Goal: Task Accomplishment & Management: Complete application form

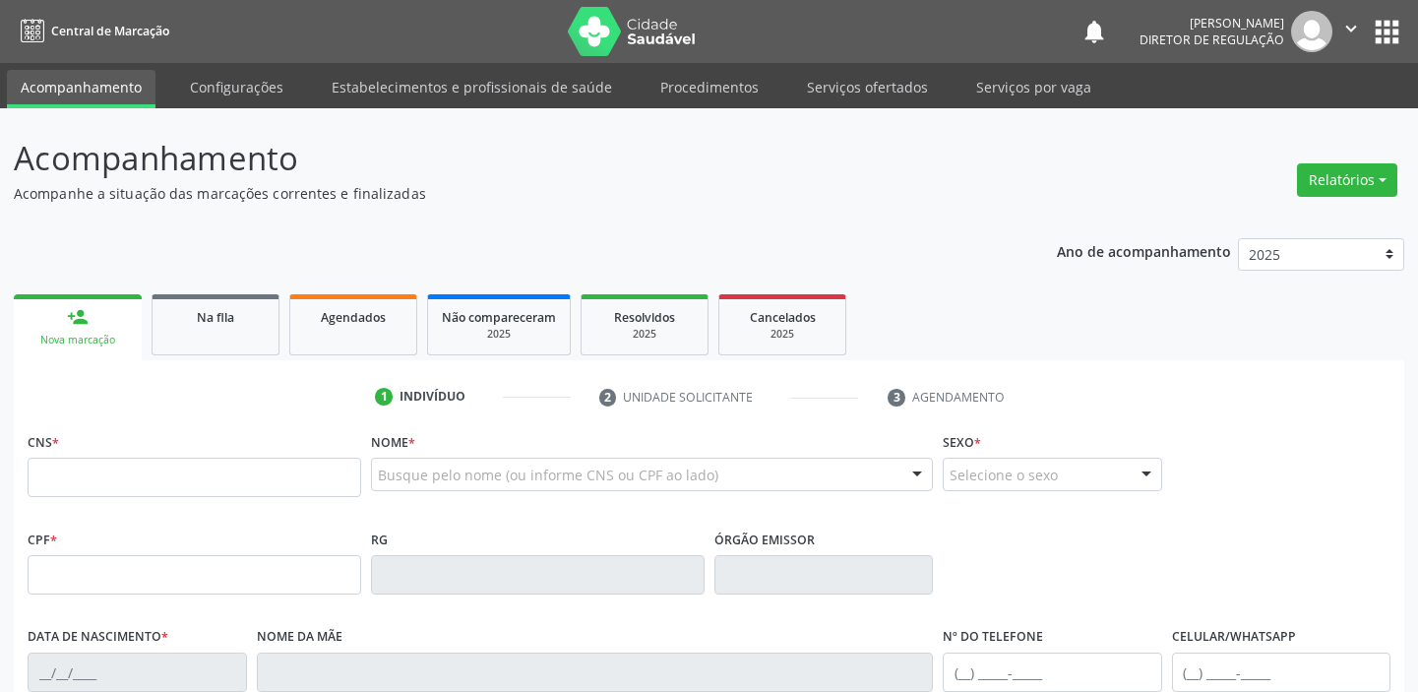
scroll to position [204, 0]
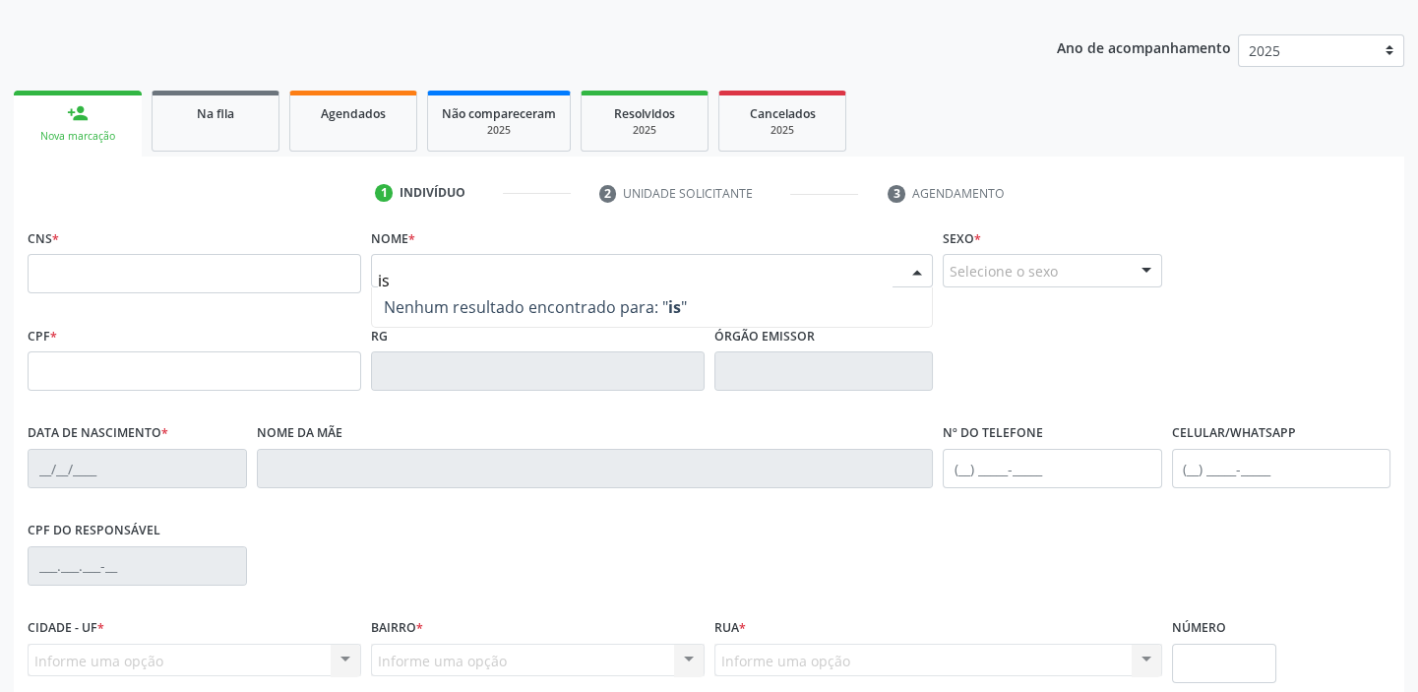
type input "i"
type input "[PERSON_NAME]"
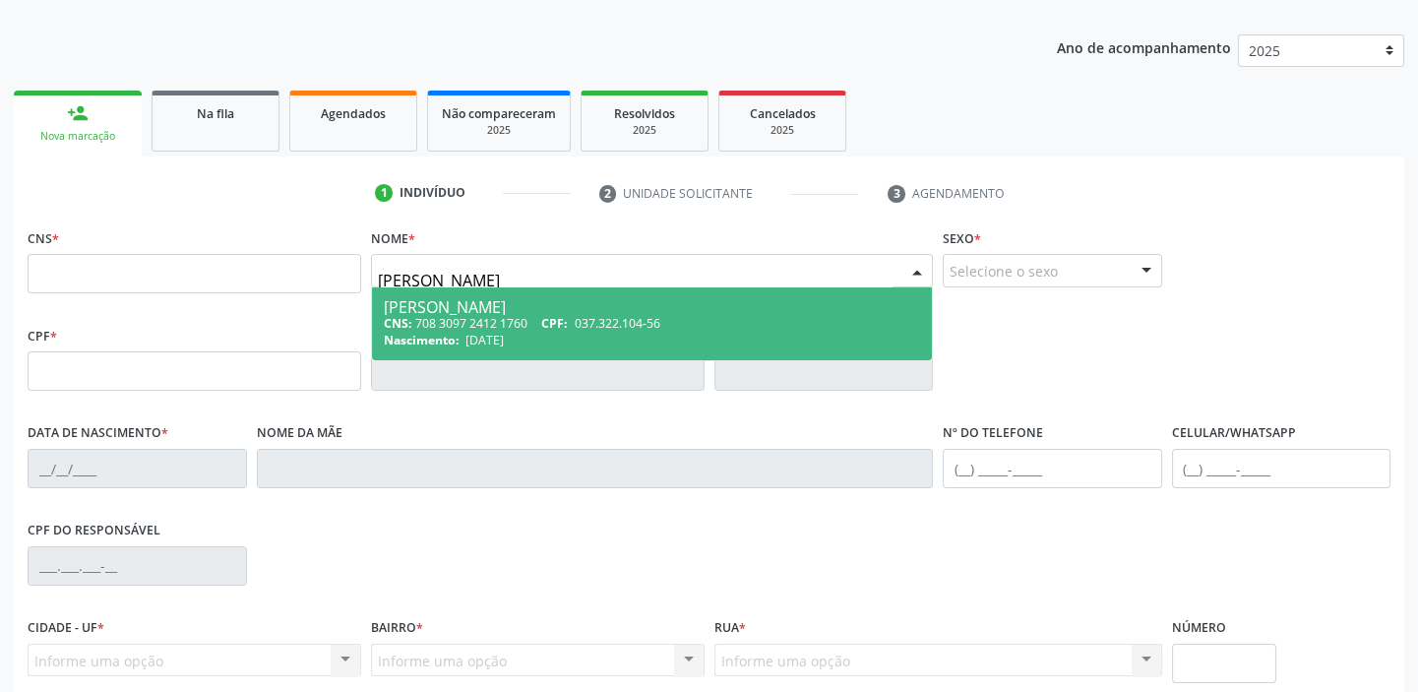
click at [482, 315] on div "CNS: 708 3097 2412 1760 CPF: 037.322.104-56" at bounding box center [652, 323] width 536 height 17
type input "708 3097 2412 1760"
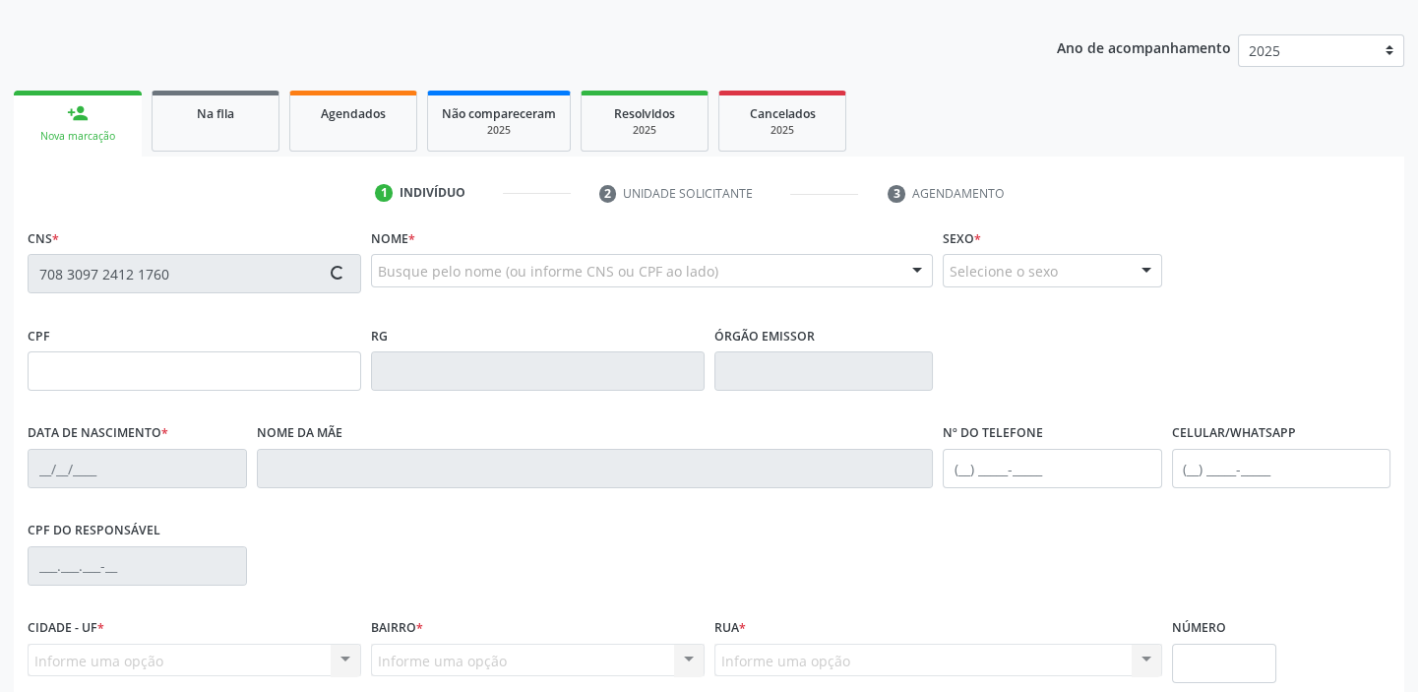
type input "037.322.104-56"
type input "26/10/1973"
type input "Martina Vieira Rodrigues"
type input "(87) 98837-8288"
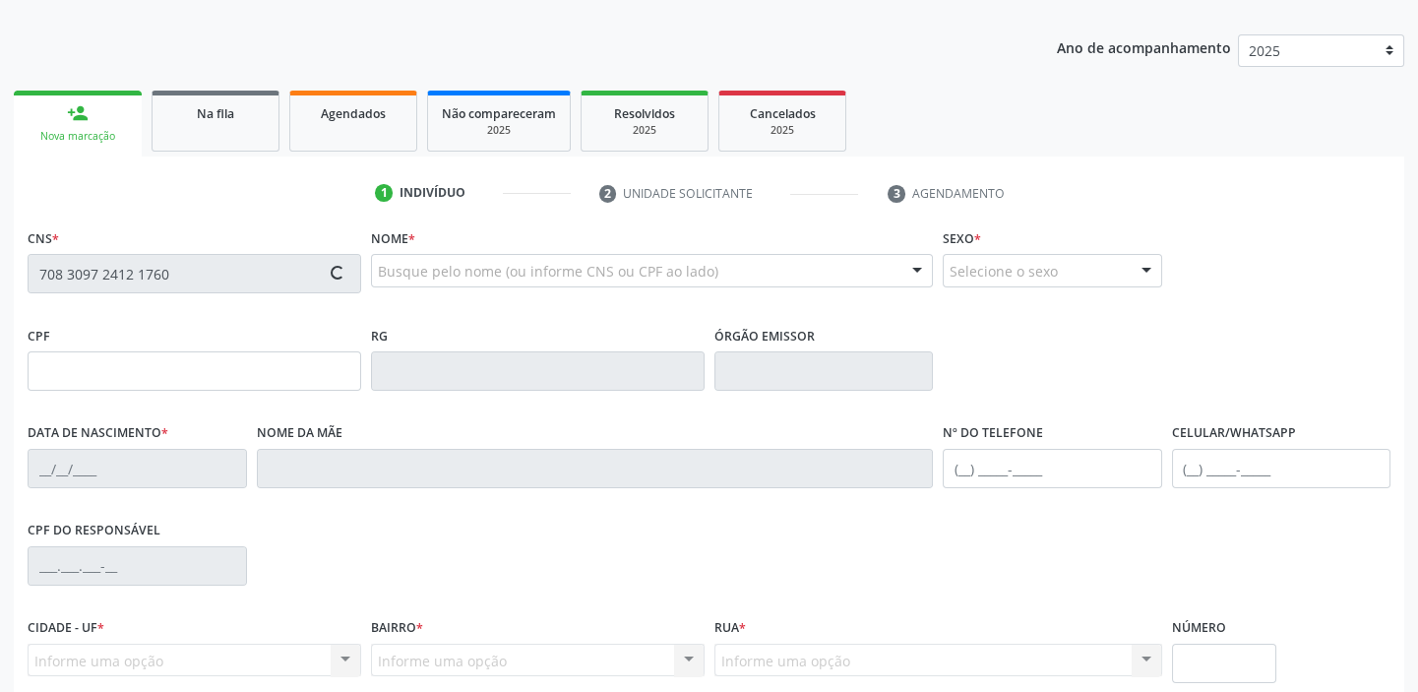
type input "S/N"
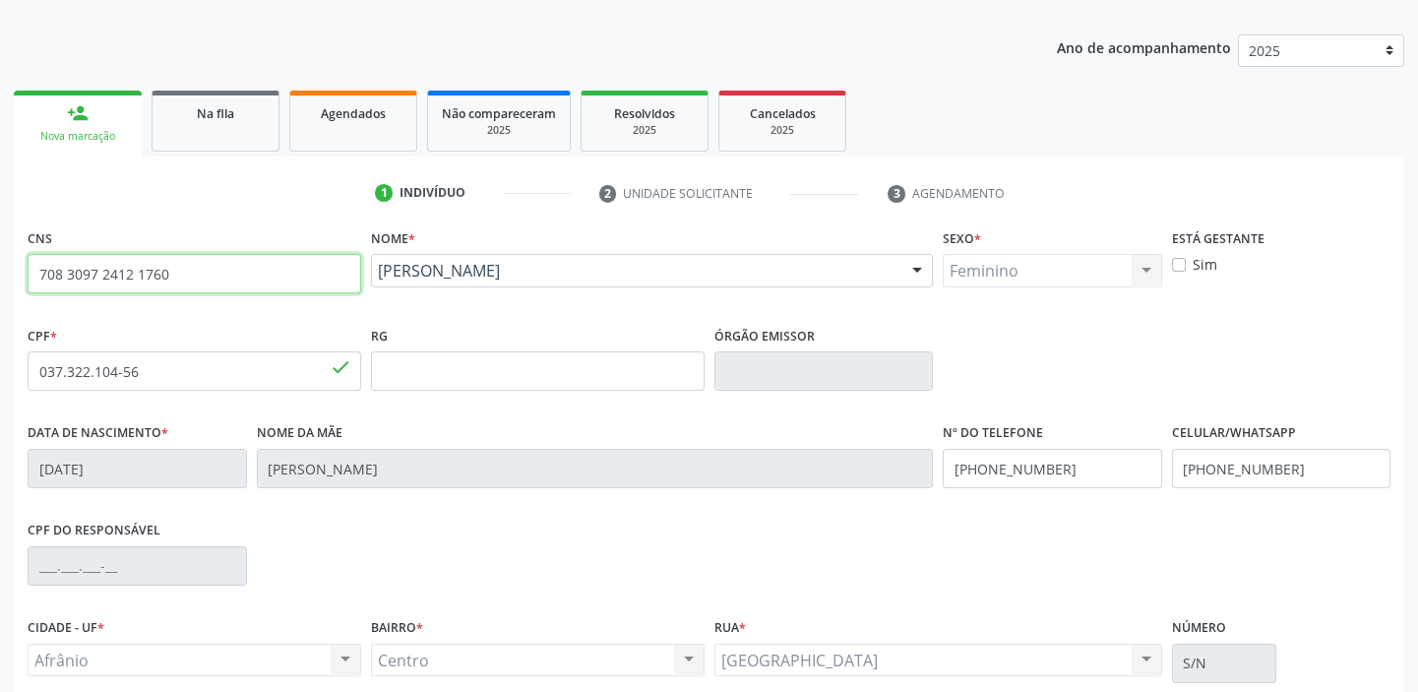
drag, startPoint x: 175, startPoint y: 275, endPoint x: 1, endPoint y: 267, distance: 174.4
click at [1, 267] on div "Acompanhamento Acompanhe a situação das marcações correntes e finalizadas Relat…" at bounding box center [709, 384] width 1418 height 958
click at [212, 268] on input "708 3097 2412 1760" at bounding box center [195, 273] width 334 height 39
type input "7"
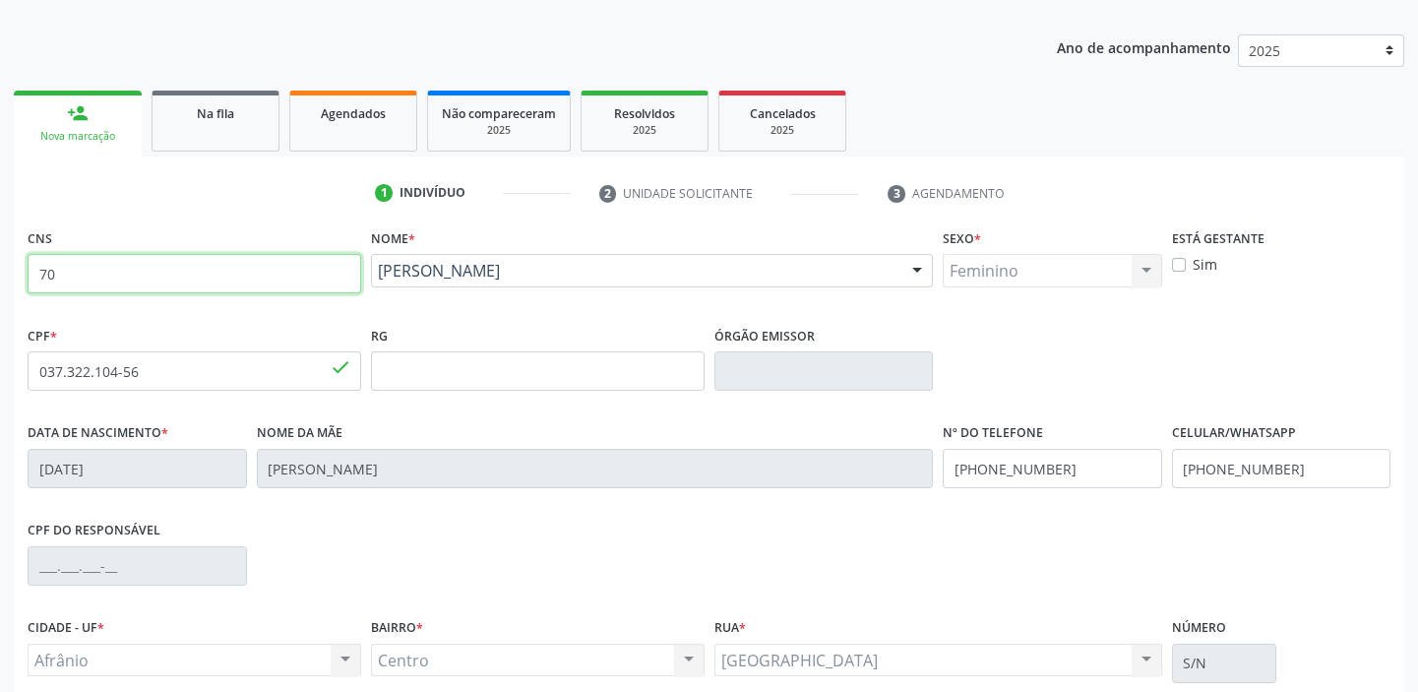
type input "7"
type input "700 0008 9336 5100"
drag, startPoint x: 182, startPoint y: 274, endPoint x: 48, endPoint y: 309, distance: 138.4
click at [48, 309] on div "CNS 700 0008 9336 5100 done" at bounding box center [194, 271] width 343 height 97
click at [177, 277] on input "700 0008 9336 5100" at bounding box center [195, 273] width 334 height 39
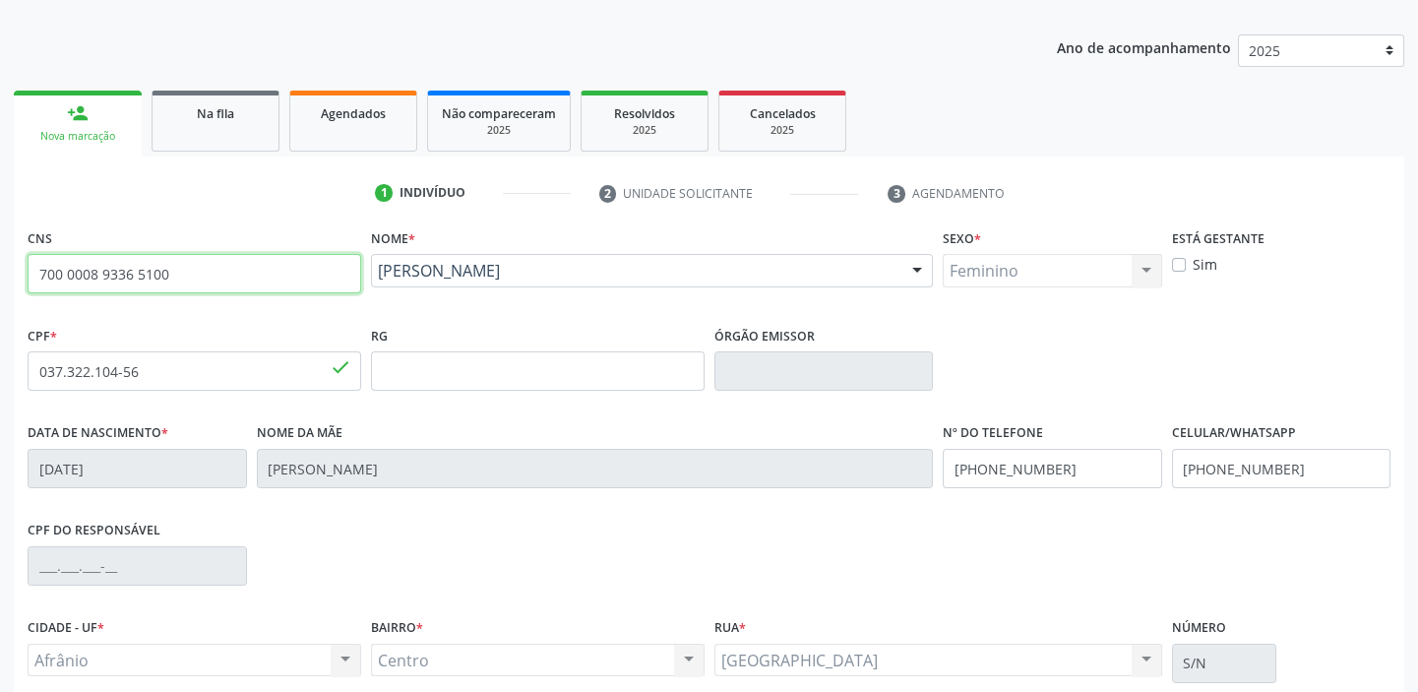
drag, startPoint x: 177, startPoint y: 277, endPoint x: 16, endPoint y: 277, distance: 161.4
click at [16, 277] on div "CNS 700 0008 9336 5100 done Nome * Isaura Vieira Rodrigues Isaura Vieira Rodrig…" at bounding box center [709, 536] width 1390 height 626
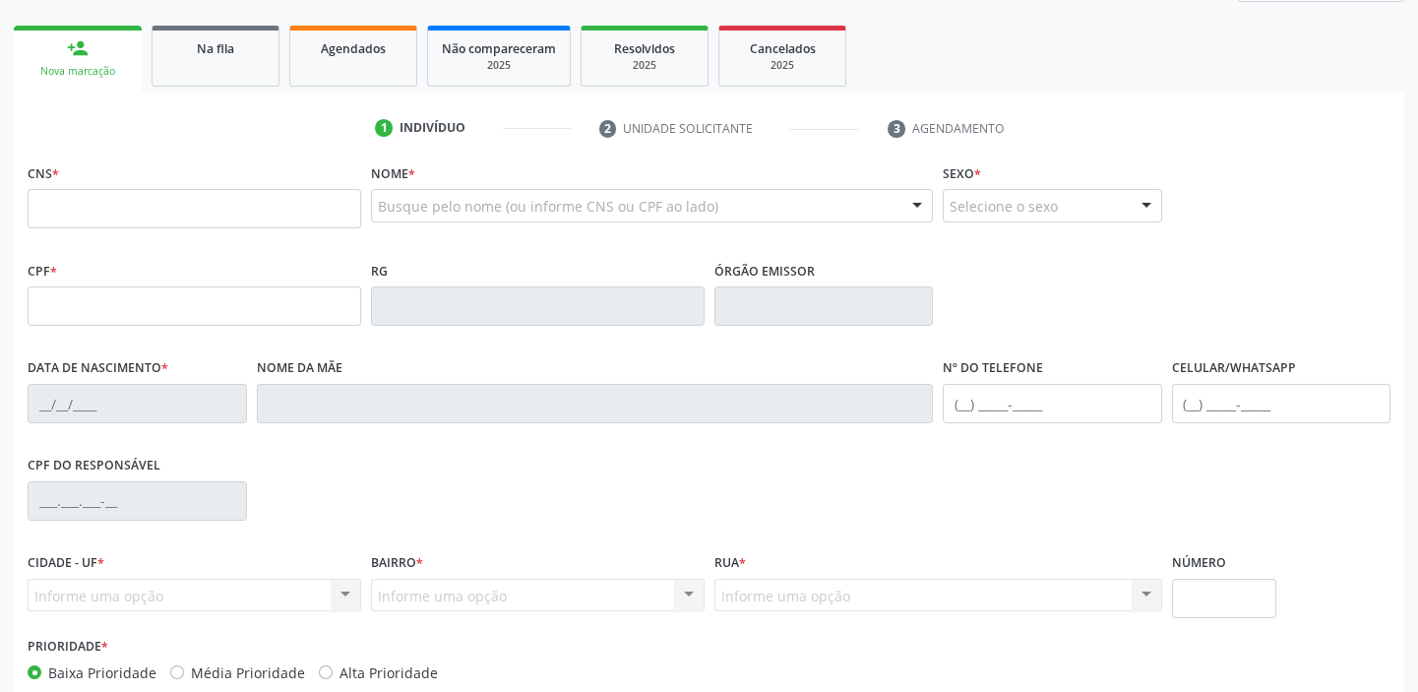
scroll to position [269, 0]
type input "700 0008 9336 5100"
type input "825.331.564-34"
type input "[DATE]"
type input "Espedita [PERSON_NAME]"
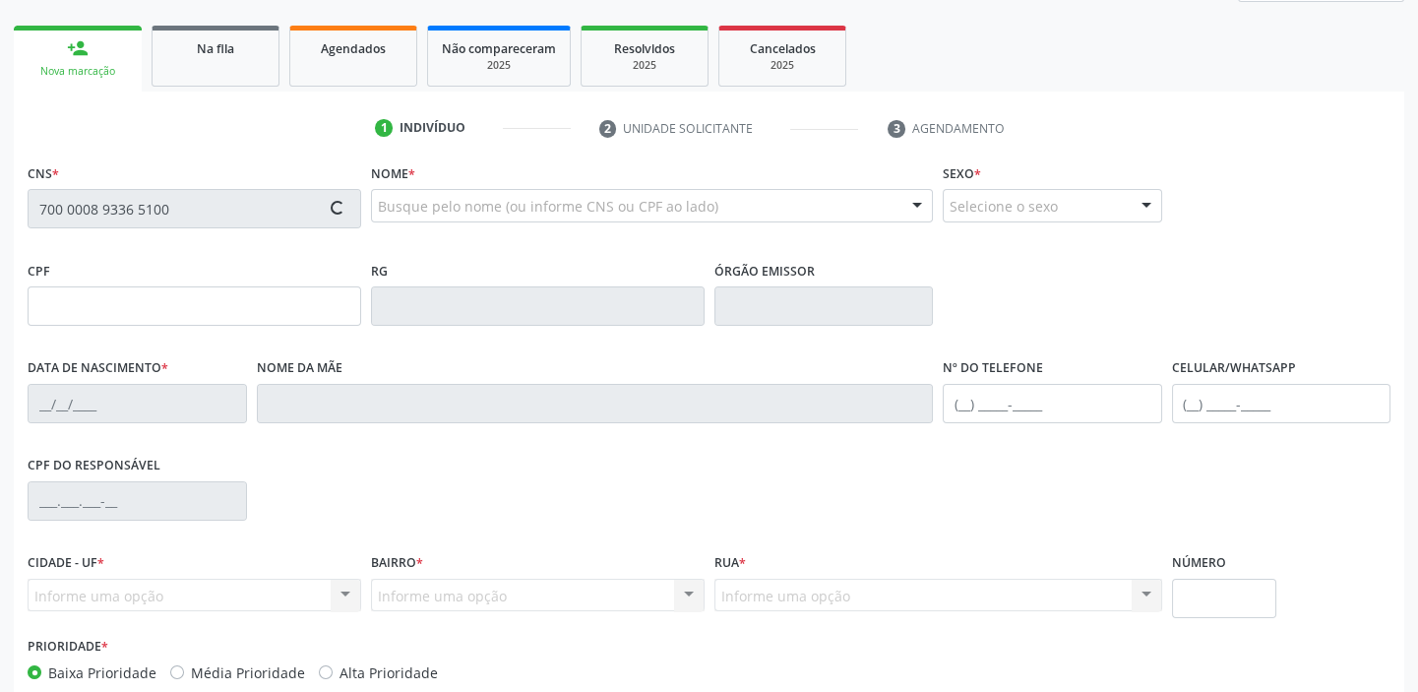
type input "[PHONE_NUMBER]"
type input "S/N"
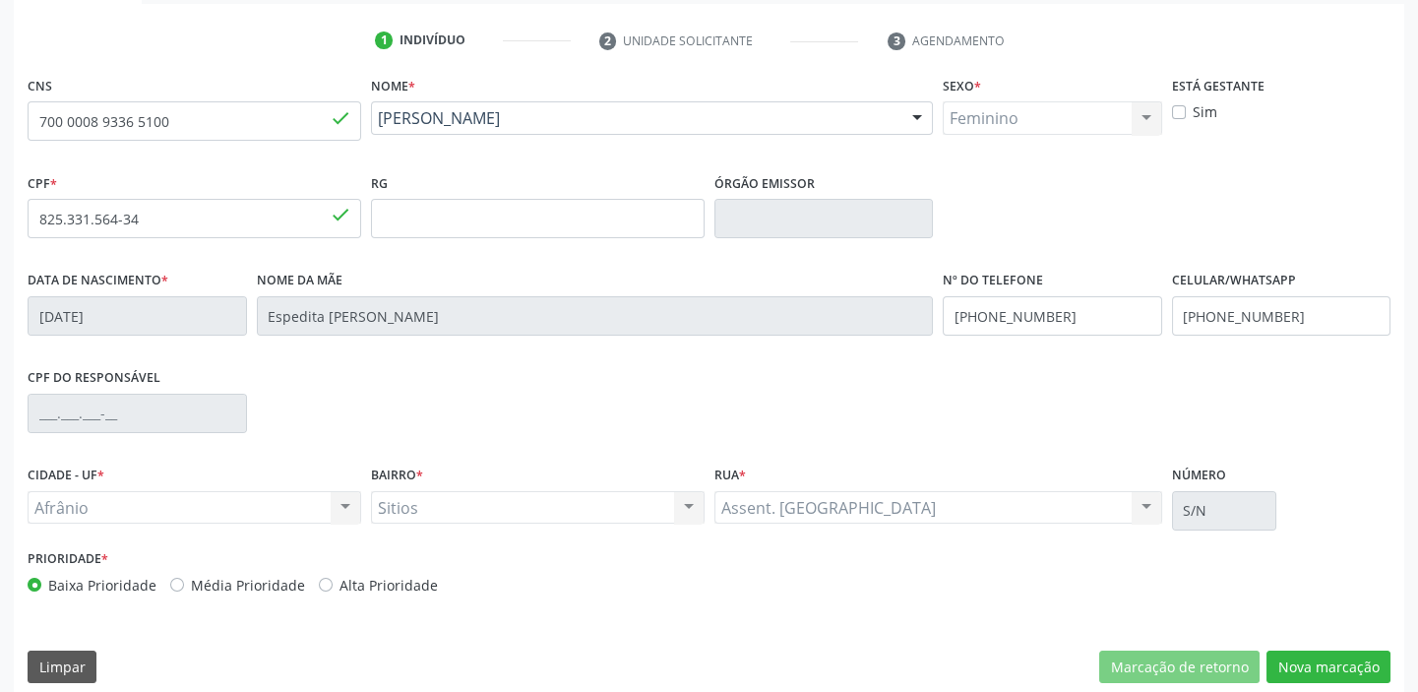
scroll to position [374, 0]
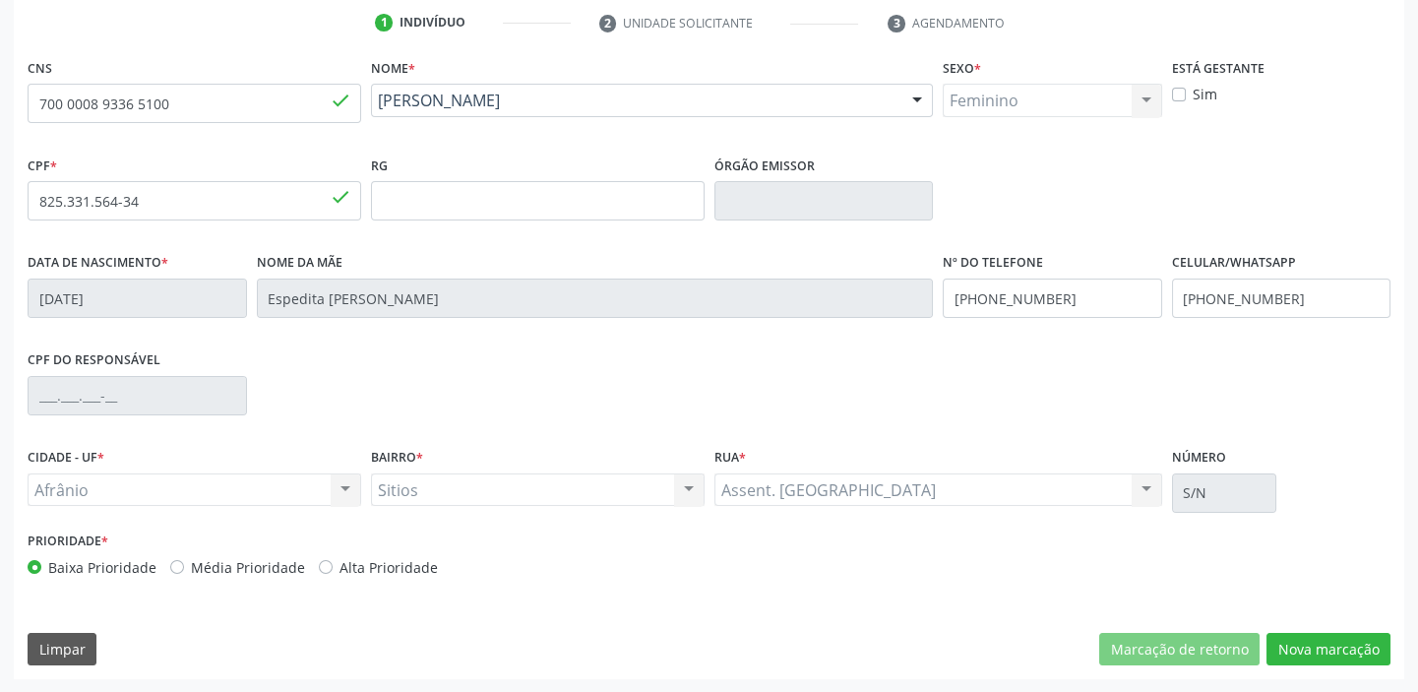
click at [1299, 638] on button "Nova marcação" at bounding box center [1328, 649] width 124 height 33
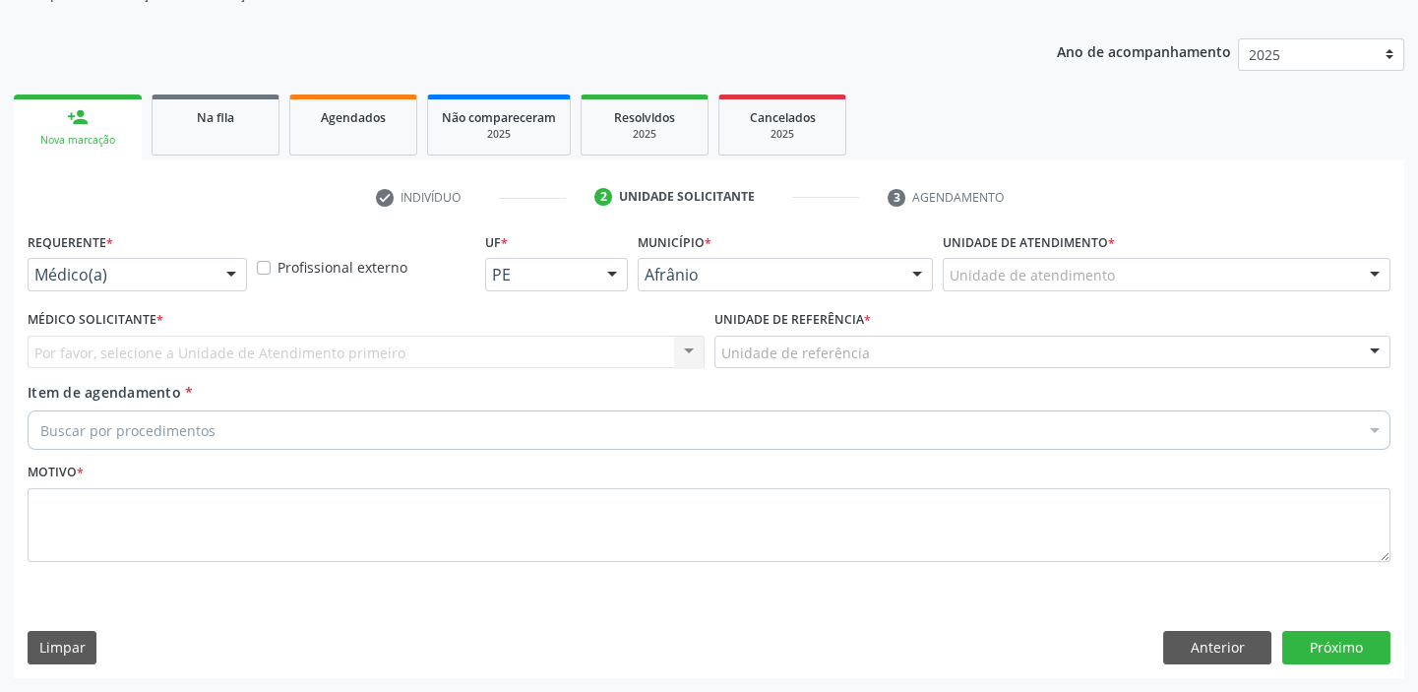
scroll to position [198, 0]
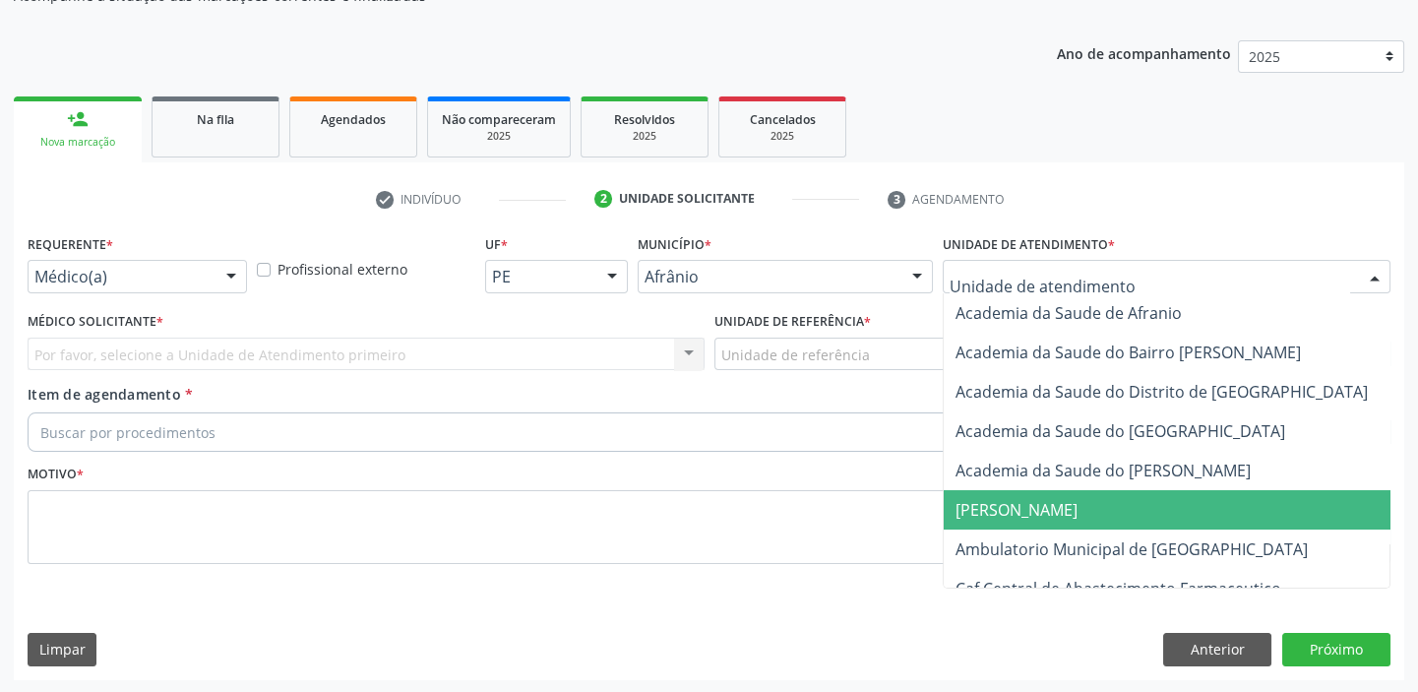
click at [996, 518] on span "[PERSON_NAME]" at bounding box center [1016, 510] width 122 height 22
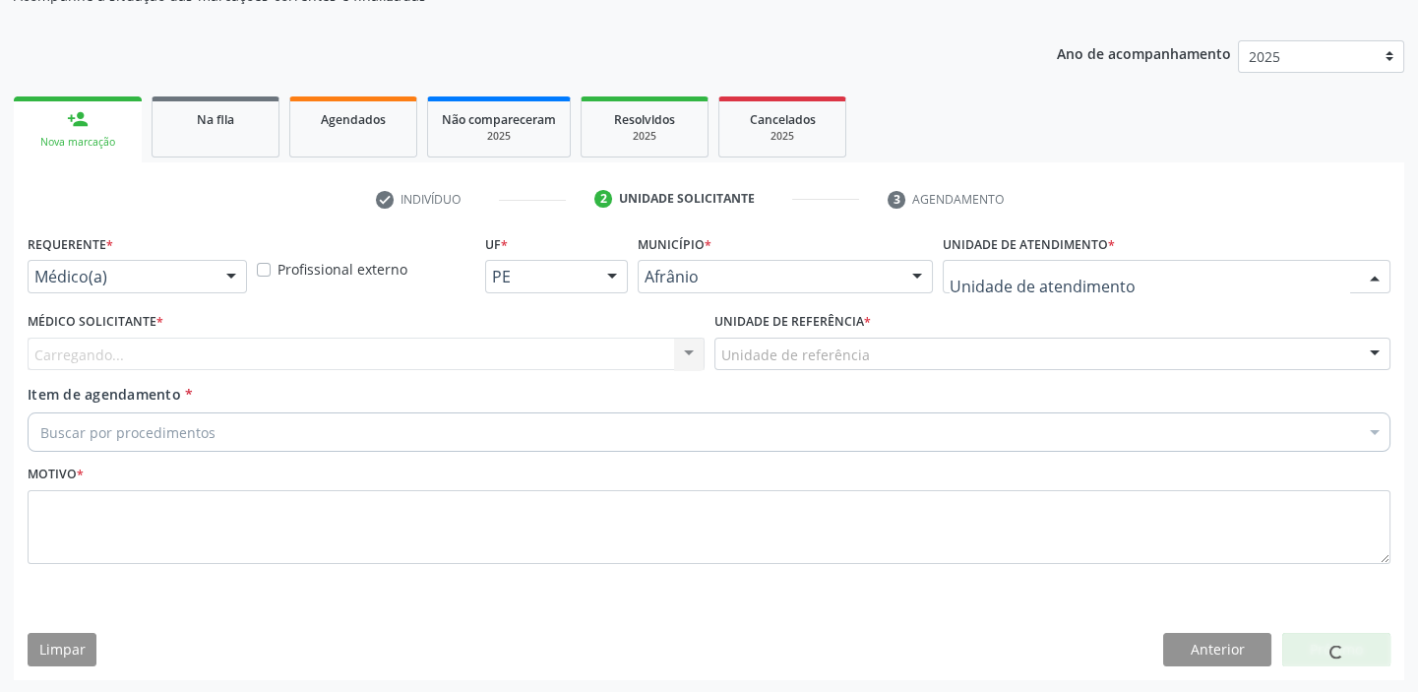
drag, startPoint x: 979, startPoint y: 283, endPoint x: 984, endPoint y: 396, distance: 112.3
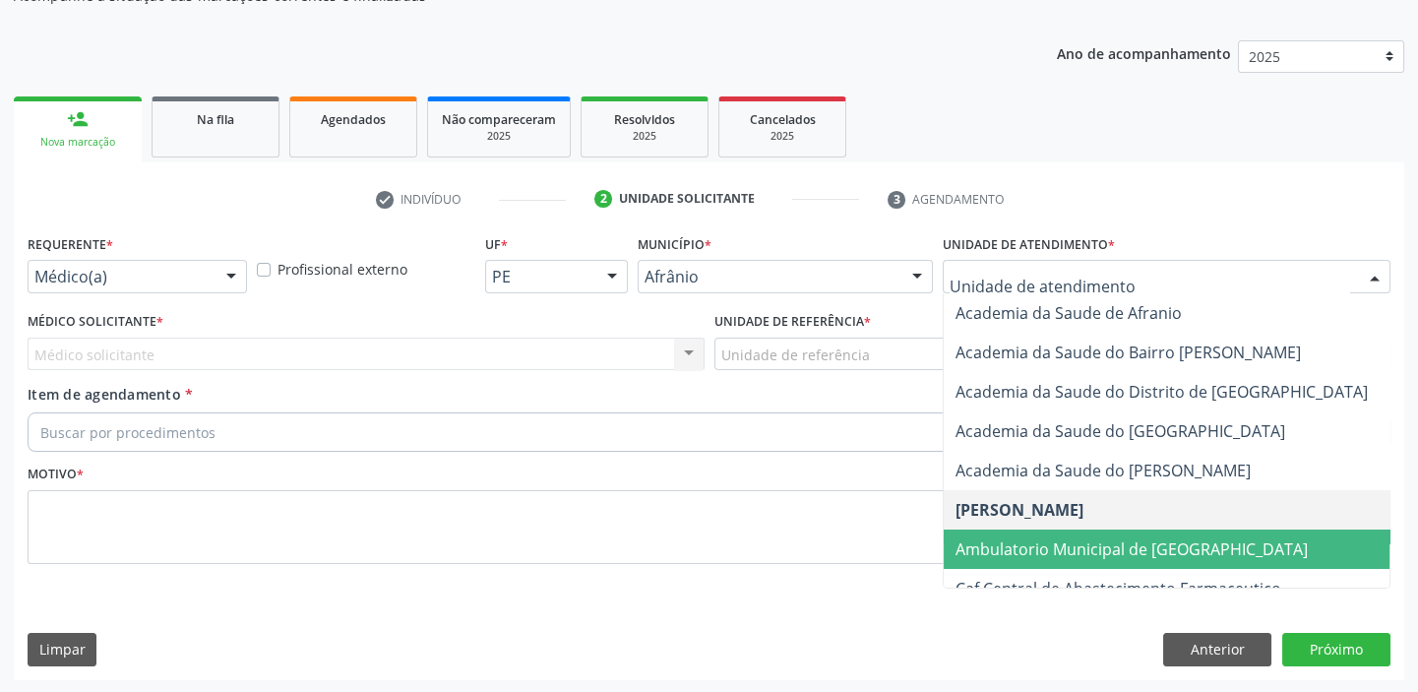
click at [993, 557] on span "Ambulatorio Municipal de [GEOGRAPHIC_DATA]" at bounding box center [1131, 549] width 352 height 22
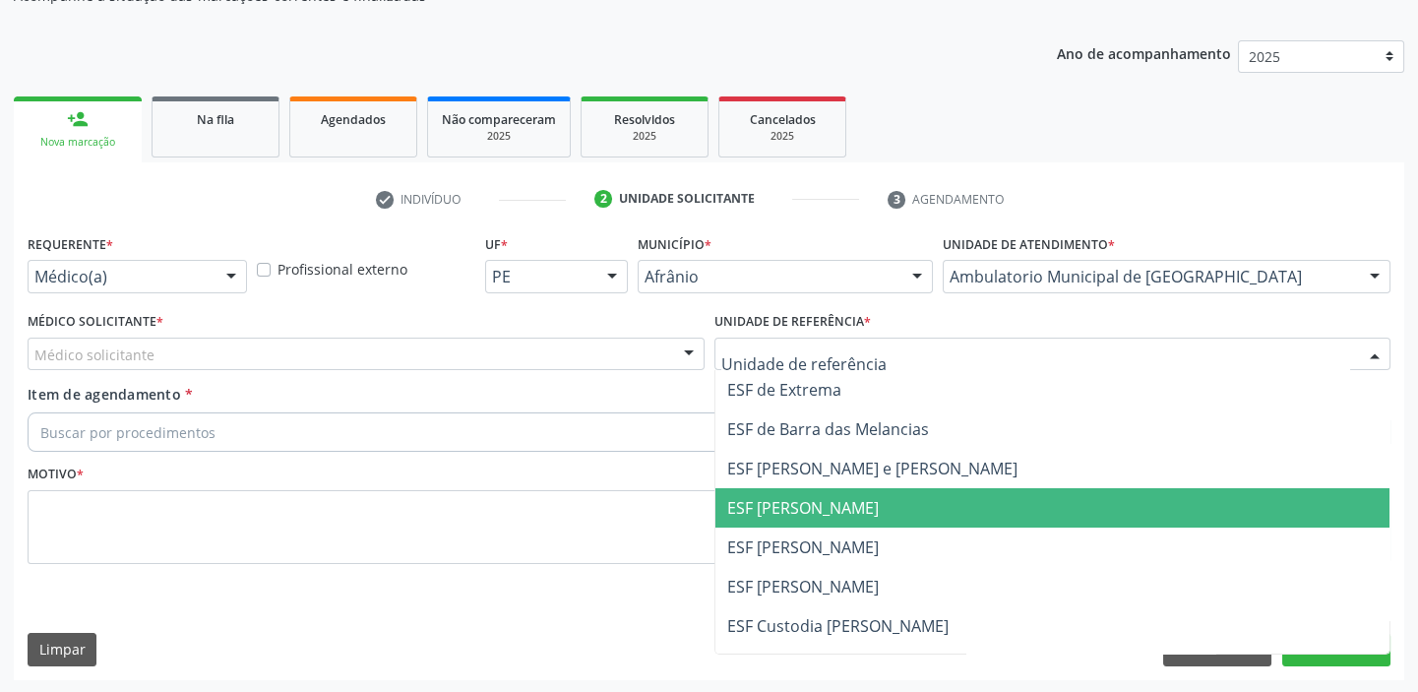
click at [766, 515] on span "ESF [PERSON_NAME]" at bounding box center [803, 508] width 152 height 22
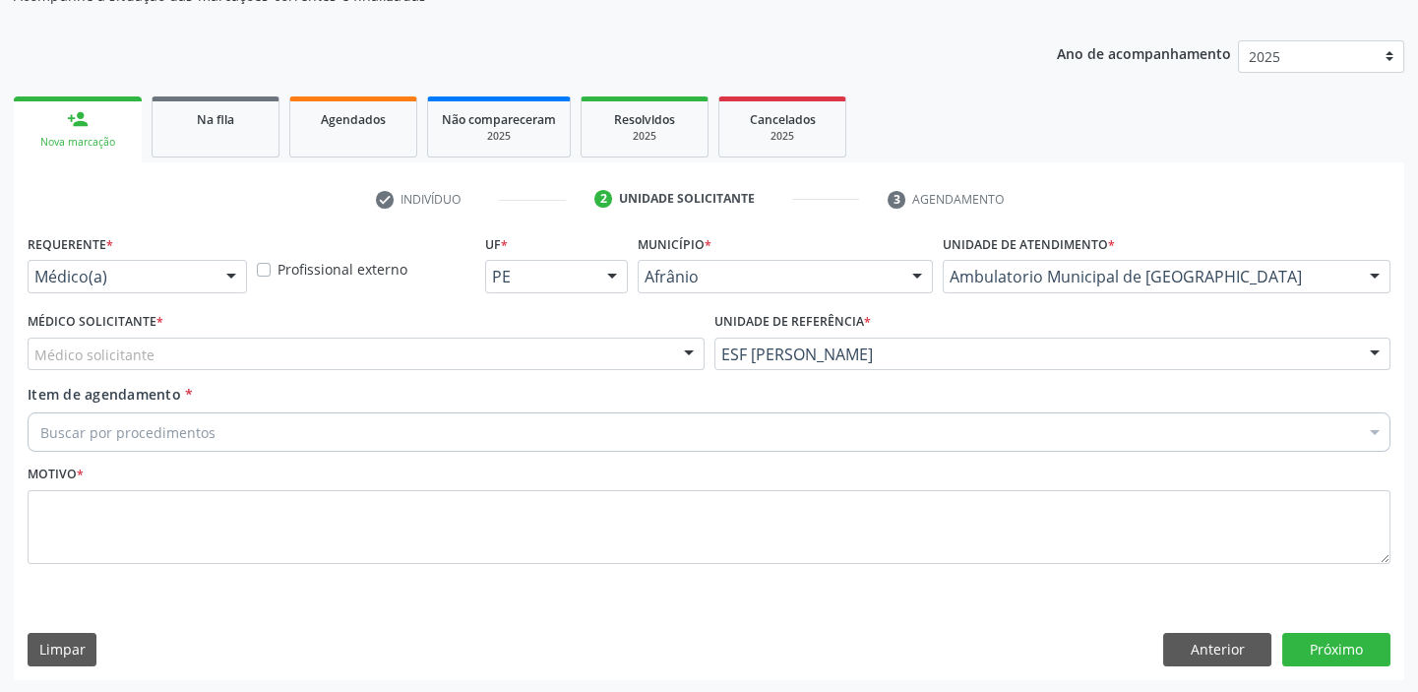
drag, startPoint x: 113, startPoint y: 353, endPoint x: 108, endPoint y: 379, distance: 26.0
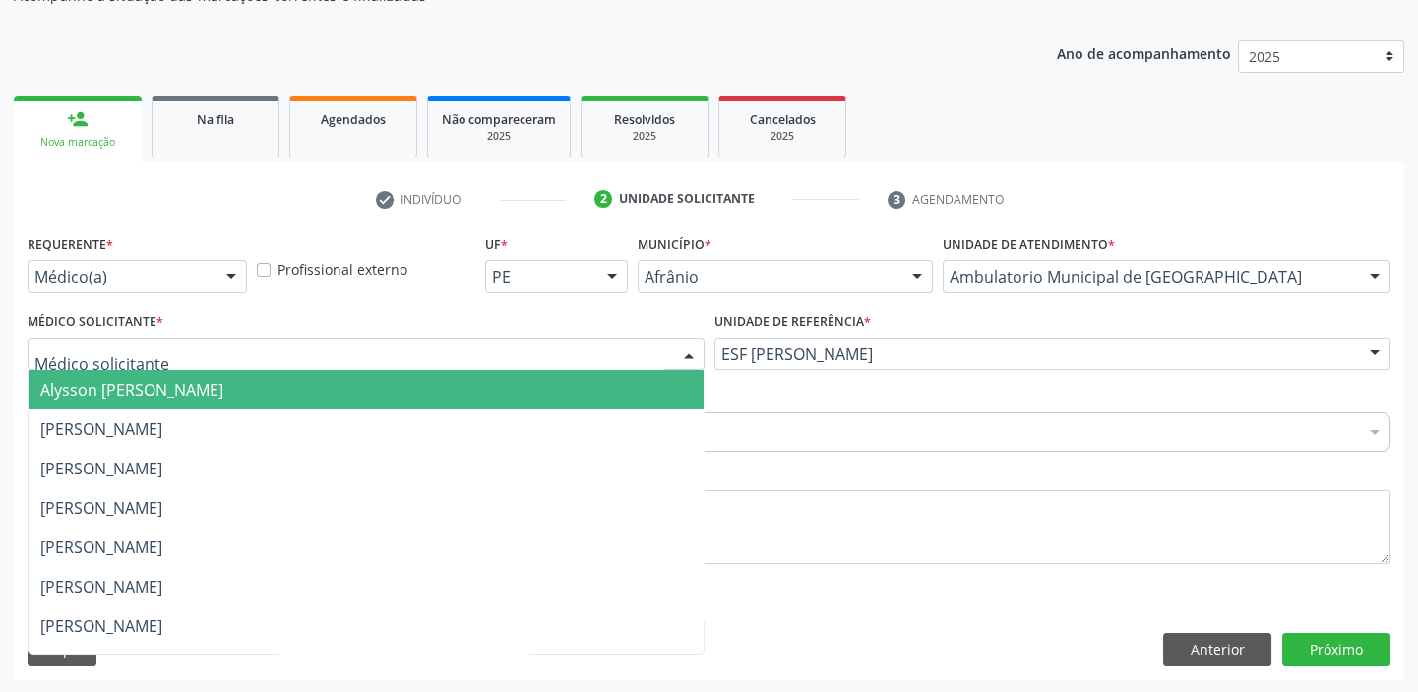
click at [109, 381] on span "Alysson [PERSON_NAME]" at bounding box center [131, 390] width 183 height 22
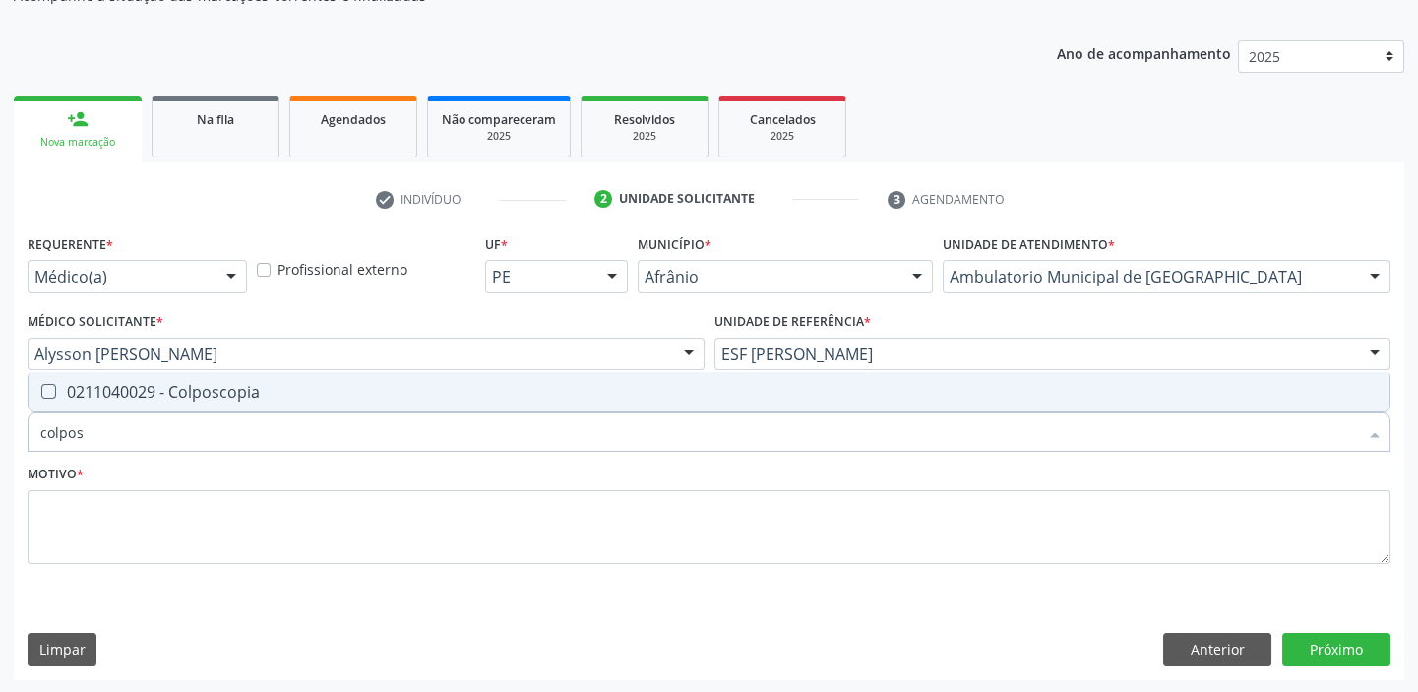
type input "colposc"
drag, startPoint x: 137, startPoint y: 439, endPoint x: 31, endPoint y: 450, distance: 105.8
click at [31, 450] on div "colposc" at bounding box center [709, 431] width 1363 height 39
click at [99, 393] on div "0211040029 - Colposcopia" at bounding box center [708, 392] width 1337 height 16
checkbox Colposcopia "true"
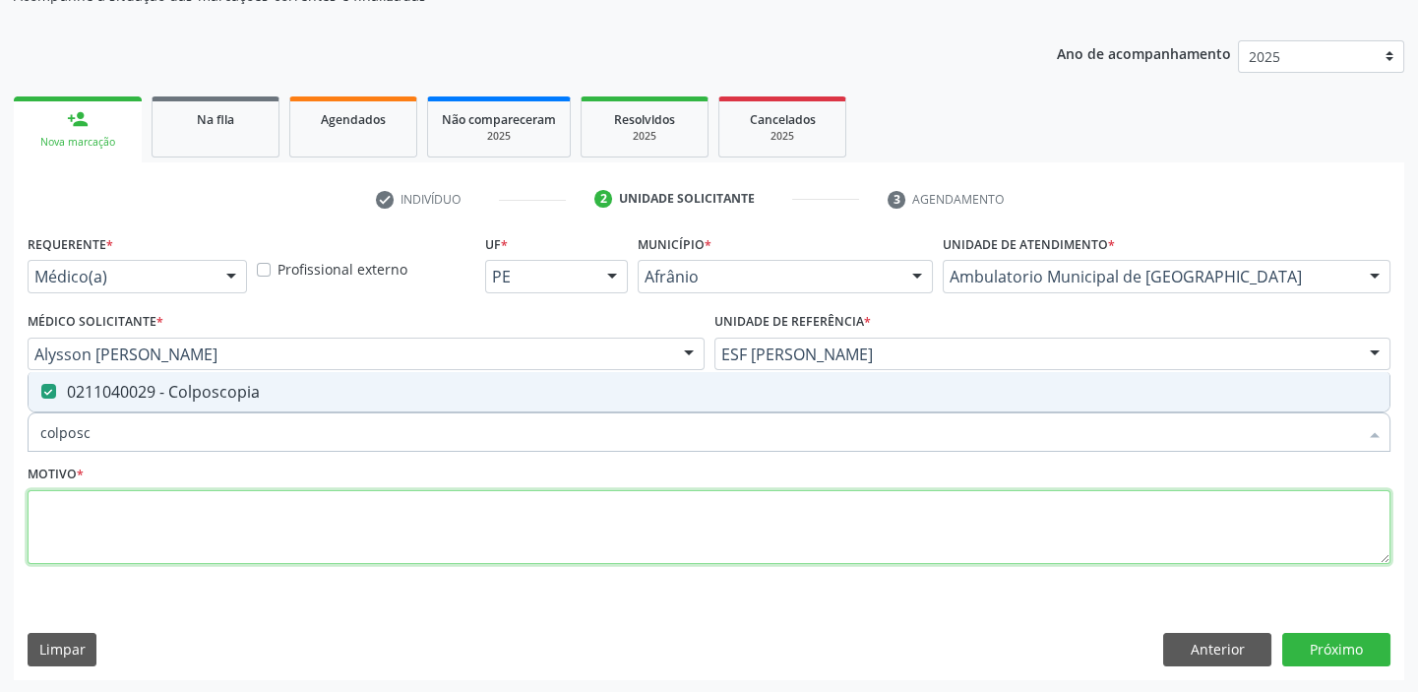
click at [80, 520] on textarea at bounding box center [709, 527] width 1363 height 75
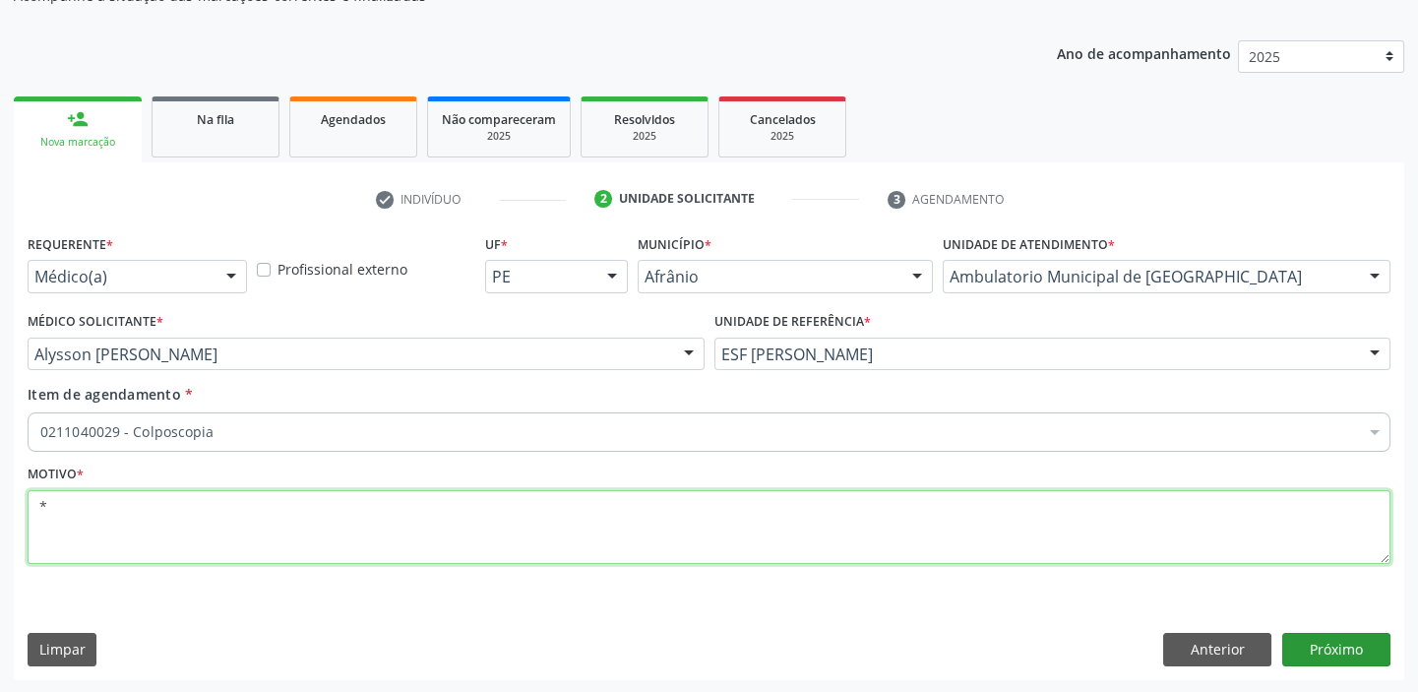
type textarea "*"
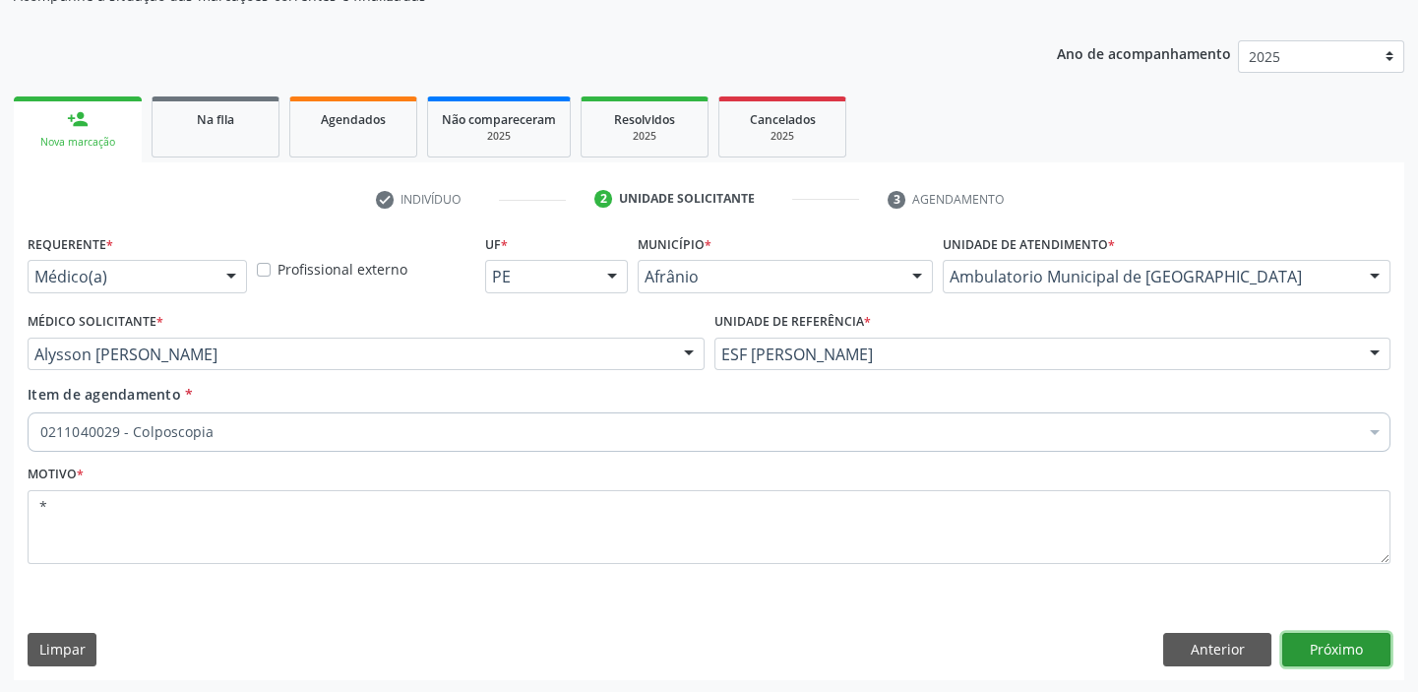
click at [1318, 650] on button "Próximo" at bounding box center [1336, 649] width 108 height 33
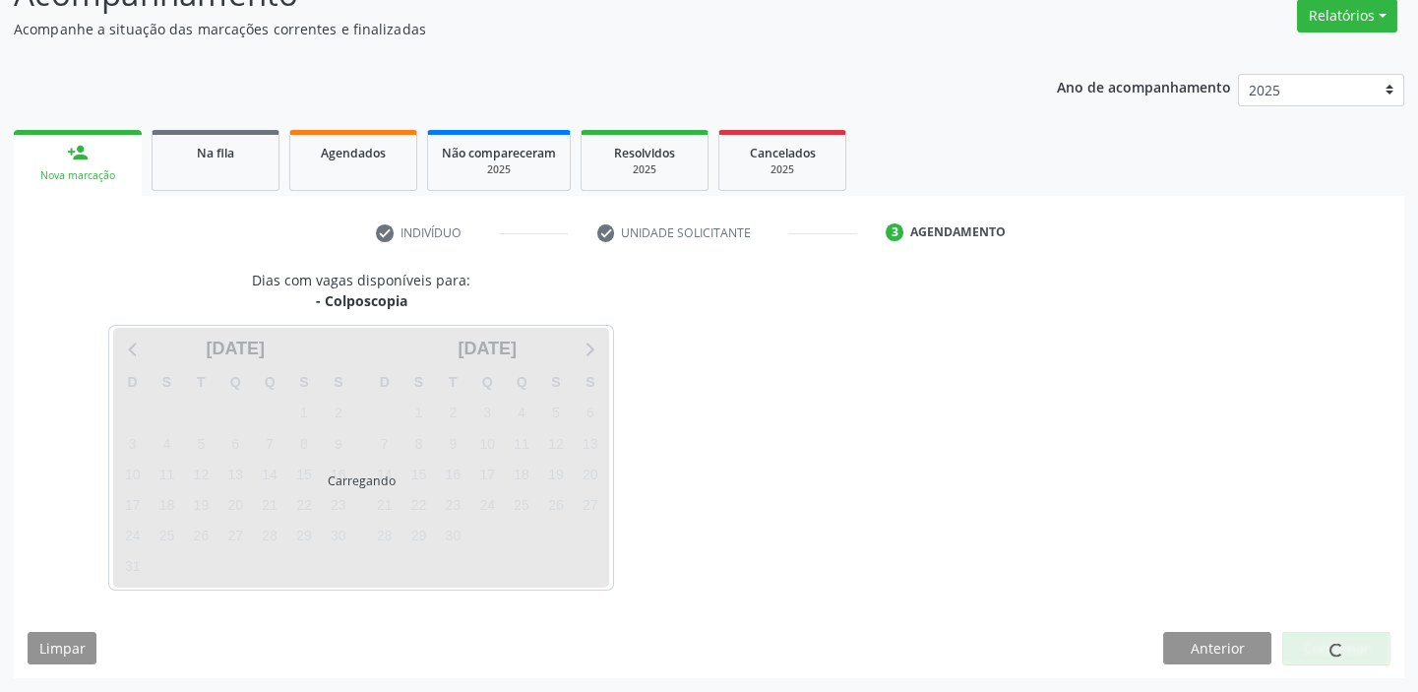
scroll to position [163, 0]
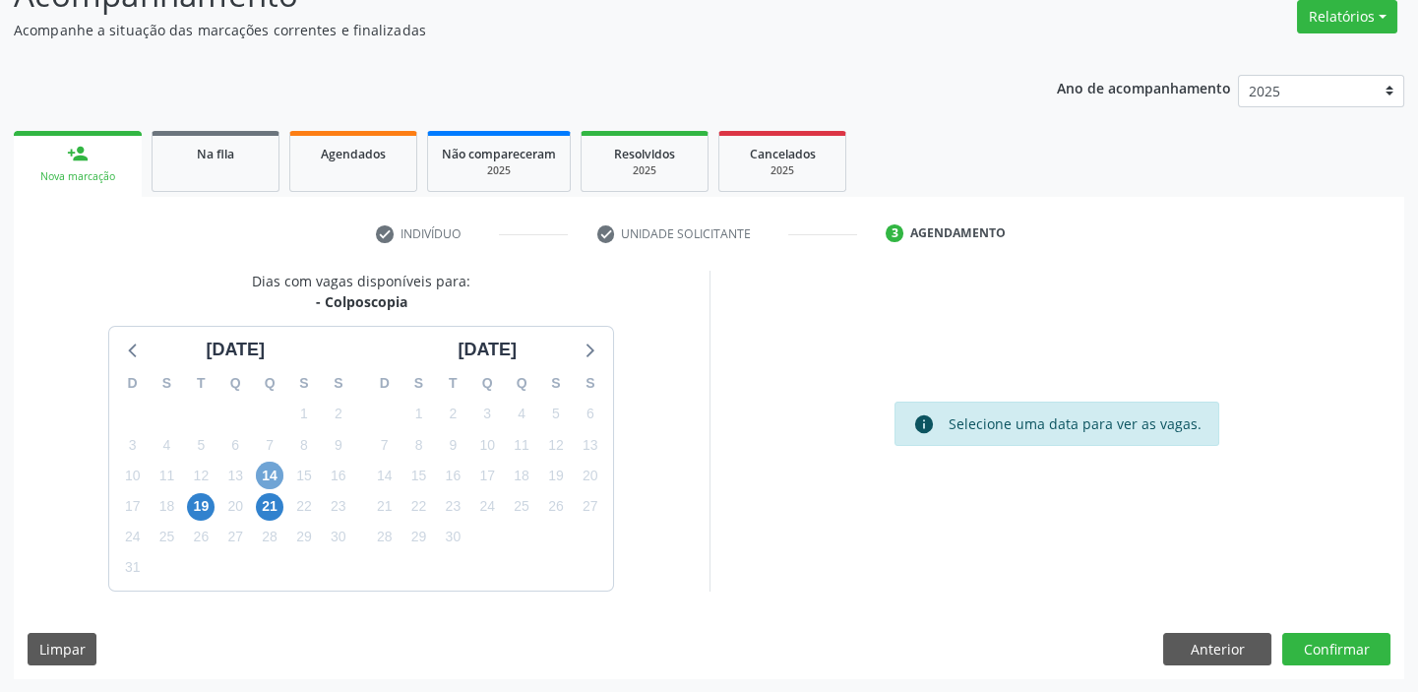
click at [277, 475] on span "14" at bounding box center [270, 475] width 28 height 28
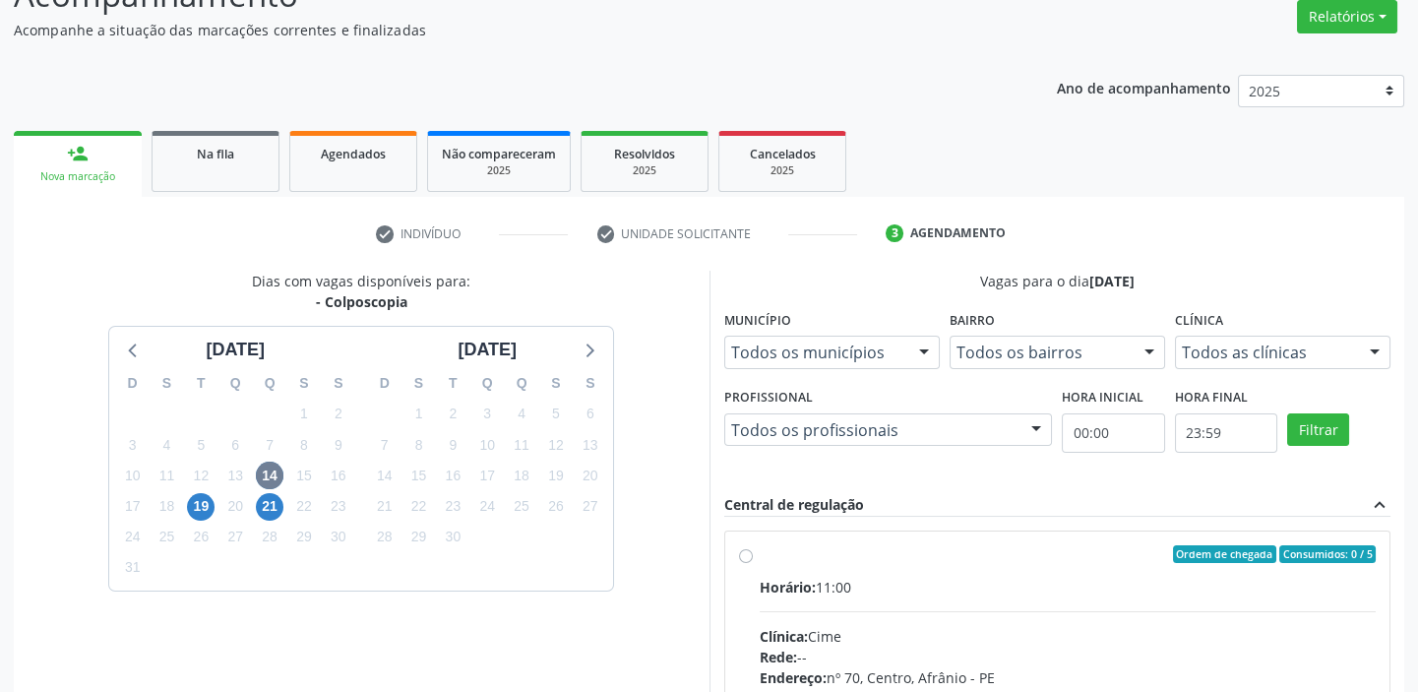
click at [753, 563] on input "Ordem de chegada Consumidos: 0 / 5 Horário: 11:00 Clínica: Cime Rede: -- Endere…" at bounding box center [746, 554] width 14 height 18
radio input "true"
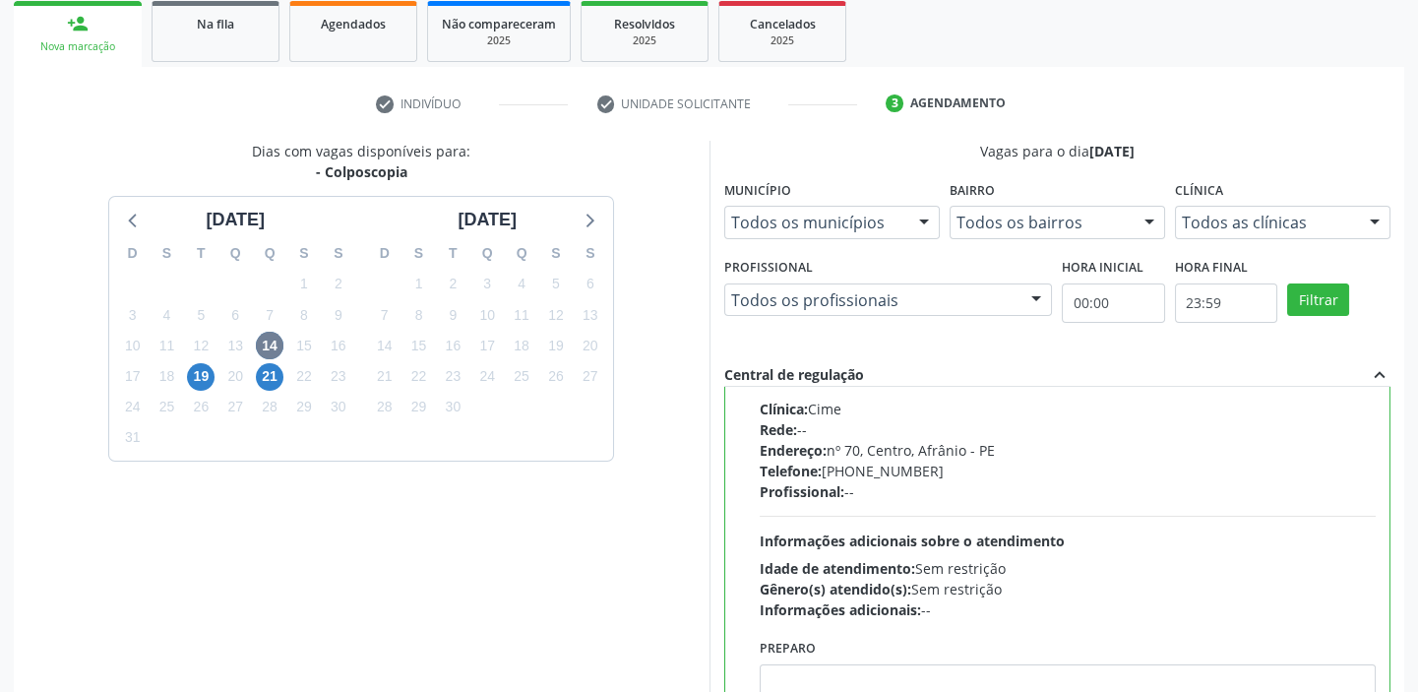
scroll to position [482, 0]
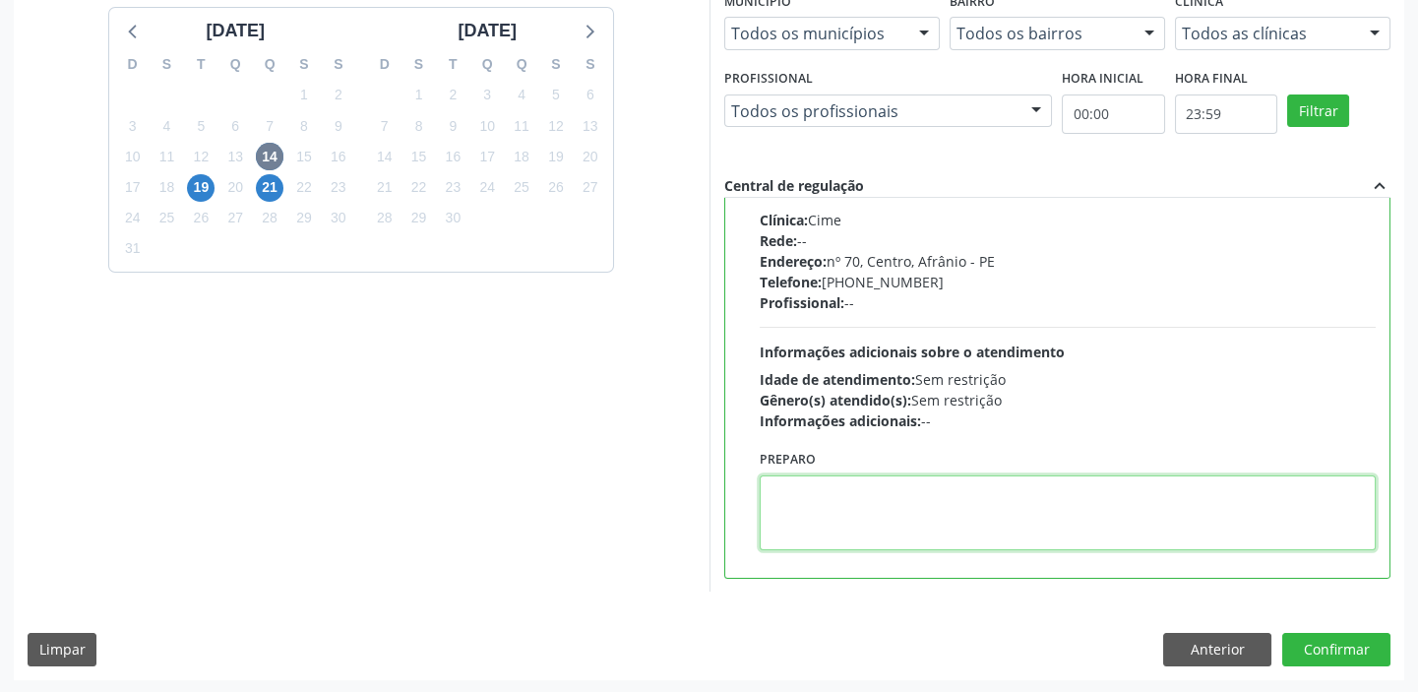
click at [897, 505] on textarea at bounding box center [1068, 512] width 617 height 75
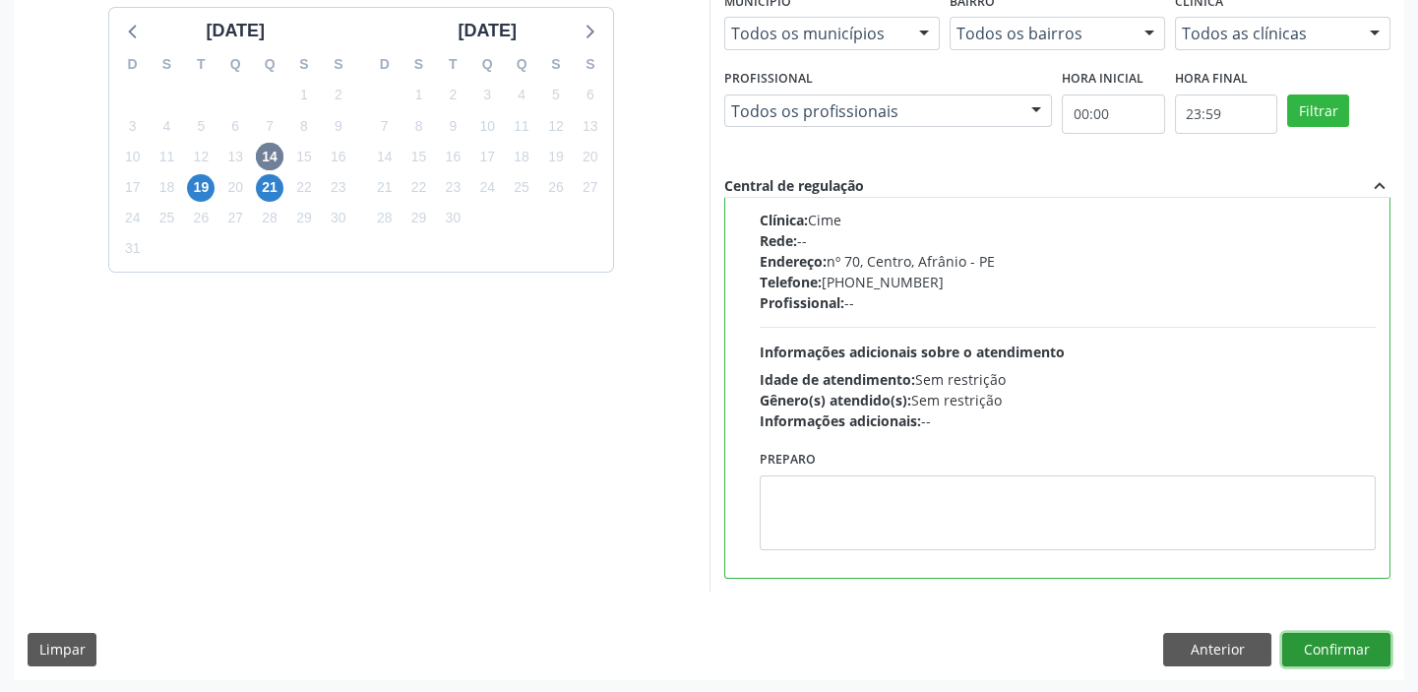
click at [1313, 657] on button "Confirmar" at bounding box center [1336, 649] width 108 height 33
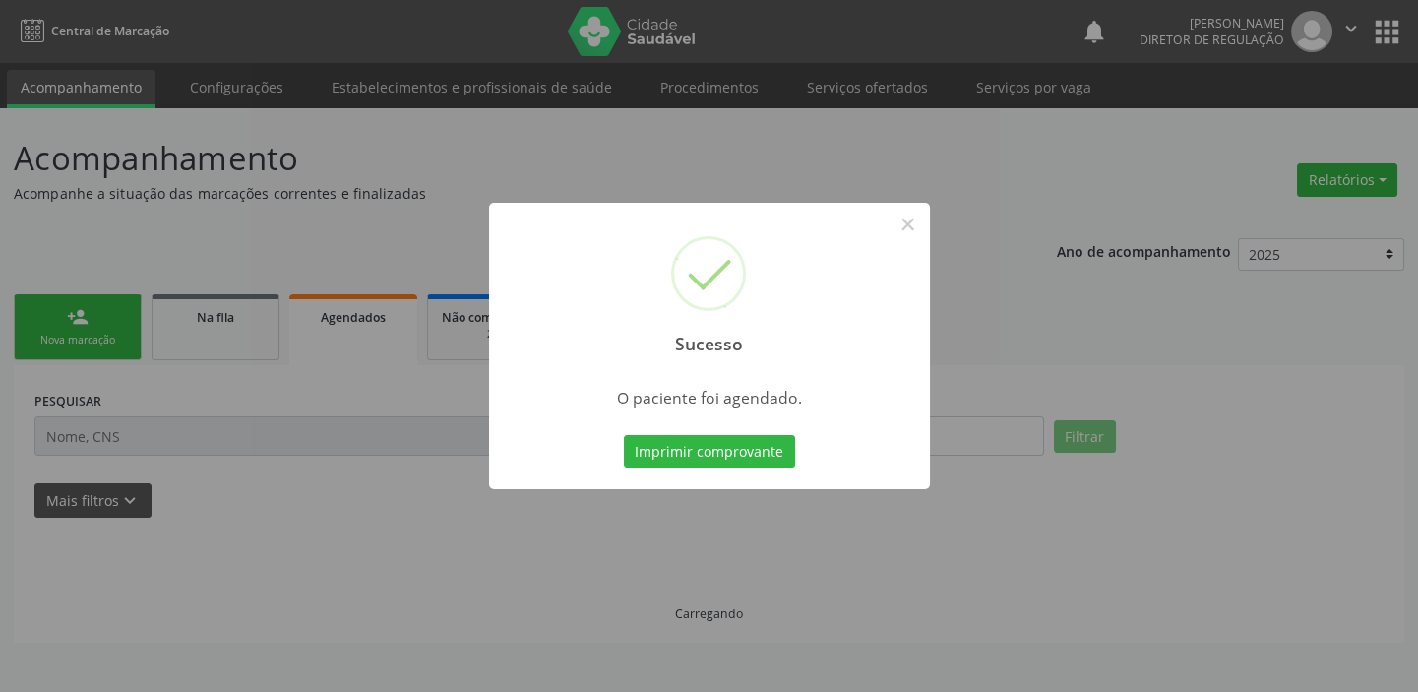
scroll to position [0, 0]
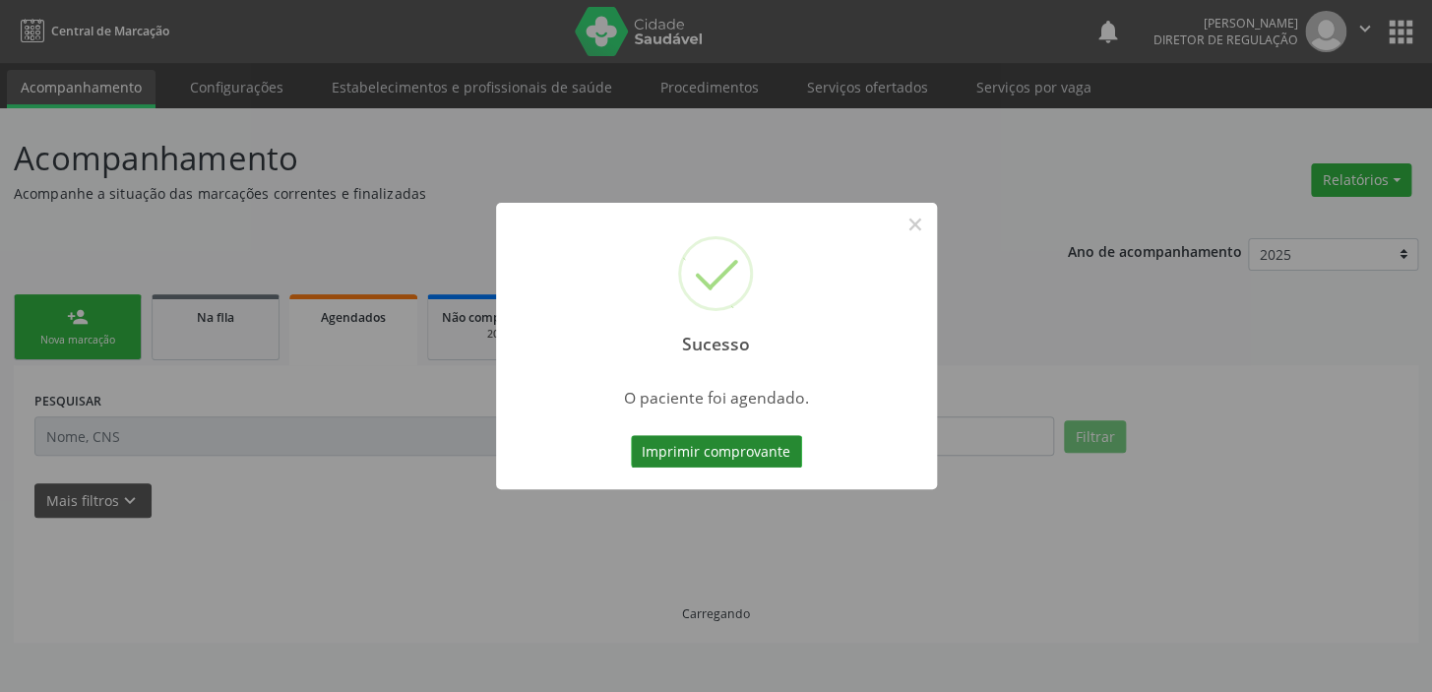
click at [748, 446] on button "Imprimir comprovante" at bounding box center [716, 451] width 171 height 33
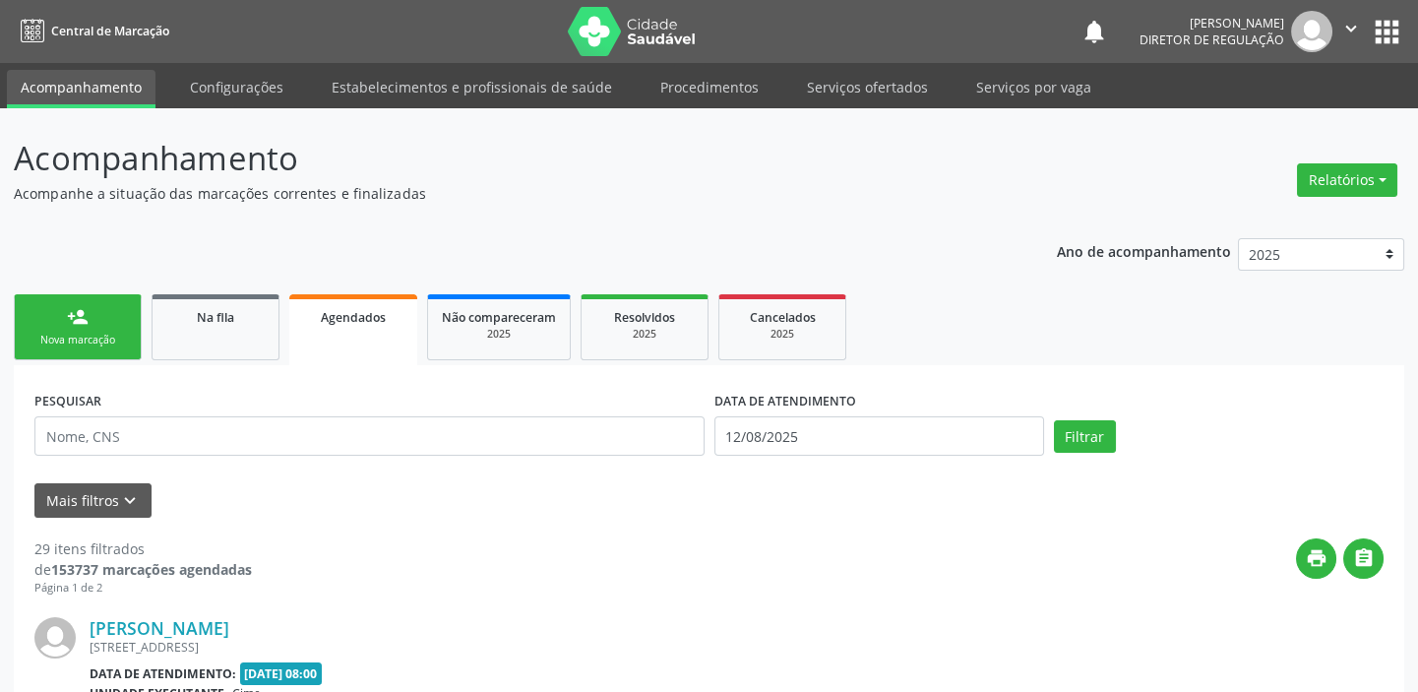
click at [74, 328] on link "person_add Nova marcação" at bounding box center [78, 327] width 128 height 66
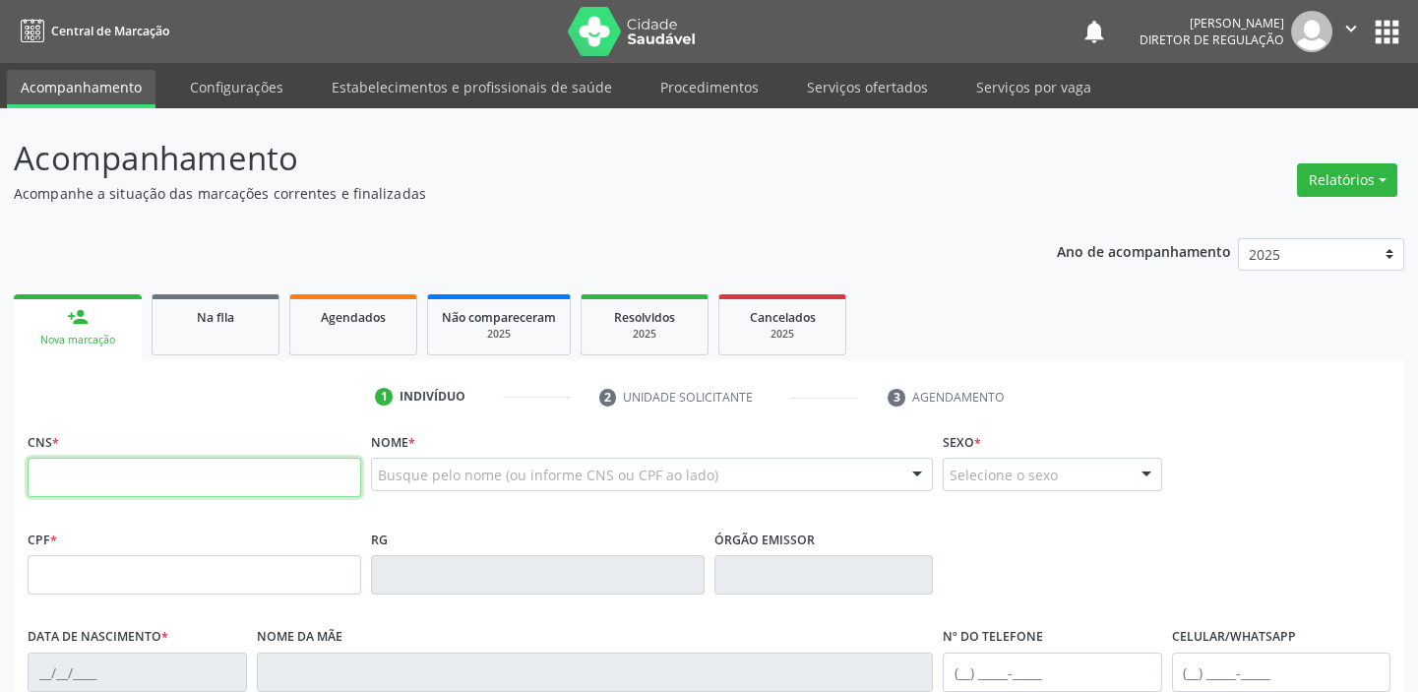
click at [98, 481] on input "text" at bounding box center [195, 477] width 334 height 39
type input "707 6062 8600 4595"
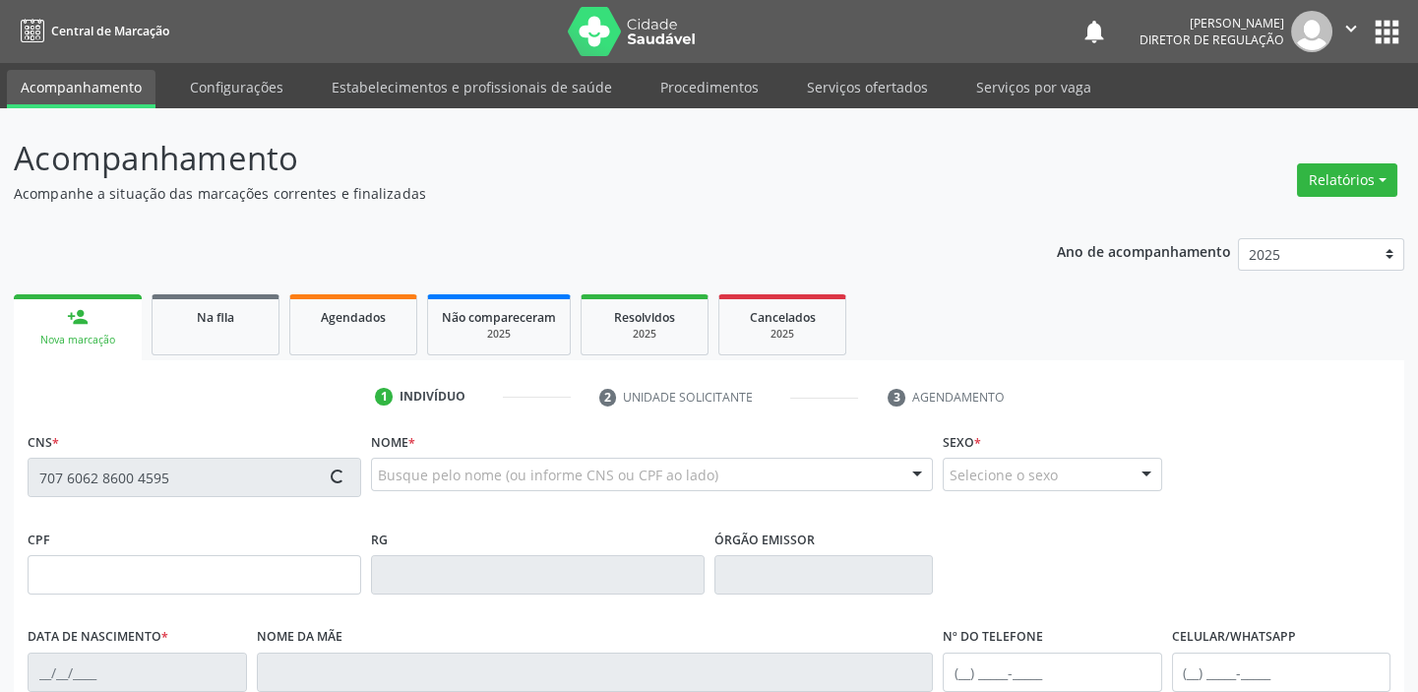
type input "23/06/1963"
type input "Eva Lopes"
type input "(11) 98729-7640"
type input "23"
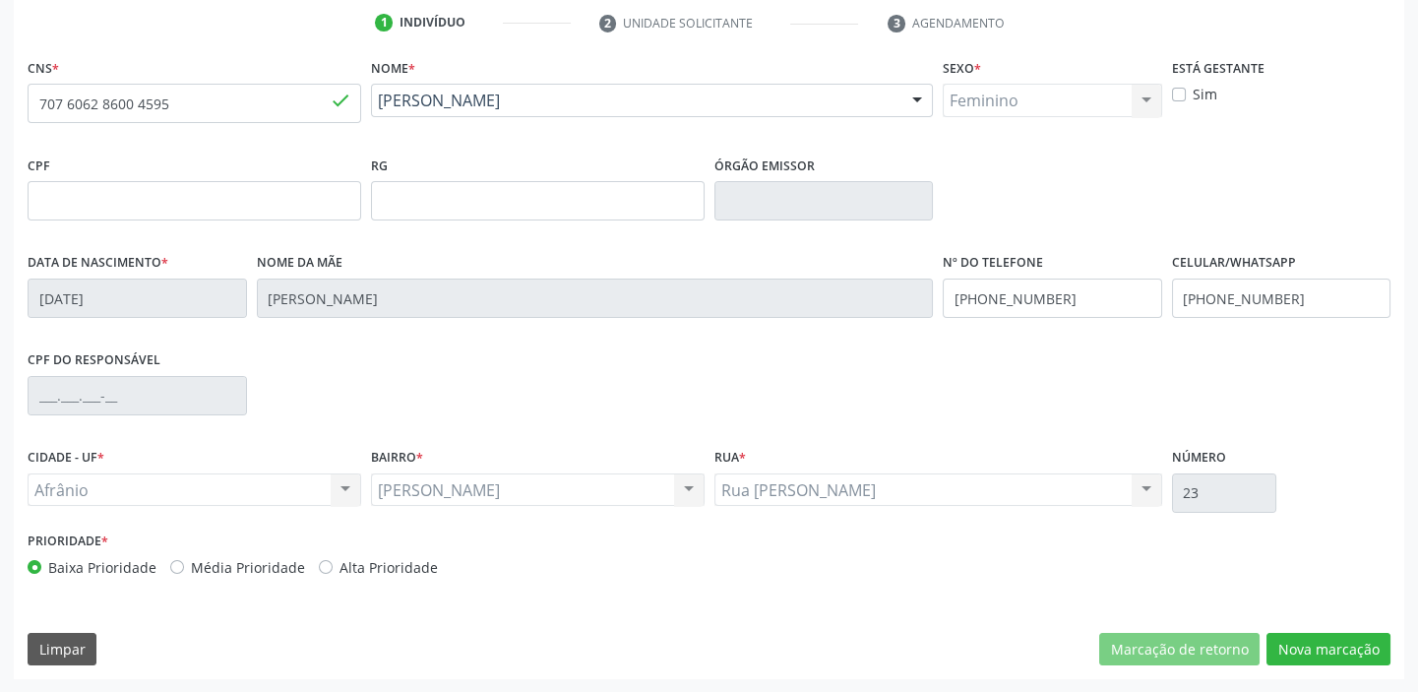
scroll to position [374, 0]
click at [1319, 662] on button "Nova marcação" at bounding box center [1328, 649] width 124 height 33
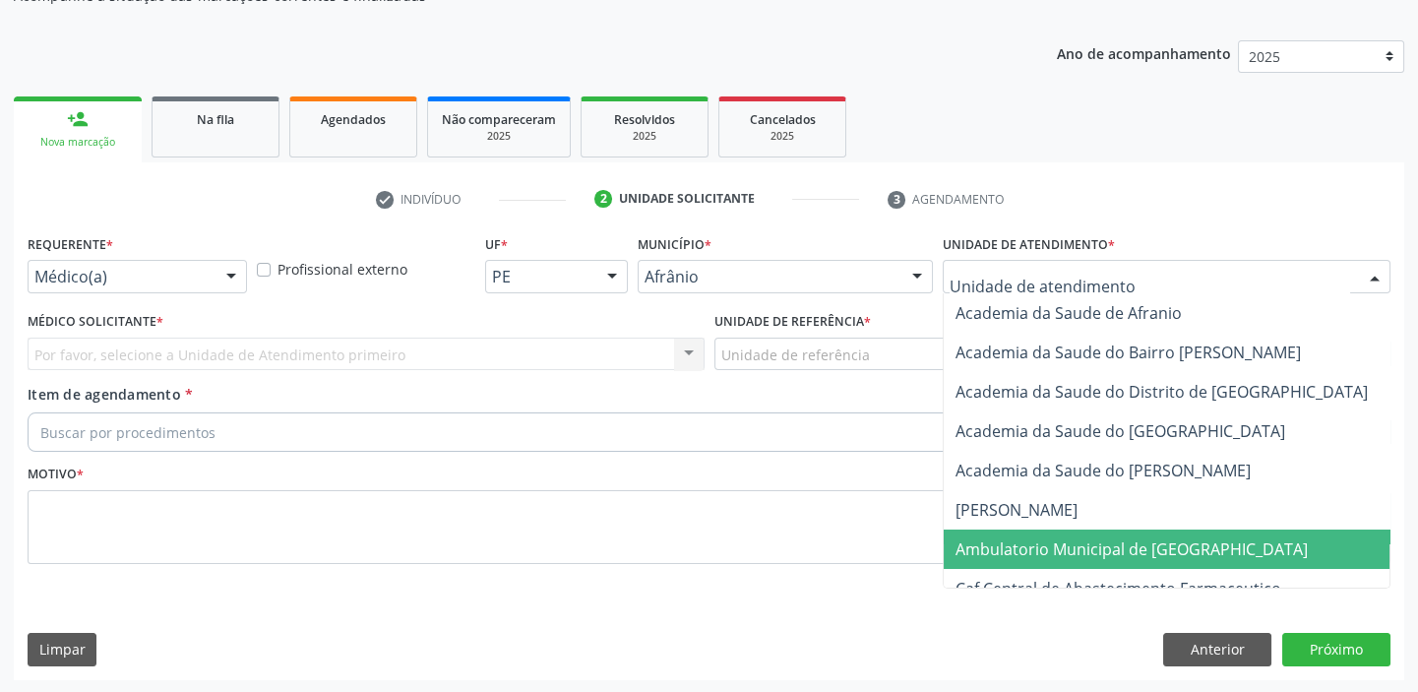
drag, startPoint x: 1057, startPoint y: 531, endPoint x: 862, endPoint y: 438, distance: 216.1
click at [1055, 531] on span "Ambulatorio Municipal de [GEOGRAPHIC_DATA]" at bounding box center [1184, 548] width 480 height 39
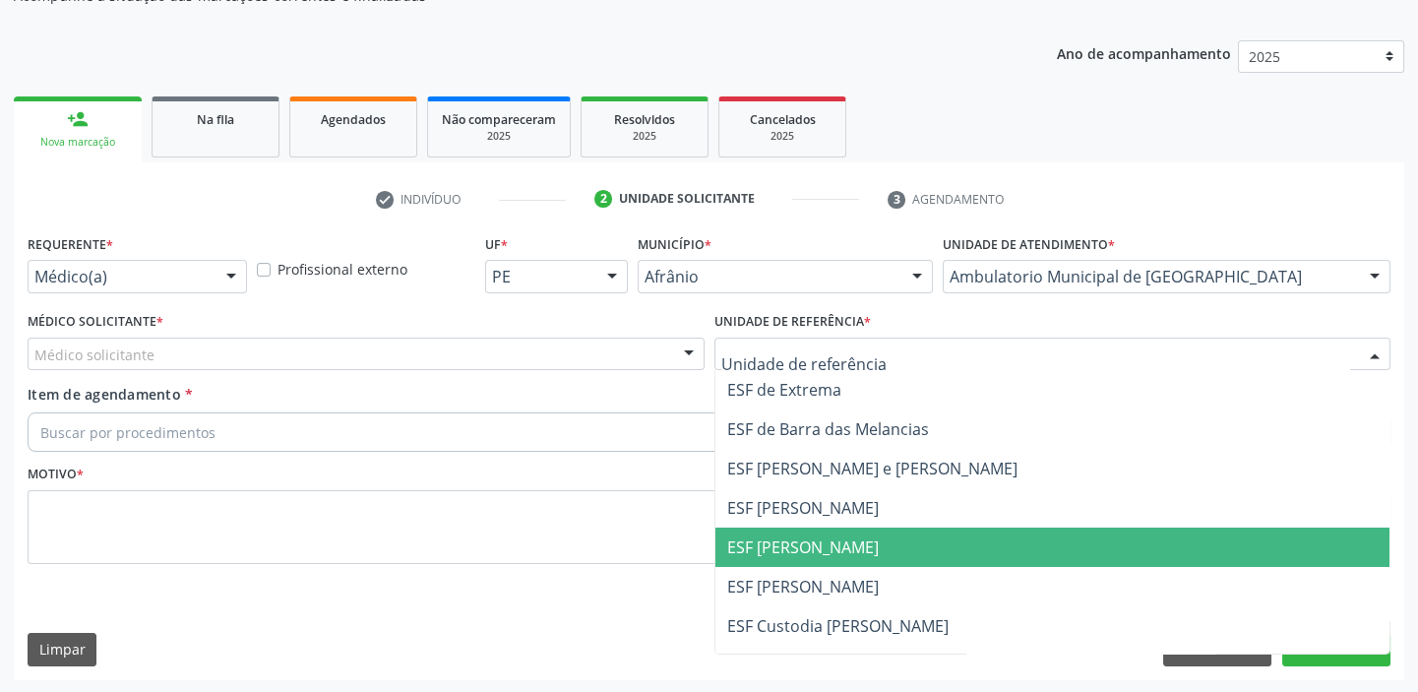
click at [773, 546] on span "ESF [PERSON_NAME]" at bounding box center [803, 547] width 152 height 22
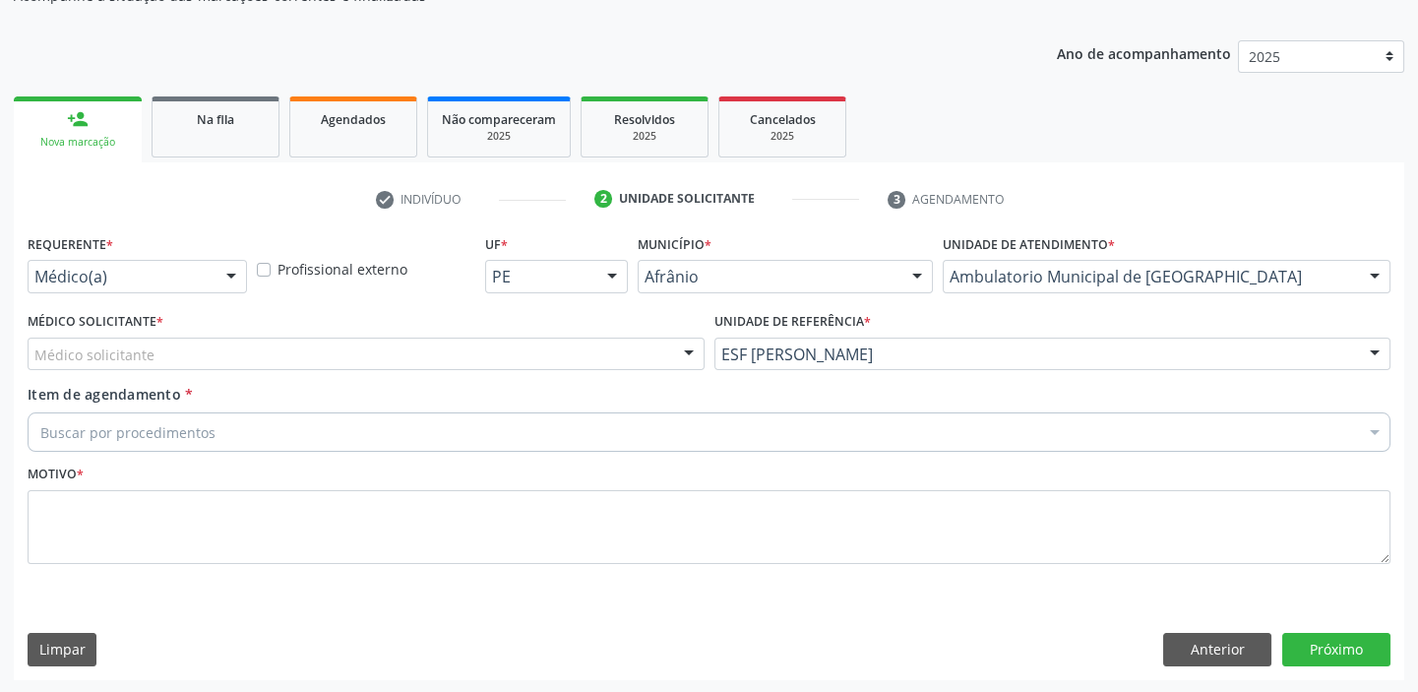
drag, startPoint x: 113, startPoint y: 362, endPoint x: 113, endPoint y: 373, distance: 10.8
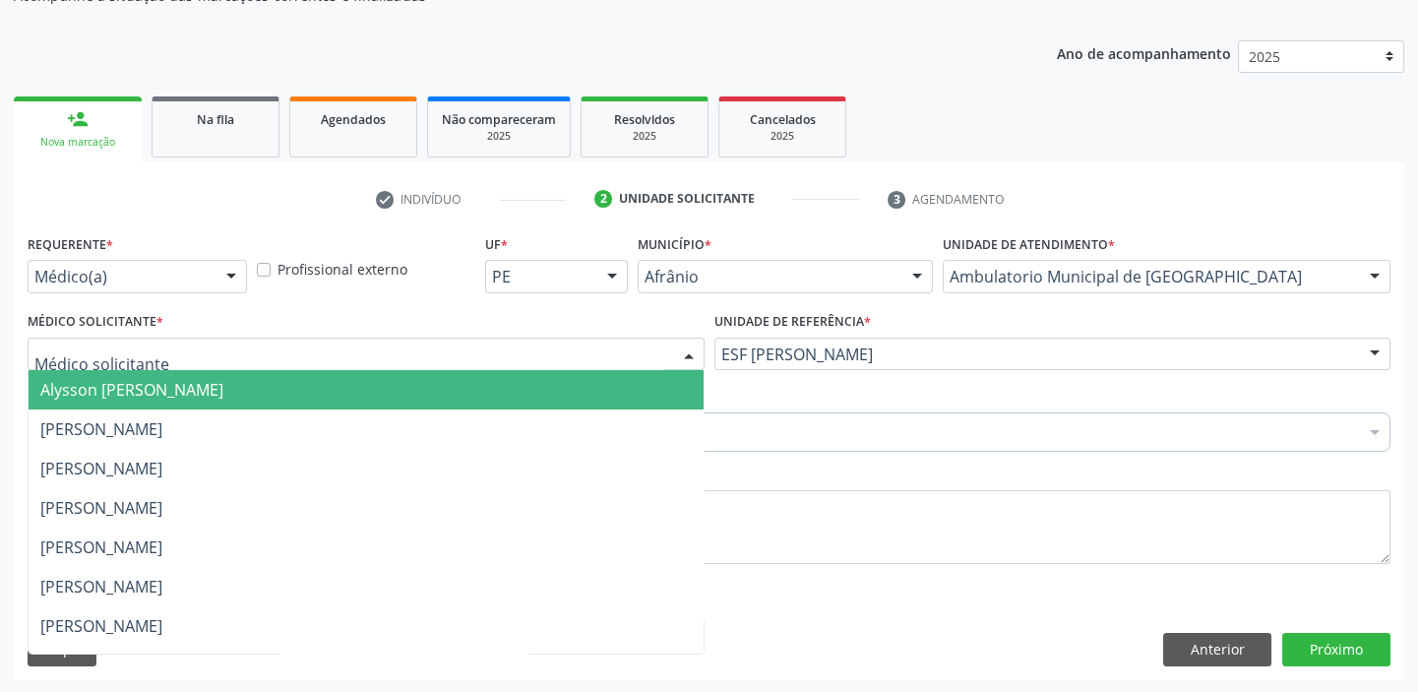
drag, startPoint x: 113, startPoint y: 386, endPoint x: 109, endPoint y: 428, distance: 42.5
click at [114, 388] on span "Alysson [PERSON_NAME]" at bounding box center [131, 390] width 183 height 22
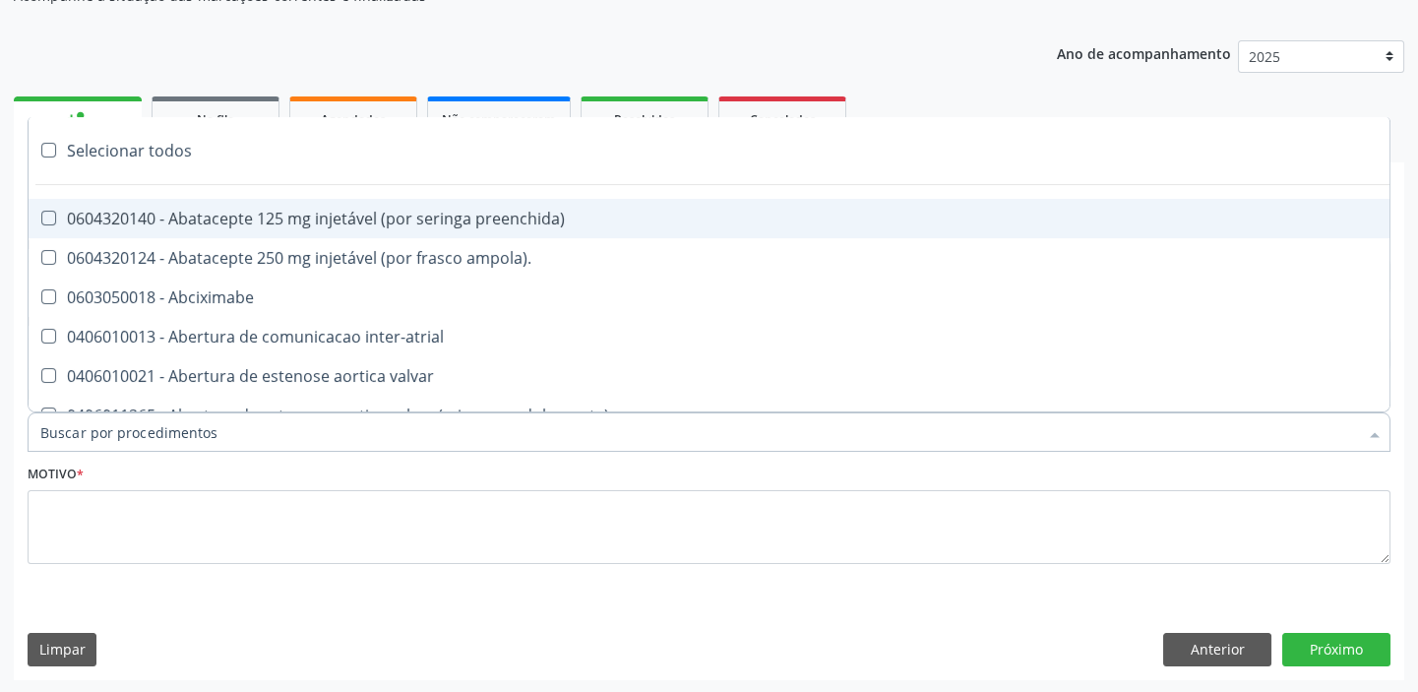
paste input "colposc"
type input "colposc"
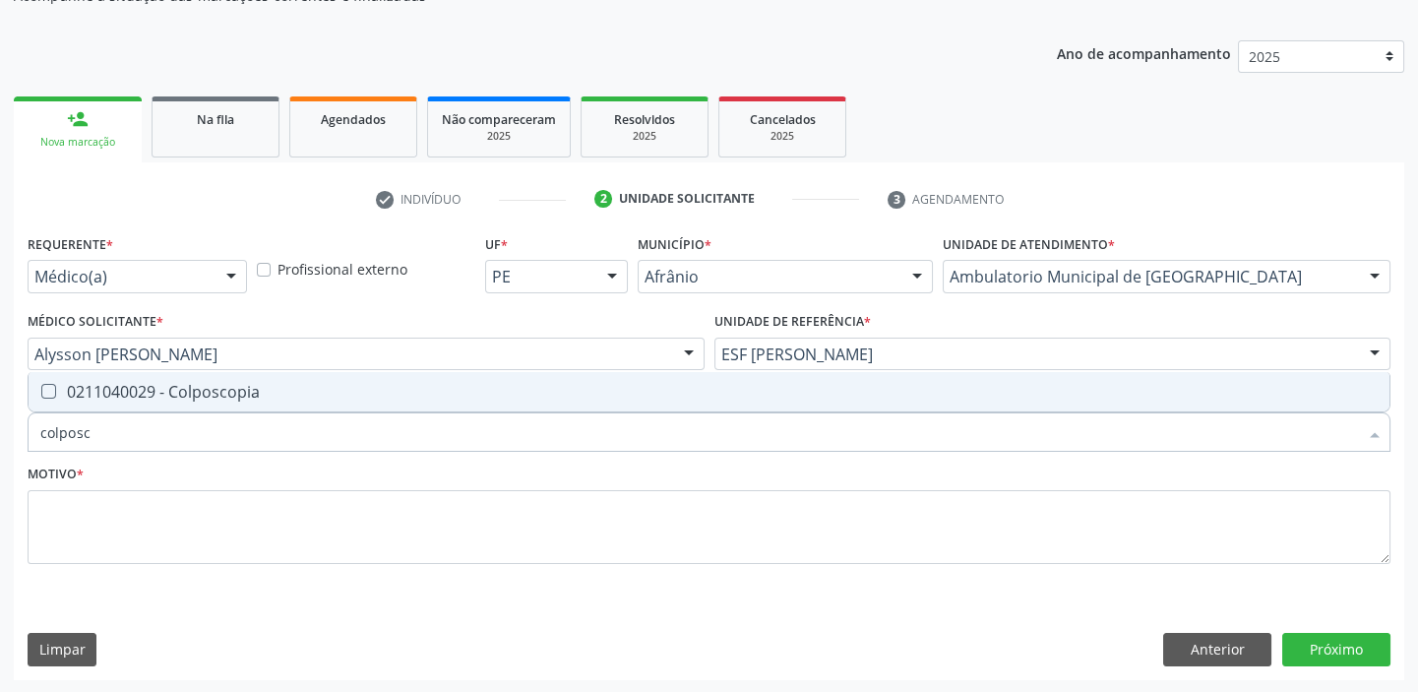
click at [145, 384] on div "0211040029 - Colposcopia" at bounding box center [708, 392] width 1337 height 16
checkbox Colposcopia "true"
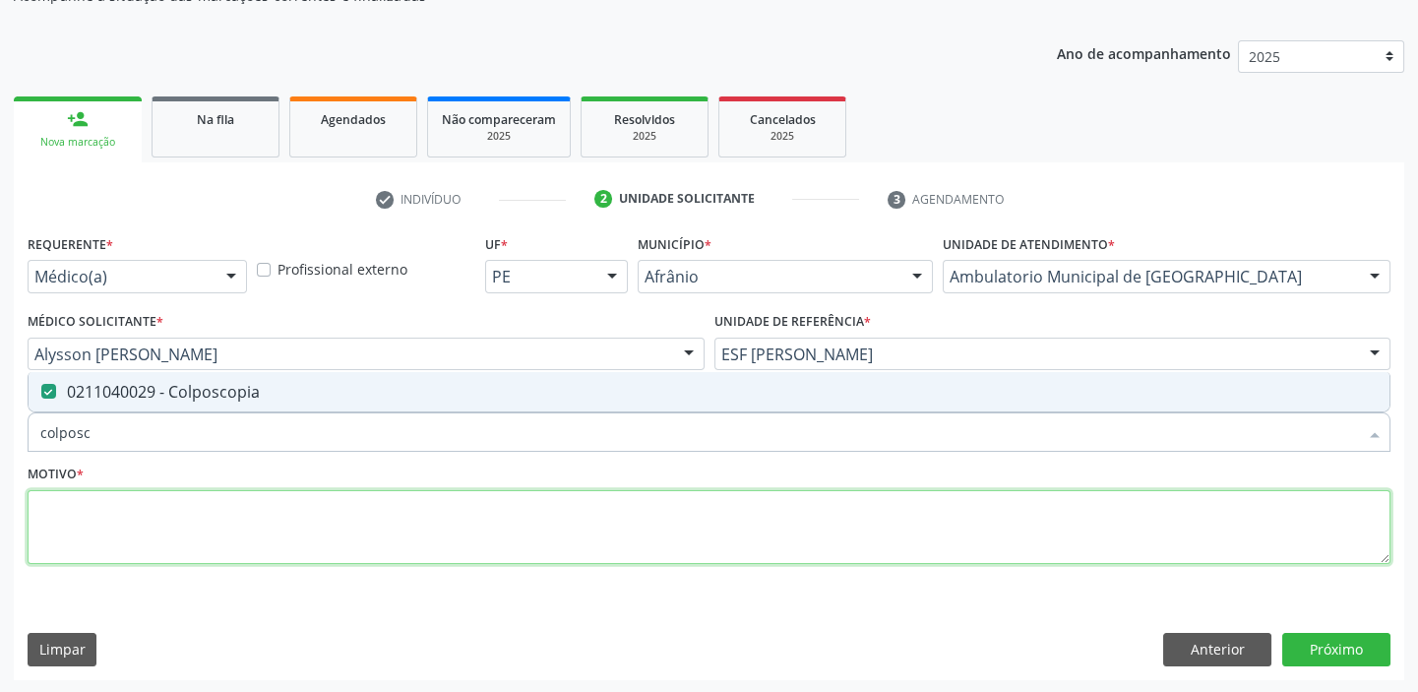
click at [122, 501] on textarea at bounding box center [709, 527] width 1363 height 75
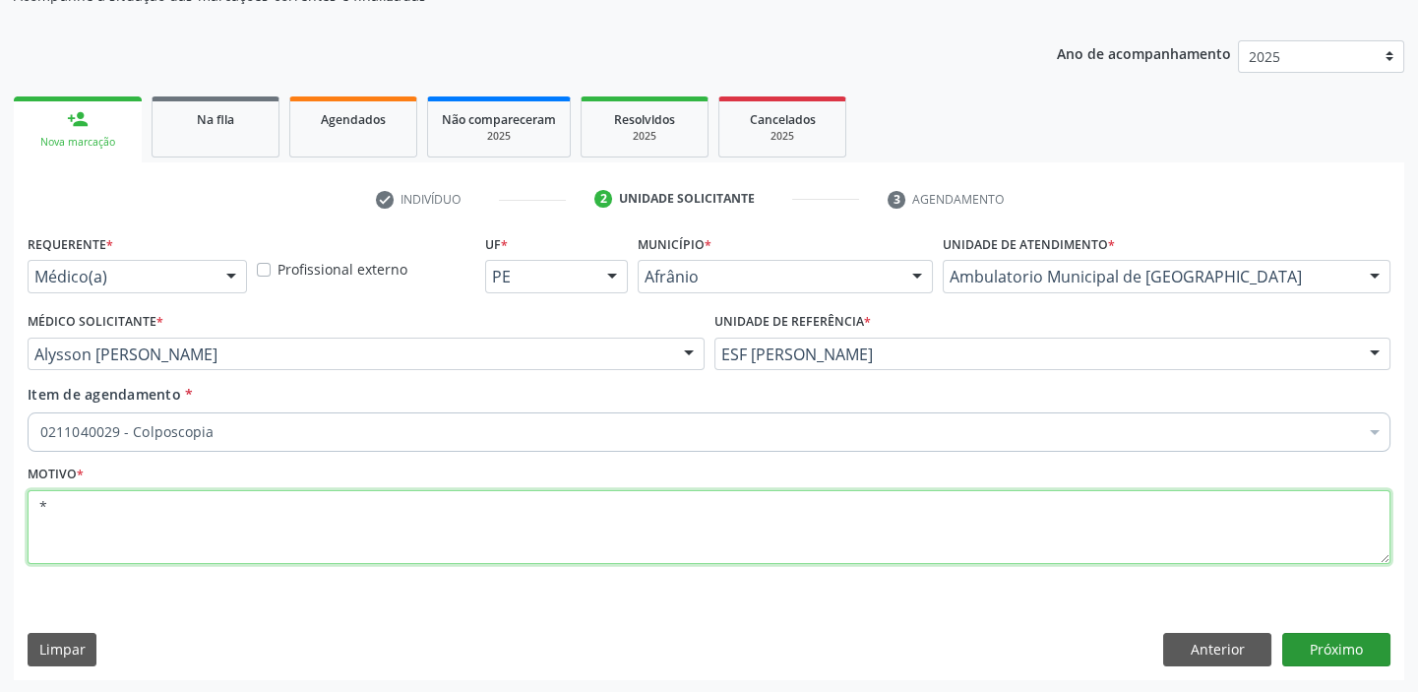
type textarea "*"
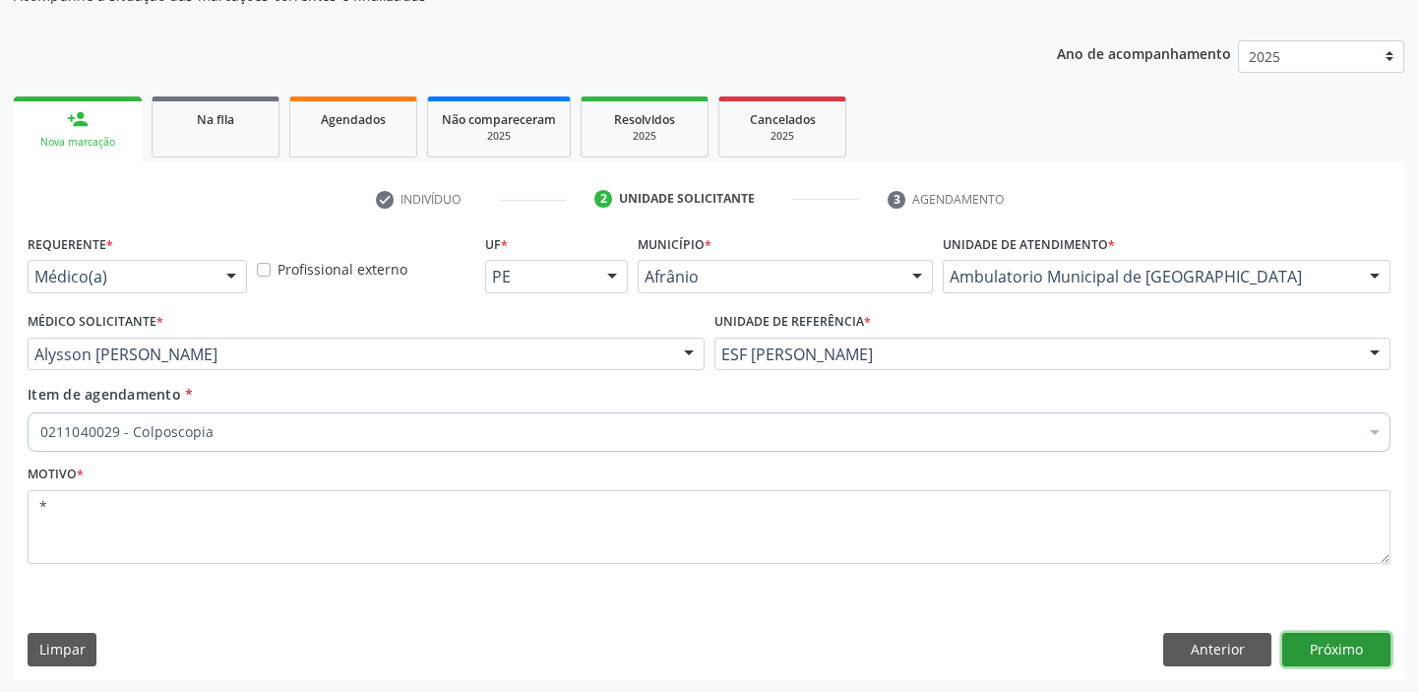
click at [1326, 640] on button "Próximo" at bounding box center [1336, 649] width 108 height 33
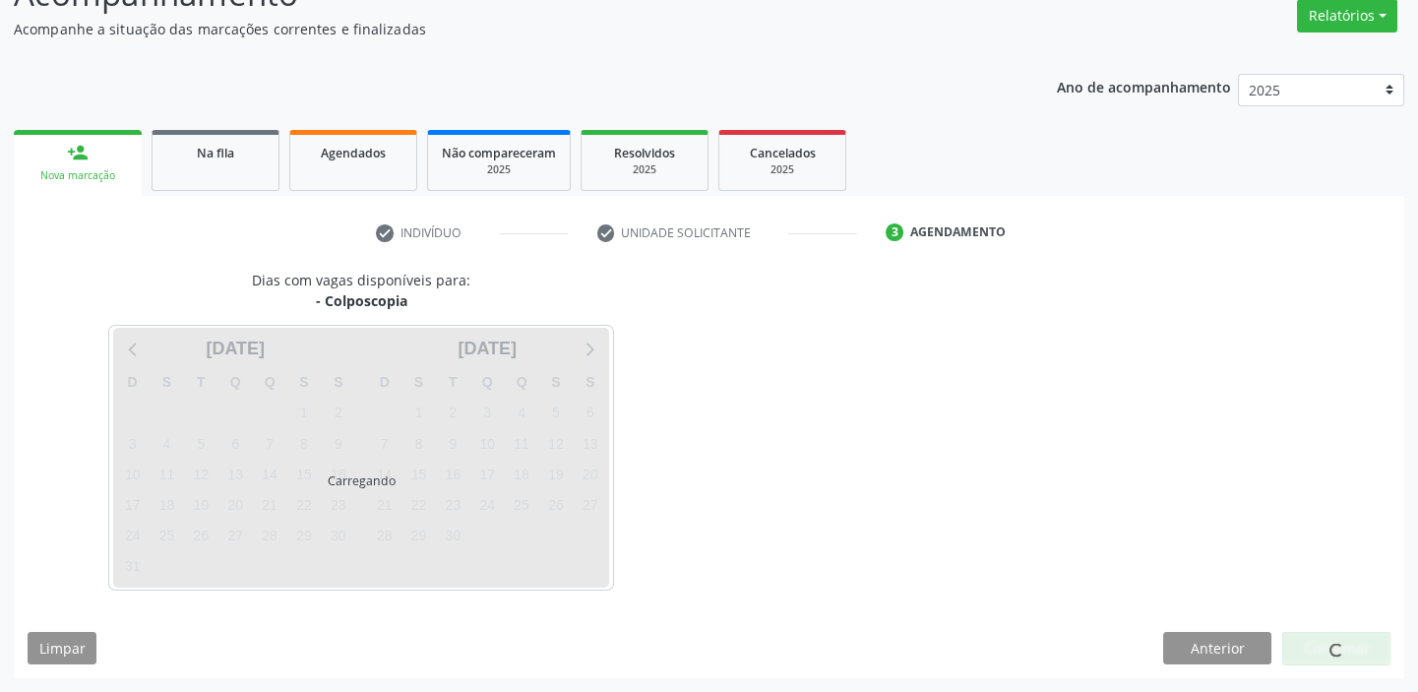
scroll to position [163, 0]
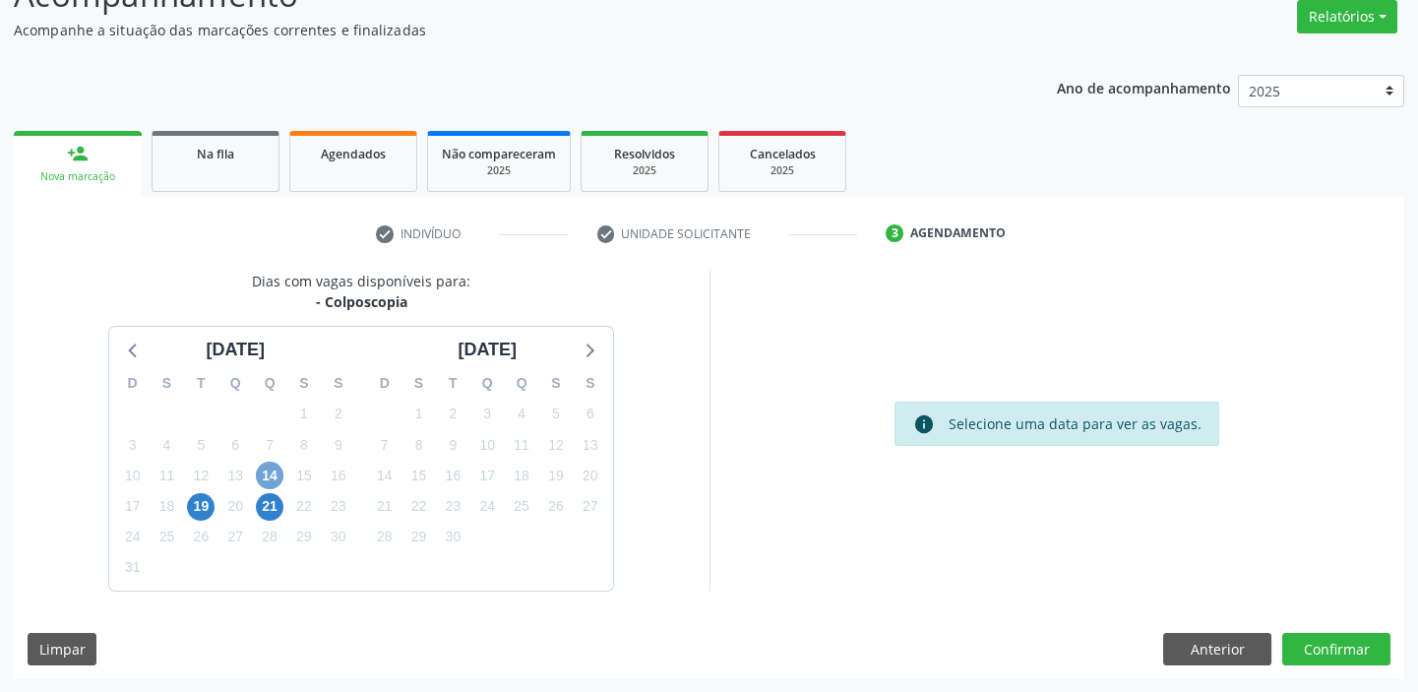
click at [268, 479] on span "14" at bounding box center [270, 475] width 28 height 28
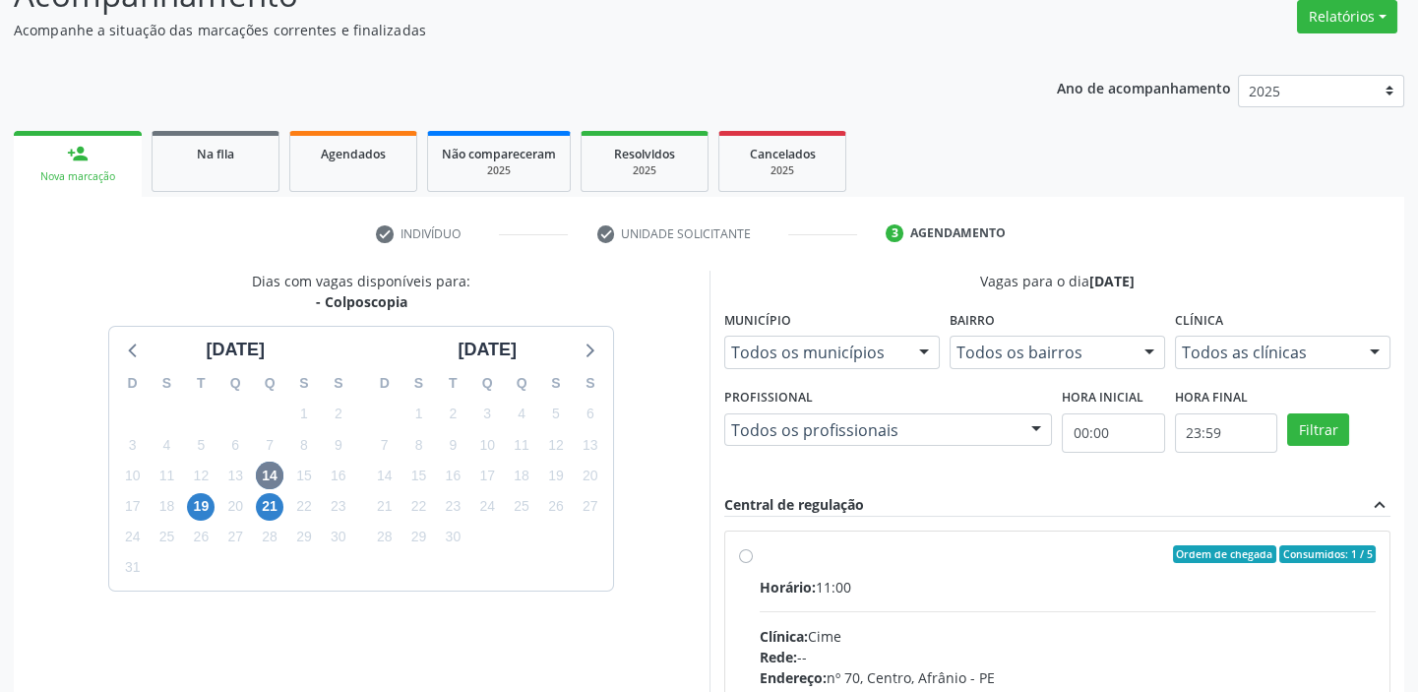
click at [1046, 640] on div "Clínica: Cime" at bounding box center [1068, 636] width 617 height 21
click at [753, 563] on input "Ordem de chegada Consumidos: 1 / 5 Horário: 11:00 Clínica: Cime Rede: -- Endere…" at bounding box center [746, 554] width 14 height 18
radio input "true"
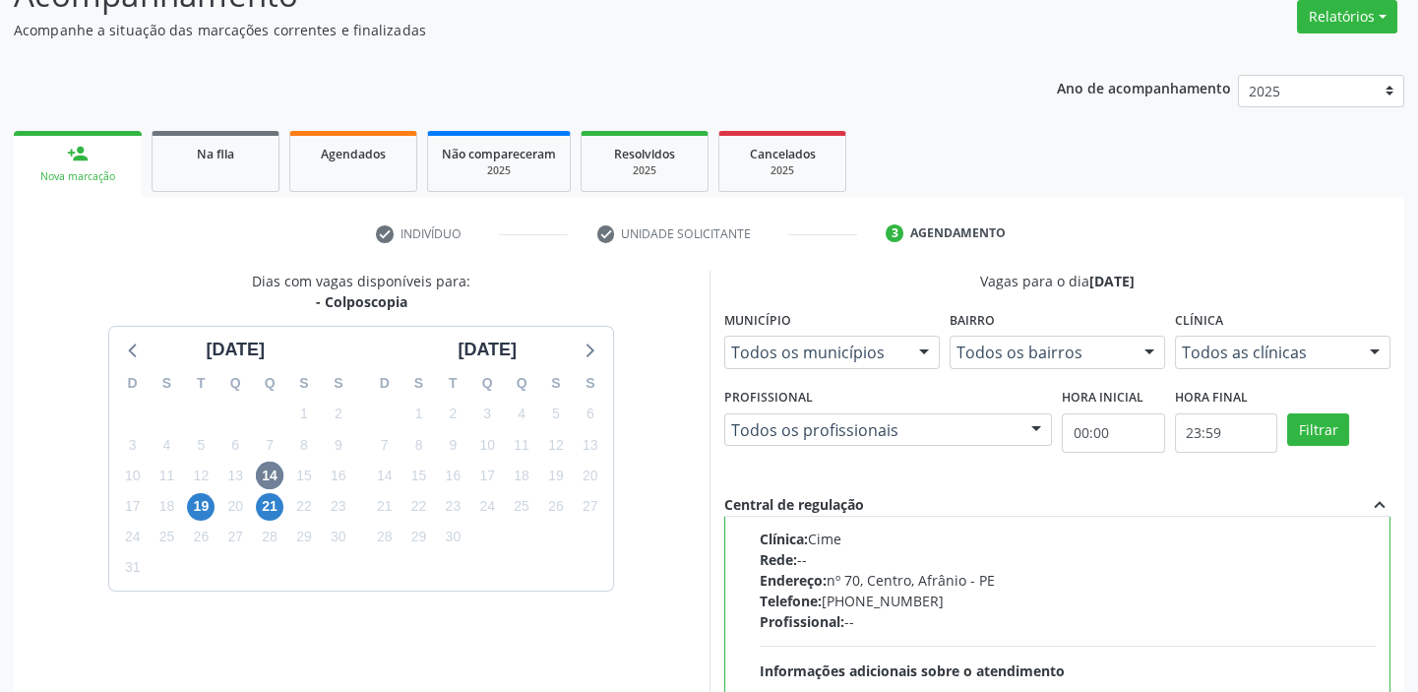
scroll to position [482, 0]
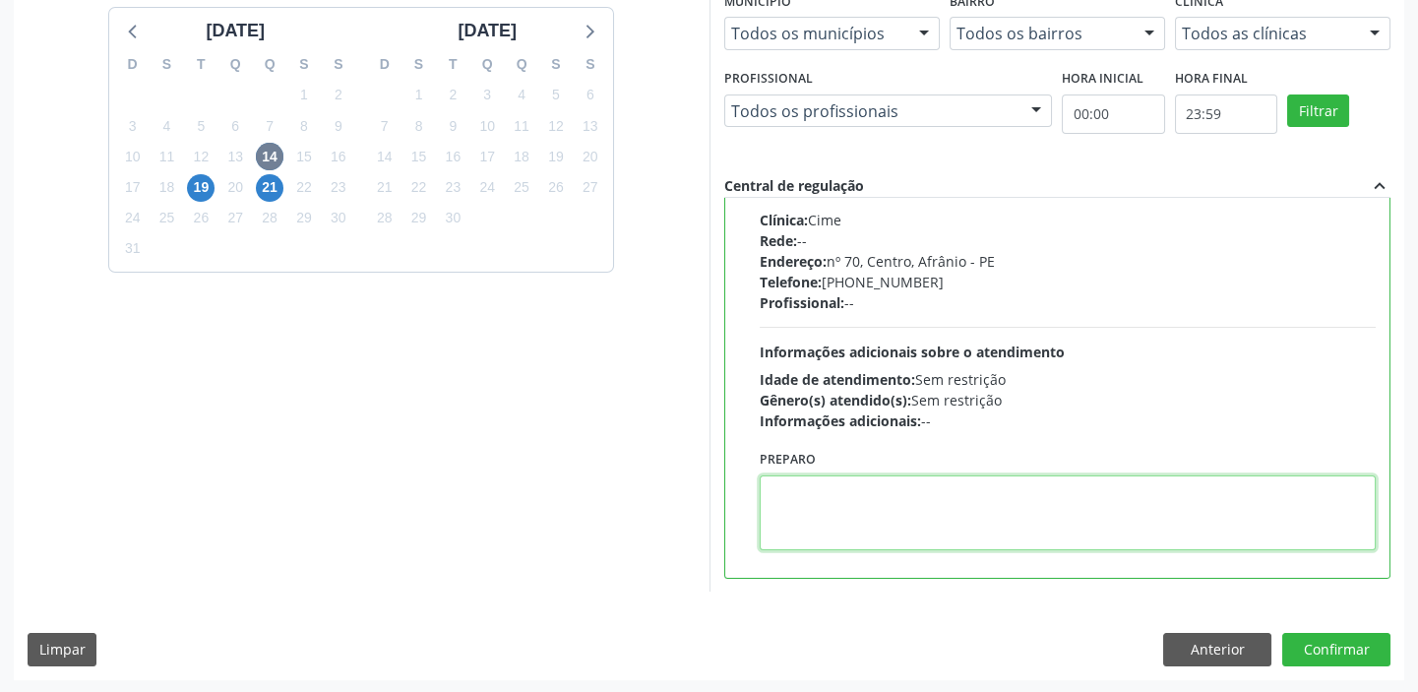
click at [864, 505] on textarea at bounding box center [1068, 512] width 617 height 75
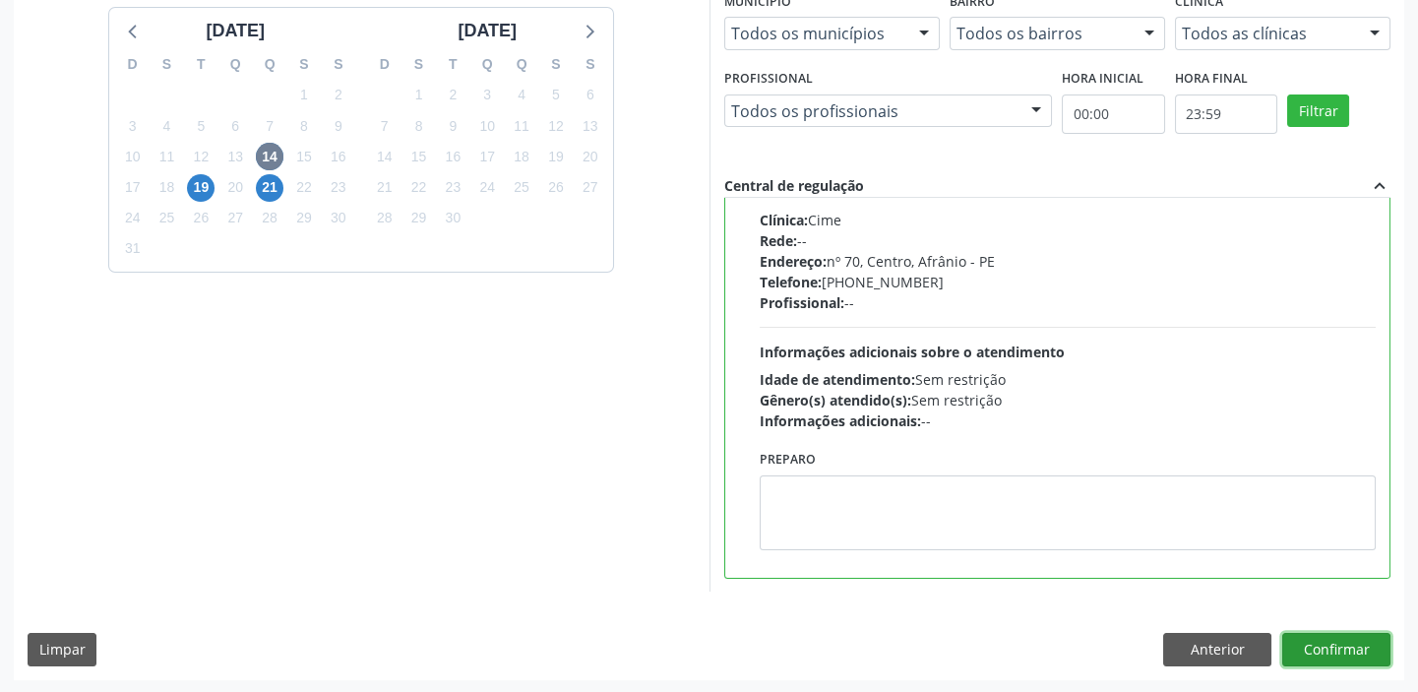
click at [1314, 646] on button "Confirmar" at bounding box center [1336, 649] width 108 height 33
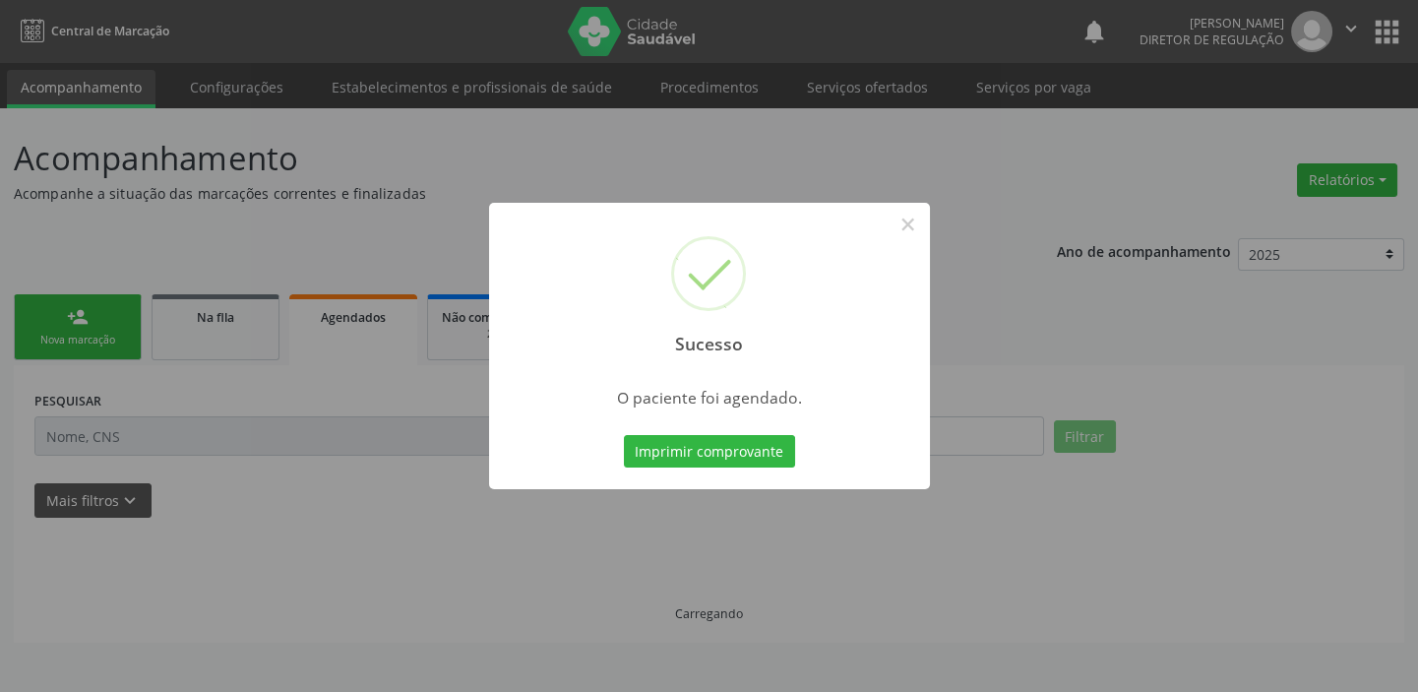
scroll to position [0, 0]
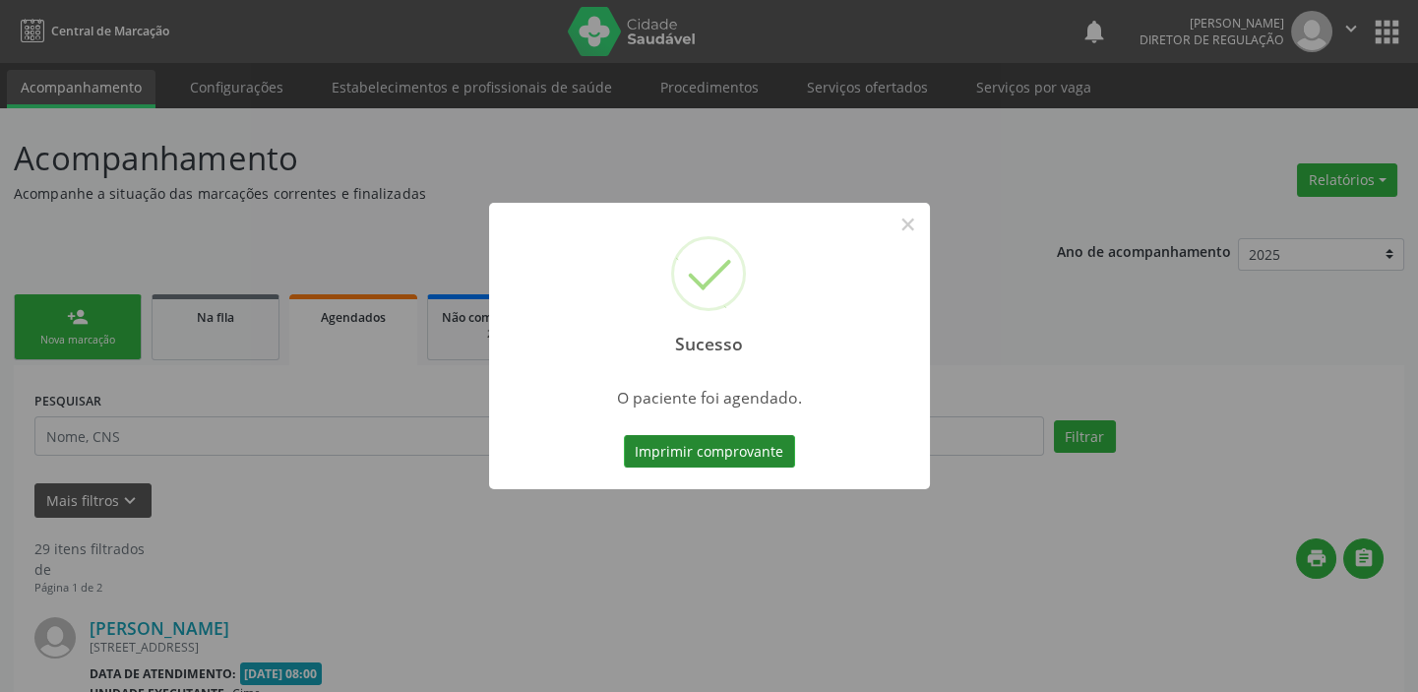
click at [730, 452] on button "Imprimir comprovante" at bounding box center [709, 451] width 171 height 33
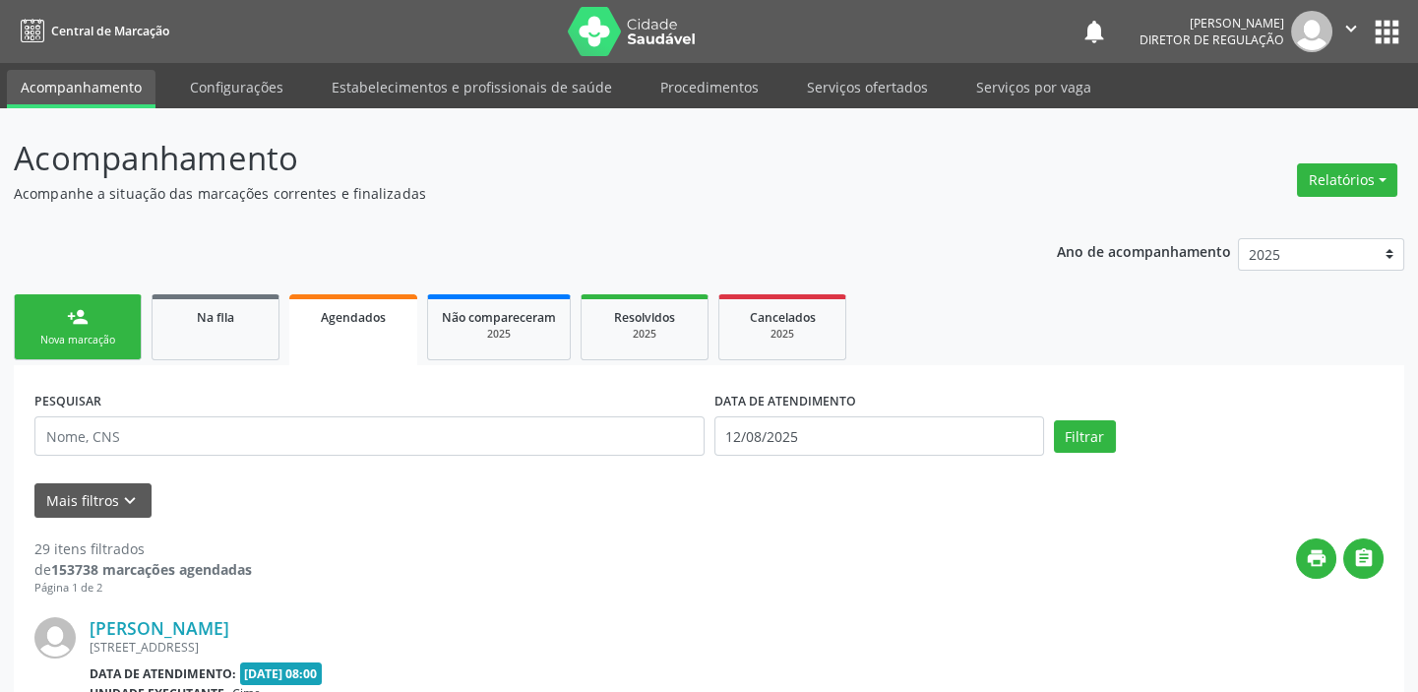
drag, startPoint x: 61, startPoint y: 312, endPoint x: 69, endPoint y: 304, distance: 11.1
click at [62, 312] on link "person_add Nova marcação" at bounding box center [78, 327] width 128 height 66
click at [62, 310] on link "person_add Nova marcação" at bounding box center [78, 327] width 128 height 66
click at [69, 303] on link "person_add Nova marcação" at bounding box center [78, 327] width 128 height 66
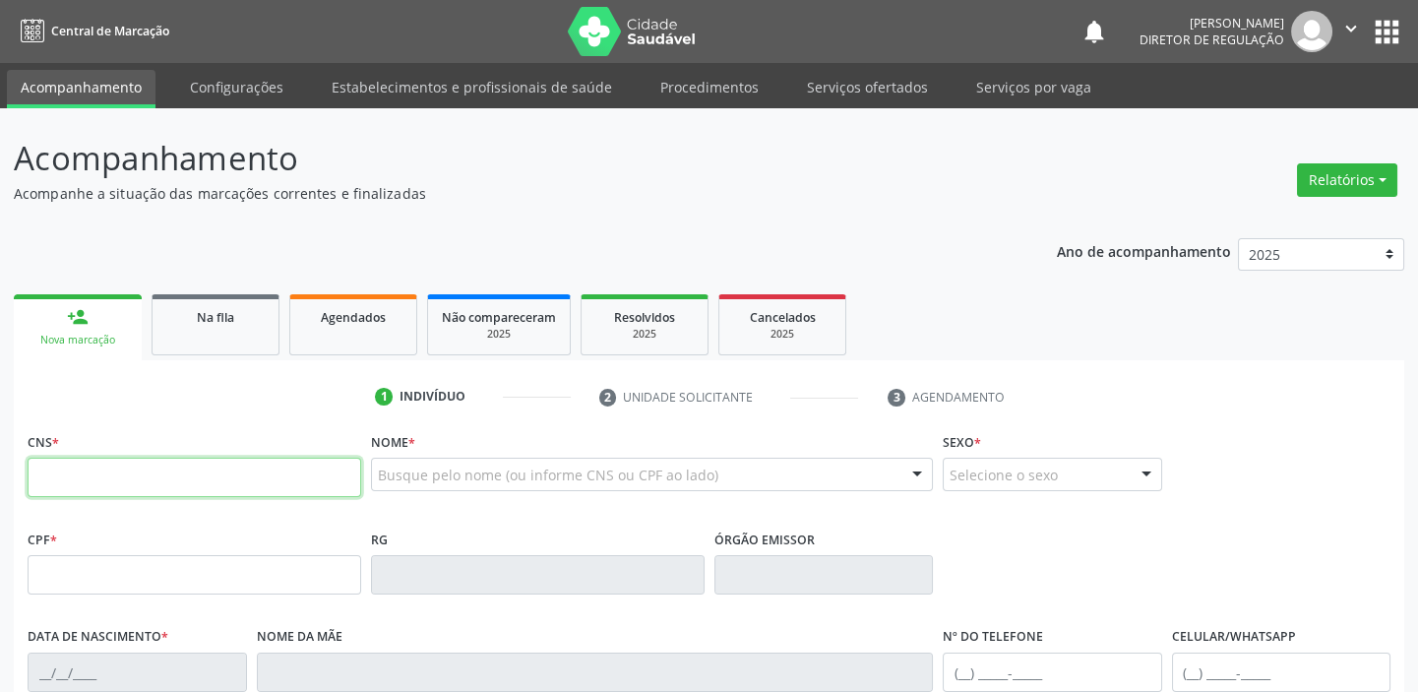
click at [173, 476] on input "text" at bounding box center [195, 477] width 334 height 39
type input "704 8055 1240 1548"
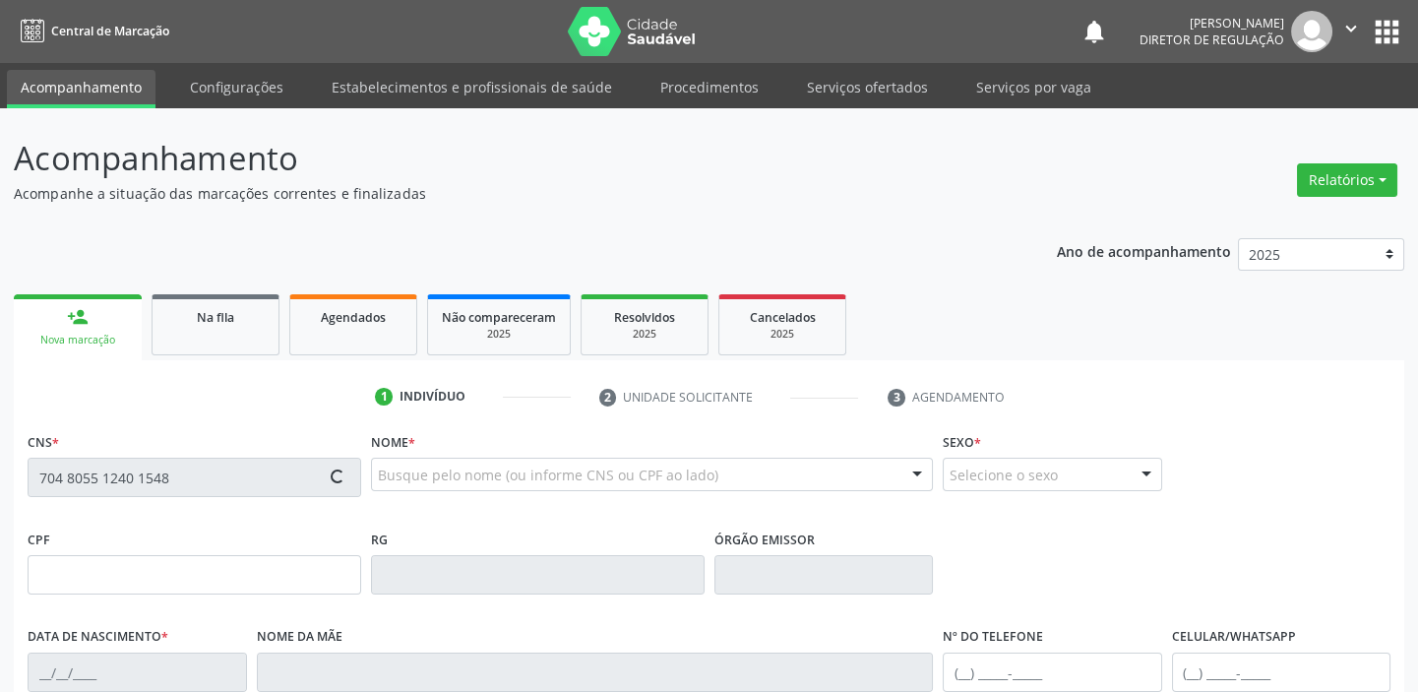
type input "043.239.094-46"
type input "07/08/1981"
type input "Cristina Vieira Rodrigues"
type input "(87) 98834-1986"
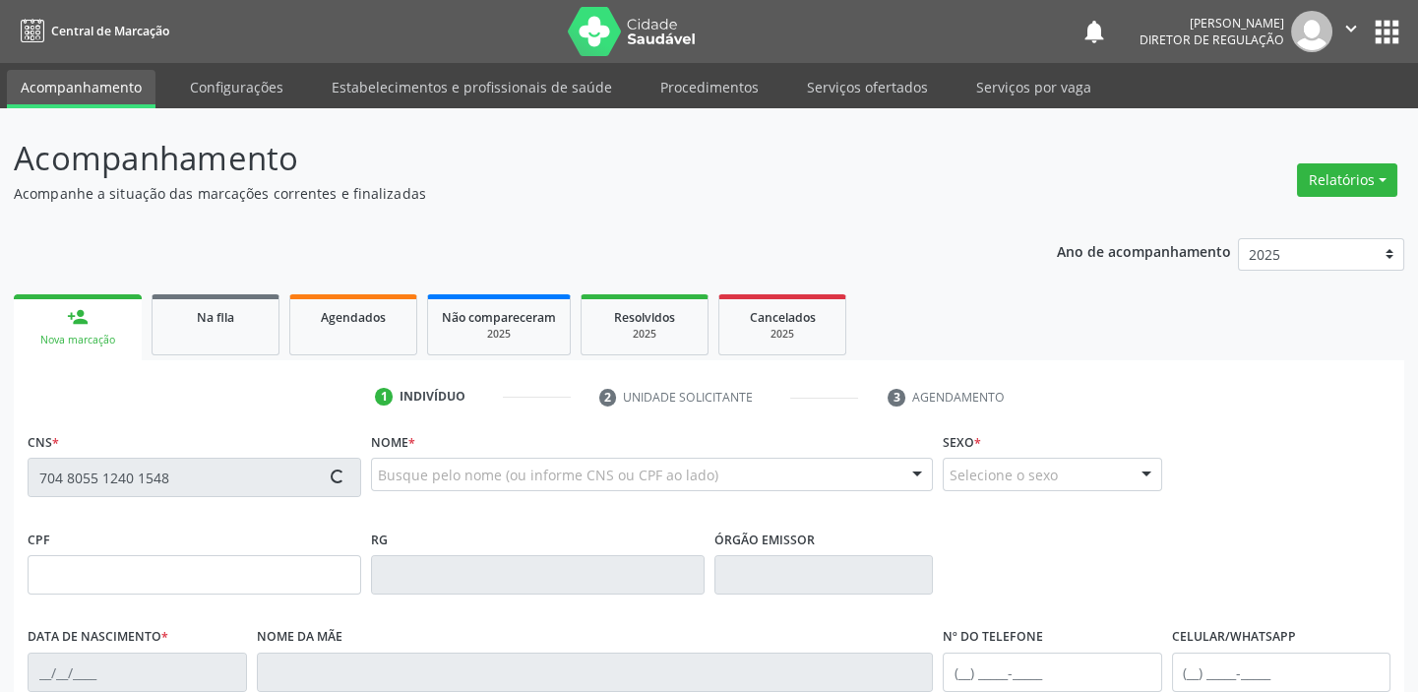
type input "4"
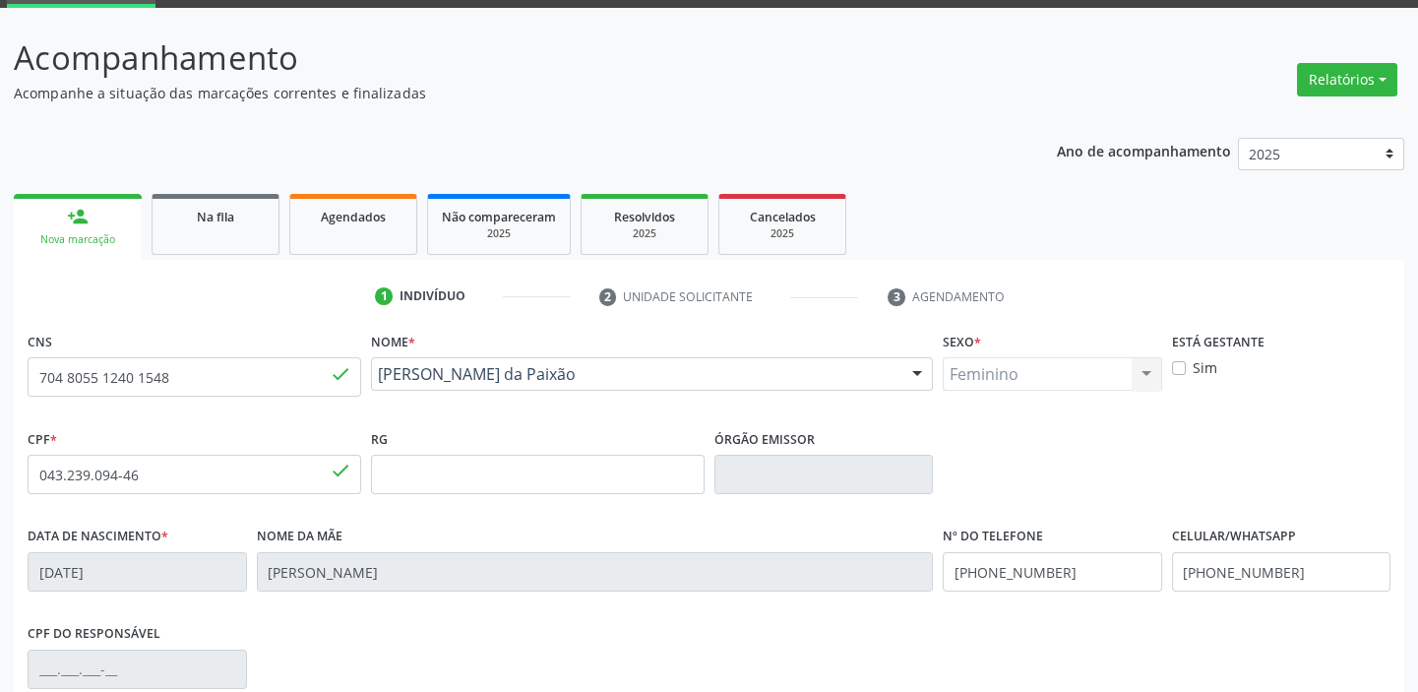
scroll to position [374, 0]
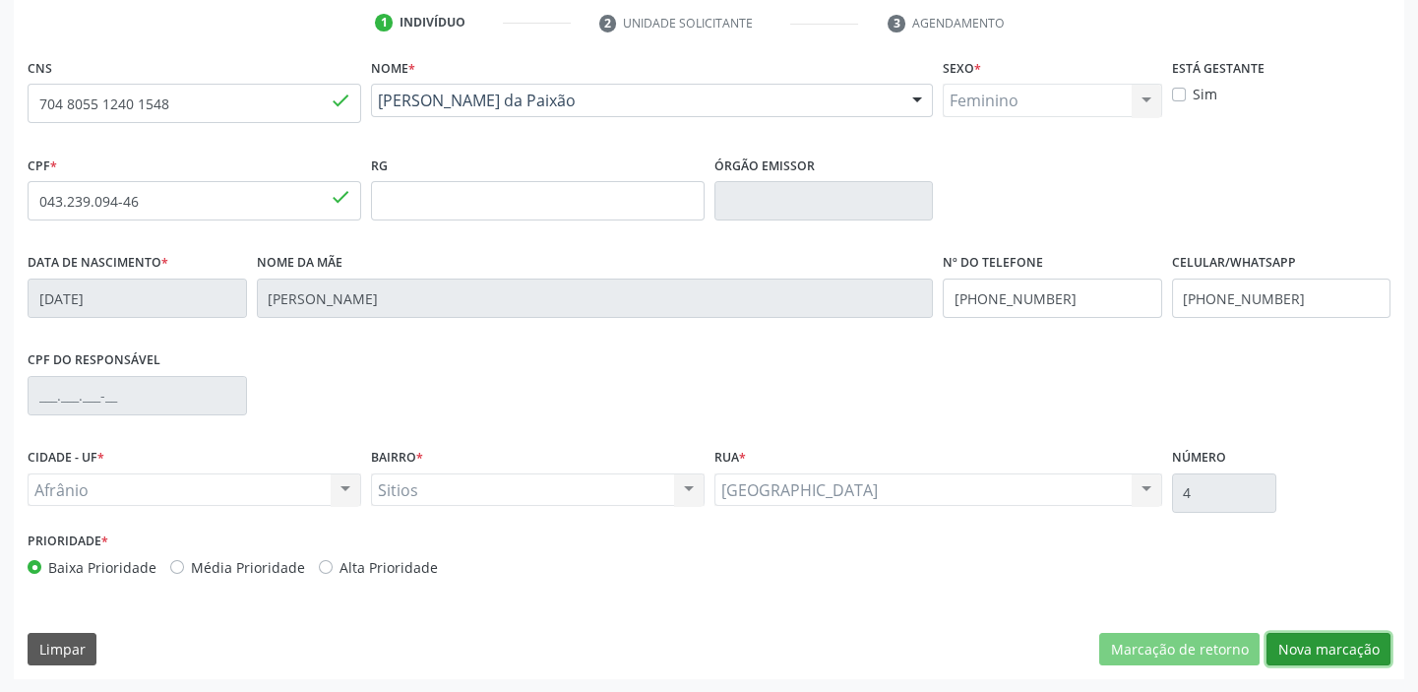
drag, startPoint x: 1293, startPoint y: 643, endPoint x: 1203, endPoint y: 556, distance: 125.2
click at [1291, 636] on button "Nova marcação" at bounding box center [1328, 649] width 124 height 33
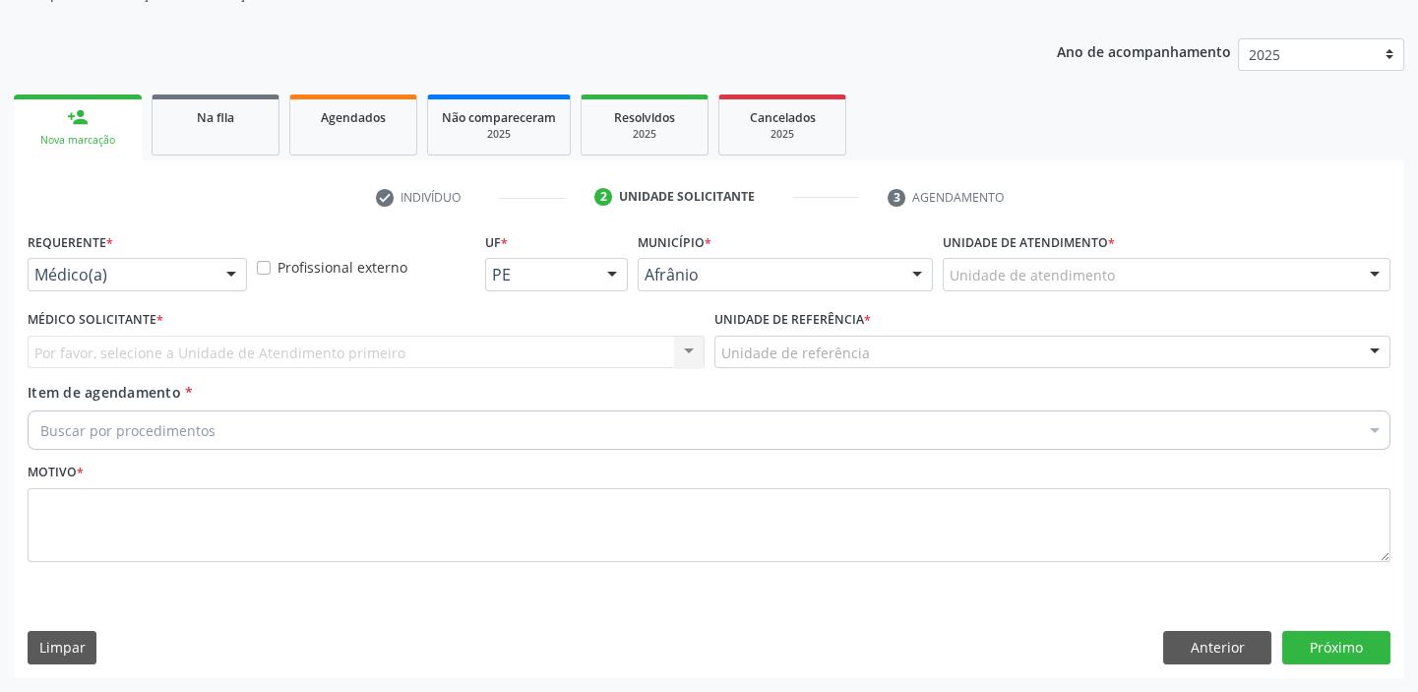
scroll to position [198, 0]
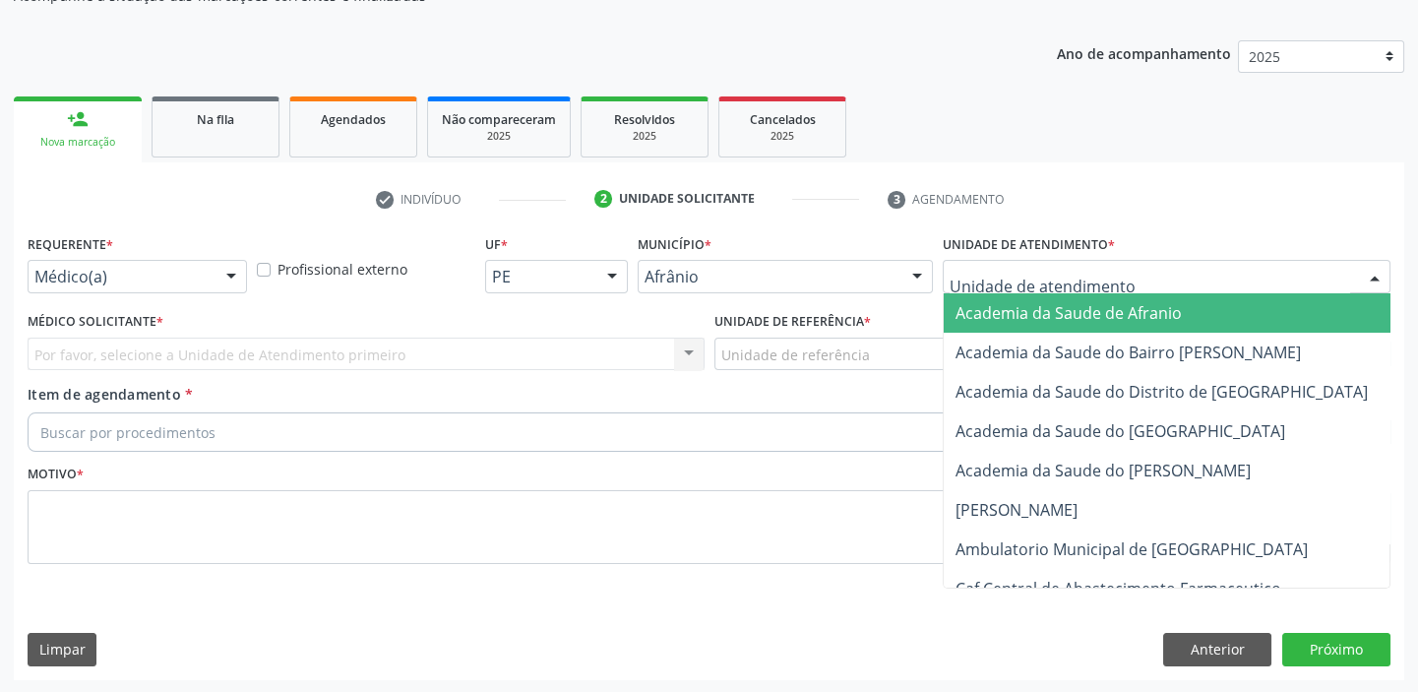
drag, startPoint x: 986, startPoint y: 285, endPoint x: 981, endPoint y: 397, distance: 112.3
click at [986, 286] on div at bounding box center [1167, 276] width 448 height 33
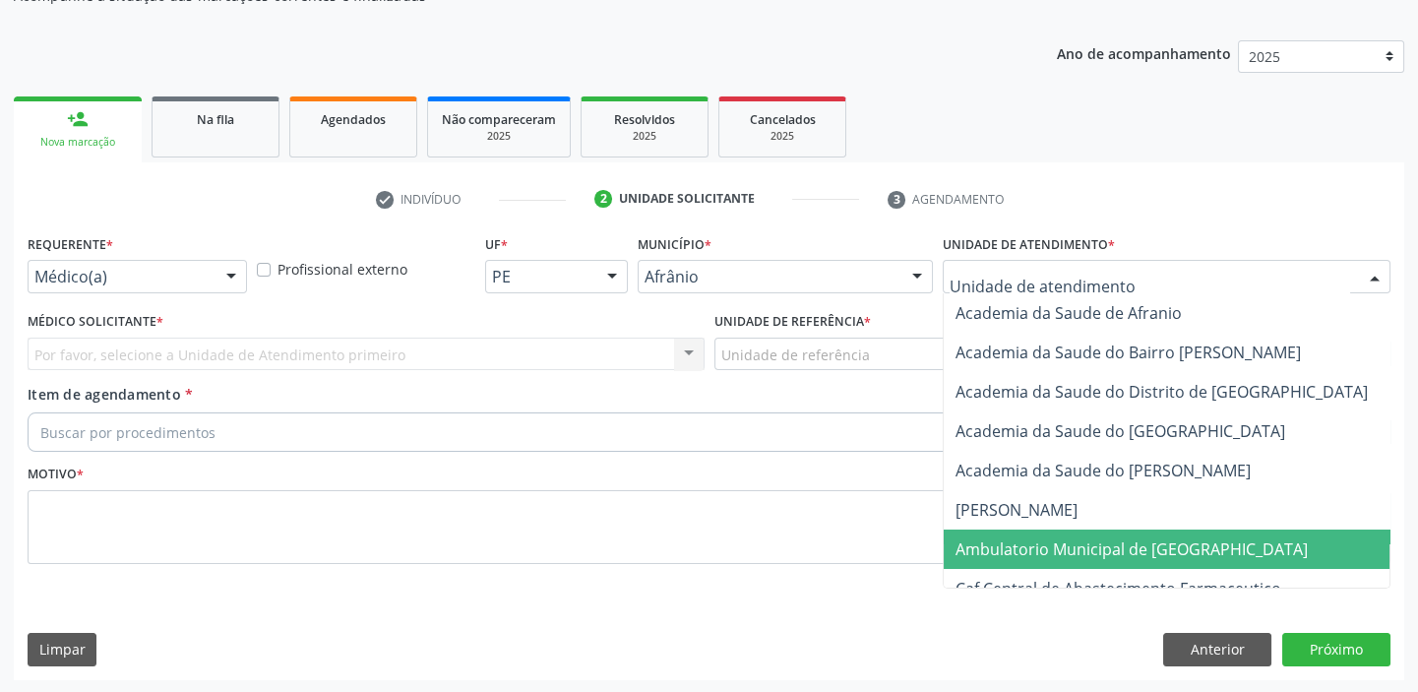
drag, startPoint x: 977, startPoint y: 531, endPoint x: 905, endPoint y: 440, distance: 116.3
click at [977, 529] on span "Ambulatorio Municipal de [GEOGRAPHIC_DATA]" at bounding box center [1184, 548] width 480 height 39
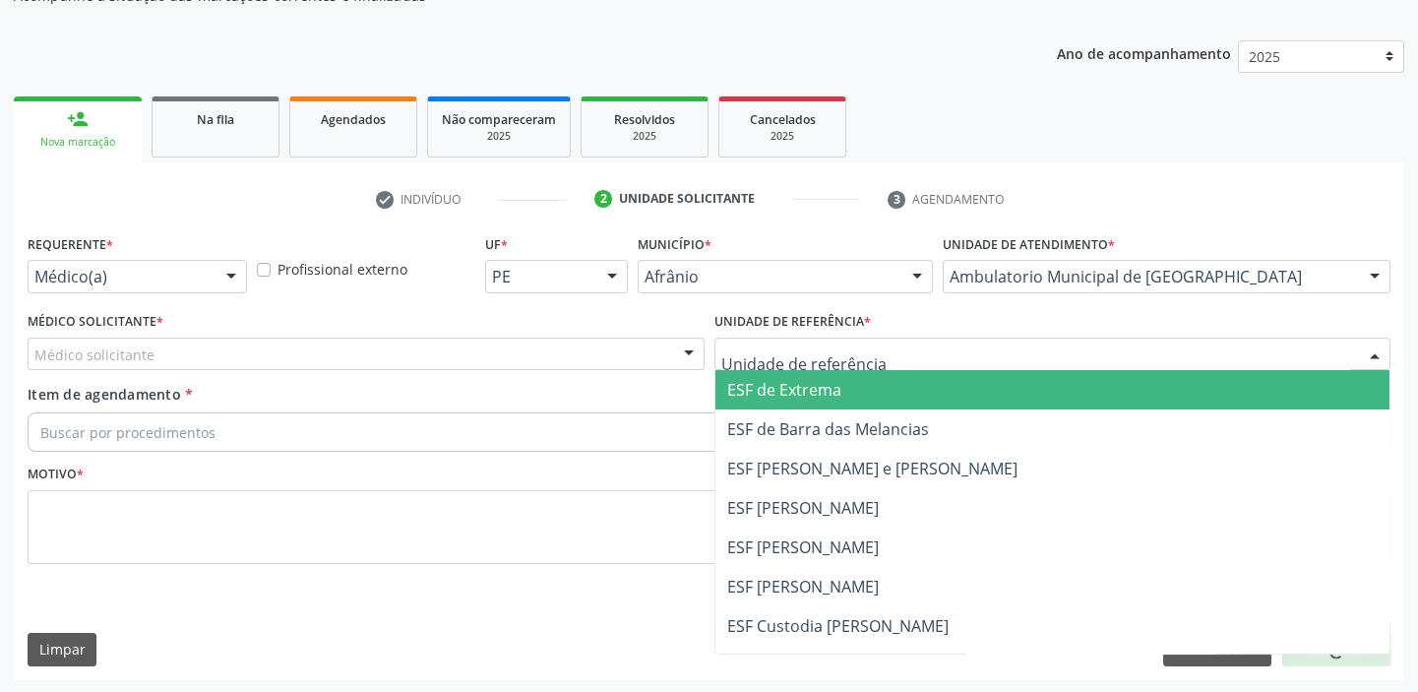
drag, startPoint x: 767, startPoint y: 356, endPoint x: 779, endPoint y: 459, distance: 104.0
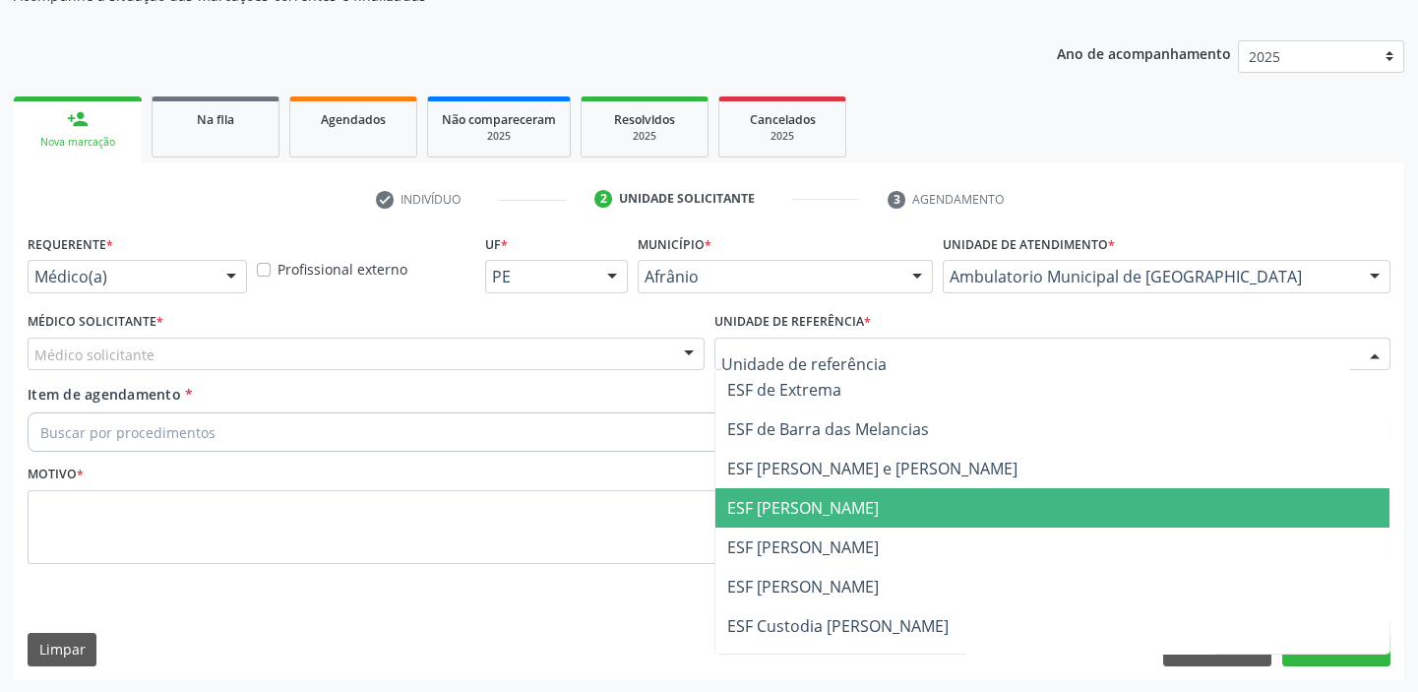
click at [785, 509] on span "ESF [PERSON_NAME]" at bounding box center [803, 508] width 152 height 22
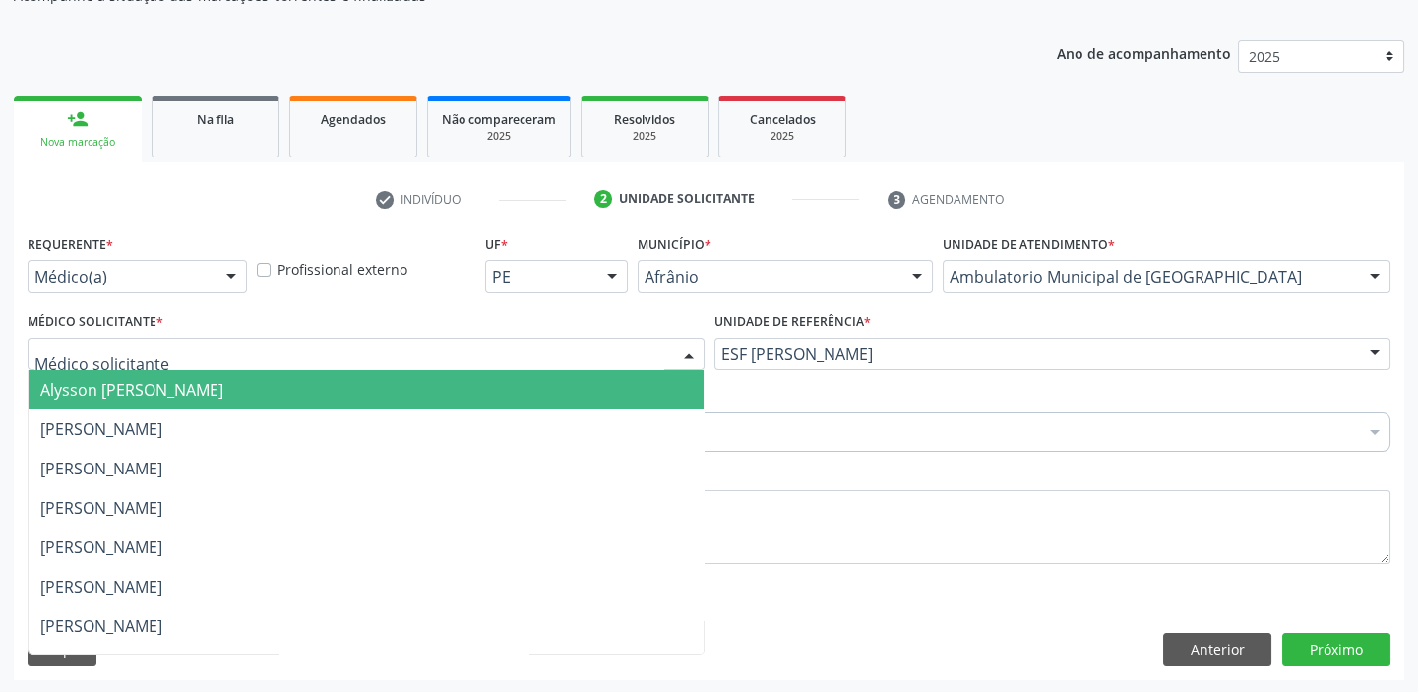
drag, startPoint x: 87, startPoint y: 389, endPoint x: 83, endPoint y: 422, distance: 33.7
click at [87, 391] on span "Alysson [PERSON_NAME]" at bounding box center [131, 390] width 183 height 22
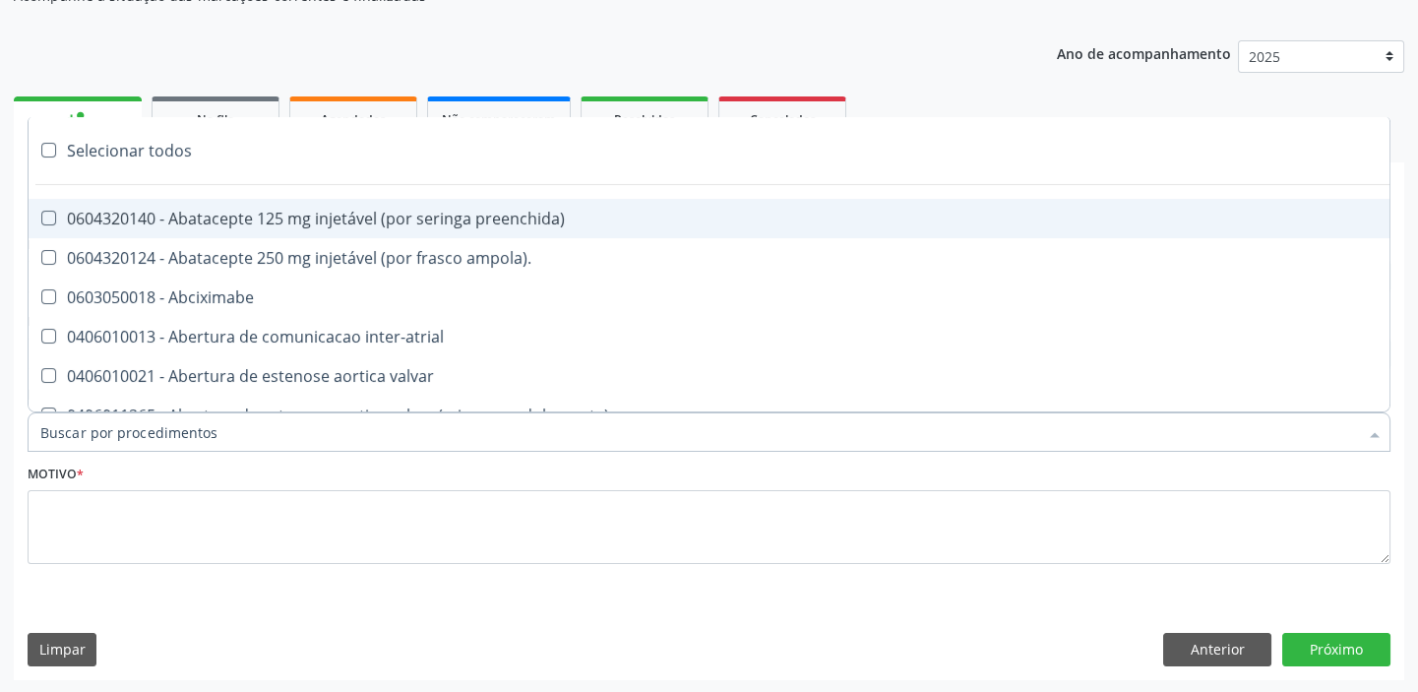
paste input "colposc"
type input "colposc"
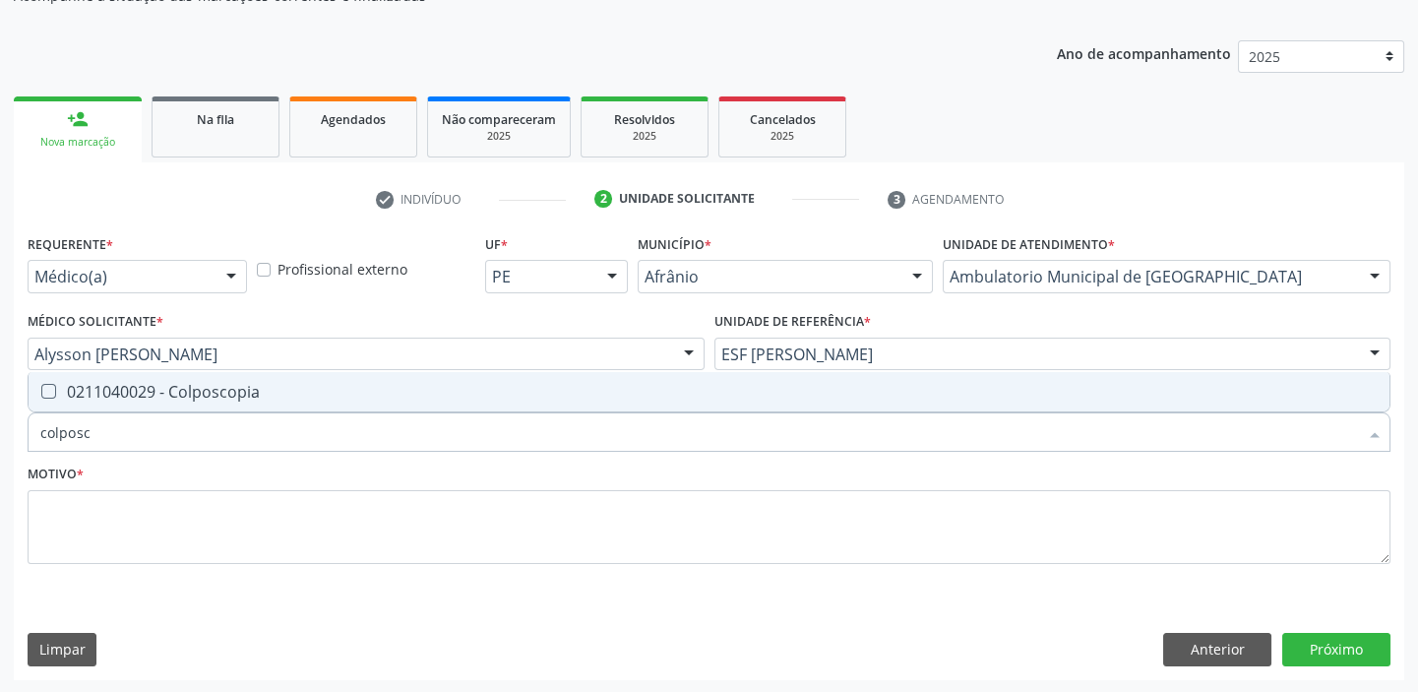
click at [121, 385] on div "0211040029 - Colposcopia" at bounding box center [708, 392] width 1337 height 16
checkbox Colposcopia "true"
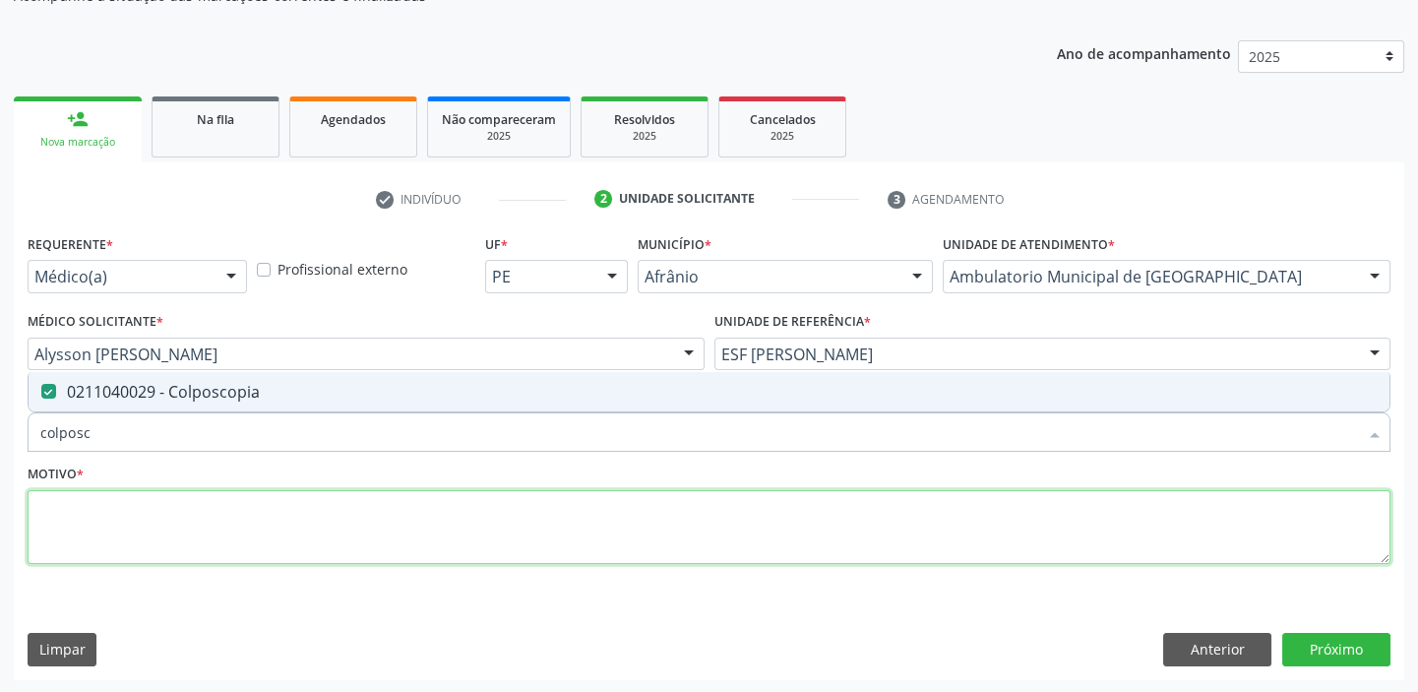
drag, startPoint x: 94, startPoint y: 515, endPoint x: 98, endPoint y: 529, distance: 15.3
click at [94, 526] on textarea at bounding box center [709, 527] width 1363 height 75
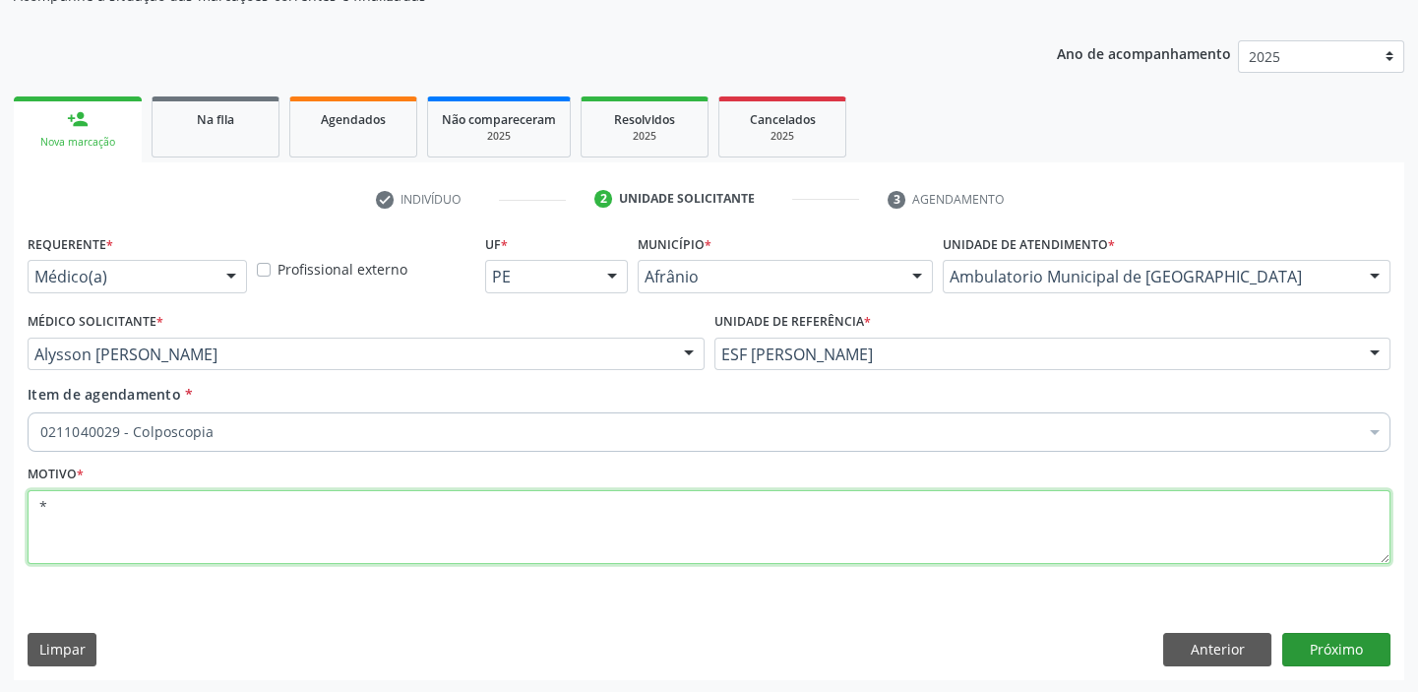
type textarea "*"
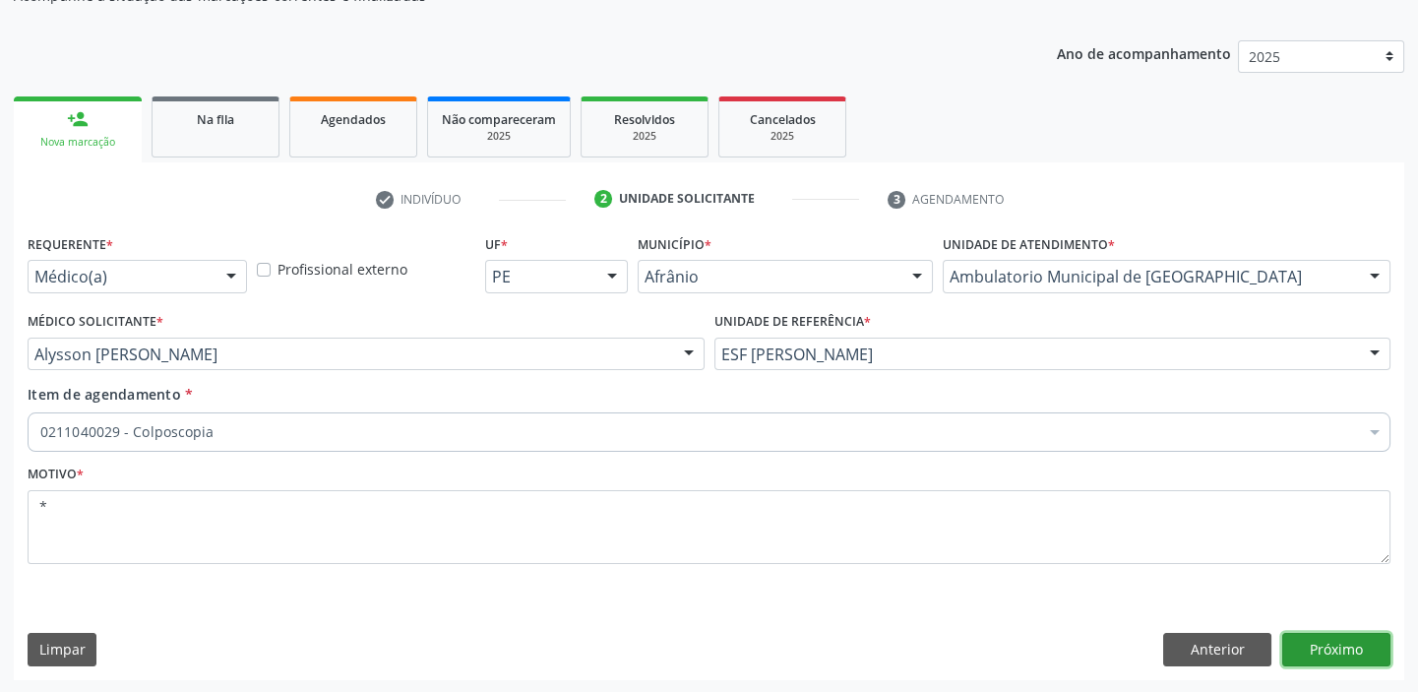
click at [1297, 646] on button "Próximo" at bounding box center [1336, 649] width 108 height 33
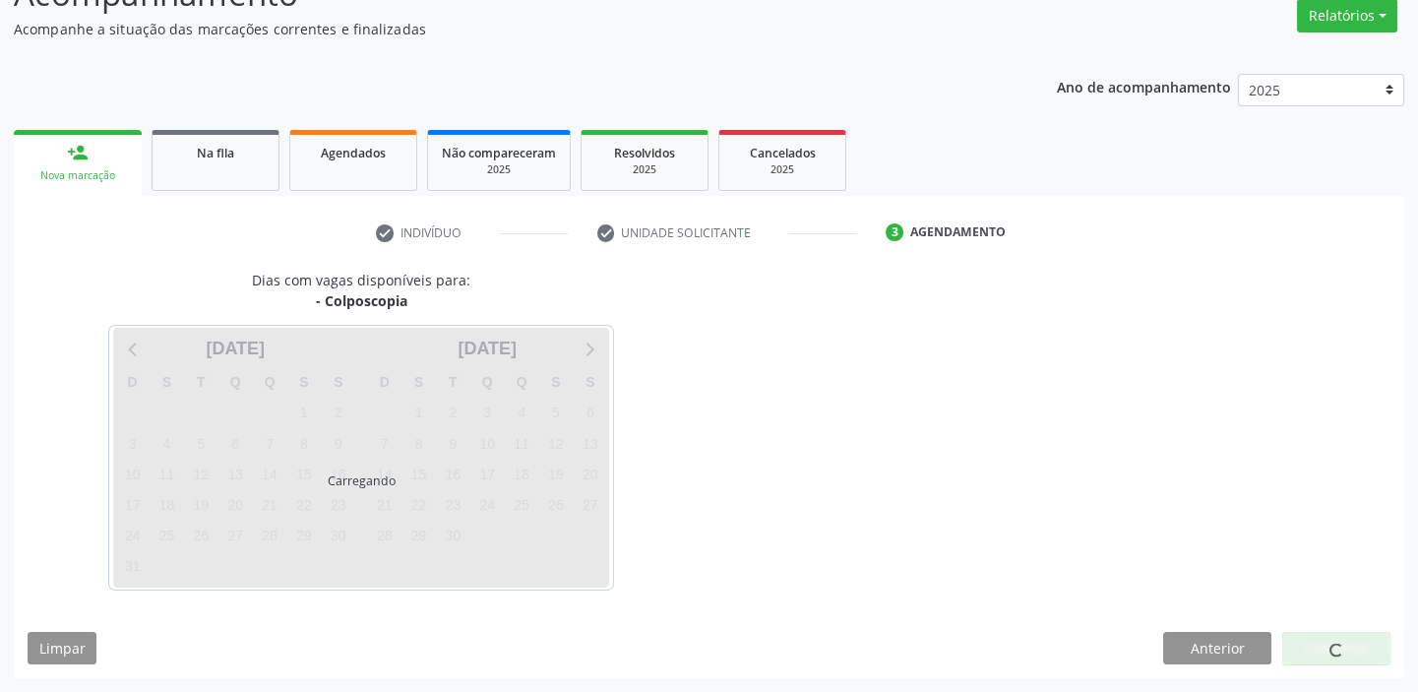
scroll to position [163, 0]
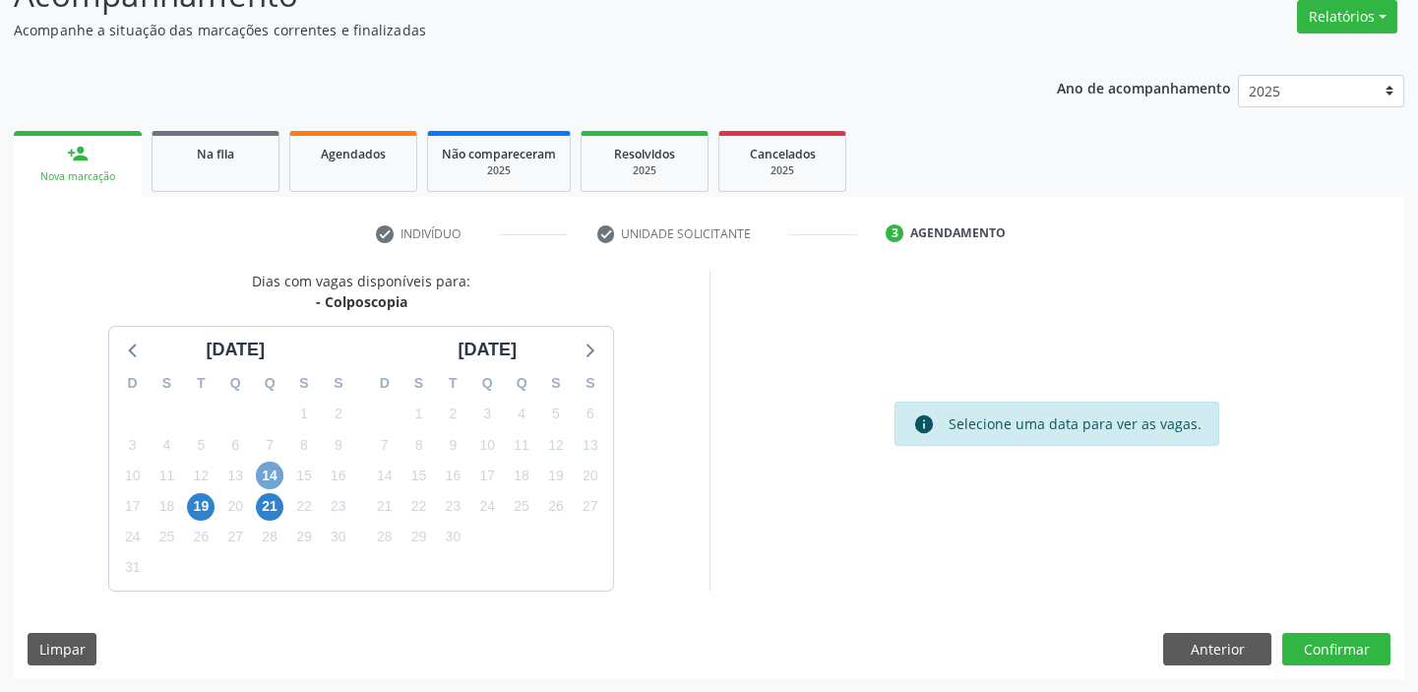
click at [271, 479] on span "14" at bounding box center [270, 475] width 28 height 28
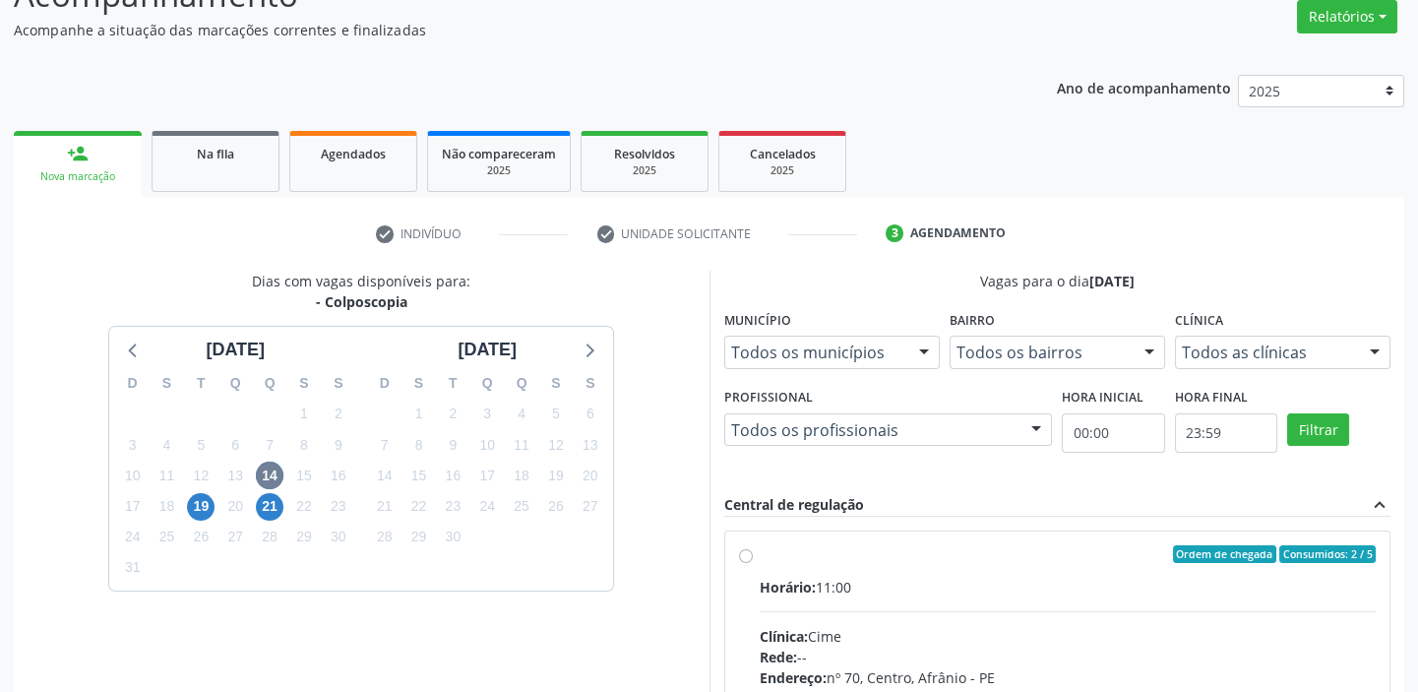
click at [1129, 646] on div "Rede: --" at bounding box center [1068, 656] width 617 height 21
click at [753, 563] on input "Ordem de chegada Consumidos: 2 / 5 Horário: 11:00 Clínica: Cime Rede: -- Endere…" at bounding box center [746, 554] width 14 height 18
radio input "true"
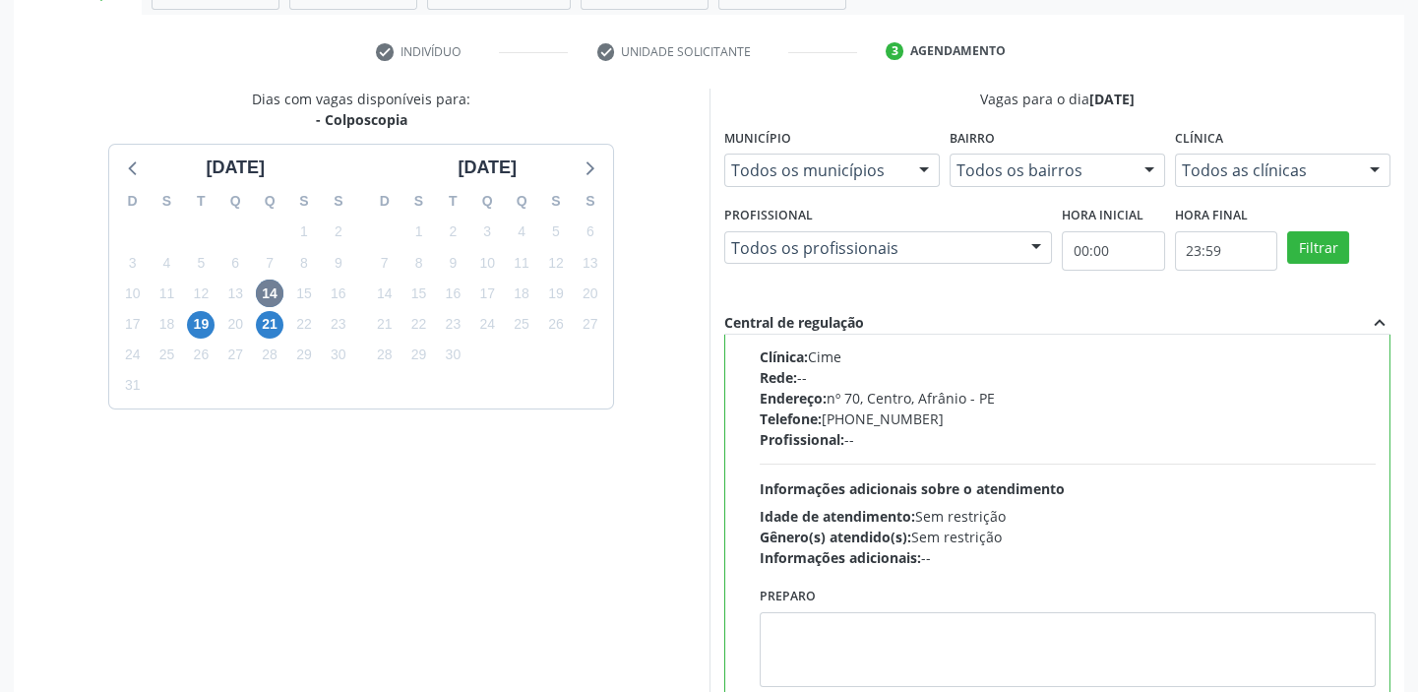
scroll to position [482, 0]
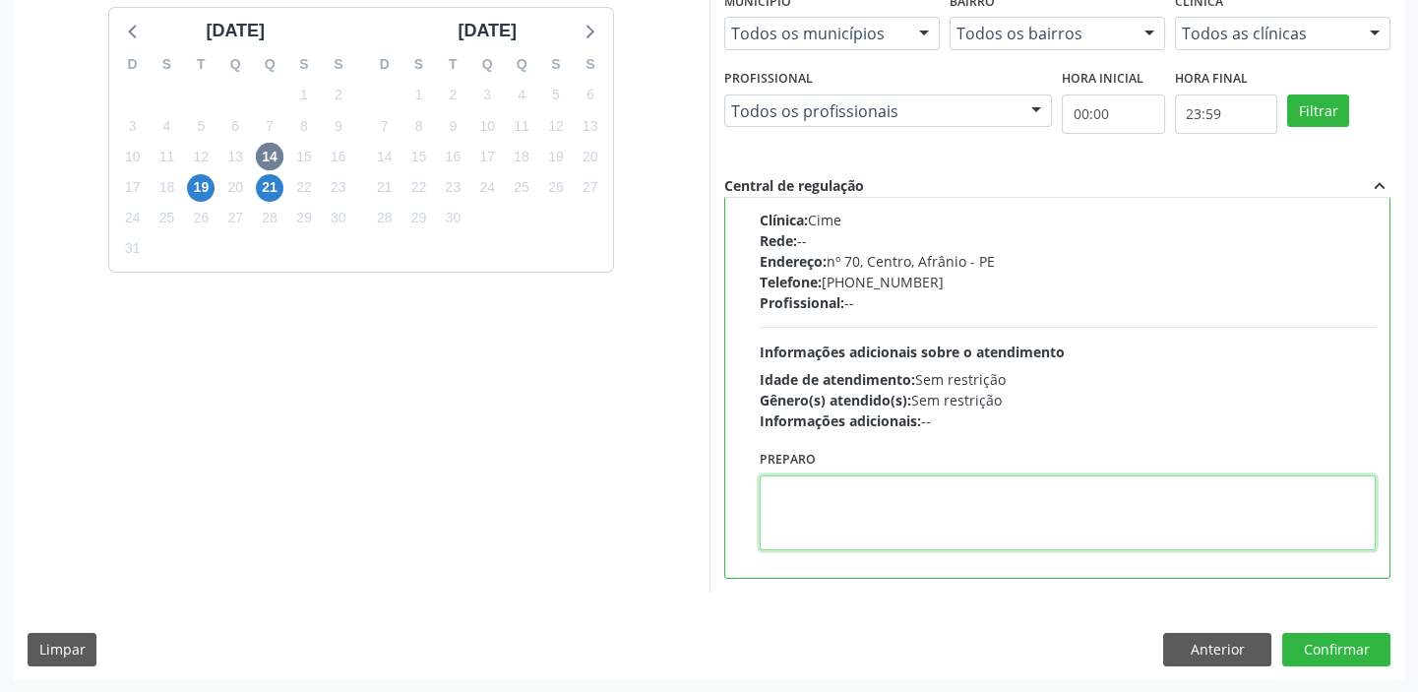
click at [876, 533] on textarea at bounding box center [1068, 512] width 617 height 75
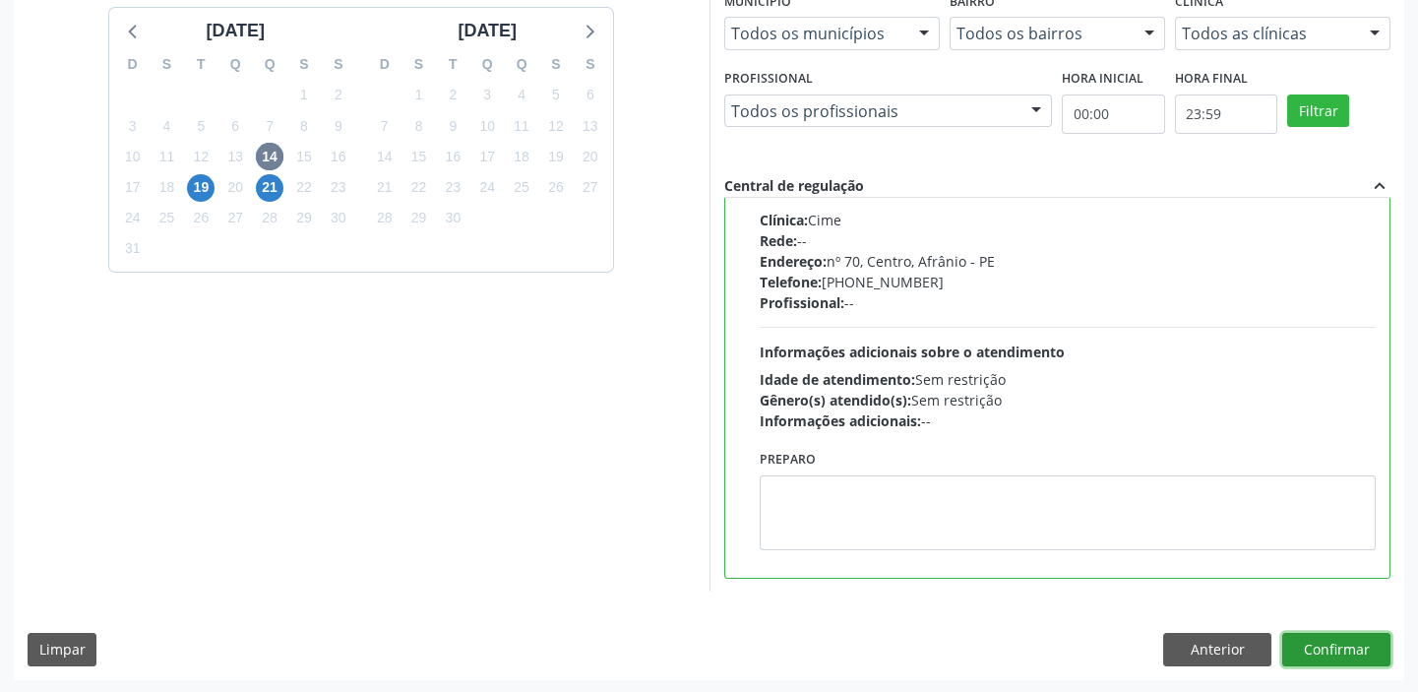
click at [1300, 647] on button "Confirmar" at bounding box center [1336, 649] width 108 height 33
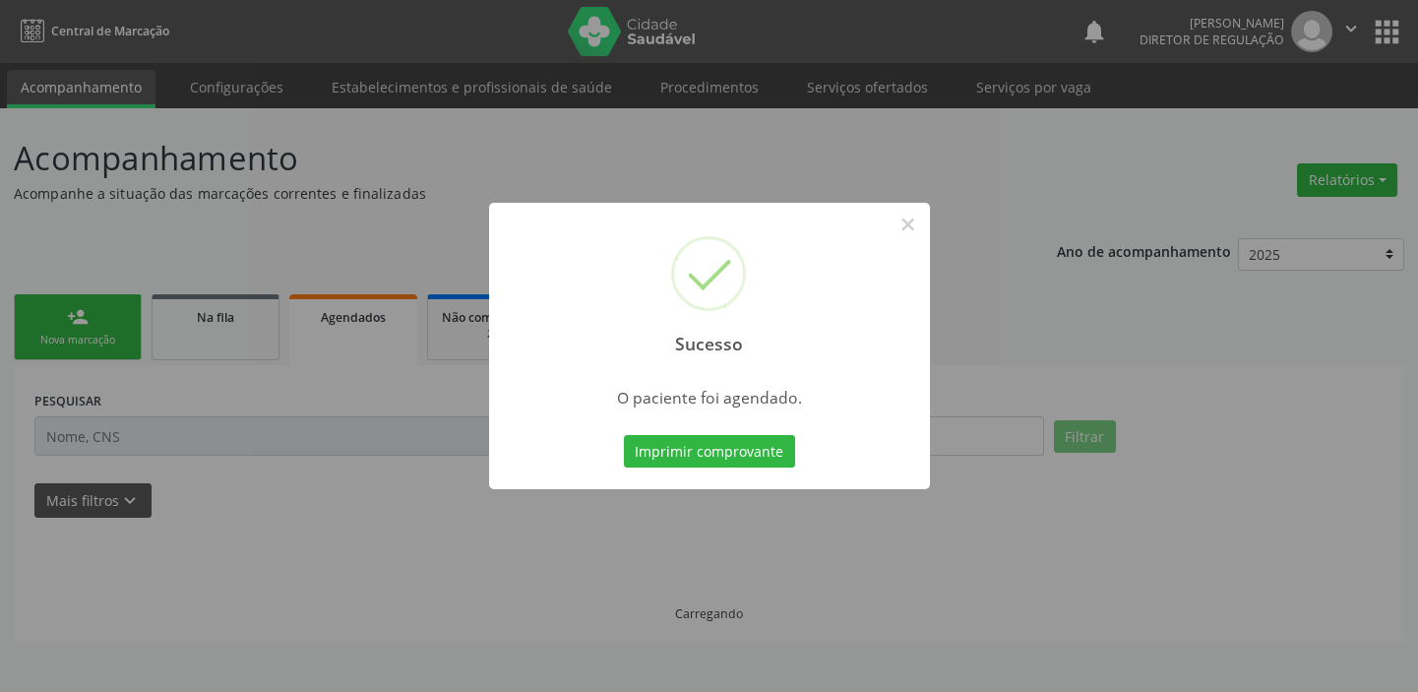
scroll to position [0, 0]
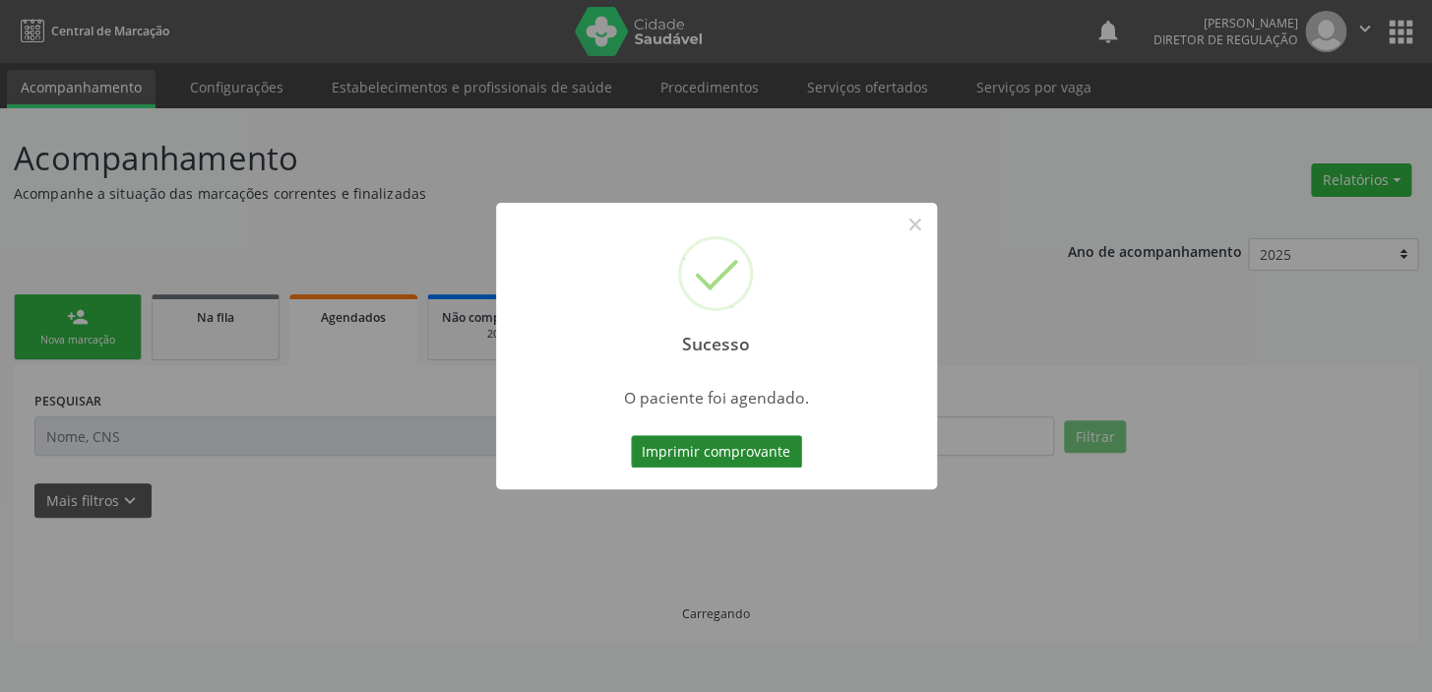
click at [691, 441] on button "Imprimir comprovante" at bounding box center [716, 451] width 171 height 33
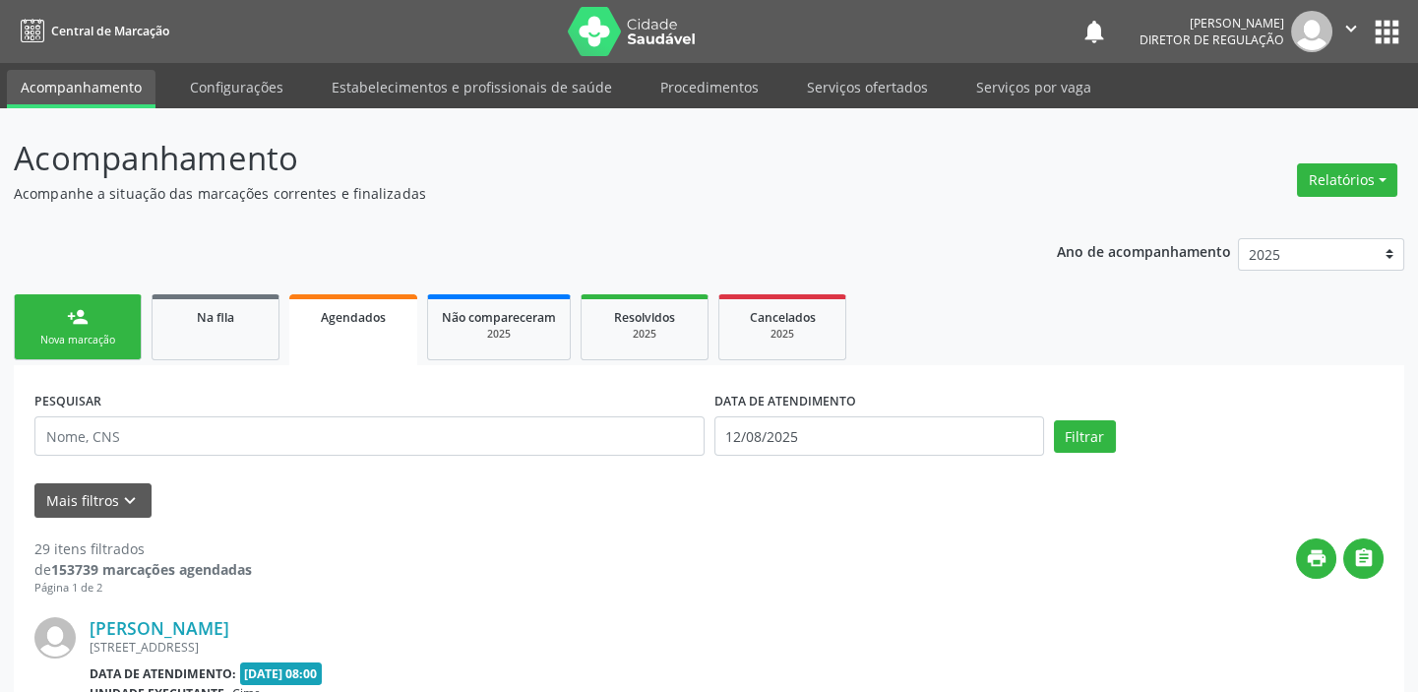
click at [61, 315] on link "person_add Nova marcação" at bounding box center [78, 327] width 128 height 66
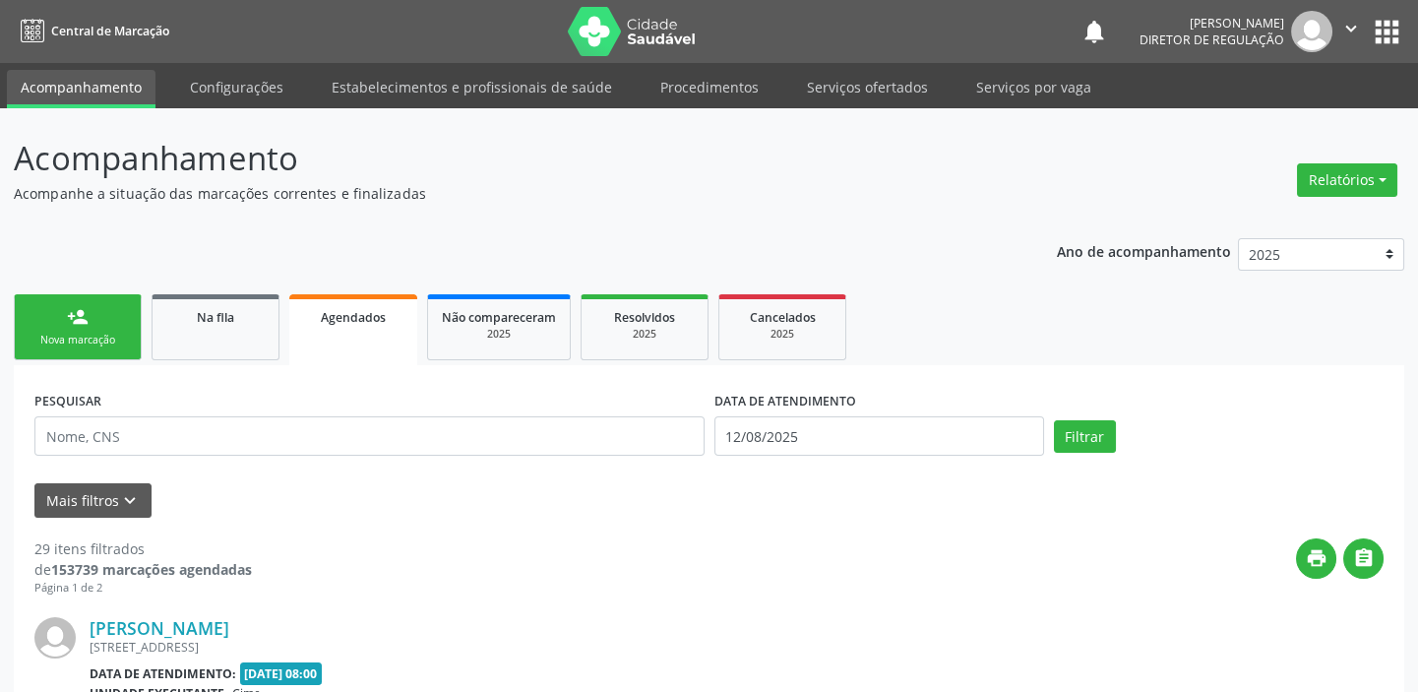
click at [61, 315] on link "person_add Nova marcação" at bounding box center [78, 327] width 128 height 66
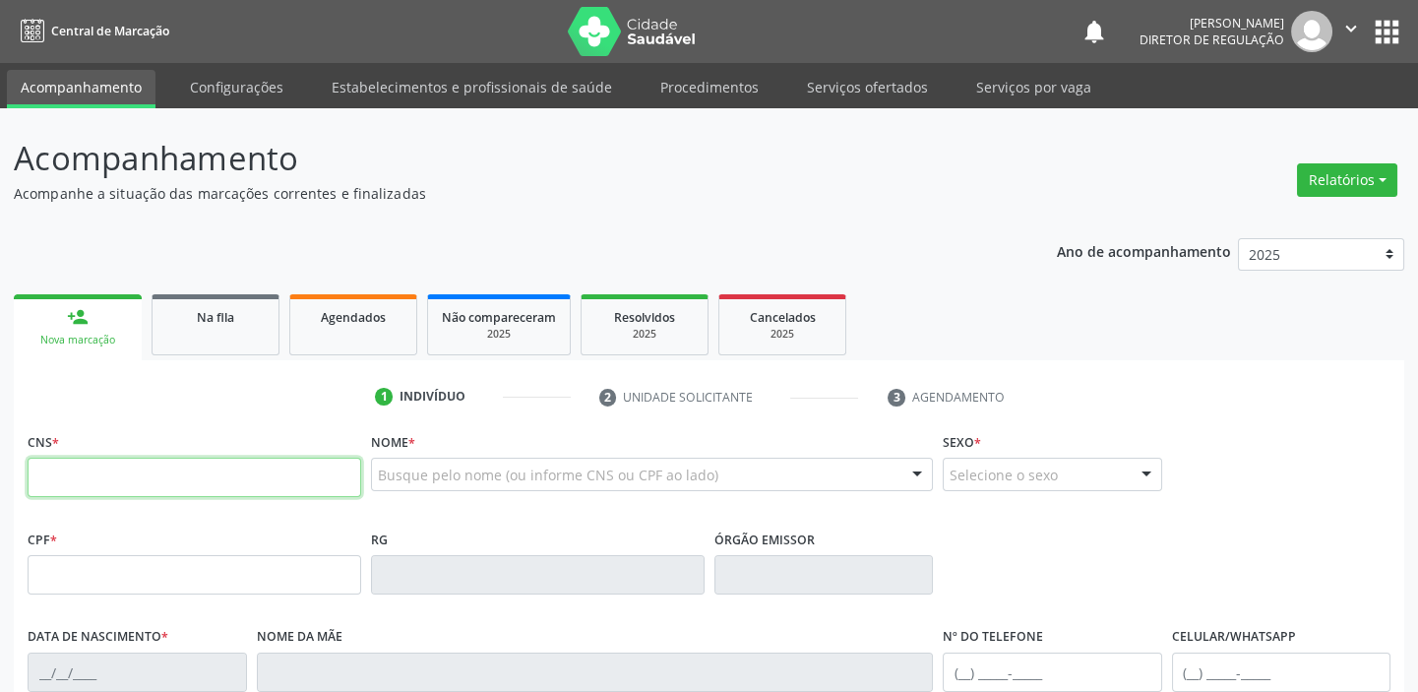
click at [147, 473] on input "text" at bounding box center [195, 477] width 334 height 39
type input "704 8000 4807 4748"
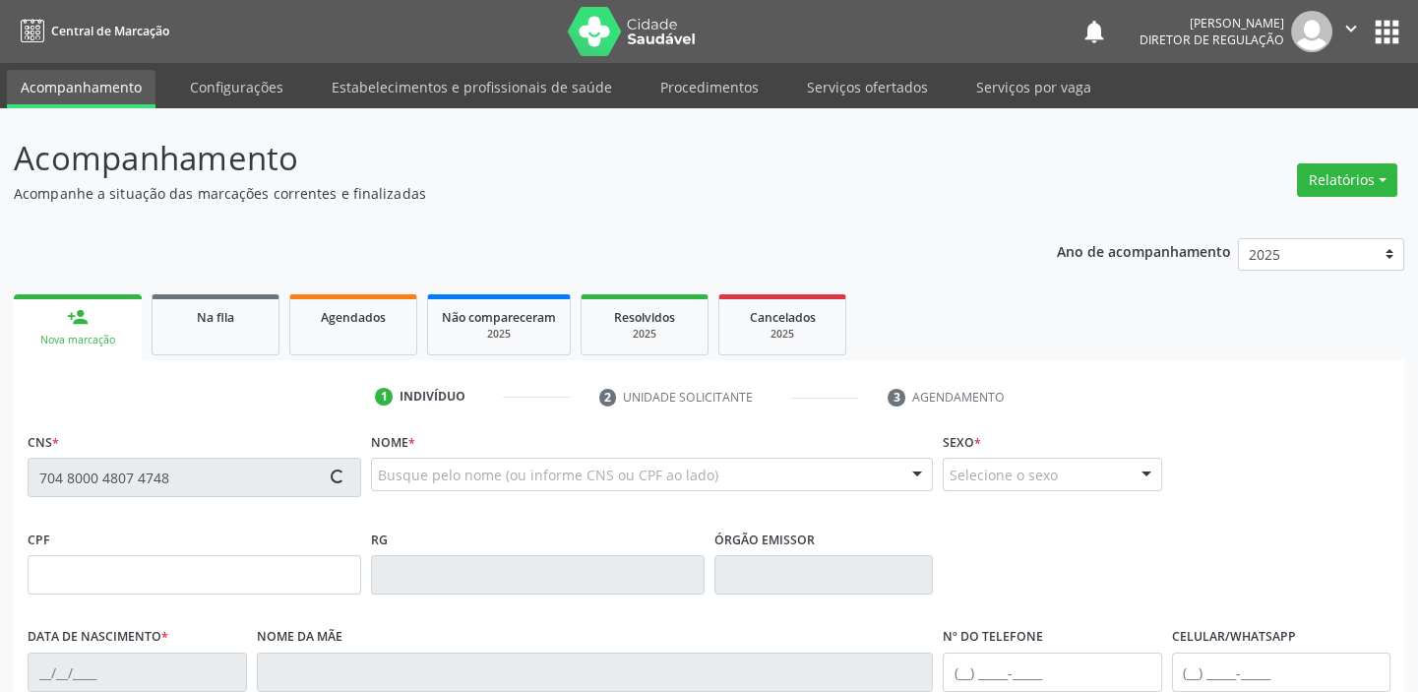
type input "30/09/2009"
type input "Rosimeire da Cruz Freitas de Sousa"
type input "(87) 98839-7655"
type input "S/N"
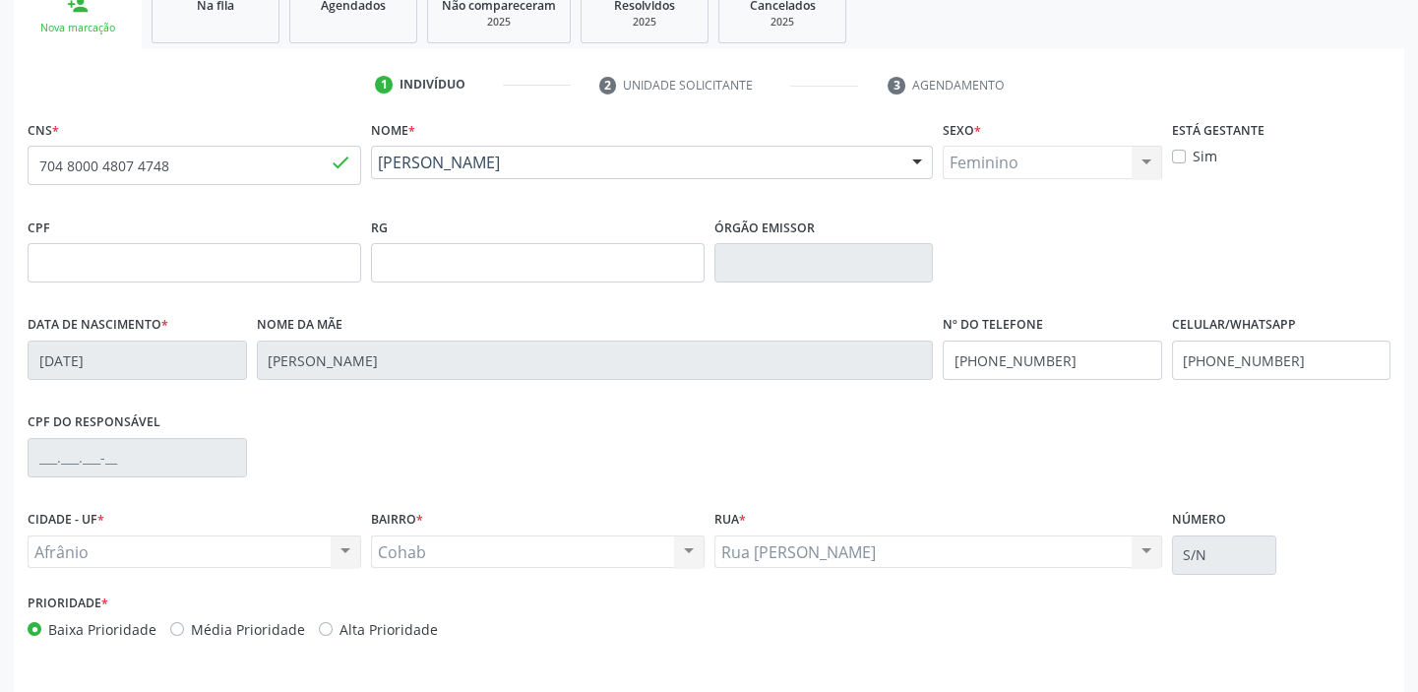
scroll to position [374, 0]
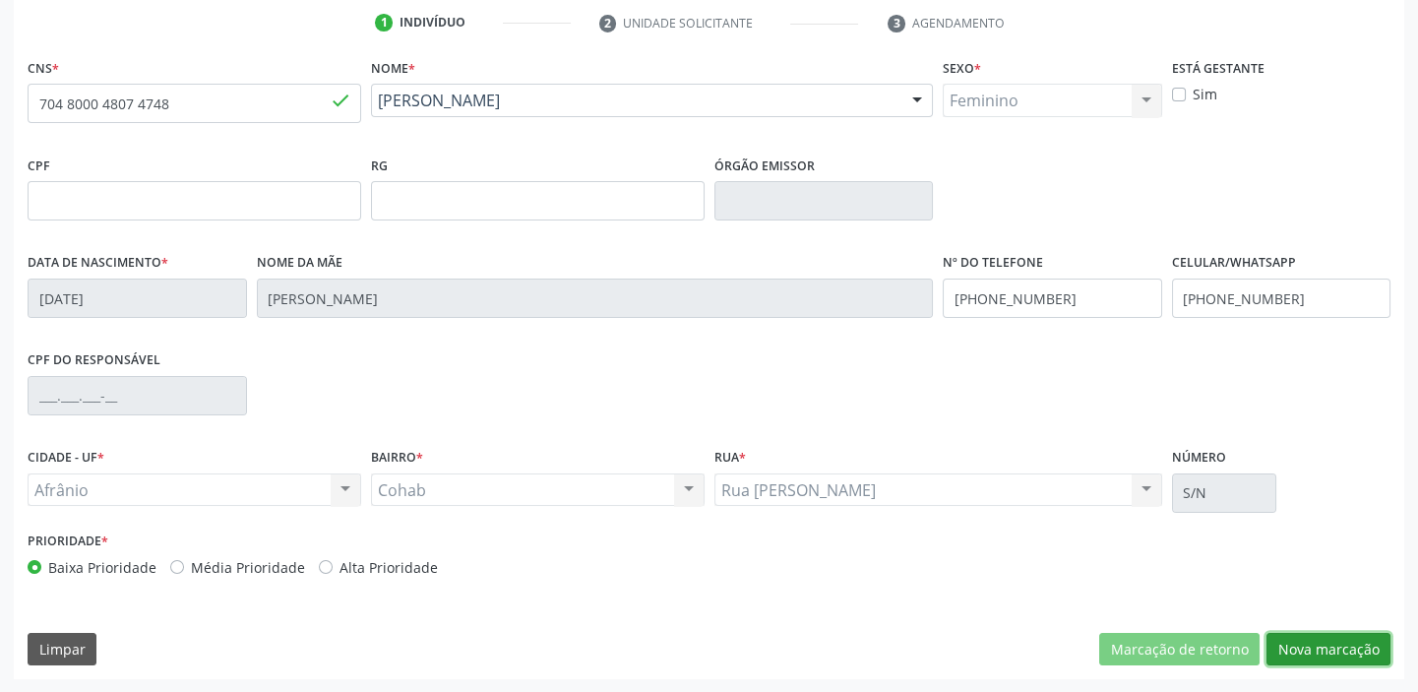
click at [1289, 642] on button "Nova marcação" at bounding box center [1328, 649] width 124 height 33
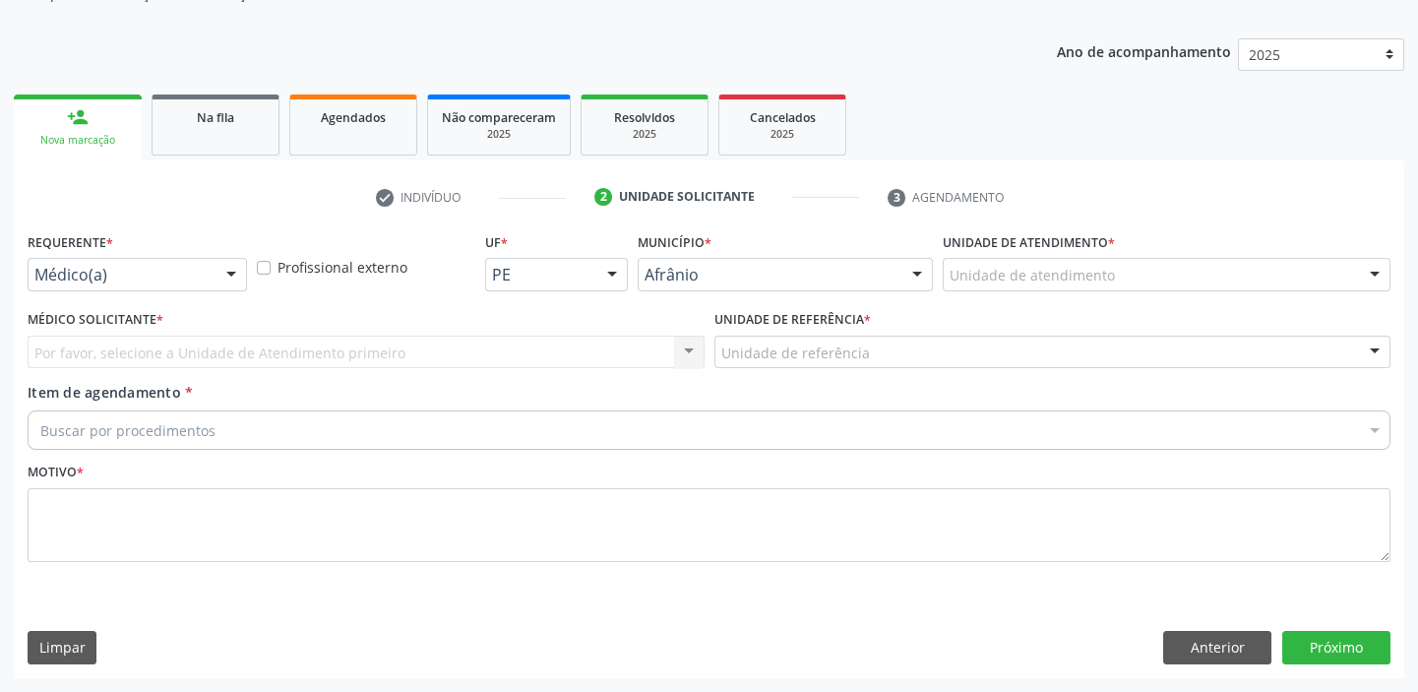
scroll to position [198, 0]
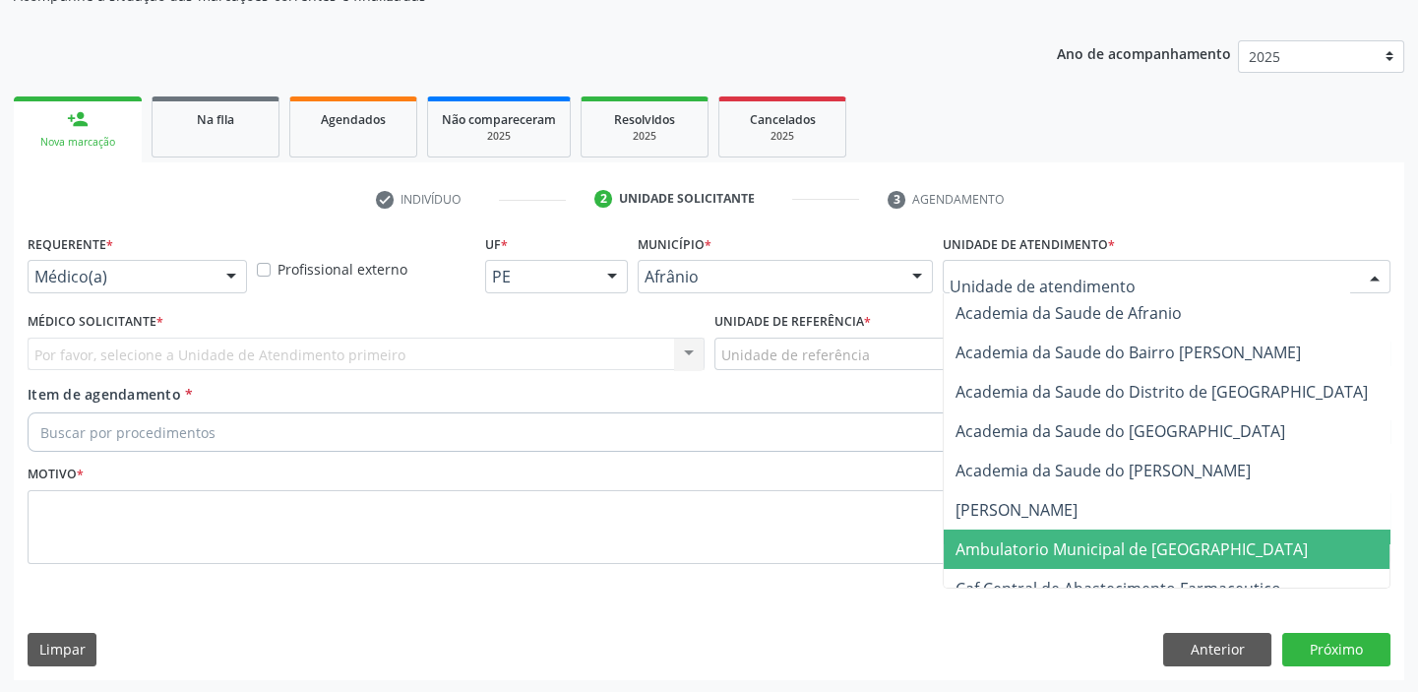
drag, startPoint x: 1012, startPoint y: 547, endPoint x: 865, endPoint y: 491, distance: 157.9
click at [1011, 547] on span "Ambulatorio Municipal de [GEOGRAPHIC_DATA]" at bounding box center [1131, 549] width 352 height 22
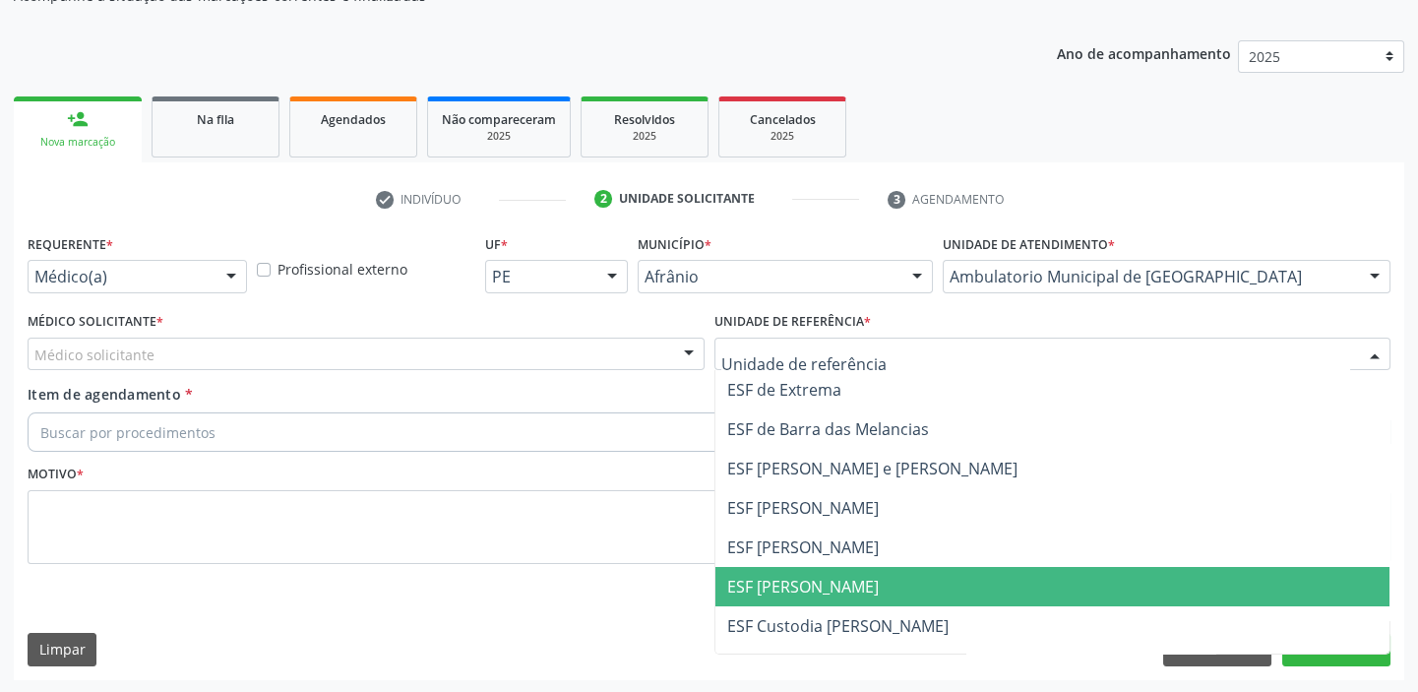
click at [769, 594] on span "ESF [PERSON_NAME]" at bounding box center [803, 587] width 152 height 22
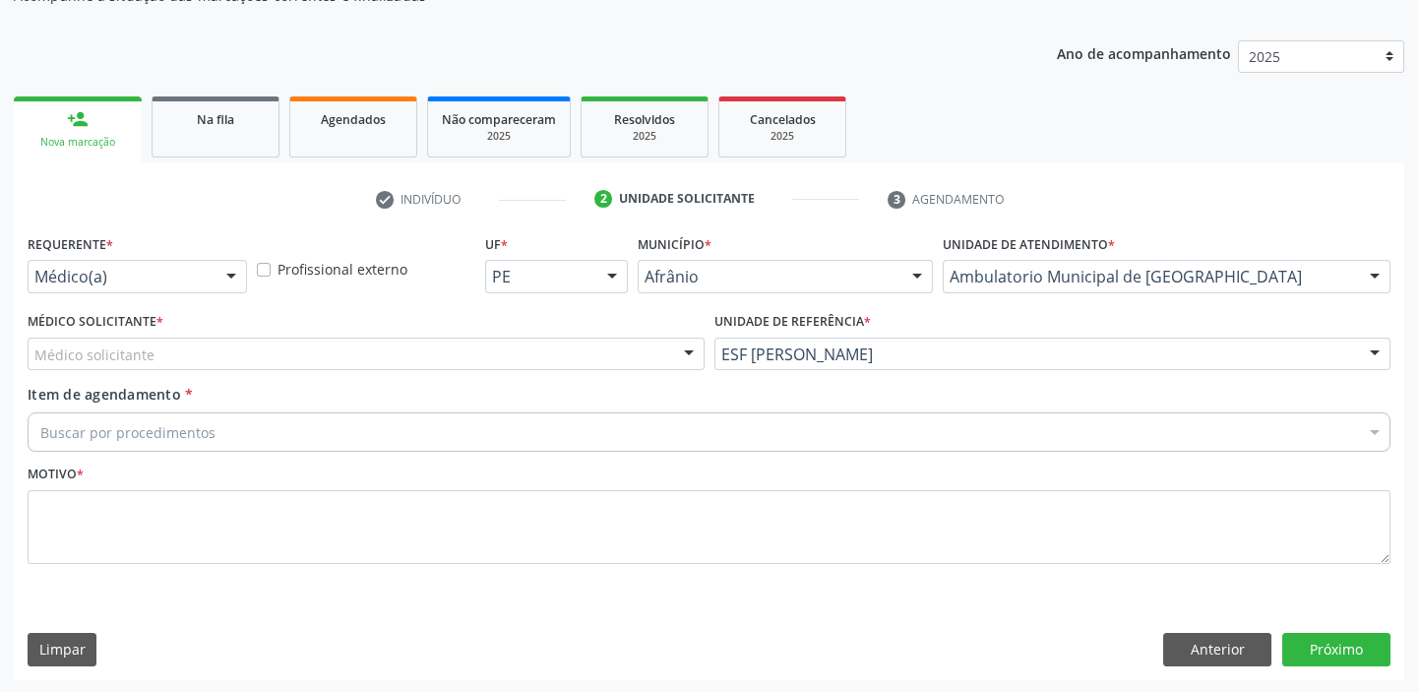
click at [121, 363] on div "Médico solicitante" at bounding box center [366, 353] width 677 height 33
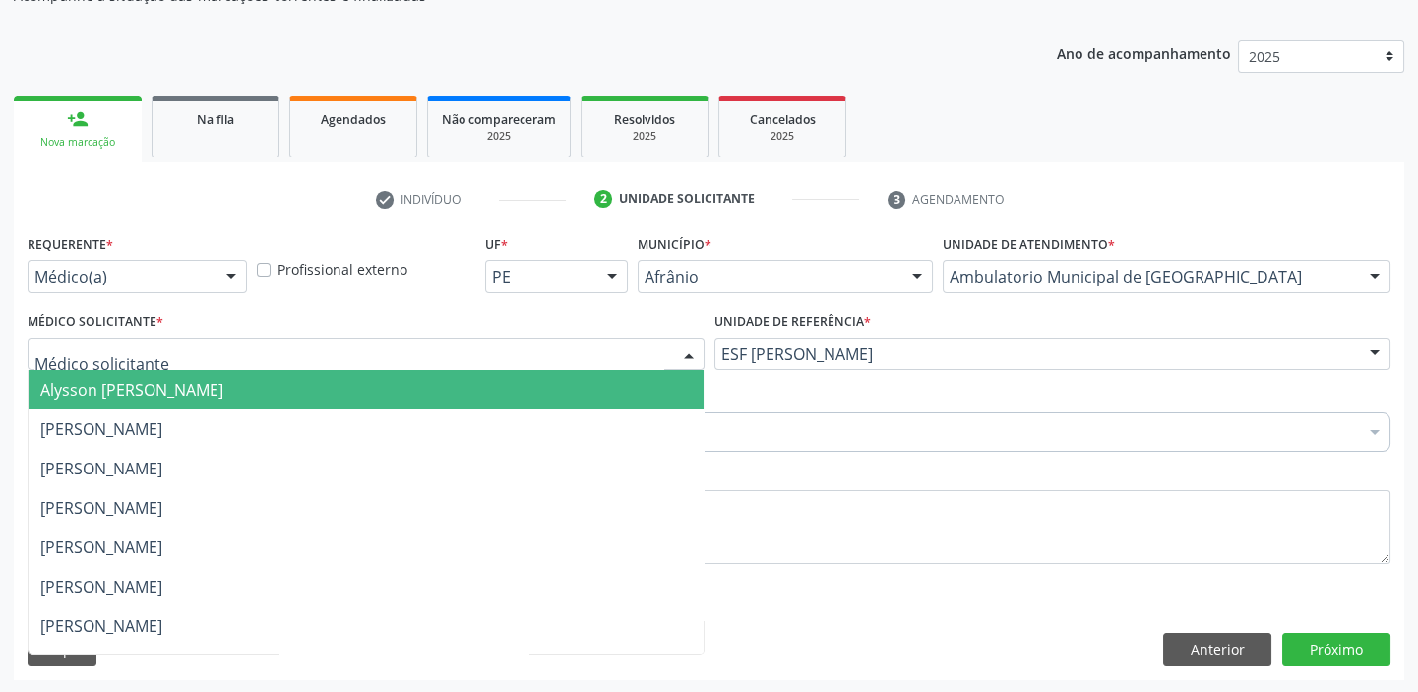
click at [107, 386] on span "Alysson [PERSON_NAME]" at bounding box center [131, 390] width 183 height 22
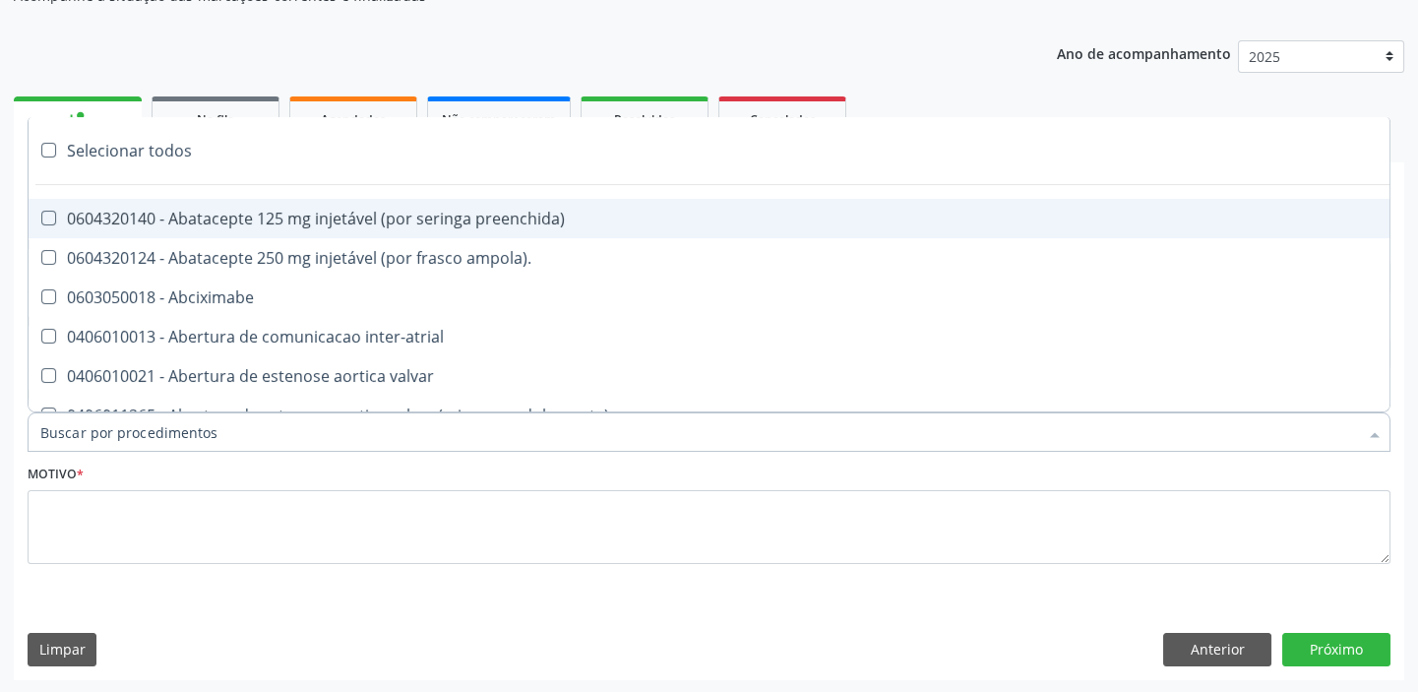
paste input "colposc"
type input "colposc"
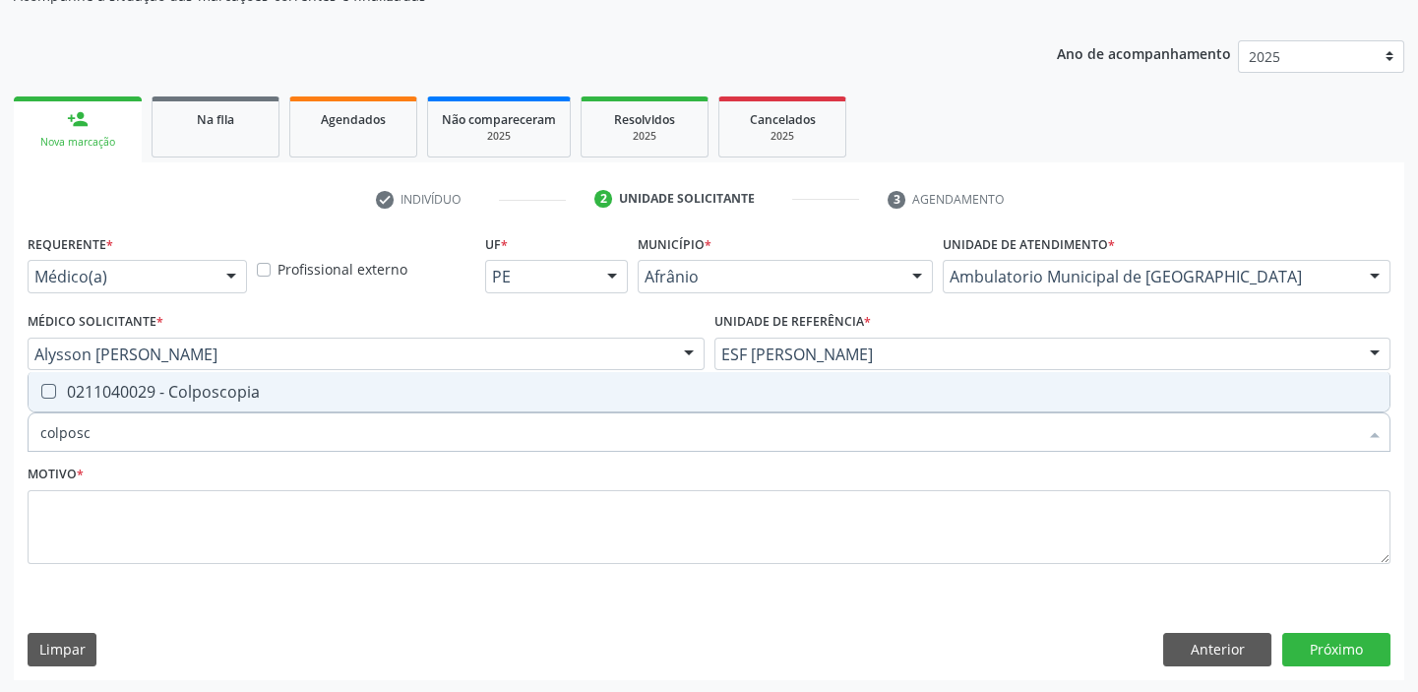
click at [126, 385] on div "0211040029 - Colposcopia" at bounding box center [708, 392] width 1337 height 16
checkbox Colposcopia "true"
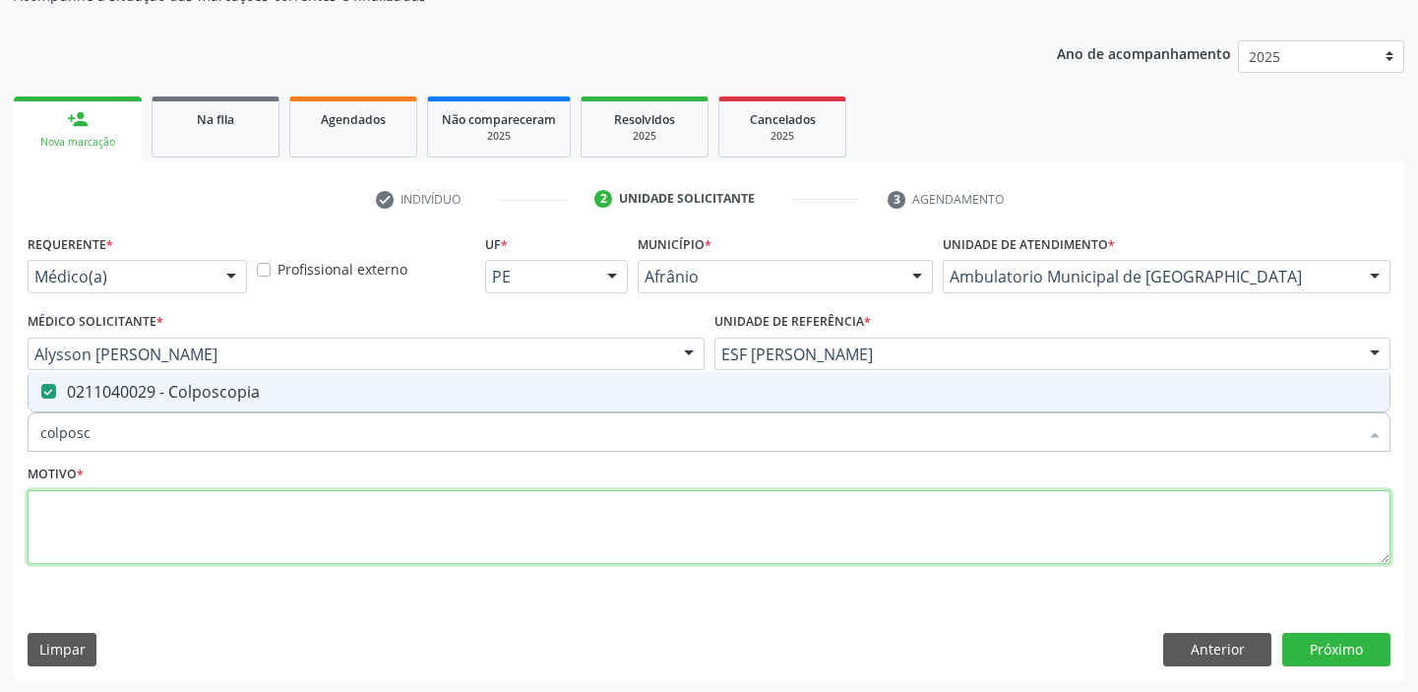
click at [93, 511] on textarea at bounding box center [709, 527] width 1363 height 75
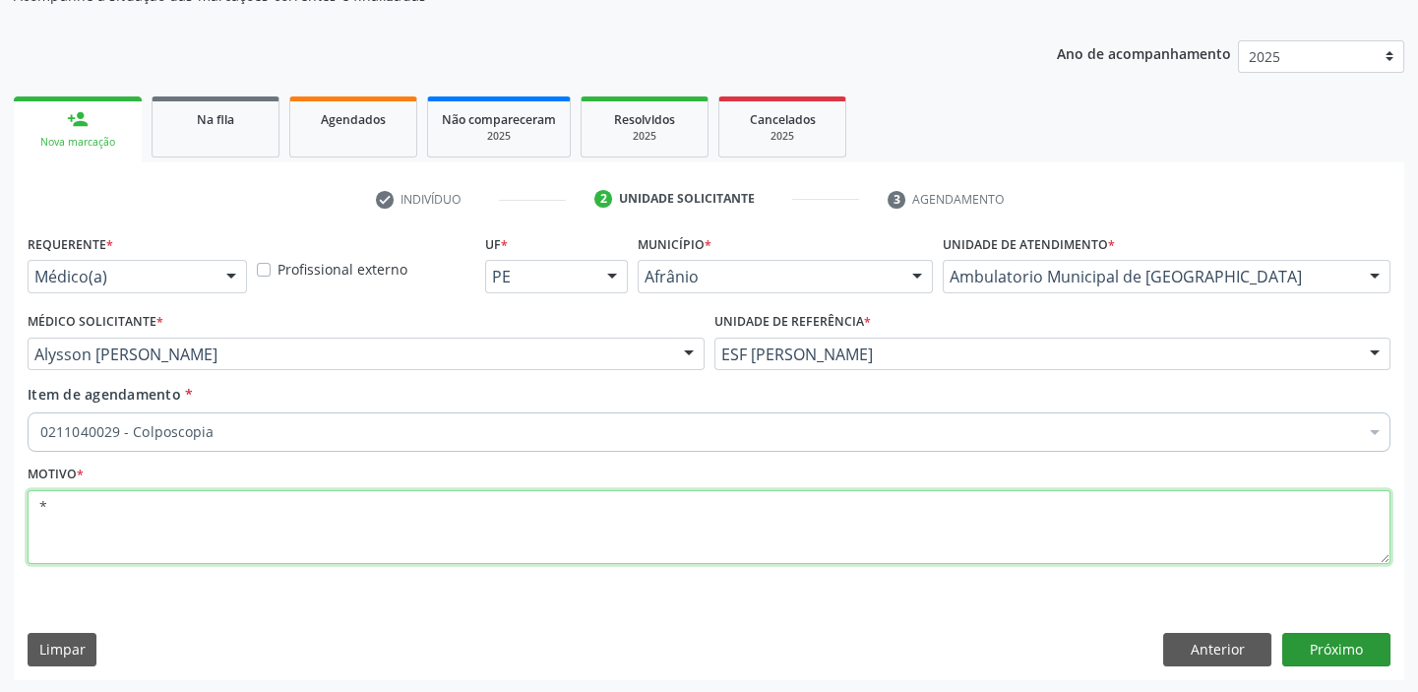
type textarea "*"
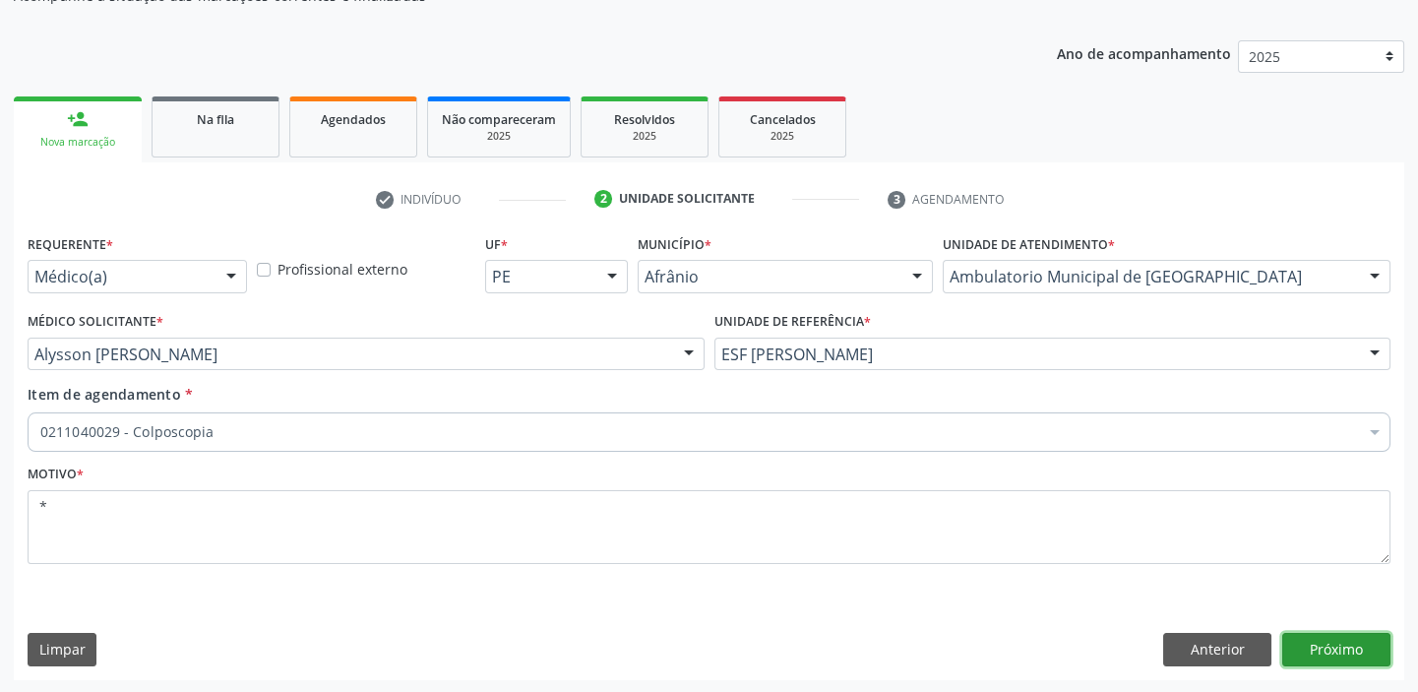
click at [1329, 644] on button "Próximo" at bounding box center [1336, 649] width 108 height 33
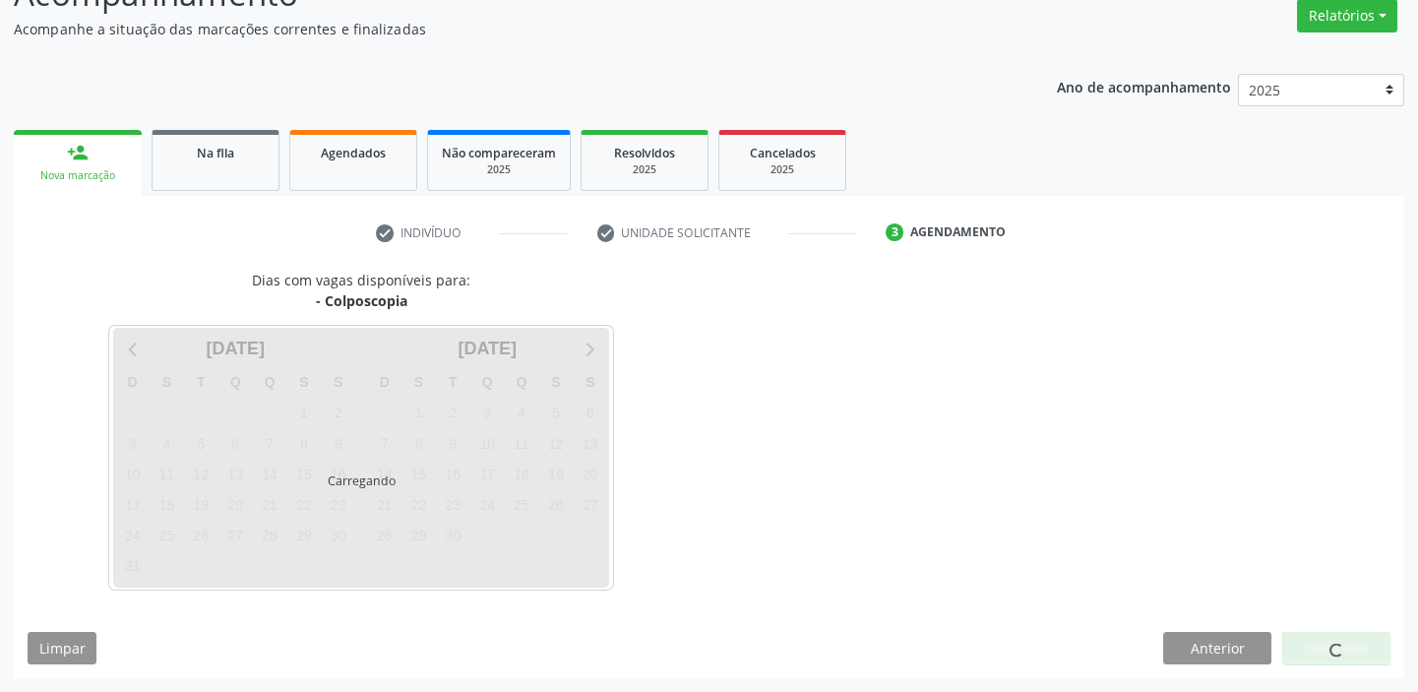
scroll to position [163, 0]
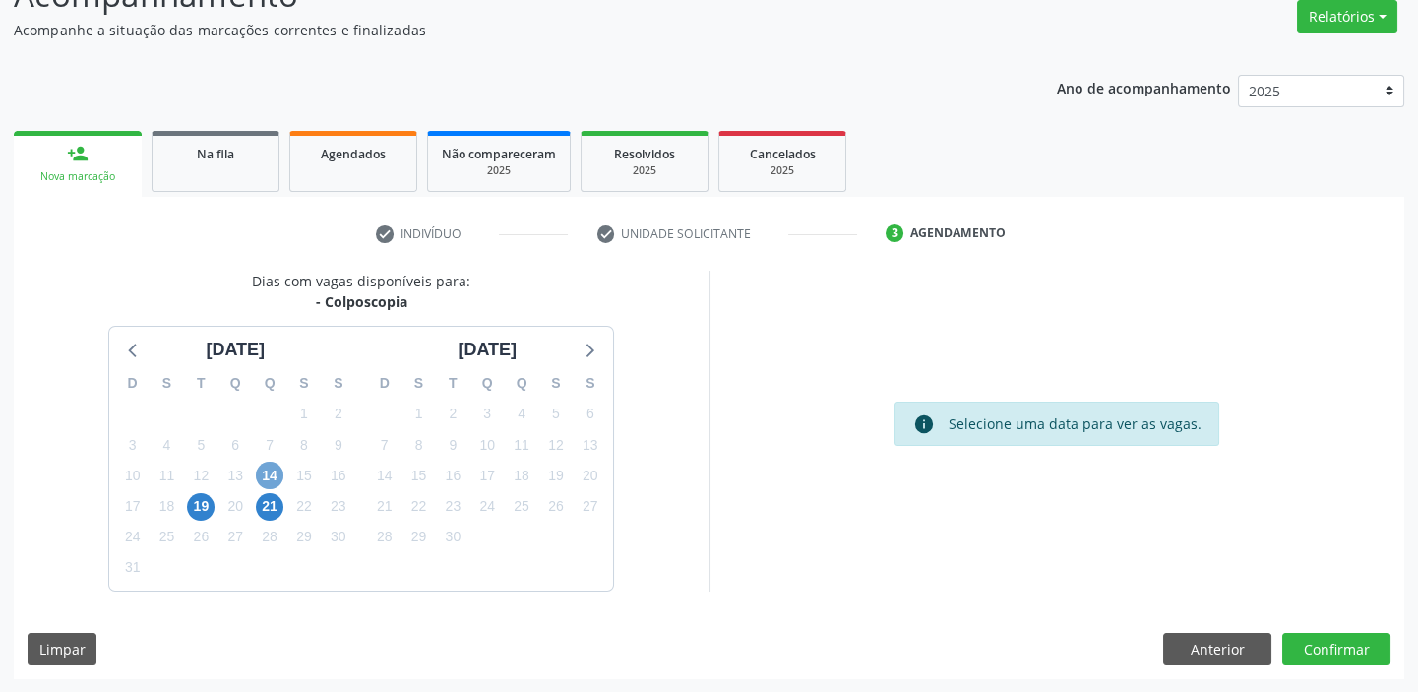
click at [275, 473] on span "14" at bounding box center [270, 475] width 28 height 28
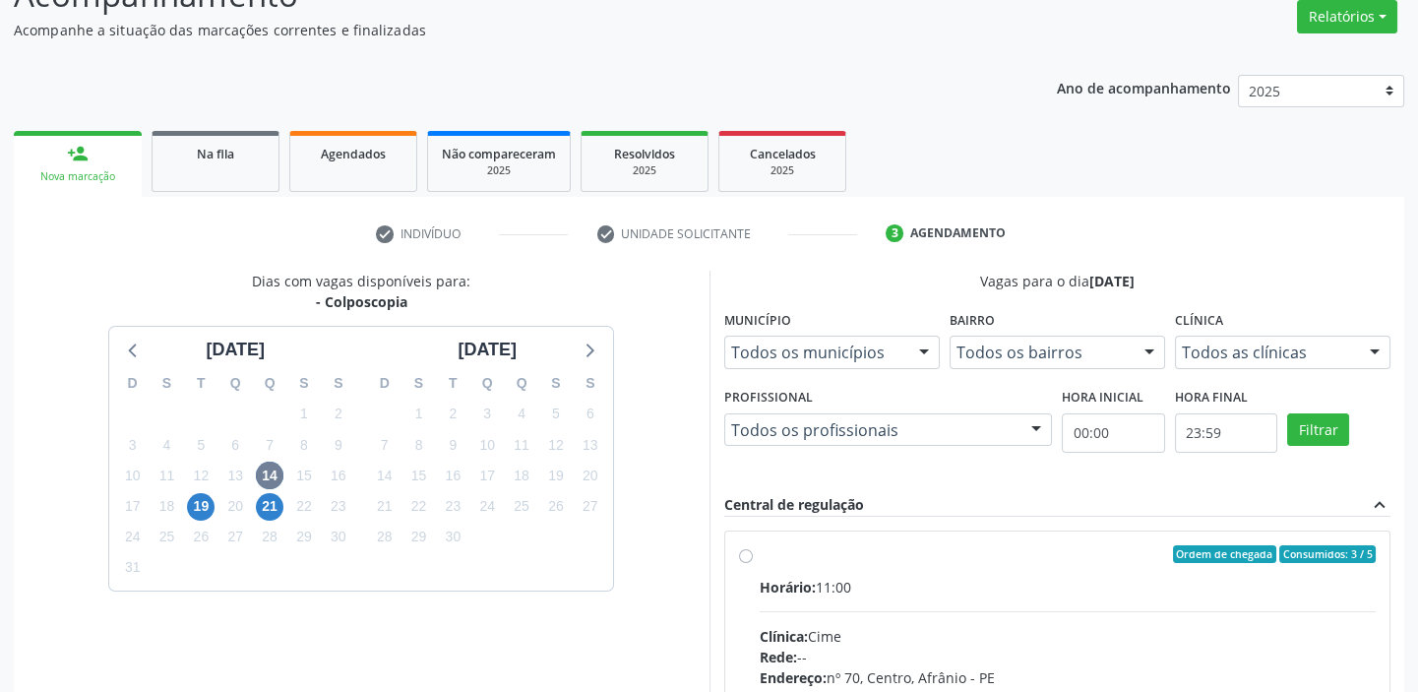
click at [753, 563] on input "Ordem de chegada Consumidos: 3 / 5 Horário: 11:00 Clínica: Cime Rede: -- Endere…" at bounding box center [746, 554] width 14 height 18
radio input "true"
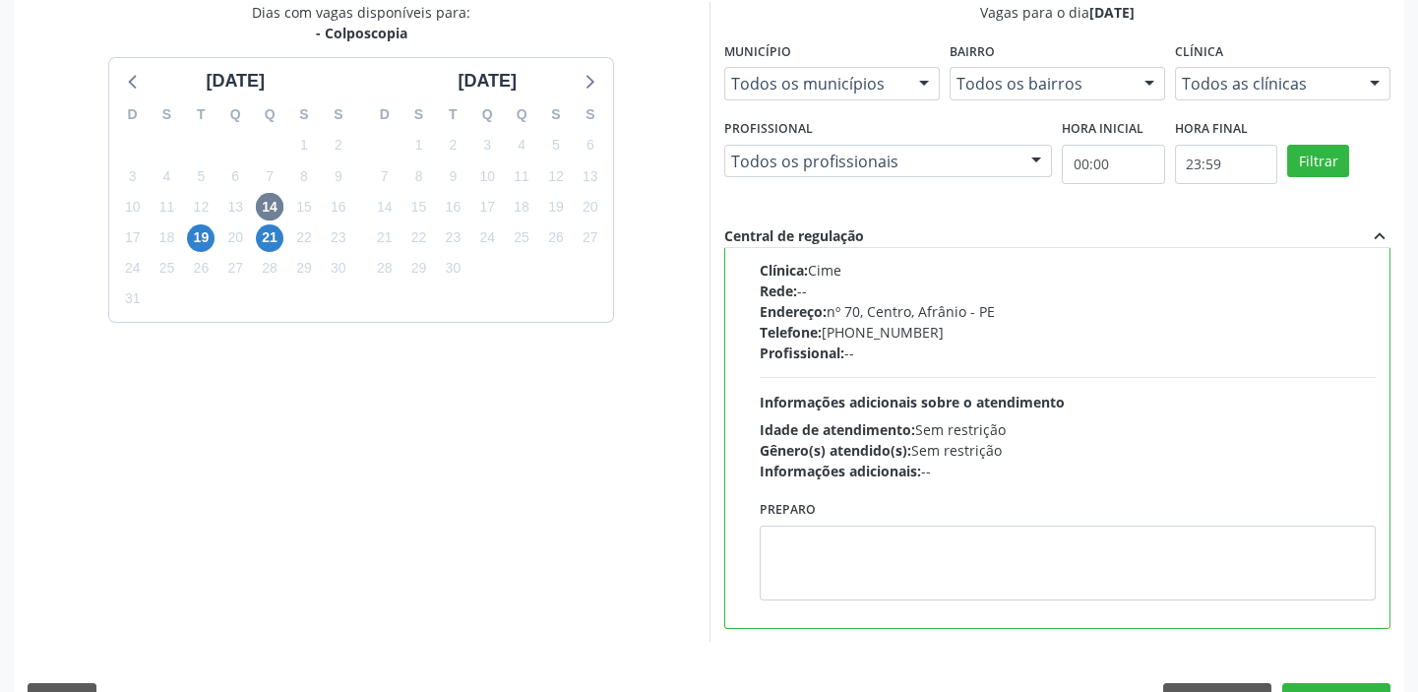
scroll to position [482, 0]
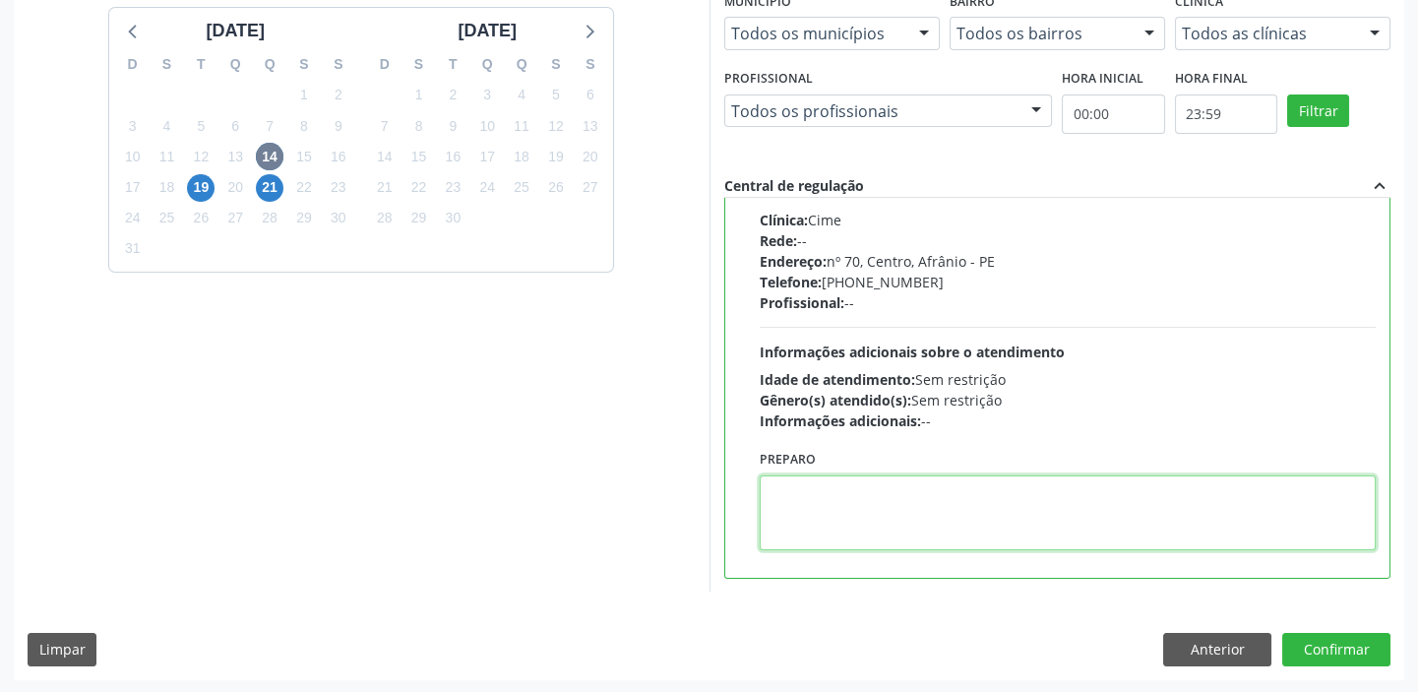
click at [824, 516] on textarea at bounding box center [1068, 512] width 617 height 75
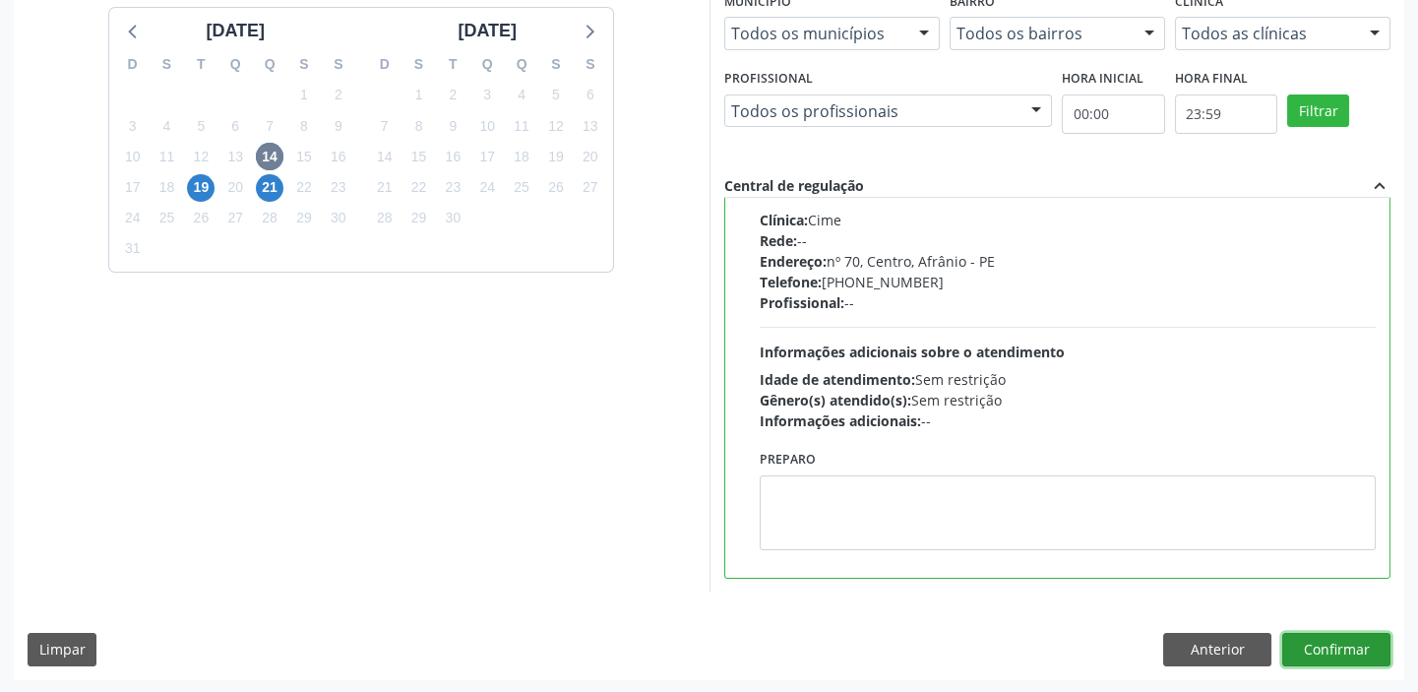
click at [1321, 649] on button "Confirmar" at bounding box center [1336, 649] width 108 height 33
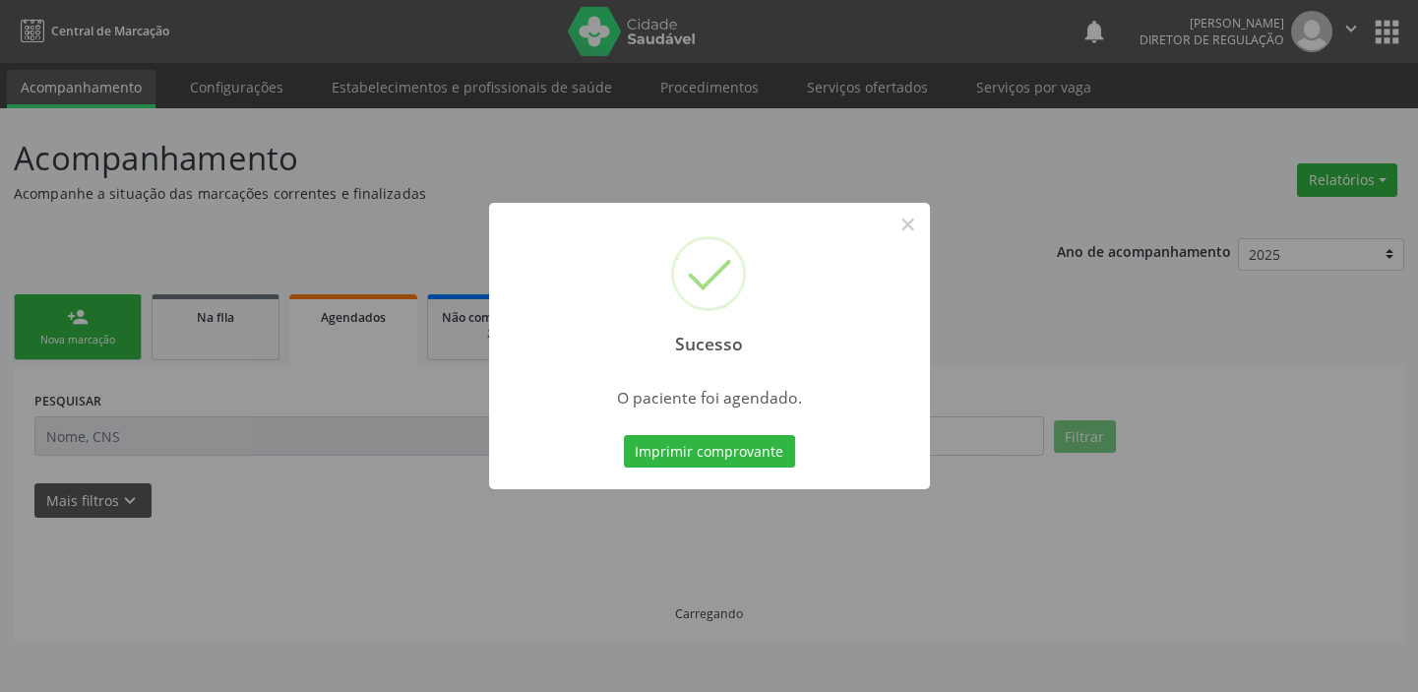
scroll to position [0, 0]
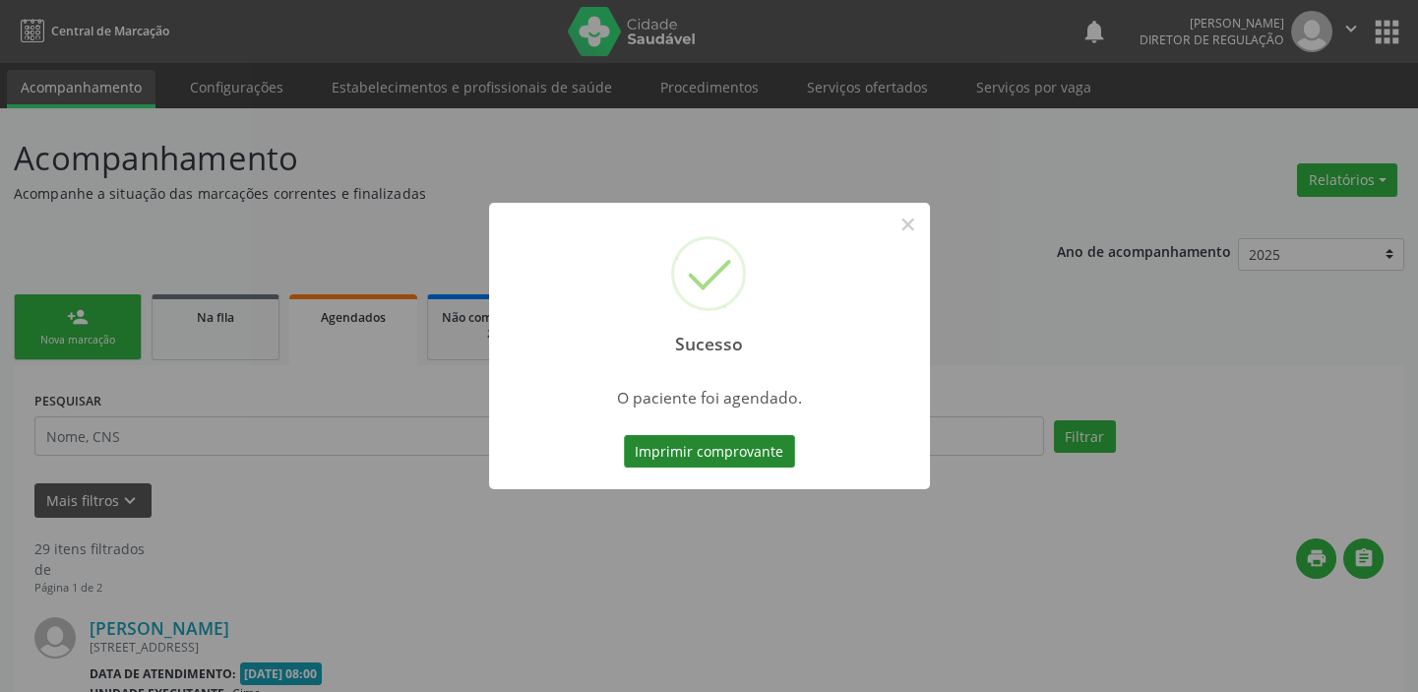
click at [701, 452] on button "Imprimir comprovante" at bounding box center [709, 451] width 171 height 33
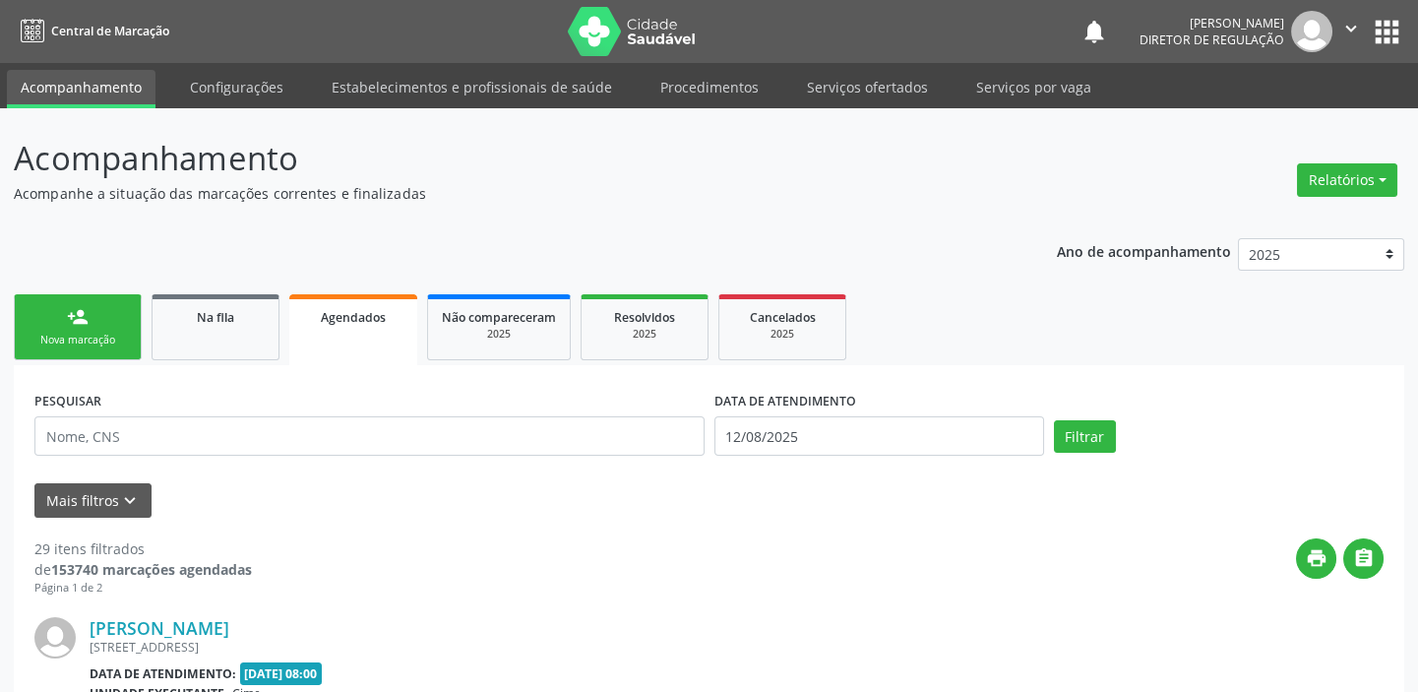
click at [79, 329] on link "person_add Nova marcação" at bounding box center [78, 327] width 128 height 66
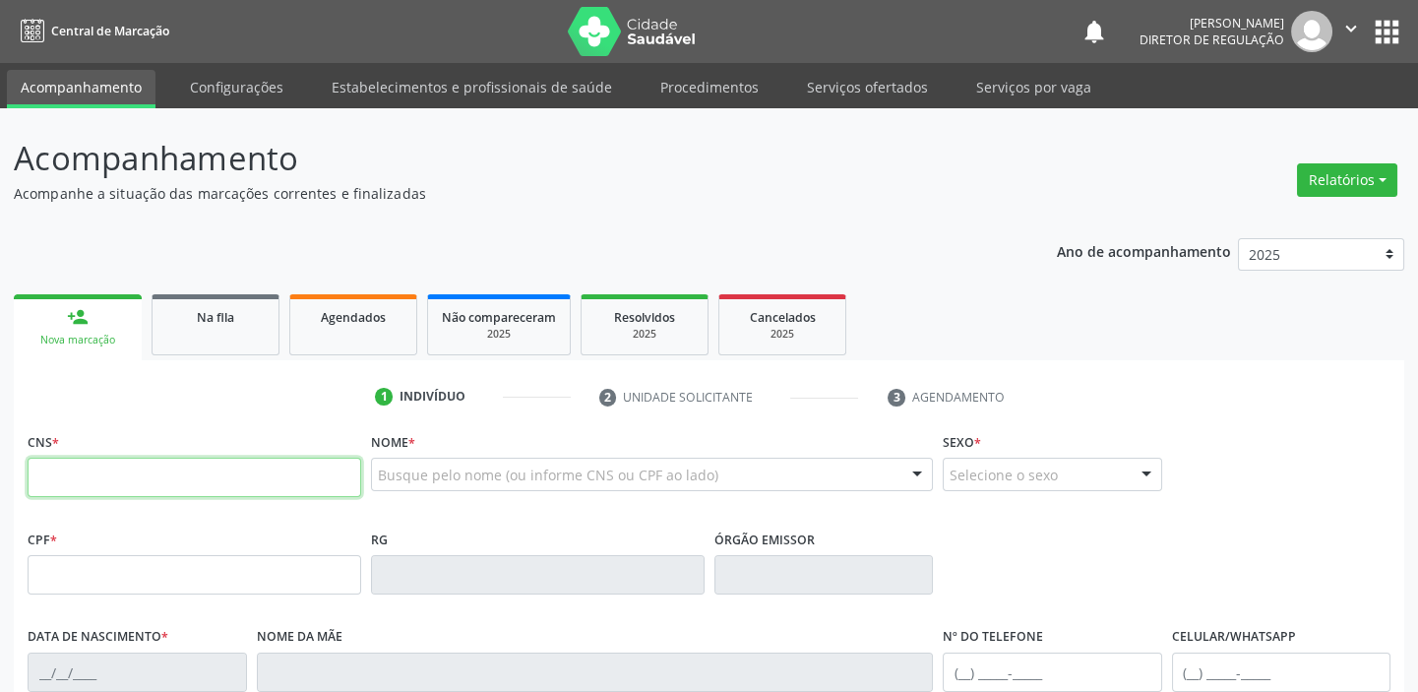
click at [81, 470] on input "text" at bounding box center [195, 477] width 334 height 39
type input "708 4032 5516 5365"
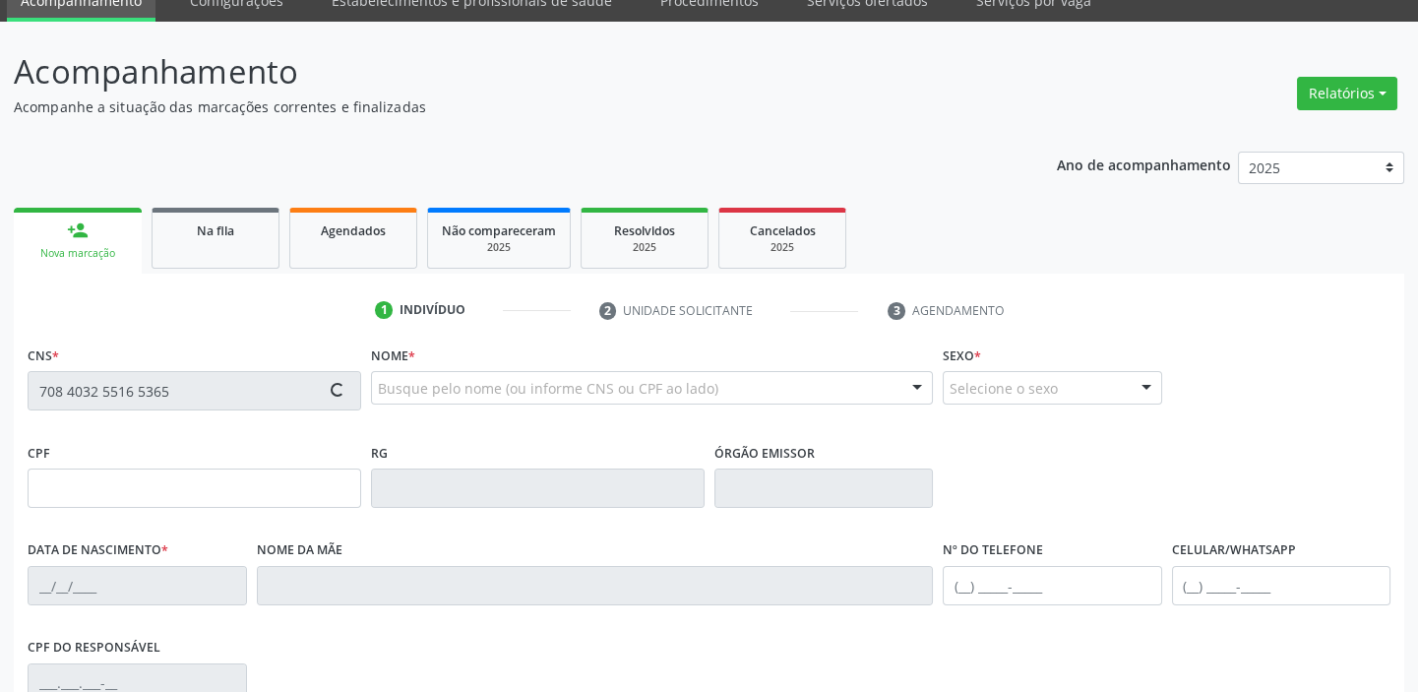
scroll to position [374, 0]
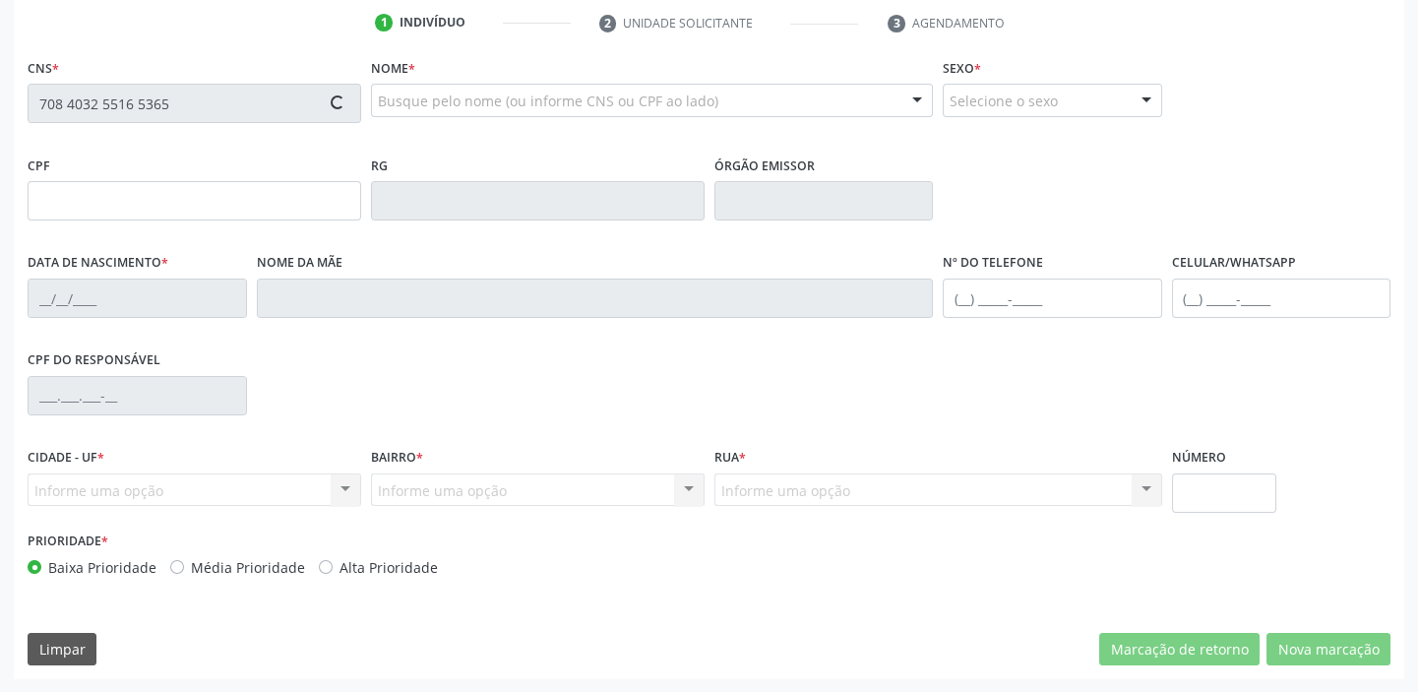
type input "138.979.814-32"
type input "09/04/1999"
type input "Aldete Rodrigues Coelho"
type input "(87) 98845-9873"
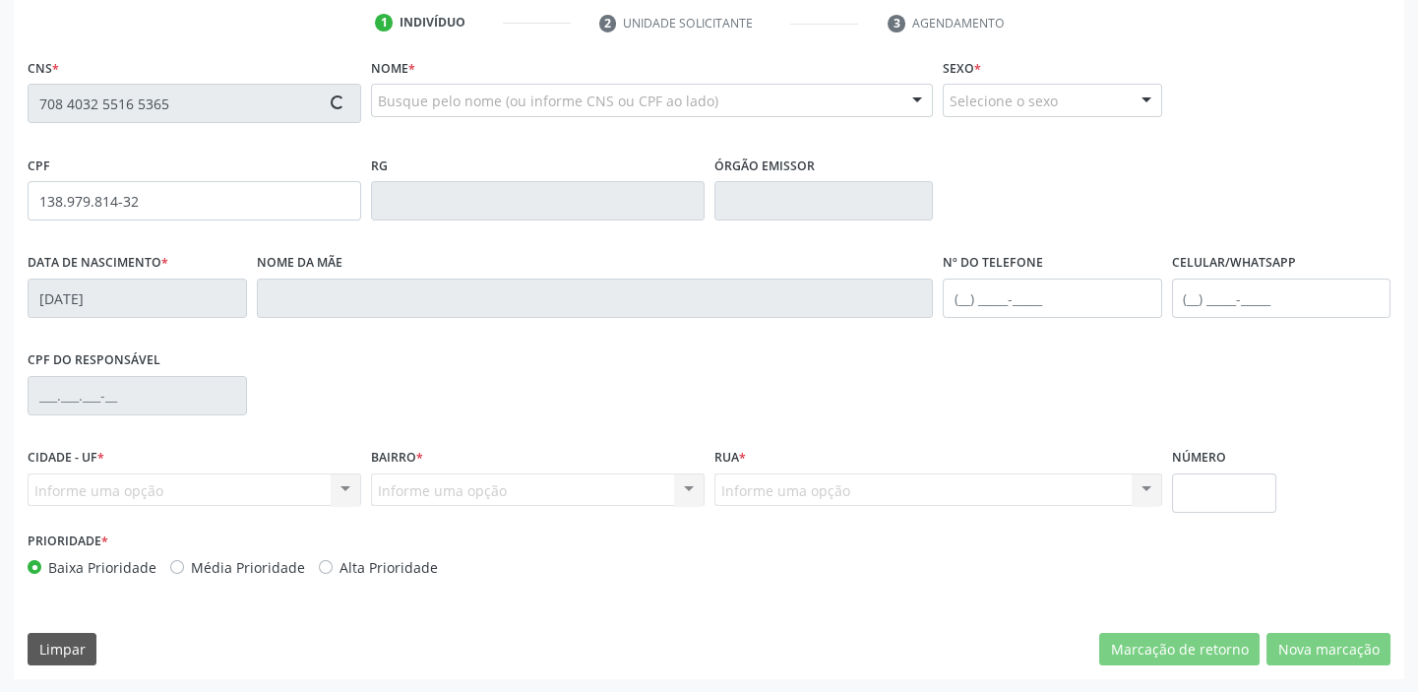
type input "S/N"
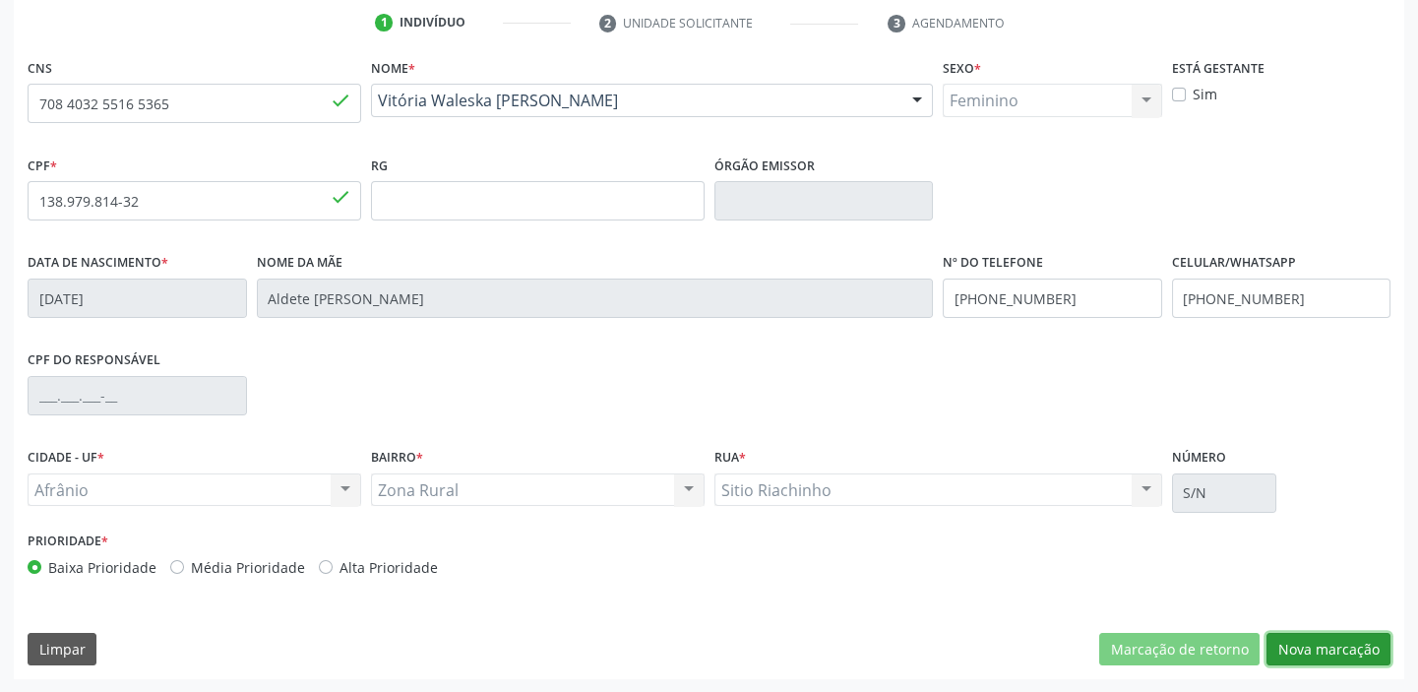
click at [1321, 650] on button "Nova marcação" at bounding box center [1328, 649] width 124 height 33
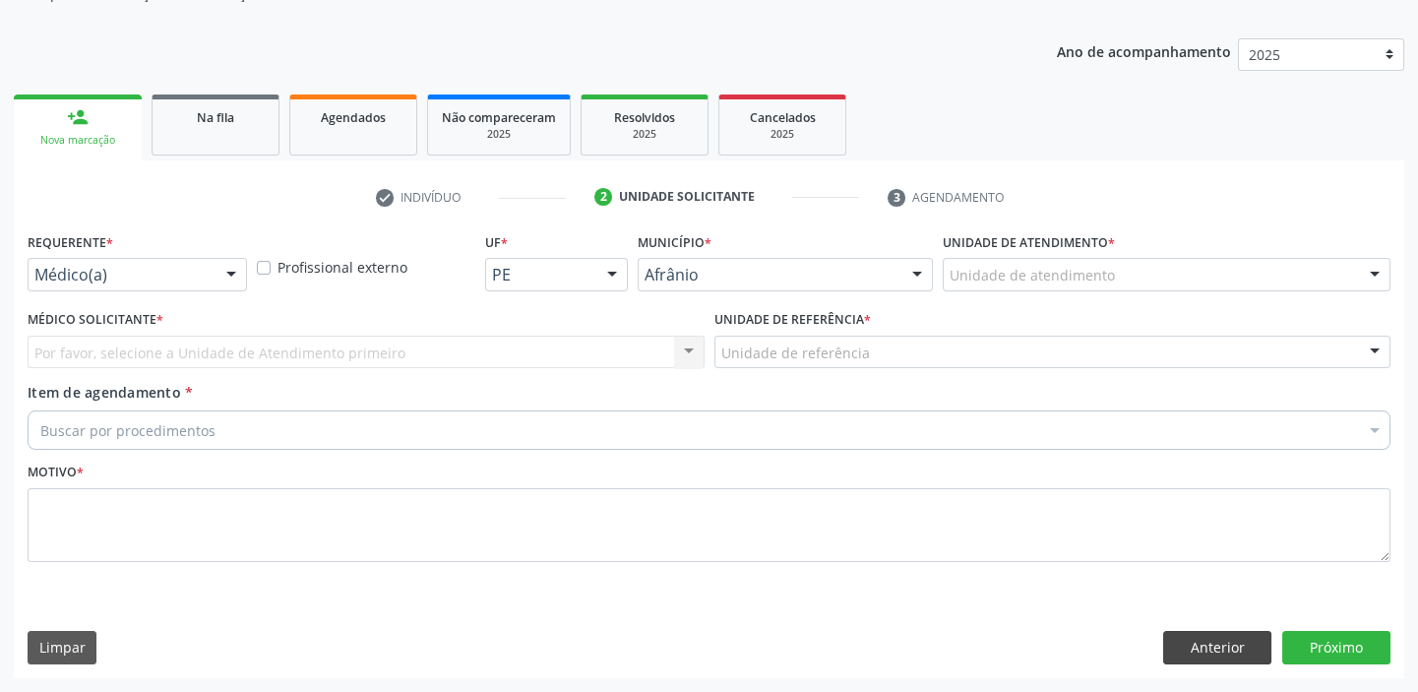
scroll to position [198, 0]
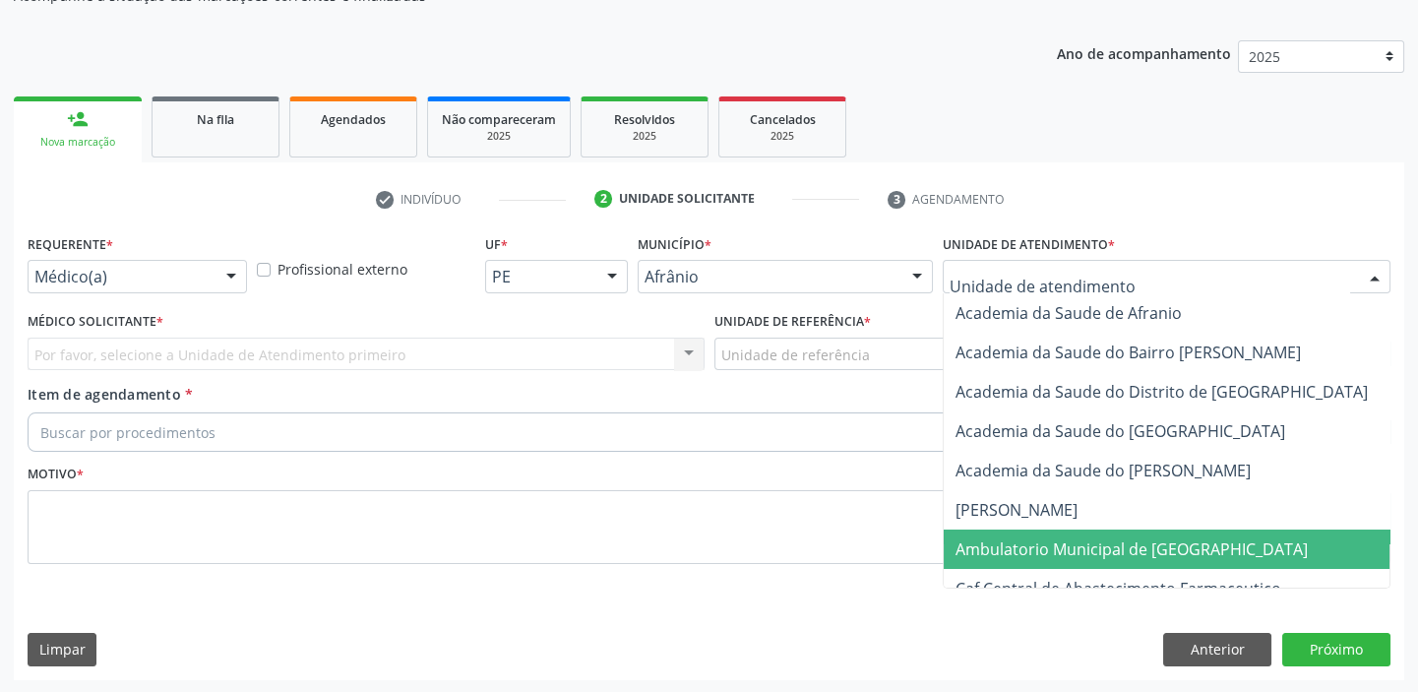
click at [991, 547] on span "Ambulatorio Municipal de [GEOGRAPHIC_DATA]" at bounding box center [1131, 549] width 352 height 22
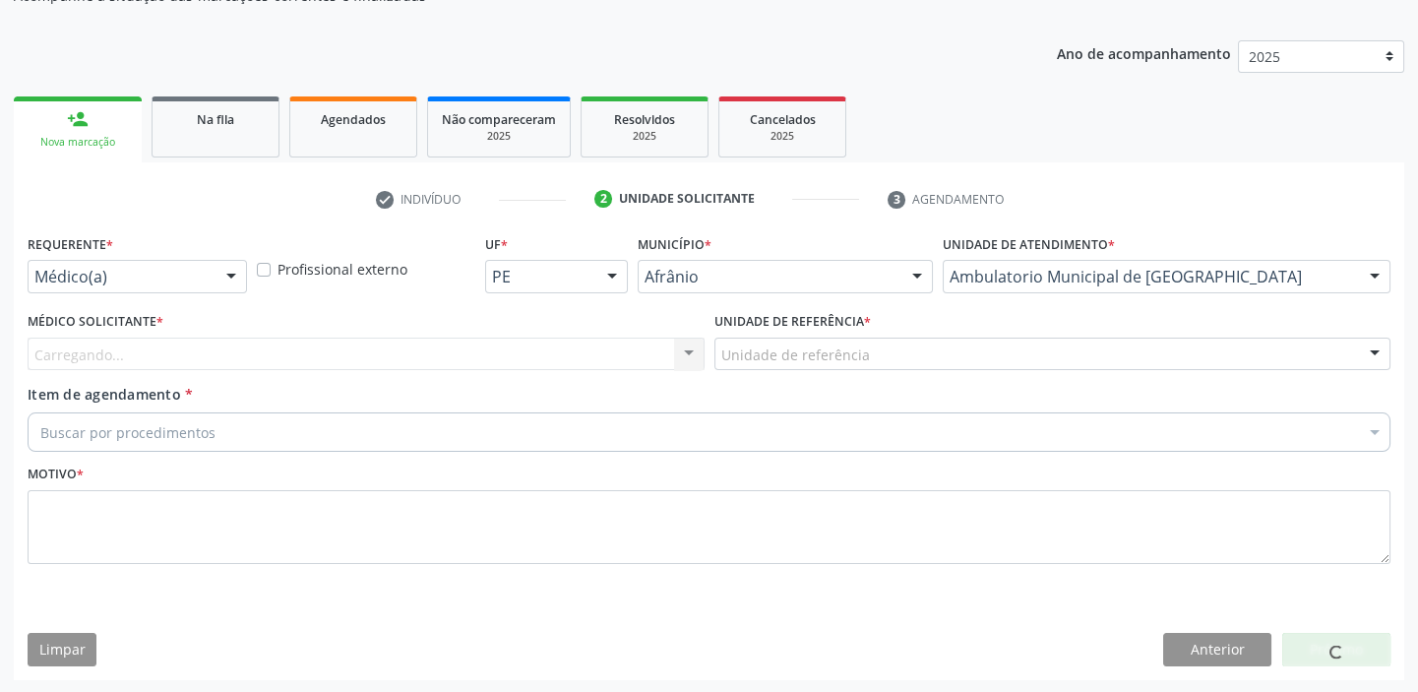
drag, startPoint x: 759, startPoint y: 354, endPoint x: 741, endPoint y: 461, distance: 108.7
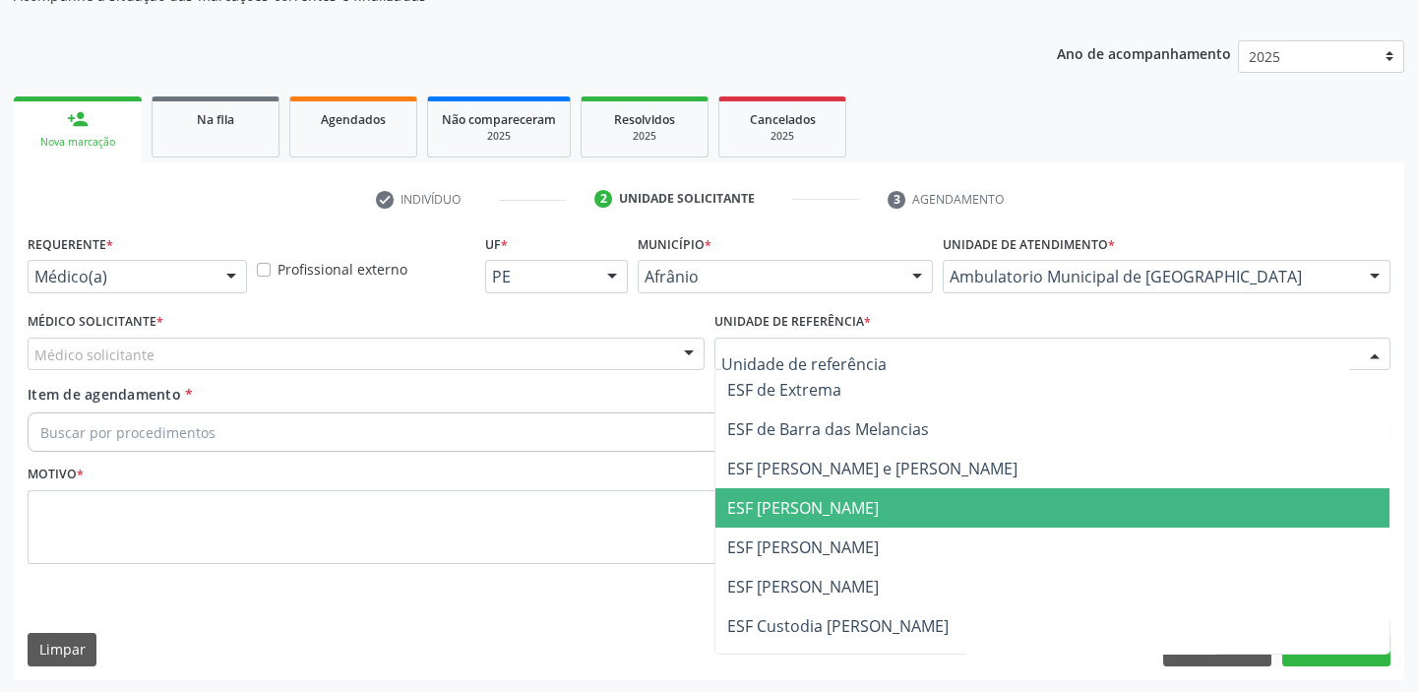
drag, startPoint x: 732, startPoint y: 510, endPoint x: 628, endPoint y: 505, distance: 104.4
click at [730, 513] on span "ESF [PERSON_NAME]" at bounding box center [803, 508] width 152 height 22
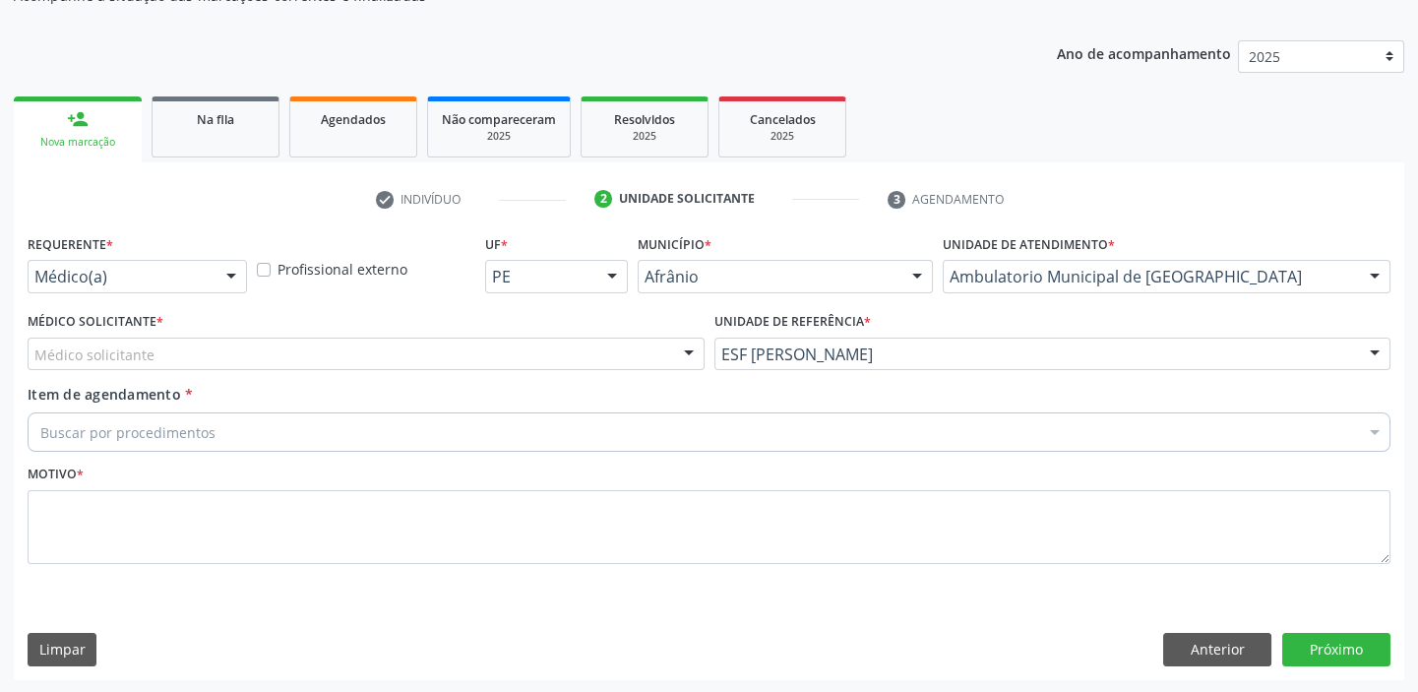
drag, startPoint x: 94, startPoint y: 367, endPoint x: 95, endPoint y: 380, distance: 12.8
click at [94, 370] on div "Médico solicitante [PERSON_NAME] [PERSON_NAME] [PERSON_NAME] Reis [PERSON_NAME]…" at bounding box center [366, 353] width 677 height 33
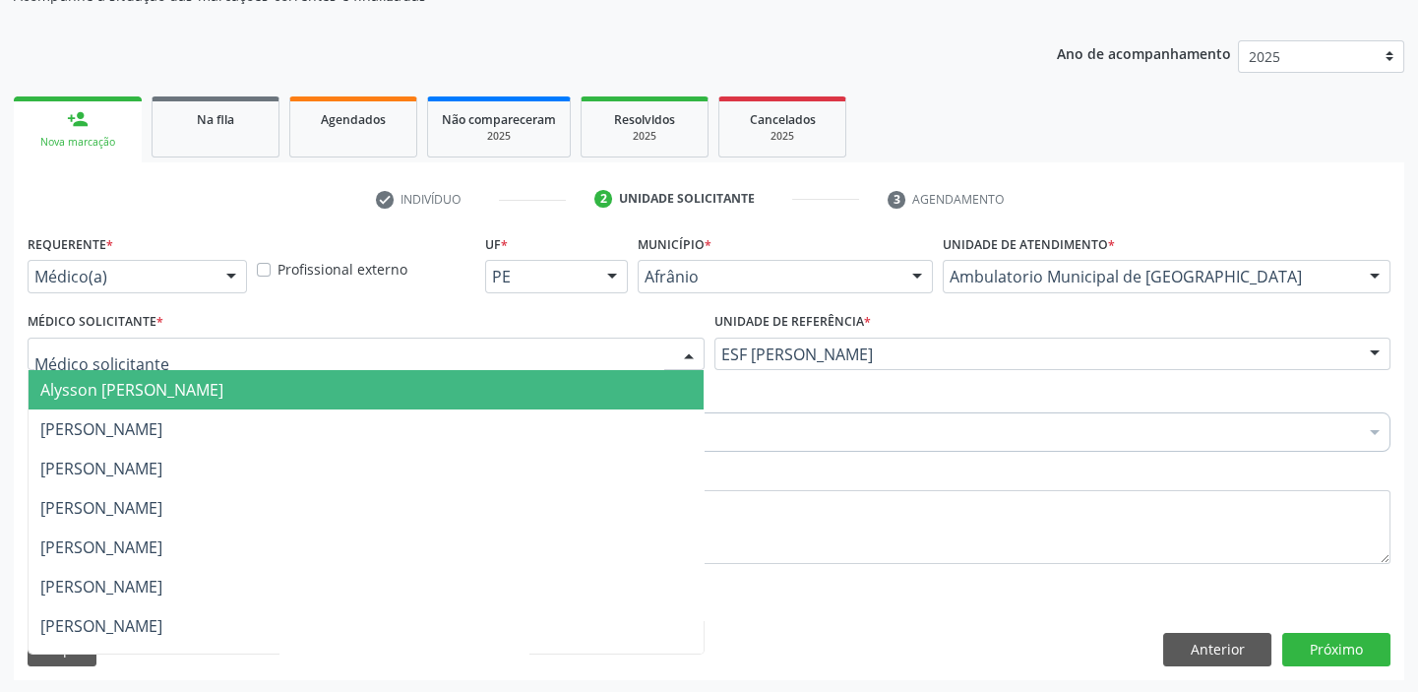
drag, startPoint x: 96, startPoint y: 399, endPoint x: 97, endPoint y: 413, distance: 13.8
click at [97, 400] on span "Alysson [PERSON_NAME]" at bounding box center [366, 389] width 675 height 39
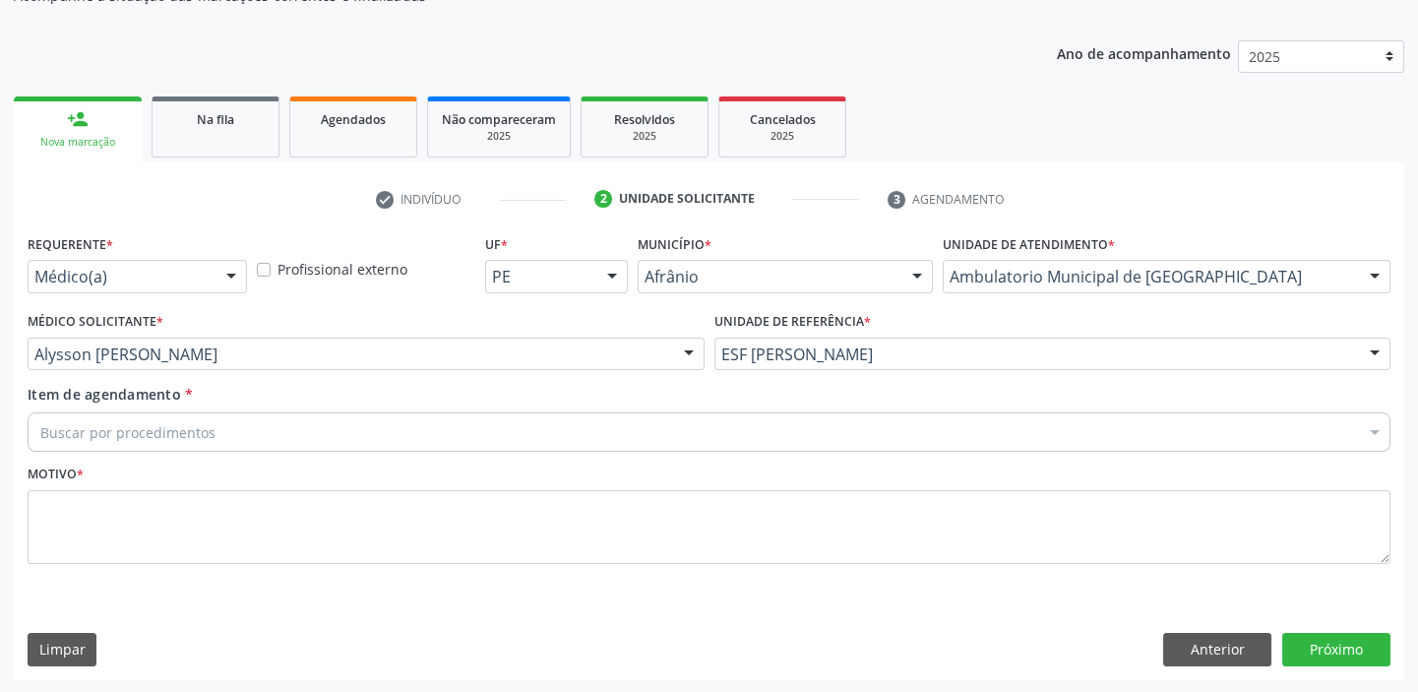
click at [96, 417] on div "Buscar por procedimentos" at bounding box center [709, 431] width 1363 height 39
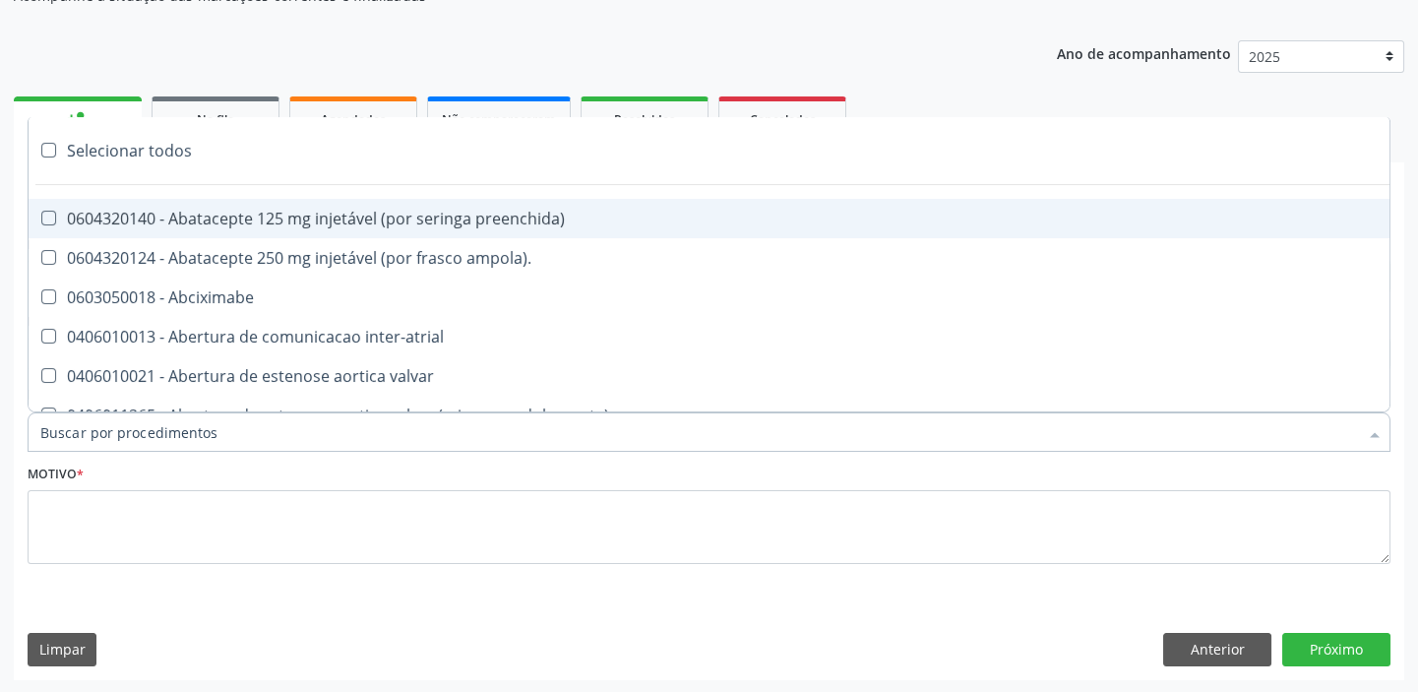
paste input "colposc"
type input "colposc"
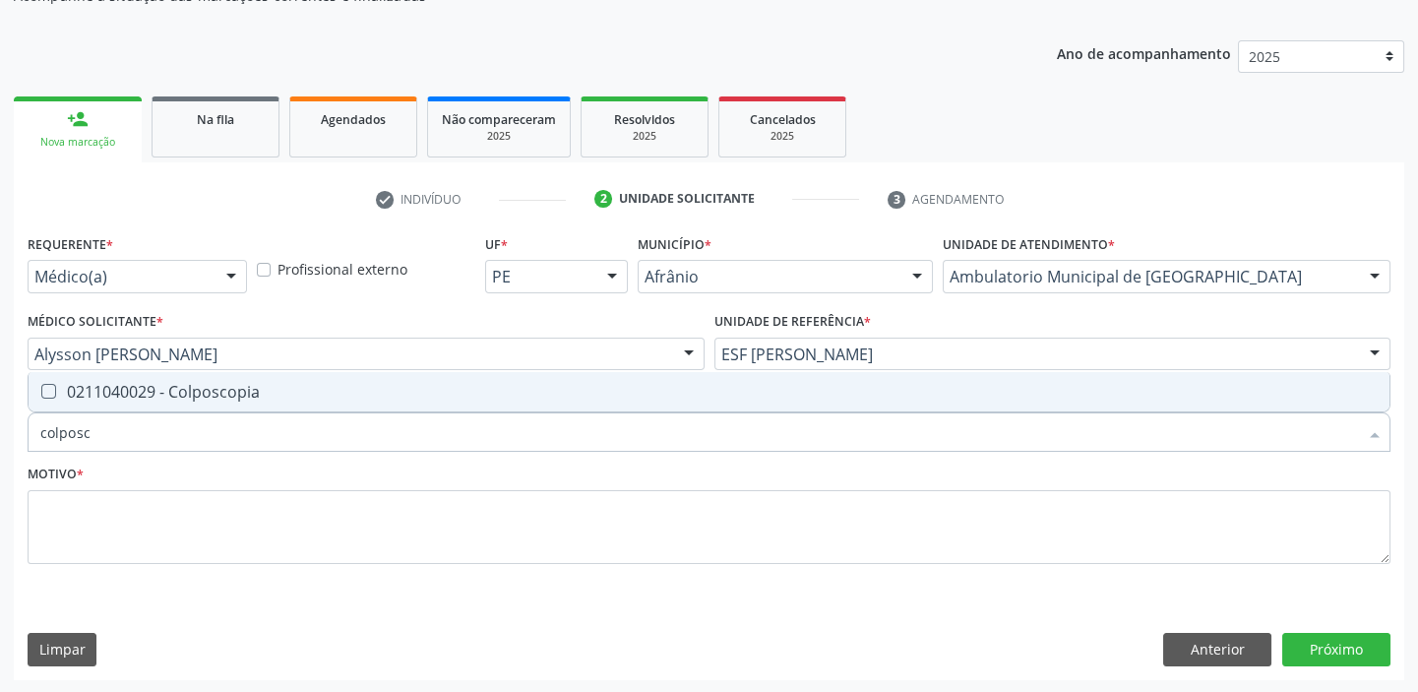
drag, startPoint x: 148, startPoint y: 381, endPoint x: 101, endPoint y: 465, distance: 96.4
click at [148, 384] on div "0211040029 - Colposcopia" at bounding box center [708, 392] width 1337 height 16
checkbox Colposcopia "true"
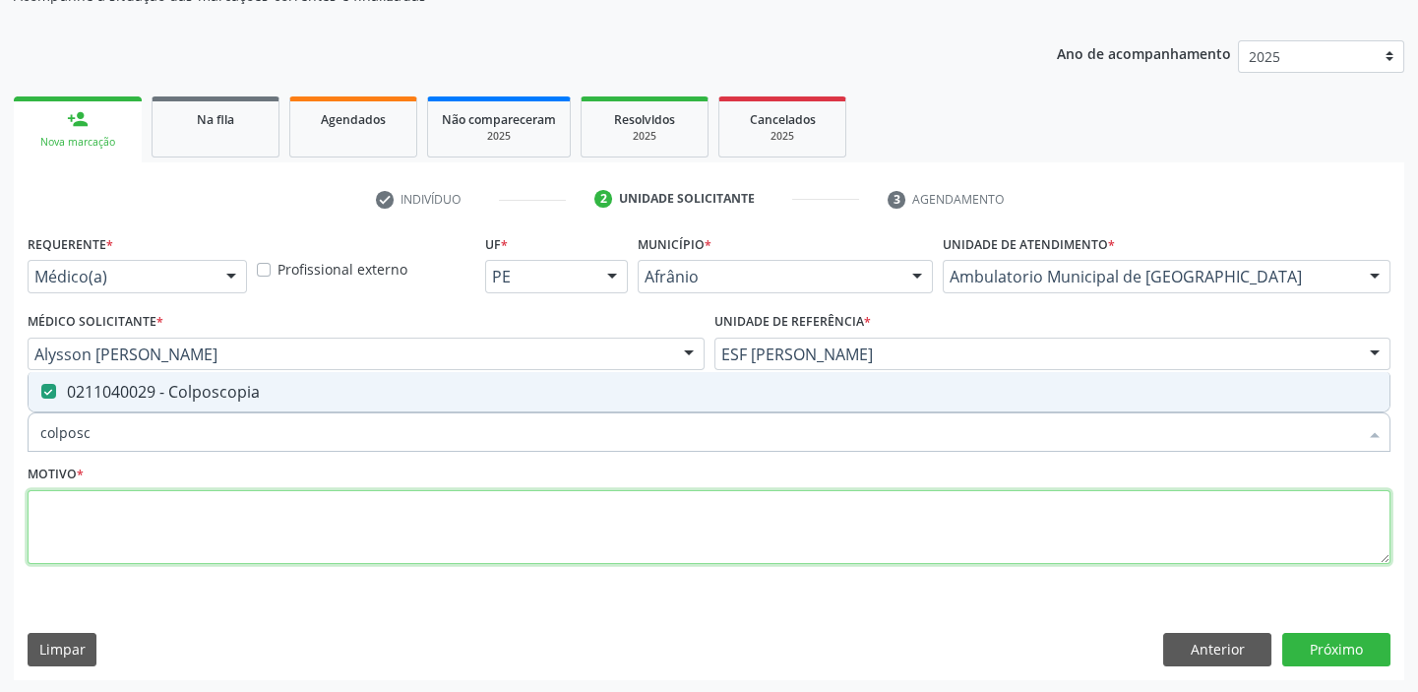
click at [97, 490] on textarea at bounding box center [709, 527] width 1363 height 75
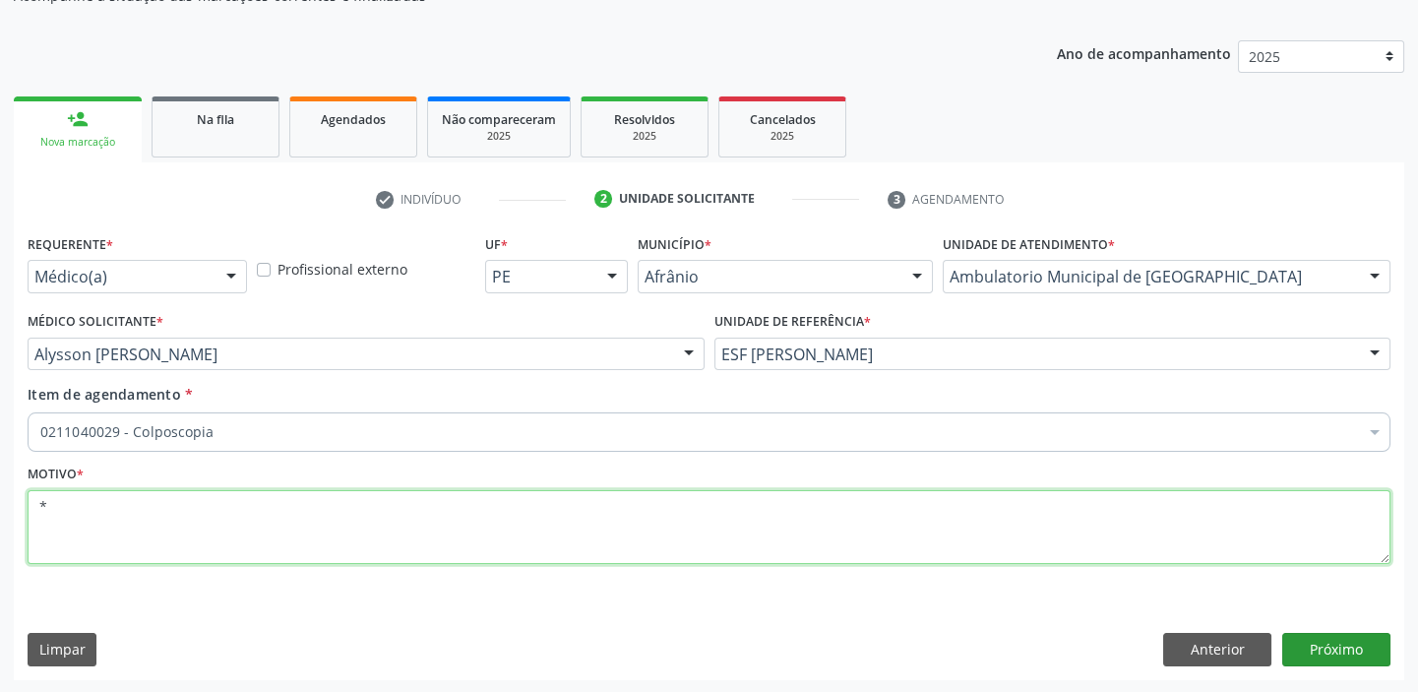
type textarea "*"
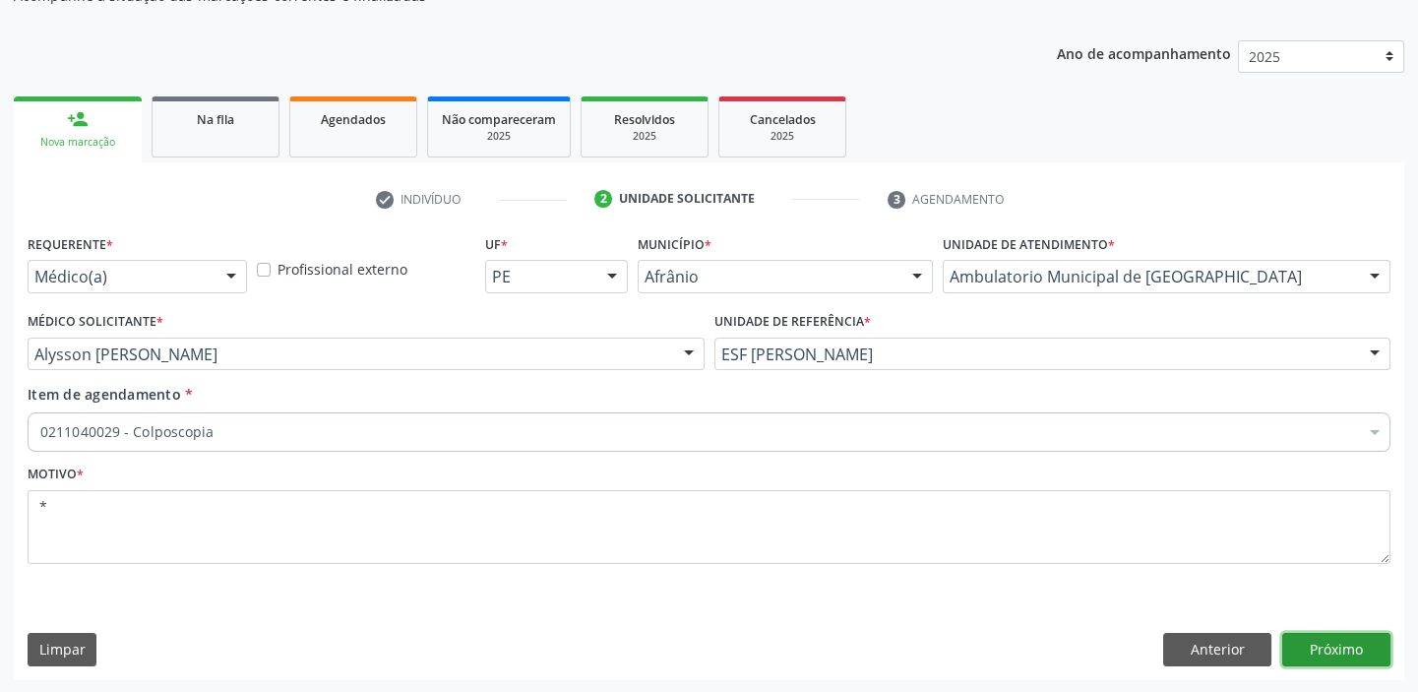
click at [1342, 646] on button "Próximo" at bounding box center [1336, 649] width 108 height 33
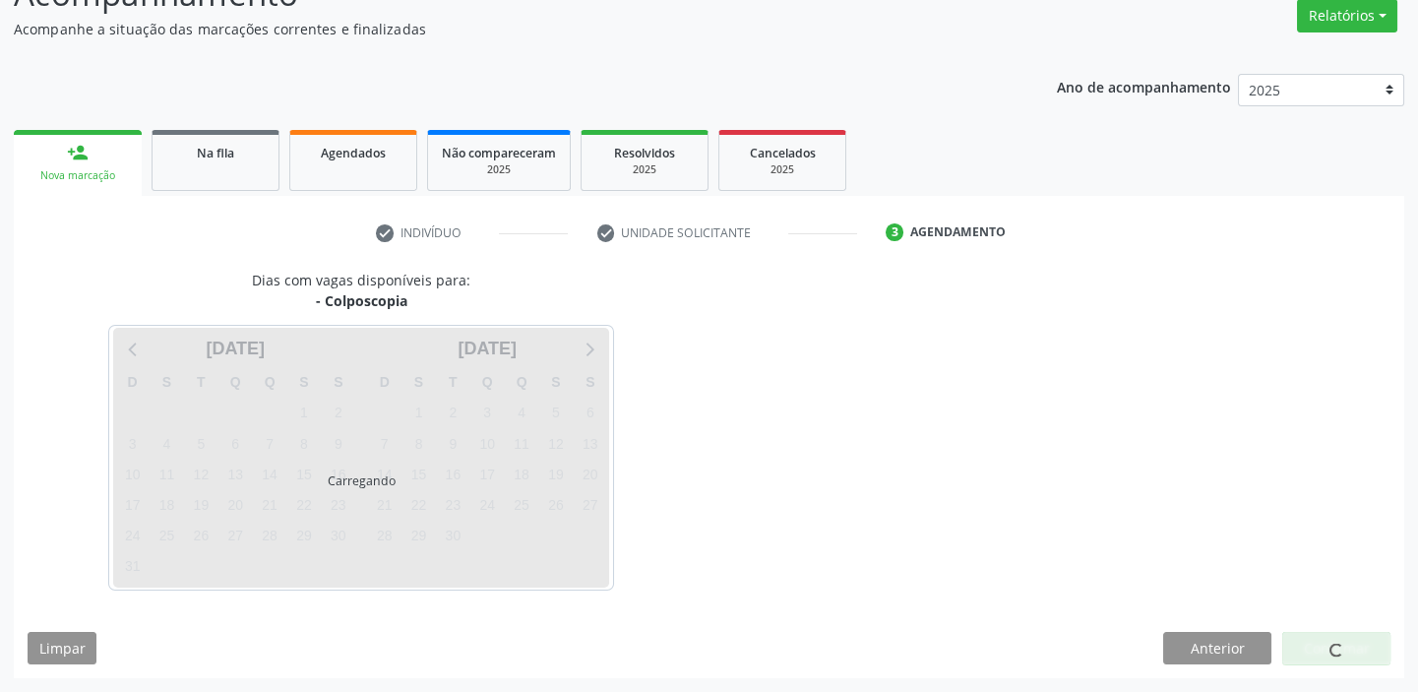
scroll to position [163, 0]
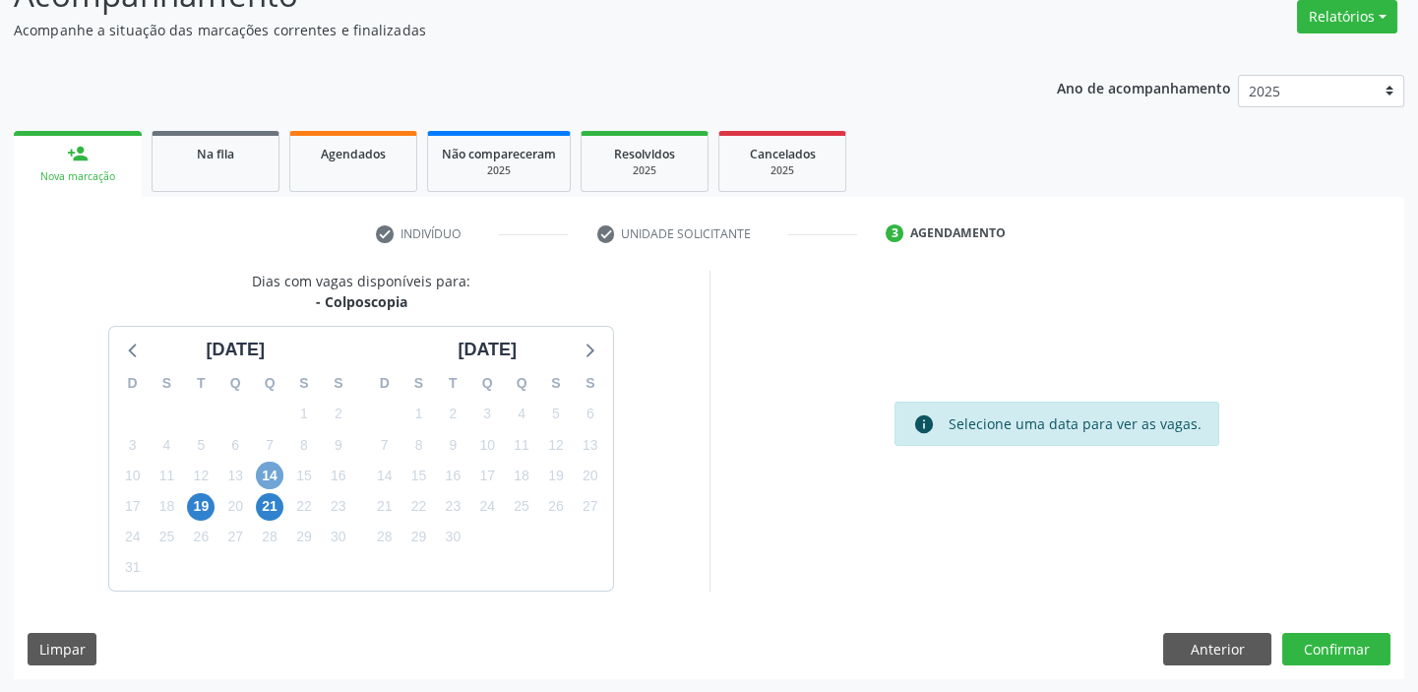
click at [272, 478] on span "14" at bounding box center [270, 475] width 28 height 28
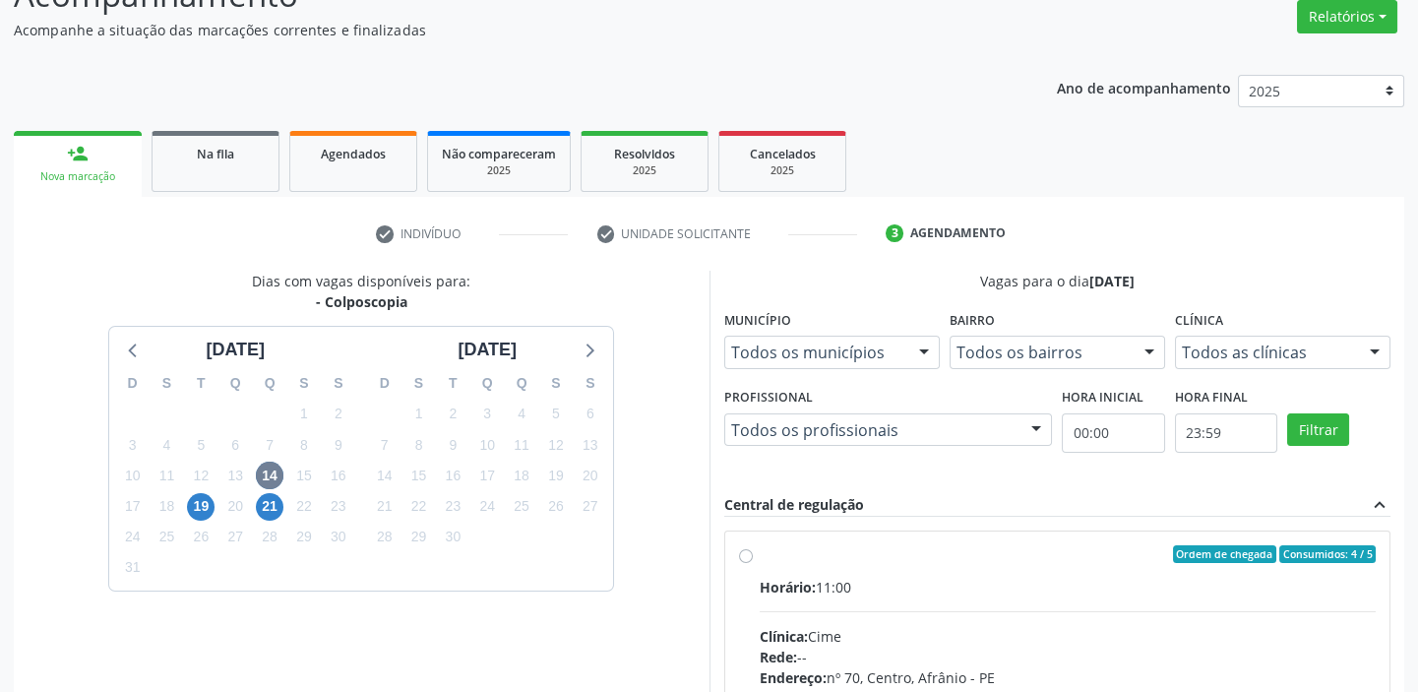
click at [753, 563] on input "Ordem de chegada Consumidos: 4 / 5 Horário: 11:00 Clínica: Cime Rede: -- Endere…" at bounding box center [746, 554] width 14 height 18
radio input "true"
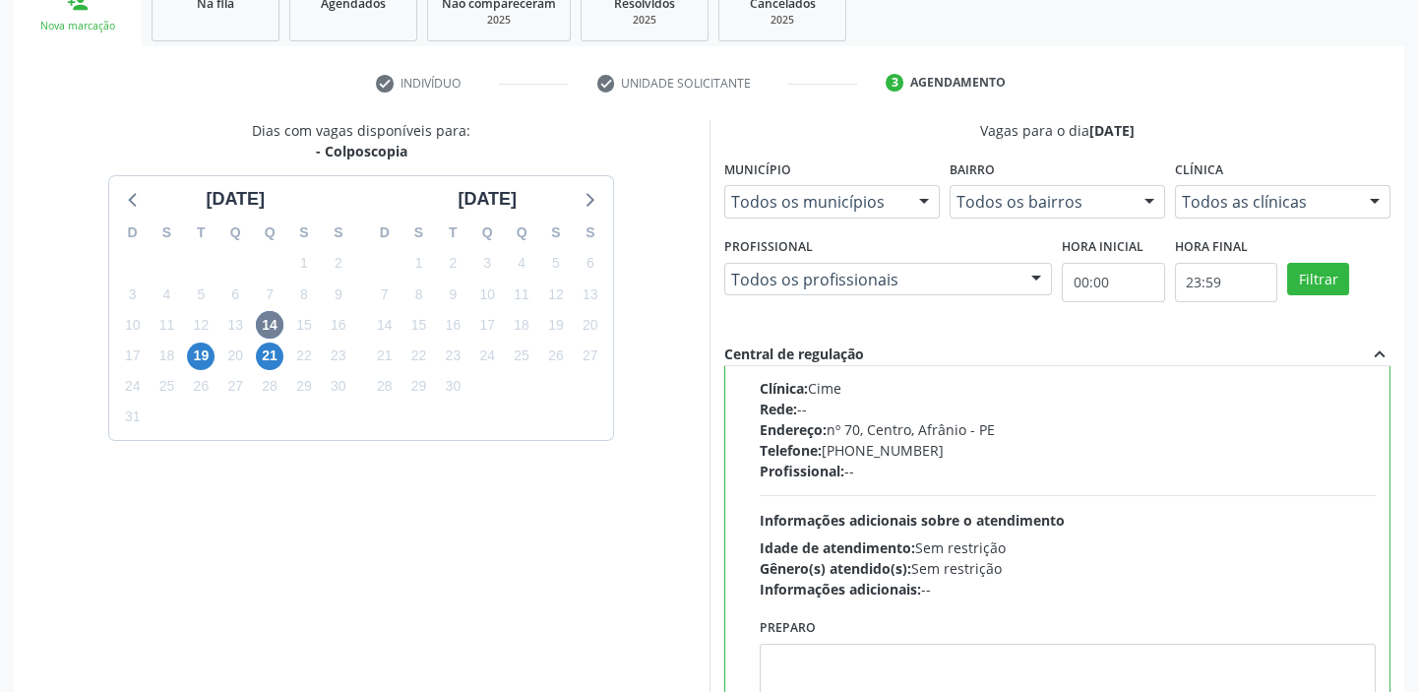
scroll to position [482, 0]
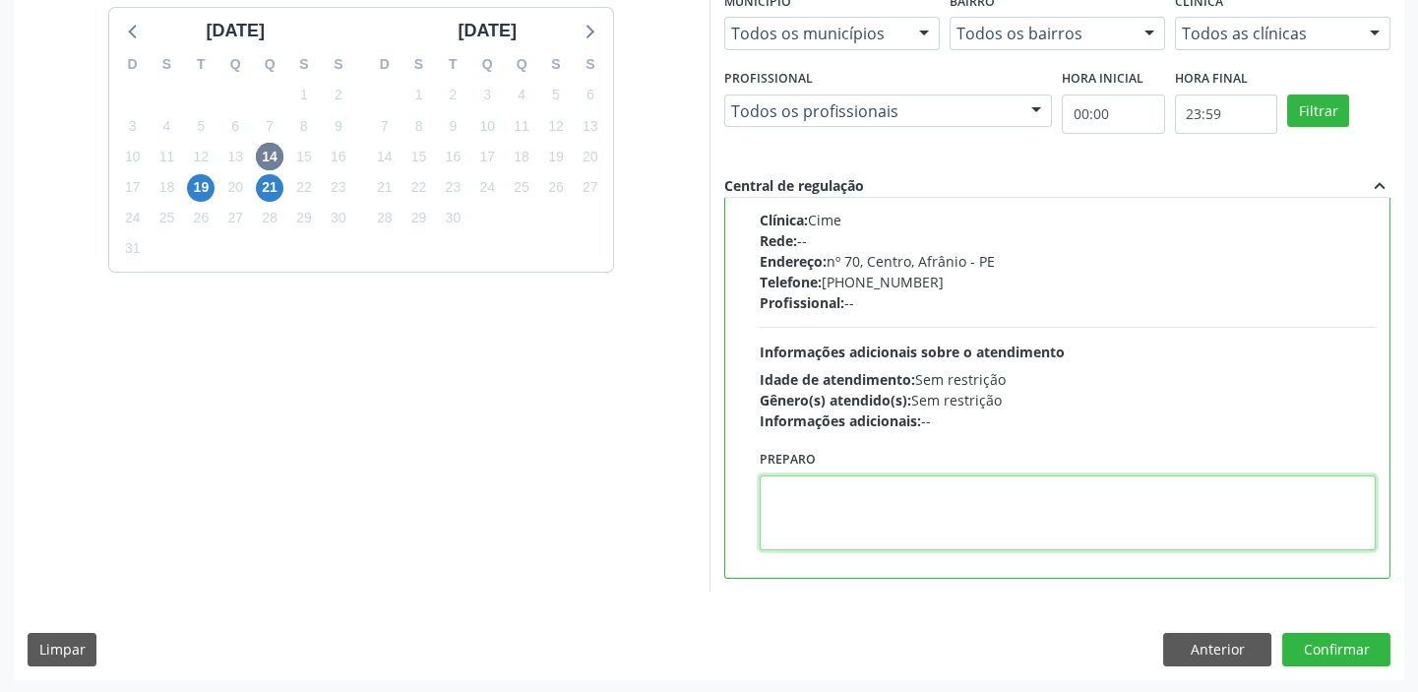
click at [852, 519] on textarea at bounding box center [1068, 512] width 617 height 75
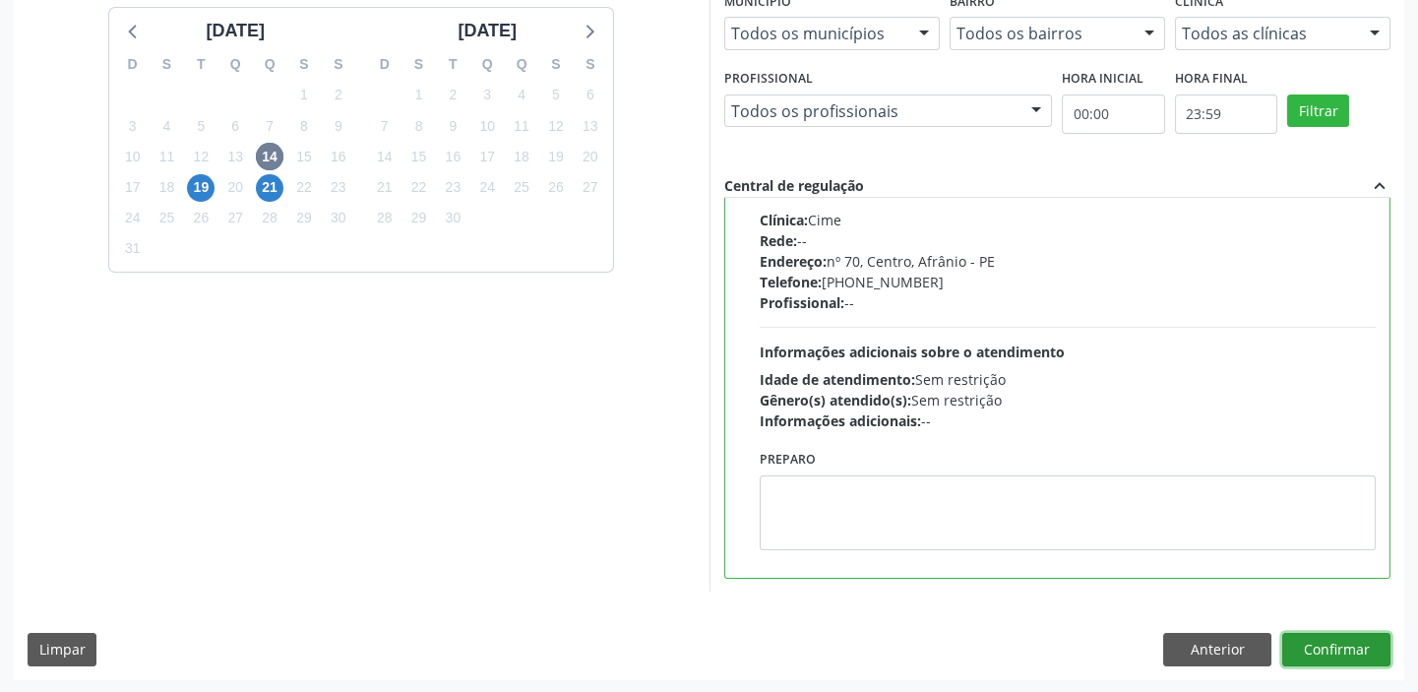
click at [1324, 648] on button "Confirmar" at bounding box center [1336, 649] width 108 height 33
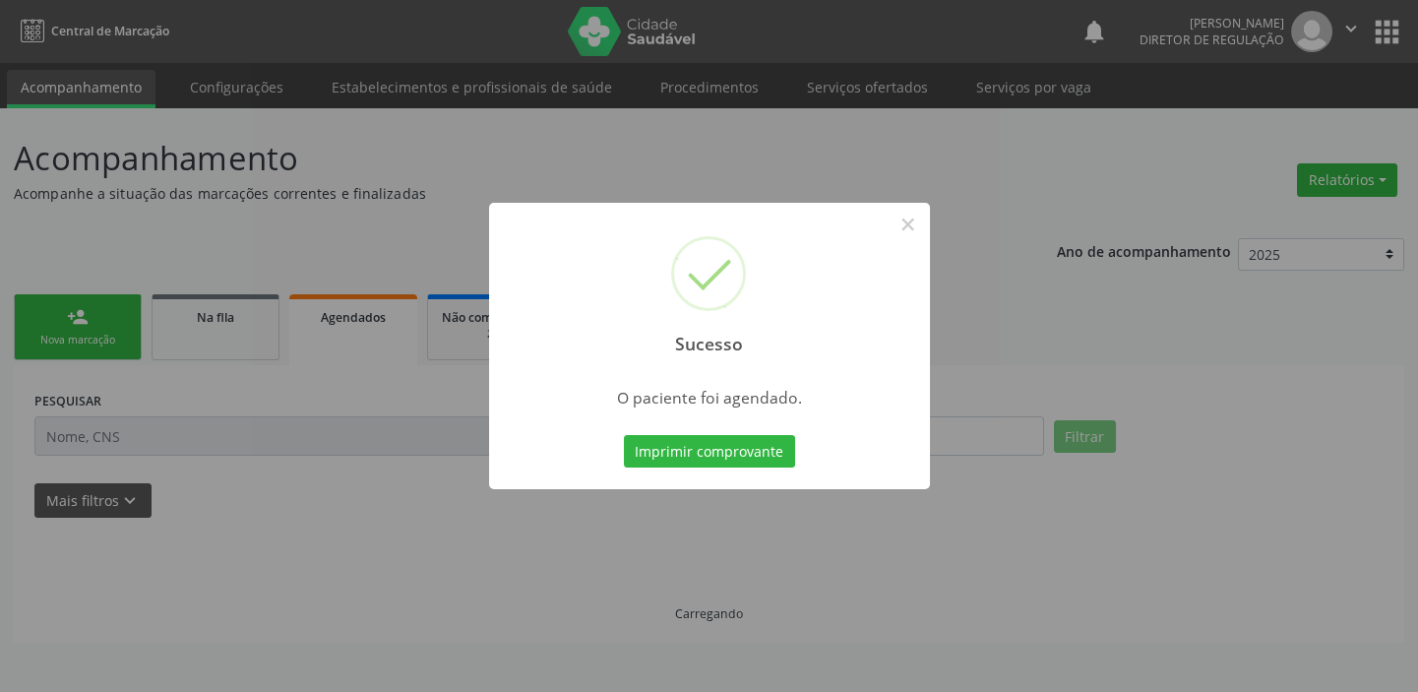
scroll to position [0, 0]
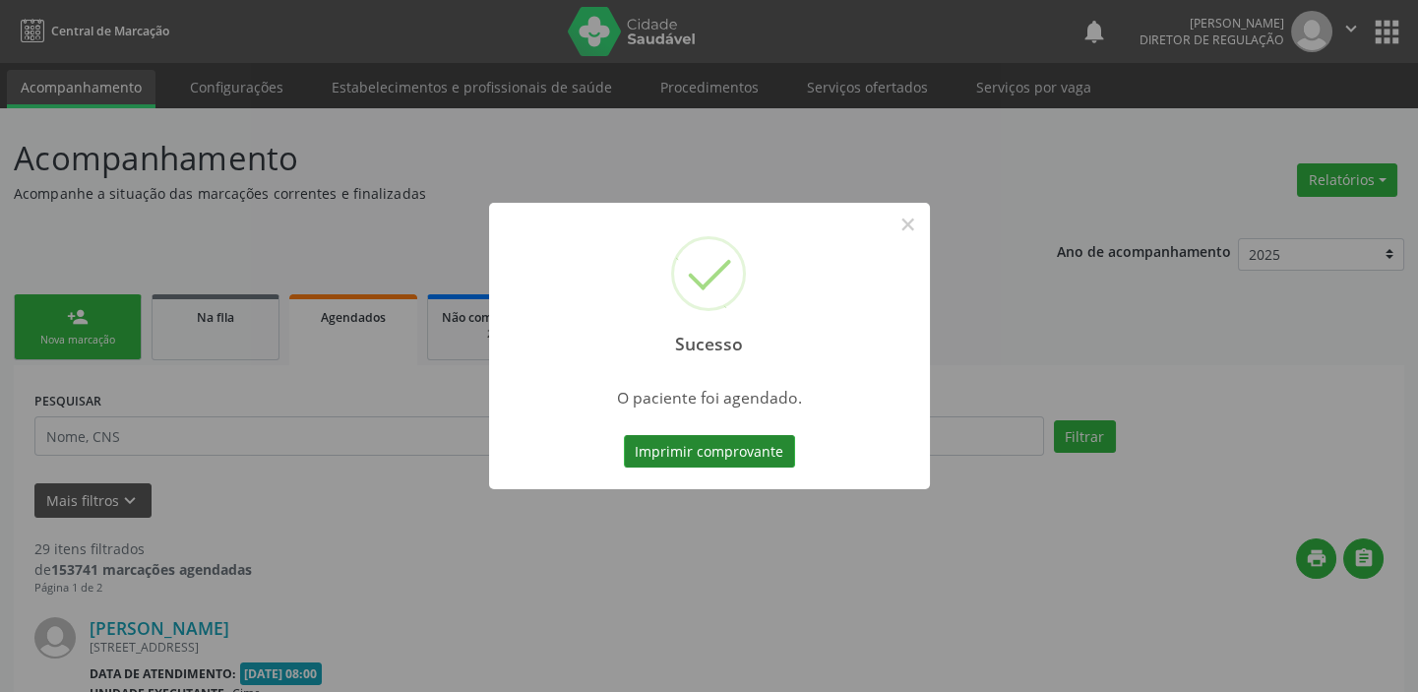
click at [718, 448] on button "Imprimir comprovante" at bounding box center [709, 451] width 171 height 33
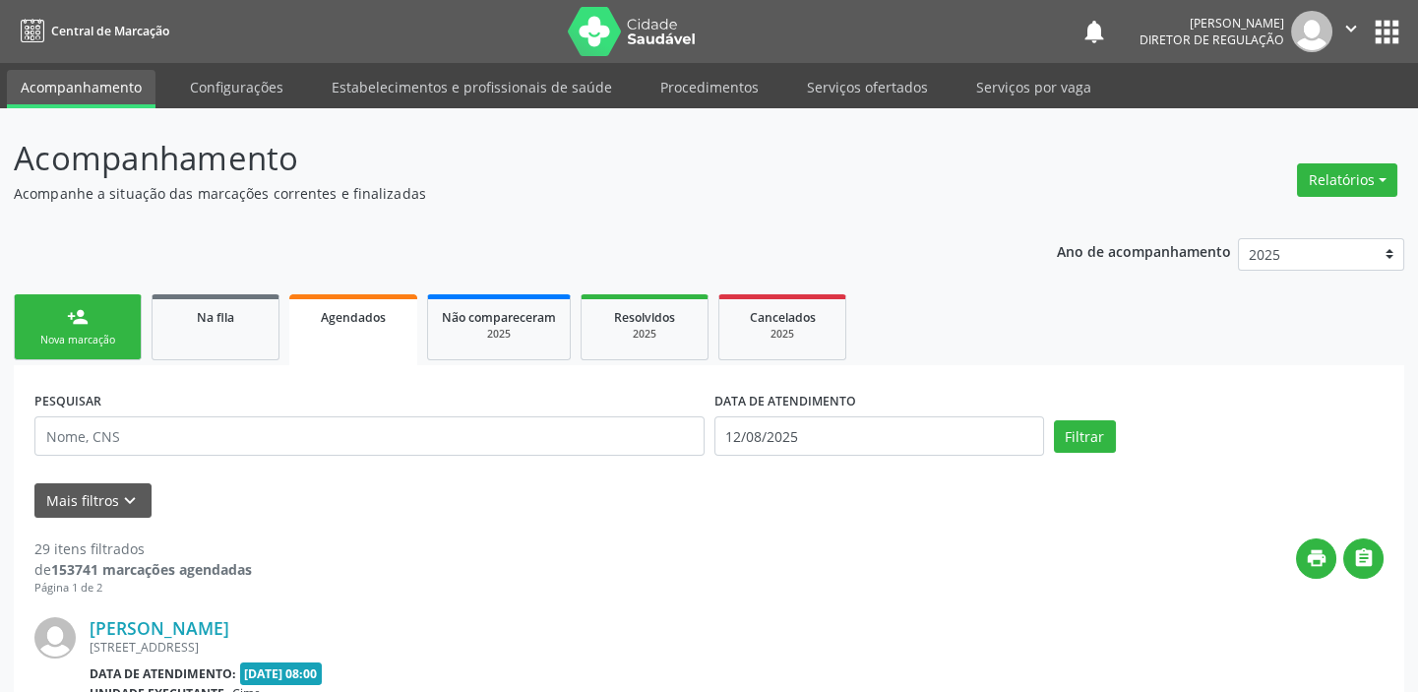
click at [79, 330] on link "person_add Nova marcação" at bounding box center [78, 327] width 128 height 66
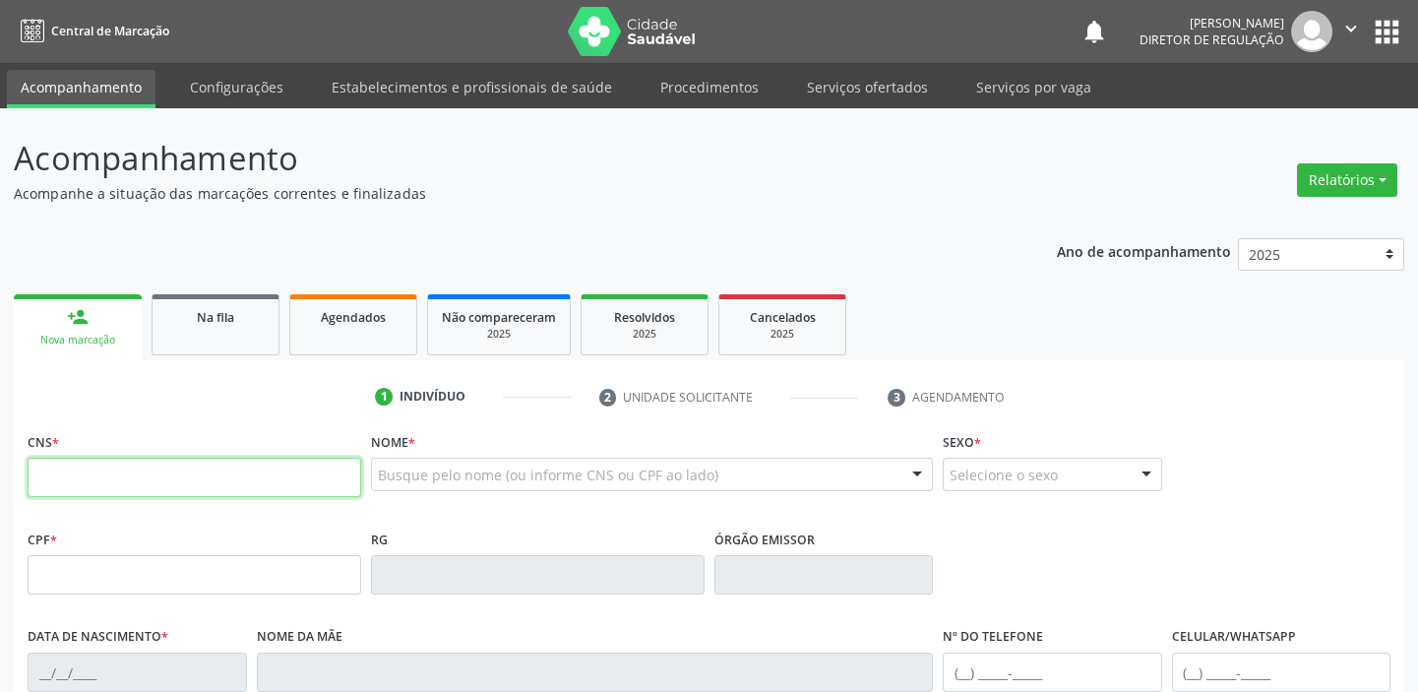
click at [89, 465] on input "text" at bounding box center [195, 477] width 334 height 39
type input "708 0003 4428 7521"
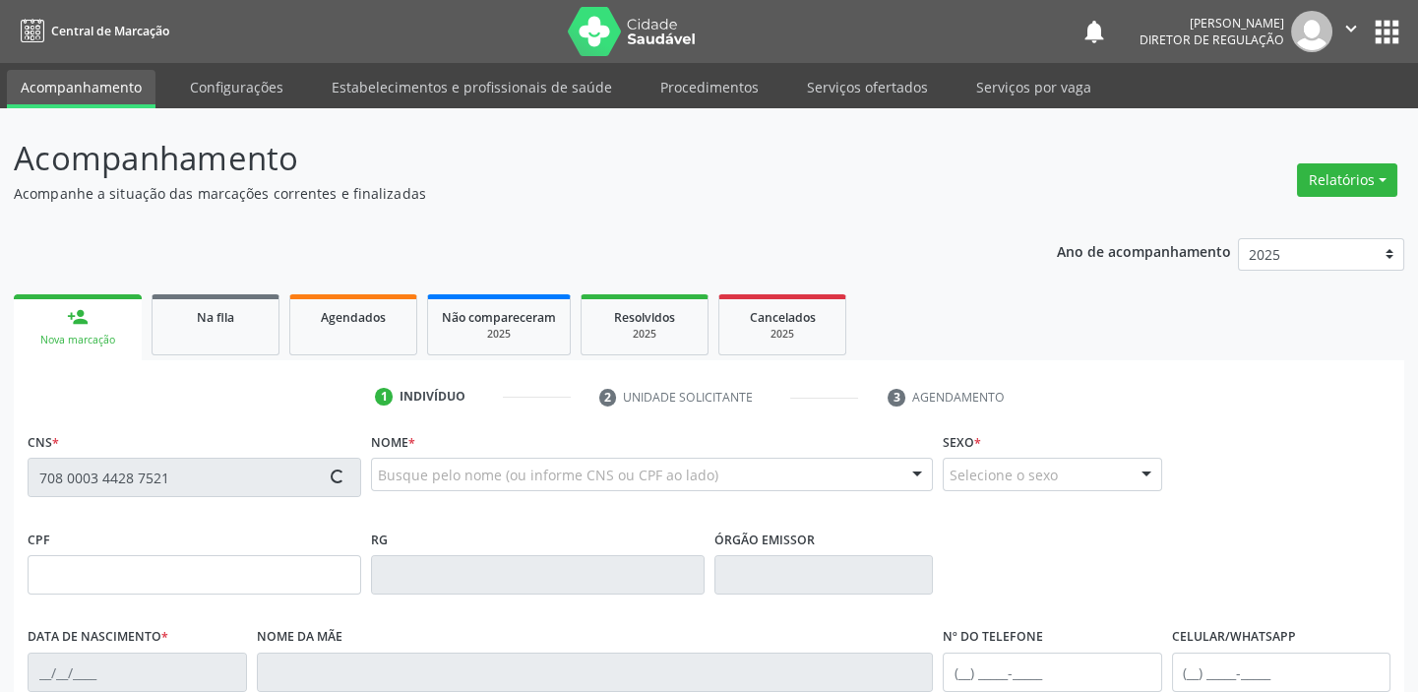
type input "07/08/1972"
type input "Cristina Viera Rodrigues"
type input "(87) 98865-8956"
type input "S/N"
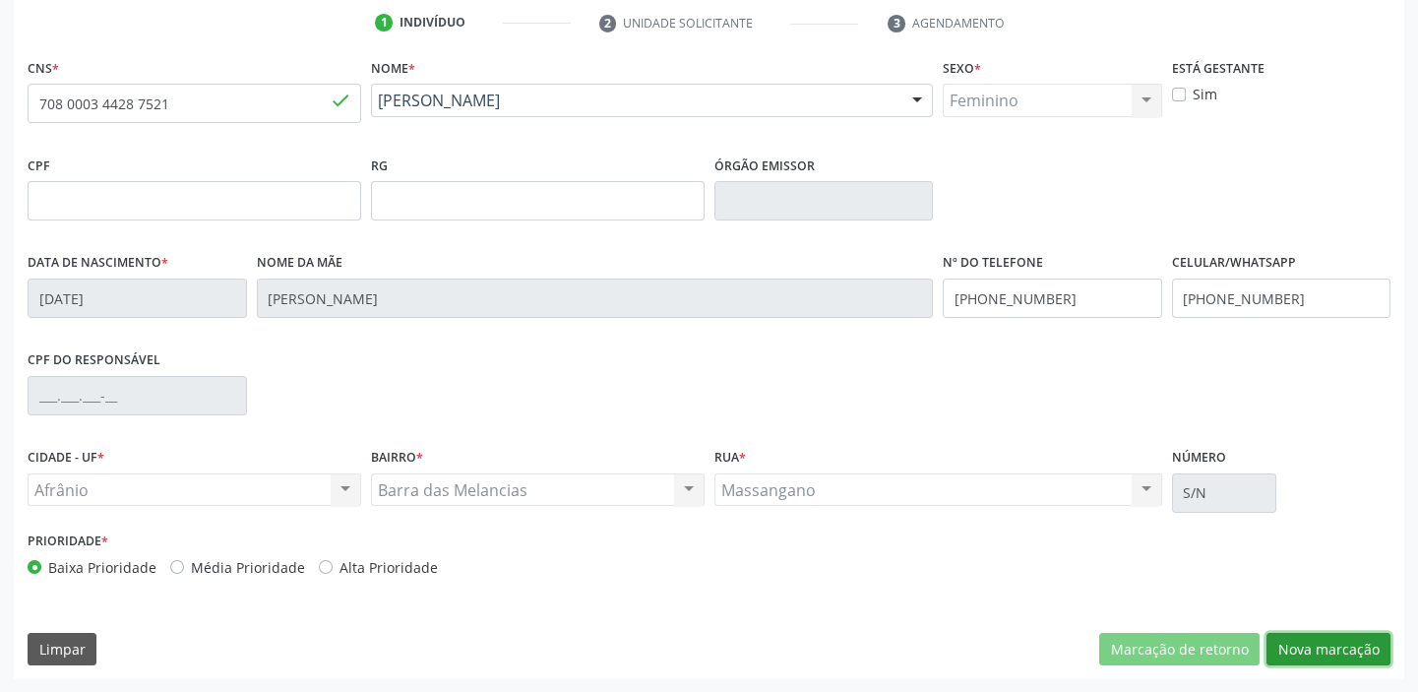
click at [1312, 648] on button "Nova marcação" at bounding box center [1328, 649] width 124 height 33
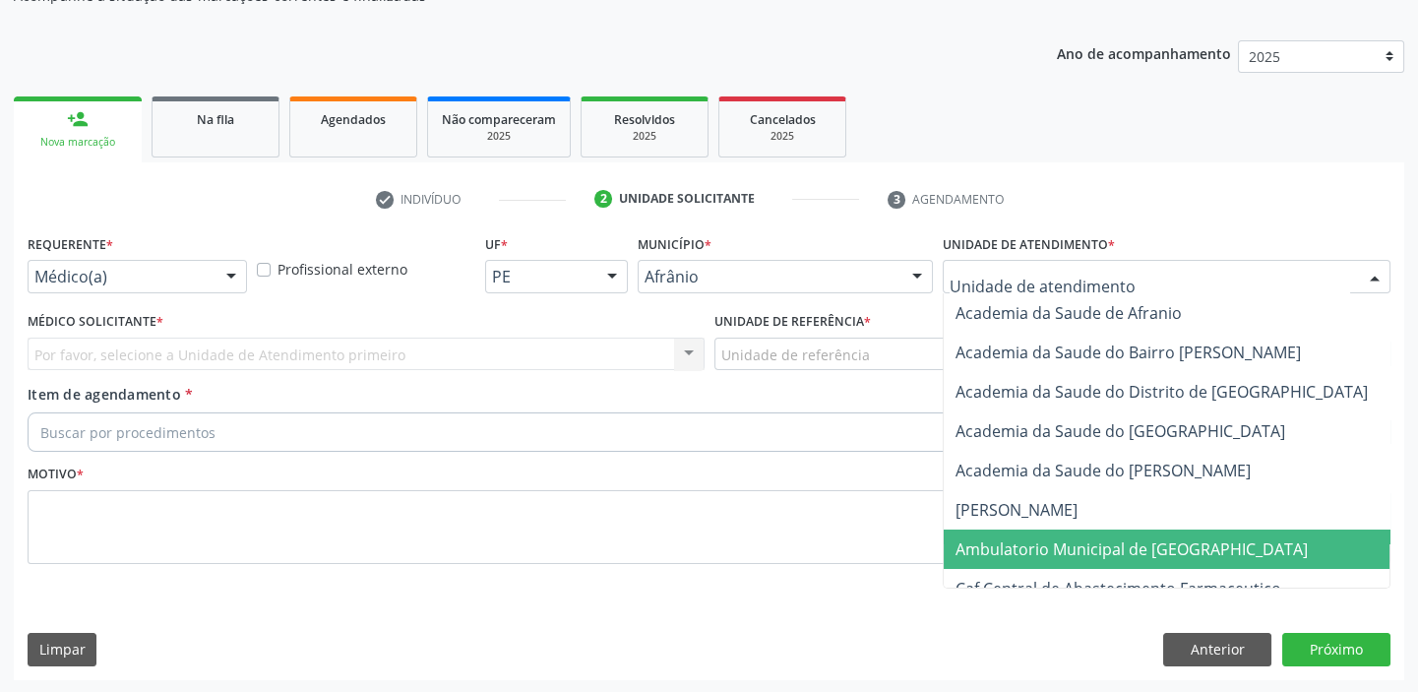
click at [1038, 541] on span "Ambulatorio Municipal de [GEOGRAPHIC_DATA]" at bounding box center [1131, 549] width 352 height 22
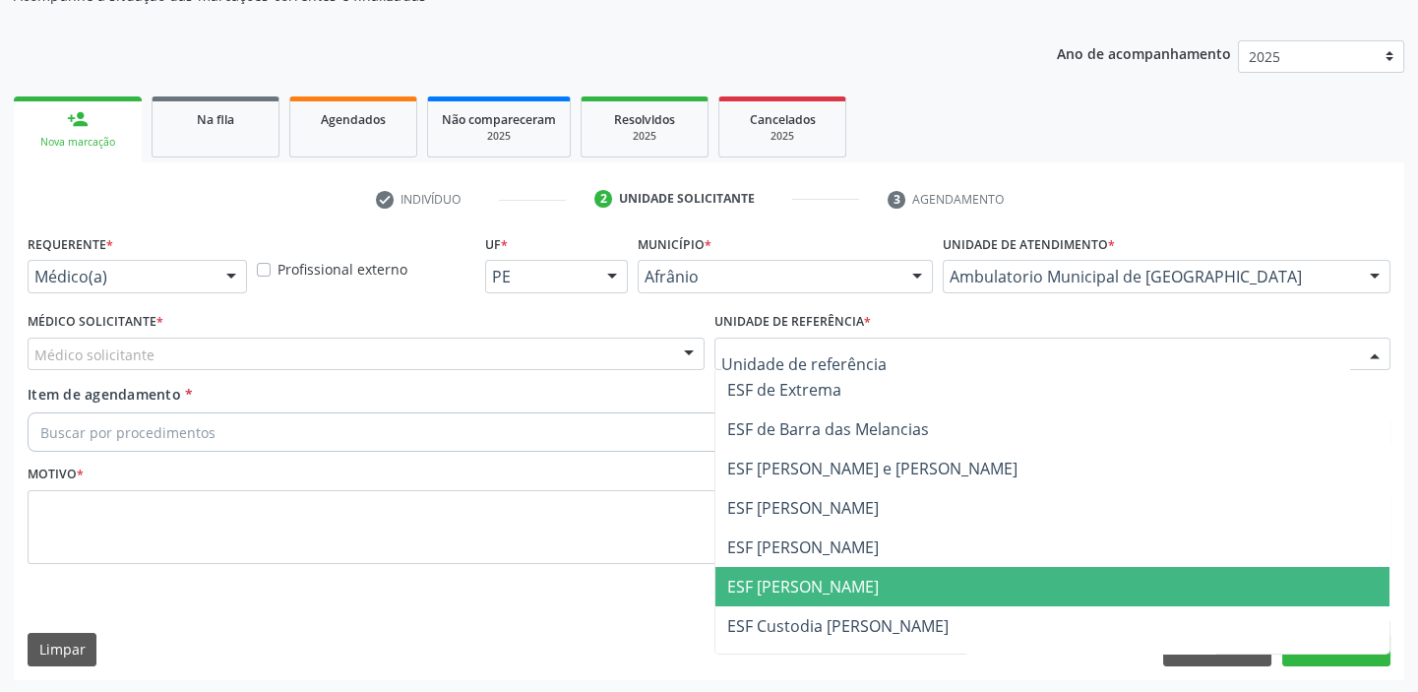
drag, startPoint x: 762, startPoint y: 584, endPoint x: 591, endPoint y: 511, distance: 185.5
click at [763, 584] on span "ESF [PERSON_NAME]" at bounding box center [803, 587] width 152 height 22
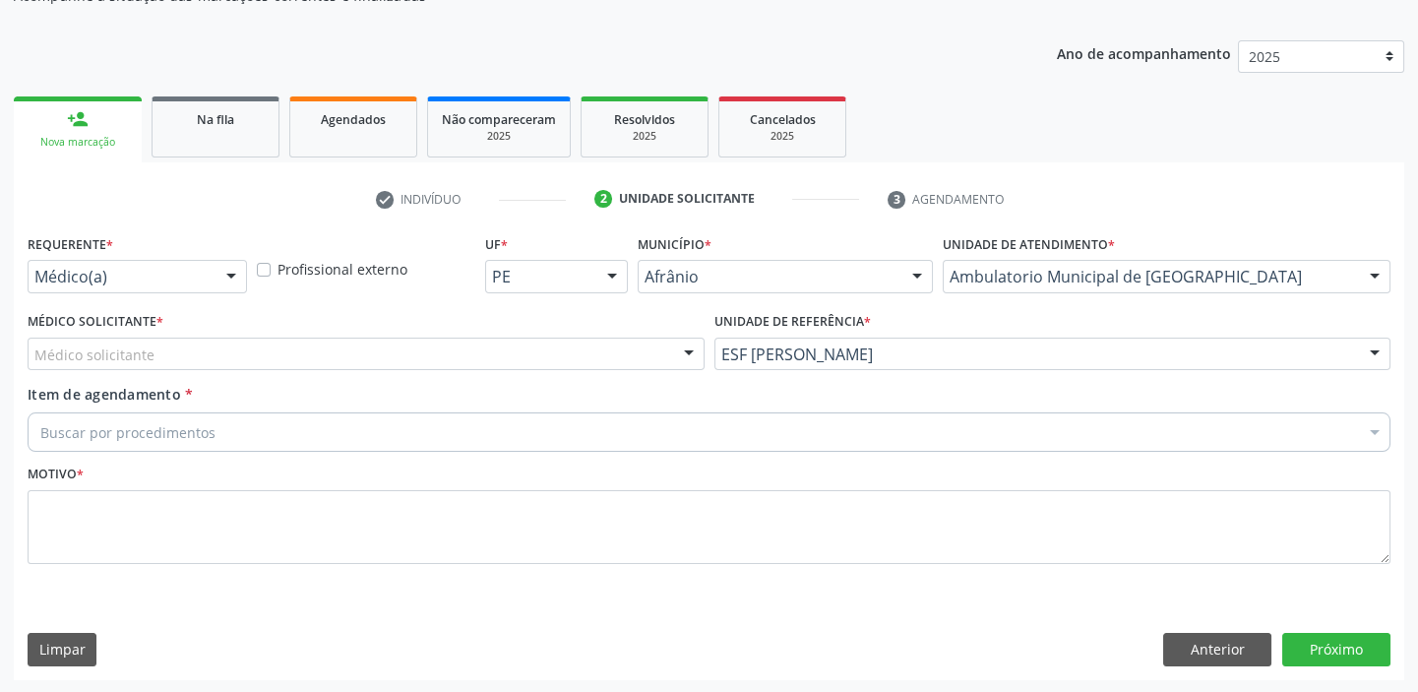
click at [157, 359] on div "Médico solicitante" at bounding box center [366, 353] width 677 height 33
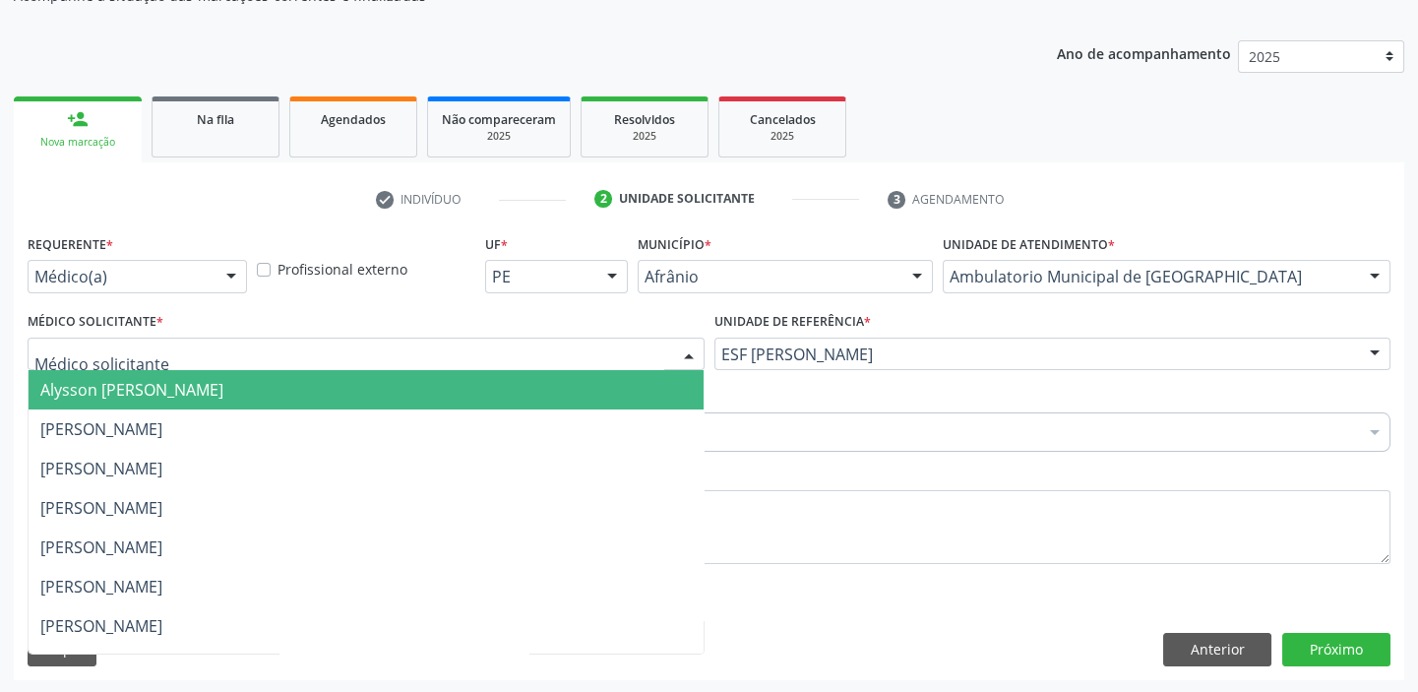
click at [153, 397] on span "Alysson [PERSON_NAME]" at bounding box center [131, 390] width 183 height 22
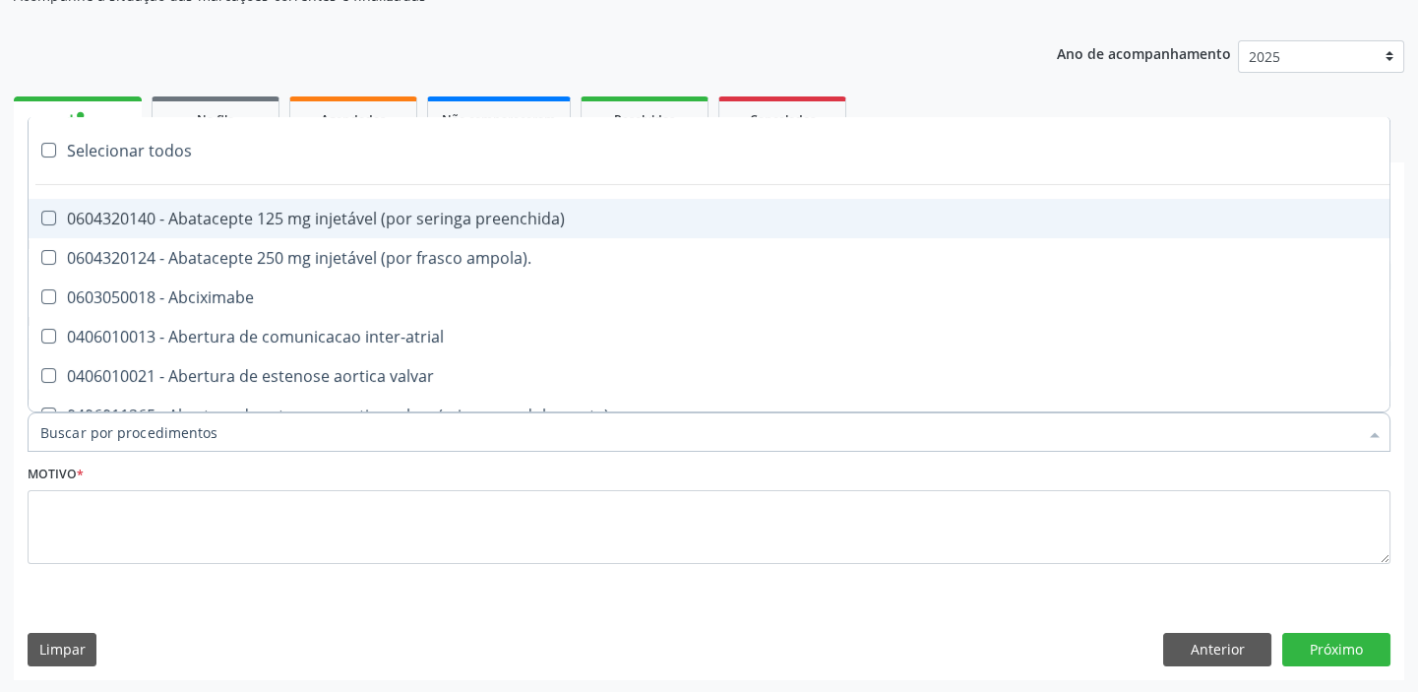
paste input "colposc"
type input "colposc"
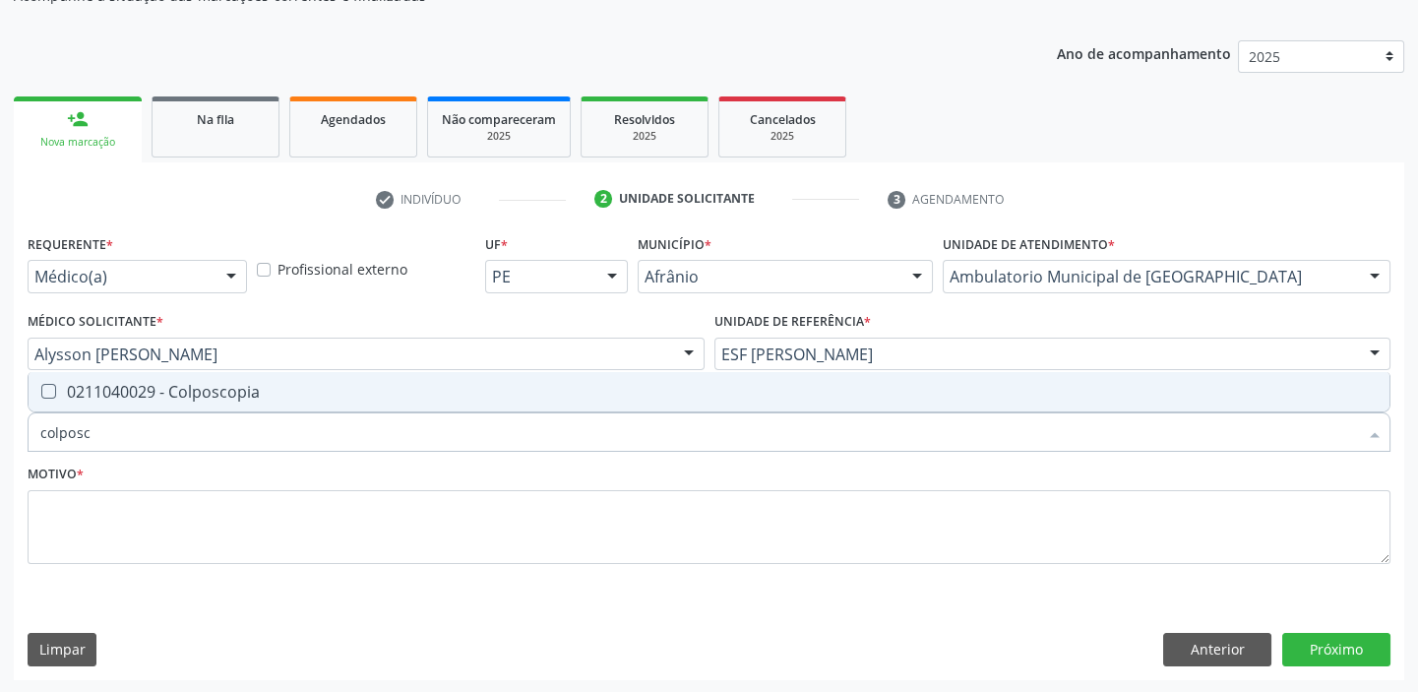
click at [177, 384] on div "0211040029 - Colposcopia" at bounding box center [708, 392] width 1337 height 16
checkbox Colposcopia "true"
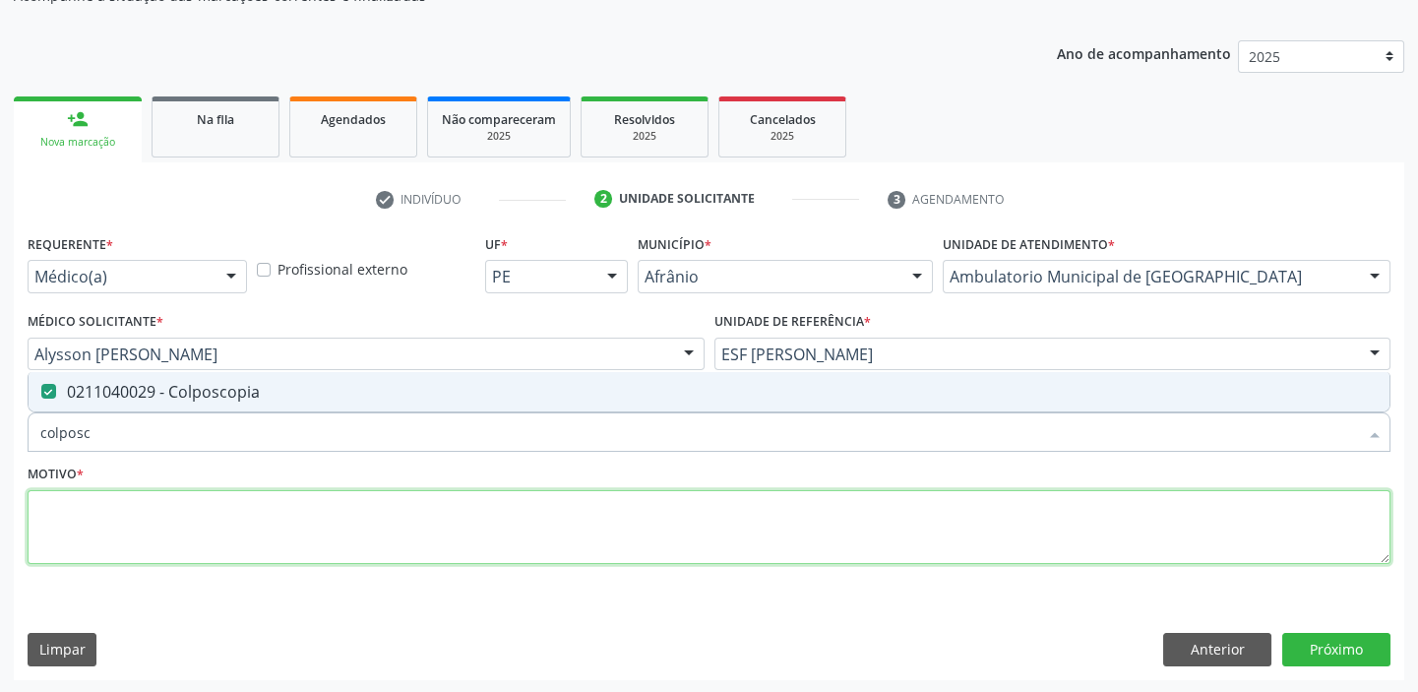
click at [112, 512] on textarea at bounding box center [709, 527] width 1363 height 75
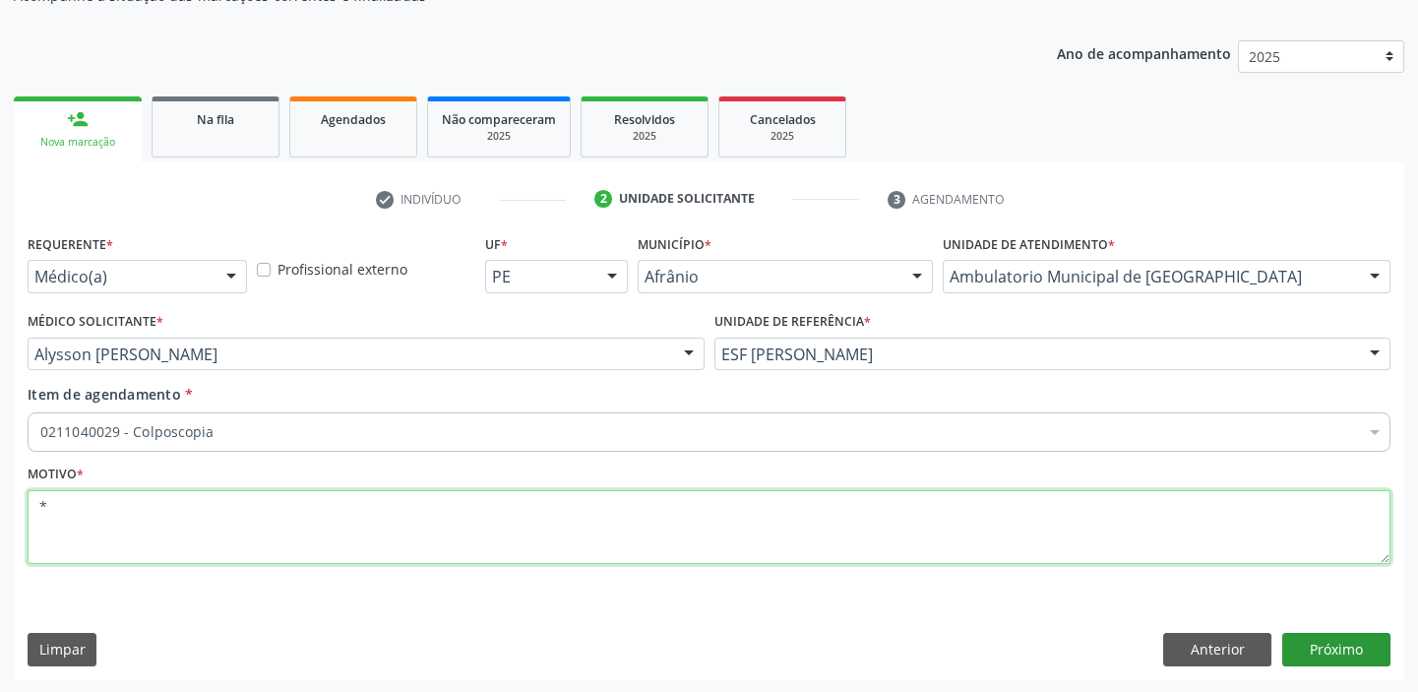
type textarea "*"
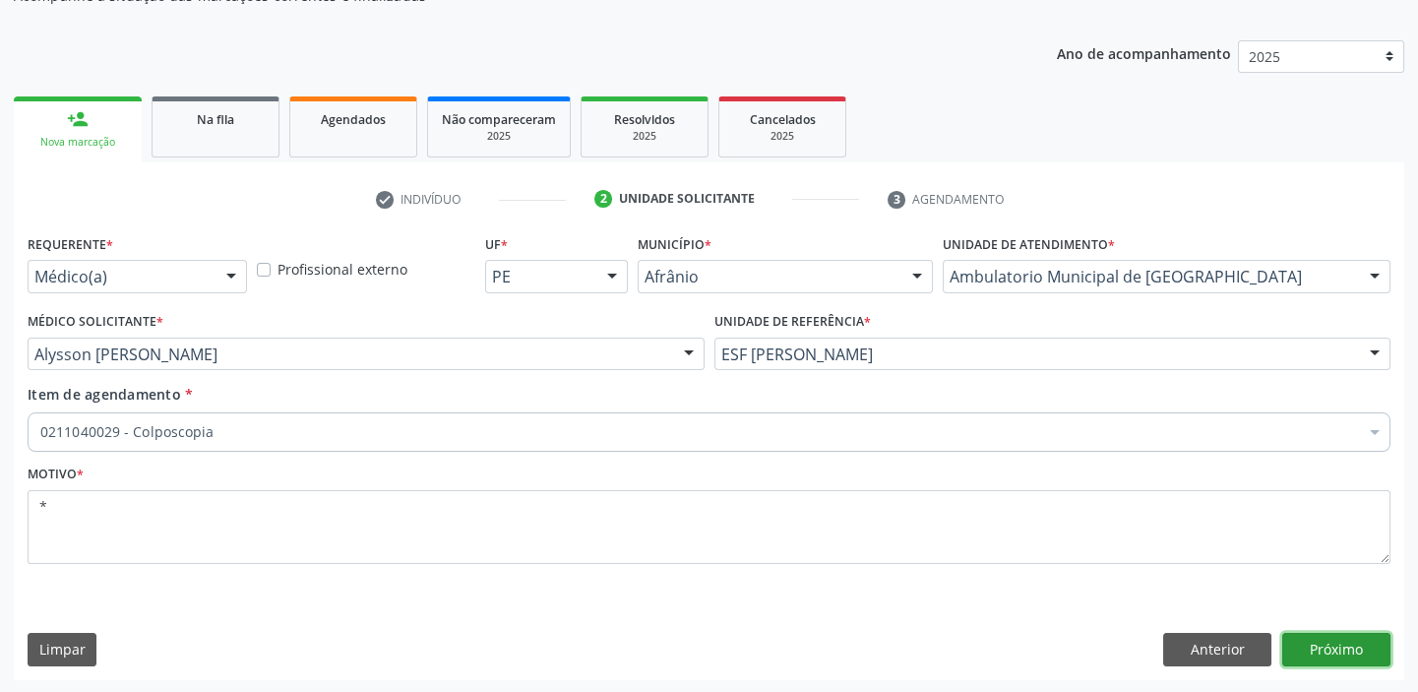
click at [1287, 646] on button "Próximo" at bounding box center [1336, 649] width 108 height 33
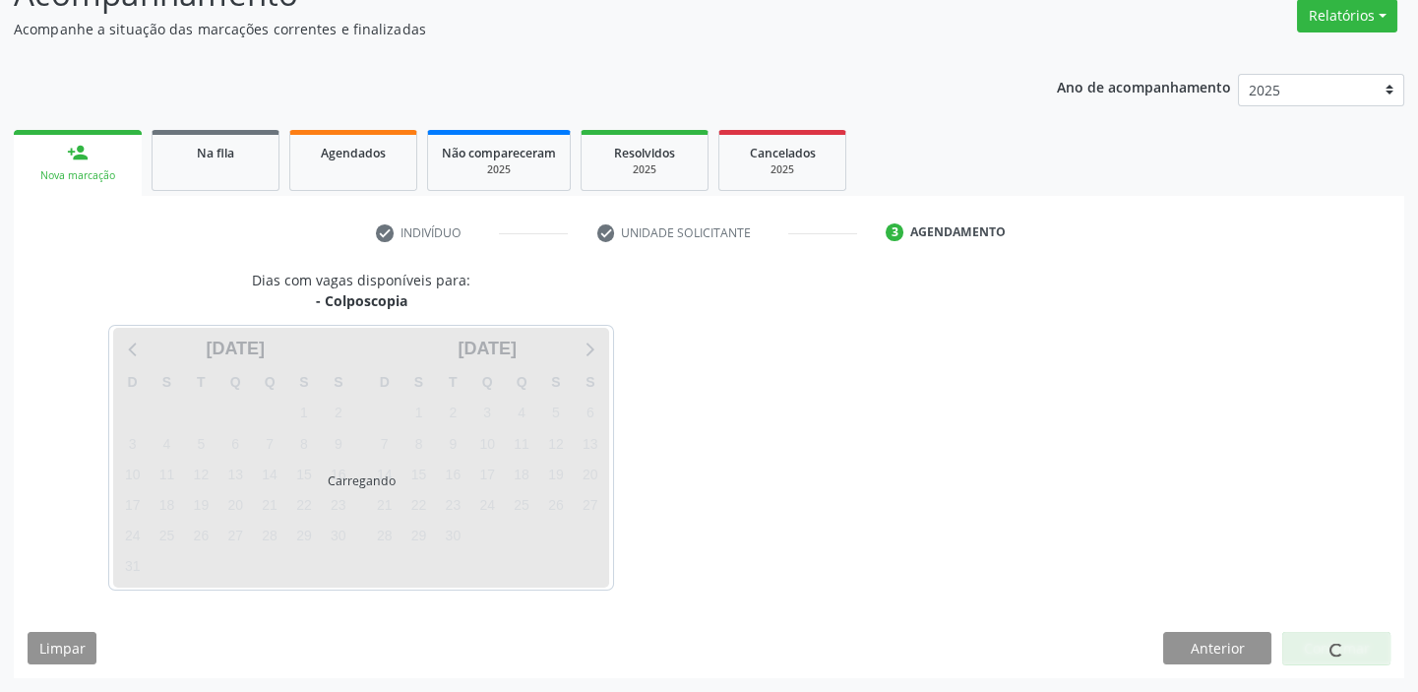
scroll to position [163, 0]
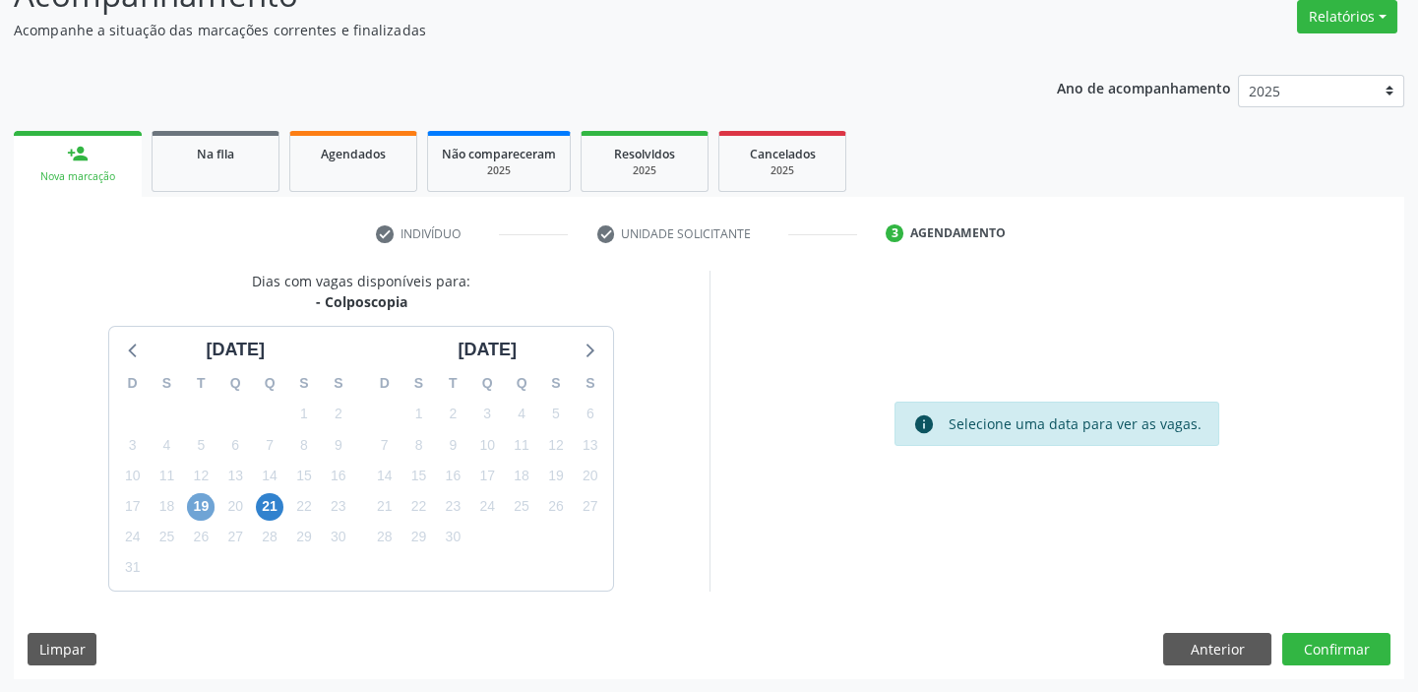
click at [194, 503] on span "19" at bounding box center [201, 507] width 28 height 28
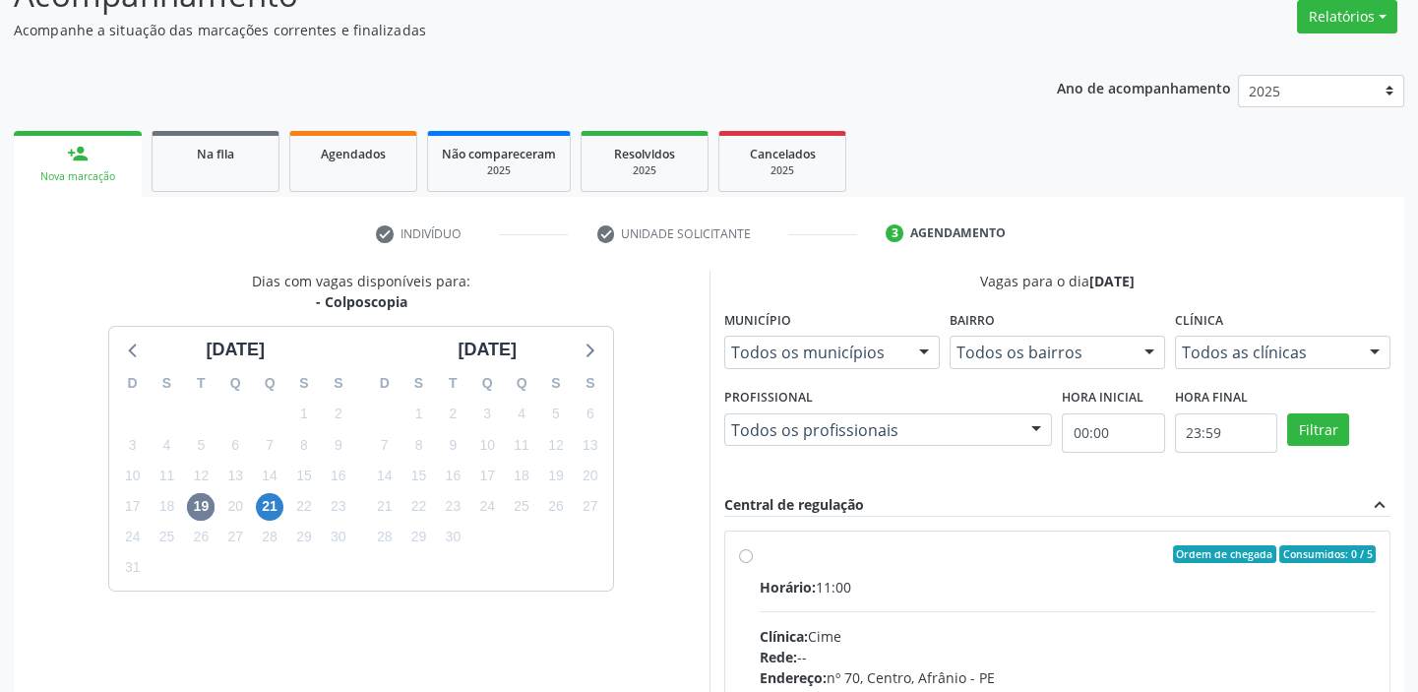
click at [1061, 634] on div "Clínica: Cime" at bounding box center [1068, 636] width 617 height 21
click at [753, 563] on input "Ordem de chegada Consumidos: 0 / 5 Horário: 11:00 Clínica: Cime Rede: -- Endere…" at bounding box center [746, 554] width 14 height 18
radio input "true"
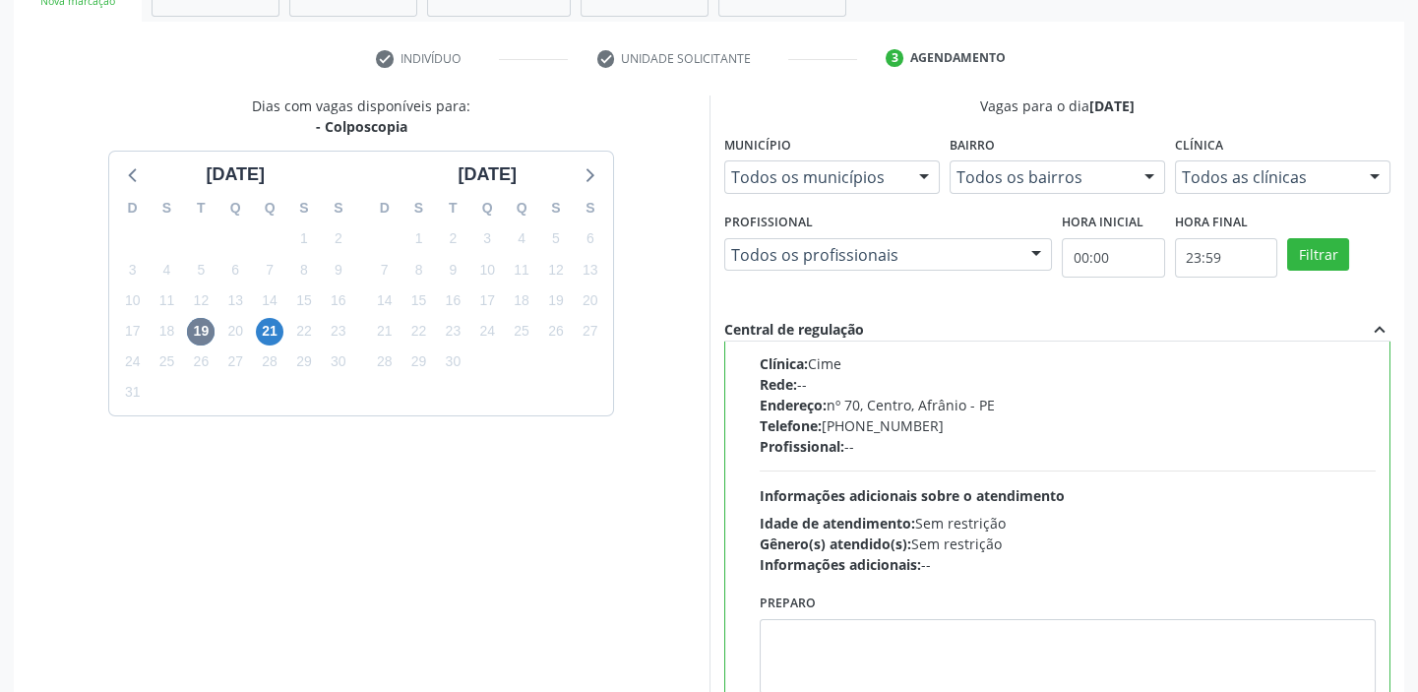
scroll to position [482, 0]
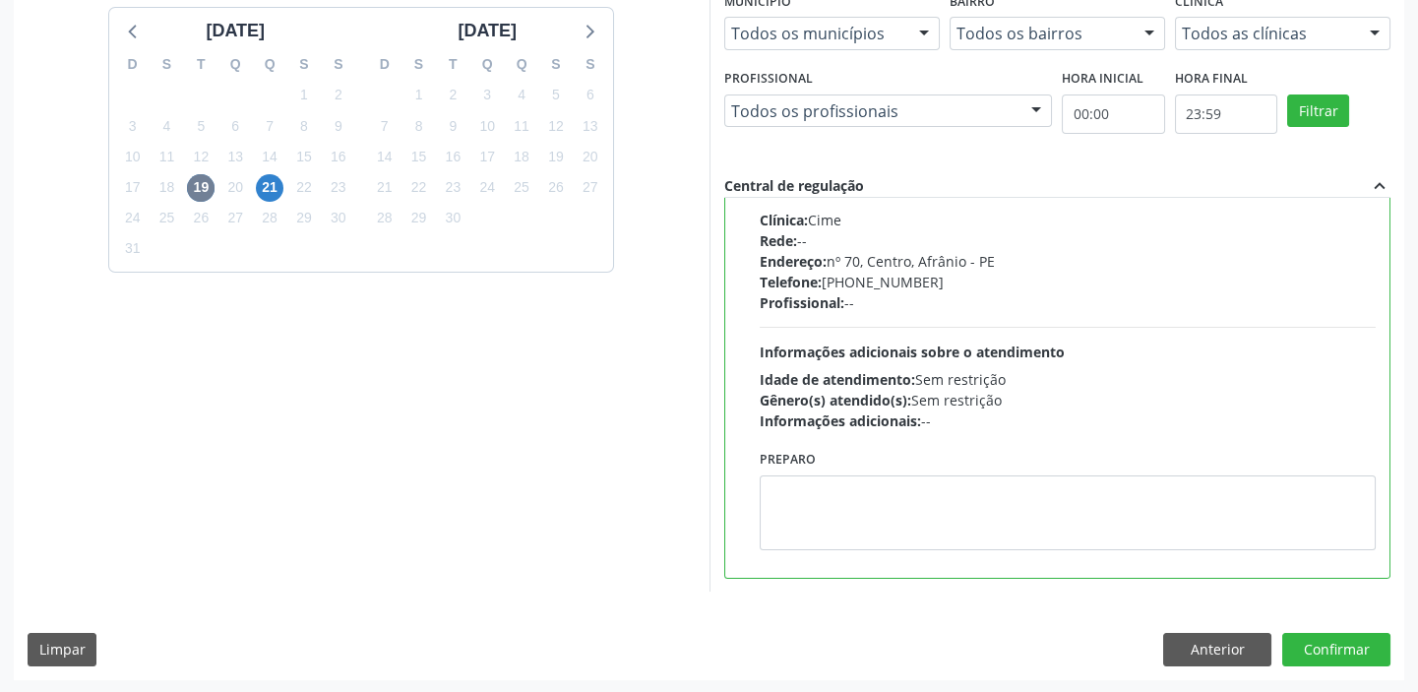
click at [978, 549] on div "Preparo" at bounding box center [1068, 504] width 627 height 119
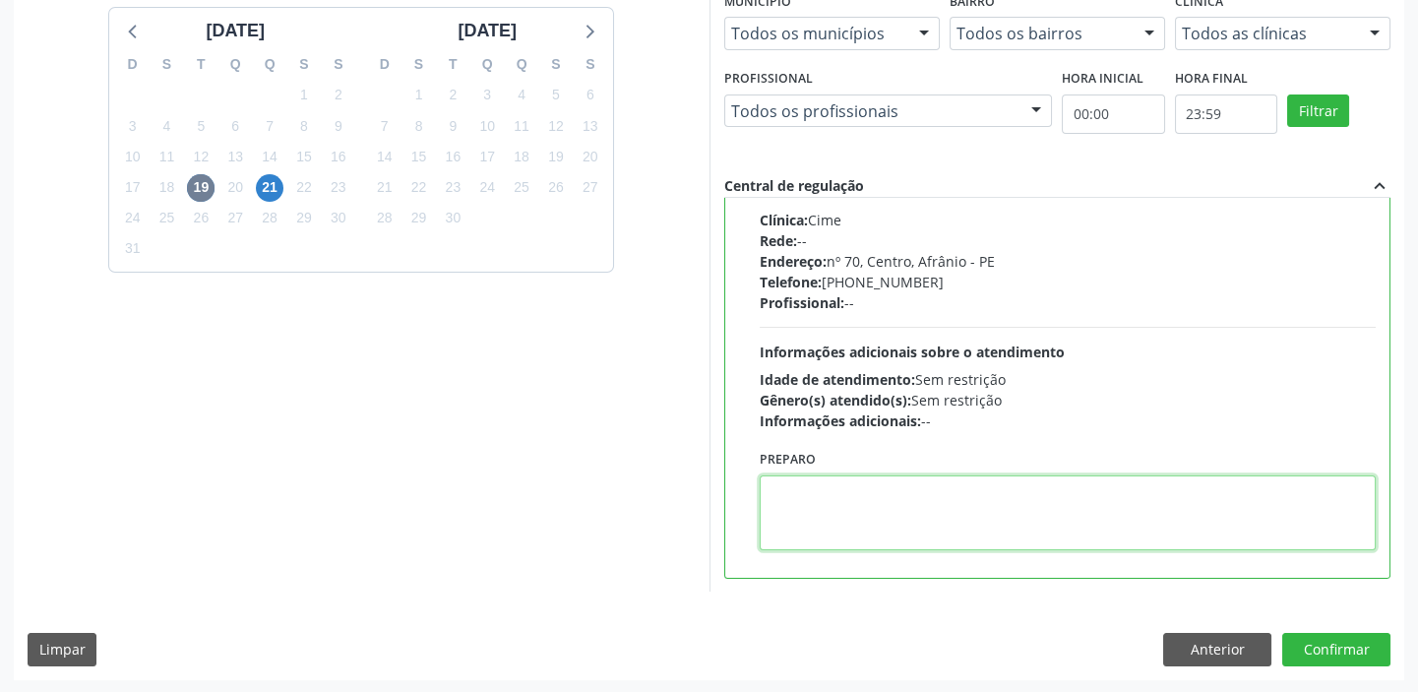
click at [978, 530] on textarea at bounding box center [1068, 512] width 617 height 75
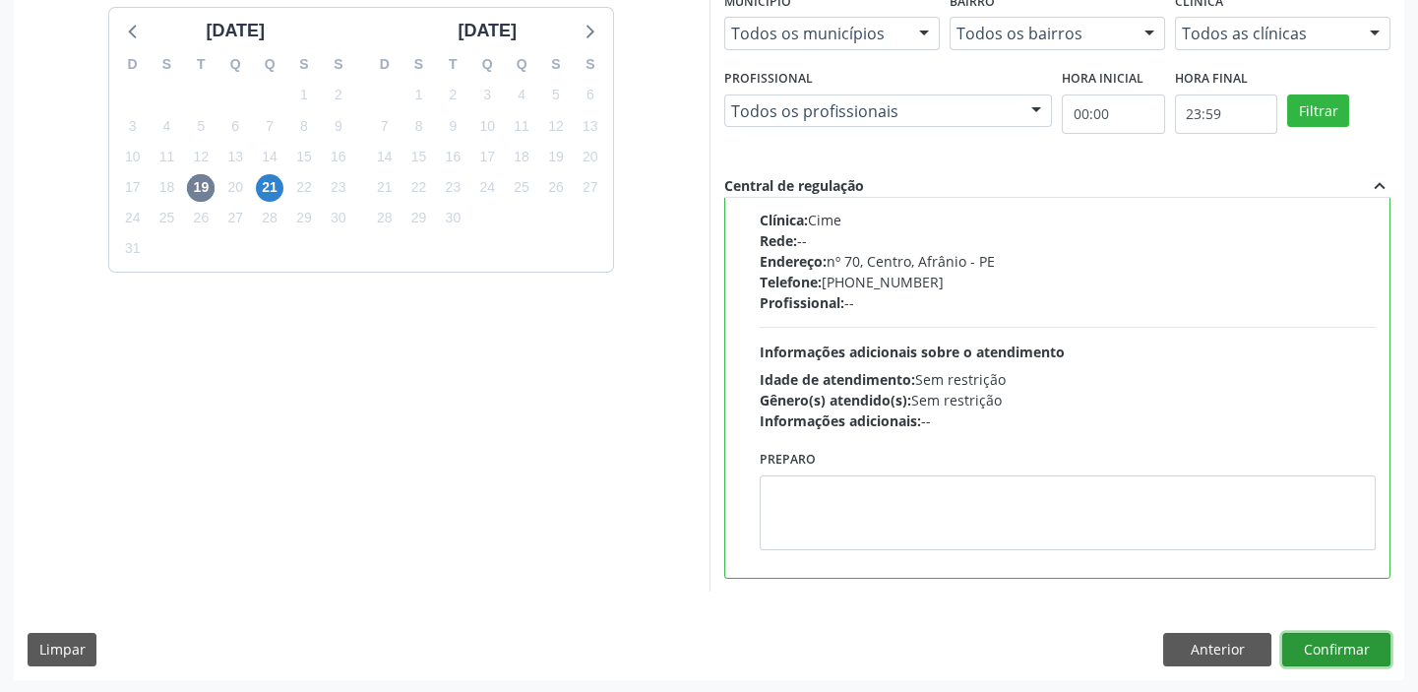
click at [1294, 644] on button "Confirmar" at bounding box center [1336, 649] width 108 height 33
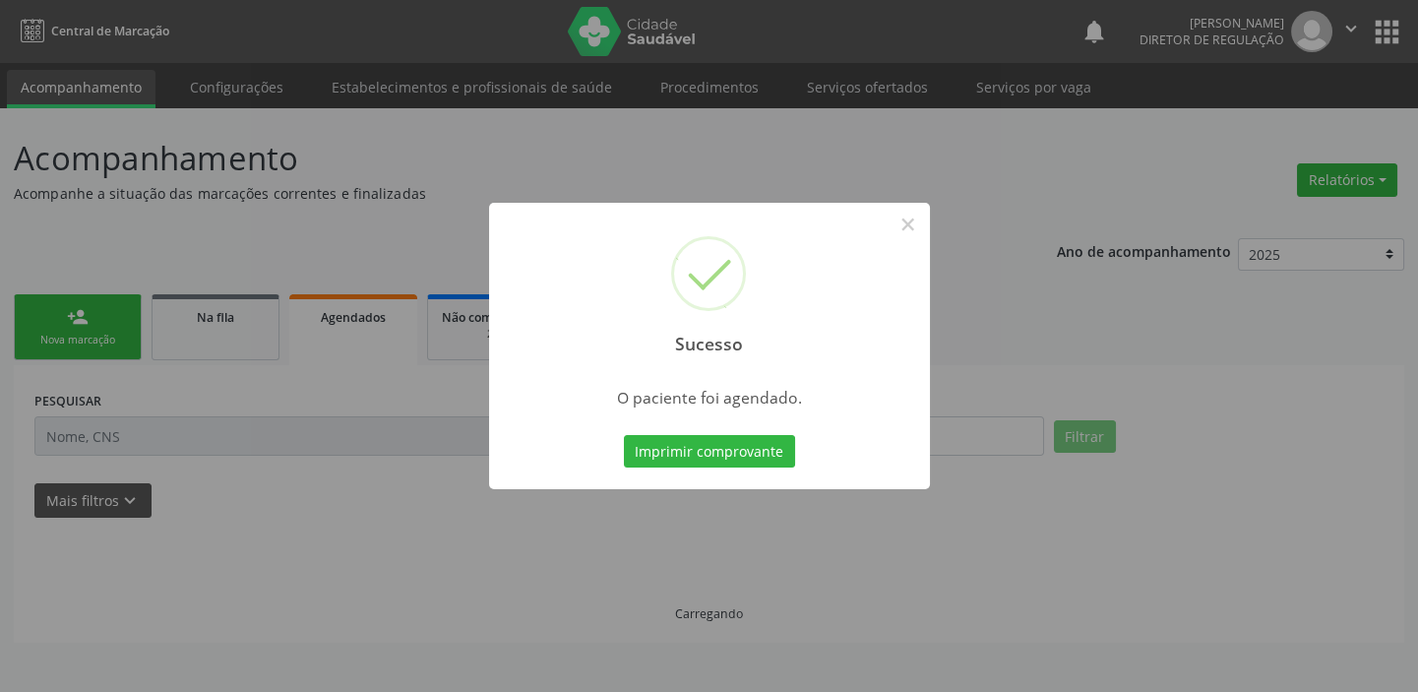
scroll to position [0, 0]
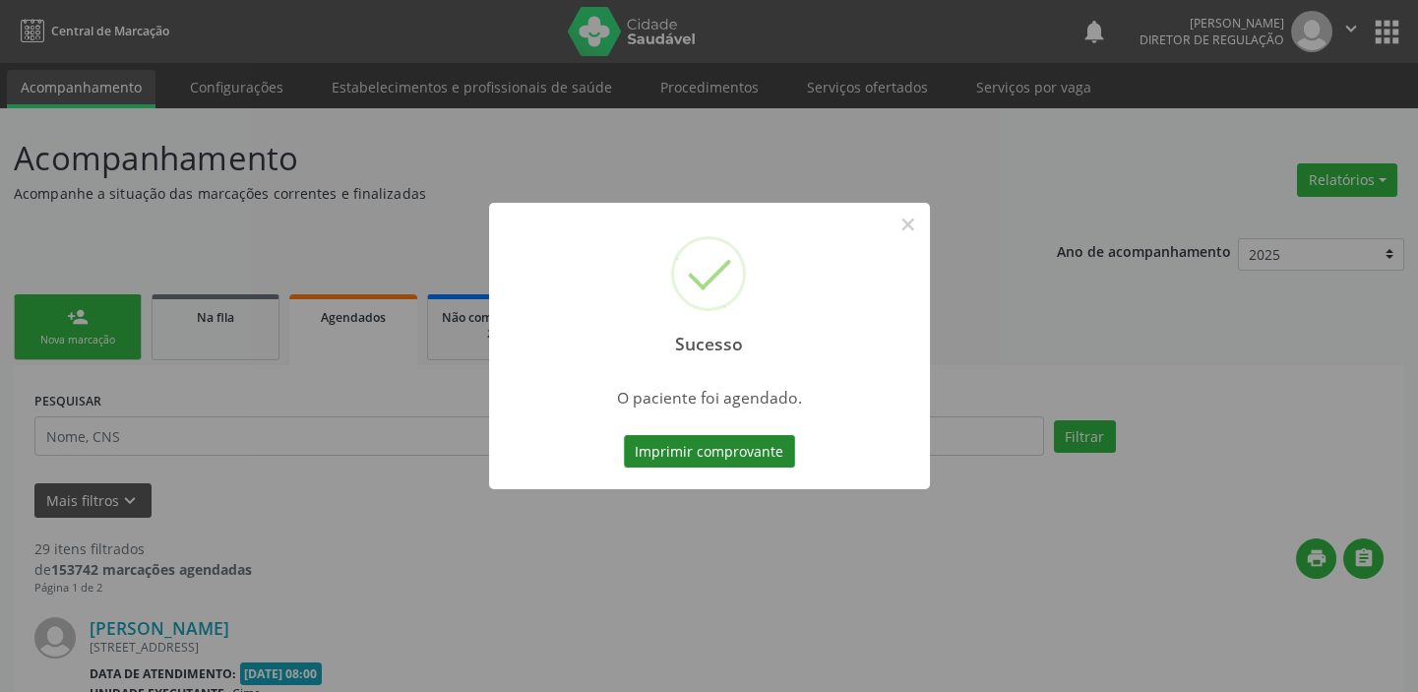
click at [696, 443] on button "Imprimir comprovante" at bounding box center [709, 451] width 171 height 33
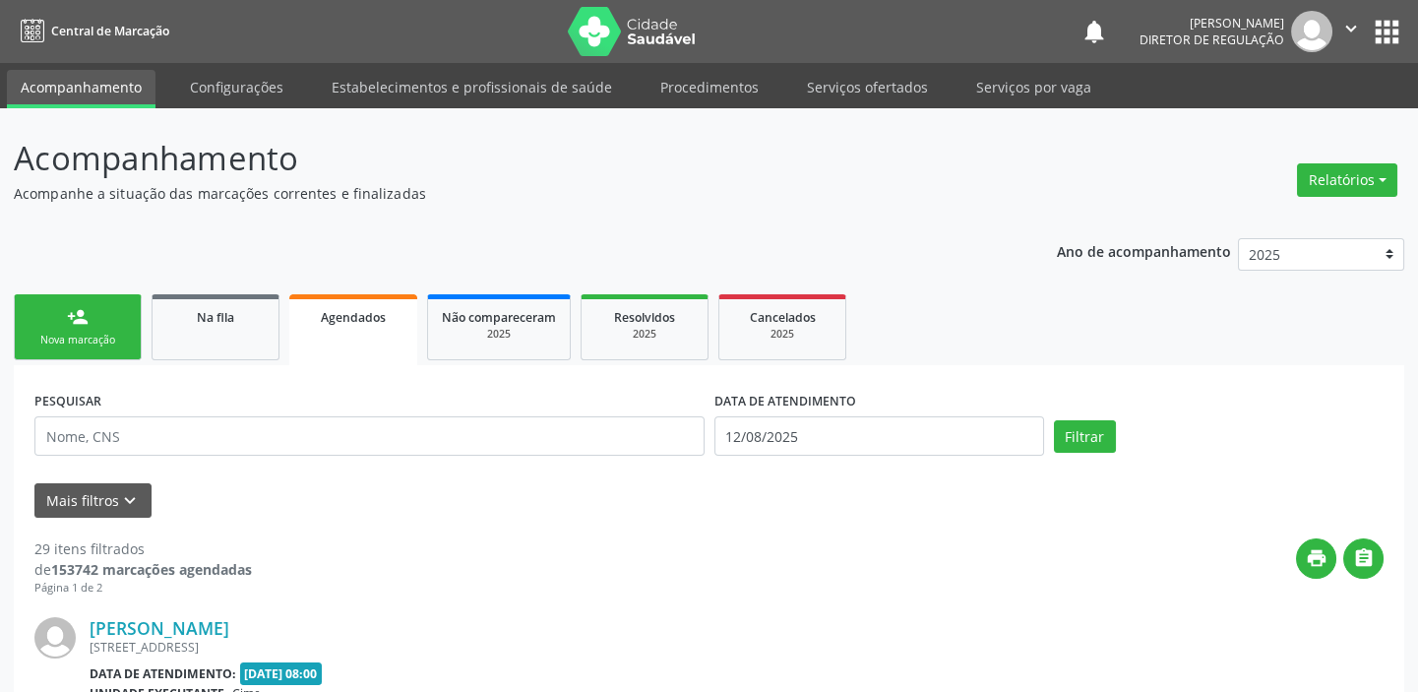
click at [96, 344] on div "Nova marcação" at bounding box center [78, 340] width 98 height 15
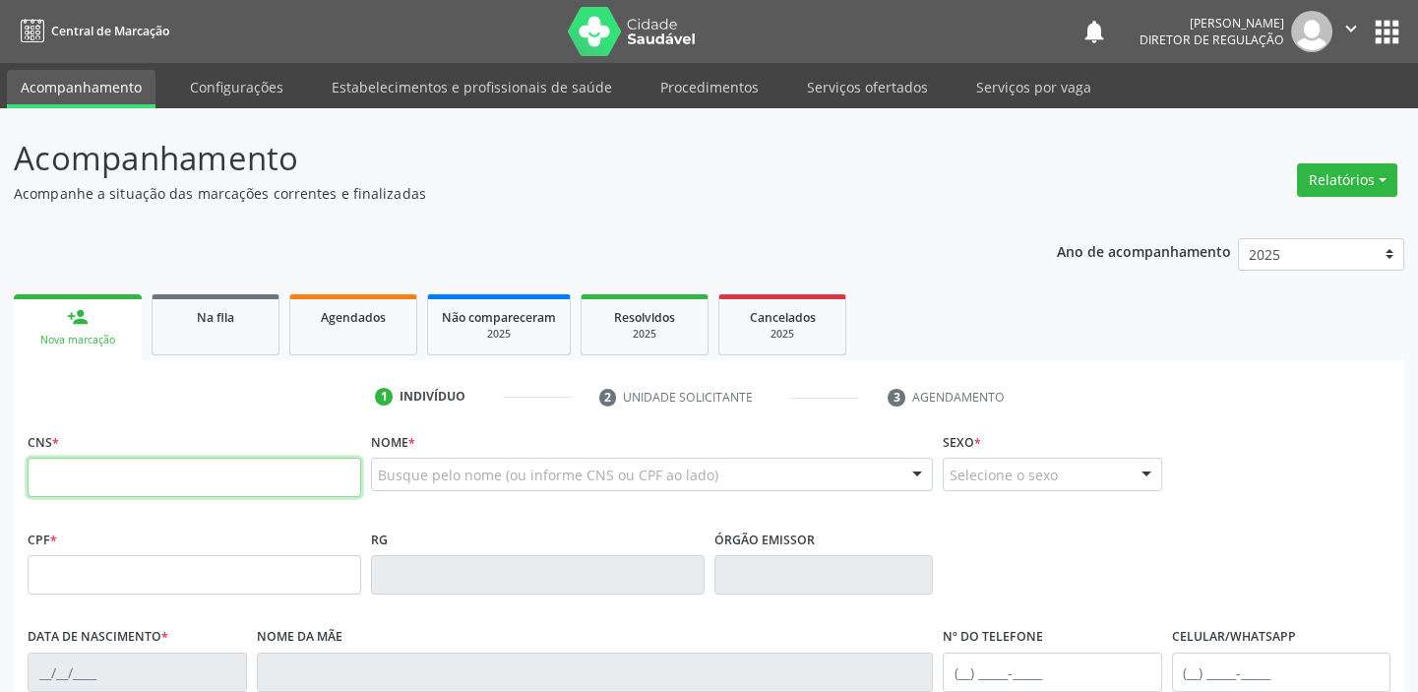
click at [63, 479] on input "text" at bounding box center [195, 477] width 334 height 39
type input "708 4042 2659 0860"
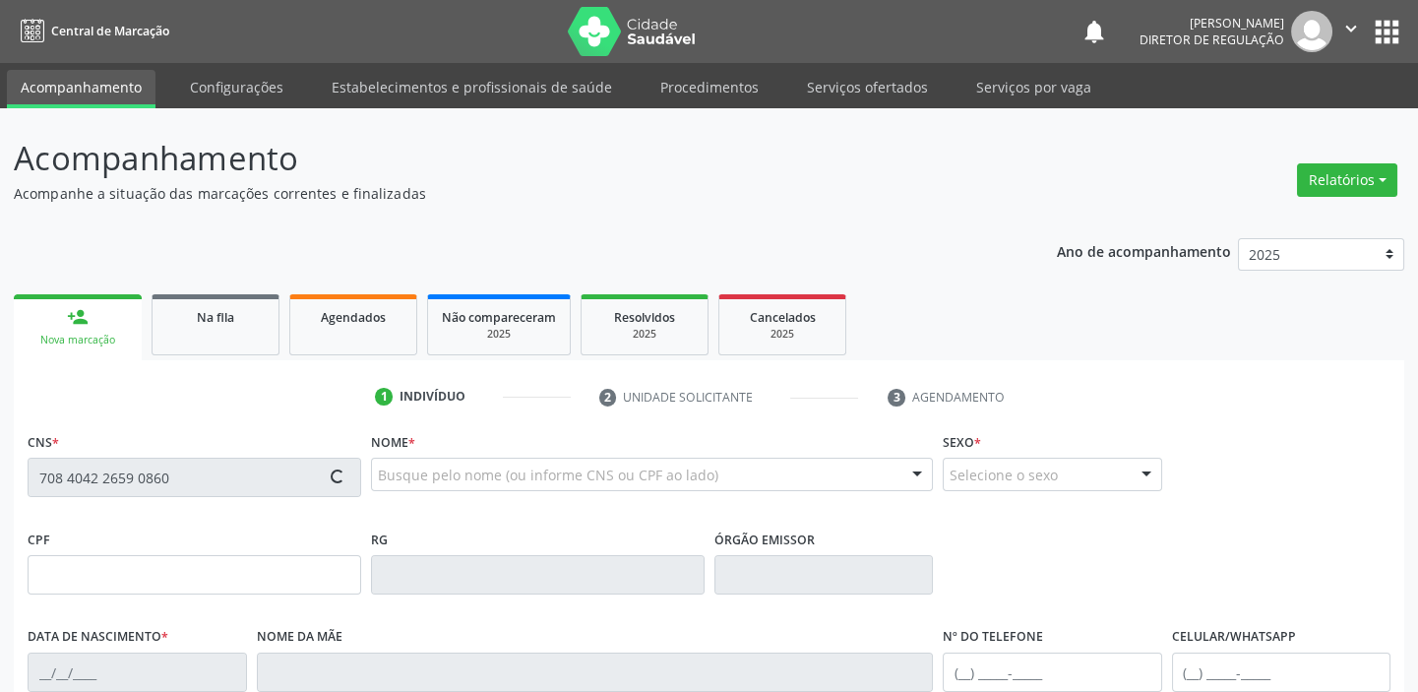
type input "22/01/1984"
type input "Rita Fracilina das Merces"
type input "(87) 9881-4300"
type input "65"
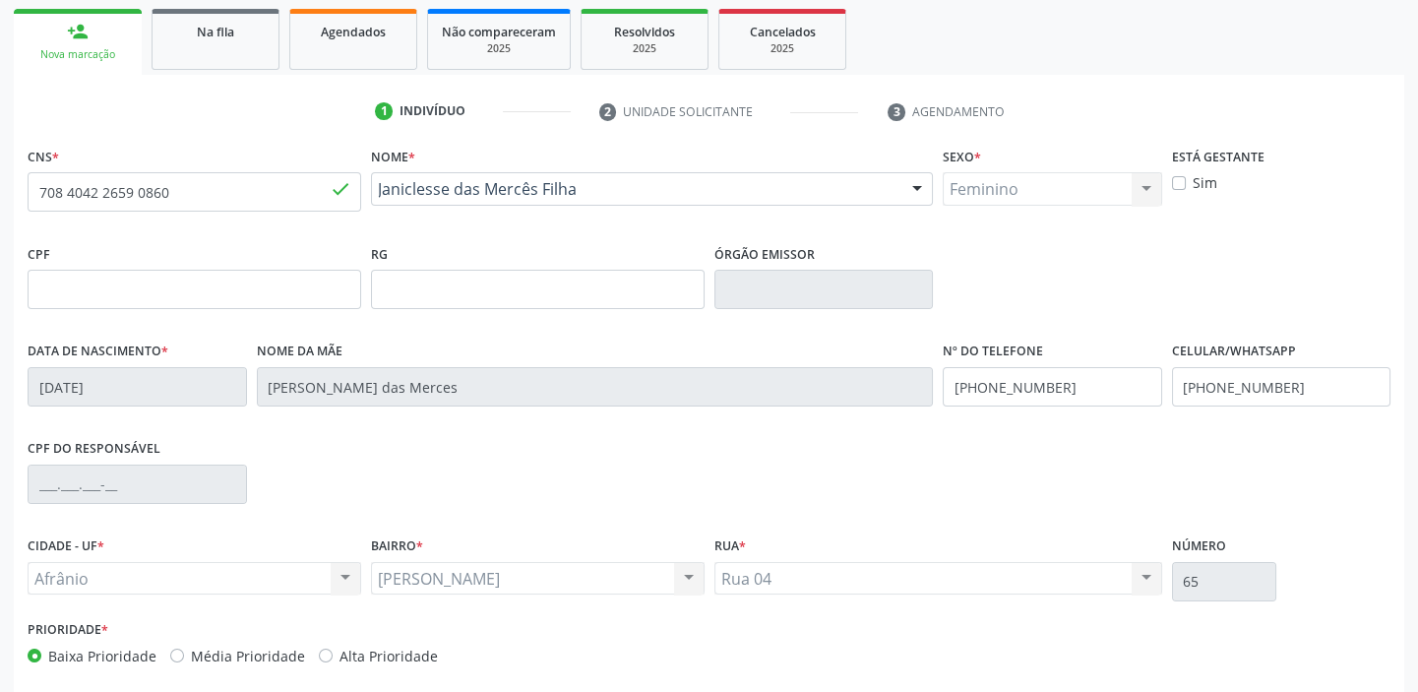
scroll to position [357, 0]
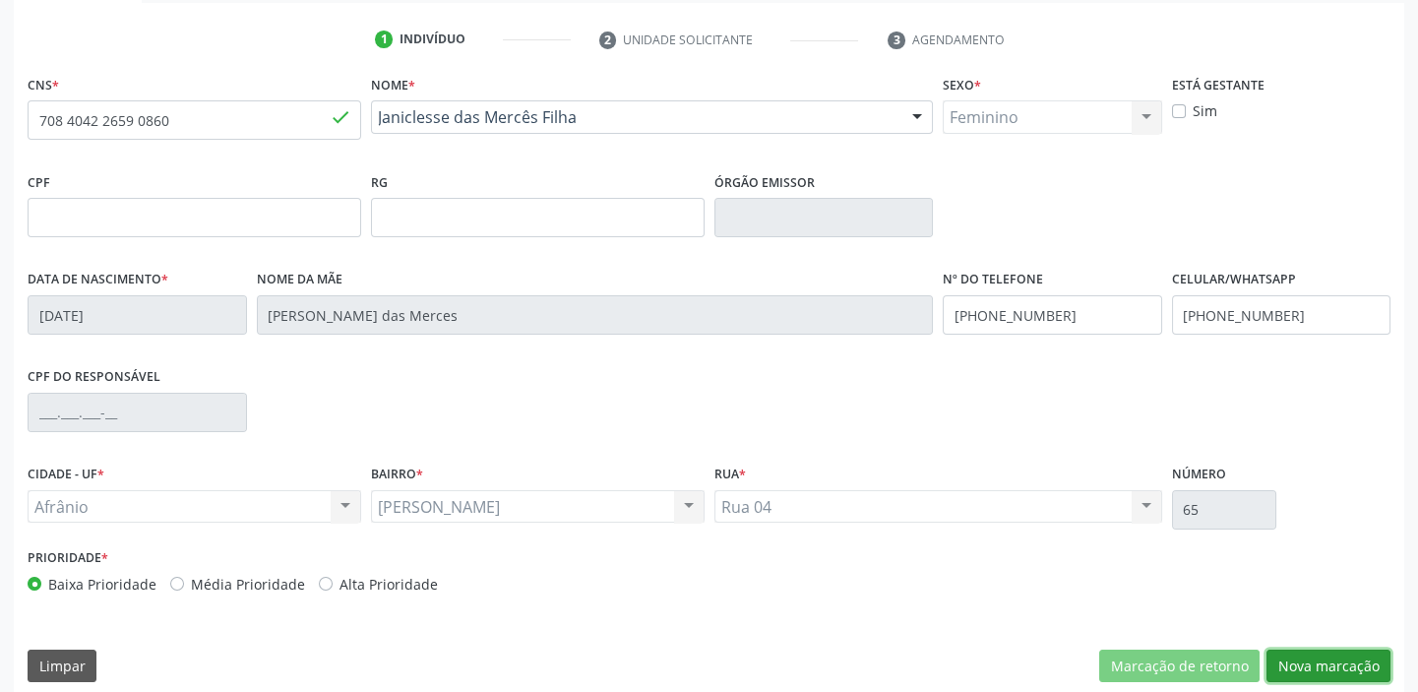
drag, startPoint x: 1309, startPoint y: 669, endPoint x: 807, endPoint y: 315, distance: 614.2
click at [1307, 667] on button "Nova marcação" at bounding box center [1328, 665] width 124 height 33
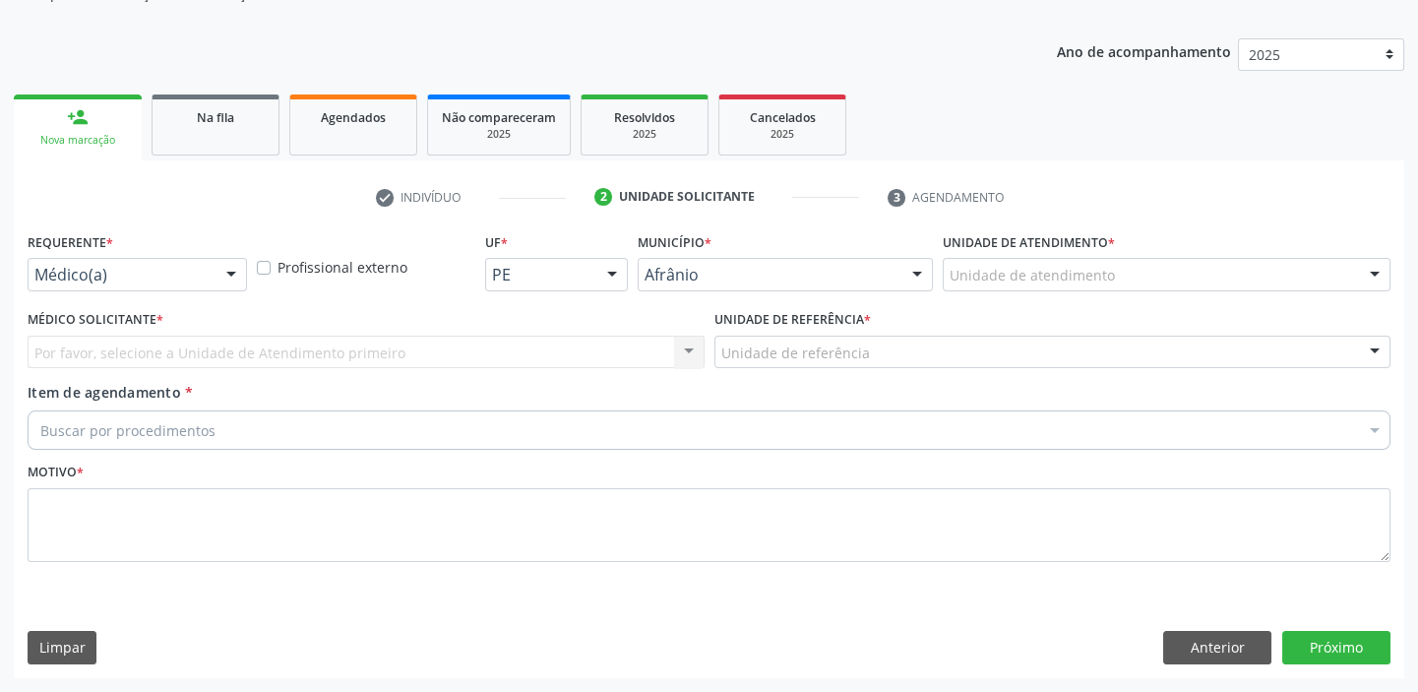
scroll to position [198, 0]
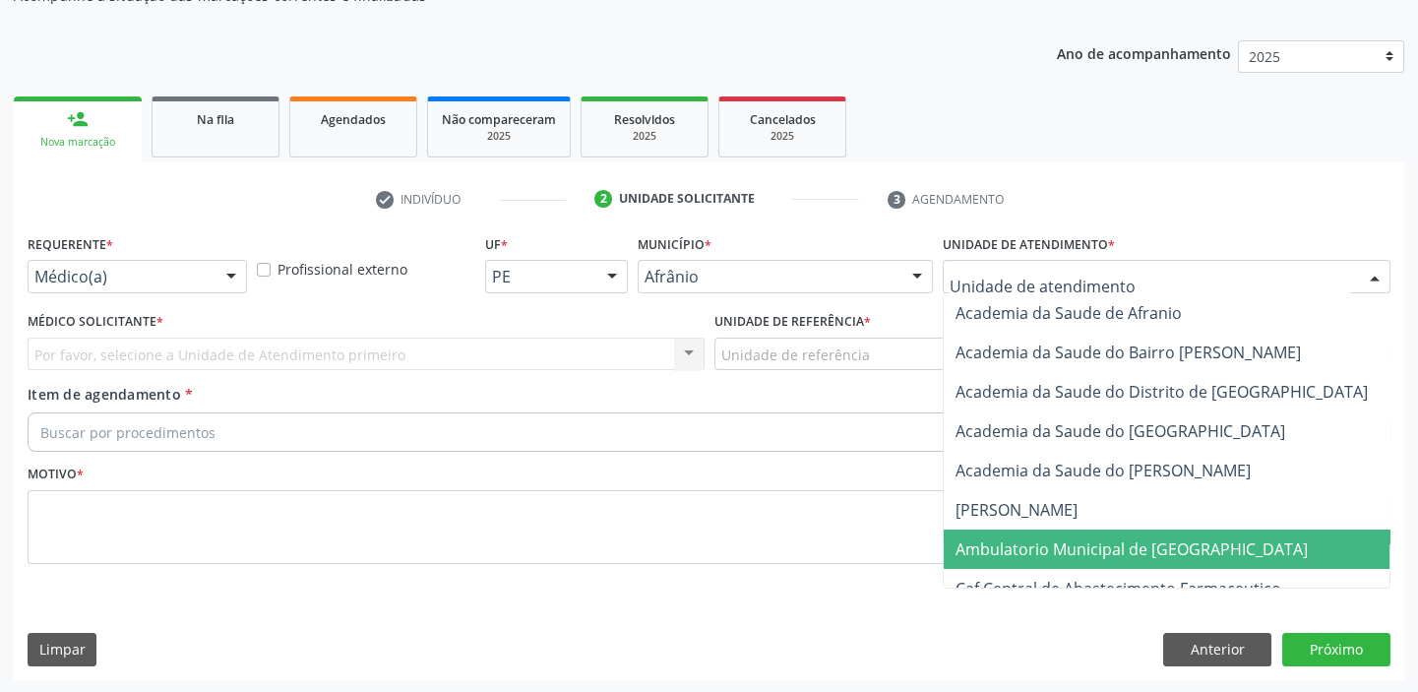
click at [1042, 556] on span "Ambulatorio Municipal de [GEOGRAPHIC_DATA]" at bounding box center [1131, 549] width 352 height 22
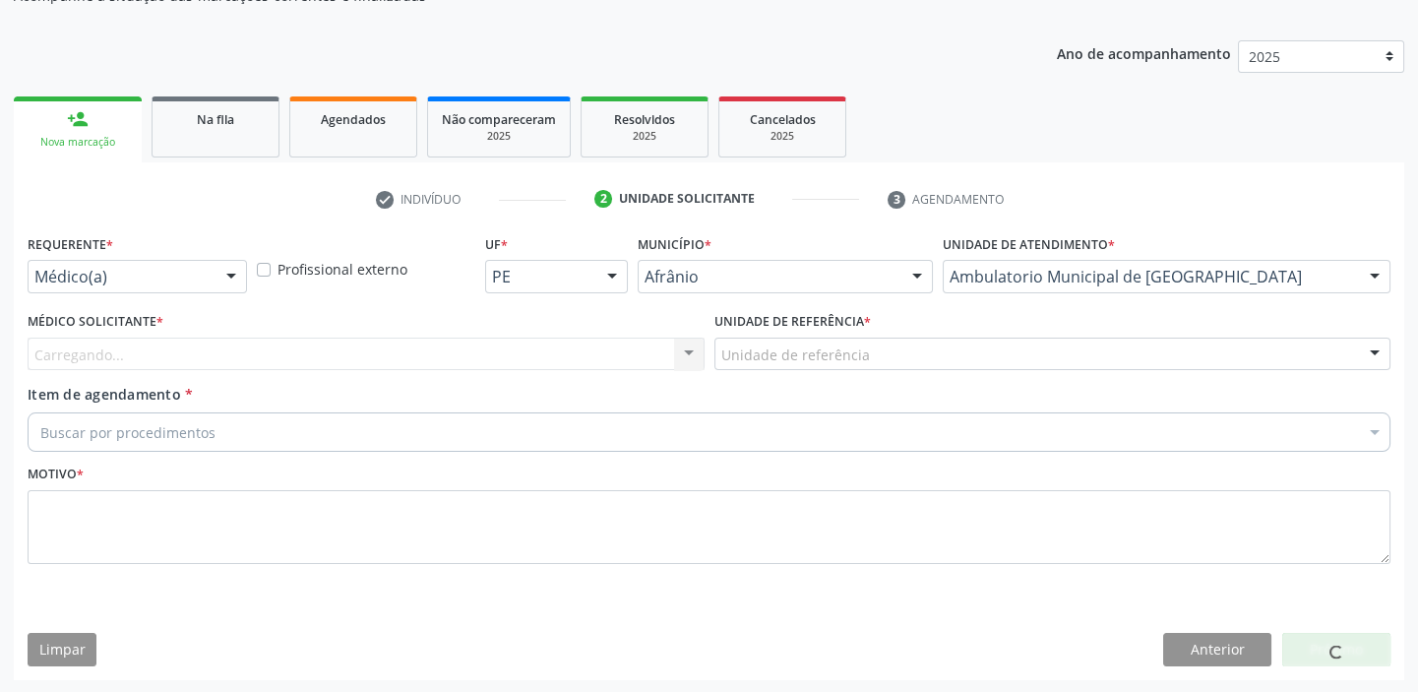
click at [753, 368] on div "Unidade de referência ESF de Extrema ESF de Barra das Melancias ESF [PERSON_NAM…" at bounding box center [1052, 353] width 677 height 33
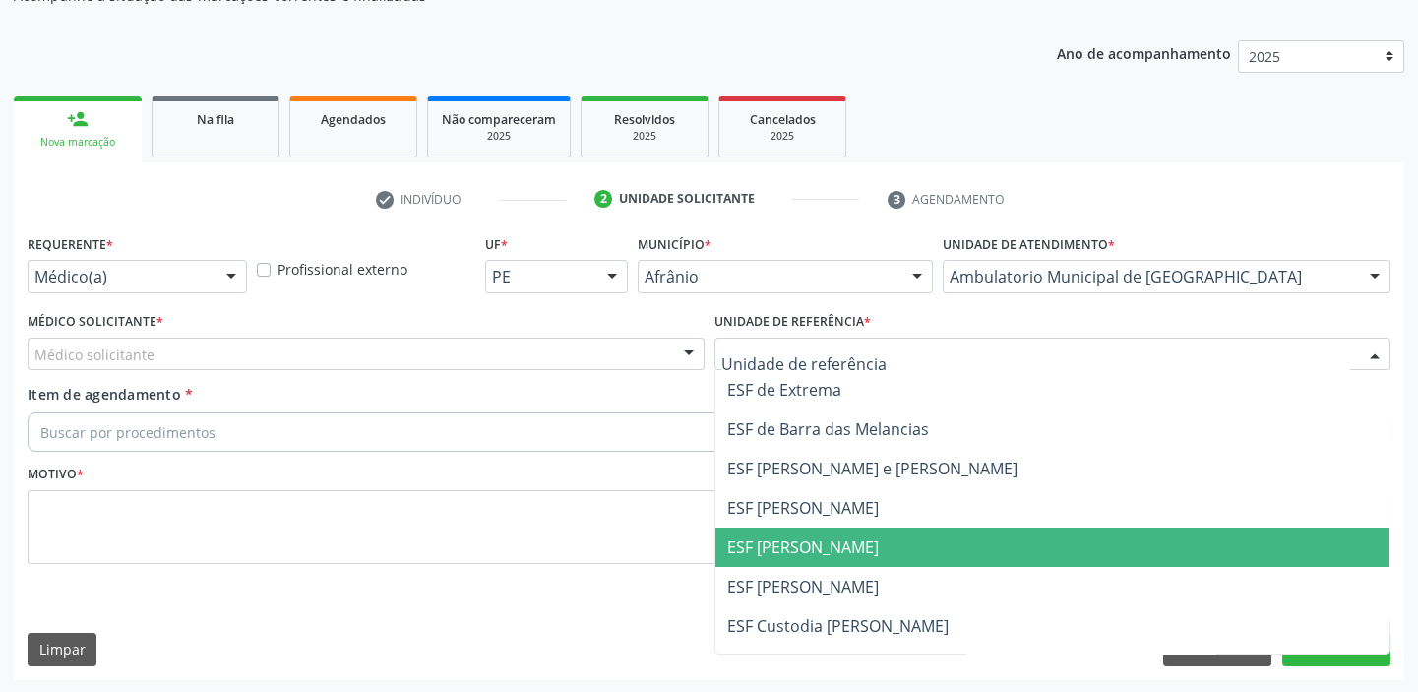
click at [764, 547] on span "ESF [PERSON_NAME]" at bounding box center [803, 547] width 152 height 22
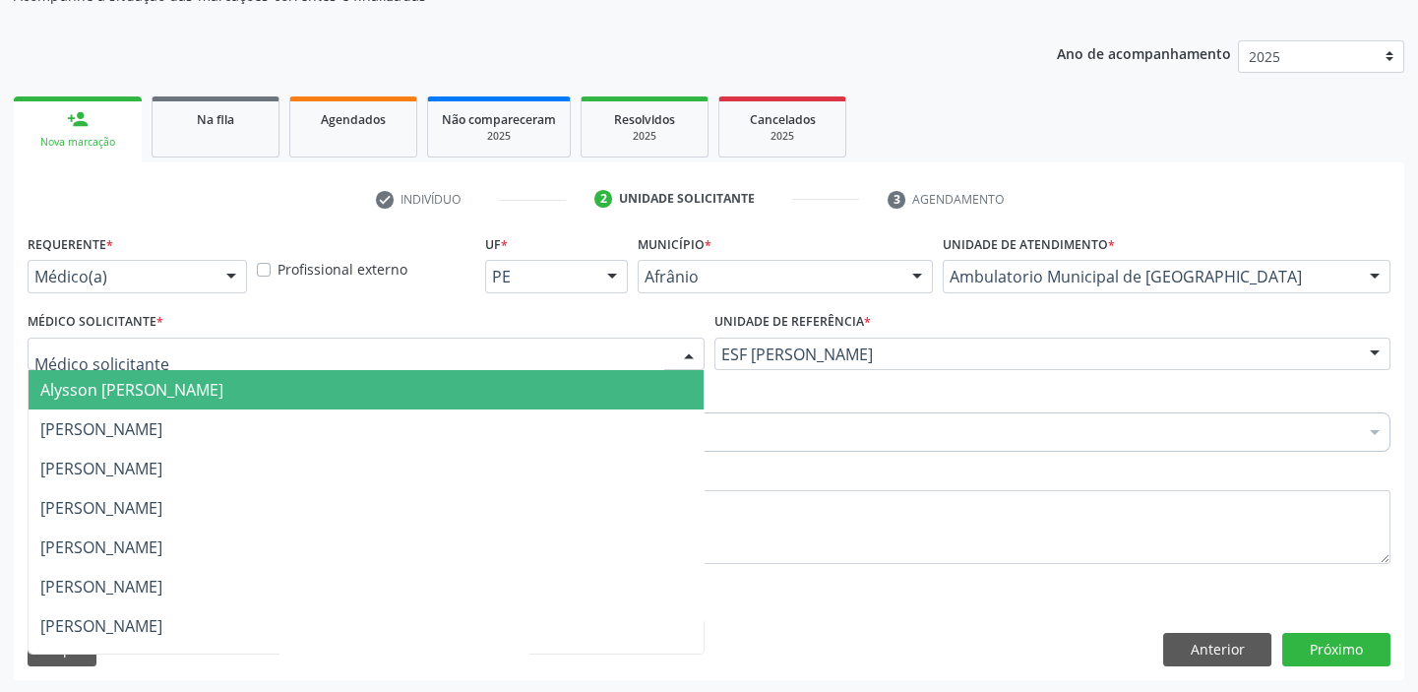
click at [60, 391] on span "Alysson [PERSON_NAME]" at bounding box center [131, 390] width 183 height 22
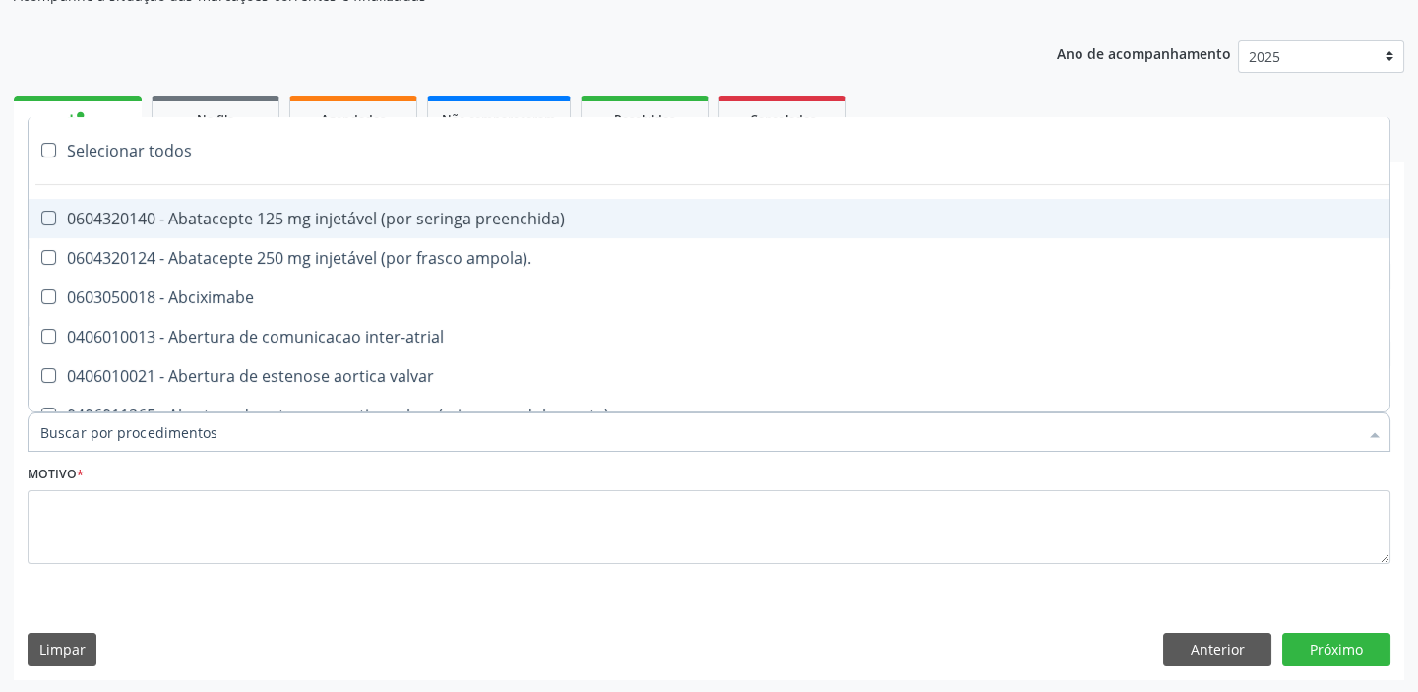
paste input "colposc"
type input "colposc"
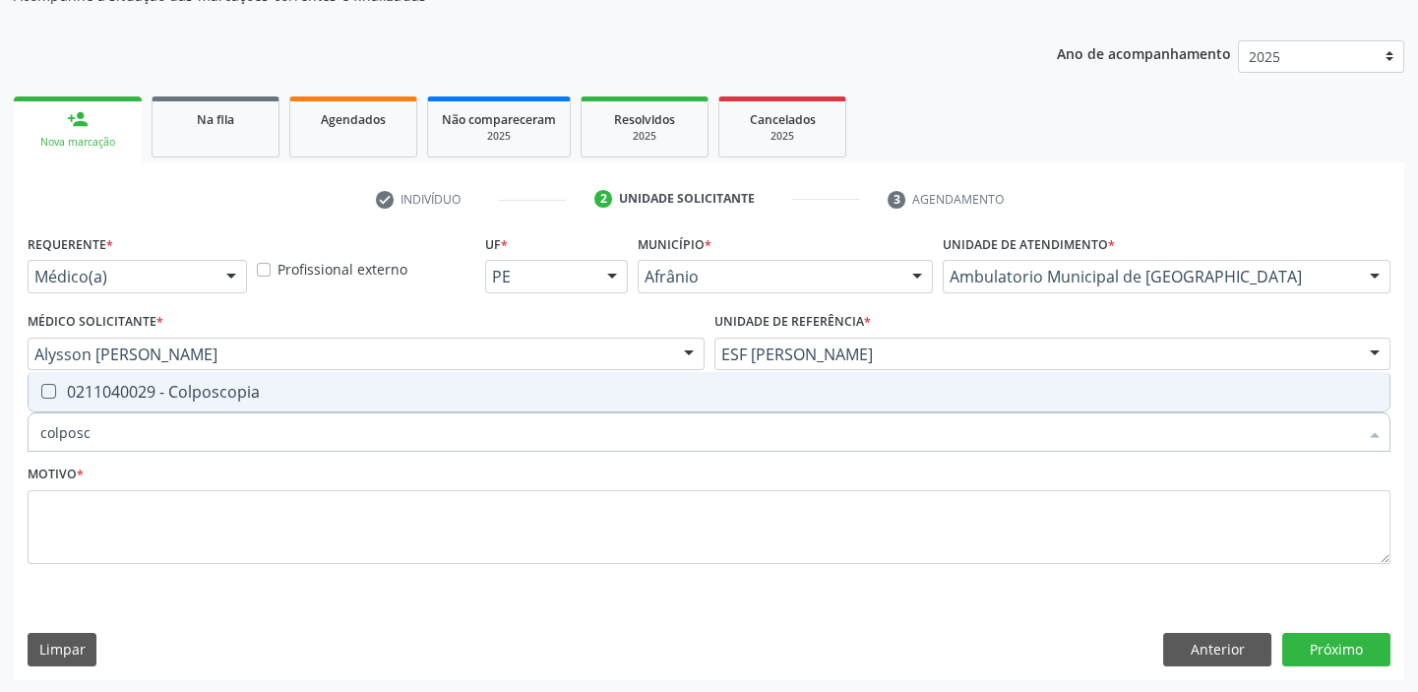
click at [114, 384] on div "0211040029 - Colposcopia" at bounding box center [708, 392] width 1337 height 16
checkbox Colposcopia "true"
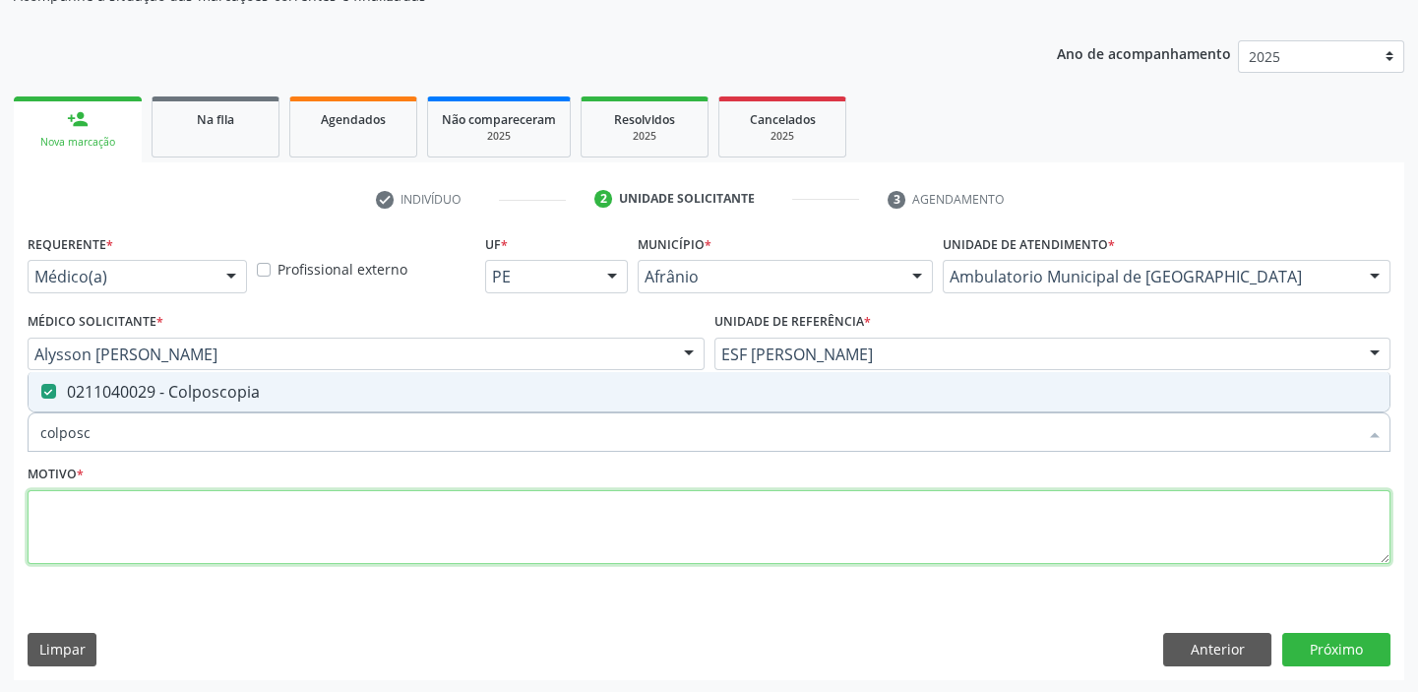
drag, startPoint x: 98, startPoint y: 517, endPoint x: 68, endPoint y: 512, distance: 30.9
click at [96, 517] on textarea at bounding box center [709, 527] width 1363 height 75
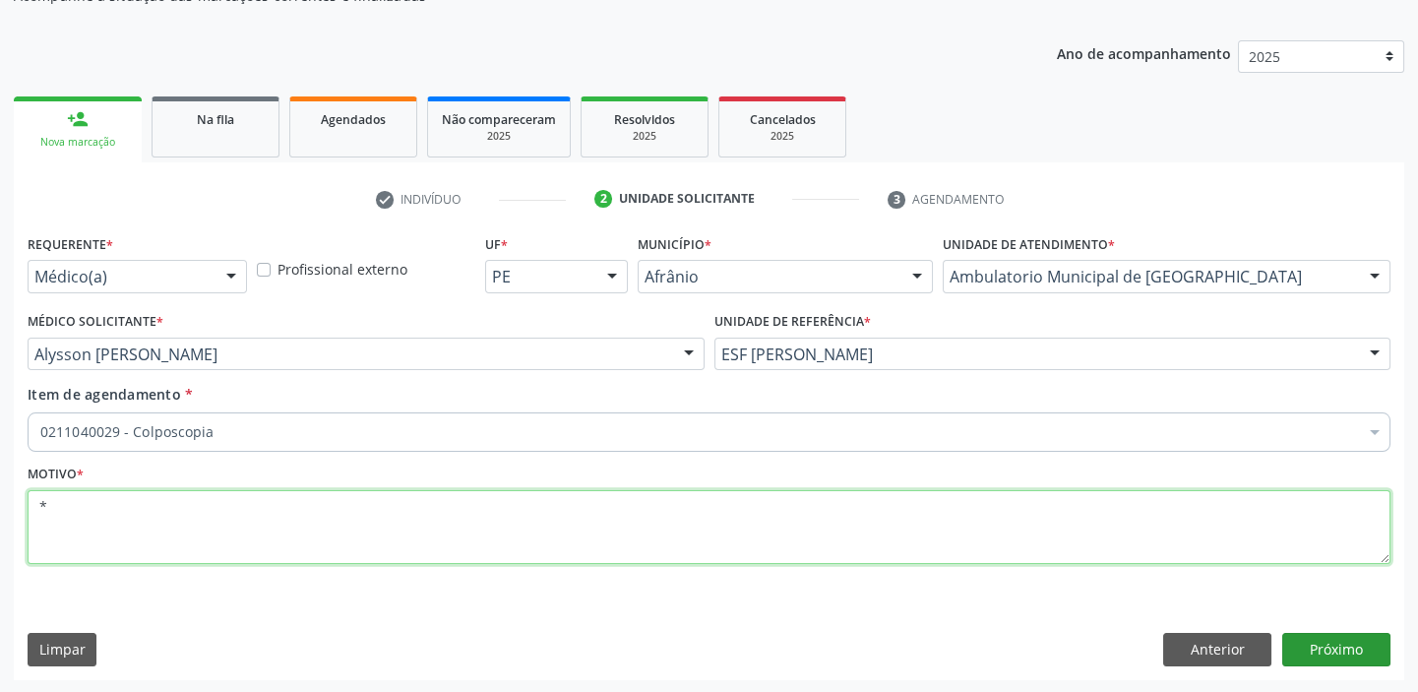
type textarea "*"
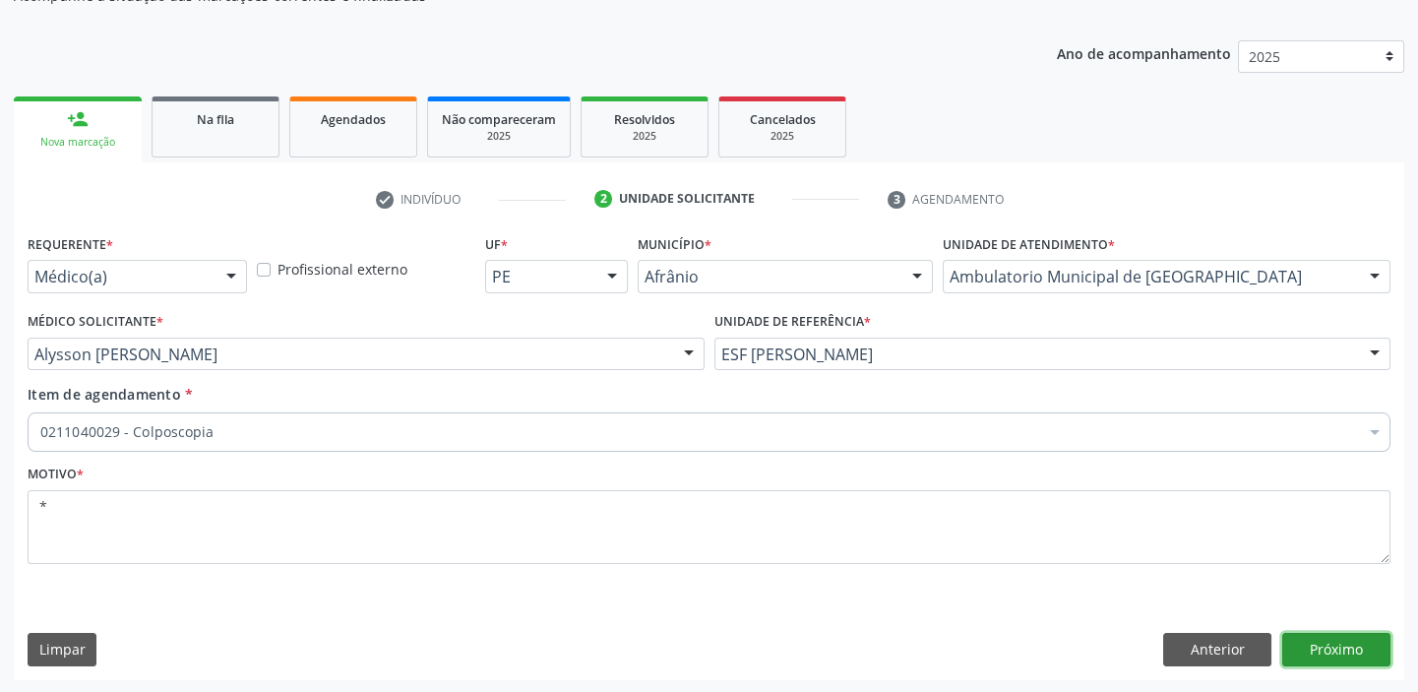
click at [1288, 640] on button "Próximo" at bounding box center [1336, 649] width 108 height 33
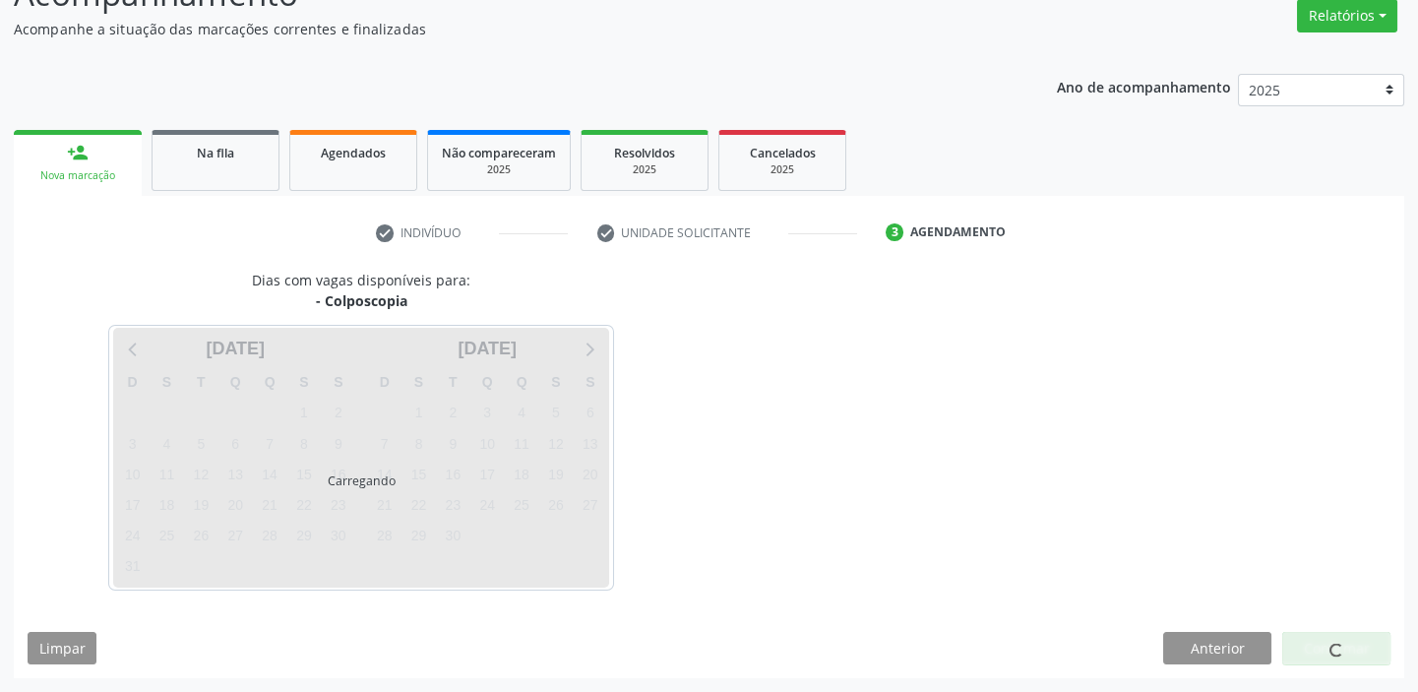
scroll to position [163, 0]
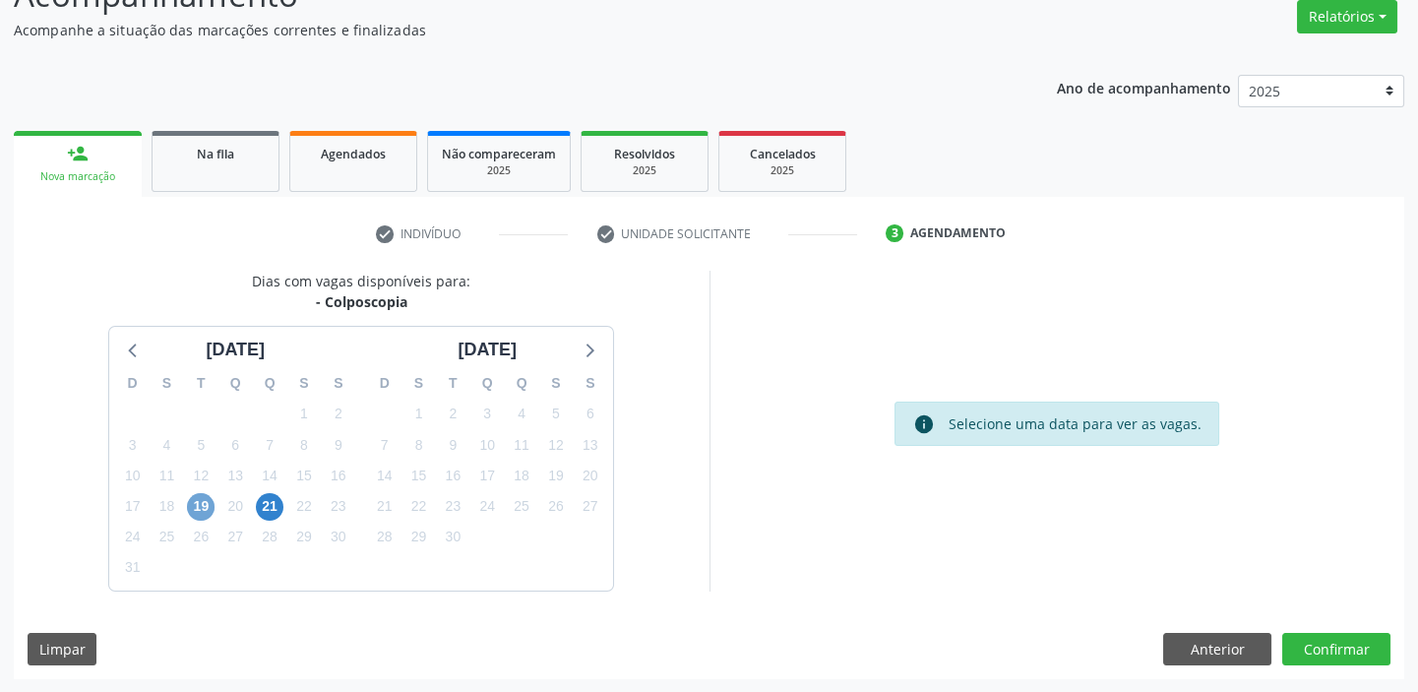
click at [201, 502] on span "19" at bounding box center [201, 507] width 28 height 28
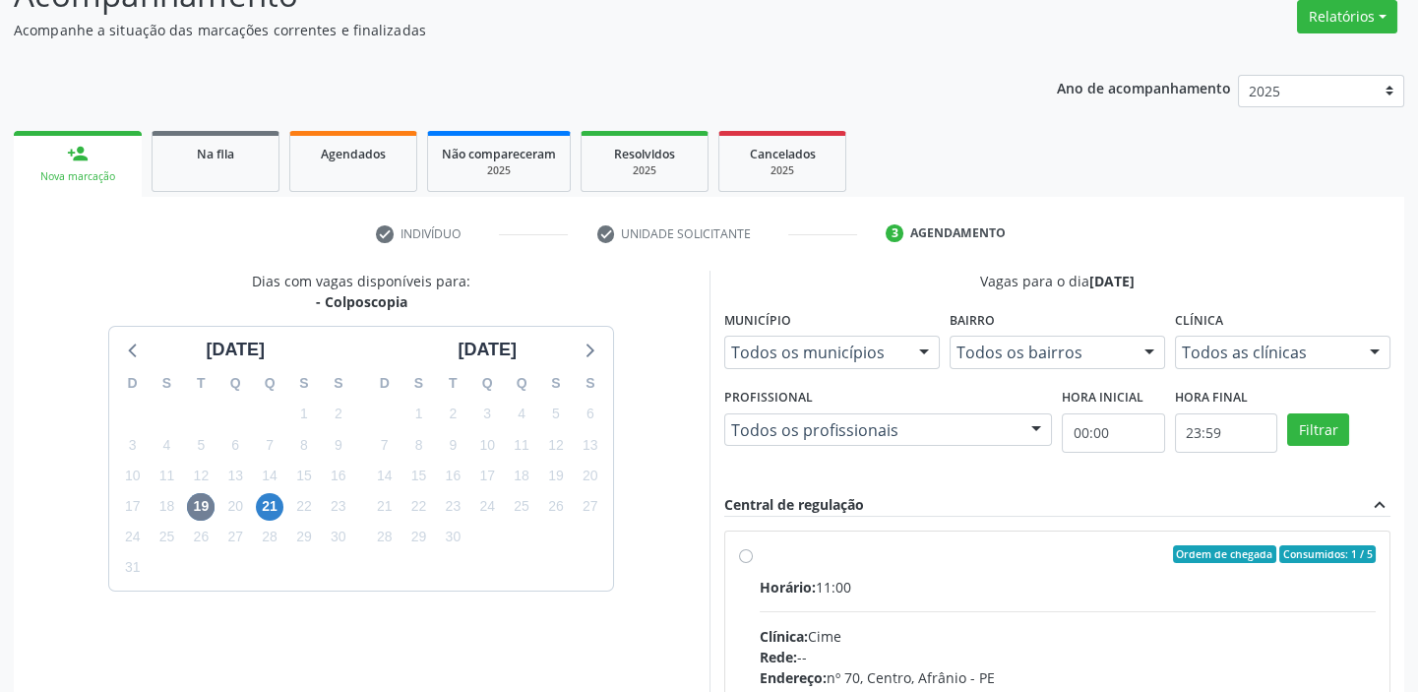
click at [753, 563] on input "Ordem de chegada Consumidos: 1 / 5 Horário: 11:00 Clínica: Cime Rede: -- Endere…" at bounding box center [746, 554] width 14 height 18
radio input "true"
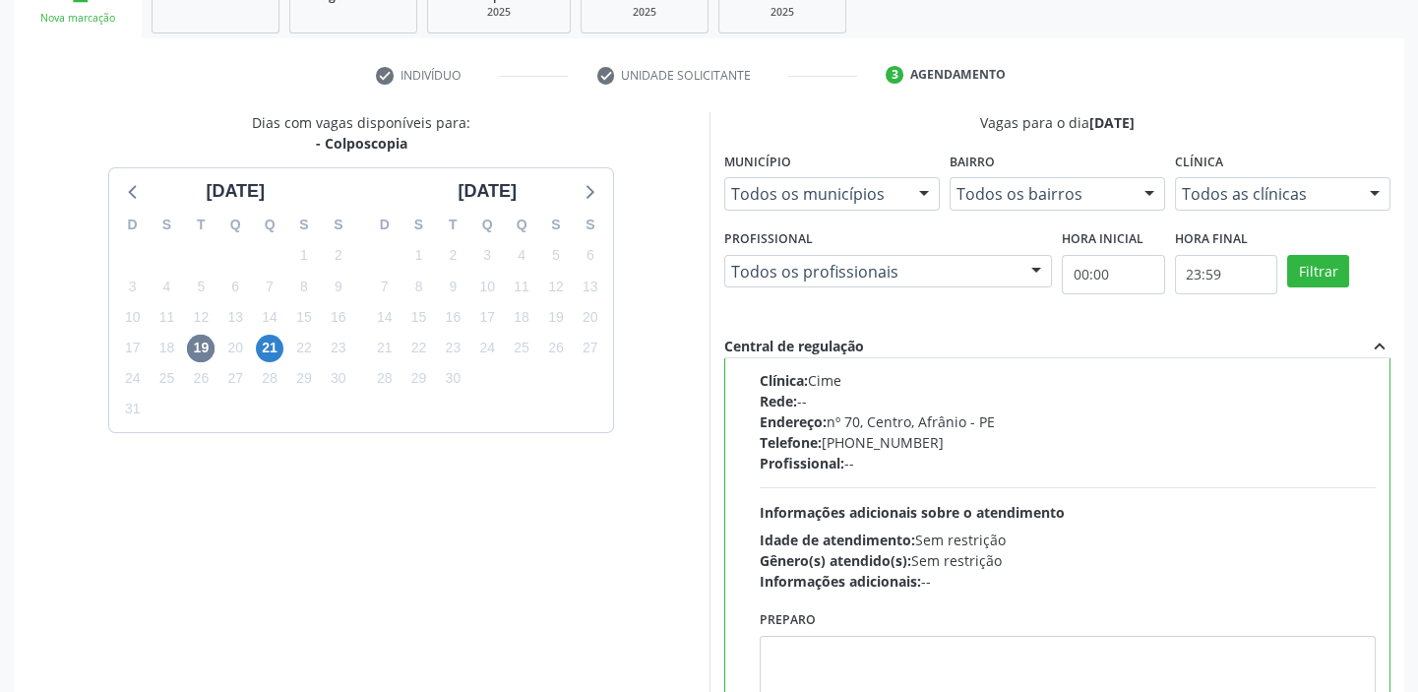
scroll to position [482, 0]
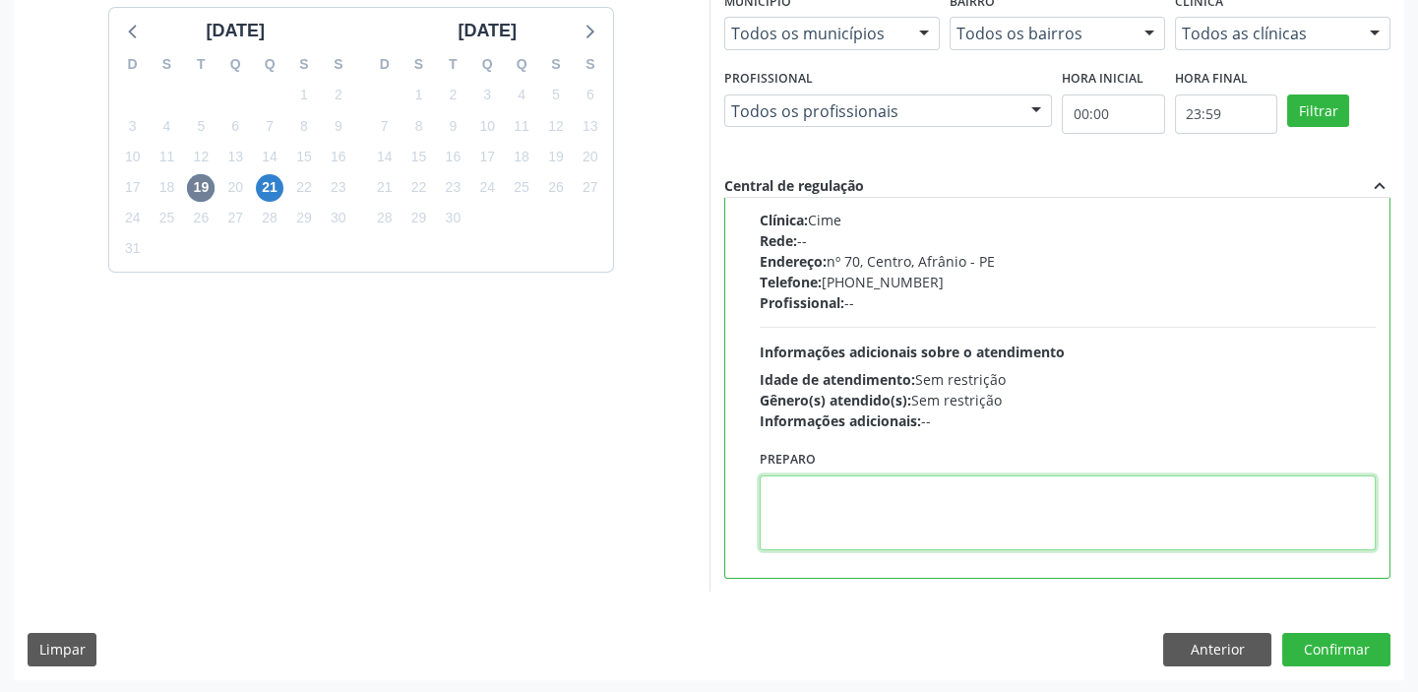
click at [808, 480] on textarea at bounding box center [1068, 512] width 617 height 75
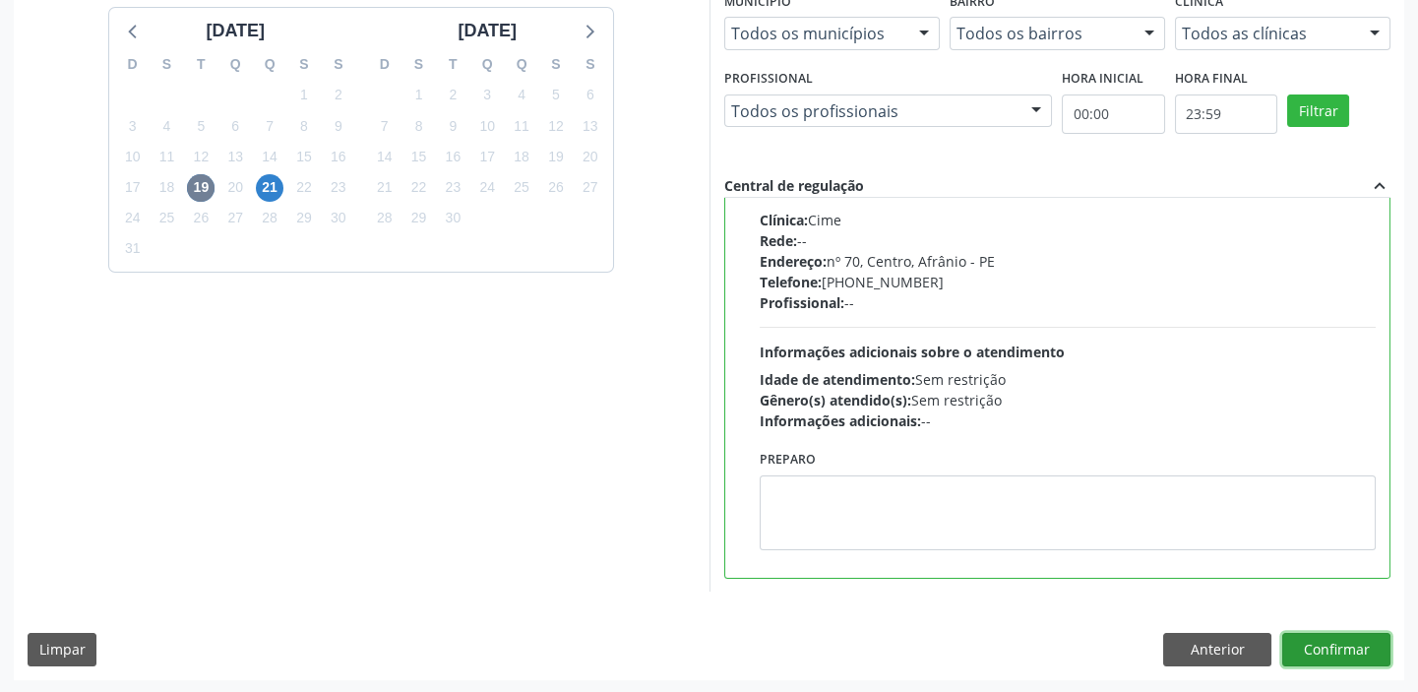
click at [1330, 656] on button "Confirmar" at bounding box center [1336, 649] width 108 height 33
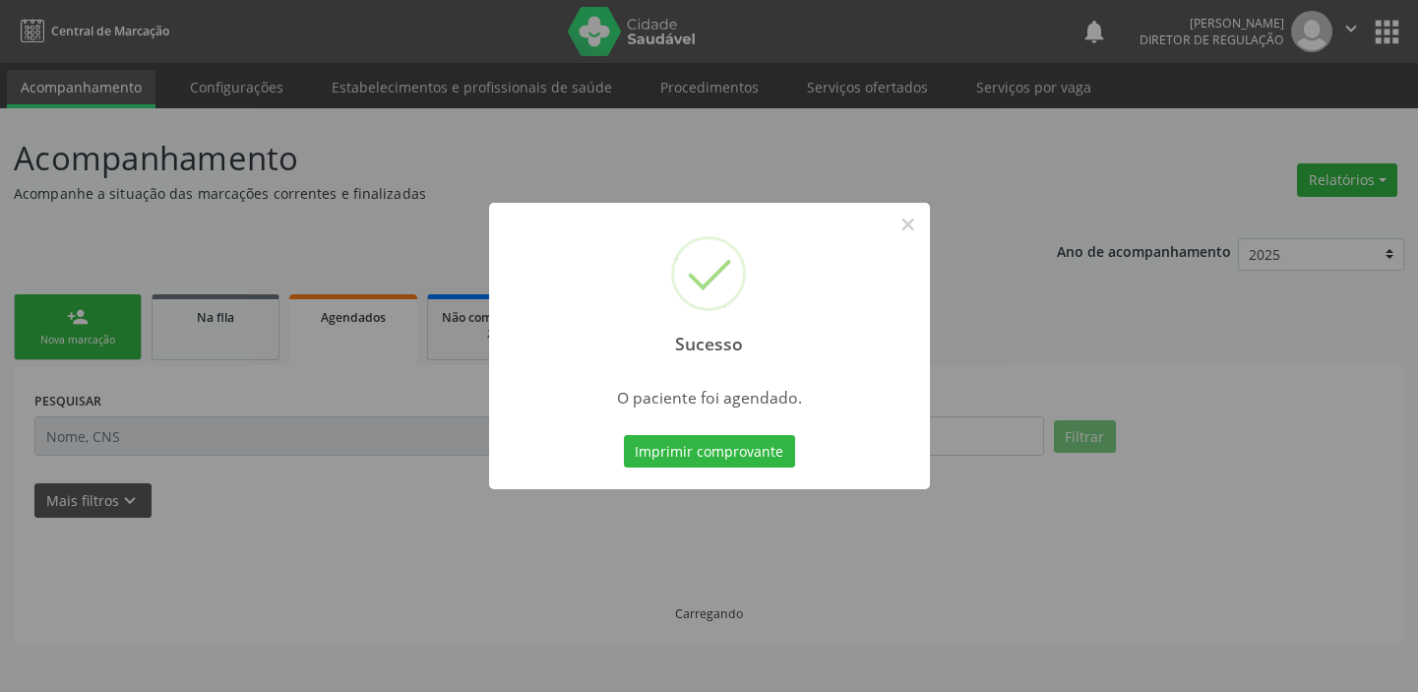
scroll to position [0, 0]
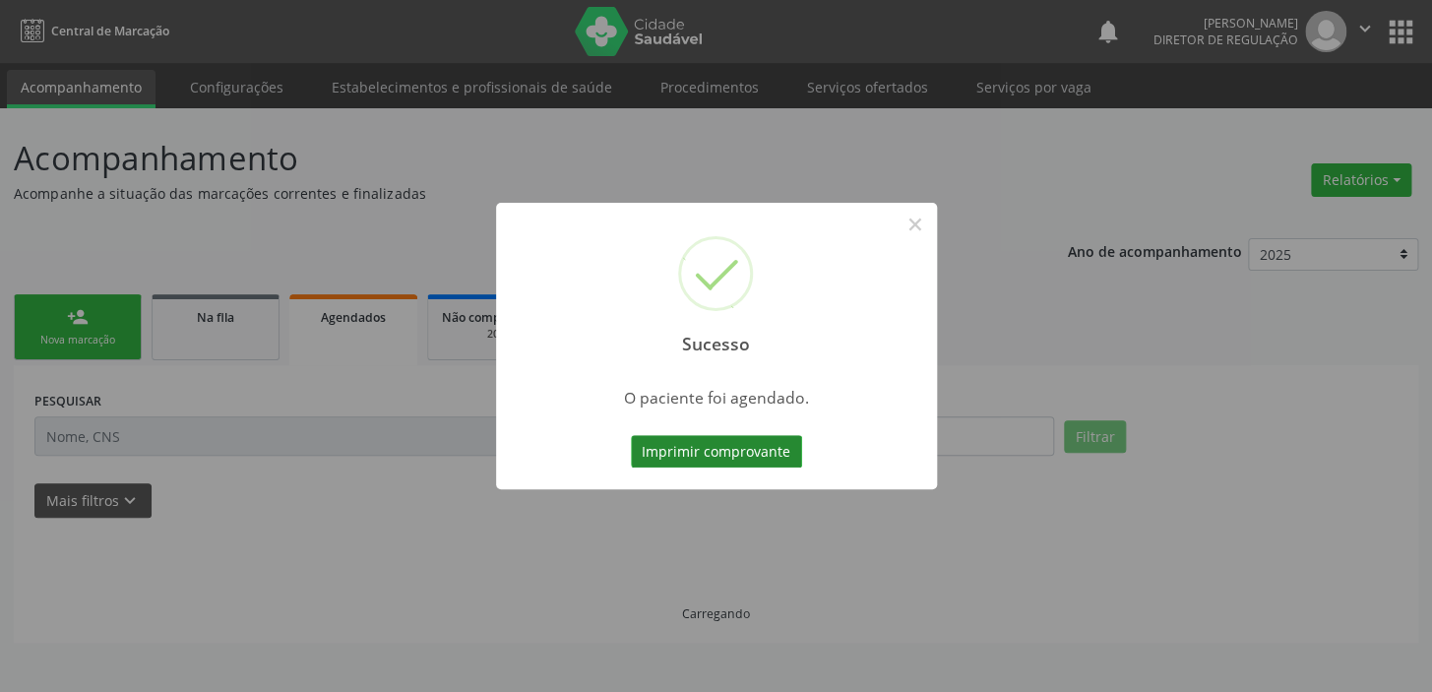
click at [712, 453] on button "Imprimir comprovante" at bounding box center [716, 451] width 171 height 33
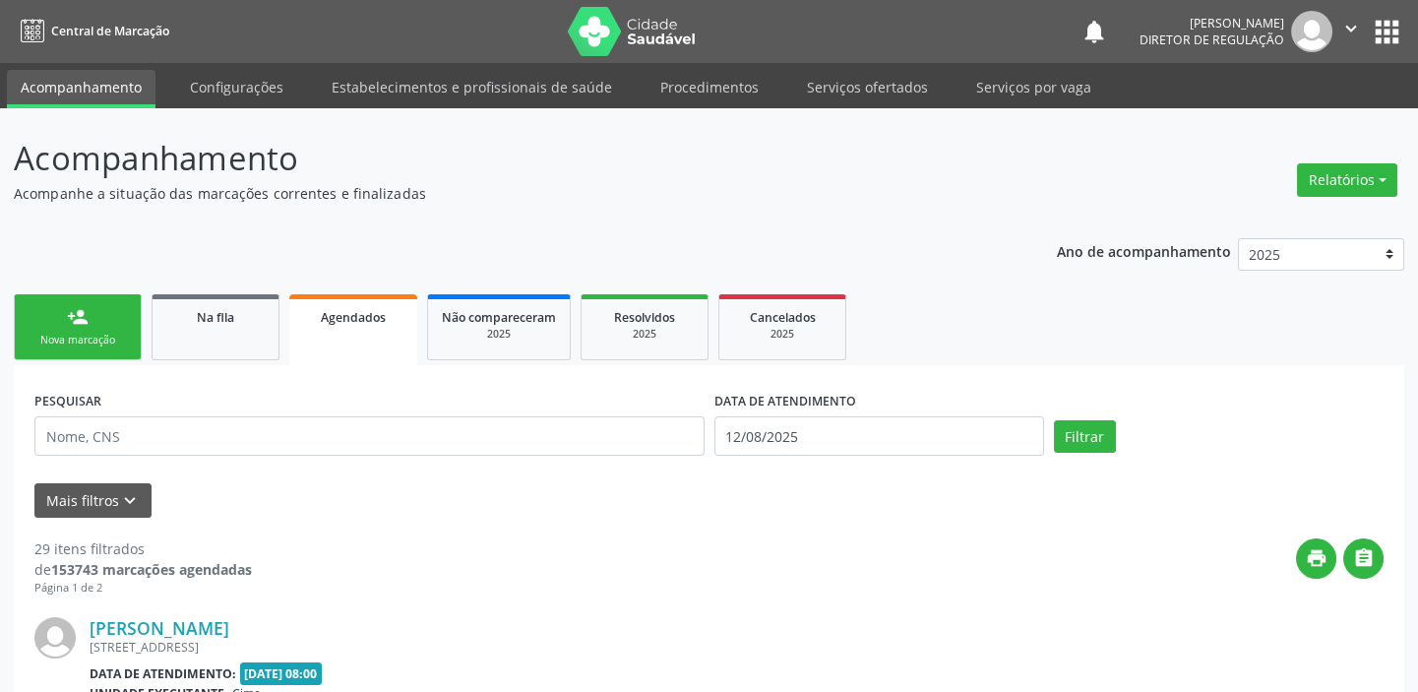
click at [74, 340] on div "Nova marcação" at bounding box center [78, 340] width 98 height 15
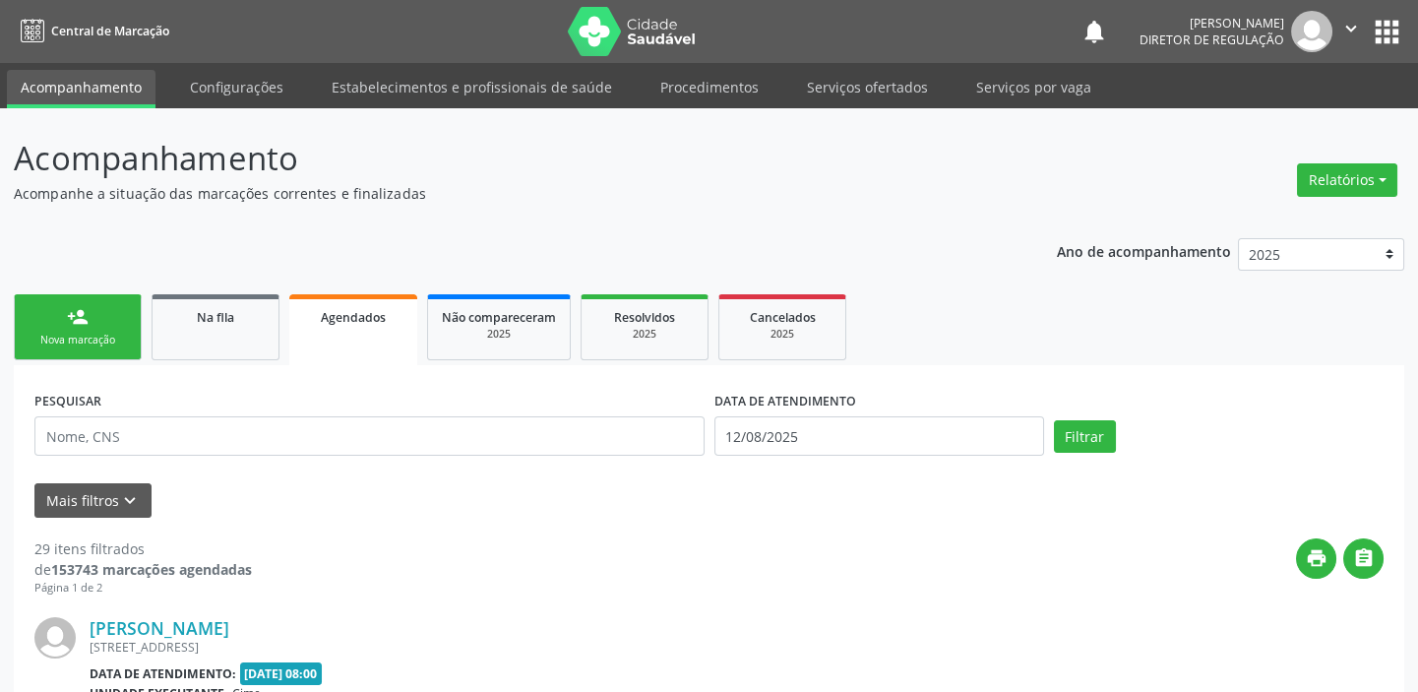
click at [74, 340] on div "Nova marcação" at bounding box center [78, 340] width 98 height 15
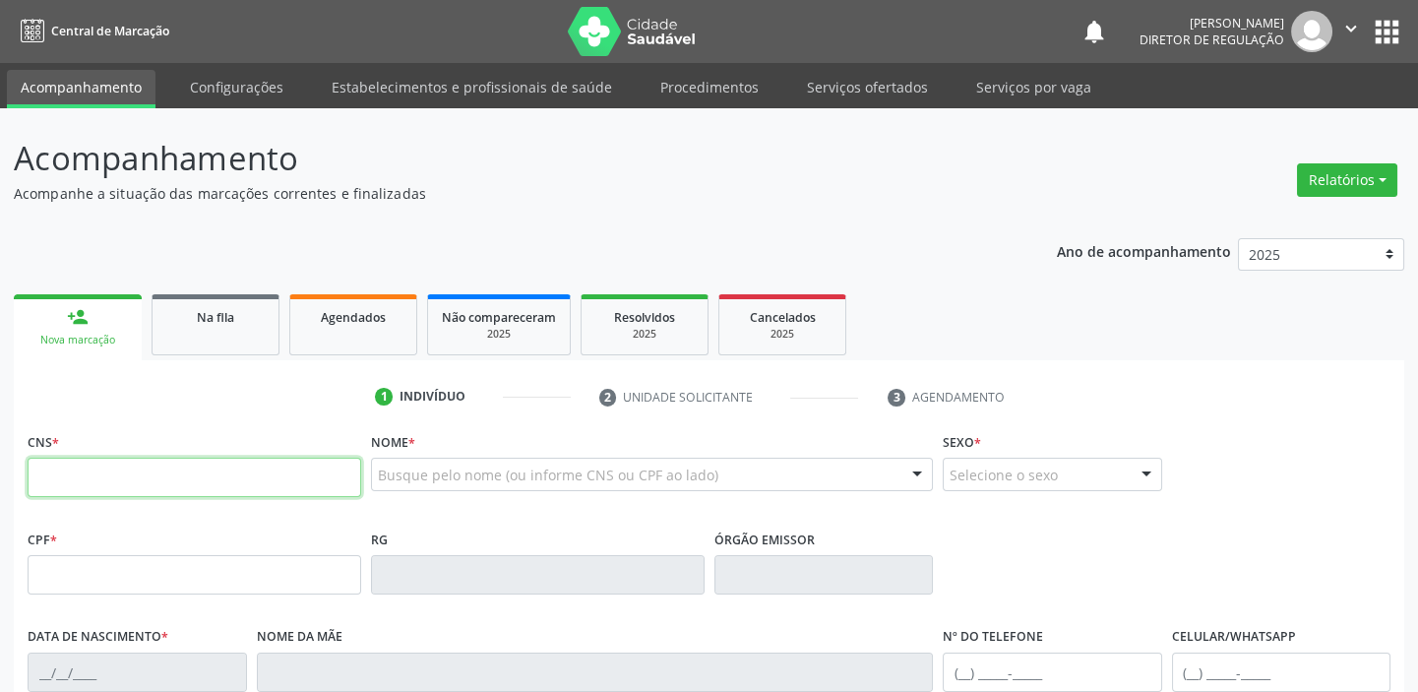
drag, startPoint x: 92, startPoint y: 469, endPoint x: 102, endPoint y: 463, distance: 11.5
click at [92, 469] on input "text" at bounding box center [195, 477] width 334 height 39
type input "704 1021 8646 7670"
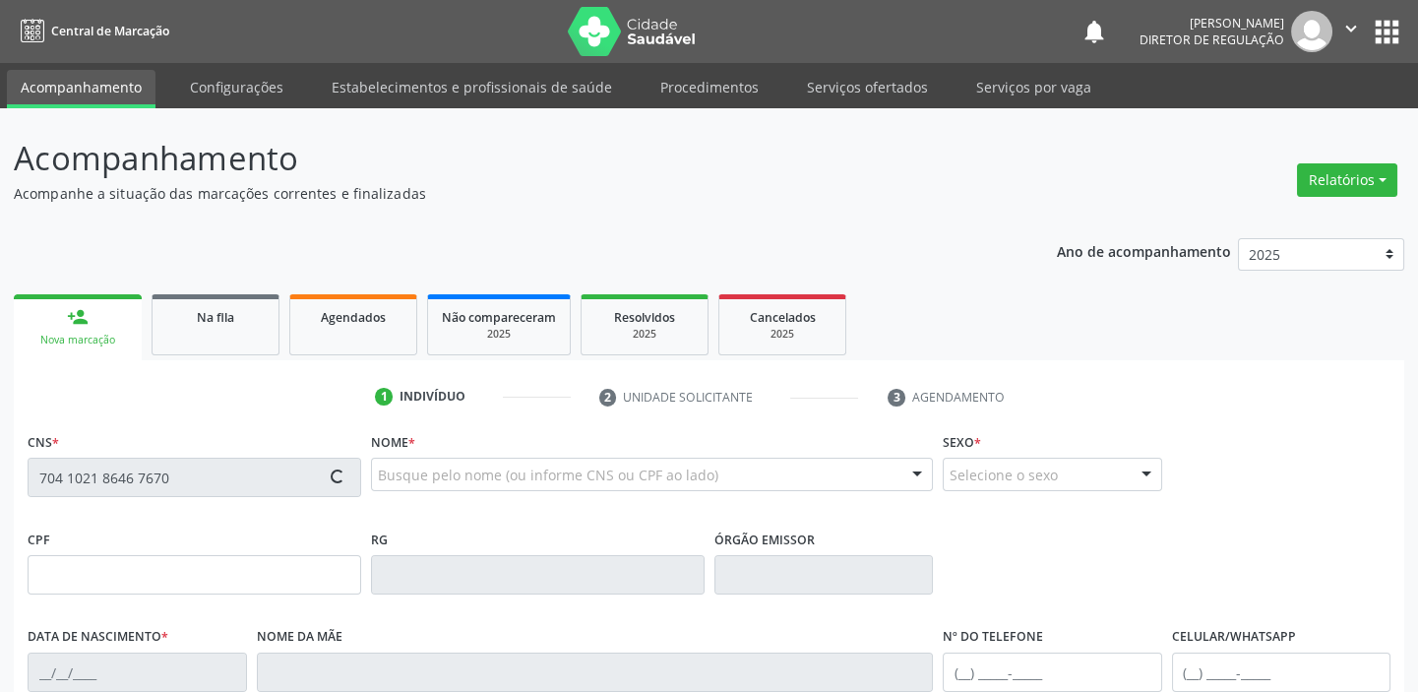
type input "021.111.804-40"
type input "15/11/1966"
type input "Expedita Izabel Rodrigues"
type input "(87) 98118-7787"
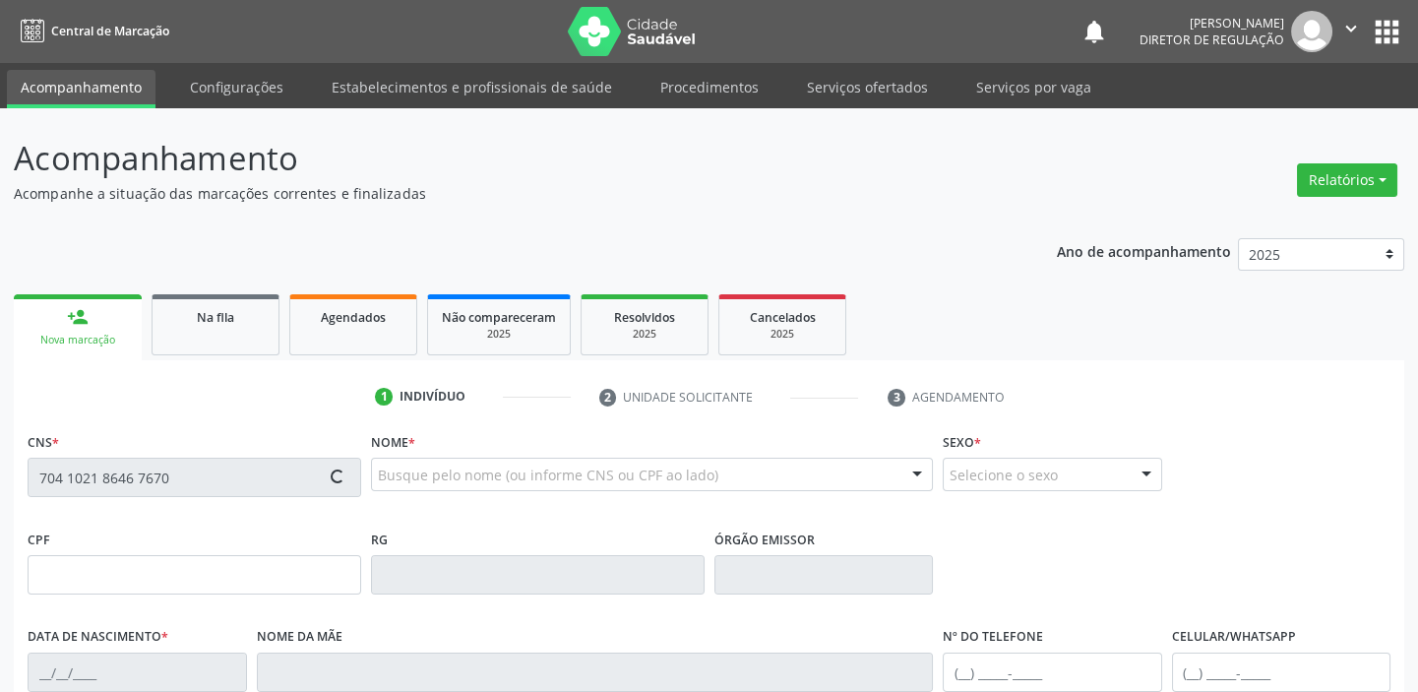
type input "31"
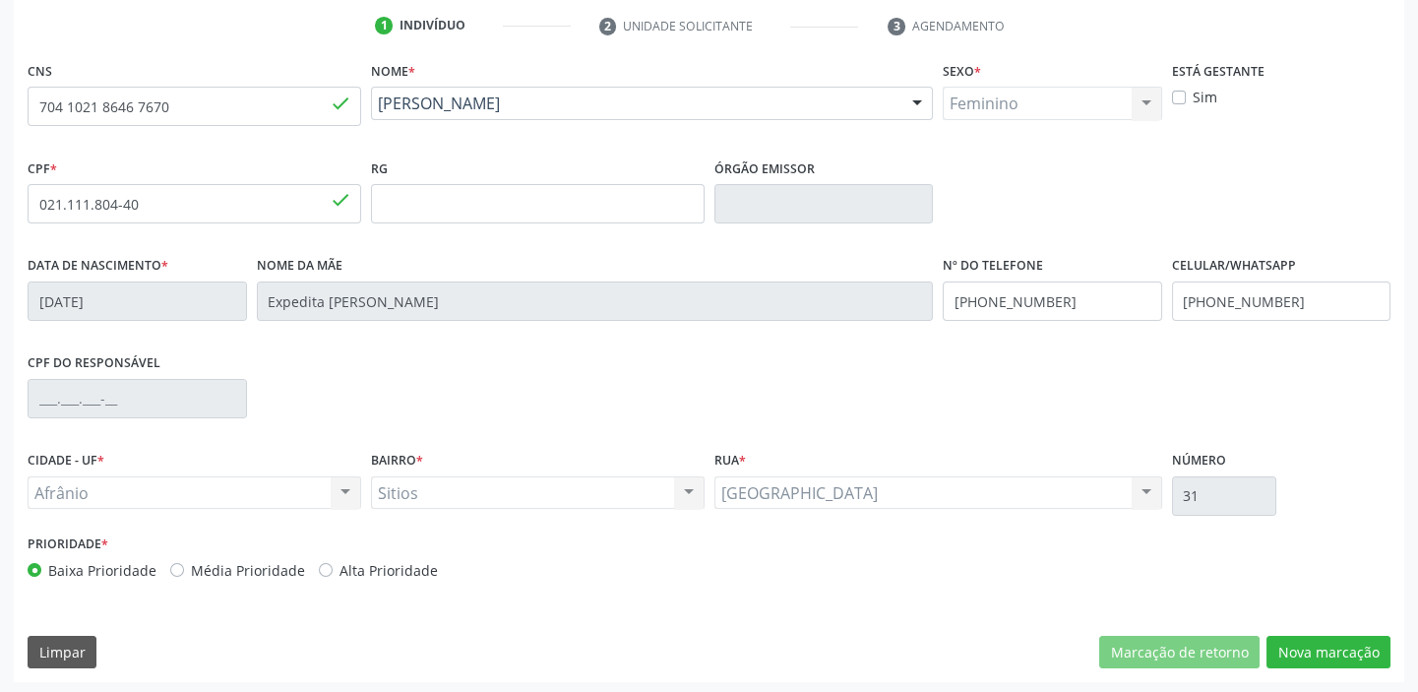
scroll to position [374, 0]
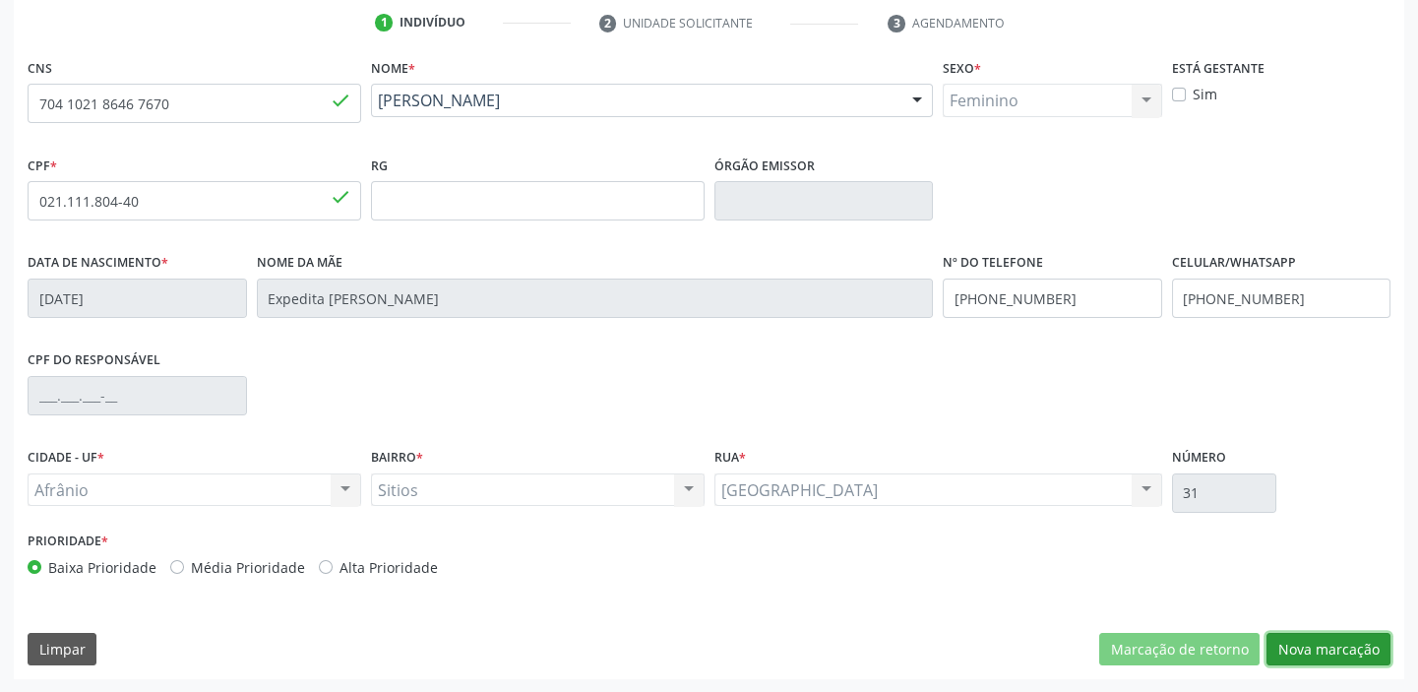
drag, startPoint x: 1328, startPoint y: 649, endPoint x: 1296, endPoint y: 633, distance: 36.5
click at [1328, 649] on button "Nova marcação" at bounding box center [1328, 649] width 124 height 33
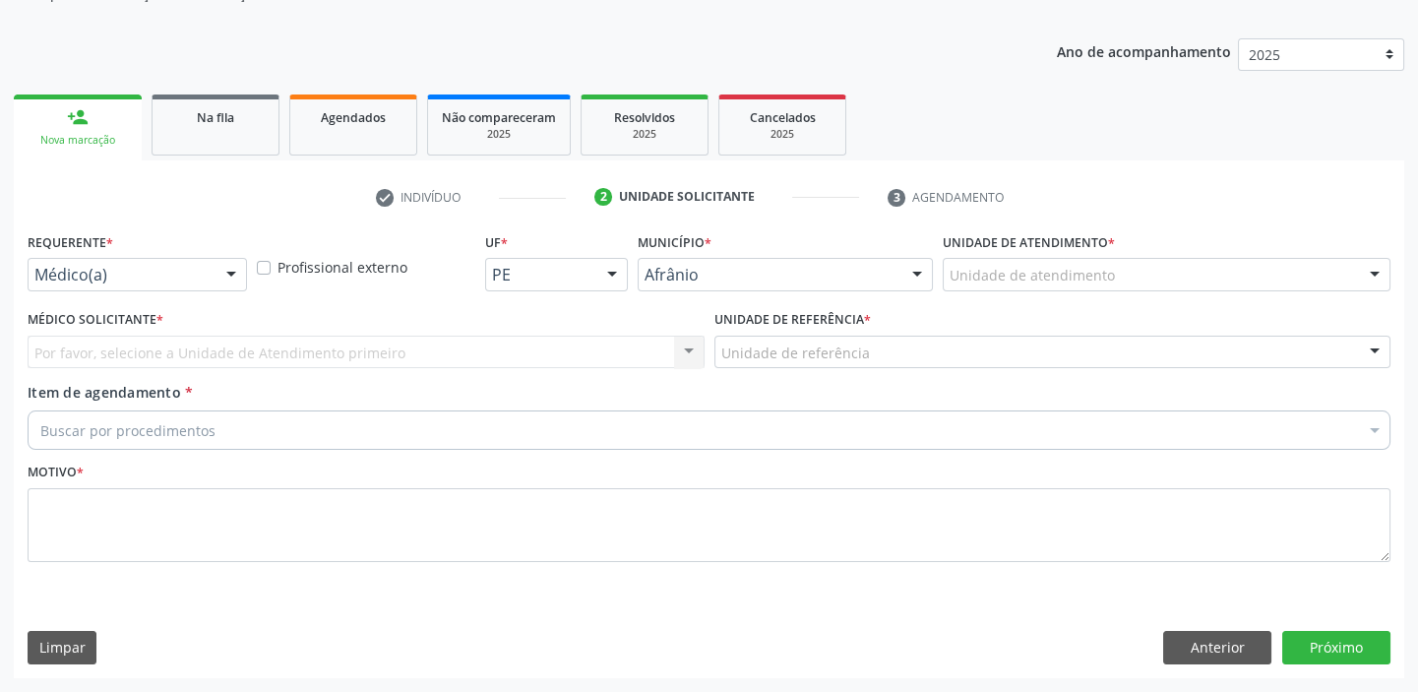
scroll to position [198, 0]
drag, startPoint x: 1007, startPoint y: 280, endPoint x: 1027, endPoint y: 380, distance: 101.5
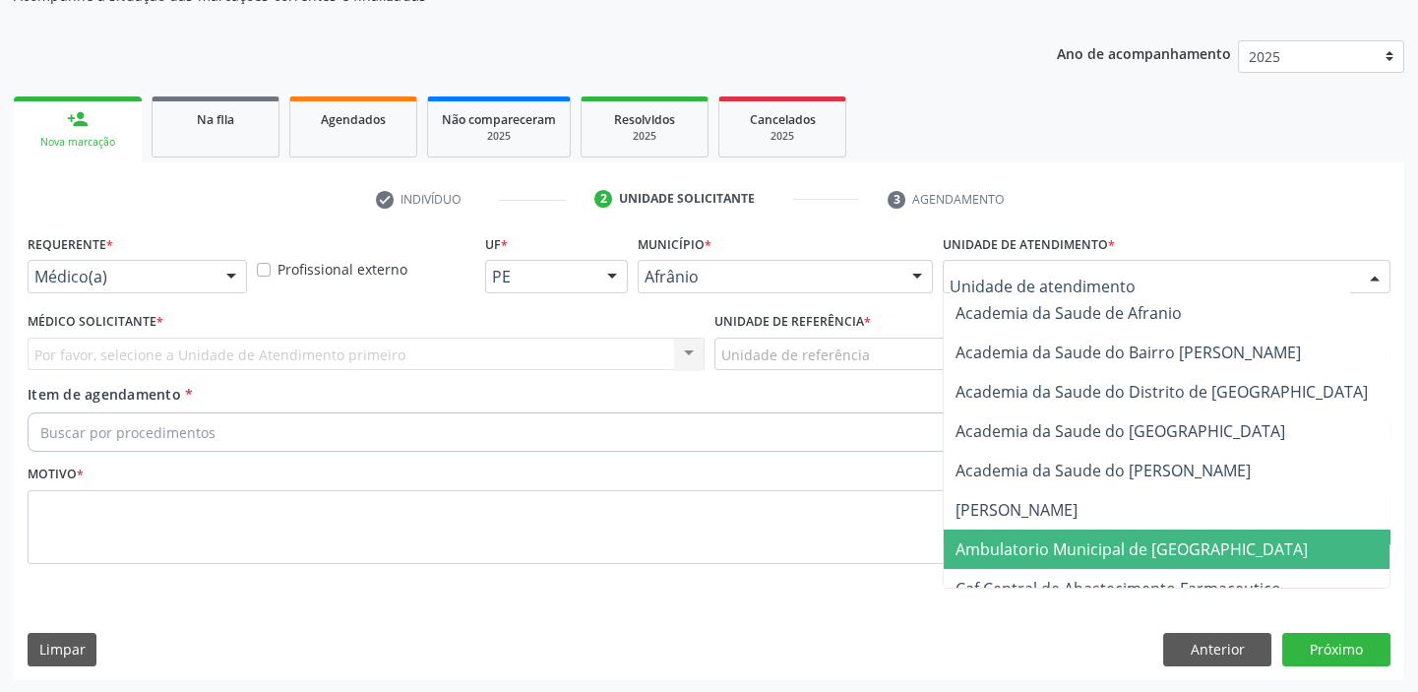
click at [1046, 550] on span "Ambulatorio Municipal de [GEOGRAPHIC_DATA]" at bounding box center [1131, 549] width 352 height 22
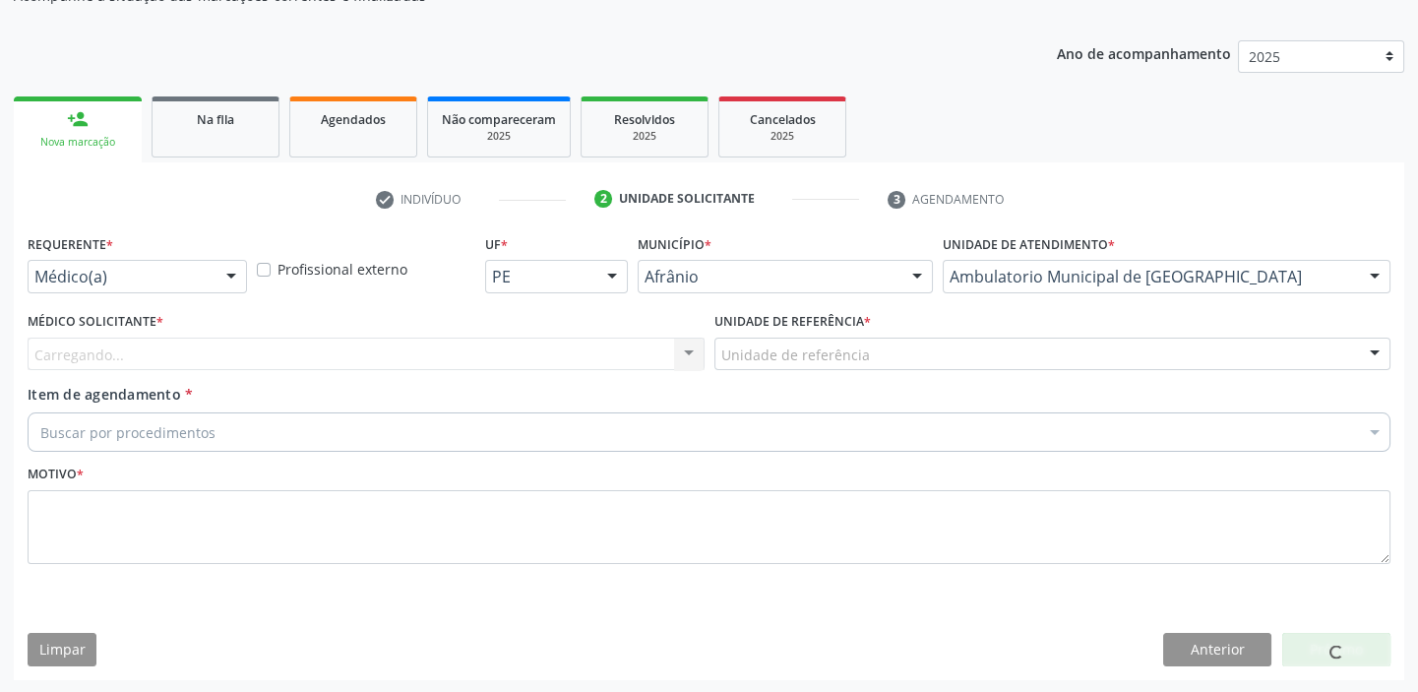
drag, startPoint x: 797, startPoint y: 350, endPoint x: 789, endPoint y: 387, distance: 37.2
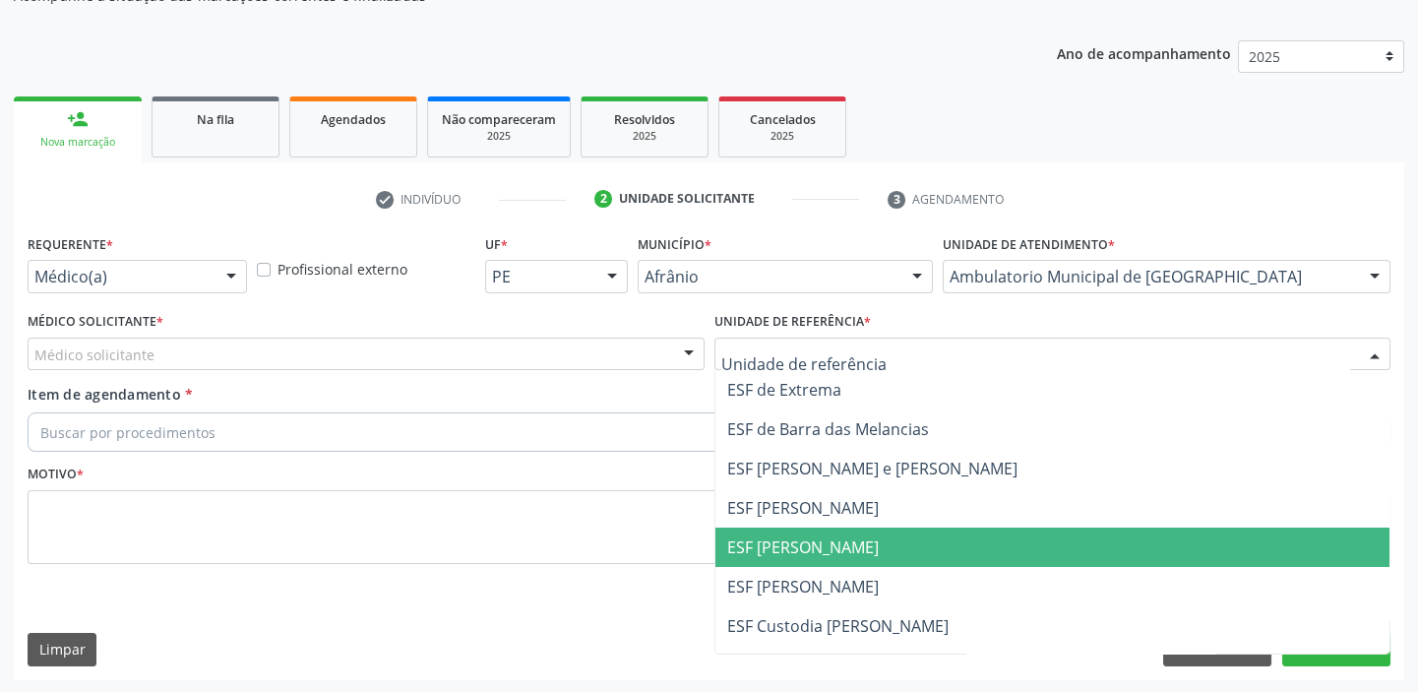
drag, startPoint x: 777, startPoint y: 534, endPoint x: 744, endPoint y: 538, distance: 33.7
click at [777, 536] on span "ESF [PERSON_NAME]" at bounding box center [803, 547] width 152 height 22
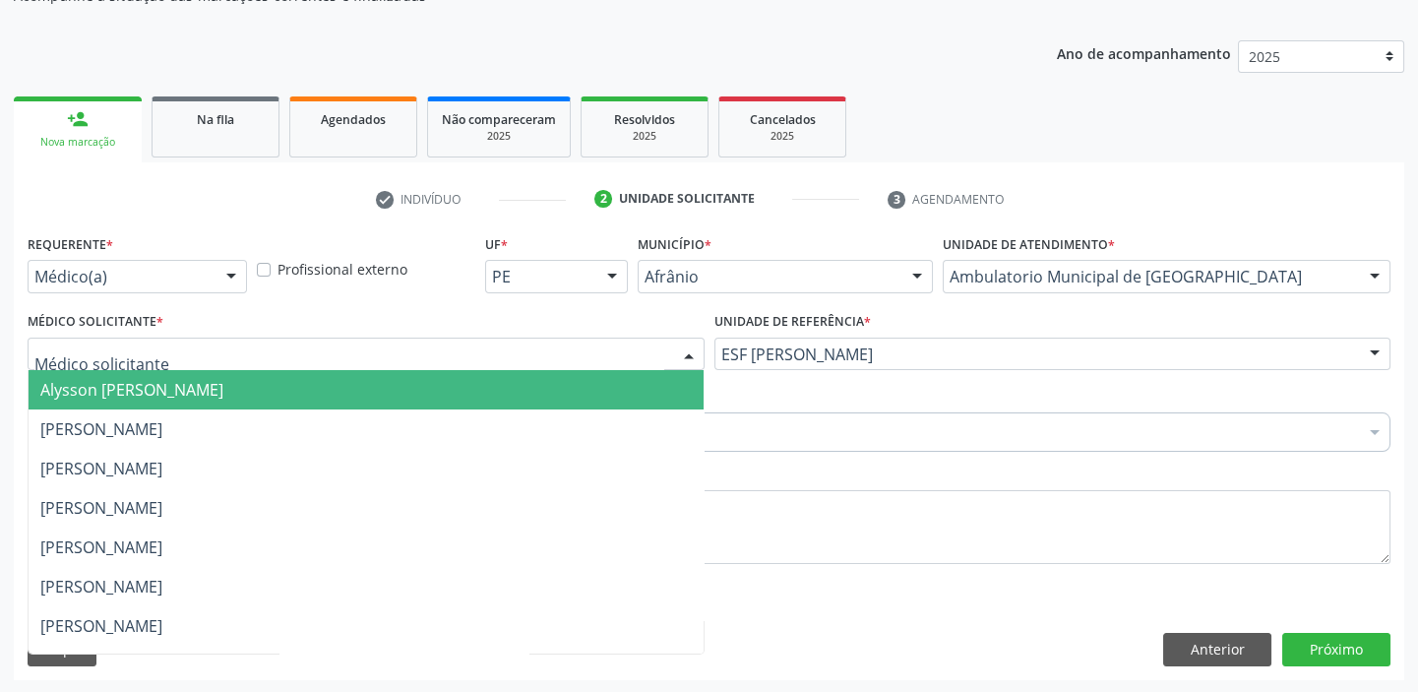
drag, startPoint x: 111, startPoint y: 350, endPoint x: 111, endPoint y: 397, distance: 46.2
click at [111, 398] on span "Alysson [PERSON_NAME]" at bounding box center [366, 389] width 675 height 39
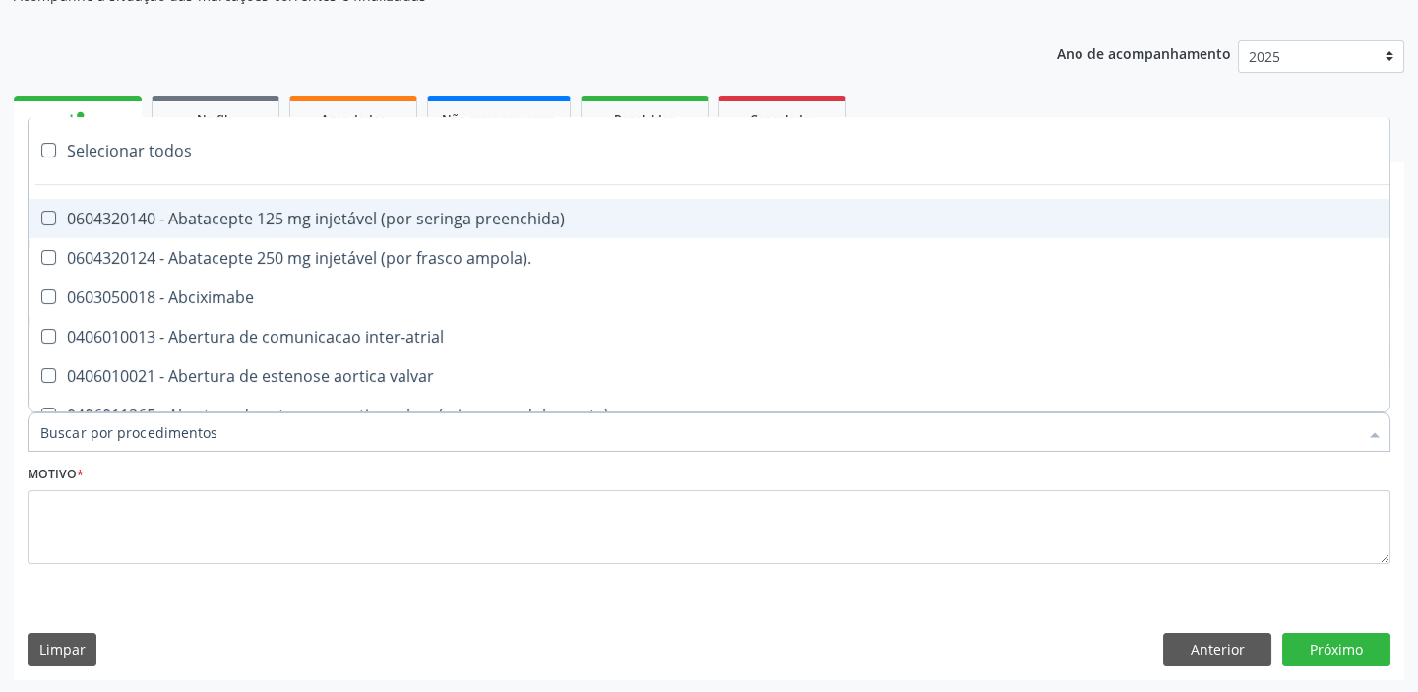
paste input "colposc"
type input "colposc"
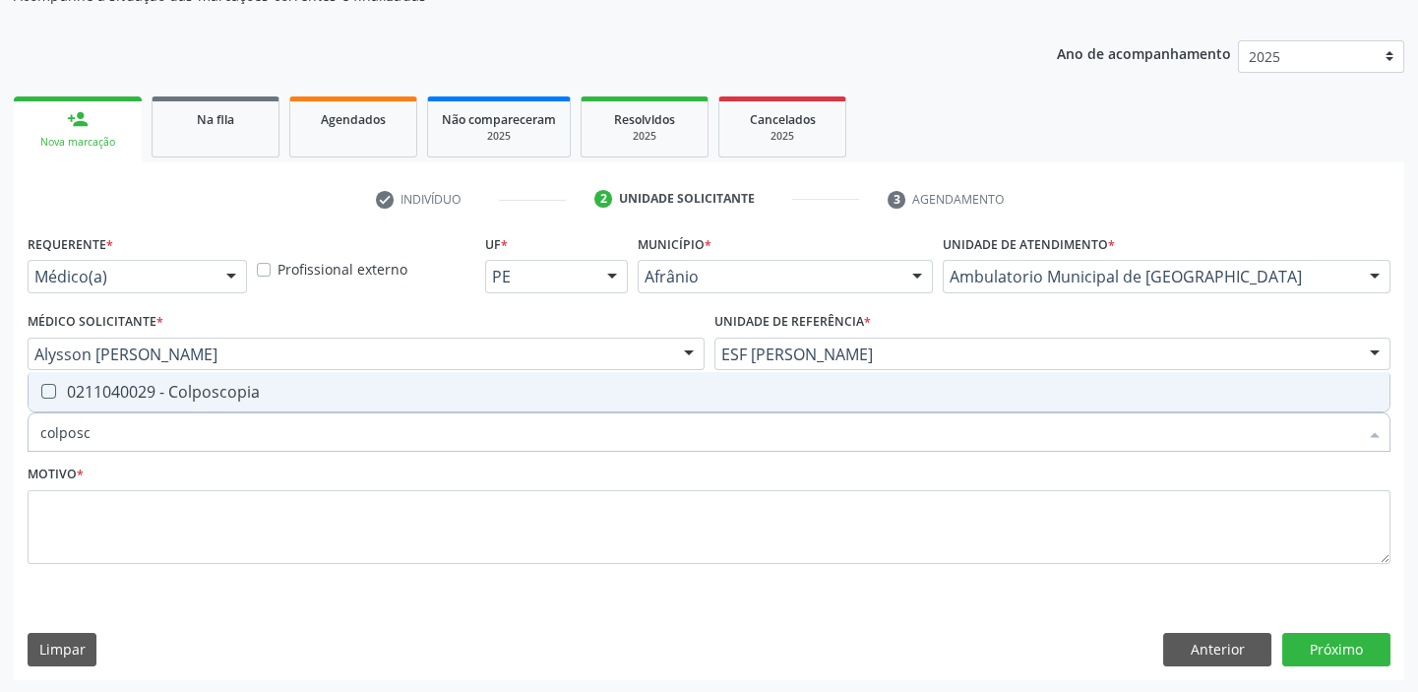
click at [128, 403] on span "0211040029 - Colposcopia" at bounding box center [709, 391] width 1361 height 39
checkbox Colposcopia "true"
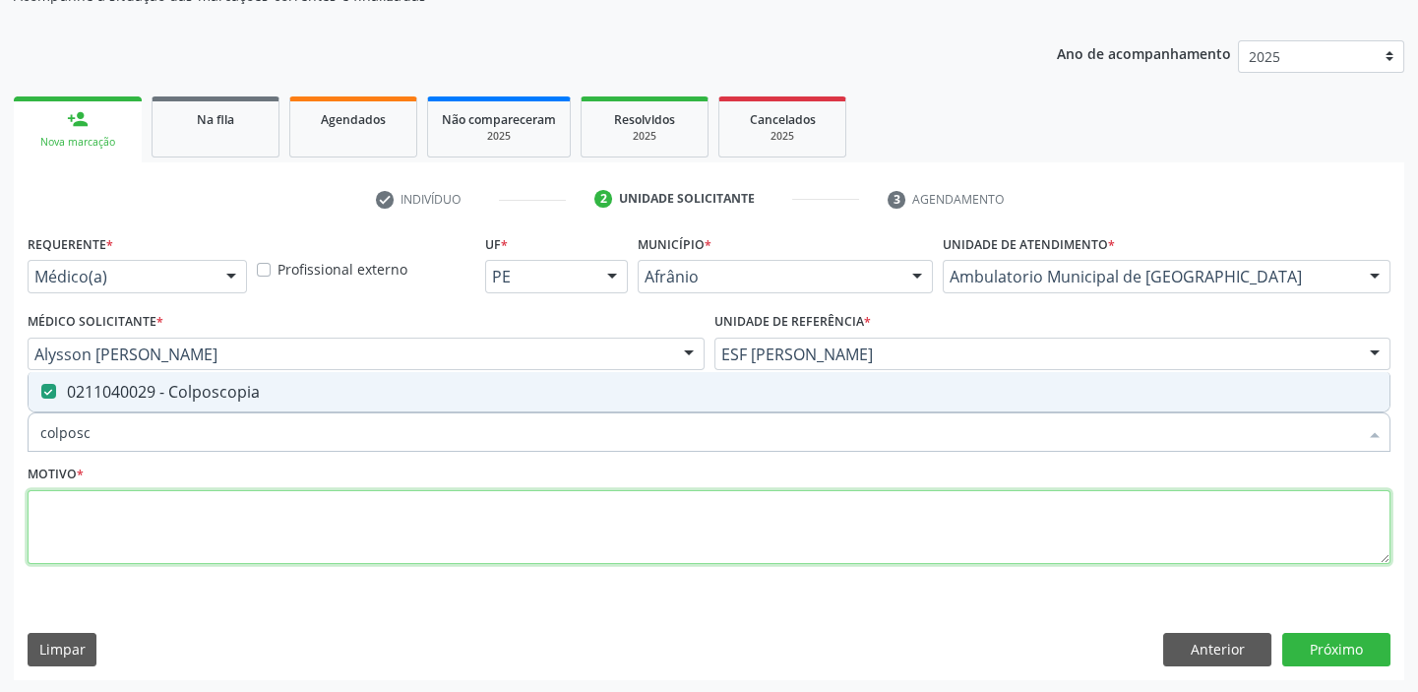
click at [84, 512] on textarea at bounding box center [709, 527] width 1363 height 75
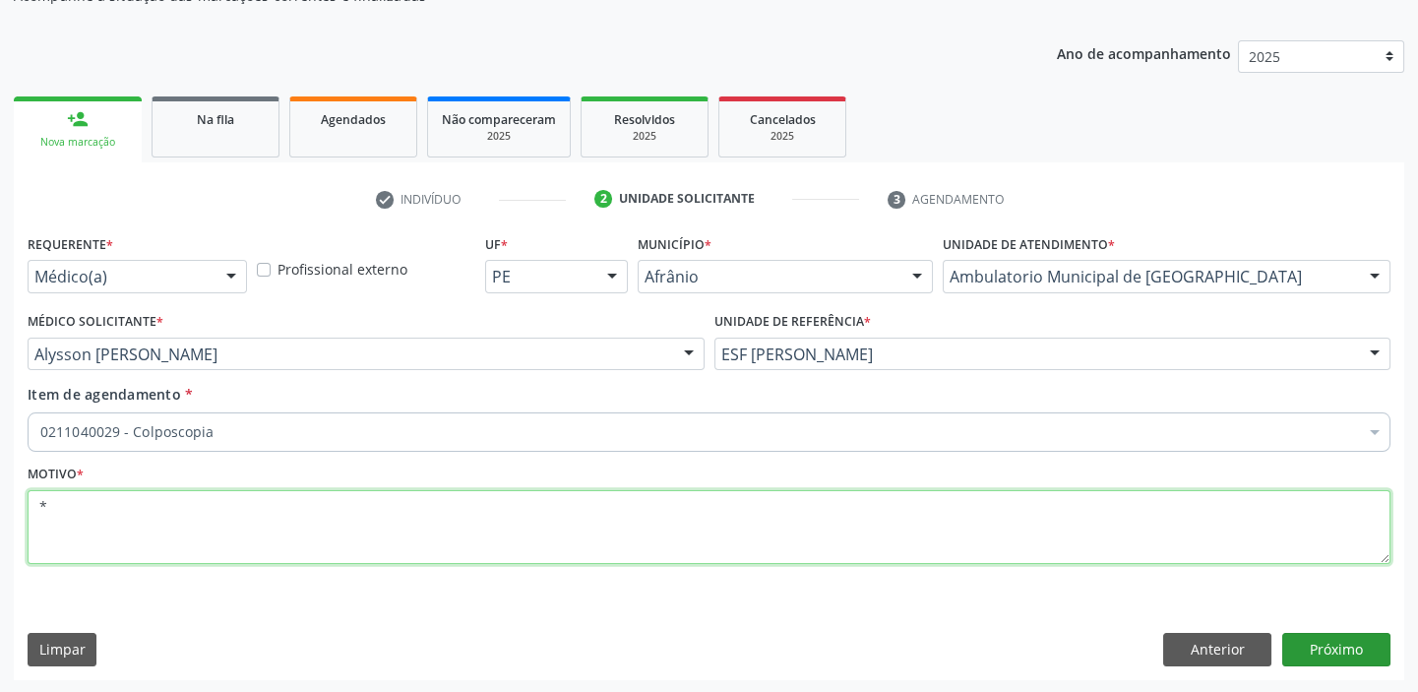
type textarea "*"
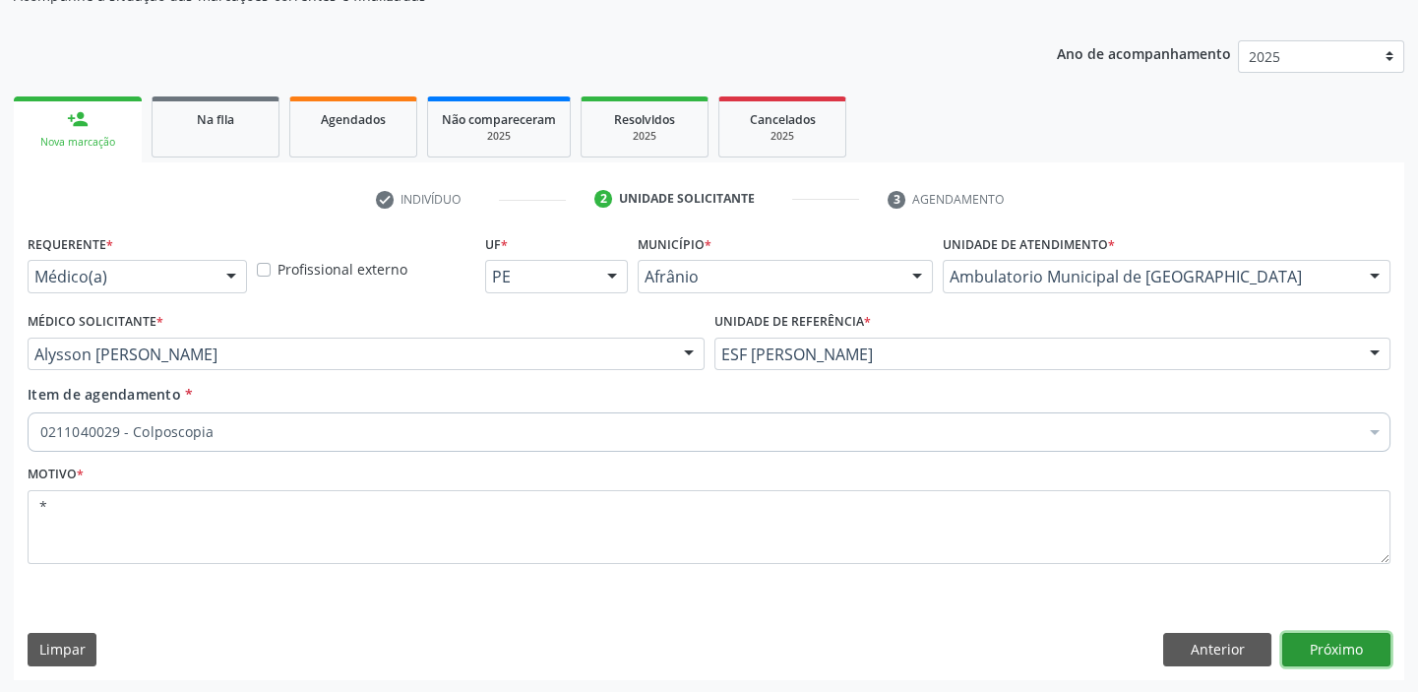
click at [1320, 648] on button "Próximo" at bounding box center [1336, 649] width 108 height 33
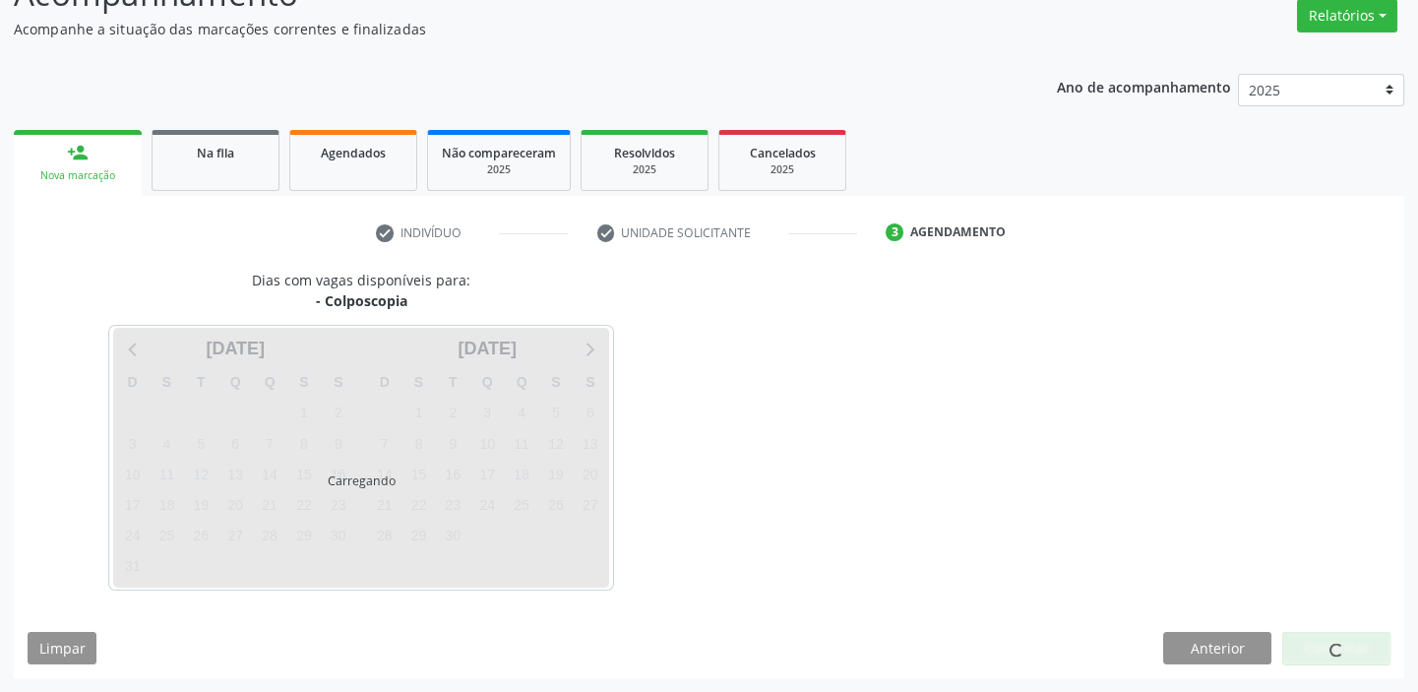
scroll to position [163, 0]
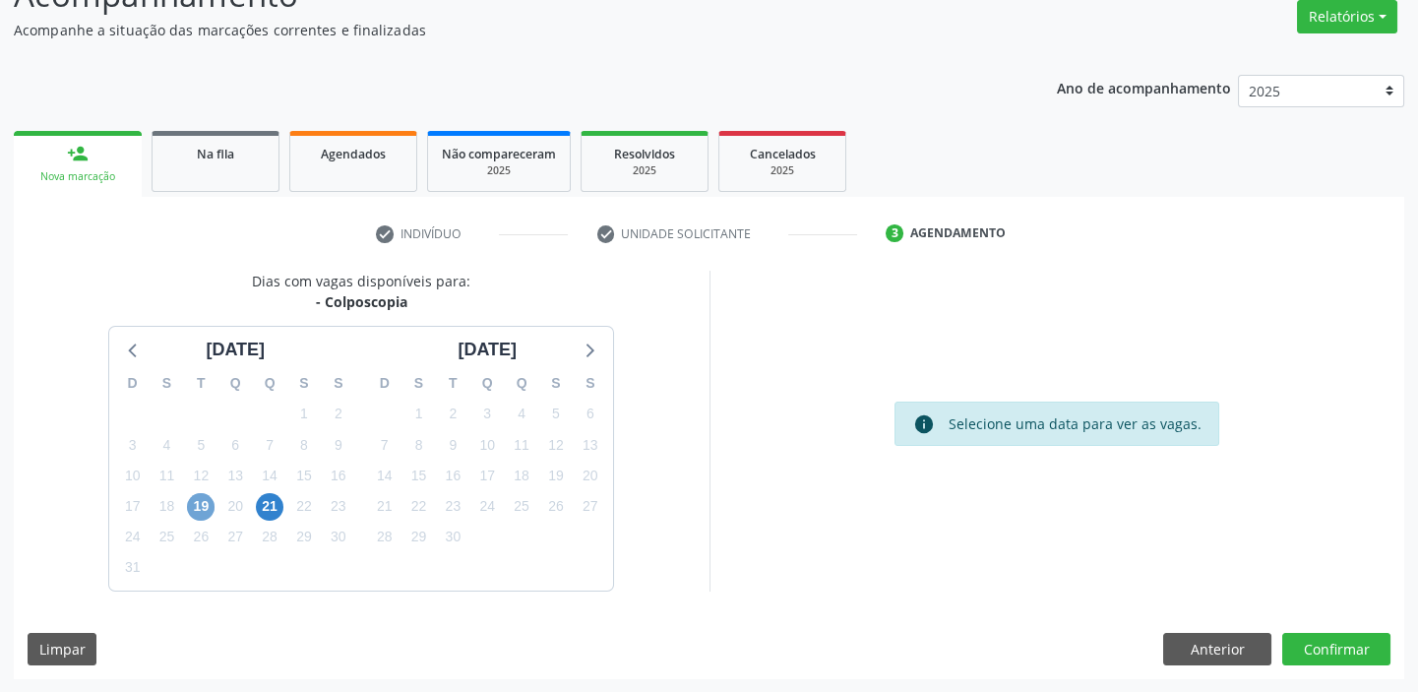
click at [192, 504] on span "19" at bounding box center [201, 507] width 28 height 28
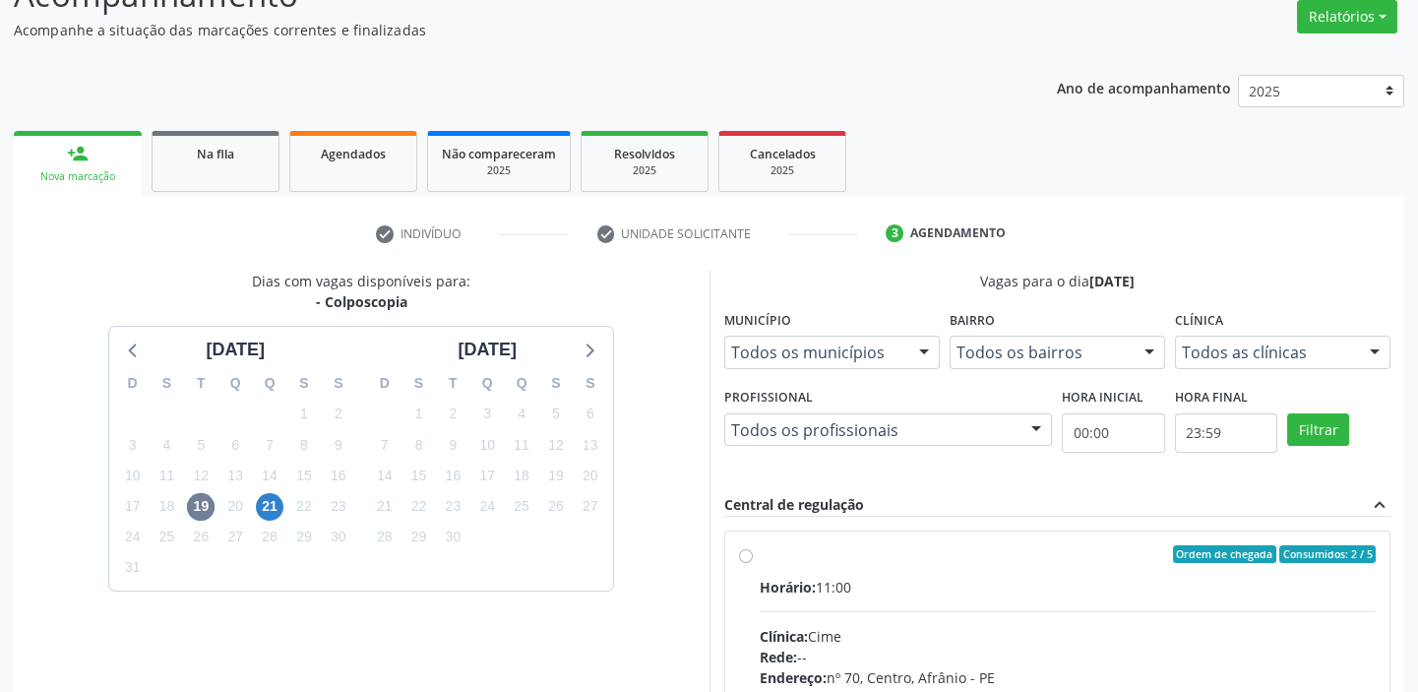
click at [962, 591] on div "Horário: 11:00" at bounding box center [1068, 587] width 617 height 21
click at [753, 563] on input "Ordem de chegada Consumidos: 2 / 5 Horário: 11:00 Clínica: Cime Rede: -- Endere…" at bounding box center [746, 554] width 14 height 18
radio input "true"
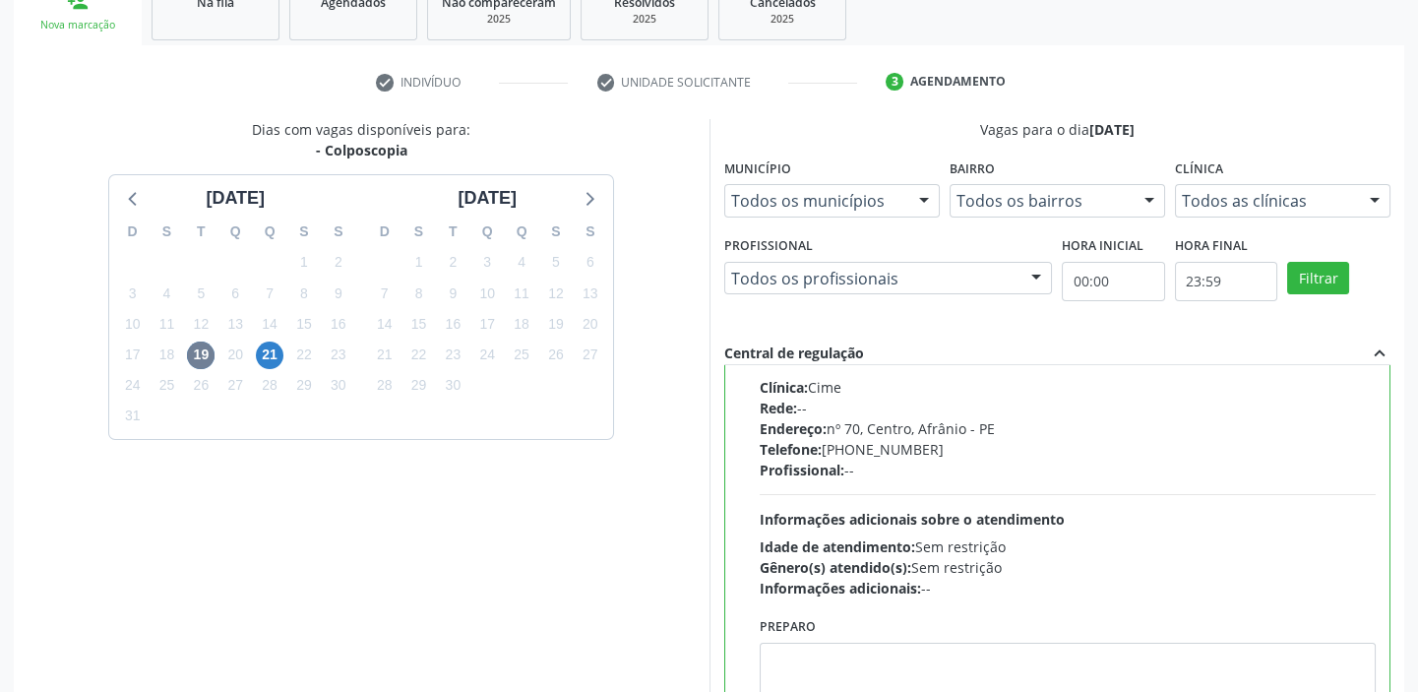
scroll to position [432, 0]
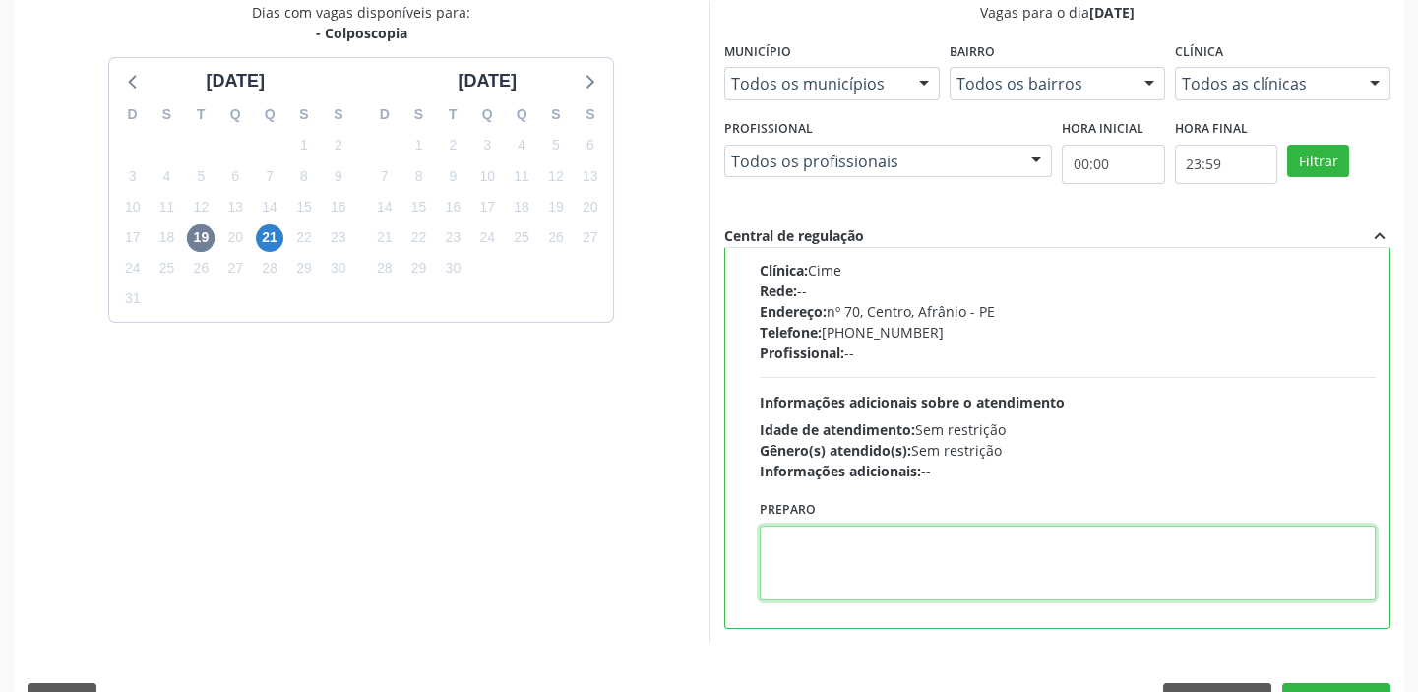
click at [908, 558] on textarea at bounding box center [1068, 562] width 617 height 75
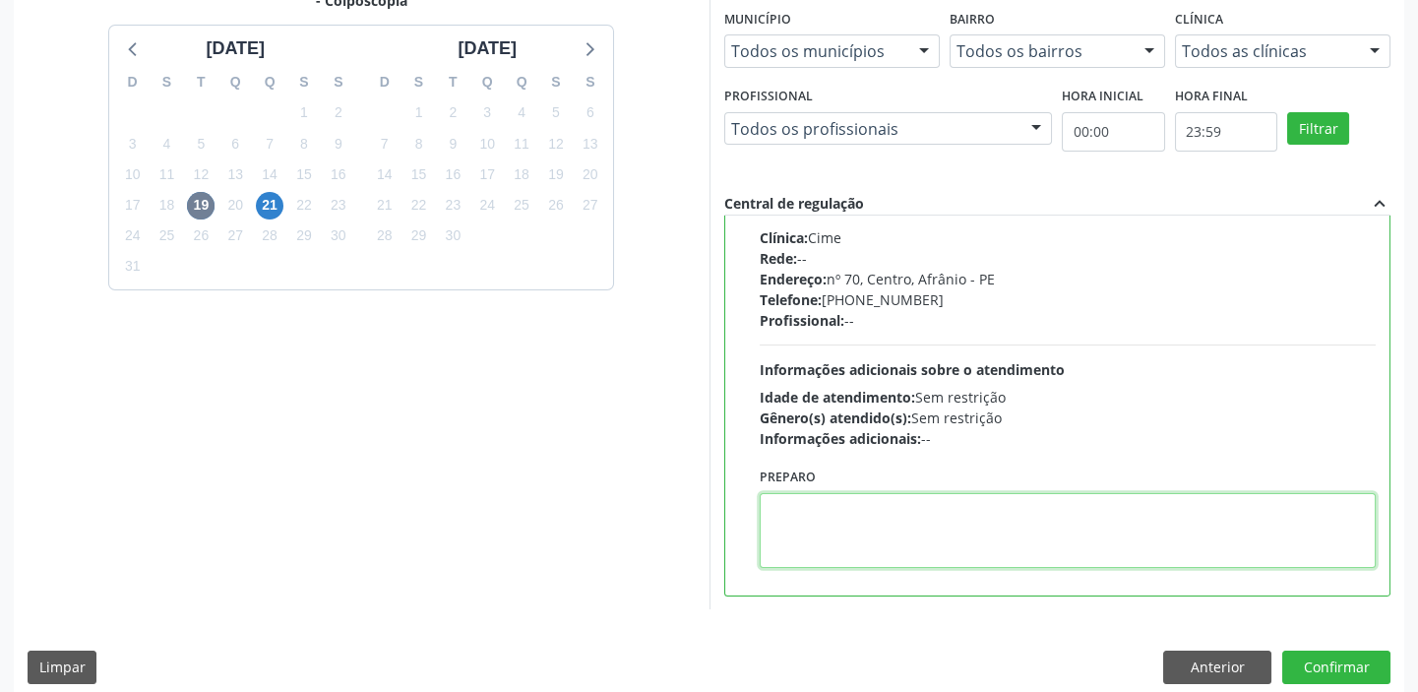
scroll to position [482, 0]
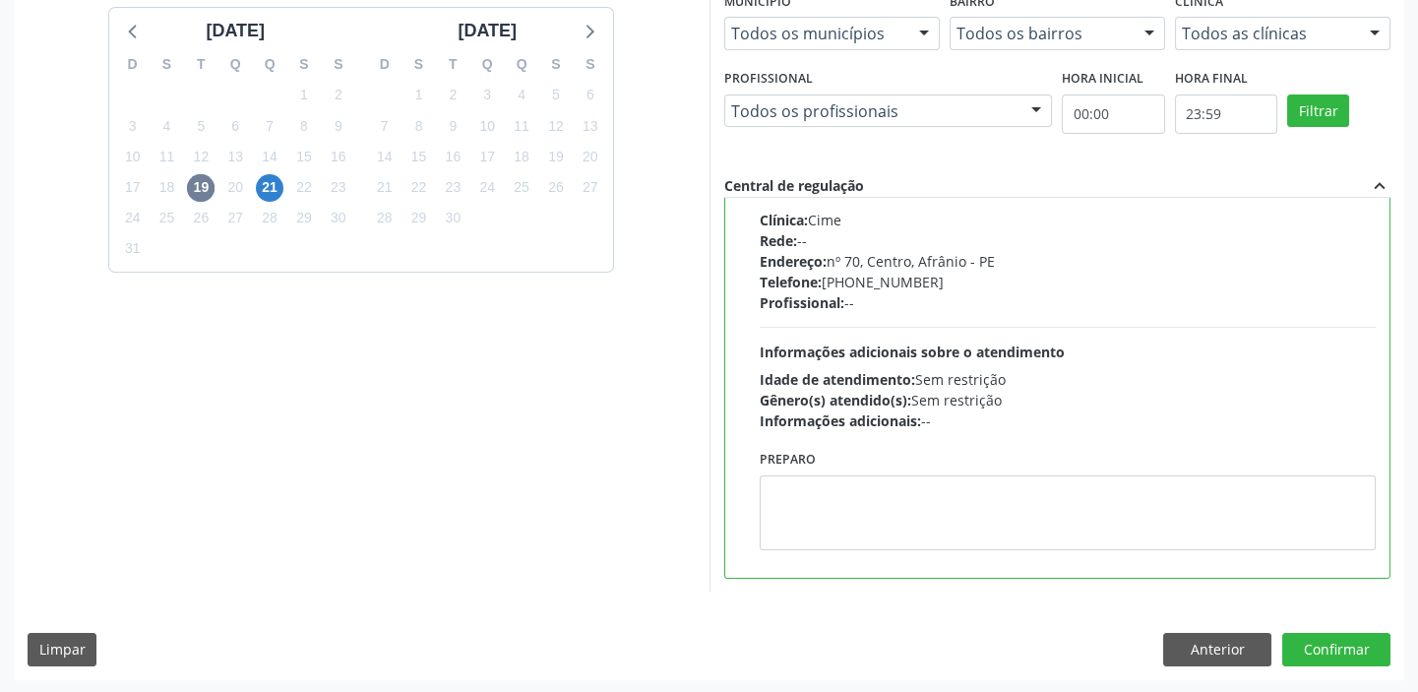
click at [1271, 646] on div "Anterior Confirmar" at bounding box center [1276, 649] width 227 height 33
click at [1296, 641] on button "Confirmar" at bounding box center [1336, 649] width 108 height 33
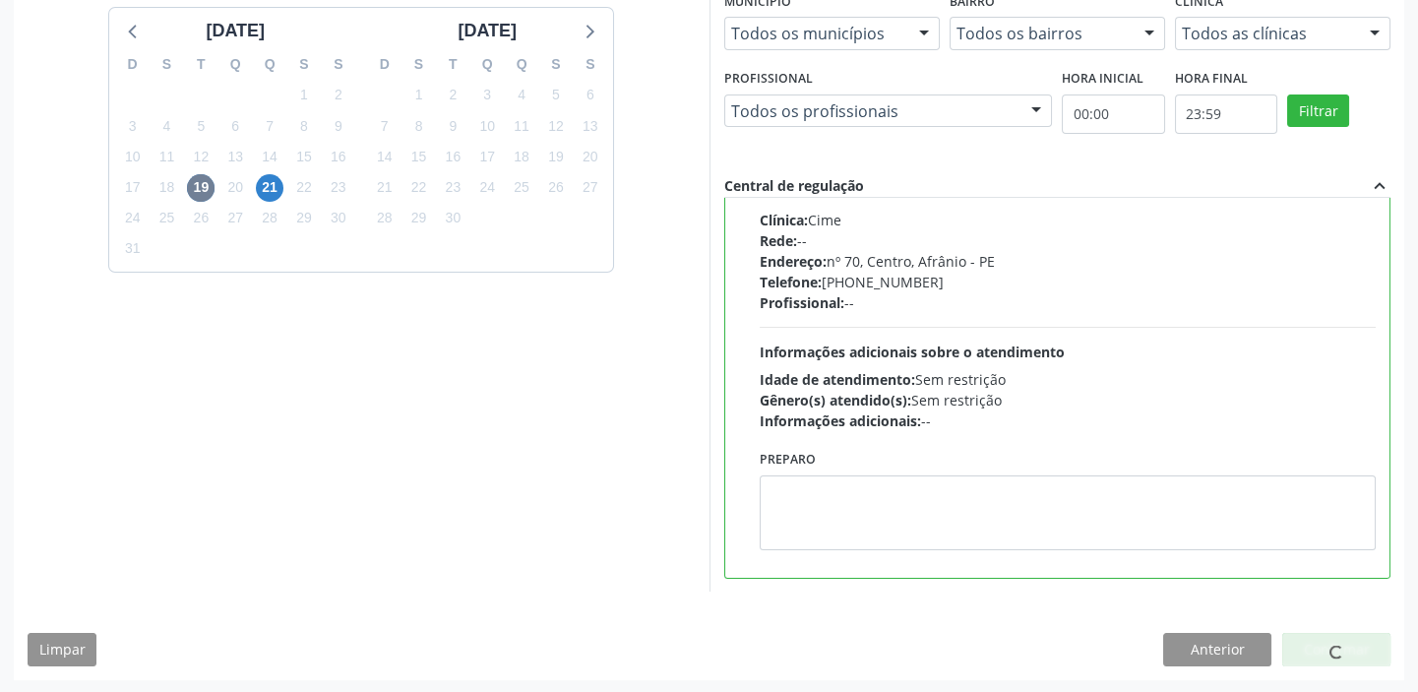
scroll to position [0, 0]
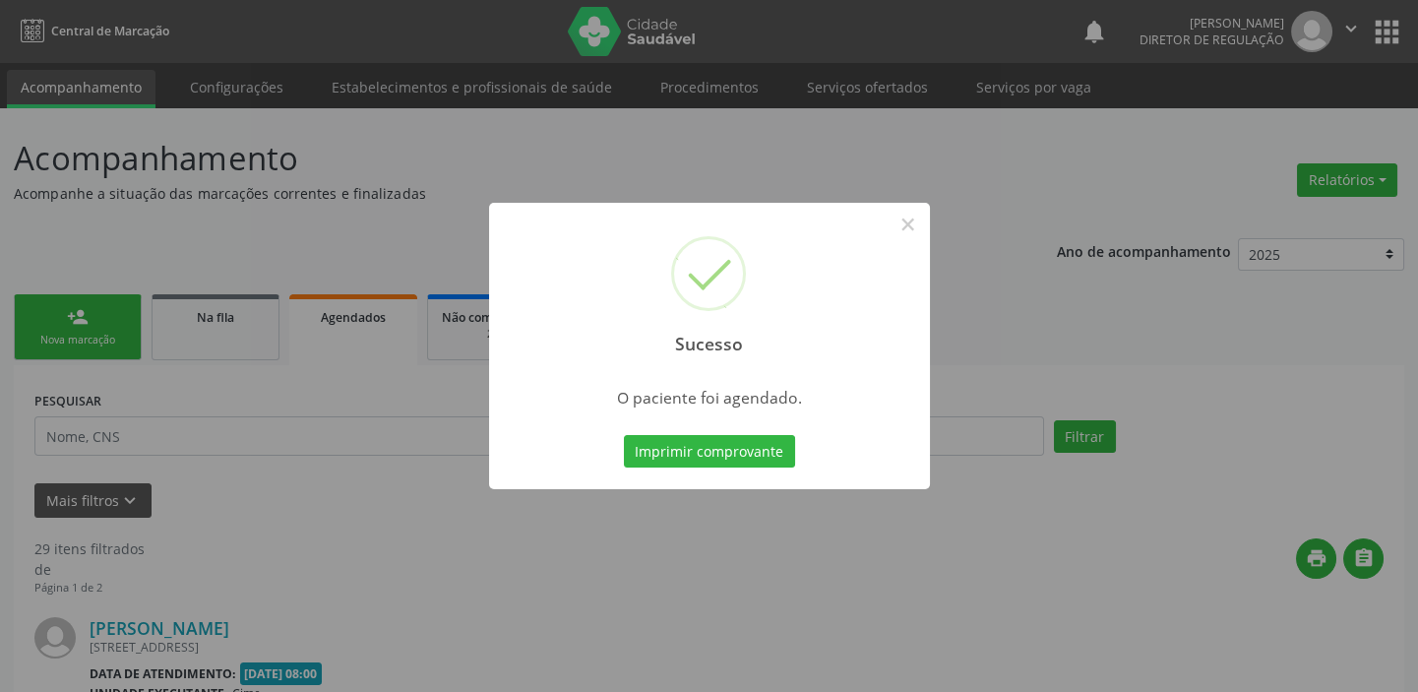
click at [762, 454] on button "Imprimir comprovante" at bounding box center [709, 451] width 171 height 33
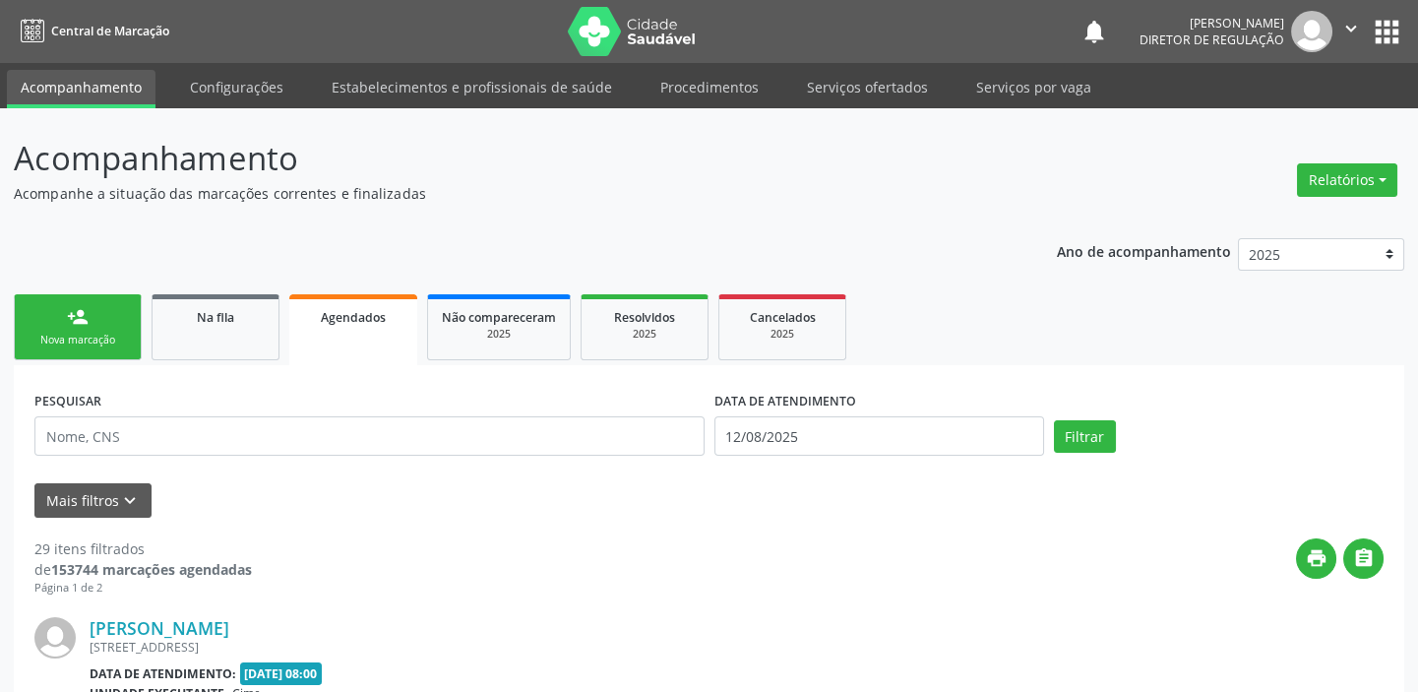
click at [80, 321] on div "person_add" at bounding box center [78, 317] width 22 height 22
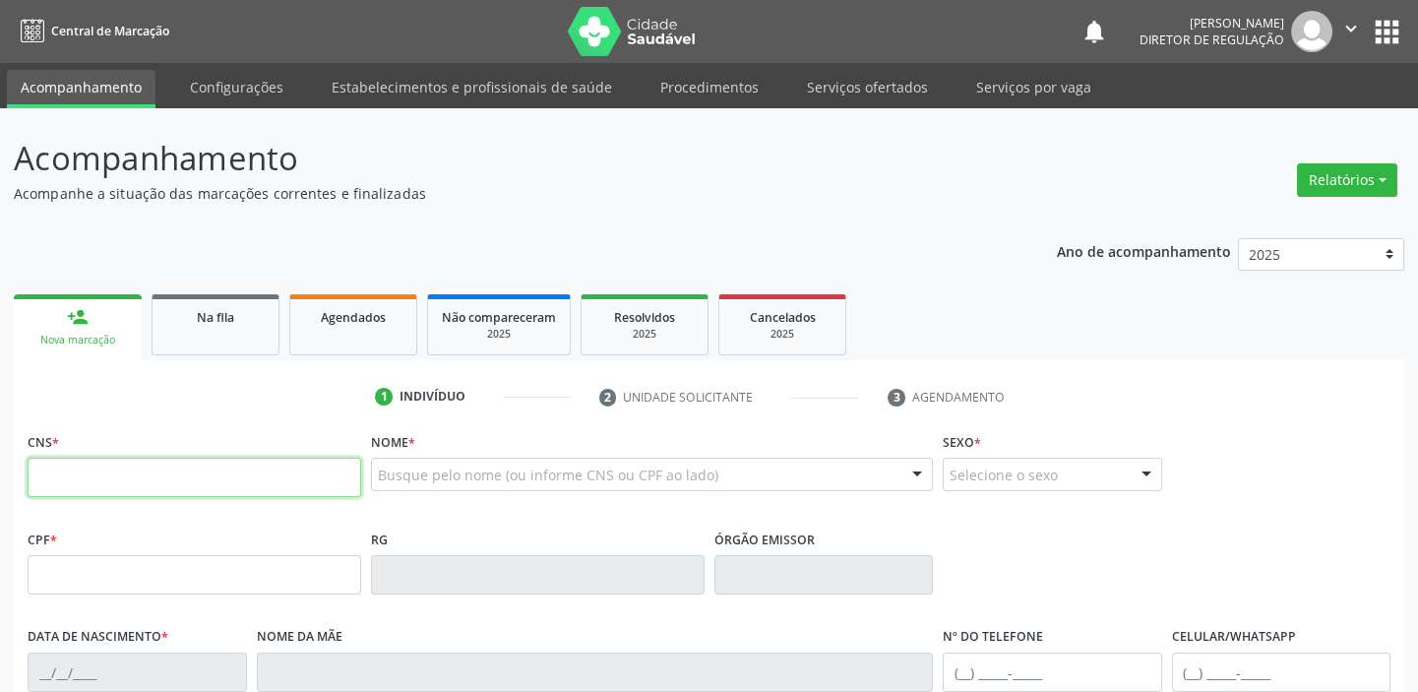
click at [162, 458] on input "text" at bounding box center [195, 477] width 334 height 39
type input "700 5055 4587 9455"
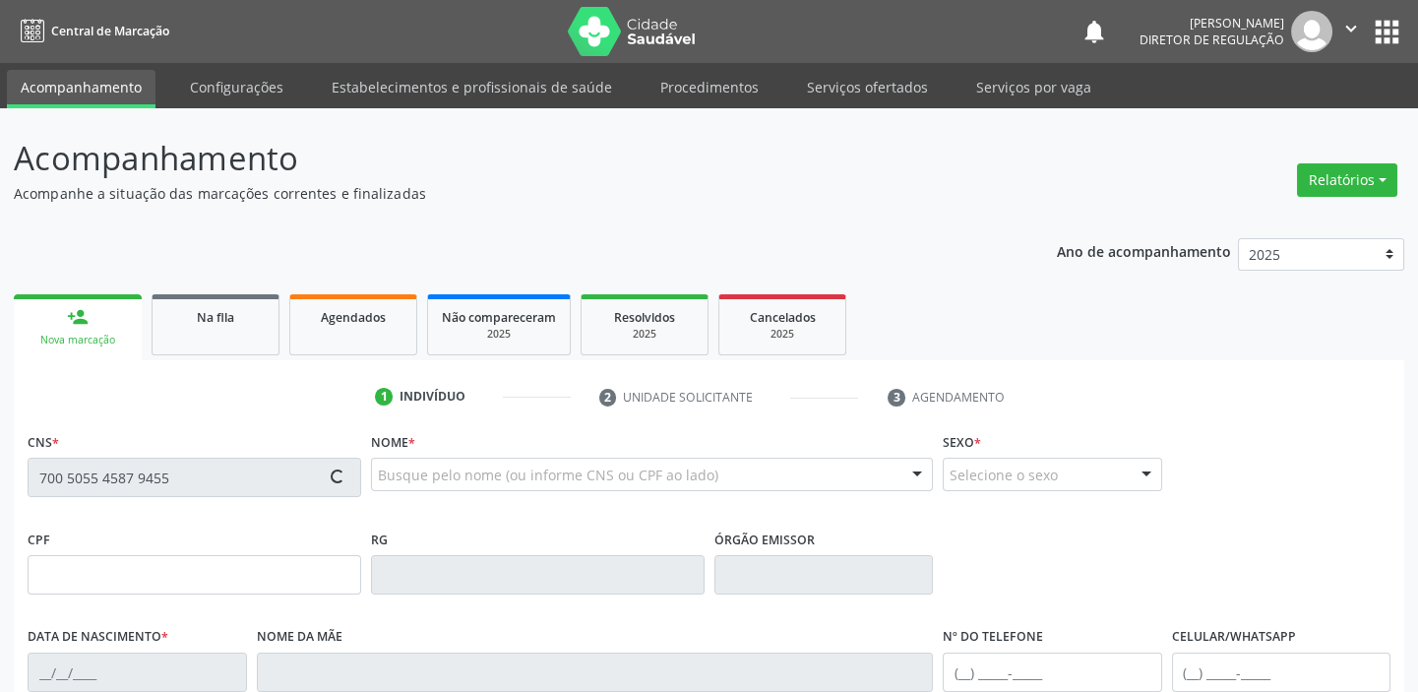
type input "392.084.604-44"
type input "16/09/1964"
type input "Maria Jenuína Coelho"
type input "(87) 98129-9205"
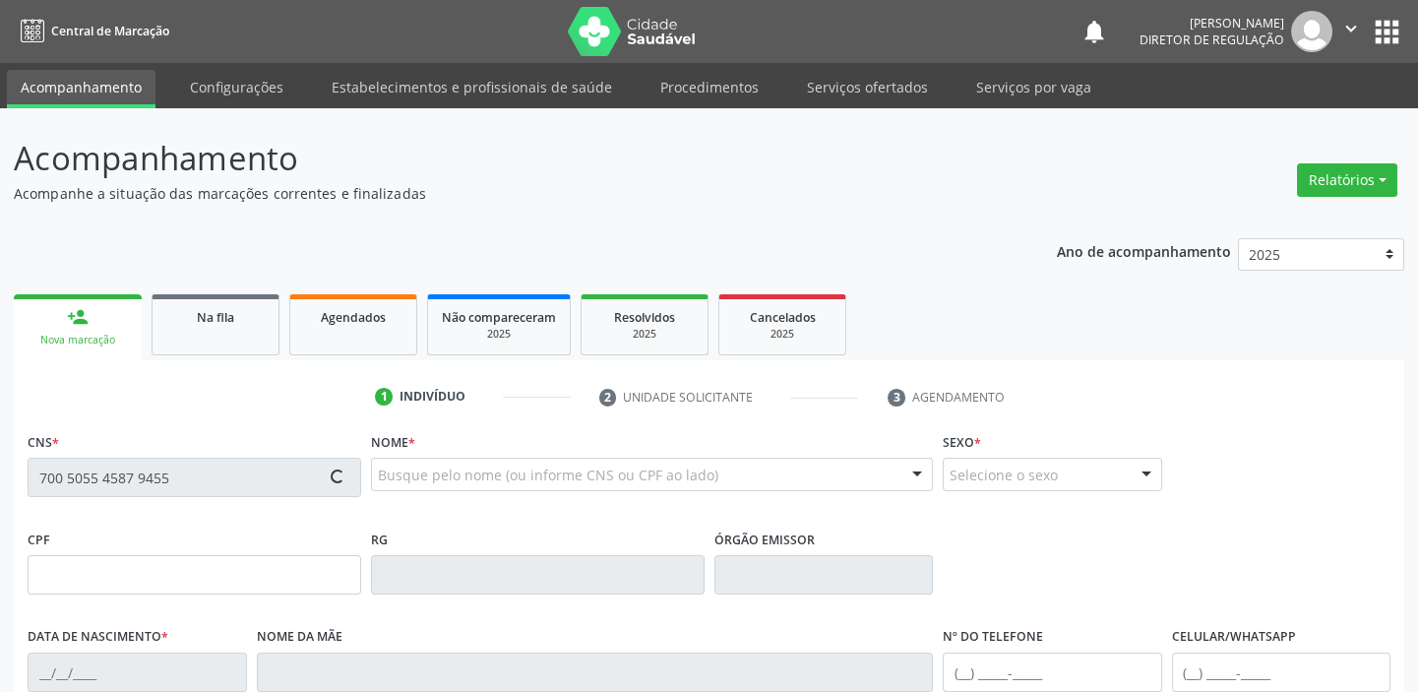
type input "S/N"
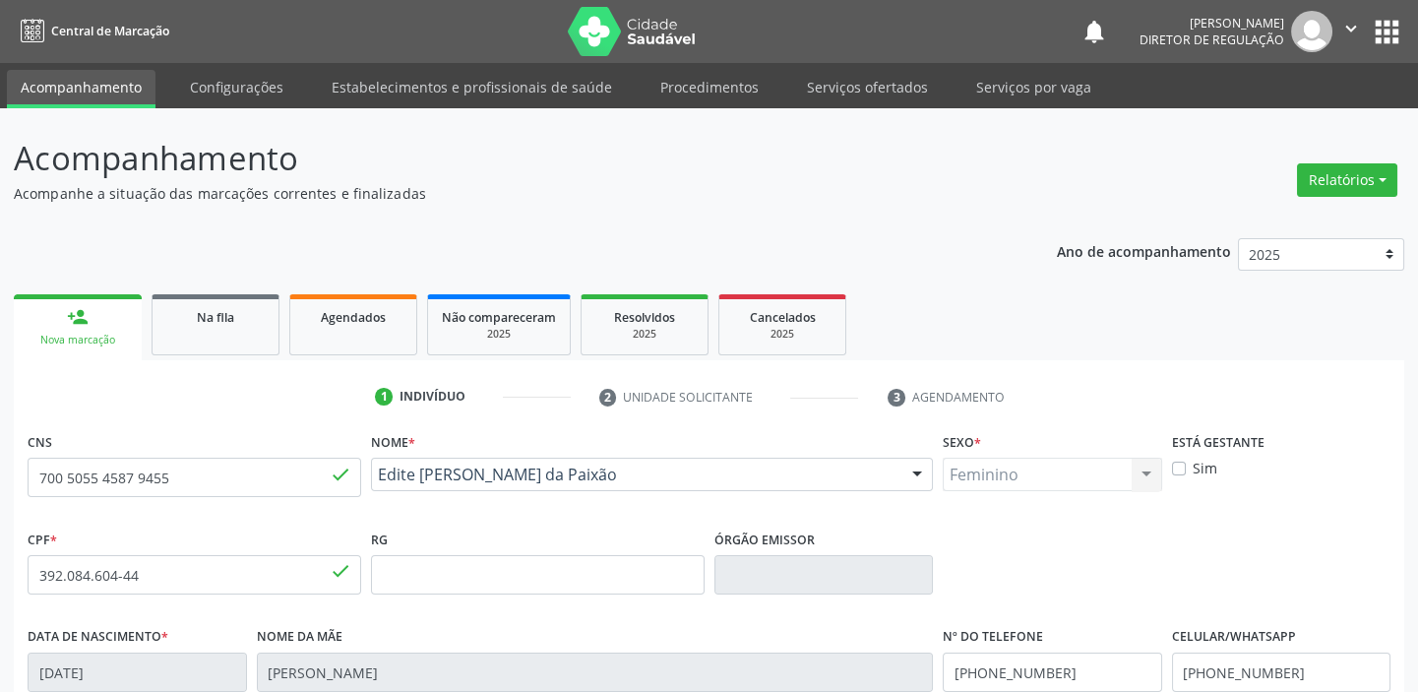
scroll to position [374, 0]
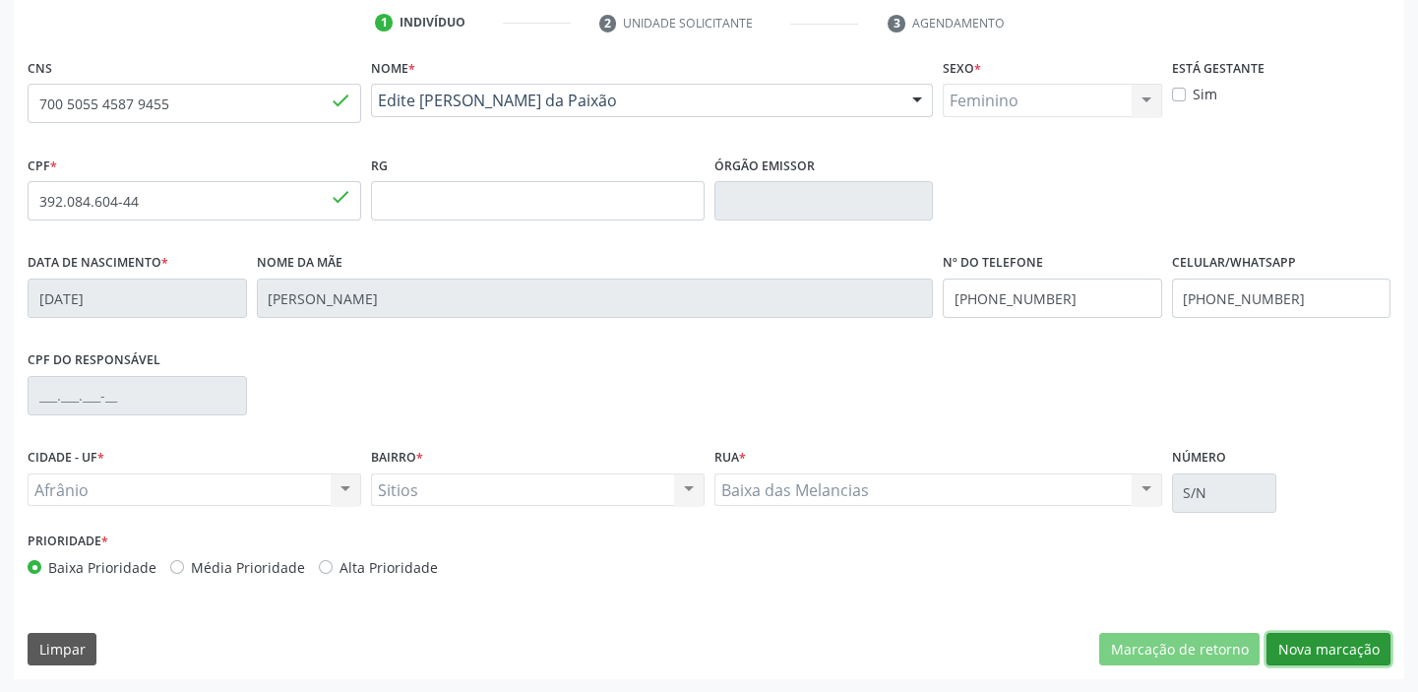
drag, startPoint x: 1299, startPoint y: 648, endPoint x: 1269, endPoint y: 664, distance: 33.5
click at [1299, 647] on button "Nova marcação" at bounding box center [1328, 649] width 124 height 33
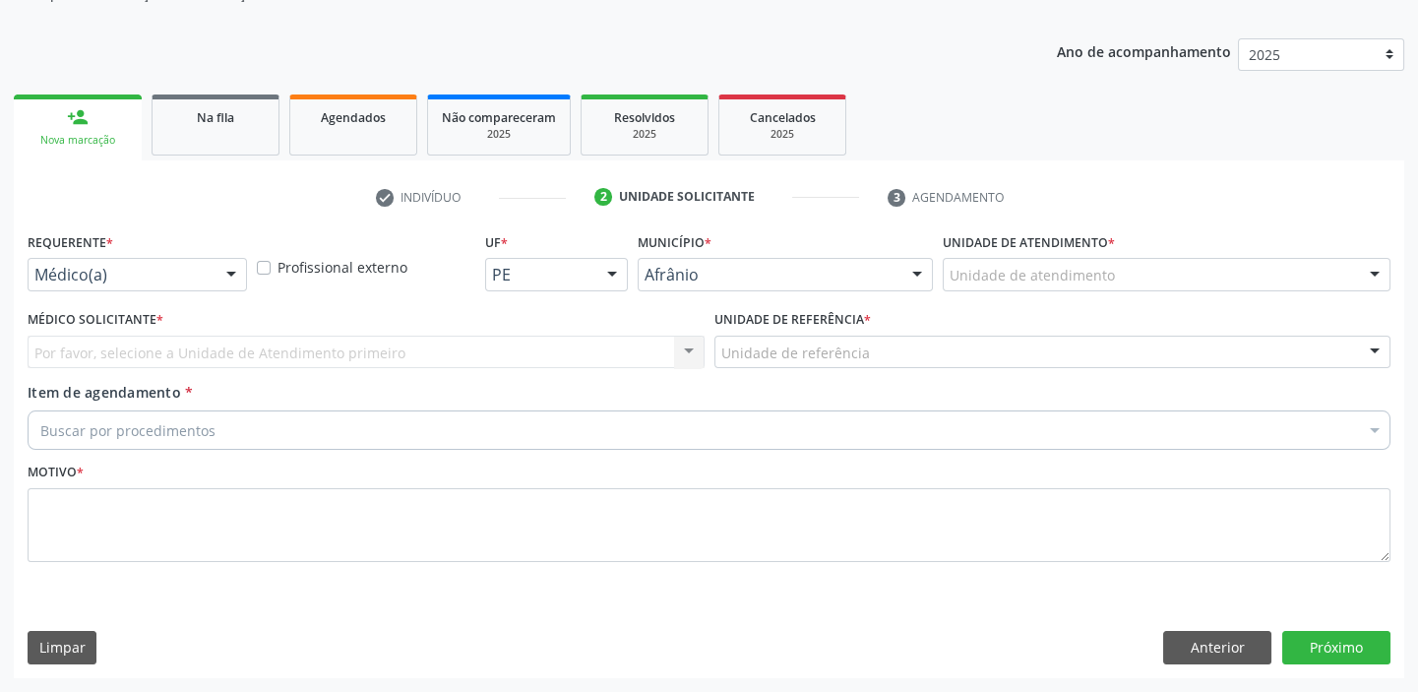
scroll to position [198, 0]
drag, startPoint x: 980, startPoint y: 257, endPoint x: 983, endPoint y: 311, distance: 54.2
click at [980, 258] on div "Unidade de atendimento * Unidade de atendimento Academia da Saude de Afranio Ac…" at bounding box center [1167, 260] width 448 height 63
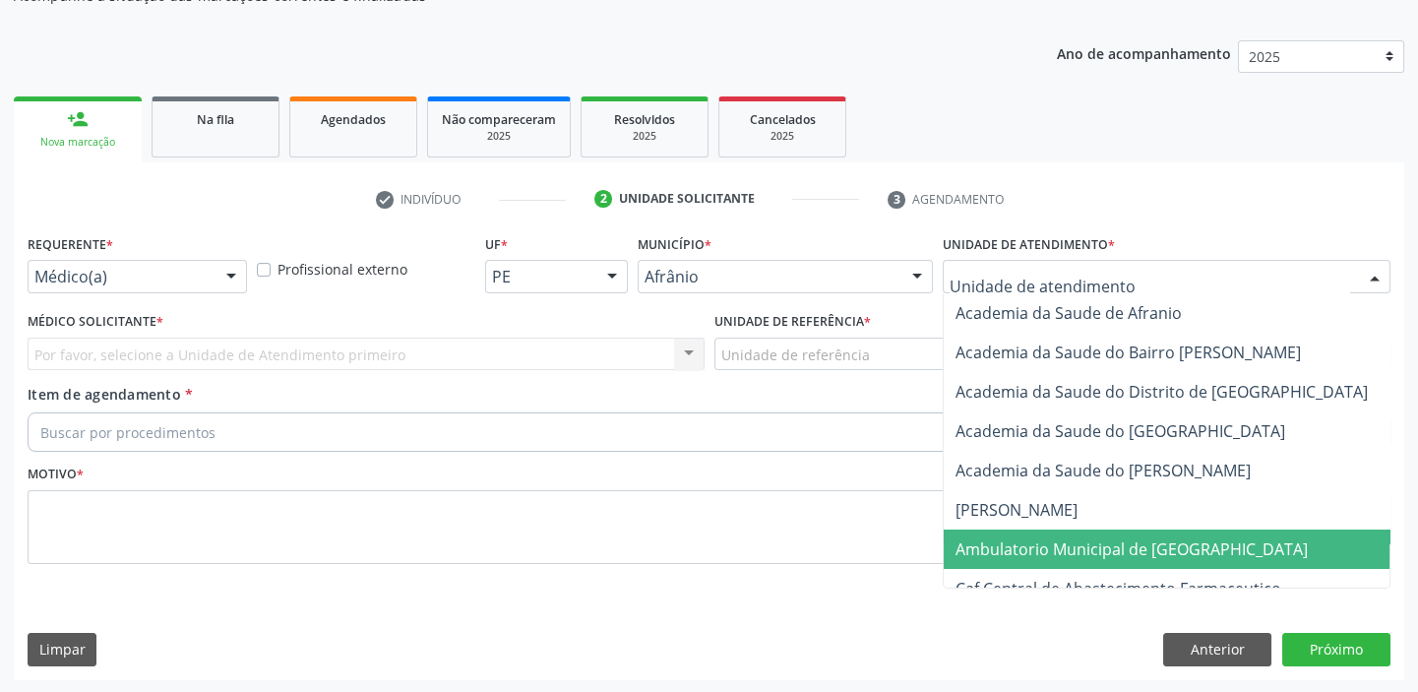
drag, startPoint x: 1009, startPoint y: 544, endPoint x: 832, endPoint y: 435, distance: 208.1
click at [1005, 542] on span "Ambulatorio Municipal de [GEOGRAPHIC_DATA]" at bounding box center [1131, 549] width 352 height 22
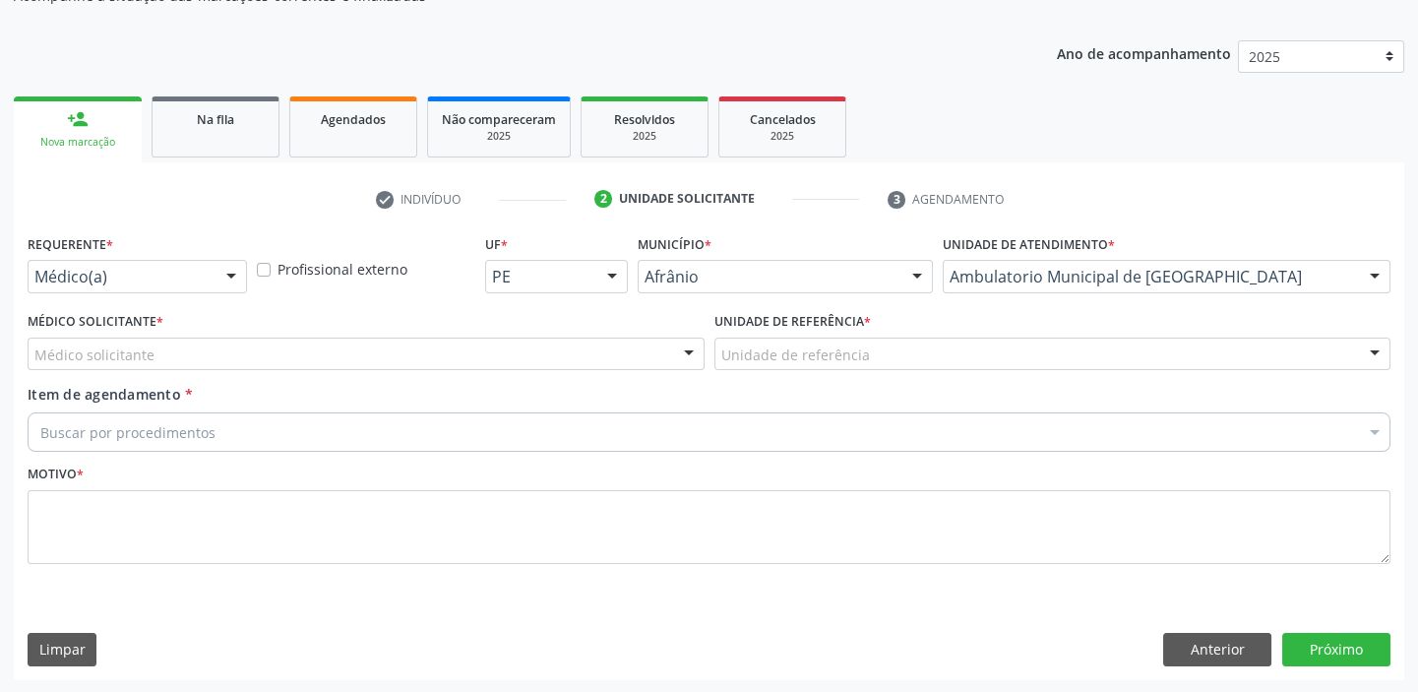
click at [759, 371] on div "Unidade de referência * Unidade de referência ESF de Extrema ESF de Barra das M…" at bounding box center [1052, 345] width 687 height 77
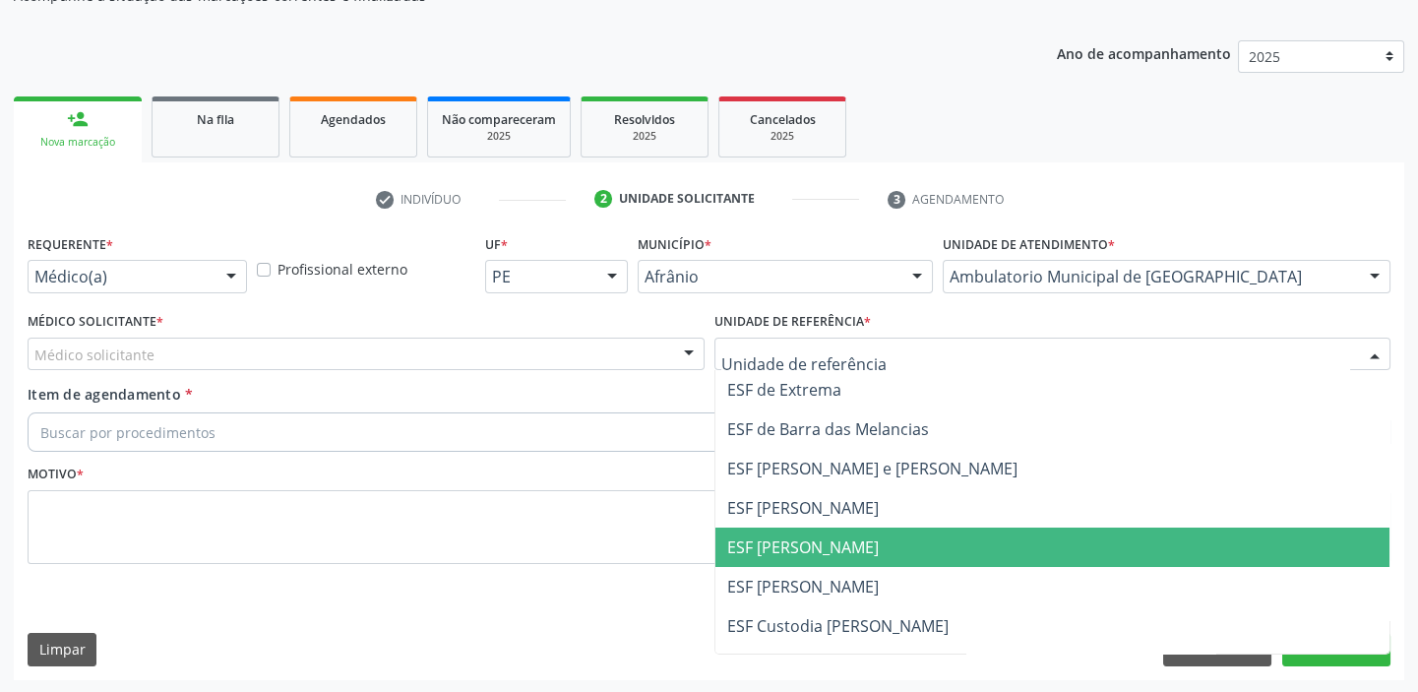
click at [775, 558] on span "ESF [PERSON_NAME]" at bounding box center [1052, 546] width 675 height 39
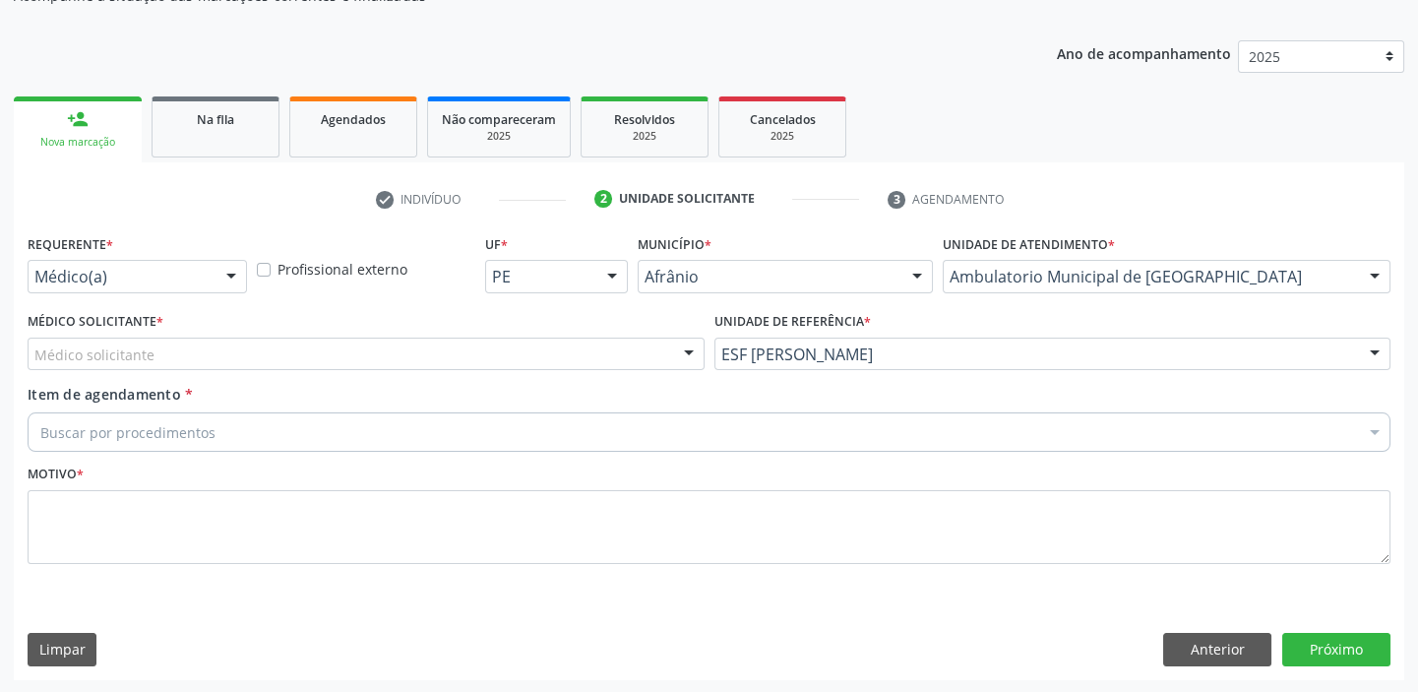
drag, startPoint x: 158, startPoint y: 365, endPoint x: 152, endPoint y: 388, distance: 23.7
click at [157, 365] on div "Médico solicitante" at bounding box center [366, 353] width 677 height 33
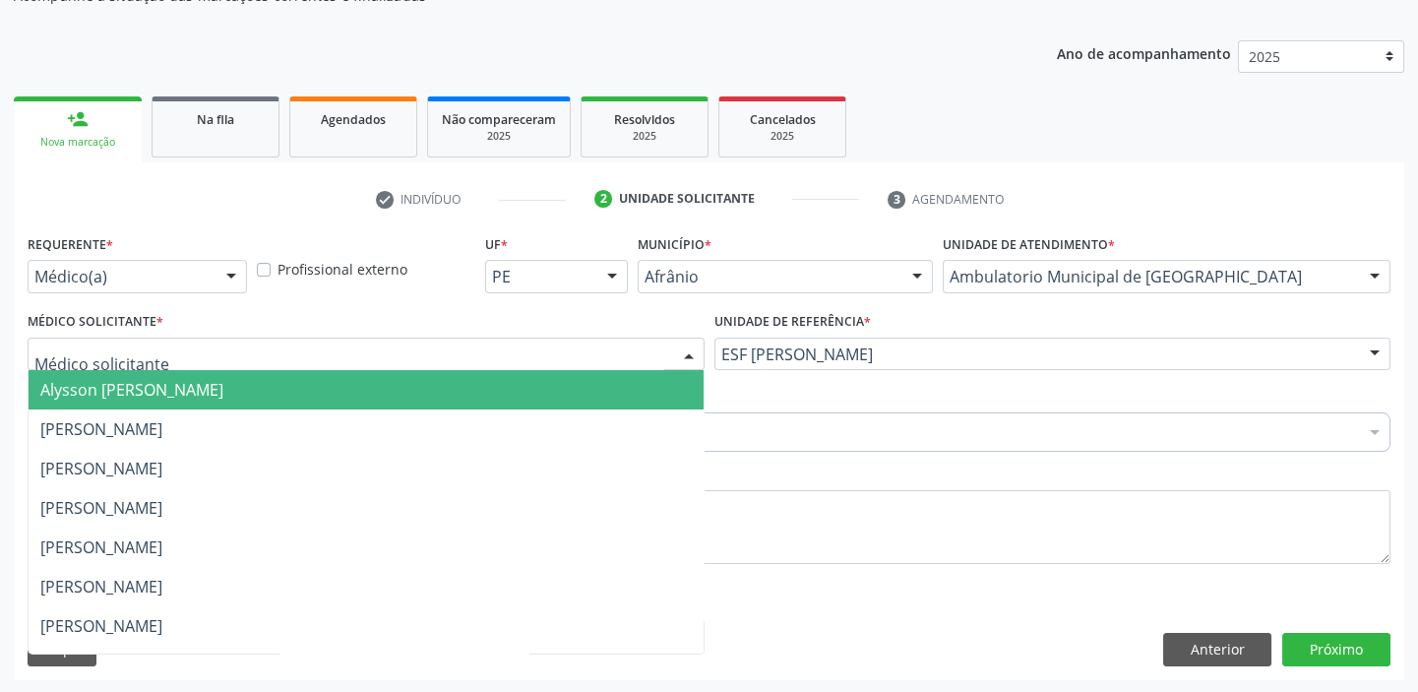
click at [152, 388] on span "Alysson [PERSON_NAME]" at bounding box center [131, 390] width 183 height 22
click at [128, 426] on span "[PERSON_NAME]" at bounding box center [101, 429] width 122 height 22
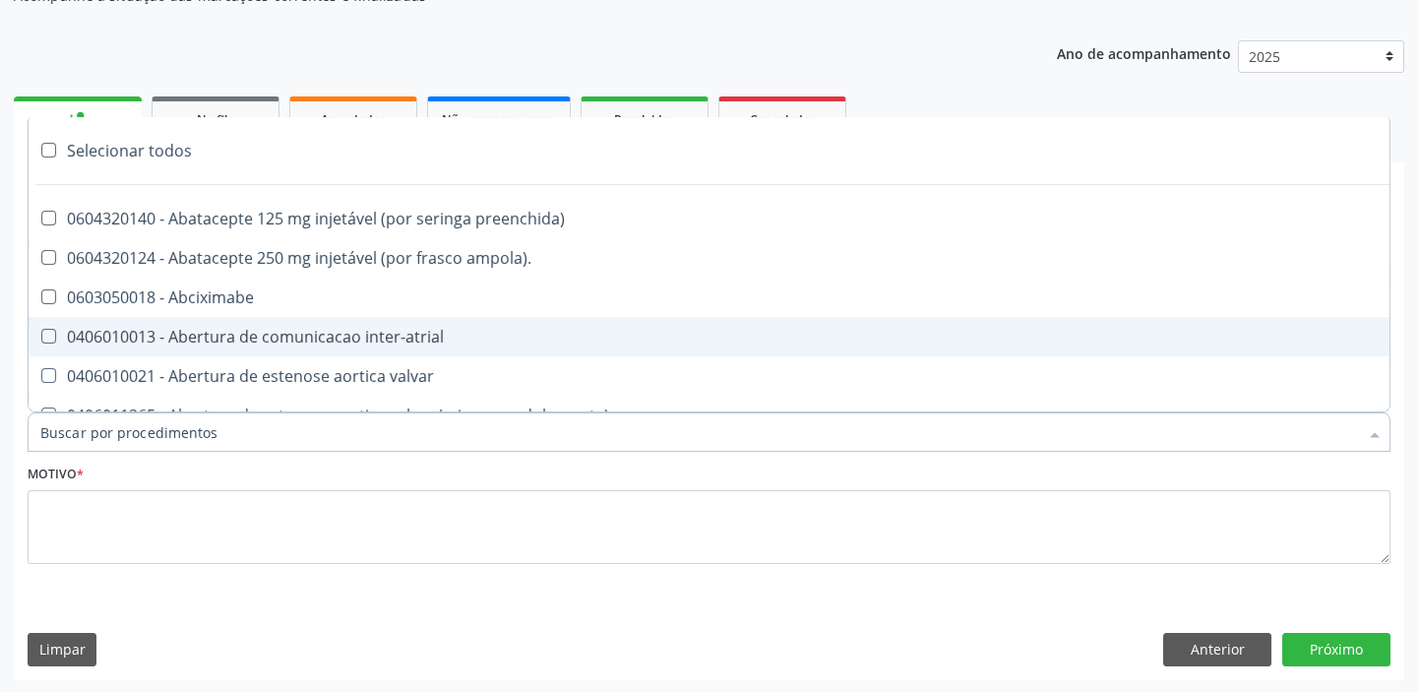
paste input "colposc"
type input "colposc"
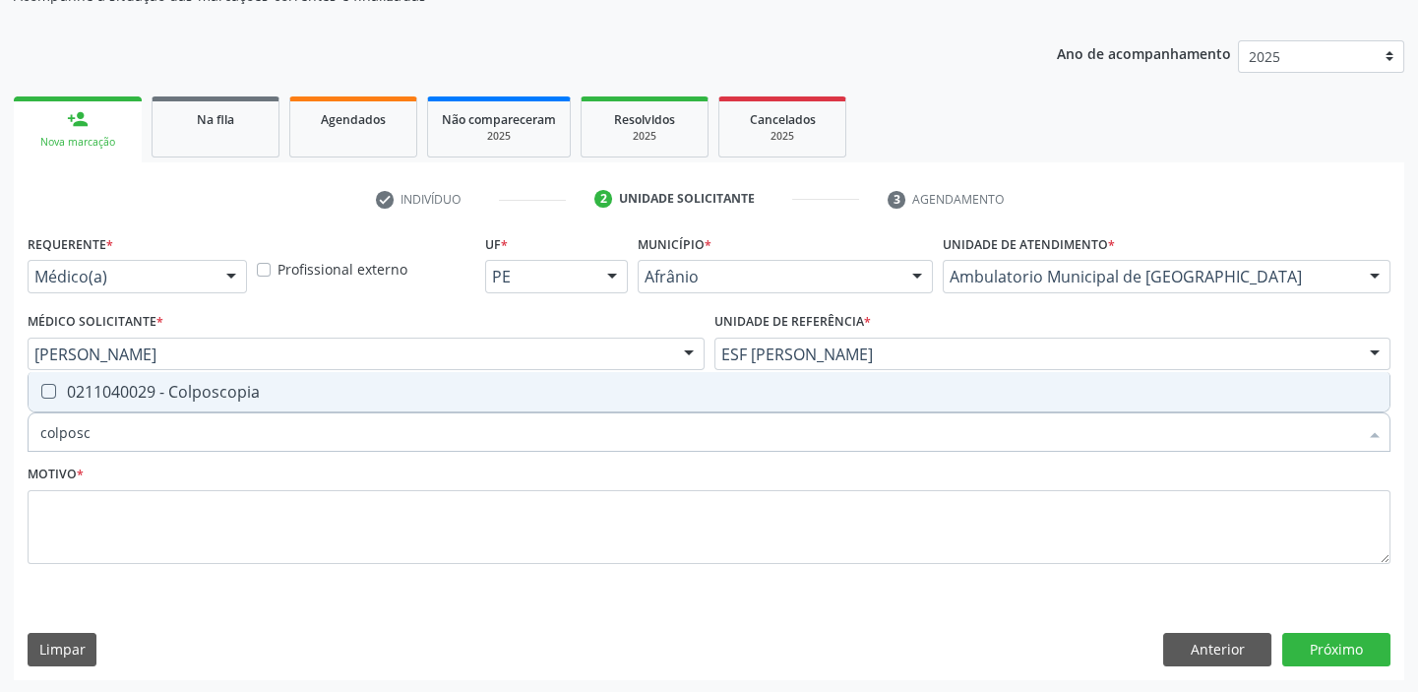
click at [243, 384] on div "0211040029 - Colposcopia" at bounding box center [708, 392] width 1337 height 16
checkbox Colposcopia "true"
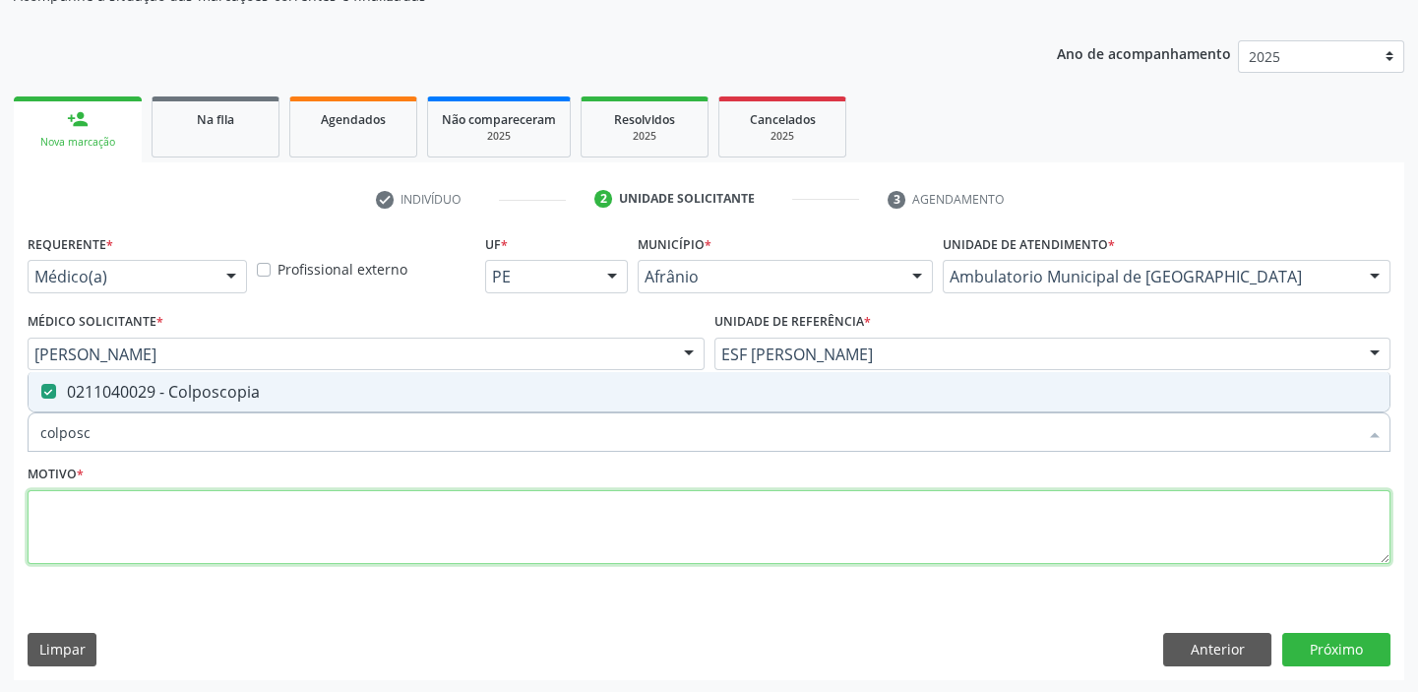
click at [119, 508] on textarea at bounding box center [709, 527] width 1363 height 75
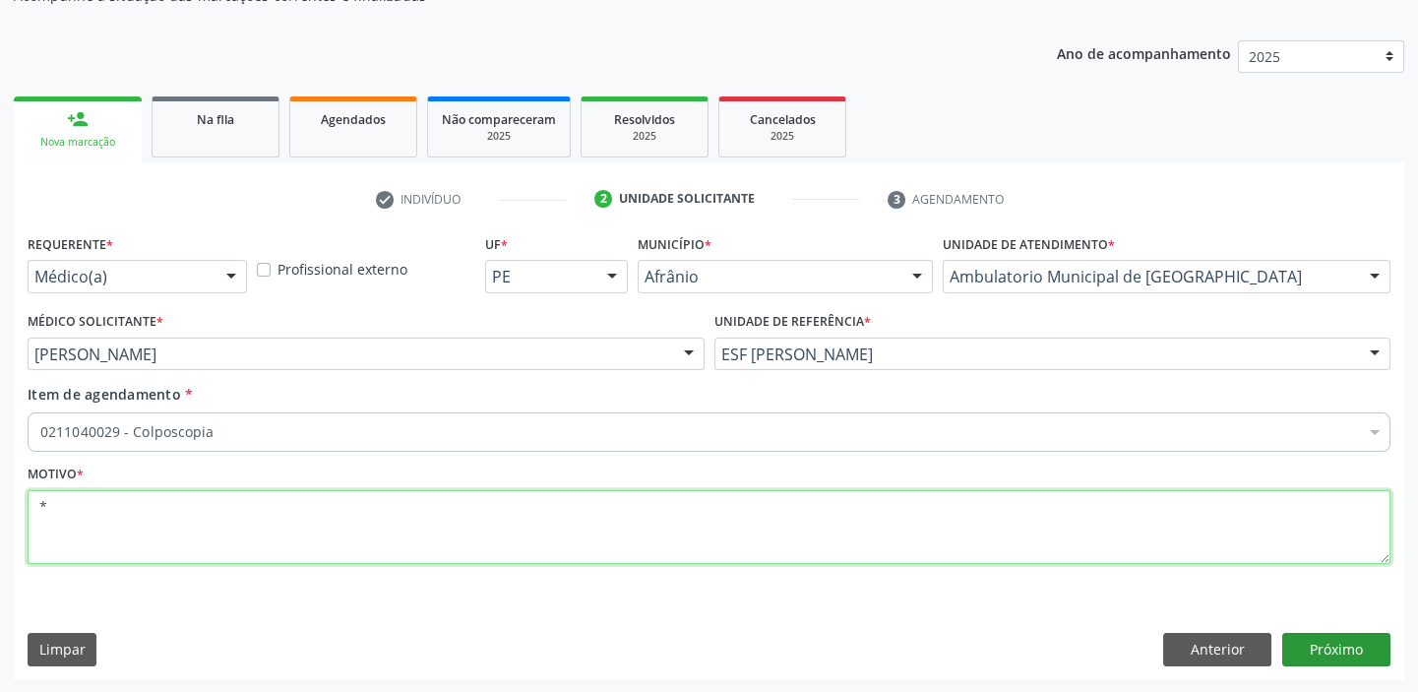
type textarea "*"
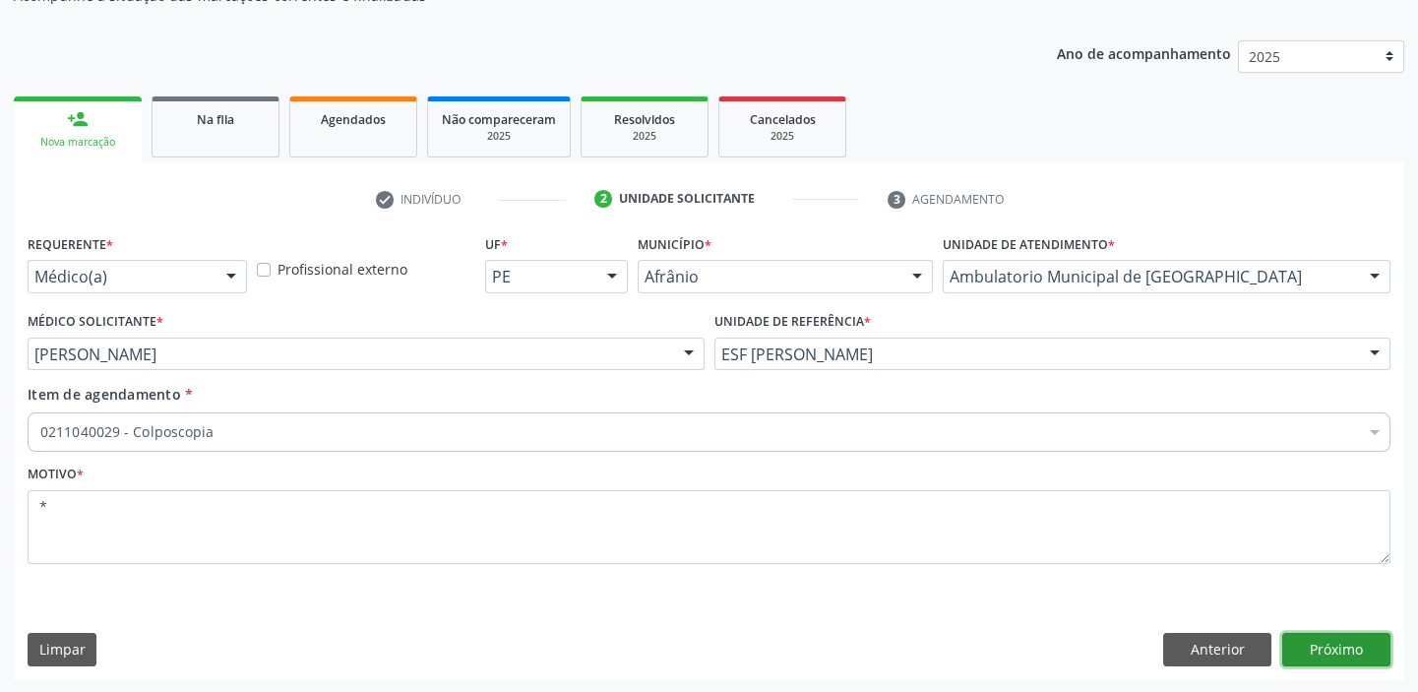
click at [1328, 647] on button "Próximo" at bounding box center [1336, 649] width 108 height 33
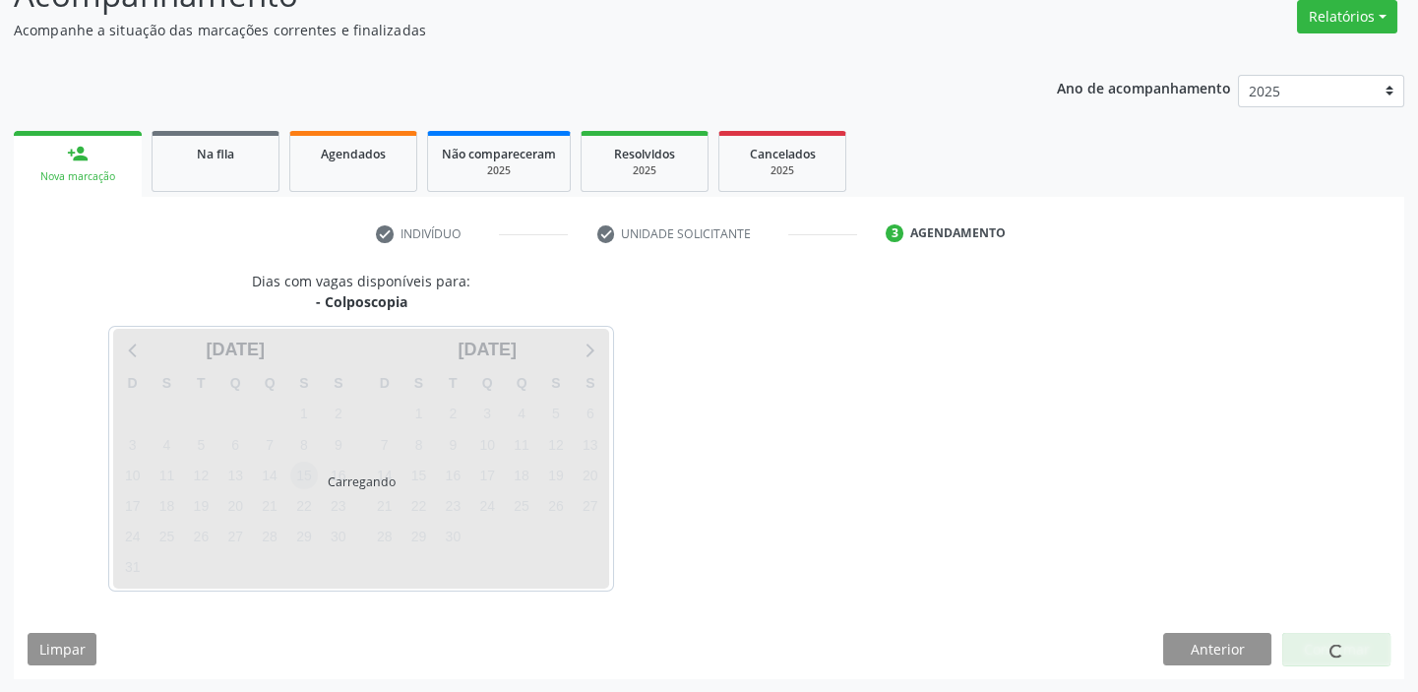
scroll to position [163, 0]
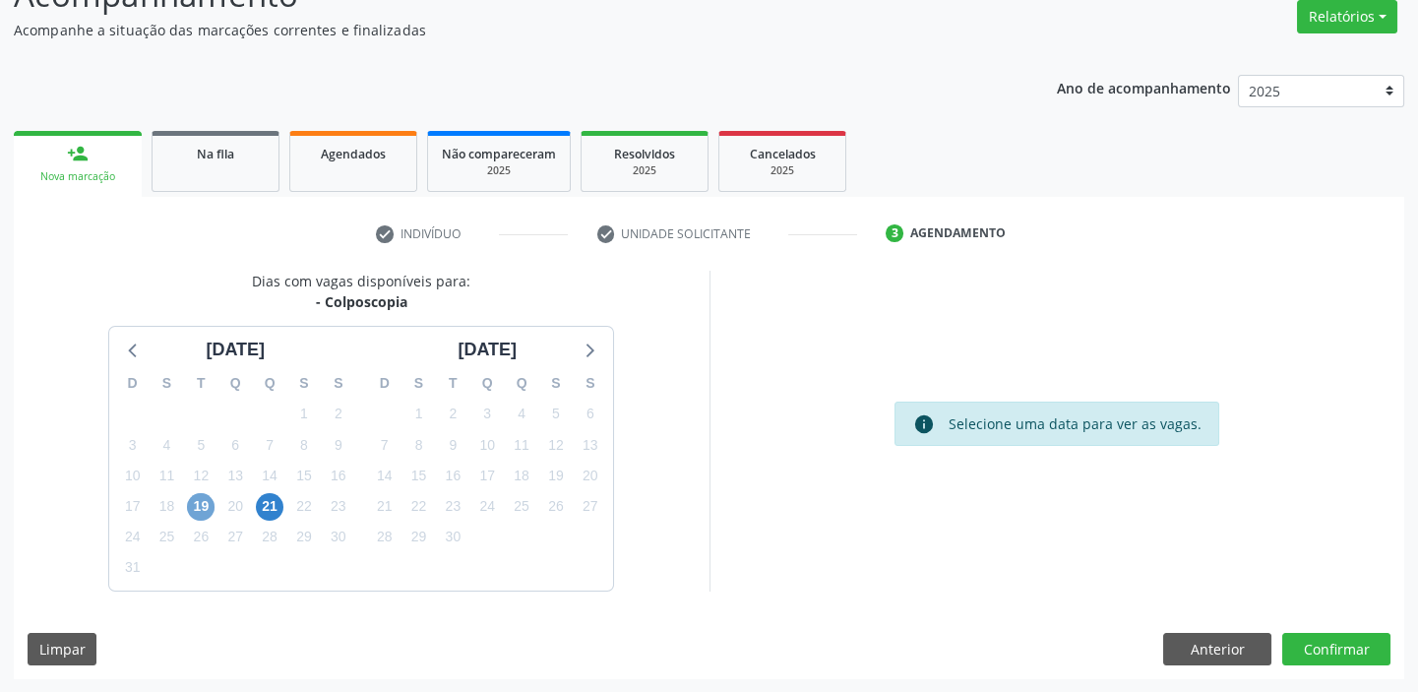
click at [205, 503] on span "19" at bounding box center [201, 507] width 28 height 28
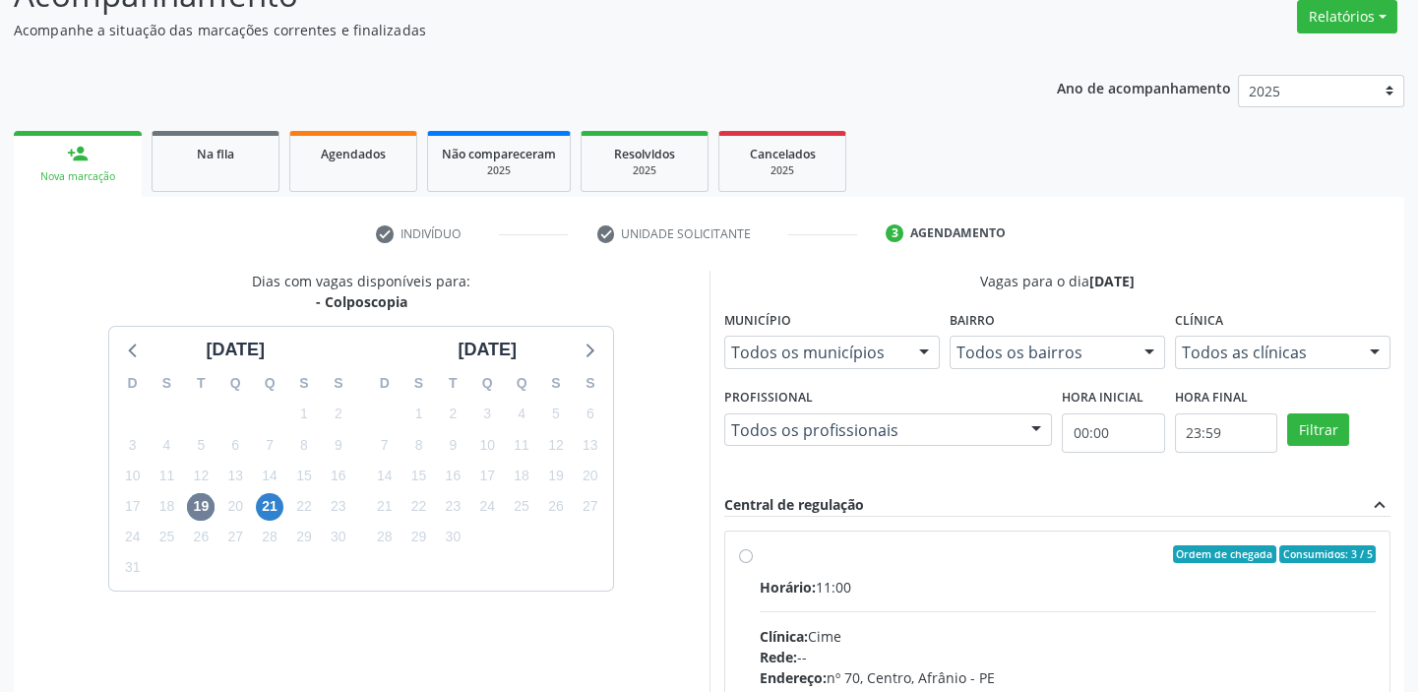
click at [1044, 567] on label "Ordem de chegada Consumidos: 3 / 5 Horário: 11:00 Clínica: Cime Rede: -- Endere…" at bounding box center [1068, 696] width 617 height 302
click at [753, 563] on input "Ordem de chegada Consumidos: 3 / 5 Horário: 11:00 Clínica: Cime Rede: -- Endere…" at bounding box center [746, 554] width 14 height 18
radio input "true"
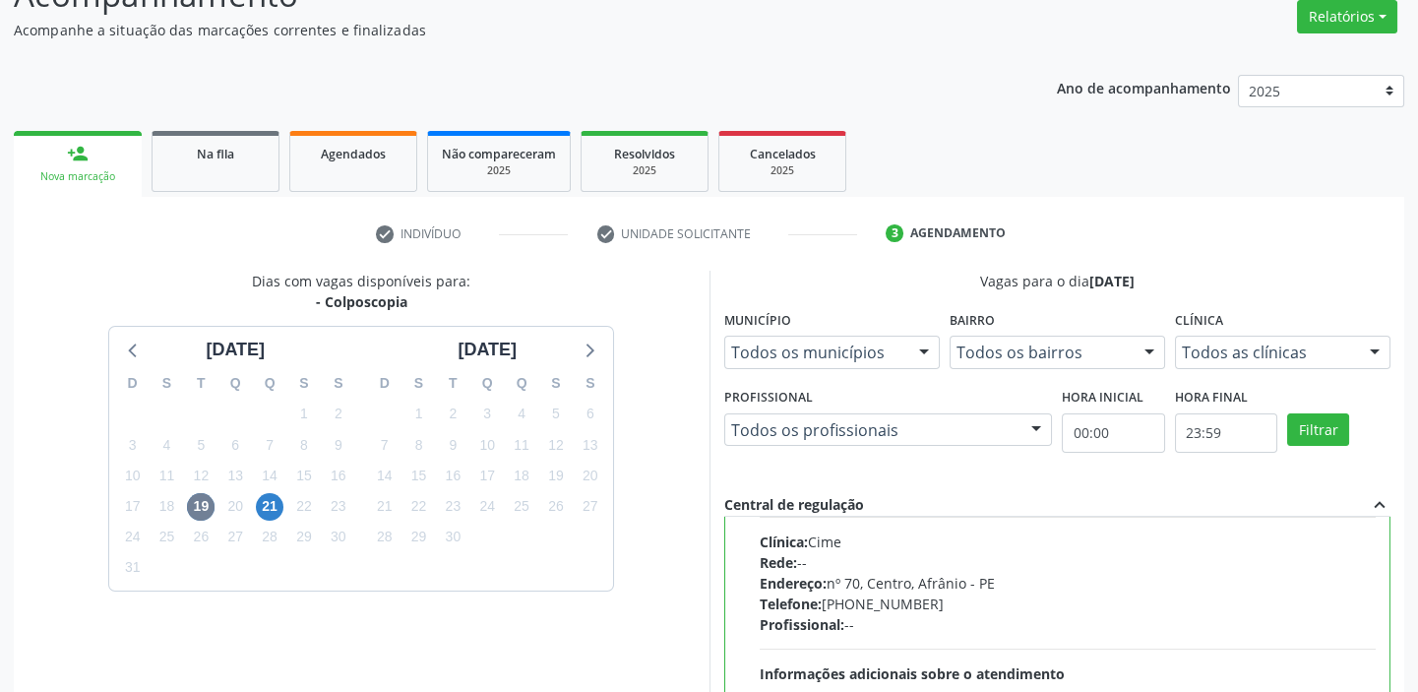
scroll to position [482, 0]
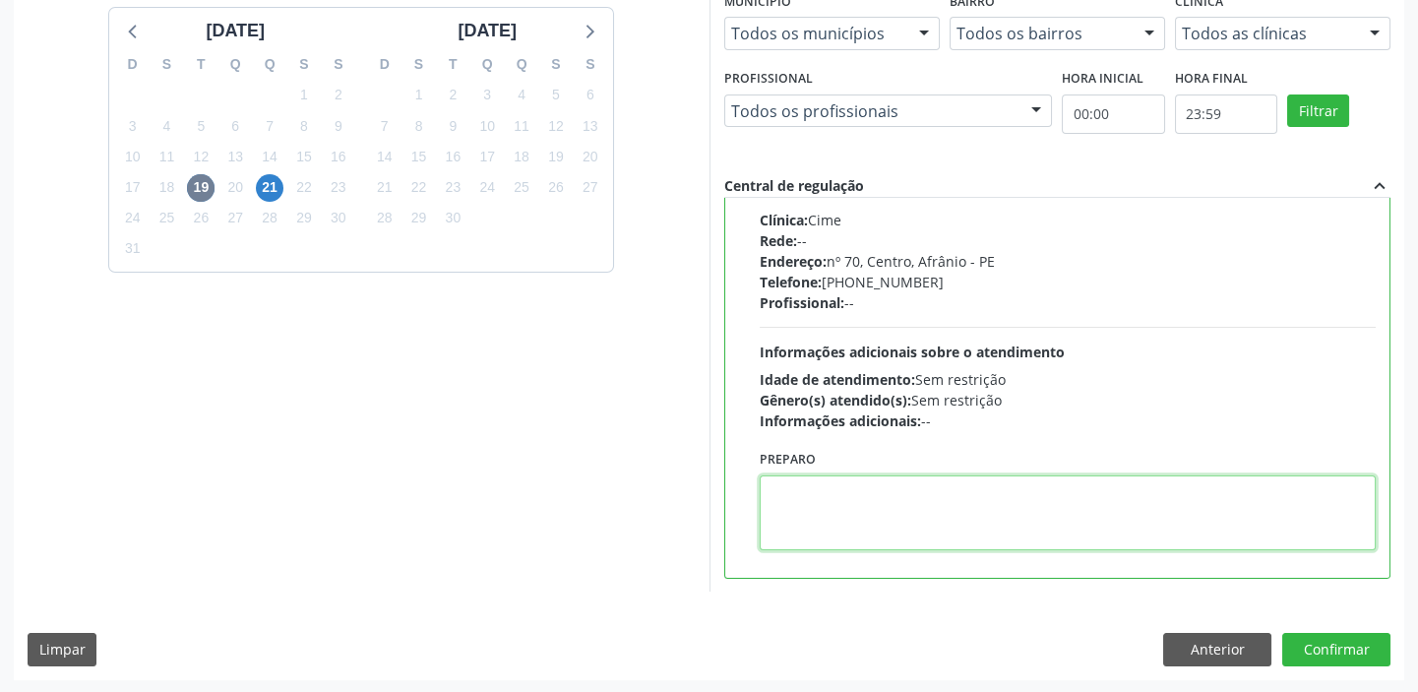
click at [894, 513] on textarea at bounding box center [1068, 512] width 617 height 75
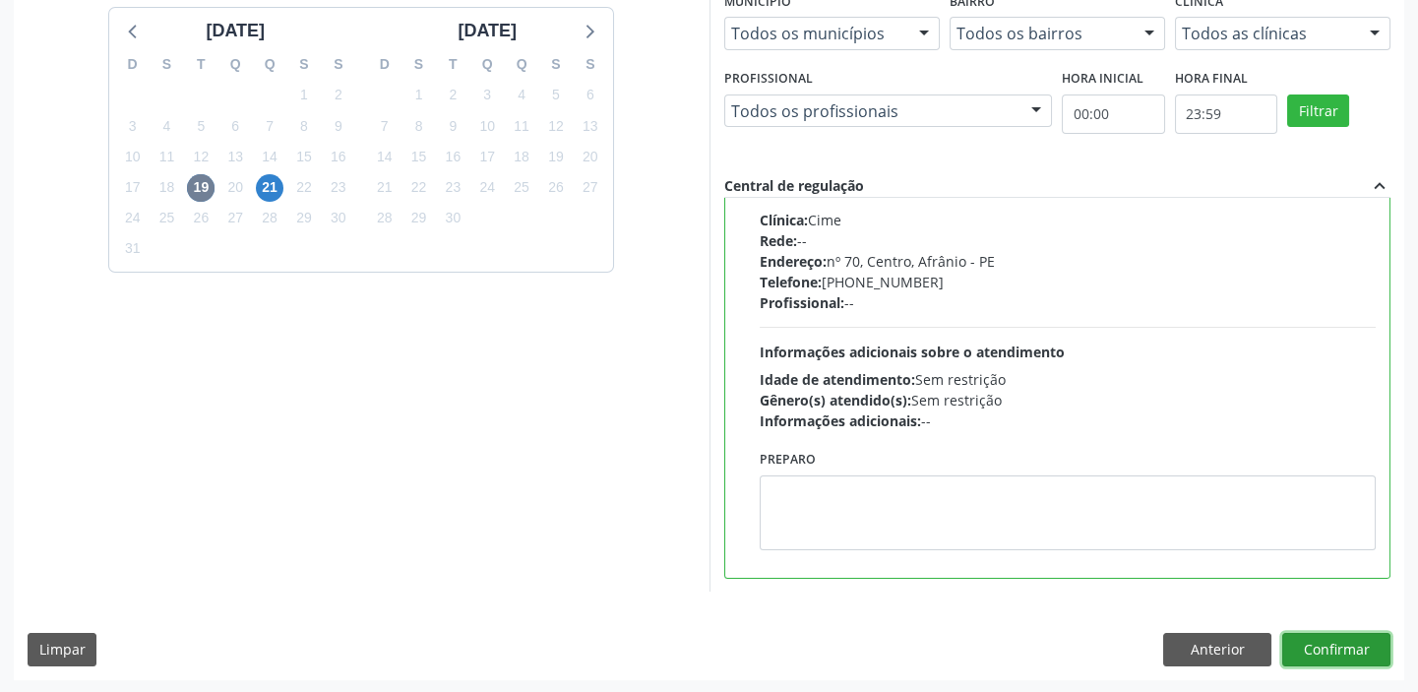
click at [1309, 642] on button "Confirmar" at bounding box center [1336, 649] width 108 height 33
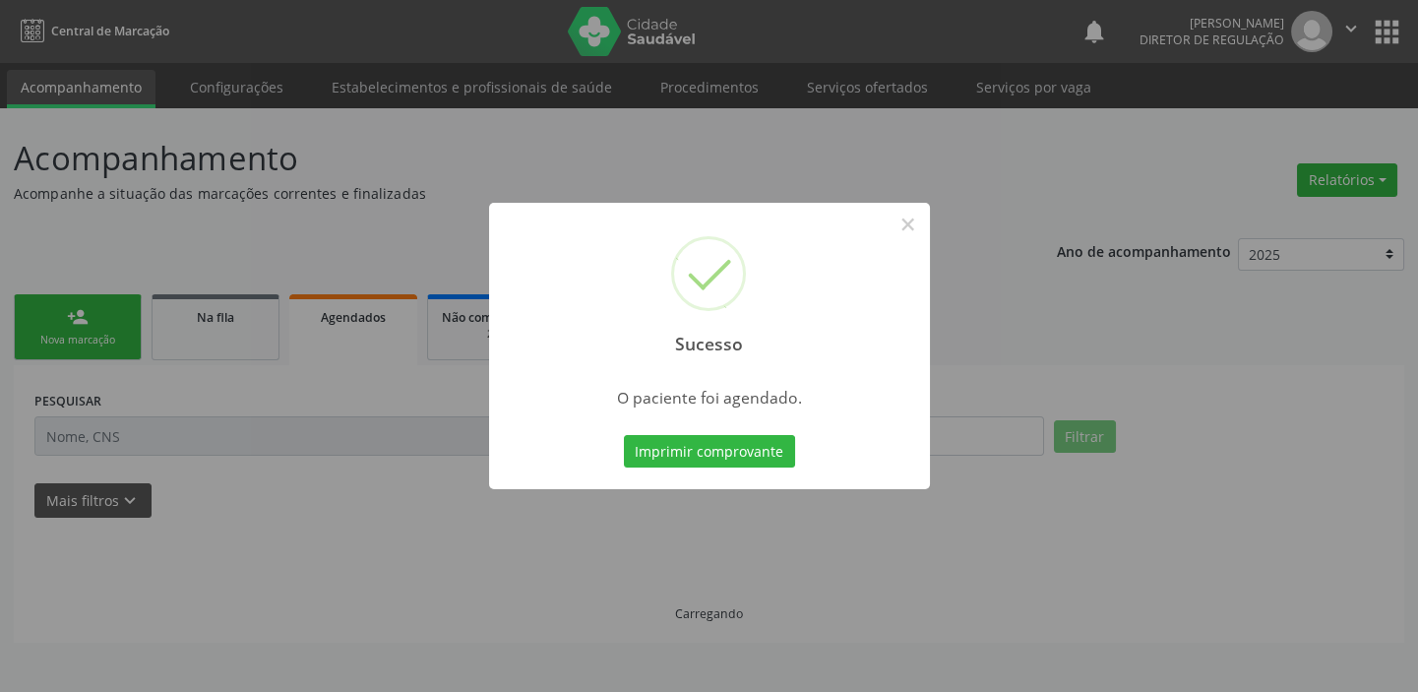
scroll to position [0, 0]
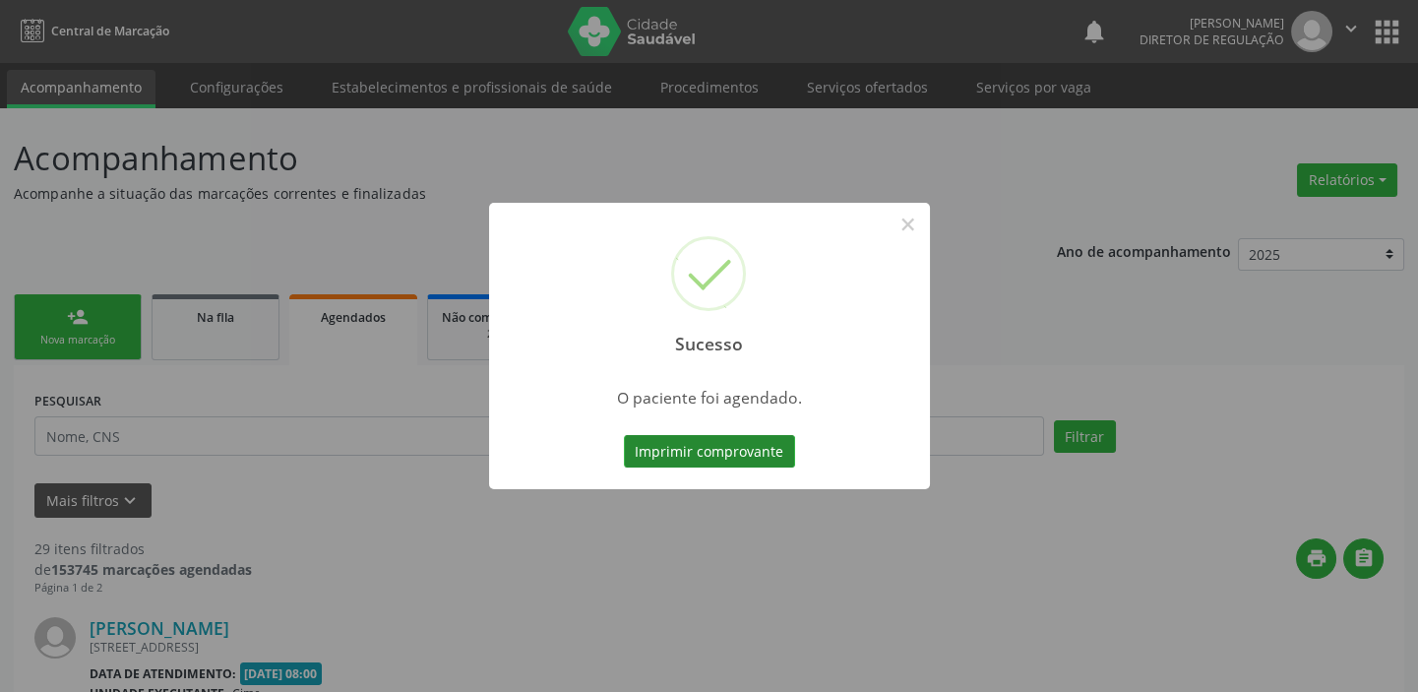
click at [696, 459] on button "Imprimir comprovante" at bounding box center [709, 451] width 171 height 33
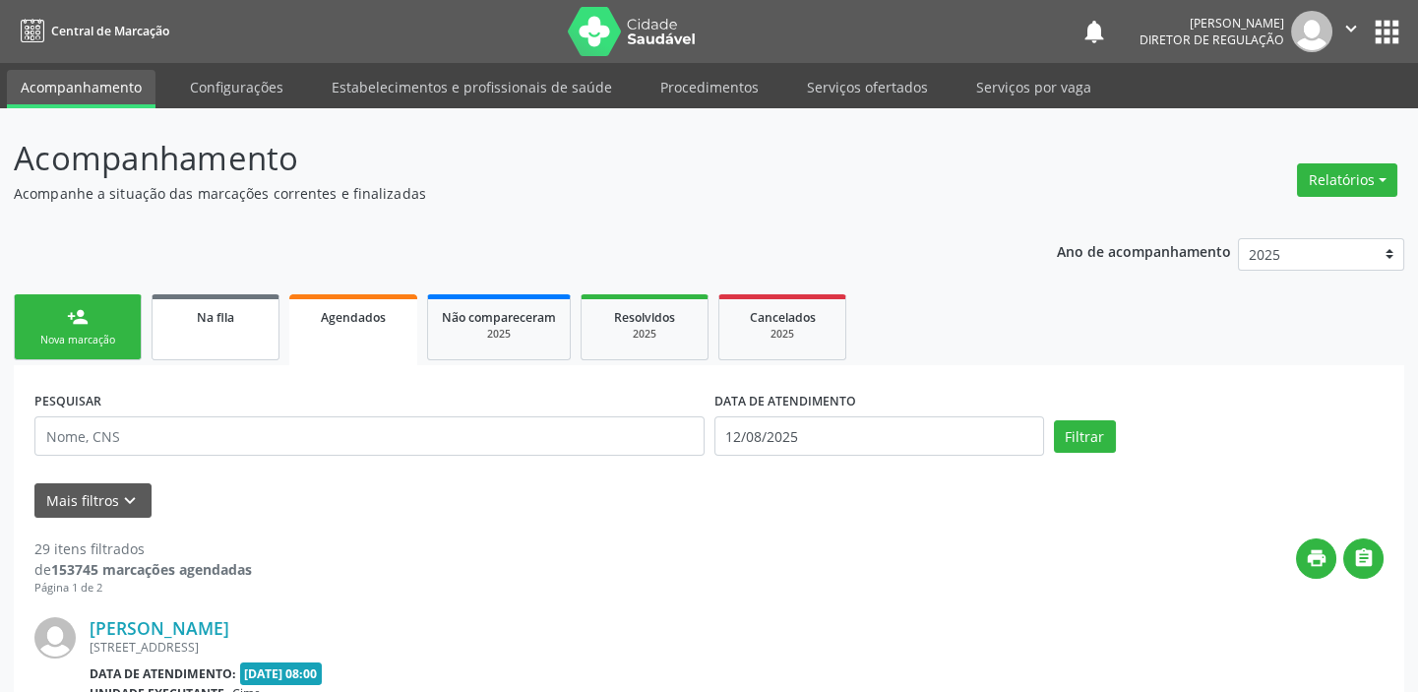
click at [214, 337] on link "Na fila" at bounding box center [216, 327] width 128 height 66
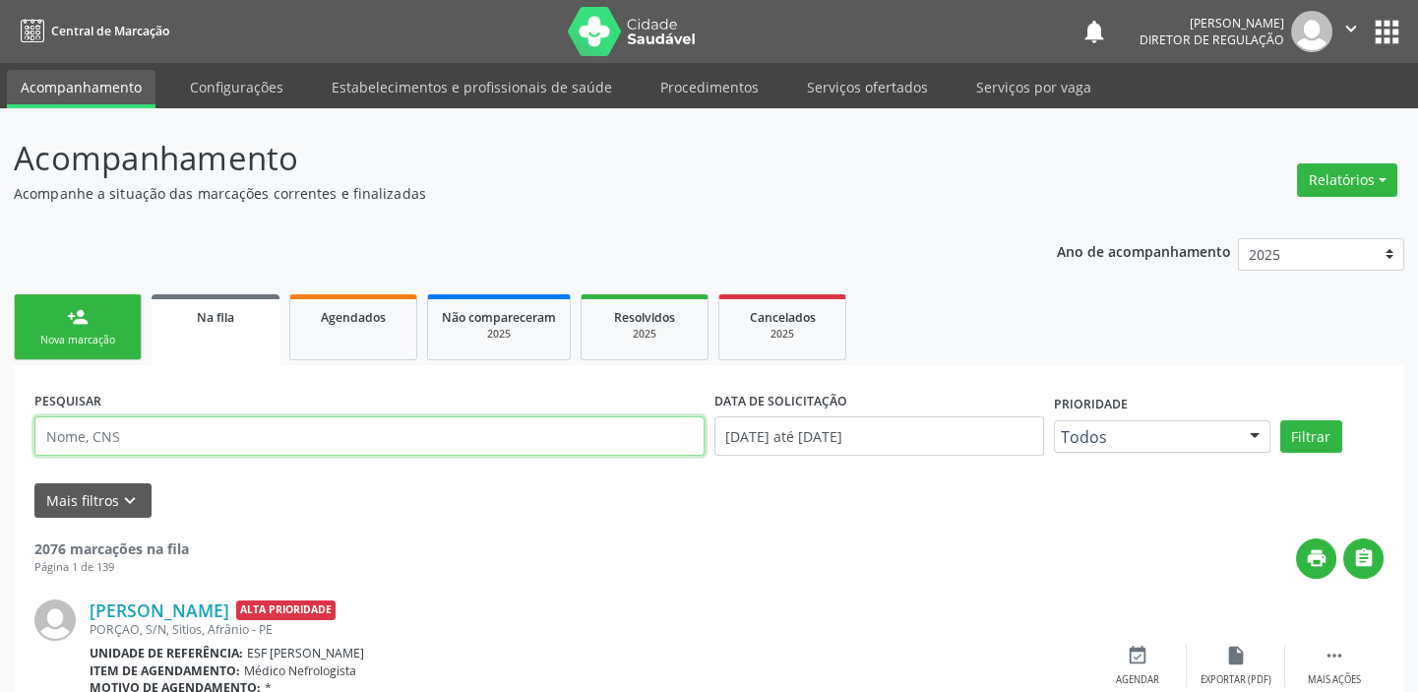
click at [157, 451] on input "text" at bounding box center [369, 435] width 670 height 39
type input "706501345542894"
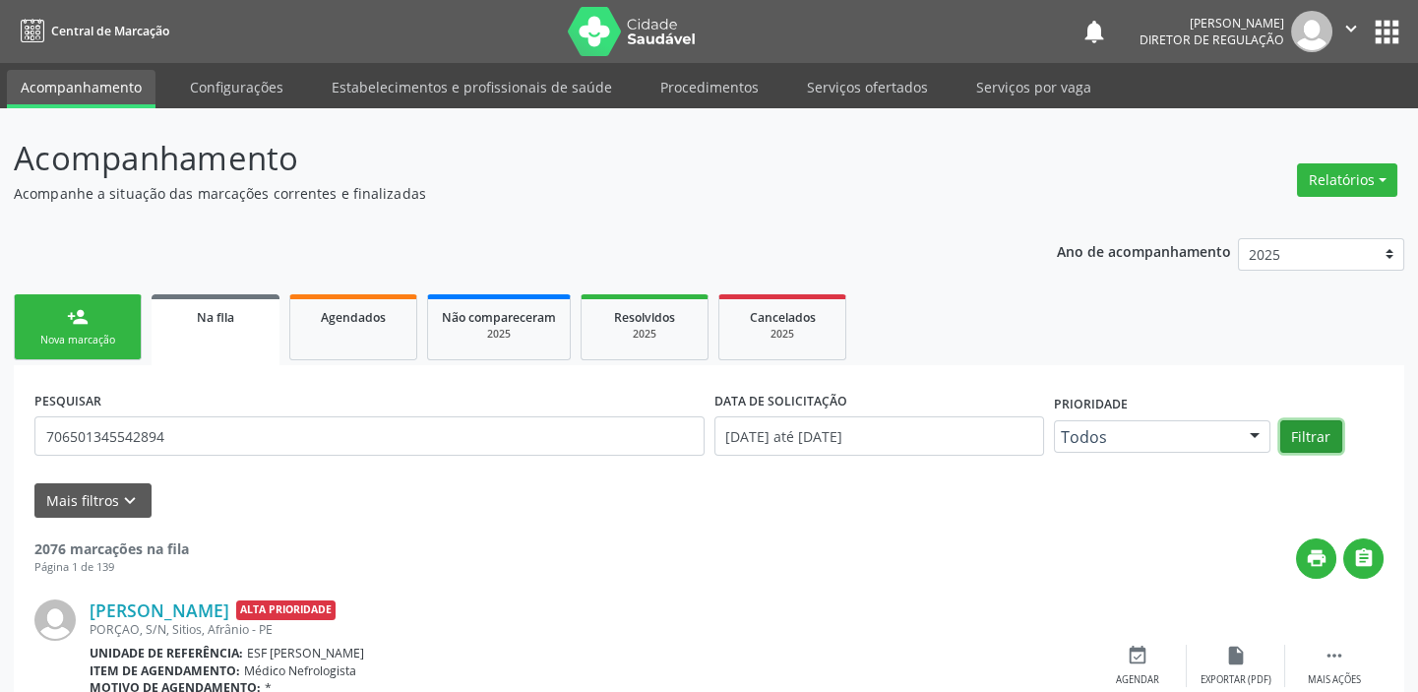
click at [1316, 442] on button "Filtrar" at bounding box center [1311, 436] width 62 height 33
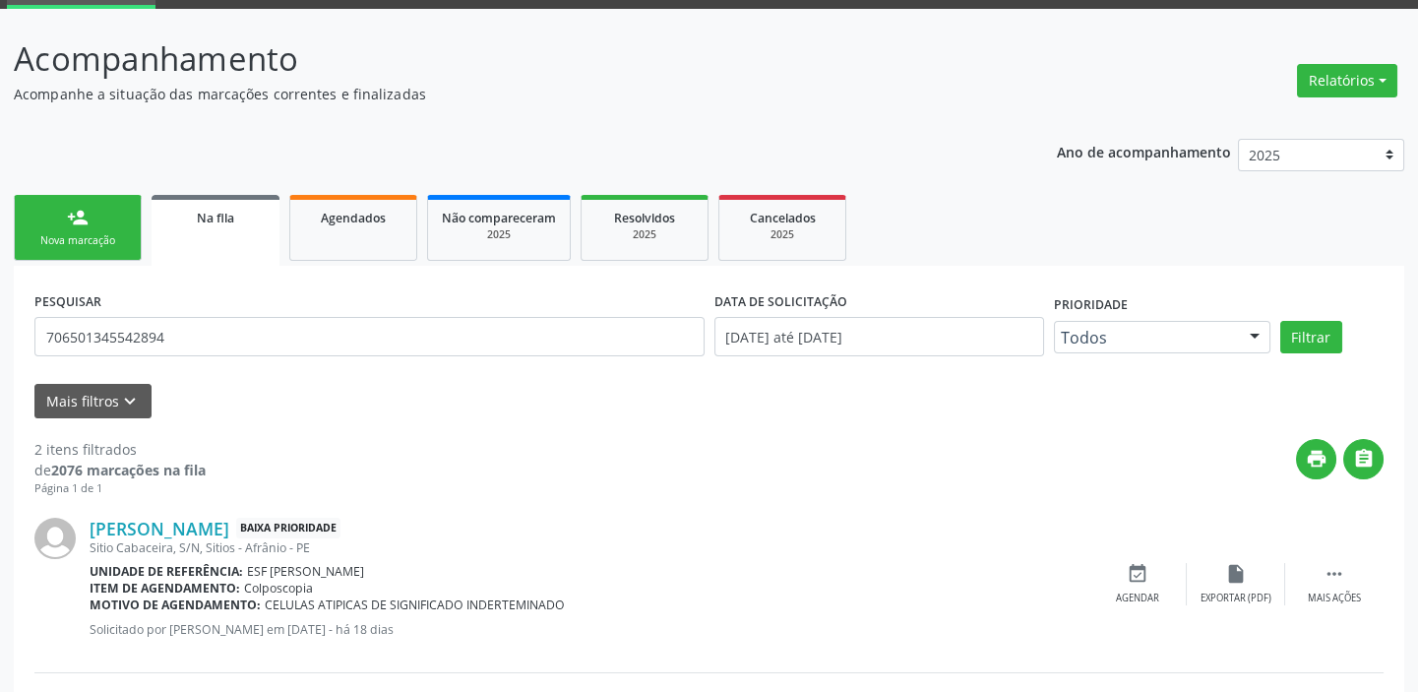
scroll to position [288, 0]
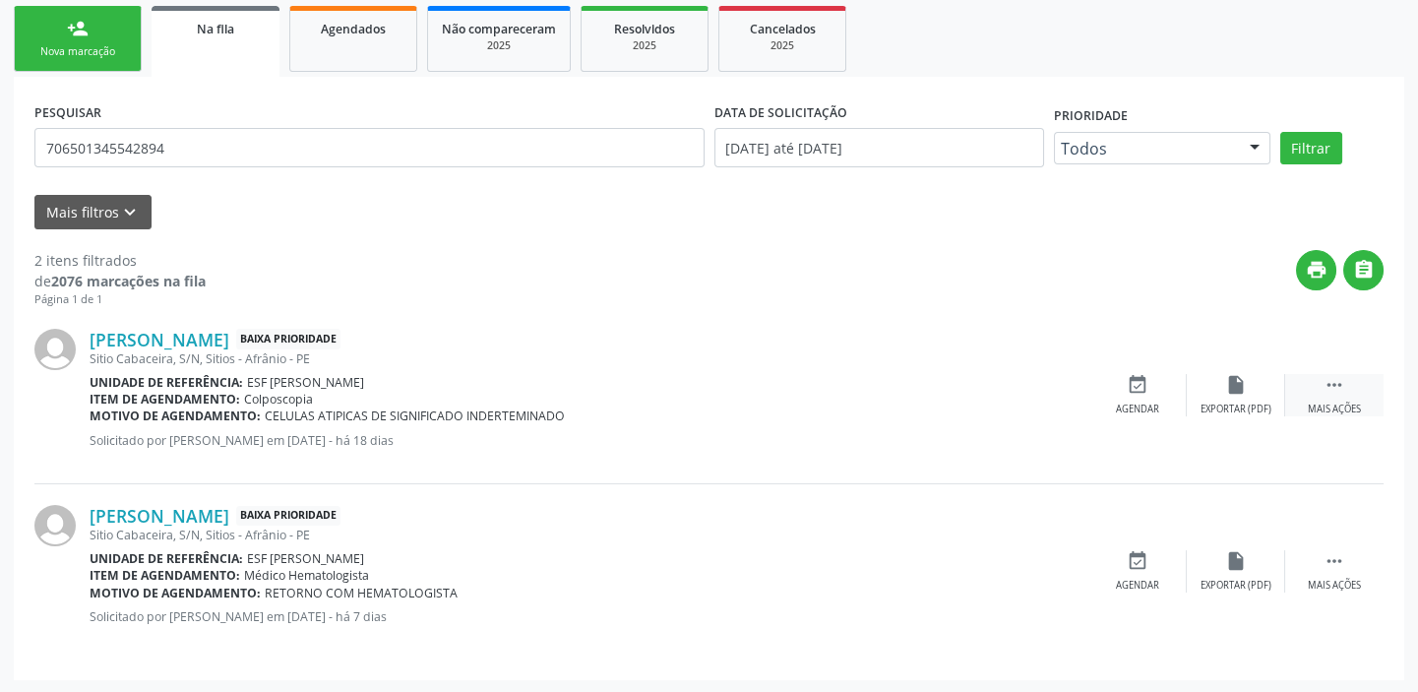
click at [1338, 382] on icon "" at bounding box center [1334, 385] width 22 height 22
click at [1043, 392] on icon "print" at bounding box center [1039, 385] width 22 height 22
click at [838, 386] on icon "event_available" at bounding box center [842, 385] width 22 height 22
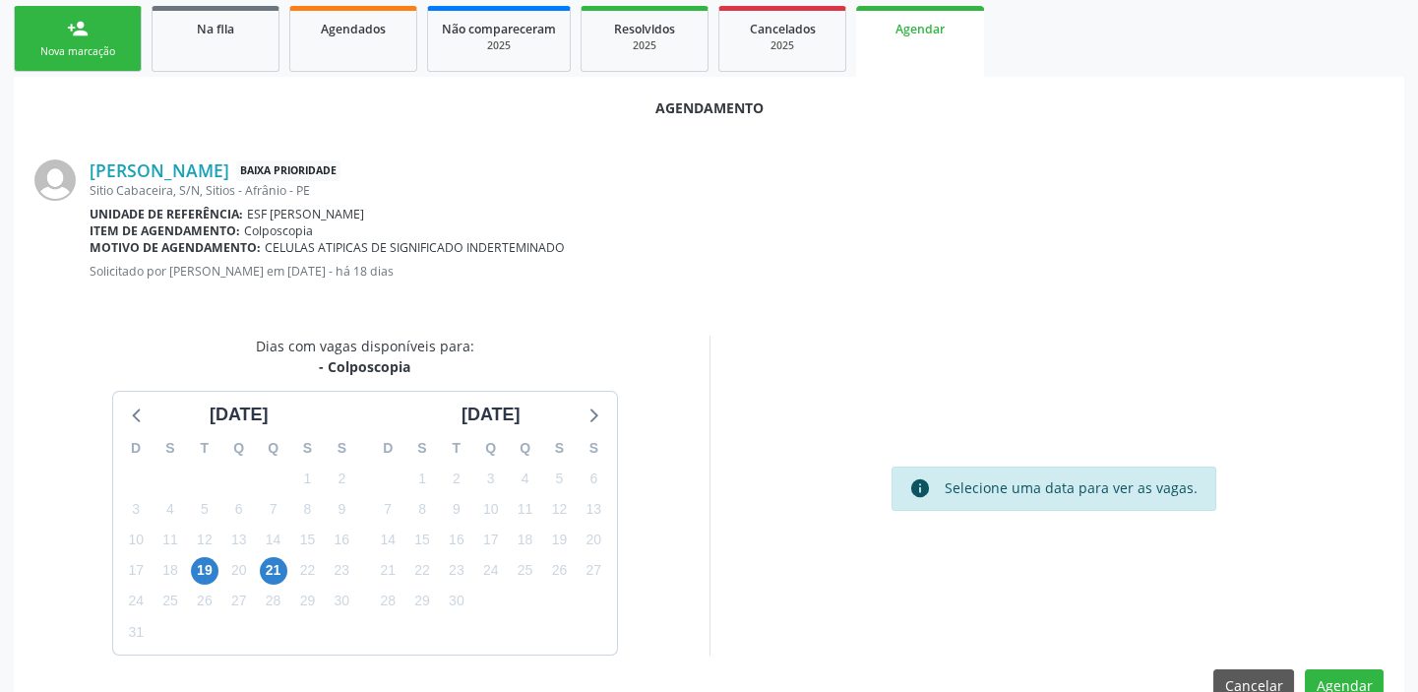
scroll to position [332, 0]
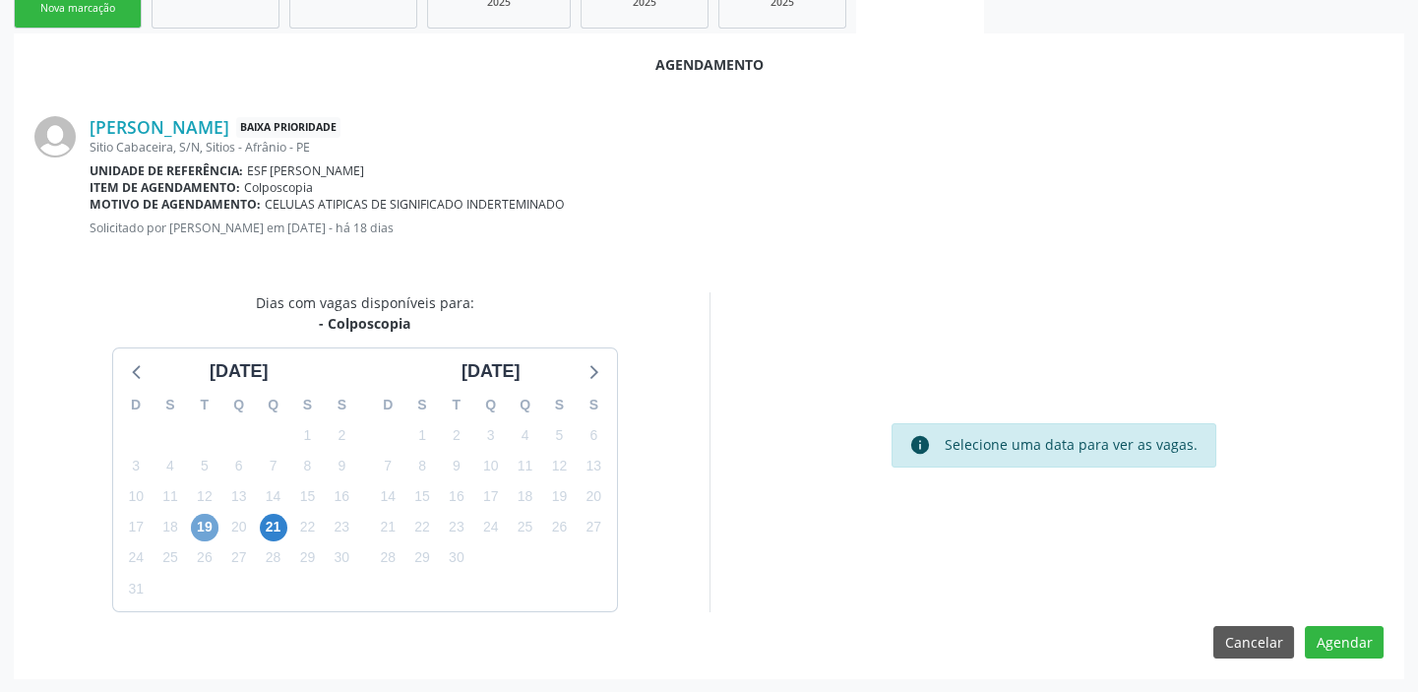
click at [200, 531] on span "19" at bounding box center [205, 528] width 28 height 28
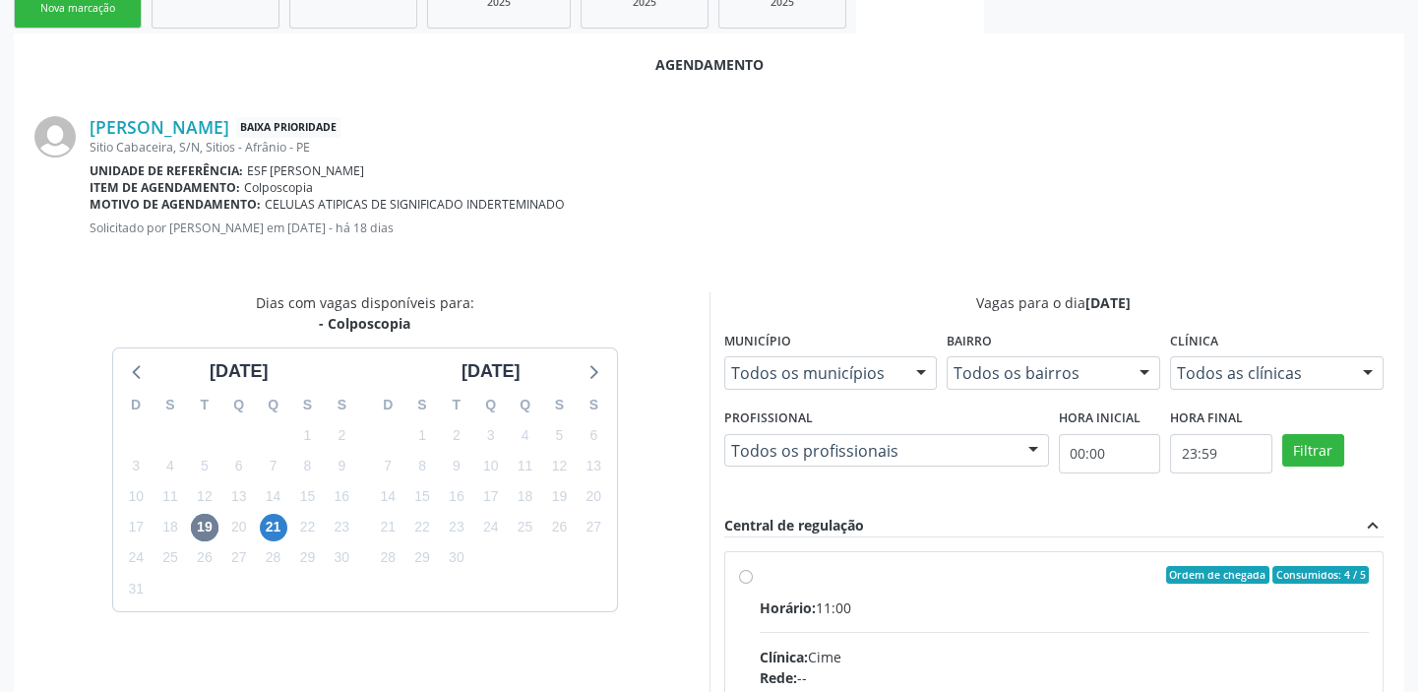
click at [753, 583] on input "Ordem de chegada Consumidos: 4 / 5 Horário: 11:00 Clínica: Cime Rede: -- Endere…" at bounding box center [746, 575] width 14 height 18
radio input "true"
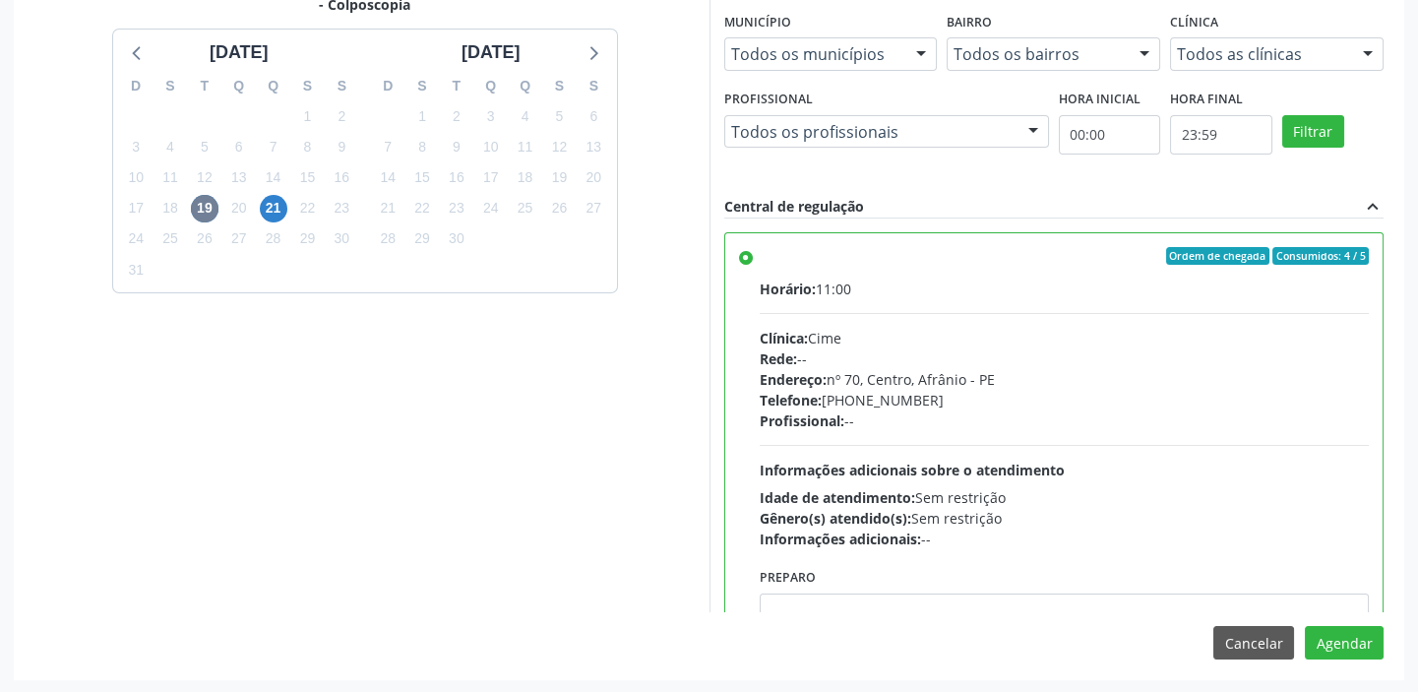
scroll to position [97, 0]
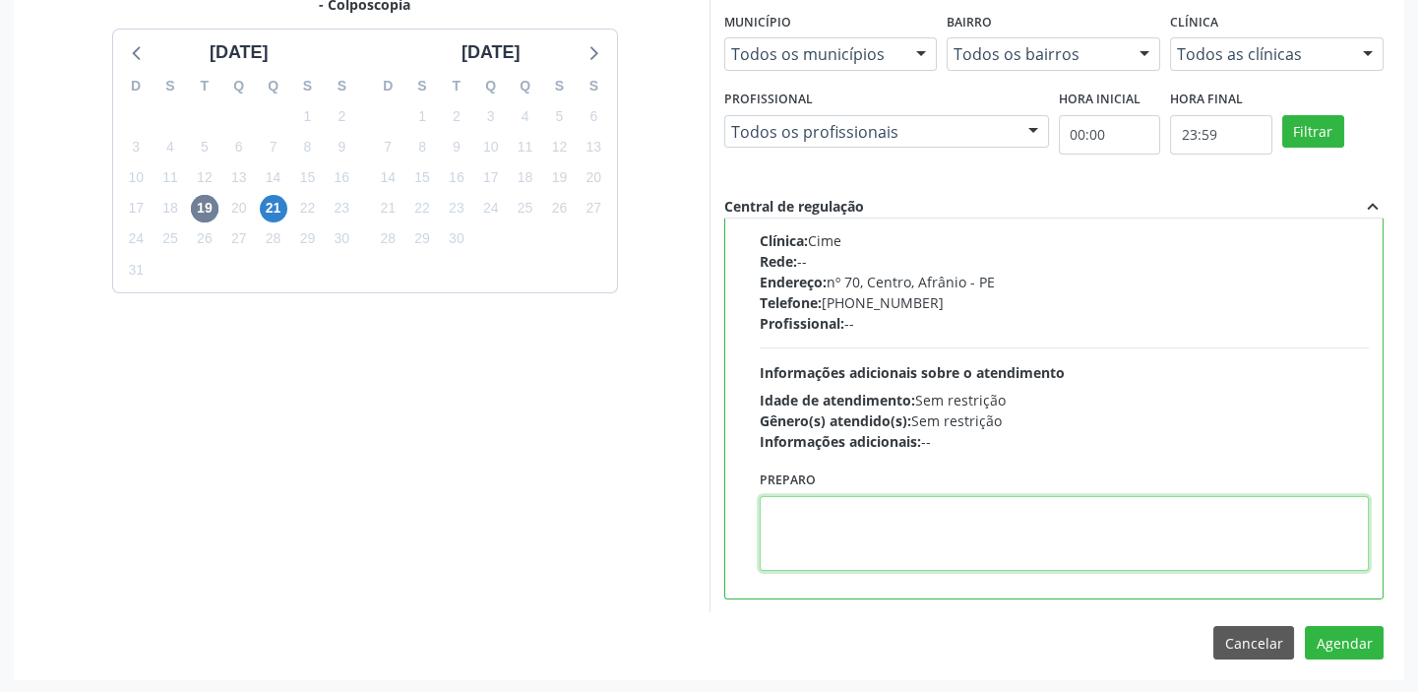
click at [760, 519] on textarea at bounding box center [1065, 533] width 610 height 75
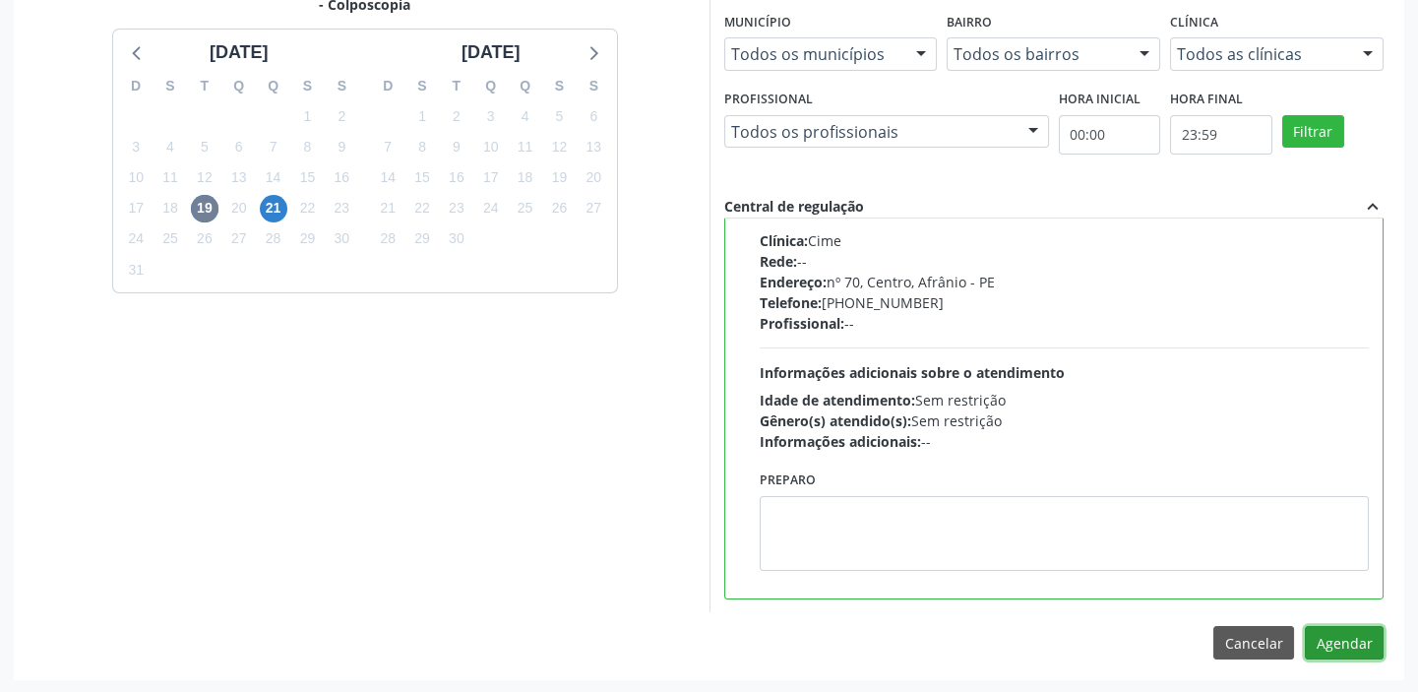
click at [1343, 644] on button "Agendar" at bounding box center [1344, 642] width 79 height 33
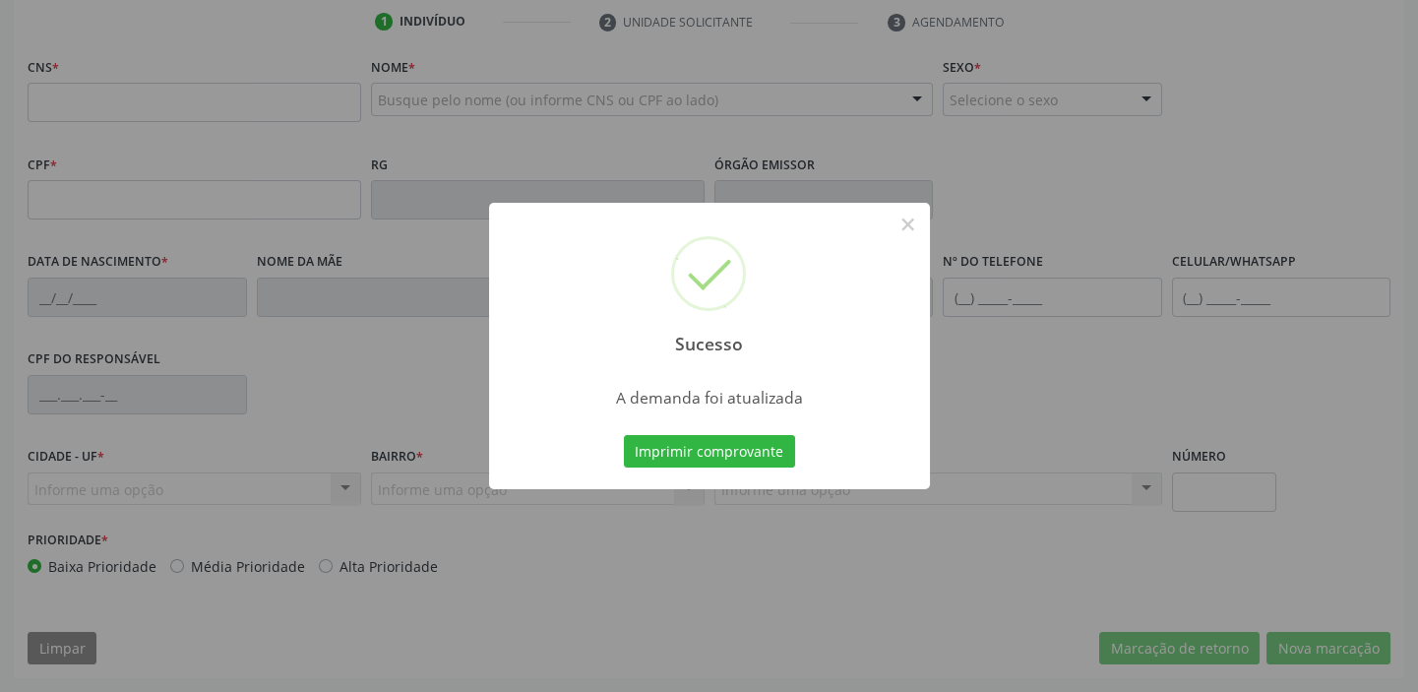
scroll to position [374, 0]
click at [699, 445] on button "Imprimir comprovante" at bounding box center [709, 451] width 171 height 33
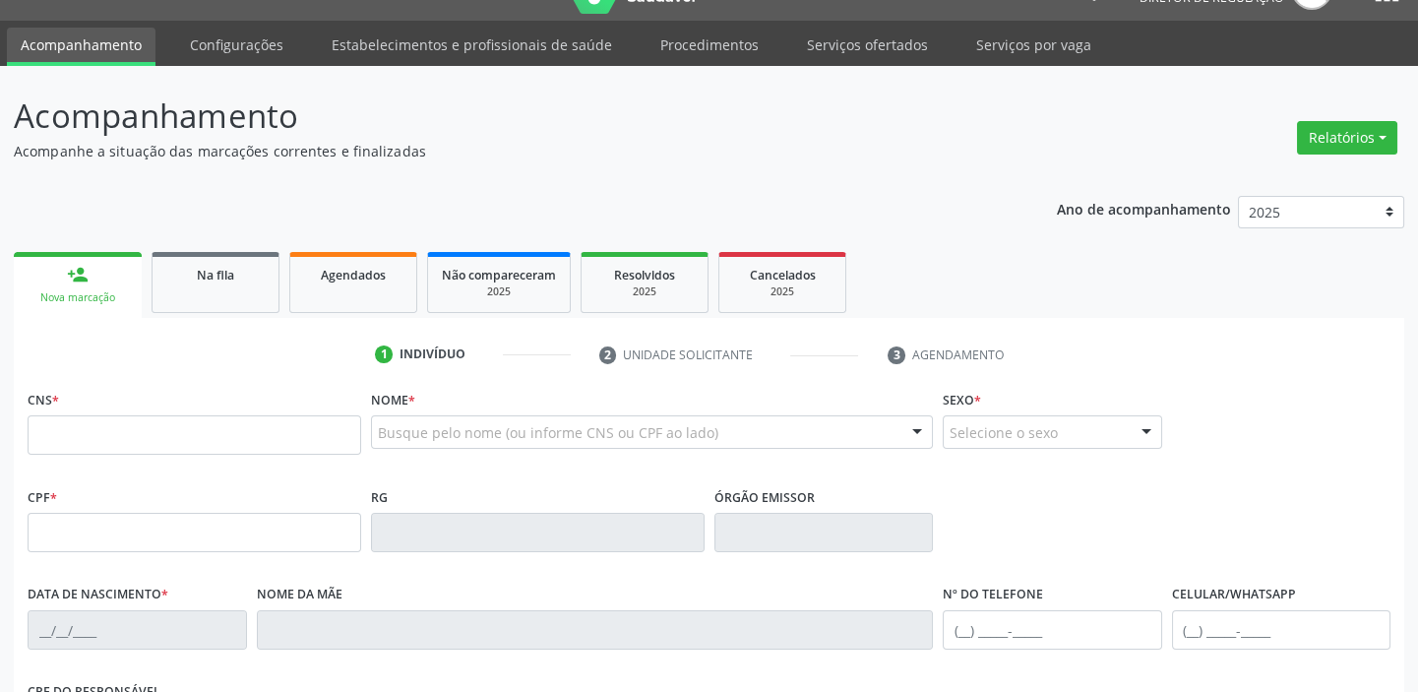
scroll to position [17, 0]
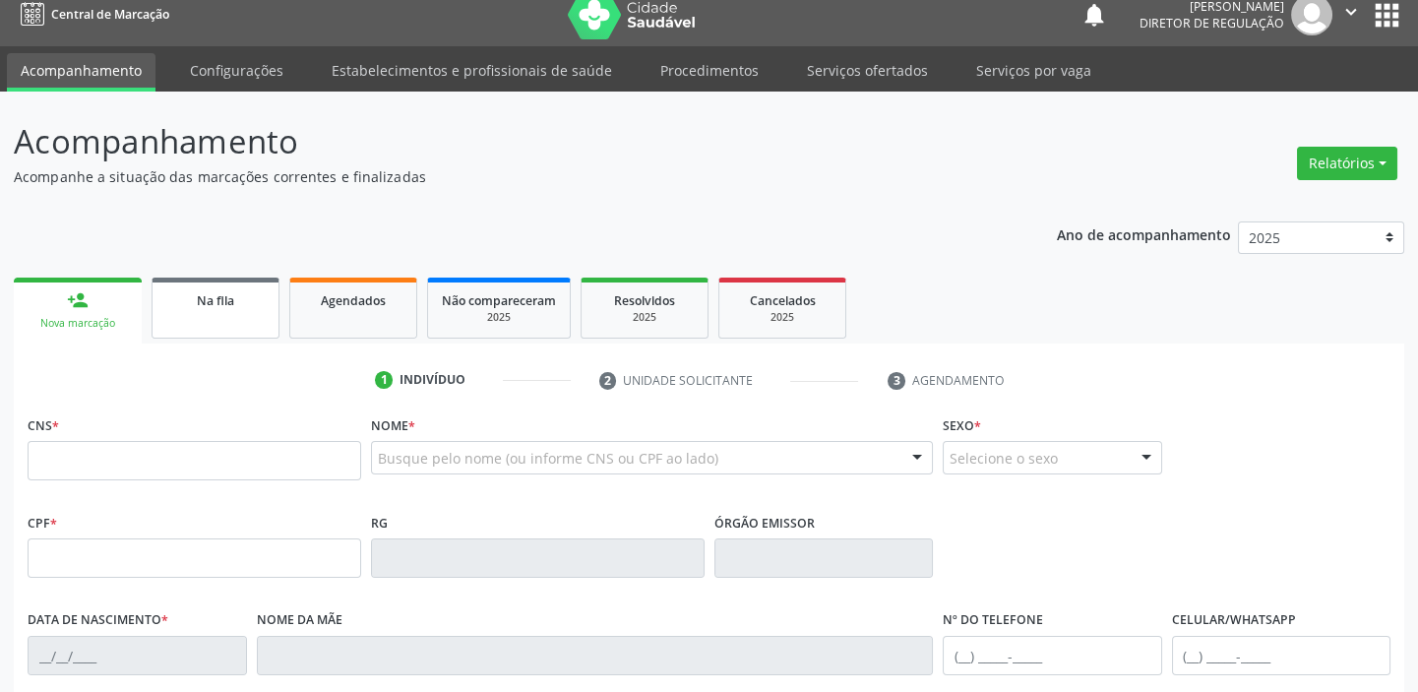
click at [214, 307] on div "Na fila" at bounding box center [215, 299] width 98 height 21
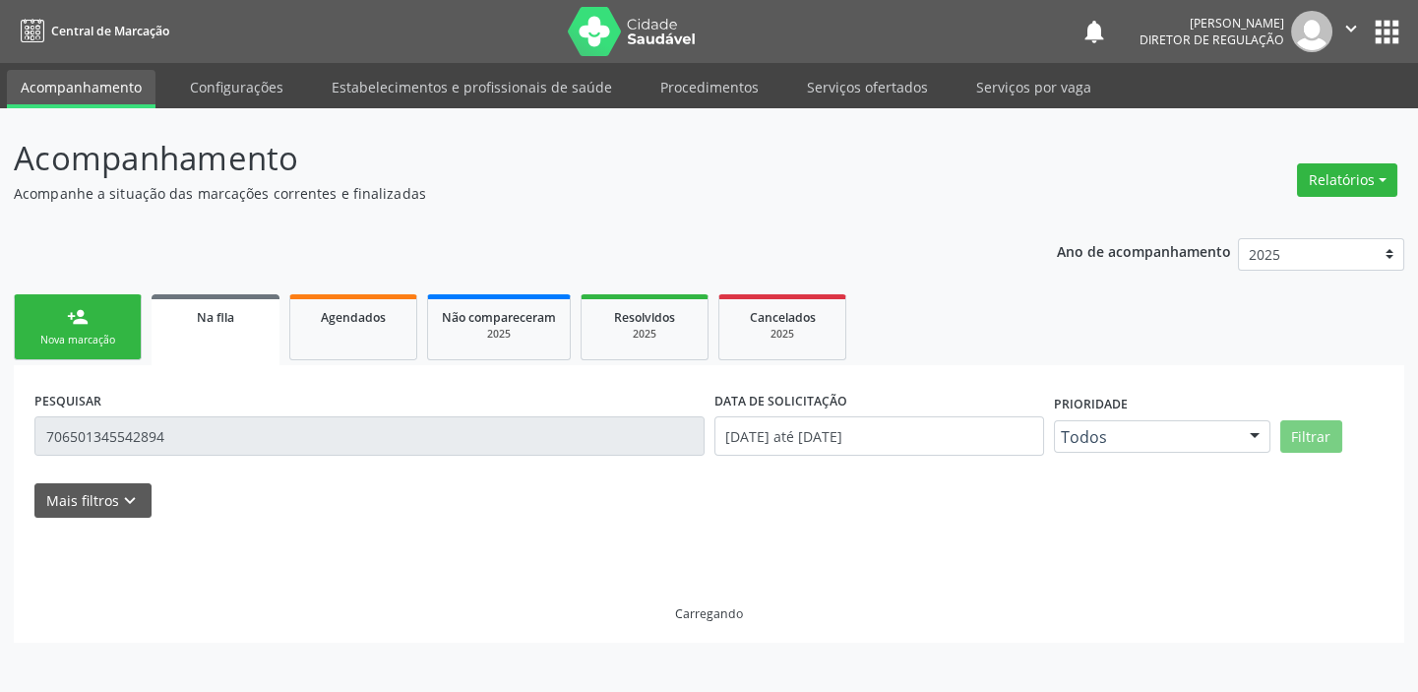
scroll to position [0, 0]
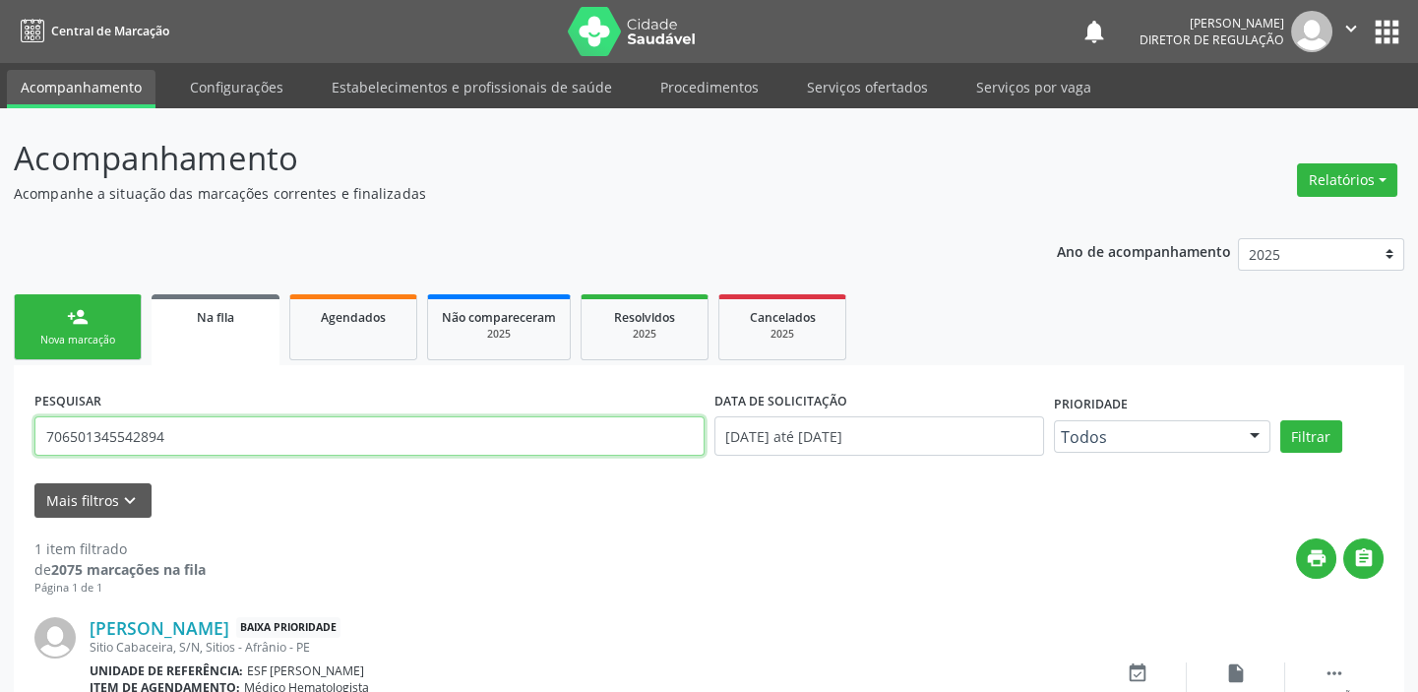
click at [186, 437] on input "706501345542894" at bounding box center [369, 435] width 670 height 39
type input "7"
type input "702003883964280"
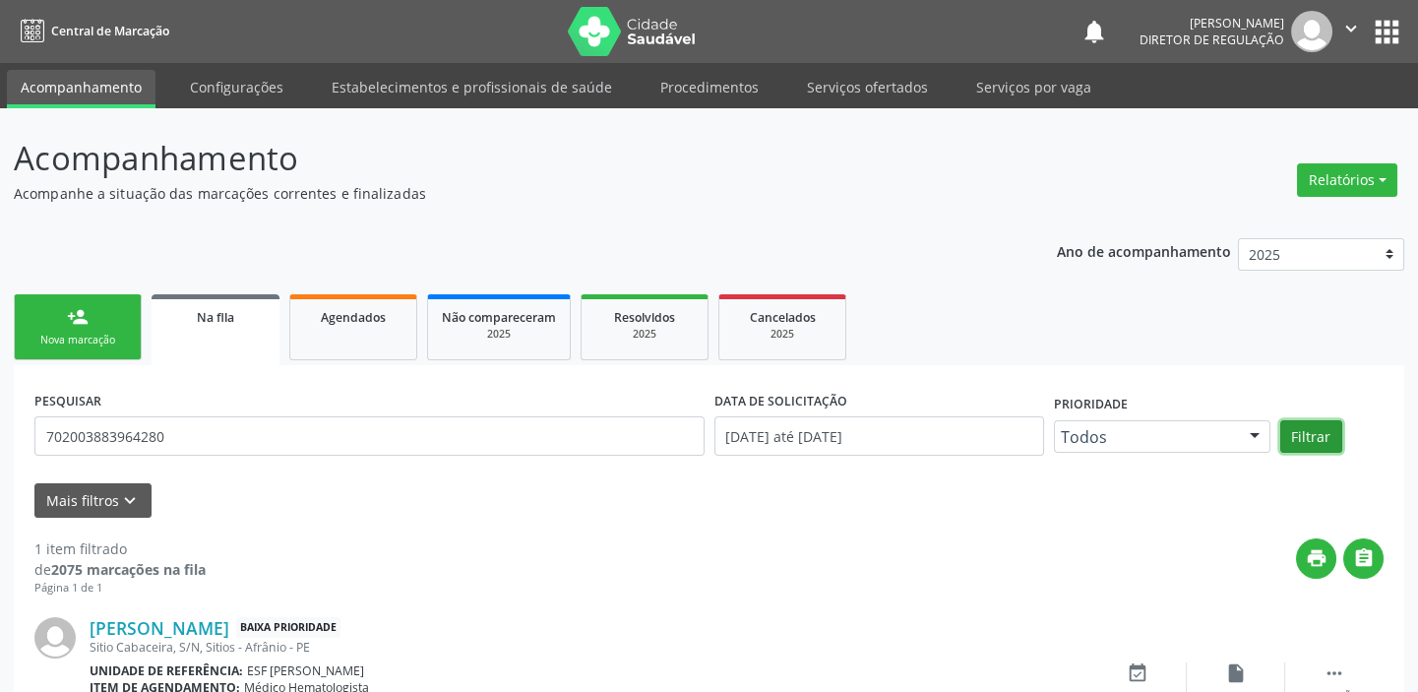
click at [1297, 423] on button "Filtrar" at bounding box center [1311, 436] width 62 height 33
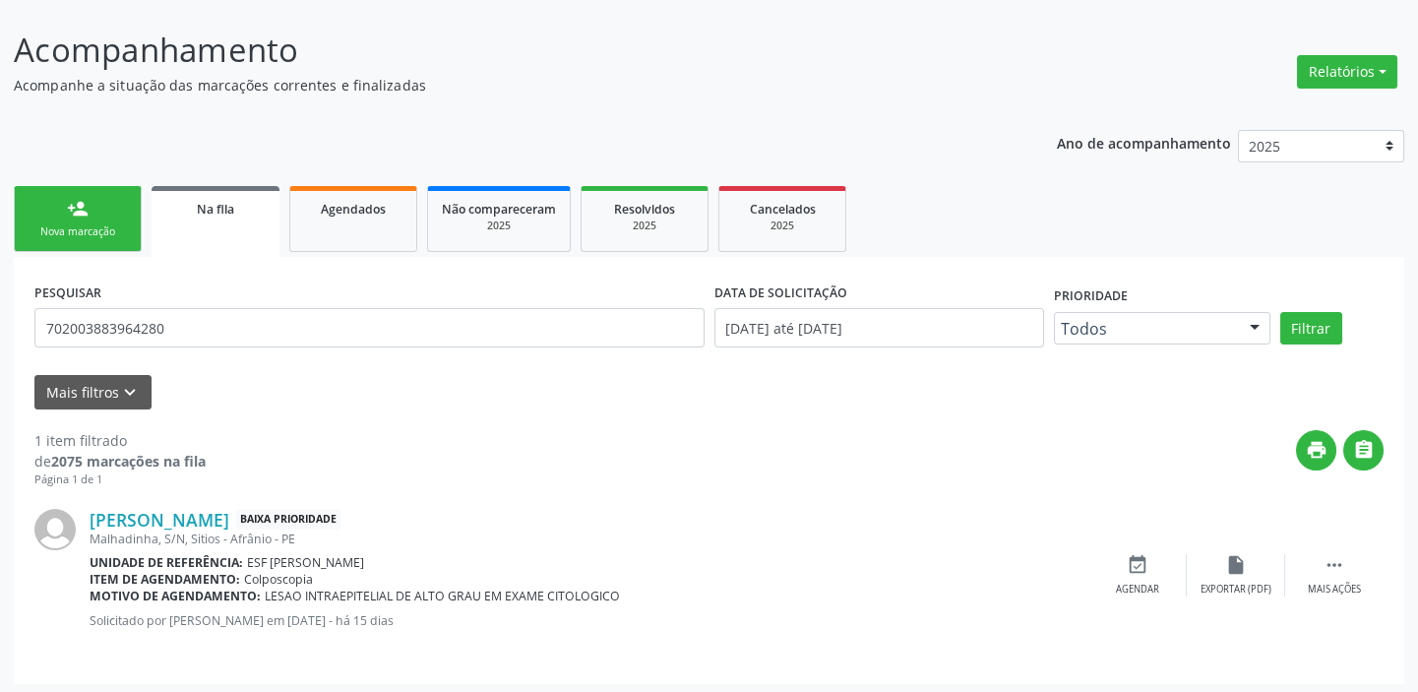
scroll to position [113, 0]
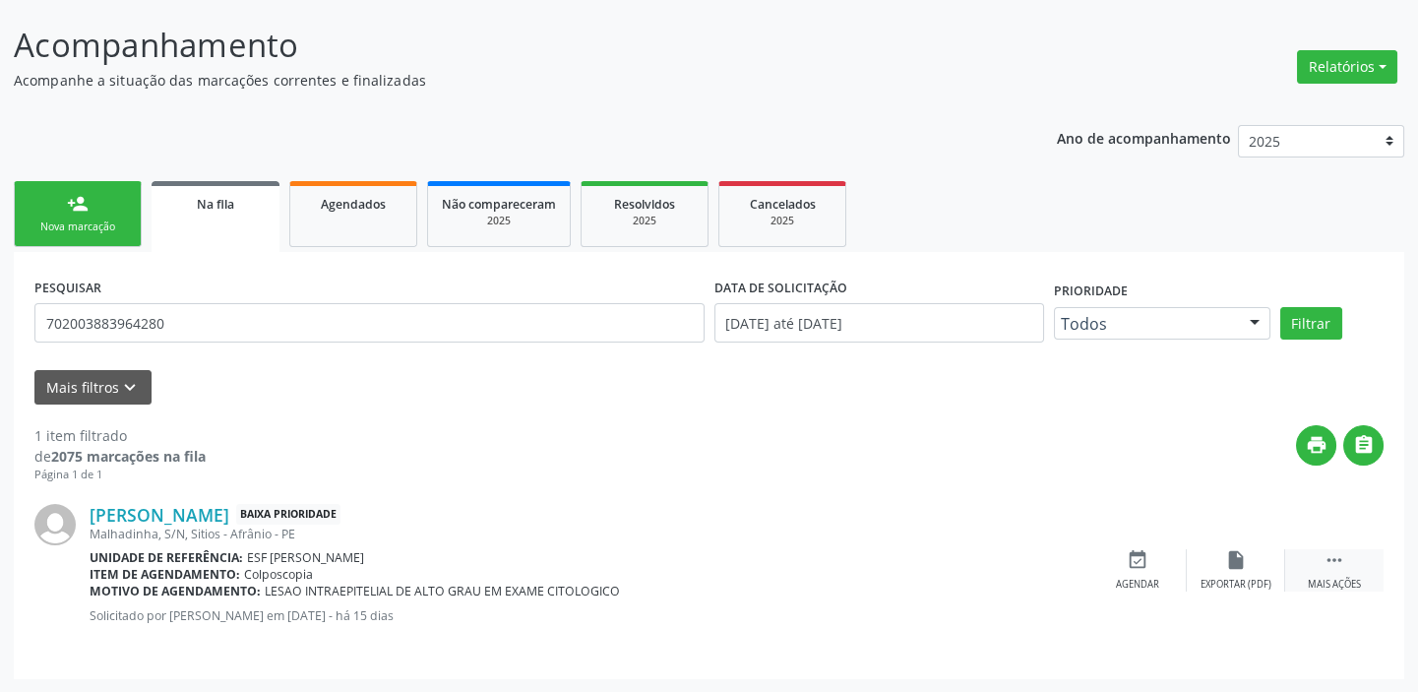
click at [1323, 560] on icon "" at bounding box center [1334, 560] width 22 height 22
click at [835, 573] on div "event_available Agendar" at bounding box center [842, 570] width 98 height 42
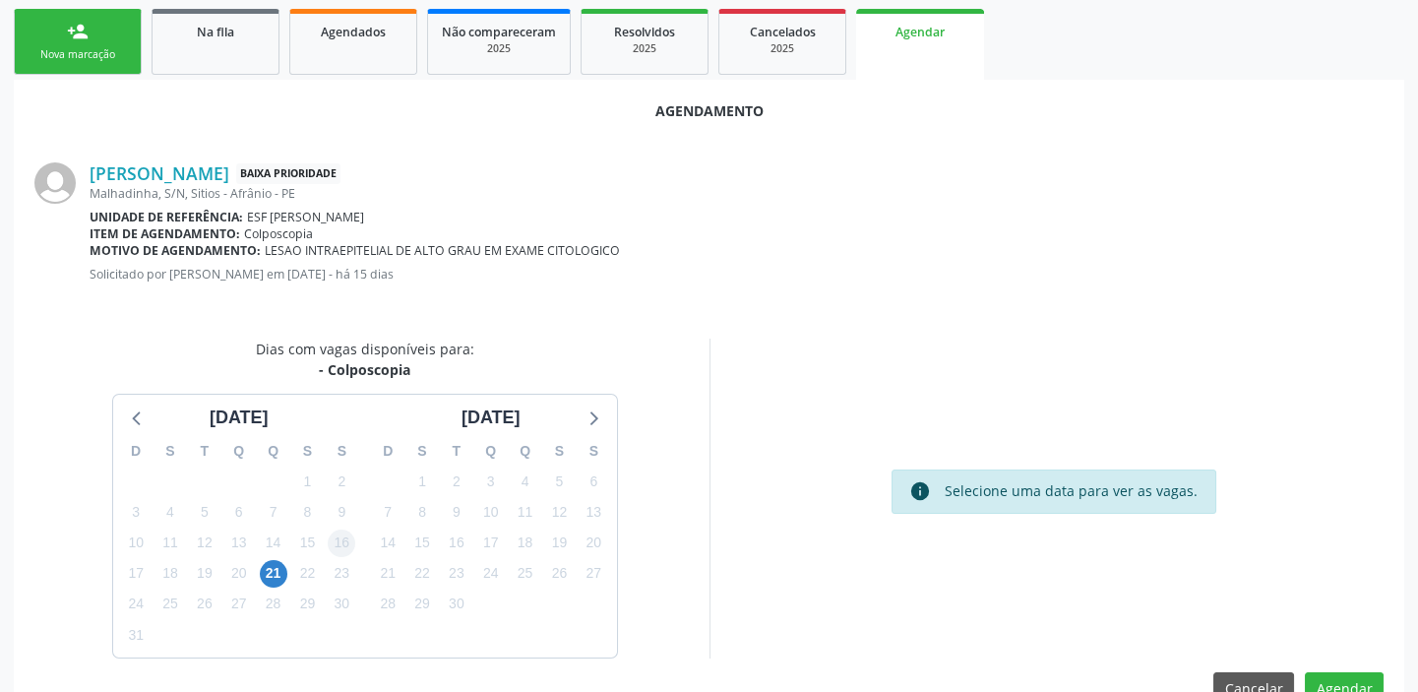
scroll to position [332, 0]
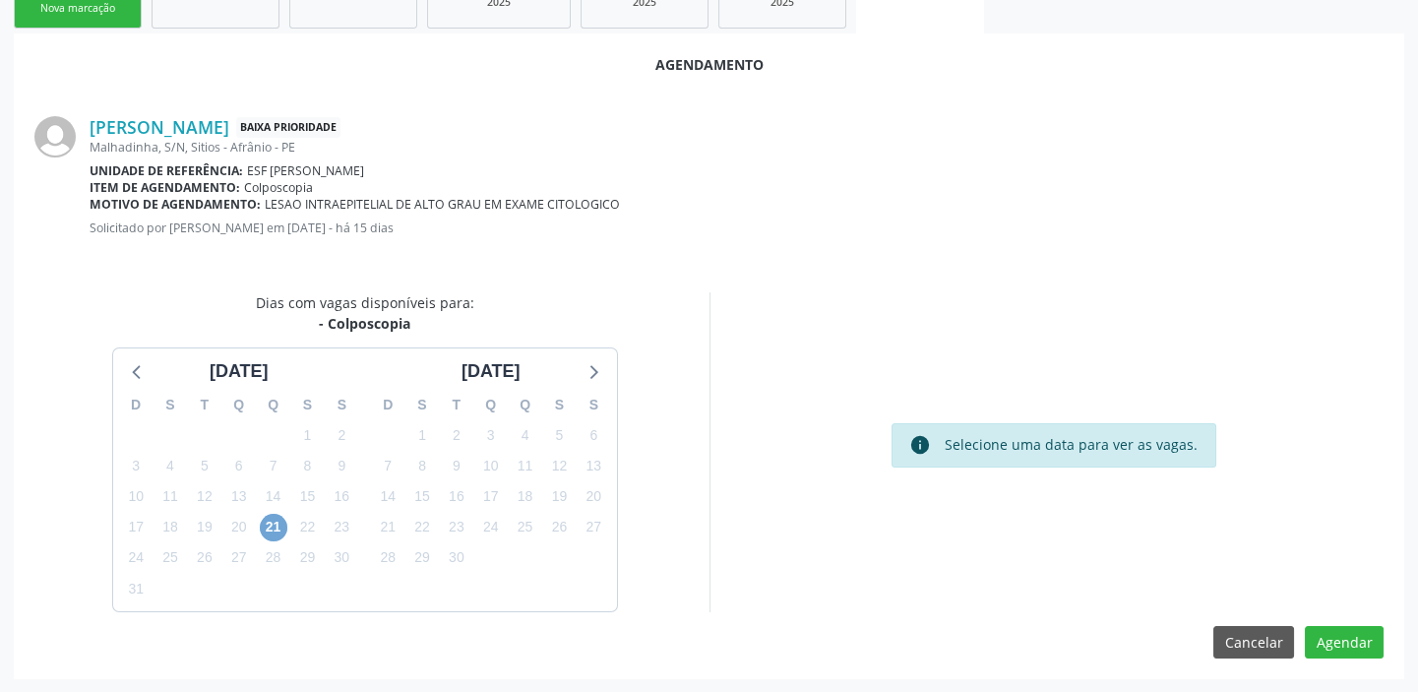
click at [266, 519] on span "21" at bounding box center [274, 528] width 28 height 28
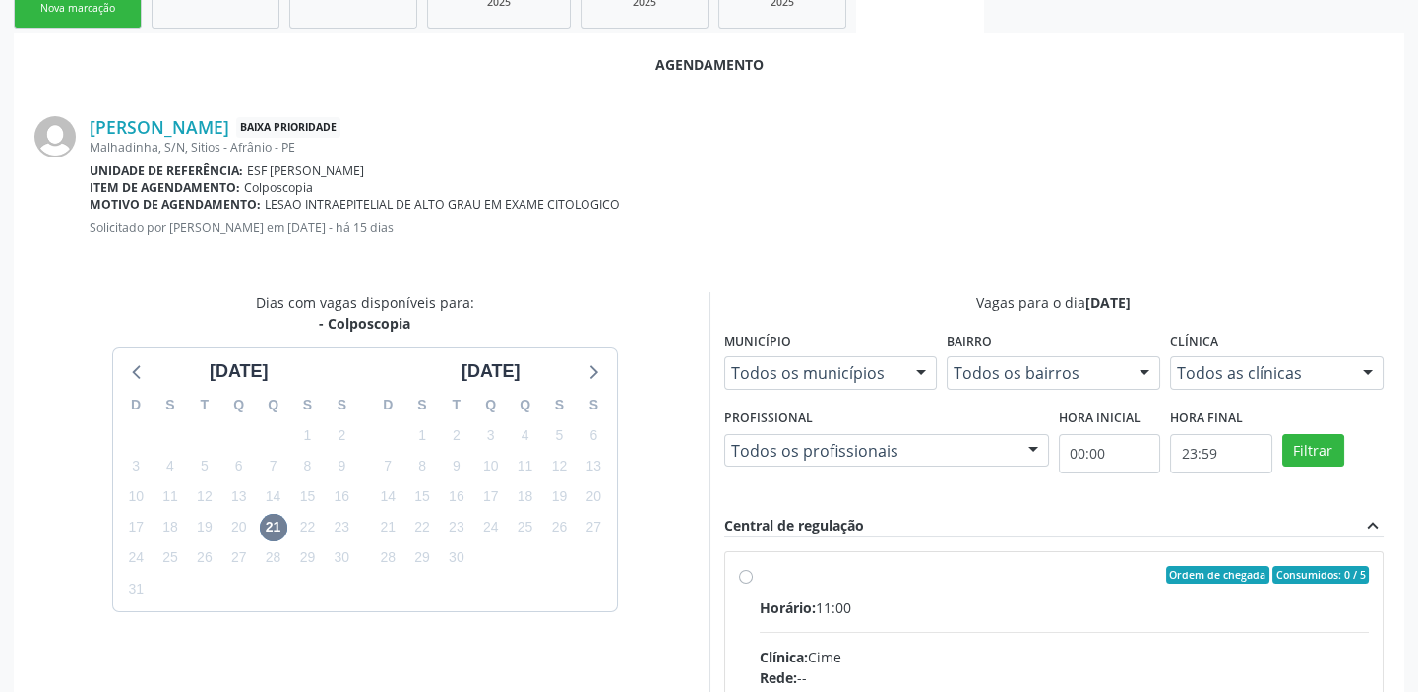
click at [839, 615] on div "Horário: 11:00" at bounding box center [1065, 607] width 610 height 21
click at [753, 583] on input "Ordem de chegada Consumidos: 0 / 5 Horário: 11:00 Clínica: Cime Rede: -- Endere…" at bounding box center [746, 575] width 14 height 18
radio input "true"
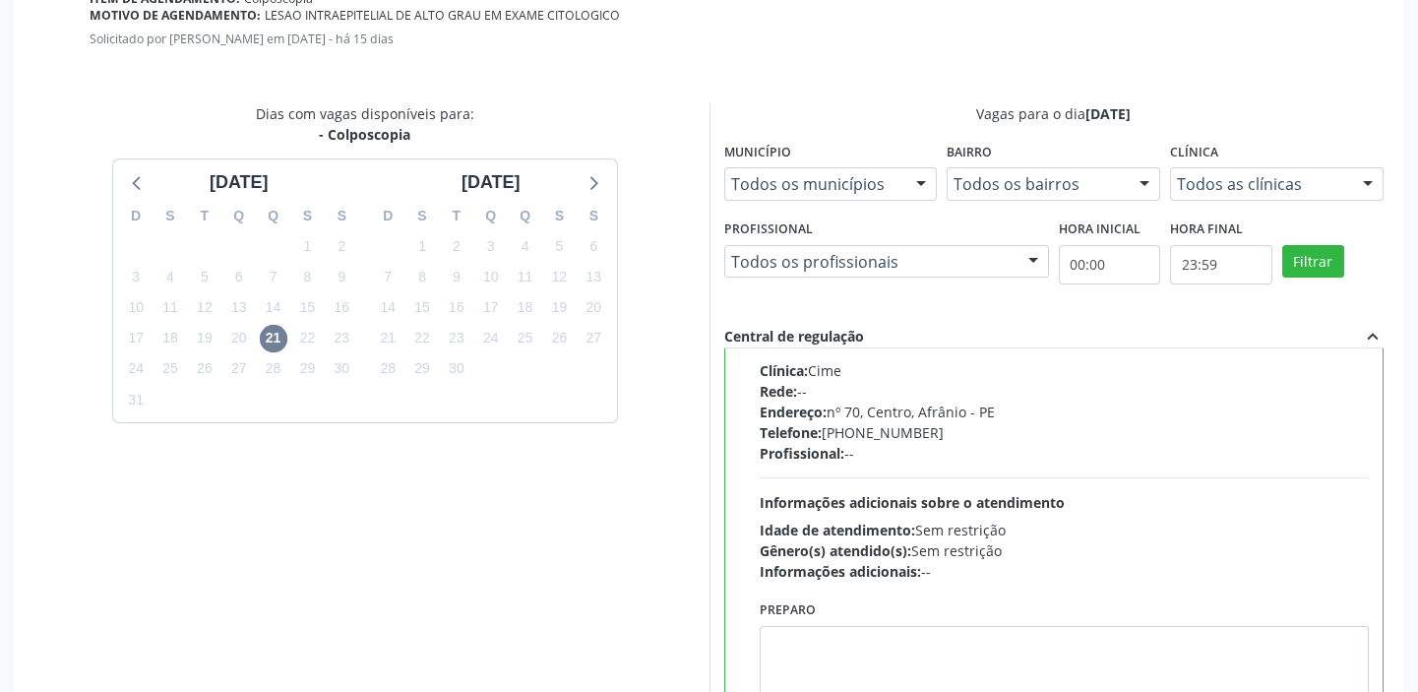
scroll to position [650, 0]
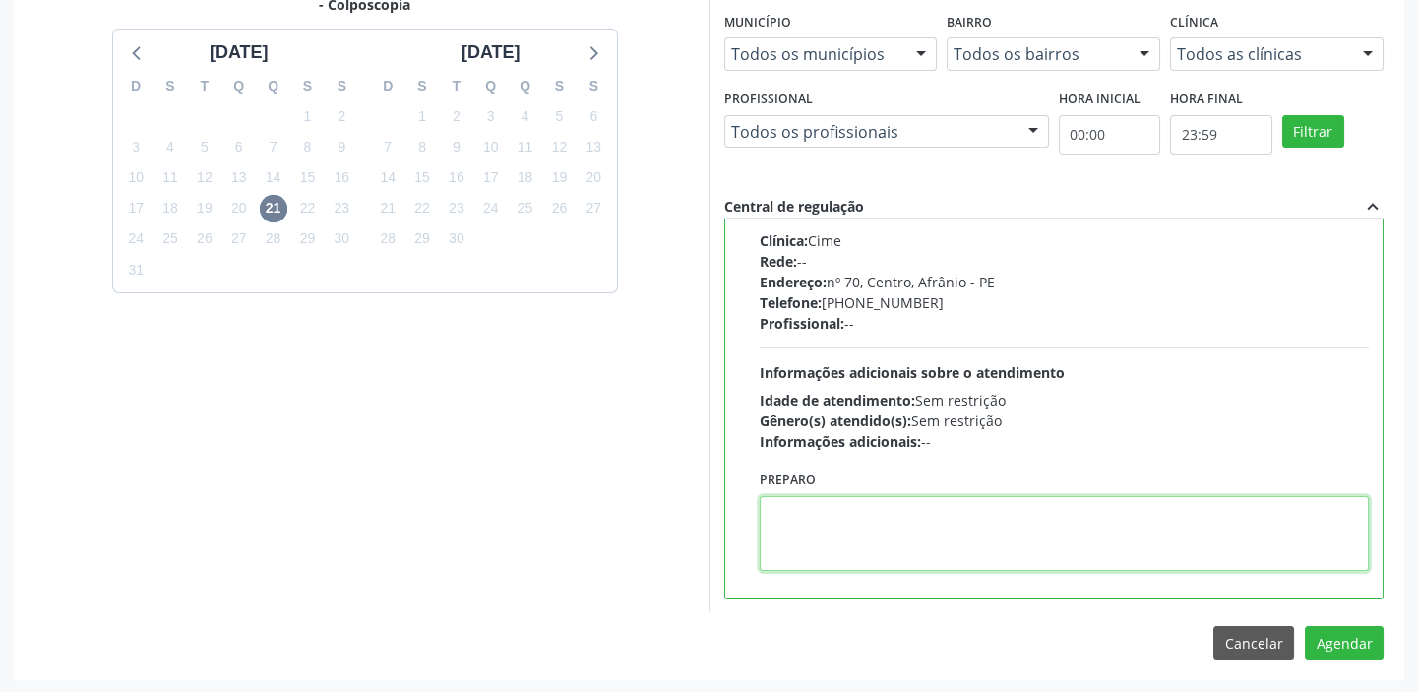
click at [862, 550] on textarea at bounding box center [1065, 533] width 610 height 75
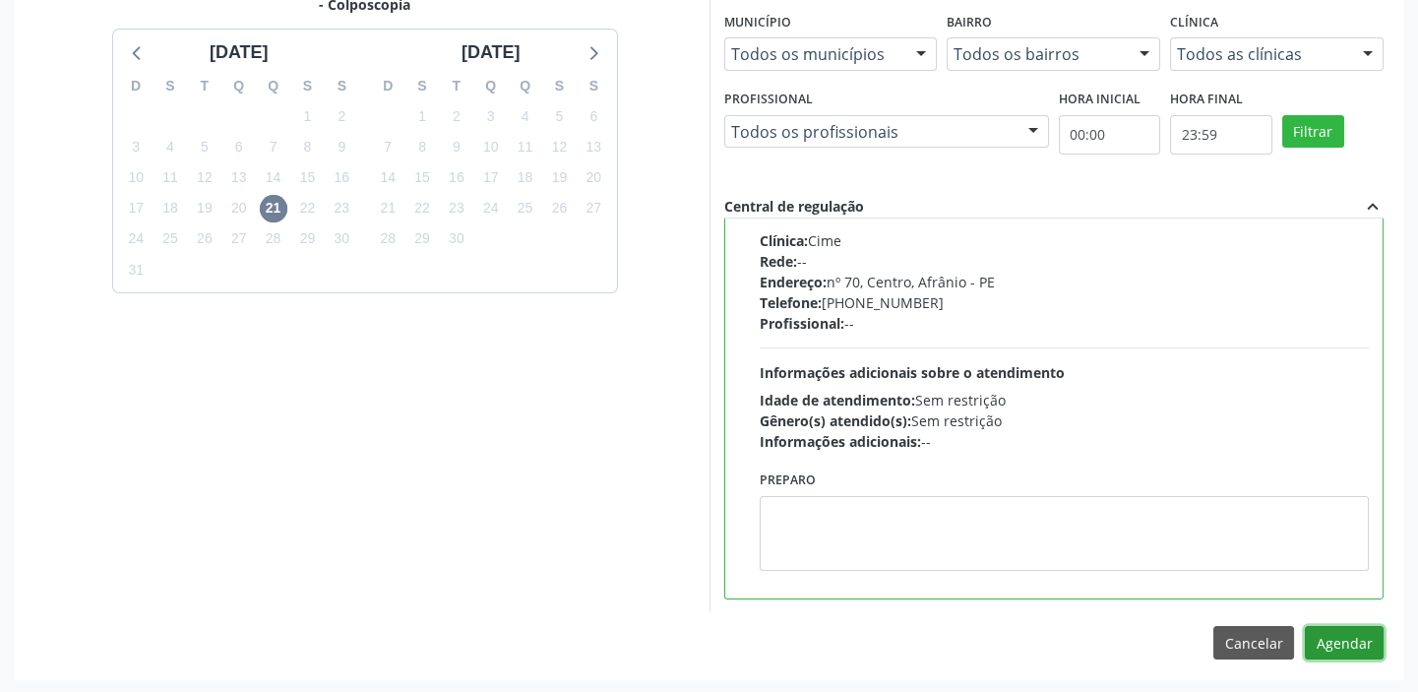
click at [1347, 642] on button "Agendar" at bounding box center [1344, 642] width 79 height 33
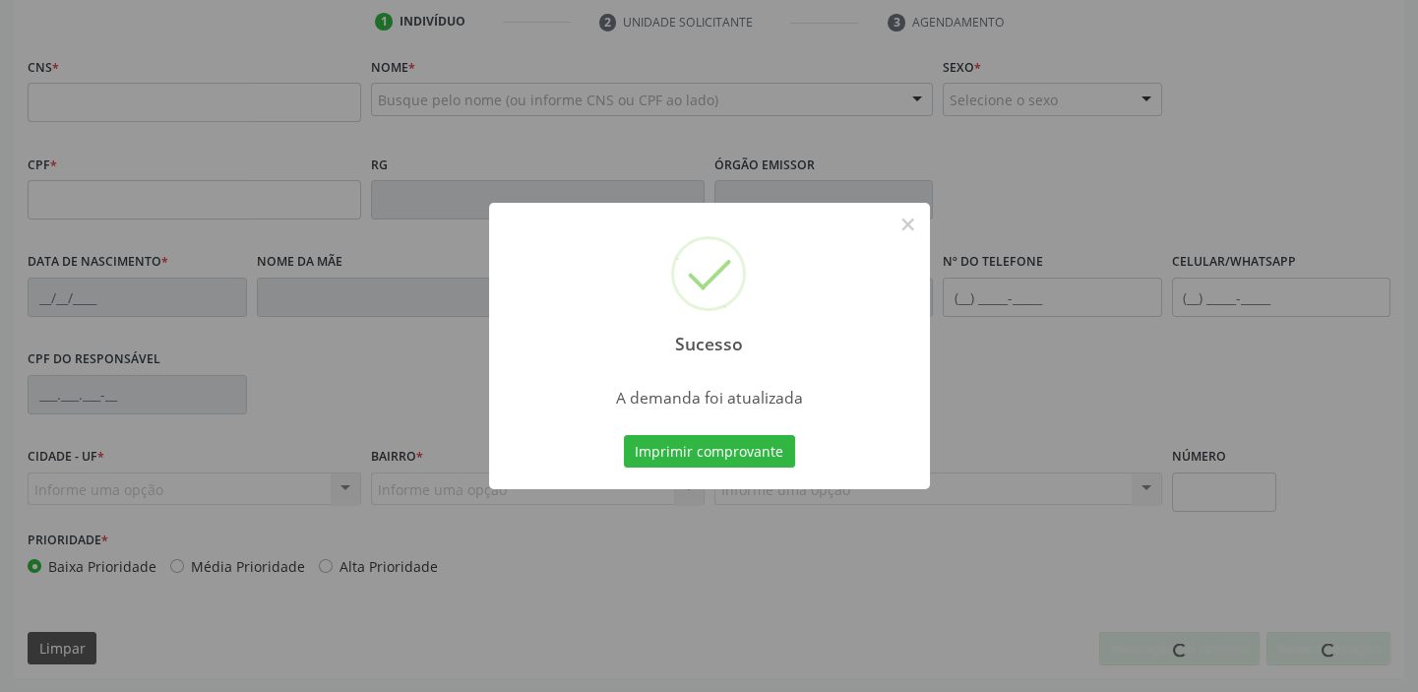
scroll to position [374, 0]
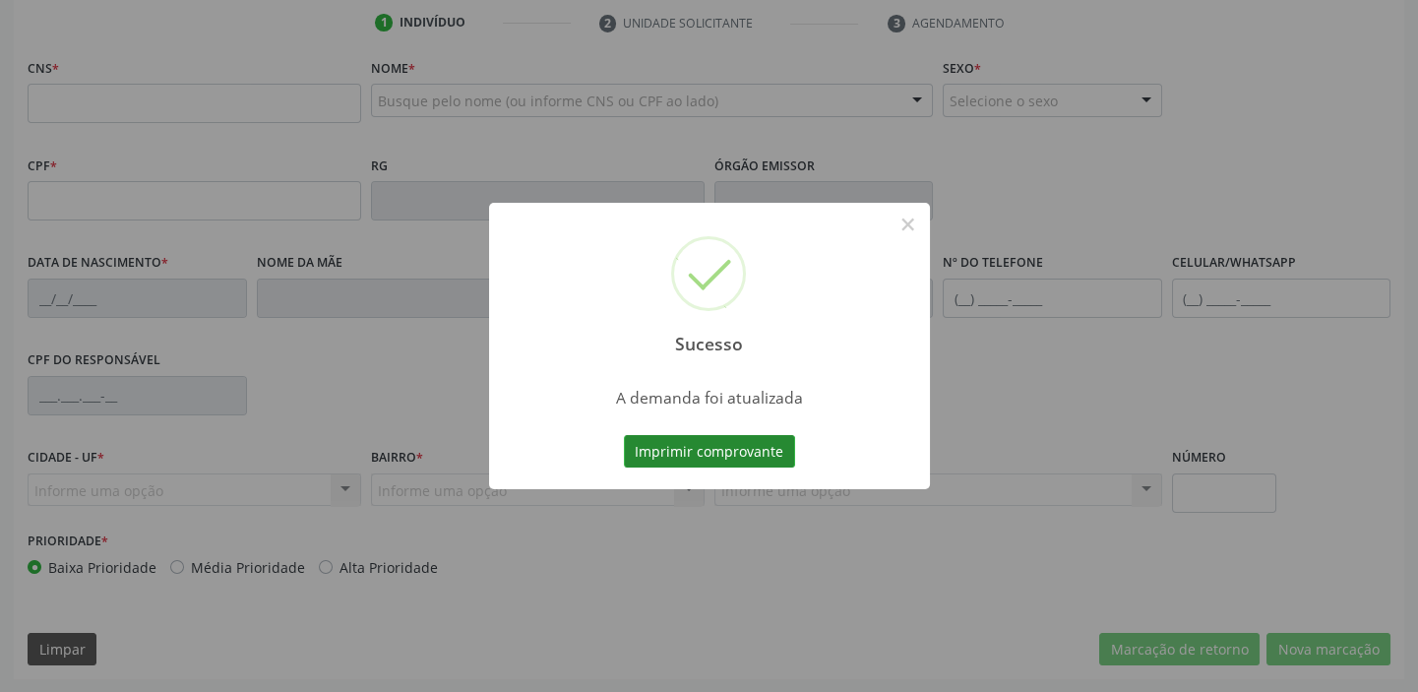
click at [704, 451] on button "Imprimir comprovante" at bounding box center [709, 451] width 171 height 33
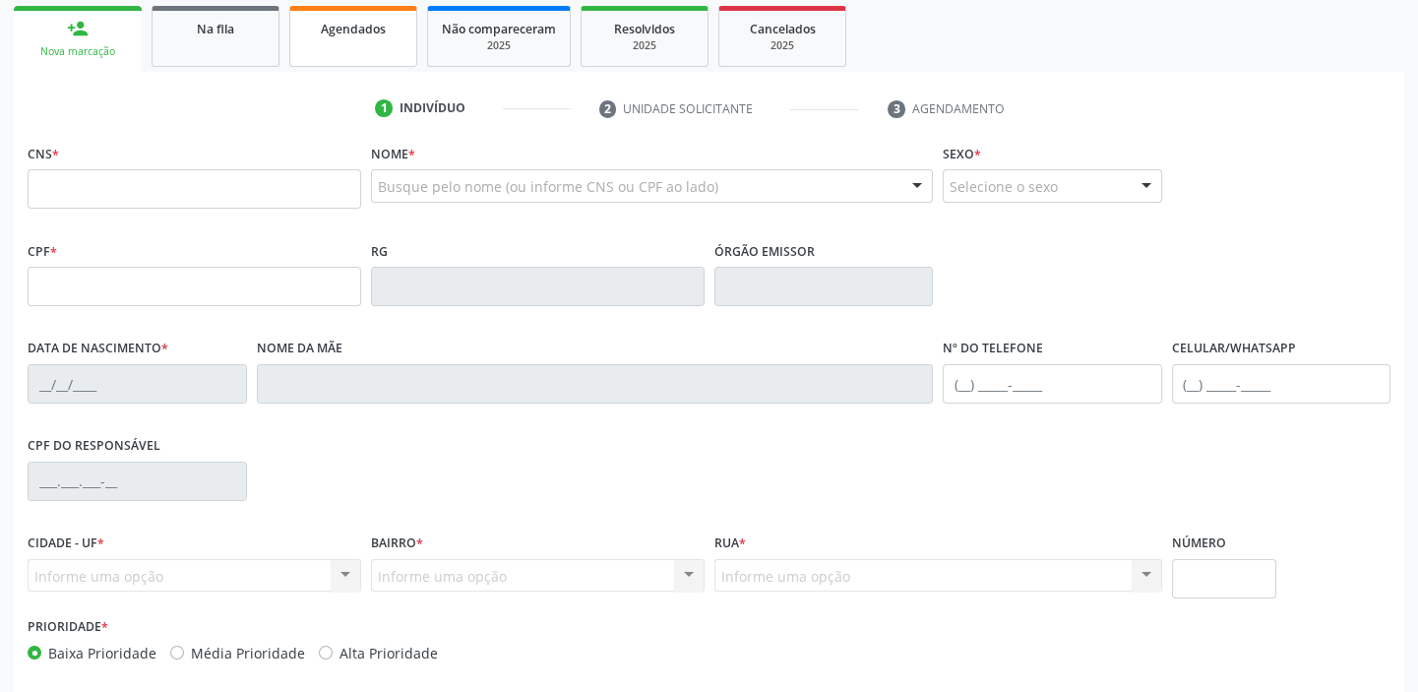
scroll to position [196, 0]
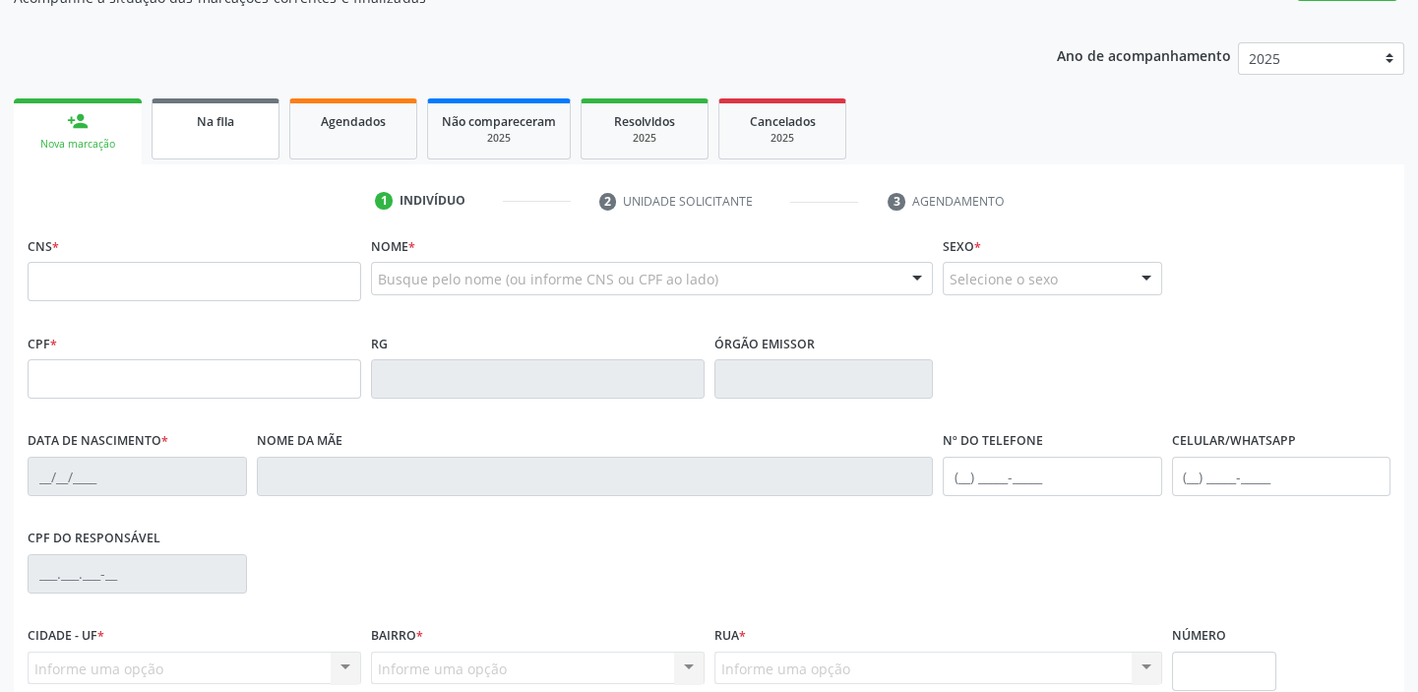
click at [243, 137] on link "Na fila" at bounding box center [216, 128] width 128 height 61
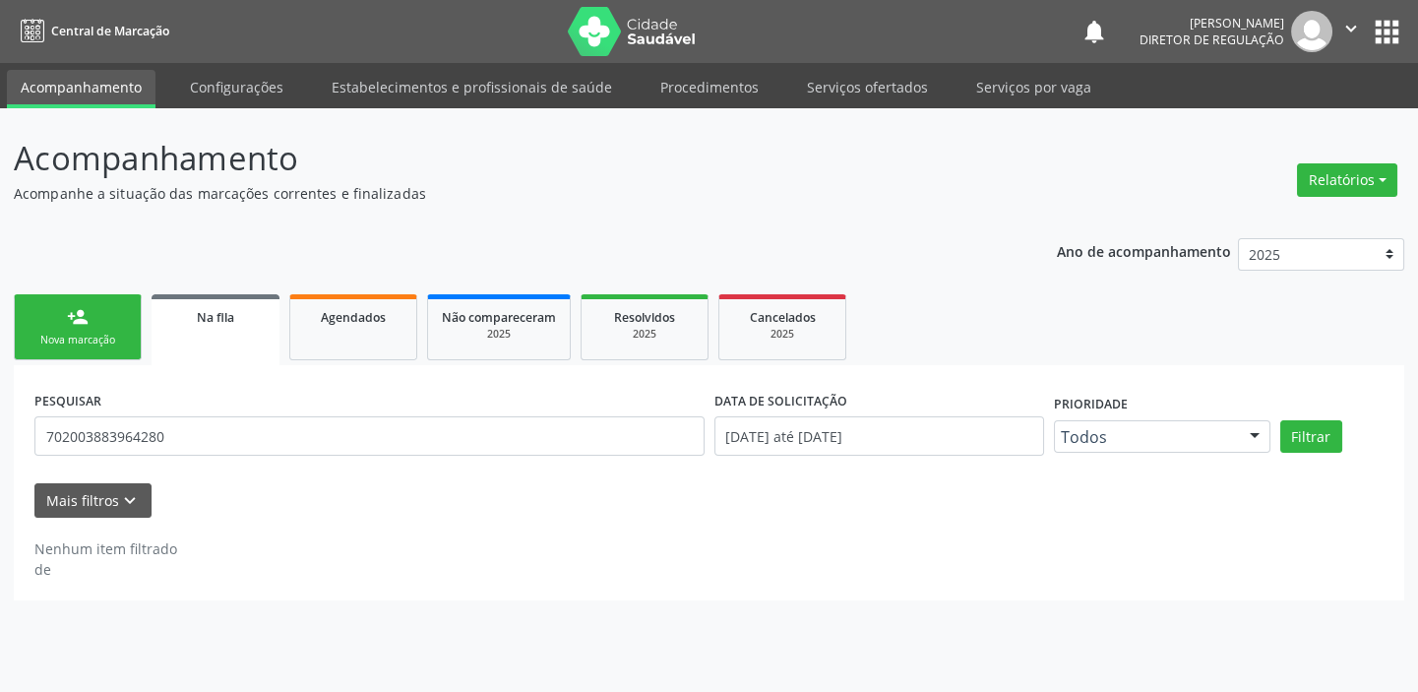
scroll to position [0, 0]
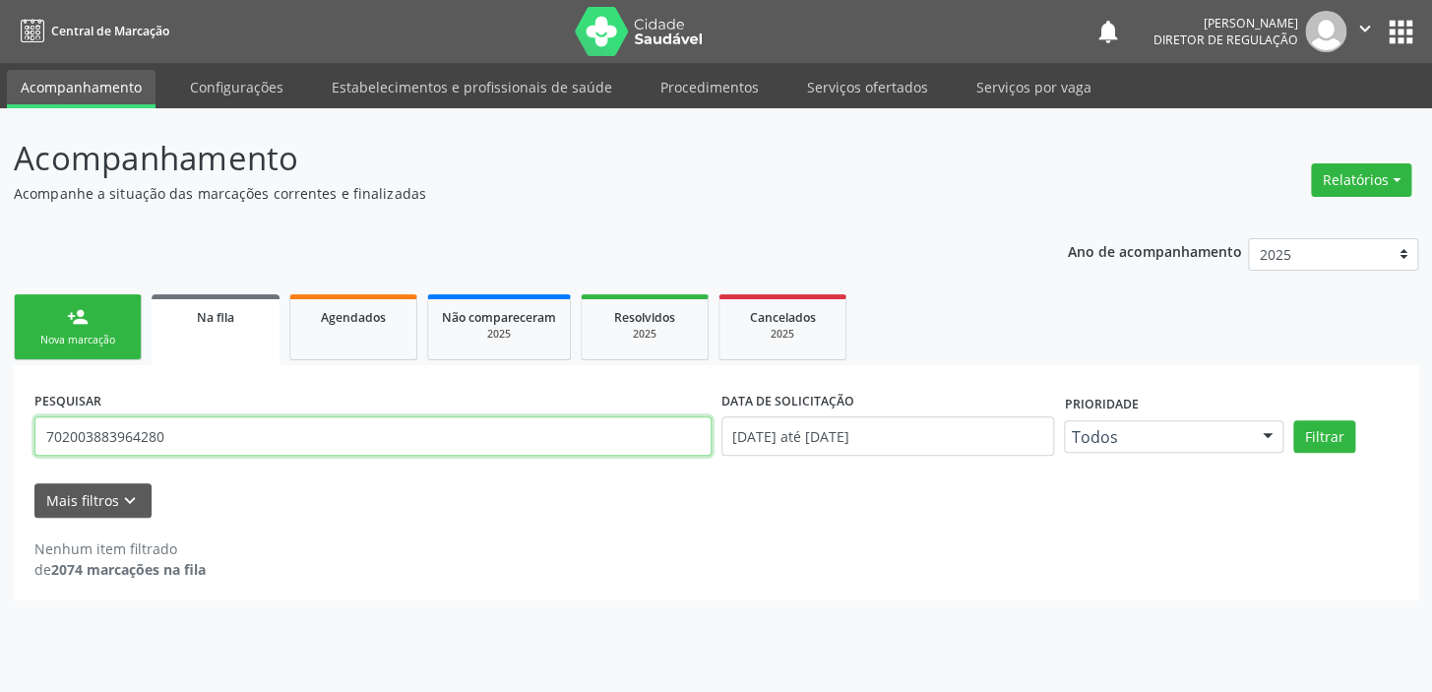
click at [187, 430] on input "702003883964280" at bounding box center [372, 435] width 677 height 39
type input "7"
type input "700200481818327"
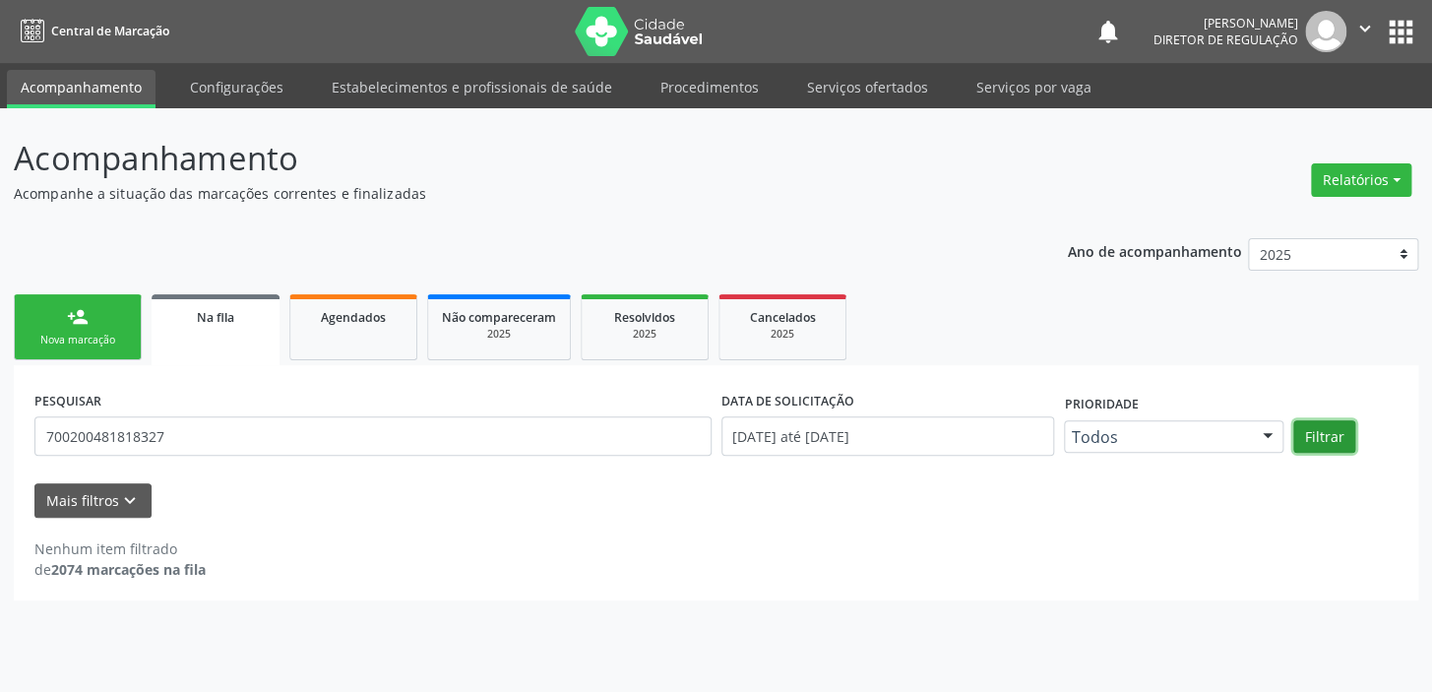
click at [1344, 430] on button "Filtrar" at bounding box center [1324, 436] width 62 height 33
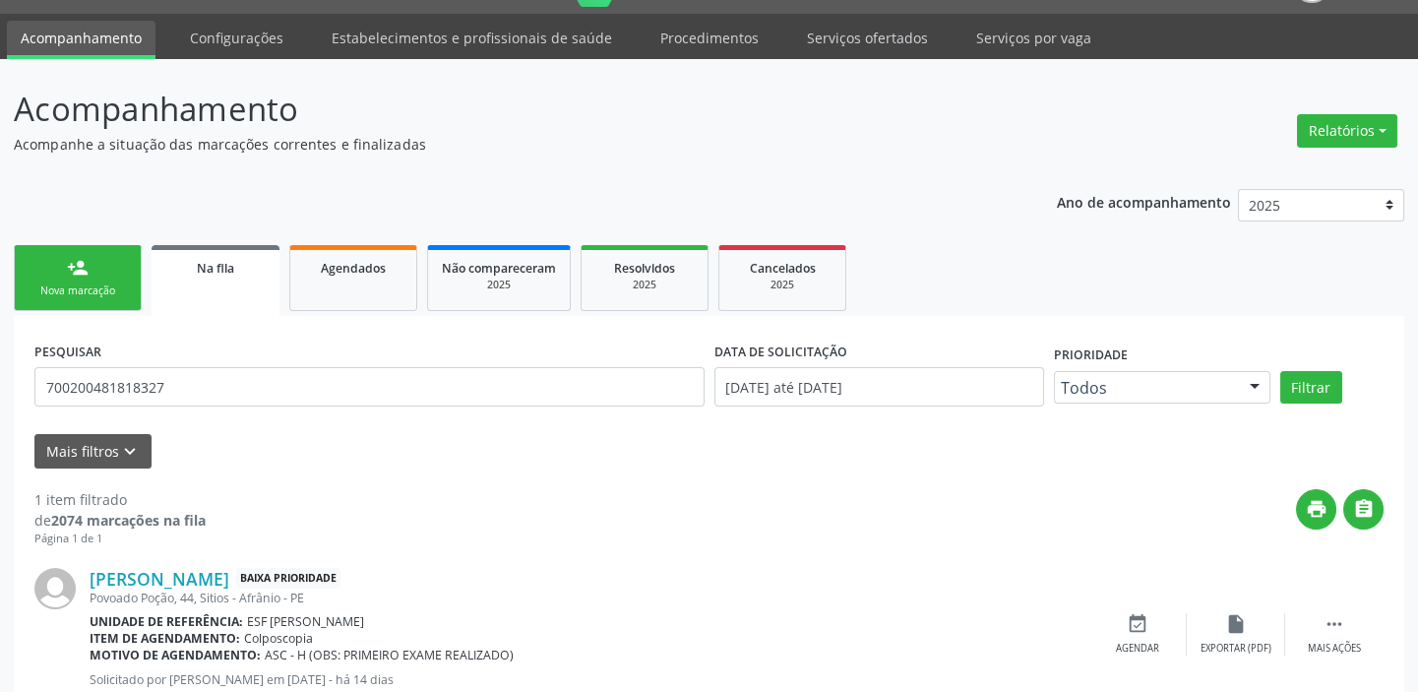
scroll to position [113, 0]
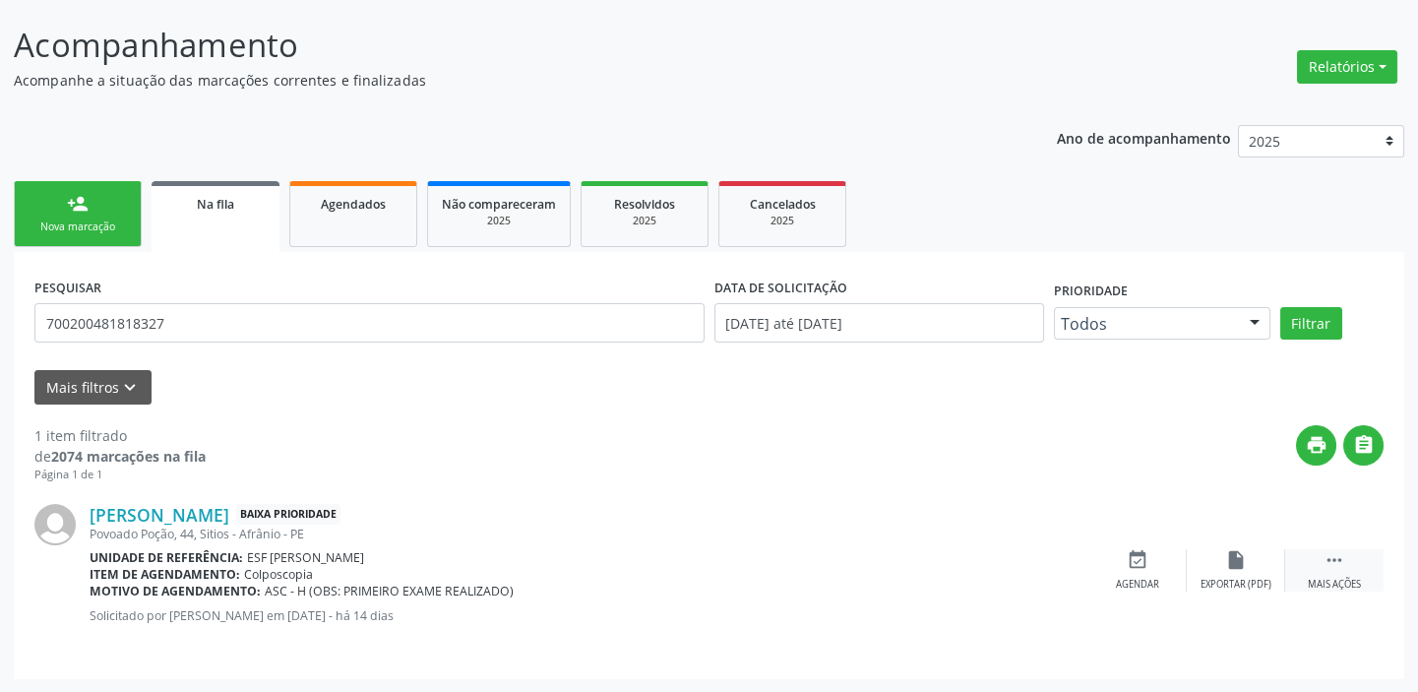
click at [1338, 563] on icon "" at bounding box center [1334, 560] width 22 height 22
click at [853, 578] on div "Agendar" at bounding box center [842, 585] width 43 height 14
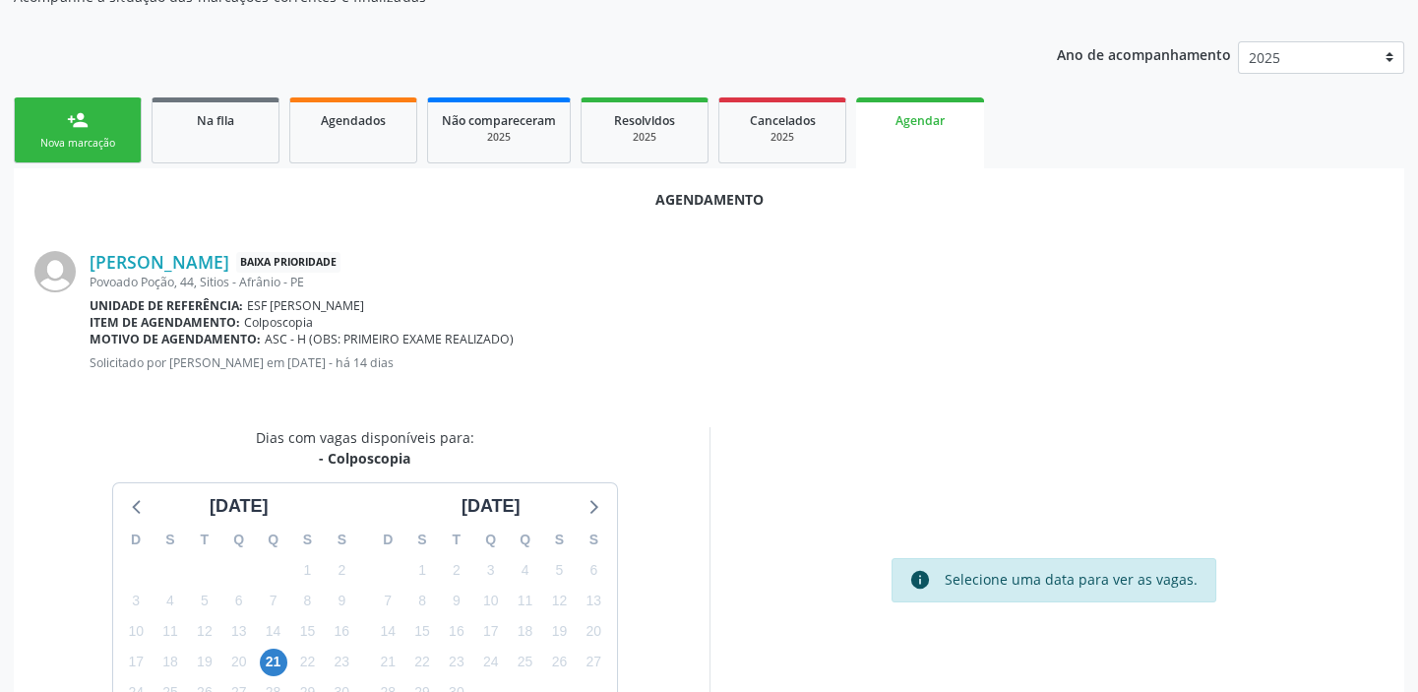
scroll to position [332, 0]
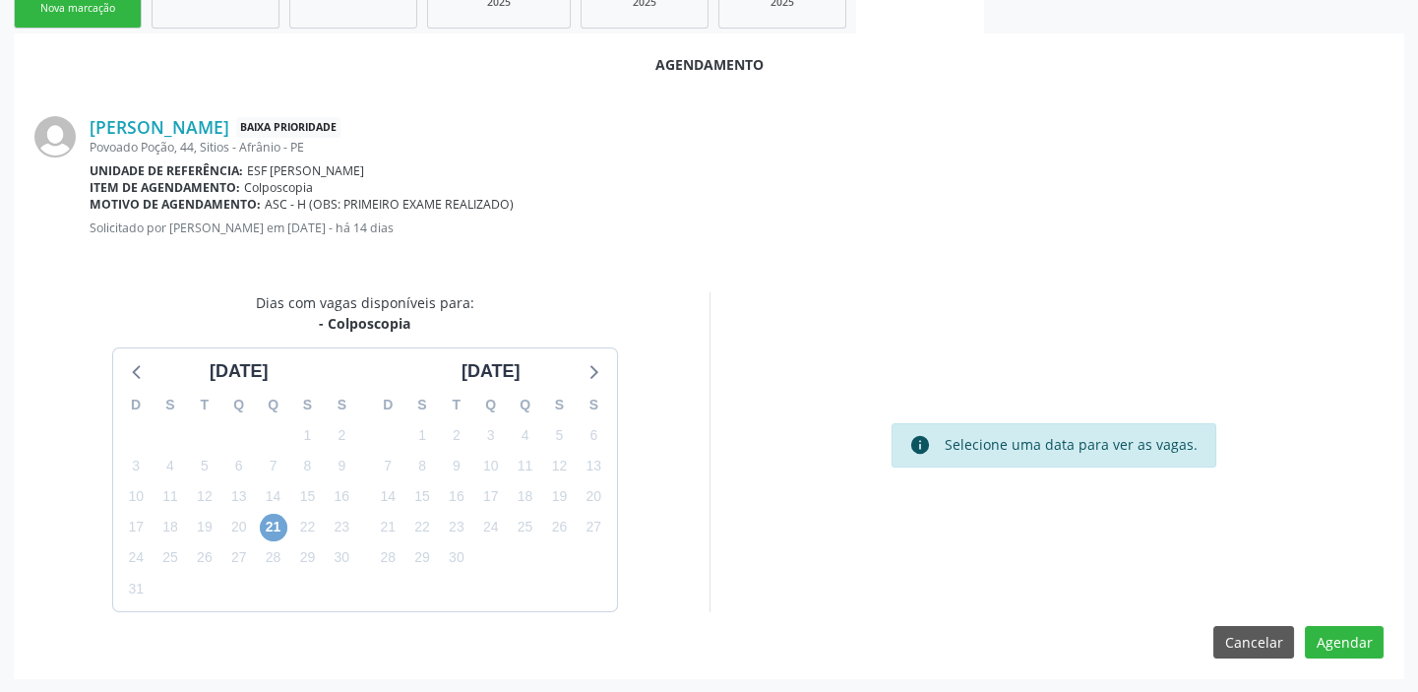
click at [271, 531] on span "21" at bounding box center [274, 528] width 28 height 28
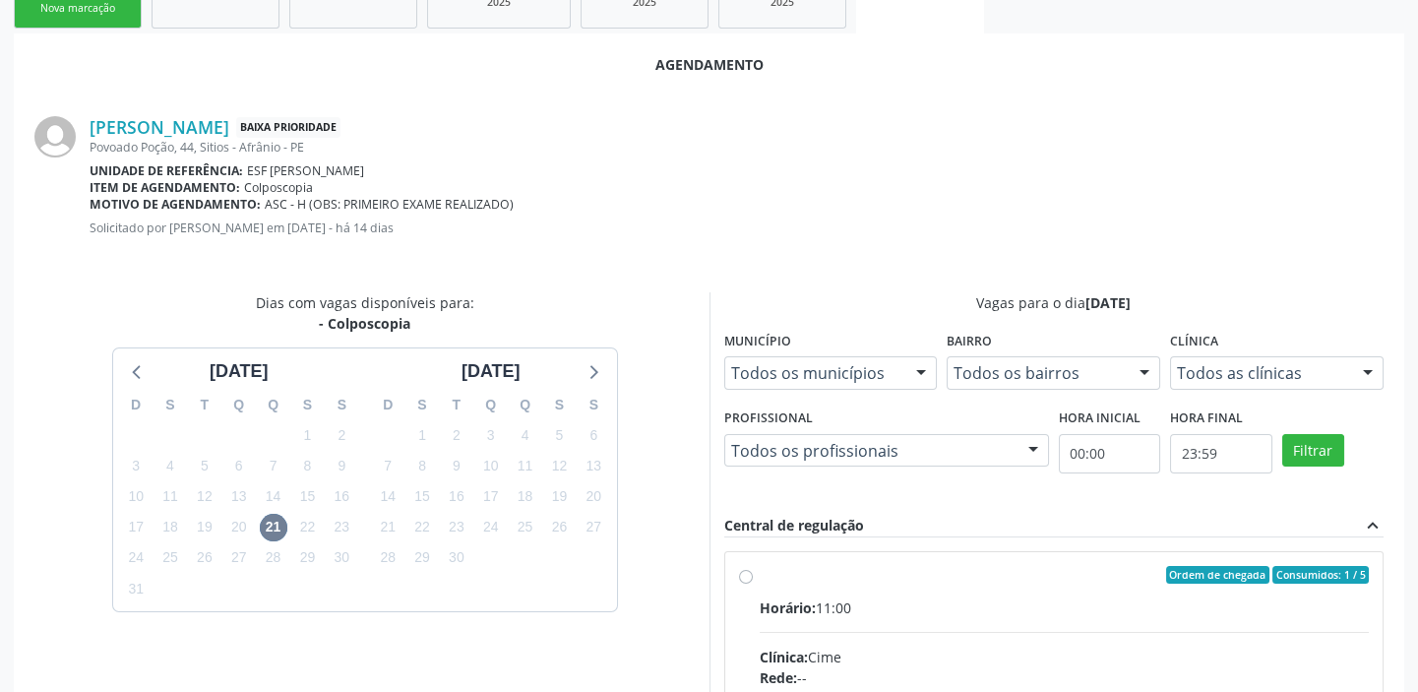
click at [1107, 646] on div "Clínica: Cime" at bounding box center [1065, 656] width 610 height 21
click at [753, 583] on input "Ordem de chegada Consumidos: 1 / 5 Horário: 11:00 Clínica: Cime Rede: -- Endere…" at bounding box center [746, 575] width 14 height 18
radio input "true"
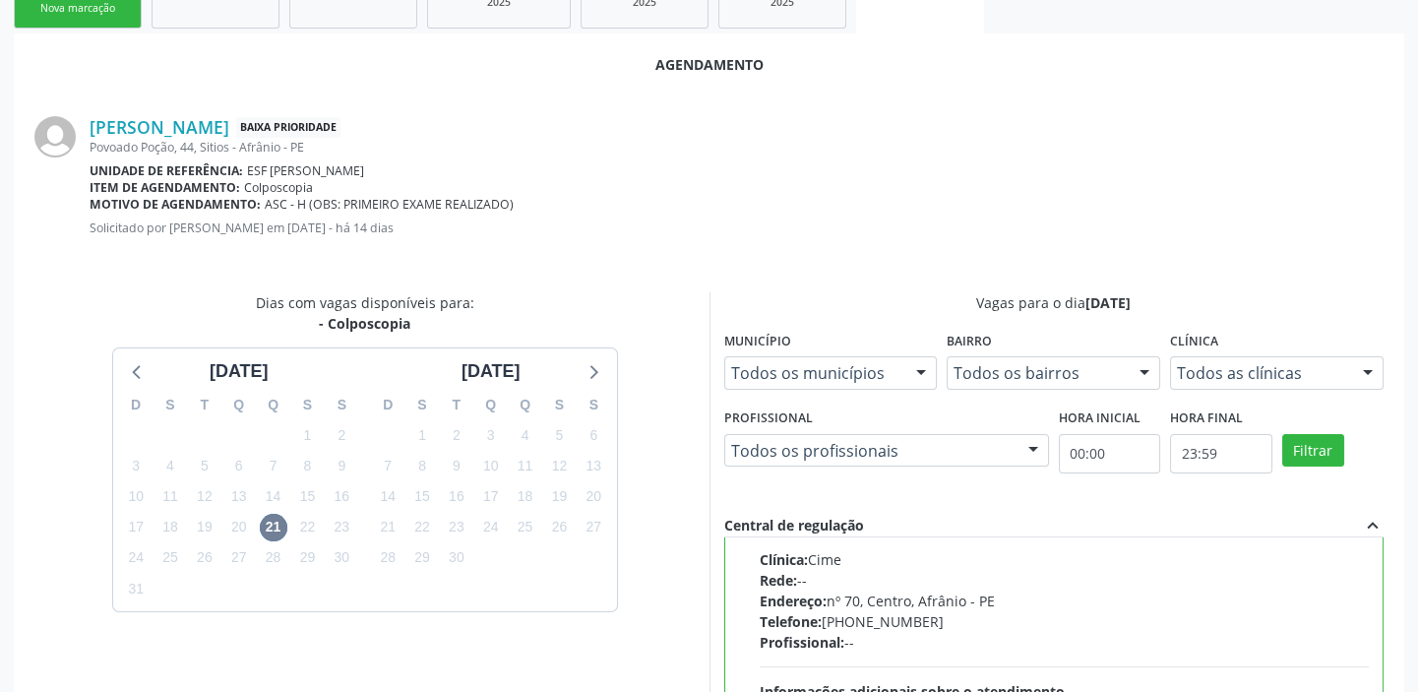
scroll to position [650, 0]
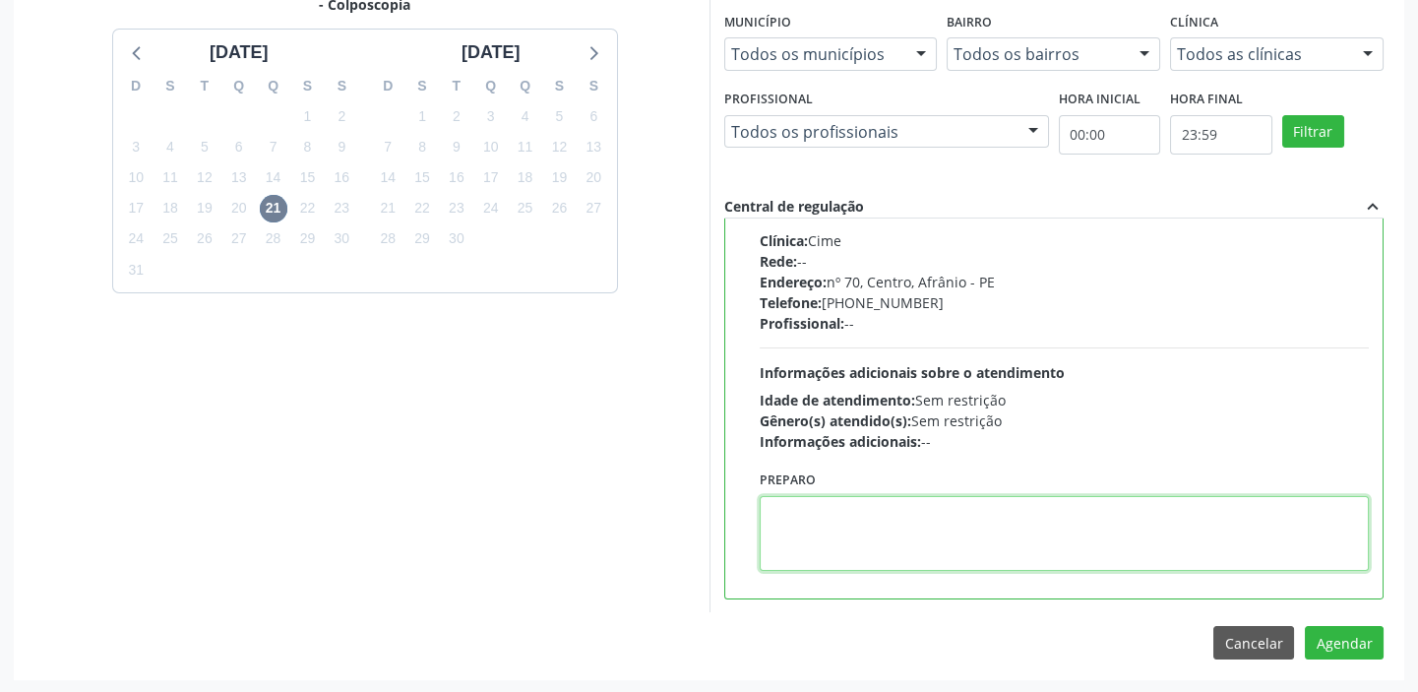
click at [876, 523] on textarea at bounding box center [1065, 533] width 610 height 75
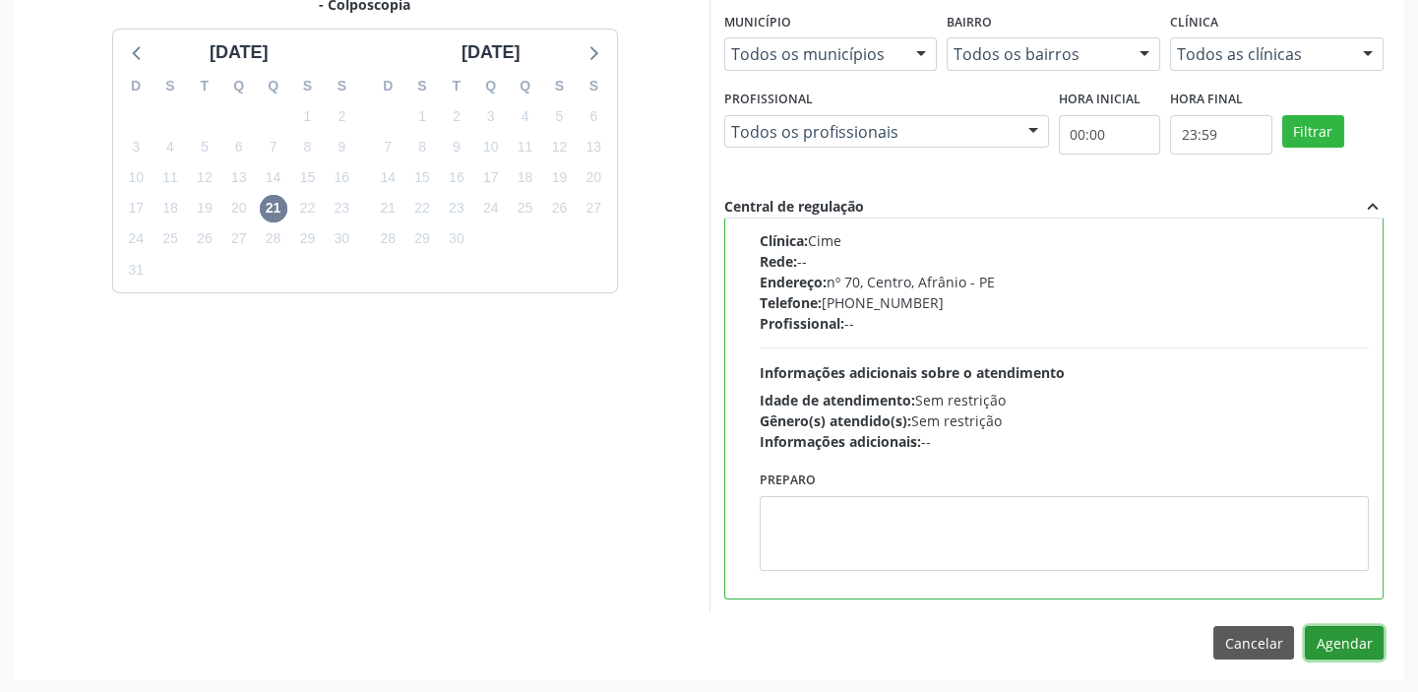
click at [1352, 644] on button "Agendar" at bounding box center [1344, 642] width 79 height 33
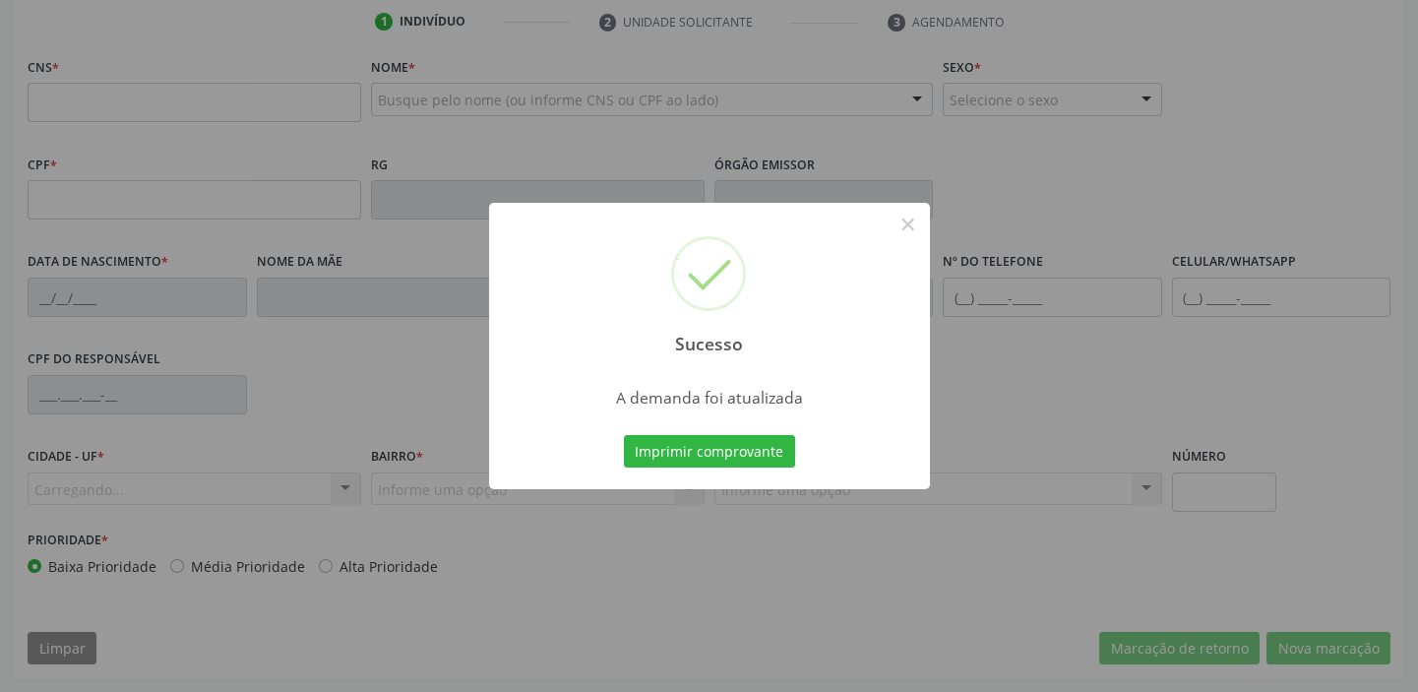
scroll to position [374, 0]
click at [730, 453] on button "Imprimir comprovante" at bounding box center [709, 451] width 171 height 33
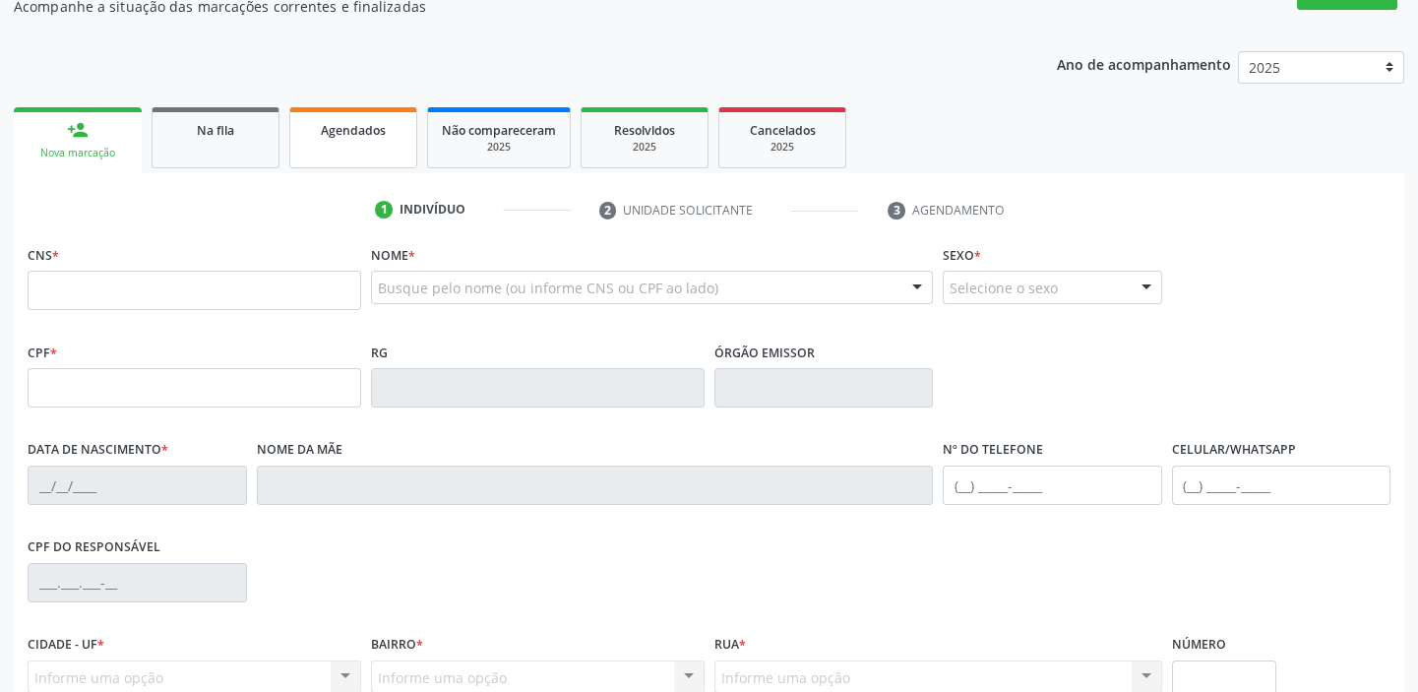
scroll to position [106, 0]
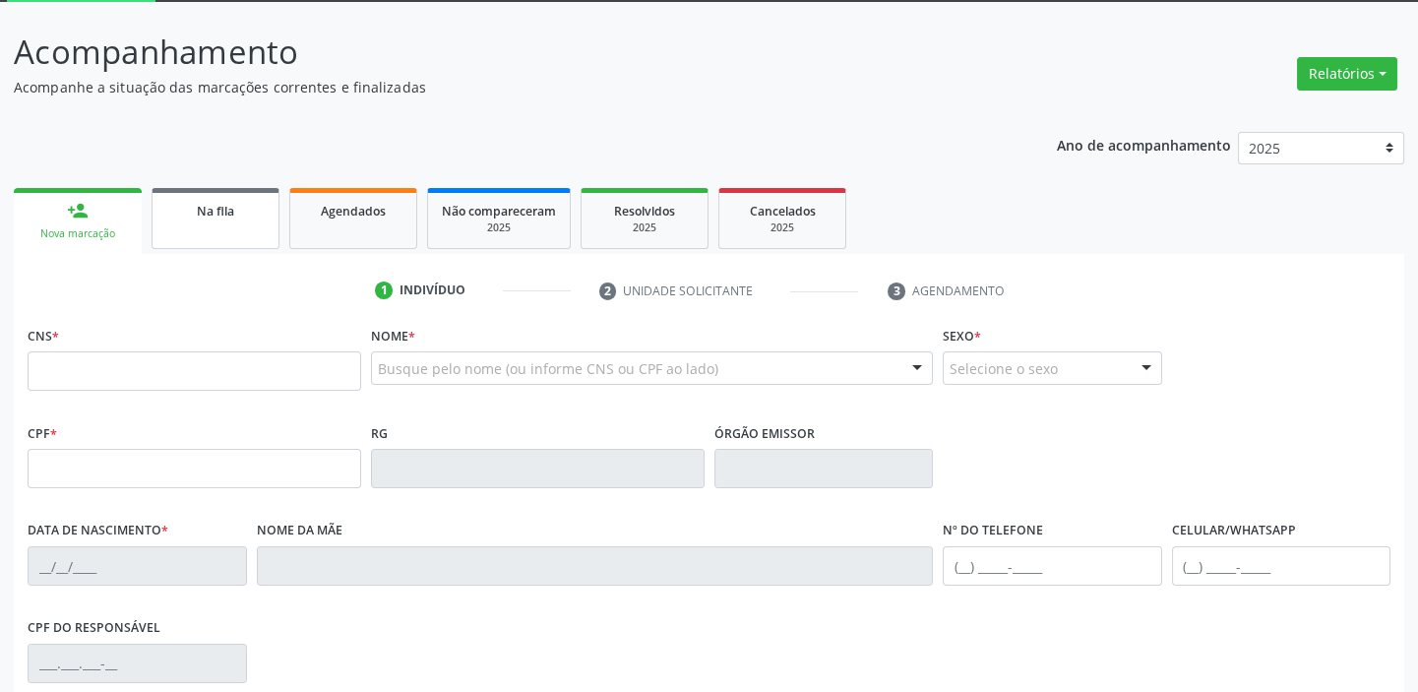
click at [225, 216] on span "Na fila" at bounding box center [215, 211] width 37 height 17
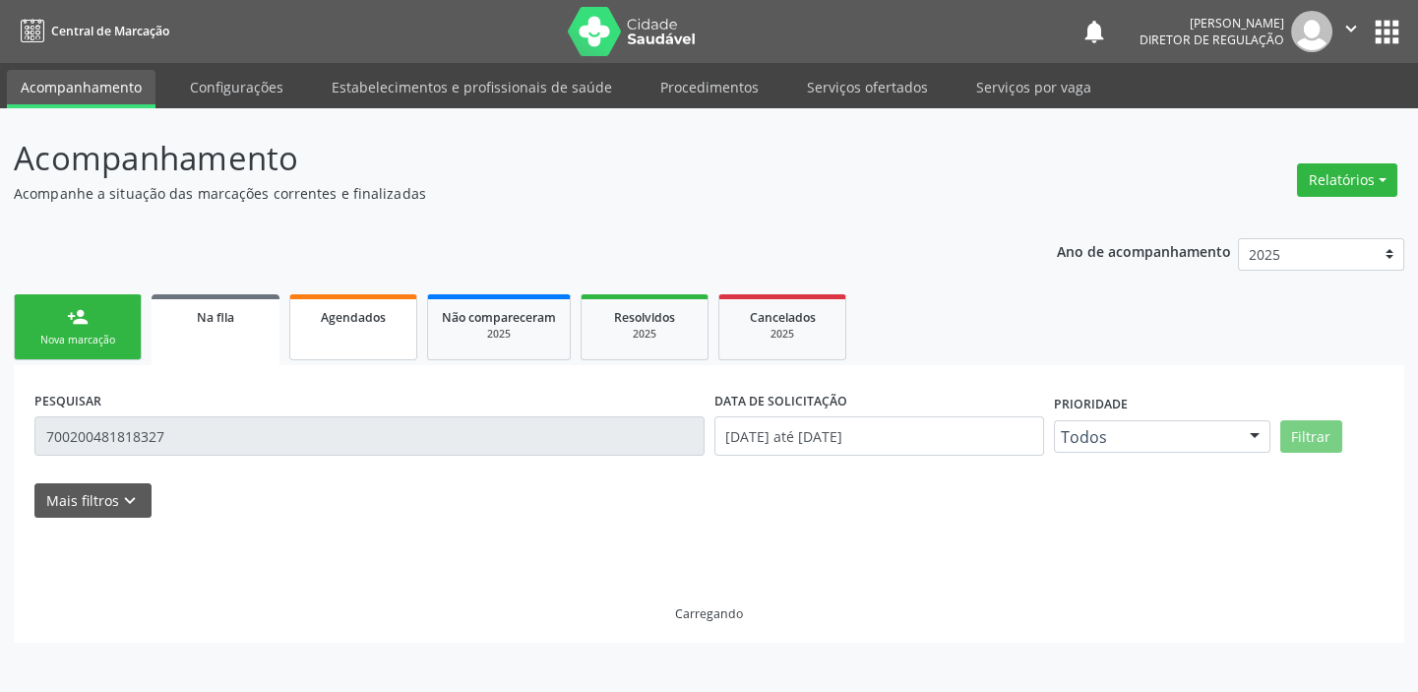
scroll to position [0, 0]
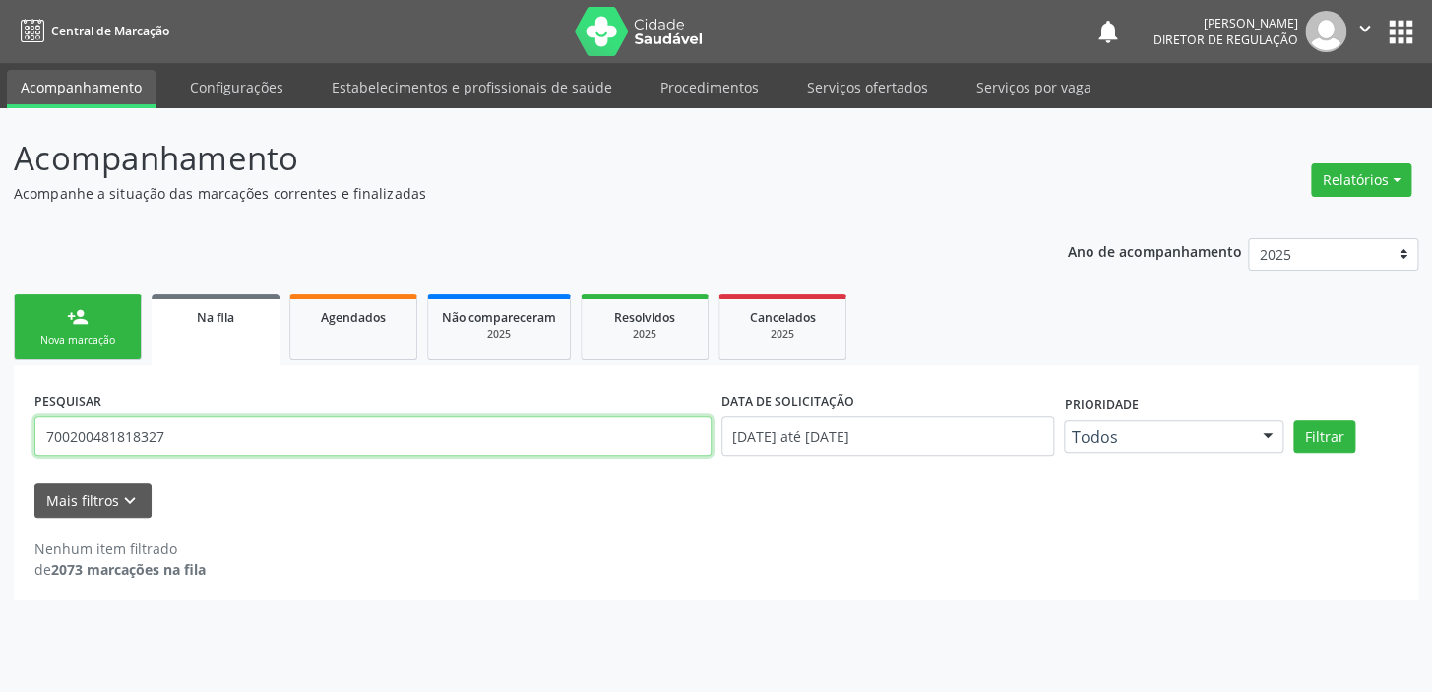
click at [188, 439] on input "700200481818327" at bounding box center [372, 435] width 677 height 39
type input "7"
type input "705005059899654"
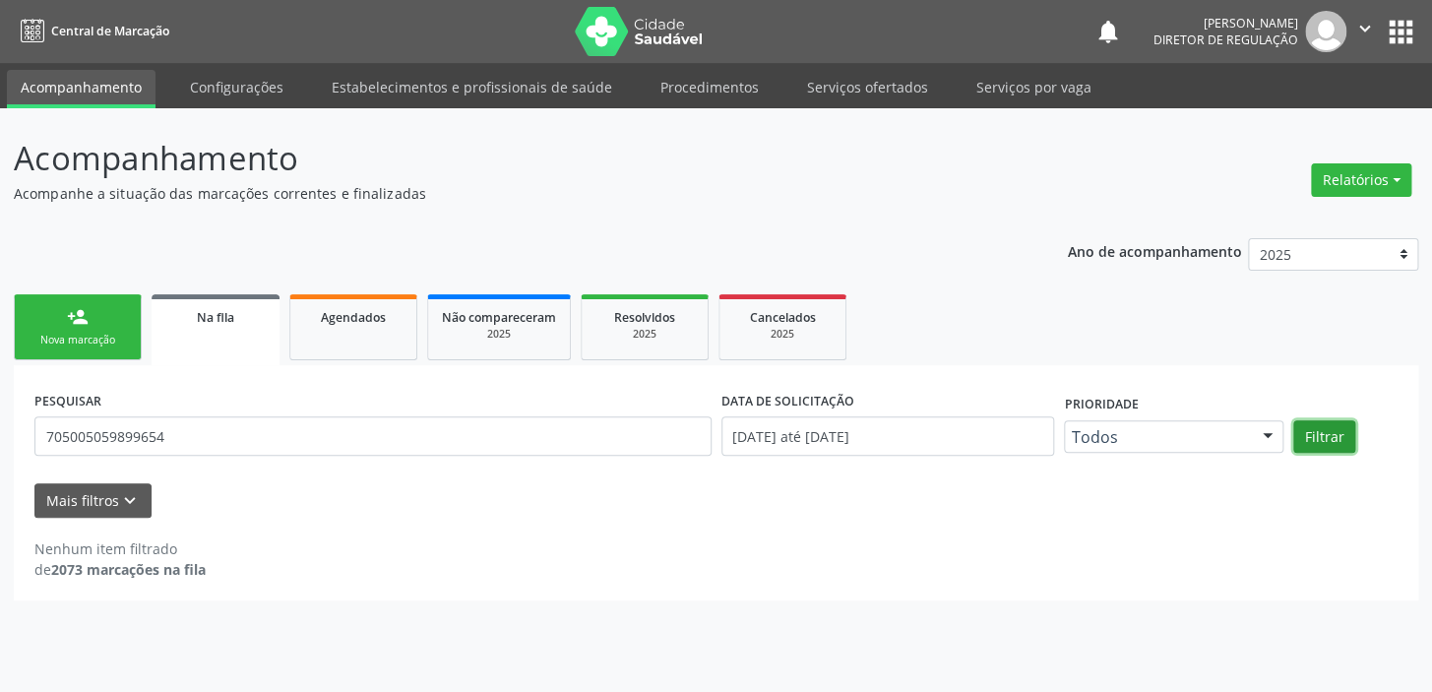
click at [1334, 433] on button "Filtrar" at bounding box center [1324, 436] width 62 height 33
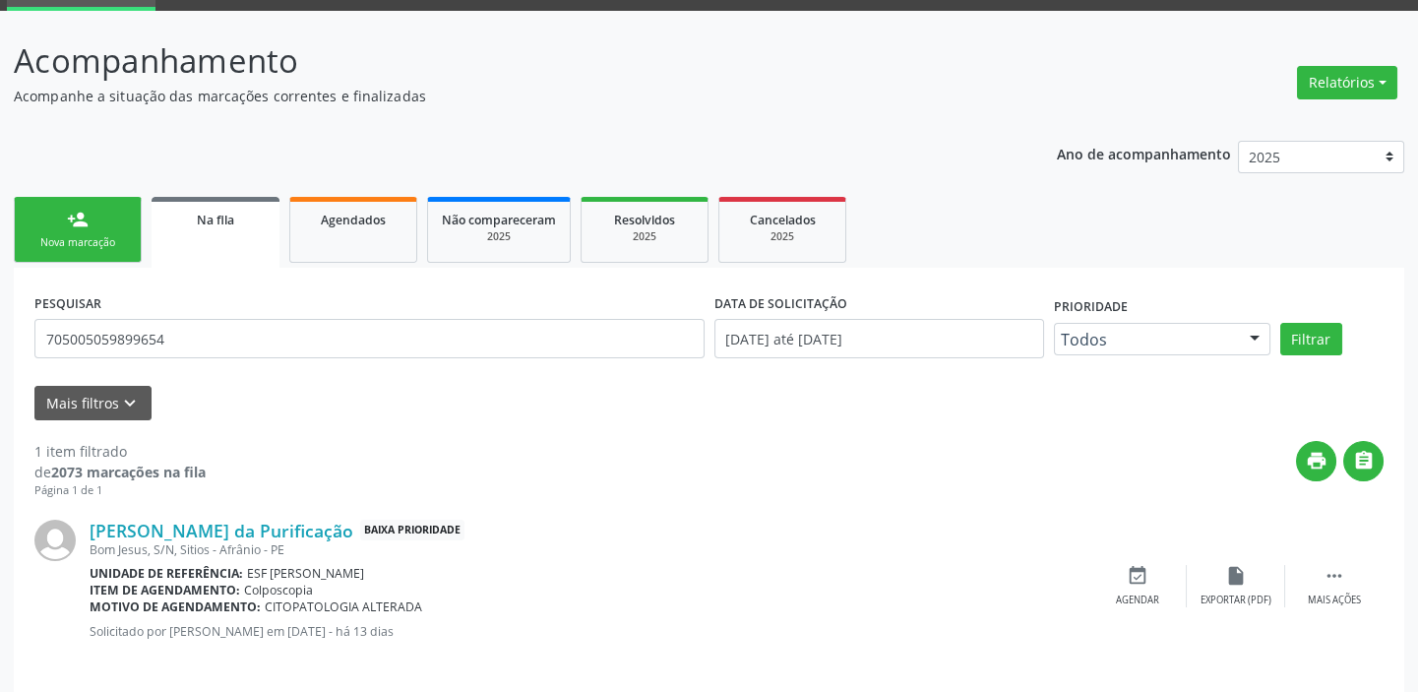
scroll to position [113, 0]
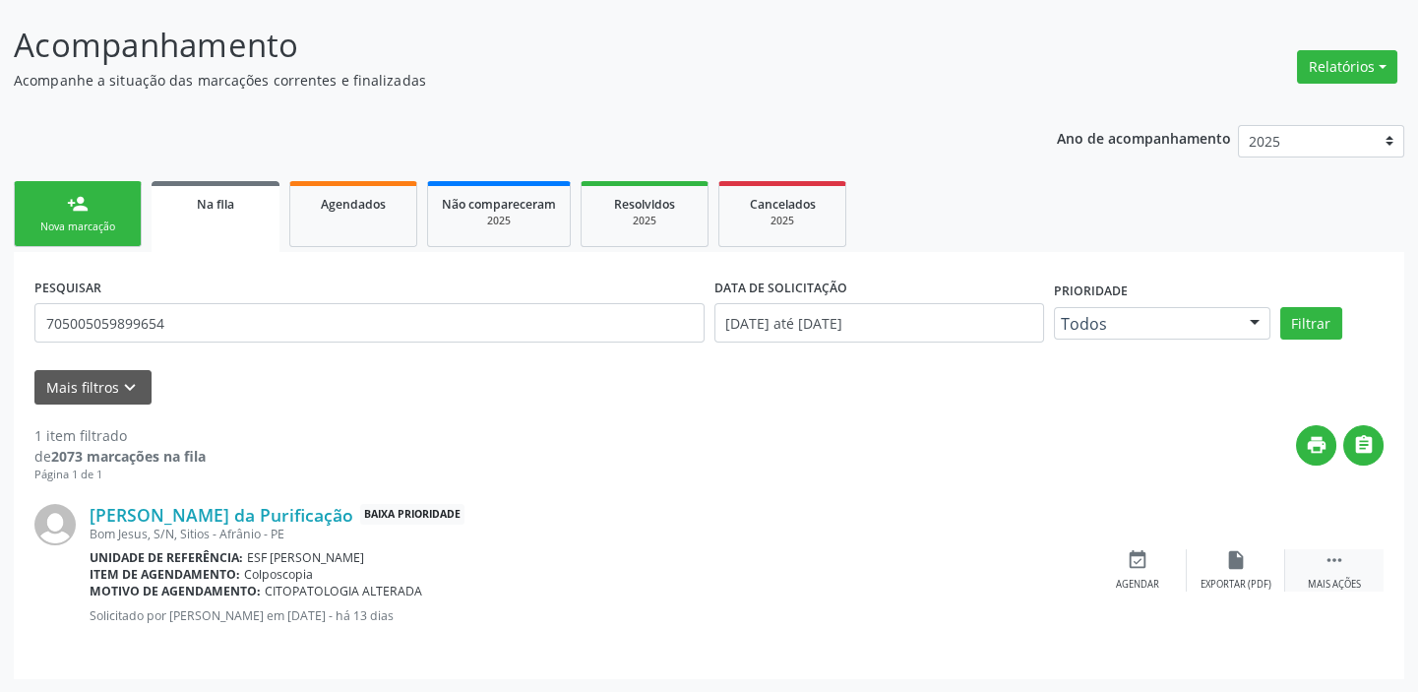
click at [1346, 561] on div " Mais ações" at bounding box center [1334, 570] width 98 height 42
click at [862, 575] on div "event_available Agendar" at bounding box center [842, 570] width 98 height 42
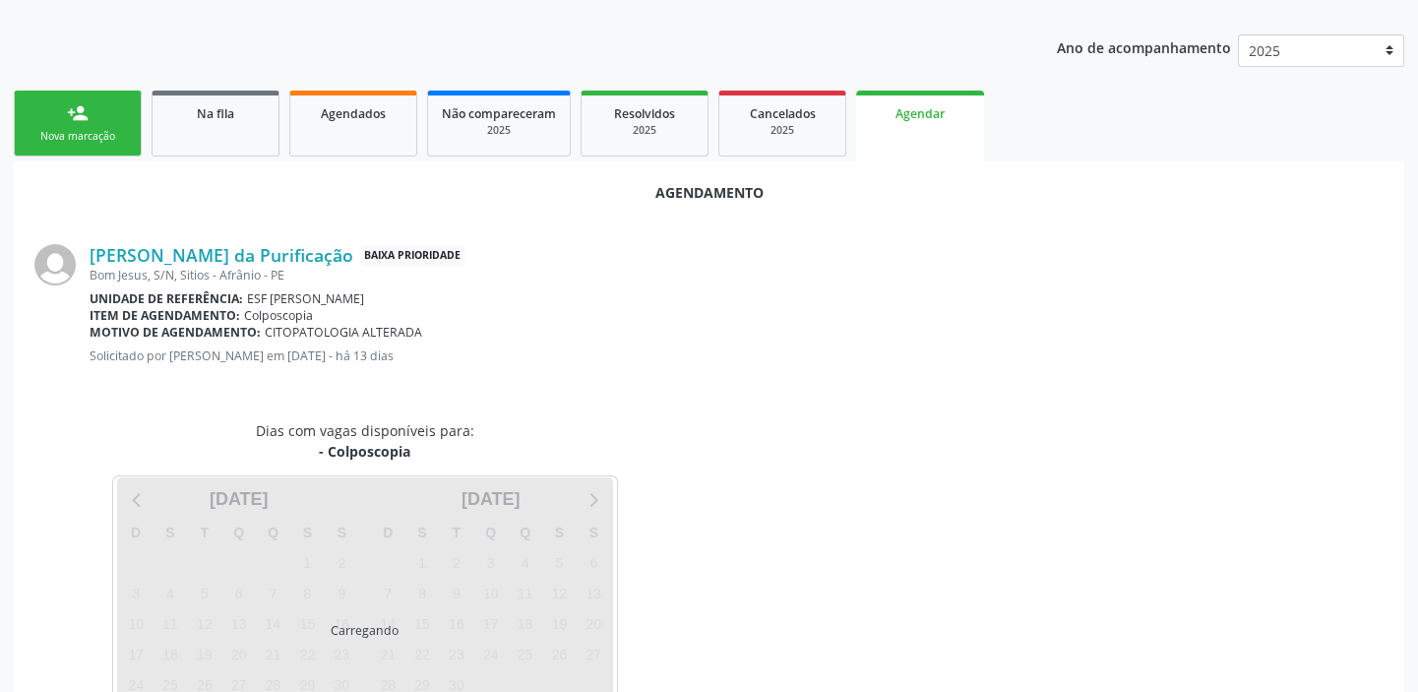
scroll to position [285, 0]
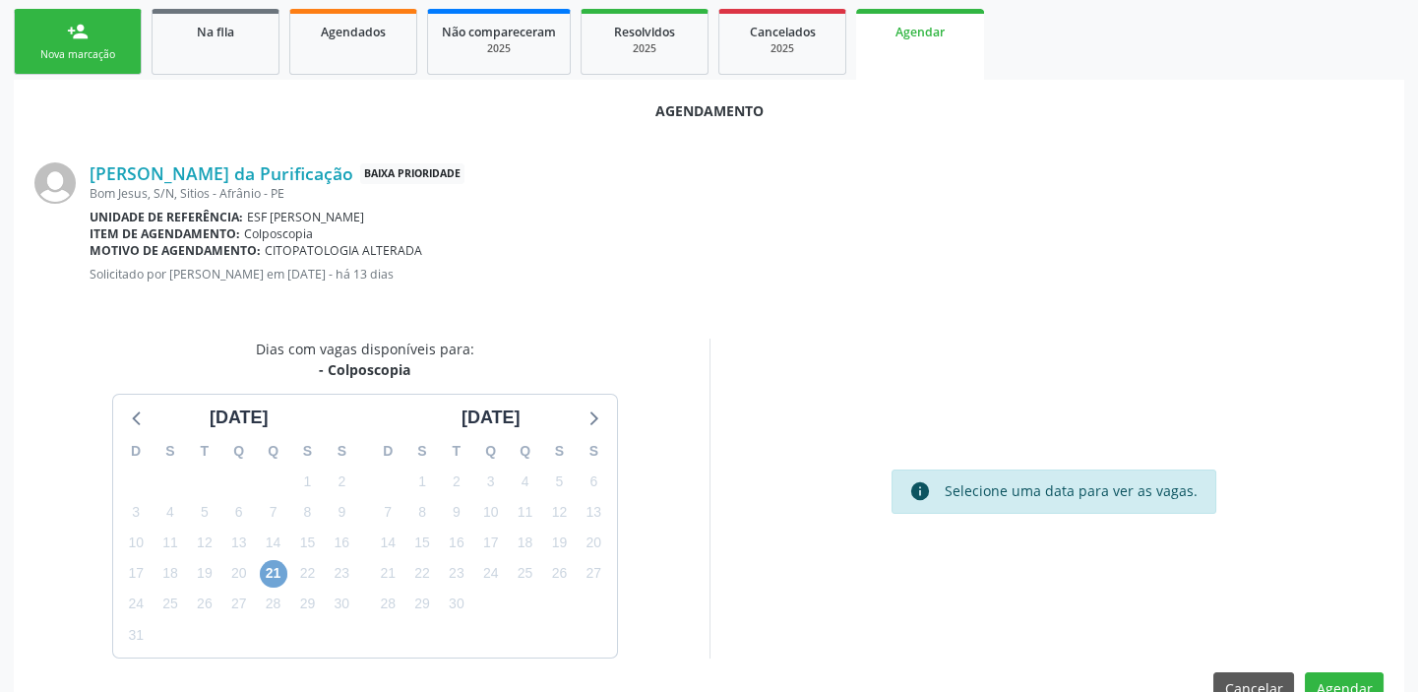
click at [260, 571] on span "21" at bounding box center [274, 574] width 28 height 28
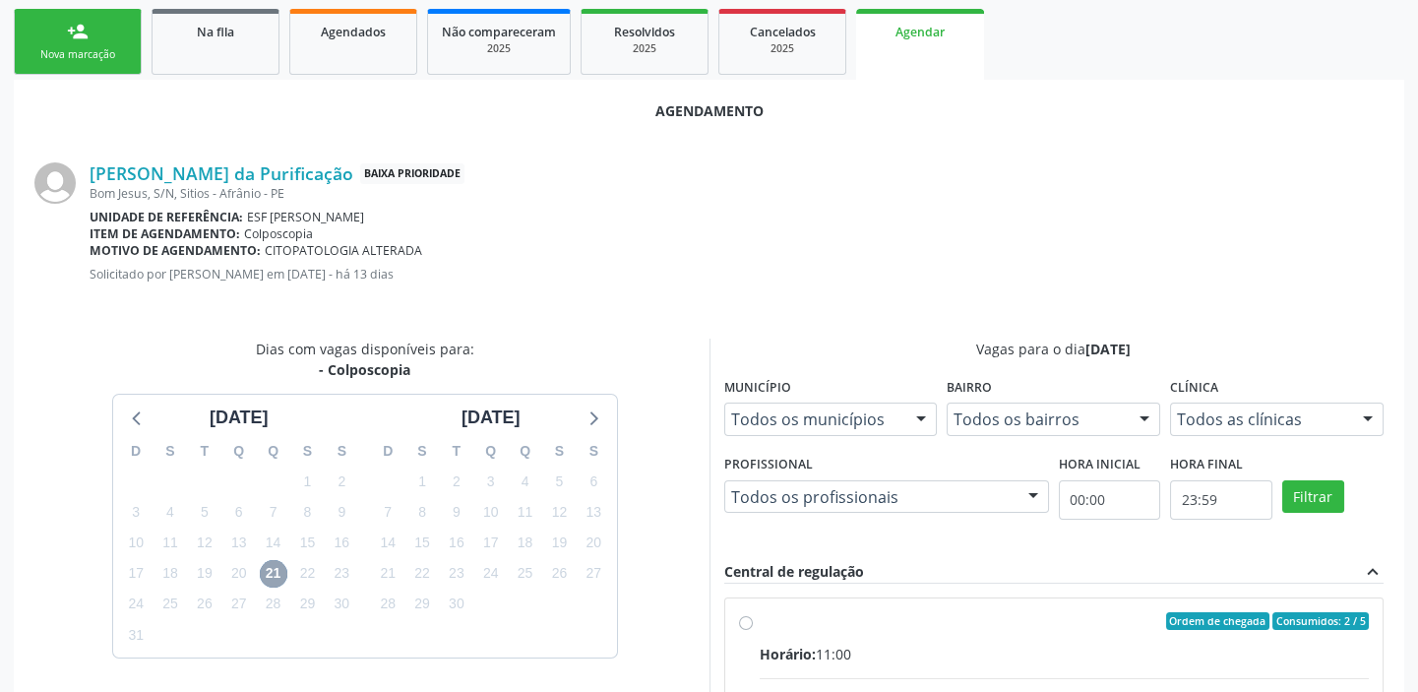
scroll to position [616, 0]
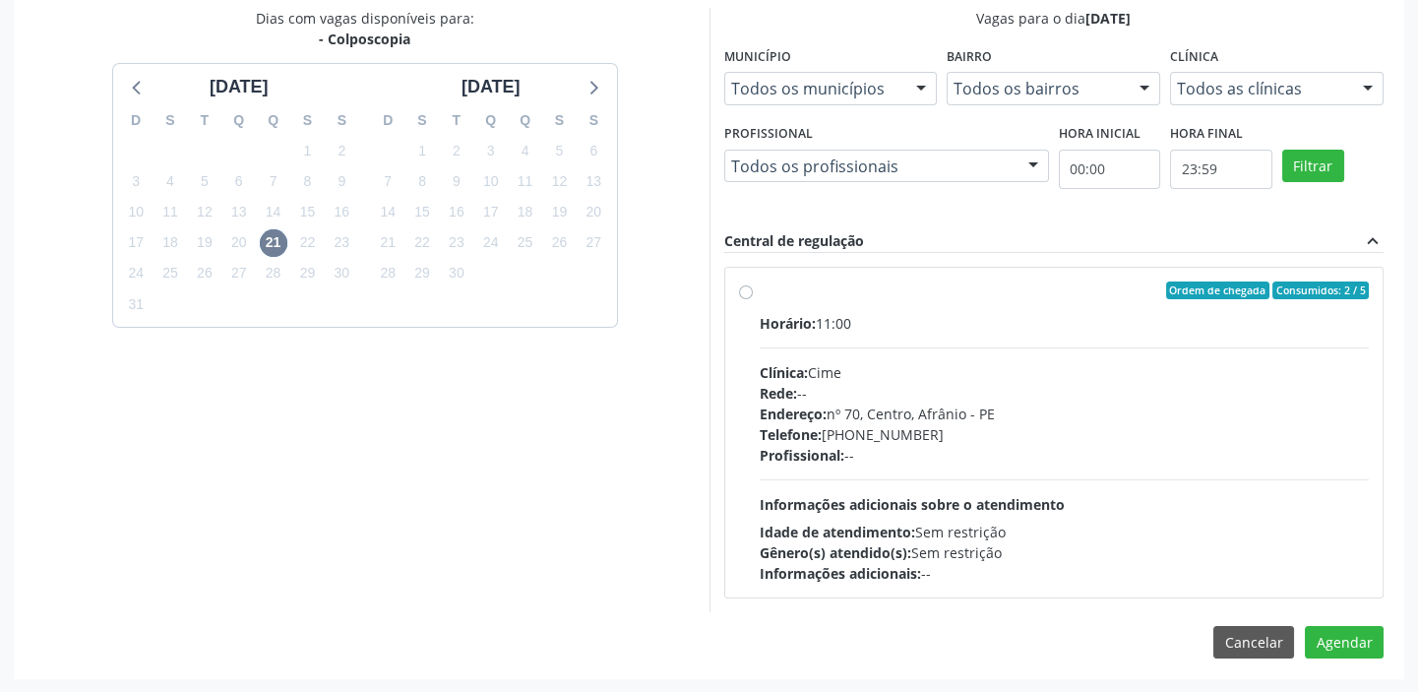
click at [898, 503] on span "Informações adicionais sobre o atendimento" at bounding box center [912, 504] width 305 height 19
click at [753, 299] on input "Ordem de chegada Consumidos: 2 / 5 Horário: 11:00 Clínica: Cime Rede: -- Endere…" at bounding box center [746, 290] width 14 height 18
radio input "true"
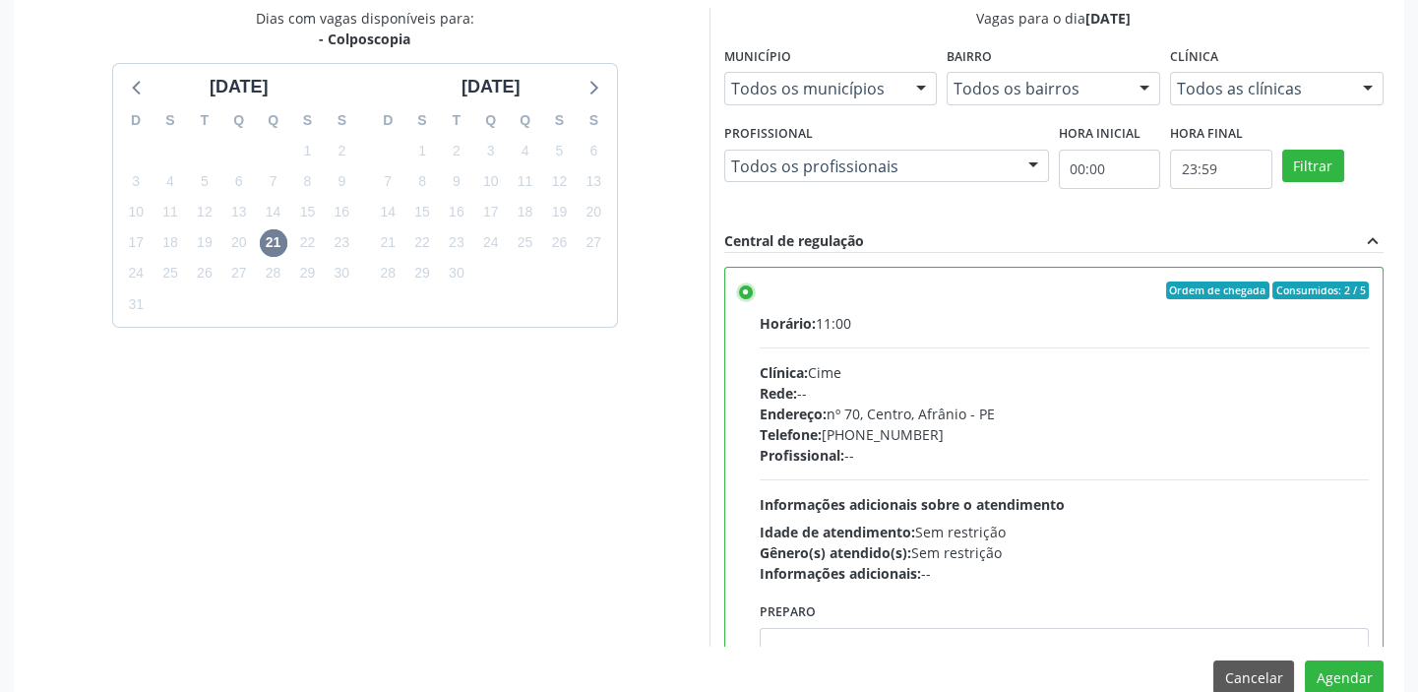
scroll to position [97, 0]
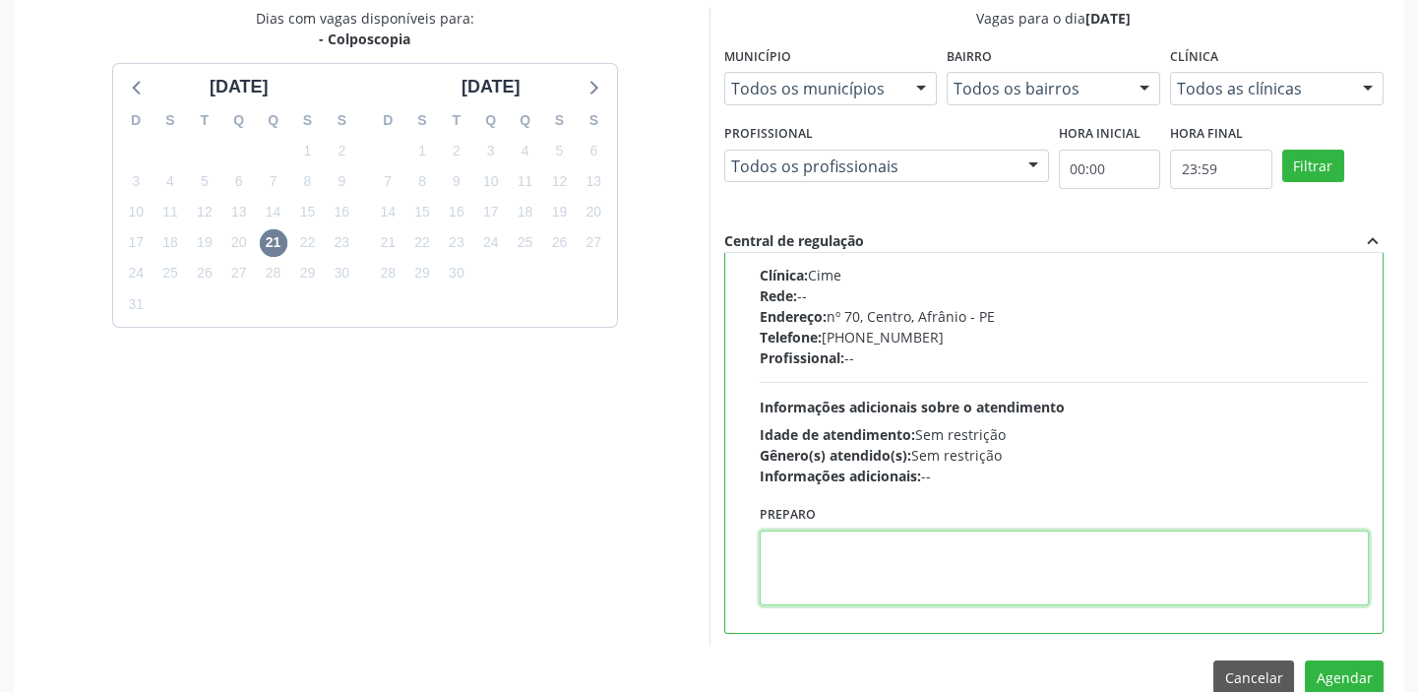
drag, startPoint x: 849, startPoint y: 564, endPoint x: 1046, endPoint y: 592, distance: 198.8
click at [850, 563] on textarea at bounding box center [1065, 567] width 610 height 75
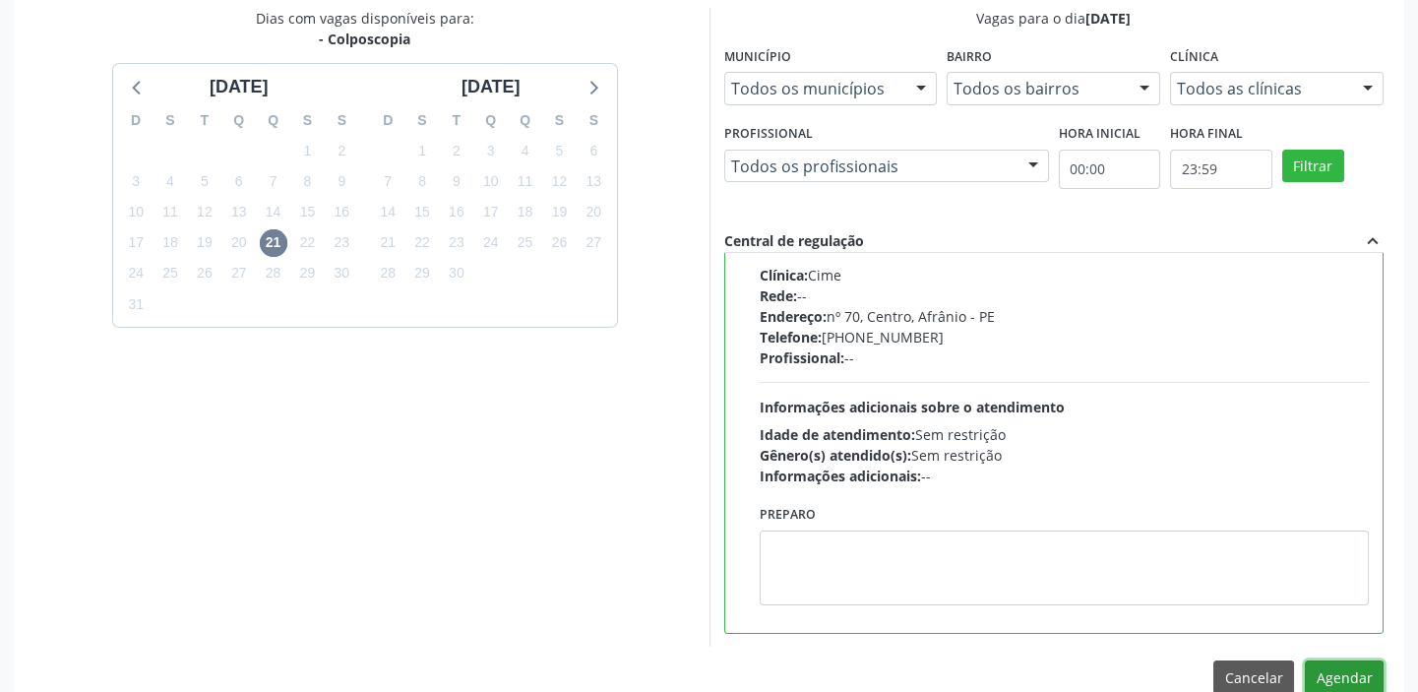
click at [1312, 672] on button "Agendar" at bounding box center [1344, 676] width 79 height 33
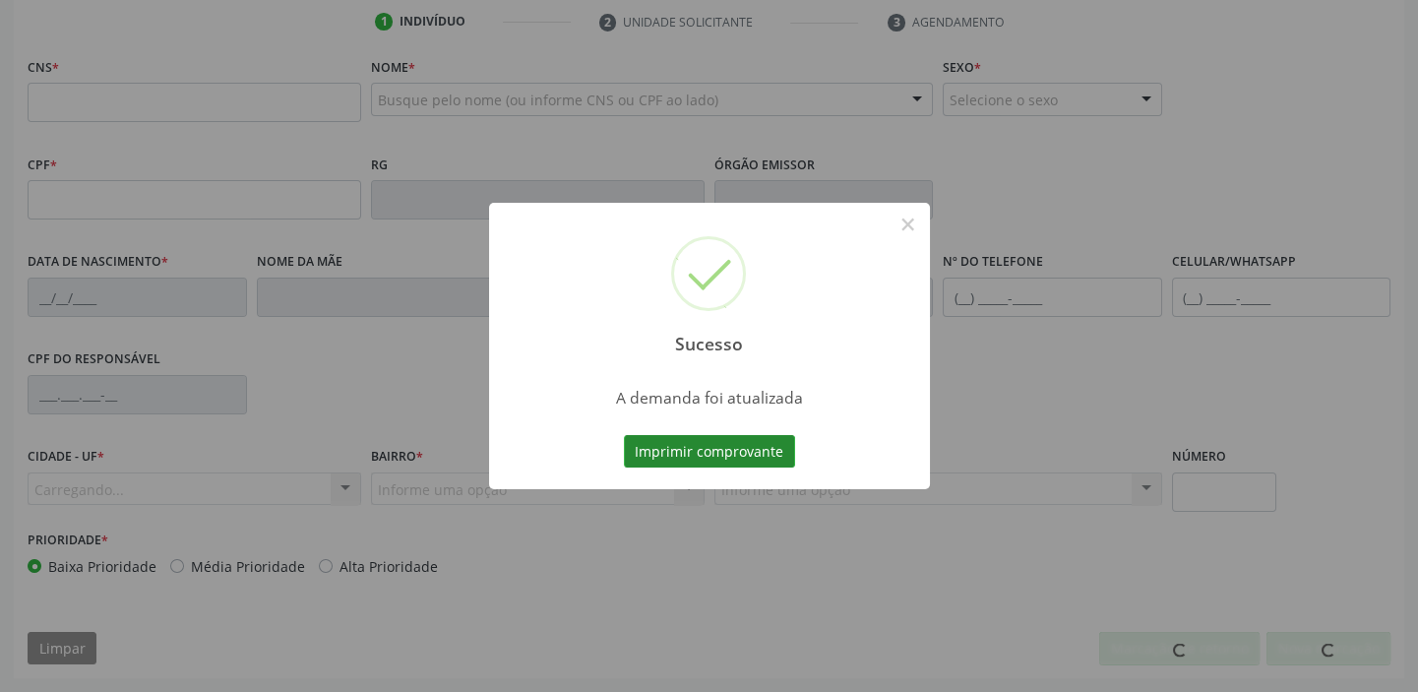
scroll to position [374, 0]
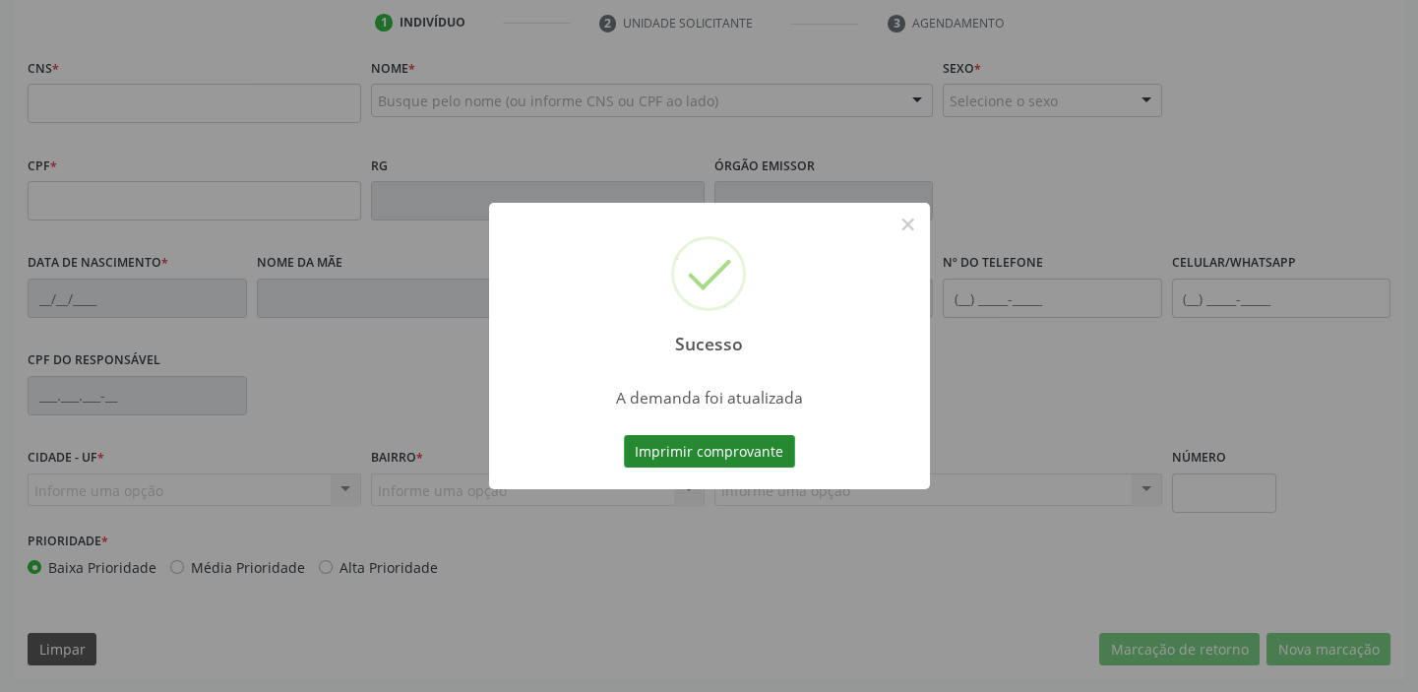
click at [704, 437] on button "Imprimir comprovante" at bounding box center [709, 451] width 171 height 33
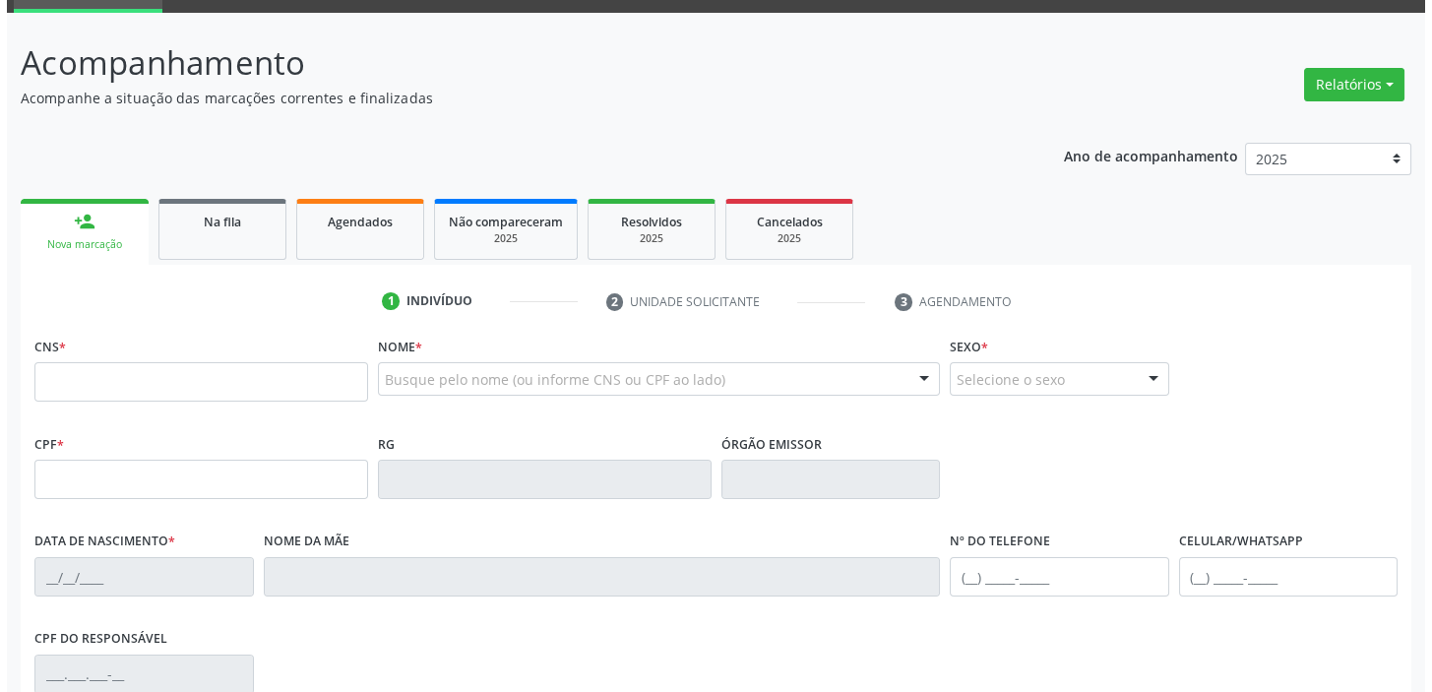
scroll to position [0, 0]
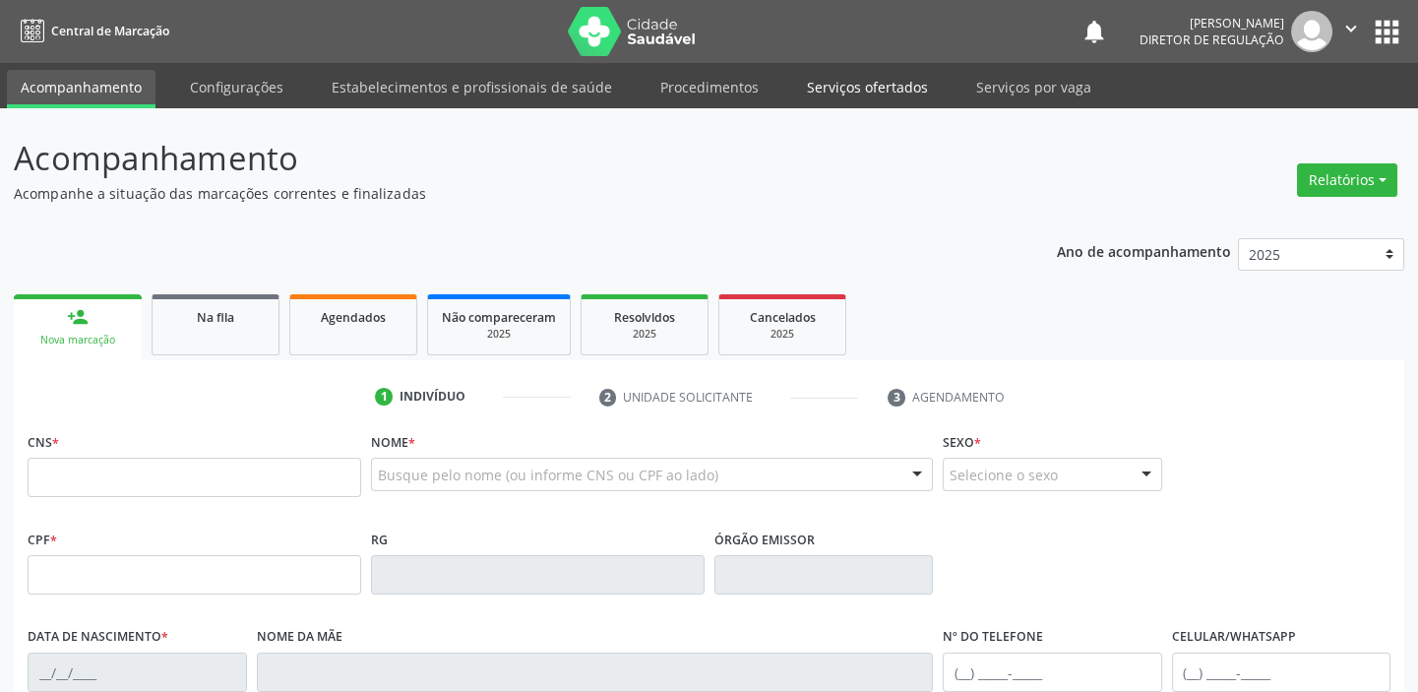
click at [862, 82] on link "Serviços ofertados" at bounding box center [867, 87] width 149 height 34
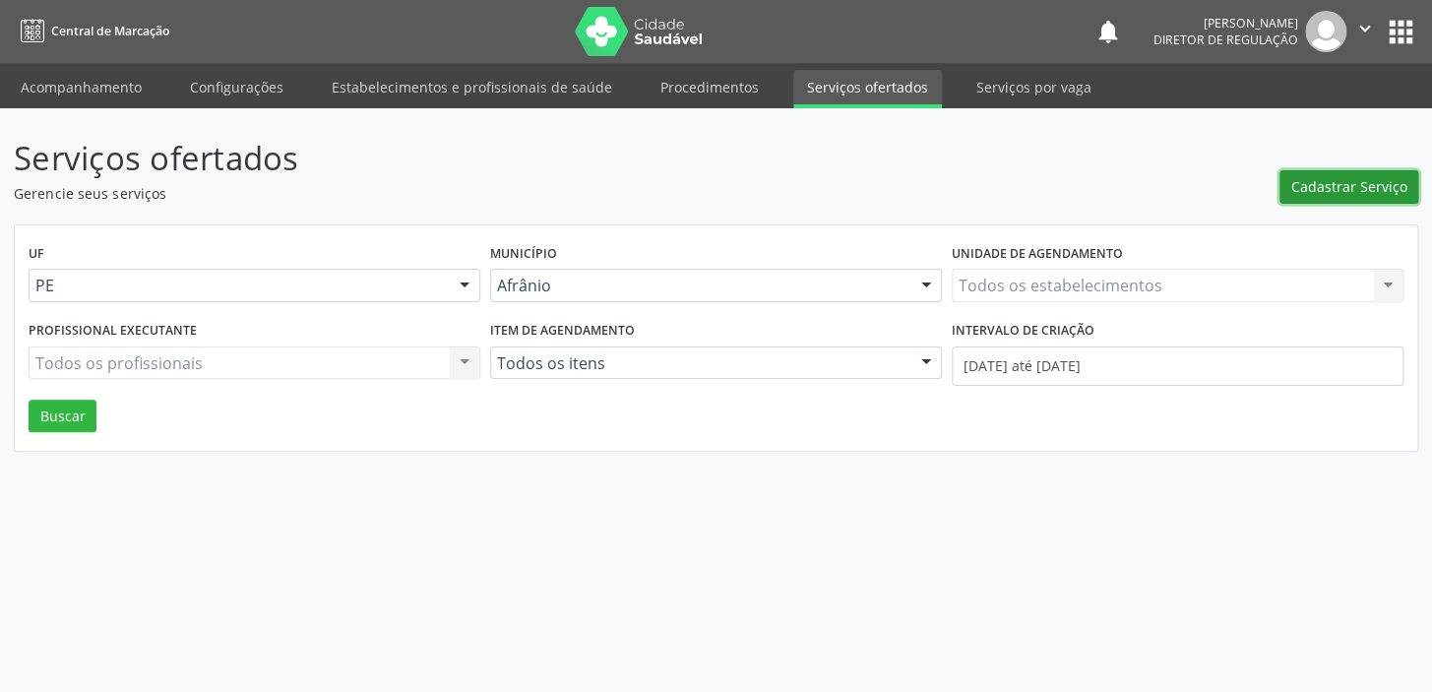
click at [1353, 180] on span "Cadastrar Serviço" at bounding box center [1349, 186] width 116 height 21
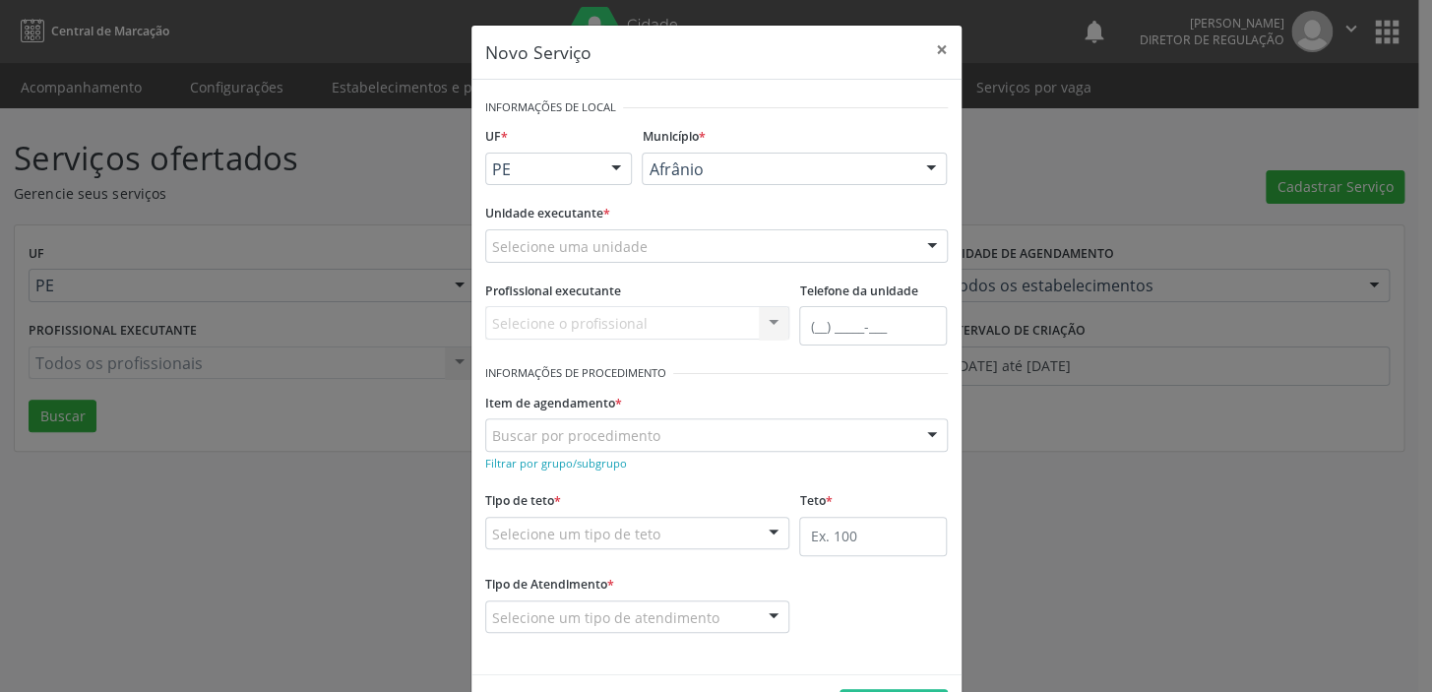
click at [571, 257] on div "Selecione uma unidade" at bounding box center [716, 245] width 462 height 33
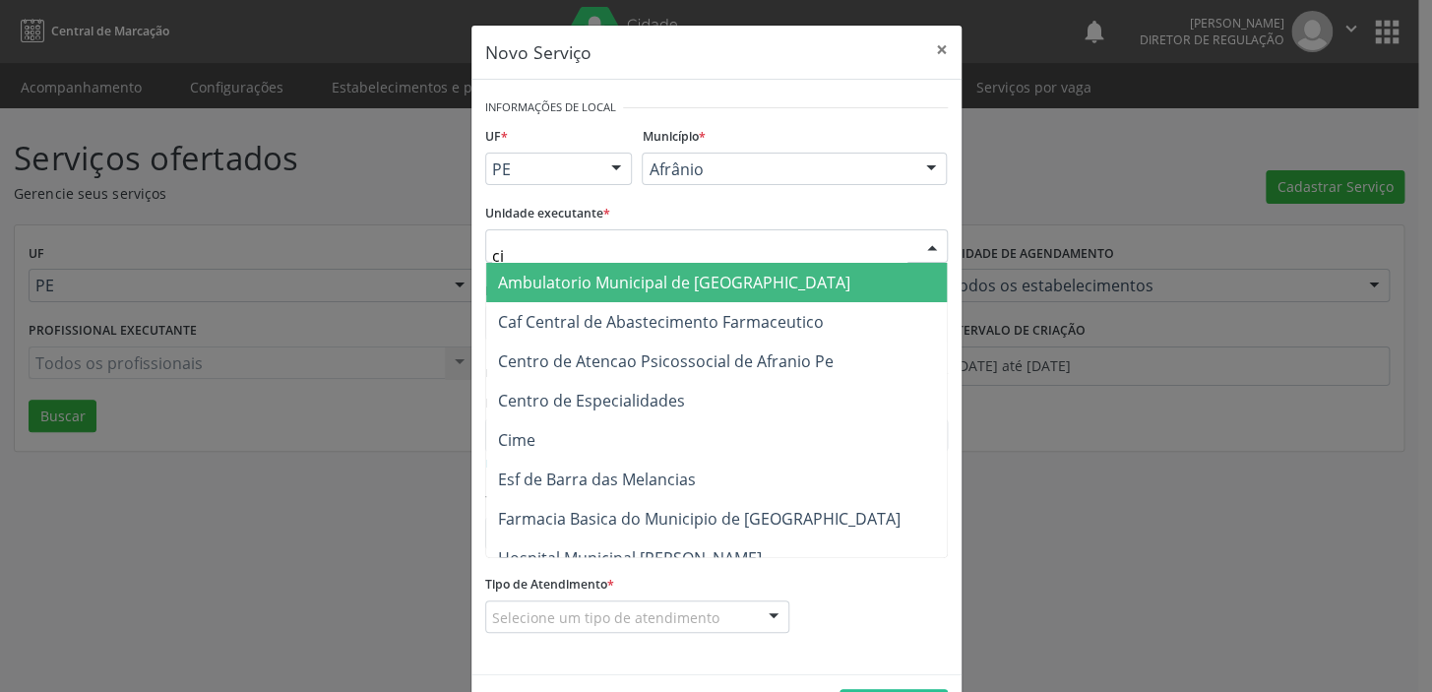
type input "cim"
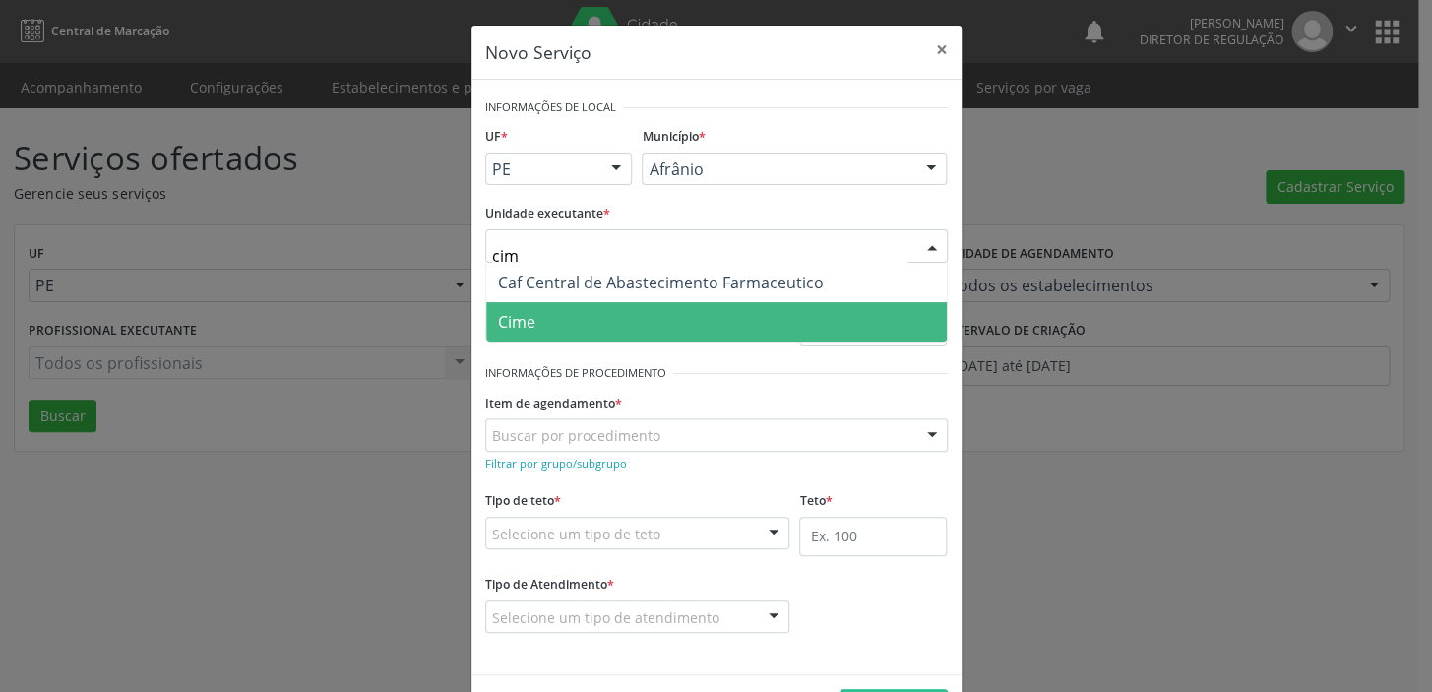
click at [533, 316] on span "Cime" at bounding box center [716, 321] width 460 height 39
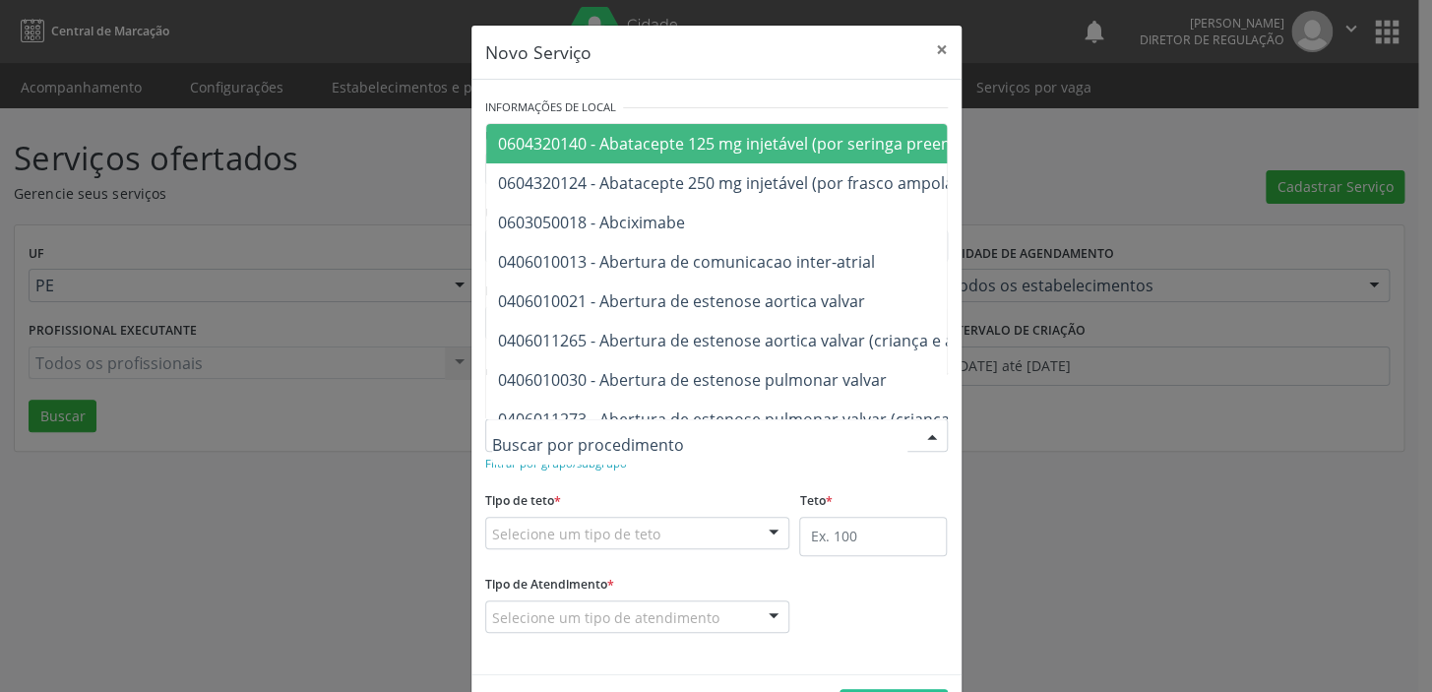
click at [514, 447] on div at bounding box center [716, 434] width 462 height 33
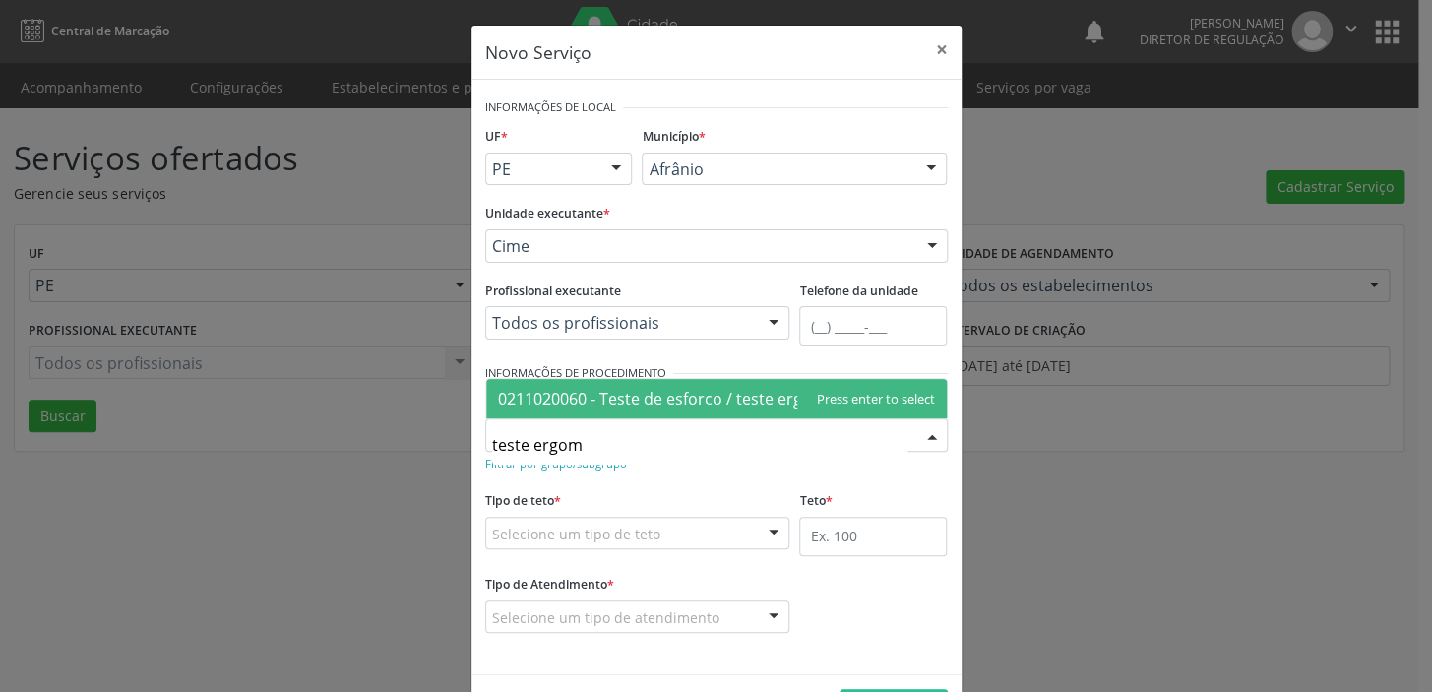
type input "teste ergome"
click at [705, 400] on span "0211020060 - Teste de esforco / teste ergometrico" at bounding box center [684, 399] width 372 height 22
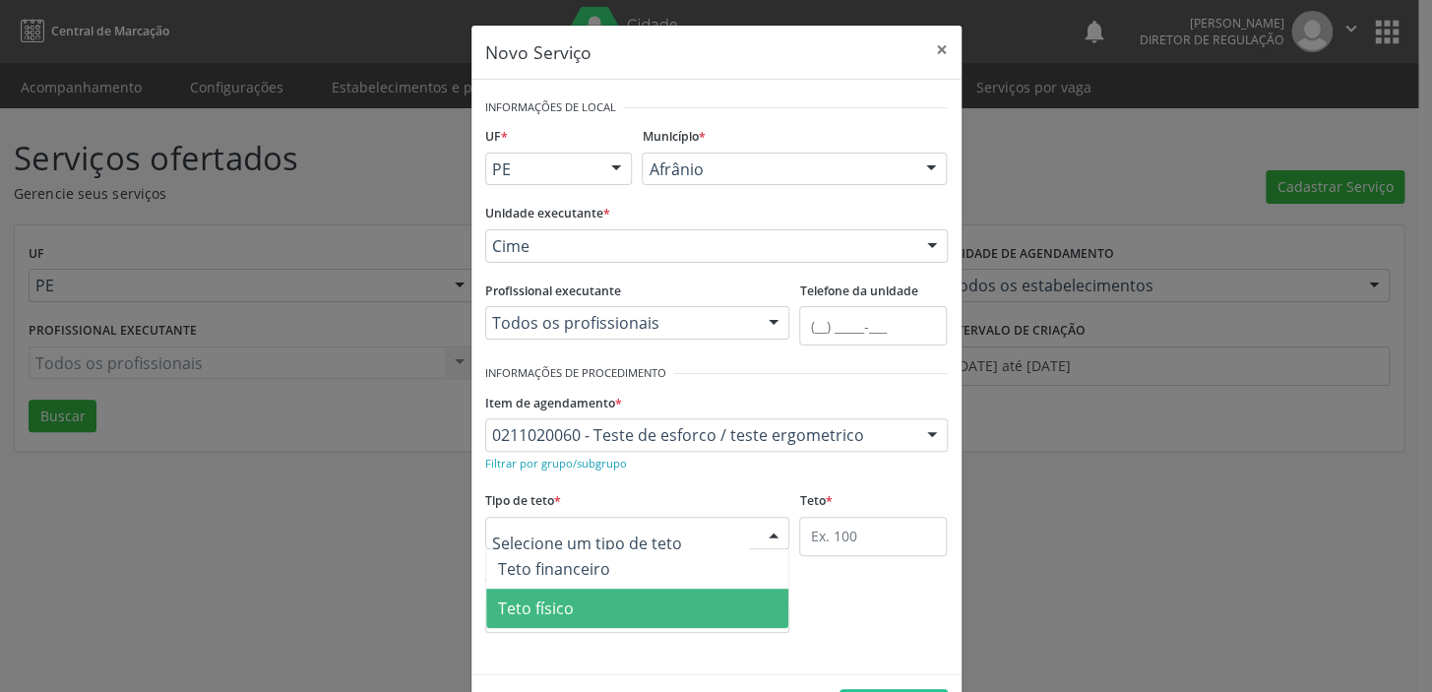
drag, startPoint x: 550, startPoint y: 593, endPoint x: 546, endPoint y: 613, distance: 20.1
click at [549, 597] on span "Teto físico" at bounding box center [637, 607] width 303 height 39
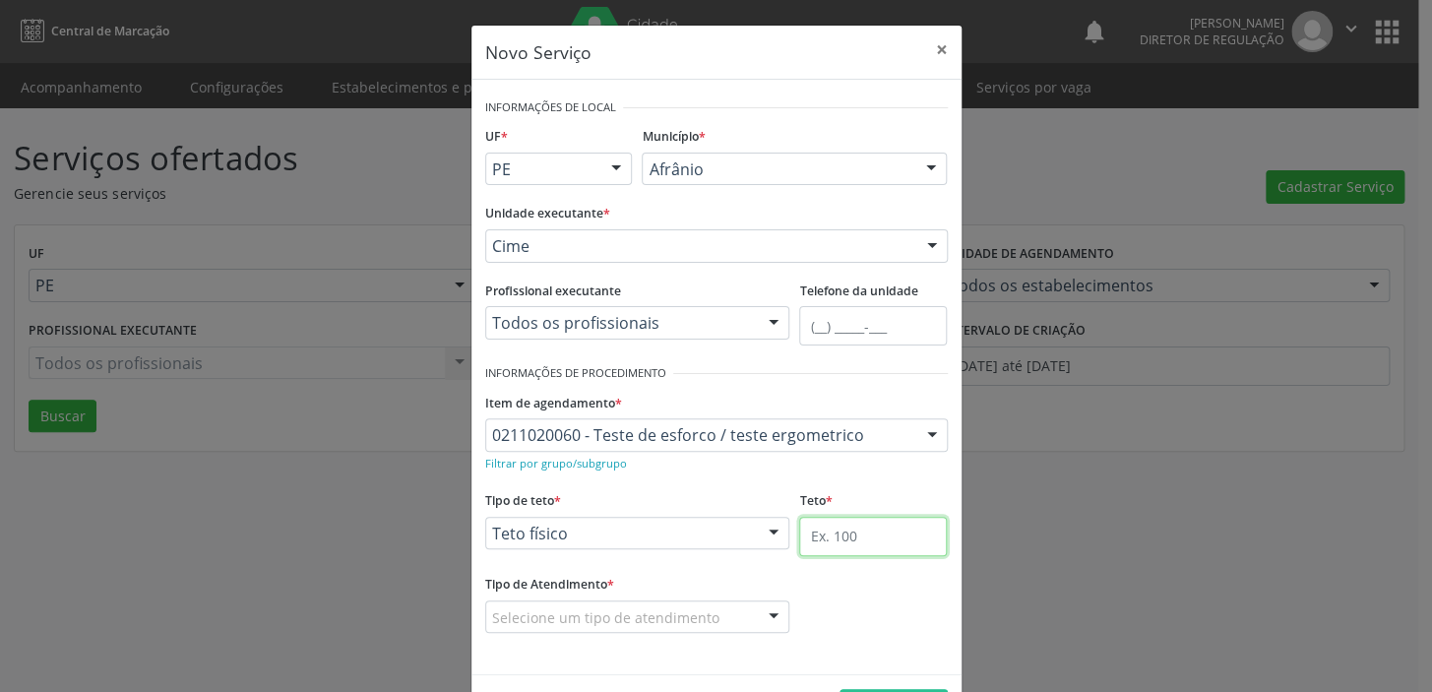
click at [848, 541] on input "text" at bounding box center [873, 536] width 148 height 39
type input "1"
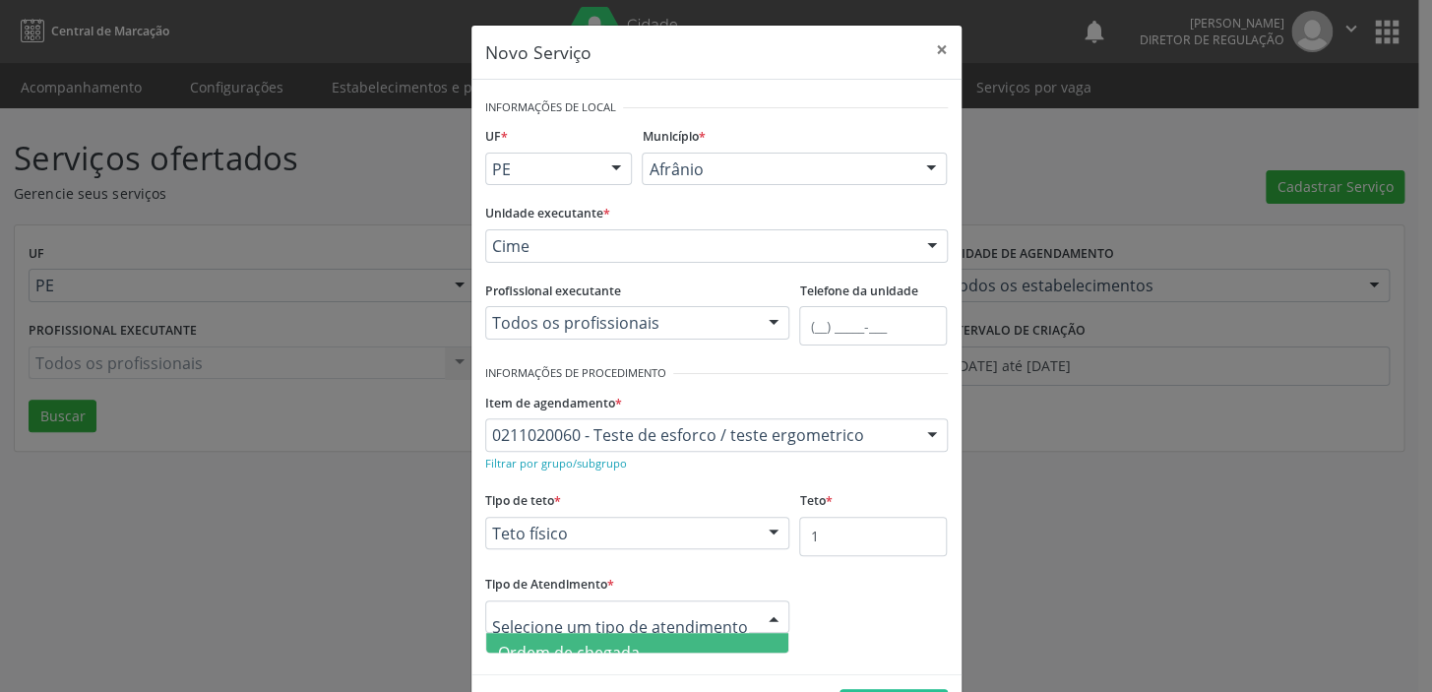
click at [561, 649] on span "Ordem de chegada" at bounding box center [569, 652] width 142 height 22
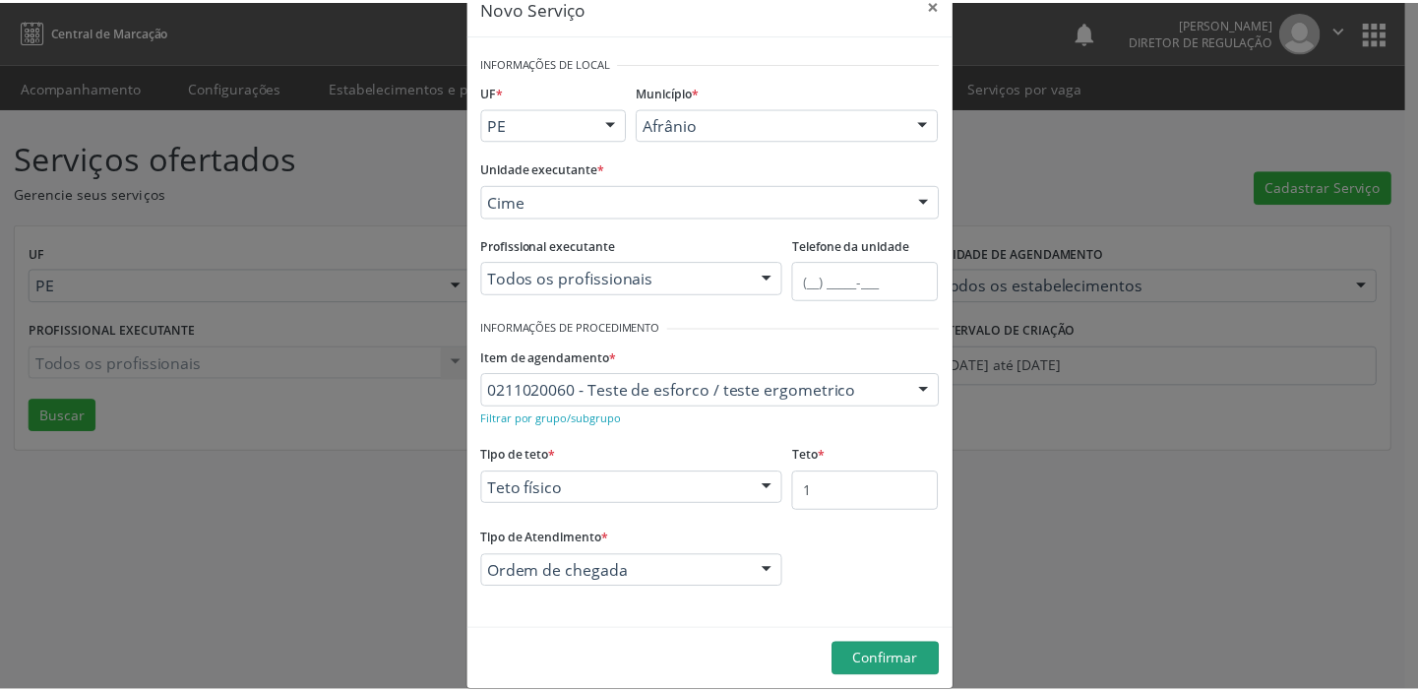
scroll to position [68, 0]
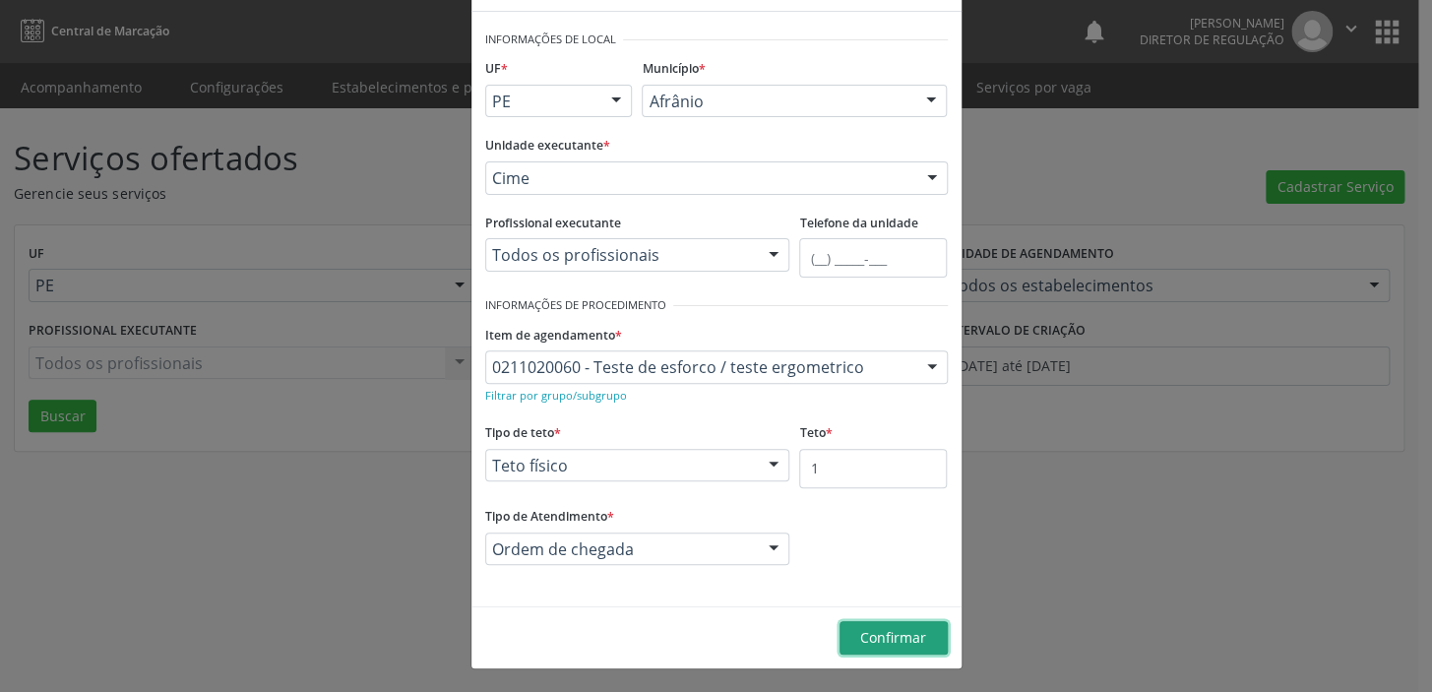
click at [873, 639] on span "Confirmar" at bounding box center [893, 637] width 66 height 19
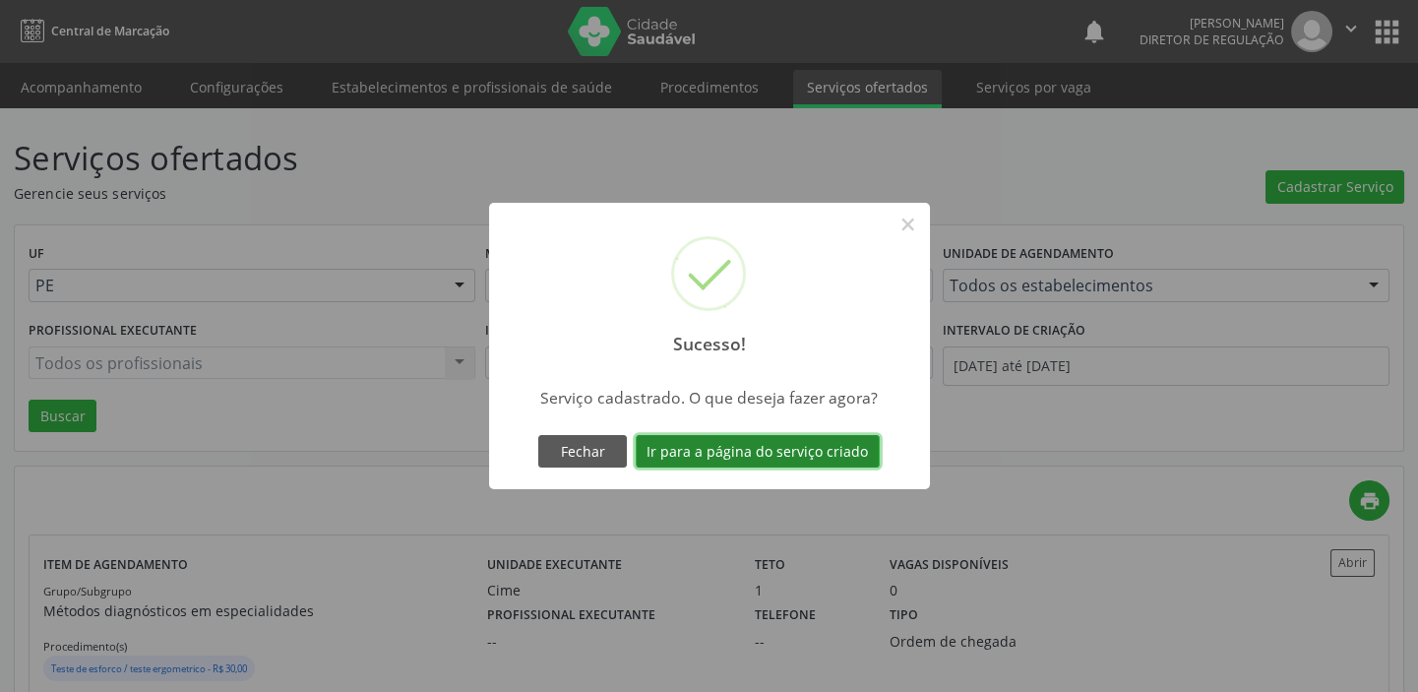
click at [730, 451] on button "Ir para a página do serviço criado" at bounding box center [758, 451] width 244 height 33
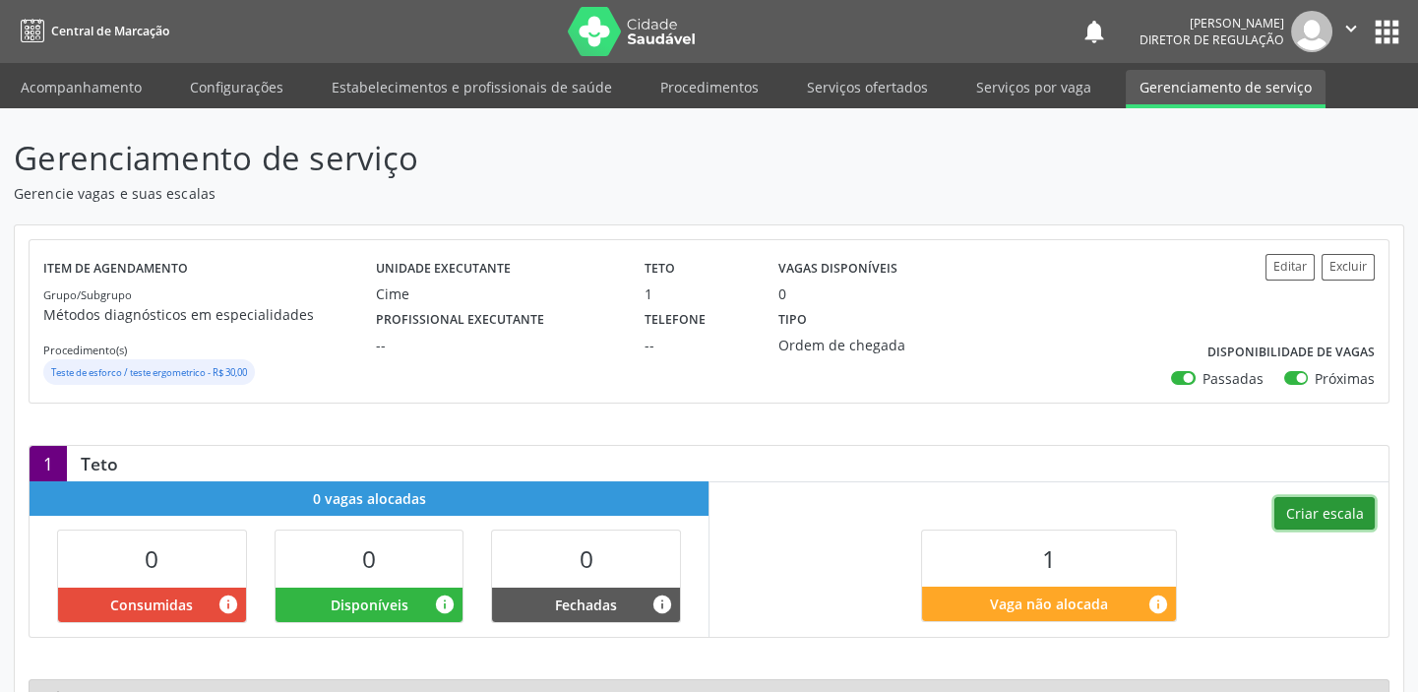
click at [1331, 515] on button "Criar escala" at bounding box center [1324, 513] width 100 height 33
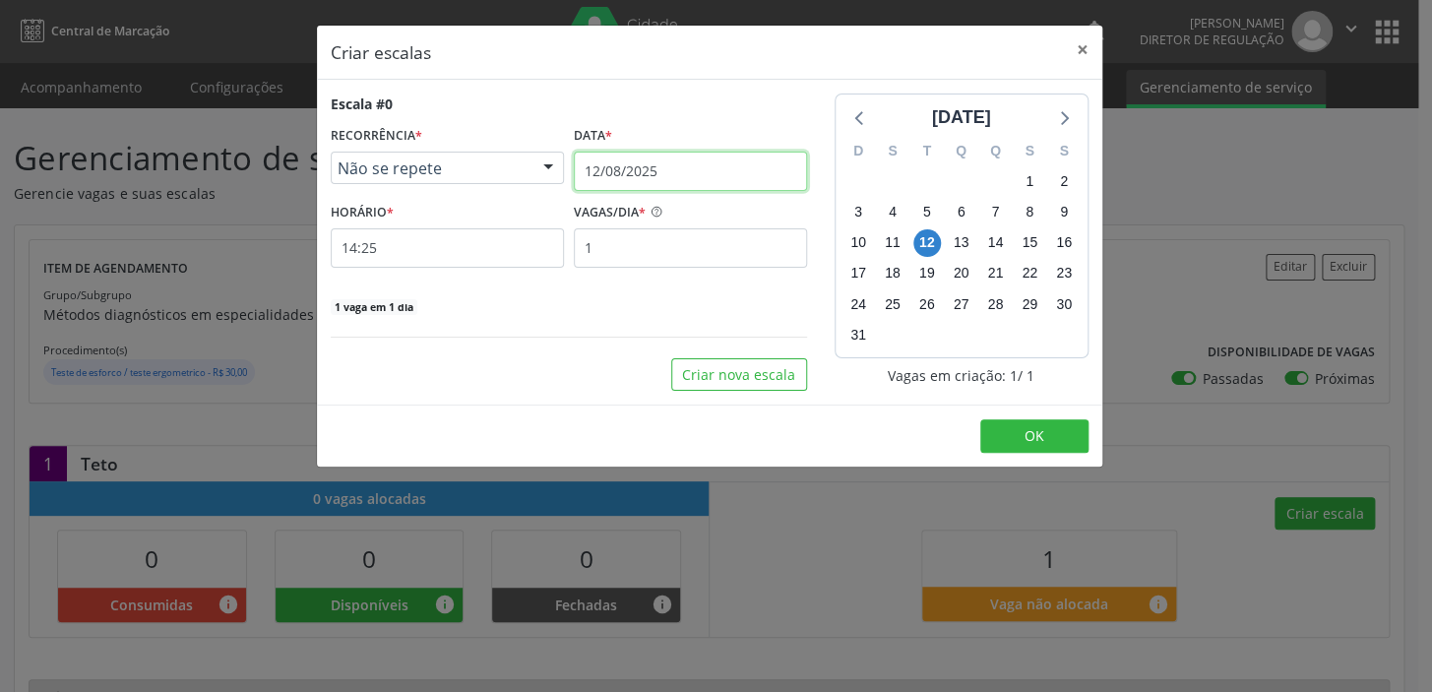
click at [627, 167] on input "12/08/2025" at bounding box center [690, 171] width 233 height 39
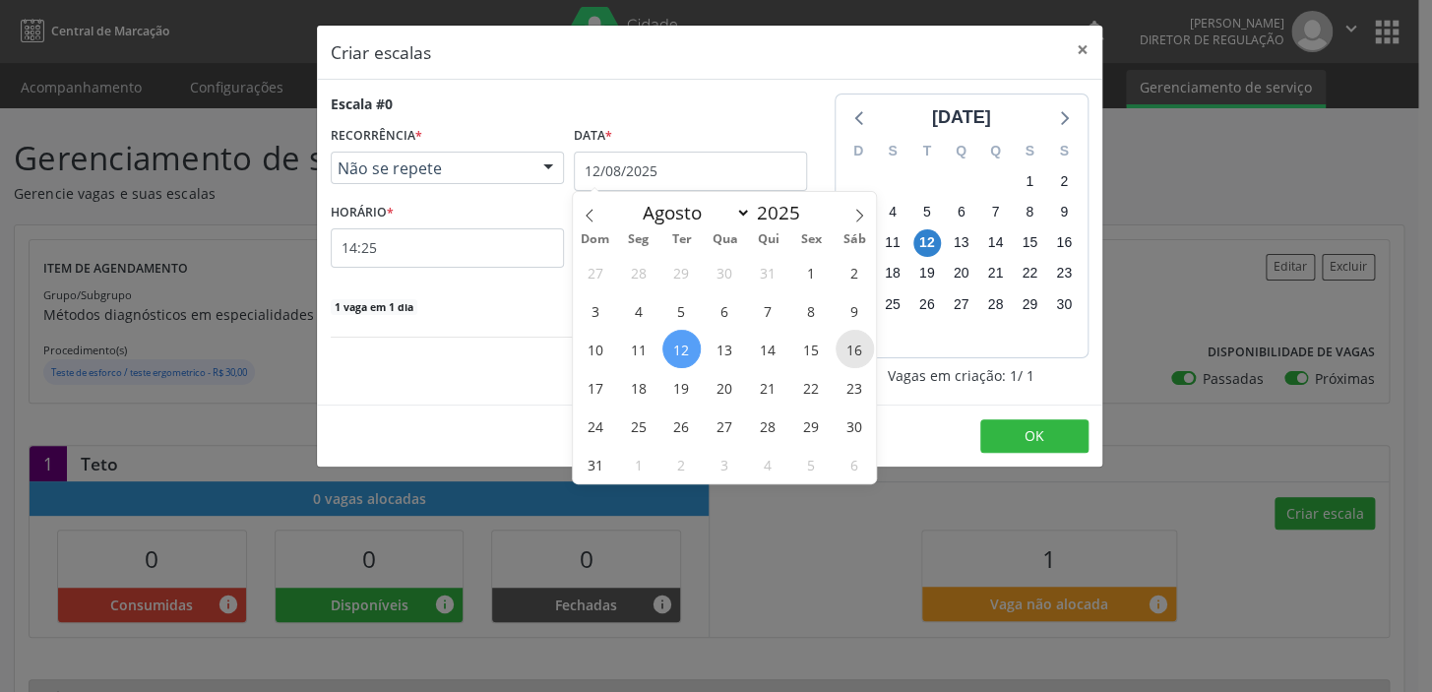
click at [854, 350] on span "16" at bounding box center [854, 349] width 38 height 38
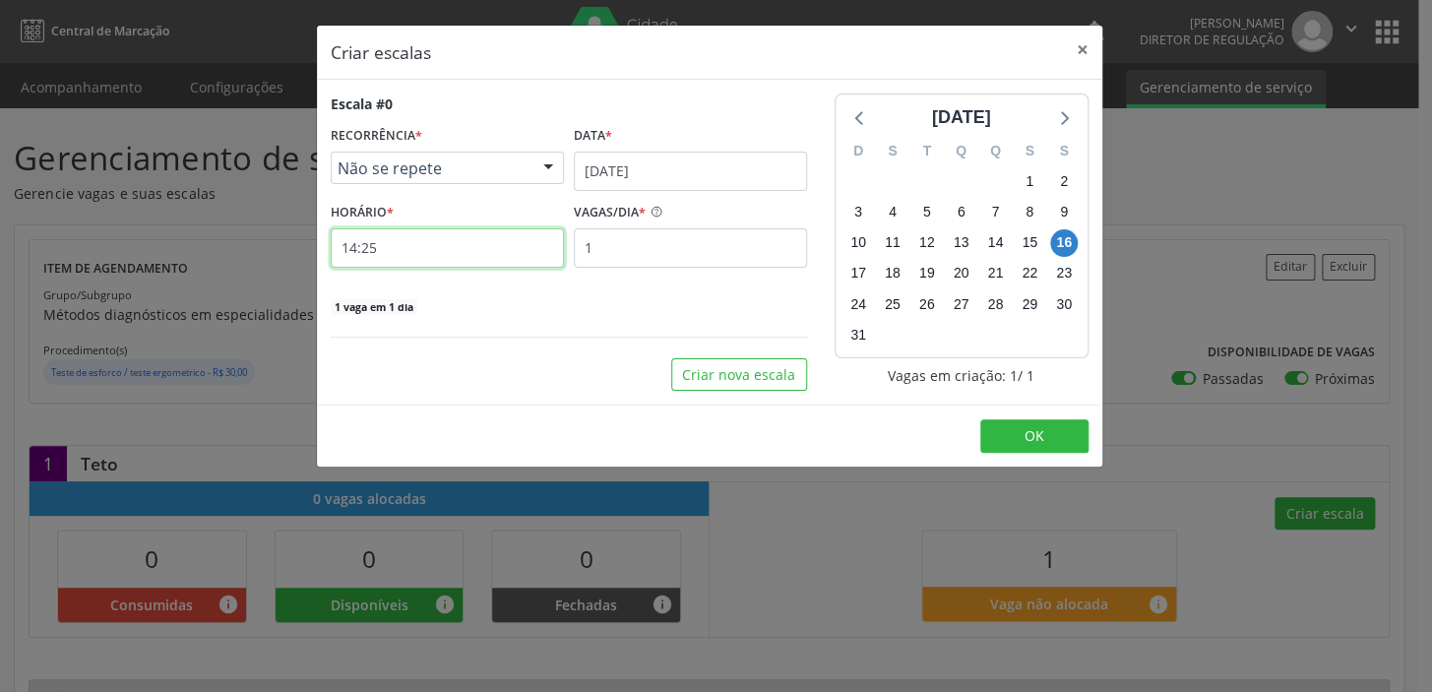
click at [357, 242] on input "14:25" at bounding box center [447, 247] width 233 height 39
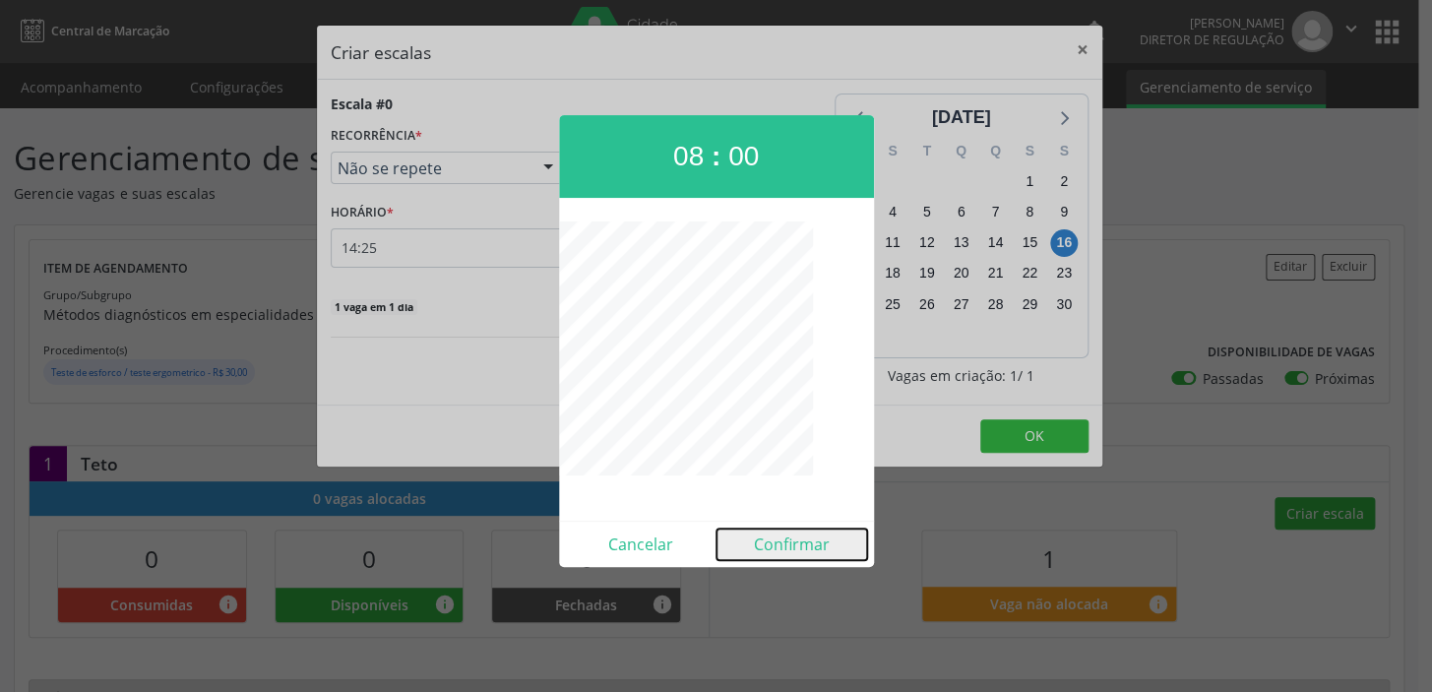
click at [781, 538] on button "Confirmar" at bounding box center [791, 543] width 151 height 31
type input "08:00"
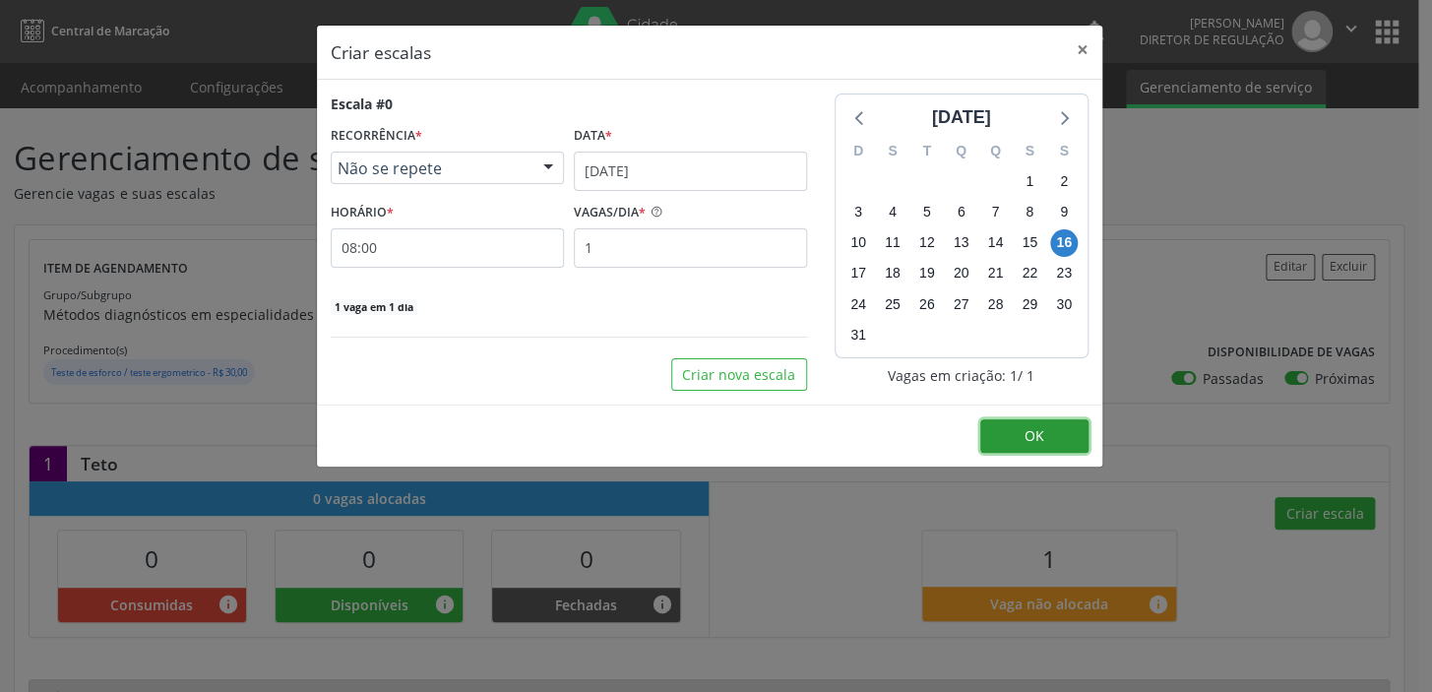
click at [1022, 437] on button "OK" at bounding box center [1034, 435] width 108 height 33
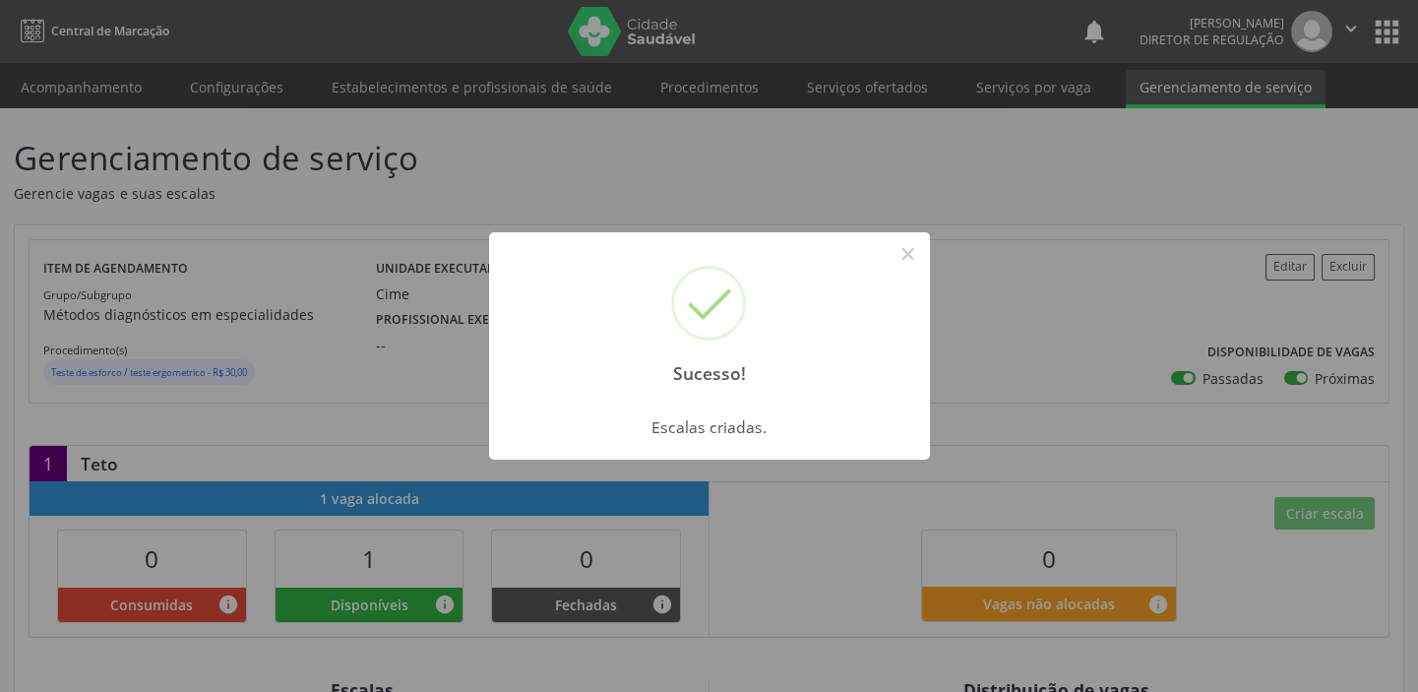
drag, startPoint x: 915, startPoint y: 261, endPoint x: 792, endPoint y: 252, distance: 123.3
click at [909, 258] on button "×" at bounding box center [907, 253] width 33 height 33
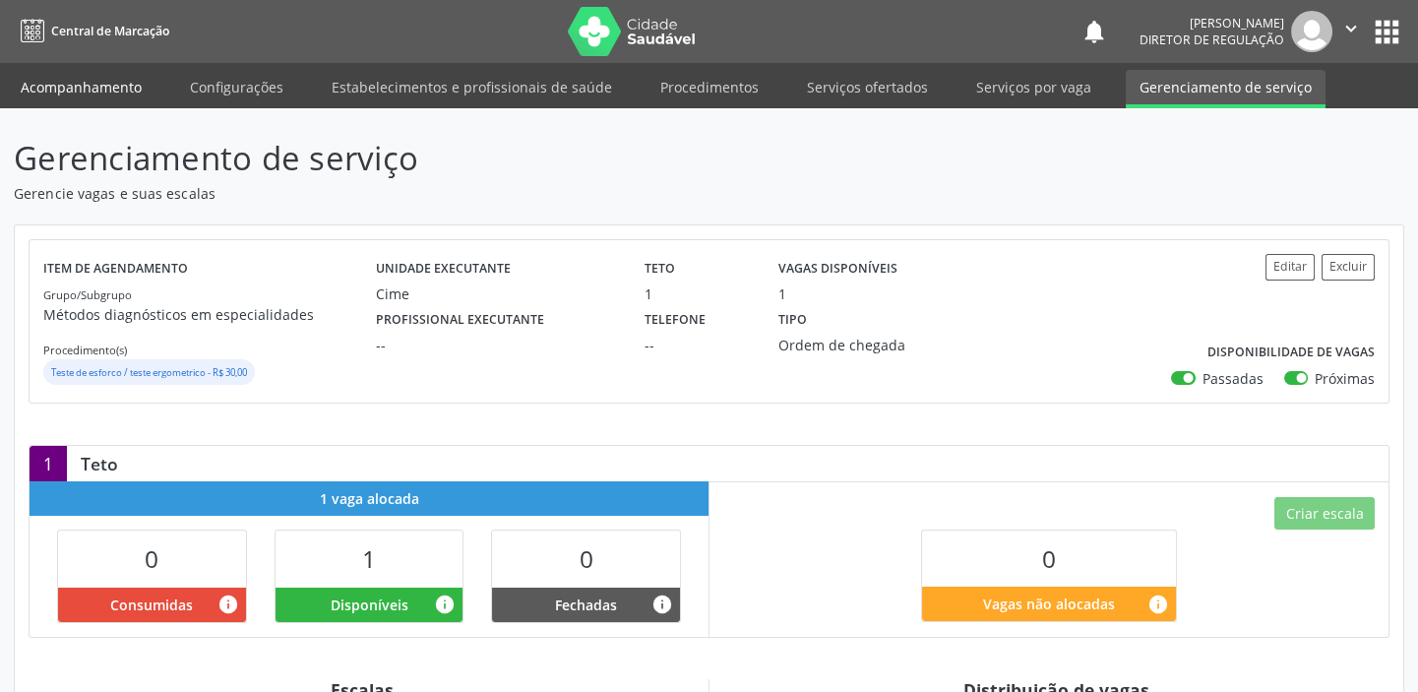
click at [97, 85] on link "Acompanhamento" at bounding box center [81, 87] width 149 height 34
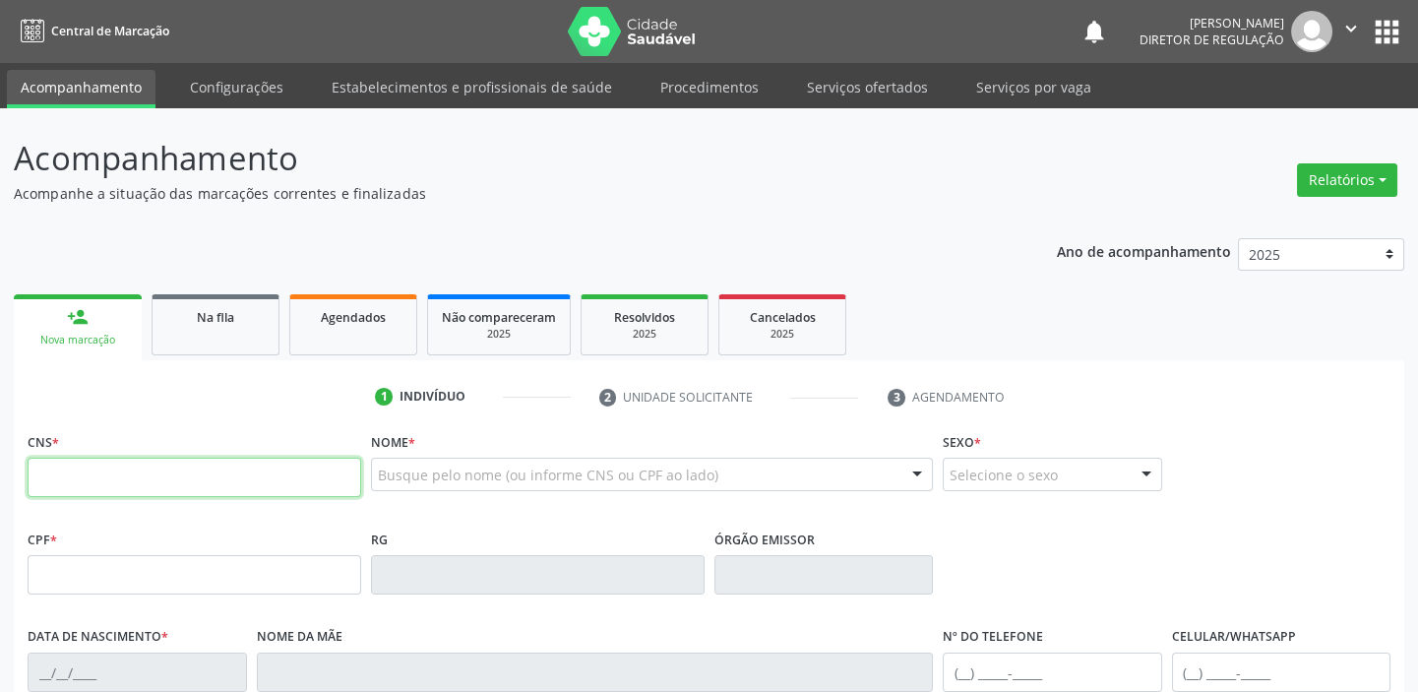
click at [132, 470] on input "text" at bounding box center [195, 477] width 334 height 39
type input "709 0008 9046 2516"
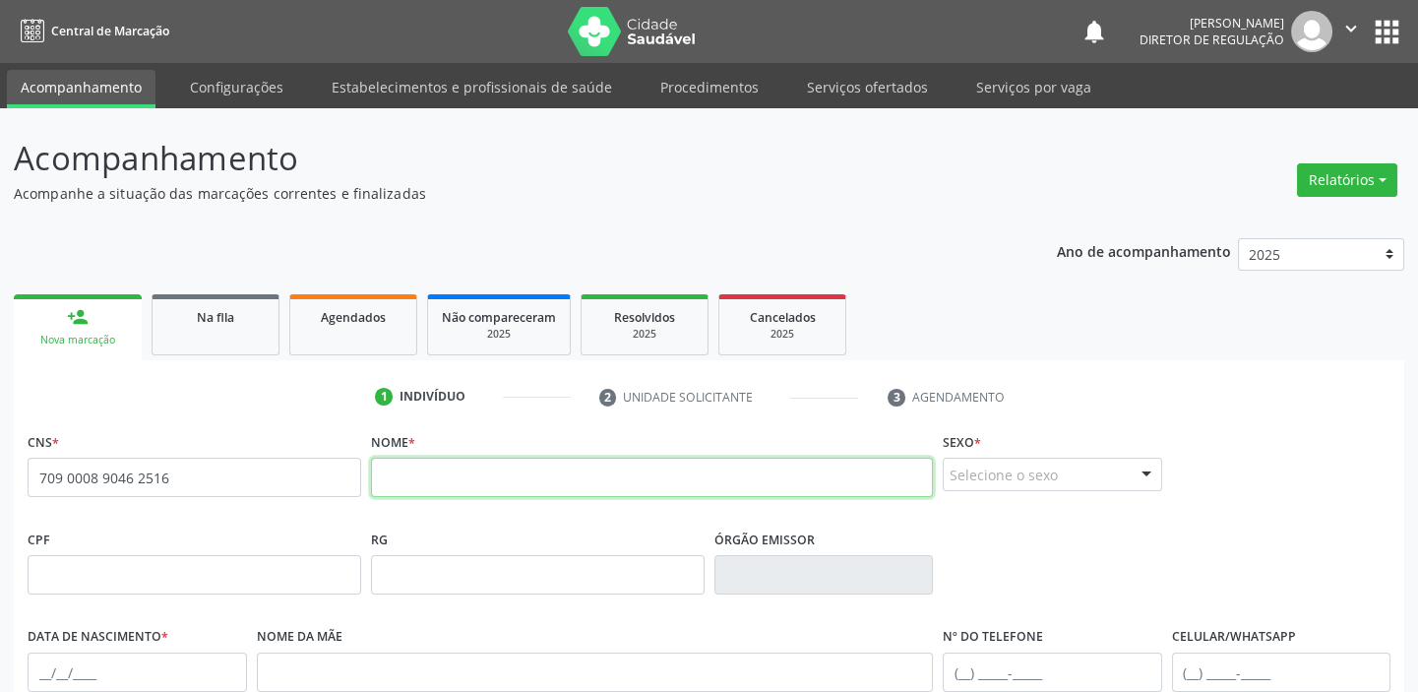
click at [406, 481] on input "text" at bounding box center [652, 477] width 562 height 39
type input "sebastiao alves de santana"
click at [1005, 481] on div "Selecione o sexo" at bounding box center [1052, 474] width 219 height 33
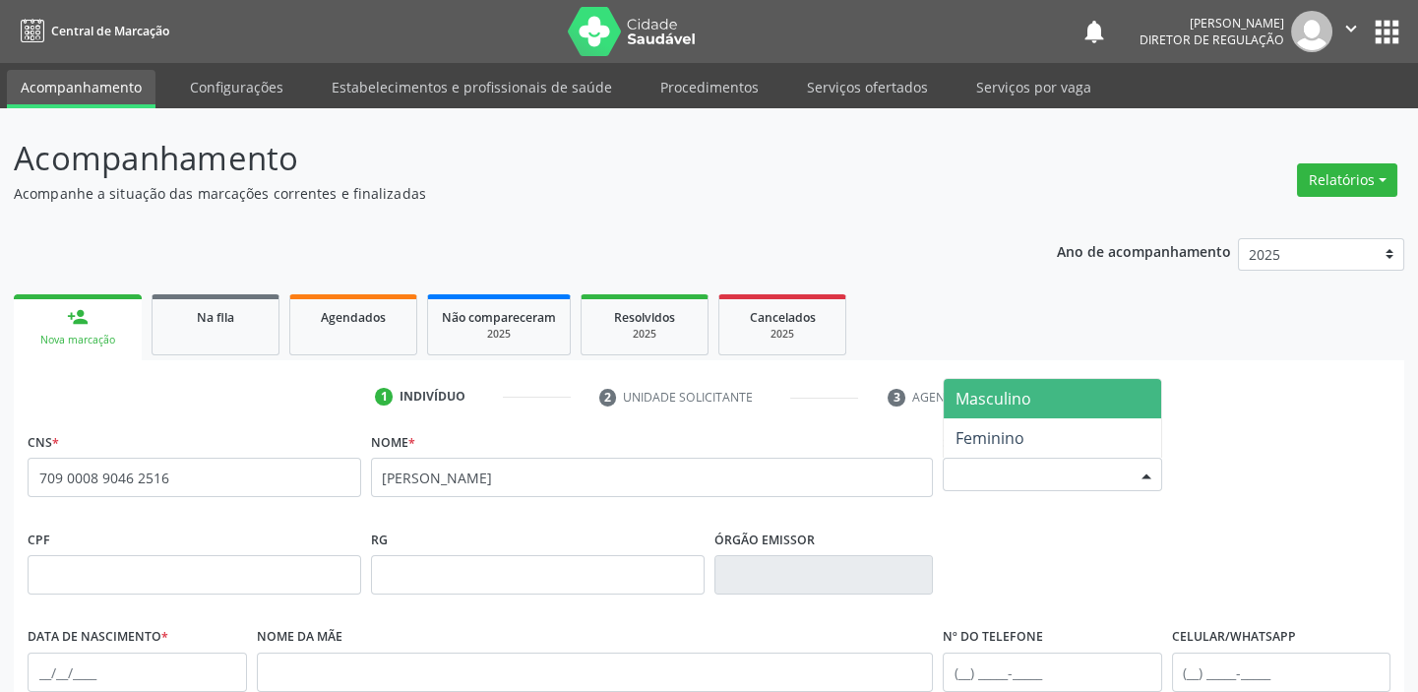
click at [1022, 404] on span "Masculino" at bounding box center [993, 399] width 76 height 22
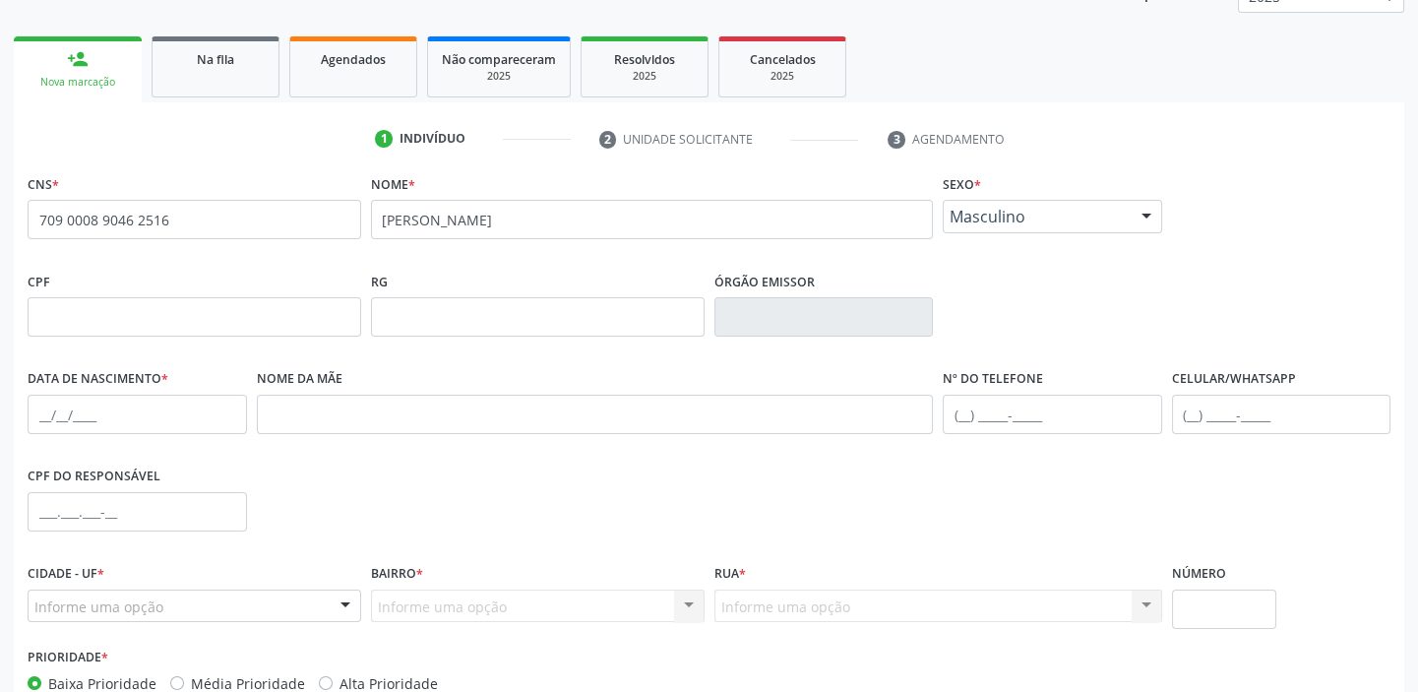
scroll to position [268, 0]
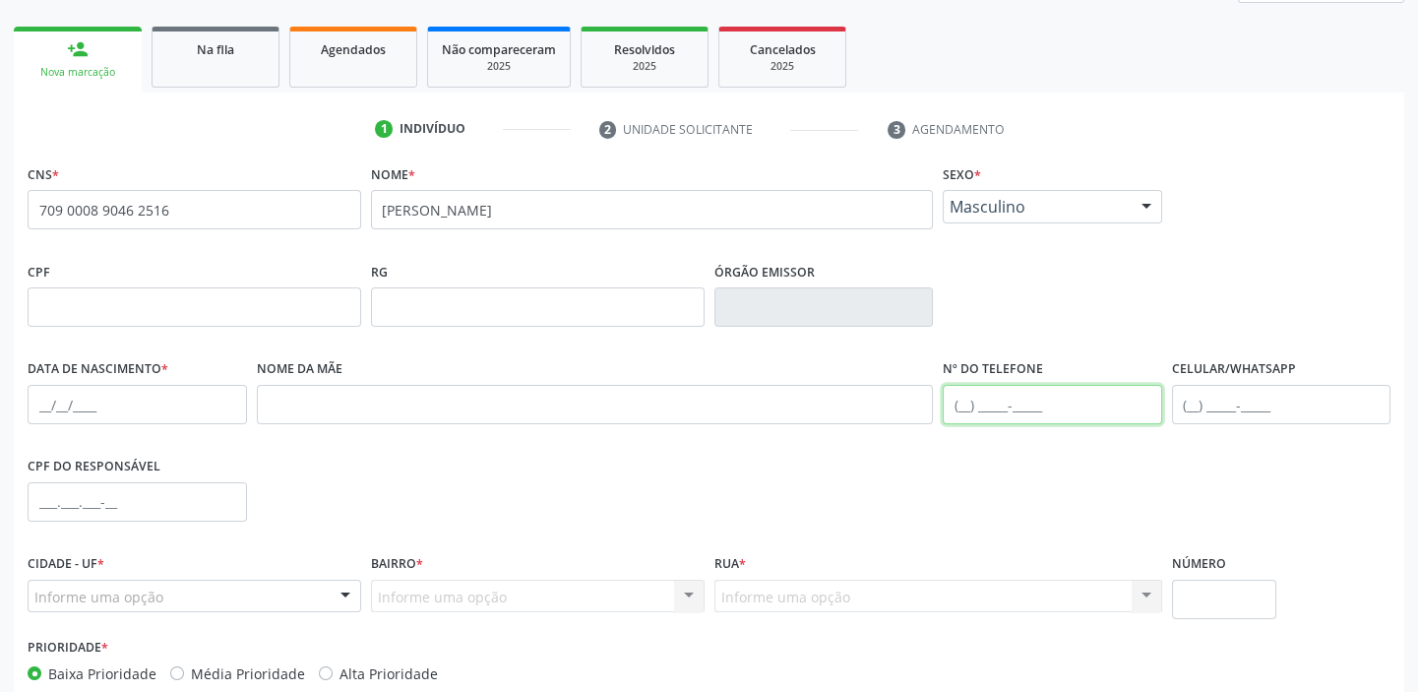
click at [972, 397] on input "text" at bounding box center [1052, 404] width 219 height 39
type input "(87) 8111-8588"
click at [49, 398] on input "text" at bounding box center [137, 404] width 219 height 39
type input "20/01/1970"
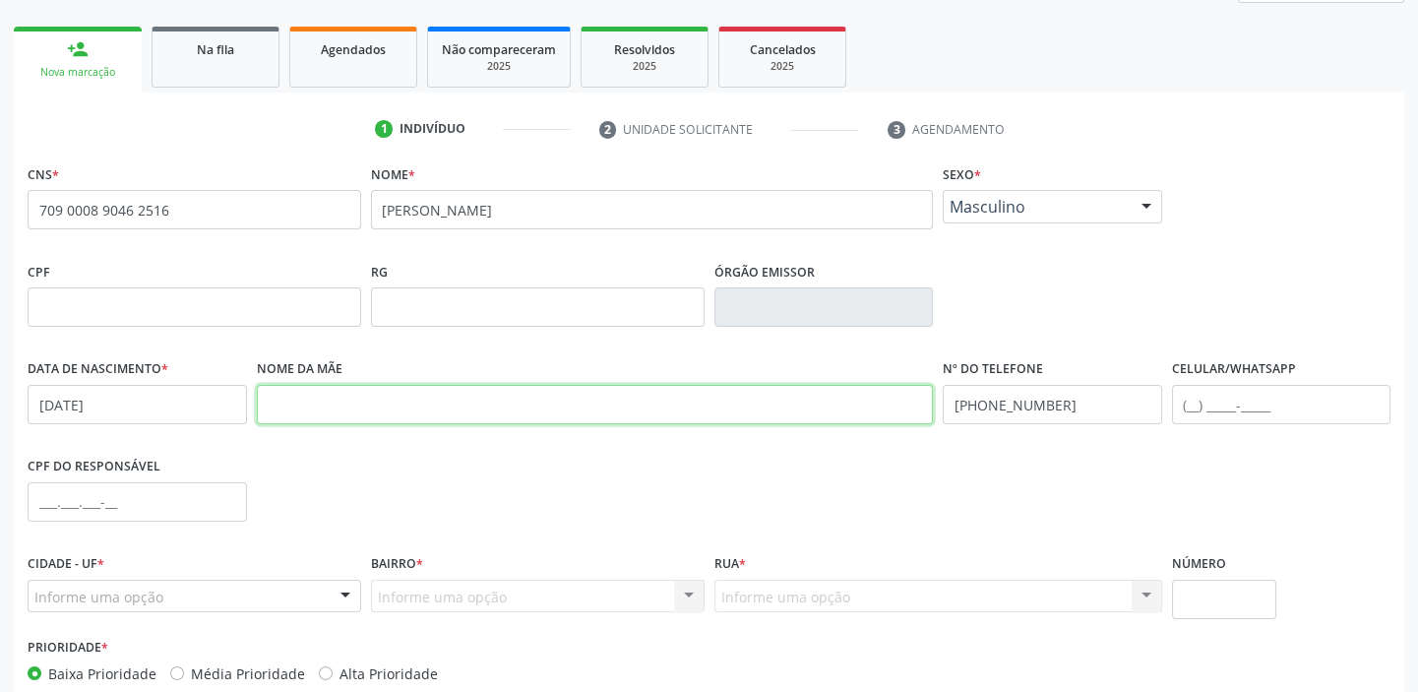
click at [295, 403] on input "text" at bounding box center [595, 404] width 677 height 39
type input "raimunda maria alves de santana"
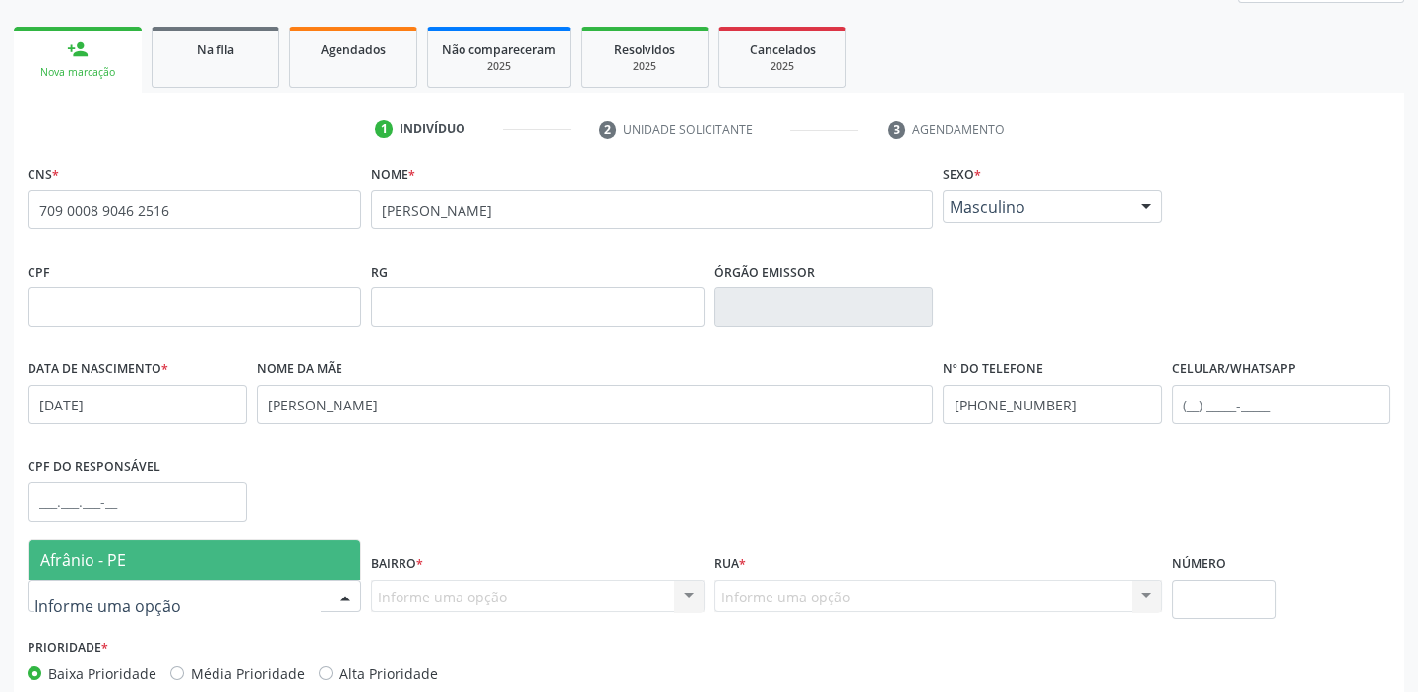
drag, startPoint x: 82, startPoint y: 561, endPoint x: 245, endPoint y: 580, distance: 164.5
click at [83, 561] on span "Afrânio - PE" at bounding box center [83, 560] width 86 height 22
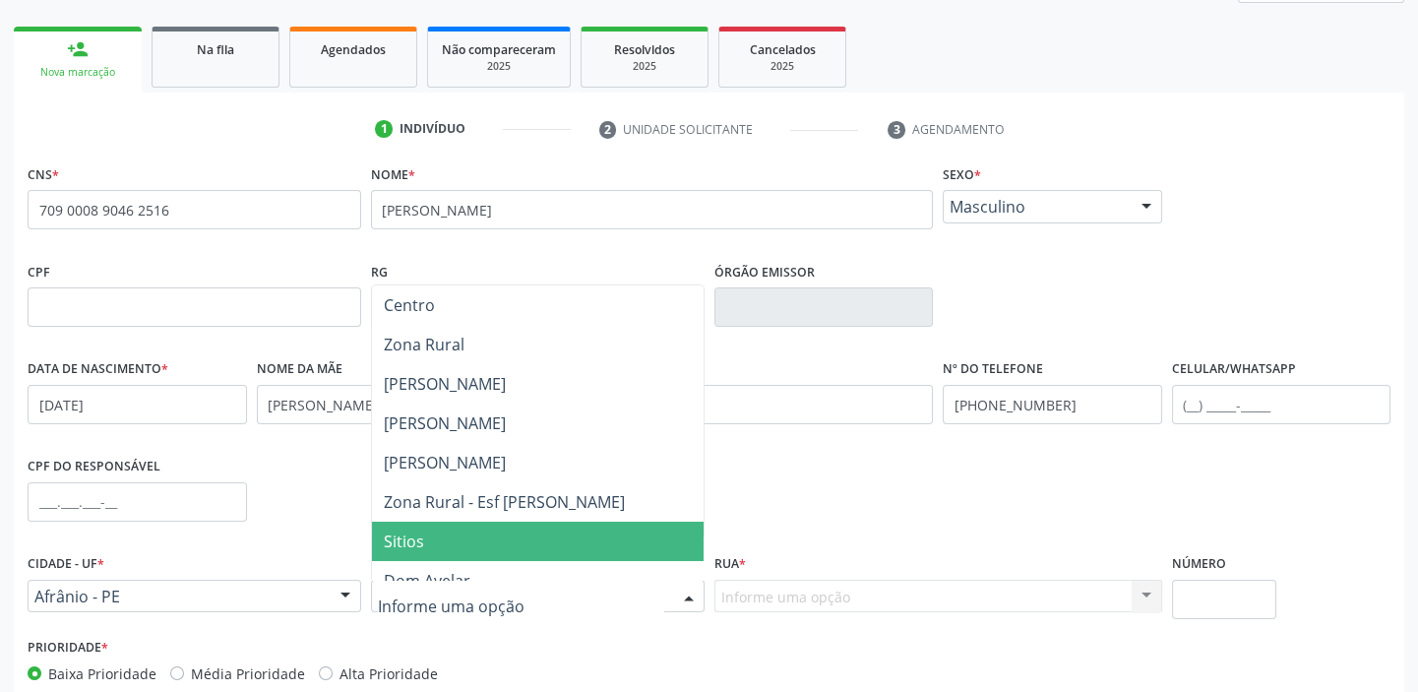
click at [426, 542] on span "Sitios" at bounding box center [538, 540] width 332 height 39
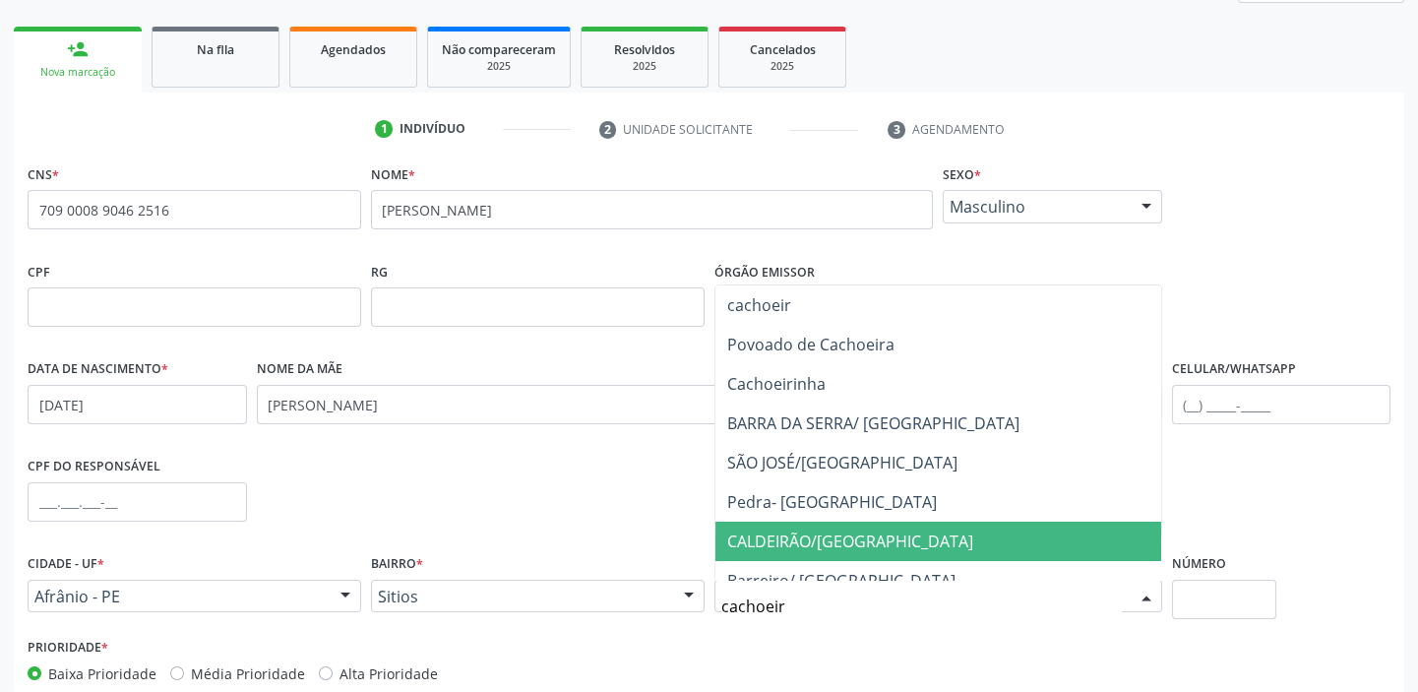
type input "cachoeira"
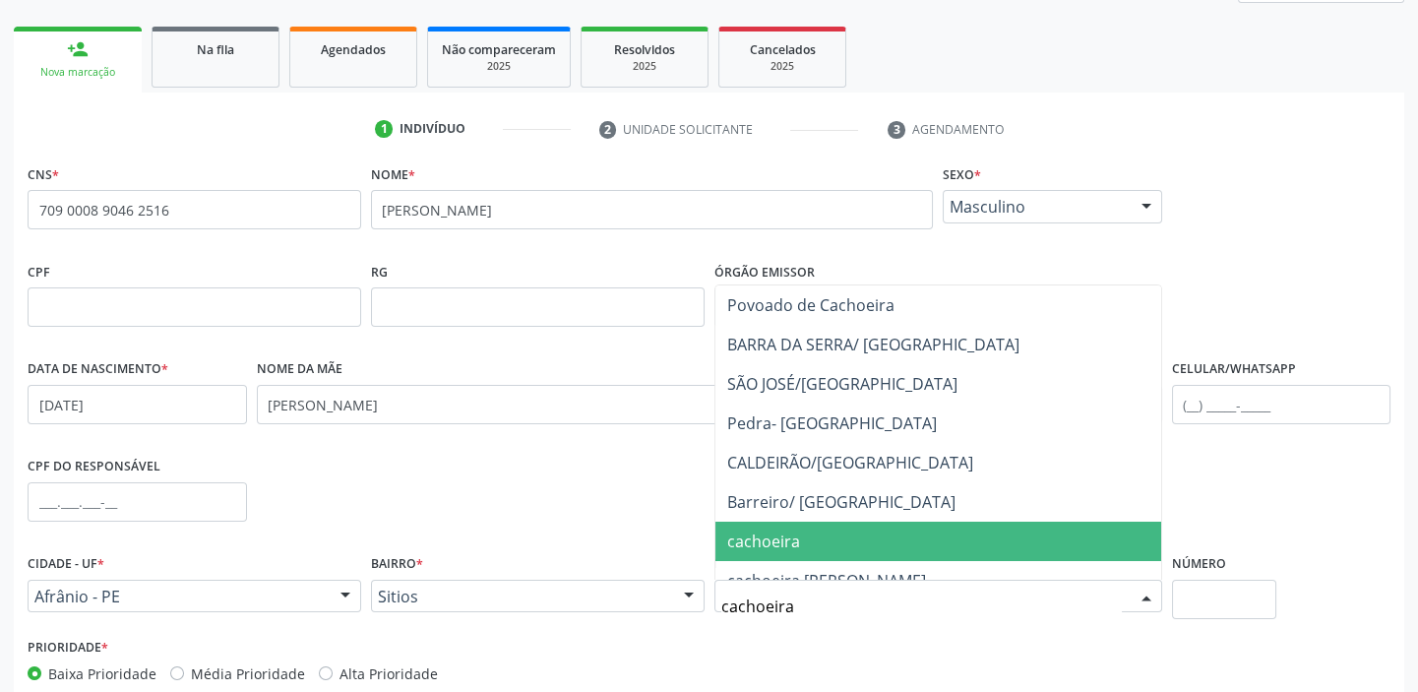
scroll to position [89, 0]
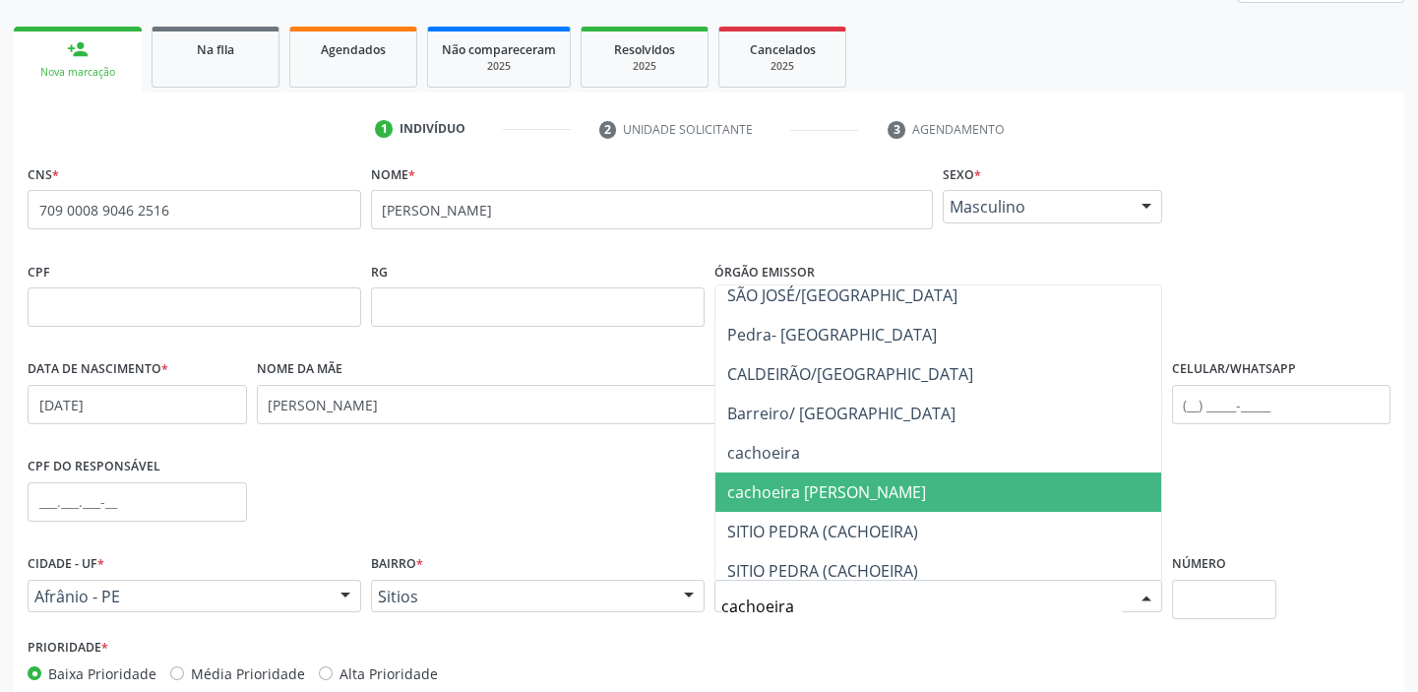
click at [816, 488] on span "cachoeira roberto" at bounding box center [826, 492] width 199 height 22
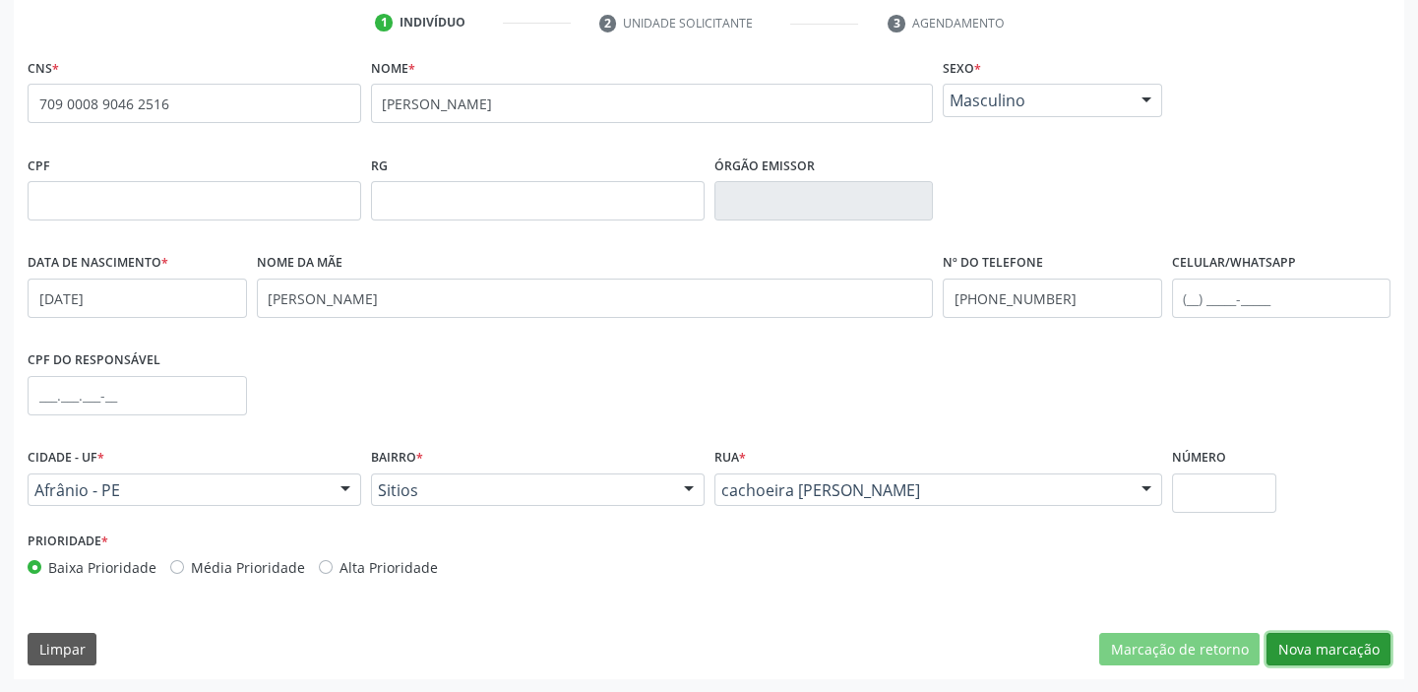
click at [1293, 640] on button "Nova marcação" at bounding box center [1328, 649] width 124 height 33
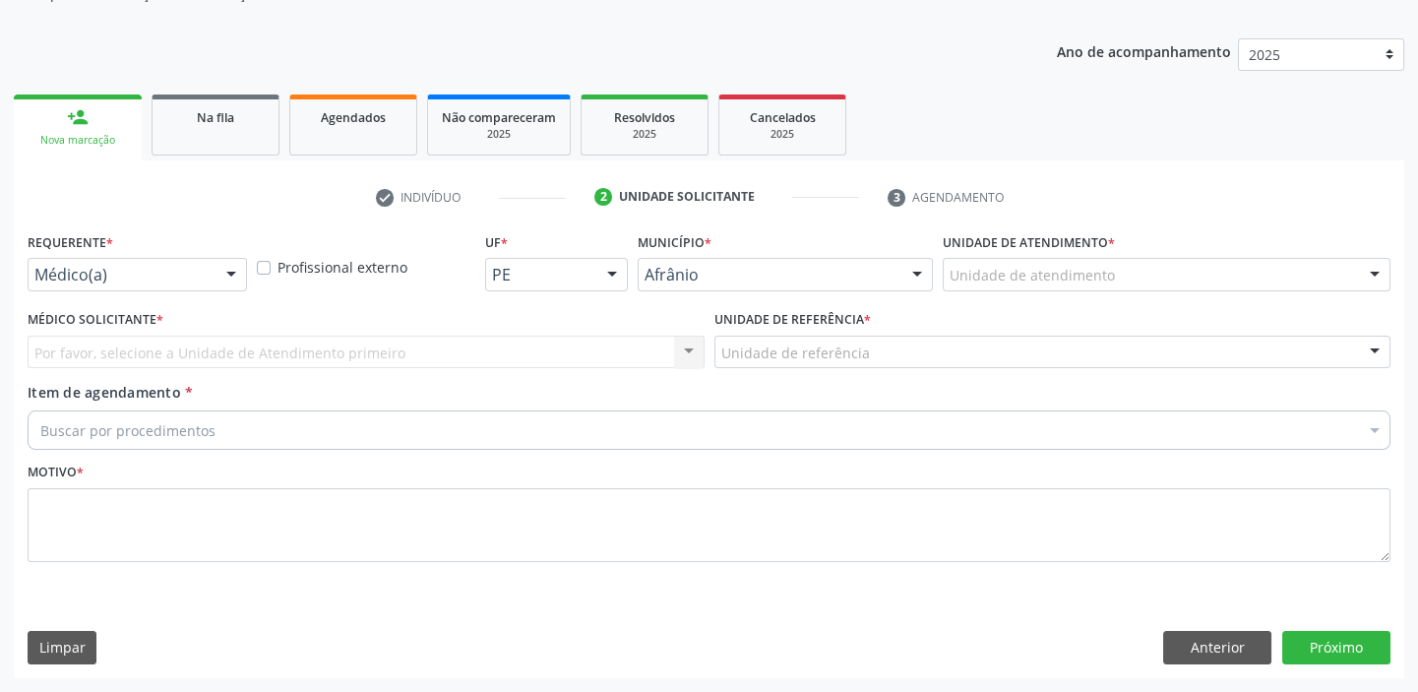
scroll to position [198, 0]
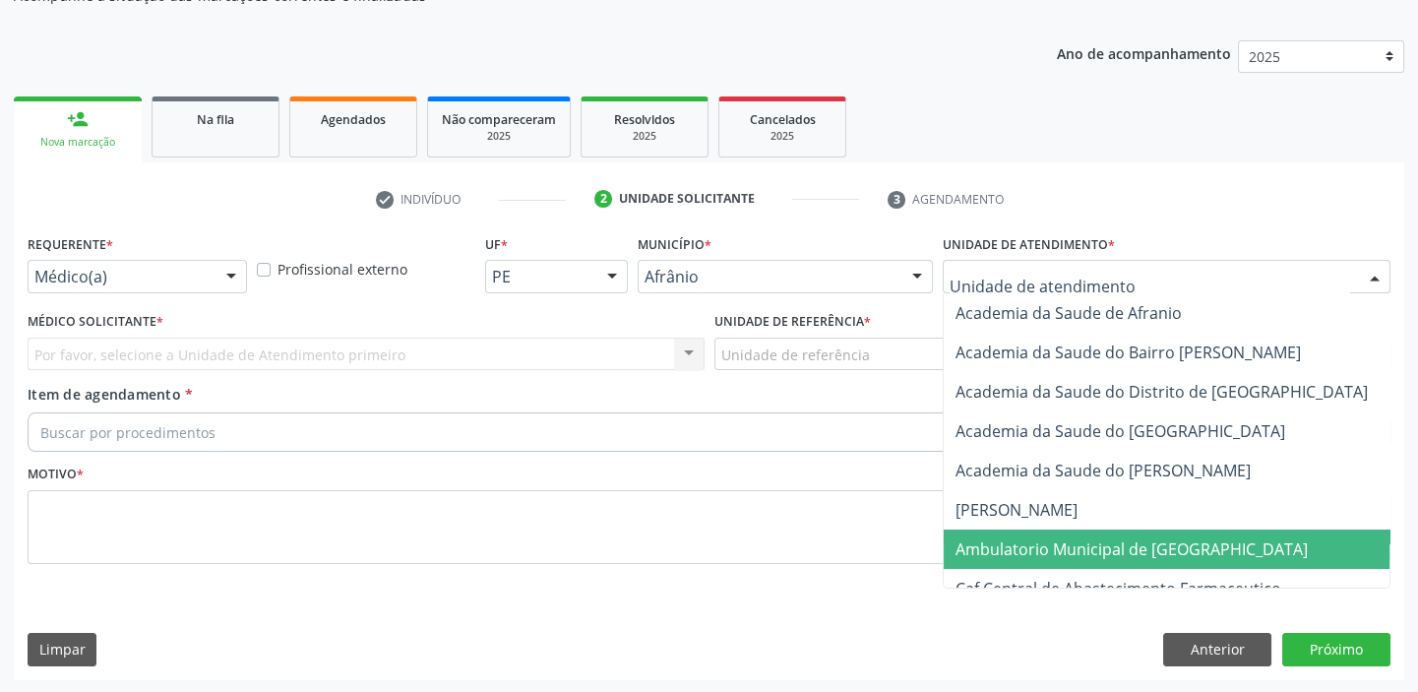
click at [1011, 542] on span "Ambulatorio Municipal de [GEOGRAPHIC_DATA]" at bounding box center [1131, 549] width 352 height 22
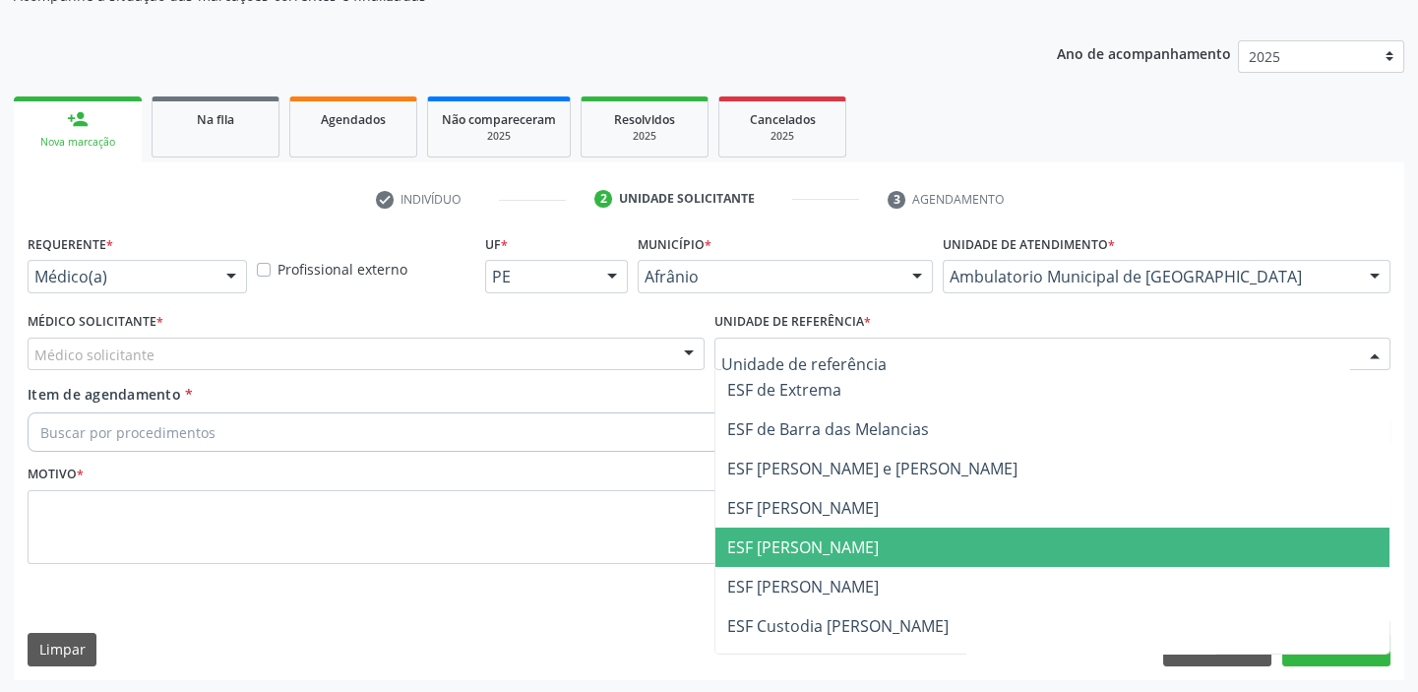
drag, startPoint x: 764, startPoint y: 549, endPoint x: 727, endPoint y: 530, distance: 41.8
click at [761, 546] on span "ESF [PERSON_NAME]" at bounding box center [803, 547] width 152 height 22
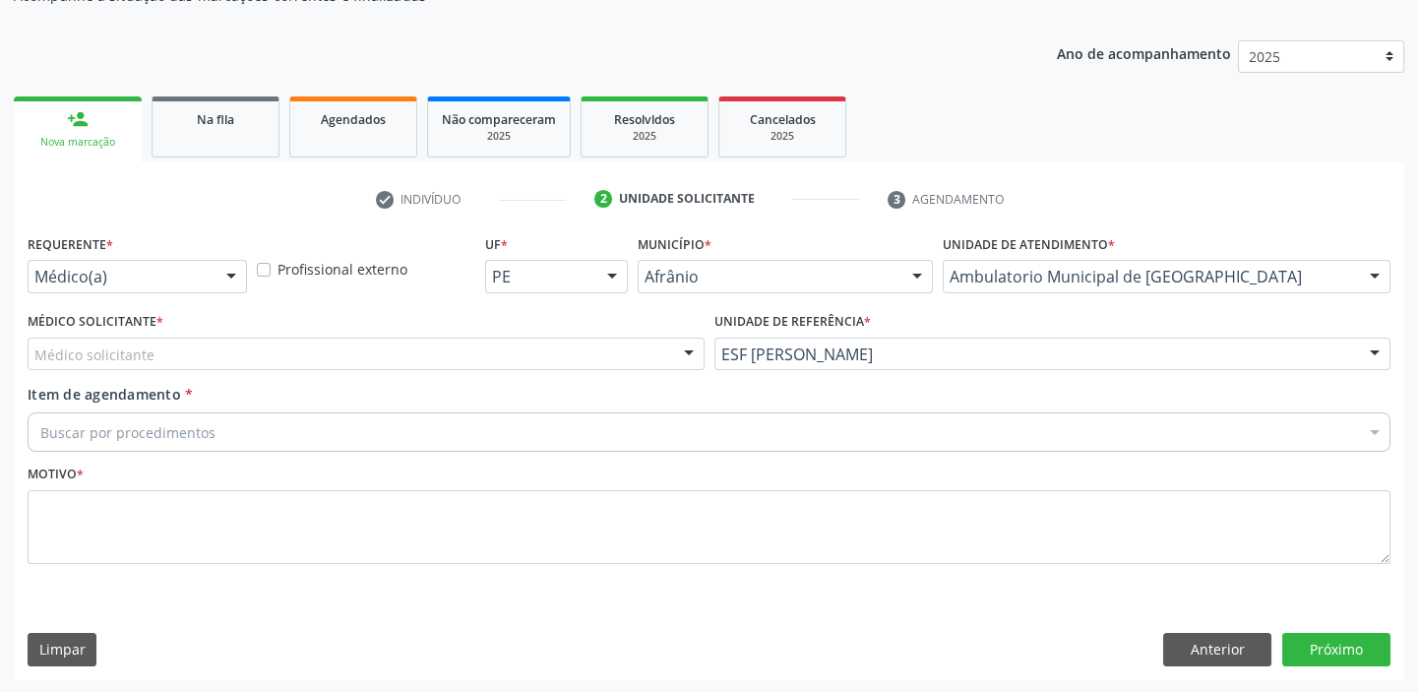
drag, startPoint x: 123, startPoint y: 348, endPoint x: 124, endPoint y: 377, distance: 28.5
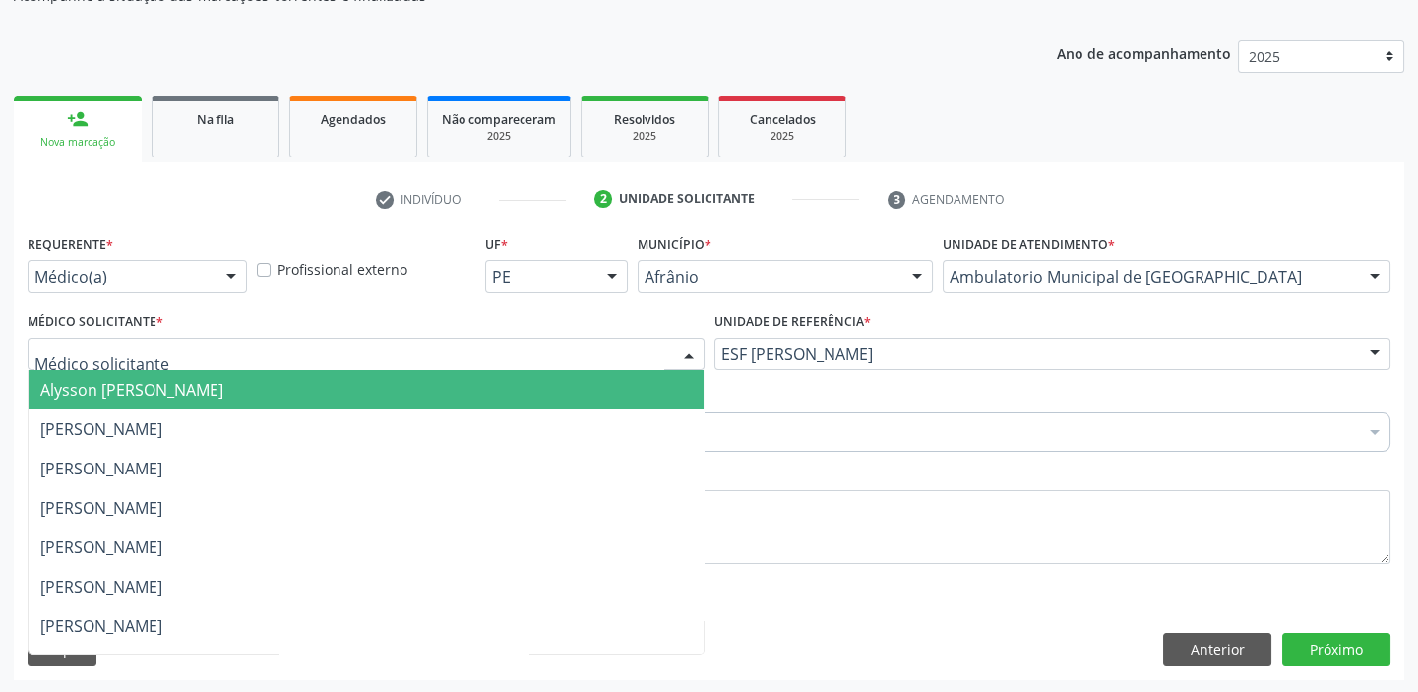
click at [128, 386] on span "Alysson [PERSON_NAME]" at bounding box center [131, 390] width 183 height 22
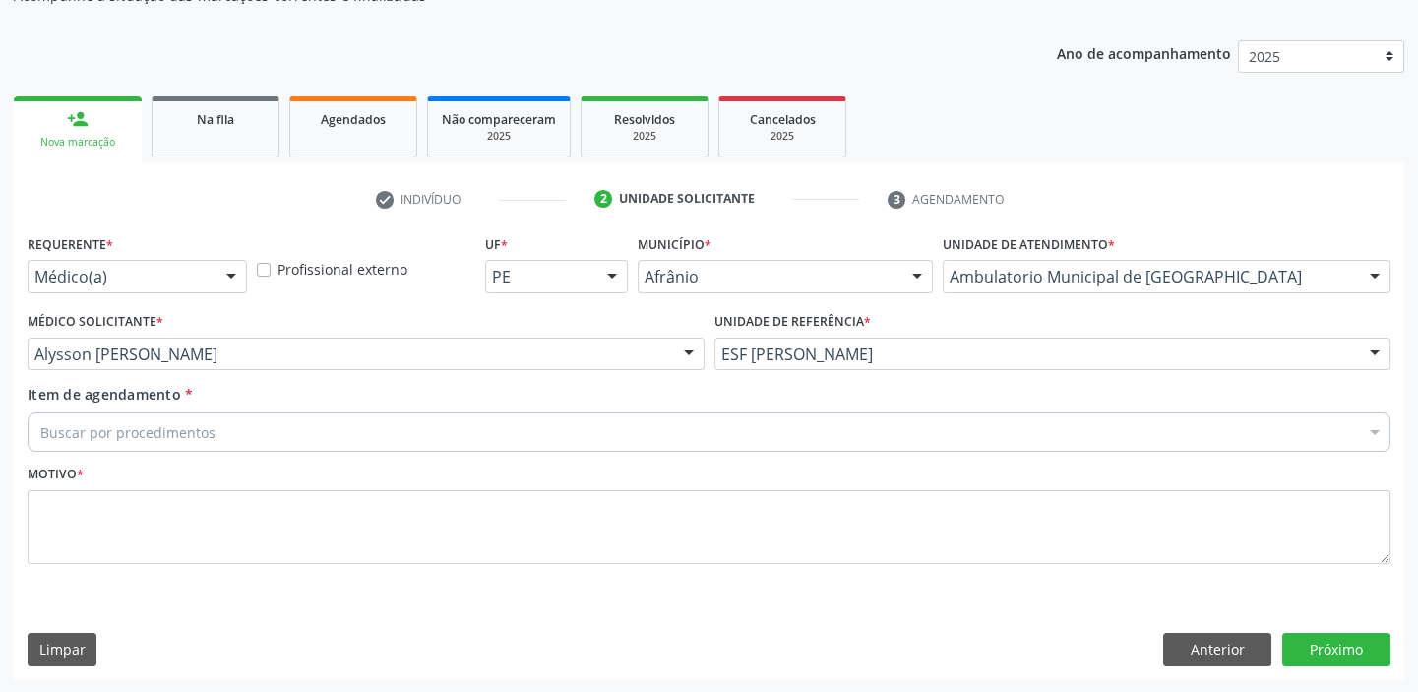
click at [111, 417] on div "Buscar por procedimentos" at bounding box center [709, 431] width 1363 height 39
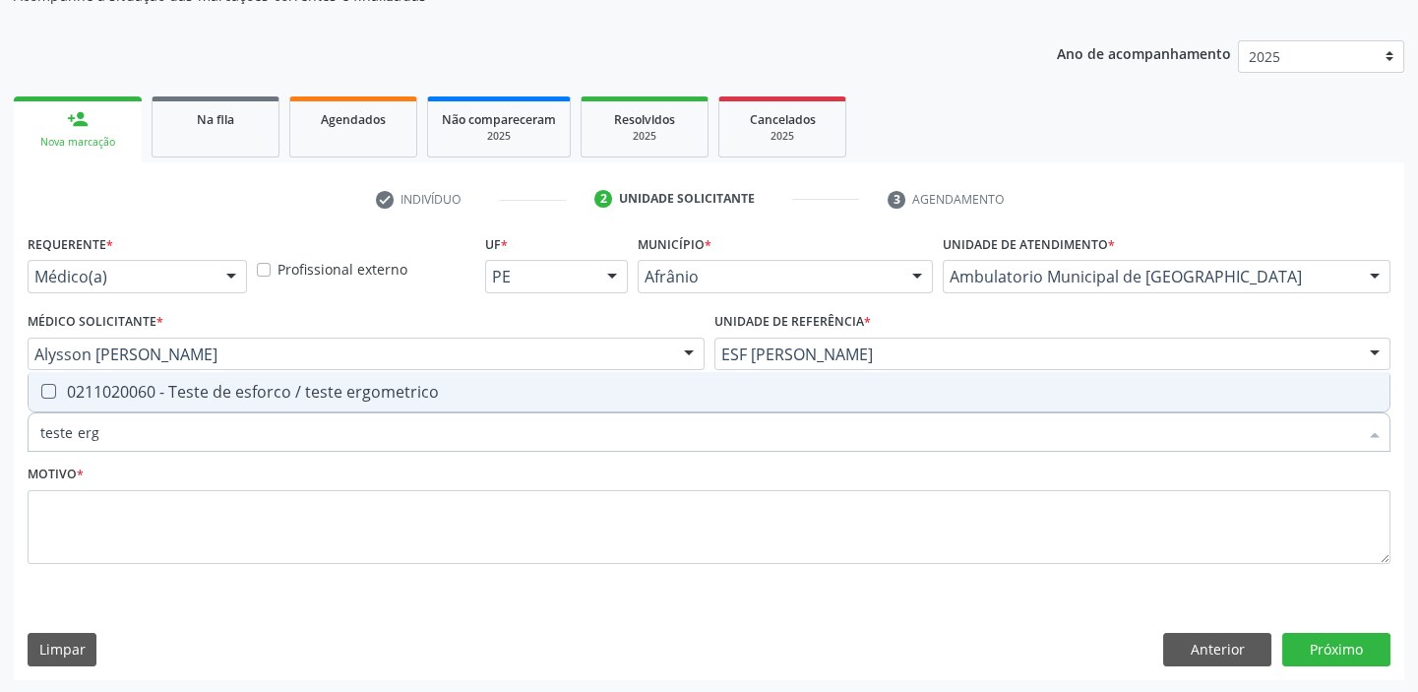
type input "teste ergo"
click at [111, 396] on div "0211020060 - Teste de esforco / teste ergometrico" at bounding box center [708, 392] width 1337 height 16
checkbox ergometrico "true"
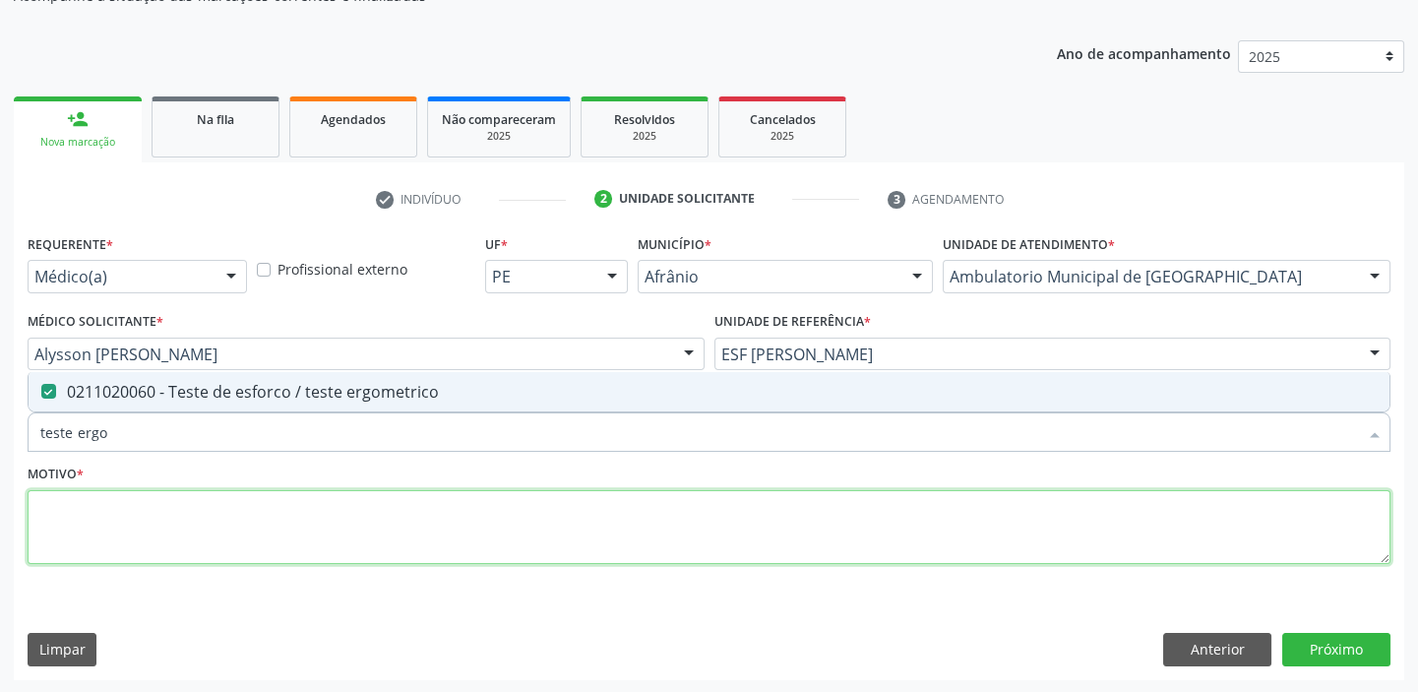
drag, startPoint x: 101, startPoint y: 532, endPoint x: 72, endPoint y: 559, distance: 39.7
click at [89, 537] on textarea at bounding box center [709, 527] width 1363 height 75
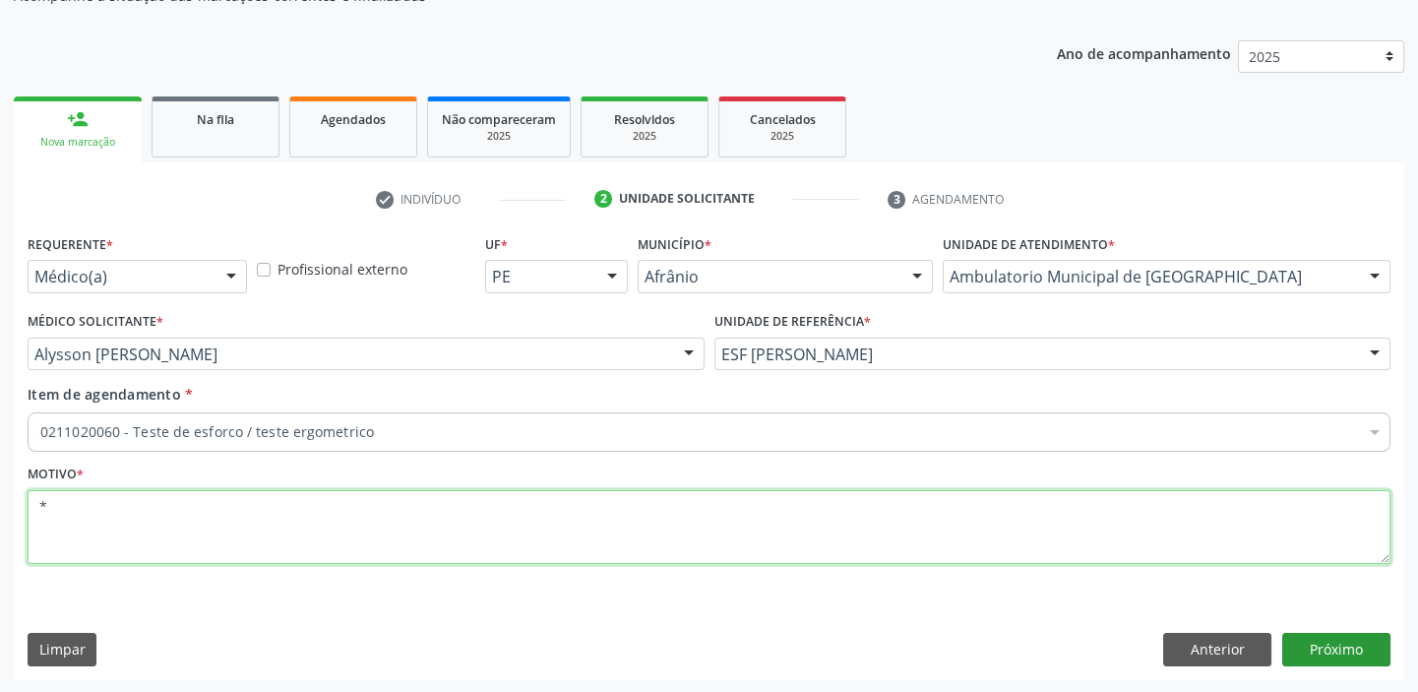
type textarea "*"
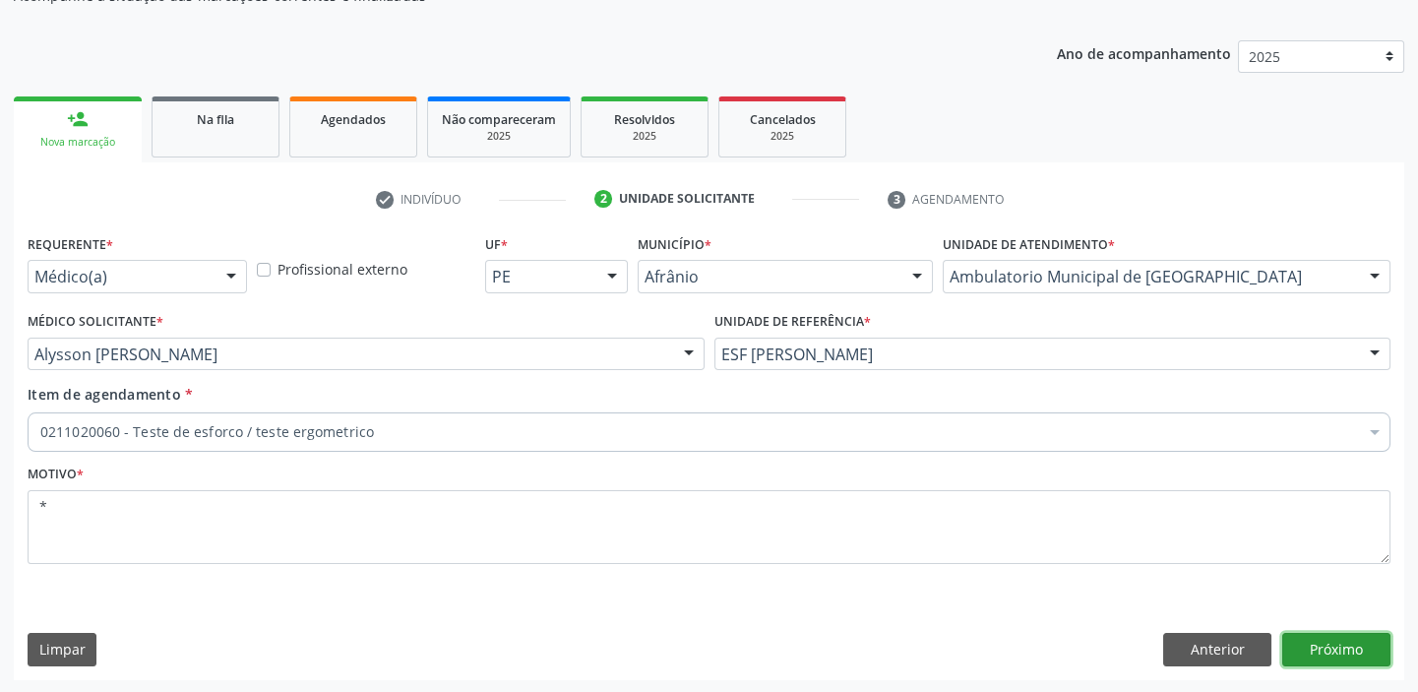
click at [1316, 641] on button "Próximo" at bounding box center [1336, 649] width 108 height 33
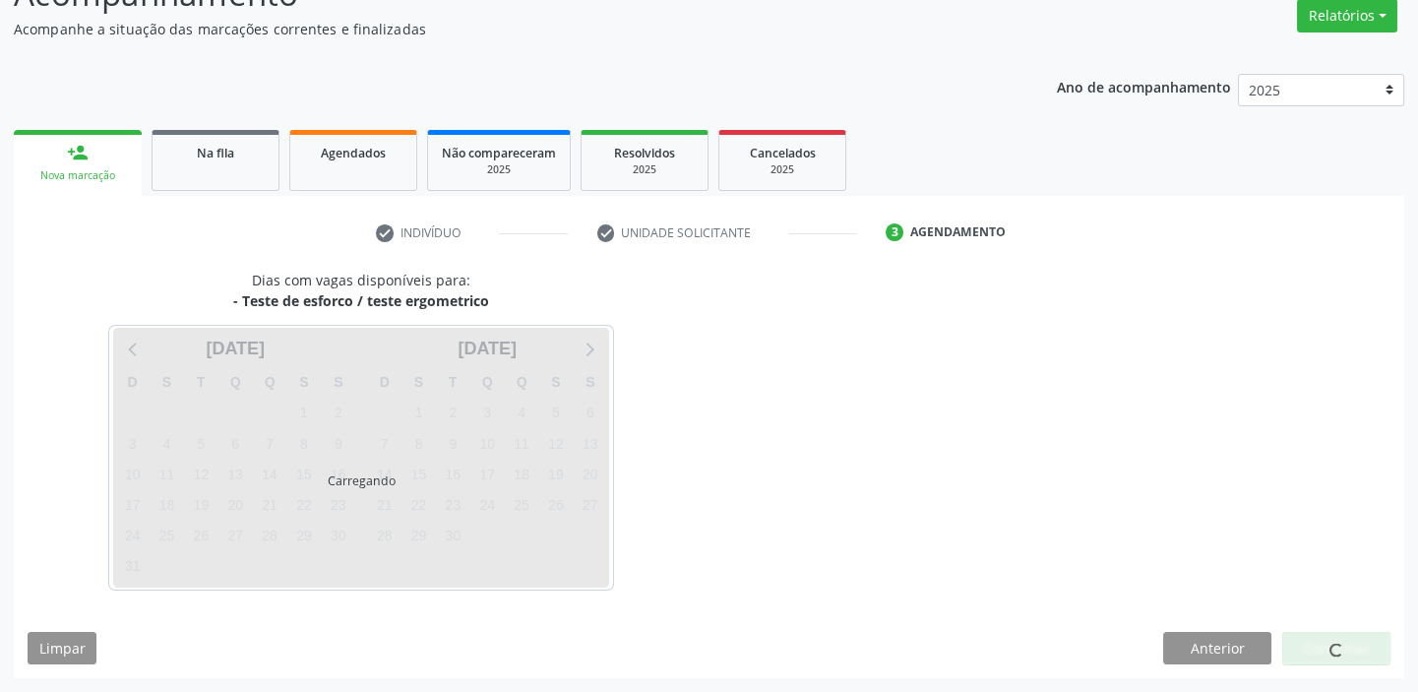
scroll to position [163, 0]
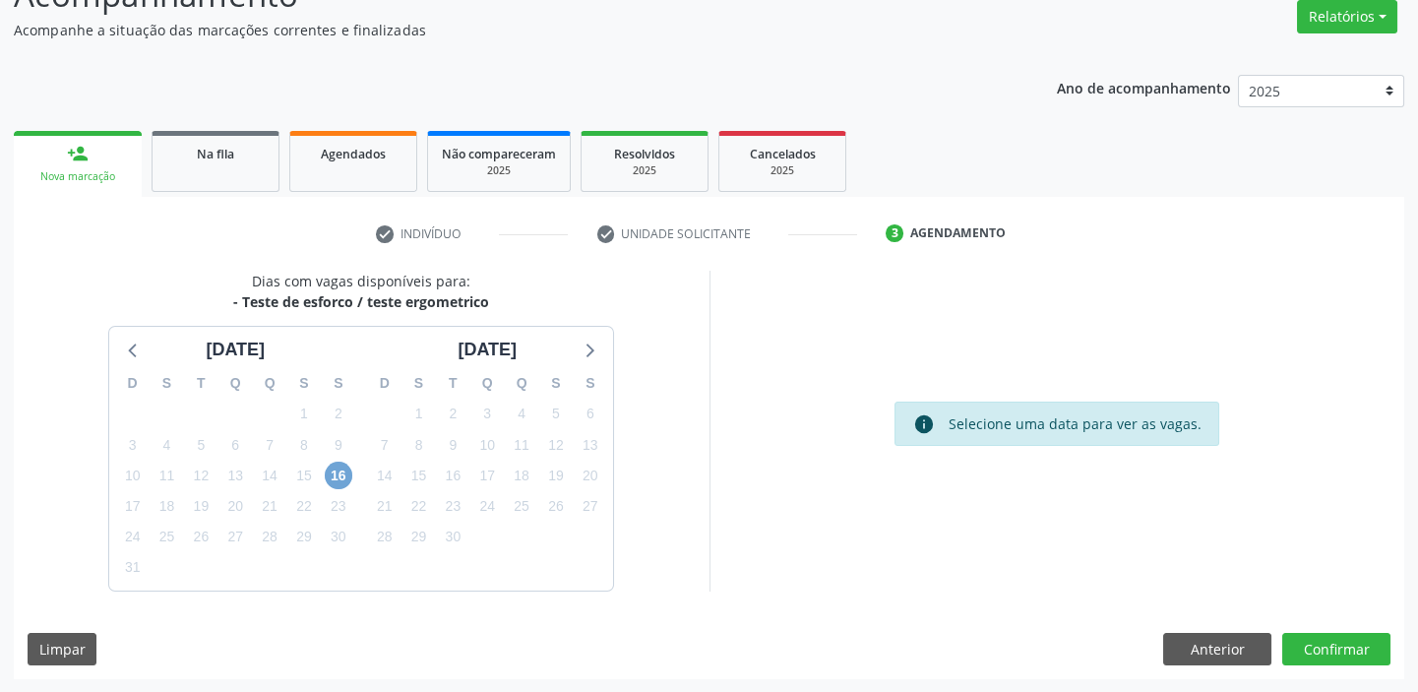
click at [332, 472] on span "16" at bounding box center [339, 475] width 28 height 28
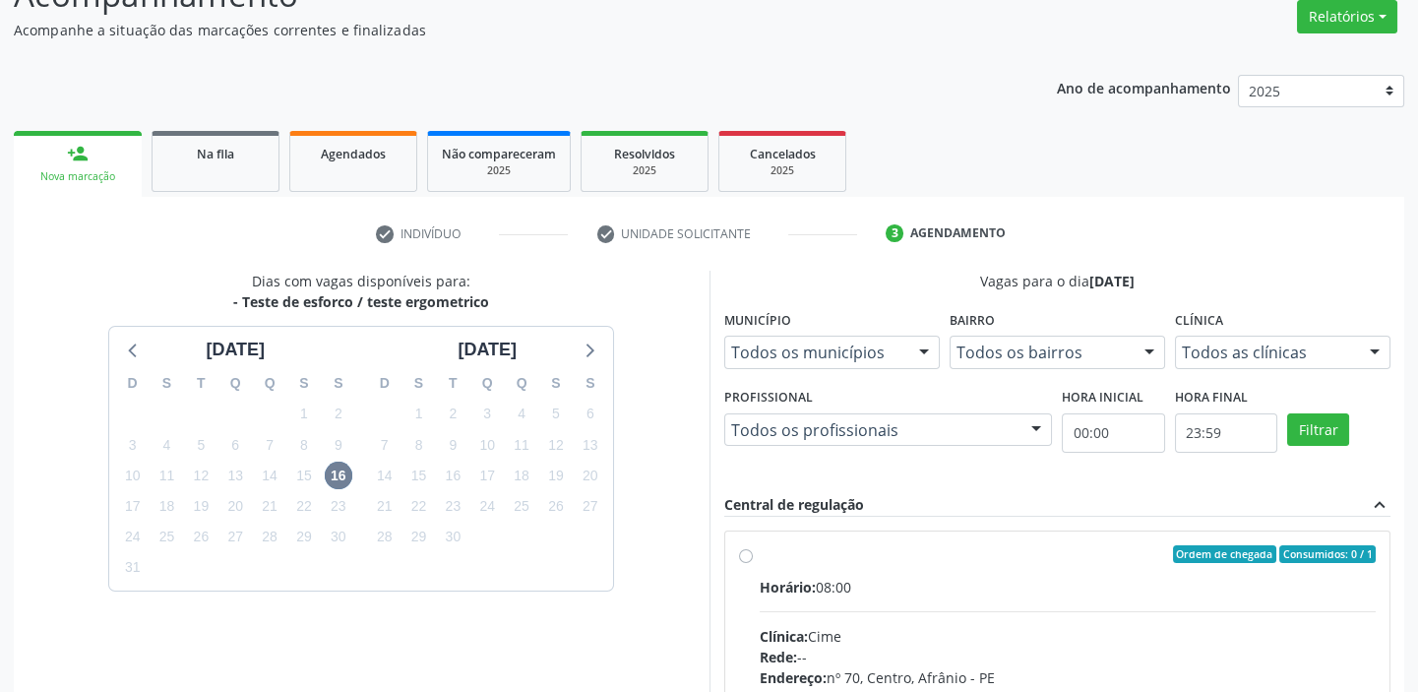
click at [1063, 578] on div "Horário: 08:00" at bounding box center [1068, 587] width 617 height 21
click at [753, 563] on input "Ordem de chegada Consumidos: 0 / 1 Horário: 08:00 Clínica: Cime Rede: -- Endere…" at bounding box center [746, 554] width 14 height 18
radio input "true"
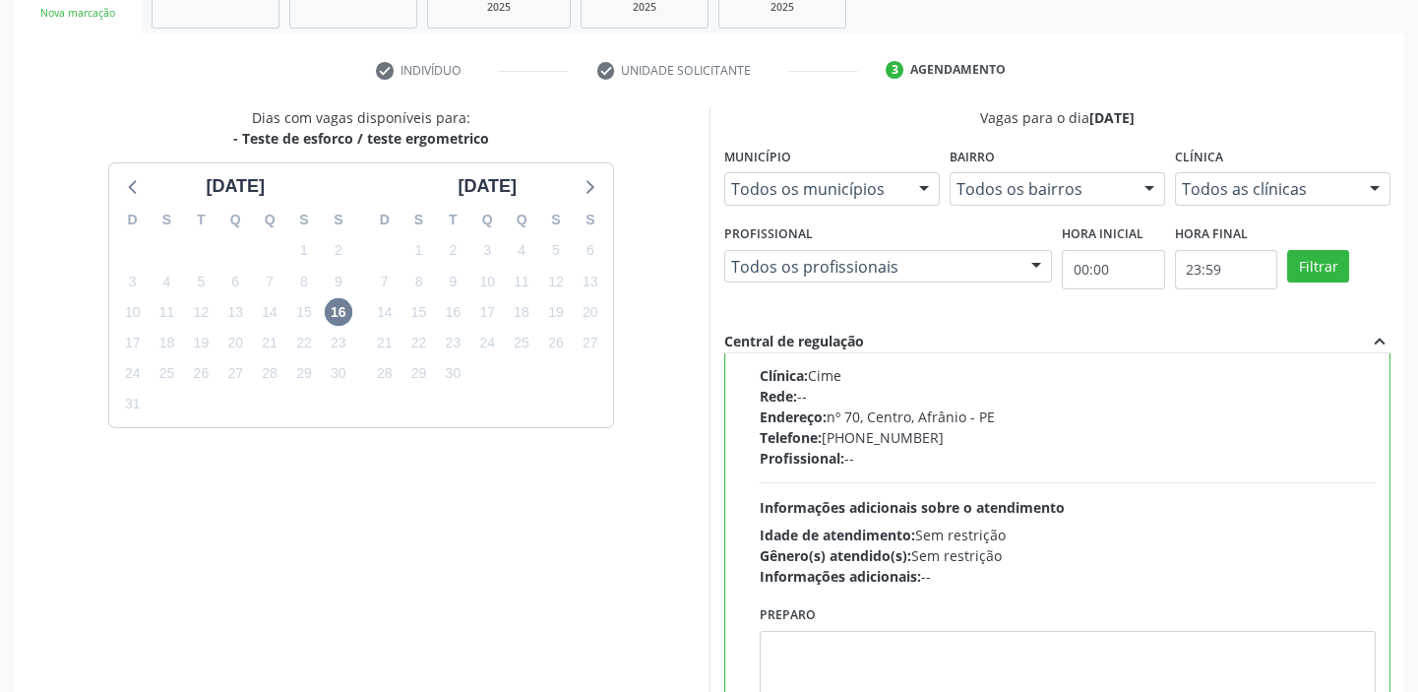
scroll to position [482, 0]
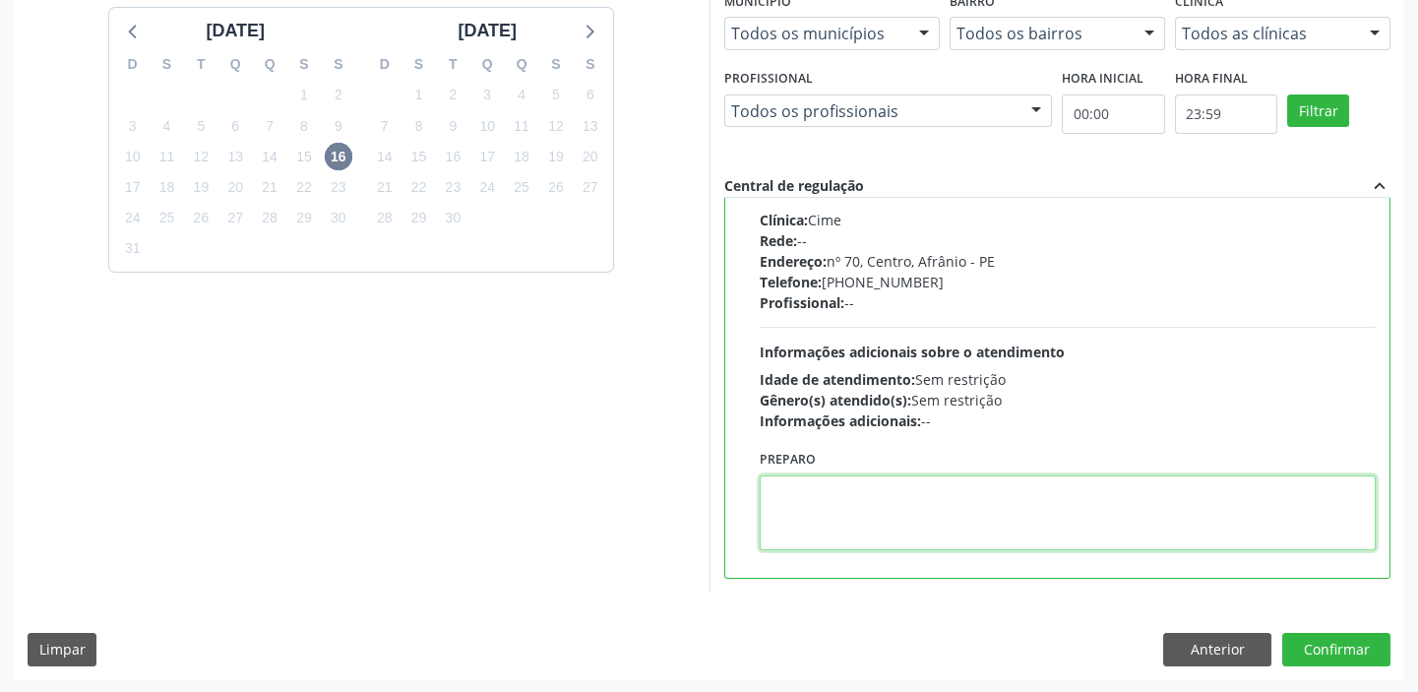
click at [885, 505] on textarea at bounding box center [1068, 512] width 617 height 75
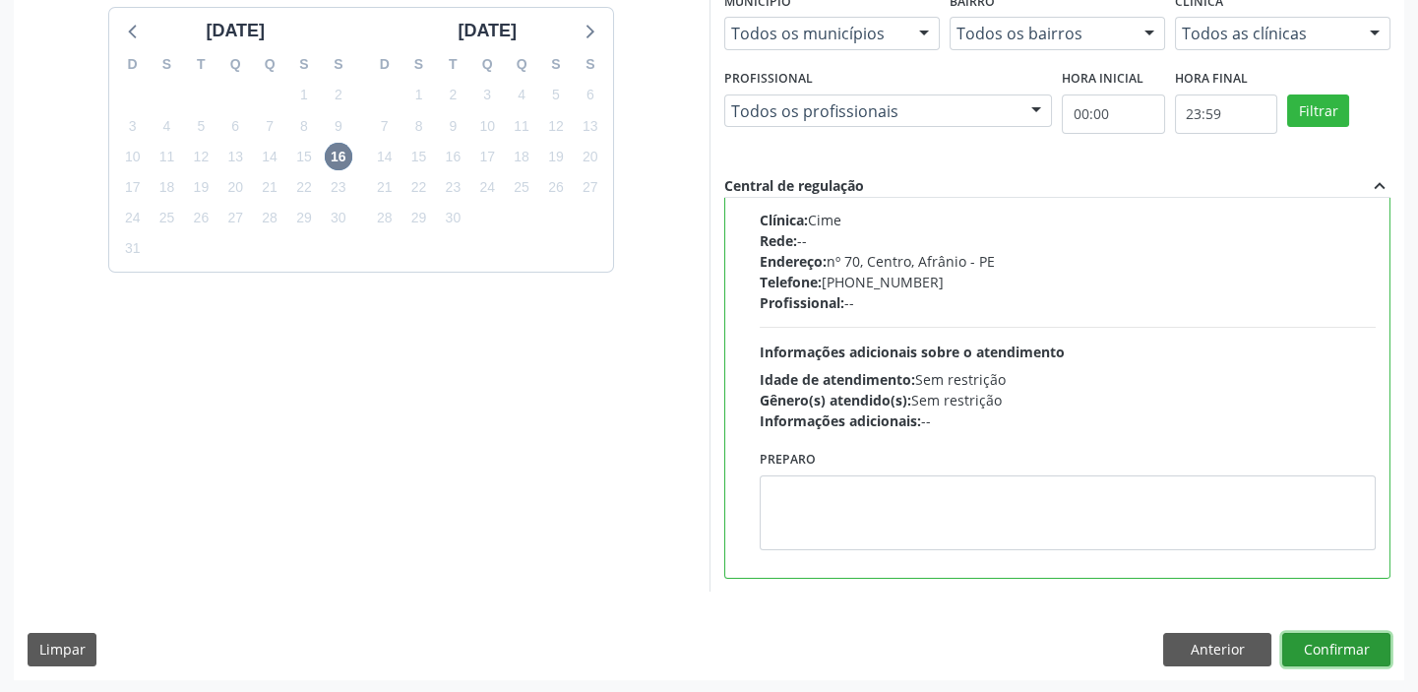
click at [1312, 648] on button "Confirmar" at bounding box center [1336, 649] width 108 height 33
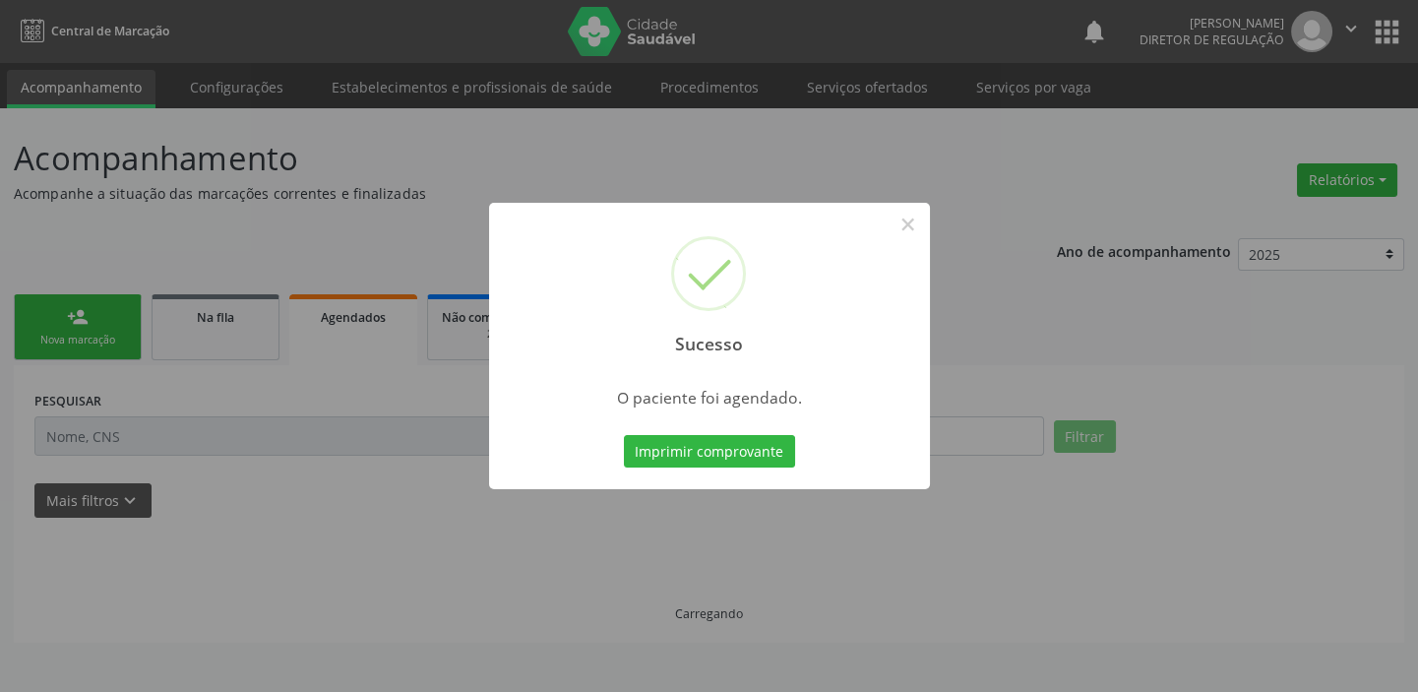
scroll to position [0, 0]
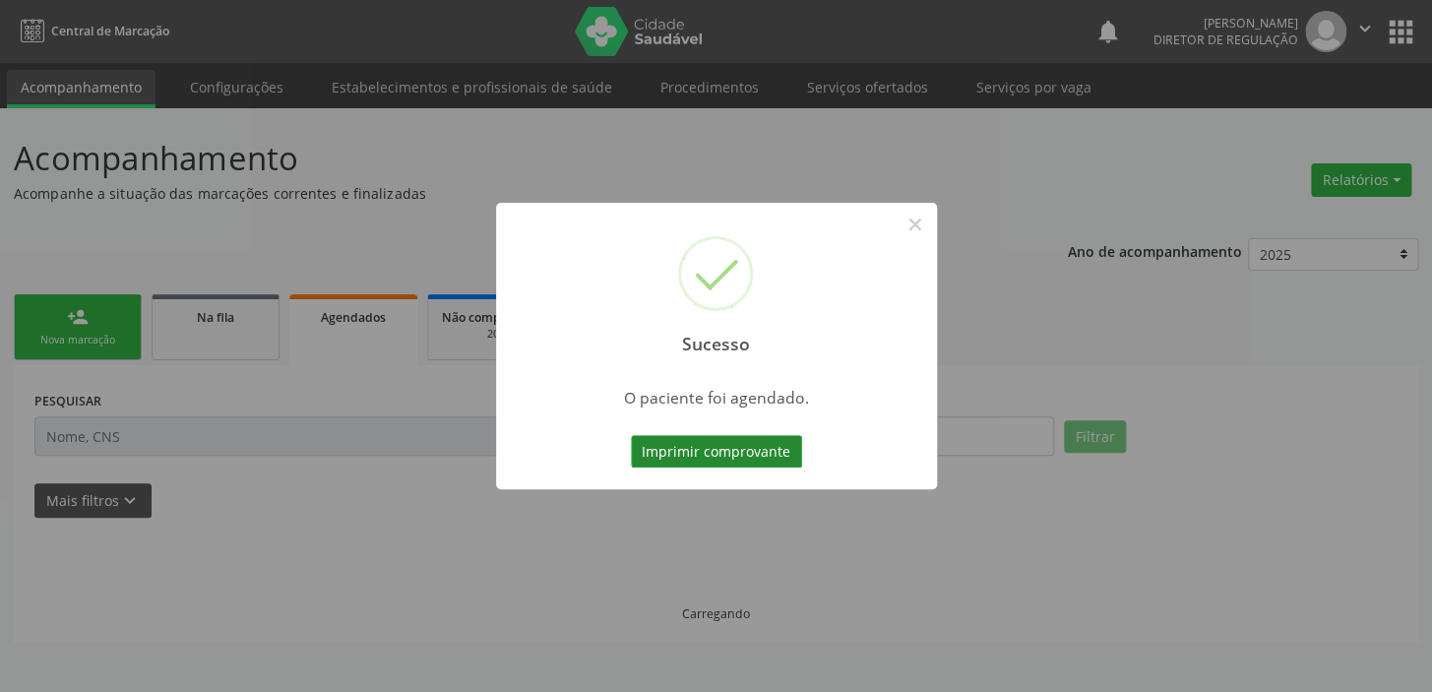
click at [715, 453] on button "Imprimir comprovante" at bounding box center [716, 451] width 171 height 33
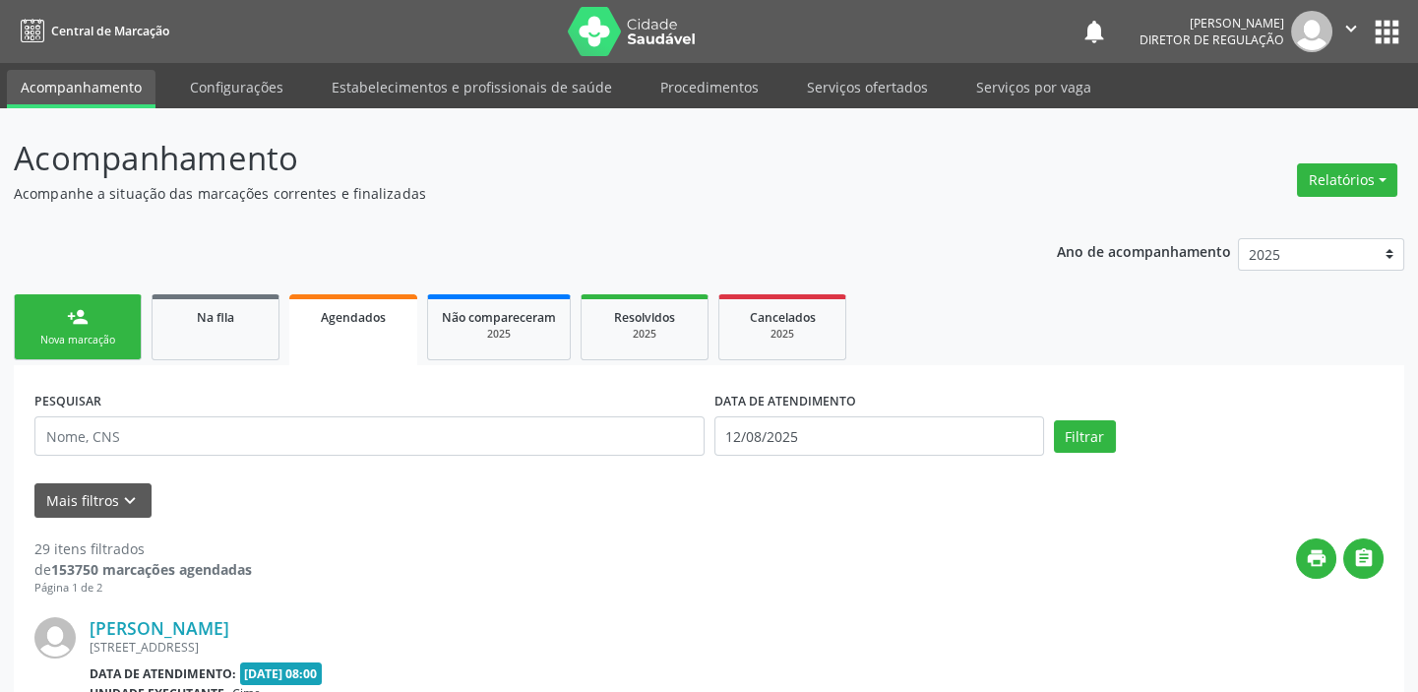
click at [92, 349] on div "Sucesso × O paciente foi agendado. Imprimir comprovante Cancel" at bounding box center [709, 346] width 1418 height 692
click at [75, 333] on div "Sucesso × O paciente foi agendado. Imprimir comprovante Cancel" at bounding box center [709, 346] width 1418 height 692
click at [80, 324] on div "Sucesso × O paciente foi agendado. Imprimir comprovante Cancel" at bounding box center [709, 346] width 1418 height 692
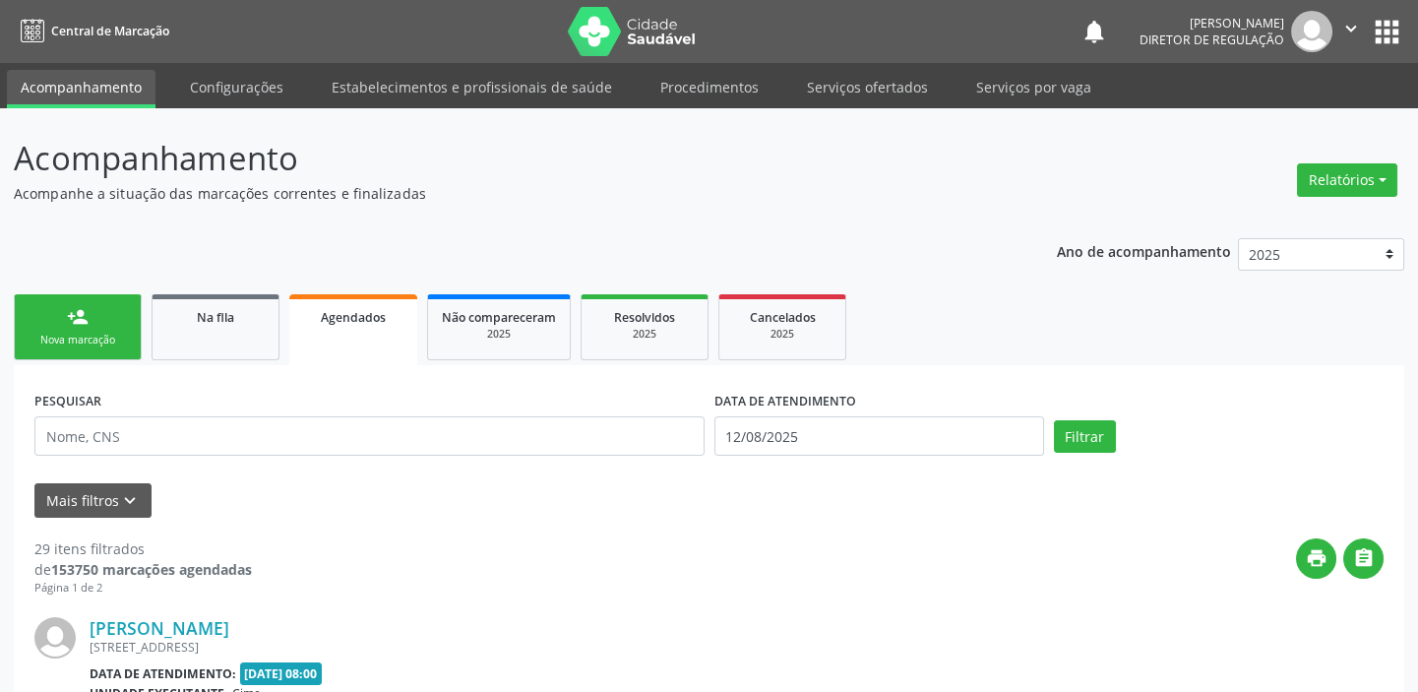
click at [80, 324] on div "Sucesso × O paciente foi agendado. Imprimir comprovante Cancel" at bounding box center [709, 346] width 1418 height 692
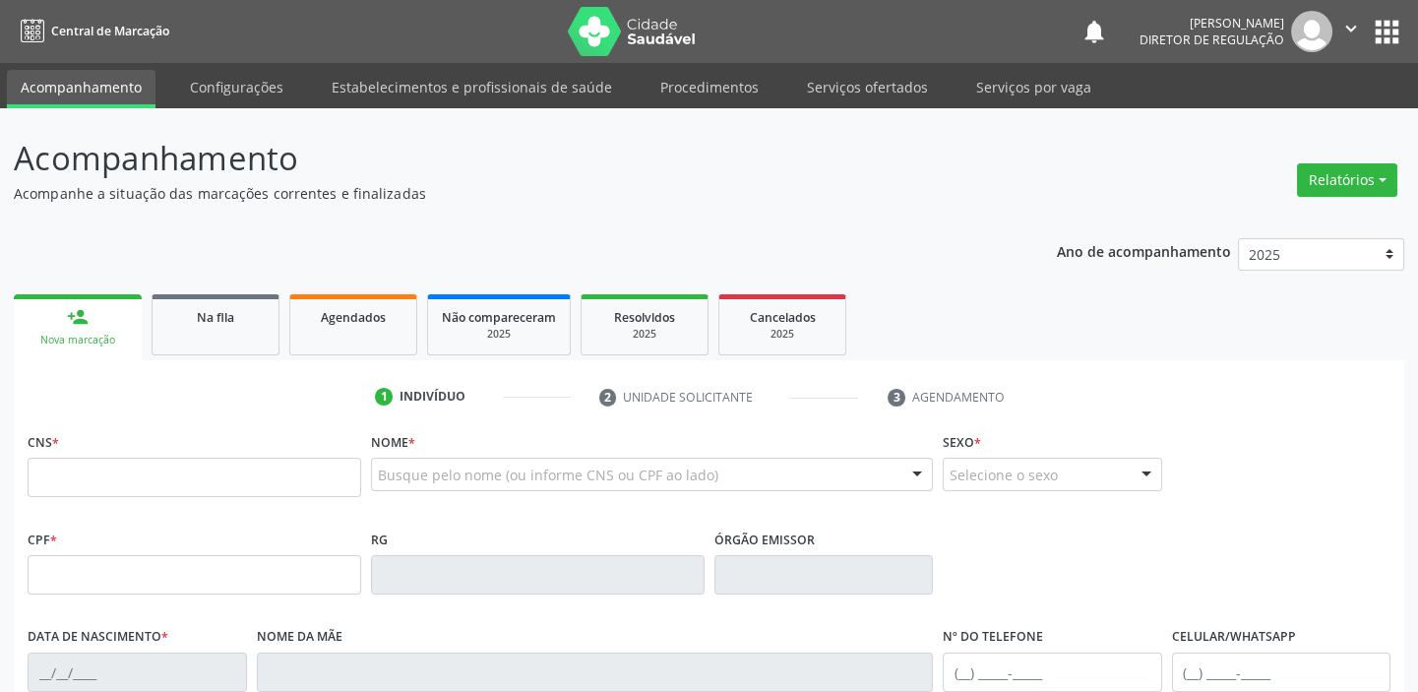
drag, startPoint x: 89, startPoint y: 463, endPoint x: 91, endPoint y: 441, distance: 22.7
click at [89, 463] on input "text" at bounding box center [195, 477] width 334 height 39
type input "702 5053 5547 1737"
type input "040.585.754-33"
type input "04/11/1978"
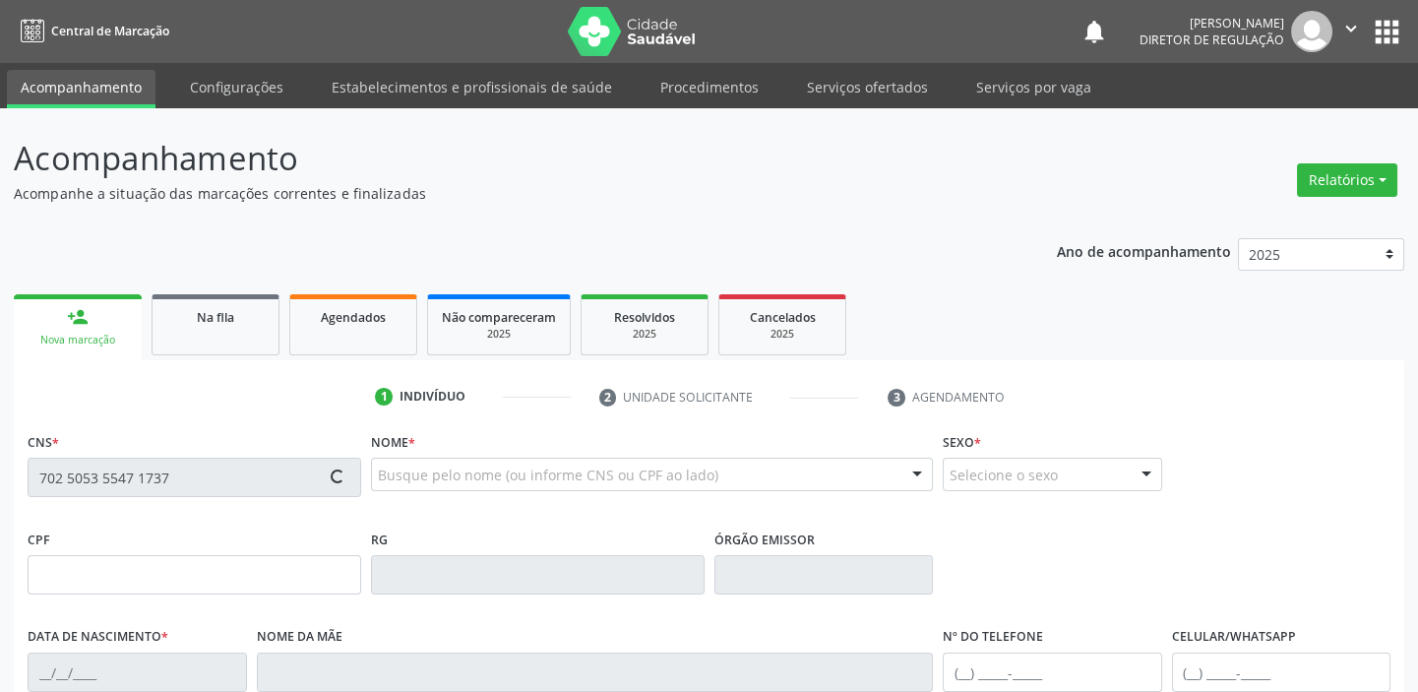
type input "Naria de Sousa Rodrigues"
type input "(87) 98867-3116"
type input "125"
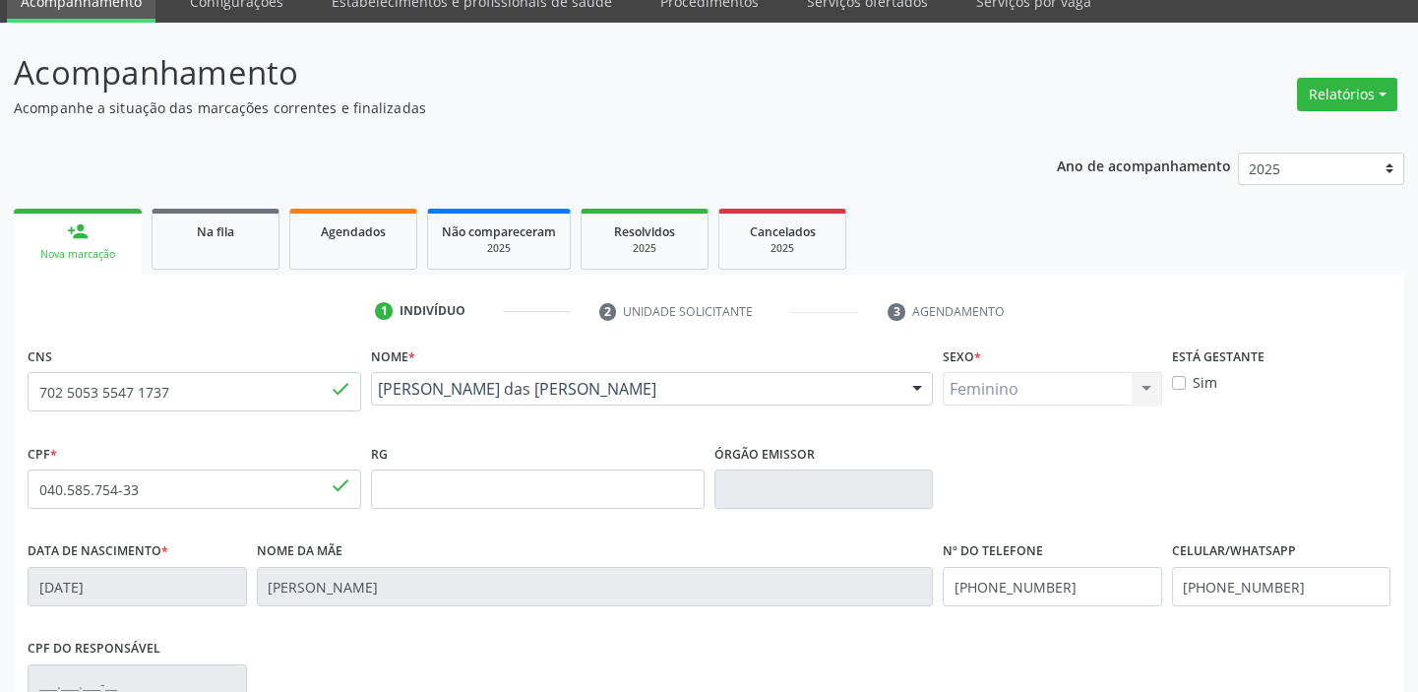
scroll to position [268, 0]
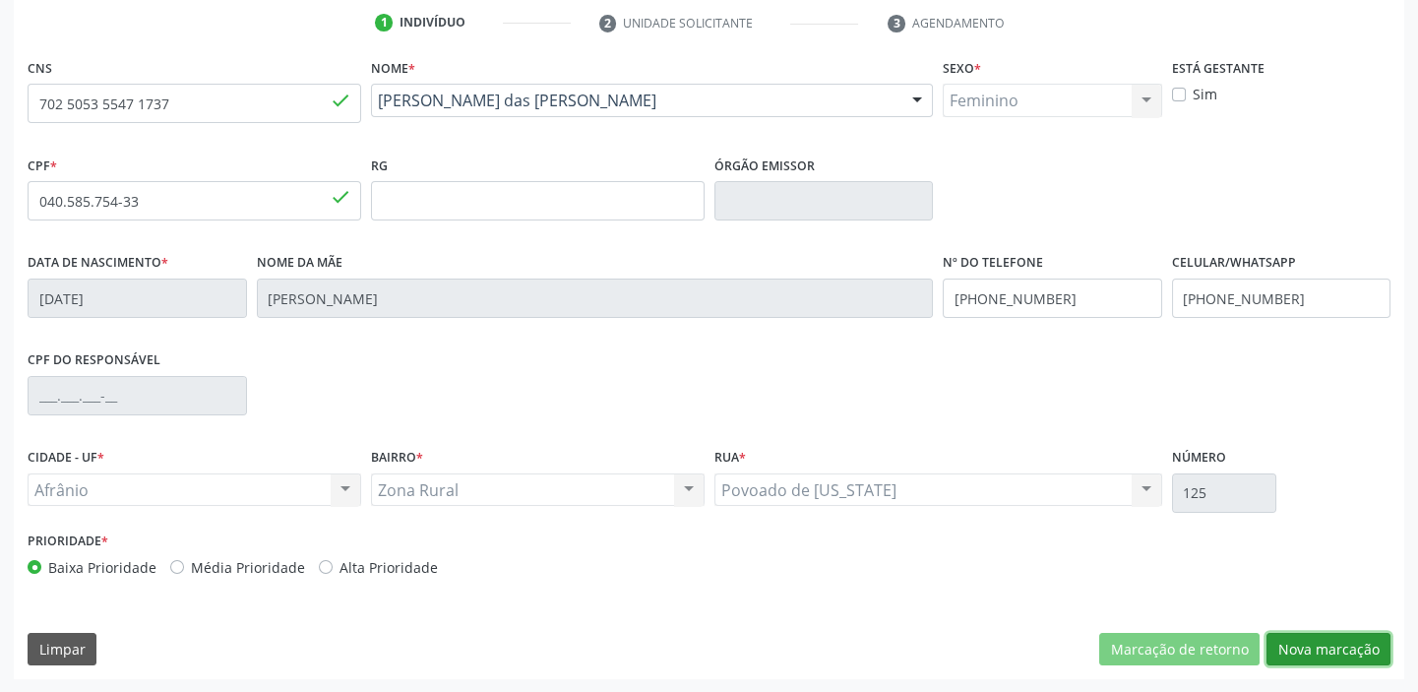
click at [1324, 647] on button "Nova marcação" at bounding box center [1328, 649] width 124 height 33
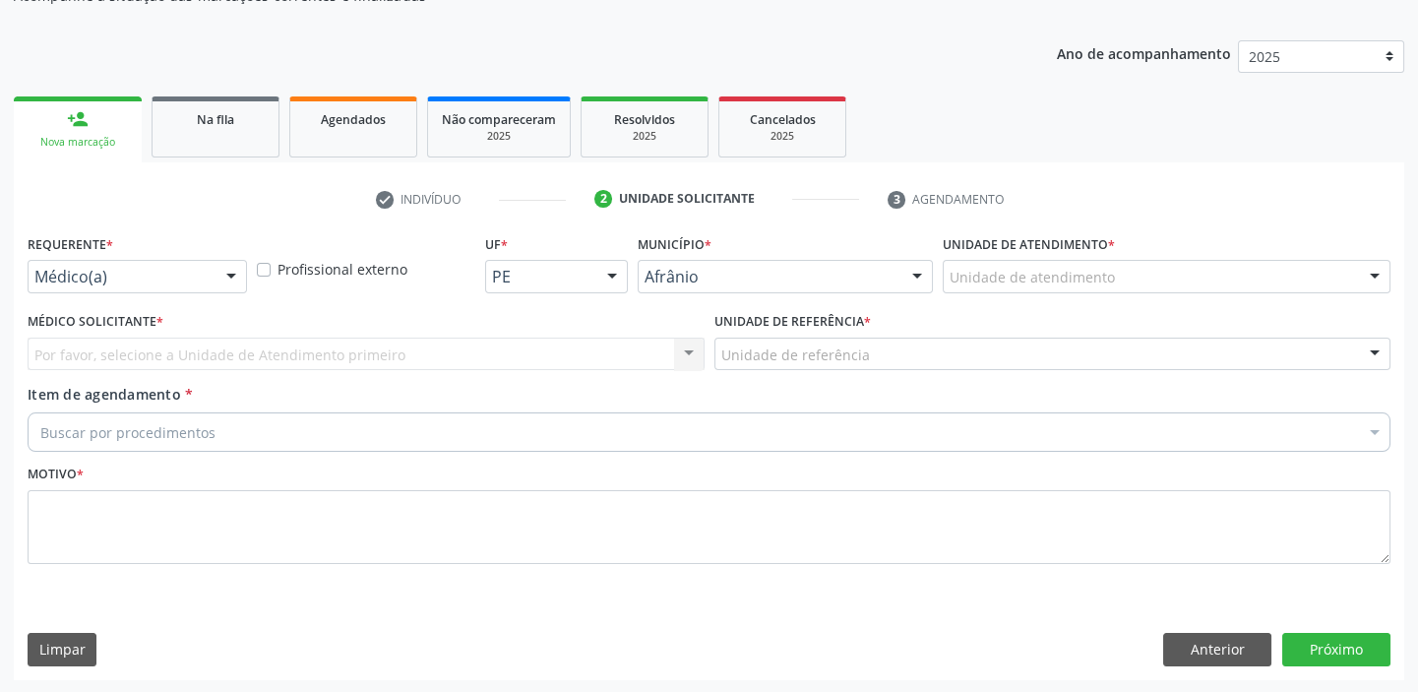
drag, startPoint x: 975, startPoint y: 273, endPoint x: 1016, endPoint y: 401, distance: 135.4
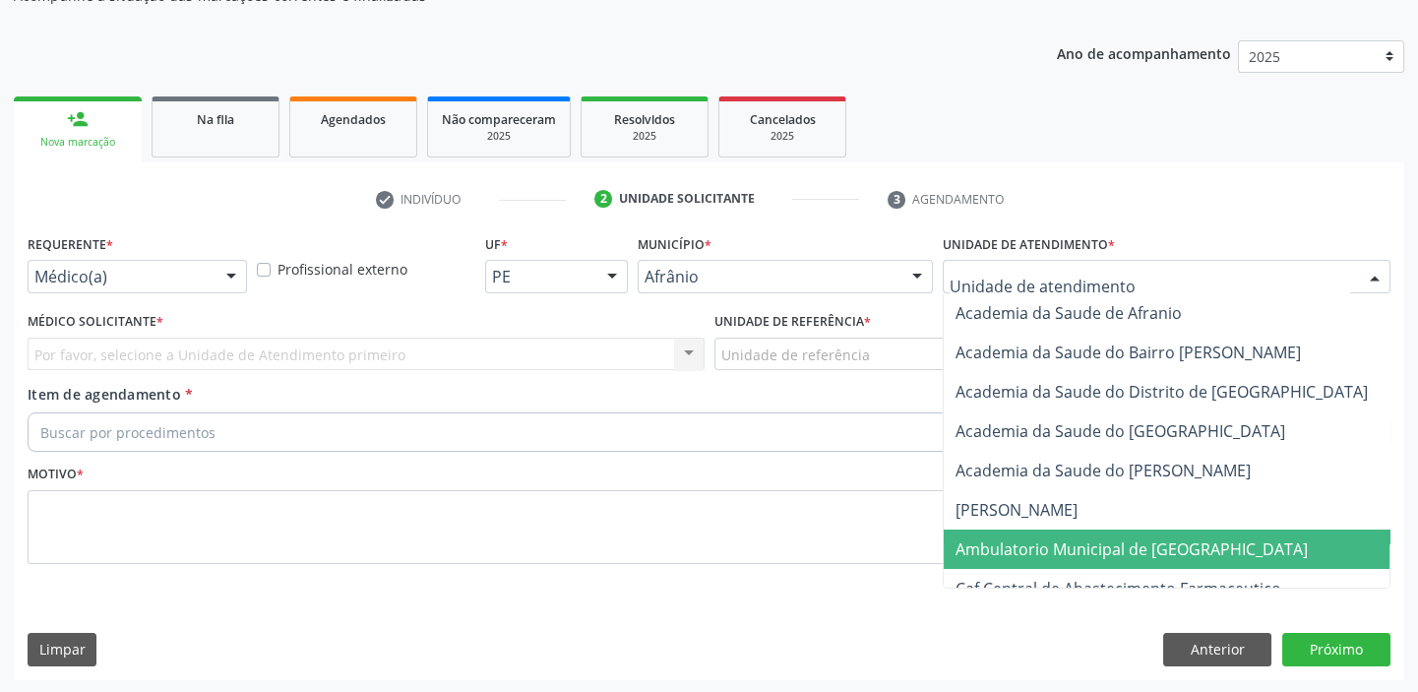
drag, startPoint x: 1020, startPoint y: 535, endPoint x: 885, endPoint y: 432, distance: 170.6
click at [1019, 532] on span "Ambulatorio Municipal de [GEOGRAPHIC_DATA]" at bounding box center [1184, 548] width 480 height 39
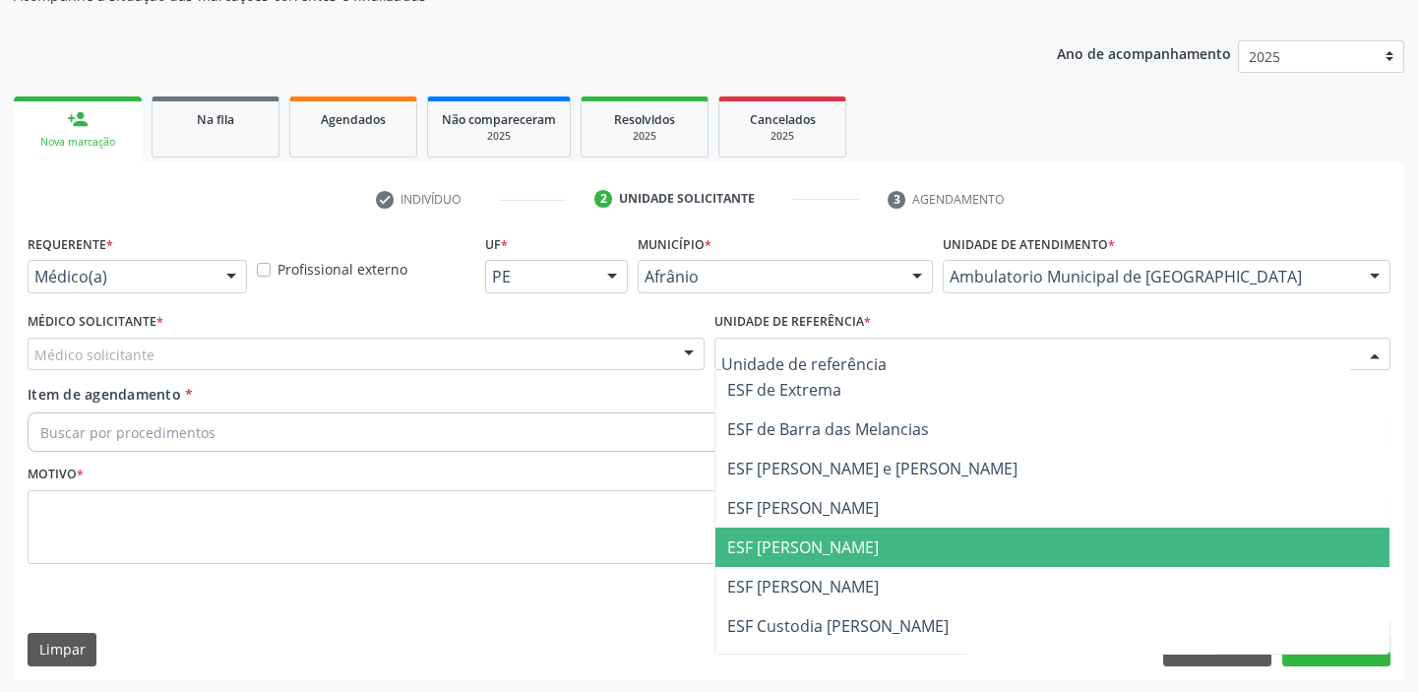
click at [789, 546] on span "ESF [PERSON_NAME]" at bounding box center [803, 547] width 152 height 22
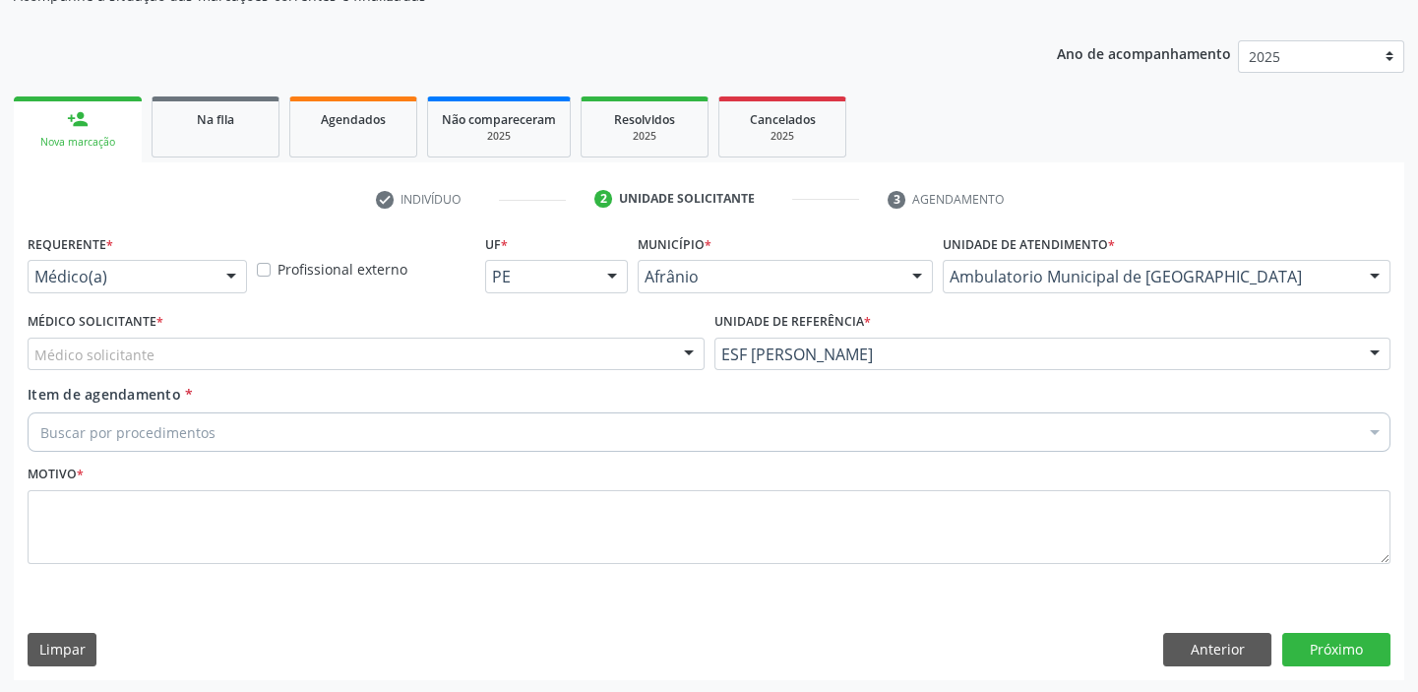
drag, startPoint x: 104, startPoint y: 344, endPoint x: 110, endPoint y: 369, distance: 25.3
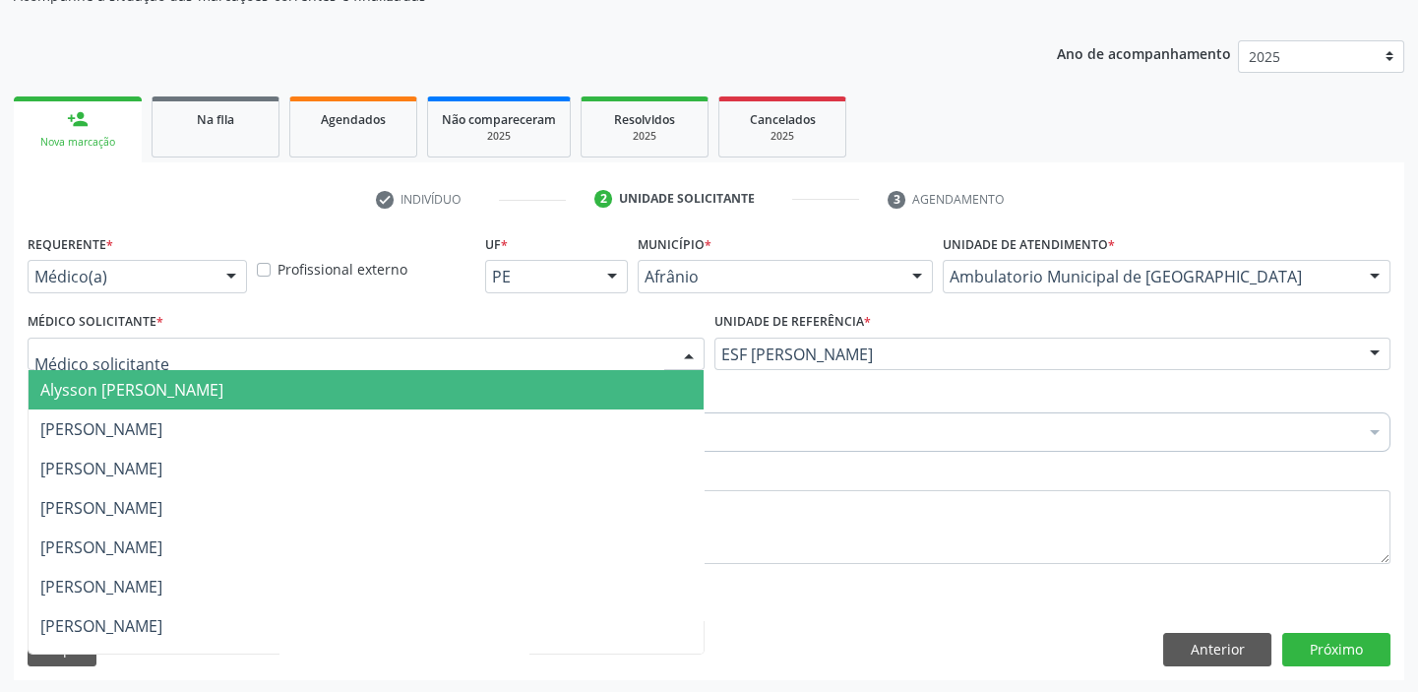
click at [114, 390] on span "Alysson [PERSON_NAME]" at bounding box center [131, 390] width 183 height 22
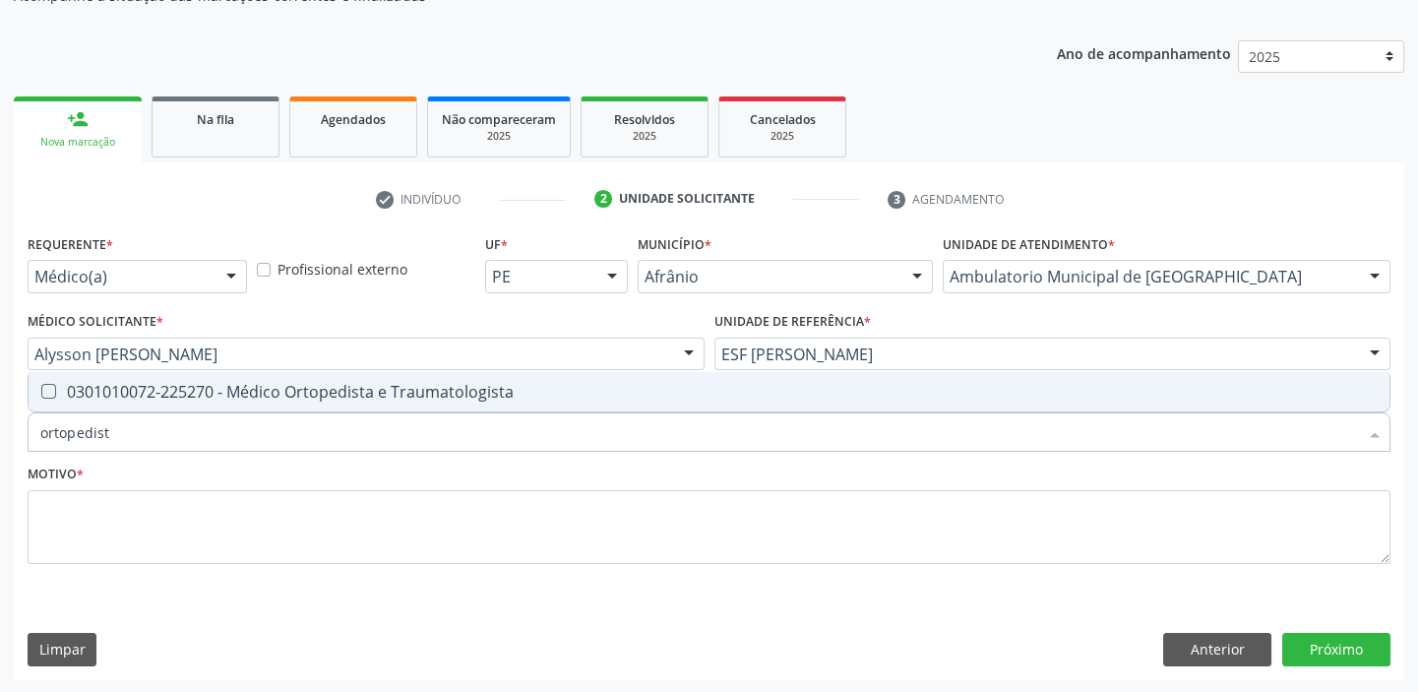
type input "ortopedista"
click at [97, 394] on div "0301010072-225270 - Médico Ortopedista e Traumatologista" at bounding box center [708, 392] width 1337 height 16
checkbox Traumatologista "true"
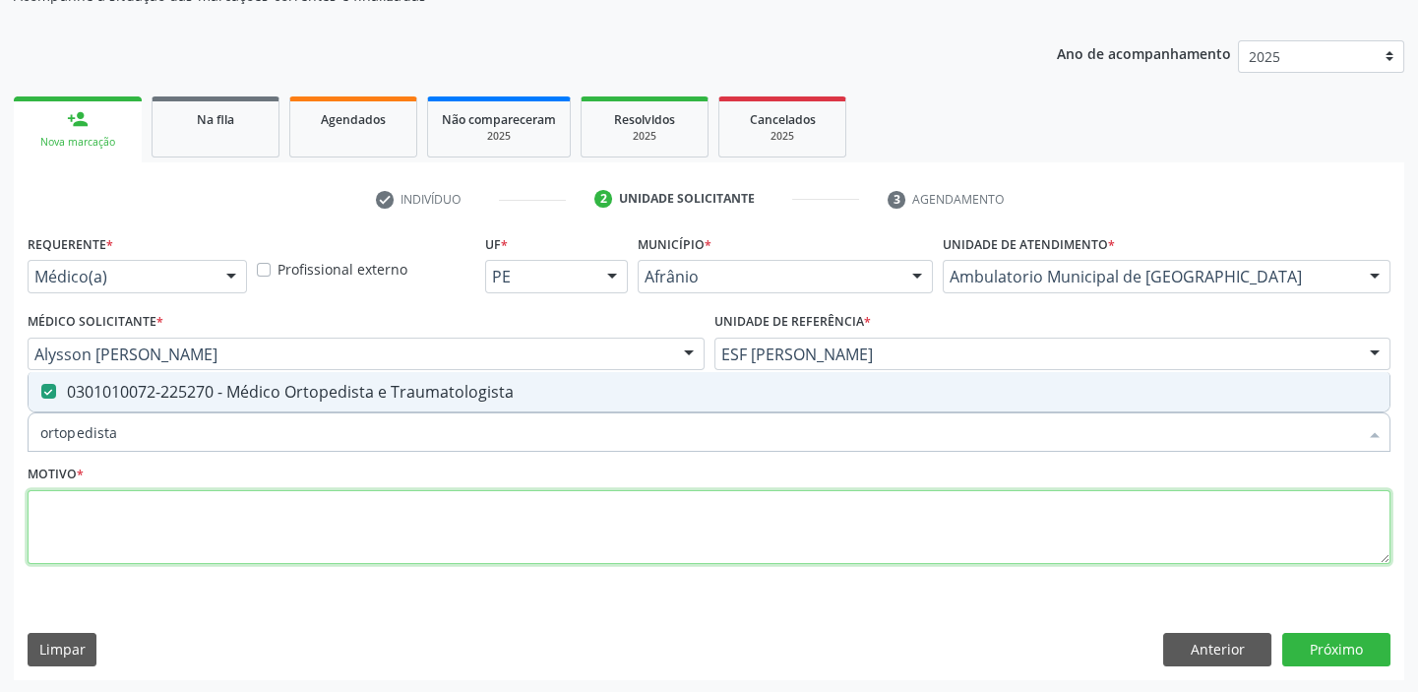
click at [89, 518] on textarea at bounding box center [709, 527] width 1363 height 75
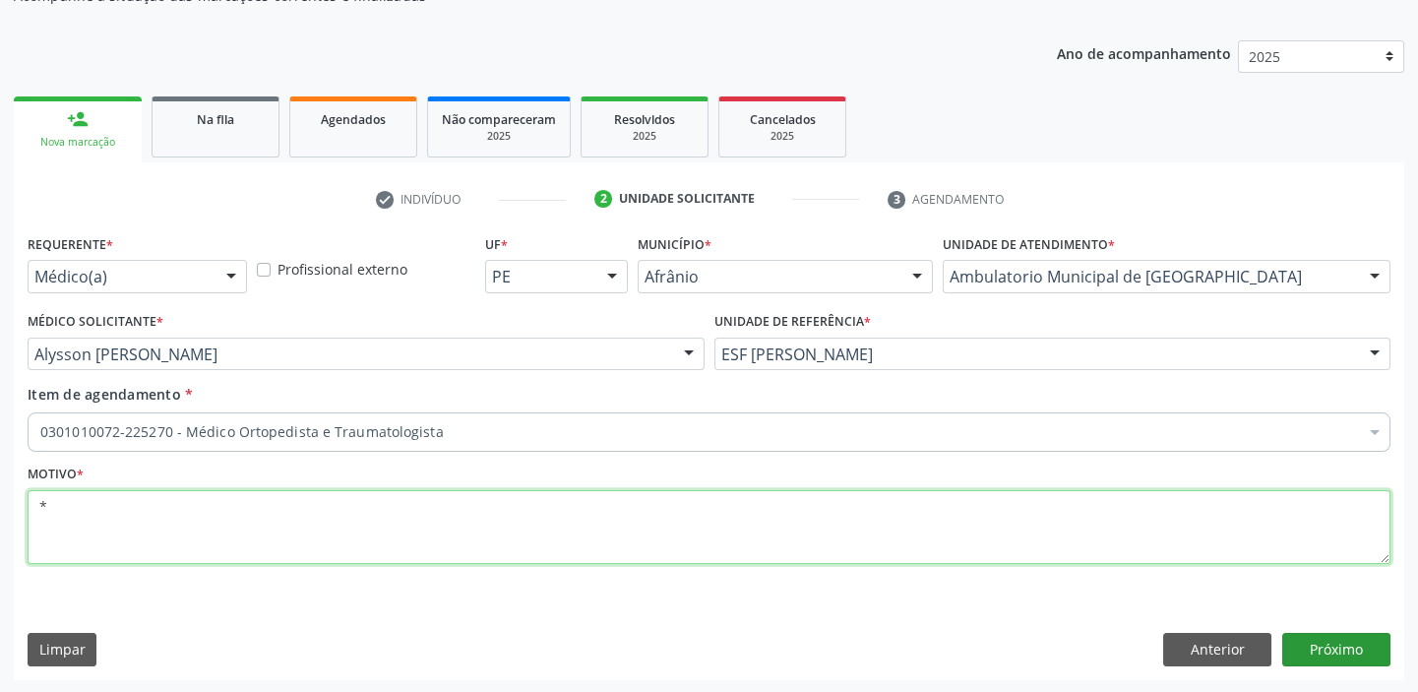
type textarea "*"
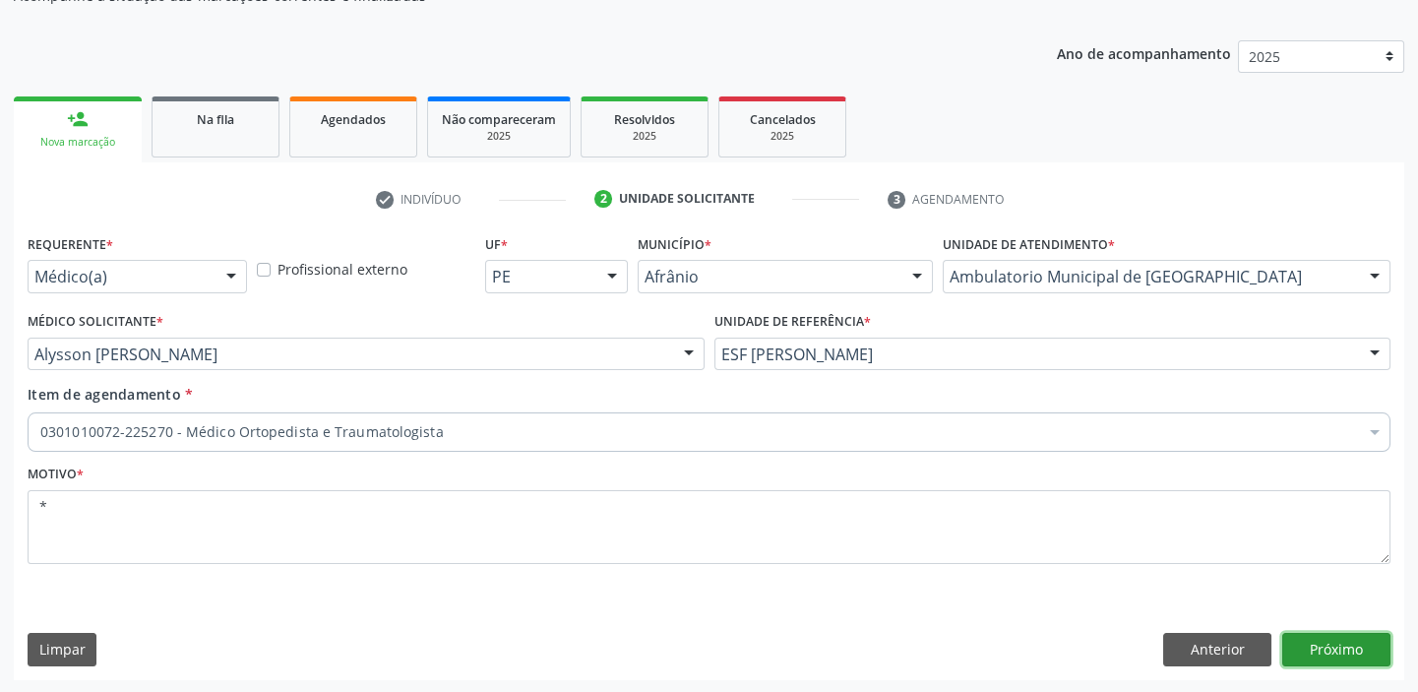
click at [1314, 648] on button "Próximo" at bounding box center [1336, 649] width 108 height 33
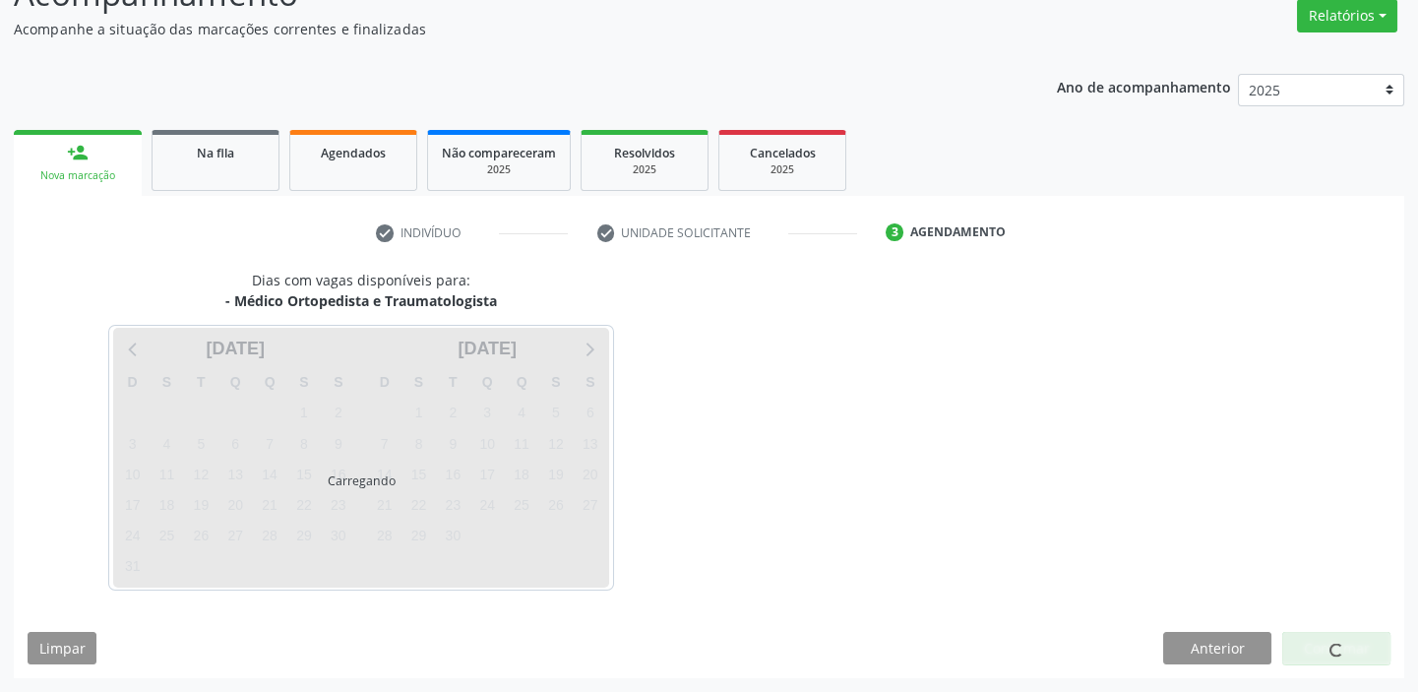
scroll to position [163, 0]
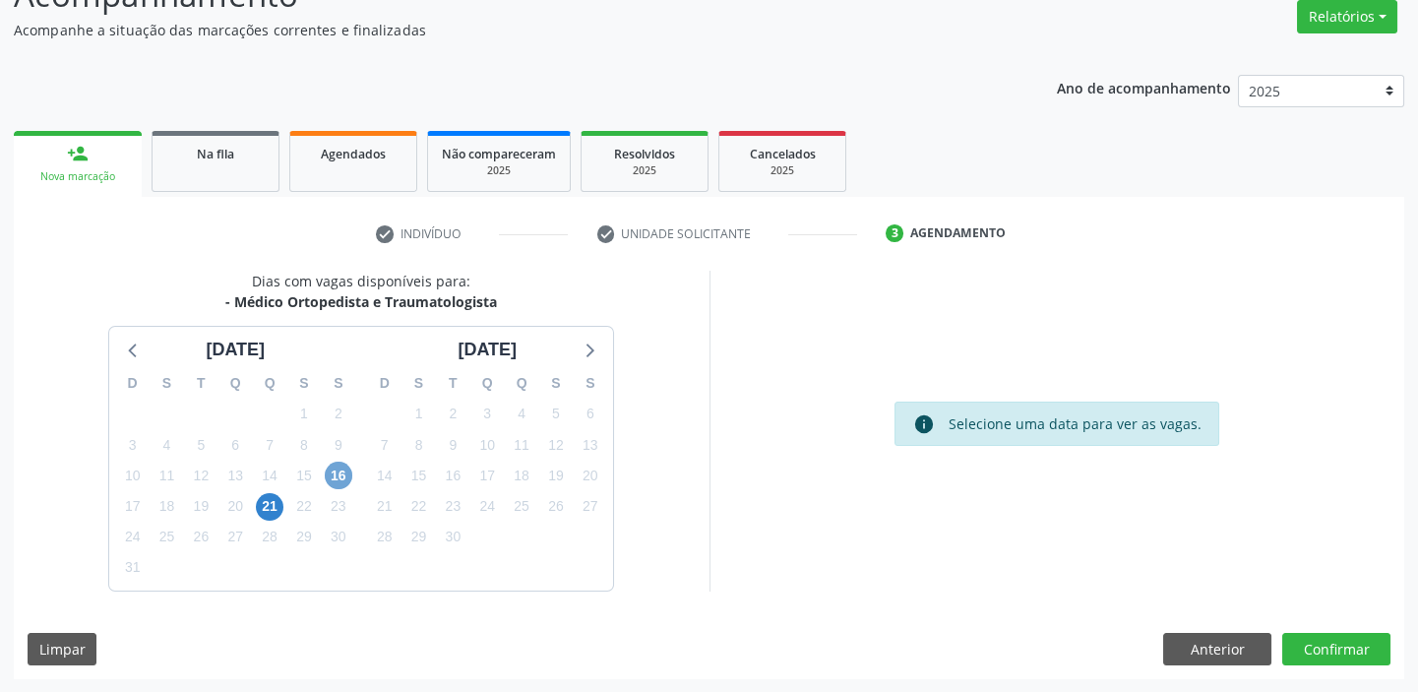
click at [344, 473] on span "16" at bounding box center [339, 475] width 28 height 28
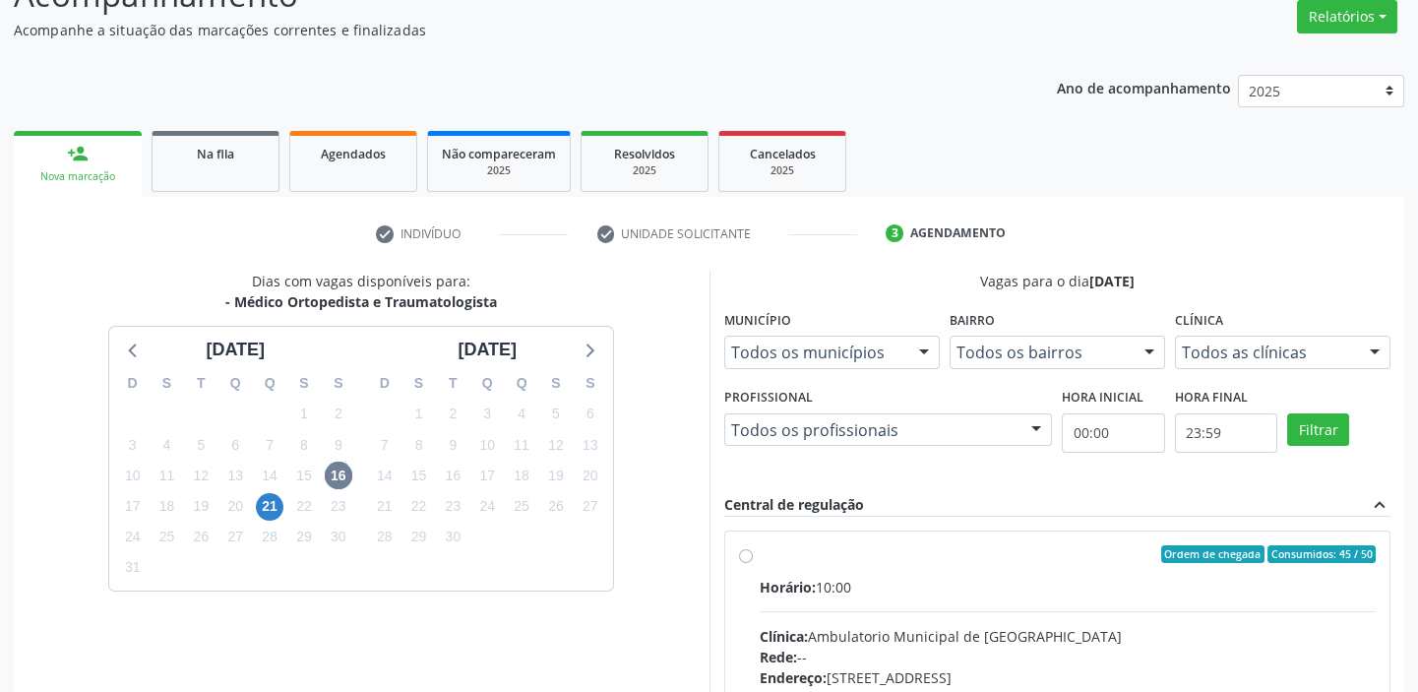
click at [753, 563] on input "Ordem de chegada Consumidos: 45 / 50 Horário: 10:00 Clínica: Ambulatorio Munici…" at bounding box center [746, 554] width 14 height 18
radio input "true"
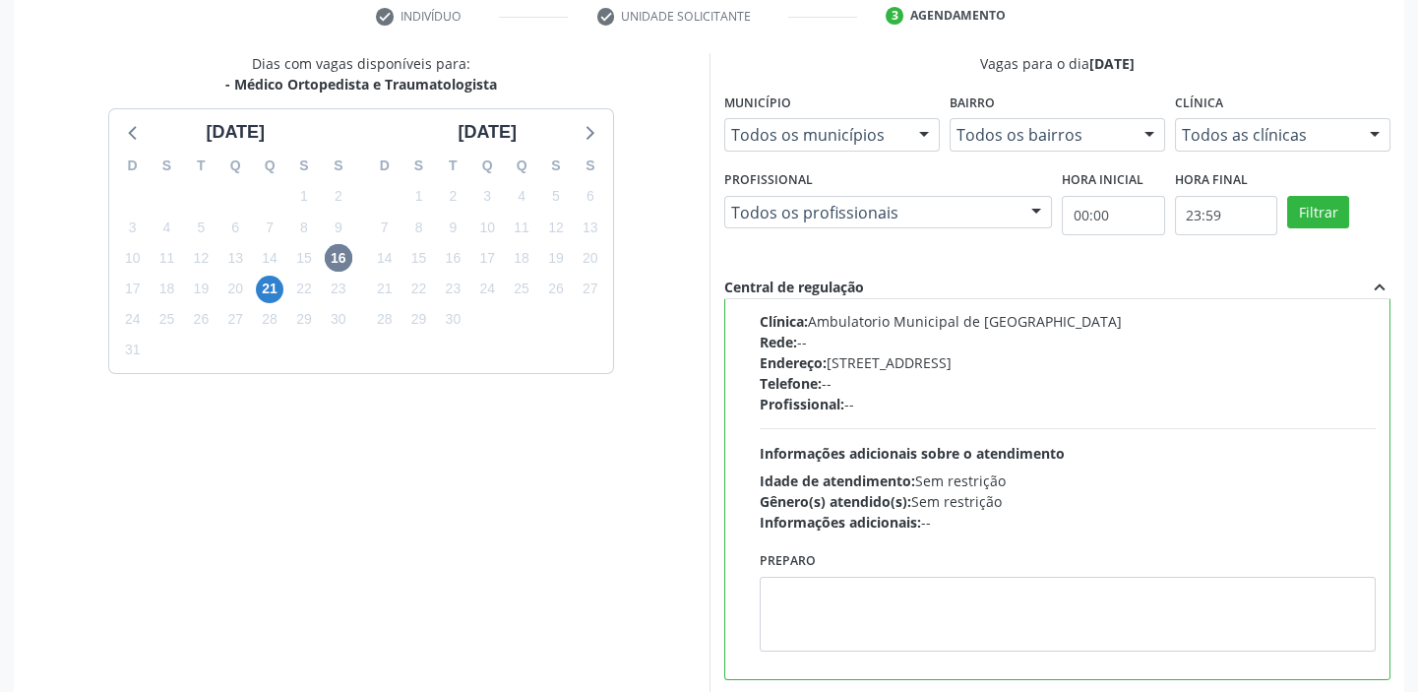
scroll to position [482, 0]
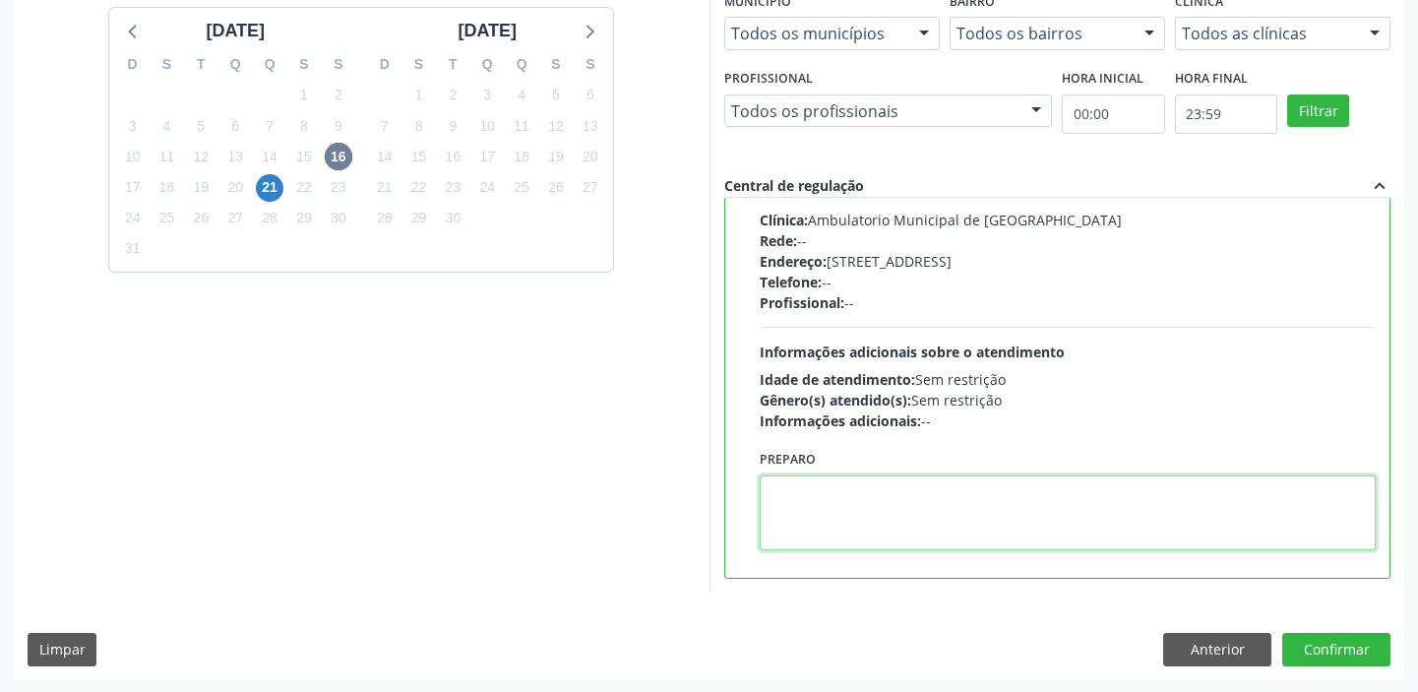
click at [869, 521] on textarea at bounding box center [1068, 512] width 617 height 75
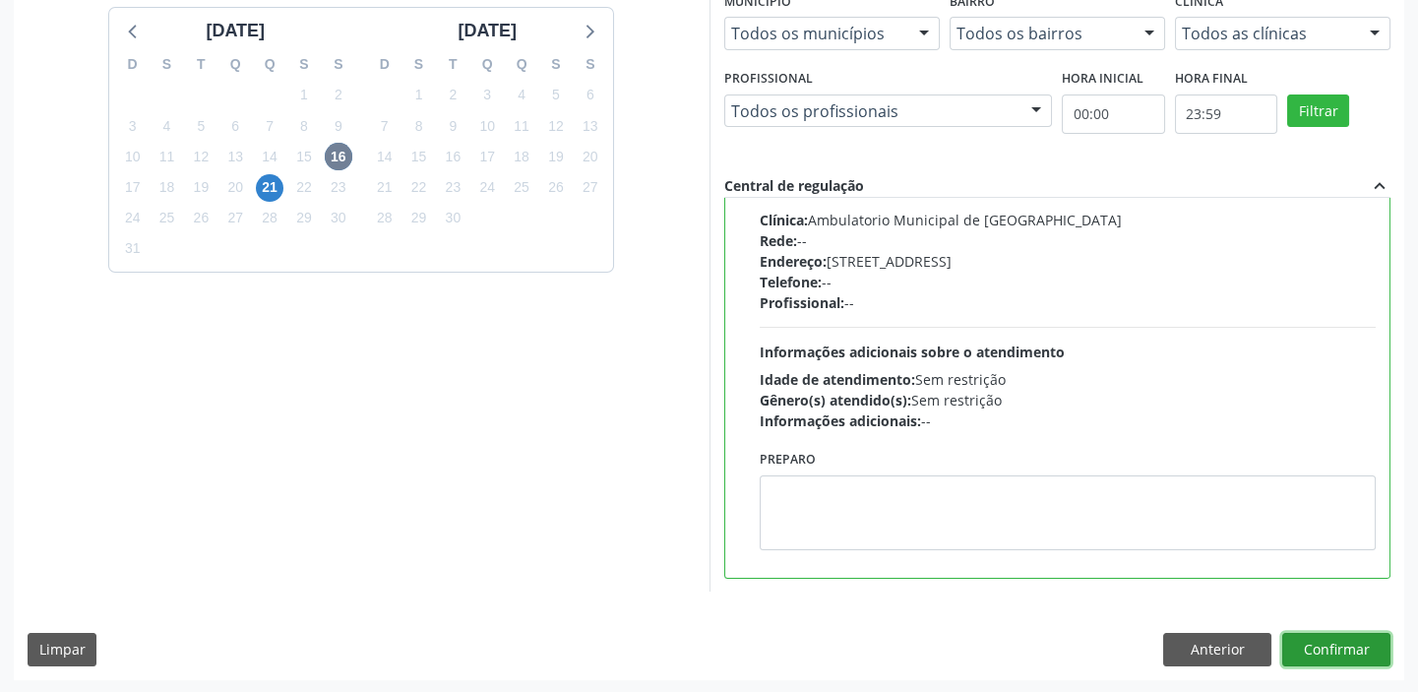
click at [1289, 649] on button "Confirmar" at bounding box center [1336, 649] width 108 height 33
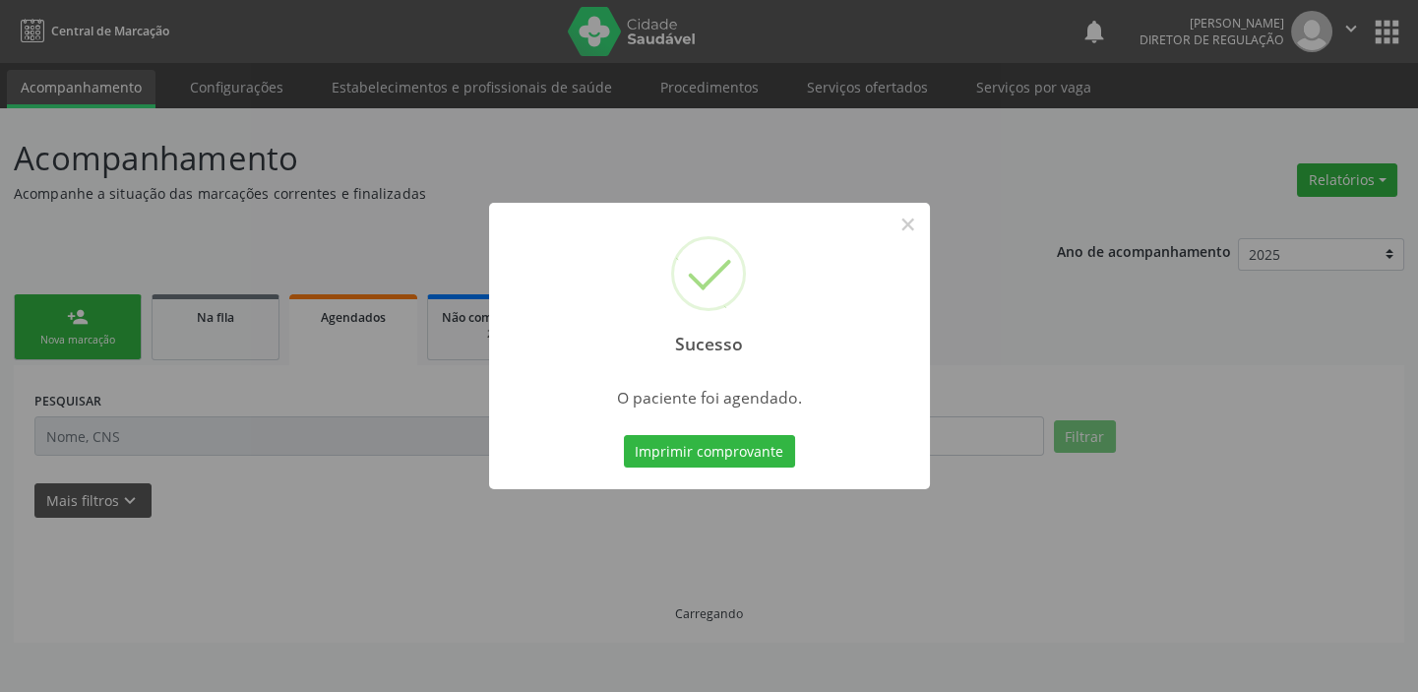
scroll to position [0, 0]
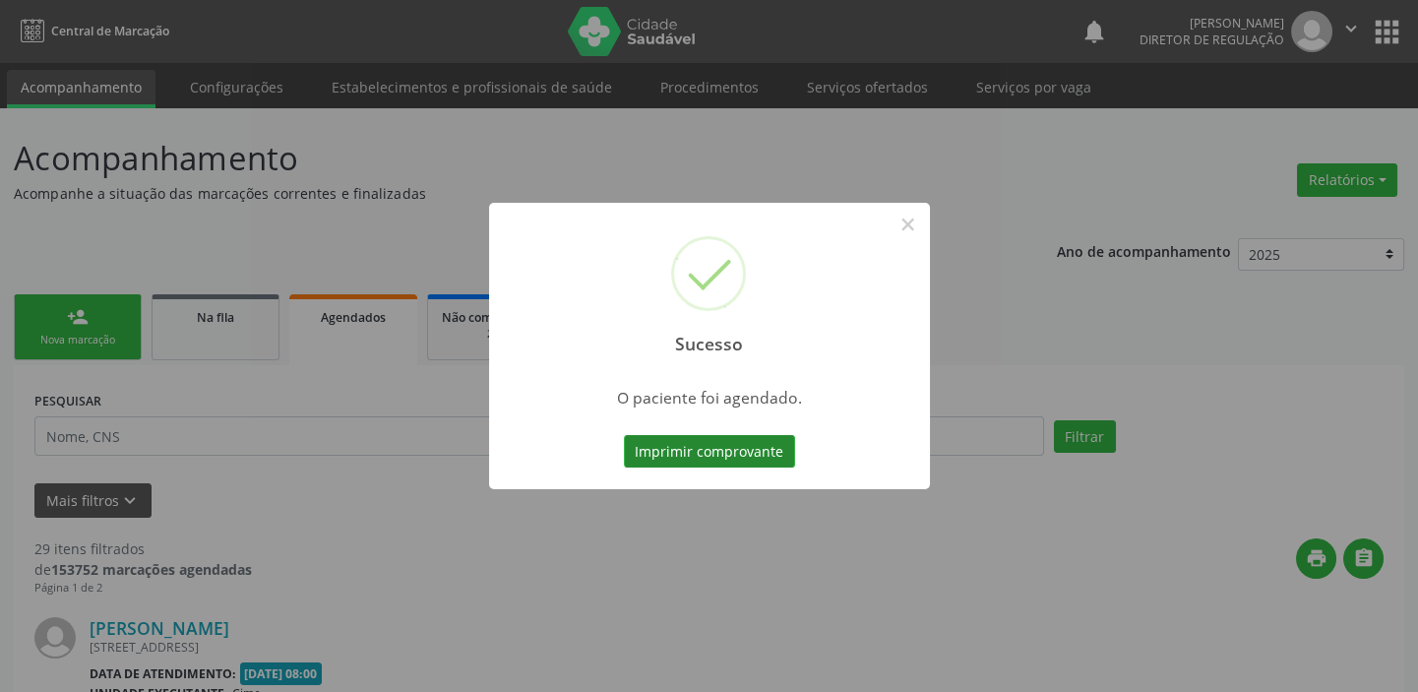
click at [722, 454] on button "Imprimir comprovante" at bounding box center [709, 451] width 171 height 33
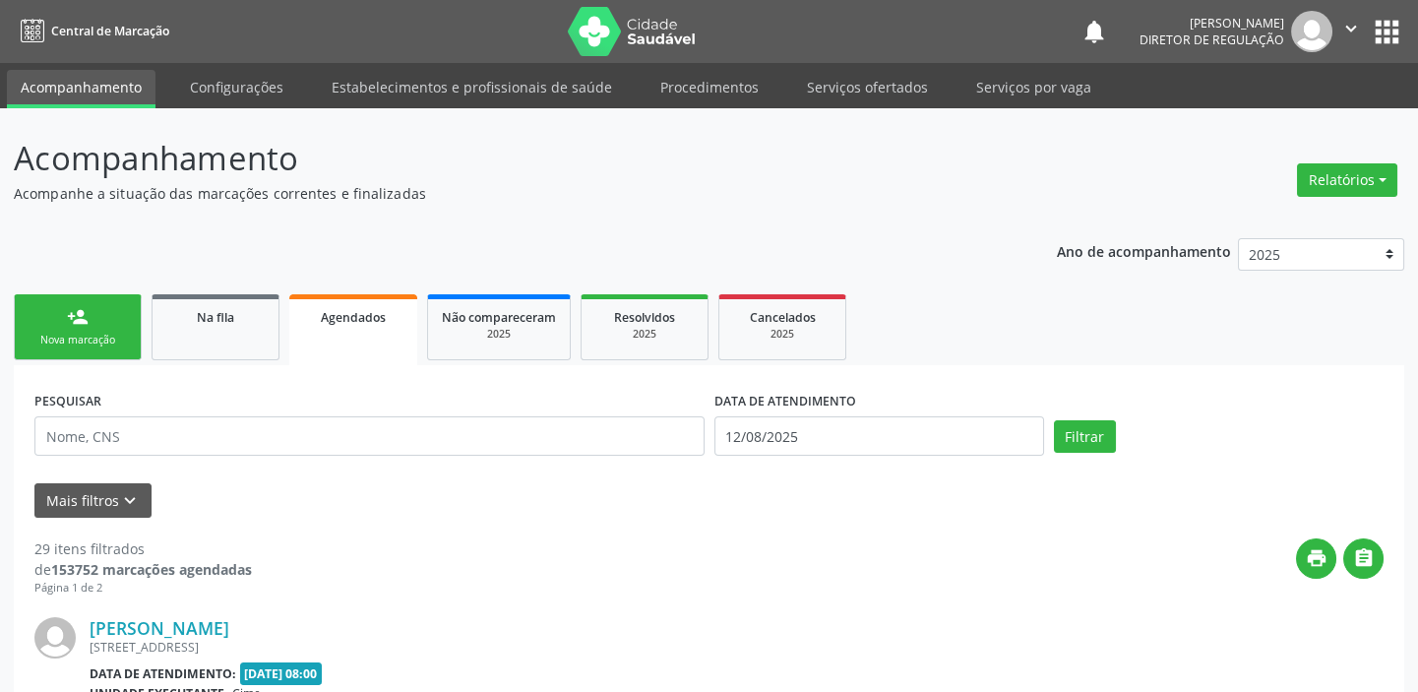
click at [64, 351] on link "person_add Nova marcação" at bounding box center [78, 327] width 128 height 66
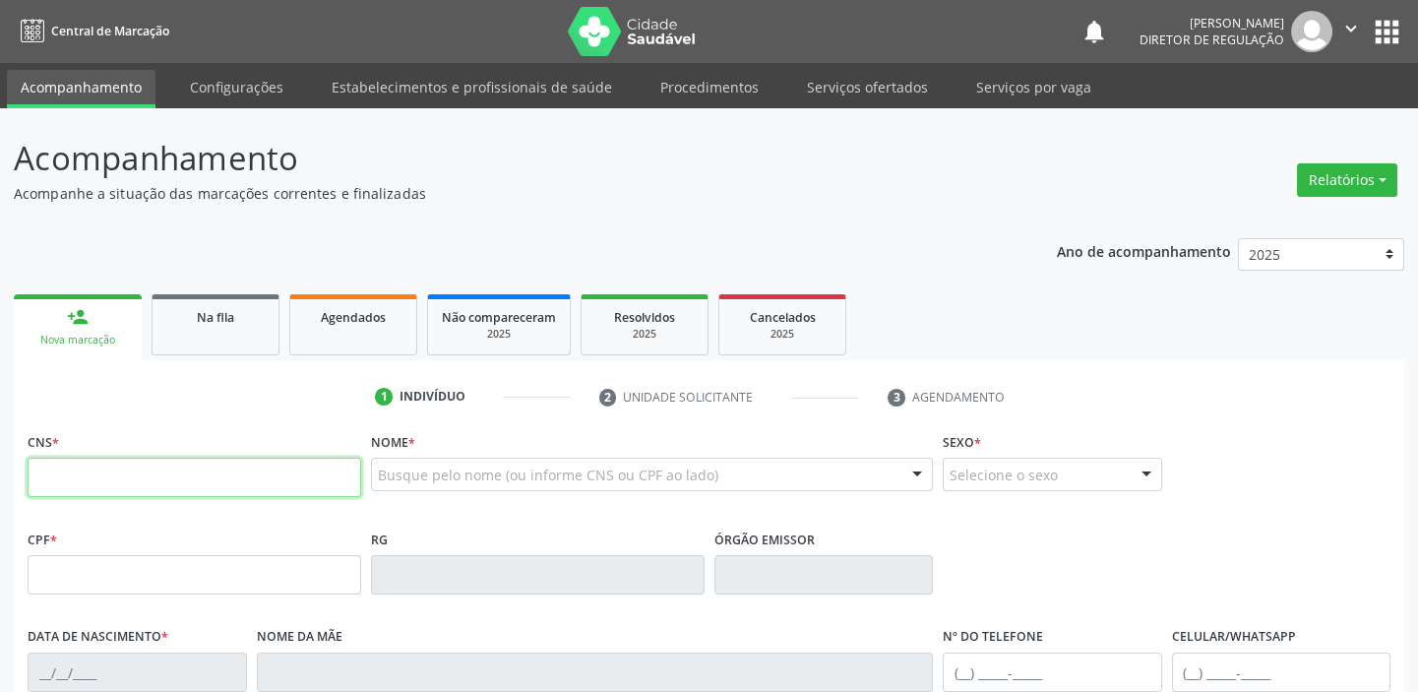
click at [107, 465] on input "text" at bounding box center [195, 477] width 334 height 39
type input "703 4046 9930 5100"
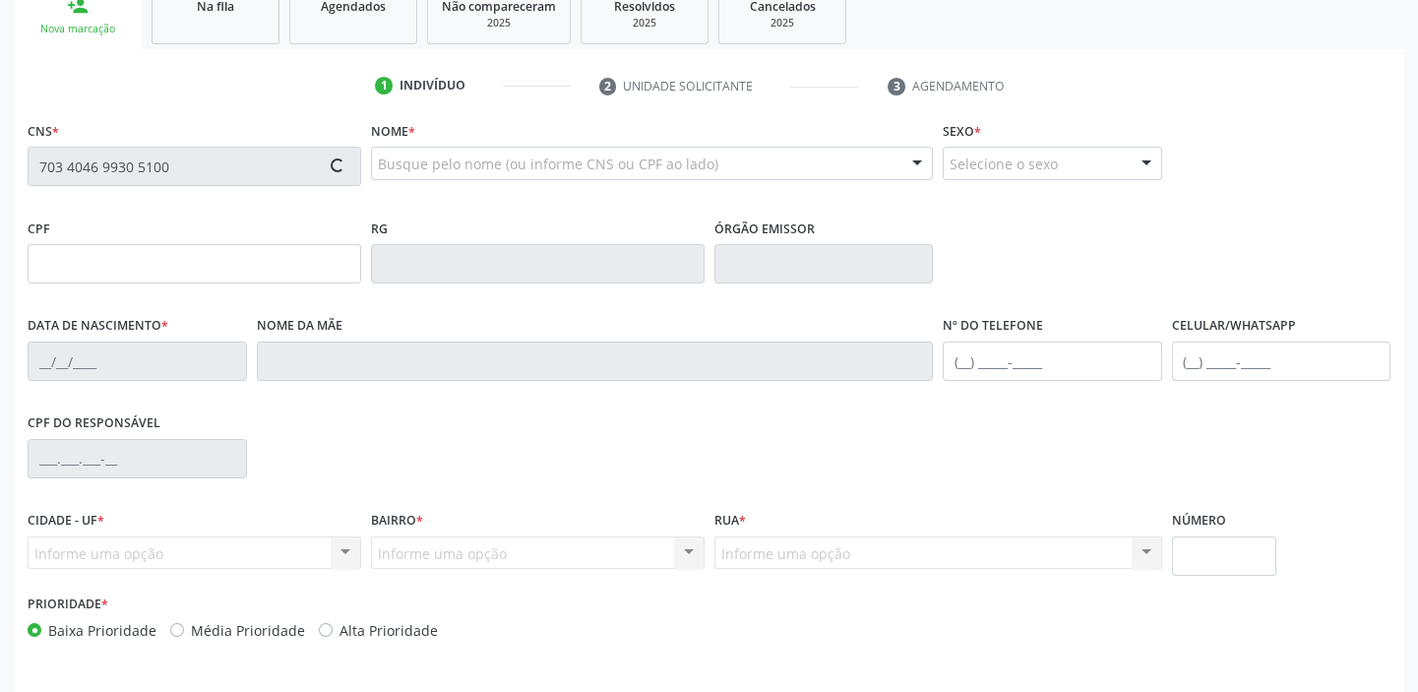
scroll to position [374, 0]
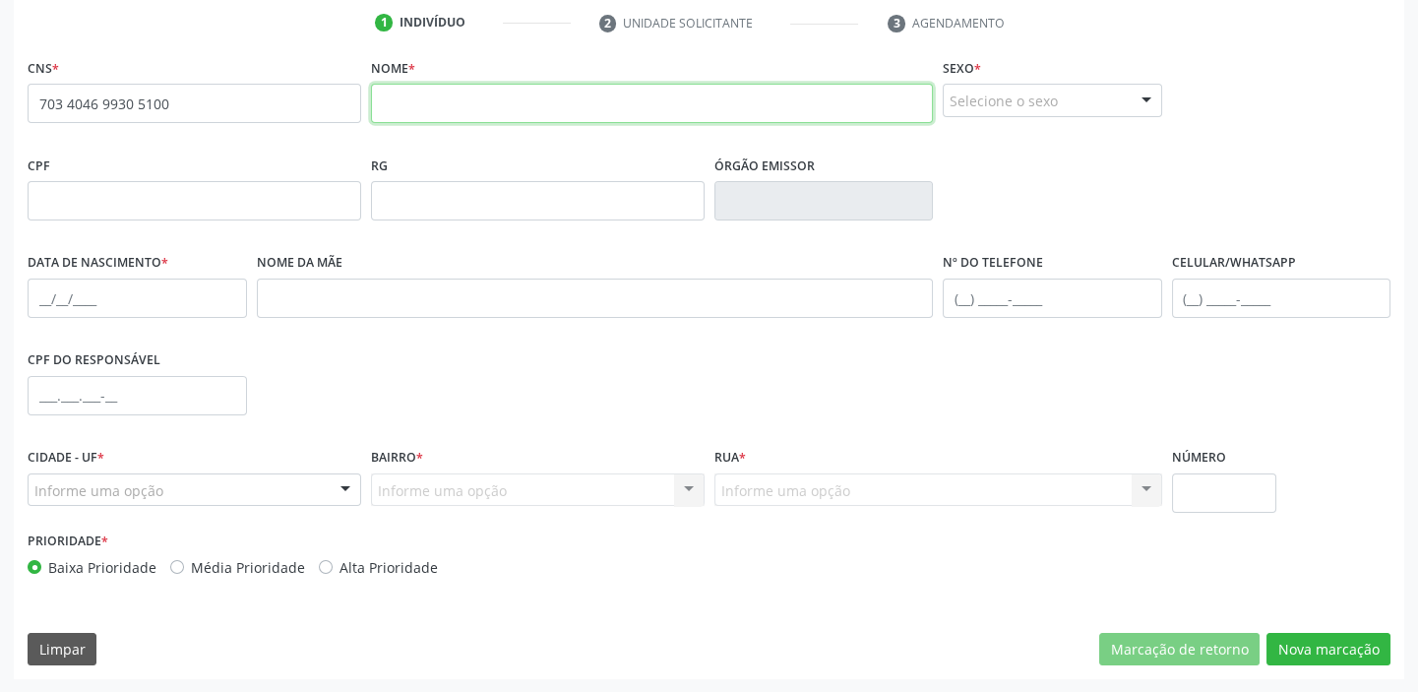
click at [400, 103] on input "text" at bounding box center [652, 103] width 562 height 39
type input "juscelio jose de santana rodrigues"
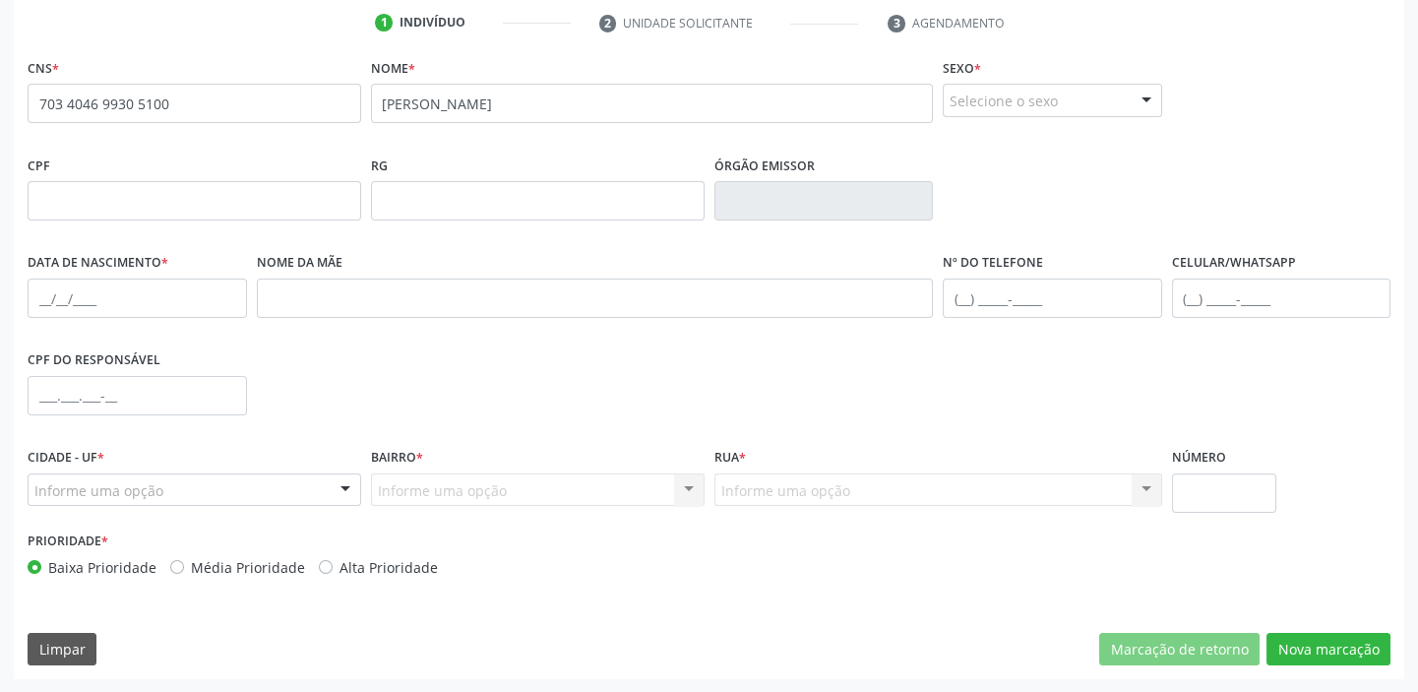
click at [977, 91] on div "Selecione o sexo" at bounding box center [1052, 100] width 219 height 33
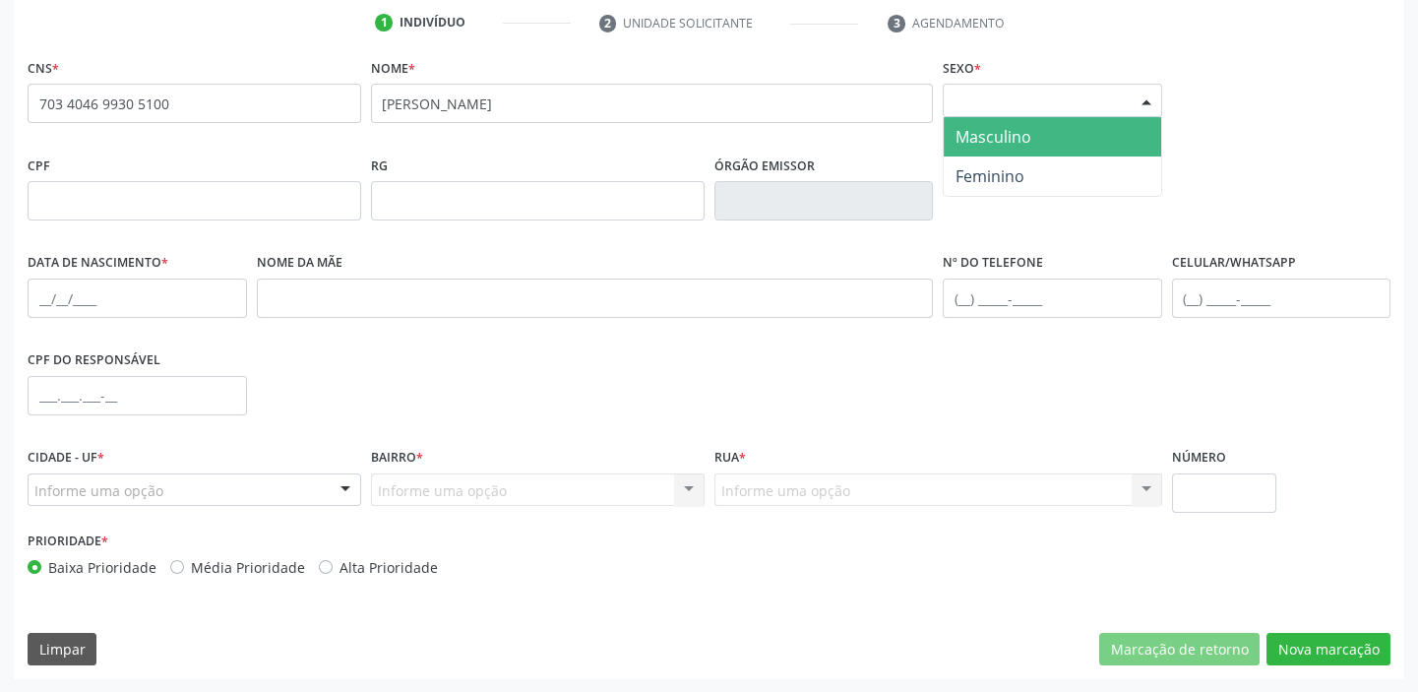
click at [1016, 138] on span "Masculino" at bounding box center [993, 137] width 76 height 22
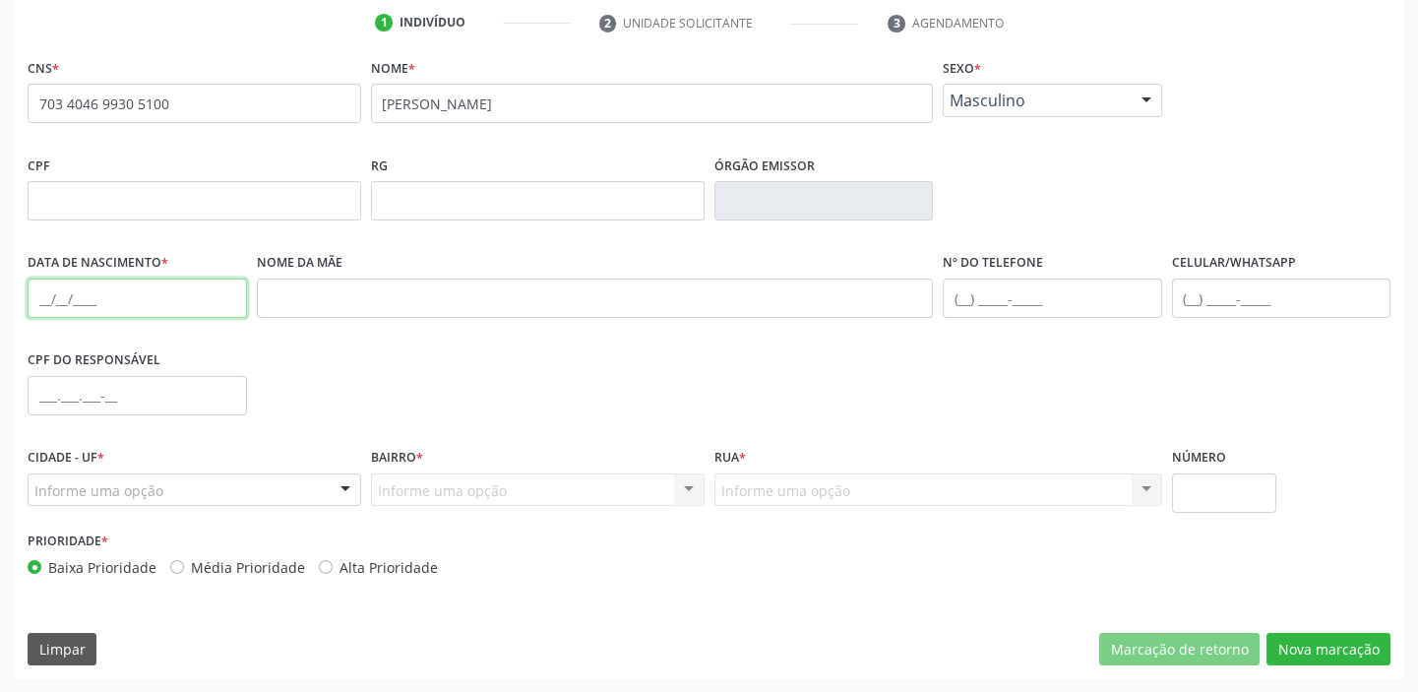
click at [37, 291] on input "text" at bounding box center [137, 297] width 219 height 39
type input "04/06/1974"
click at [972, 293] on input "text" at bounding box center [1052, 297] width 219 height 39
type input "(87) 8828-4354"
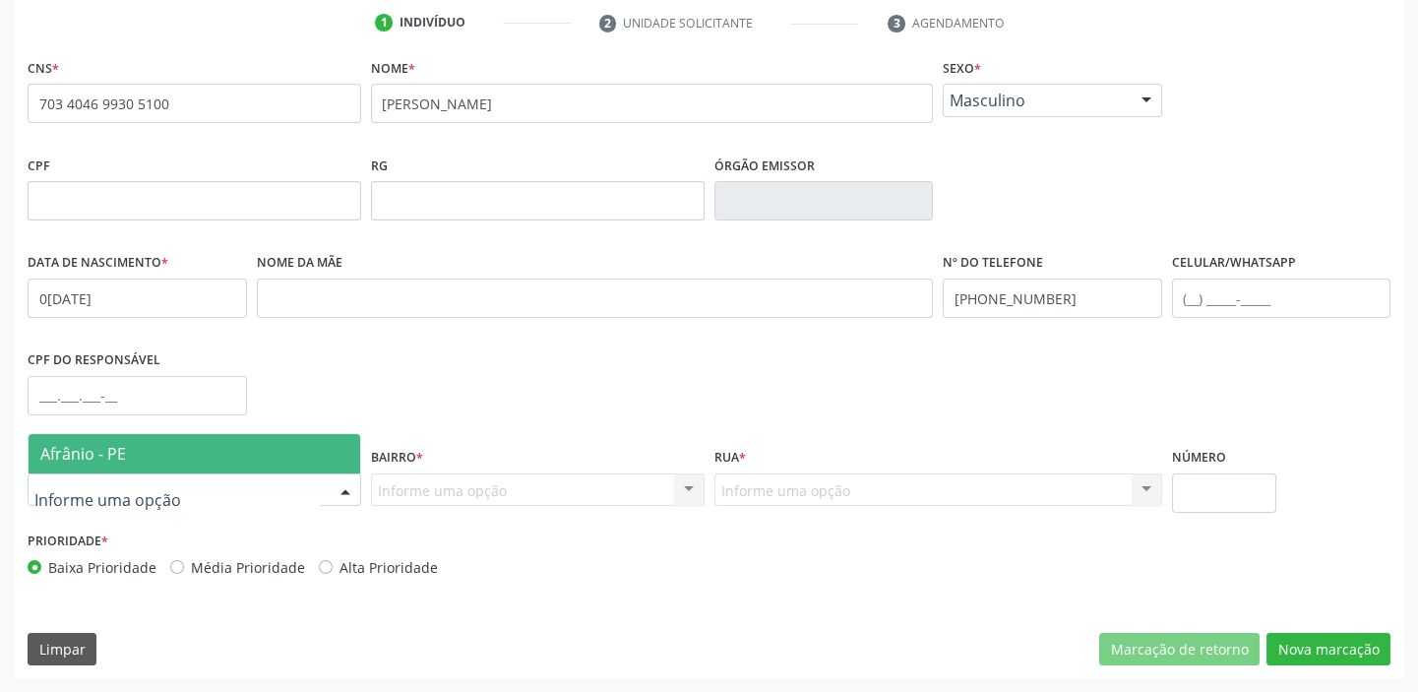
click at [84, 450] on span "Afrânio - PE" at bounding box center [83, 454] width 86 height 22
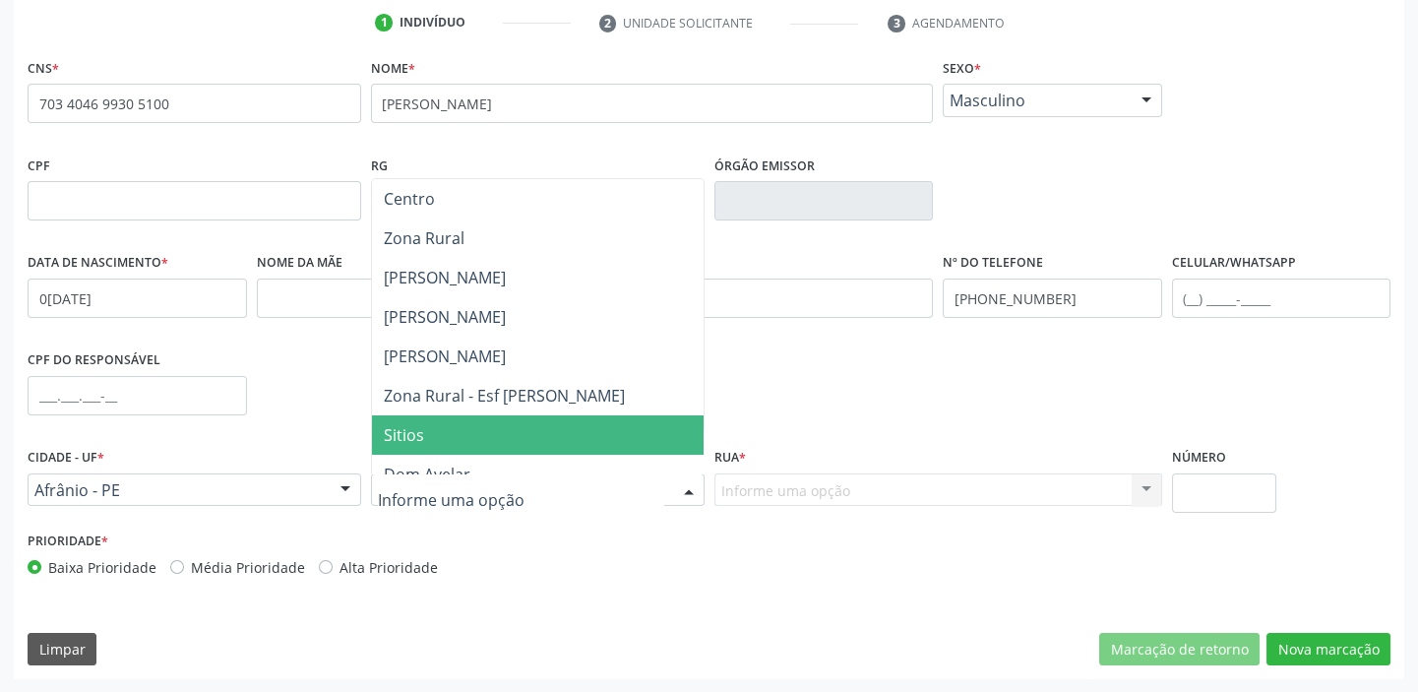
click at [426, 432] on span "Sitios" at bounding box center [538, 434] width 332 height 39
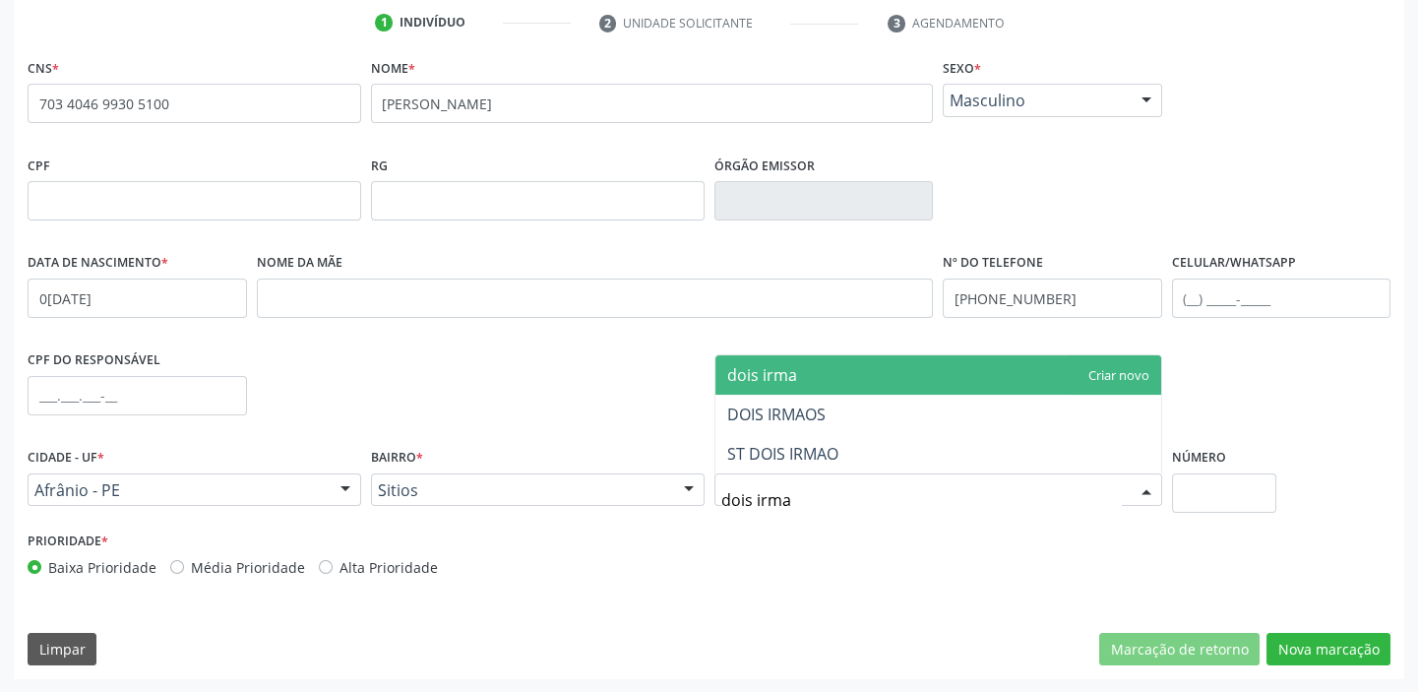
type input "dois irmao"
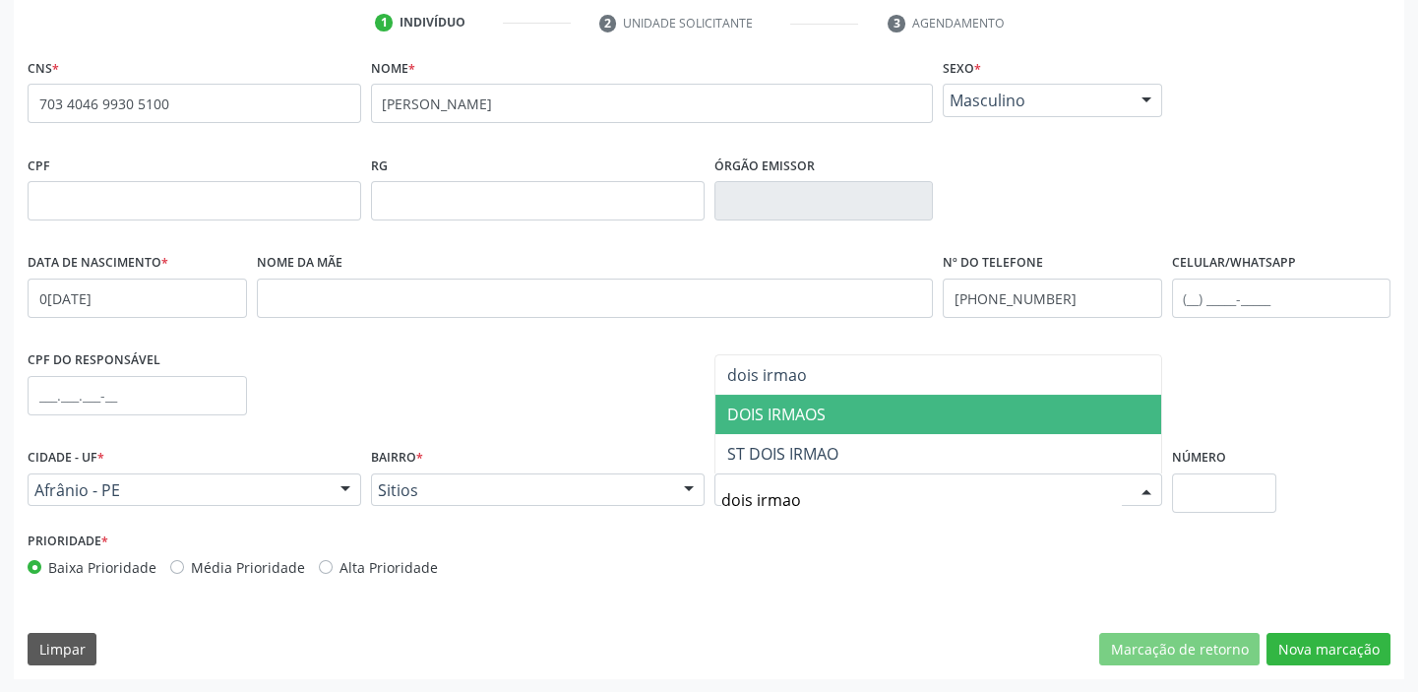
click at [790, 418] on span "DOIS IRMAOS" at bounding box center [776, 414] width 98 height 22
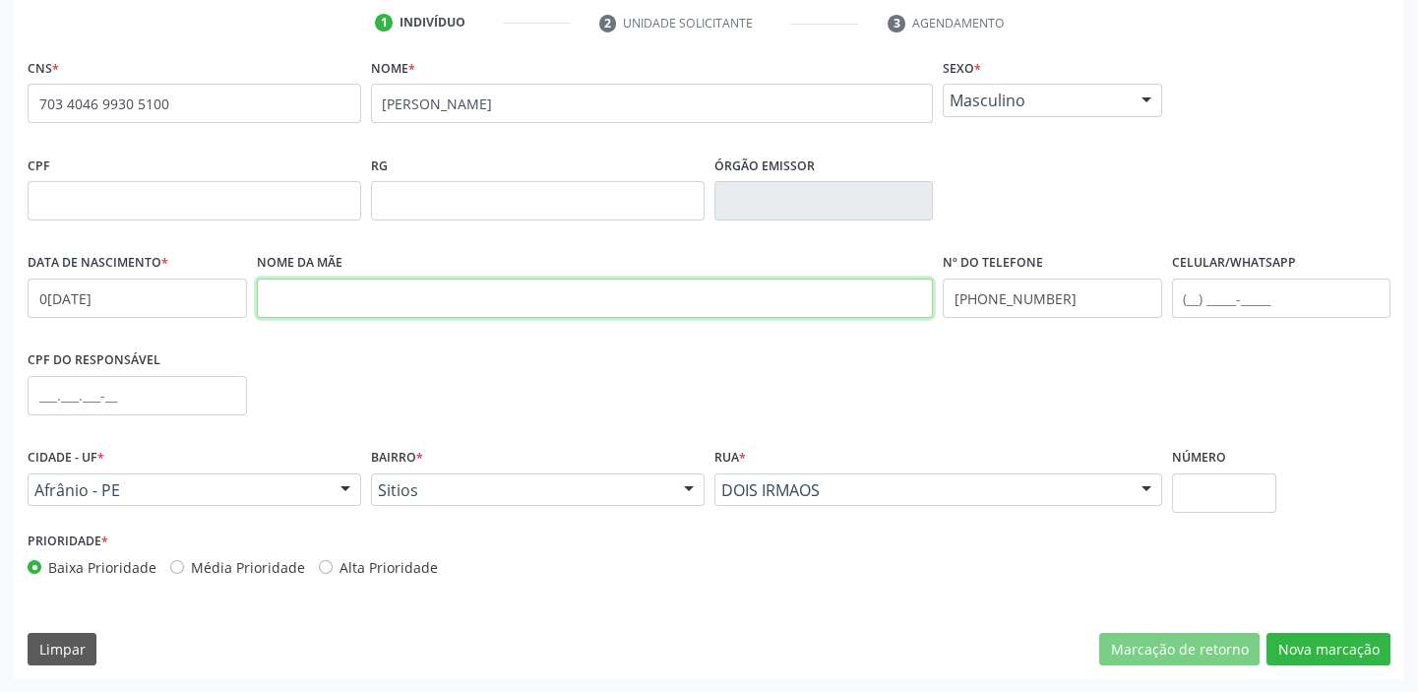
click at [290, 295] on input "text" at bounding box center [595, 297] width 677 height 39
type input "m"
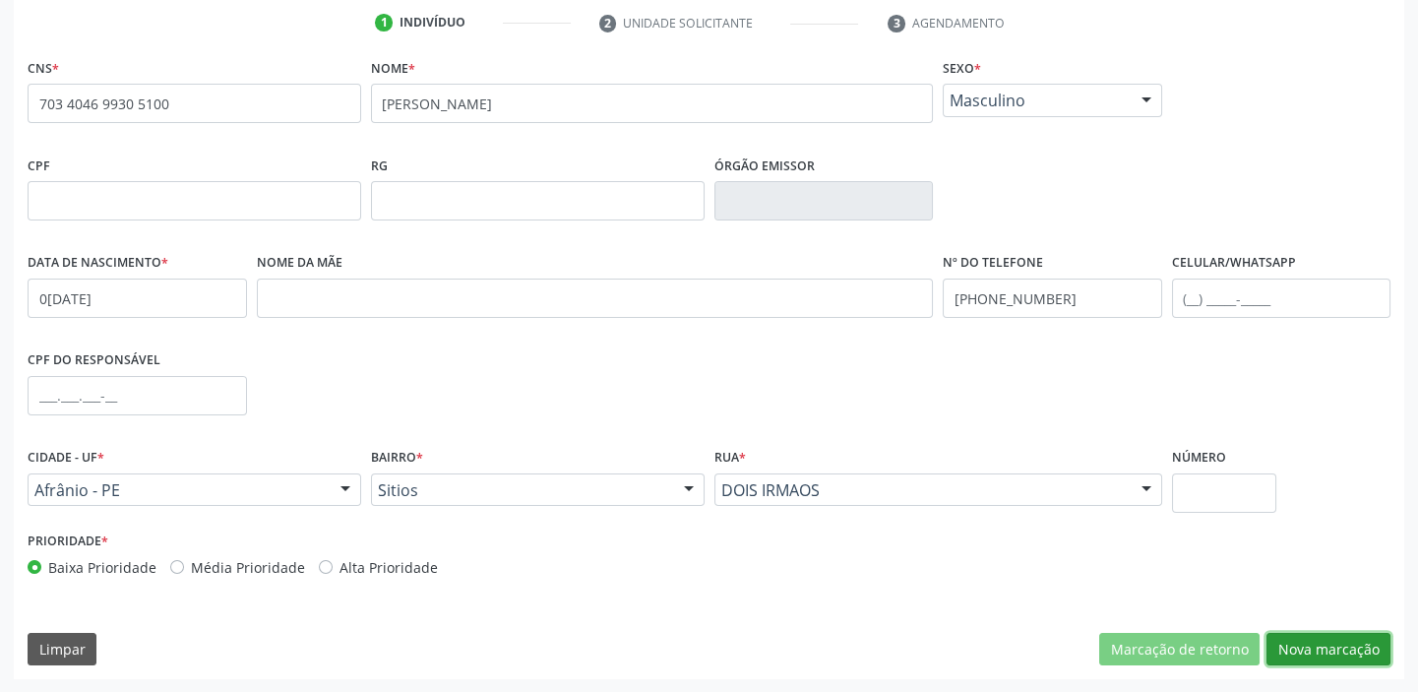
click at [1321, 645] on button "Nova marcação" at bounding box center [1328, 649] width 124 height 33
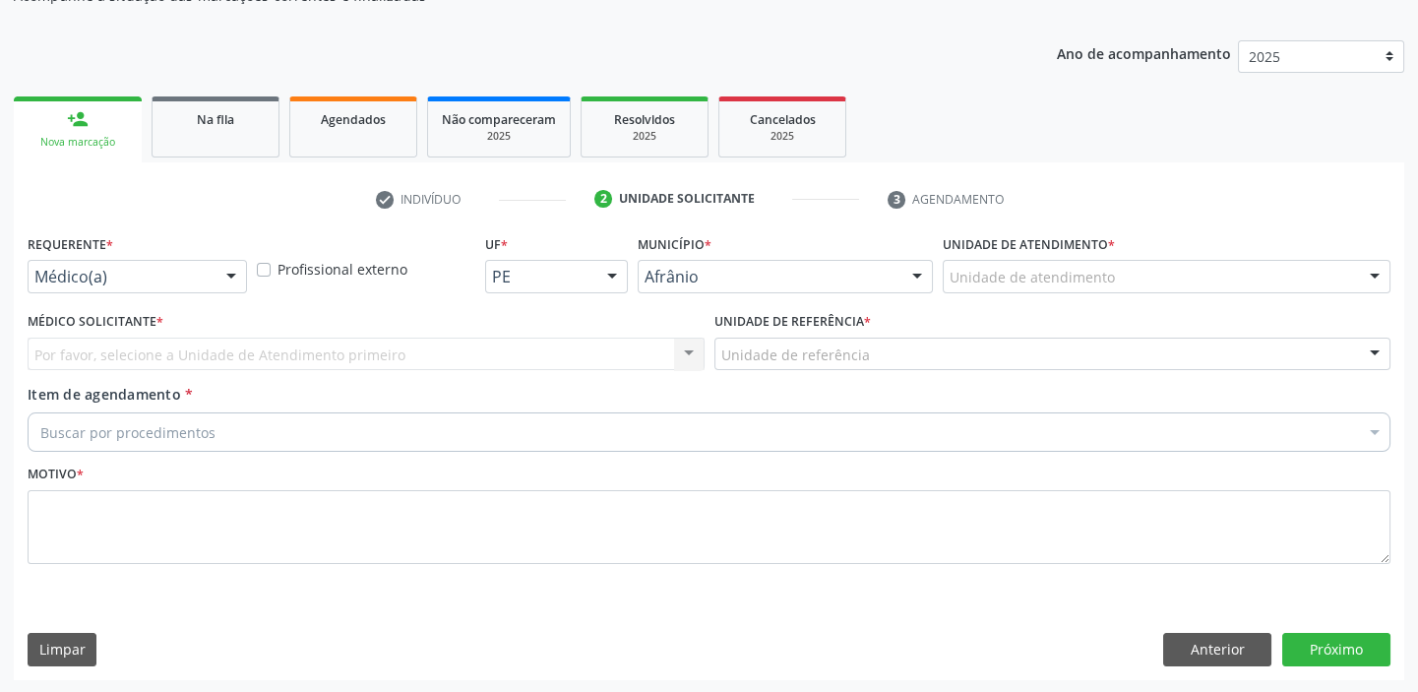
drag, startPoint x: 1012, startPoint y: 269, endPoint x: 1007, endPoint y: 315, distance: 46.5
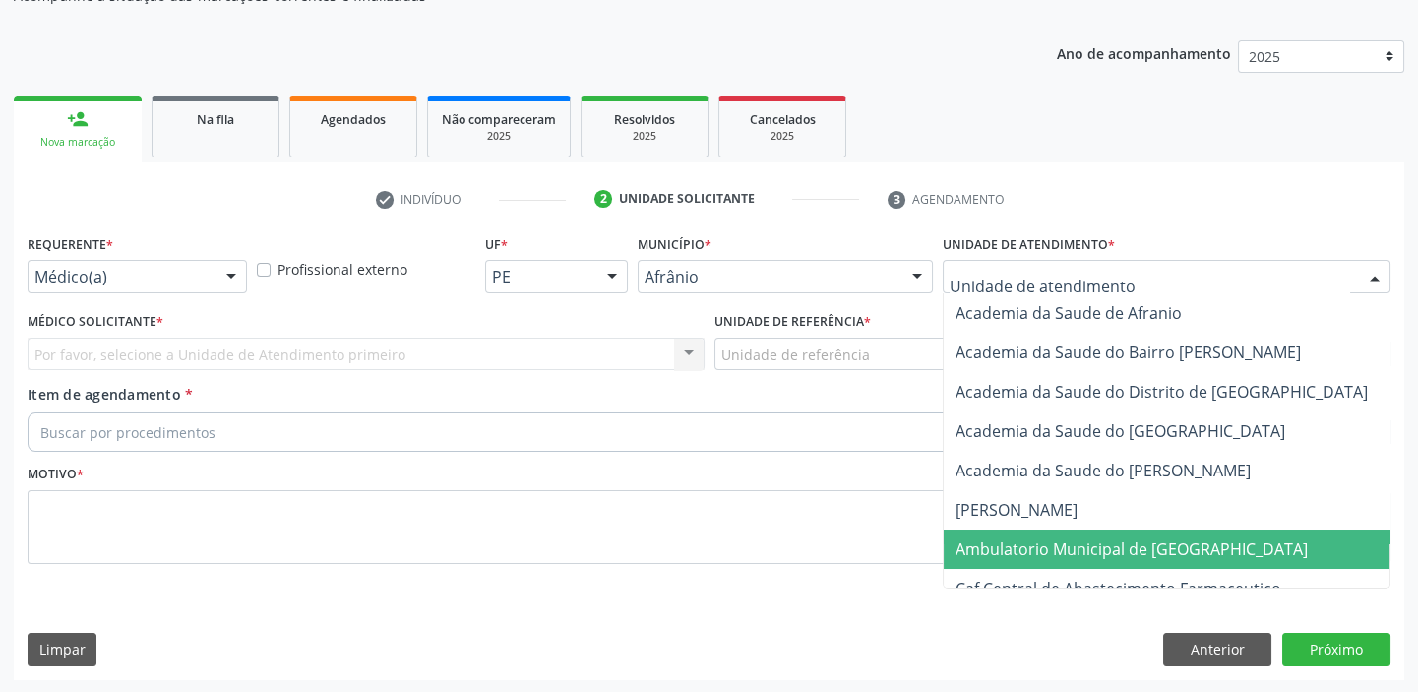
drag, startPoint x: 1036, startPoint y: 549, endPoint x: 894, endPoint y: 446, distance: 175.3
click at [1035, 549] on span "Ambulatorio Municipal de [GEOGRAPHIC_DATA]" at bounding box center [1131, 549] width 352 height 22
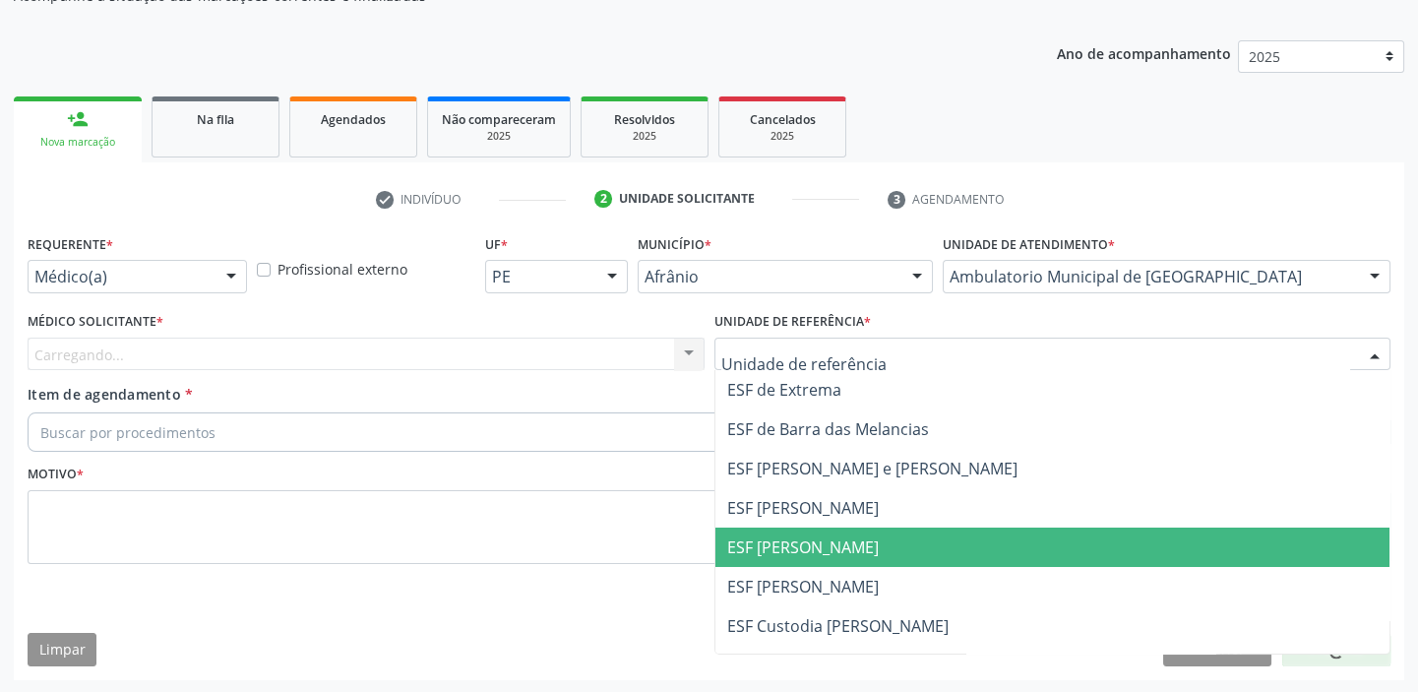
drag, startPoint x: 799, startPoint y: 558, endPoint x: 678, endPoint y: 530, distance: 124.1
click at [799, 559] on span "ESF [PERSON_NAME]" at bounding box center [1052, 546] width 675 height 39
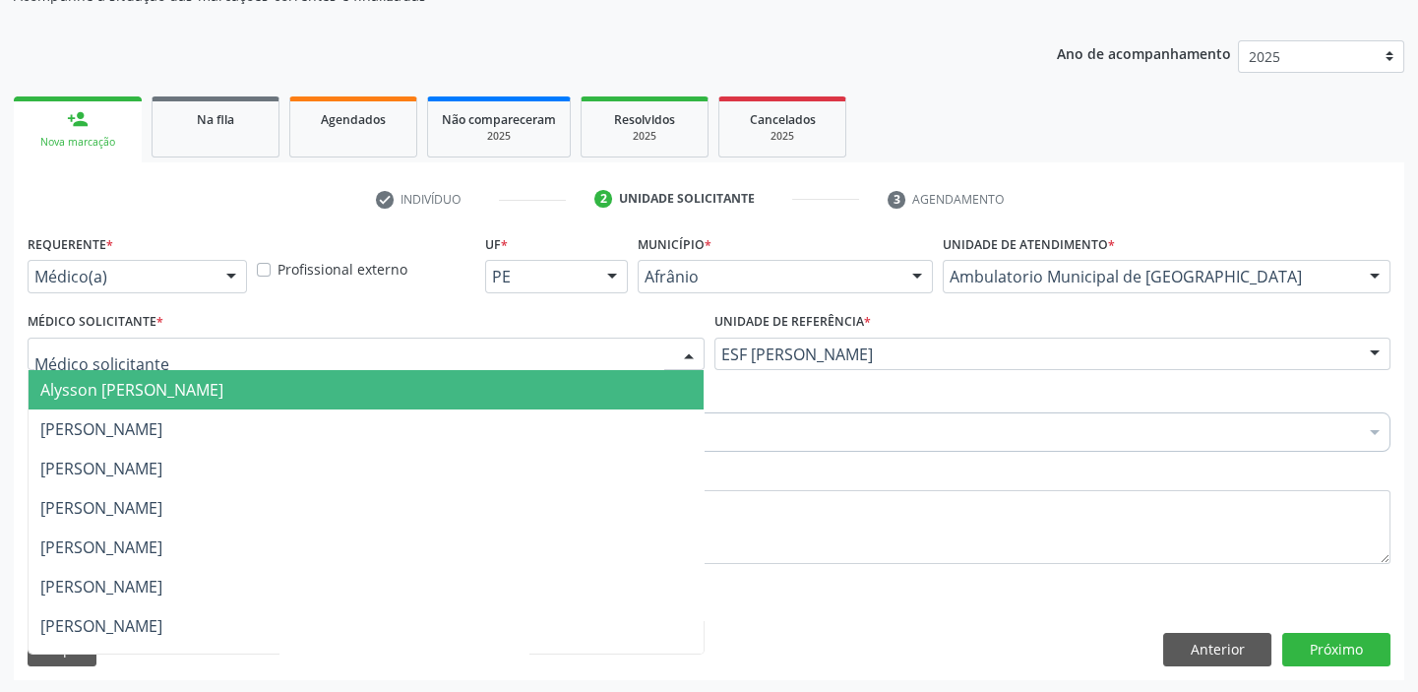
drag, startPoint x: 60, startPoint y: 348, endPoint x: 71, endPoint y: 397, distance: 50.4
click at [78, 405] on span "Alysson [PERSON_NAME]" at bounding box center [366, 389] width 675 height 39
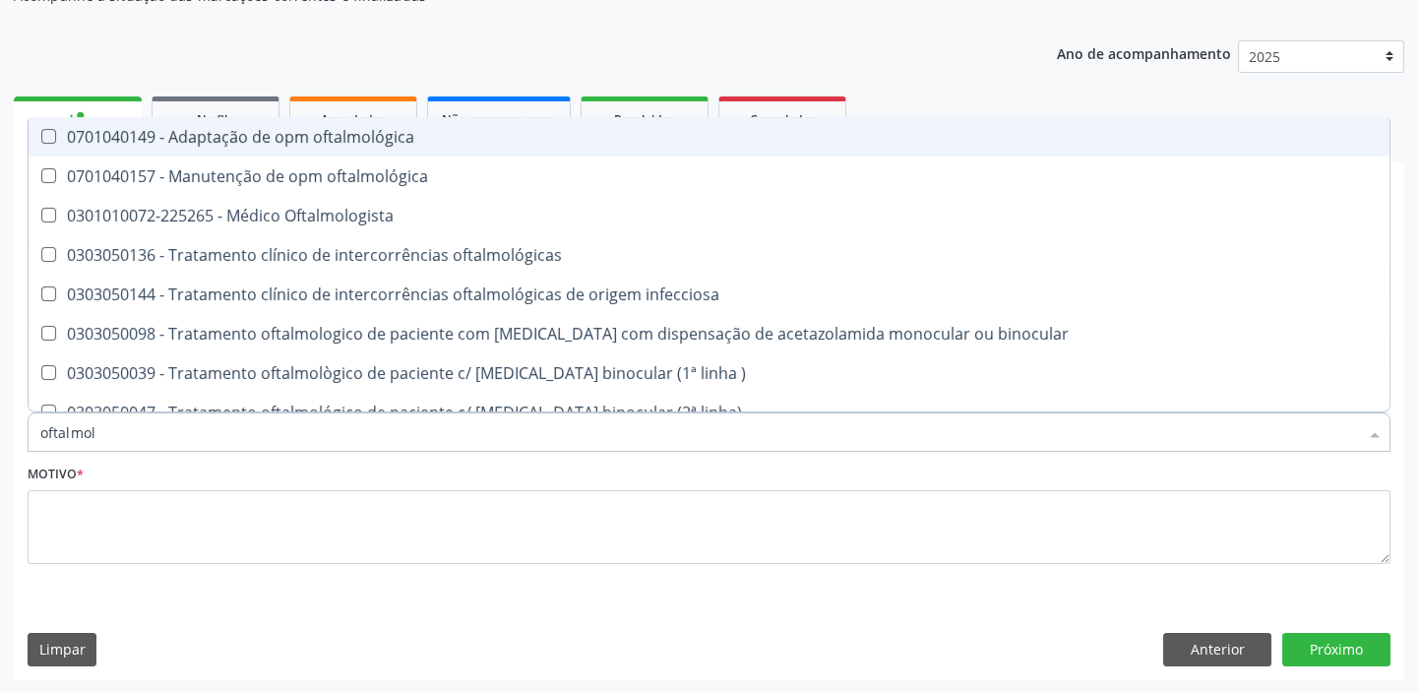
type input "oftalmolo"
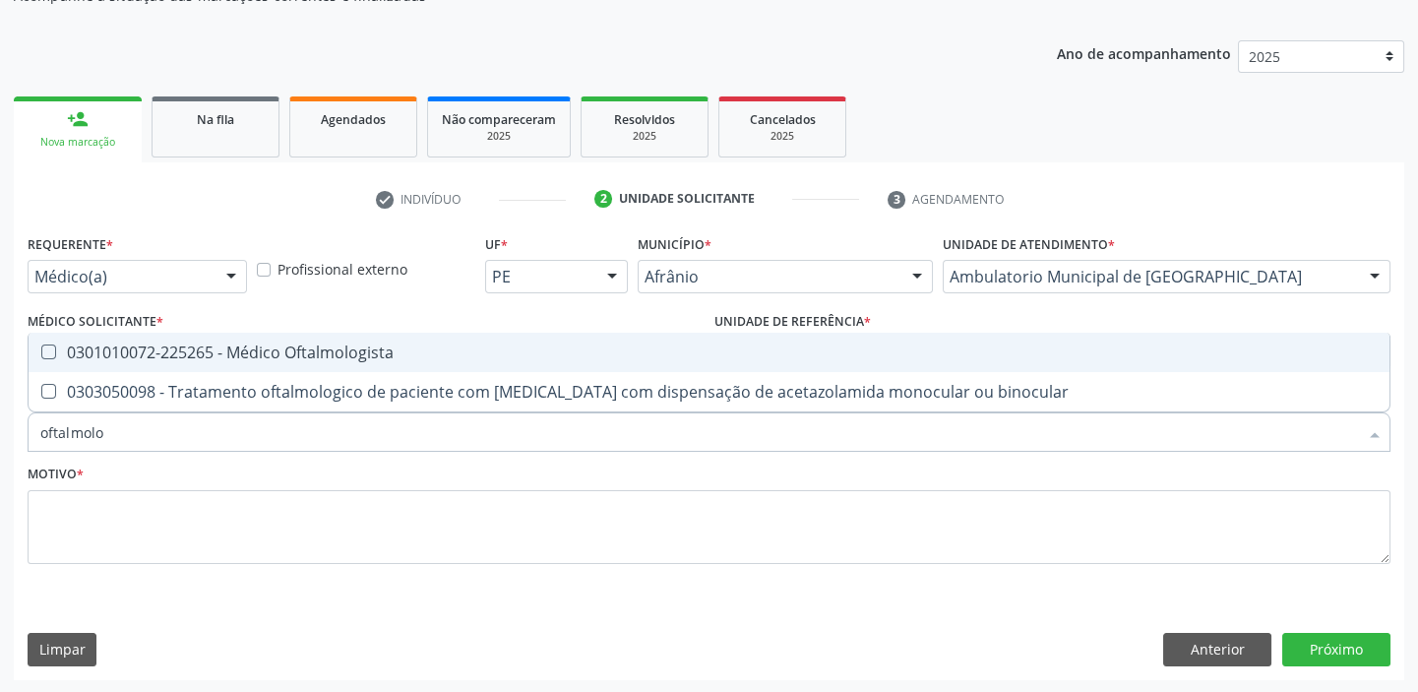
click at [96, 356] on div "0301010072-225265 - Médico Oftalmologista" at bounding box center [708, 352] width 1337 height 16
checkbox Oftalmologista "true"
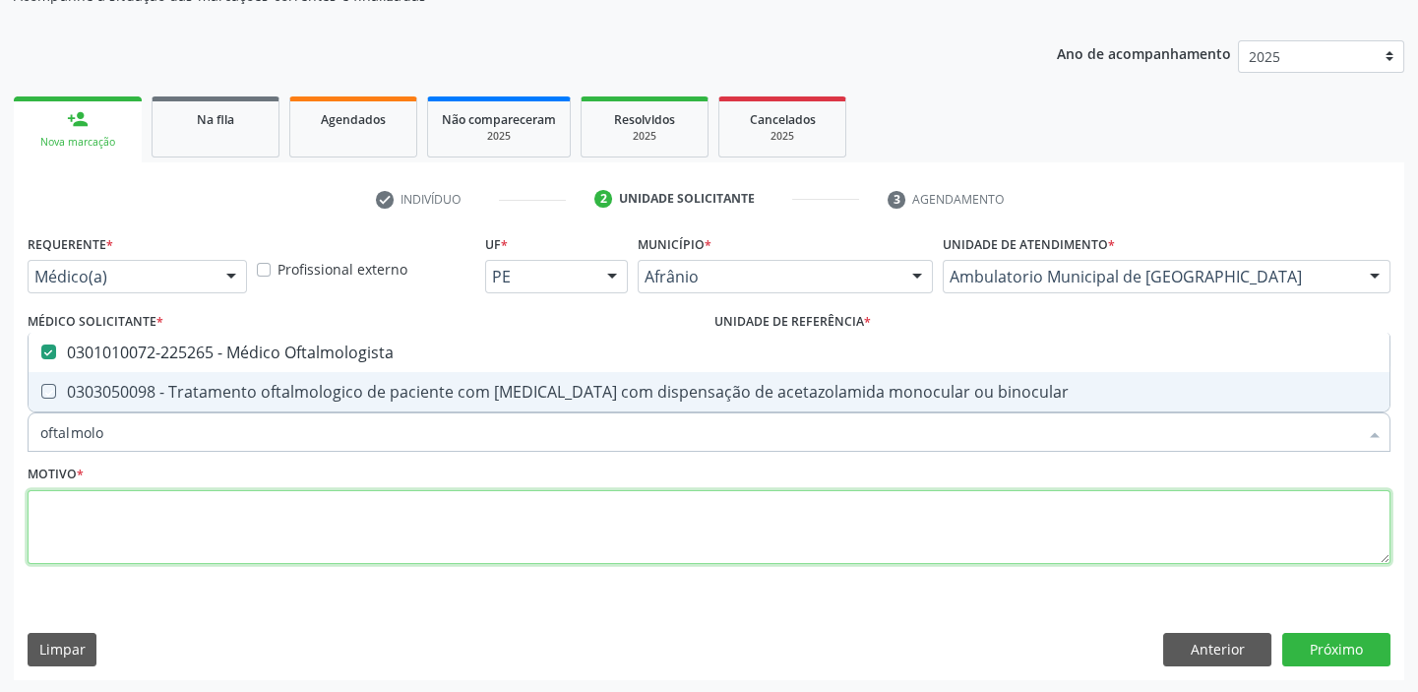
click at [77, 541] on textarea at bounding box center [709, 527] width 1363 height 75
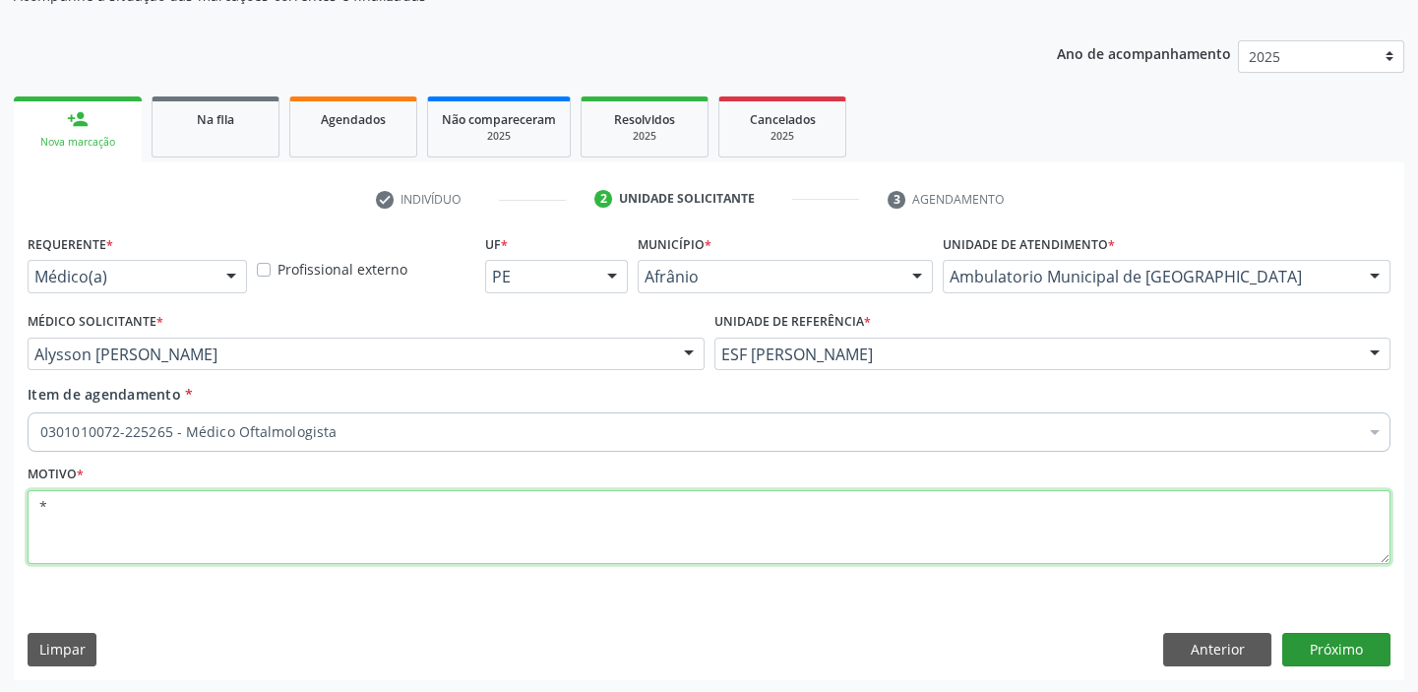
type textarea "*"
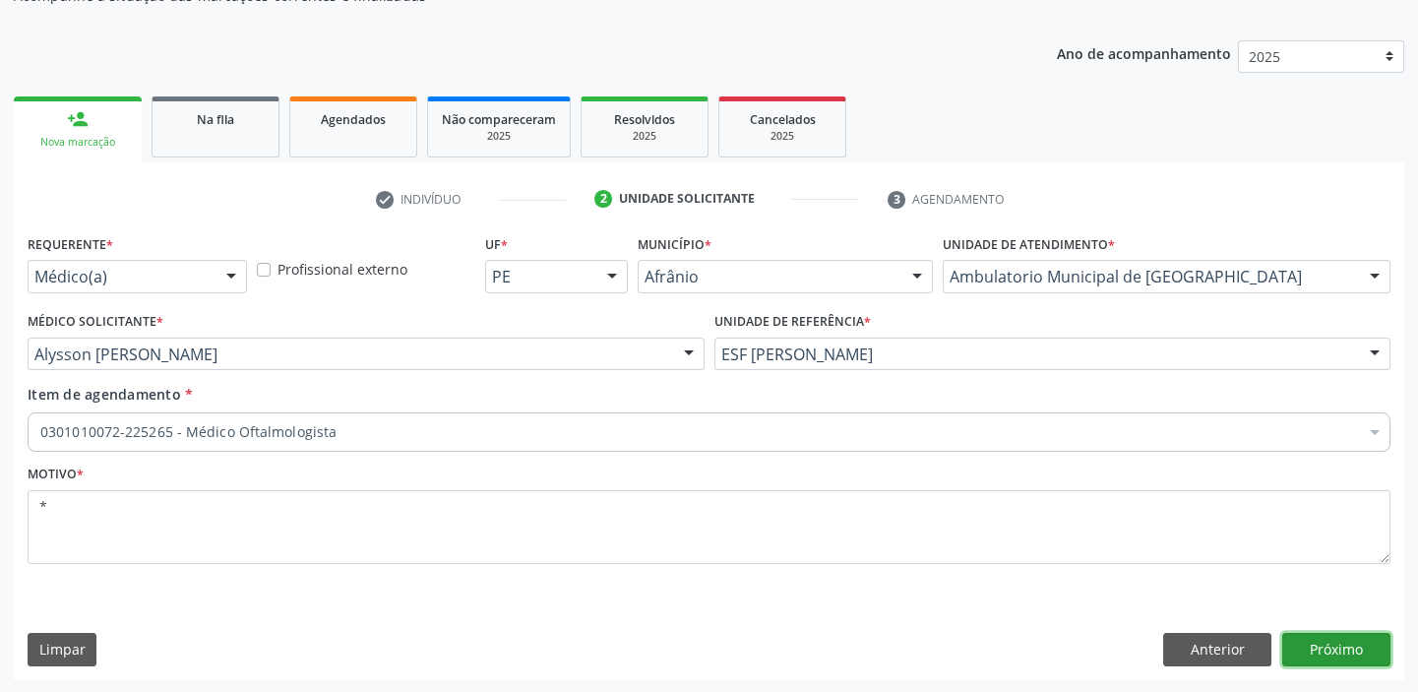
click at [1336, 646] on button "Próximo" at bounding box center [1336, 649] width 108 height 33
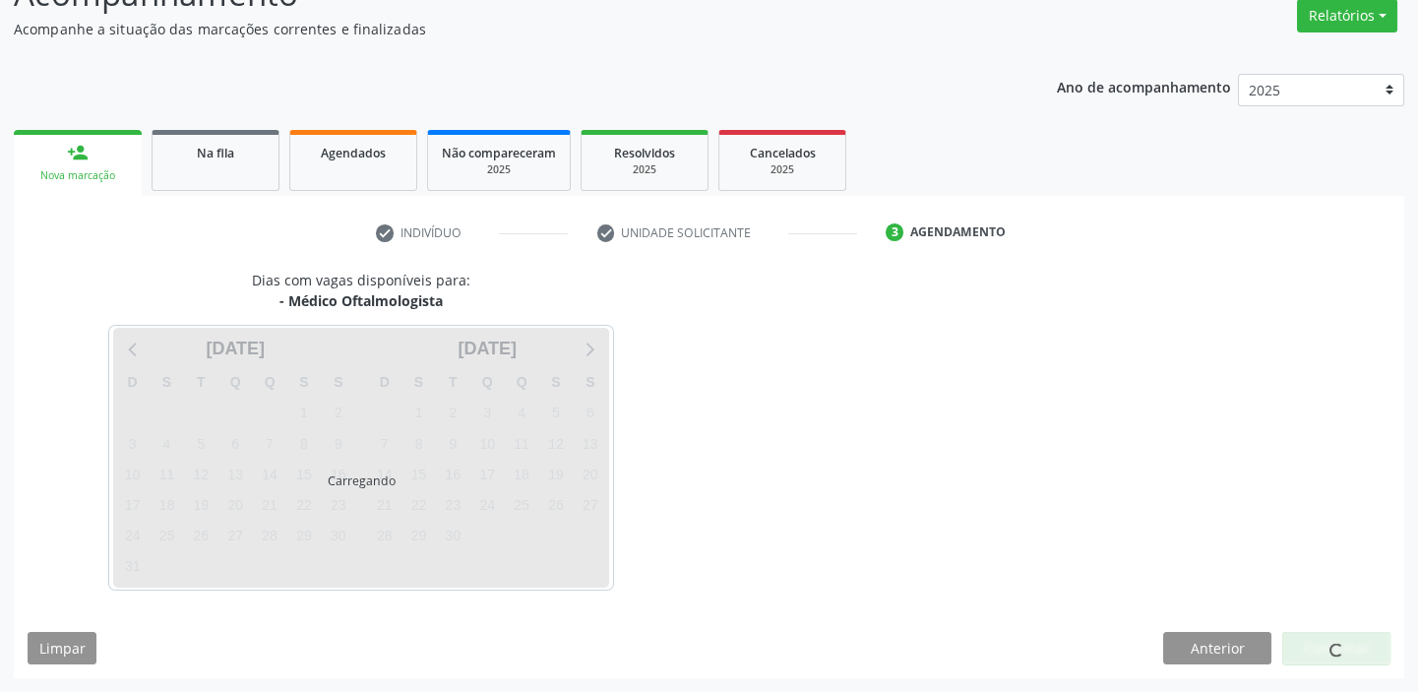
scroll to position [163, 0]
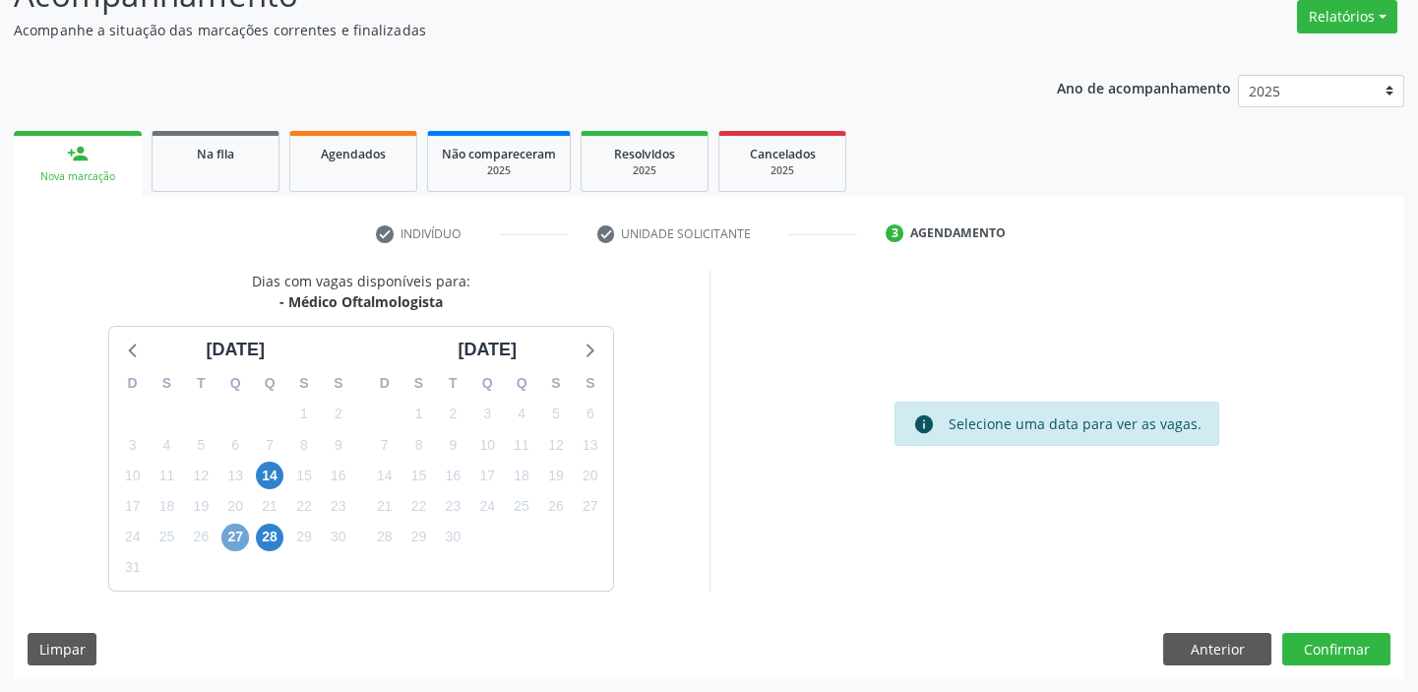
click at [235, 540] on span "27" at bounding box center [235, 537] width 28 height 28
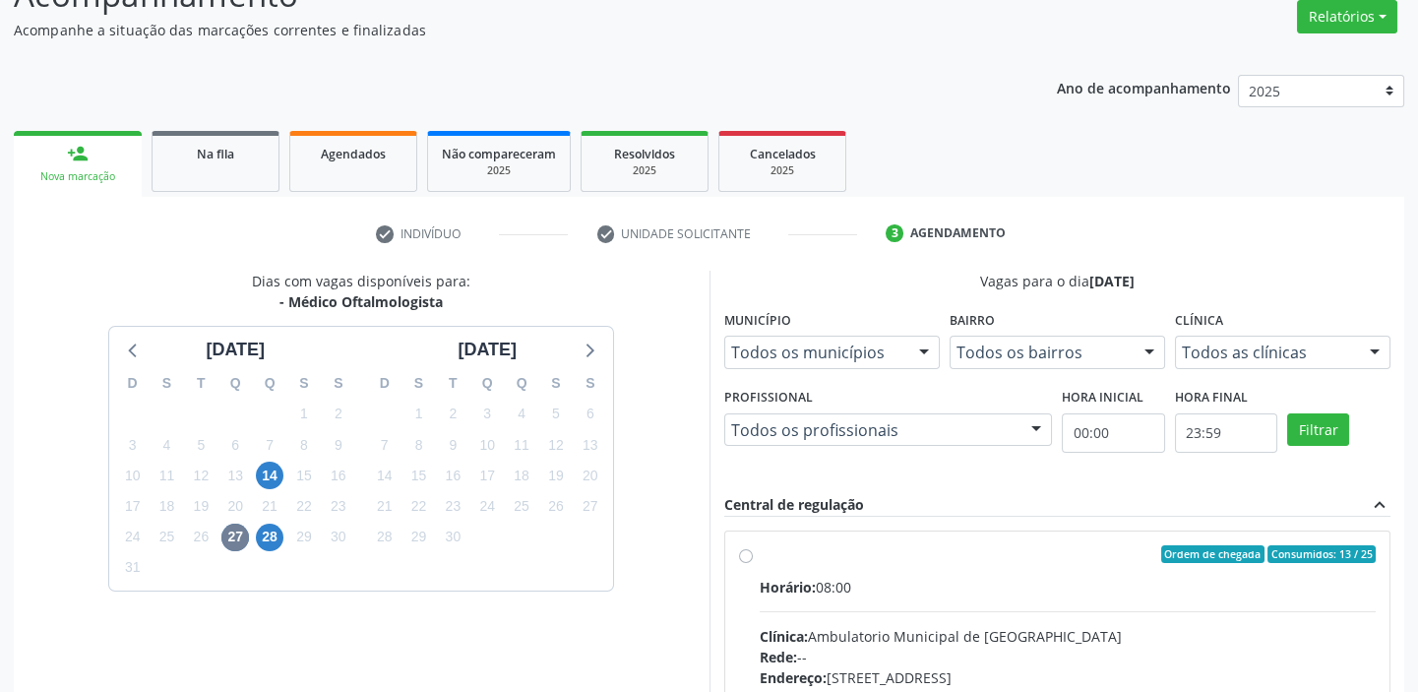
click at [957, 630] on div "Clínica: Ambulatorio Municipal de Saude" at bounding box center [1068, 636] width 617 height 21
click at [753, 563] on input "Ordem de chegada Consumidos: 13 / 25 Horário: 08:00 Clínica: Ambulatorio Munici…" at bounding box center [746, 554] width 14 height 18
radio input "true"
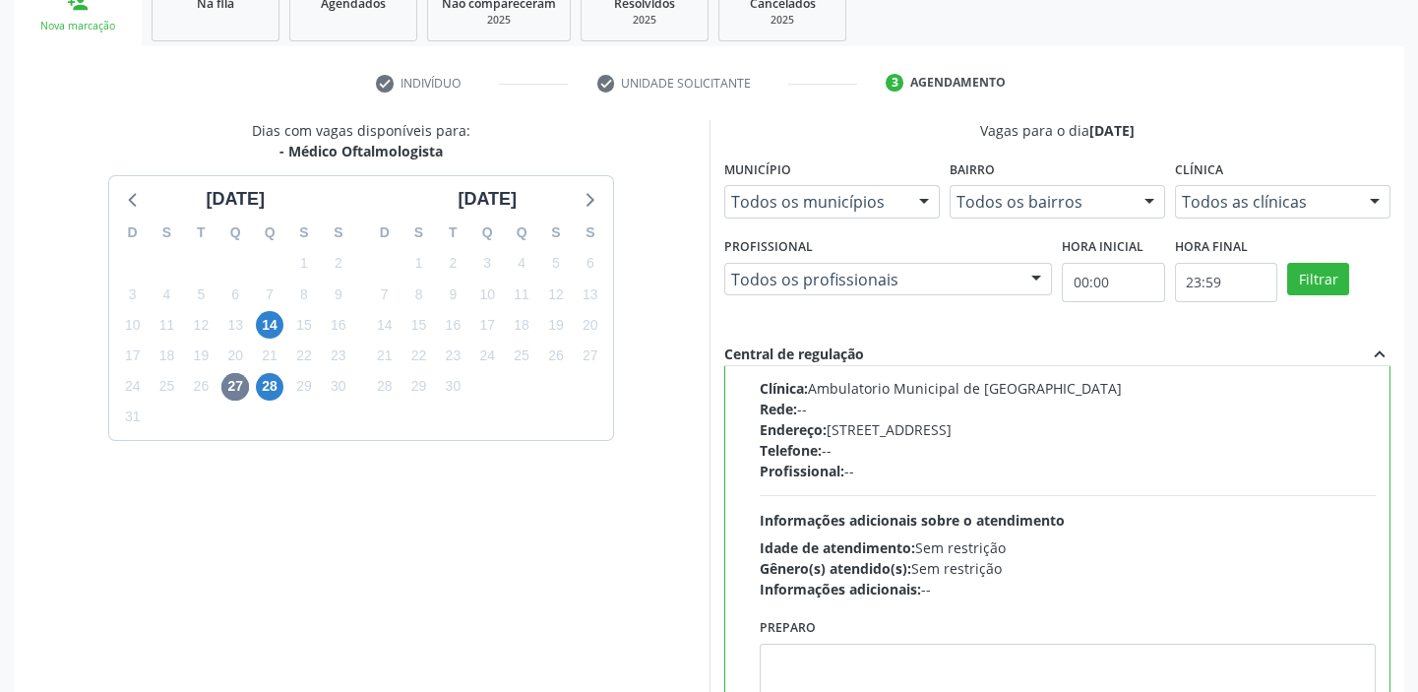
scroll to position [482, 0]
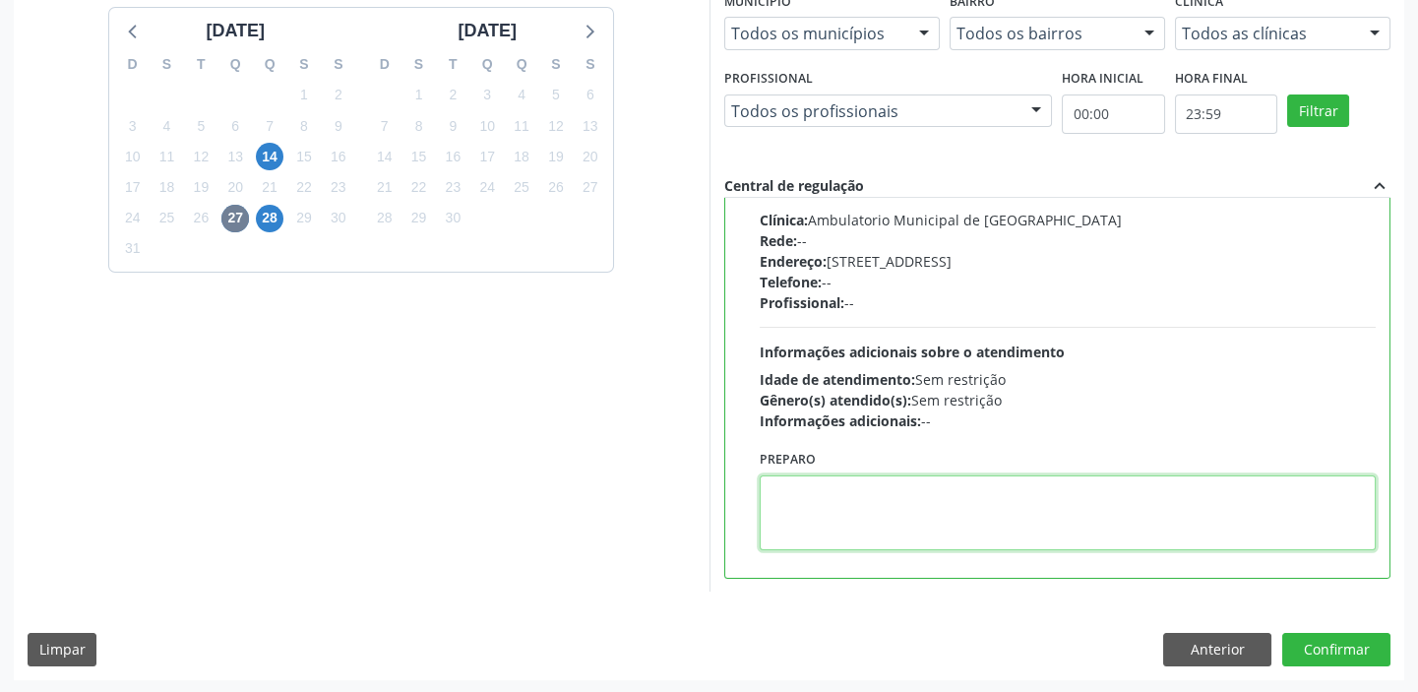
click at [864, 533] on textarea at bounding box center [1068, 512] width 617 height 75
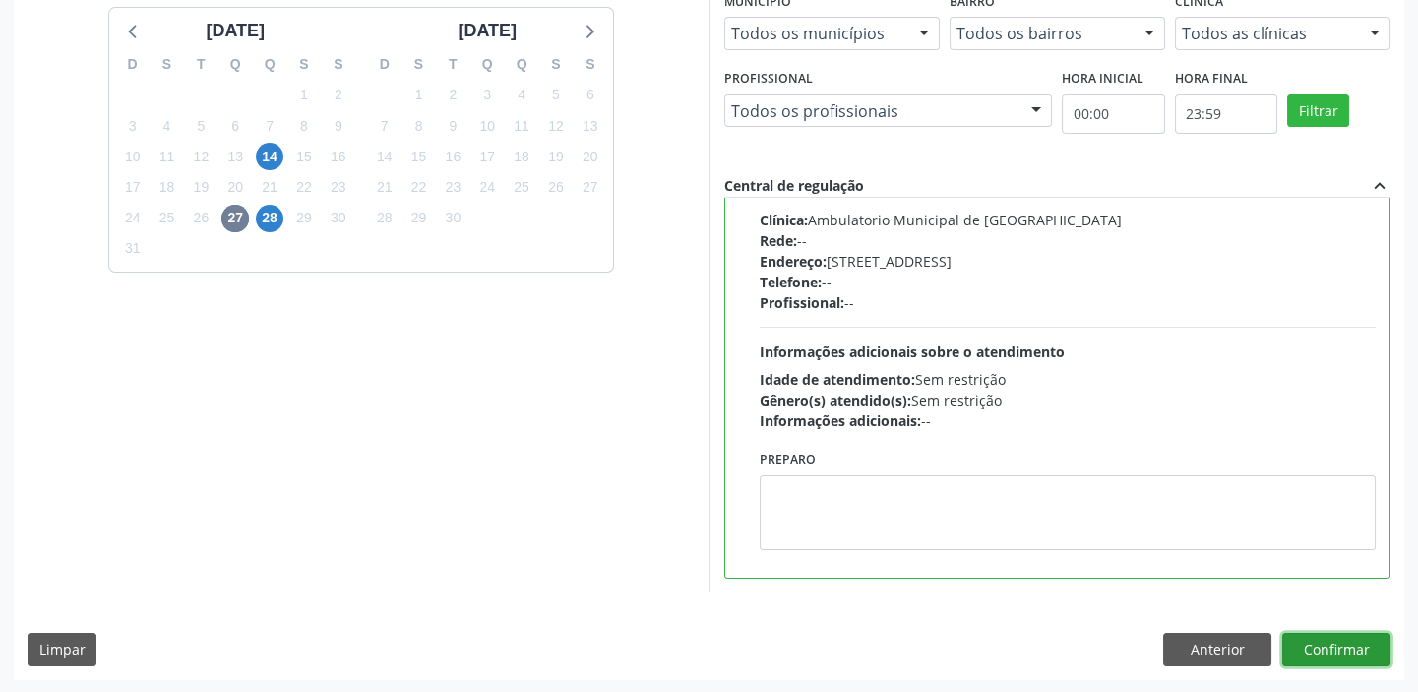
click at [1321, 648] on button "Confirmar" at bounding box center [1336, 649] width 108 height 33
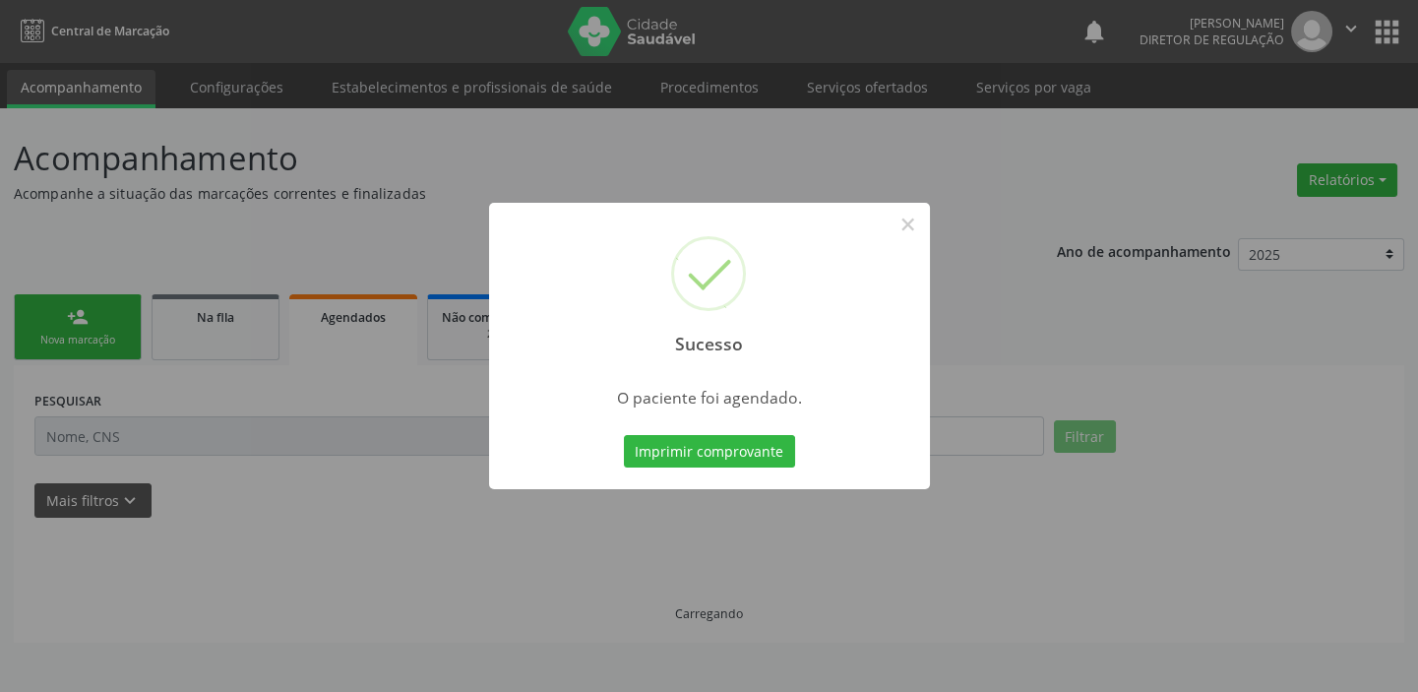
scroll to position [0, 0]
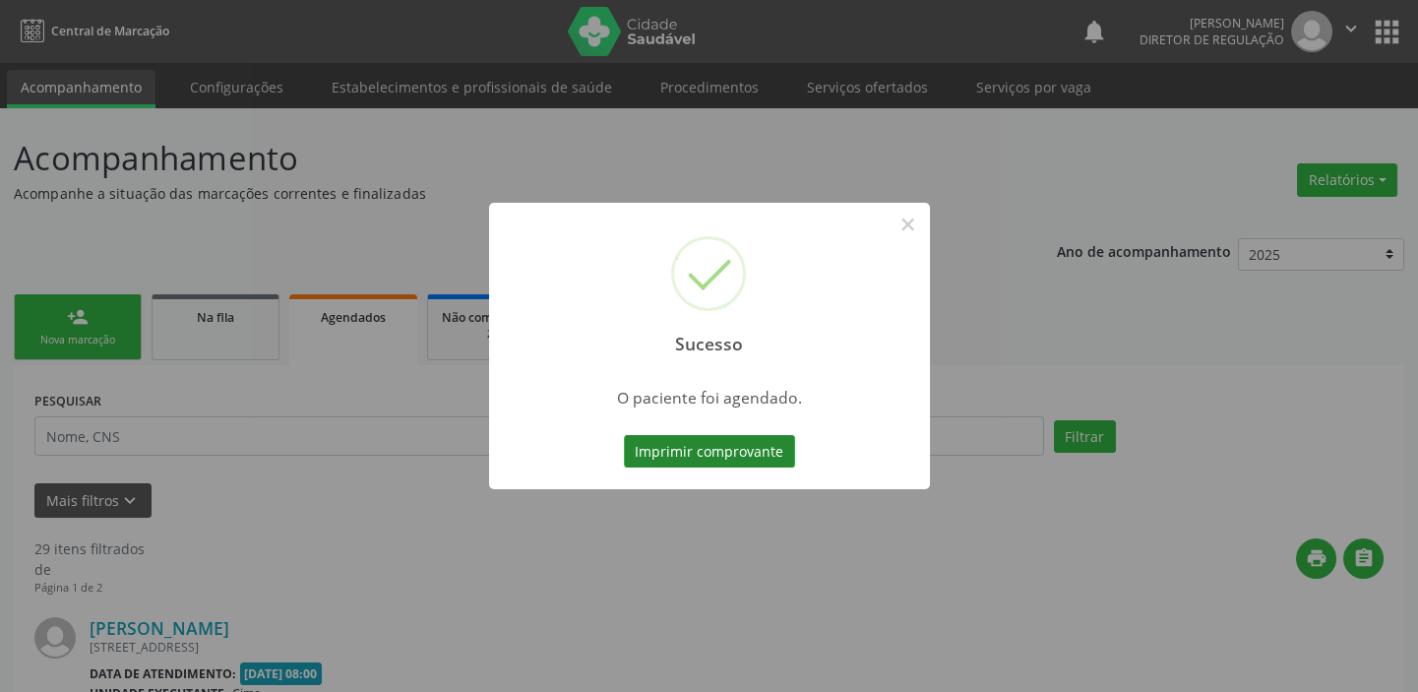
click at [737, 445] on button "Imprimir comprovante" at bounding box center [709, 451] width 171 height 33
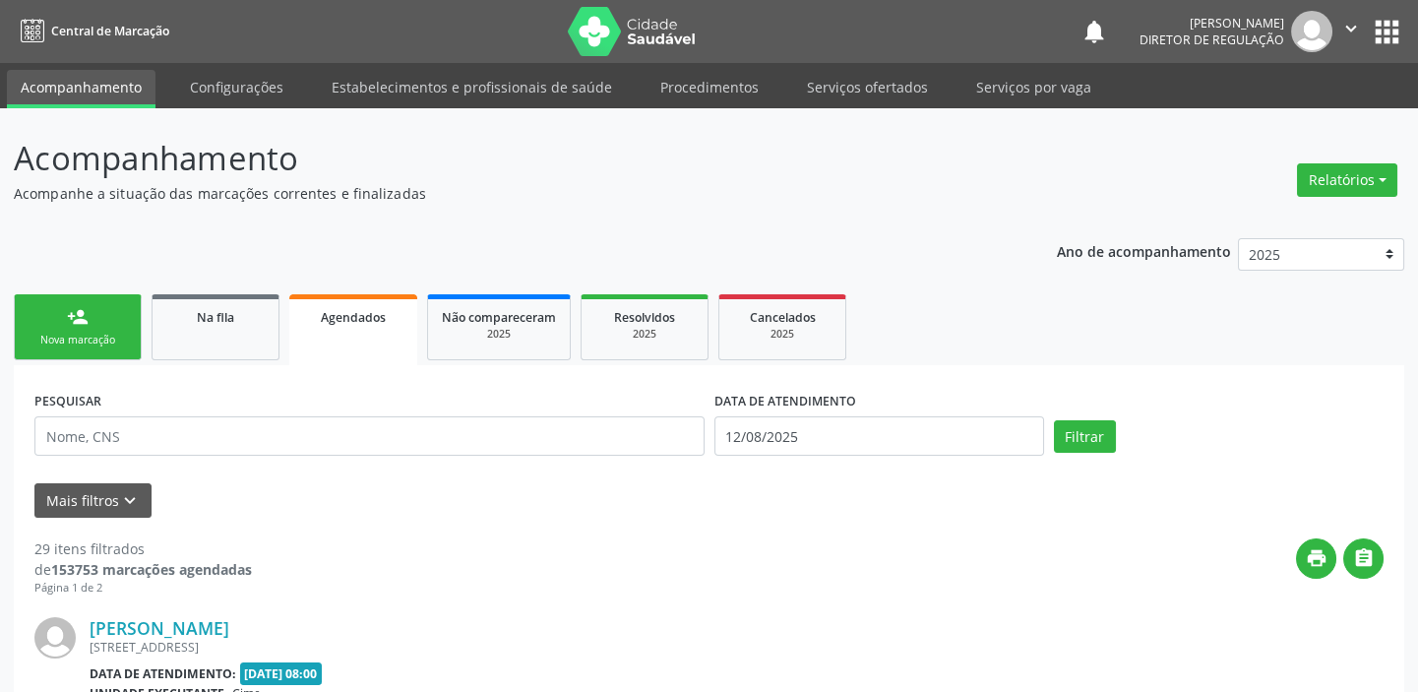
click at [61, 335] on div "Nova marcação" at bounding box center [78, 340] width 98 height 15
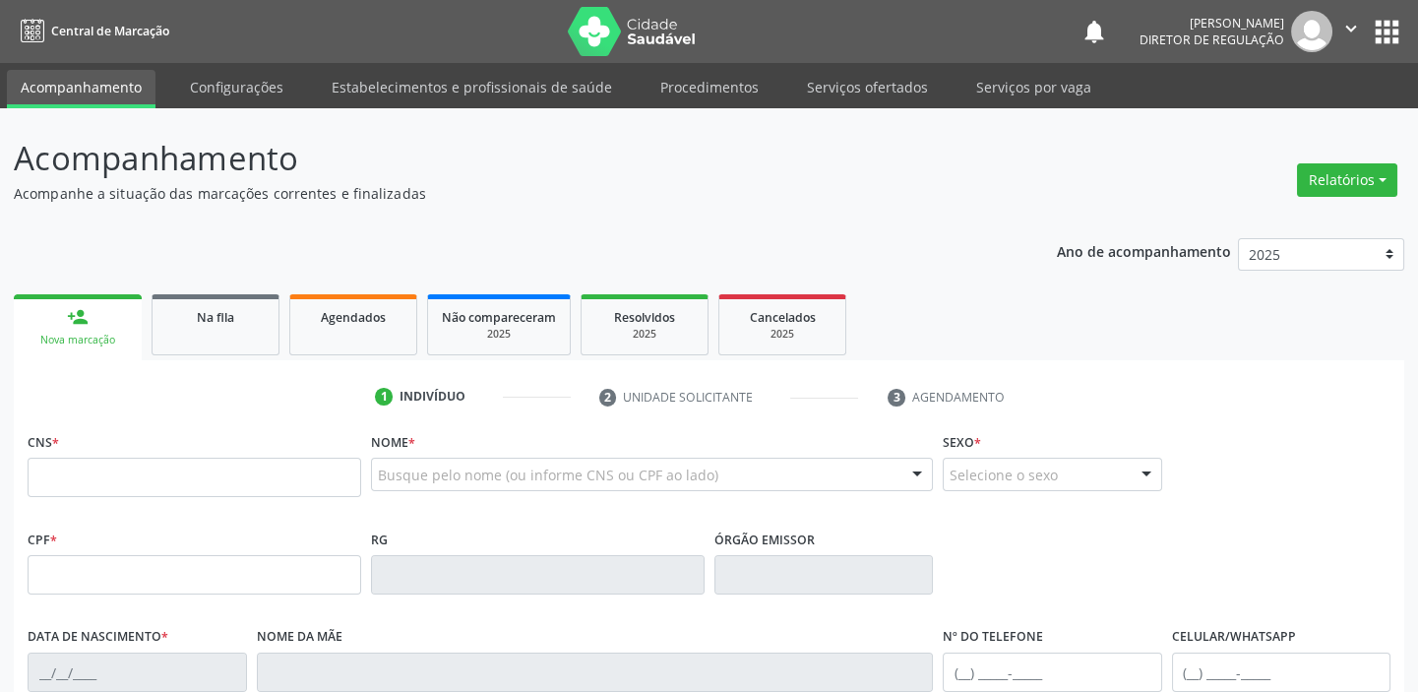
click at [61, 335] on div "Nova marcação" at bounding box center [78, 340] width 100 height 15
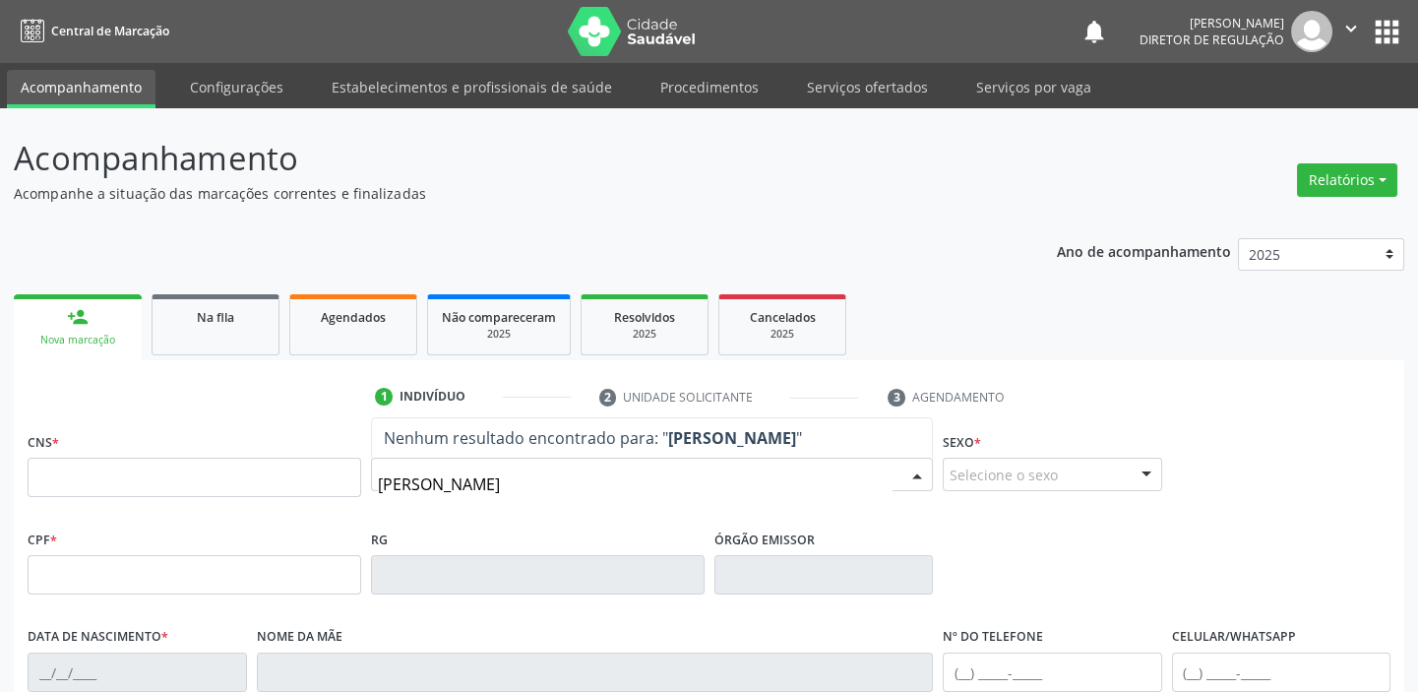
click at [426, 483] on input "agyuioda maria coelho" at bounding box center [635, 483] width 515 height 39
type input "aguida maria coelho"
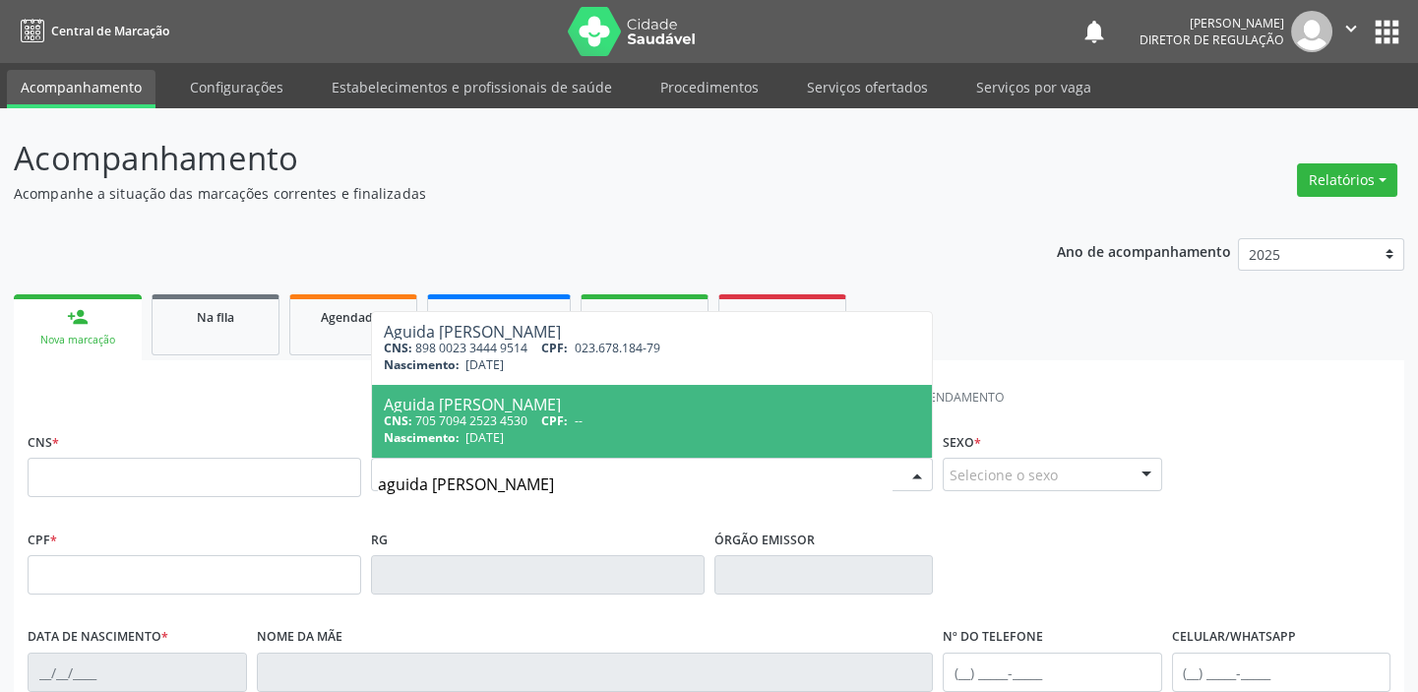
click at [452, 412] on div "CNS: 705 7094 2523 4530 CPF: --" at bounding box center [652, 420] width 536 height 17
type input "705 7094 2523 4530"
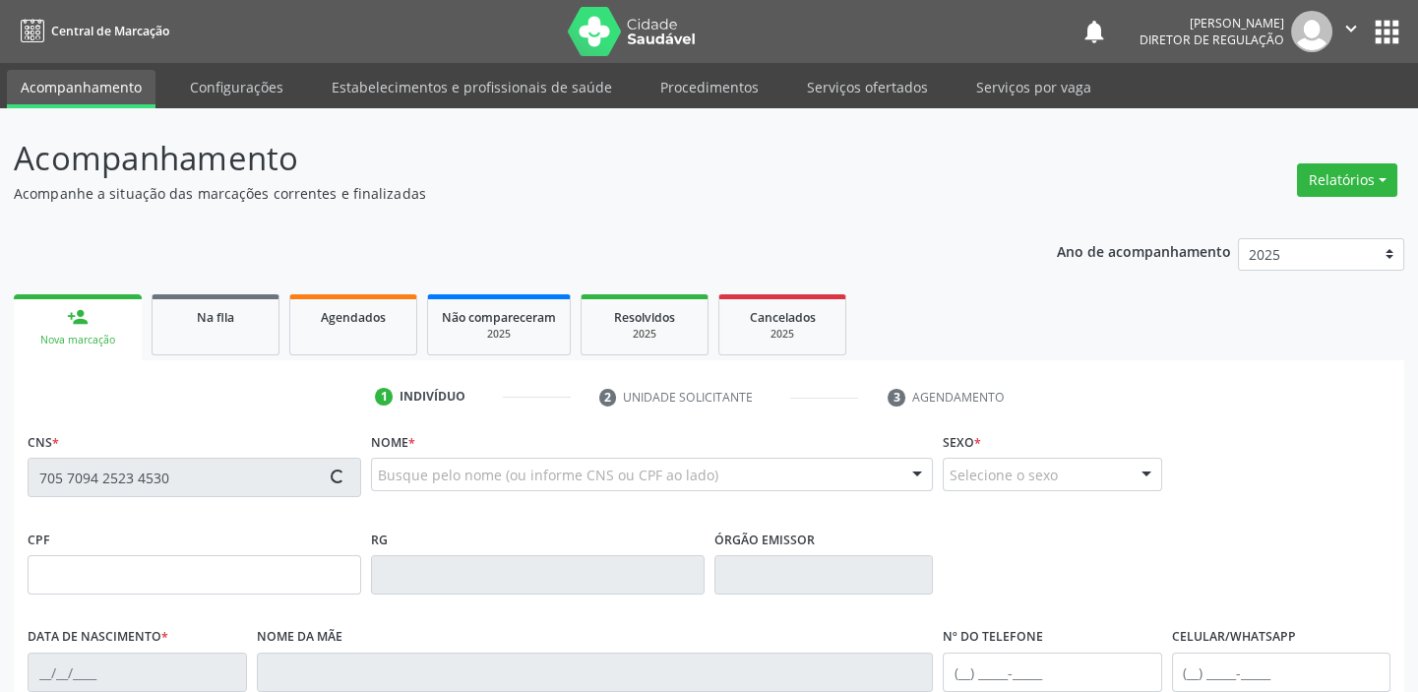
type input "05/03/1944"
type input "Maria José da Purificação"
type input "(87) 8839-8750"
type input "S/N"
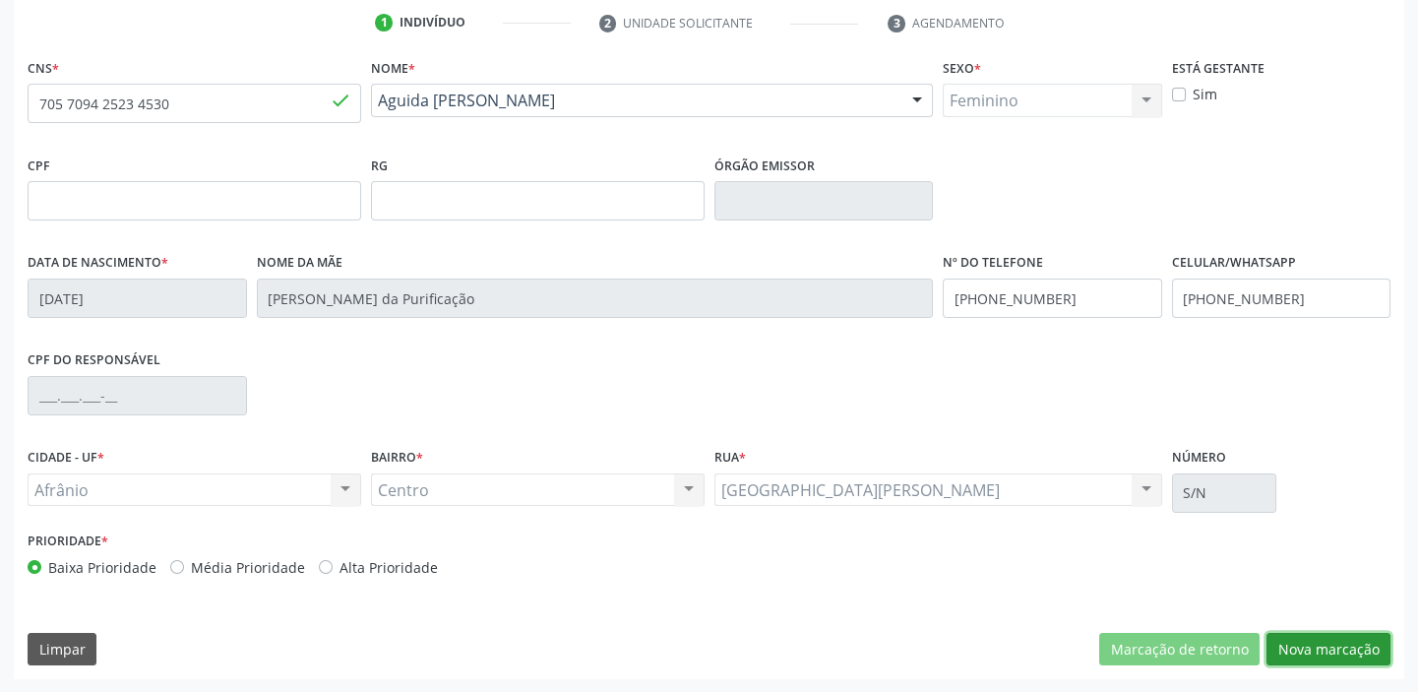
click at [1328, 648] on button "Nova marcação" at bounding box center [1328, 649] width 124 height 33
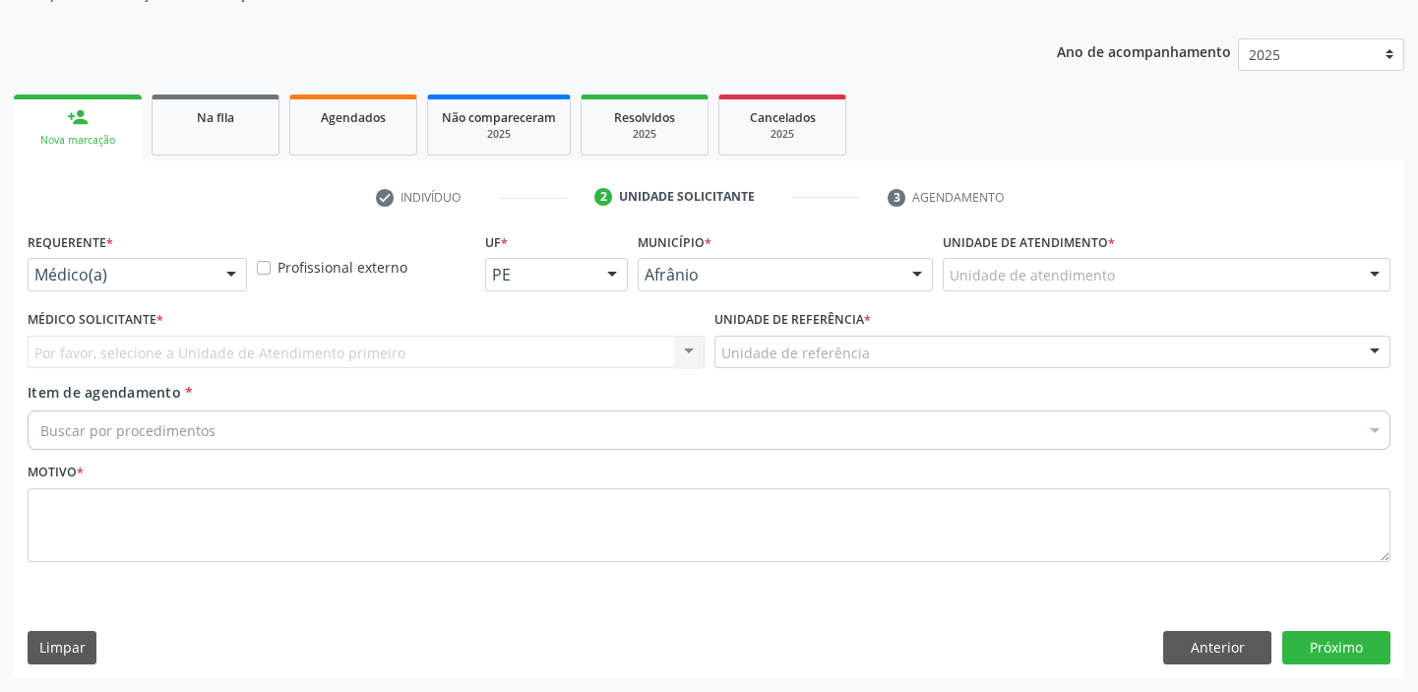
scroll to position [198, 0]
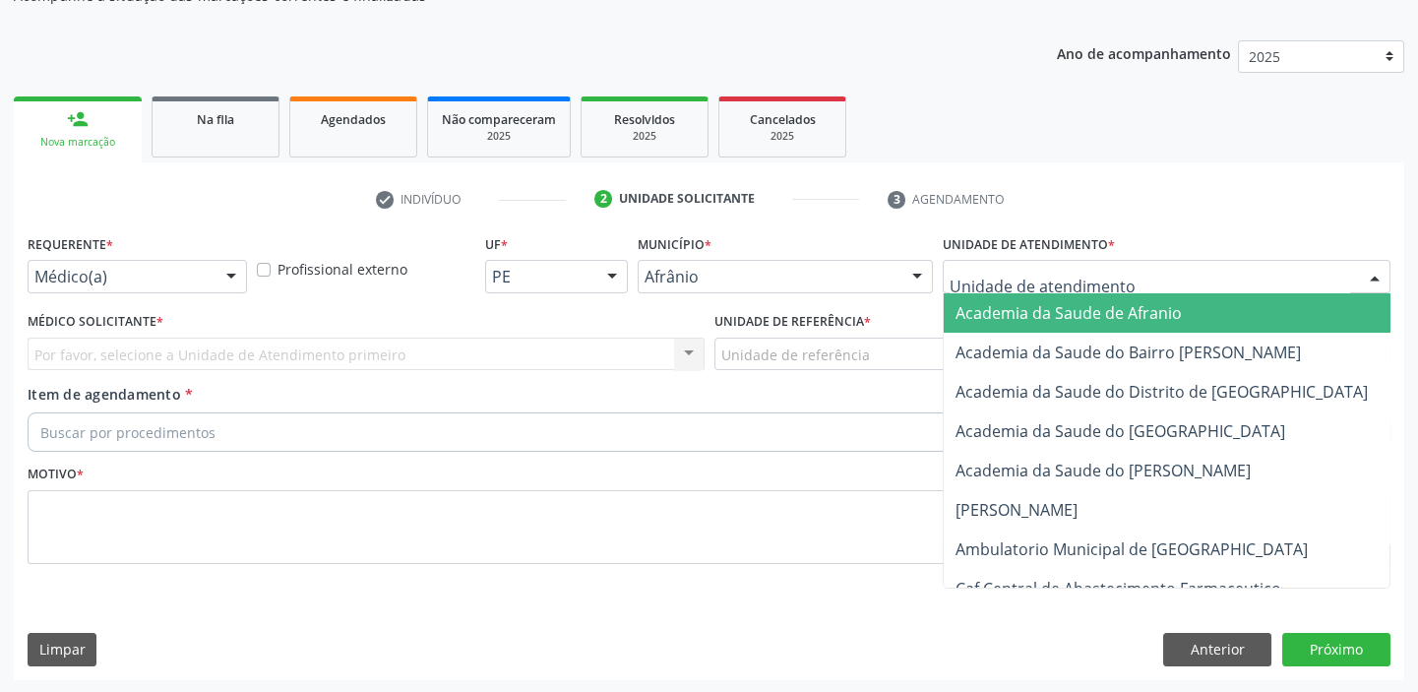
click at [946, 274] on div at bounding box center [1167, 276] width 448 height 33
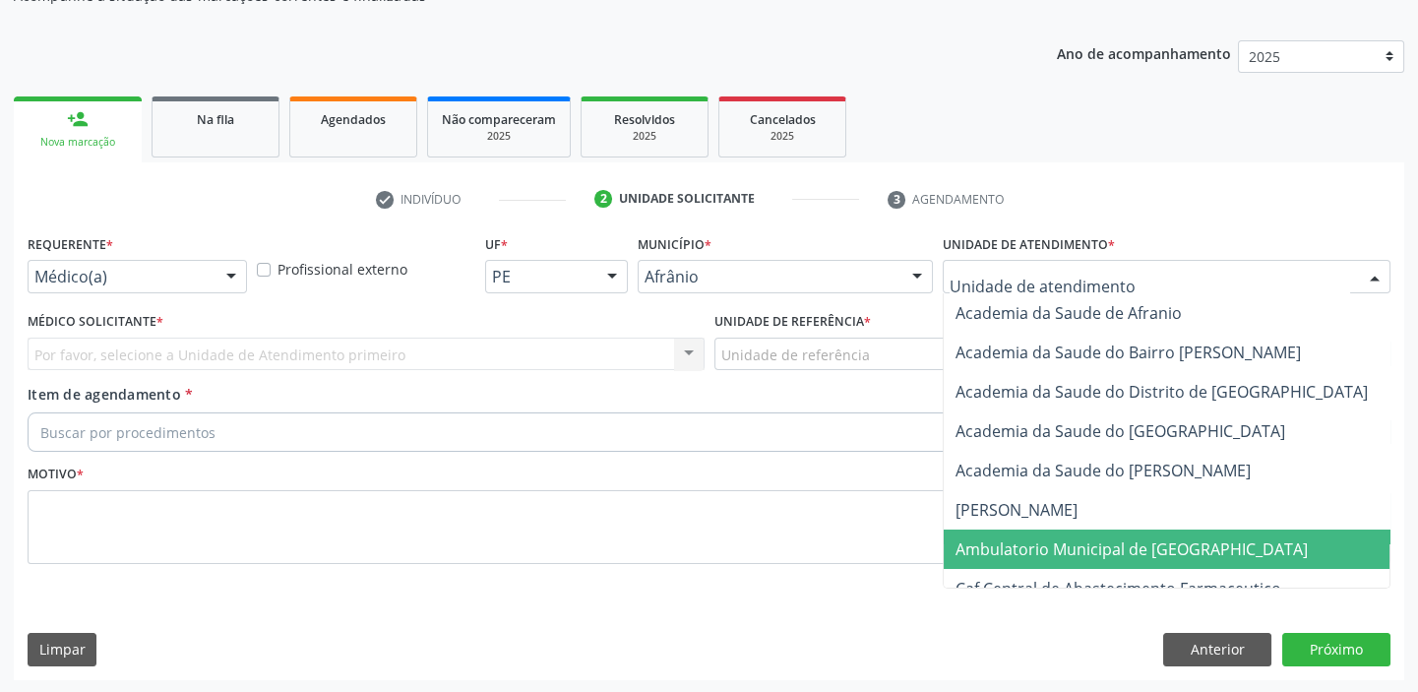
drag, startPoint x: 997, startPoint y: 540, endPoint x: 928, endPoint y: 481, distance: 90.7
click at [995, 538] on span "Ambulatorio Municipal de [GEOGRAPHIC_DATA]" at bounding box center [1131, 549] width 352 height 22
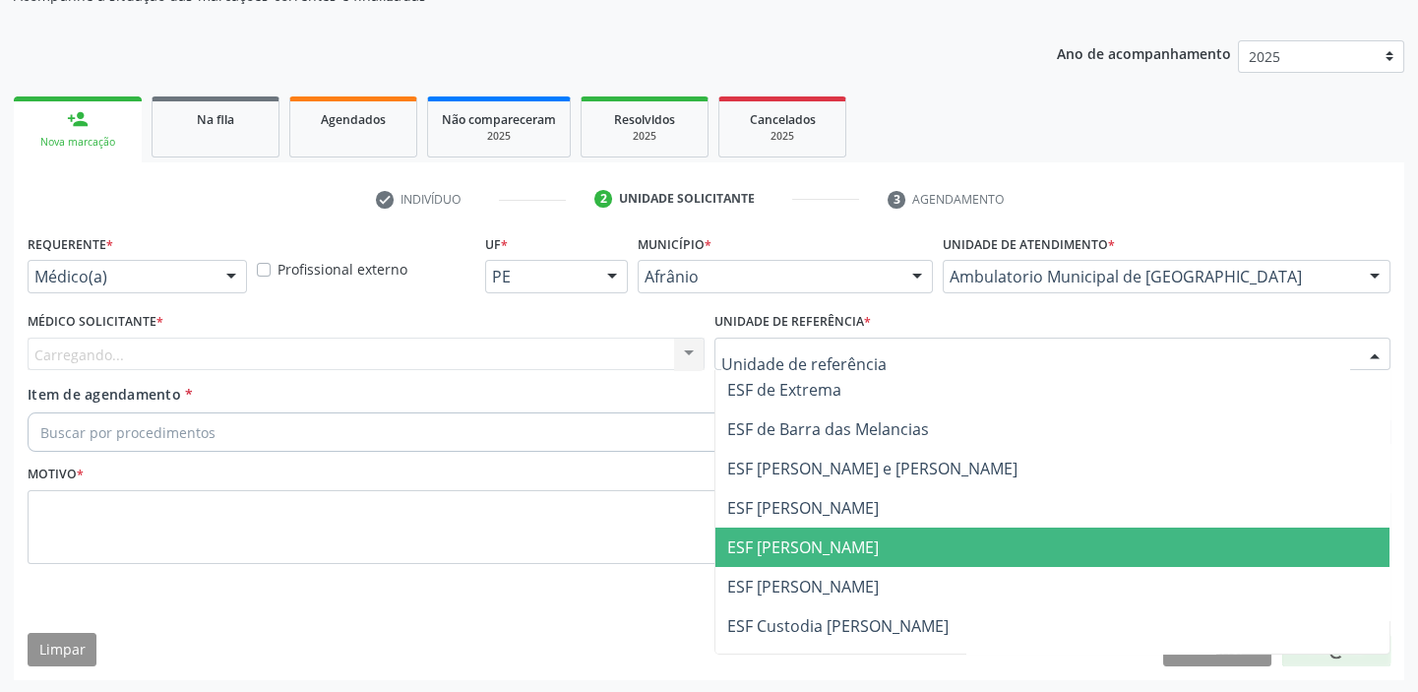
click at [775, 547] on span "ESF [PERSON_NAME]" at bounding box center [803, 547] width 152 height 22
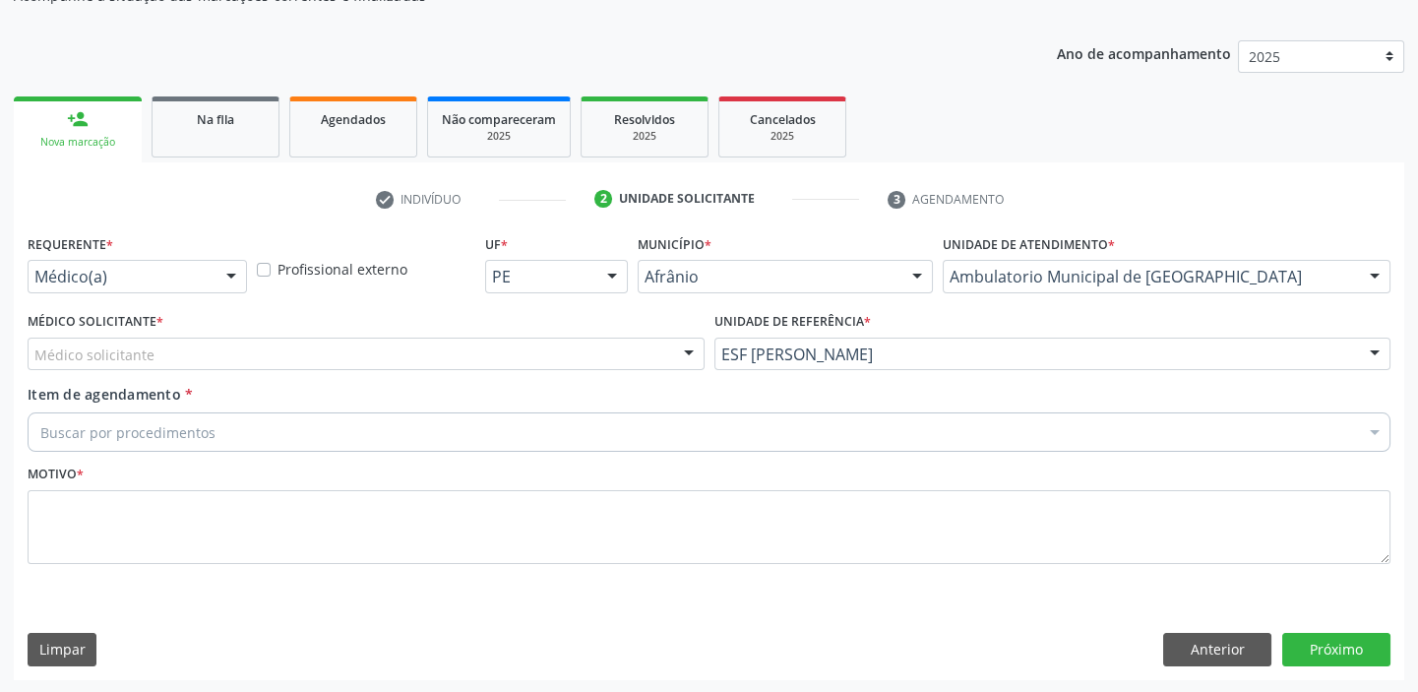
click at [129, 365] on div "Médico solicitante" at bounding box center [366, 353] width 677 height 33
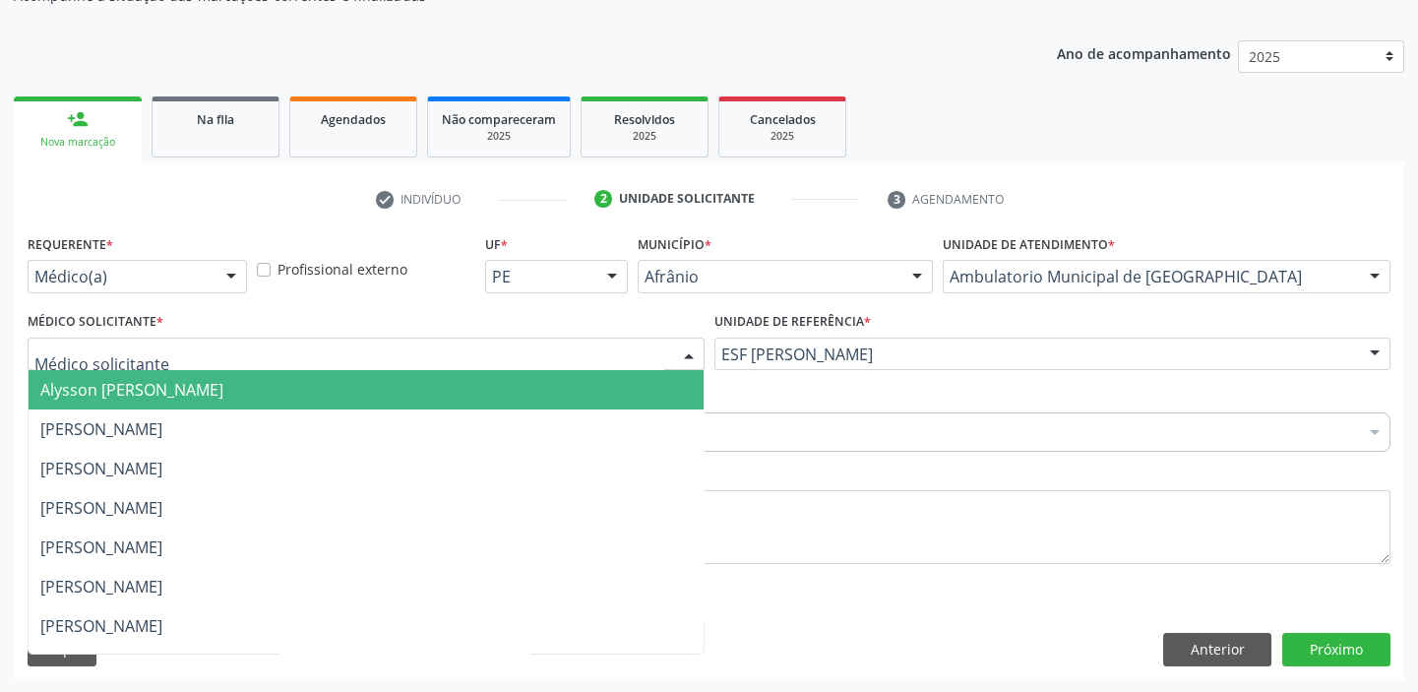
click at [128, 395] on span "Alysson [PERSON_NAME]" at bounding box center [131, 390] width 183 height 22
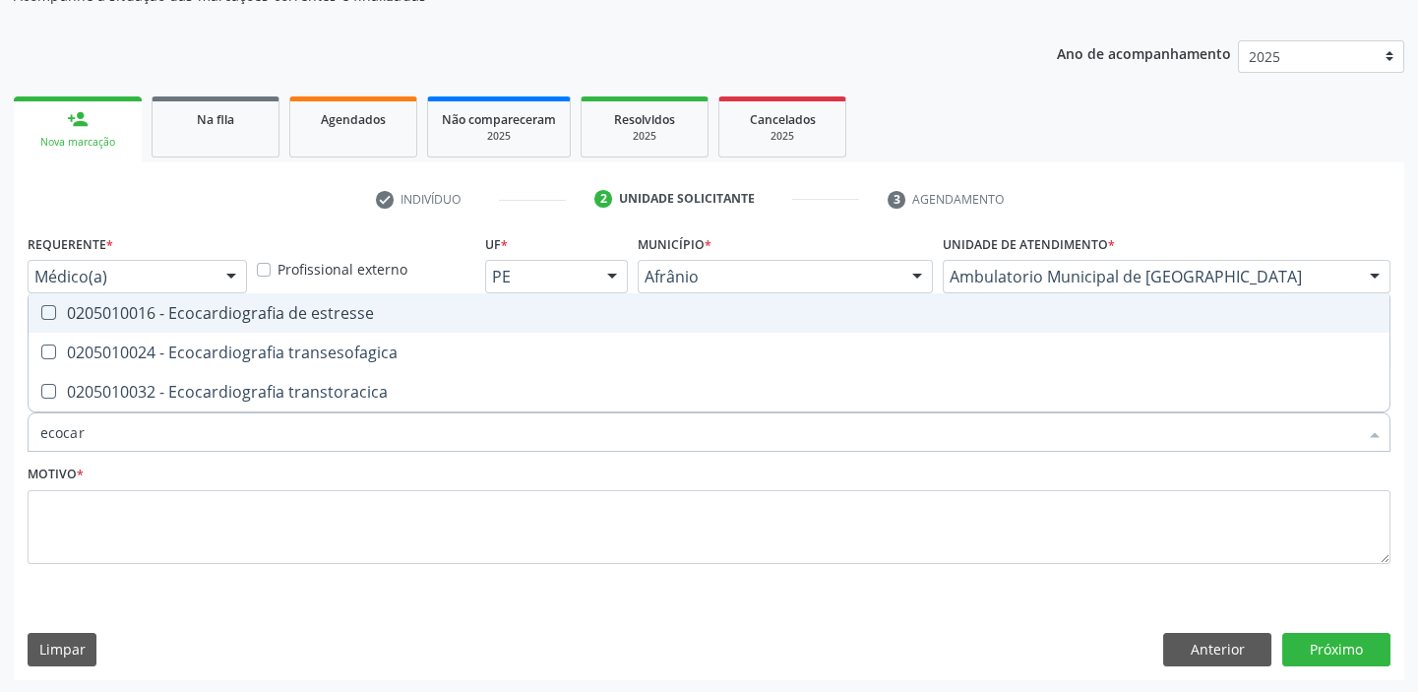
type input "ecocard"
drag, startPoint x: 88, startPoint y: 436, endPoint x: 0, endPoint y: 445, distance: 88.0
click at [0, 445] on div "Acompanhamento Acompanhe a situação das marcações correntes e finalizadas Relat…" at bounding box center [709, 301] width 1418 height 783
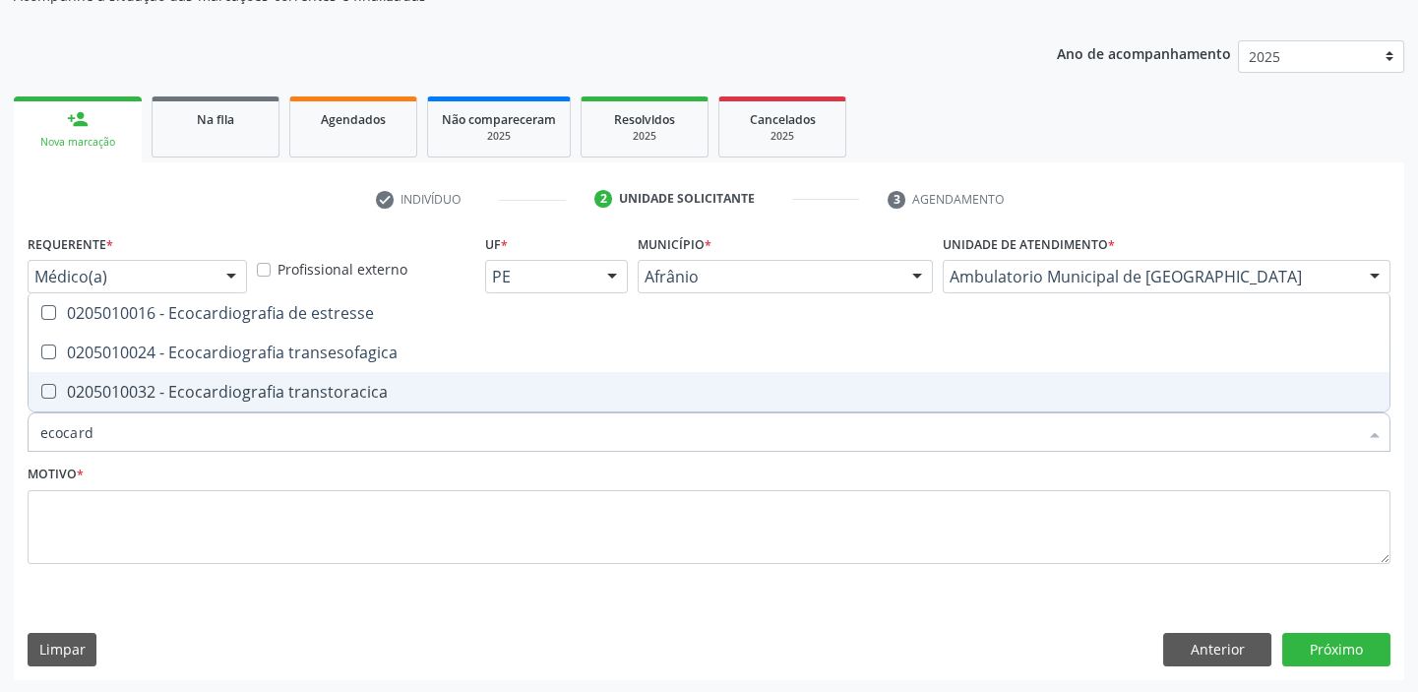
click at [130, 384] on div "0205010032 - Ecocardiografia transtoracica" at bounding box center [708, 392] width 1337 height 16
checkbox transtoracica "true"
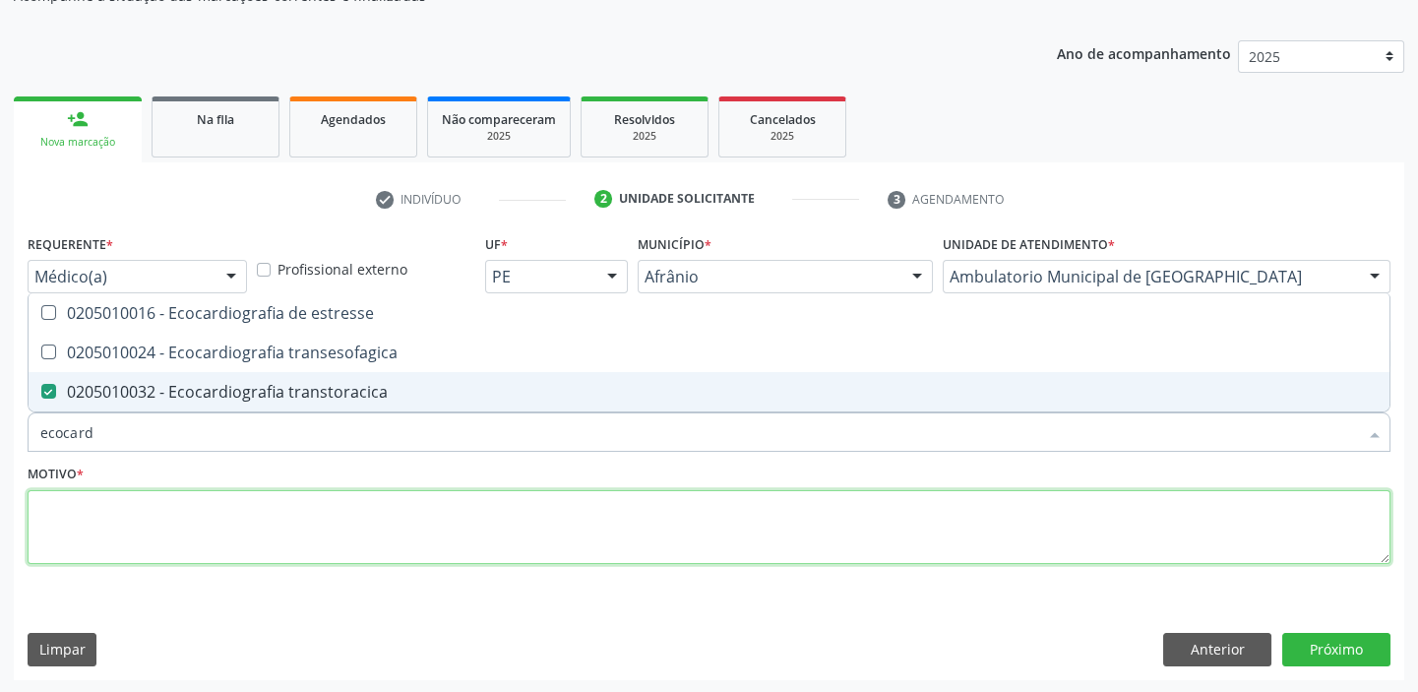
click at [86, 544] on textarea at bounding box center [709, 527] width 1363 height 75
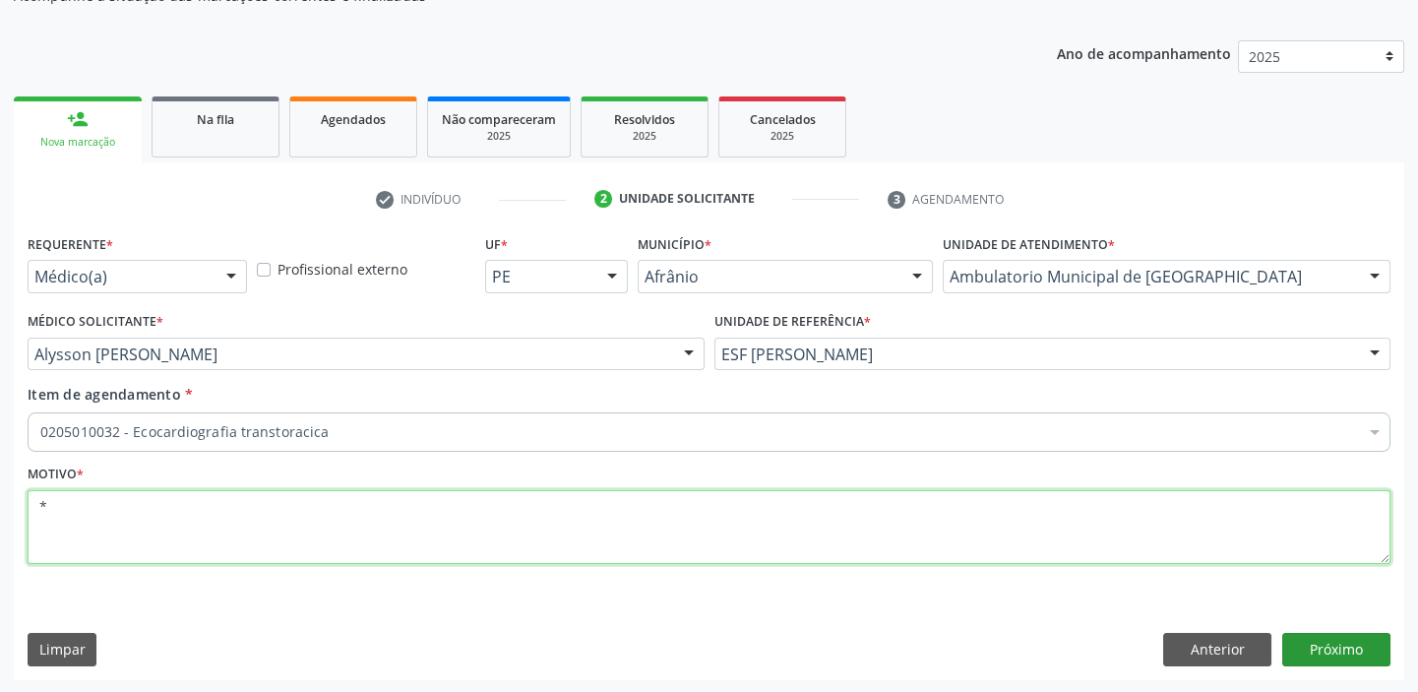
type textarea "*"
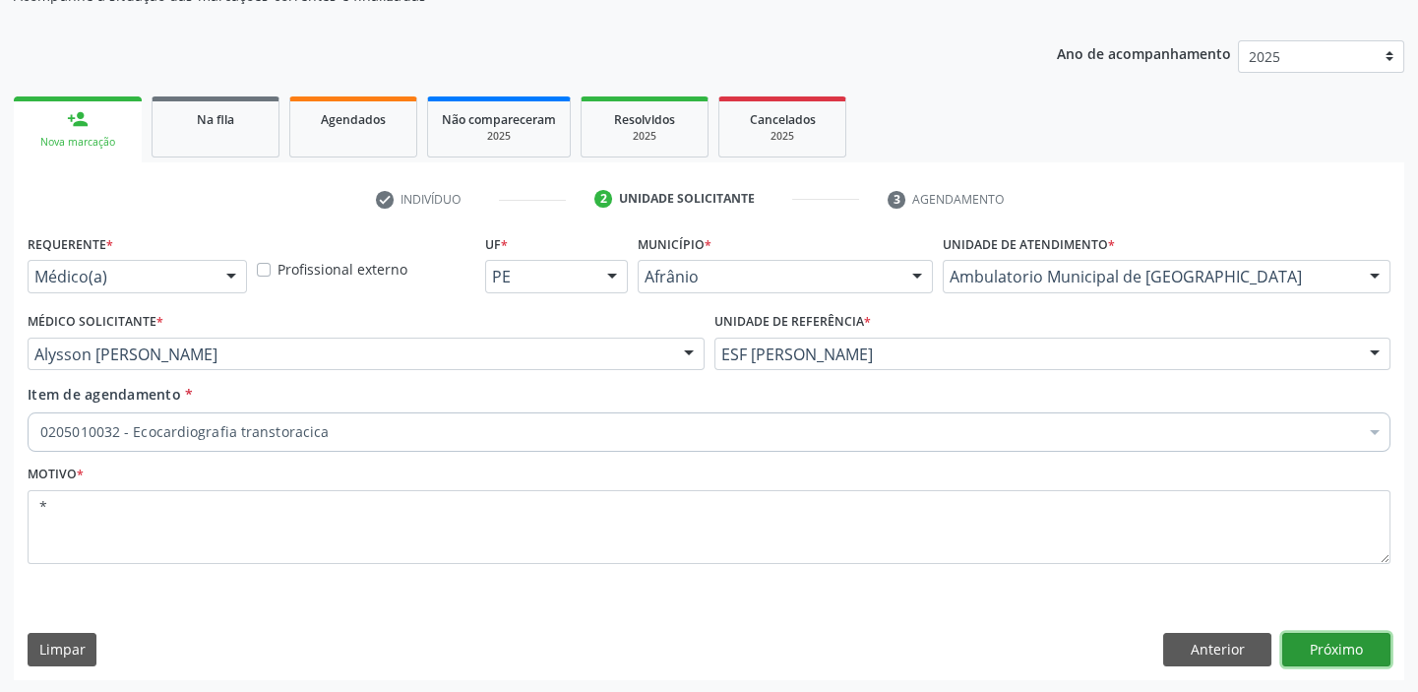
click at [1305, 643] on button "Próximo" at bounding box center [1336, 649] width 108 height 33
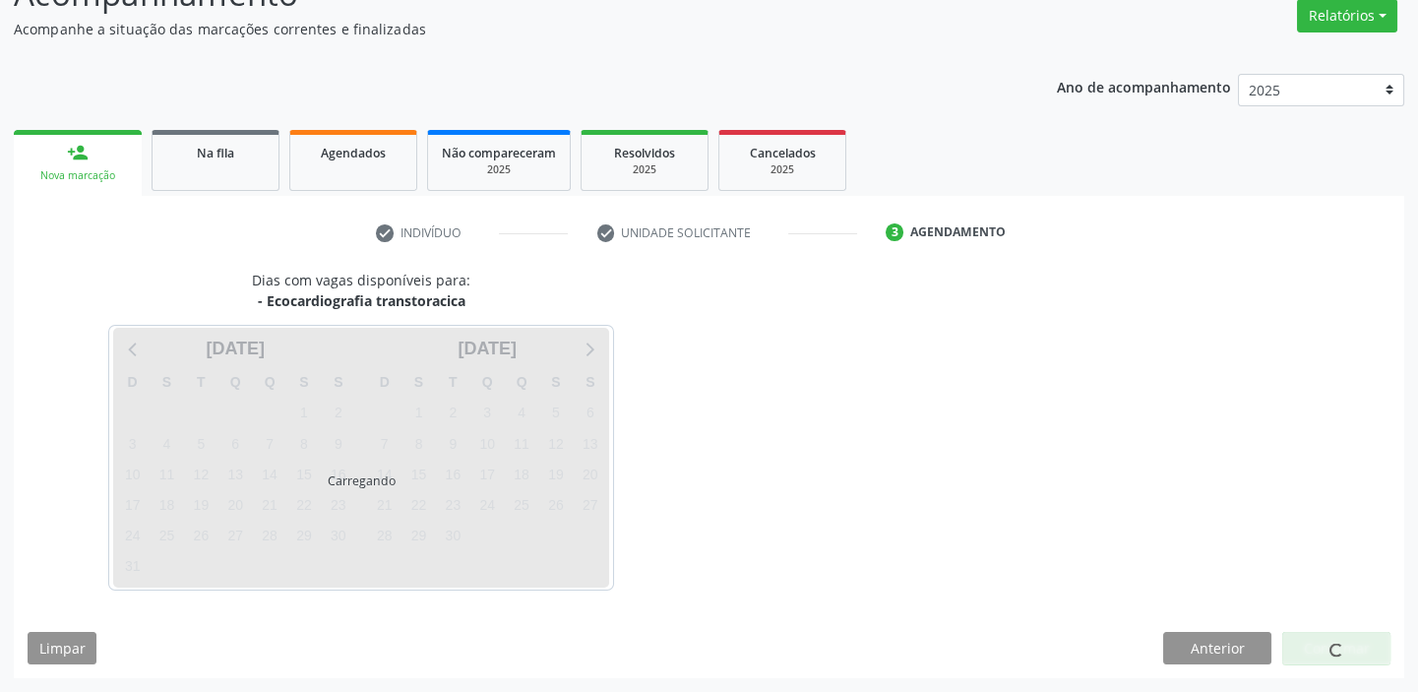
scroll to position [163, 0]
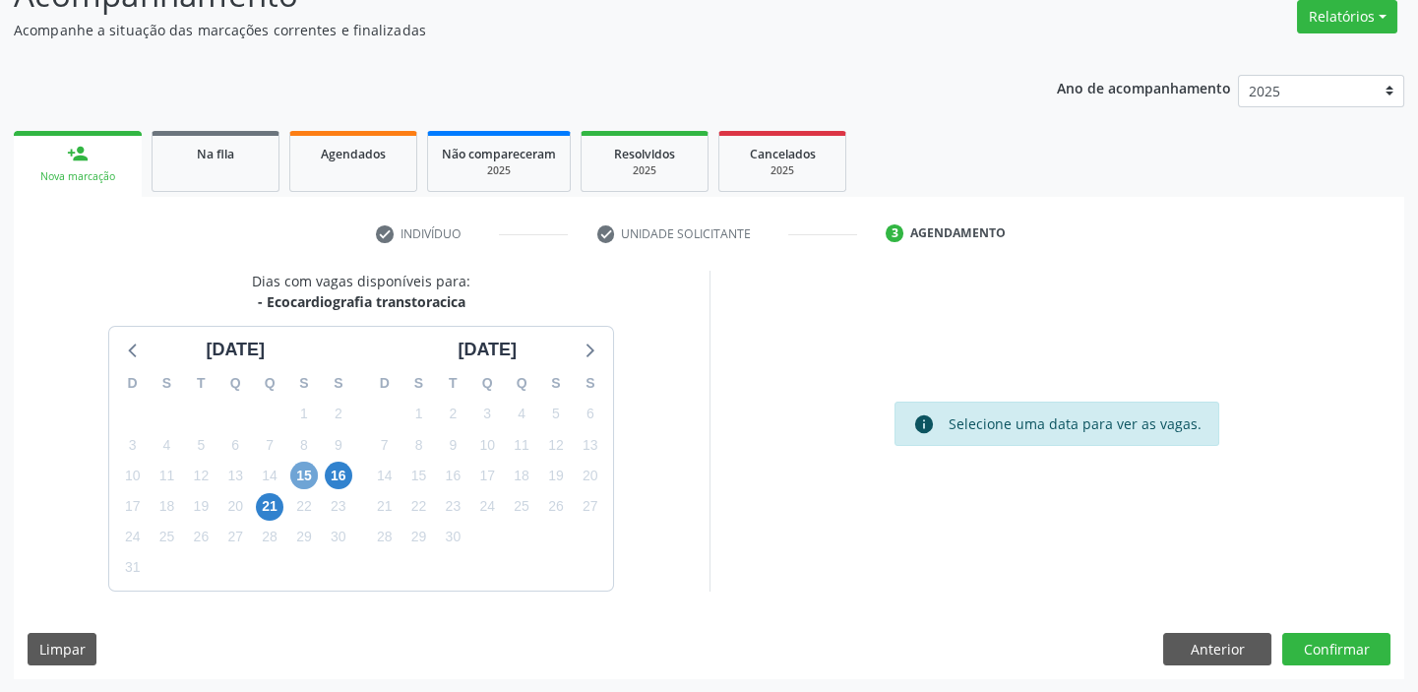
click at [311, 473] on span "15" at bounding box center [304, 475] width 28 height 28
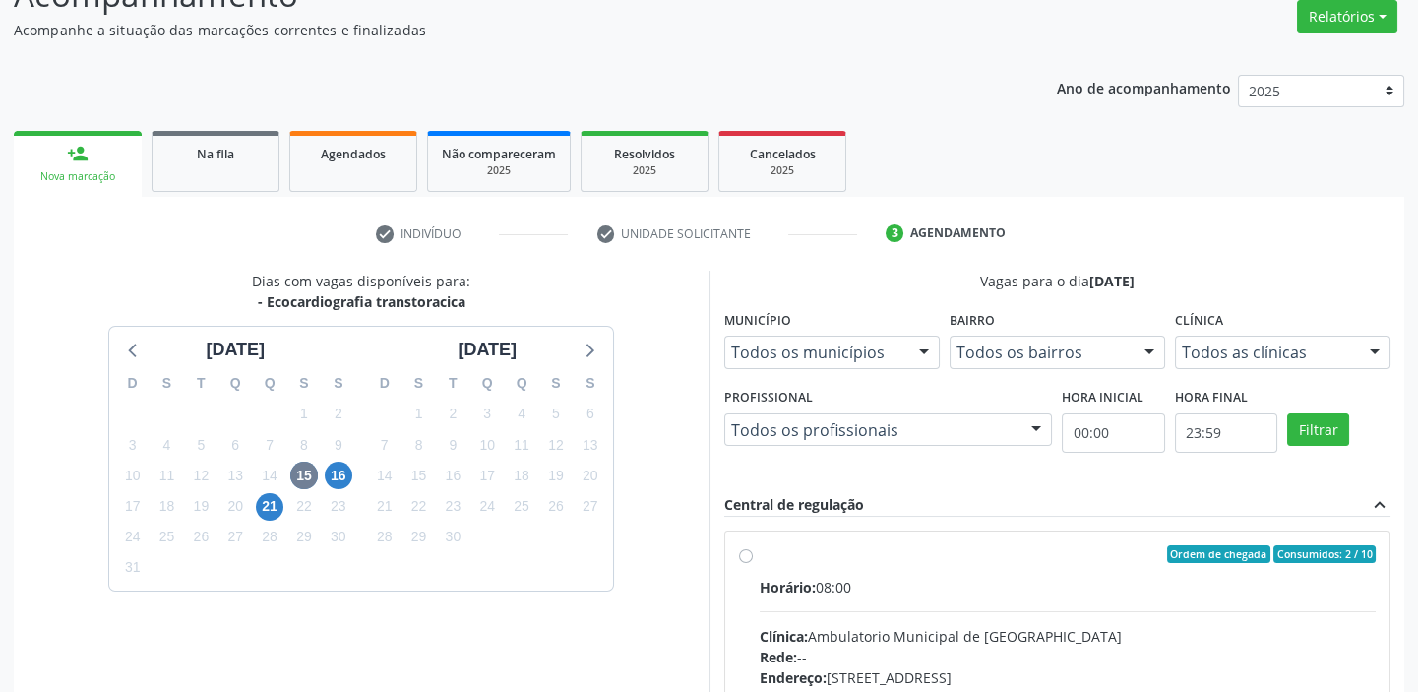
click at [933, 571] on label "Ordem de chegada Consumidos: 2 / 10 Horário: 08:00 Clínica: Ambulatorio Municip…" at bounding box center [1068, 696] width 617 height 302
click at [753, 563] on input "Ordem de chegada Consumidos: 2 / 10 Horário: 08:00 Clínica: Ambulatorio Municip…" at bounding box center [746, 554] width 14 height 18
radio input "true"
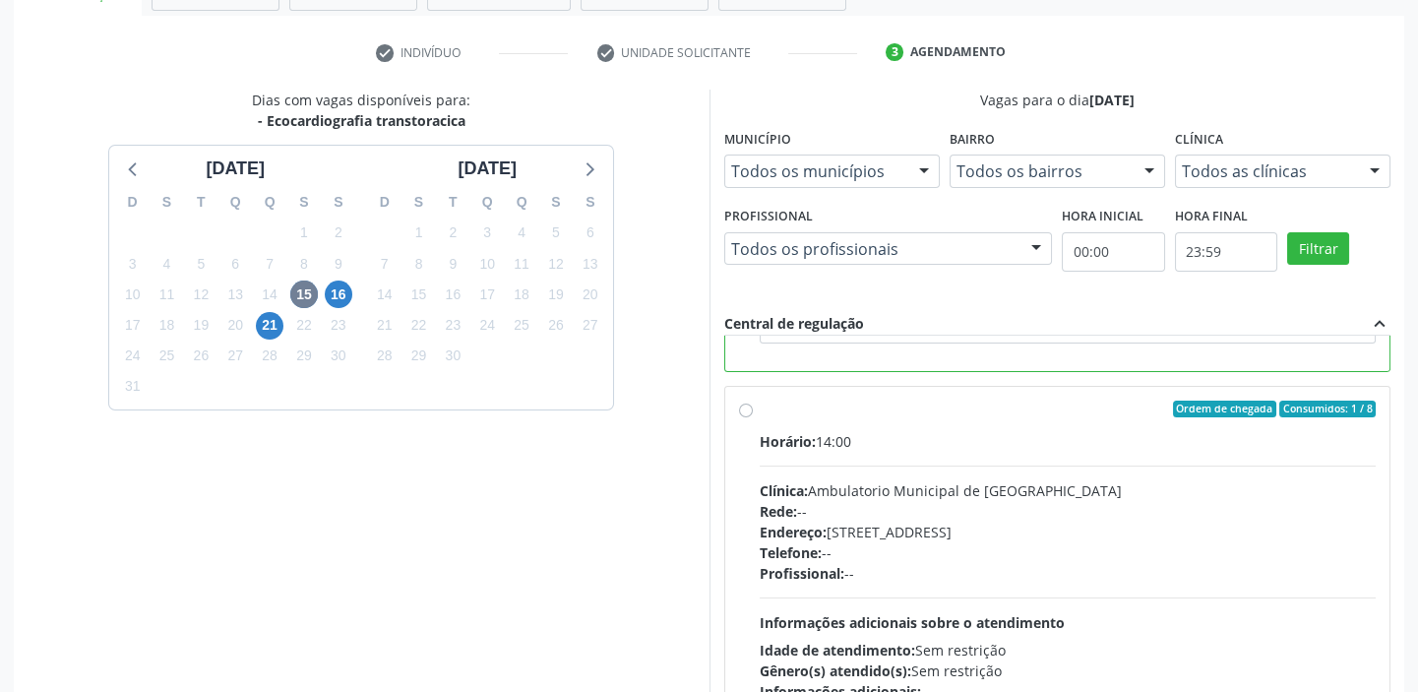
scroll to position [482, 0]
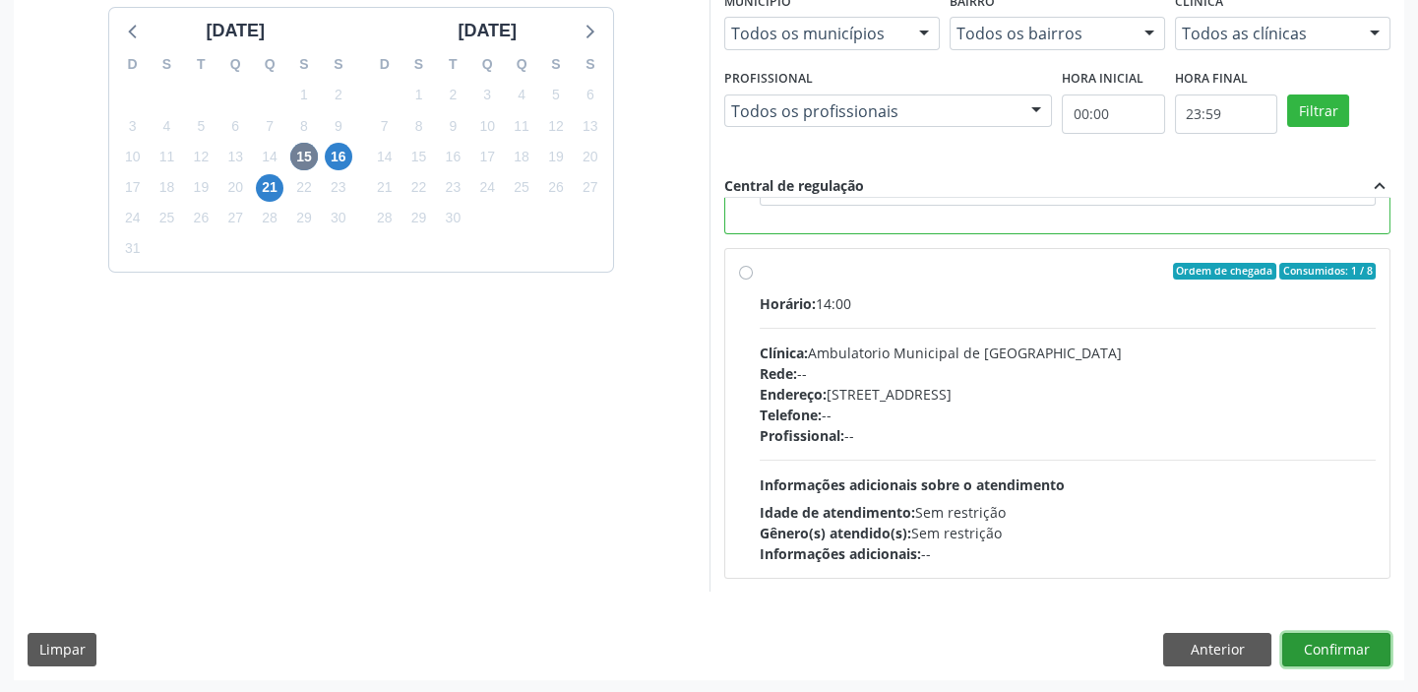
click at [1310, 644] on button "Confirmar" at bounding box center [1336, 649] width 108 height 33
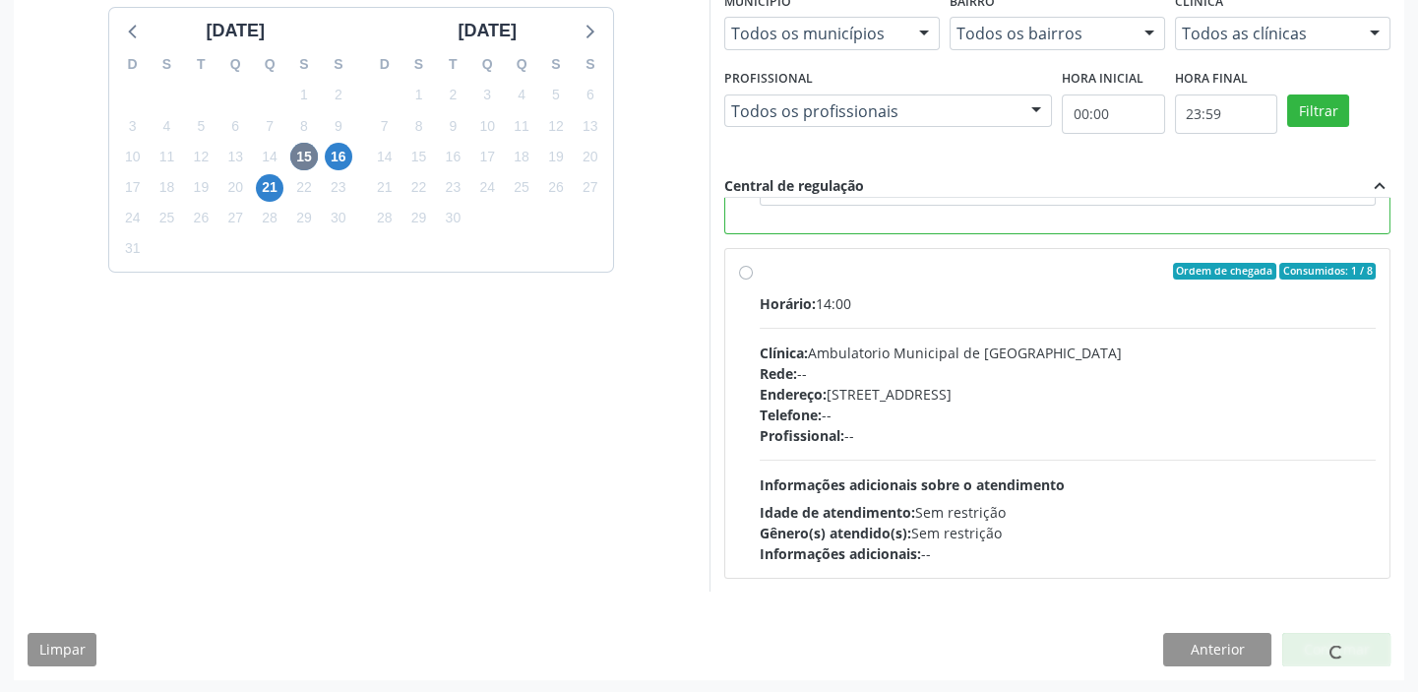
scroll to position [0, 0]
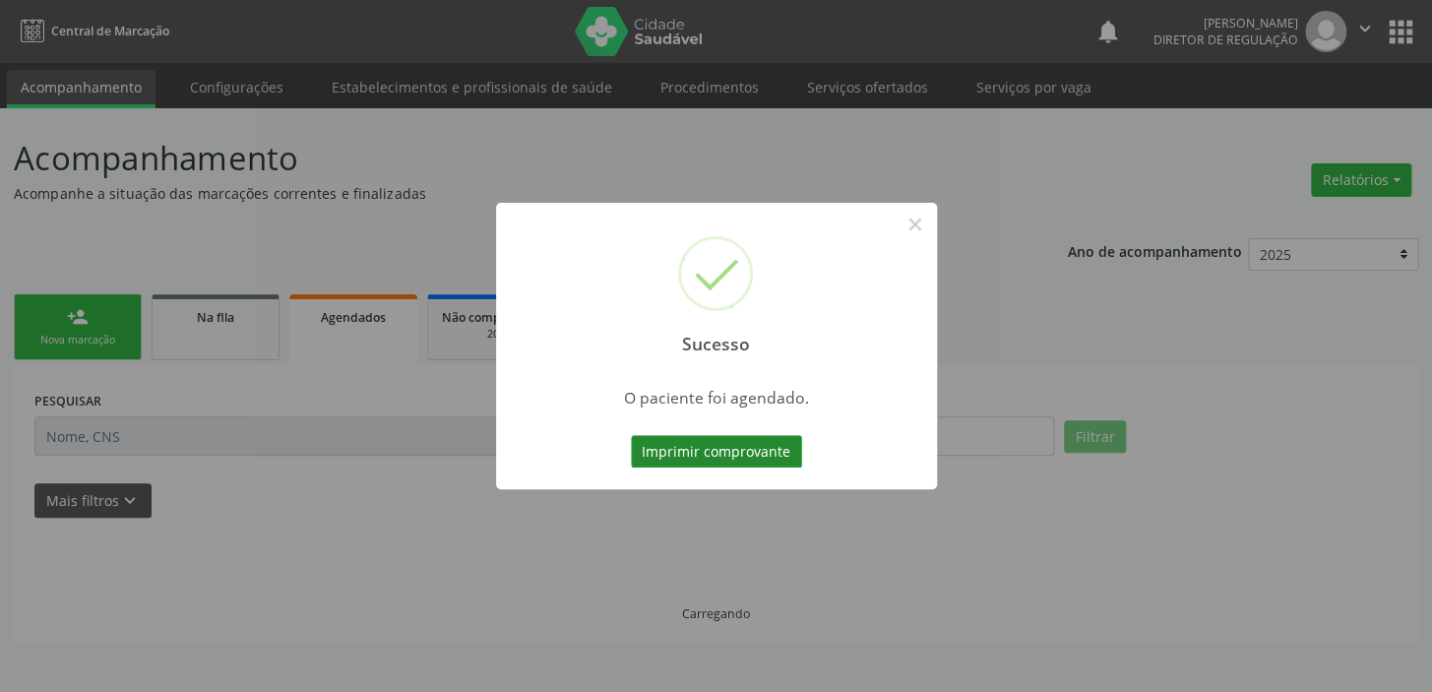
click at [701, 449] on button "Imprimir comprovante" at bounding box center [716, 451] width 171 height 33
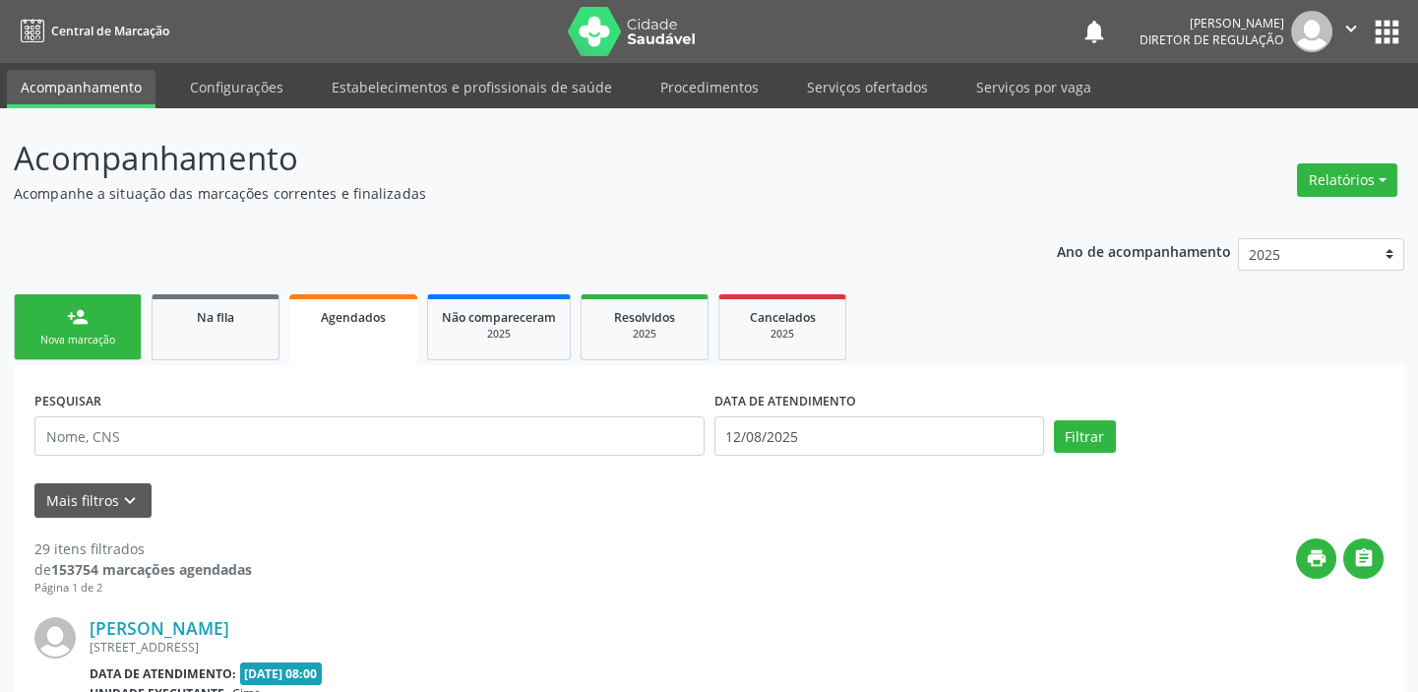
click at [82, 331] on link "person_add Nova marcação" at bounding box center [78, 327] width 128 height 66
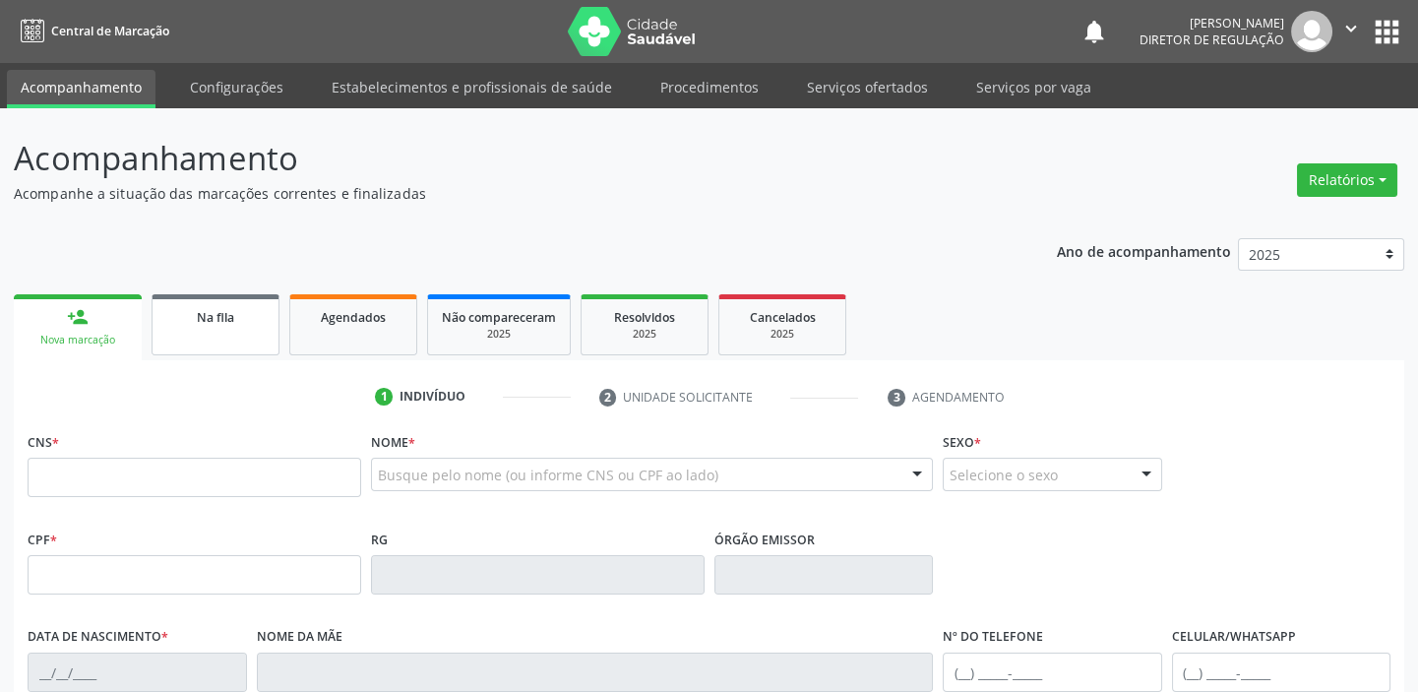
click at [202, 331] on link "Na fila" at bounding box center [216, 324] width 128 height 61
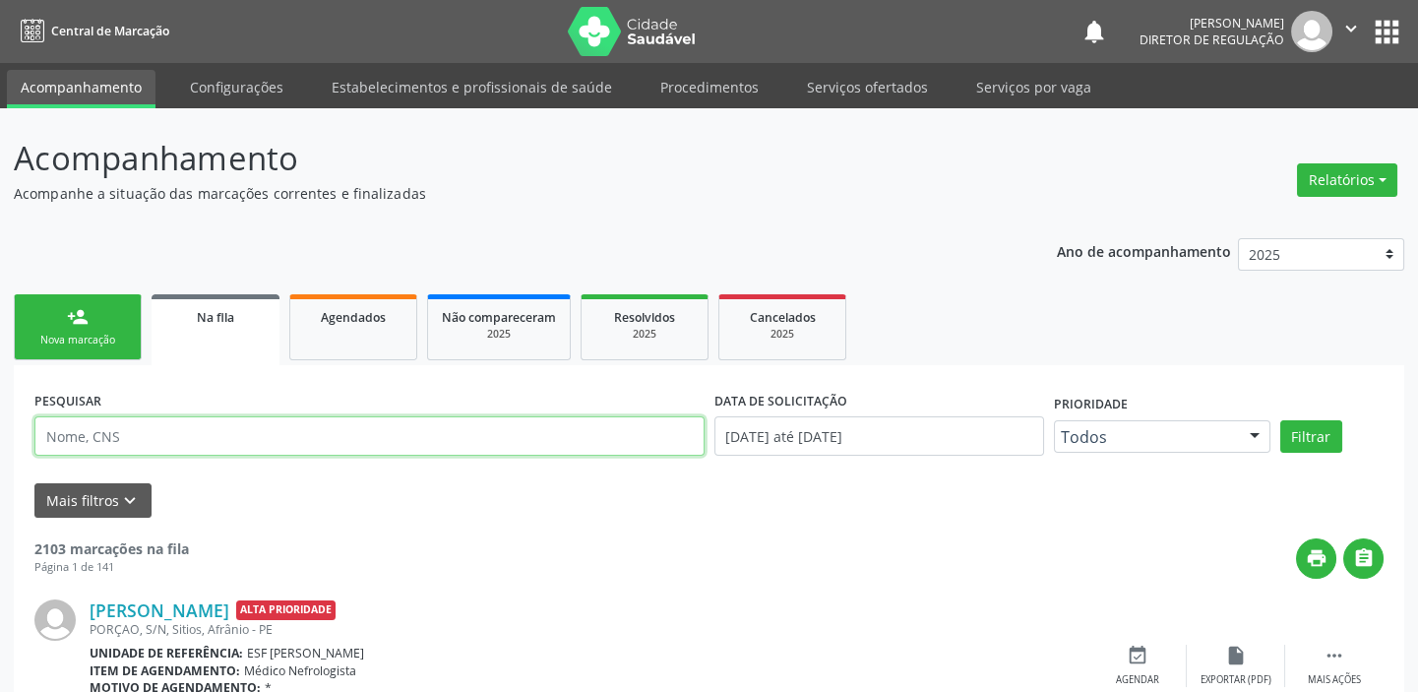
click at [119, 433] on input "text" at bounding box center [369, 435] width 670 height 39
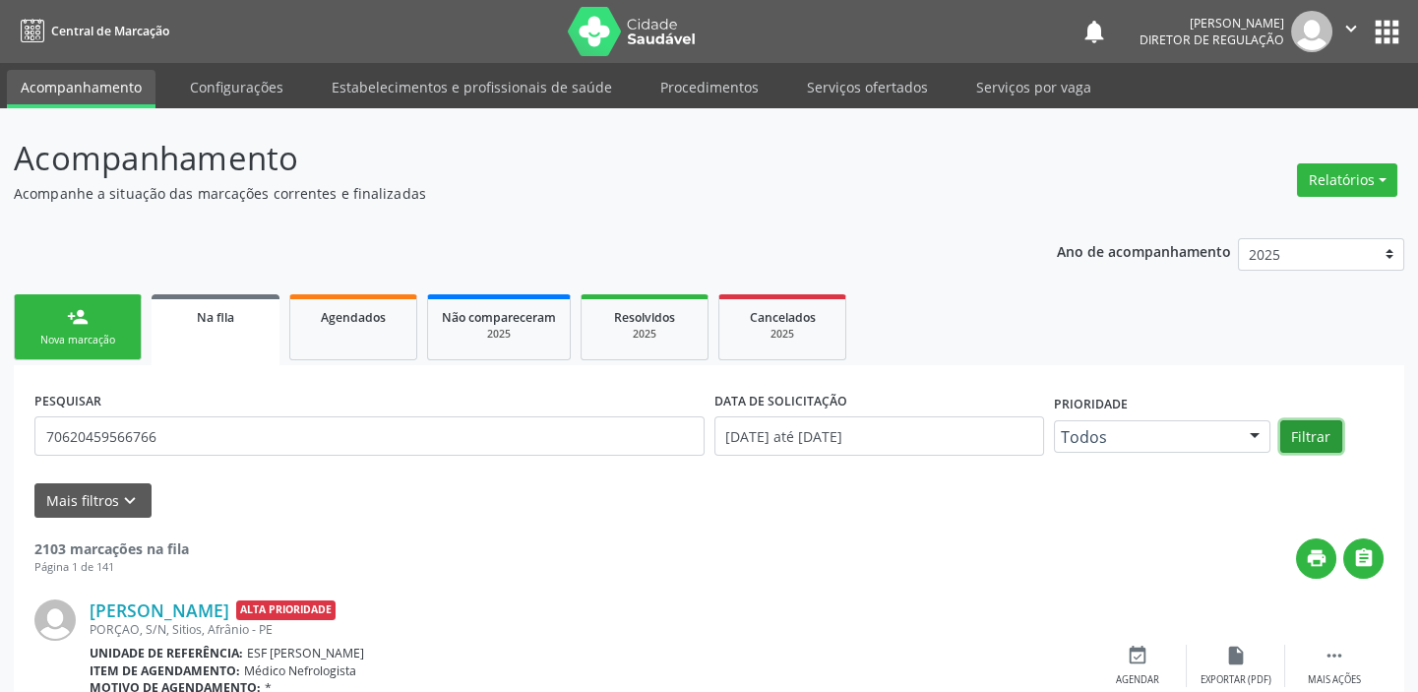
click at [1314, 442] on button "Filtrar" at bounding box center [1311, 436] width 62 height 33
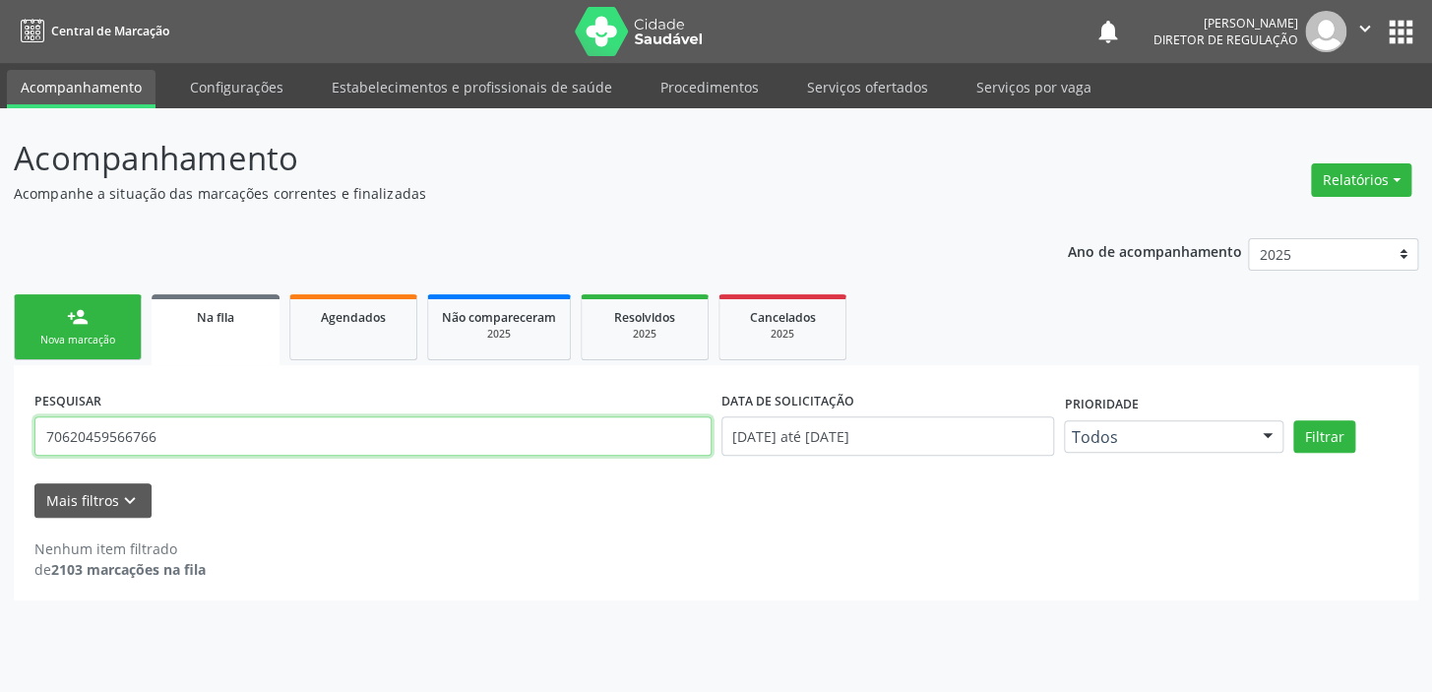
click at [196, 430] on input "70620459566766" at bounding box center [372, 435] width 677 height 39
type input "7"
type input "706204595666766"
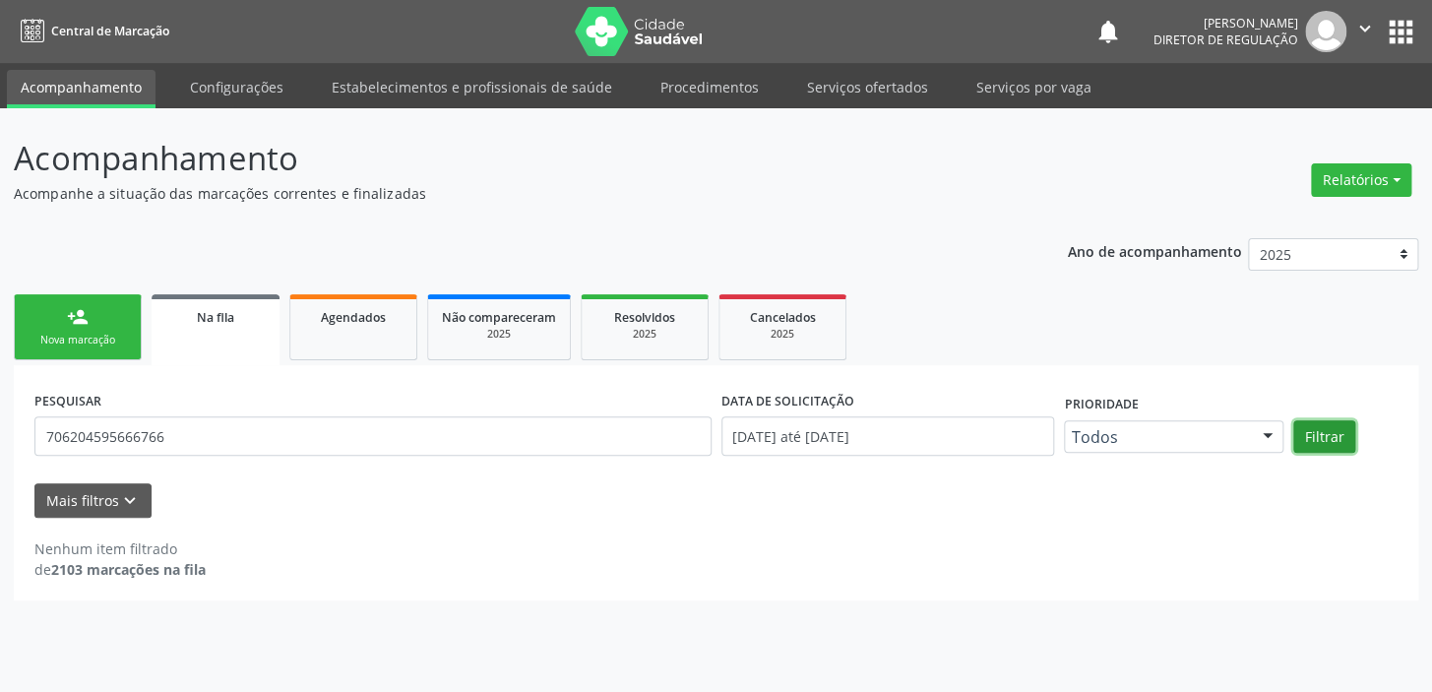
click at [1326, 440] on button "Filtrar" at bounding box center [1324, 436] width 62 height 33
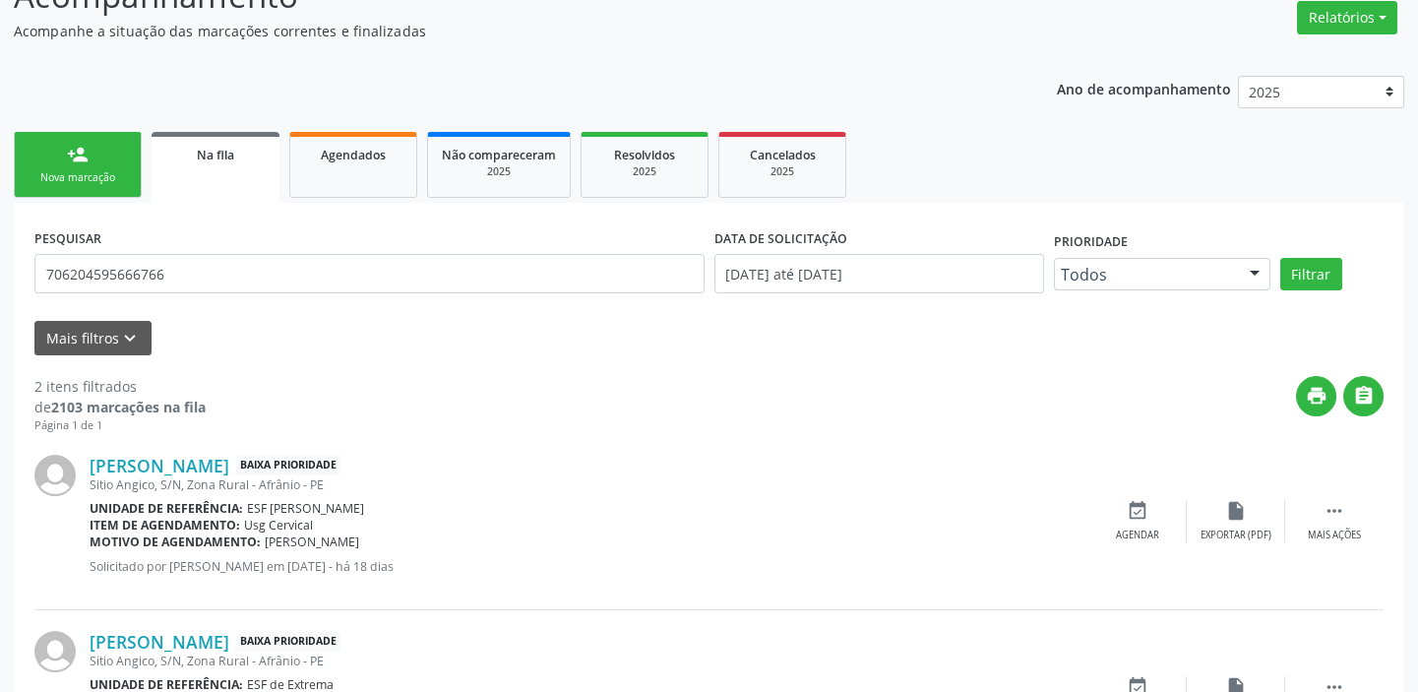
scroll to position [288, 0]
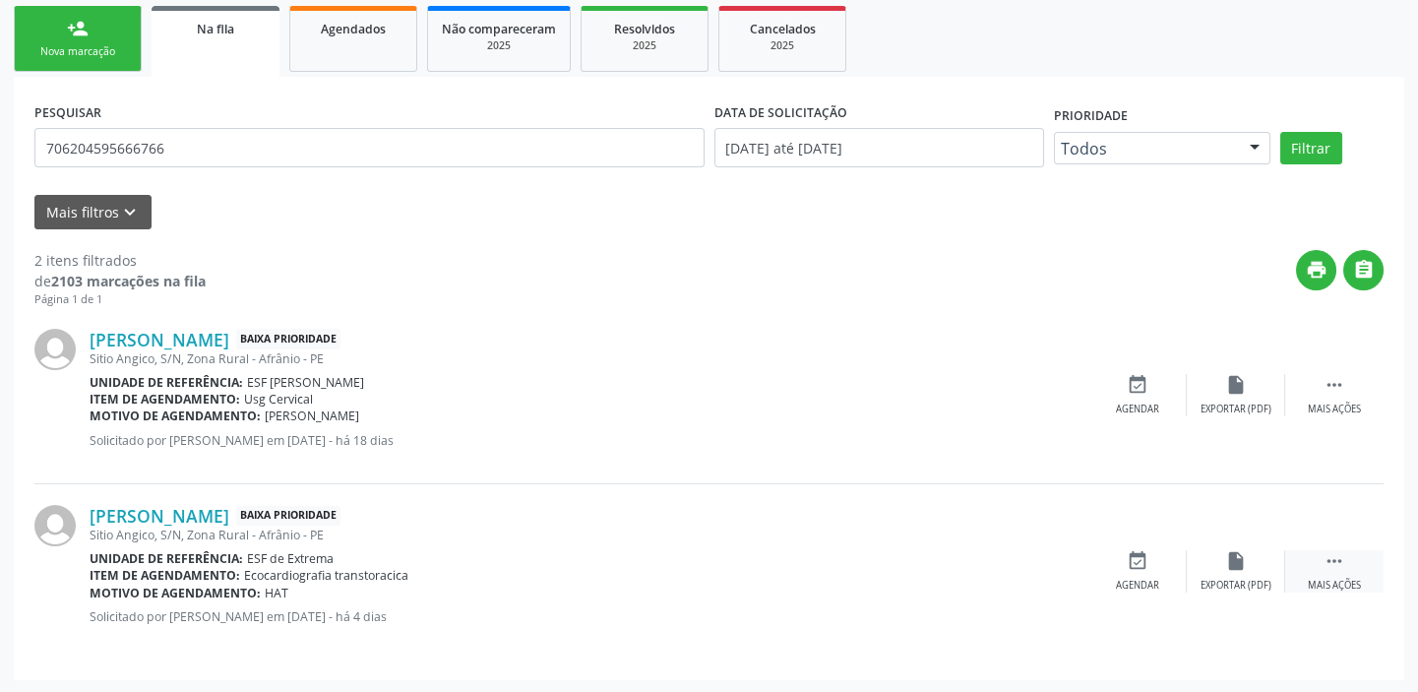
click at [1319, 560] on div " Mais ações" at bounding box center [1334, 571] width 98 height 42
drag, startPoint x: 853, startPoint y: 571, endPoint x: 833, endPoint y: 568, distance: 19.9
click at [853, 571] on div "event_available Agendar" at bounding box center [842, 571] width 98 height 42
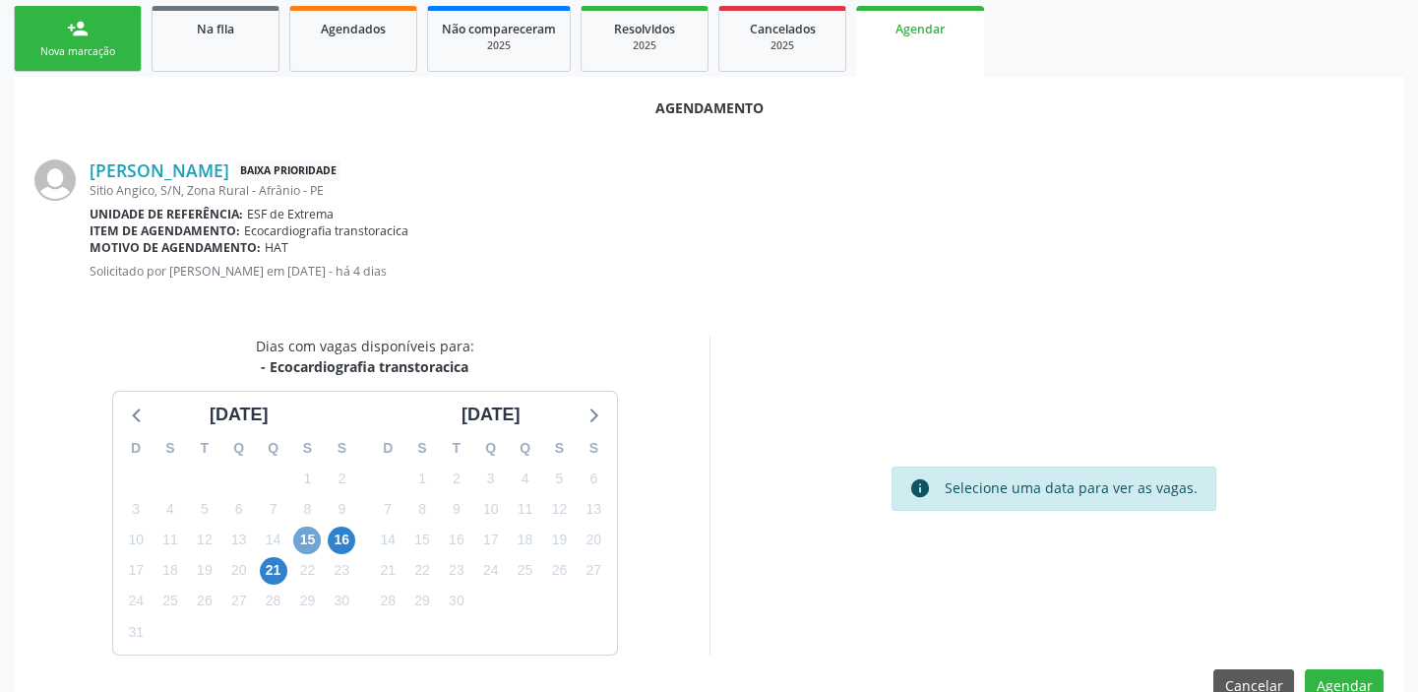
click at [306, 541] on span "15" at bounding box center [307, 540] width 28 height 28
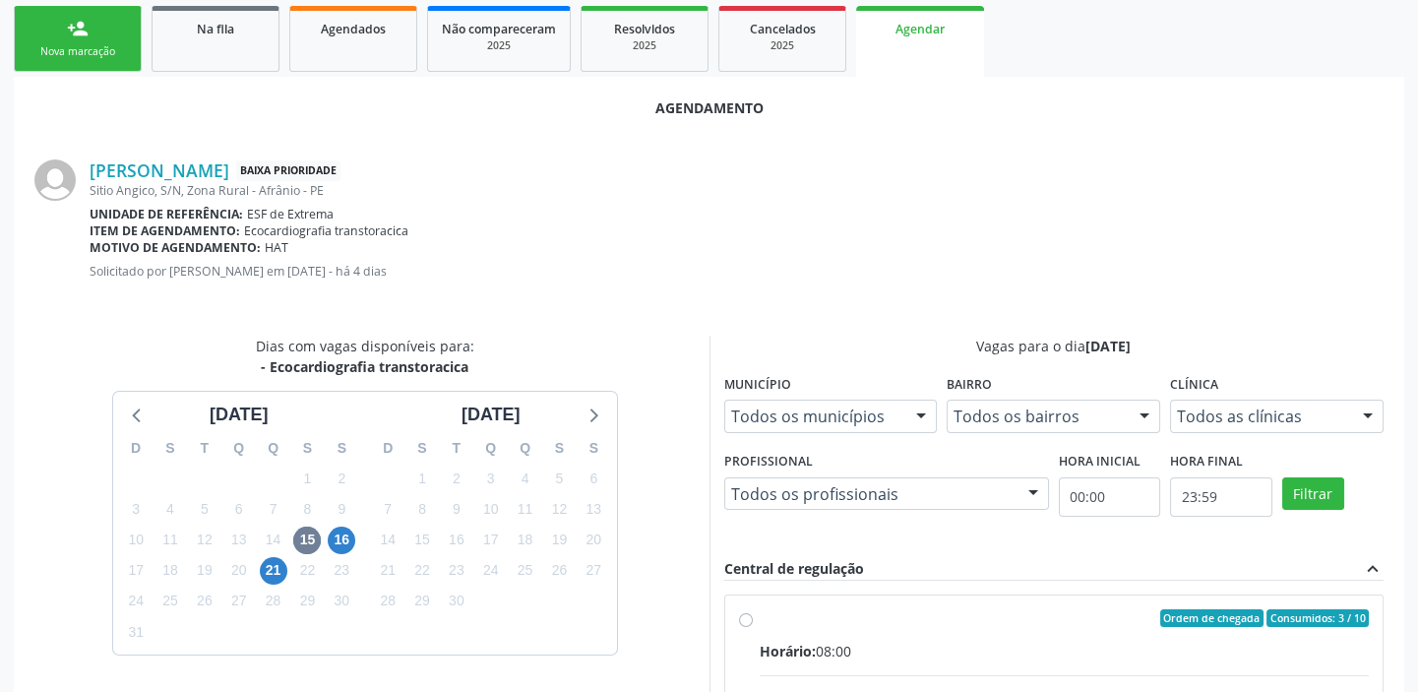
drag, startPoint x: 900, startPoint y: 625, endPoint x: 926, endPoint y: 629, distance: 25.9
click at [753, 625] on input "Ordem de chegada Consumidos: 3 / 10 Horário: 08:00 Clínica: Ambulatorio Municip…" at bounding box center [746, 618] width 14 height 18
radio input "true"
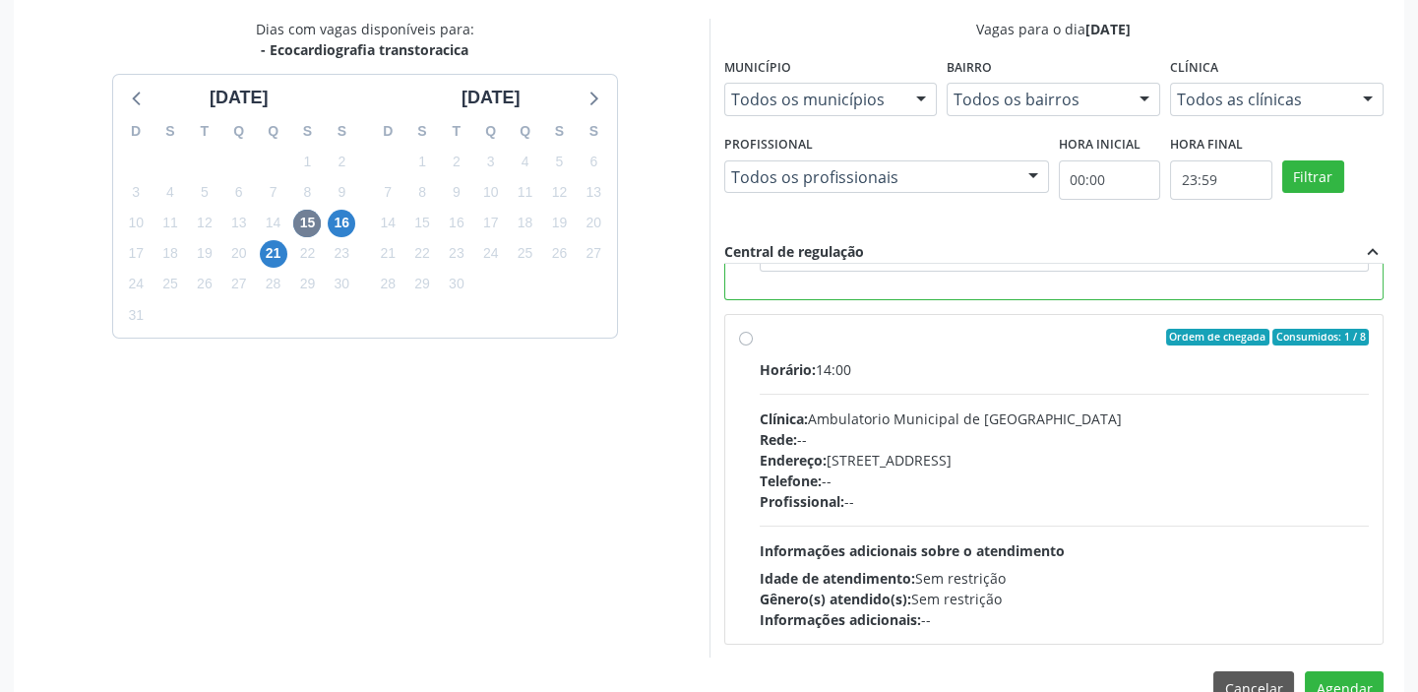
scroll to position [650, 0]
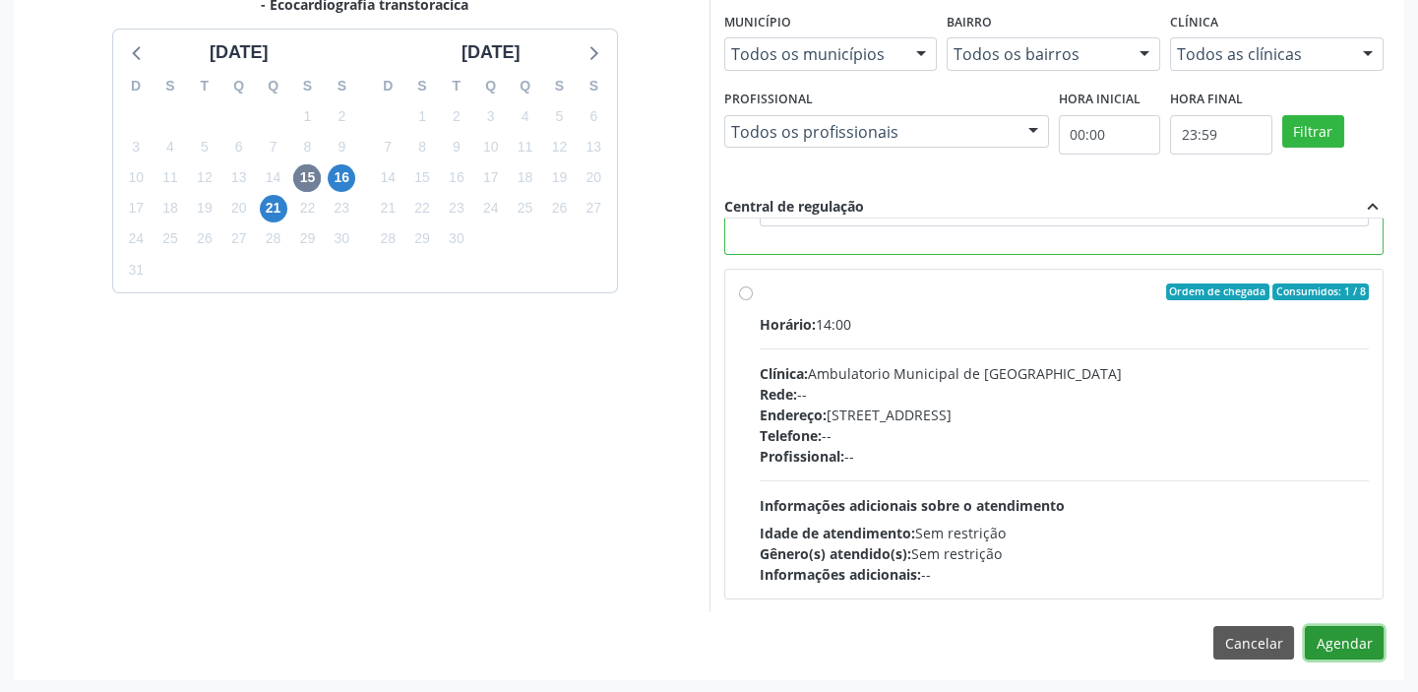
click at [1338, 648] on button "Agendar" at bounding box center [1344, 642] width 79 height 33
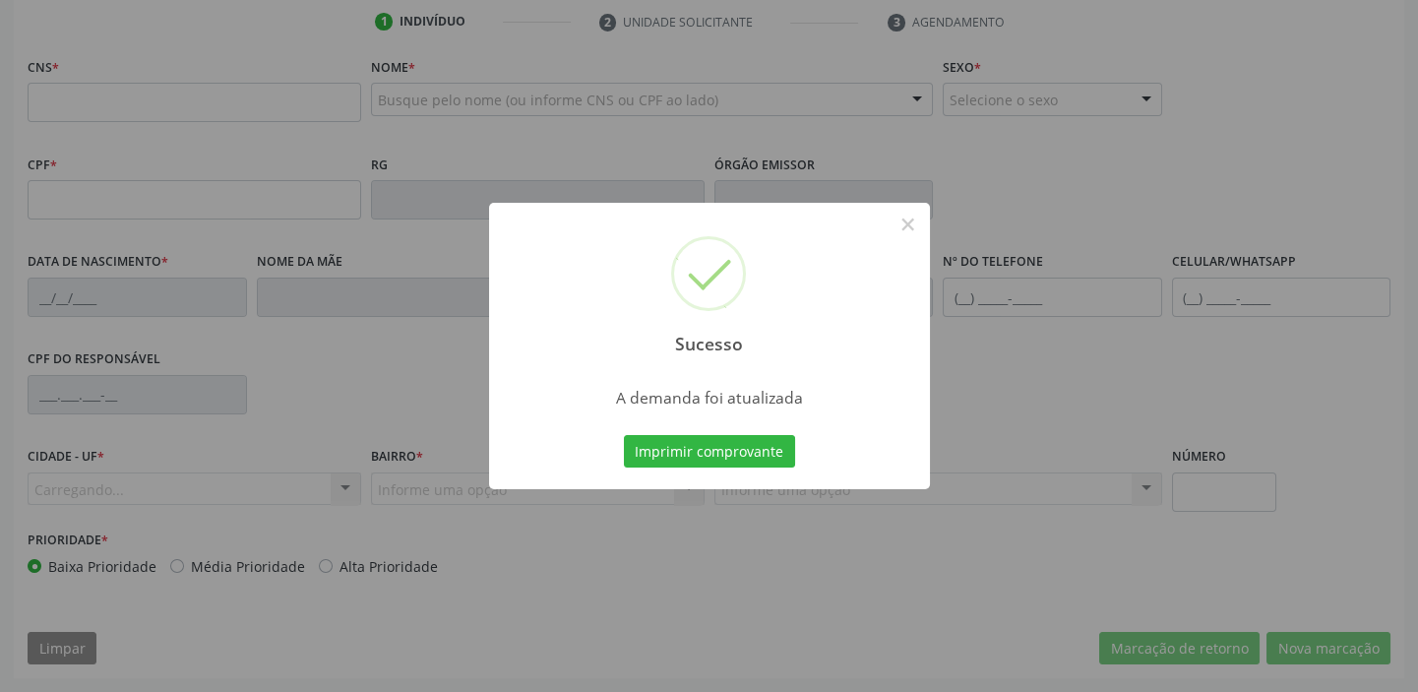
scroll to position [374, 0]
click at [743, 441] on button "Imprimir comprovante" at bounding box center [709, 451] width 171 height 33
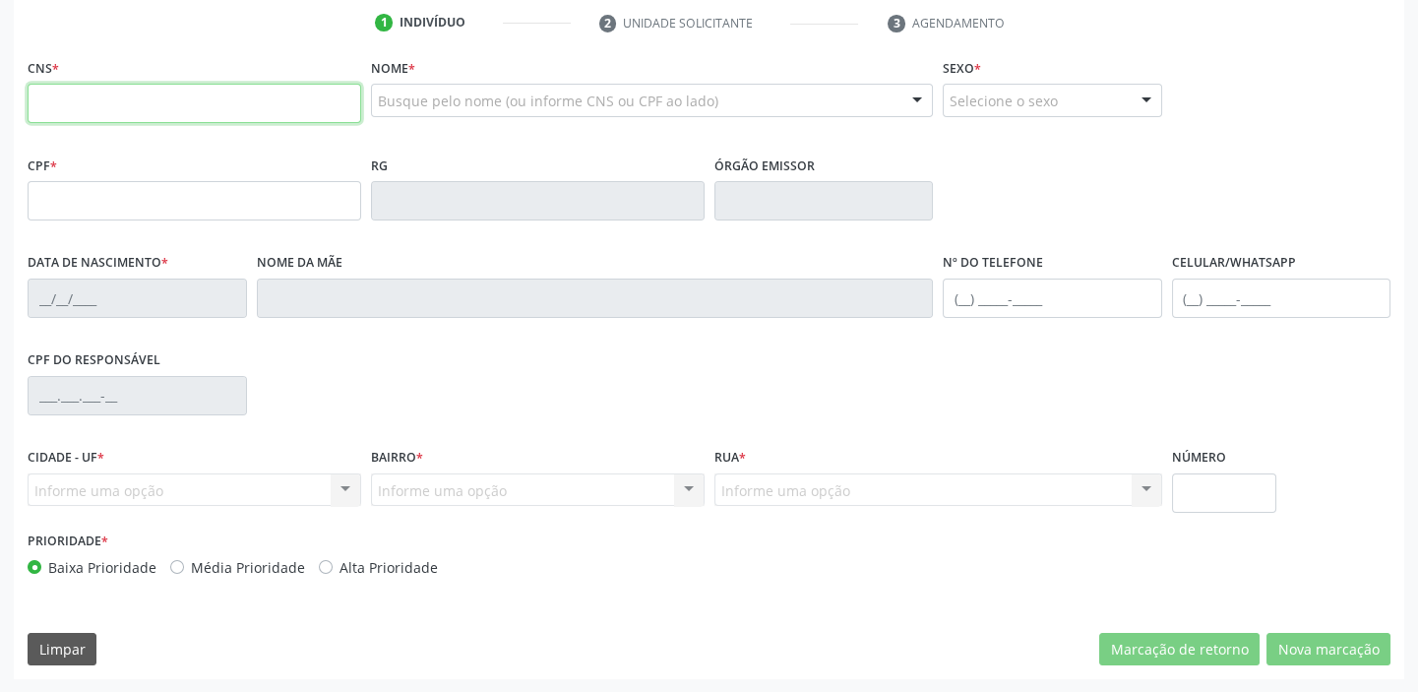
click at [139, 95] on input "text" at bounding box center [195, 103] width 334 height 39
type input "702 3051 5637 1513"
type input "28/03/1962"
type input "Eunice Ramos de Macedo"
type input "(87) 98861-8766"
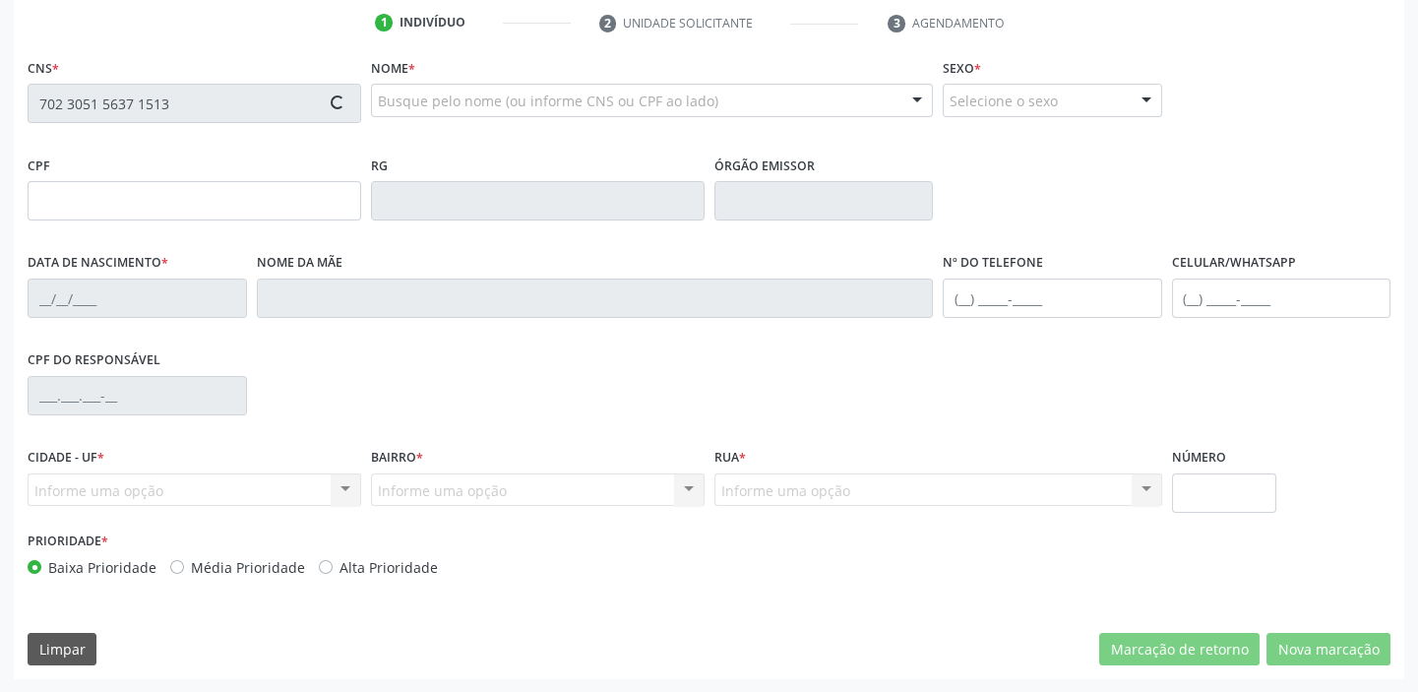
type input "(87) 98821-9275"
type input "--"
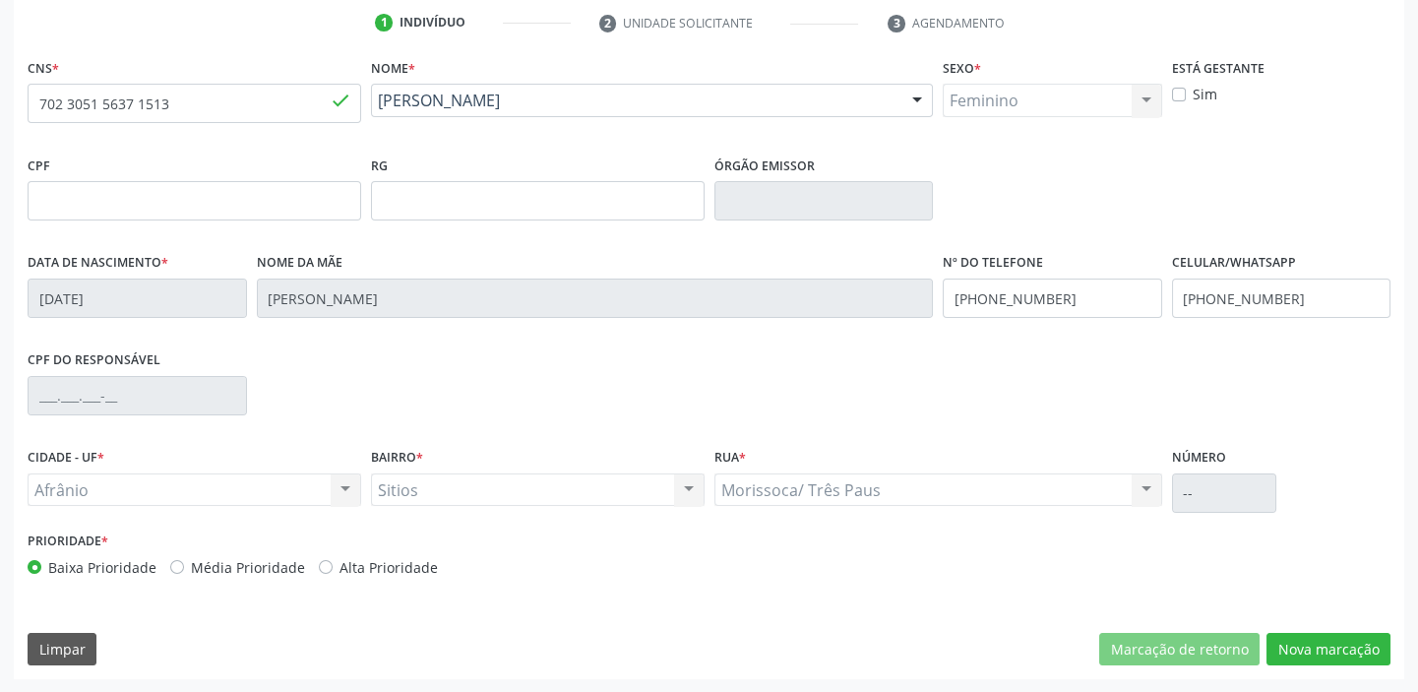
scroll to position [196, 0]
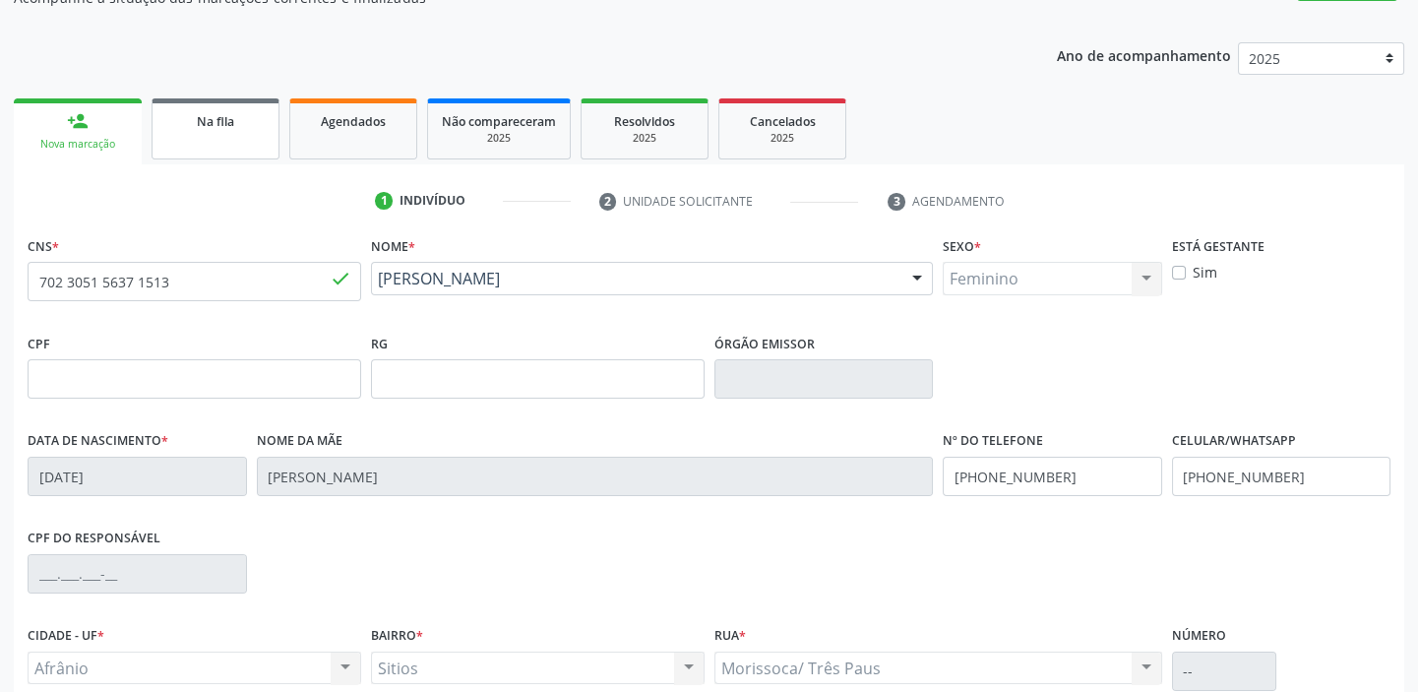
click at [212, 127] on span "Na fila" at bounding box center [215, 121] width 37 height 17
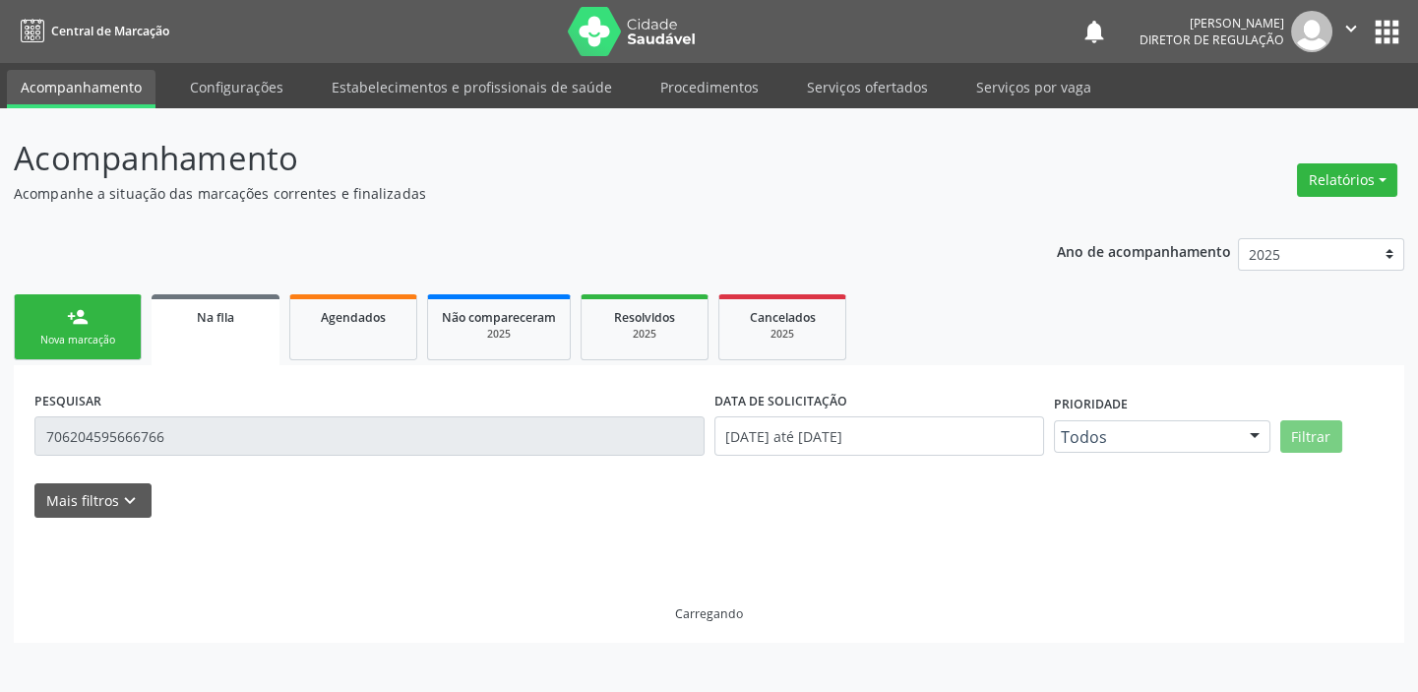
scroll to position [0, 0]
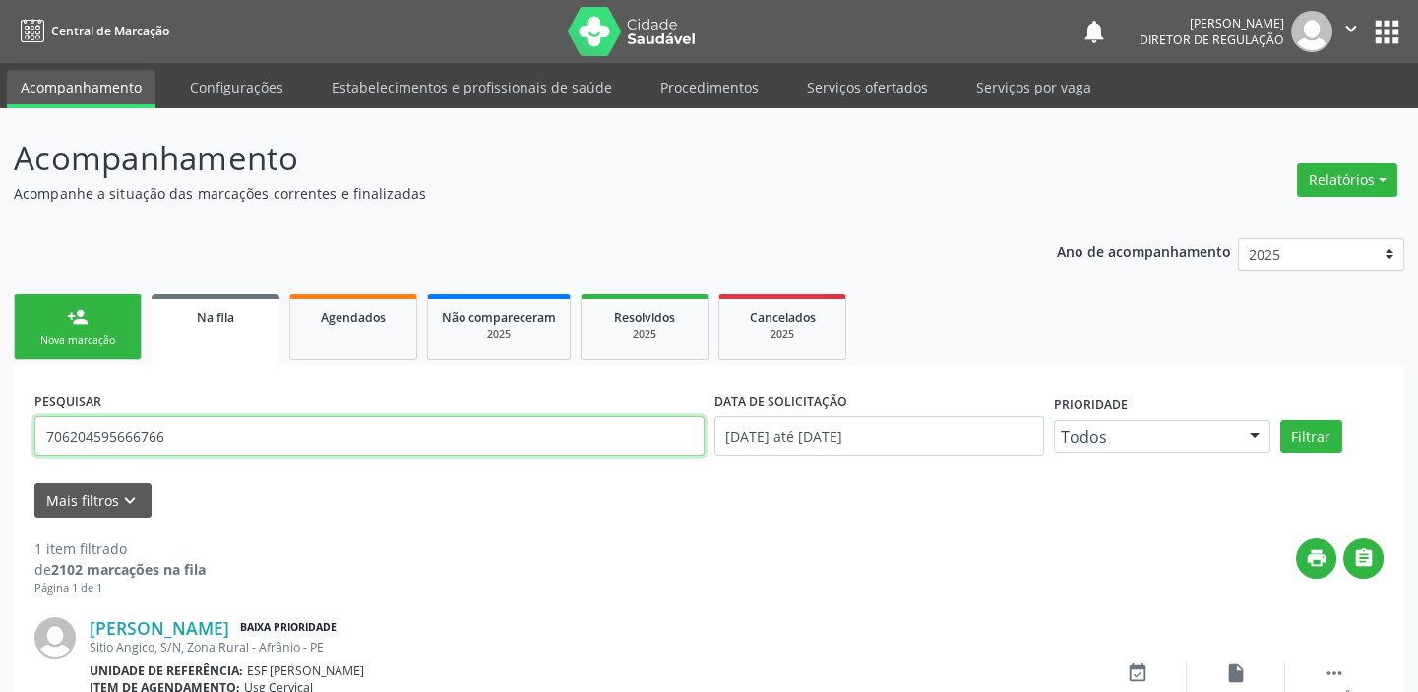
click at [188, 450] on input "706204595666766" at bounding box center [369, 435] width 670 height 39
type input "7"
type input "702305156371513"
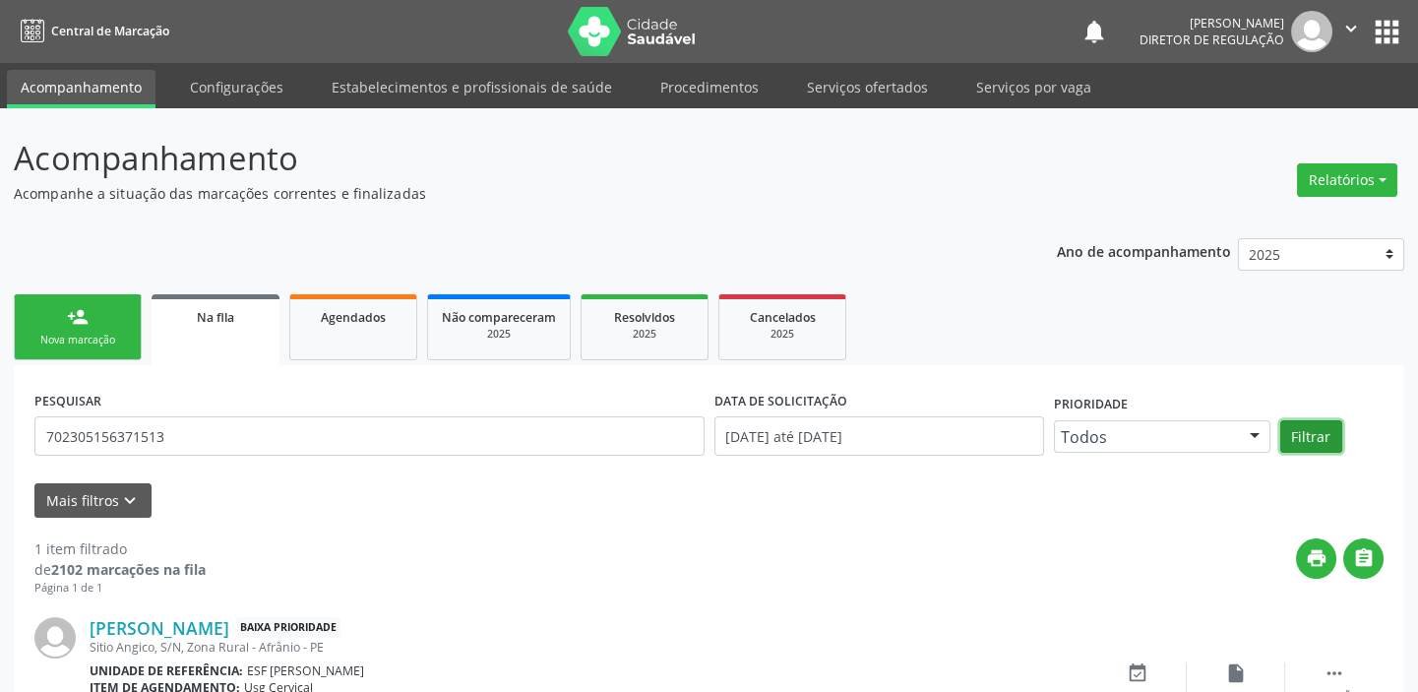
click at [1303, 446] on button "Filtrar" at bounding box center [1311, 436] width 62 height 33
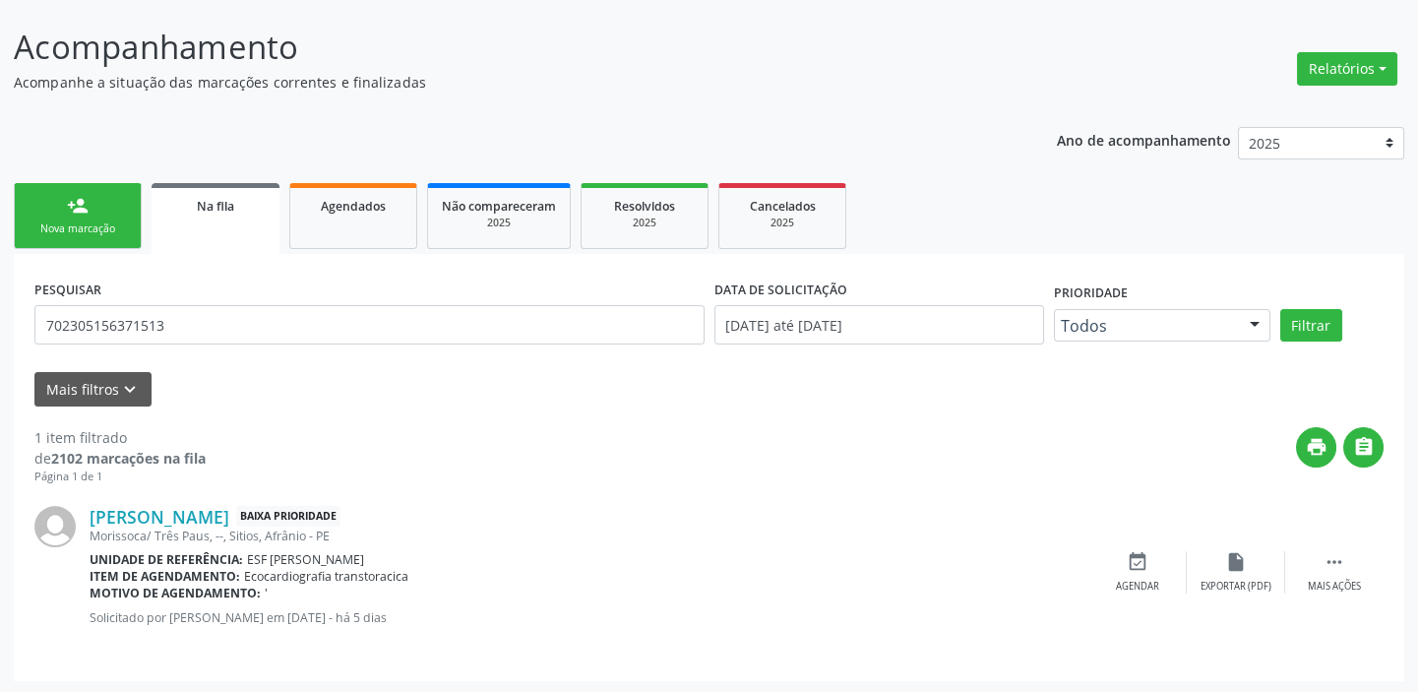
scroll to position [113, 0]
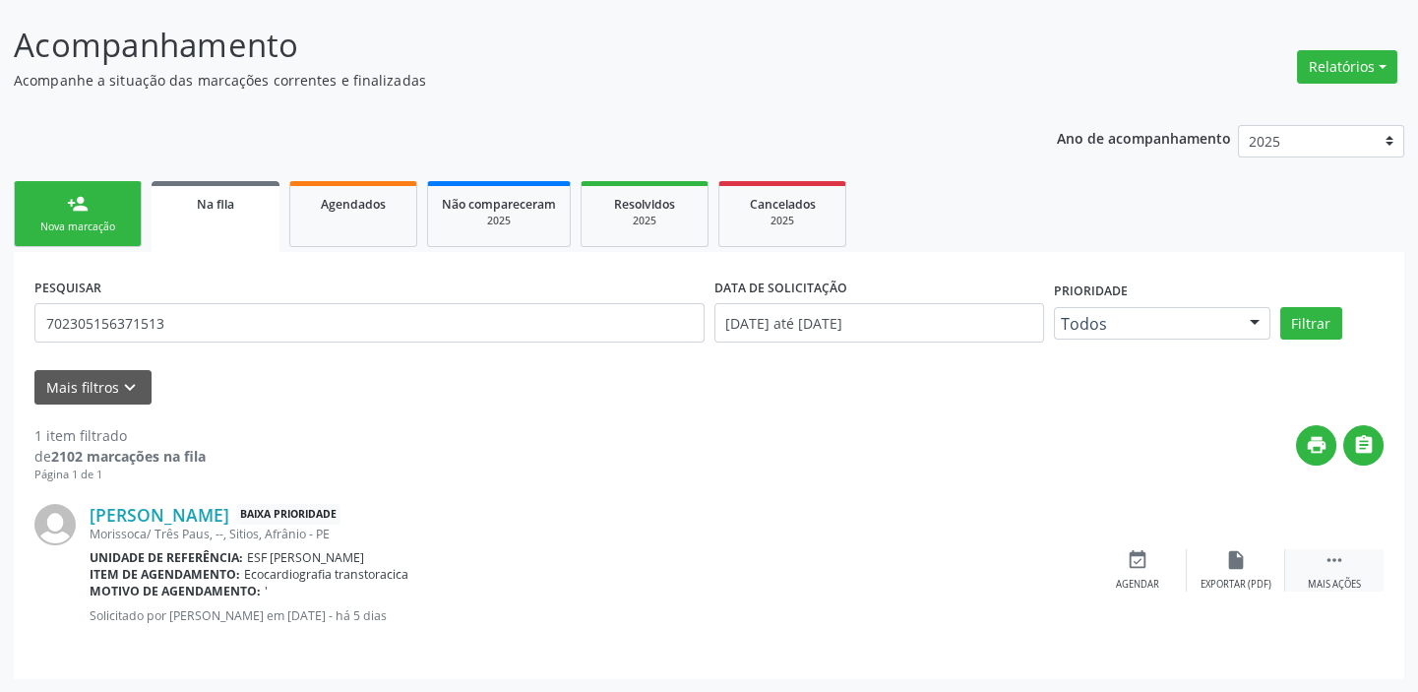
click at [1335, 560] on icon "" at bounding box center [1334, 560] width 22 height 22
click at [824, 569] on div "event_available Agendar" at bounding box center [842, 570] width 98 height 42
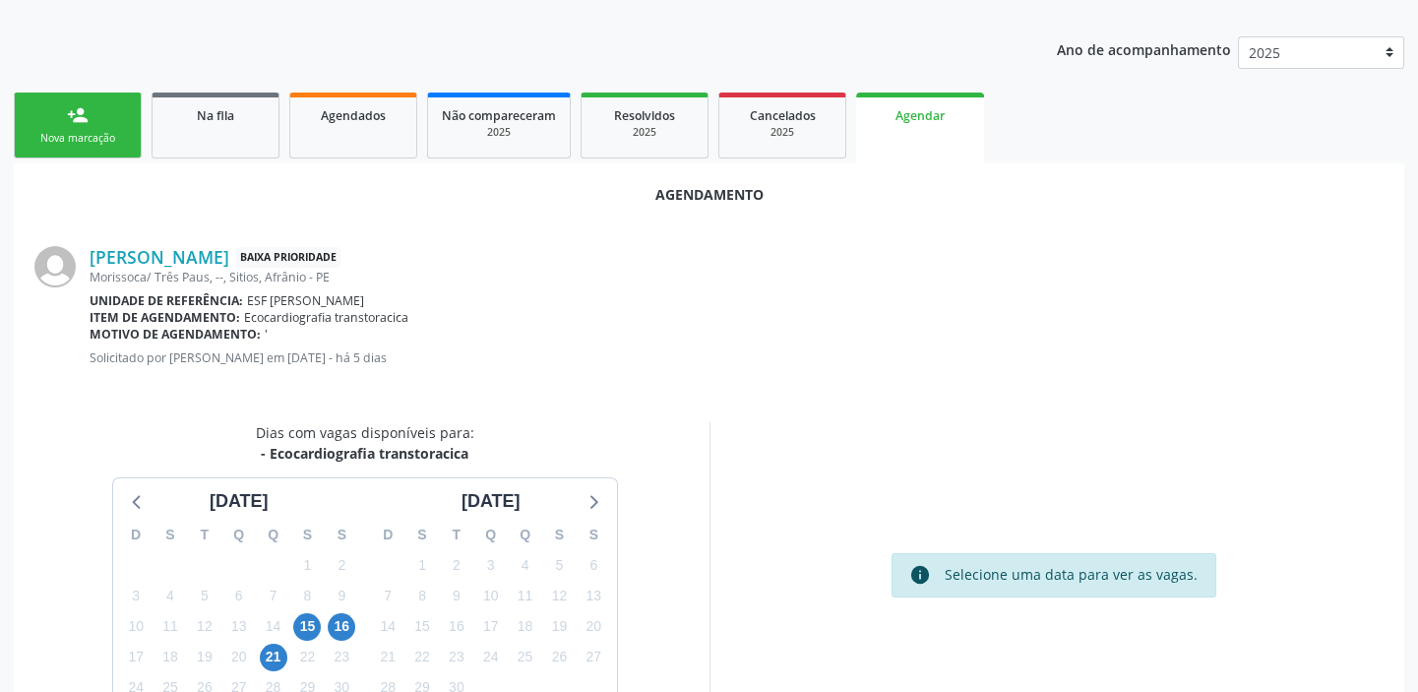
scroll to position [332, 0]
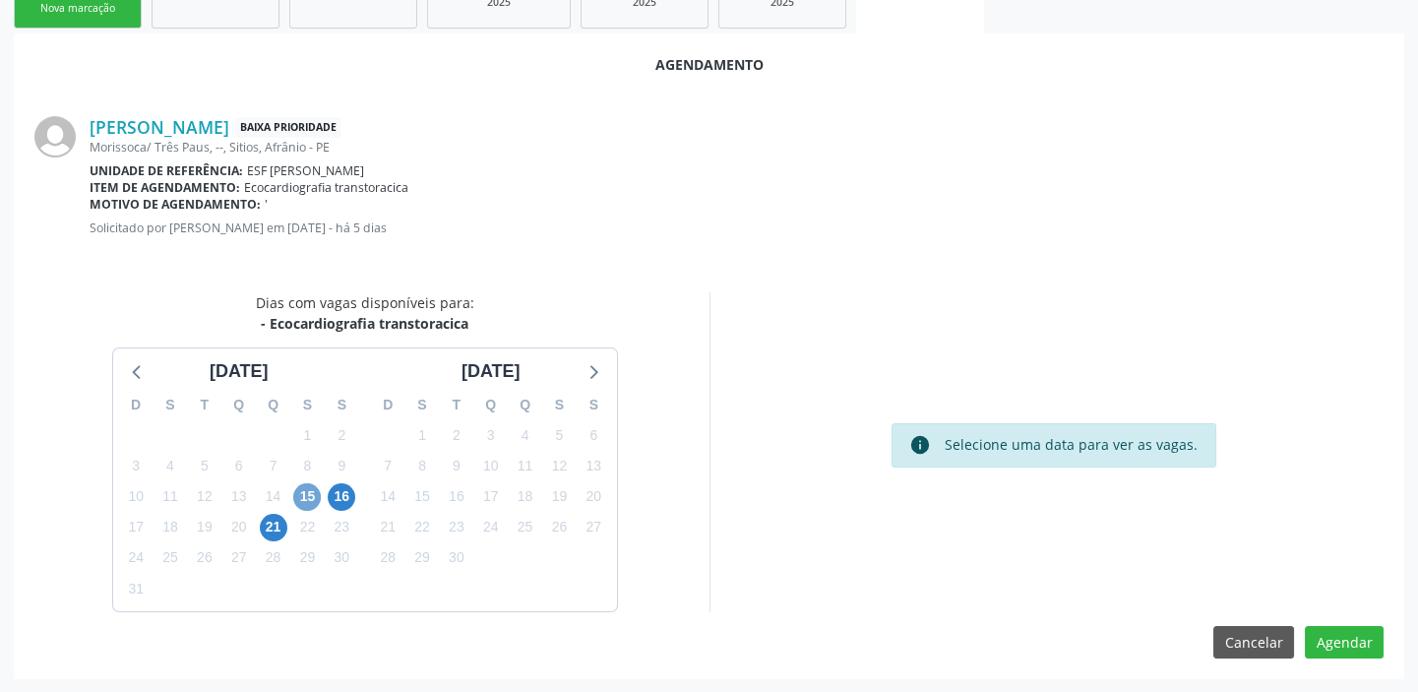
click at [301, 490] on span "15" at bounding box center [307, 497] width 28 height 28
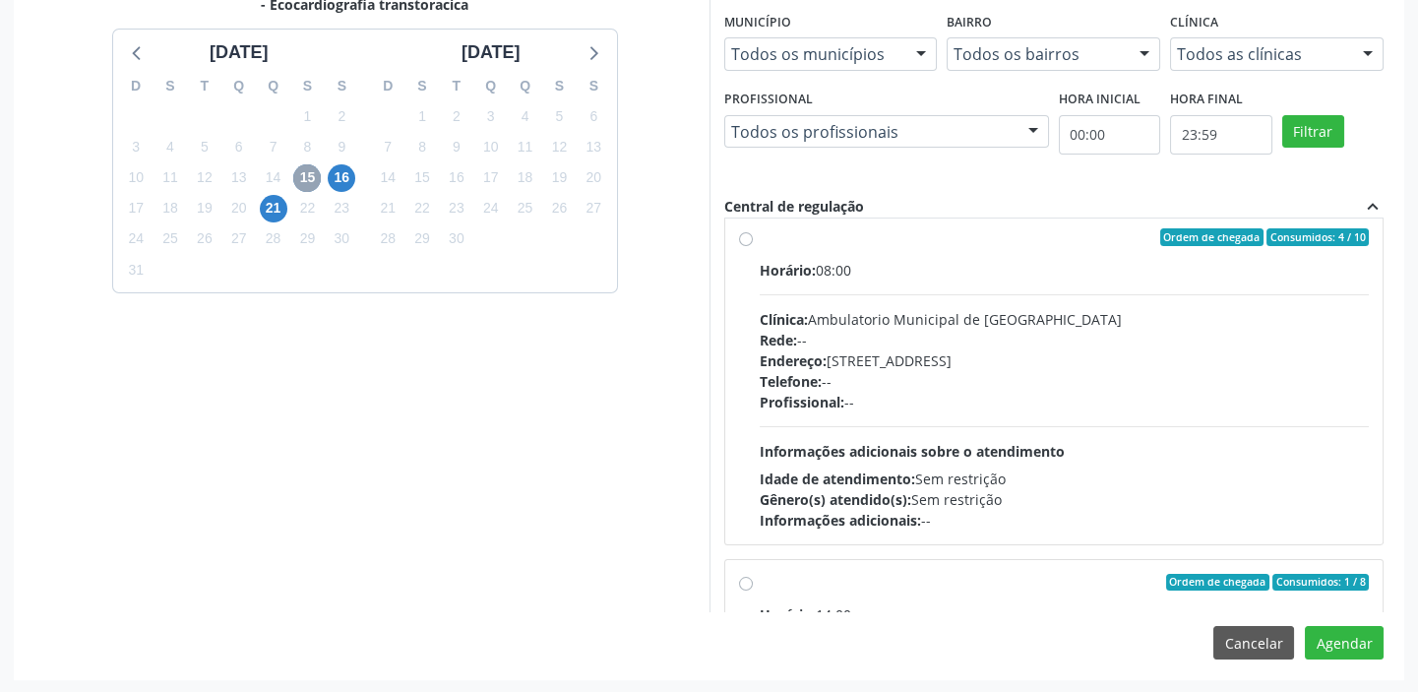
scroll to position [0, 0]
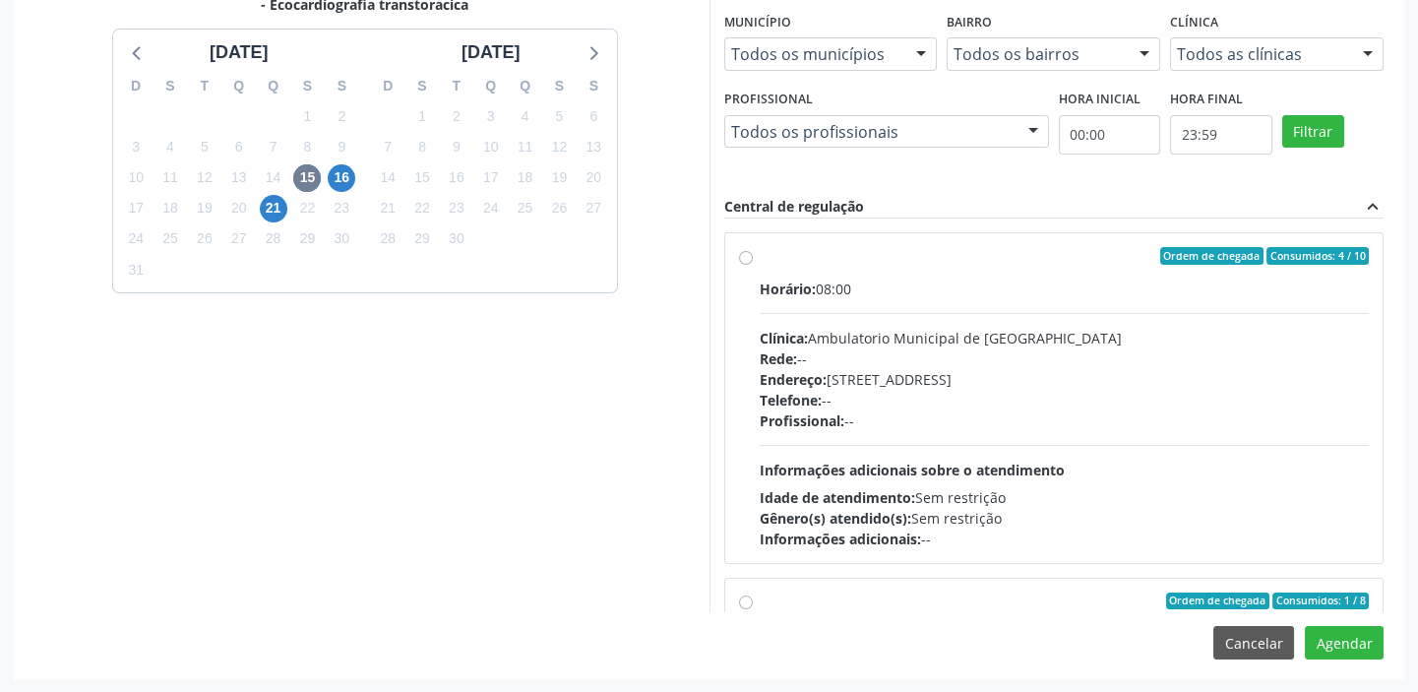
click at [1050, 445] on hr at bounding box center [1065, 445] width 610 height 1
click at [753, 265] on input "Ordem de chegada Consumidos: 4 / 10 Horário: 08:00 Clínica: Ambulatorio Municip…" at bounding box center [746, 256] width 14 height 18
radio input "true"
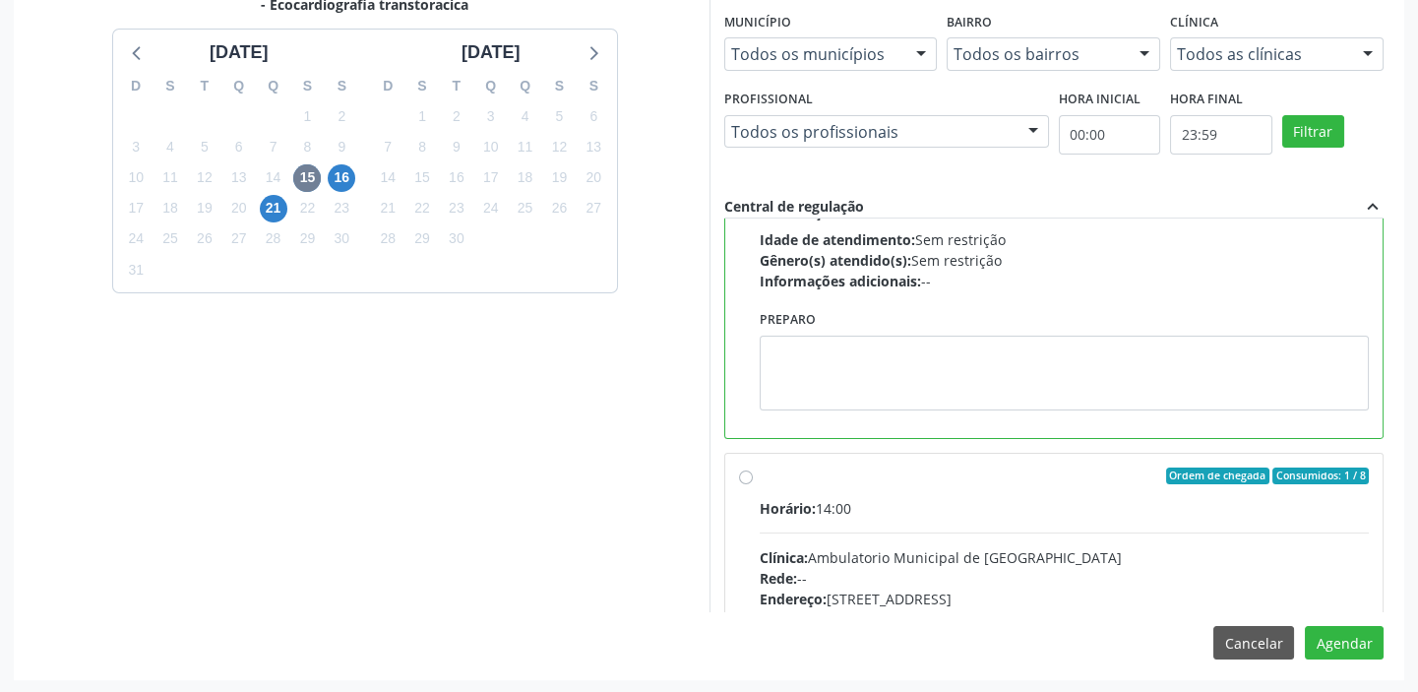
scroll to position [442, 0]
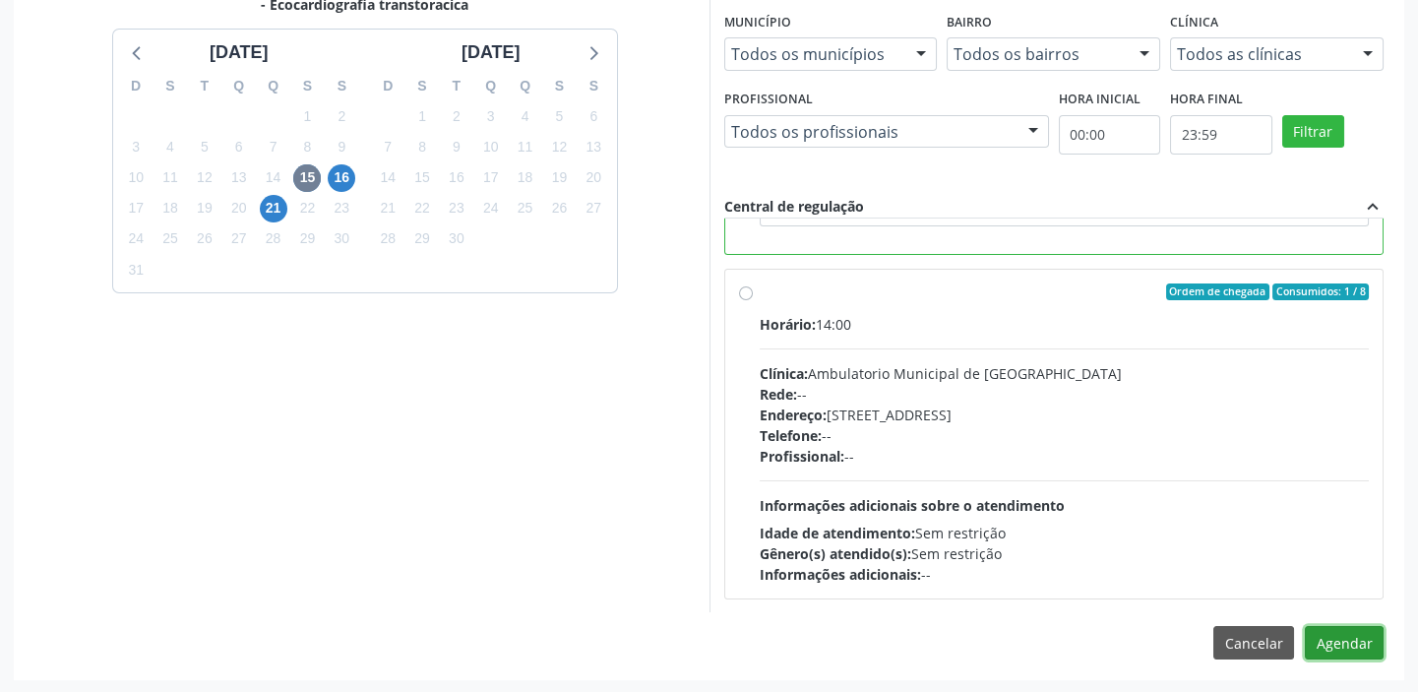
click at [1337, 638] on button "Agendar" at bounding box center [1344, 642] width 79 height 33
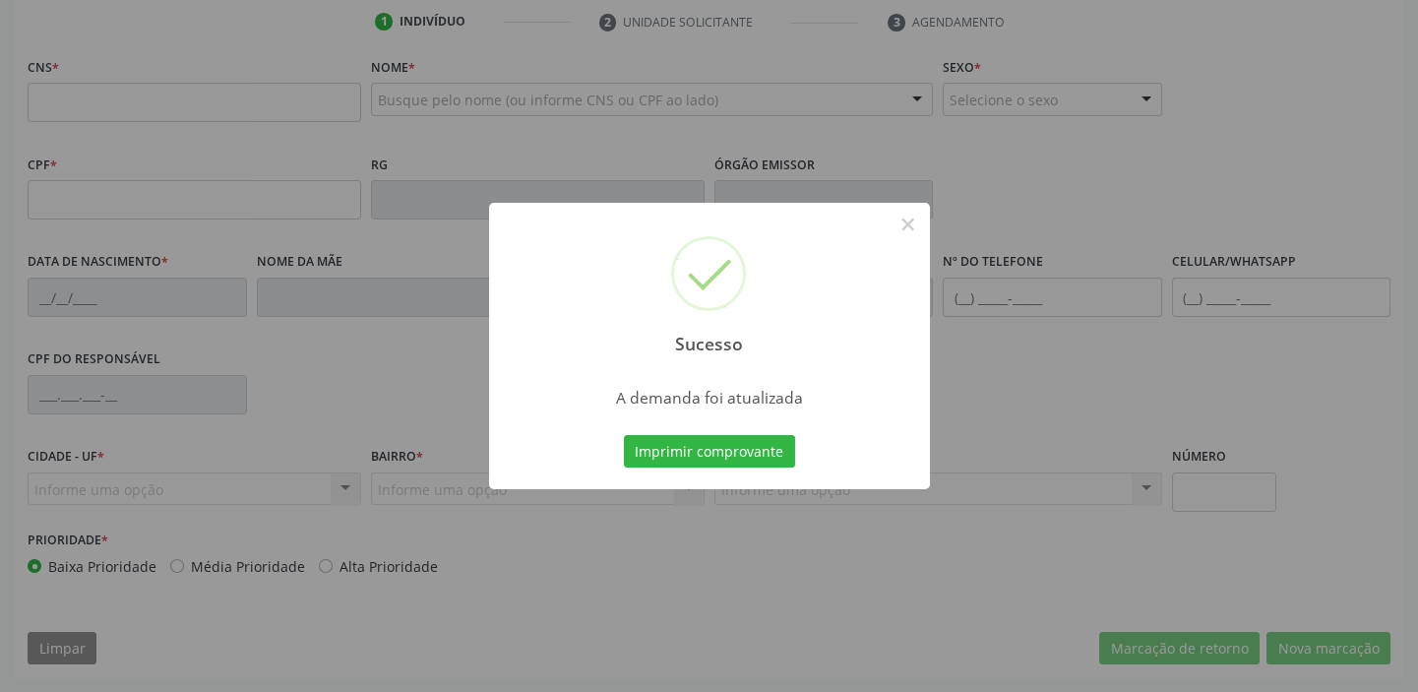
scroll to position [374, 0]
click at [718, 440] on button "Imprimir comprovante" at bounding box center [709, 451] width 171 height 33
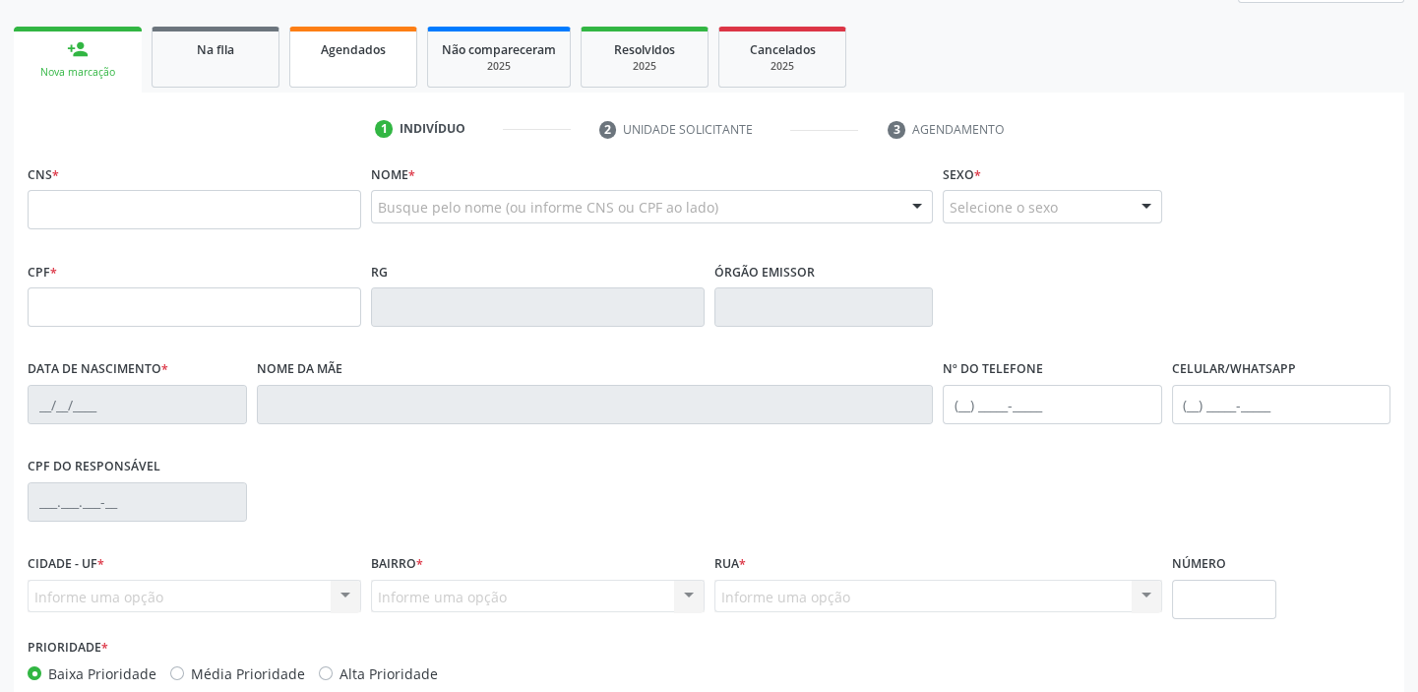
scroll to position [106, 0]
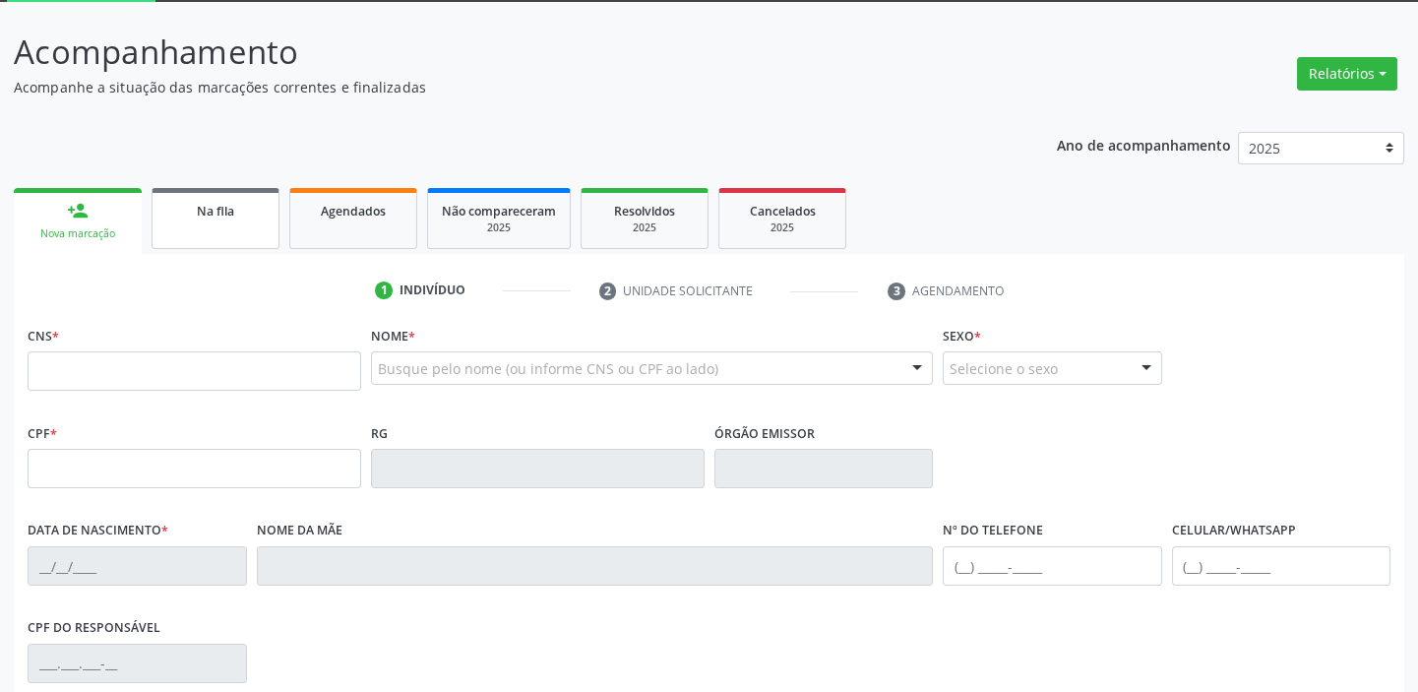
click at [235, 224] on link "Na fila" at bounding box center [216, 218] width 128 height 61
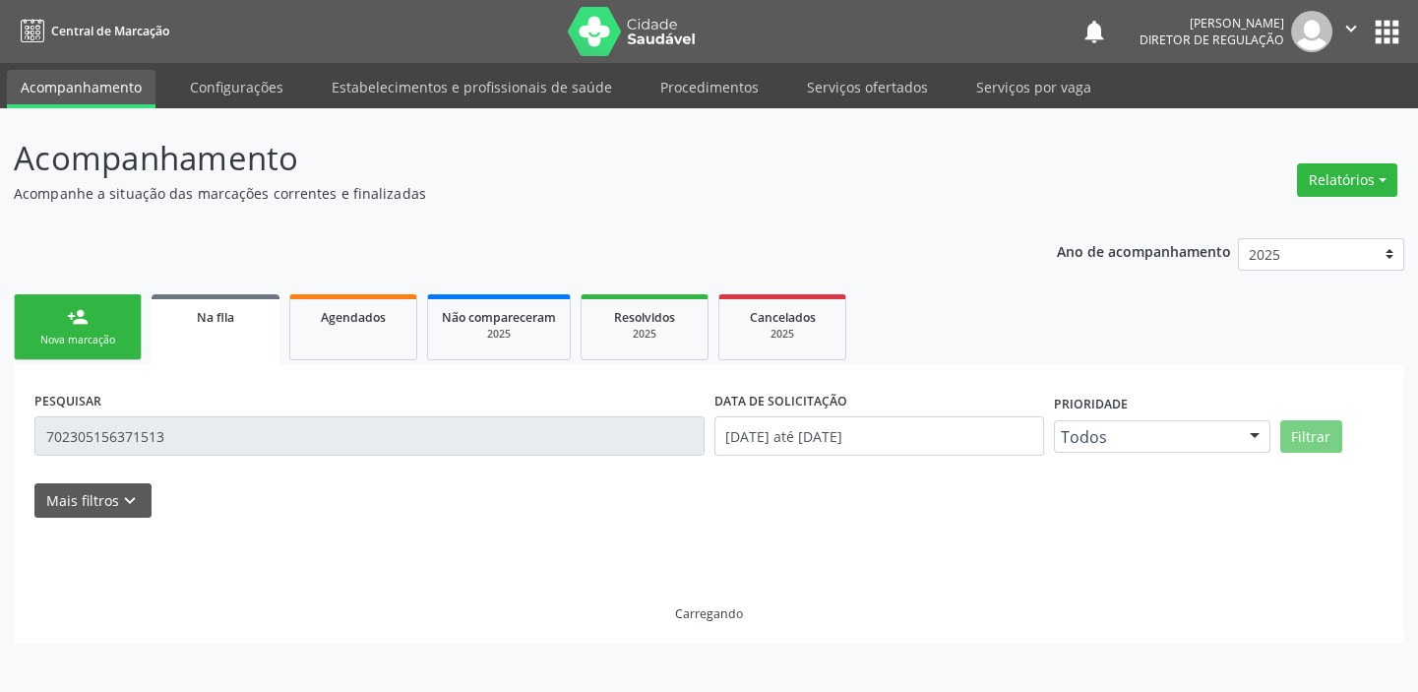
scroll to position [0, 0]
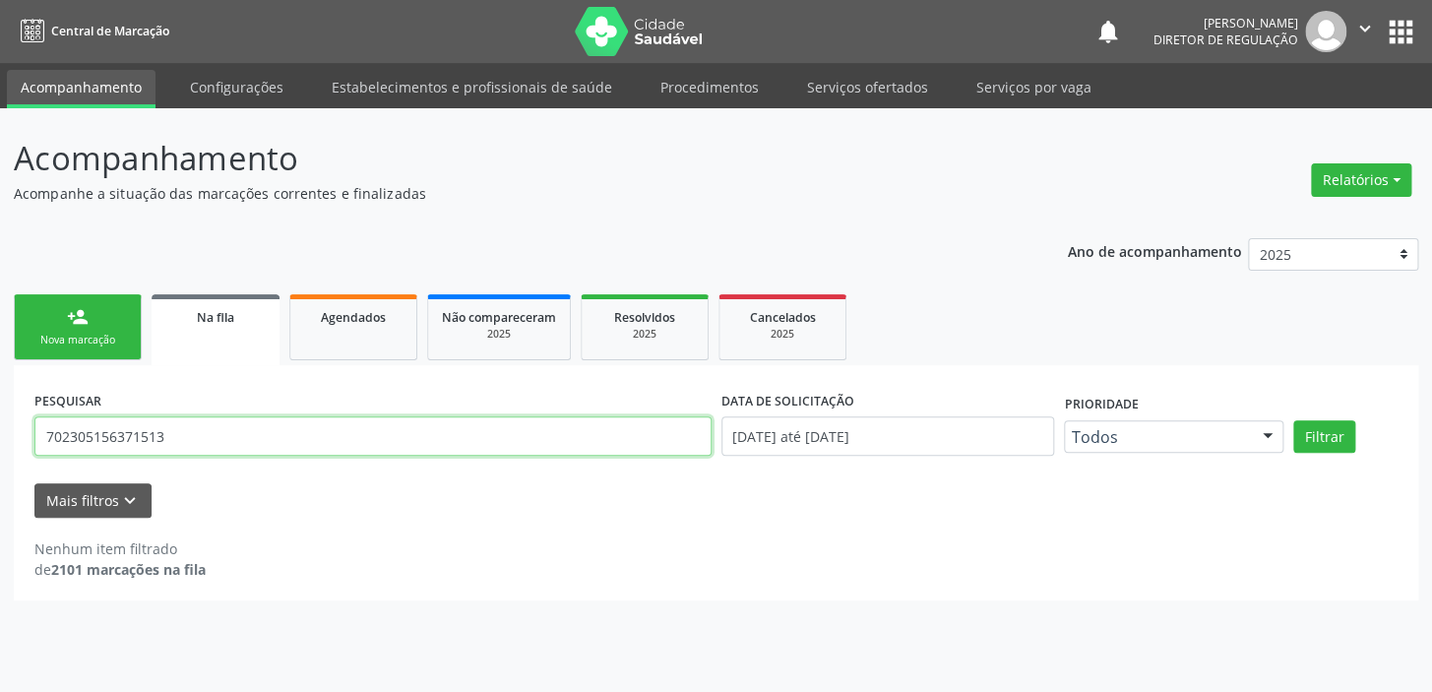
click at [178, 436] on input "702305156371513" at bounding box center [372, 435] width 677 height 39
type input "7"
type input "701405613402433"
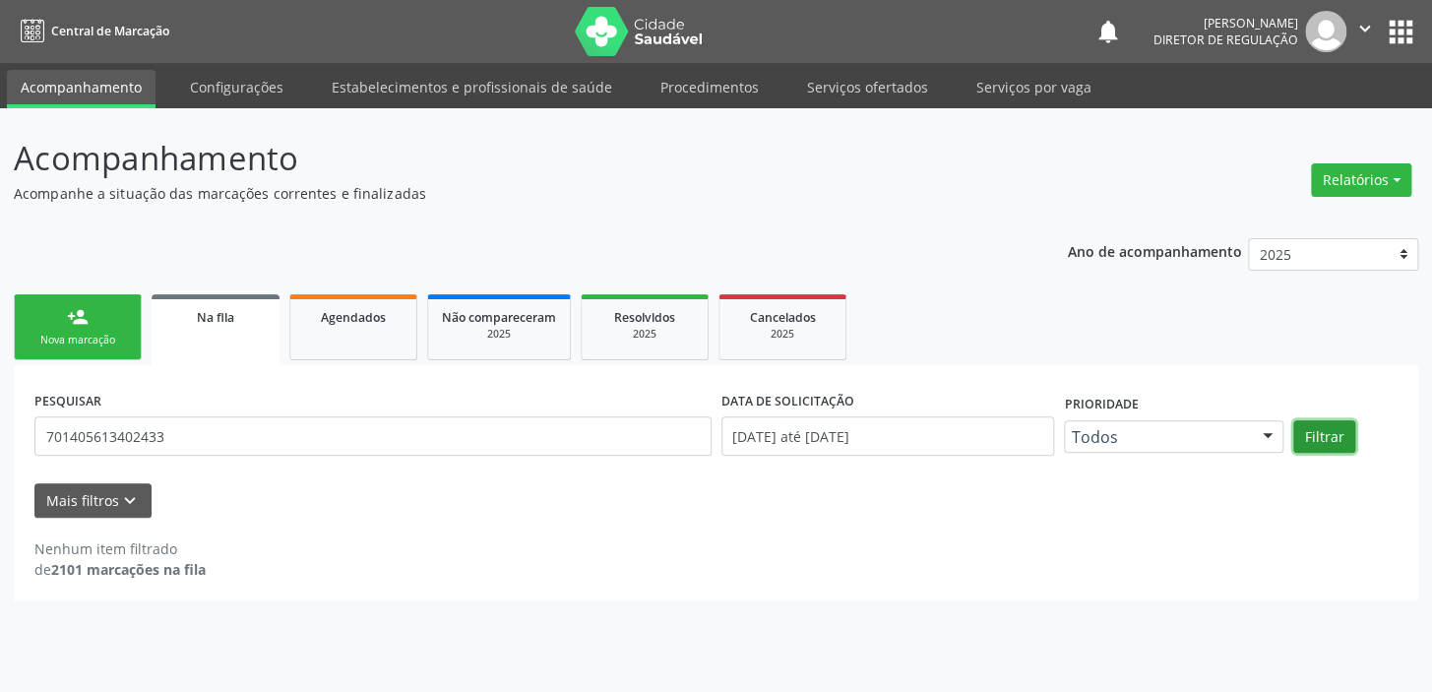
click at [1334, 442] on button "Filtrar" at bounding box center [1324, 436] width 62 height 33
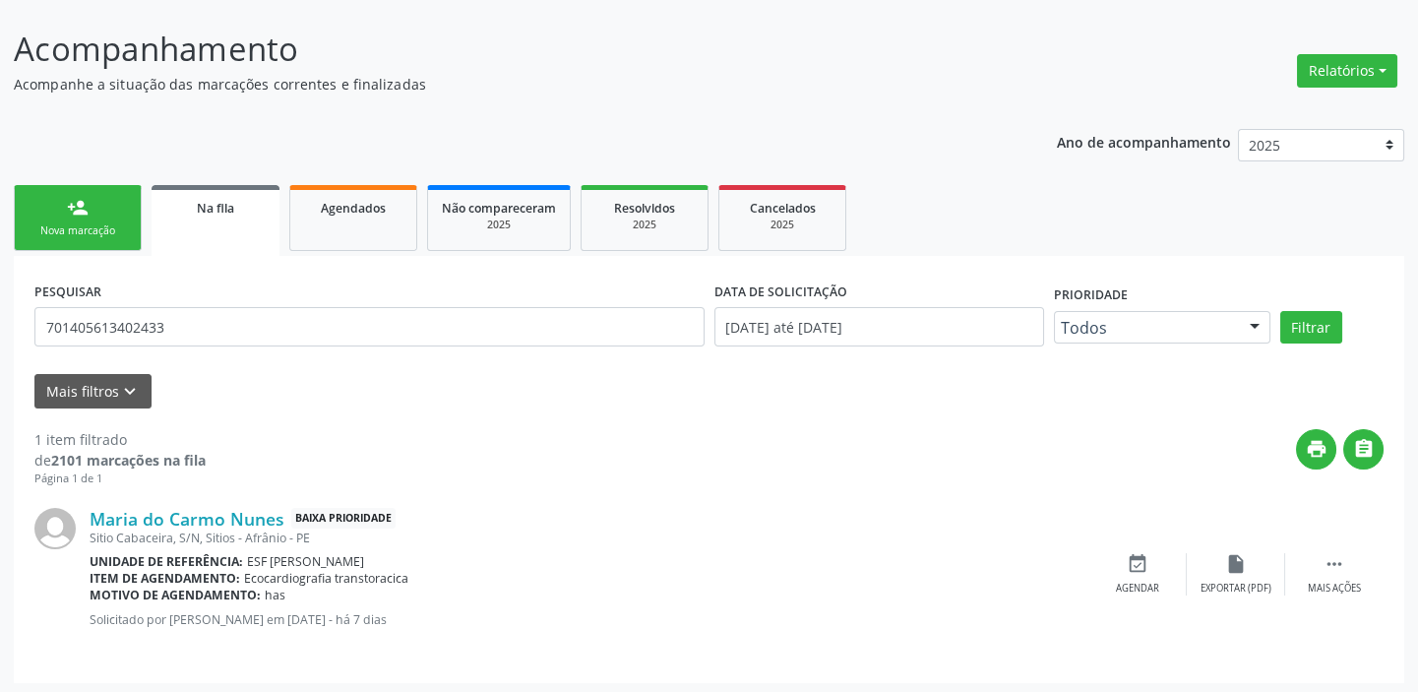
scroll to position [113, 0]
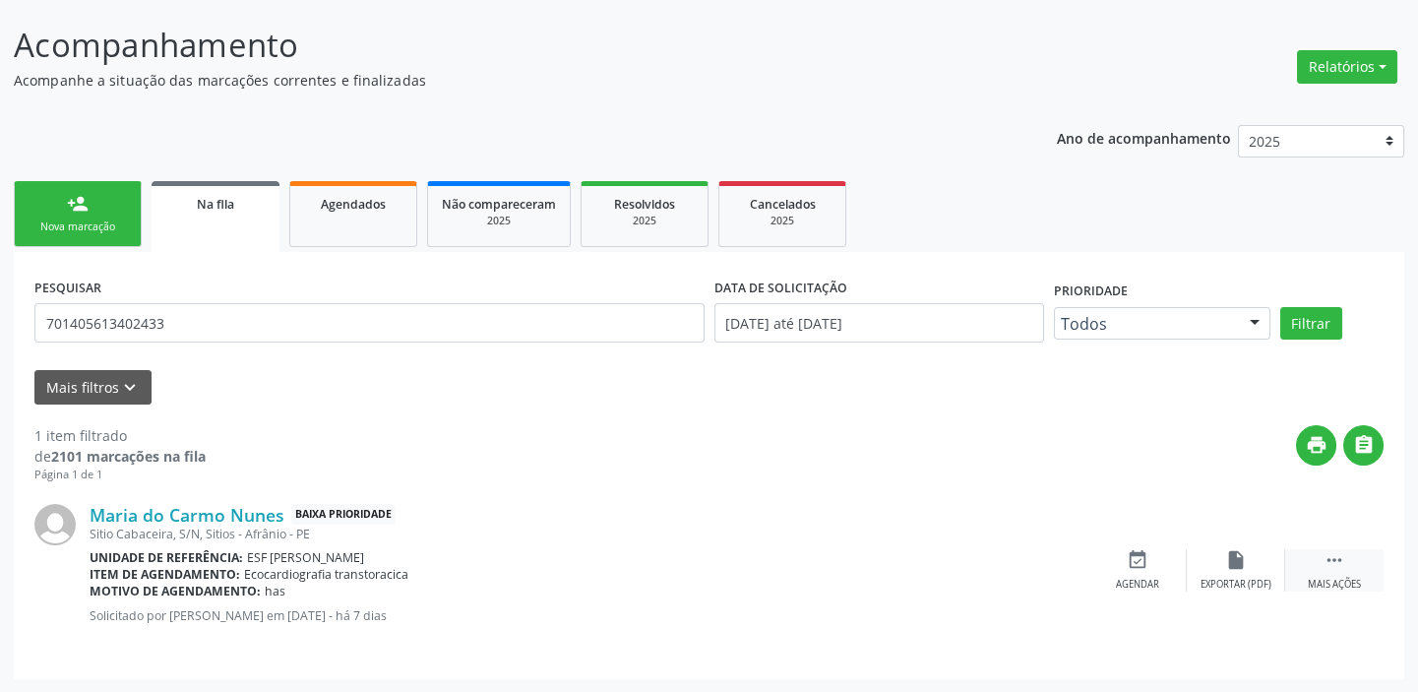
click at [1313, 559] on div " Mais ações" at bounding box center [1334, 570] width 98 height 42
click at [806, 559] on div "event_available Agendar" at bounding box center [842, 570] width 98 height 42
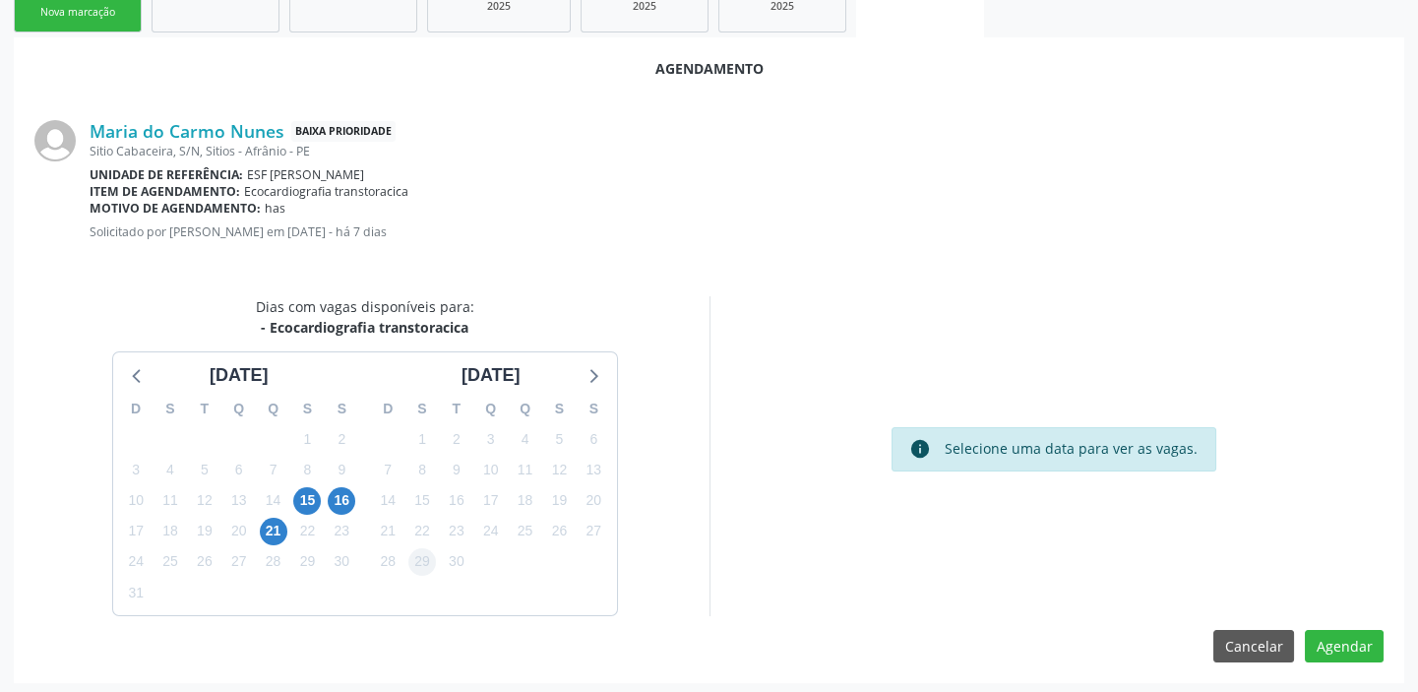
scroll to position [332, 0]
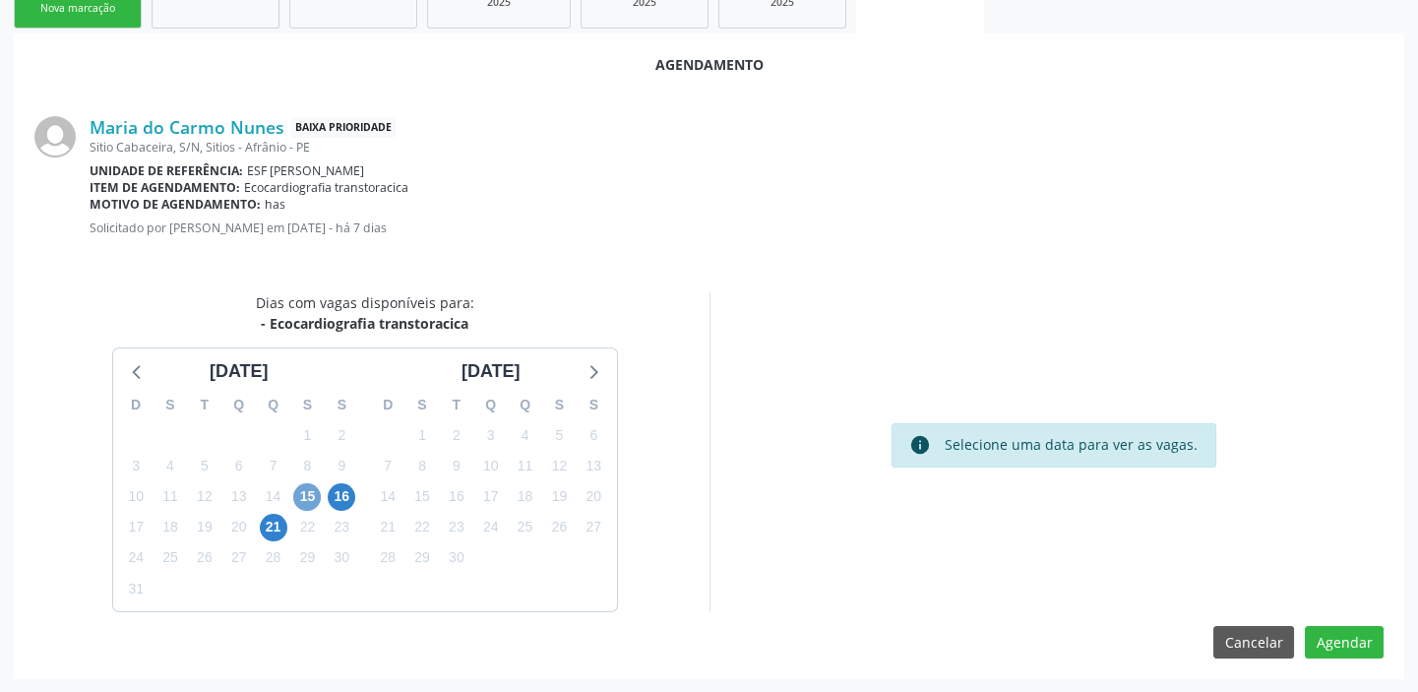
click at [317, 498] on span "15" at bounding box center [307, 497] width 28 height 28
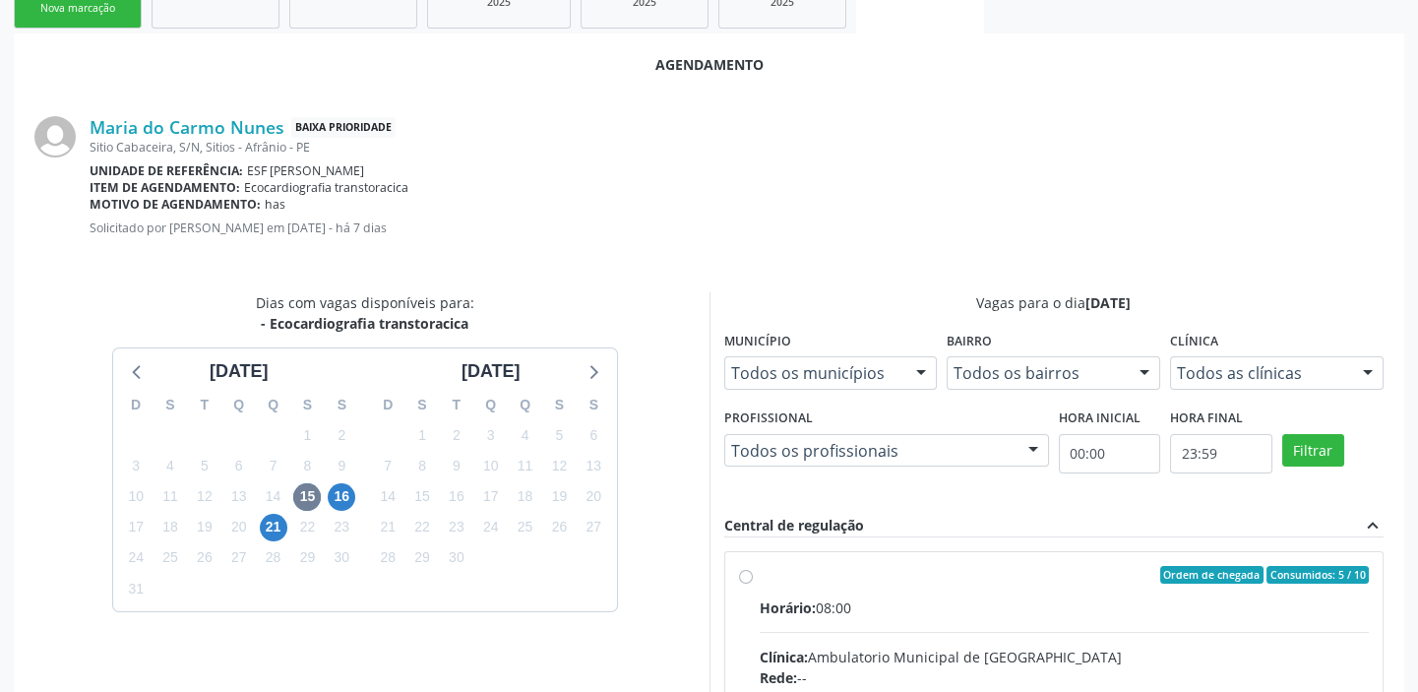
click at [823, 609] on div "Horário: 08:00" at bounding box center [1065, 607] width 610 height 21
click at [753, 583] on input "Ordem de chegada Consumidos: 5 / 10 Horário: 08:00 Clínica: Ambulatorio Municip…" at bounding box center [746, 575] width 14 height 18
radio input "true"
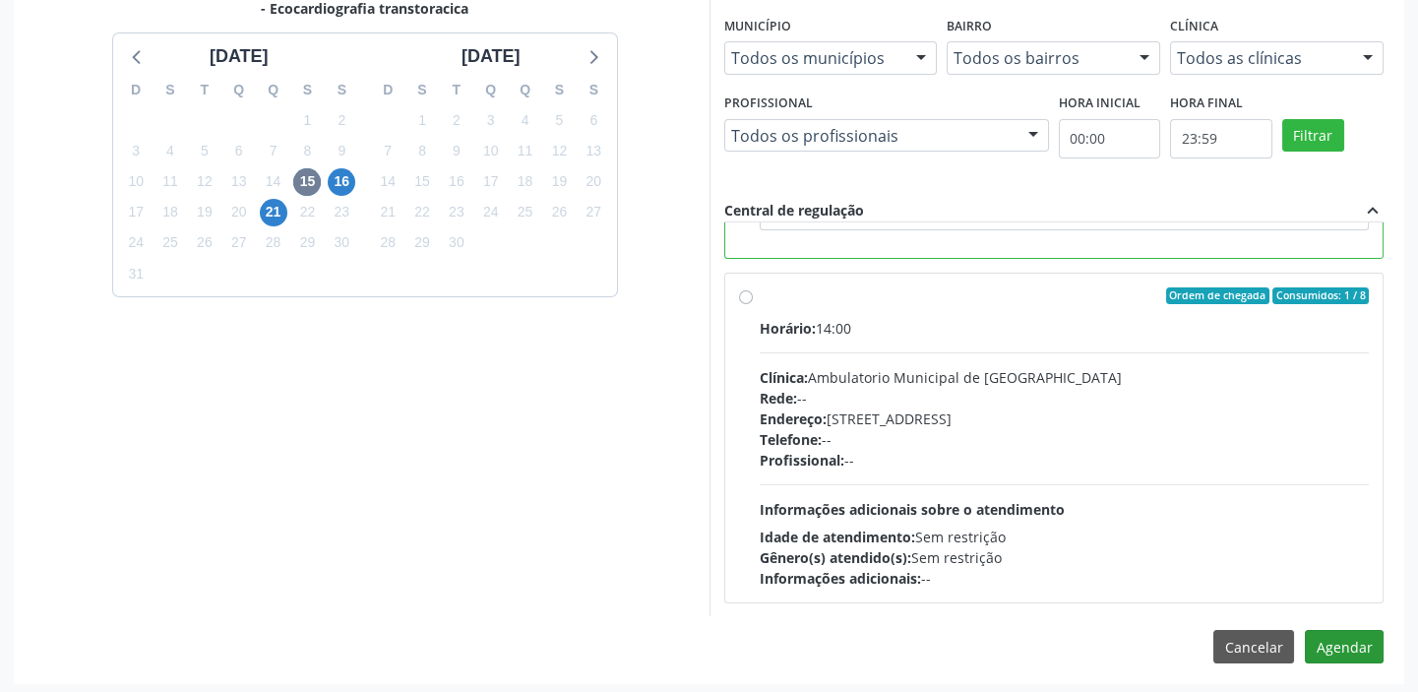
scroll to position [650, 0]
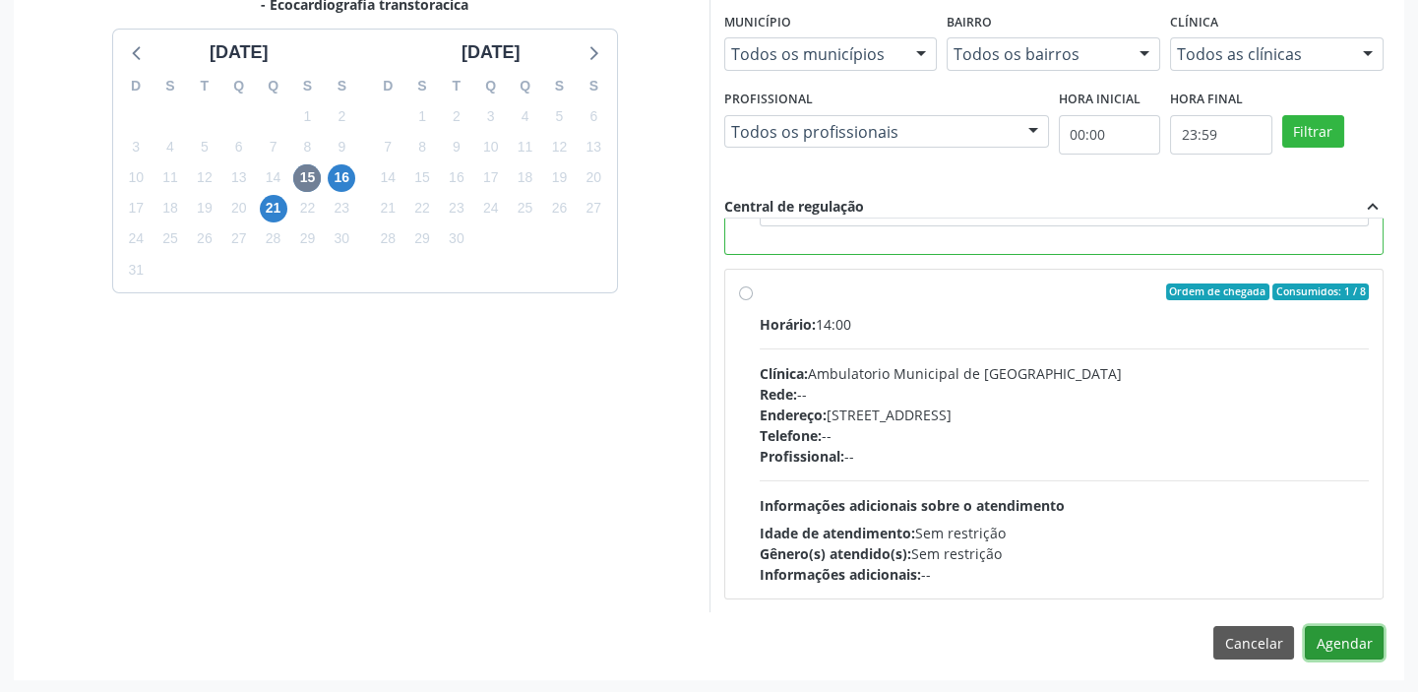
click at [1350, 644] on button "Agendar" at bounding box center [1344, 642] width 79 height 33
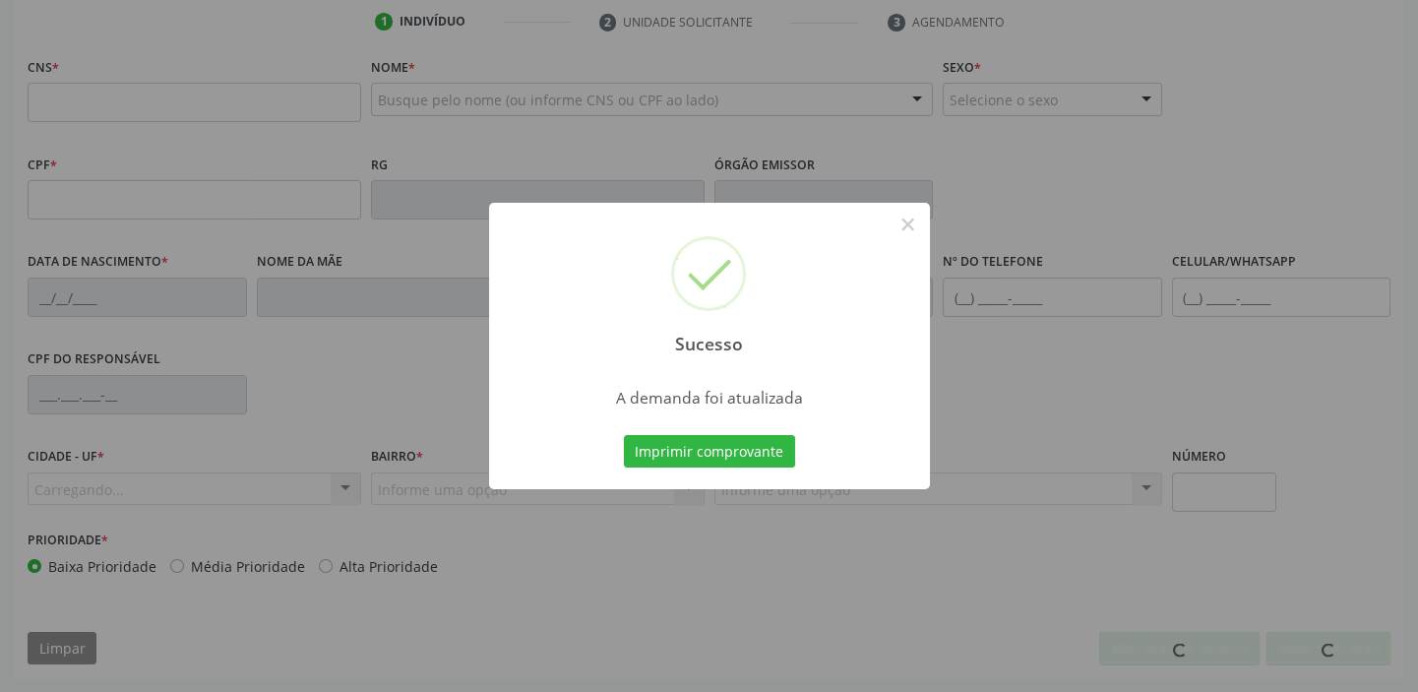
scroll to position [374, 0]
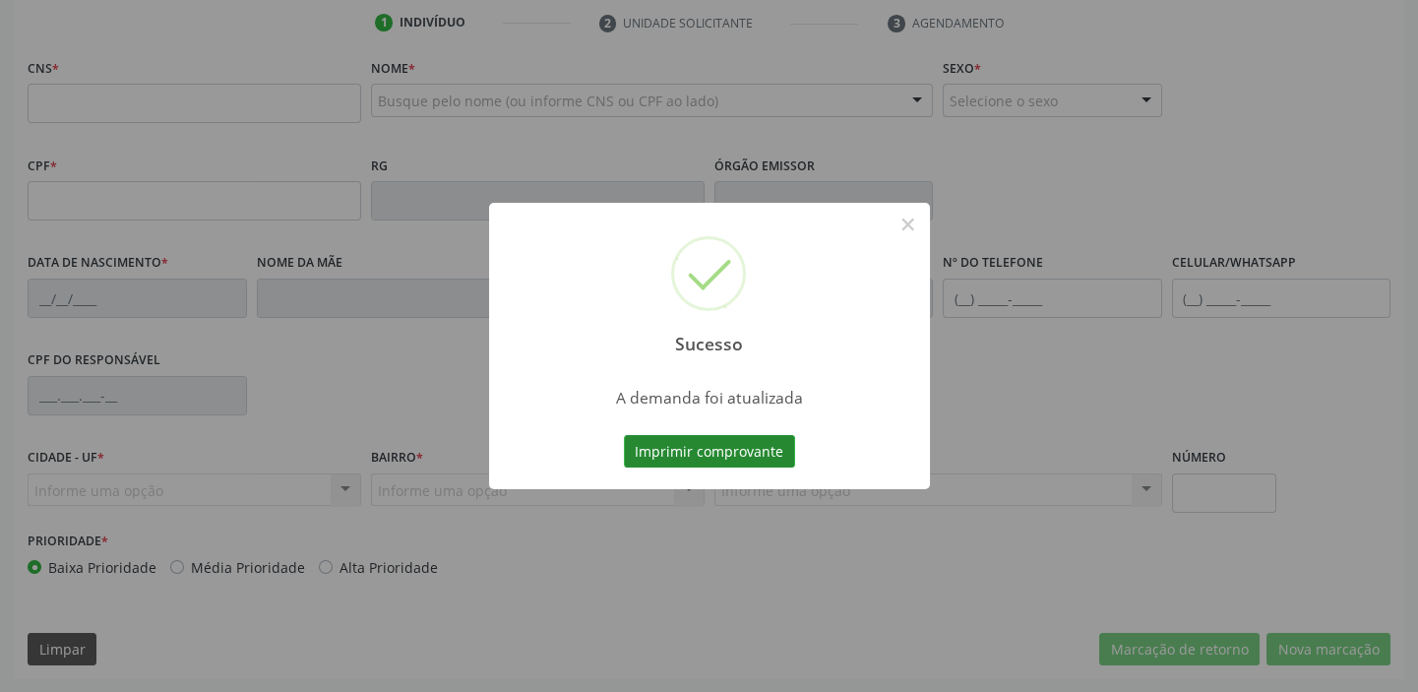
click at [723, 453] on button "Imprimir comprovante" at bounding box center [709, 451] width 171 height 33
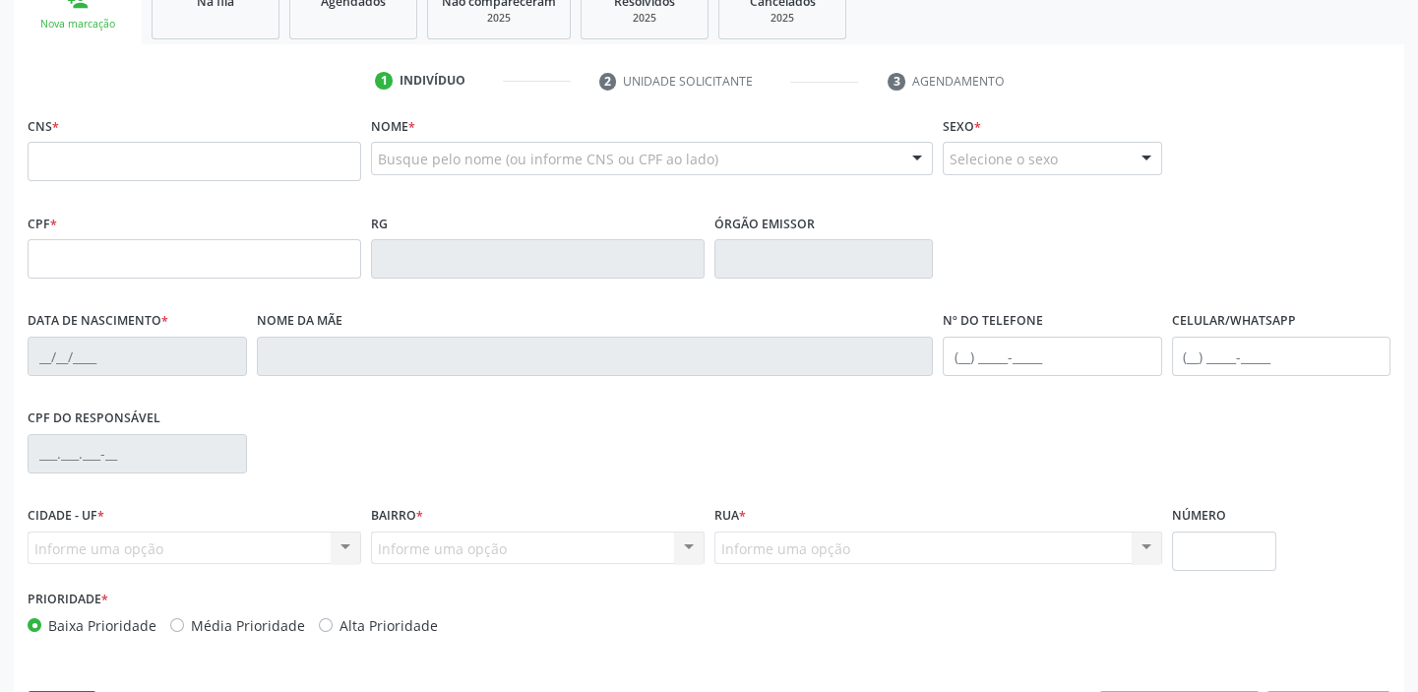
scroll to position [285, 0]
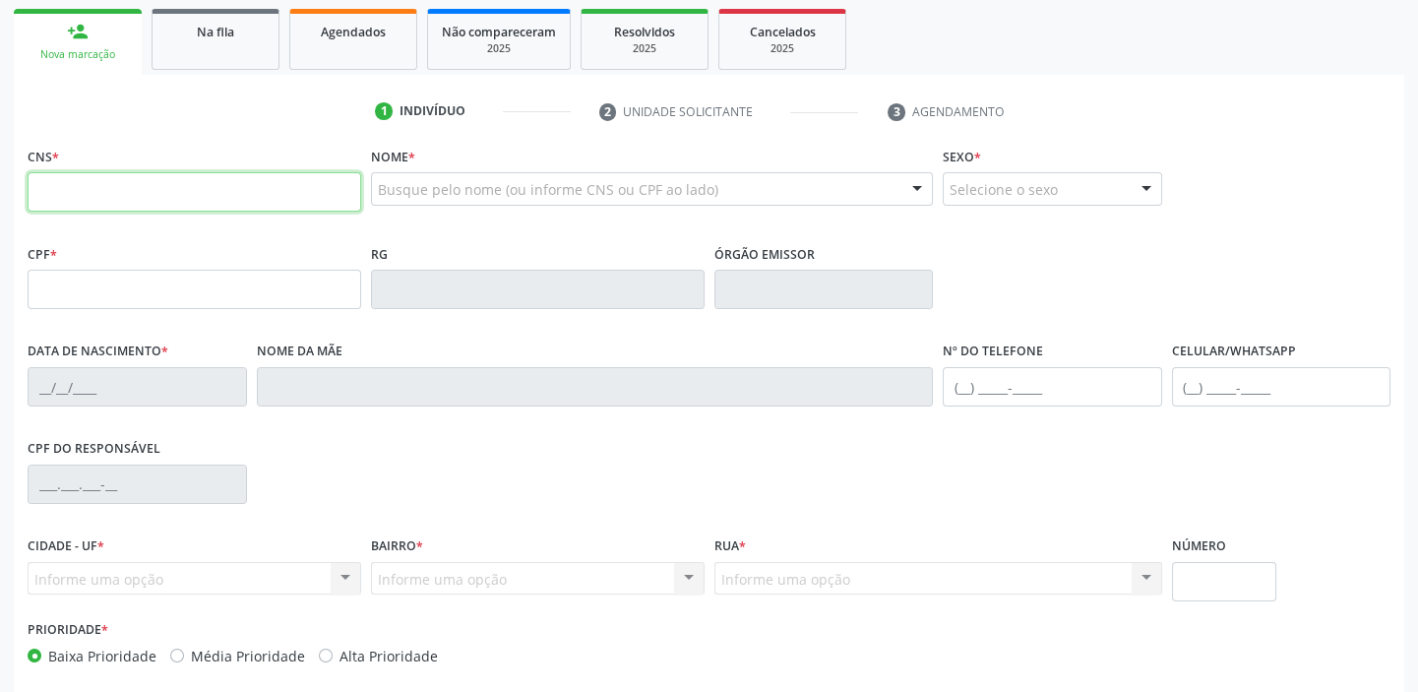
click at [126, 190] on input "text" at bounding box center [195, 191] width 334 height 39
type input "706 0088 1309 5043"
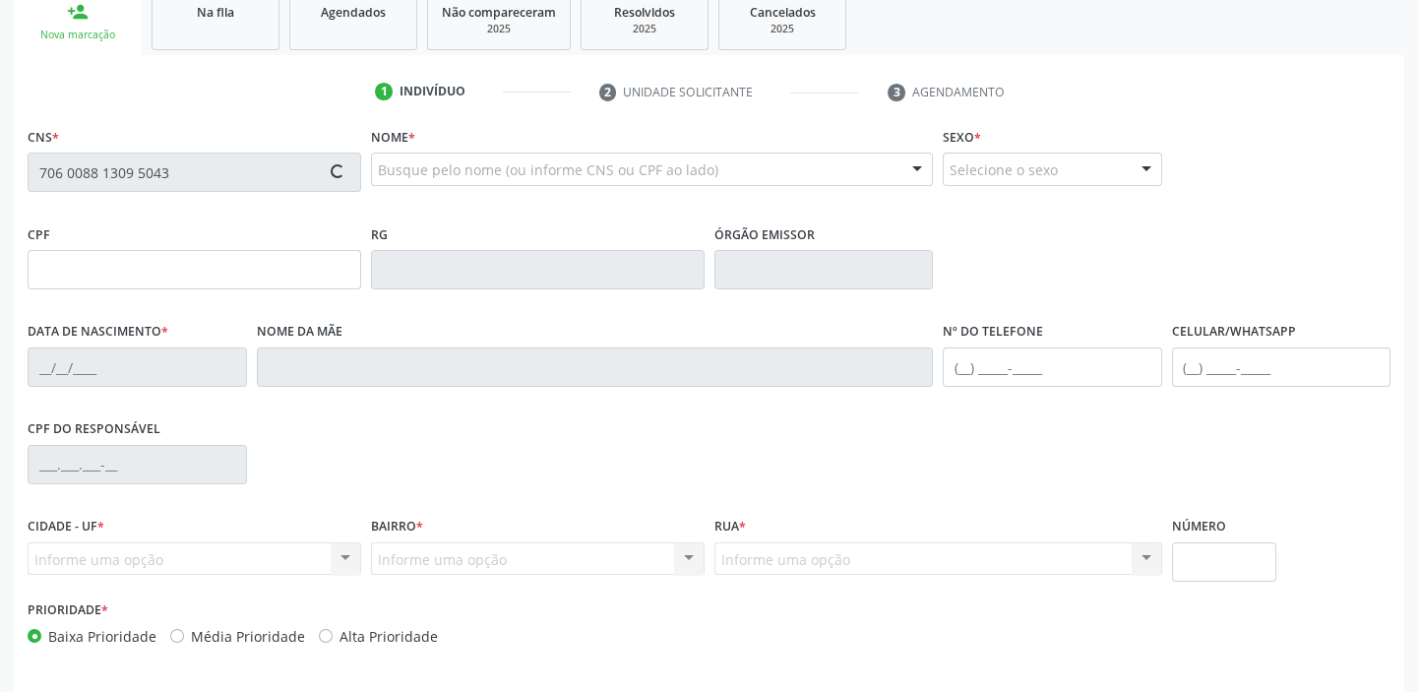
type input "059.236.374-05"
type input "14/07/1979"
type input "Maria das Merces Ferreira"
type input "(87) 98828-2086"
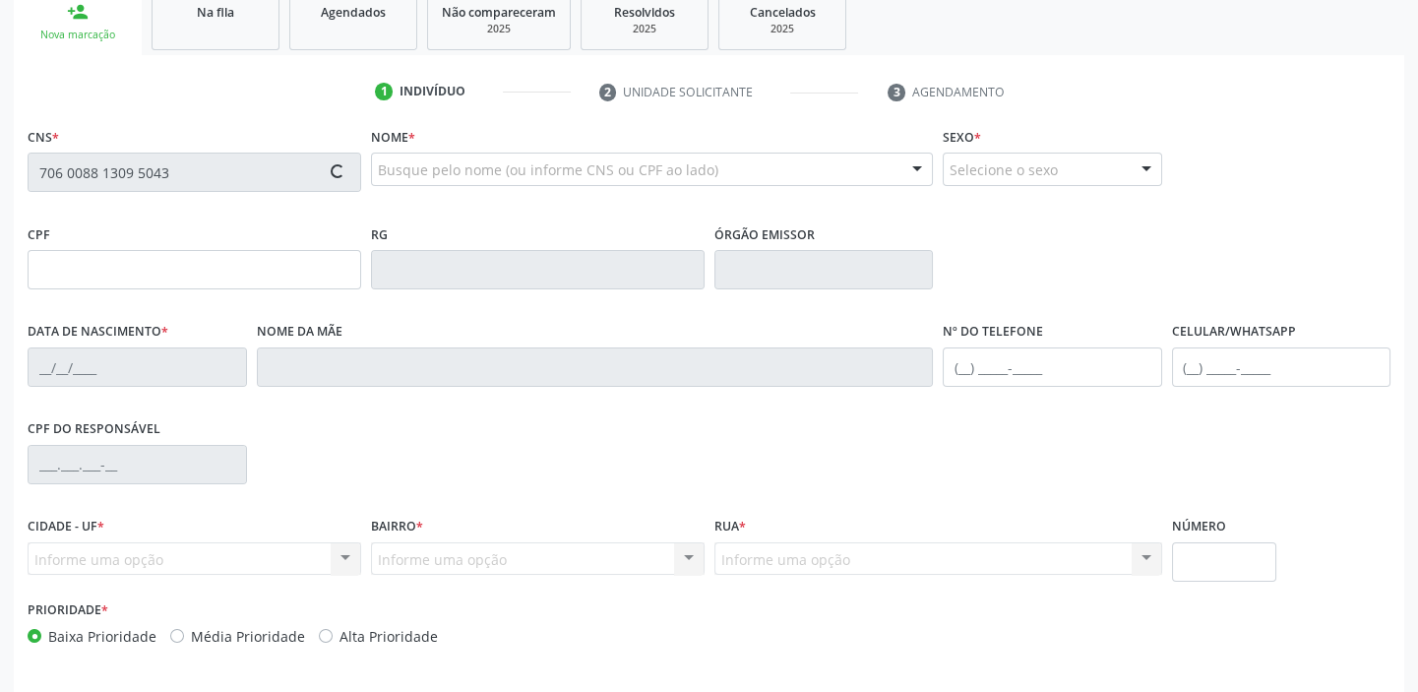
type input "034.594.734-79"
type input "152"
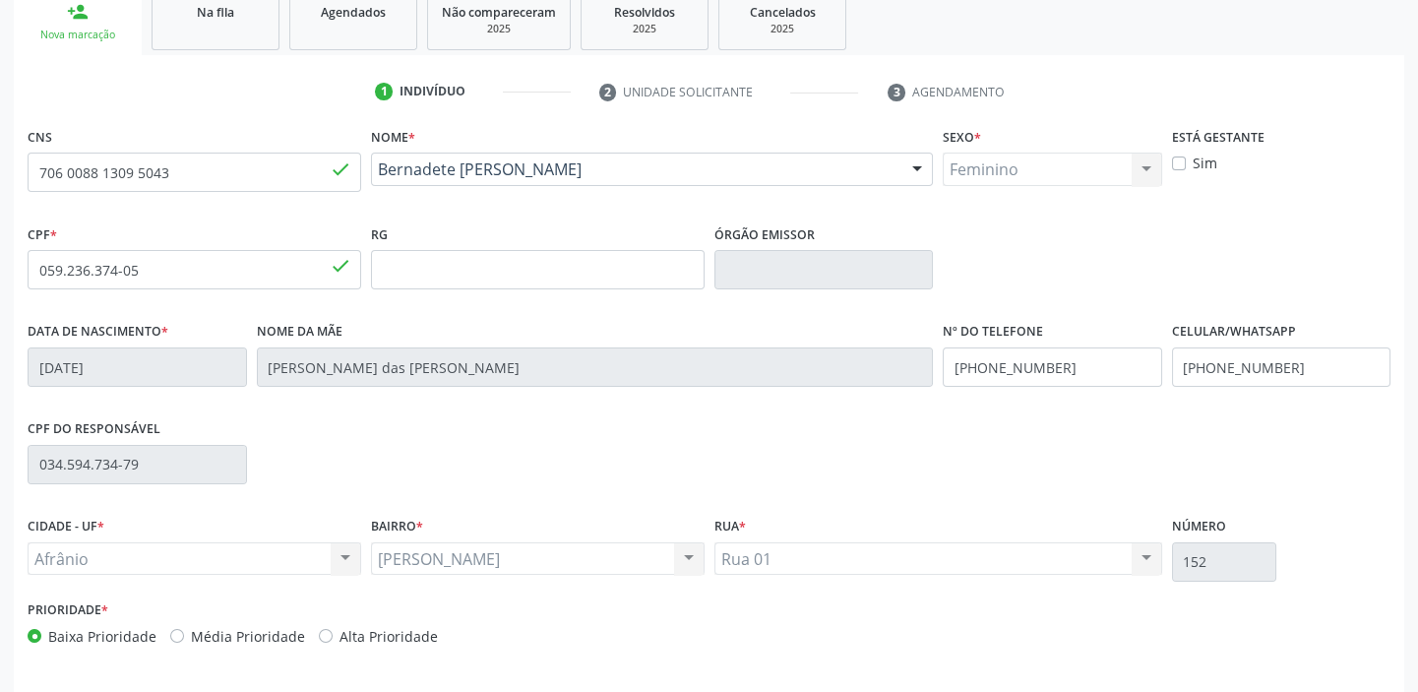
scroll to position [374, 0]
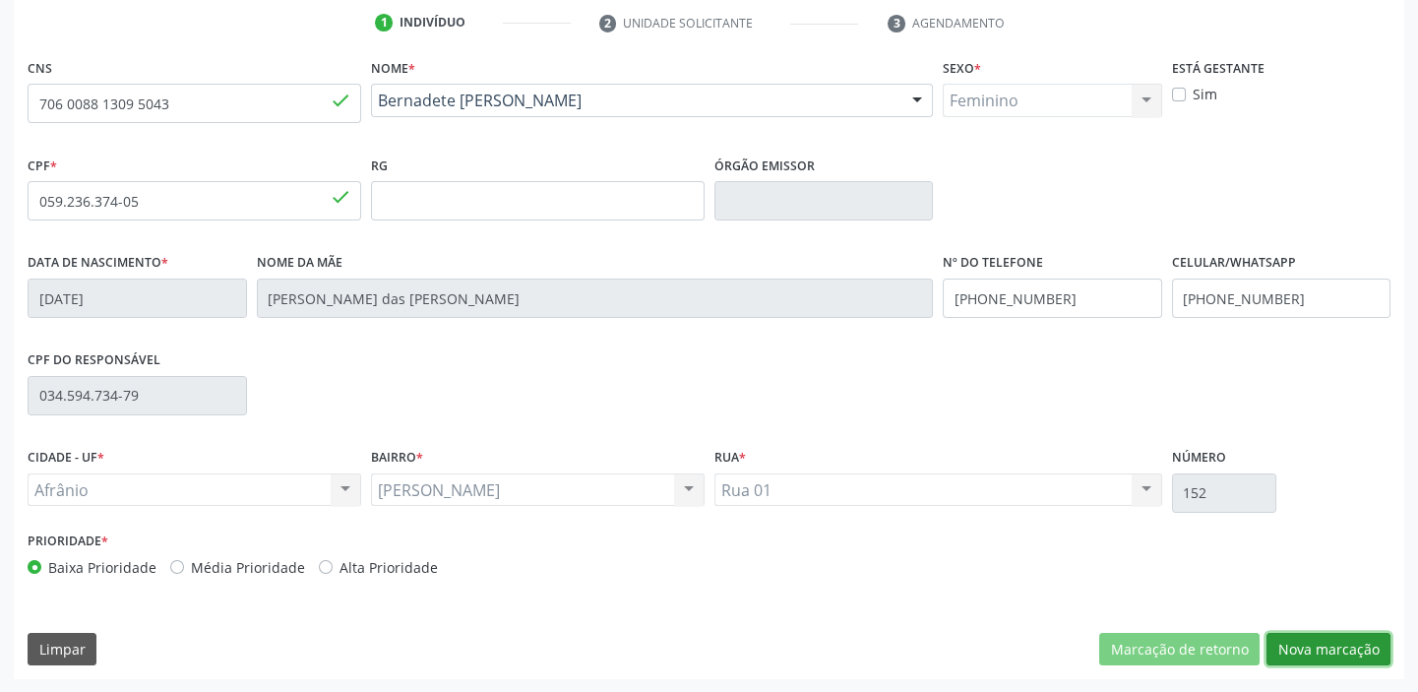
click at [1290, 642] on button "Nova marcação" at bounding box center [1328, 649] width 124 height 33
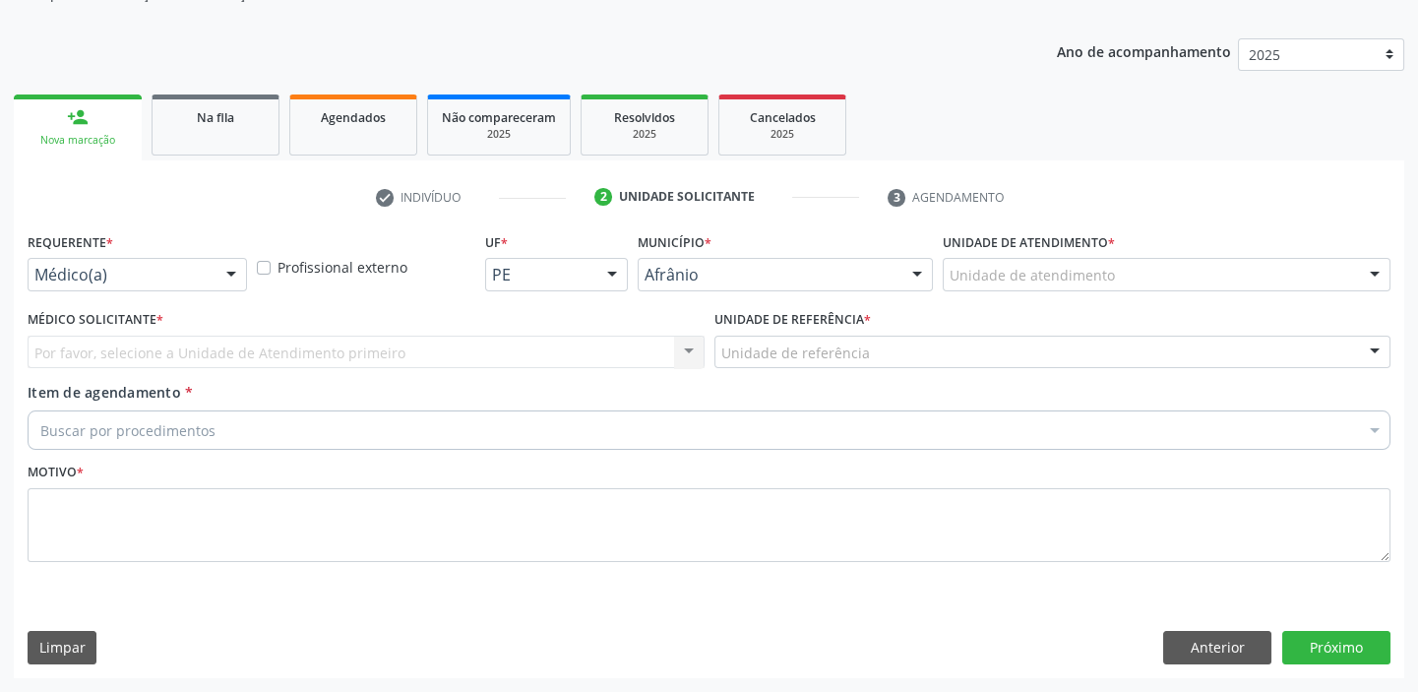
scroll to position [198, 0]
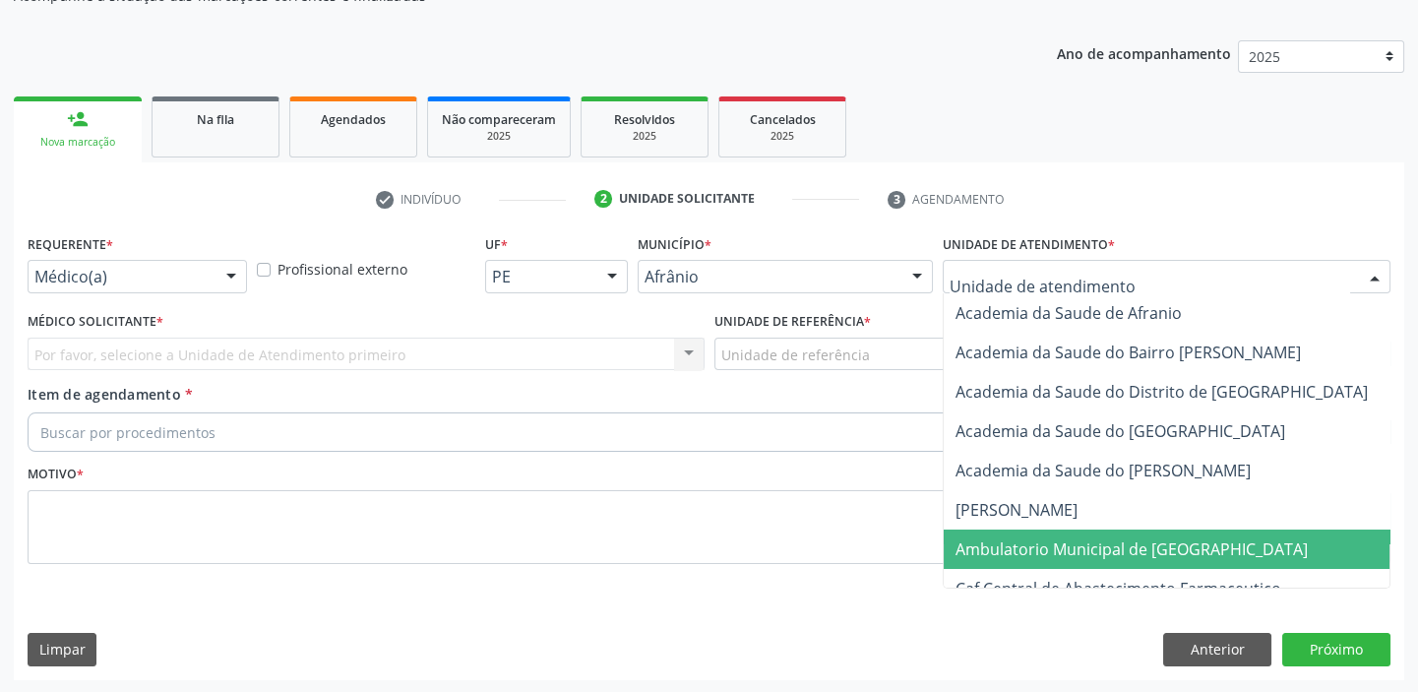
drag, startPoint x: 1000, startPoint y: 546, endPoint x: 886, endPoint y: 449, distance: 149.3
click at [994, 538] on span "Ambulatorio Municipal de [GEOGRAPHIC_DATA]" at bounding box center [1131, 549] width 352 height 22
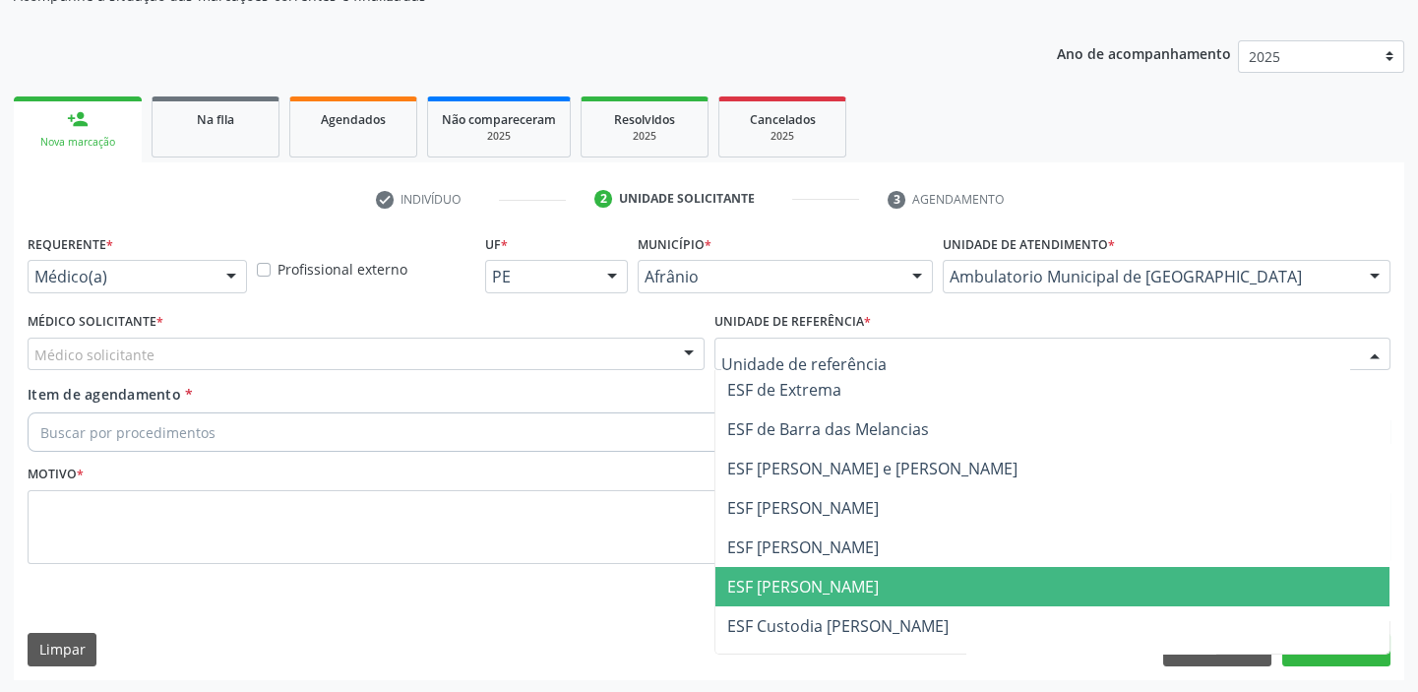
drag, startPoint x: 797, startPoint y: 571, endPoint x: 738, endPoint y: 561, distance: 59.8
click at [794, 571] on span "ESF [PERSON_NAME]" at bounding box center [1052, 586] width 675 height 39
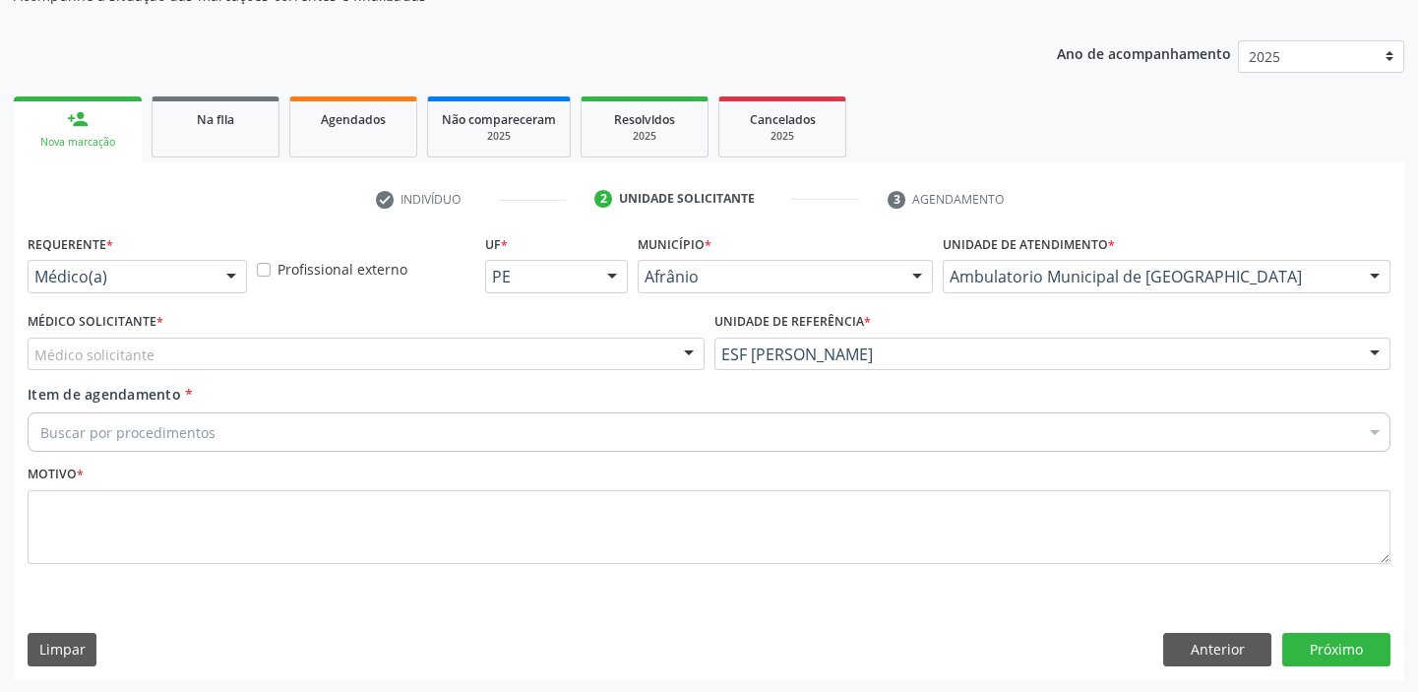
drag, startPoint x: 144, startPoint y: 360, endPoint x: 142, endPoint y: 375, distance: 14.9
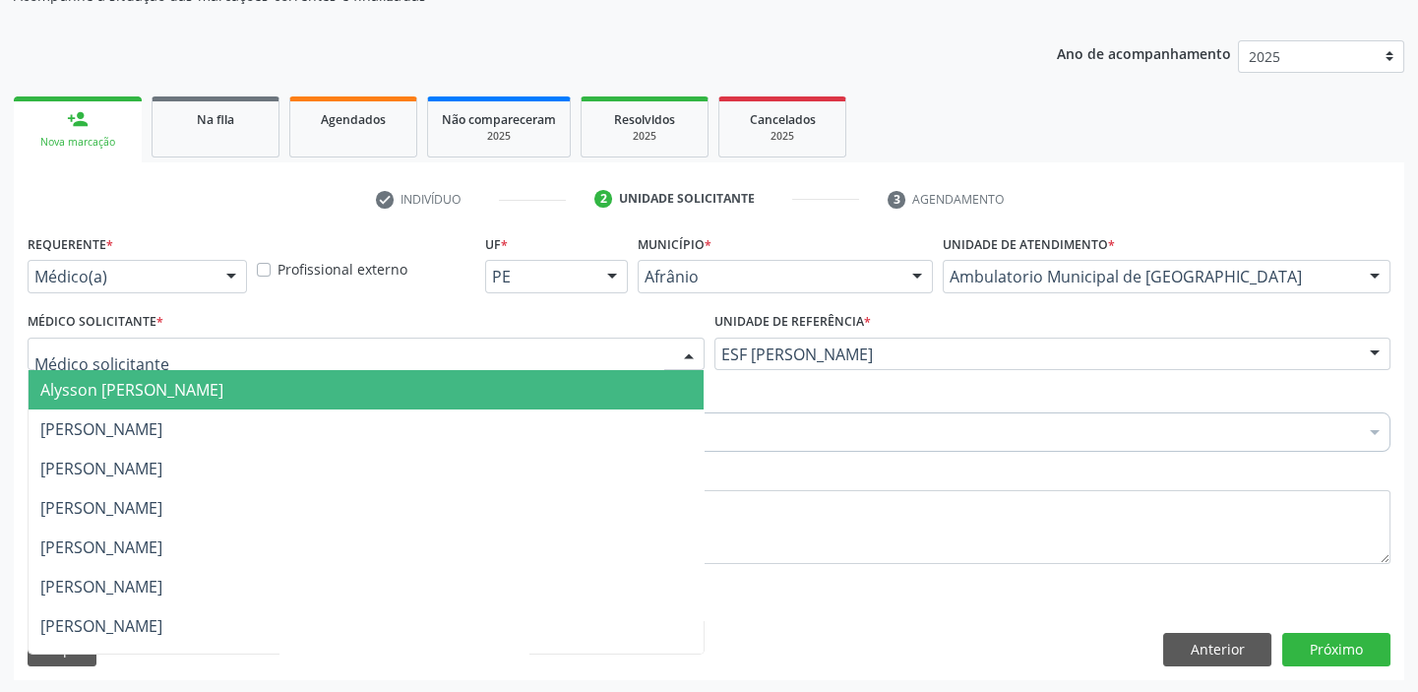
click at [142, 391] on span "Alysson [PERSON_NAME]" at bounding box center [131, 390] width 183 height 22
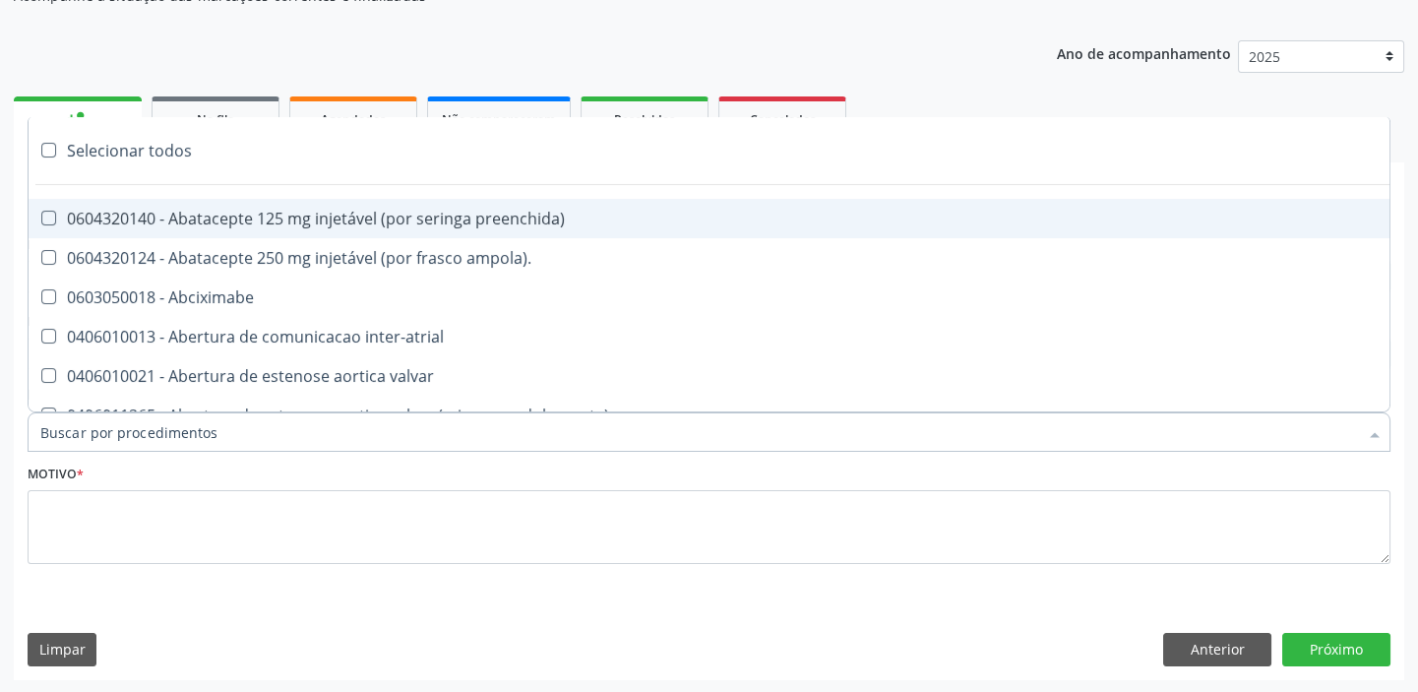
paste input "ecocard"
type input "ecocard"
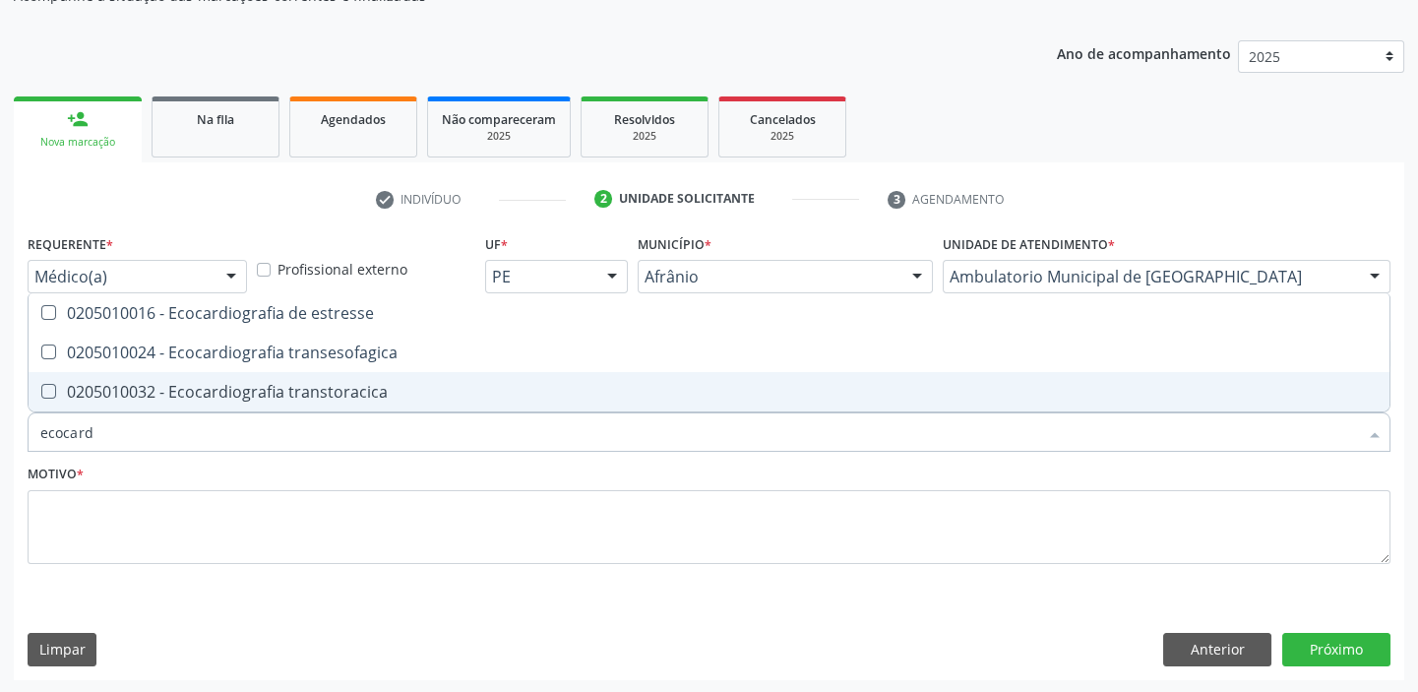
click at [173, 384] on div "0205010032 - Ecocardiografia transtoracica" at bounding box center [708, 392] width 1337 height 16
checkbox transtoracica "true"
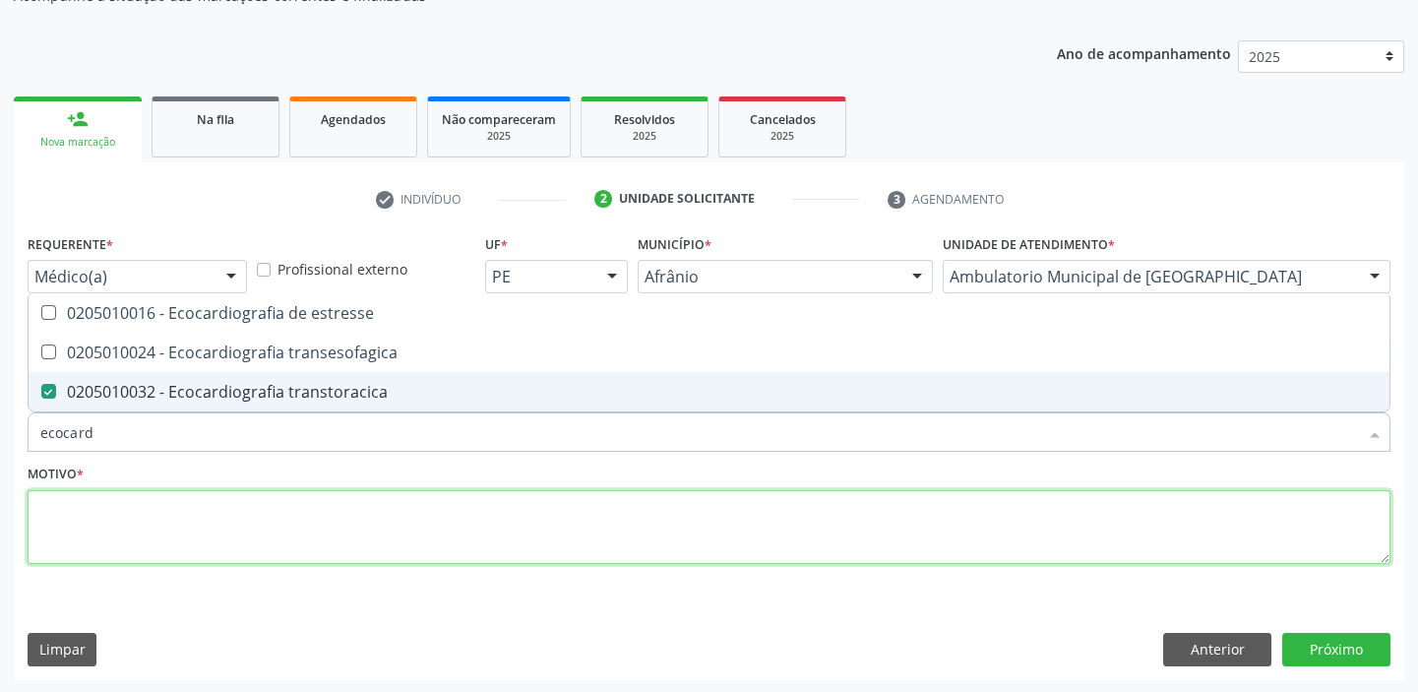
click at [94, 507] on textarea at bounding box center [709, 527] width 1363 height 75
checkbox transesofagica "true"
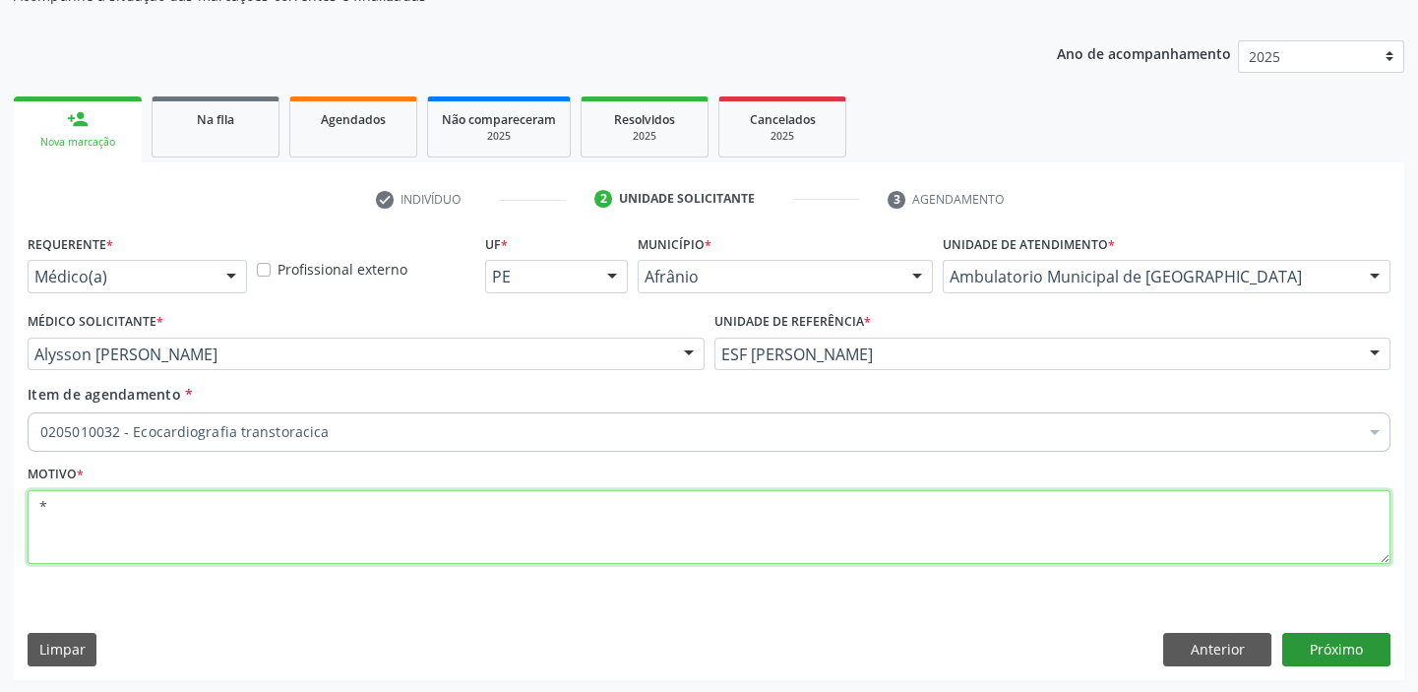
type textarea "*"
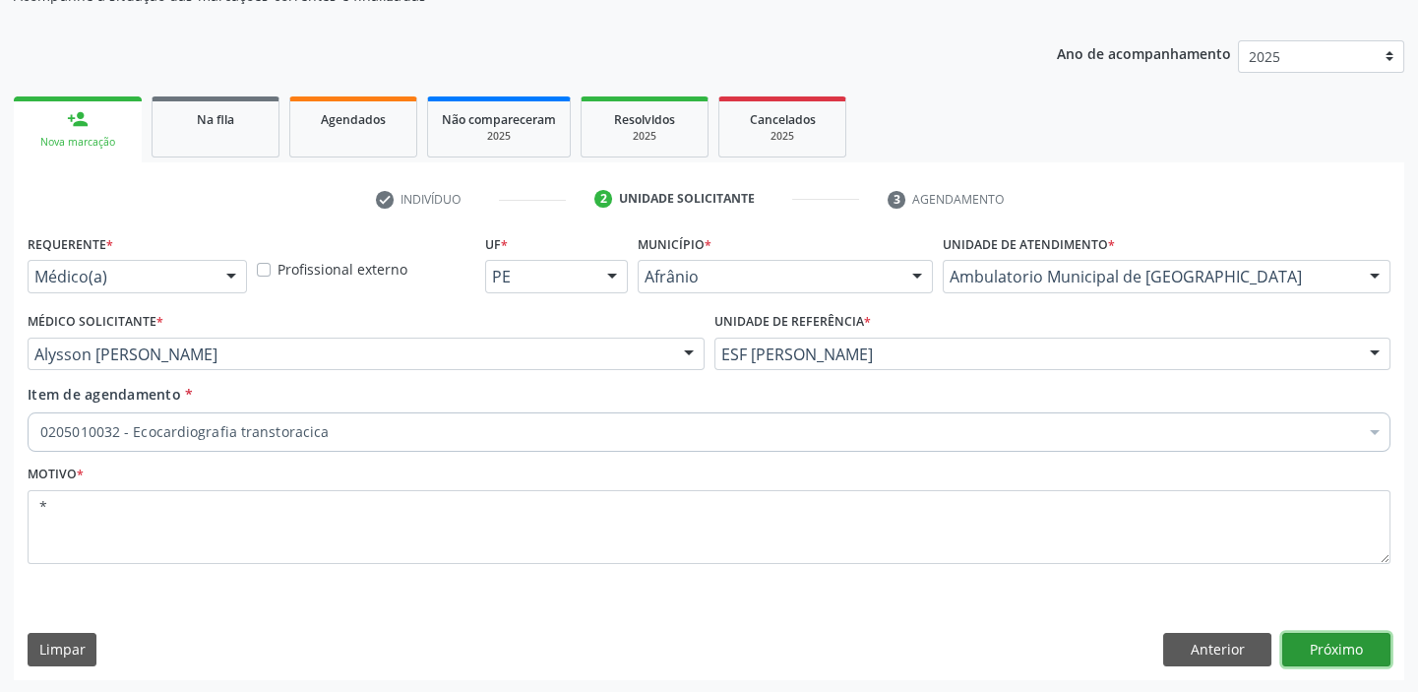
click at [1324, 643] on button "Próximo" at bounding box center [1336, 649] width 108 height 33
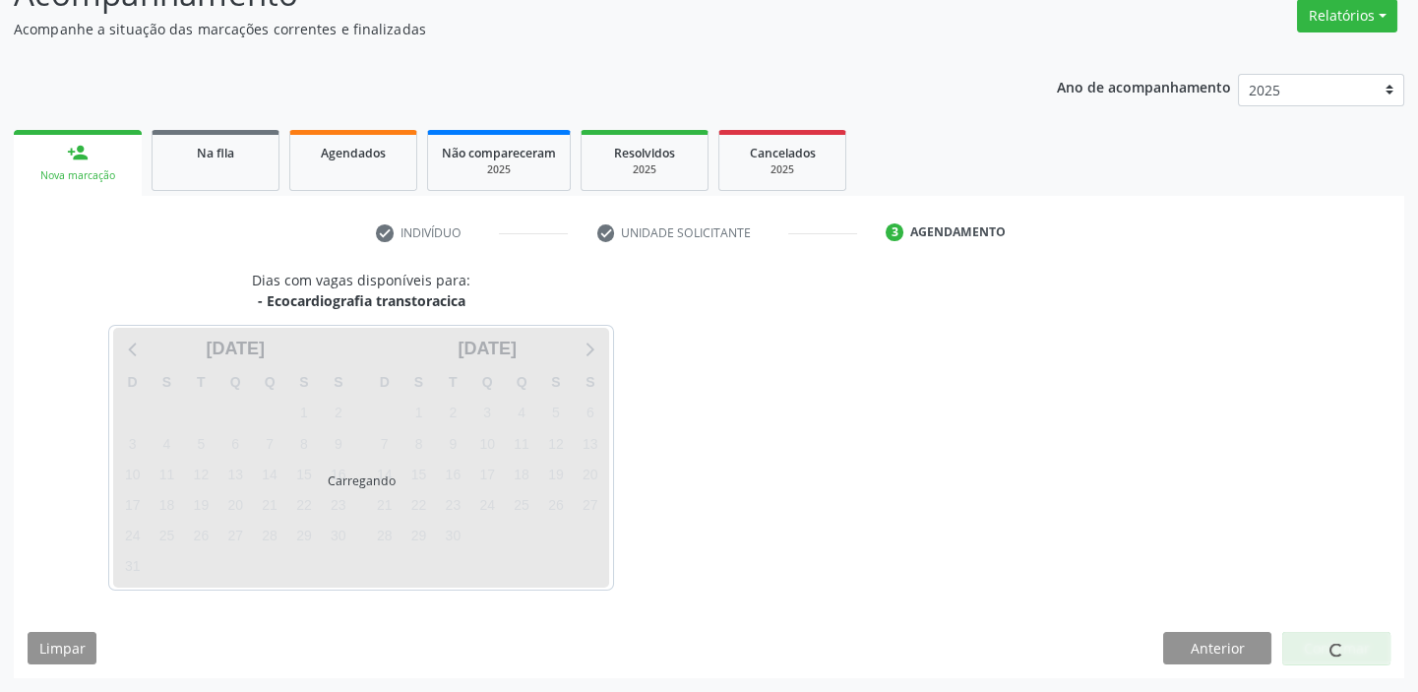
scroll to position [163, 0]
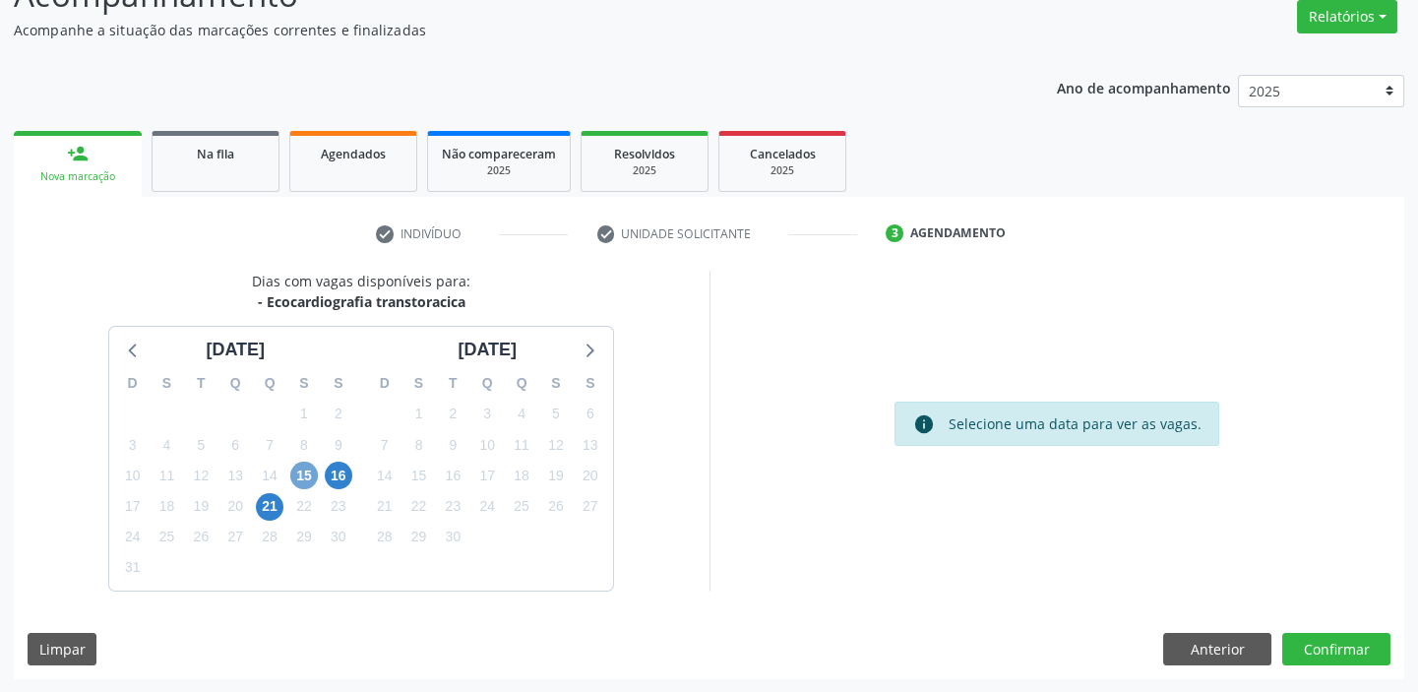
click at [299, 478] on span "15" at bounding box center [304, 475] width 28 height 28
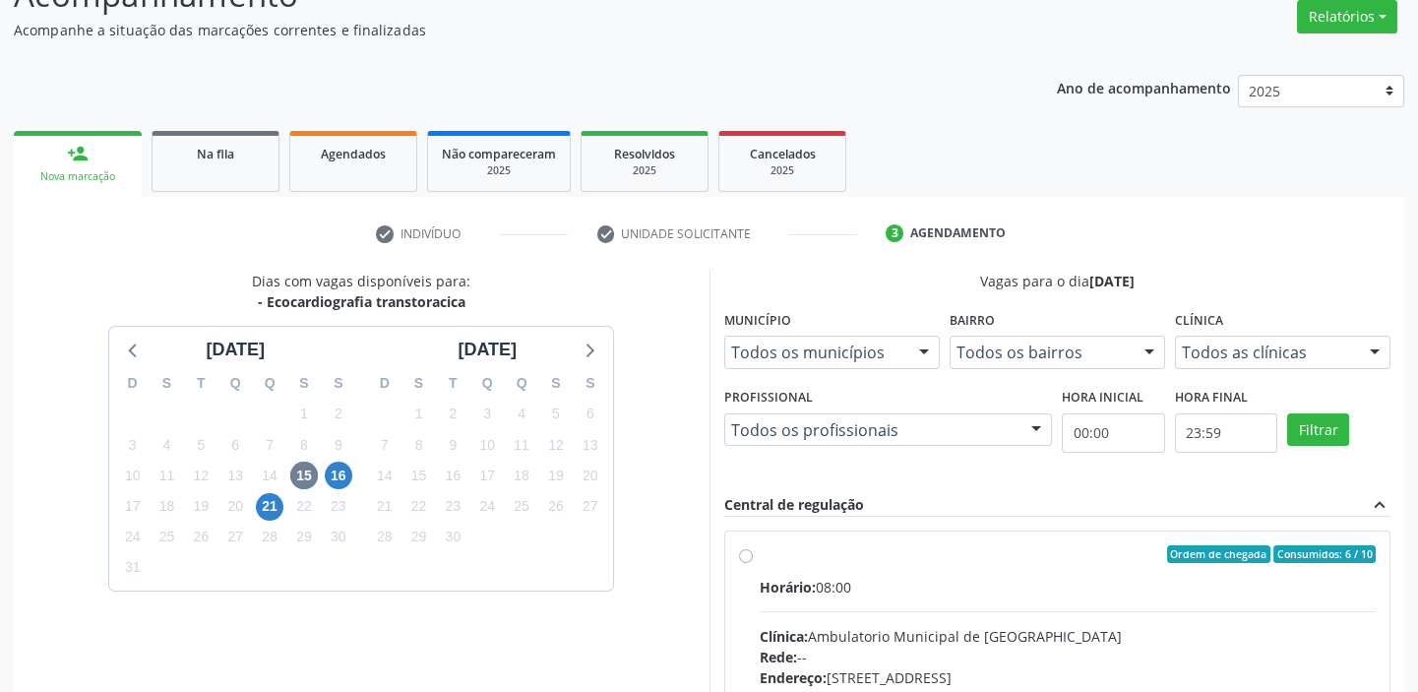
click at [753, 563] on input "Ordem de chegada Consumidos: 6 / 10 Horário: 08:00 Clínica: Ambulatorio Municip…" at bounding box center [746, 554] width 14 height 18
radio input "true"
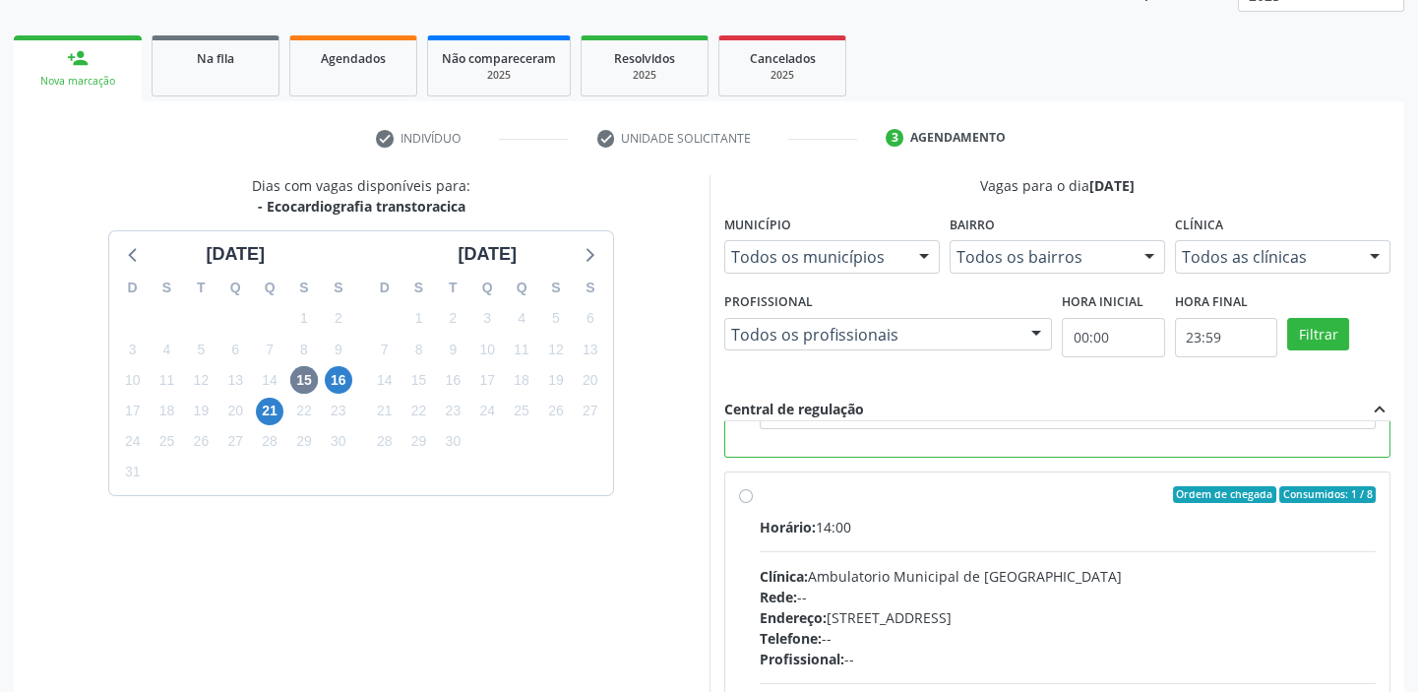
scroll to position [482, 0]
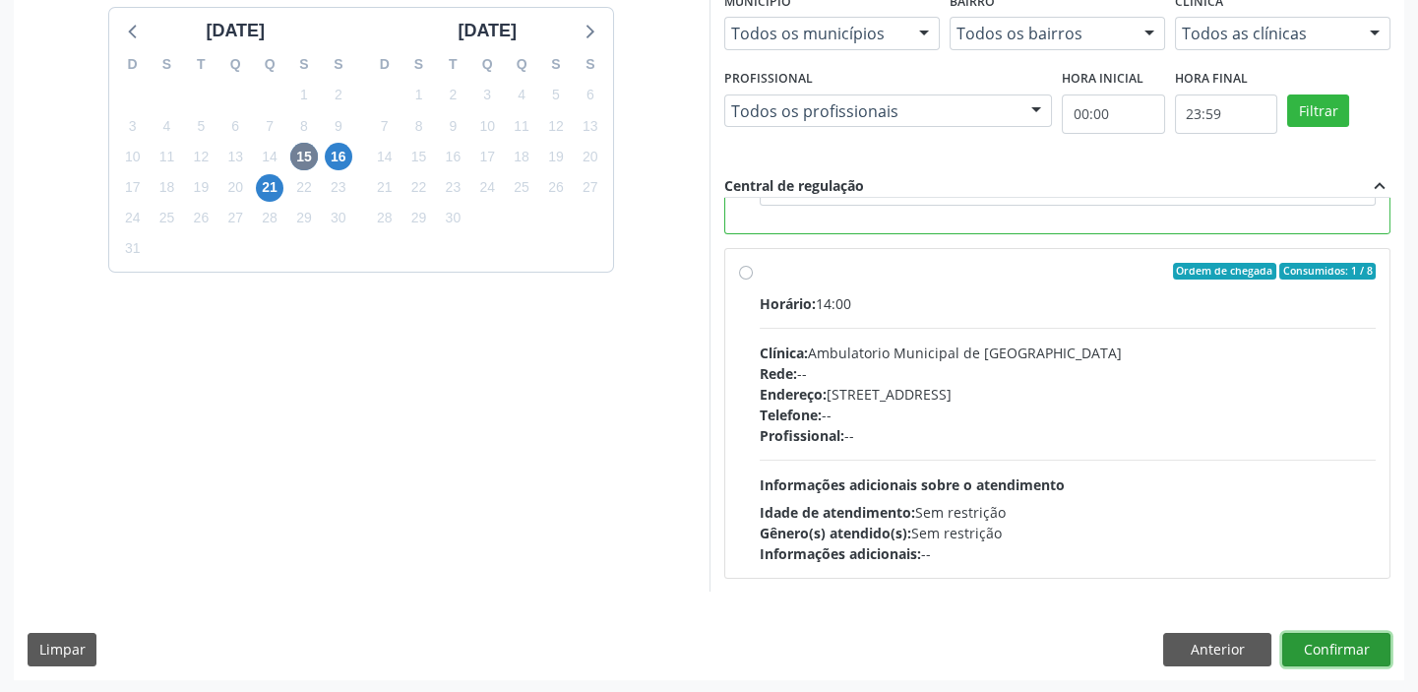
click at [1300, 639] on button "Confirmar" at bounding box center [1336, 649] width 108 height 33
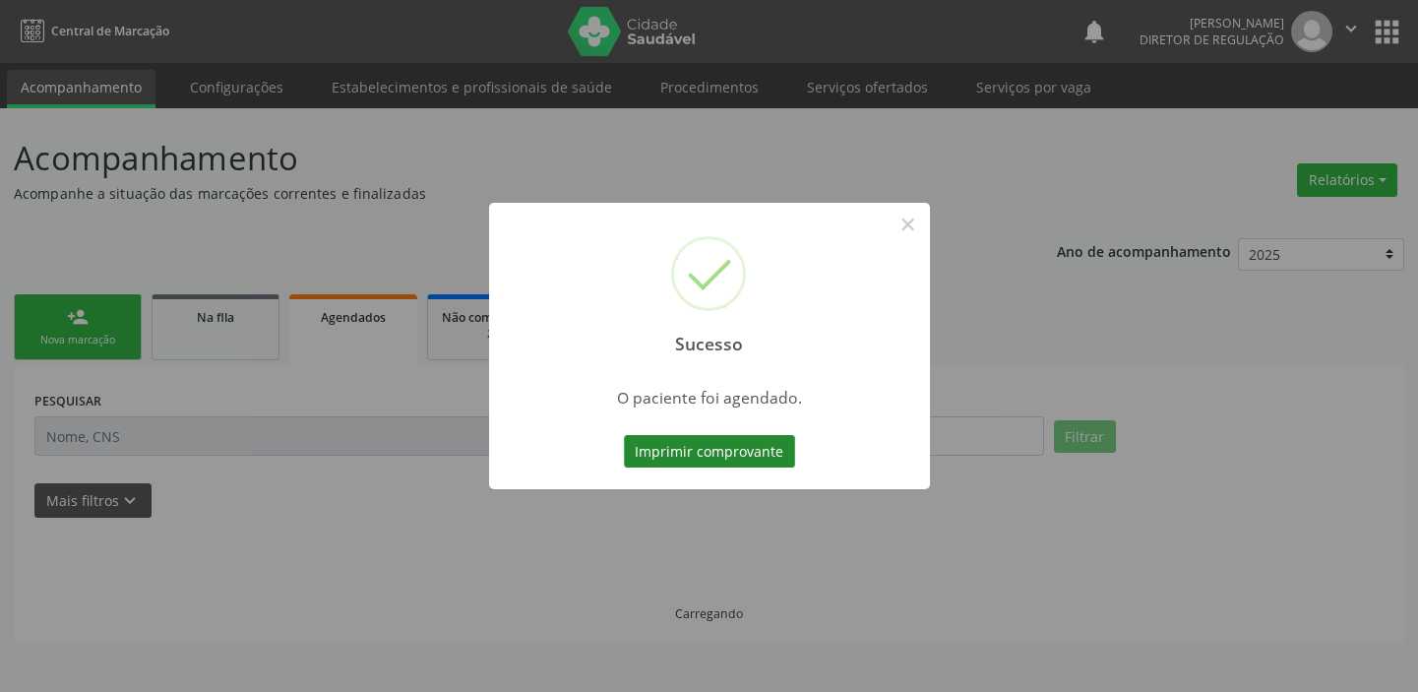
scroll to position [0, 0]
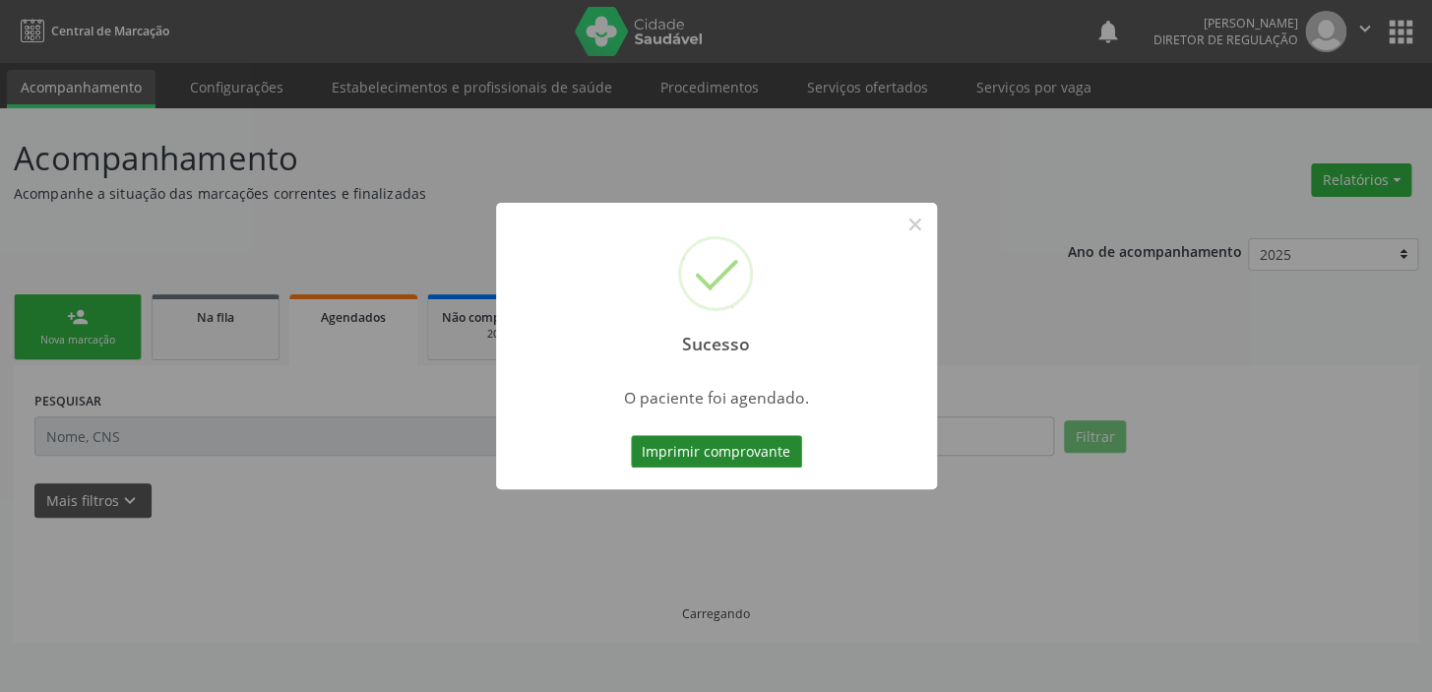
click at [693, 442] on button "Imprimir comprovante" at bounding box center [716, 451] width 171 height 33
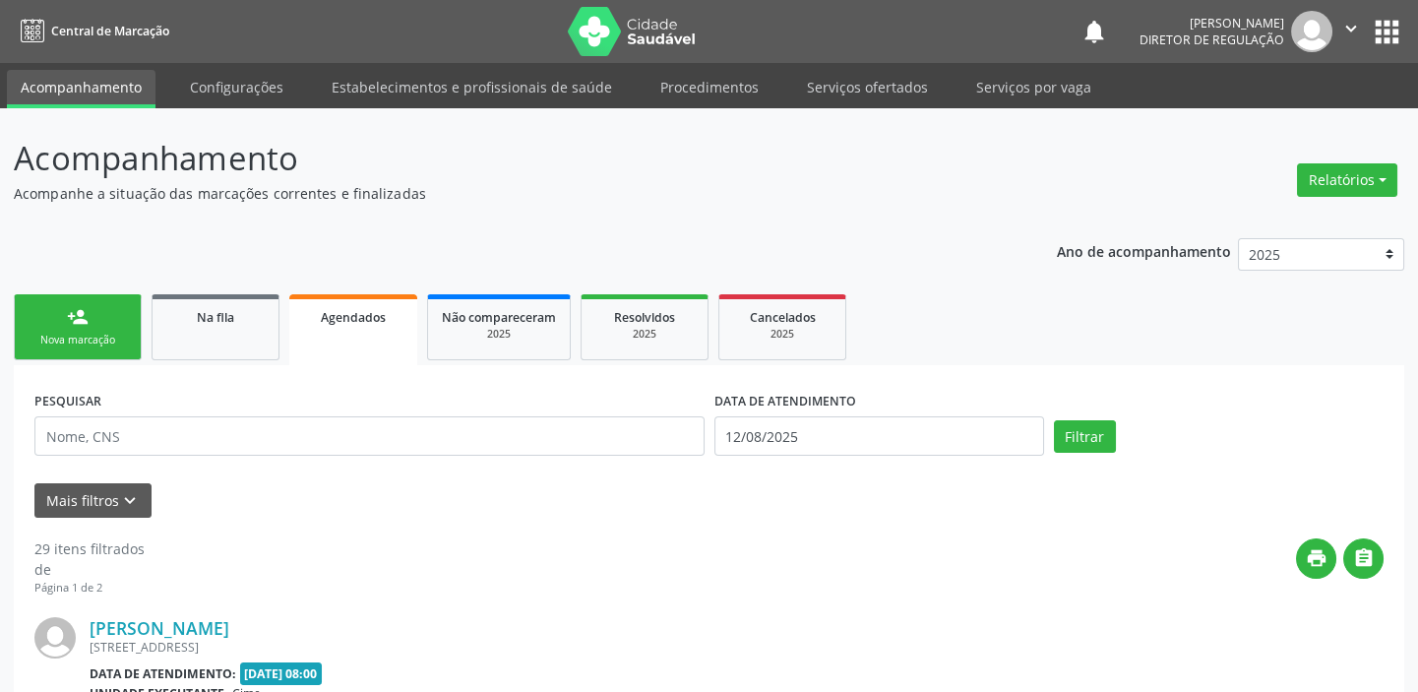
click at [77, 333] on div "Sucesso × O paciente foi agendado. Imprimir comprovante Cancel" at bounding box center [709, 346] width 1418 height 692
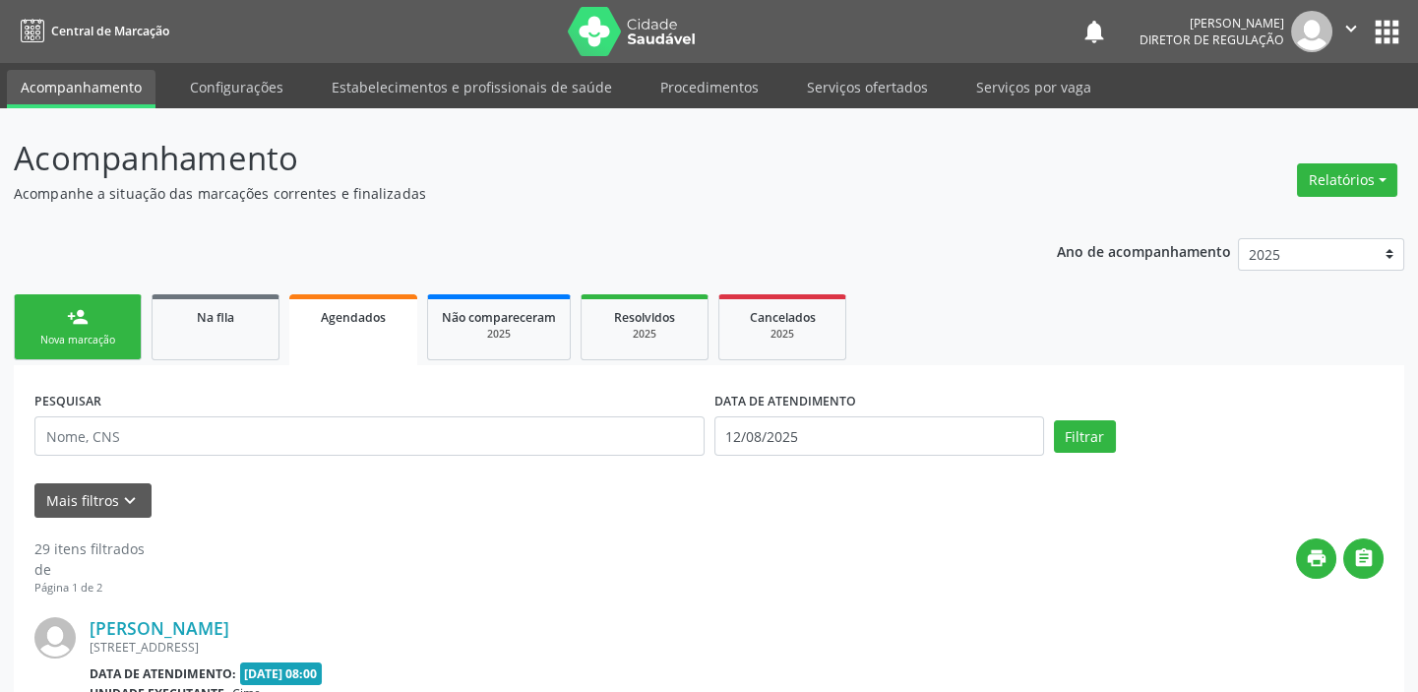
click at [77, 333] on div "Sucesso × O paciente foi agendado. Imprimir comprovante Cancel" at bounding box center [709, 346] width 1418 height 692
click at [57, 348] on div "Sucesso × O paciente foi agendado. Imprimir comprovante Cancel" at bounding box center [709, 346] width 1418 height 692
click at [55, 346] on div "Sucesso × O paciente foi agendado. Imprimir comprovante Cancel" at bounding box center [709, 346] width 1418 height 692
click at [54, 344] on div "Sucesso × O paciente foi agendado. Imprimir comprovante Cancel" at bounding box center [709, 346] width 1418 height 692
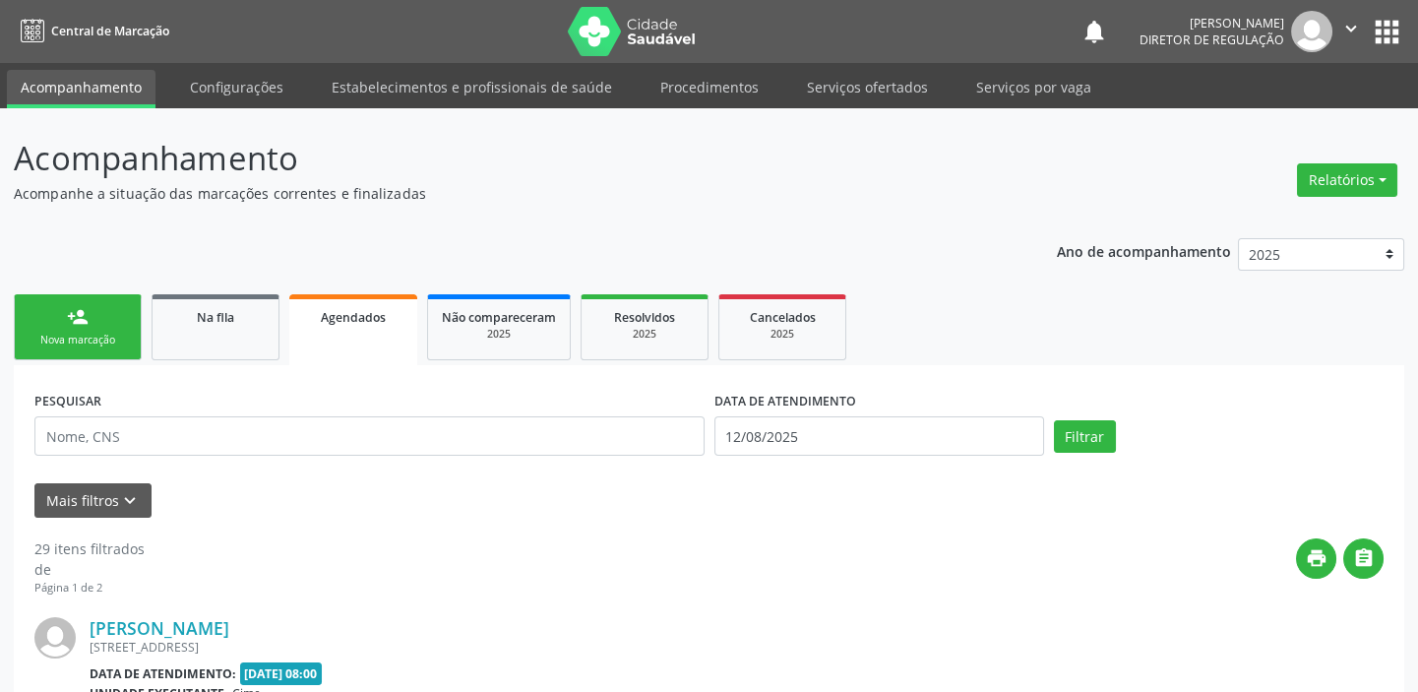
click at [54, 344] on div "Sucesso × O paciente foi agendado. Imprimir comprovante Cancel" at bounding box center [709, 346] width 1418 height 692
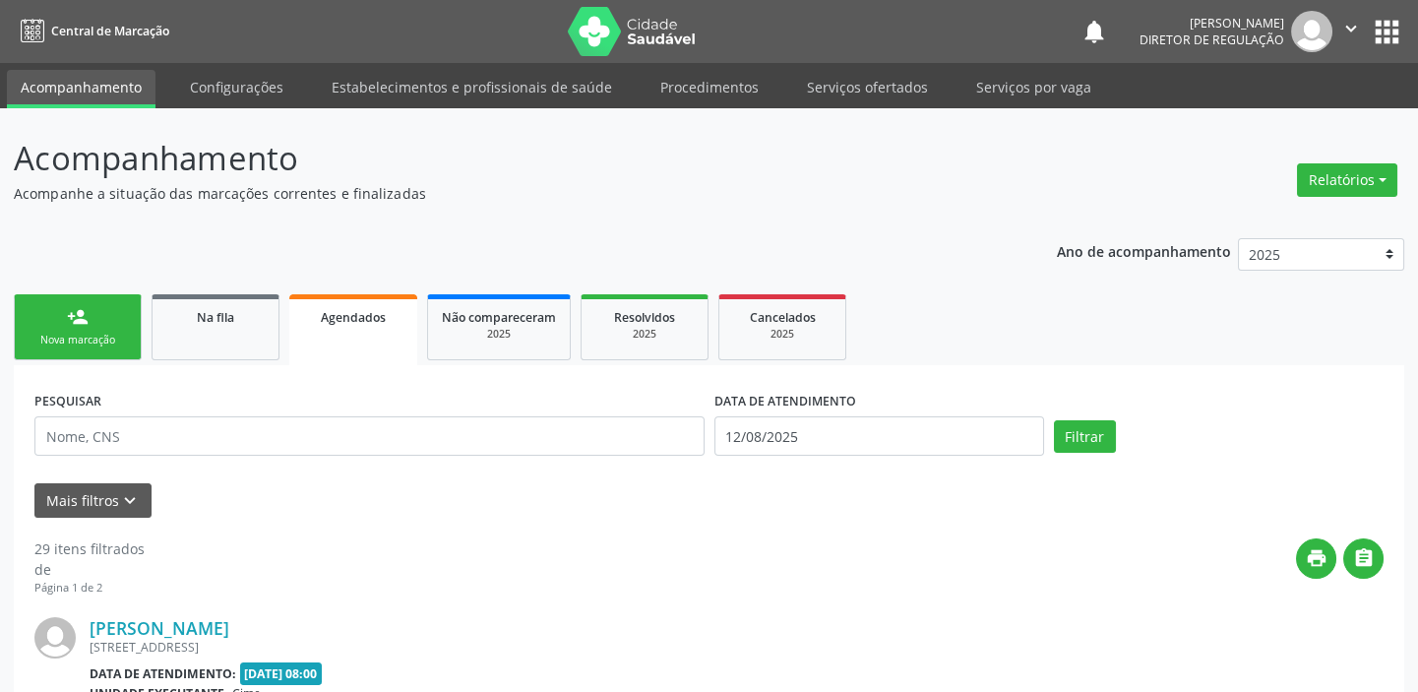
click at [54, 344] on div "Sucesso × O paciente foi agendado. Imprimir comprovante Cancel" at bounding box center [709, 346] width 1418 height 692
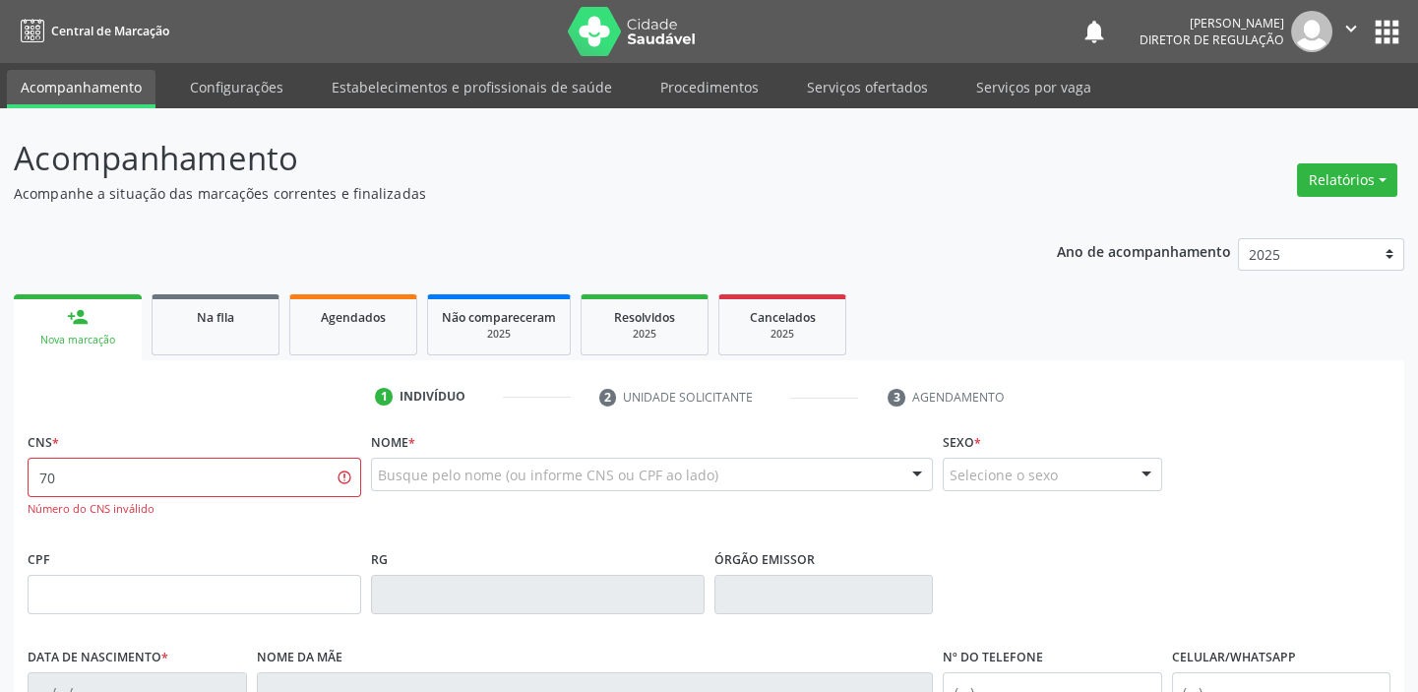
type input "7"
type input "700 8014 1495 6387"
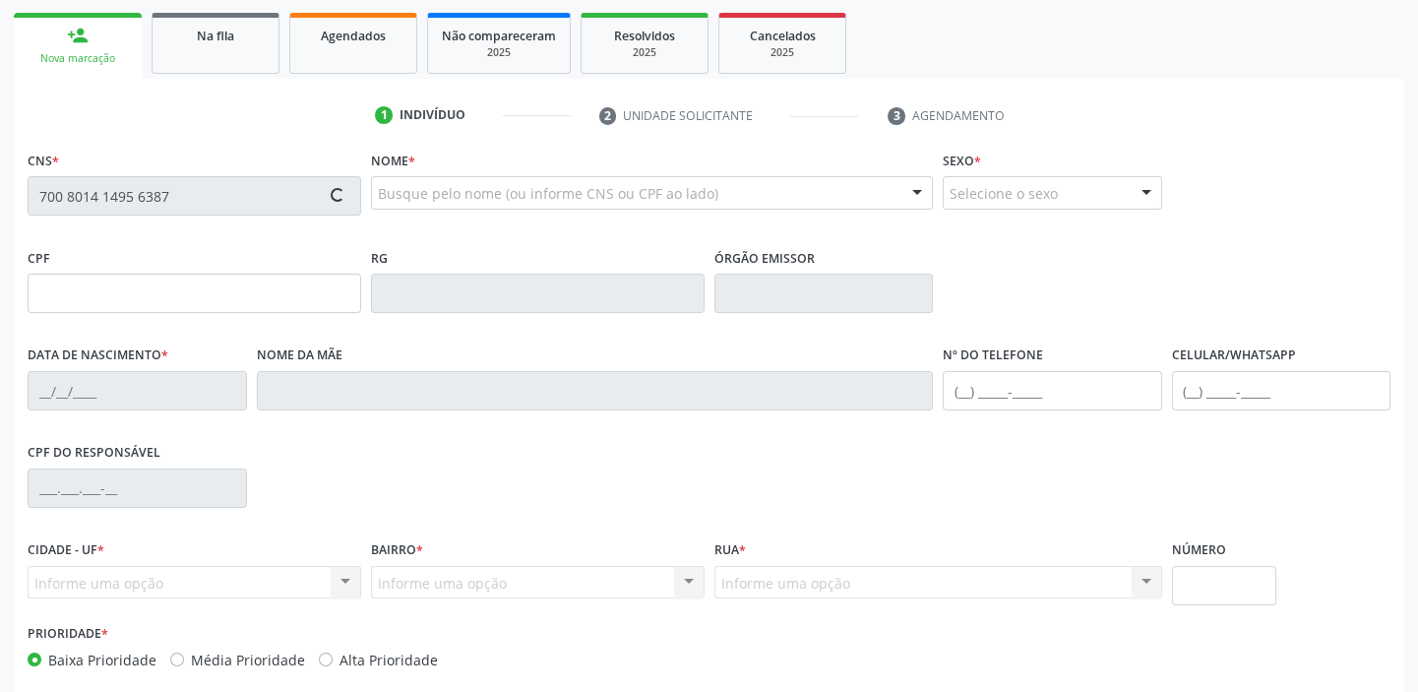
scroll to position [374, 0]
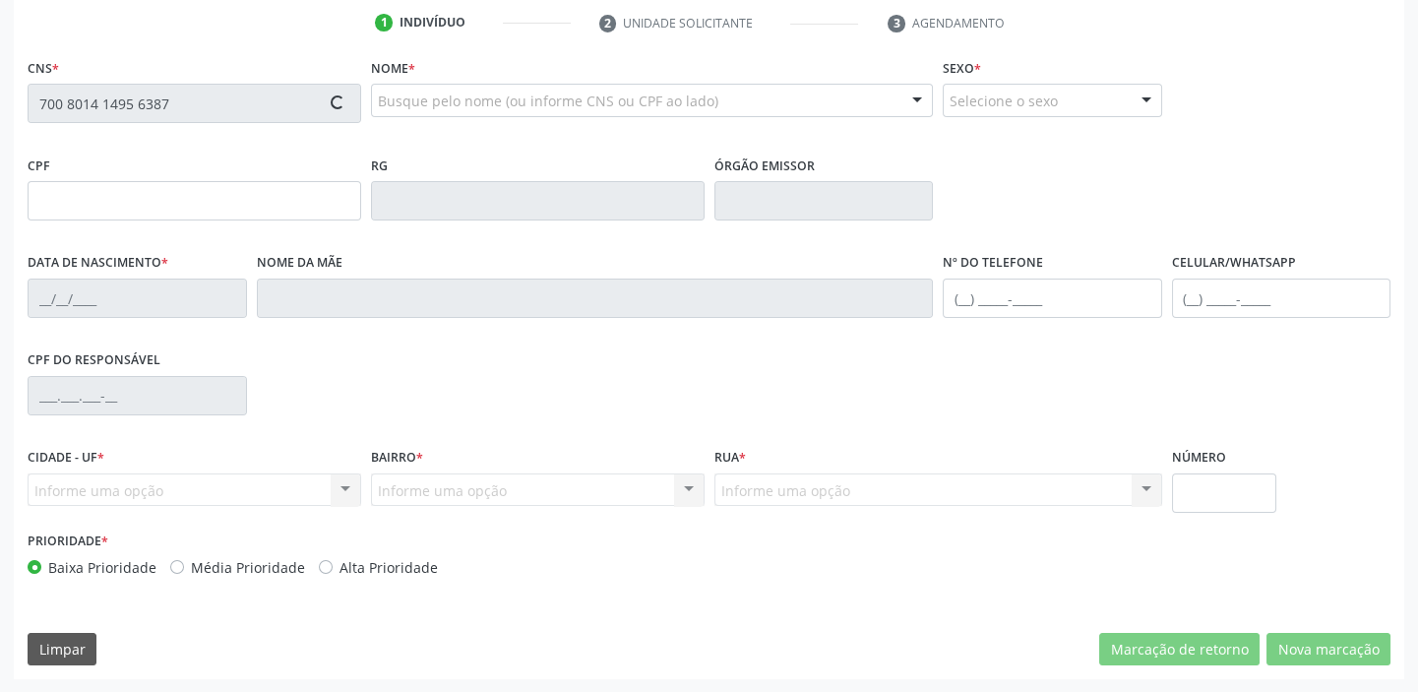
type input "[DATE]"
type input "Risalva Santana de Brito"
type input "[PHONE_NUMBER]"
type input "S/N"
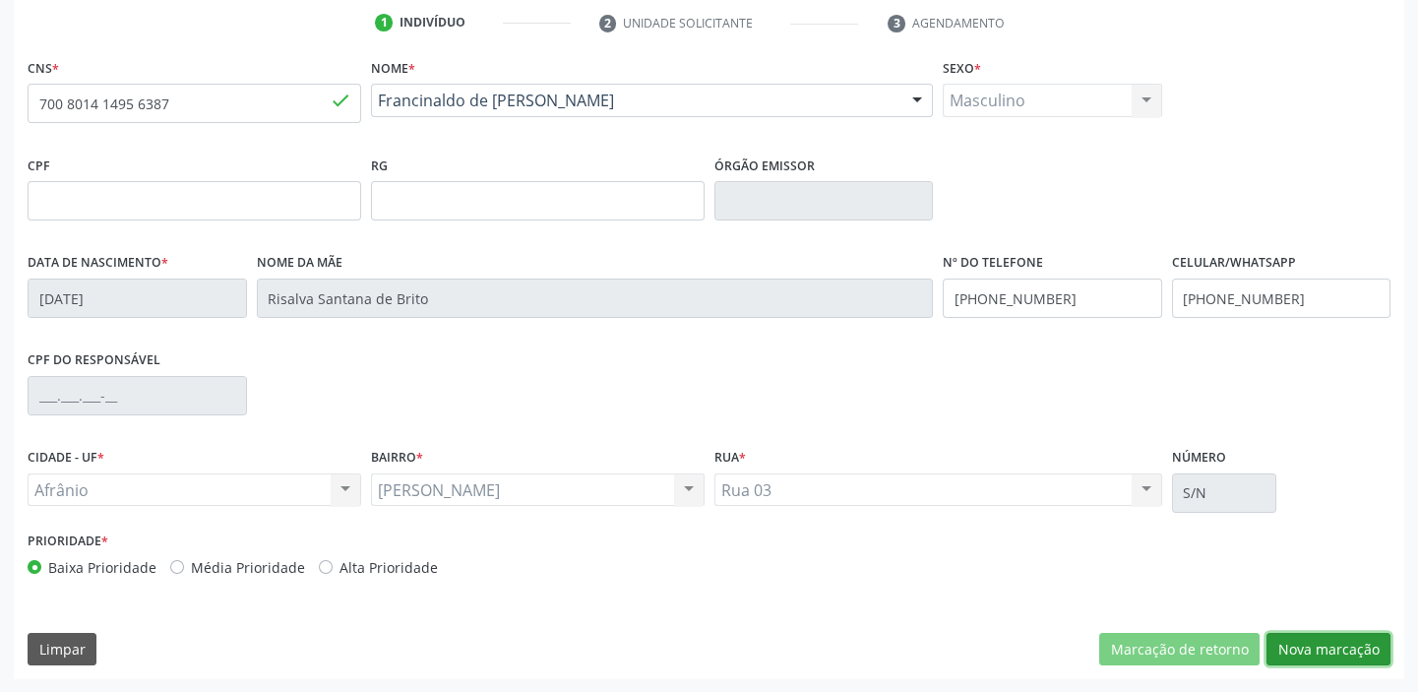
click at [1297, 649] on button "Nova marcação" at bounding box center [1328, 649] width 124 height 33
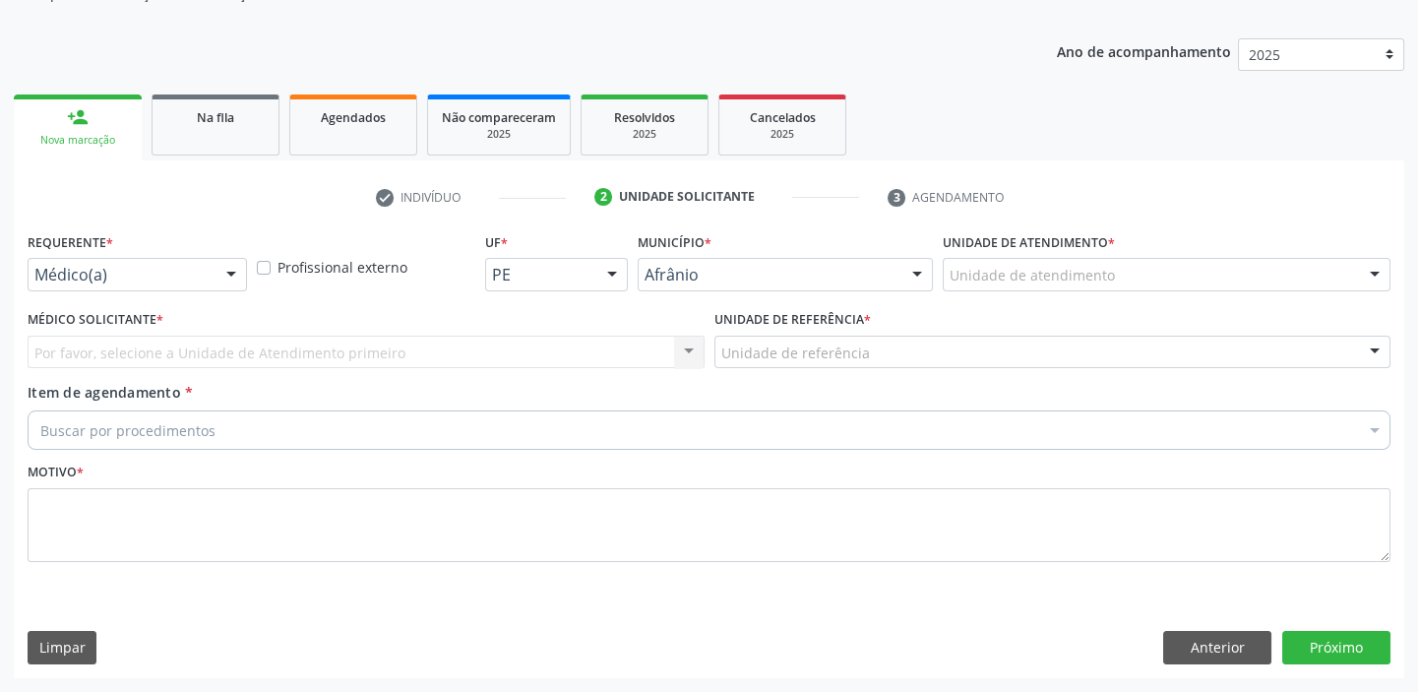
scroll to position [198, 0]
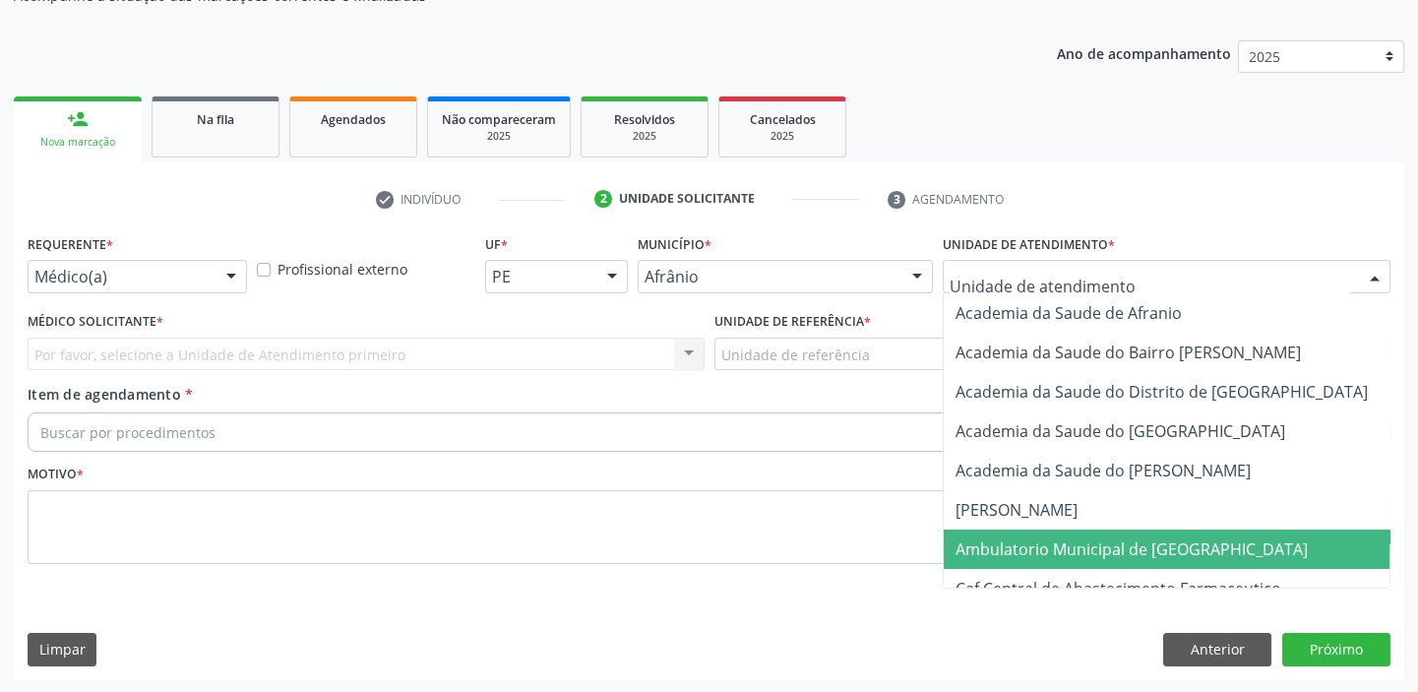
drag, startPoint x: 1003, startPoint y: 551, endPoint x: 914, endPoint y: 485, distance: 110.4
click at [1000, 551] on span "Ambulatorio Municipal de [GEOGRAPHIC_DATA]" at bounding box center [1131, 549] width 352 height 22
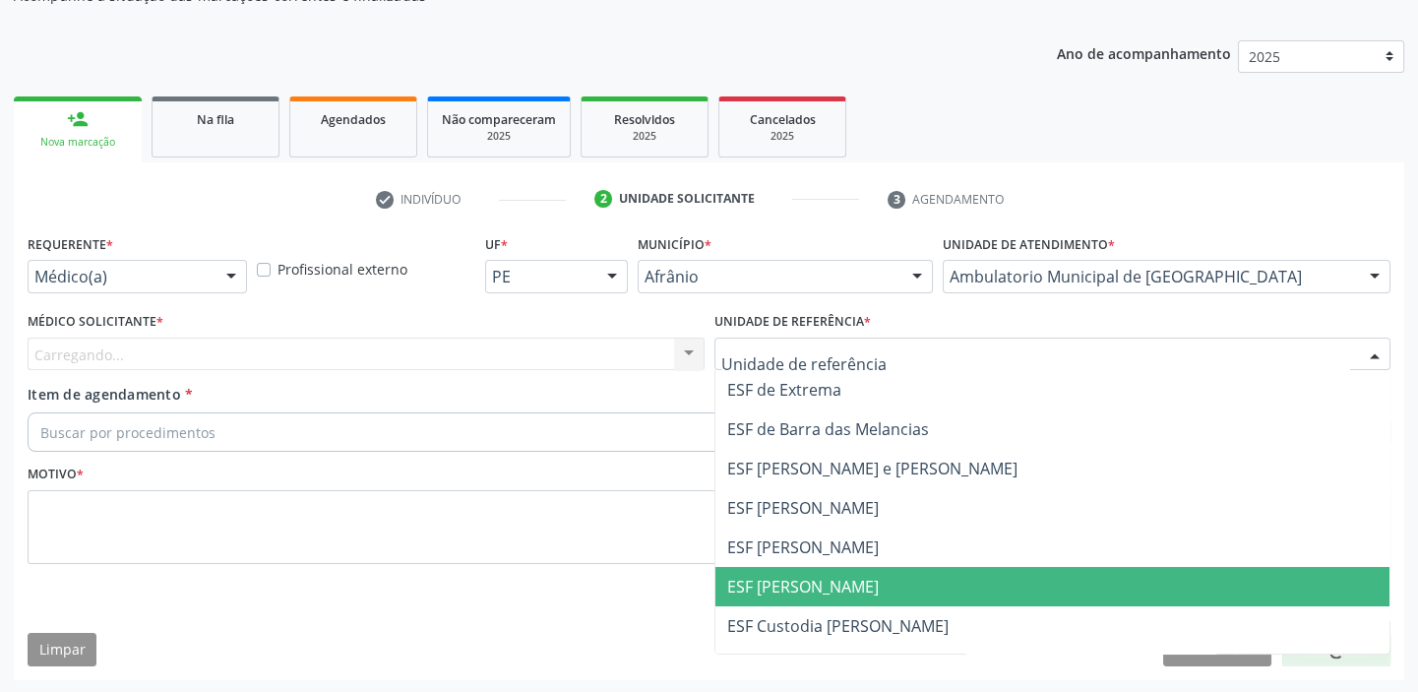
click at [788, 567] on span "ESF [PERSON_NAME]" at bounding box center [1052, 586] width 675 height 39
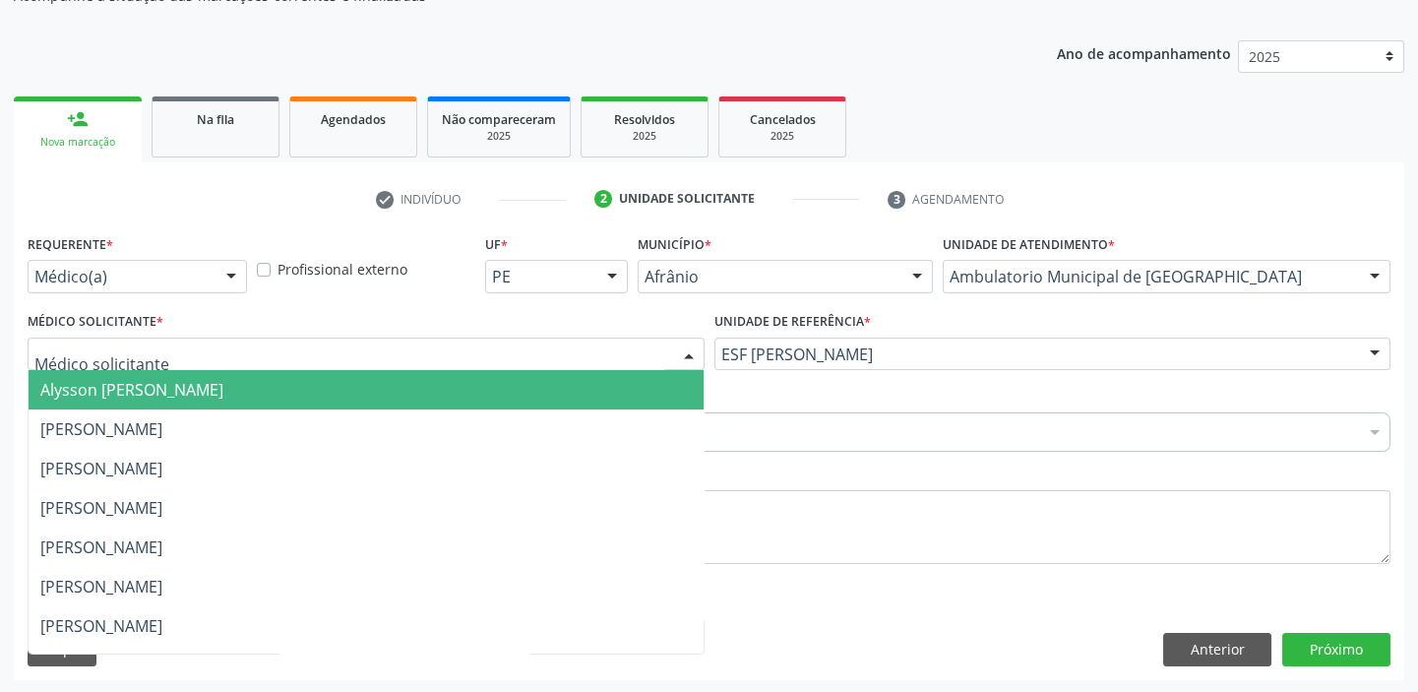
click at [142, 393] on span "Alysson [PERSON_NAME]" at bounding box center [131, 390] width 183 height 22
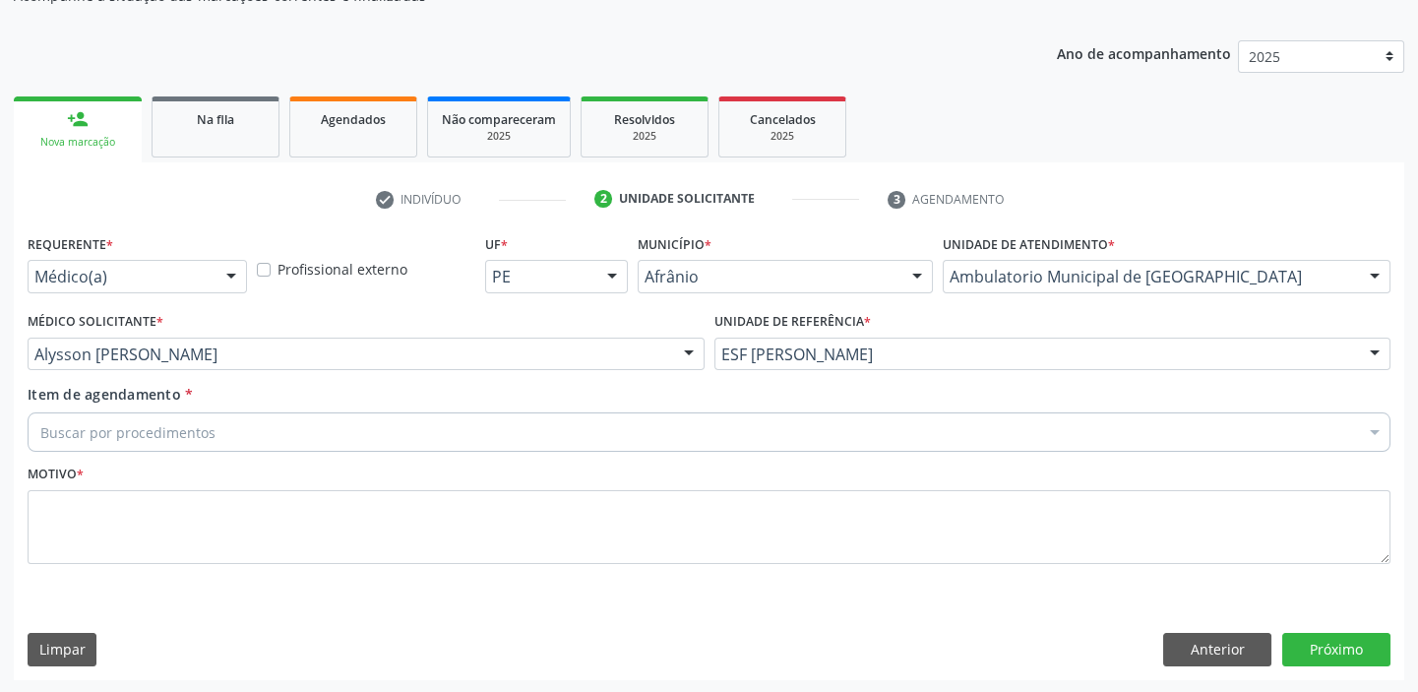
click at [114, 441] on div "Buscar por procedimentos" at bounding box center [709, 431] width 1363 height 39
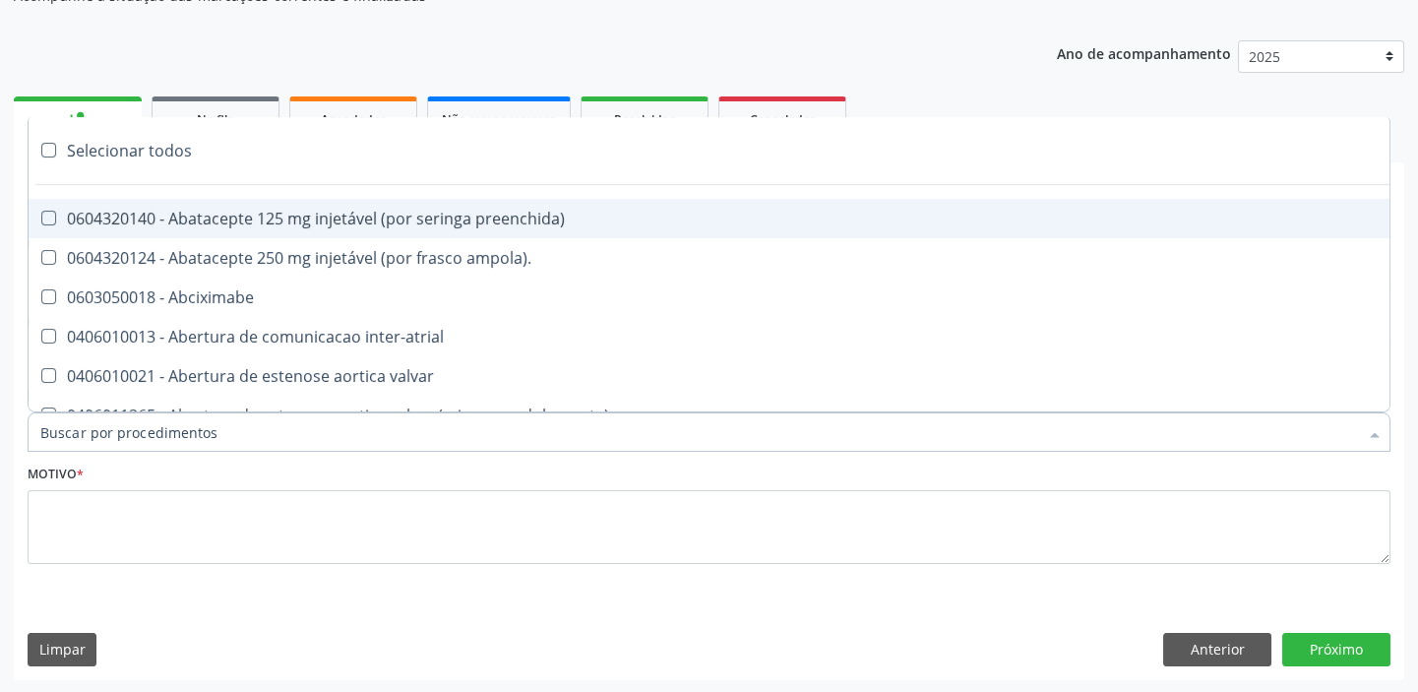
paste input "ecocard"
type input "ecocard"
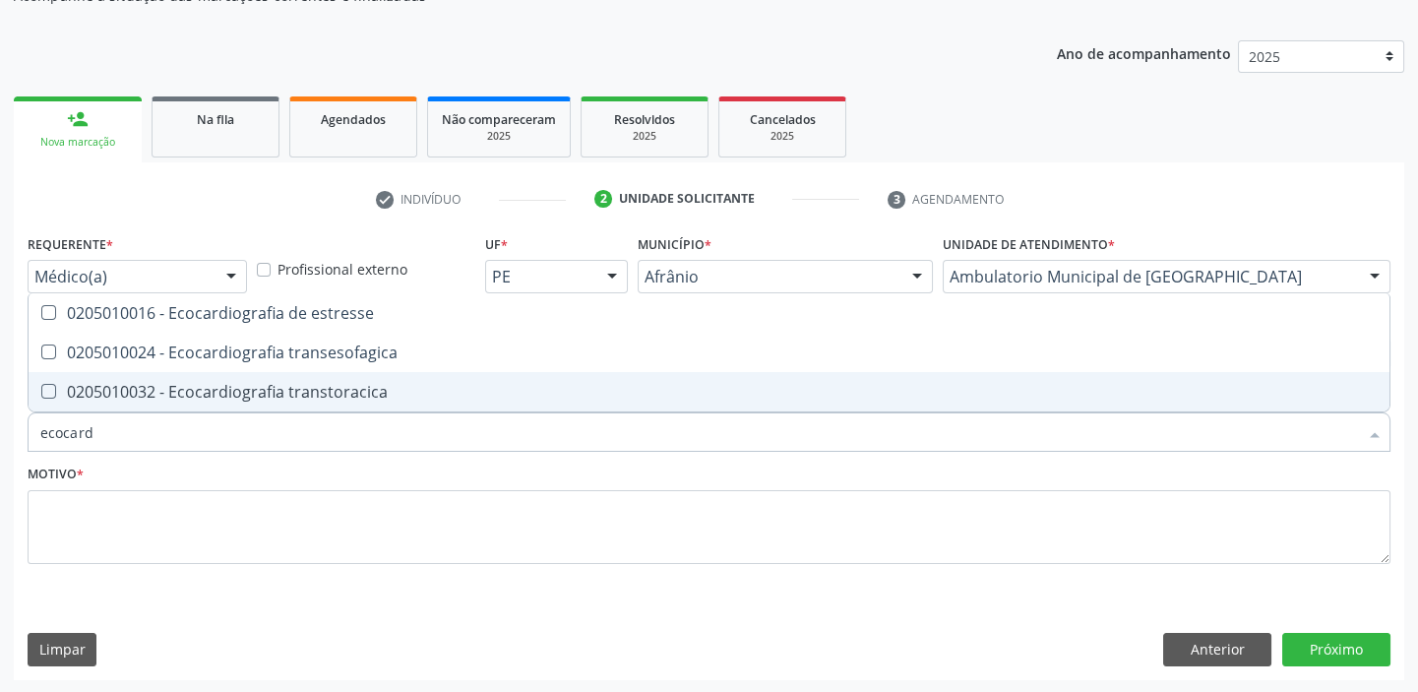
click at [143, 387] on div "0205010032 - Ecocardiografia transtoracica" at bounding box center [708, 392] width 1337 height 16
checkbox transtoracica "true"
click at [136, 481] on div "Motivo *" at bounding box center [709, 511] width 1363 height 104
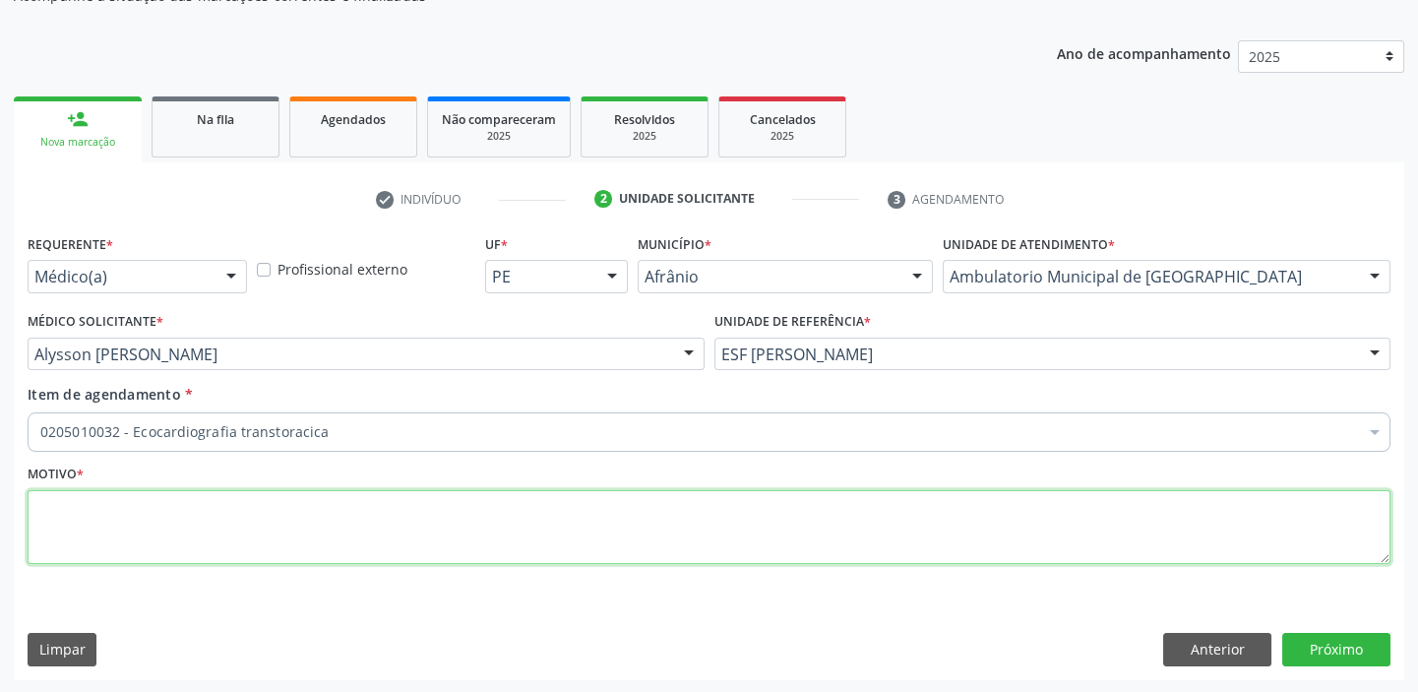
click at [133, 509] on textarea at bounding box center [709, 527] width 1363 height 75
type textarea "*"
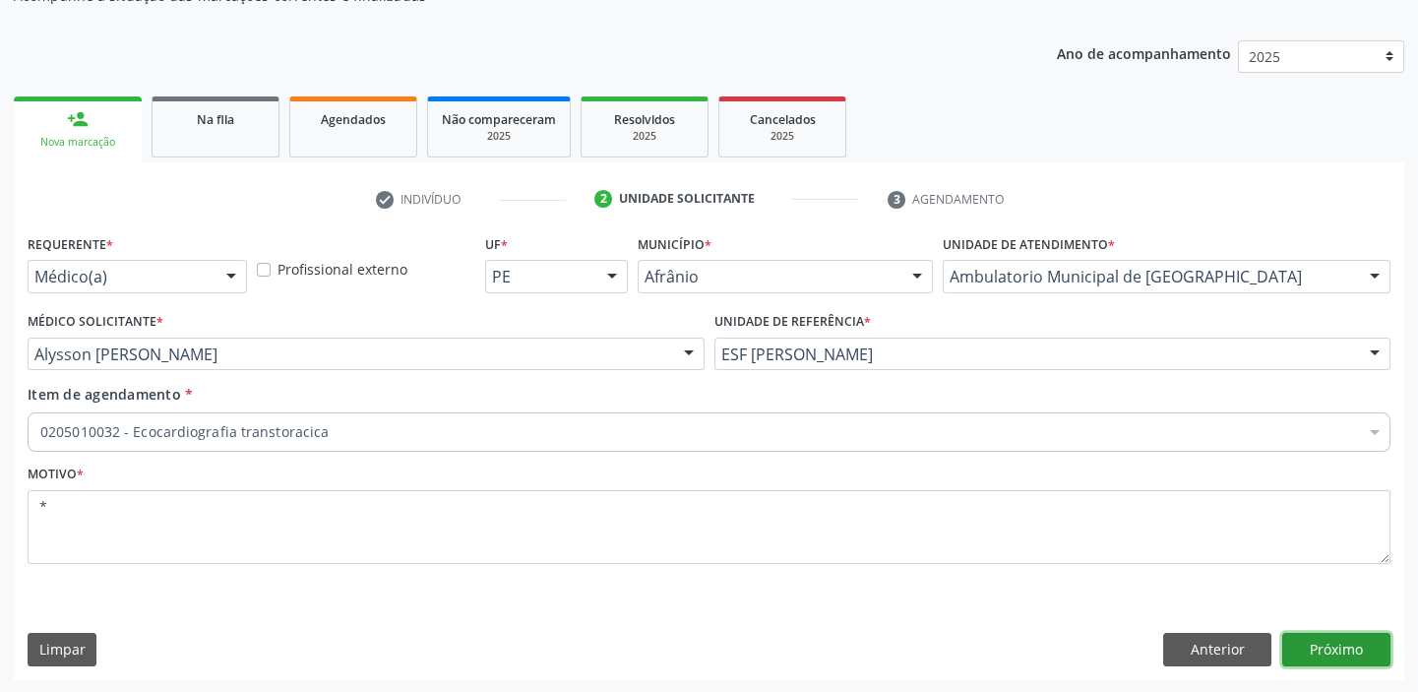
click at [1307, 638] on button "Próximo" at bounding box center [1336, 649] width 108 height 33
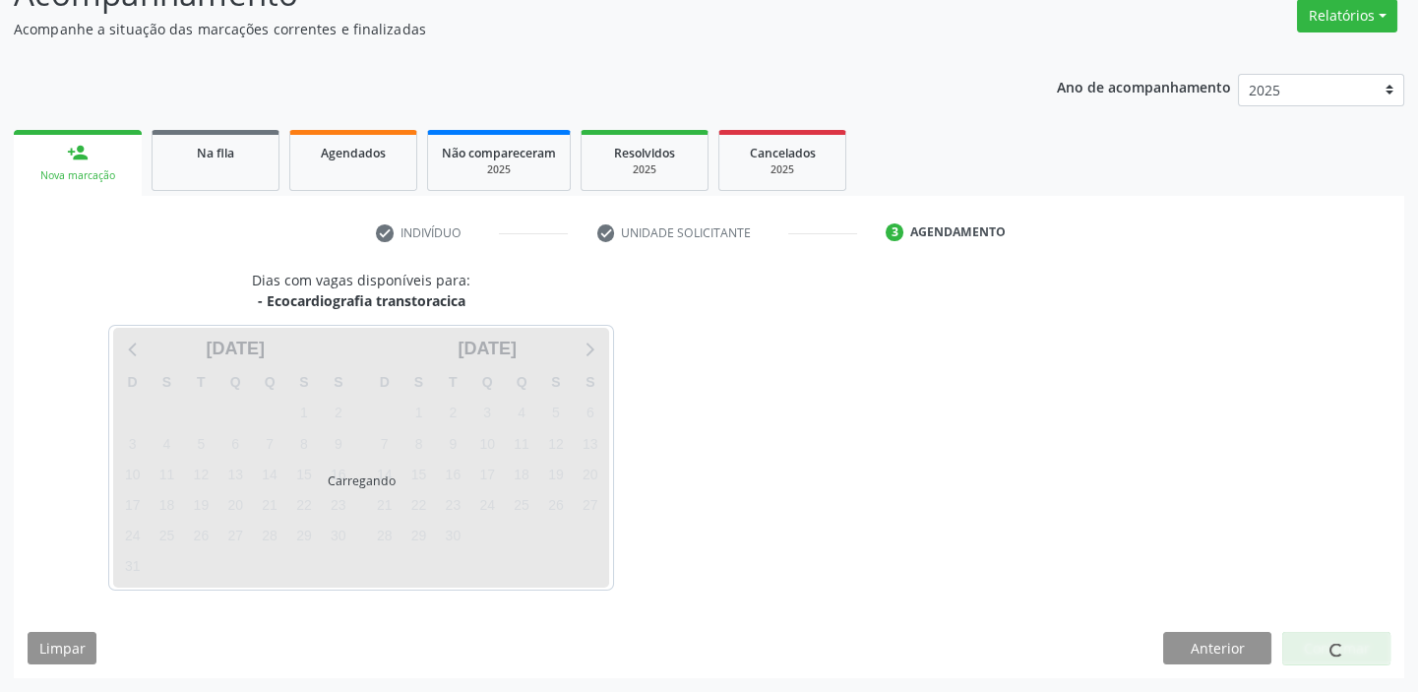
scroll to position [163, 0]
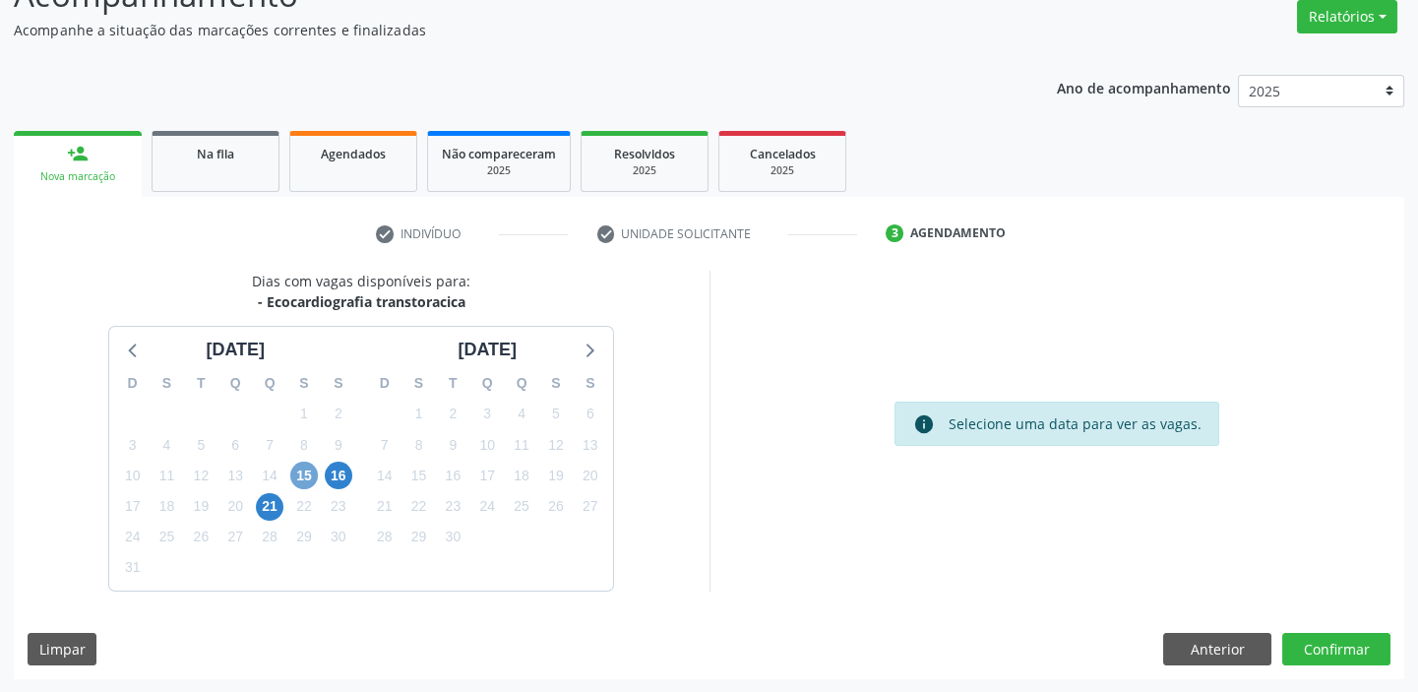
click at [299, 469] on span "15" at bounding box center [304, 475] width 28 height 28
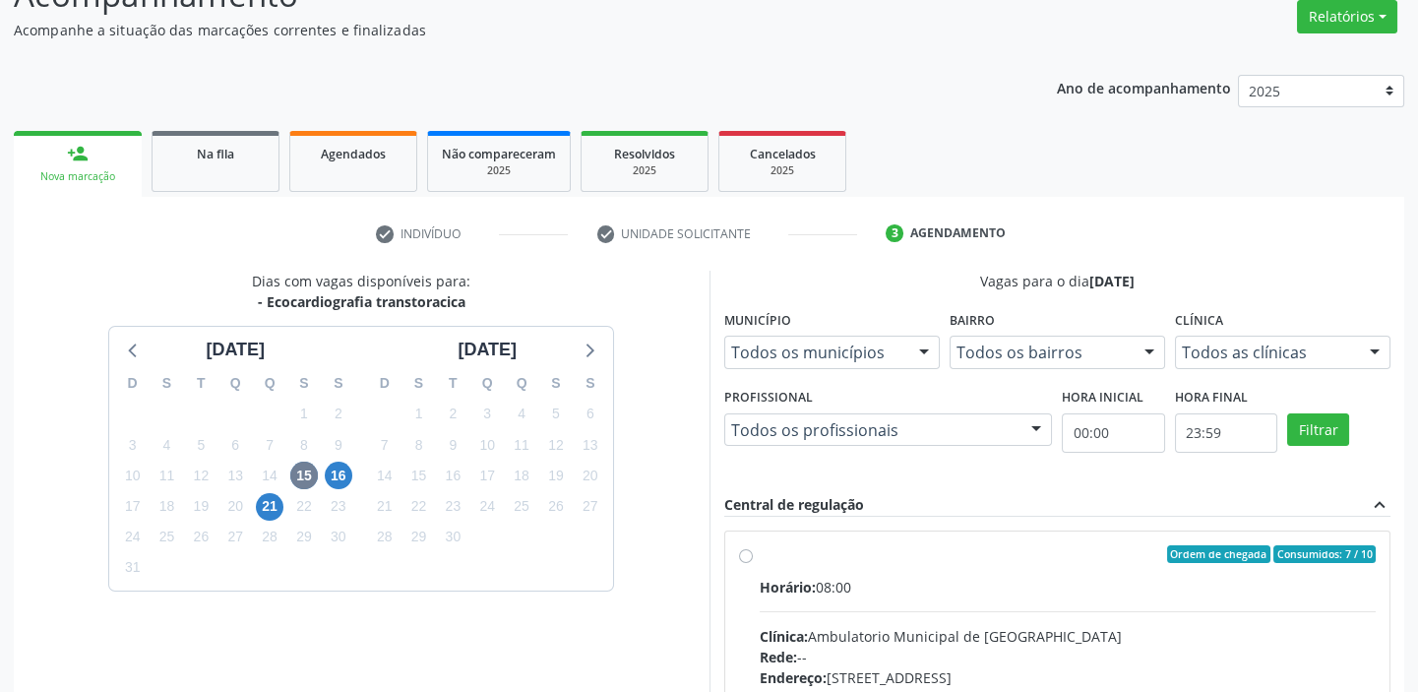
click at [753, 563] on input "Ordem de chegada Consumidos: 7 / 10 Horário: 08:00 Clínica: Ambulatorio Municip…" at bounding box center [746, 554] width 14 height 18
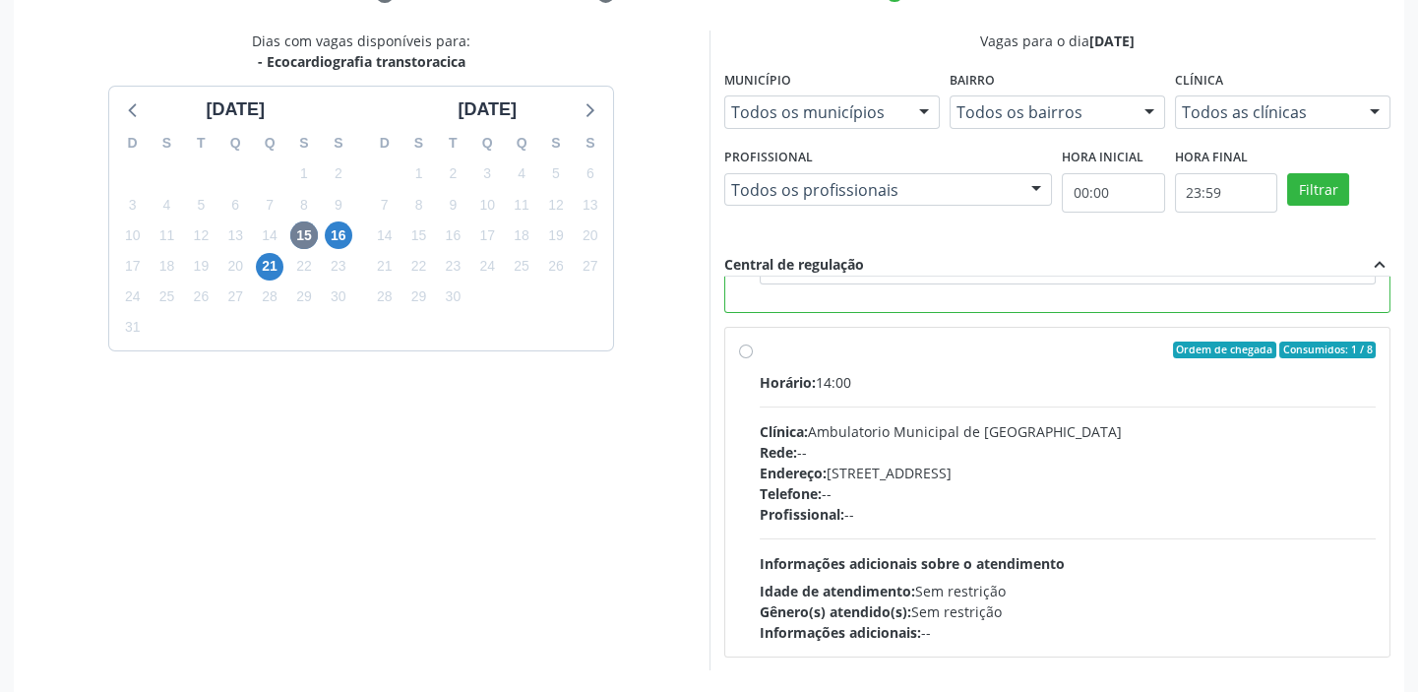
scroll to position [432, 0]
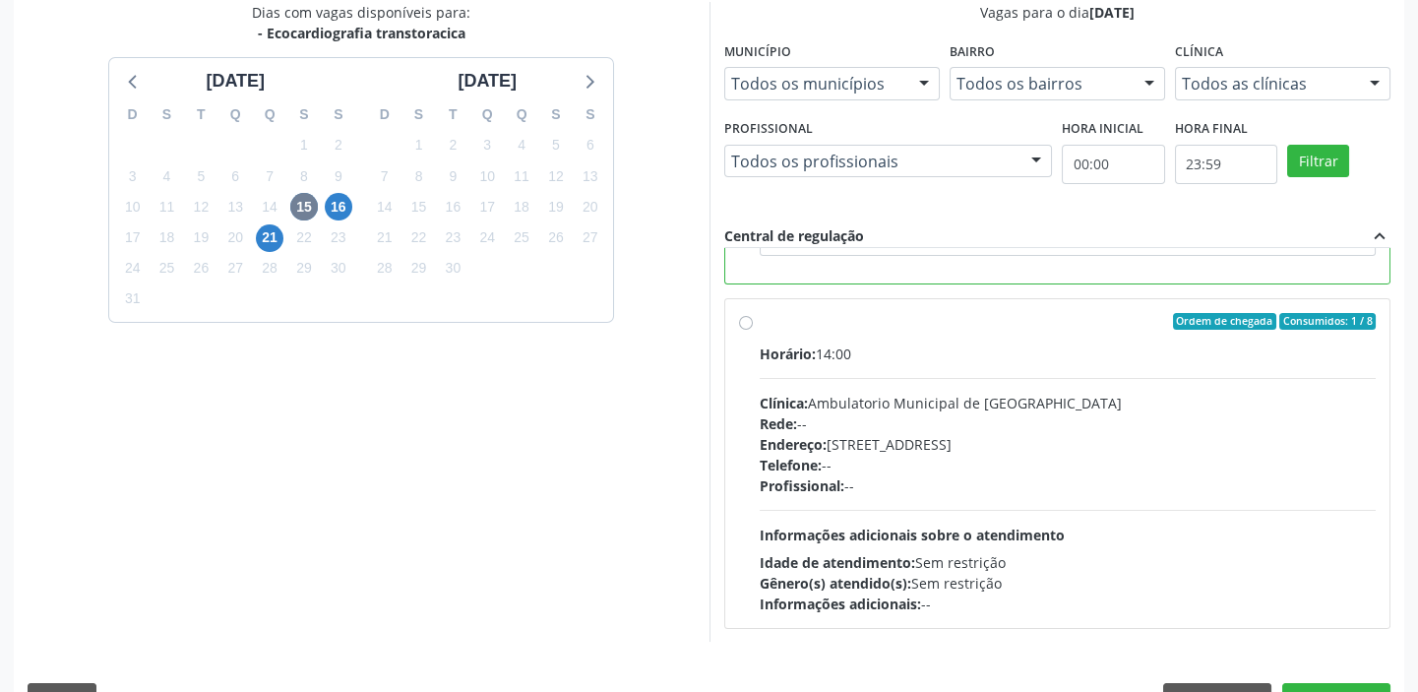
click at [1122, 534] on div "Horário: 14:00 Clínica: Ambulatorio Municipal de Saude Rede: -- Endereço: [STRE…" at bounding box center [1068, 478] width 617 height 271
click at [753, 331] on input "Ordem de chegada Consumidos: 1 / 8 Horário: 14:00 Clínica: Ambulatorio Municipa…" at bounding box center [746, 322] width 14 height 18
radio input "false"
radio input "true"
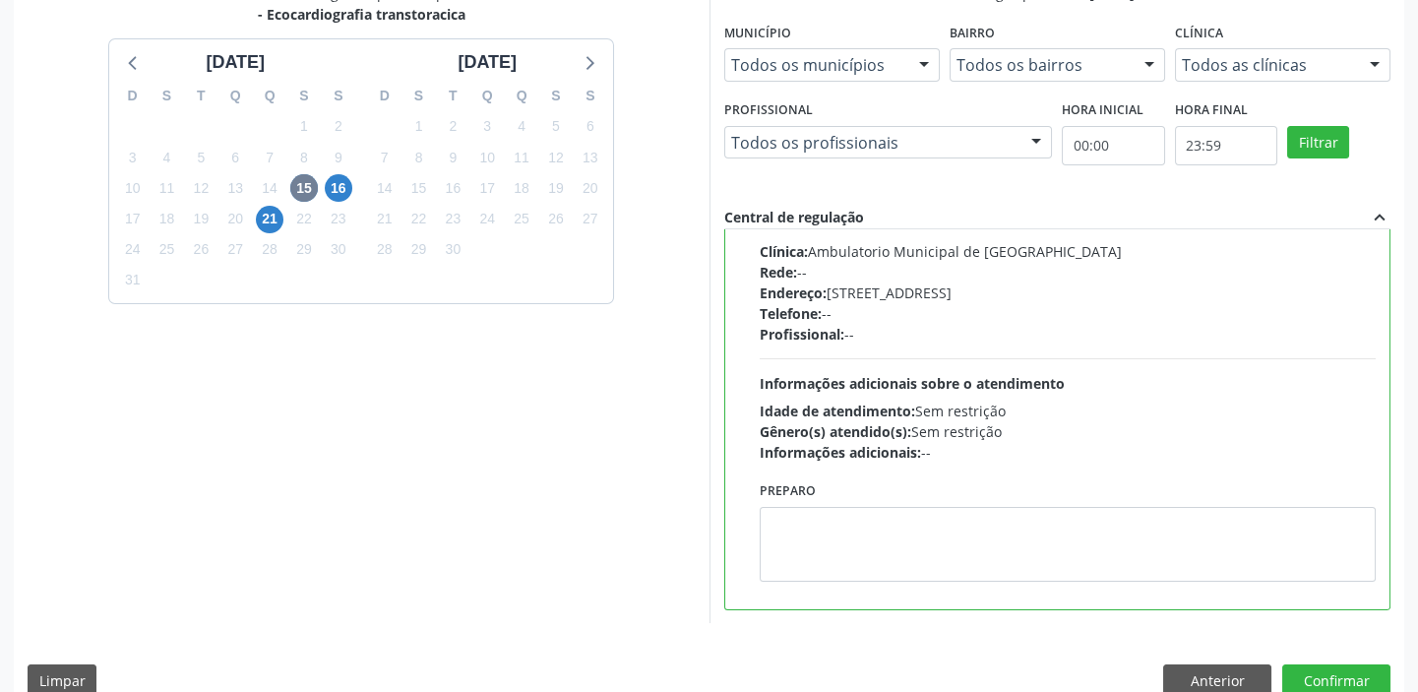
scroll to position [482, 0]
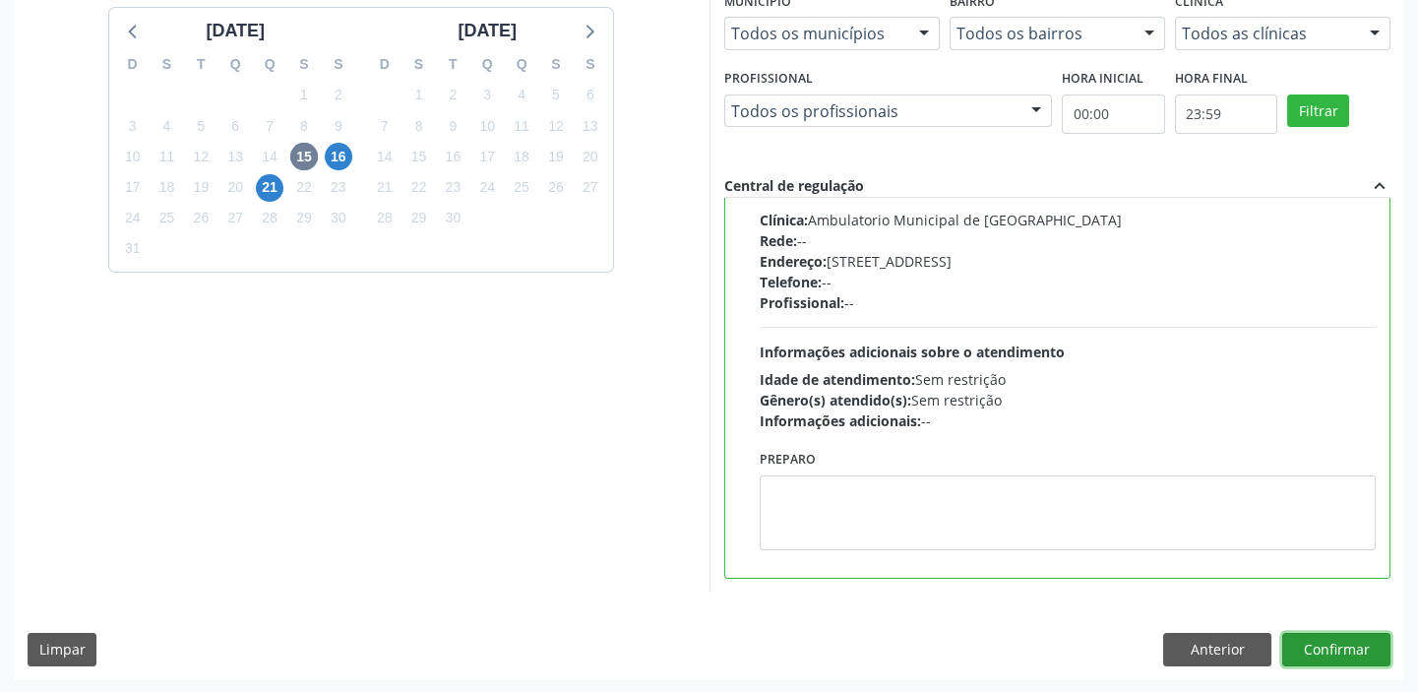
click at [1337, 645] on button "Confirmar" at bounding box center [1336, 649] width 108 height 33
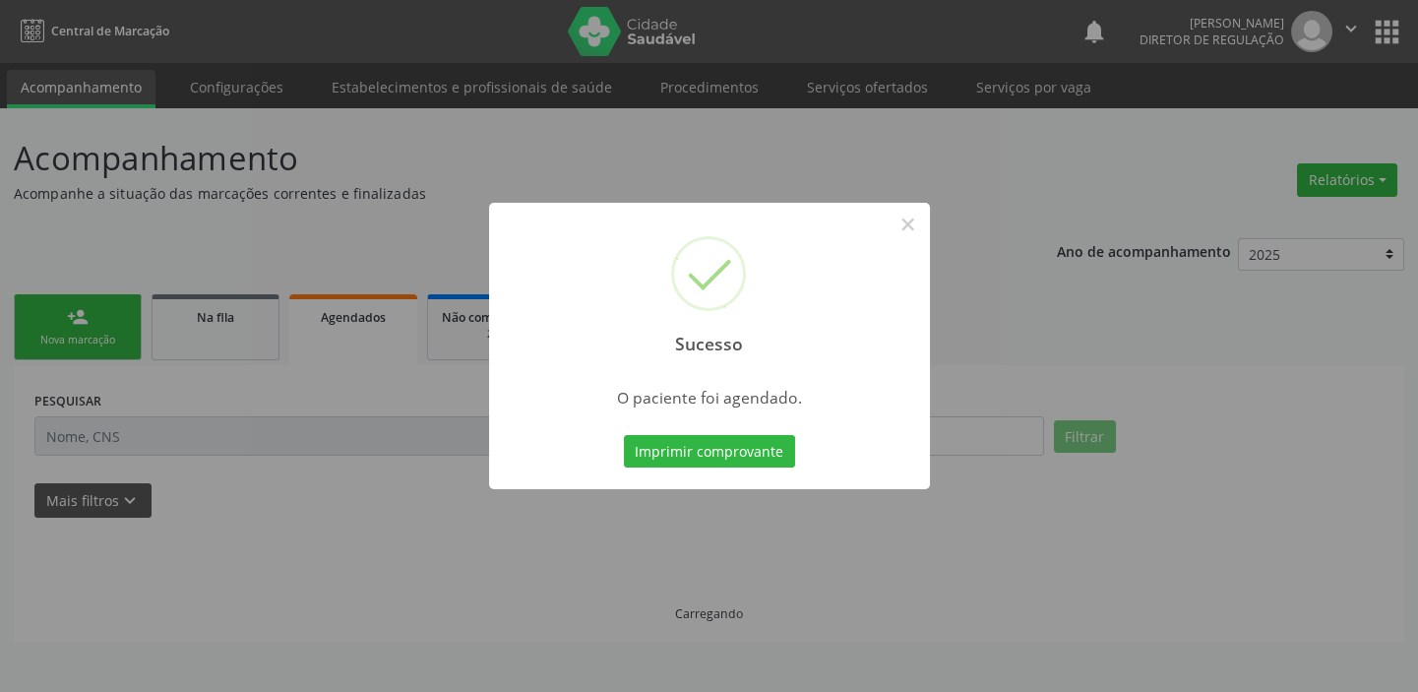
scroll to position [0, 0]
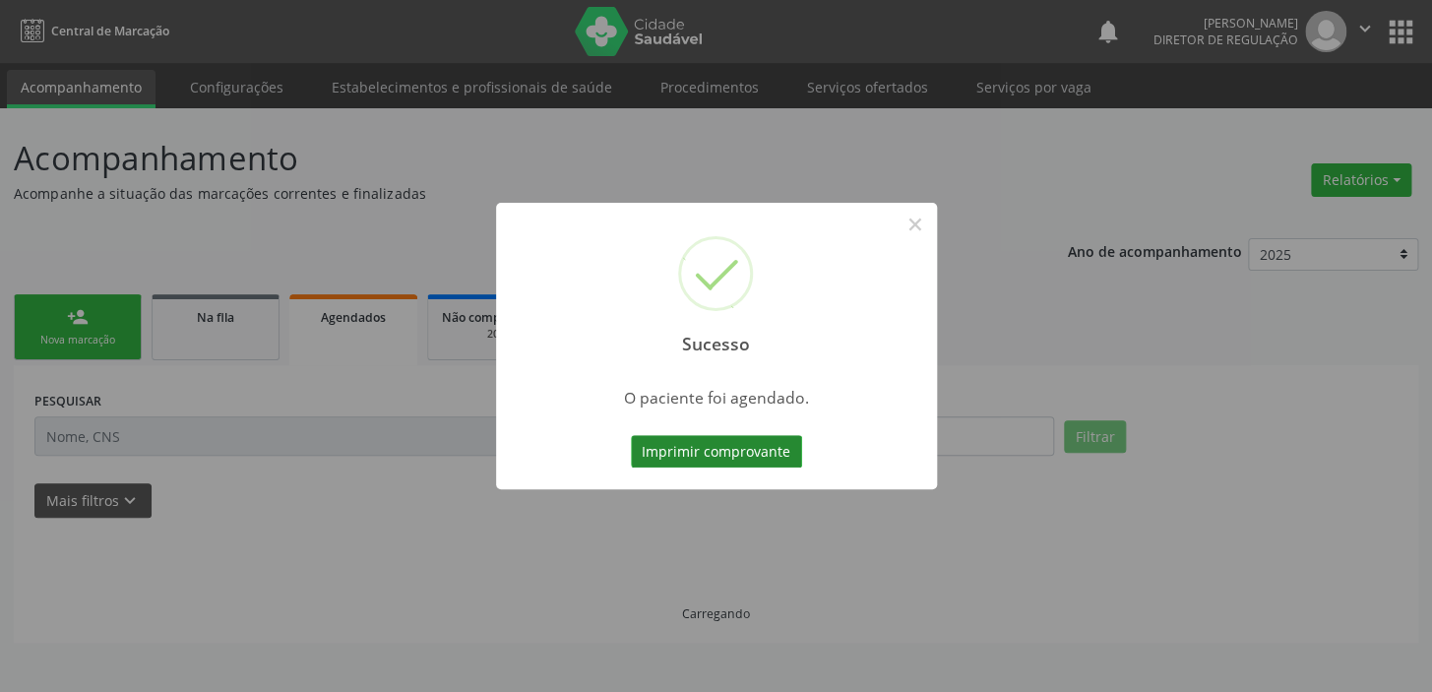
click at [713, 451] on button "Imprimir comprovante" at bounding box center [716, 451] width 171 height 33
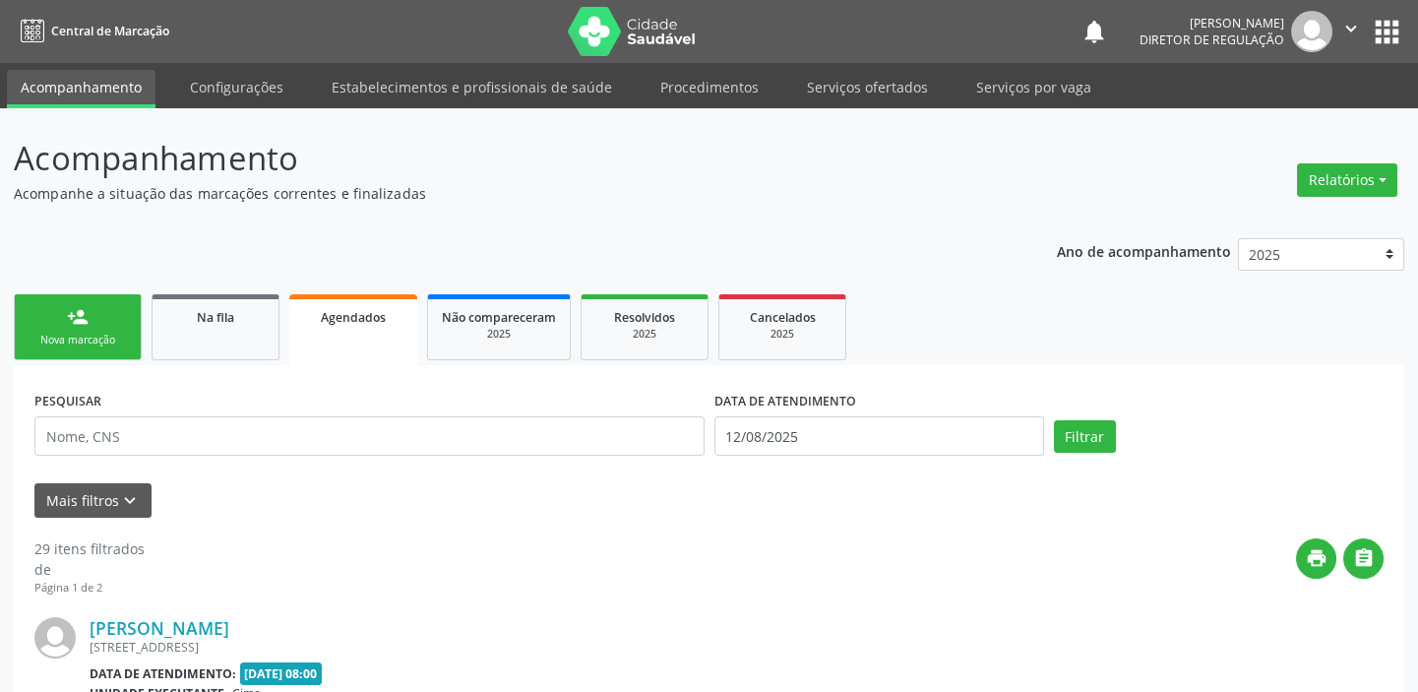
click at [60, 314] on link "person_add Nova marcação" at bounding box center [78, 327] width 128 height 66
click at [58, 312] on link "person_add Nova marcação" at bounding box center [78, 327] width 128 height 66
click at [56, 309] on link "person_add Nova marcação" at bounding box center [78, 327] width 128 height 66
click at [55, 307] on link "person_add Nova marcação" at bounding box center [78, 327] width 128 height 66
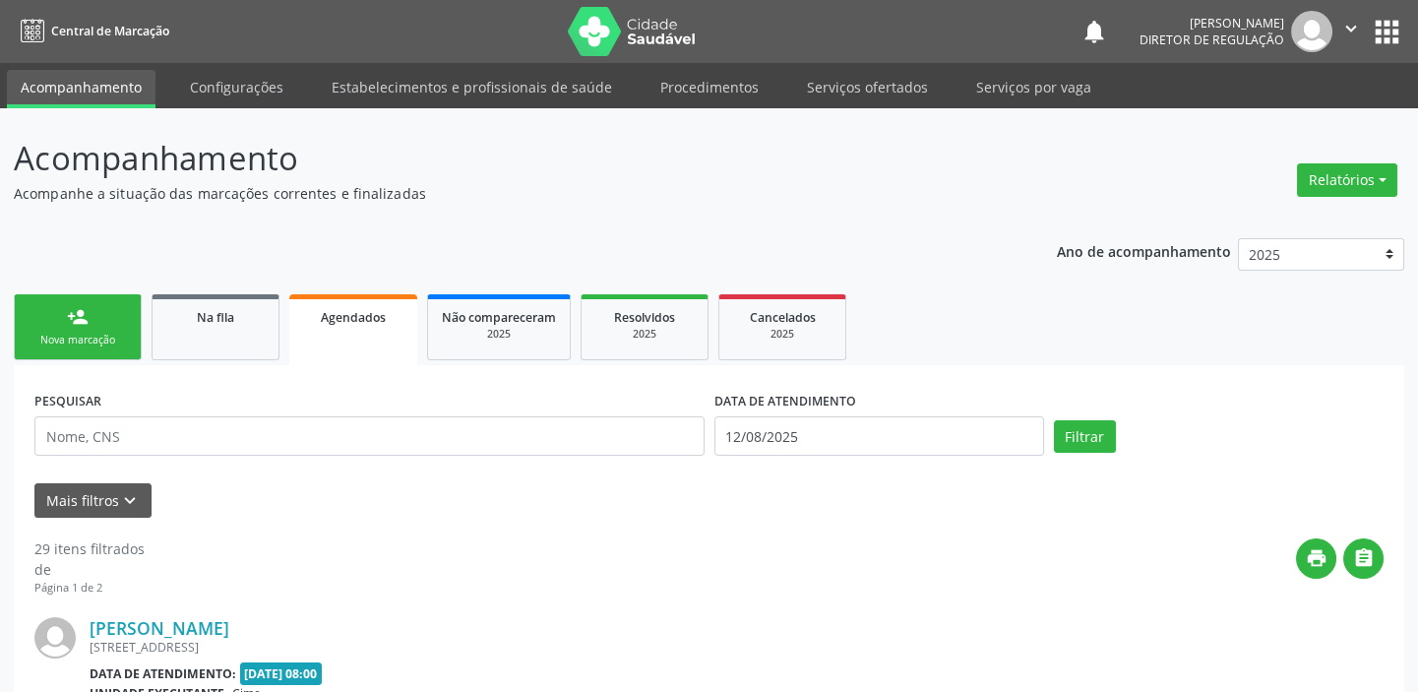
click at [55, 307] on link "person_add Nova marcação" at bounding box center [78, 327] width 128 height 66
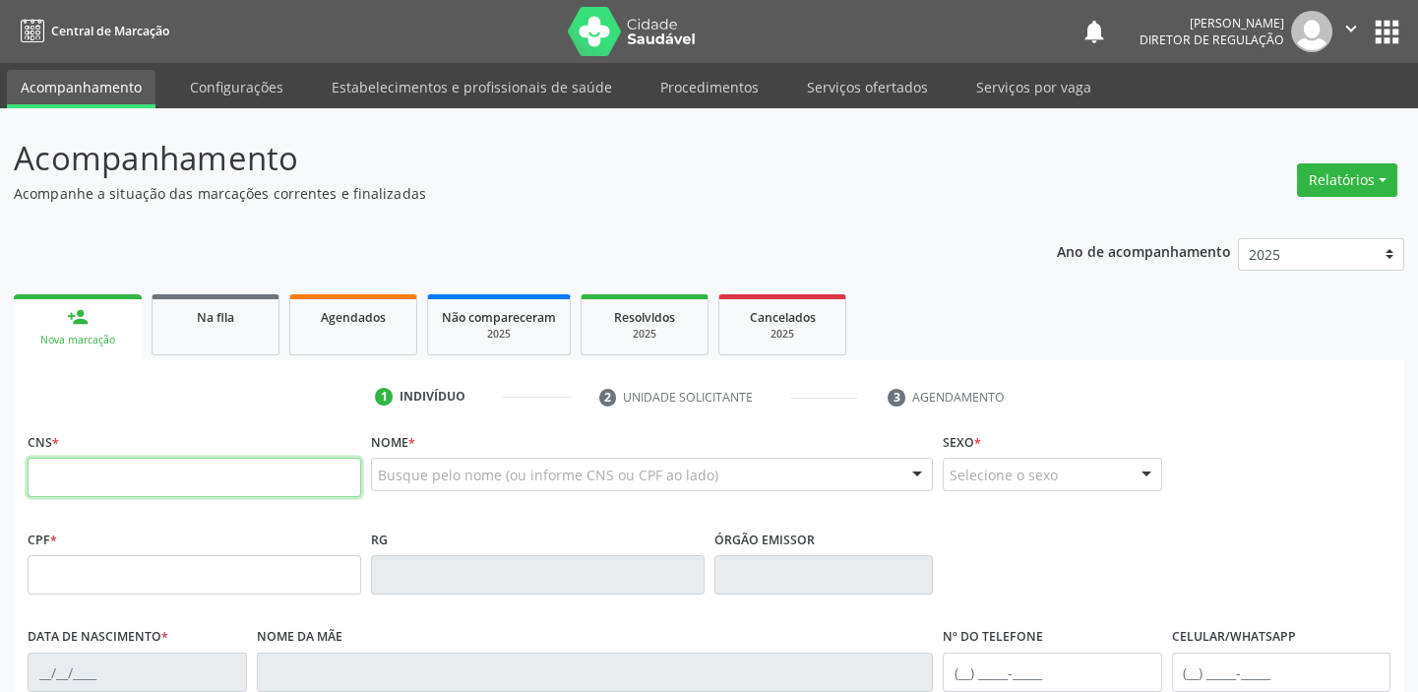
click at [115, 466] on input "text" at bounding box center [195, 477] width 334 height 39
type input "707 8046 4723 2314"
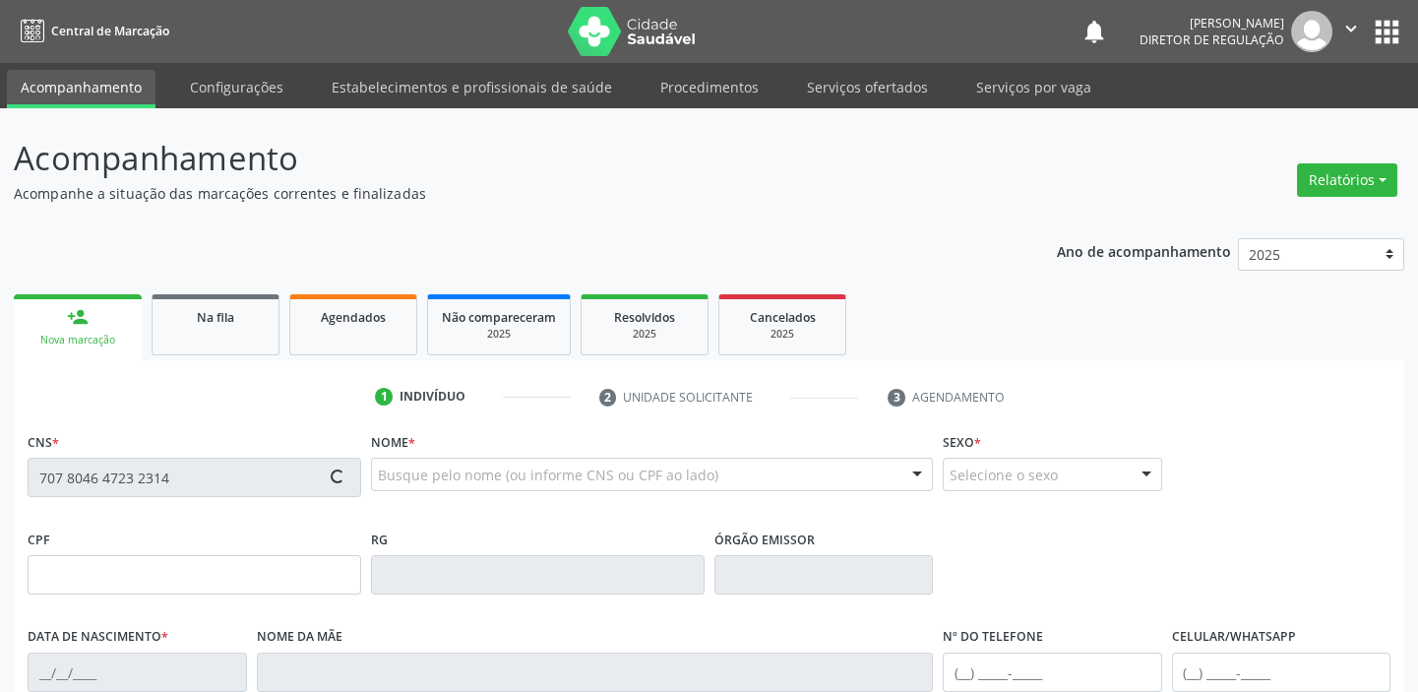
type input "375.847.824-34"
type input "[DATE]"
type input "Mantinha [PERSON_NAME][DEMOGRAPHIC_DATA]"
type input "[PHONE_NUMBER]"
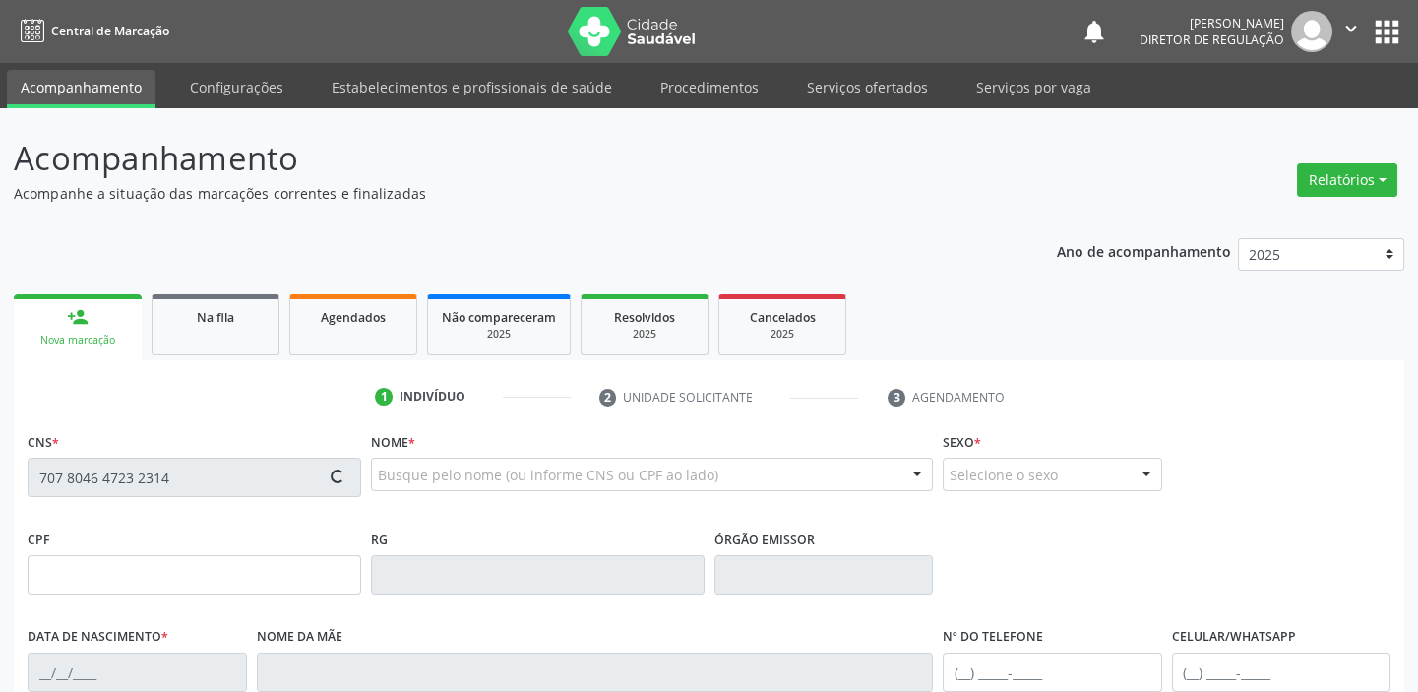
type input "883.994.604-78"
type input "9"
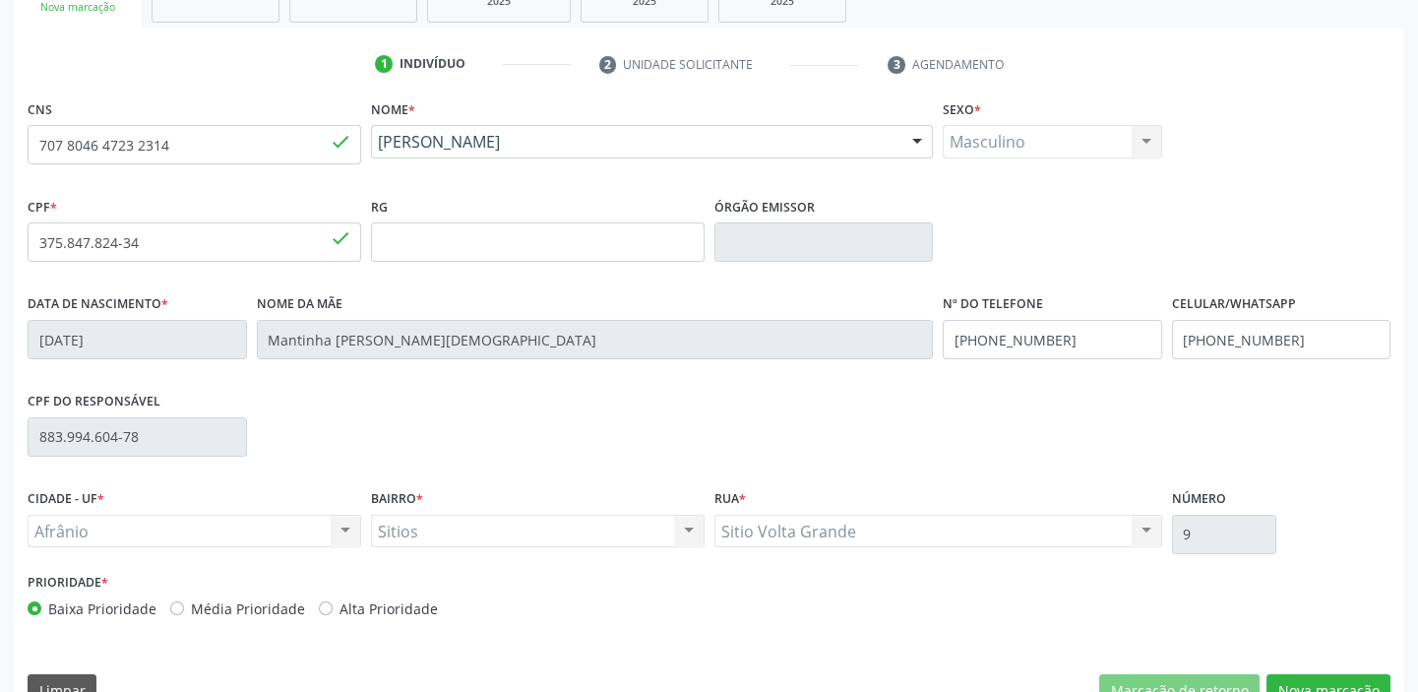
scroll to position [374, 0]
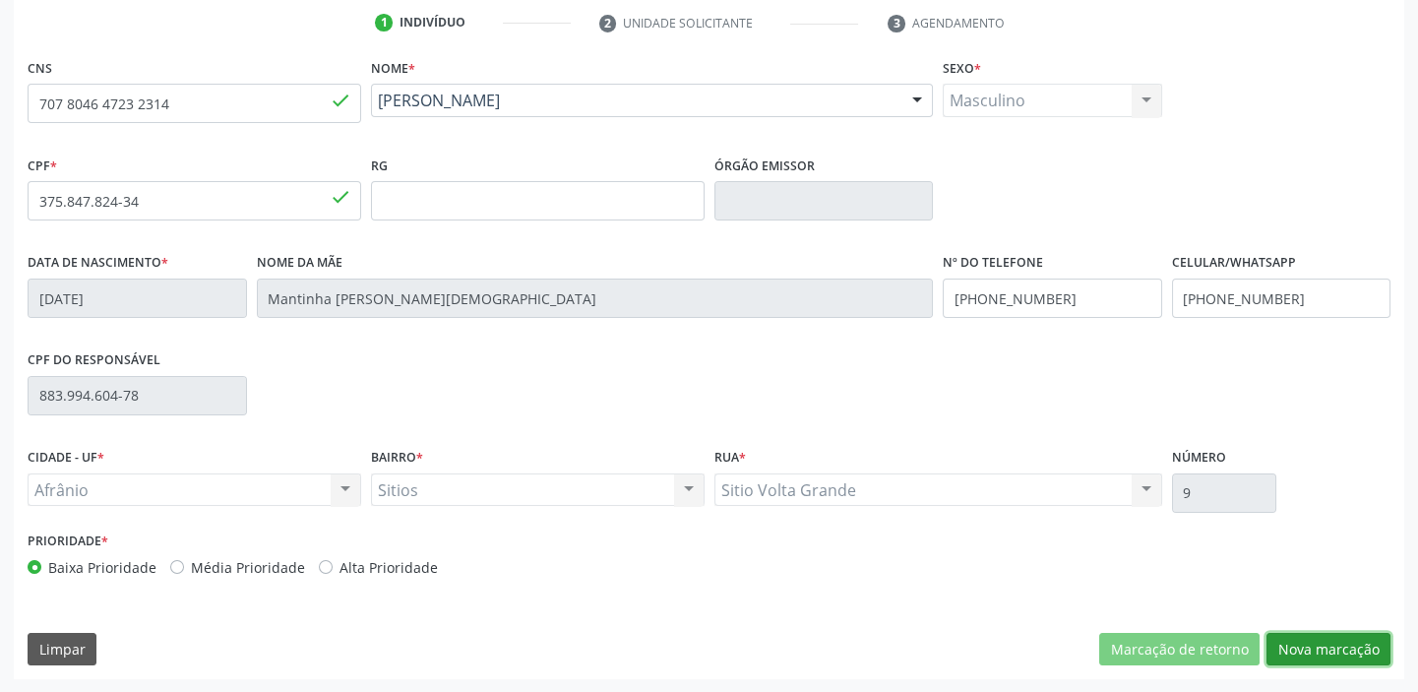
click at [1309, 640] on button "Nova marcação" at bounding box center [1328, 649] width 124 height 33
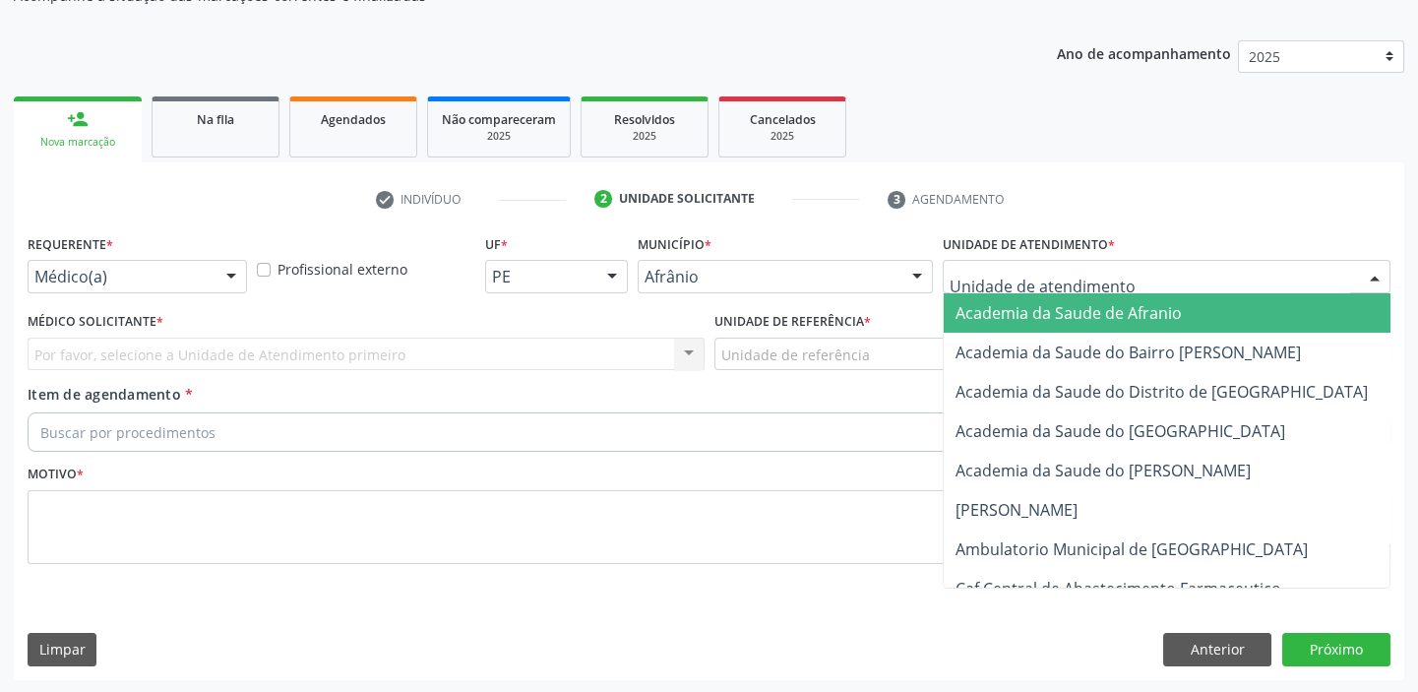
drag, startPoint x: 986, startPoint y: 270, endPoint x: 1003, endPoint y: 445, distance: 175.9
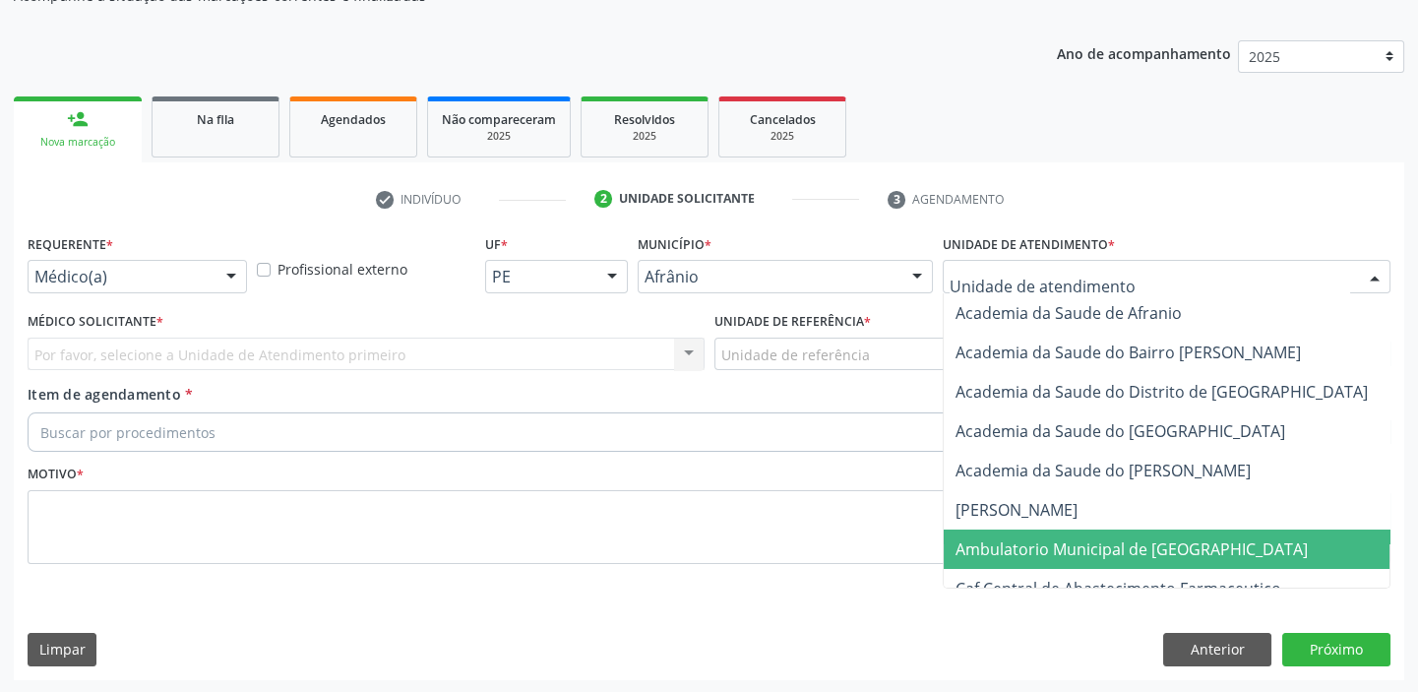
drag, startPoint x: 993, startPoint y: 546, endPoint x: 846, endPoint y: 378, distance: 223.2
click at [987, 541] on span "Ambulatorio Municipal de [GEOGRAPHIC_DATA]" at bounding box center [1131, 549] width 352 height 22
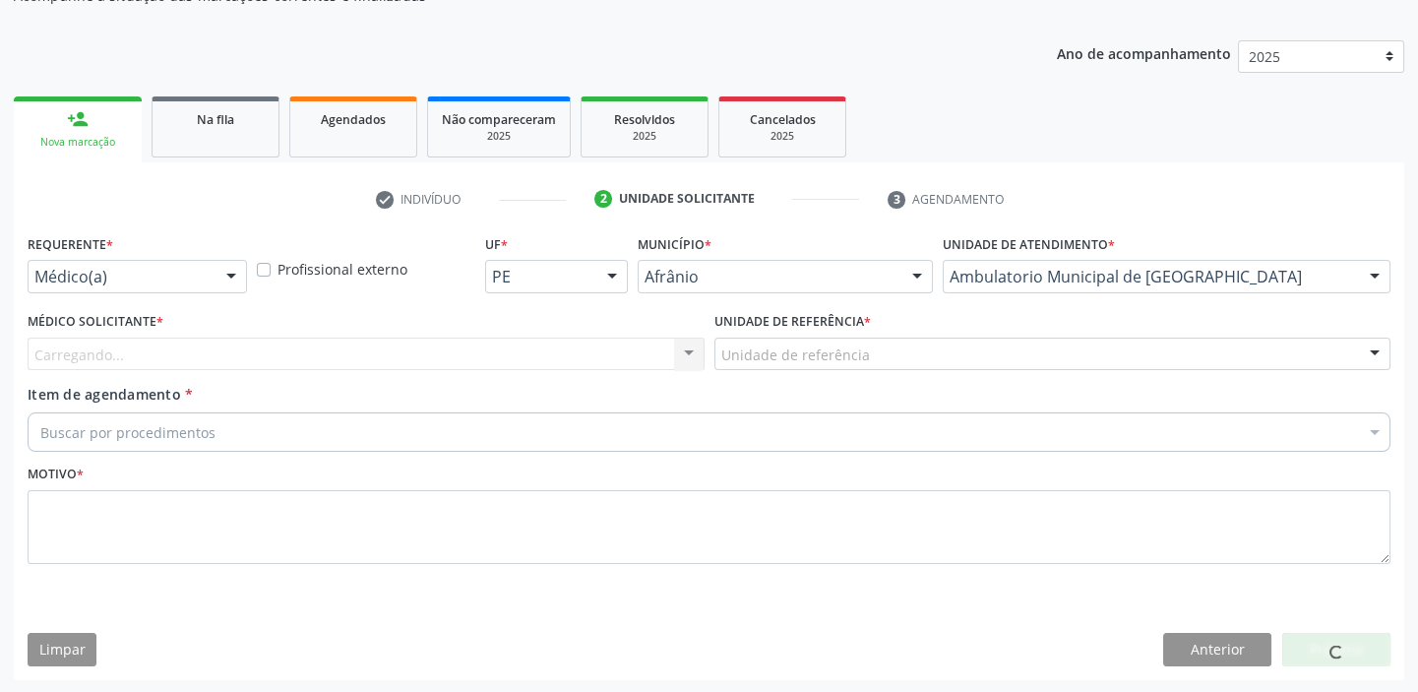
drag, startPoint x: 811, startPoint y: 344, endPoint x: 816, endPoint y: 389, distance: 44.5
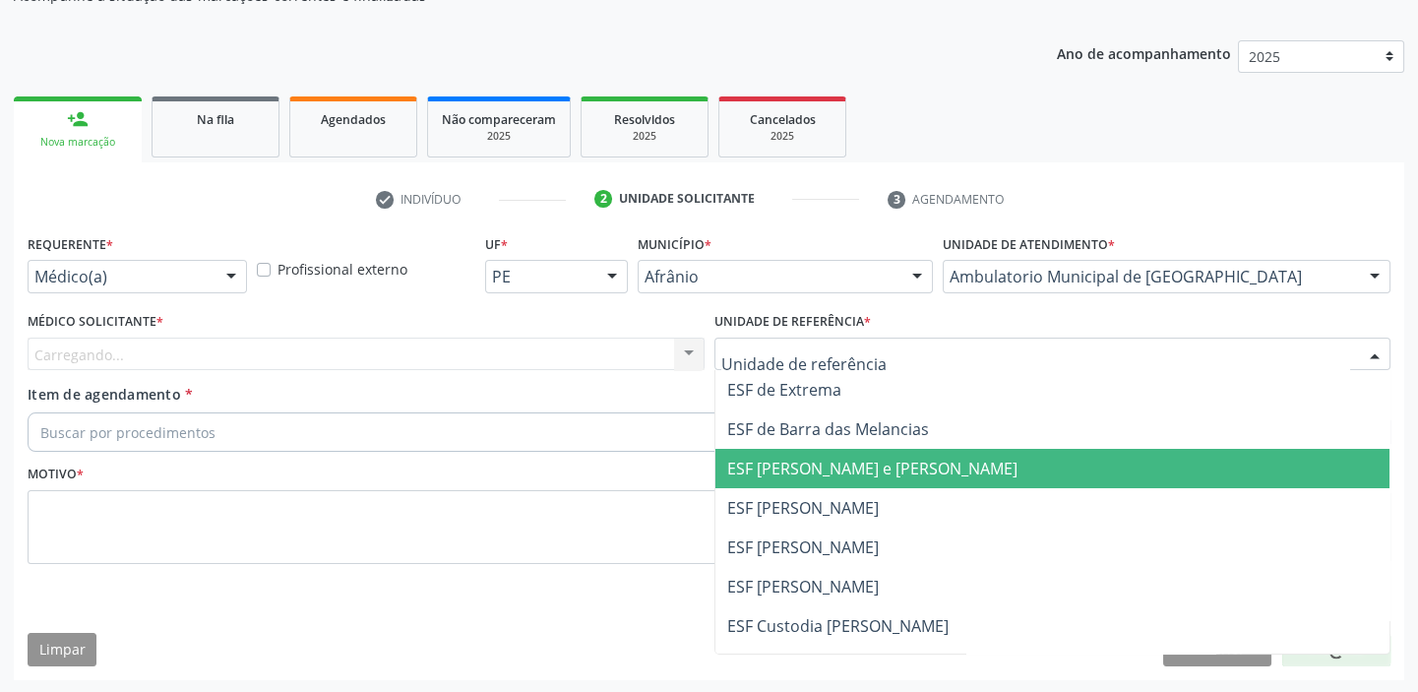
click at [820, 472] on span "ESF [PERSON_NAME] e [PERSON_NAME]" at bounding box center [872, 469] width 290 height 22
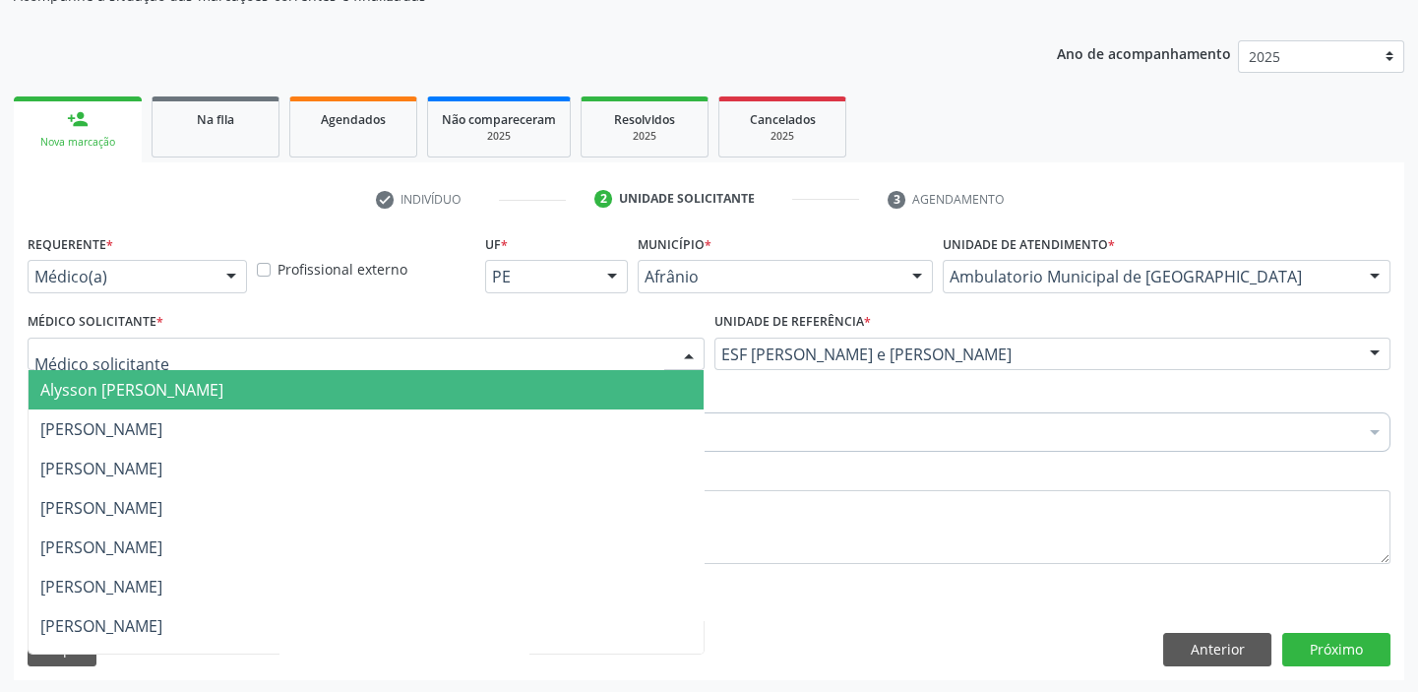
drag, startPoint x: 65, startPoint y: 374, endPoint x: 69, endPoint y: 394, distance: 20.1
click at [70, 386] on span "Alysson [PERSON_NAME]" at bounding box center [366, 389] width 675 height 39
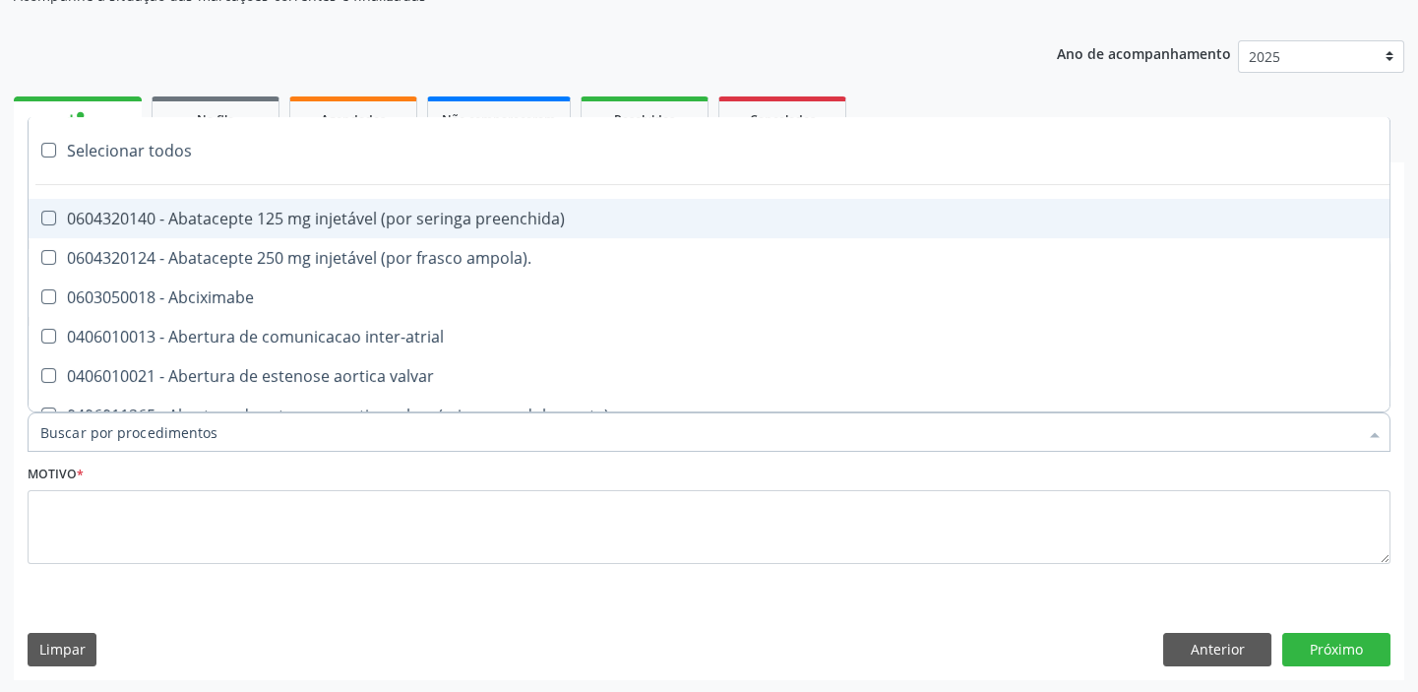
paste input "ecocard"
type input "ecocard"
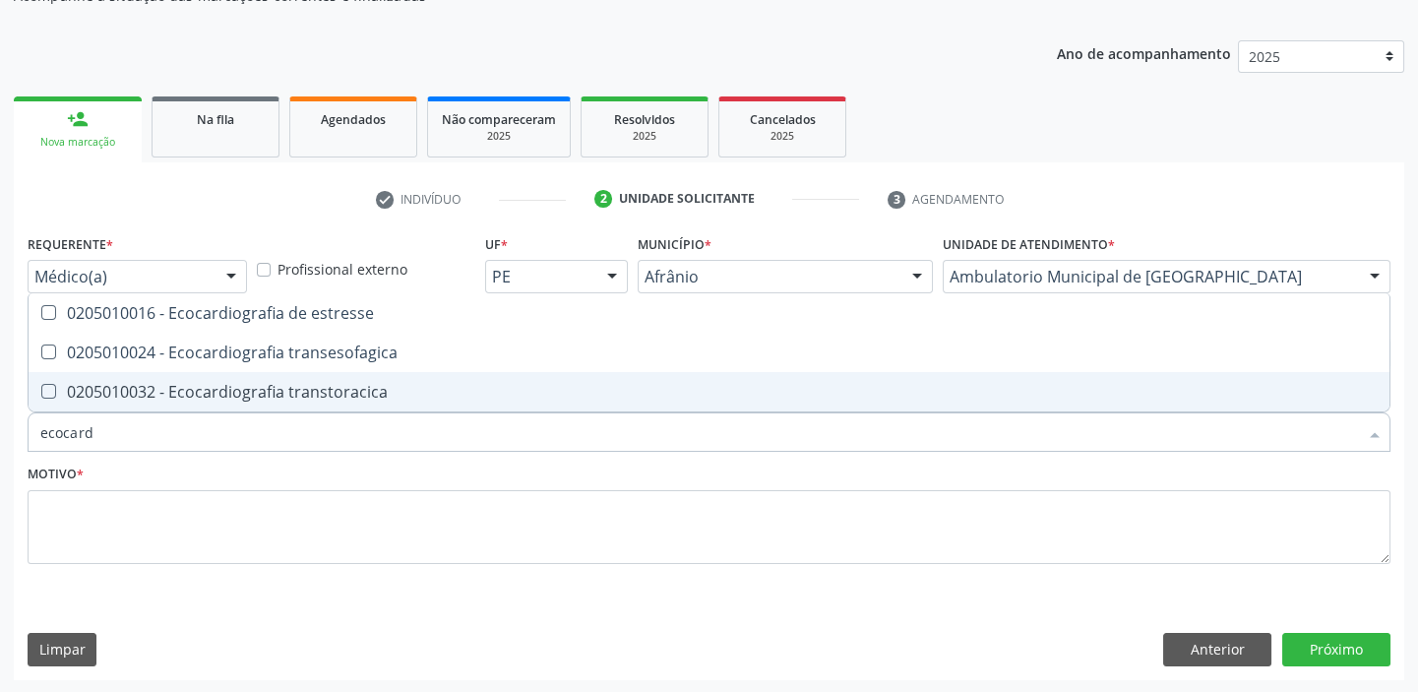
click at [182, 386] on div "0205010032 - Ecocardiografia transtoracica" at bounding box center [708, 392] width 1337 height 16
checkbox transtoracica "true"
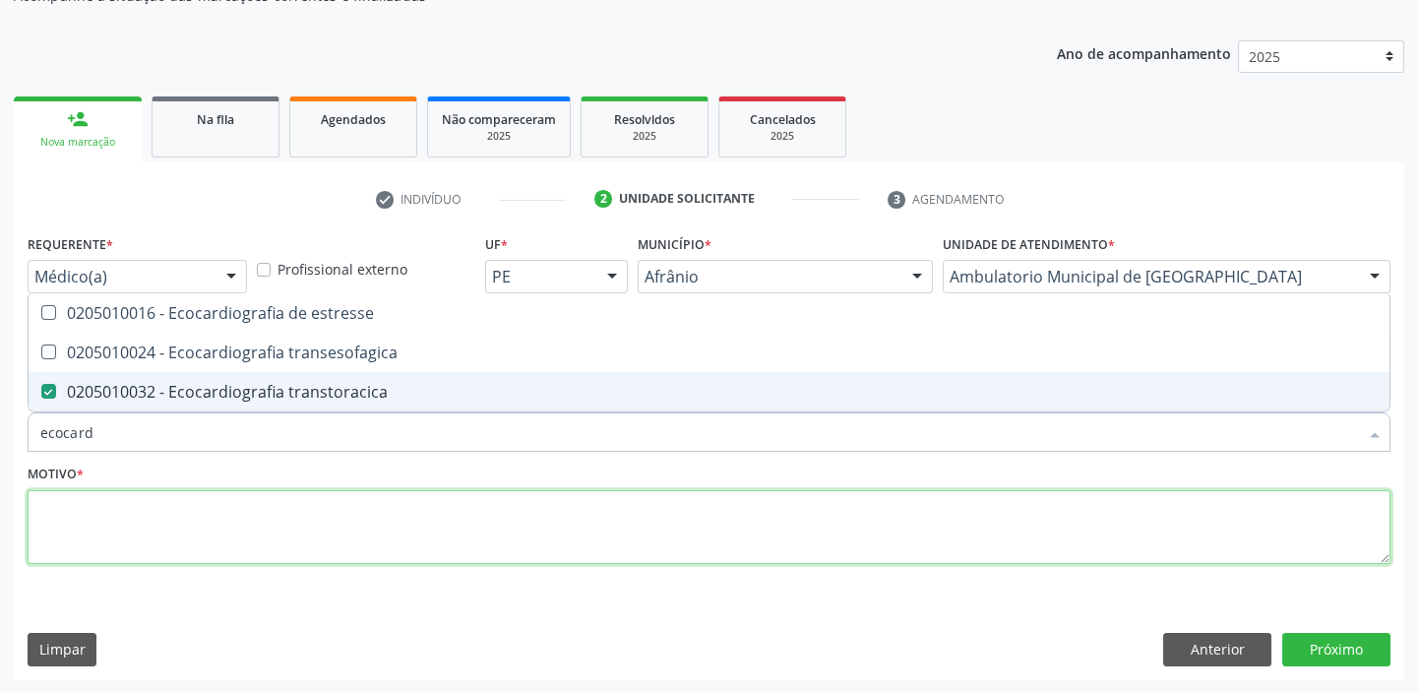
click at [99, 528] on textarea at bounding box center [709, 527] width 1363 height 75
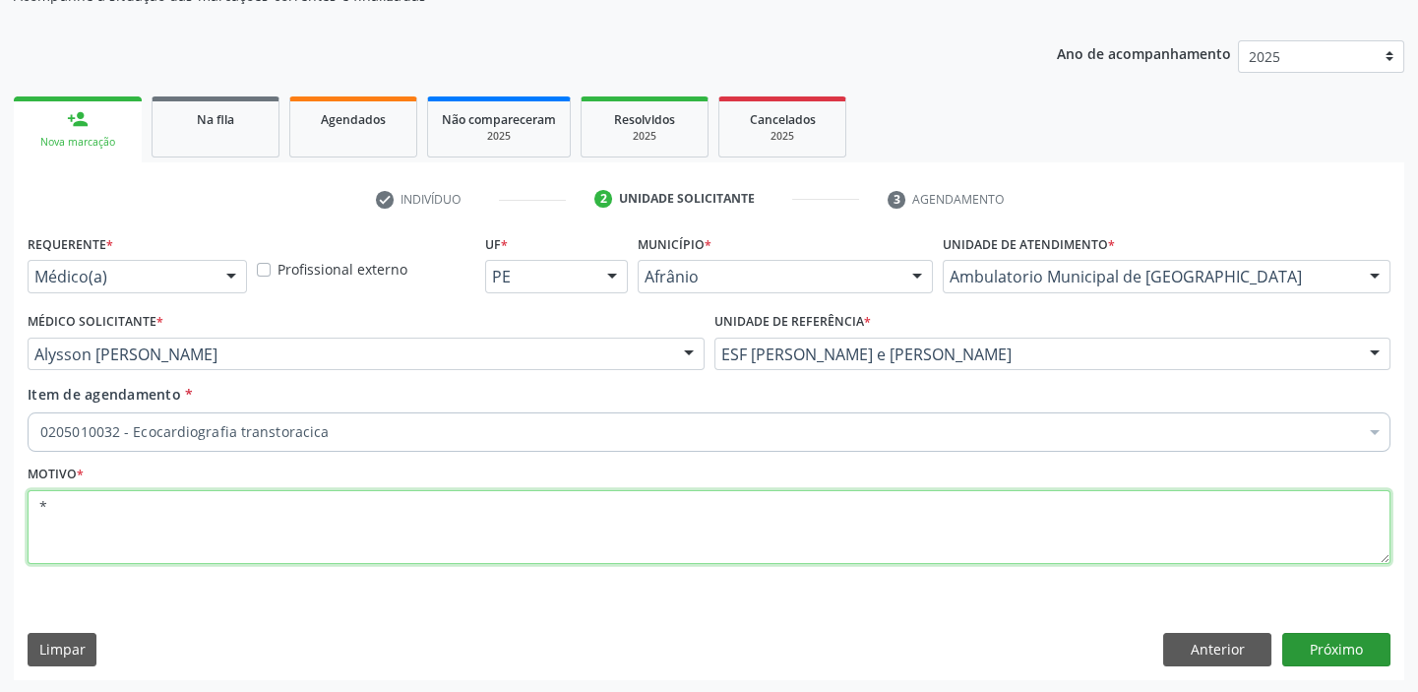
type textarea "*"
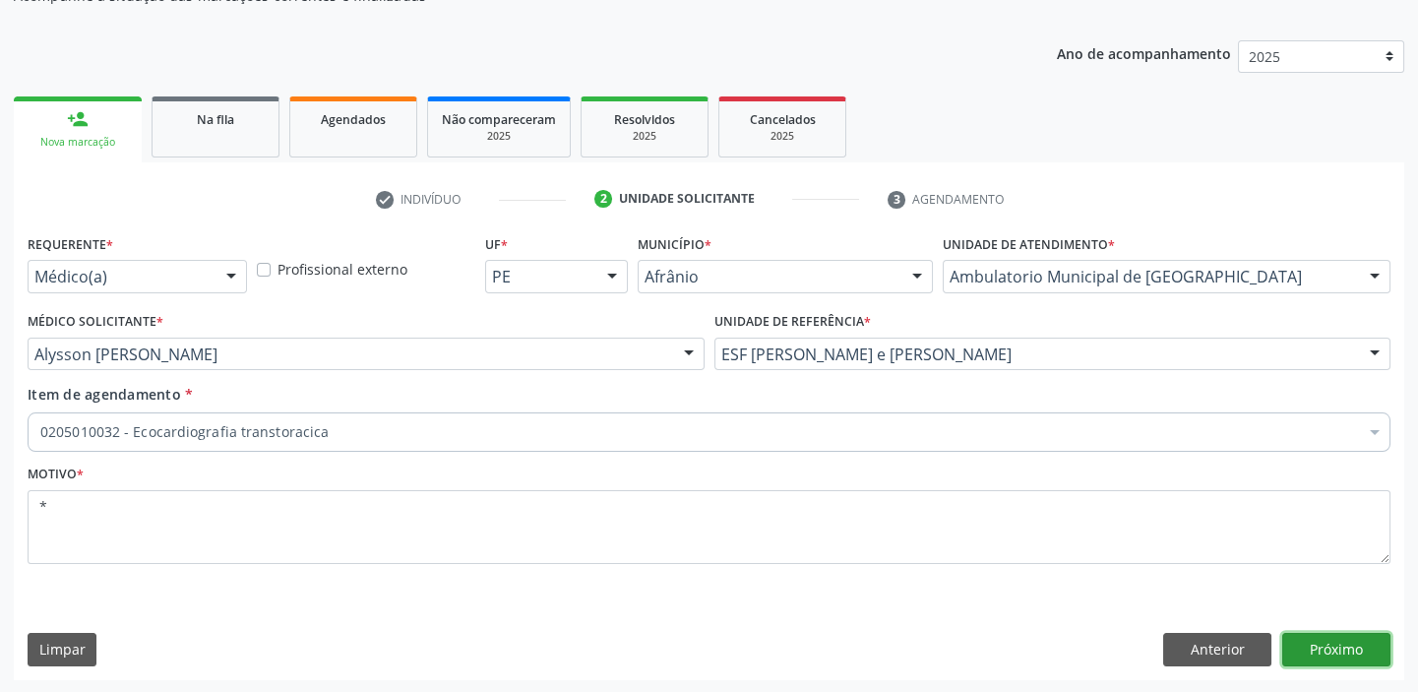
click at [1311, 650] on button "Próximo" at bounding box center [1336, 649] width 108 height 33
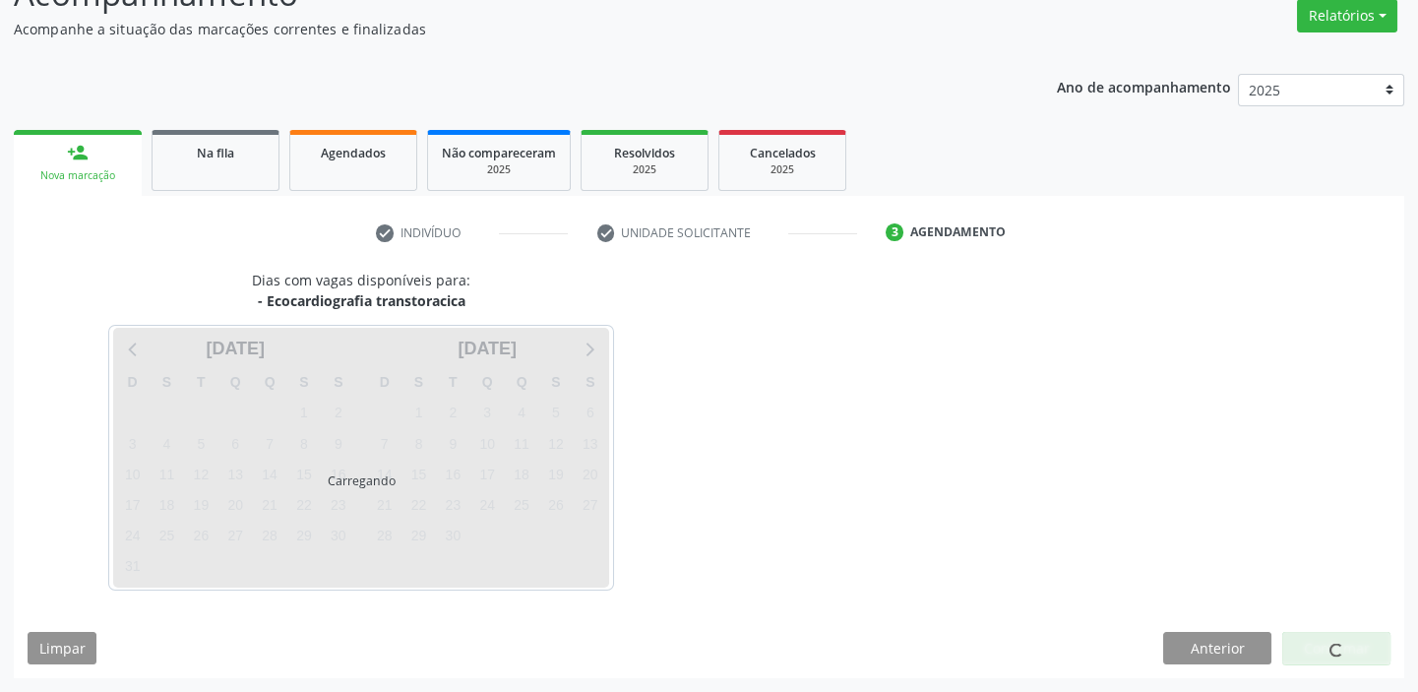
scroll to position [163, 0]
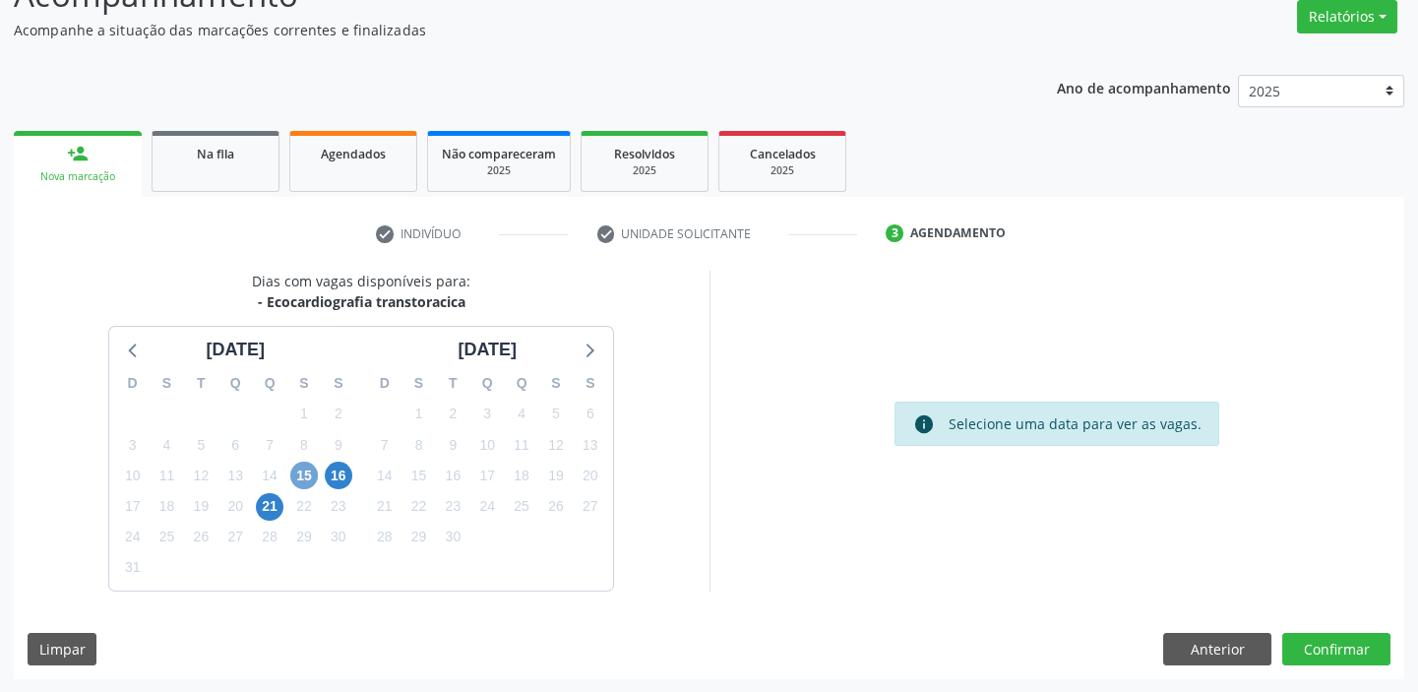
click at [296, 471] on span "15" at bounding box center [304, 475] width 28 height 28
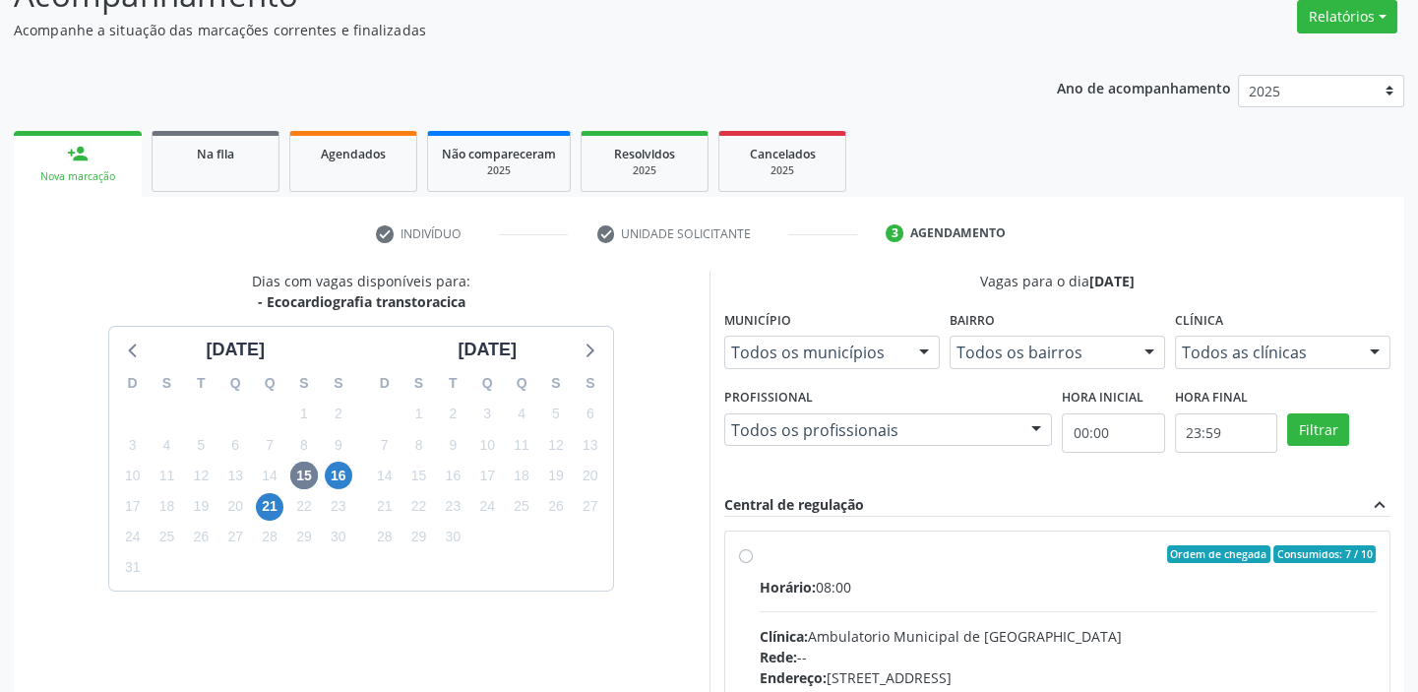
click at [753, 563] on input "Ordem de chegada Consumidos: 7 / 10 Horário: 08:00 Clínica: Ambulatorio Municip…" at bounding box center [746, 554] width 14 height 18
radio input "true"
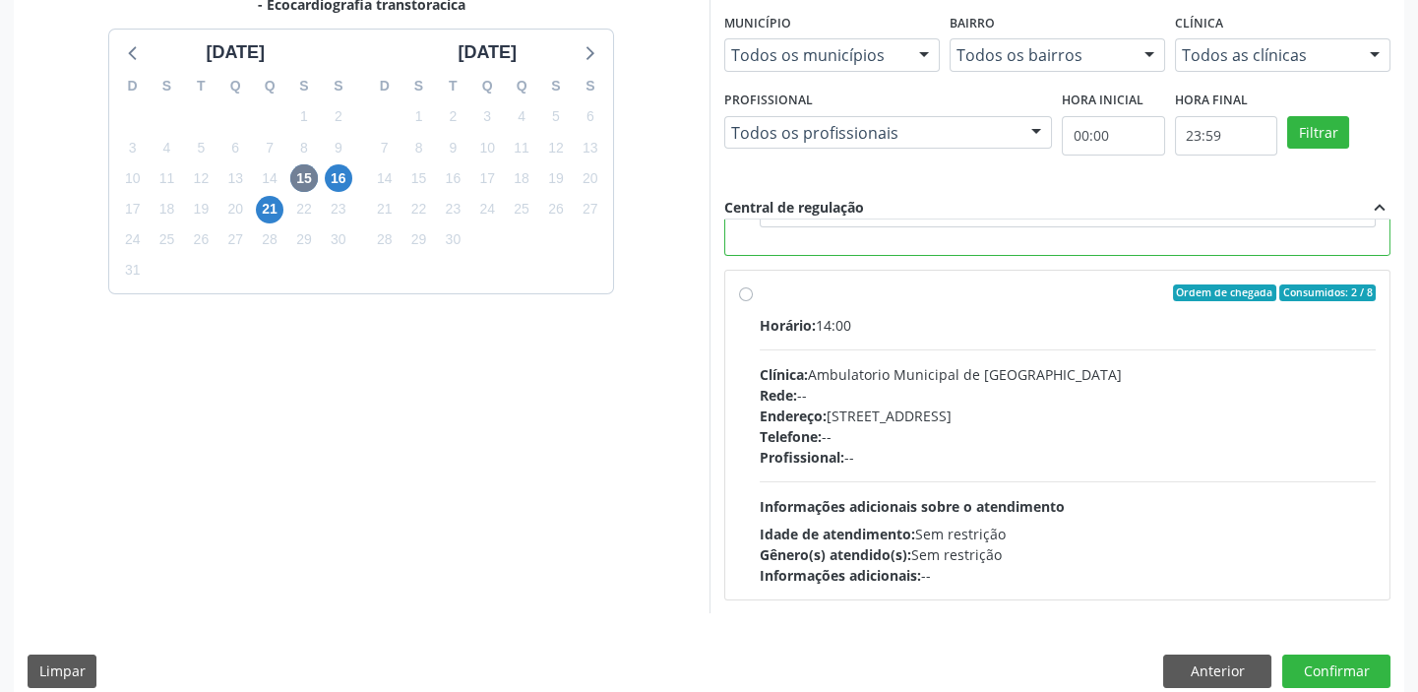
scroll to position [482, 0]
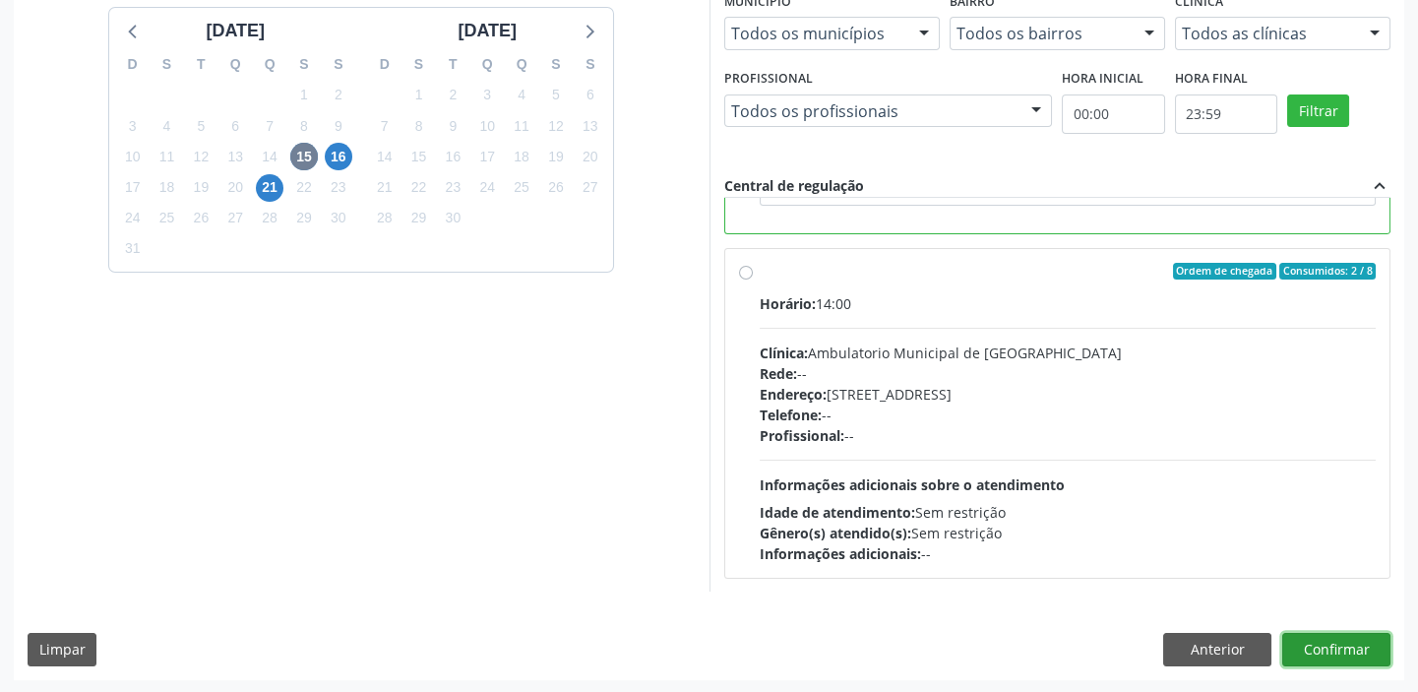
click at [1338, 658] on button "Confirmar" at bounding box center [1336, 649] width 108 height 33
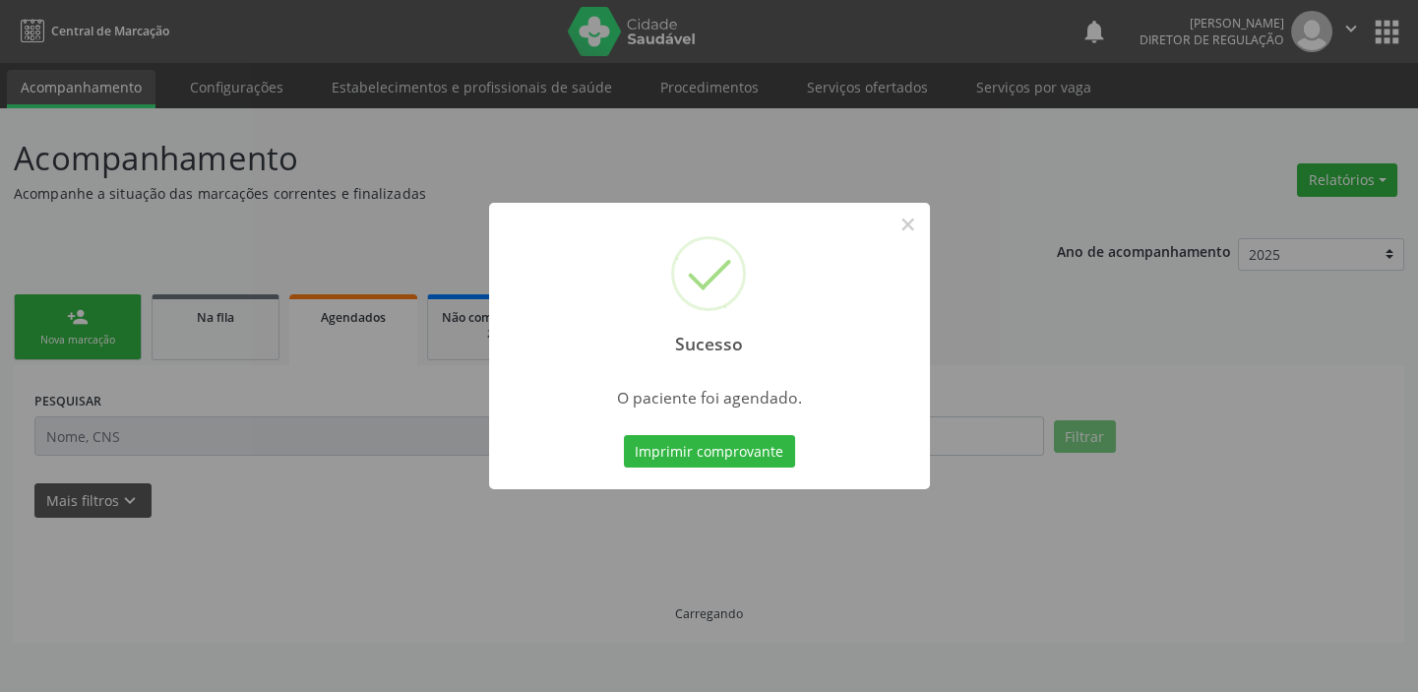
scroll to position [0, 0]
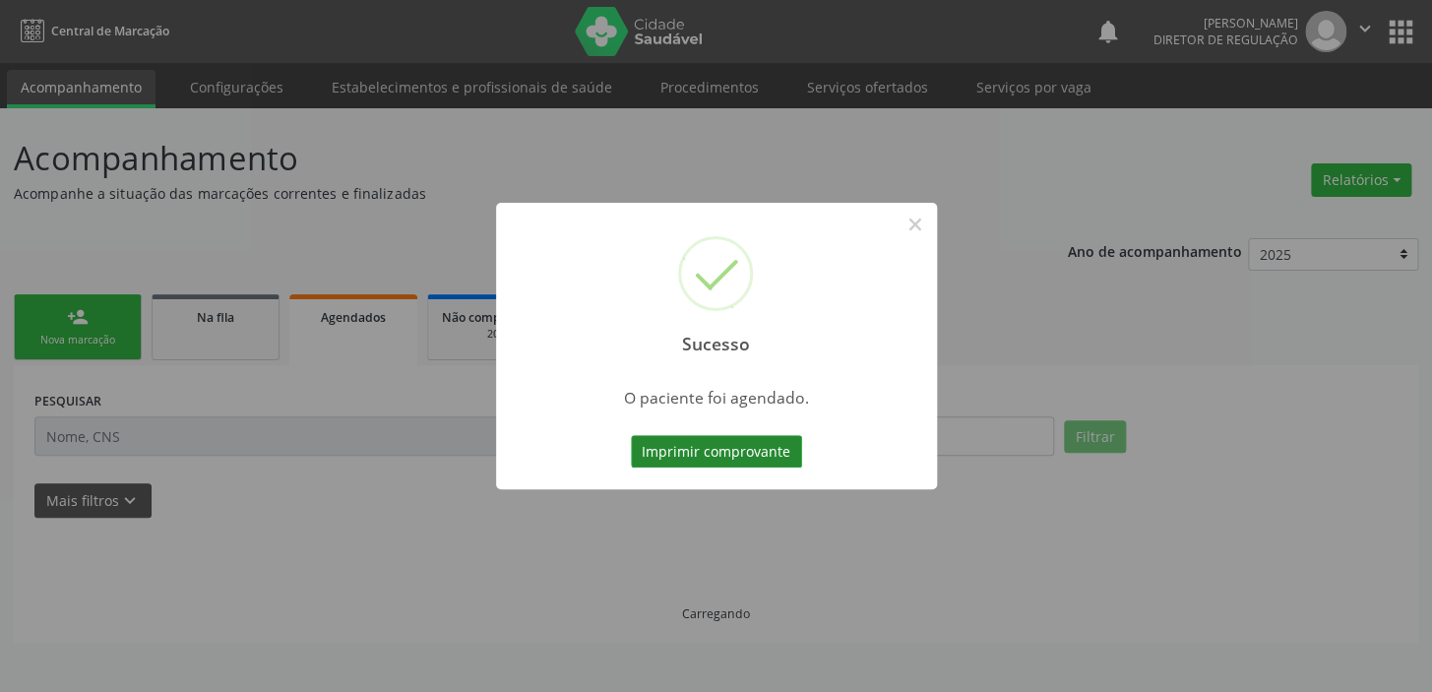
click at [716, 446] on button "Imprimir comprovante" at bounding box center [716, 451] width 171 height 33
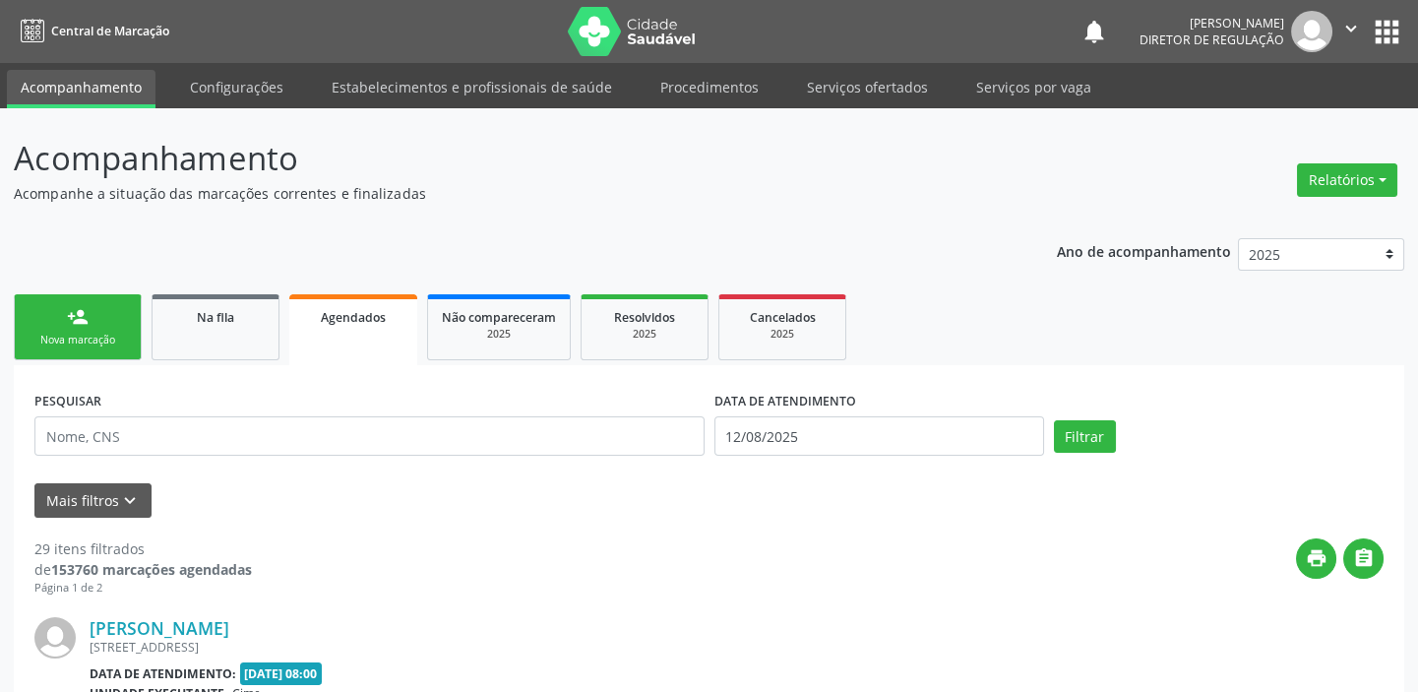
click at [111, 323] on link "person_add Nova marcação" at bounding box center [78, 327] width 128 height 66
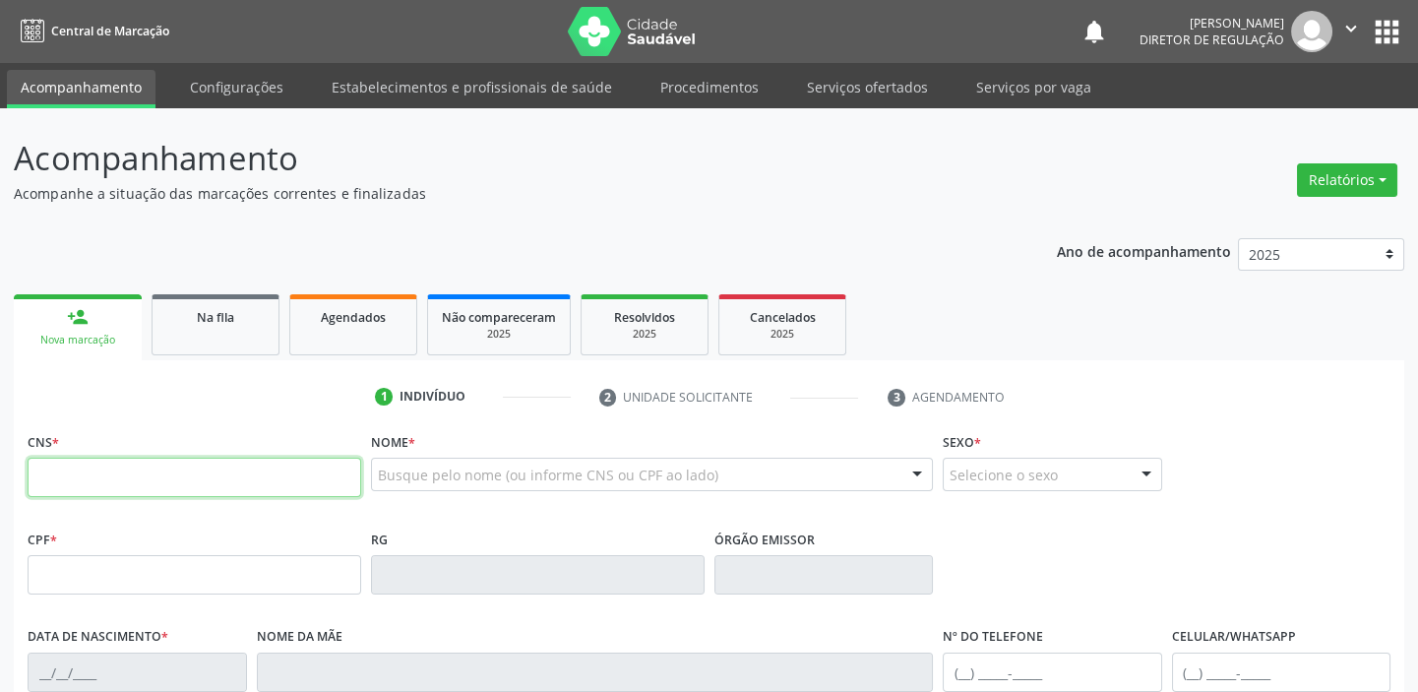
click at [112, 477] on input "text" at bounding box center [195, 477] width 334 height 39
type input "705 0018 4353 2153"
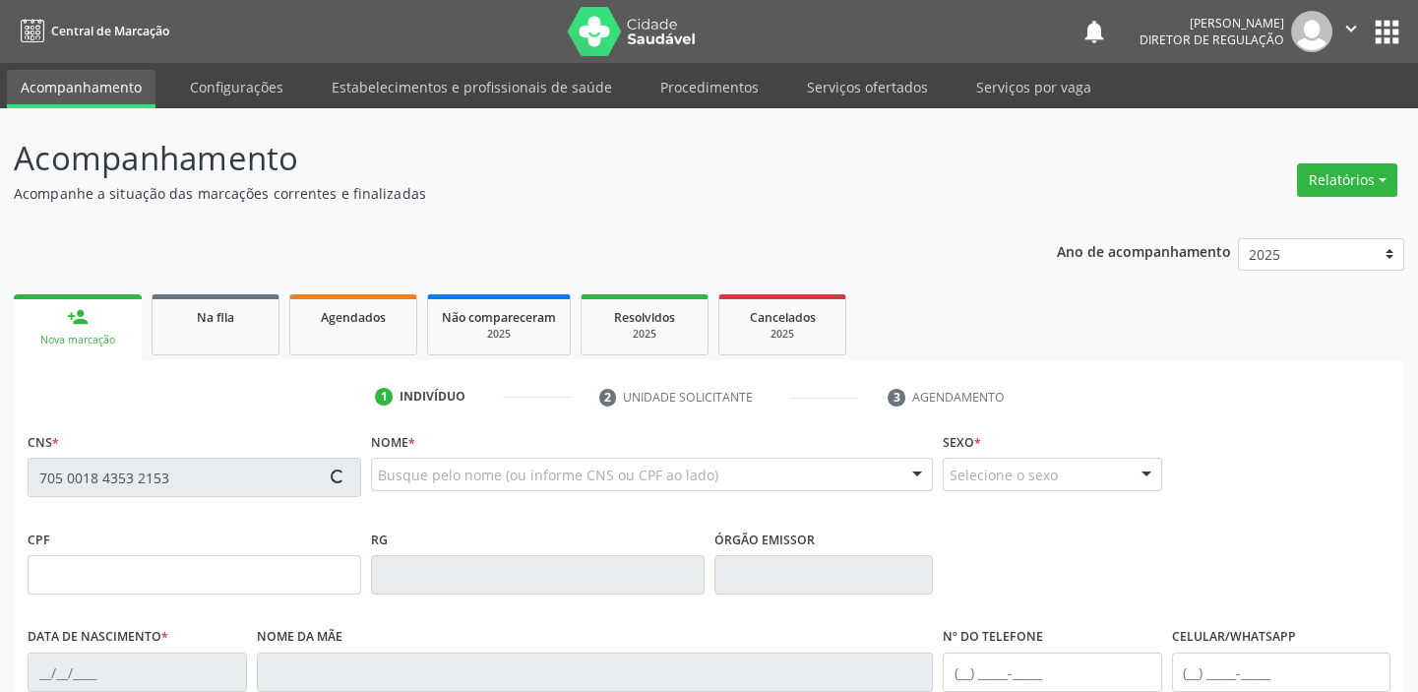
type input "755.310.544-91"
type input "[DATE]"
type input "[PERSON_NAME]"
type input "[PHONE_NUMBER]"
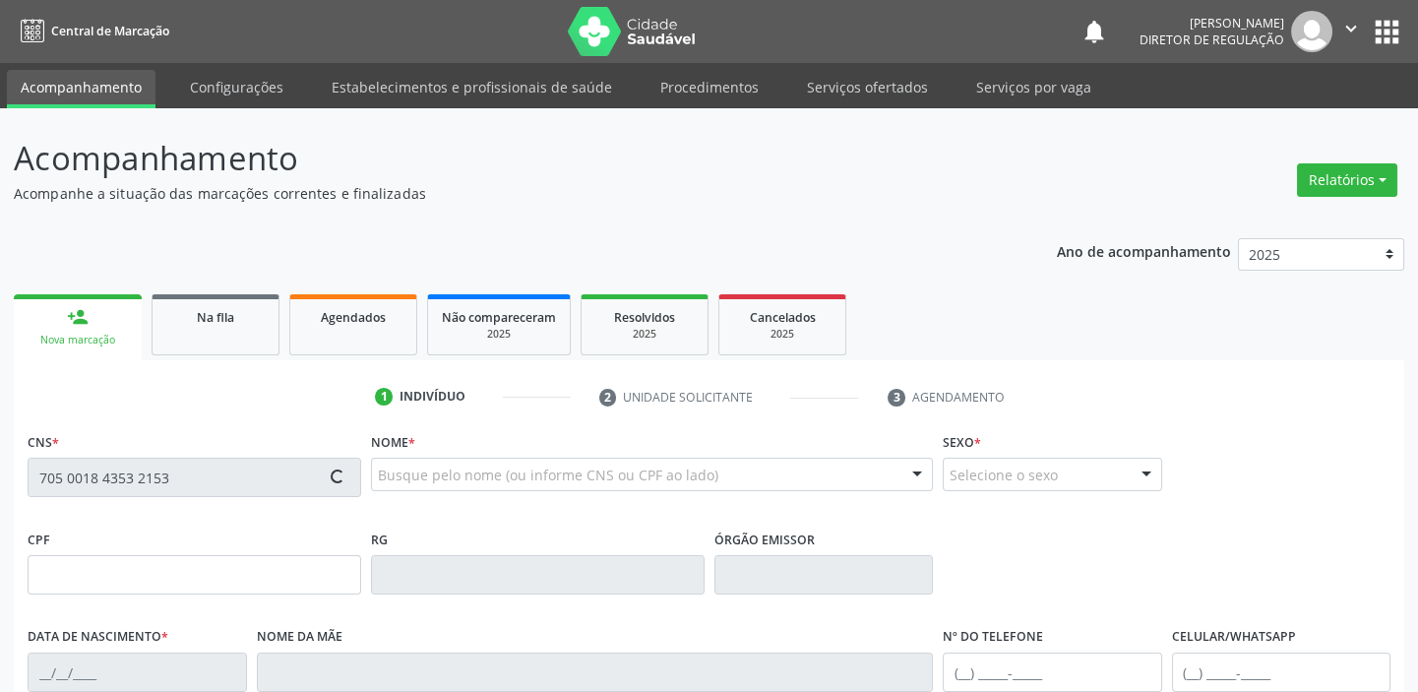
type input "S/N"
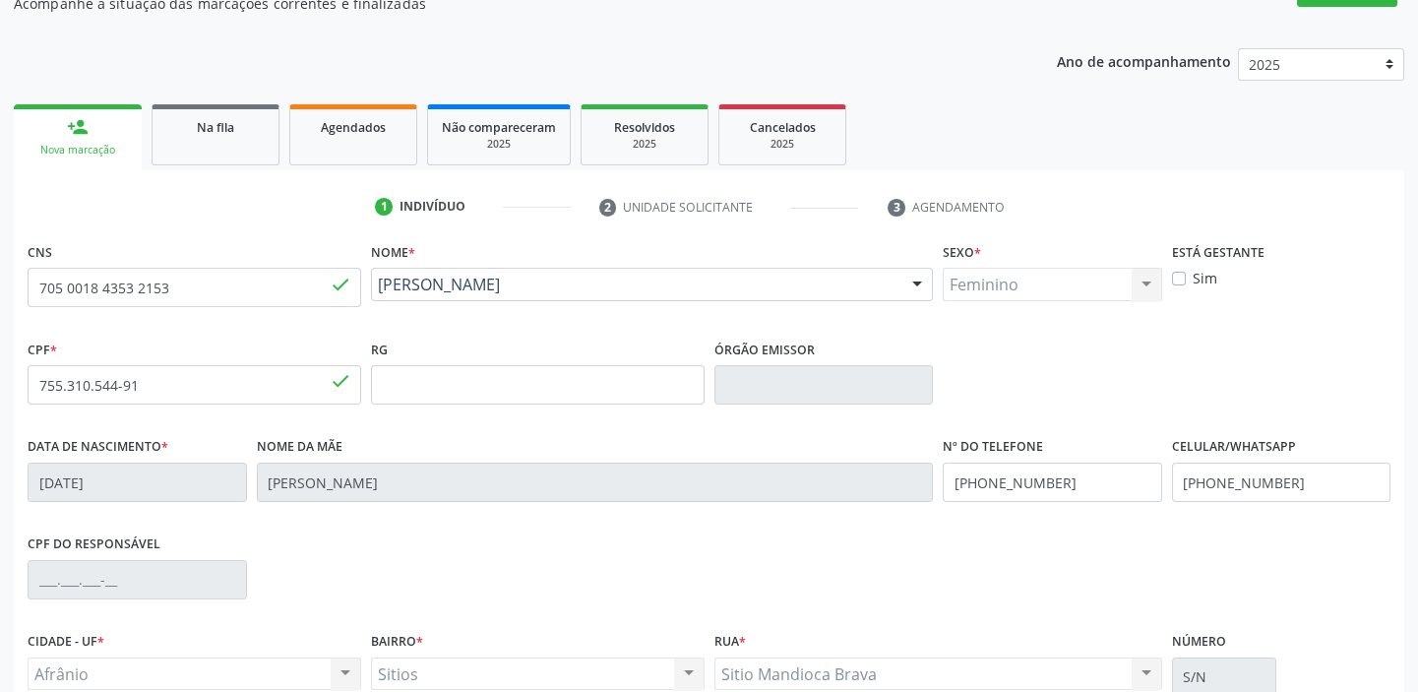
scroll to position [374, 0]
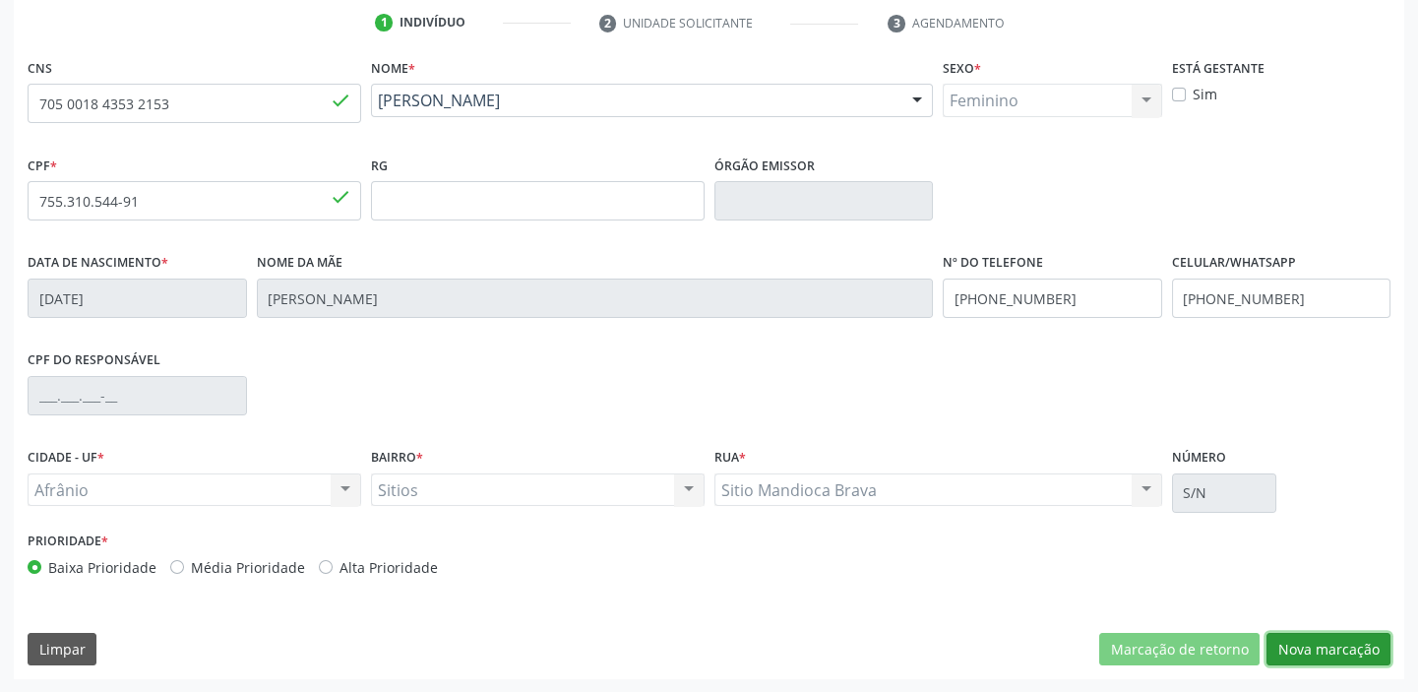
click at [1292, 636] on button "Nova marcação" at bounding box center [1328, 649] width 124 height 33
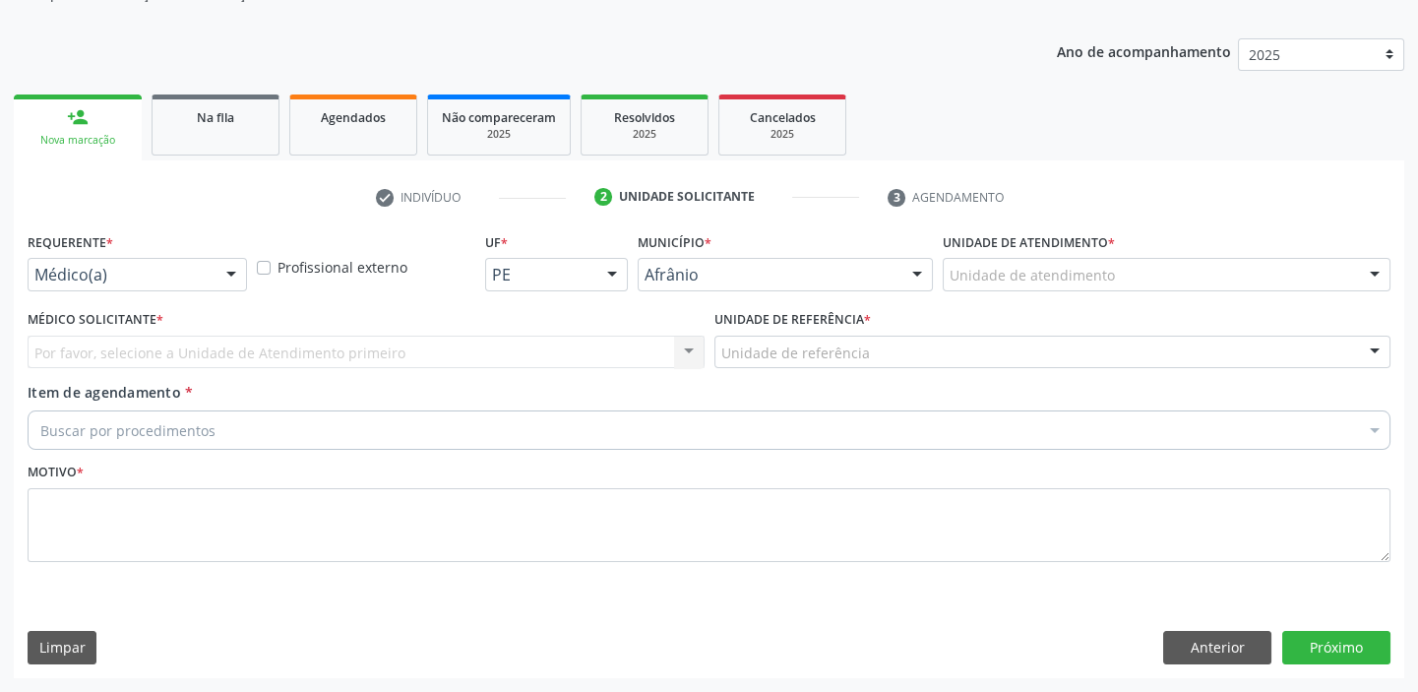
scroll to position [198, 0]
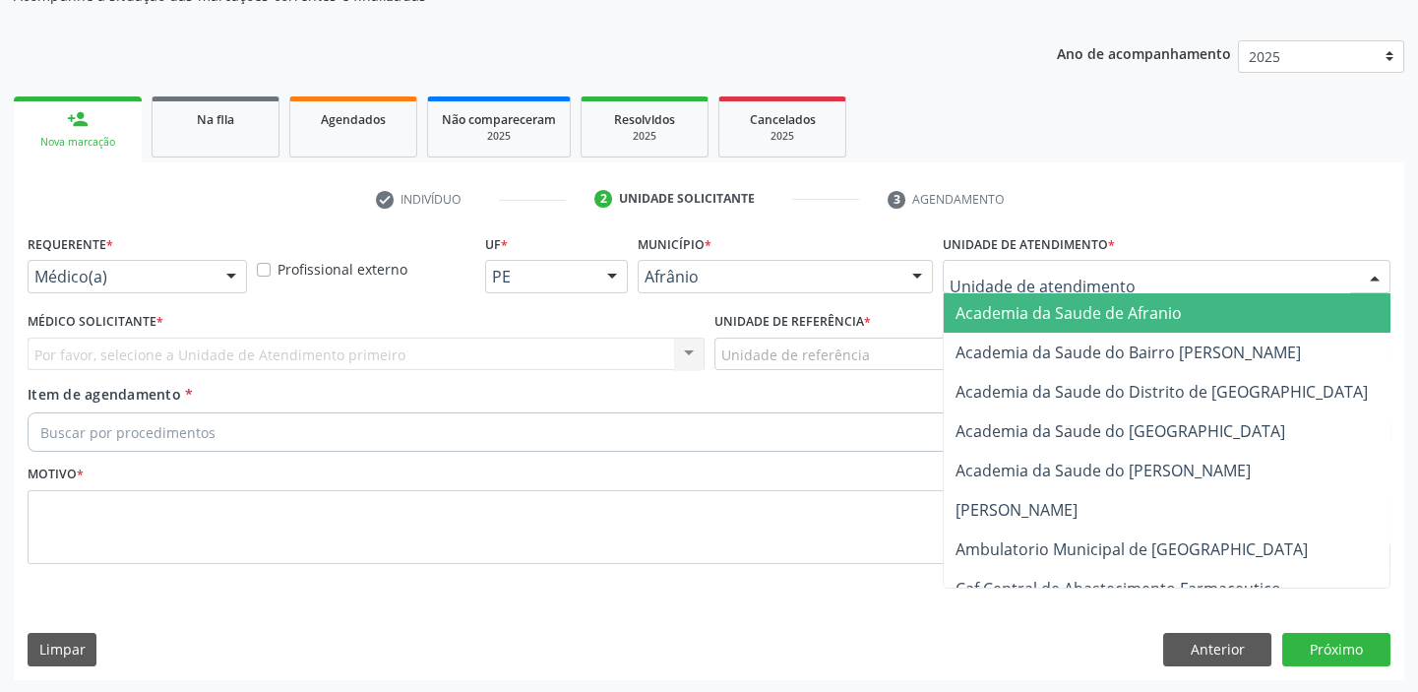
drag, startPoint x: 969, startPoint y: 280, endPoint x: 1001, endPoint y: 435, distance: 157.6
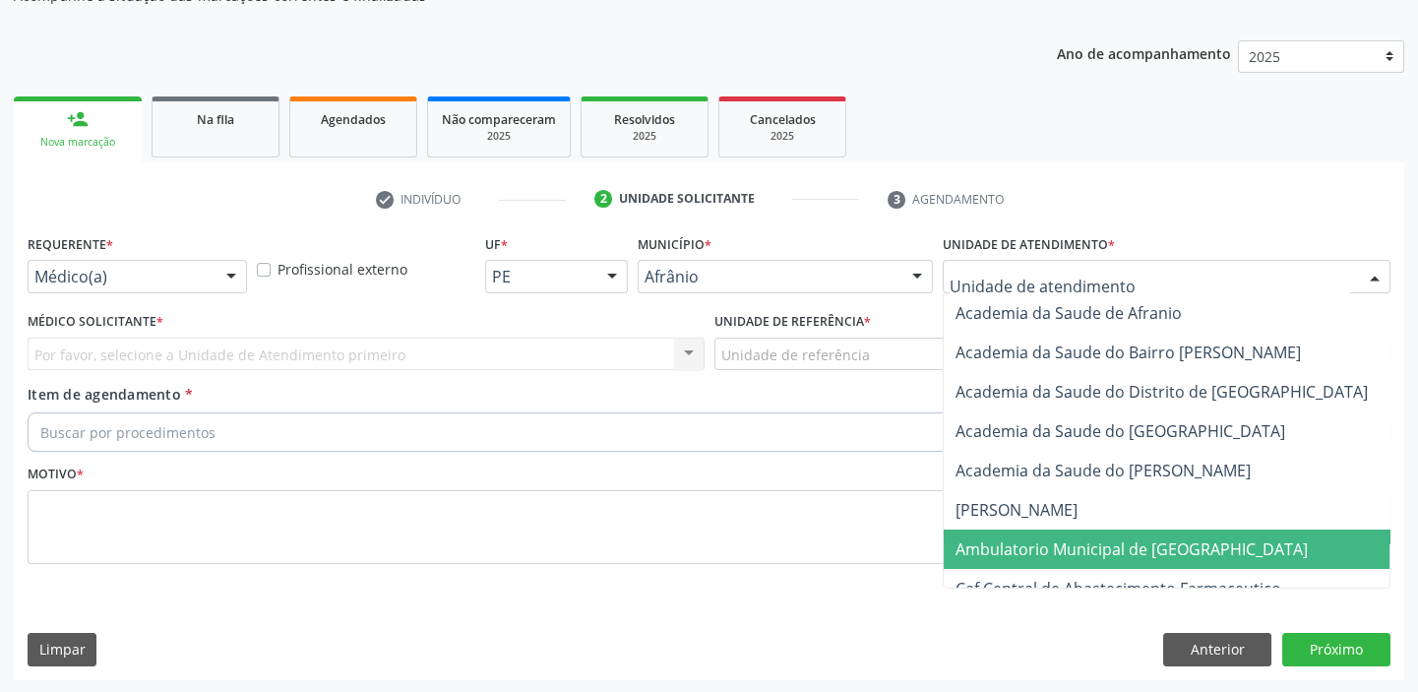
click at [1018, 543] on span "Ambulatorio Municipal de [GEOGRAPHIC_DATA]" at bounding box center [1131, 549] width 352 height 22
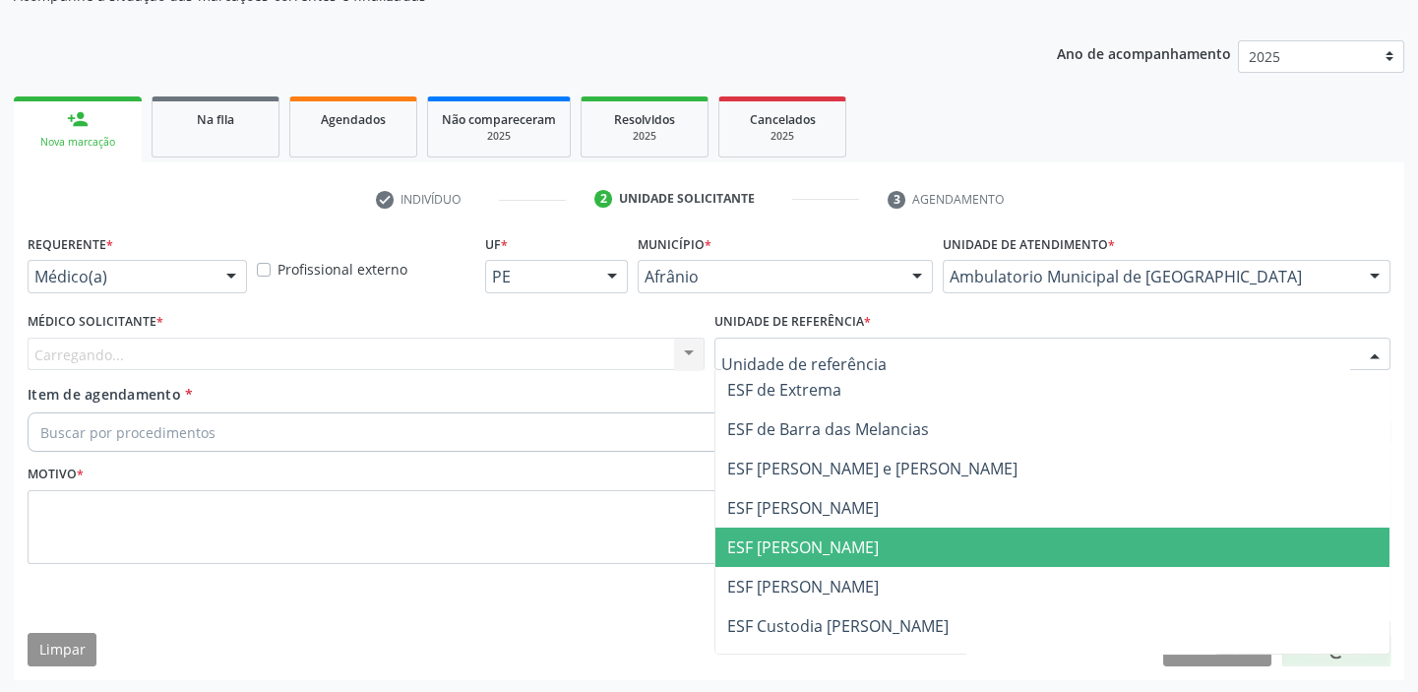
click at [776, 546] on span "ESF [PERSON_NAME]" at bounding box center [803, 547] width 152 height 22
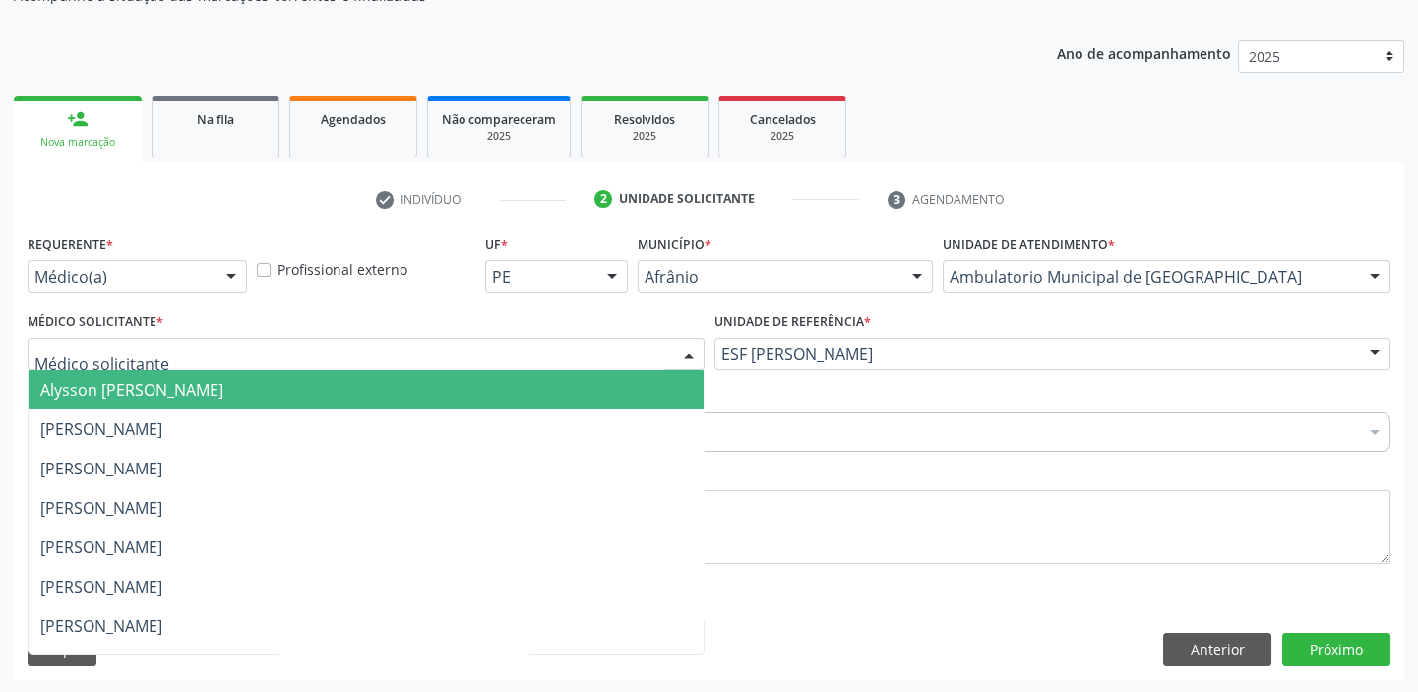
drag, startPoint x: 84, startPoint y: 355, endPoint x: 83, endPoint y: 394, distance: 38.4
click at [84, 396] on span "Alysson [PERSON_NAME]" at bounding box center [131, 390] width 183 height 22
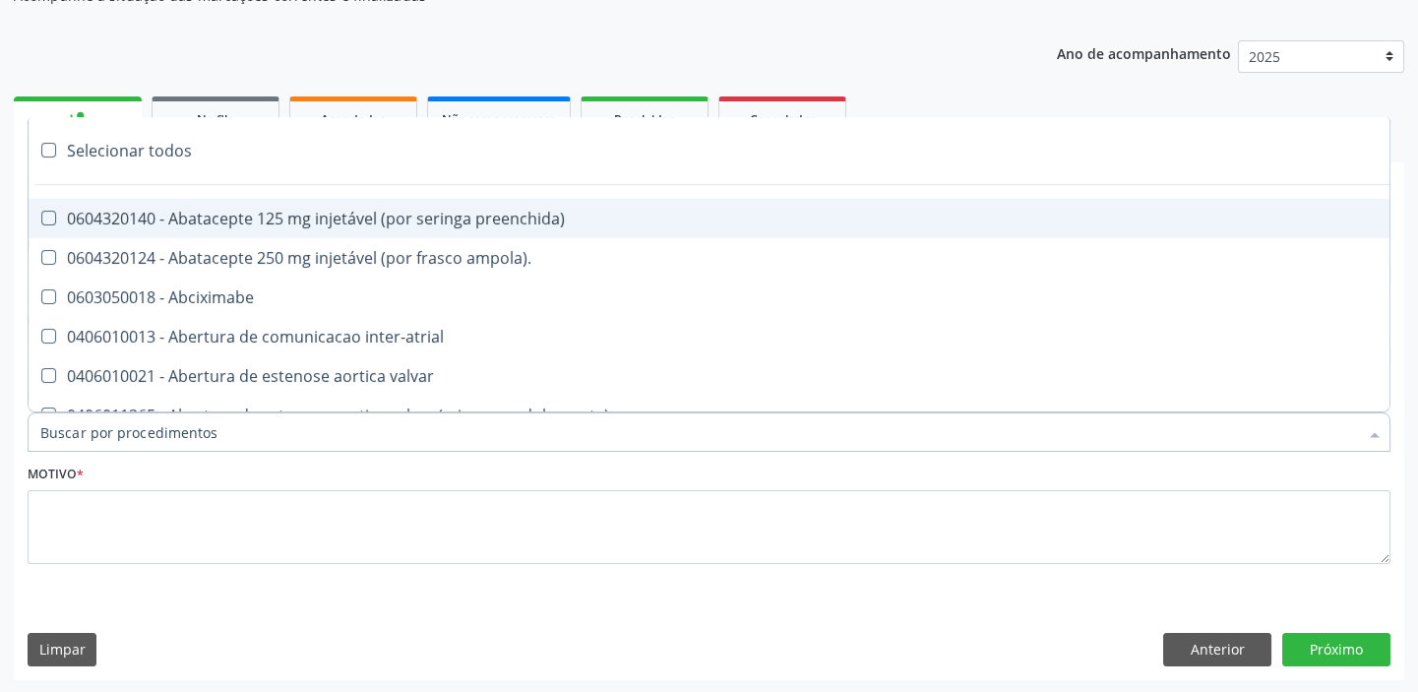
paste input "ecocard"
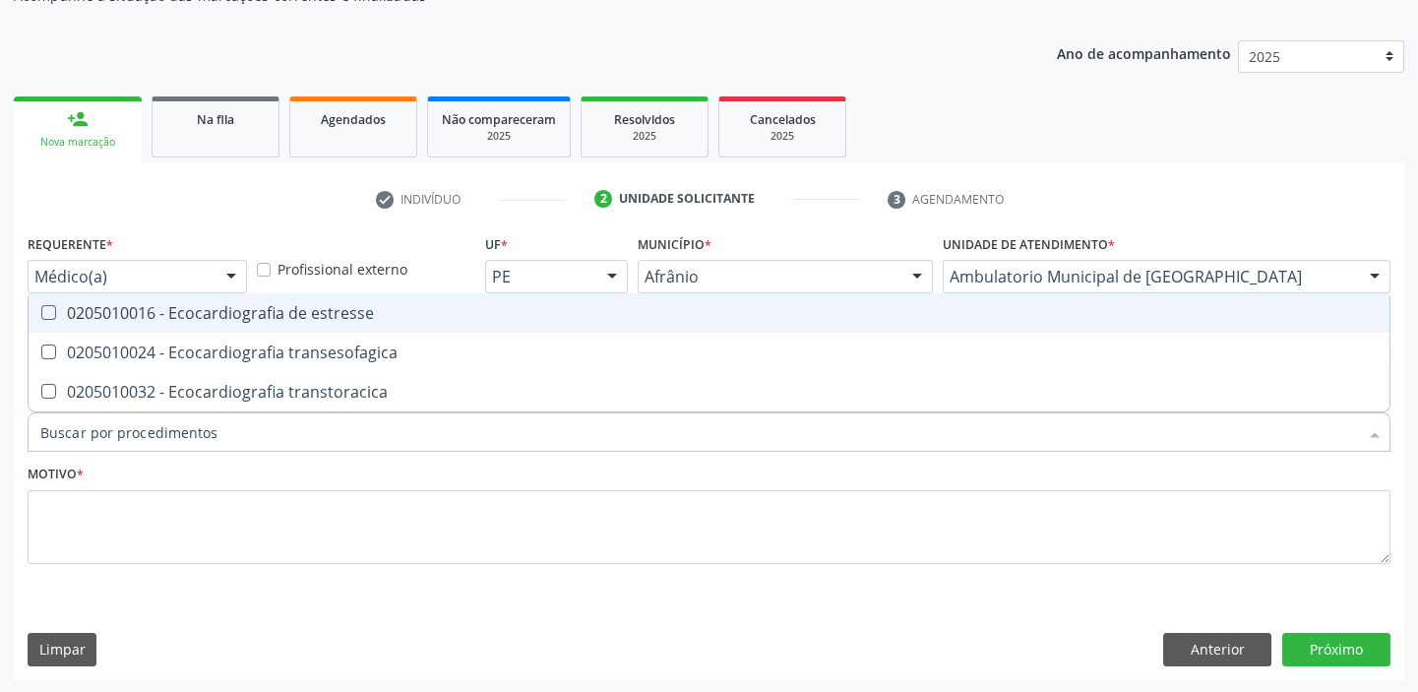
type input "ecocard"
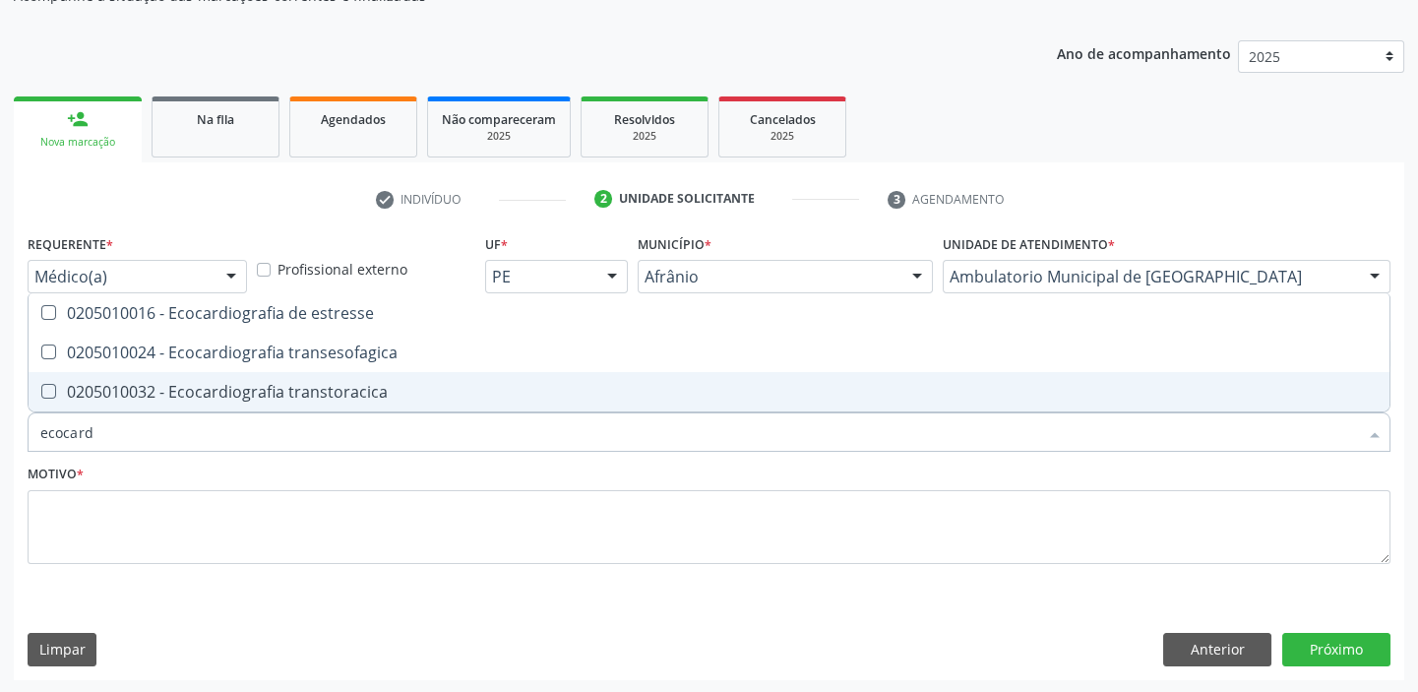
click at [148, 395] on div "0205010032 - Ecocardiografia transtoracica" at bounding box center [708, 392] width 1337 height 16
checkbox transtoracica "true"
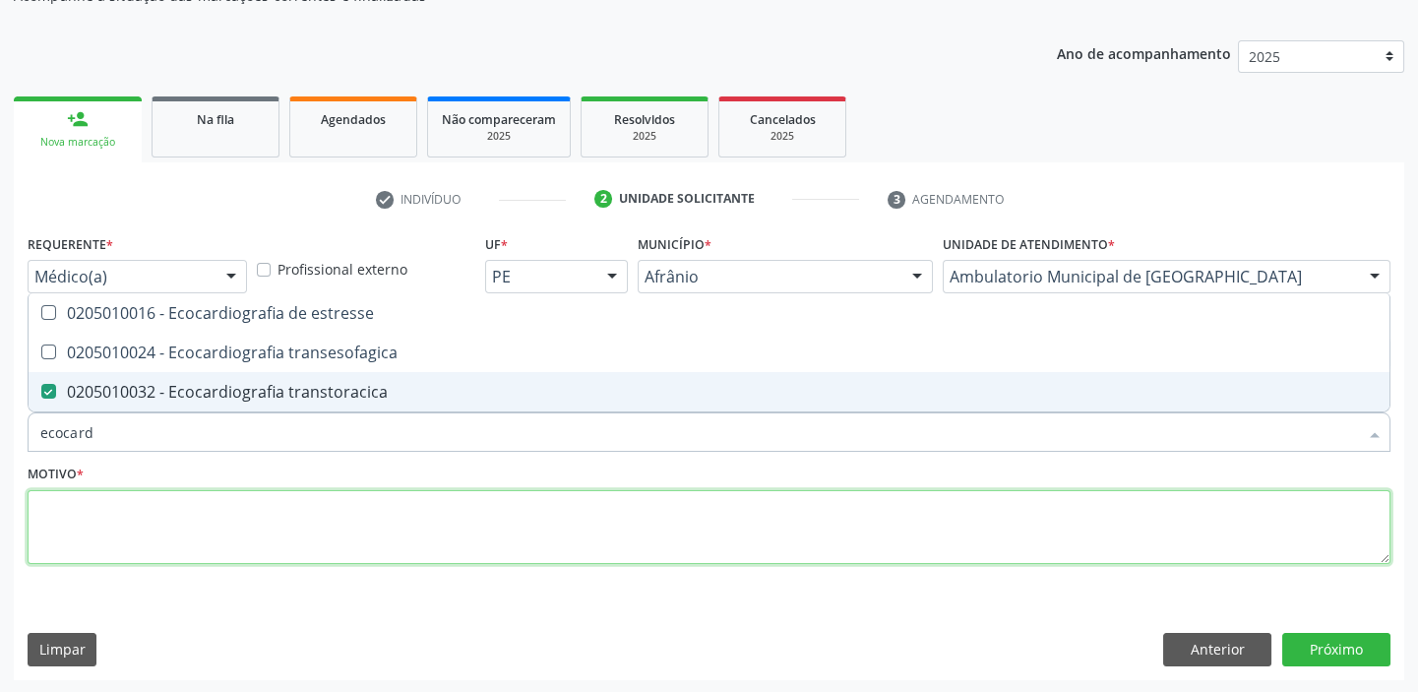
click at [81, 541] on textarea at bounding box center [709, 527] width 1363 height 75
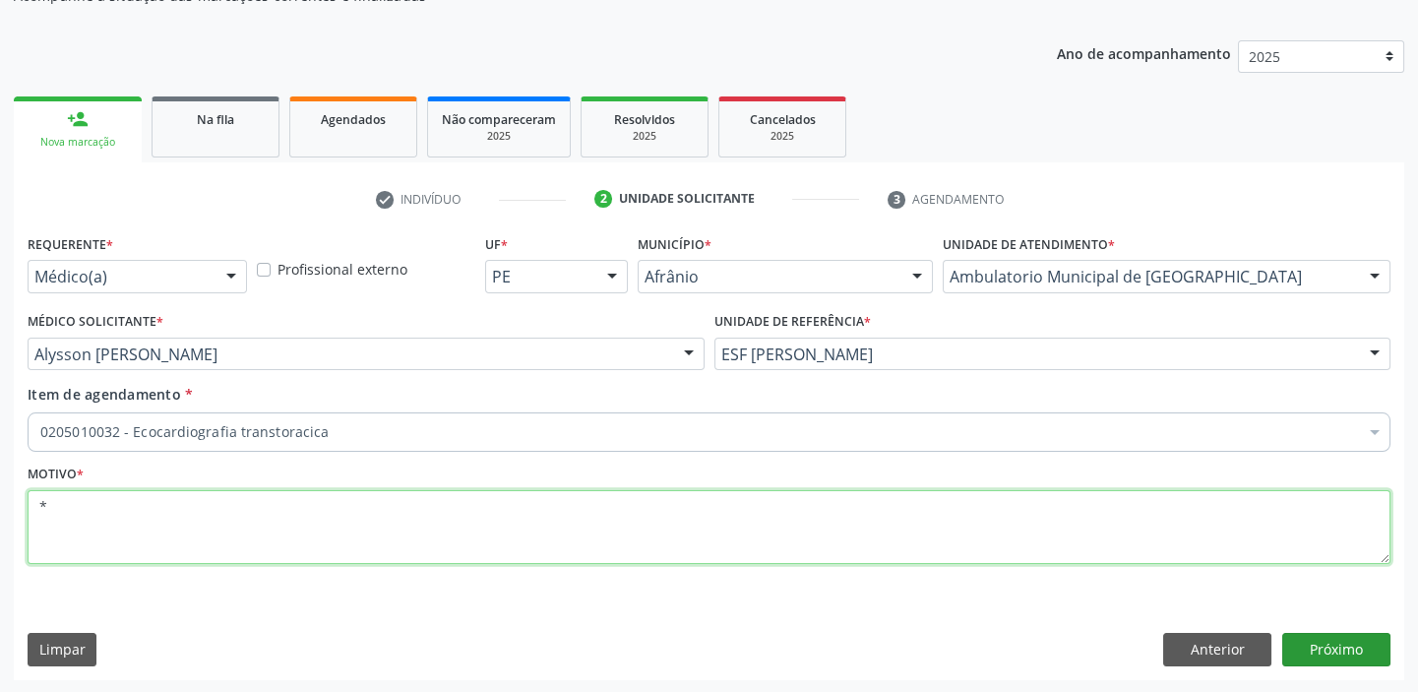
type textarea "*"
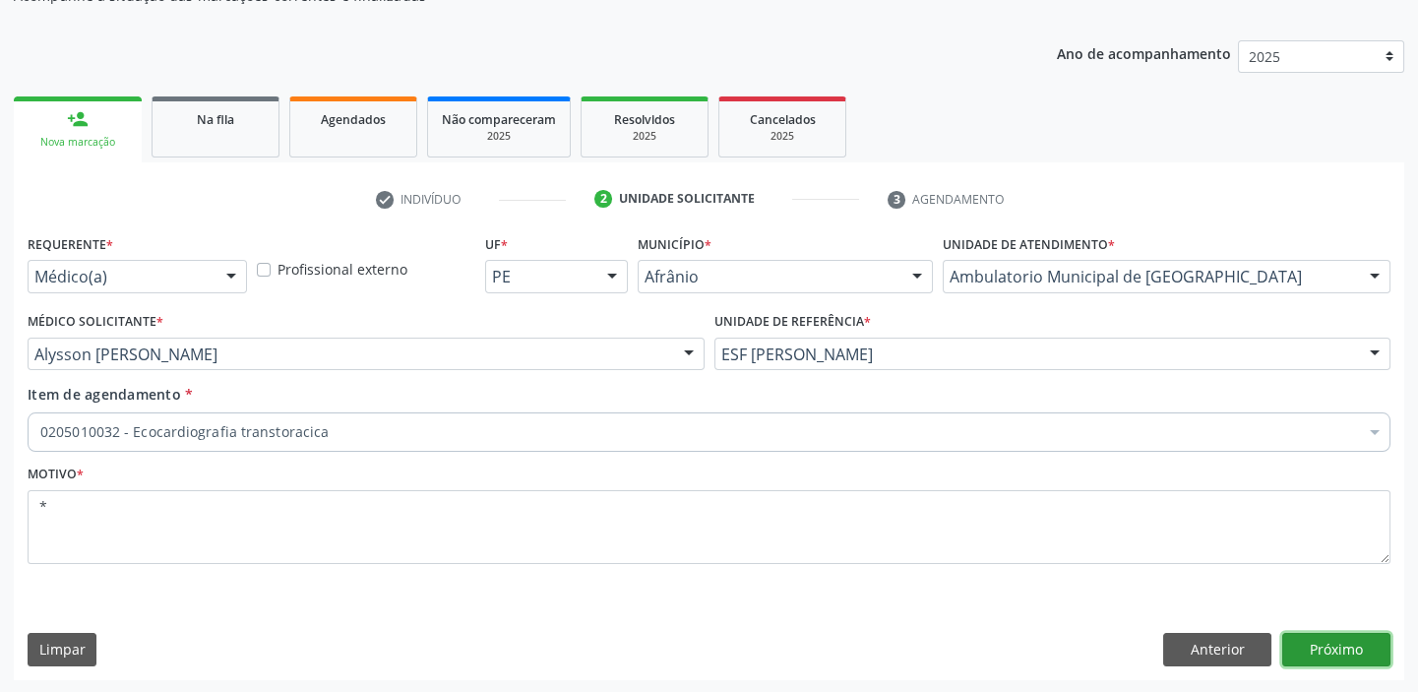
click at [1317, 640] on button "Próximo" at bounding box center [1336, 649] width 108 height 33
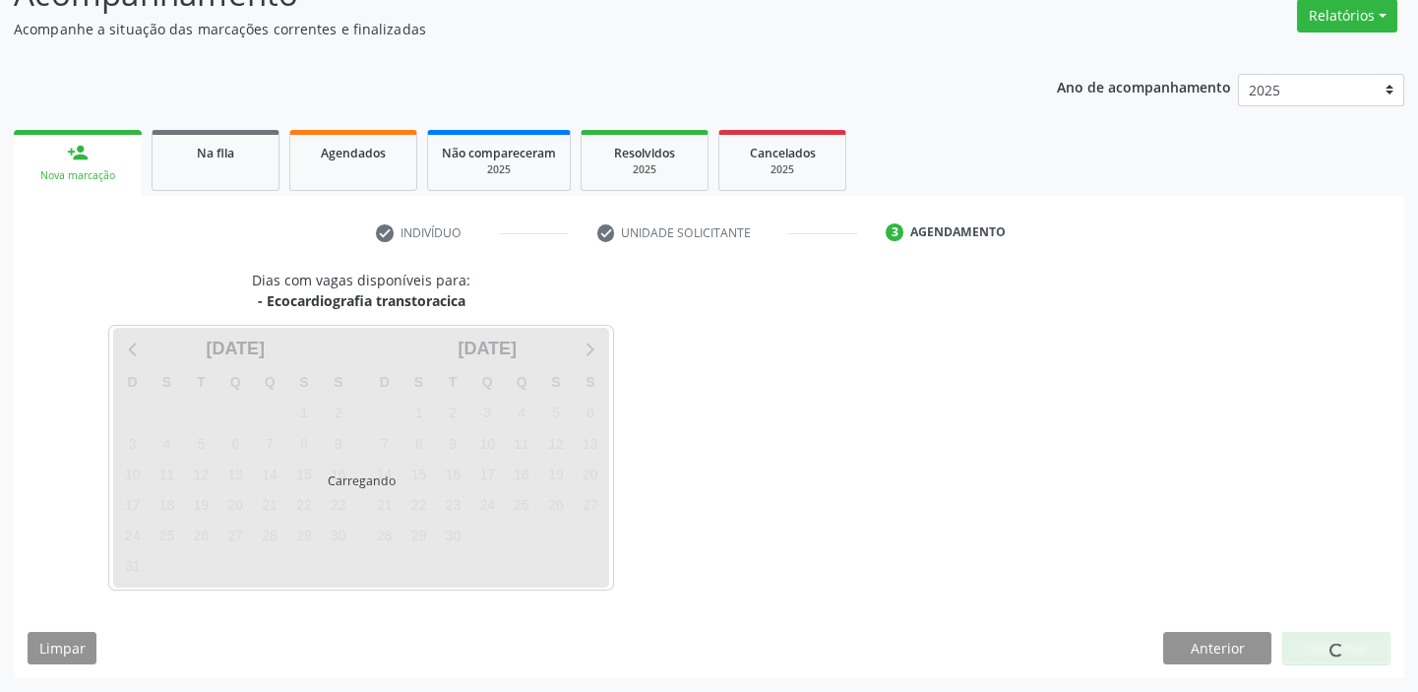
scroll to position [163, 0]
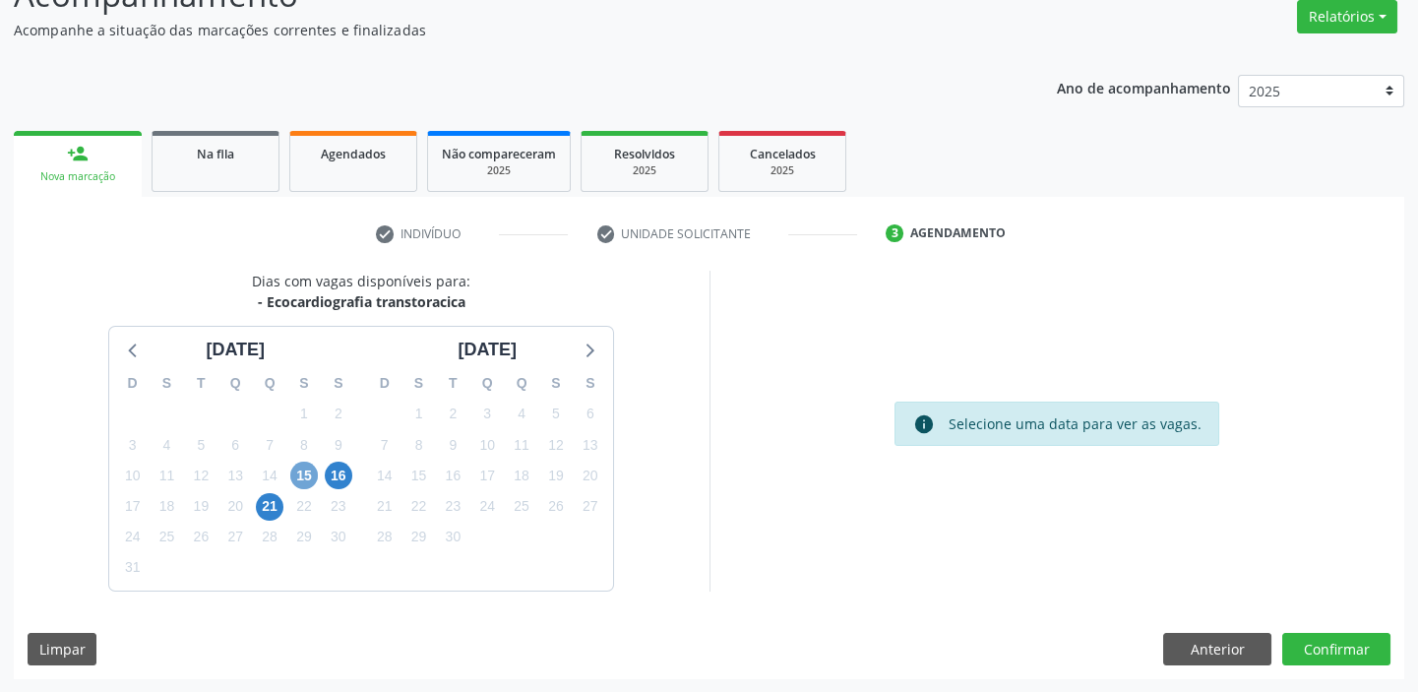
click at [311, 480] on span "15" at bounding box center [304, 475] width 28 height 28
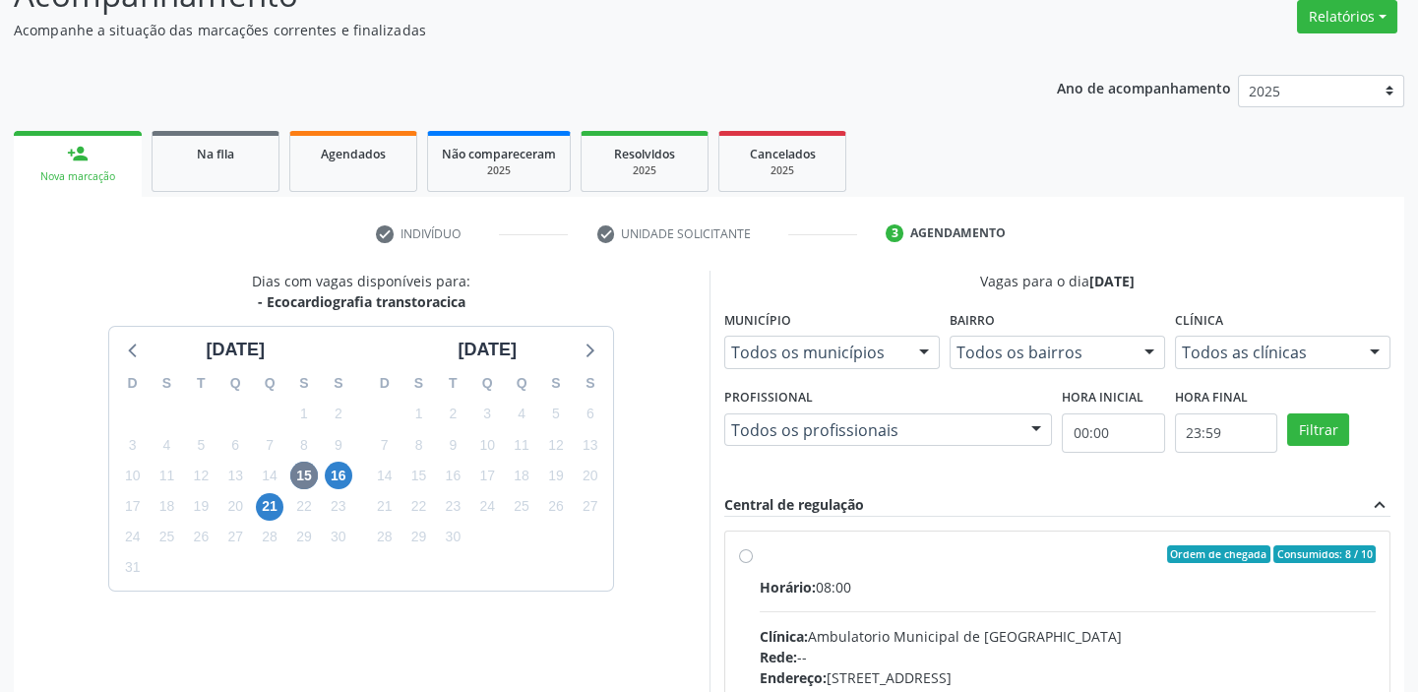
click at [996, 580] on div "Horário: 08:00" at bounding box center [1068, 587] width 617 height 21
click at [753, 563] on input "Ordem de chegada Consumidos: 8 / 10 Horário: 08:00 Clínica: Ambulatorio Municip…" at bounding box center [746, 554] width 14 height 18
radio input "true"
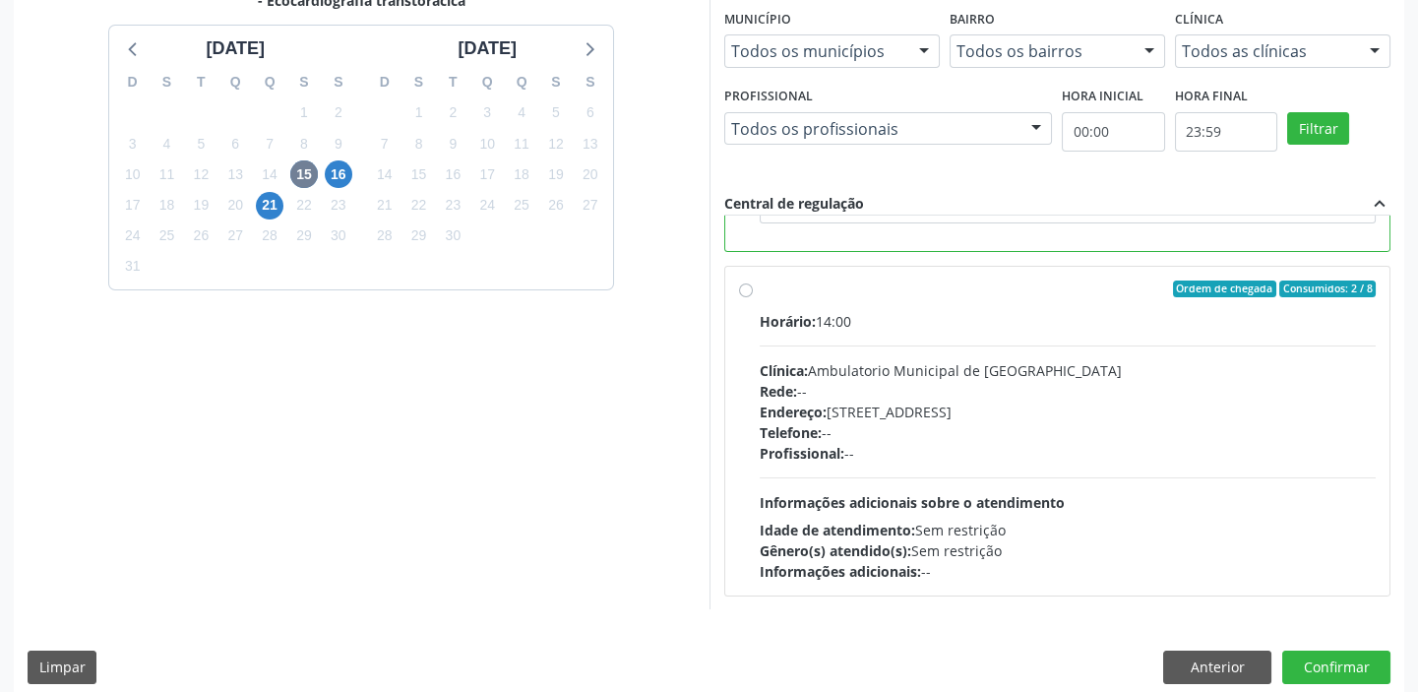
scroll to position [482, 0]
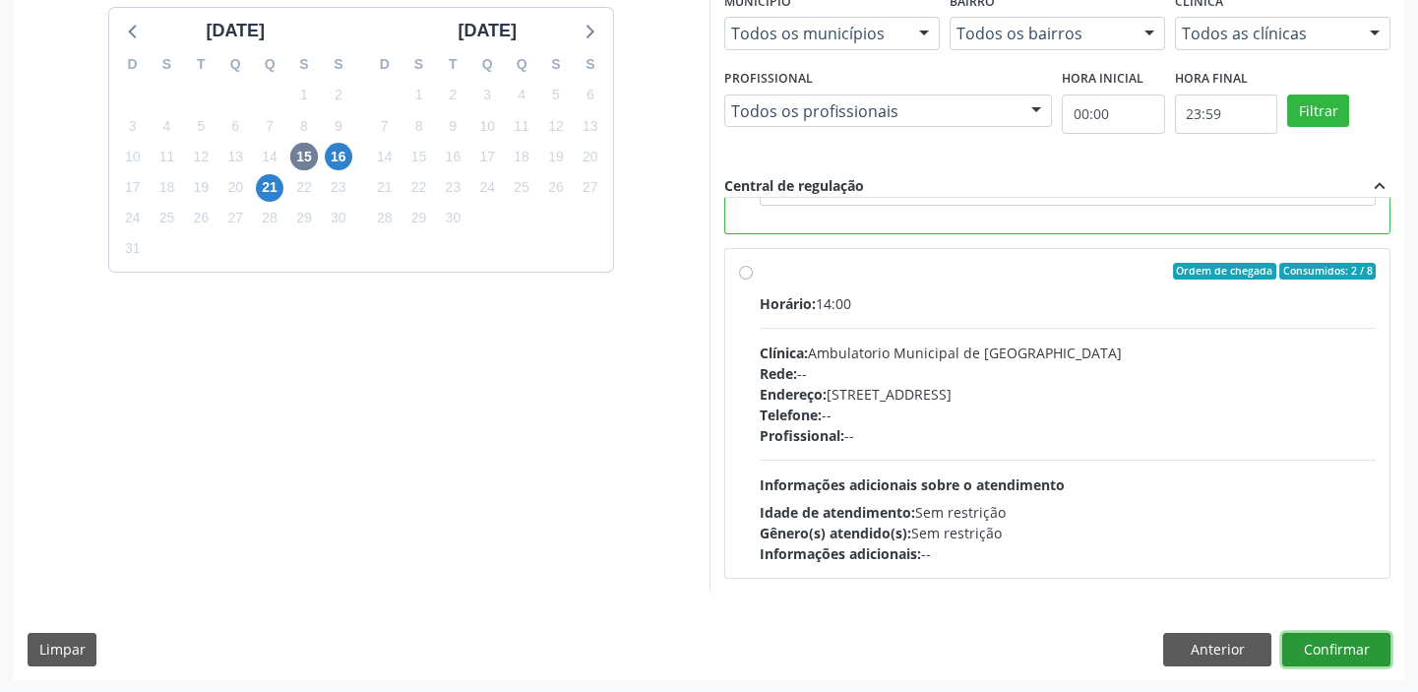
click at [1318, 656] on button "Confirmar" at bounding box center [1336, 649] width 108 height 33
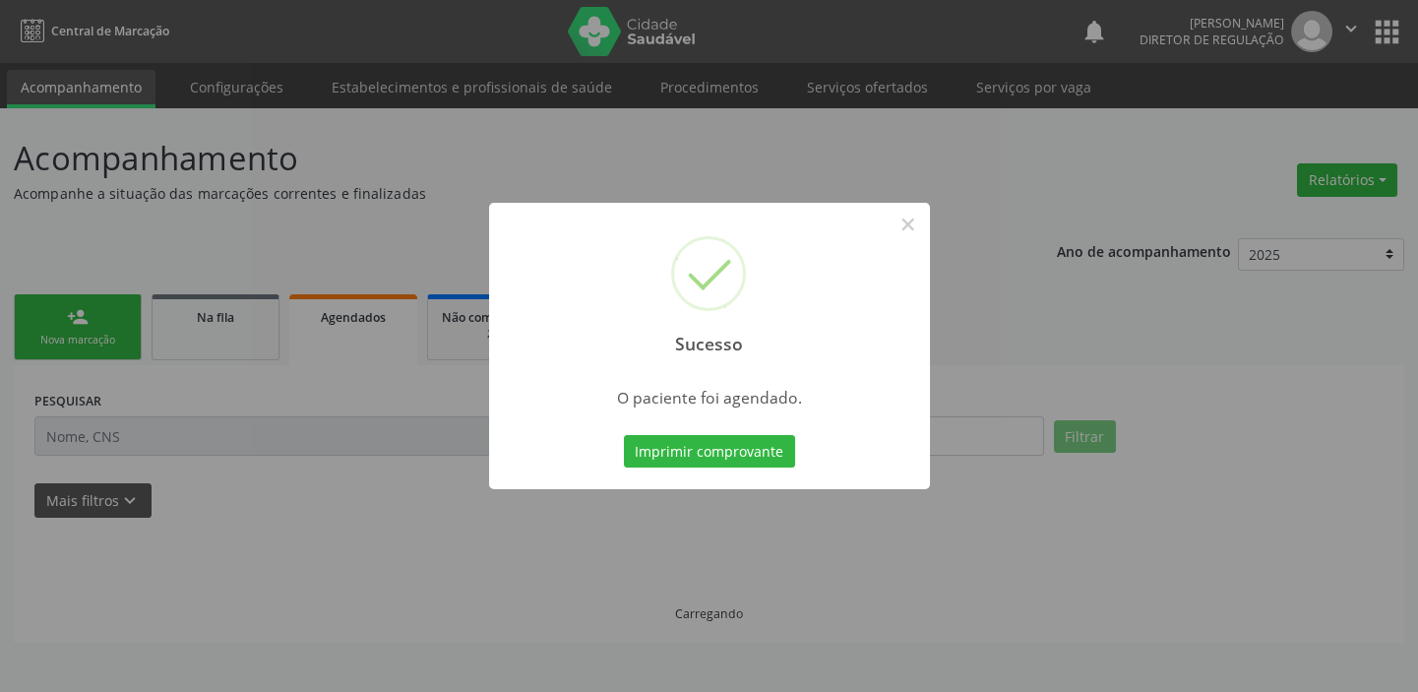
scroll to position [0, 0]
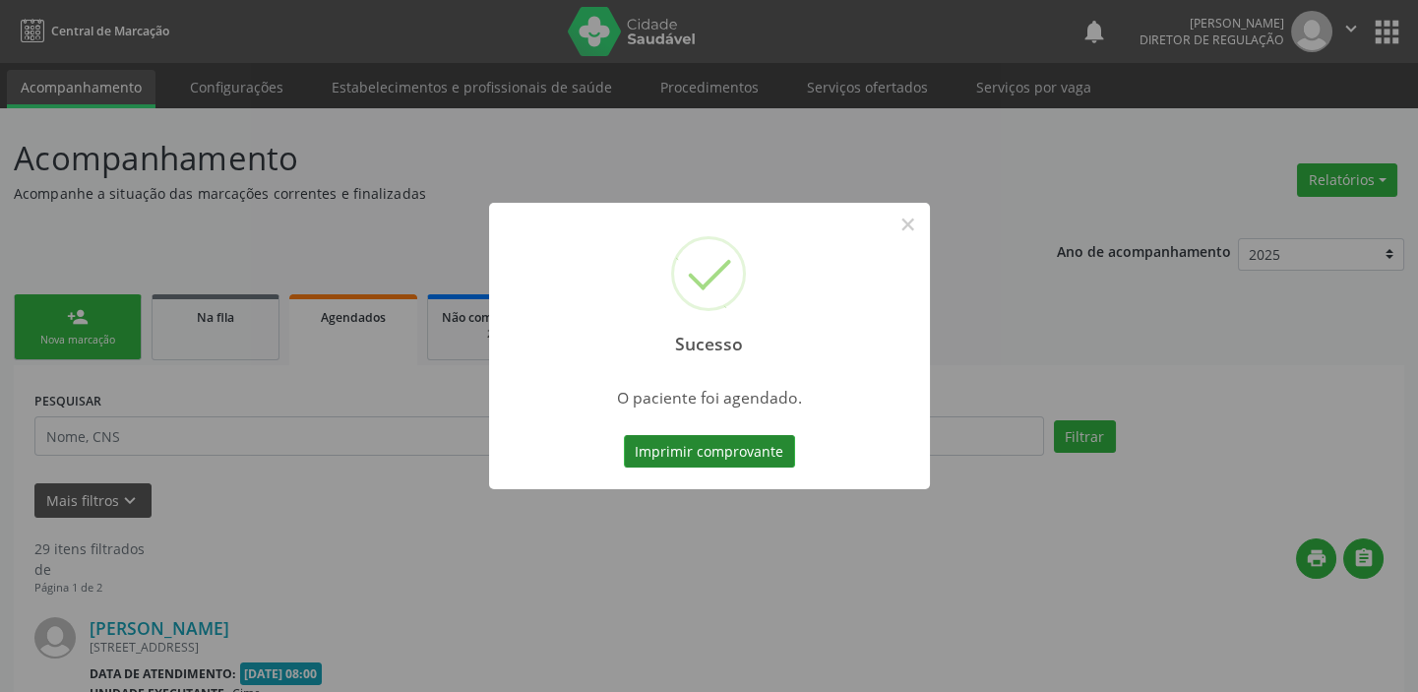
click at [736, 457] on button "Imprimir comprovante" at bounding box center [709, 451] width 171 height 33
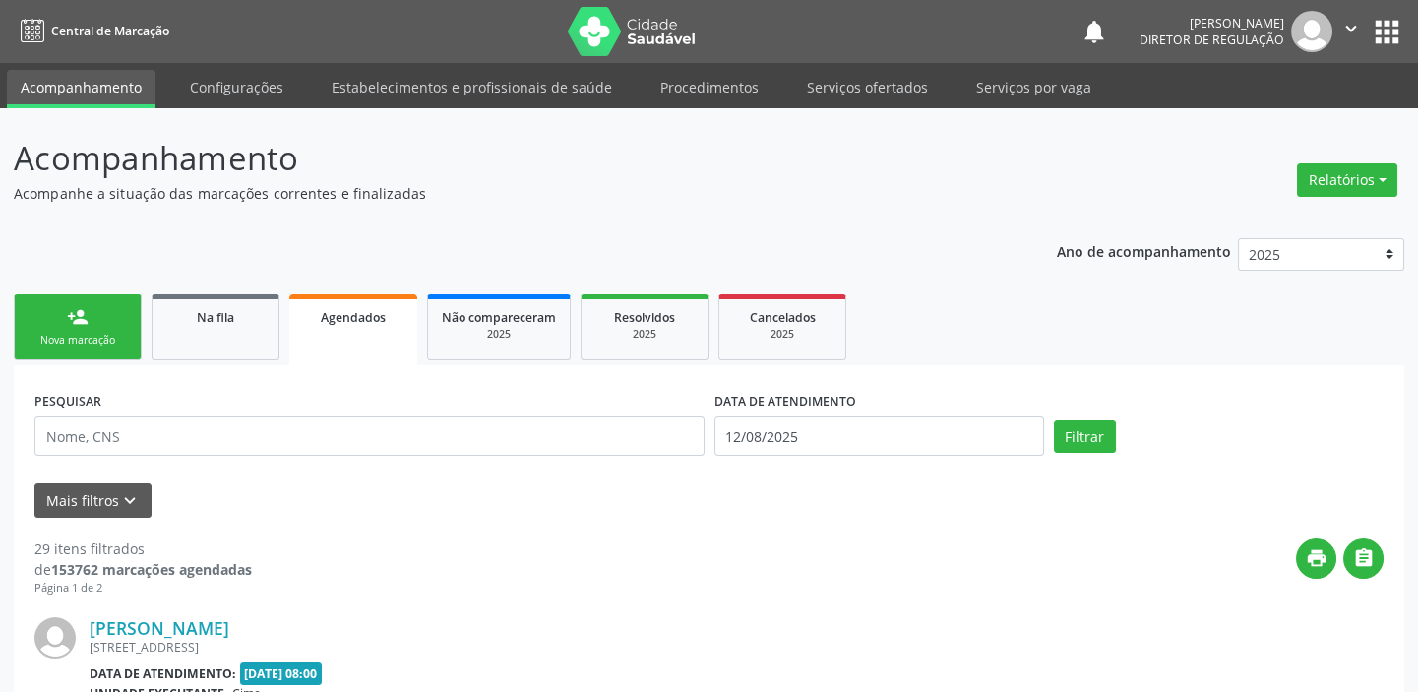
click at [95, 333] on div "Nova marcação" at bounding box center [78, 340] width 98 height 15
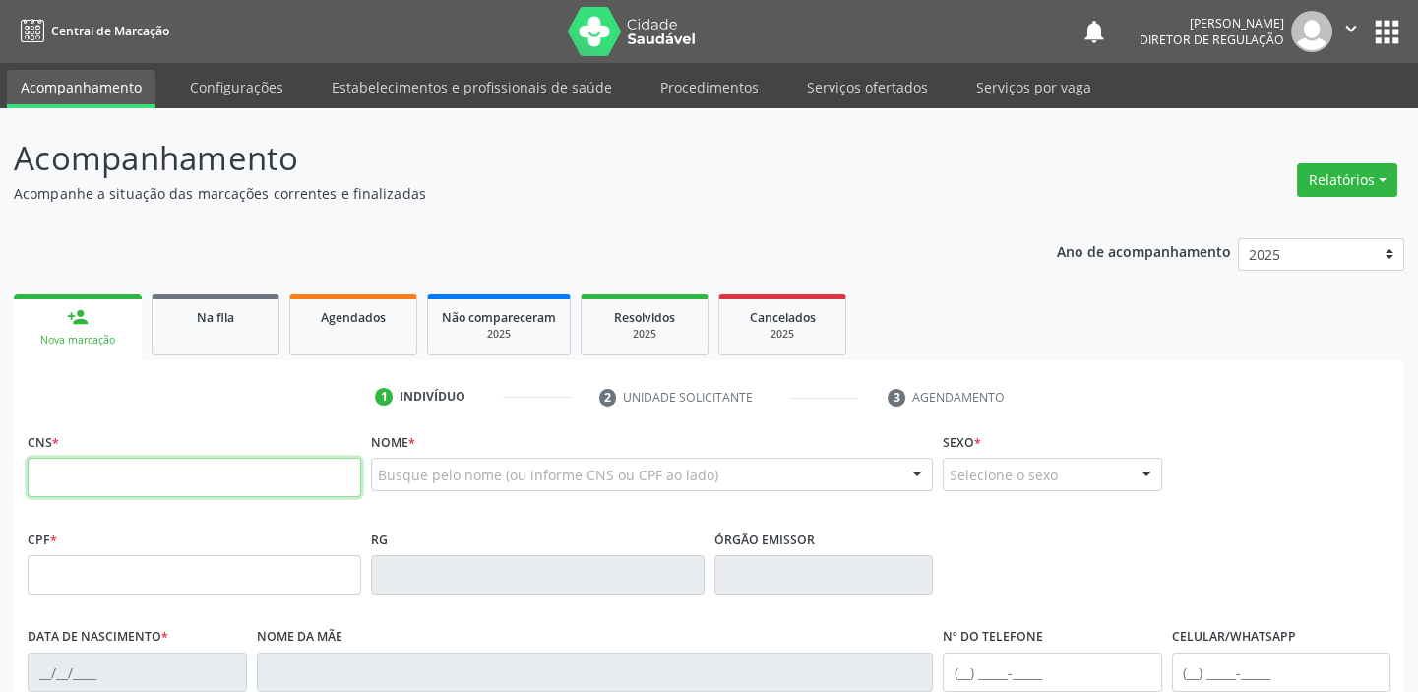
click at [95, 469] on input "text" at bounding box center [195, 477] width 334 height 39
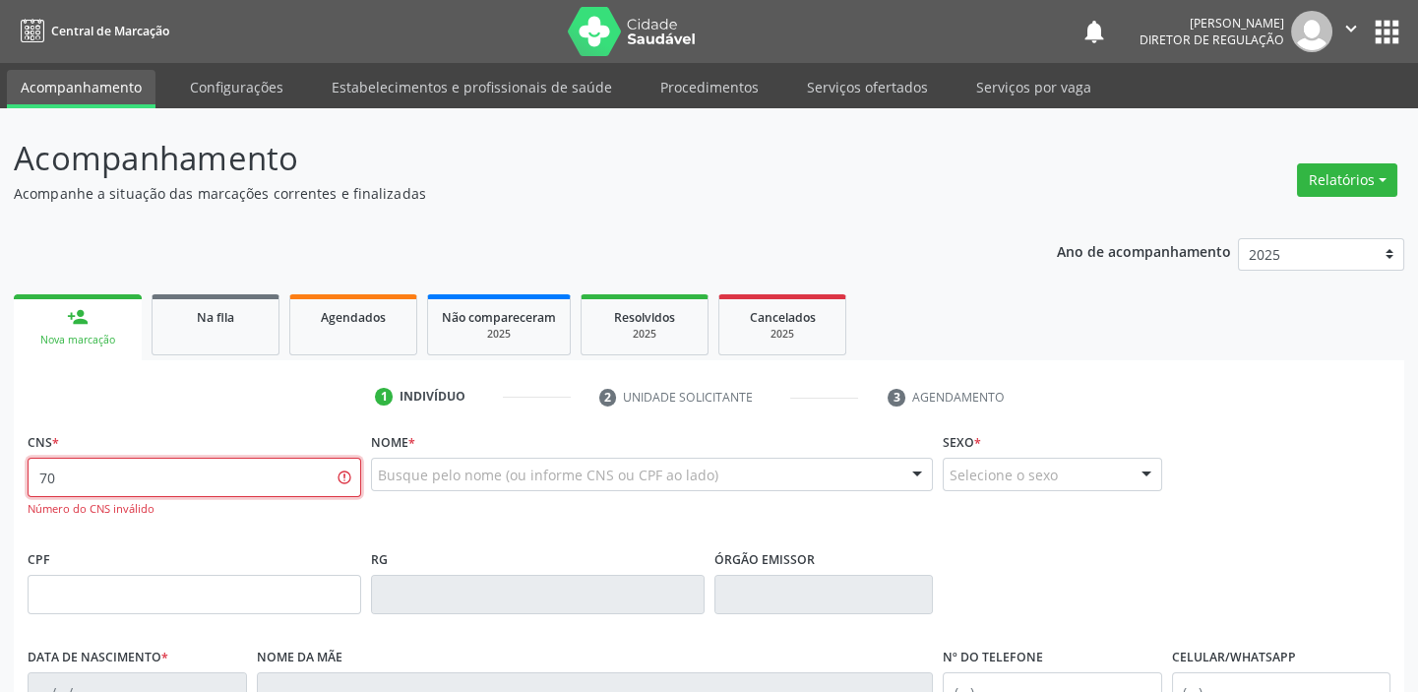
type input "7"
click at [224, 481] on input "702 1027 9127 5691" at bounding box center [195, 477] width 334 height 39
type input "7"
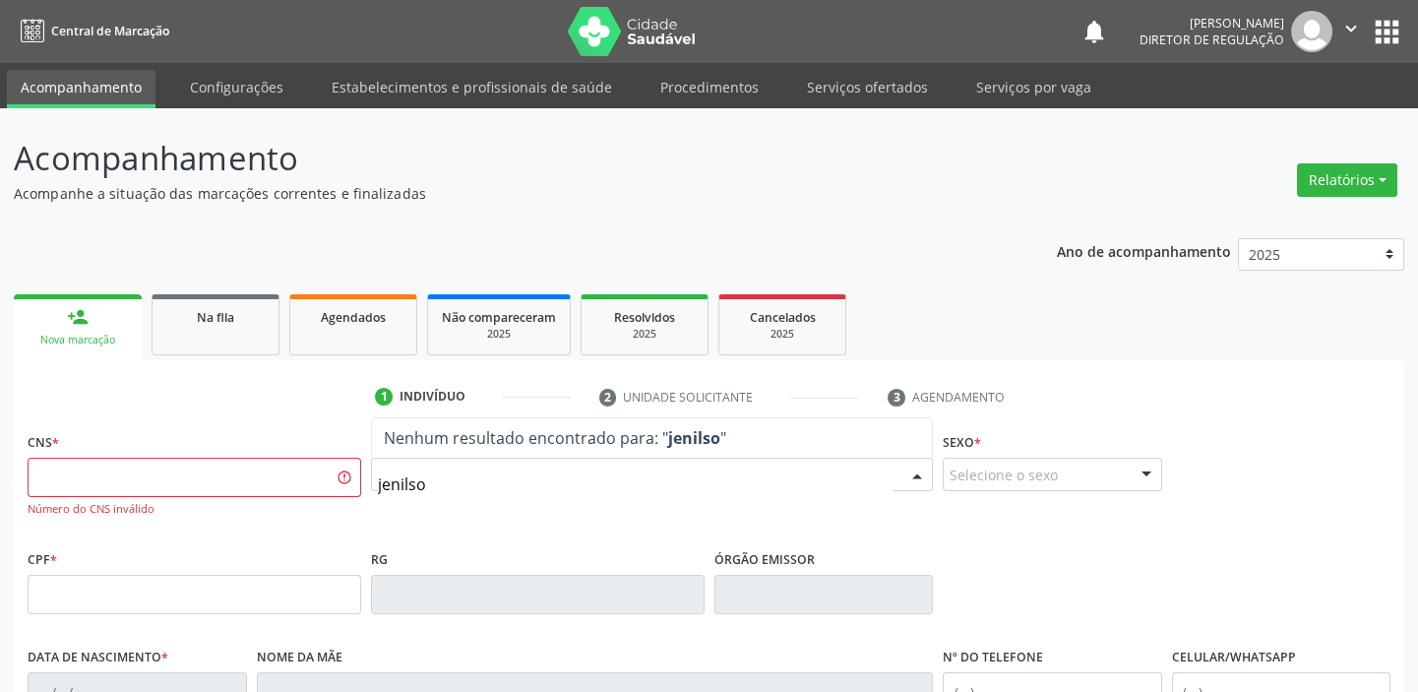
type input "jenilson"
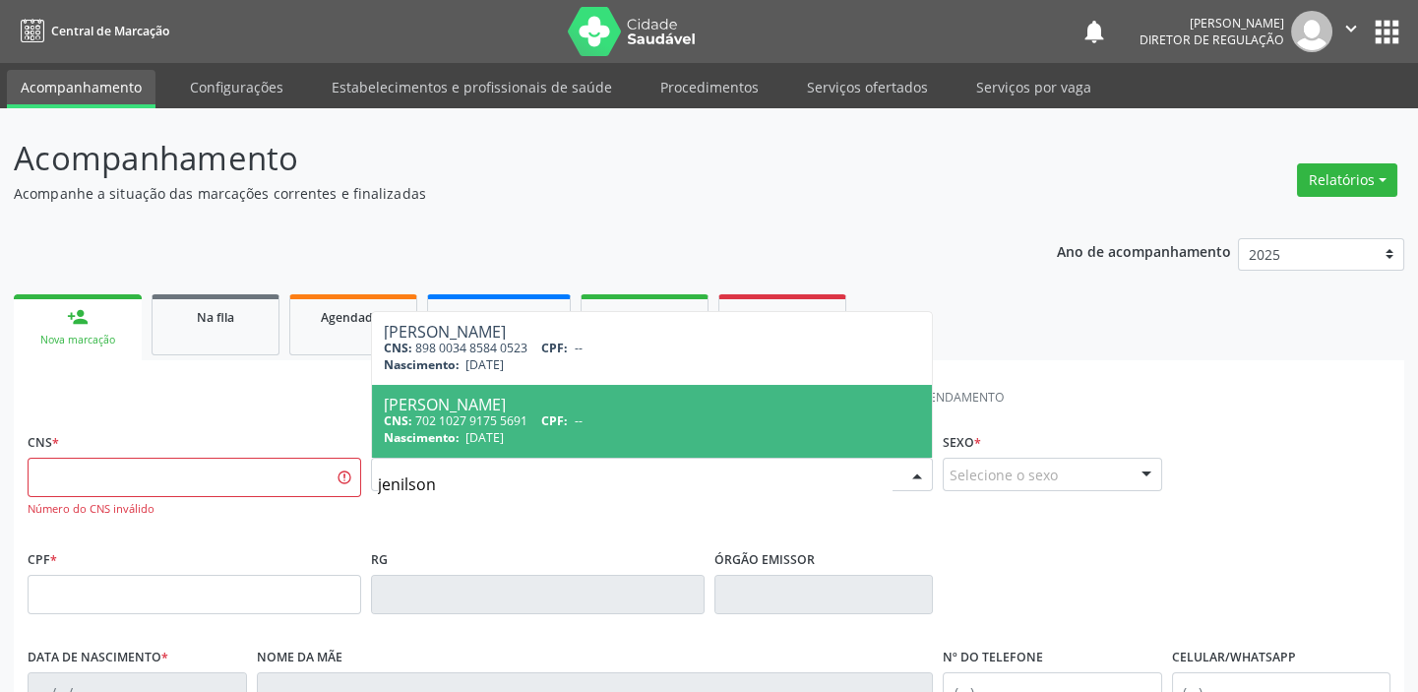
click at [504, 431] on span "[DATE]" at bounding box center [484, 437] width 38 height 17
type input "702 1027 9175 5691"
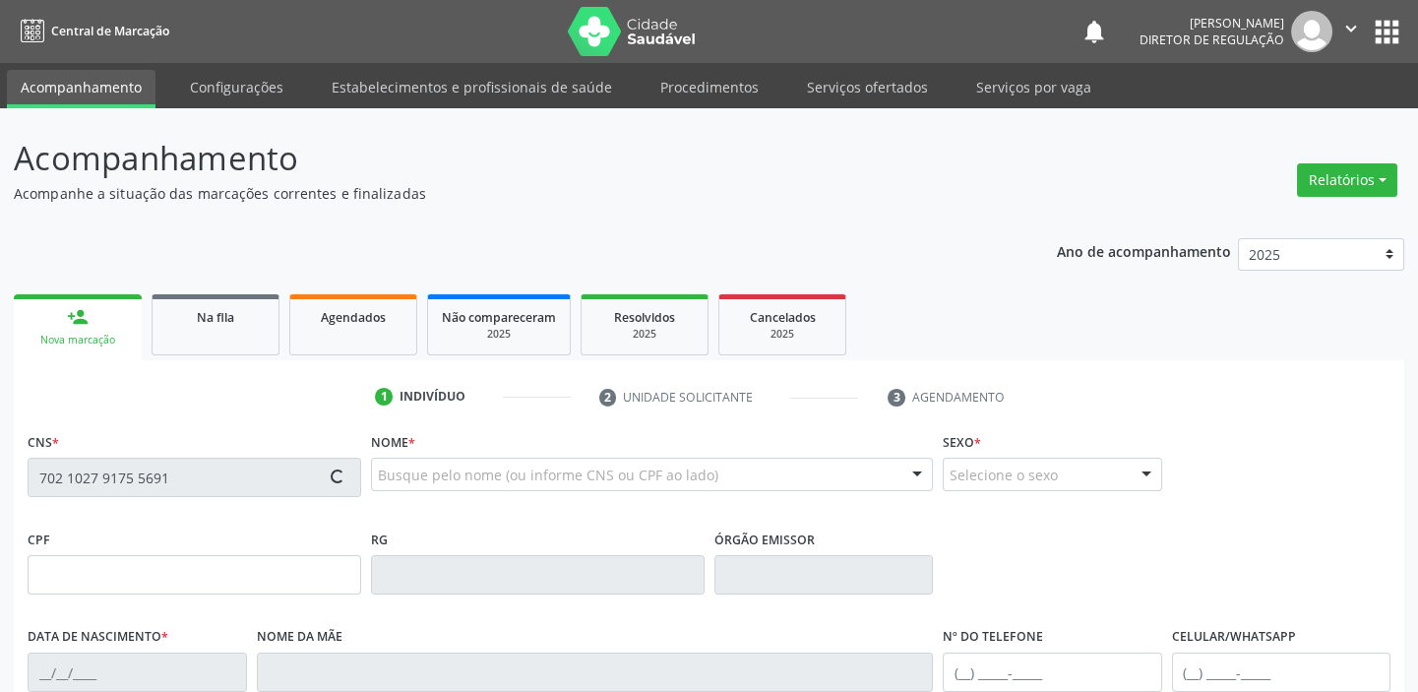
type input "[DATE]"
type input "[PHONE_NUMBER]"
type input "S/N"
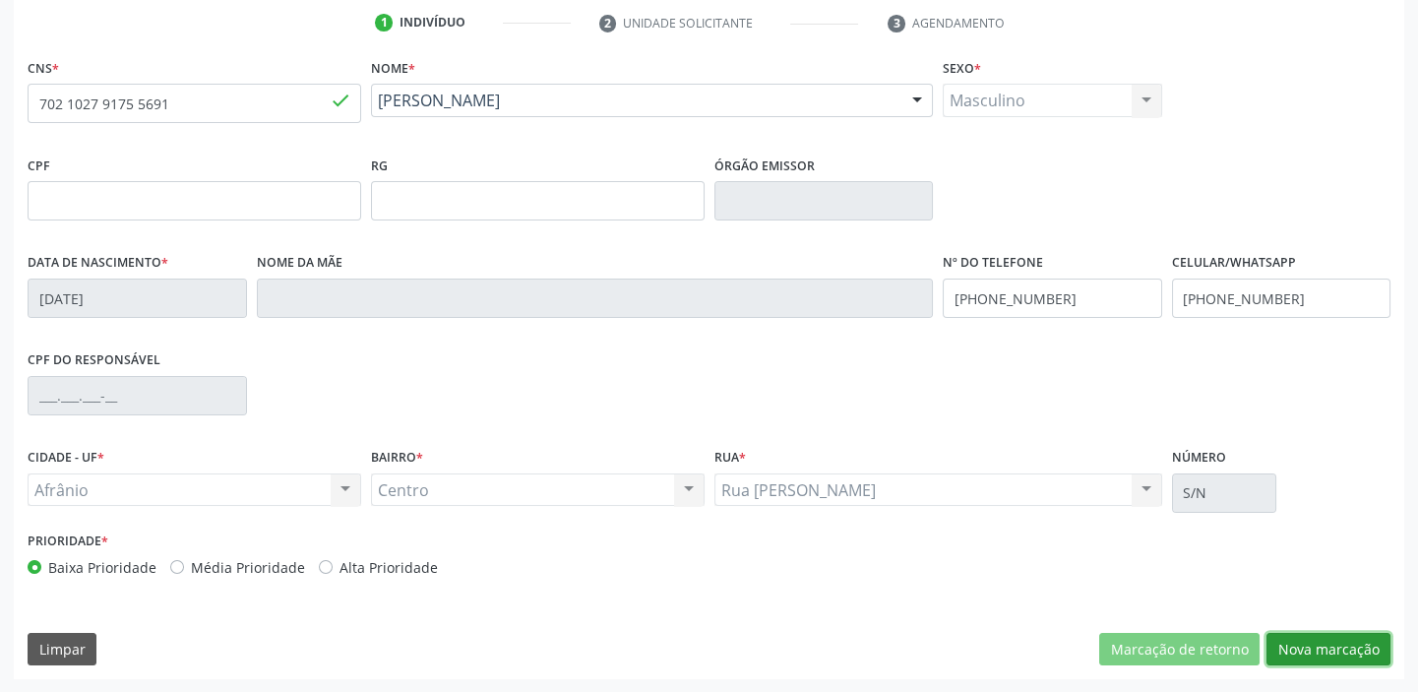
click at [1288, 641] on button "Nova marcação" at bounding box center [1328, 649] width 124 height 33
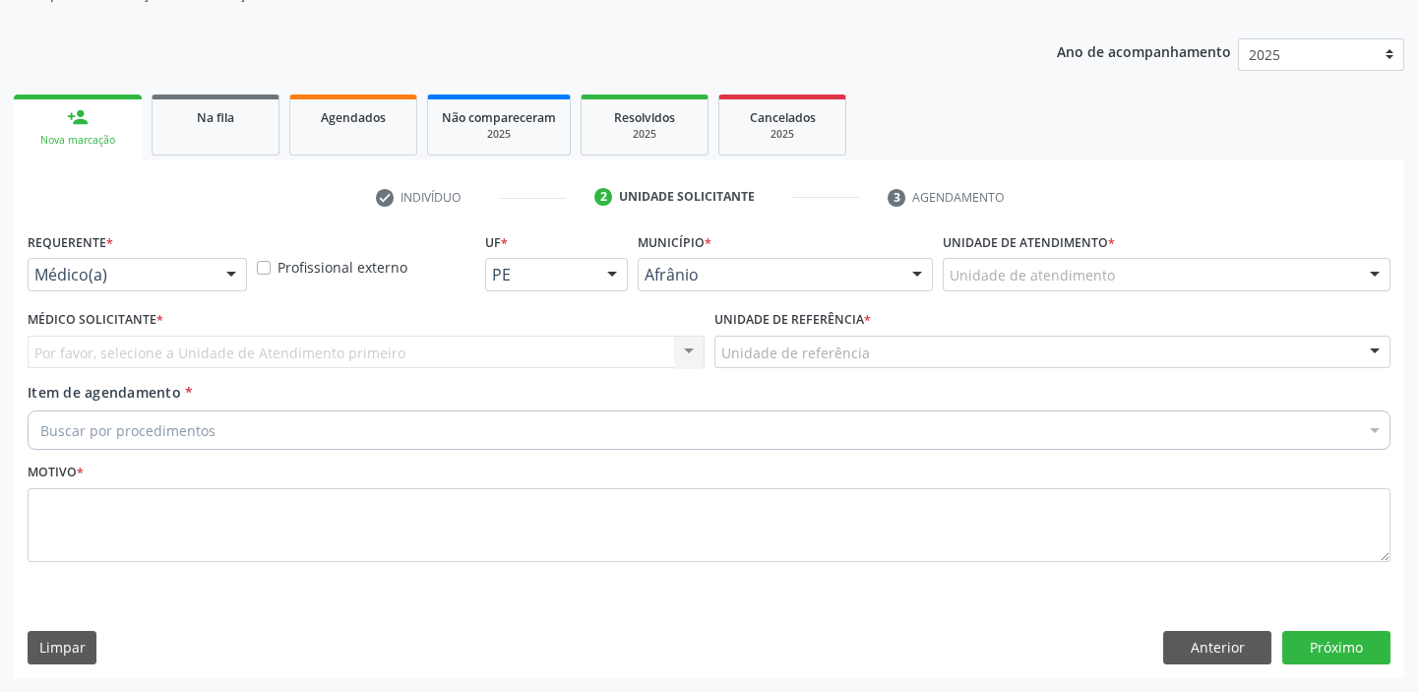
scroll to position [198, 0]
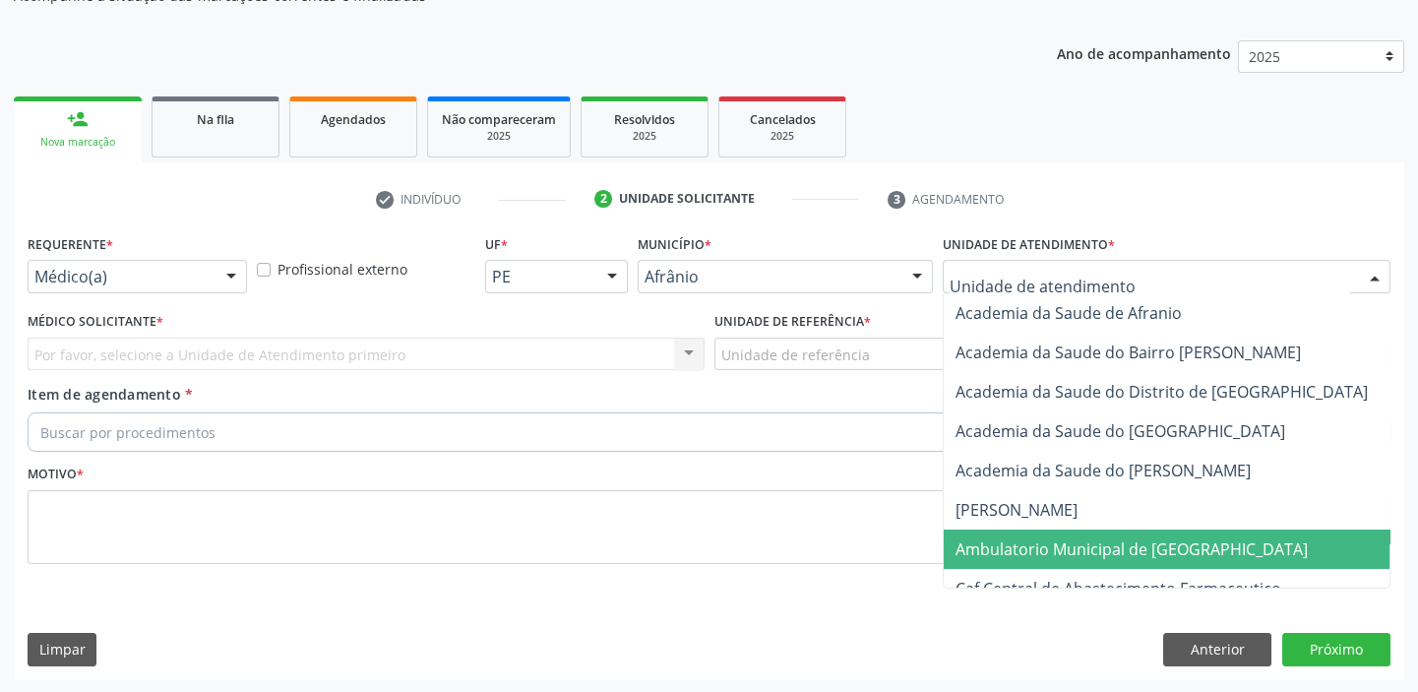
click at [989, 548] on span "Ambulatorio Municipal de [GEOGRAPHIC_DATA]" at bounding box center [1131, 549] width 352 height 22
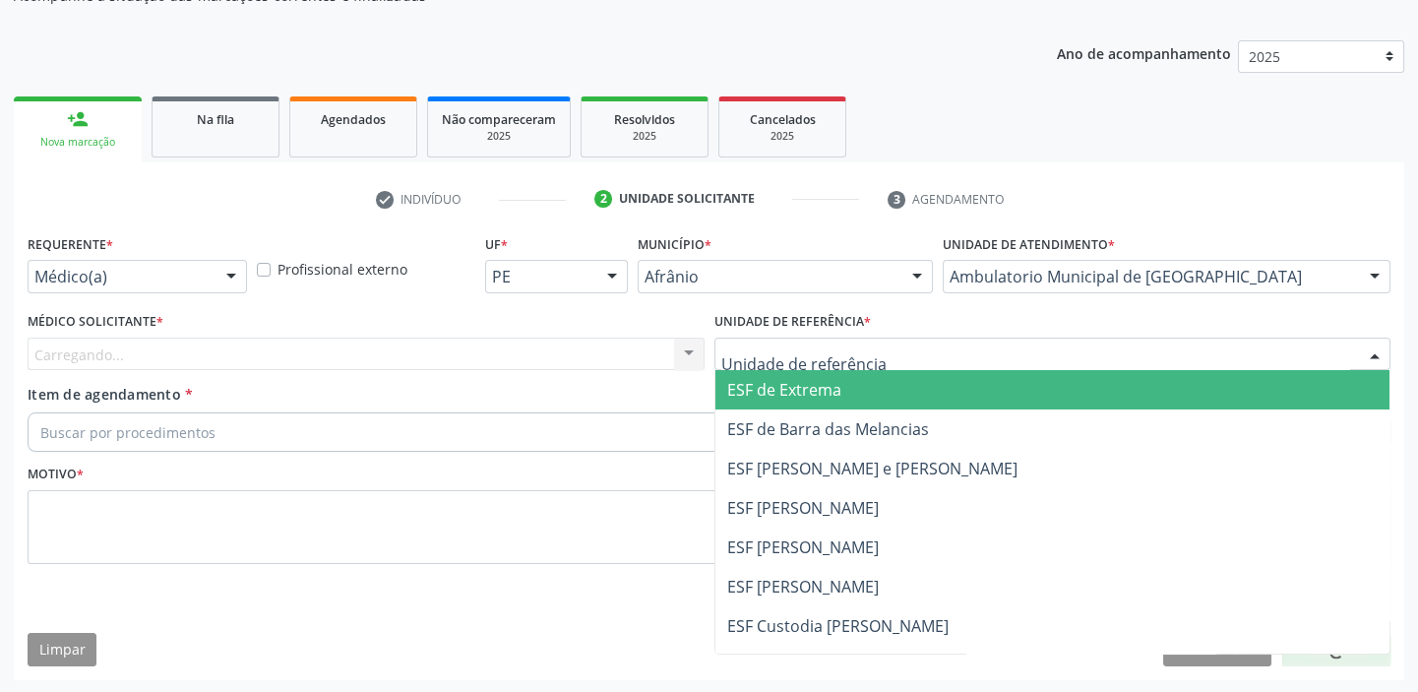
drag, startPoint x: 758, startPoint y: 354, endPoint x: 777, endPoint y: 499, distance: 146.0
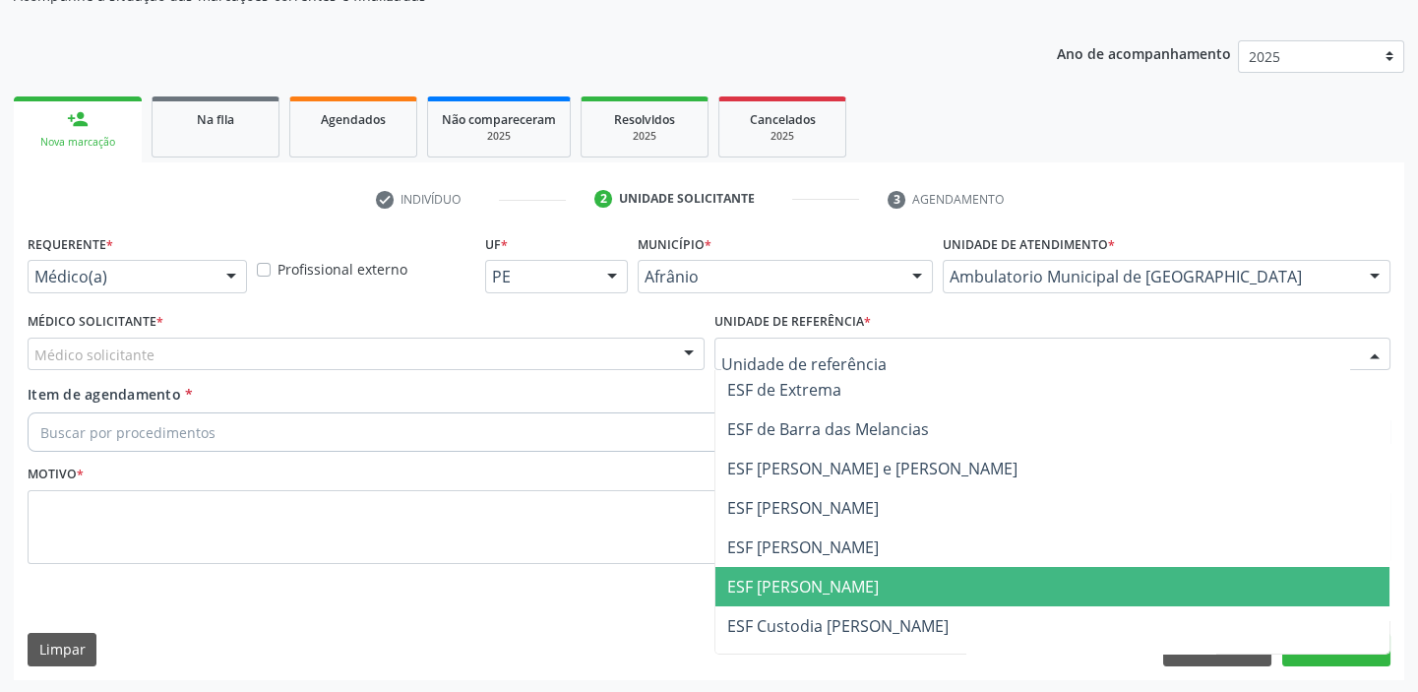
click at [783, 596] on span "ESF [PERSON_NAME]" at bounding box center [1052, 586] width 675 height 39
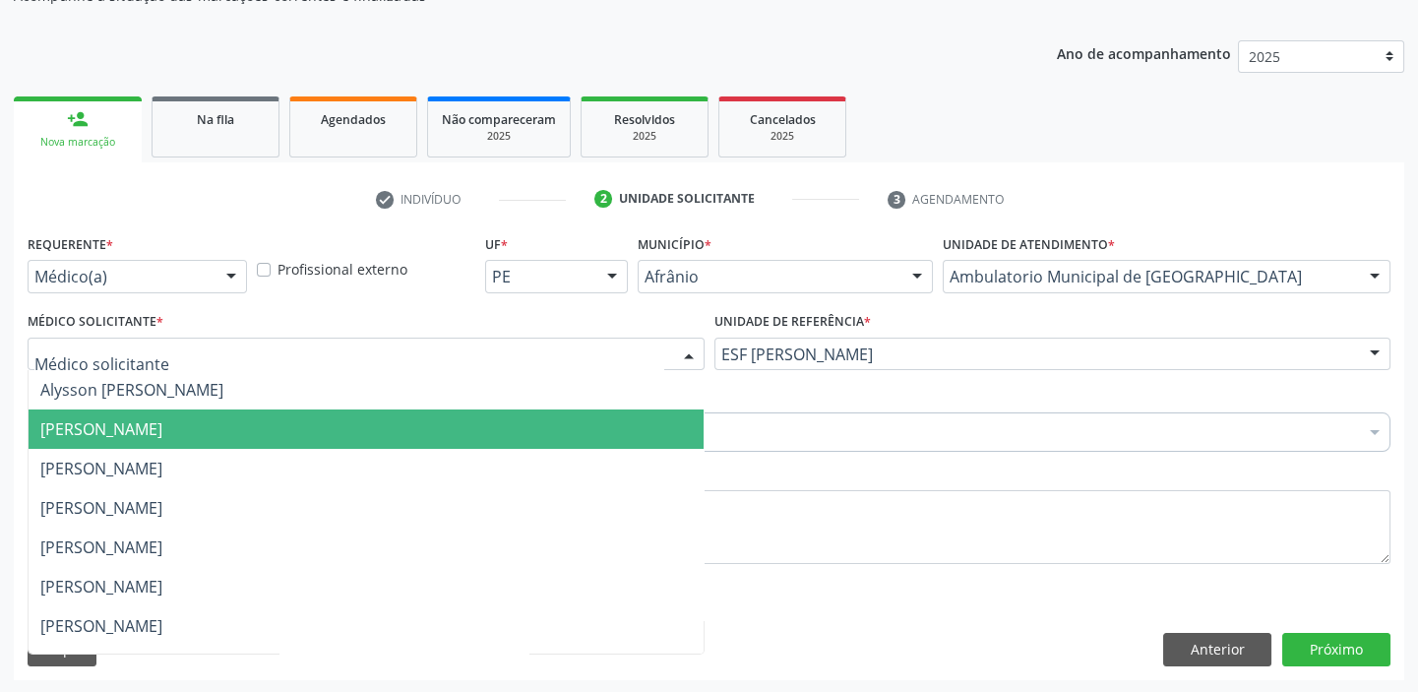
click at [124, 413] on span "[PERSON_NAME]" at bounding box center [366, 428] width 675 height 39
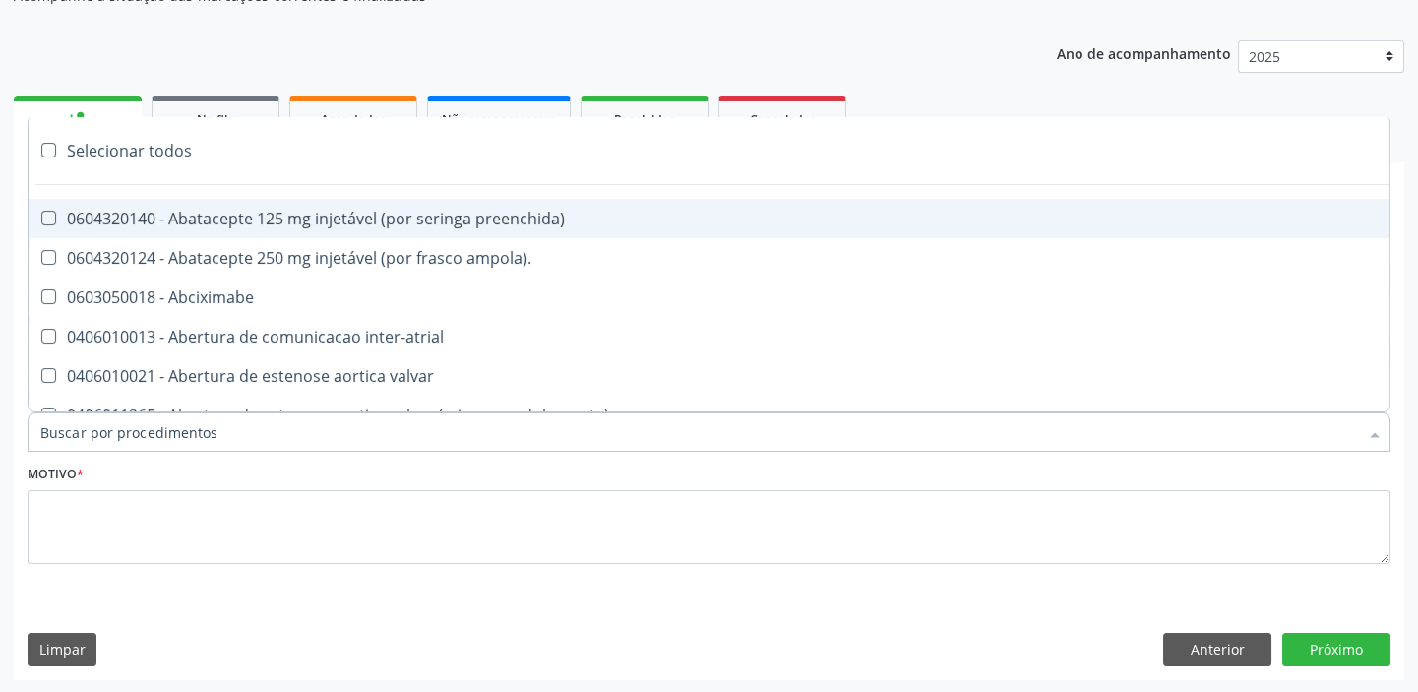
paste input "ecocard"
type input "ecocard"
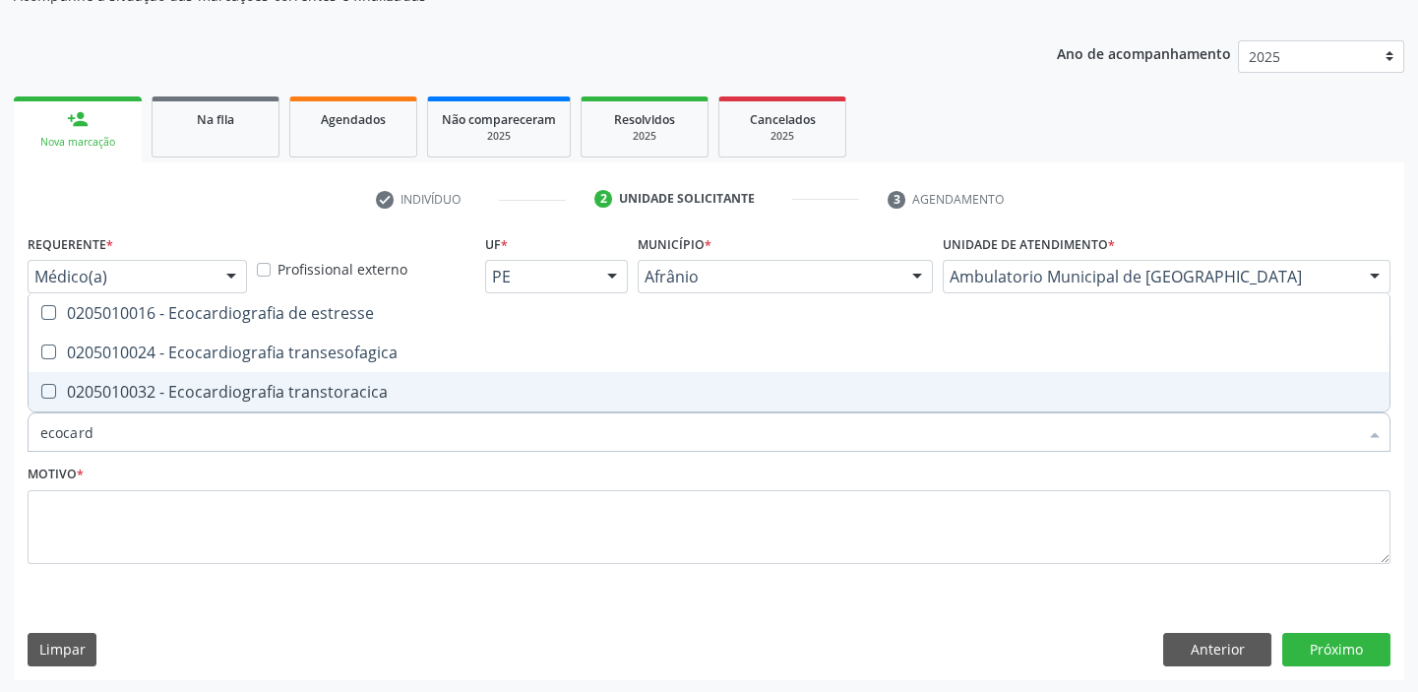
click at [151, 385] on div "0205010032 - Ecocardiografia transtoracica" at bounding box center [708, 392] width 1337 height 16
checkbox transtoracica "true"
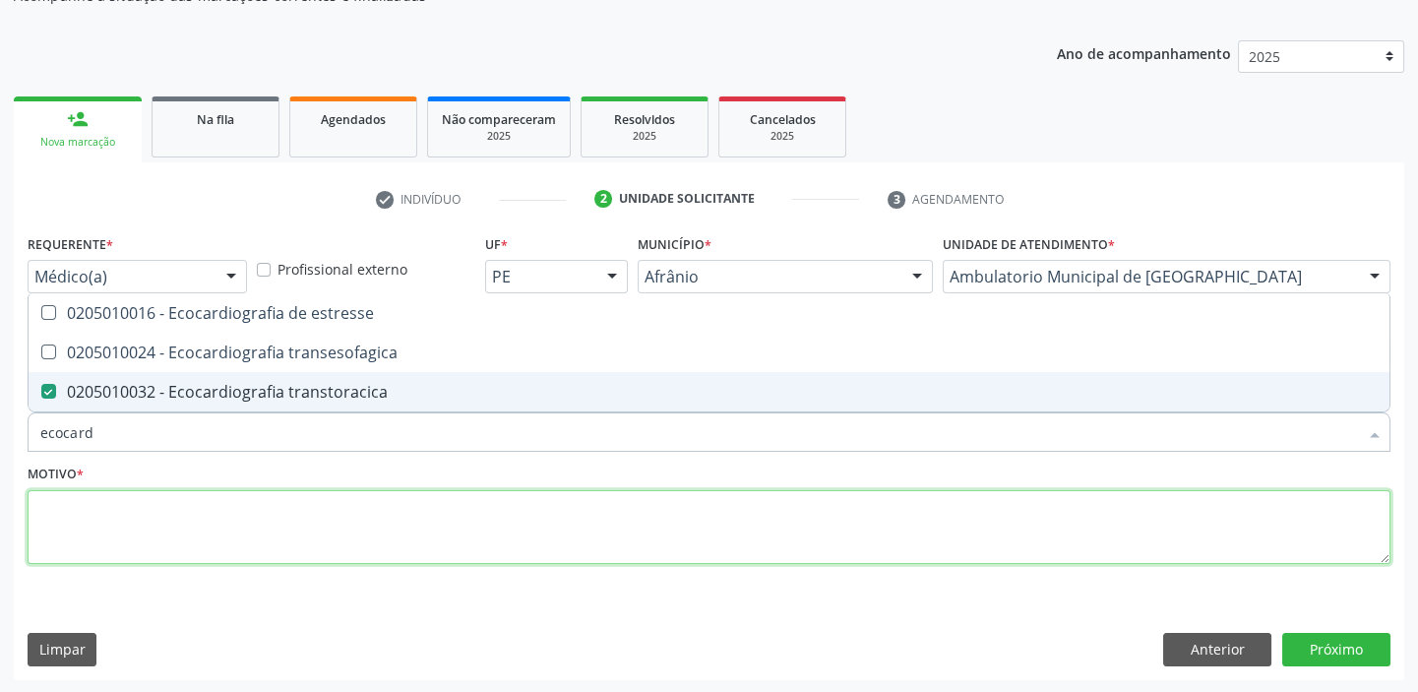
click at [101, 529] on textarea at bounding box center [709, 527] width 1363 height 75
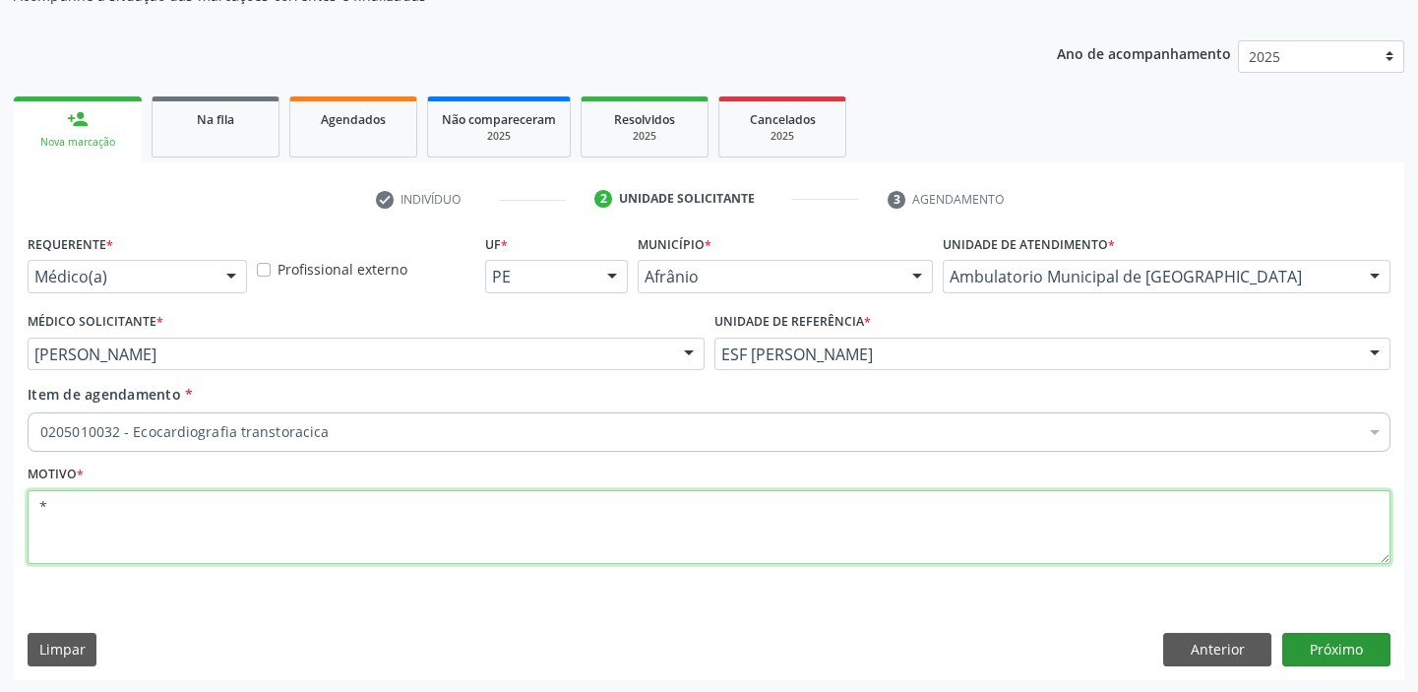
type textarea "*"
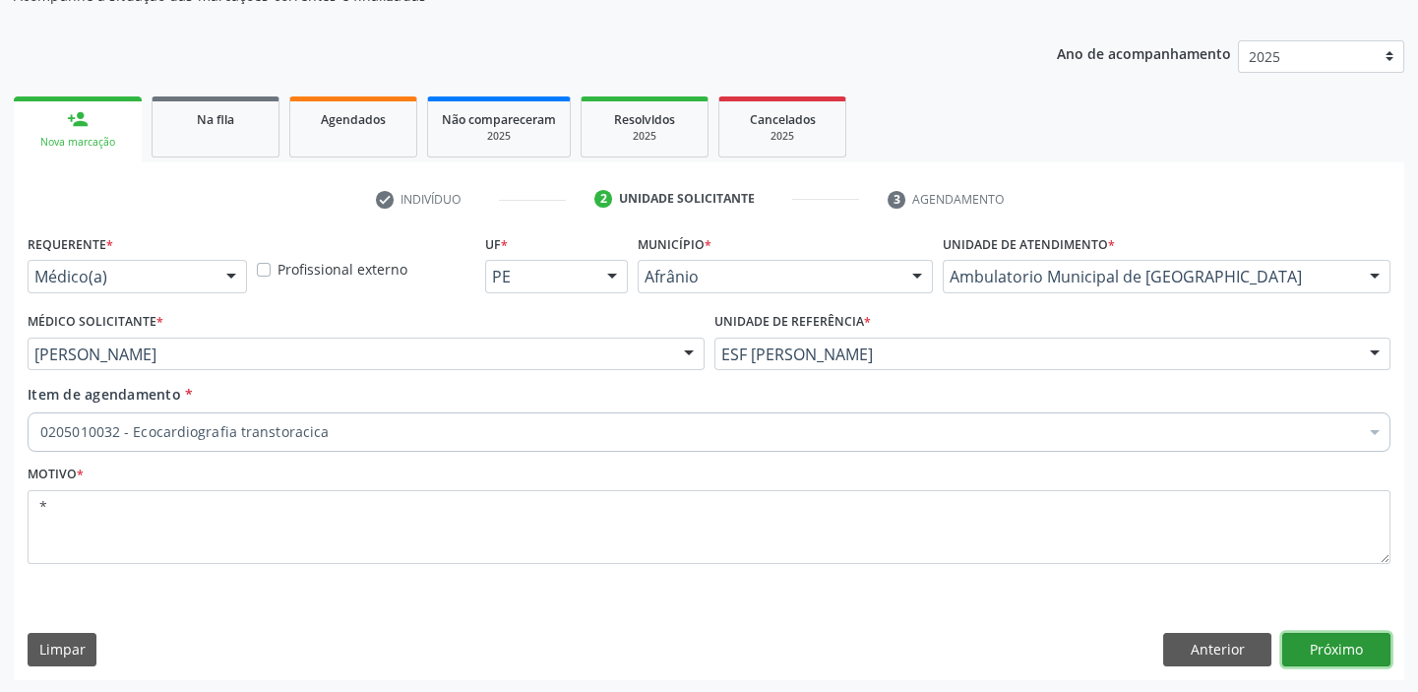
click at [1332, 645] on button "Próximo" at bounding box center [1336, 649] width 108 height 33
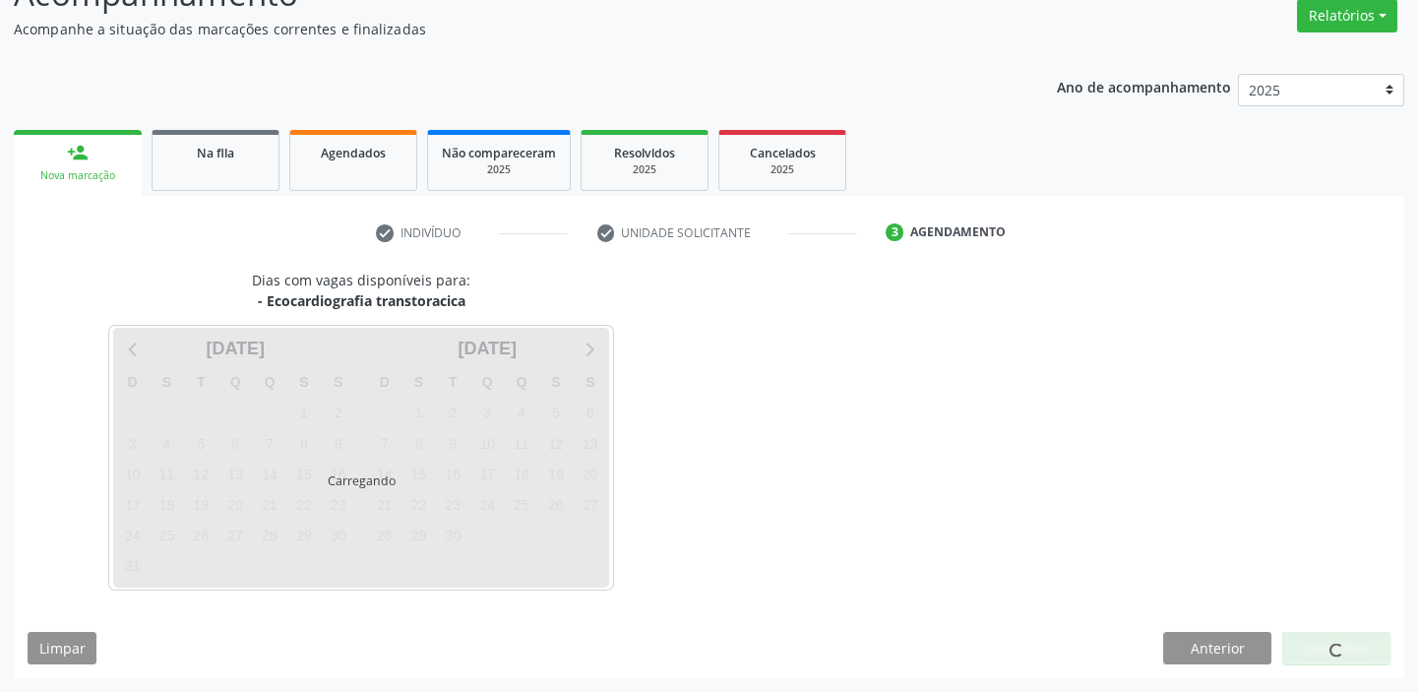
scroll to position [163, 0]
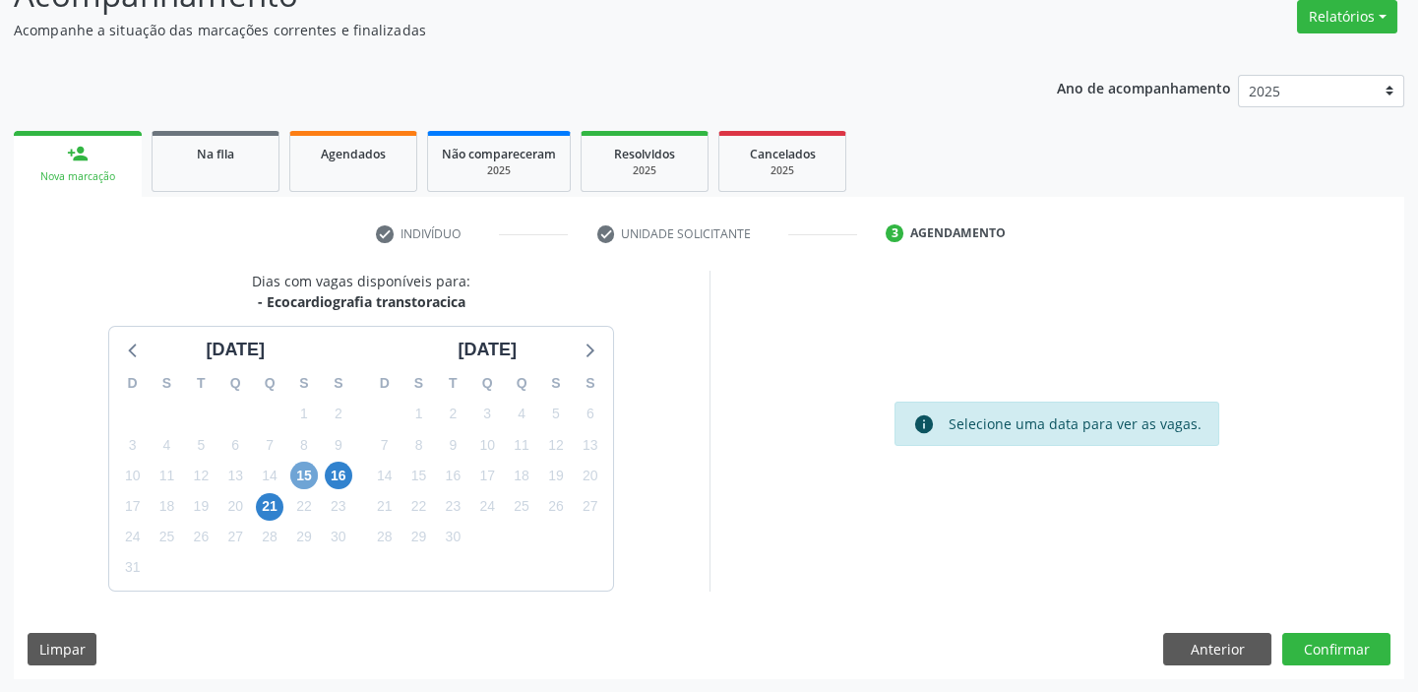
click at [307, 469] on span "15" at bounding box center [304, 475] width 28 height 28
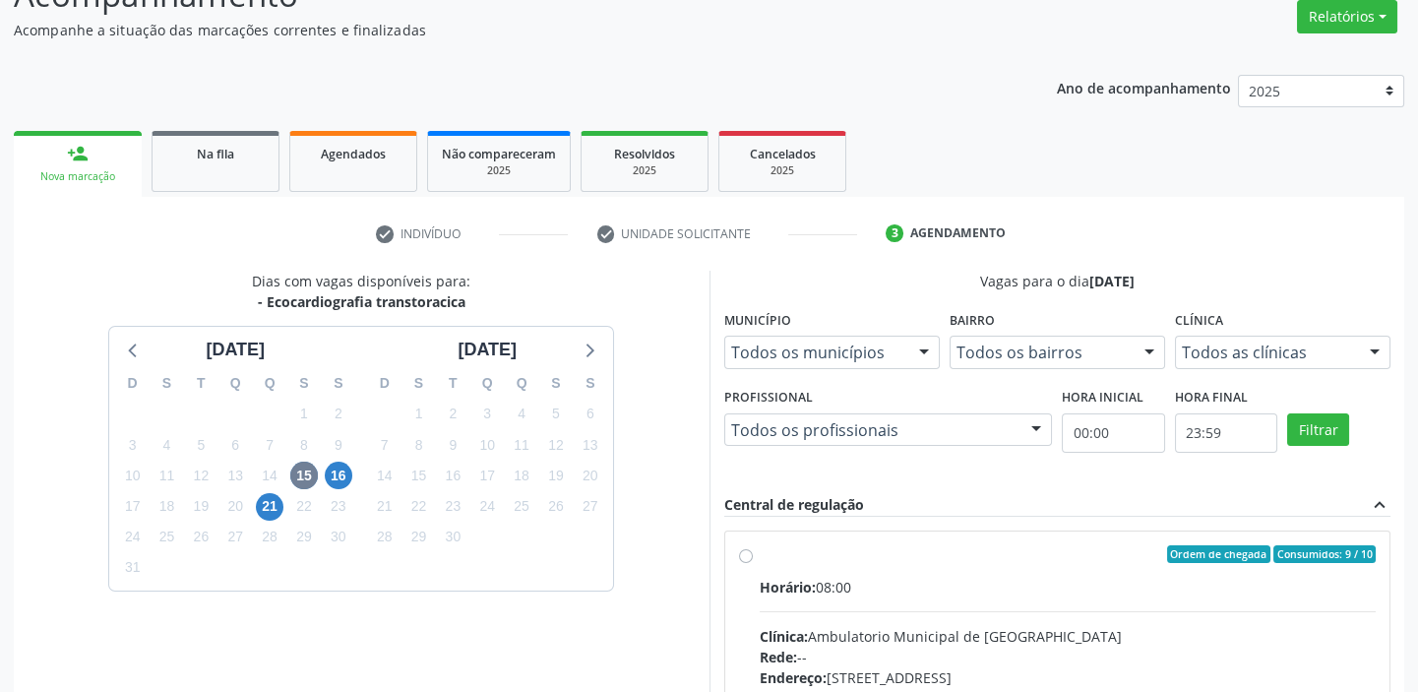
click at [753, 563] on input "Ordem de chegada Consumidos: 9 / 10 Horário: 08:00 Clínica: Ambulatorio Municip…" at bounding box center [746, 554] width 14 height 18
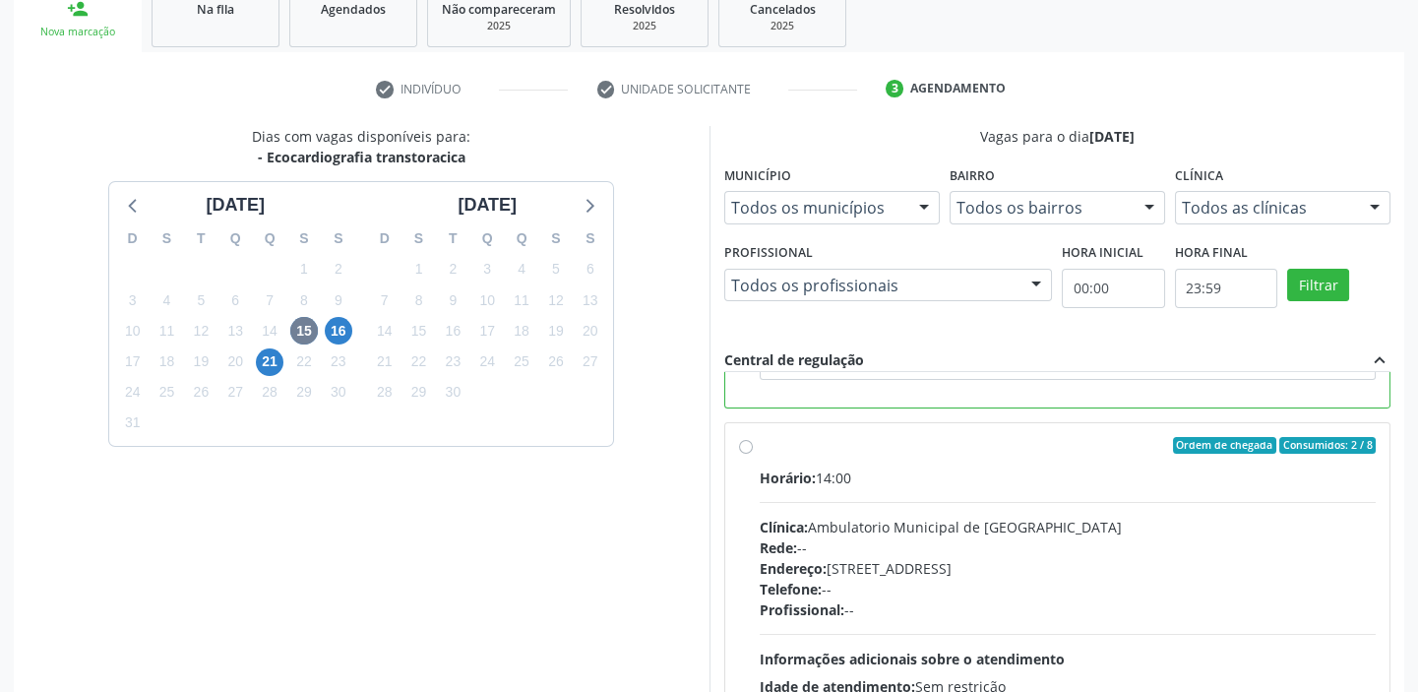
scroll to position [482, 0]
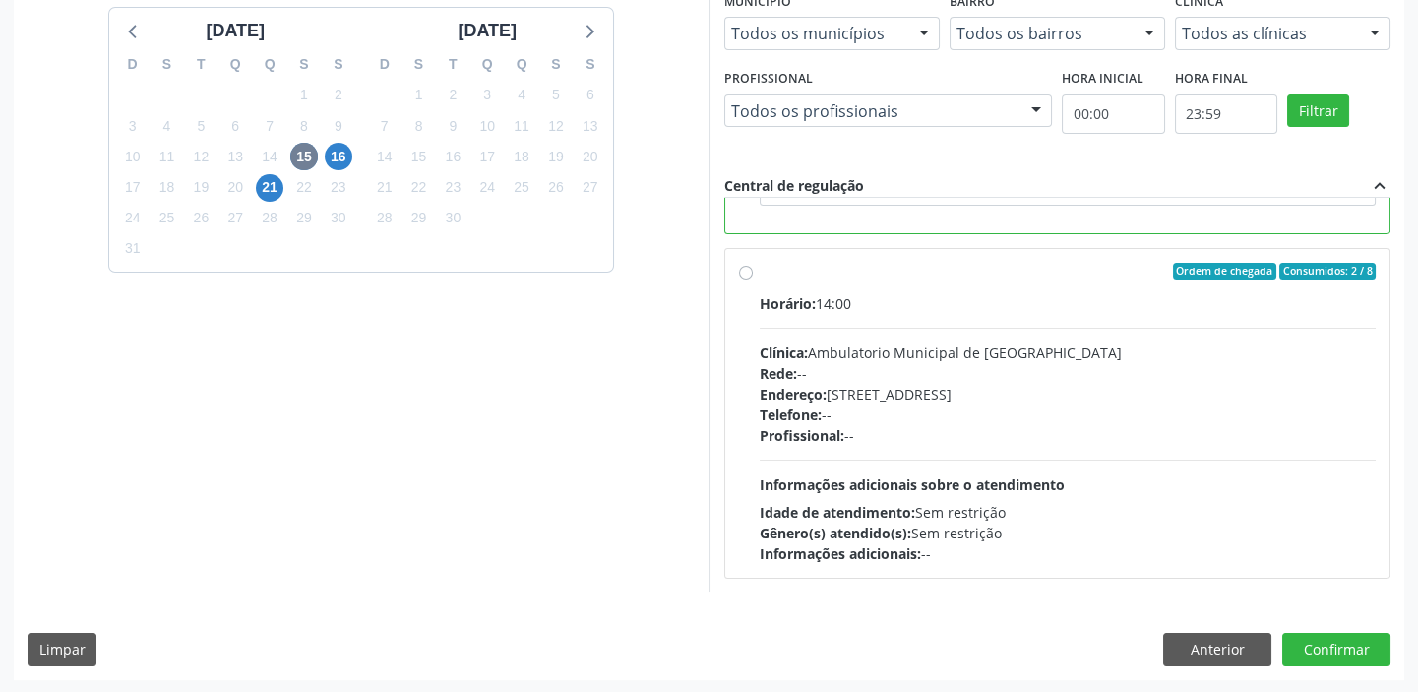
click at [993, 481] on span "Informações adicionais sobre o atendimento" at bounding box center [912, 484] width 305 height 19
click at [753, 280] on input "Ordem de chegada Consumidos: 2 / 8 Horário: 14:00 Clínica: Ambulatorio Municipa…" at bounding box center [746, 272] width 14 height 18
radio input "false"
radio input "true"
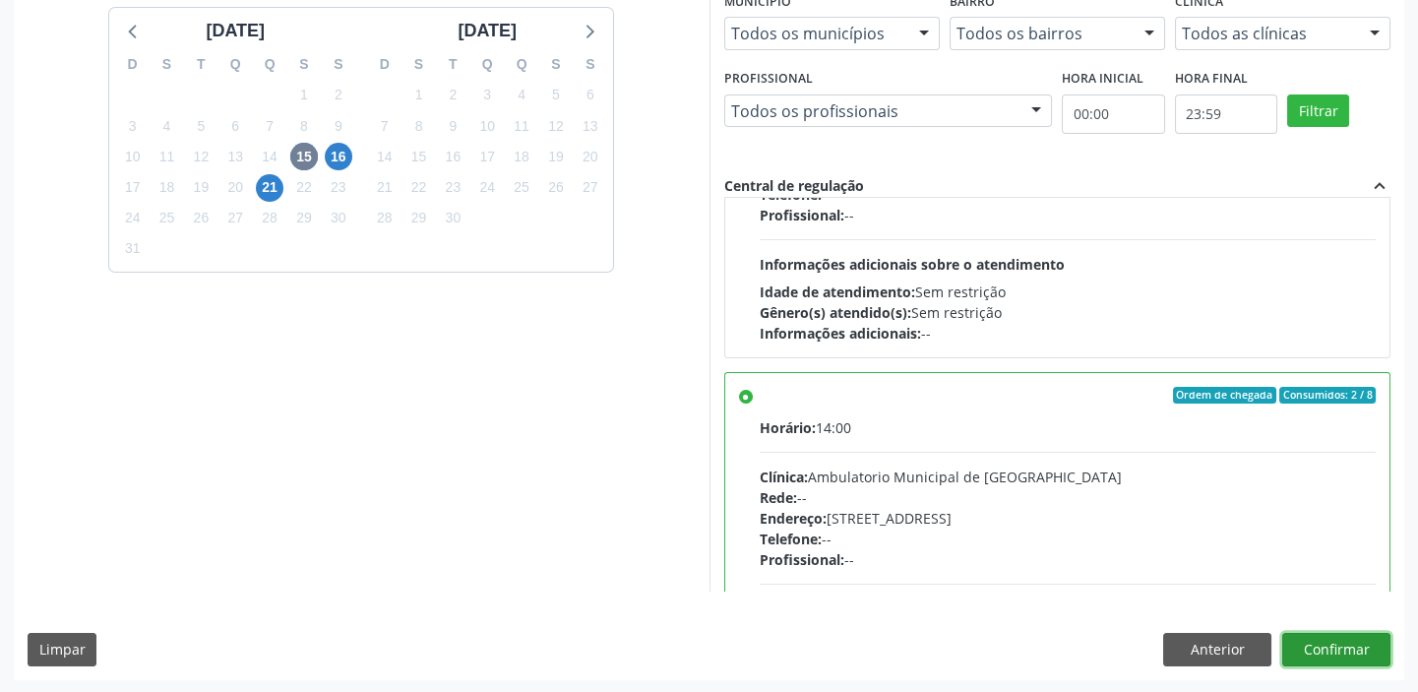
click at [1325, 641] on button "Confirmar" at bounding box center [1336, 649] width 108 height 33
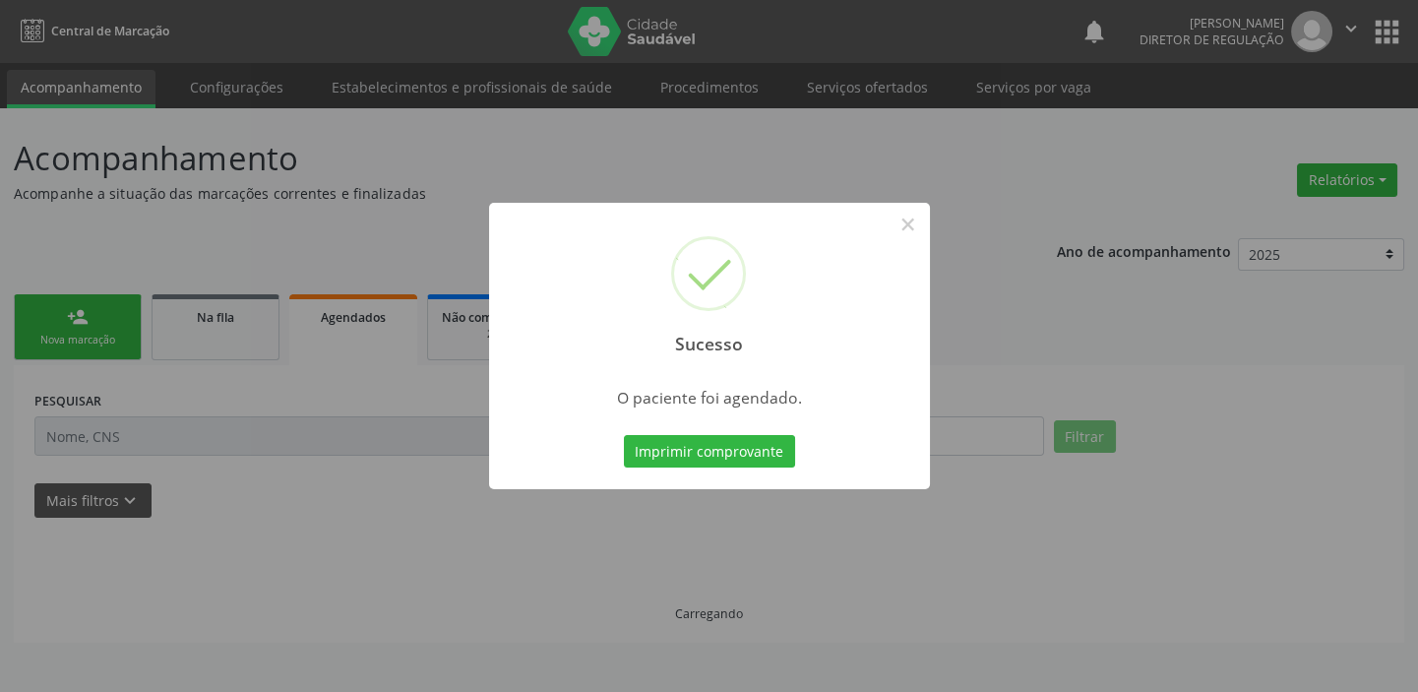
scroll to position [0, 0]
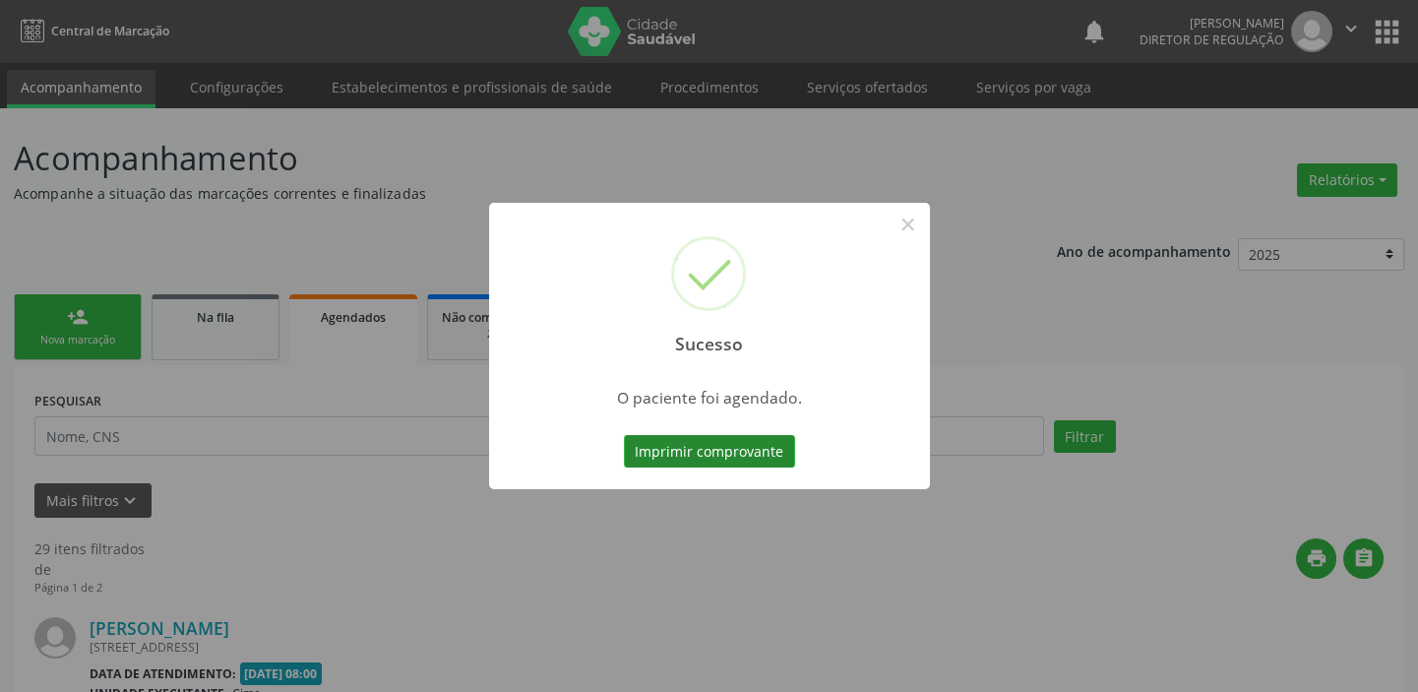
click at [700, 445] on button "Imprimir comprovante" at bounding box center [709, 451] width 171 height 33
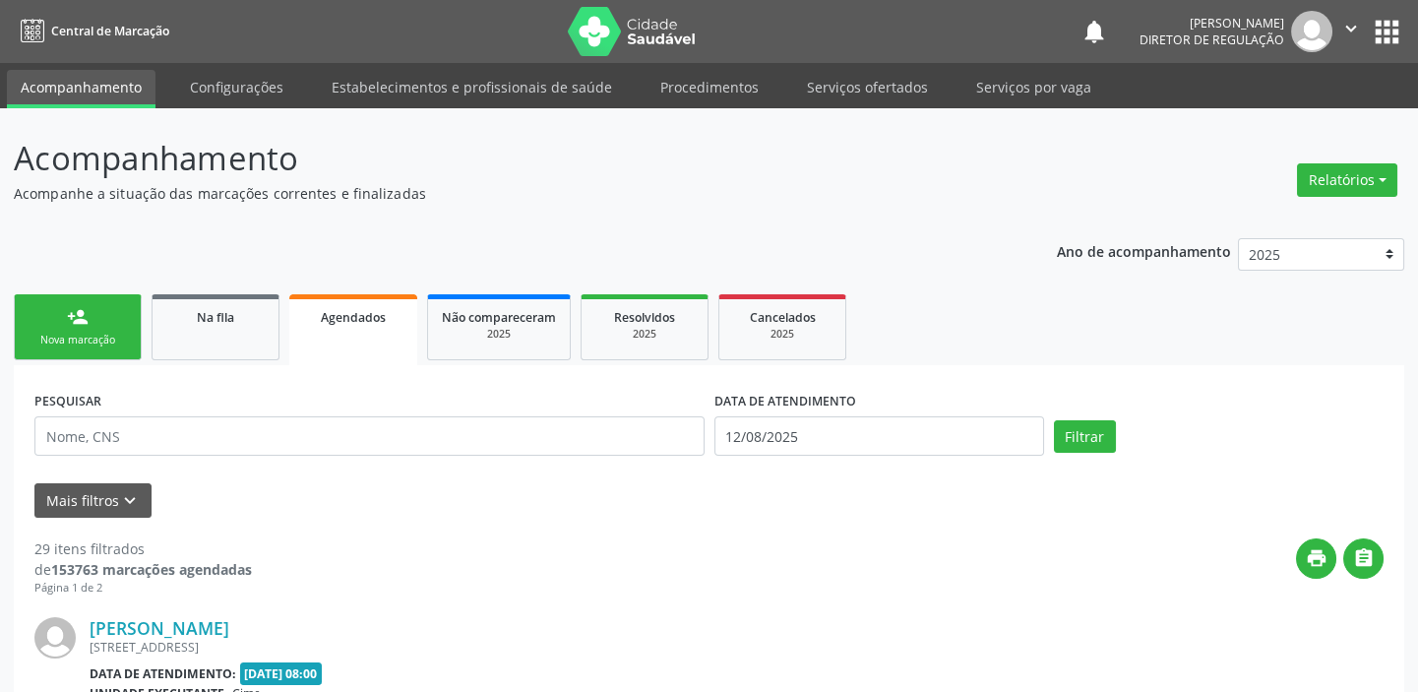
click at [101, 322] on link "person_add Nova marcação" at bounding box center [78, 327] width 128 height 66
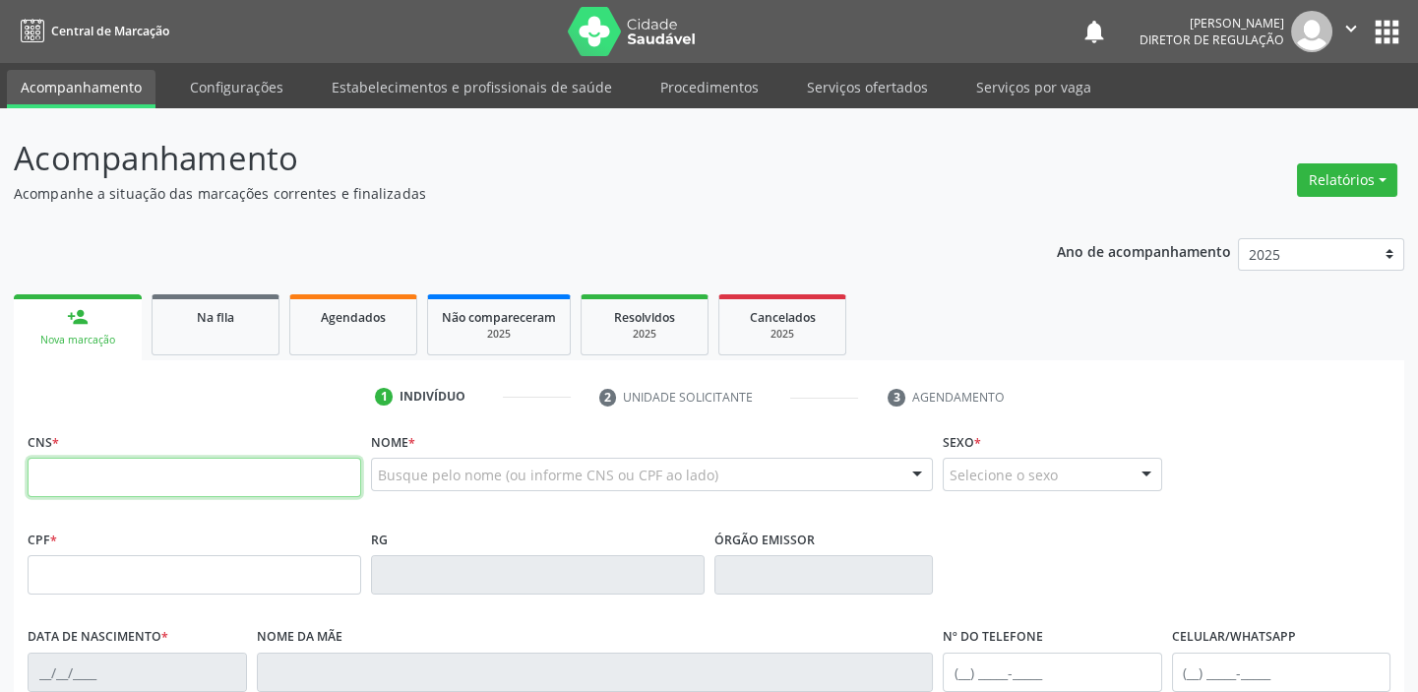
click at [104, 468] on input "text" at bounding box center [195, 477] width 334 height 39
type input "708 1025 4925 9032"
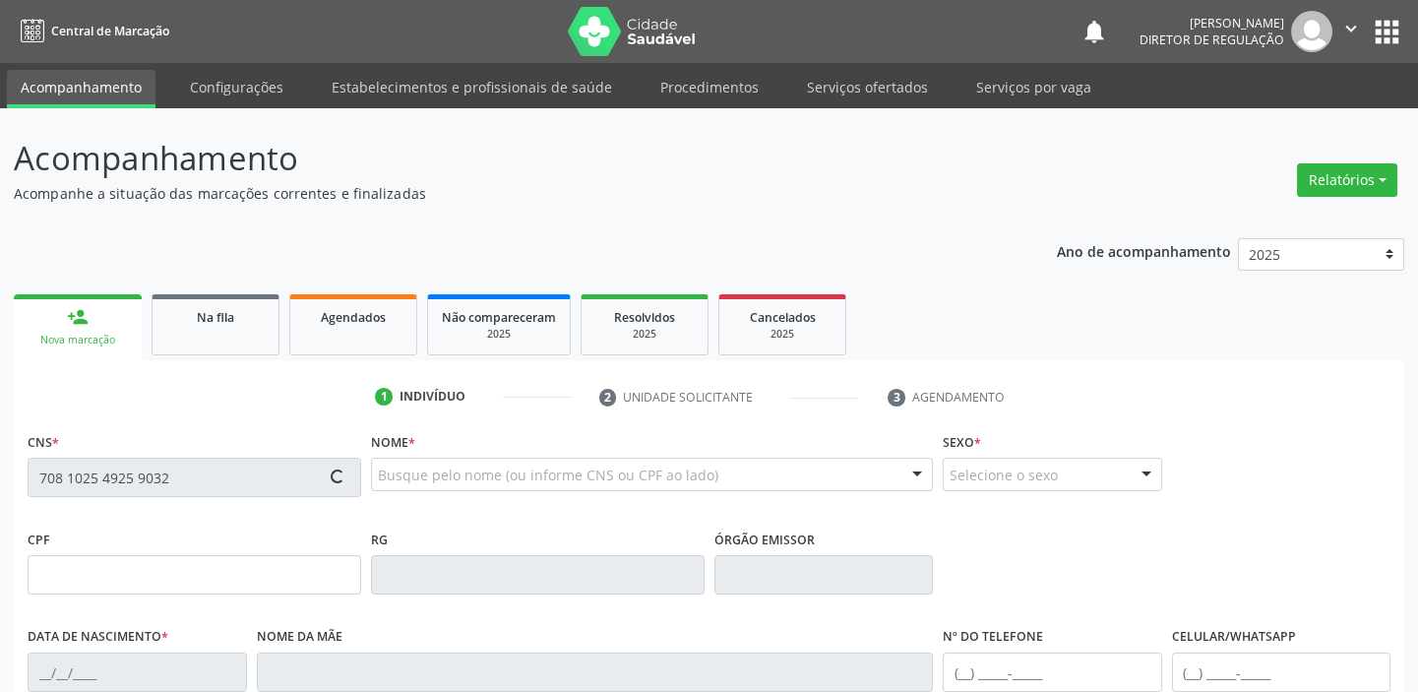
type input "330.183.753-00"
type input "[DATE]"
type input "[PERSON_NAME]"
type input "[PHONE_NUMBER]"
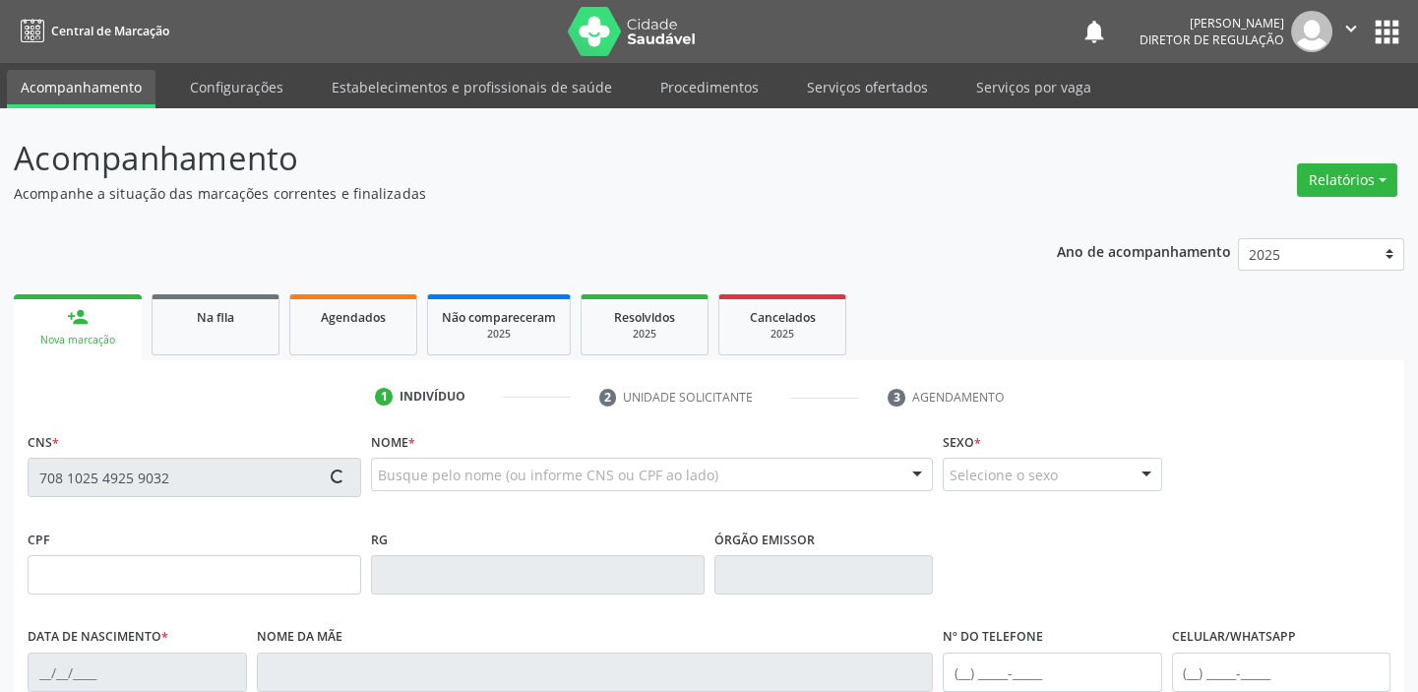
type input "036.003.744-51"
type input "S/N"
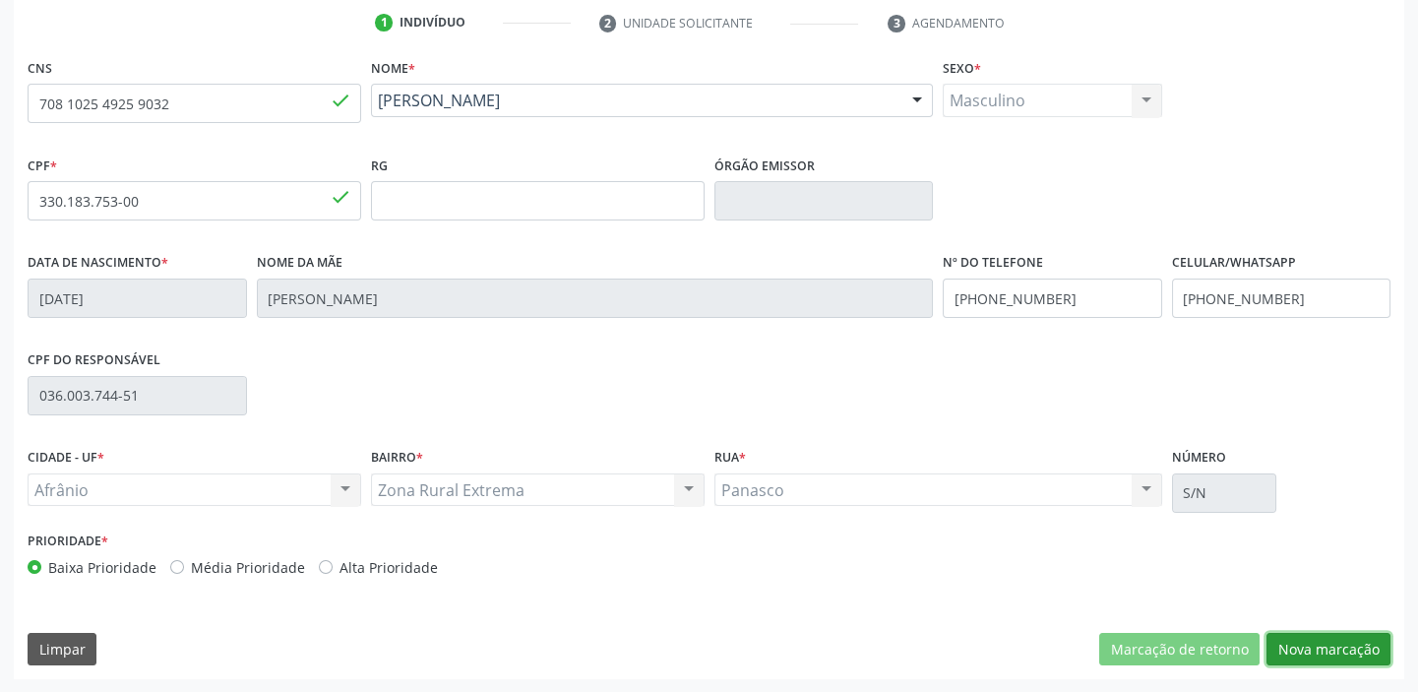
drag, startPoint x: 1281, startPoint y: 643, endPoint x: 1235, endPoint y: 618, distance: 52.8
click at [1279, 640] on button "Nova marcação" at bounding box center [1328, 649] width 124 height 33
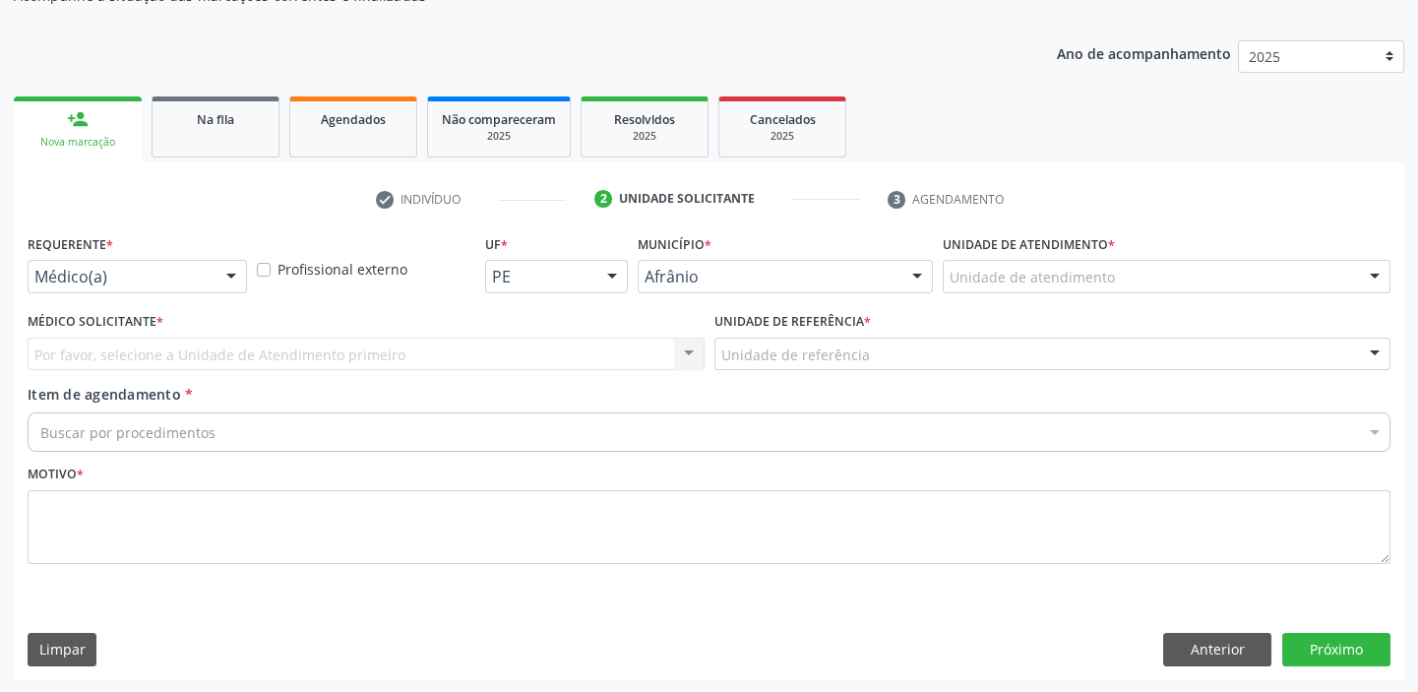
drag, startPoint x: 979, startPoint y: 279, endPoint x: 994, endPoint y: 369, distance: 90.7
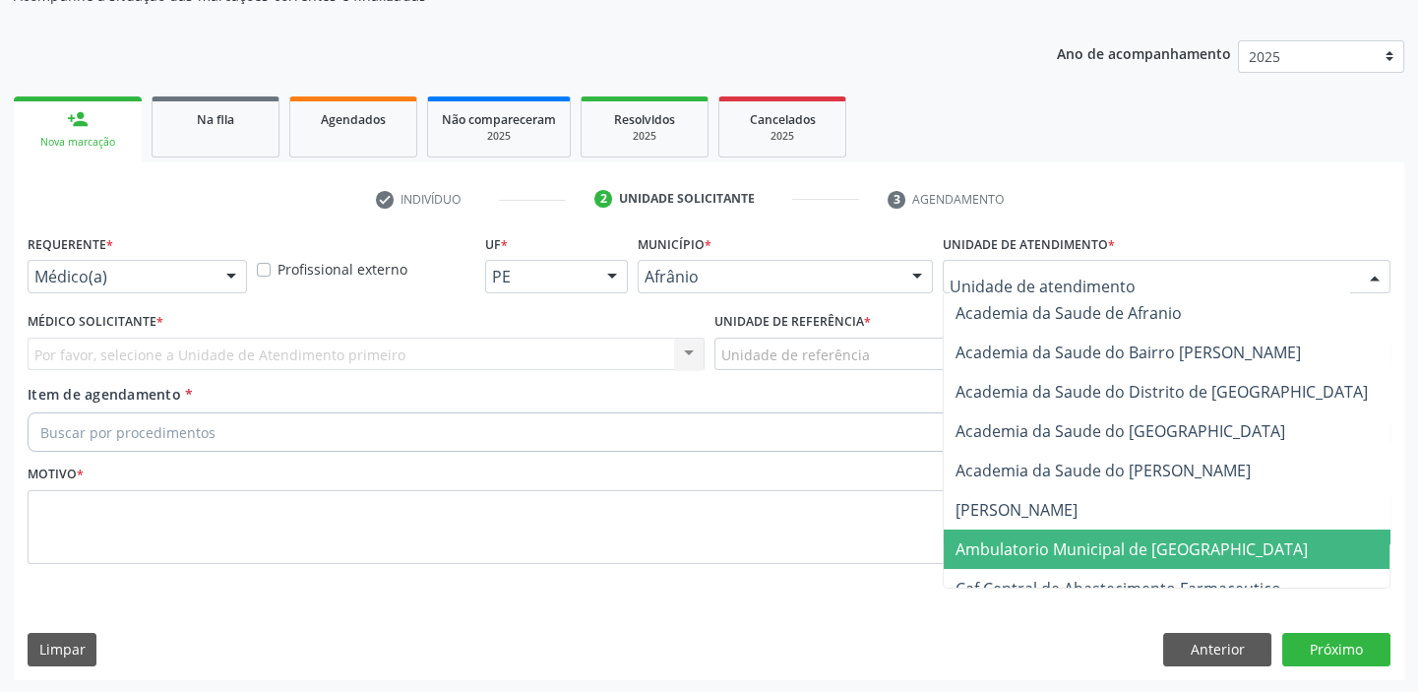
click at [1005, 549] on span "Ambulatorio Municipal de [GEOGRAPHIC_DATA]" at bounding box center [1131, 549] width 352 height 22
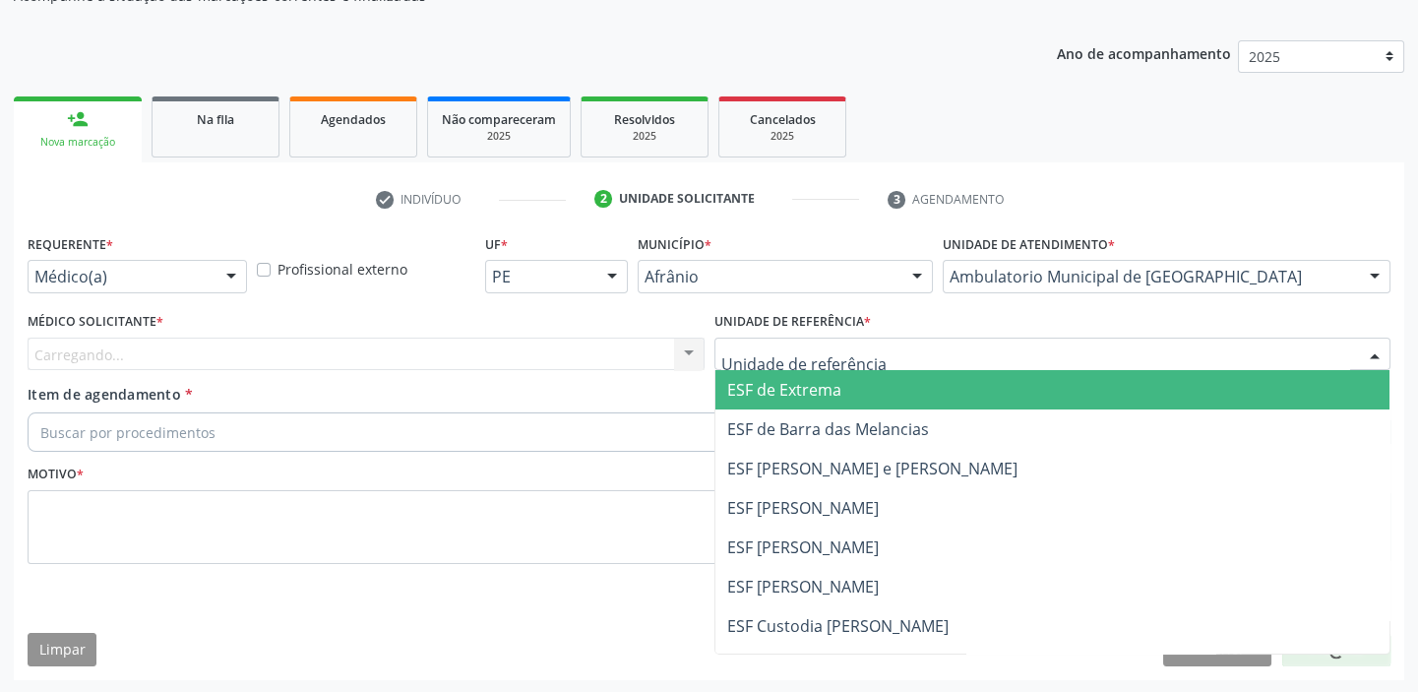
drag, startPoint x: 766, startPoint y: 363, endPoint x: 777, endPoint y: 465, distance: 102.9
click at [768, 371] on div "ESF de Extrema ESF de Barra das Melancias ESF [PERSON_NAME] e [PERSON_NAME] ESF…" at bounding box center [1052, 353] width 677 height 33
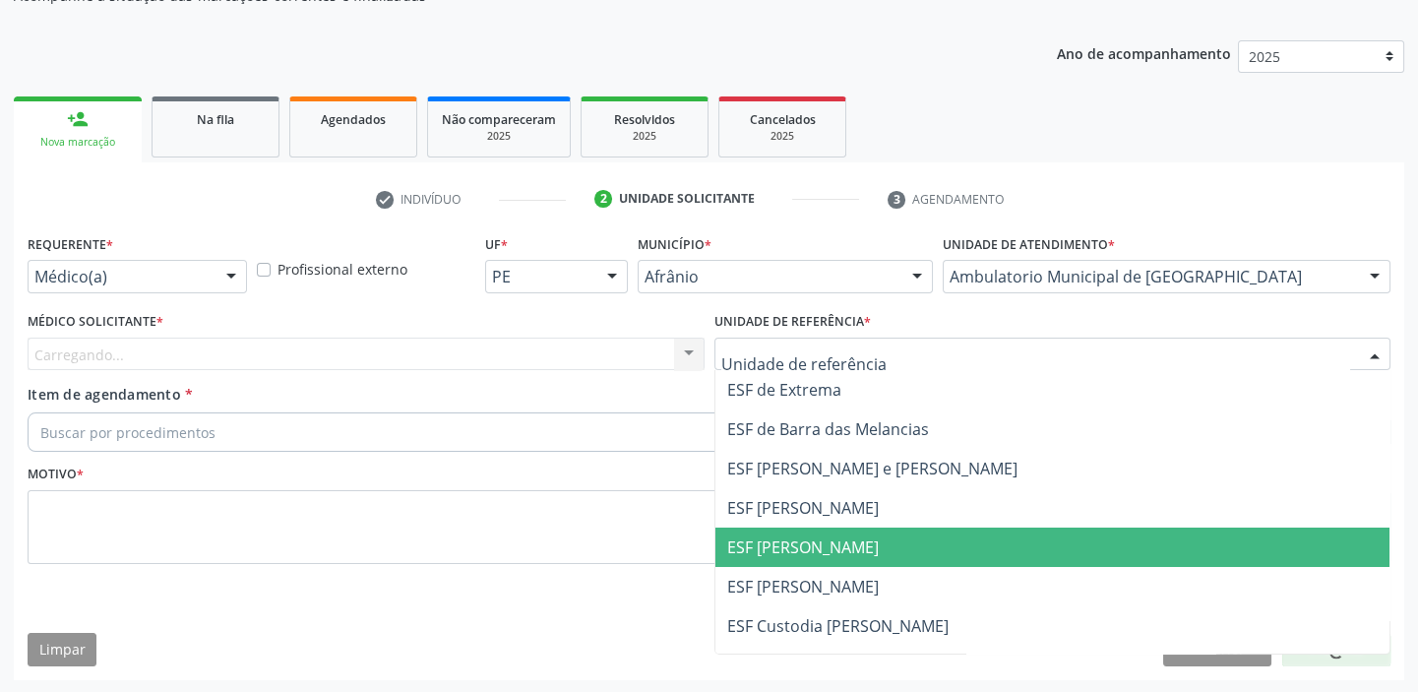
drag, startPoint x: 773, startPoint y: 552, endPoint x: 683, endPoint y: 512, distance: 99.1
click at [772, 552] on span "ESF [PERSON_NAME]" at bounding box center [803, 547] width 152 height 22
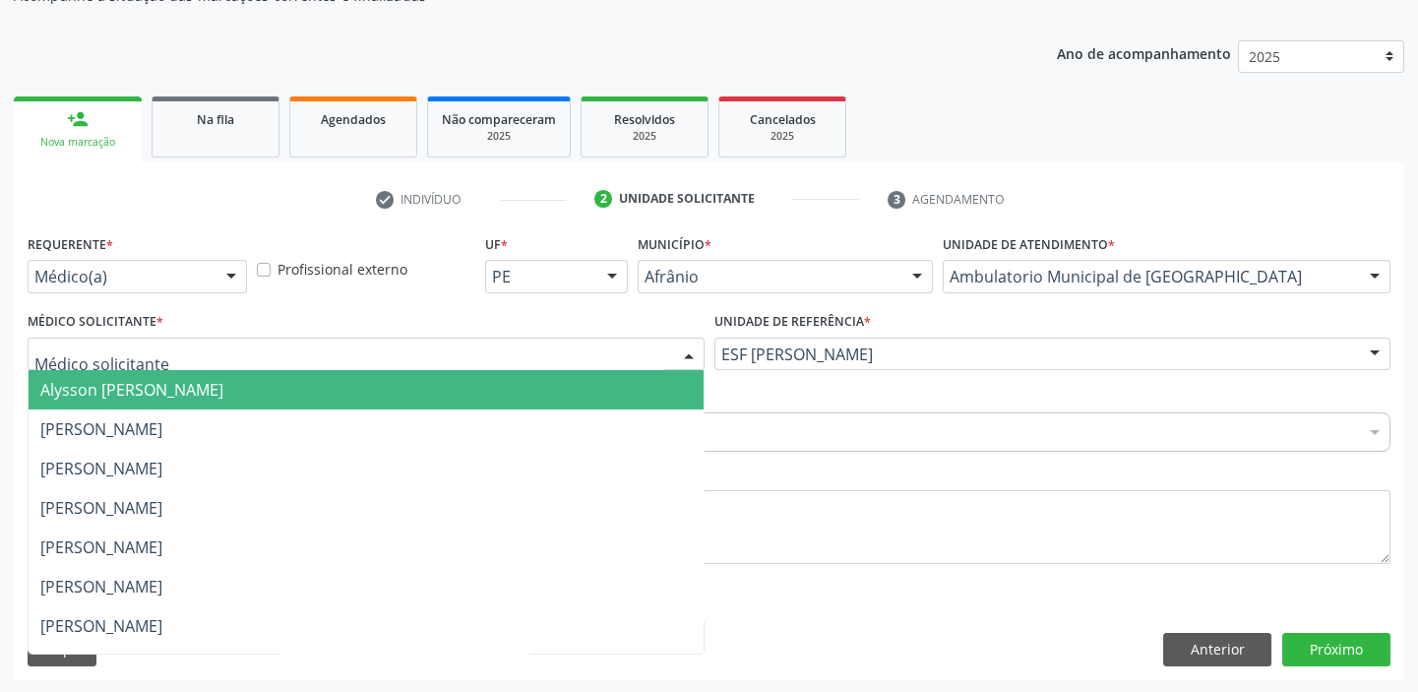
drag, startPoint x: 79, startPoint y: 354, endPoint x: 102, endPoint y: 402, distance: 53.7
click at [102, 403] on span "Alysson [PERSON_NAME]" at bounding box center [366, 389] width 675 height 39
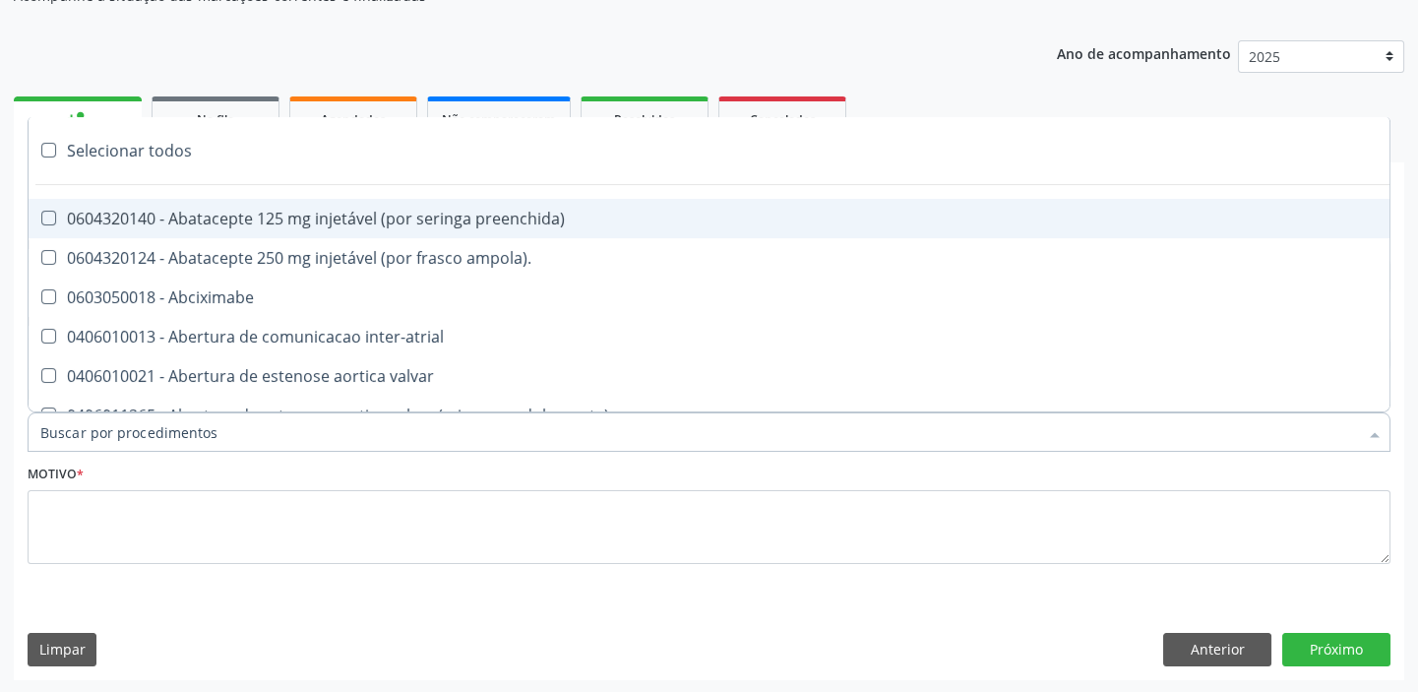
paste input "ecocard"
type input "ecocard"
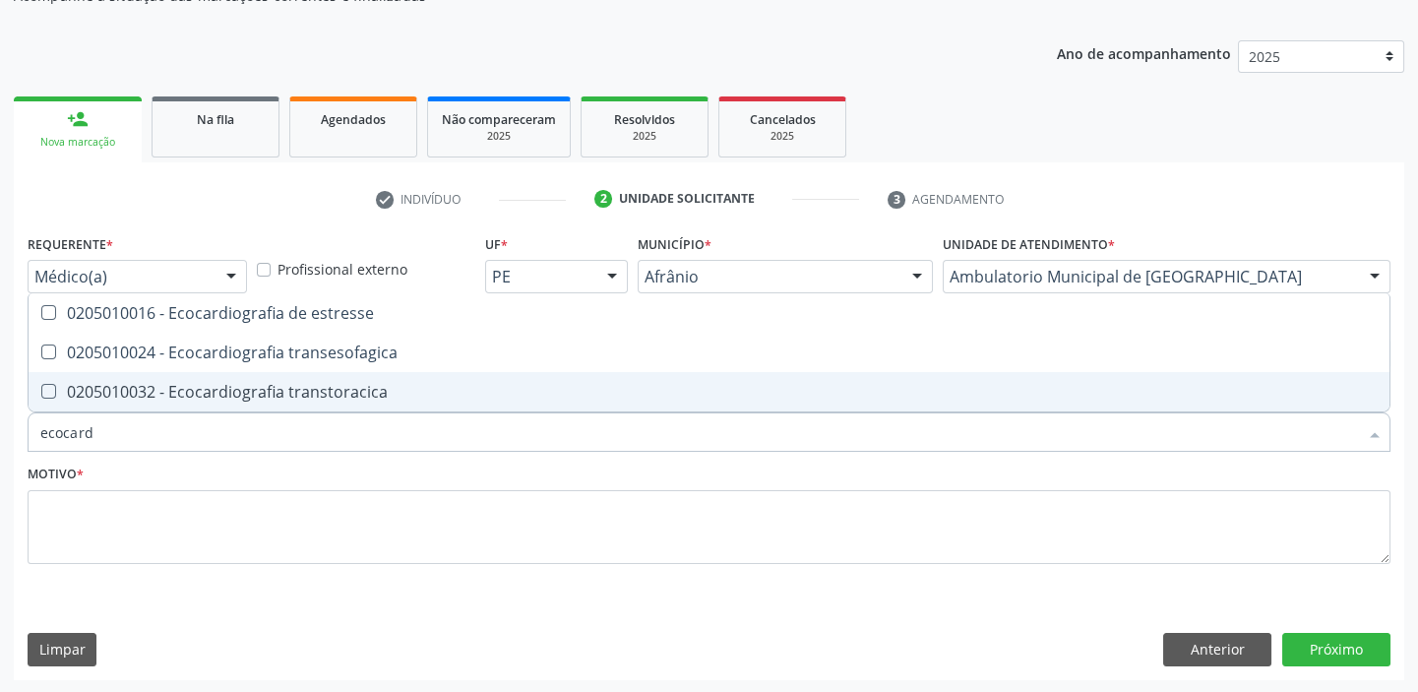
click at [148, 394] on div "0205010032 - Ecocardiografia transtoracica" at bounding box center [708, 392] width 1337 height 16
checkbox transtoracica "true"
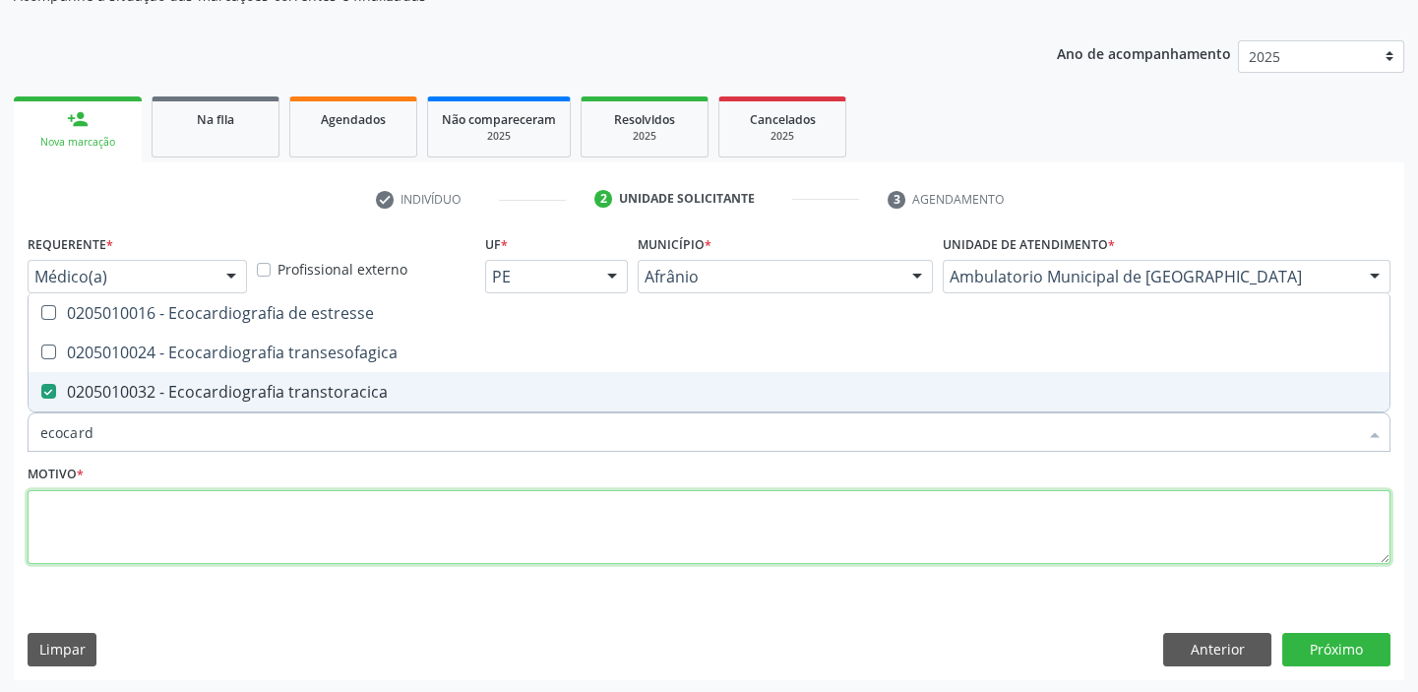
click at [117, 540] on textarea at bounding box center [709, 527] width 1363 height 75
type textarea "*"
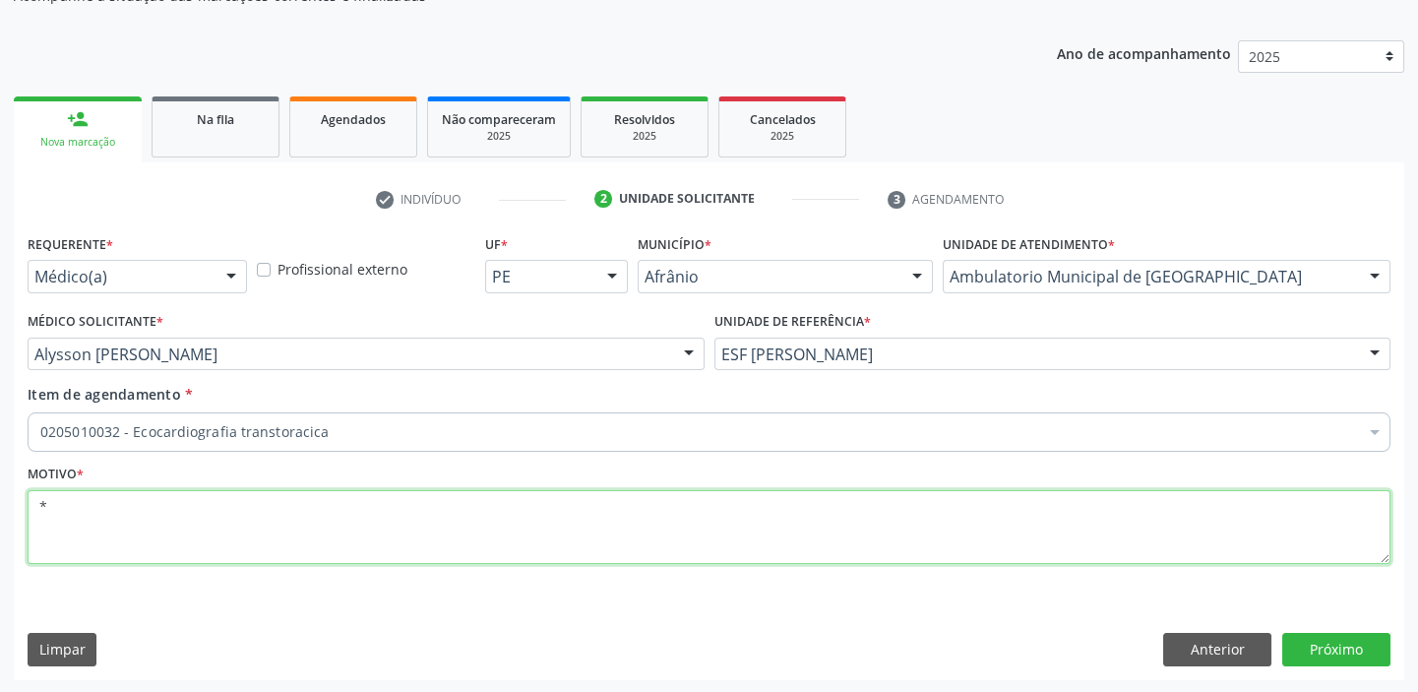
checkbox transtoracica "true"
type textarea "*"
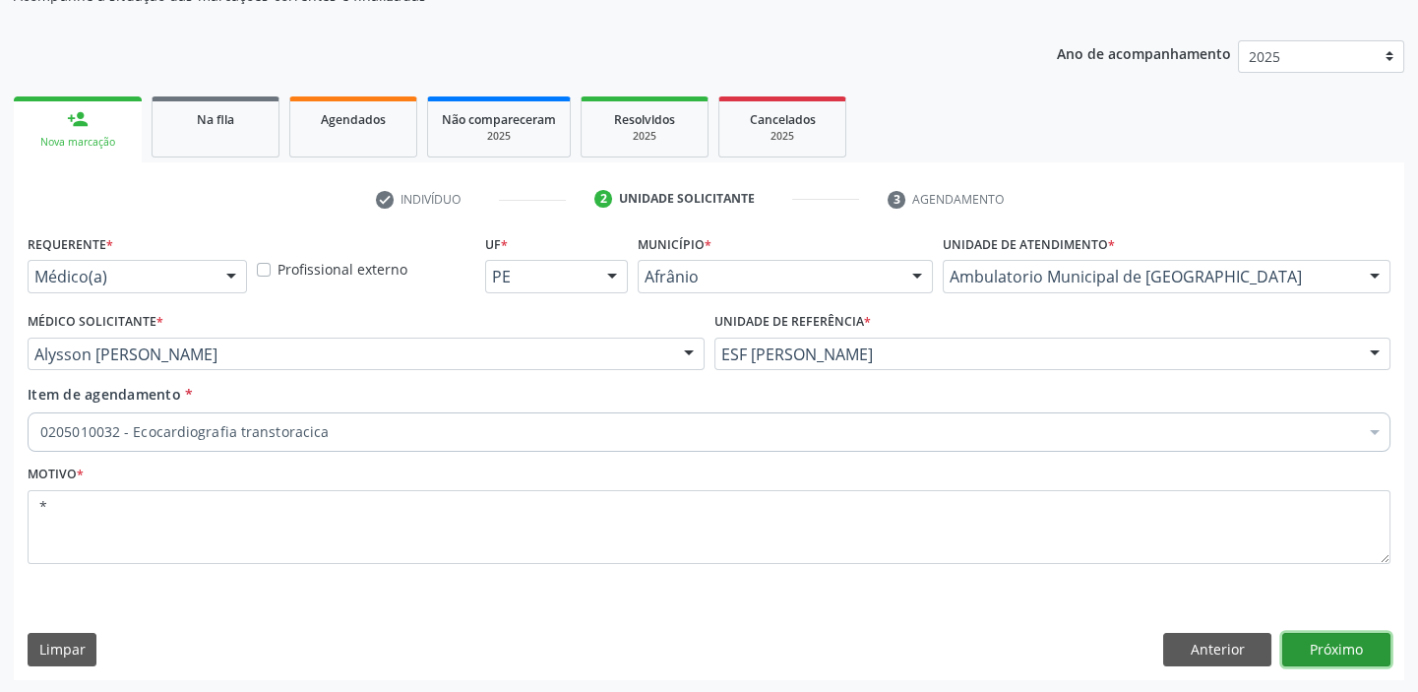
click at [1299, 635] on button "Próximo" at bounding box center [1336, 649] width 108 height 33
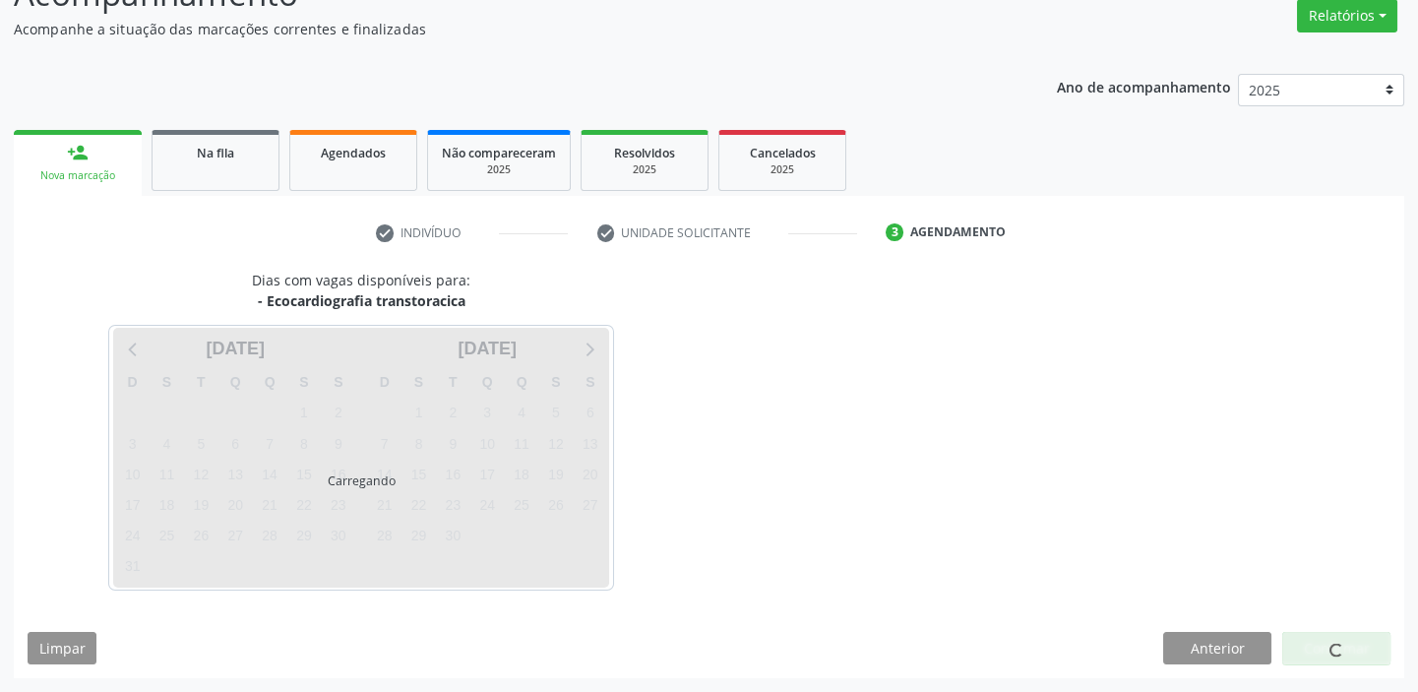
scroll to position [163, 0]
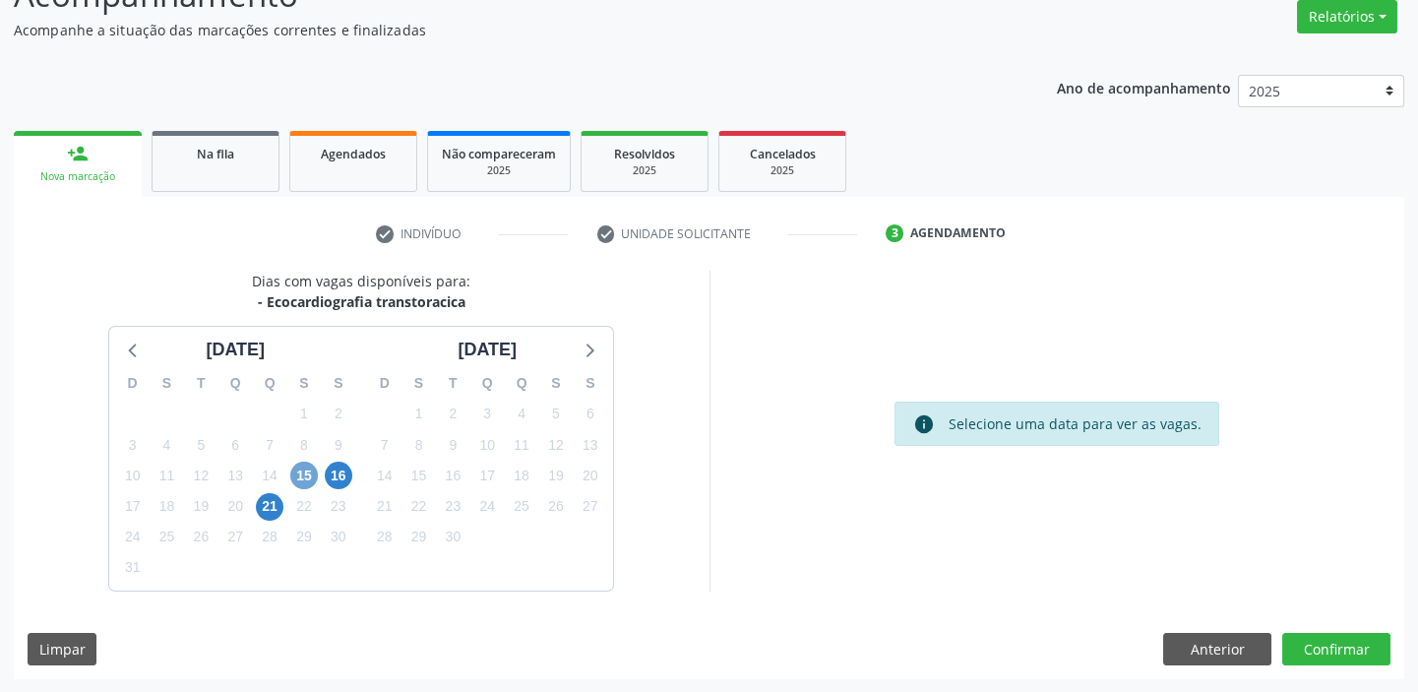
click at [291, 467] on span "15" at bounding box center [304, 475] width 28 height 28
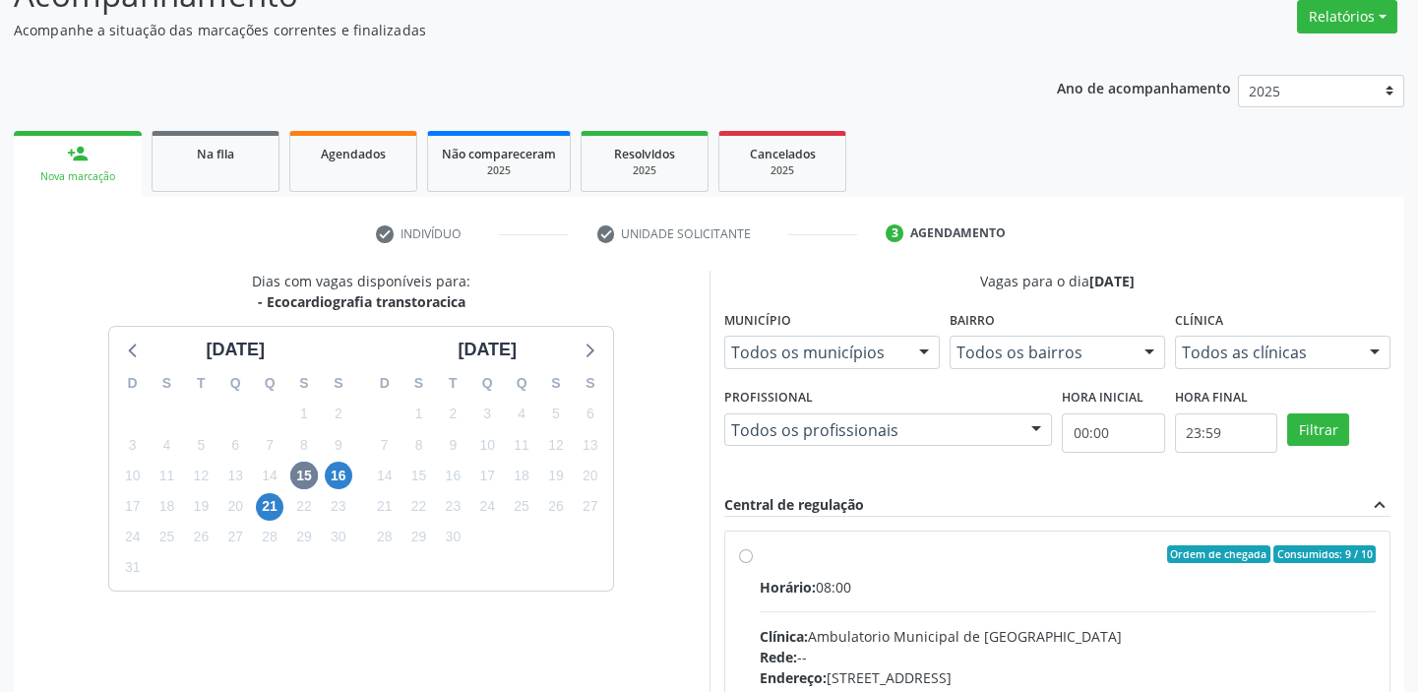
click at [973, 579] on div "Horário: 08:00" at bounding box center [1068, 587] width 617 height 21
click at [753, 563] on input "Ordem de chegada Consumidos: 9 / 10 Horário: 08:00 Clínica: Ambulatorio Municip…" at bounding box center [746, 554] width 14 height 18
radio input "true"
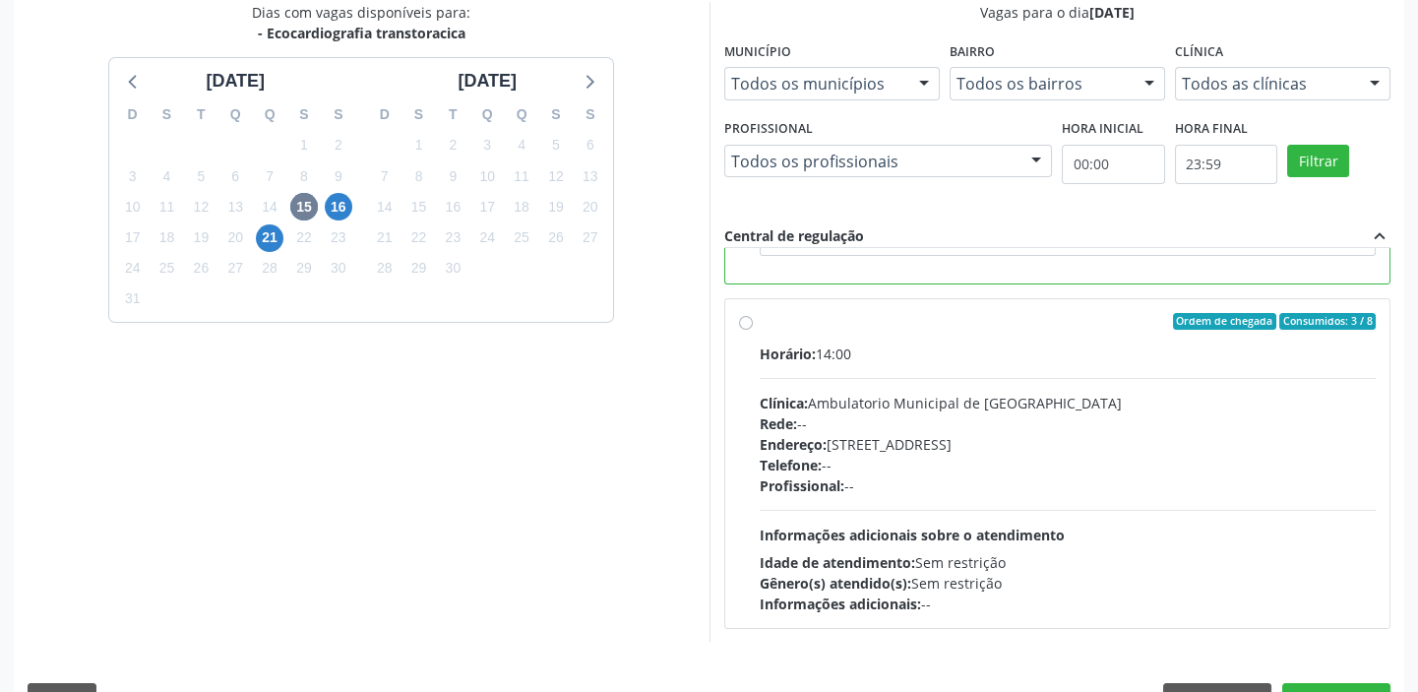
scroll to position [482, 0]
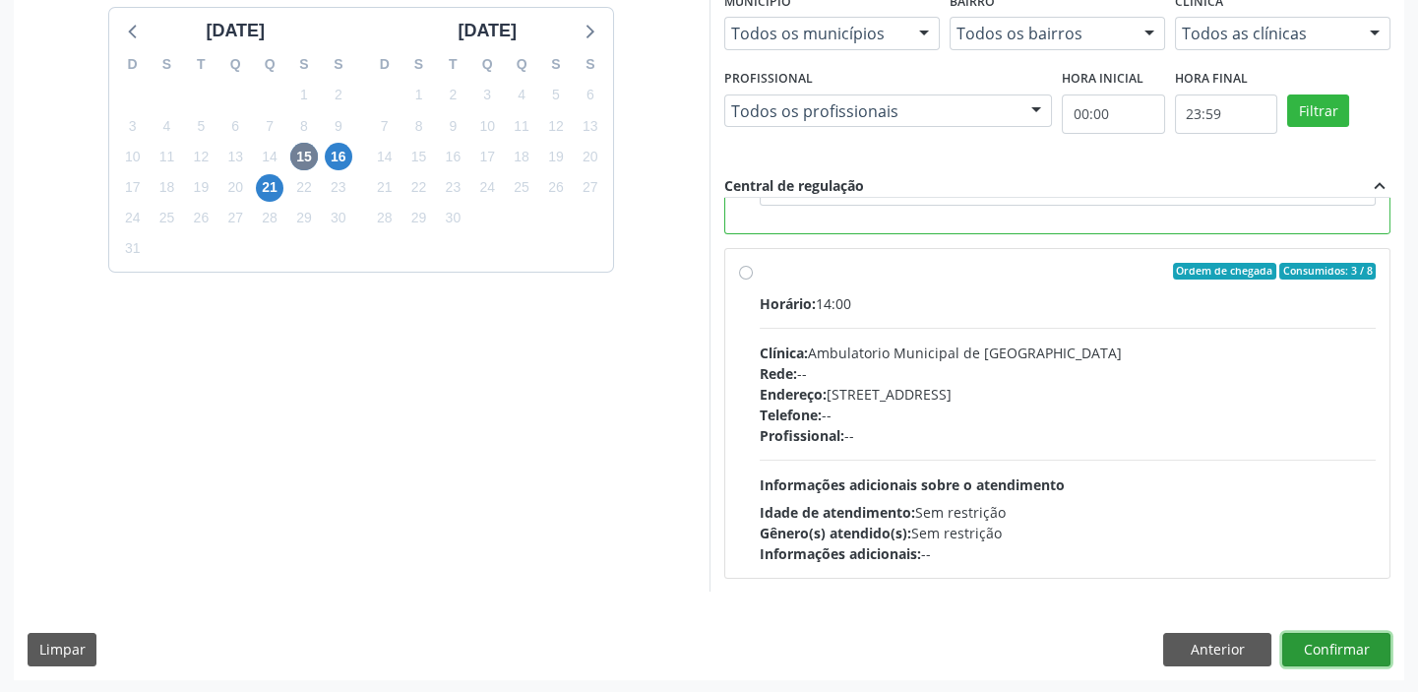
click at [1312, 653] on button "Confirmar" at bounding box center [1336, 649] width 108 height 33
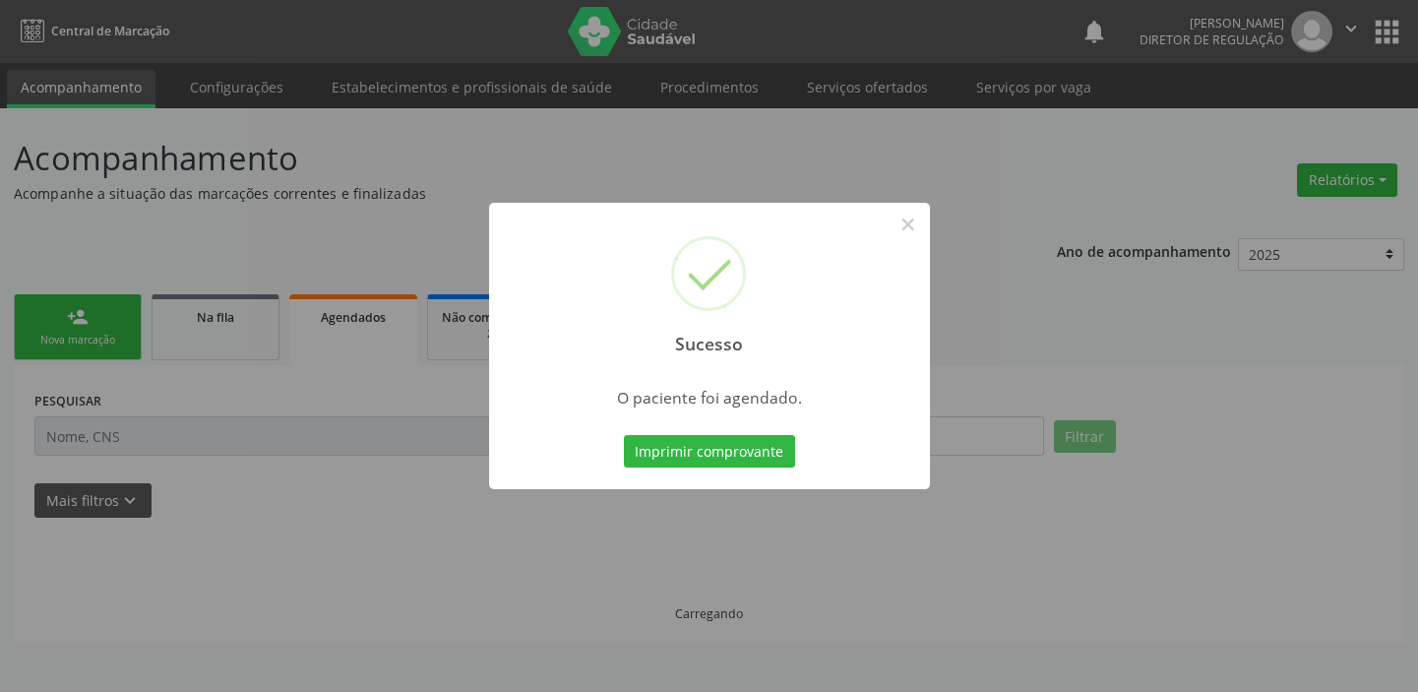
scroll to position [0, 0]
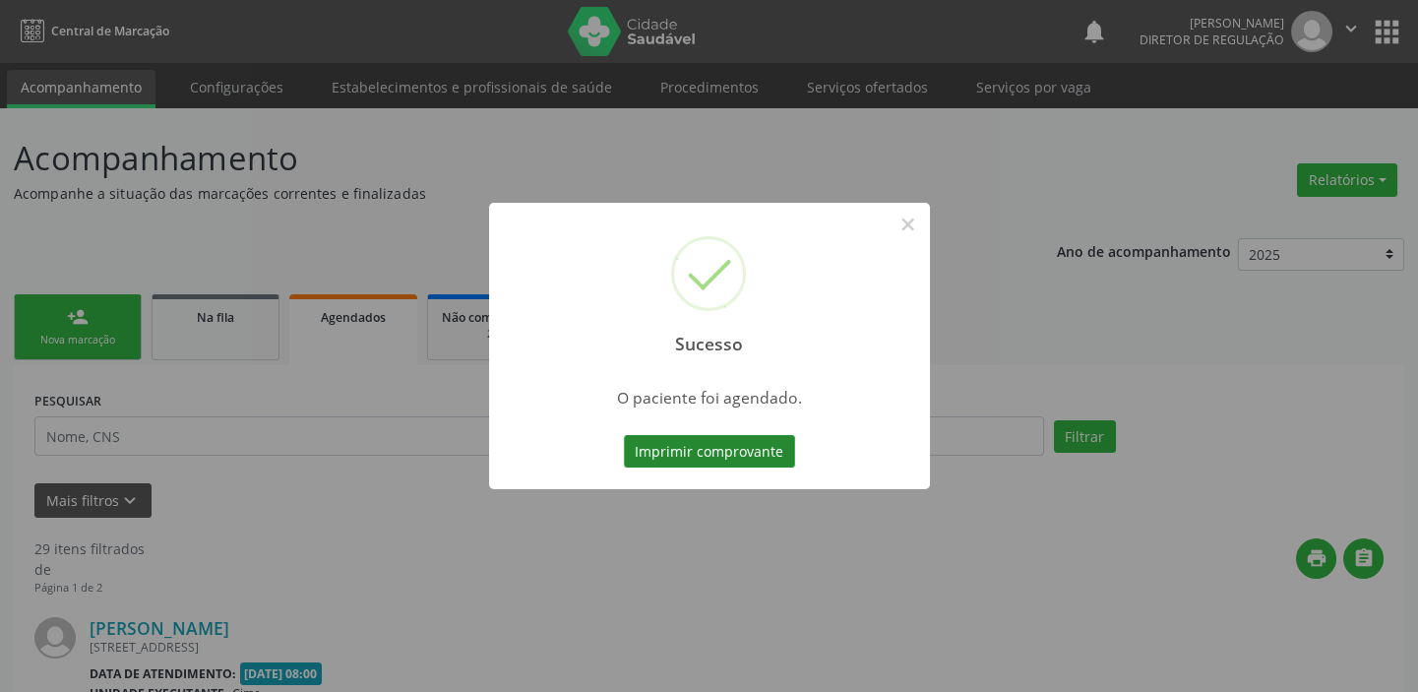
click at [744, 455] on button "Imprimir comprovante" at bounding box center [709, 451] width 171 height 33
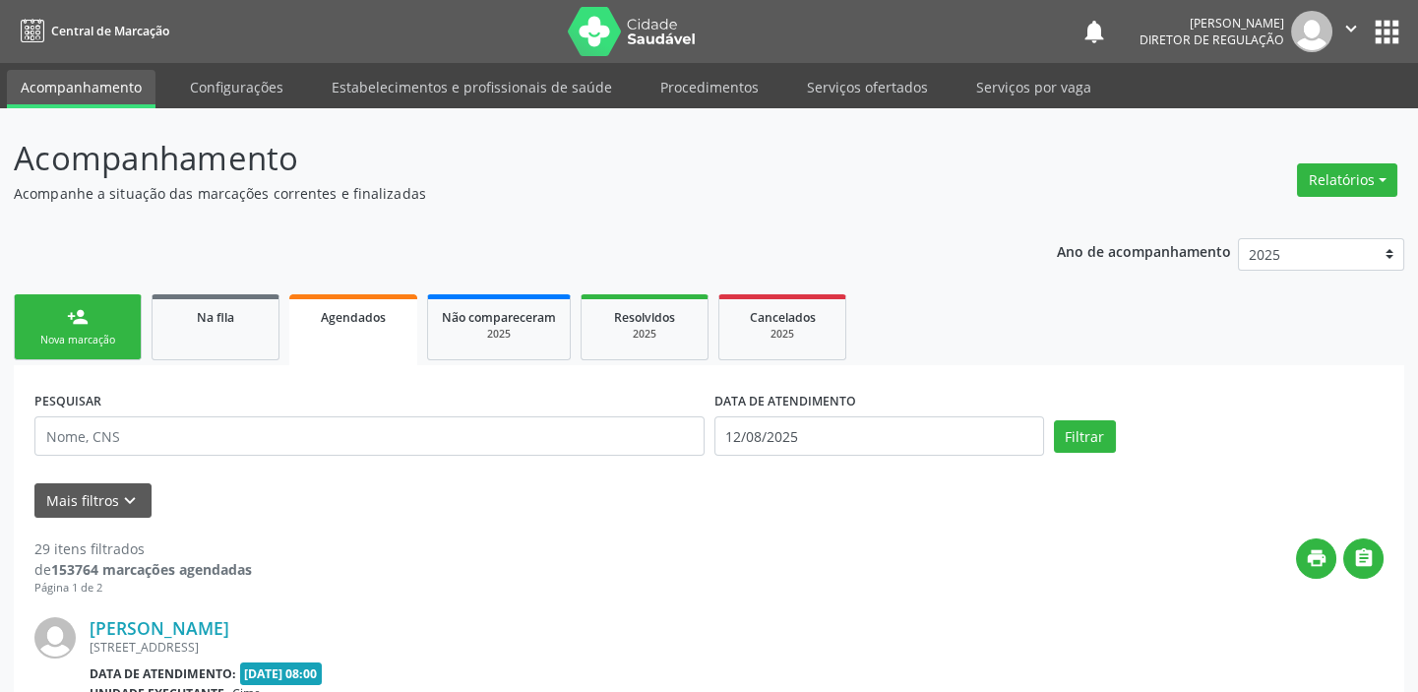
click at [92, 335] on div "Nova marcação" at bounding box center [78, 340] width 98 height 15
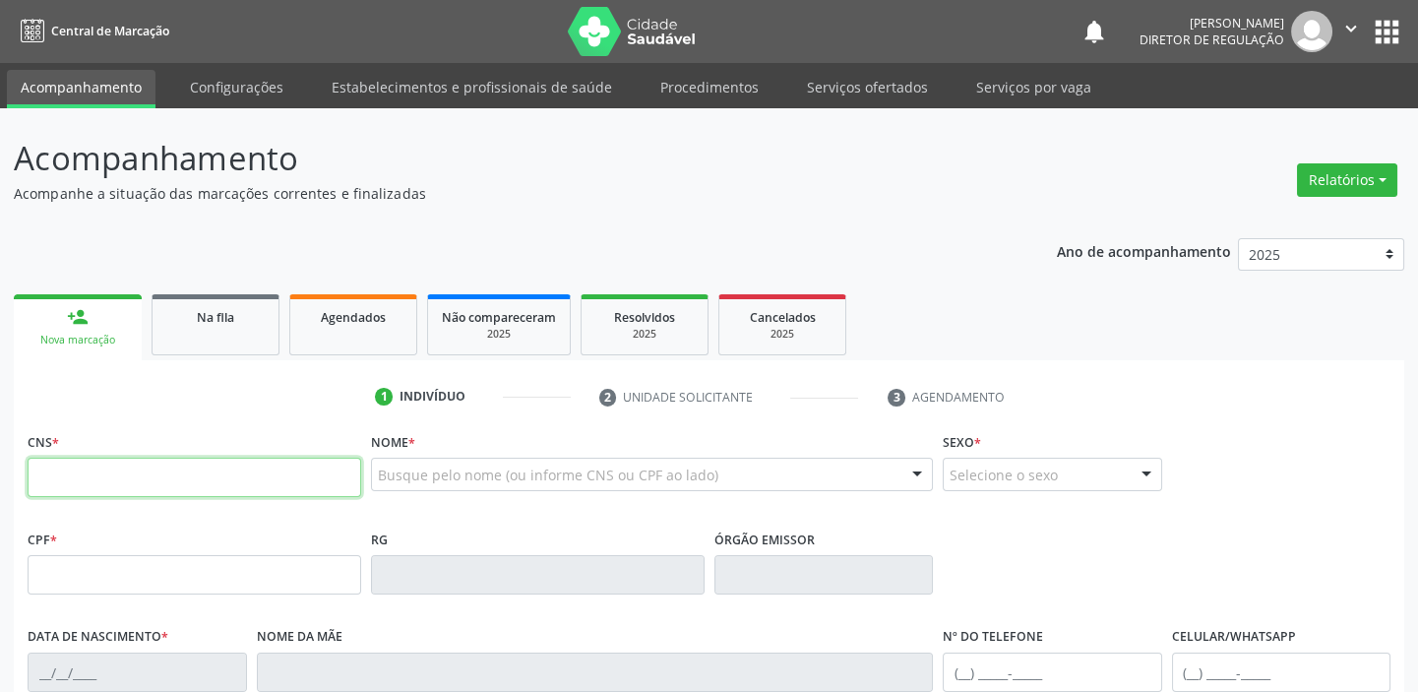
click at [168, 484] on input "text" at bounding box center [195, 477] width 334 height 39
type input "700 3029 6896 3734"
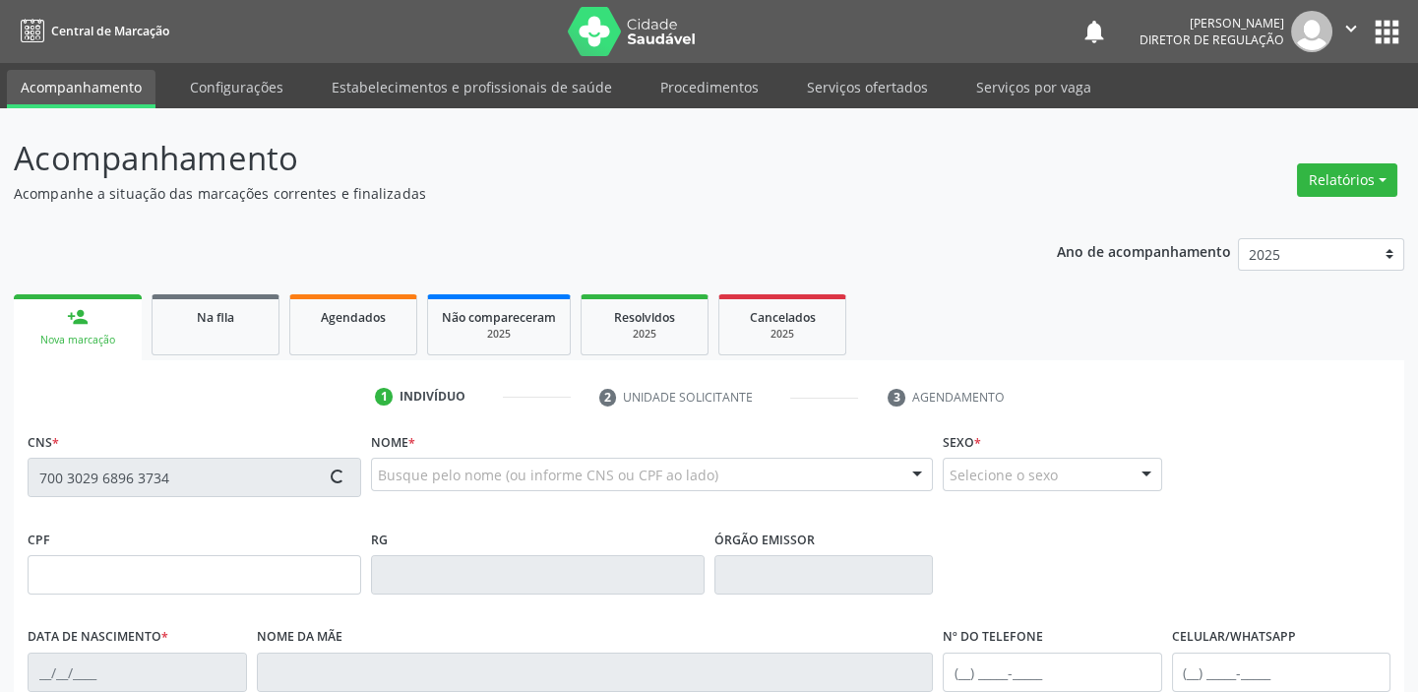
type input "[DATE]"
type input "[PERSON_NAME]"
type input "[PHONE_NUMBER]"
type input "S/N"
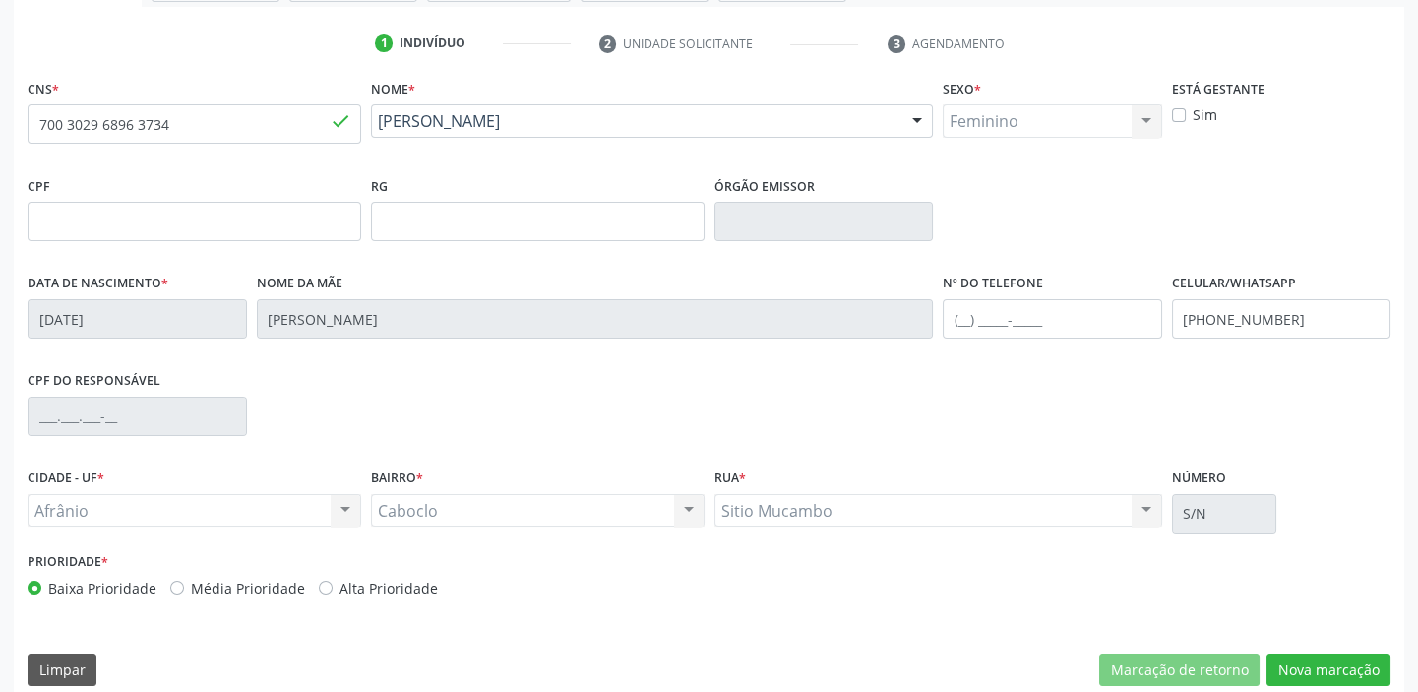
scroll to position [374, 0]
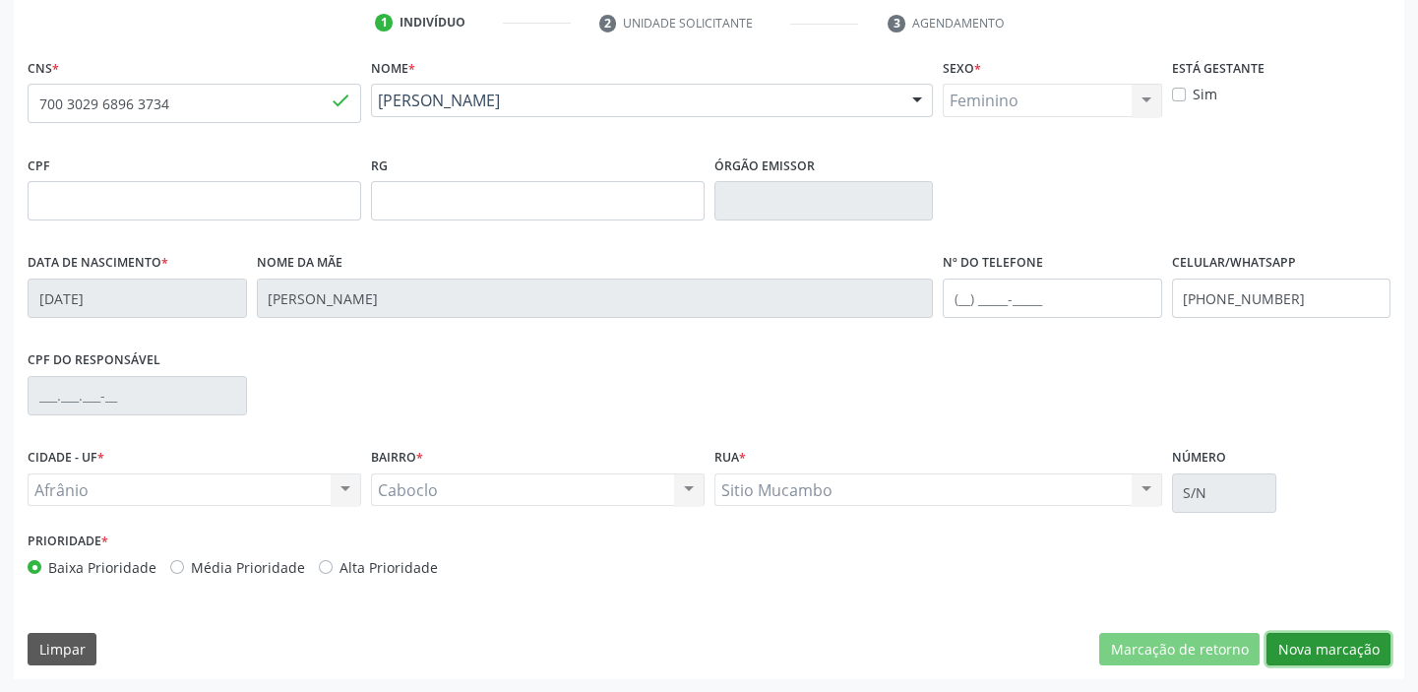
click at [1334, 648] on button "Nova marcação" at bounding box center [1328, 649] width 124 height 33
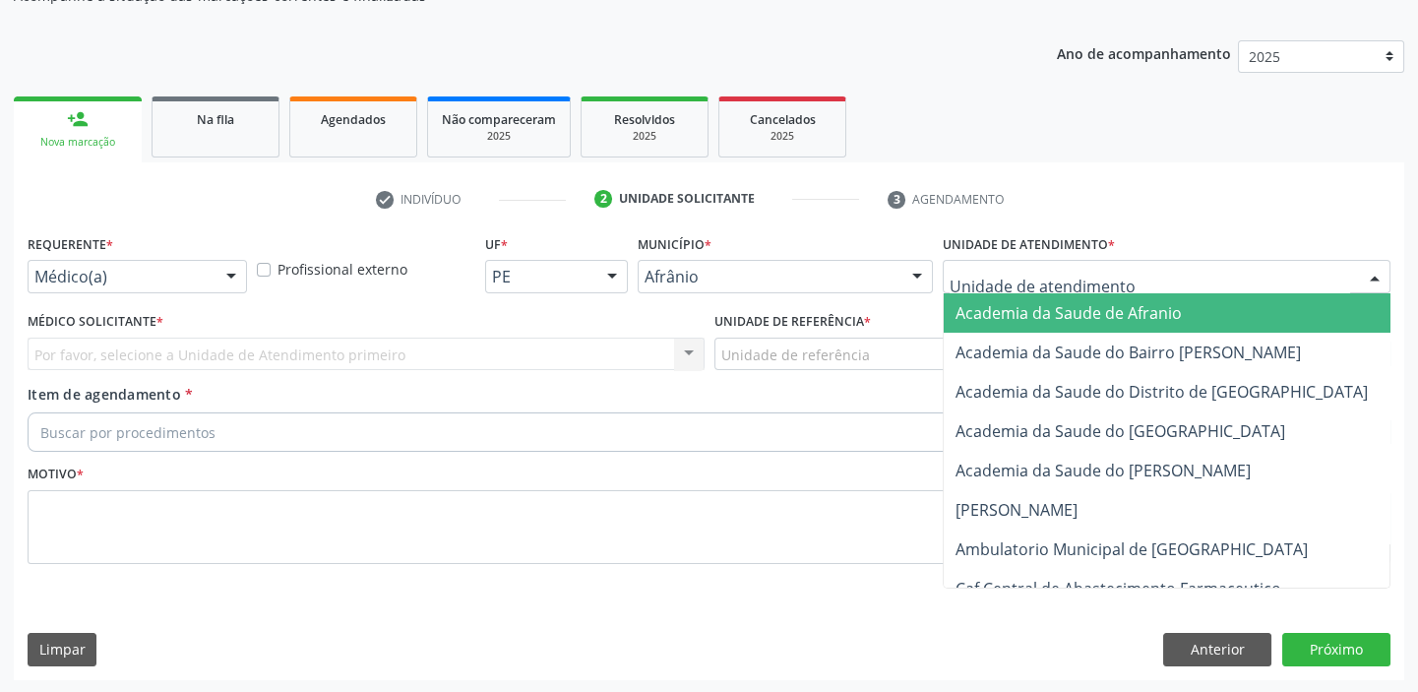
drag, startPoint x: 973, startPoint y: 276, endPoint x: 998, endPoint y: 417, distance: 142.8
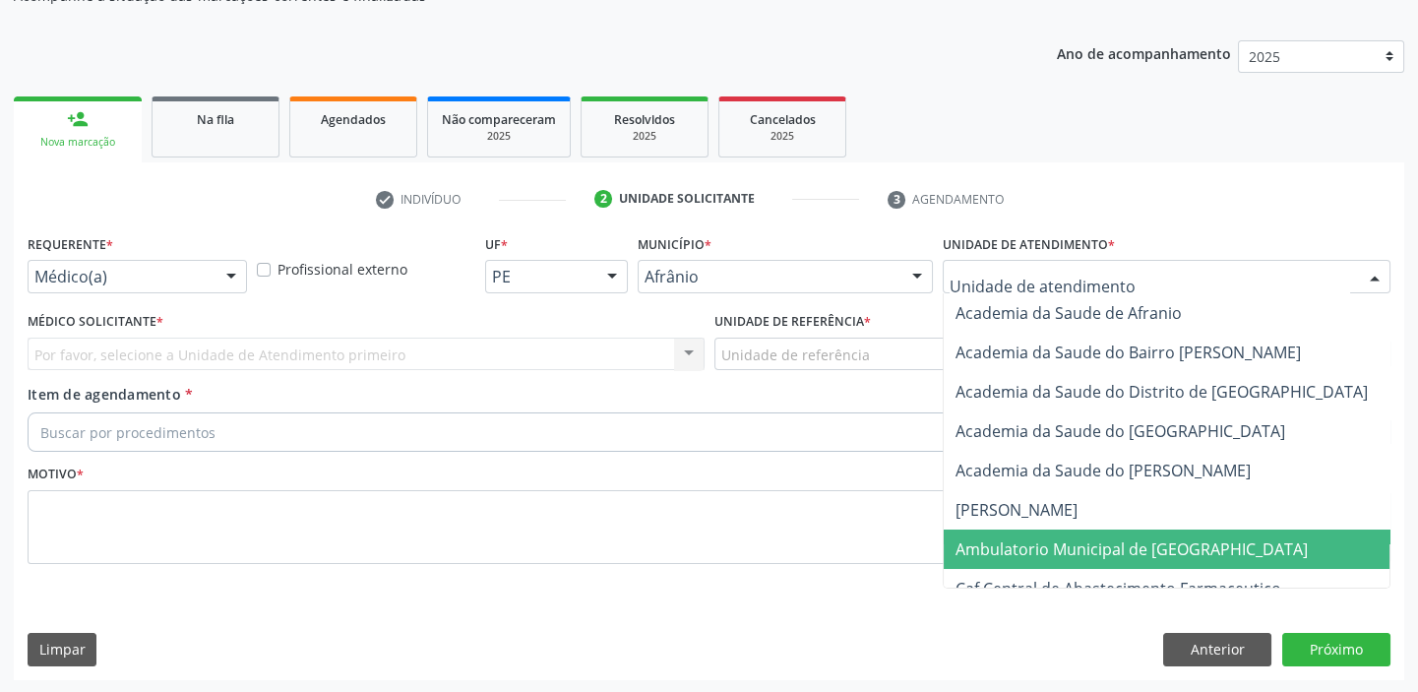
click at [1003, 544] on span "Ambulatorio Municipal de [GEOGRAPHIC_DATA]" at bounding box center [1131, 549] width 352 height 22
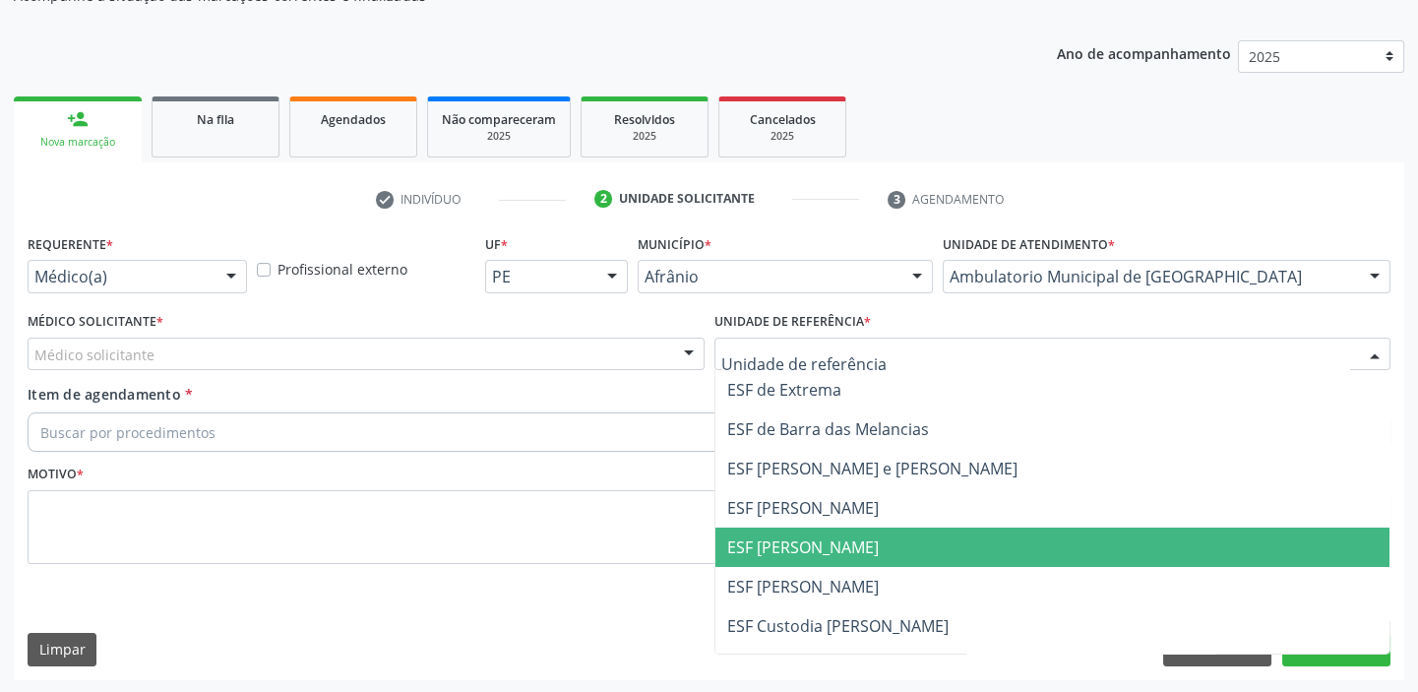
click at [771, 560] on span "ESF [PERSON_NAME]" at bounding box center [1052, 546] width 675 height 39
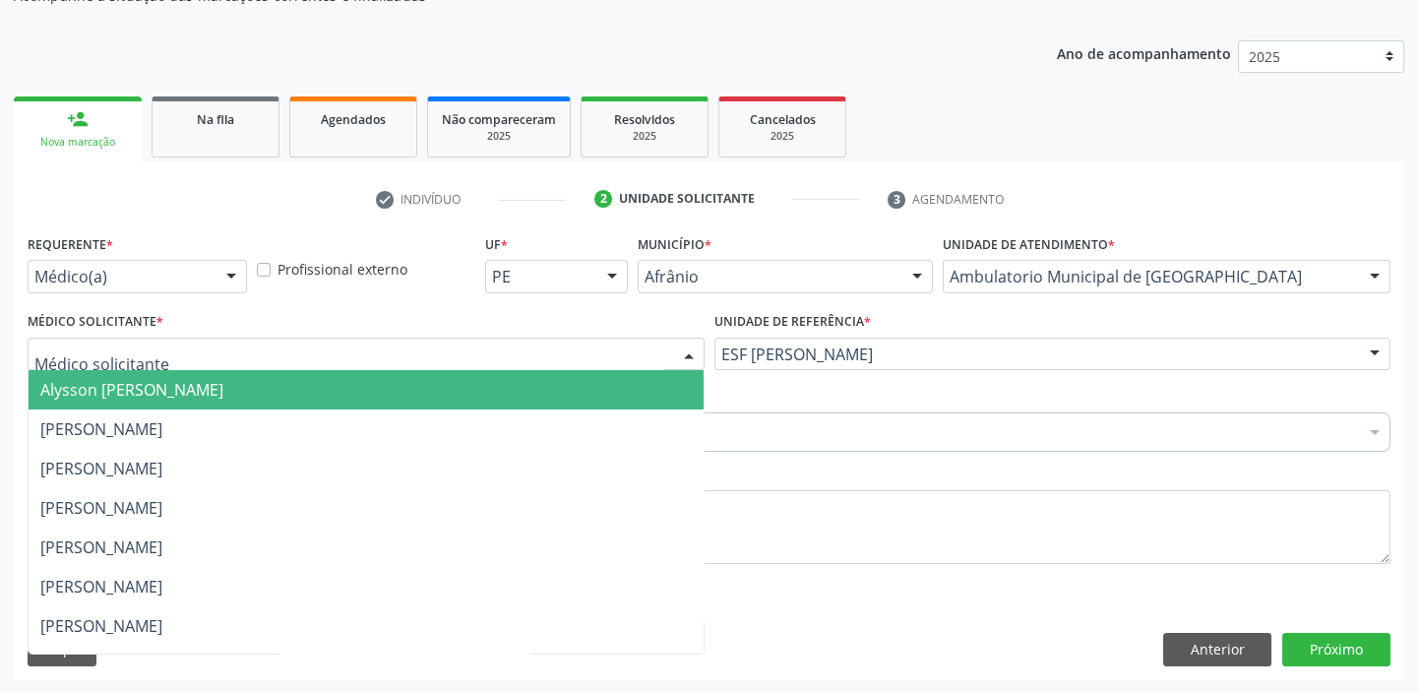
drag, startPoint x: 138, startPoint y: 359, endPoint x: 128, endPoint y: 378, distance: 21.1
click at [128, 379] on span "Alysson [PERSON_NAME]" at bounding box center [131, 390] width 183 height 22
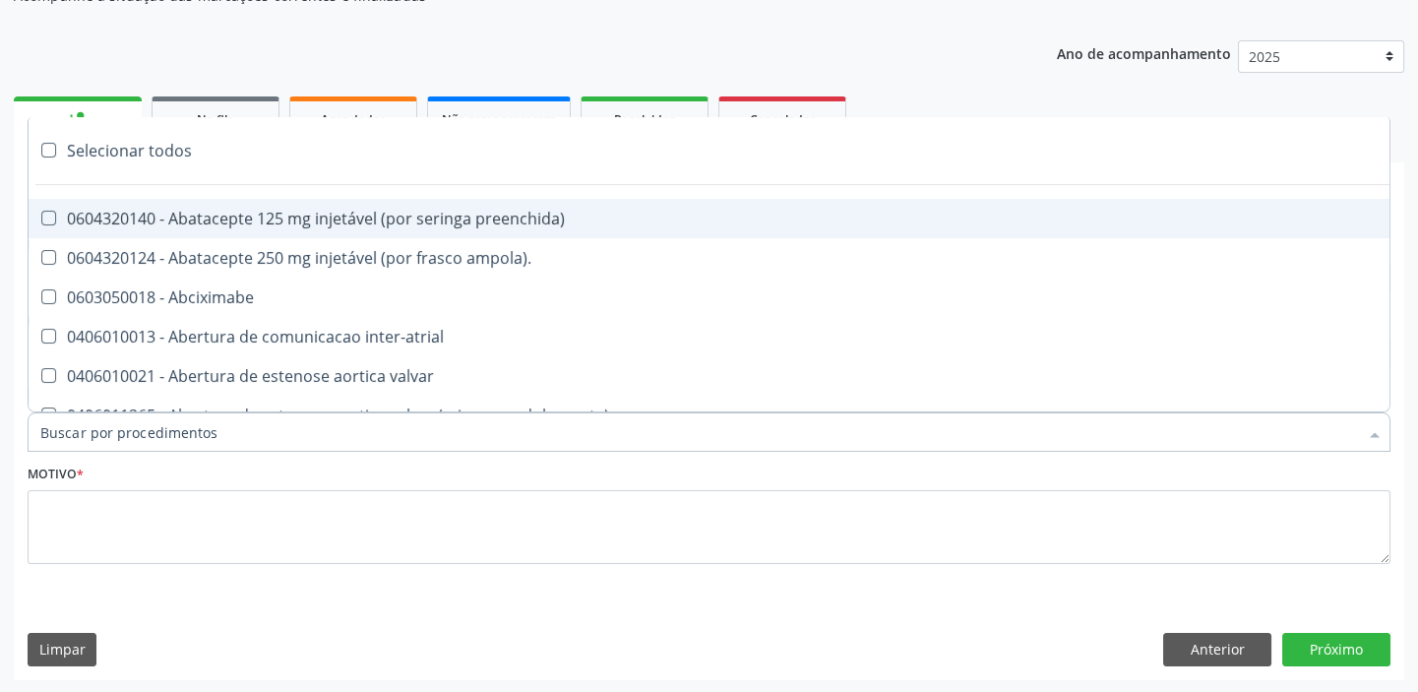
paste input "ecocard"
type input "ecocard"
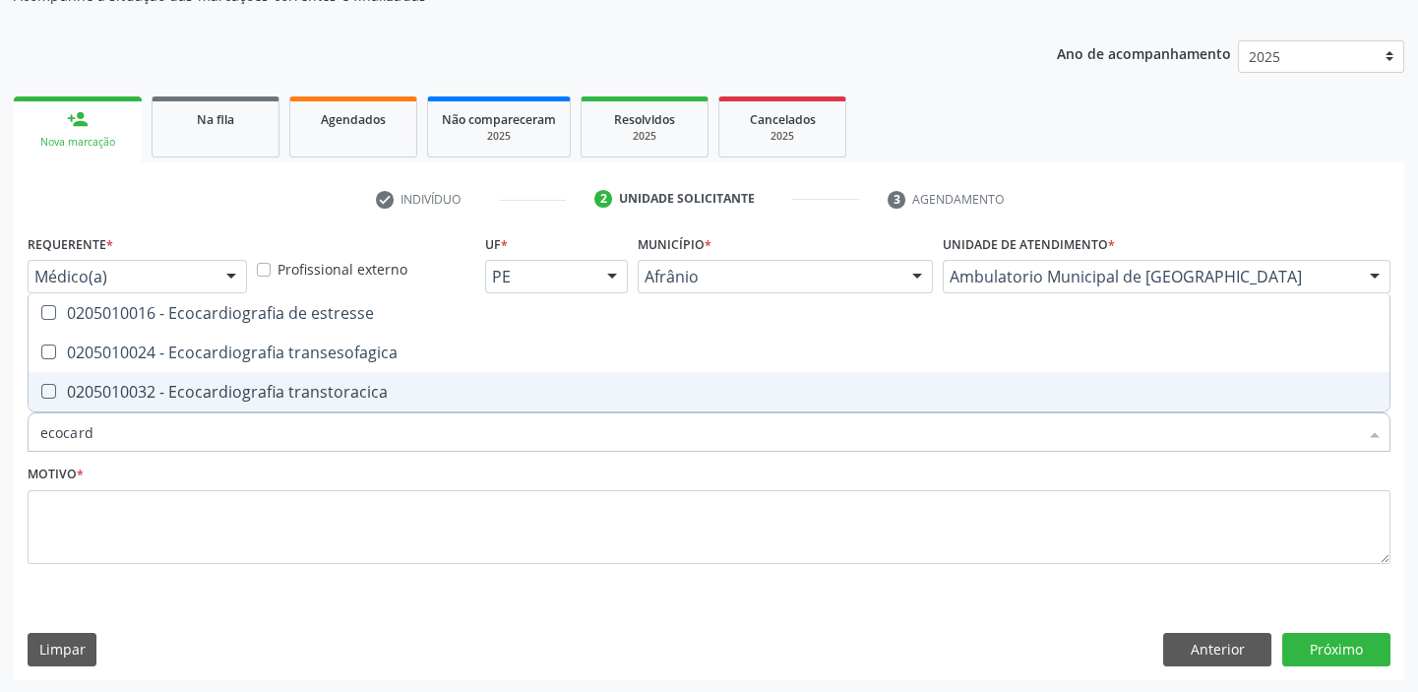
click at [157, 385] on div "0205010032 - Ecocardiografia transtoracica" at bounding box center [708, 392] width 1337 height 16
checkbox transtoracica "true"
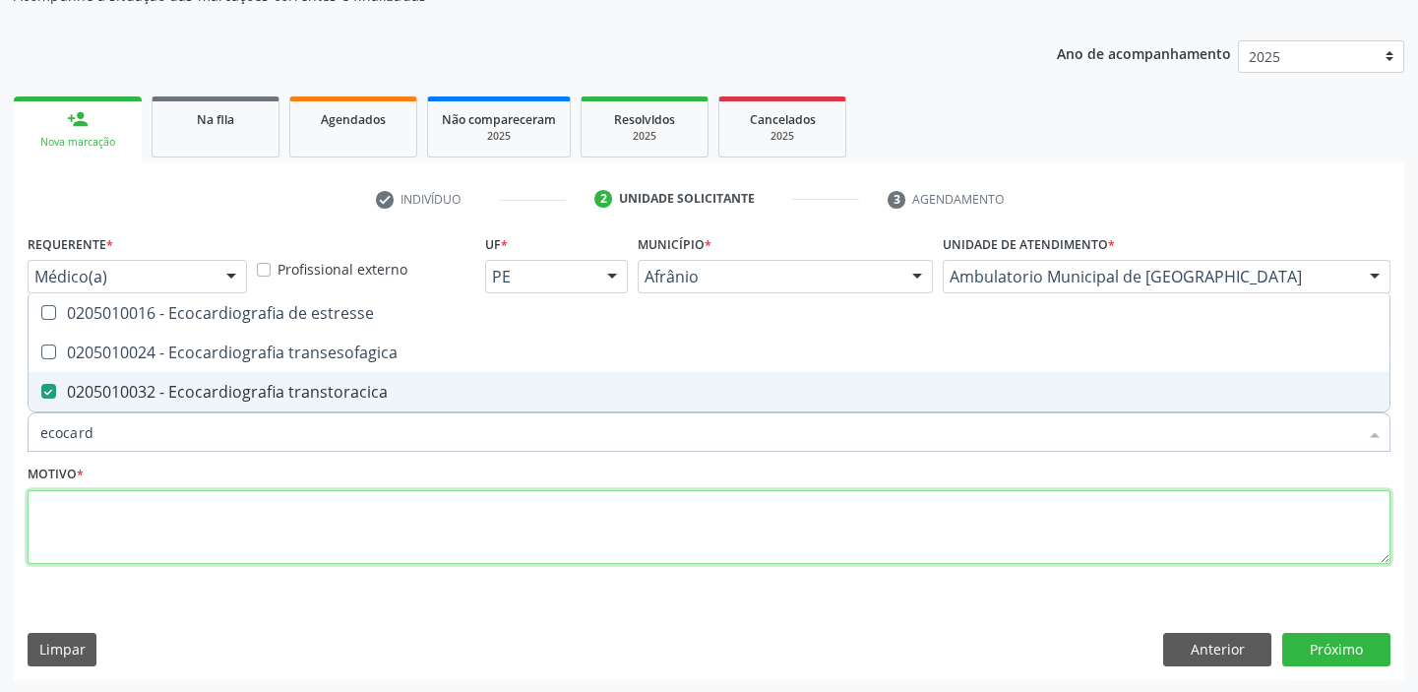
click at [87, 530] on textarea at bounding box center [709, 527] width 1363 height 75
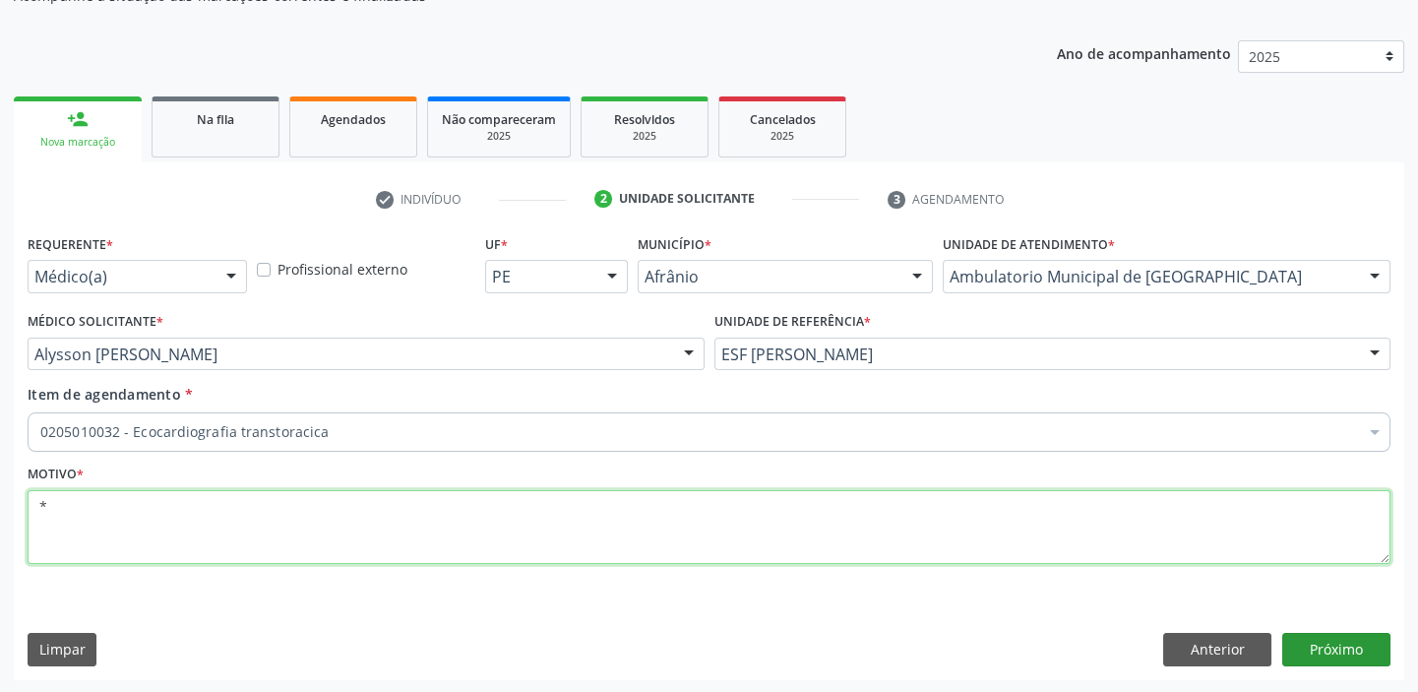
type textarea "*"
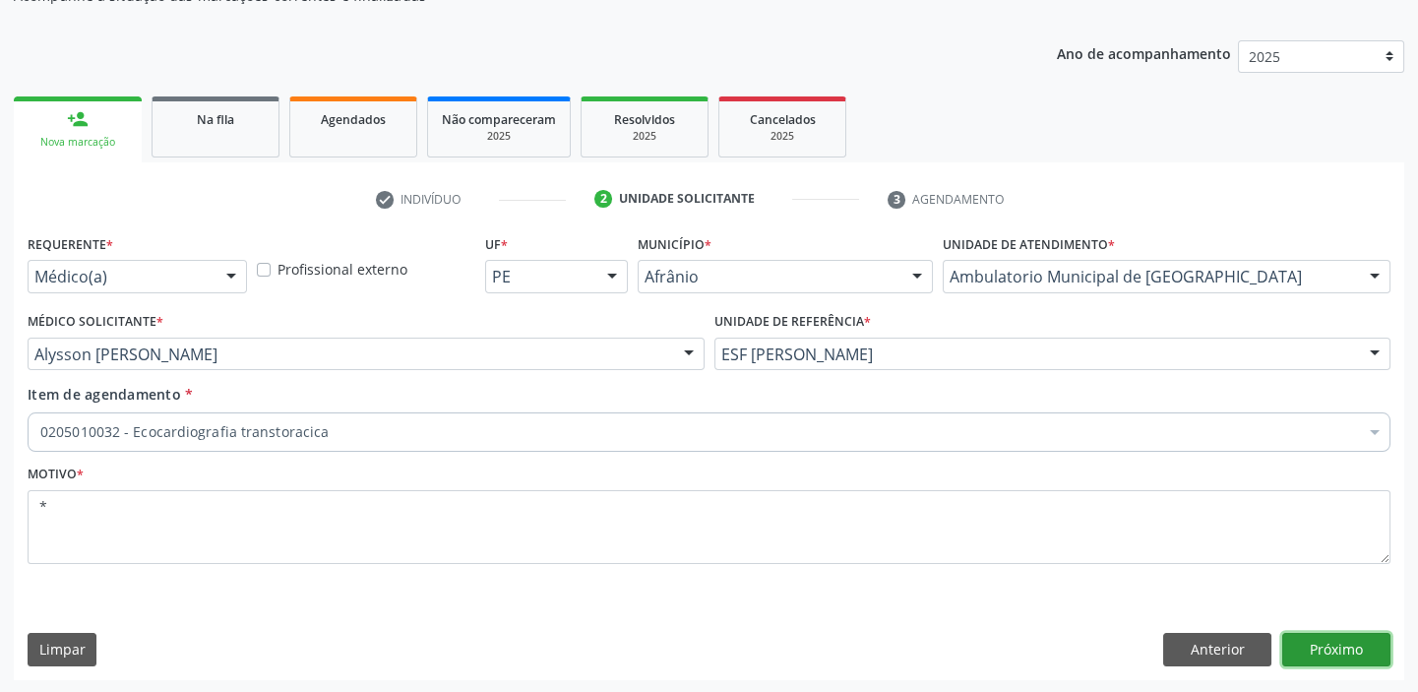
click at [1353, 649] on button "Próximo" at bounding box center [1336, 649] width 108 height 33
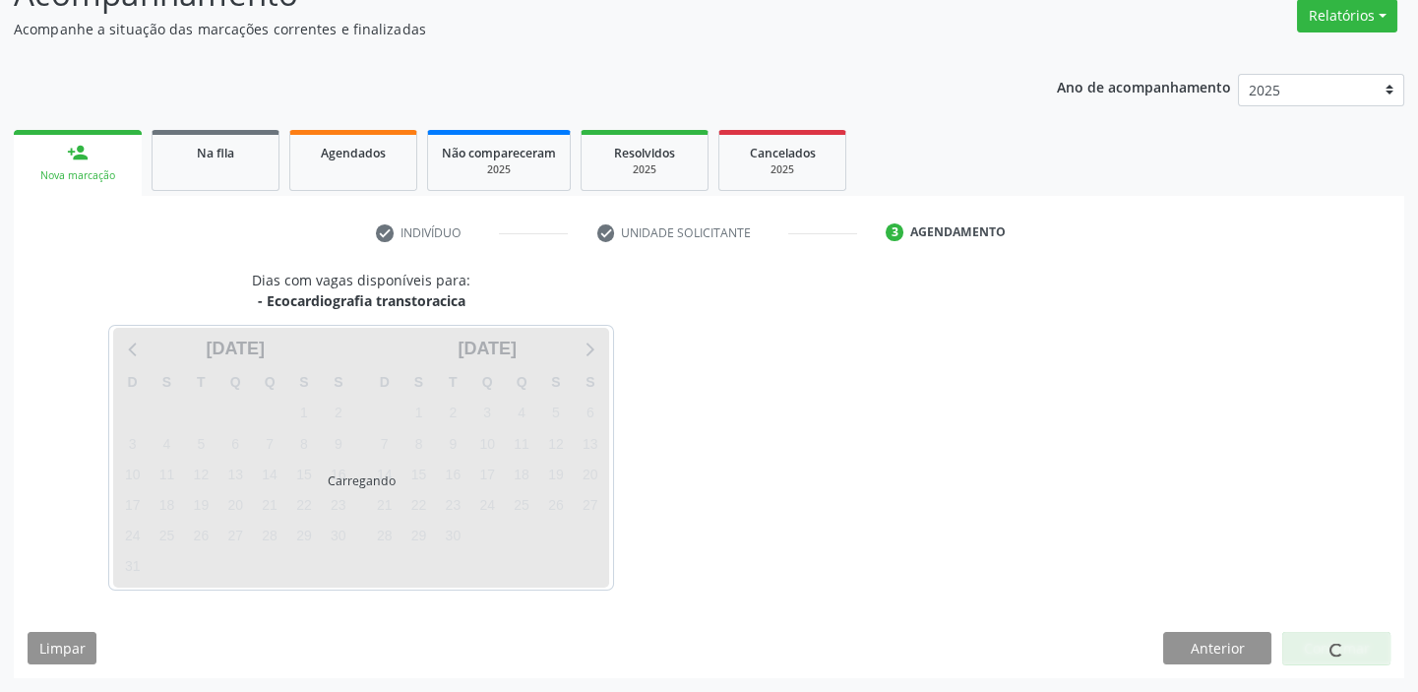
scroll to position [163, 0]
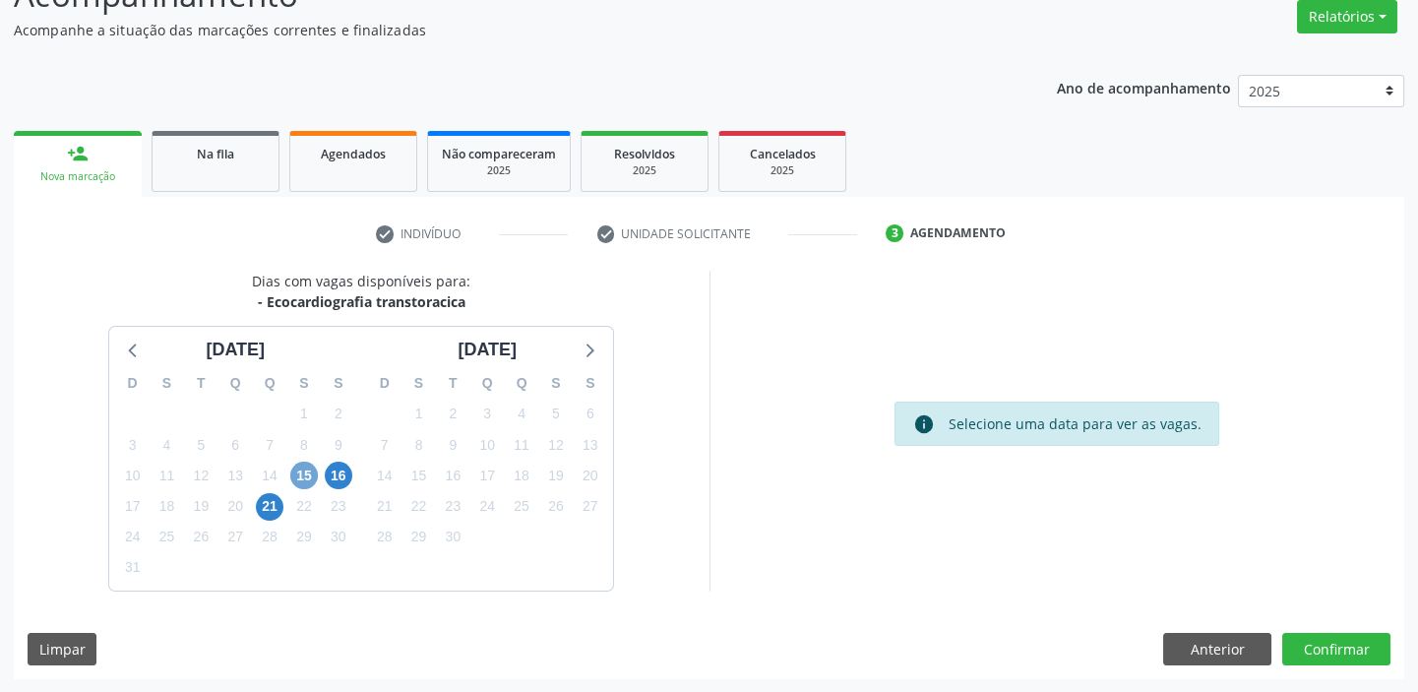
click at [315, 468] on span "15" at bounding box center [304, 475] width 28 height 28
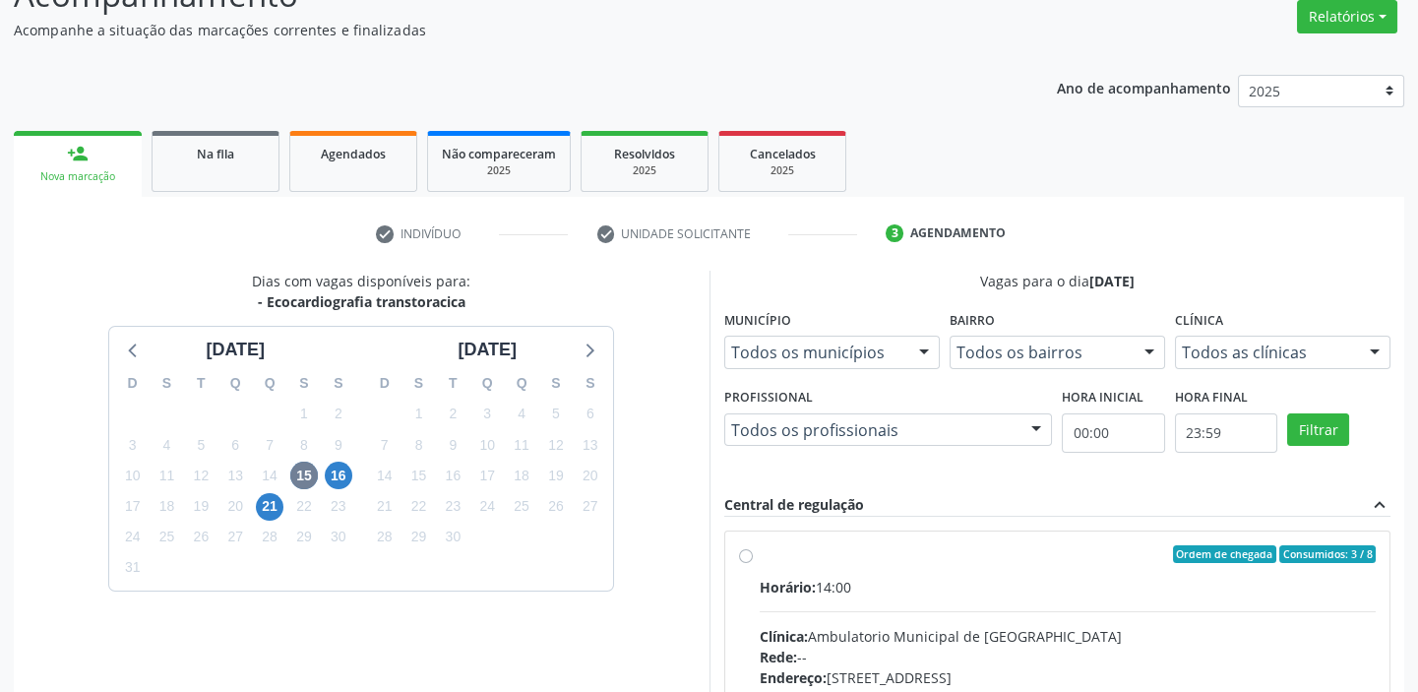
click at [753, 563] on input "Ordem de chegada Consumidos: 3 / 8 Horário: 14:00 Clínica: Ambulatorio Municipa…" at bounding box center [746, 554] width 14 height 18
radio input "true"
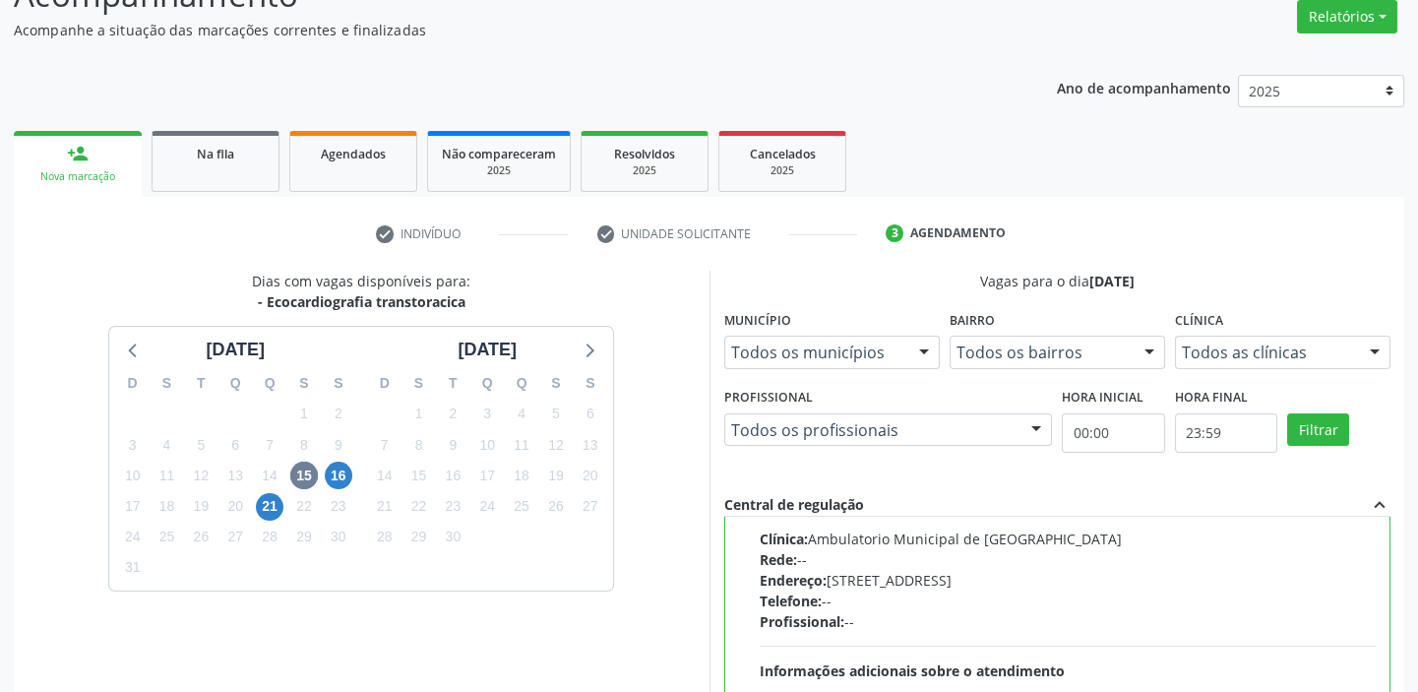
scroll to position [432, 0]
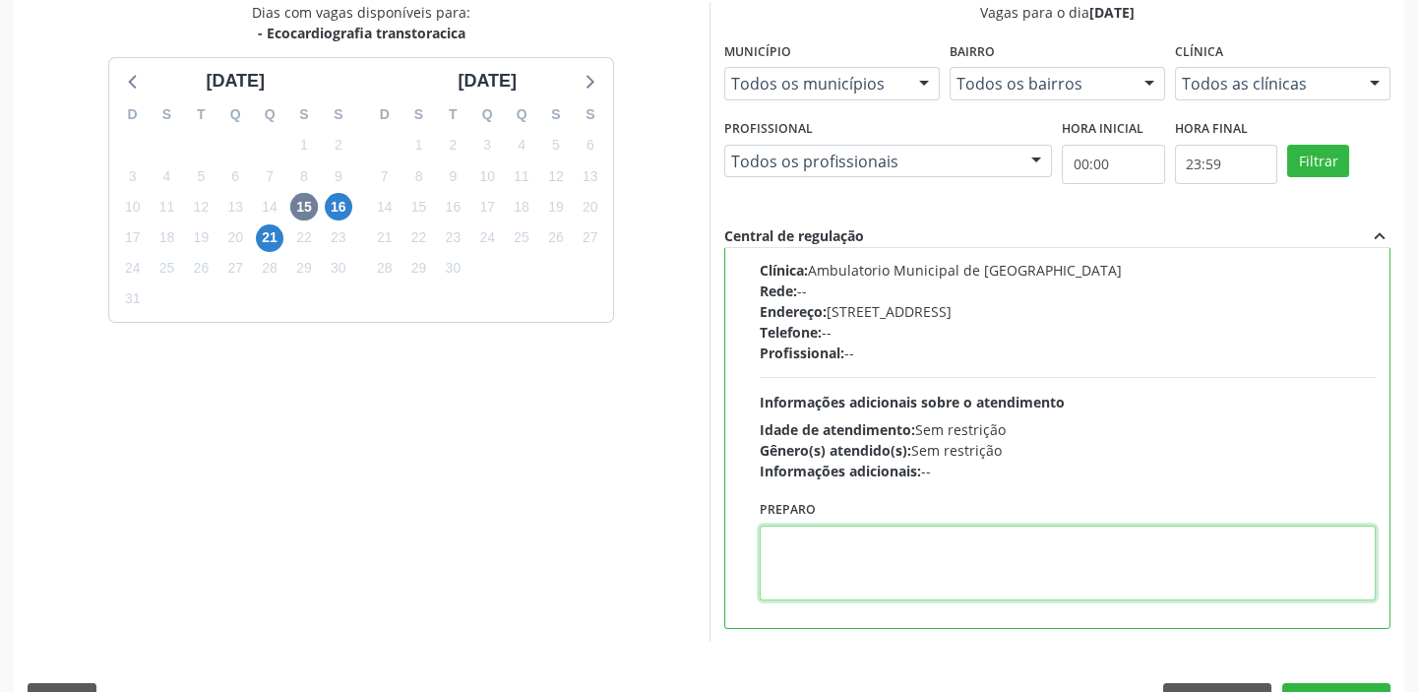
click at [880, 544] on textarea at bounding box center [1068, 562] width 617 height 75
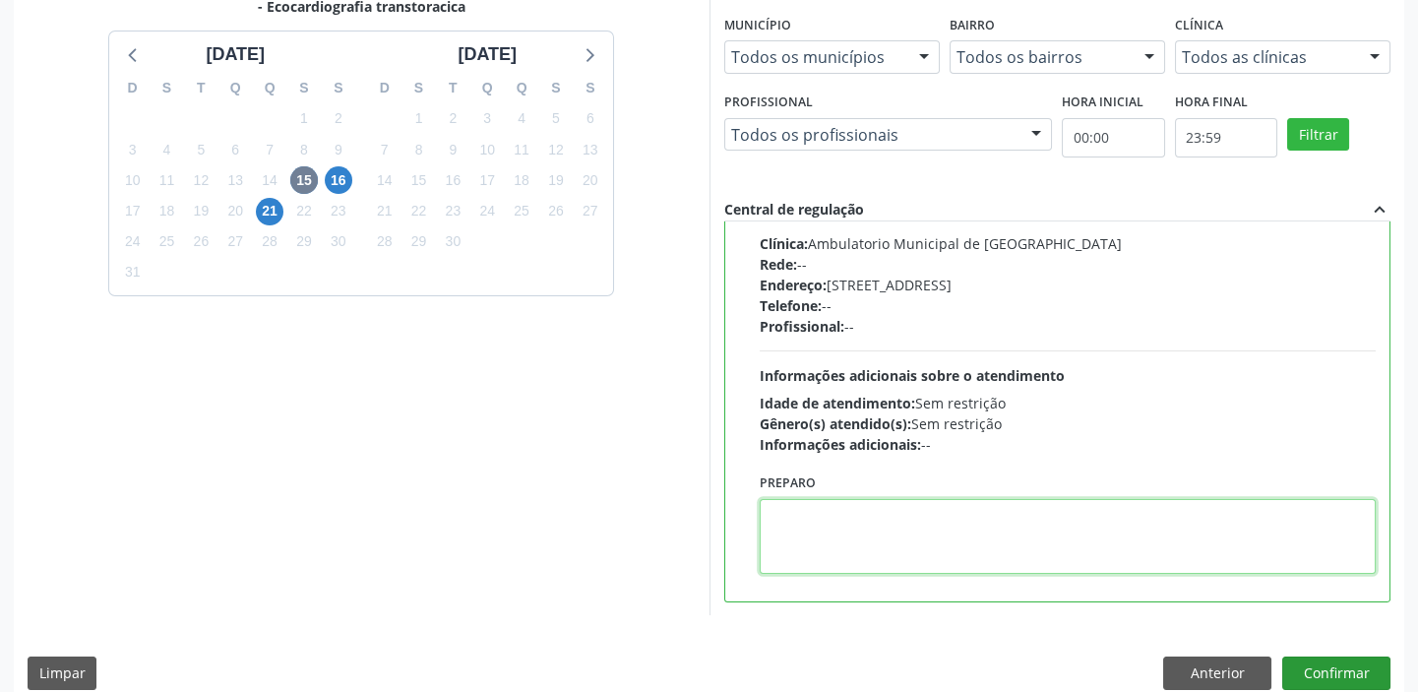
scroll to position [482, 0]
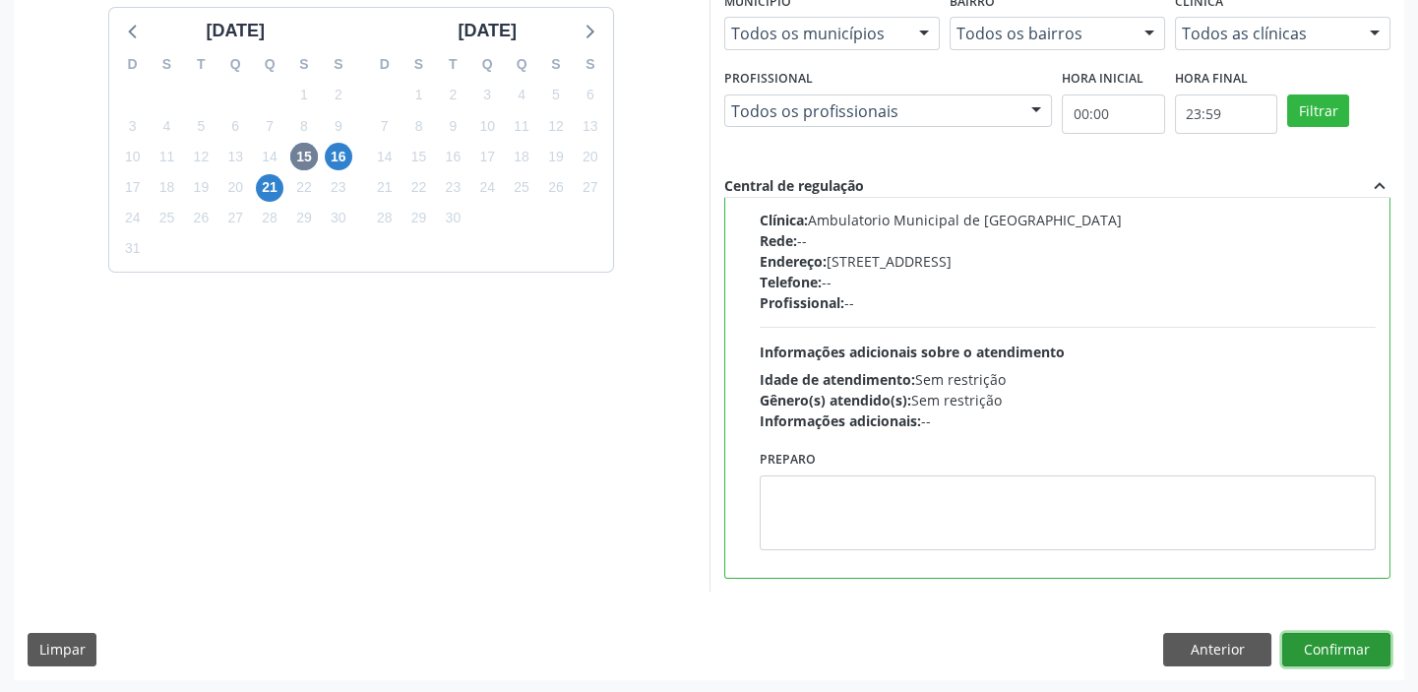
click at [1312, 649] on button "Confirmar" at bounding box center [1336, 649] width 108 height 33
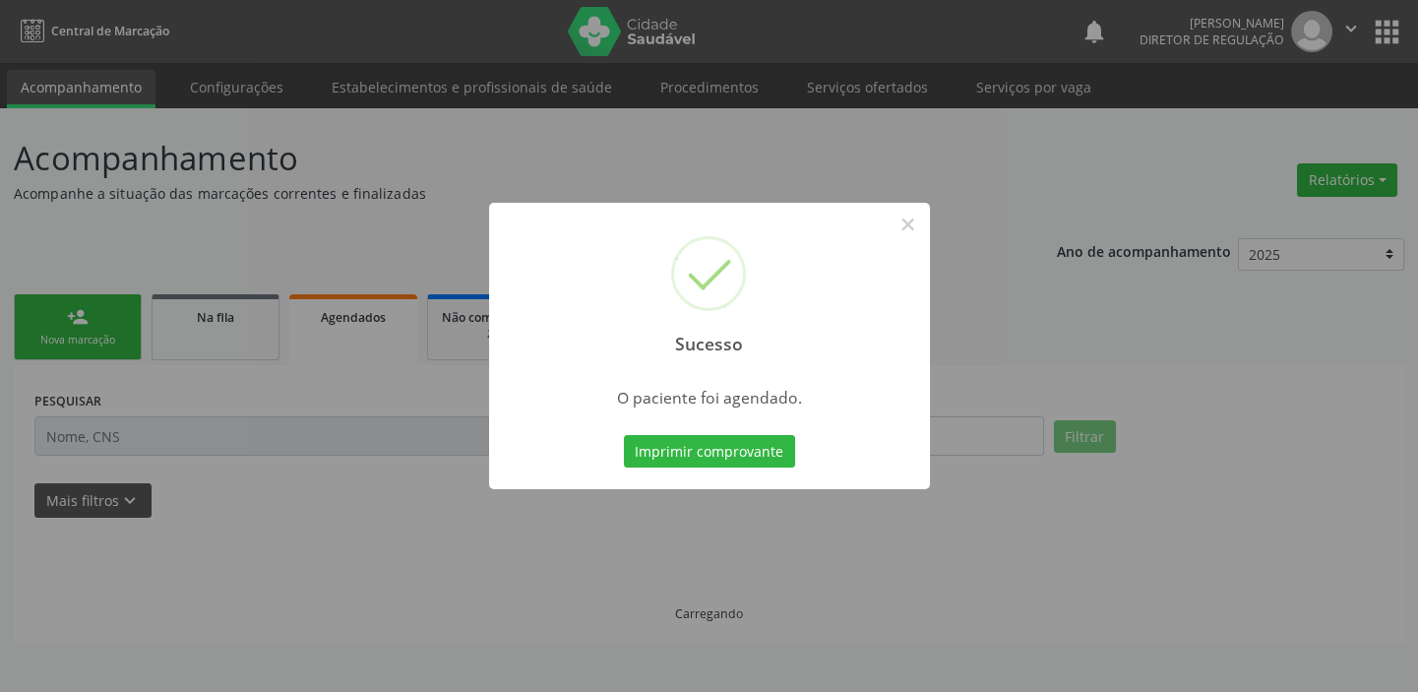
scroll to position [0, 0]
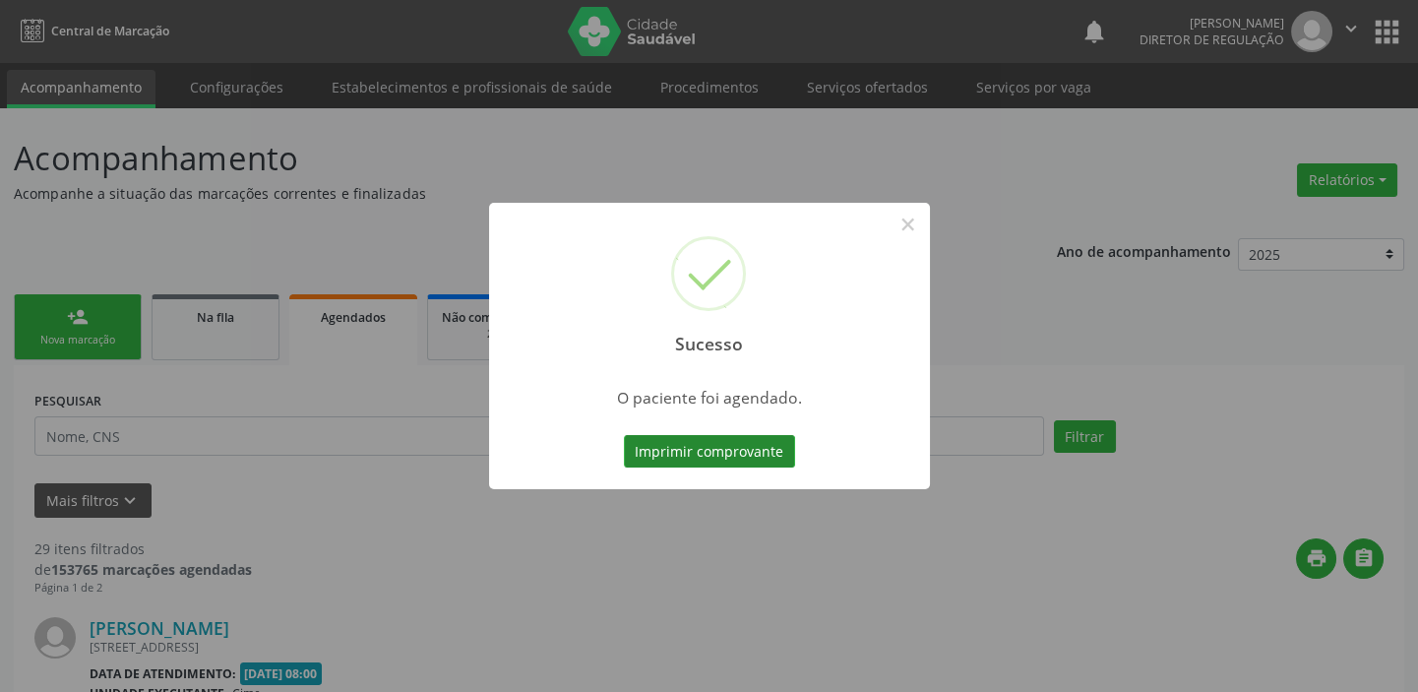
click at [675, 452] on button "Imprimir comprovante" at bounding box center [709, 451] width 171 height 33
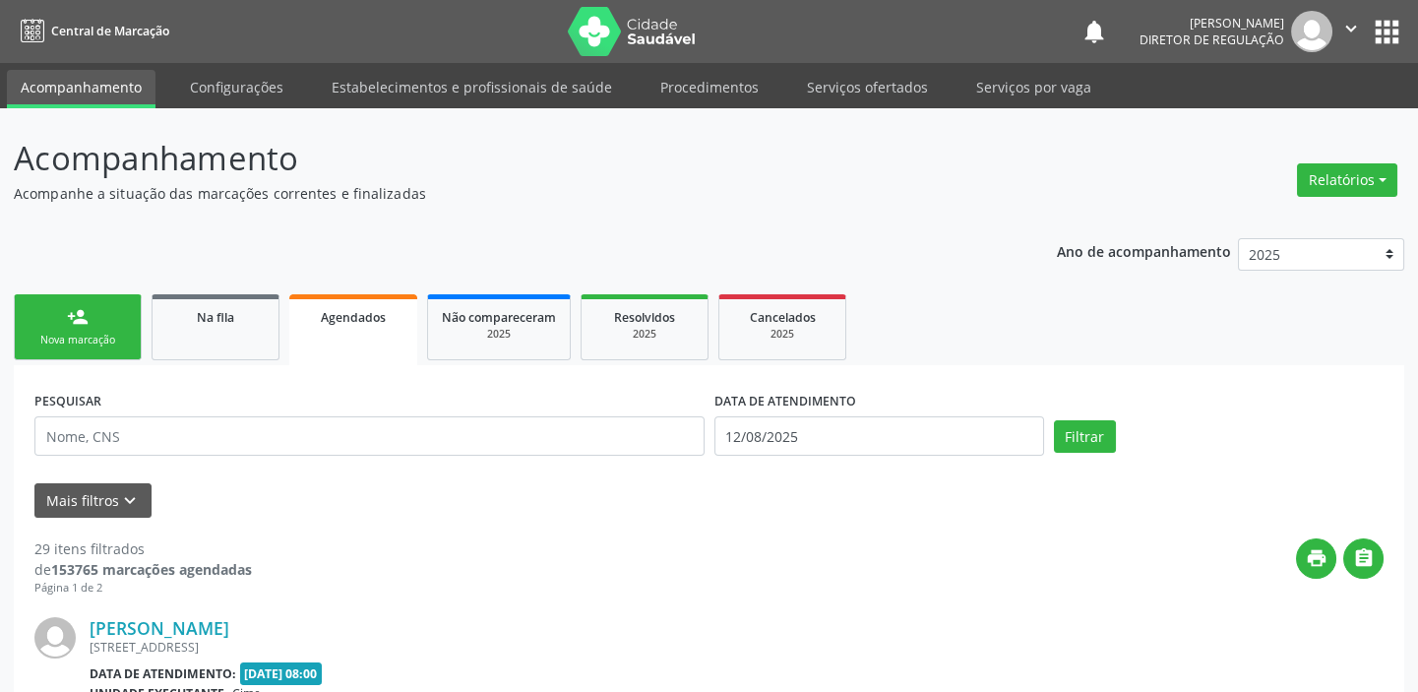
click at [86, 323] on div "person_add" at bounding box center [78, 317] width 22 height 22
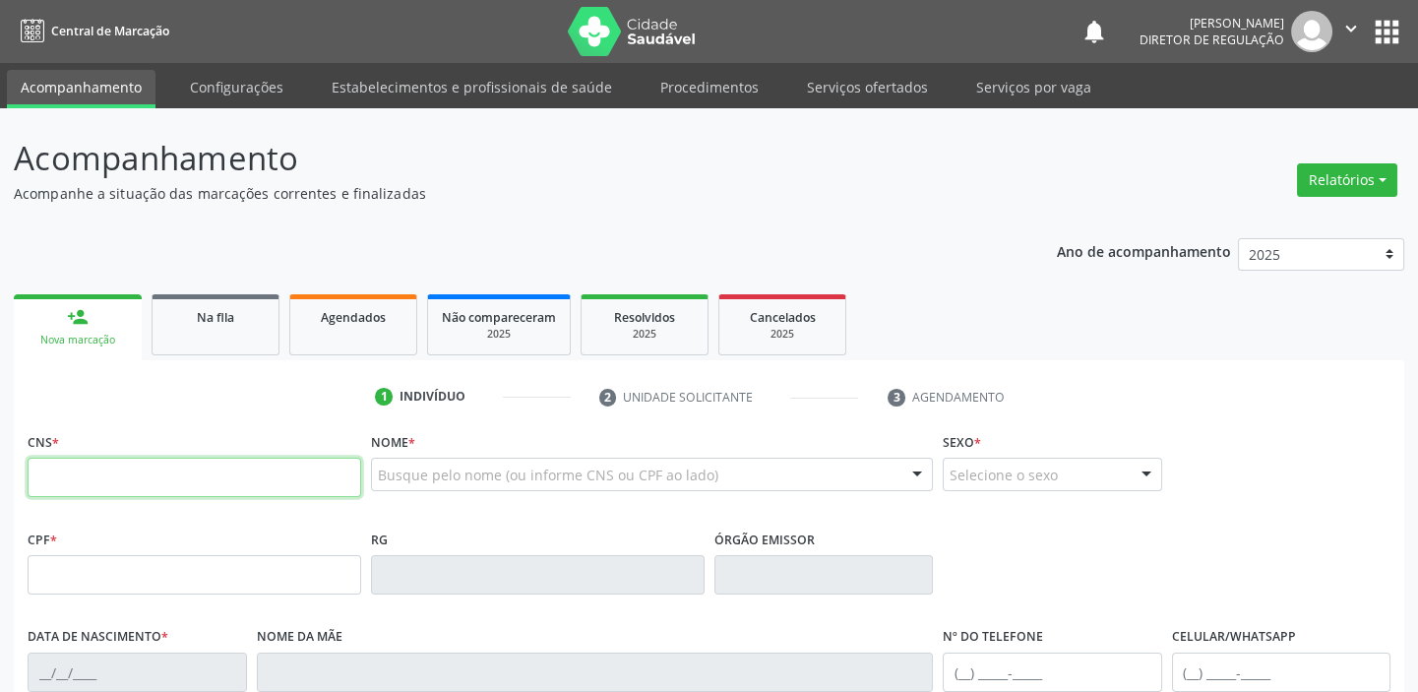
click at [133, 465] on input "text" at bounding box center [195, 477] width 334 height 39
type input "700 0070 4517 6400"
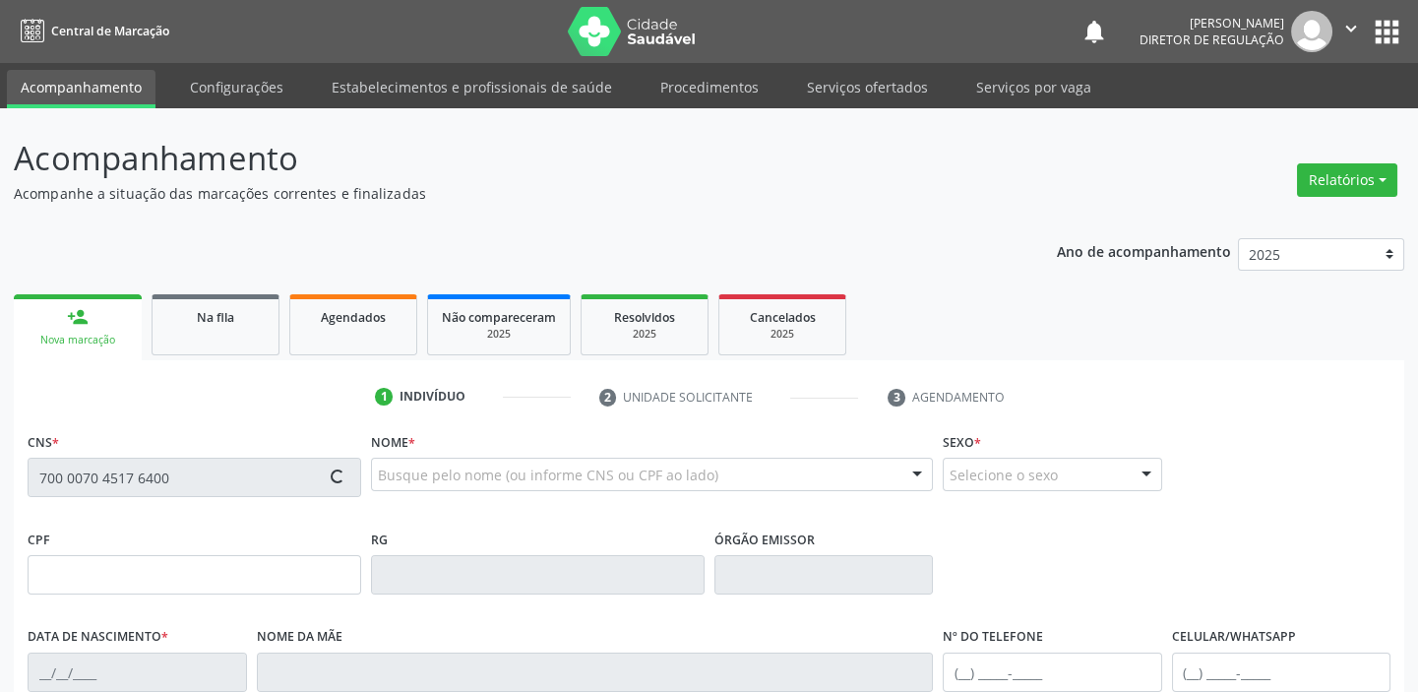
type input "301.632.184-04"
type input "10/11/1941"
type input "Maria Ribeiro Rodrigues"
type input "(87) 99903-6396"
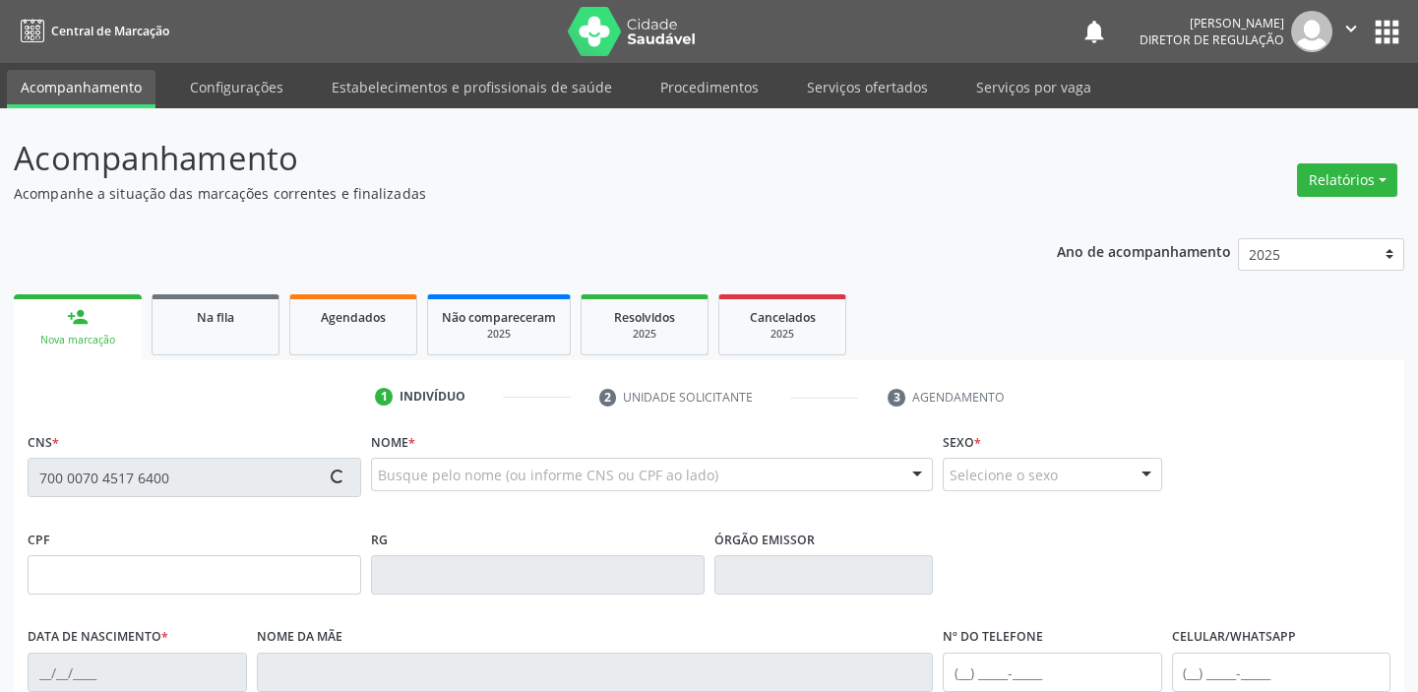
type input "S/N"
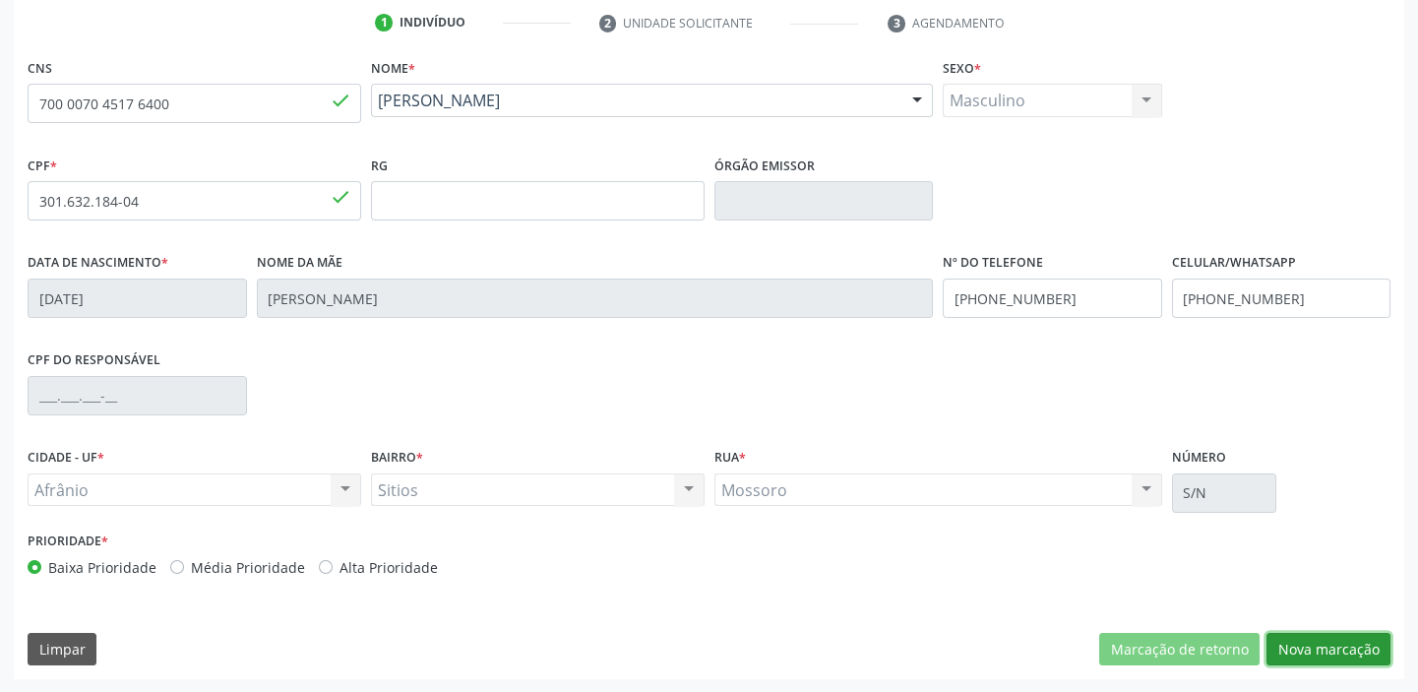
click at [1305, 642] on button "Nova marcação" at bounding box center [1328, 649] width 124 height 33
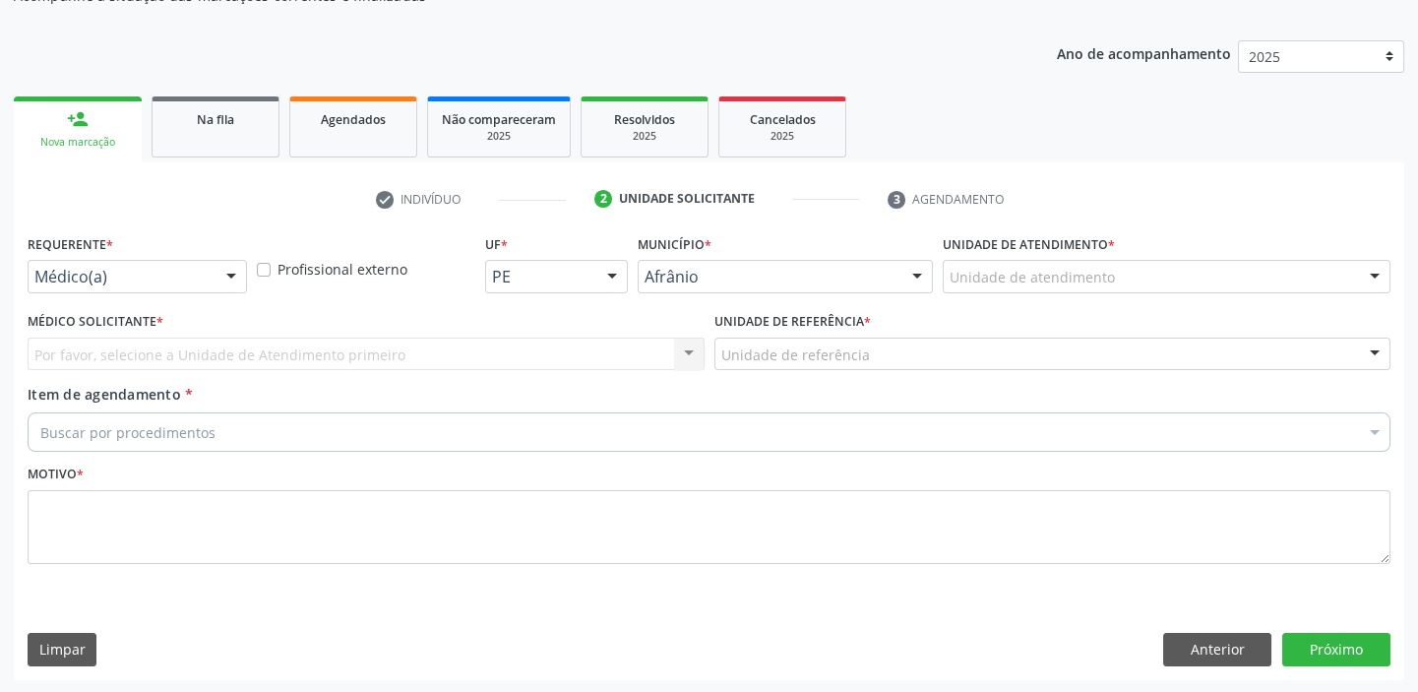
click at [944, 261] on div "Unidade de atendimento" at bounding box center [1167, 276] width 448 height 33
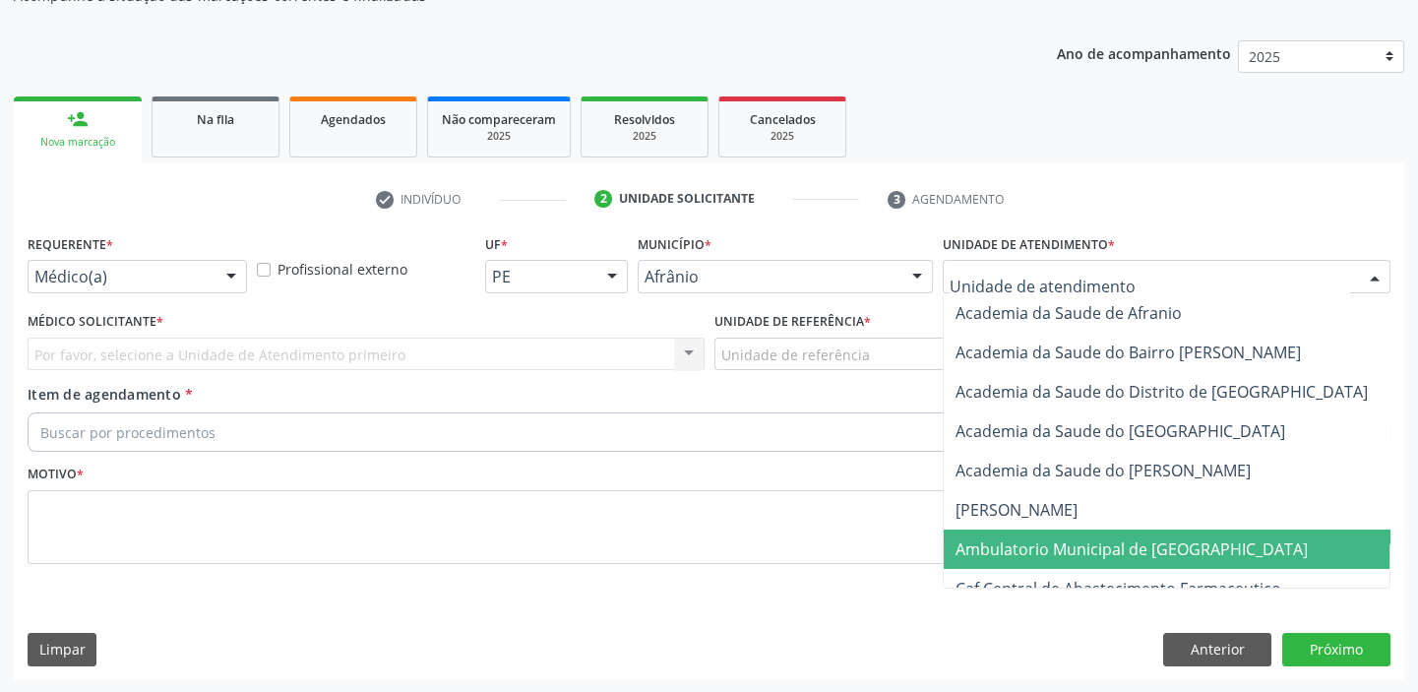
drag, startPoint x: 1013, startPoint y: 553, endPoint x: 919, endPoint y: 459, distance: 132.9
click at [1012, 554] on span "Ambulatorio Municipal de [GEOGRAPHIC_DATA]" at bounding box center [1131, 549] width 352 height 22
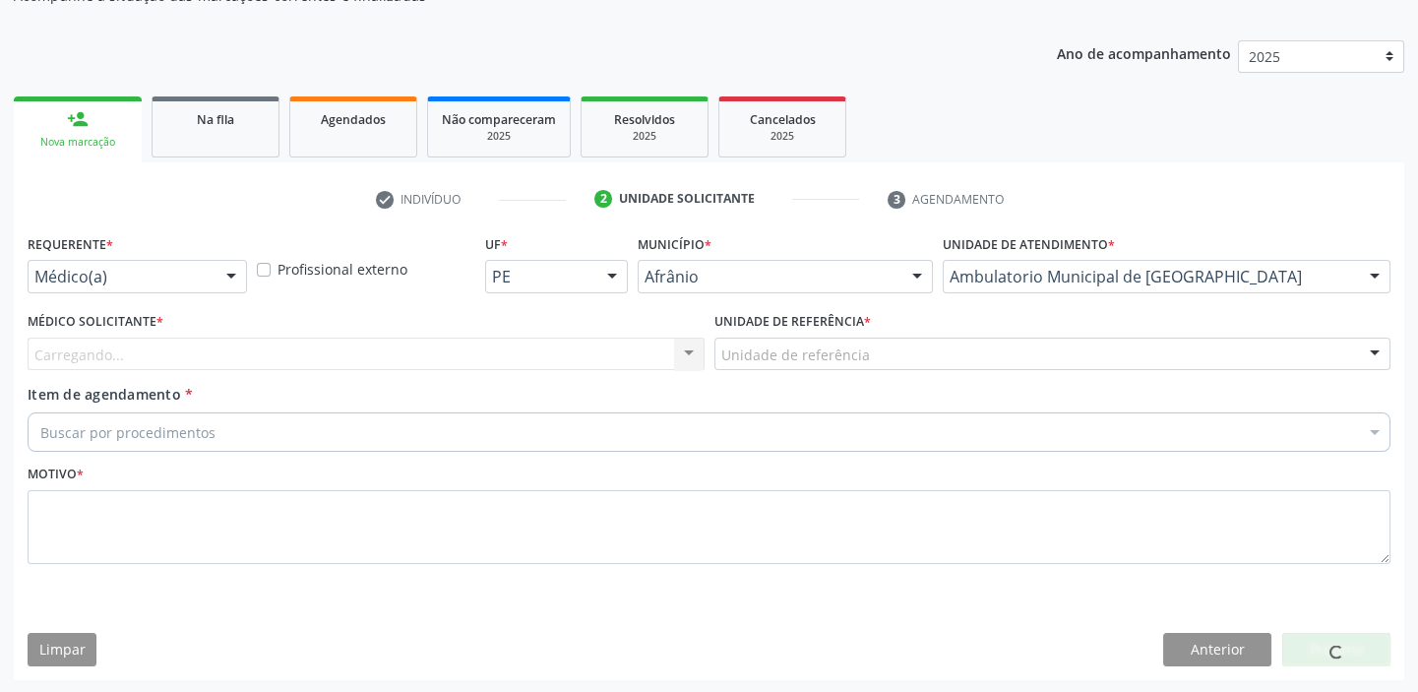
drag, startPoint x: 764, startPoint y: 353, endPoint x: 768, endPoint y: 447, distance: 93.6
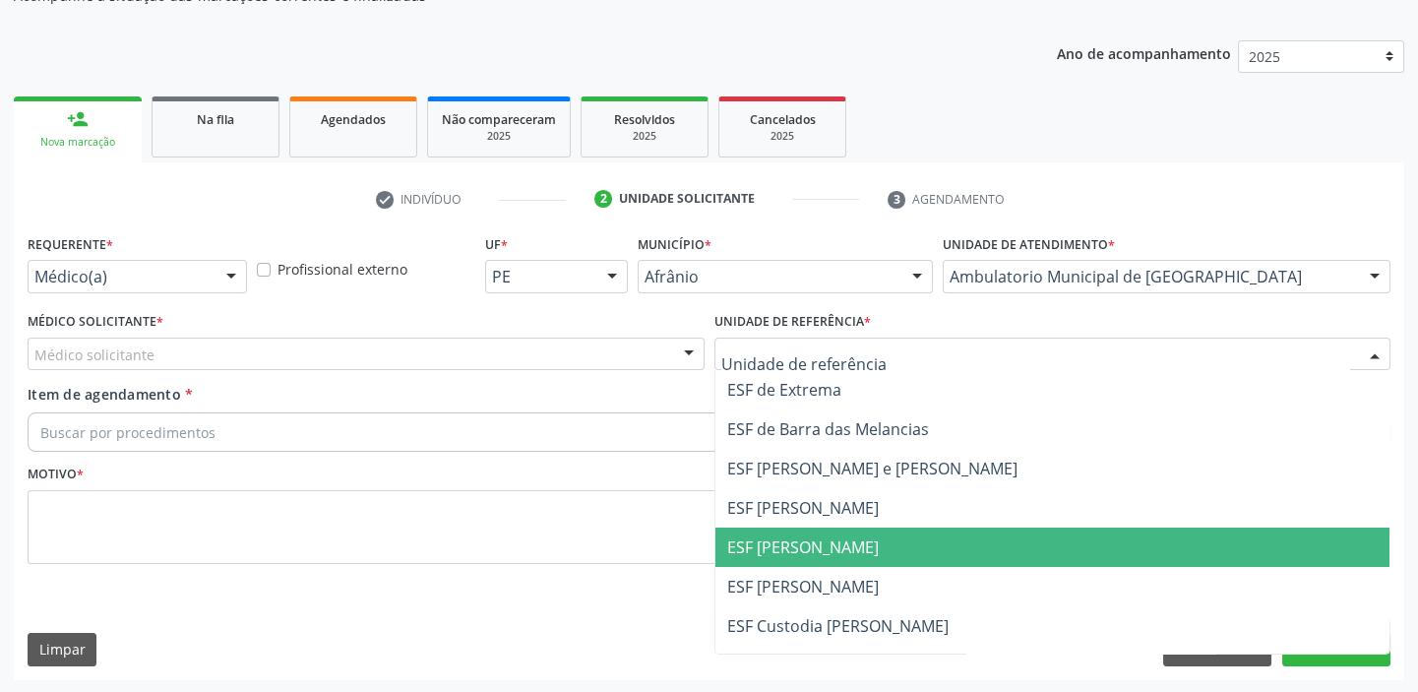
drag, startPoint x: 768, startPoint y: 542, endPoint x: 423, endPoint y: 405, distance: 371.4
click at [767, 541] on span "ESF [PERSON_NAME]" at bounding box center [803, 547] width 152 height 22
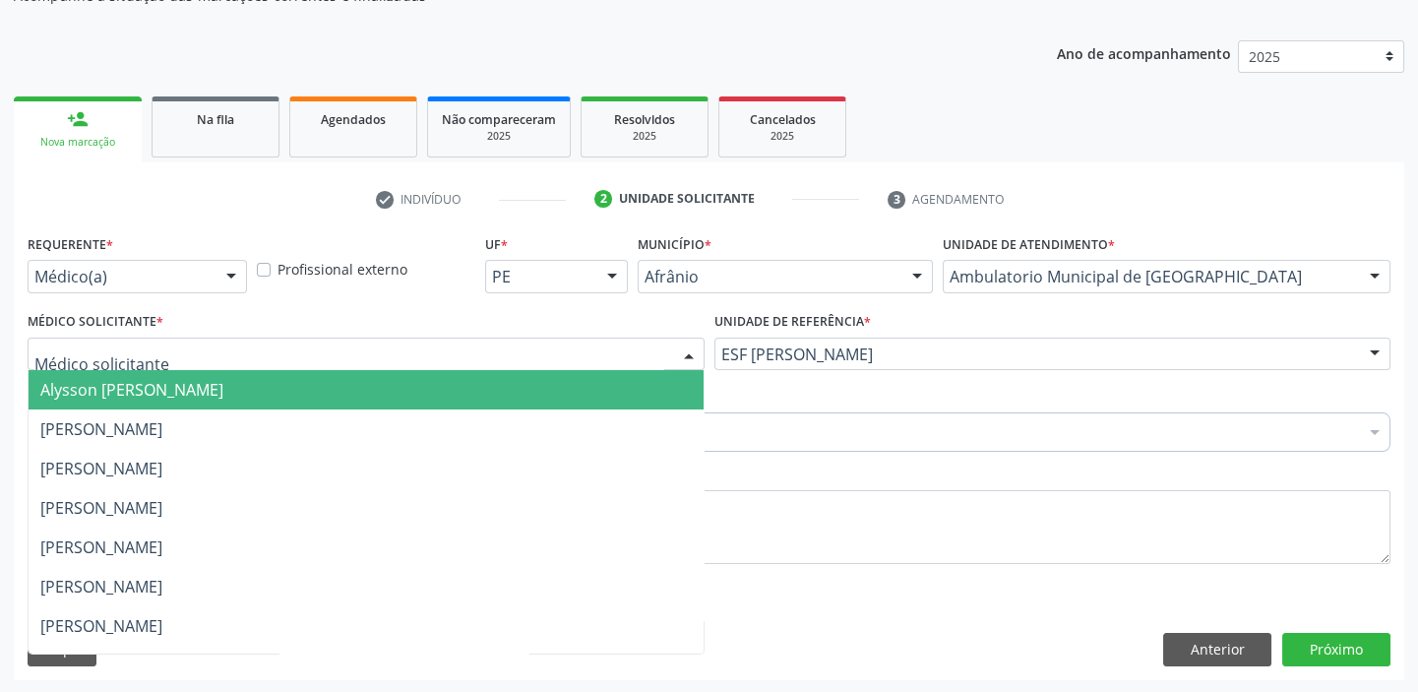
click at [132, 391] on span "Alysson [PERSON_NAME]" at bounding box center [131, 390] width 183 height 22
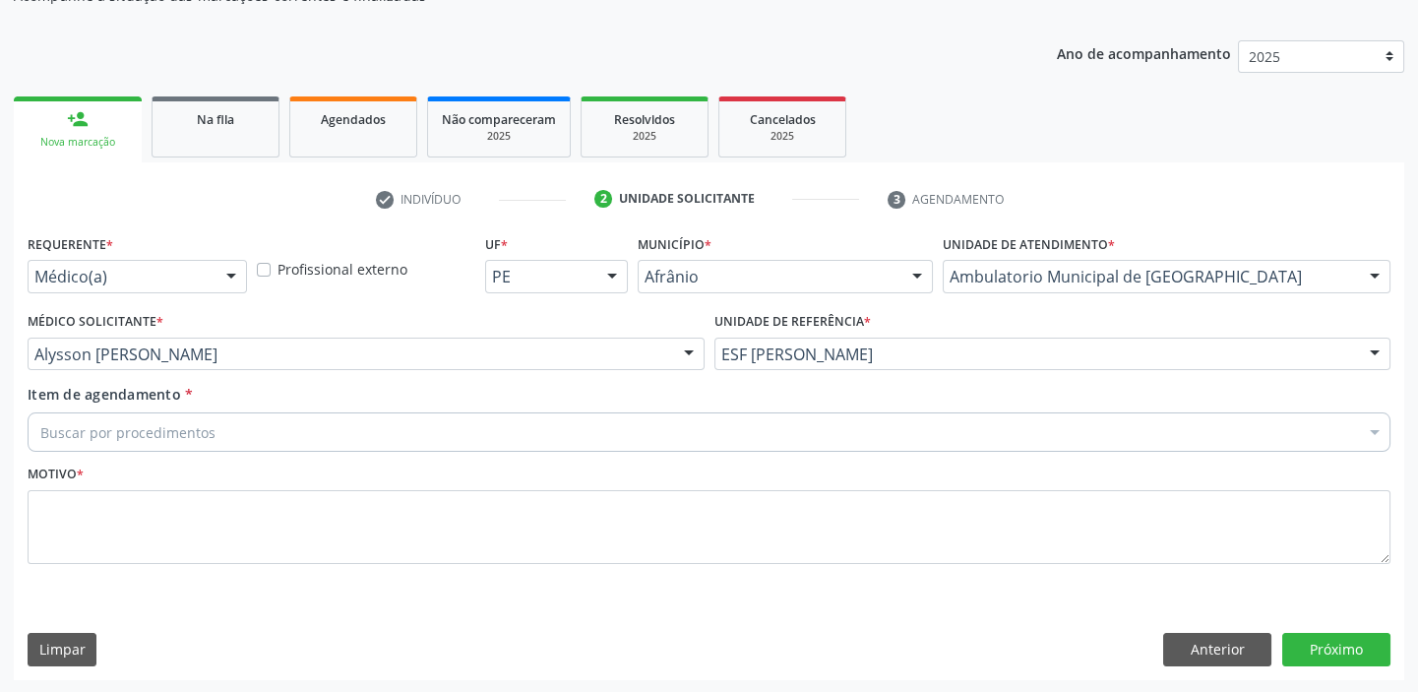
click at [74, 448] on div "Buscar por procedimentos" at bounding box center [709, 431] width 1363 height 39
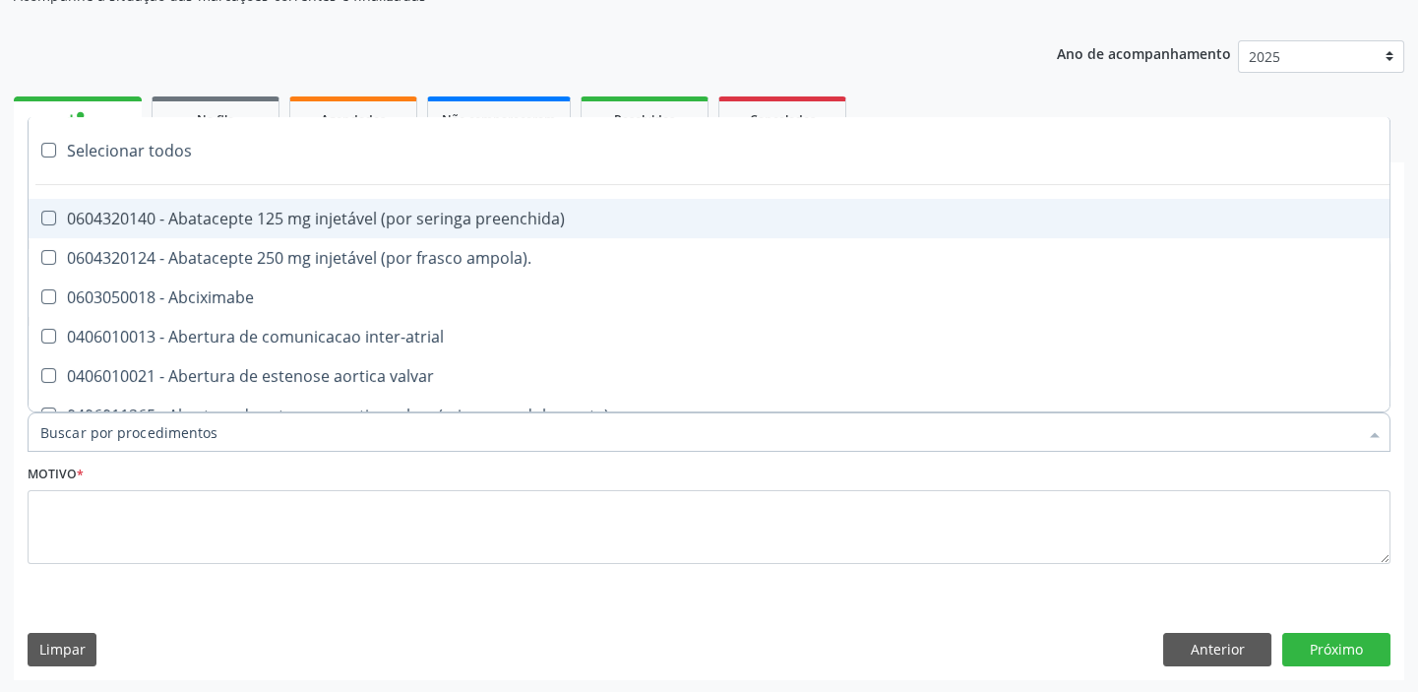
paste input "ecocard"
type input "ecocard"
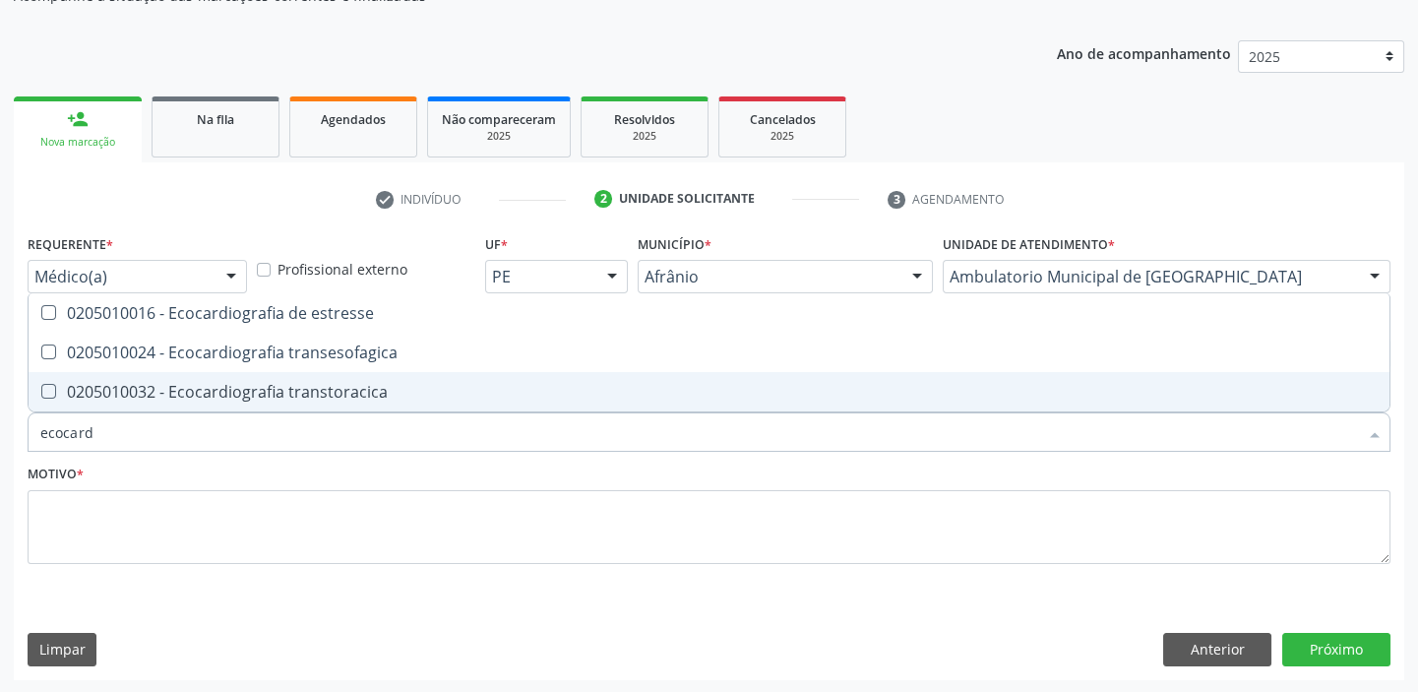
click at [129, 384] on div "0205010032 - Ecocardiografia transtoracica" at bounding box center [708, 392] width 1337 height 16
checkbox transtoracica "true"
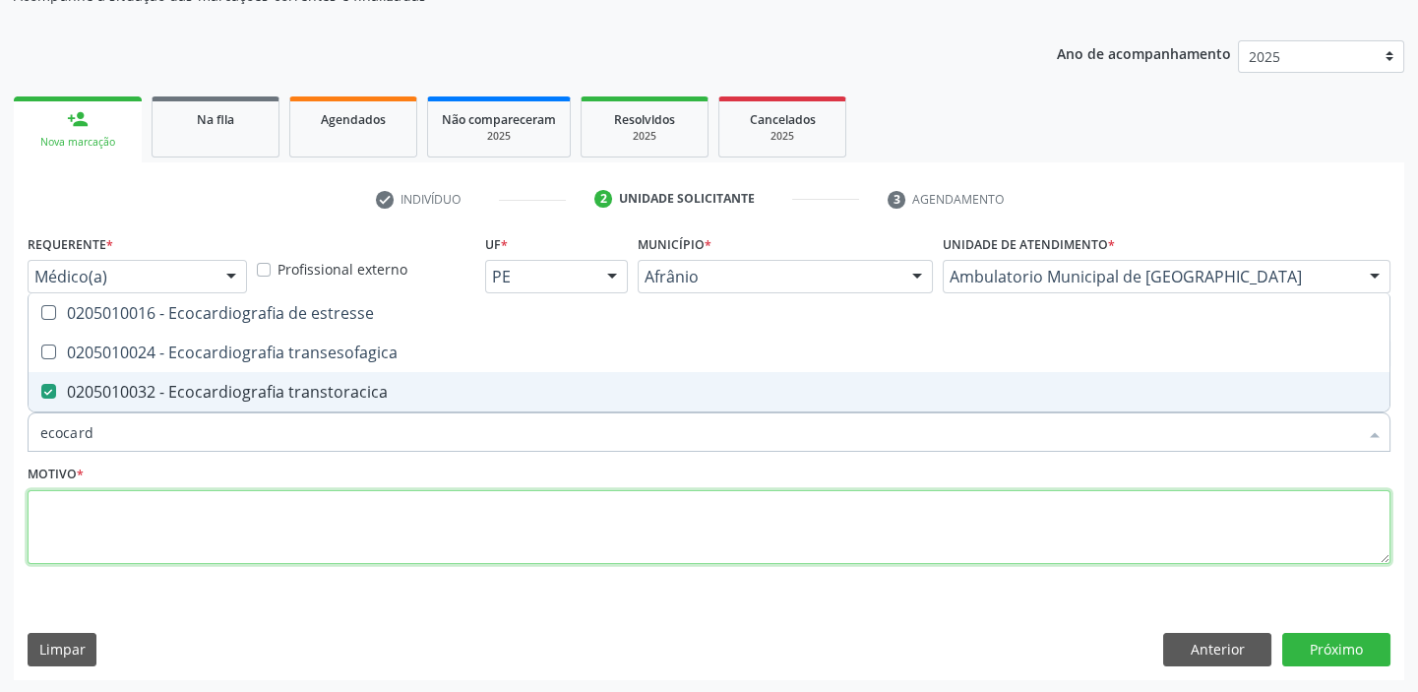
click at [75, 543] on textarea at bounding box center [709, 527] width 1363 height 75
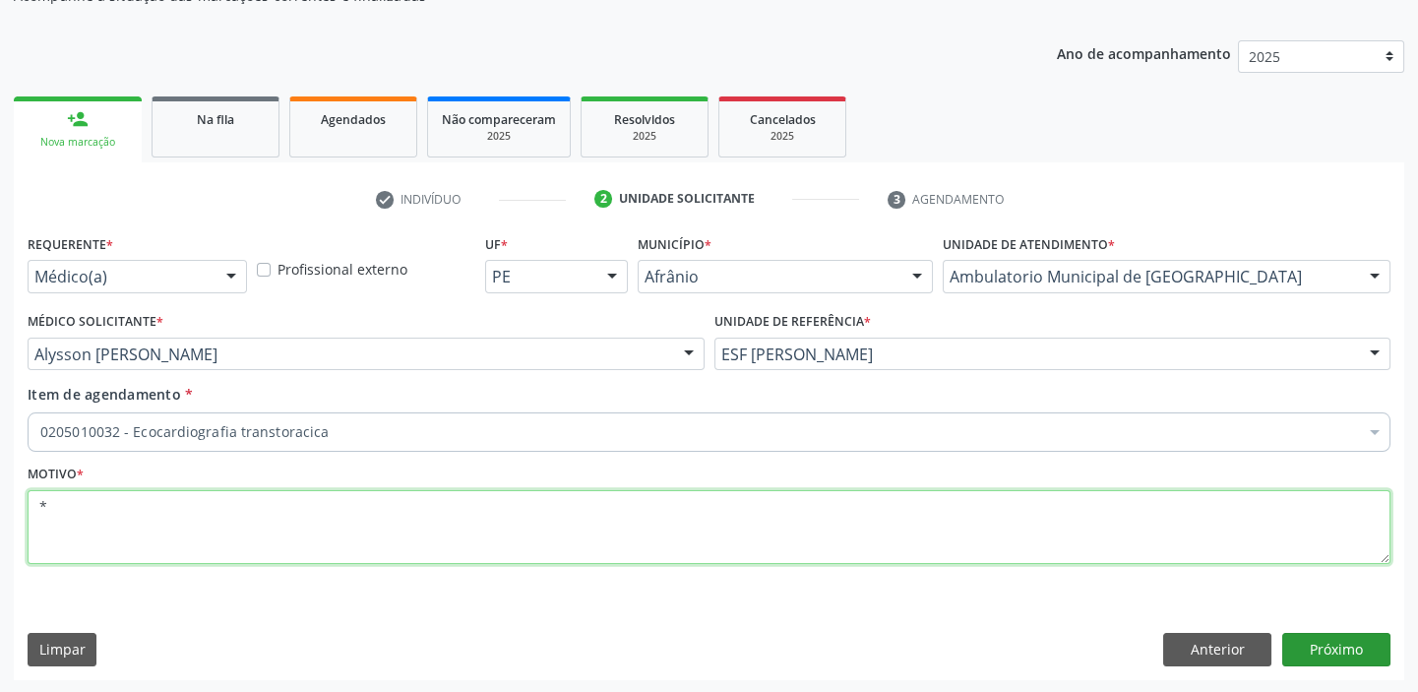
type textarea "*"
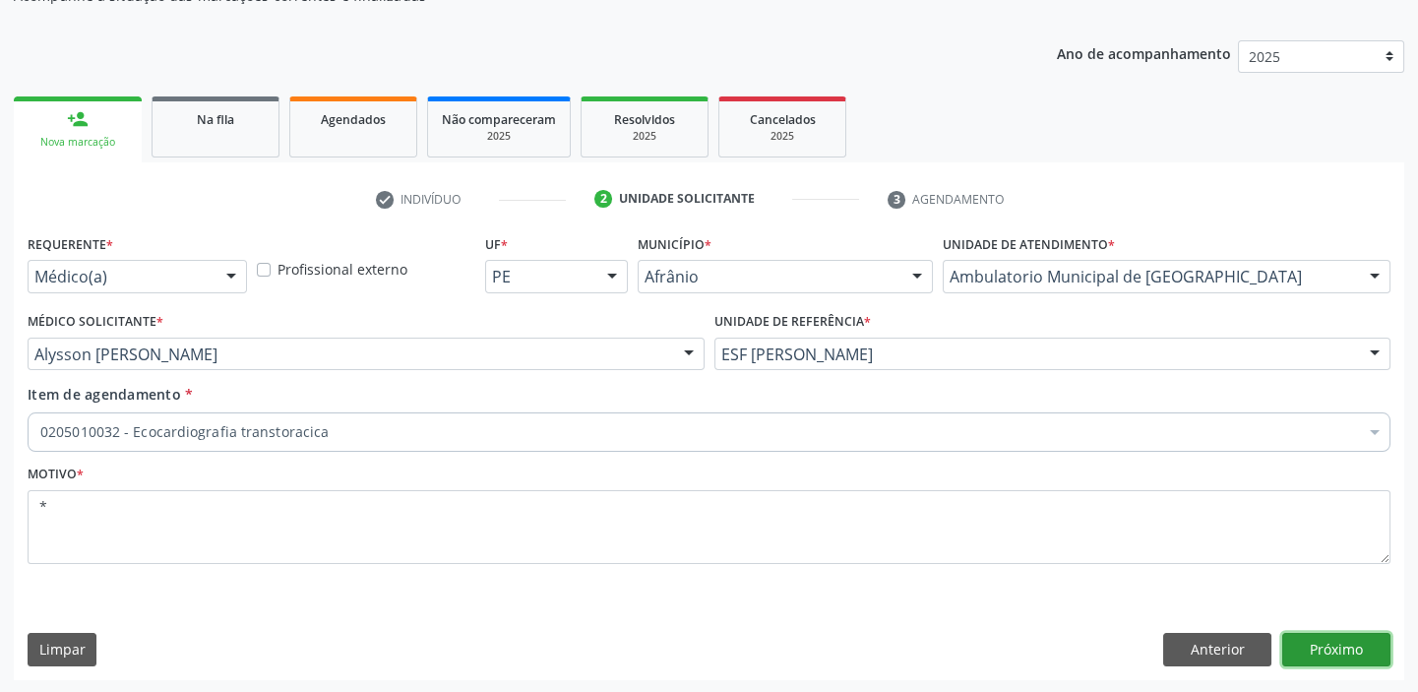
click at [1292, 641] on button "Próximo" at bounding box center [1336, 649] width 108 height 33
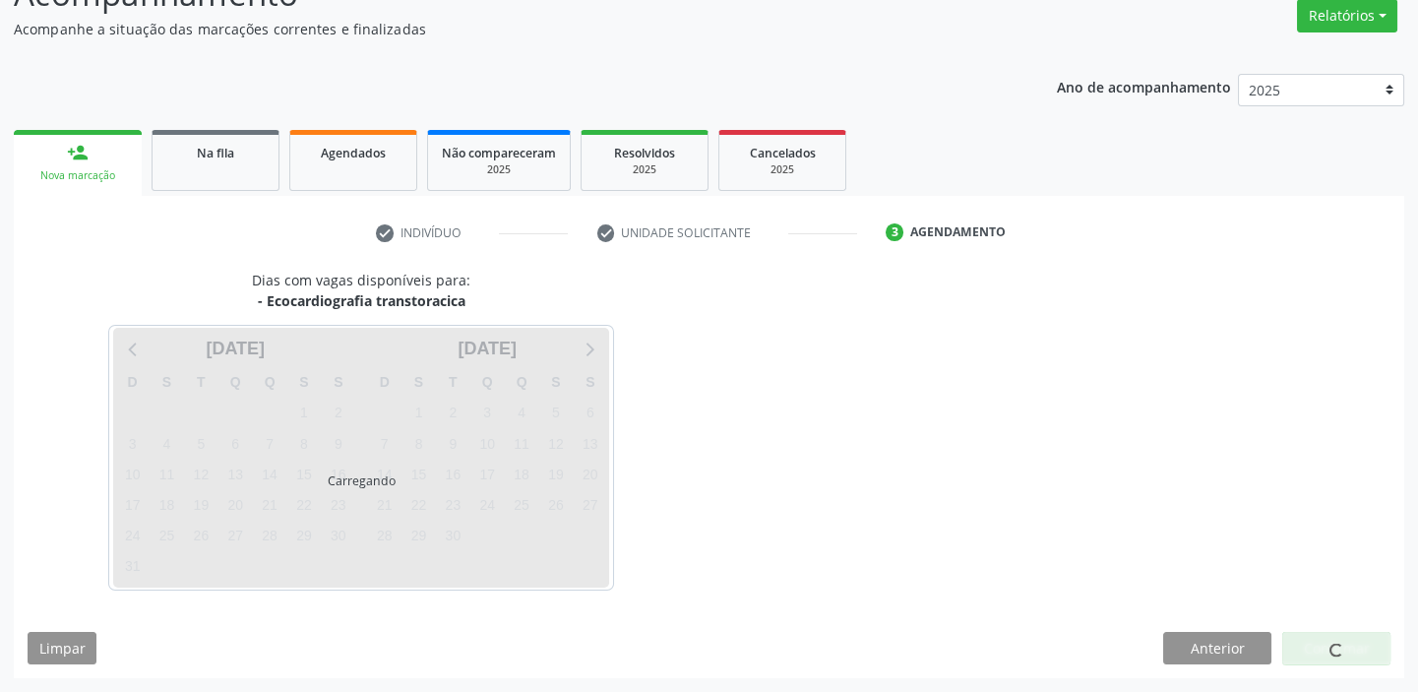
scroll to position [163, 0]
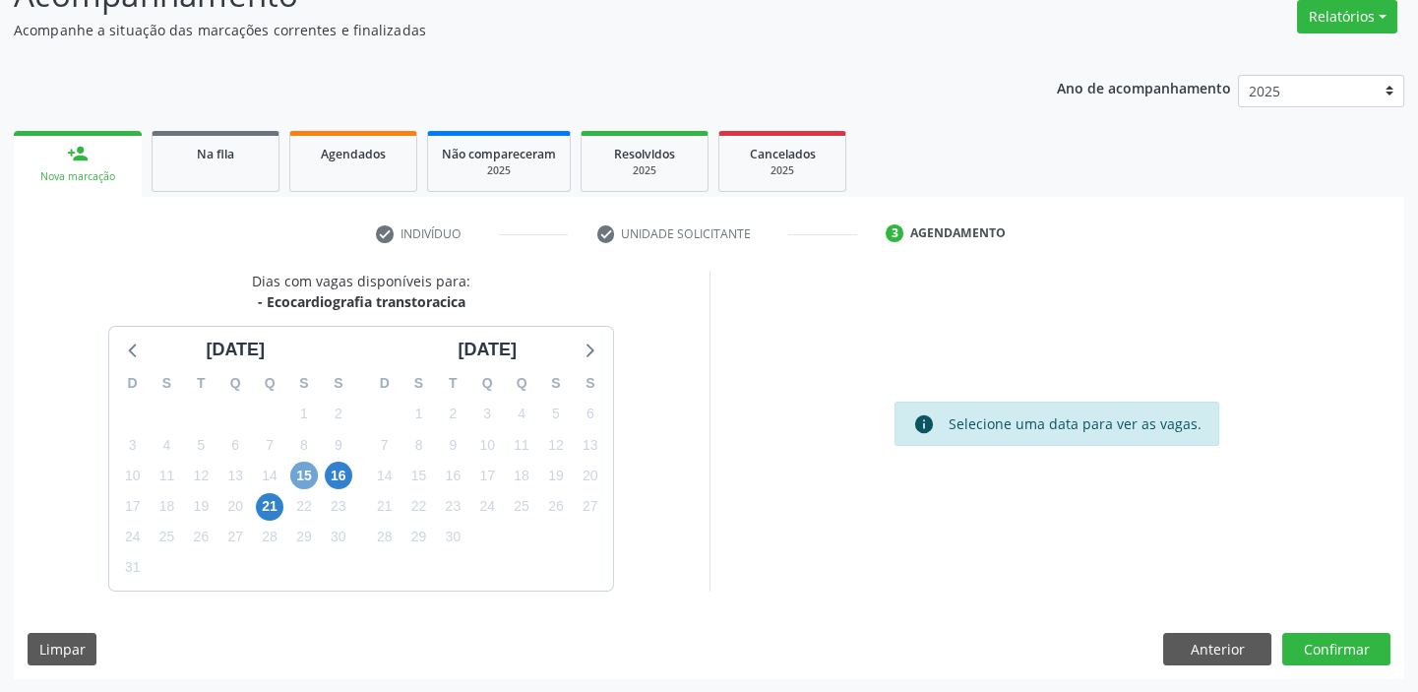
click at [306, 478] on span "15" at bounding box center [304, 475] width 28 height 28
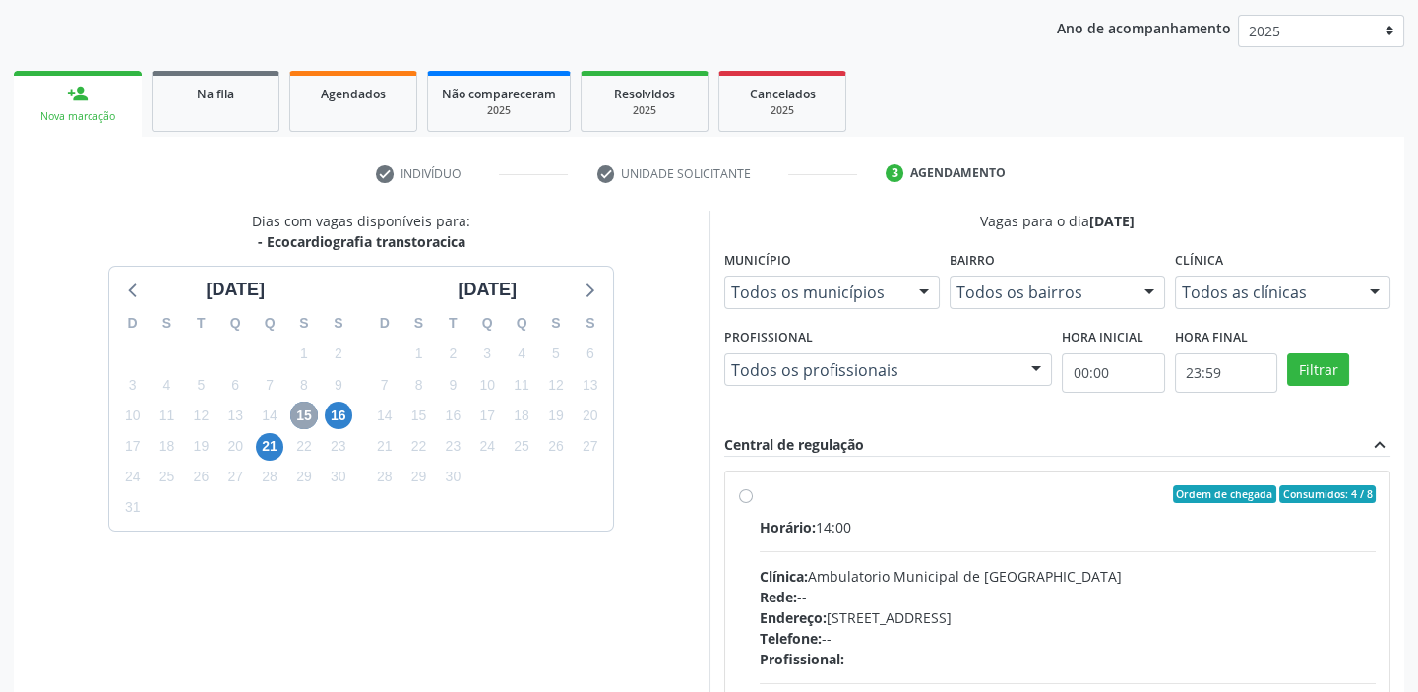
scroll to position [253, 0]
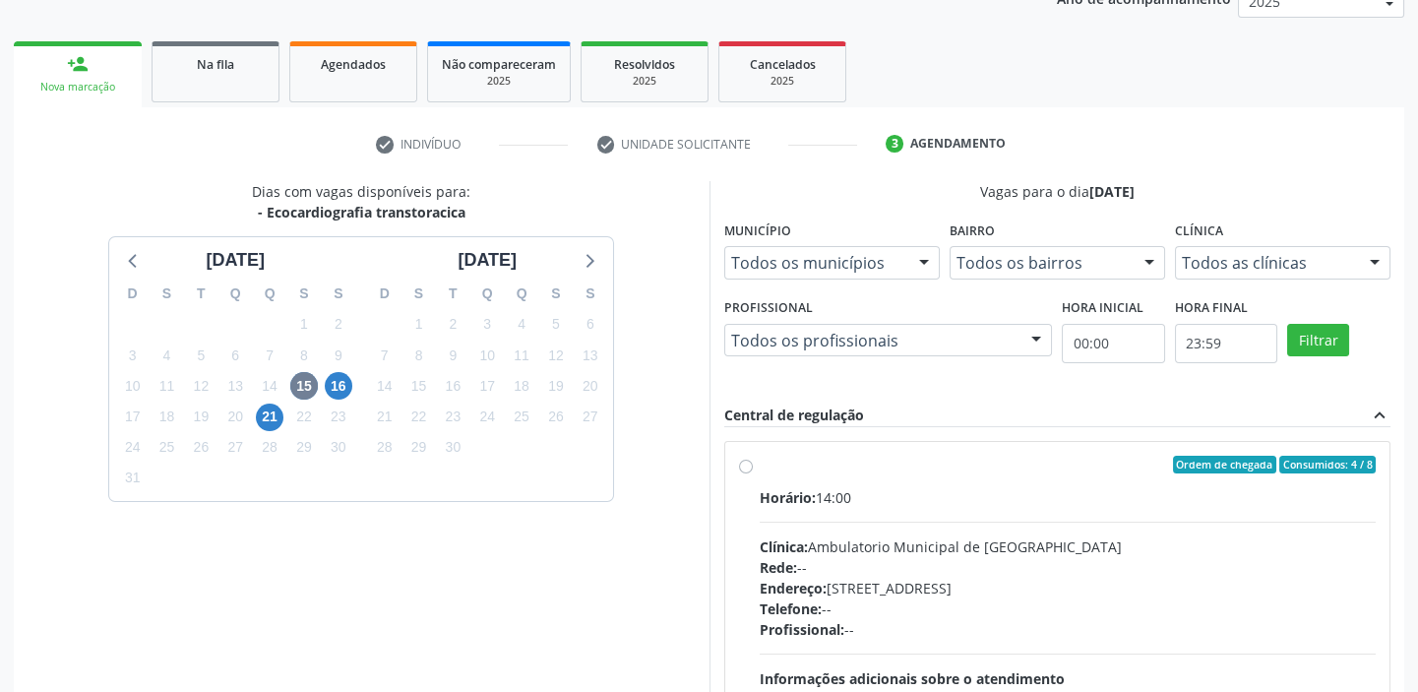
click at [1013, 578] on div "Endereço: A, nº 78, Centro, Afrânio - PE" at bounding box center [1068, 588] width 617 height 21
click at [753, 473] on input "Ordem de chegada Consumidos: 4 / 8 Horário: 14:00 Clínica: Ambulatorio Municipa…" at bounding box center [746, 465] width 14 height 18
radio input "true"
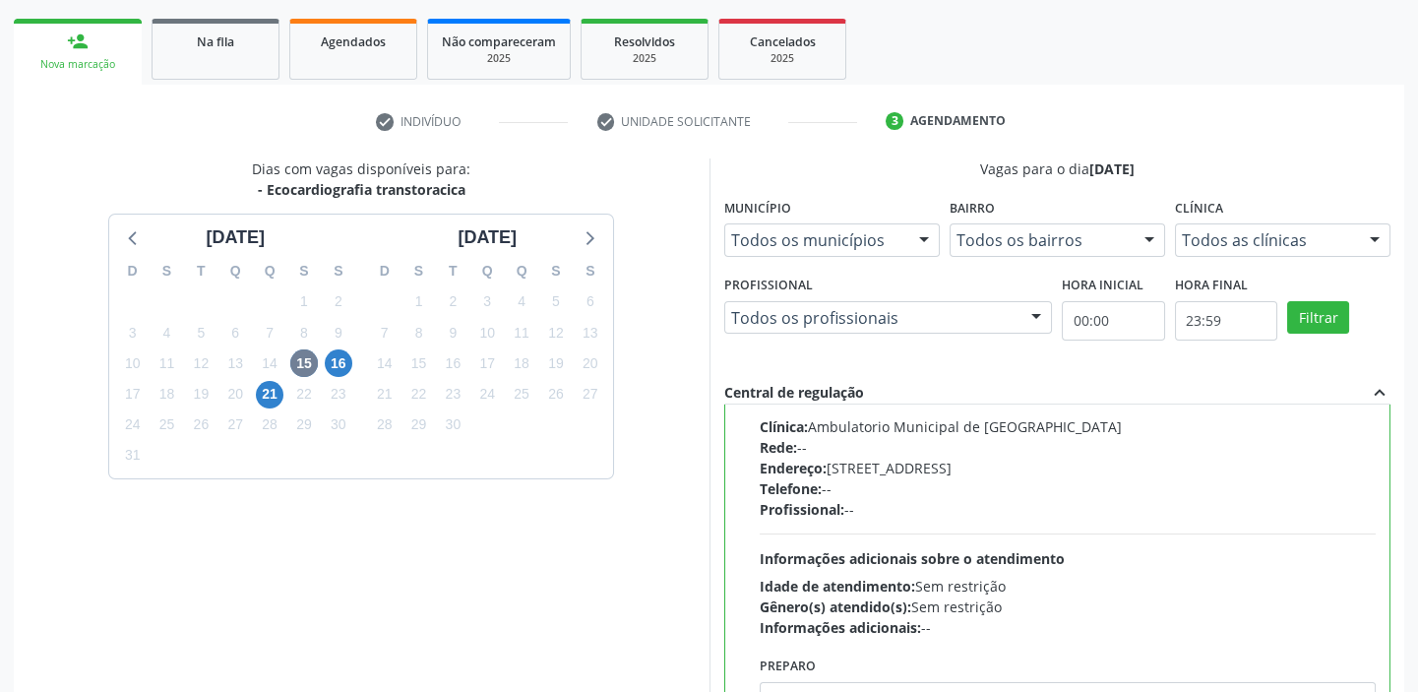
scroll to position [482, 0]
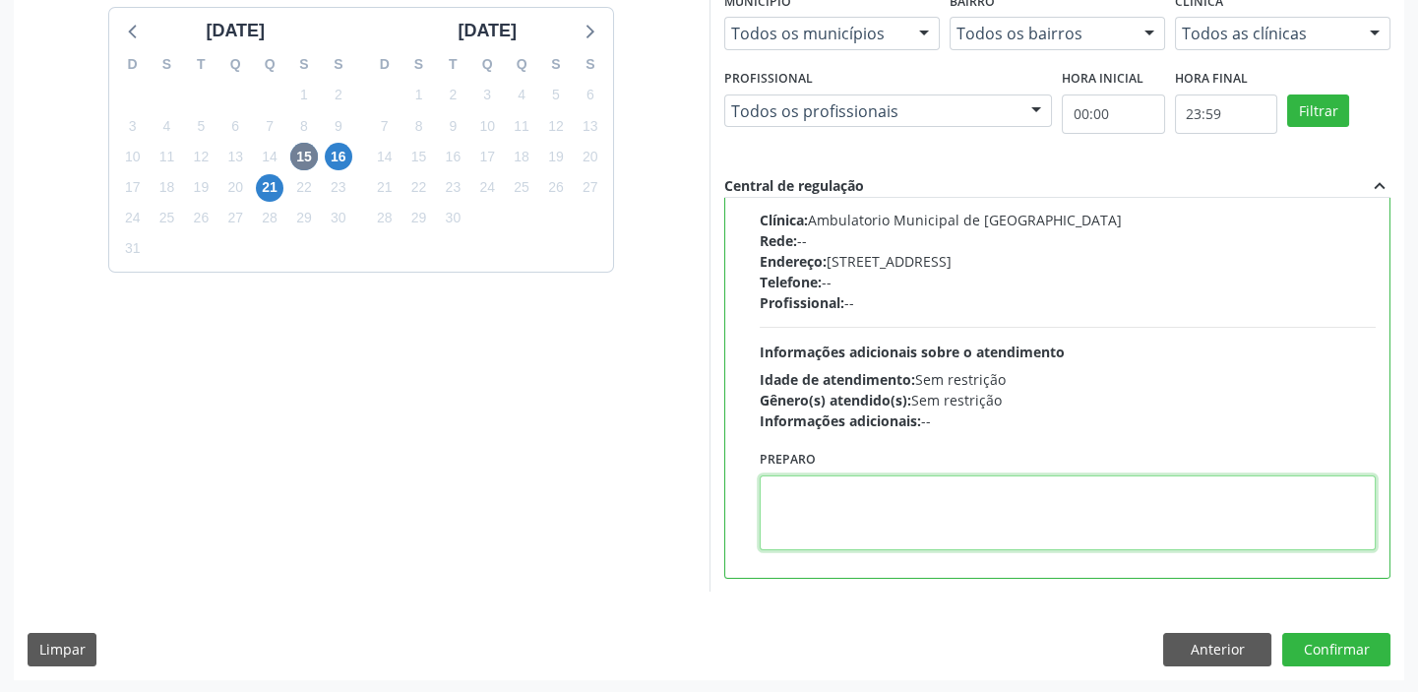
drag, startPoint x: 880, startPoint y: 509, endPoint x: 1144, endPoint y: 563, distance: 270.1
click at [879, 508] on textarea at bounding box center [1068, 512] width 617 height 75
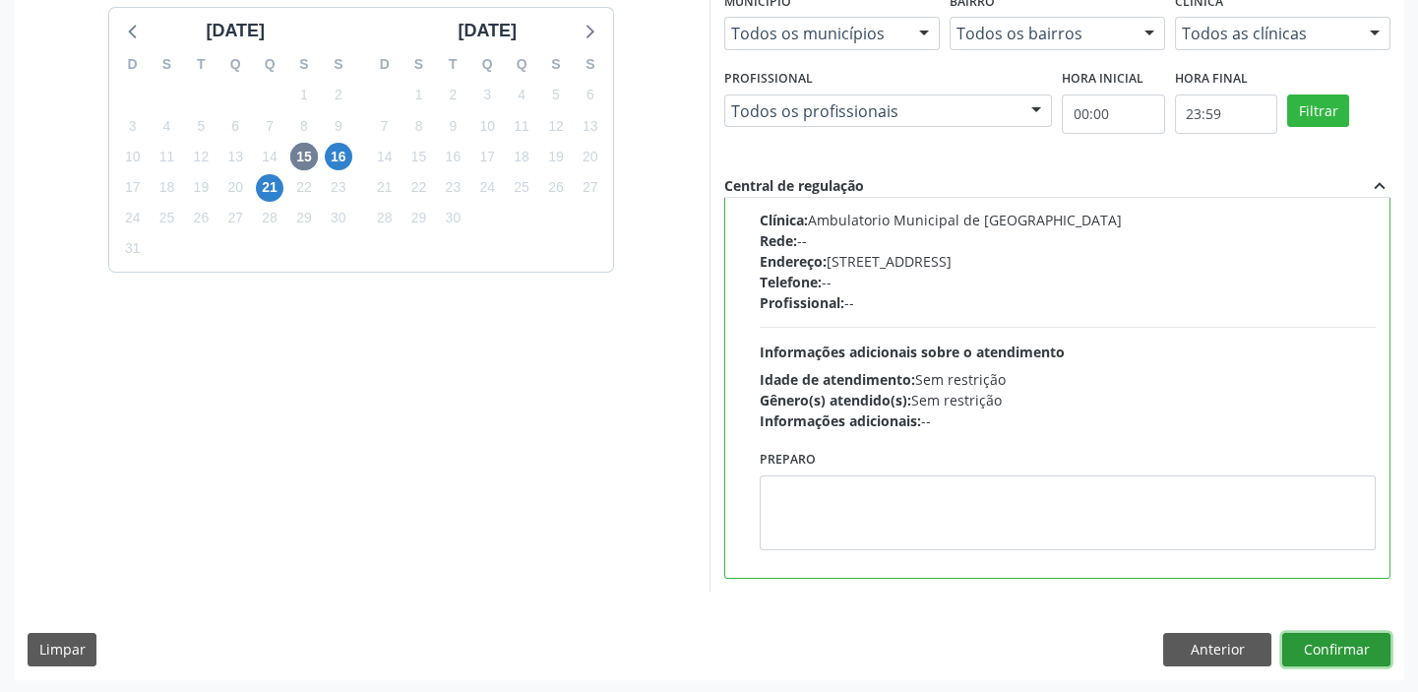
click at [1299, 642] on button "Confirmar" at bounding box center [1336, 649] width 108 height 33
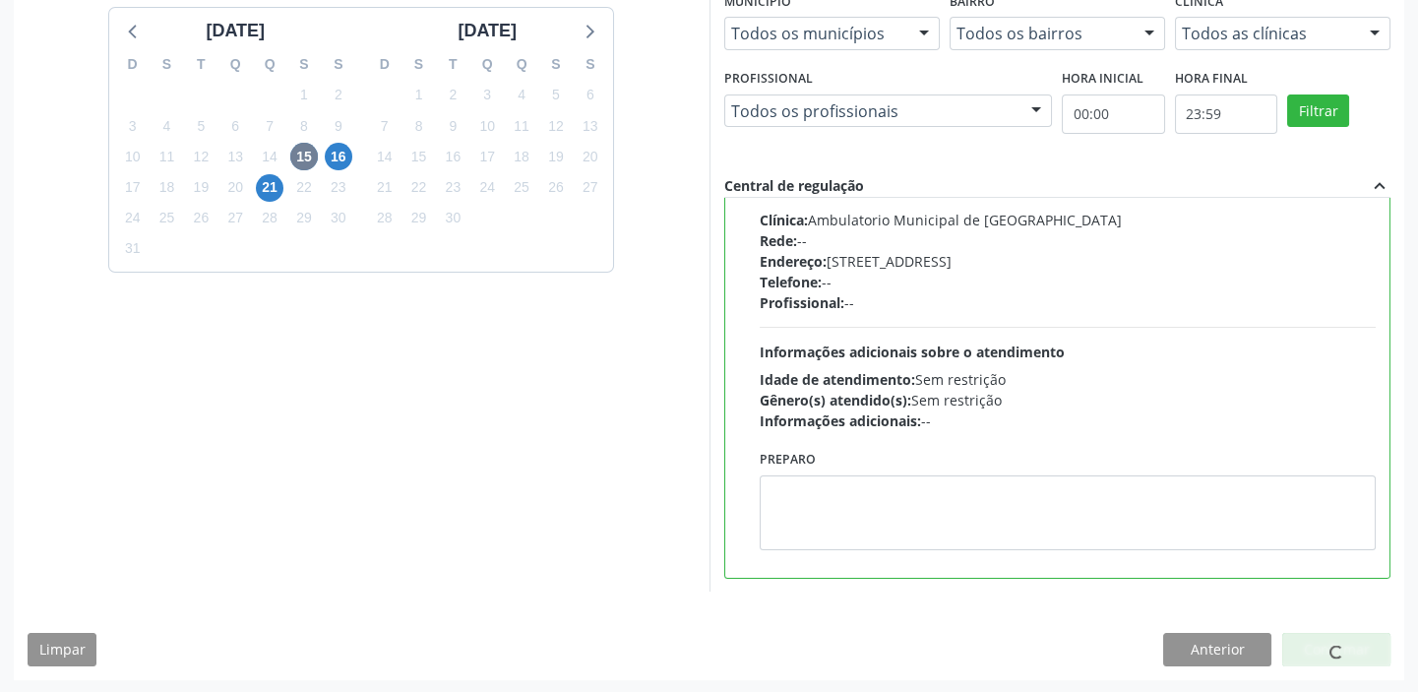
scroll to position [0, 0]
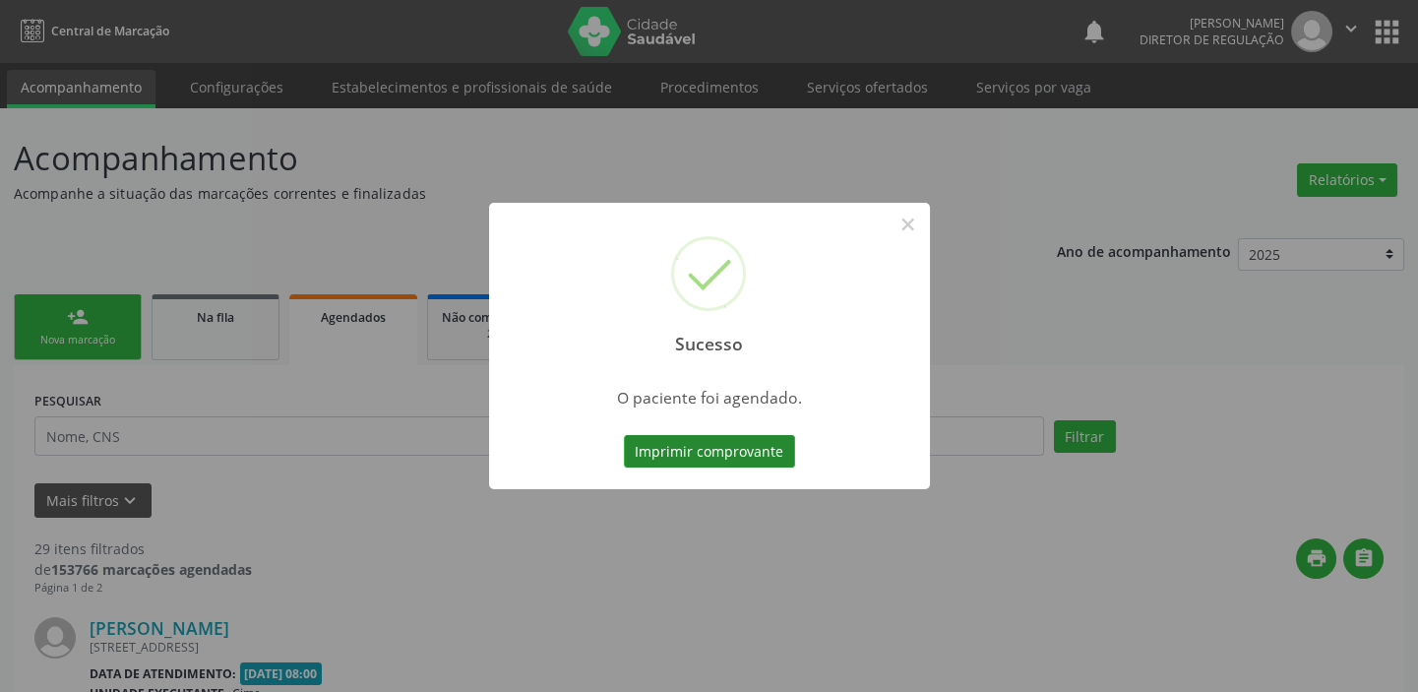
click at [710, 452] on button "Imprimir comprovante" at bounding box center [709, 451] width 171 height 33
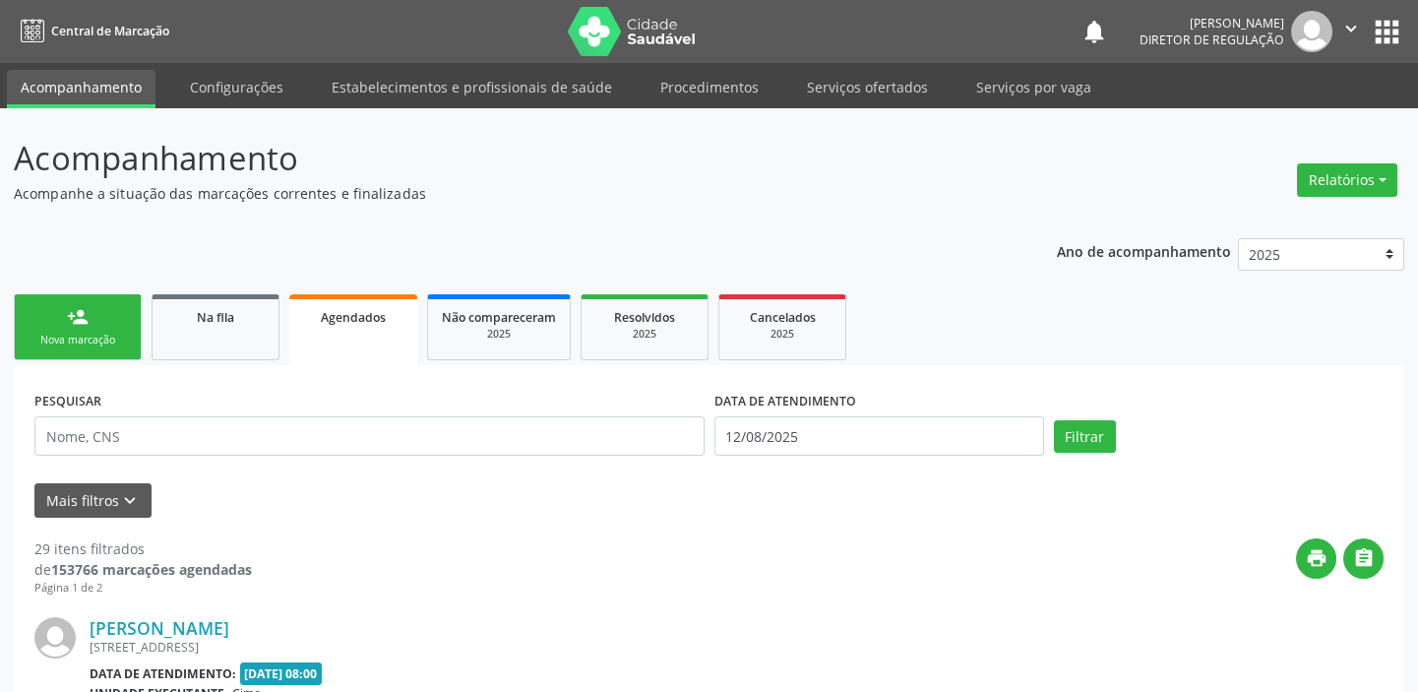
click at [65, 309] on link "person_add Nova marcação" at bounding box center [78, 327] width 128 height 66
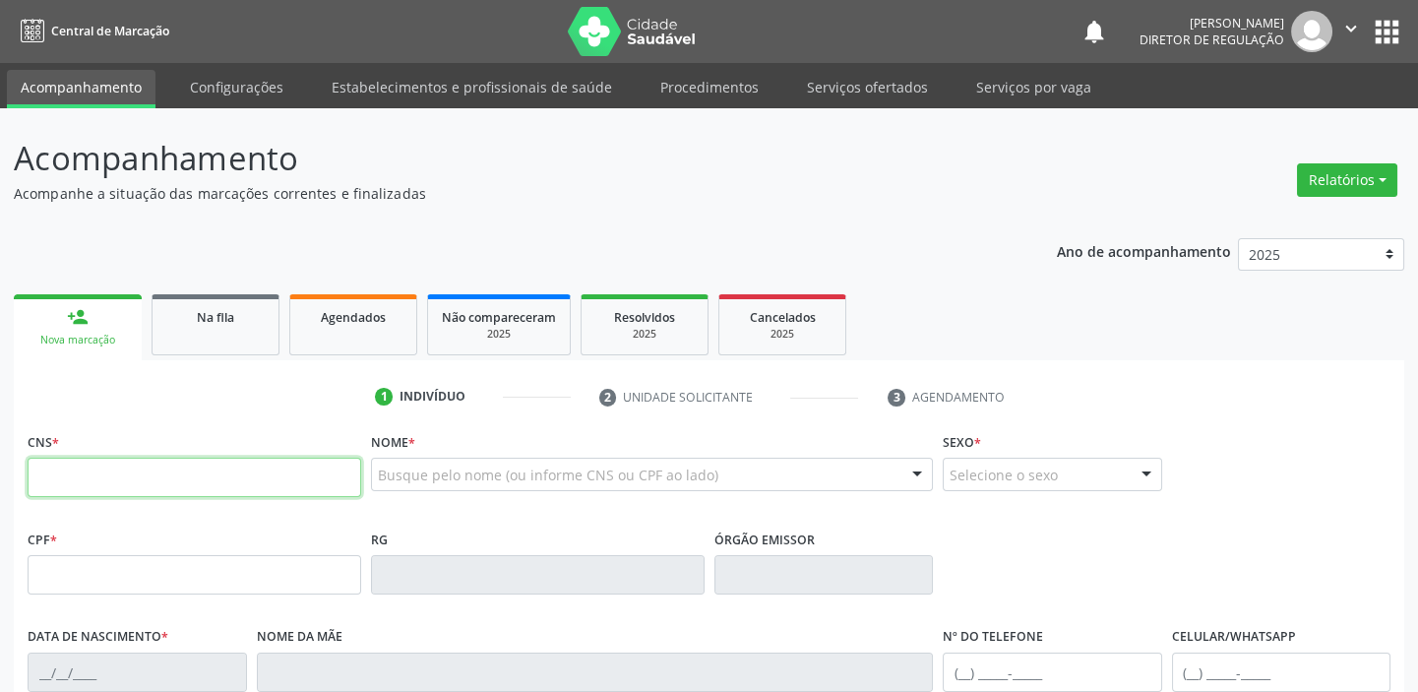
click at [99, 458] on input "text" at bounding box center [195, 477] width 334 height 39
type input "708 1025 1462 1231"
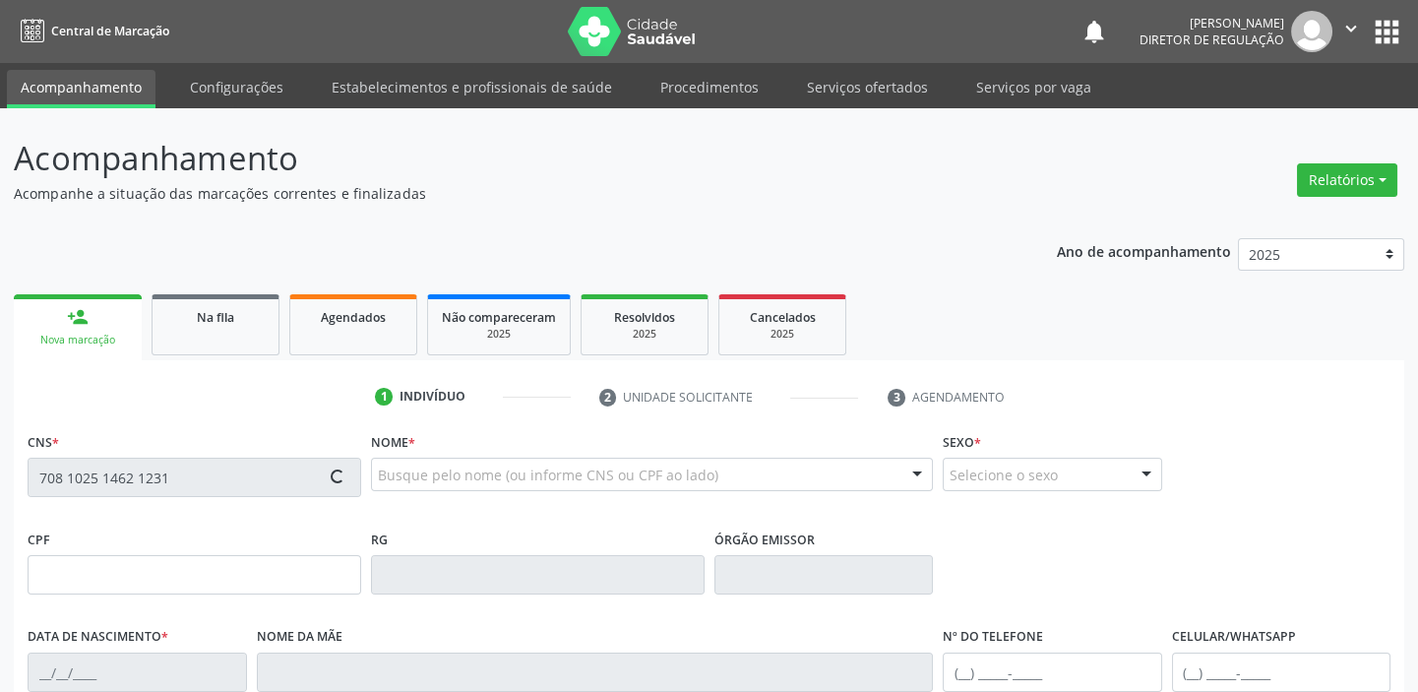
type input "272.139.864-49"
type input "19/01/1950"
type input "Francisca Raimunda de Santana"
type input "(87) 98134-9262"
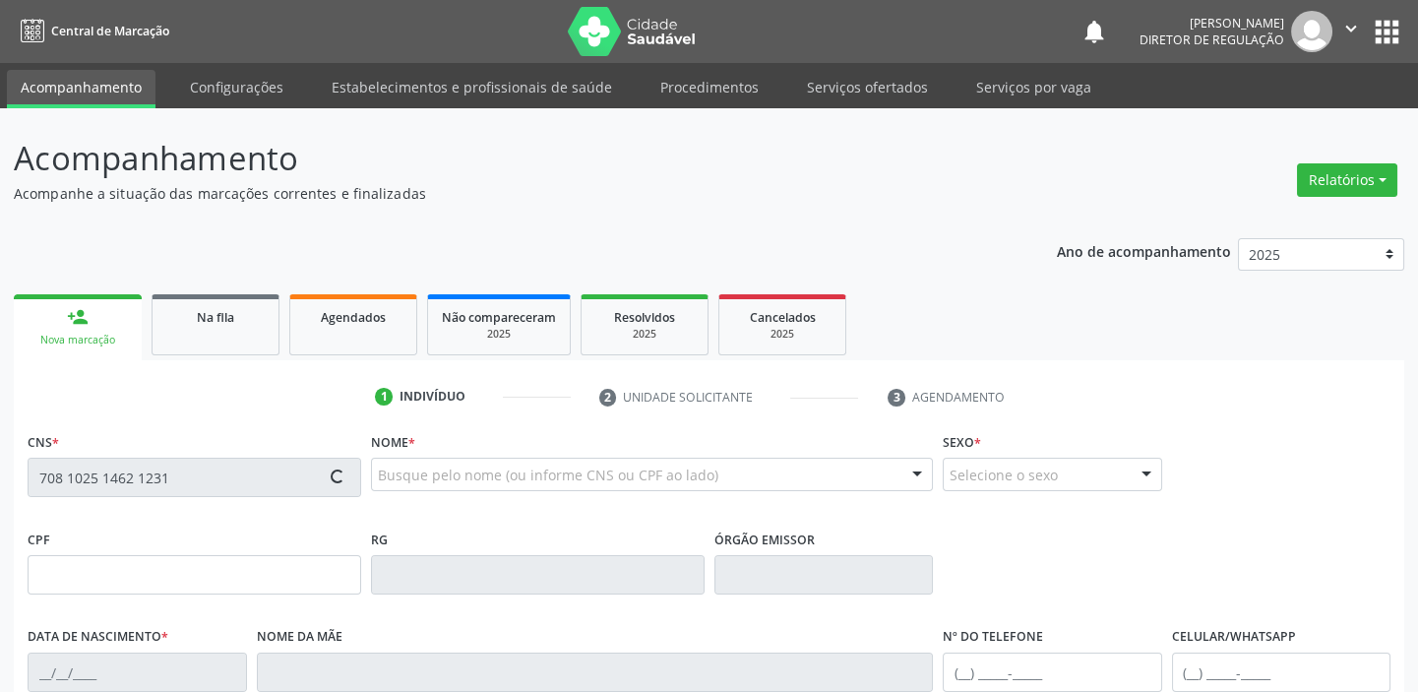
type input "S/N"
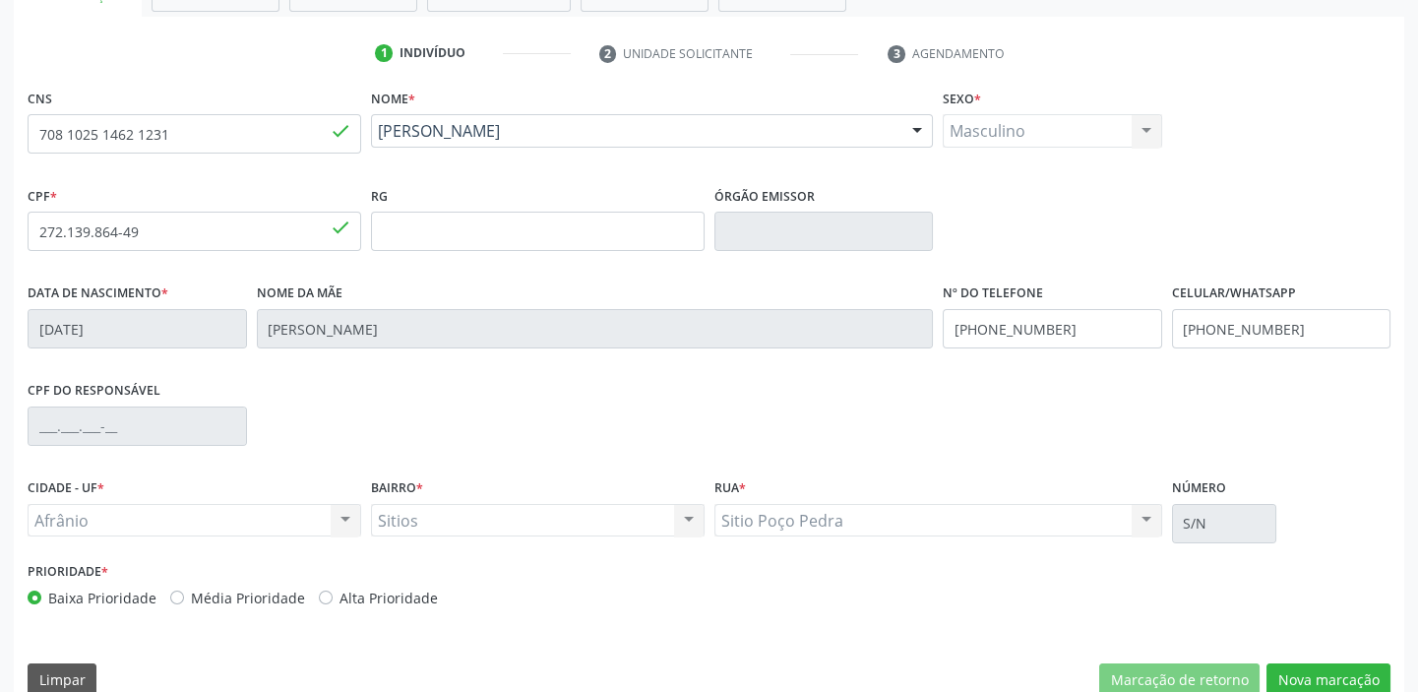
scroll to position [374, 0]
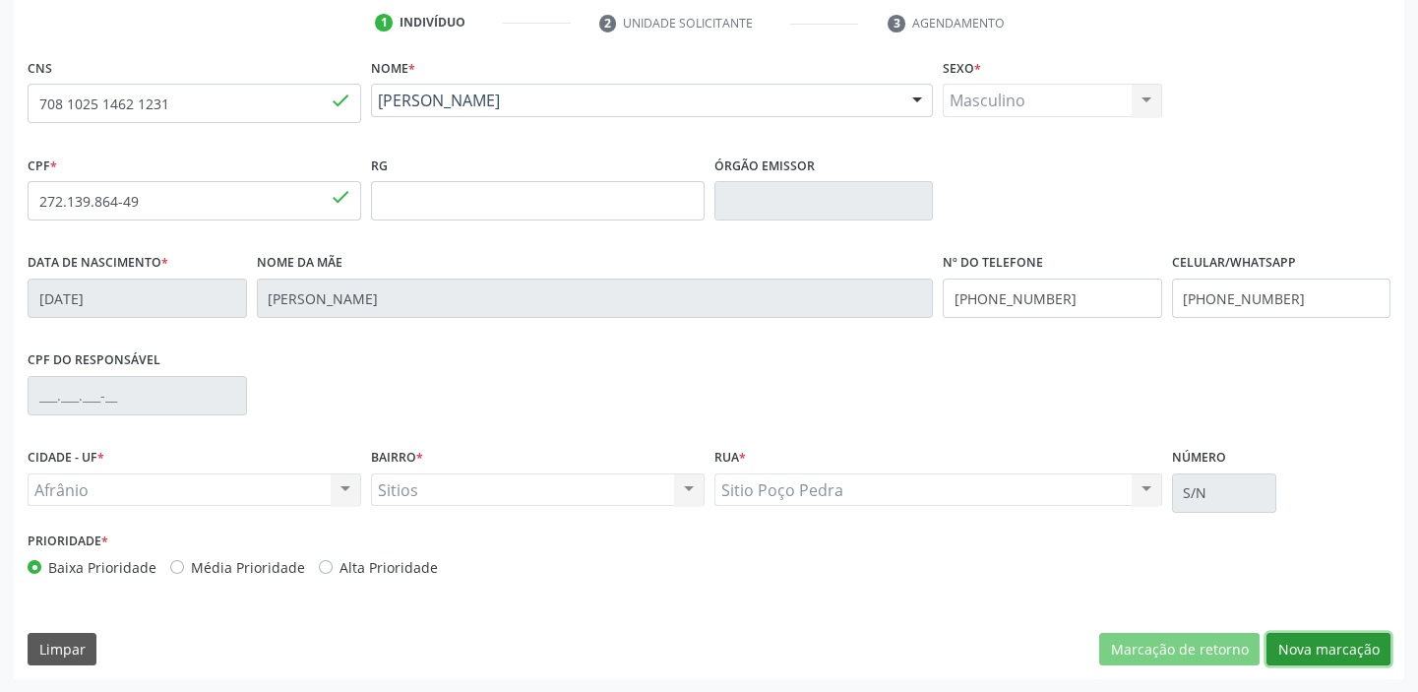
click at [1306, 639] on button "Nova marcação" at bounding box center [1328, 649] width 124 height 33
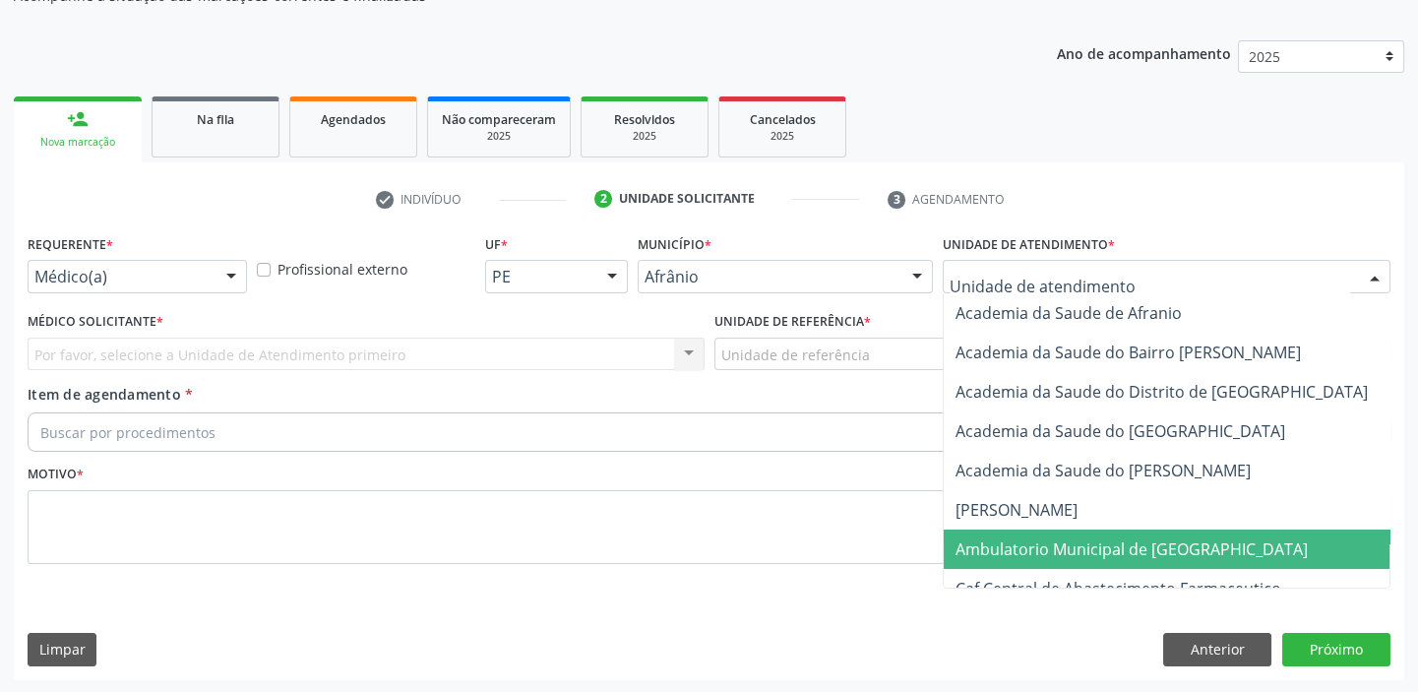
click at [995, 558] on span "Ambulatorio Municipal de [GEOGRAPHIC_DATA]" at bounding box center [1184, 548] width 480 height 39
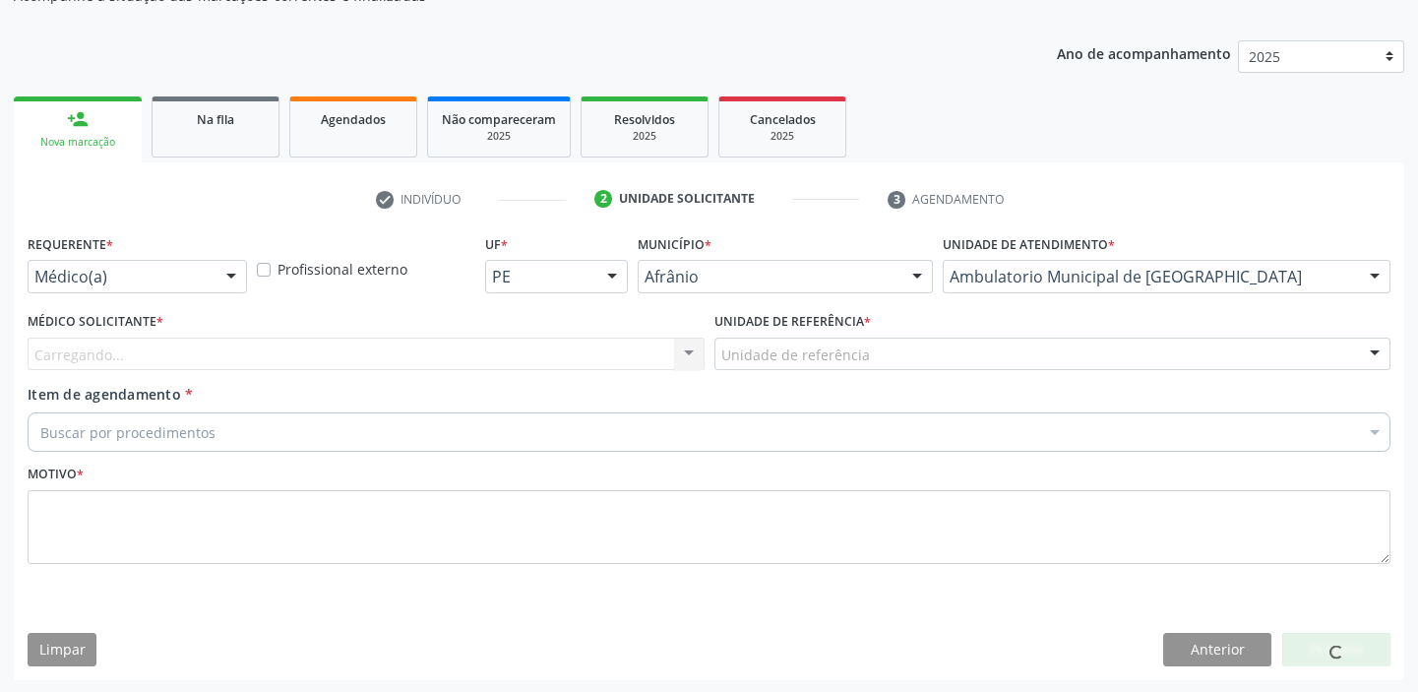
drag, startPoint x: 726, startPoint y: 344, endPoint x: 726, endPoint y: 367, distance: 22.6
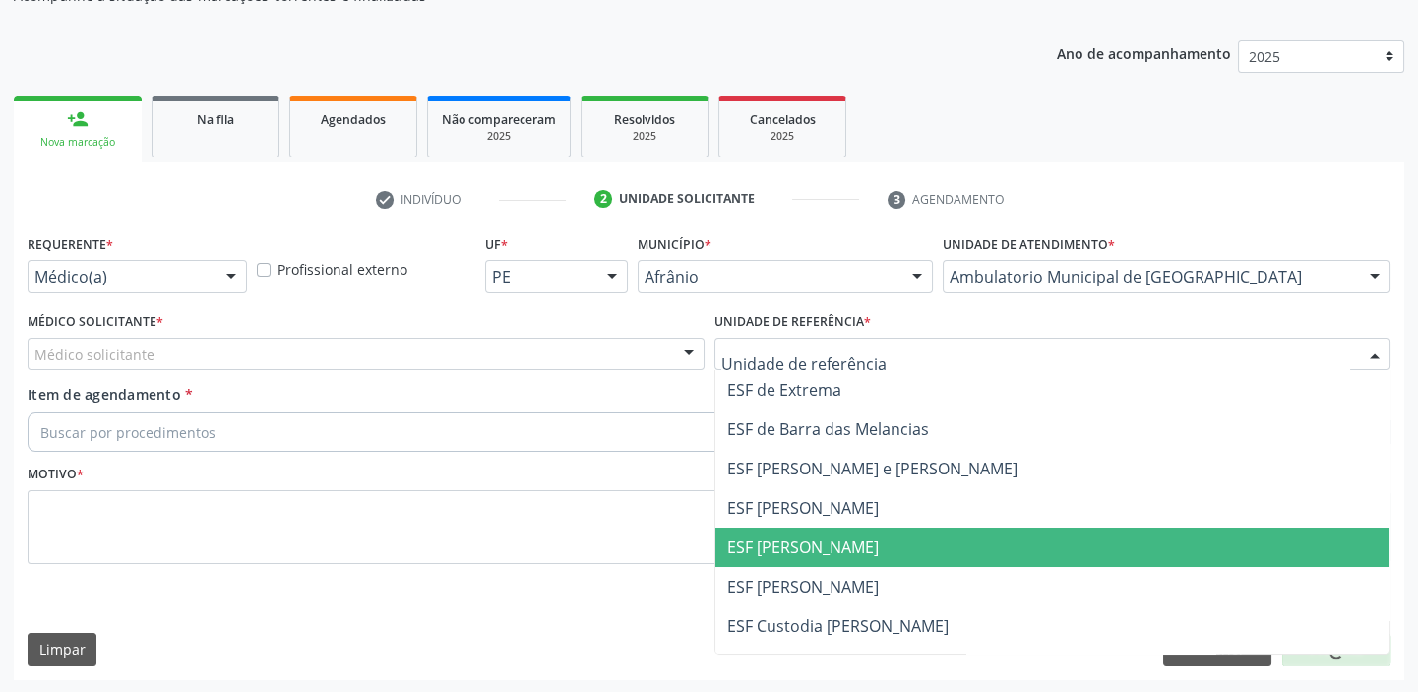
click at [728, 551] on span "ESF [PERSON_NAME]" at bounding box center [803, 547] width 152 height 22
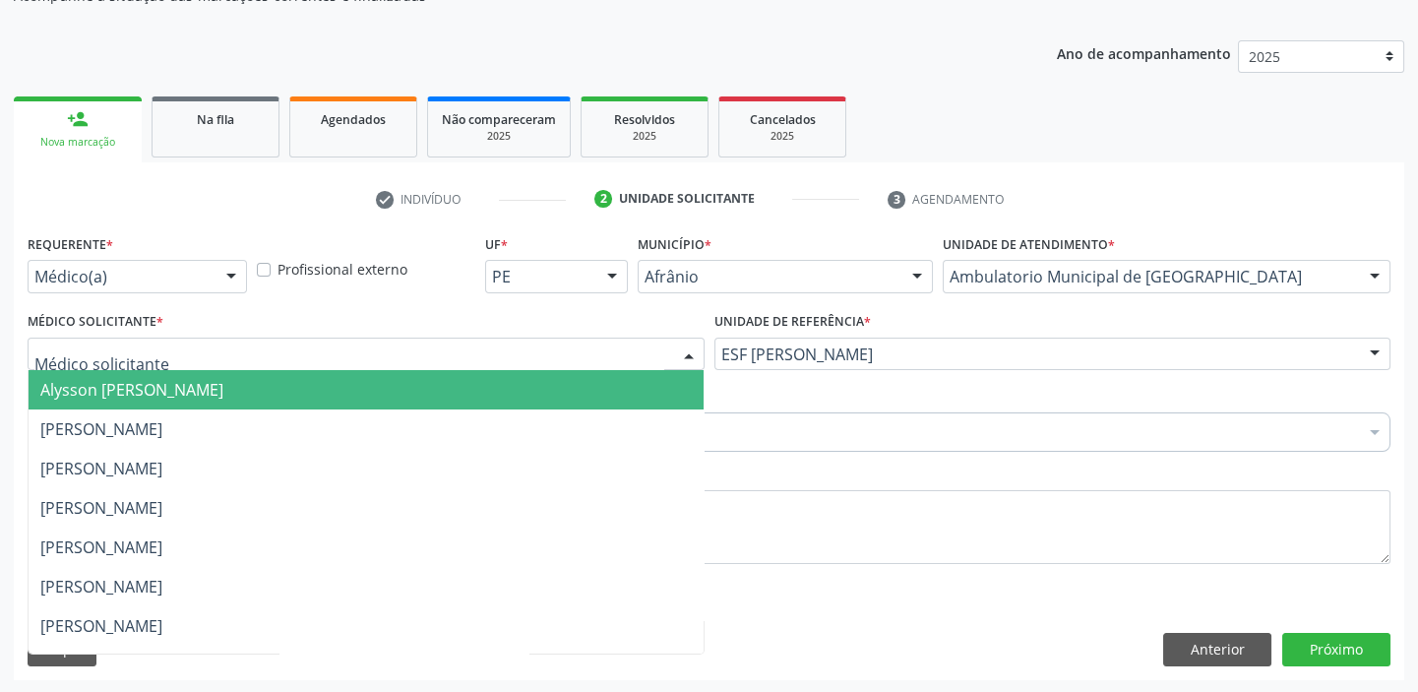
drag, startPoint x: 90, startPoint y: 348, endPoint x: 98, endPoint y: 382, distance: 34.6
drag, startPoint x: 98, startPoint y: 382, endPoint x: 100, endPoint y: 418, distance: 36.5
click at [98, 384] on span "Alysson [PERSON_NAME]" at bounding box center [131, 390] width 183 height 22
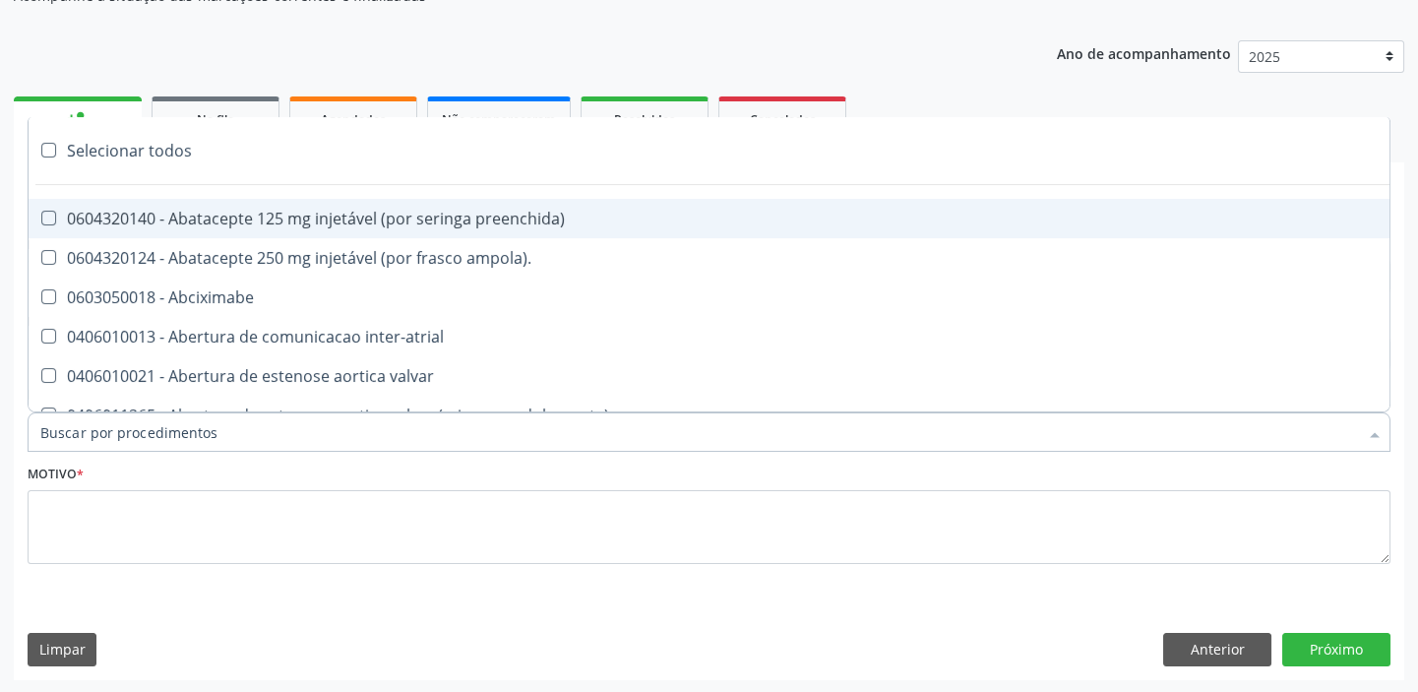
paste input "ecocard"
type input "ecocard"
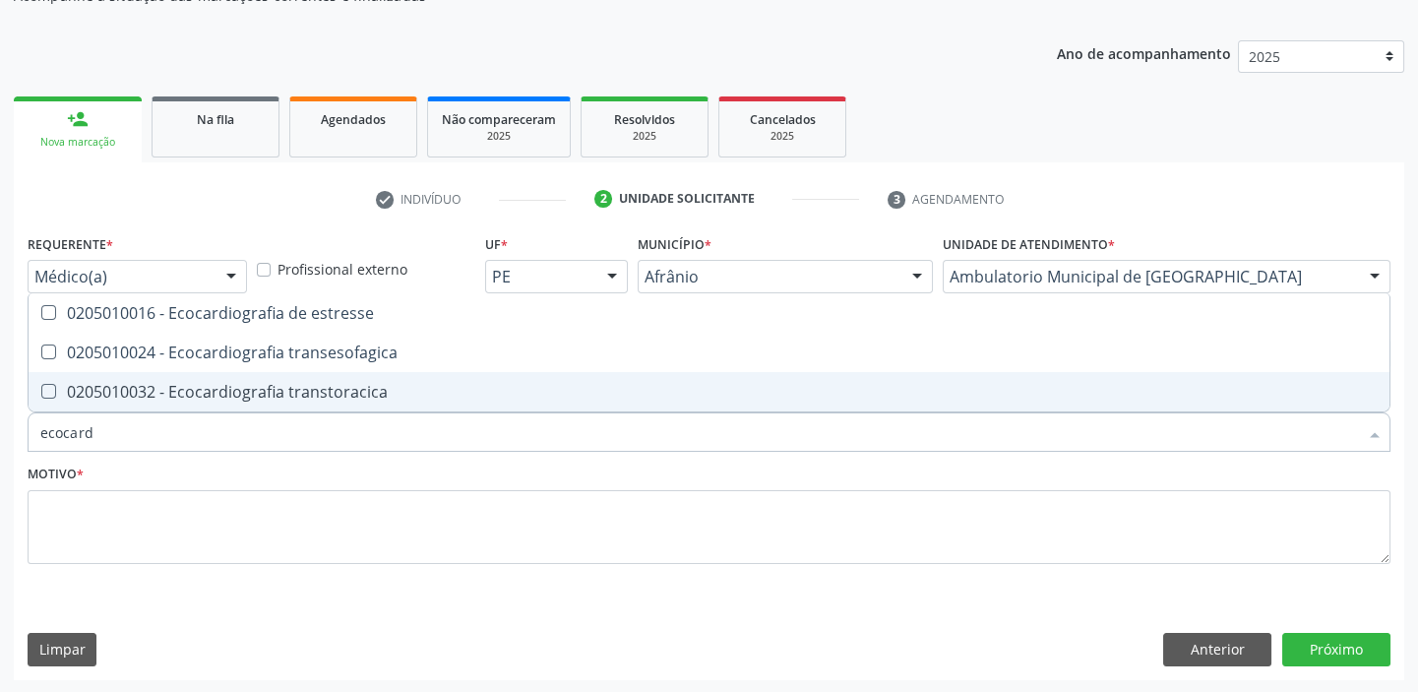
click at [130, 393] on div "0205010032 - Ecocardiografia transtoracica" at bounding box center [708, 392] width 1337 height 16
checkbox transtoracica "true"
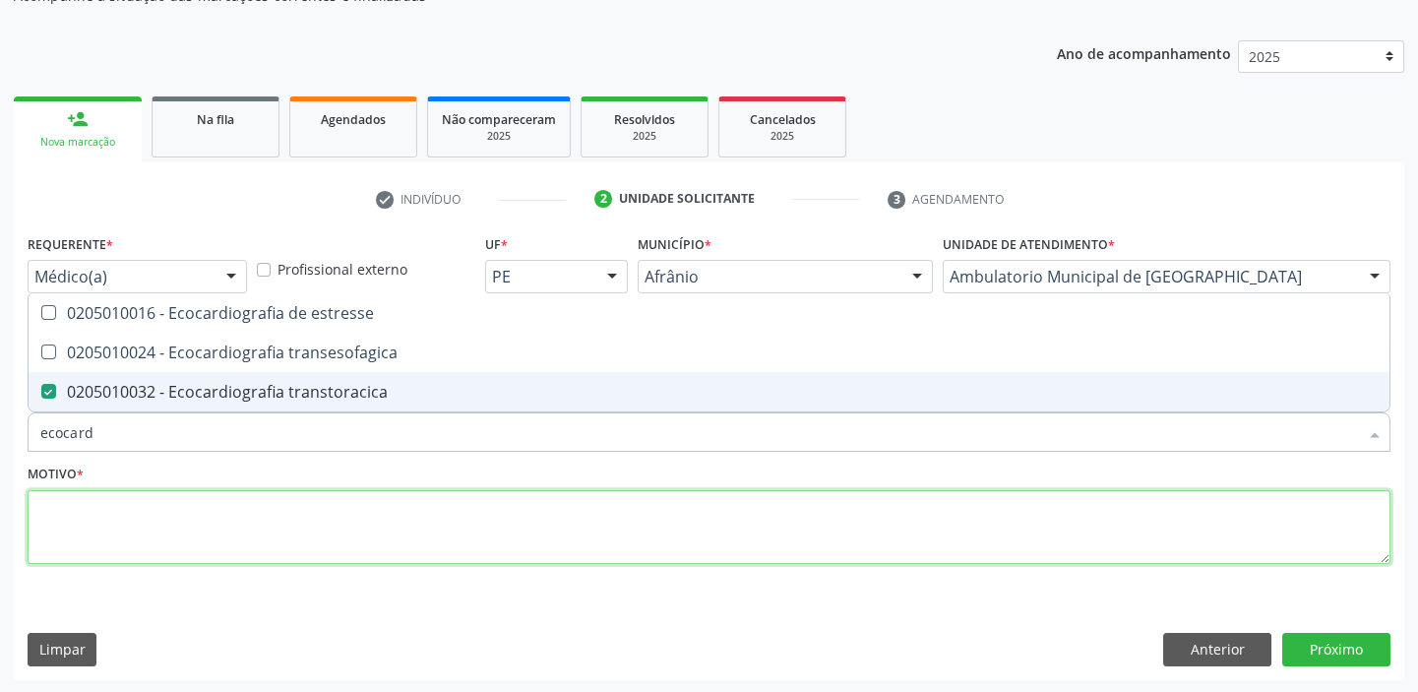
click at [113, 517] on textarea at bounding box center [709, 527] width 1363 height 75
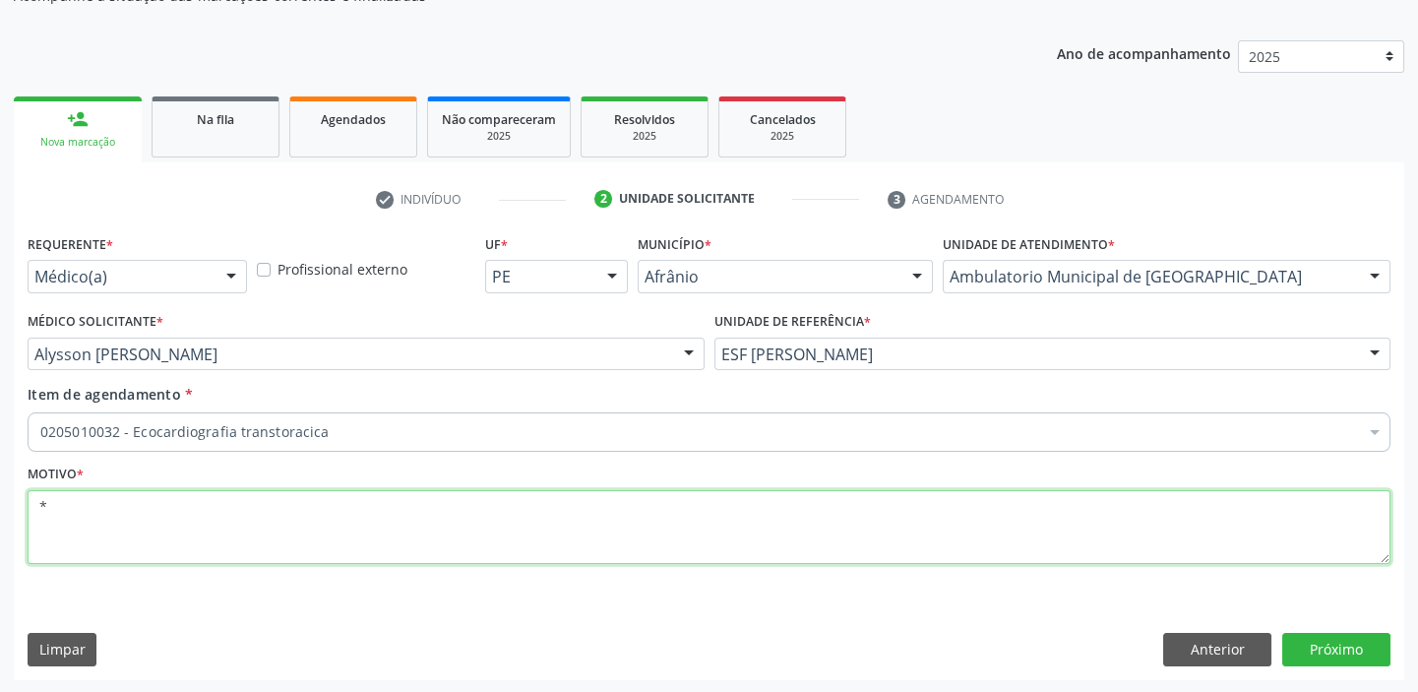
type textarea "*"
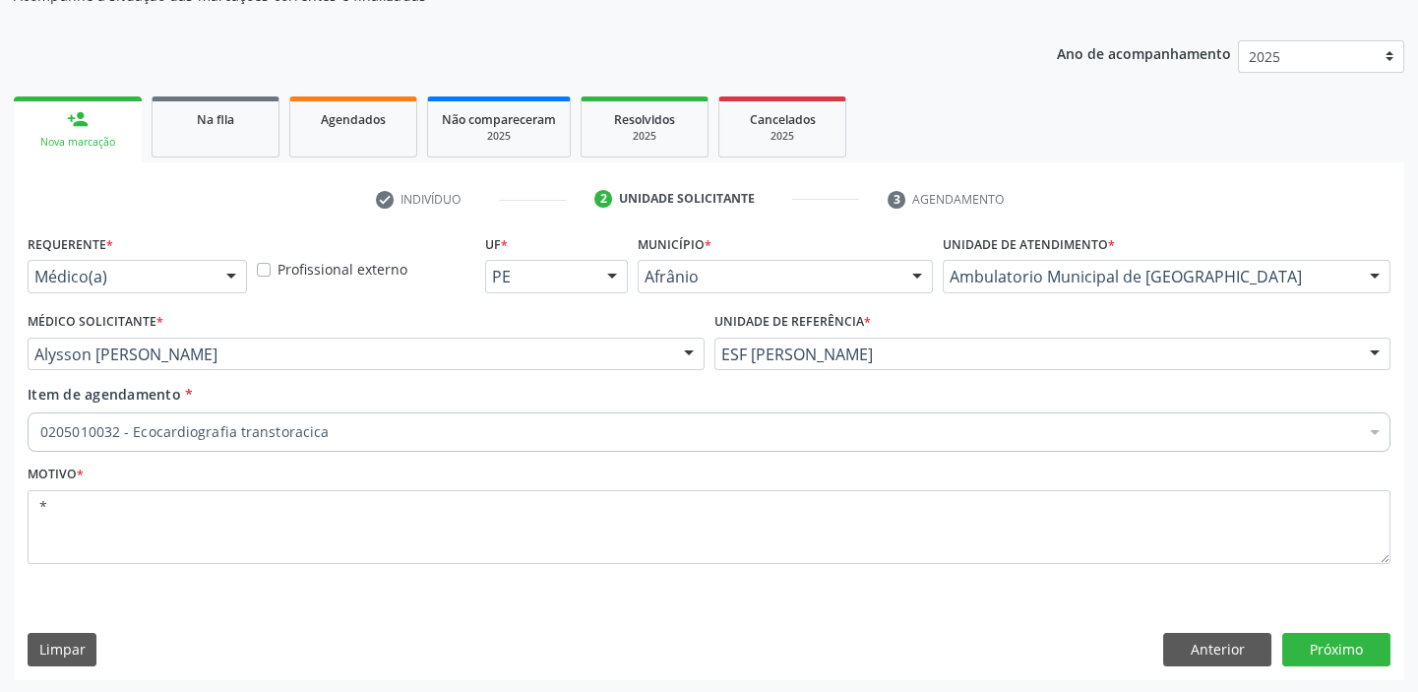
click at [1312, 670] on div "Requerente * Médico(a) Médico(a) Enfermeiro(a) Paciente Nenhum resultado encont…" at bounding box center [709, 454] width 1390 height 450
click at [1309, 656] on button "Próximo" at bounding box center [1336, 649] width 108 height 33
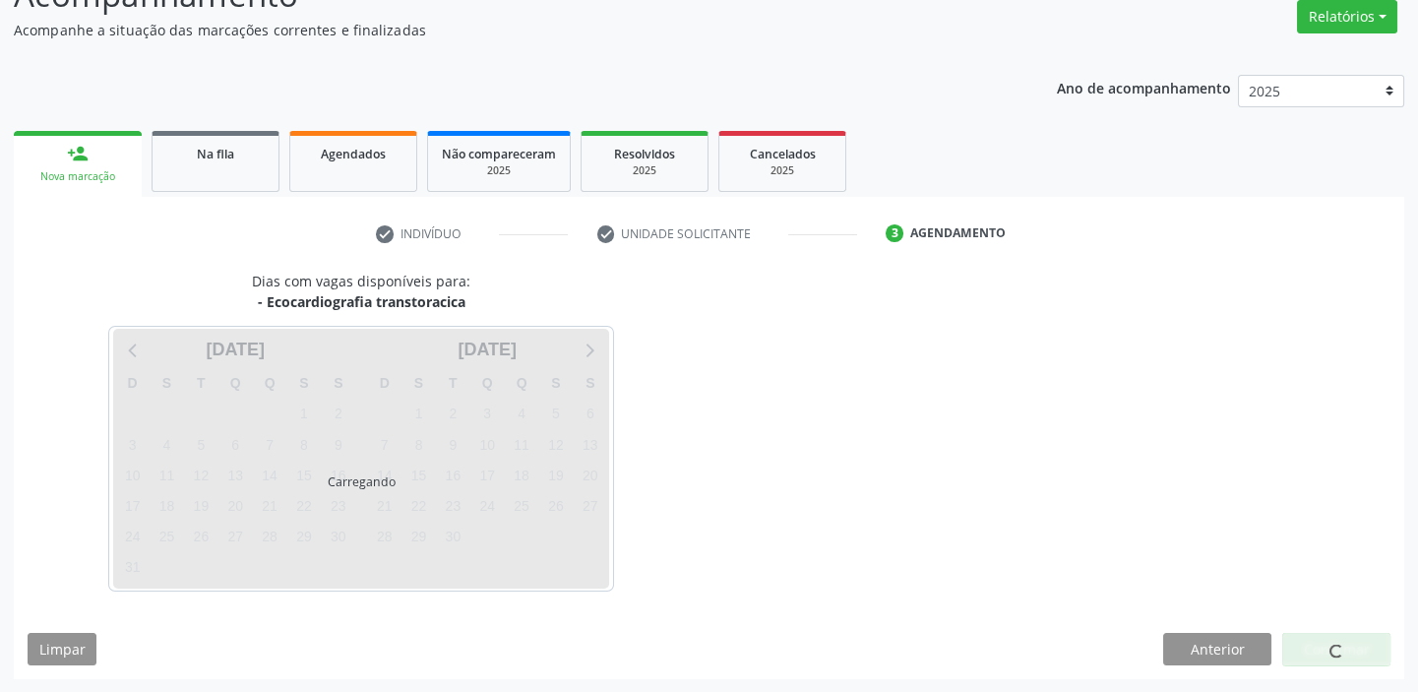
scroll to position [163, 0]
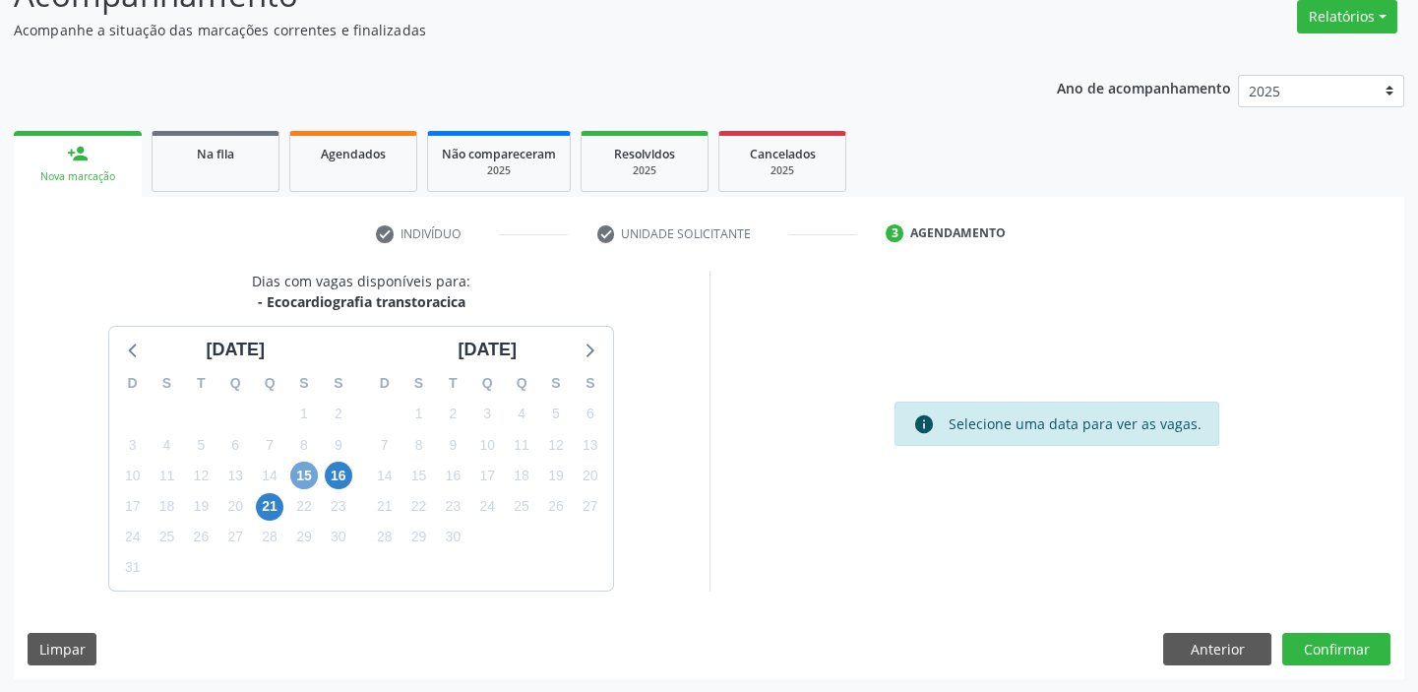
click at [305, 479] on span "15" at bounding box center [304, 475] width 28 height 28
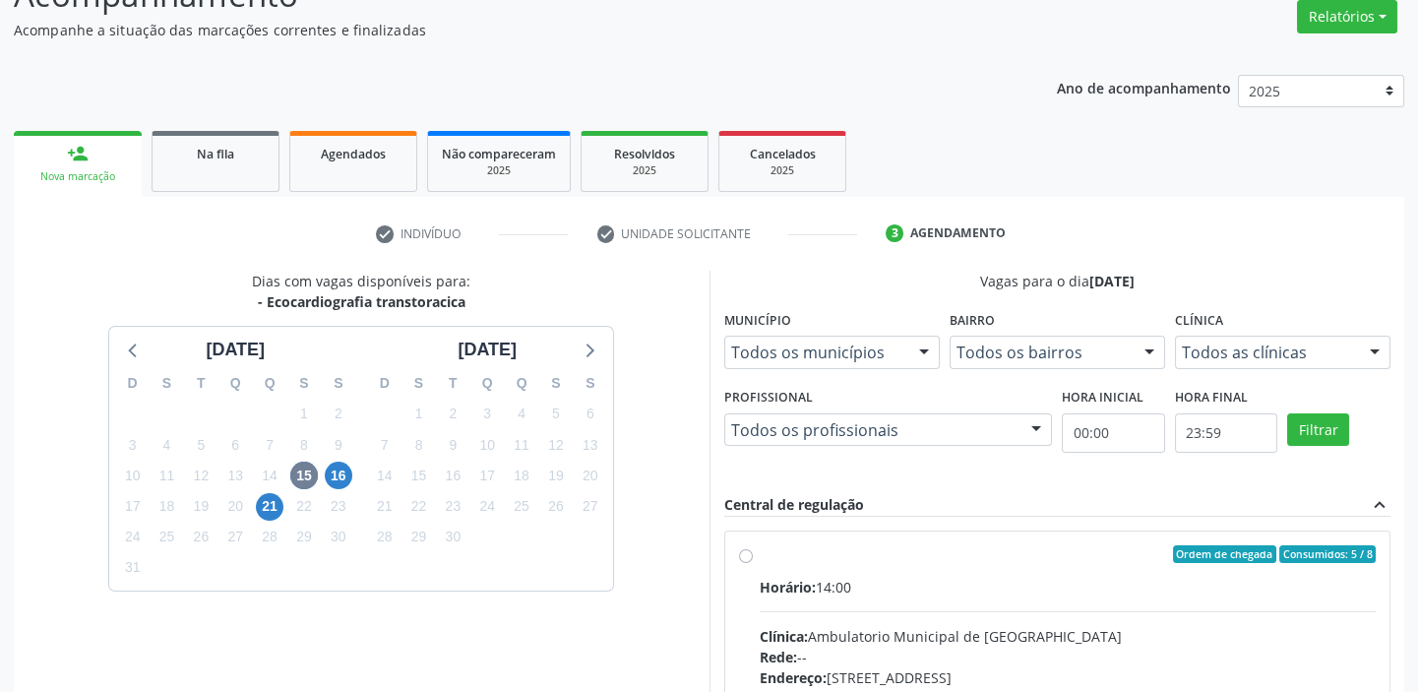
click at [976, 581] on div "Horário: 14:00" at bounding box center [1068, 587] width 617 height 21
click at [753, 563] on input "Ordem de chegada Consumidos: 5 / 8 Horário: 14:00 Clínica: Ambulatorio Municipa…" at bounding box center [746, 554] width 14 height 18
radio input "true"
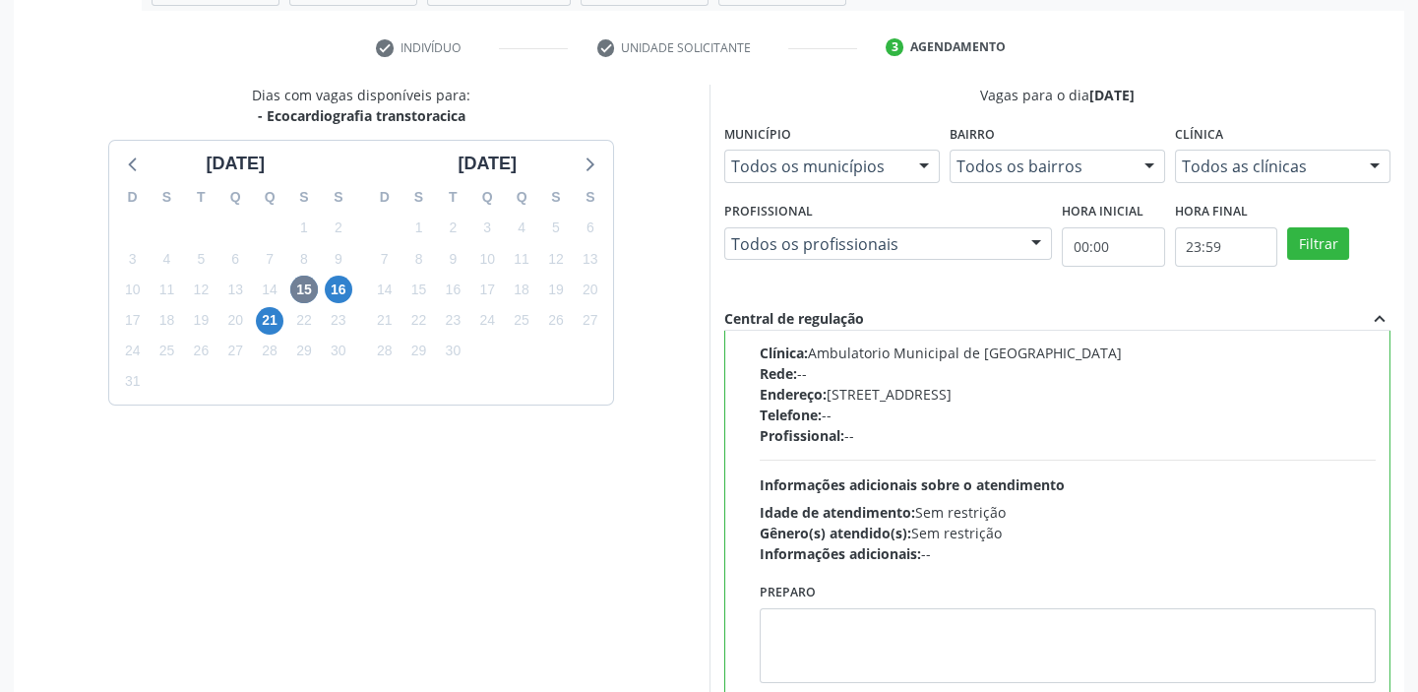
scroll to position [482, 0]
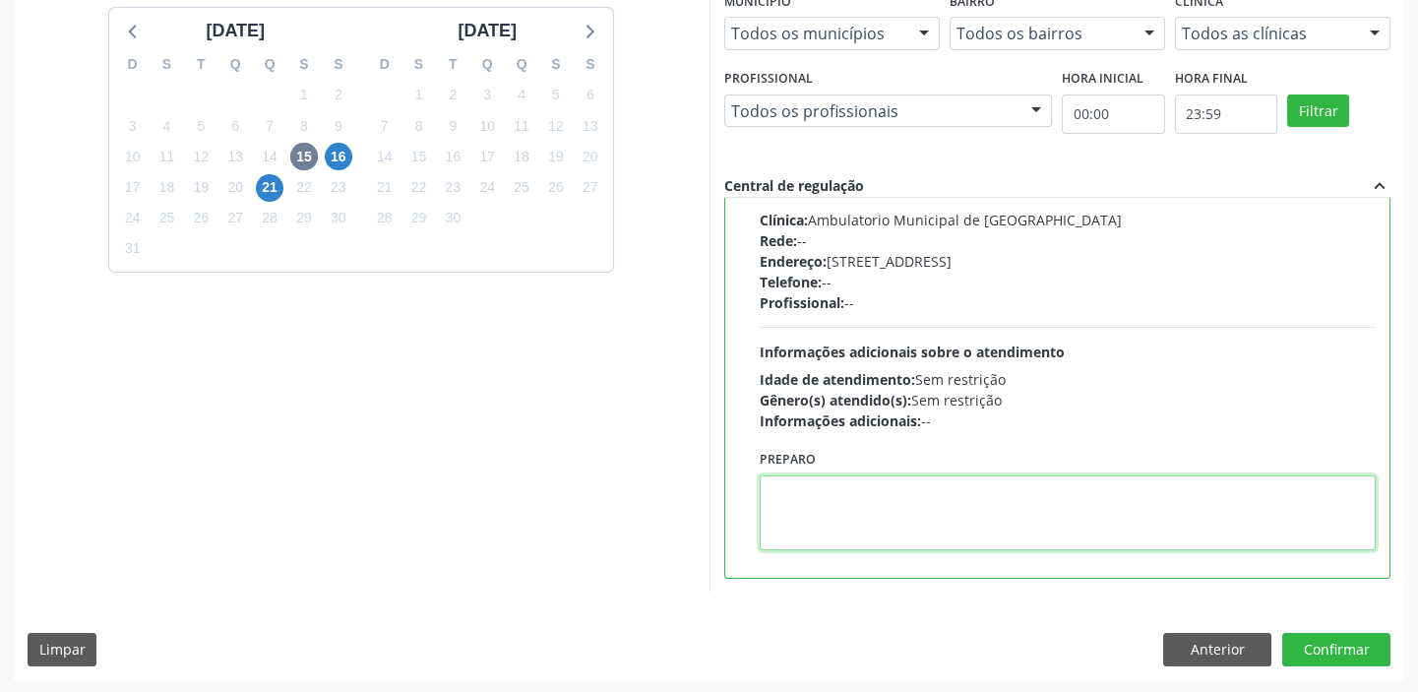
click at [939, 519] on textarea at bounding box center [1068, 512] width 617 height 75
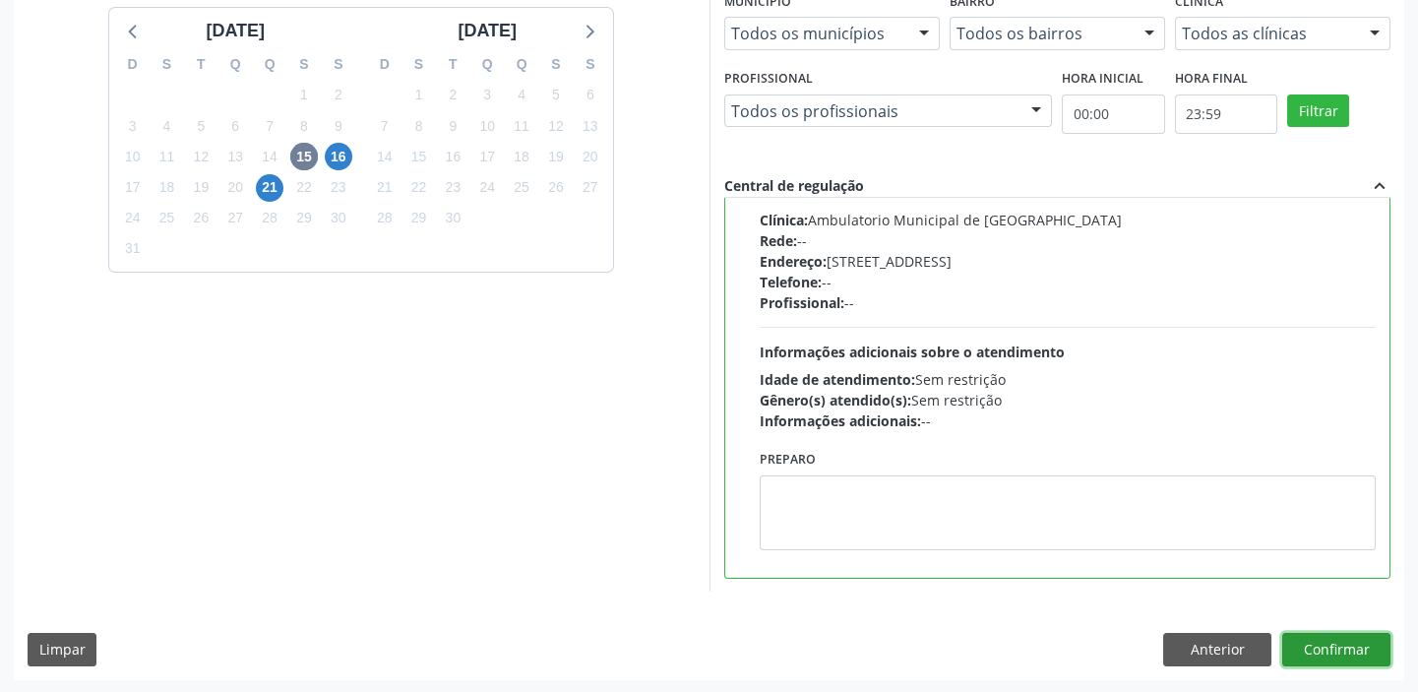
click at [1312, 660] on button "Confirmar" at bounding box center [1336, 649] width 108 height 33
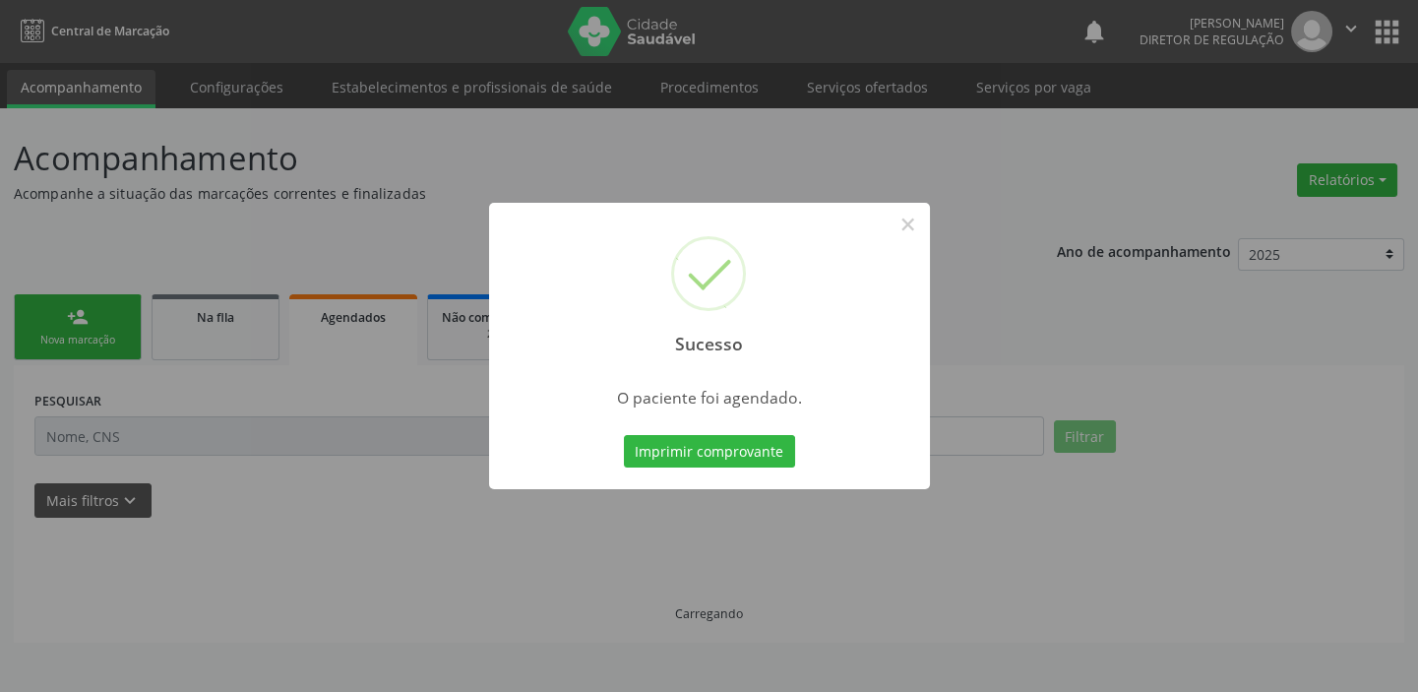
scroll to position [0, 0]
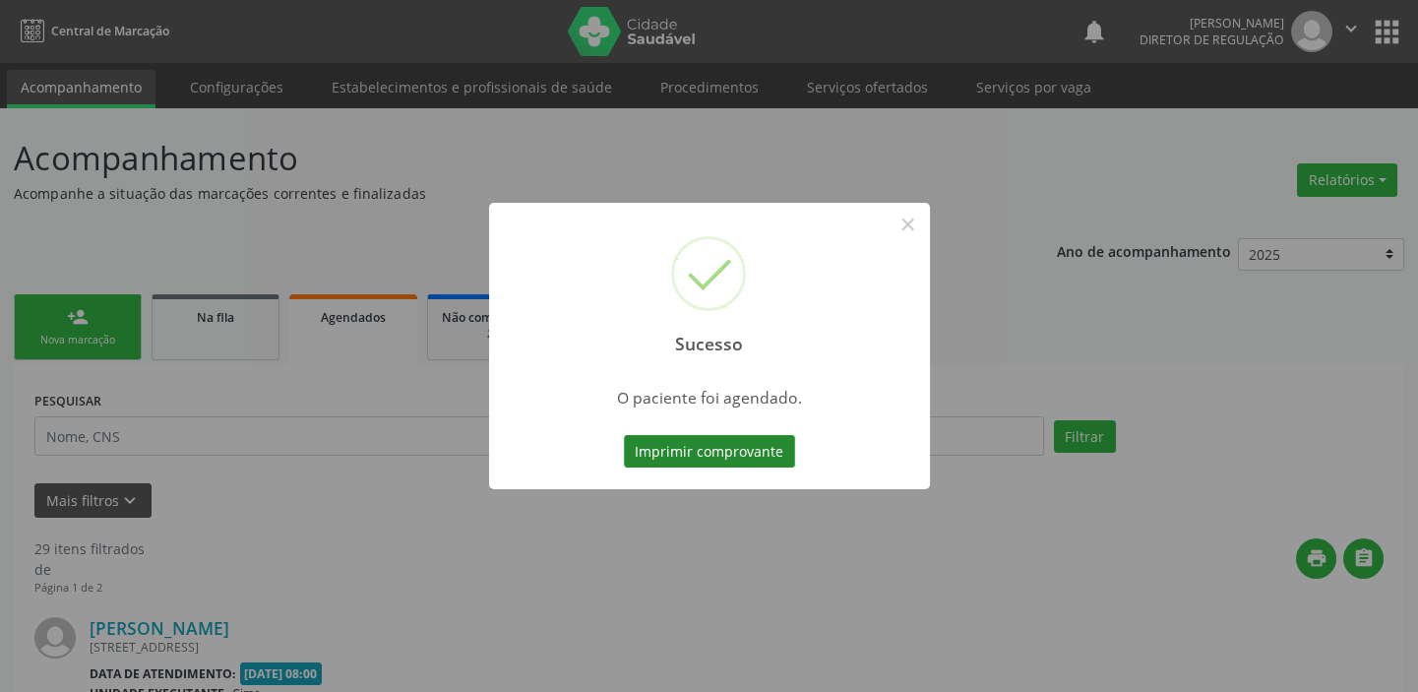
click at [721, 440] on button "Imprimir comprovante" at bounding box center [709, 451] width 171 height 33
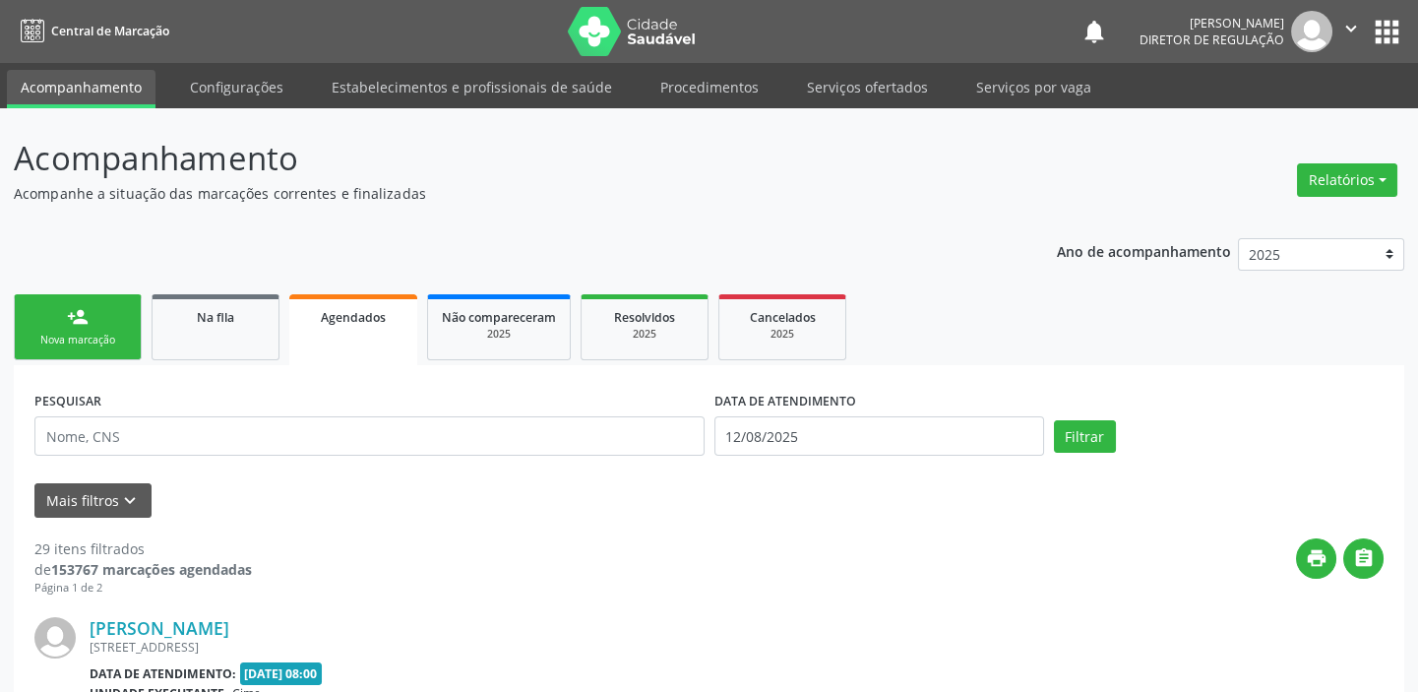
click at [119, 323] on link "person_add Nova marcação" at bounding box center [78, 327] width 128 height 66
click at [116, 324] on link "person_add Nova marcação" at bounding box center [78, 327] width 128 height 66
click at [115, 324] on link "person_add Nova marcação" at bounding box center [78, 327] width 128 height 66
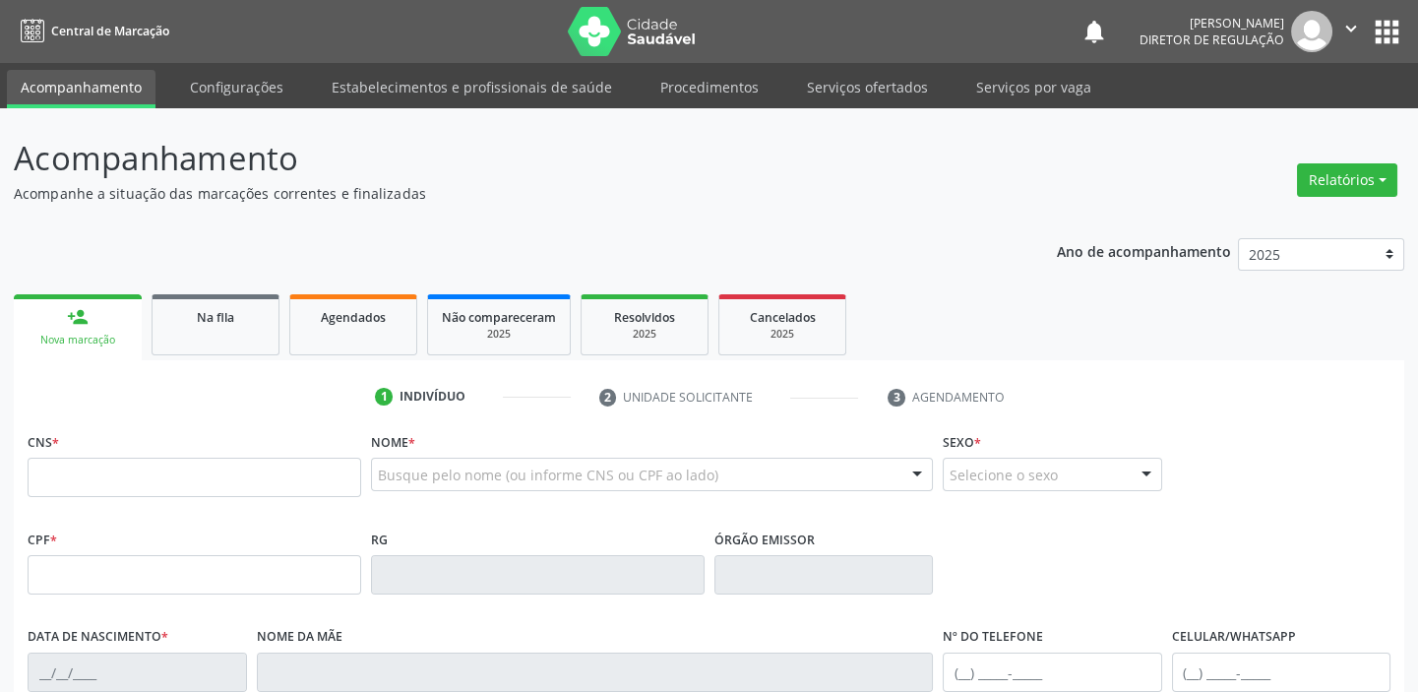
click at [117, 456] on div "CNS *" at bounding box center [195, 462] width 334 height 70
click at [115, 464] on input "text" at bounding box center [195, 477] width 334 height 39
type input "708 2051 1552 6741"
type input "055.590.584-59"
type input "04/08/1986"
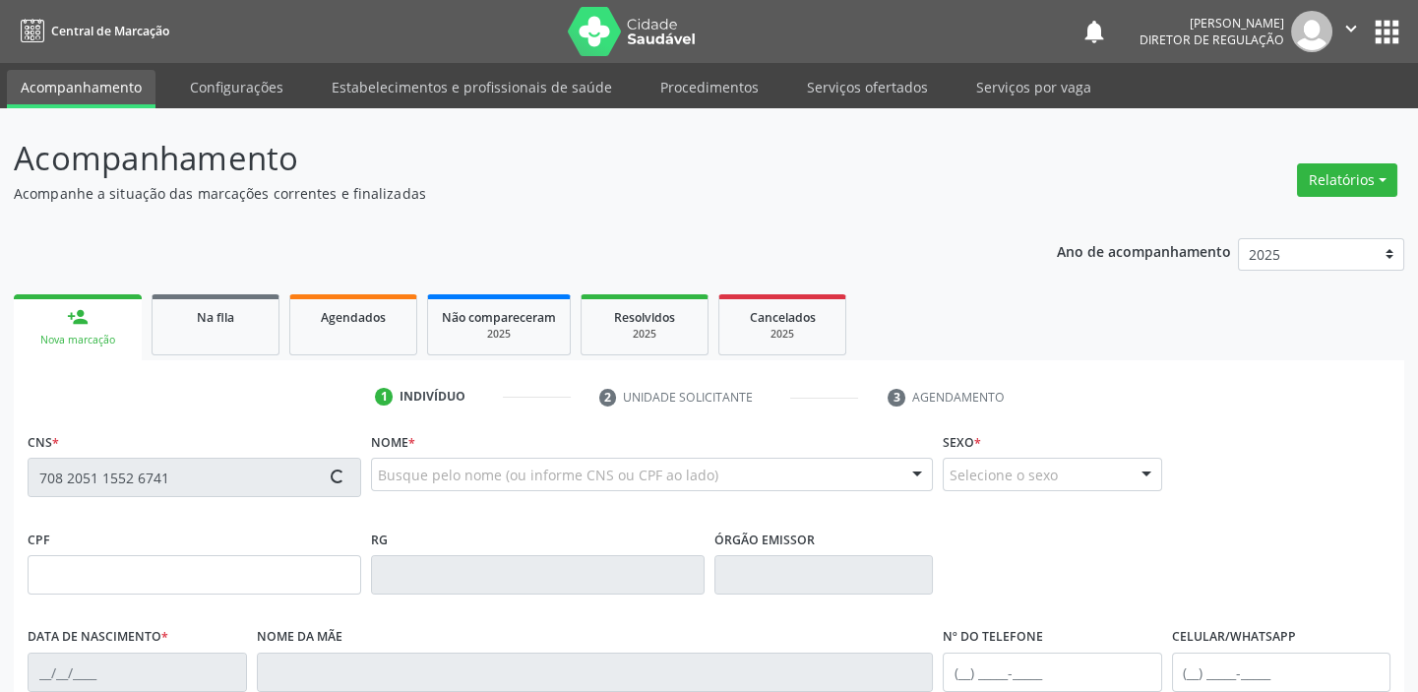
type input "Marinalva Izabel de Sousa"
type input "(88) 8888-5855"
type input "111"
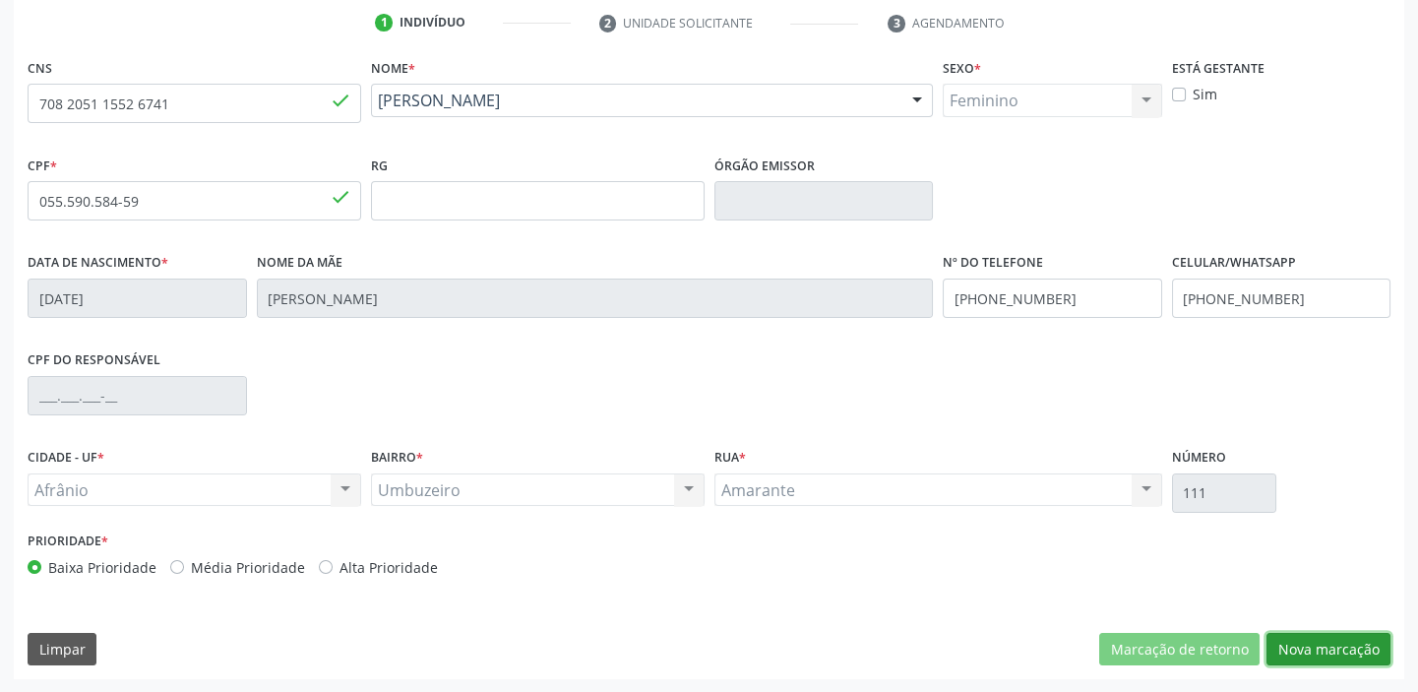
click at [1271, 648] on button "Nova marcação" at bounding box center [1328, 649] width 124 height 33
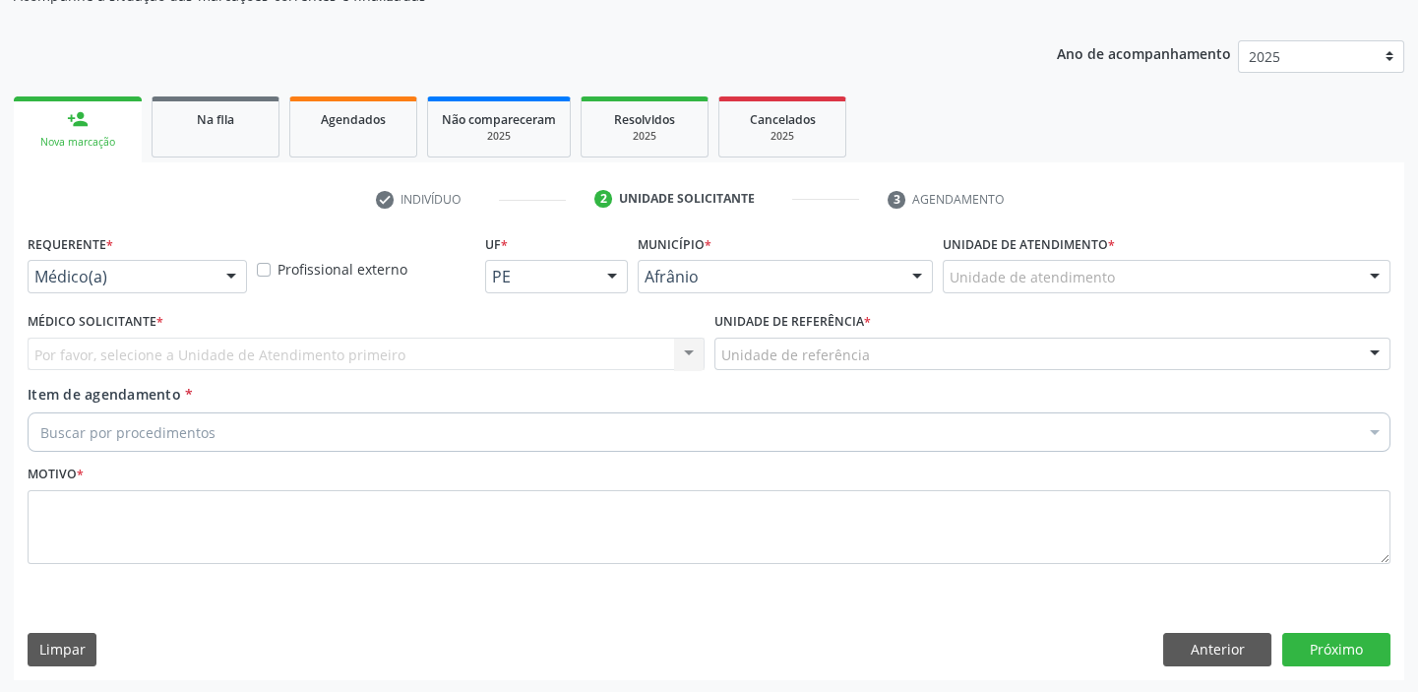
drag, startPoint x: 968, startPoint y: 278, endPoint x: 991, endPoint y: 387, distance: 110.6
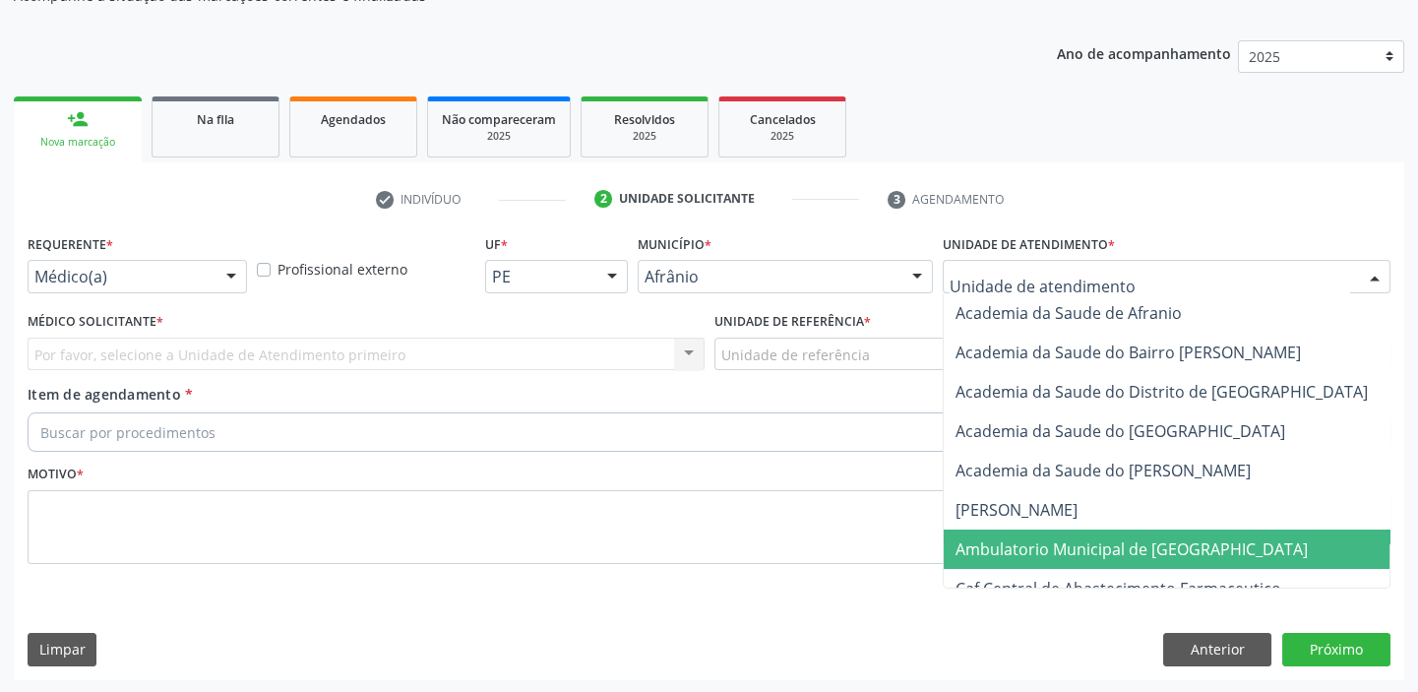
drag, startPoint x: 1001, startPoint y: 539, endPoint x: 845, endPoint y: 446, distance: 181.4
click at [1000, 539] on span "Ambulatorio Municipal de [GEOGRAPHIC_DATA]" at bounding box center [1131, 549] width 352 height 22
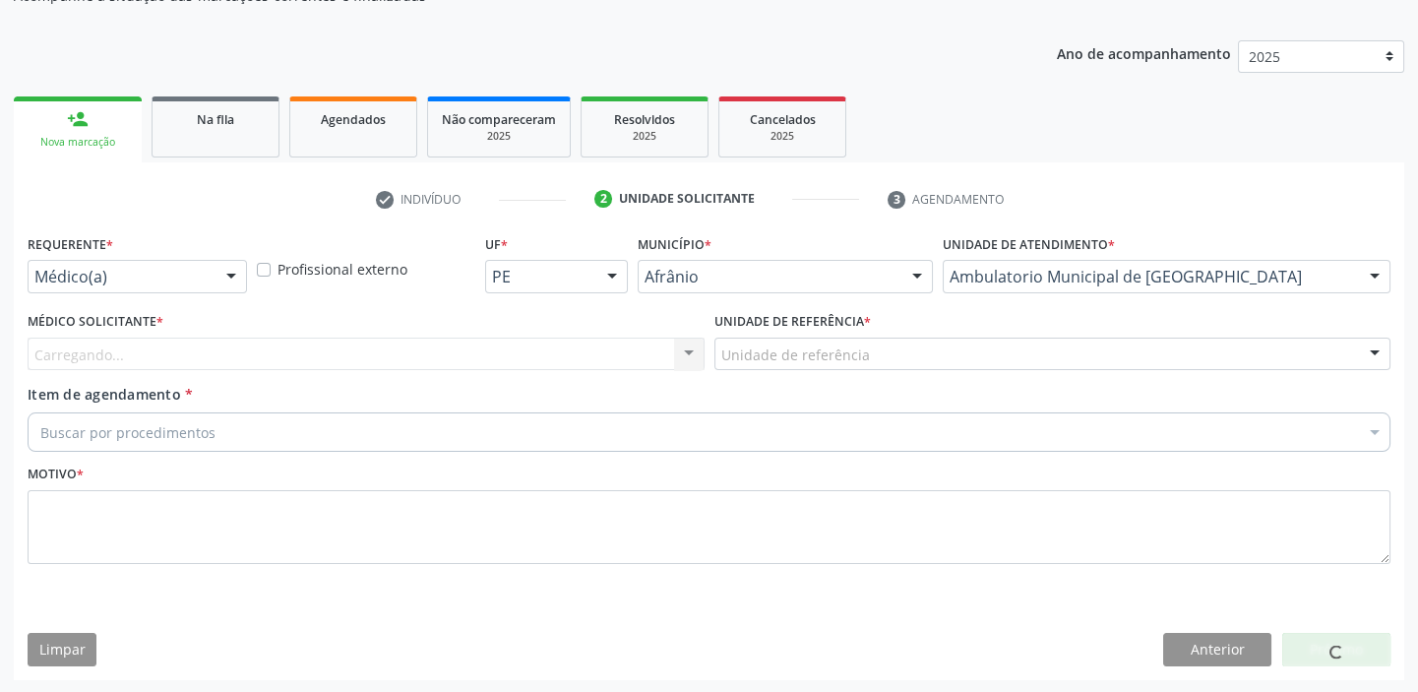
drag, startPoint x: 753, startPoint y: 370, endPoint x: 751, endPoint y: 383, distance: 12.9
click at [751, 371] on div "Unidade de referência * Unidade de referência ESF de Extrema ESF de Barra das M…" at bounding box center [1052, 345] width 687 height 77
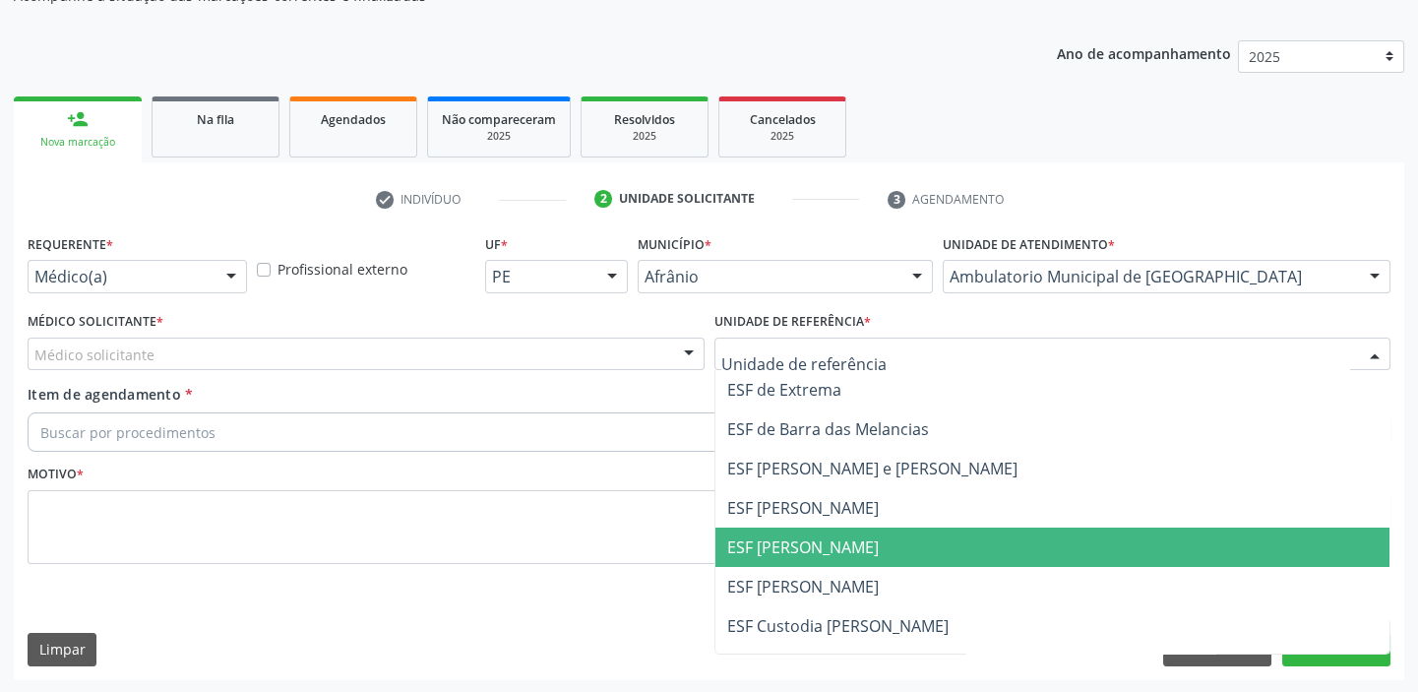
drag, startPoint x: 753, startPoint y: 532, endPoint x: 639, endPoint y: 472, distance: 128.9
click at [752, 532] on span "ESF [PERSON_NAME]" at bounding box center [1052, 546] width 675 height 39
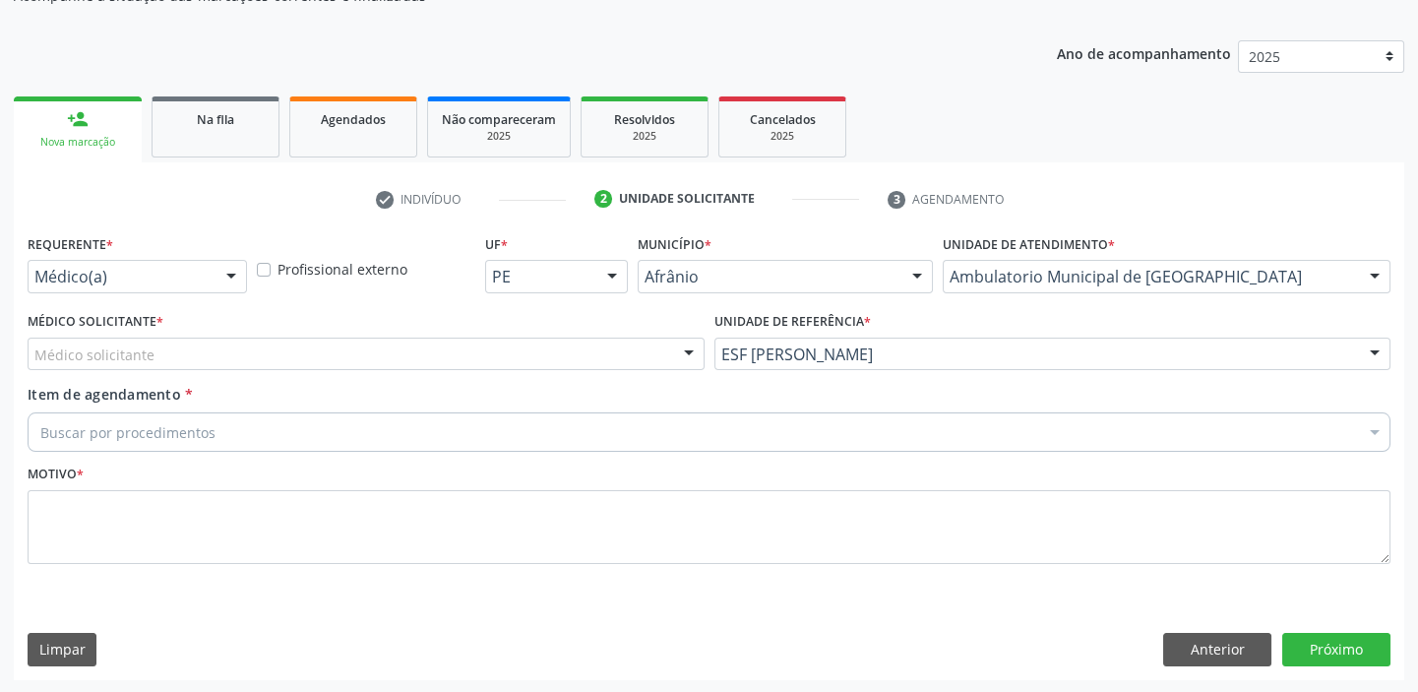
click at [232, 352] on div "Médico solicitante" at bounding box center [366, 353] width 677 height 33
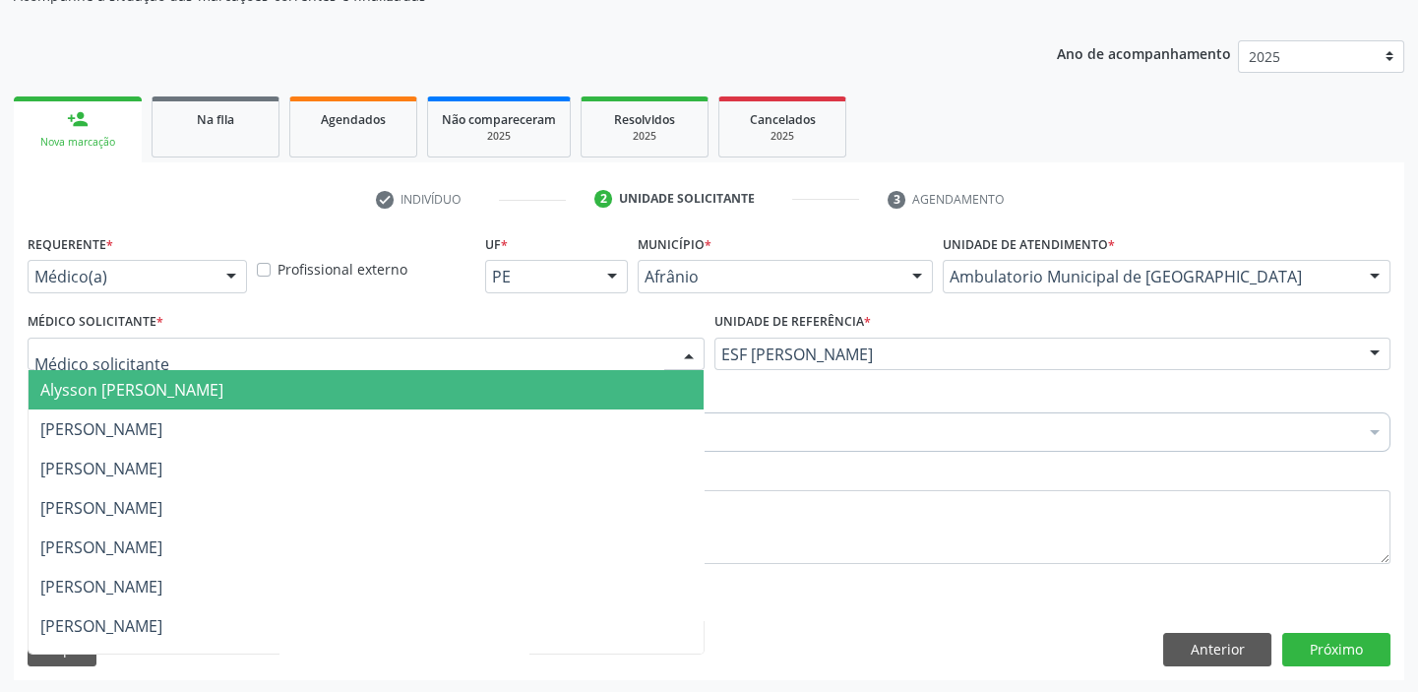
click at [223, 386] on span "Alysson [PERSON_NAME]" at bounding box center [131, 390] width 183 height 22
click at [162, 423] on span "[PERSON_NAME]" at bounding box center [101, 429] width 122 height 22
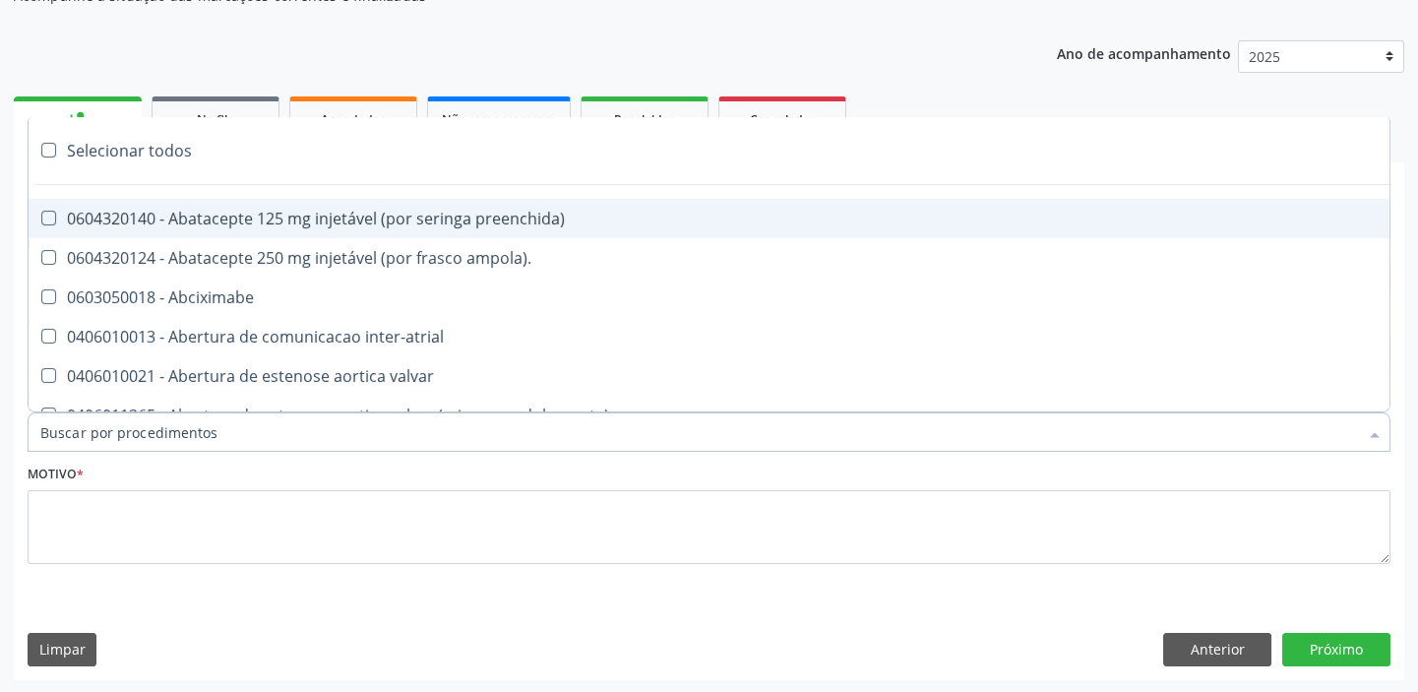
paste input "ecocard"
type input "ecocard"
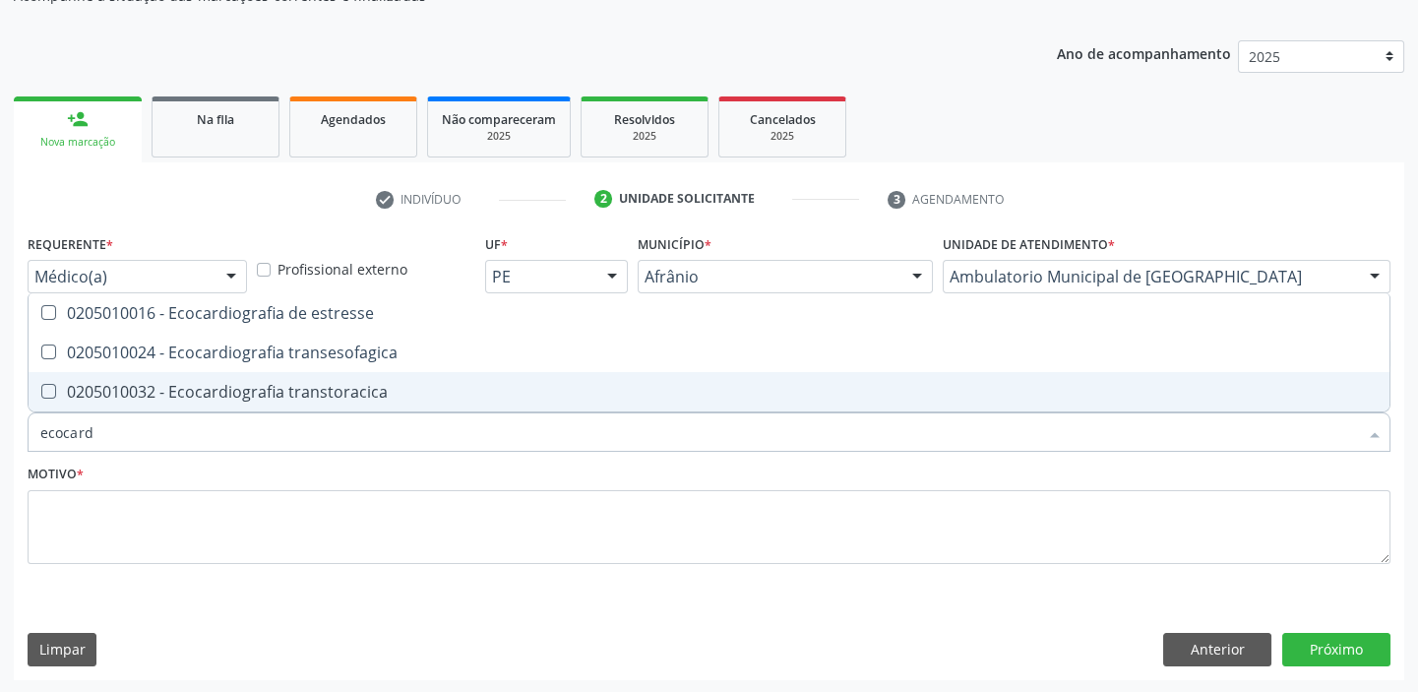
click at [282, 390] on div "0205010032 - Ecocardiografia transtoracica" at bounding box center [708, 392] width 1337 height 16
checkbox transtoracica "true"
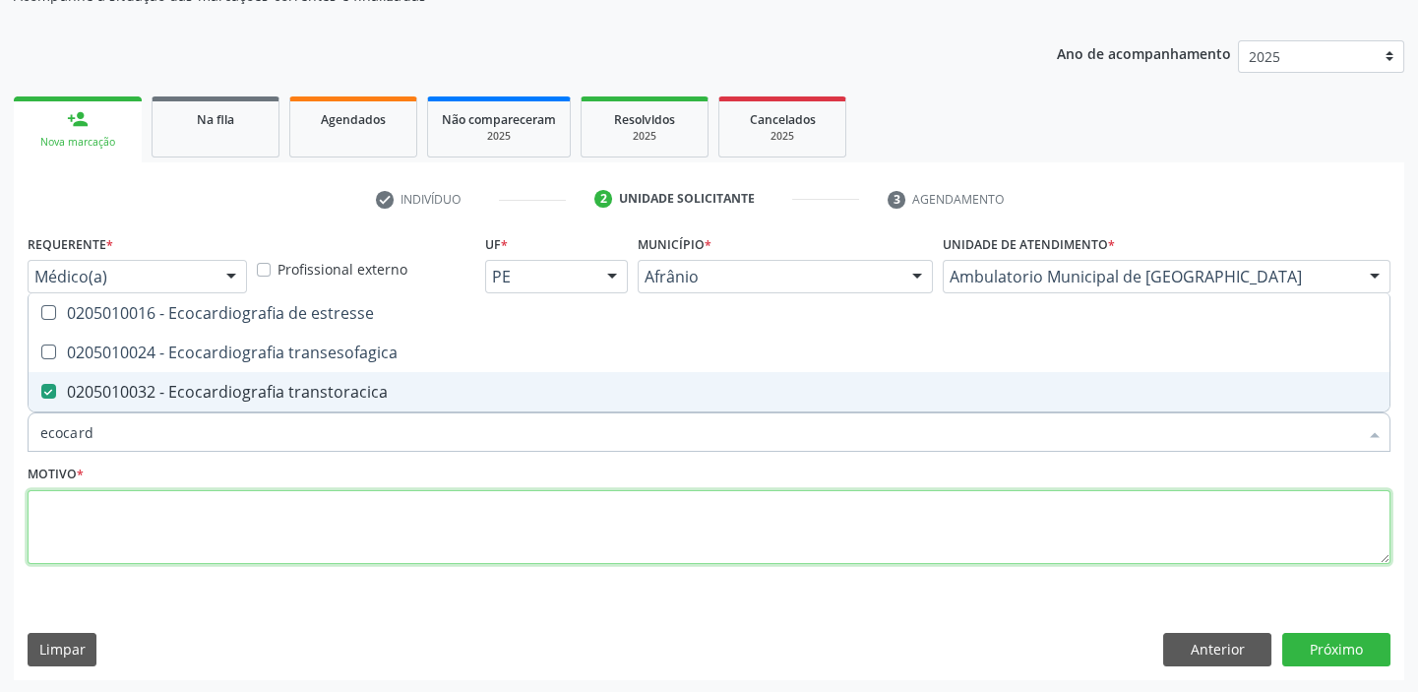
click at [129, 521] on textarea at bounding box center [709, 527] width 1363 height 75
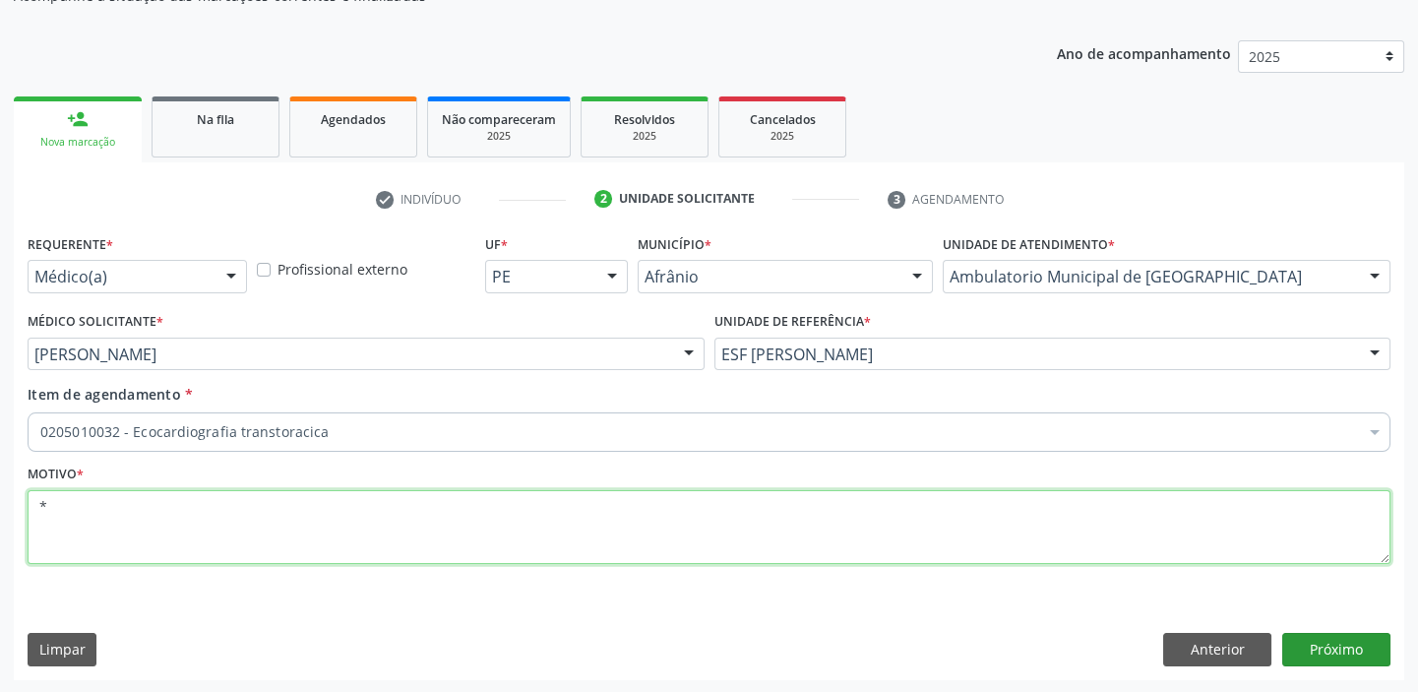
type textarea "*"
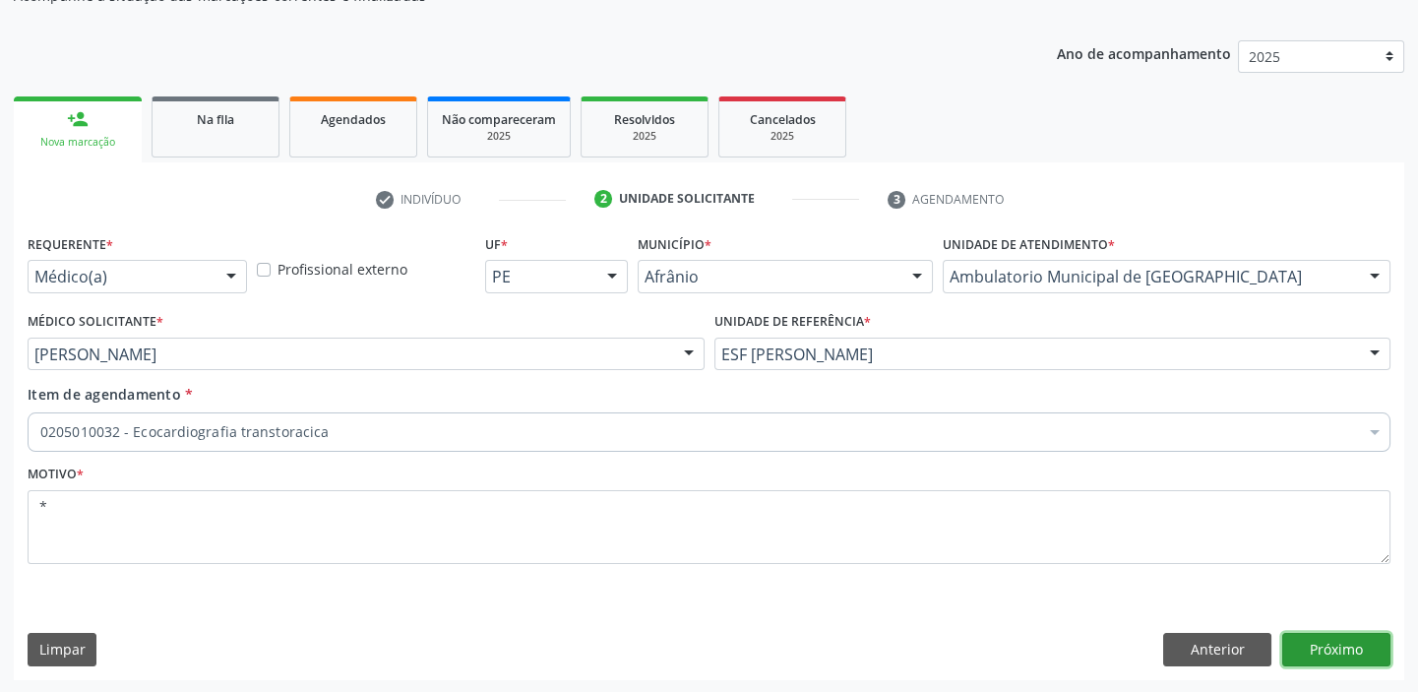
click at [1338, 639] on button "Próximo" at bounding box center [1336, 649] width 108 height 33
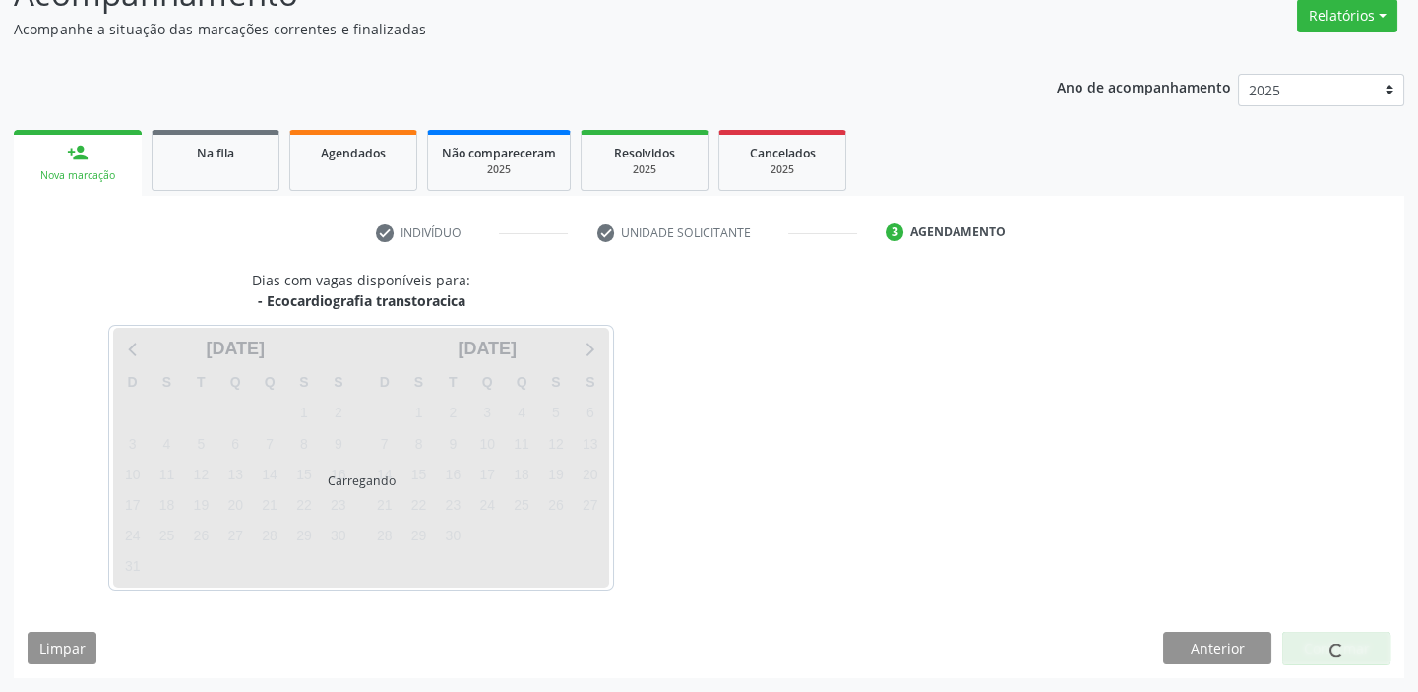
scroll to position [163, 0]
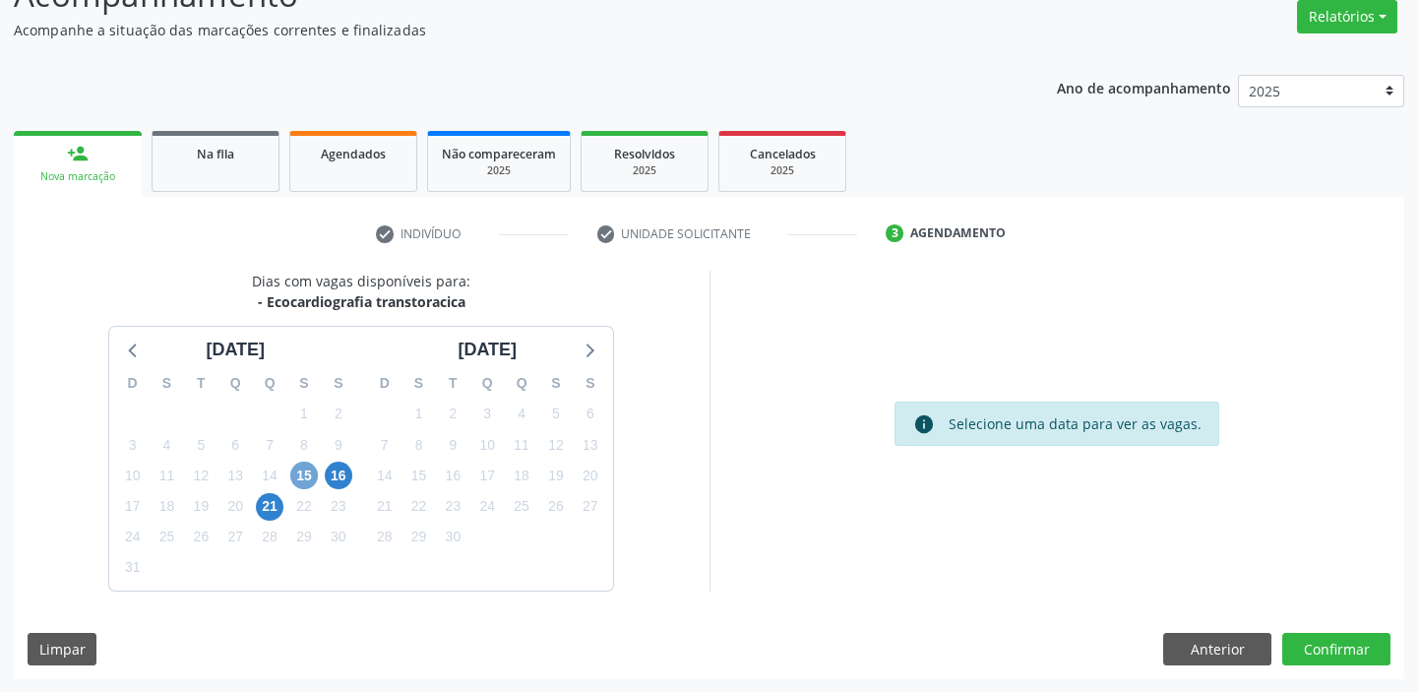
click at [313, 475] on span "15" at bounding box center [304, 475] width 28 height 28
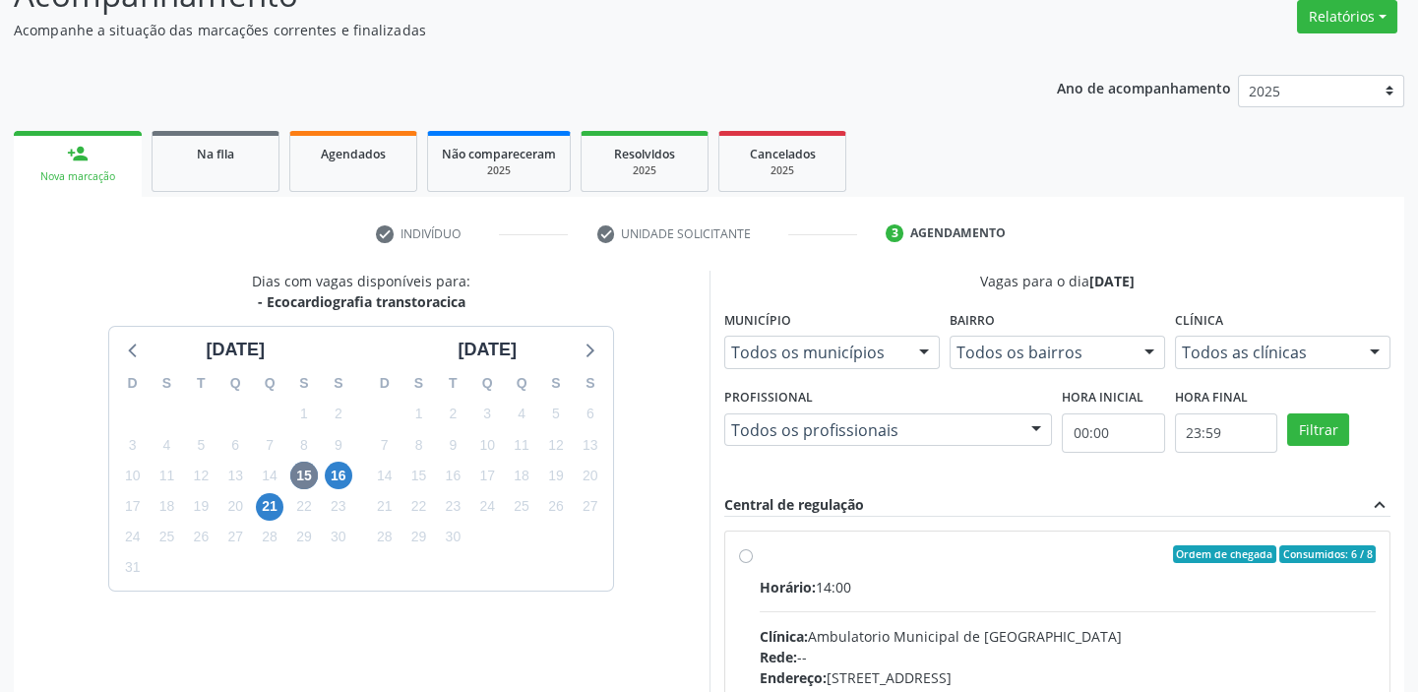
click at [753, 563] on input "Ordem de chegada Consumidos: 6 / 8 Horário: 14:00 Clínica: Ambulatorio Municipa…" at bounding box center [746, 554] width 14 height 18
radio input "true"
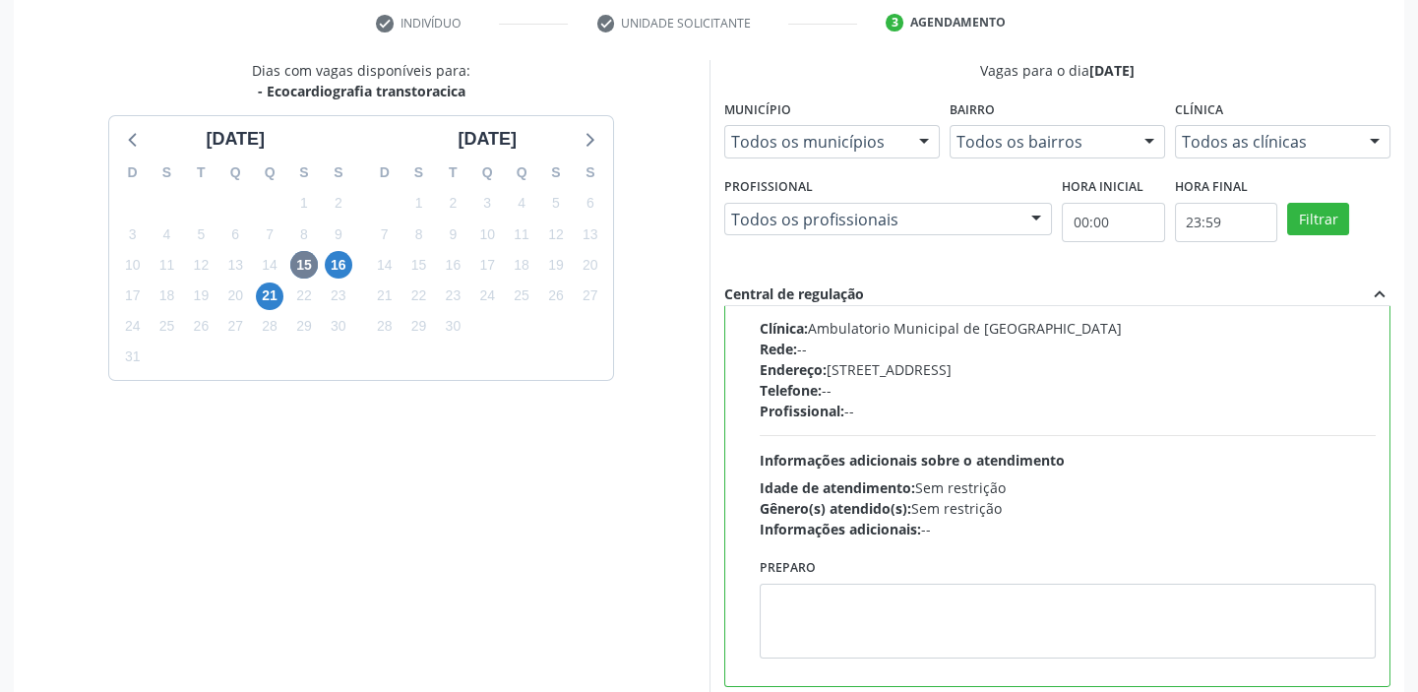
scroll to position [482, 0]
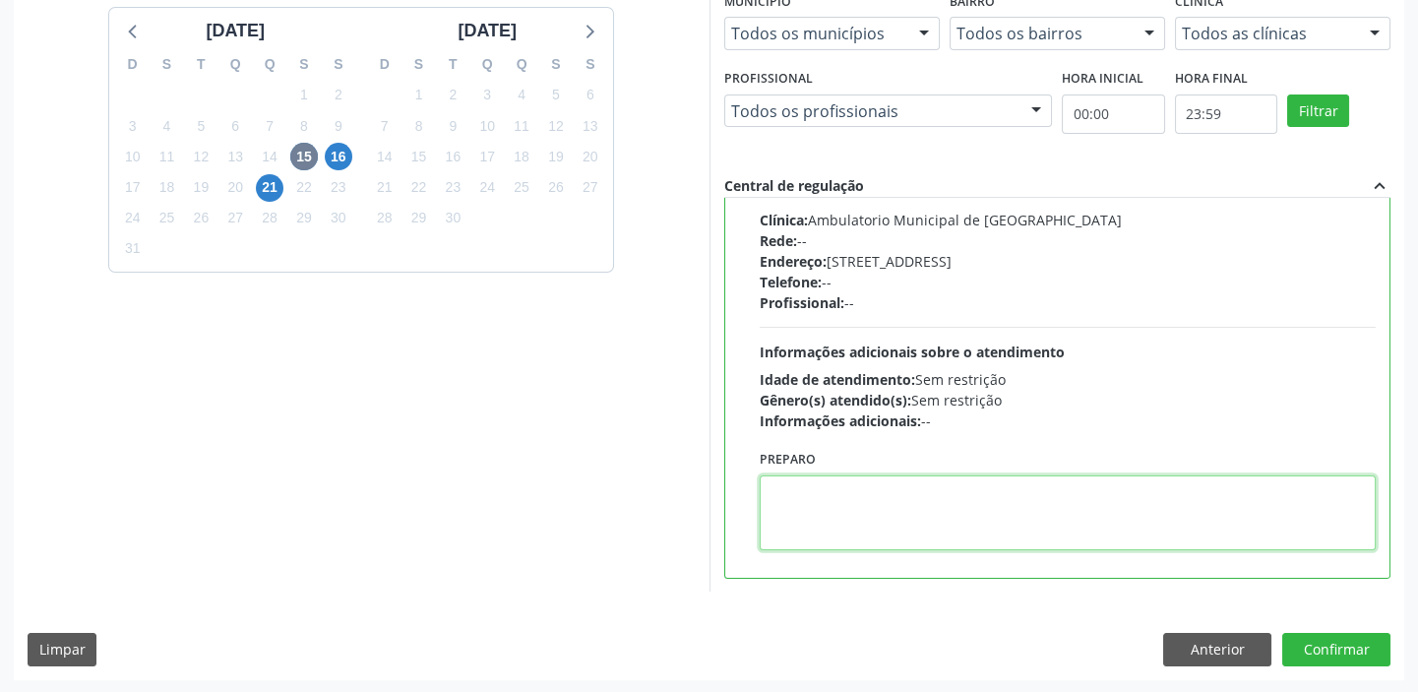
drag, startPoint x: 946, startPoint y: 527, endPoint x: 1169, endPoint y: 562, distance: 226.0
click at [945, 525] on textarea at bounding box center [1068, 512] width 617 height 75
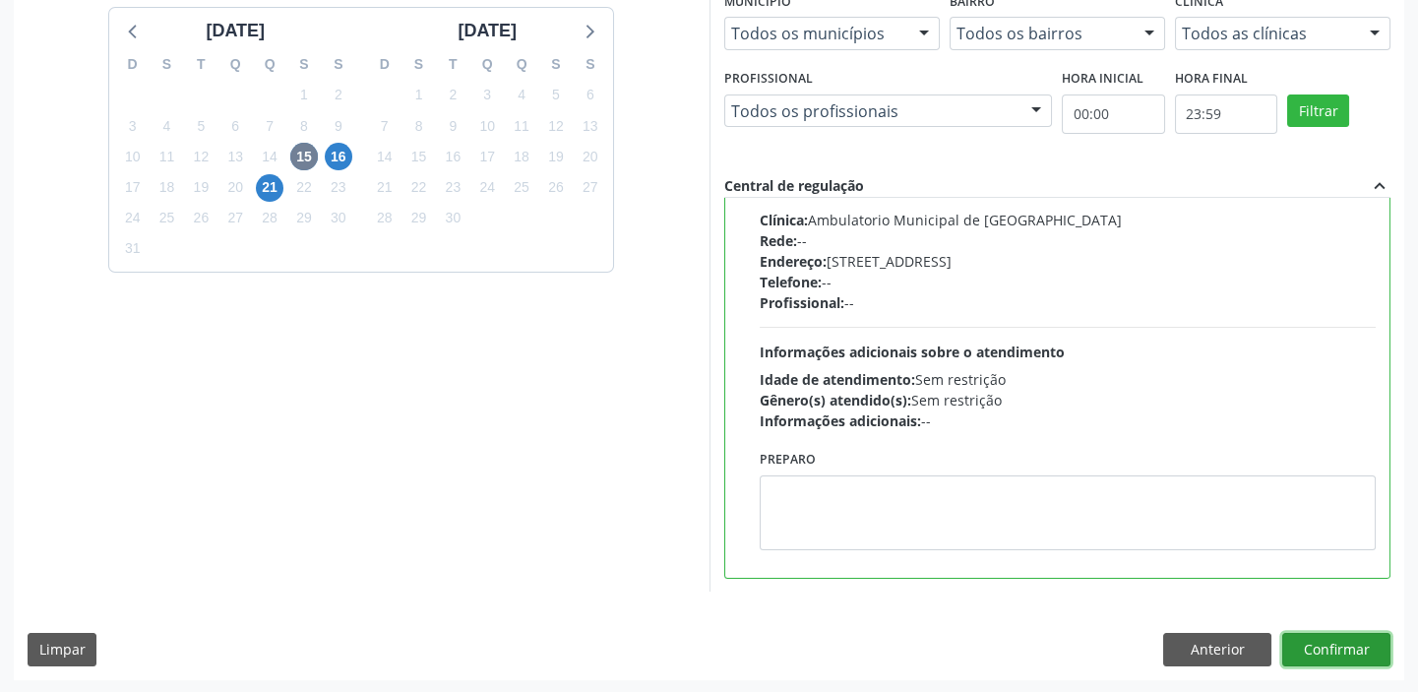
click at [1303, 642] on button "Confirmar" at bounding box center [1336, 649] width 108 height 33
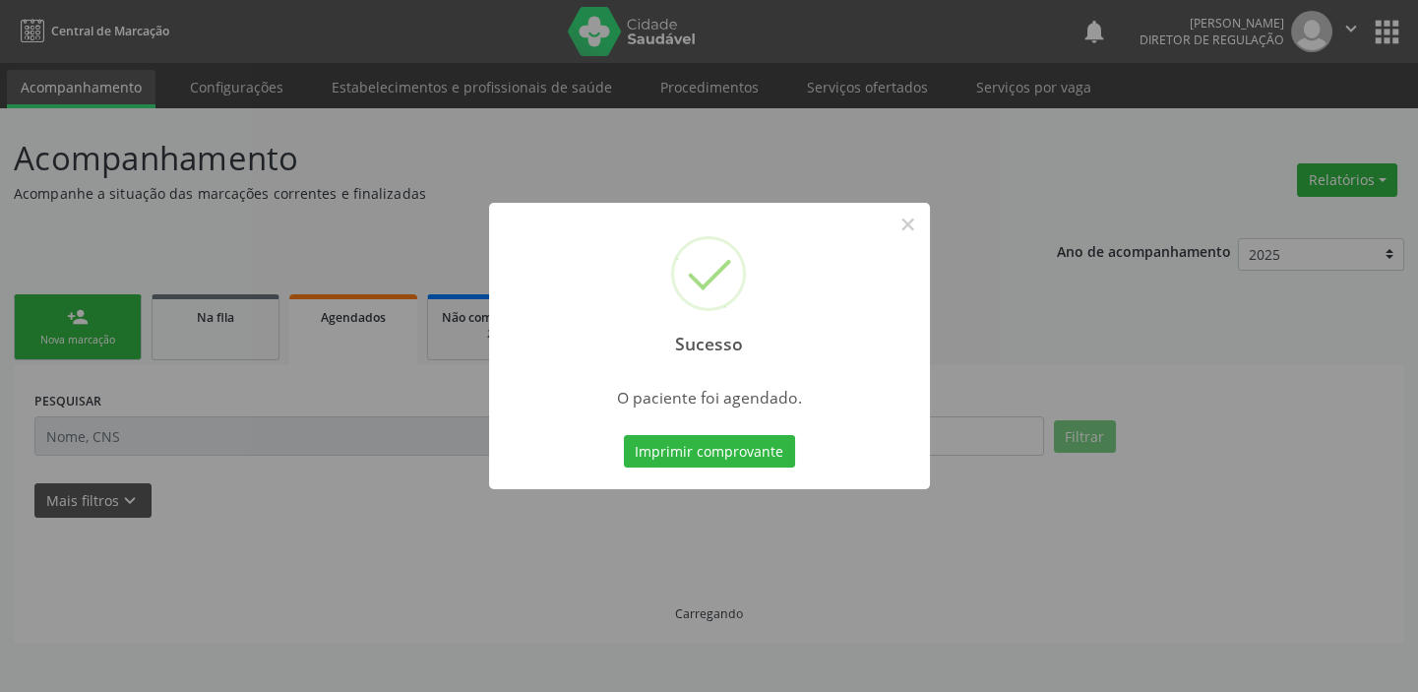
scroll to position [0, 0]
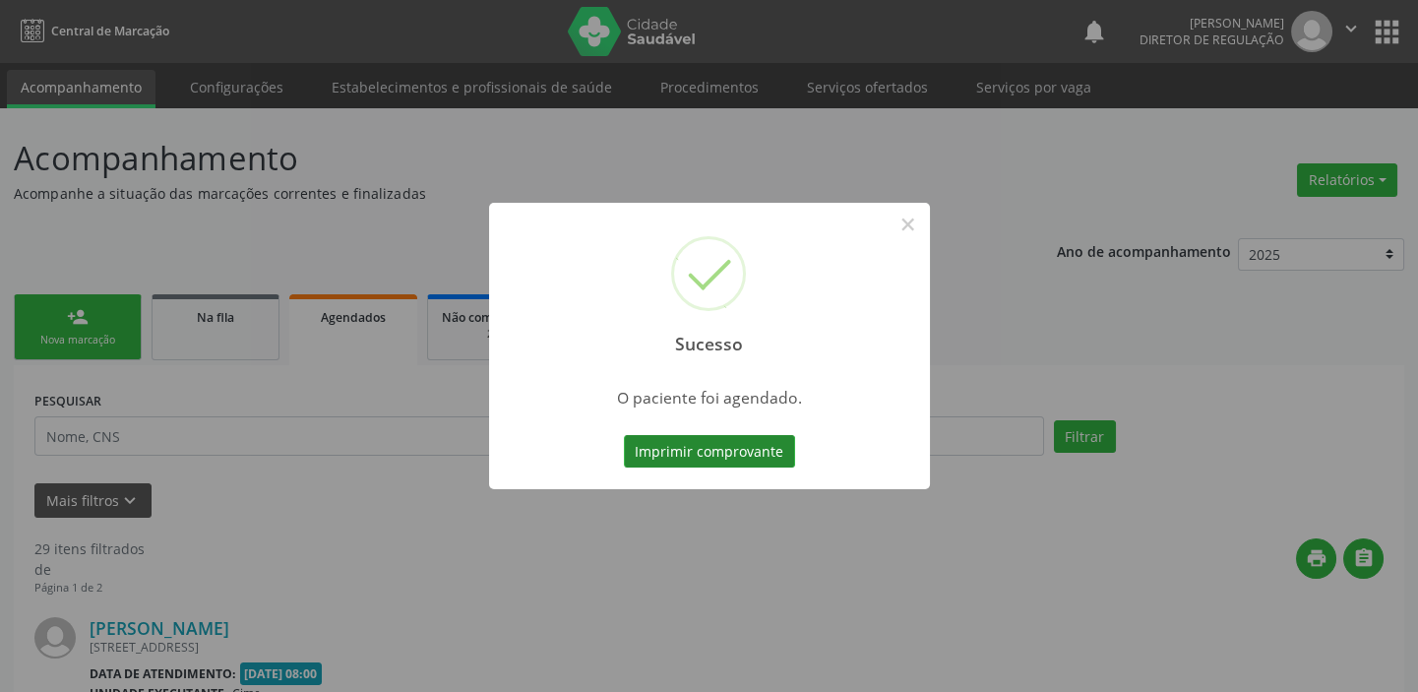
click at [747, 448] on button "Imprimir comprovante" at bounding box center [709, 451] width 171 height 33
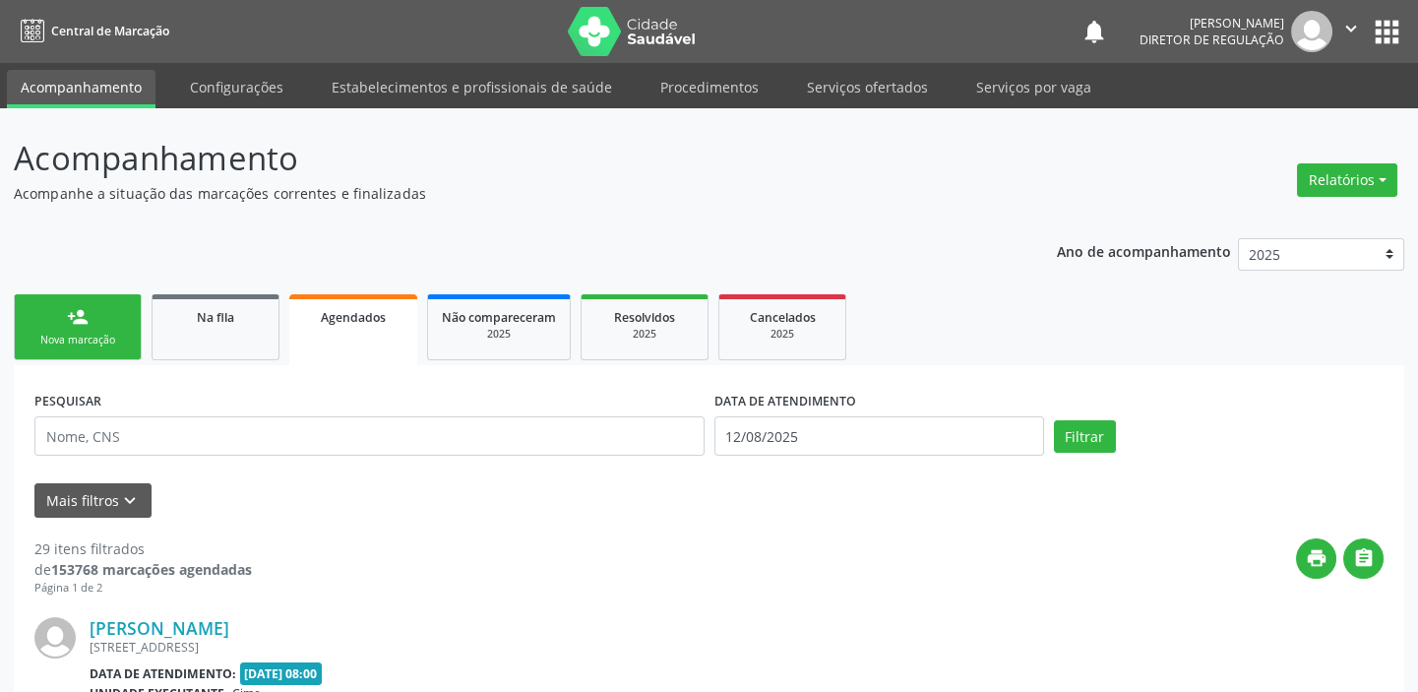
click at [89, 316] on link "person_add Nova marcação" at bounding box center [78, 327] width 128 height 66
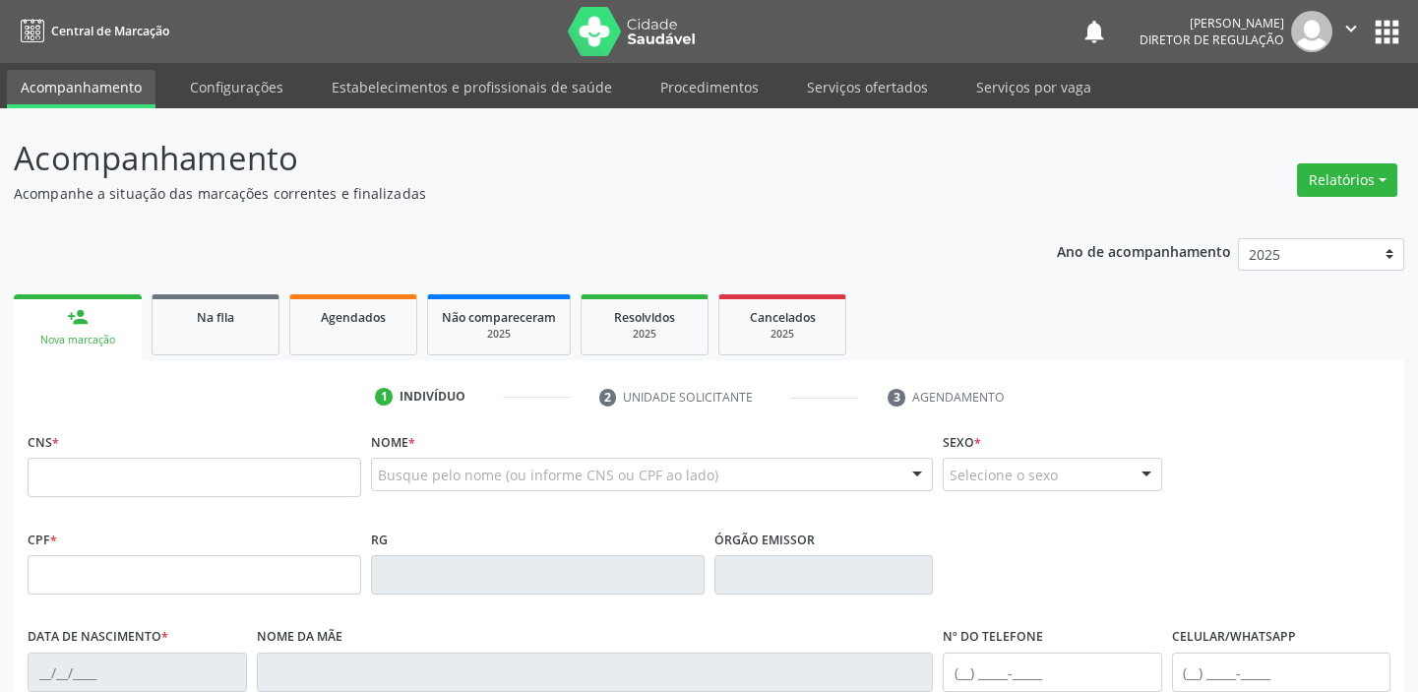
click at [95, 501] on fieldset "CNS *" at bounding box center [195, 469] width 334 height 84
click at [98, 478] on input "text" at bounding box center [195, 477] width 334 height 39
type input "706 0088 8366 6848"
type input "14/08/1960"
type input "S/N"
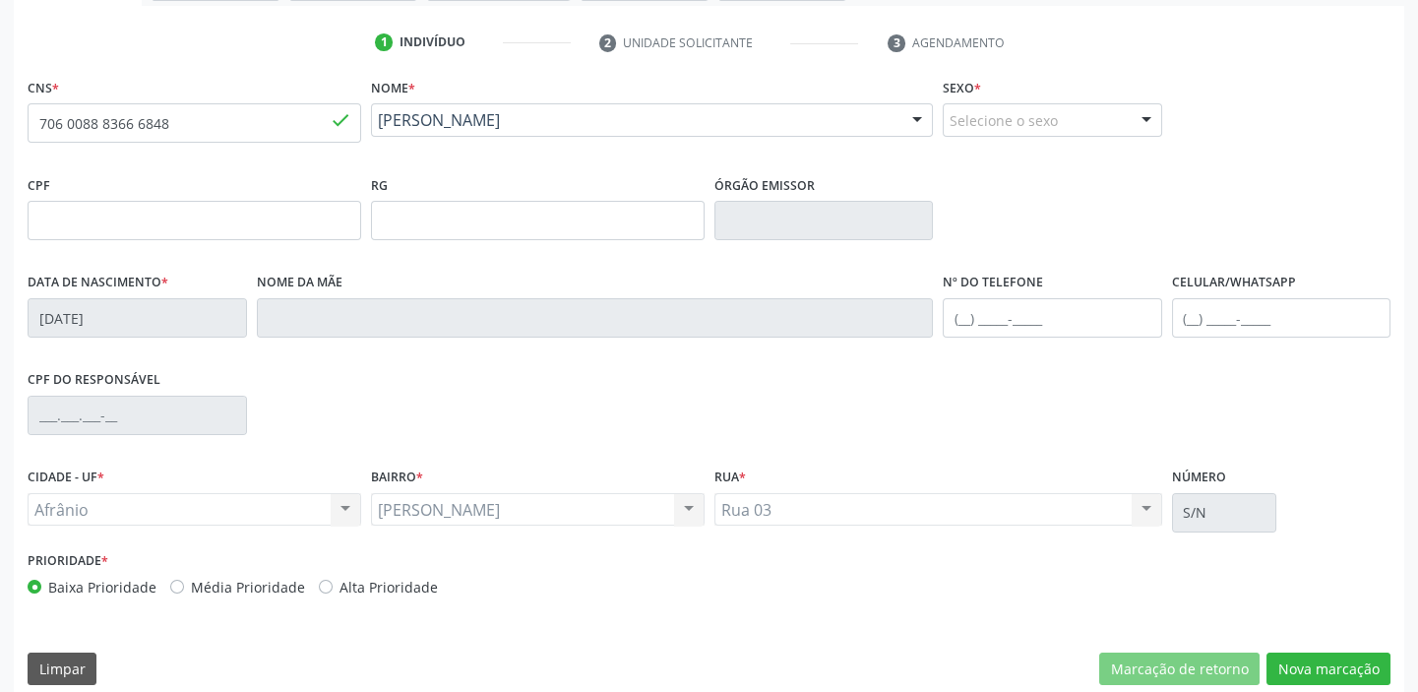
scroll to position [374, 0]
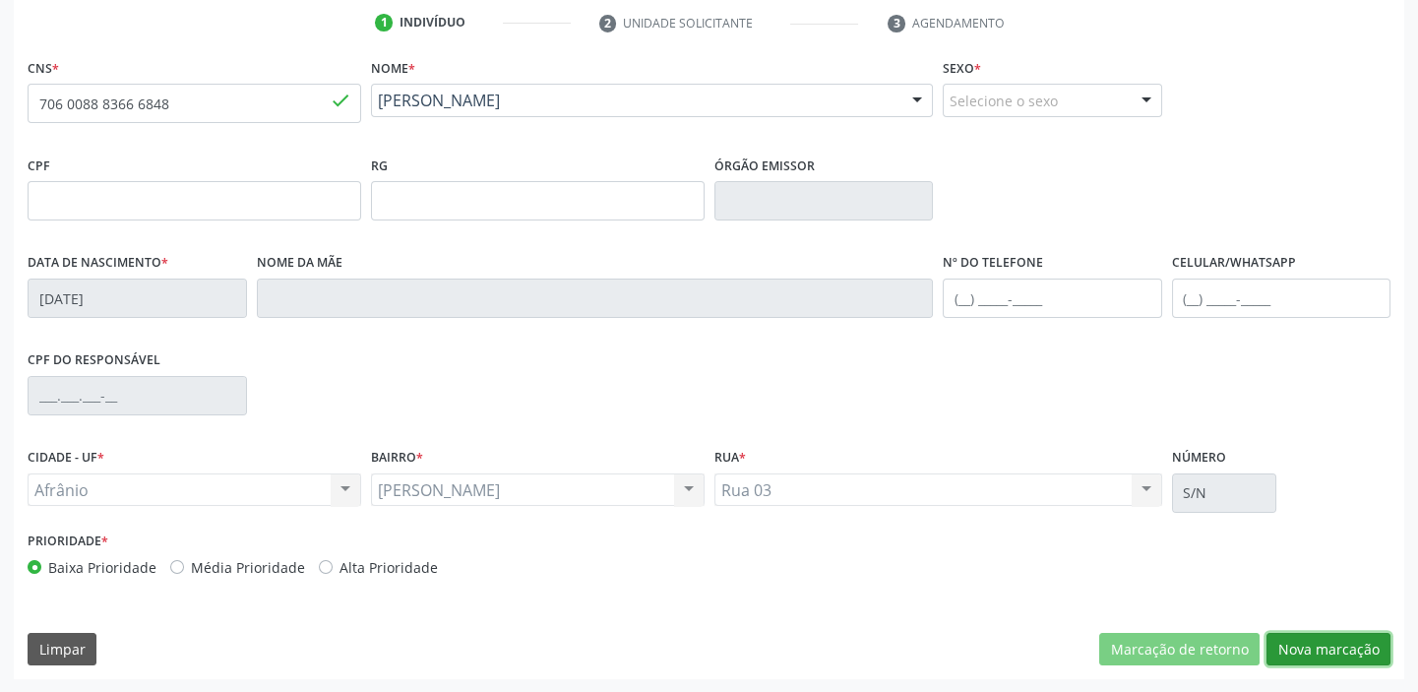
click at [1335, 652] on button "Nova marcação" at bounding box center [1328, 649] width 124 height 33
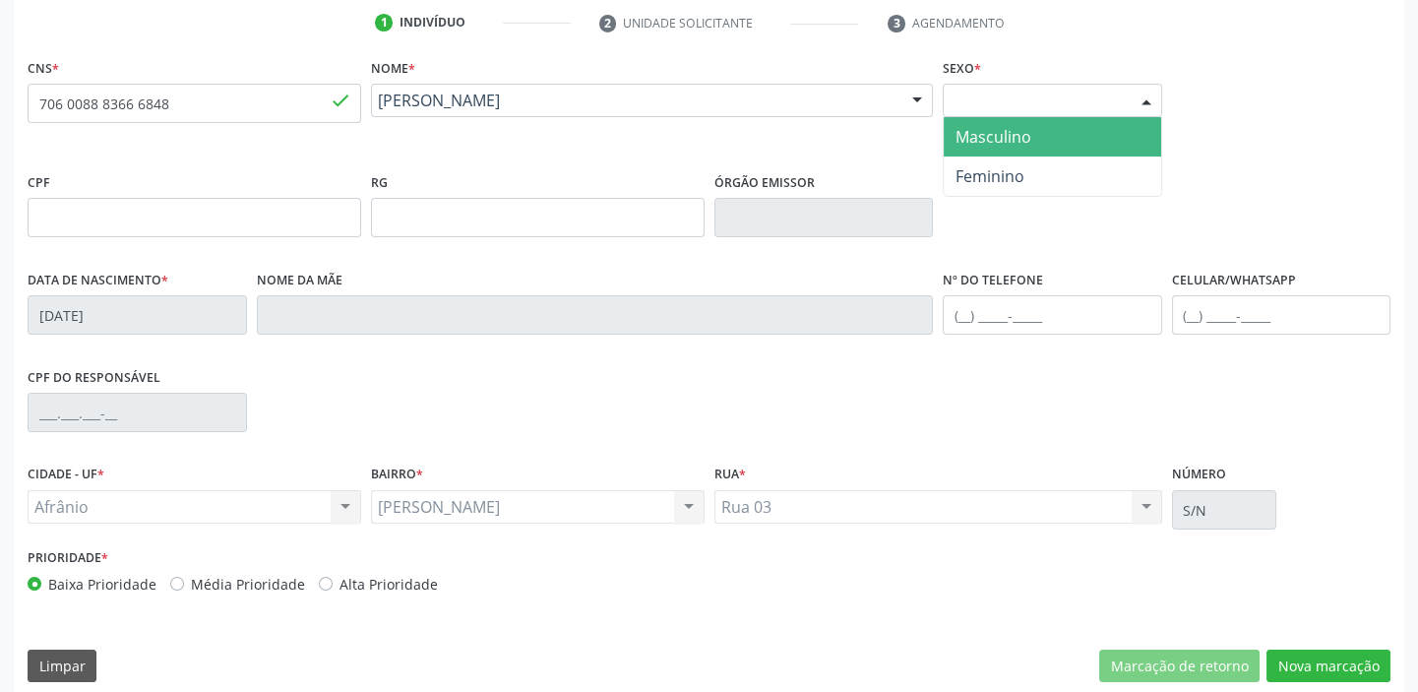
click at [969, 96] on div "Selecione o sexo" at bounding box center [1052, 100] width 219 height 33
click at [992, 137] on span "Masculino" at bounding box center [993, 137] width 76 height 22
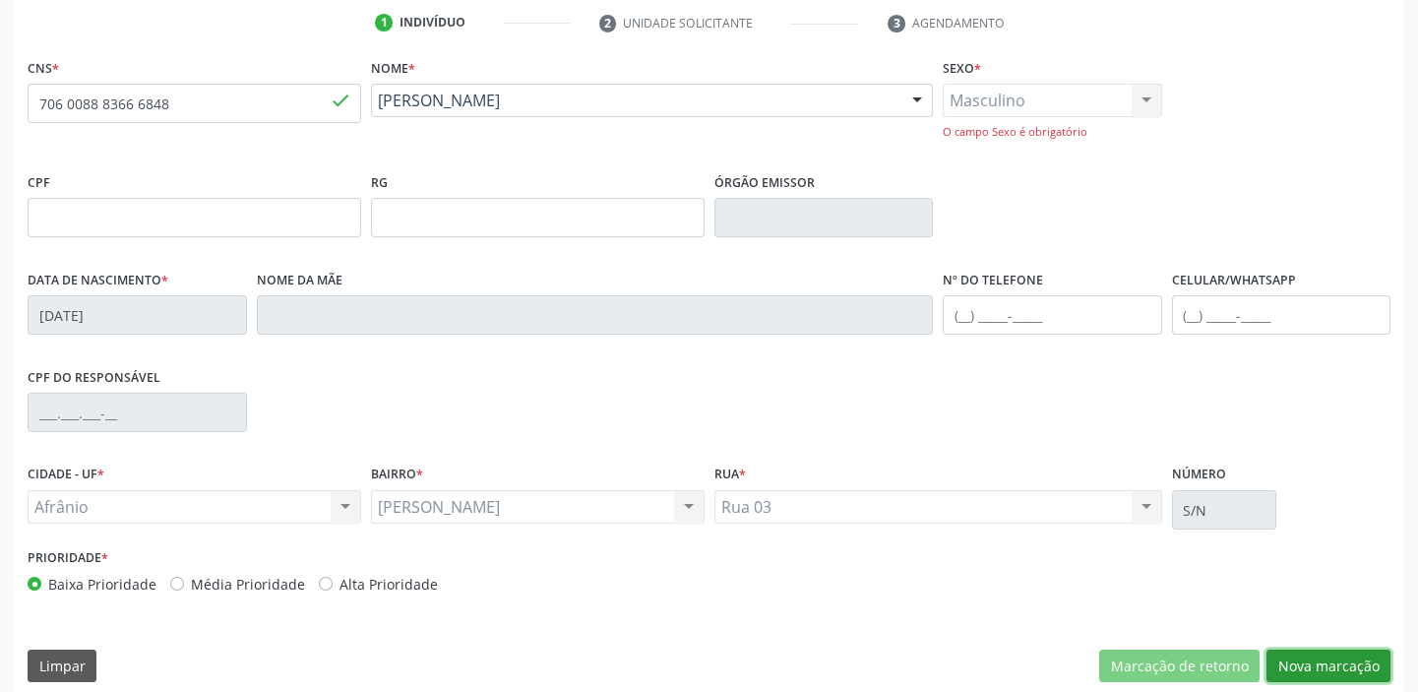
click at [1286, 666] on button "Nova marcação" at bounding box center [1328, 665] width 124 height 33
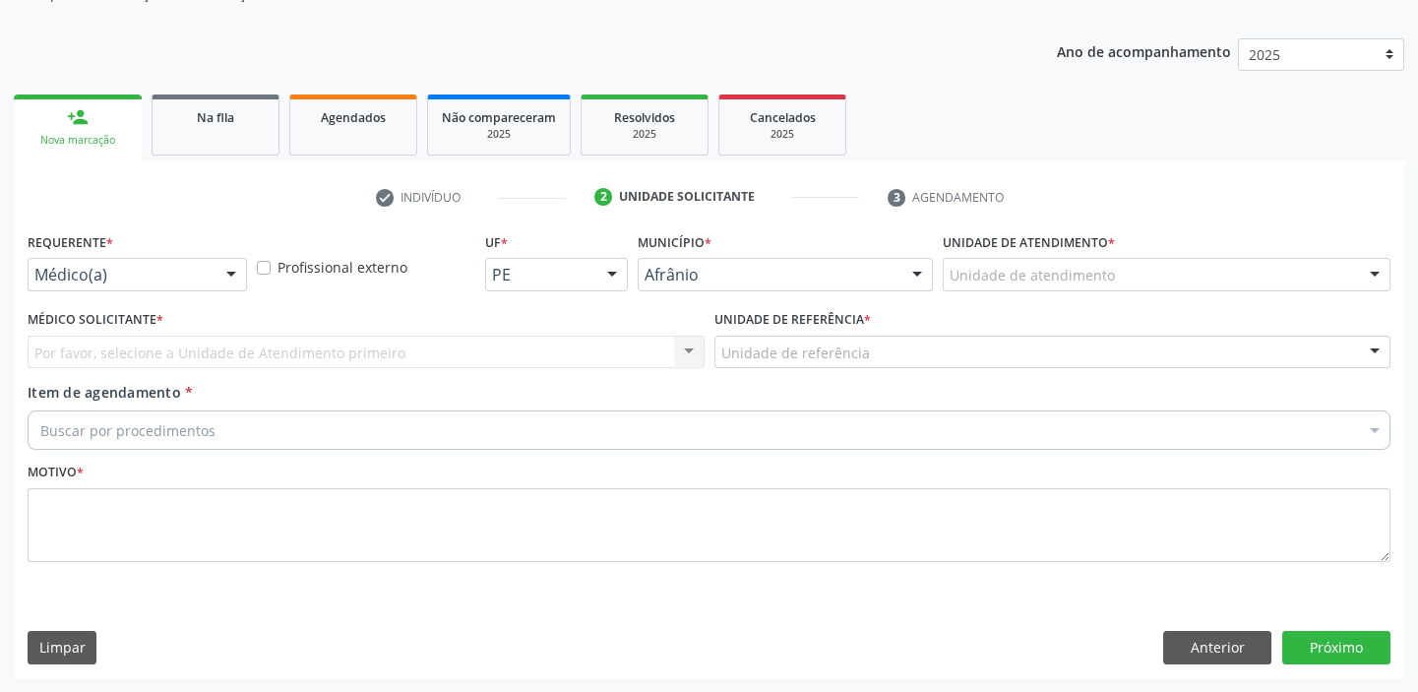
scroll to position [198, 0]
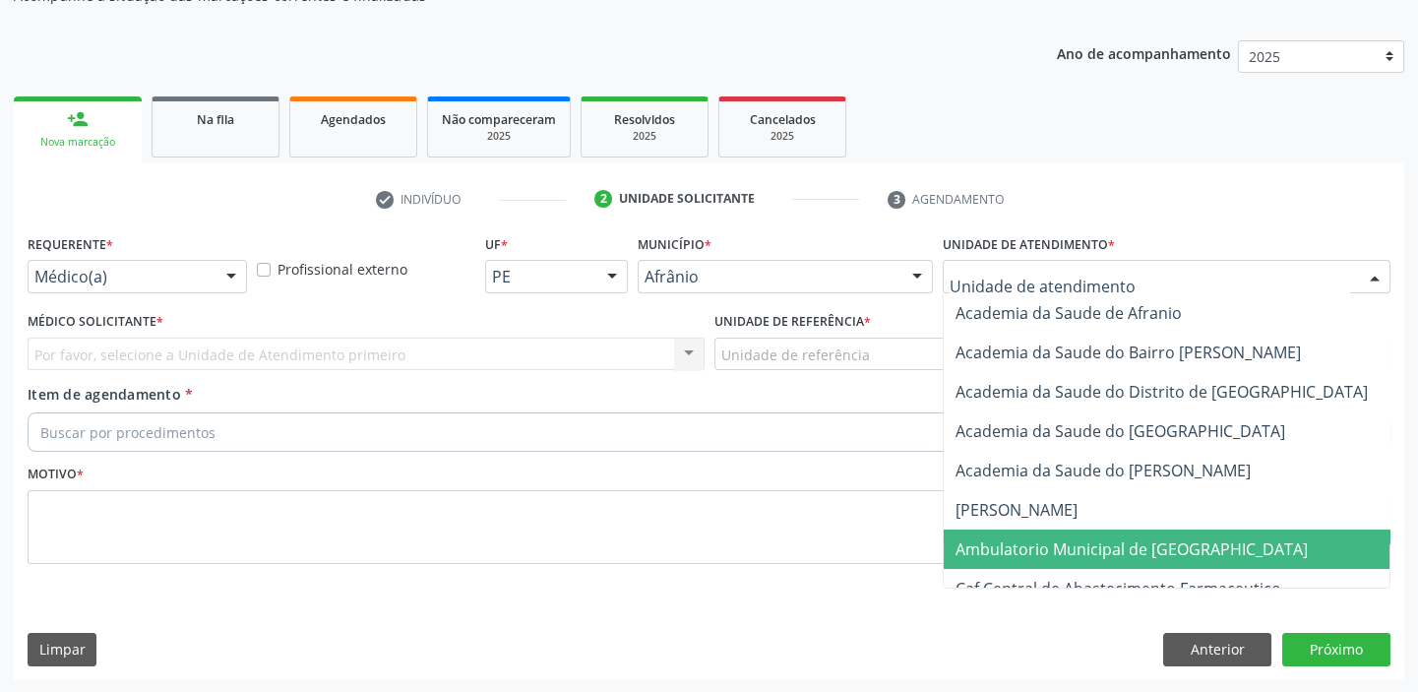
click at [997, 558] on span "Ambulatorio Municipal de [GEOGRAPHIC_DATA]" at bounding box center [1184, 548] width 480 height 39
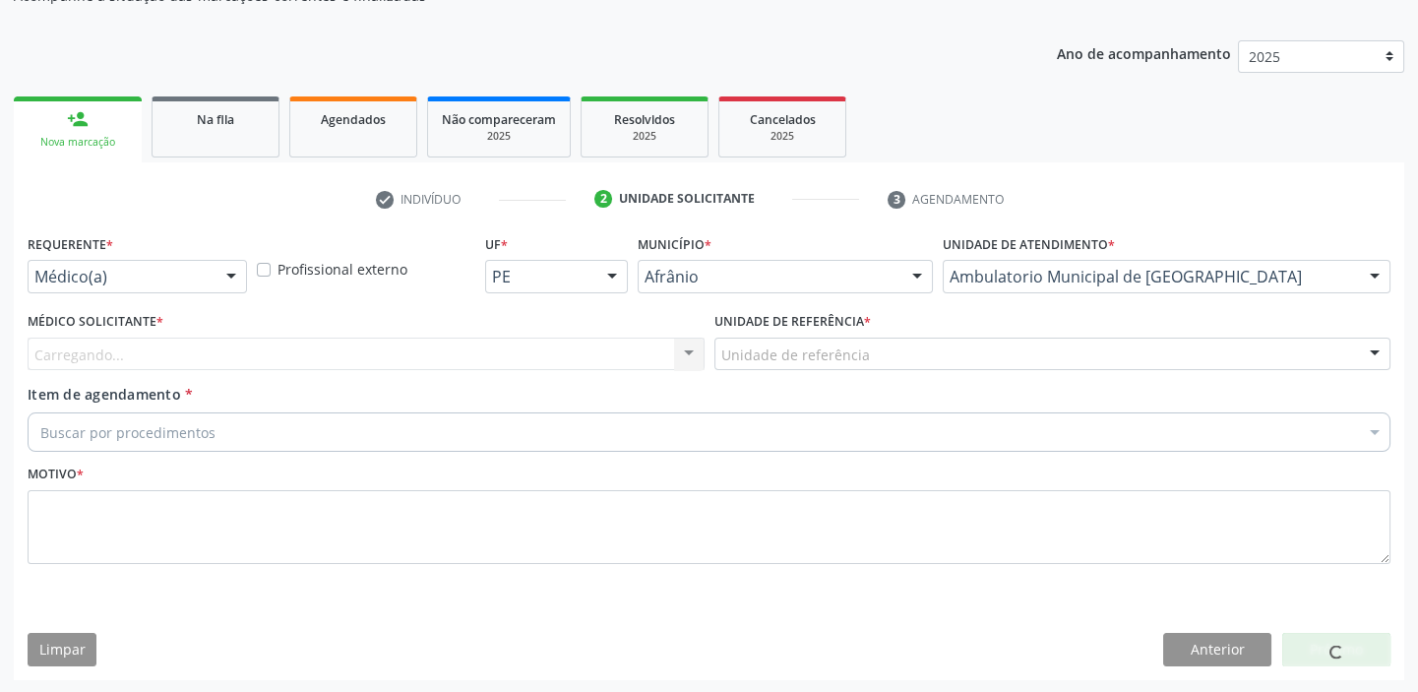
drag, startPoint x: 777, startPoint y: 345, endPoint x: 783, endPoint y: 388, distance: 42.7
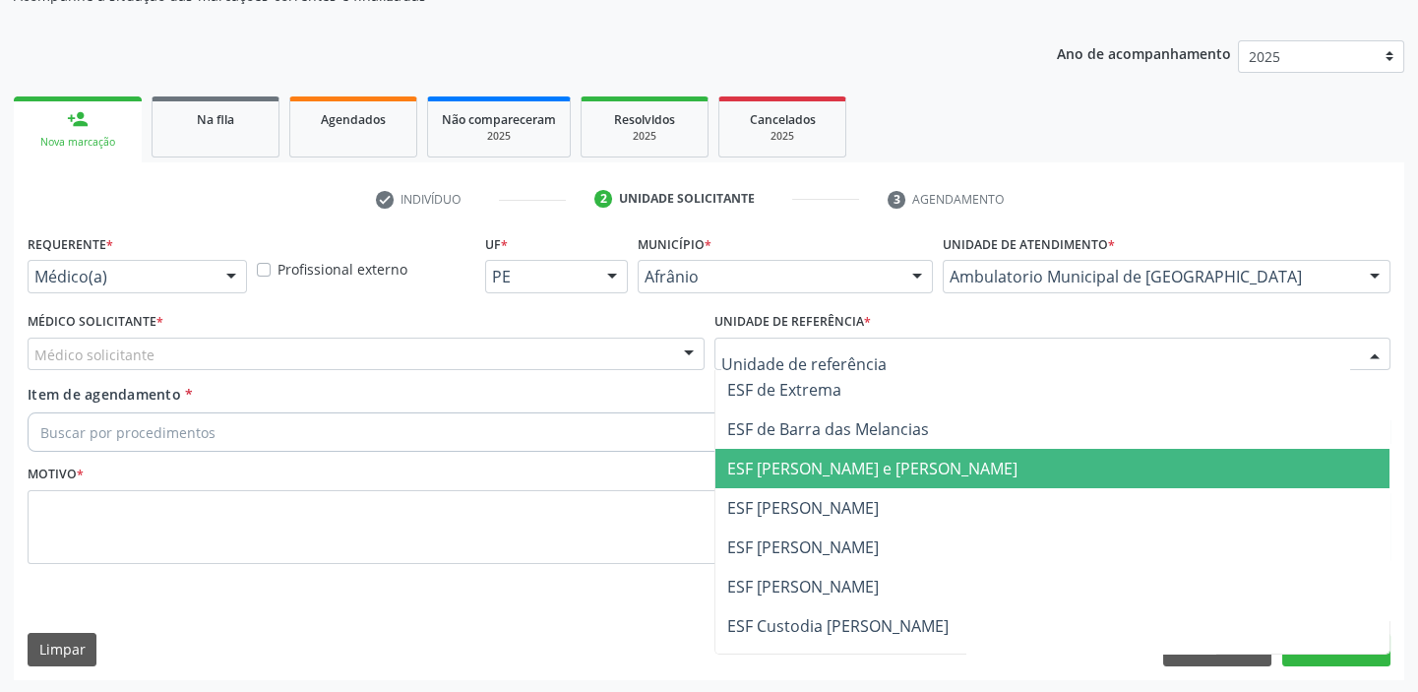
click at [797, 473] on span "ESF [PERSON_NAME] e [PERSON_NAME]" at bounding box center [872, 469] width 290 height 22
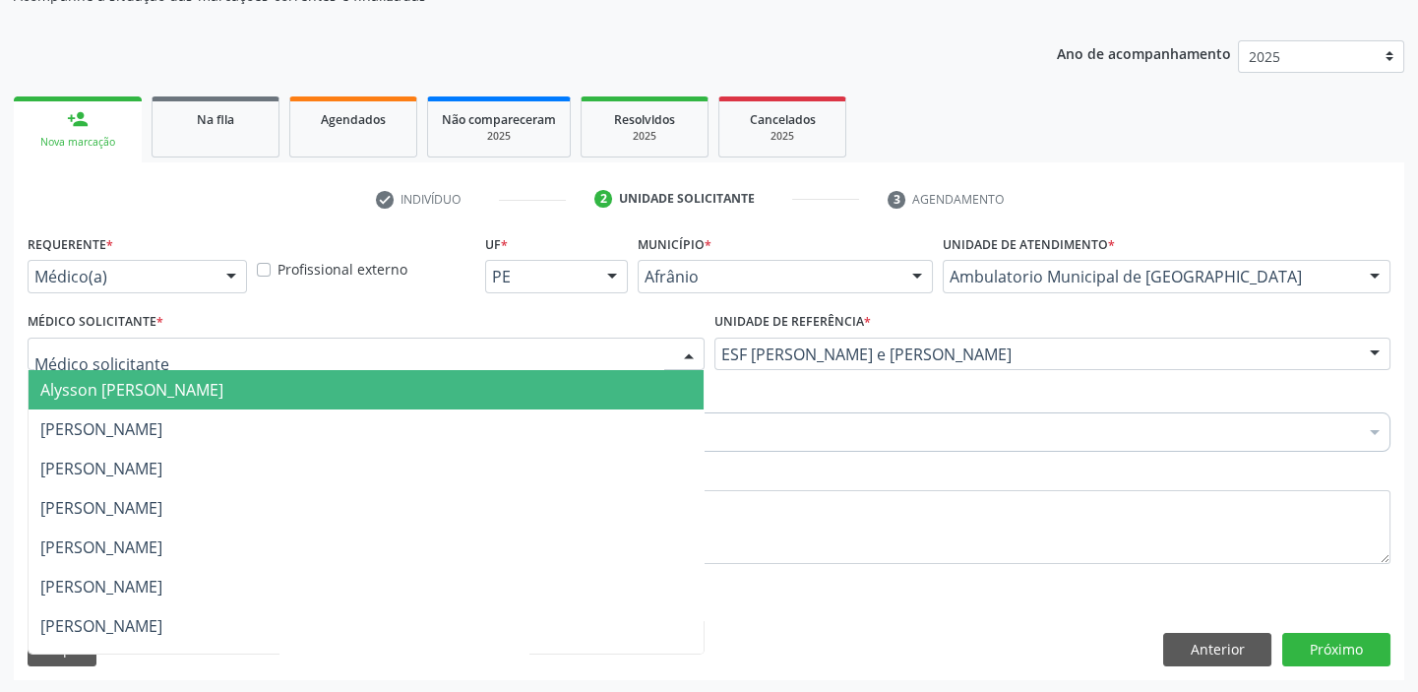
click at [149, 394] on span "Alysson [PERSON_NAME]" at bounding box center [131, 390] width 183 height 22
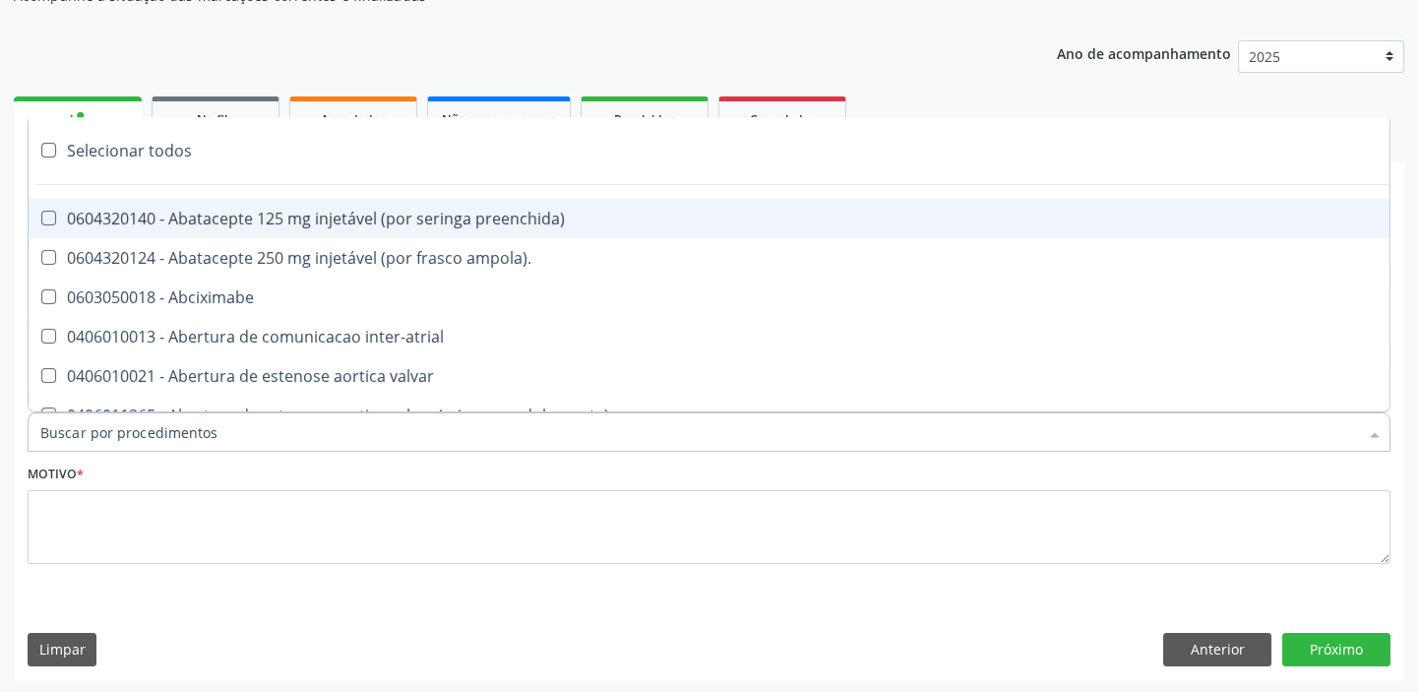
paste input "ecocard"
type input "ecocard"
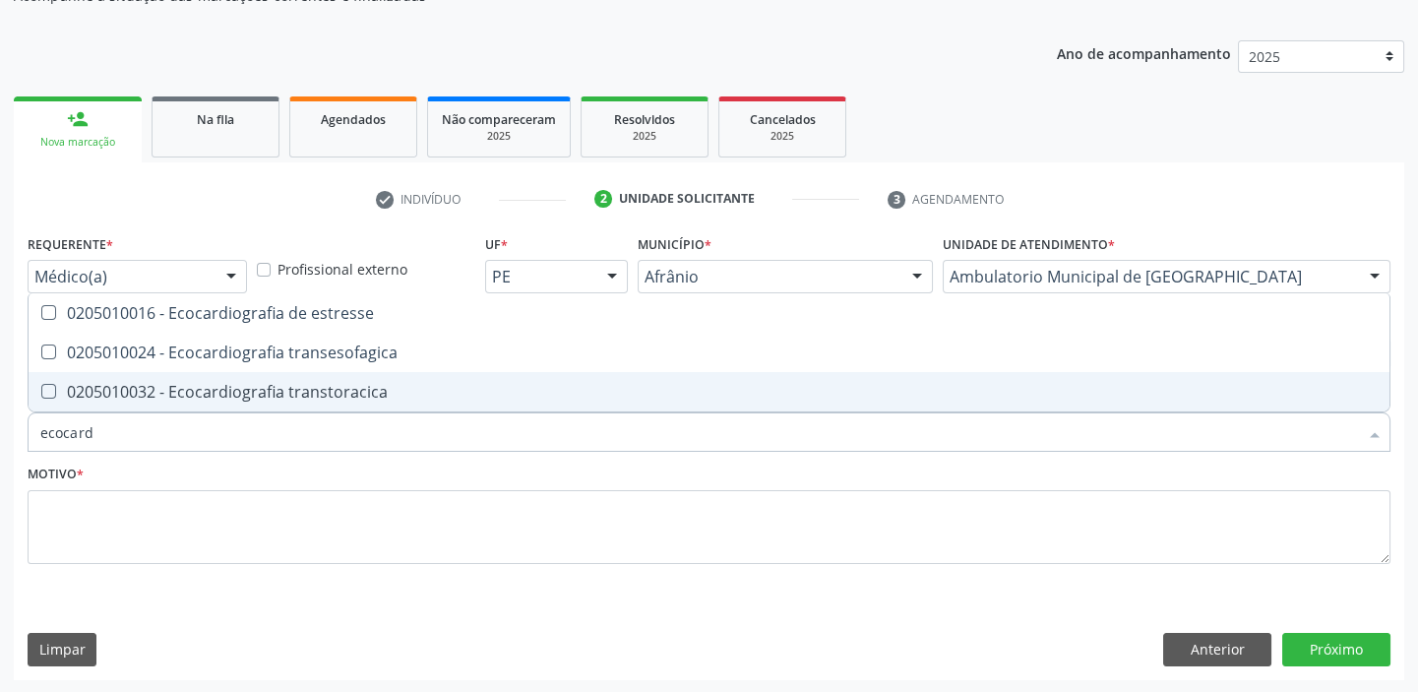
click at [157, 398] on div "0205010032 - Ecocardiografia transtoracica" at bounding box center [708, 392] width 1337 height 16
checkbox transtoracica "true"
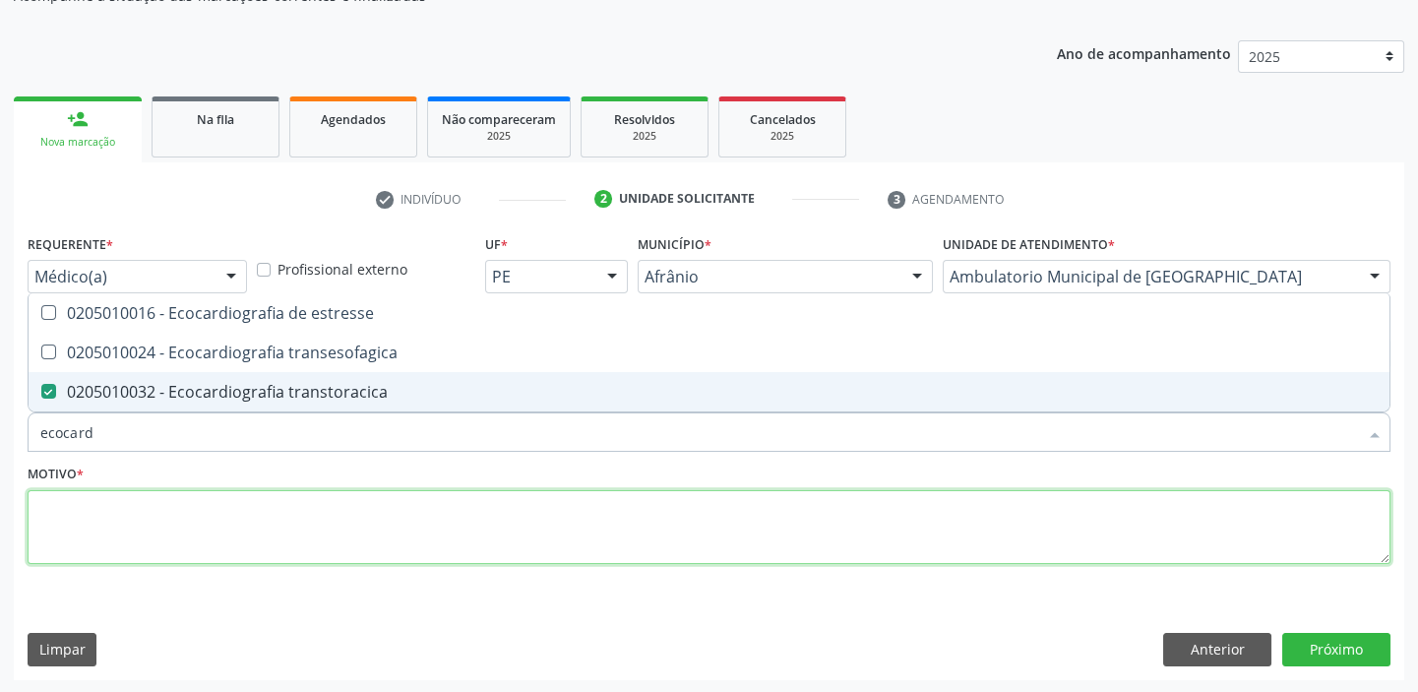
click at [75, 514] on textarea at bounding box center [709, 527] width 1363 height 75
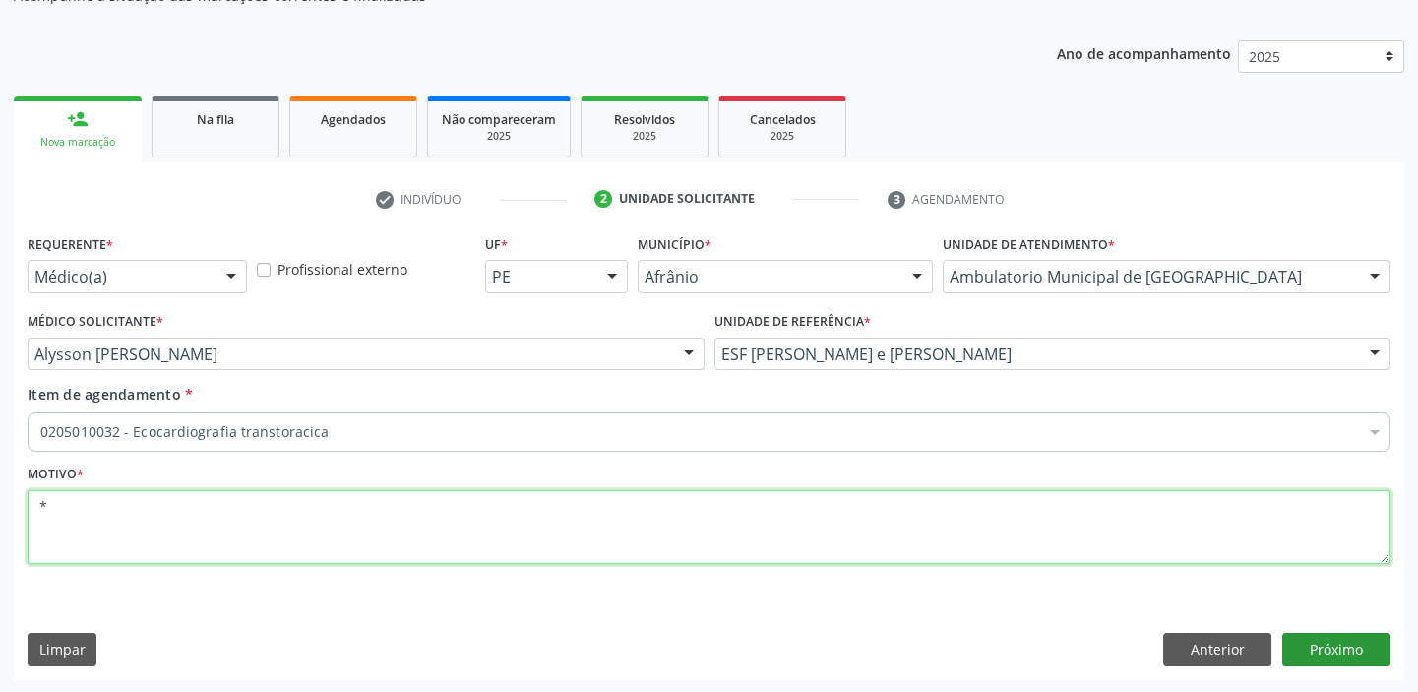
type textarea "*"
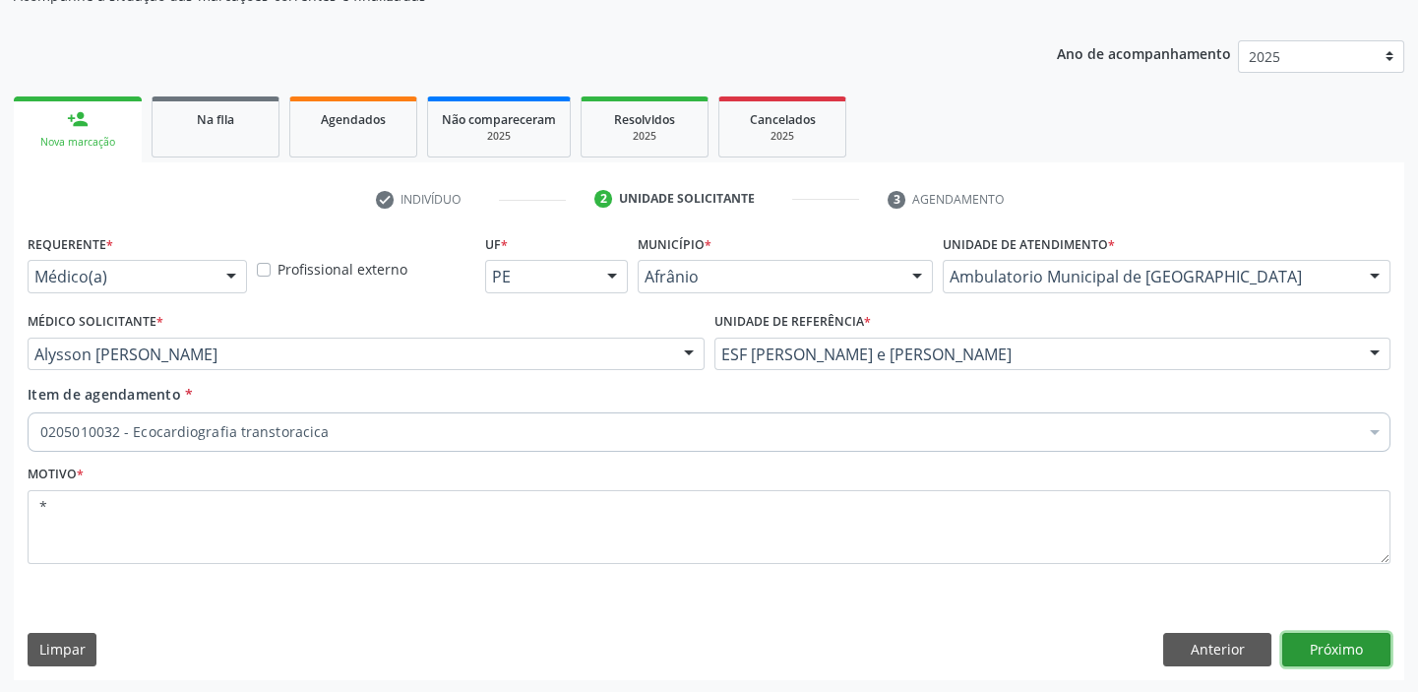
click at [1309, 649] on button "Próximo" at bounding box center [1336, 649] width 108 height 33
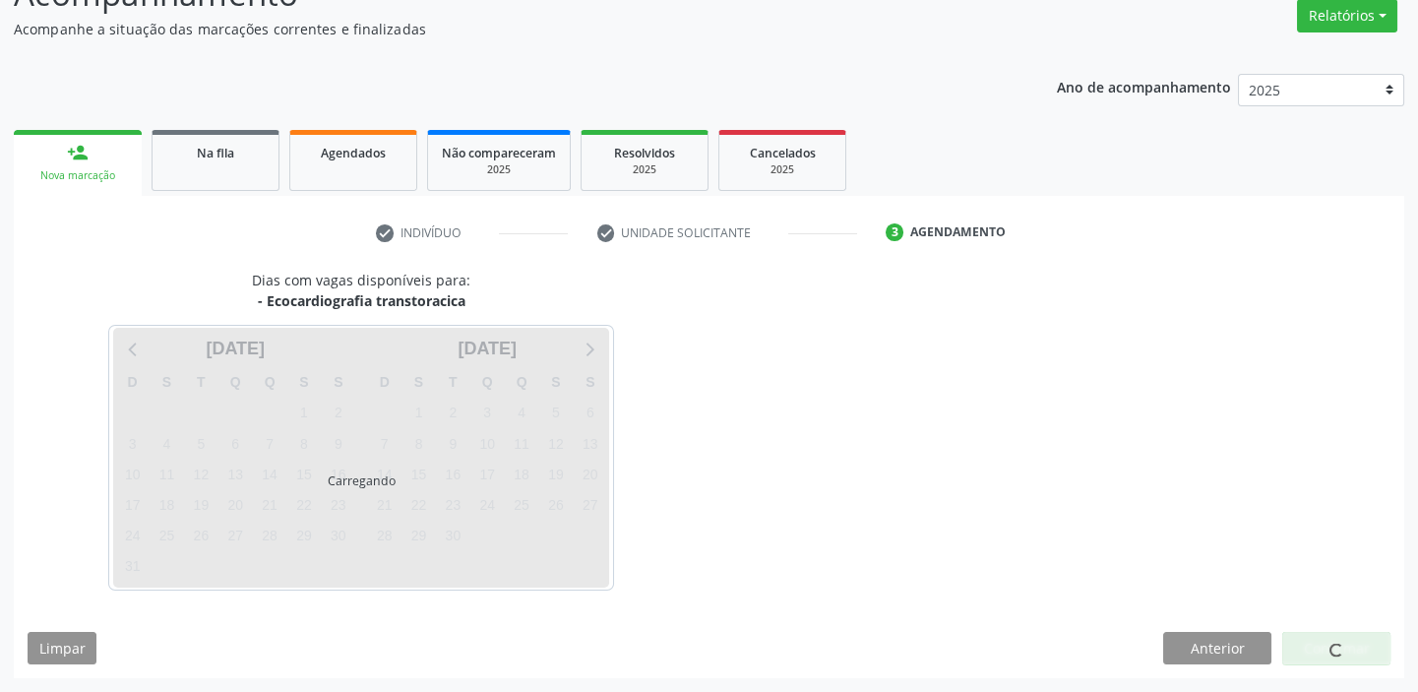
scroll to position [163, 0]
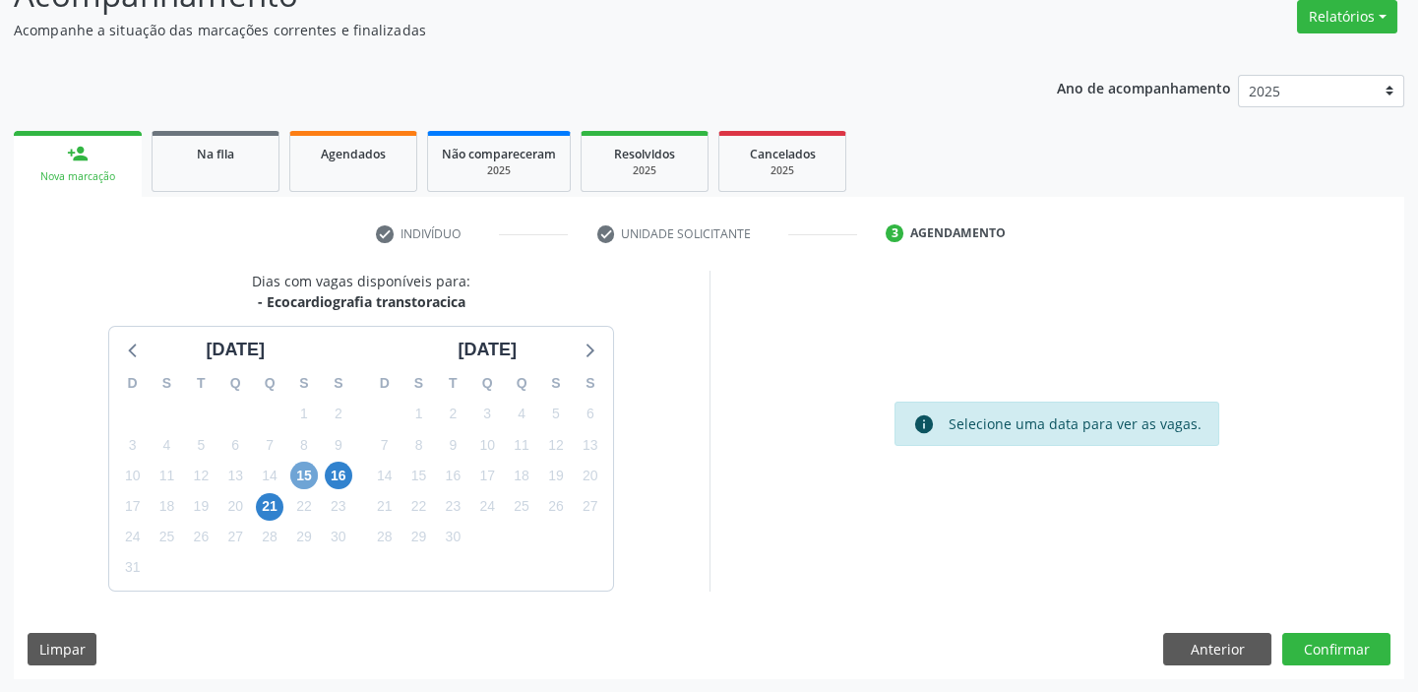
click at [295, 473] on span "15" at bounding box center [304, 475] width 28 height 28
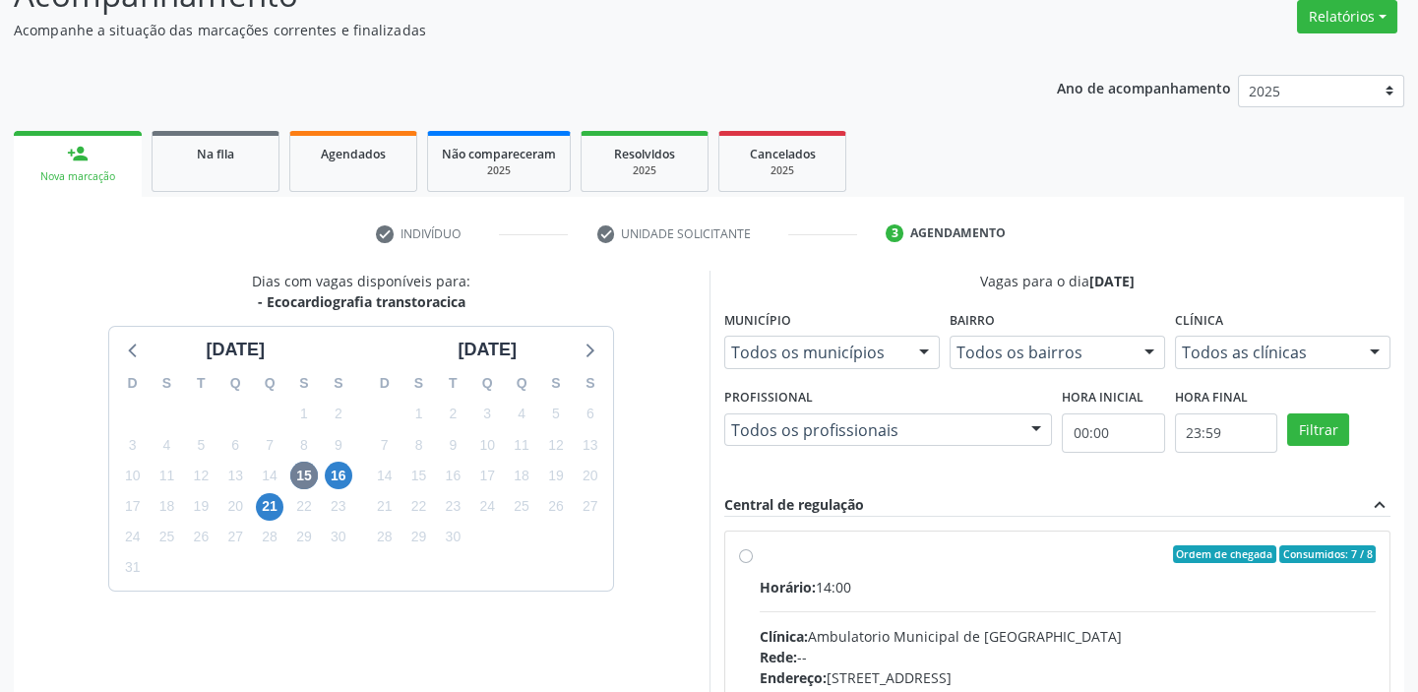
click at [925, 611] on hr at bounding box center [1068, 611] width 617 height 1
click at [753, 563] on input "Ordem de chegada Consumidos: 7 / 8 Horário: 14:00 Clínica: Ambulatorio Municipa…" at bounding box center [746, 554] width 14 height 18
radio input "true"
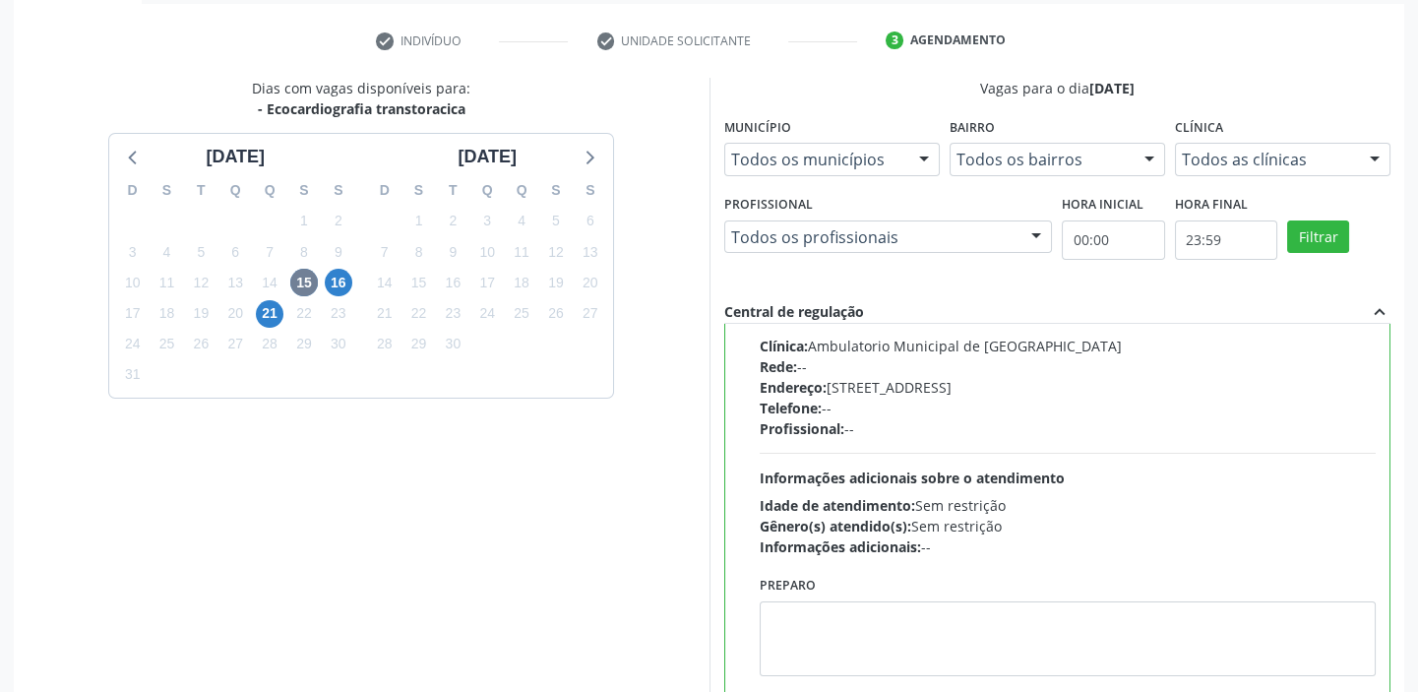
scroll to position [482, 0]
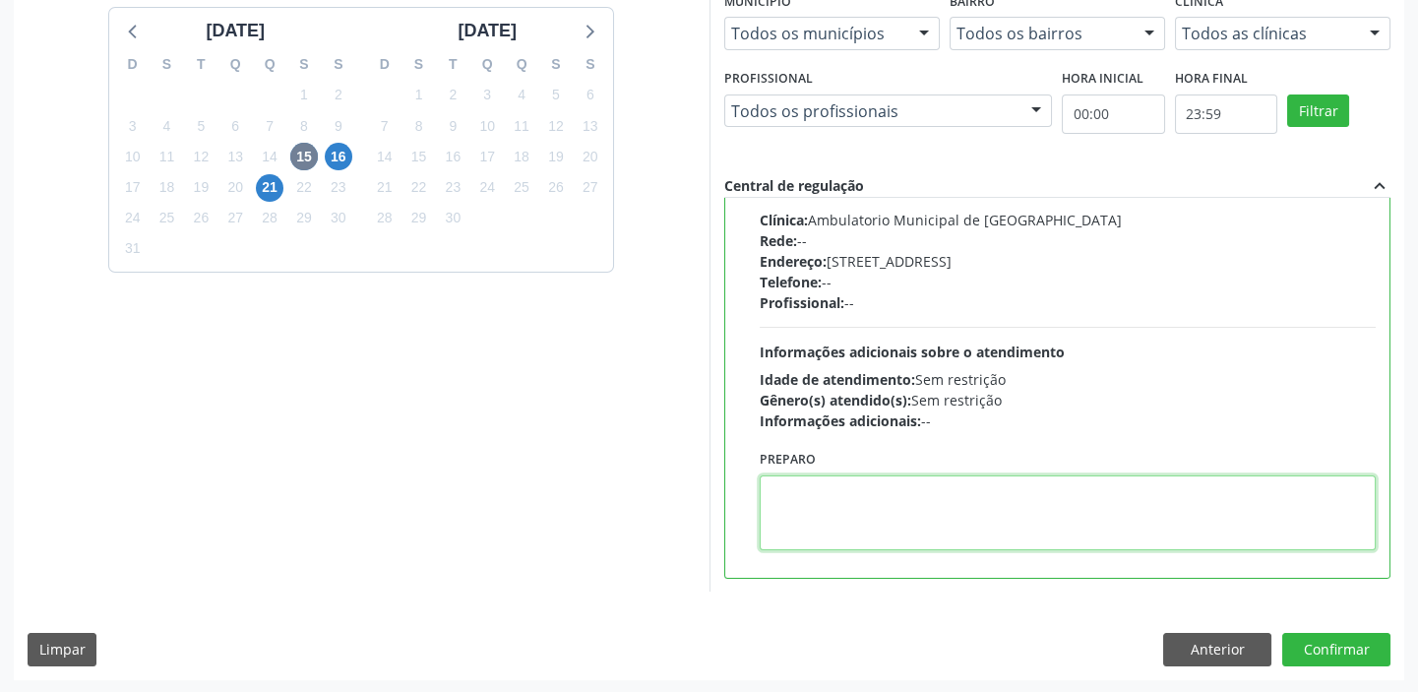
drag, startPoint x: 854, startPoint y: 504, endPoint x: 1212, endPoint y: 586, distance: 367.5
click at [867, 500] on textarea at bounding box center [1068, 512] width 617 height 75
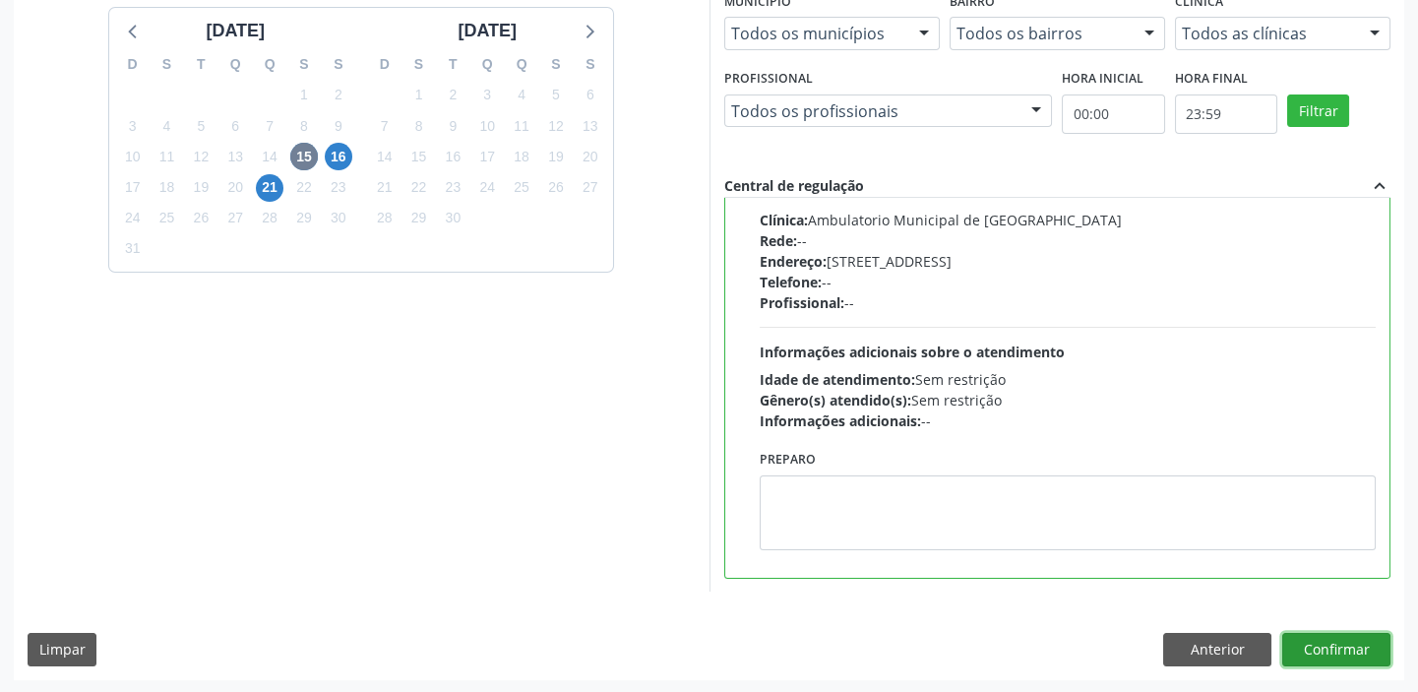
click at [1329, 650] on button "Confirmar" at bounding box center [1336, 649] width 108 height 33
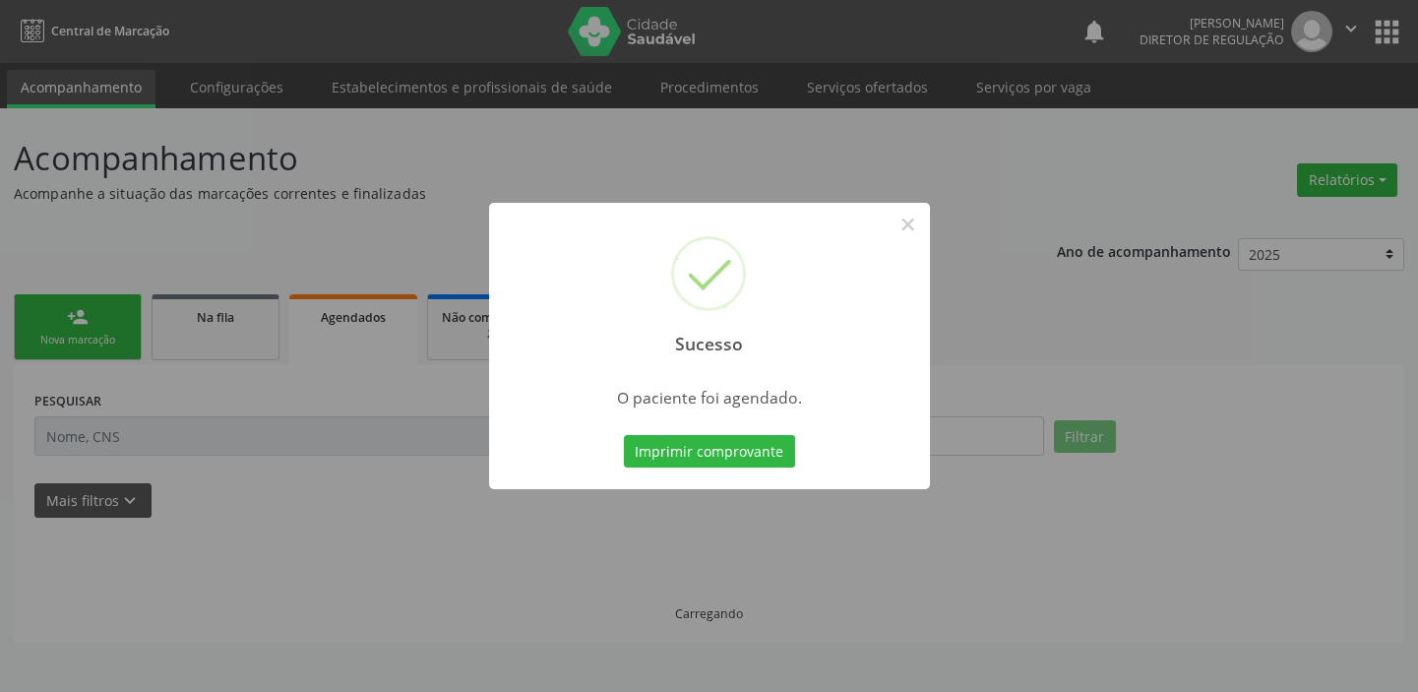
scroll to position [0, 0]
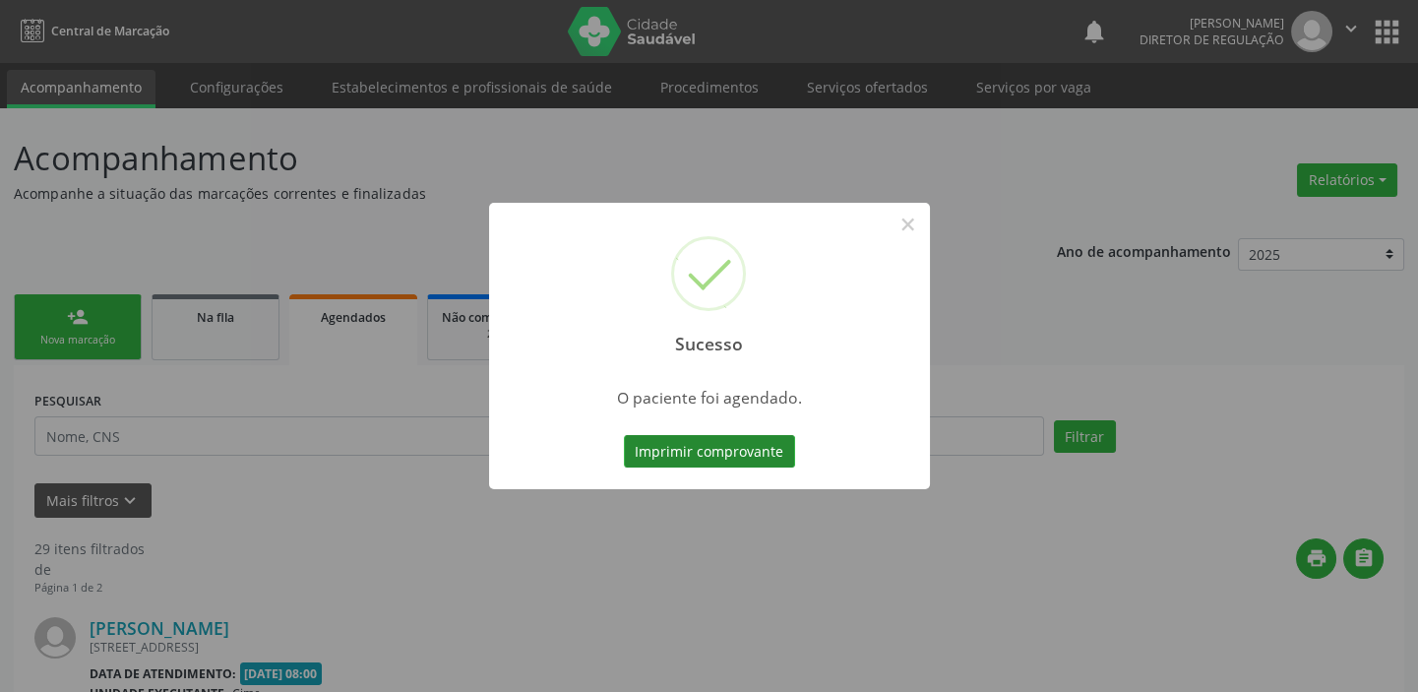
click at [718, 446] on button "Imprimir comprovante" at bounding box center [709, 451] width 171 height 33
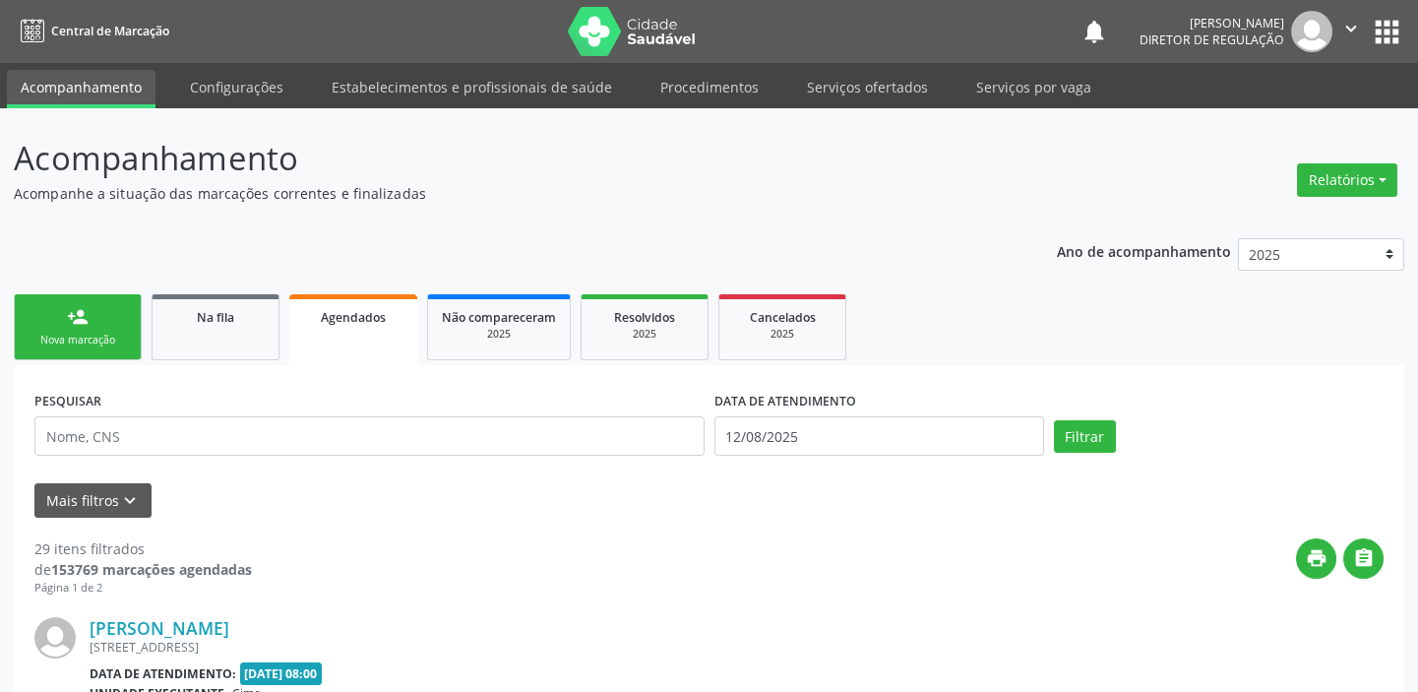
click at [88, 343] on div "Nova marcação" at bounding box center [78, 340] width 98 height 15
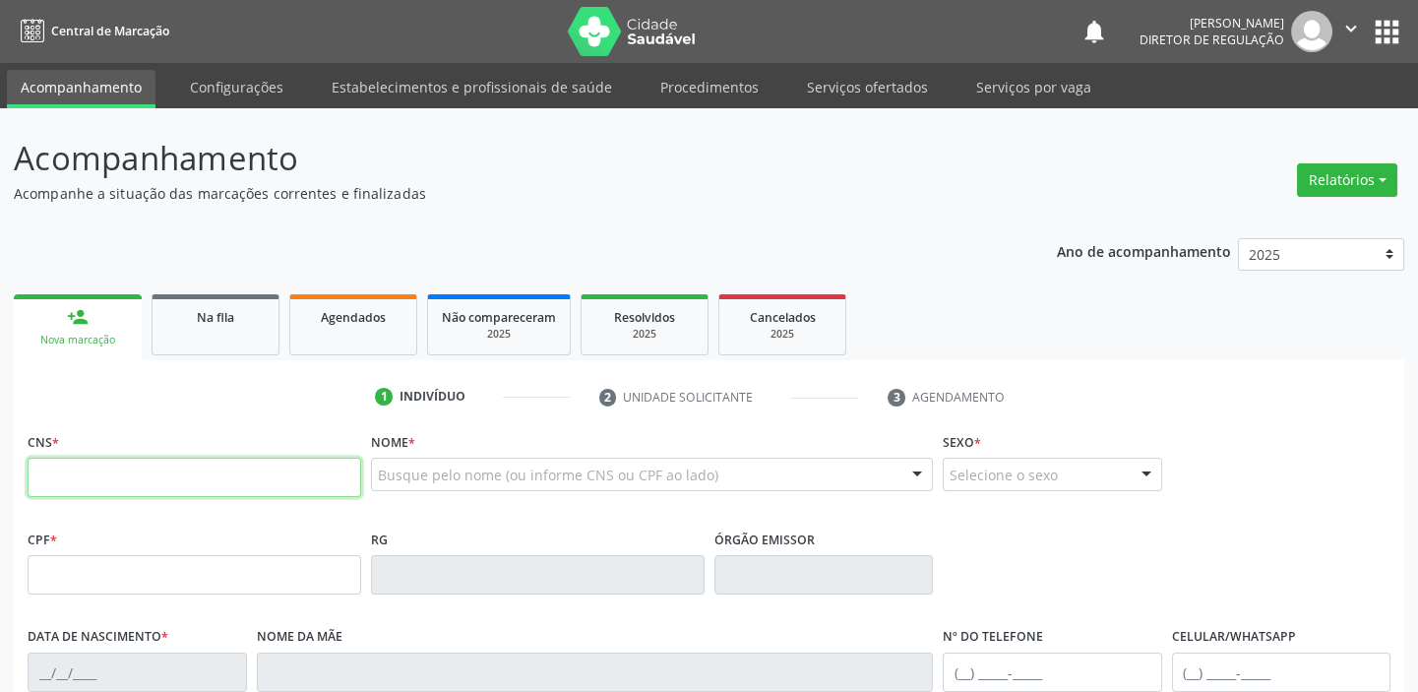
click at [114, 472] on input "text" at bounding box center [195, 477] width 334 height 39
type input "706 0088 8366 6848"
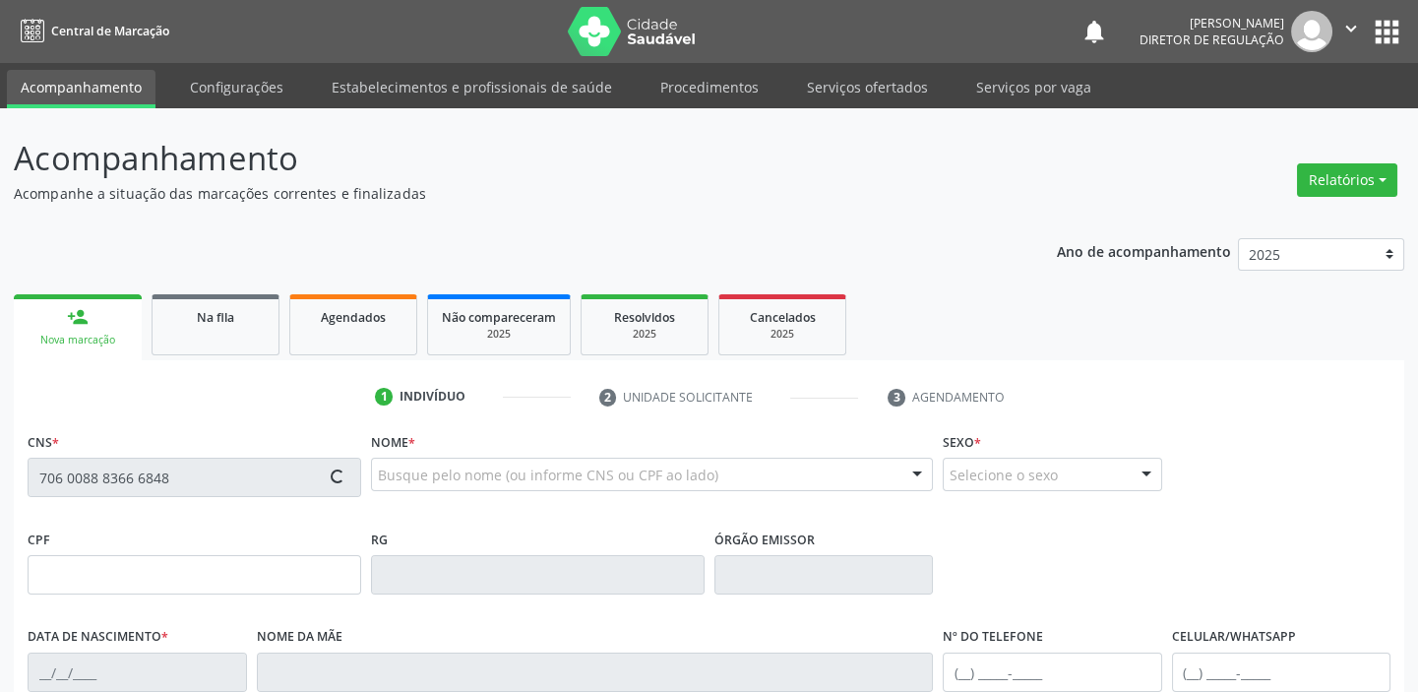
type input "14/08/1960"
type input "S/N"
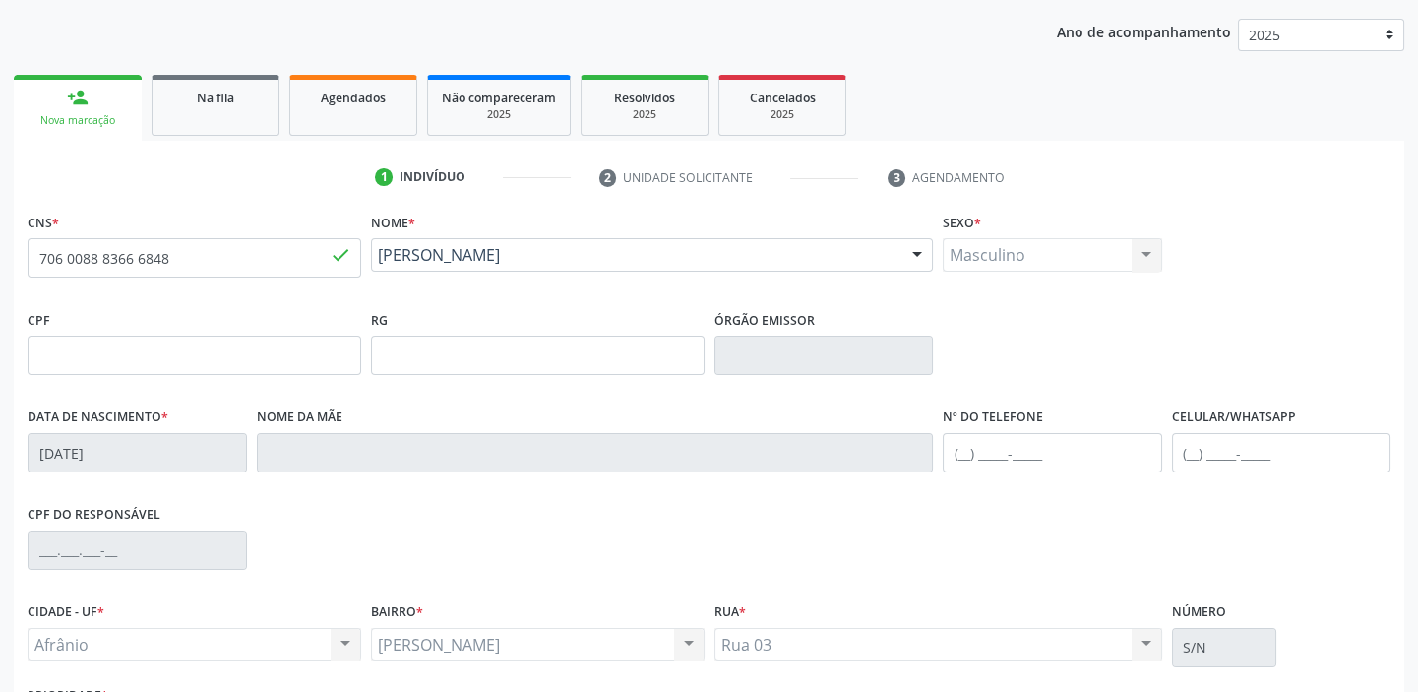
scroll to position [374, 0]
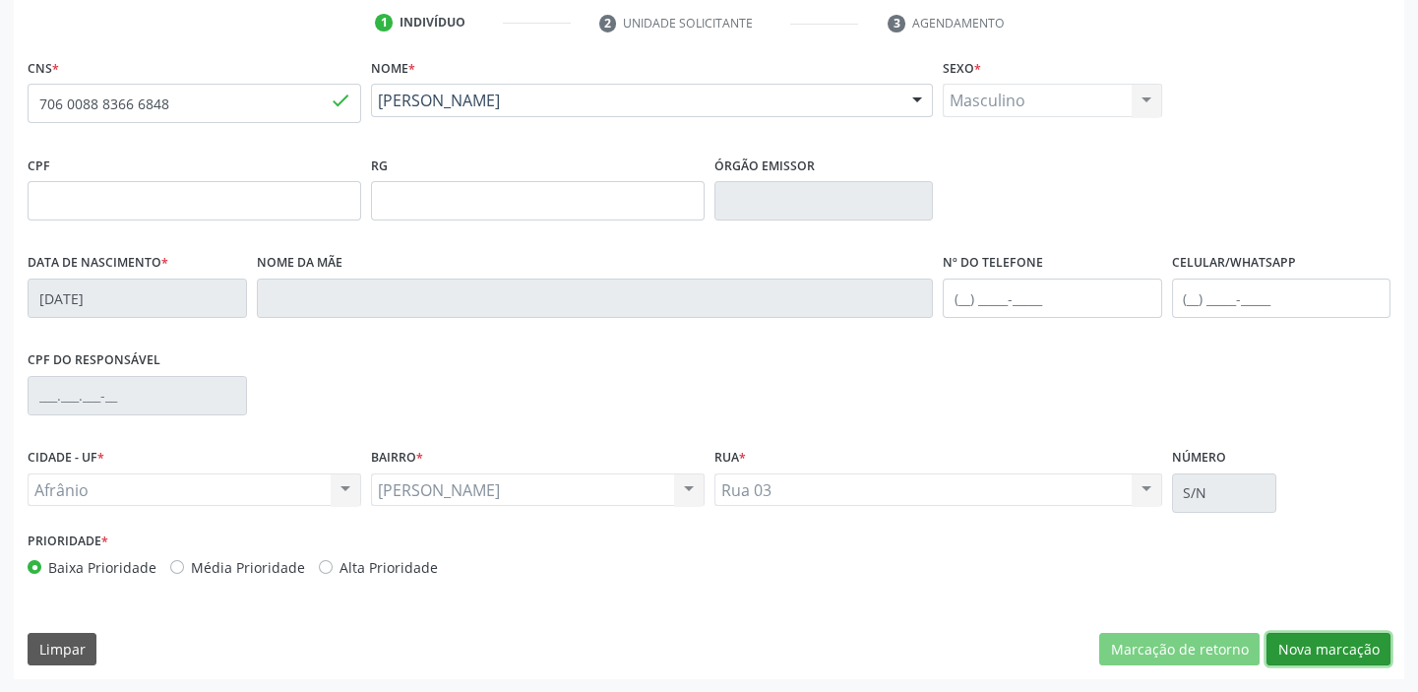
click at [1318, 653] on button "Nova marcação" at bounding box center [1328, 649] width 124 height 33
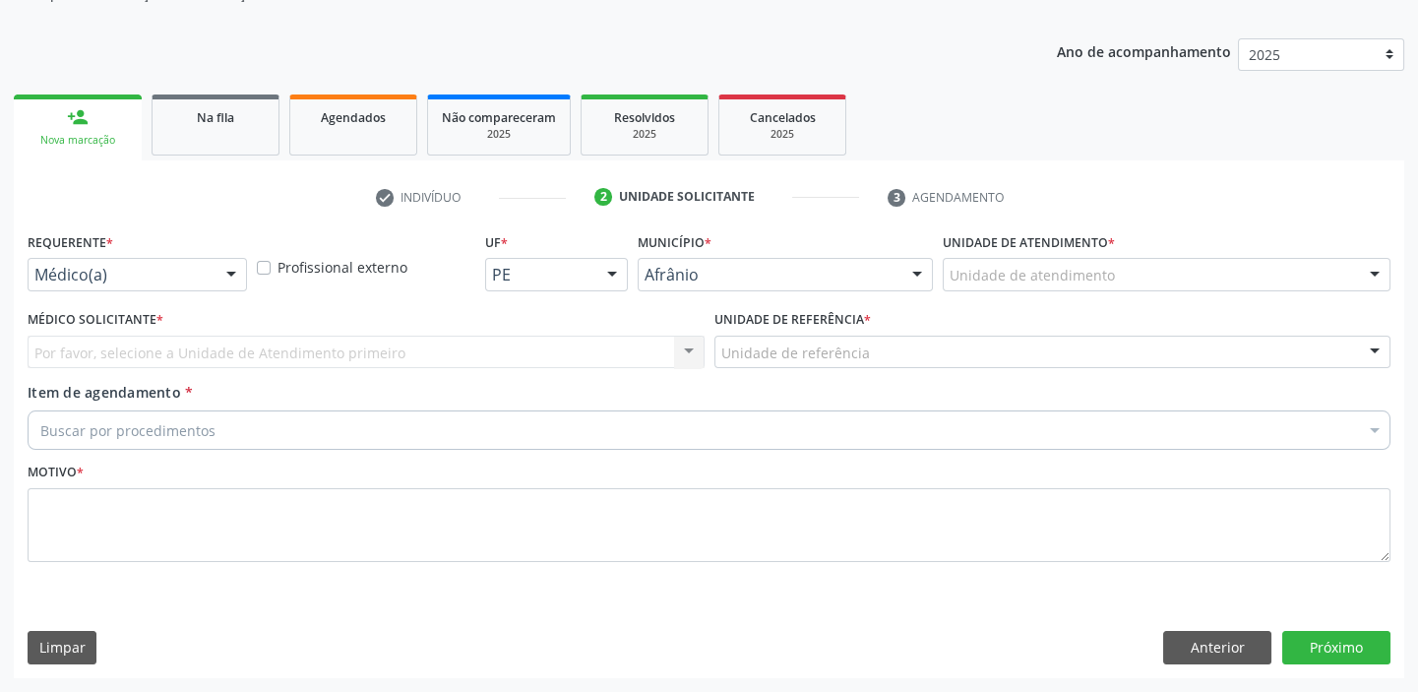
scroll to position [198, 0]
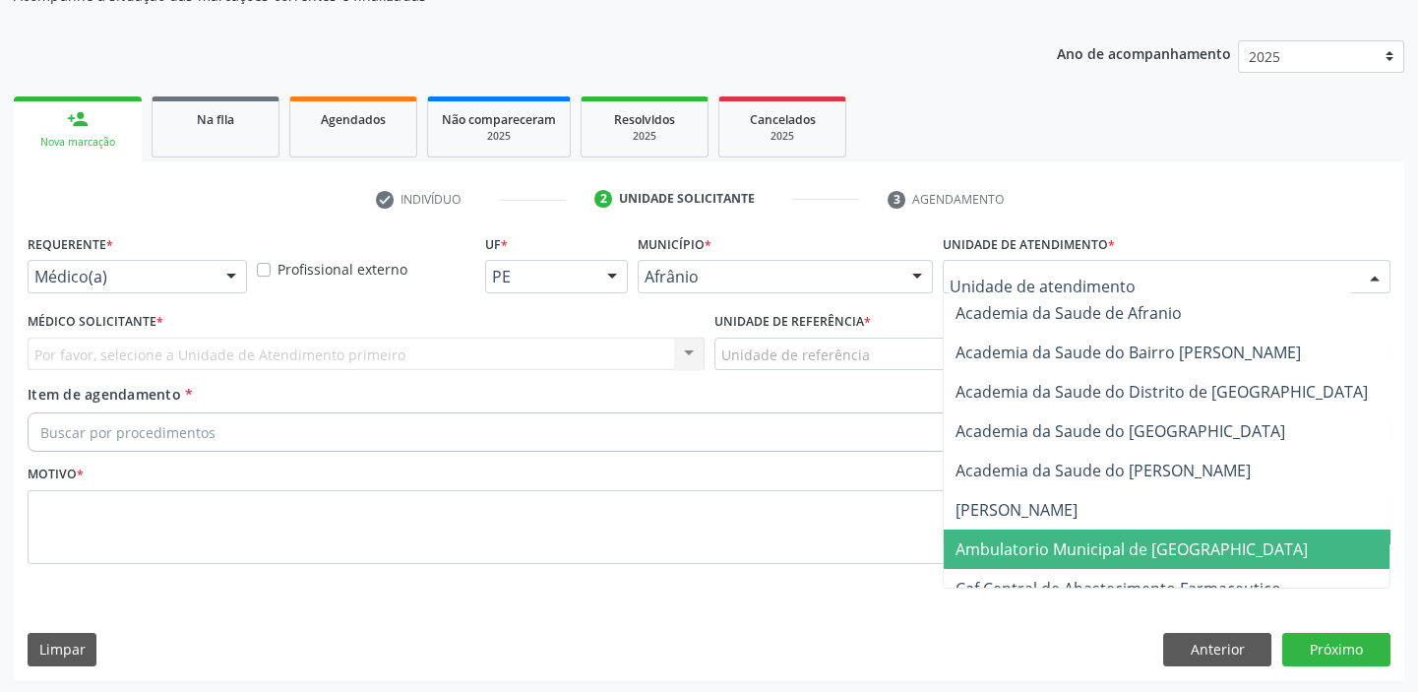
click at [1003, 540] on span "Ambulatorio Municipal de [GEOGRAPHIC_DATA]" at bounding box center [1131, 549] width 352 height 22
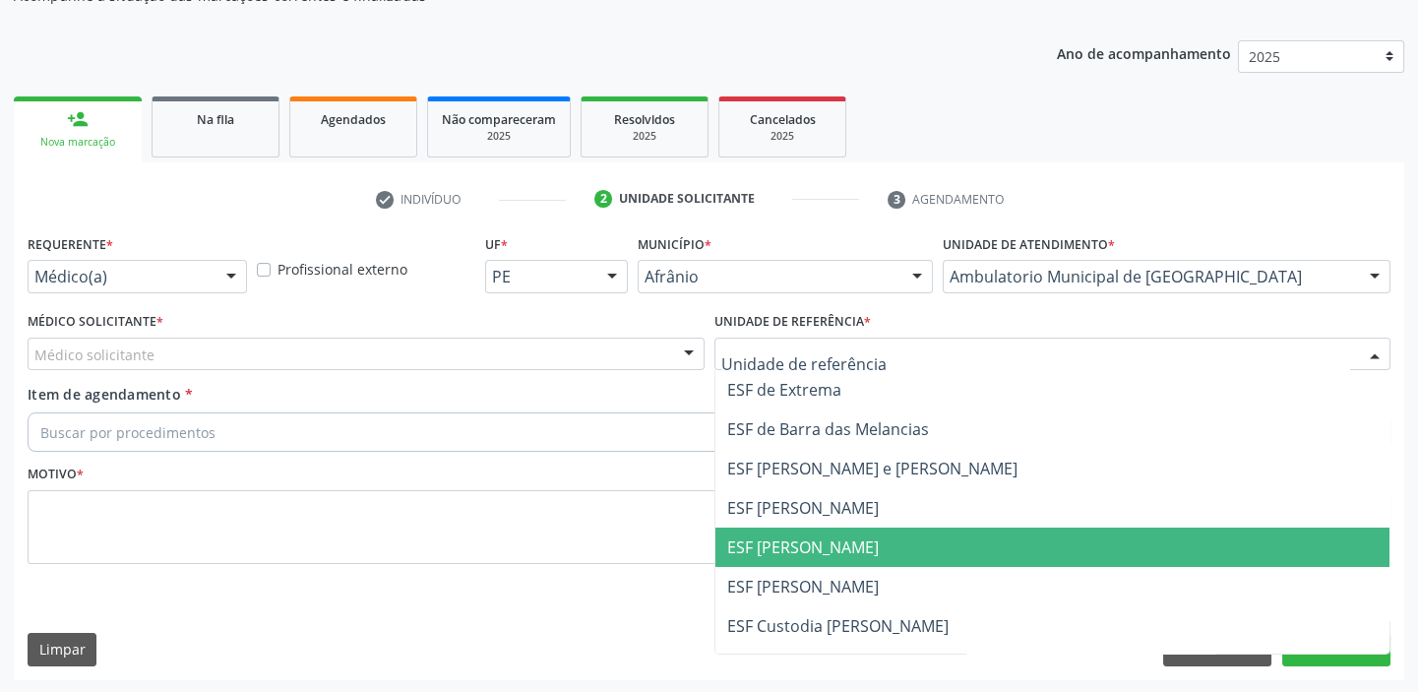
click at [751, 527] on span "ESF [PERSON_NAME]" at bounding box center [1052, 546] width 675 height 39
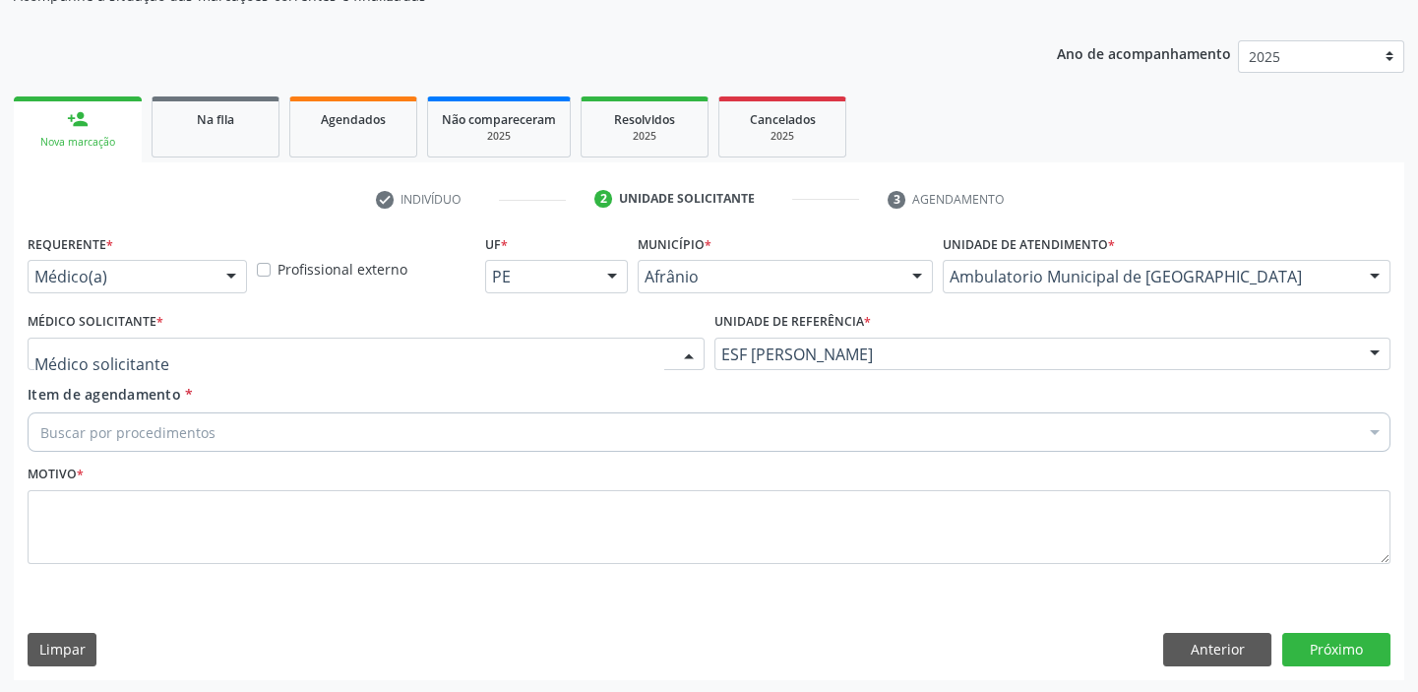
drag, startPoint x: 109, startPoint y: 359, endPoint x: 113, endPoint y: 401, distance: 42.5
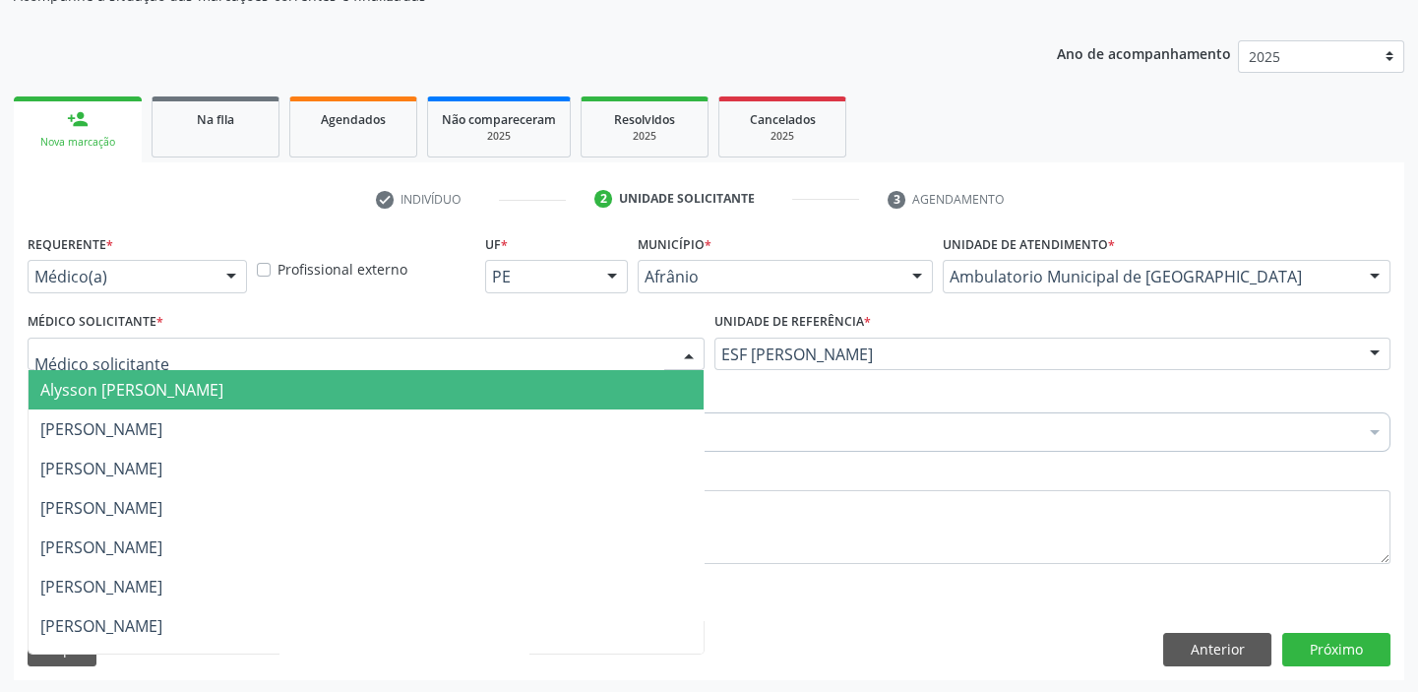
click at [113, 403] on span "Alysson [PERSON_NAME]" at bounding box center [366, 389] width 675 height 39
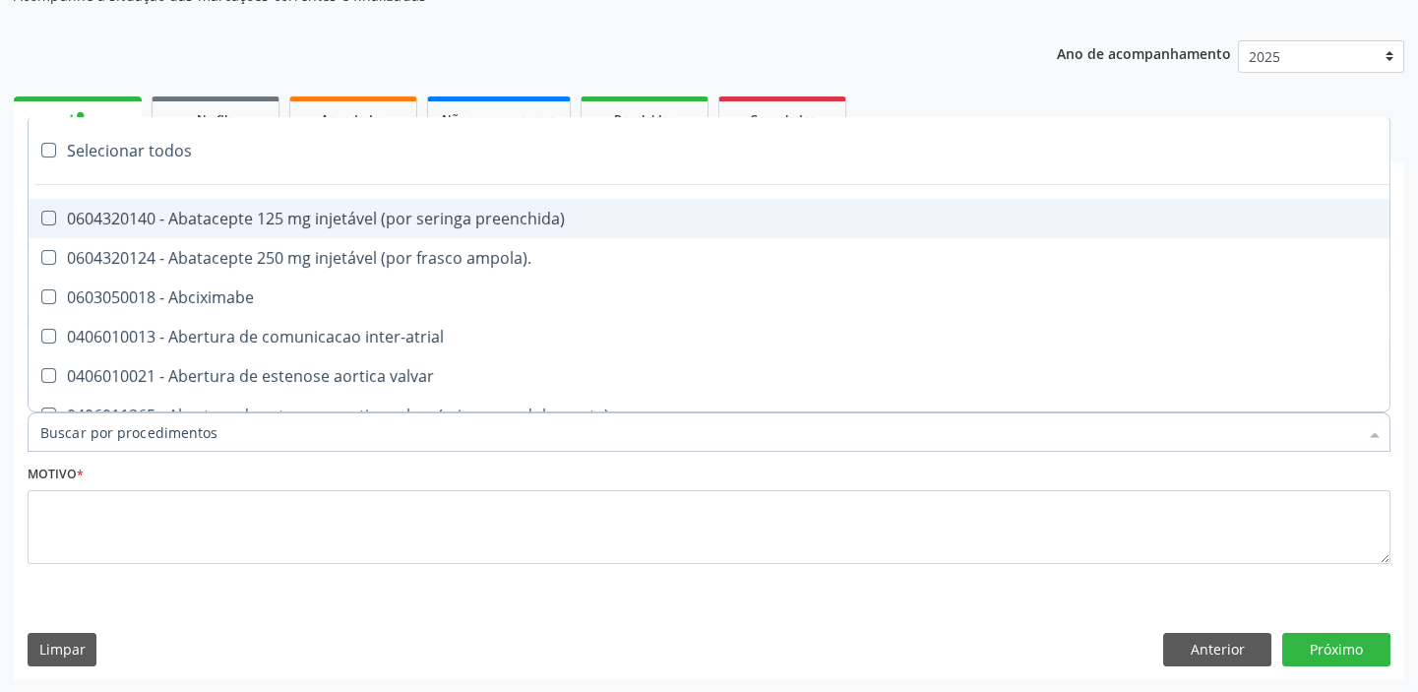
paste input "ecocard"
type input "ecocard"
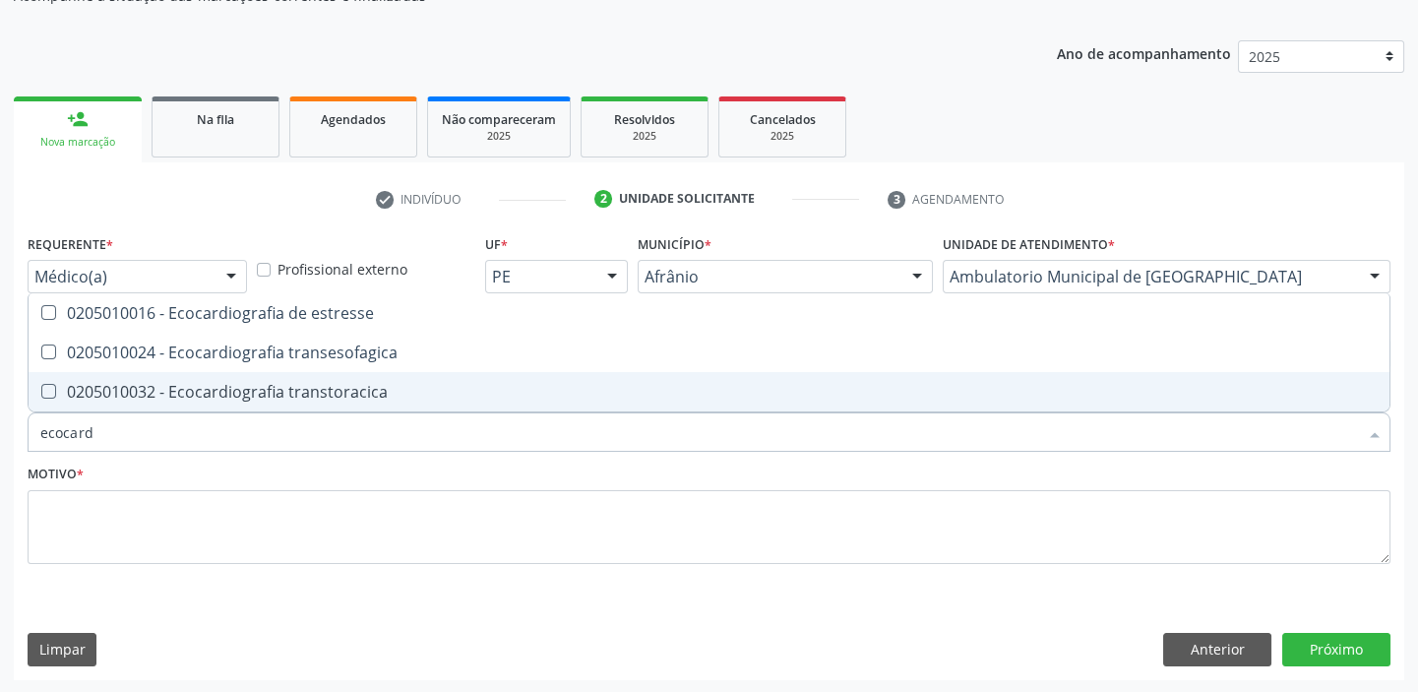
click at [153, 388] on div "0205010032 - Ecocardiografia transtoracica" at bounding box center [708, 392] width 1337 height 16
checkbox transtoracica "true"
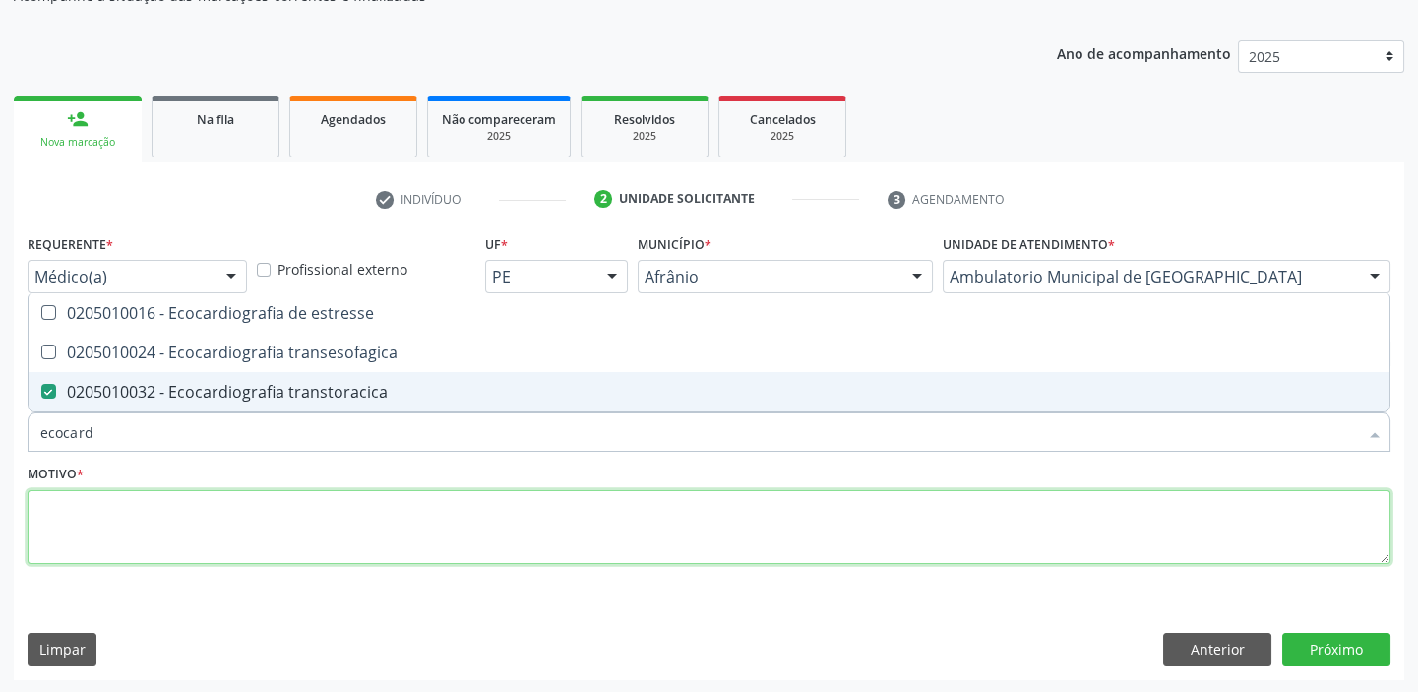
click at [142, 527] on textarea at bounding box center [709, 527] width 1363 height 75
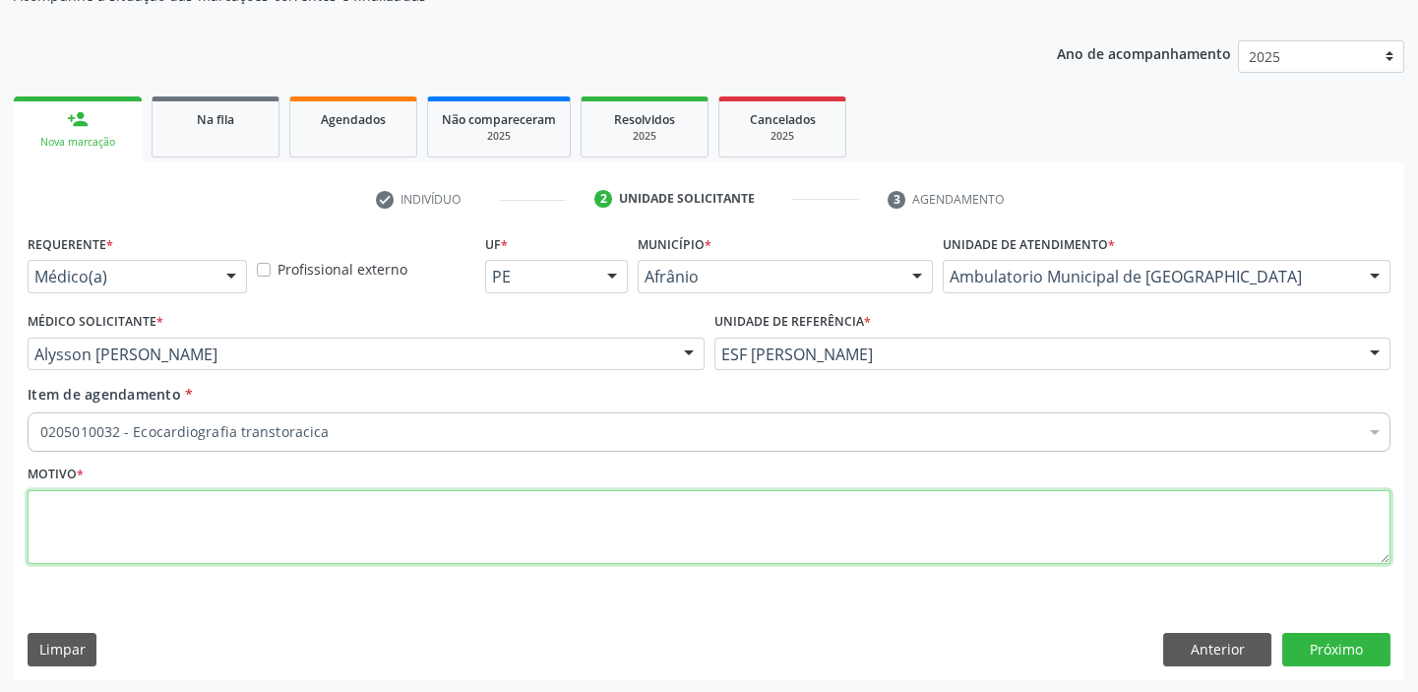
type textarea "*"
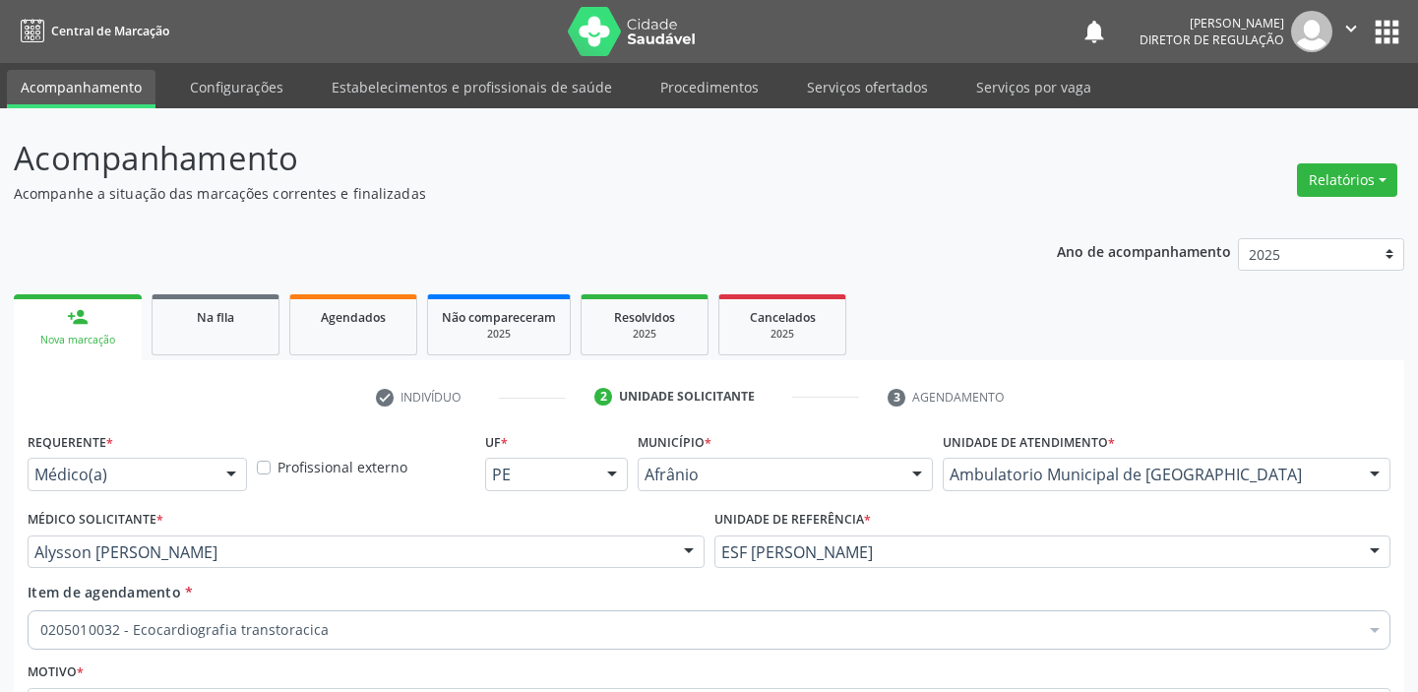
scroll to position [198, 0]
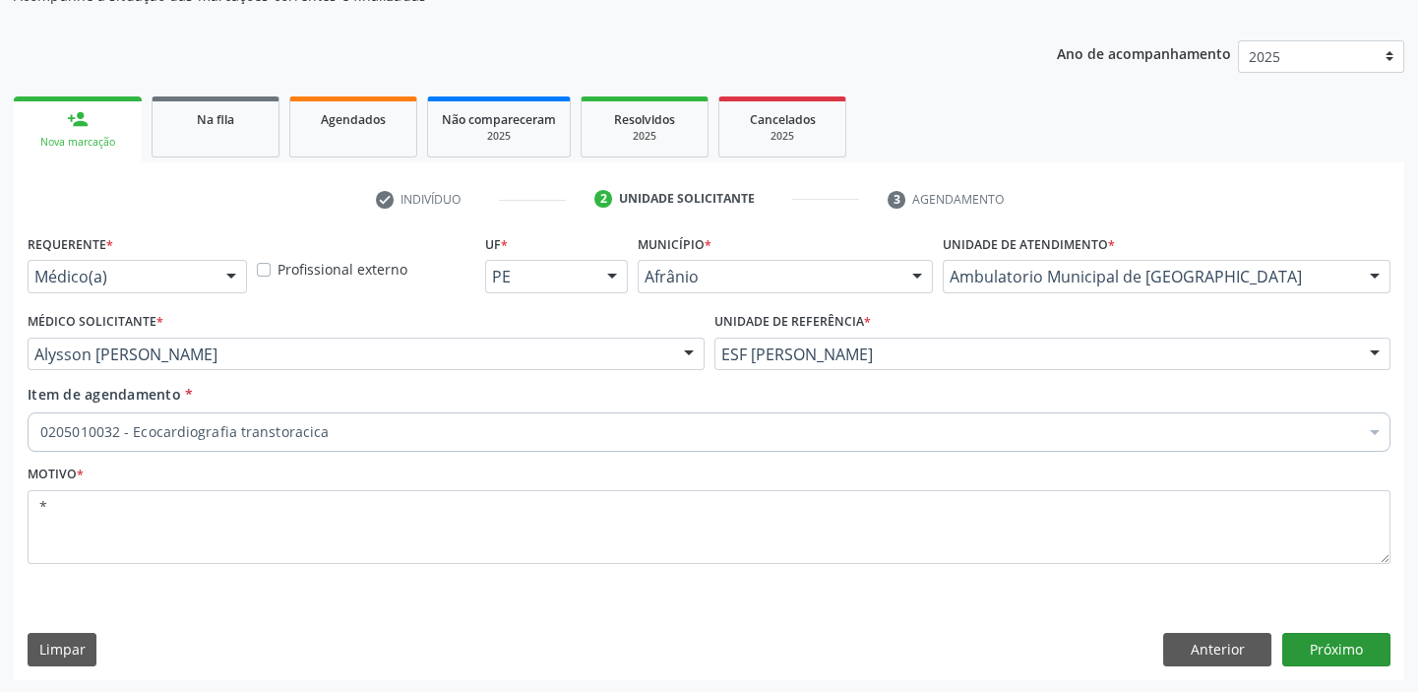
type textarea "*"
click at [1308, 653] on button "Próximo" at bounding box center [1336, 649] width 108 height 33
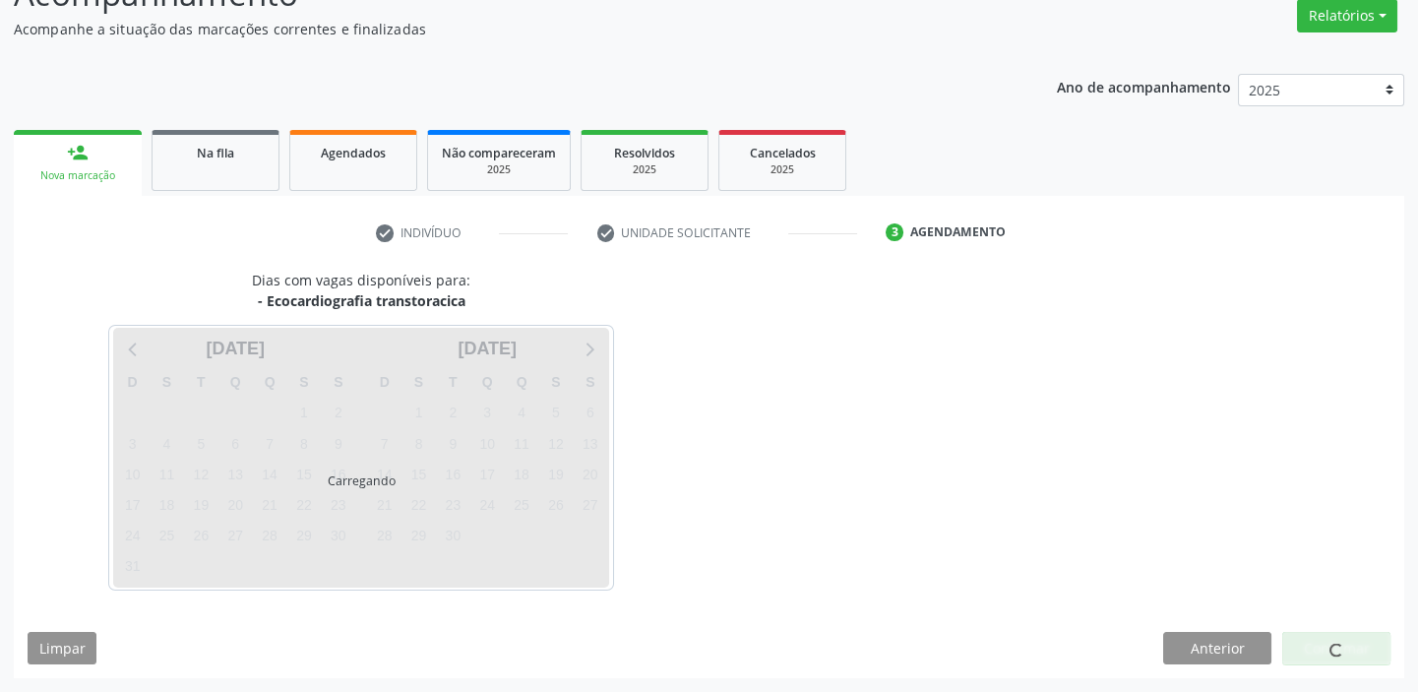
scroll to position [163, 0]
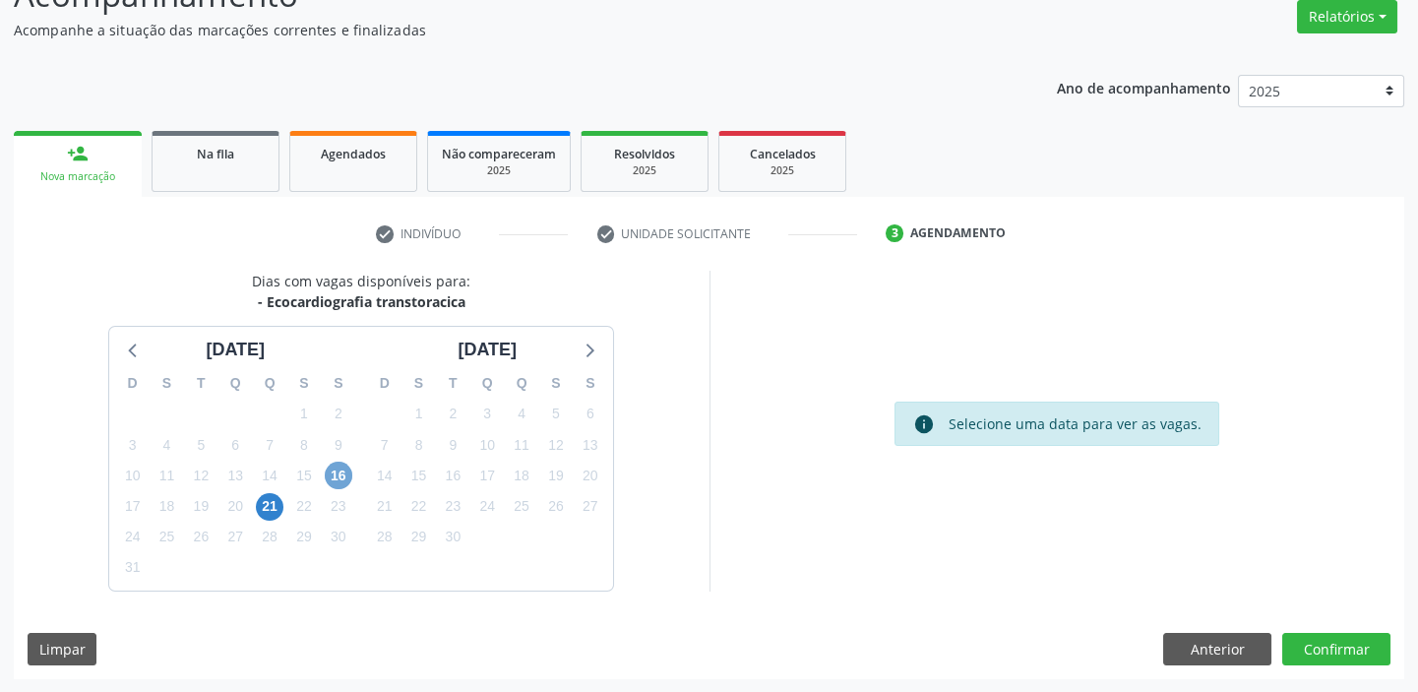
click at [346, 476] on span "16" at bounding box center [339, 475] width 28 height 28
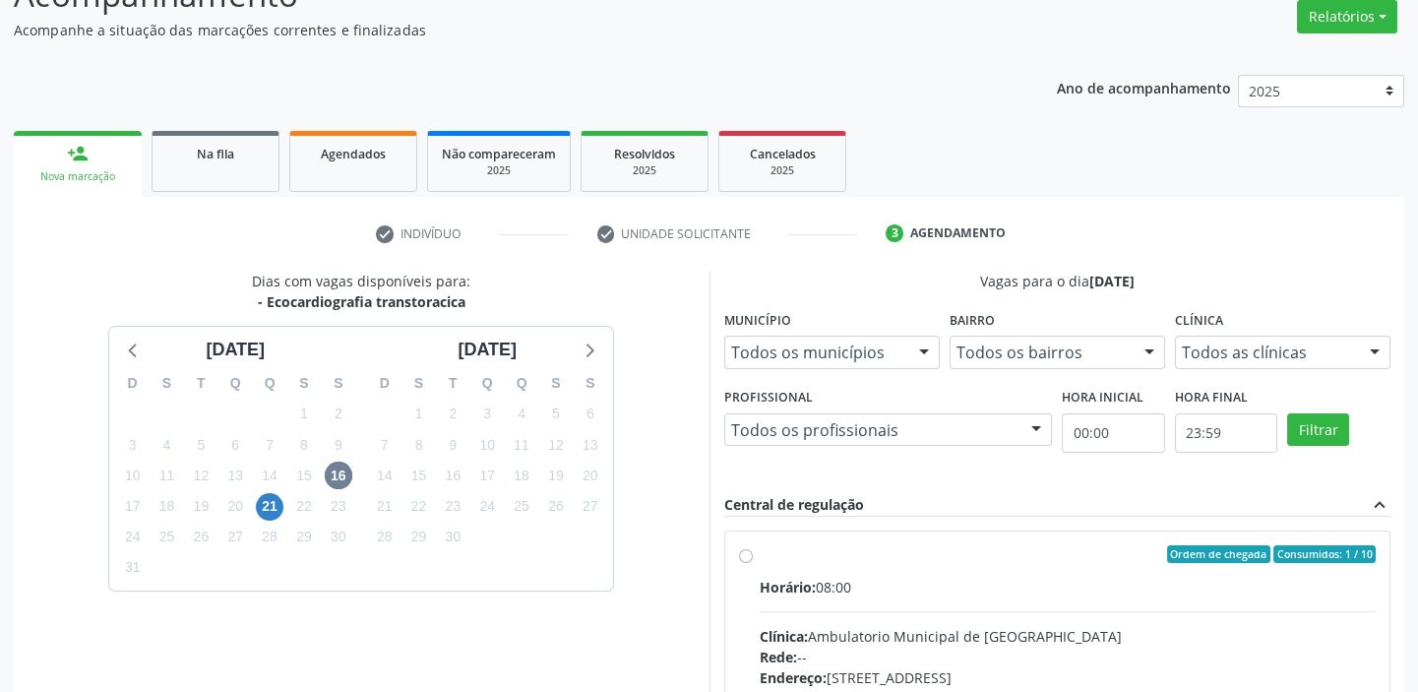
click at [753, 563] on input "Ordem de chegada Consumidos: 1 / 10 Horário: 08:00 Clínica: Ambulatorio Municip…" at bounding box center [746, 554] width 14 height 18
radio input "true"
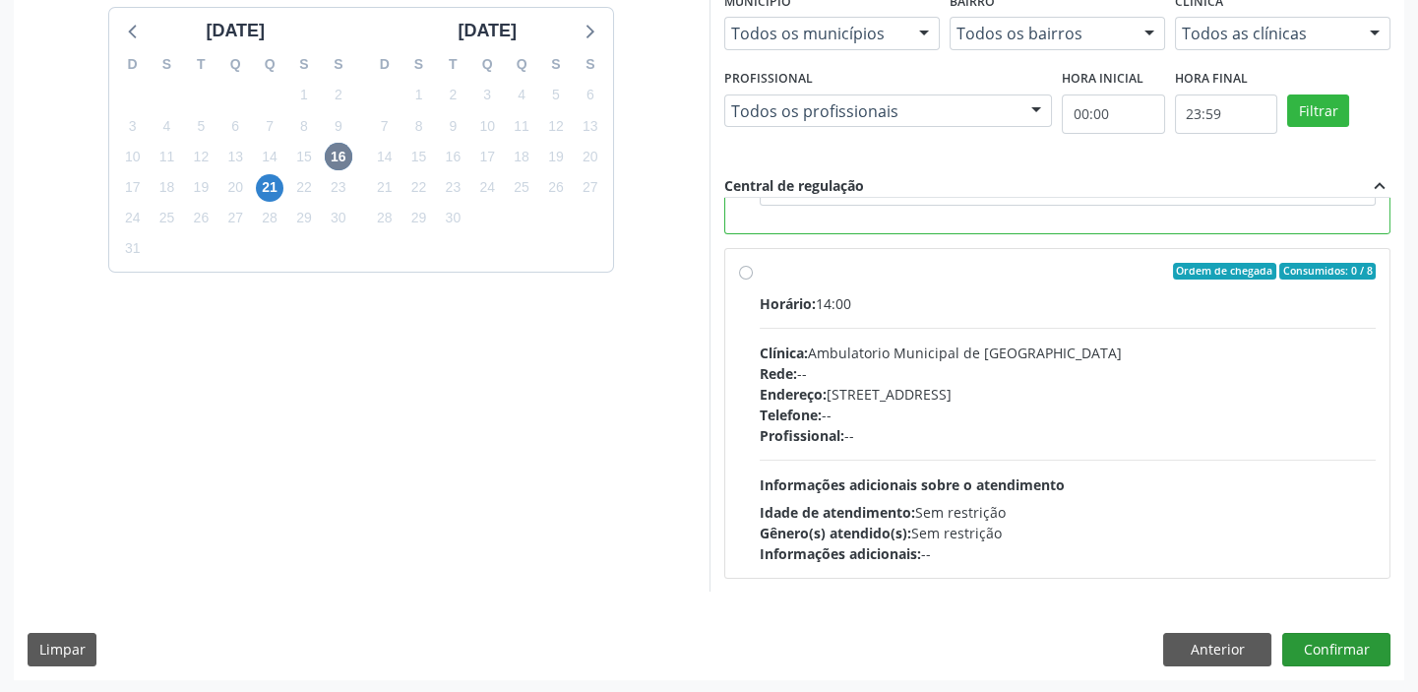
scroll to position [482, 0]
click at [1330, 637] on button "Confirmar" at bounding box center [1336, 649] width 108 height 33
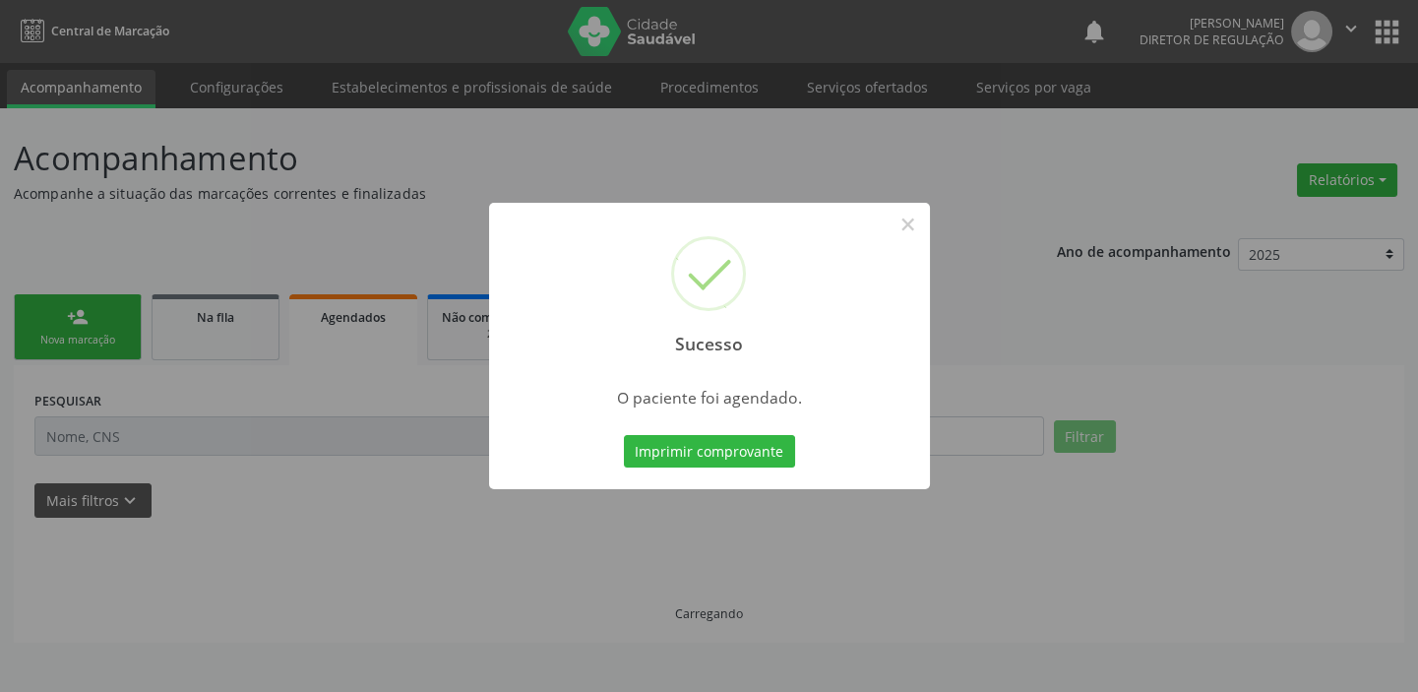
scroll to position [0, 0]
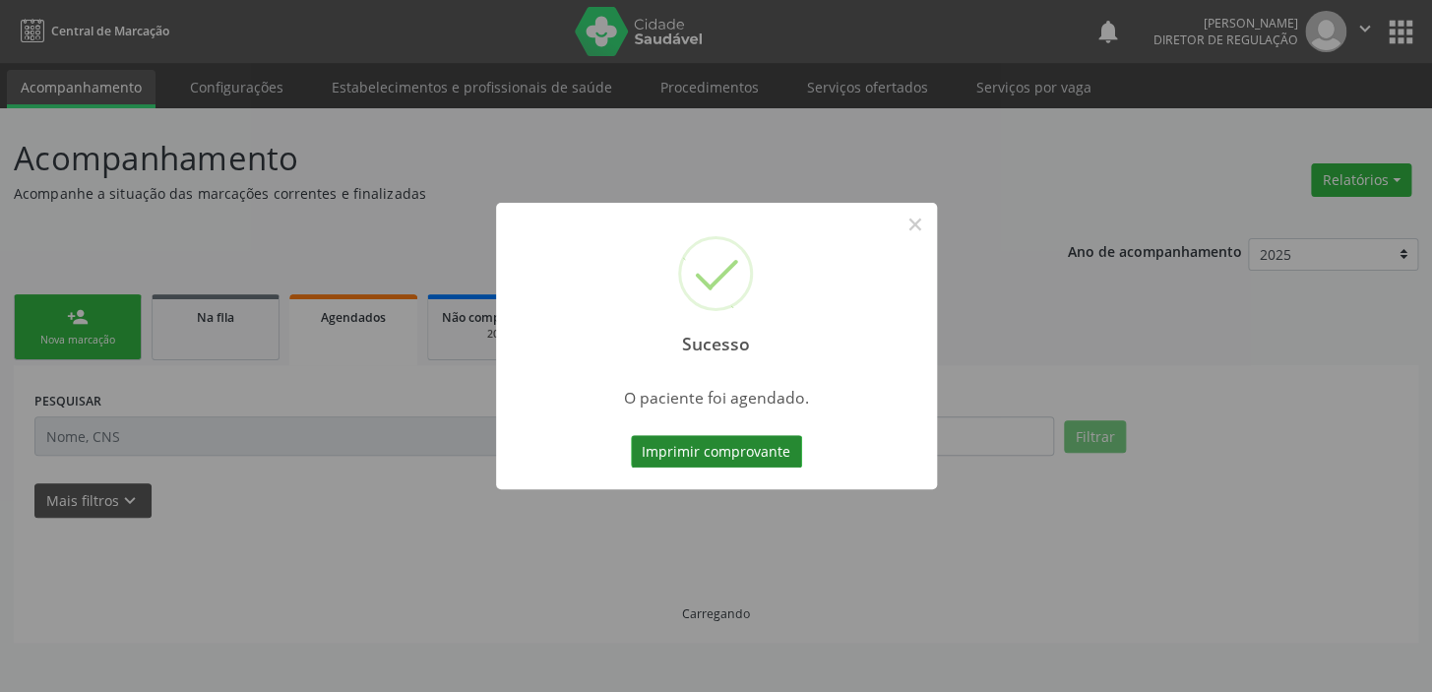
click at [699, 451] on button "Imprimir comprovante" at bounding box center [716, 451] width 171 height 33
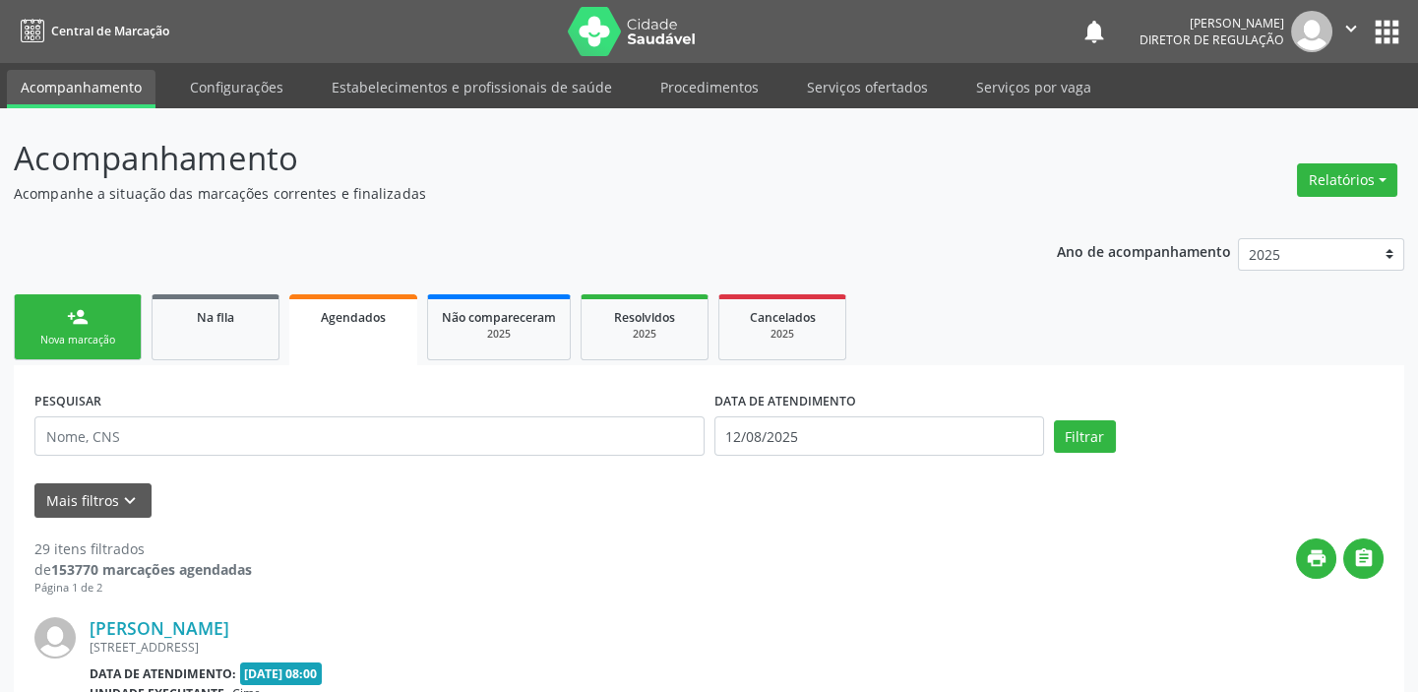
click at [58, 334] on div "Nova marcação" at bounding box center [78, 340] width 98 height 15
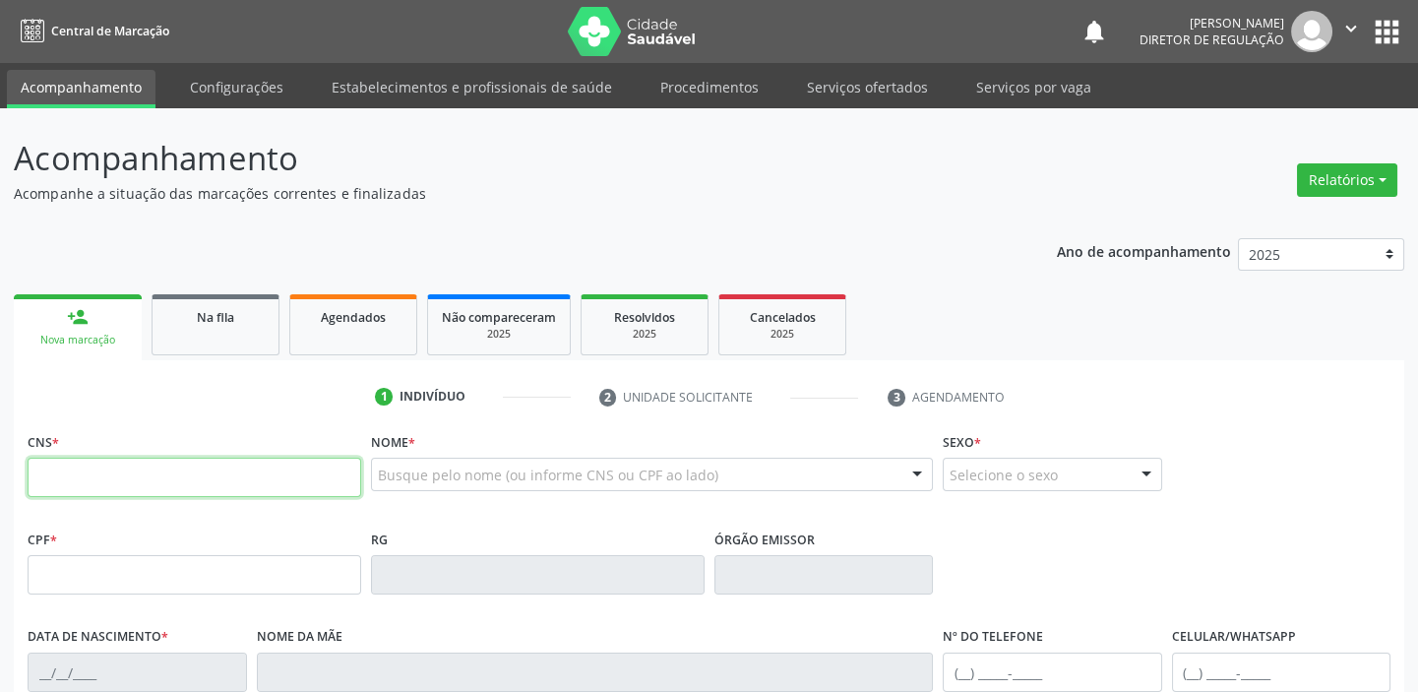
click at [154, 482] on input "text" at bounding box center [195, 477] width 334 height 39
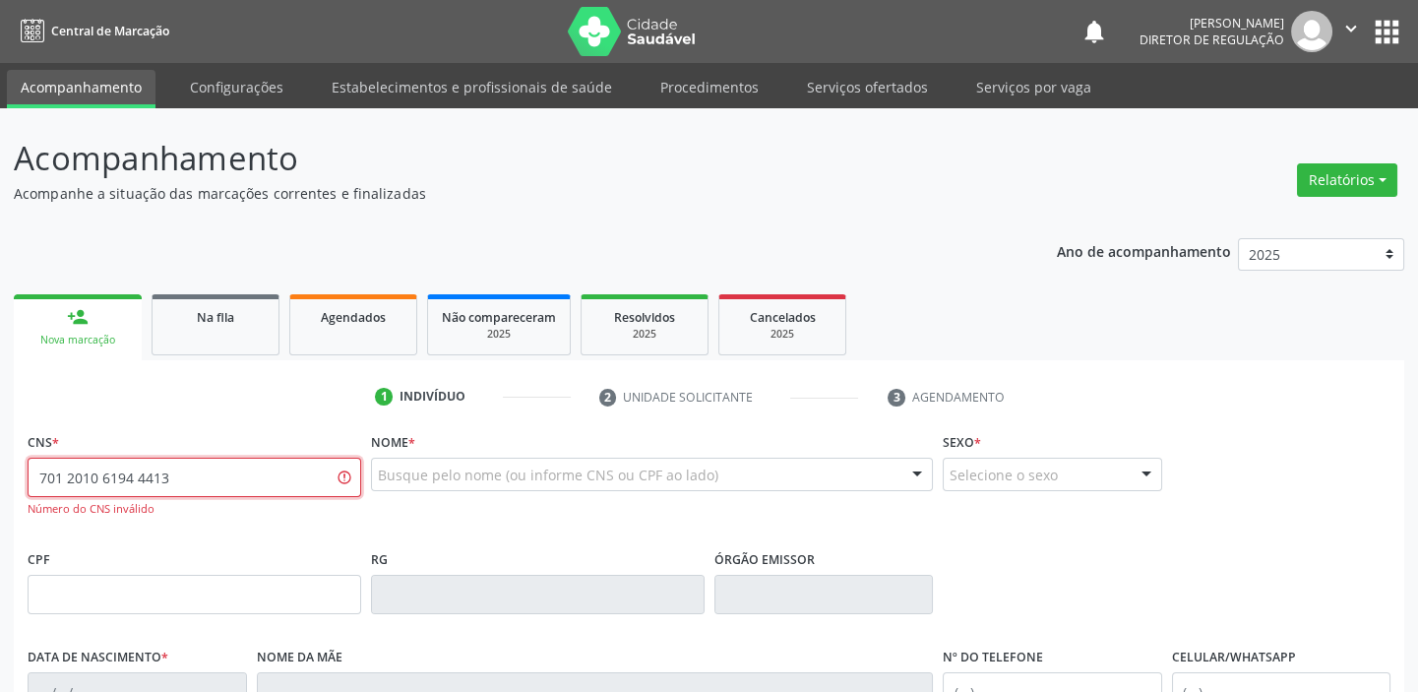
click at [186, 476] on input "701 2010 6194 4413" at bounding box center [195, 477] width 334 height 39
type input "7"
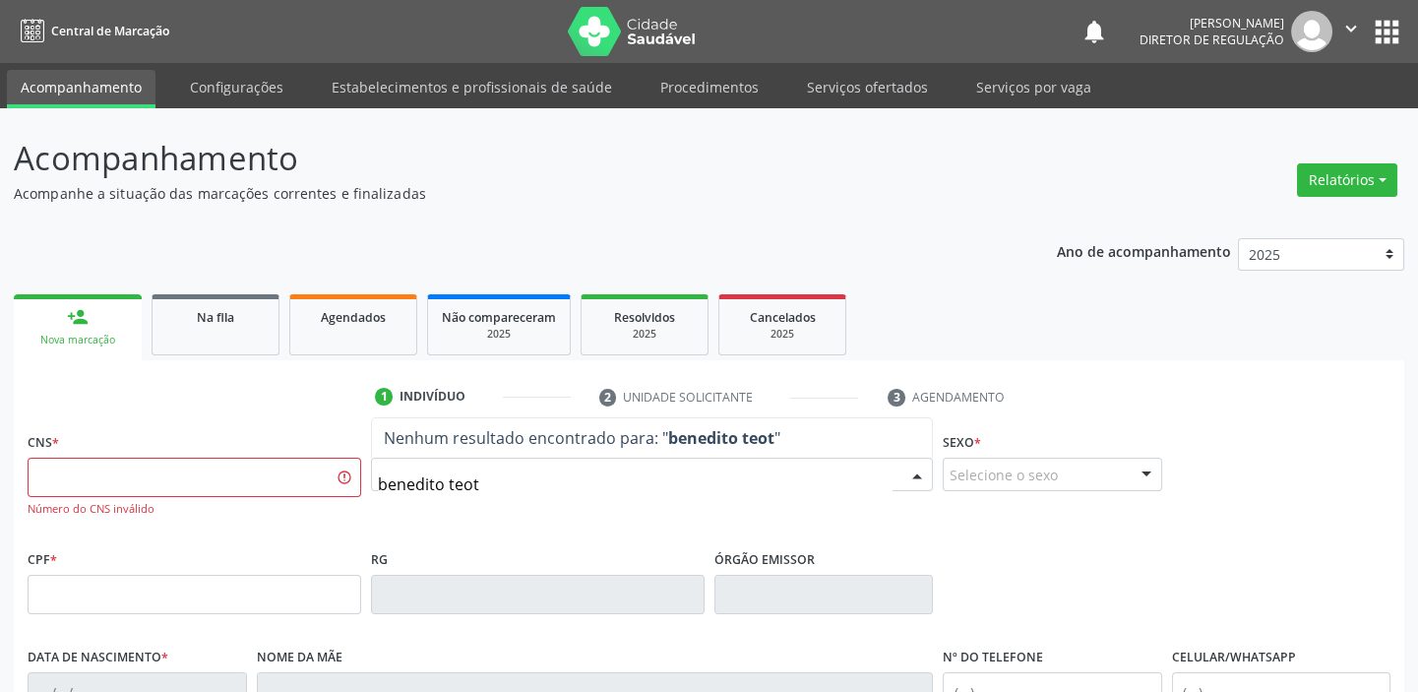
type input "benedito teoto"
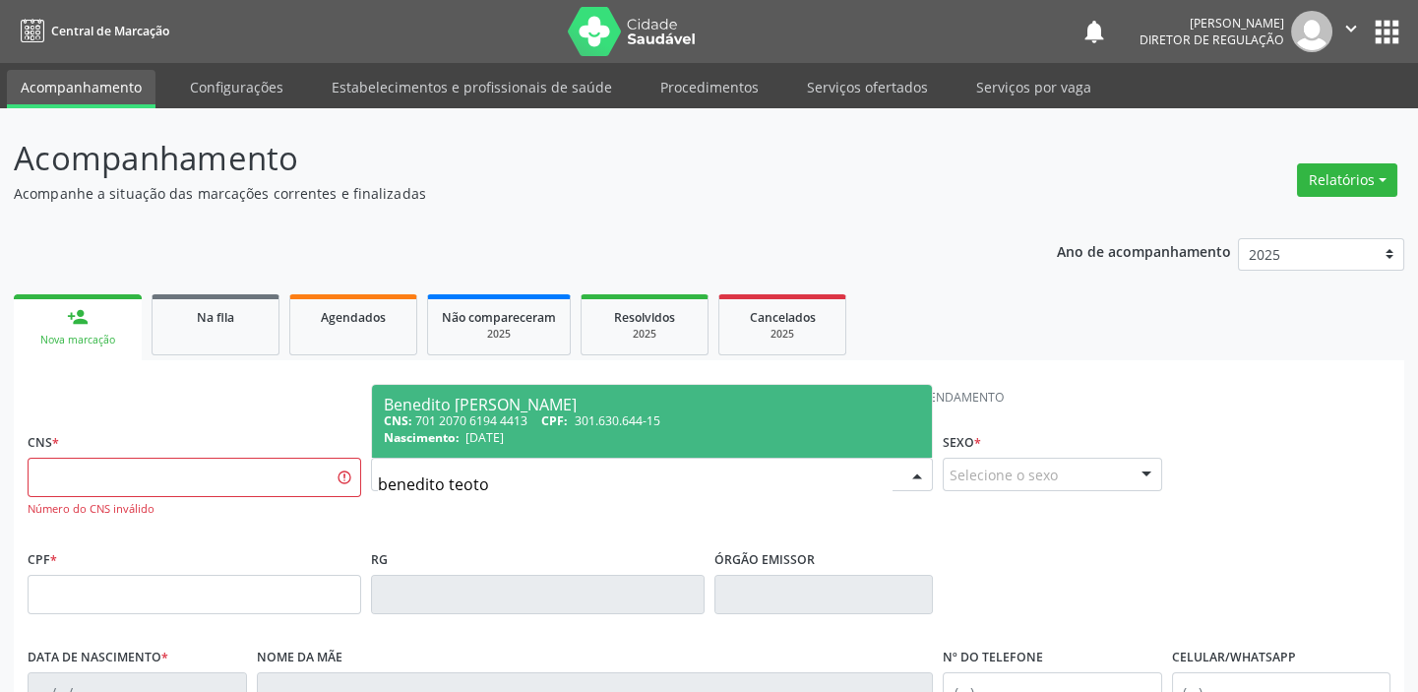
click at [561, 422] on span "CPF:" at bounding box center [554, 420] width 27 height 17
type input "701 2070 6194 4413"
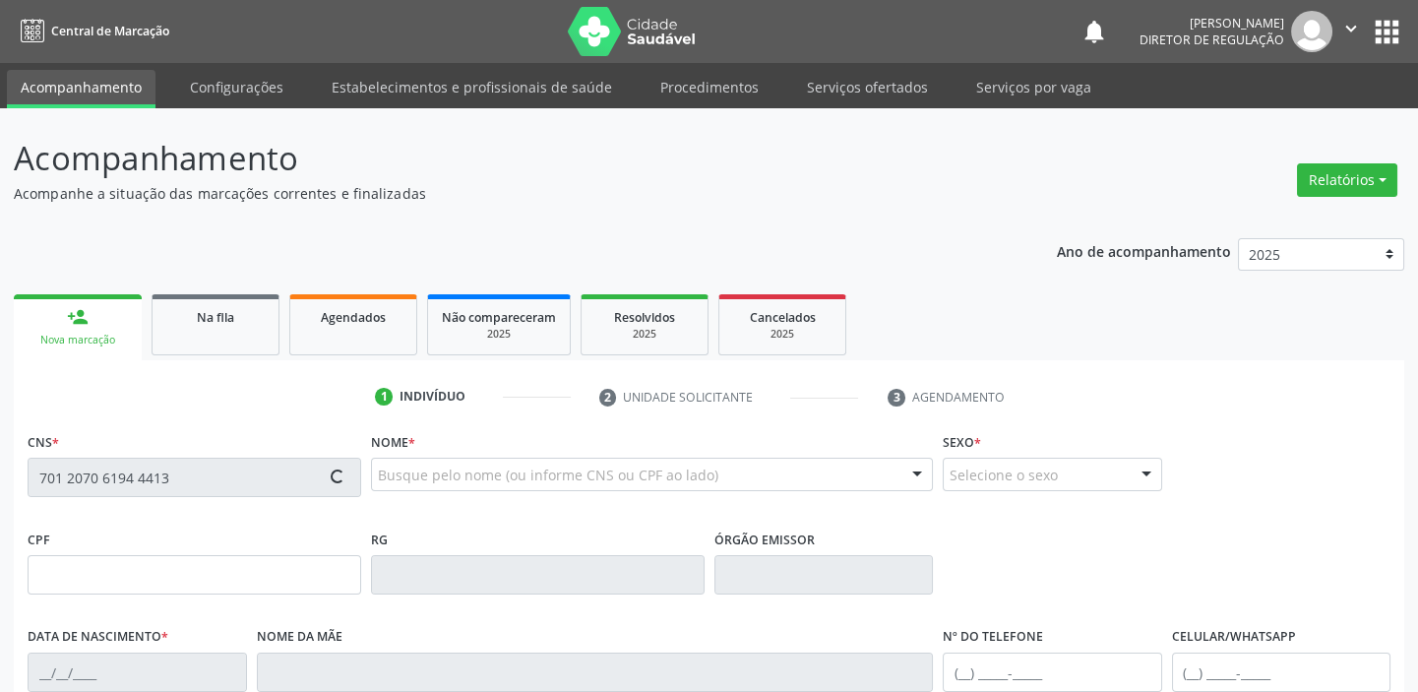
type input "301.630.644-15"
type input "[DATE]"
type input "Valdemira Raimunda da Conceicao"
type input "[PHONE_NUMBER]"
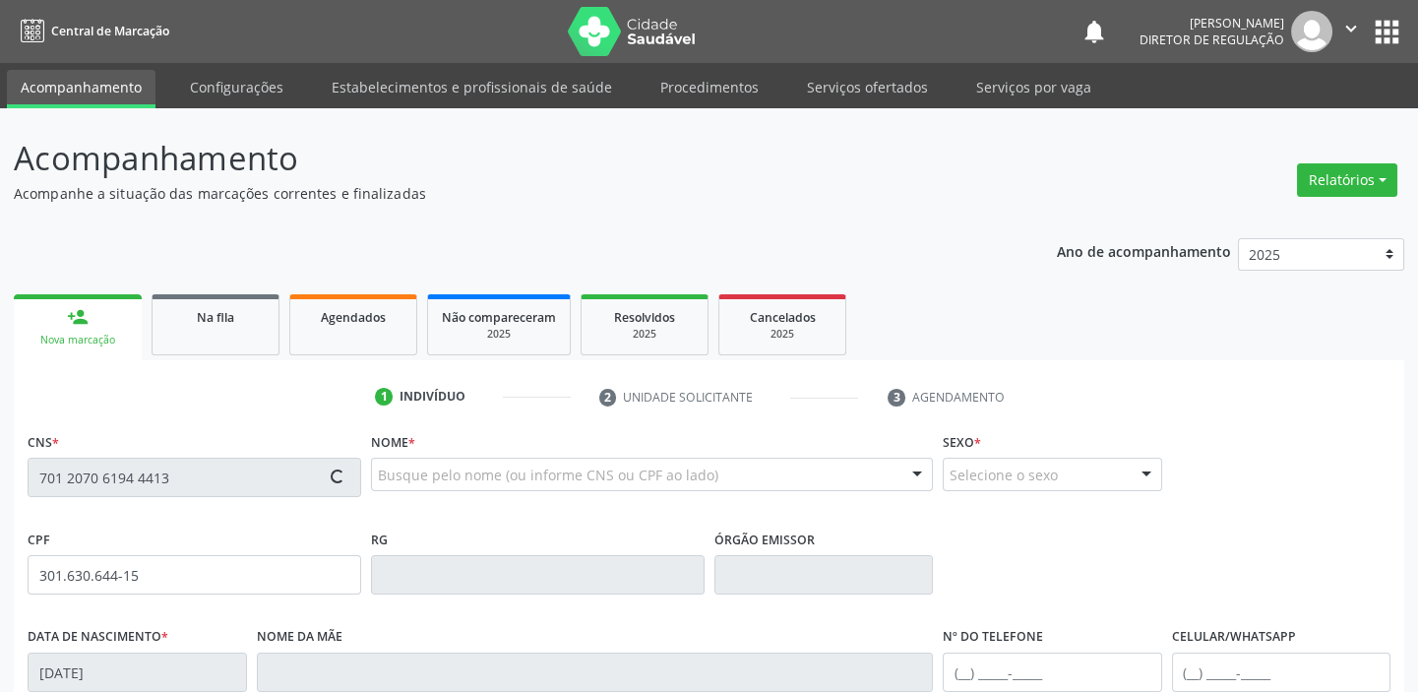
type input "042.554.054-50"
type input "30"
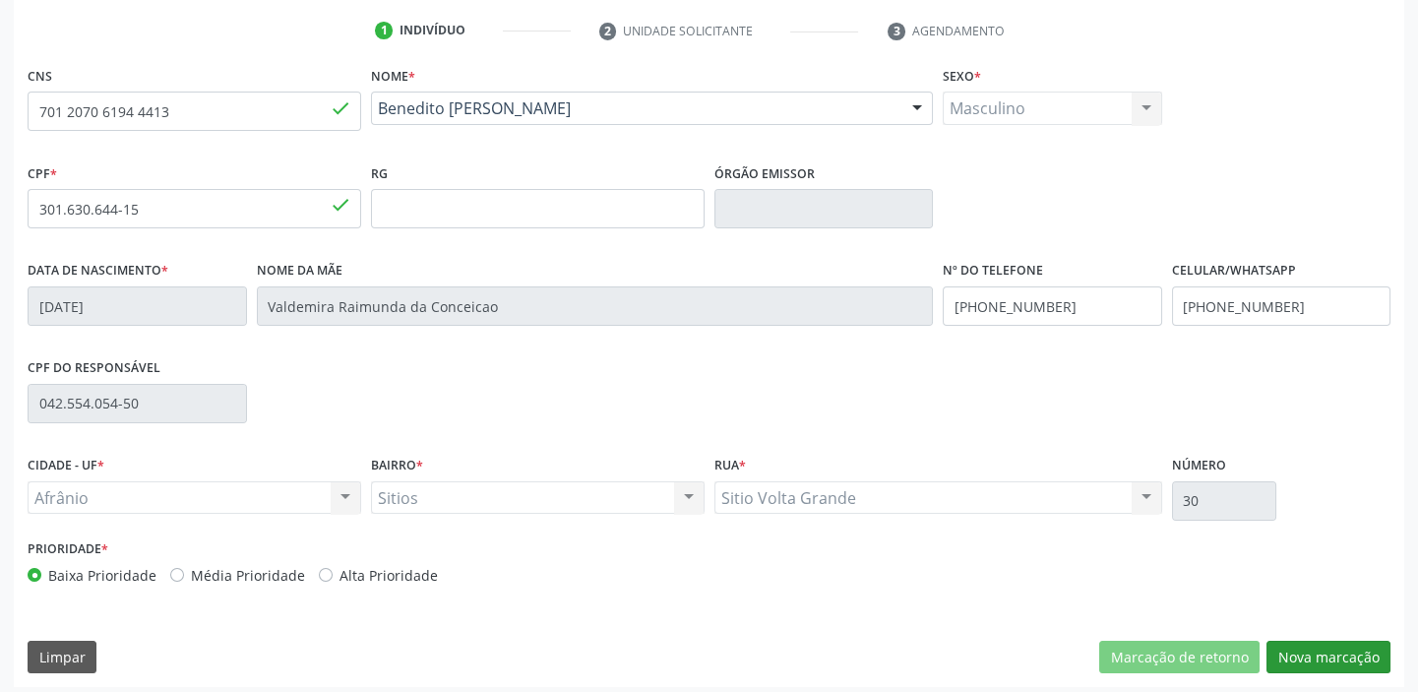
scroll to position [374, 0]
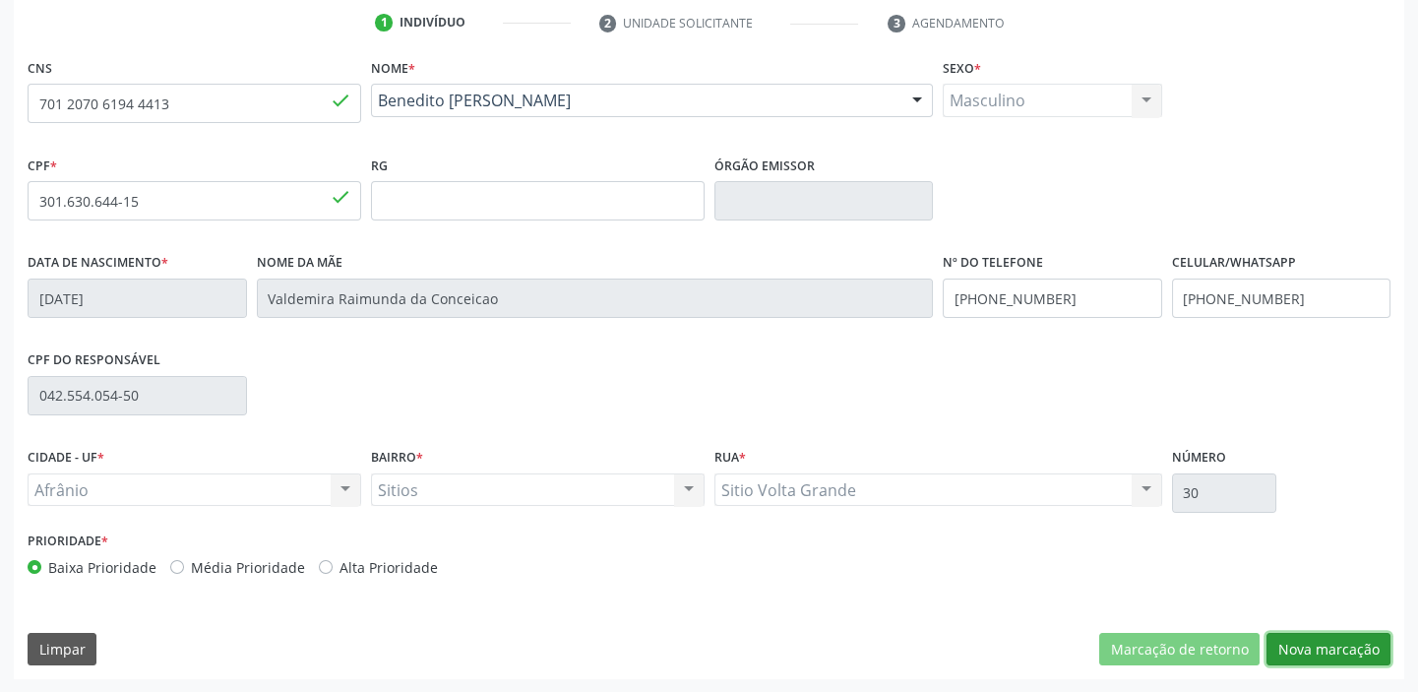
click at [1316, 646] on button "Nova marcação" at bounding box center [1328, 649] width 124 height 33
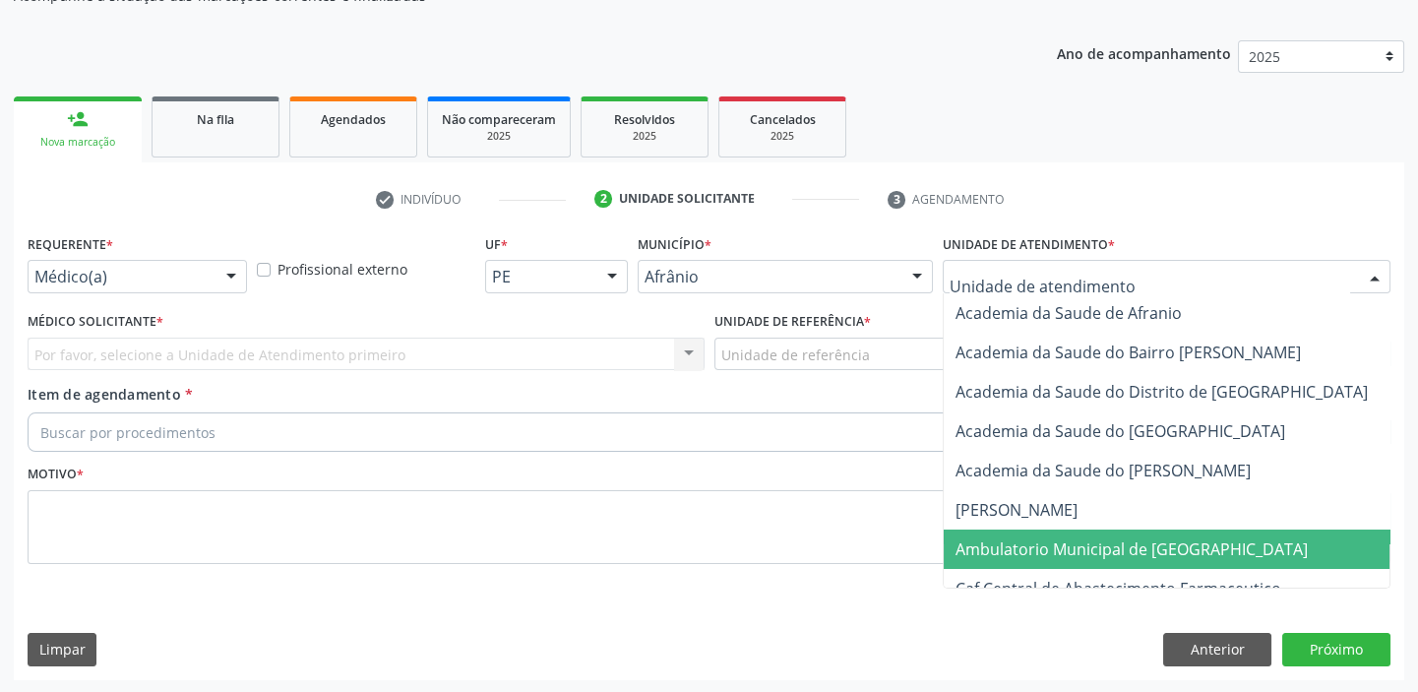
drag, startPoint x: 1003, startPoint y: 541, endPoint x: 870, endPoint y: 427, distance: 175.1
click at [1003, 538] on span "Ambulatorio Municipal de [GEOGRAPHIC_DATA]" at bounding box center [1131, 549] width 352 height 22
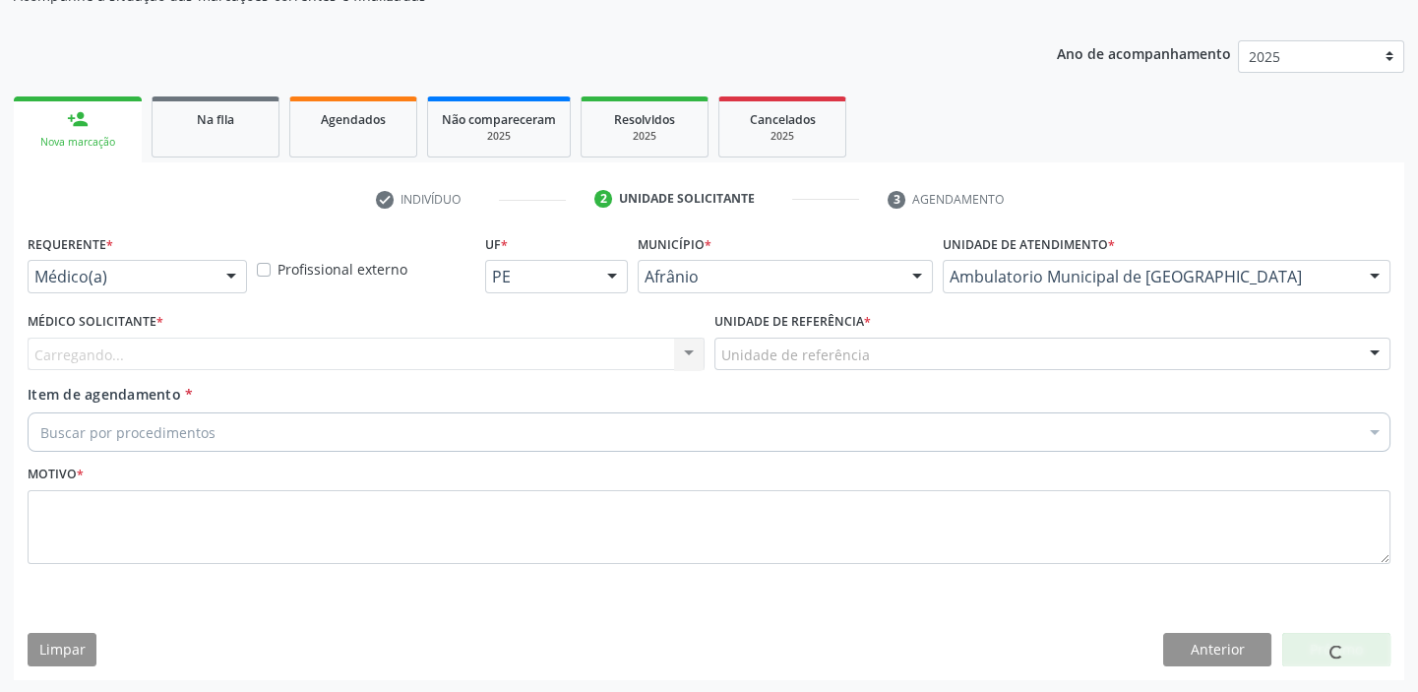
drag, startPoint x: 753, startPoint y: 350, endPoint x: 758, endPoint y: 420, distance: 70.0
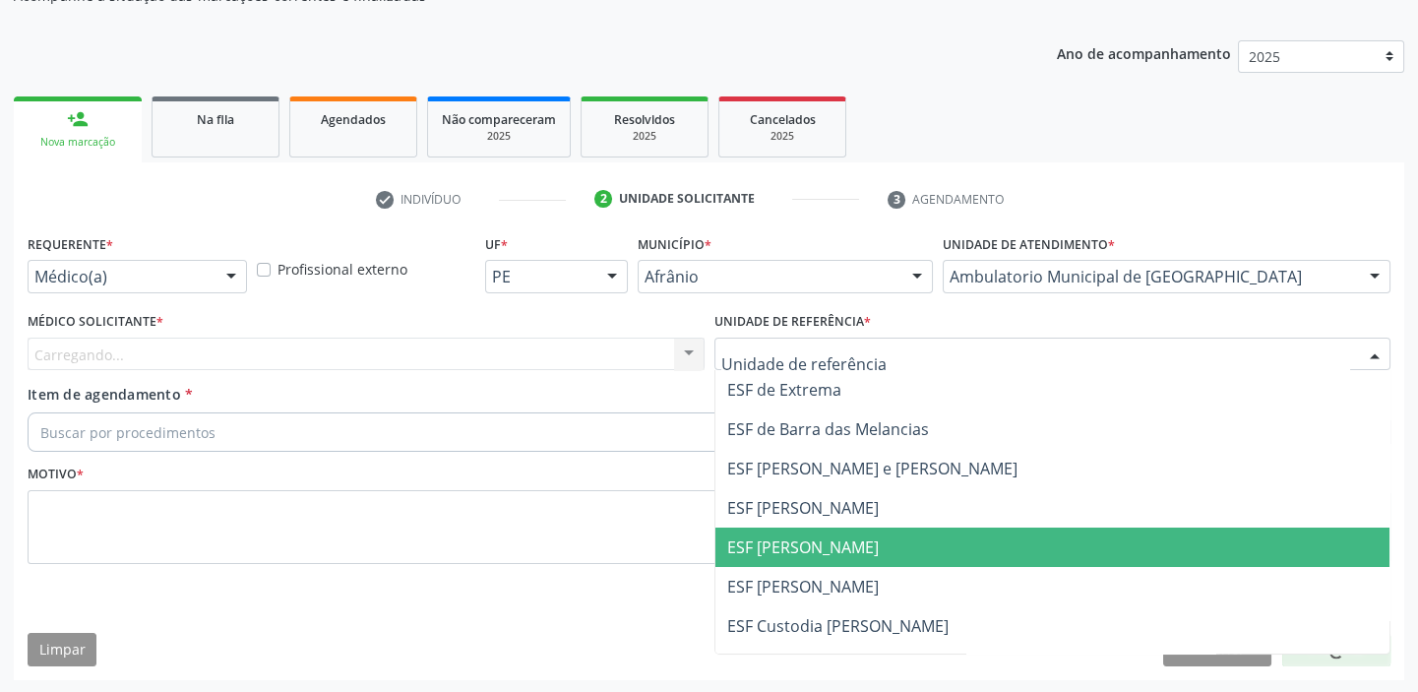
click at [777, 542] on span "ESF [PERSON_NAME]" at bounding box center [803, 547] width 152 height 22
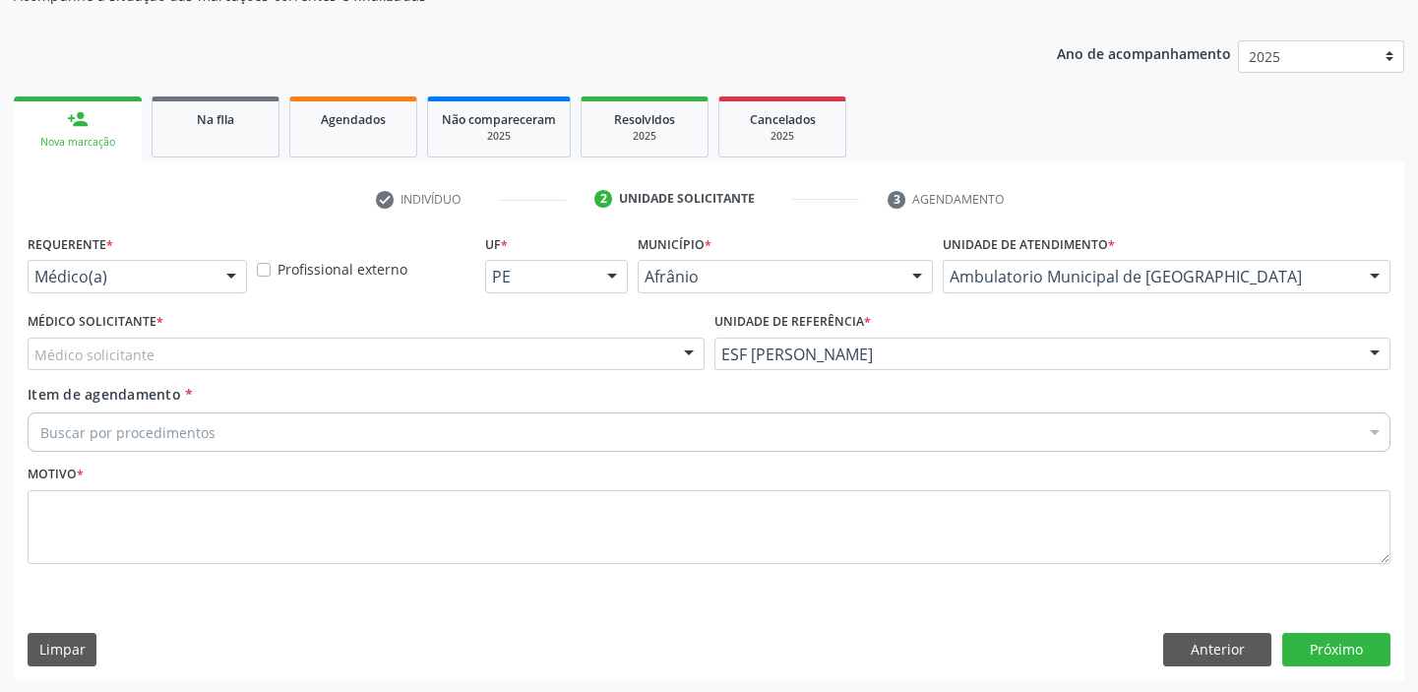
click at [115, 366] on div "Médico solicitante" at bounding box center [366, 353] width 677 height 33
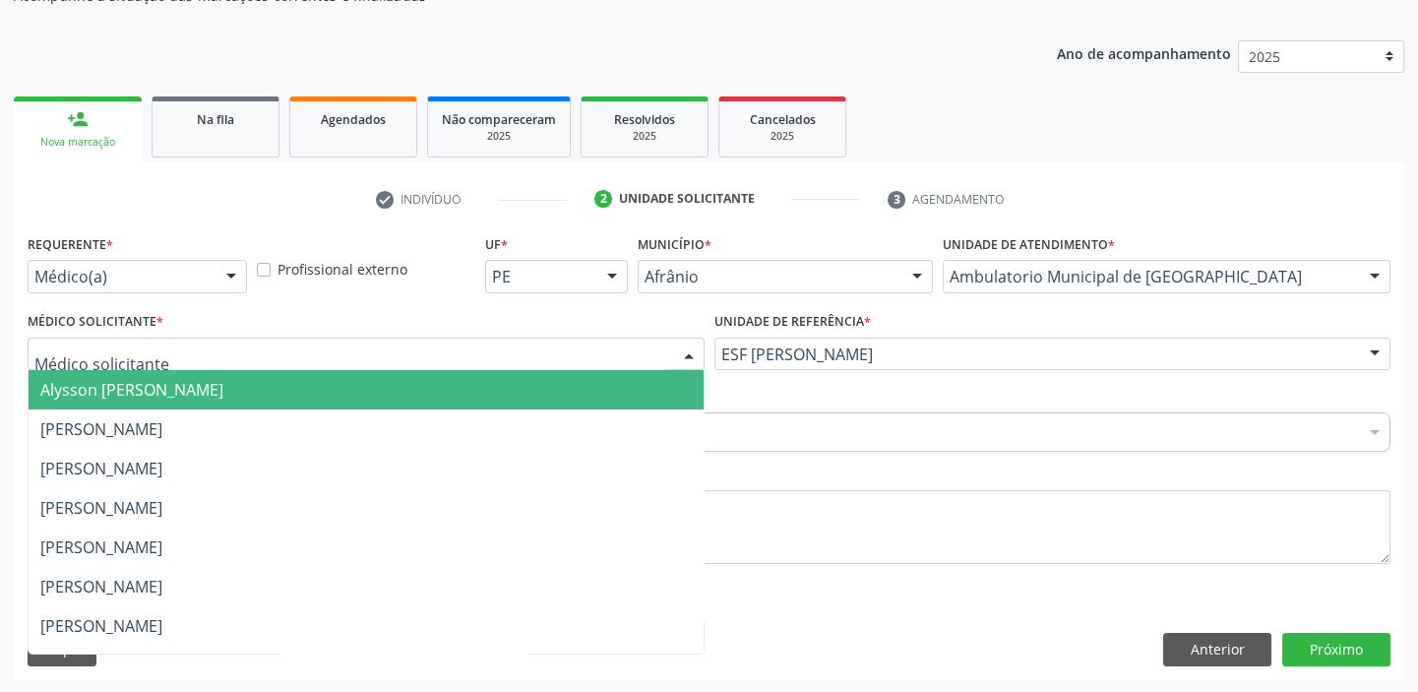
drag, startPoint x: 117, startPoint y: 386, endPoint x: 113, endPoint y: 409, distance: 23.9
click at [117, 390] on span "Alysson [PERSON_NAME]" at bounding box center [131, 390] width 183 height 22
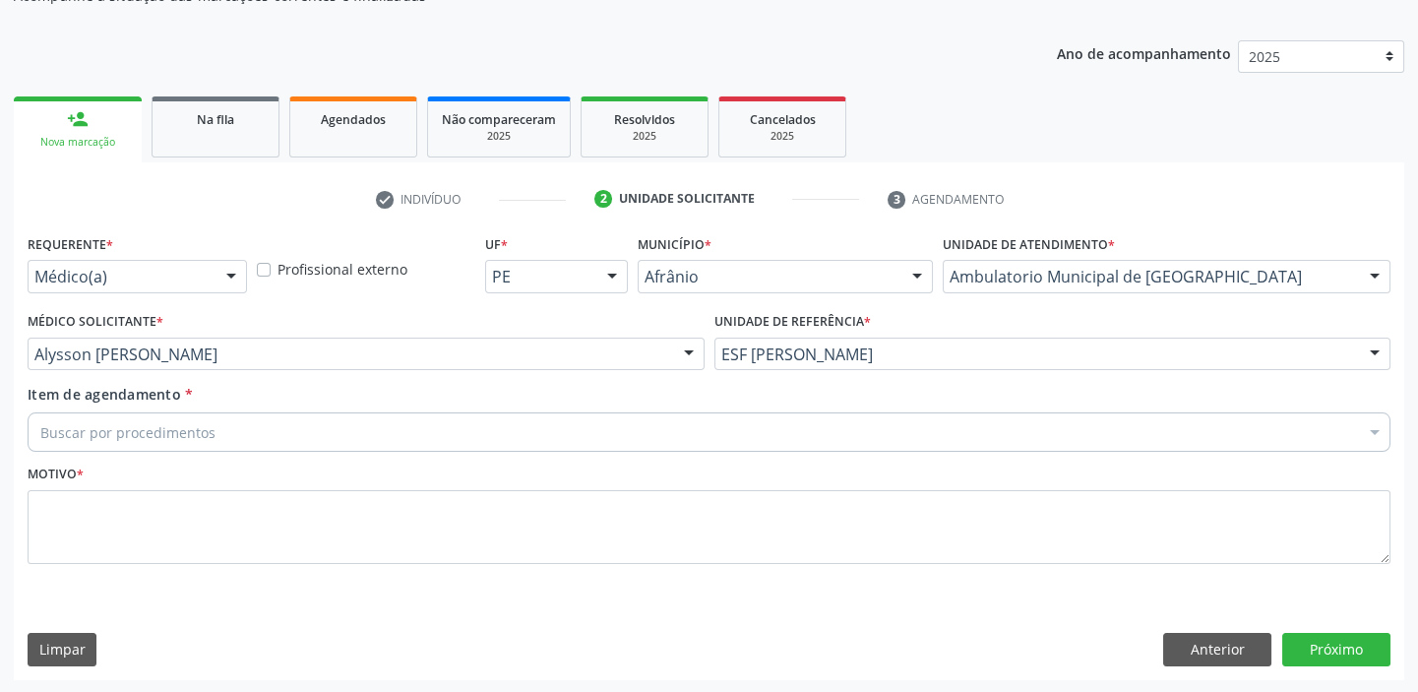
click at [111, 417] on div "Buscar por procedimentos" at bounding box center [709, 431] width 1363 height 39
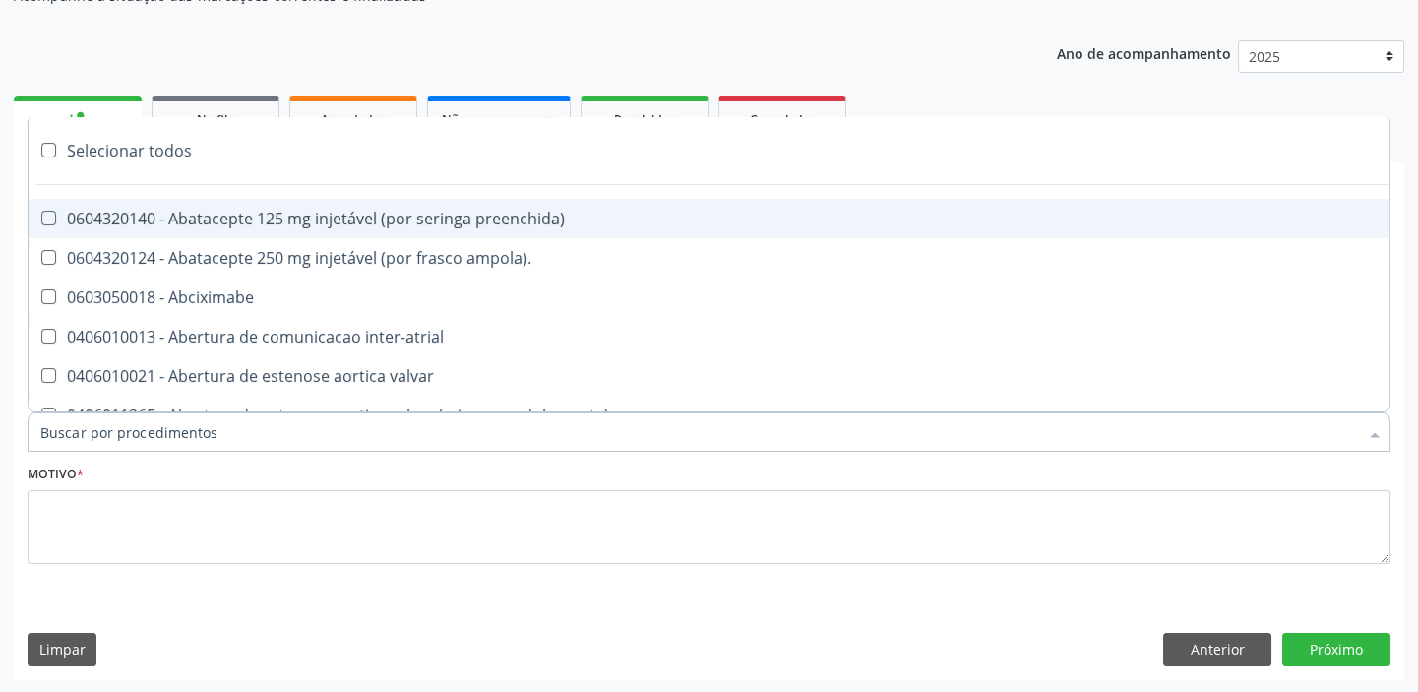
paste input "ecocard"
type input "ecocard"
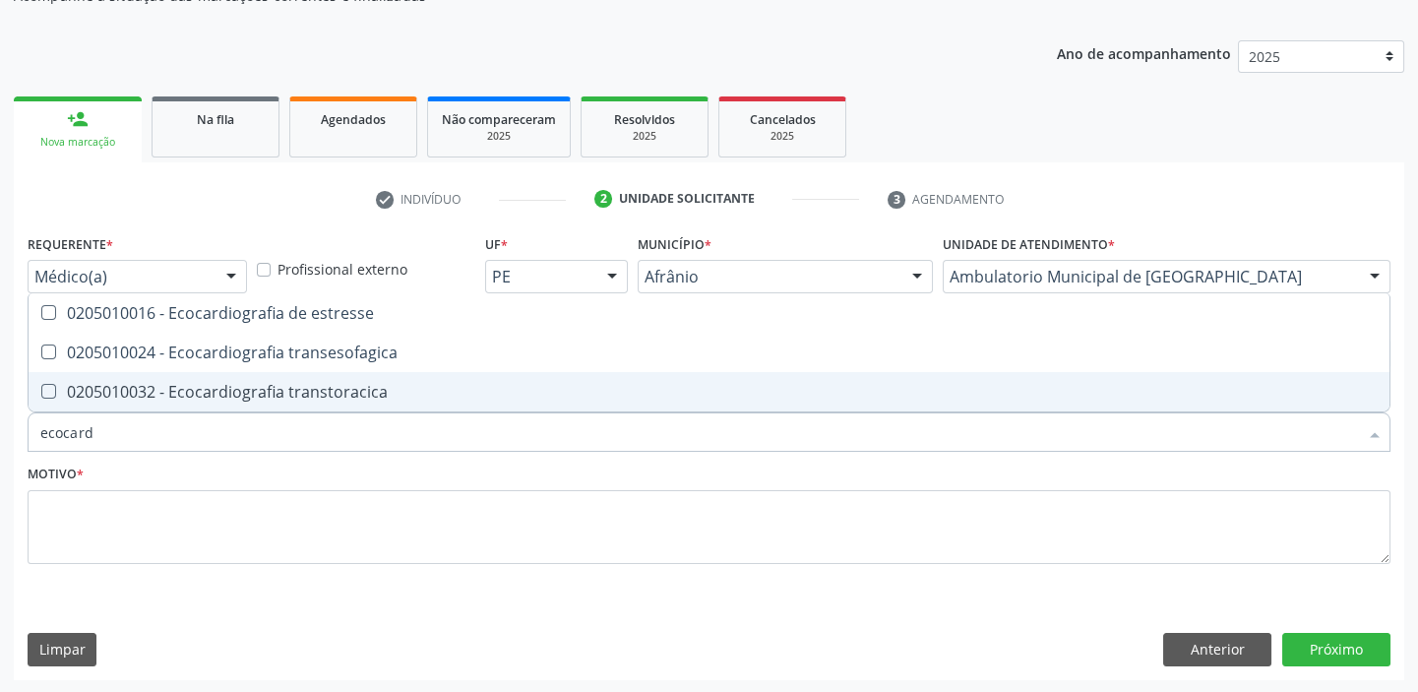
click at [161, 384] on div "0205010032 - Ecocardiografia transtoracica" at bounding box center [708, 392] width 1337 height 16
checkbox transtoracica "true"
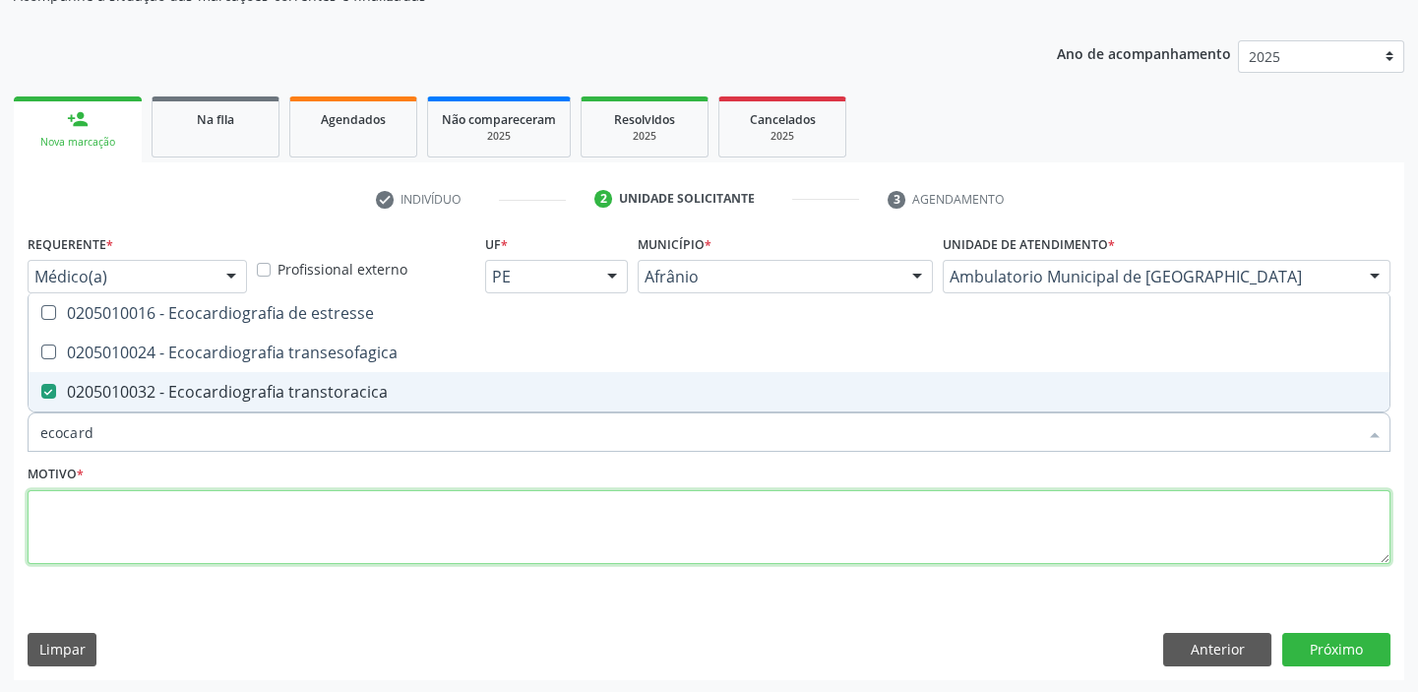
click at [117, 538] on textarea at bounding box center [709, 527] width 1363 height 75
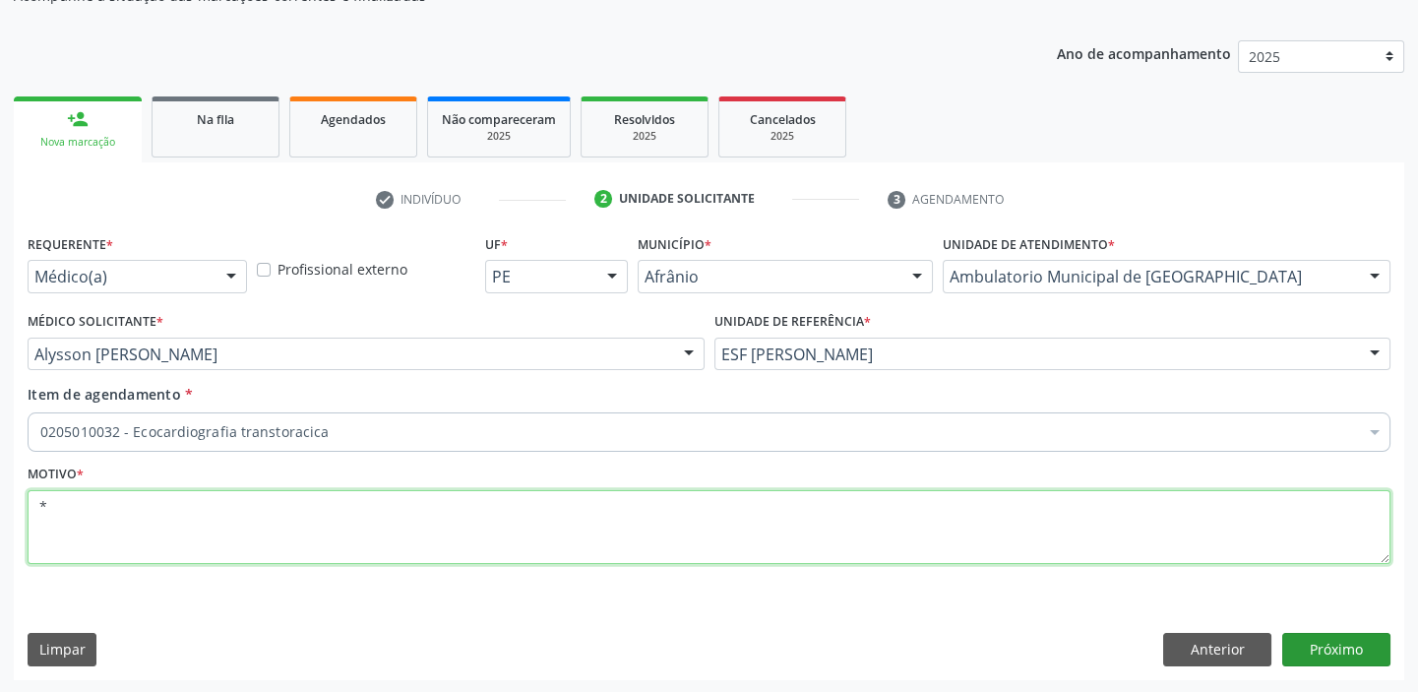
type textarea "*"
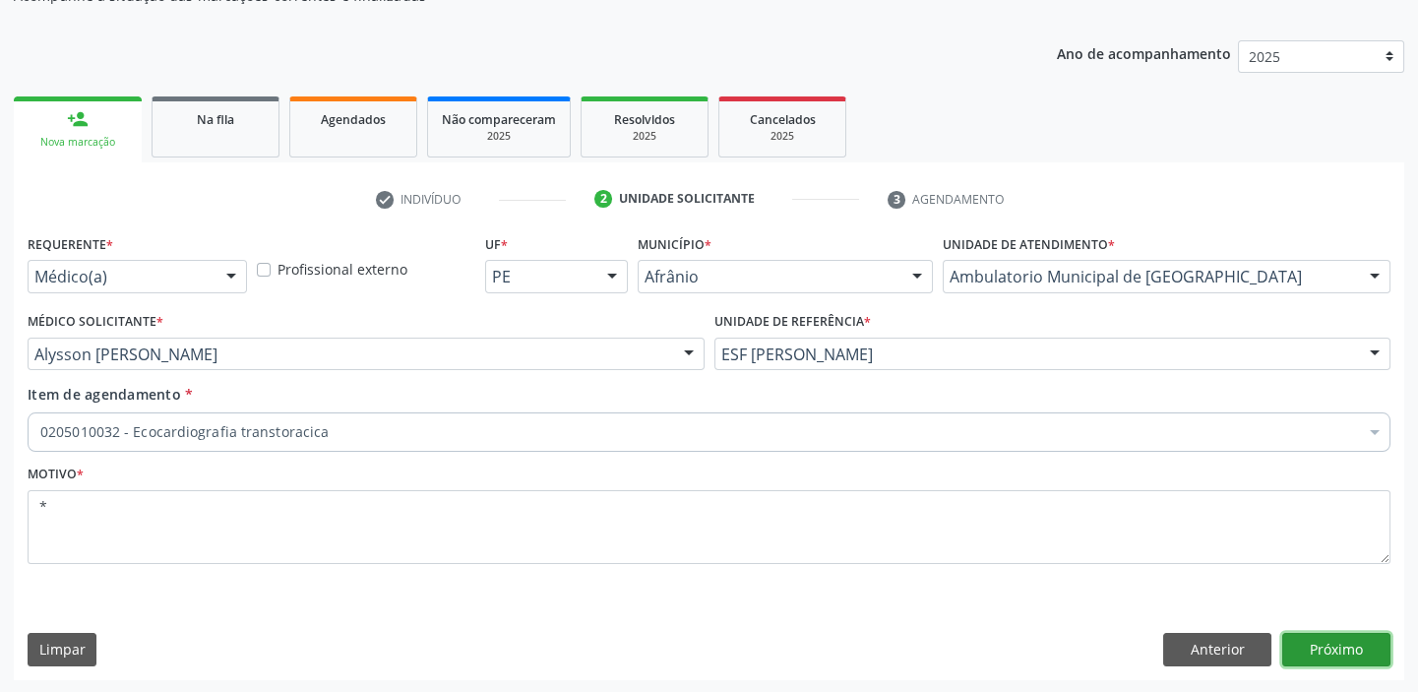
click at [1323, 640] on button "Próximo" at bounding box center [1336, 649] width 108 height 33
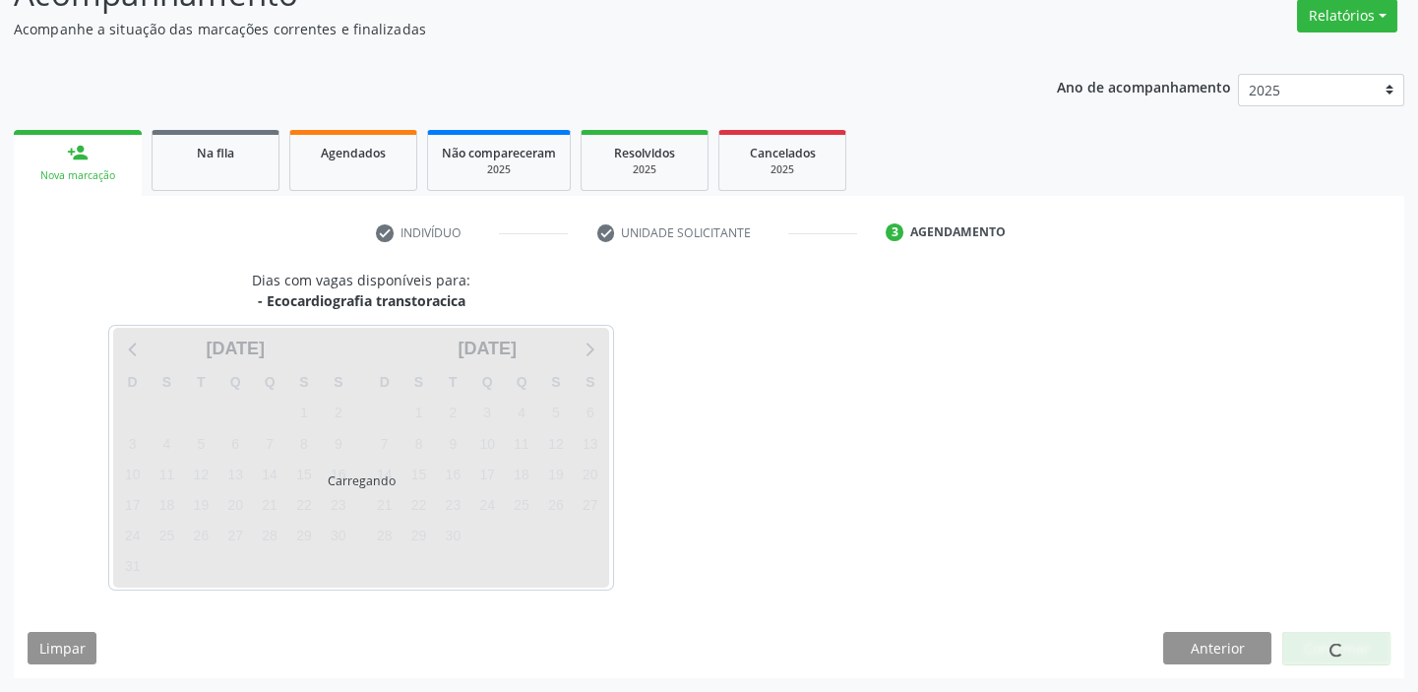
scroll to position [163, 0]
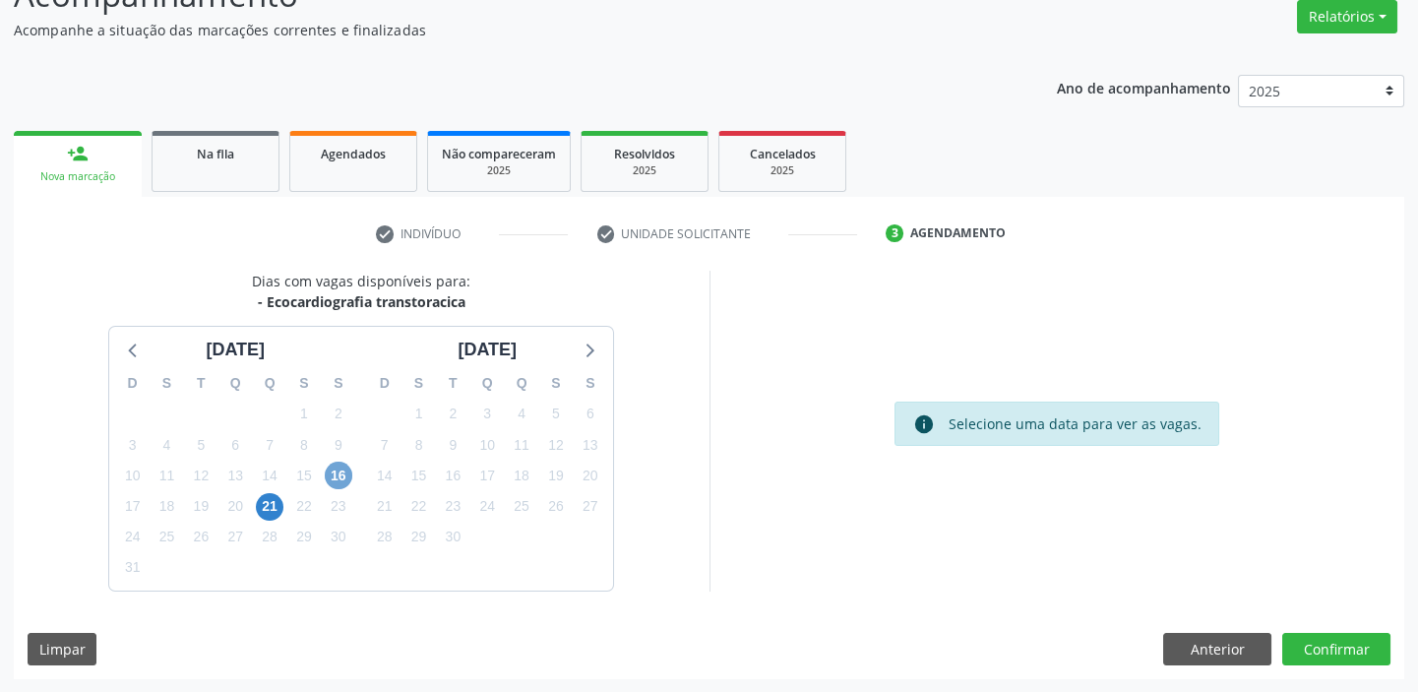
click at [338, 472] on span "16" at bounding box center [339, 475] width 28 height 28
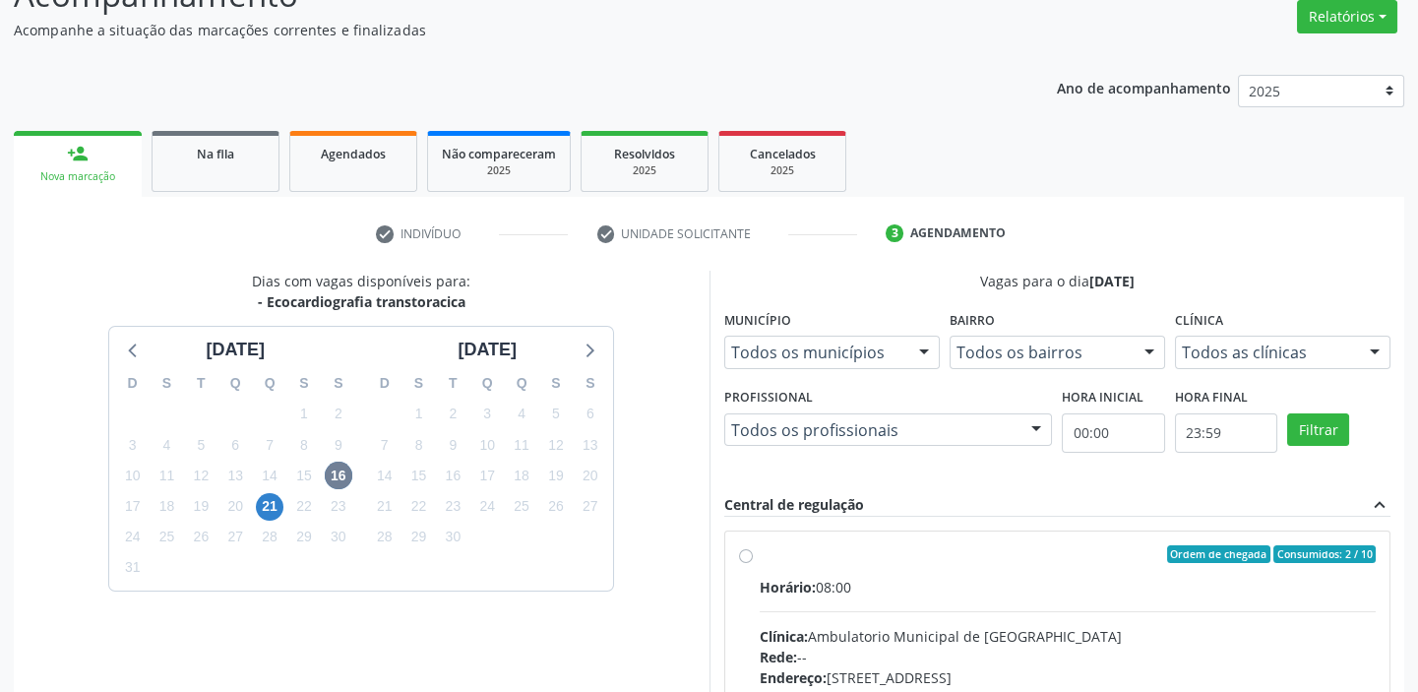
click at [753, 563] on input "Ordem de chegada Consumidos: 2 / 10 Horário: 08:00 Clínica: Ambulatorio Municip…" at bounding box center [746, 554] width 14 height 18
radio input "true"
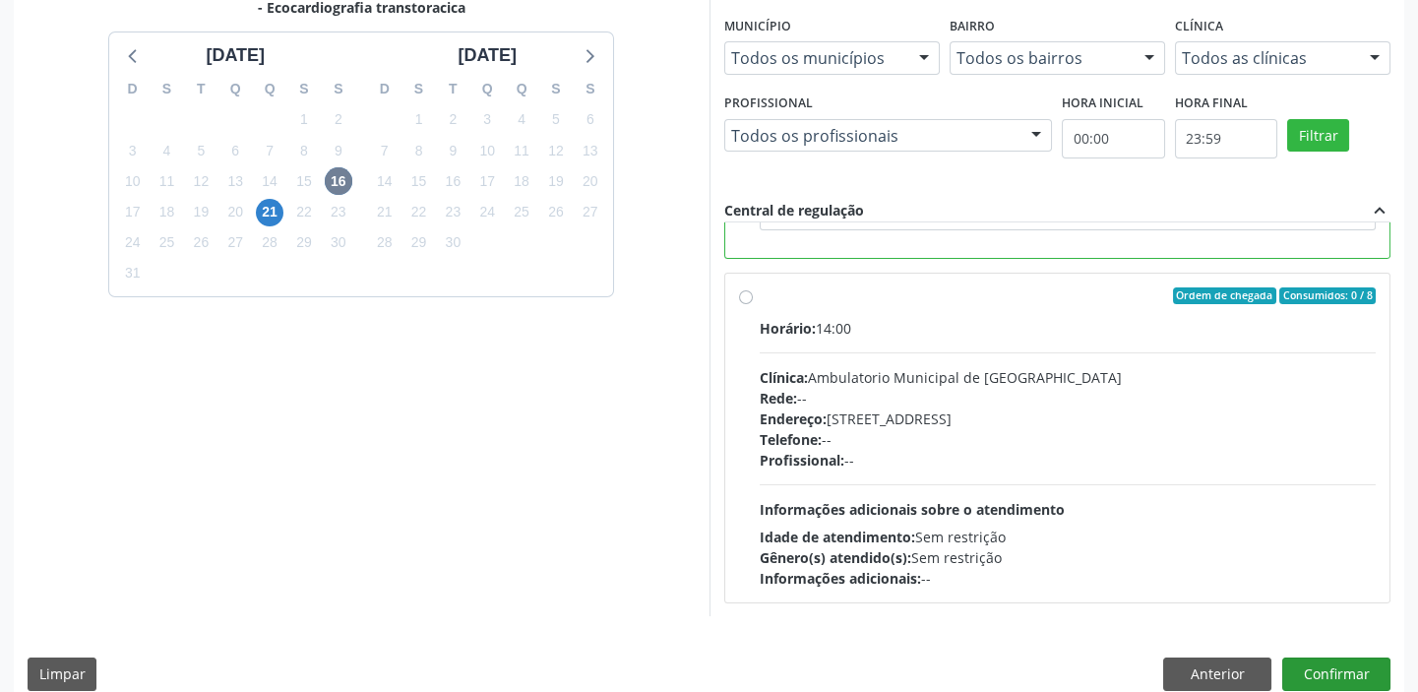
scroll to position [482, 0]
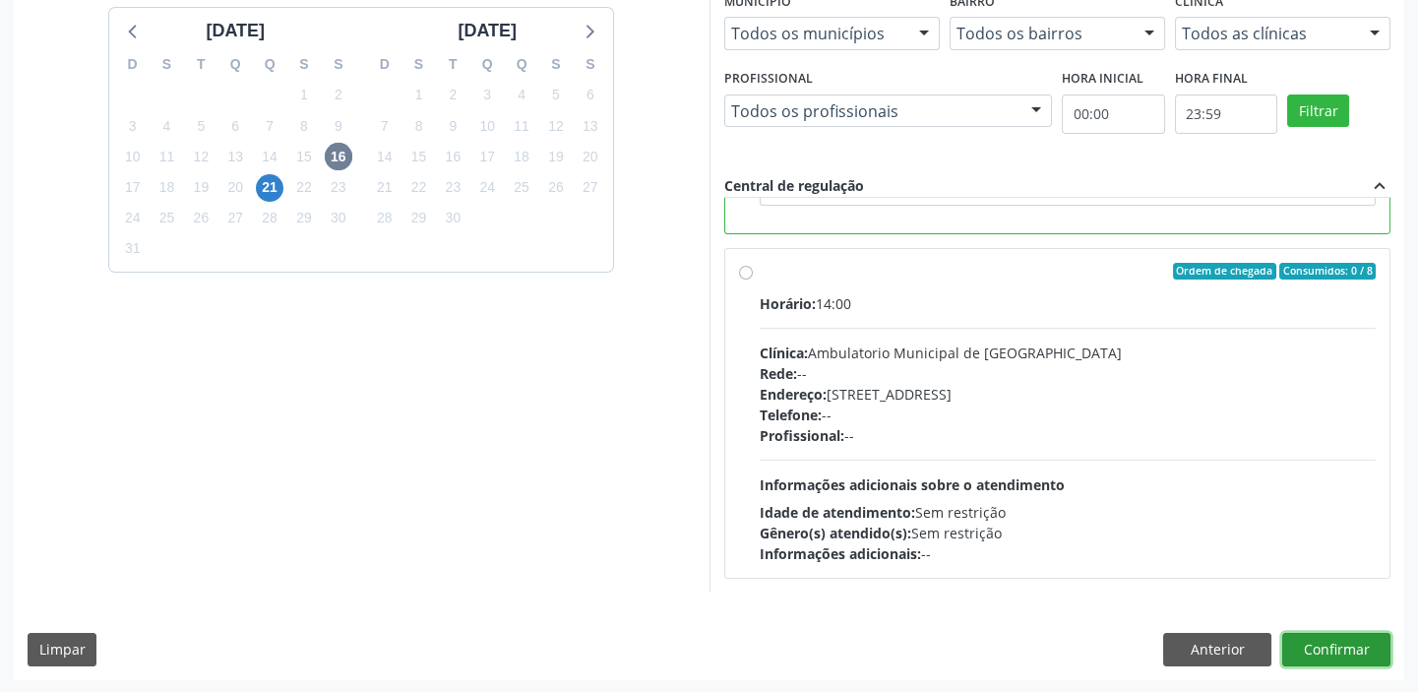
click at [1322, 657] on button "Confirmar" at bounding box center [1336, 649] width 108 height 33
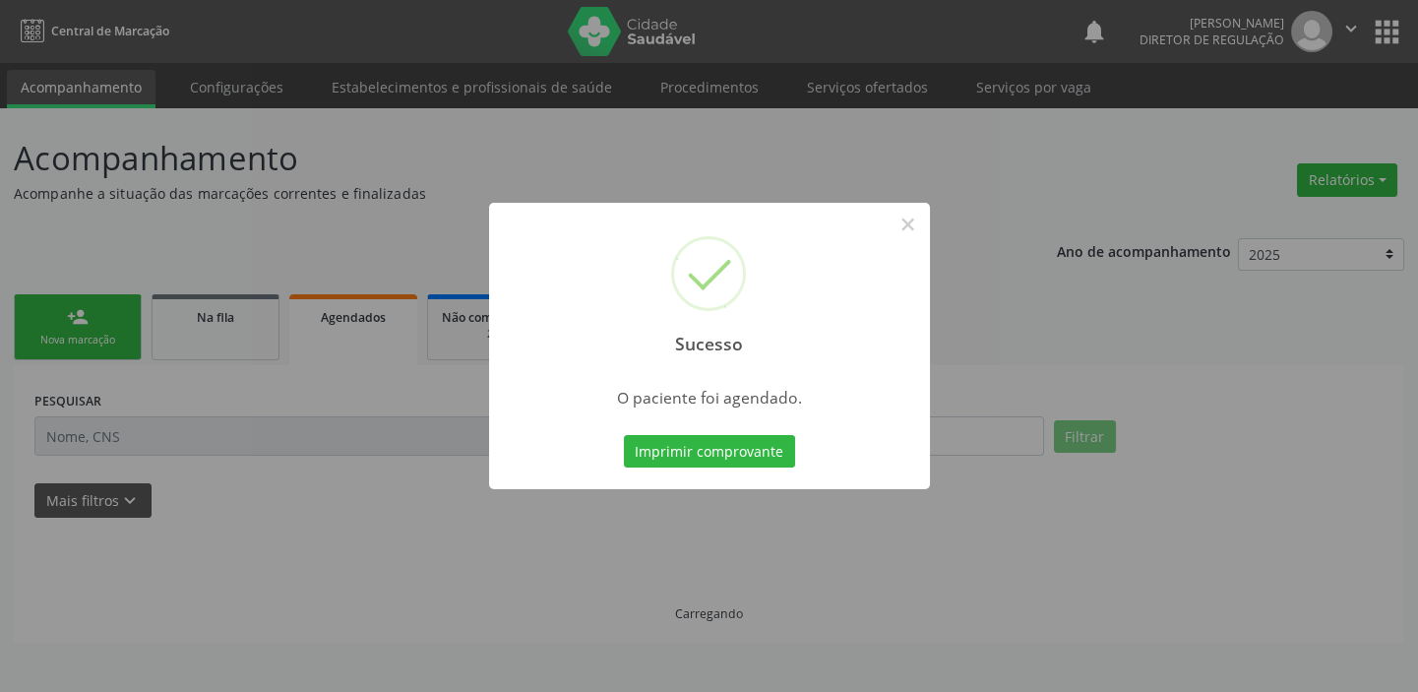
scroll to position [0, 0]
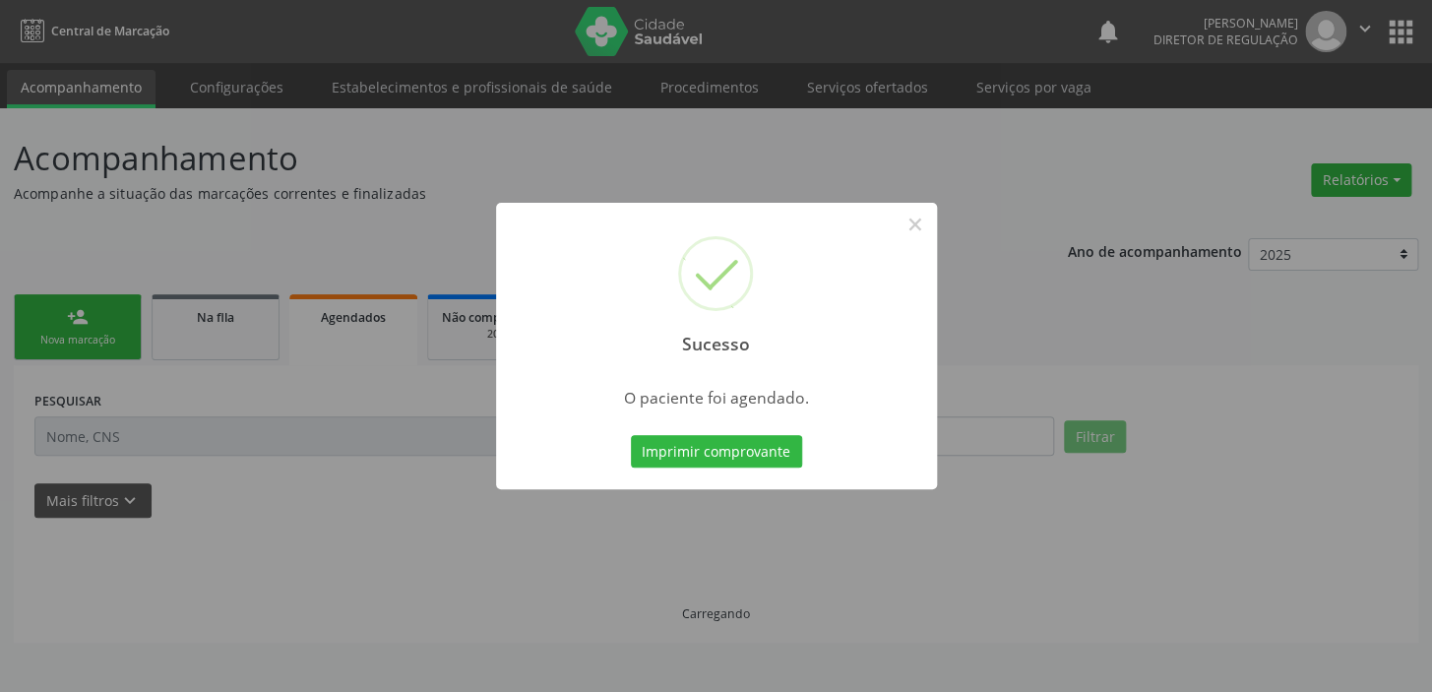
click at [718, 452] on button "Imprimir comprovante" at bounding box center [716, 451] width 171 height 33
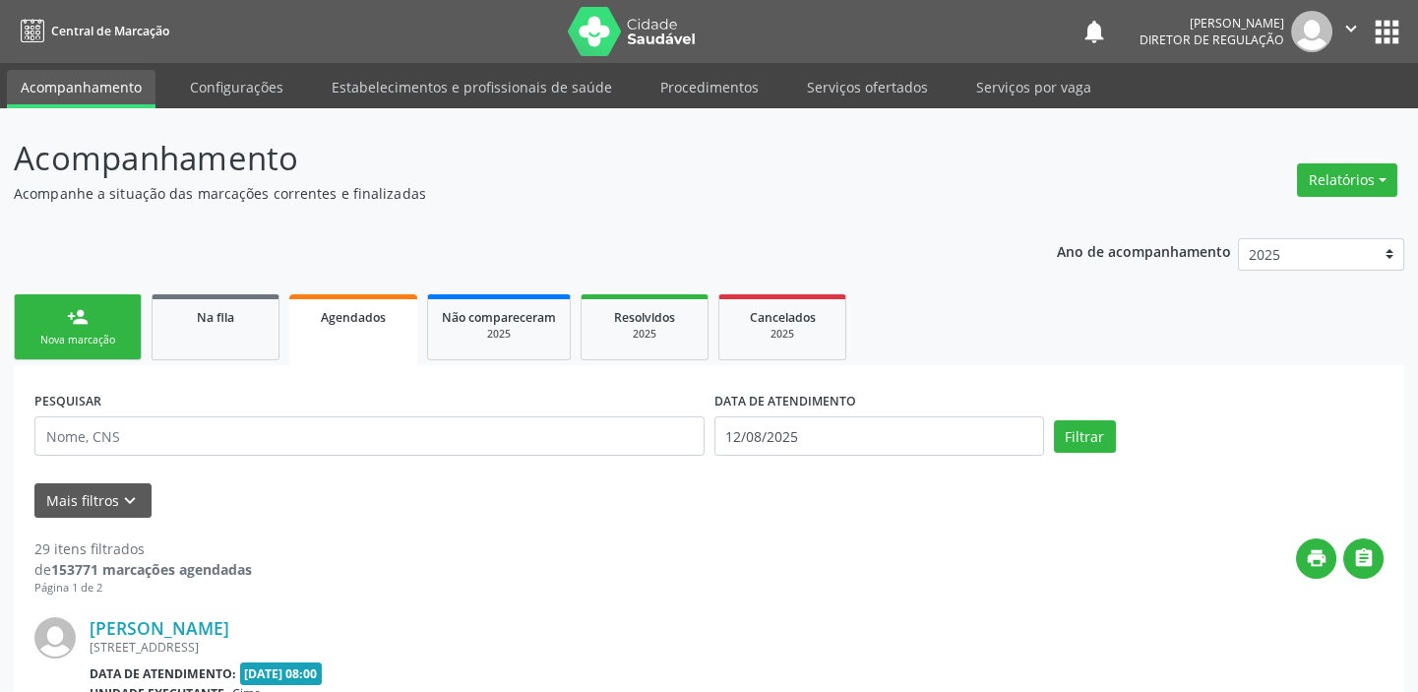
click at [103, 332] on div "Sucesso × O paciente foi agendado. Imprimir comprovante Cancel" at bounding box center [709, 346] width 1418 height 692
click at [63, 309] on div "Sucesso × O paciente foi agendado. Imprimir comprovante Cancel" at bounding box center [709, 346] width 1418 height 692
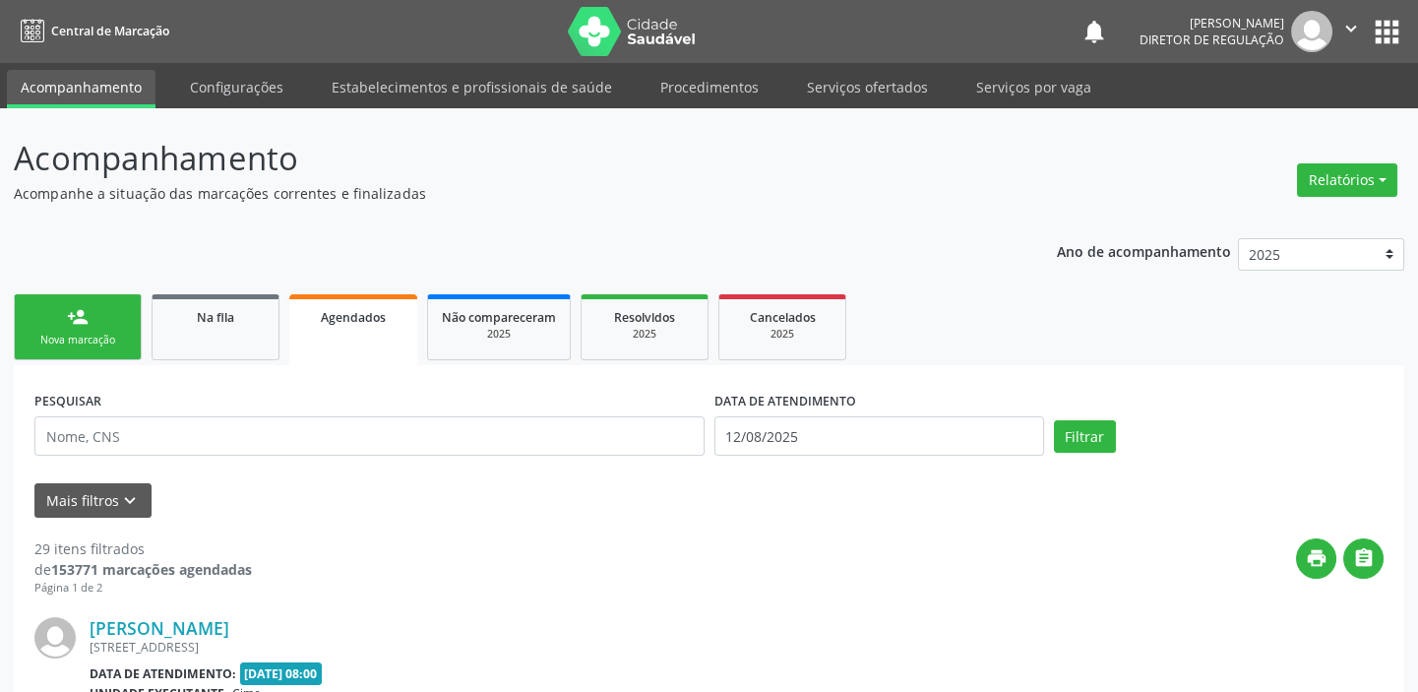
click at [63, 309] on div "Sucesso × O paciente foi agendado. Imprimir comprovante Cancel" at bounding box center [709, 346] width 1418 height 692
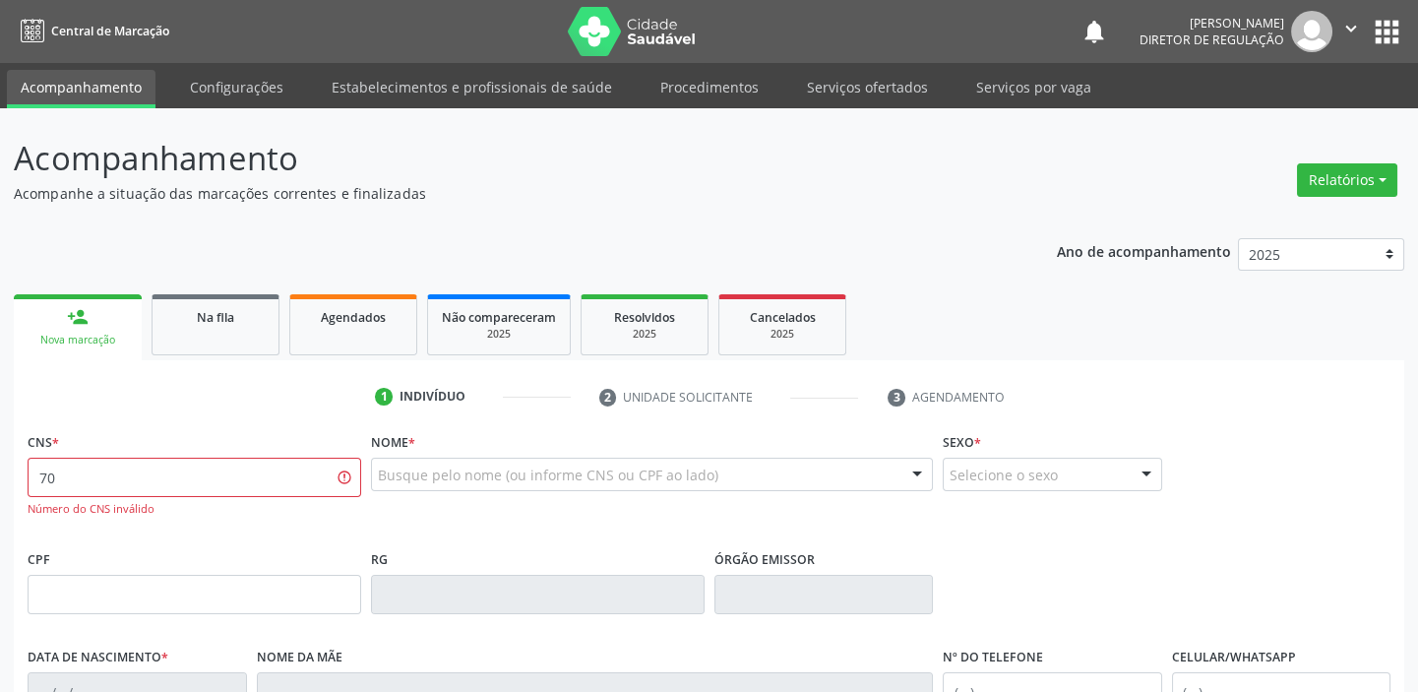
type input "7"
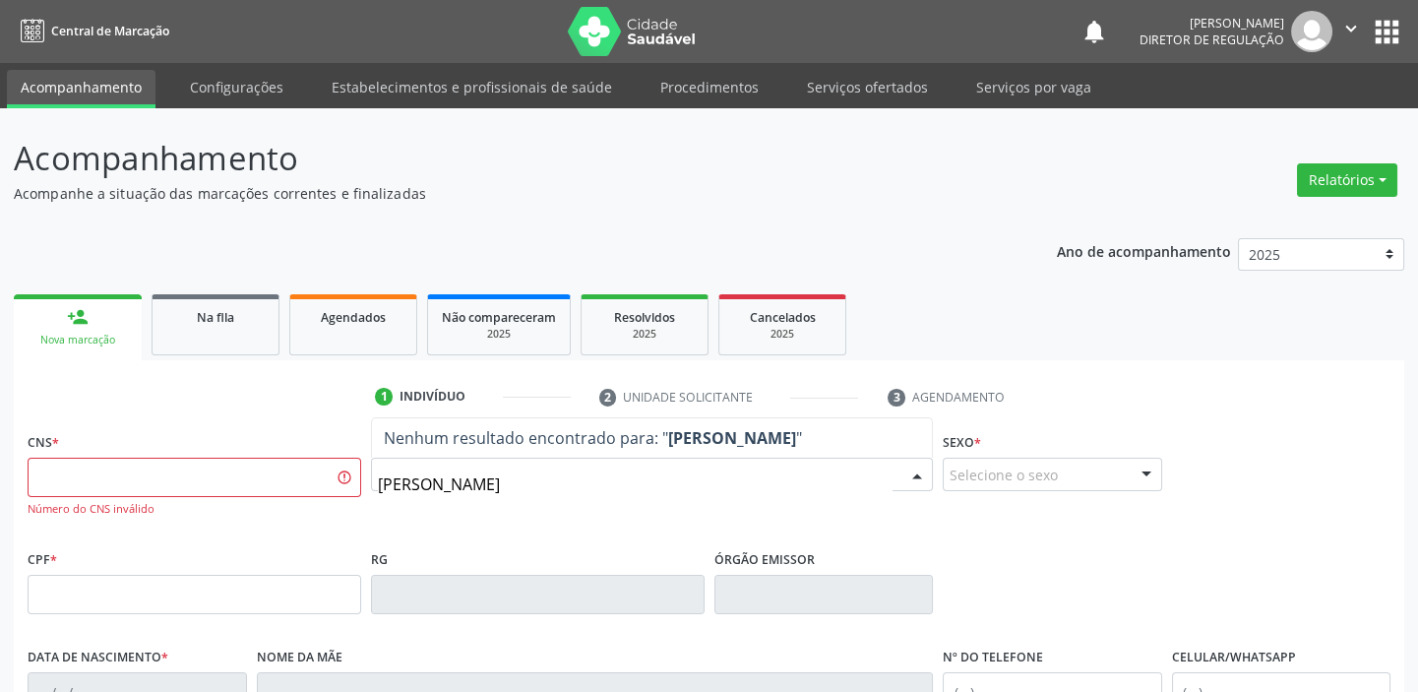
type input "[PERSON_NAME]"
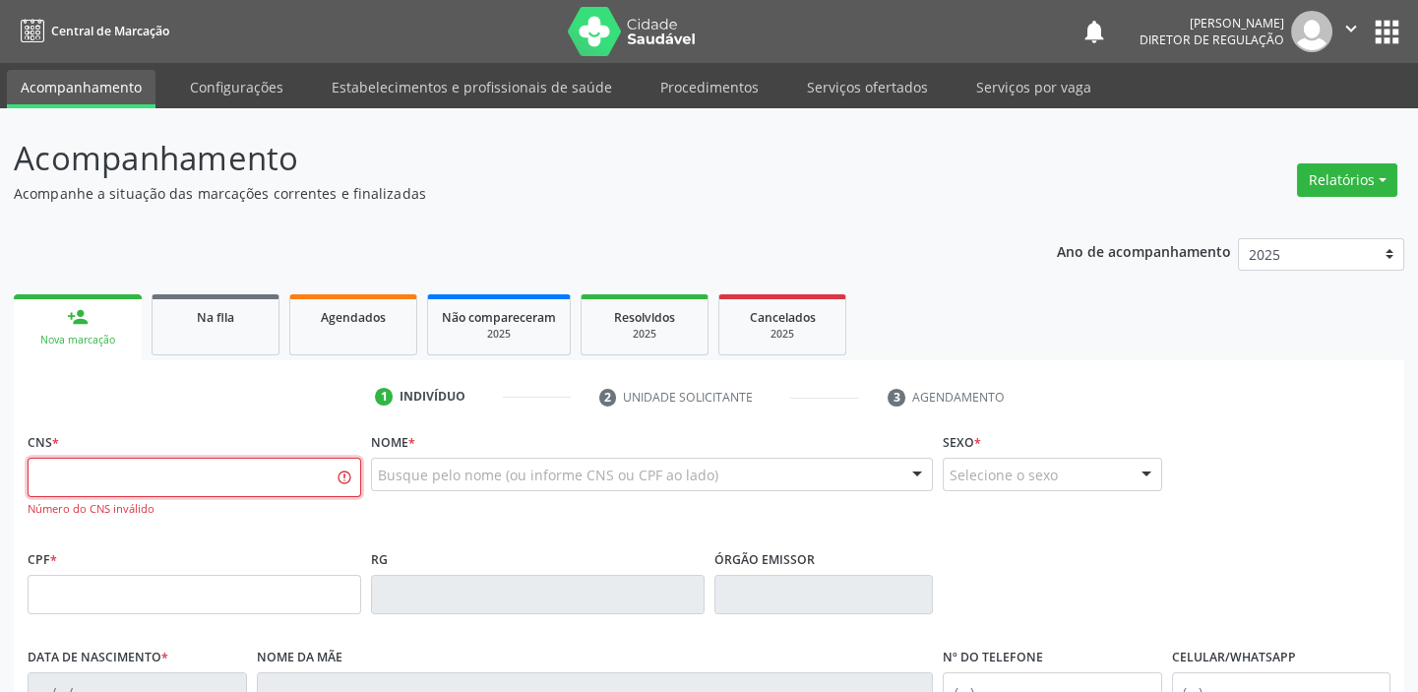
click at [177, 476] on input "text" at bounding box center [195, 477] width 334 height 39
type input "7"
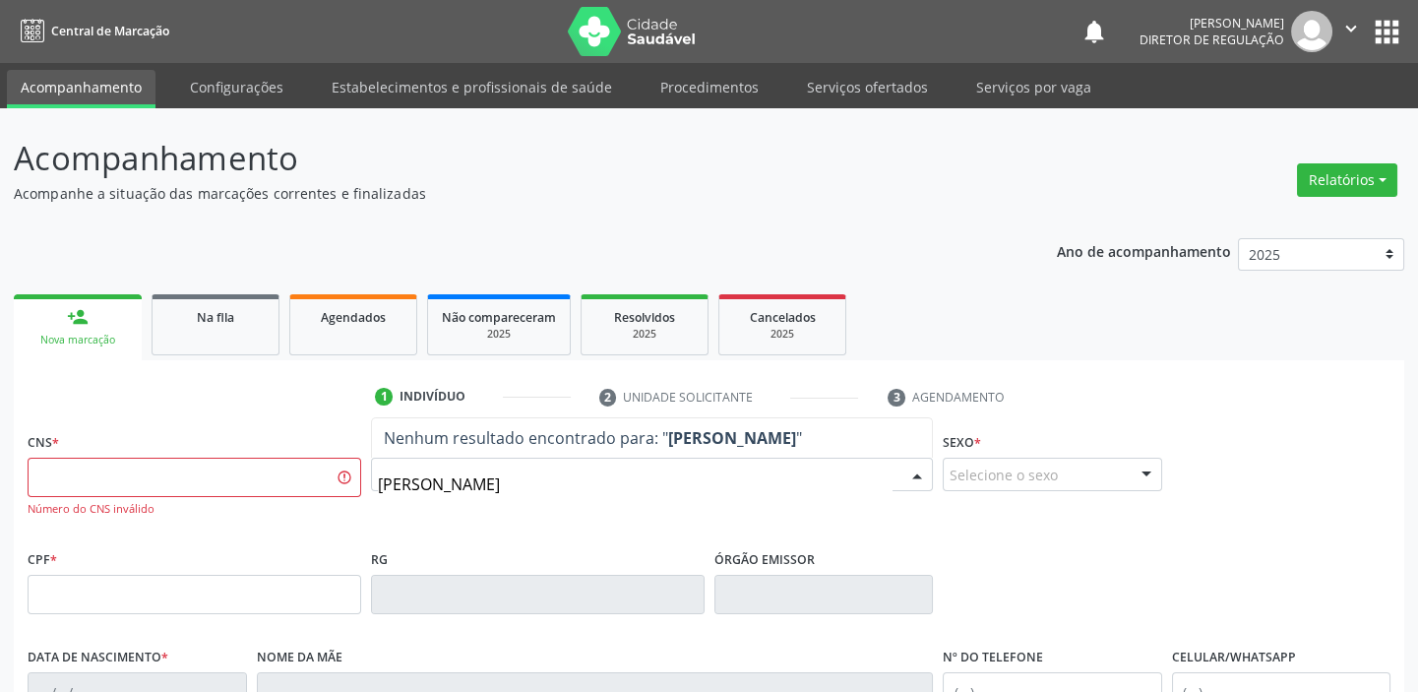
type input "[PERSON_NAME]"
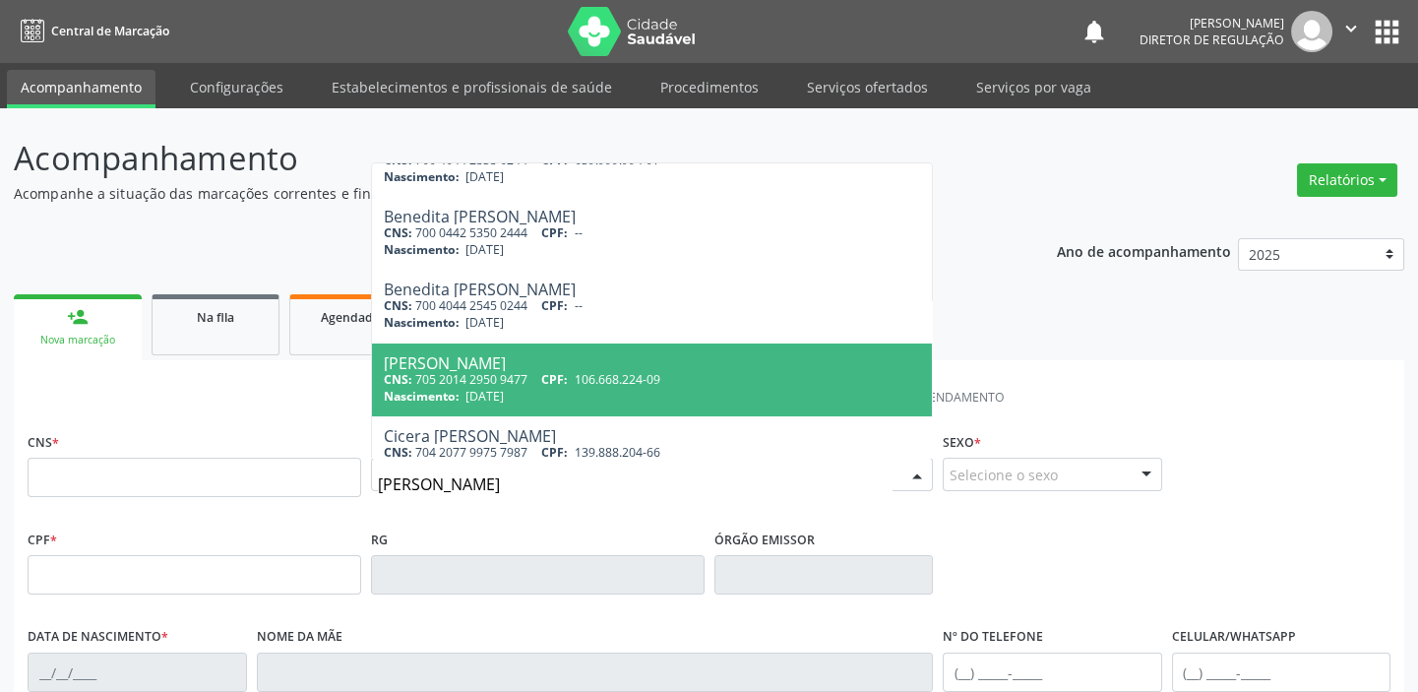
scroll to position [86, 0]
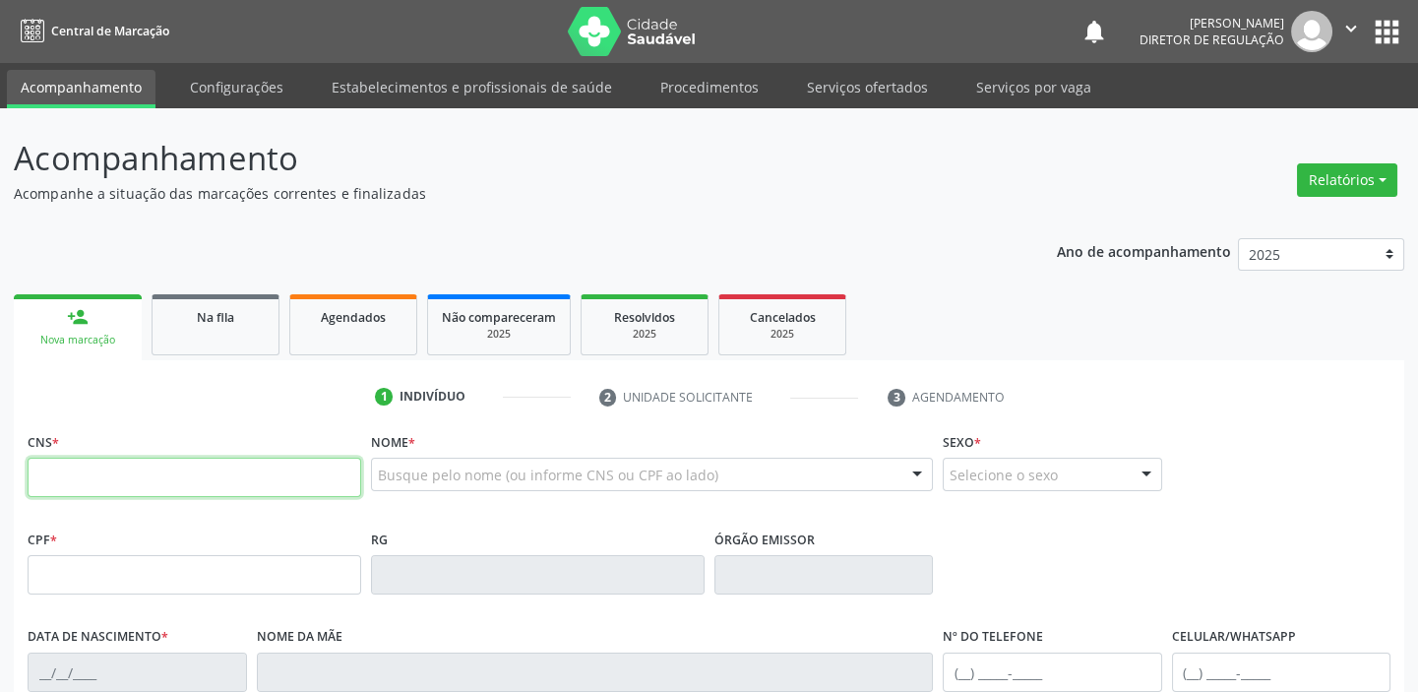
click at [225, 483] on input "text" at bounding box center [195, 477] width 334 height 39
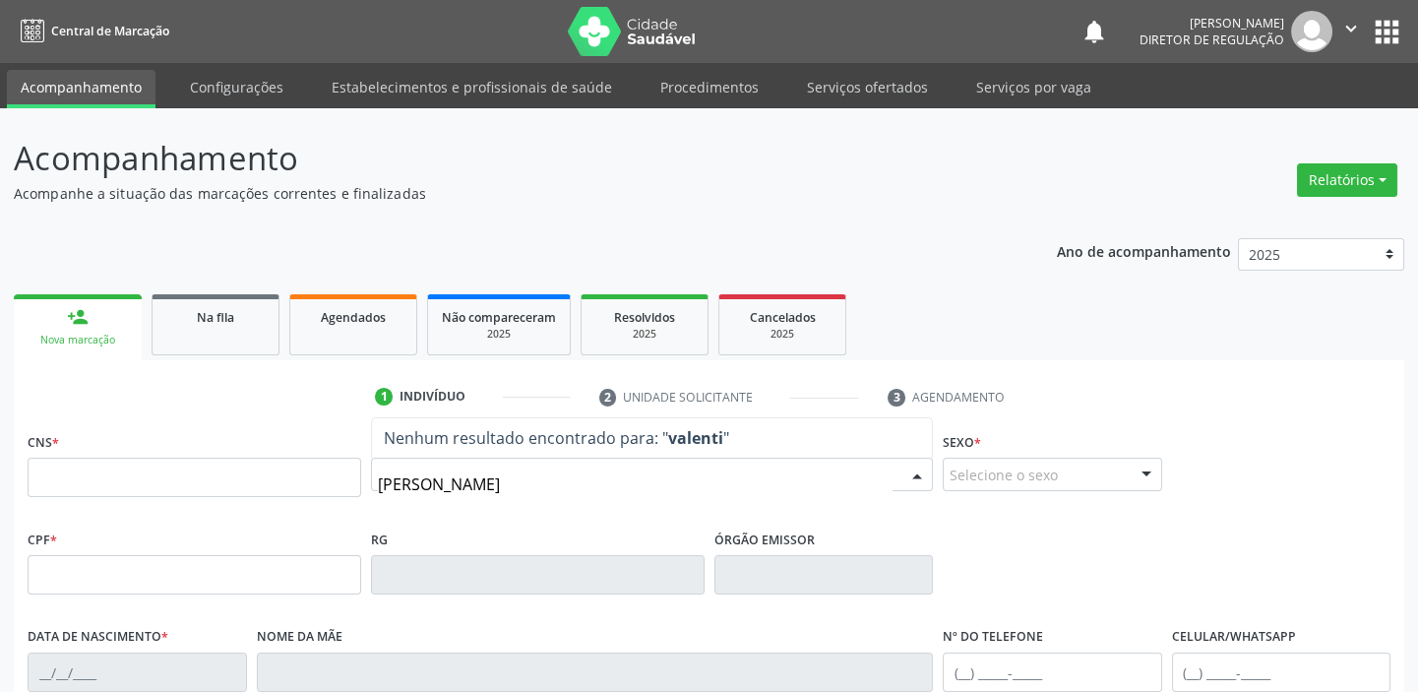
type input "[PERSON_NAME]"
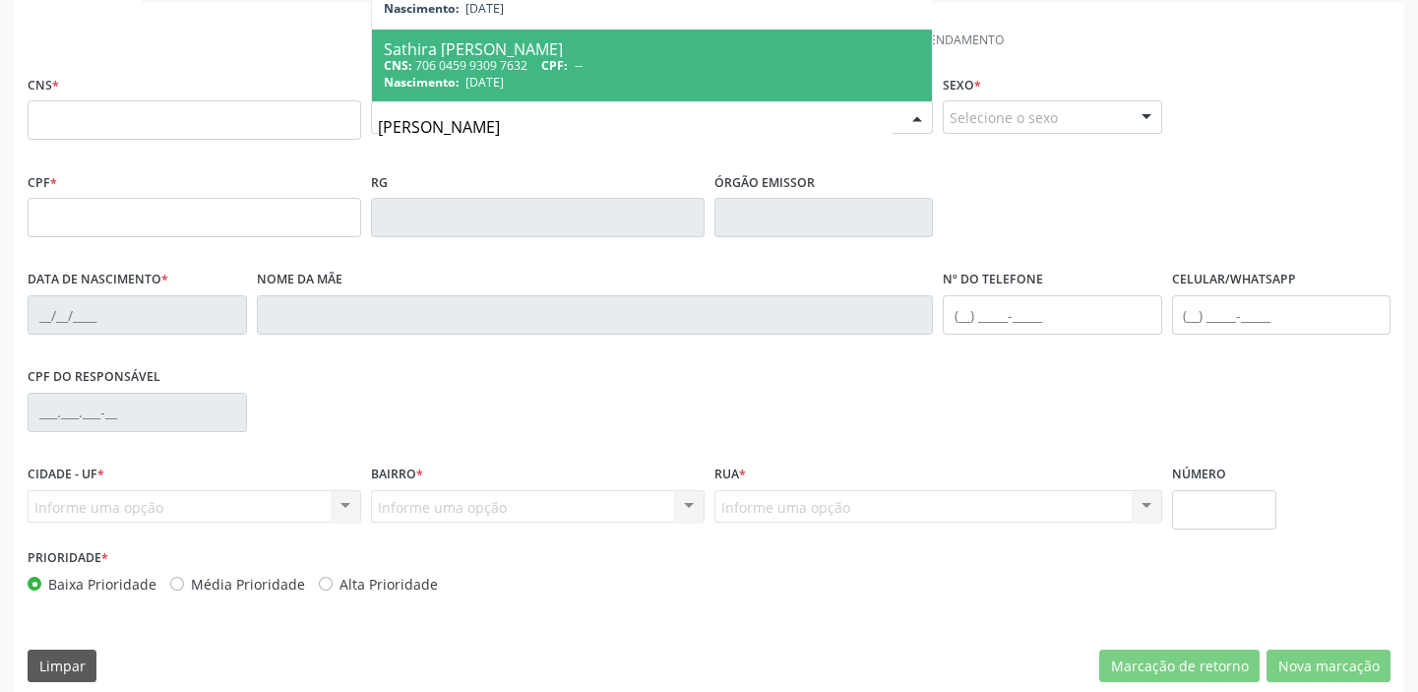
scroll to position [374, 0]
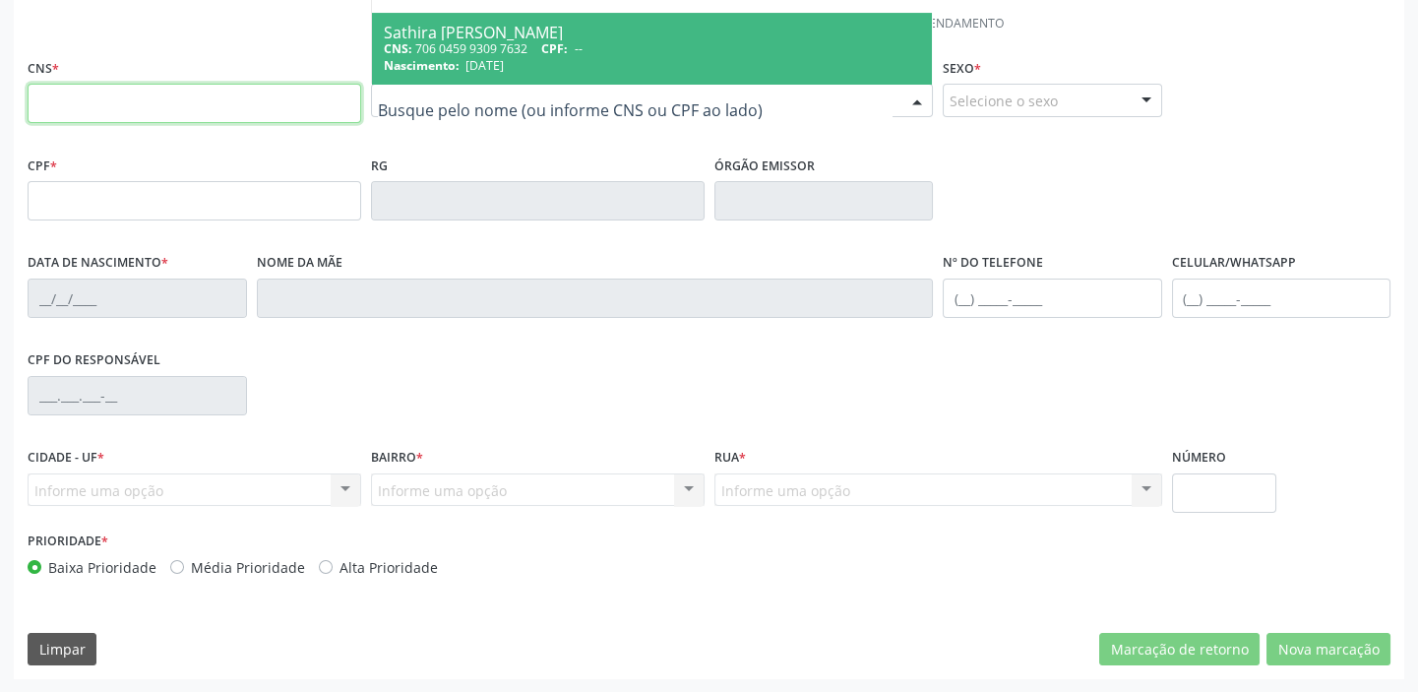
click at [64, 92] on input "text" at bounding box center [195, 103] width 334 height 39
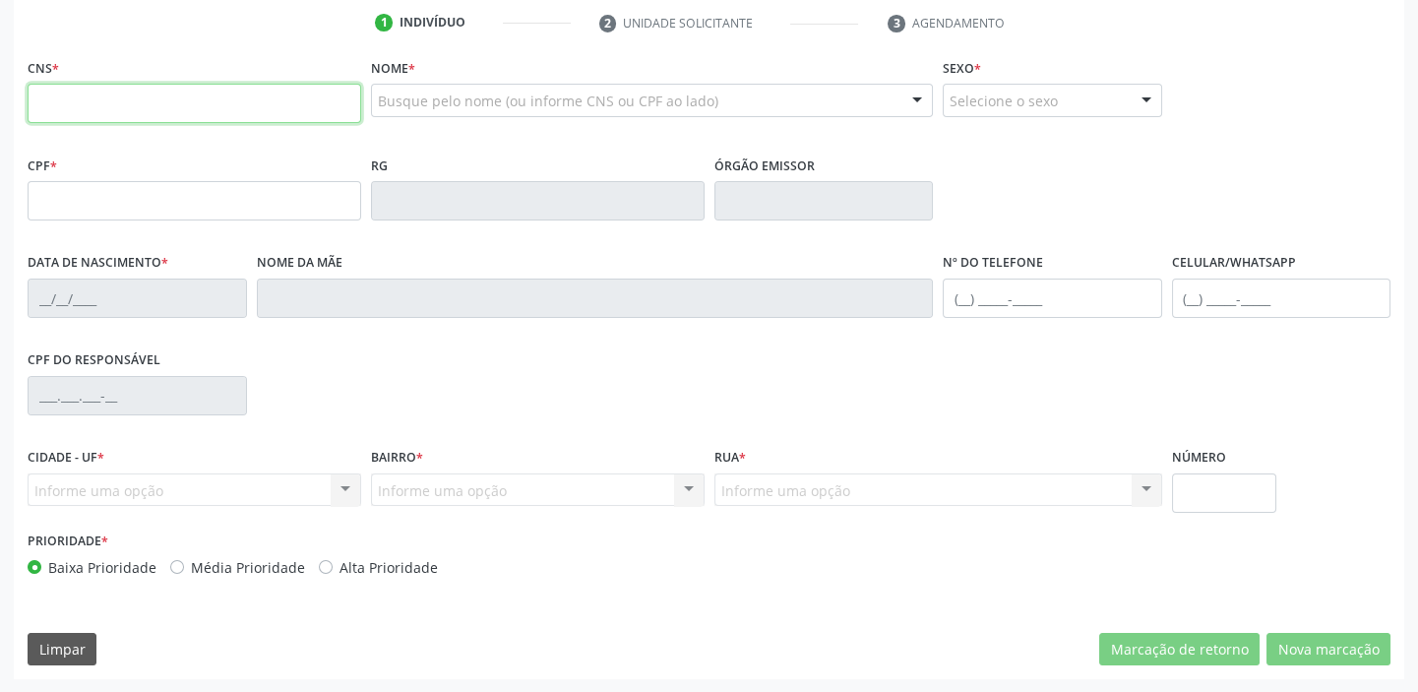
scroll to position [0, 0]
type input "701 2000 7432 2819"
type input "[DATE]"
type input "Noêmia Raimunda de Jesus"
type input "(87) 98828-2086"
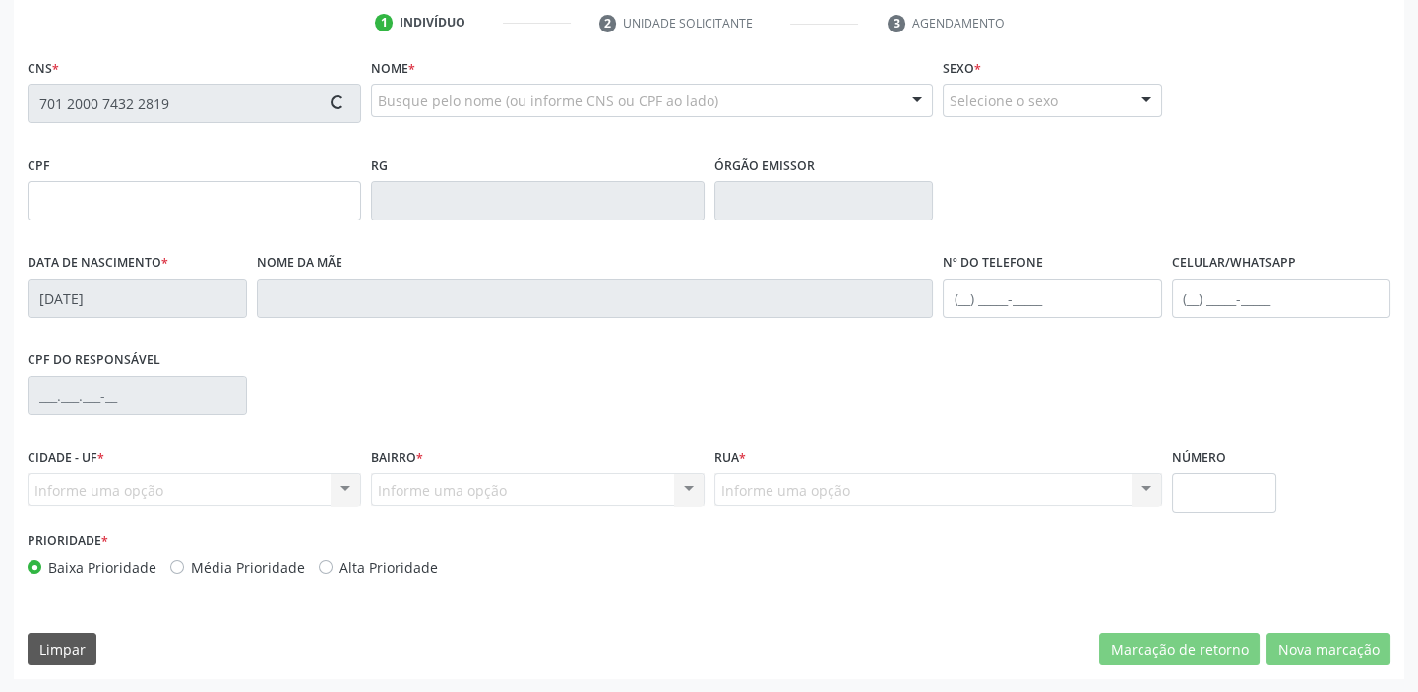
type input "(87) 98828-2086"
type input "42"
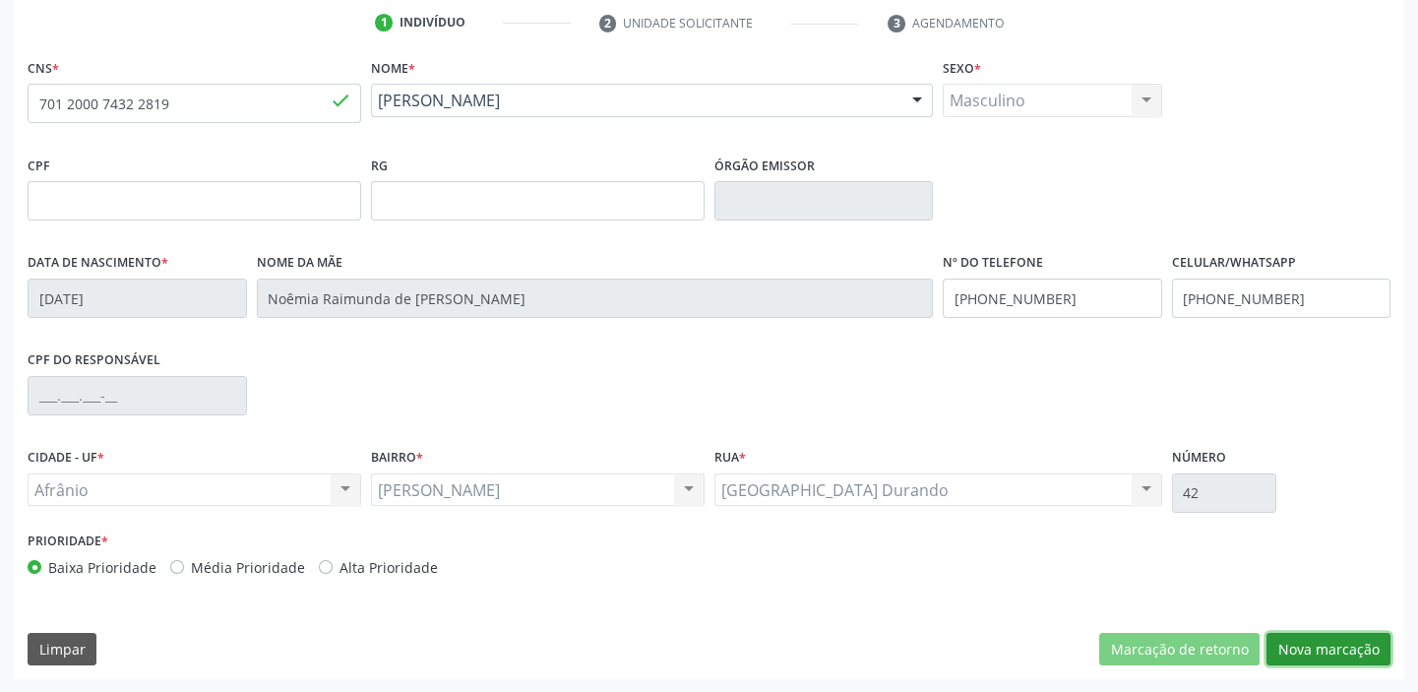
click at [1286, 643] on button "Nova marcação" at bounding box center [1328, 649] width 124 height 33
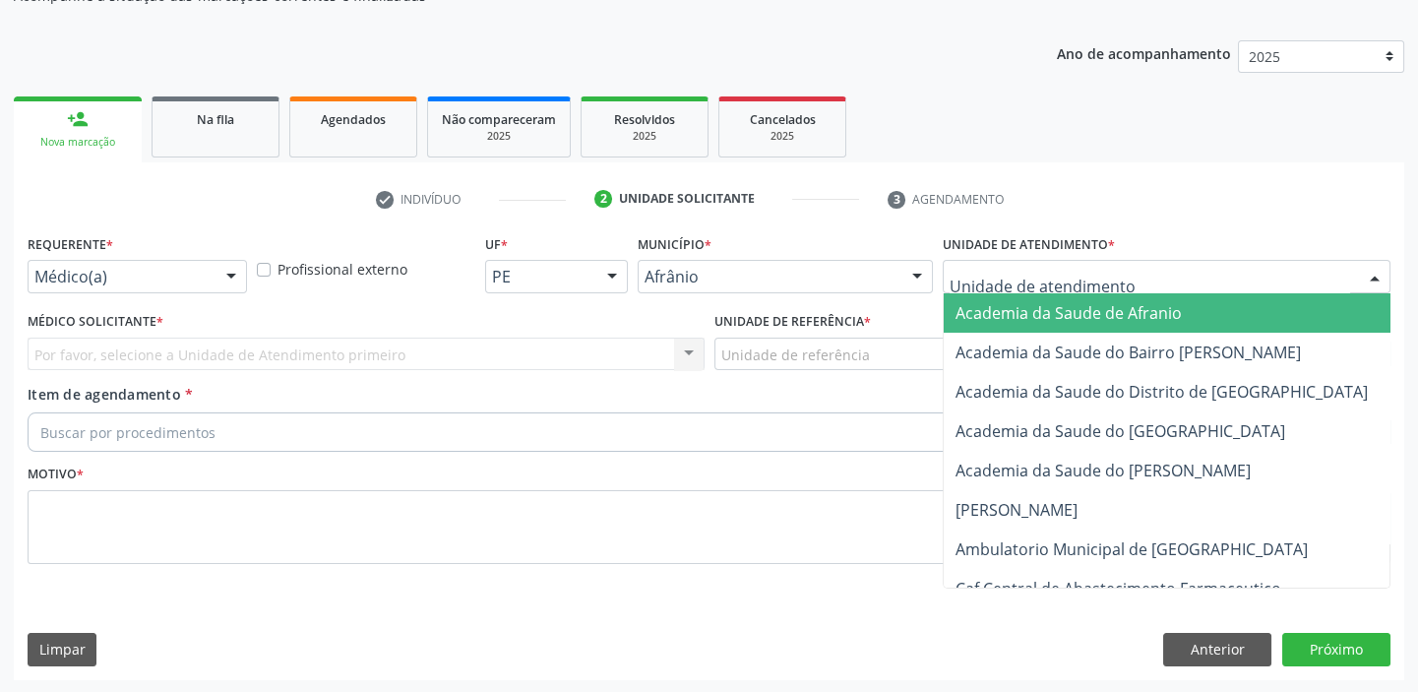
click at [978, 287] on div at bounding box center [1167, 276] width 448 height 33
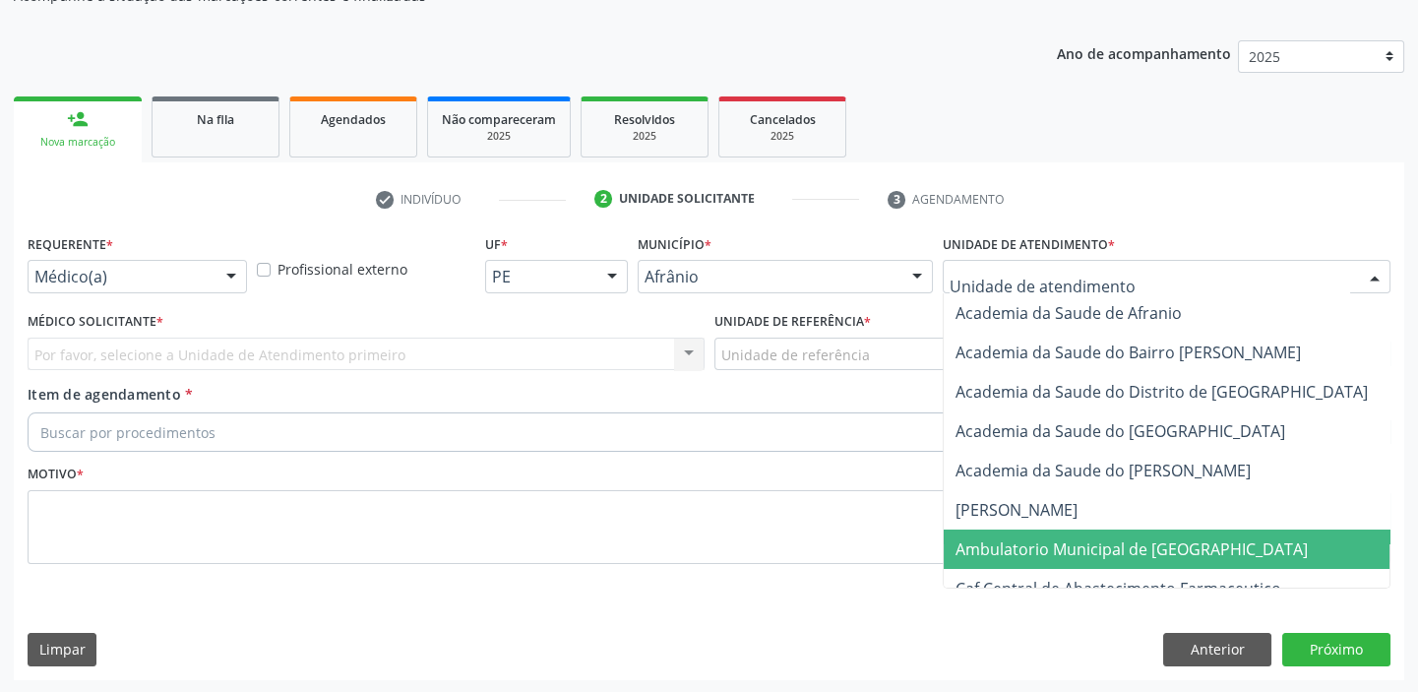
drag, startPoint x: 988, startPoint y: 554, endPoint x: 875, endPoint y: 465, distance: 143.7
click at [986, 551] on span "Ambulatorio Municipal de [GEOGRAPHIC_DATA]" at bounding box center [1131, 549] width 352 height 22
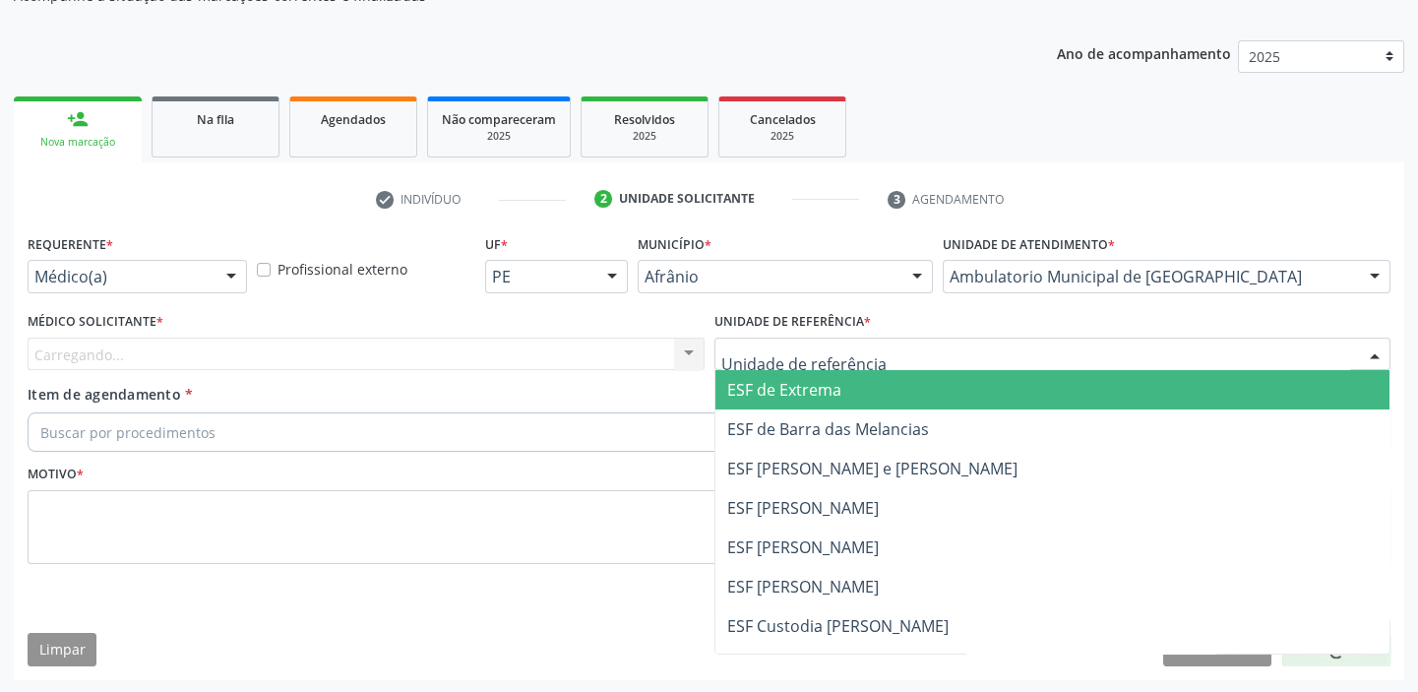
drag, startPoint x: 789, startPoint y: 360, endPoint x: 786, endPoint y: 445, distance: 84.7
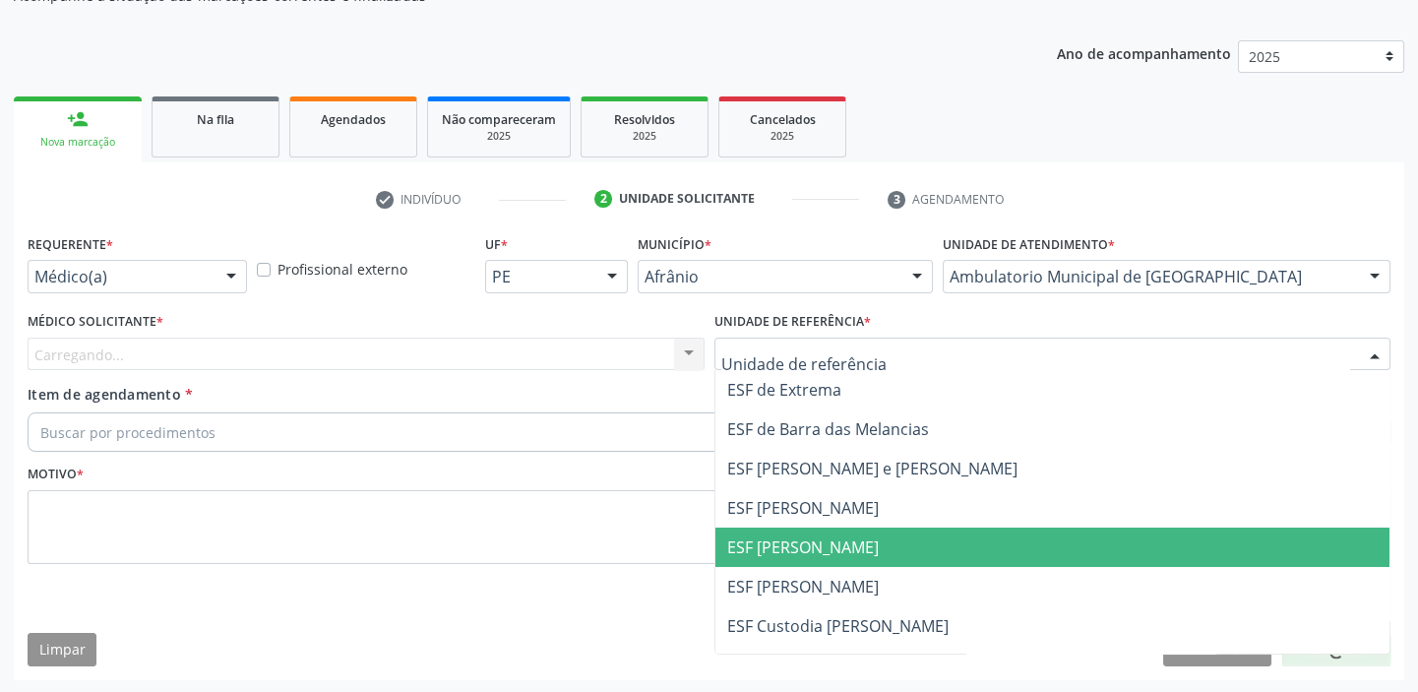
click at [785, 536] on span "ESF [PERSON_NAME]" at bounding box center [803, 547] width 152 height 22
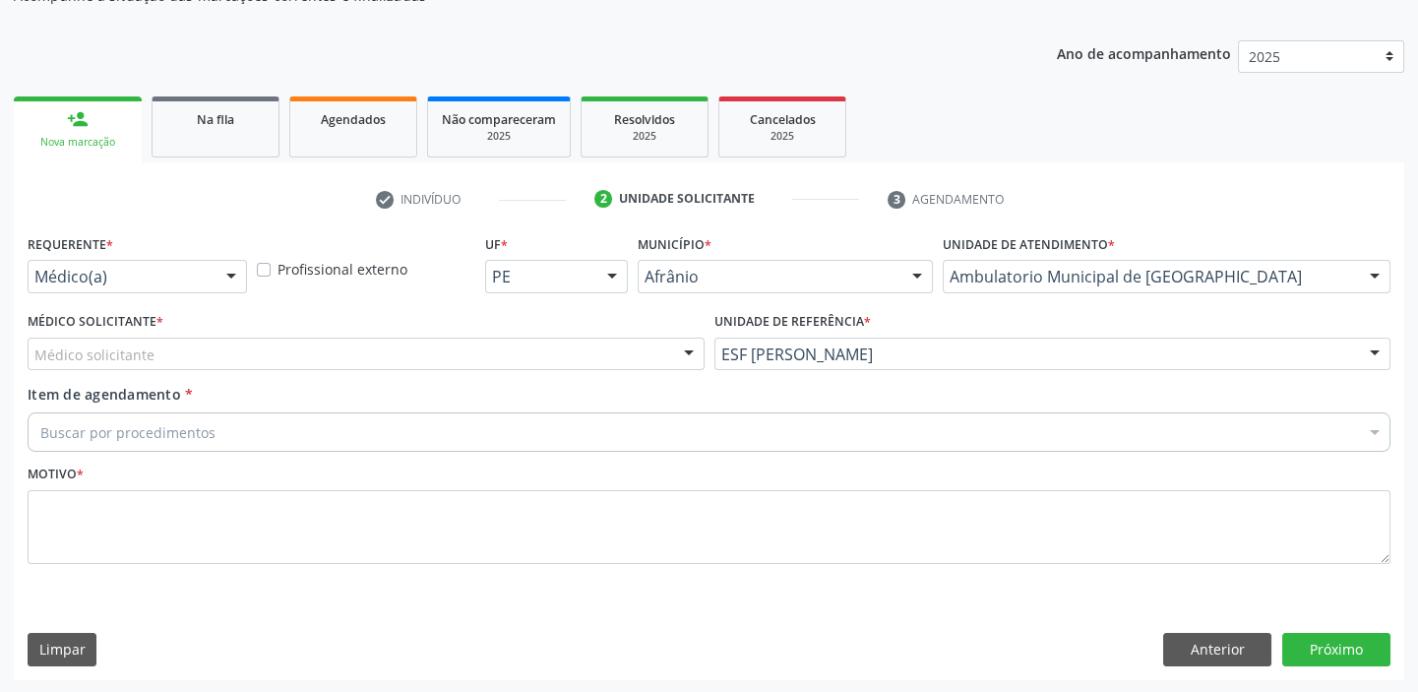
click at [186, 360] on div "Médico solicitante" at bounding box center [366, 353] width 677 height 33
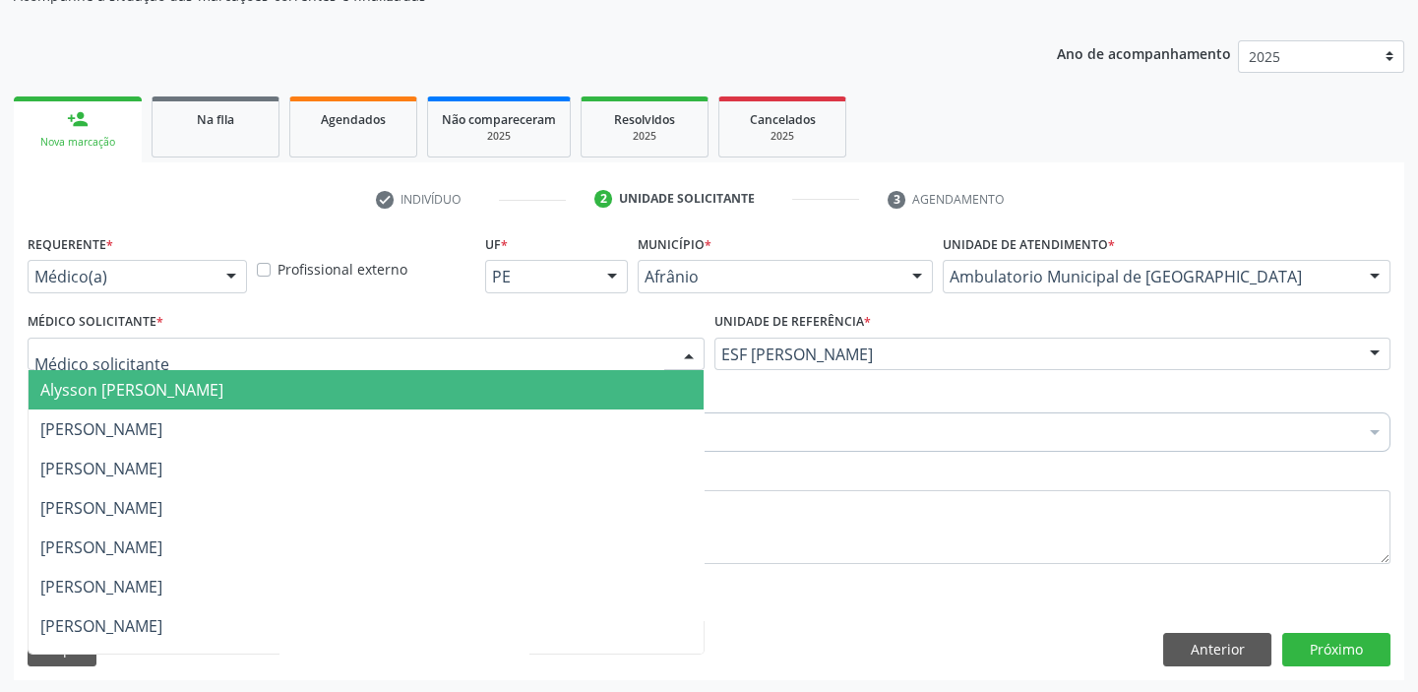
click at [187, 390] on span "Alysson [PERSON_NAME]" at bounding box center [131, 390] width 183 height 22
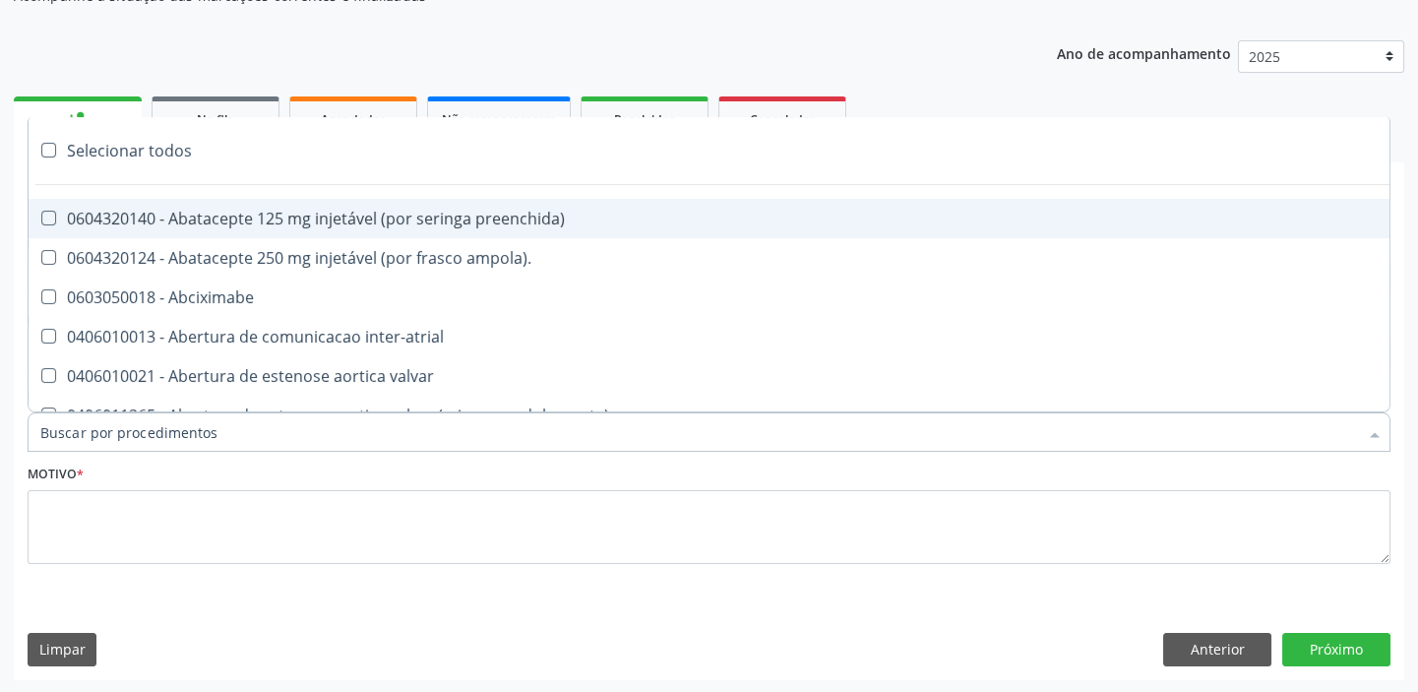
paste input "ecocard"
type input "ecocard"
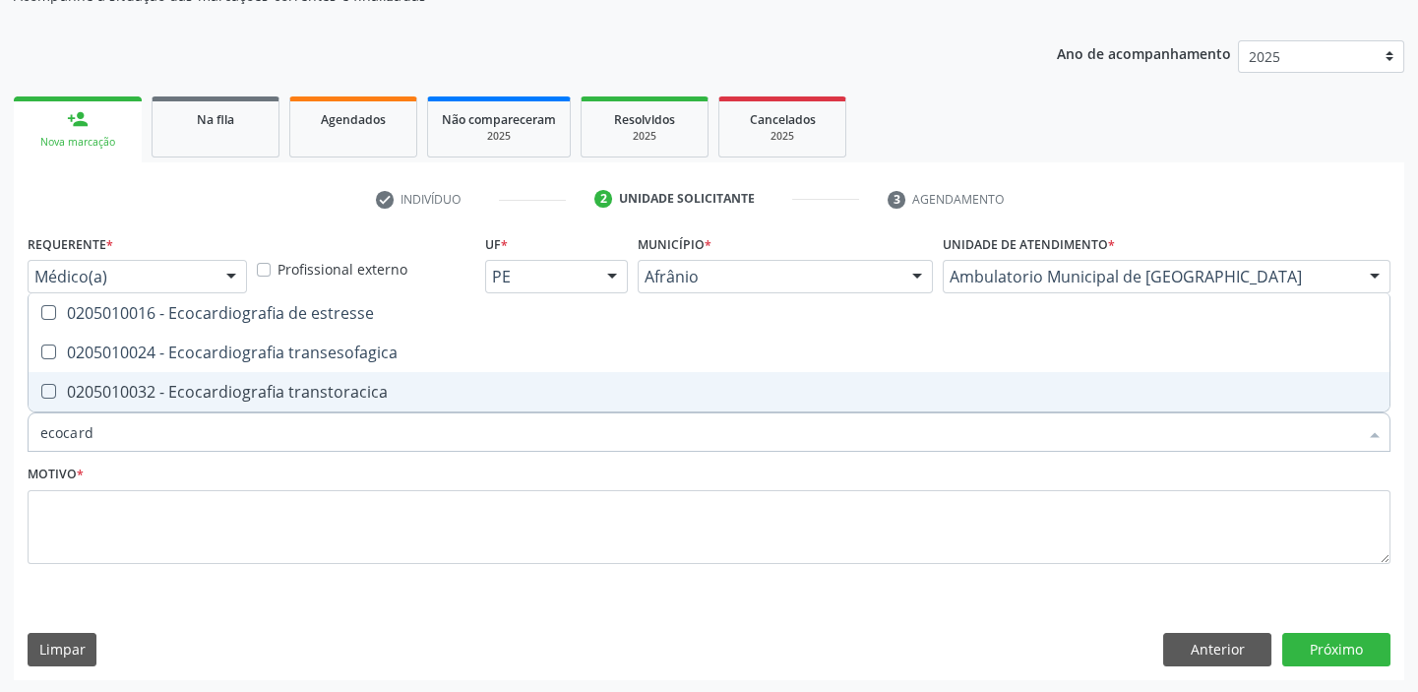
click at [204, 387] on div "0205010032 - Ecocardiografia transtoracica" at bounding box center [708, 392] width 1337 height 16
checkbox transtoracica "true"
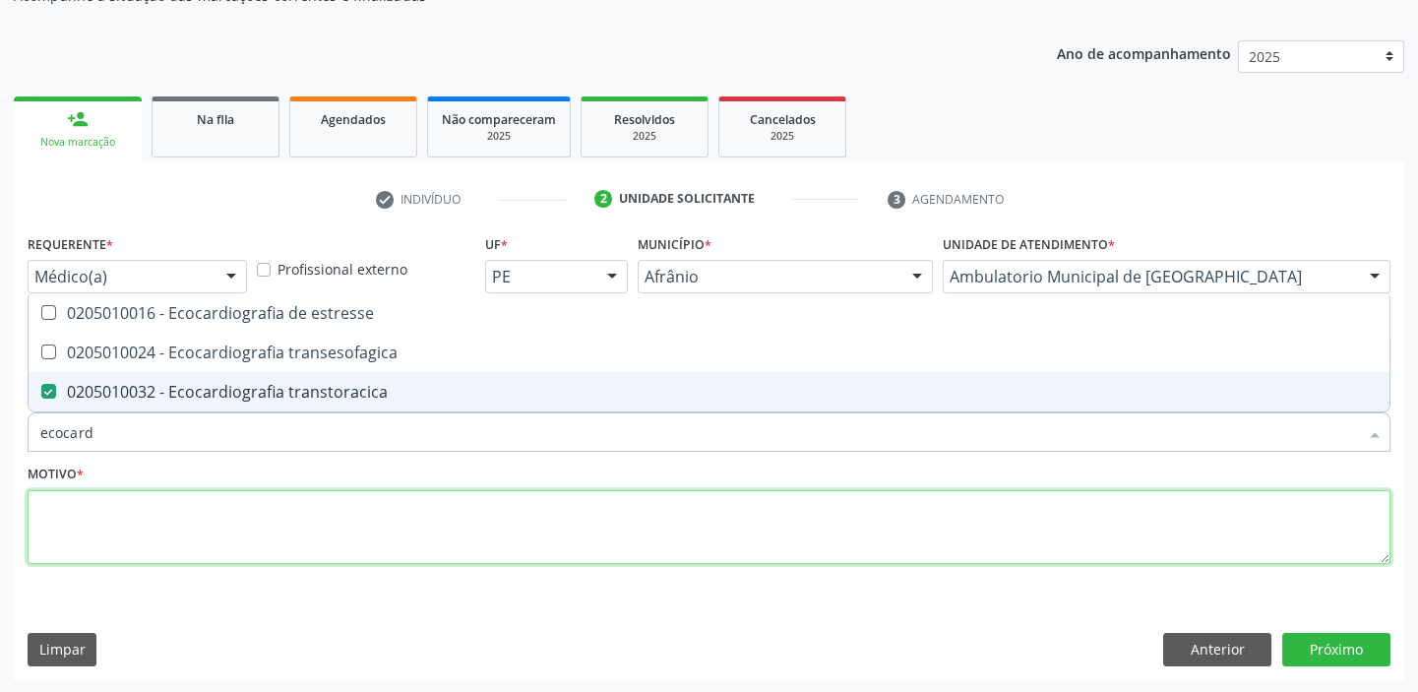
click at [127, 516] on textarea at bounding box center [709, 527] width 1363 height 75
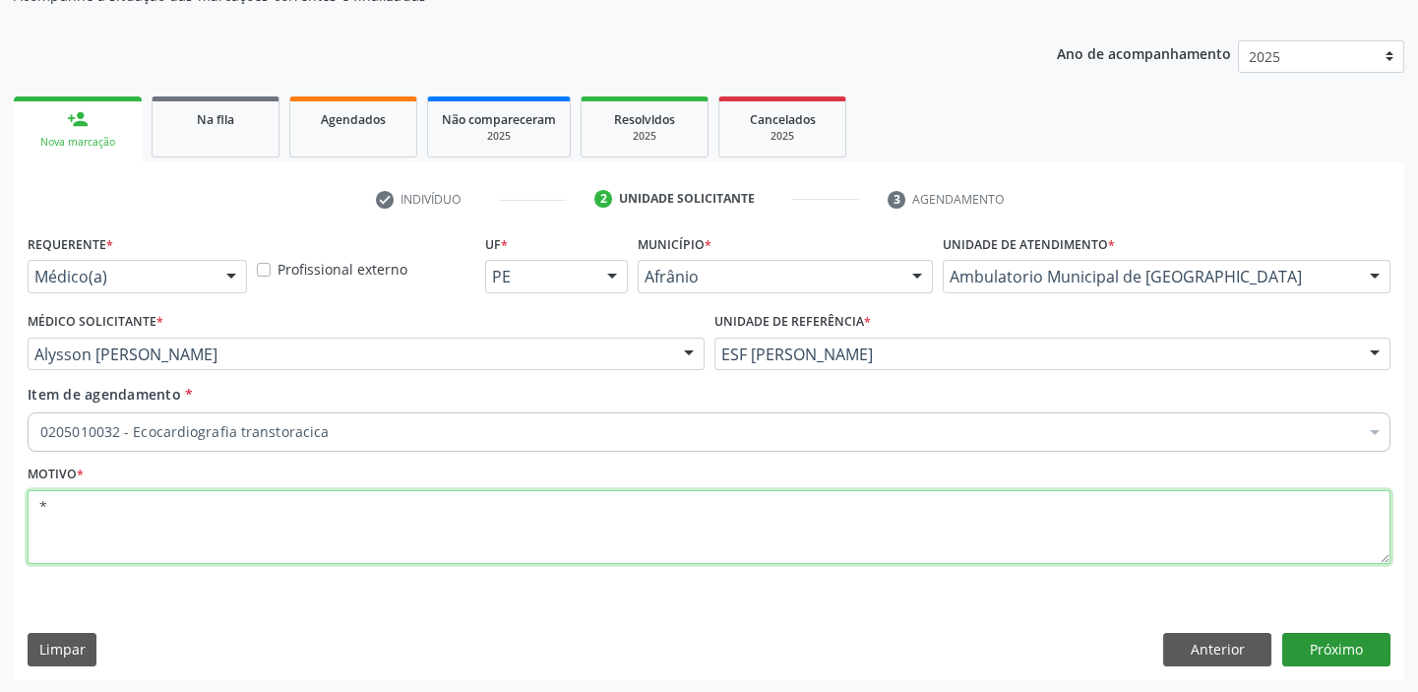
type textarea "*"
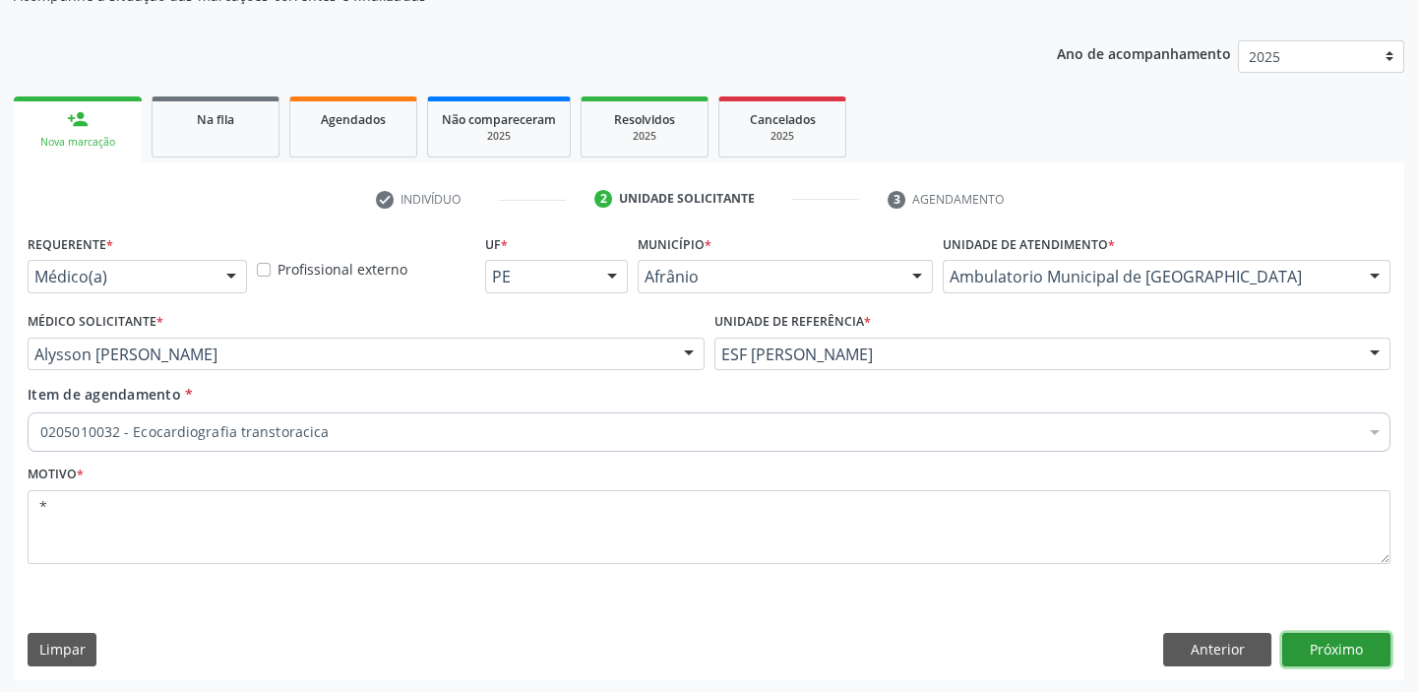
click at [1320, 649] on button "Próximo" at bounding box center [1336, 649] width 108 height 33
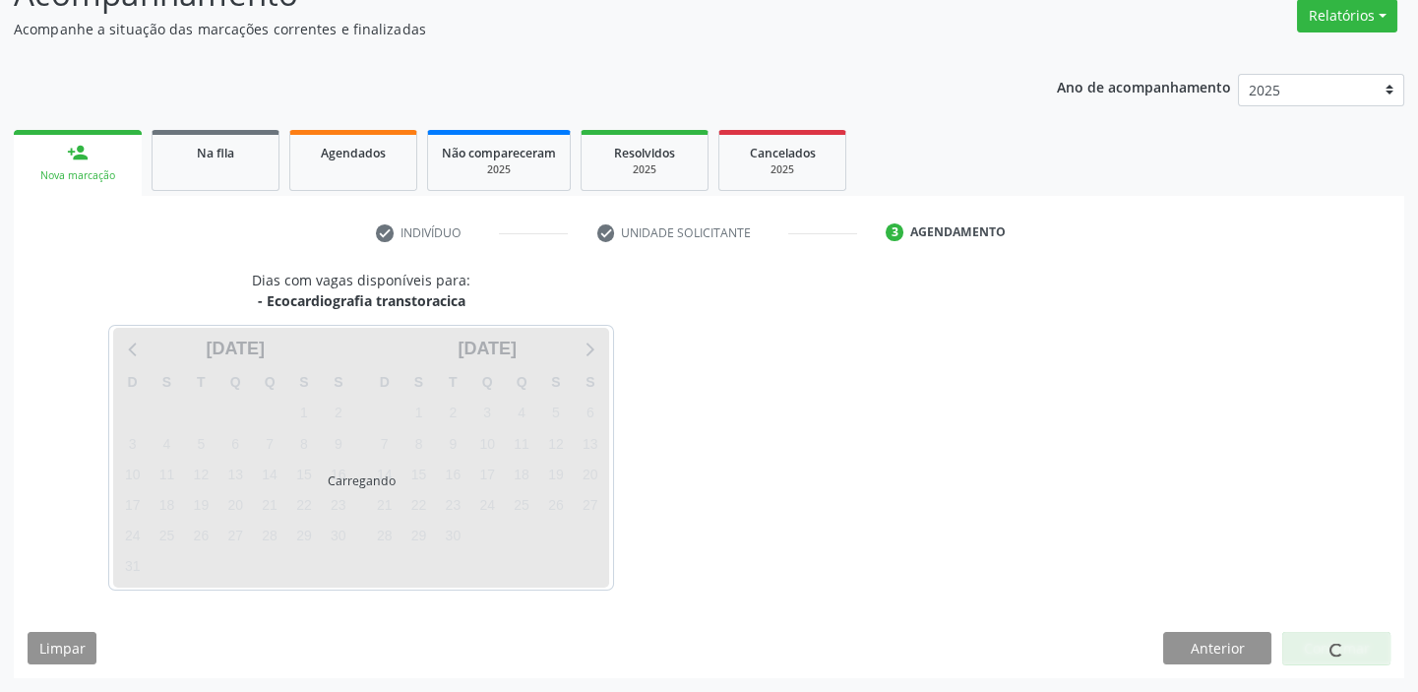
scroll to position [163, 0]
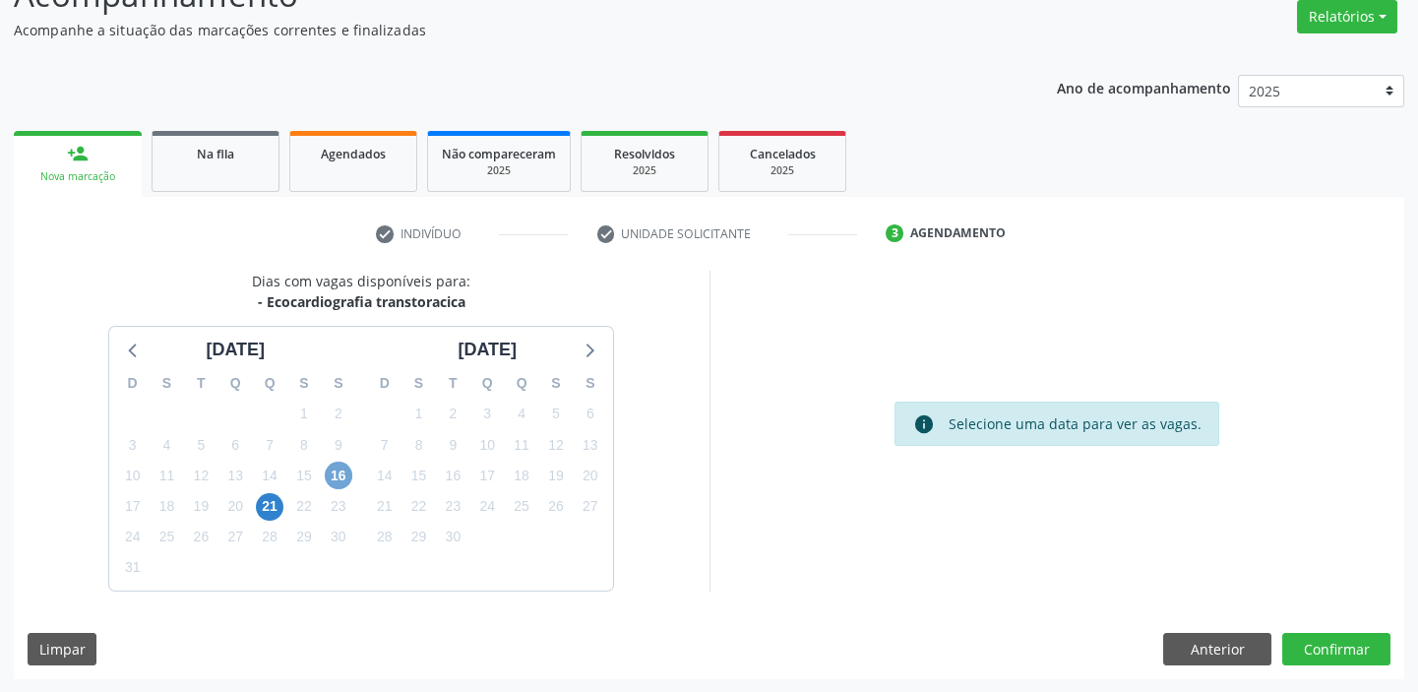
click at [337, 475] on span "16" at bounding box center [339, 475] width 28 height 28
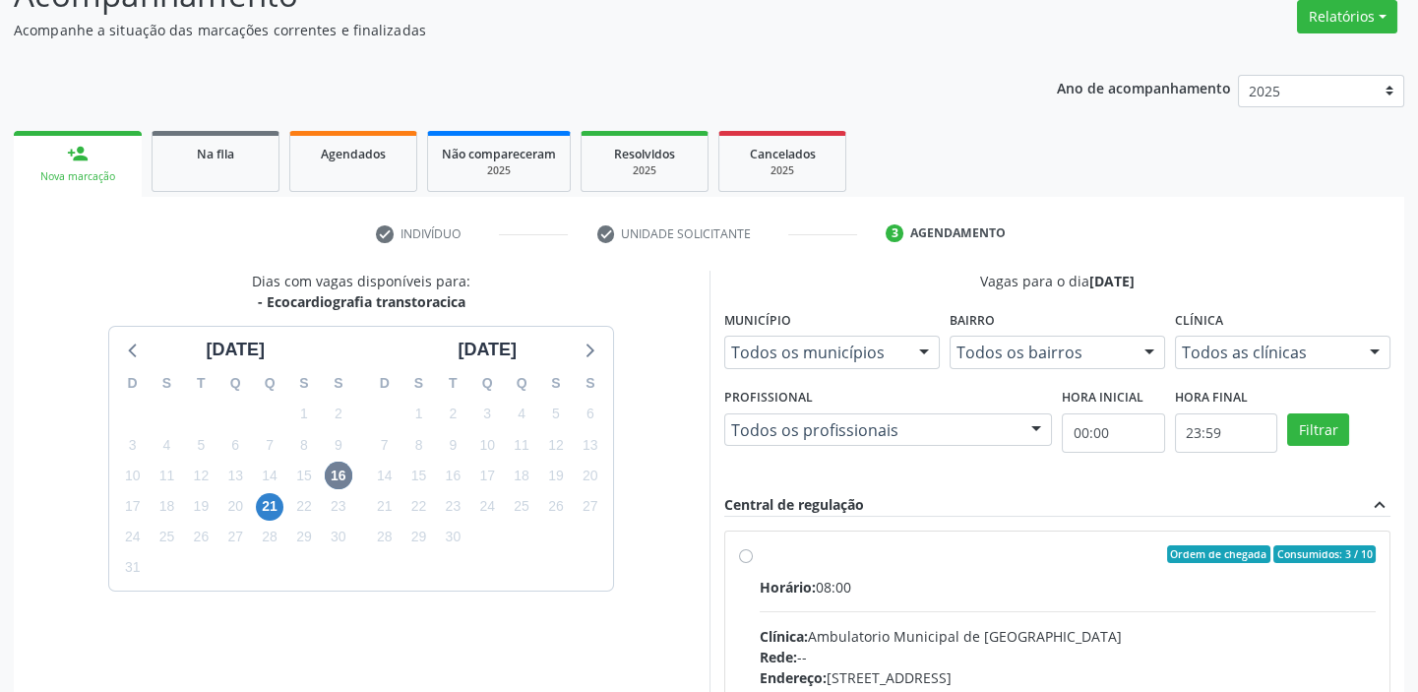
click at [753, 563] on input "Ordem de chegada Consumidos: 3 / 10 Horário: 08:00 Clínica: Ambulatorio Municip…" at bounding box center [746, 554] width 14 height 18
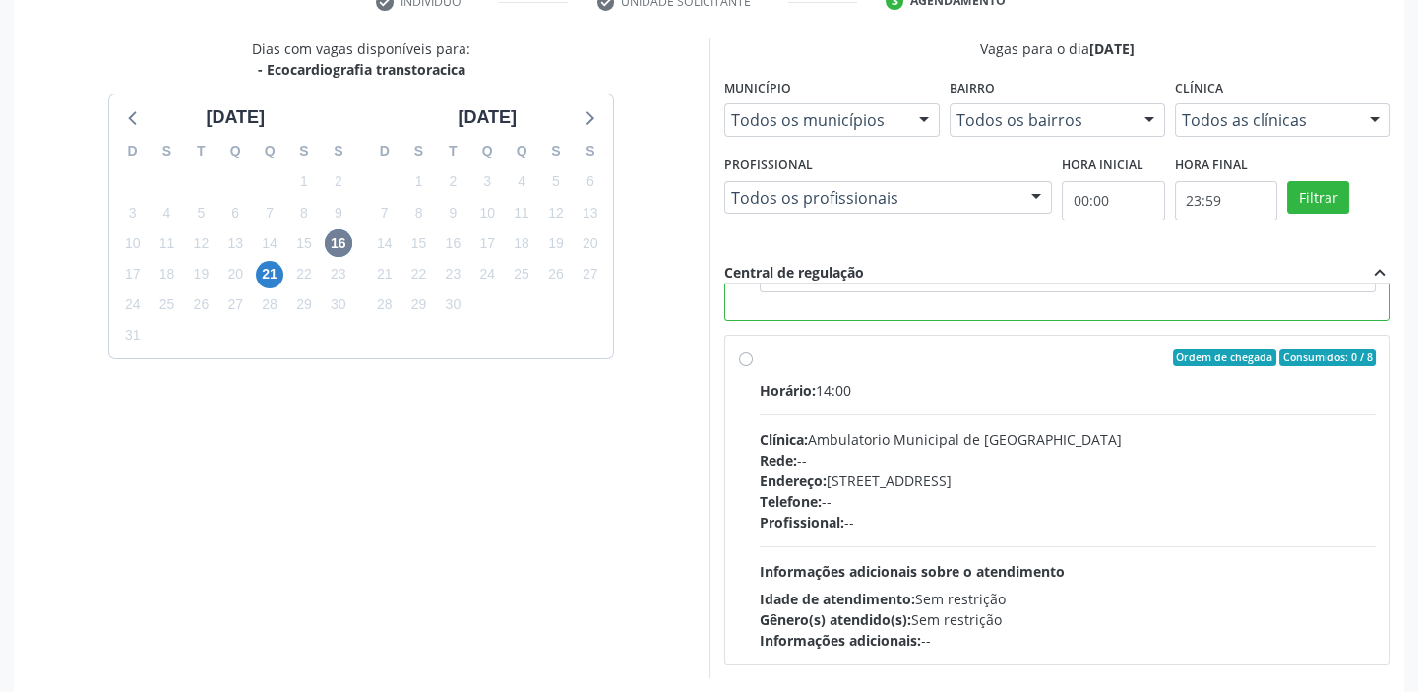
scroll to position [482, 0]
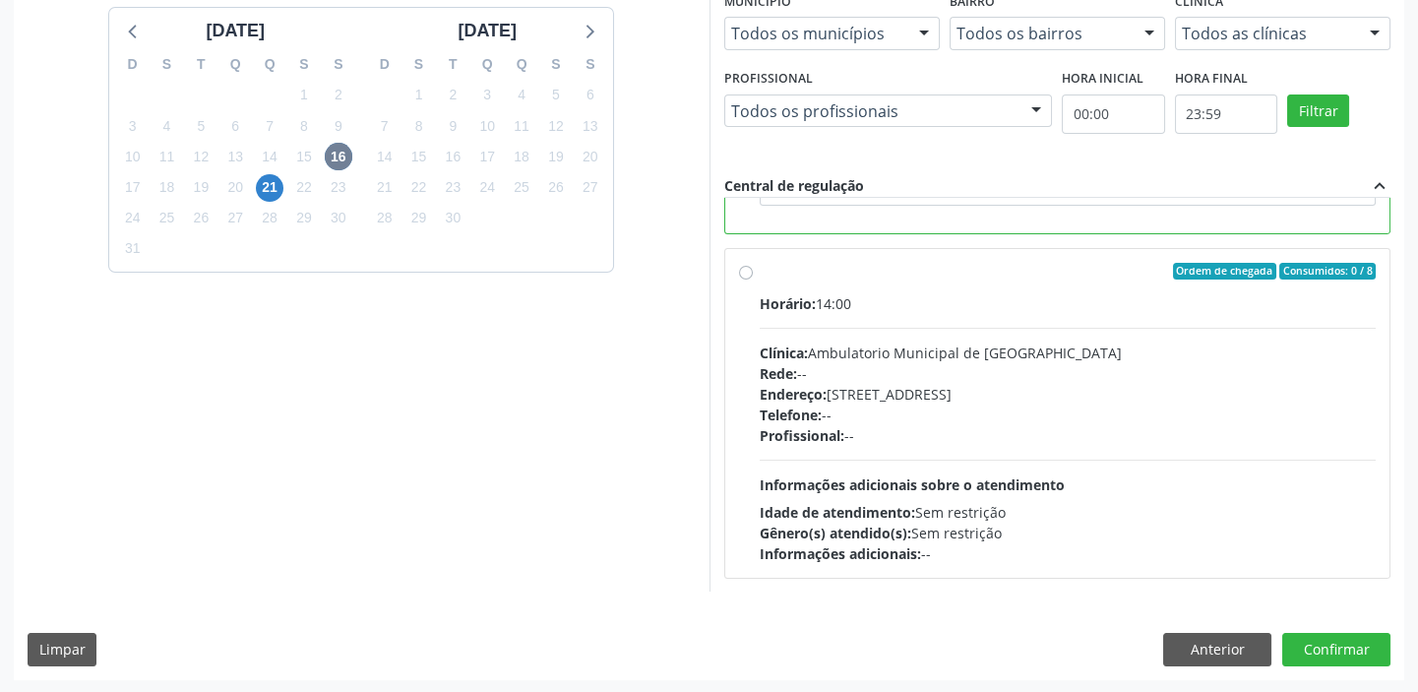
click at [1115, 472] on div "Horário: 14:00 Clínica: Ambulatorio Municipal de Saude Rede: -- Endereço: A, nº…" at bounding box center [1068, 428] width 617 height 271
click at [753, 280] on input "Ordem de chegada Consumidos: 0 / 8 Horário: 14:00 Clínica: Ambulatorio Municipa…" at bounding box center [746, 272] width 14 height 18
radio input "false"
radio input "true"
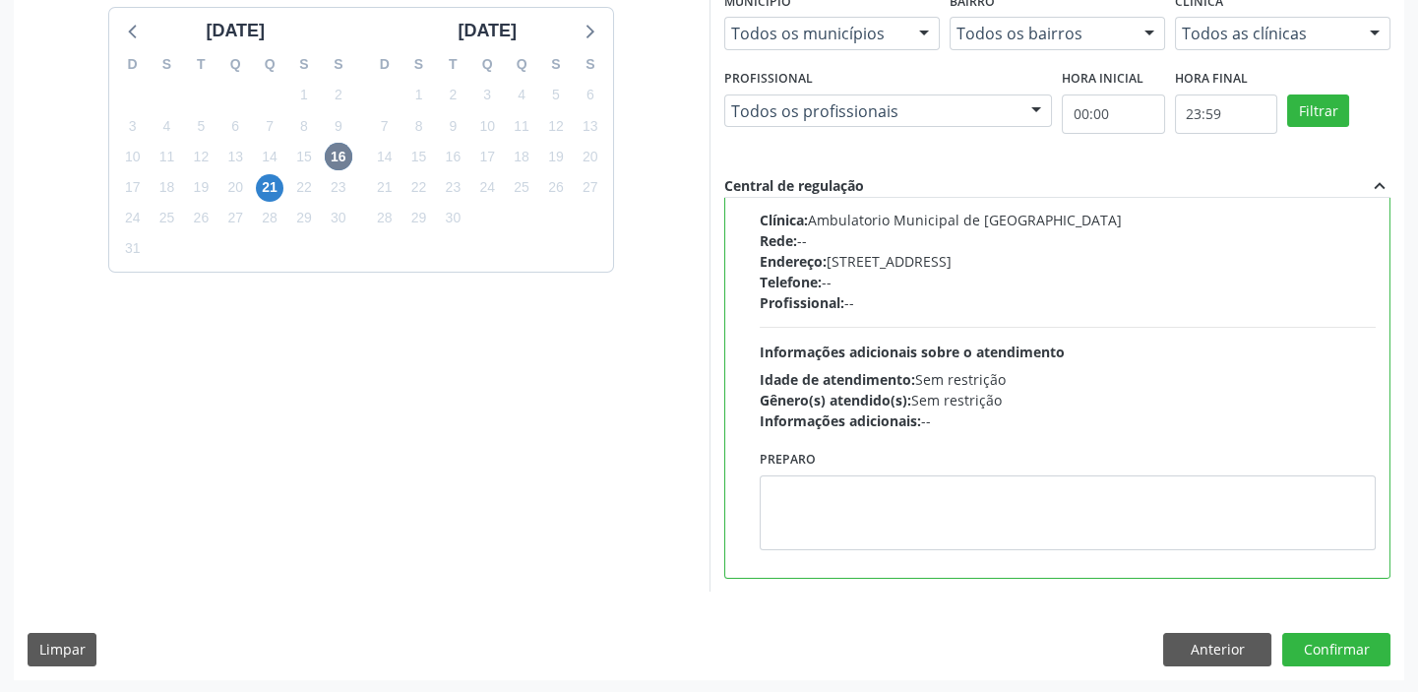
scroll to position [185, 0]
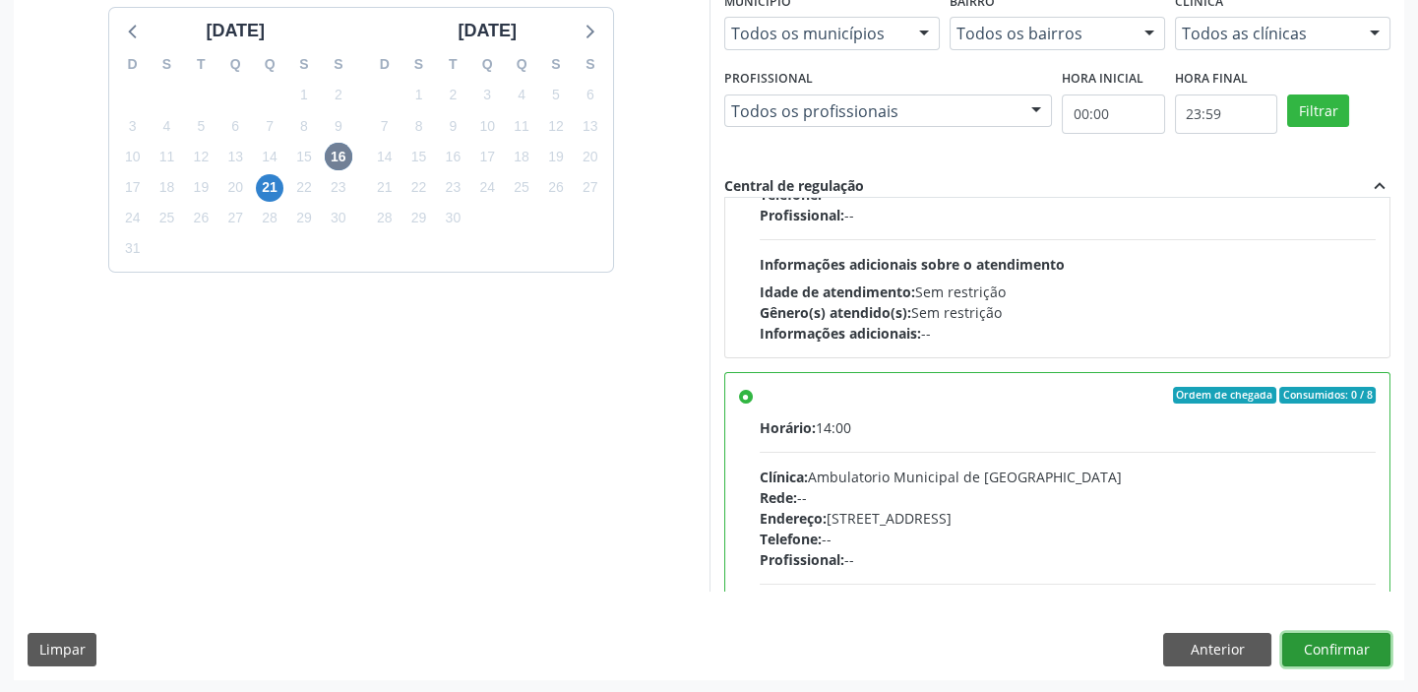
click at [1309, 636] on button "Confirmar" at bounding box center [1336, 649] width 108 height 33
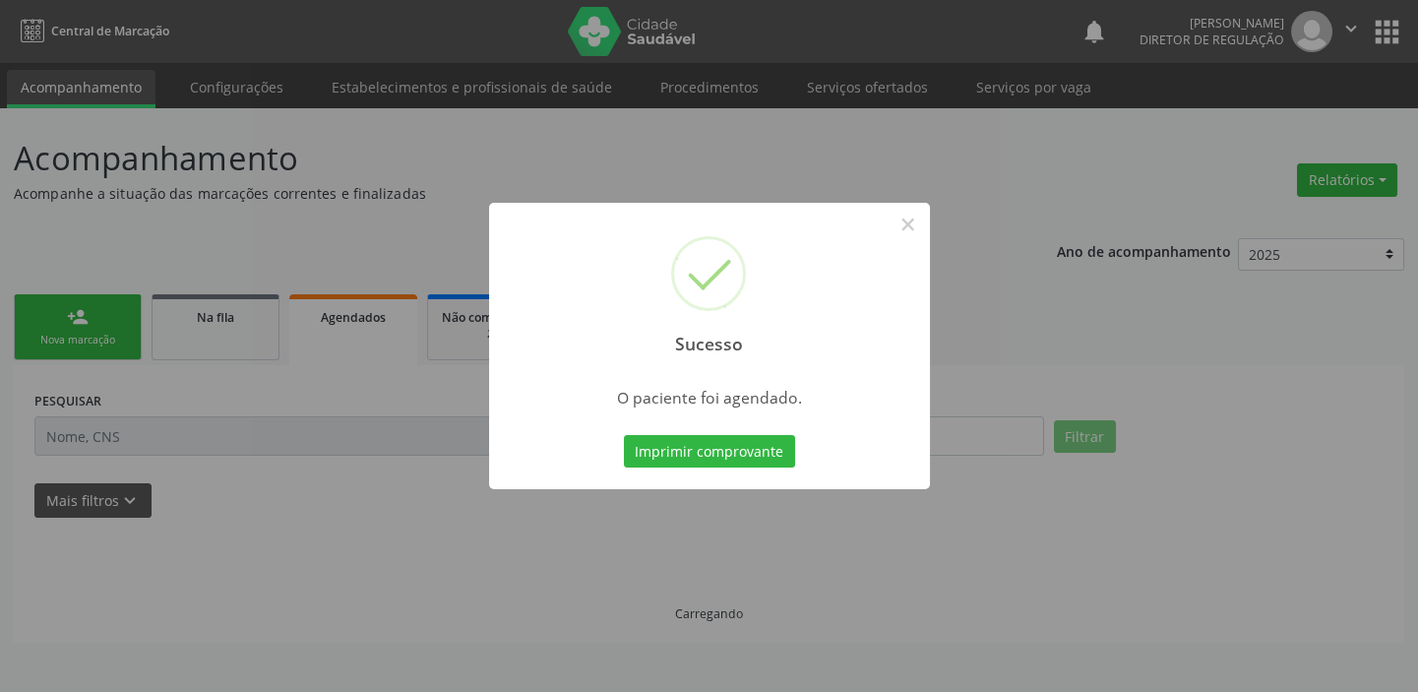
scroll to position [0, 0]
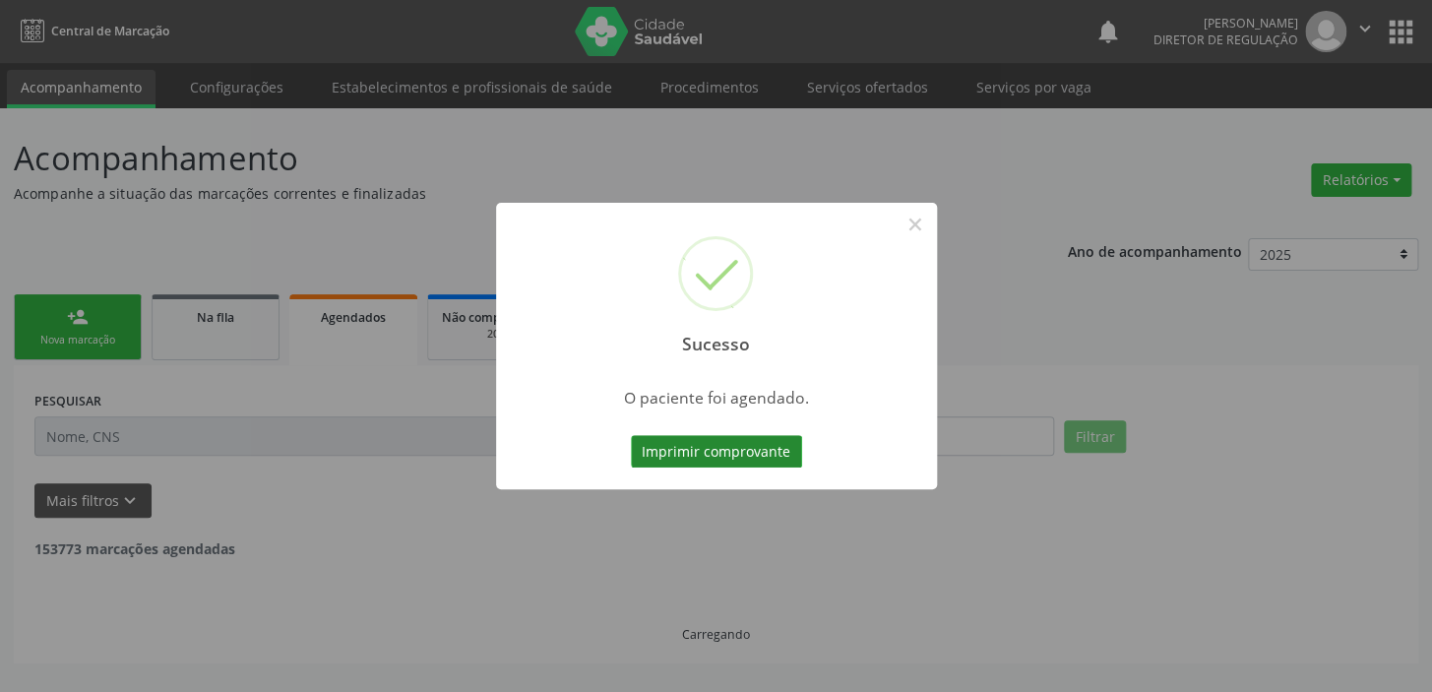
click at [724, 452] on button "Imprimir comprovante" at bounding box center [716, 451] width 171 height 33
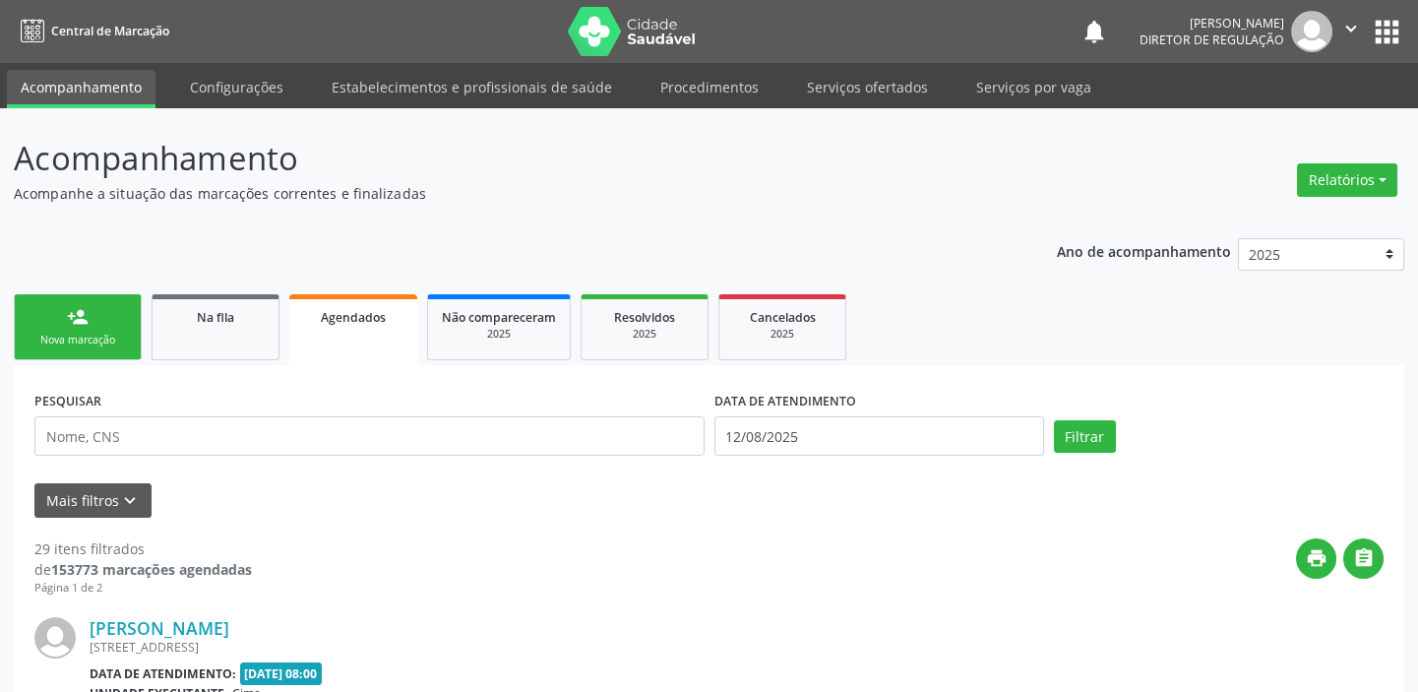
click at [89, 333] on div "Nova marcação" at bounding box center [78, 340] width 98 height 15
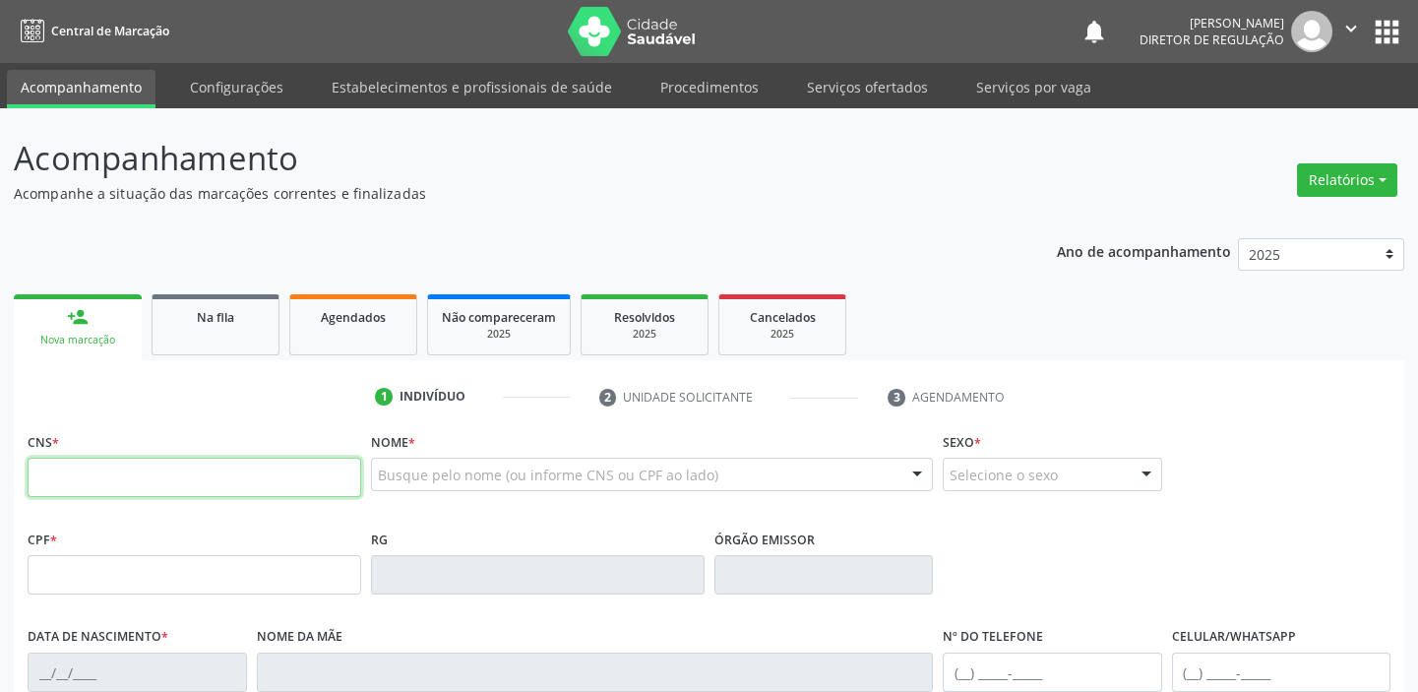
click at [105, 475] on input "text" at bounding box center [195, 477] width 334 height 39
type input "700 0035 2369 1405"
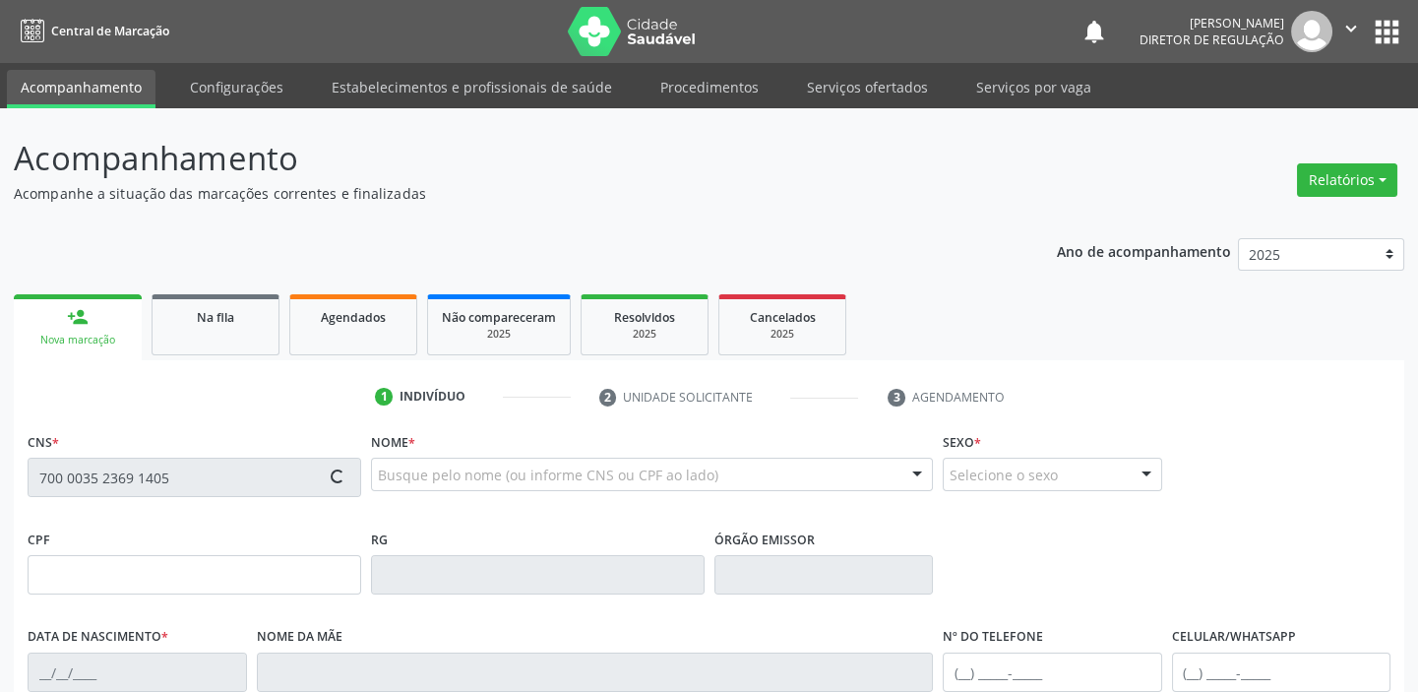
type input "13/08/1952"
type input "Ana dos Santos Brito"
type input "(87) 98139-9420"
type input "(87) 98813-0504"
type input "S/N"
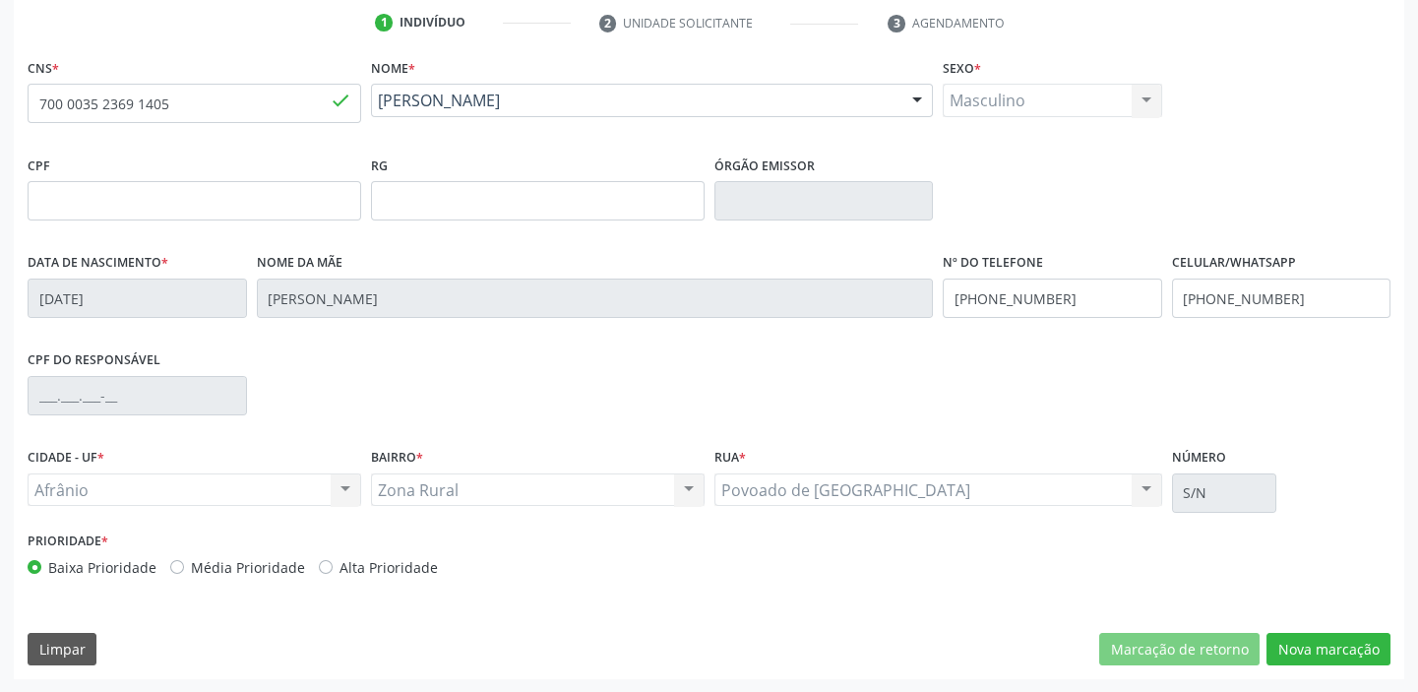
scroll to position [374, 0]
click at [1304, 646] on button "Nova marcação" at bounding box center [1328, 649] width 124 height 33
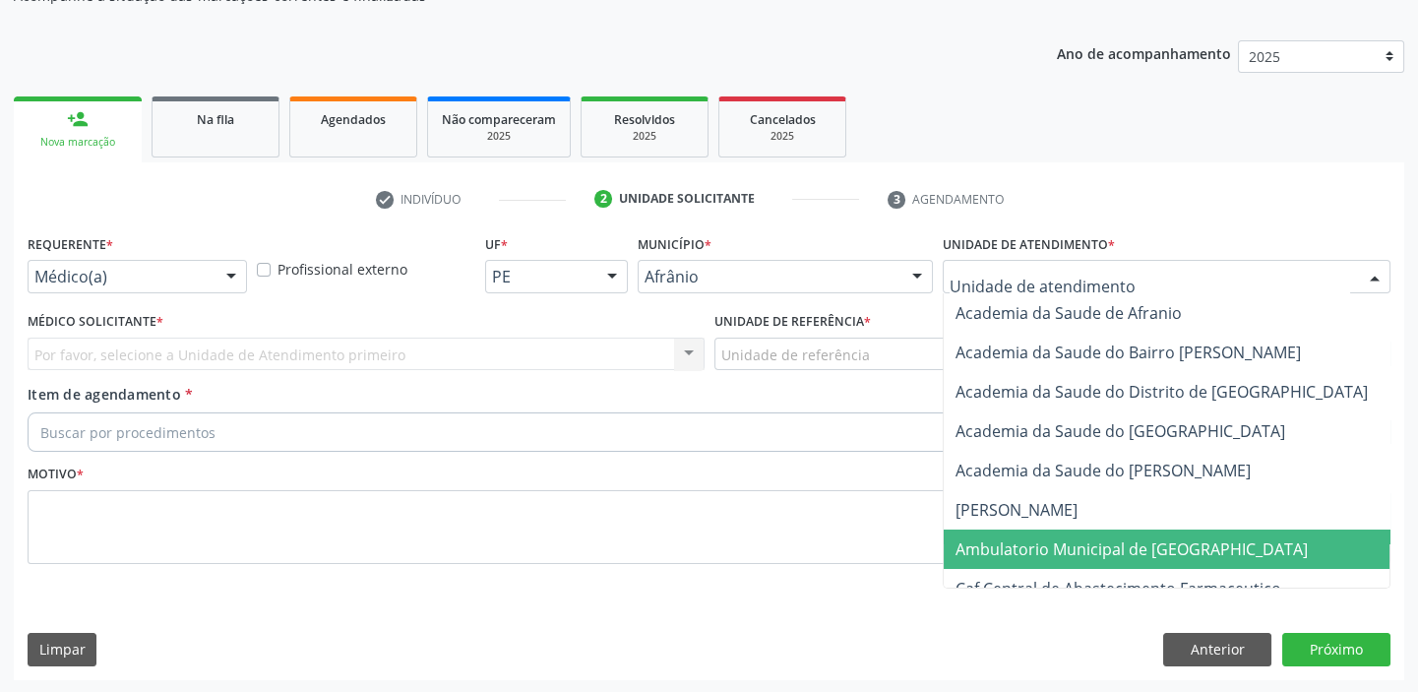
drag, startPoint x: 1003, startPoint y: 543, endPoint x: 856, endPoint y: 414, distance: 195.2
click at [1001, 543] on span "Ambulatorio Municipal de [GEOGRAPHIC_DATA]" at bounding box center [1131, 549] width 352 height 22
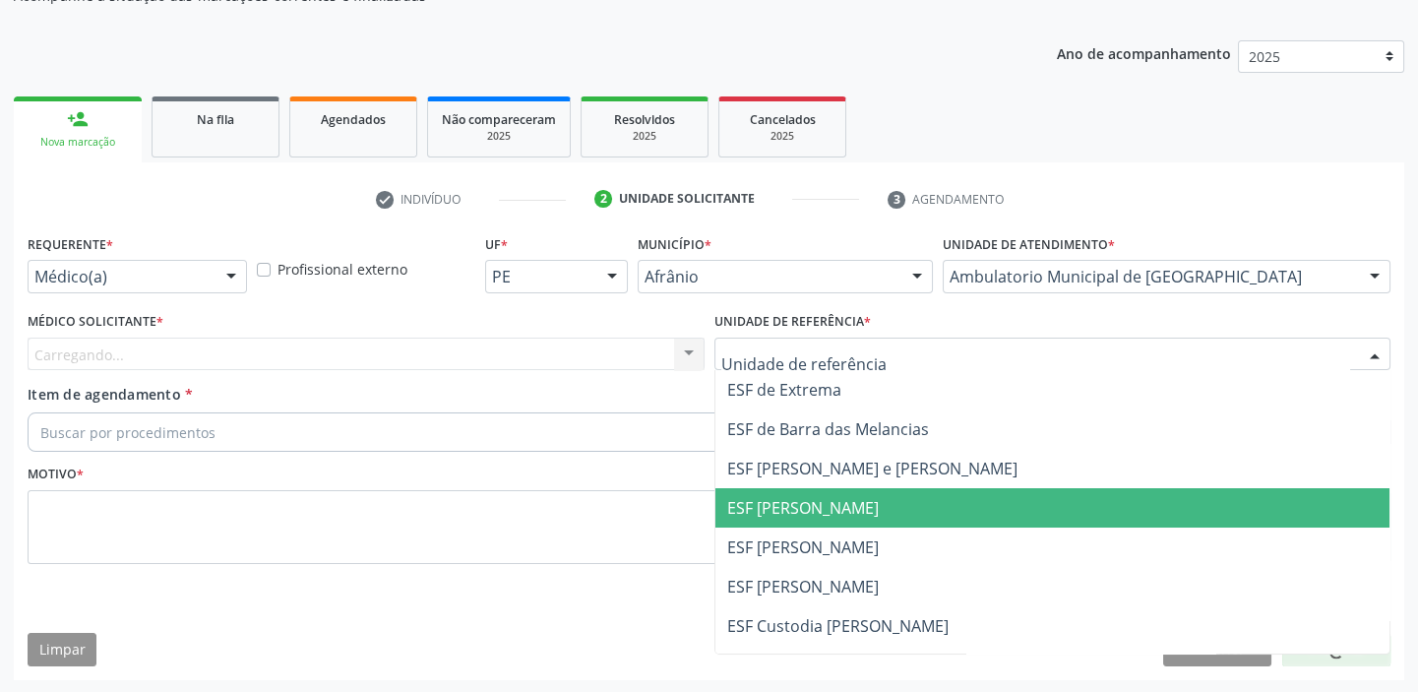
click at [763, 521] on span "ESF [PERSON_NAME]" at bounding box center [1052, 507] width 675 height 39
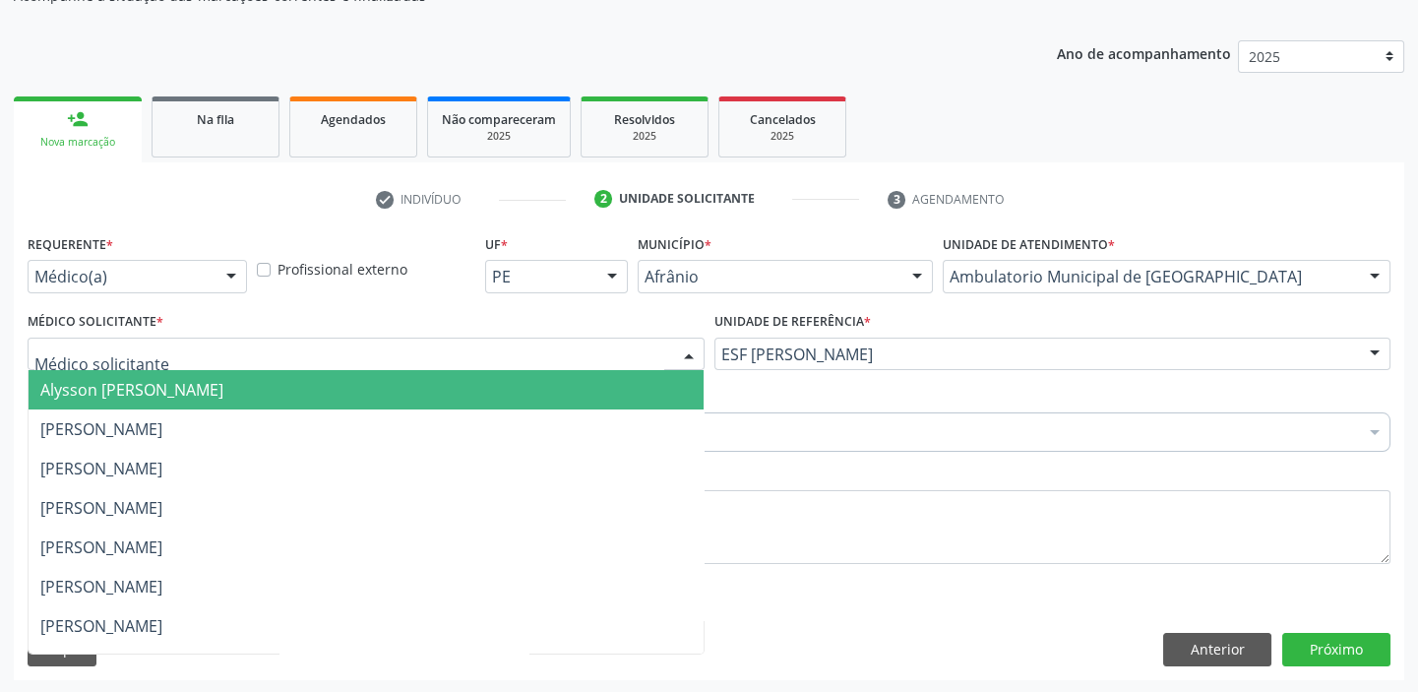
drag, startPoint x: 118, startPoint y: 346, endPoint x: 128, endPoint y: 395, distance: 49.2
drag, startPoint x: 128, startPoint y: 395, endPoint x: 135, endPoint y: 408, distance: 15.4
click at [133, 399] on span "Alysson [PERSON_NAME]" at bounding box center [366, 389] width 675 height 39
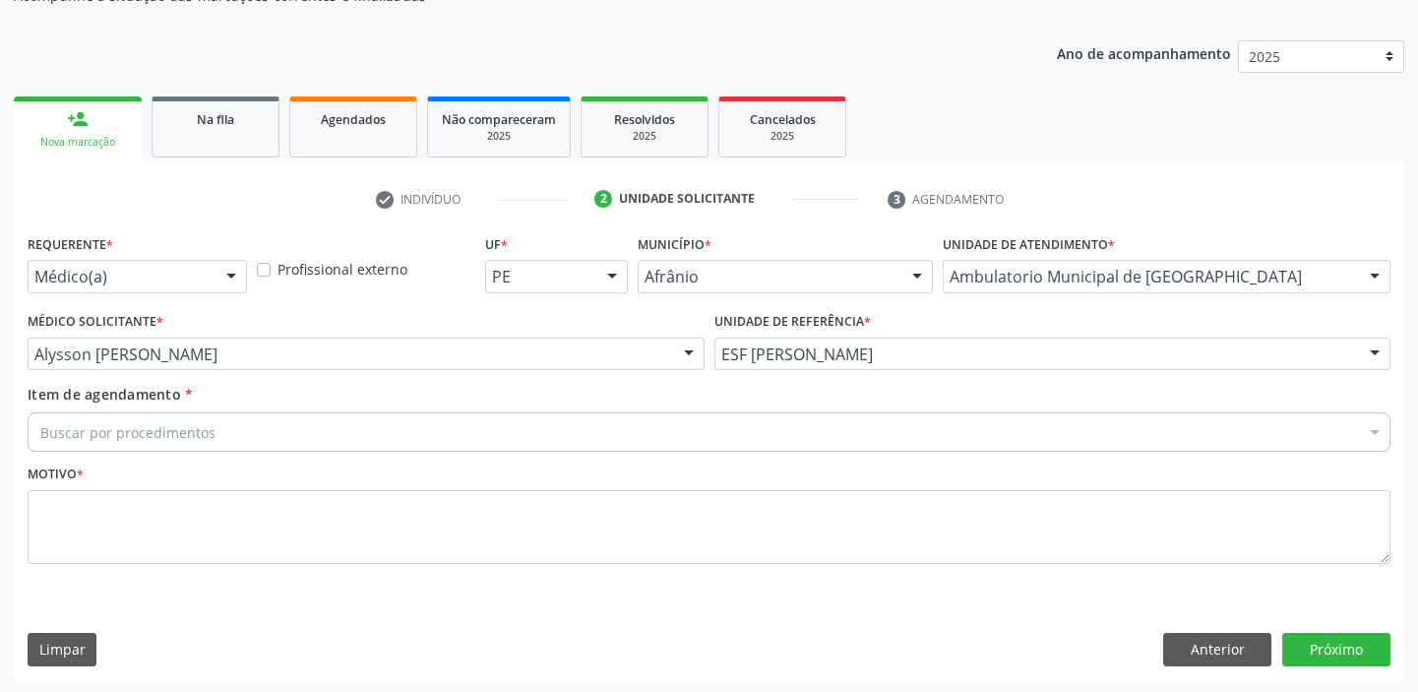
click at [131, 413] on div "Buscar por procedimentos" at bounding box center [709, 431] width 1363 height 39
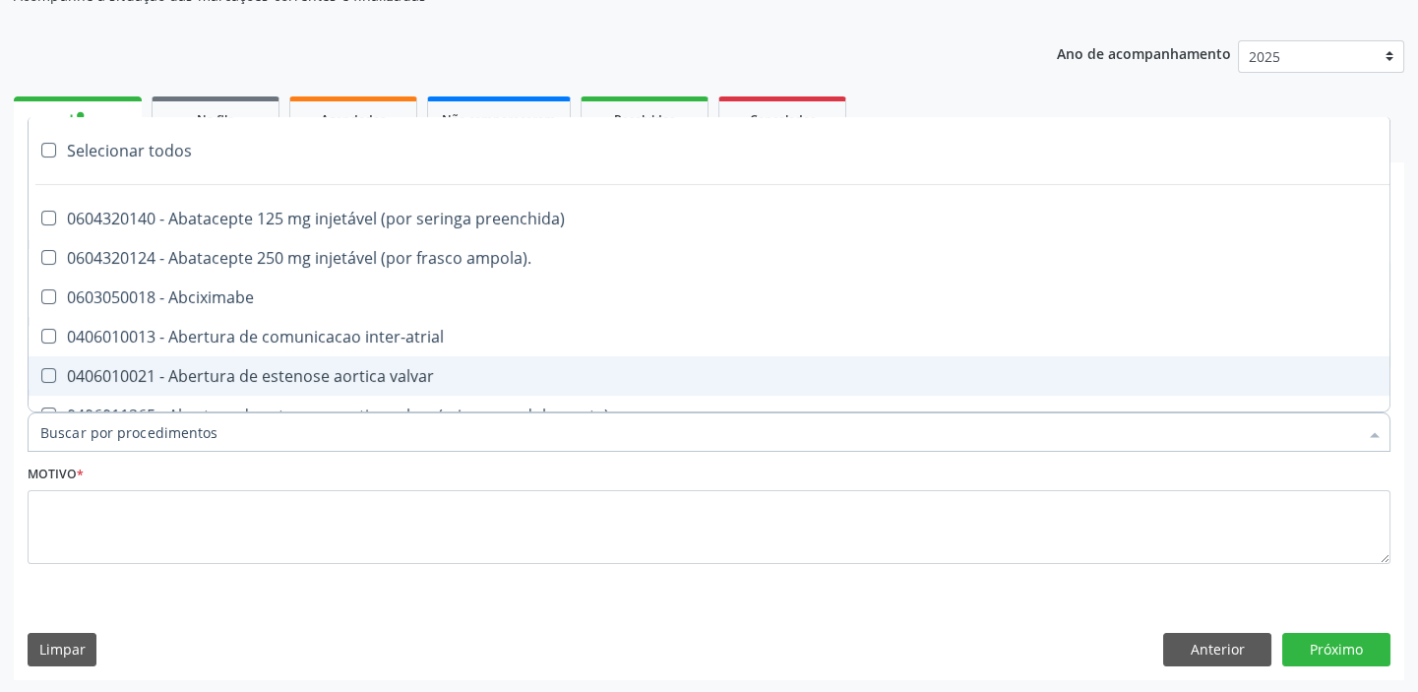
paste input "ecocard"
type input "ecocard"
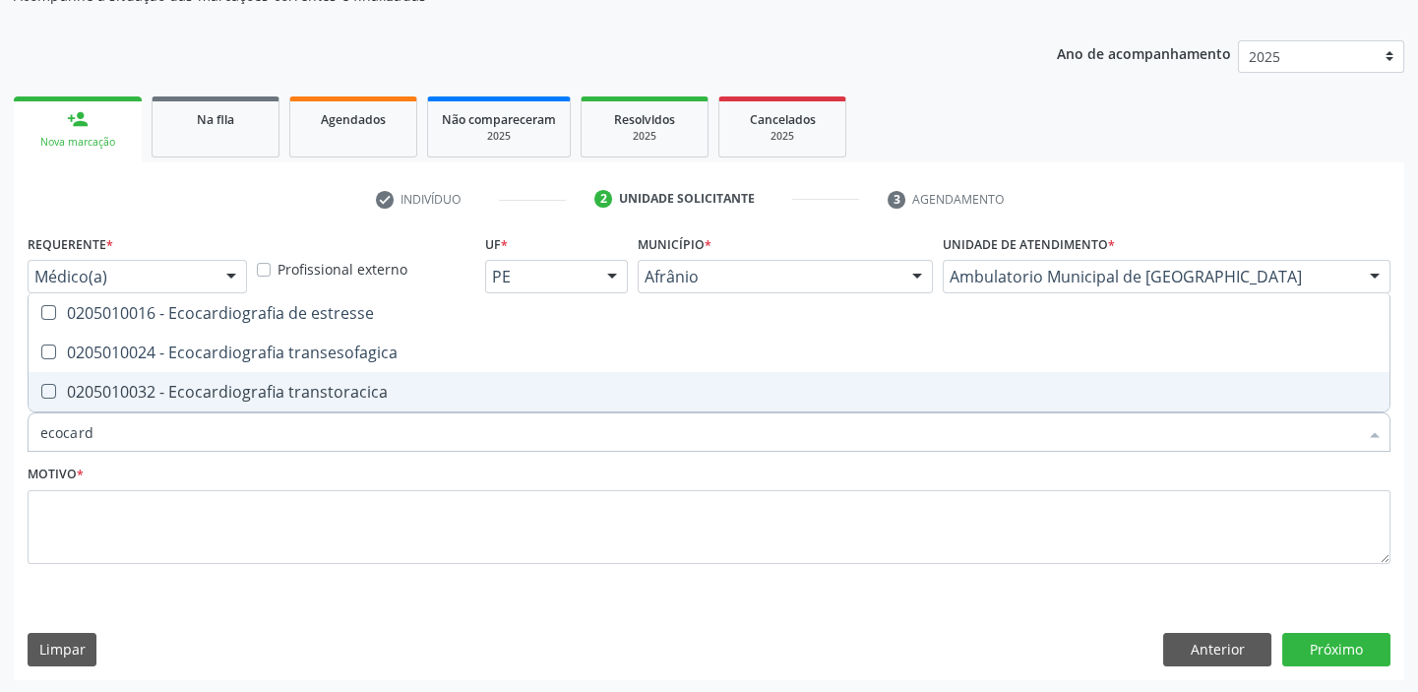
click at [92, 384] on div "0205010032 - Ecocardiografia transtoracica" at bounding box center [708, 392] width 1337 height 16
checkbox transtoracica "true"
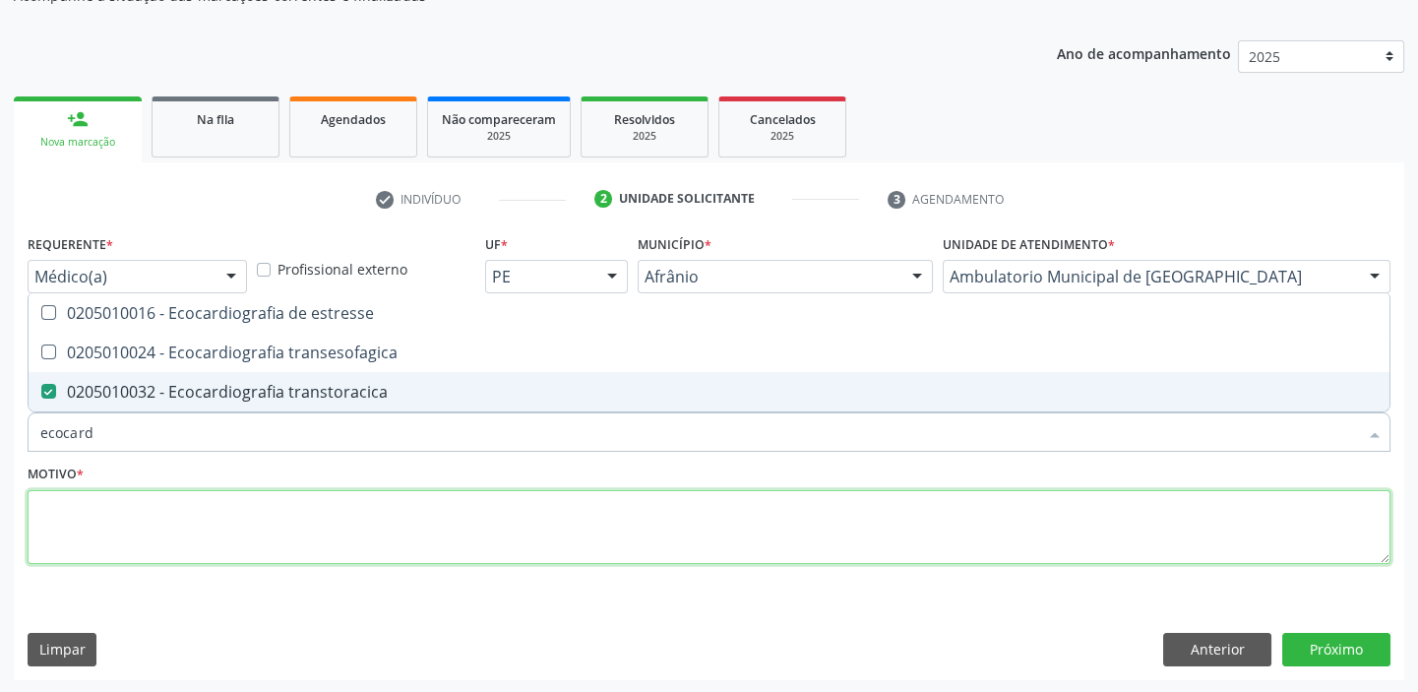
click at [64, 496] on textarea at bounding box center [709, 527] width 1363 height 75
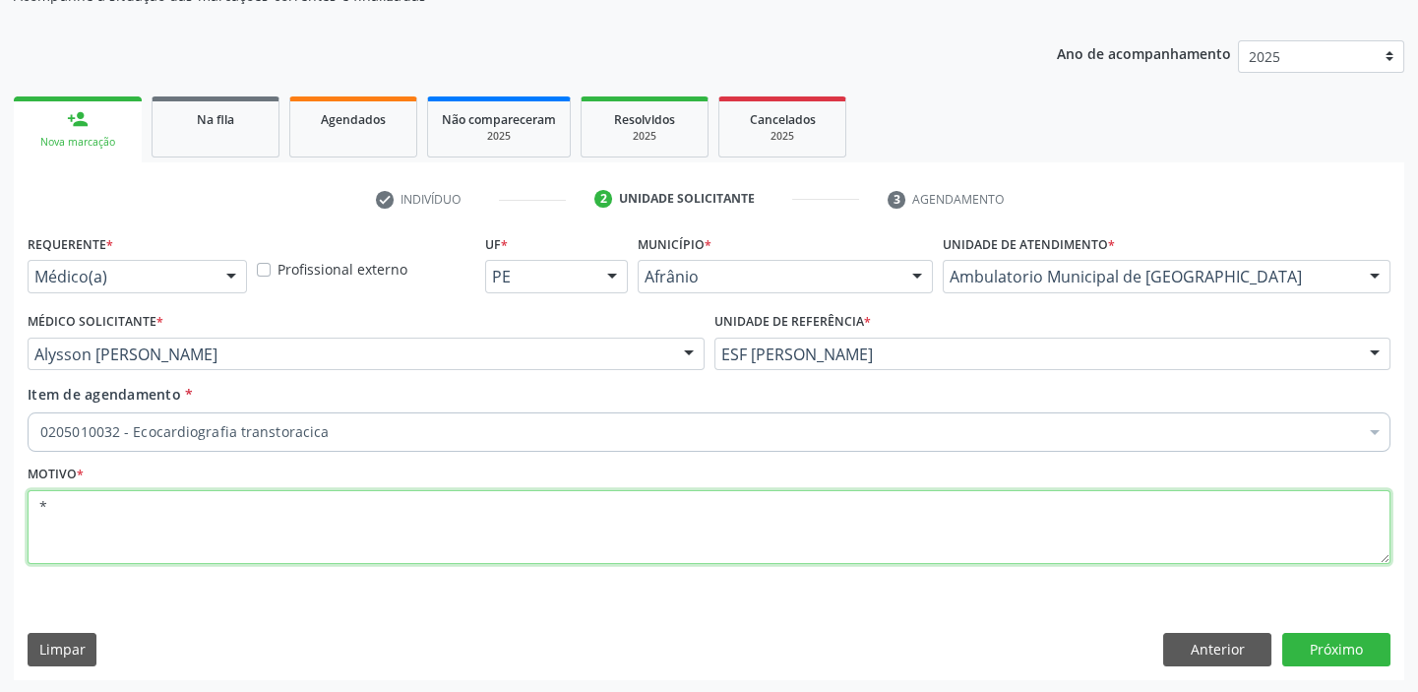
type textarea "*"
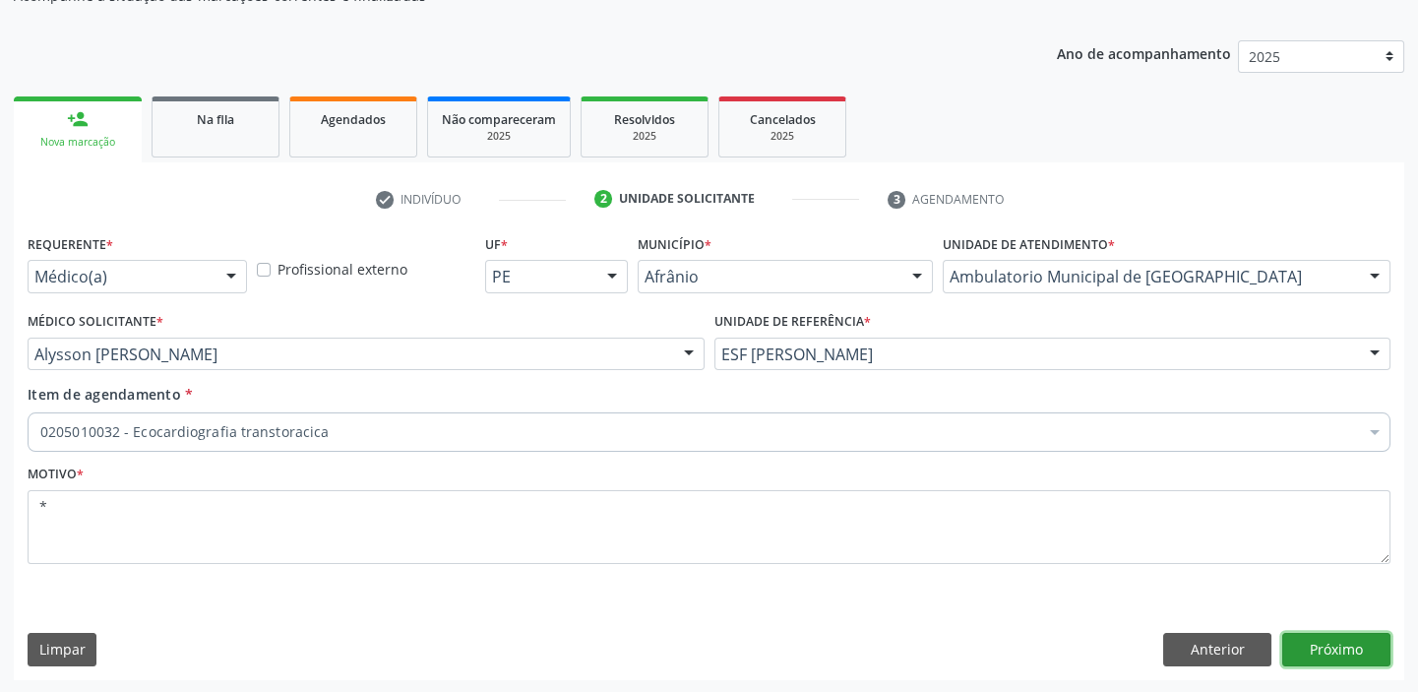
click at [1314, 649] on button "Próximo" at bounding box center [1336, 649] width 108 height 33
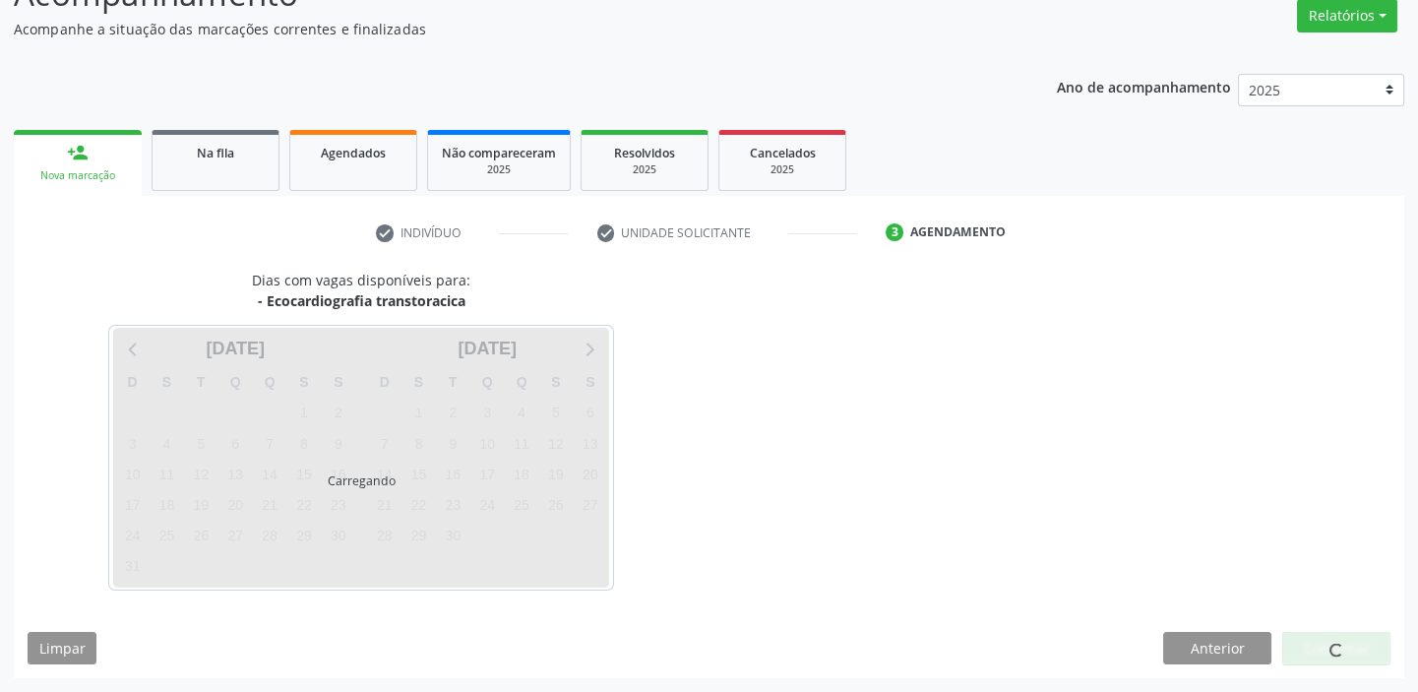
scroll to position [163, 0]
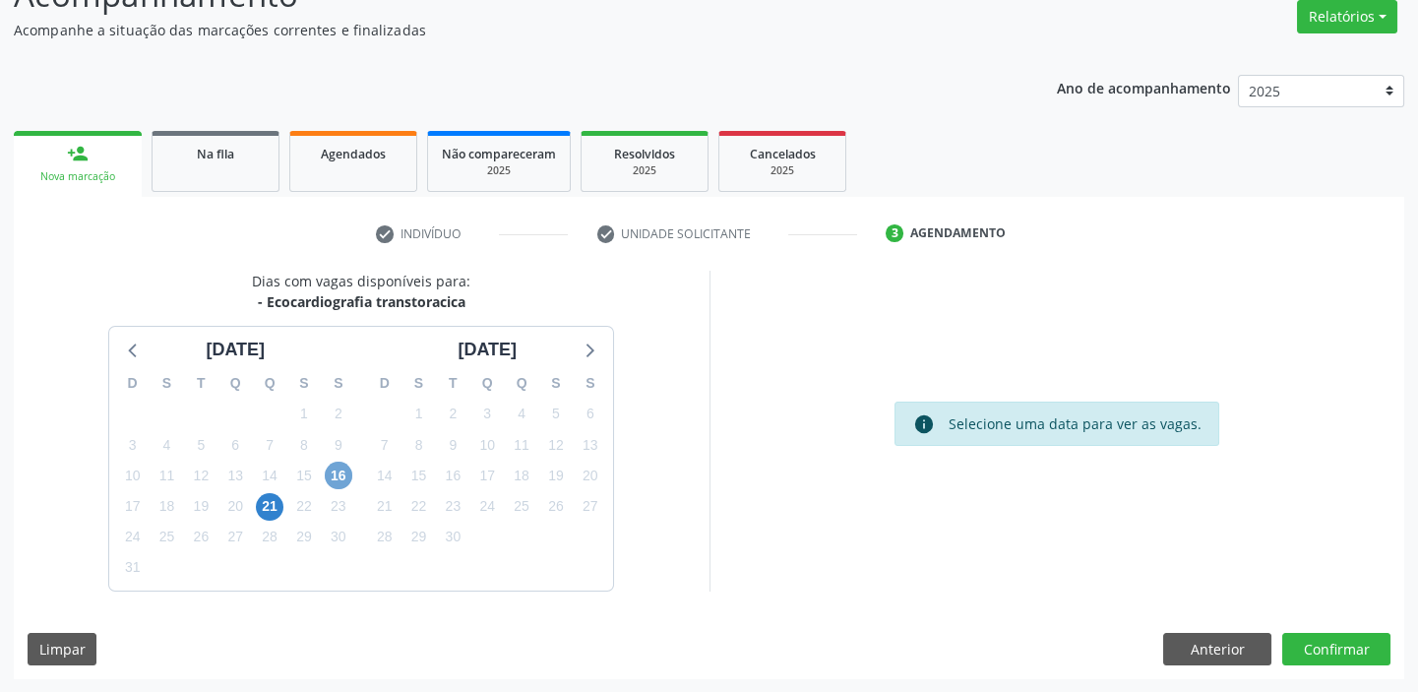
click at [344, 478] on span "16" at bounding box center [339, 475] width 28 height 28
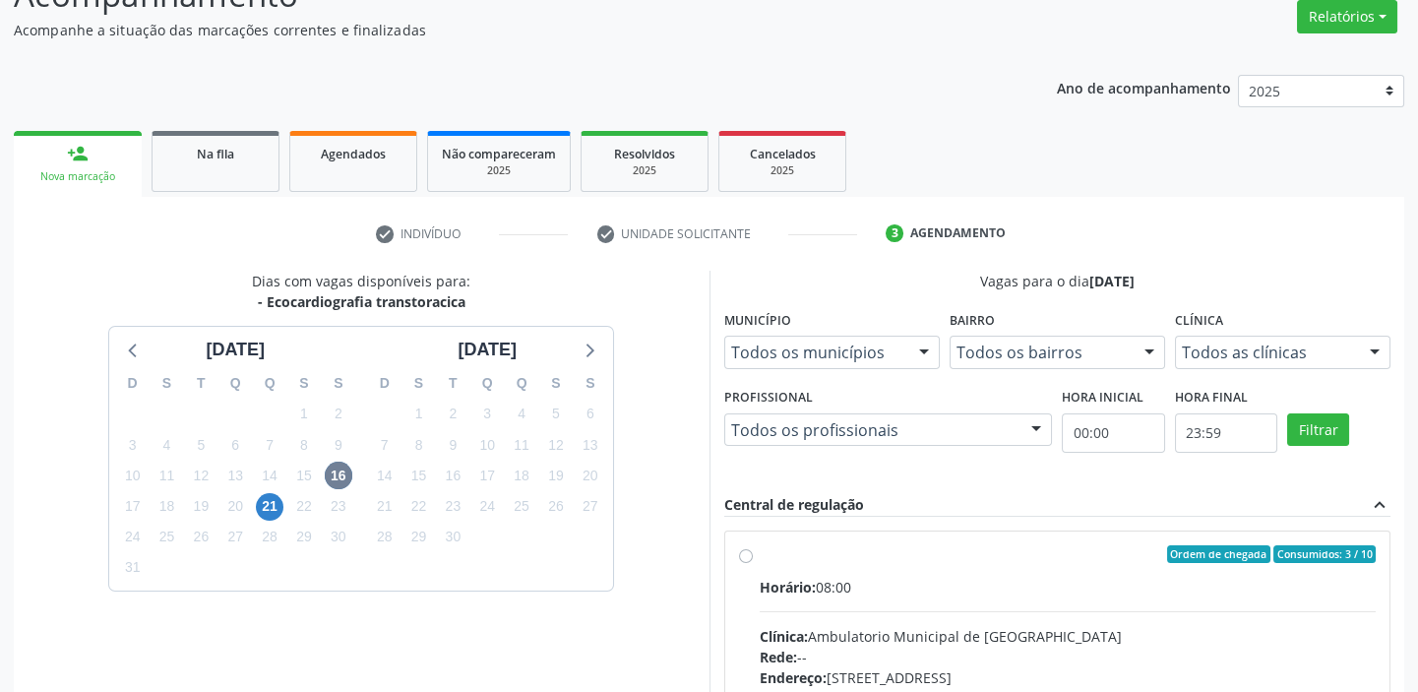
click at [993, 590] on div "Horário: 08:00" at bounding box center [1068, 587] width 617 height 21
click at [753, 563] on input "Ordem de chegada Consumidos: 3 / 10 Horário: 08:00 Clínica: Ambulatorio Municip…" at bounding box center [746, 554] width 14 height 18
radio input "true"
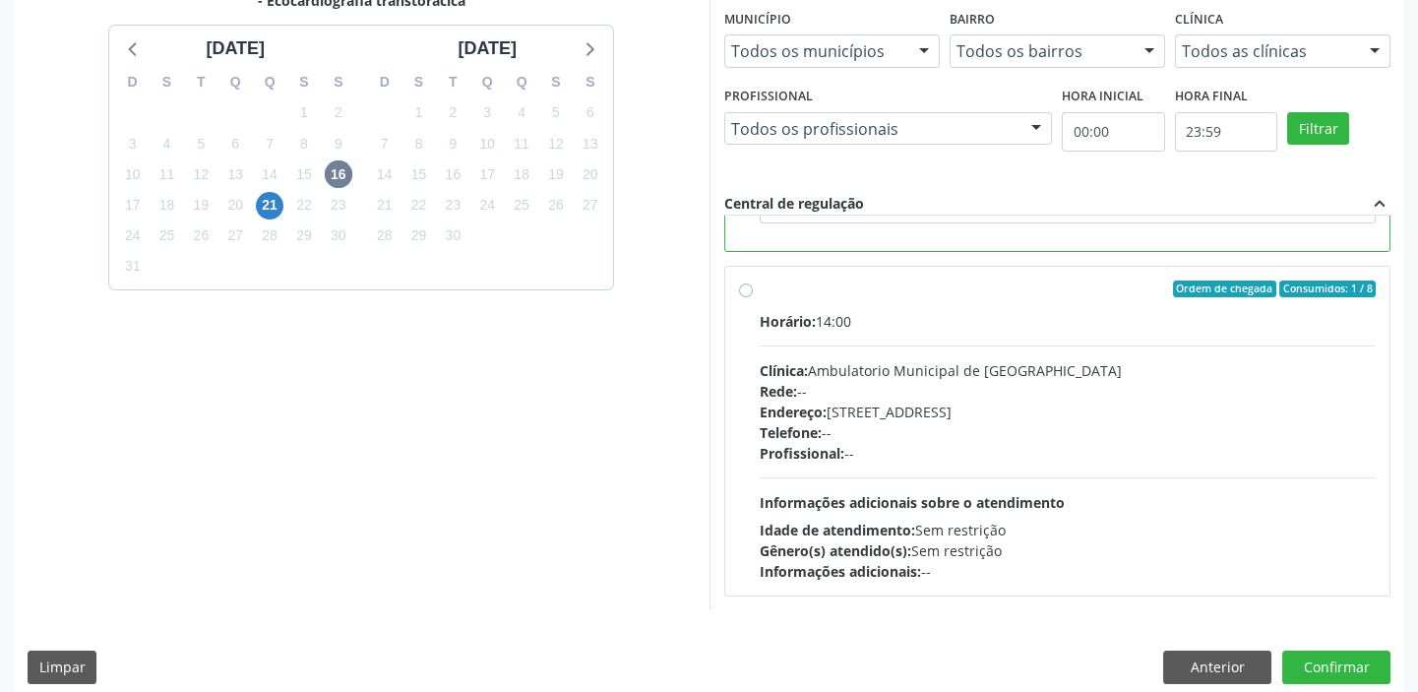
scroll to position [482, 0]
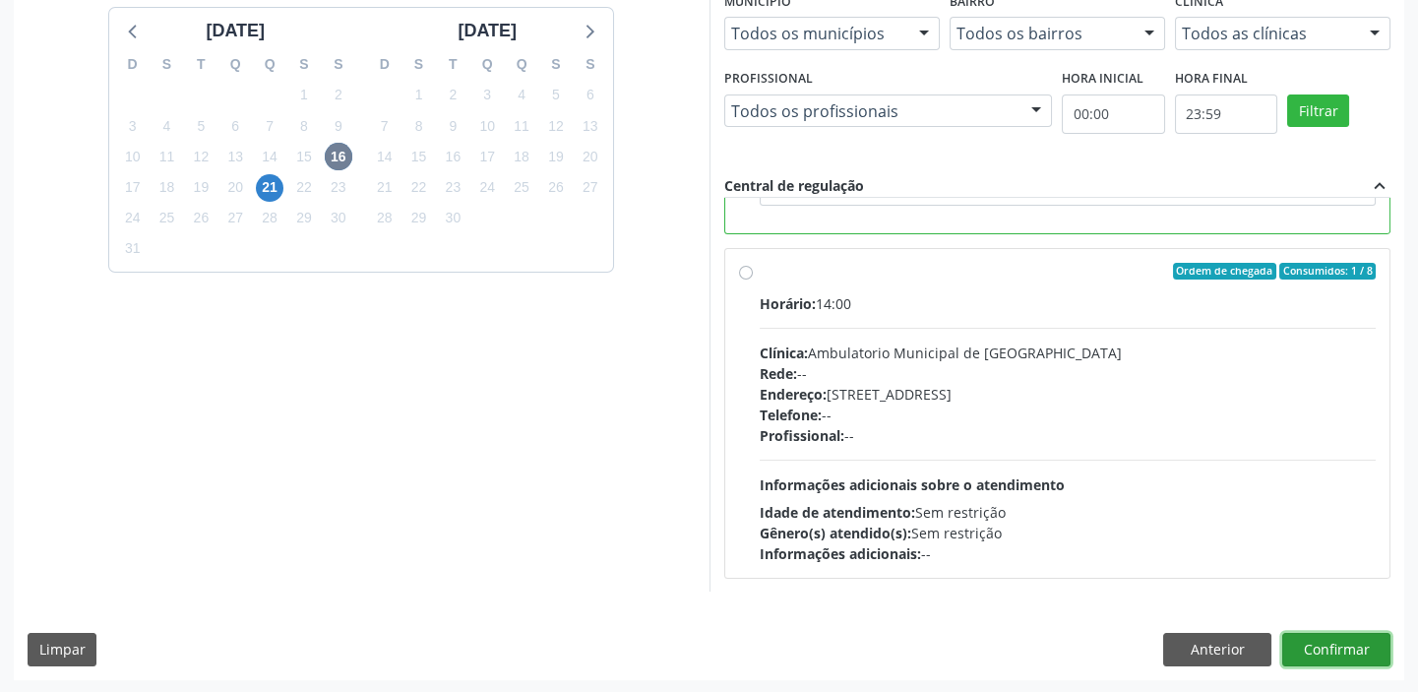
click at [1337, 646] on button "Confirmar" at bounding box center [1336, 649] width 108 height 33
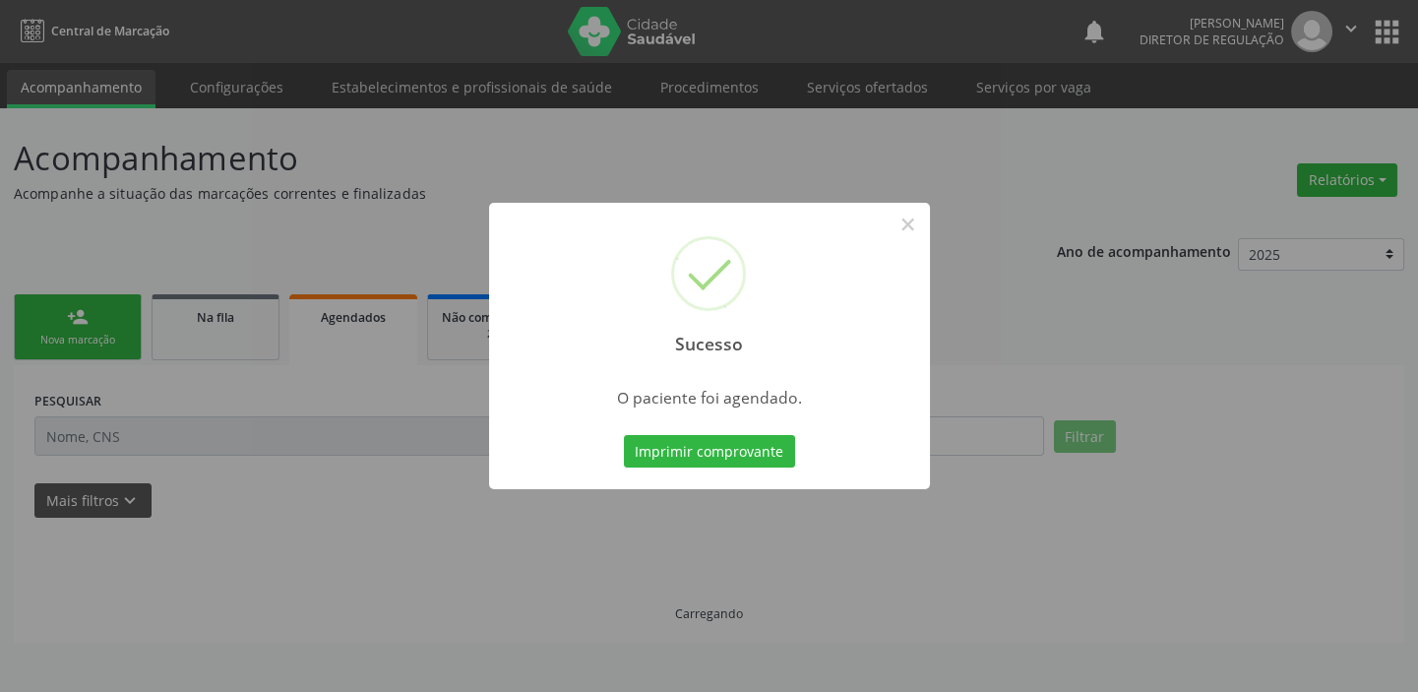
scroll to position [0, 0]
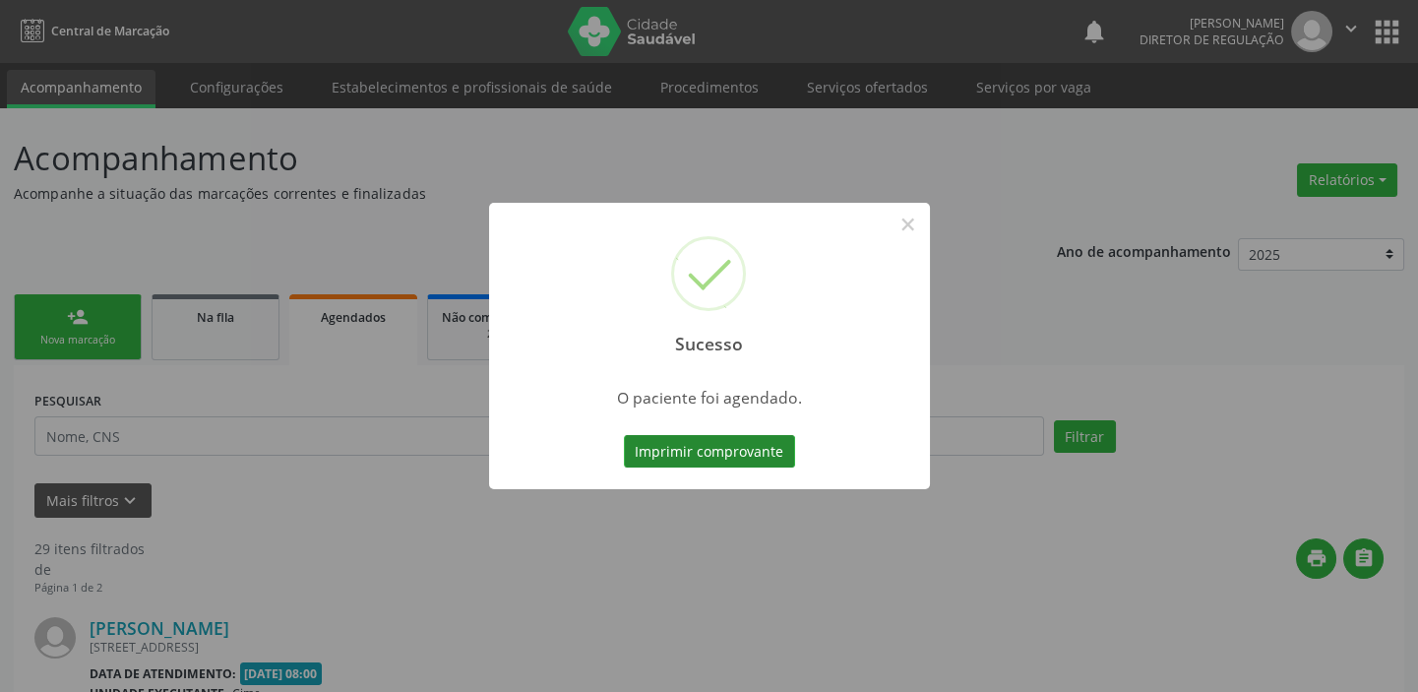
click at [713, 452] on button "Imprimir comprovante" at bounding box center [709, 451] width 171 height 33
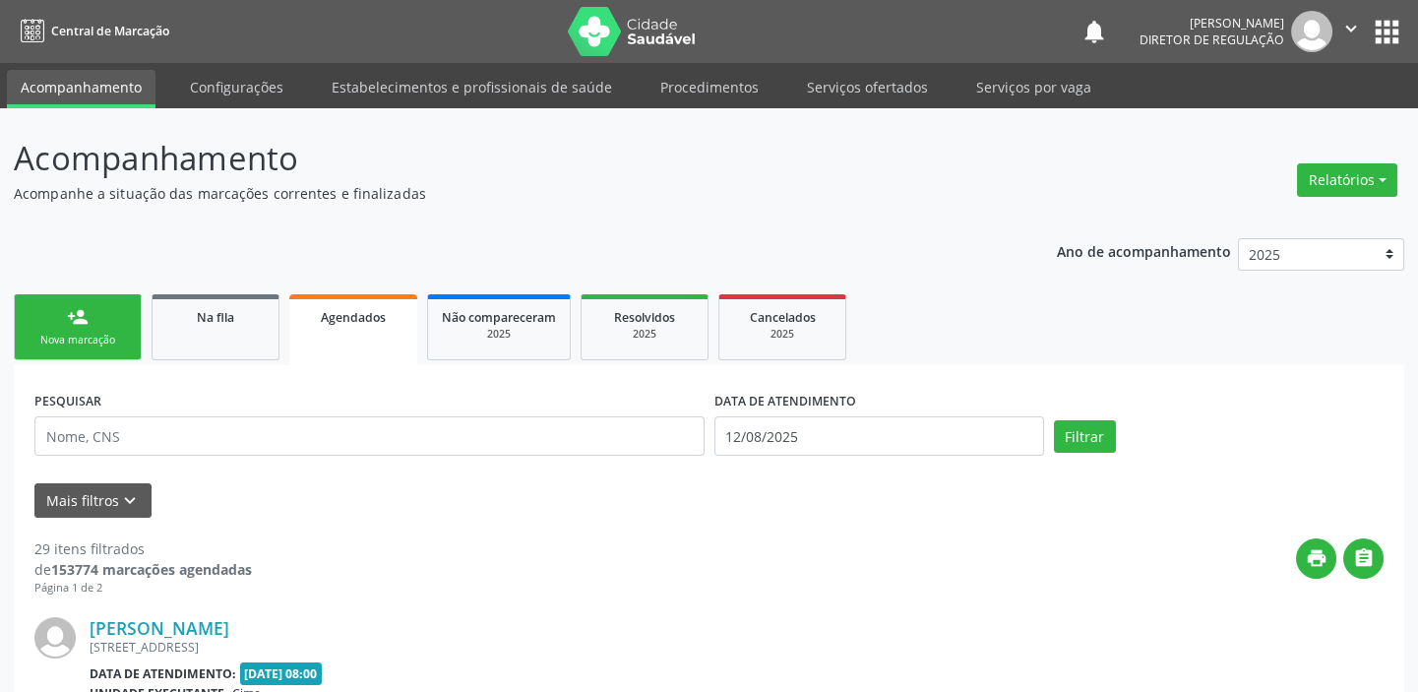
click at [94, 342] on div "Nova marcação" at bounding box center [78, 340] width 98 height 15
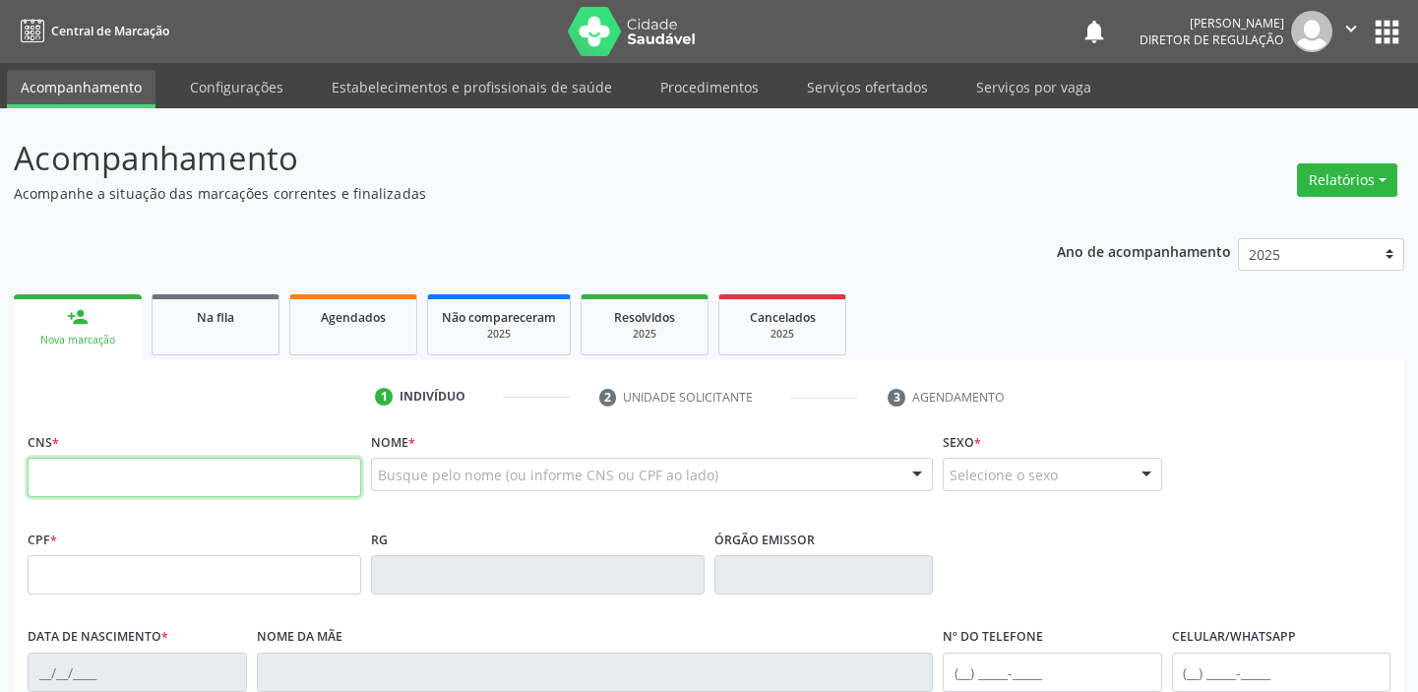
click at [92, 471] on input "text" at bounding box center [195, 477] width 334 height 39
type input "702 5053 9166 2431"
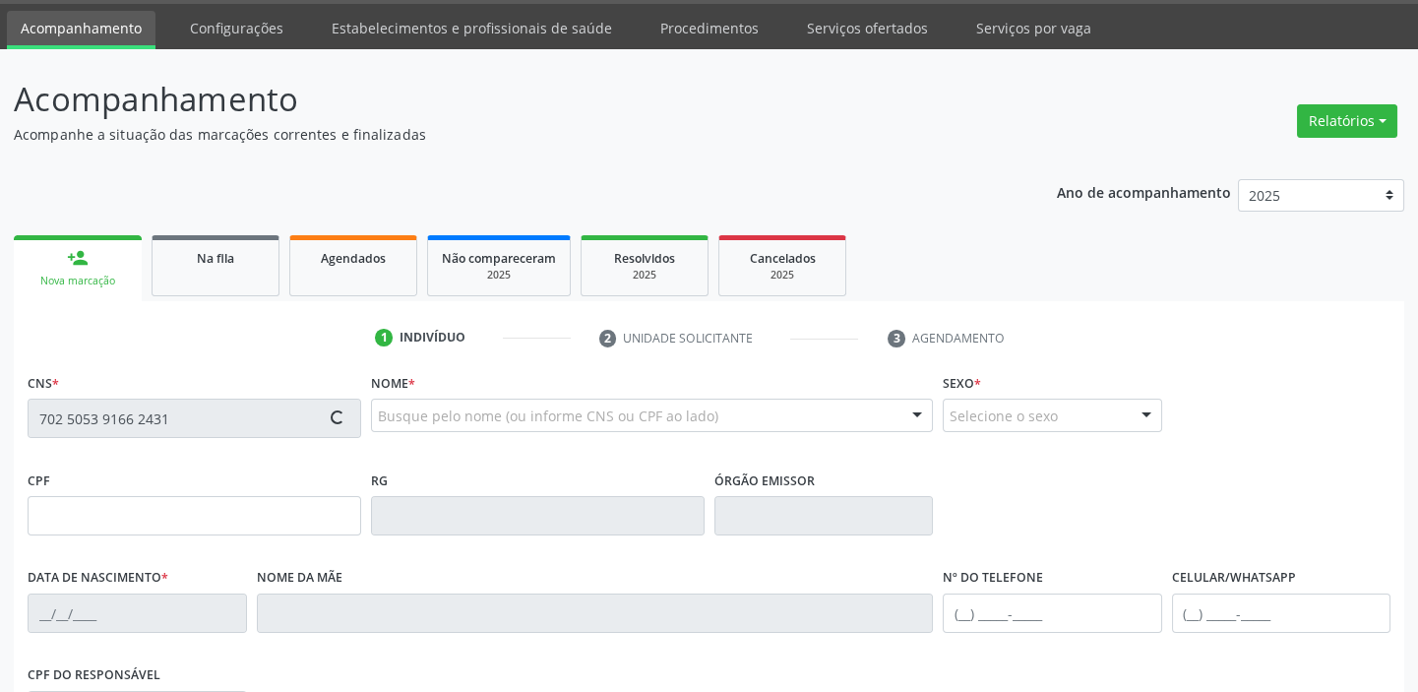
type input "01/03/1994"
type input "Francinete da Silva Peixoto"
type input "(87) 3988-2015"
type input "20"
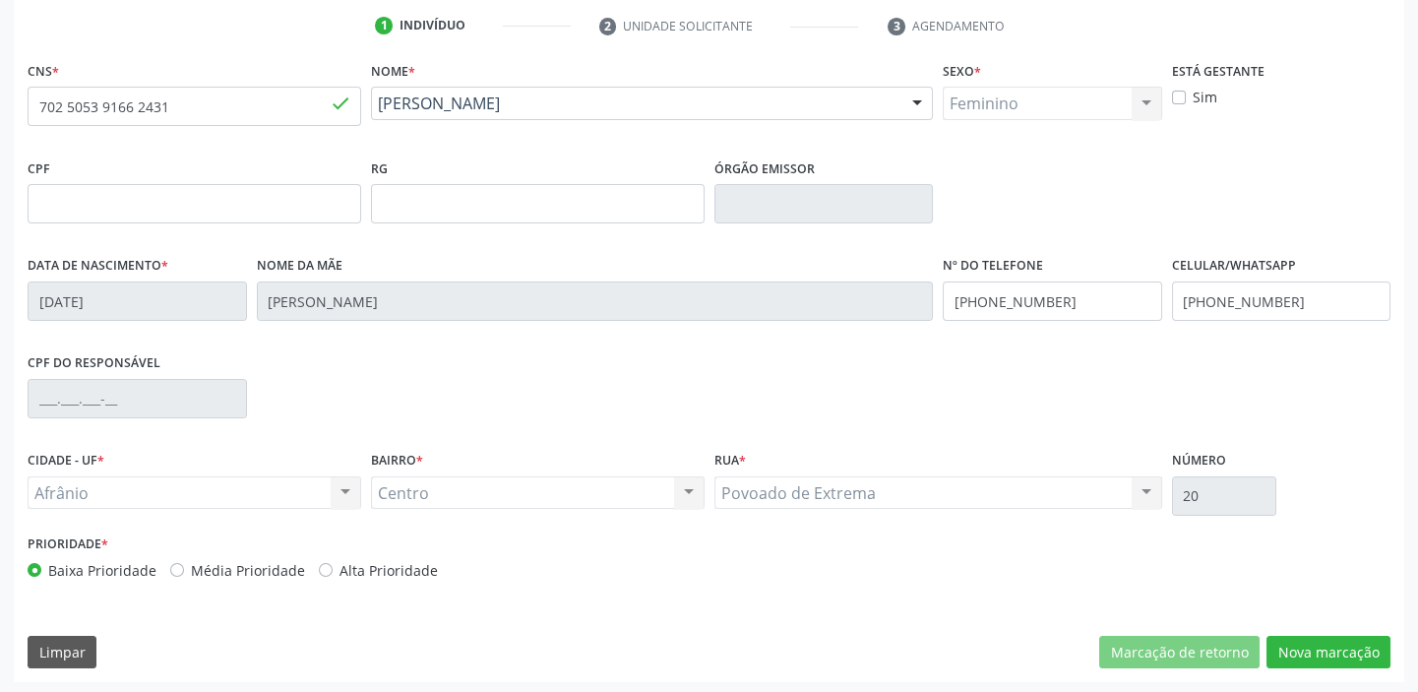
scroll to position [374, 0]
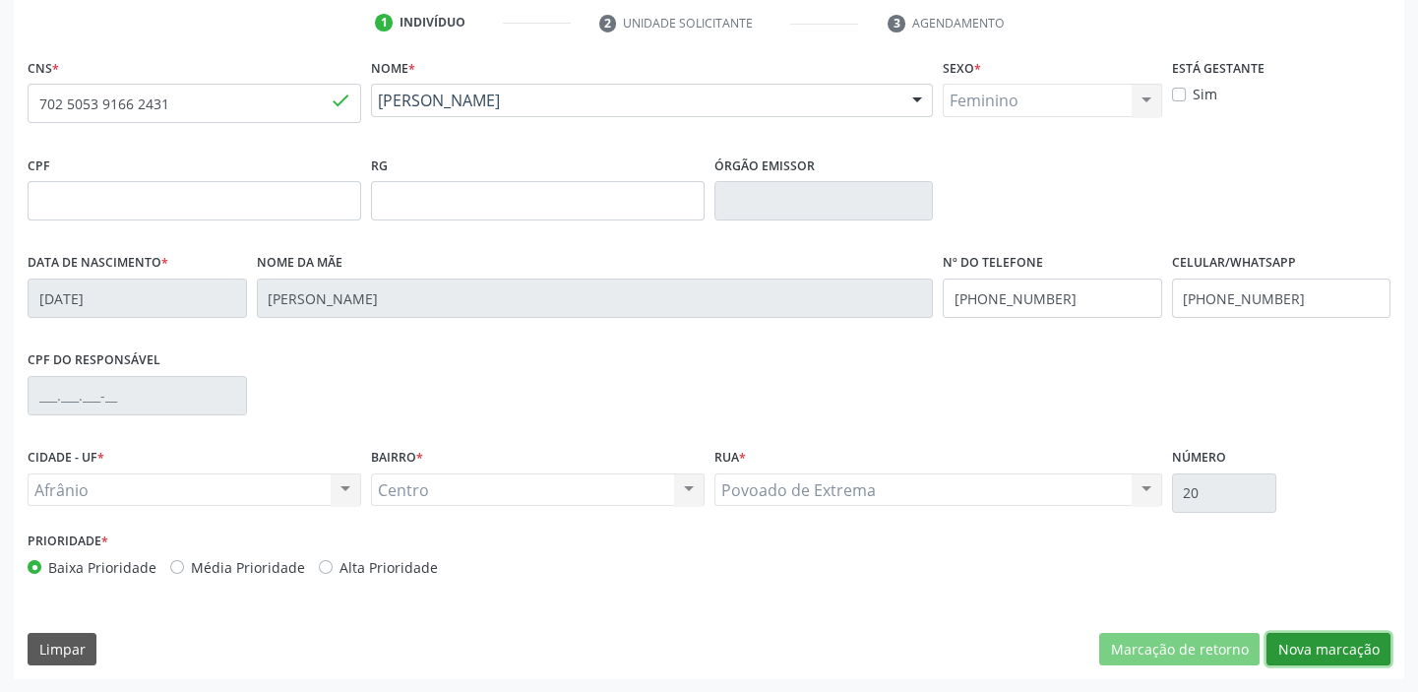
click at [1299, 651] on button "Nova marcação" at bounding box center [1328, 649] width 124 height 33
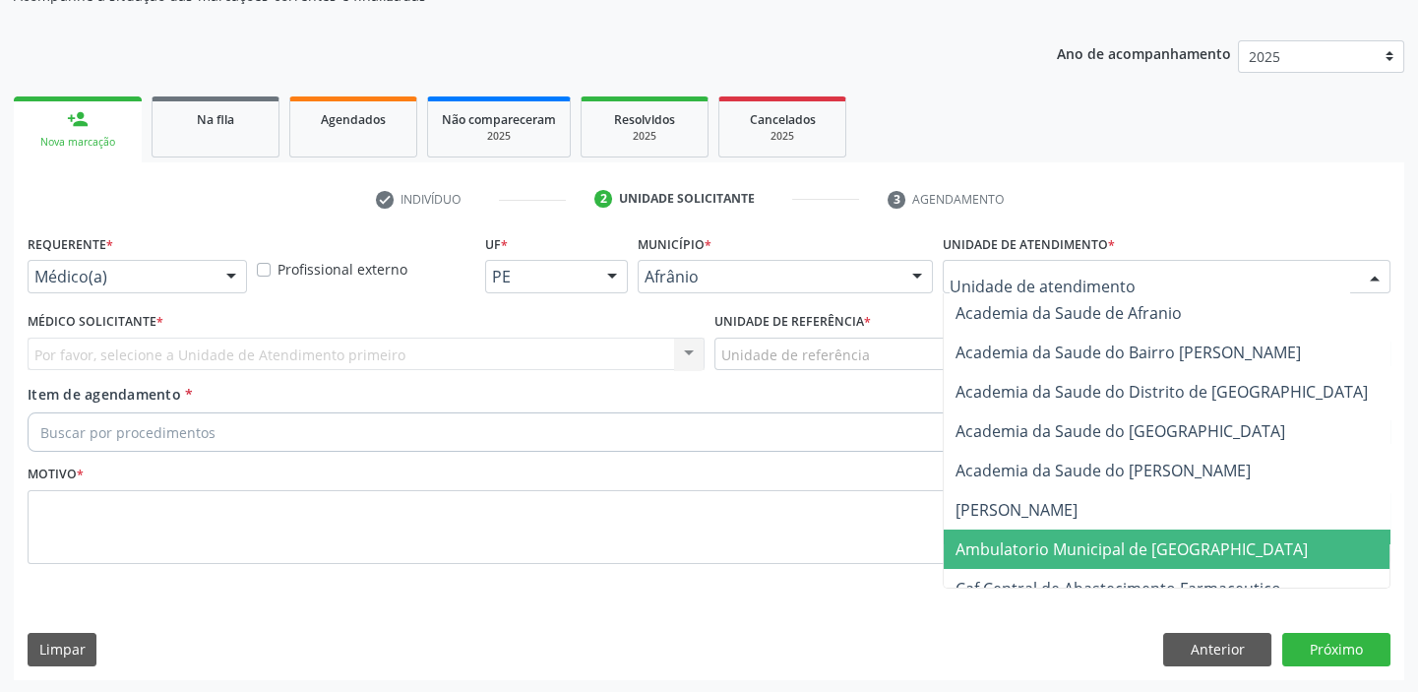
click at [1019, 550] on span "Ambulatorio Municipal de [GEOGRAPHIC_DATA]" at bounding box center [1131, 549] width 352 height 22
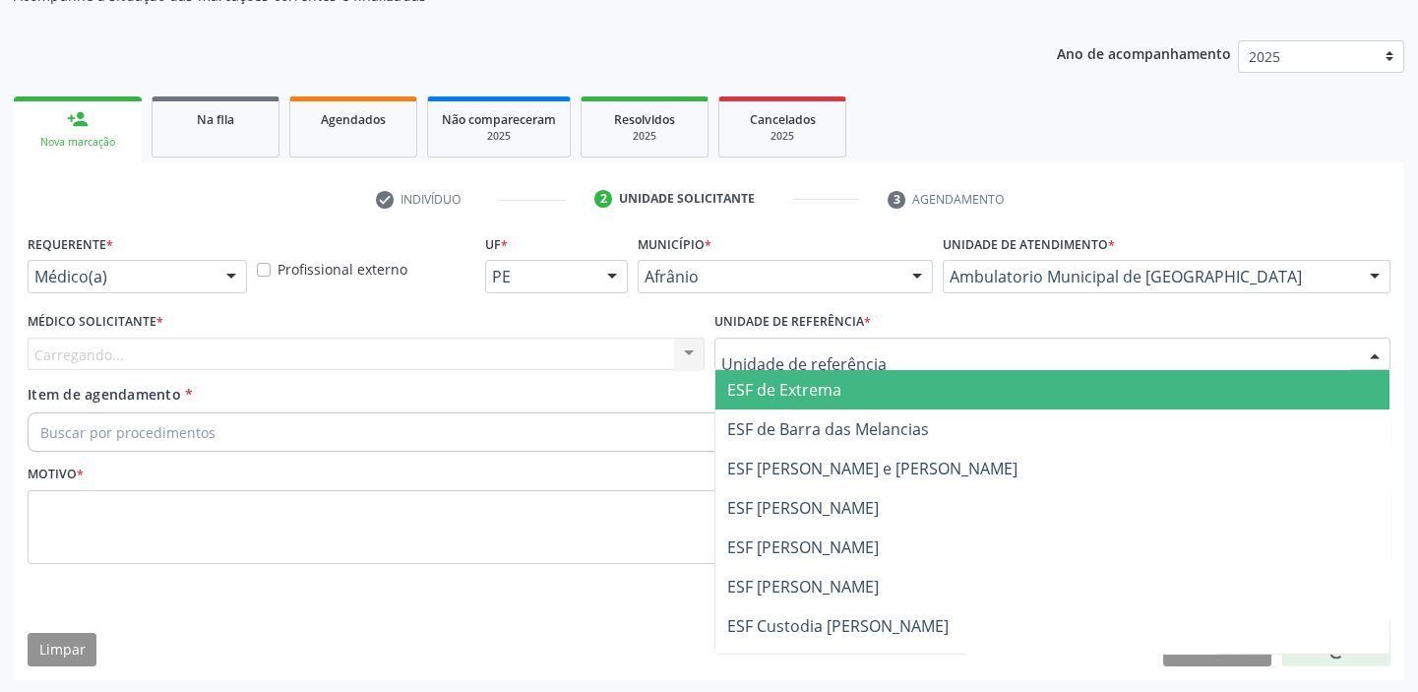
drag, startPoint x: 729, startPoint y: 355, endPoint x: 756, endPoint y: 526, distance: 173.2
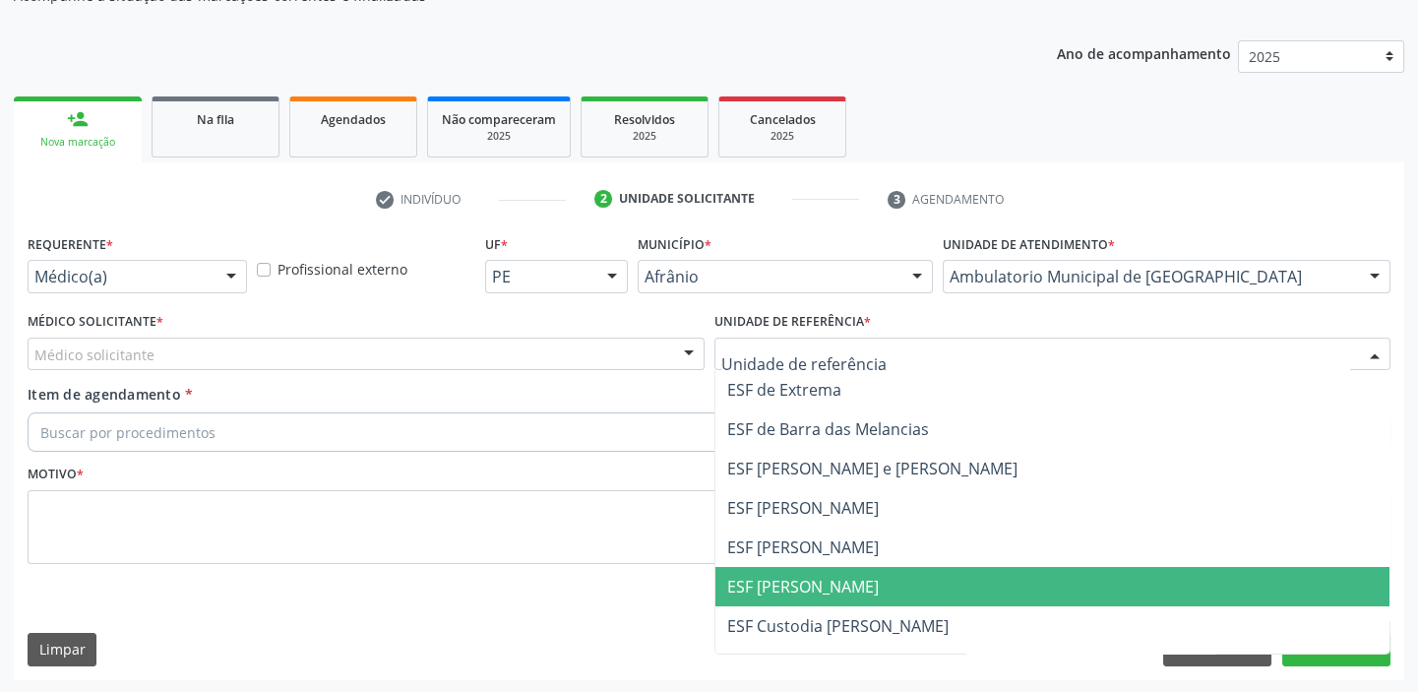
click at [756, 571] on span "ESF [PERSON_NAME]" at bounding box center [1052, 586] width 675 height 39
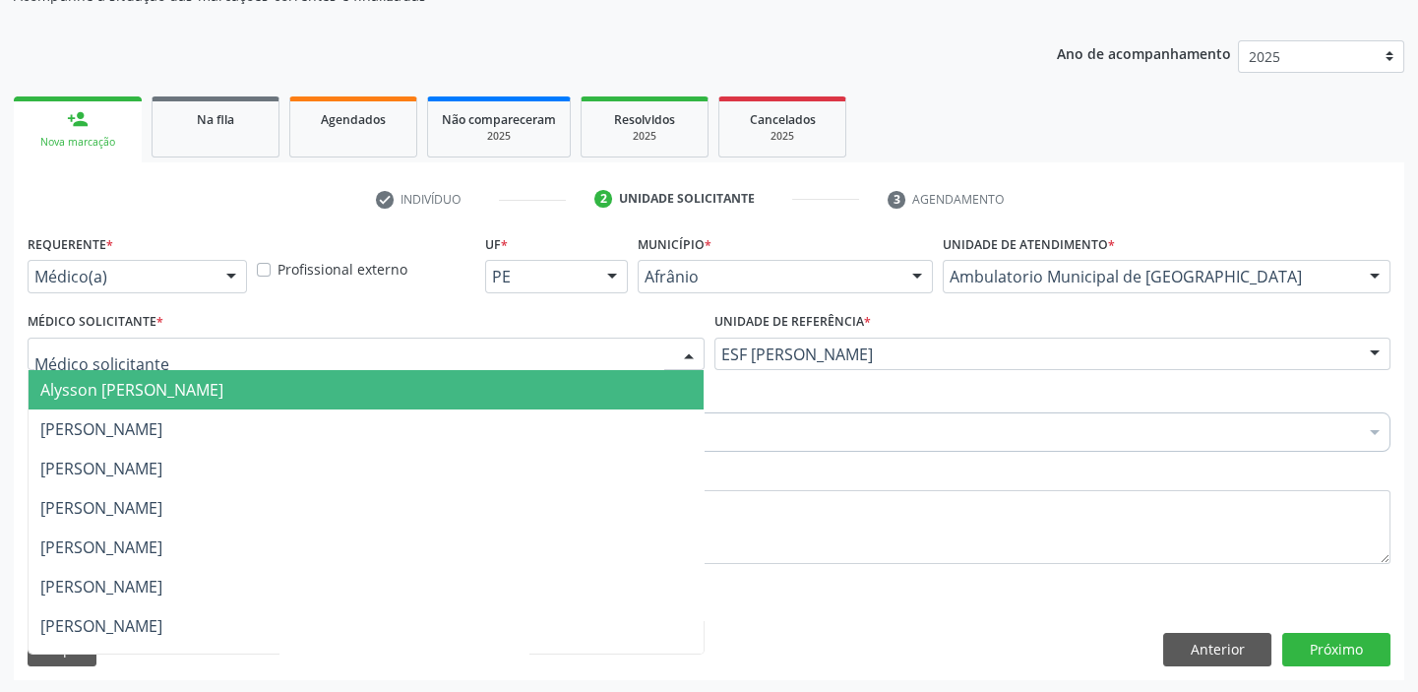
drag, startPoint x: 254, startPoint y: 365, endPoint x: 241, endPoint y: 404, distance: 41.4
click at [249, 371] on div "Alysson Rodrigo Ferreira Cavalcanti Bruno Saraiva Bezerra Medrado Carlos Gustav…" at bounding box center [366, 353] width 677 height 33
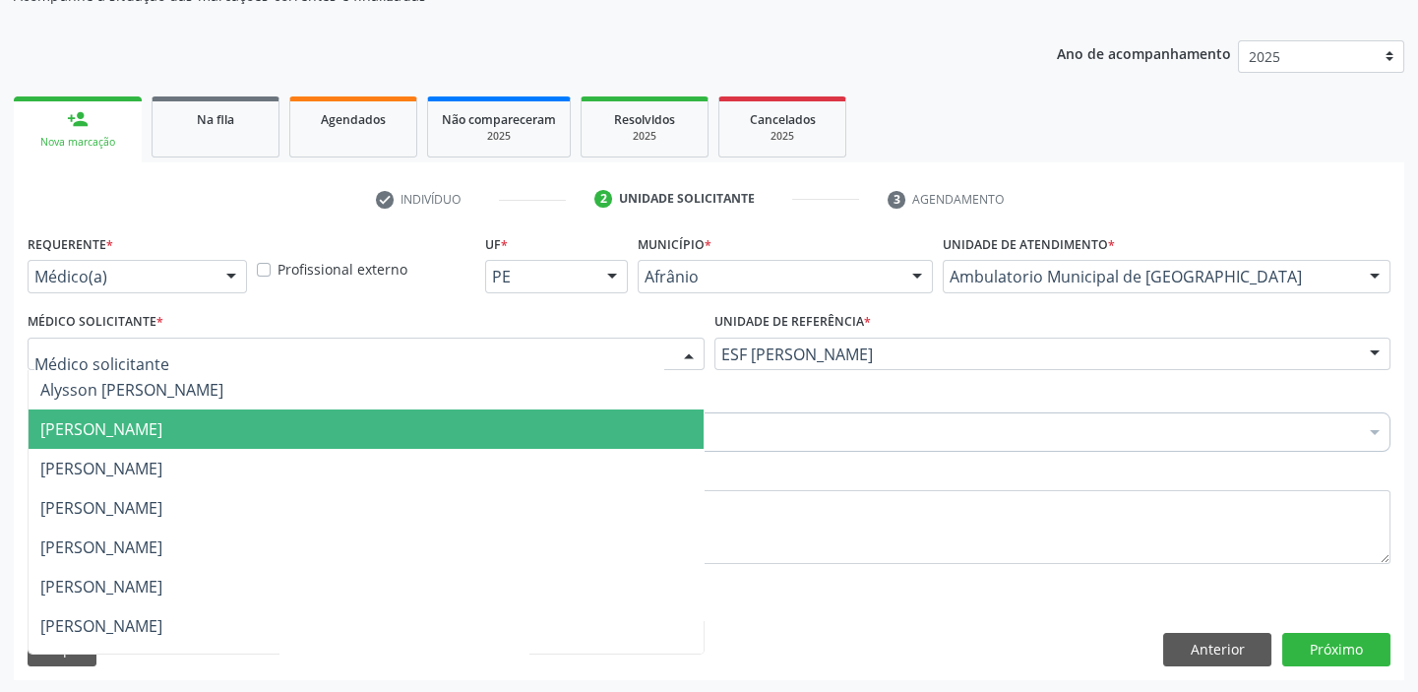
click at [241, 409] on span "[PERSON_NAME]" at bounding box center [366, 428] width 675 height 39
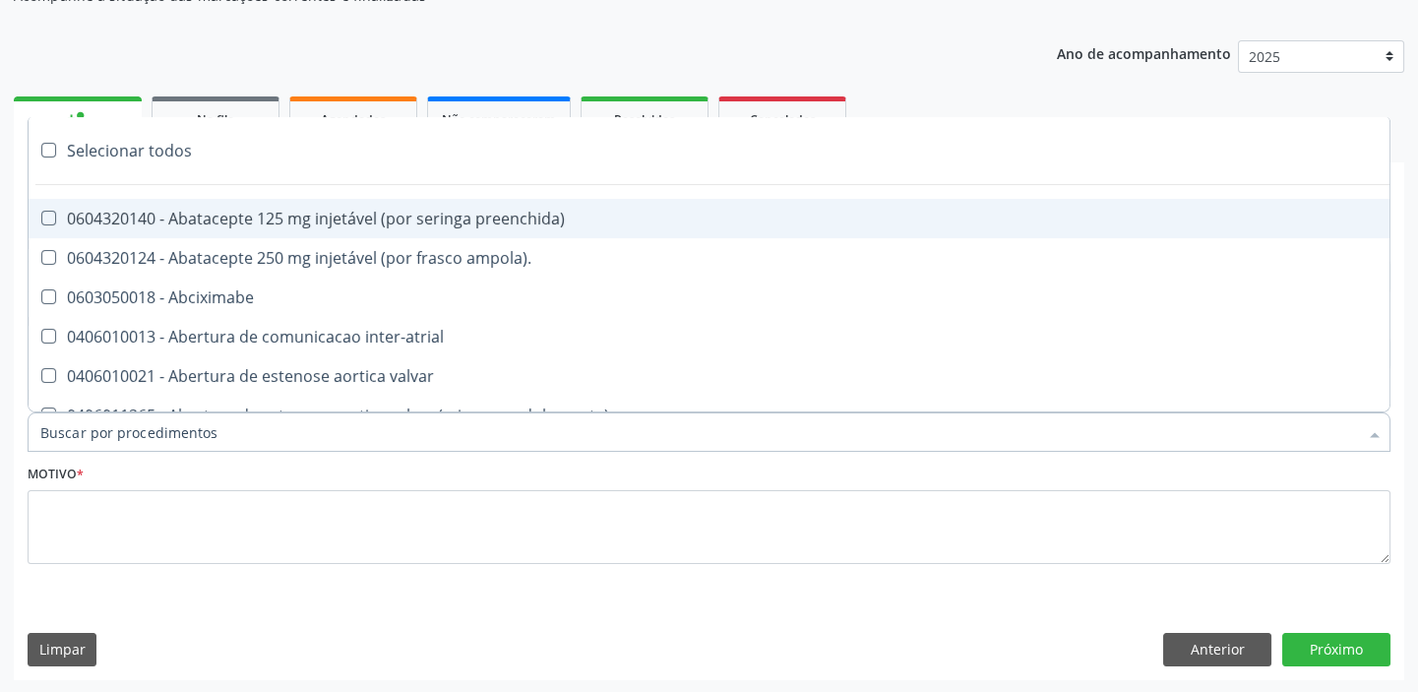
paste input "ecocard"
type input "ecocard"
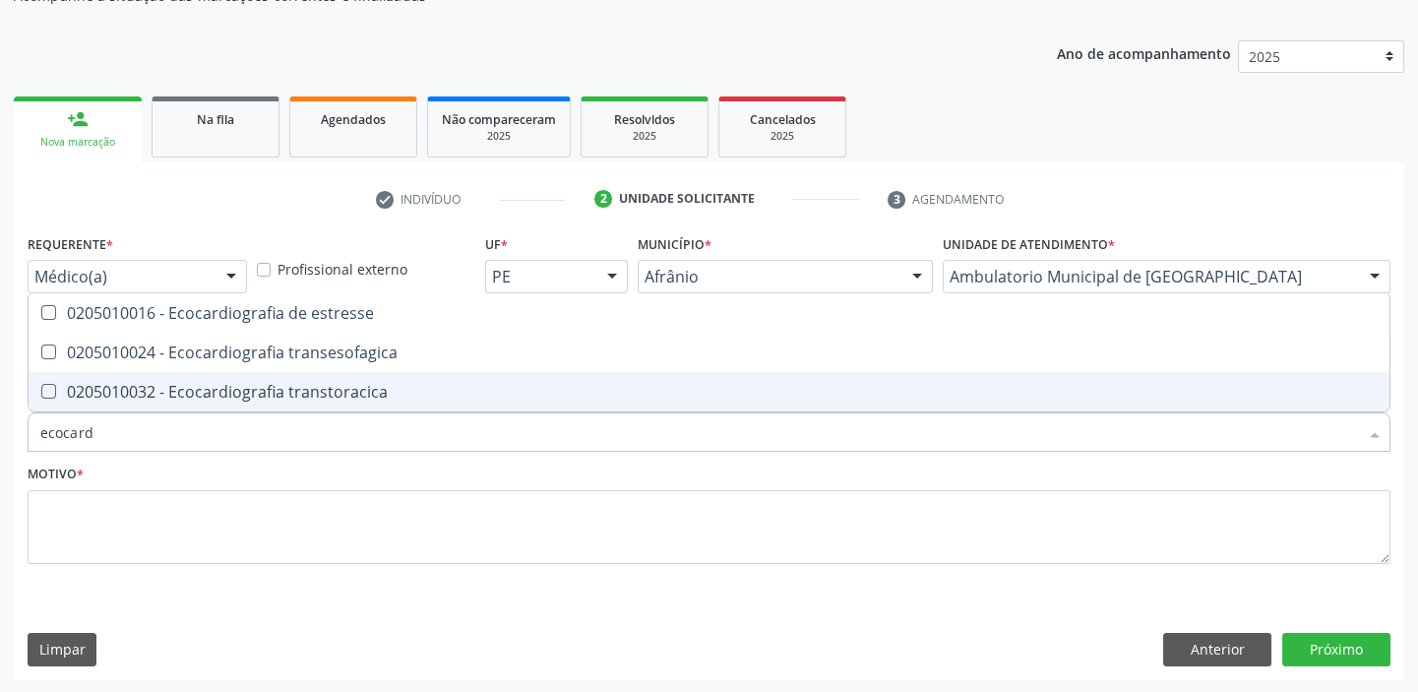
click at [250, 398] on div "0205010032 - Ecocardiografia transtoracica" at bounding box center [708, 392] width 1337 height 16
checkbox transtoracica "true"
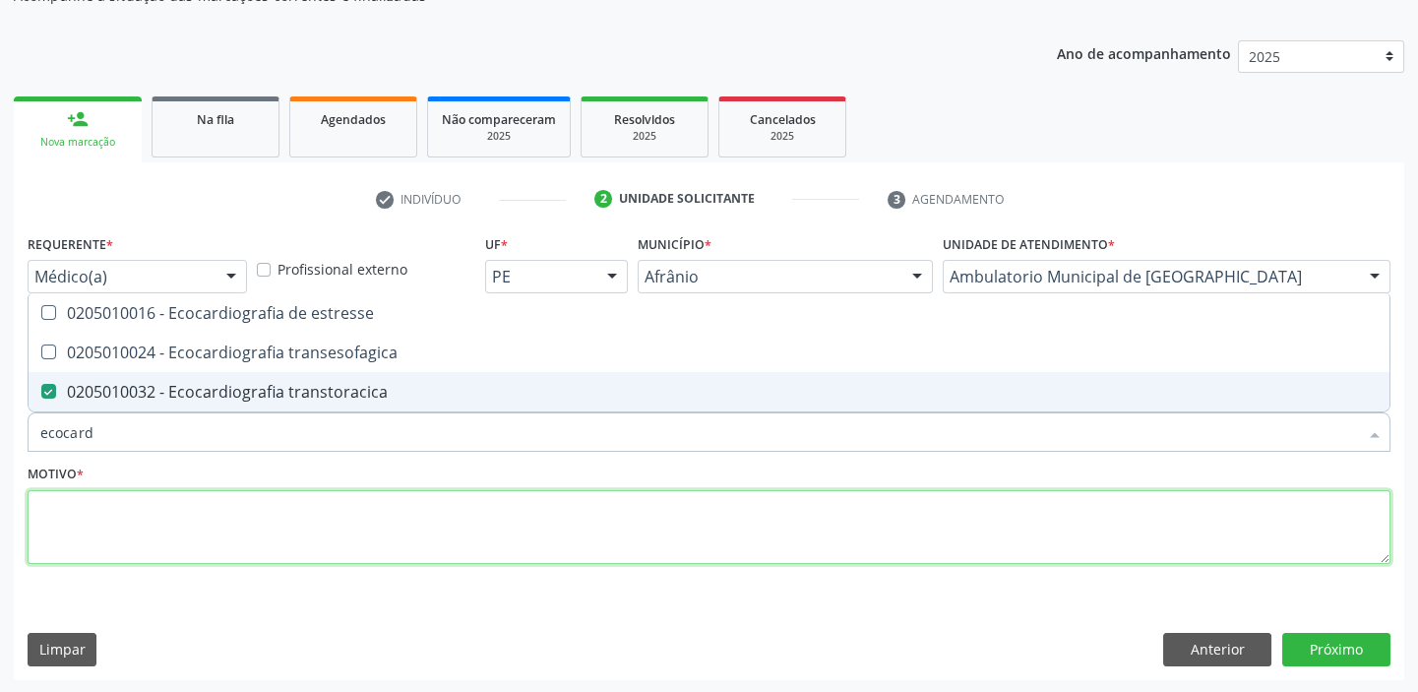
click at [203, 527] on textarea at bounding box center [709, 527] width 1363 height 75
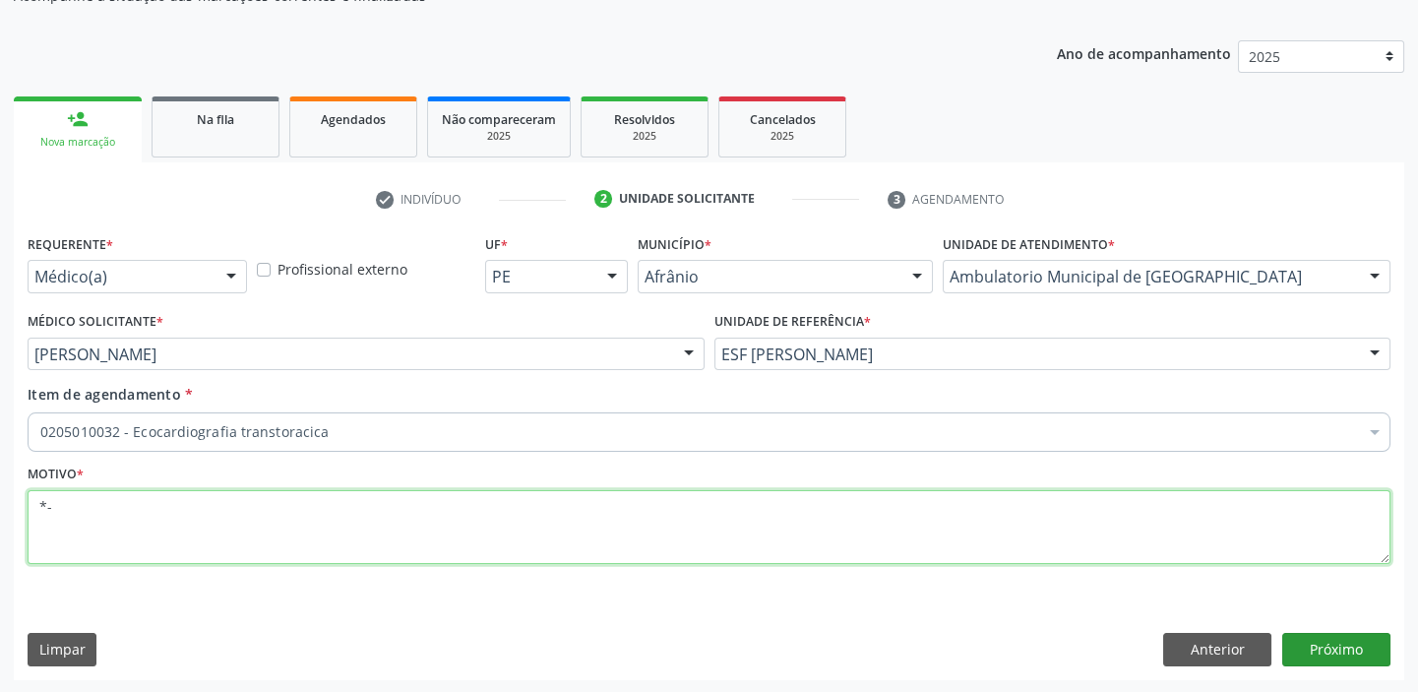
type textarea "*-"
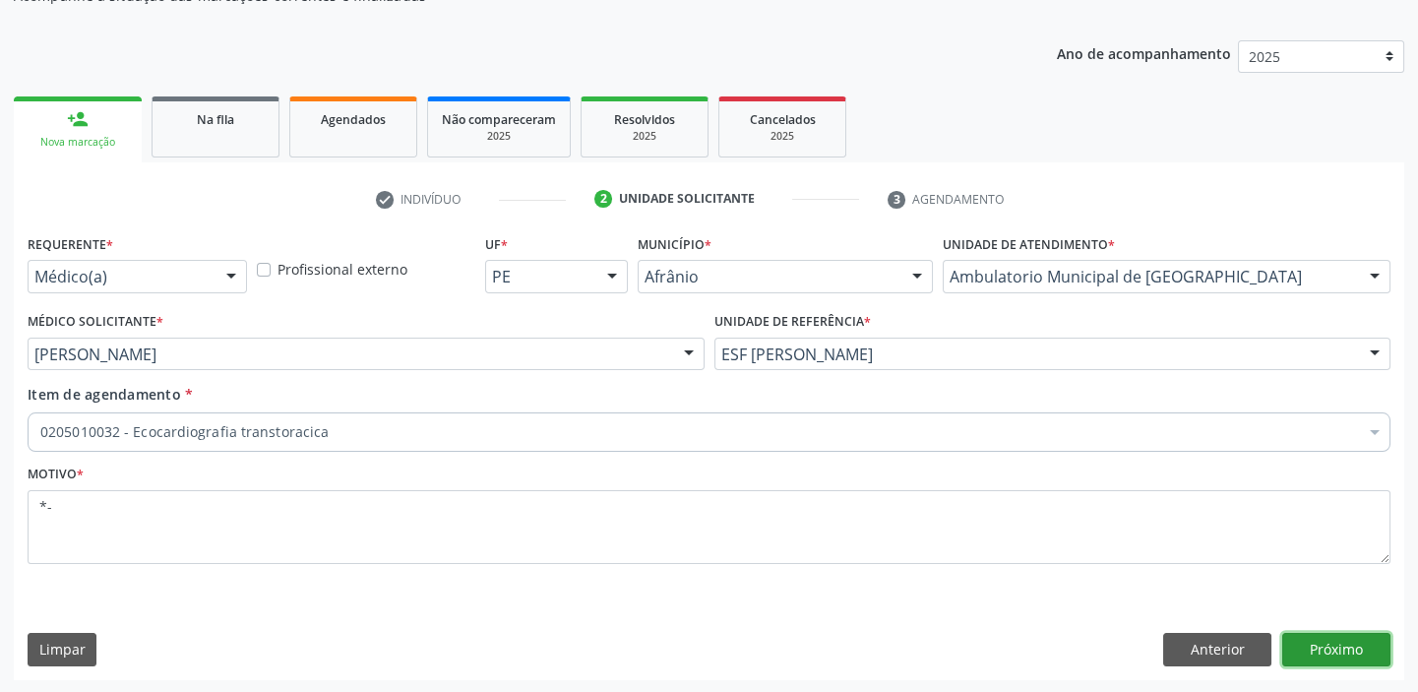
click at [1316, 633] on button "Próximo" at bounding box center [1336, 649] width 108 height 33
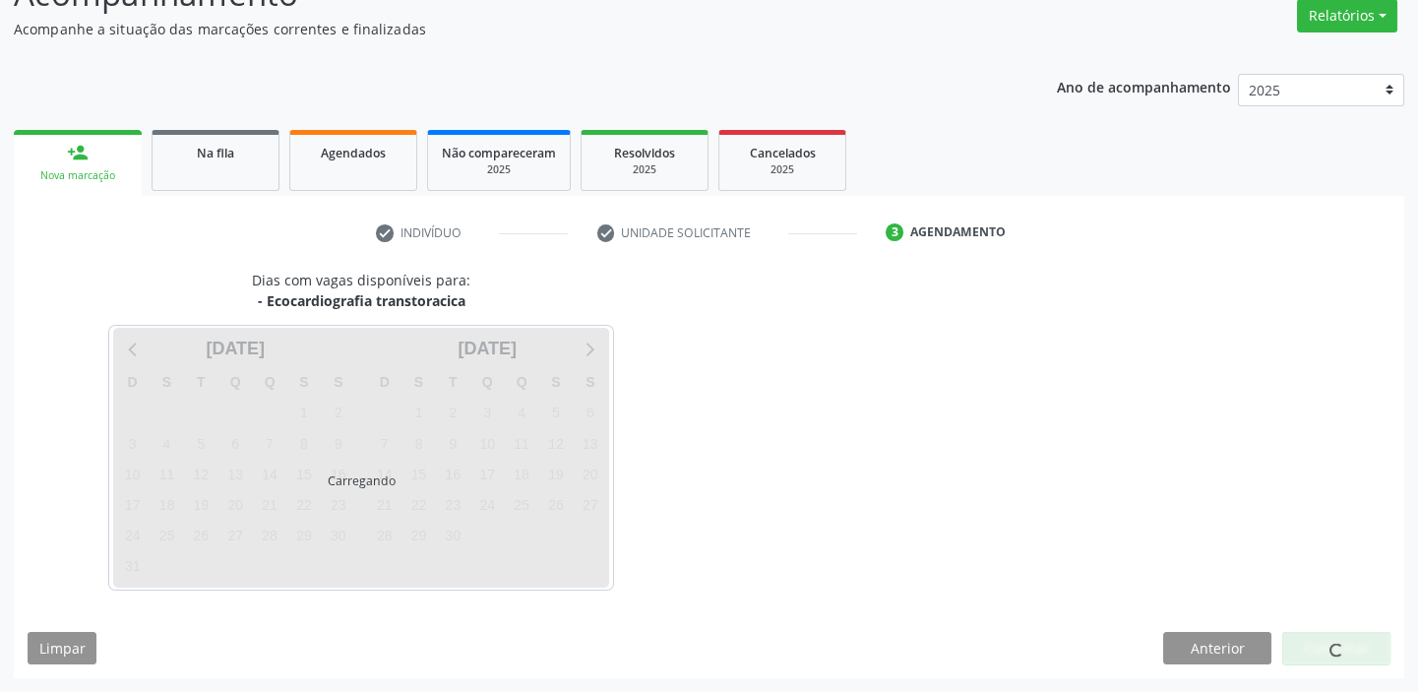
scroll to position [163, 0]
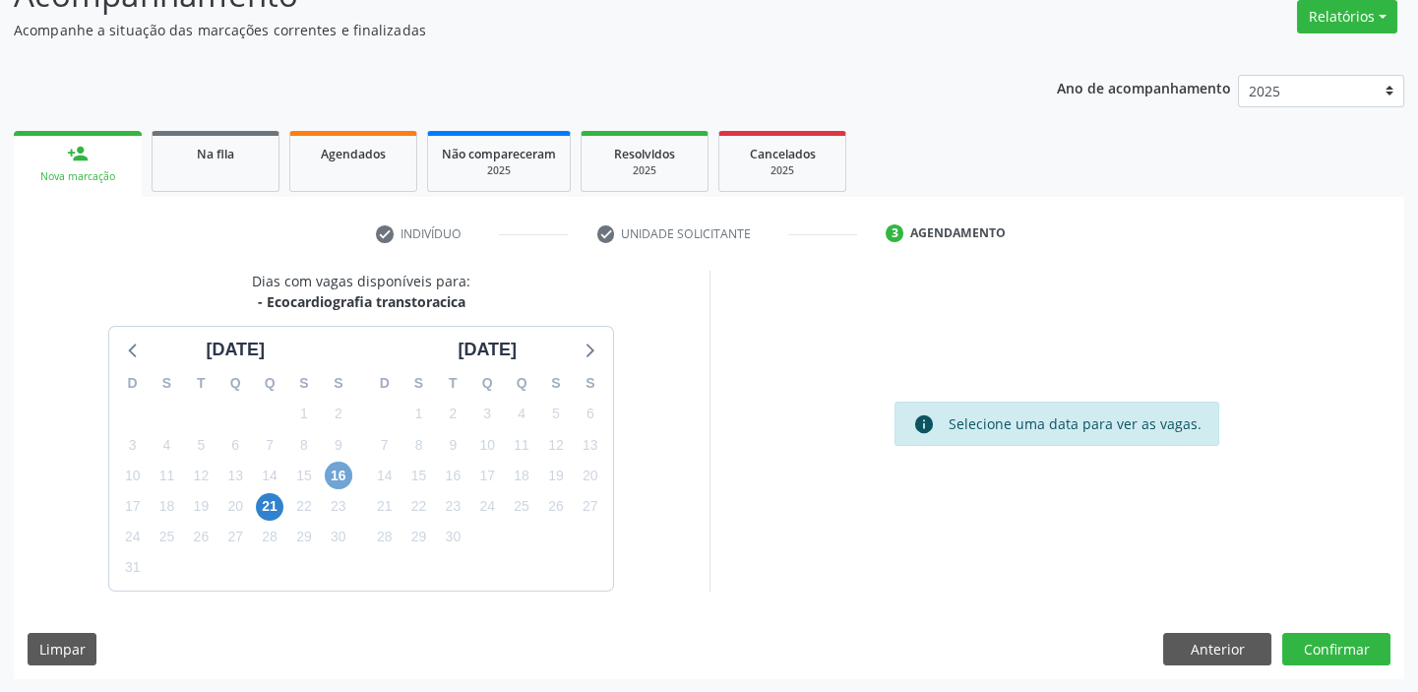
click at [335, 471] on span "16" at bounding box center [339, 475] width 28 height 28
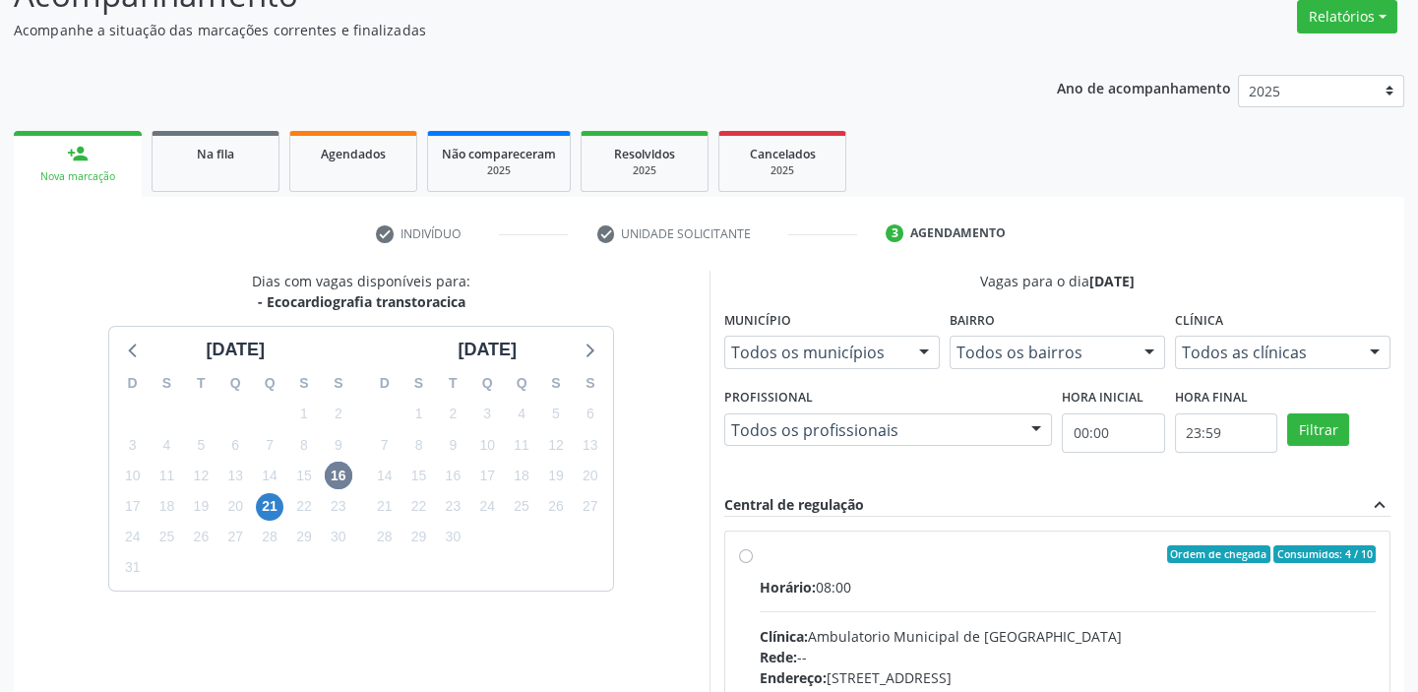
click at [922, 558] on div "Ordem de chegada Consumidos: 4 / 10" at bounding box center [1068, 554] width 617 height 18
click at [753, 558] on input "Ordem de chegada Consumidos: 4 / 10 Horário: 08:00 Clínica: Ambulatorio Municip…" at bounding box center [746, 554] width 14 height 18
radio input "true"
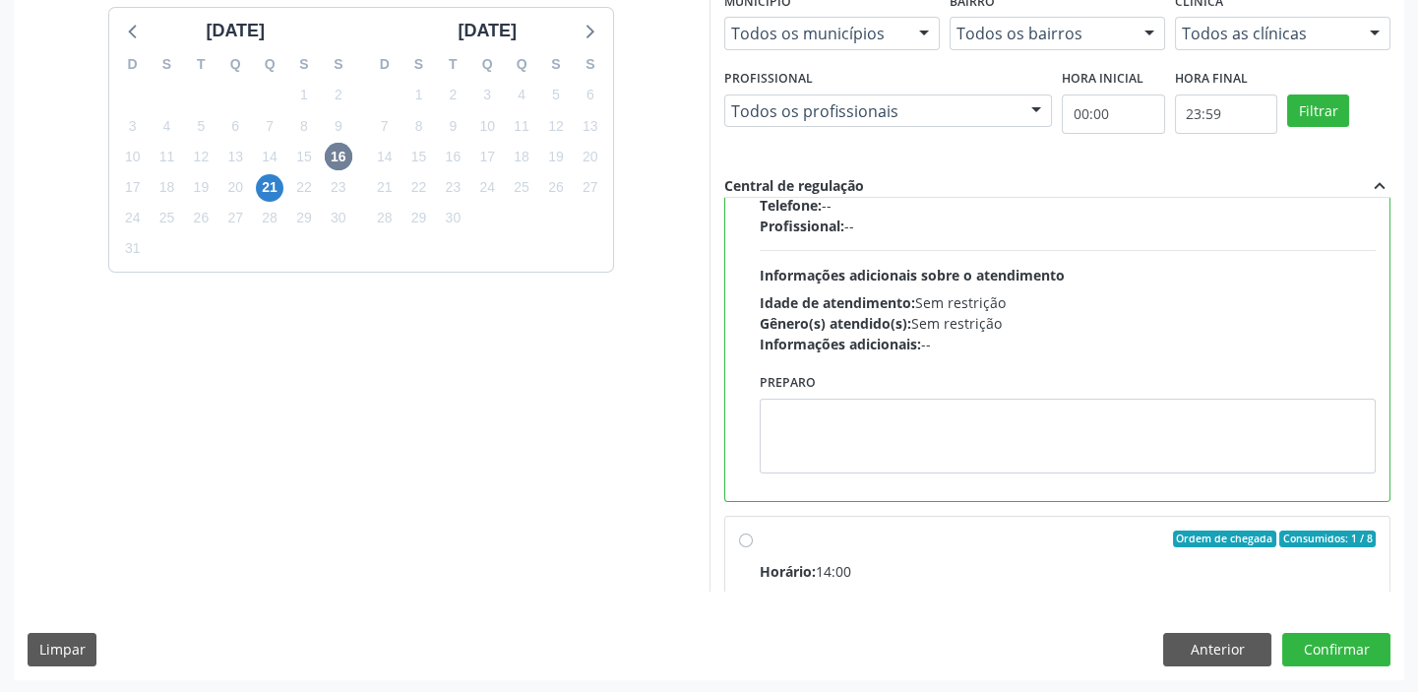
scroll to position [268, 0]
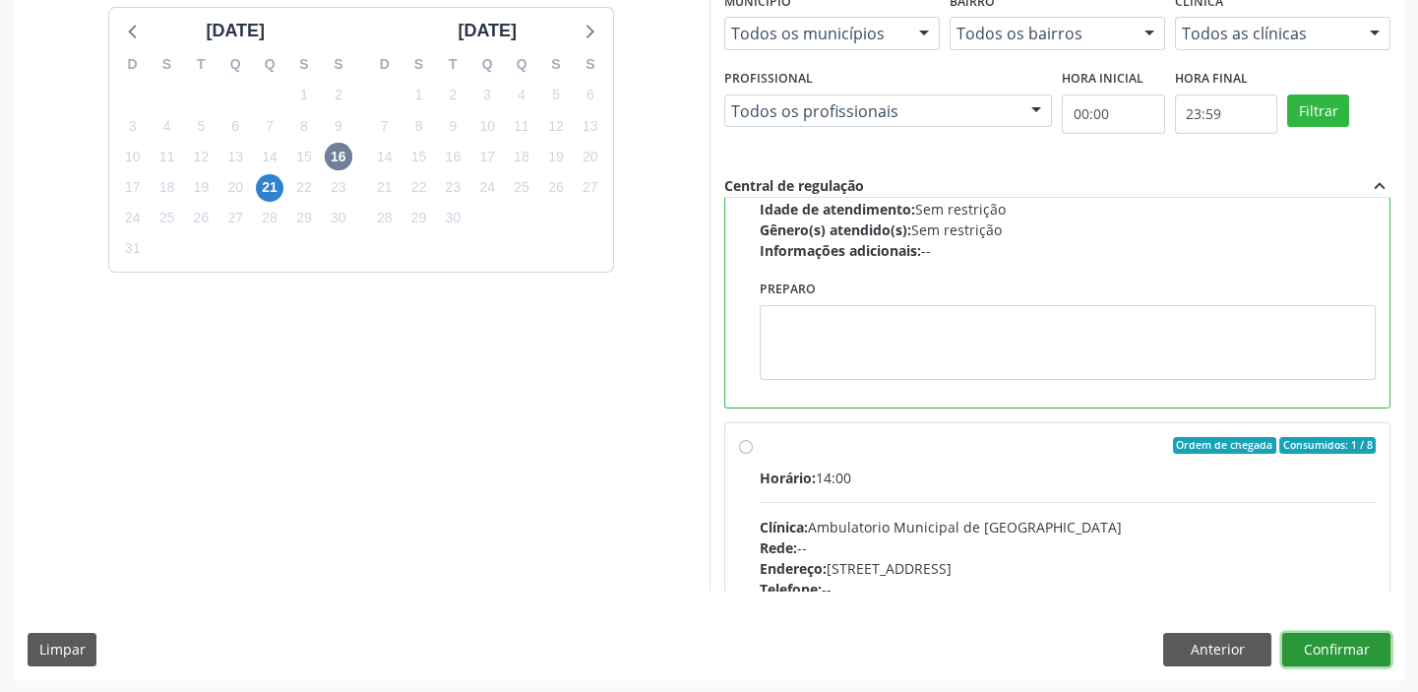
click at [1334, 647] on button "Confirmar" at bounding box center [1336, 649] width 108 height 33
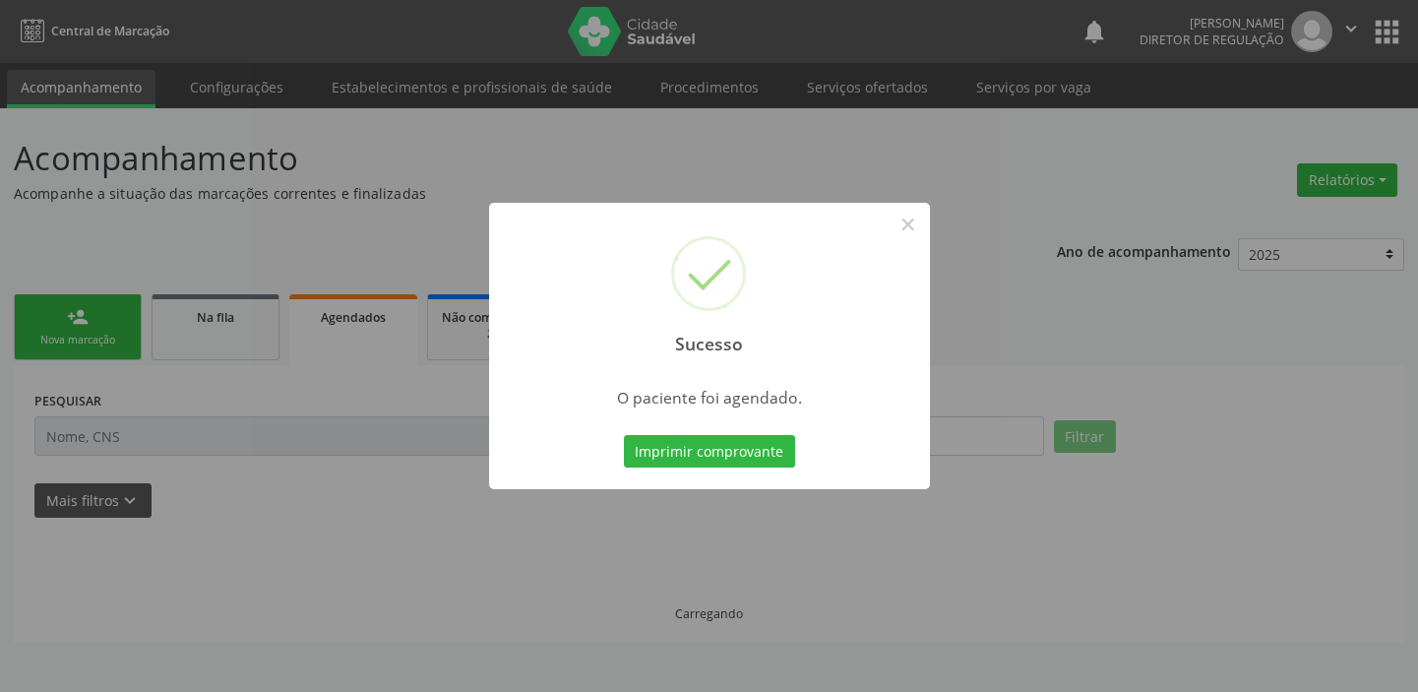
scroll to position [0, 0]
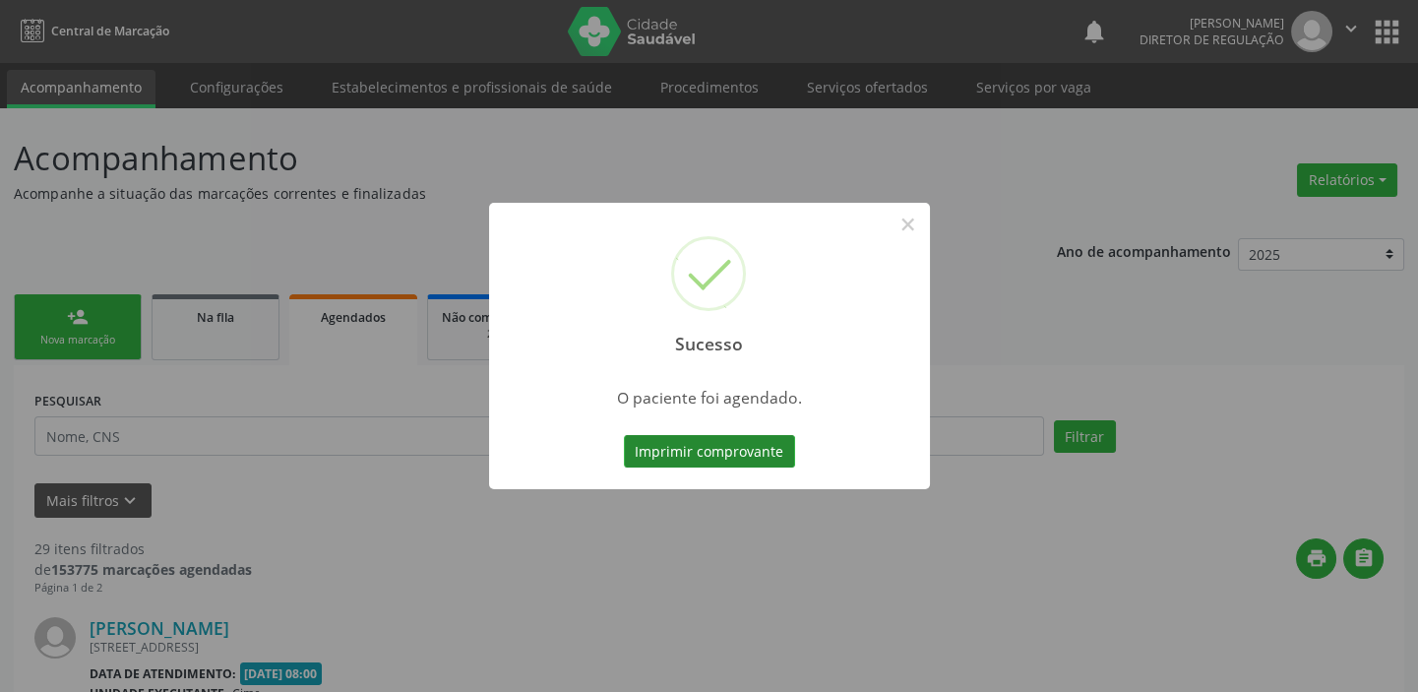
click at [666, 448] on button "Imprimir comprovante" at bounding box center [709, 451] width 171 height 33
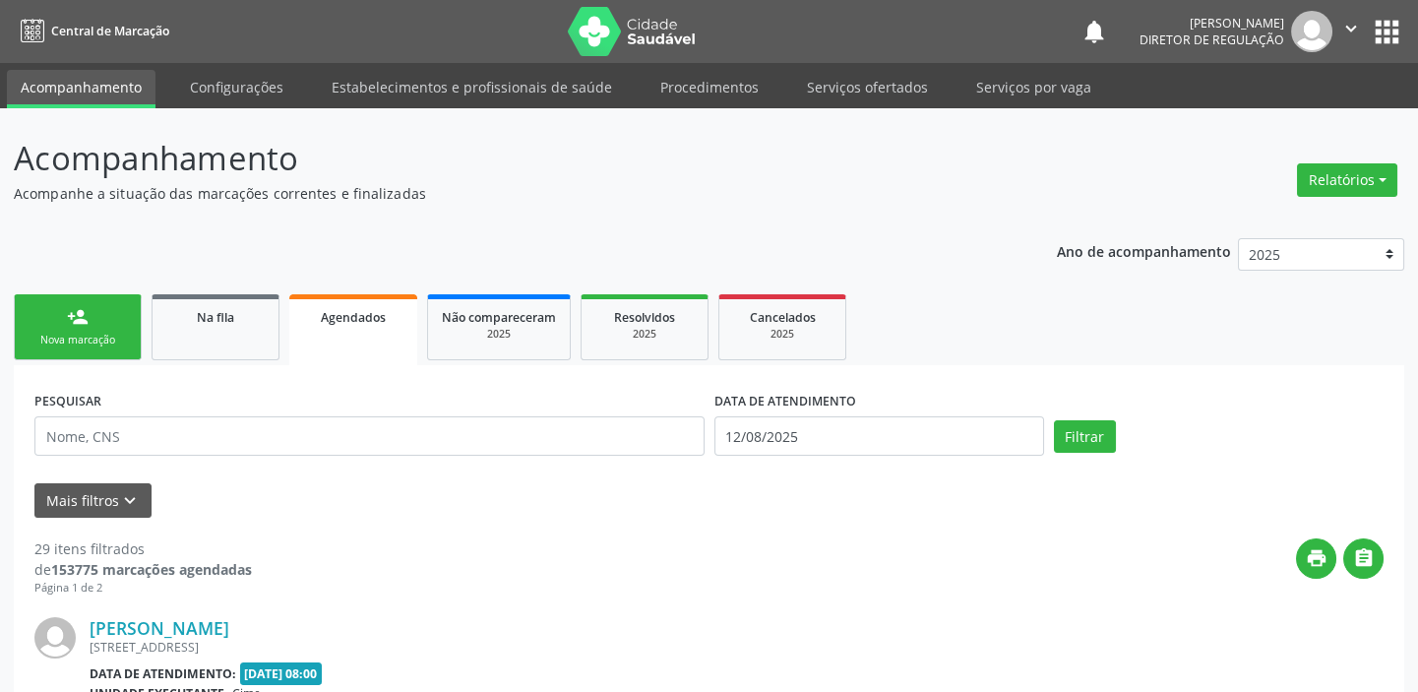
click at [107, 321] on link "person_add Nova marcação" at bounding box center [78, 327] width 128 height 66
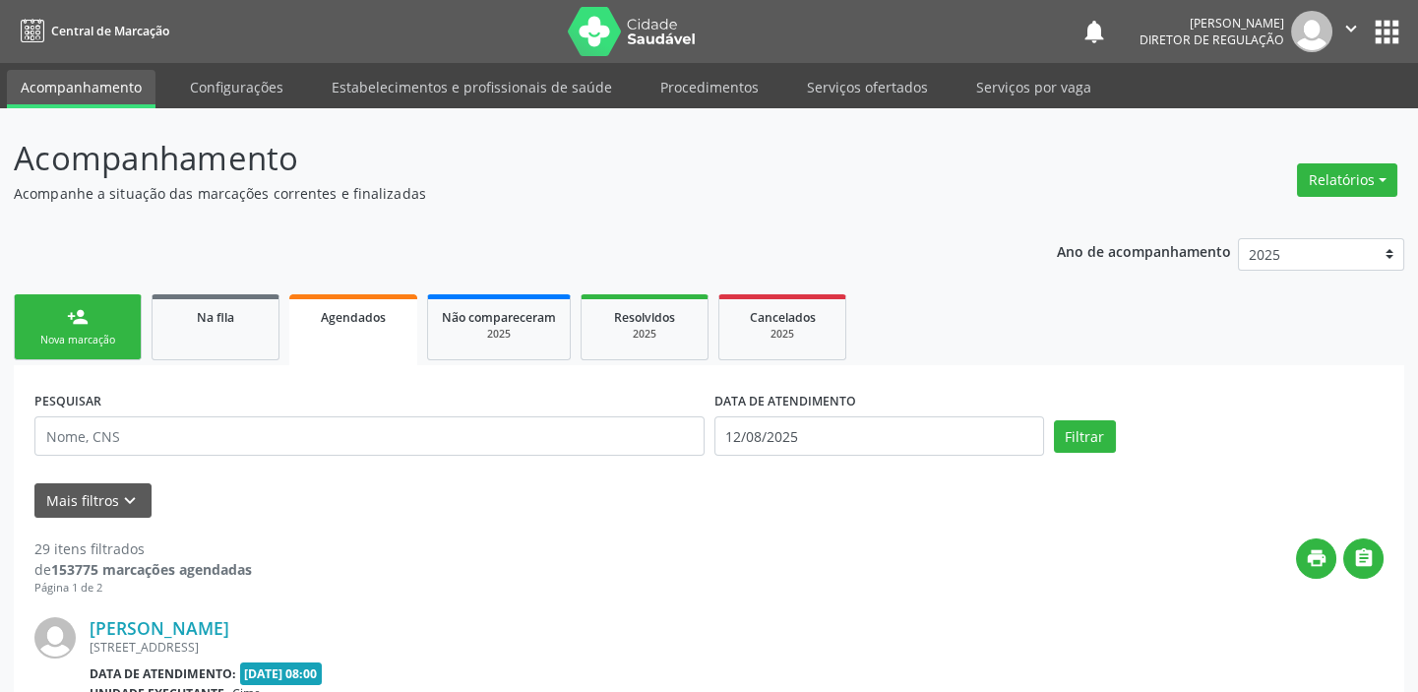
click at [107, 321] on link "person_add Nova marcação" at bounding box center [78, 327] width 128 height 66
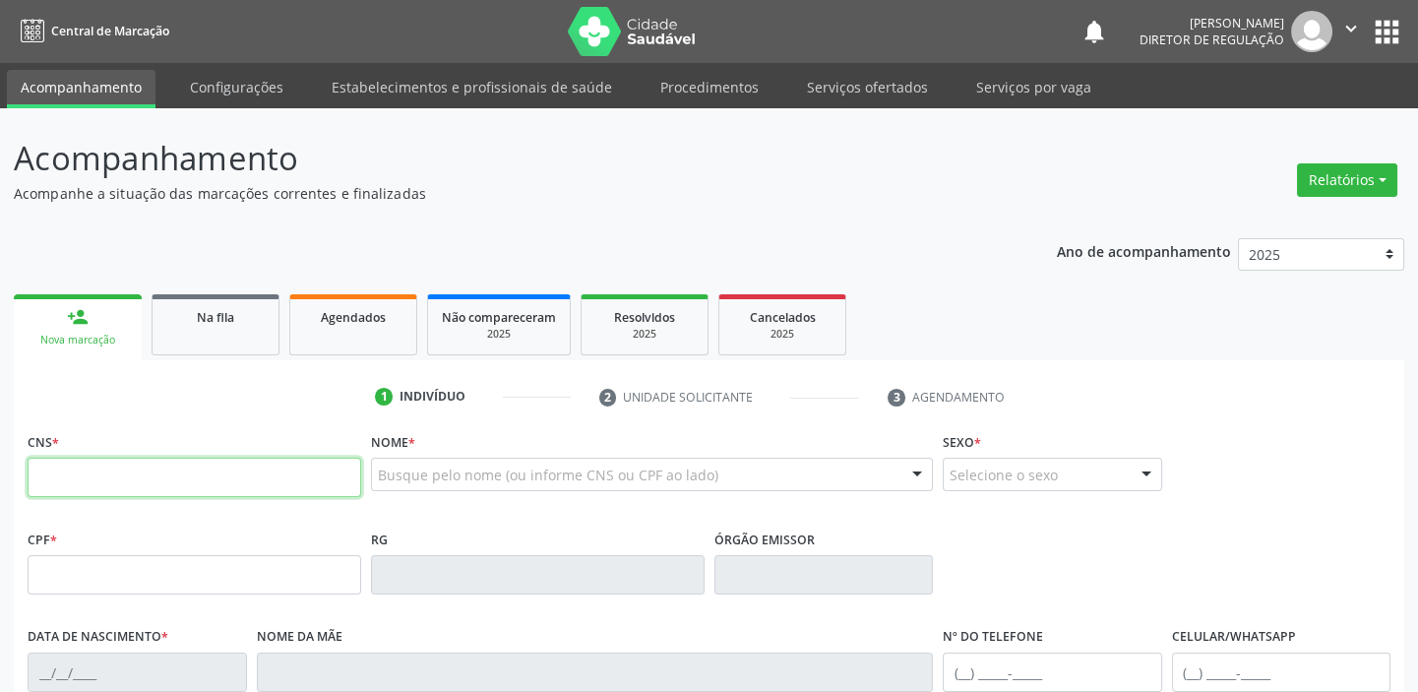
click at [102, 464] on input "text" at bounding box center [195, 477] width 334 height 39
type input "704 8030 9159 9744"
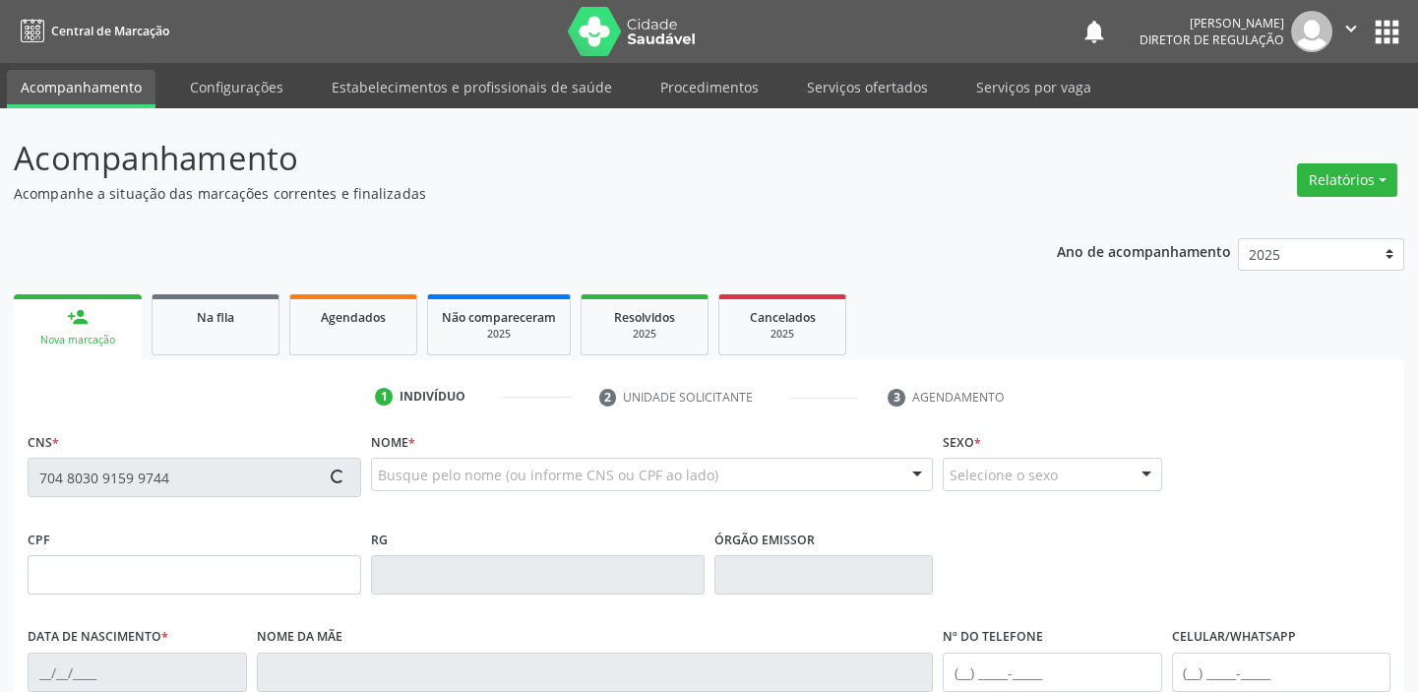
type input "11/03/1963"
type input "Flora Josefa dos Santos"
type input "(87) 98837-7935"
type input "--"
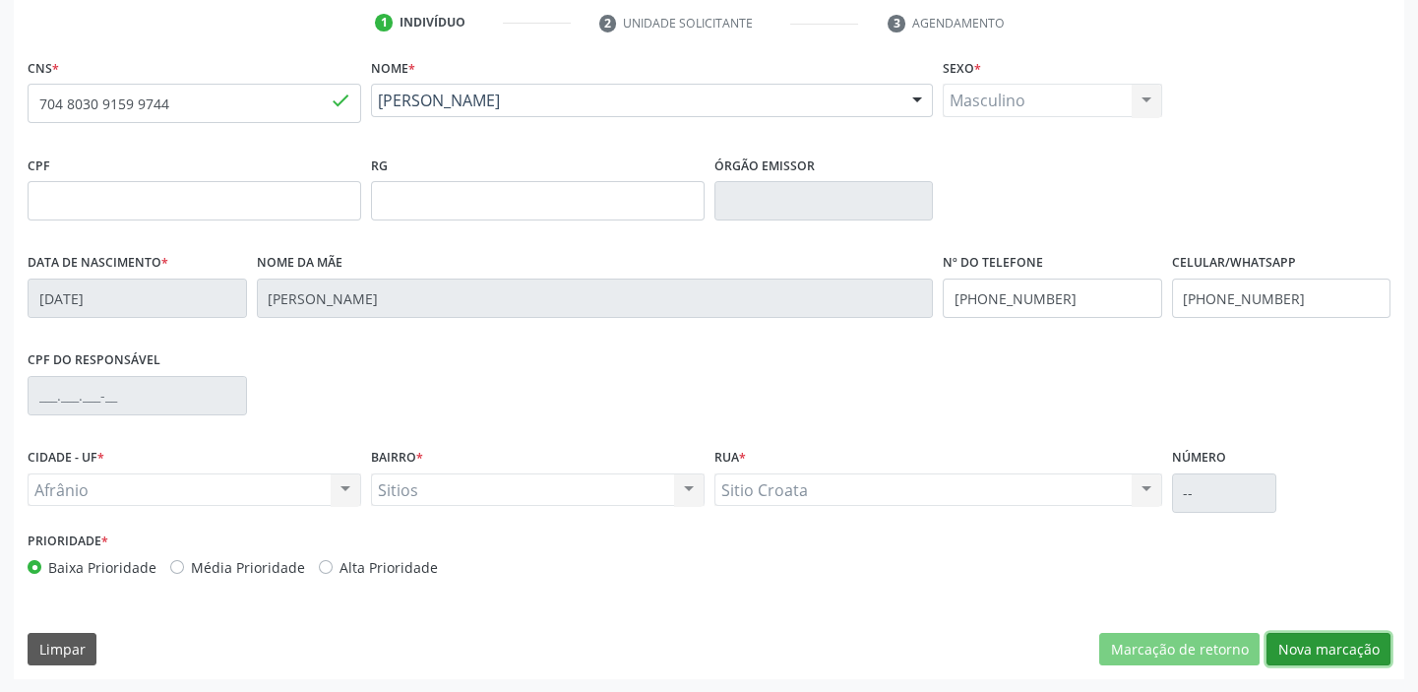
click at [1320, 644] on button "Nova marcação" at bounding box center [1328, 649] width 124 height 33
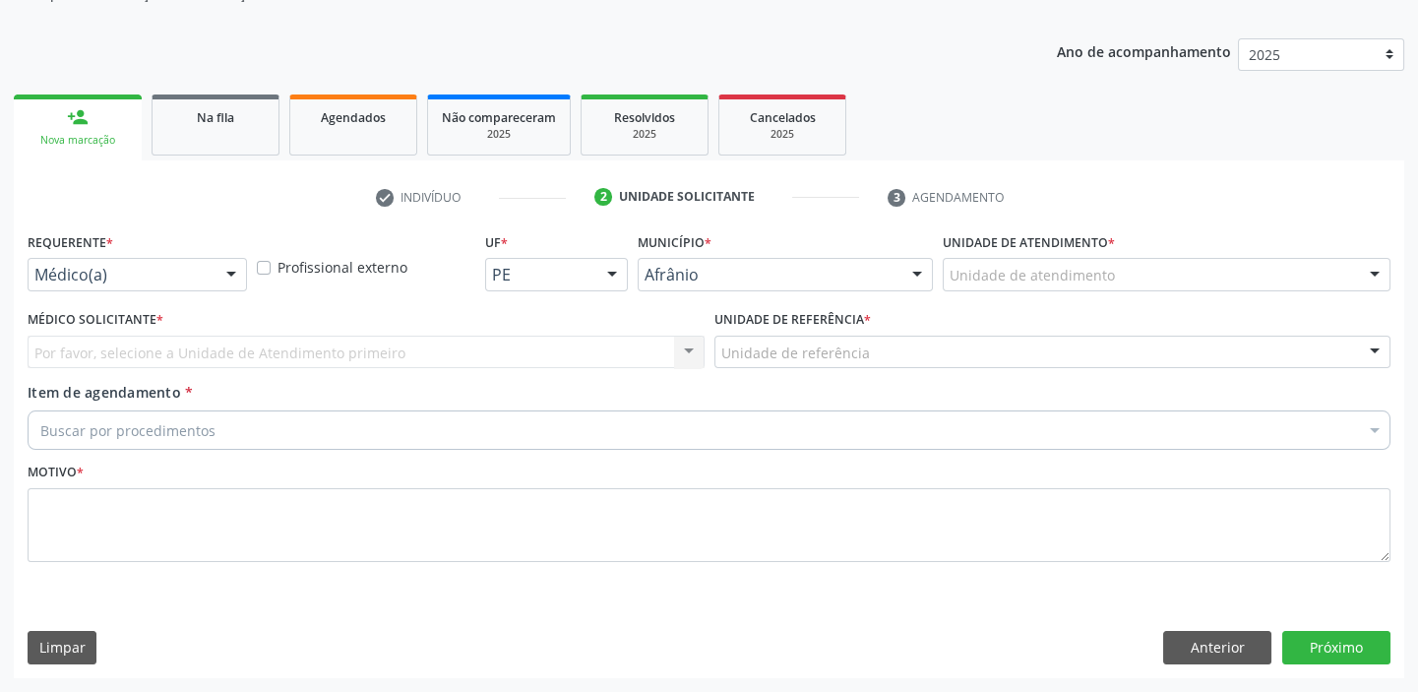
scroll to position [198, 0]
drag, startPoint x: 1005, startPoint y: 272, endPoint x: 1007, endPoint y: 340, distance: 68.9
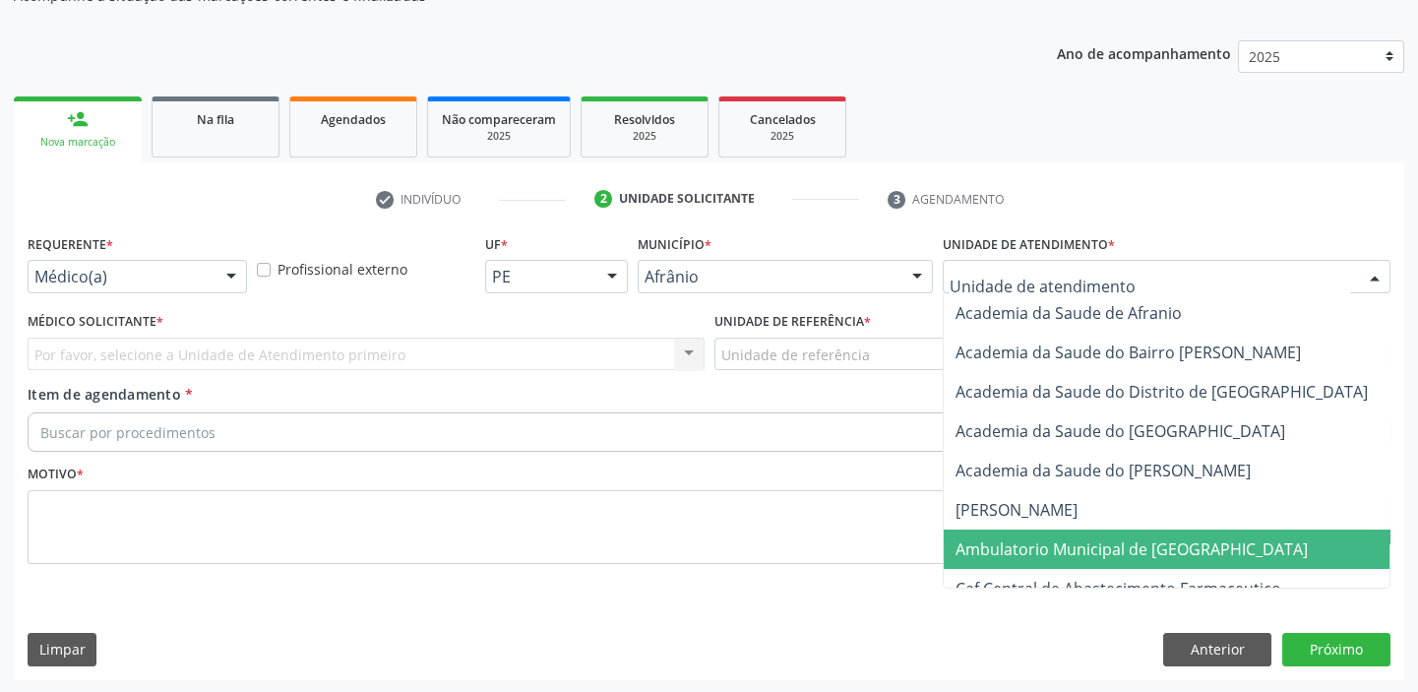
click at [1007, 561] on span "Ambulatorio Municipal de [GEOGRAPHIC_DATA]" at bounding box center [1184, 548] width 480 height 39
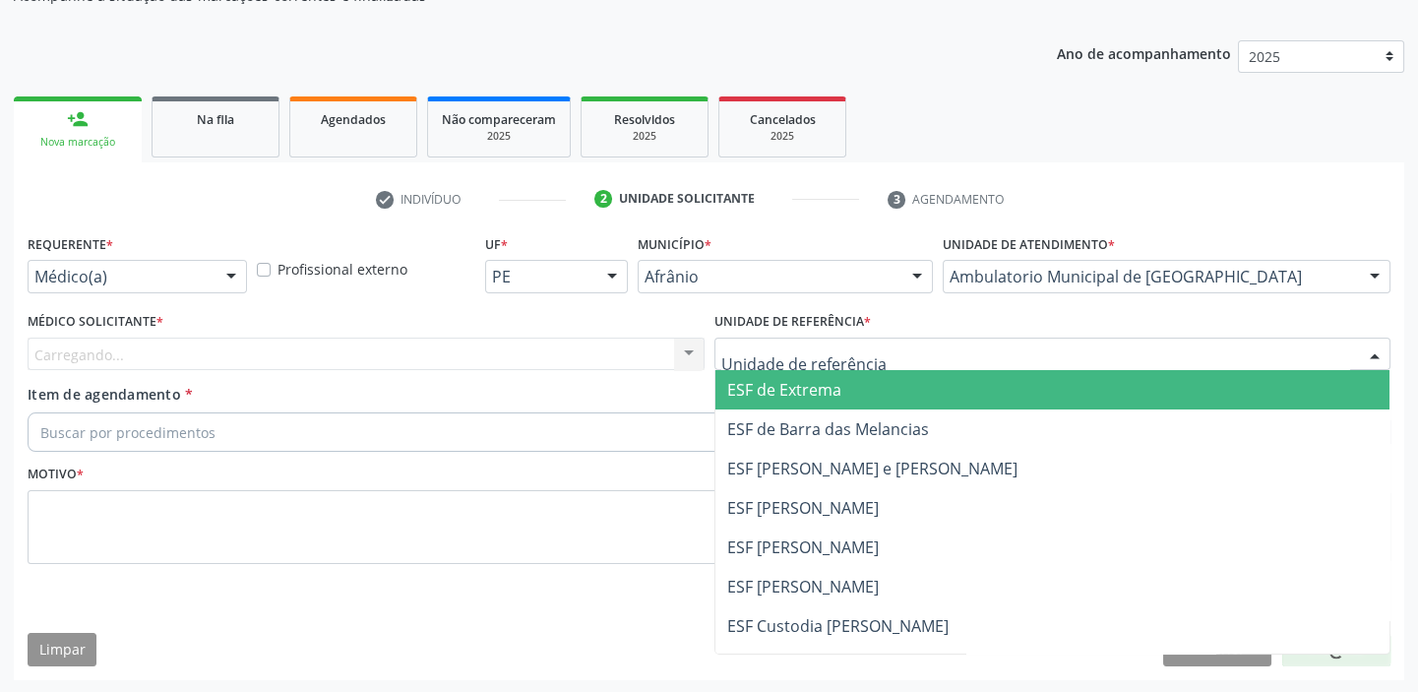
drag, startPoint x: 749, startPoint y: 348, endPoint x: 772, endPoint y: 446, distance: 100.2
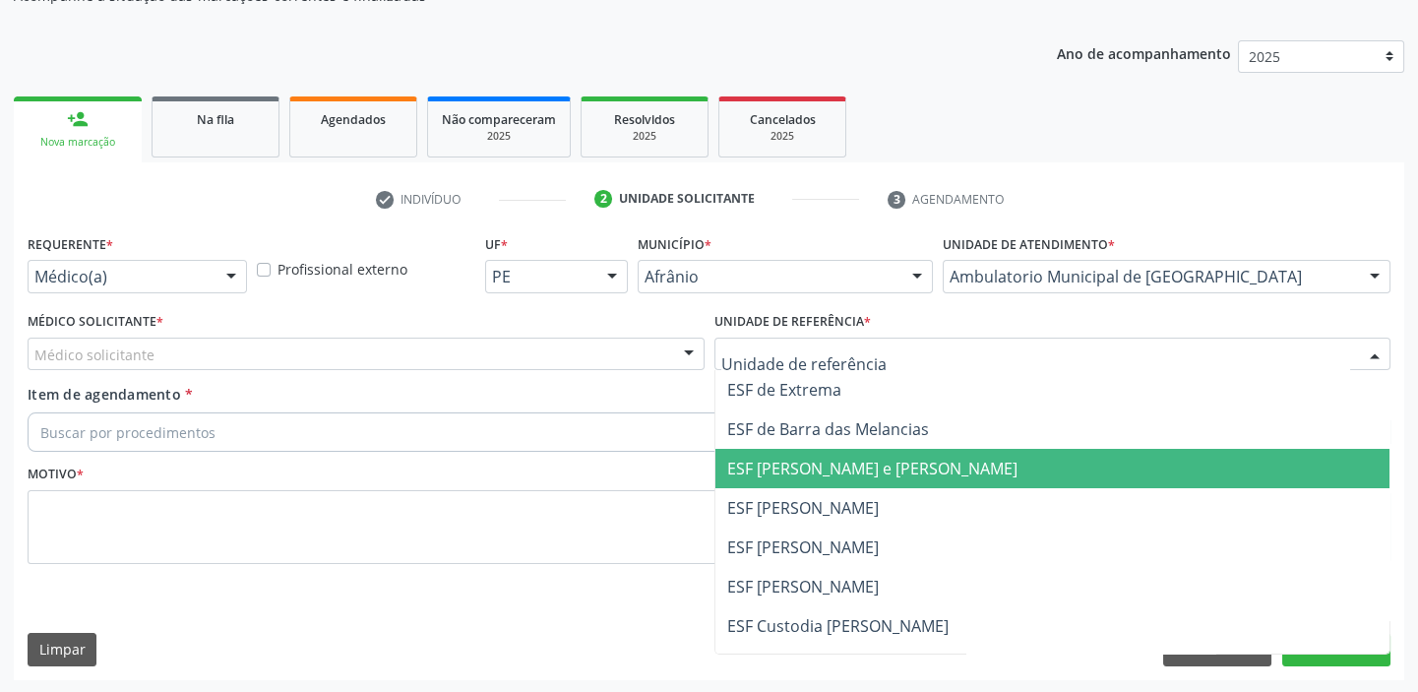
click at [773, 484] on span "ESF [PERSON_NAME] e [PERSON_NAME]" at bounding box center [1052, 468] width 675 height 39
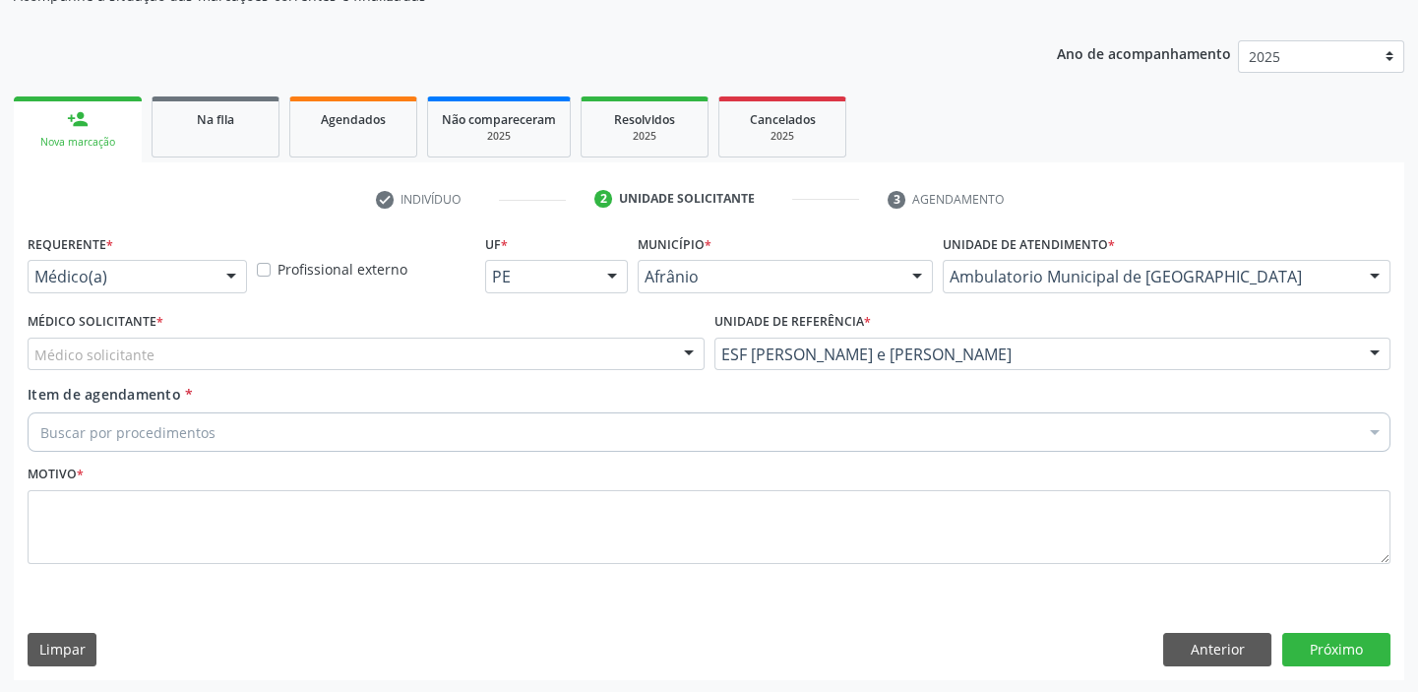
drag, startPoint x: 141, startPoint y: 352, endPoint x: 145, endPoint y: 377, distance: 24.9
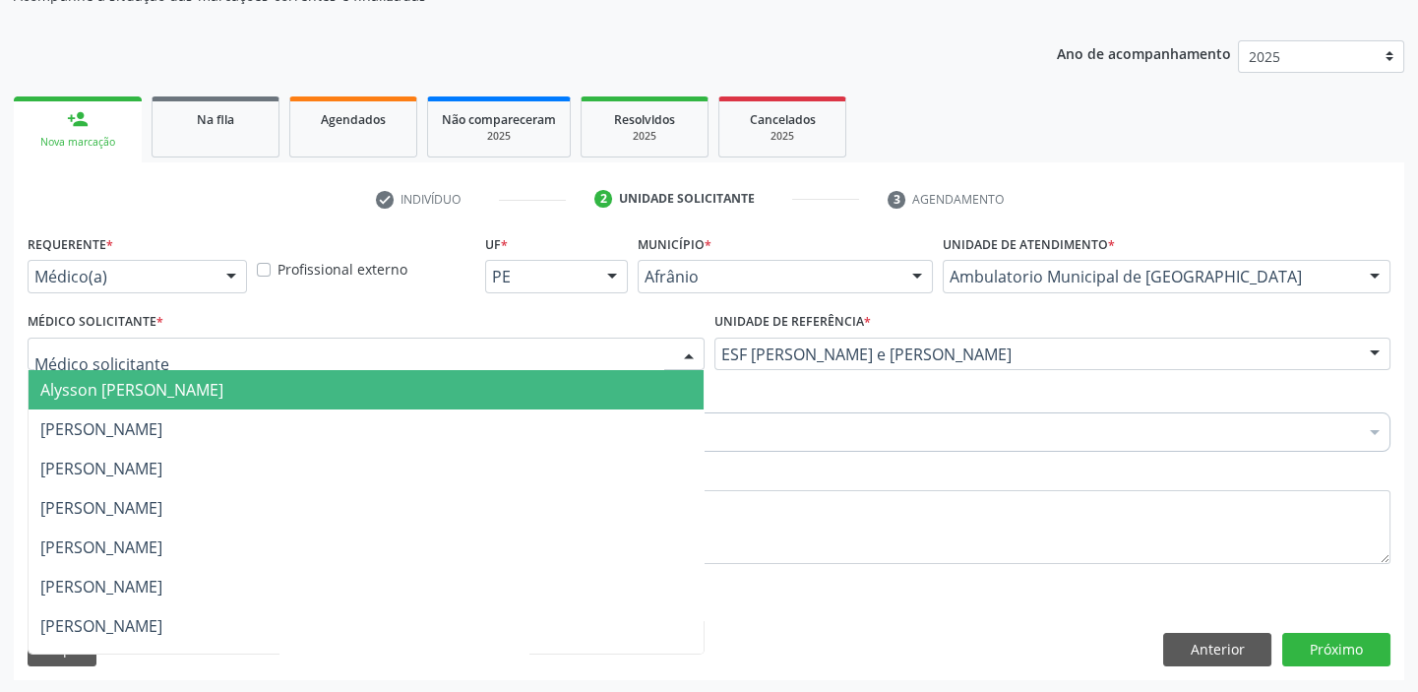
drag, startPoint x: 149, startPoint y: 390, endPoint x: 147, endPoint y: 419, distance: 29.6
click at [149, 392] on span "Alysson [PERSON_NAME]" at bounding box center [131, 390] width 183 height 22
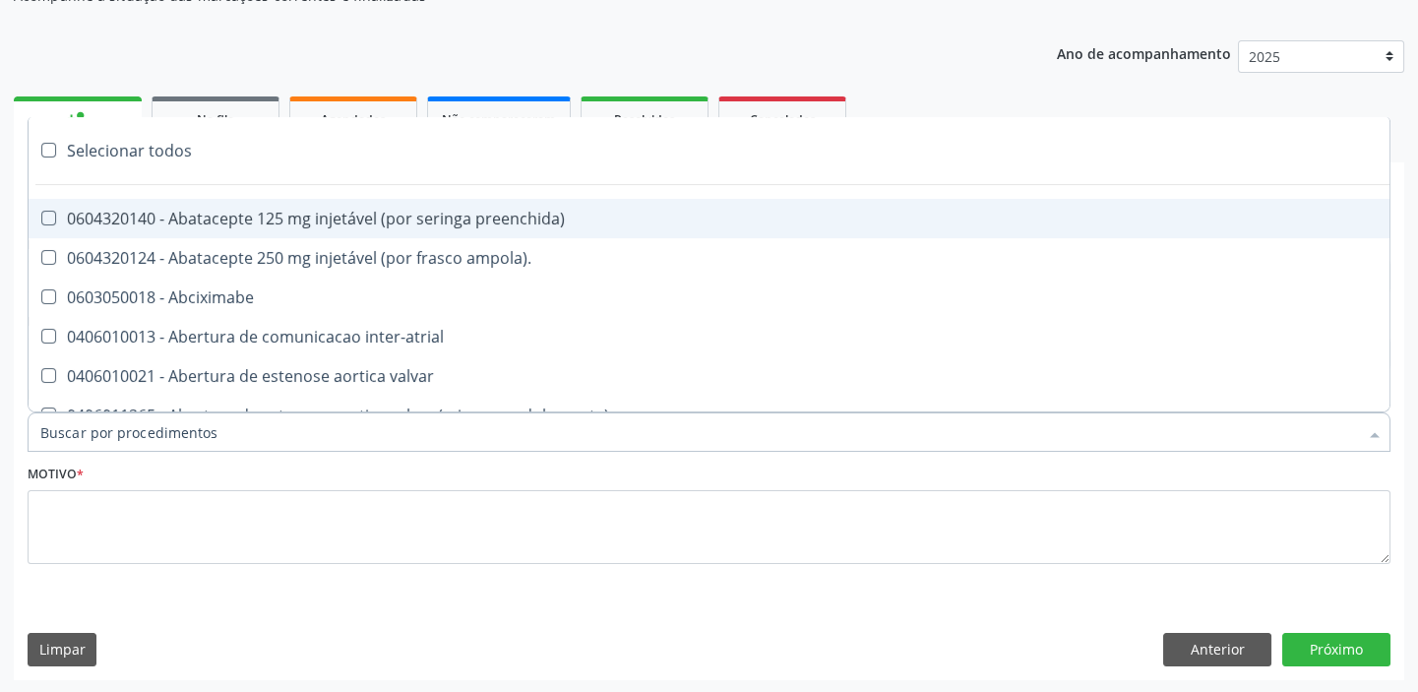
paste input "ecocard"
type input "ecocard"
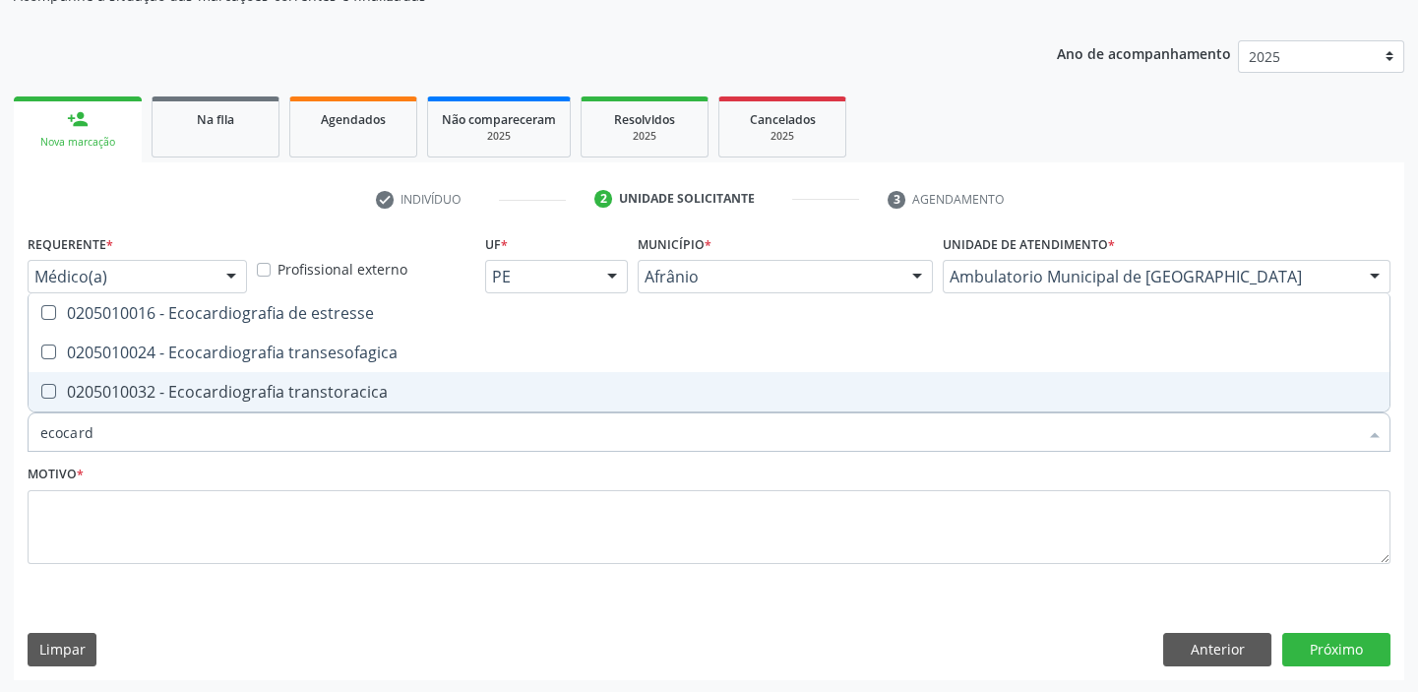
drag, startPoint x: 171, startPoint y: 383, endPoint x: 127, endPoint y: 506, distance: 130.7
click at [172, 384] on div "0205010032 - Ecocardiografia transtoracica" at bounding box center [708, 392] width 1337 height 16
checkbox transtoracica "true"
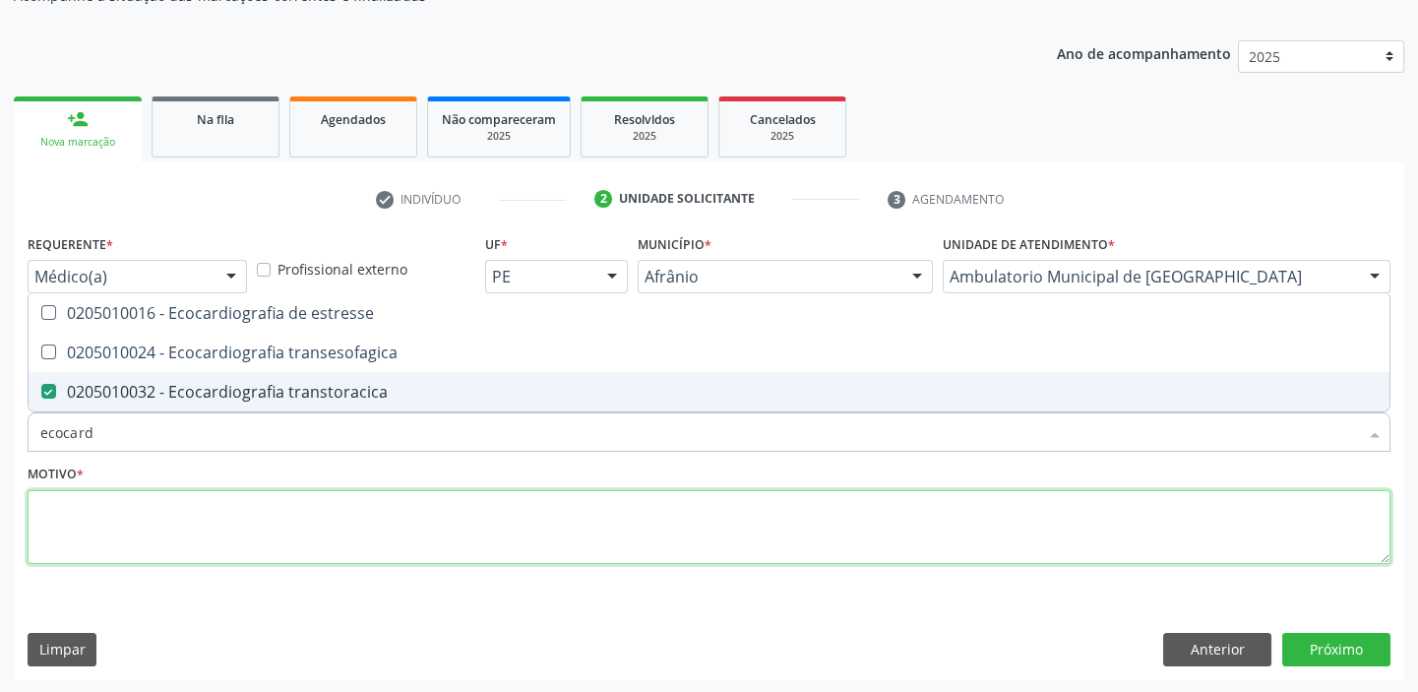
drag, startPoint x: 117, startPoint y: 521, endPoint x: 92, endPoint y: 547, distance: 36.2
click at [116, 522] on textarea at bounding box center [709, 527] width 1363 height 75
checkbox transesofagica "true"
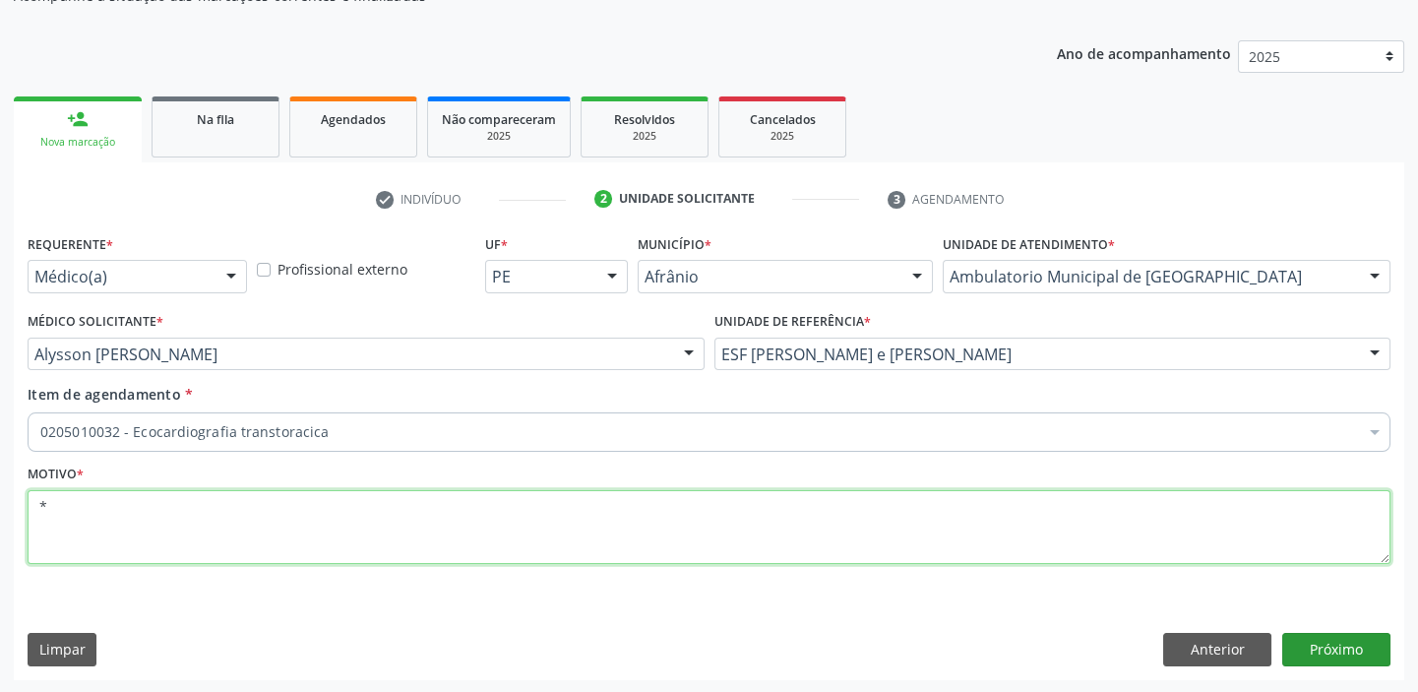
type textarea "*"
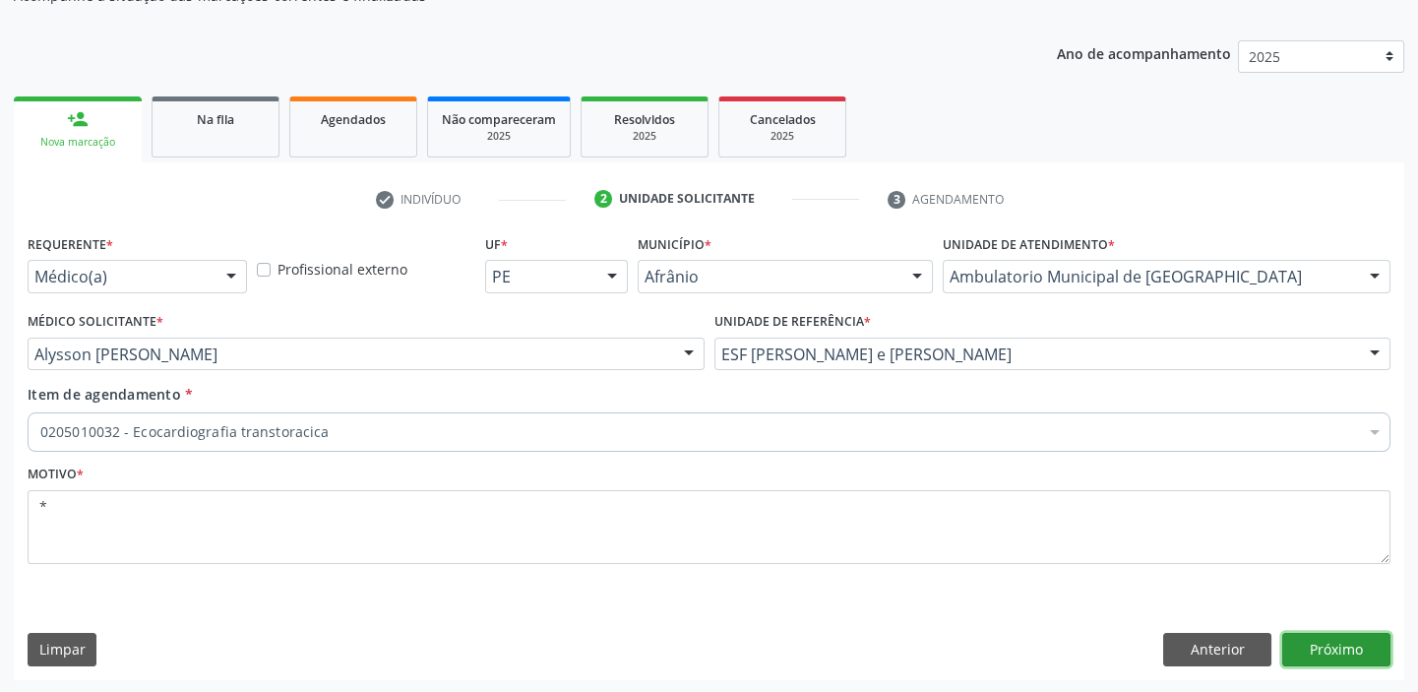
click at [1336, 651] on button "Próximo" at bounding box center [1336, 649] width 108 height 33
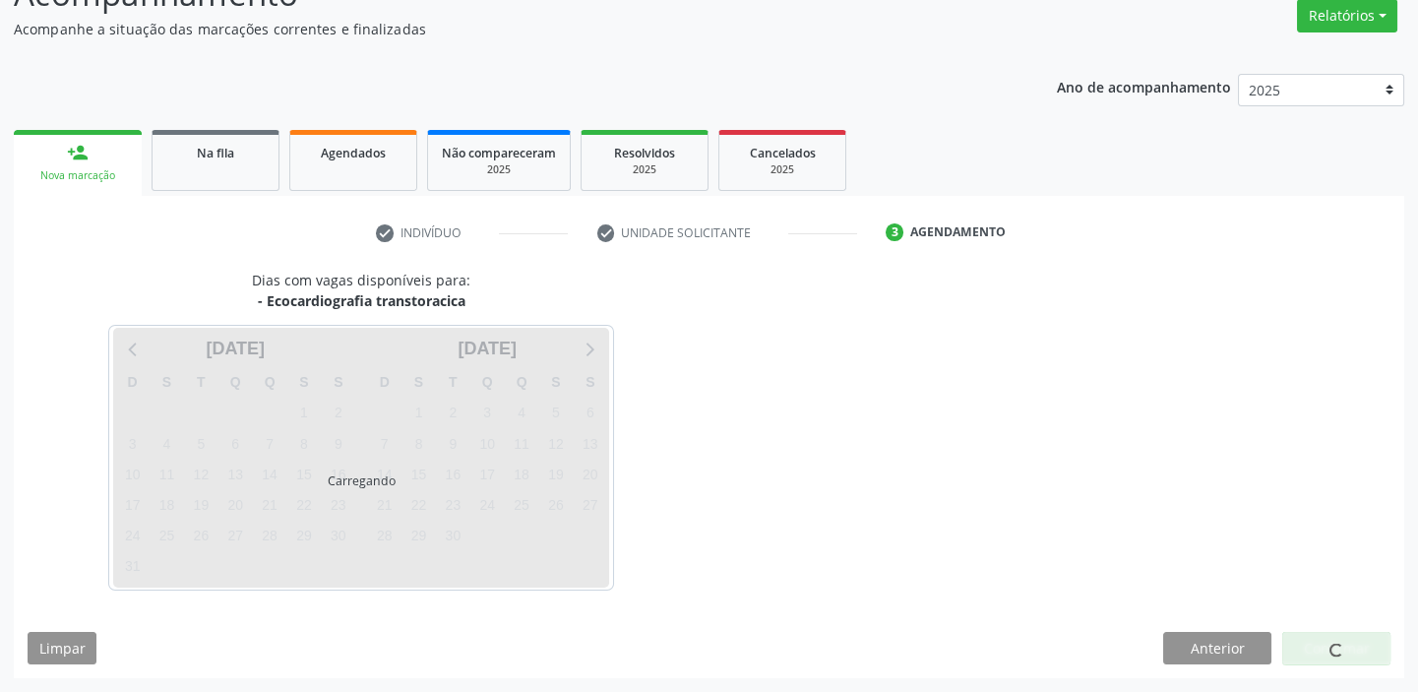
scroll to position [163, 0]
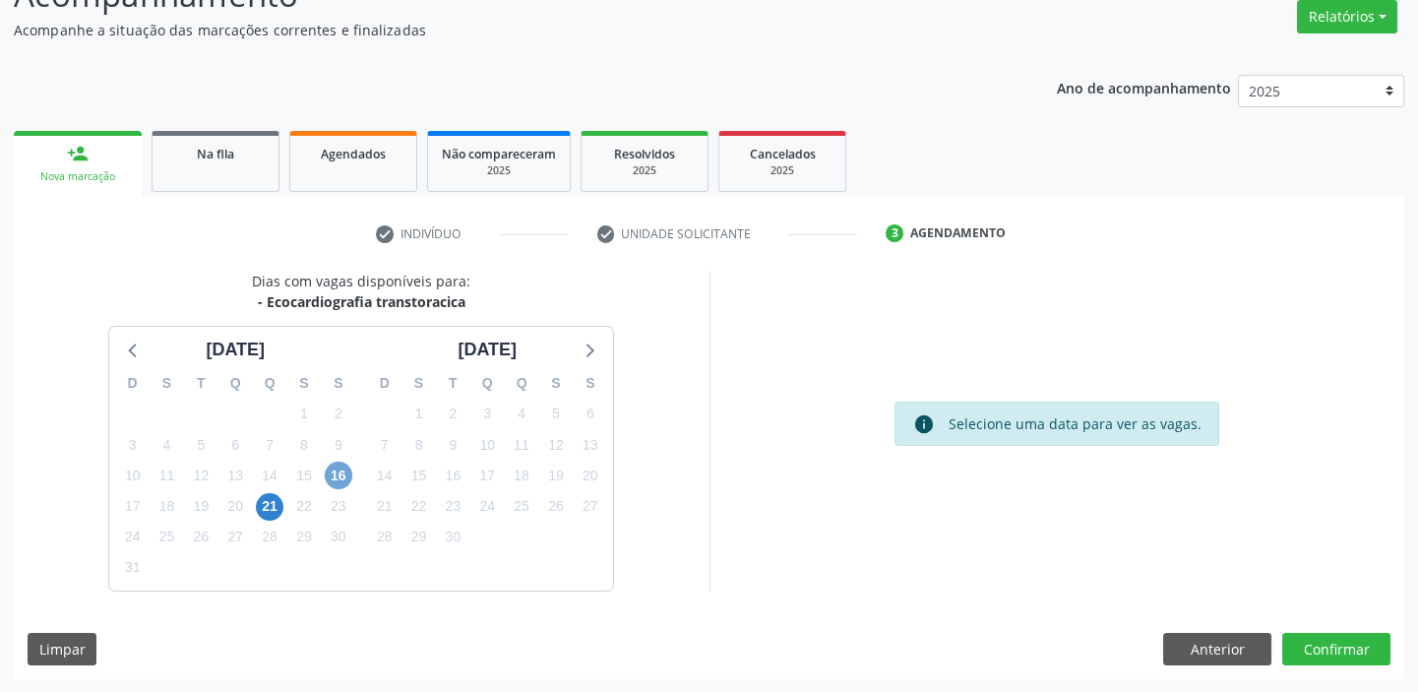
click at [331, 481] on span "16" at bounding box center [339, 475] width 28 height 28
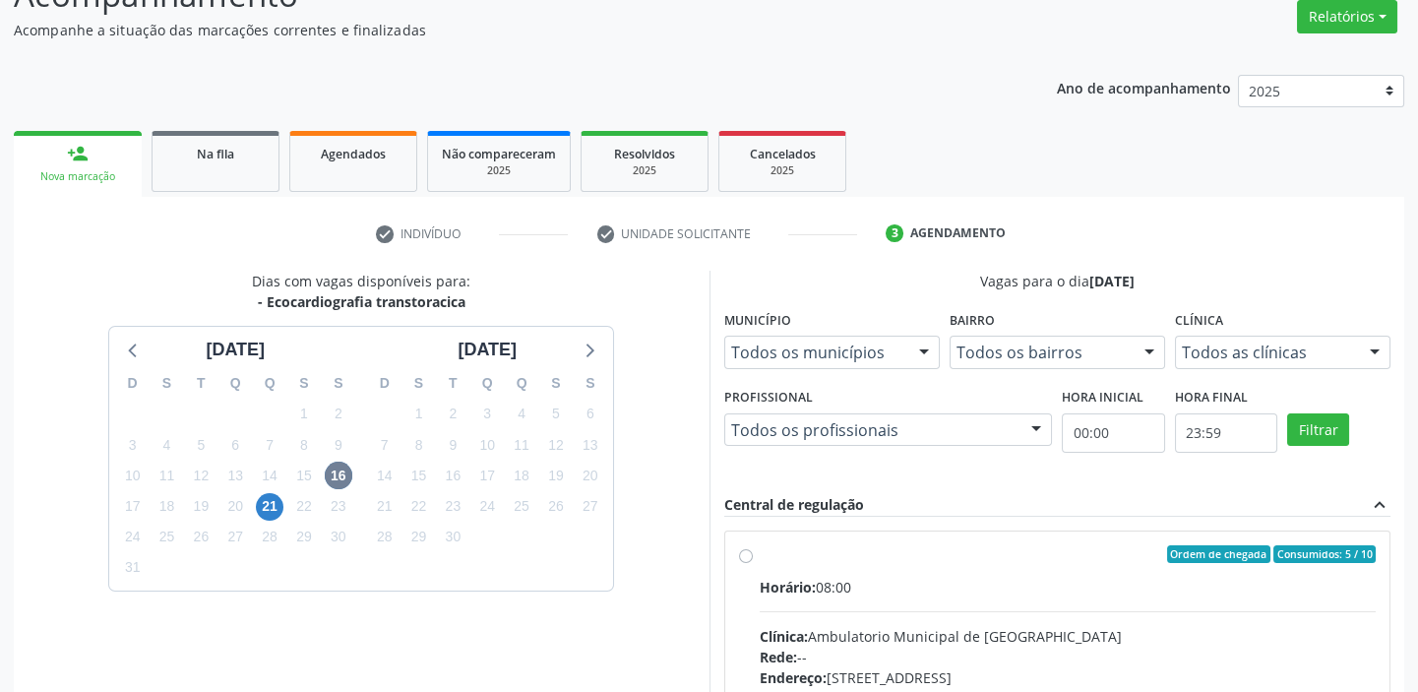
click at [753, 563] on input "Ordem de chegada Consumidos: 5 / 10 Horário: 08:00 Clínica: Ambulatorio Municip…" at bounding box center [746, 554] width 14 height 18
radio input "true"
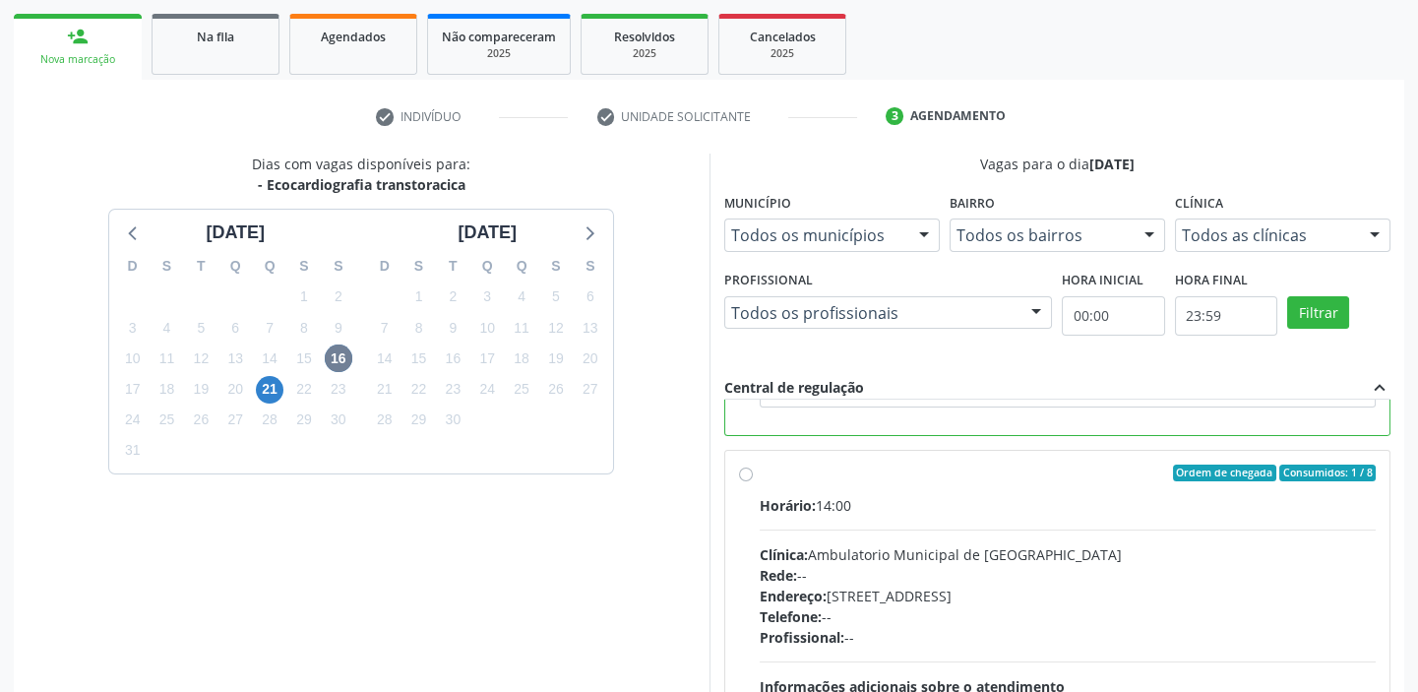
scroll to position [482, 0]
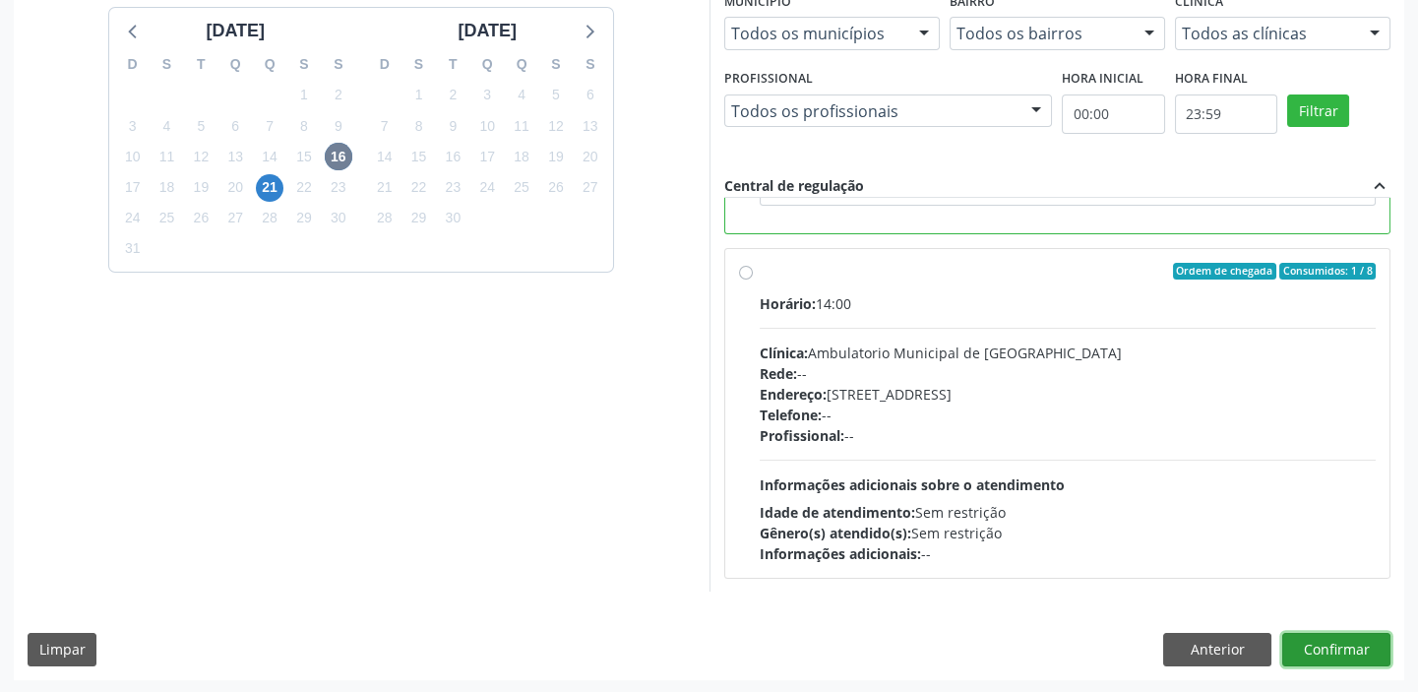
click at [1309, 648] on button "Confirmar" at bounding box center [1336, 649] width 108 height 33
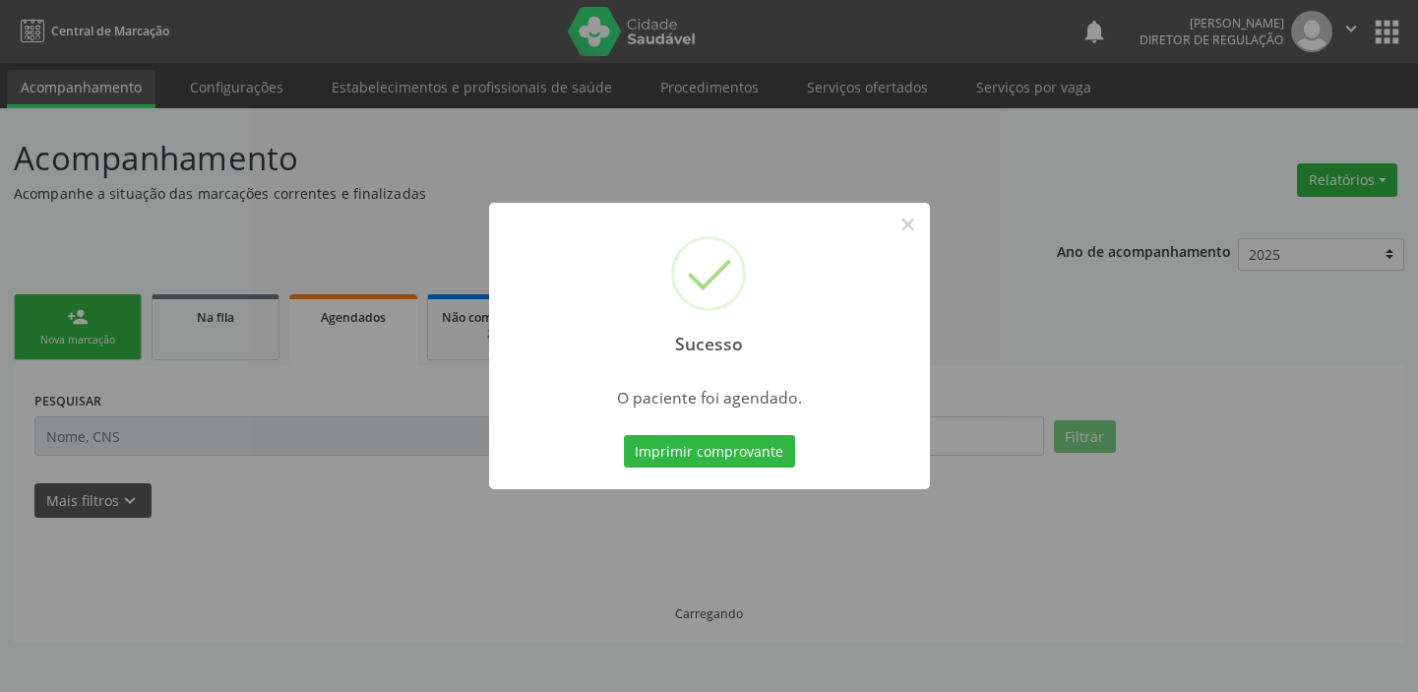
scroll to position [0, 0]
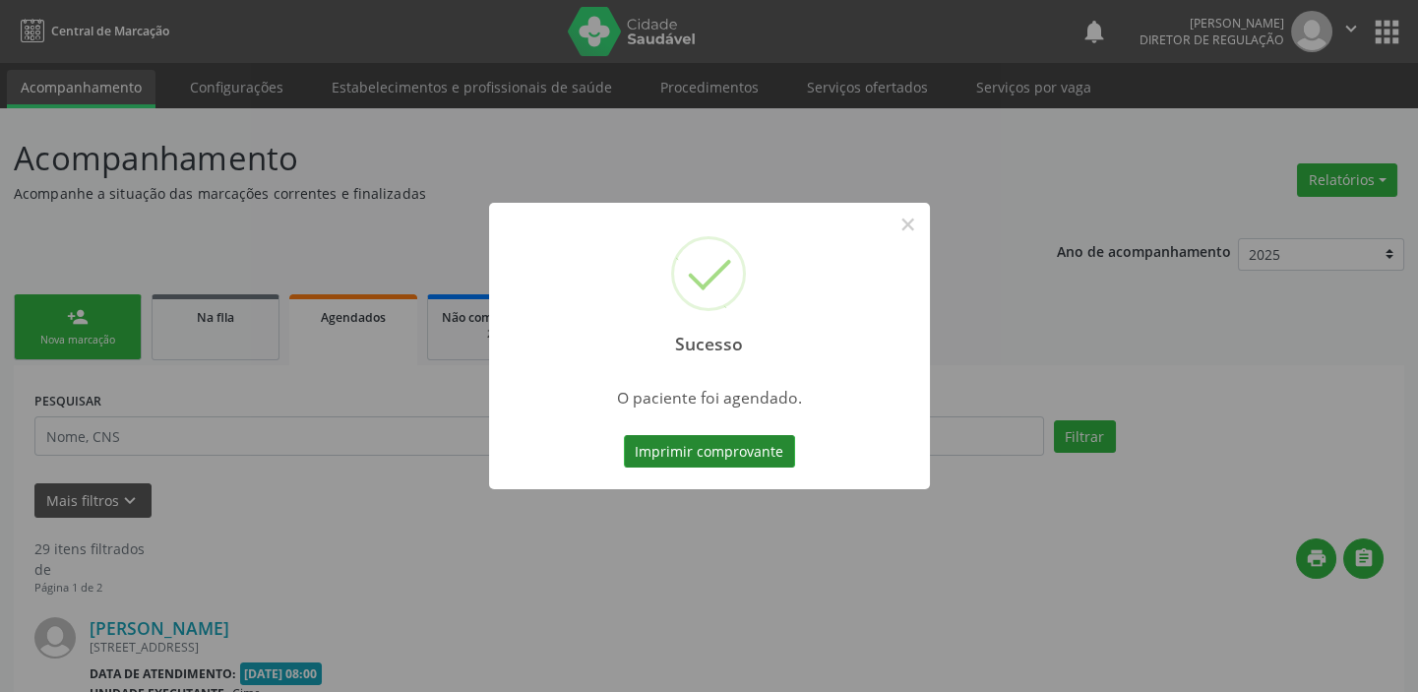
click at [679, 452] on button "Imprimir comprovante" at bounding box center [709, 451] width 171 height 33
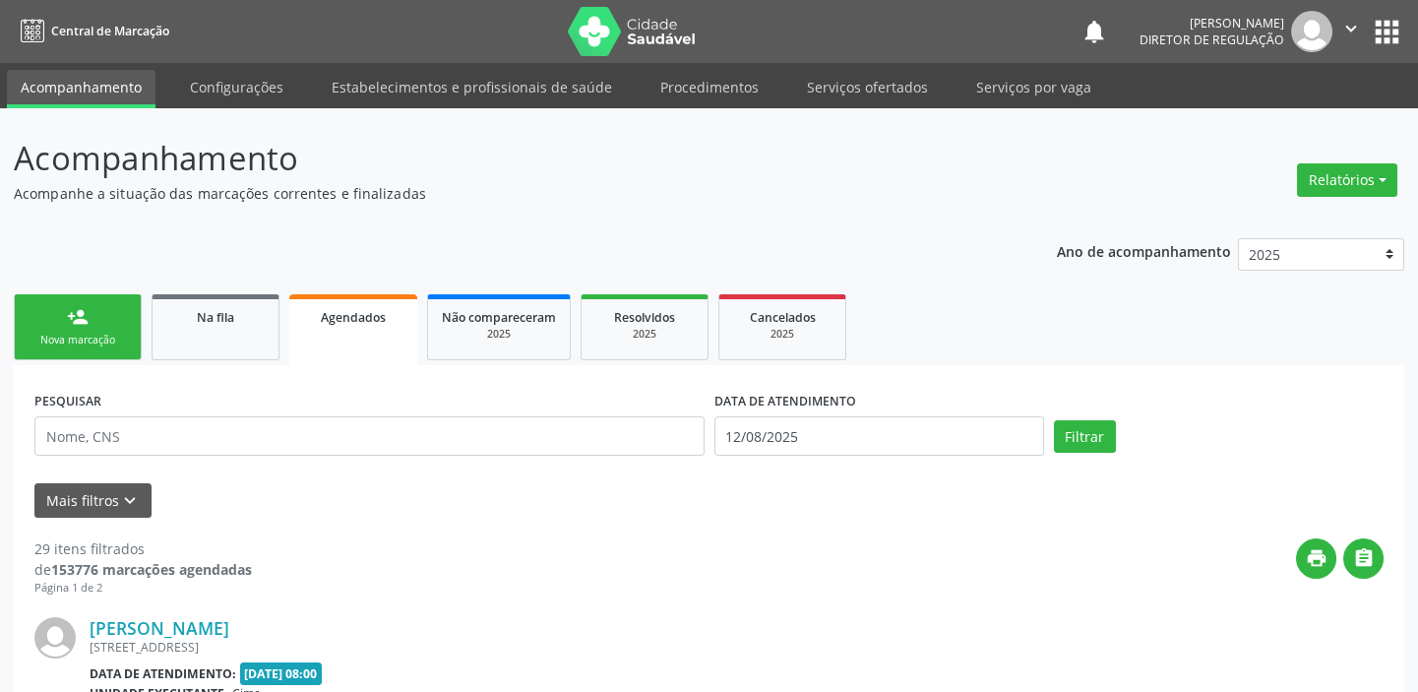
click at [102, 315] on link "person_add Nova marcação" at bounding box center [78, 327] width 128 height 66
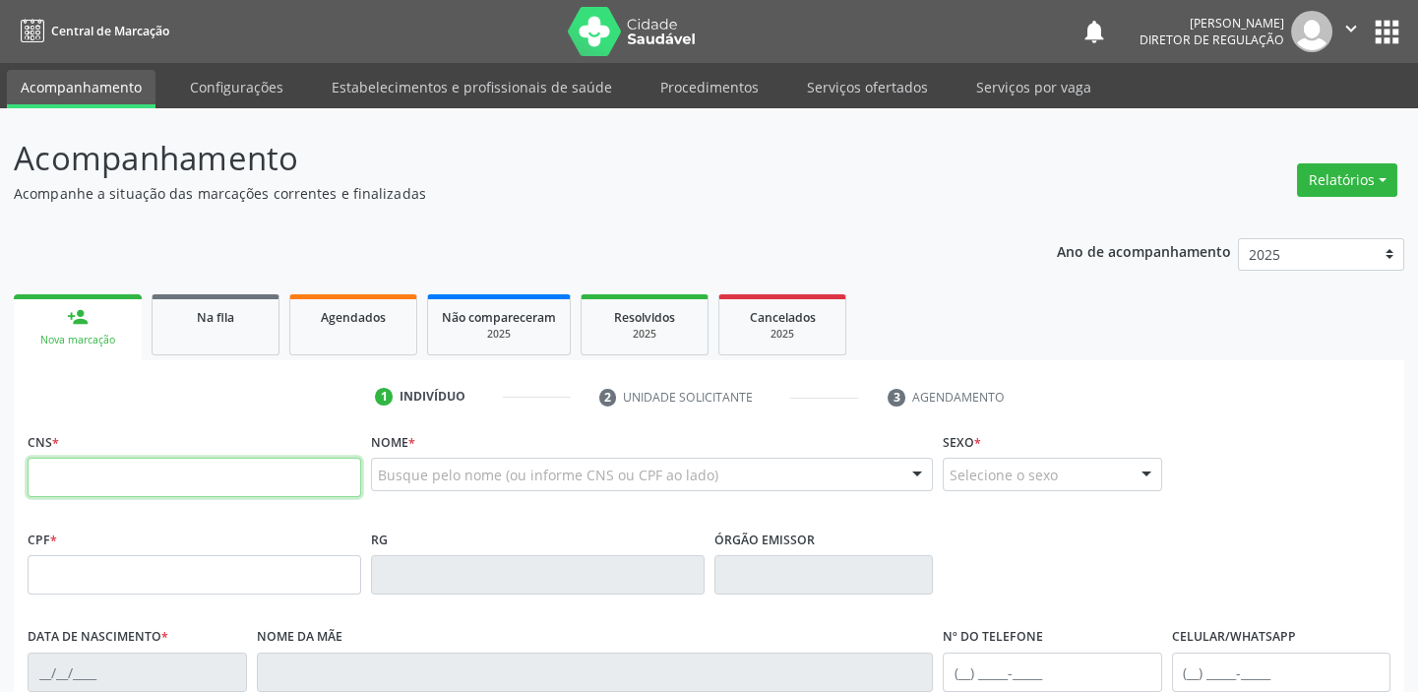
click at [162, 462] on input "text" at bounding box center [195, 477] width 334 height 39
type input "702 8051 2636 8366"
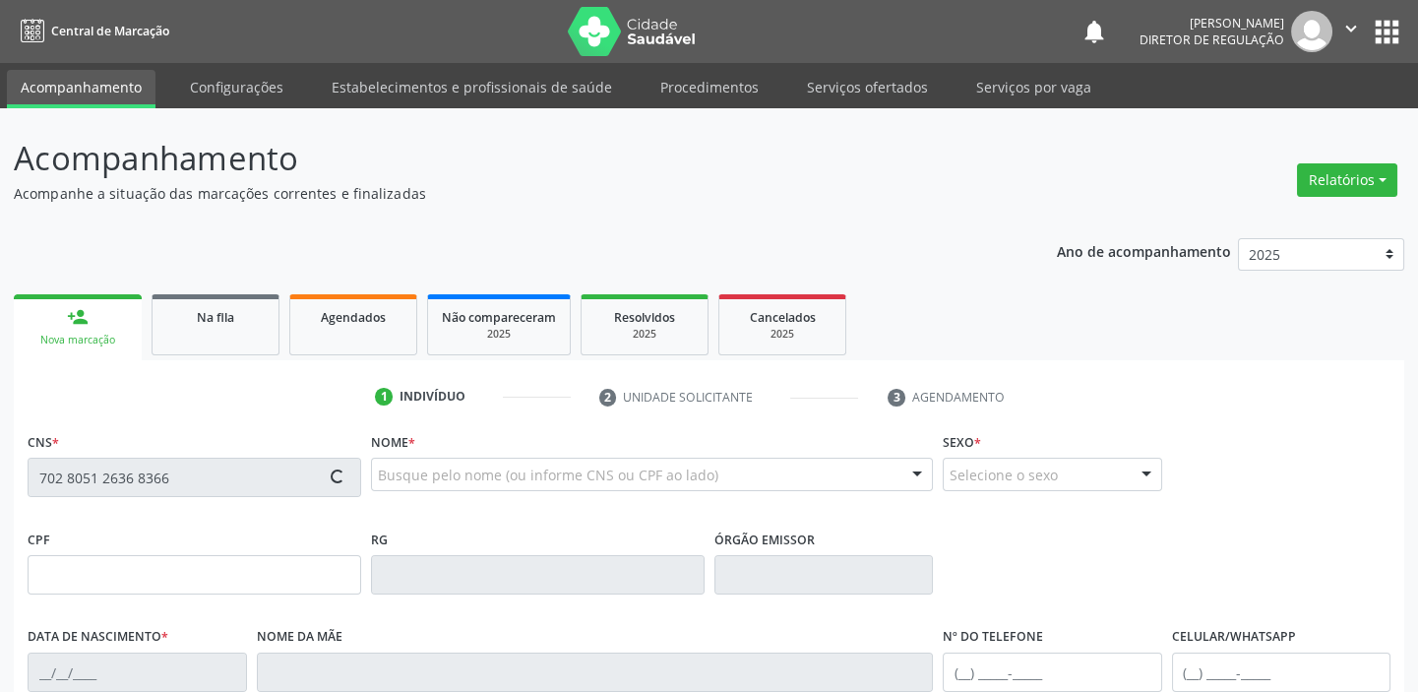
type input "043.917.554-24"
type input "18/12/1975"
type input "Rita da Silva Nunes"
type input "(87) 9176-8973"
type input "(87) 98829-2999"
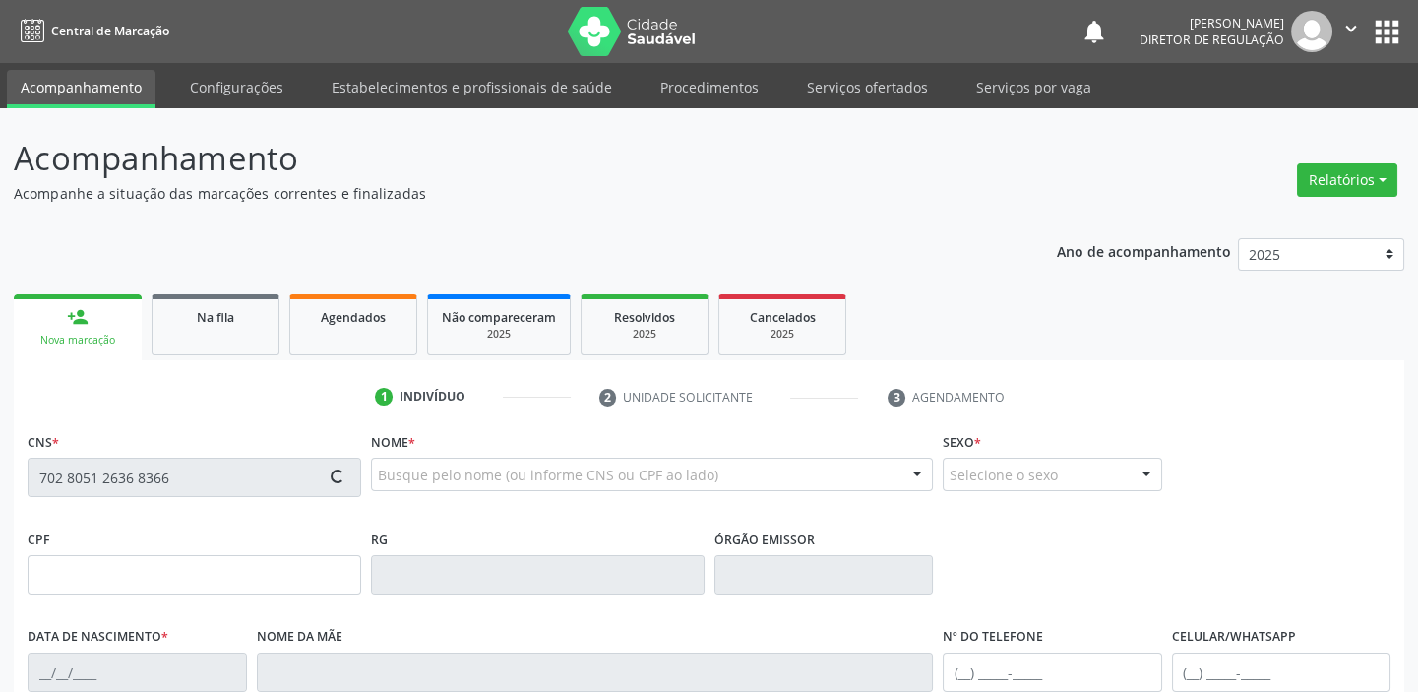
type input "046.750.654-06"
type input "160"
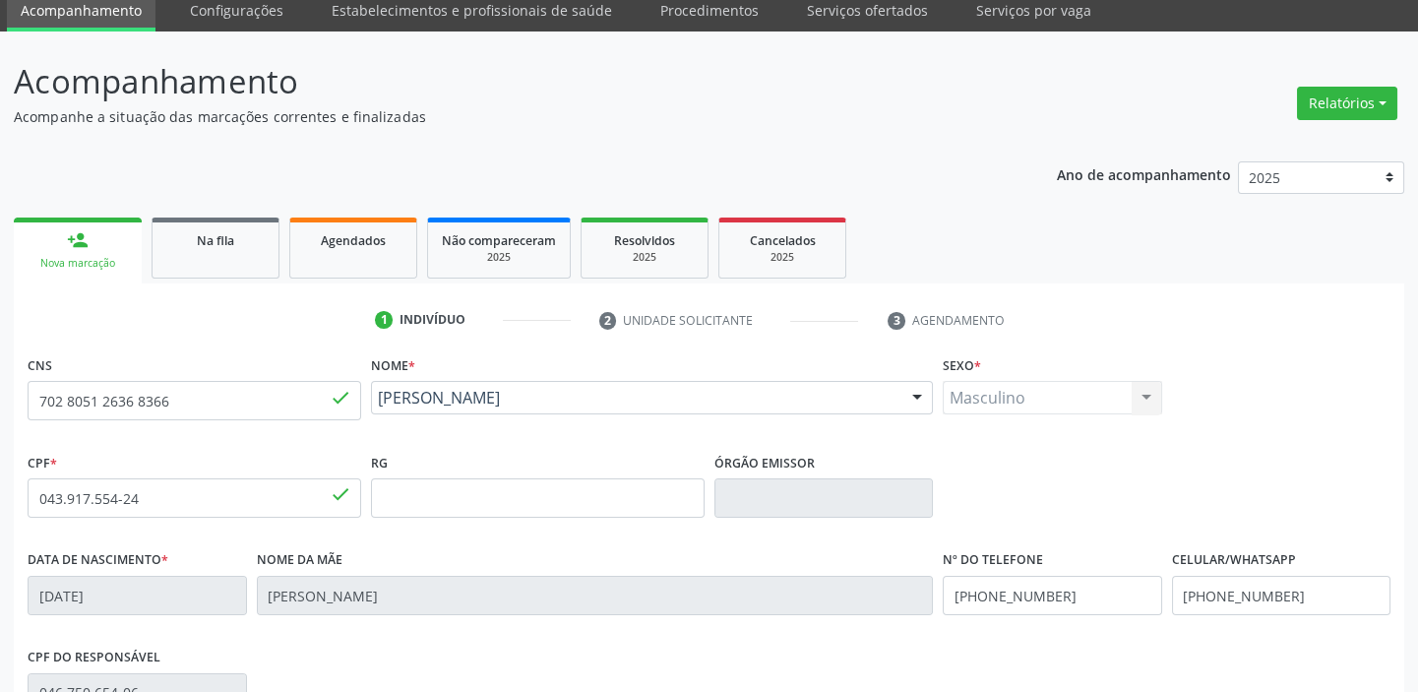
scroll to position [374, 0]
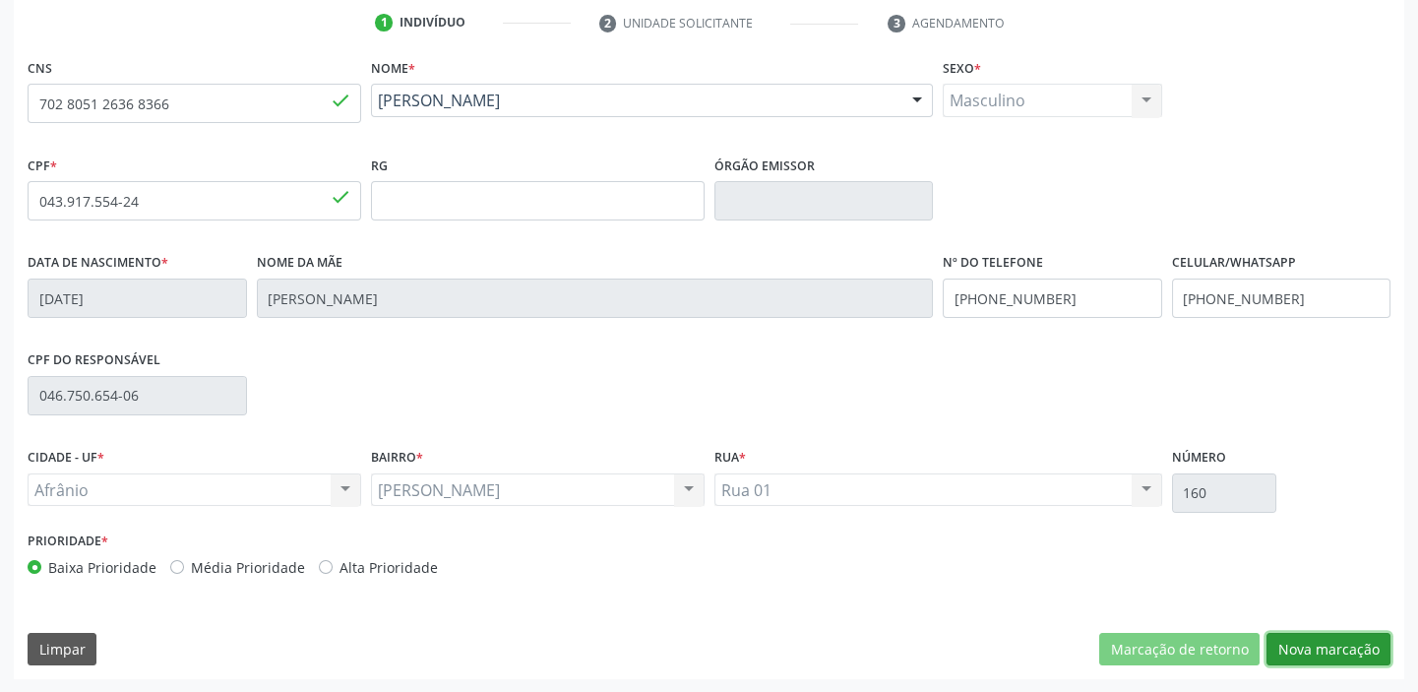
click at [1304, 638] on button "Nova marcação" at bounding box center [1328, 649] width 124 height 33
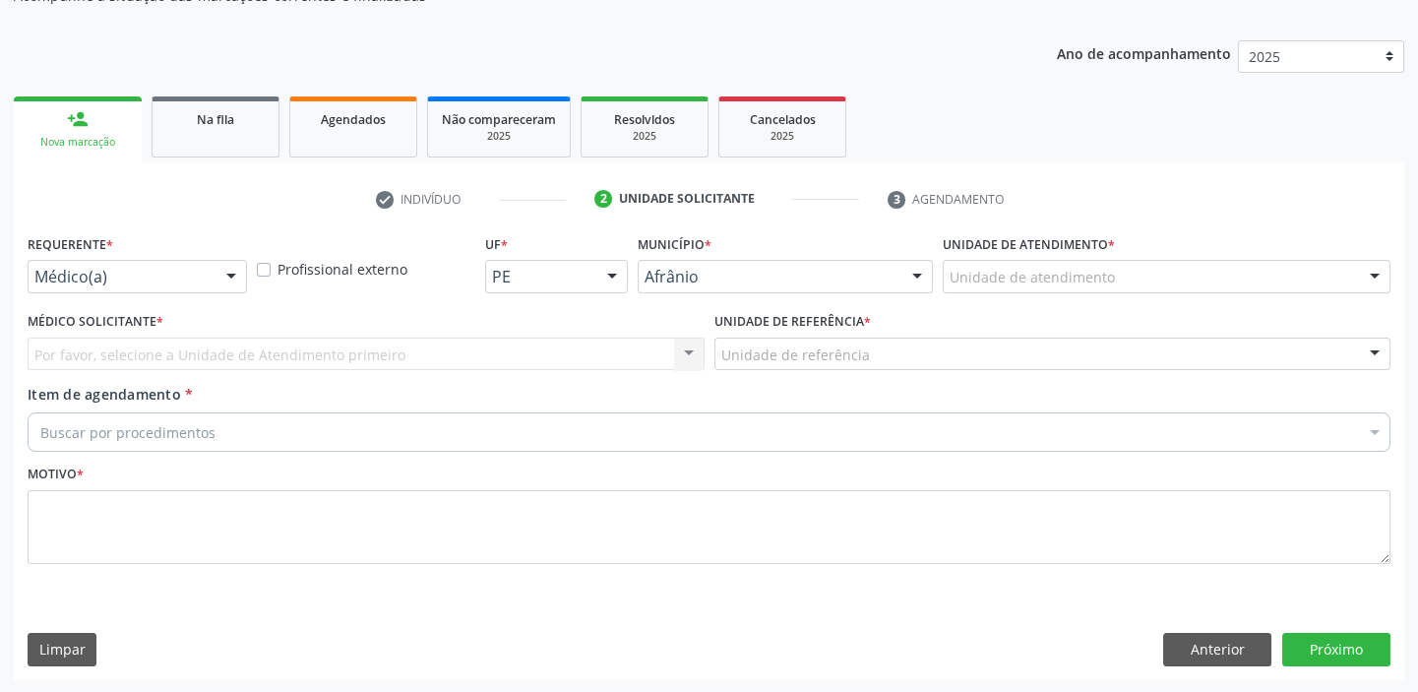
drag, startPoint x: 1029, startPoint y: 271, endPoint x: 1029, endPoint y: 369, distance: 98.4
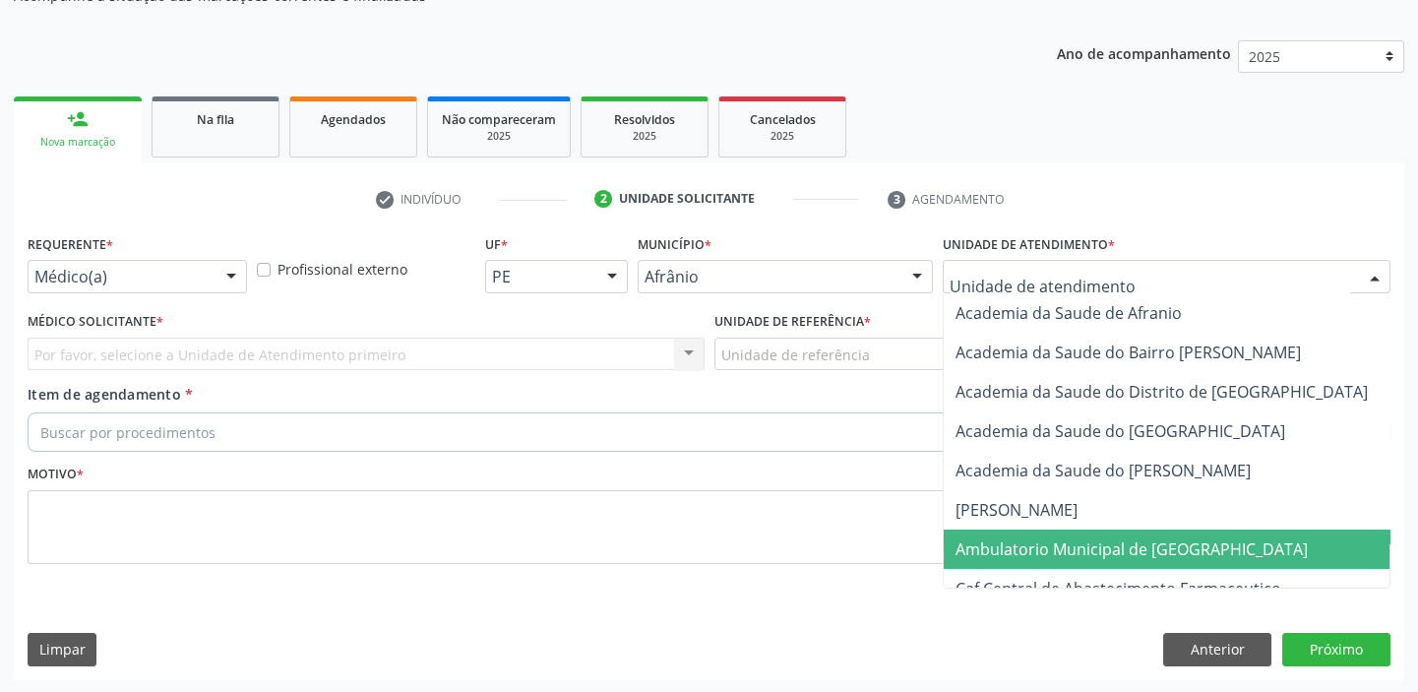
click at [999, 540] on span "Ambulatorio Municipal de [GEOGRAPHIC_DATA]" at bounding box center [1131, 549] width 352 height 22
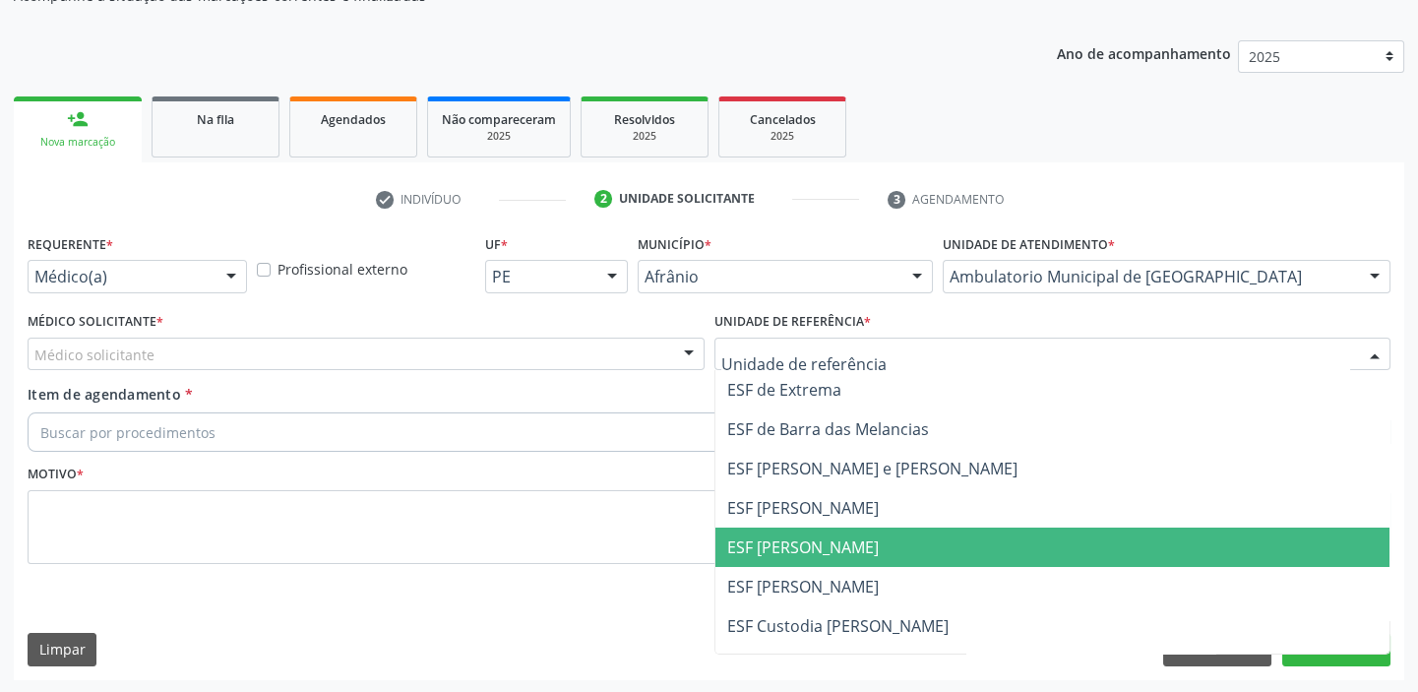
click at [736, 549] on span "ESF [PERSON_NAME]" at bounding box center [803, 547] width 152 height 22
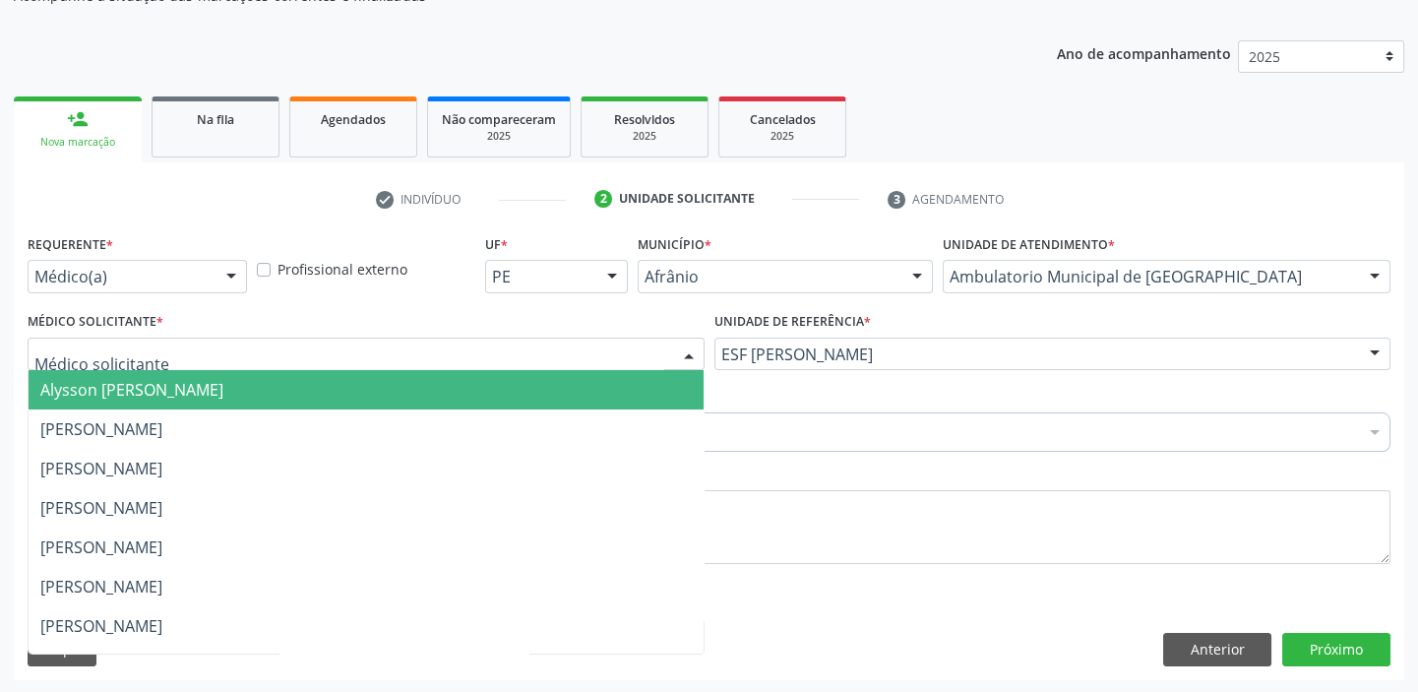
click at [69, 392] on span "Alysson [PERSON_NAME]" at bounding box center [131, 390] width 183 height 22
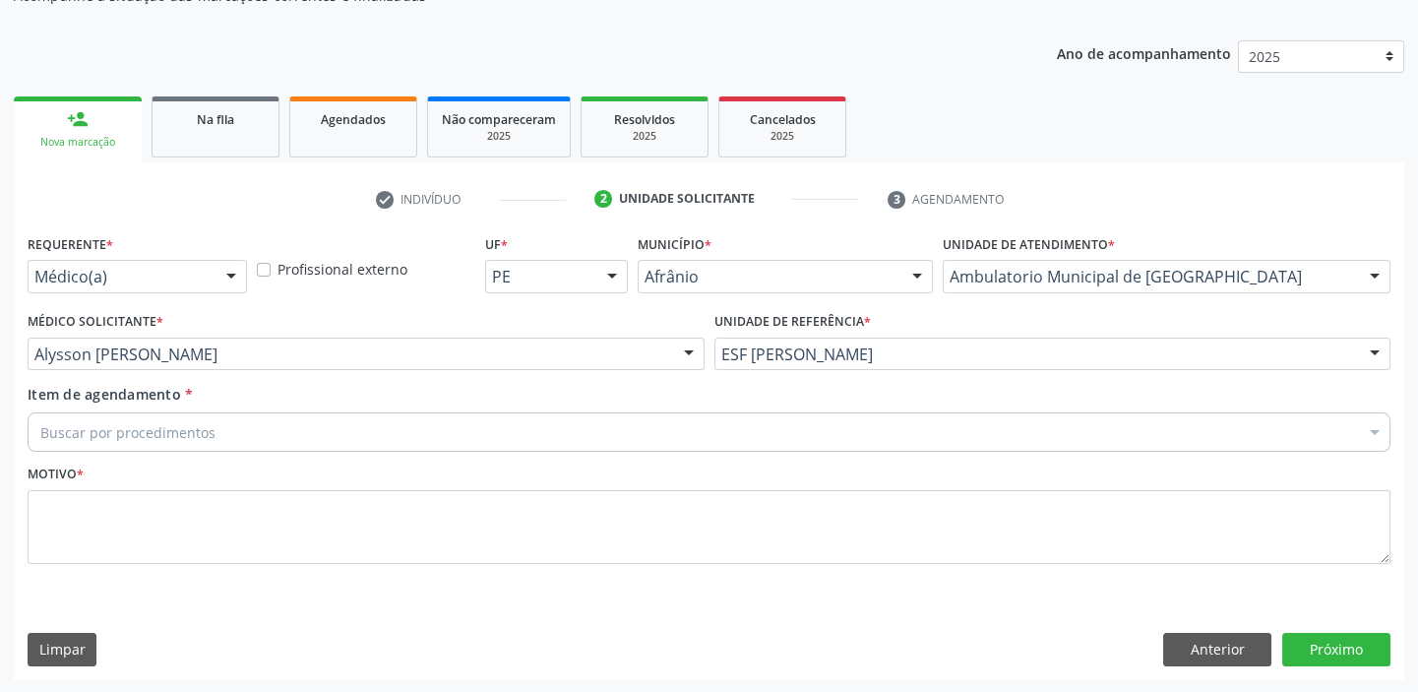
click at [73, 418] on div "Buscar por procedimentos" at bounding box center [709, 431] width 1363 height 39
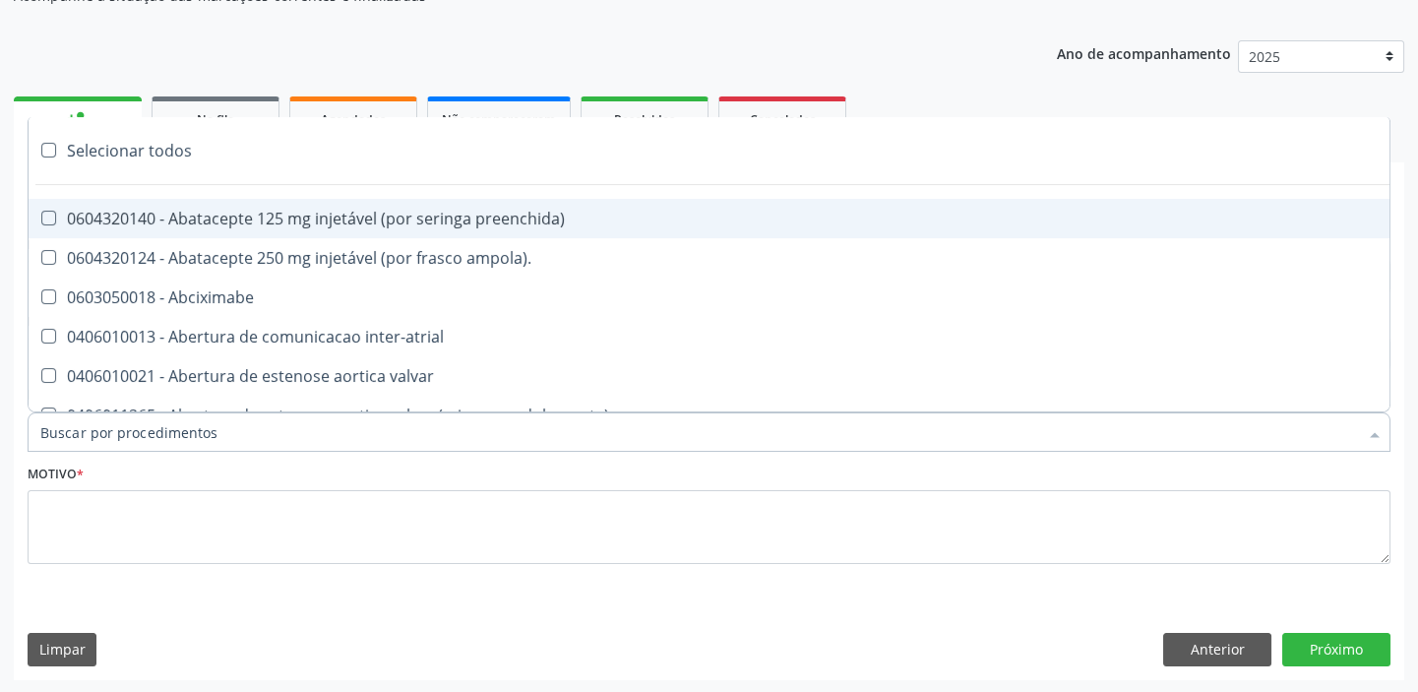
paste input "ecocard"
type input "ecocard"
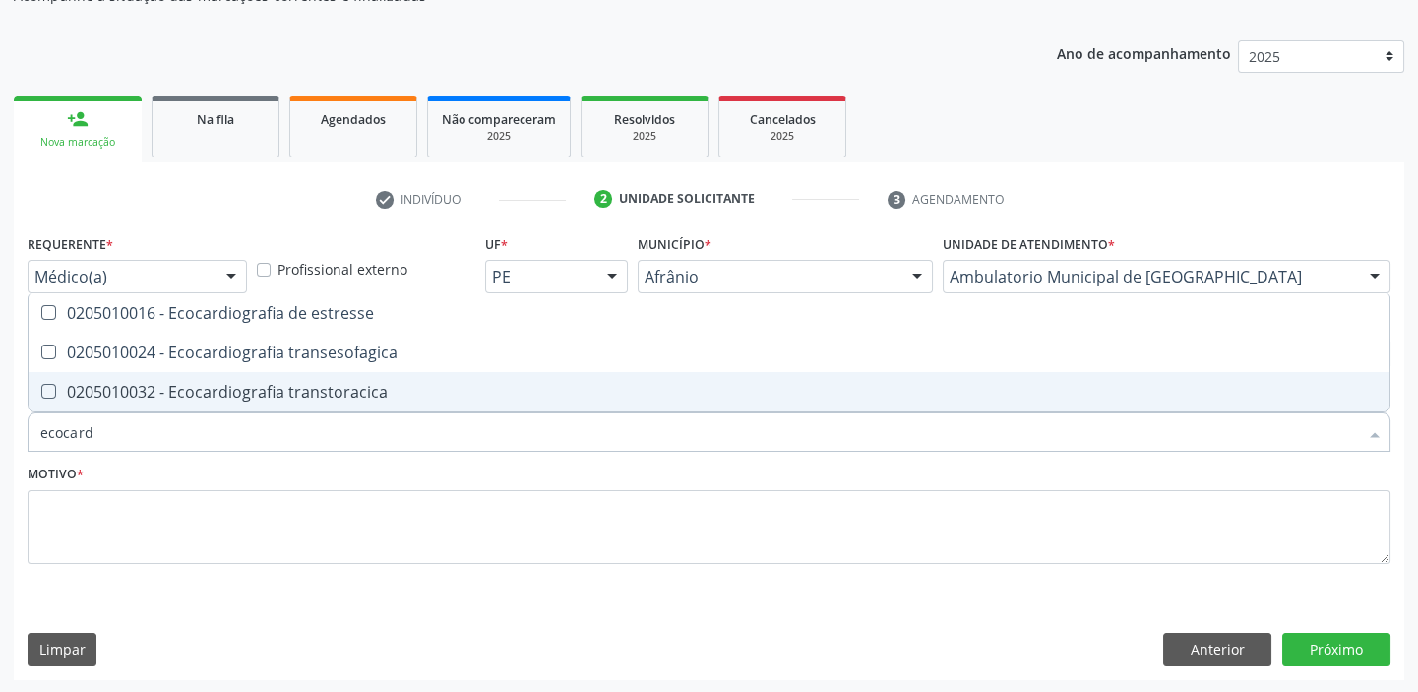
click at [128, 384] on div "0205010032 - Ecocardiografia transtoracica" at bounding box center [708, 392] width 1337 height 16
checkbox transtoracica "true"
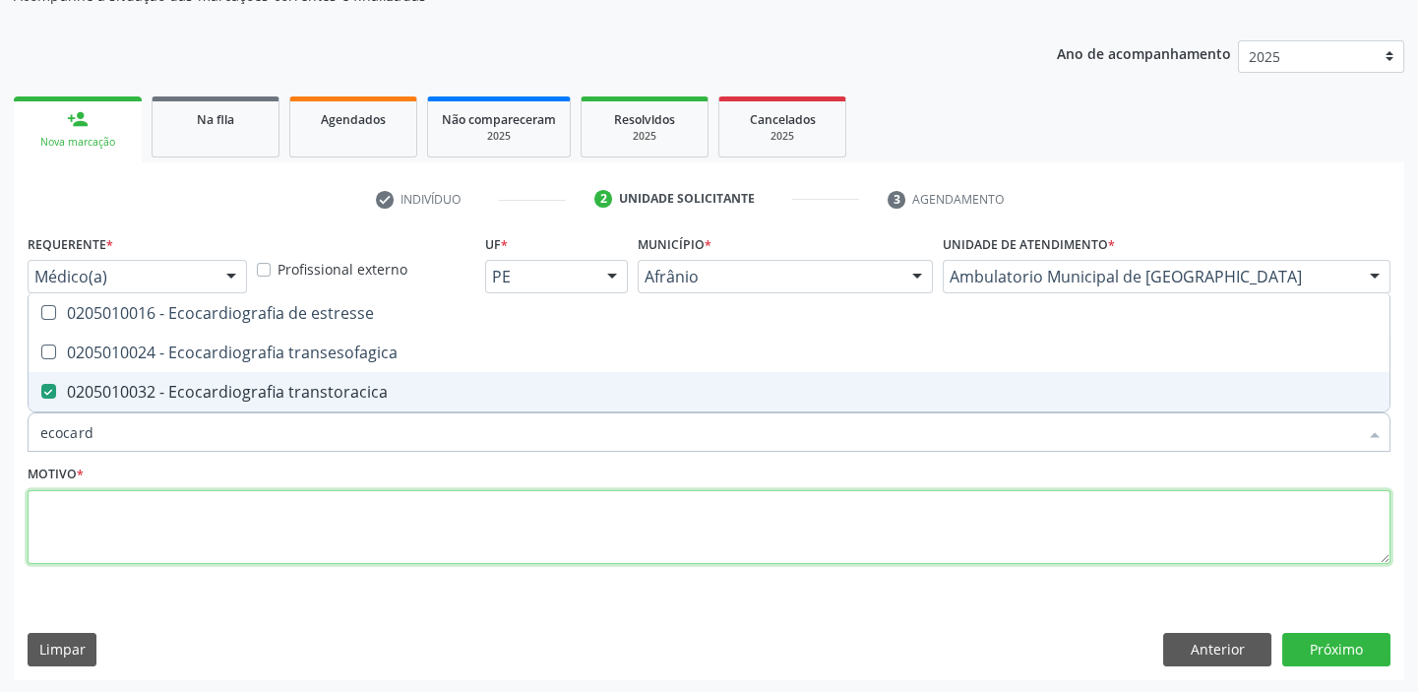
click at [103, 525] on textarea at bounding box center [709, 527] width 1363 height 75
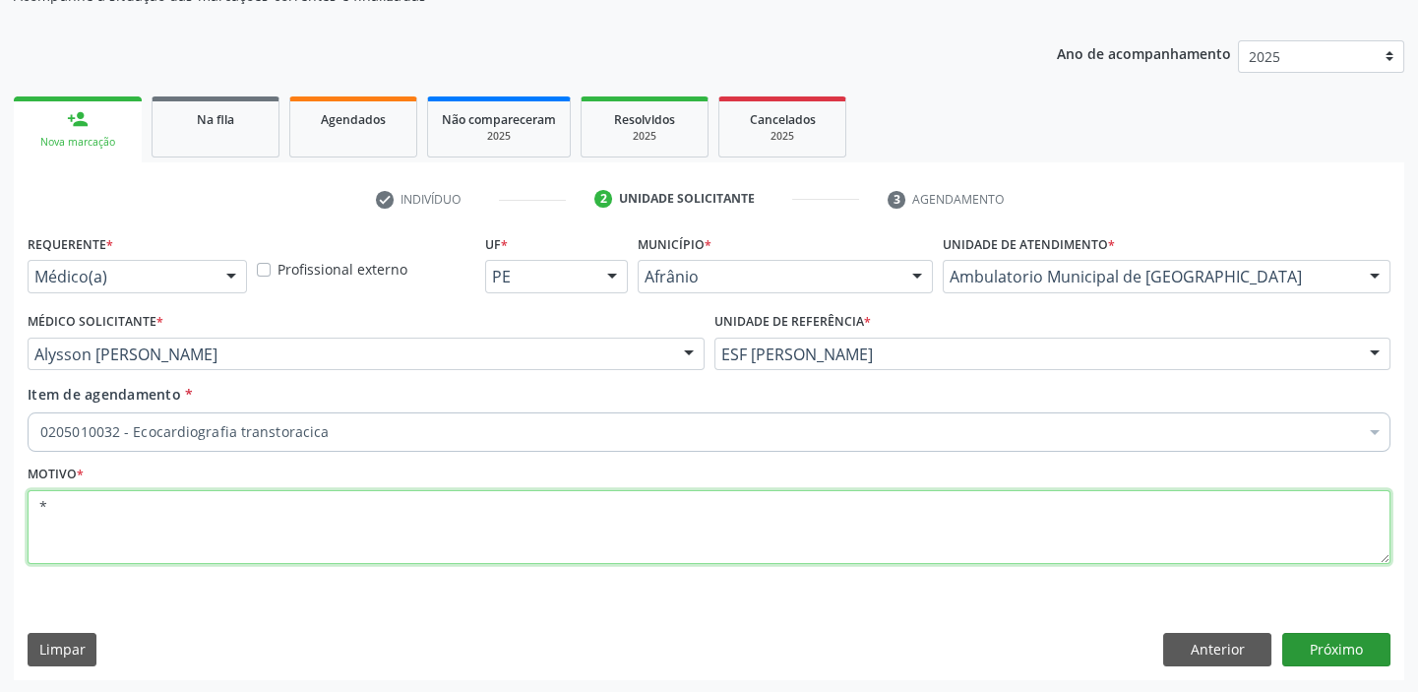
type textarea "*"
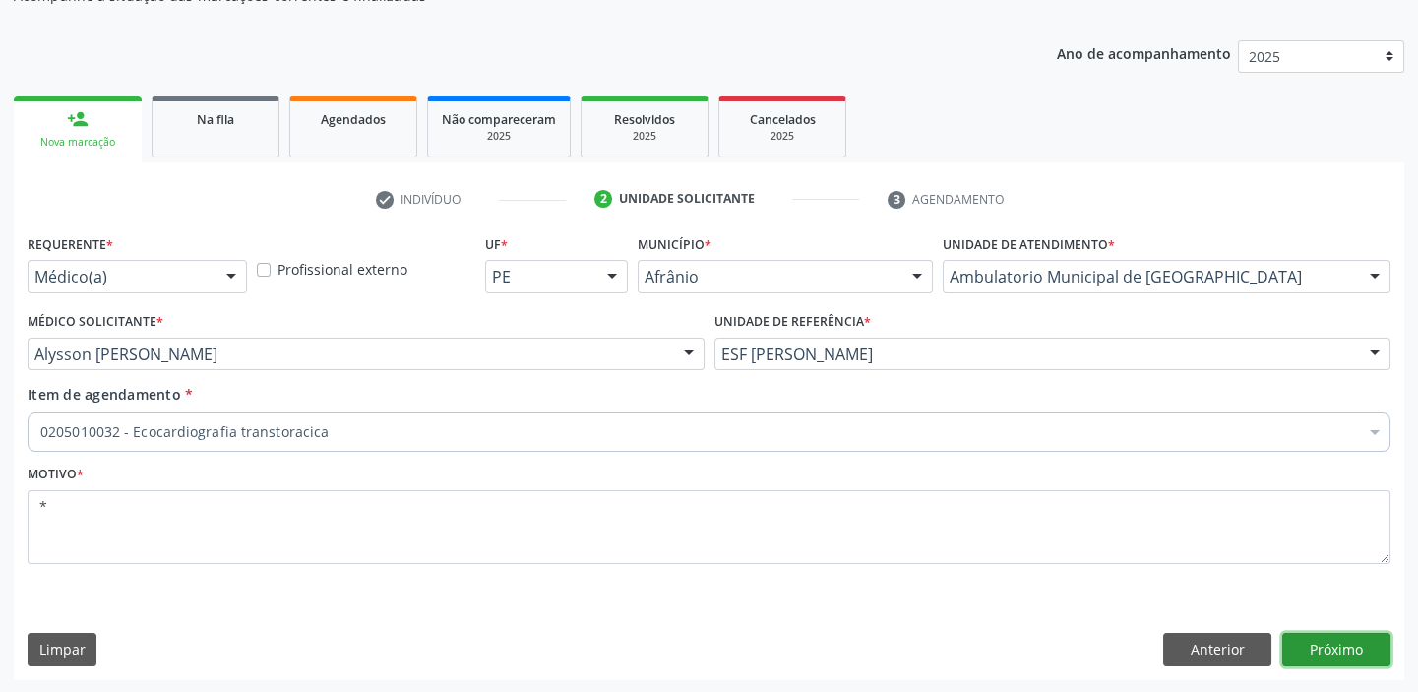
click at [1327, 643] on button "Próximo" at bounding box center [1336, 649] width 108 height 33
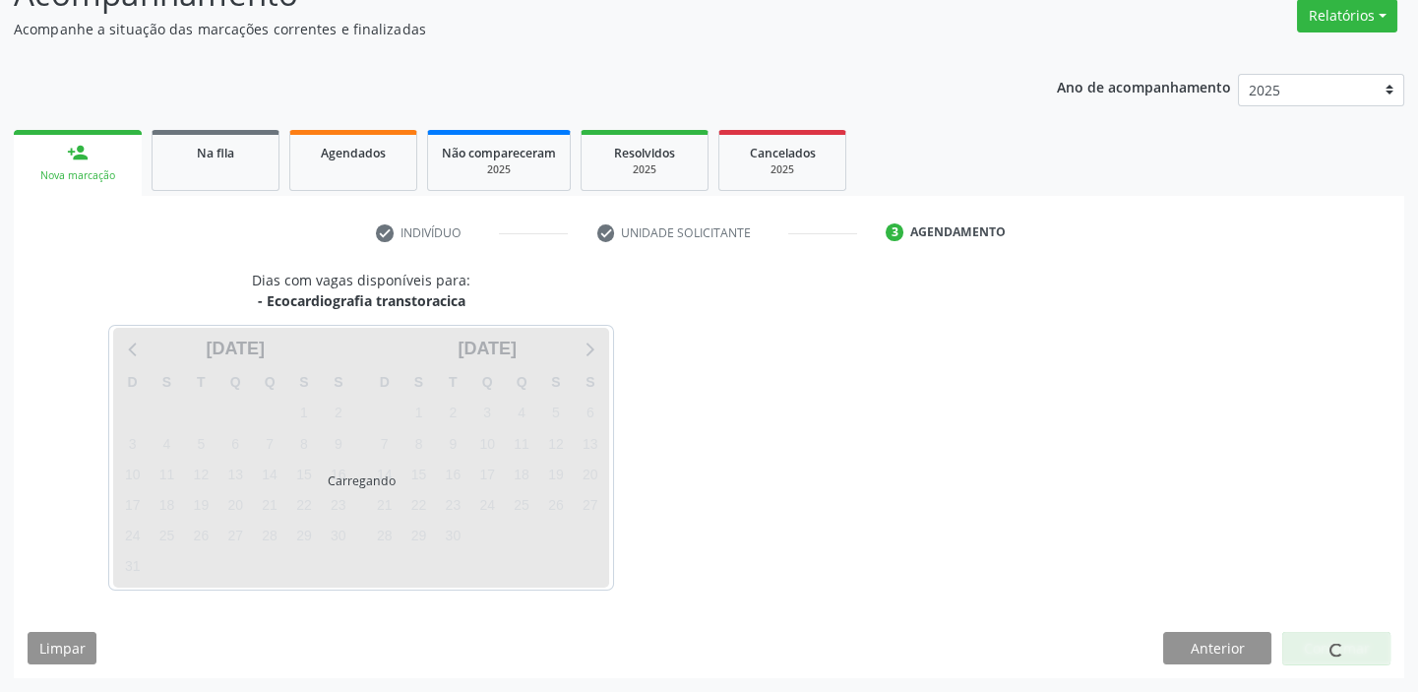
scroll to position [163, 0]
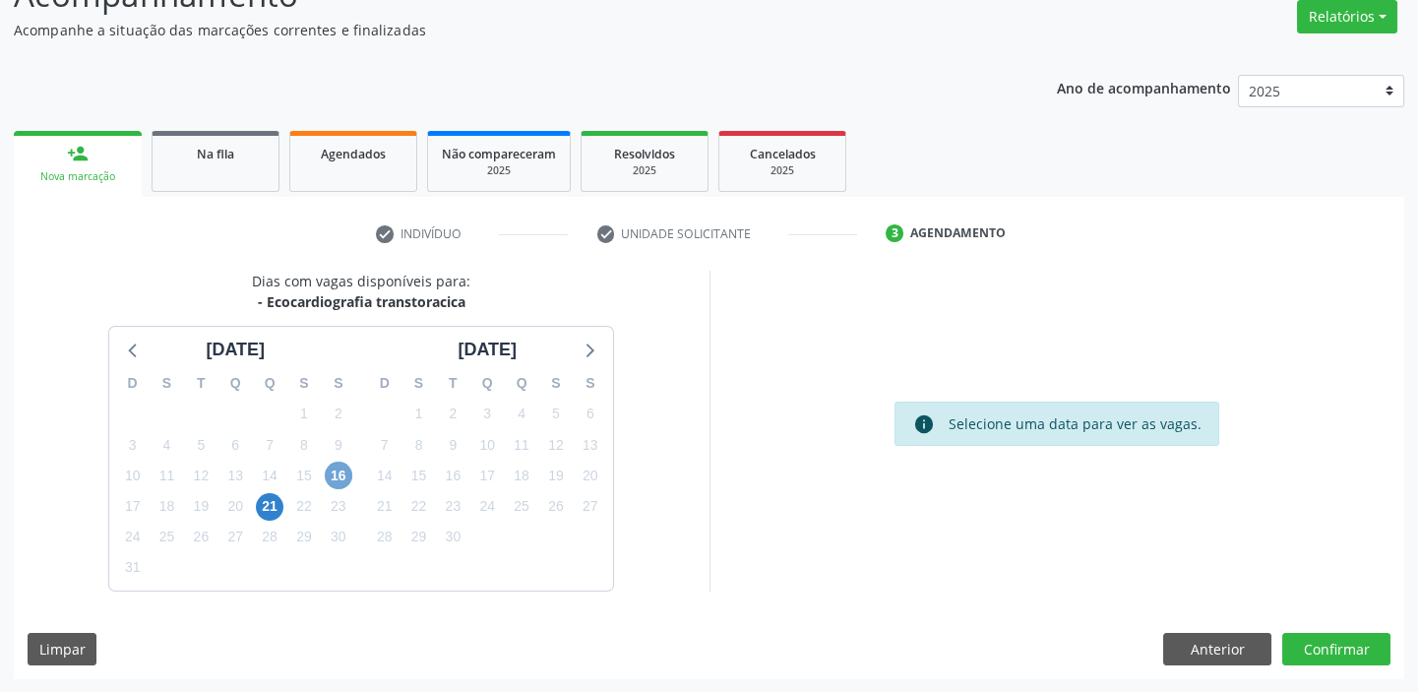
click at [335, 473] on span "16" at bounding box center [339, 475] width 28 height 28
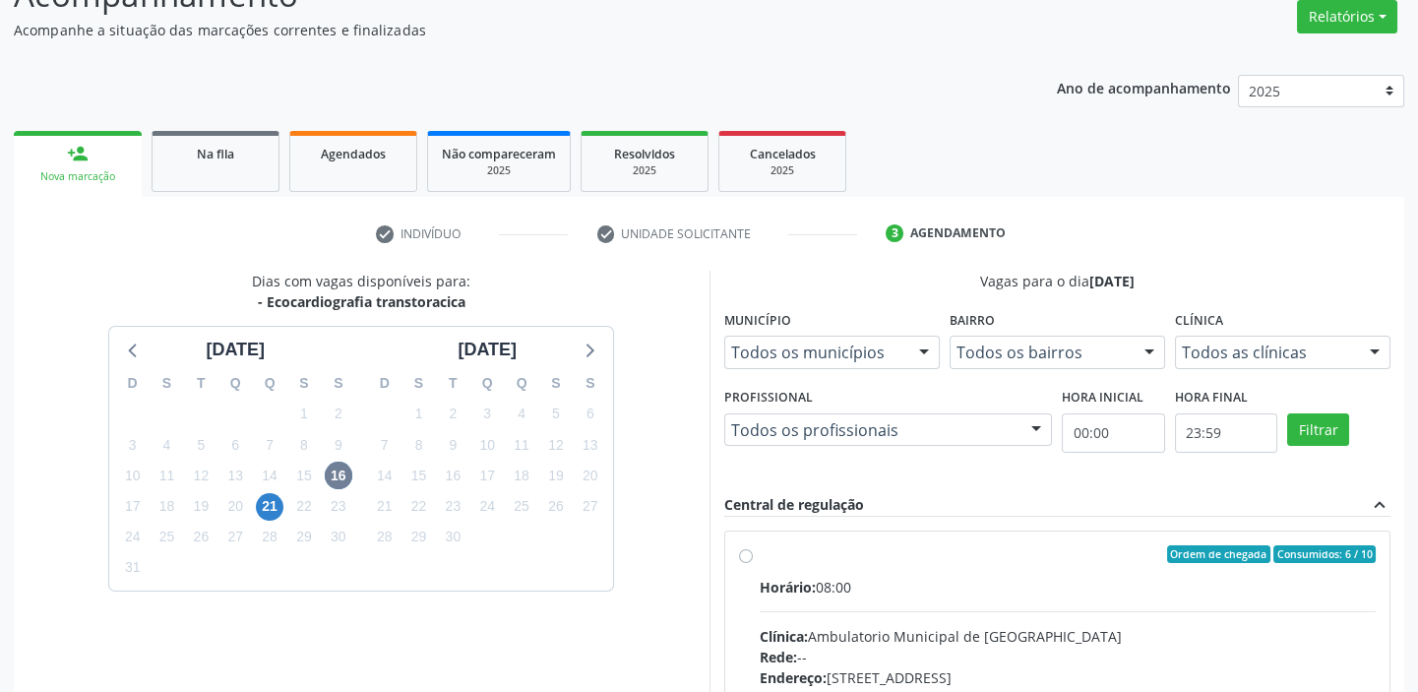
click at [1234, 631] on div "Clínica: Ambulatorio Municipal de Saude" at bounding box center [1068, 636] width 617 height 21
click at [753, 563] on input "Ordem de chegada Consumidos: 6 / 10 Horário: 08:00 Clínica: Ambulatorio Municip…" at bounding box center [746, 554] width 14 height 18
radio input "true"
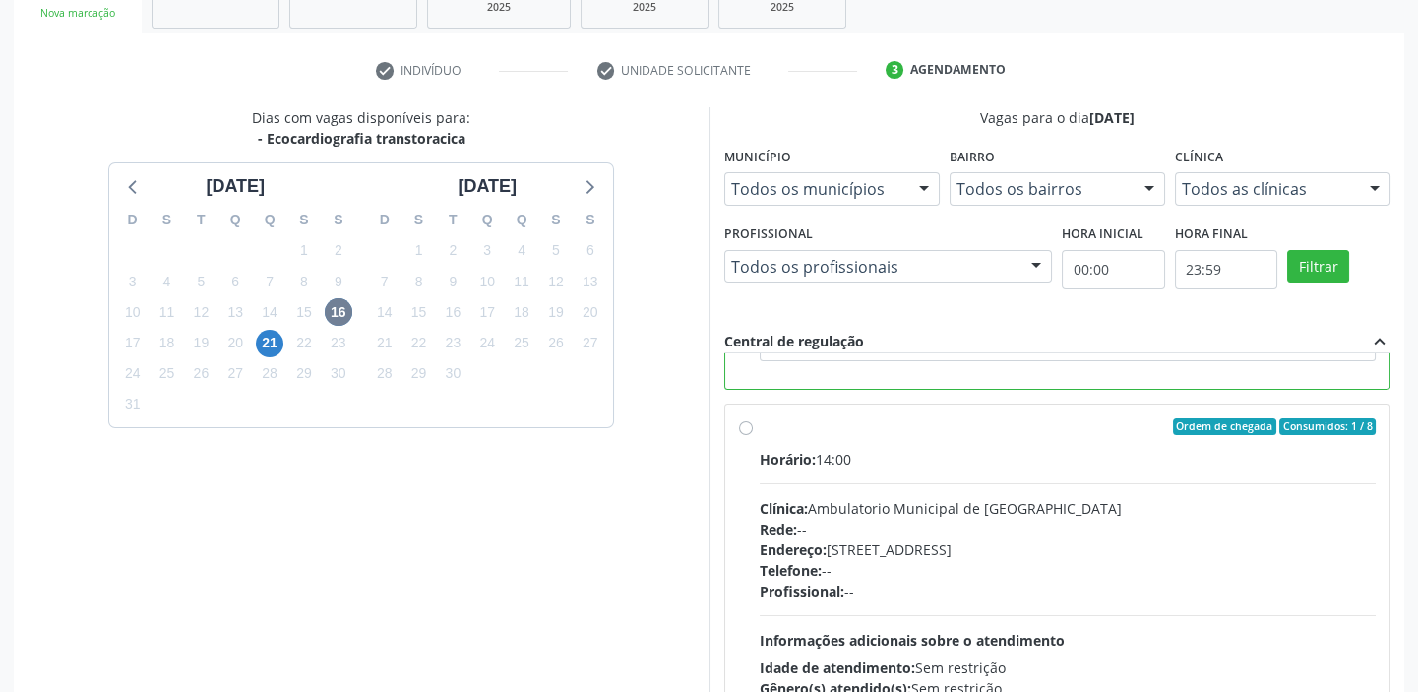
scroll to position [482, 0]
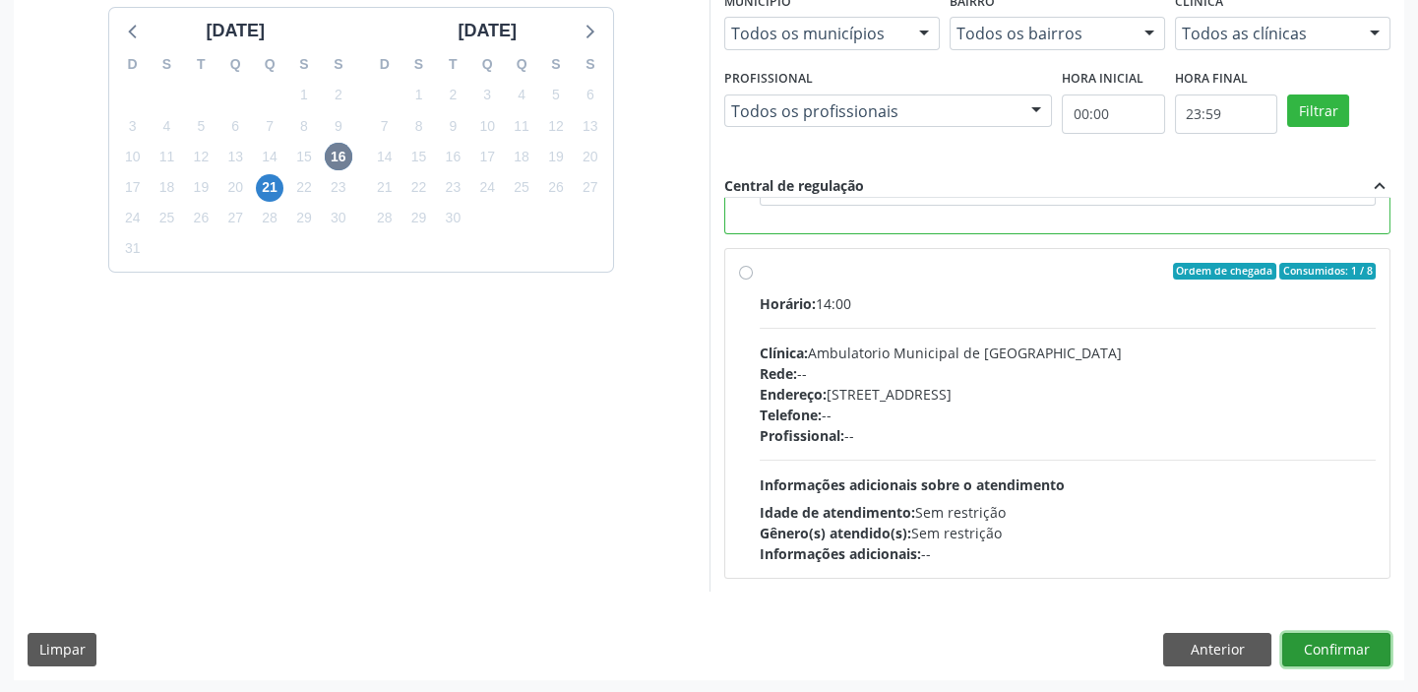
click at [1318, 640] on button "Confirmar" at bounding box center [1336, 649] width 108 height 33
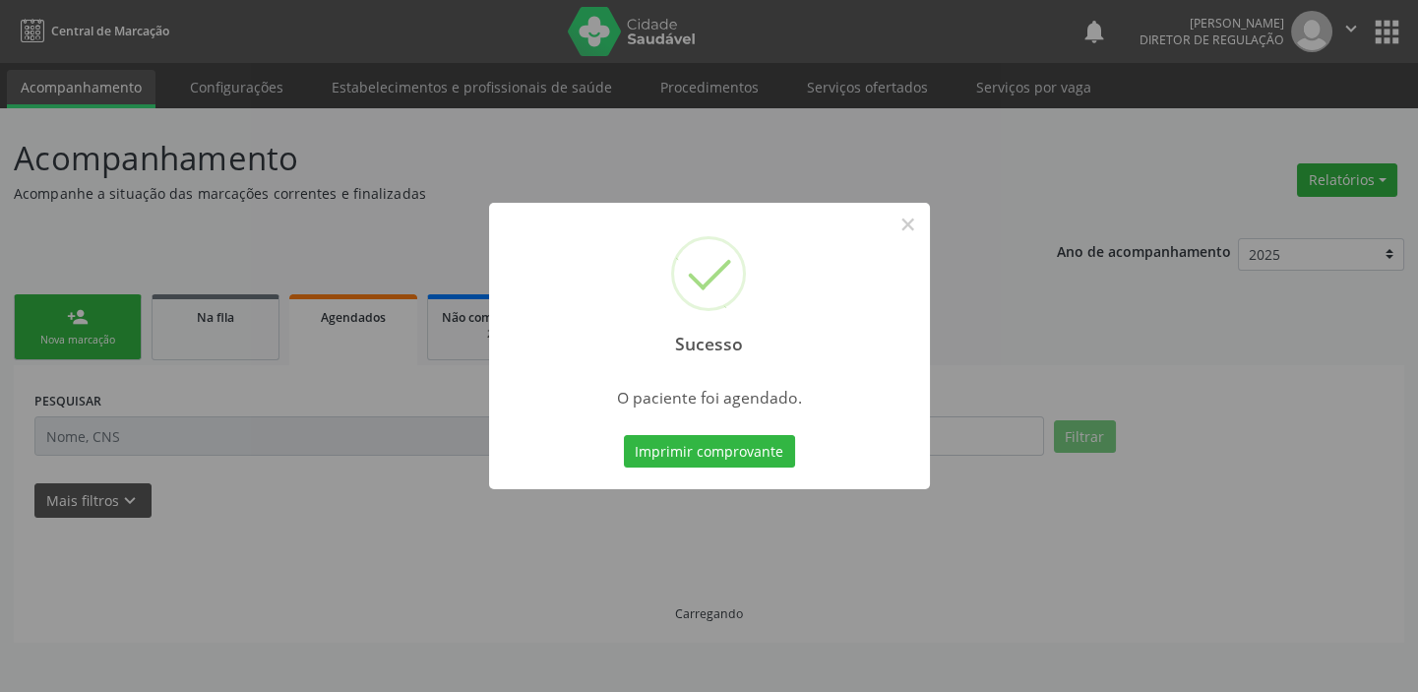
scroll to position [0, 0]
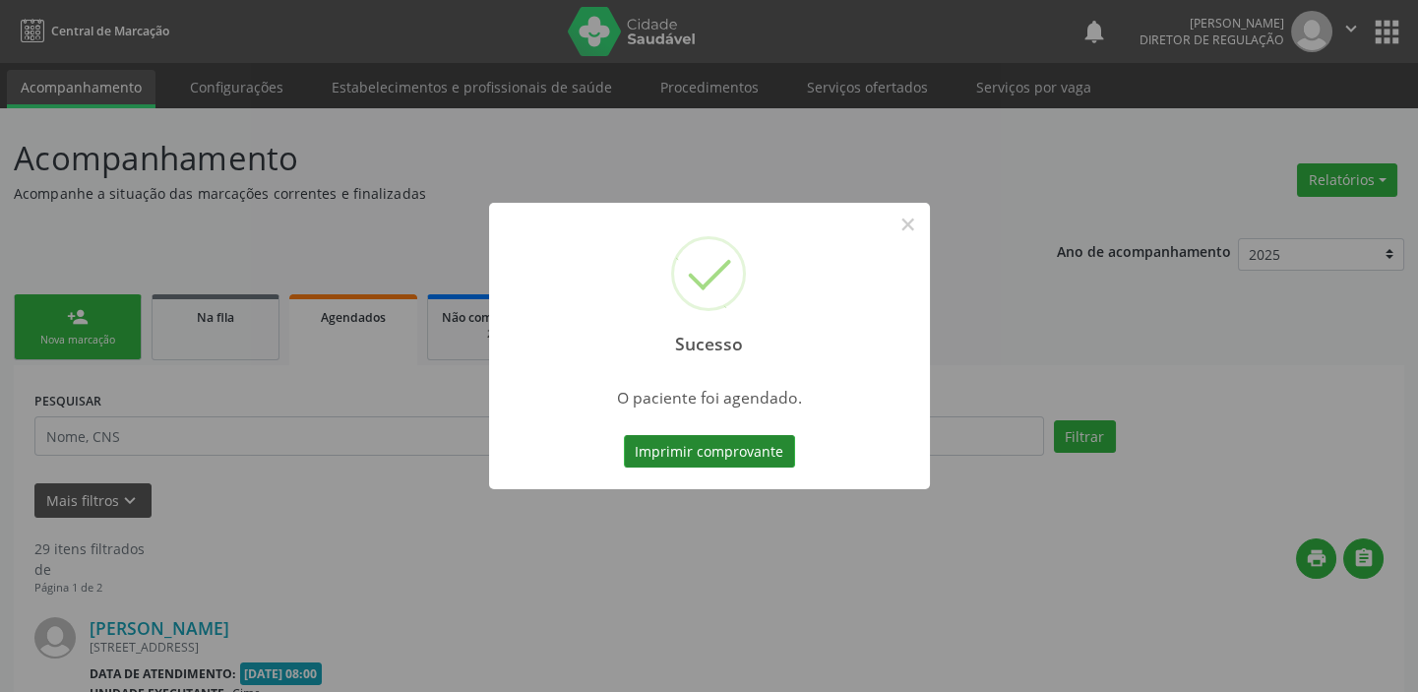
click at [708, 458] on button "Imprimir comprovante" at bounding box center [709, 451] width 171 height 33
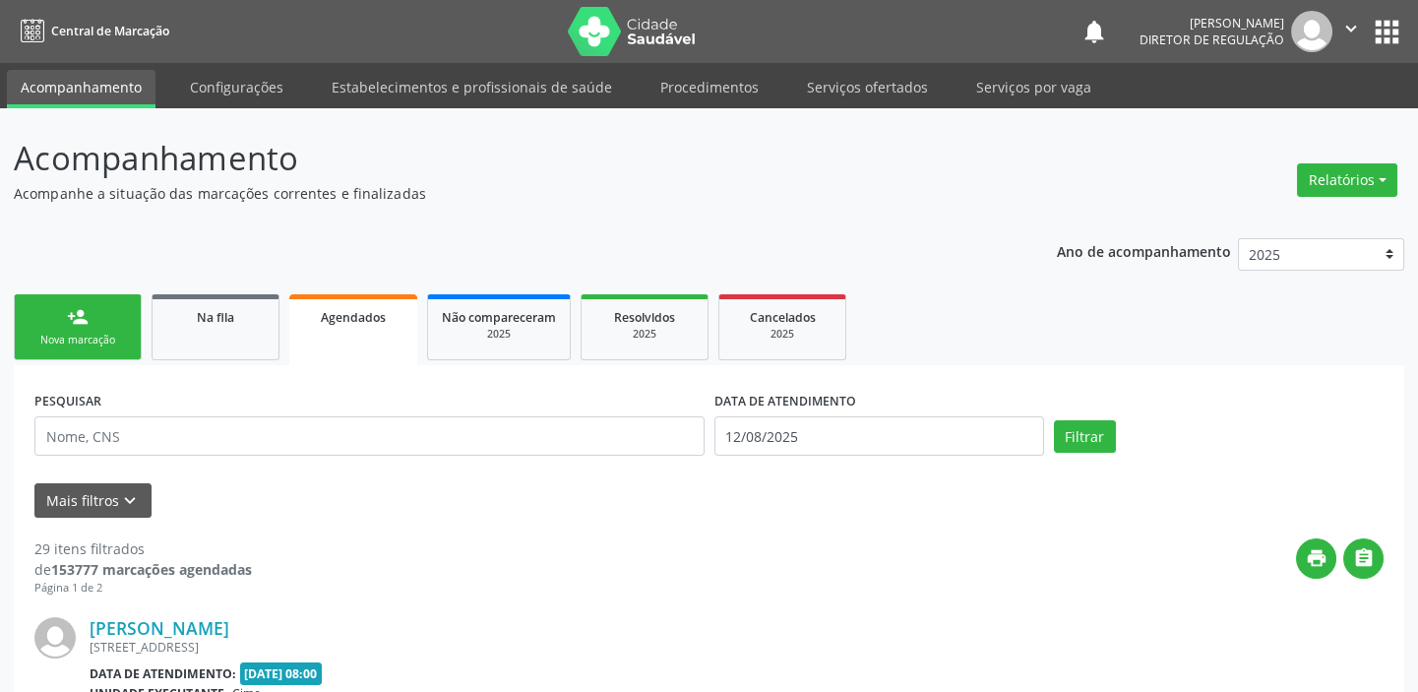
click at [65, 339] on div "Nova marcação" at bounding box center [78, 340] width 98 height 15
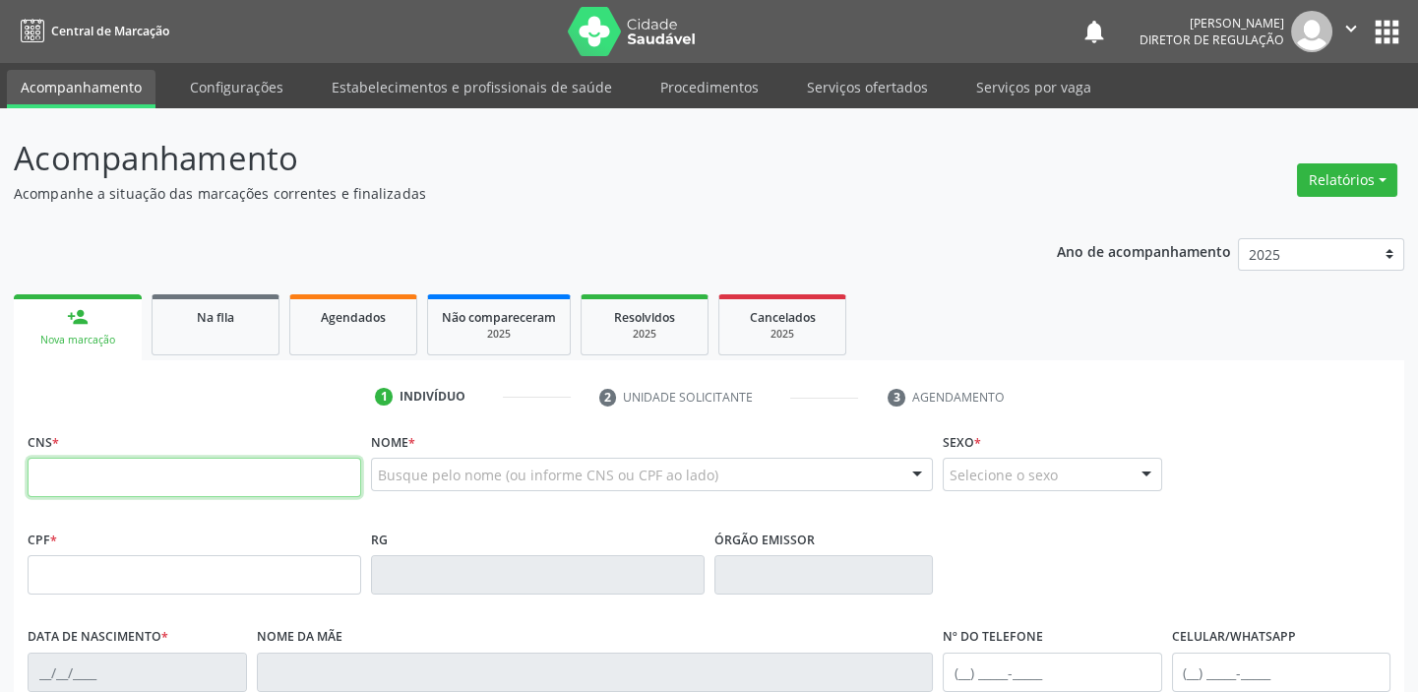
click at [89, 479] on input "text" at bounding box center [195, 477] width 334 height 39
type input "707 8036 8386 3417"
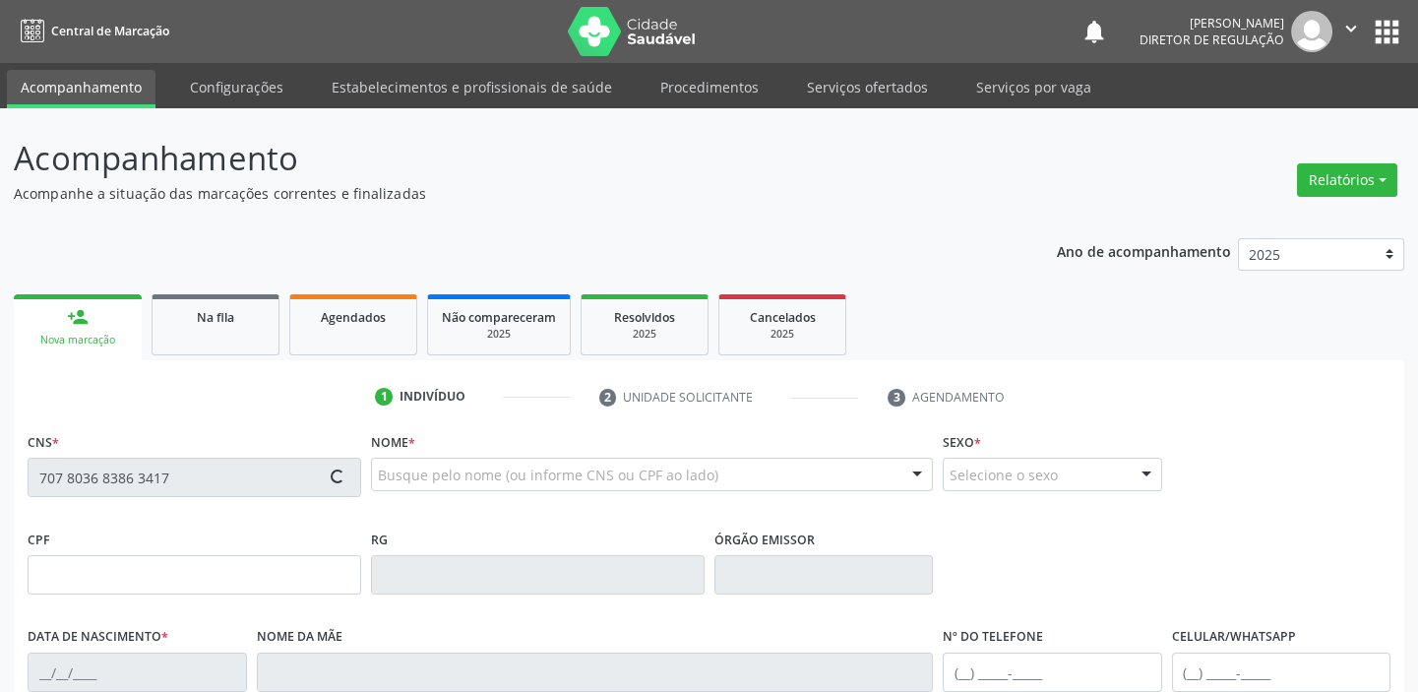
type input "14/07/1961"
type input "Senhroinha Ermina Rodrigues"
type input "(87) 98816-7406"
type input "S/N"
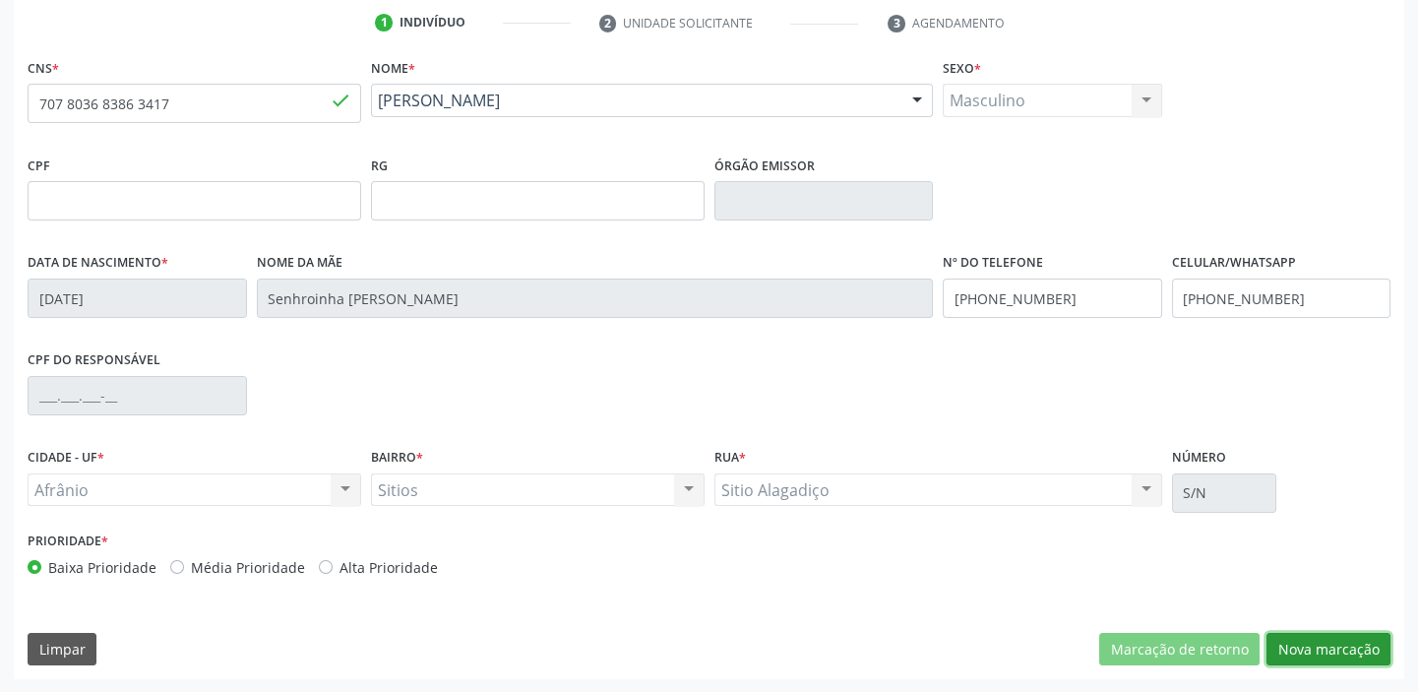
click at [1306, 650] on button "Nova marcação" at bounding box center [1328, 649] width 124 height 33
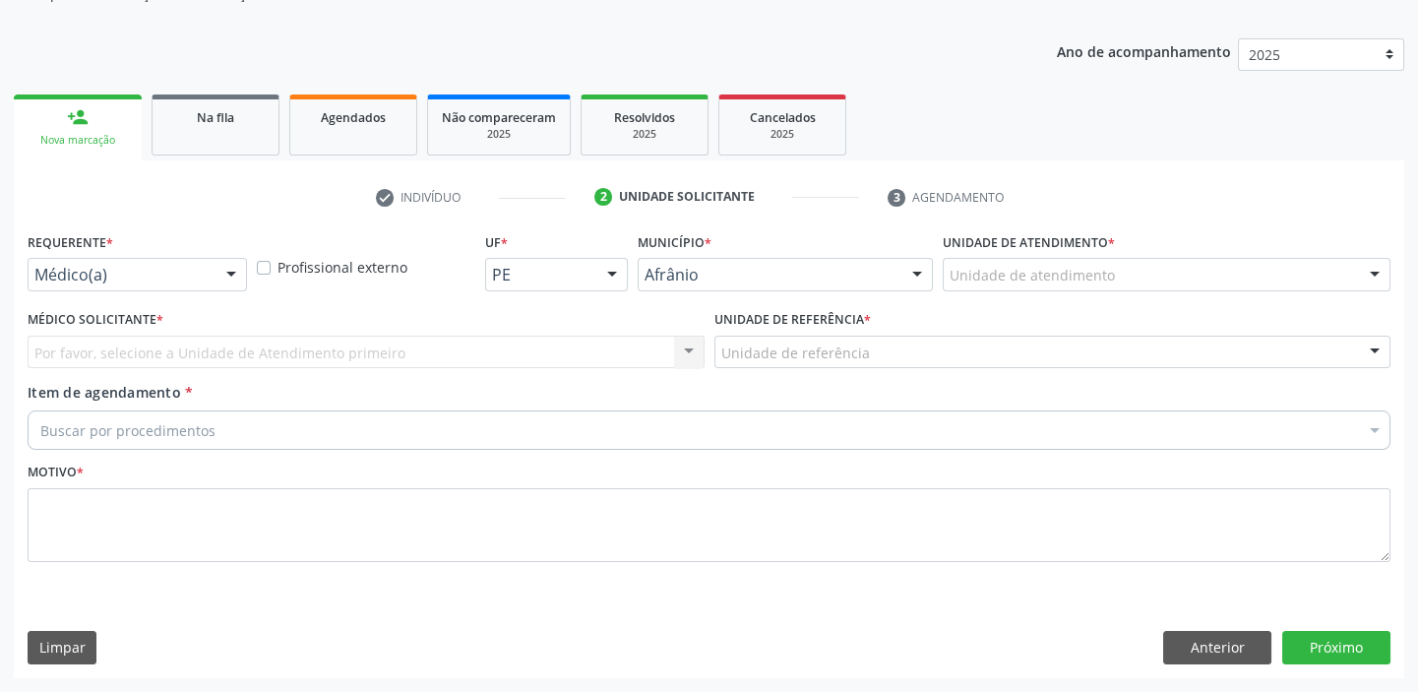
scroll to position [198, 0]
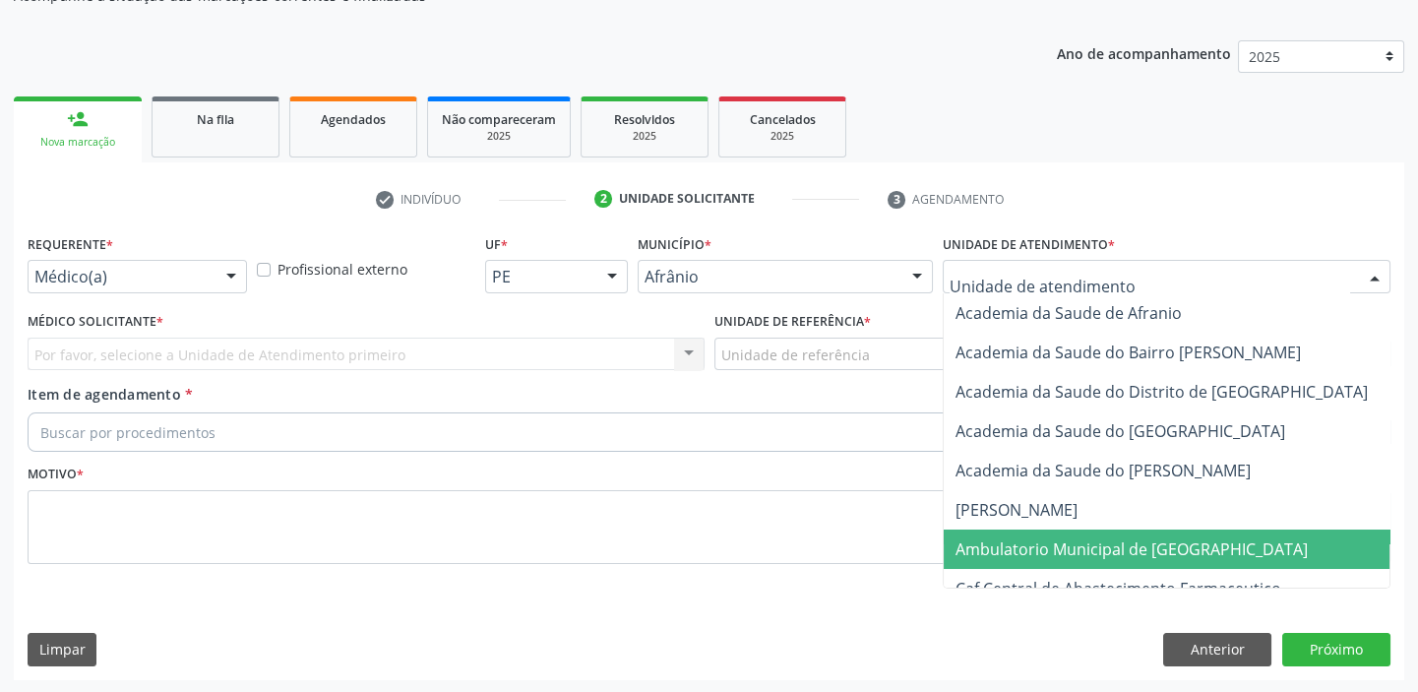
drag, startPoint x: 1028, startPoint y: 548, endPoint x: 932, endPoint y: 468, distance: 125.1
click at [1027, 548] on span "Ambulatorio Municipal de [GEOGRAPHIC_DATA]" at bounding box center [1131, 549] width 352 height 22
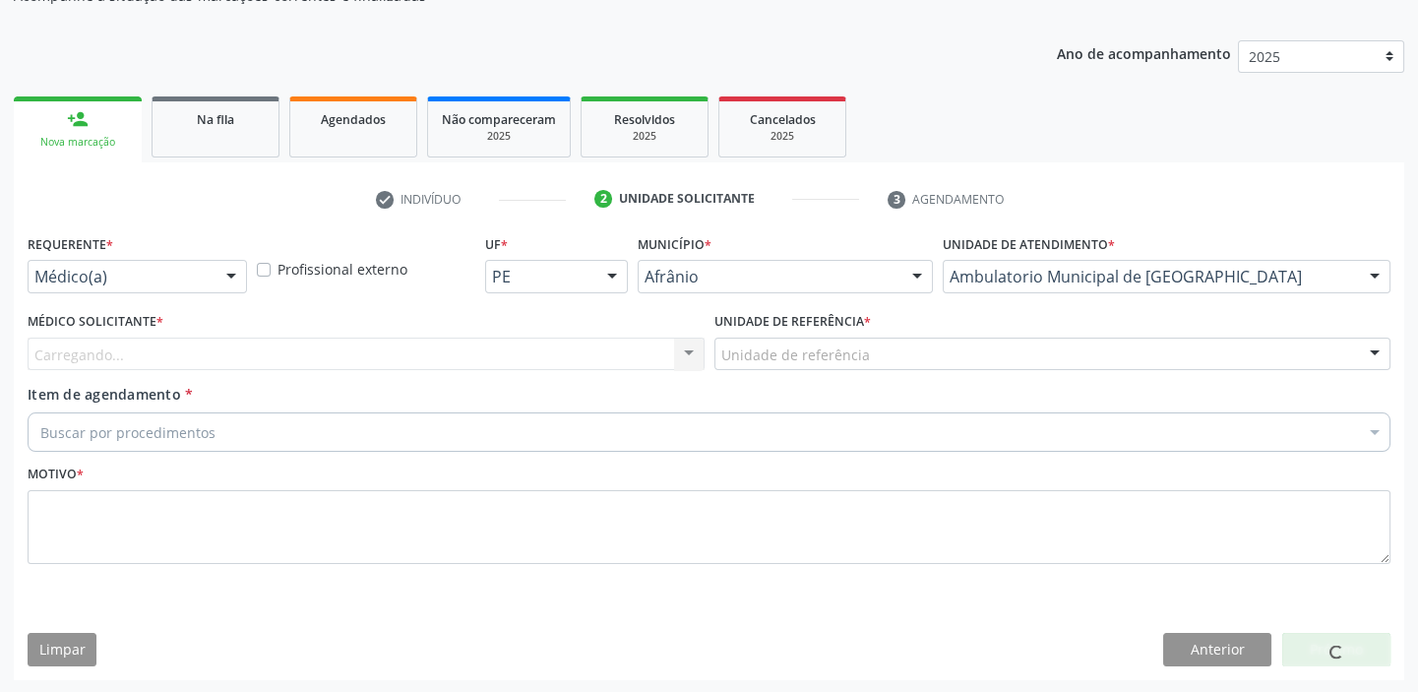
drag, startPoint x: 730, startPoint y: 344, endPoint x: 733, endPoint y: 366, distance: 21.8
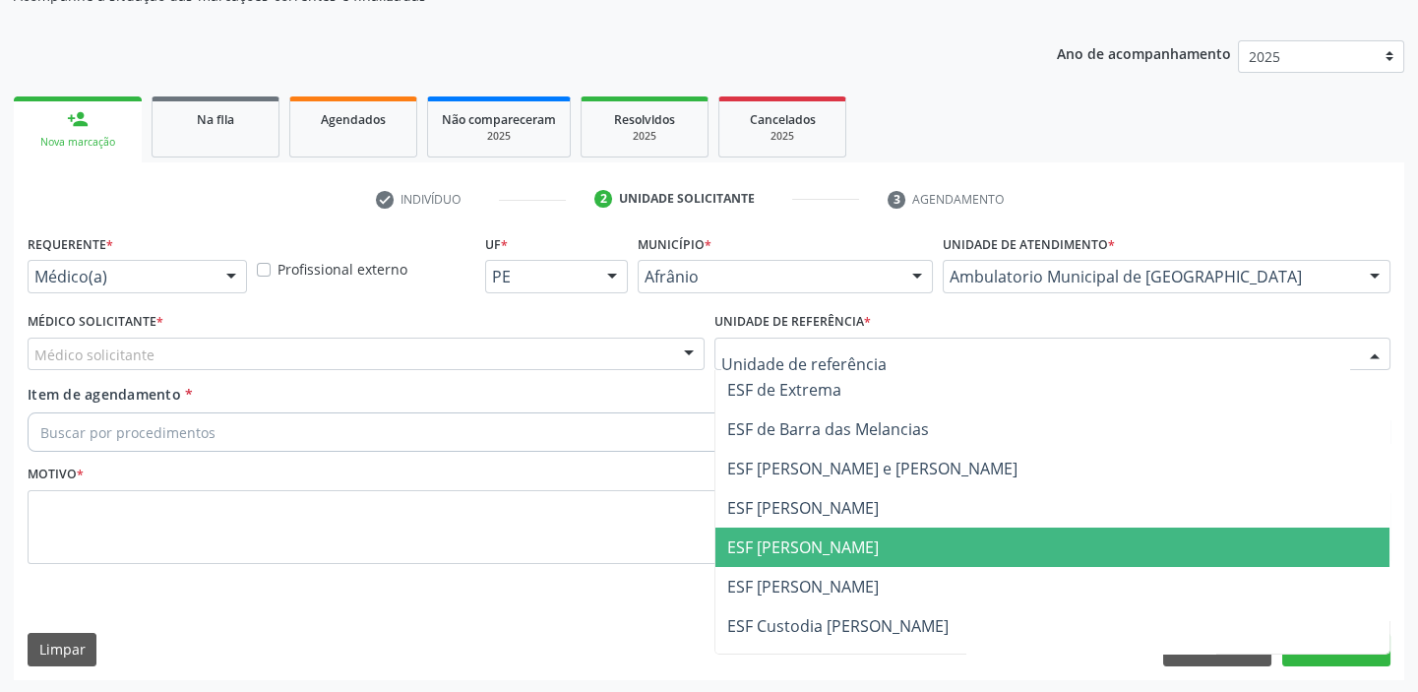
click at [741, 558] on span "ESF [PERSON_NAME]" at bounding box center [1052, 546] width 675 height 39
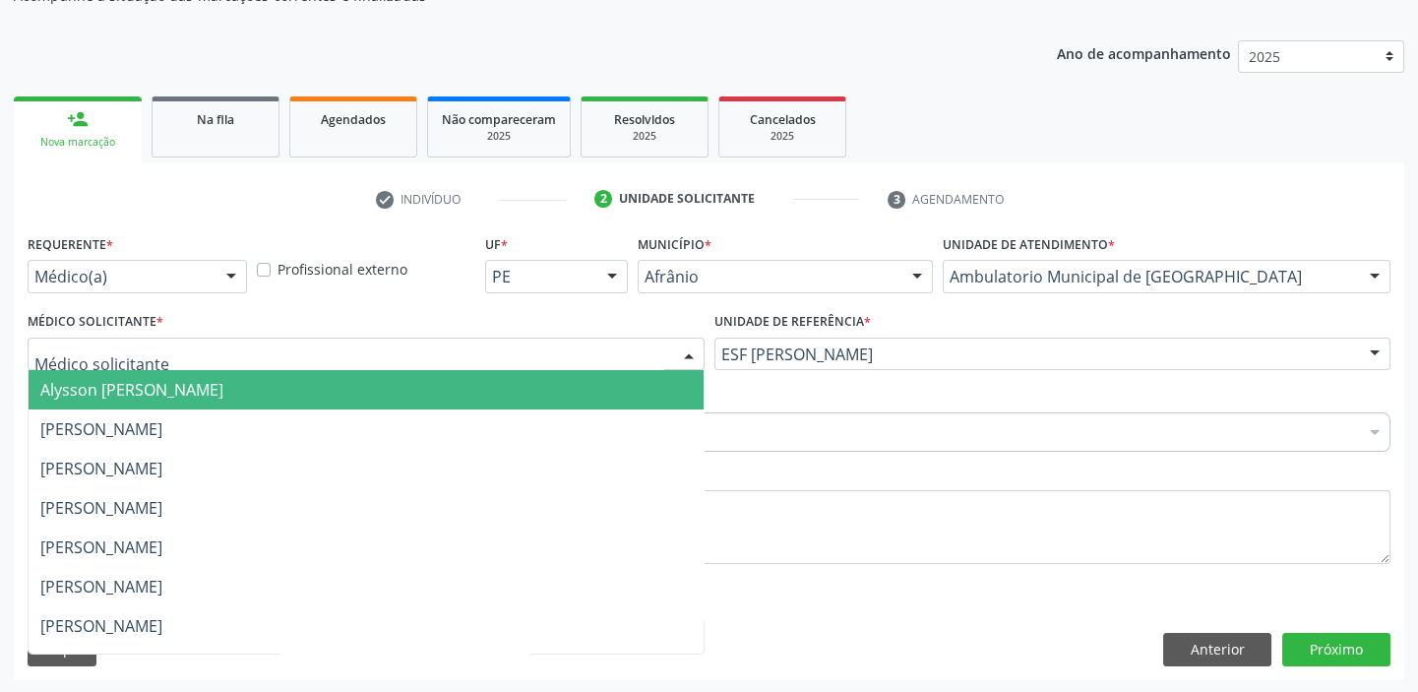
drag, startPoint x: 64, startPoint y: 353, endPoint x: 58, endPoint y: 378, distance: 25.3
click at [60, 381] on span "Alysson [PERSON_NAME]" at bounding box center [131, 390] width 183 height 22
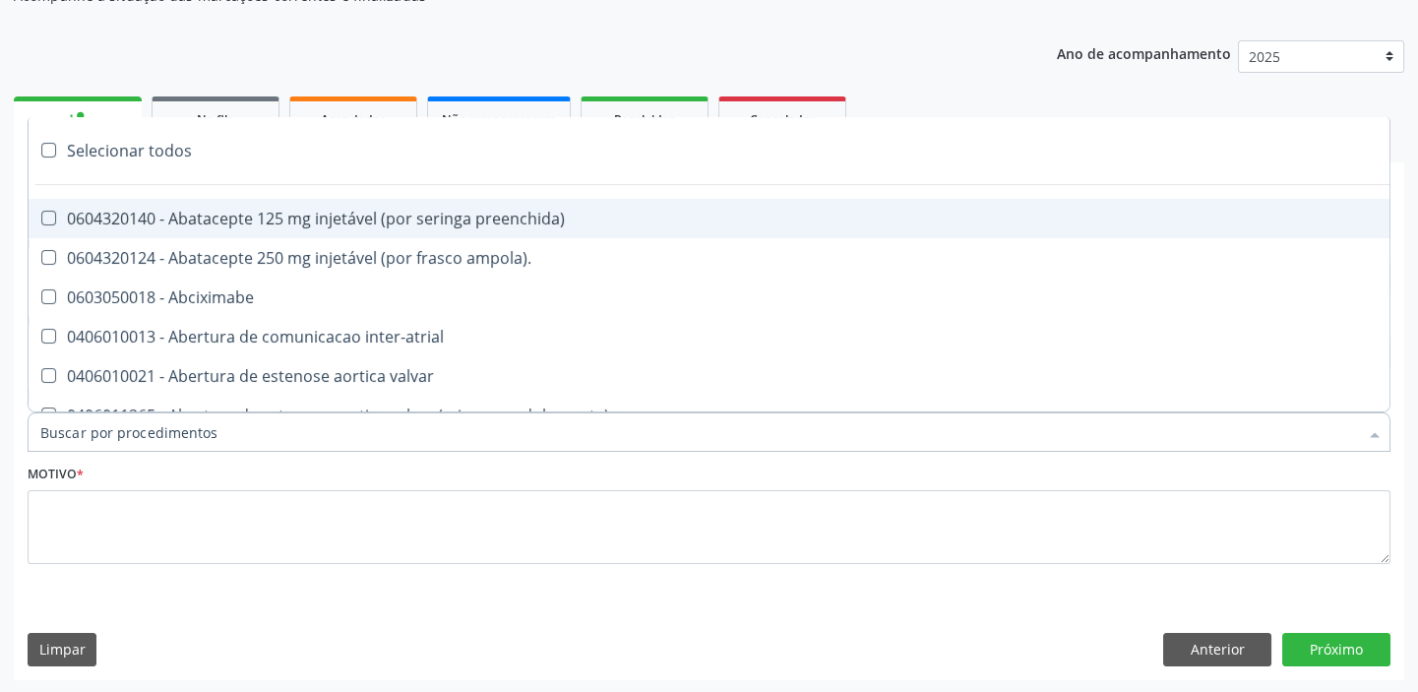
paste input "ecocard"
type input "ecocard"
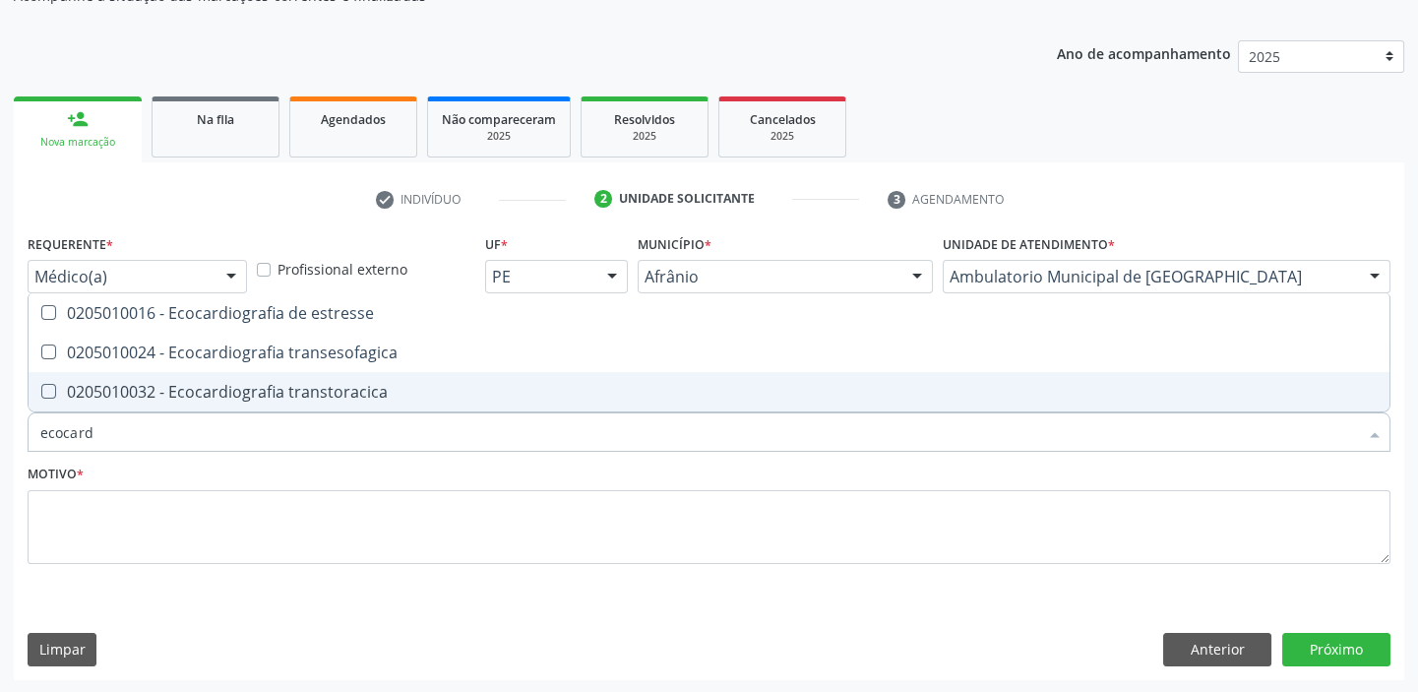
click at [114, 389] on div "0205010032 - Ecocardiografia transtoracica" at bounding box center [708, 392] width 1337 height 16
checkbox transtoracica "true"
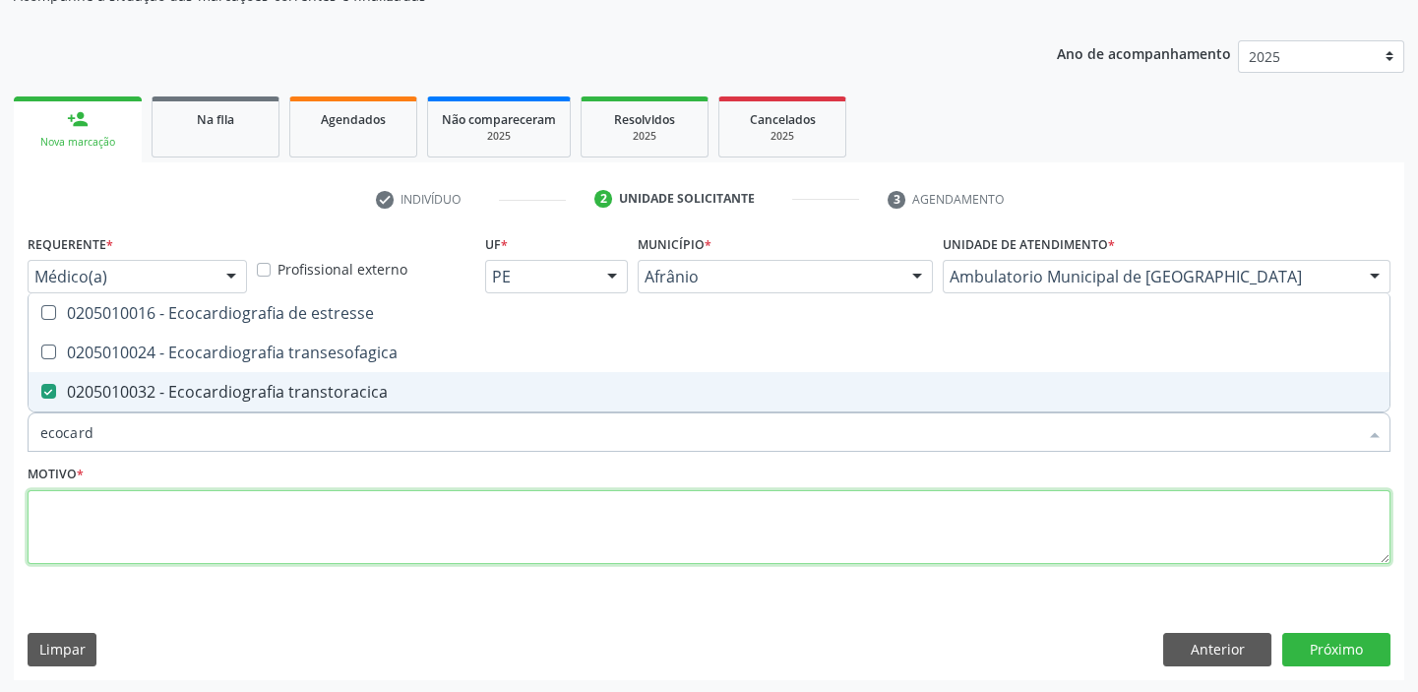
click at [90, 524] on textarea at bounding box center [709, 527] width 1363 height 75
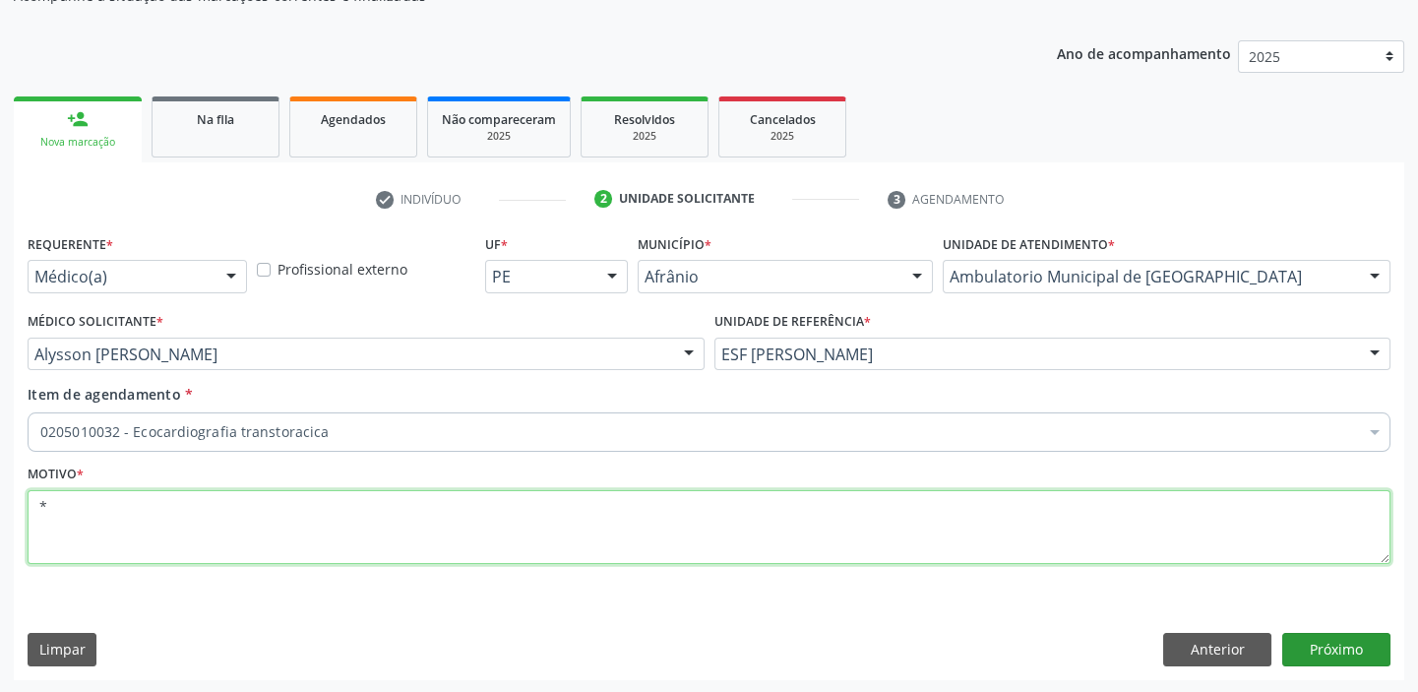
type textarea "*"
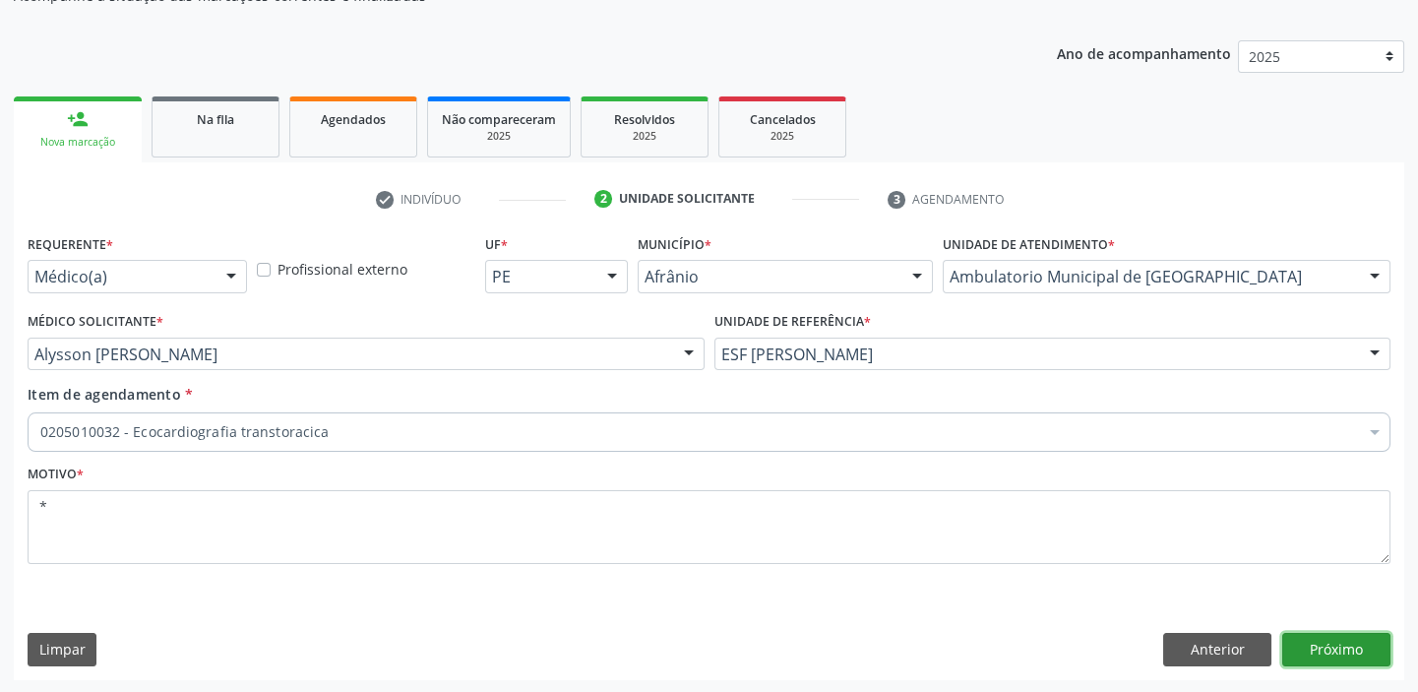
click at [1317, 644] on button "Próximo" at bounding box center [1336, 649] width 108 height 33
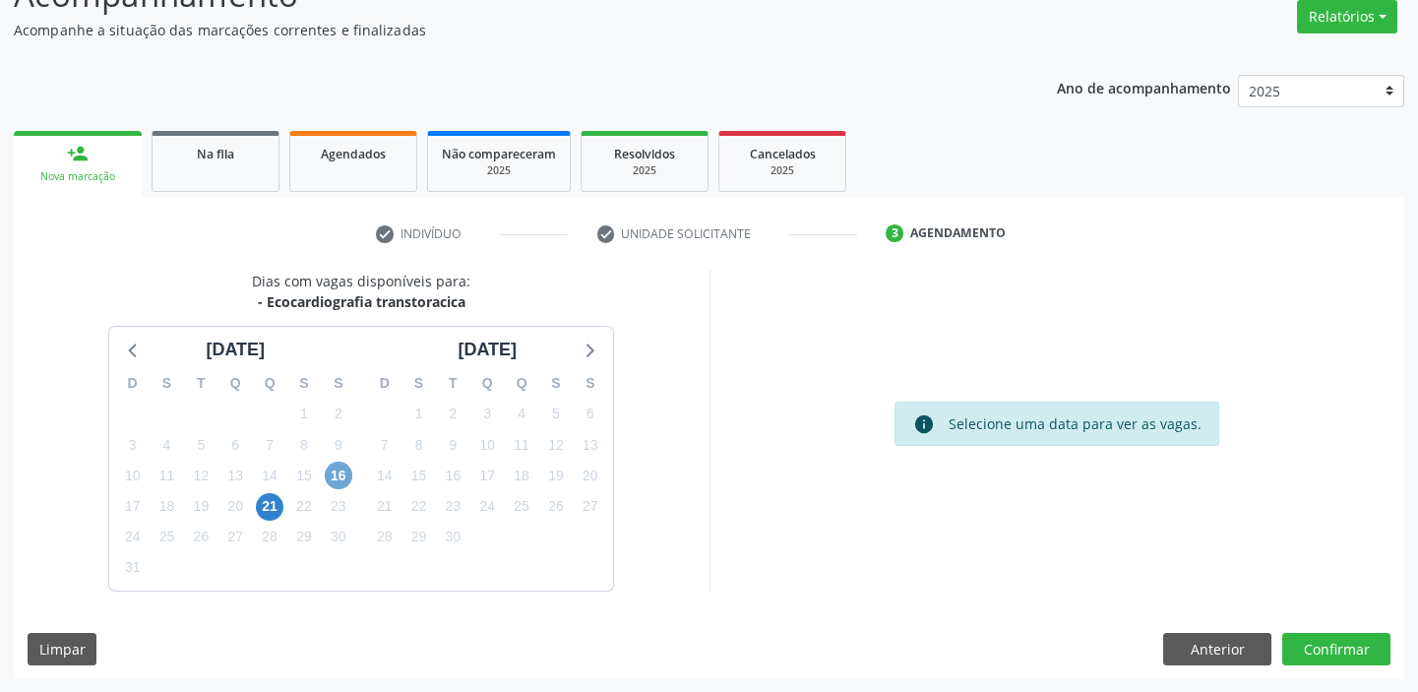
click at [342, 475] on span "16" at bounding box center [339, 475] width 28 height 28
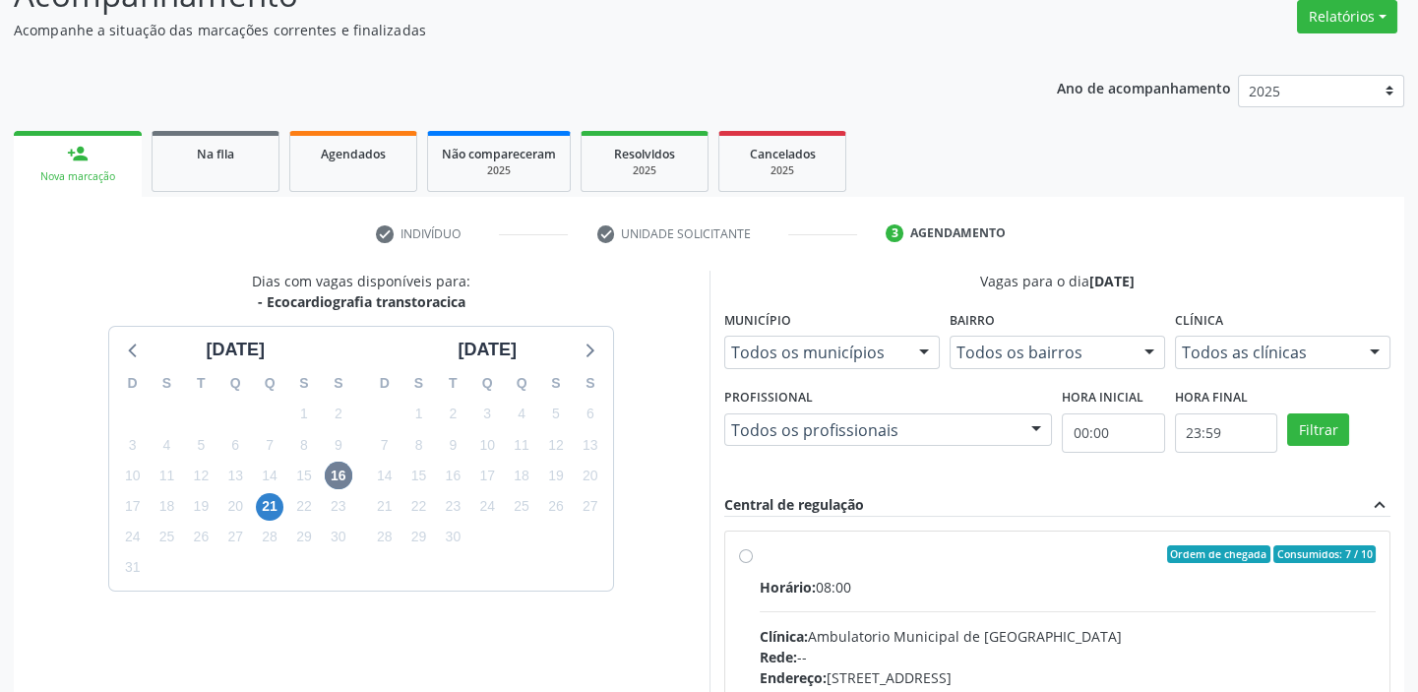
click at [935, 566] on label "Ordem de chegada Consumidos: 7 / 10 Horário: 08:00 Clínica: Ambulatorio Municip…" at bounding box center [1068, 696] width 617 height 302
click at [753, 563] on input "Ordem de chegada Consumidos: 7 / 10 Horário: 08:00 Clínica: Ambulatorio Municip…" at bounding box center [746, 554] width 14 height 18
radio input "true"
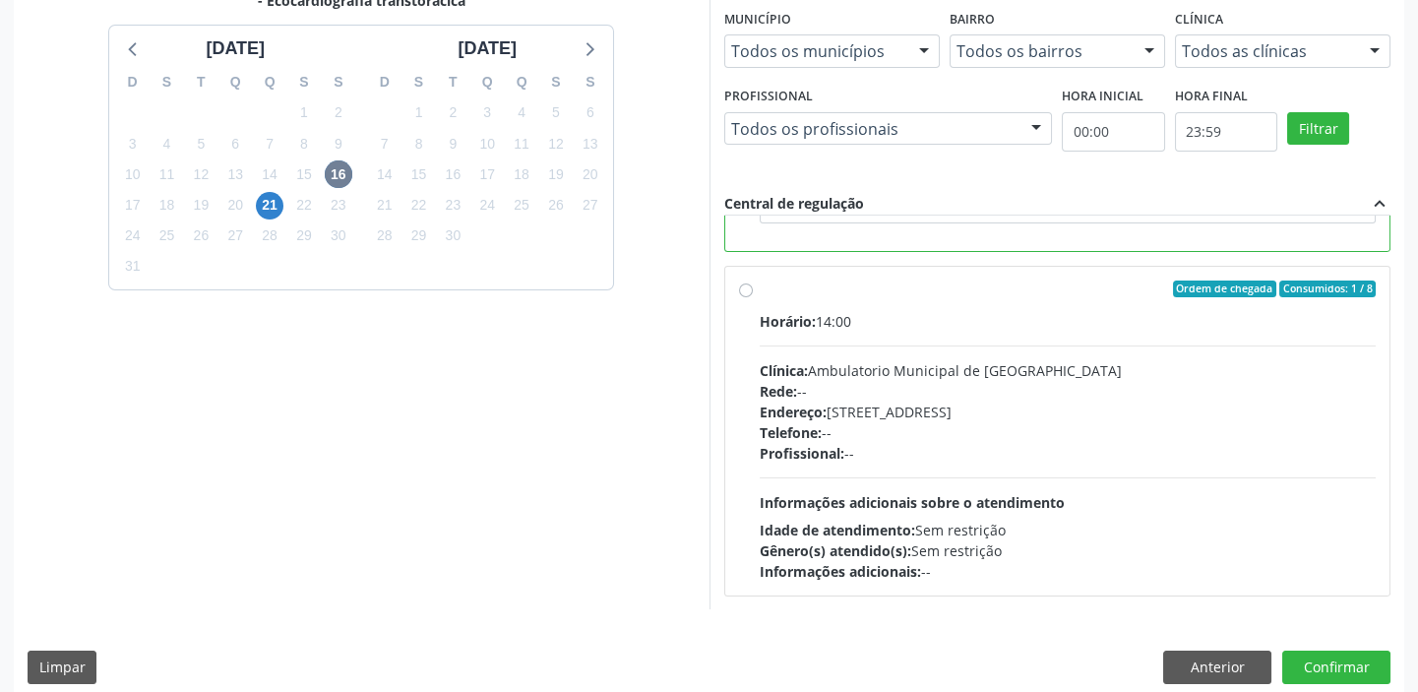
scroll to position [482, 0]
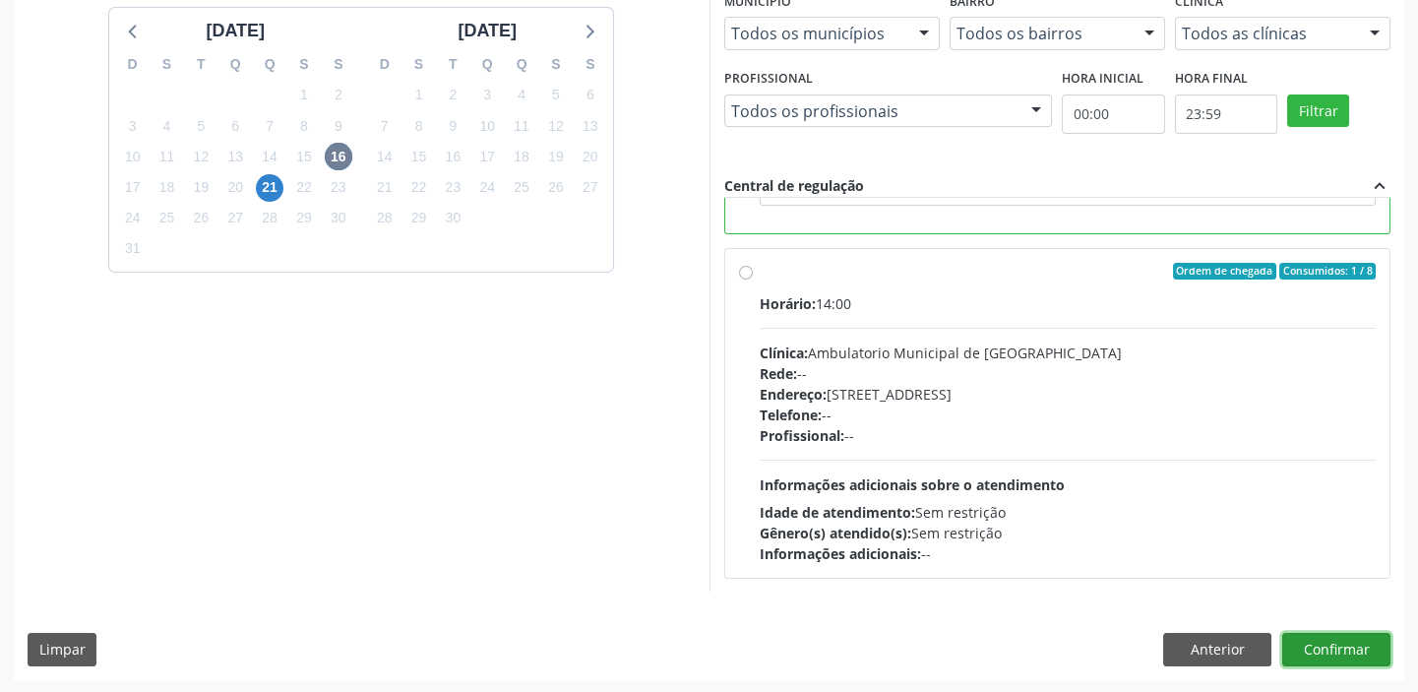
click at [1341, 641] on button "Confirmar" at bounding box center [1336, 649] width 108 height 33
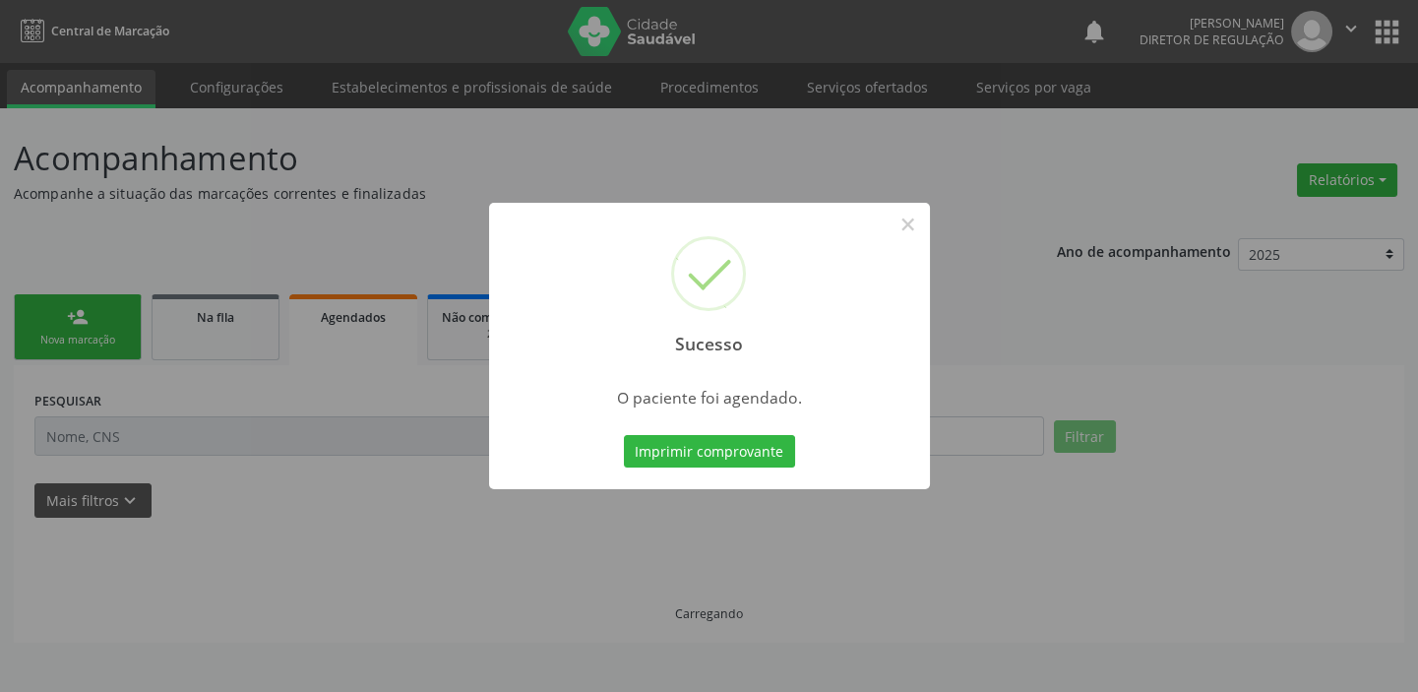
scroll to position [0, 0]
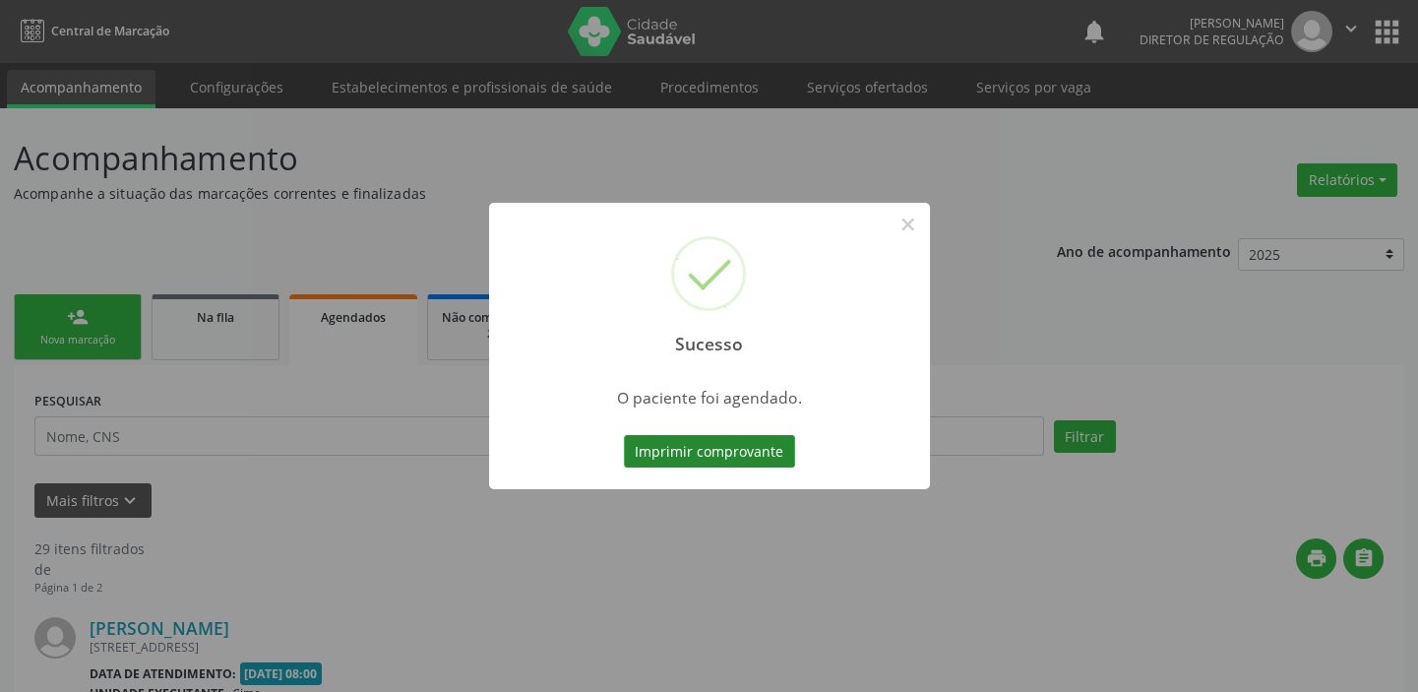
click at [689, 447] on button "Imprimir comprovante" at bounding box center [709, 451] width 171 height 33
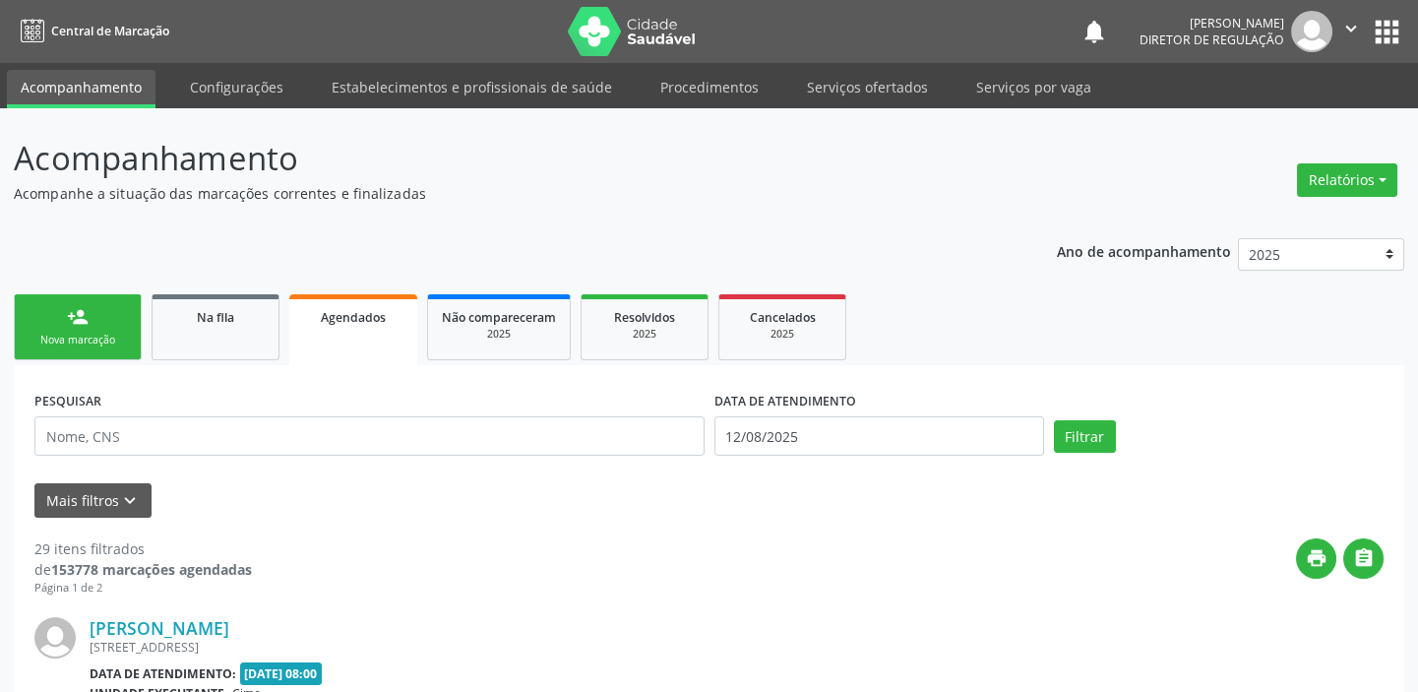
click at [121, 329] on link "person_add Nova marcação" at bounding box center [78, 327] width 128 height 66
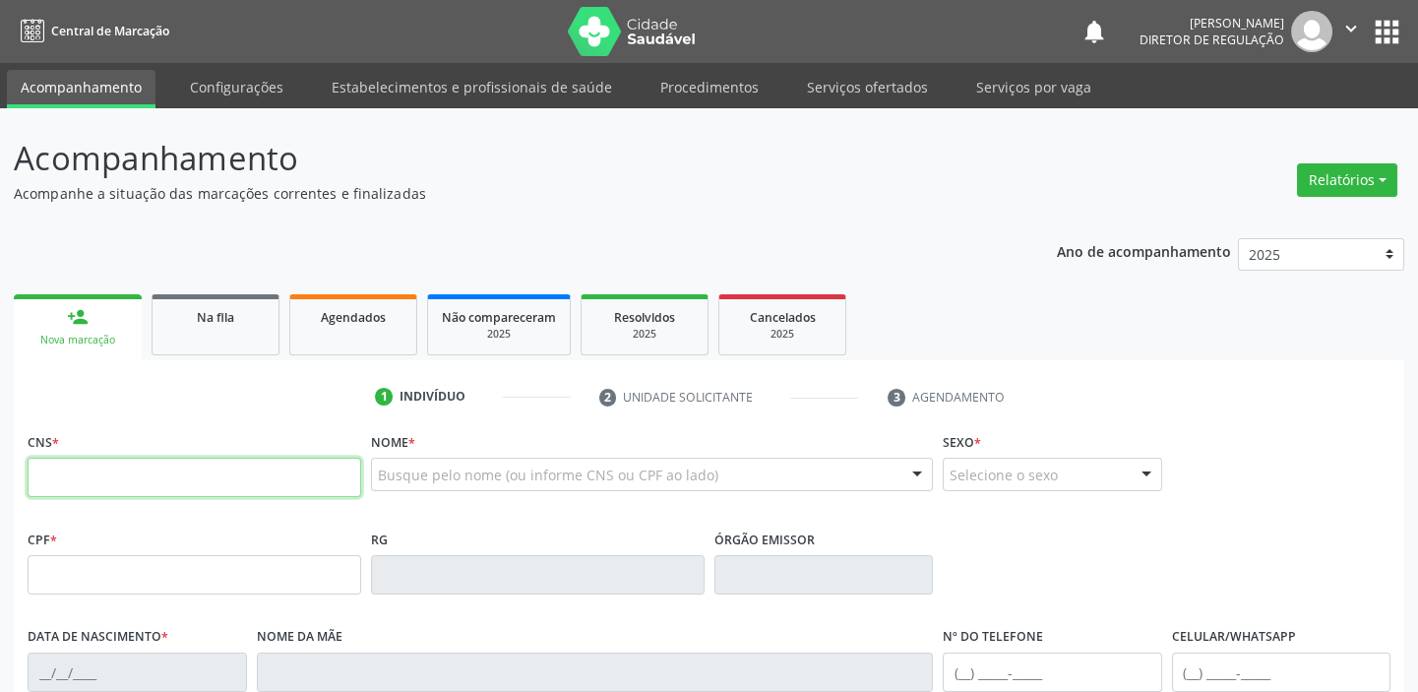
click at [118, 467] on input "text" at bounding box center [195, 477] width 334 height 39
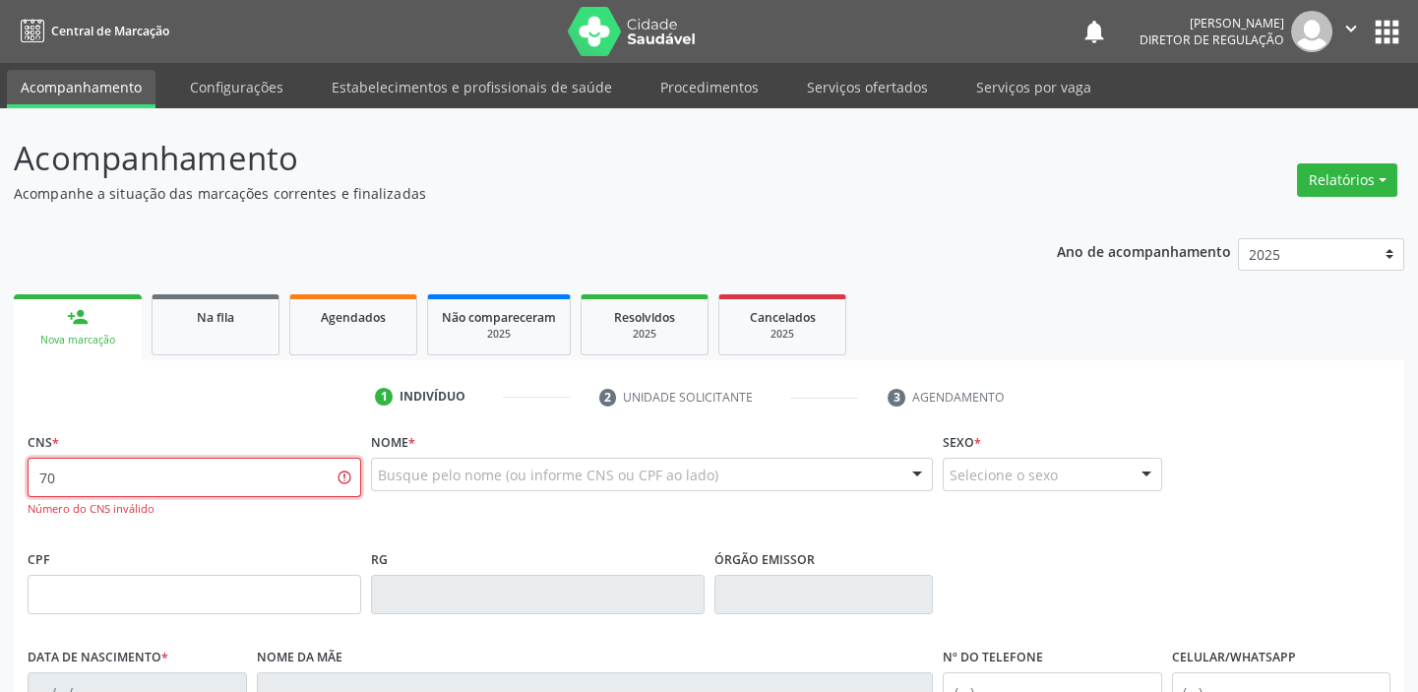
type input "7"
type input "700 0052 1309 0103"
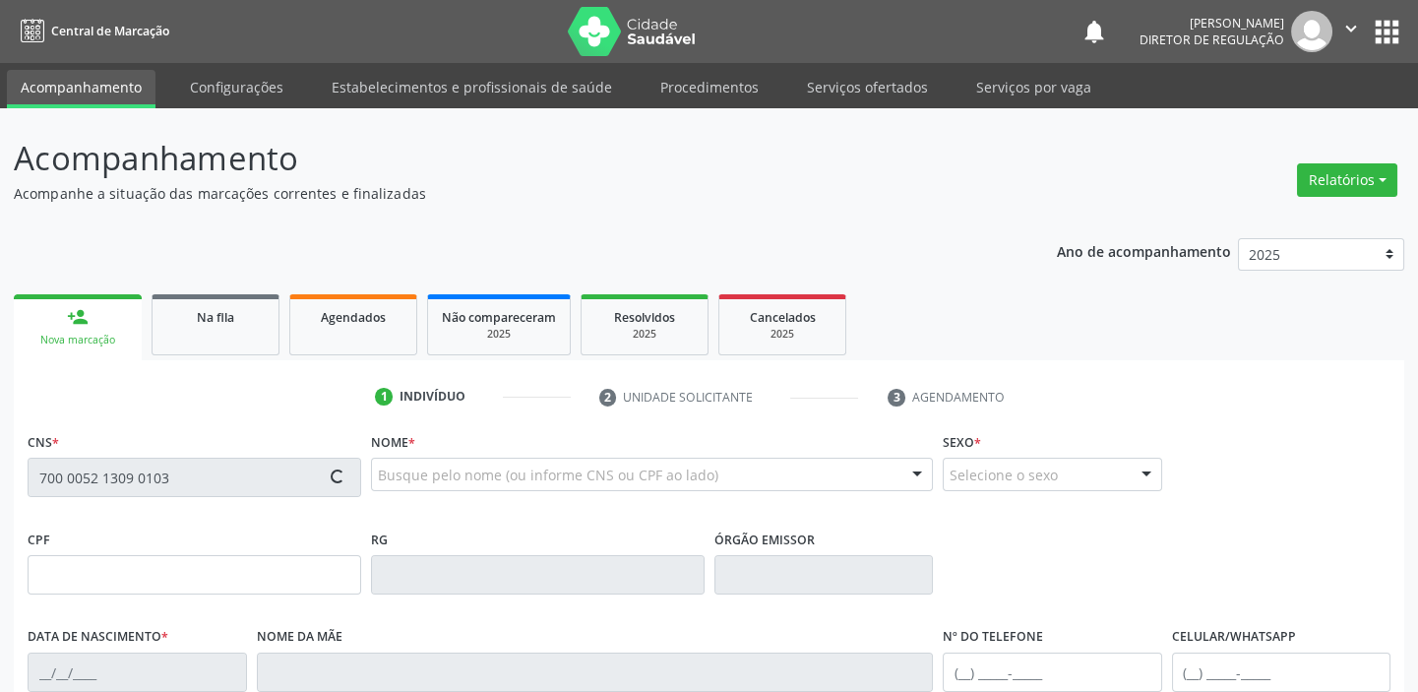
type input "021.239.304-90"
type input "15/08/1945"
type input "Maria Dominicana de Jesus"
type input "(87) 99879-8040"
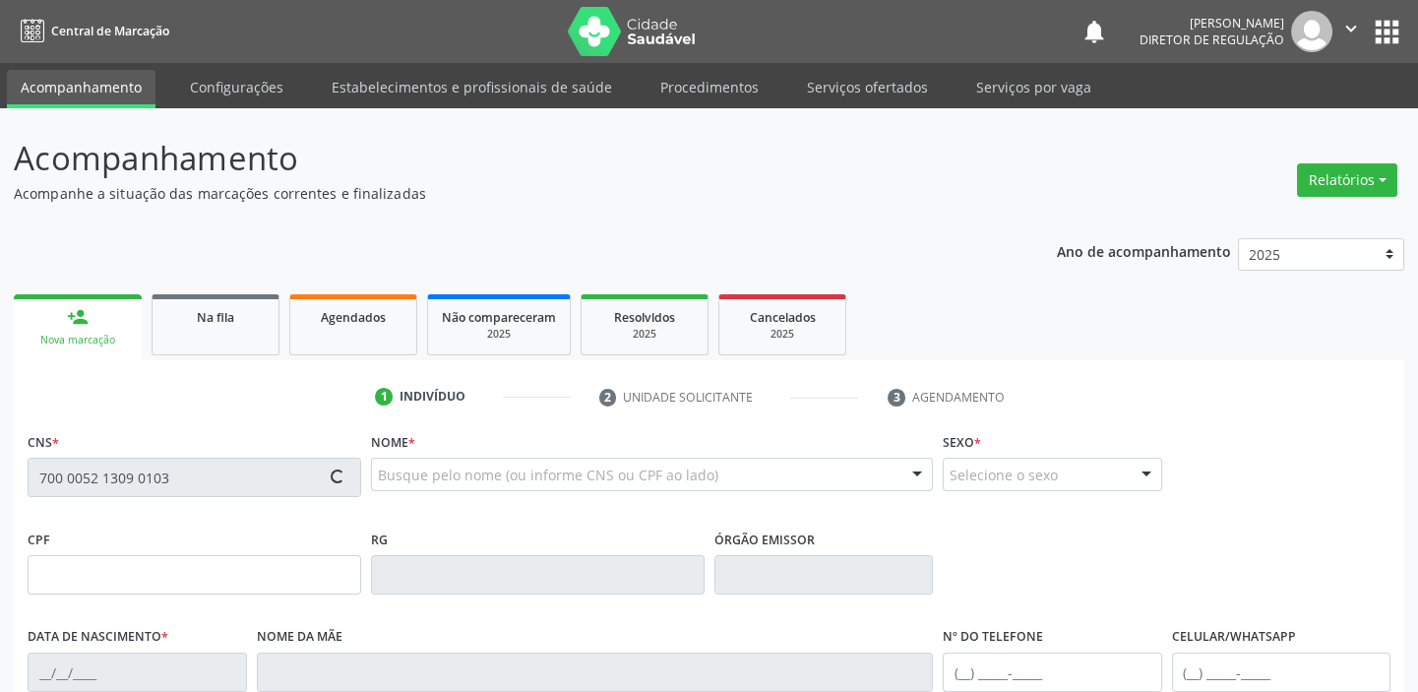
type input "301.632.934-49"
type input "30"
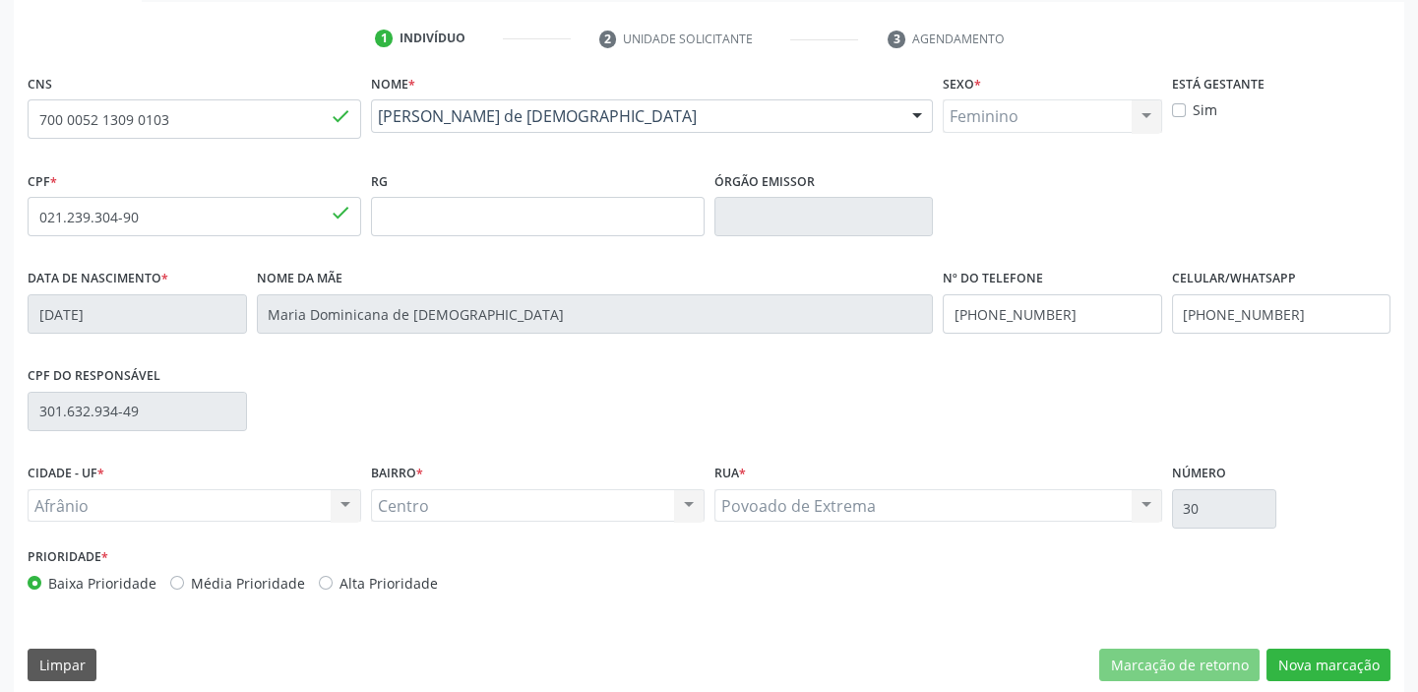
scroll to position [374, 0]
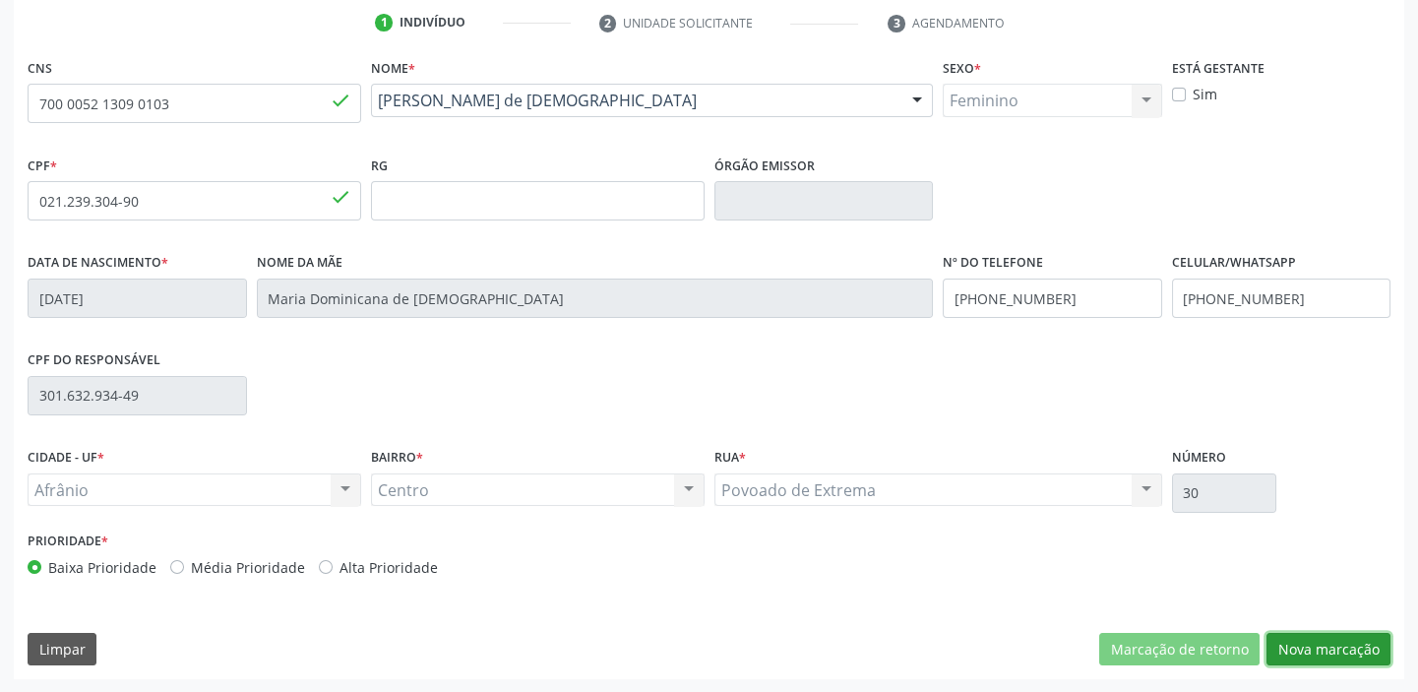
click at [1301, 647] on button "Nova marcação" at bounding box center [1328, 649] width 124 height 33
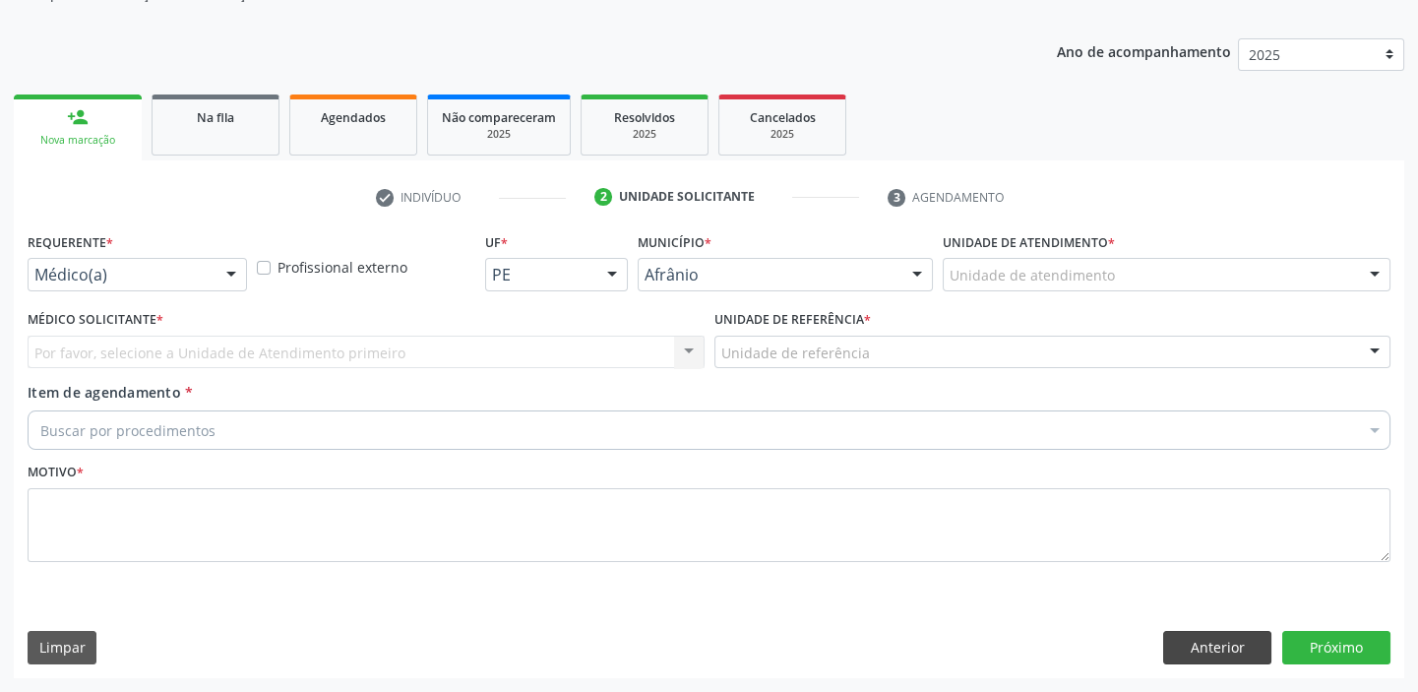
scroll to position [198, 0]
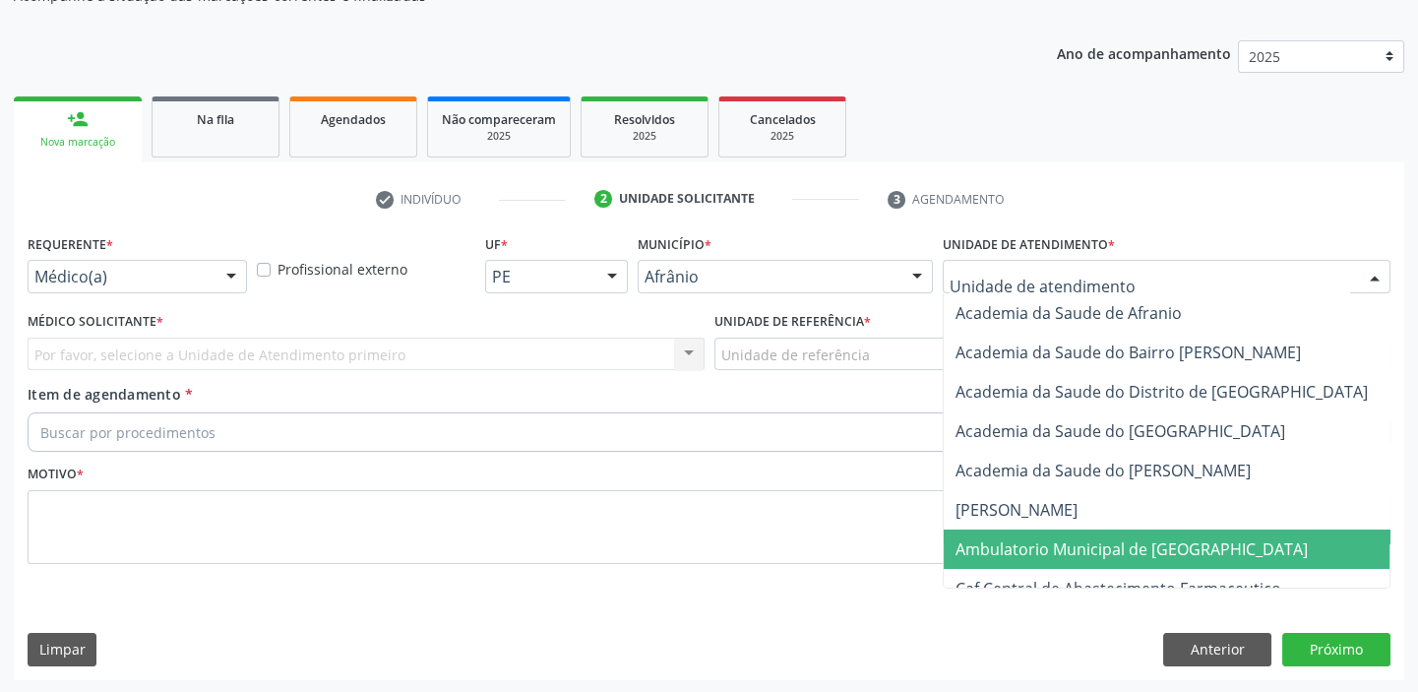
drag, startPoint x: 1027, startPoint y: 535, endPoint x: 902, endPoint y: 475, distance: 138.6
click at [1025, 534] on span "Ambulatorio Municipal de [GEOGRAPHIC_DATA]" at bounding box center [1184, 548] width 480 height 39
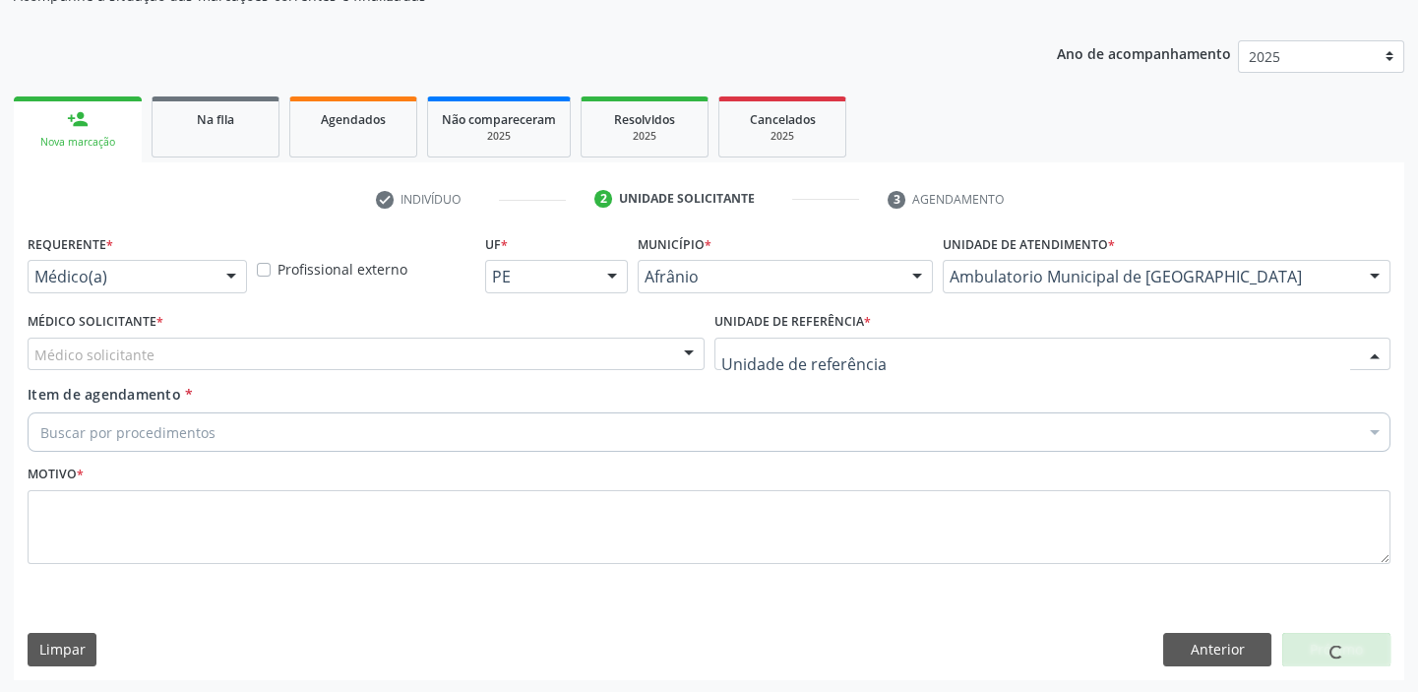
drag, startPoint x: 766, startPoint y: 349, endPoint x: 785, endPoint y: 491, distance: 142.9
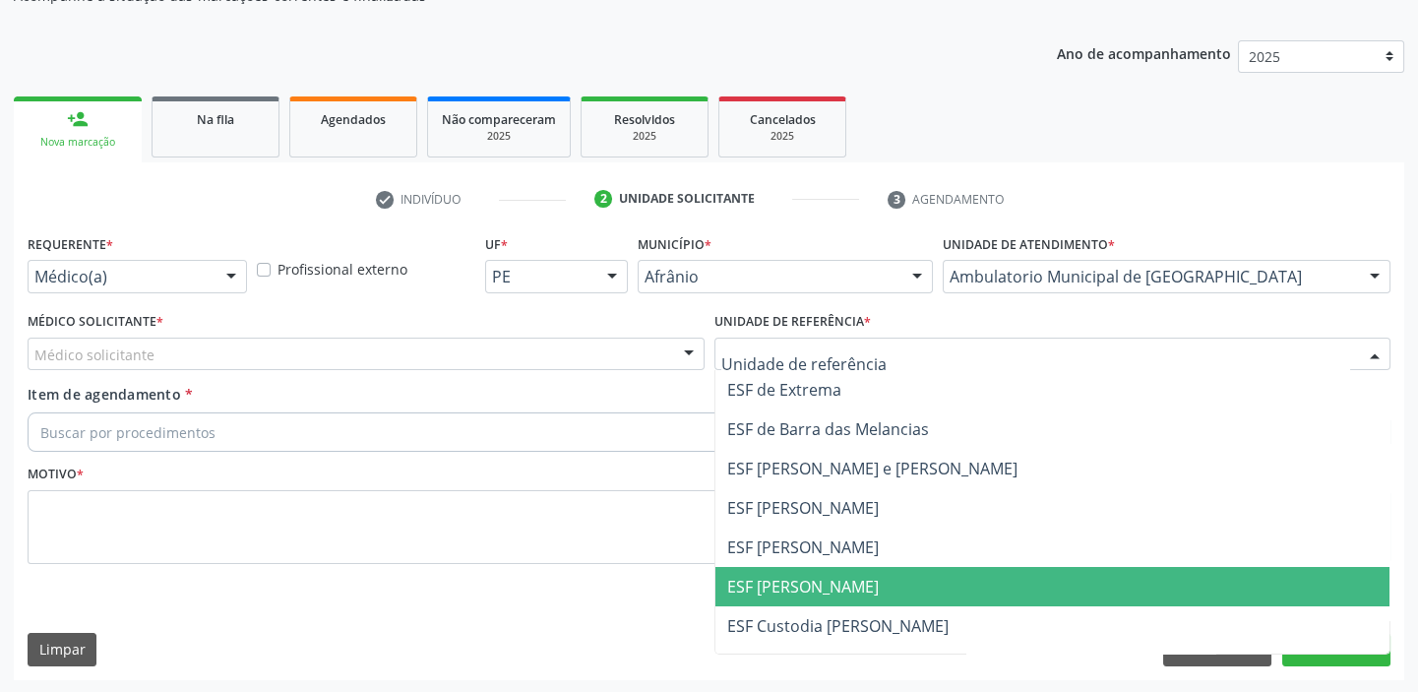
click at [781, 571] on span "ESF [PERSON_NAME]" at bounding box center [1052, 586] width 675 height 39
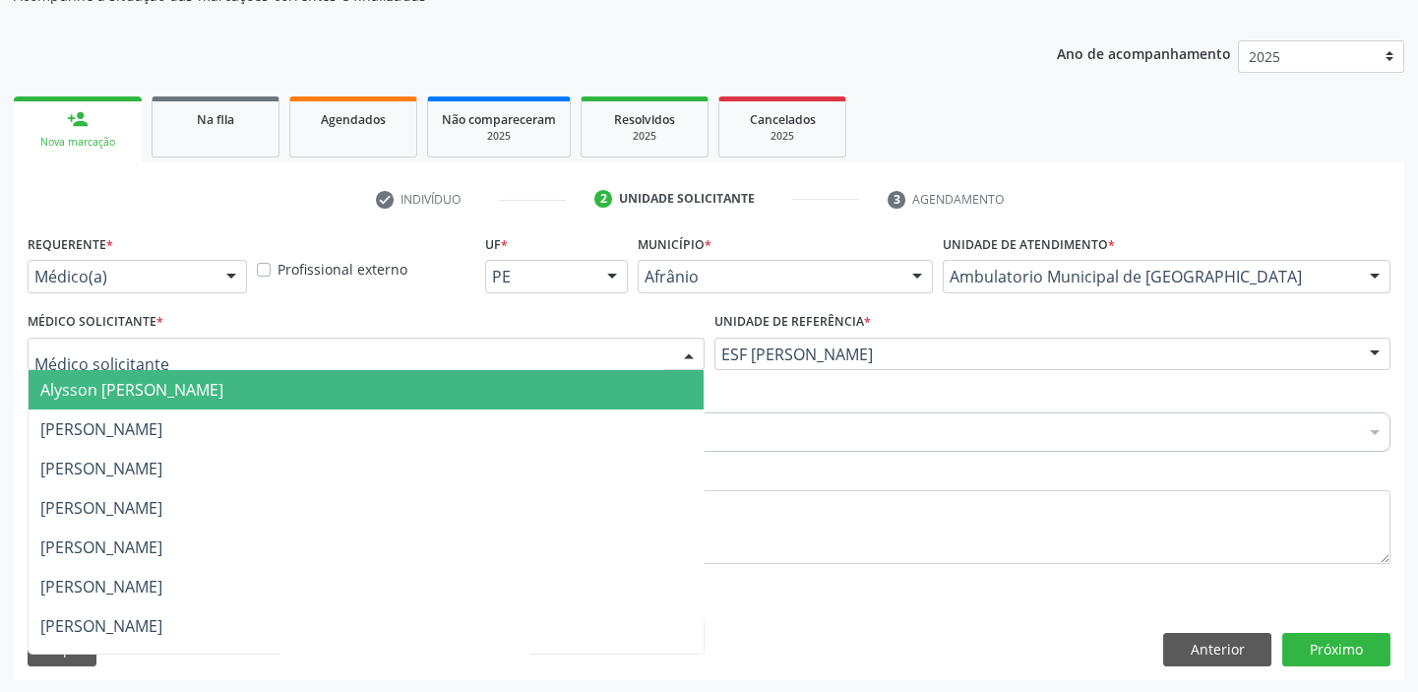
click at [77, 394] on span "Alysson [PERSON_NAME]" at bounding box center [131, 390] width 183 height 22
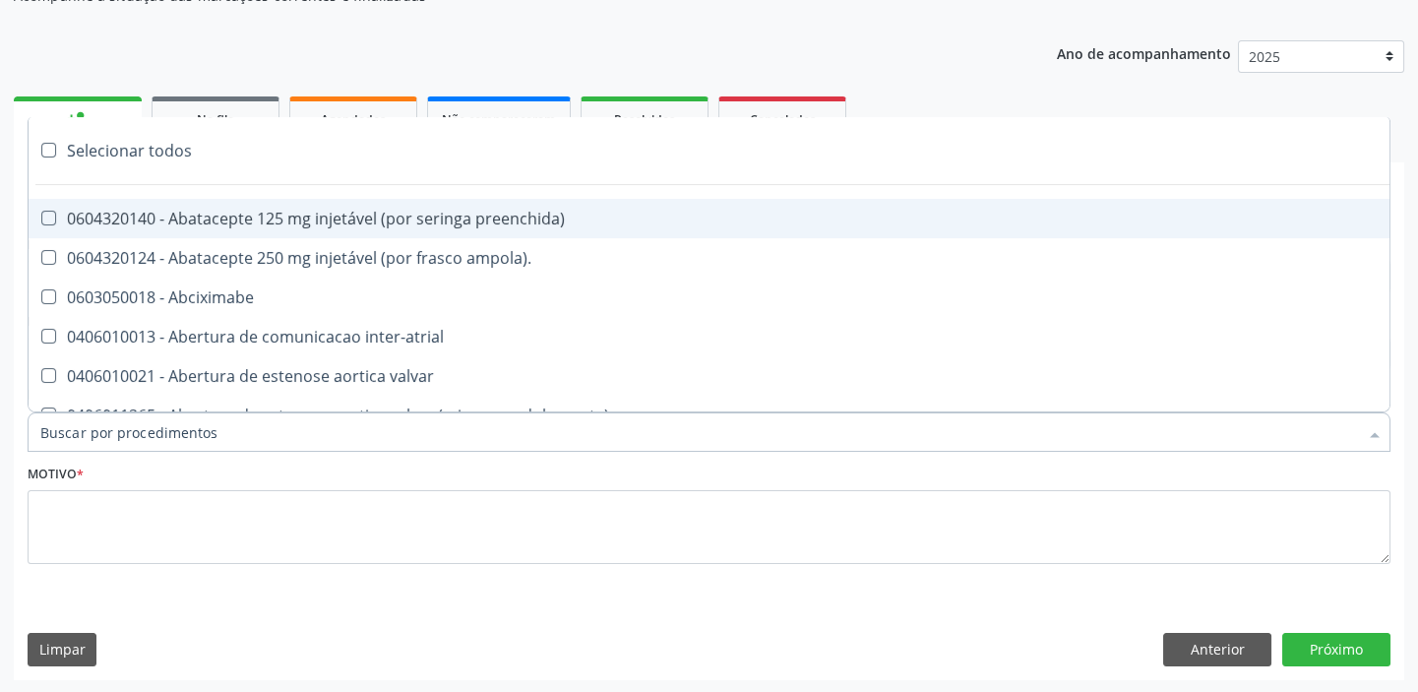
paste input "ecocard"
type input "ecocard"
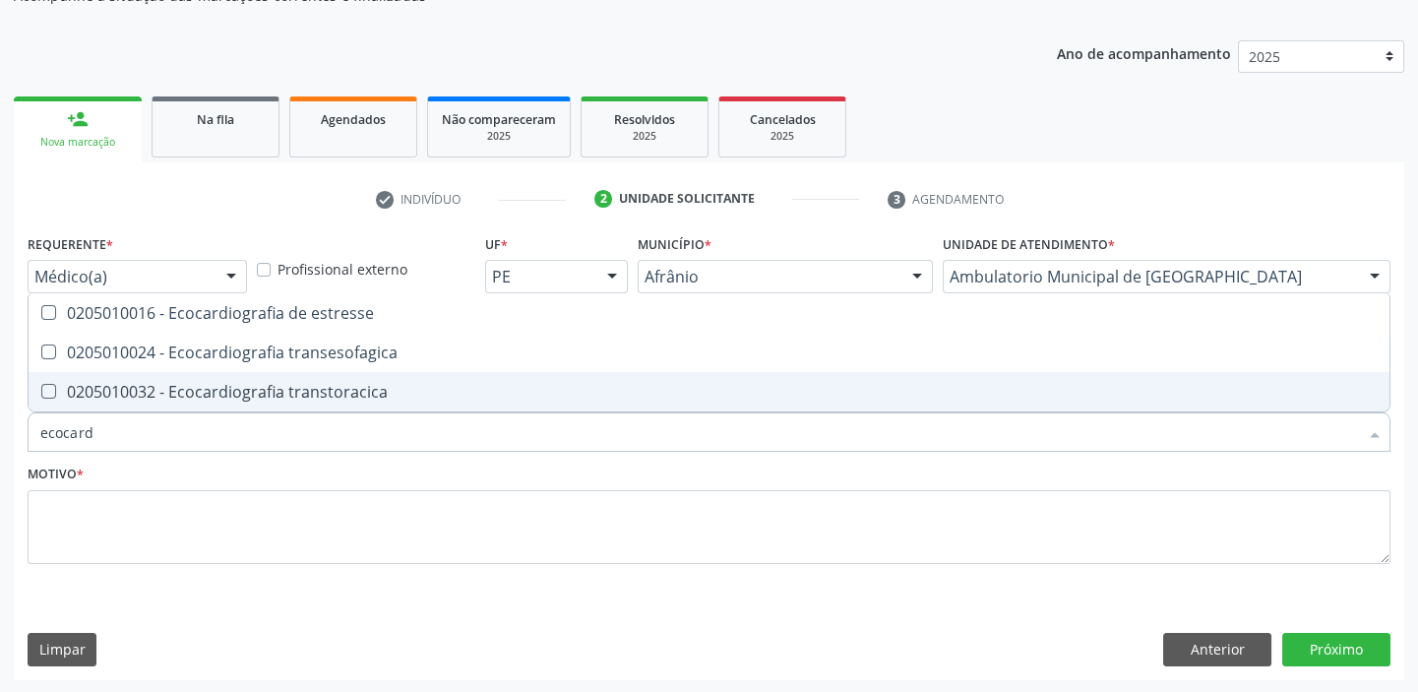
click at [169, 390] on div "0205010032 - Ecocardiografia transtoracica" at bounding box center [708, 392] width 1337 height 16
checkbox transtoracica "true"
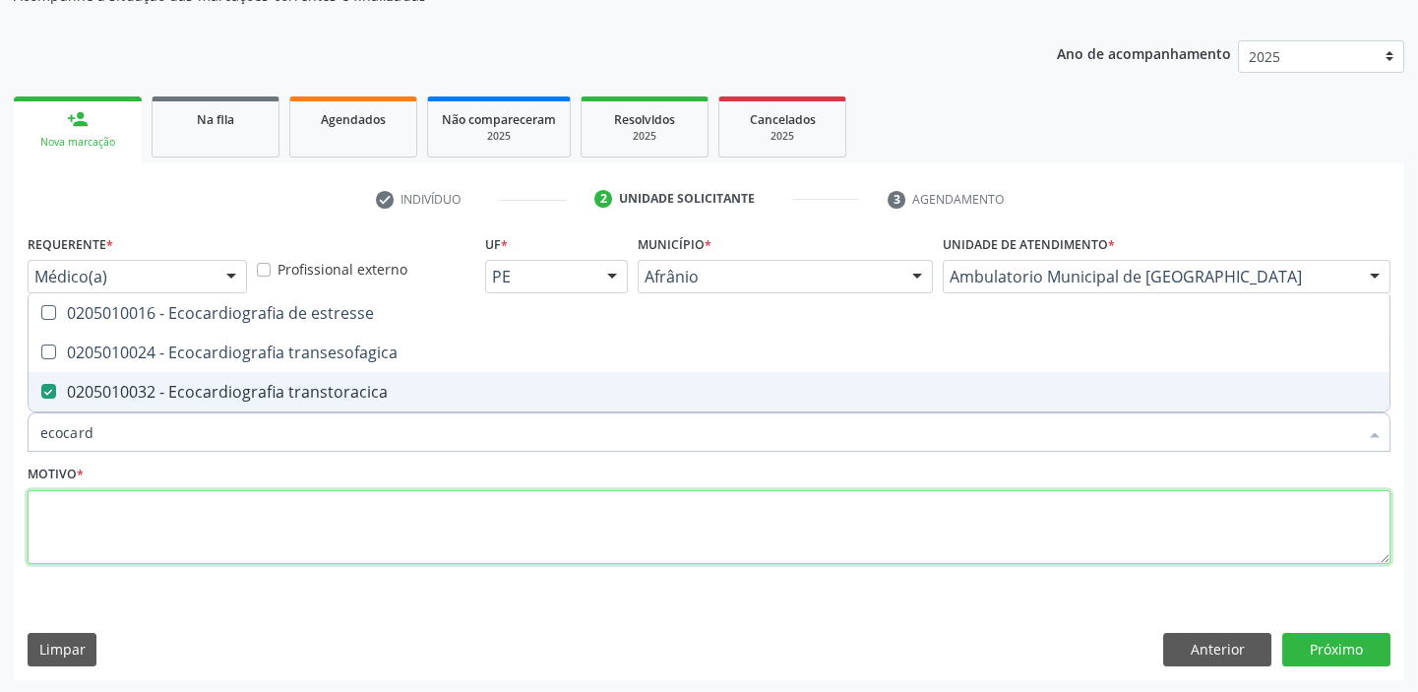
click at [130, 529] on textarea at bounding box center [709, 527] width 1363 height 75
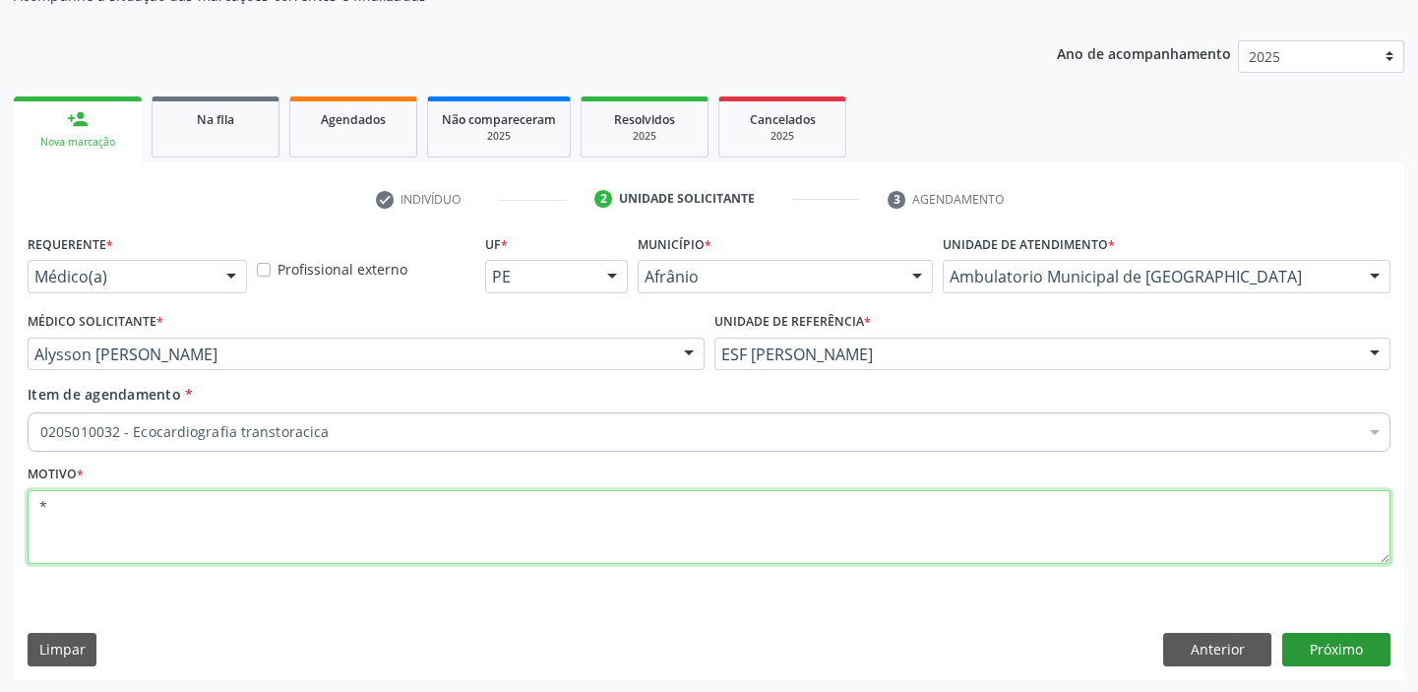
type textarea "*"
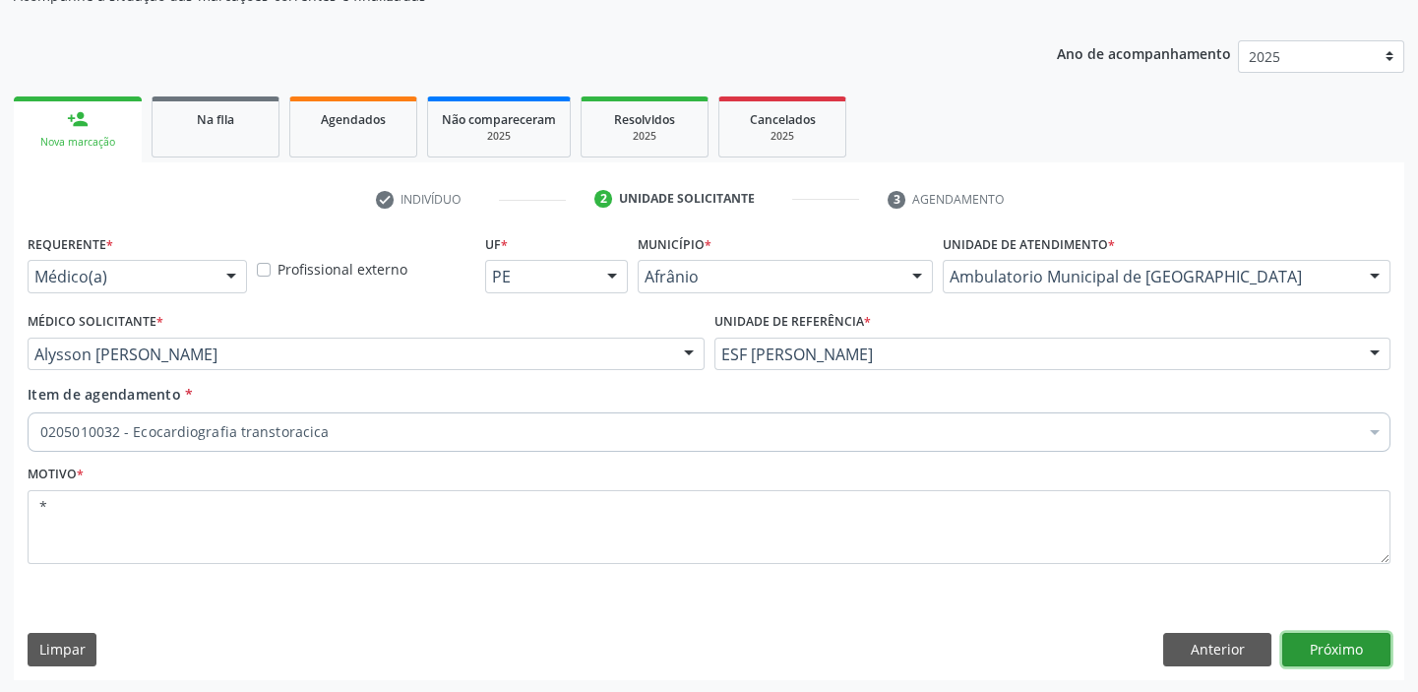
click at [1328, 640] on button "Próximo" at bounding box center [1336, 649] width 108 height 33
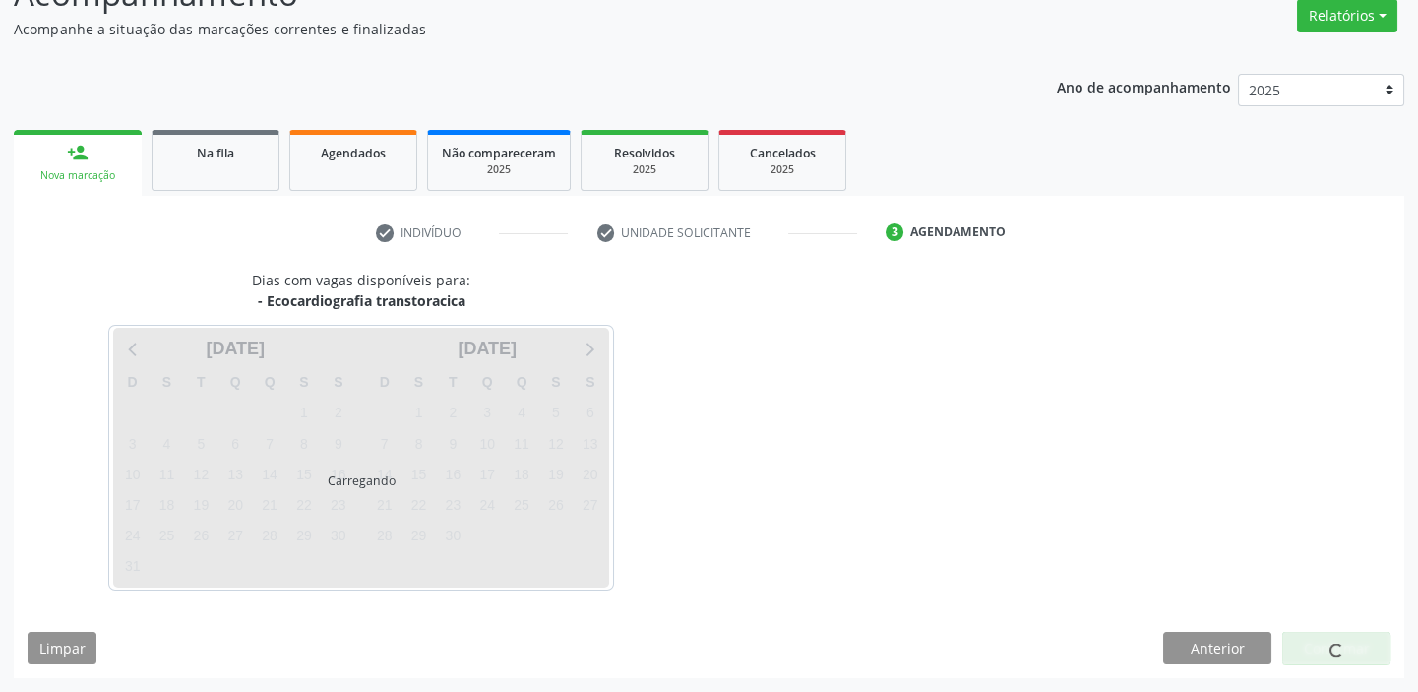
scroll to position [163, 0]
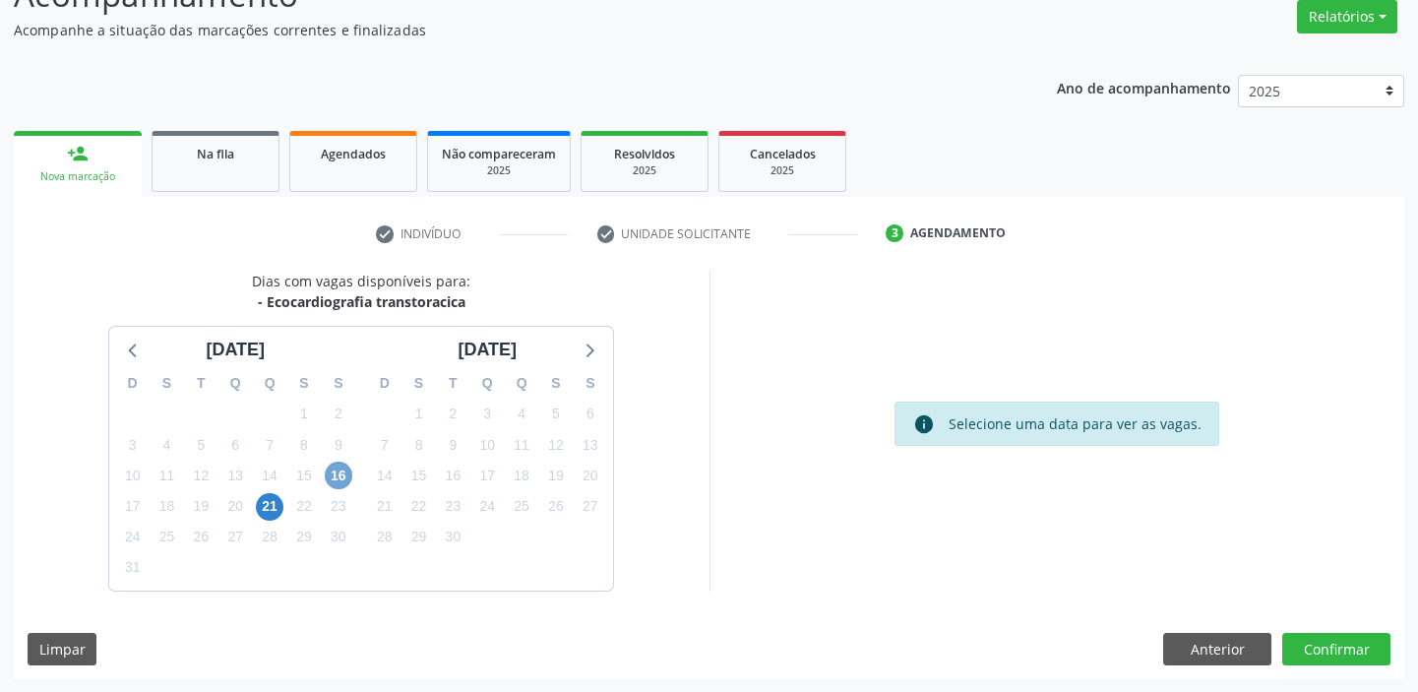
click at [336, 483] on span "16" at bounding box center [339, 475] width 28 height 28
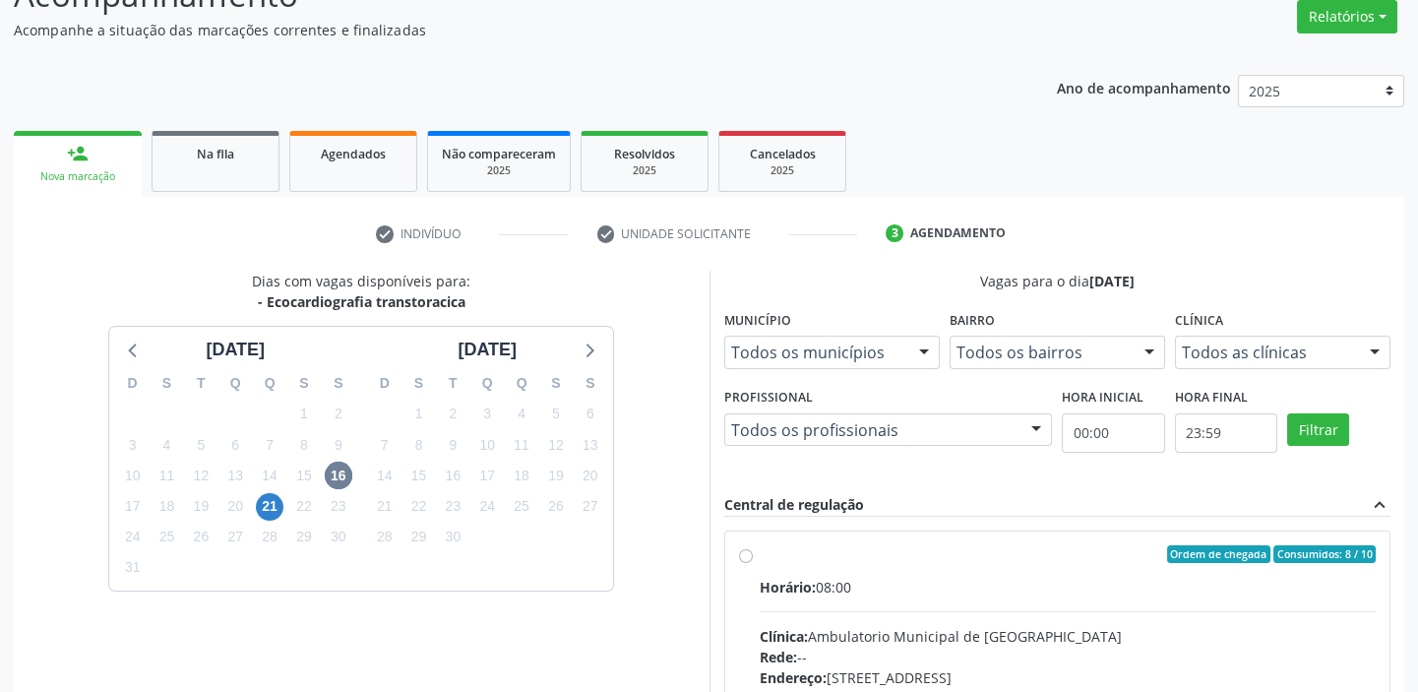
click at [944, 551] on div "Ordem de chegada Consumidos: 8 / 10" at bounding box center [1068, 554] width 617 height 18
click at [753, 551] on input "Ordem de chegada Consumidos: 8 / 10 Horário: 08:00 Clínica: Ambulatorio Municip…" at bounding box center [746, 554] width 14 height 18
radio input "true"
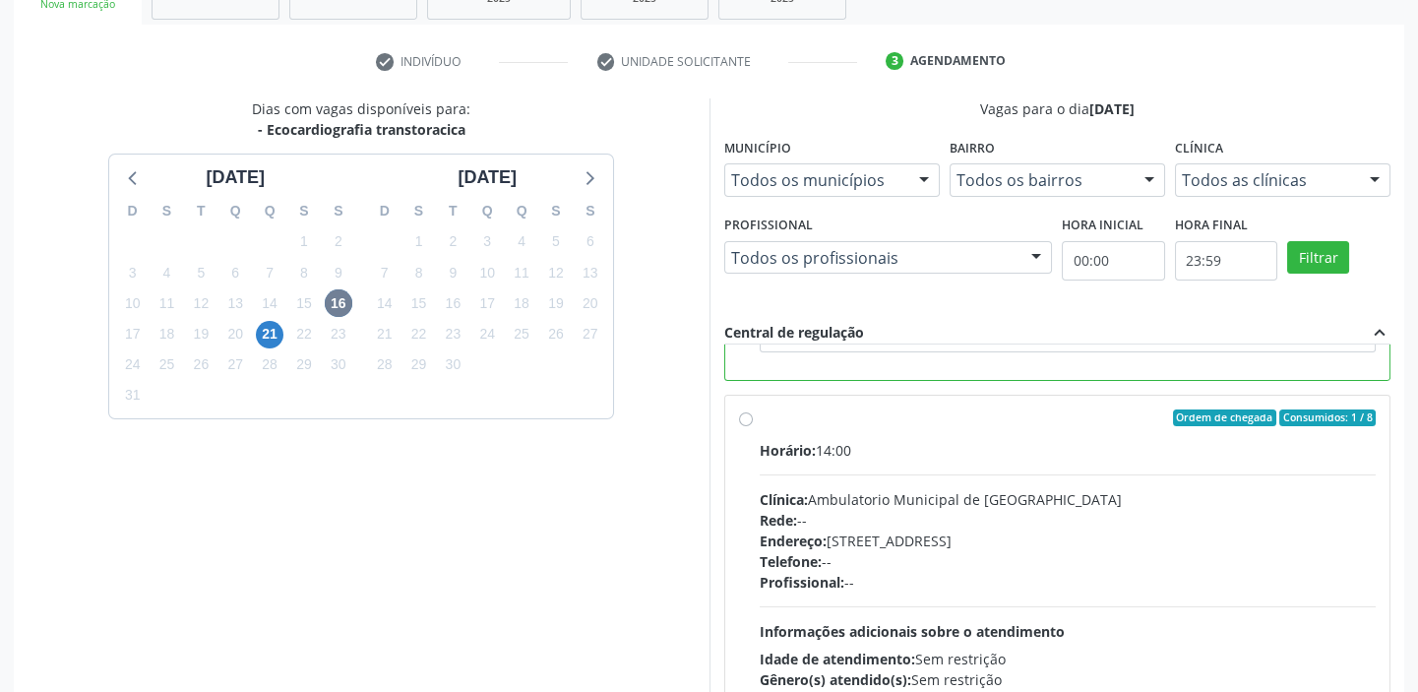
scroll to position [482, 0]
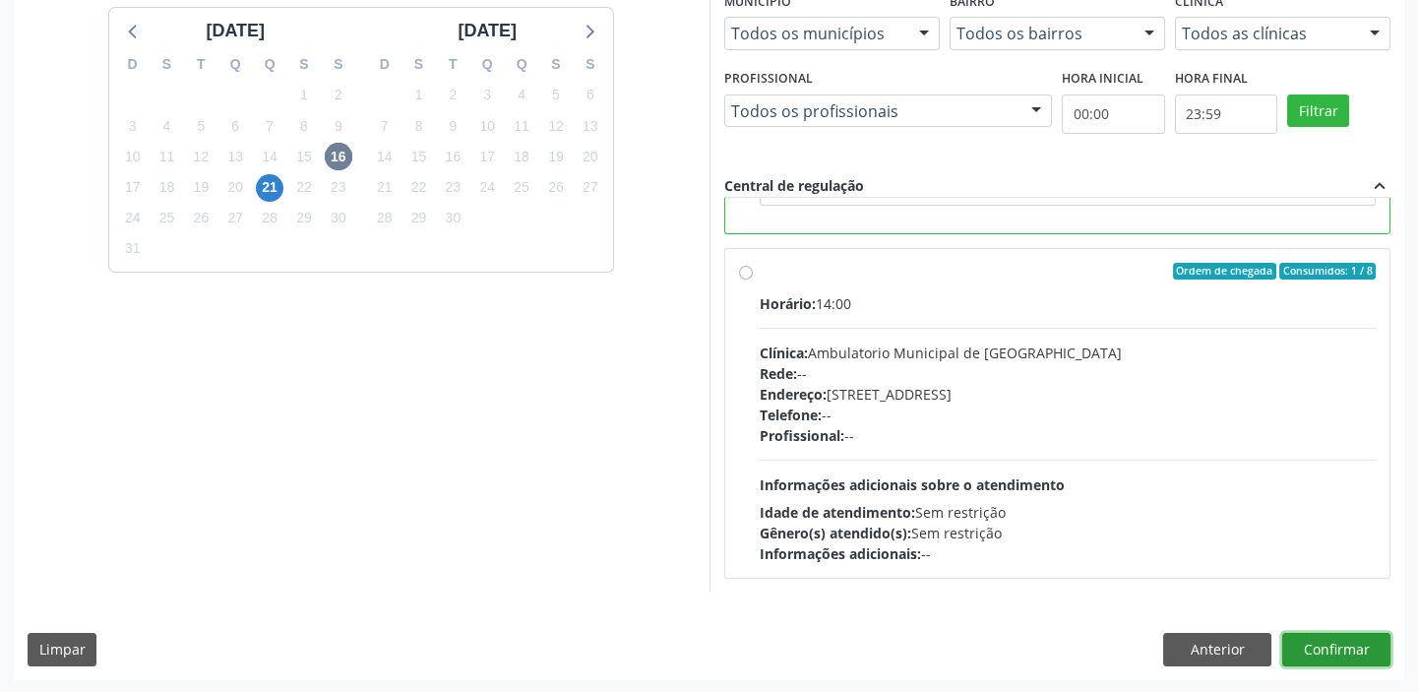
click at [1318, 652] on button "Confirmar" at bounding box center [1336, 649] width 108 height 33
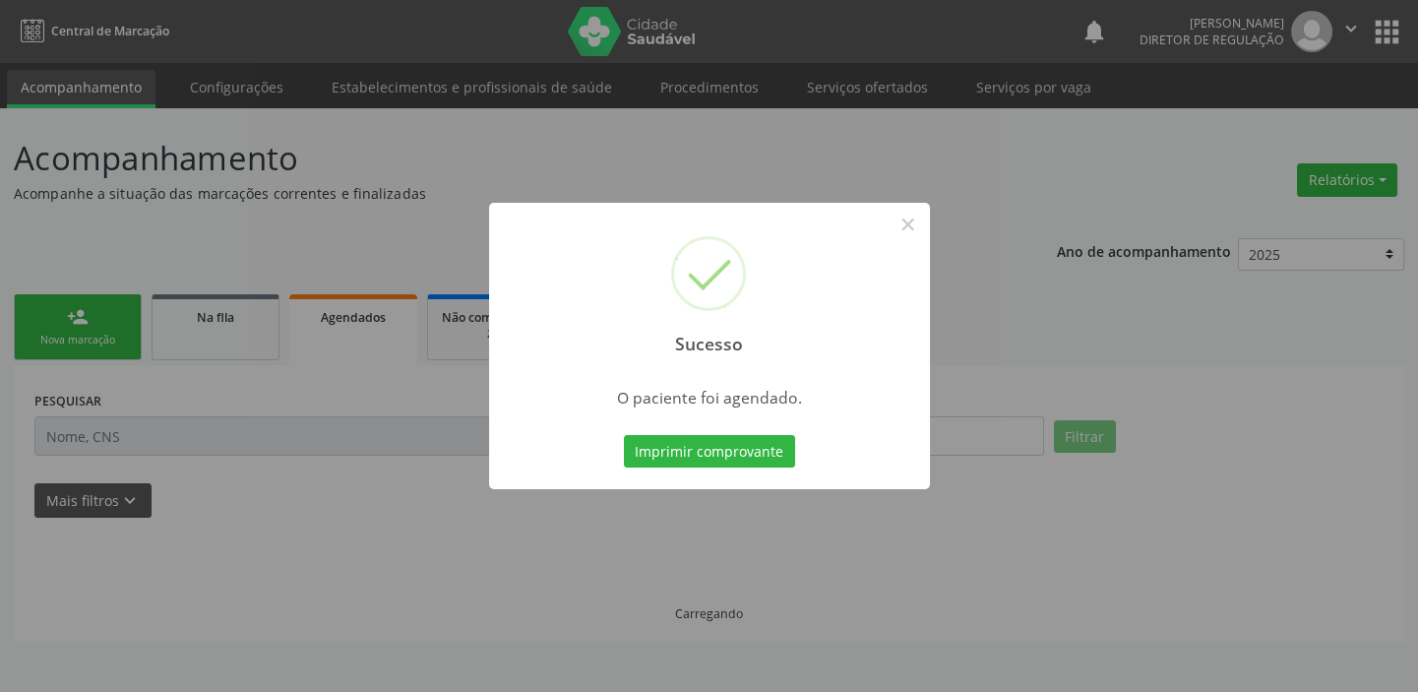
scroll to position [0, 0]
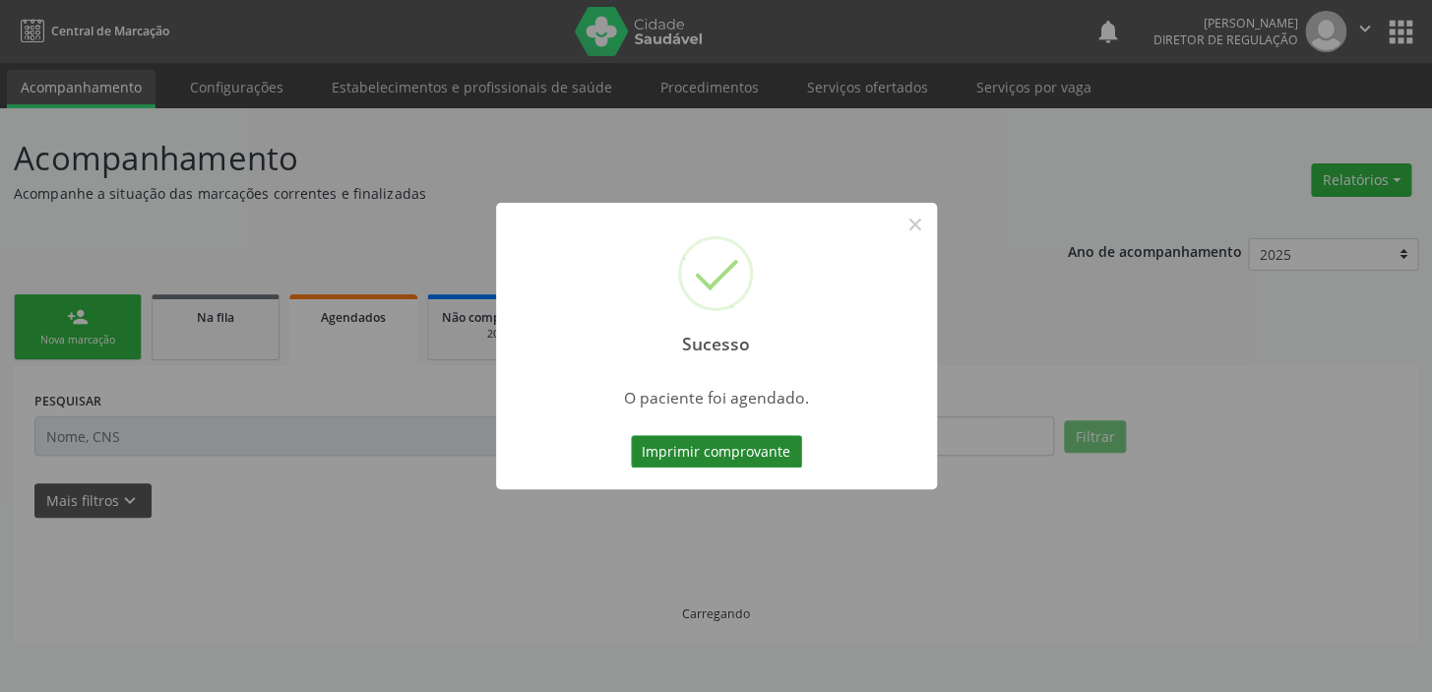
click at [728, 458] on button "Imprimir comprovante" at bounding box center [716, 451] width 171 height 33
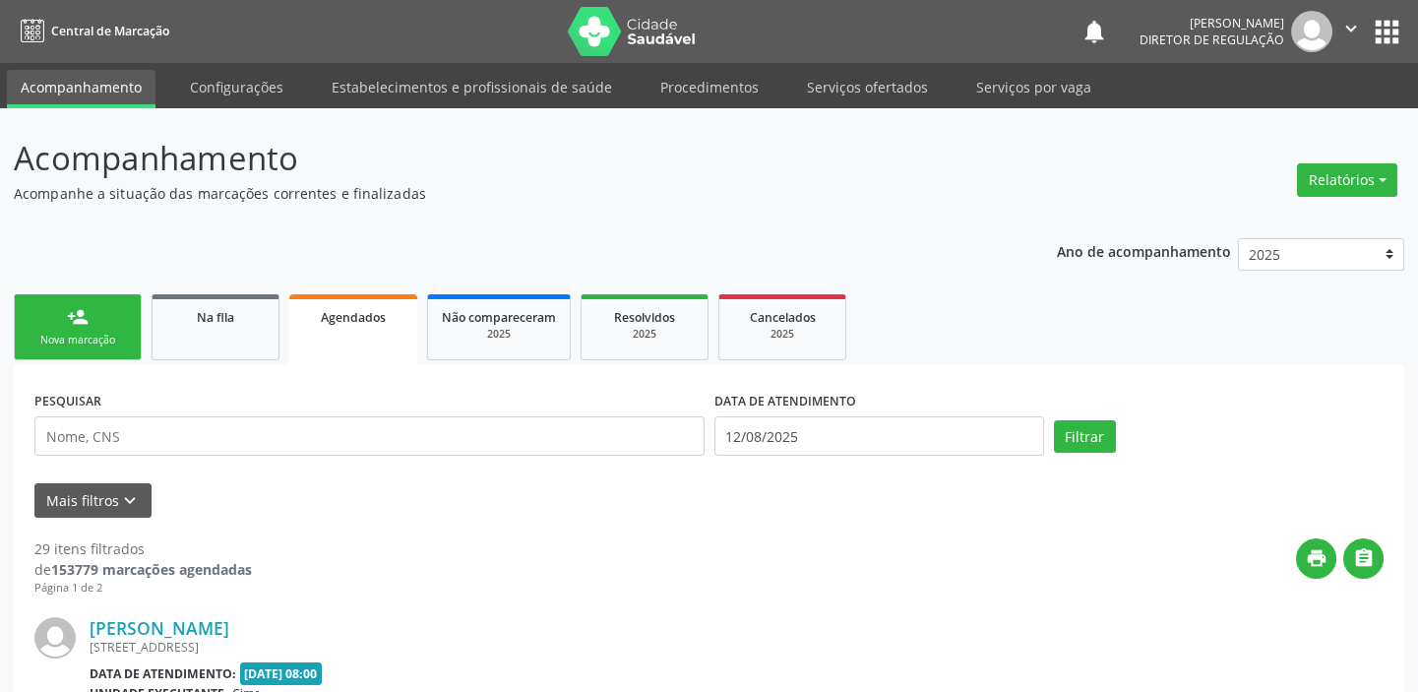
click at [103, 325] on link "person_add Nova marcação" at bounding box center [78, 327] width 128 height 66
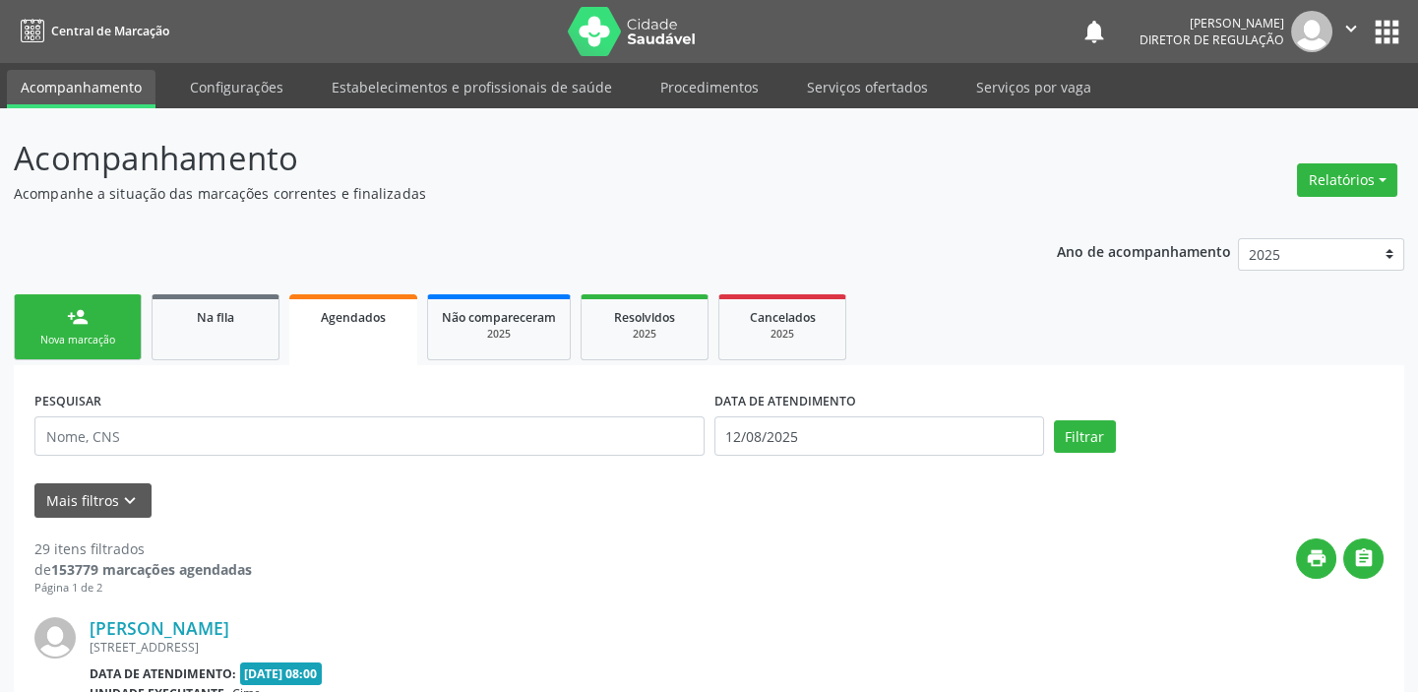
click at [103, 325] on link "person_add Nova marcação" at bounding box center [78, 327] width 128 height 66
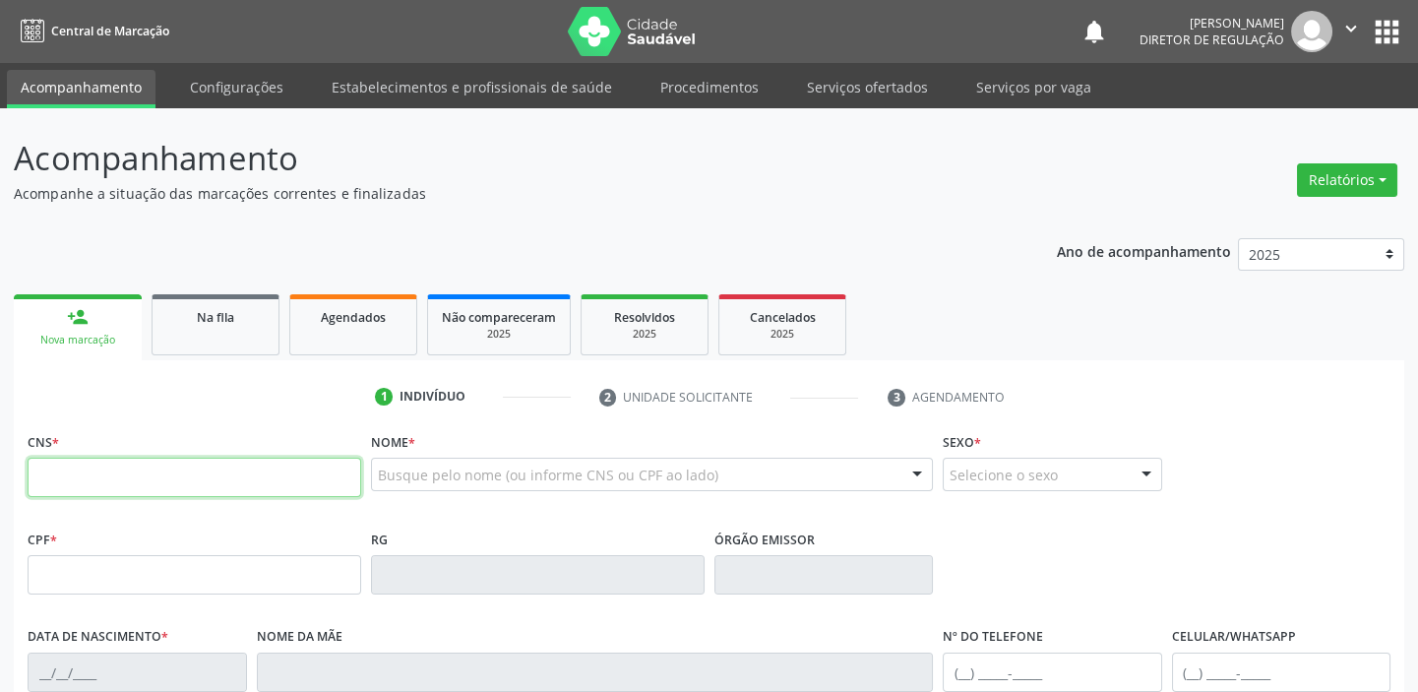
click at [95, 484] on input "text" at bounding box center [195, 477] width 334 height 39
type input "709 2042 5248 6935"
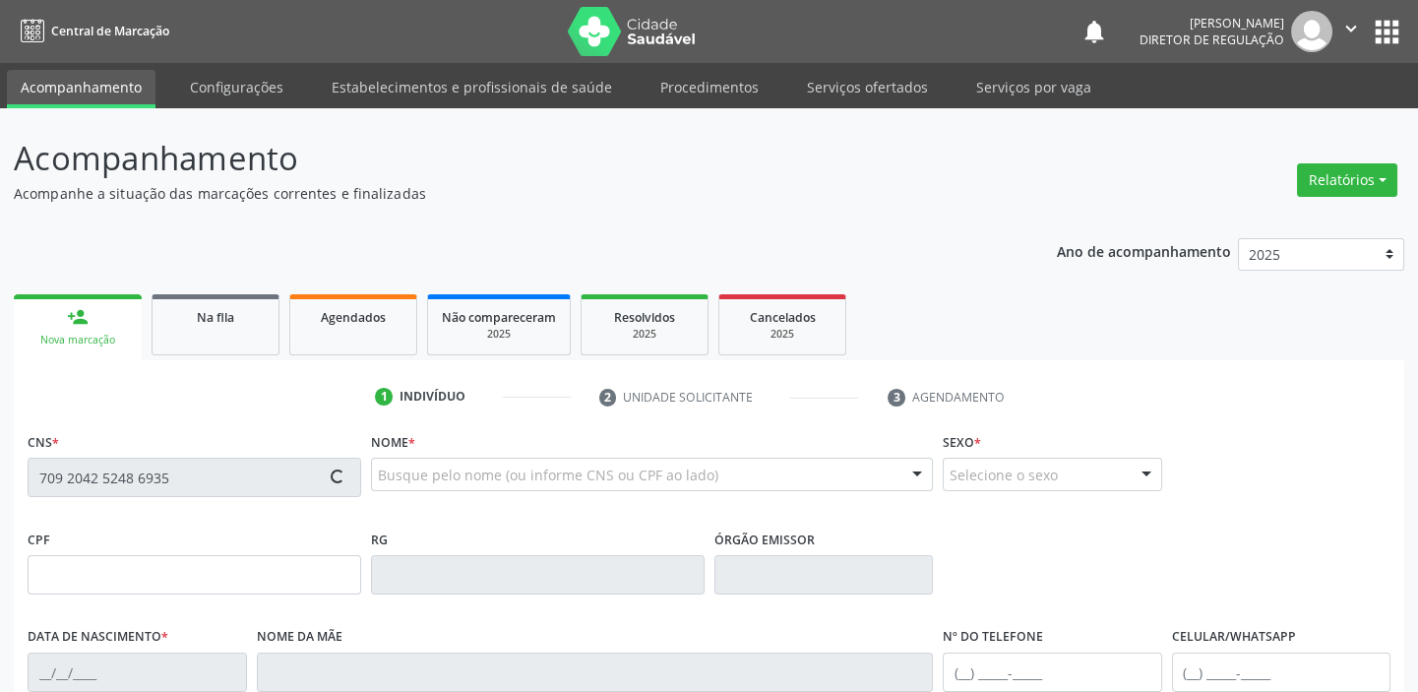
type input "020.686.154-01"
type input "01/02/1976"
type input "Amaralina Jovina Pereira"
type input "(87) 98843-9707"
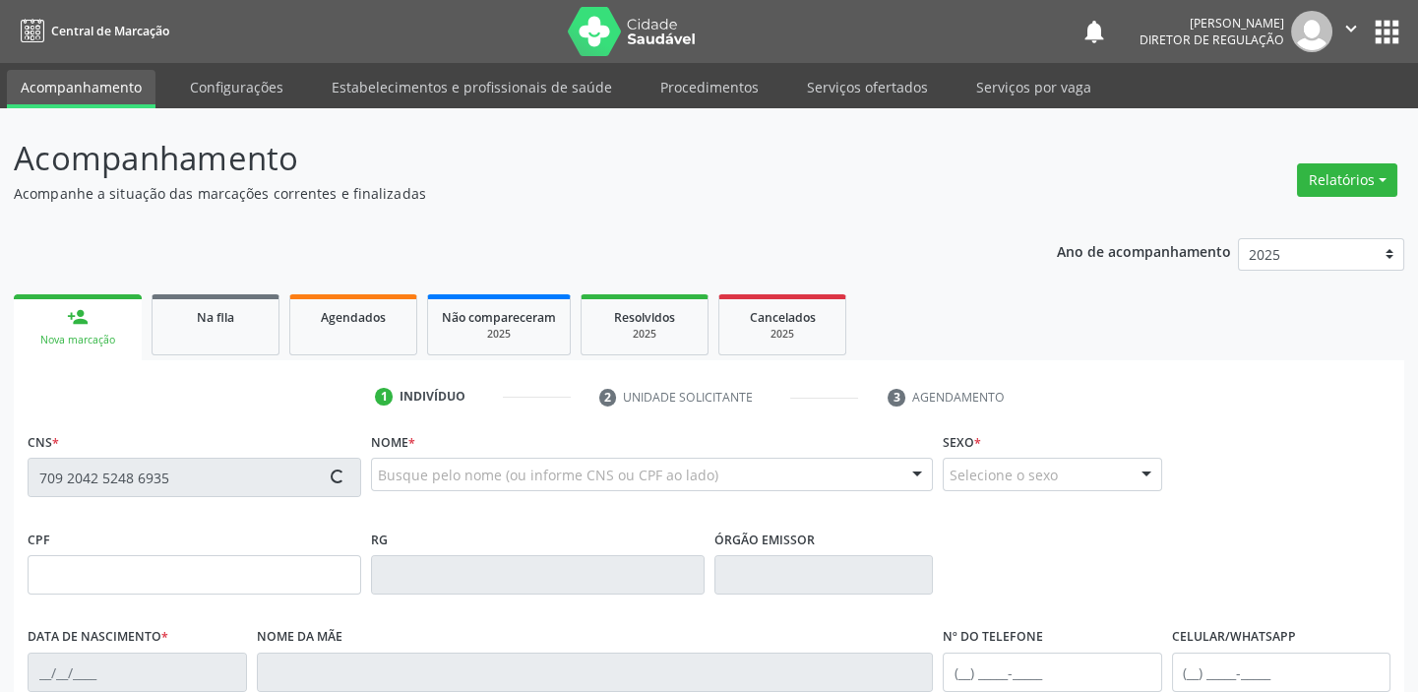
type input "074.316.044-40"
type input "123"
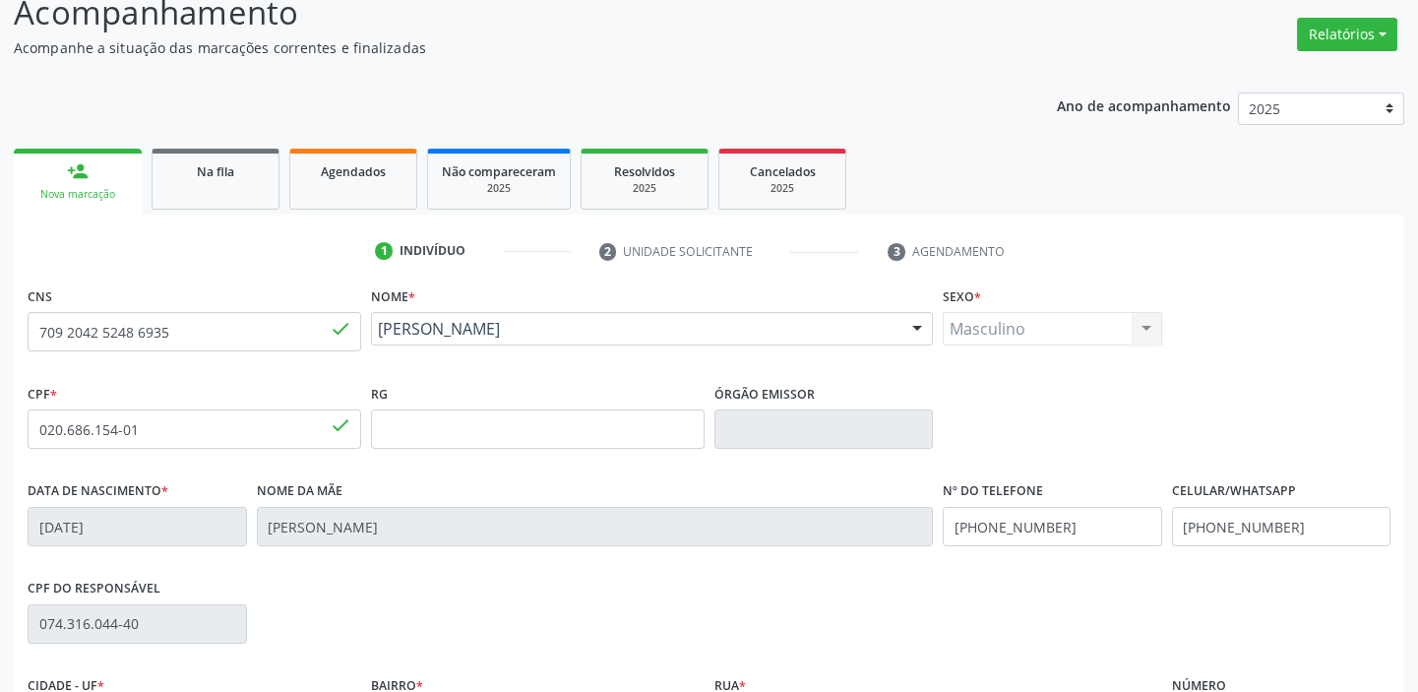
scroll to position [374, 0]
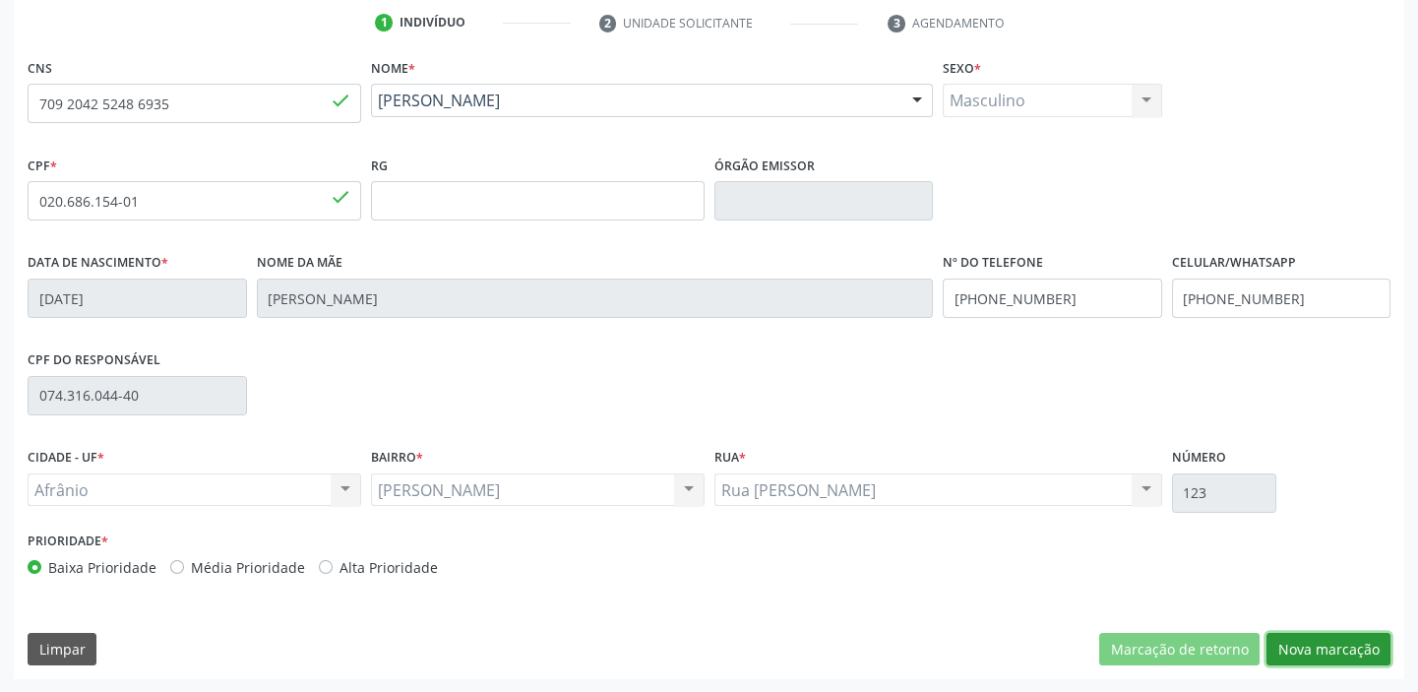
click at [1276, 647] on button "Nova marcação" at bounding box center [1328, 649] width 124 height 33
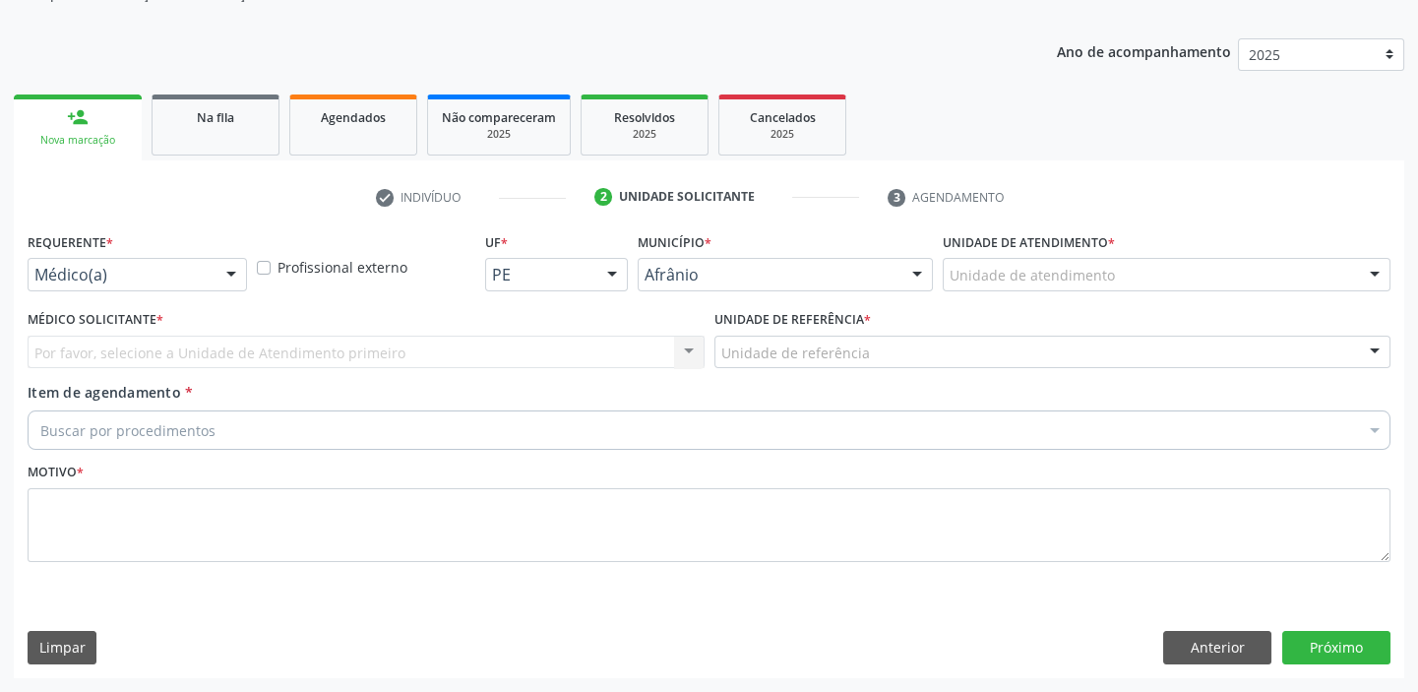
scroll to position [198, 0]
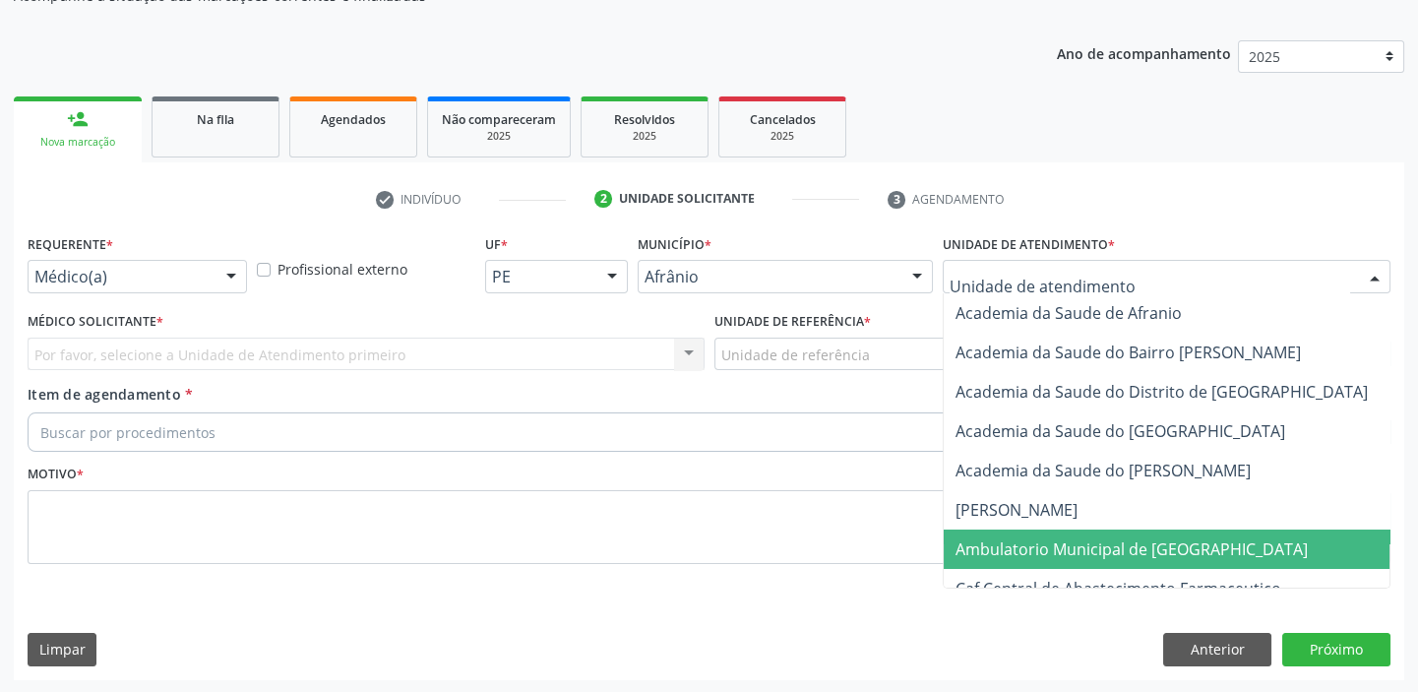
drag, startPoint x: 1005, startPoint y: 533, endPoint x: 939, endPoint y: 490, distance: 78.9
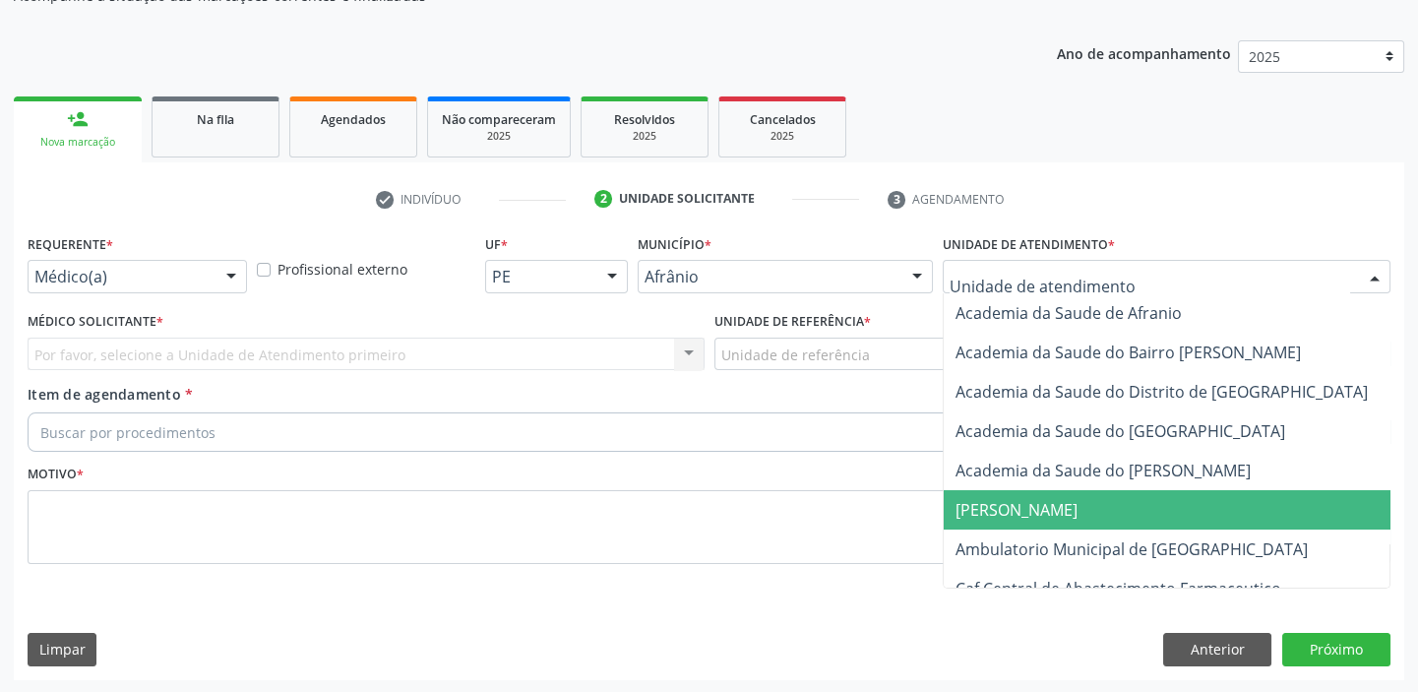
click at [812, 363] on div "Unidade de referência" at bounding box center [1052, 353] width 677 height 33
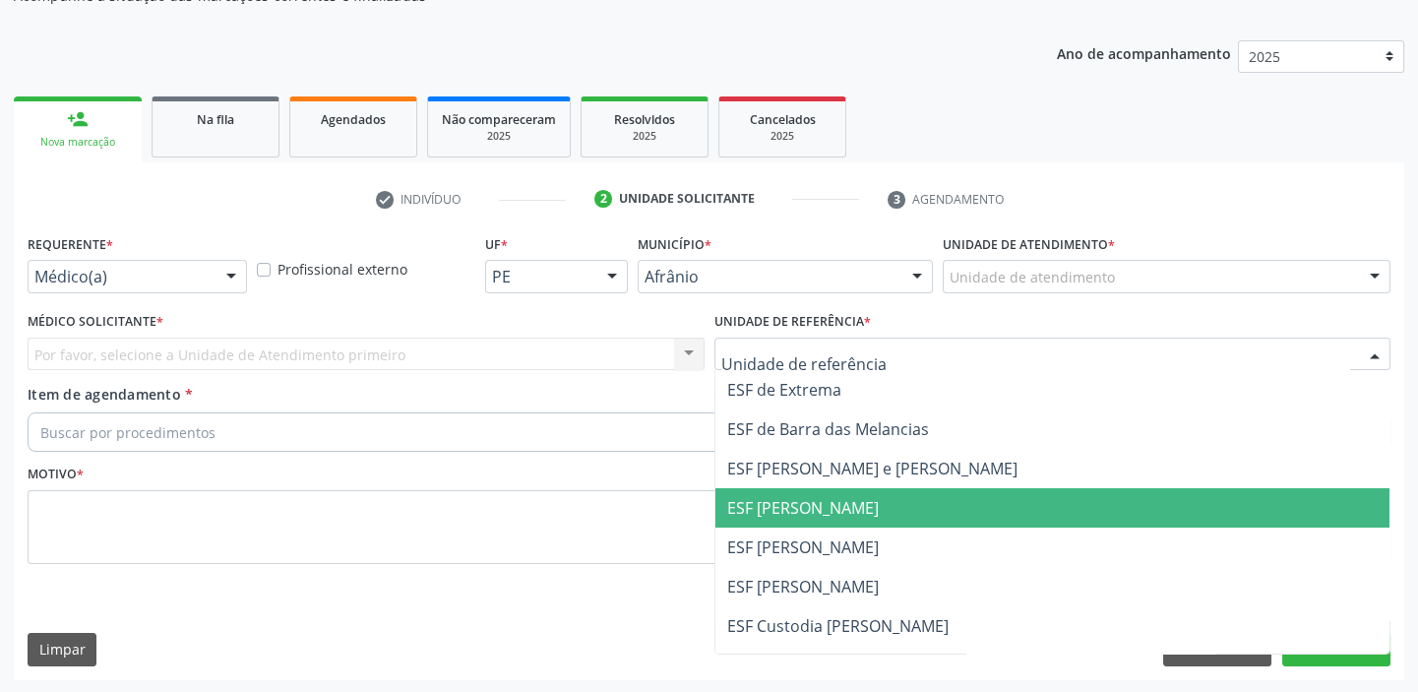
click at [807, 501] on span "ESF [PERSON_NAME]" at bounding box center [803, 508] width 152 height 22
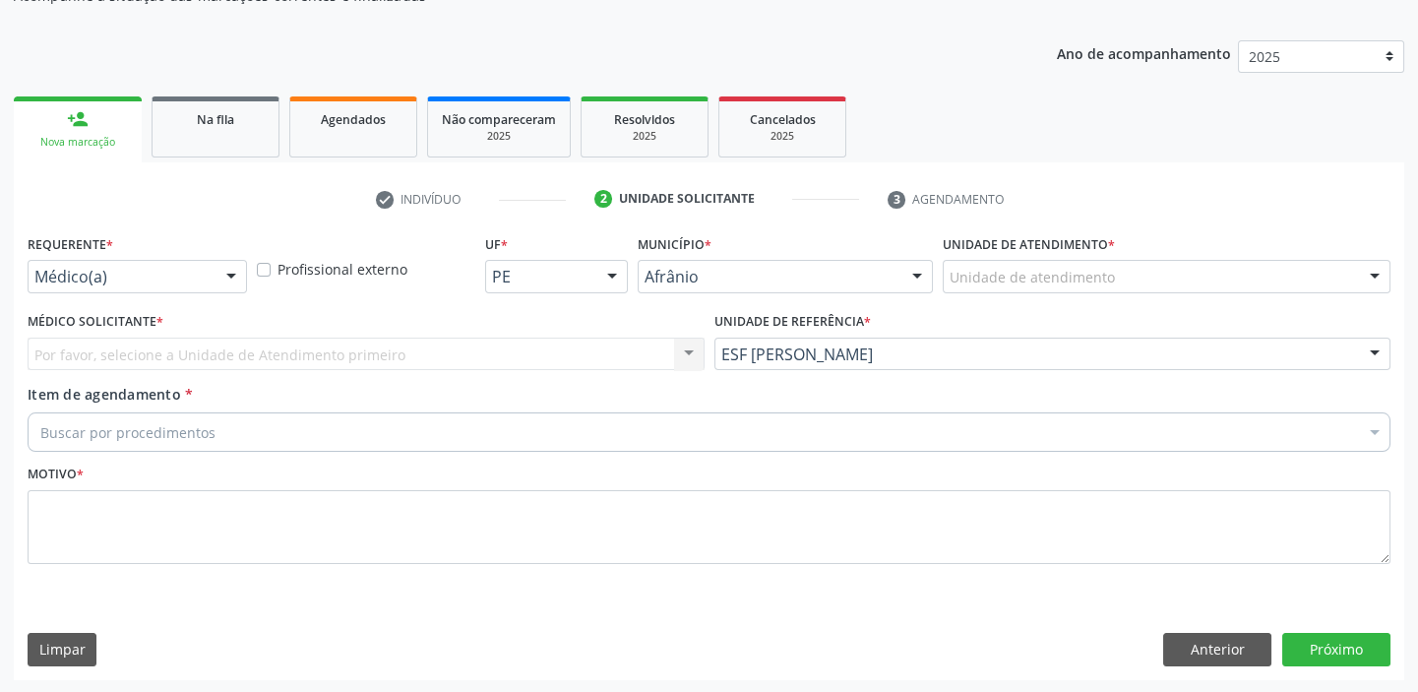
click at [97, 337] on div "Por favor, selecione a Unidade de Atendimento primeiro Nenhum resultado encontr…" at bounding box center [366, 353] width 677 height 33
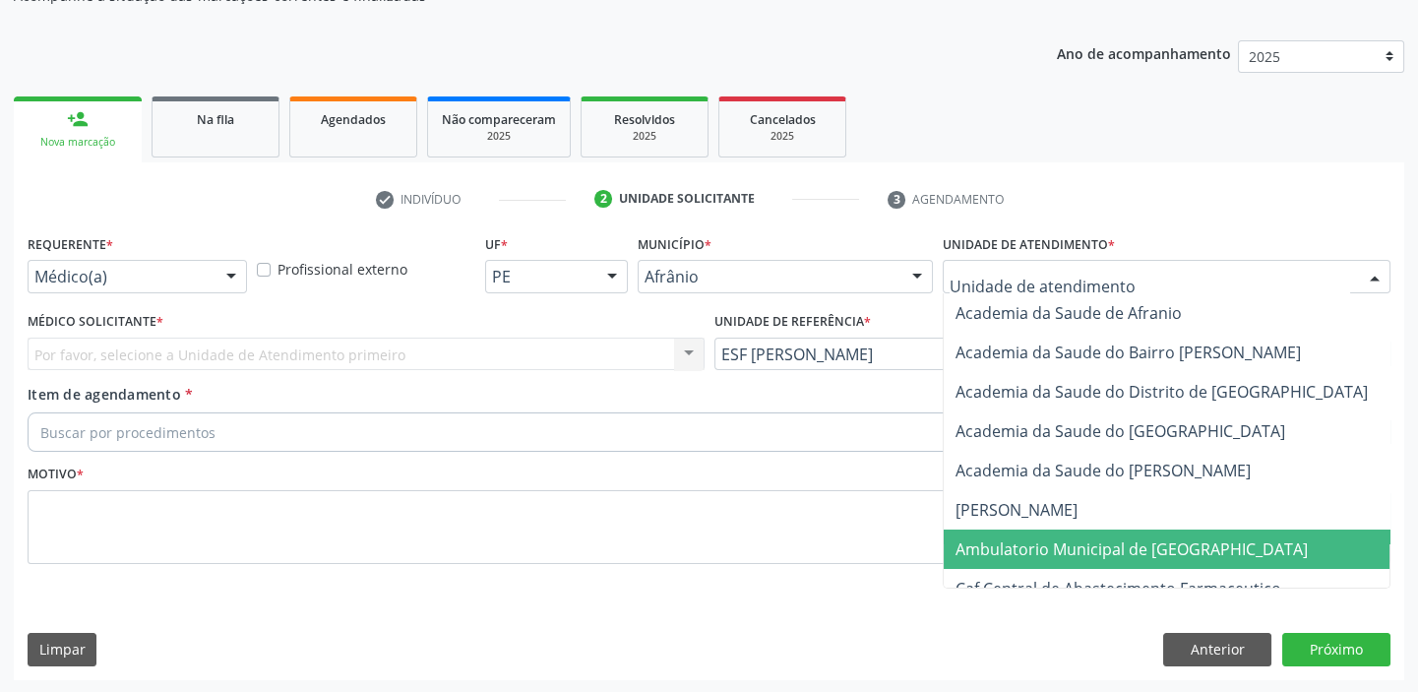
click at [1003, 551] on span "Ambulatorio Municipal de [GEOGRAPHIC_DATA]" at bounding box center [1131, 549] width 352 height 22
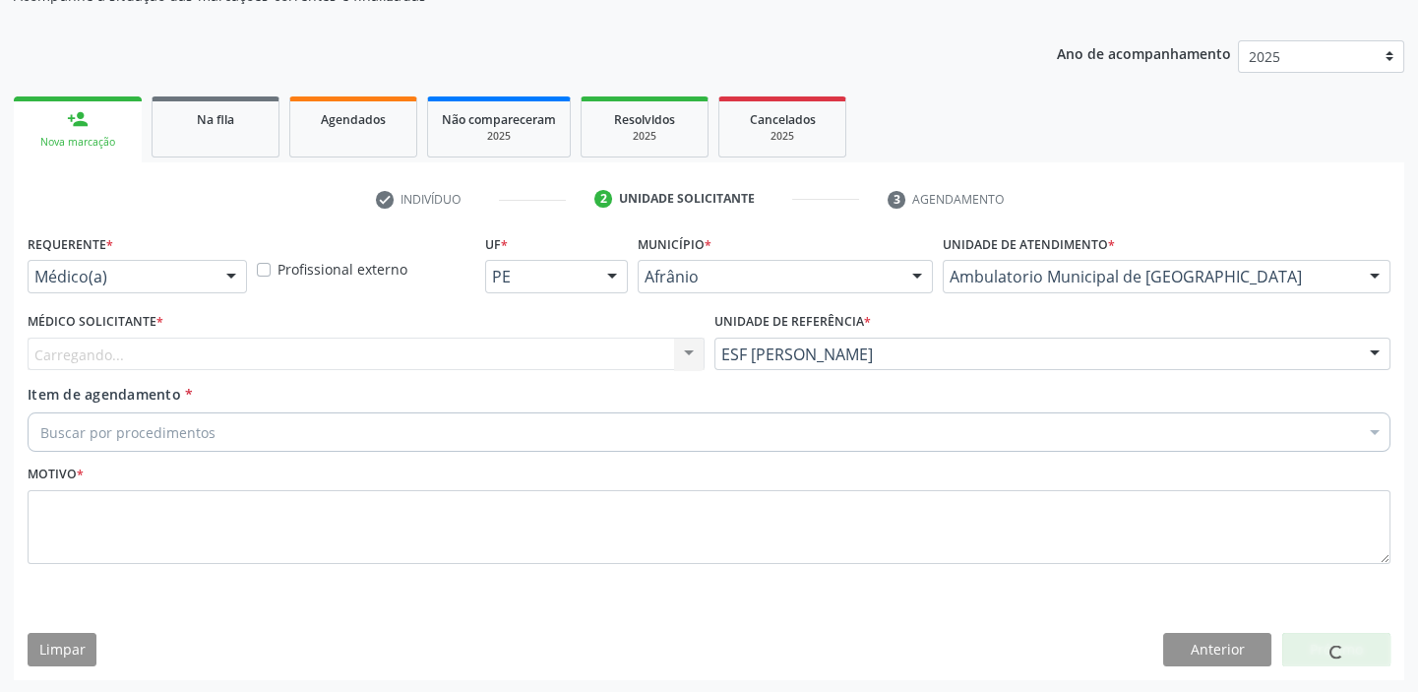
click at [183, 353] on div "Carregando... Nenhum resultado encontrado para: " " Não há nenhuma opção para s…" at bounding box center [366, 353] width 677 height 33
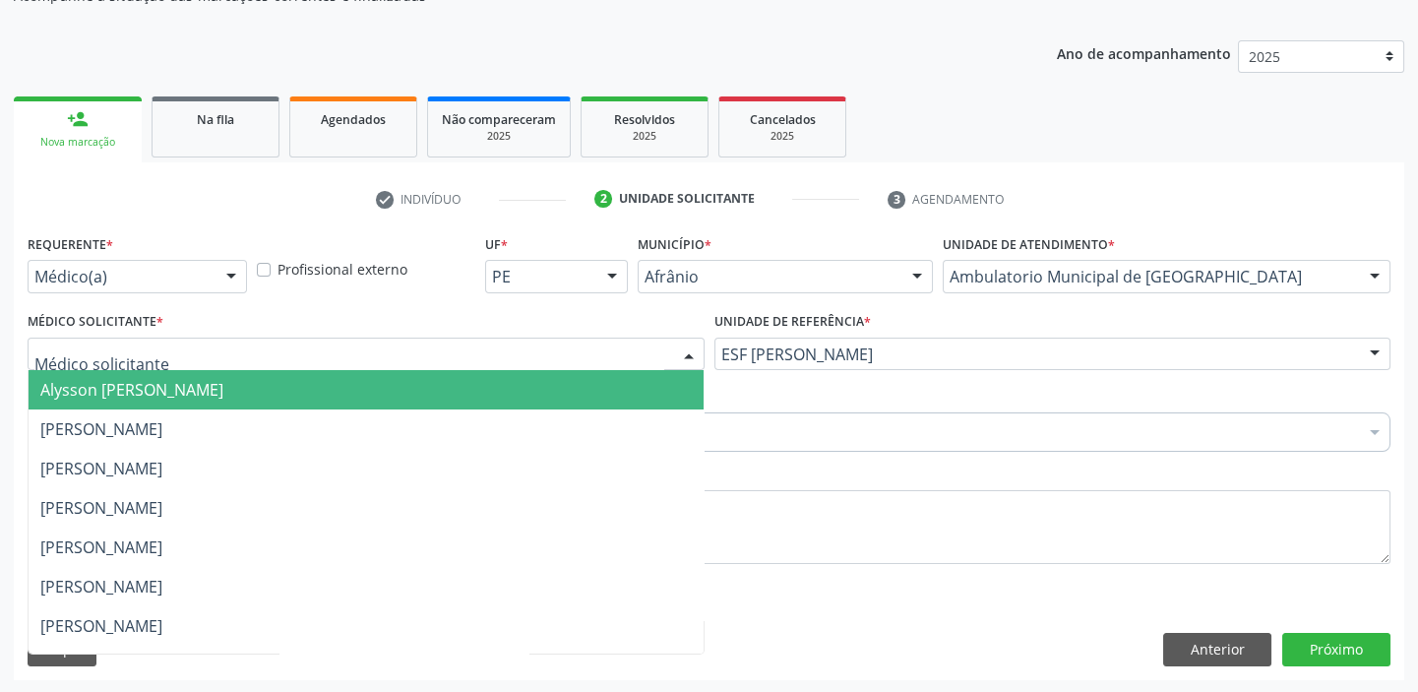
click at [121, 394] on span "Alysson [PERSON_NAME]" at bounding box center [131, 390] width 183 height 22
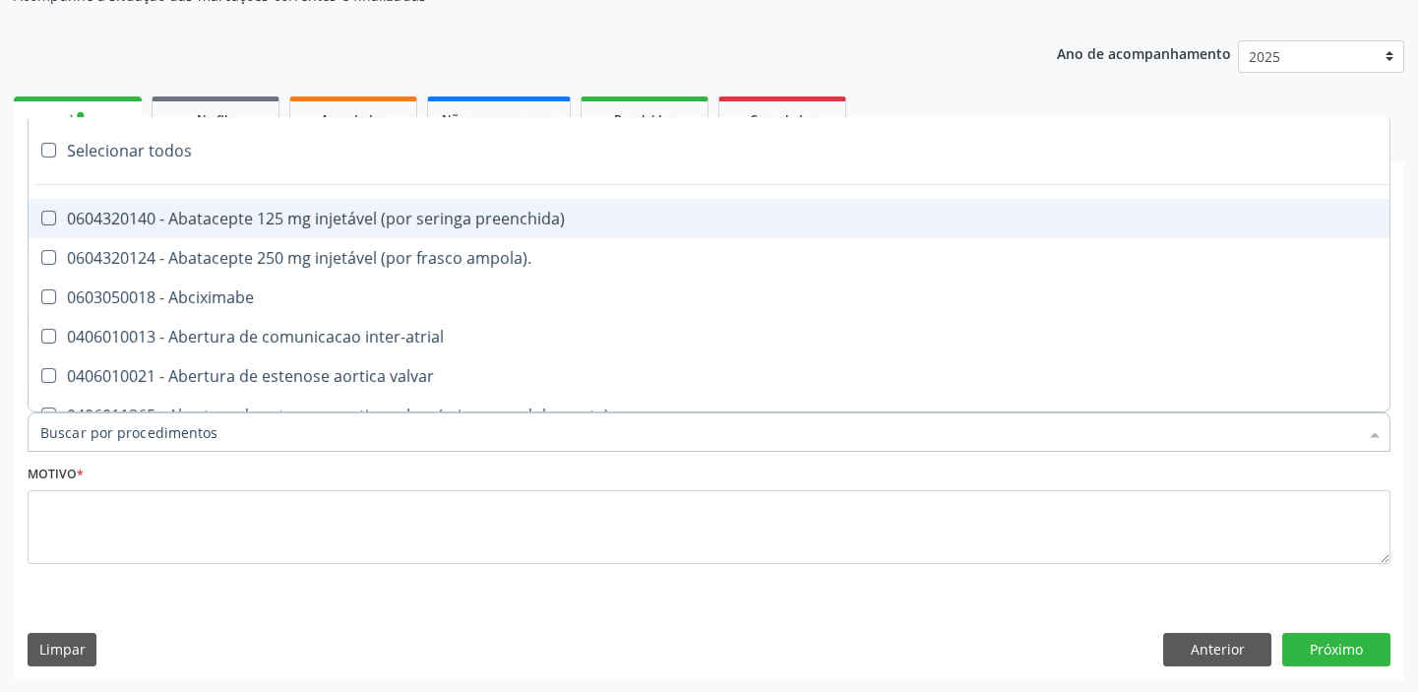
paste input "ecocard"
type input "ecocard"
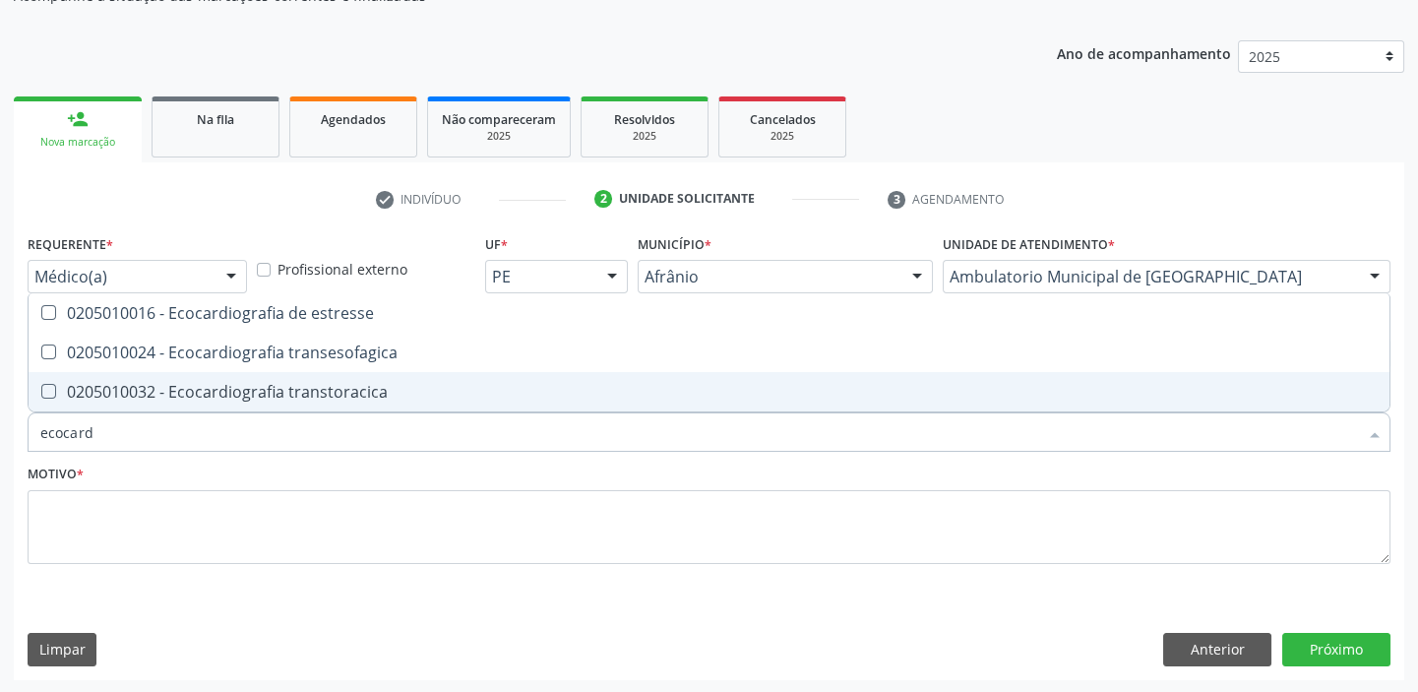
click at [136, 403] on span "0205010032 - Ecocardiografia transtoracica" at bounding box center [709, 391] width 1361 height 39
checkbox transtoracica "true"
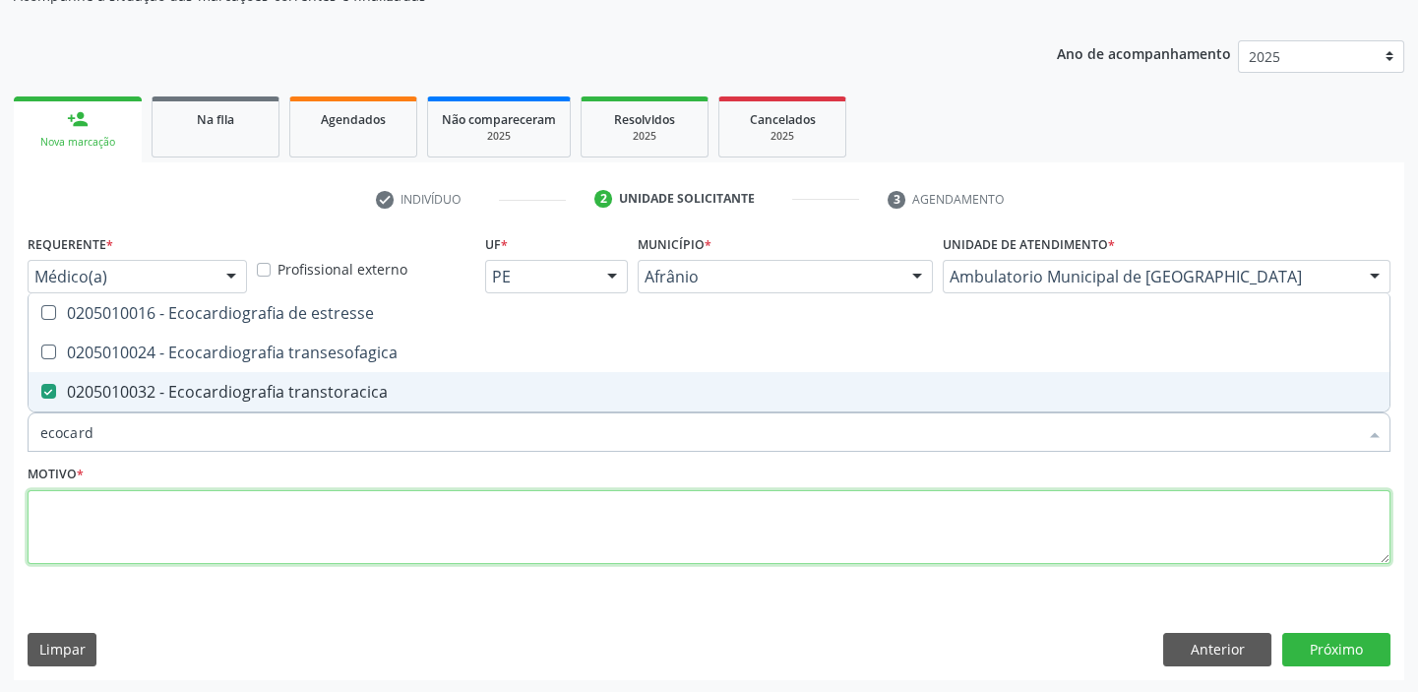
click at [113, 530] on textarea at bounding box center [709, 527] width 1363 height 75
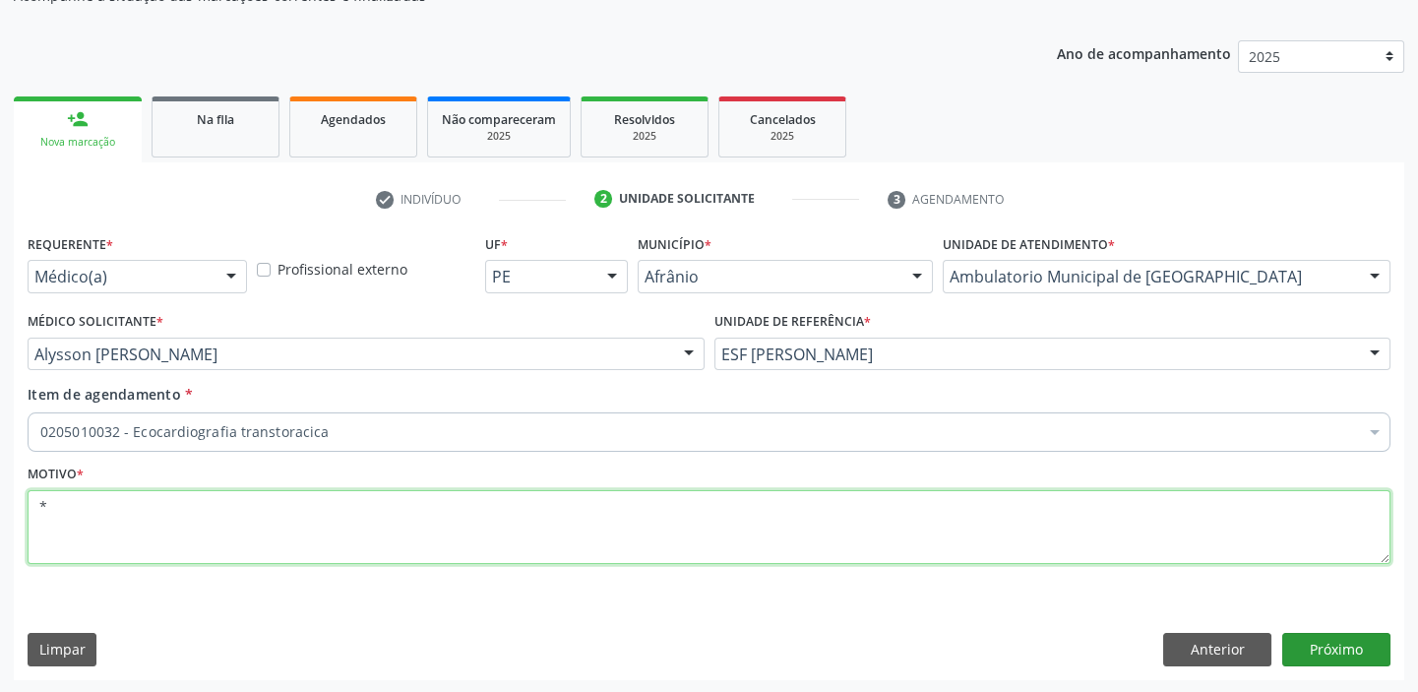
type textarea "*"
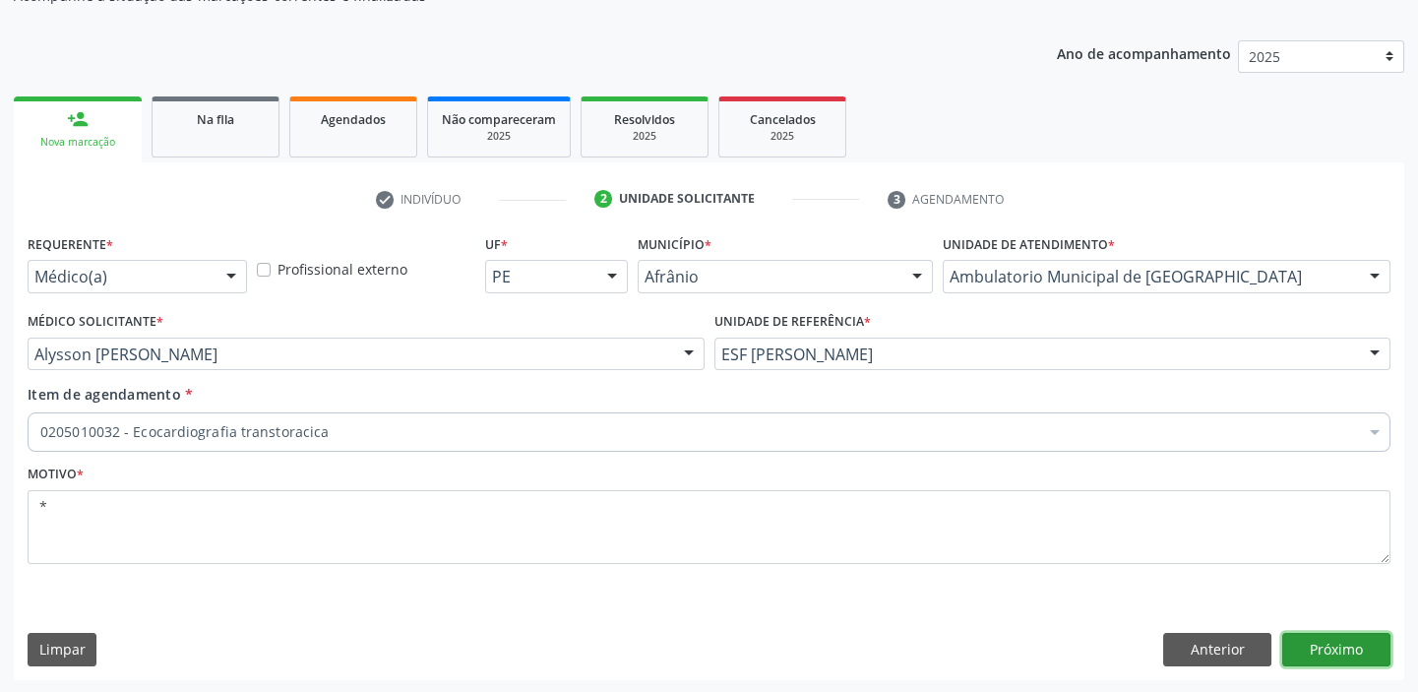
click at [1312, 645] on button "Próximo" at bounding box center [1336, 649] width 108 height 33
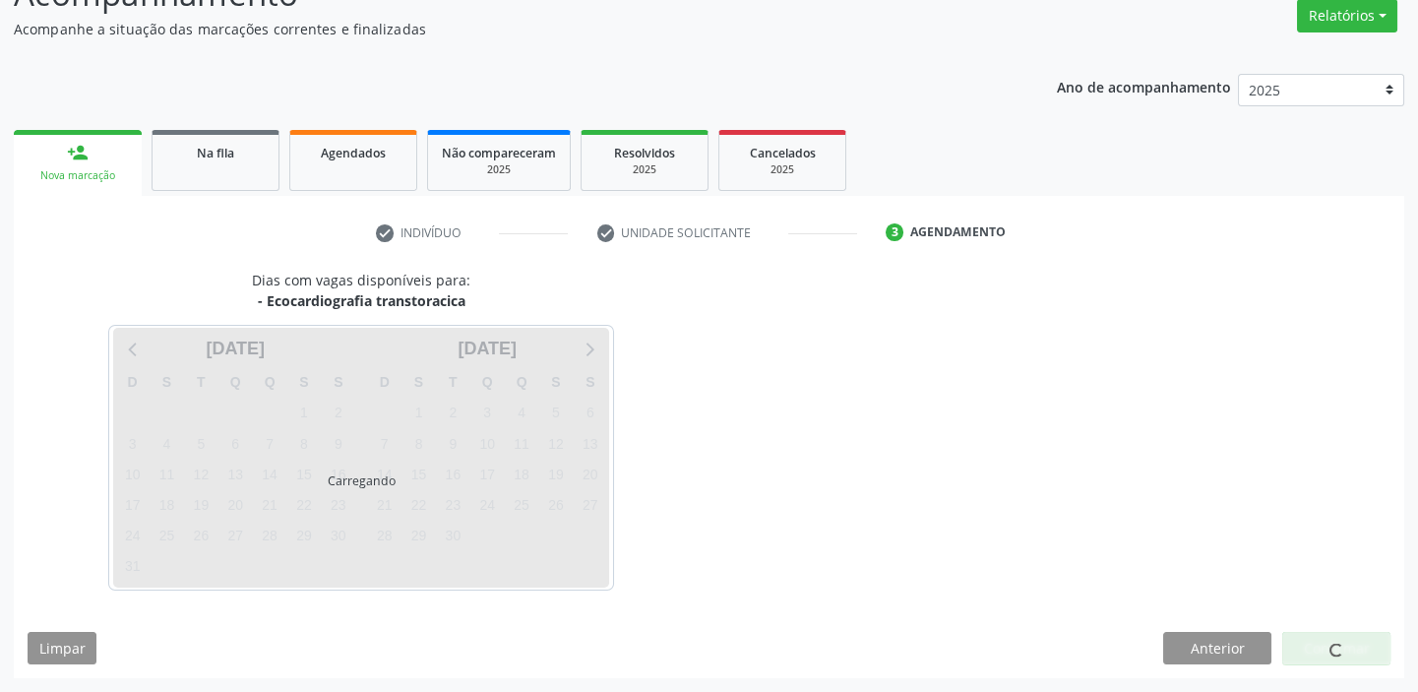
scroll to position [163, 0]
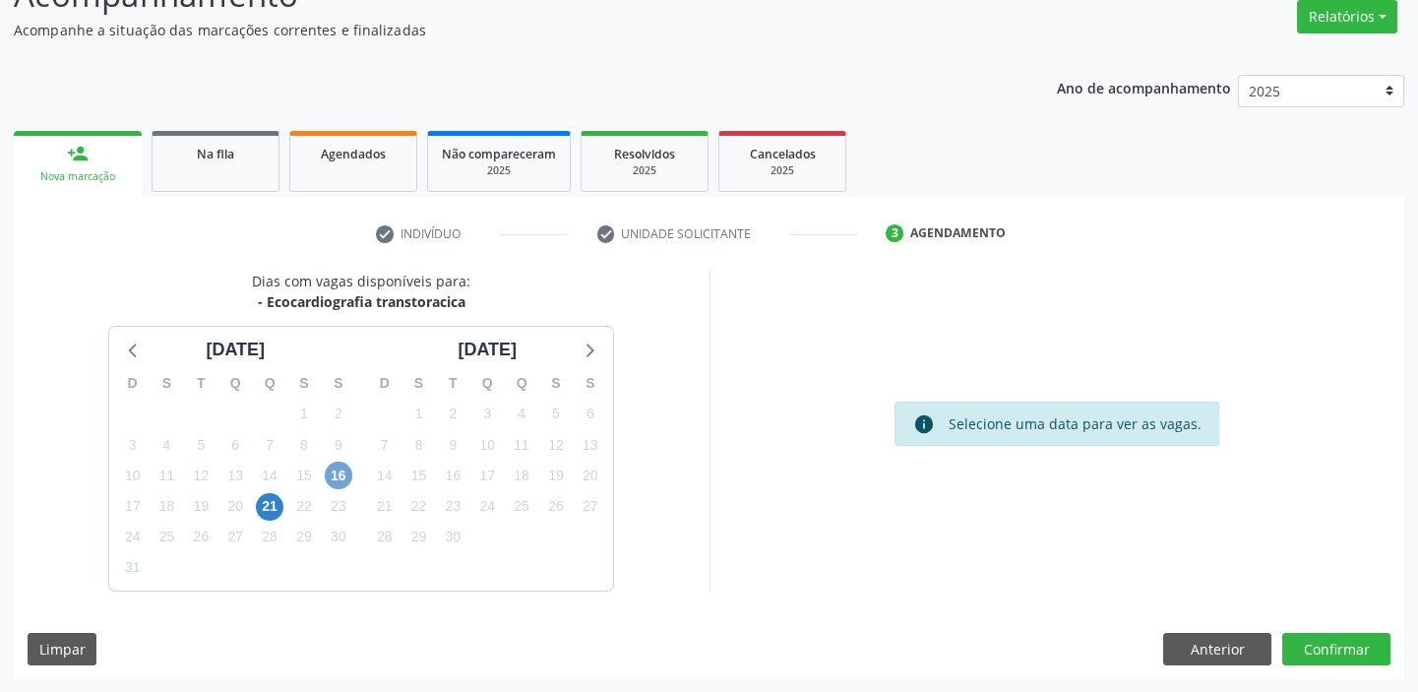
click at [341, 485] on span "16" at bounding box center [339, 475] width 28 height 28
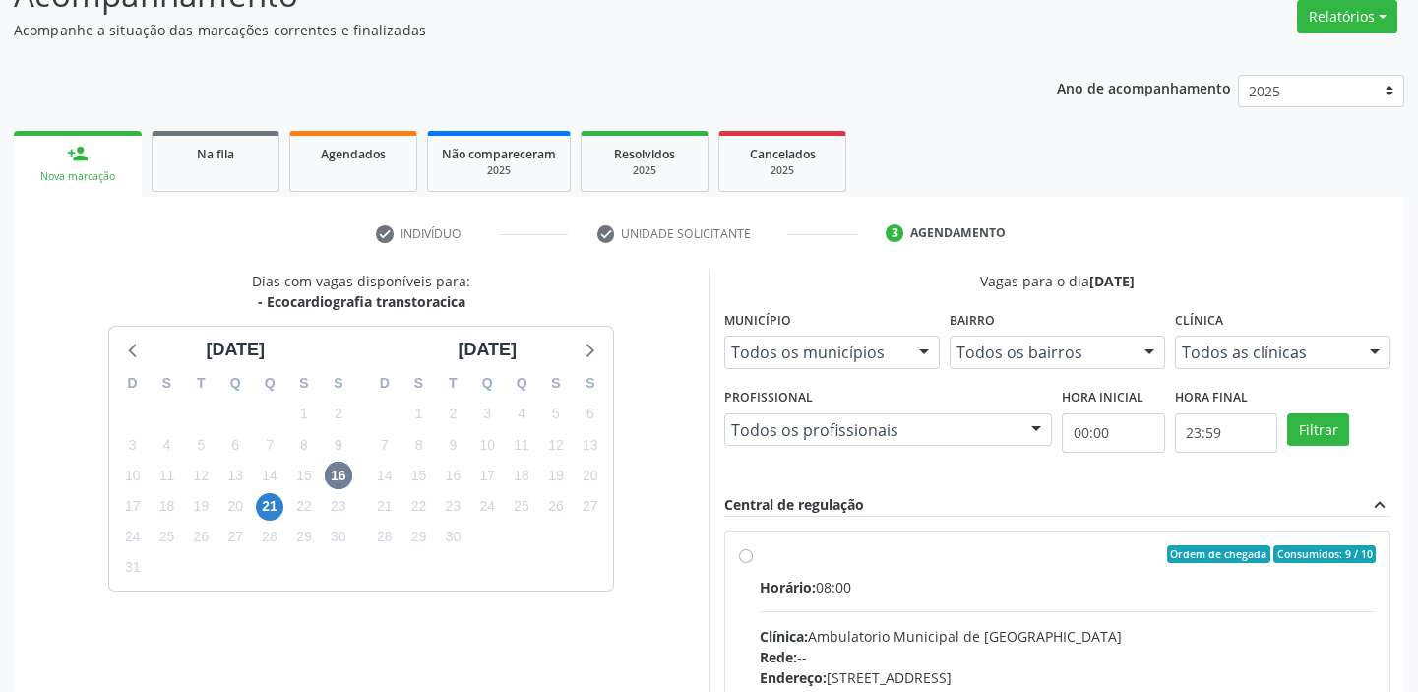
click at [976, 555] on div "Ordem de chegada Consumidos: 9 / 10" at bounding box center [1068, 554] width 617 height 18
click at [753, 555] on input "Ordem de chegada Consumidos: 9 / 10 Horário: 08:00 Clínica: Ambulatorio Municip…" at bounding box center [746, 554] width 14 height 18
radio input "true"
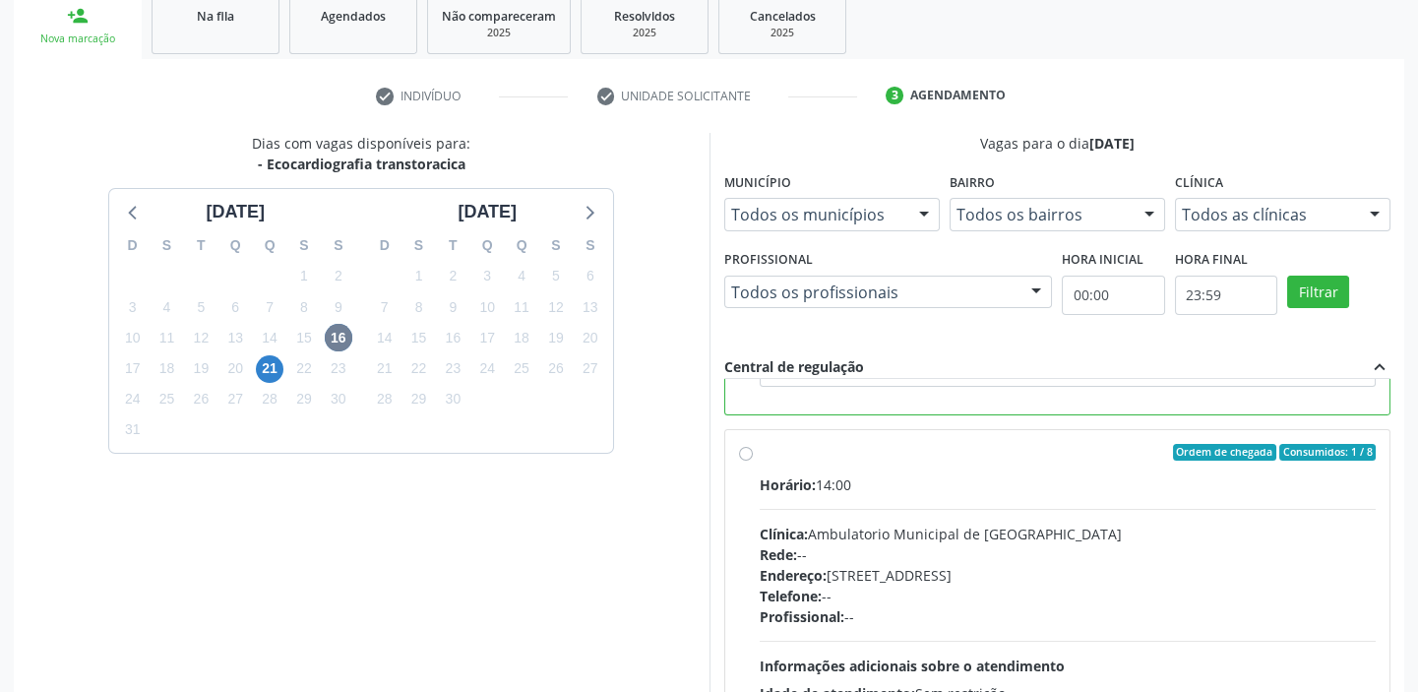
scroll to position [482, 0]
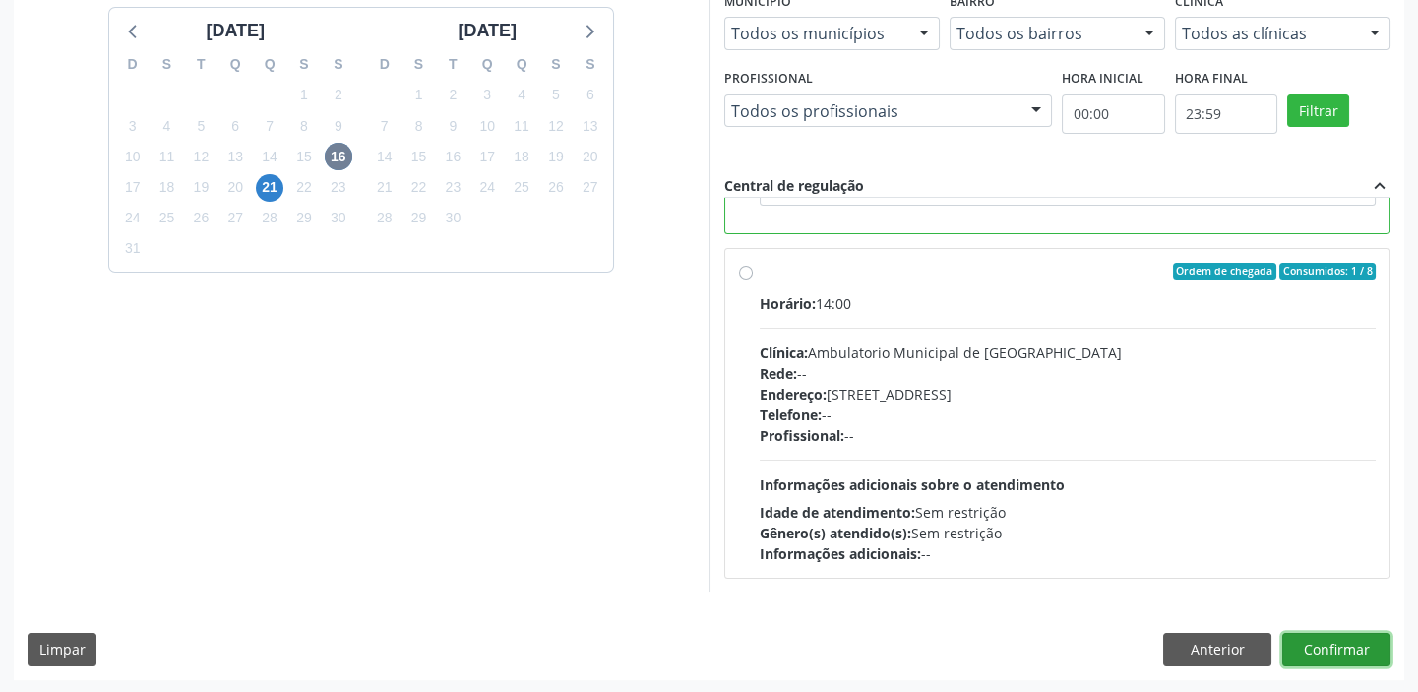
click at [1318, 641] on button "Confirmar" at bounding box center [1336, 649] width 108 height 33
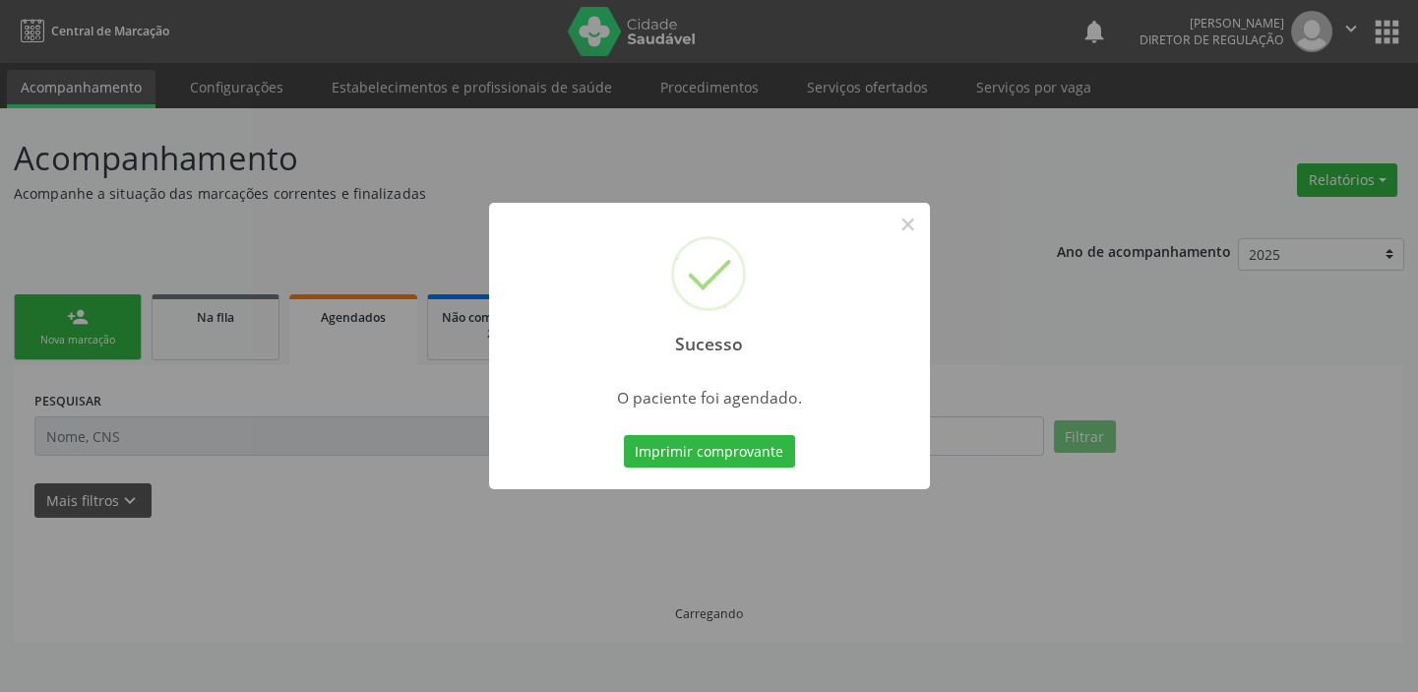
scroll to position [0, 0]
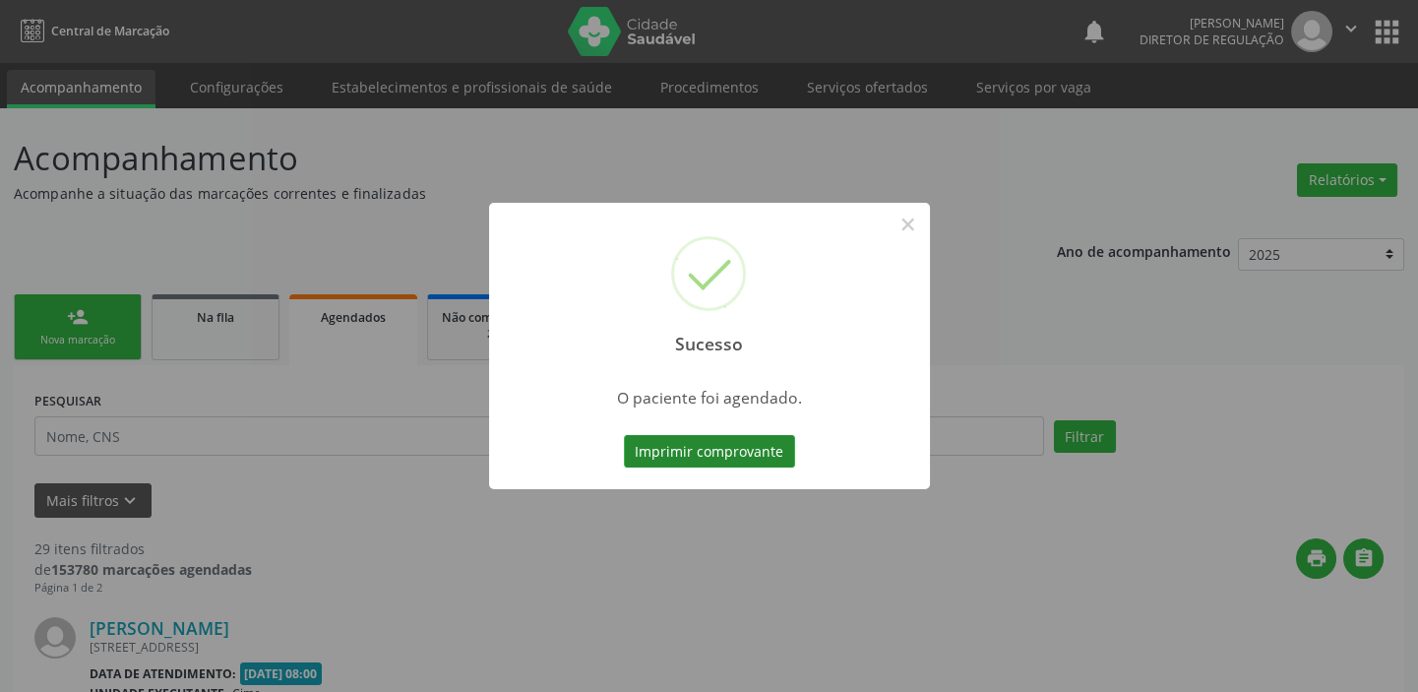
click at [699, 451] on button "Imprimir comprovante" at bounding box center [709, 451] width 171 height 33
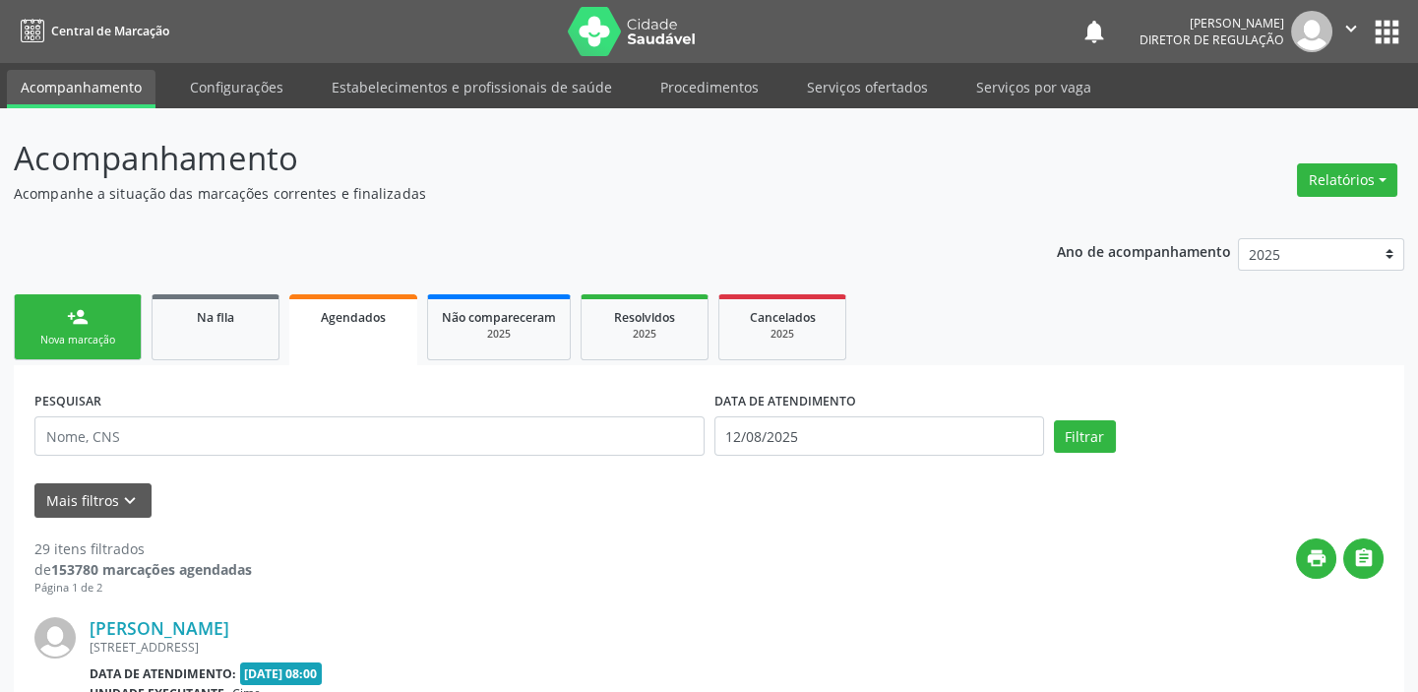
click at [75, 343] on div "Nova marcação" at bounding box center [78, 340] width 98 height 15
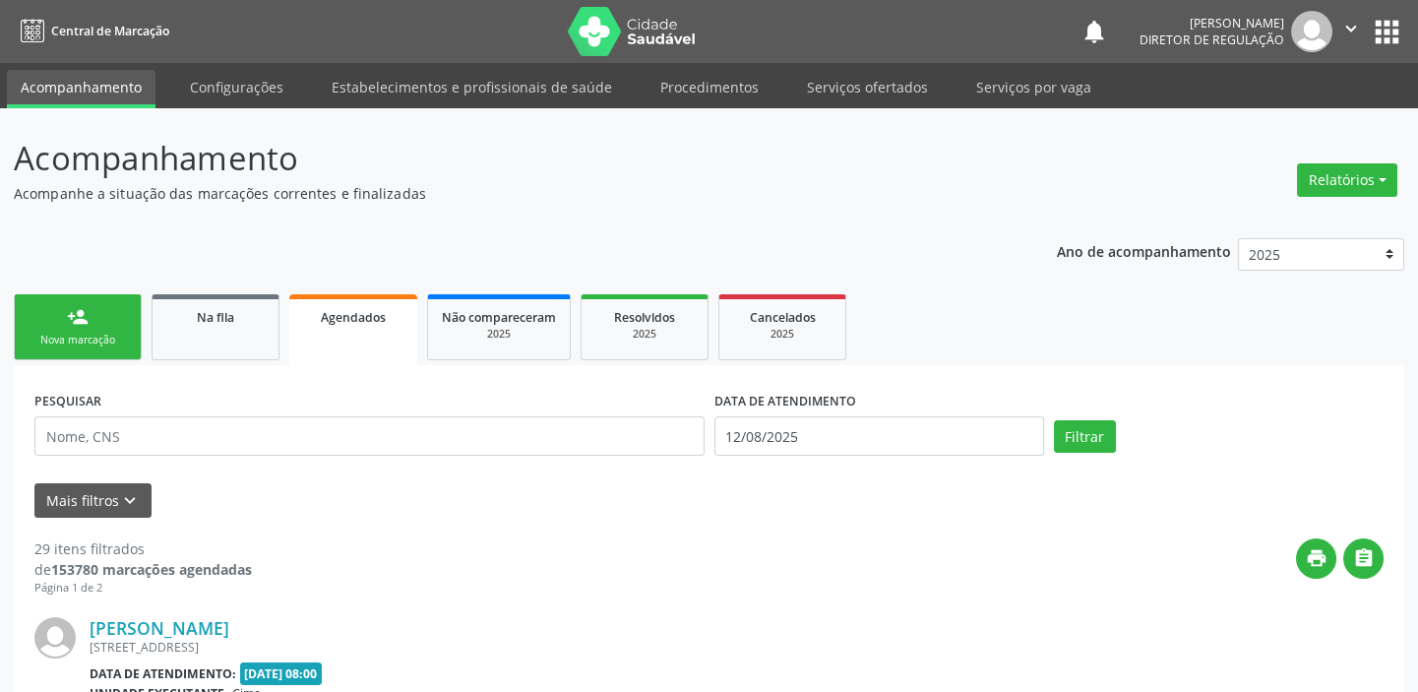
click at [75, 343] on div "Nova marcação" at bounding box center [78, 340] width 98 height 15
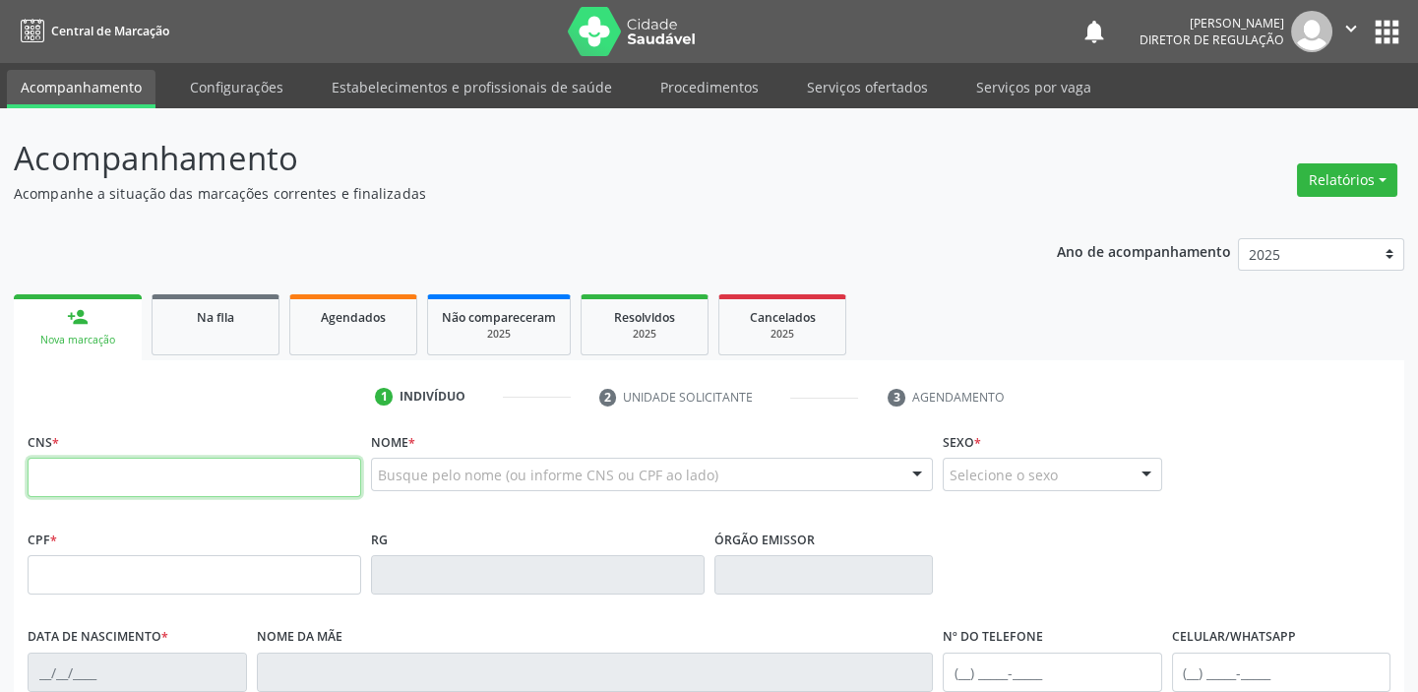
click at [126, 461] on input "text" at bounding box center [195, 477] width 334 height 39
type input "700 5025 5330 7659"
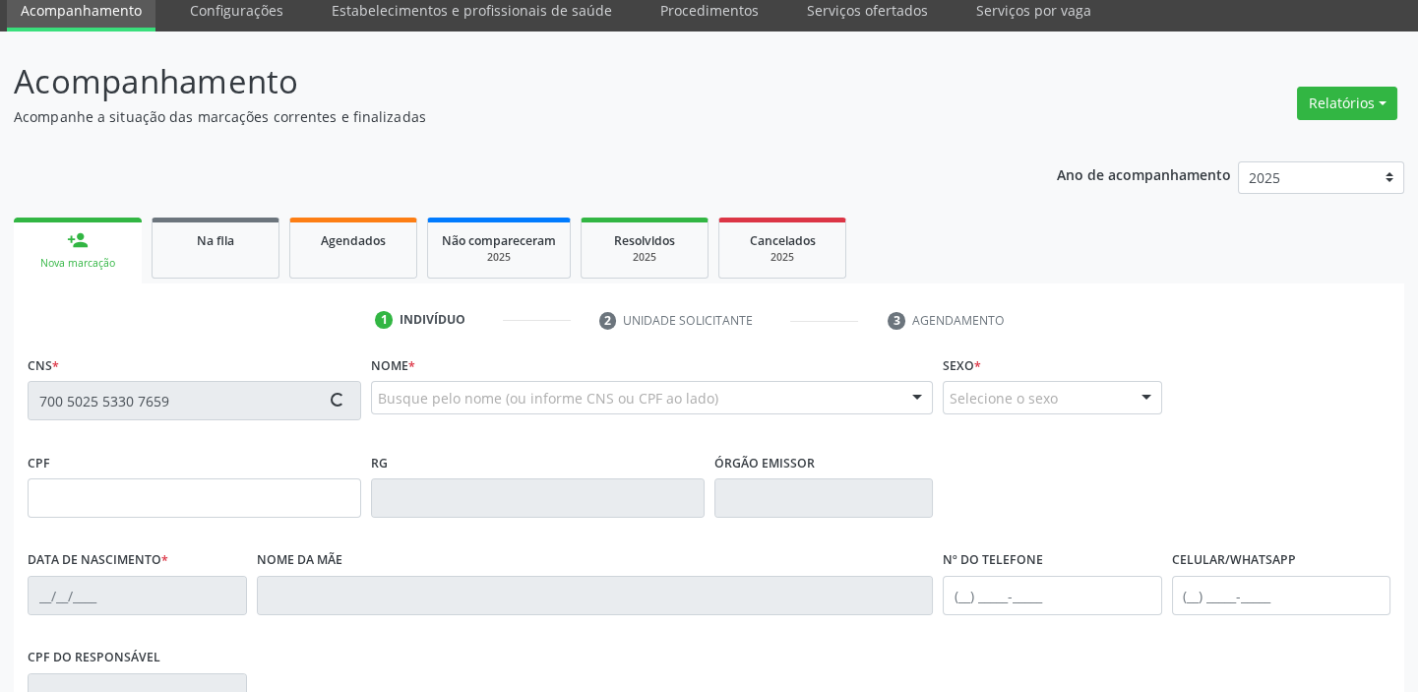
type input "763.363.444-87"
type input "29/12/1952"
type input "Josefa Maria Amélia da Conceição"
type input "(87) 98836-3793"
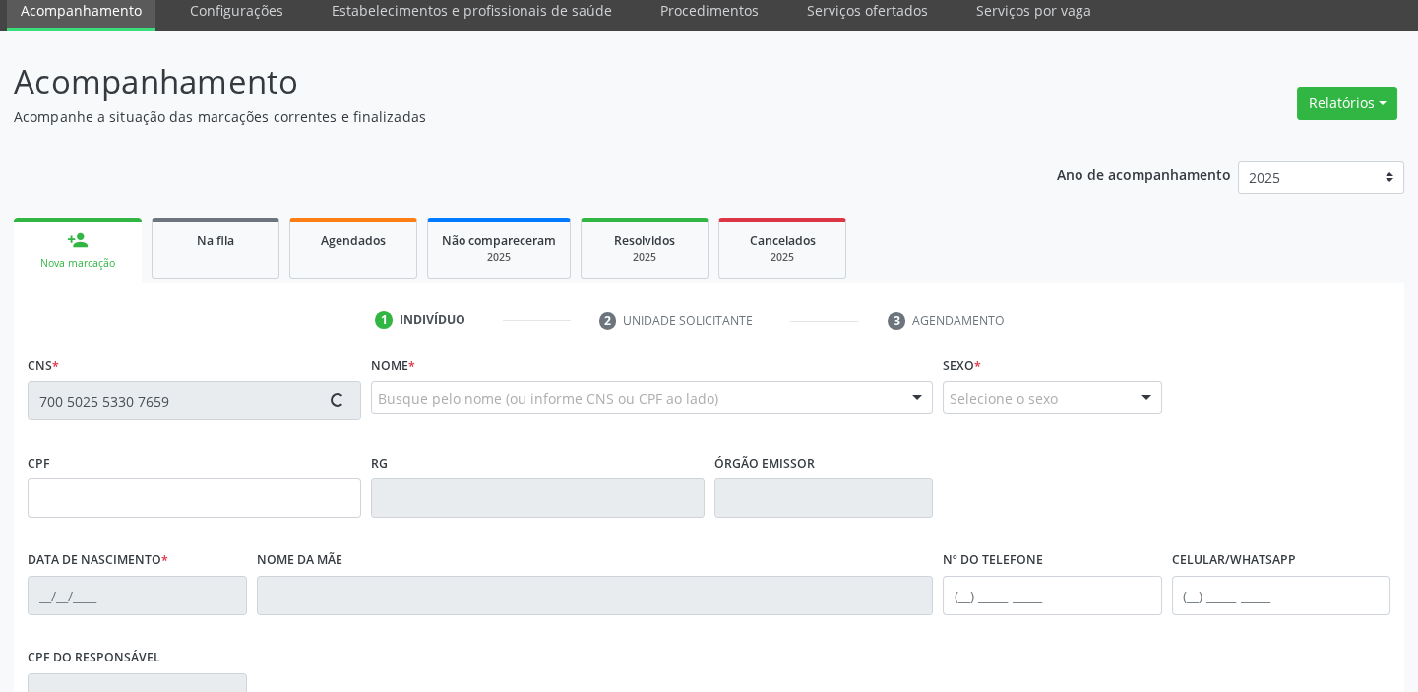
type input "25"
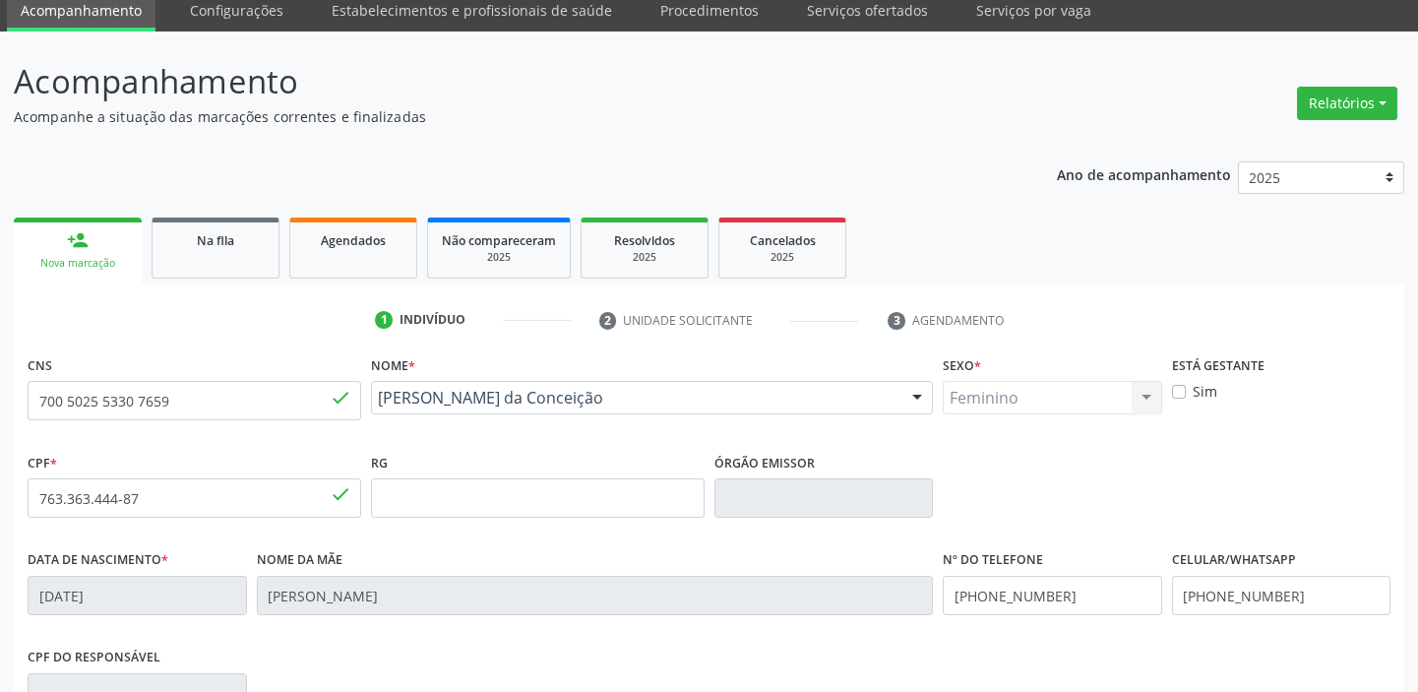
scroll to position [374, 0]
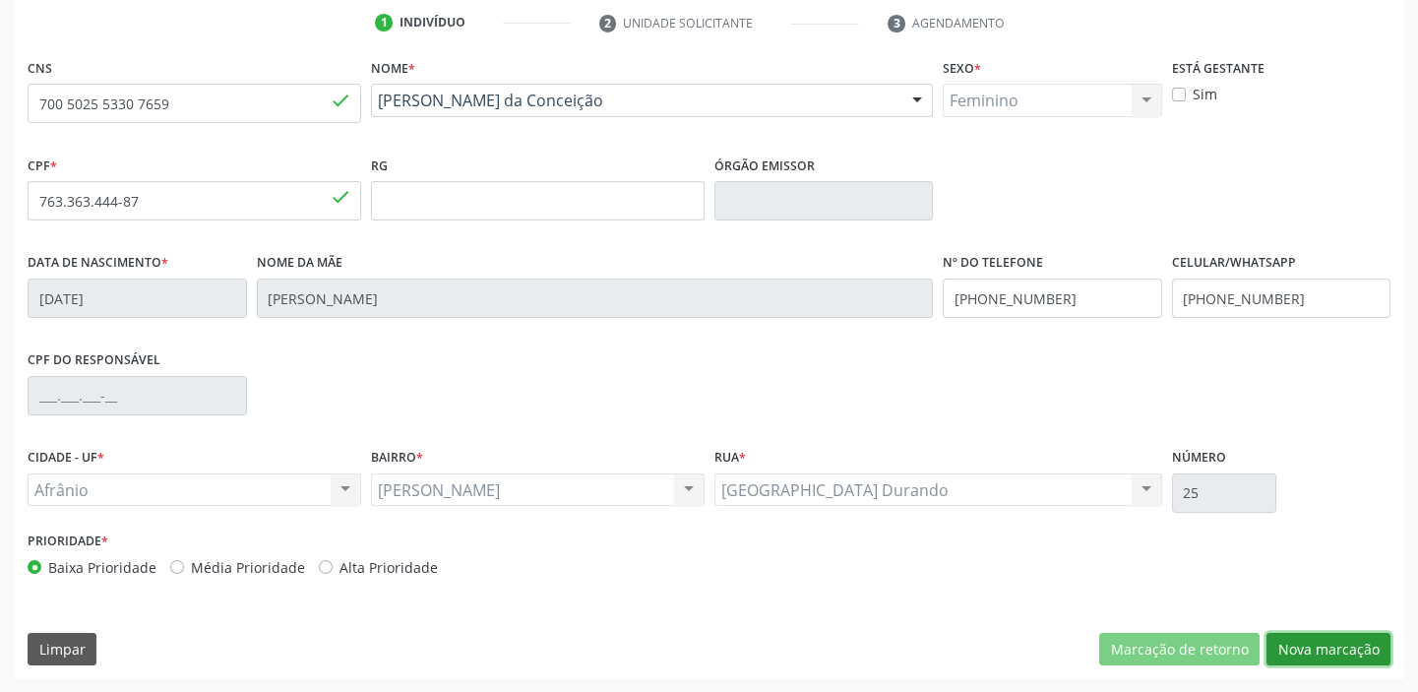
drag, startPoint x: 1318, startPoint y: 646, endPoint x: 1273, endPoint y: 639, distance: 45.9
click at [1319, 647] on button "Nova marcação" at bounding box center [1328, 649] width 124 height 33
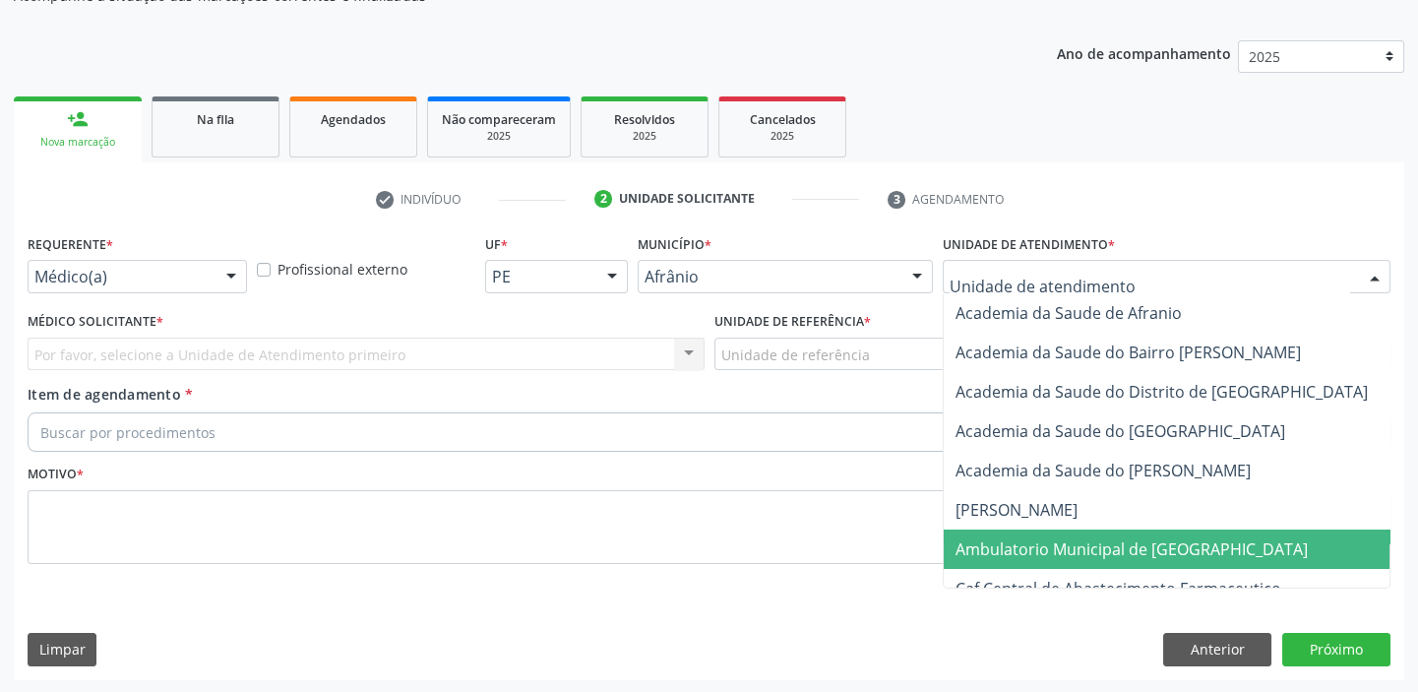
drag, startPoint x: 1019, startPoint y: 546, endPoint x: 909, endPoint y: 480, distance: 128.4
click at [1013, 546] on span "Ambulatorio Municipal de [GEOGRAPHIC_DATA]" at bounding box center [1131, 549] width 352 height 22
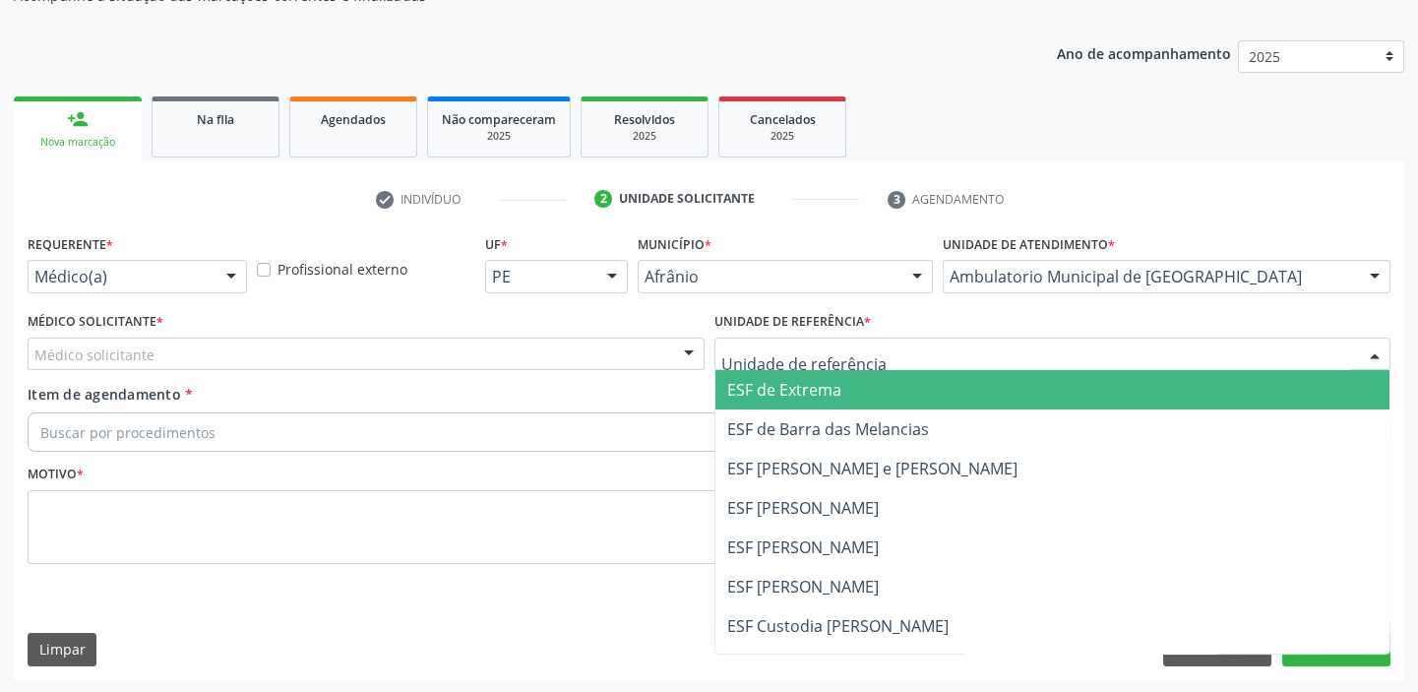
drag, startPoint x: 759, startPoint y: 359, endPoint x: 792, endPoint y: 489, distance: 134.1
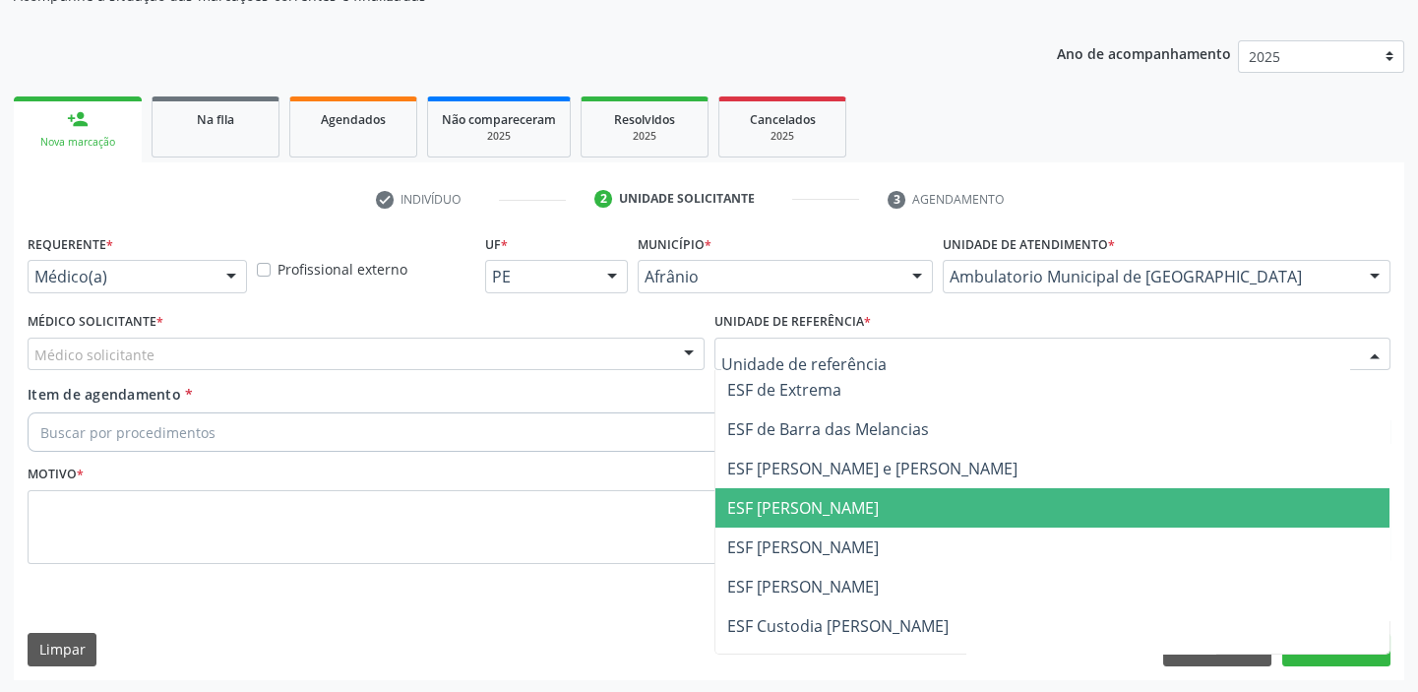
drag, startPoint x: 800, startPoint y: 516, endPoint x: 744, endPoint y: 512, distance: 56.2
click at [799, 519] on span "ESF [PERSON_NAME]" at bounding box center [1052, 507] width 675 height 39
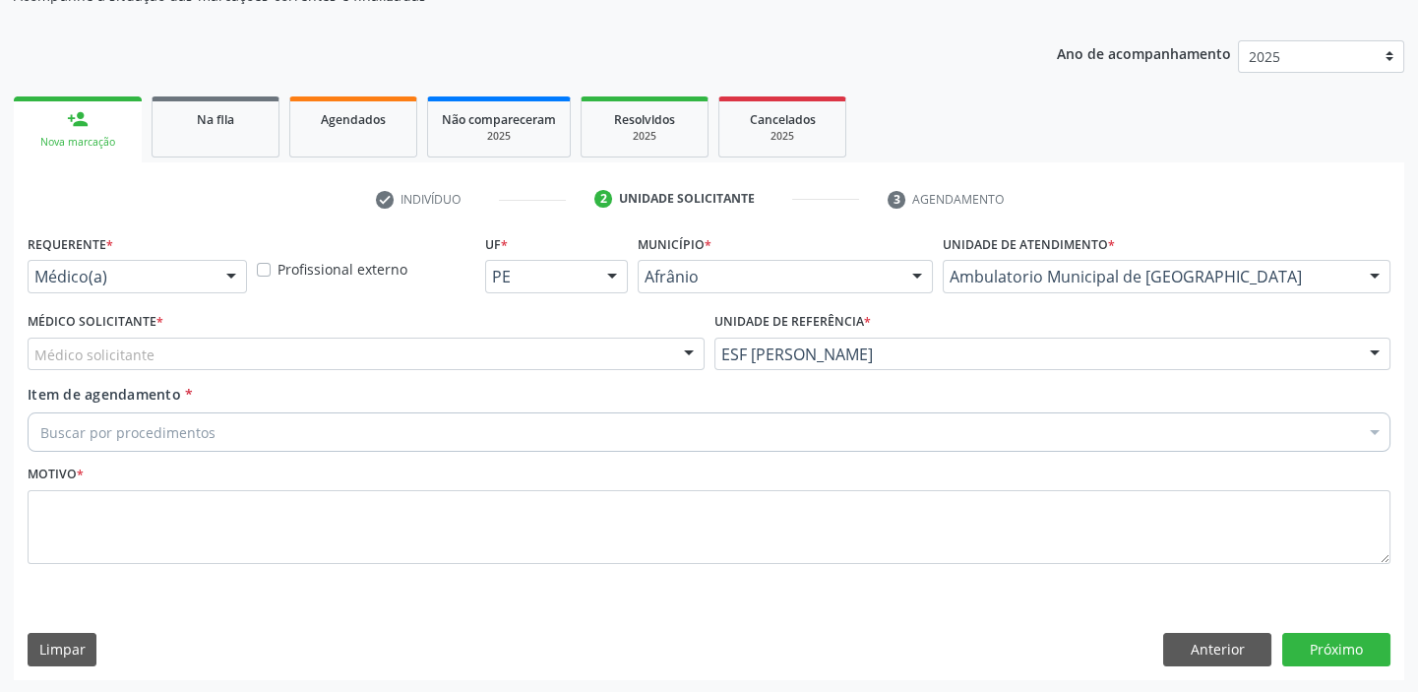
click at [97, 365] on div "Médico solicitante" at bounding box center [366, 353] width 677 height 33
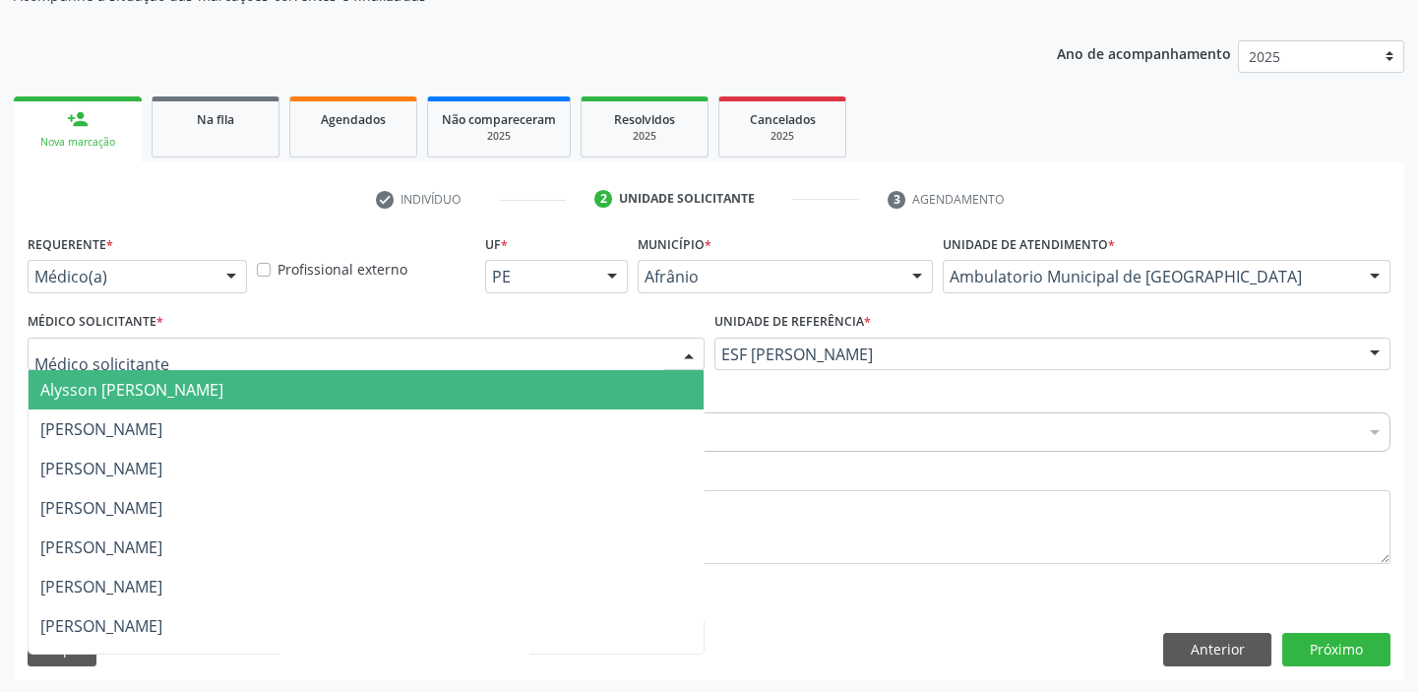
drag, startPoint x: 92, startPoint y: 383, endPoint x: 90, endPoint y: 434, distance: 51.2
click at [92, 384] on span "Alysson [PERSON_NAME]" at bounding box center [131, 390] width 183 height 22
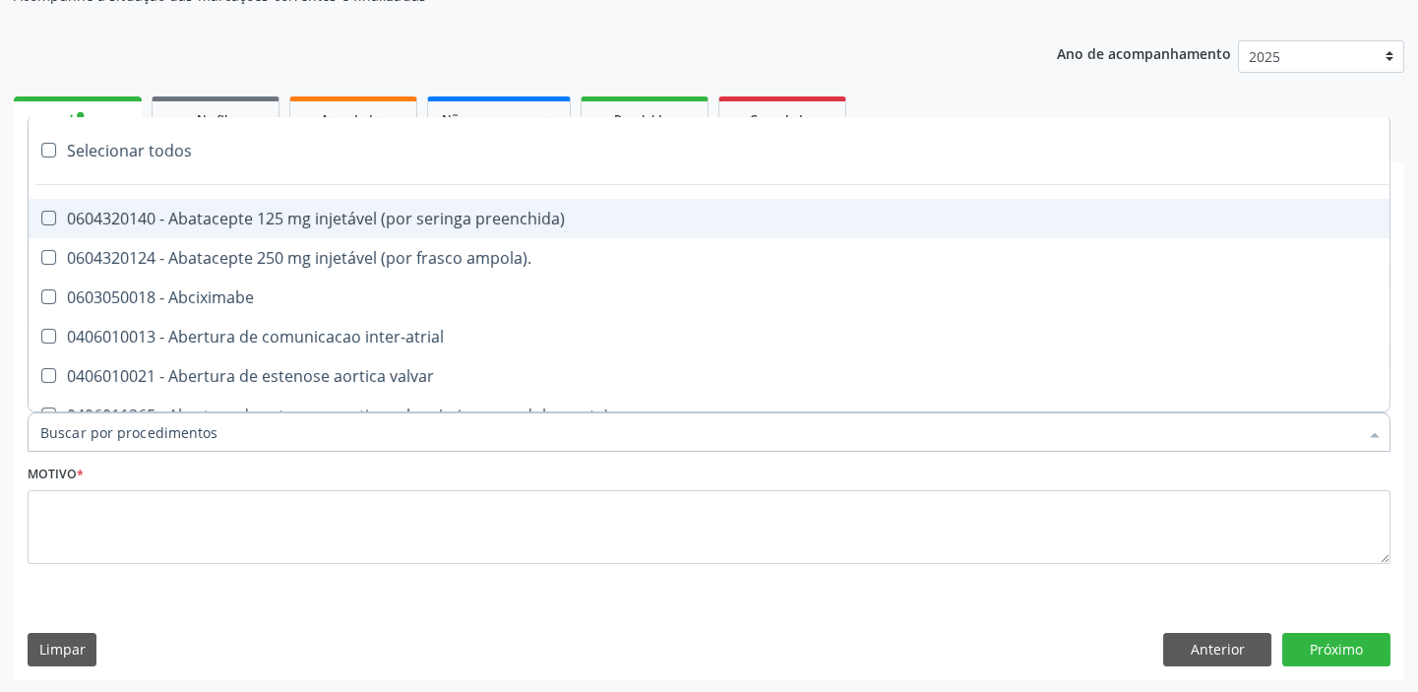
paste input "ecocard"
type input "ecocard"
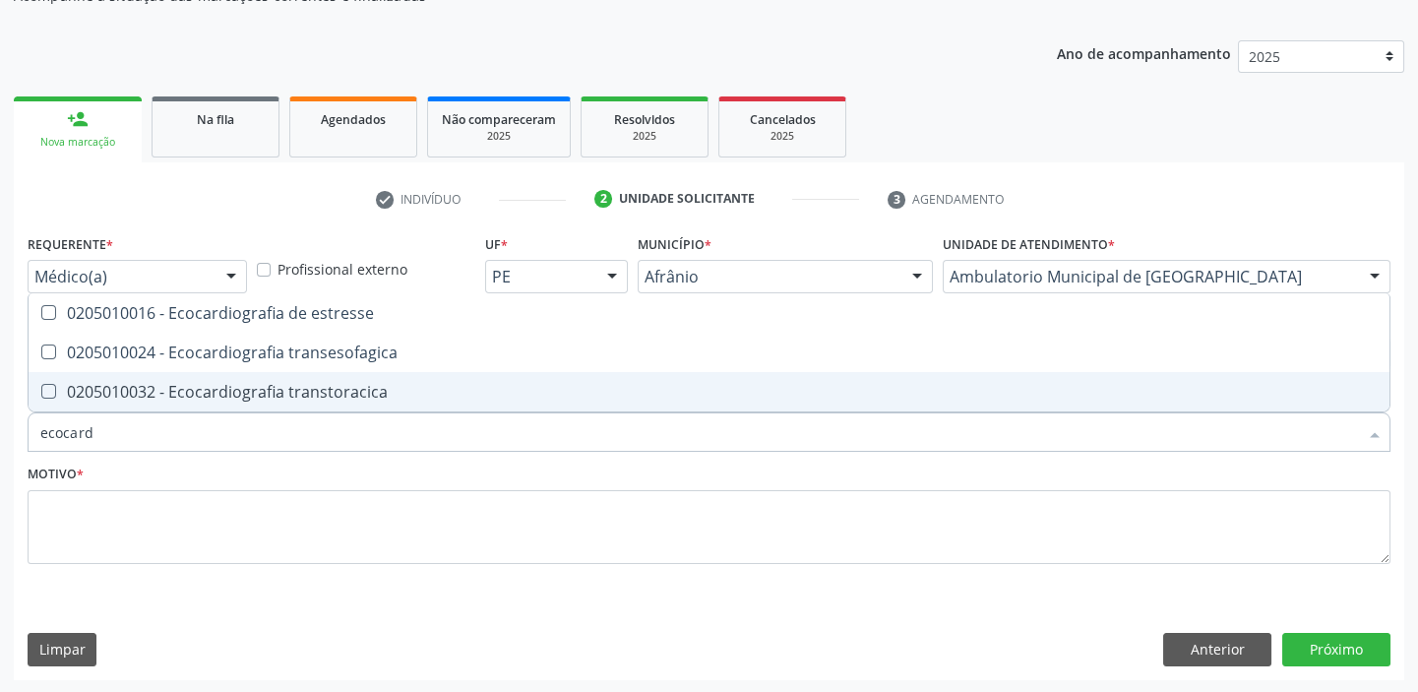
click at [119, 393] on div "0205010032 - Ecocardiografia transtoracica" at bounding box center [708, 392] width 1337 height 16
checkbox transtoracica "true"
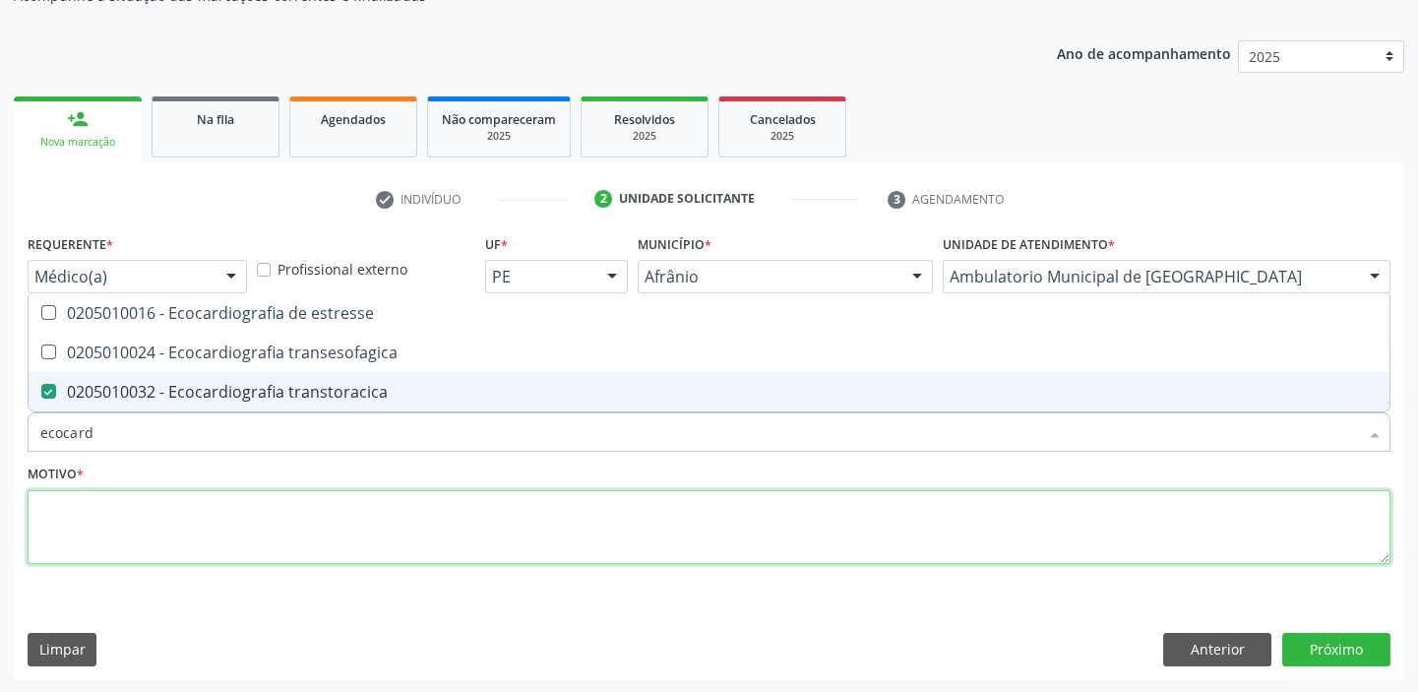
click at [101, 534] on textarea at bounding box center [709, 527] width 1363 height 75
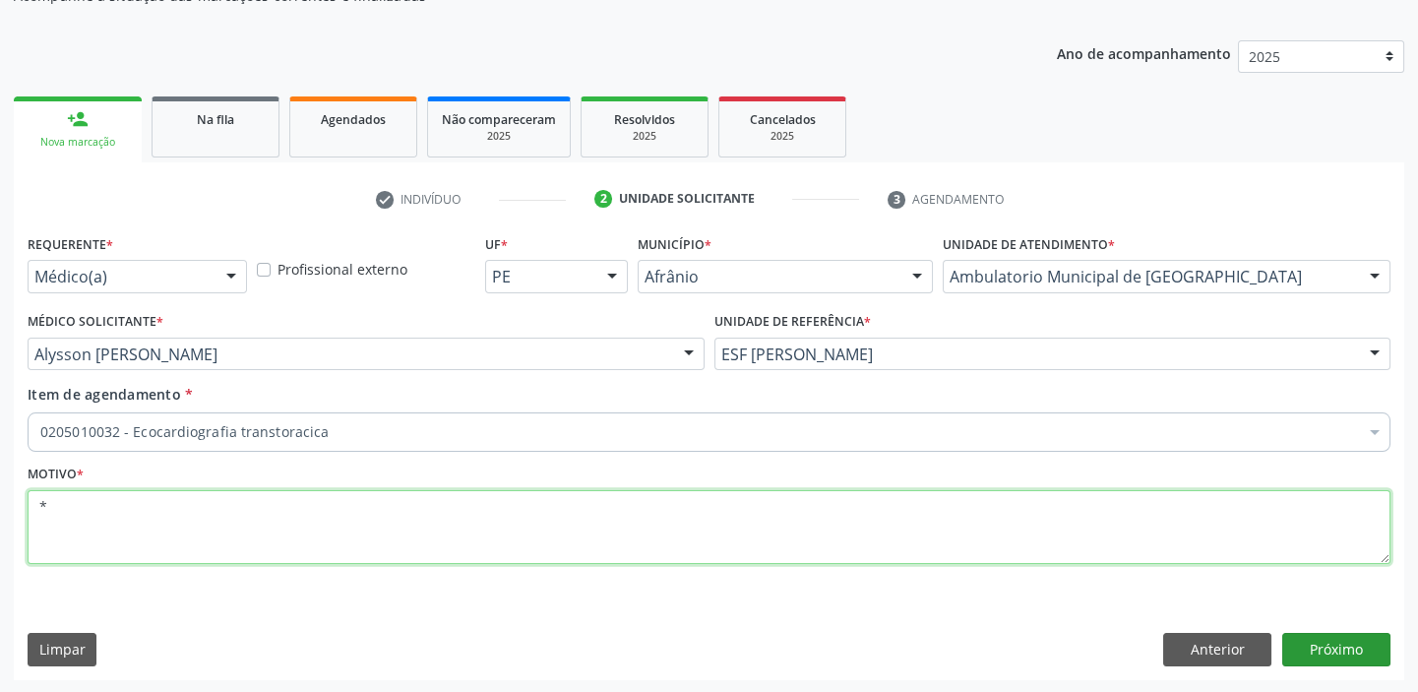
type textarea "*"
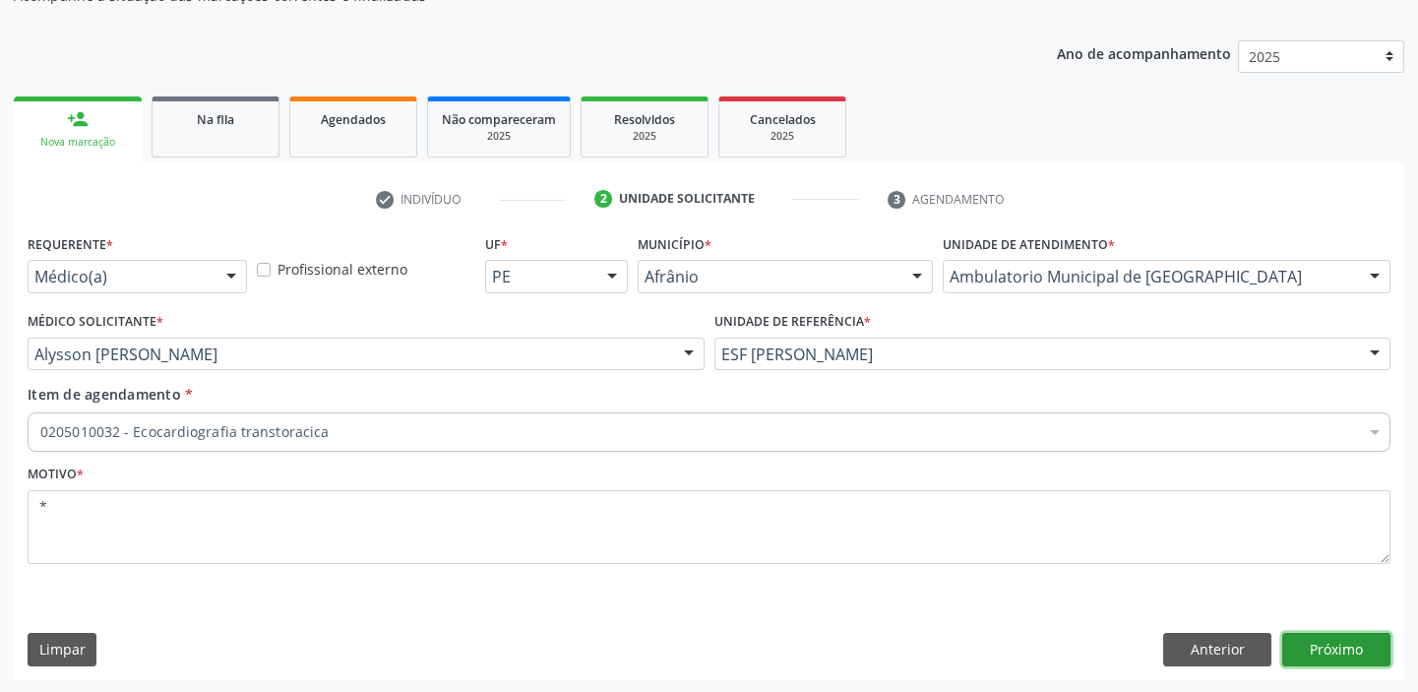
click at [1343, 639] on button "Próximo" at bounding box center [1336, 649] width 108 height 33
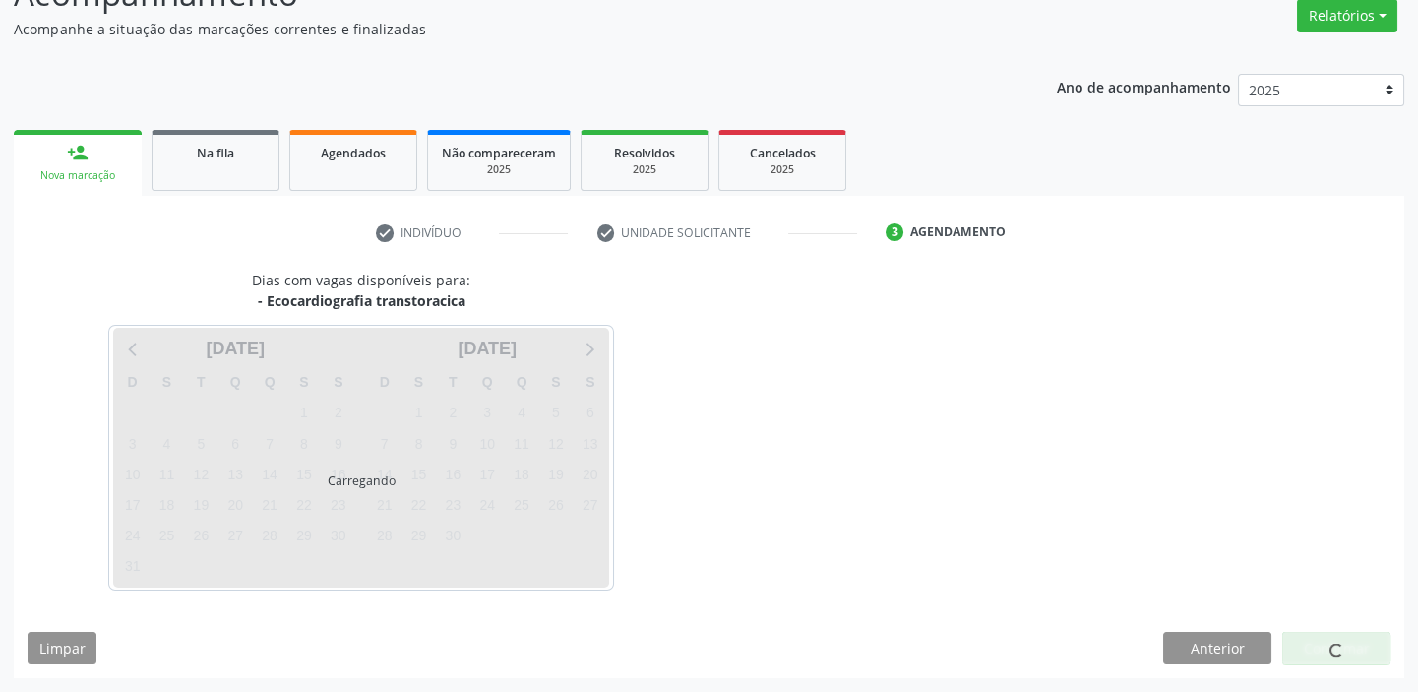
scroll to position [163, 0]
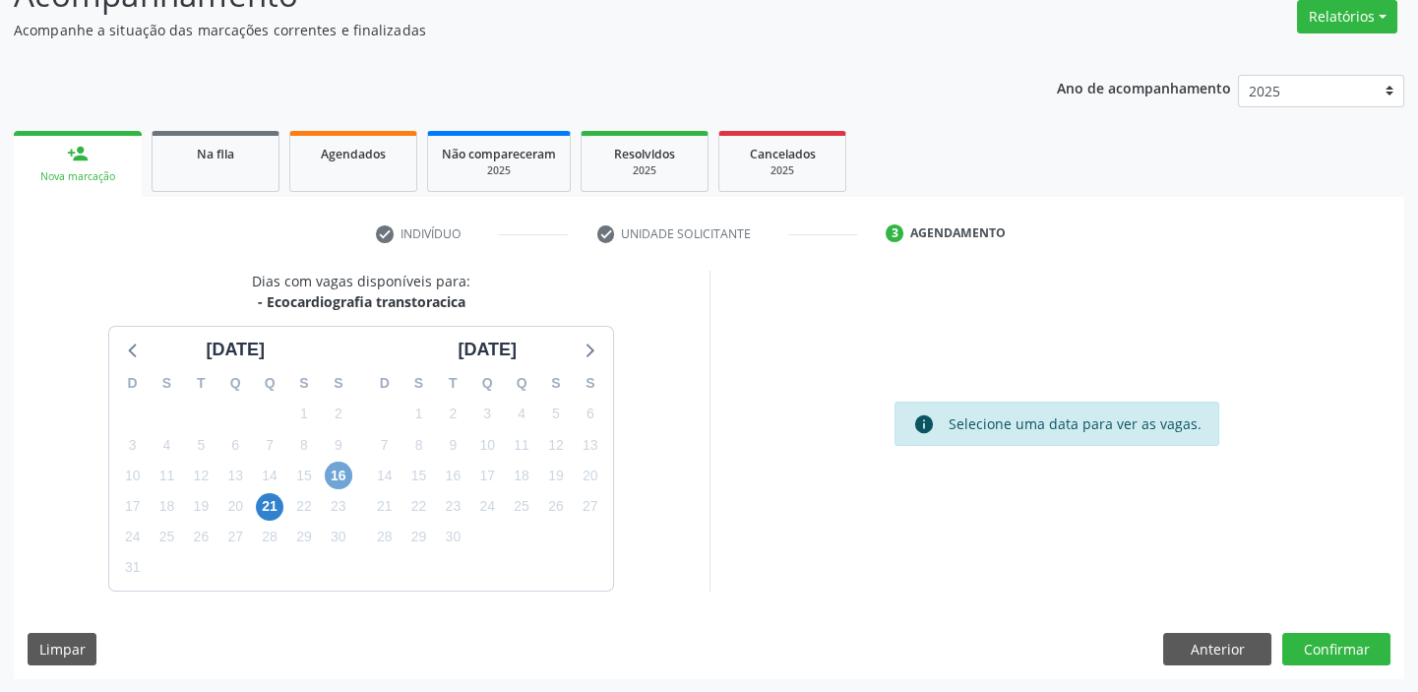
click at [334, 473] on span "16" at bounding box center [339, 475] width 28 height 28
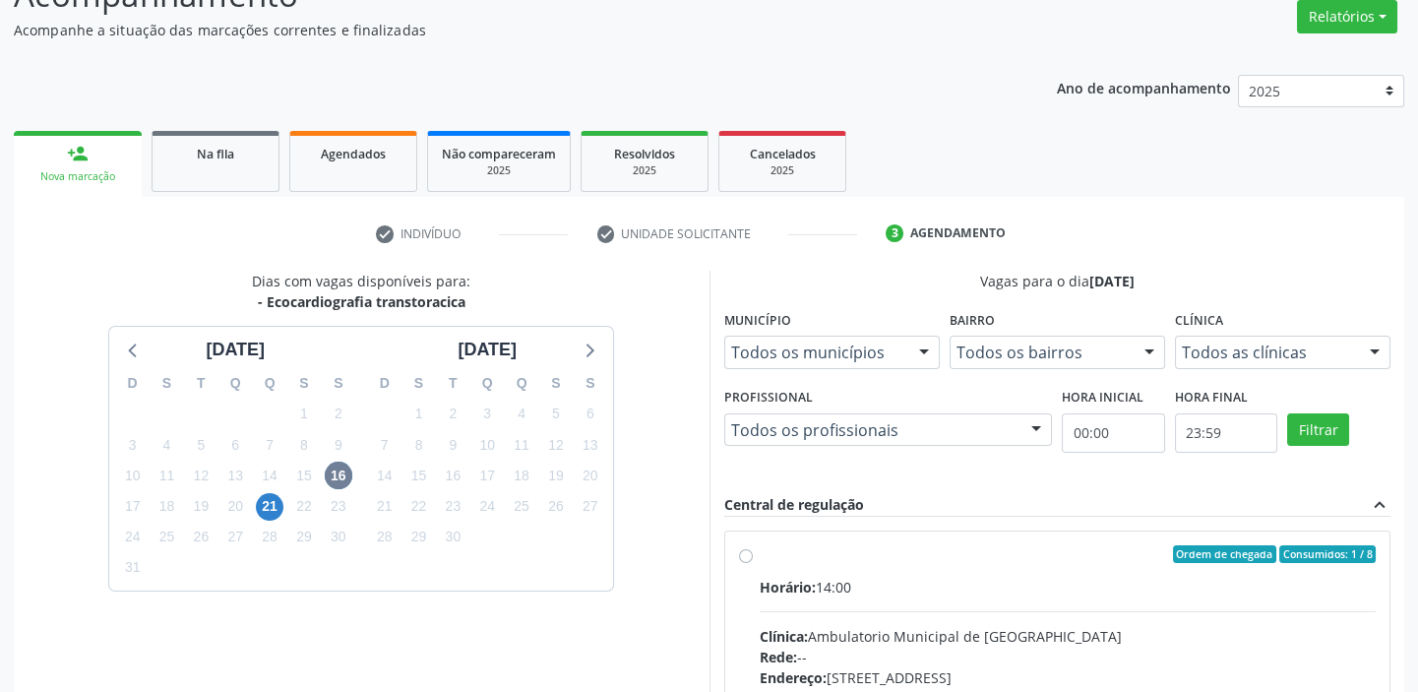
click at [950, 558] on div "Ordem de chegada Consumidos: 1 / 8" at bounding box center [1068, 554] width 617 height 18
click at [753, 558] on input "Ordem de chegada Consumidos: 1 / 8 Horário: 14:00 Clínica: Ambulatorio Municipa…" at bounding box center [746, 554] width 14 height 18
radio input "true"
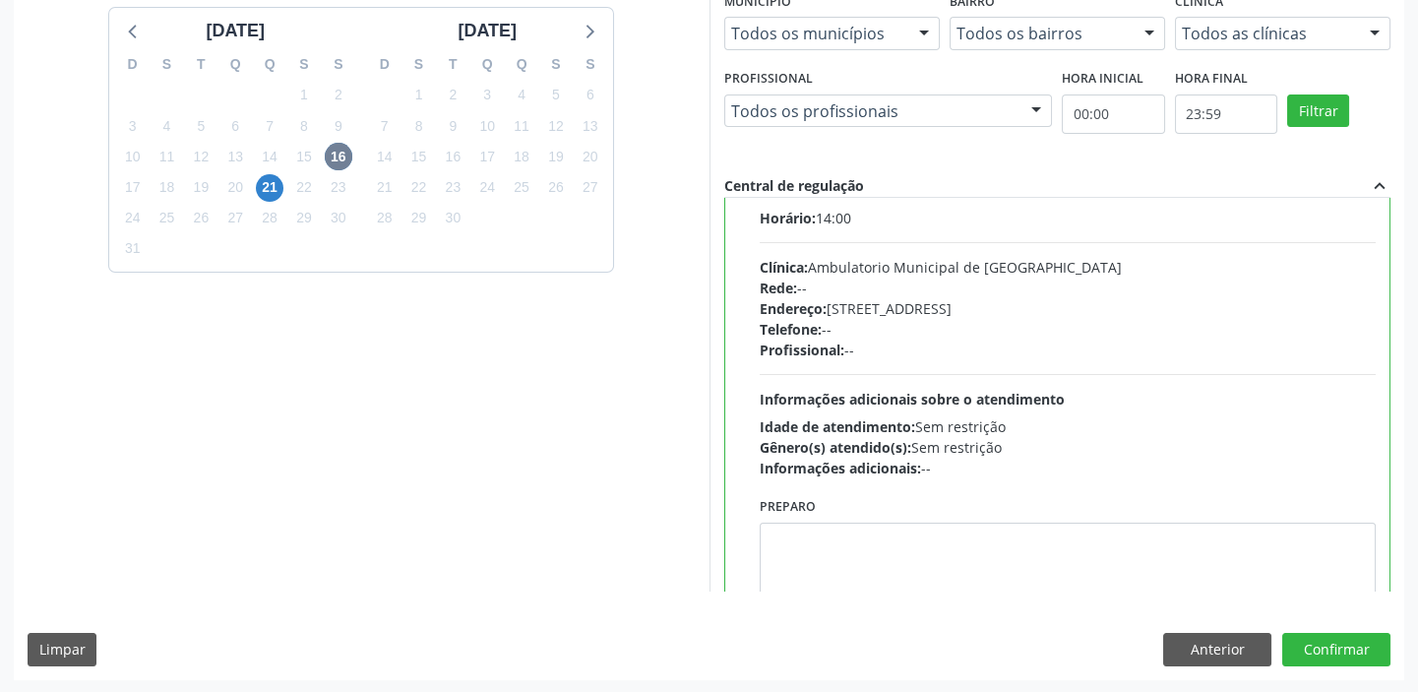
scroll to position [97, 0]
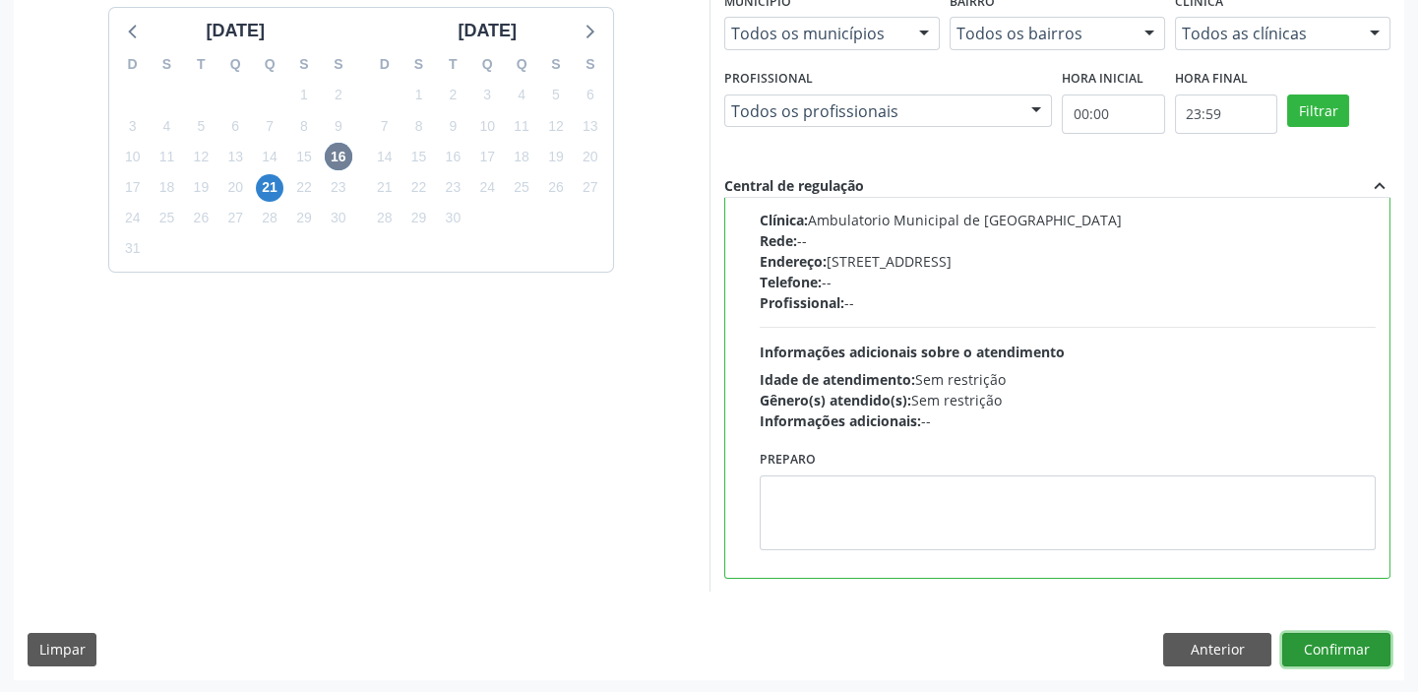
click at [1330, 656] on button "Confirmar" at bounding box center [1336, 649] width 108 height 33
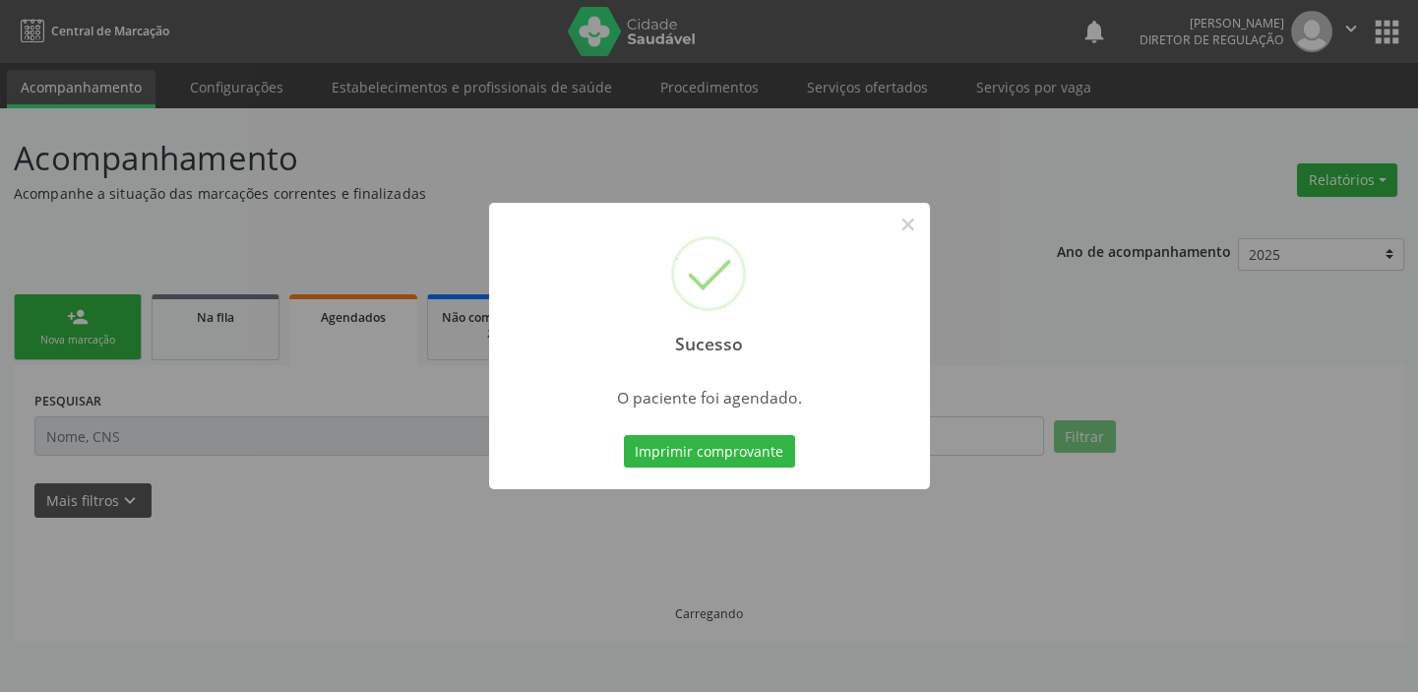
scroll to position [0, 0]
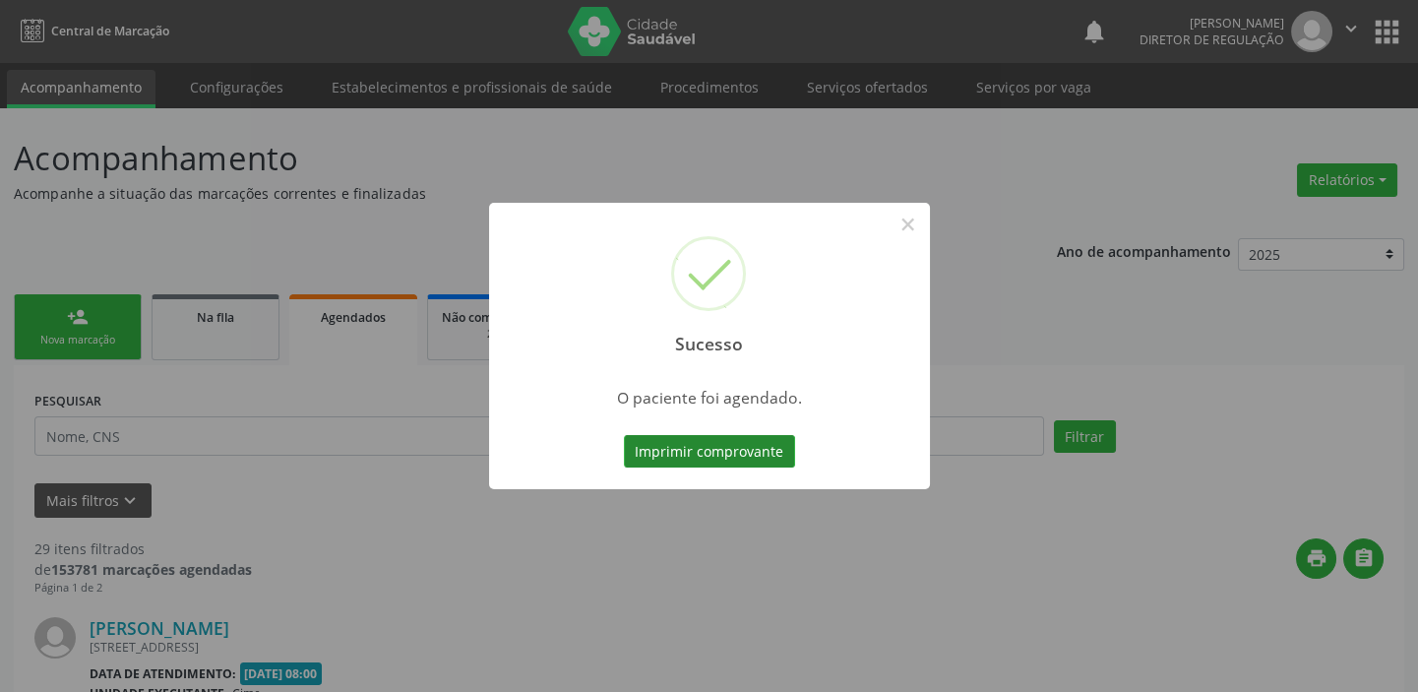
click at [750, 453] on button "Imprimir comprovante" at bounding box center [709, 451] width 171 height 33
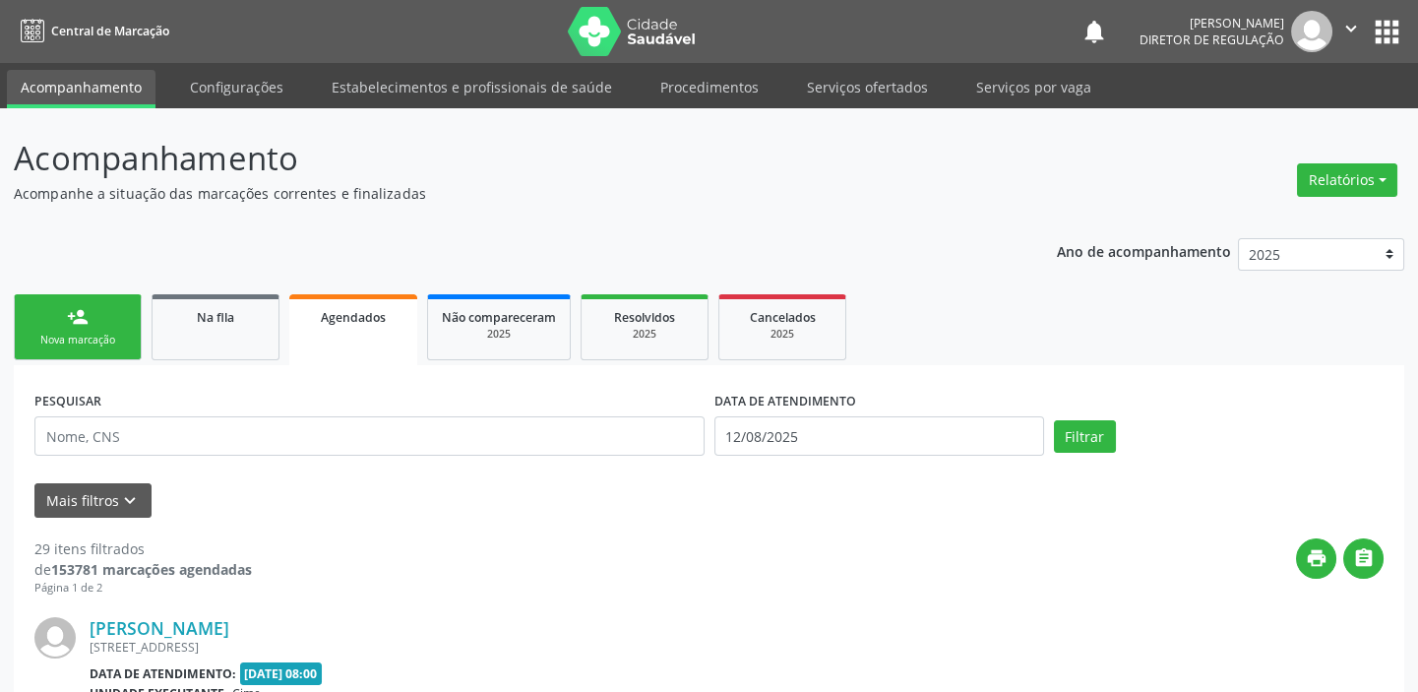
click at [96, 331] on link "person_add Nova marcação" at bounding box center [78, 327] width 128 height 66
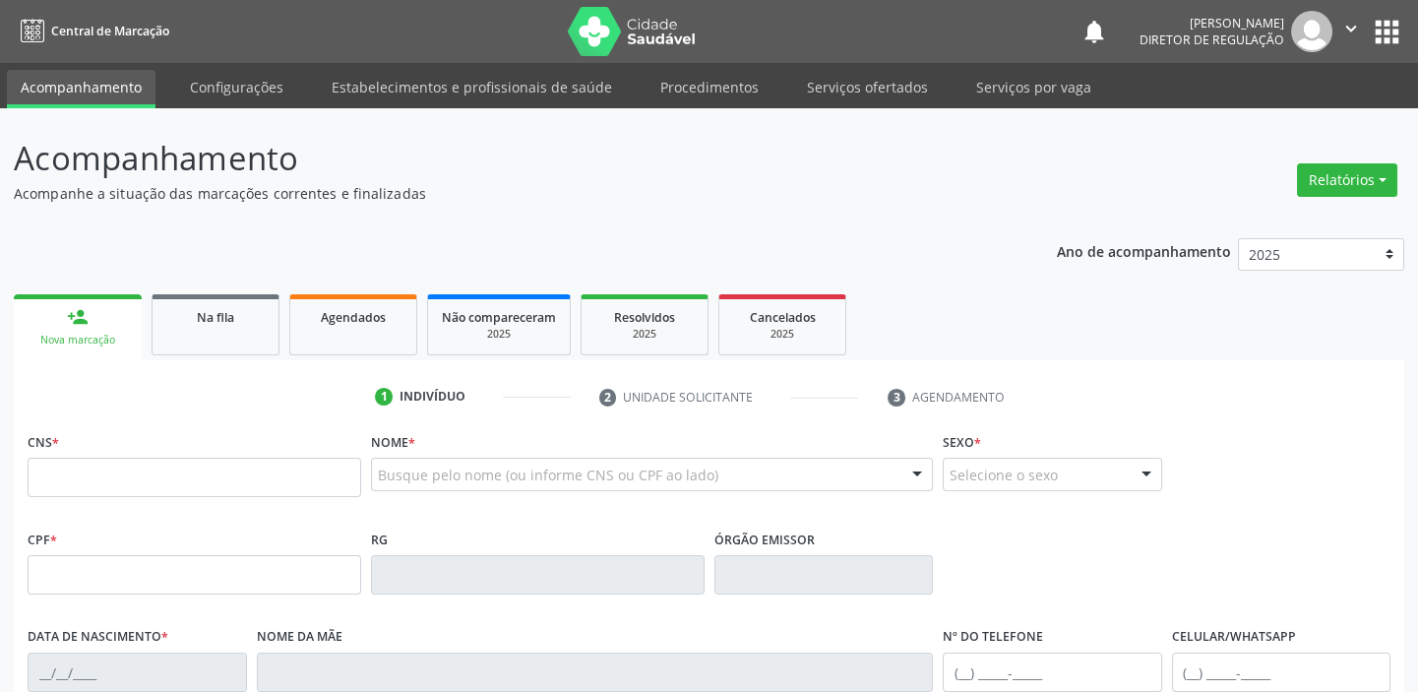
click at [82, 455] on div "CNS *" at bounding box center [195, 462] width 334 height 70
click at [82, 468] on input "text" at bounding box center [195, 477] width 334 height 39
type input "708 4047 2269 1769"
type input "20/03/1938"
type input "Ana Francisca Sales"
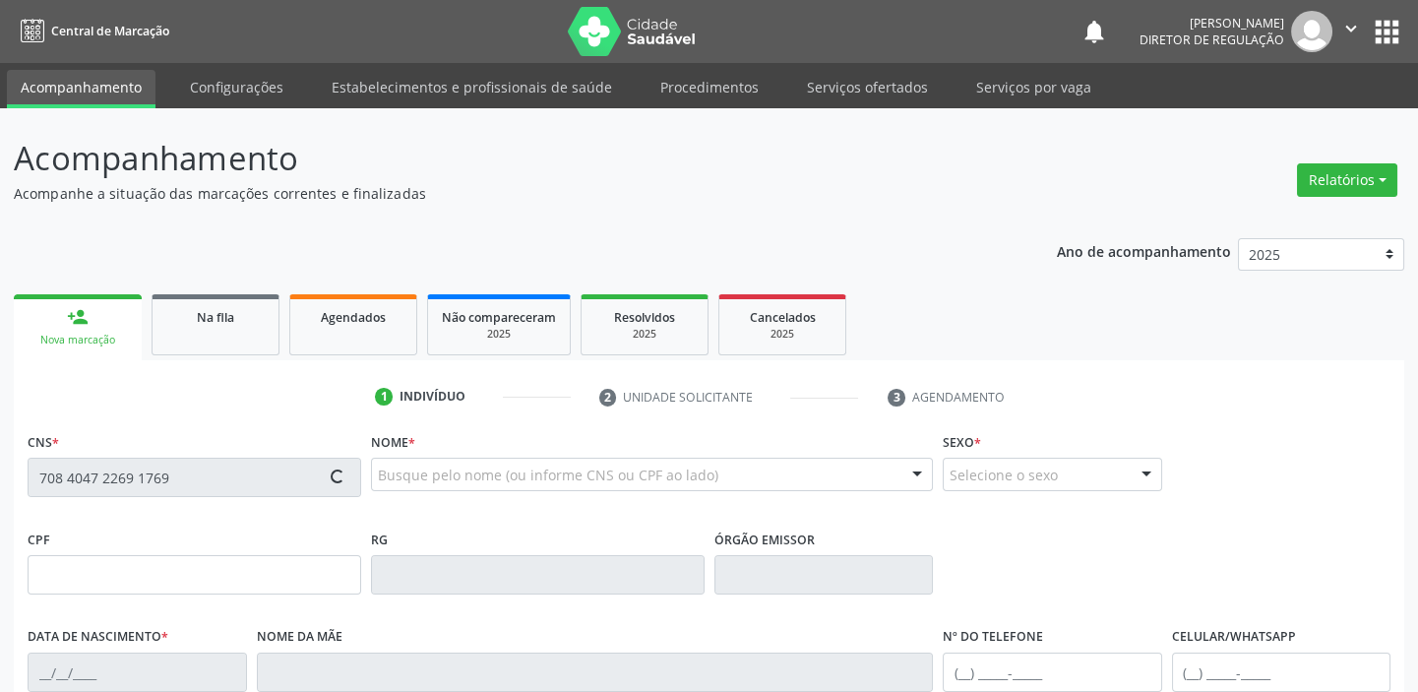
type input "(87) 98847-2934"
type input "(87) 8803-5970"
type input "S/N"
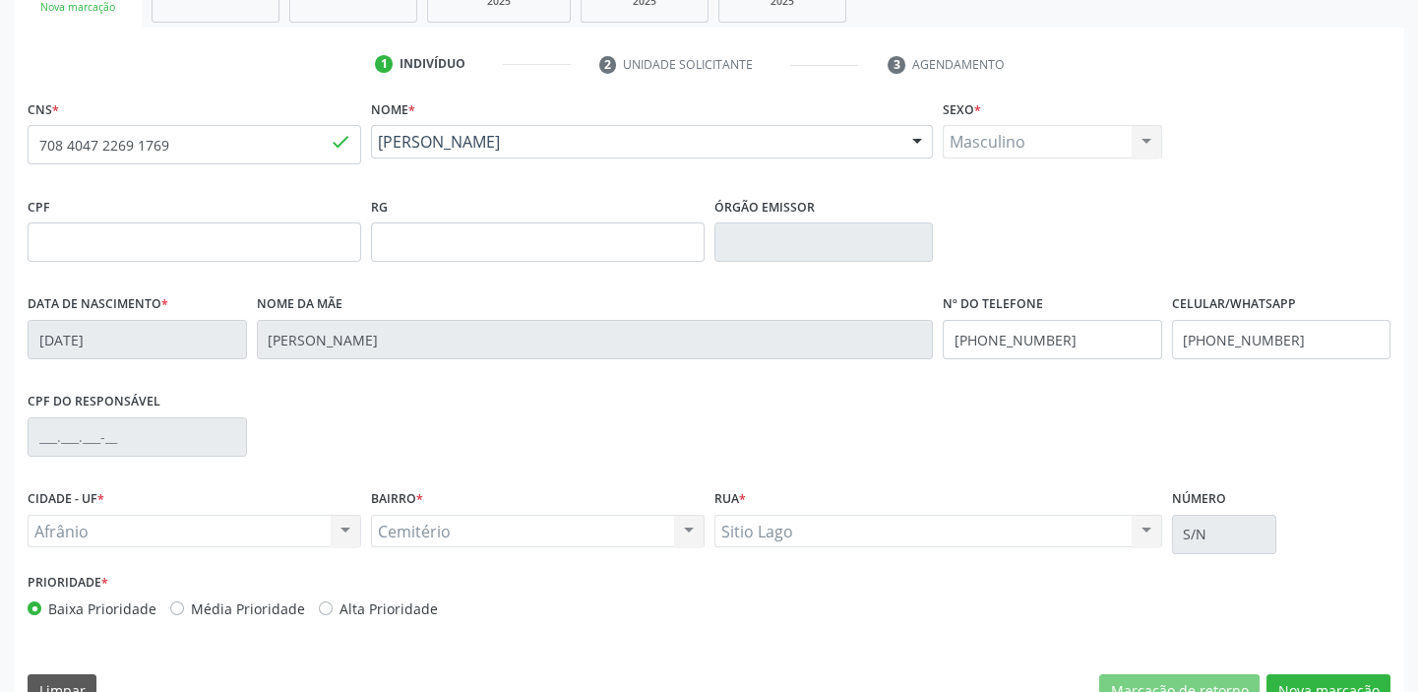
scroll to position [374, 0]
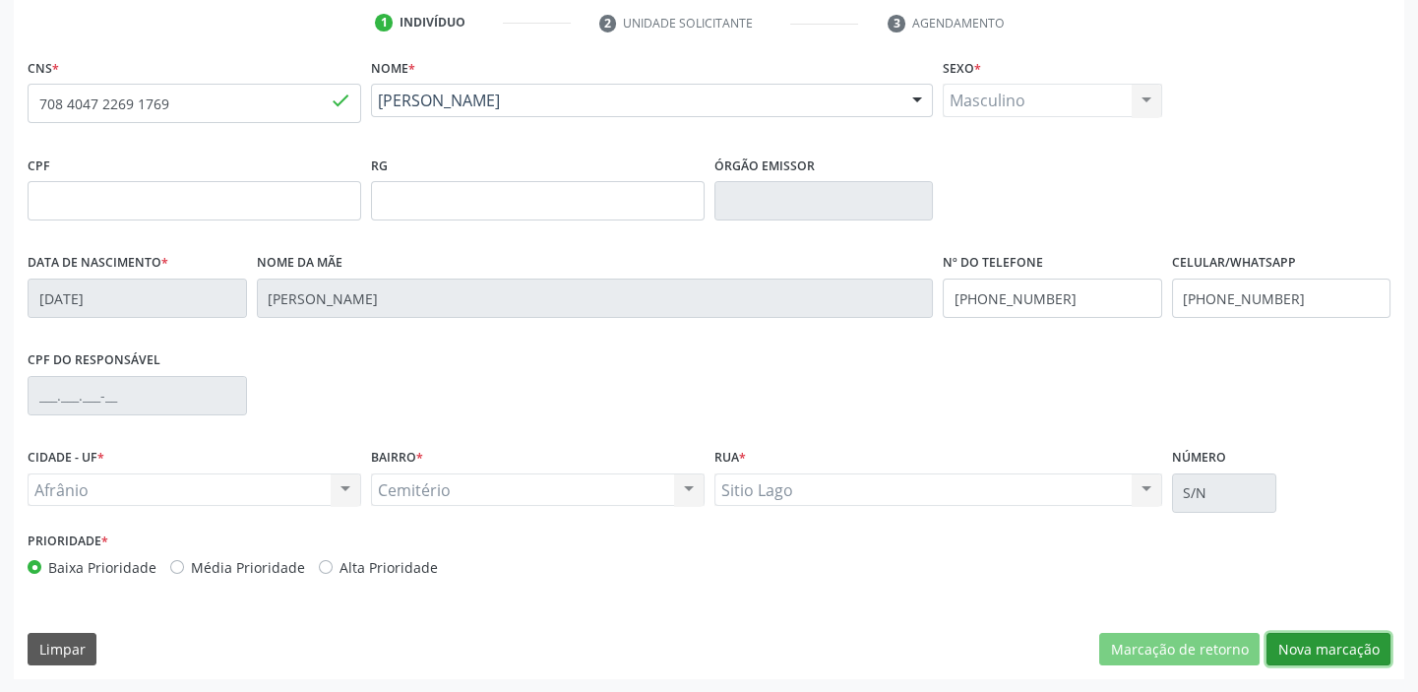
click at [1330, 649] on button "Nova marcação" at bounding box center [1328, 649] width 124 height 33
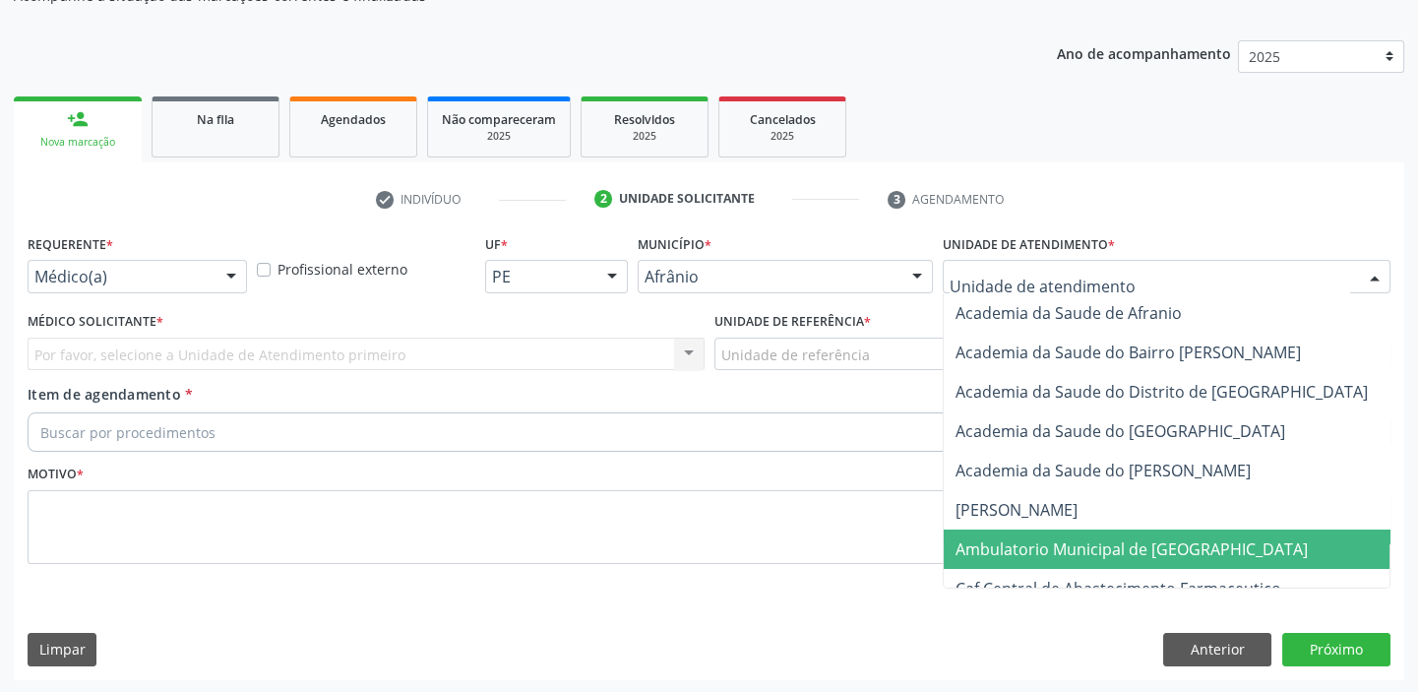
click at [1051, 546] on span "Ambulatorio Municipal de [GEOGRAPHIC_DATA]" at bounding box center [1131, 549] width 352 height 22
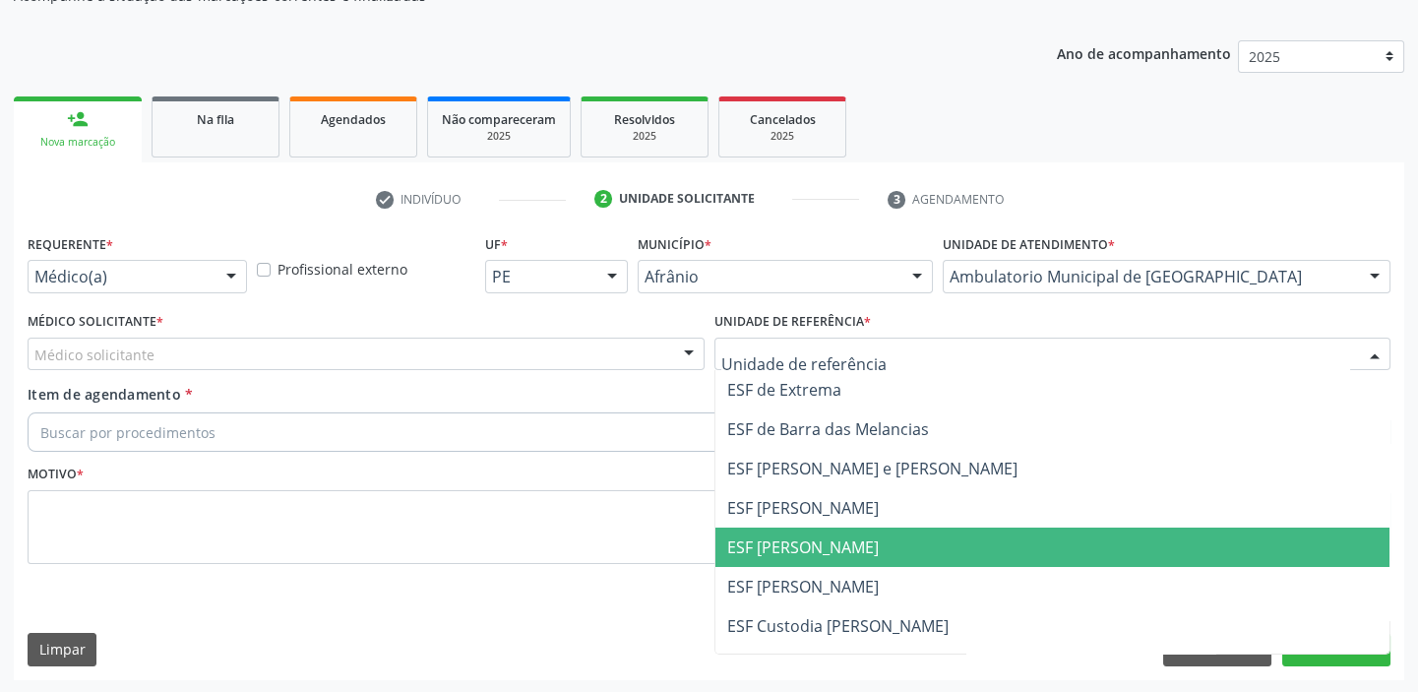
click at [785, 558] on span "ESF [PERSON_NAME]" at bounding box center [1052, 546] width 675 height 39
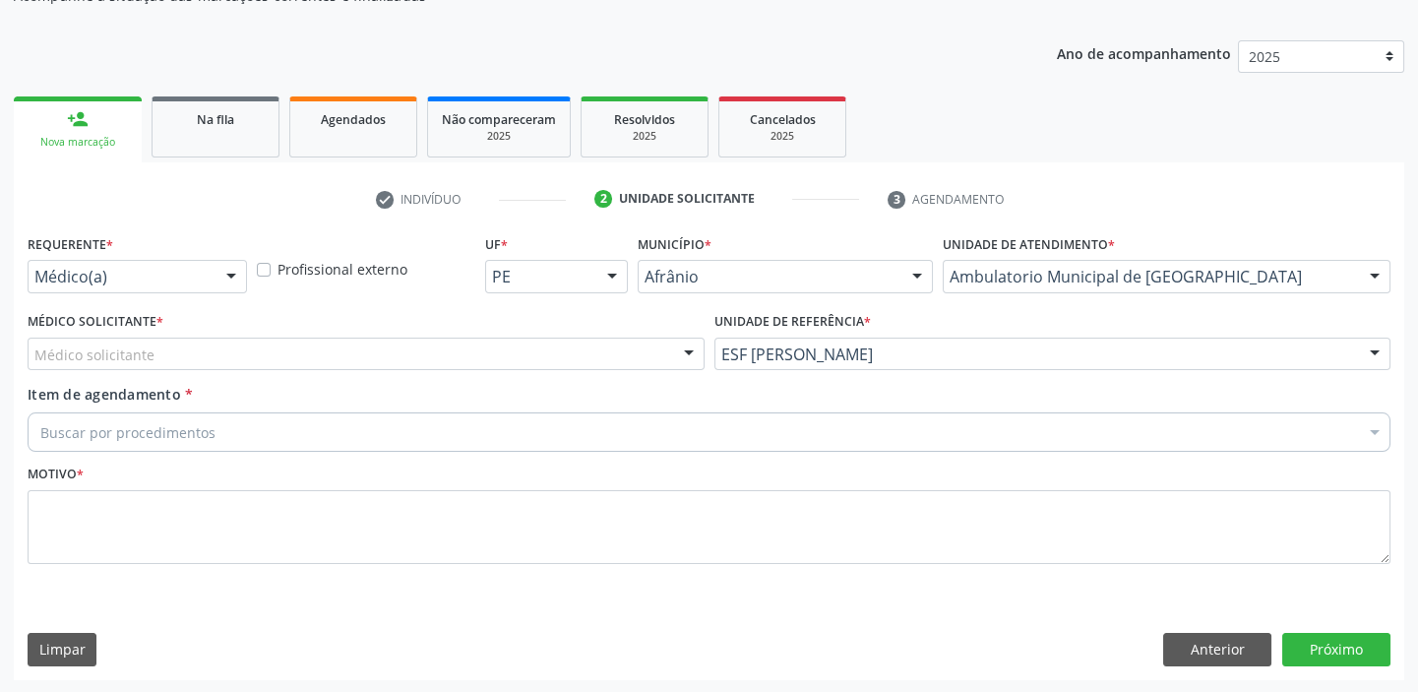
drag, startPoint x: 78, startPoint y: 341, endPoint x: 76, endPoint y: 354, distance: 12.9
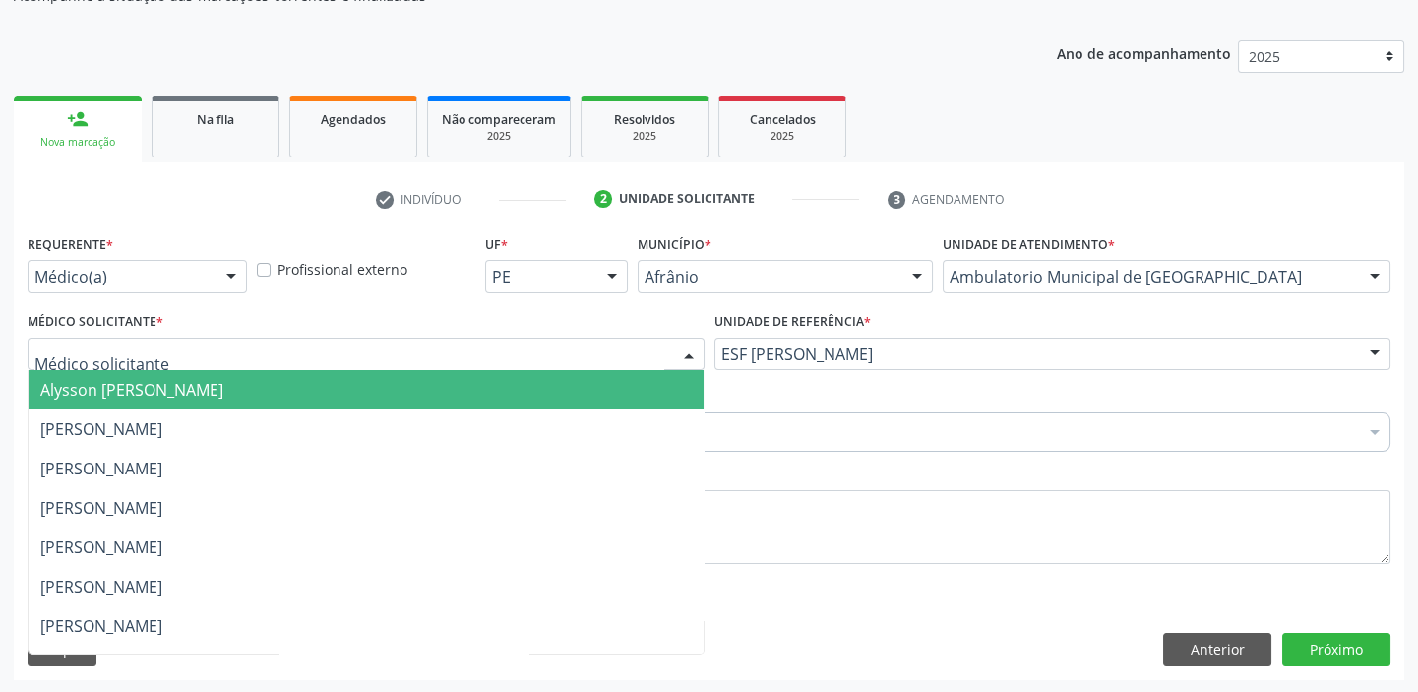
drag, startPoint x: 80, startPoint y: 376, endPoint x: 89, endPoint y: 417, distance: 42.3
click at [81, 379] on span "Alysson [PERSON_NAME]" at bounding box center [131, 390] width 183 height 22
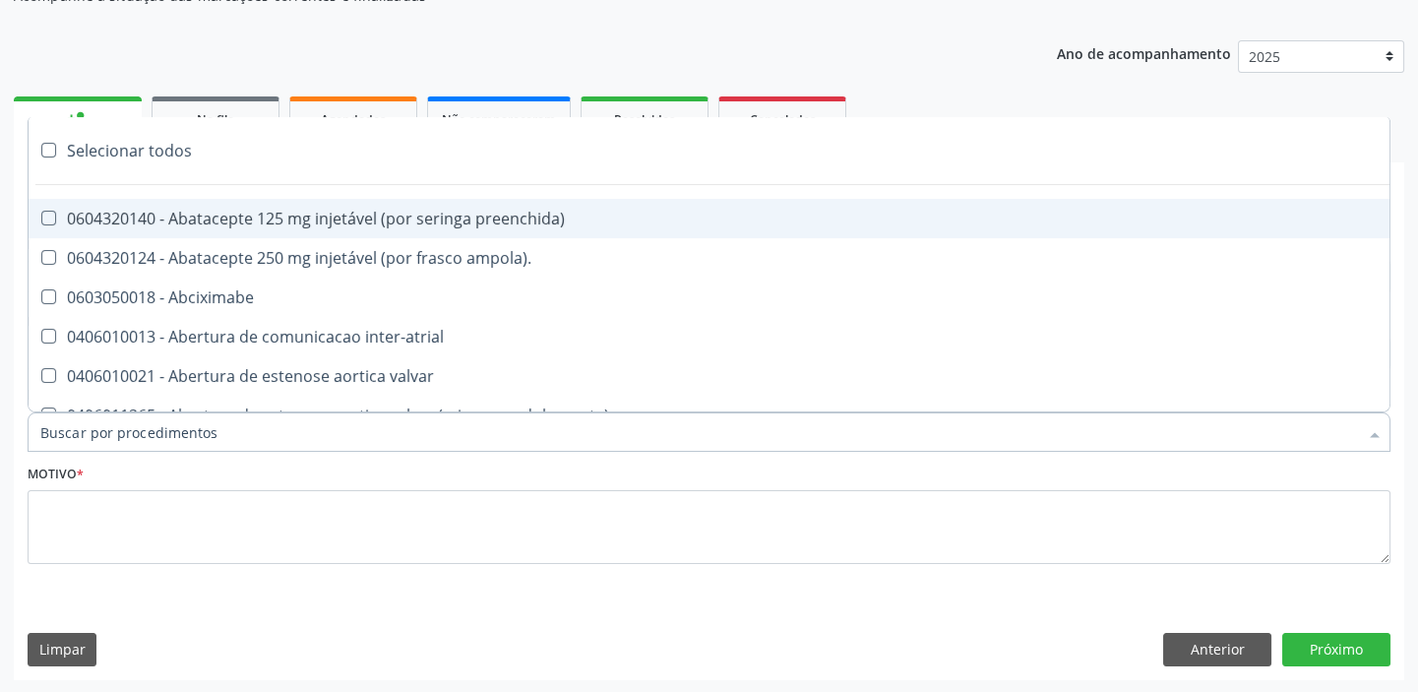
paste input "ecocard"
type input "ecocard"
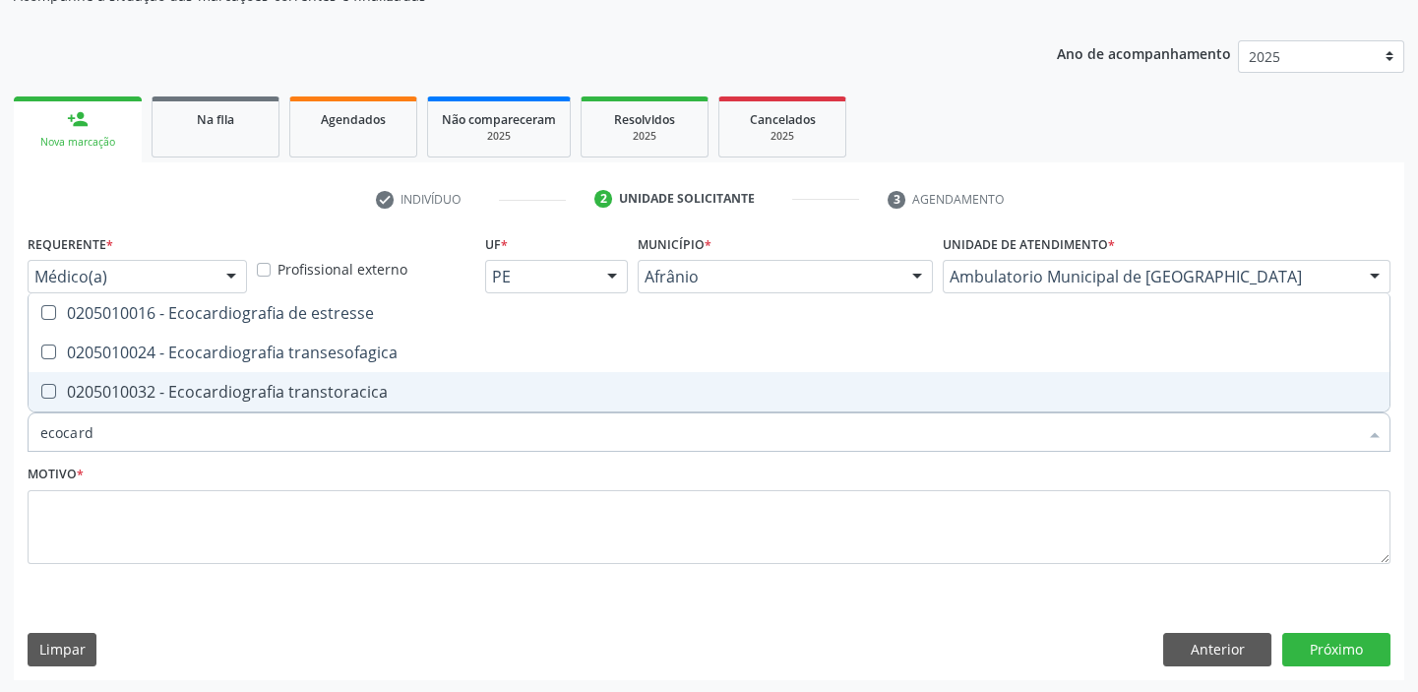
click at [135, 389] on div "0205010032 - Ecocardiografia transtoracica" at bounding box center [708, 392] width 1337 height 16
checkbox transtoracica "true"
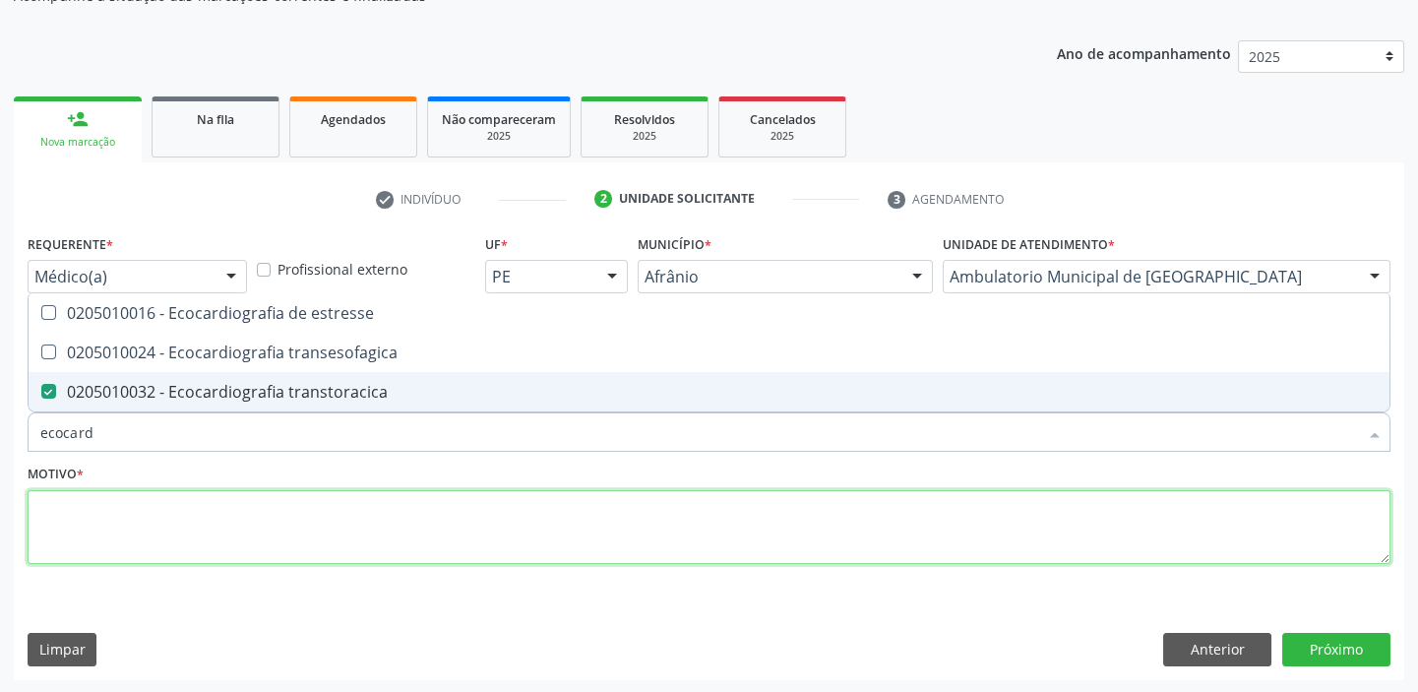
click at [74, 499] on textarea at bounding box center [709, 527] width 1363 height 75
checkbox transesofagica "true"
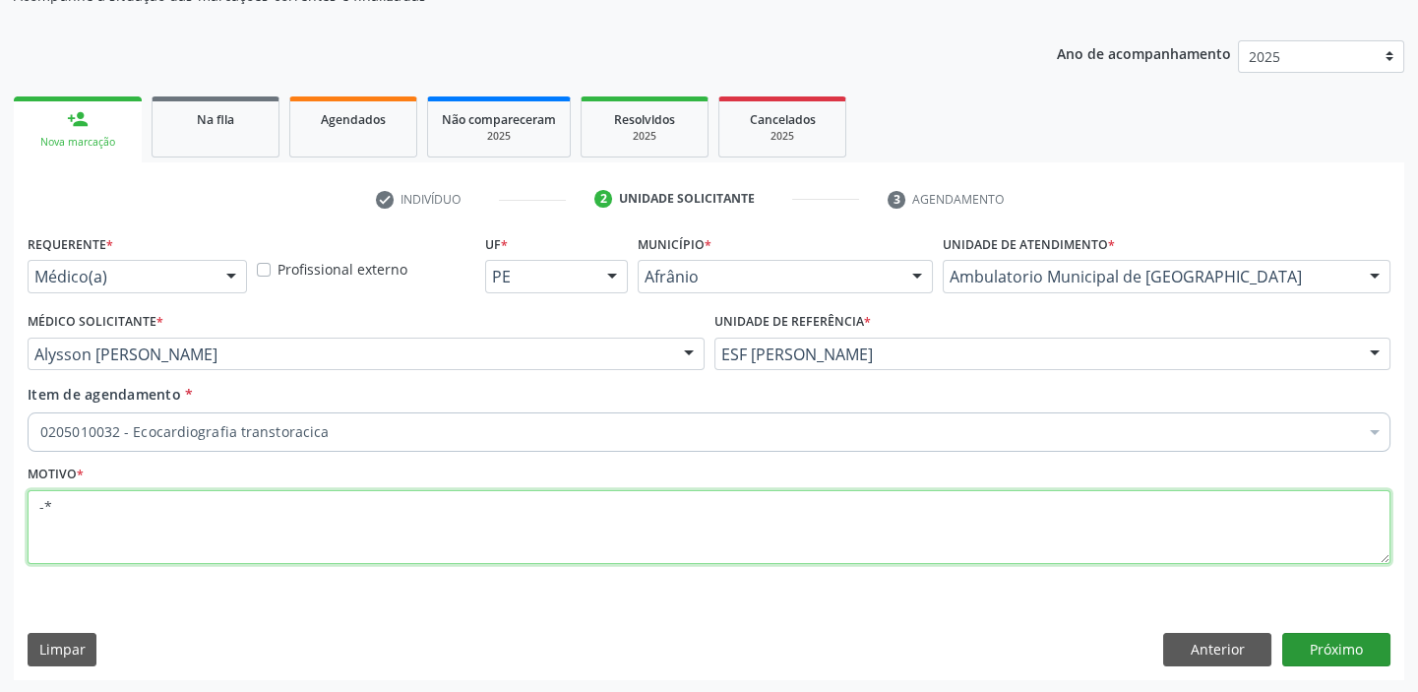
type textarea "-*"
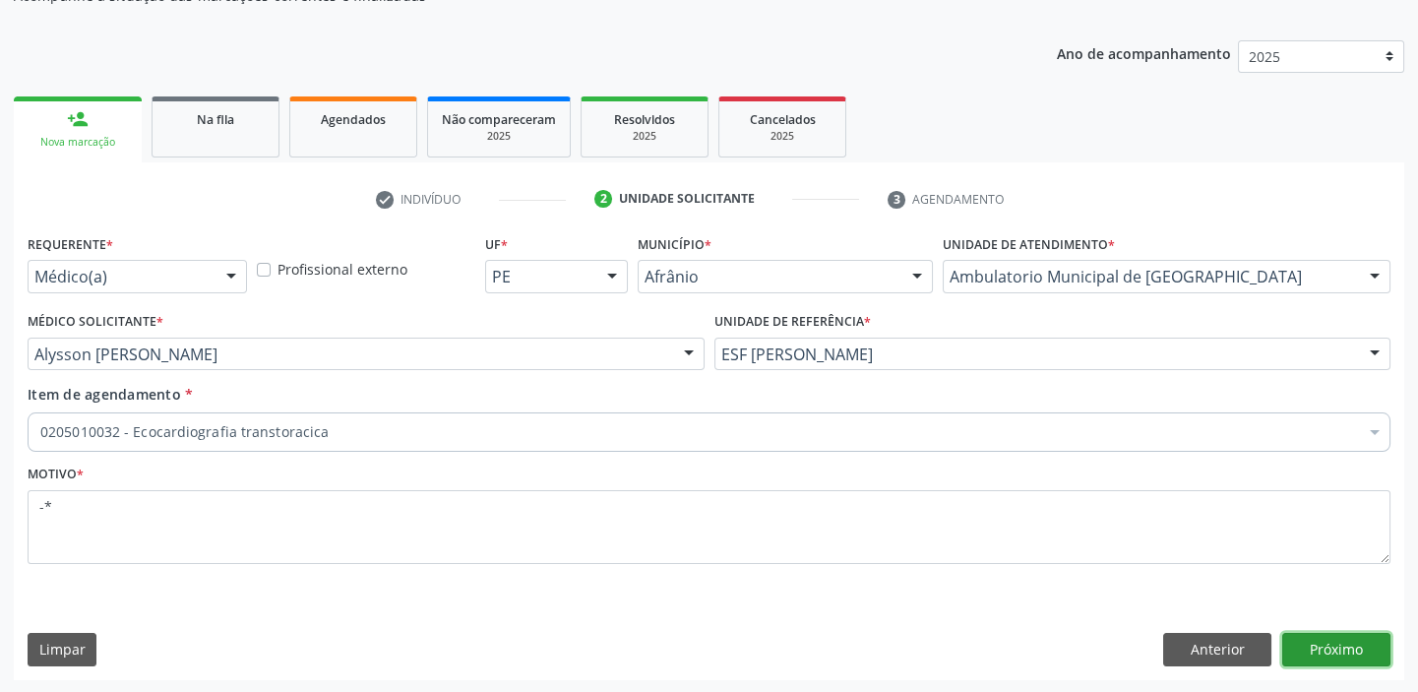
click at [1336, 642] on button "Próximo" at bounding box center [1336, 649] width 108 height 33
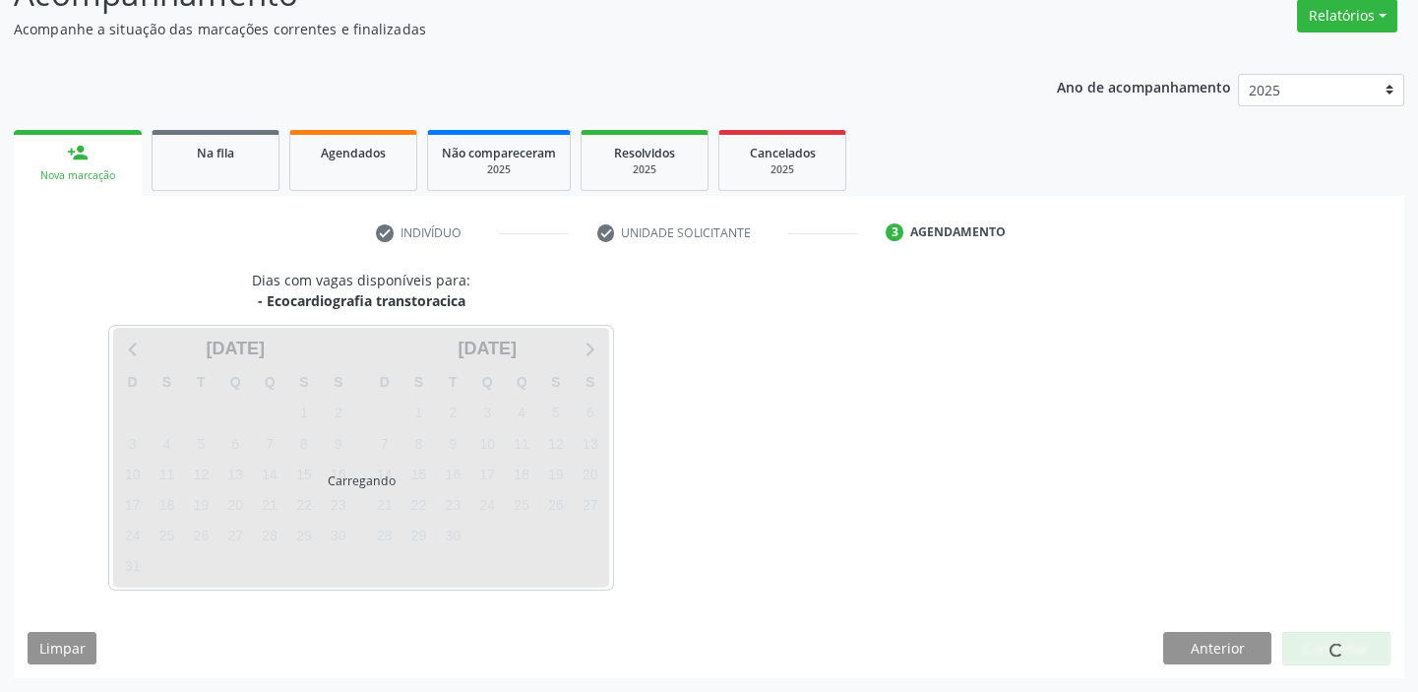
scroll to position [163, 0]
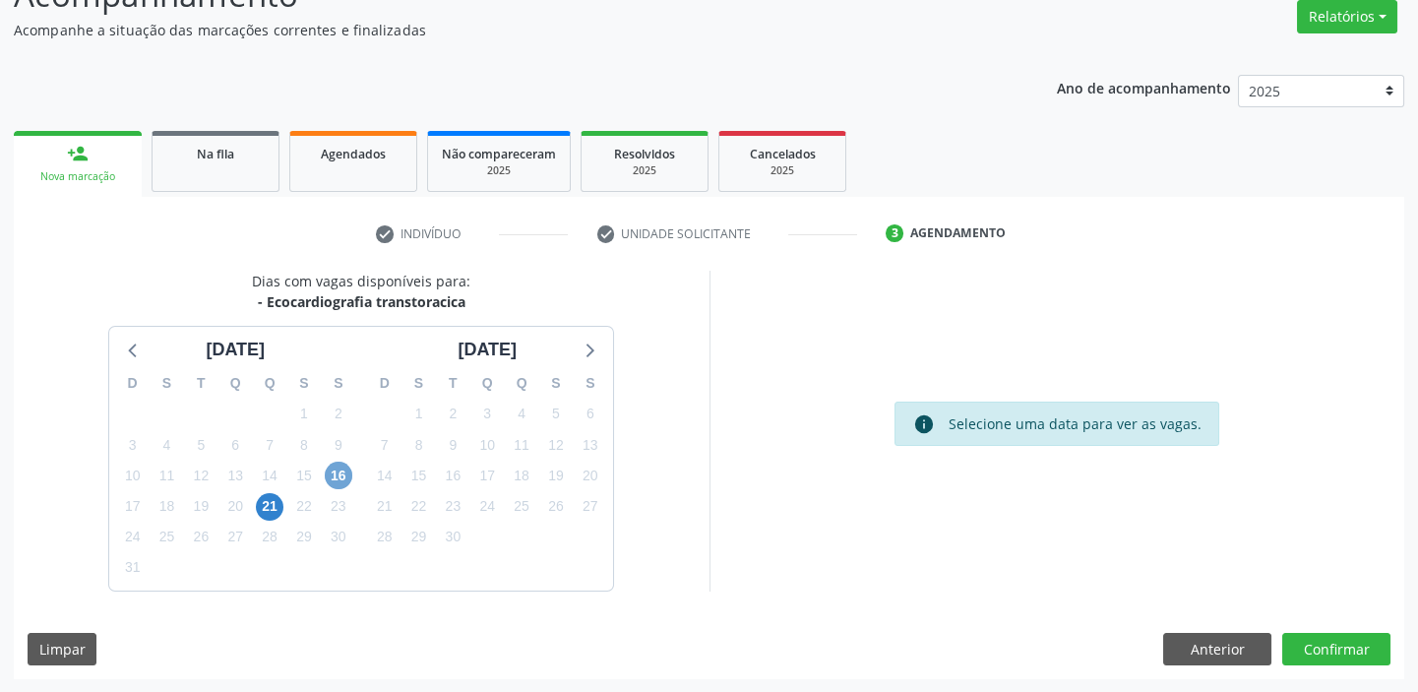
click at [345, 477] on span "16" at bounding box center [339, 475] width 28 height 28
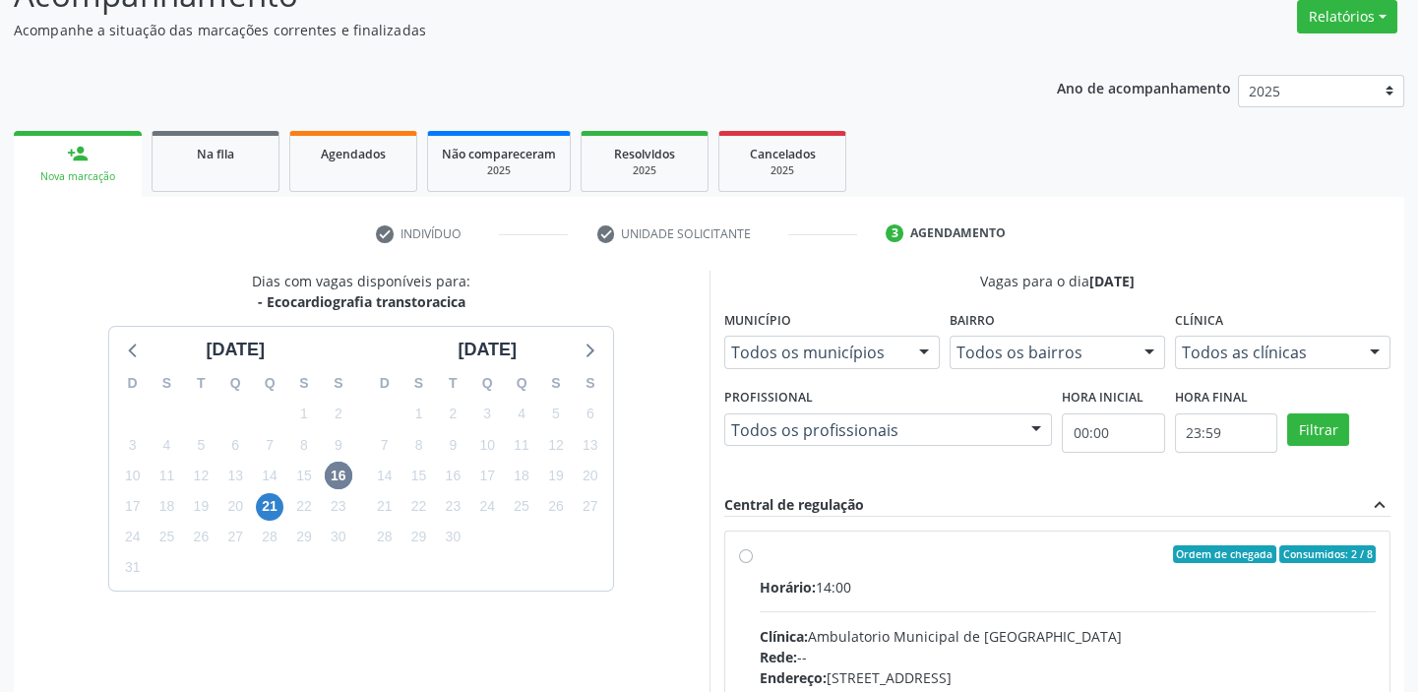
click at [1155, 583] on div "Horário: 14:00" at bounding box center [1068, 587] width 617 height 21
click at [753, 563] on input "Ordem de chegada Consumidos: 2 / 8 Horário: 14:00 Clínica: Ambulatorio Municipa…" at bounding box center [746, 554] width 14 height 18
radio input "true"
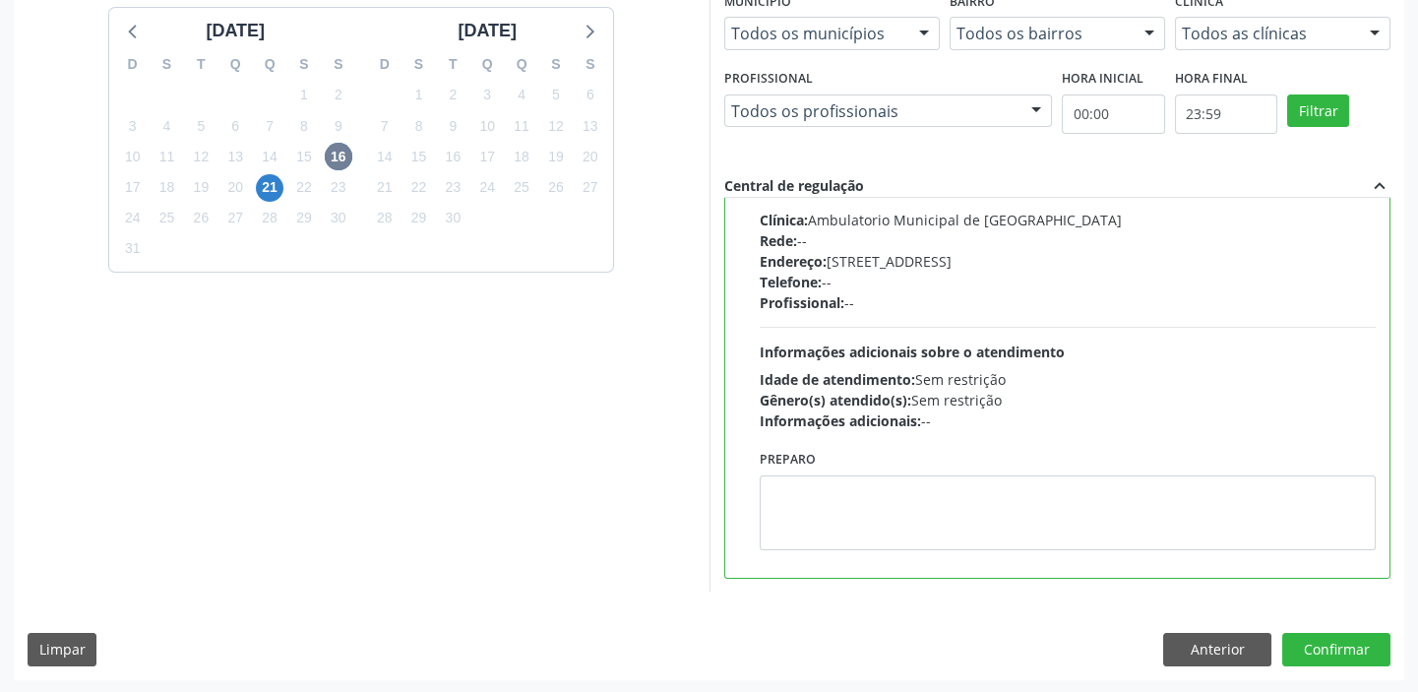
scroll to position [482, 0]
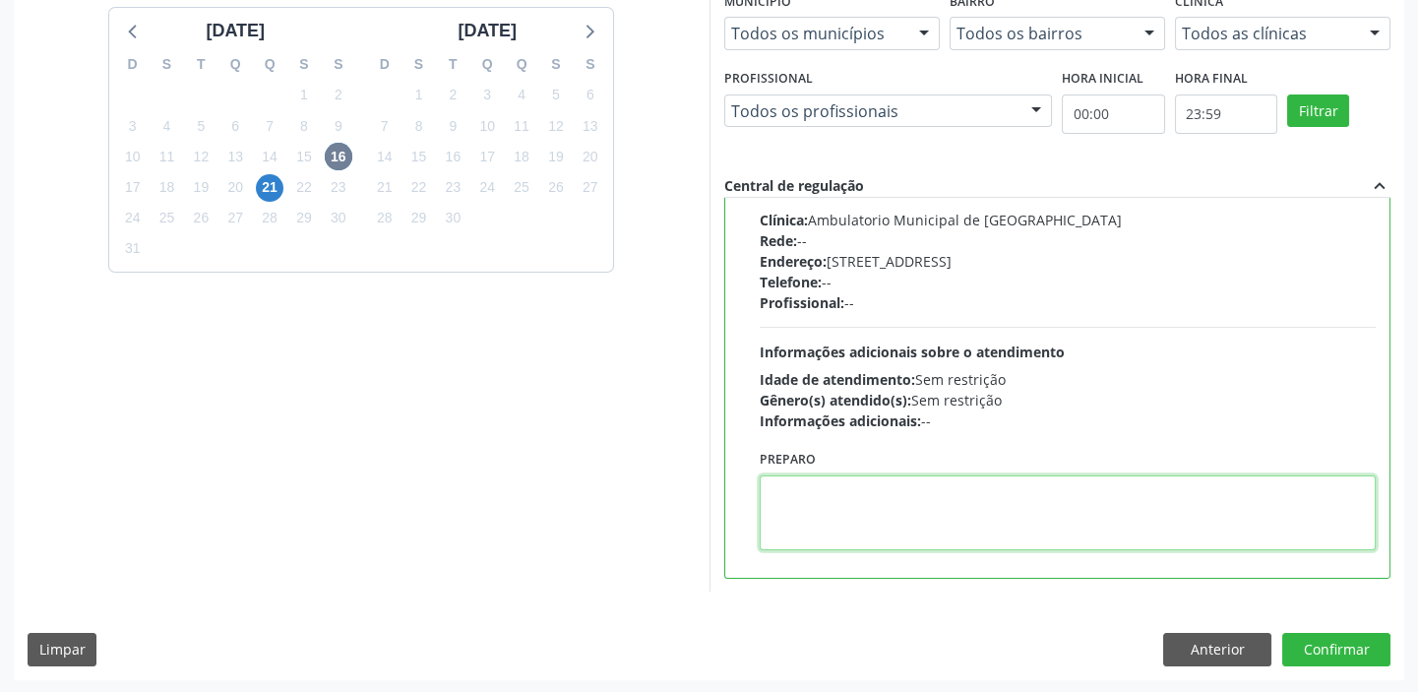
click at [952, 519] on textarea at bounding box center [1068, 512] width 617 height 75
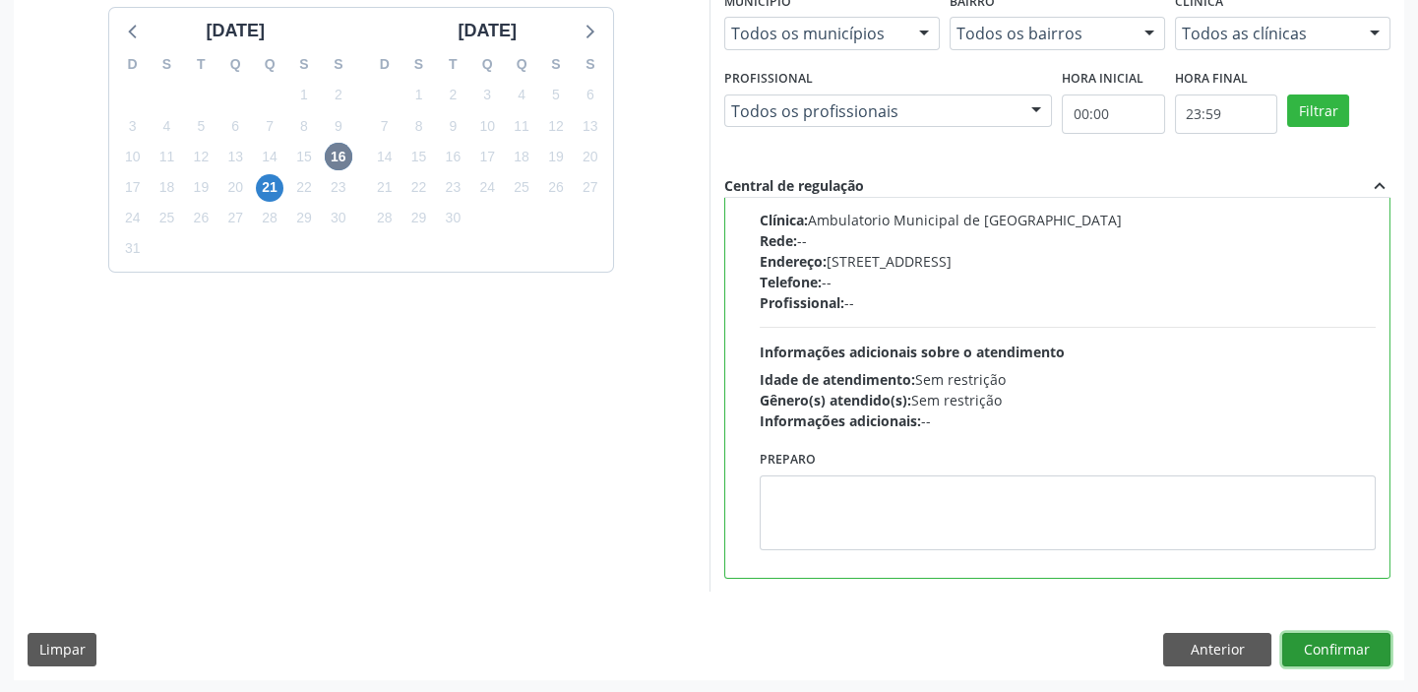
click at [1318, 651] on button "Confirmar" at bounding box center [1336, 649] width 108 height 33
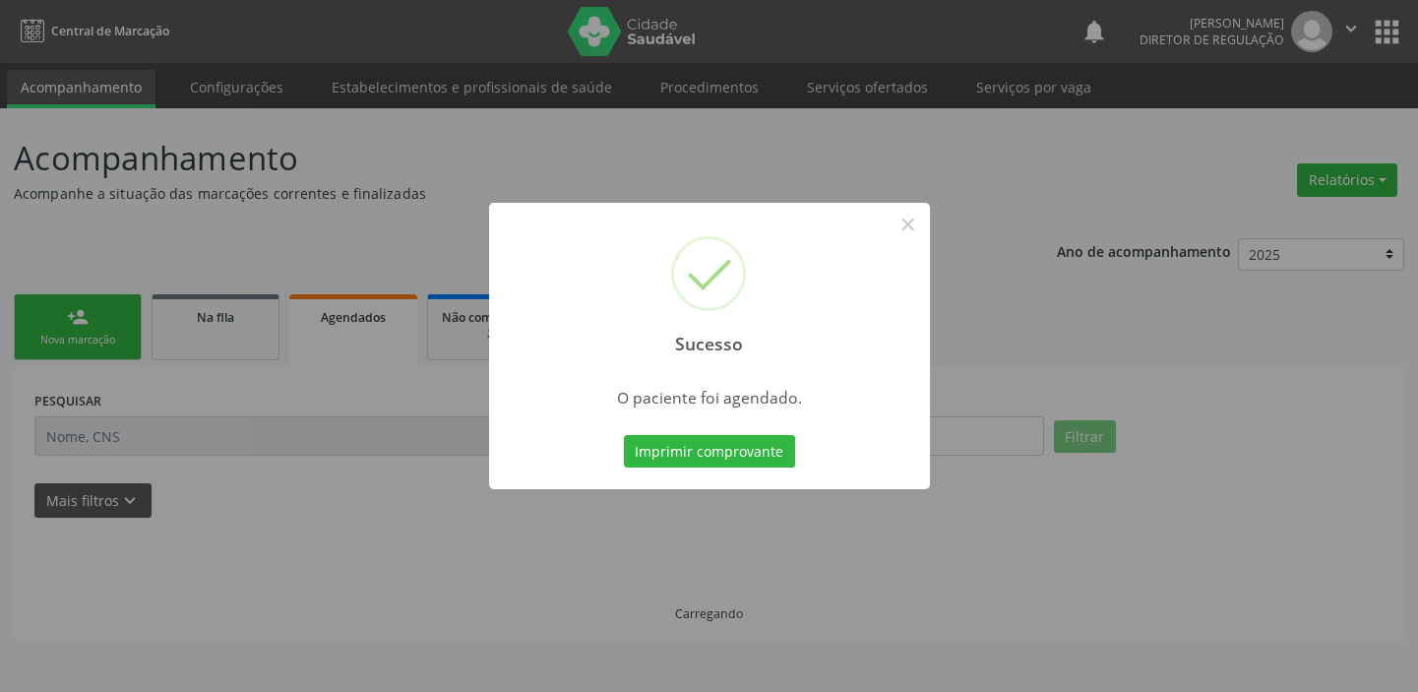
scroll to position [0, 0]
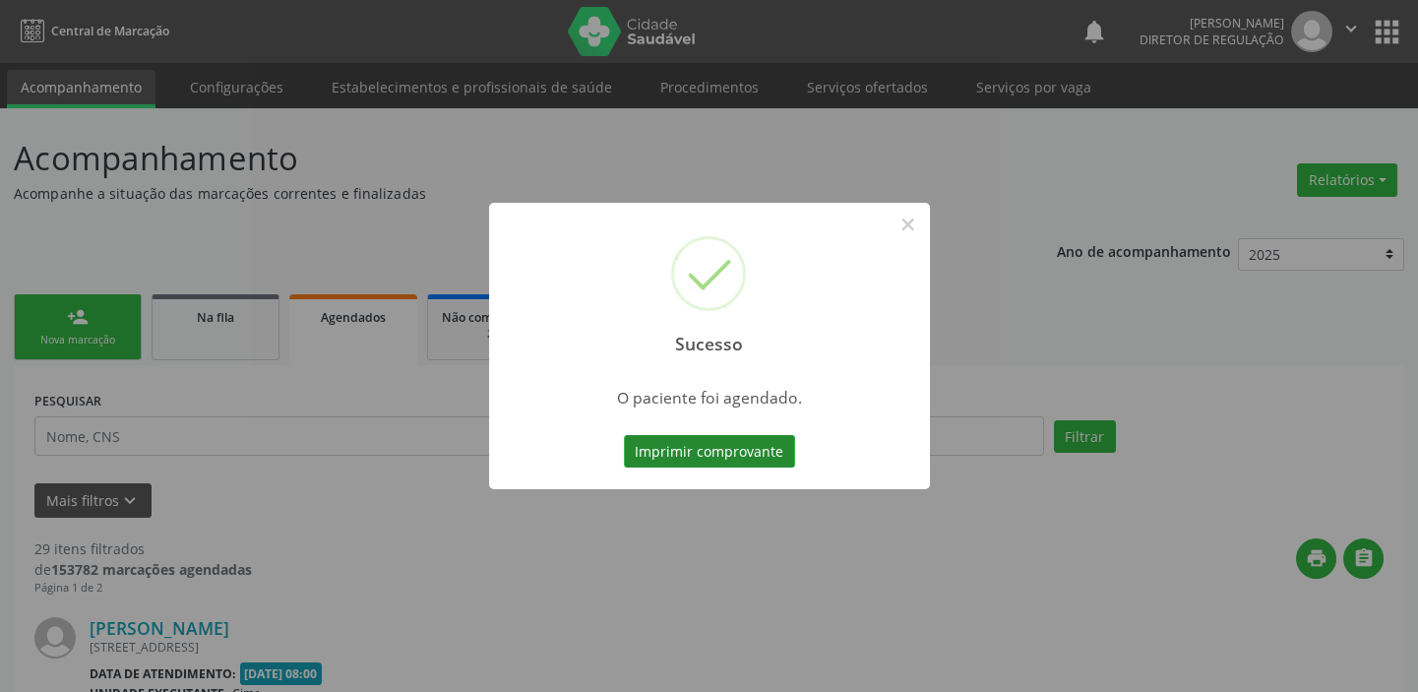
click at [727, 455] on button "Imprimir comprovante" at bounding box center [709, 451] width 171 height 33
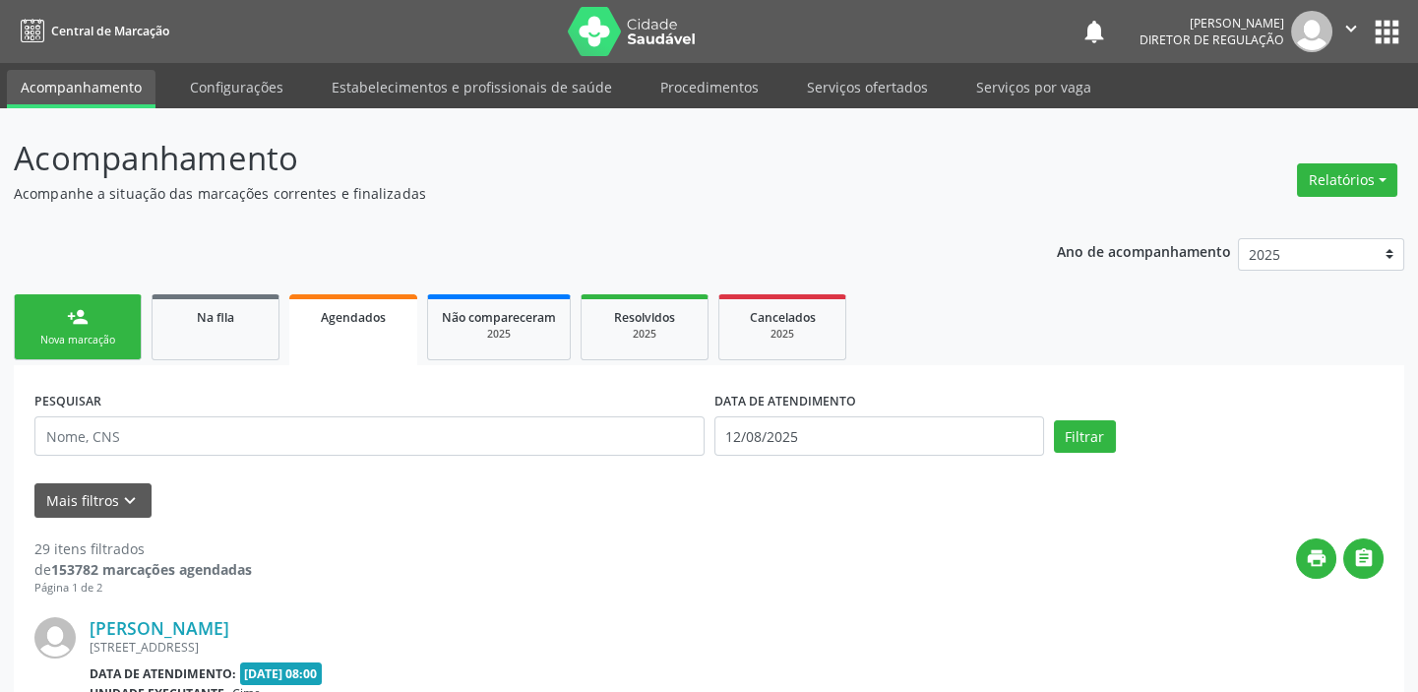
click at [98, 336] on div "Nova marcação" at bounding box center [78, 340] width 98 height 15
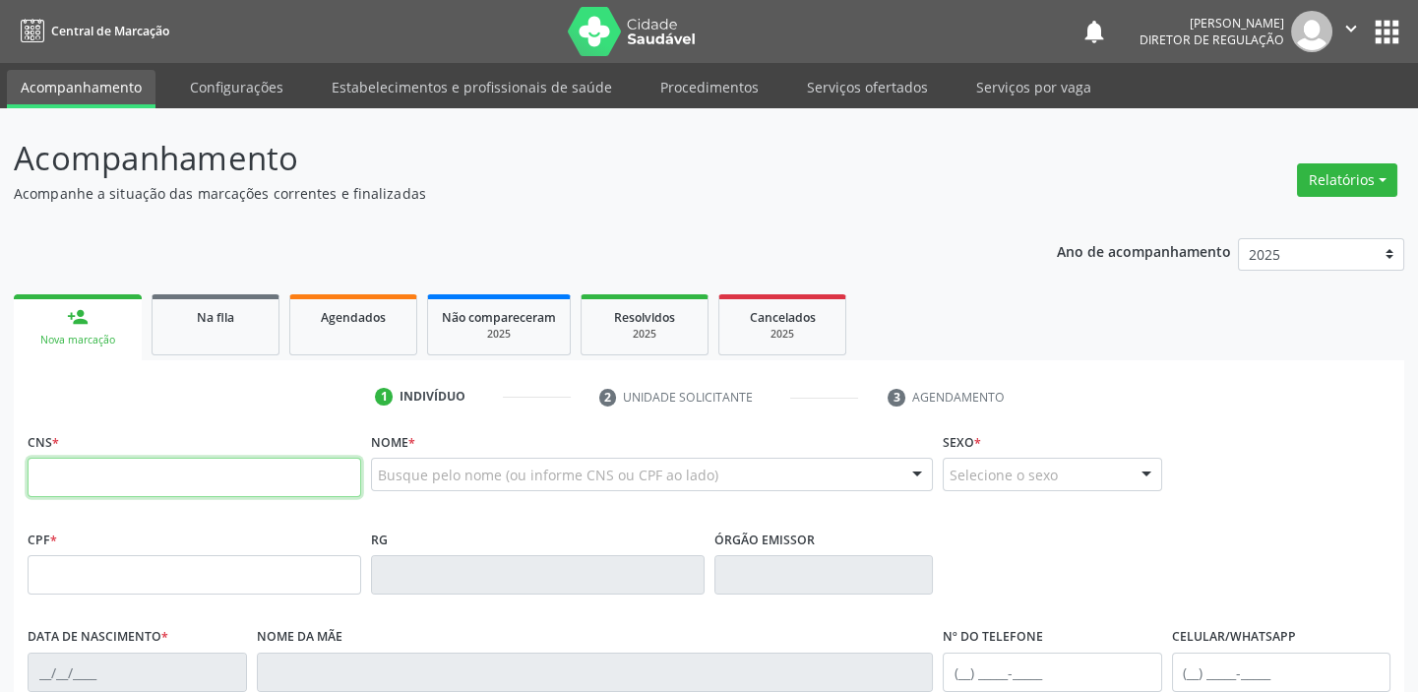
click at [115, 481] on input "text" at bounding box center [195, 477] width 334 height 39
type input "702 0043 8028 6682"
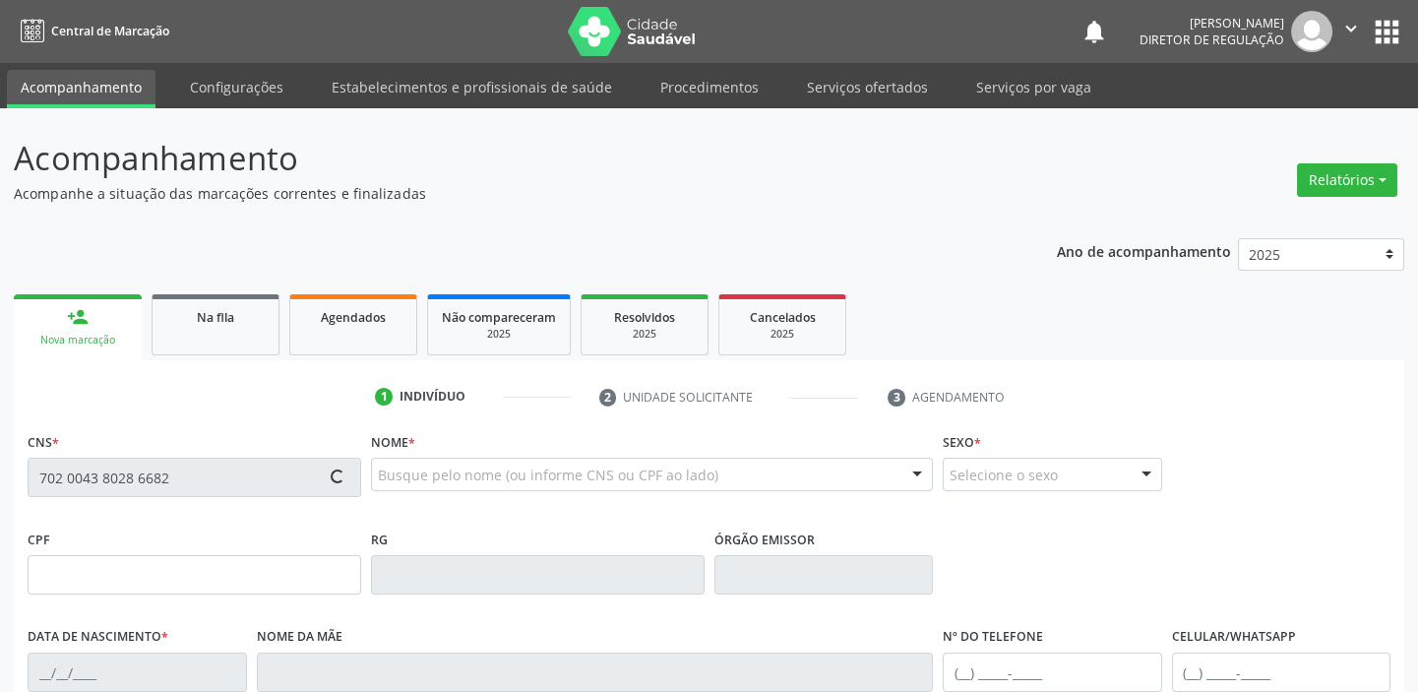
type input "02/07/1948"
type input "Agostinha Maria de Brito"
type input "(87) 98841-6019"
type input "526.034.404-97"
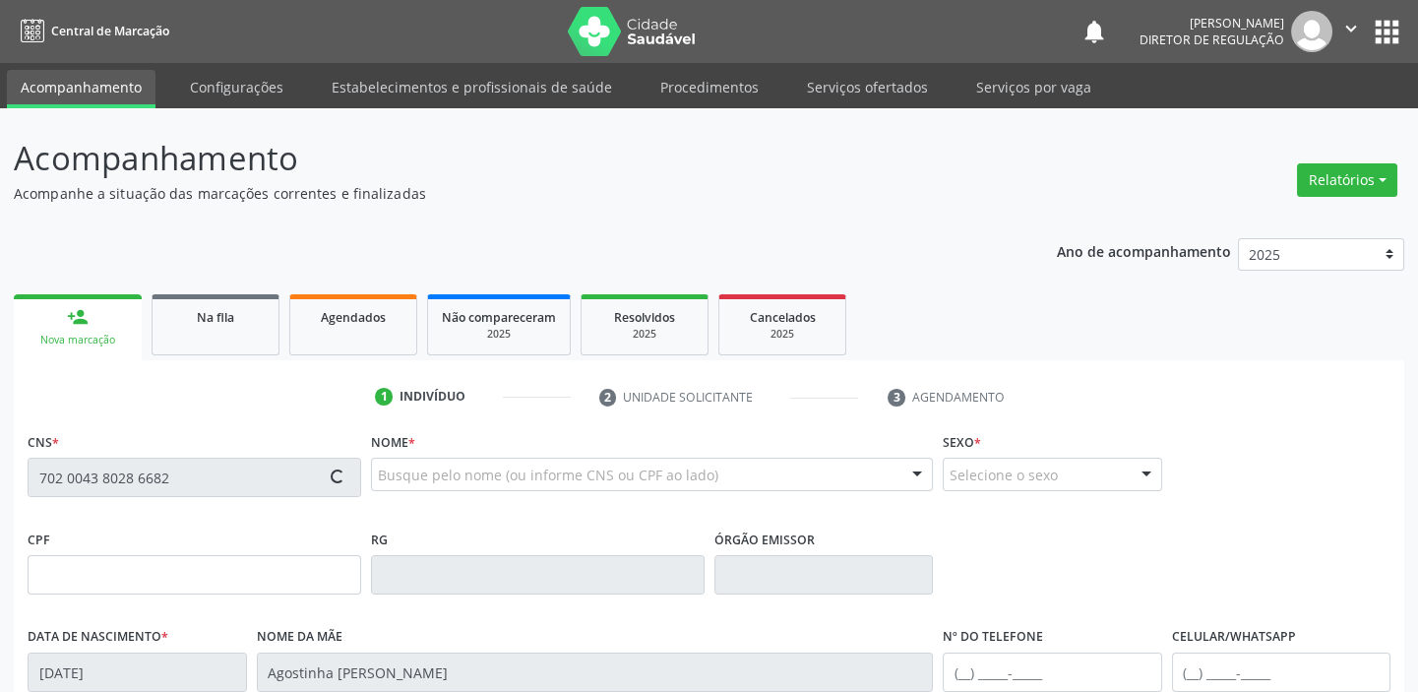
type input "S/N"
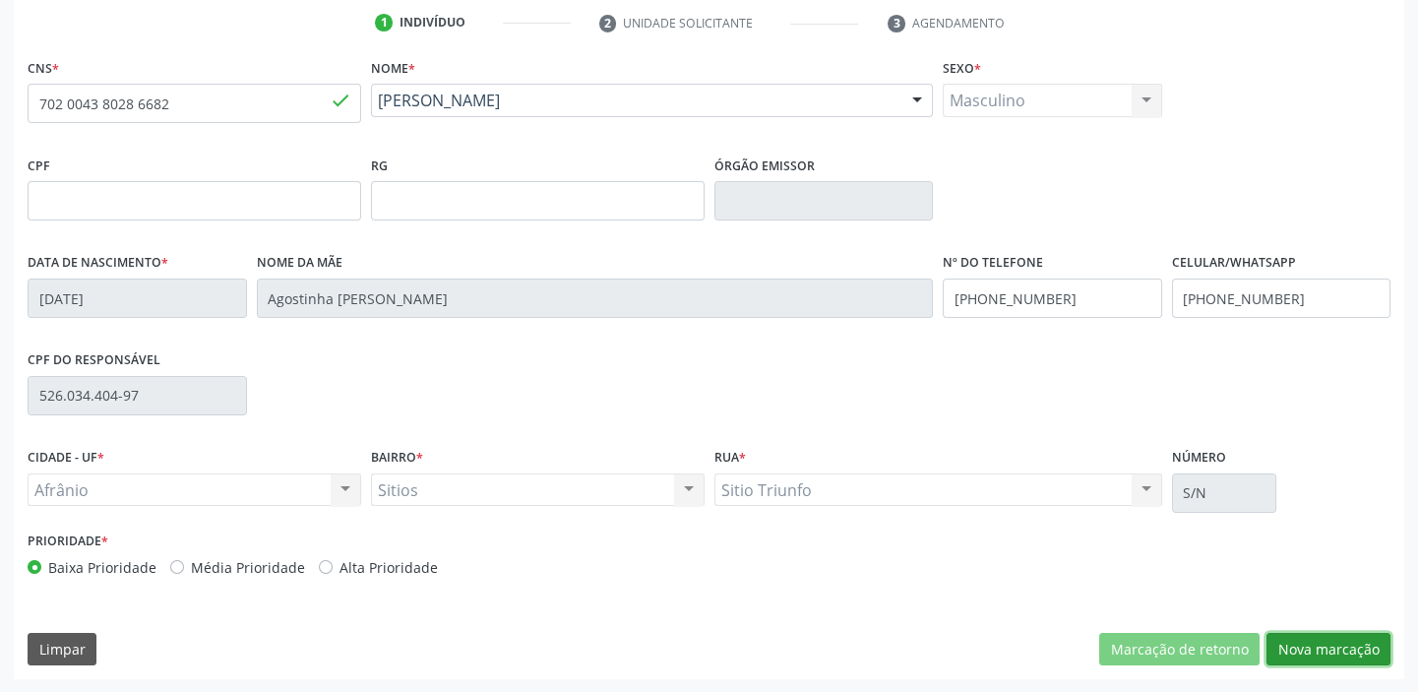
click at [1317, 653] on button "Nova marcação" at bounding box center [1328, 649] width 124 height 33
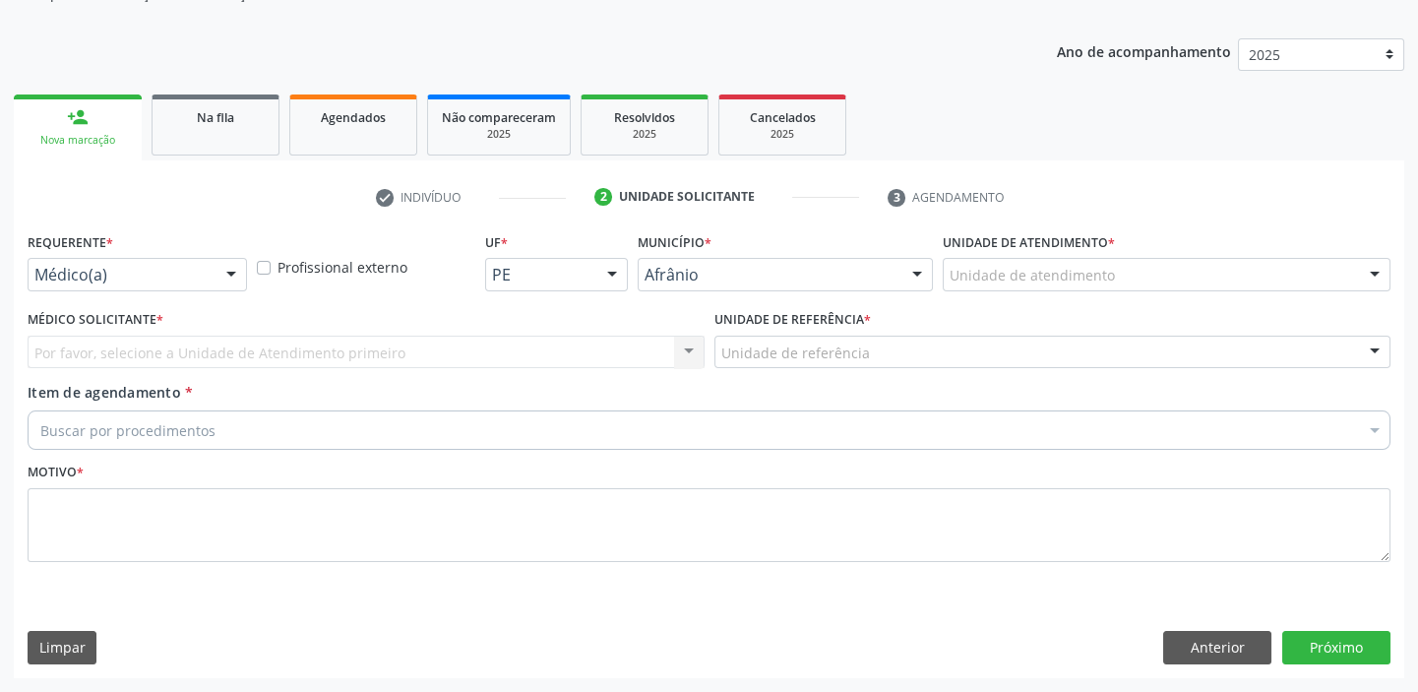
scroll to position [198, 0]
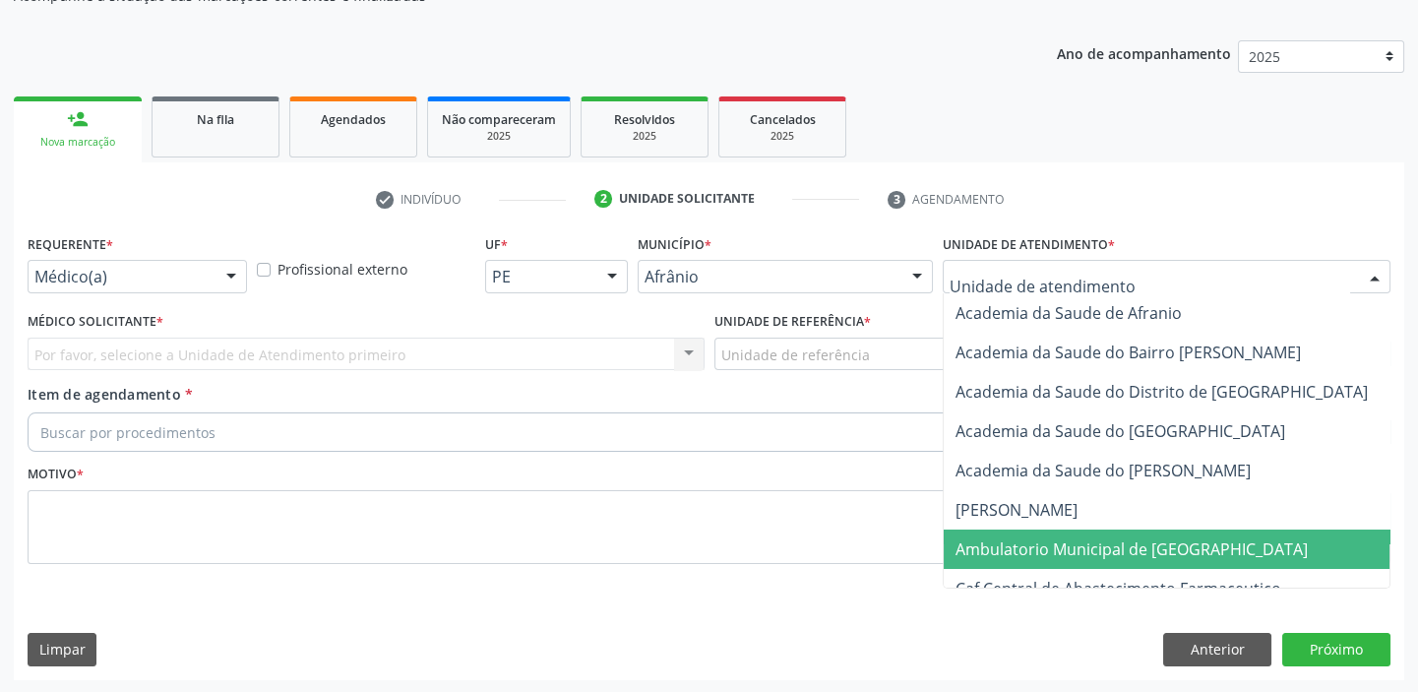
click at [1003, 548] on span "Ambulatorio Municipal de [GEOGRAPHIC_DATA]" at bounding box center [1131, 549] width 352 height 22
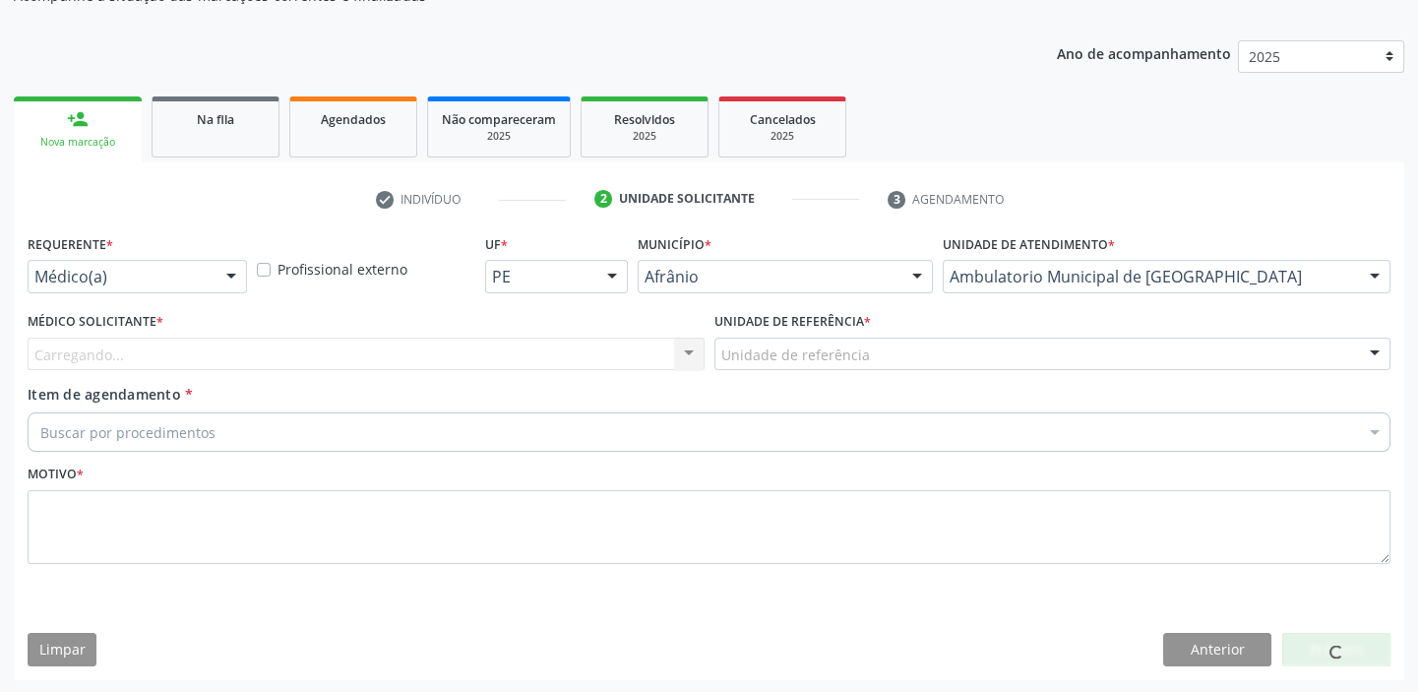
drag, startPoint x: 779, startPoint y: 353, endPoint x: 777, endPoint y: 371, distance: 17.8
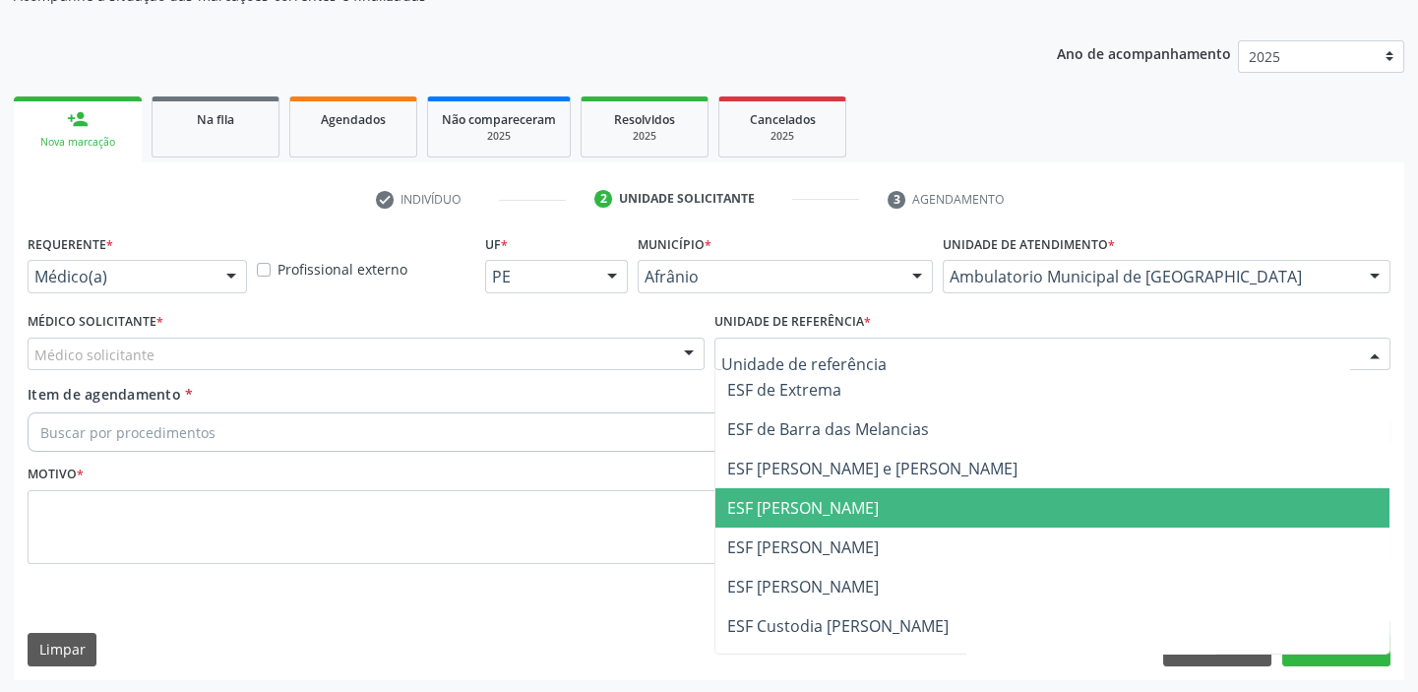
click at [780, 517] on span "ESF [PERSON_NAME]" at bounding box center [1052, 507] width 675 height 39
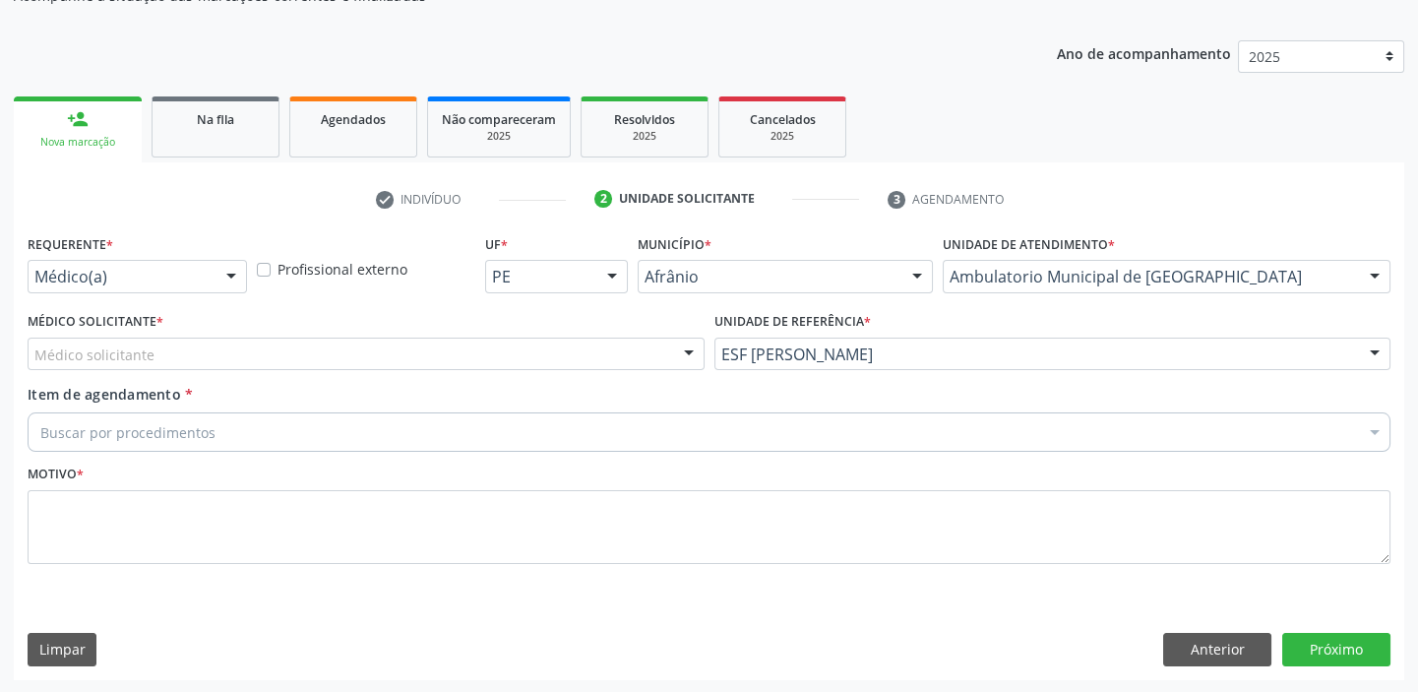
click at [101, 364] on div "Médico solicitante" at bounding box center [366, 353] width 677 height 33
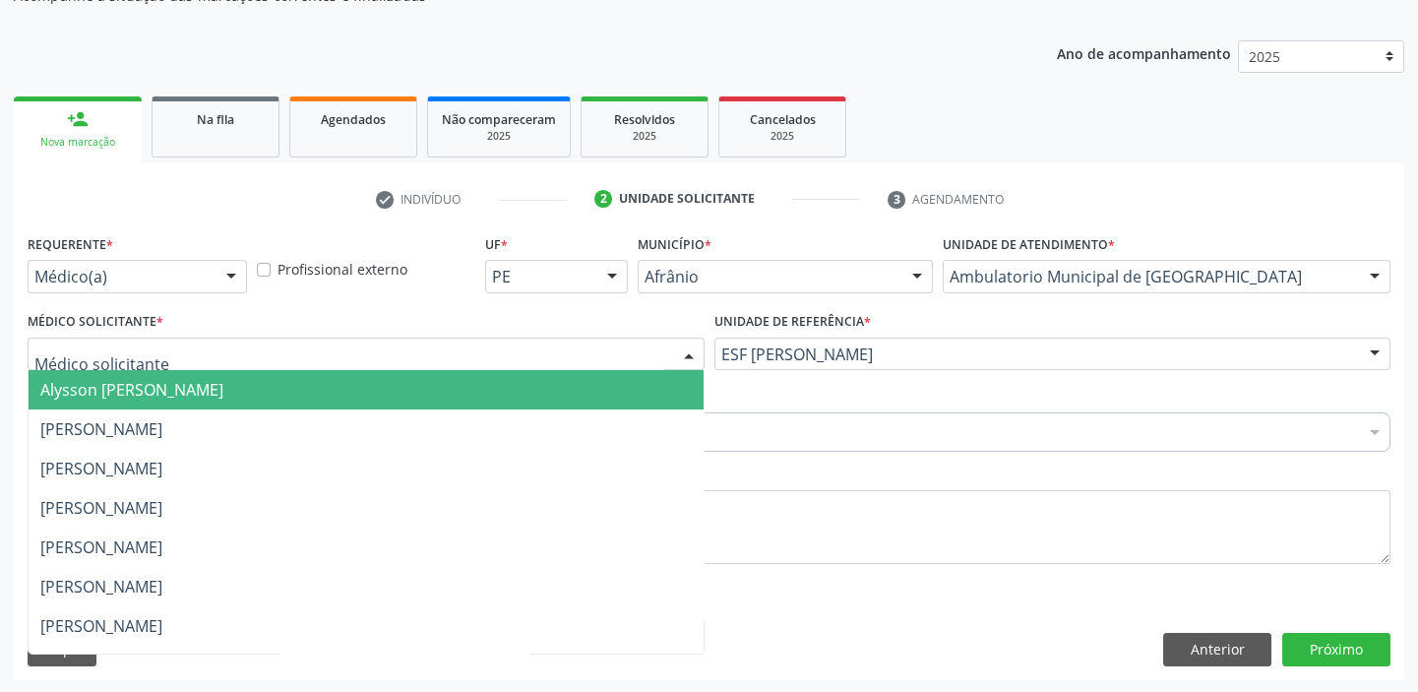
click at [103, 401] on span "Alysson [PERSON_NAME]" at bounding box center [366, 389] width 675 height 39
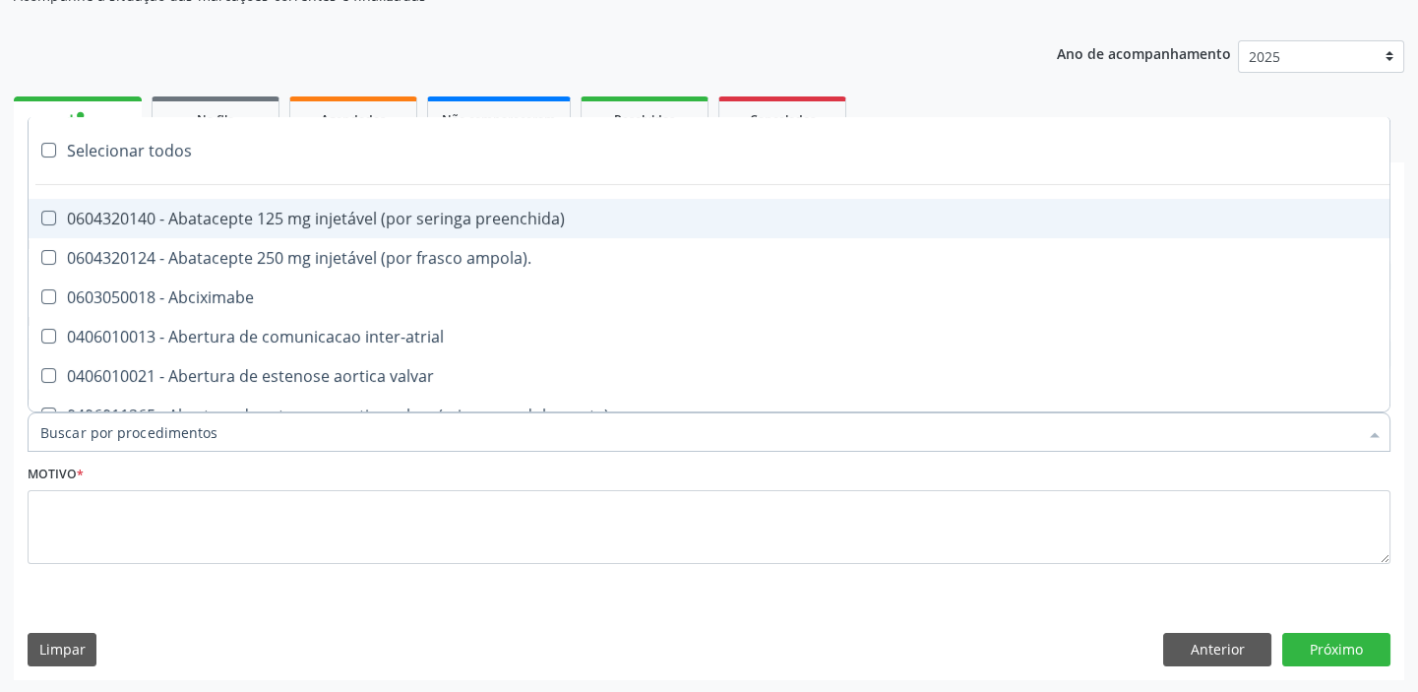
paste input "ecocard"
type input "ecocard"
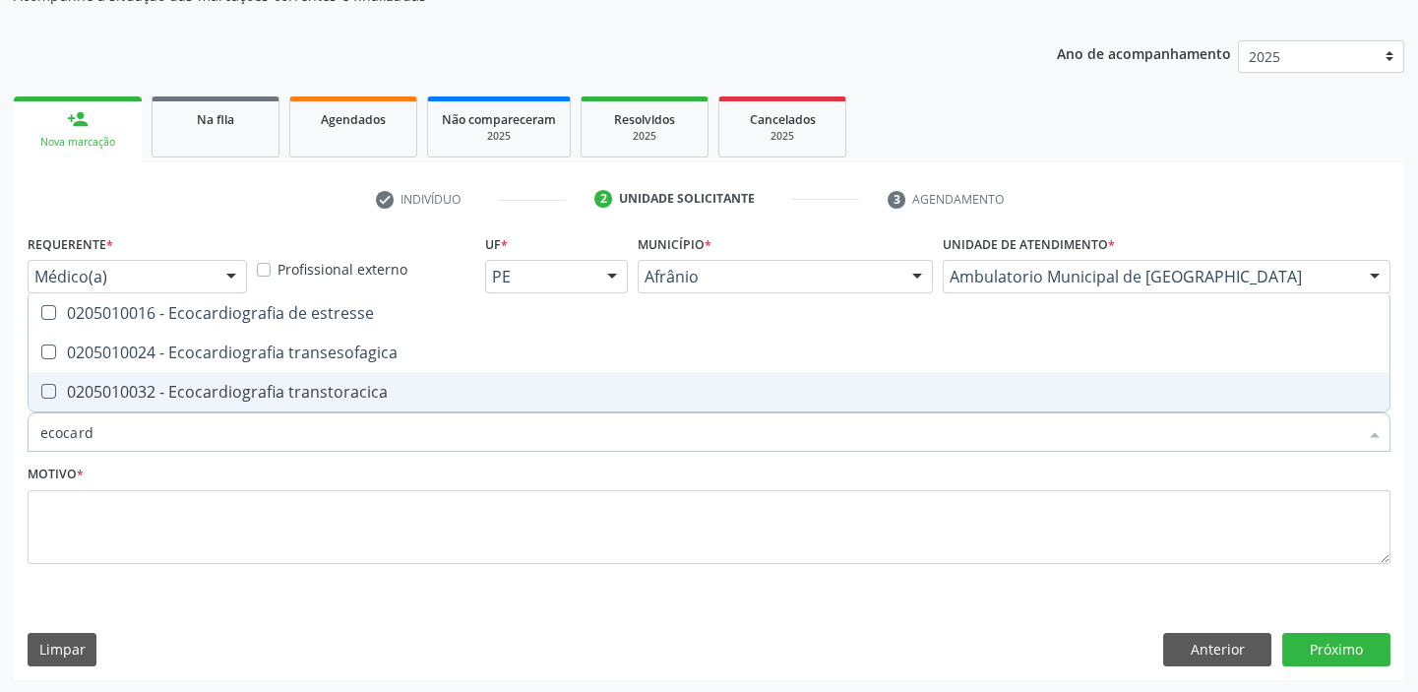
click at [138, 374] on span "0205010032 - Ecocardiografia transtoracica" at bounding box center [709, 391] width 1361 height 39
checkbox transtoracica "true"
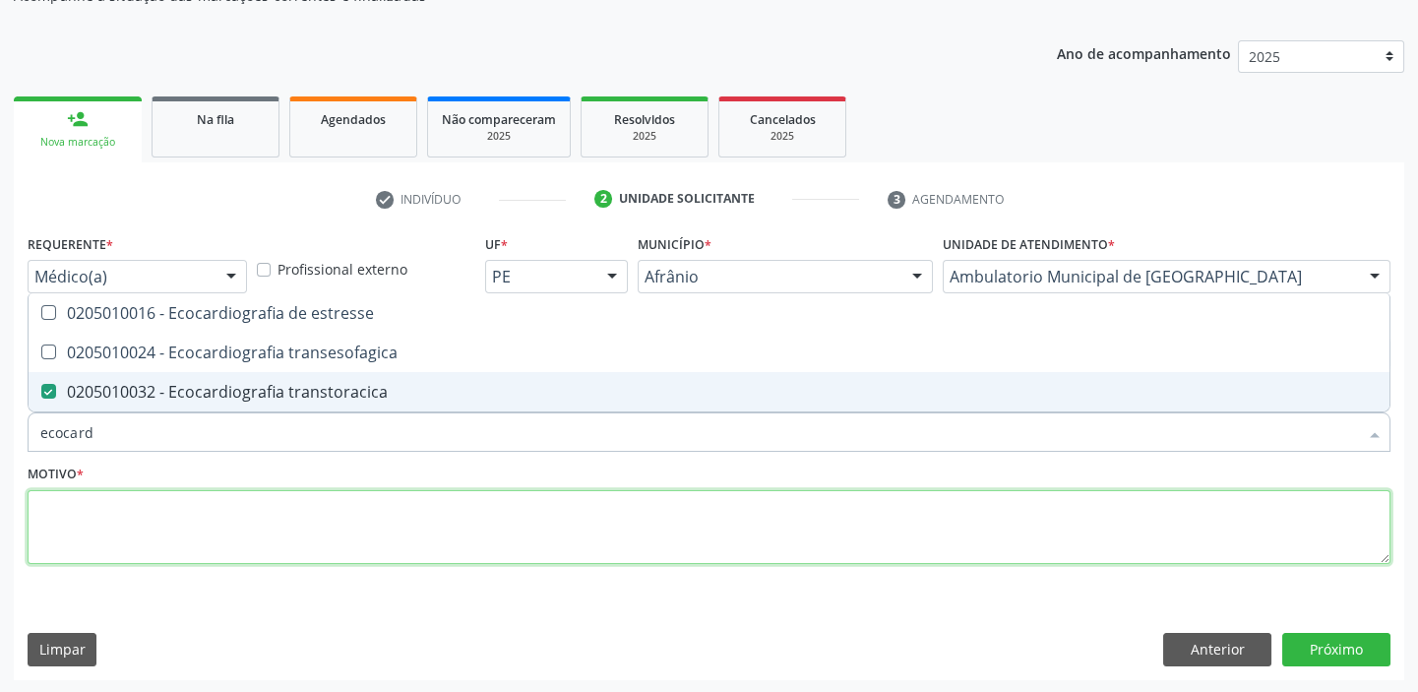
click at [109, 510] on textarea at bounding box center [709, 527] width 1363 height 75
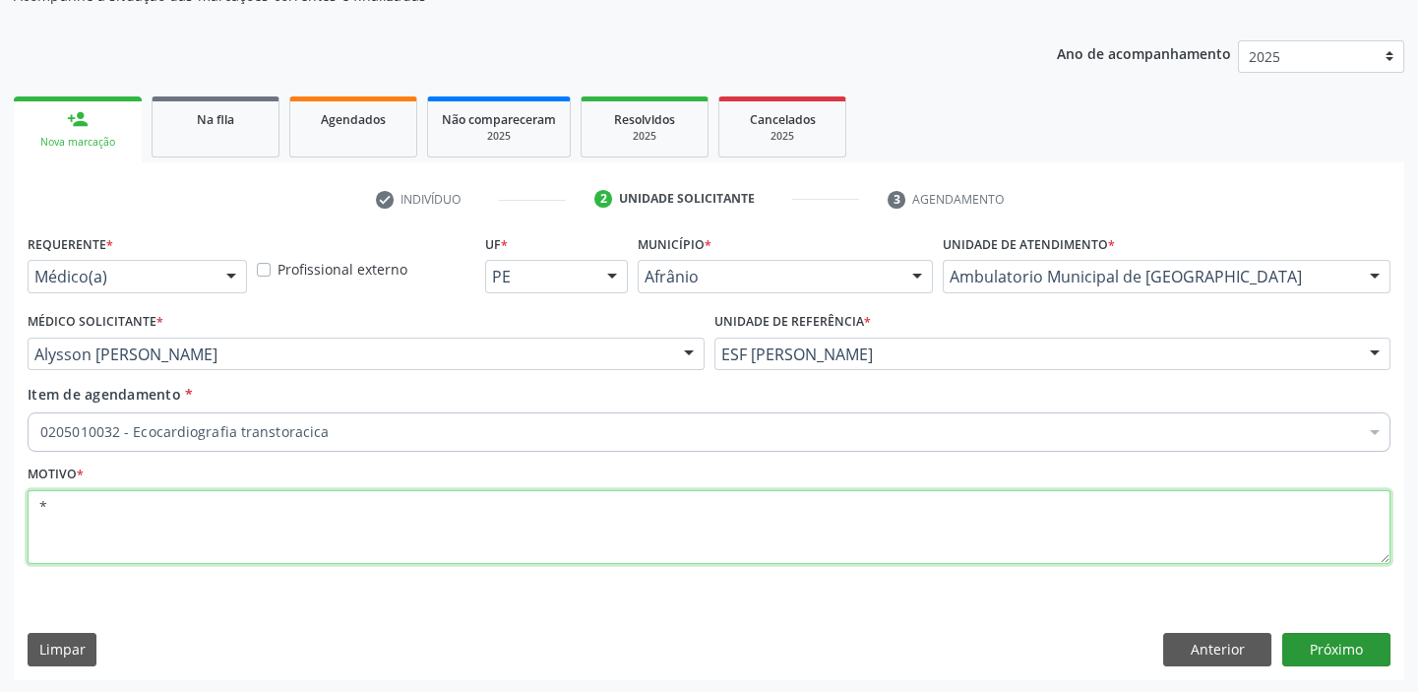
type textarea "*"
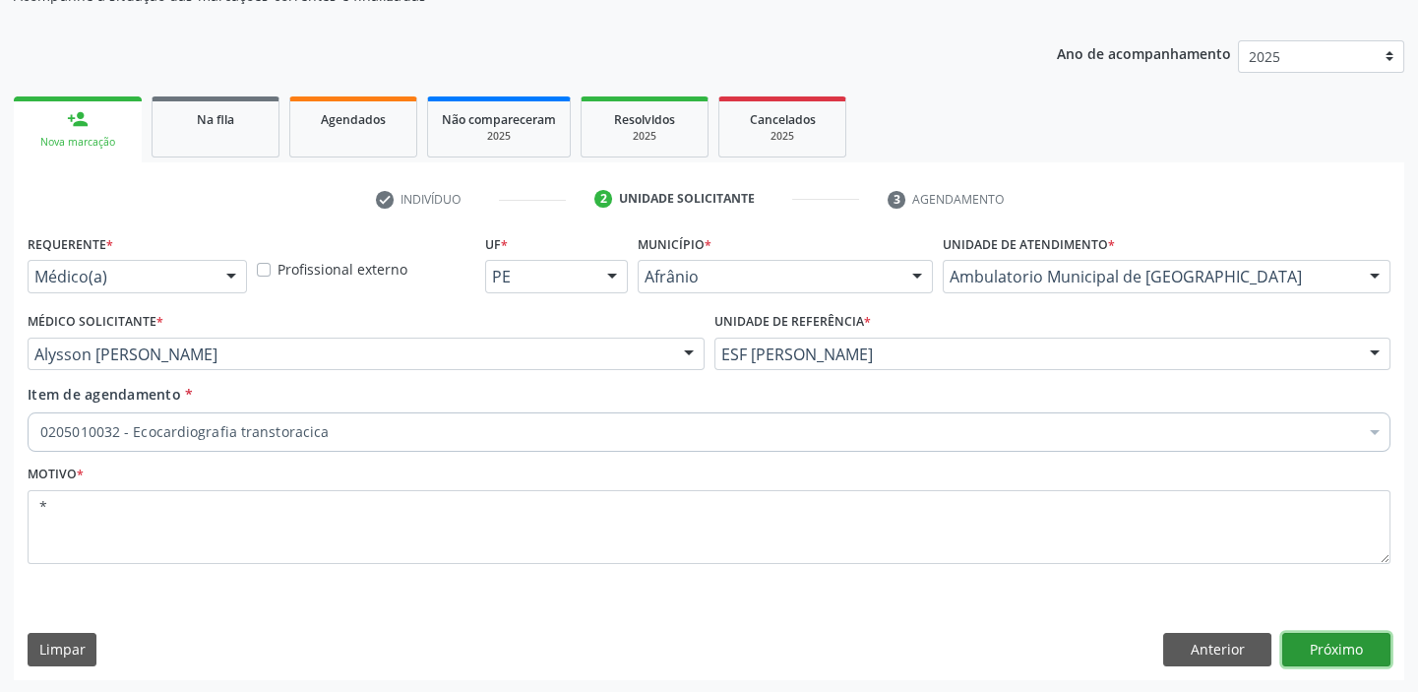
click at [1329, 639] on button "Próximo" at bounding box center [1336, 649] width 108 height 33
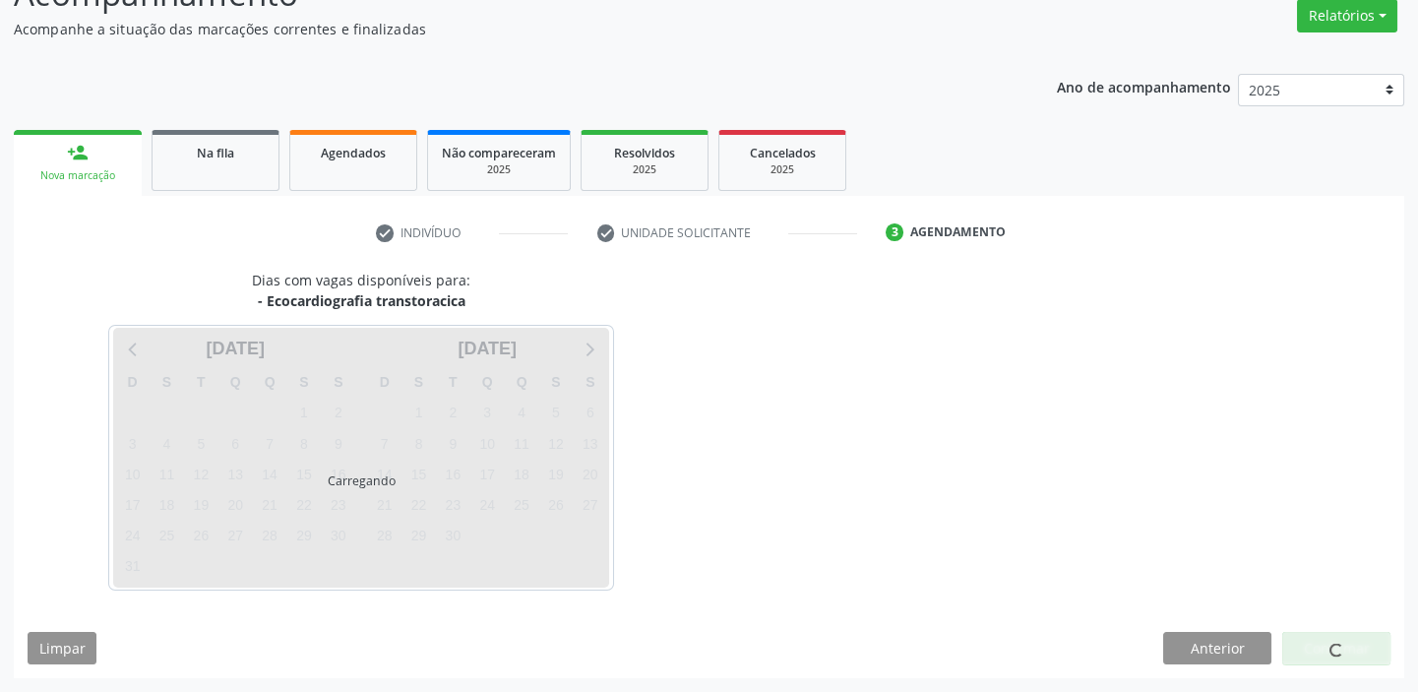
scroll to position [163, 0]
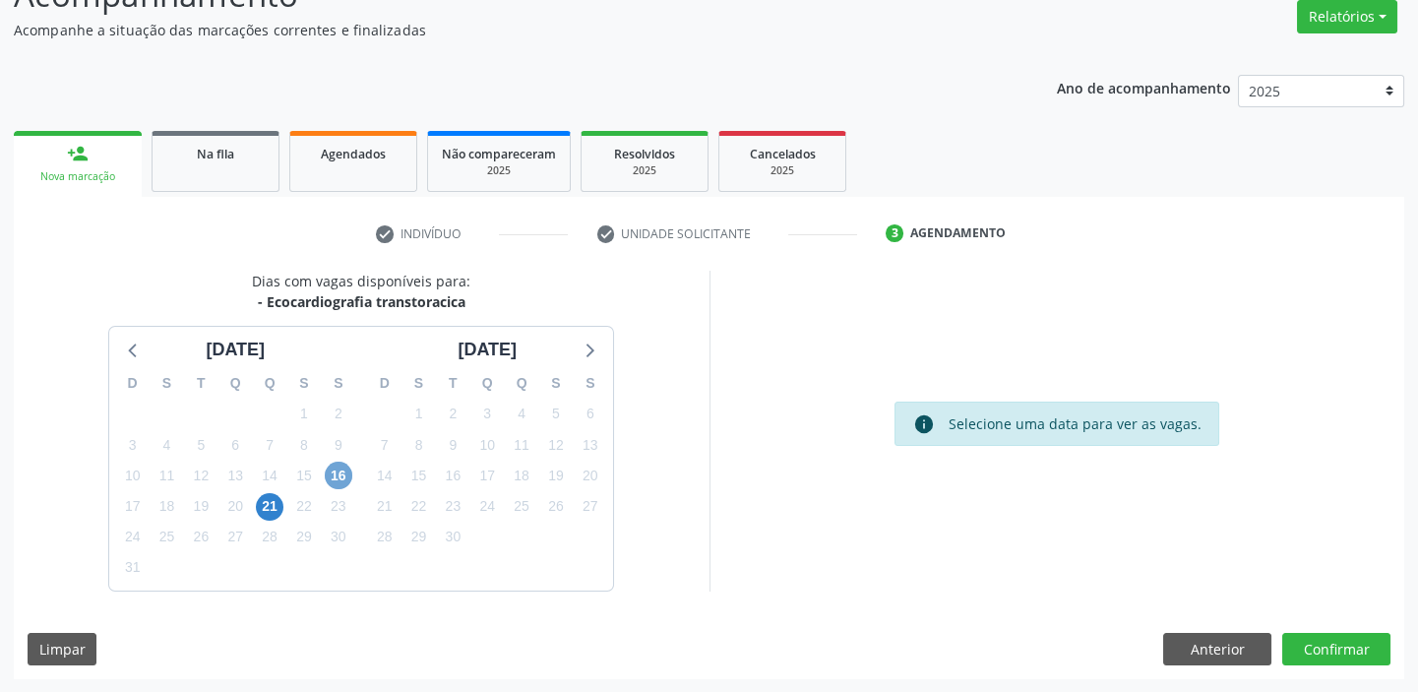
click at [342, 480] on span "16" at bounding box center [339, 475] width 28 height 28
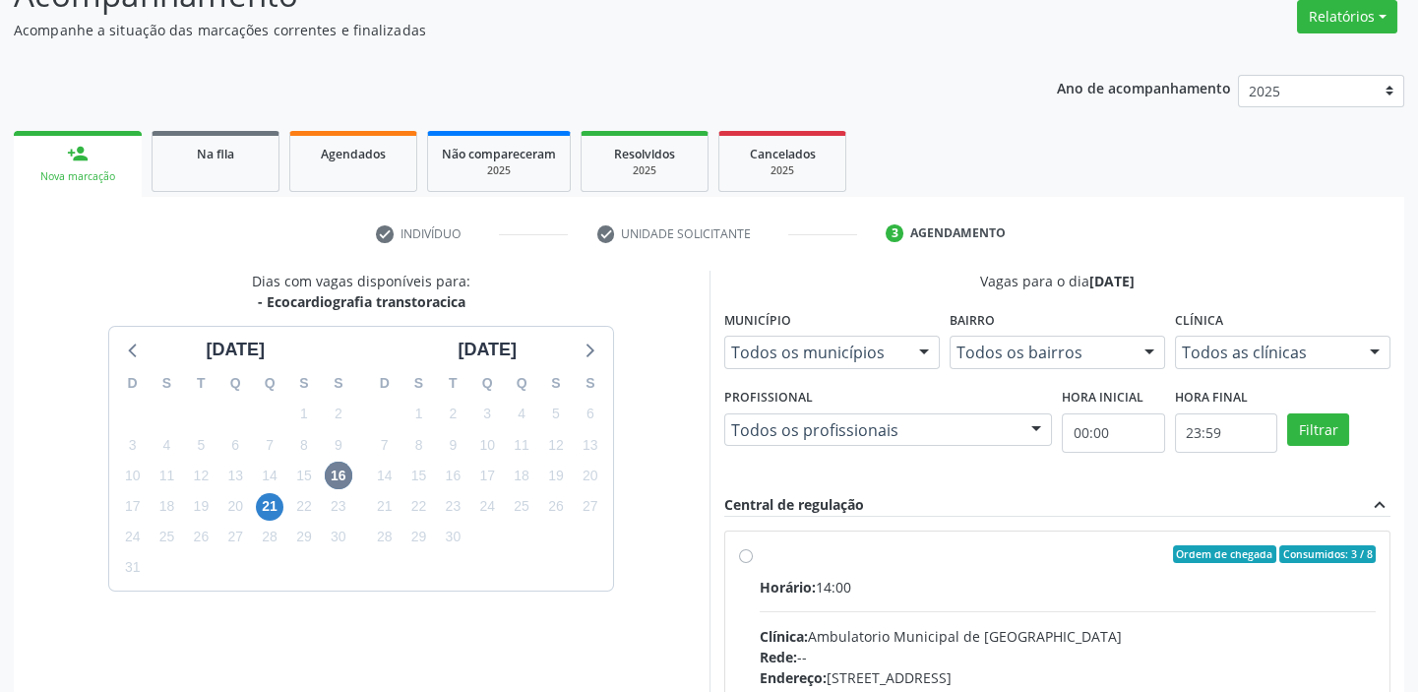
click at [1125, 630] on div "Clínica: Ambulatorio Municipal de Saude" at bounding box center [1068, 636] width 617 height 21
click at [753, 563] on input "Ordem de chegada Consumidos: 3 / 8 Horário: 14:00 Clínica: Ambulatorio Municipa…" at bounding box center [746, 554] width 14 height 18
radio input "true"
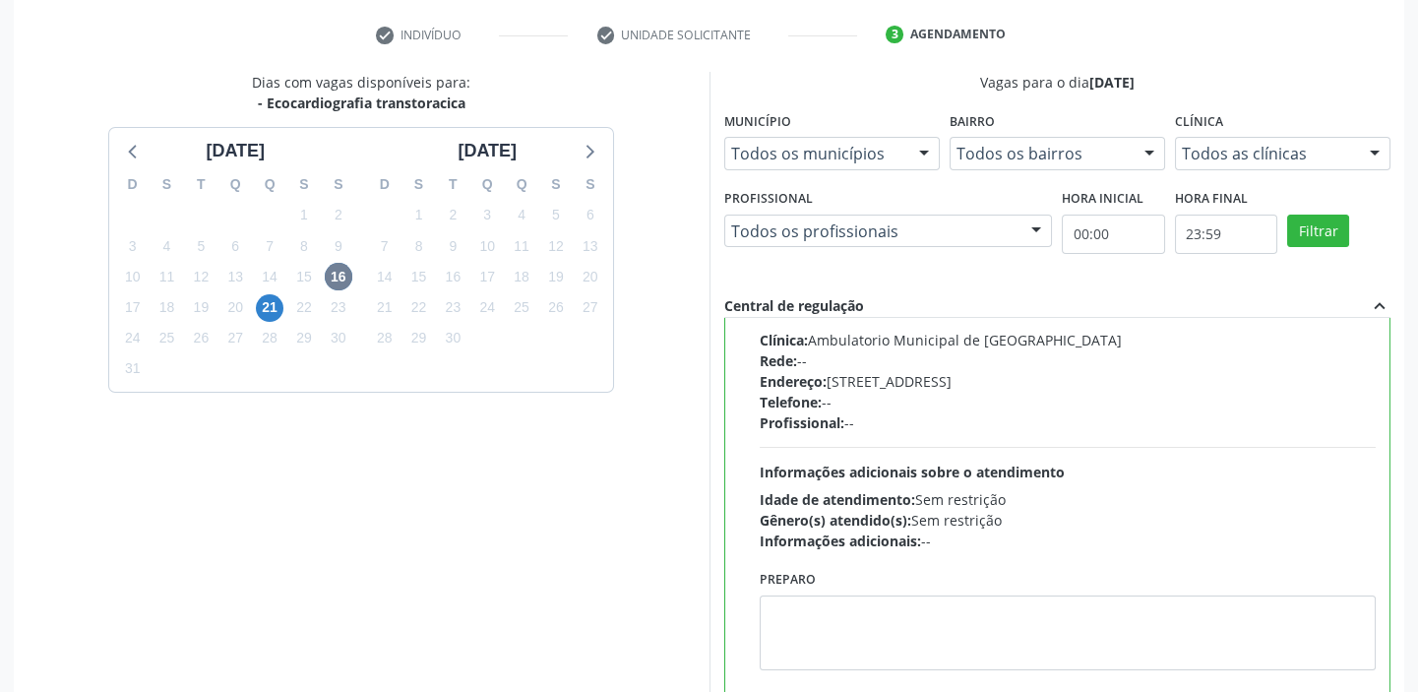
scroll to position [482, 0]
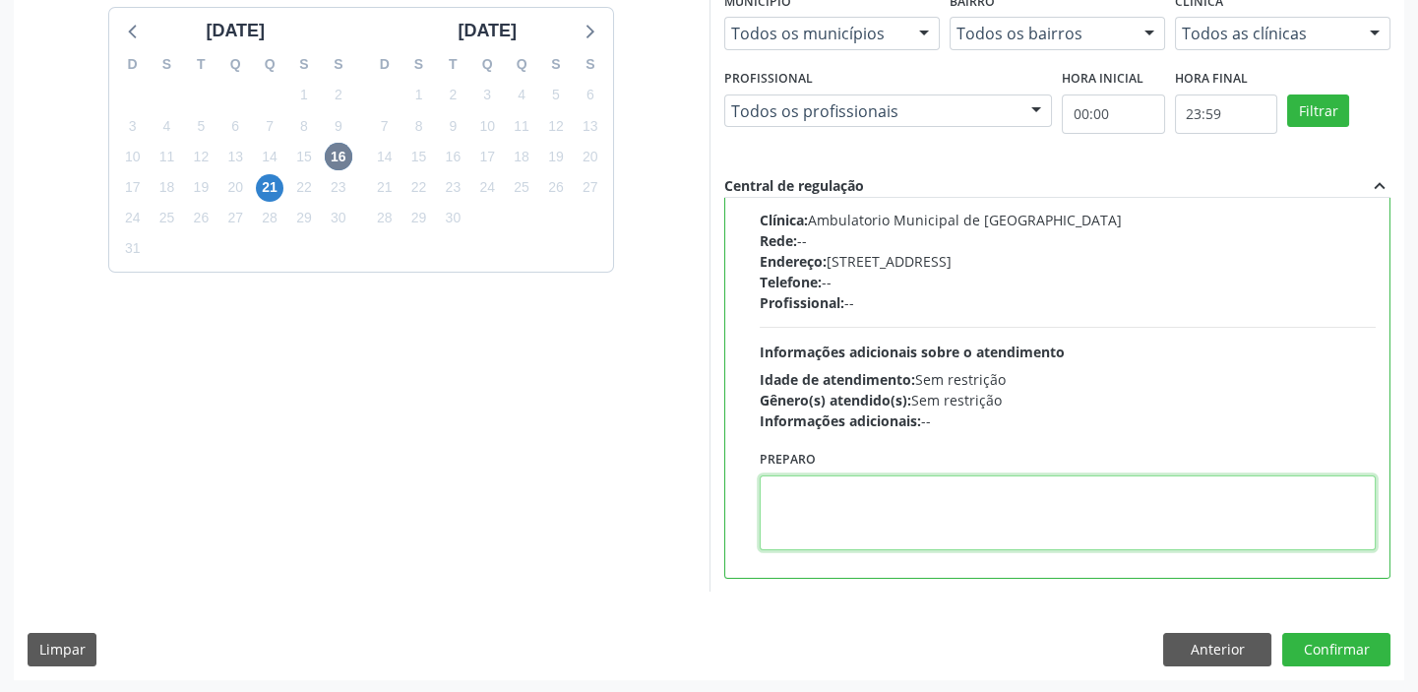
click at [894, 494] on textarea at bounding box center [1068, 512] width 617 height 75
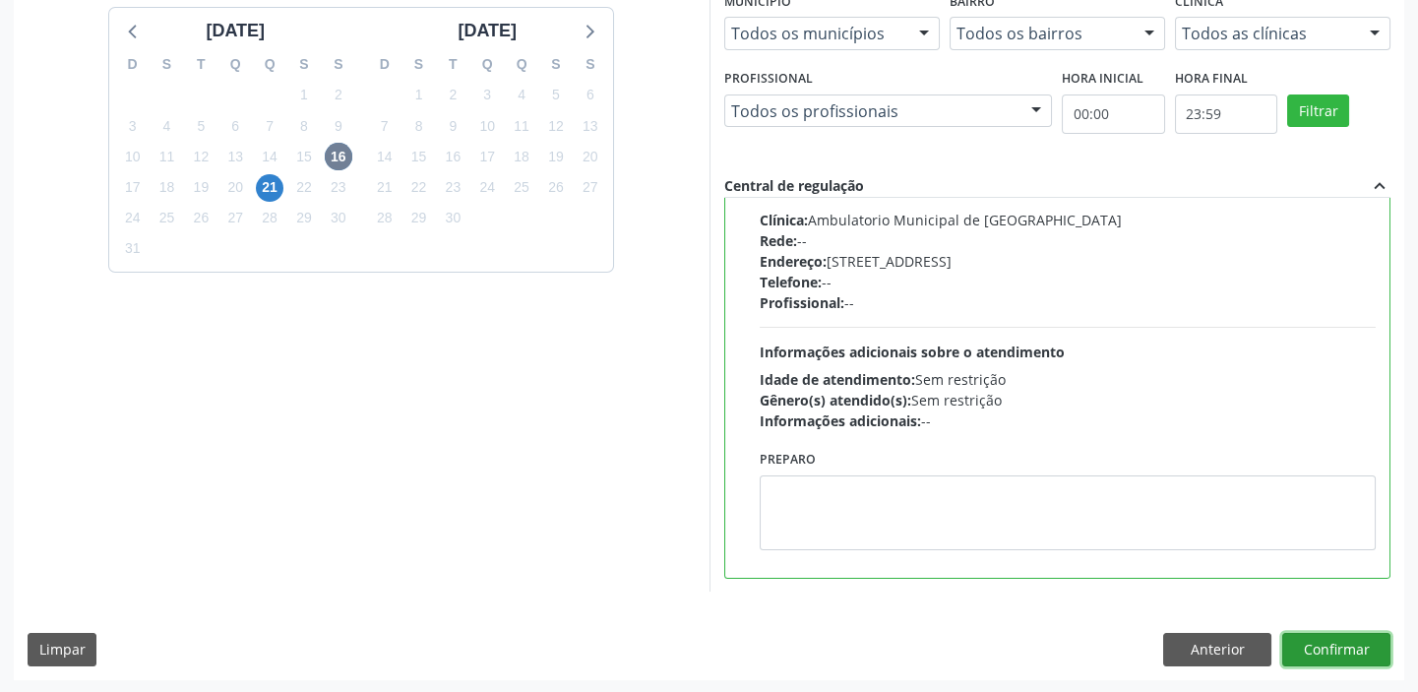
click at [1318, 645] on button "Confirmar" at bounding box center [1336, 649] width 108 height 33
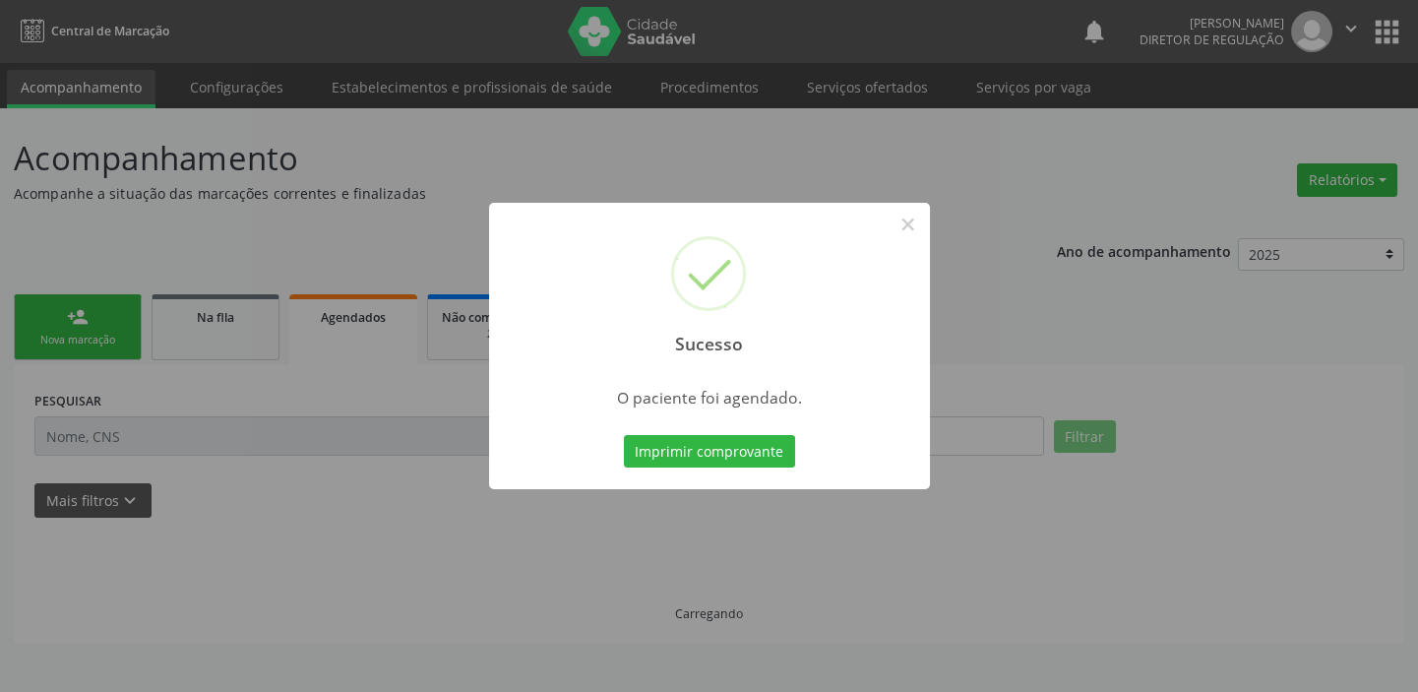
scroll to position [0, 0]
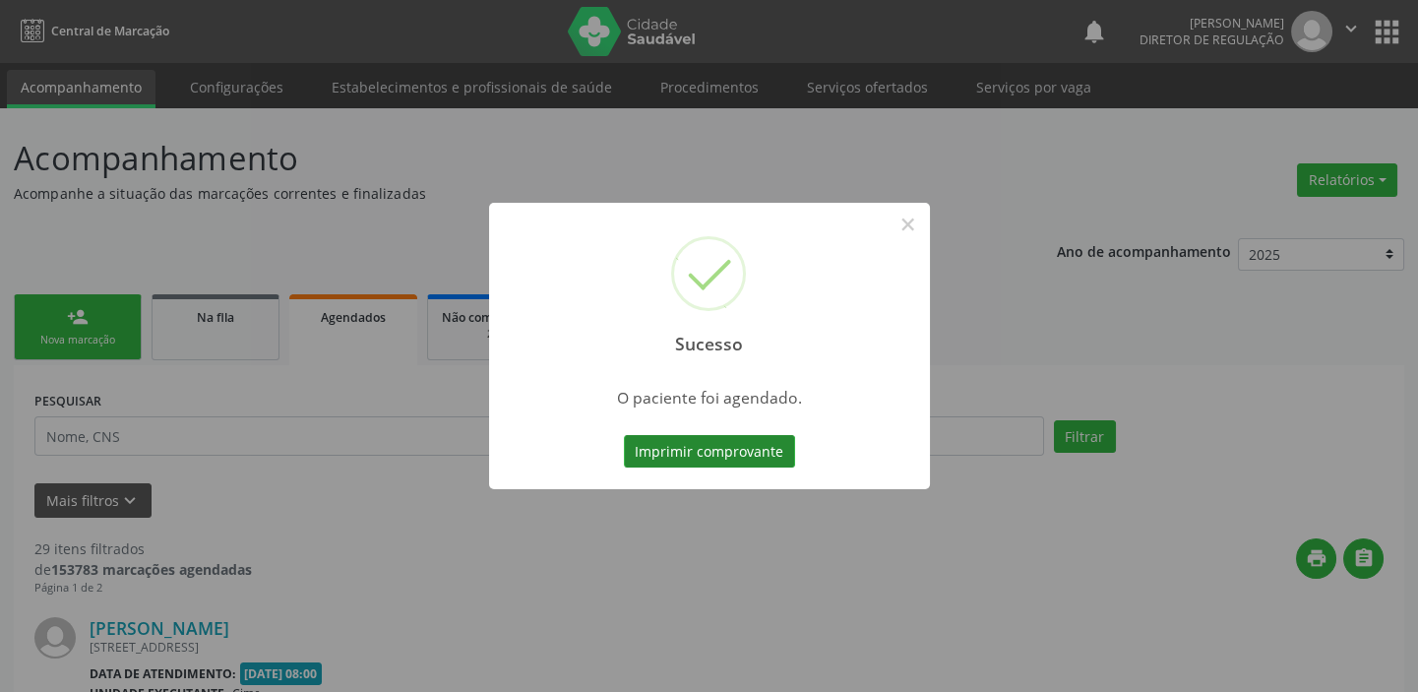
click at [755, 452] on button "Imprimir comprovante" at bounding box center [709, 451] width 171 height 33
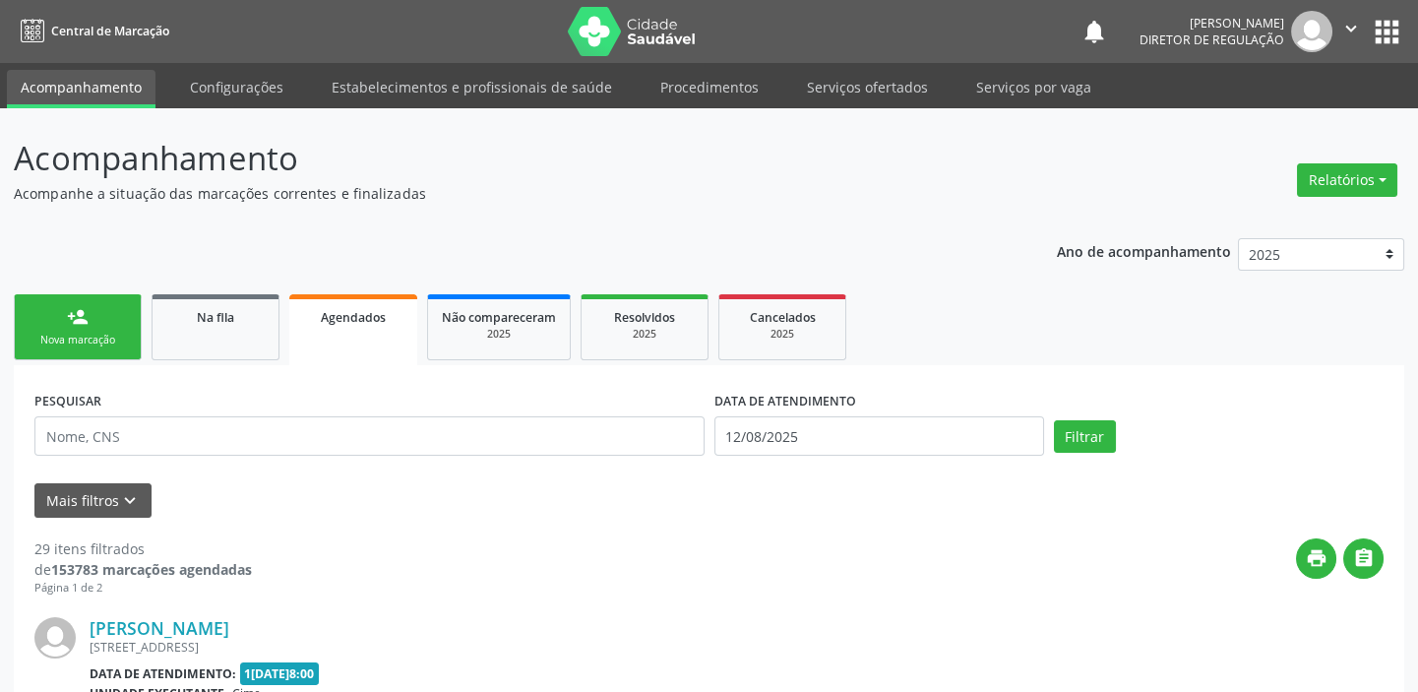
click at [96, 335] on div "Nova marcação" at bounding box center [78, 340] width 98 height 15
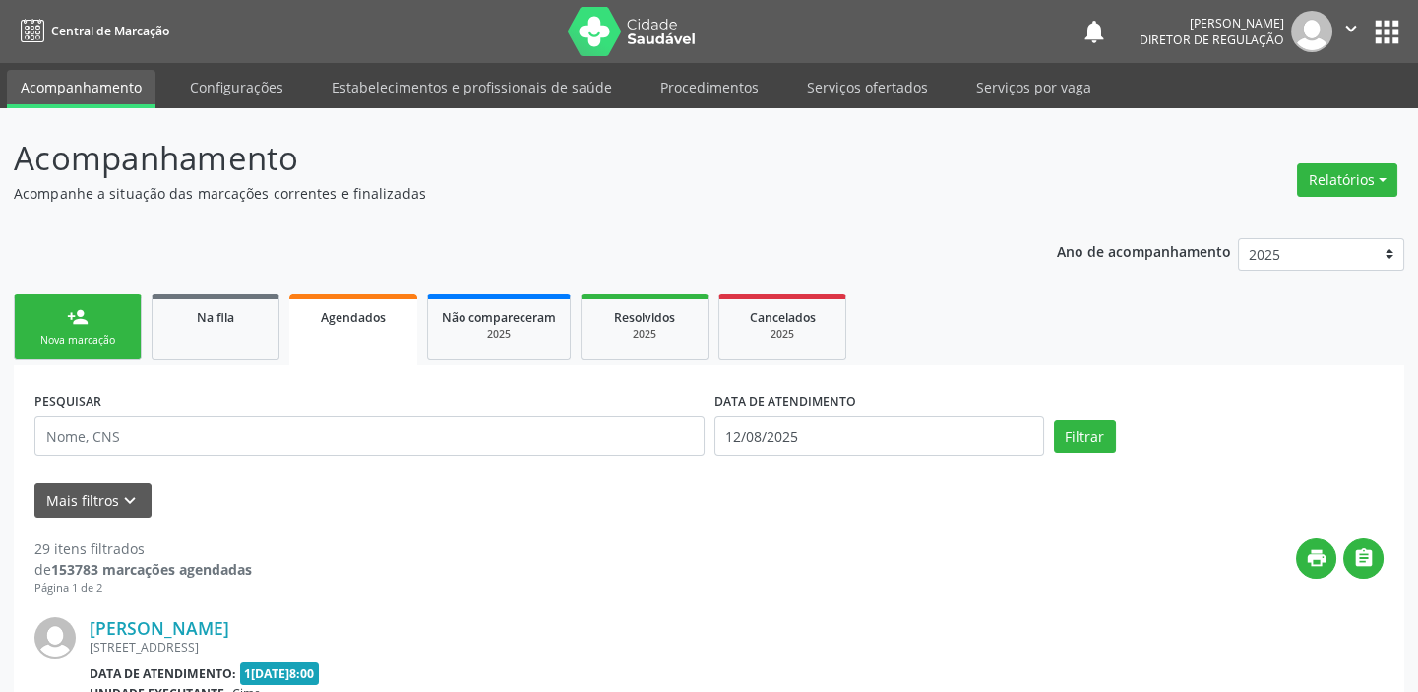
click at [96, 335] on div "Nova marcação" at bounding box center [78, 340] width 98 height 15
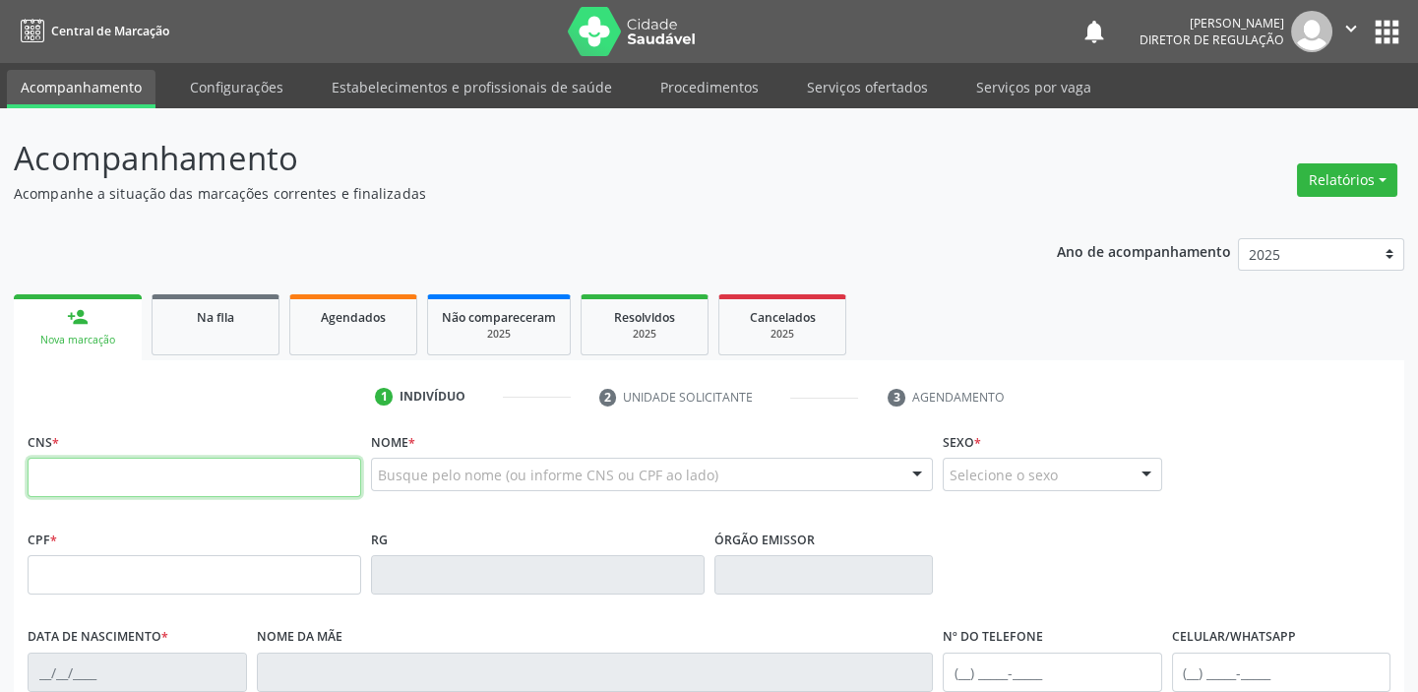
click at [156, 478] on input "text" at bounding box center [195, 477] width 334 height 39
type input "705 1018 1365 6740"
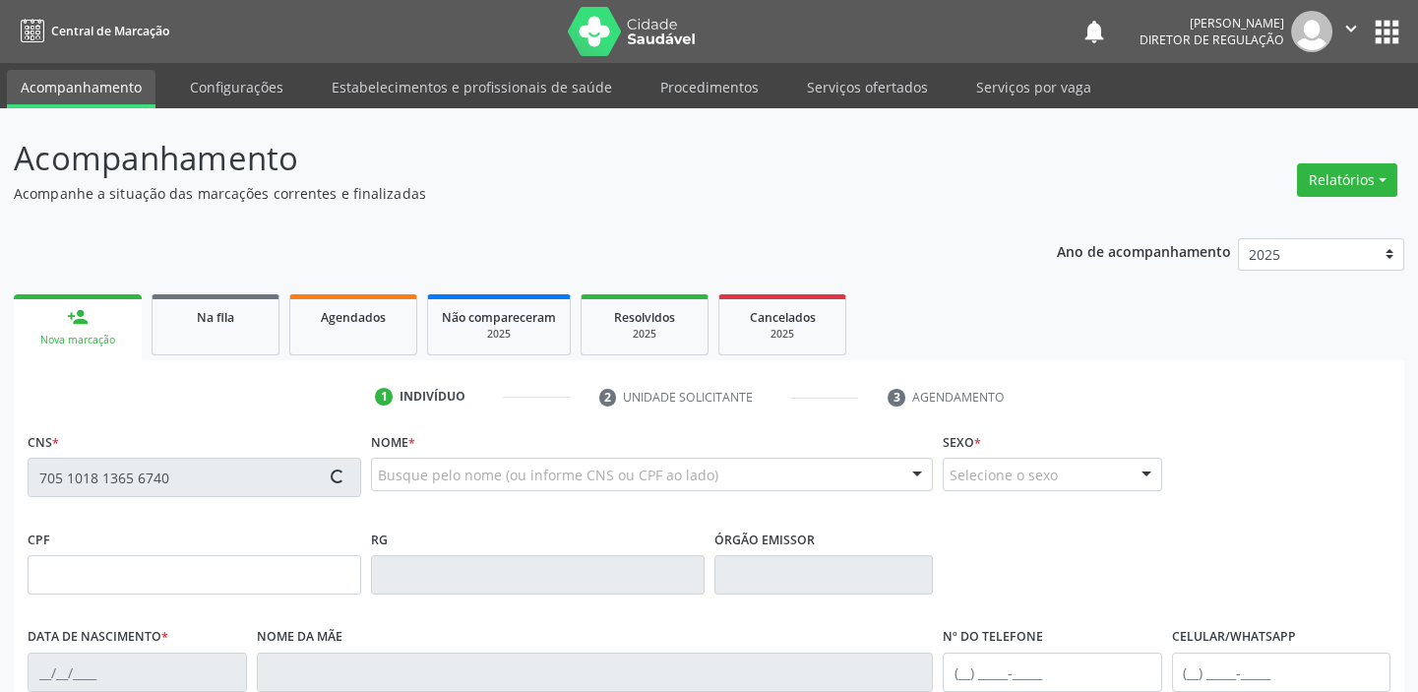
type input "755.312.244-00"
type input "[DATE]"
type input "[PERSON_NAME]"
type input "[PHONE_NUMBER]"
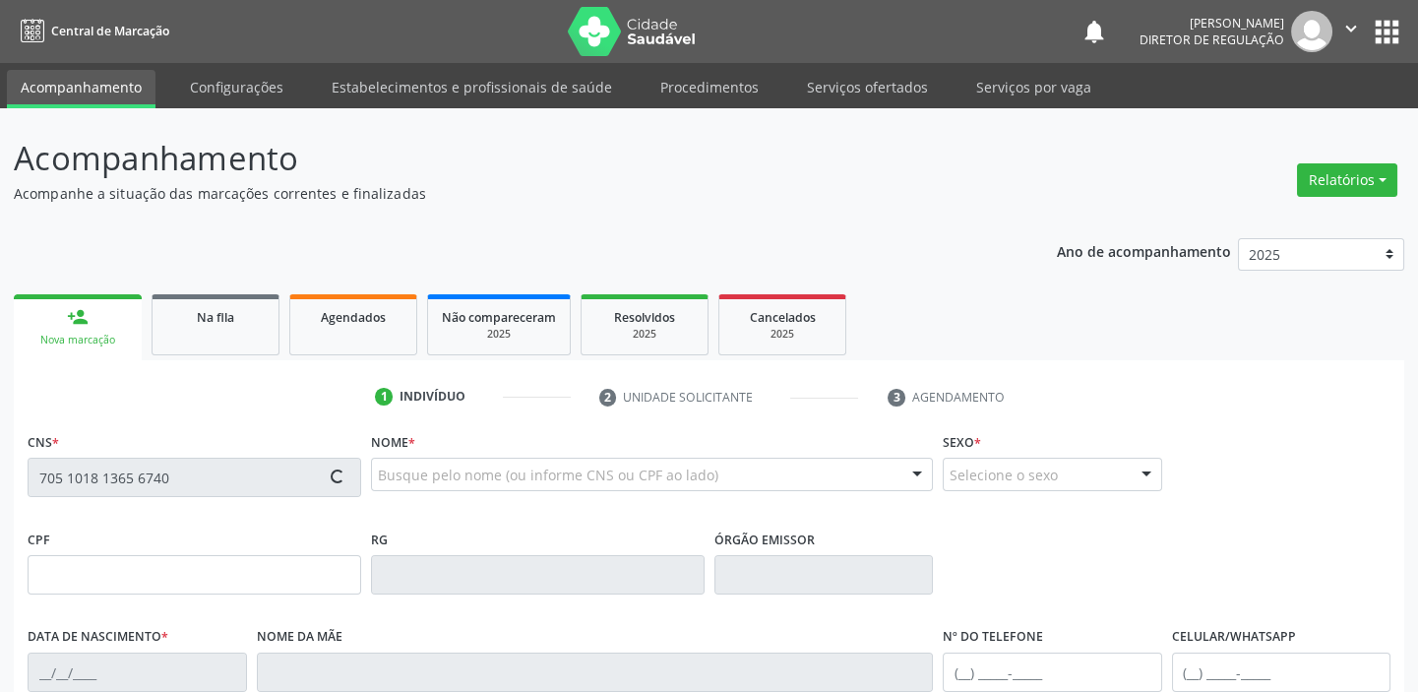
type input "350.883.974-53"
type input "S/N"
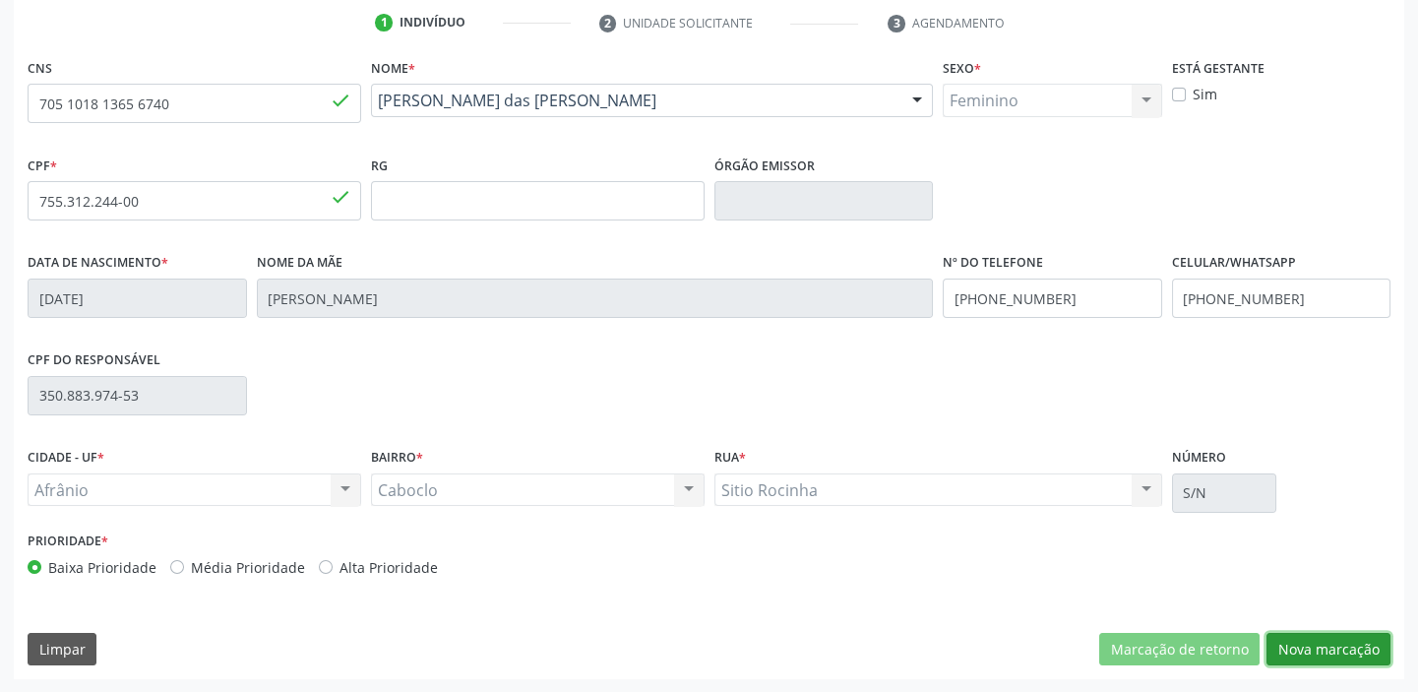
click at [1304, 649] on button "Nova marcação" at bounding box center [1328, 649] width 124 height 33
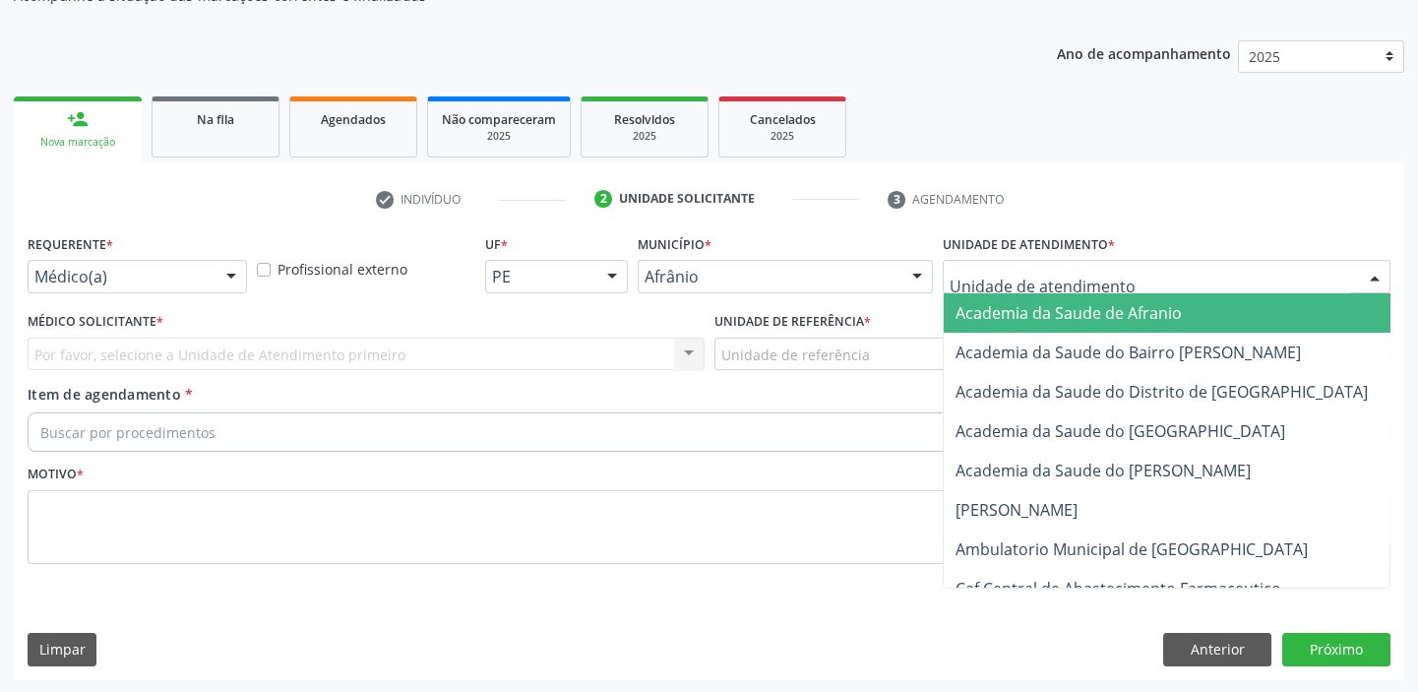
drag, startPoint x: 987, startPoint y: 273, endPoint x: 986, endPoint y: 363, distance: 90.5
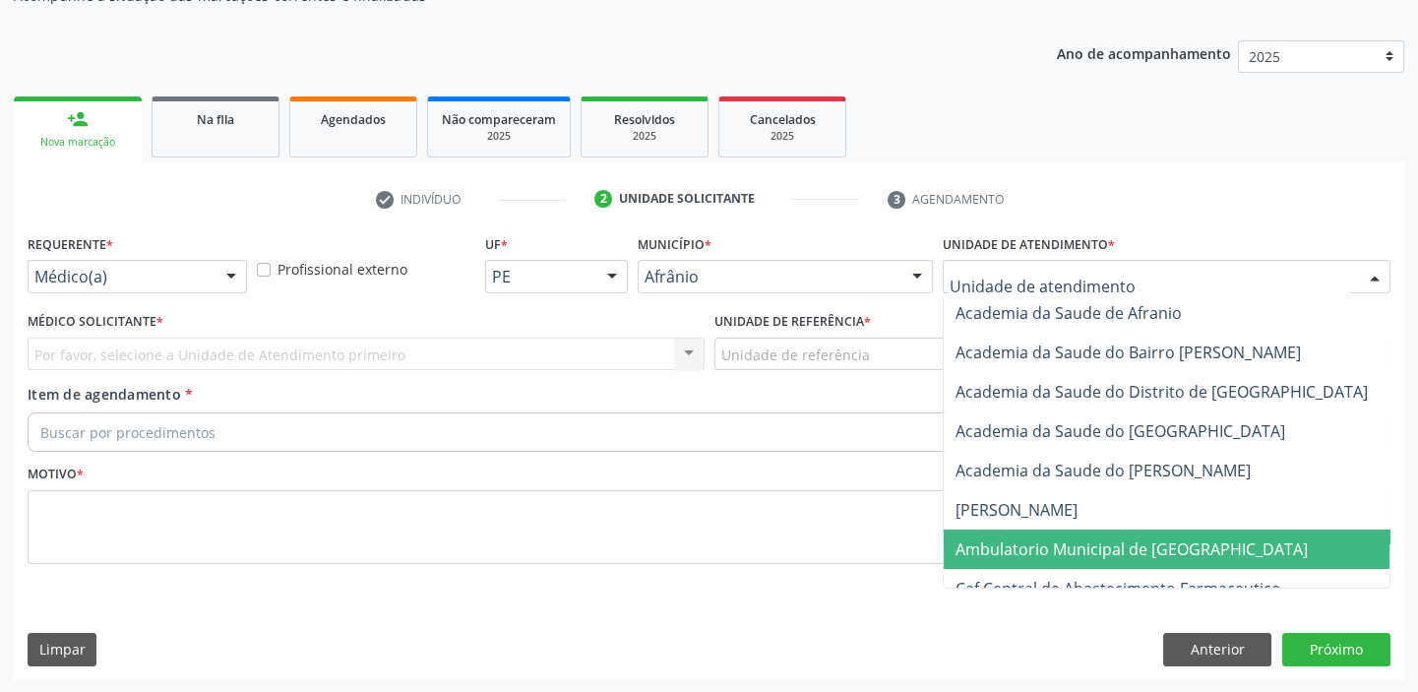
click at [984, 549] on span "Ambulatorio Municipal de [GEOGRAPHIC_DATA]" at bounding box center [1131, 549] width 352 height 22
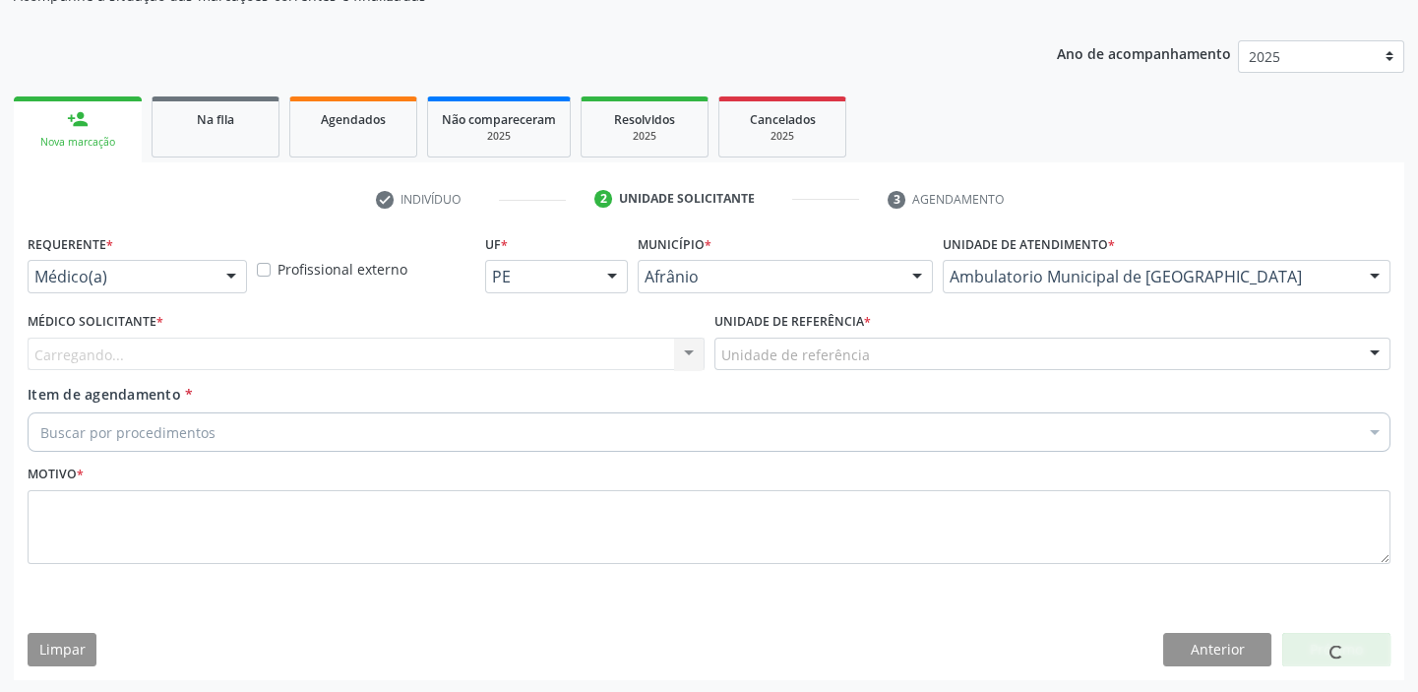
drag, startPoint x: 762, startPoint y: 351, endPoint x: 762, endPoint y: 374, distance: 22.6
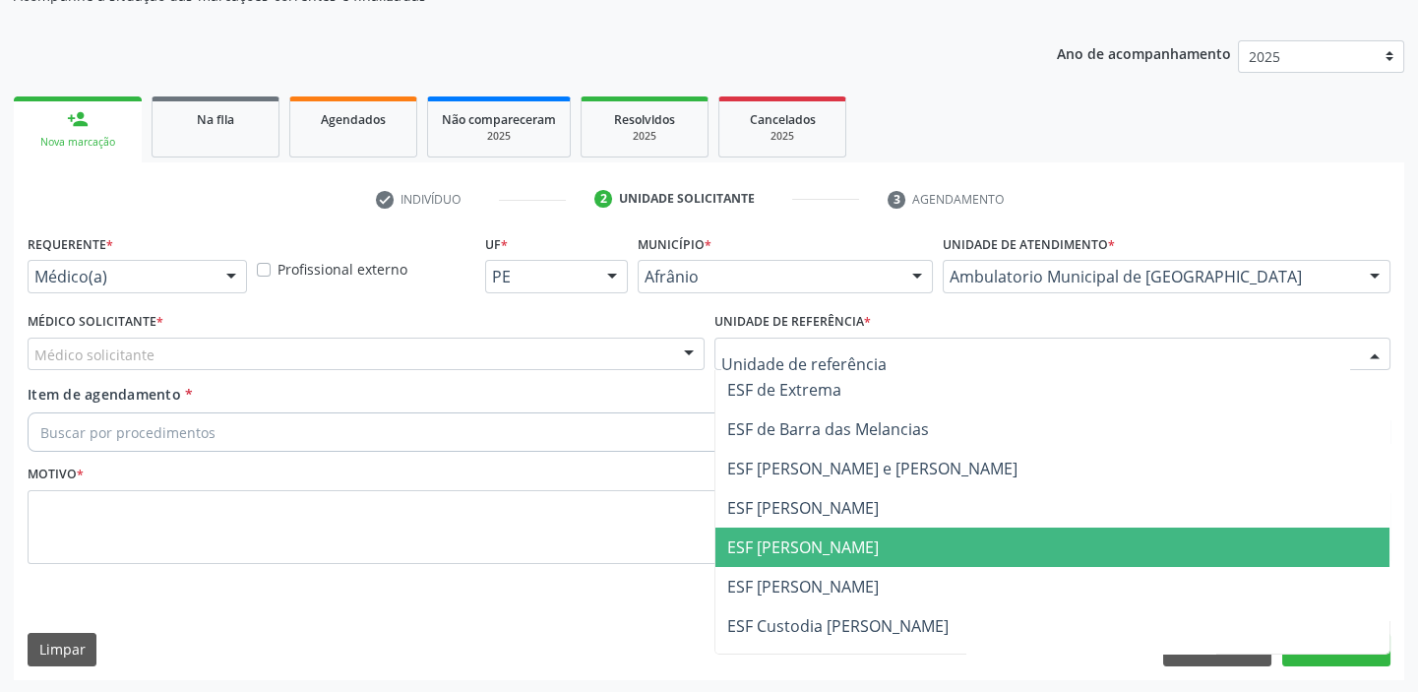
click at [805, 557] on span "ESF [PERSON_NAME]" at bounding box center [1052, 546] width 675 height 39
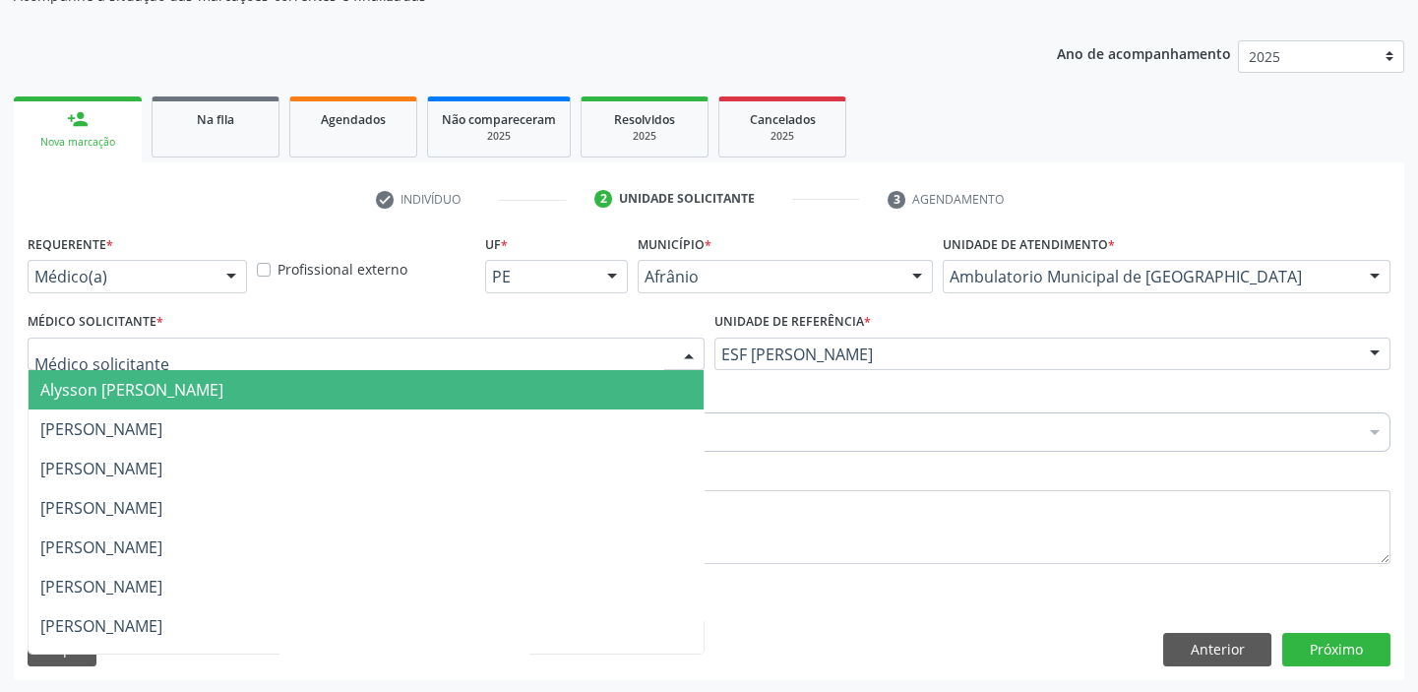
drag, startPoint x: 115, startPoint y: 378, endPoint x: 114, endPoint y: 394, distance: 15.8
click at [115, 379] on span "Alysson [PERSON_NAME]" at bounding box center [131, 390] width 183 height 22
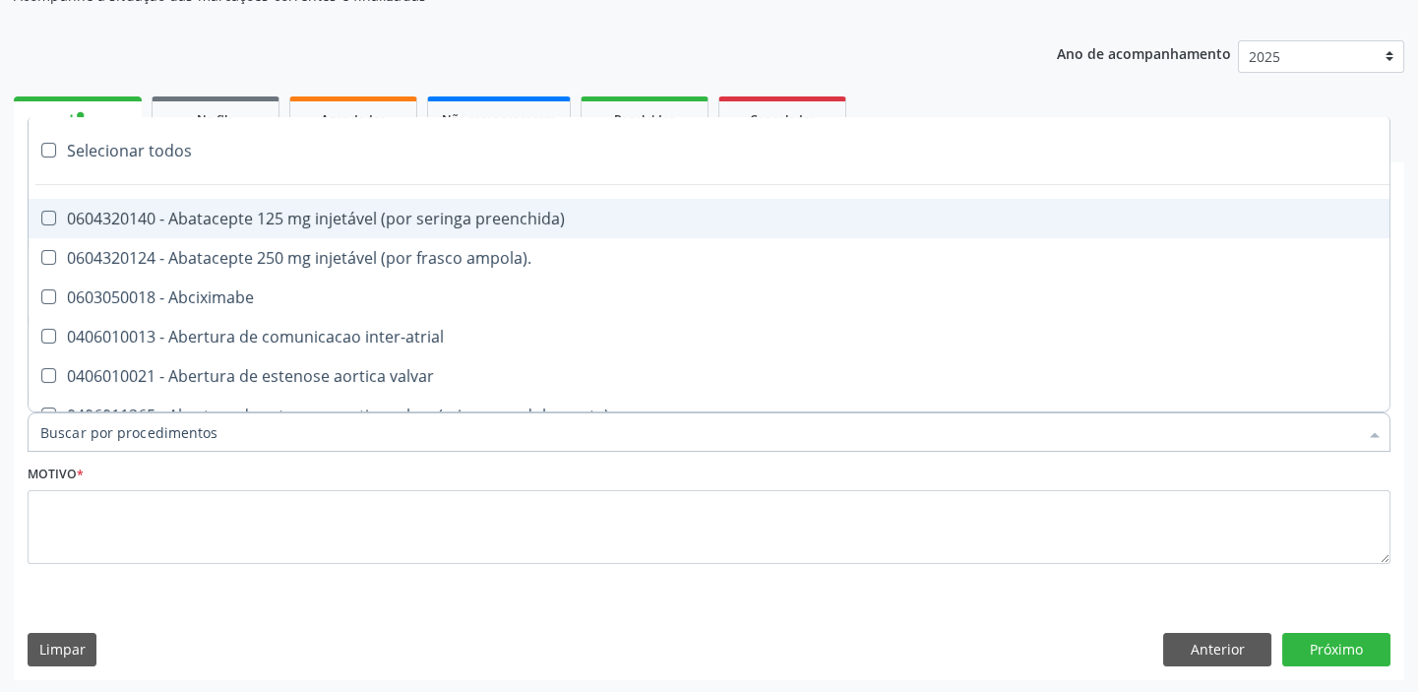
paste input "ecocard"
type input "ecocard"
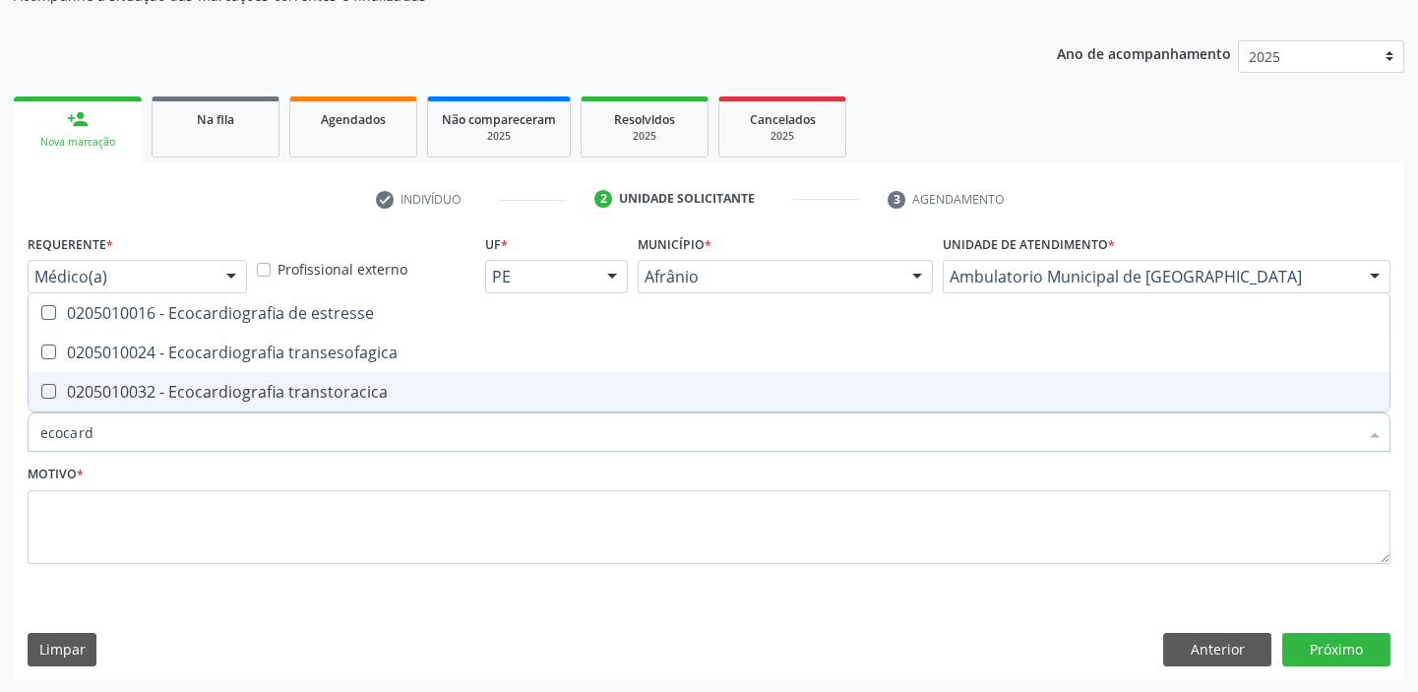
click at [163, 385] on div "0205010032 - Ecocardiografia transtoracica" at bounding box center [708, 392] width 1337 height 16
checkbox transtoracica "true"
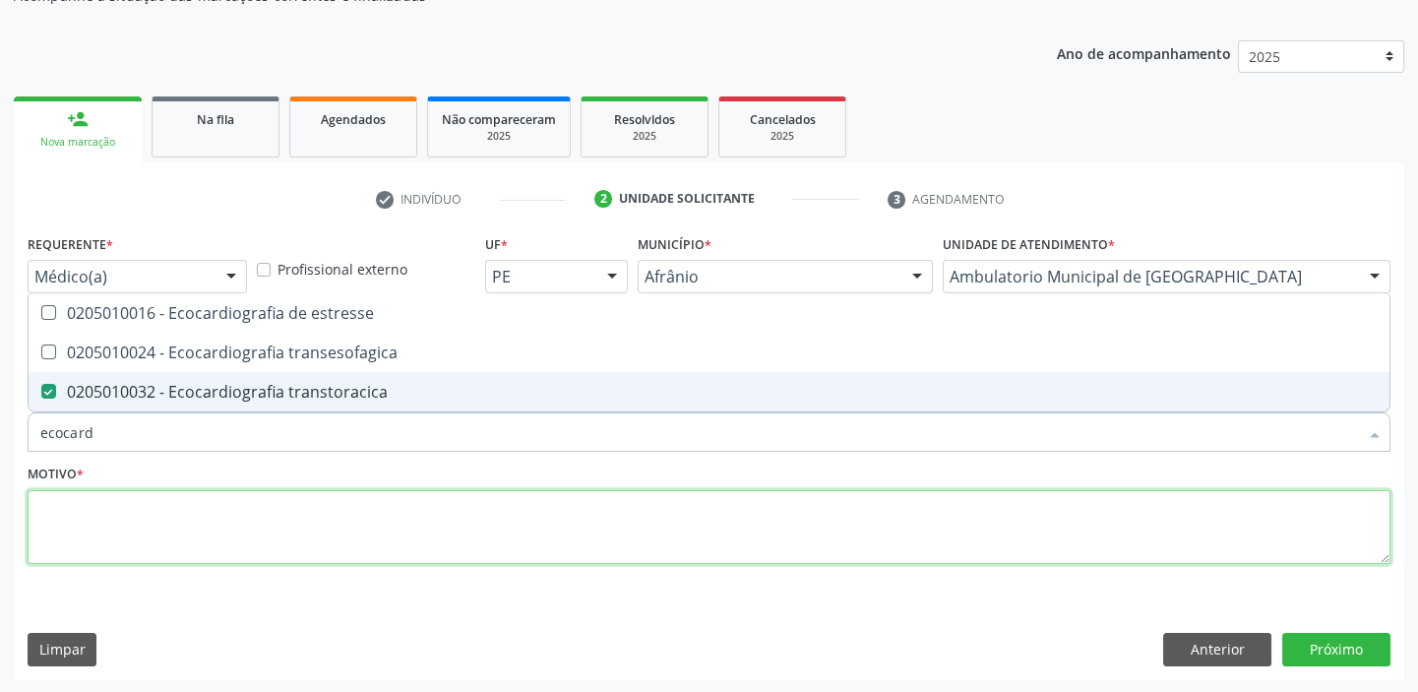
click at [128, 516] on textarea at bounding box center [709, 527] width 1363 height 75
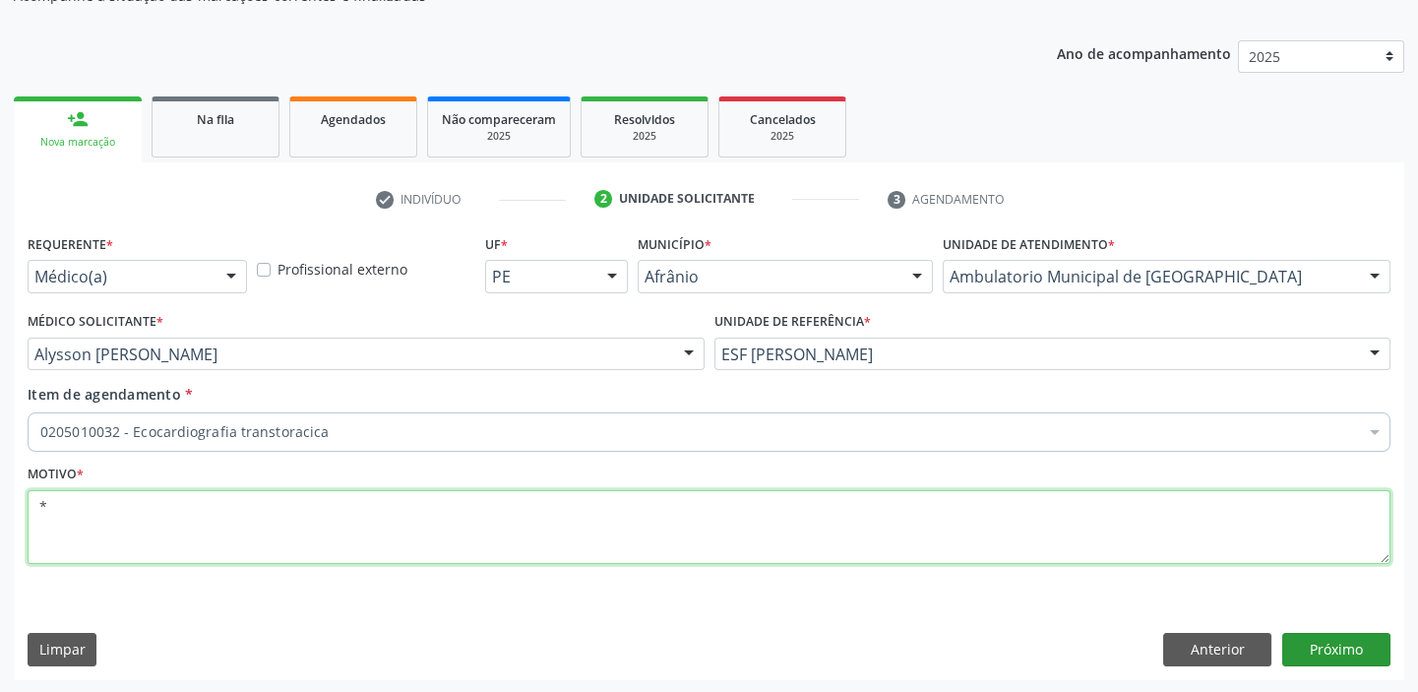
type textarea "*"
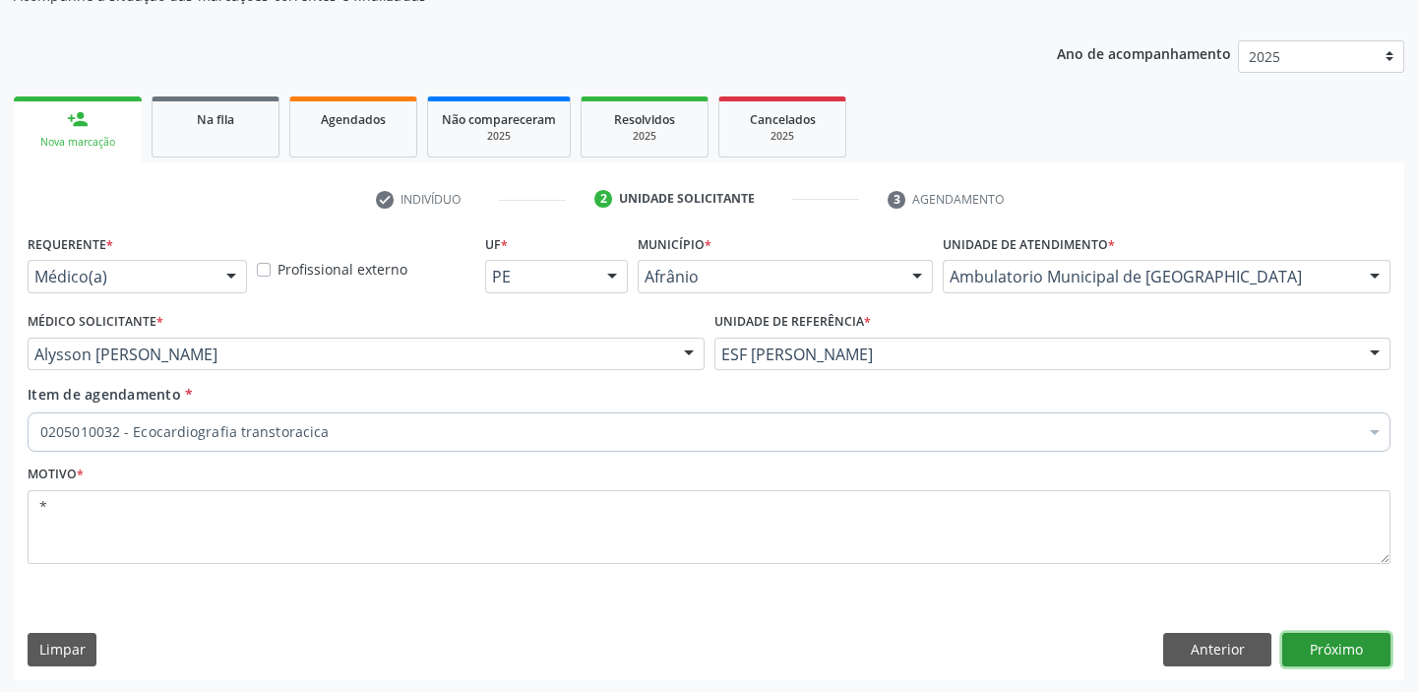
click at [1320, 646] on button "Próximo" at bounding box center [1336, 649] width 108 height 33
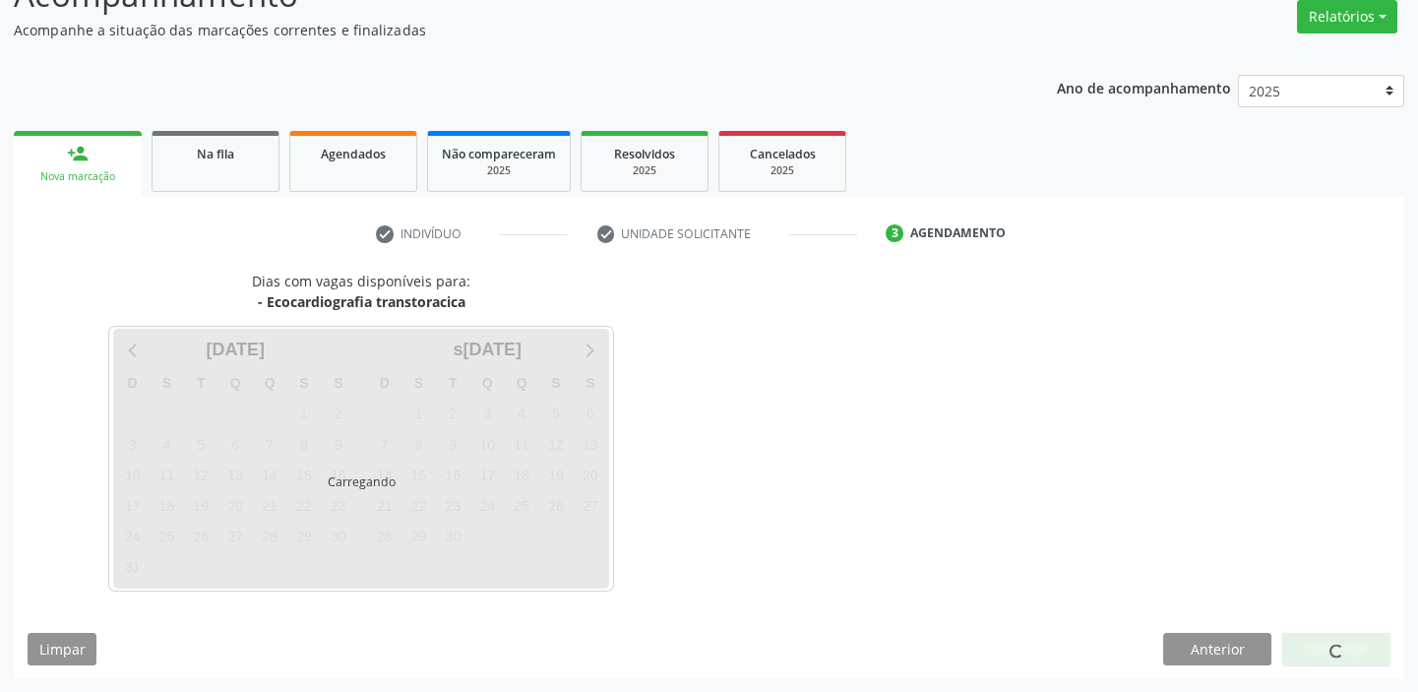
scroll to position [163, 0]
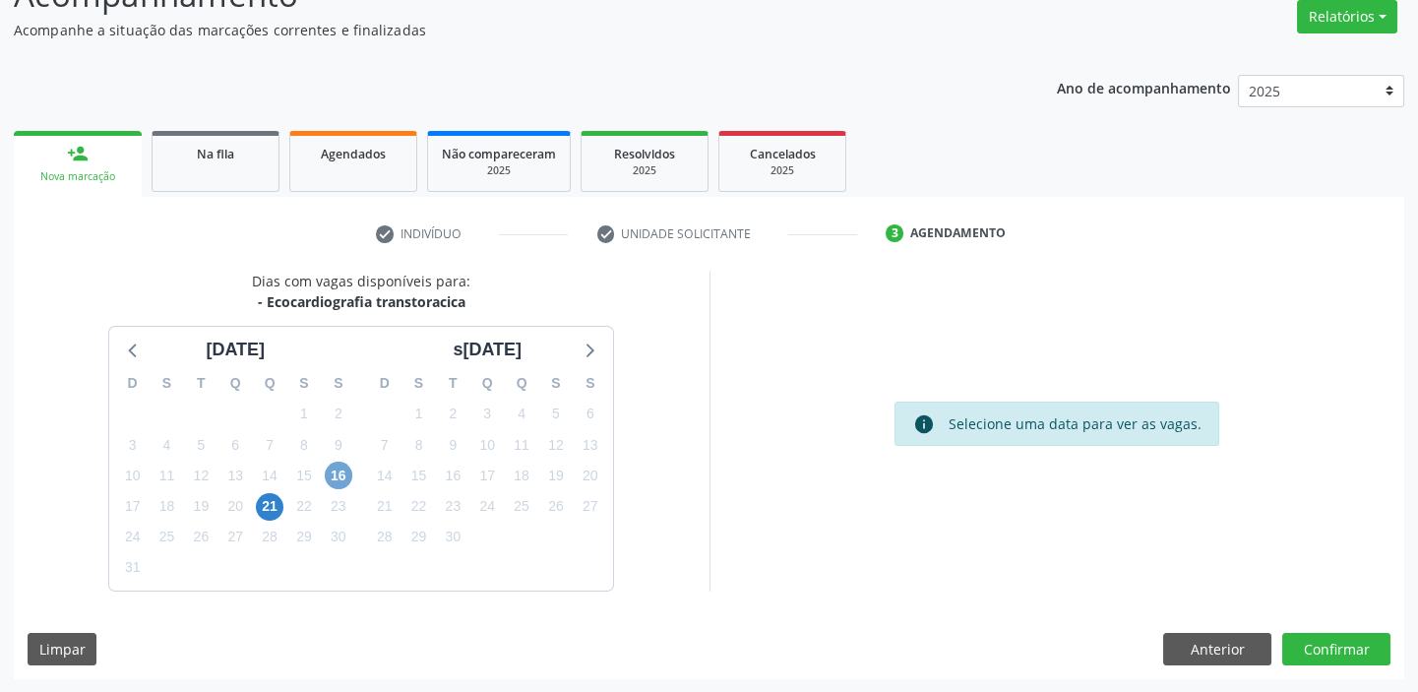
click at [340, 469] on span "16" at bounding box center [339, 475] width 28 height 28
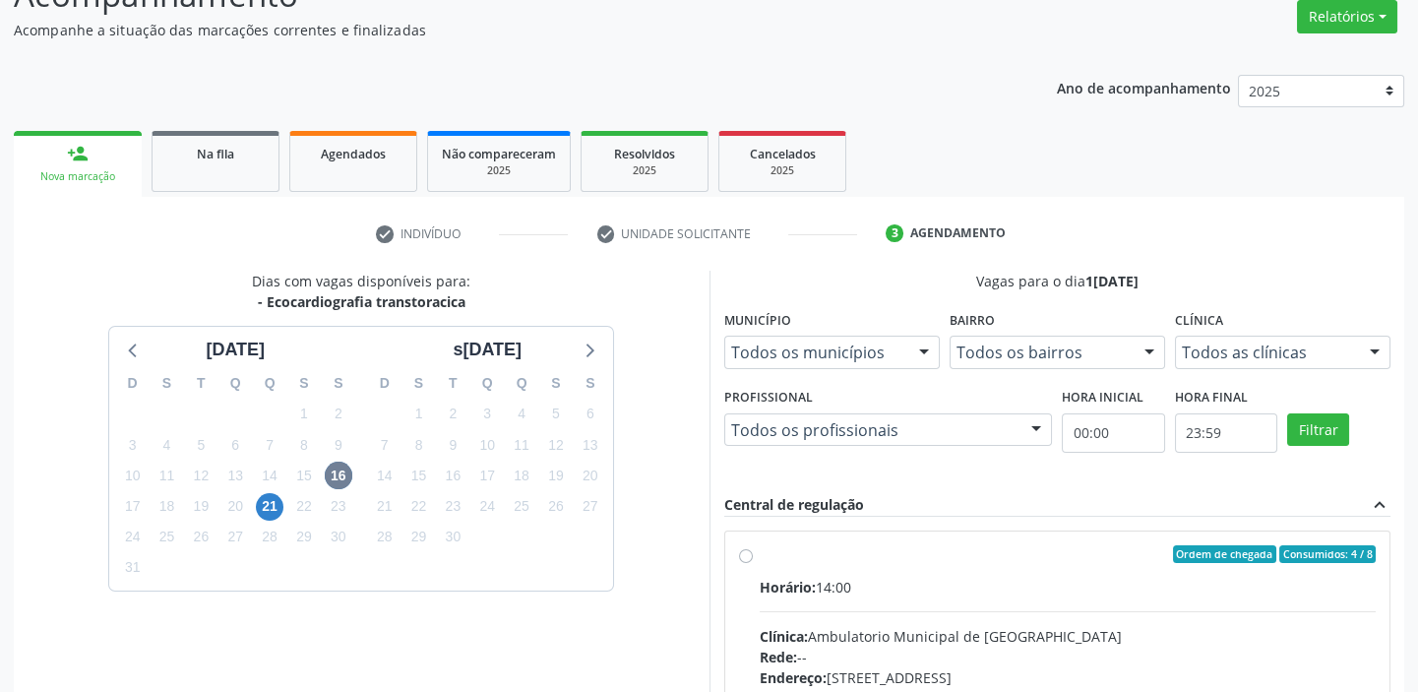
click at [753, 563] on input "Ordem de chegada Consumidos: 4 / 8 Horário: 14:00 Clínica: Ambulatorio Municipa…" at bounding box center [746, 554] width 14 height 18
radio input "true"
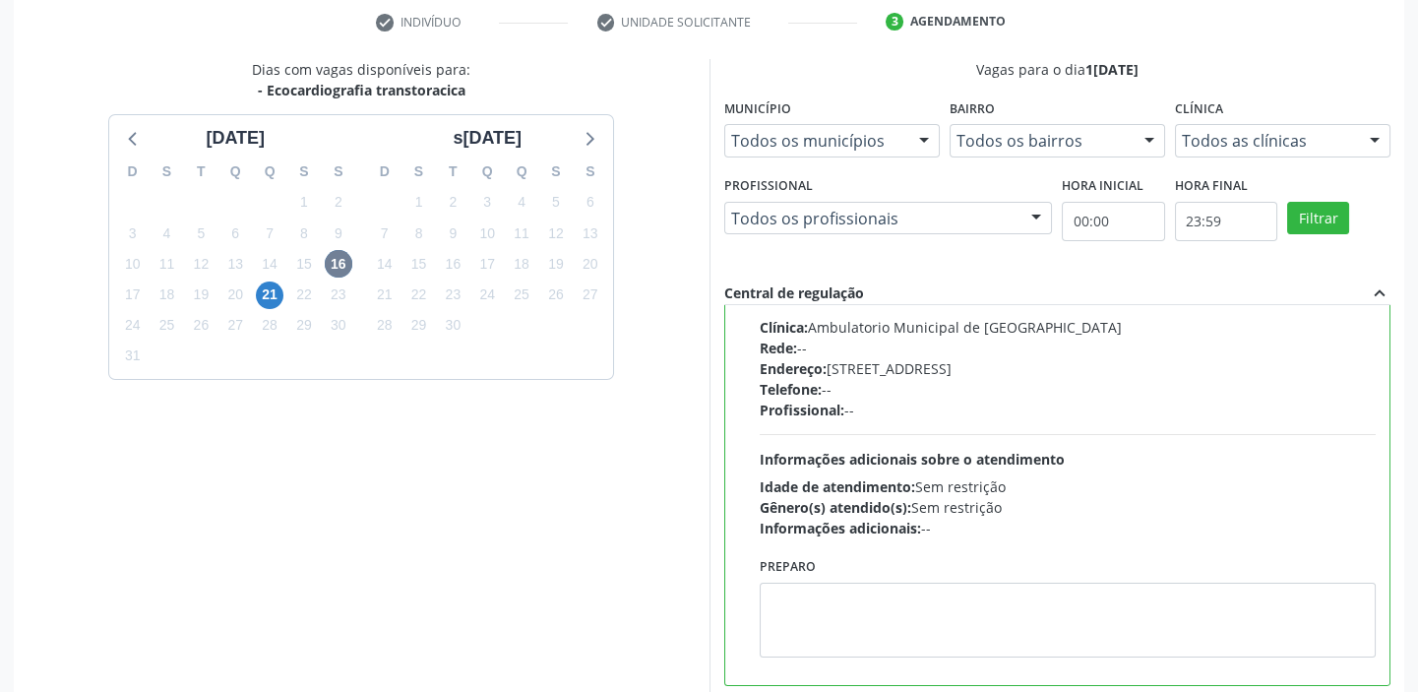
scroll to position [482, 0]
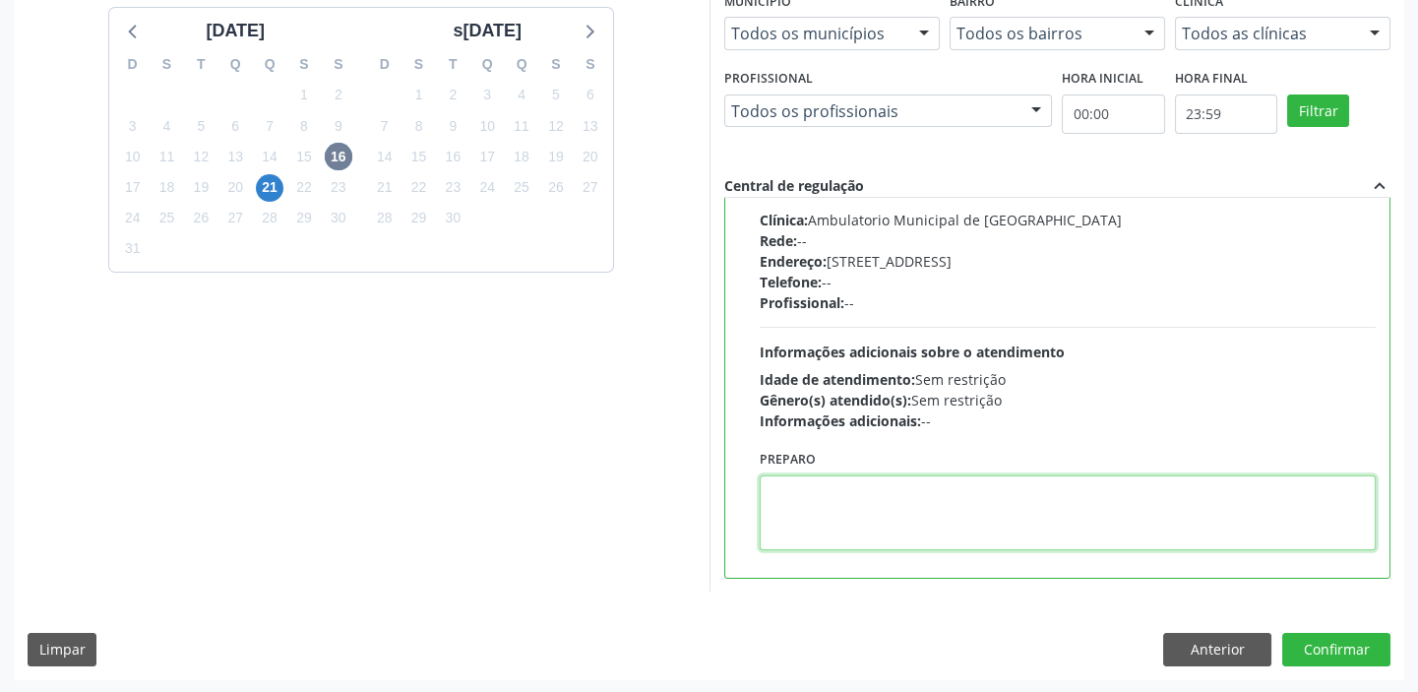
click at [1057, 535] on textarea at bounding box center [1068, 512] width 617 height 75
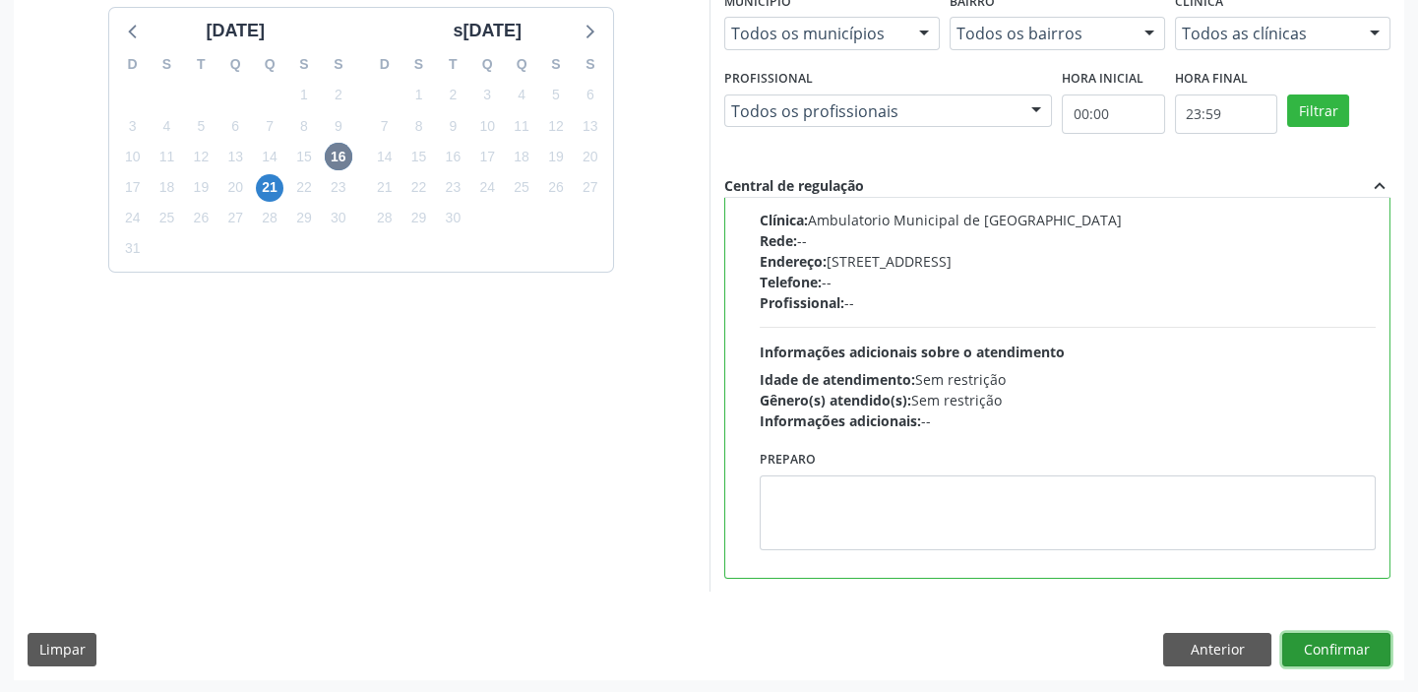
click at [1307, 640] on button "Confirmar" at bounding box center [1336, 649] width 108 height 33
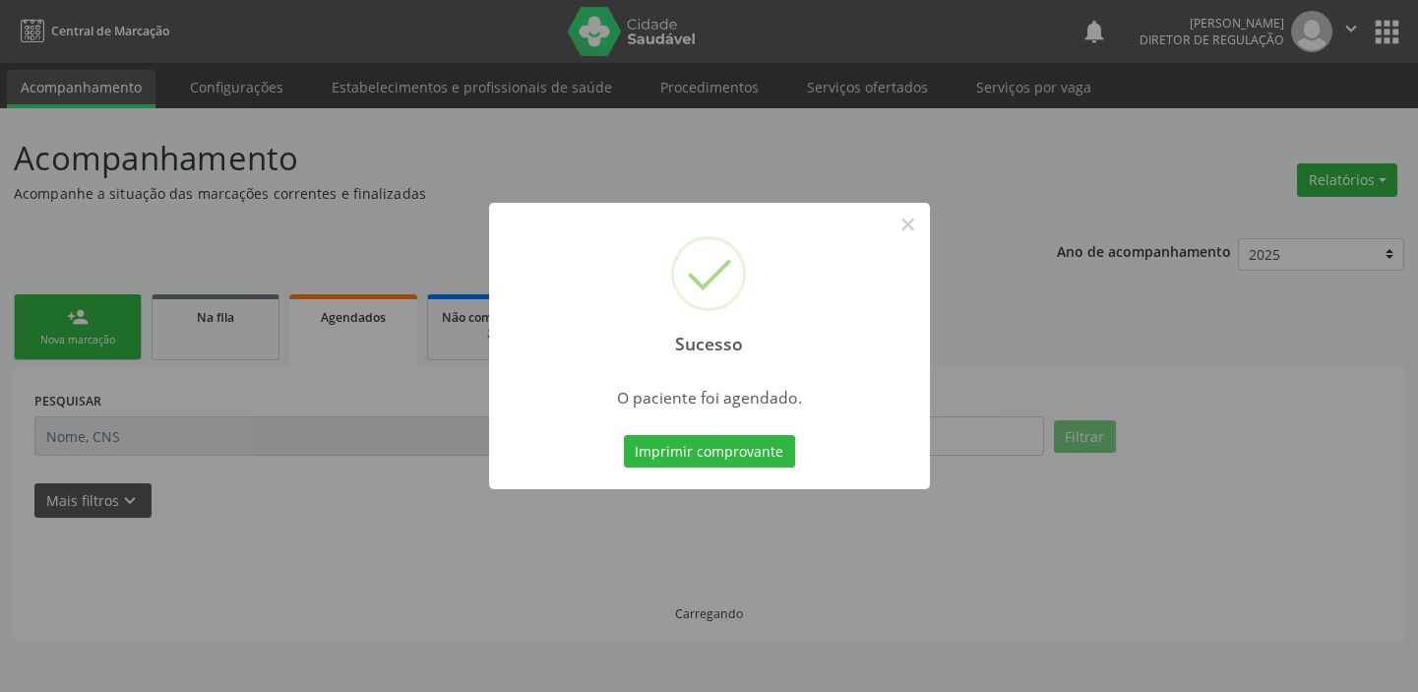
scroll to position [0, 0]
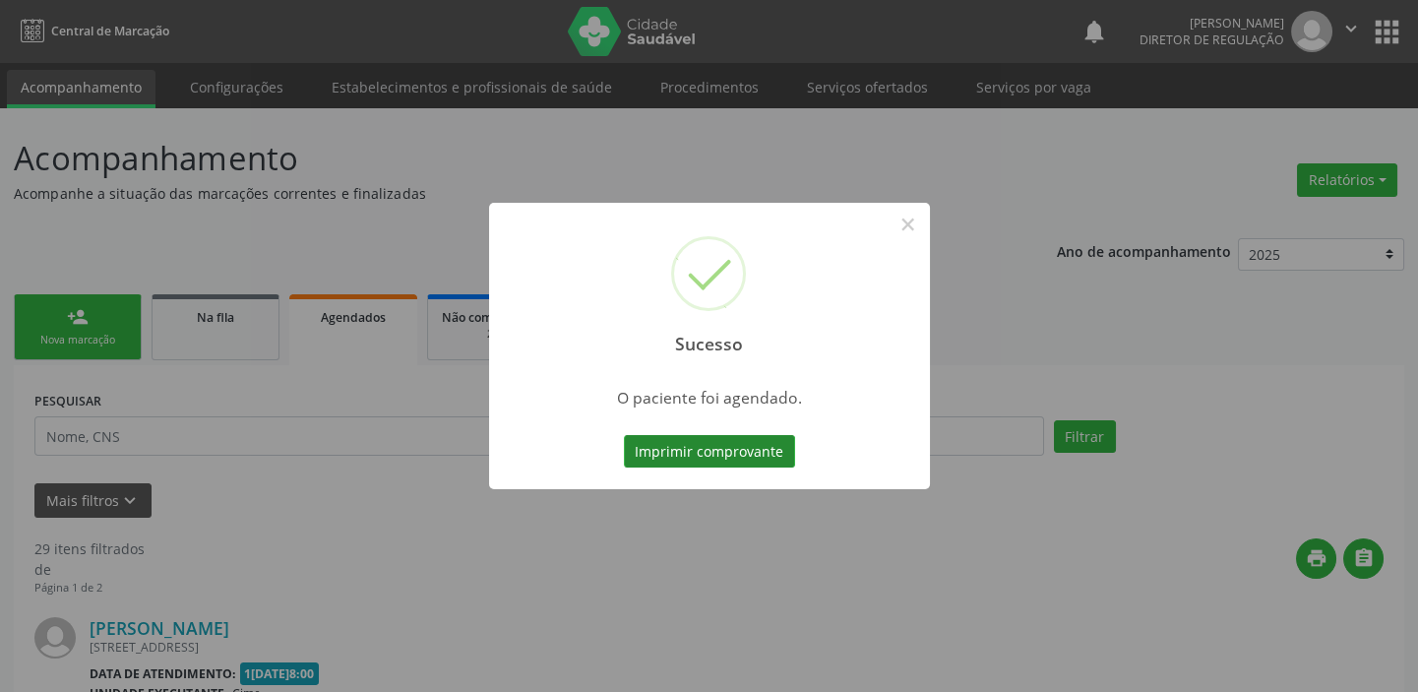
click at [711, 442] on button "Imprimir comprovante" at bounding box center [709, 451] width 171 height 33
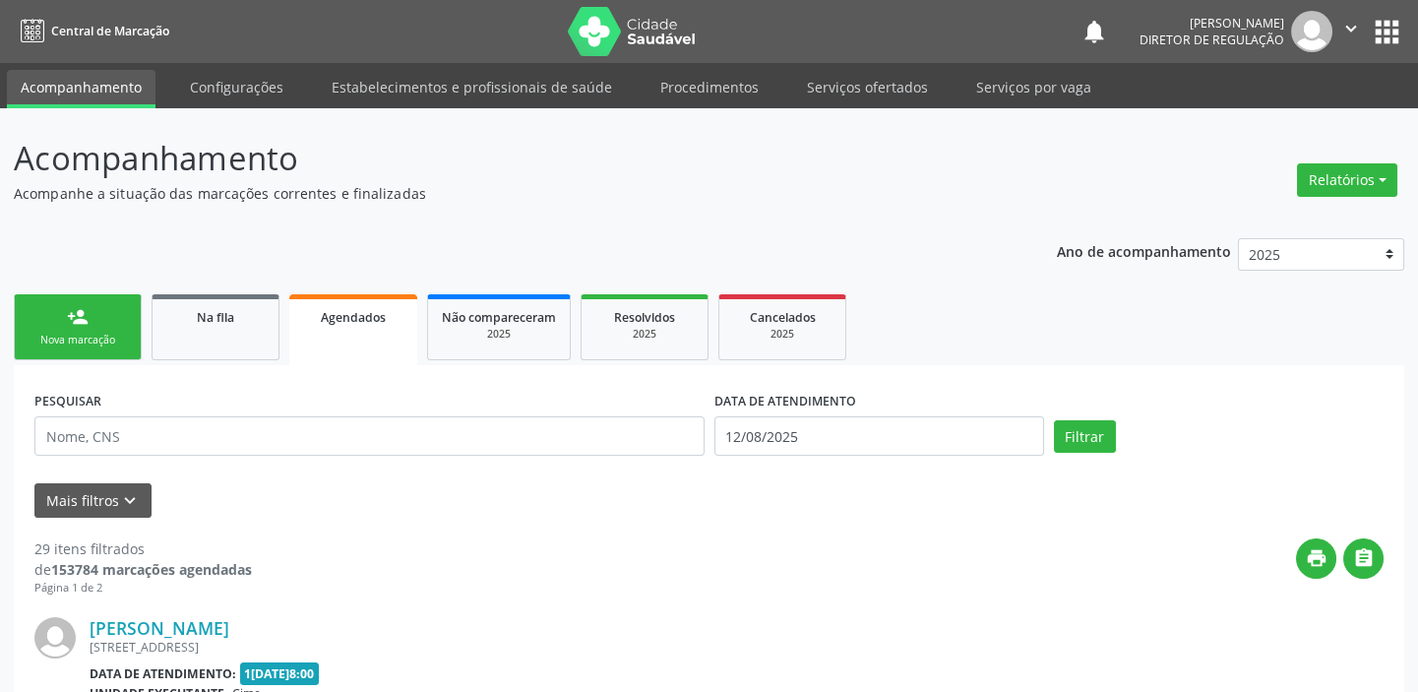
click at [104, 341] on div "Nova marcação" at bounding box center [78, 340] width 98 height 15
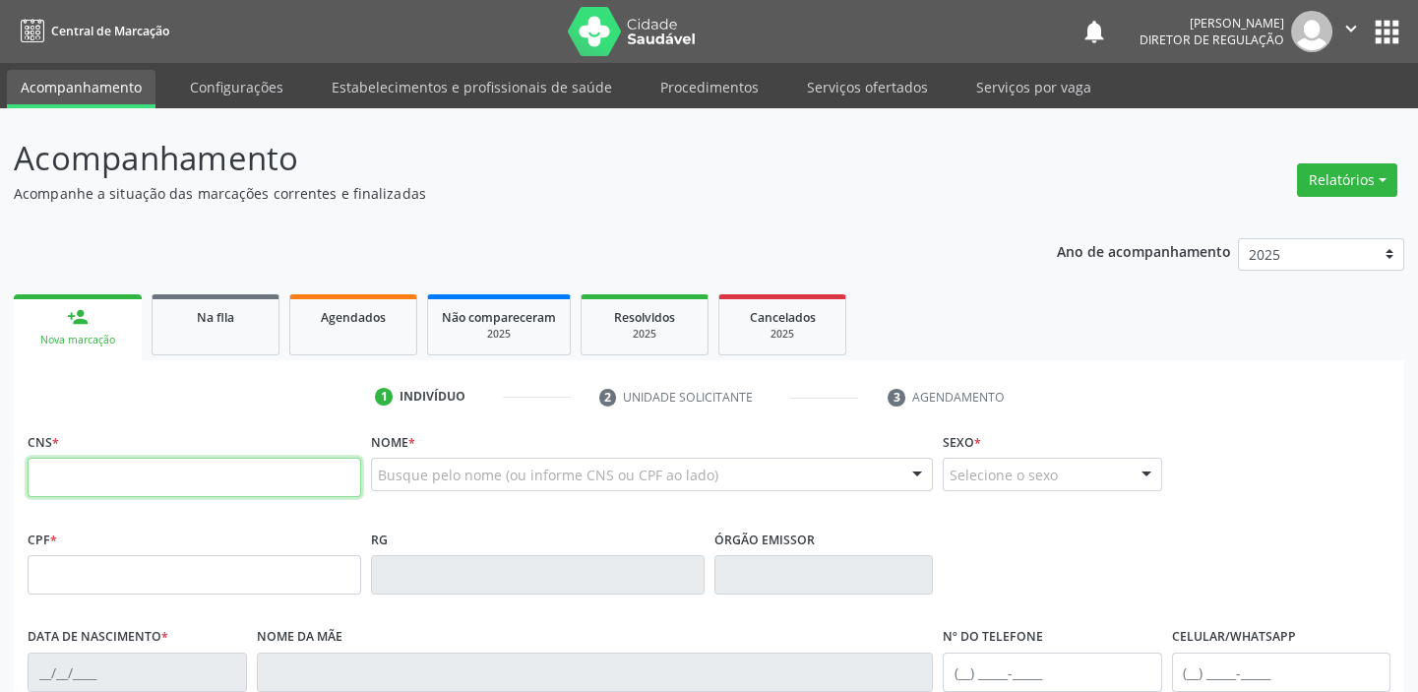
click at [104, 480] on input "text" at bounding box center [195, 477] width 334 height 39
type input "706 3077 7798 9872"
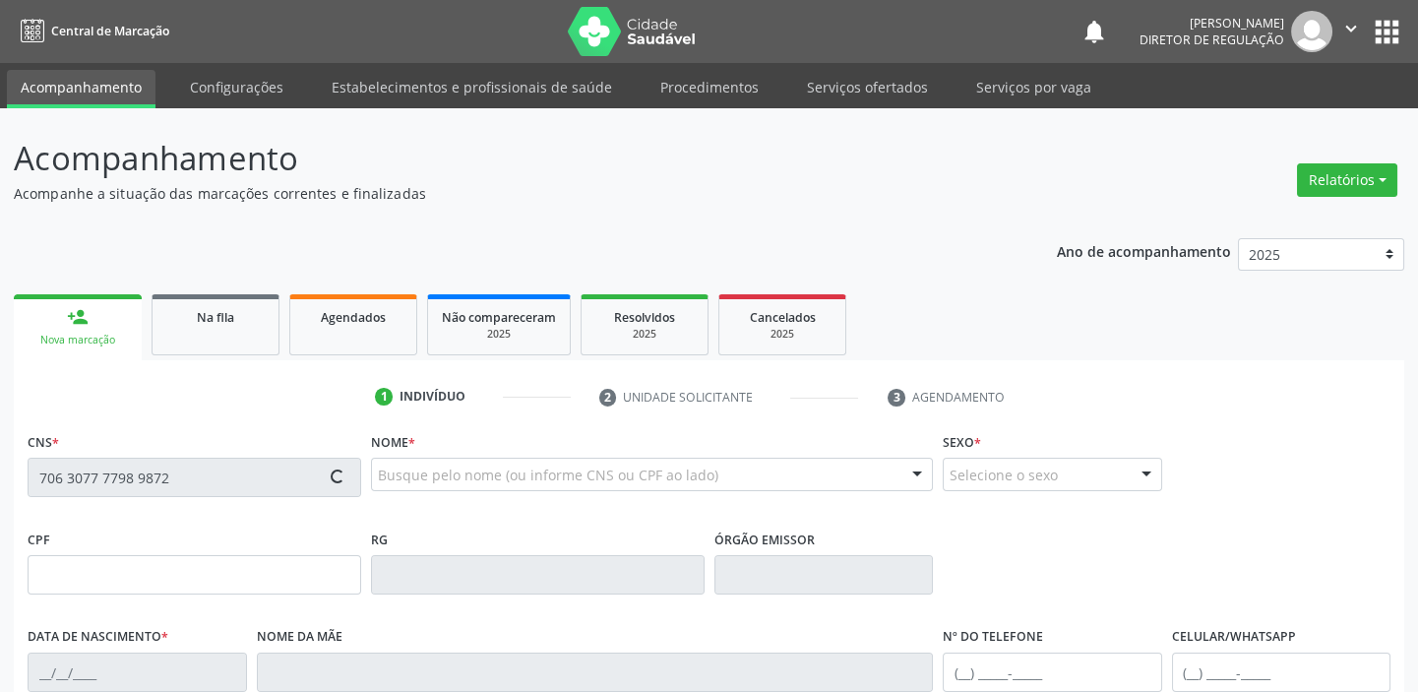
type input "036.546.404-00"
type input "13/05/1972"
type input "Agistinha Aduvigem de Jesus"
type input "(87) 98828-7243"
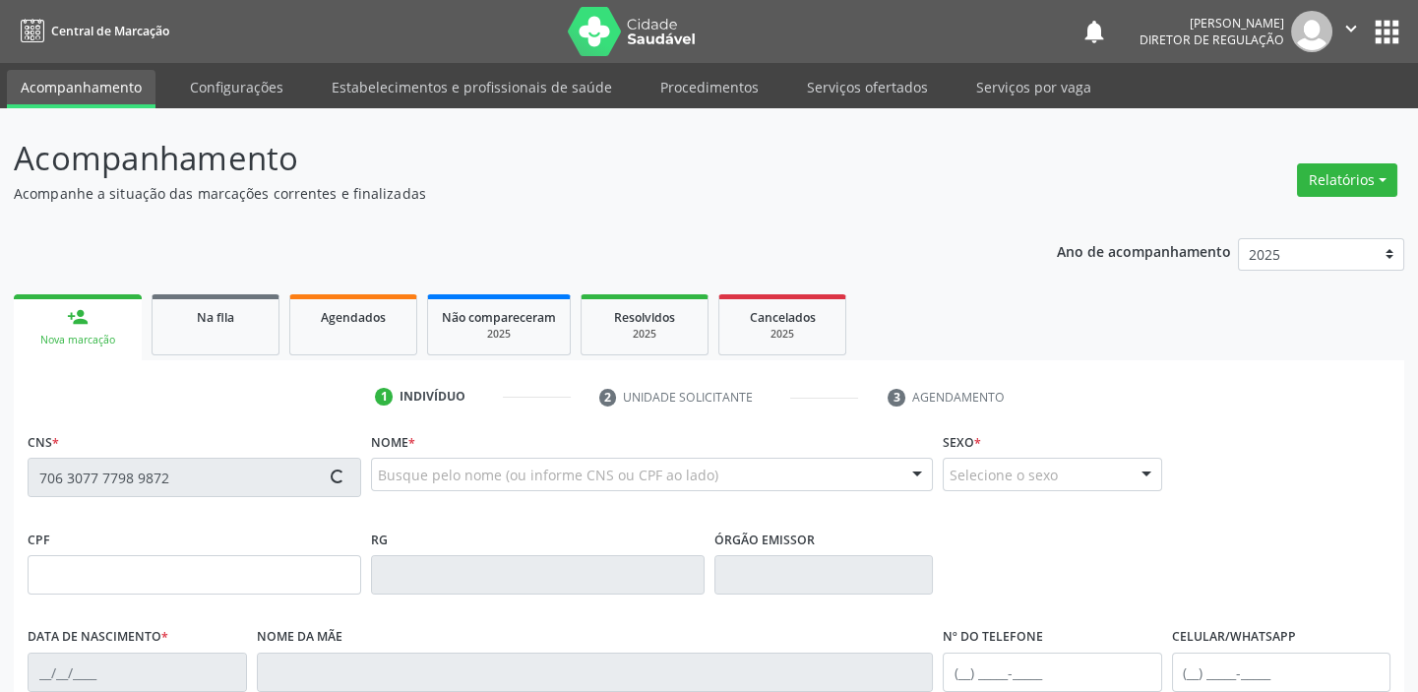
type input "594"
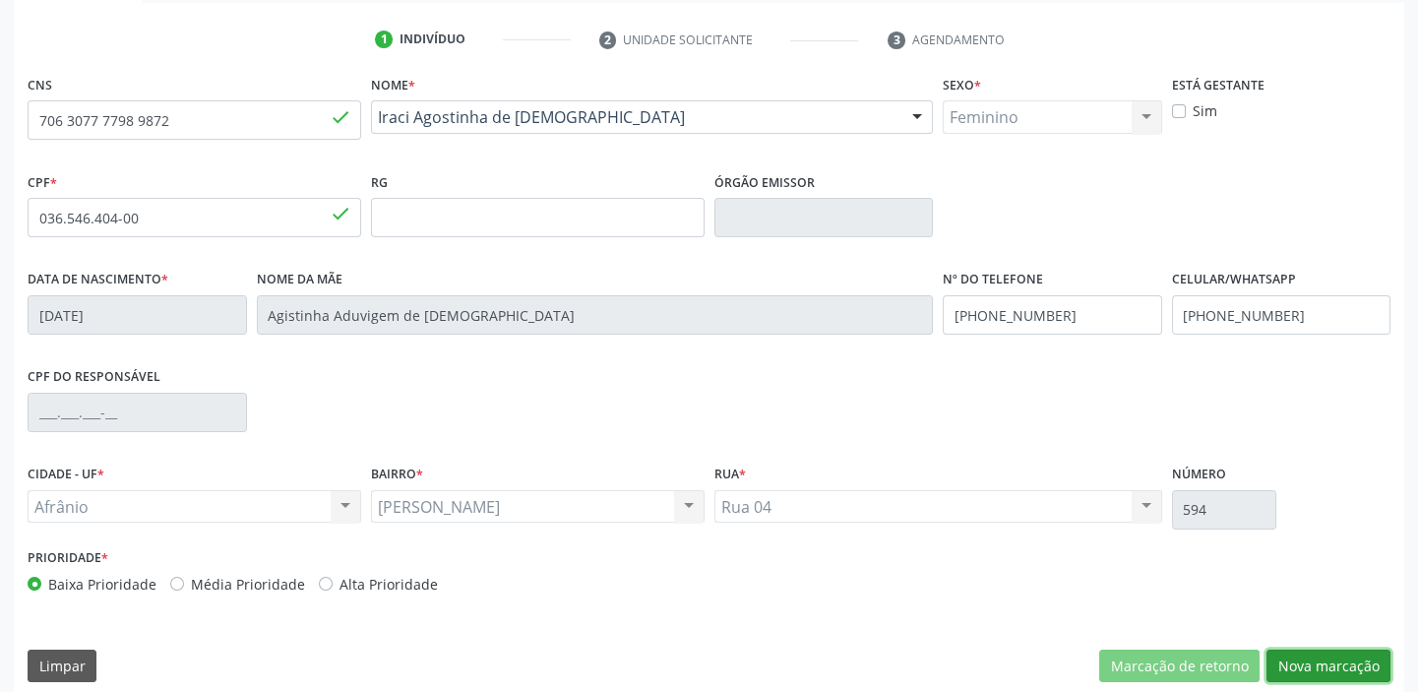
drag, startPoint x: 1299, startPoint y: 660, endPoint x: 1282, endPoint y: 649, distance: 19.9
click at [1302, 656] on button "Nova marcação" at bounding box center [1328, 665] width 124 height 33
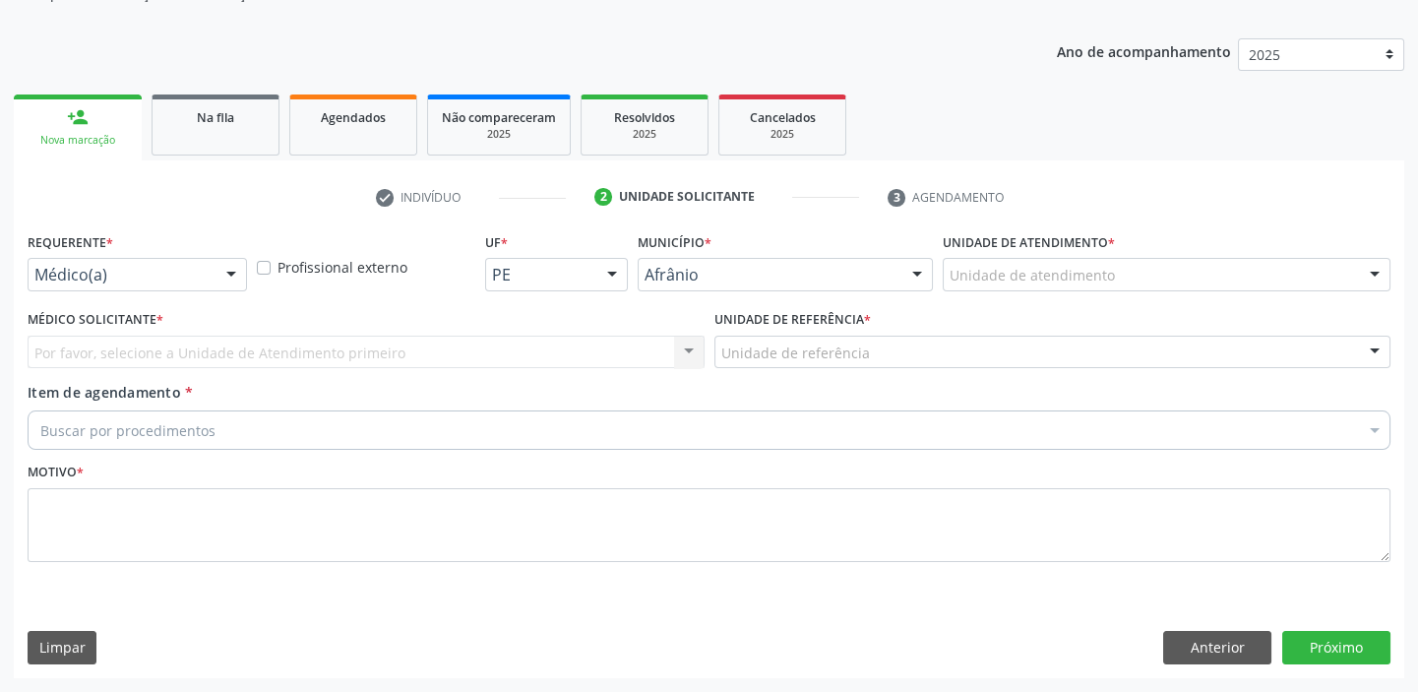
scroll to position [198, 0]
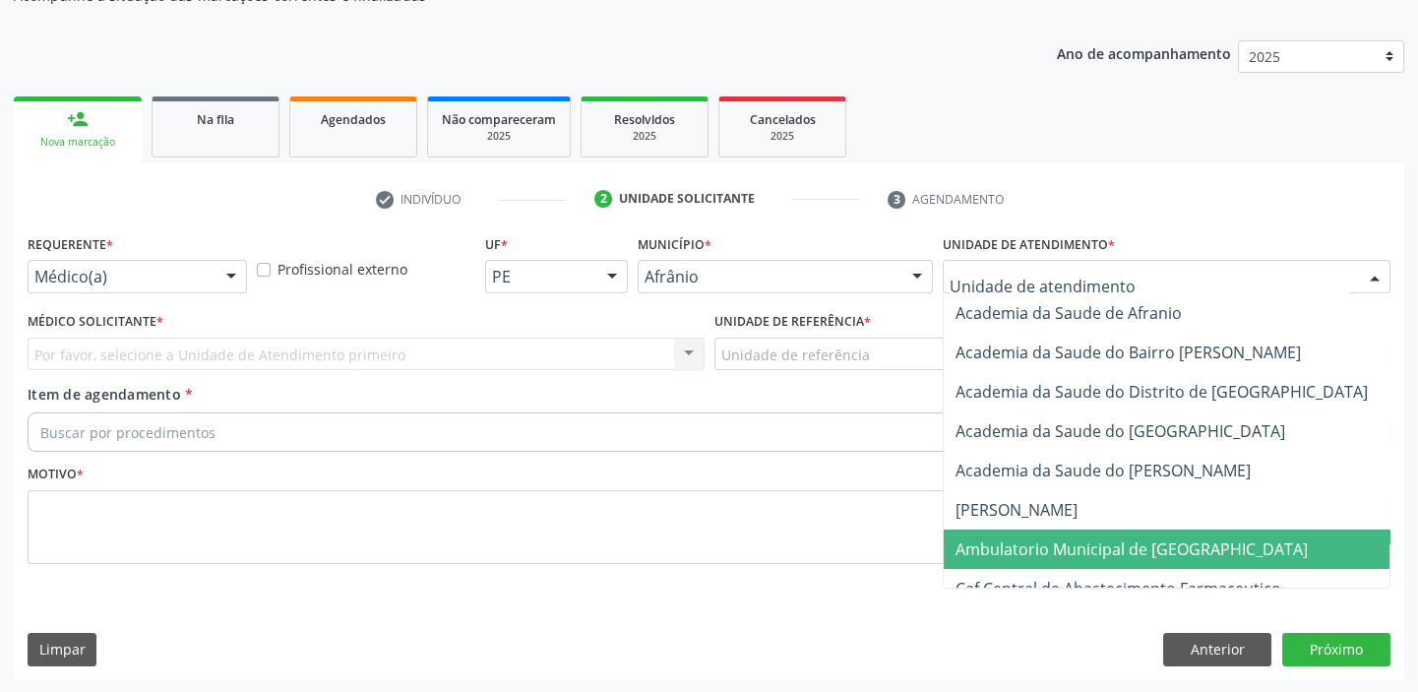
drag, startPoint x: 1005, startPoint y: 551, endPoint x: 954, endPoint y: 524, distance: 56.8
click at [1003, 551] on span "Ambulatorio Municipal de [GEOGRAPHIC_DATA]" at bounding box center [1131, 549] width 352 height 22
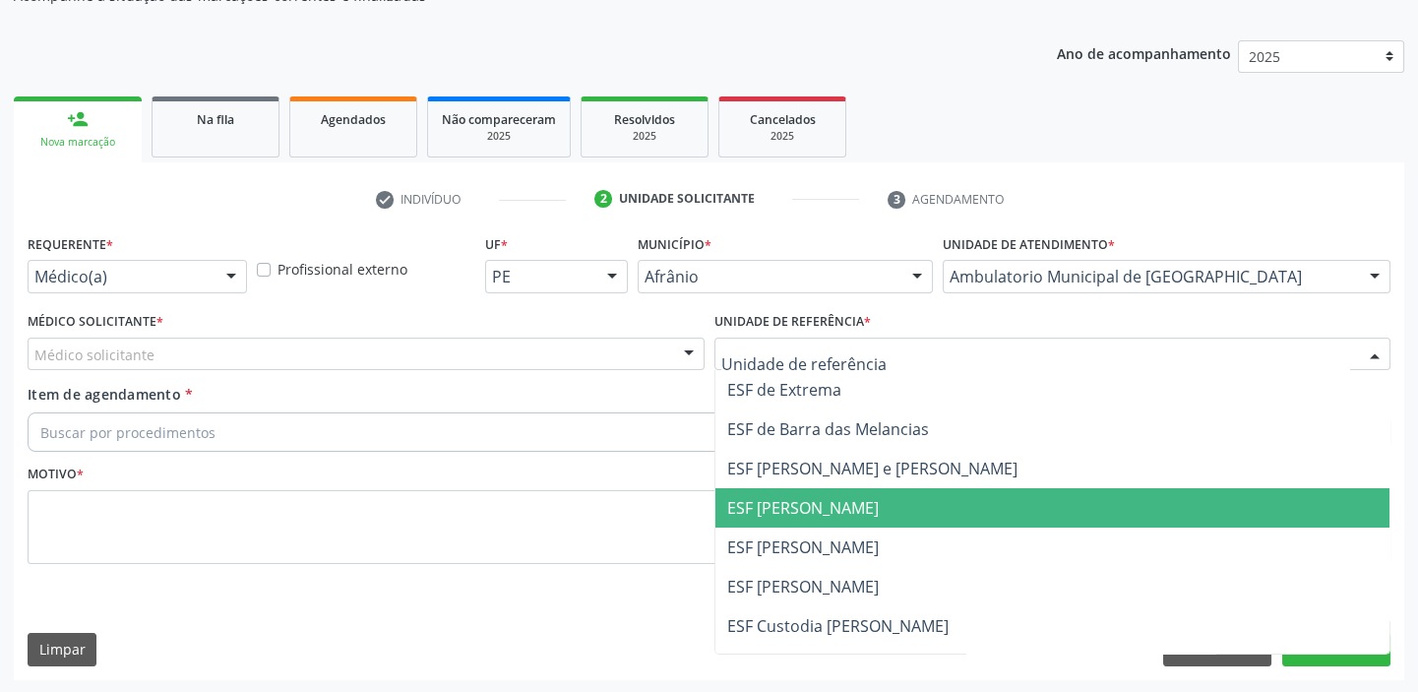
click at [743, 515] on span "ESF [PERSON_NAME]" at bounding box center [803, 508] width 152 height 22
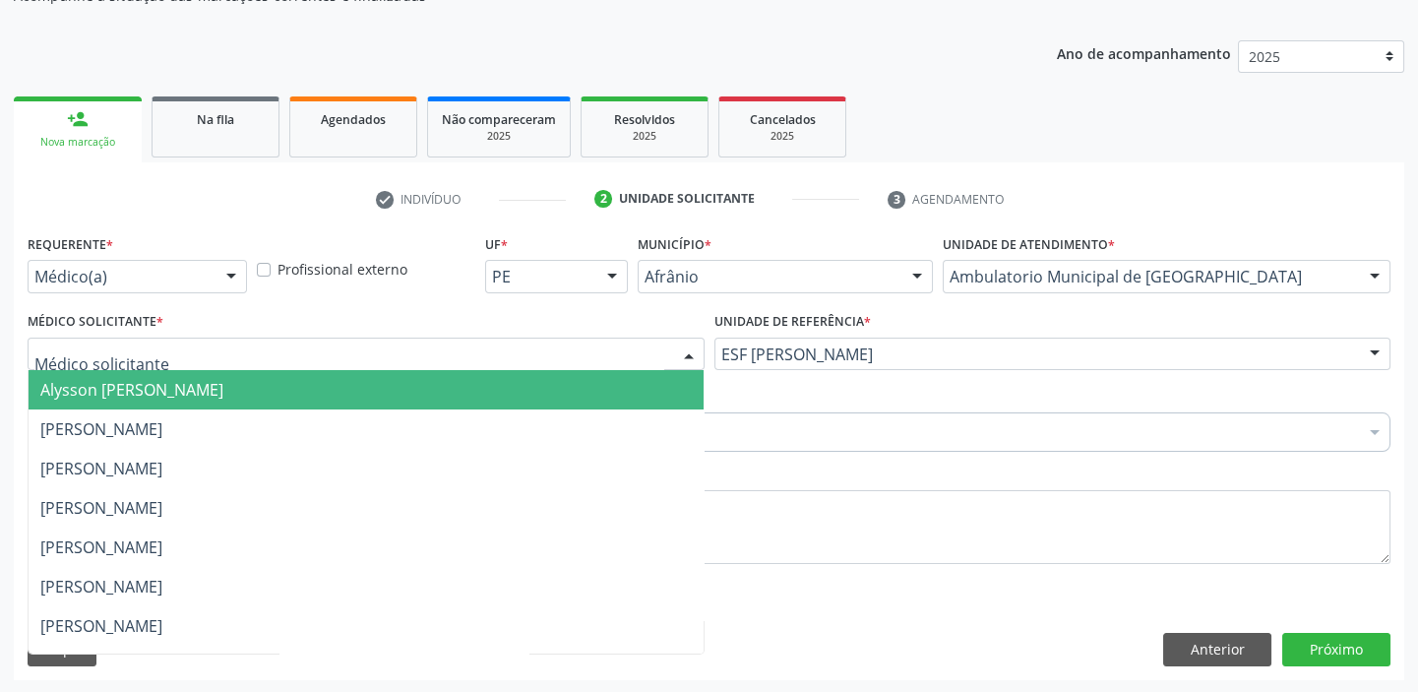
drag, startPoint x: 88, startPoint y: 342, endPoint x: 89, endPoint y: 370, distance: 27.6
drag, startPoint x: 91, startPoint y: 373, endPoint x: 89, endPoint y: 403, distance: 30.6
click at [92, 378] on span "Alysson [PERSON_NAME]" at bounding box center [366, 389] width 675 height 39
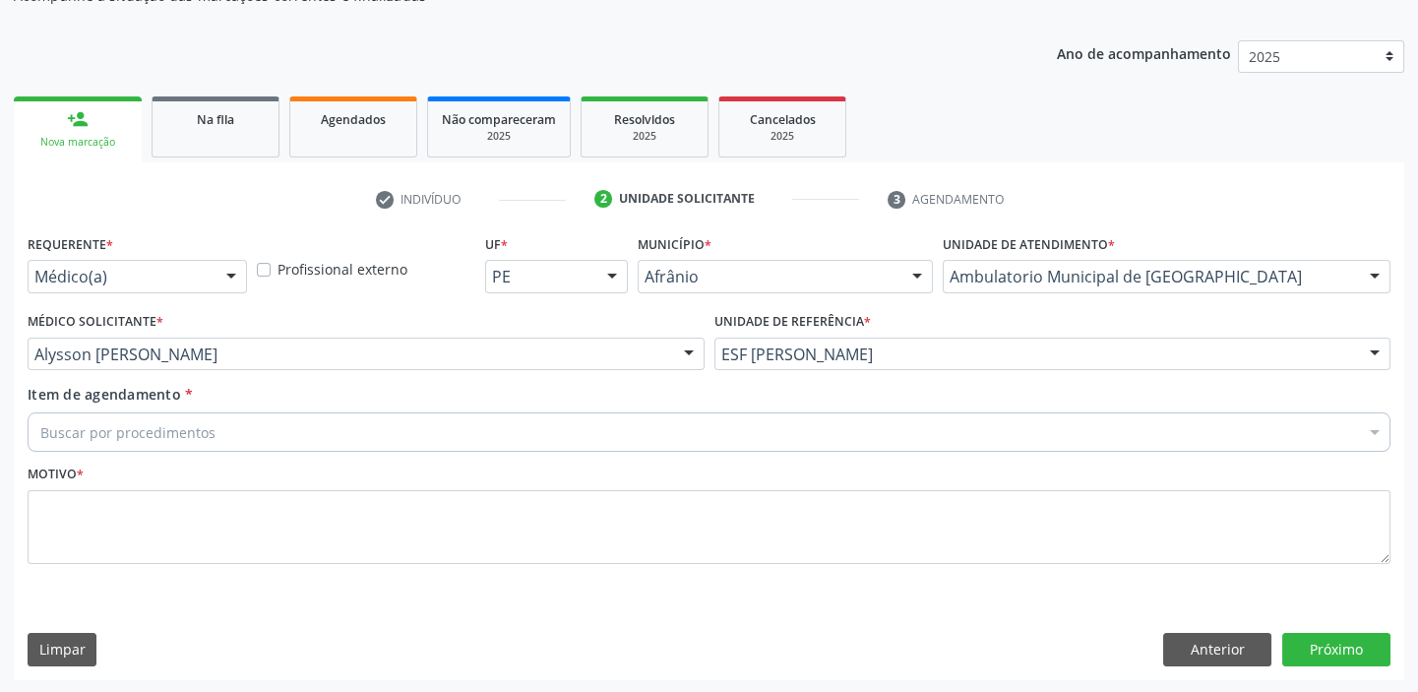
click at [90, 416] on div "Buscar por procedimentos" at bounding box center [709, 431] width 1363 height 39
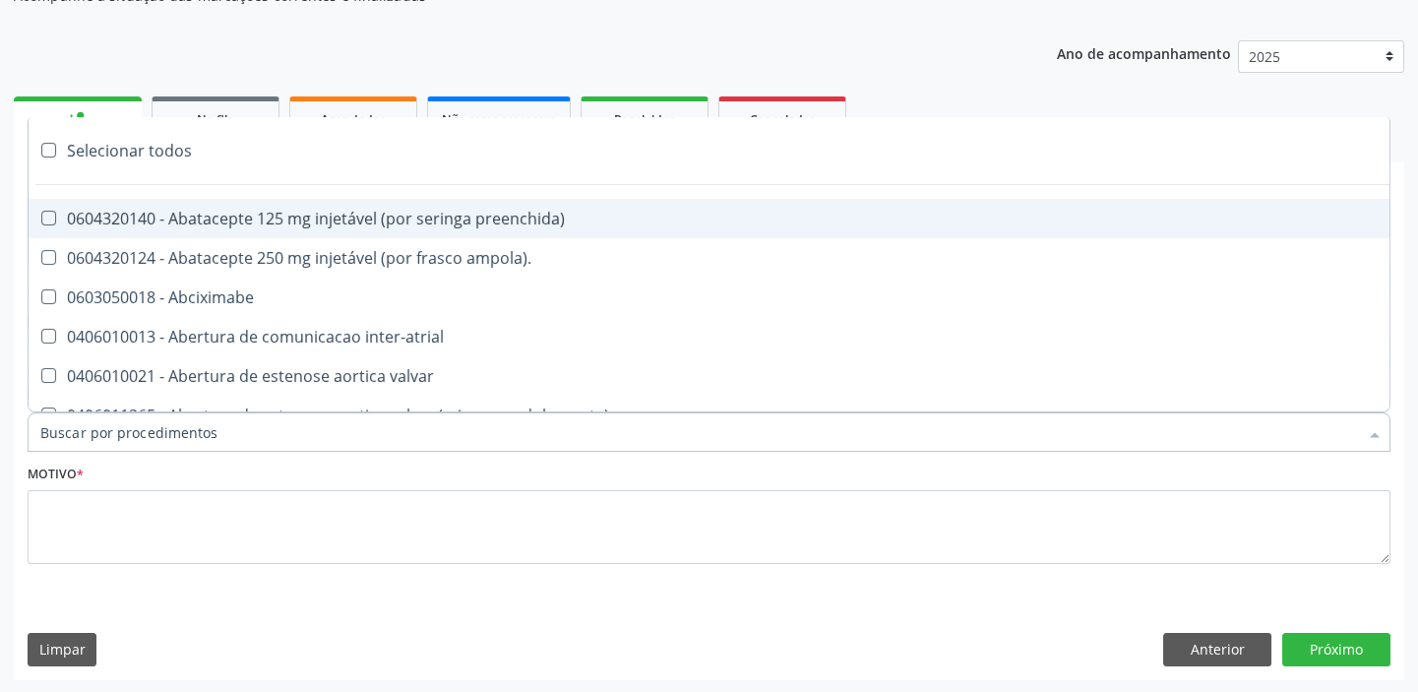
paste input "ecocard"
type input "ecocard"
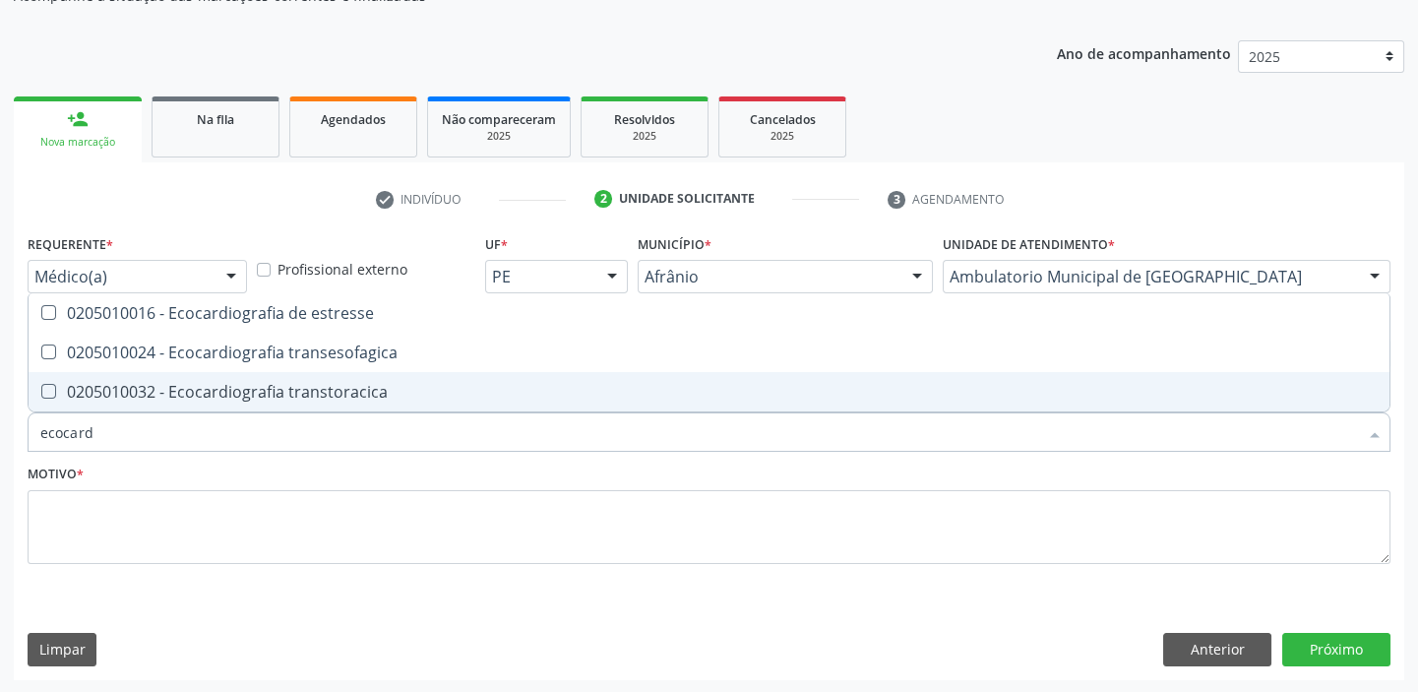
click at [147, 385] on div "0205010032 - Ecocardiografia transtoracica" at bounding box center [708, 392] width 1337 height 16
checkbox transtoracica "true"
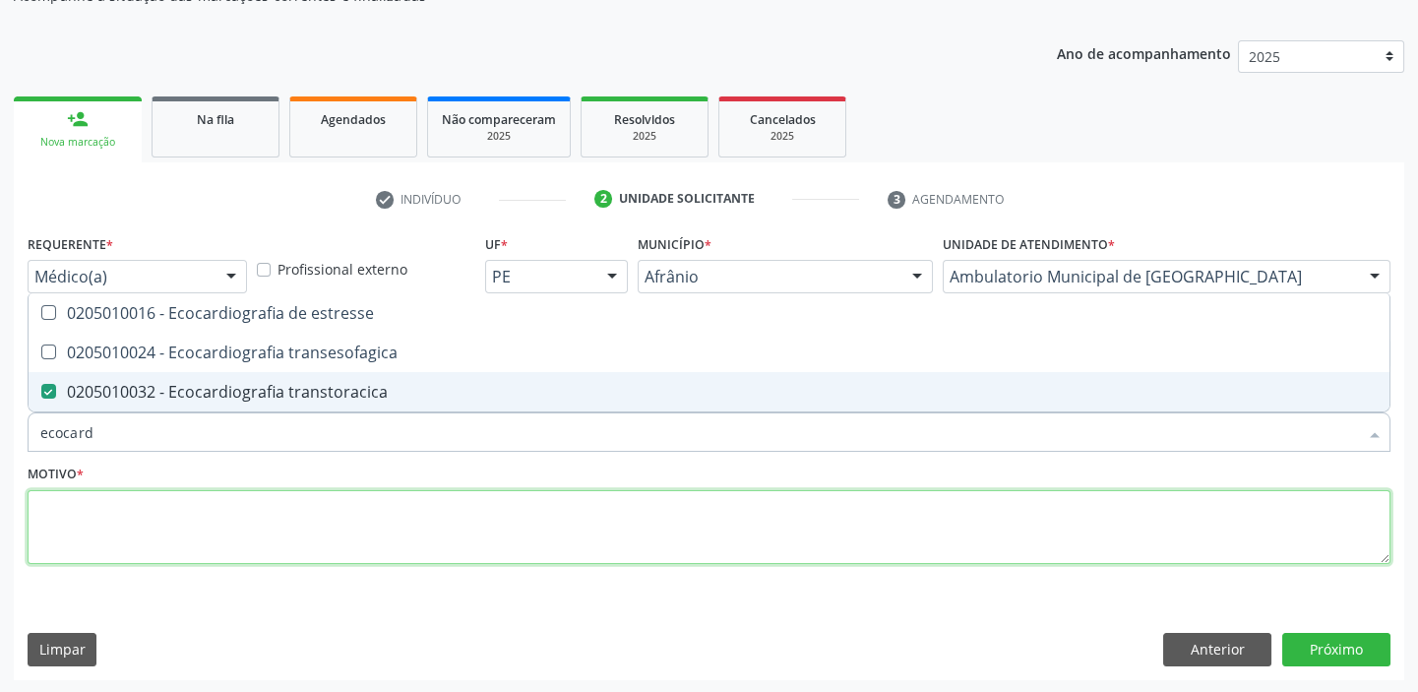
click at [105, 526] on textarea at bounding box center [709, 527] width 1363 height 75
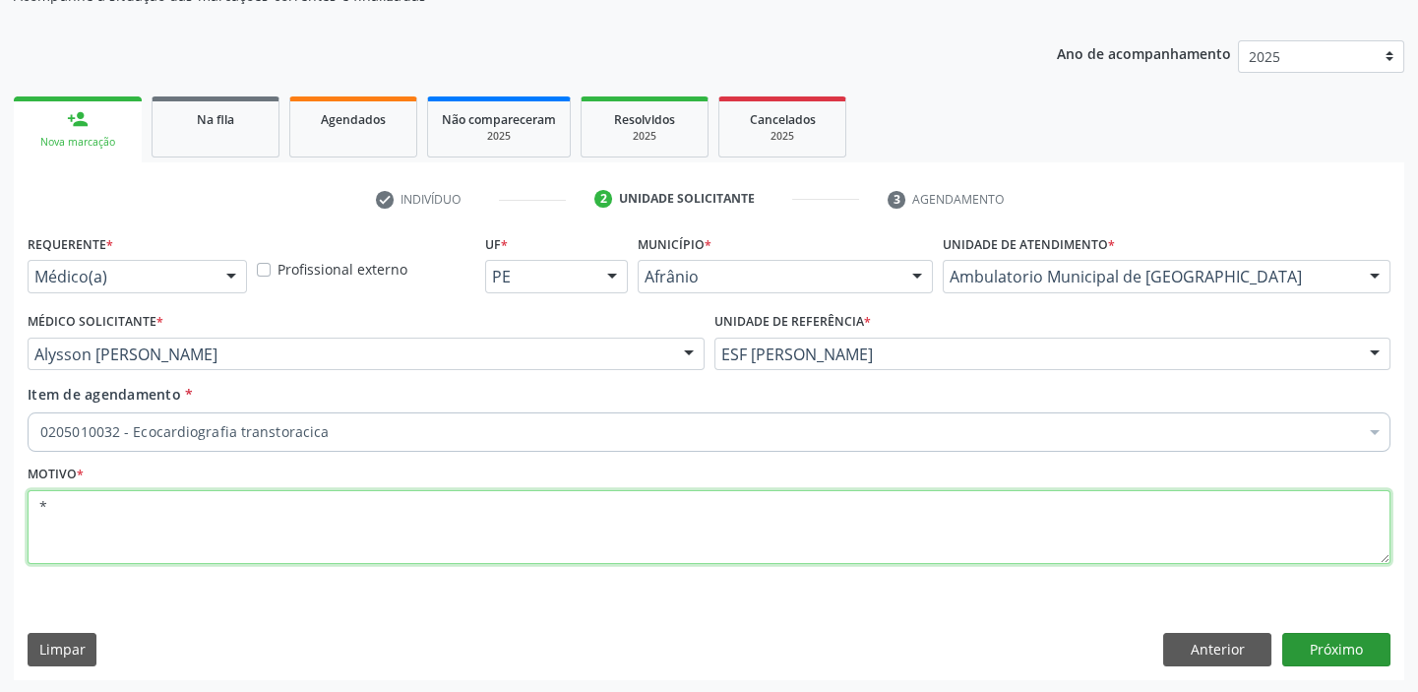
type textarea "*"
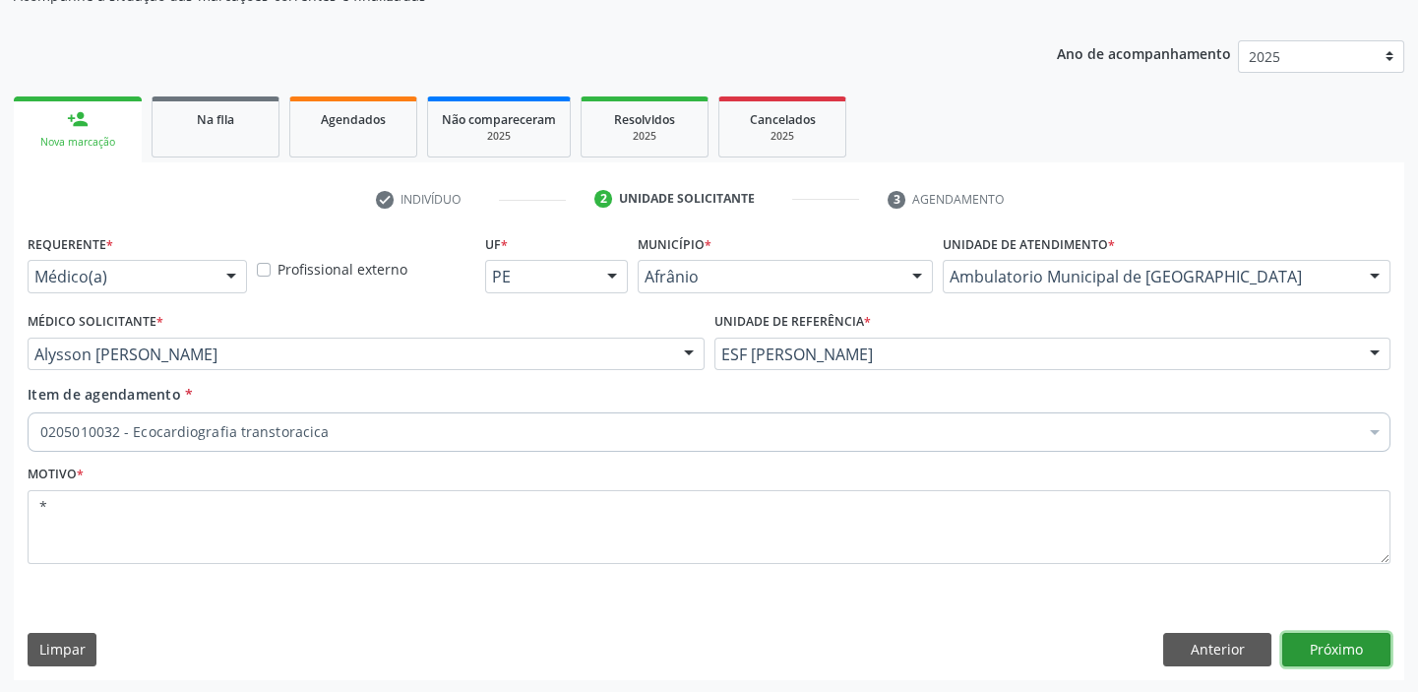
click at [1302, 644] on button "Próximo" at bounding box center [1336, 649] width 108 height 33
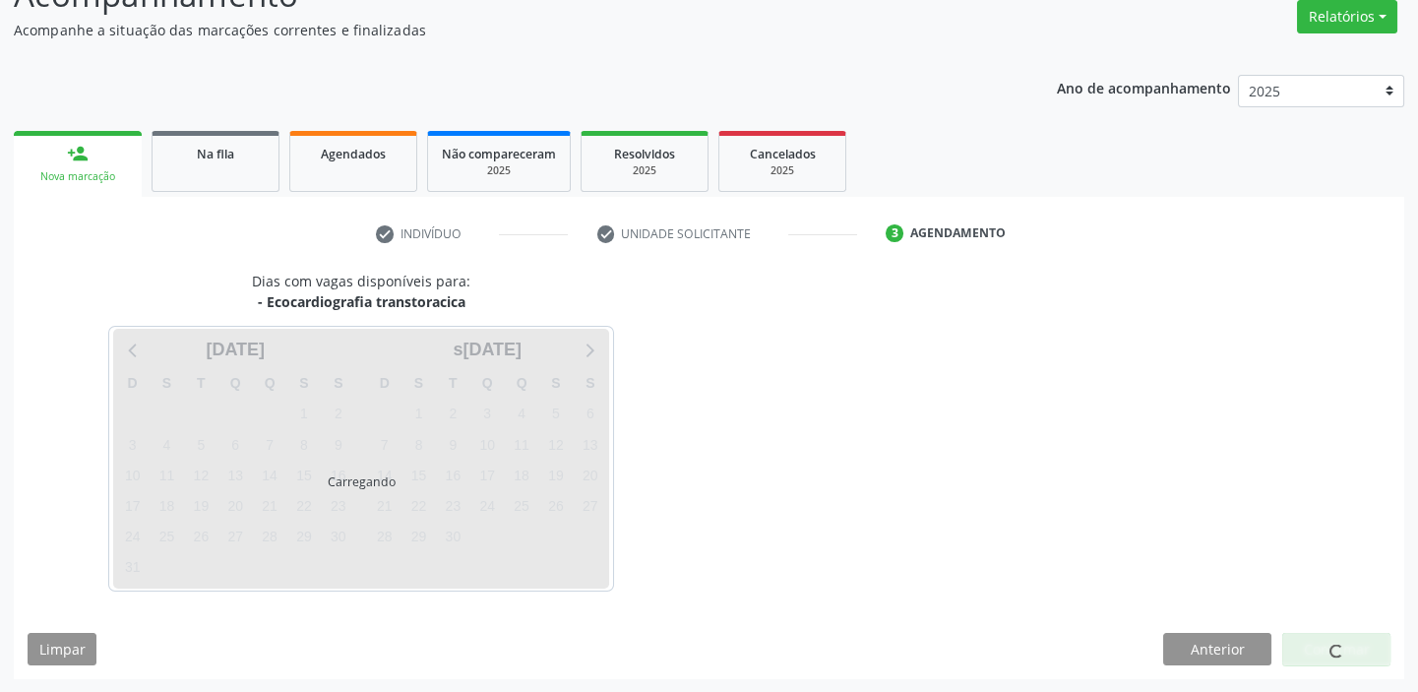
scroll to position [163, 0]
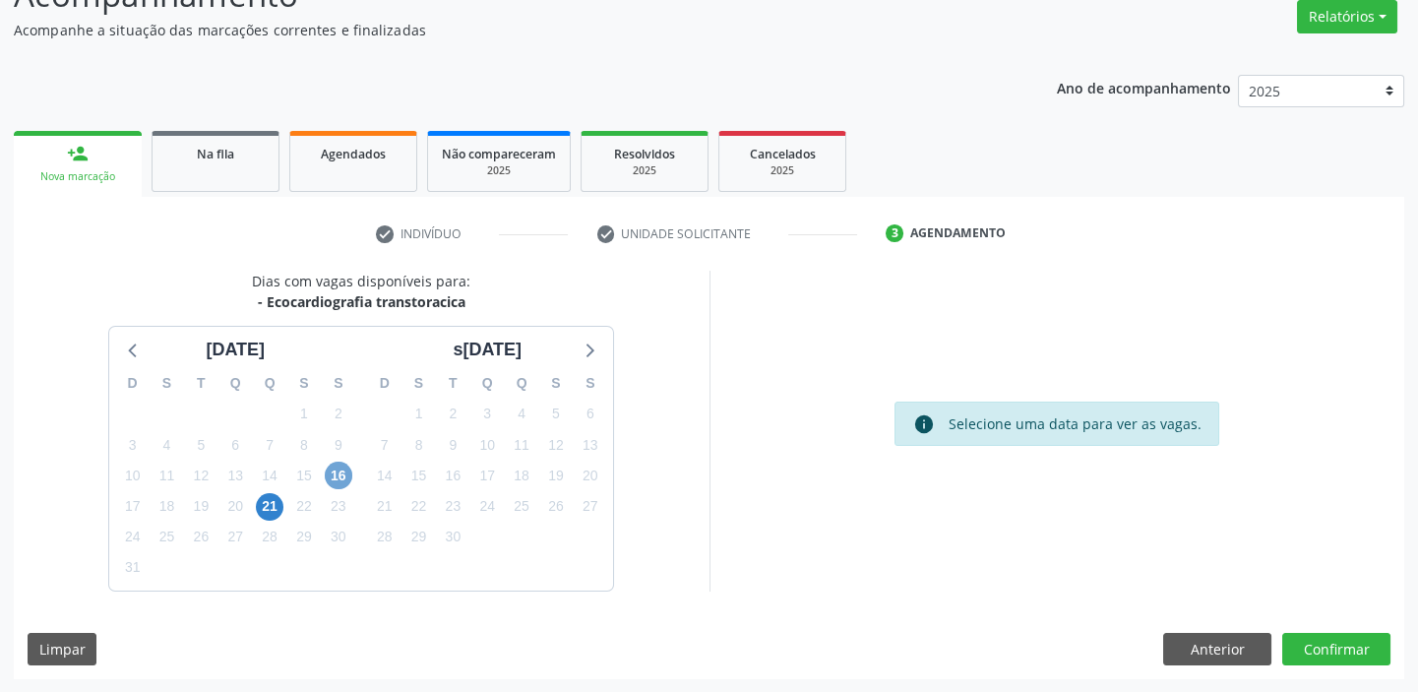
click at [340, 471] on span "16" at bounding box center [339, 475] width 28 height 28
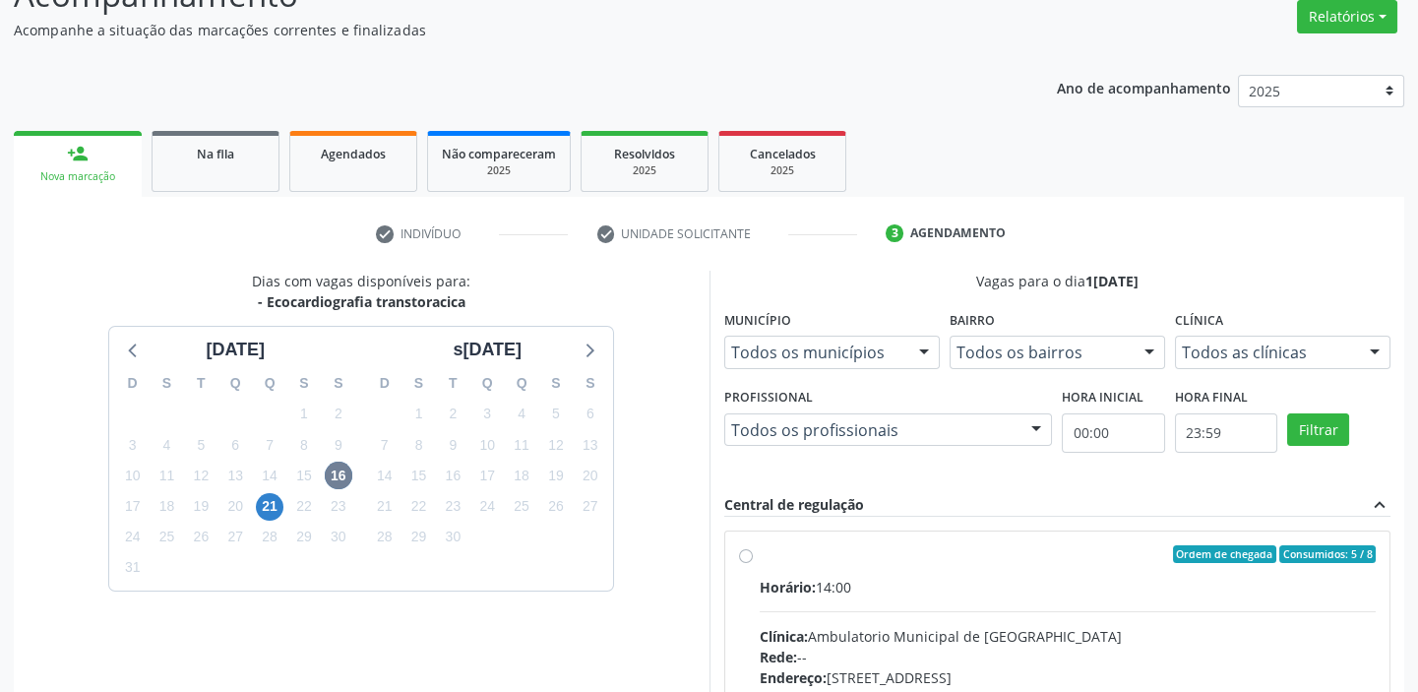
click at [1050, 579] on div "Horário: 14:00" at bounding box center [1068, 587] width 617 height 21
click at [753, 563] on input "Ordem de chegada Consumidos: 5 / 8 Horário: 14:00 Clínica: Ambulatorio Municipa…" at bounding box center [746, 554] width 14 height 18
radio input "true"
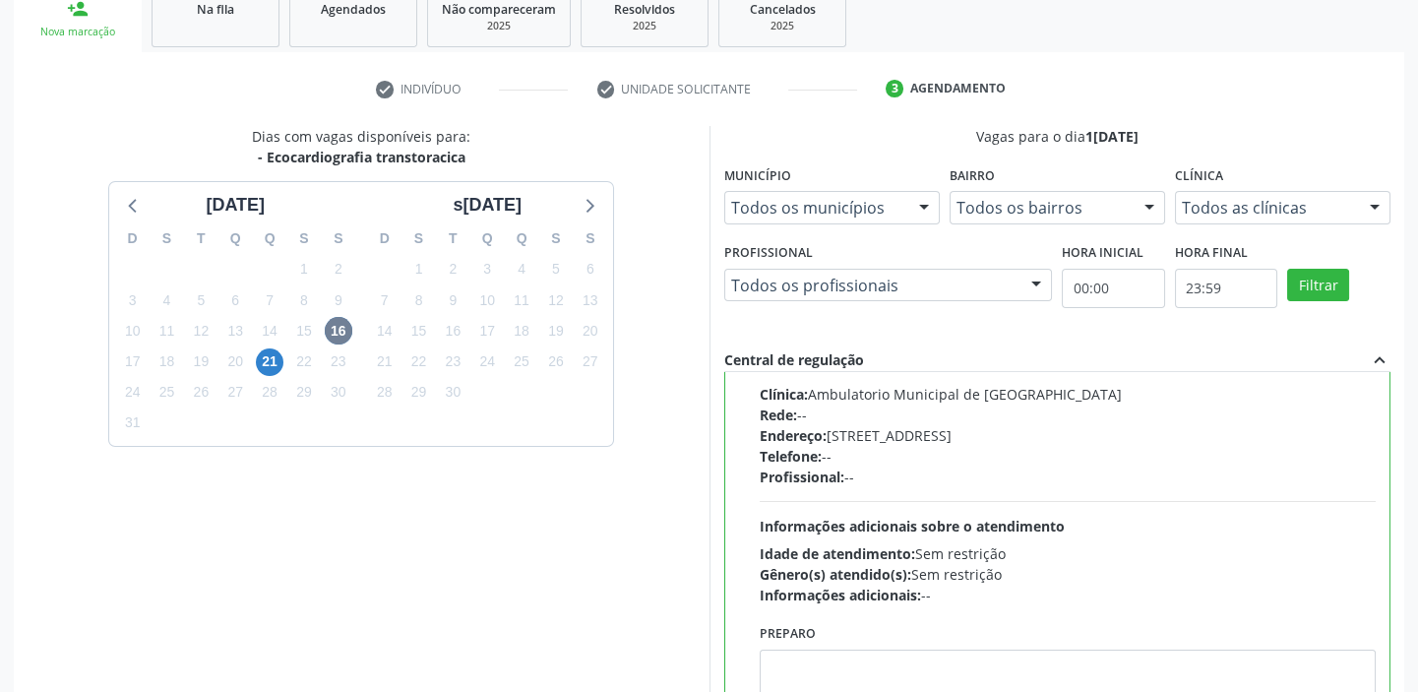
scroll to position [482, 0]
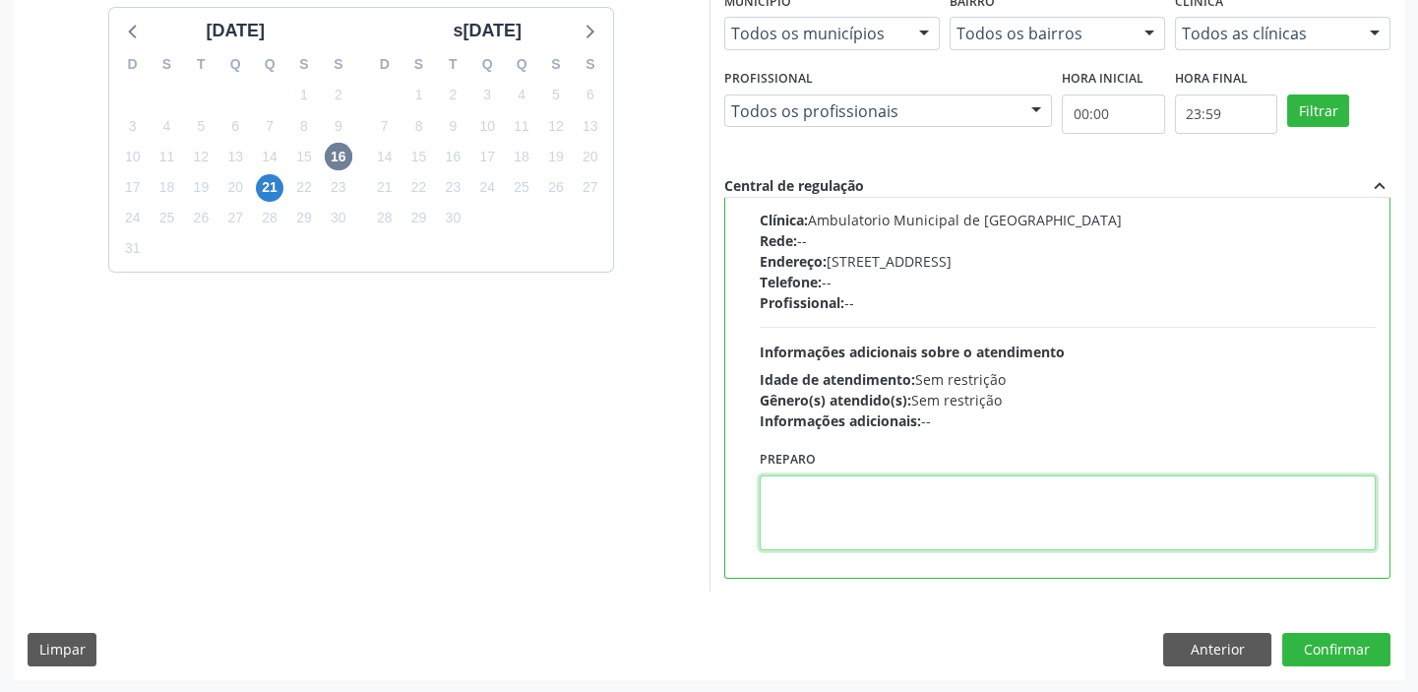
click at [995, 516] on textarea at bounding box center [1068, 512] width 617 height 75
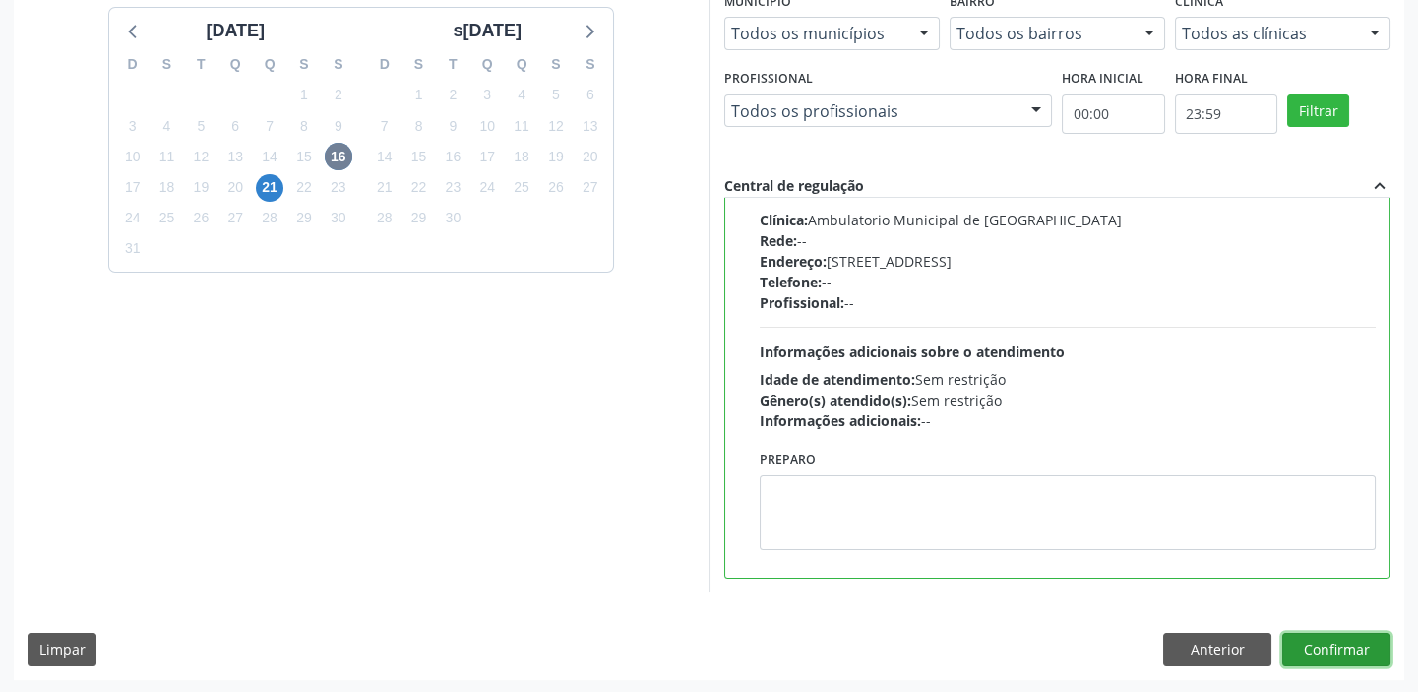
click at [1297, 639] on button "Confirmar" at bounding box center [1336, 649] width 108 height 33
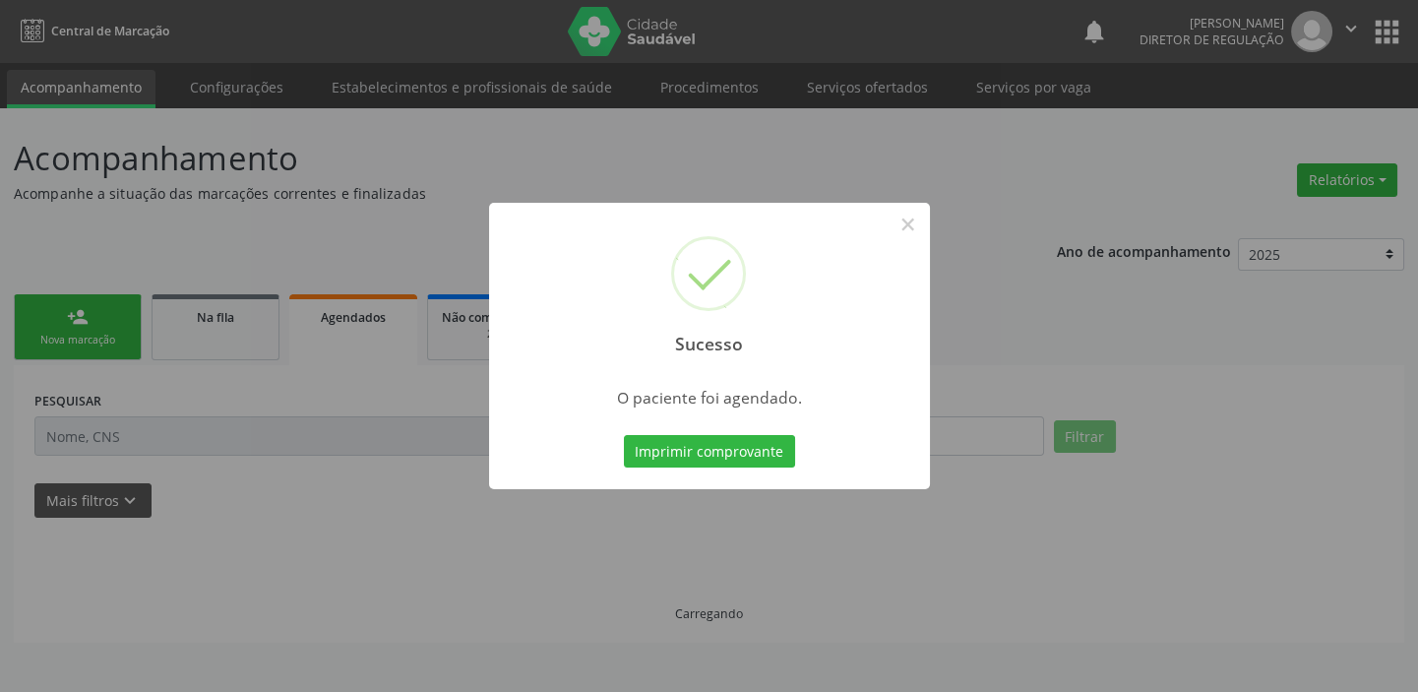
scroll to position [0, 0]
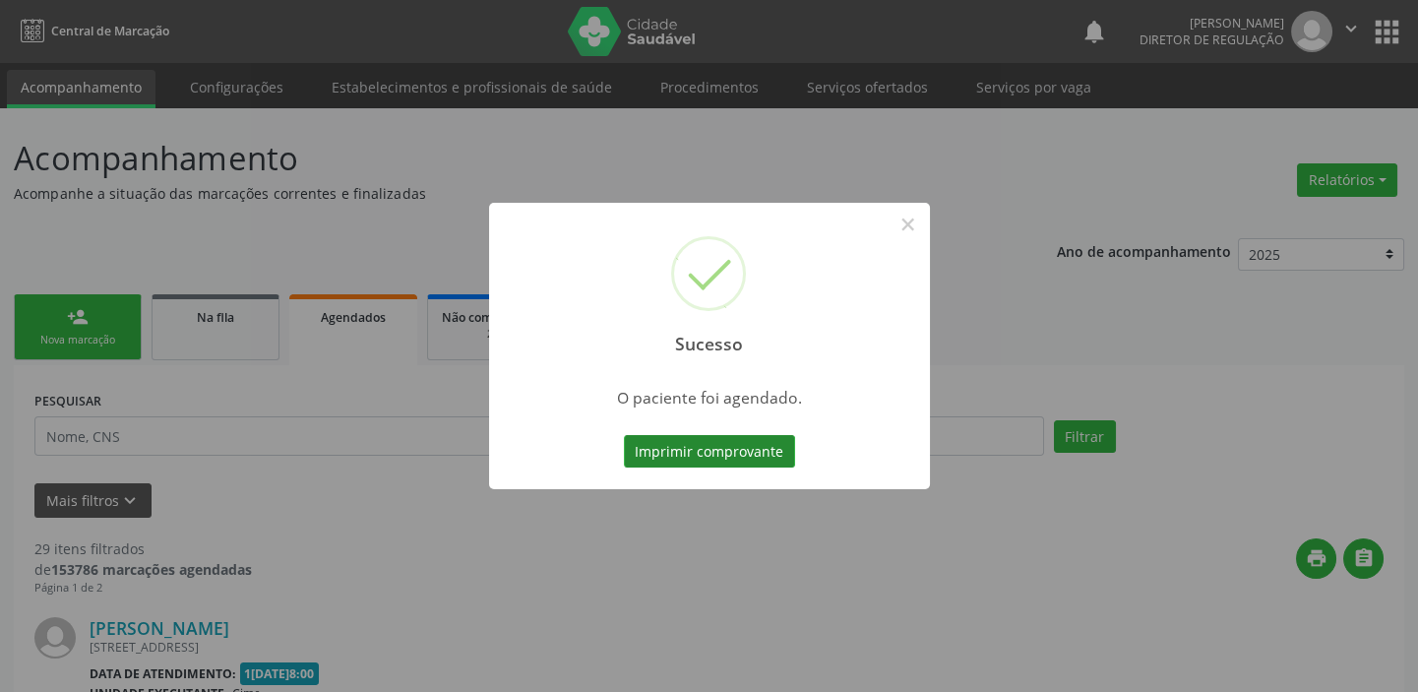
click at [703, 459] on button "Imprimir comprovante" at bounding box center [709, 451] width 171 height 33
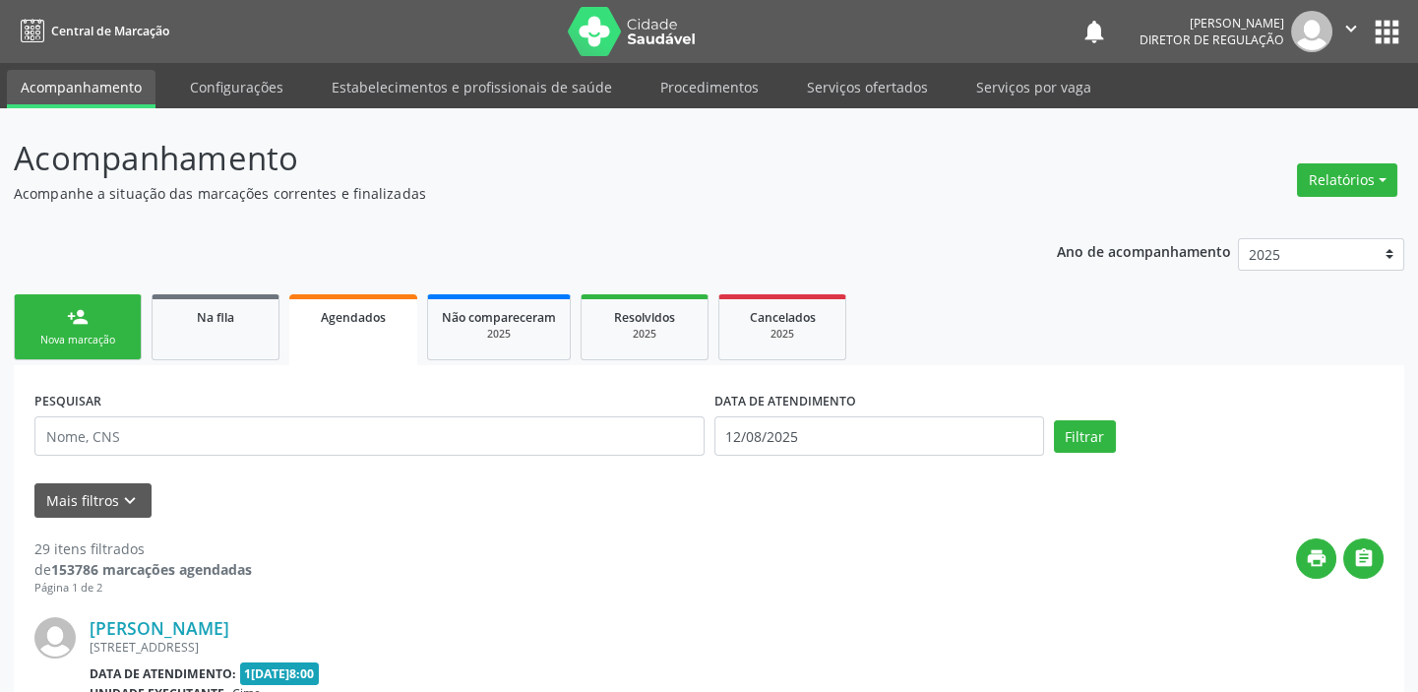
click at [96, 327] on link "person_add Nova marcação" at bounding box center [78, 327] width 128 height 66
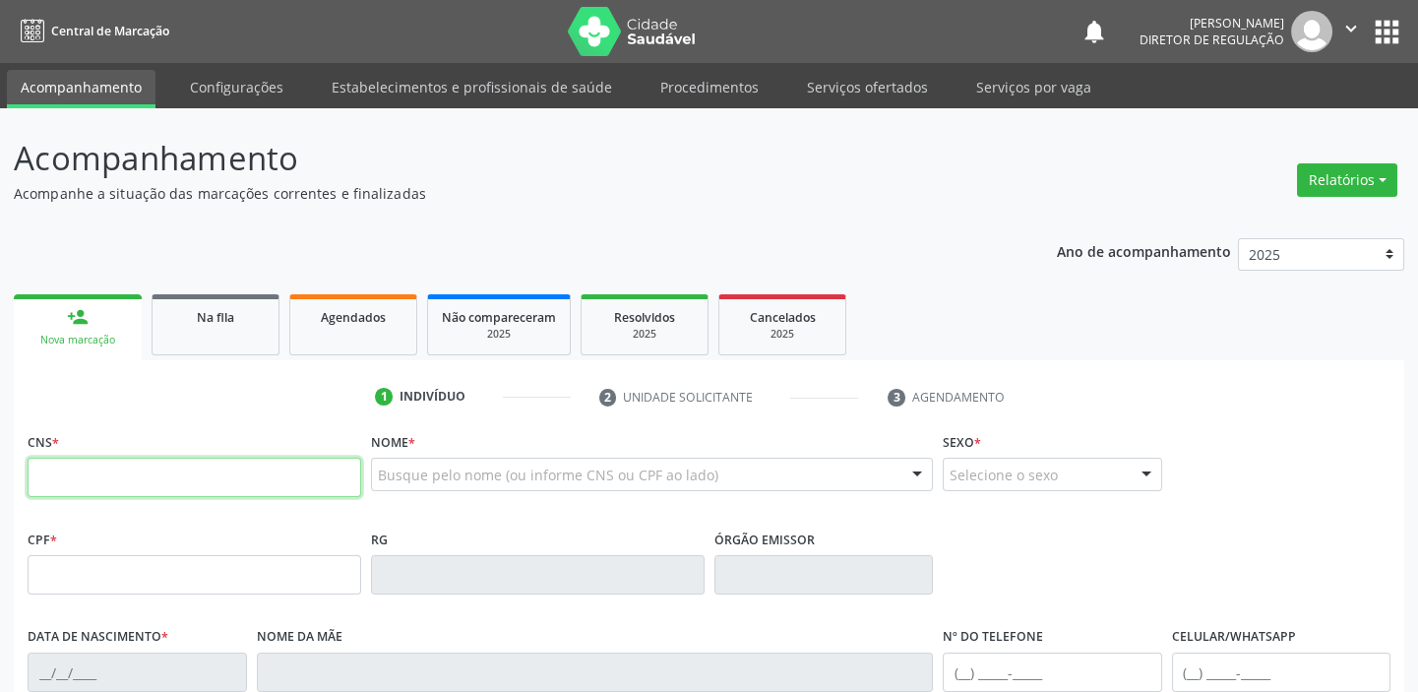
click at [139, 484] on input "text" at bounding box center [195, 477] width 334 height 39
type input "706 9031 7502 1137"
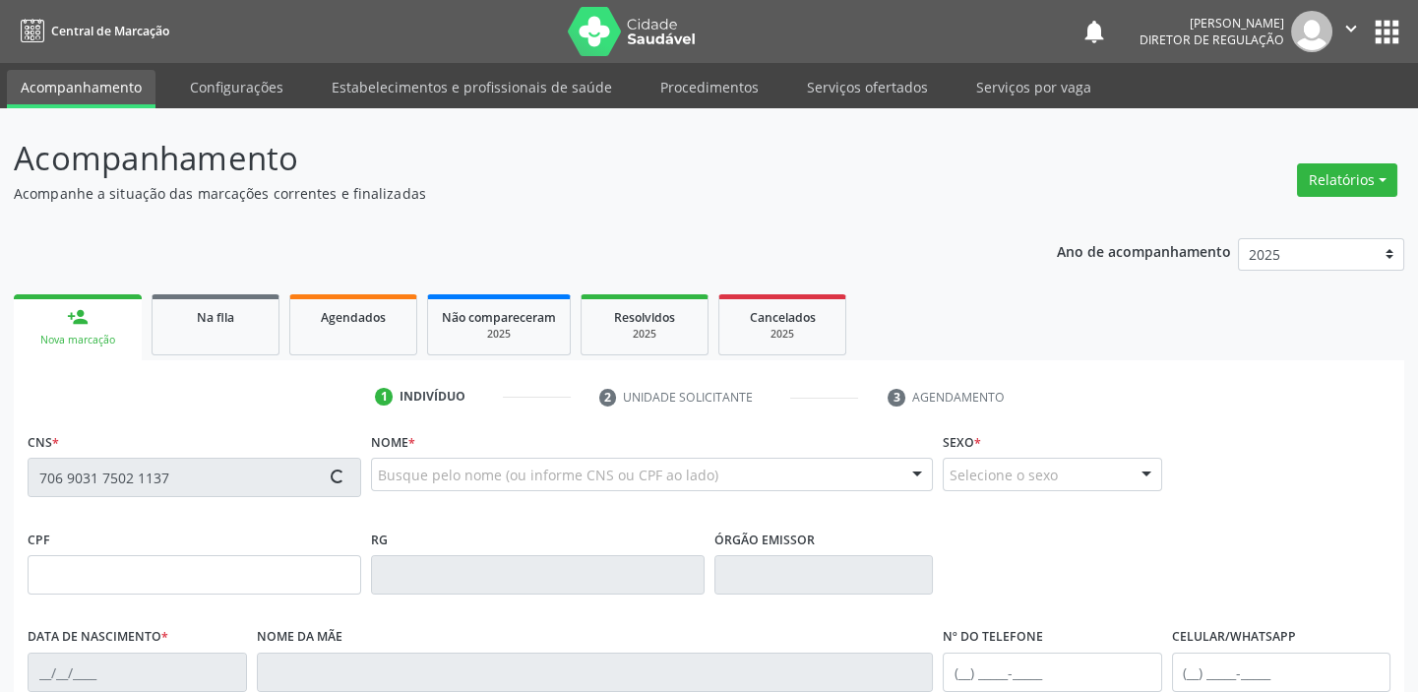
type input "25/01/1958"
type input "Luiza Antonia da Conceição"
type input "(87) 98868-3680"
type input "(87) 98838-1852"
type input "S/N"
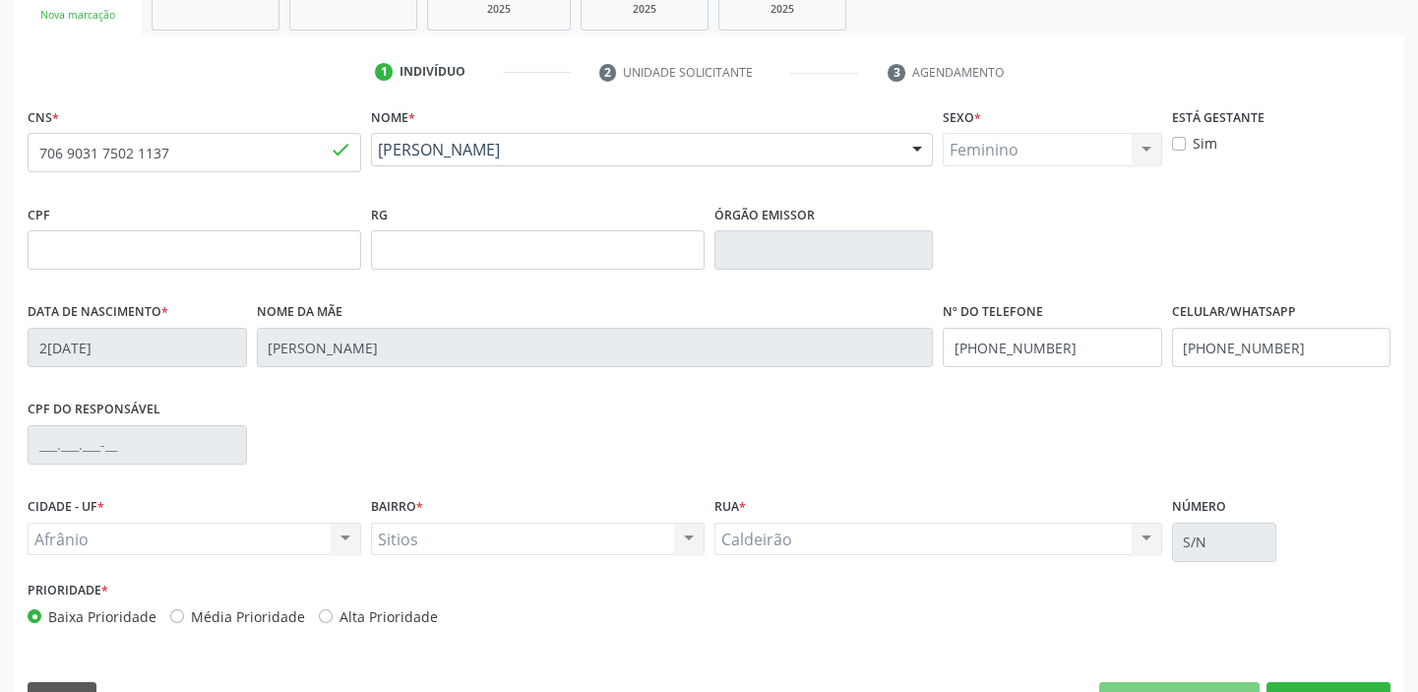
scroll to position [374, 0]
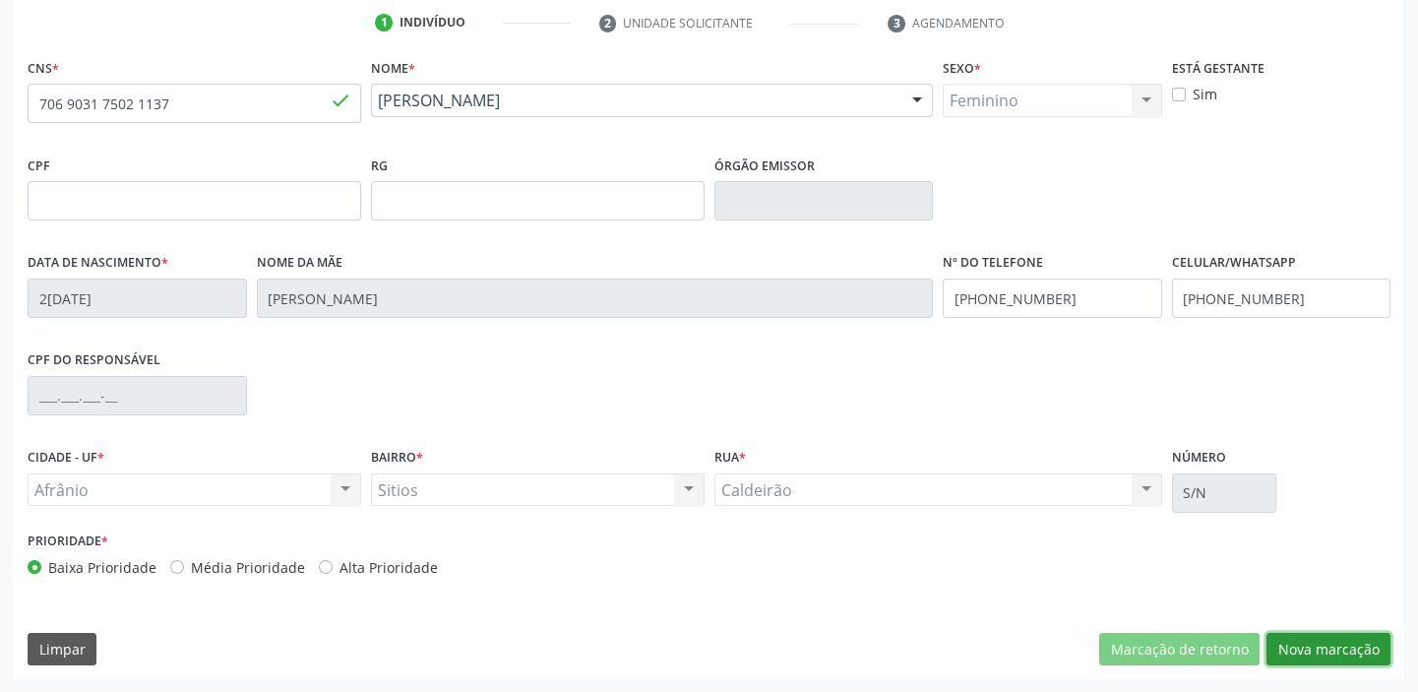
click at [1302, 641] on button "Nova marcação" at bounding box center [1328, 649] width 124 height 33
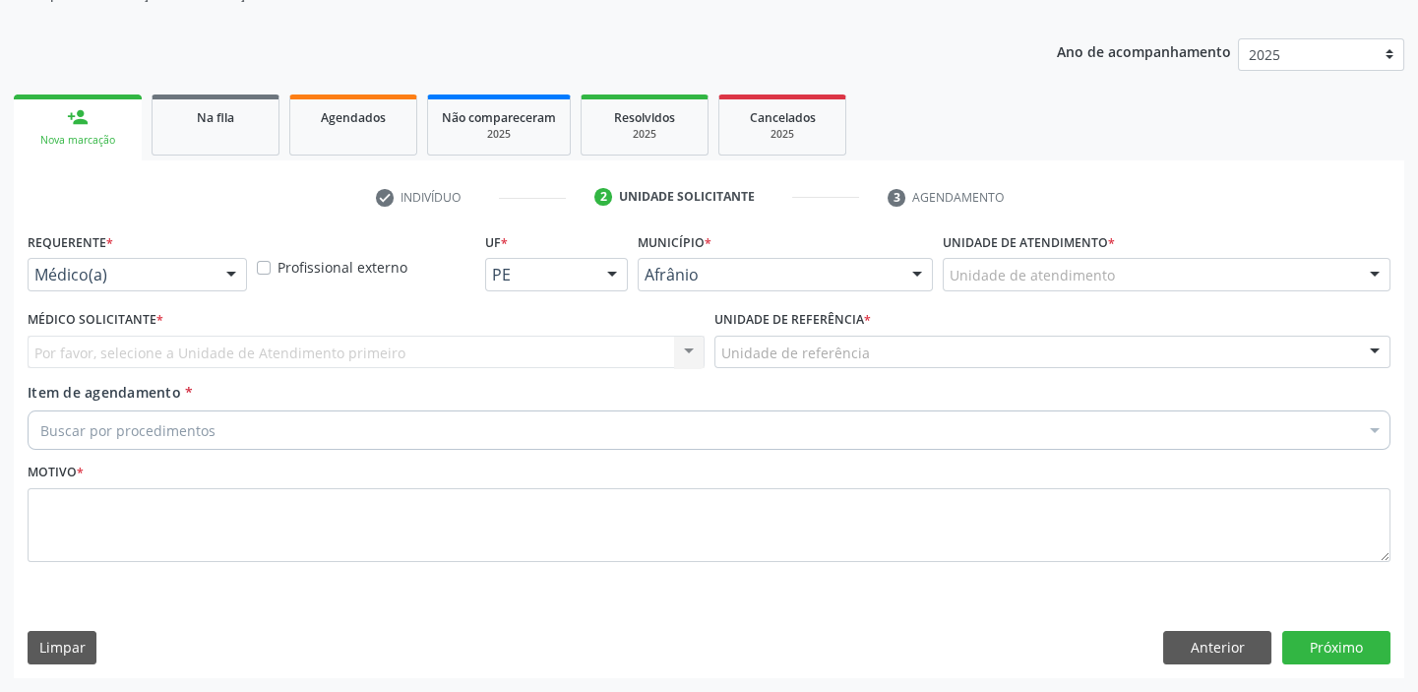
scroll to position [198, 0]
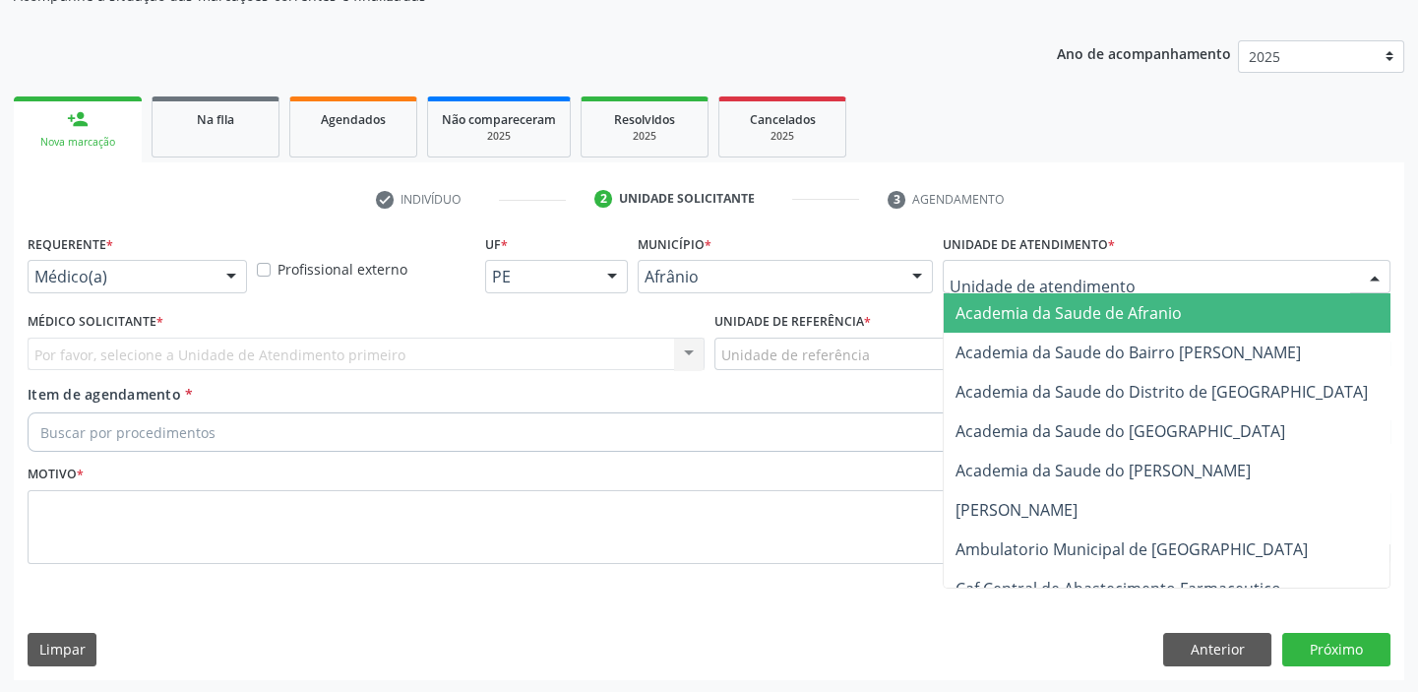
drag, startPoint x: 973, startPoint y: 275, endPoint x: 993, endPoint y: 432, distance: 157.7
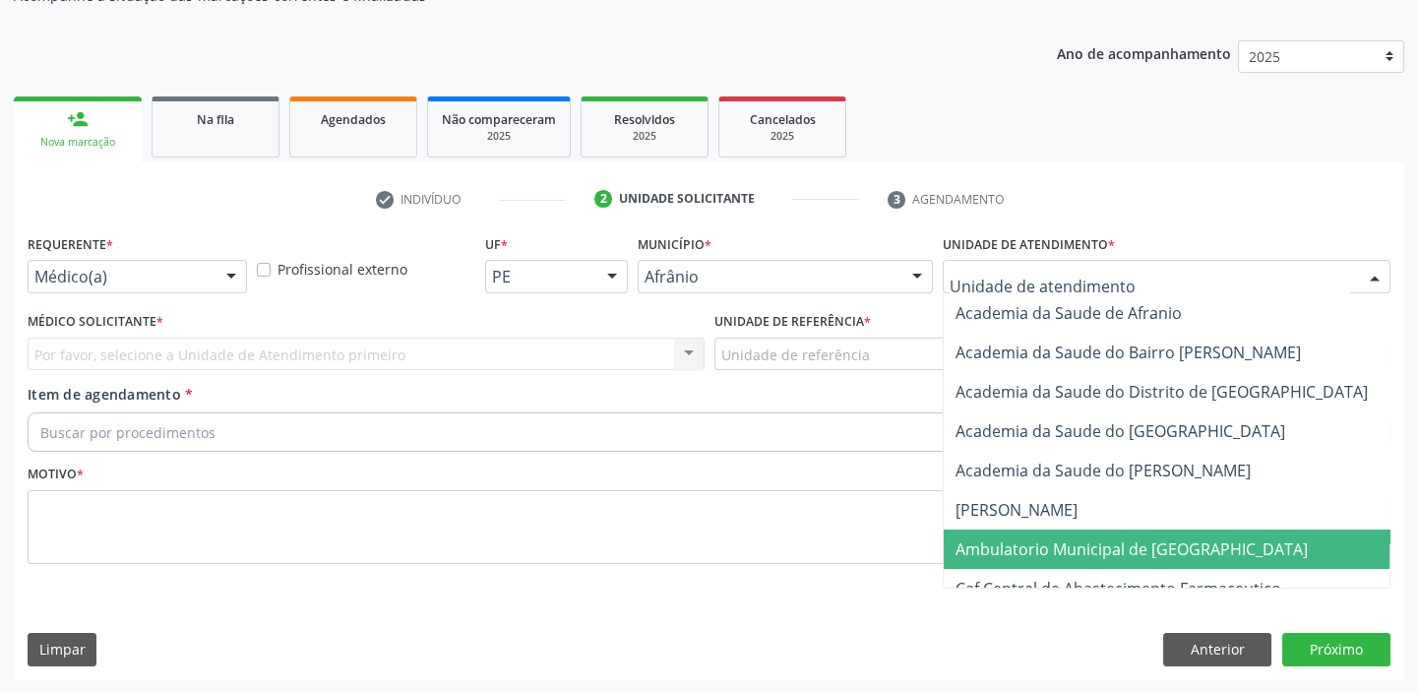
click at [1011, 538] on span "Ambulatorio Municipal de [GEOGRAPHIC_DATA]" at bounding box center [1131, 549] width 352 height 22
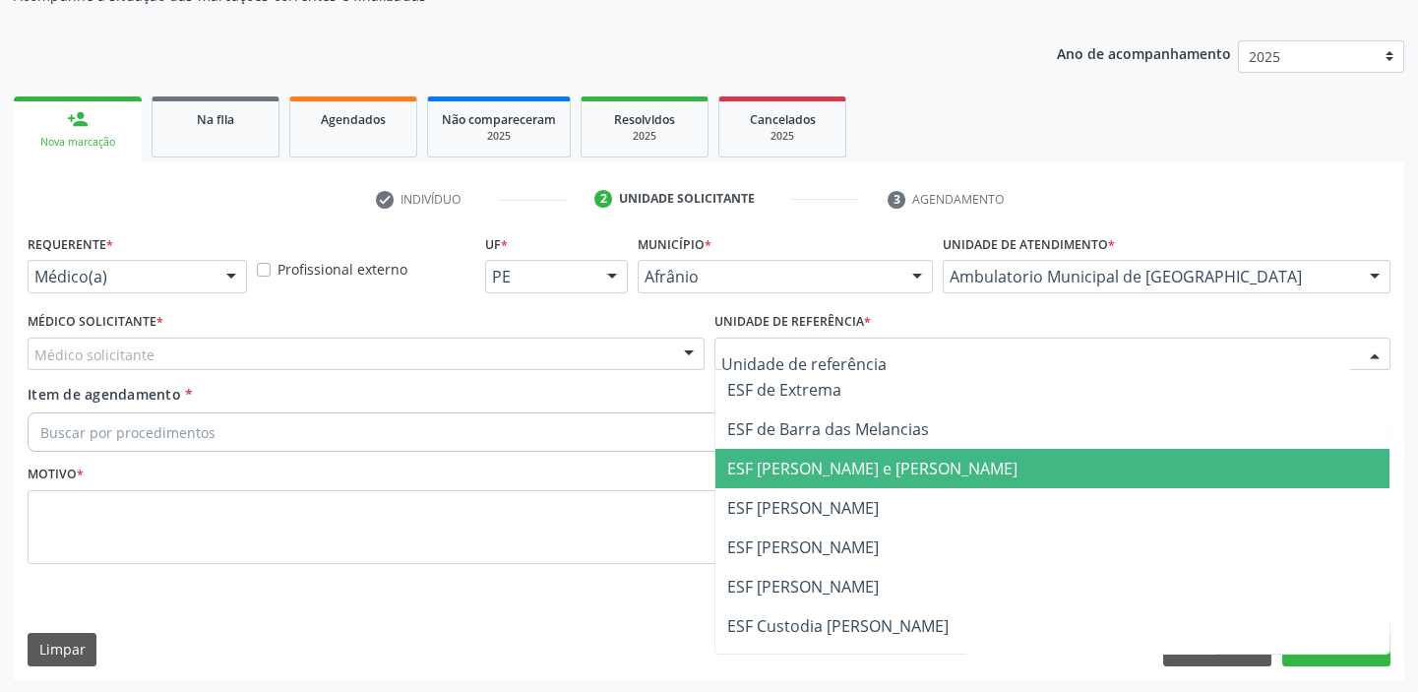
drag, startPoint x: 770, startPoint y: 481, endPoint x: 676, endPoint y: 493, distance: 95.2
click at [770, 482] on span "ESF [PERSON_NAME] e [PERSON_NAME]" at bounding box center [1052, 468] width 675 height 39
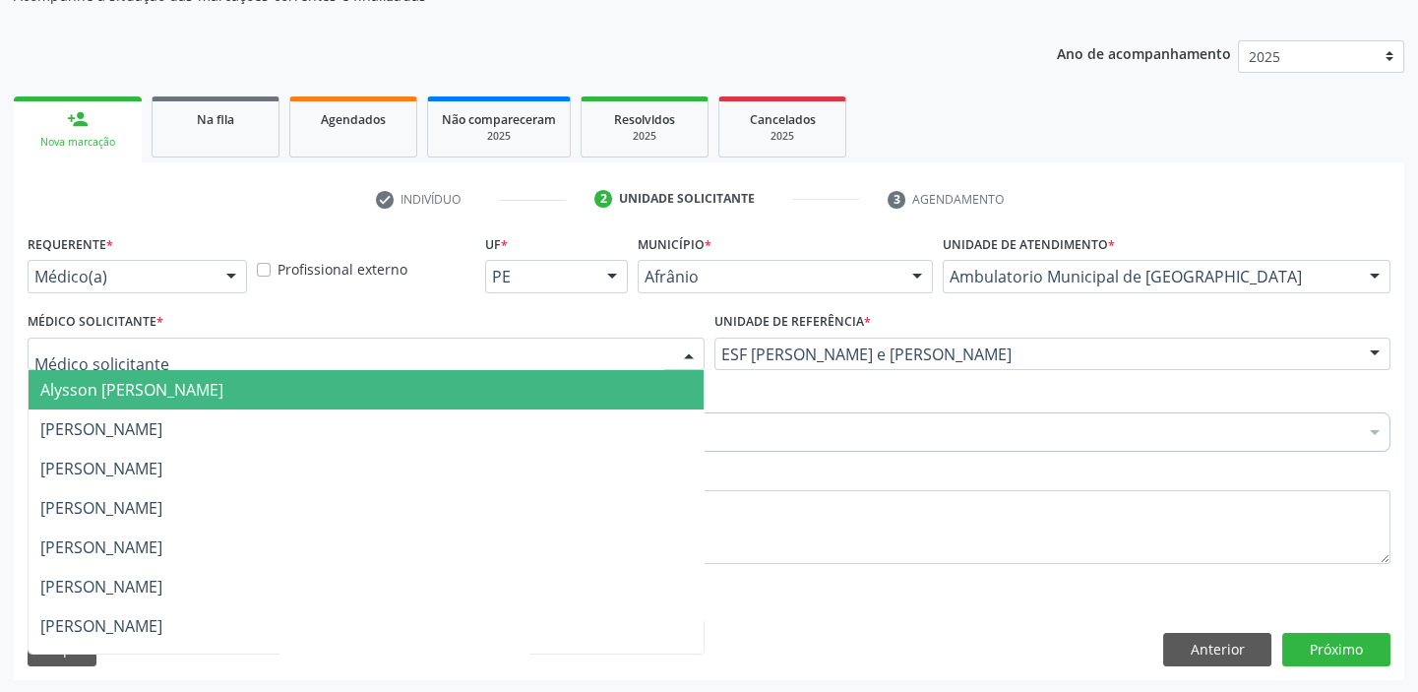
click at [95, 384] on span "Alysson [PERSON_NAME]" at bounding box center [131, 390] width 183 height 22
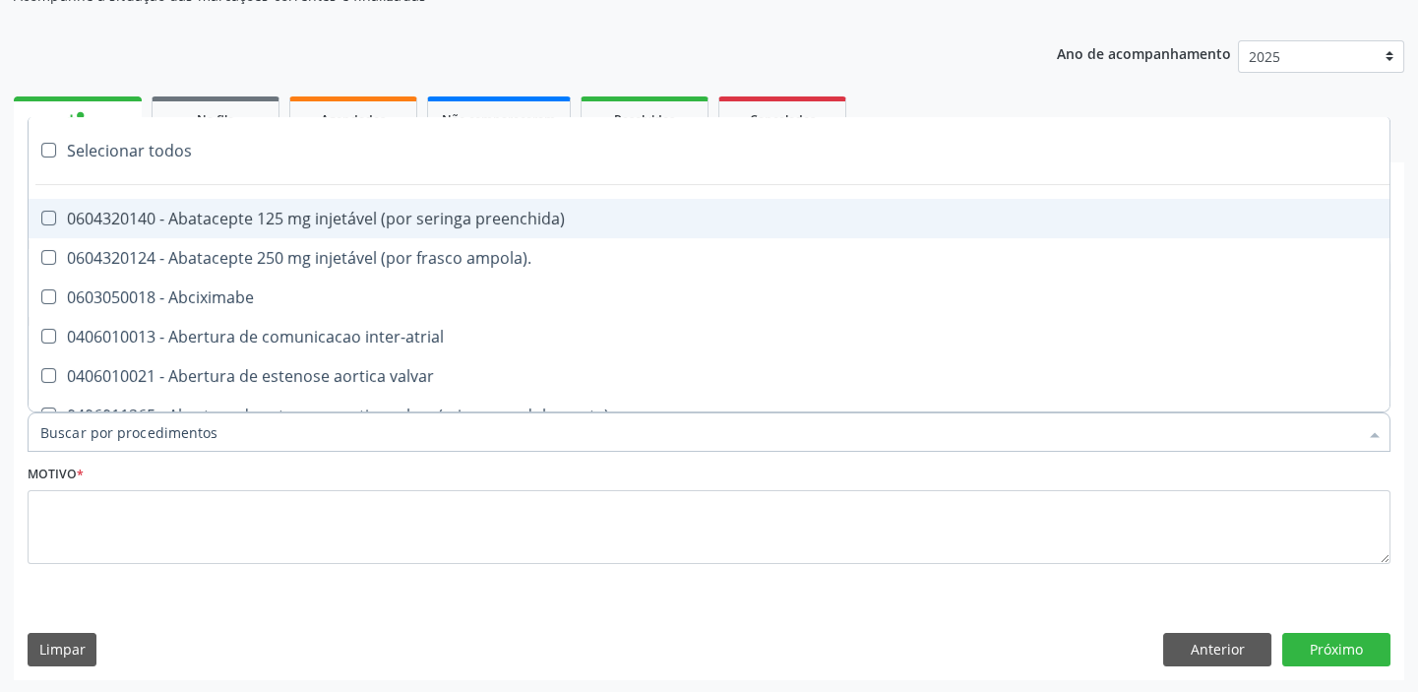
paste input "ecocard"
type input "ecocard"
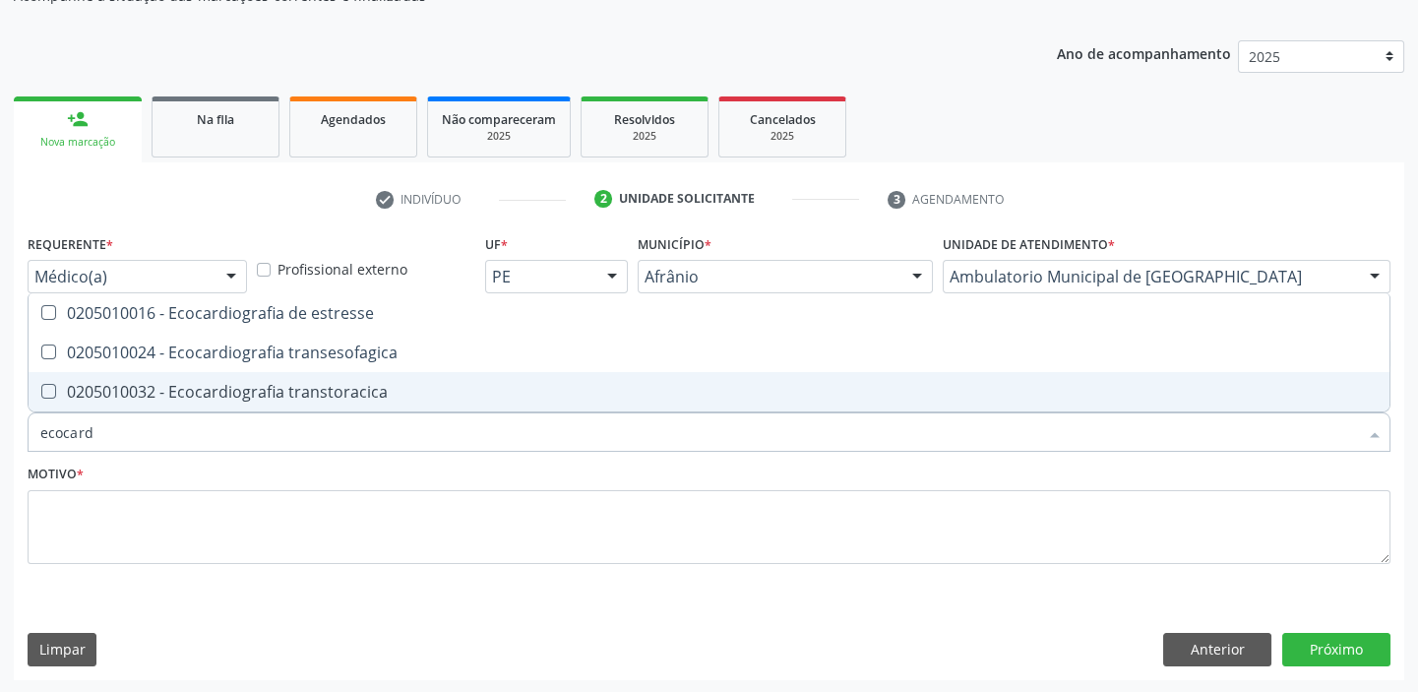
click at [142, 398] on div "0205010032 - Ecocardiografia transtoracica" at bounding box center [708, 392] width 1337 height 16
checkbox transtoracica "true"
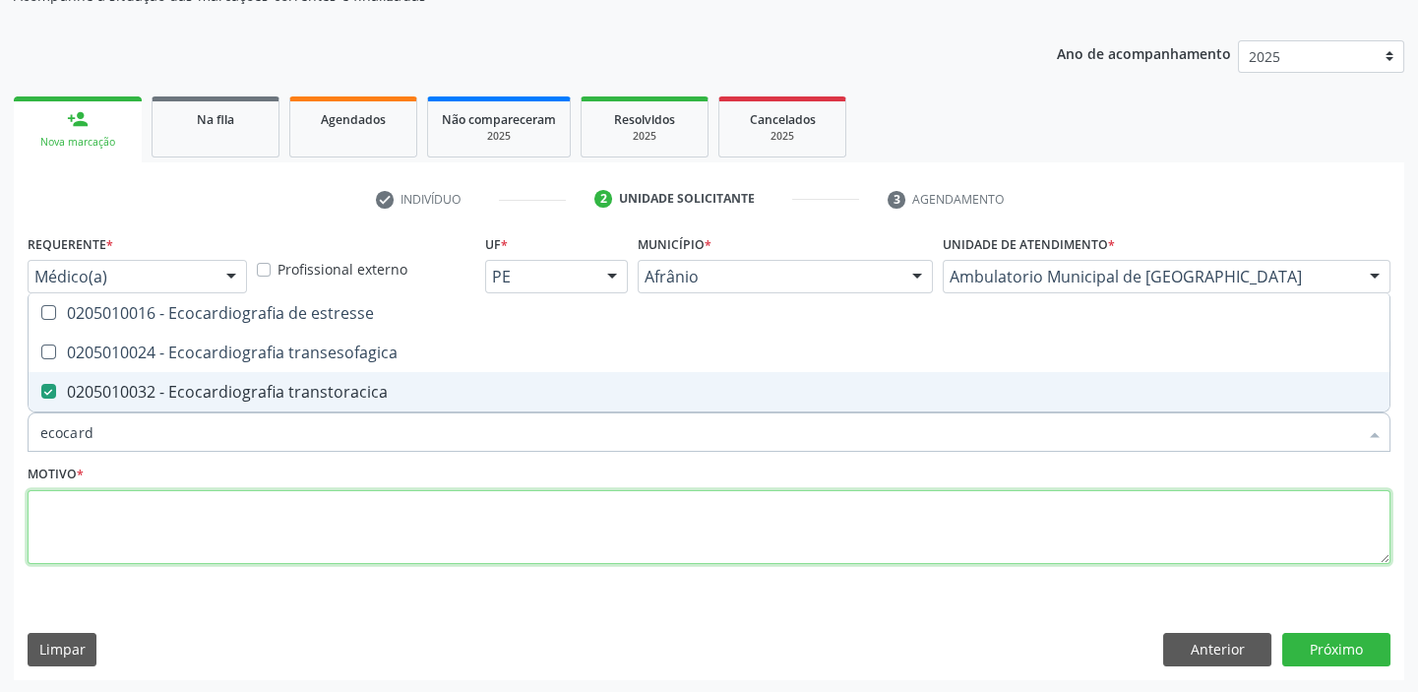
click at [88, 529] on textarea at bounding box center [709, 527] width 1363 height 75
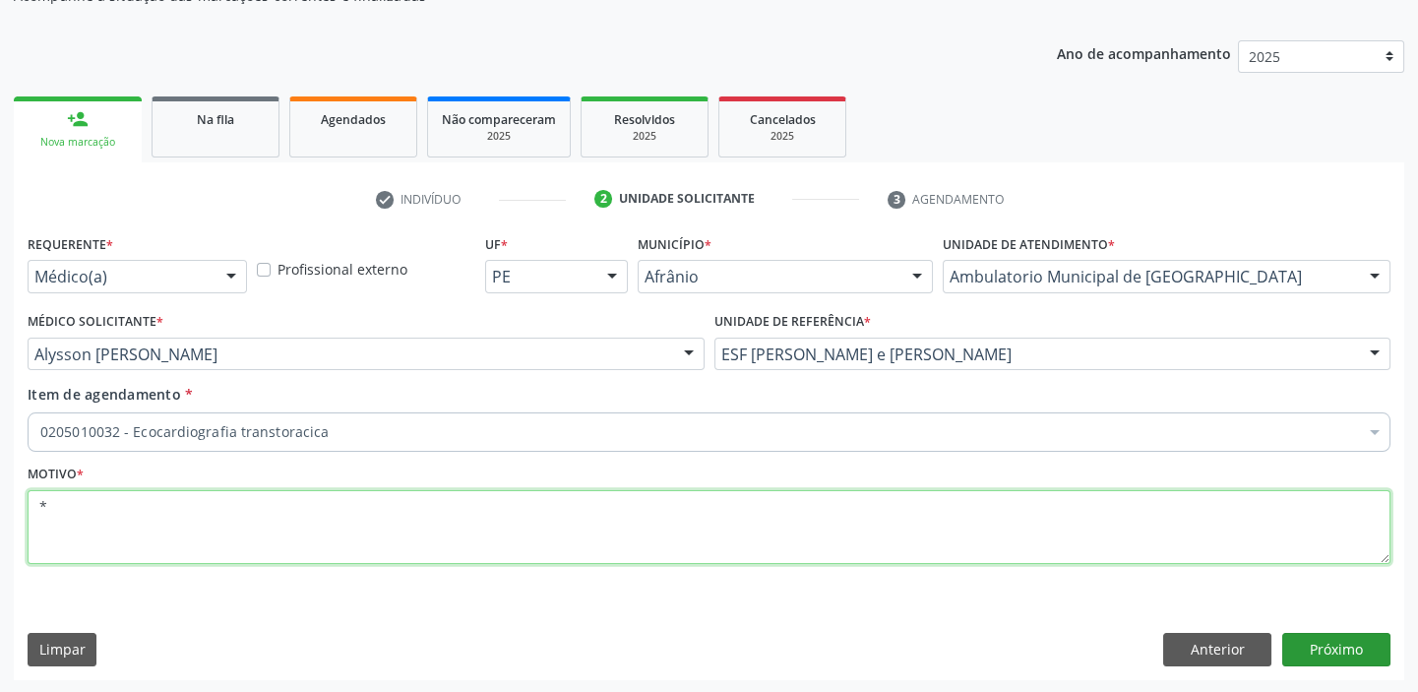
type textarea "*"
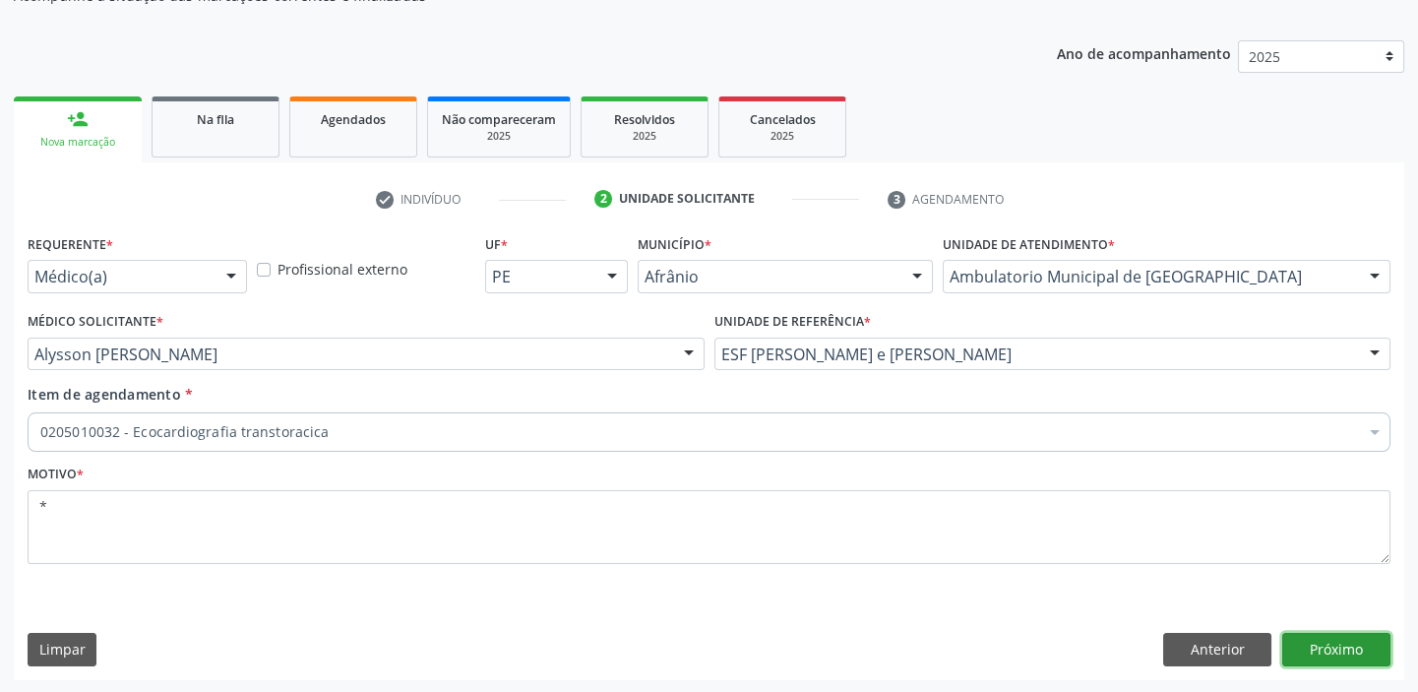
click at [1318, 636] on button "Próximo" at bounding box center [1336, 649] width 108 height 33
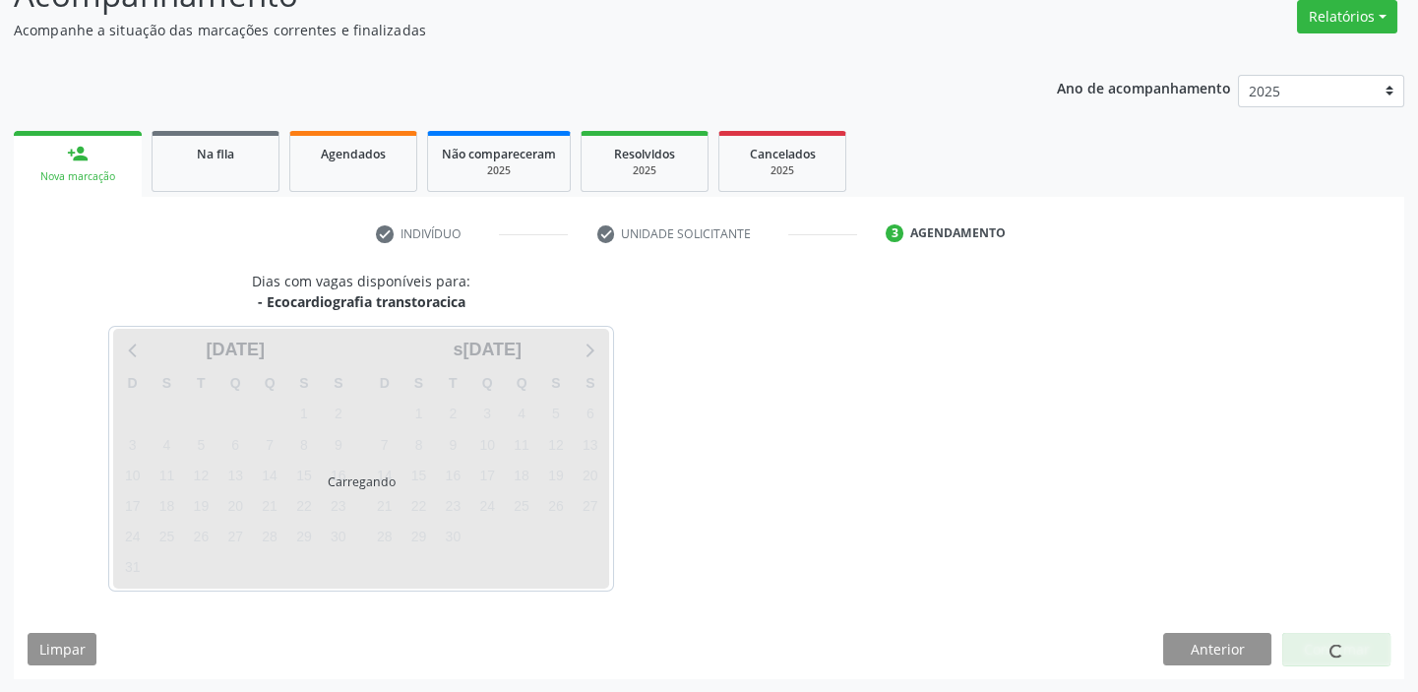
scroll to position [163, 0]
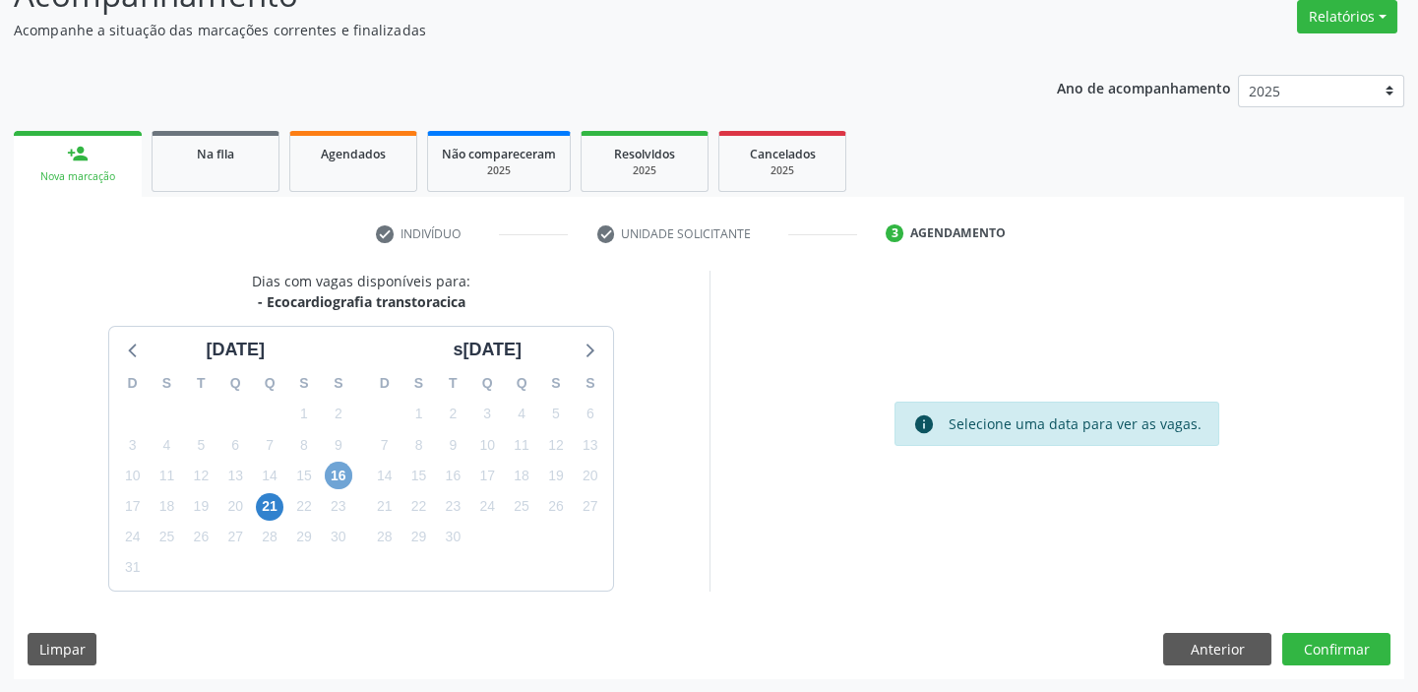
click at [336, 476] on span "16" at bounding box center [339, 475] width 28 height 28
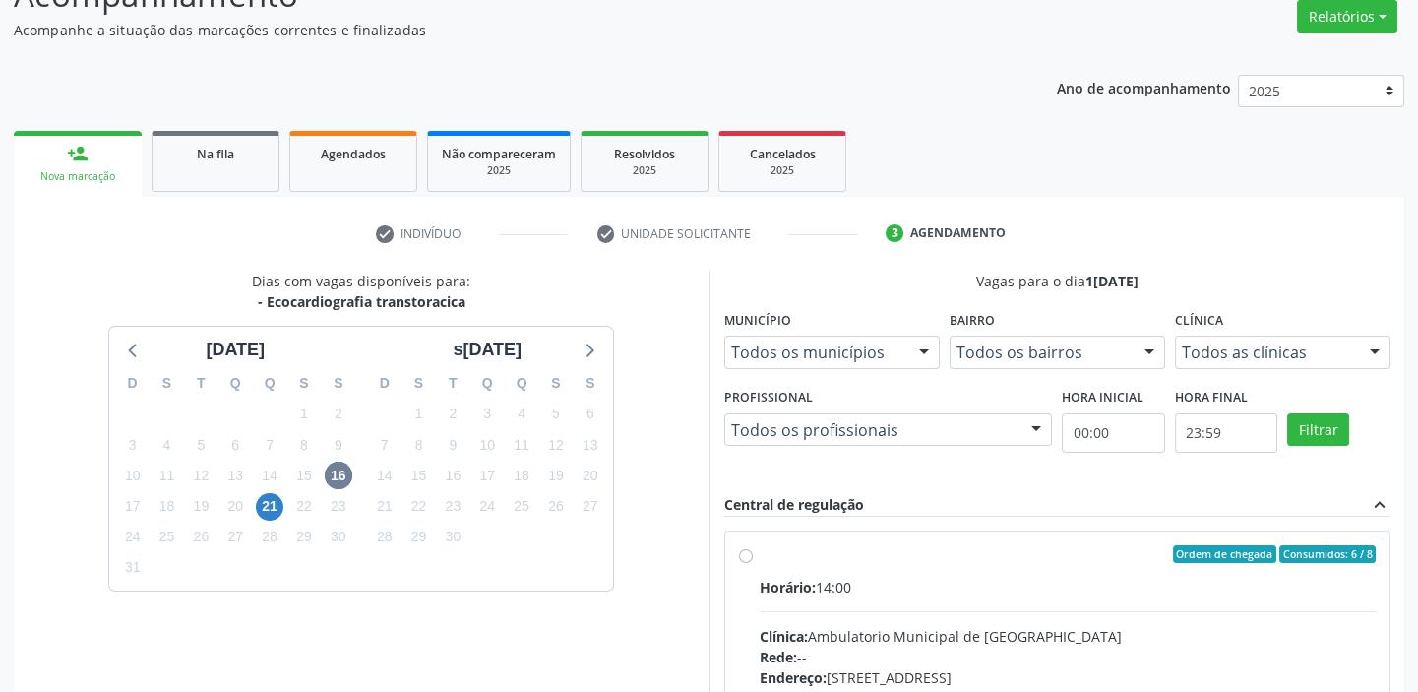
click at [863, 536] on div "Ordem de chegada Consumidos: 6 / 8 Horário: 14:00 Clínica: Ambulatorio Municipa…" at bounding box center [1057, 696] width 665 height 330
radio input "true"
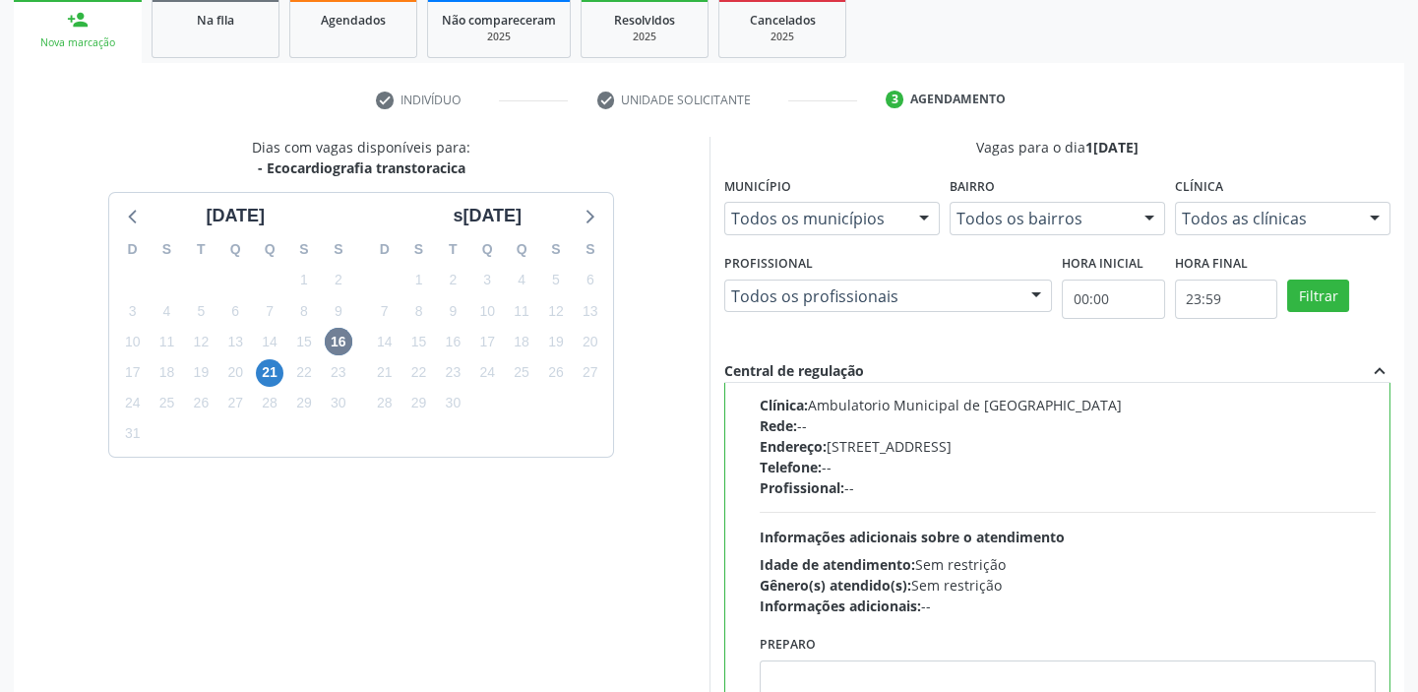
scroll to position [482, 0]
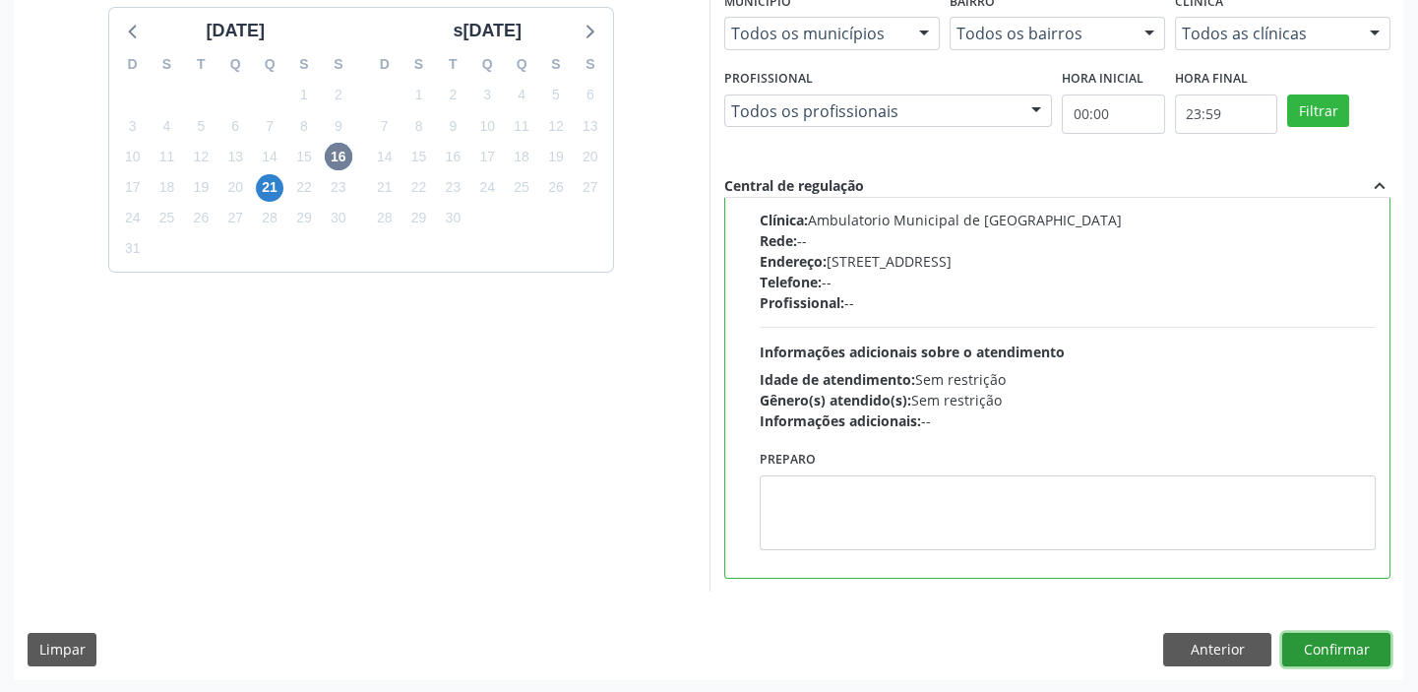
click at [1333, 649] on button "Confirmar" at bounding box center [1336, 649] width 108 height 33
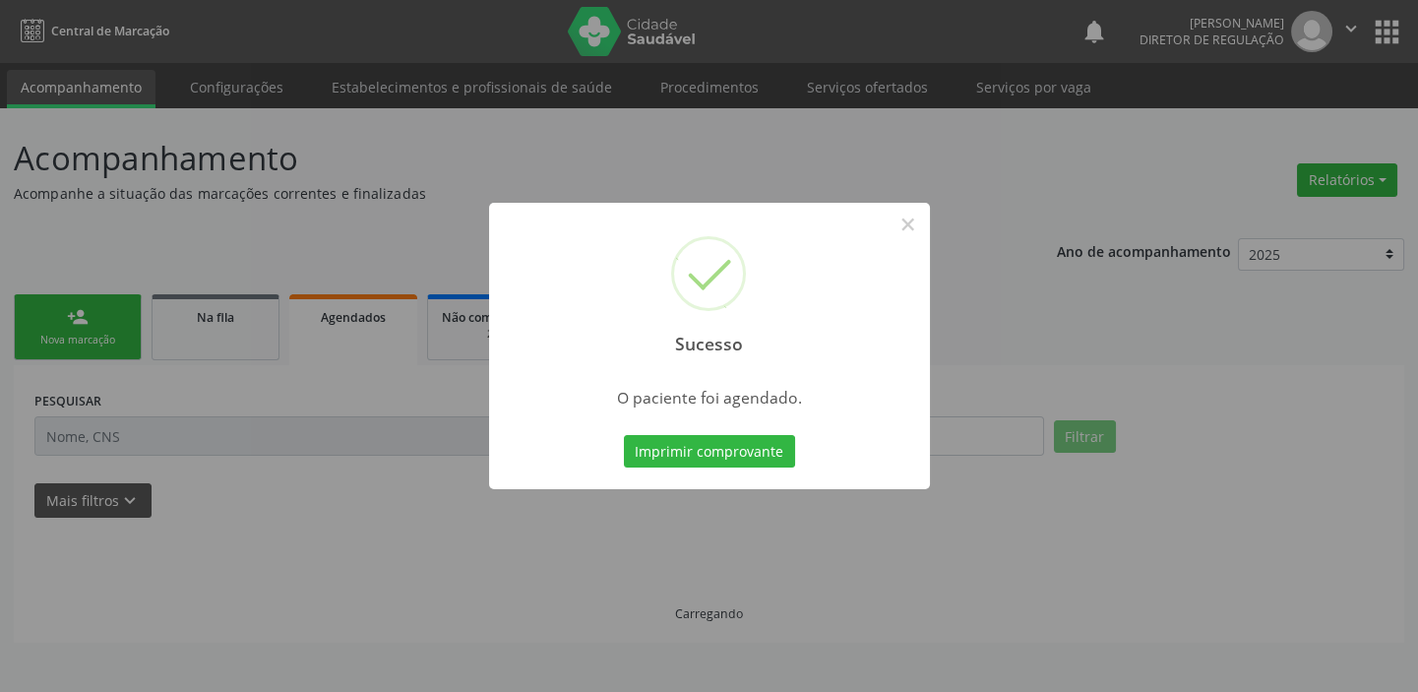
scroll to position [0, 0]
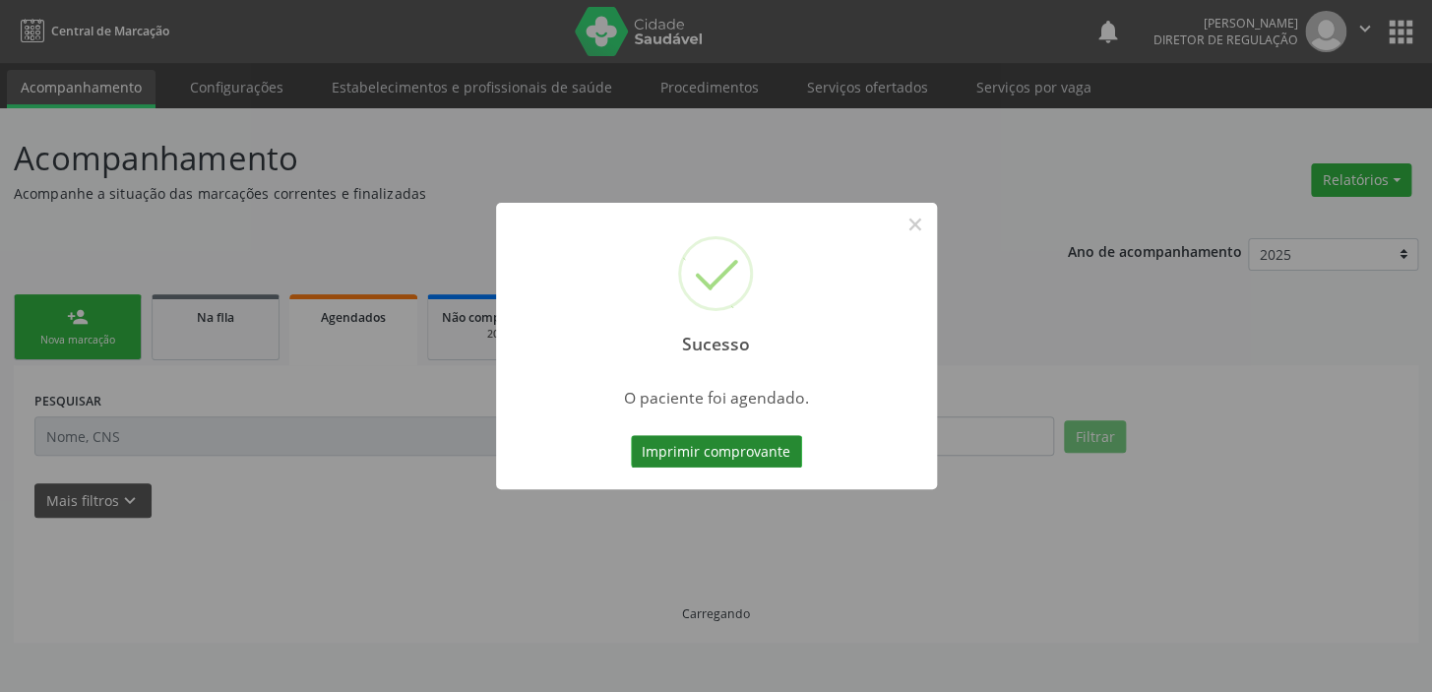
click at [757, 455] on button "Imprimir comprovante" at bounding box center [716, 451] width 171 height 33
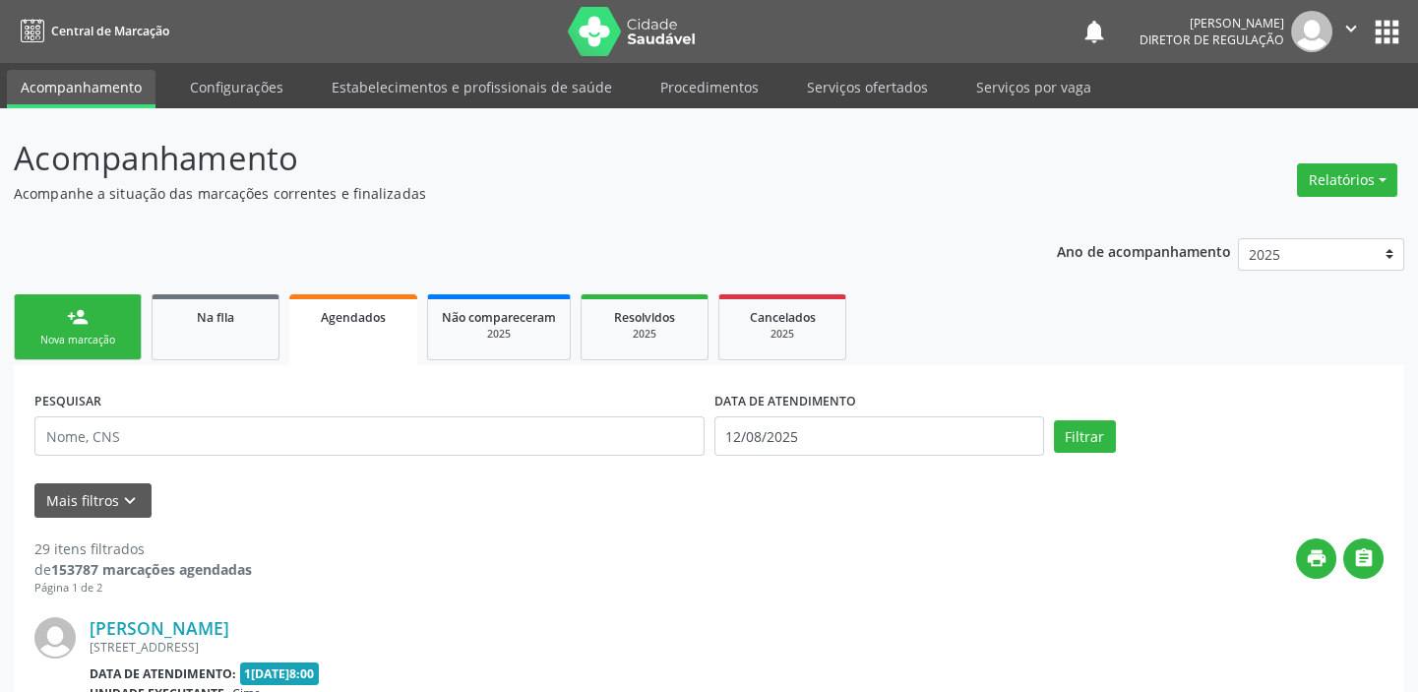
click at [92, 330] on link "person_add Nova marcação" at bounding box center [78, 327] width 128 height 66
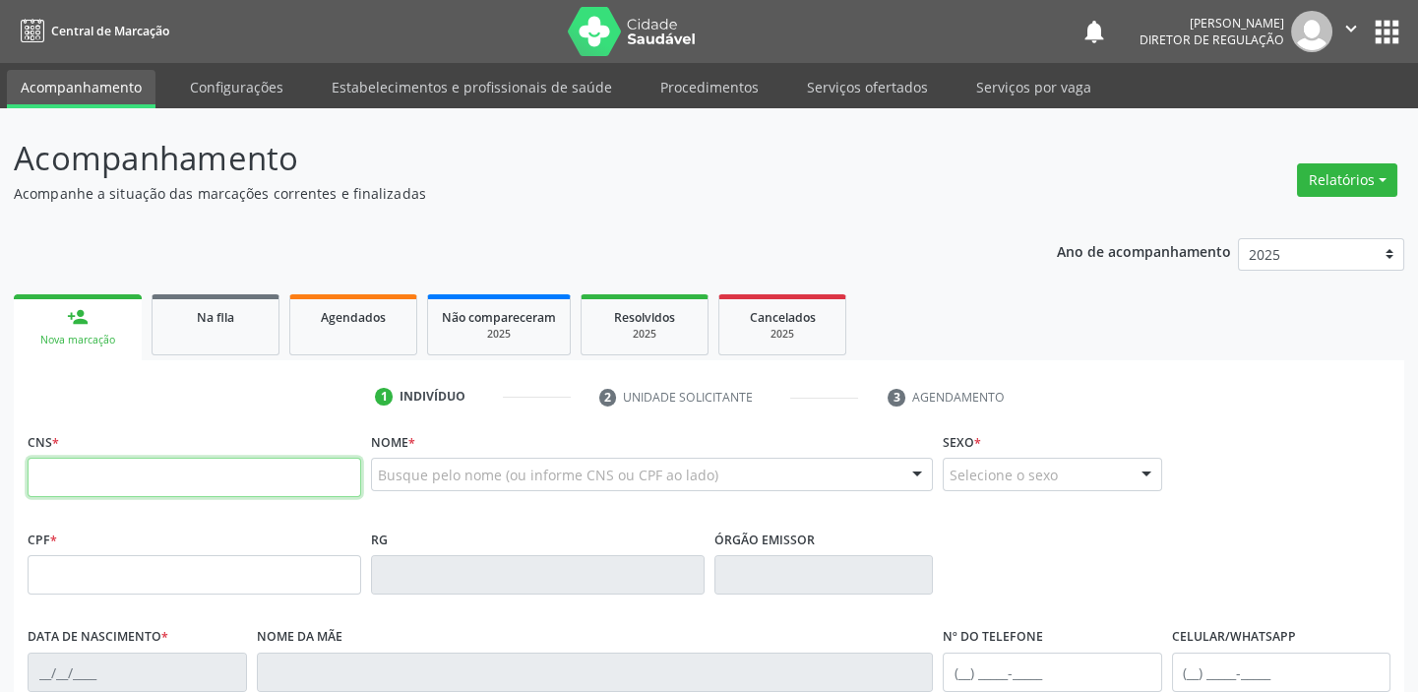
click at [216, 465] on input "text" at bounding box center [195, 477] width 334 height 39
click at [157, 483] on input "text" at bounding box center [195, 477] width 334 height 39
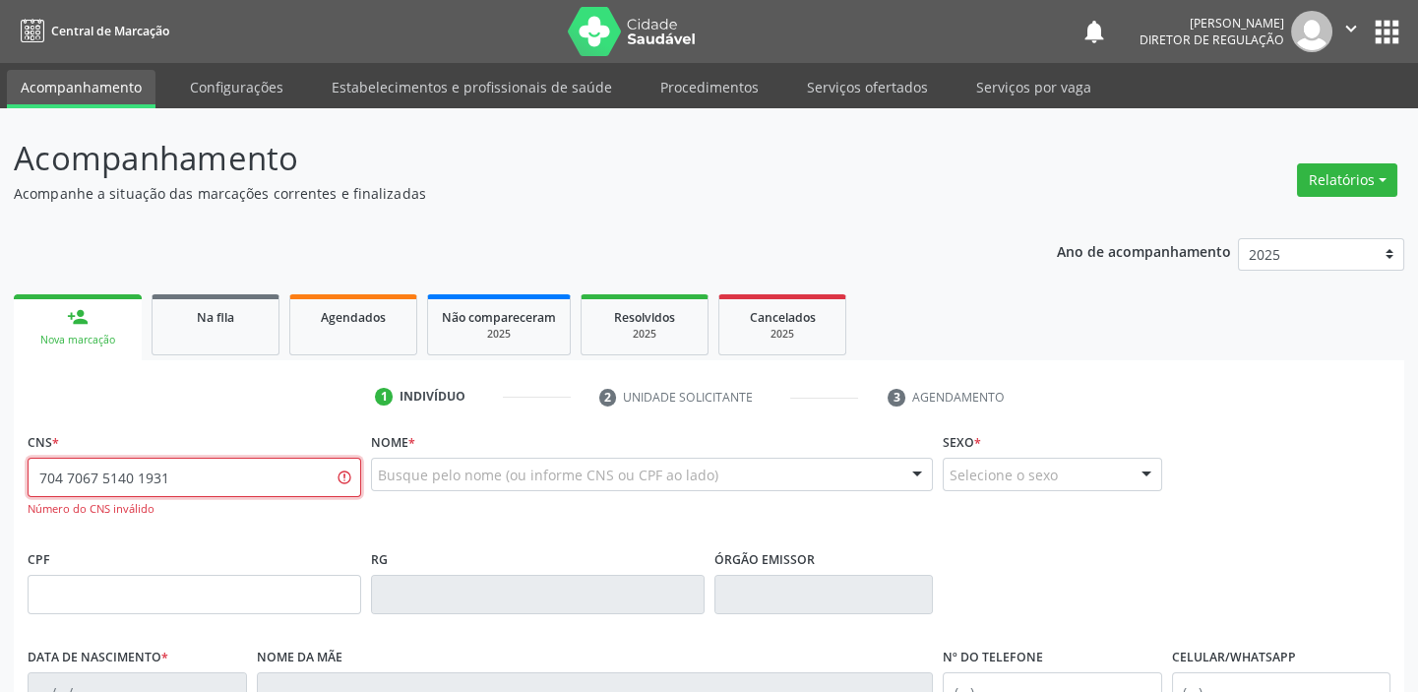
type input "704 7067 5140 1931"
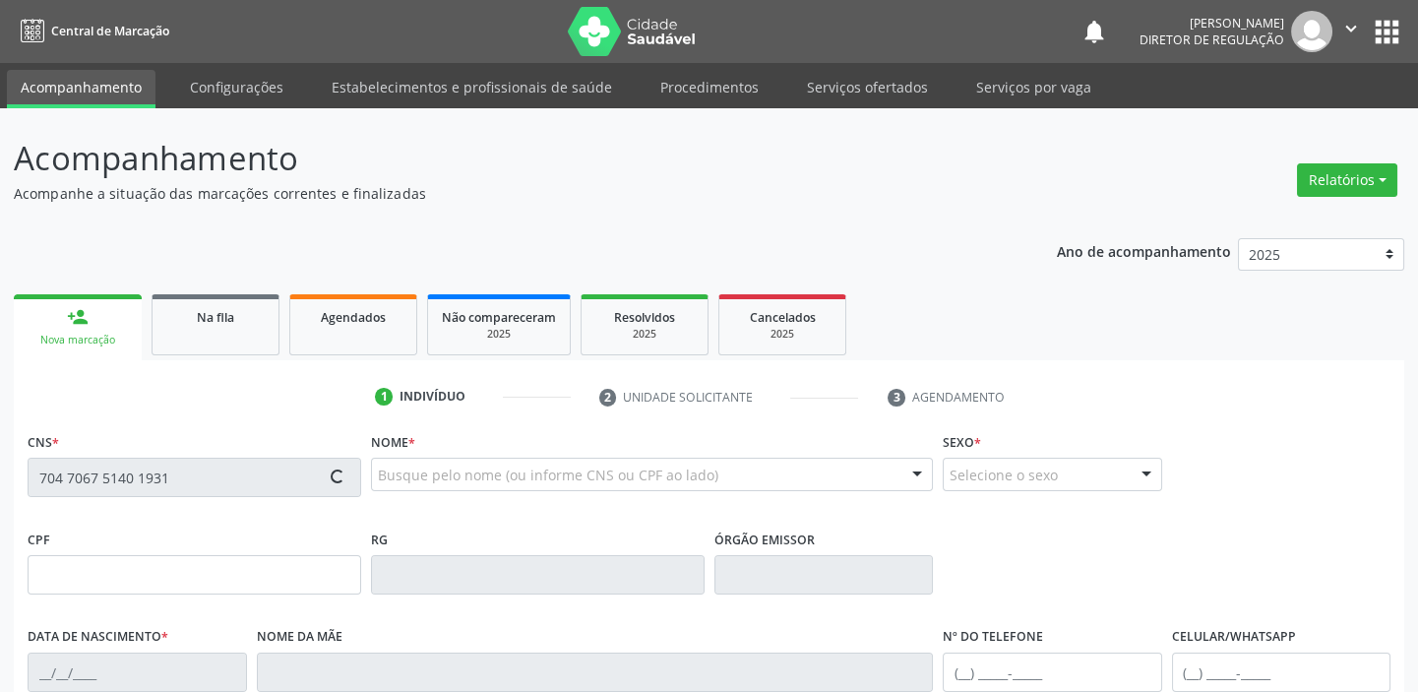
type input "24/04/1975"
type input "(87) 98130-1841"
type input "S/N"
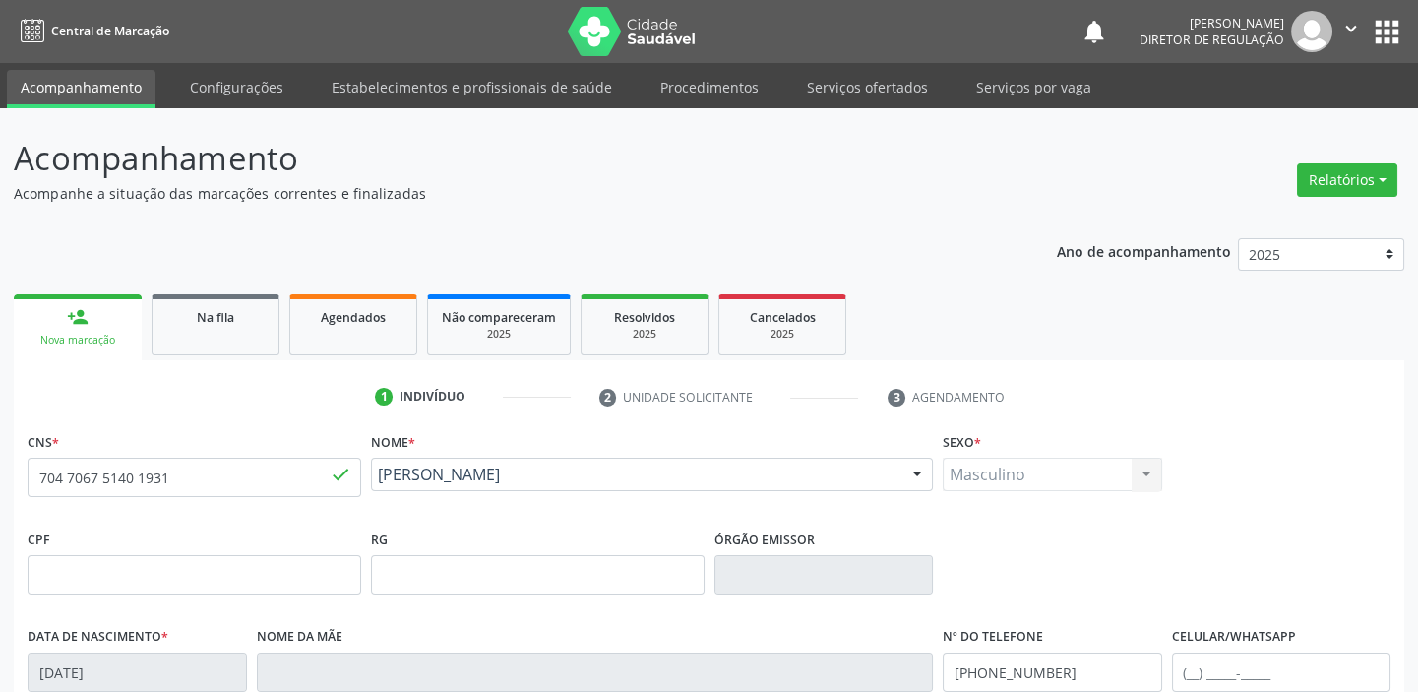
scroll to position [374, 0]
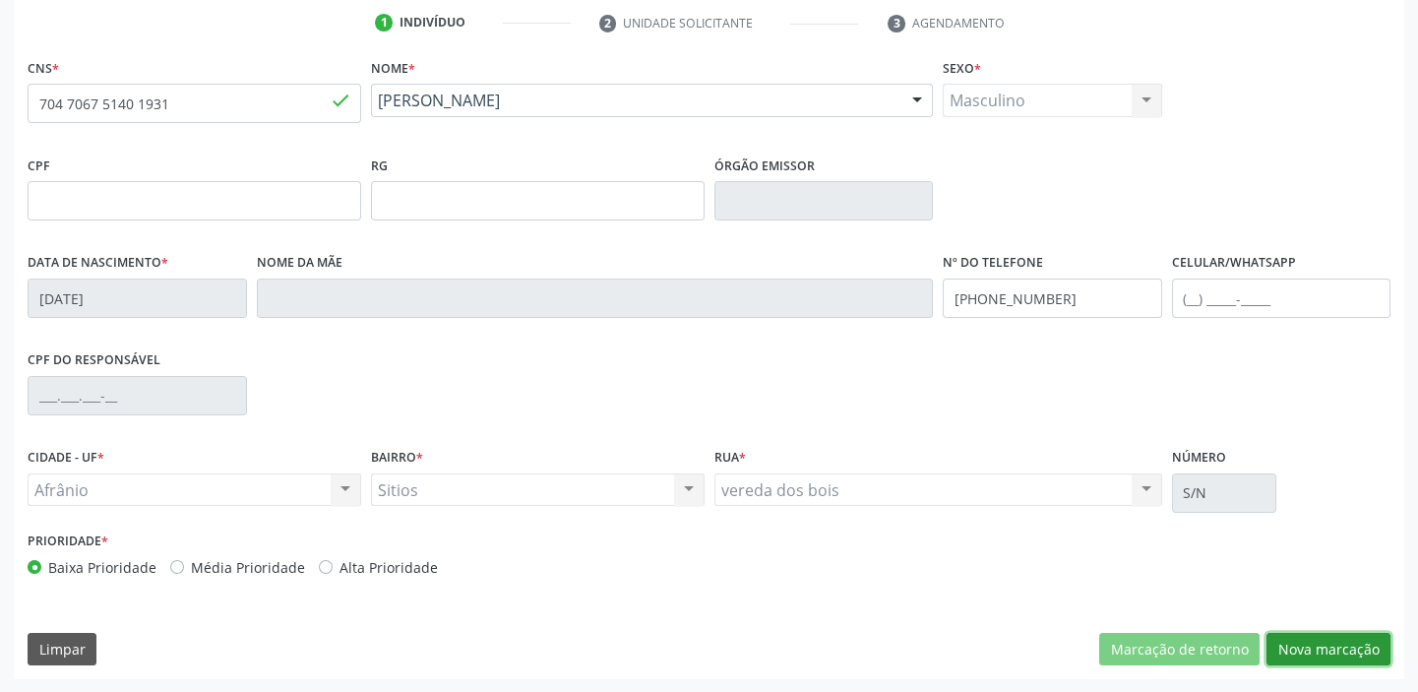
click at [1338, 647] on button "Nova marcação" at bounding box center [1328, 649] width 124 height 33
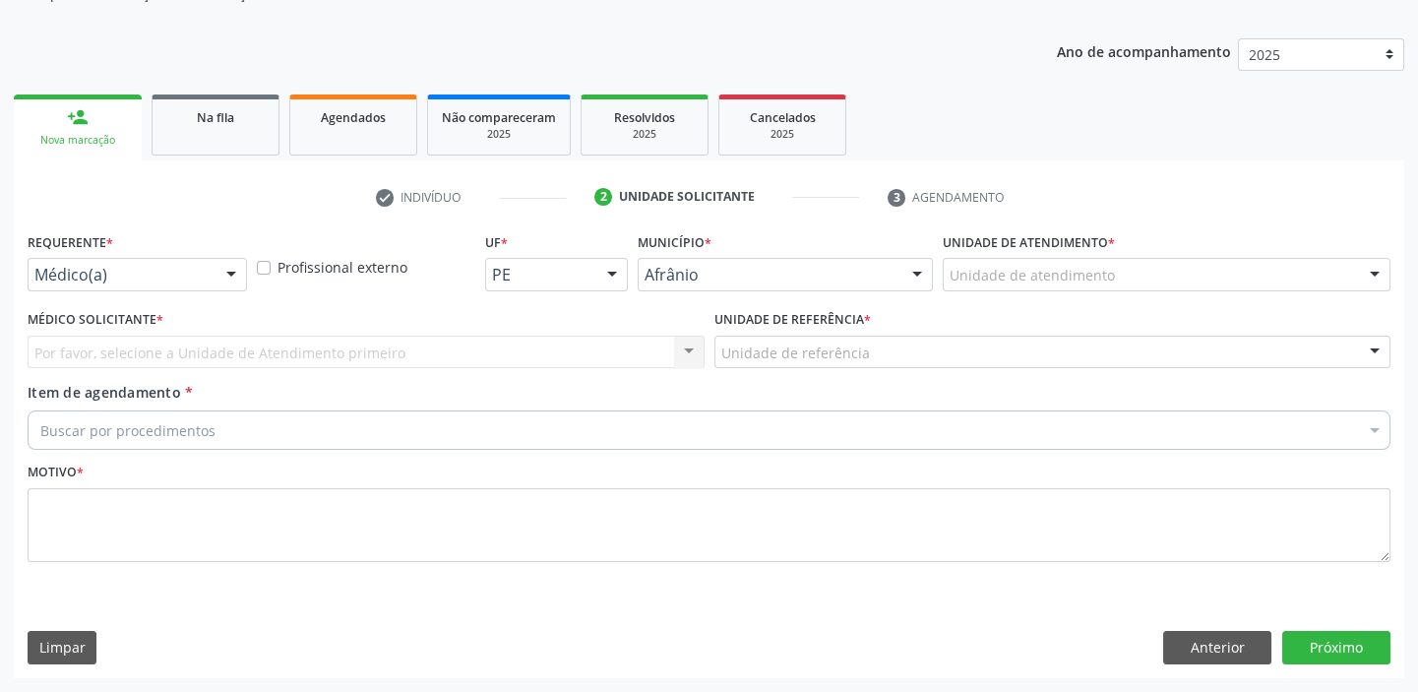
scroll to position [198, 0]
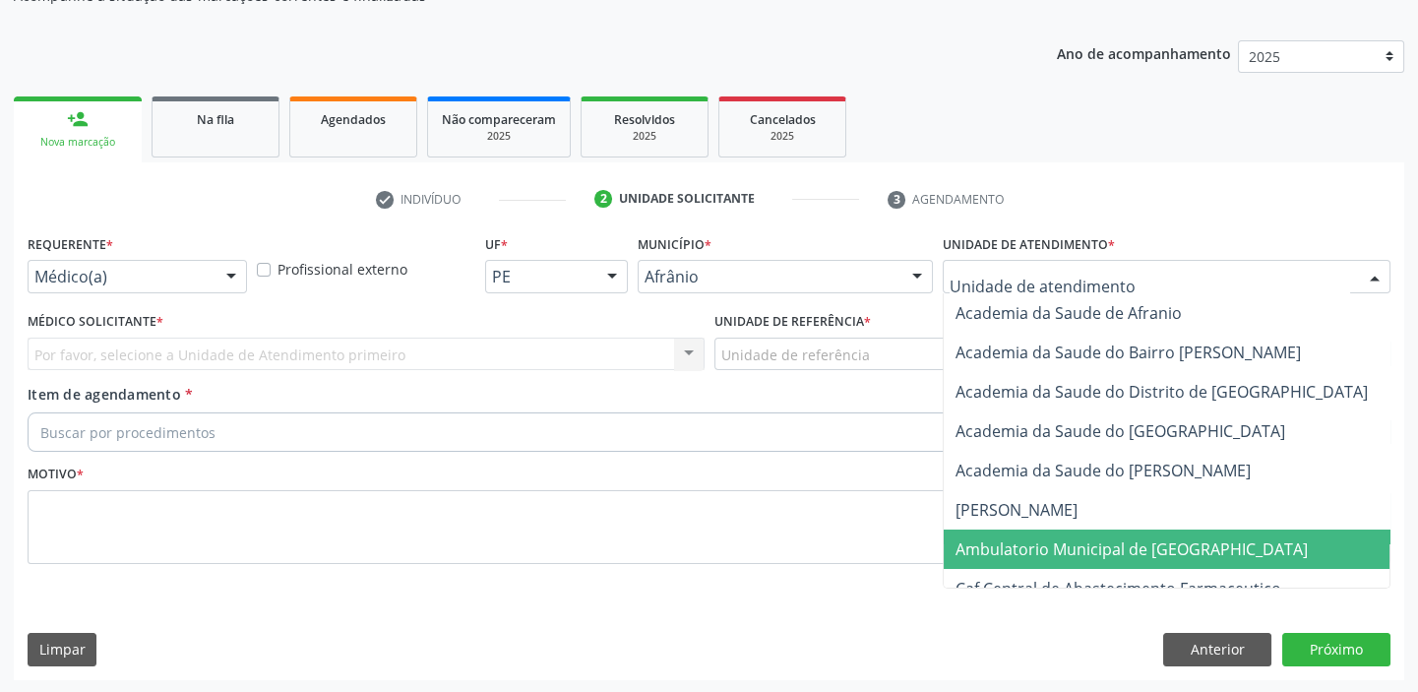
drag, startPoint x: 986, startPoint y: 551, endPoint x: 864, endPoint y: 425, distance: 175.3
click at [985, 549] on span "Ambulatorio Municipal de [GEOGRAPHIC_DATA]" at bounding box center [1131, 549] width 352 height 22
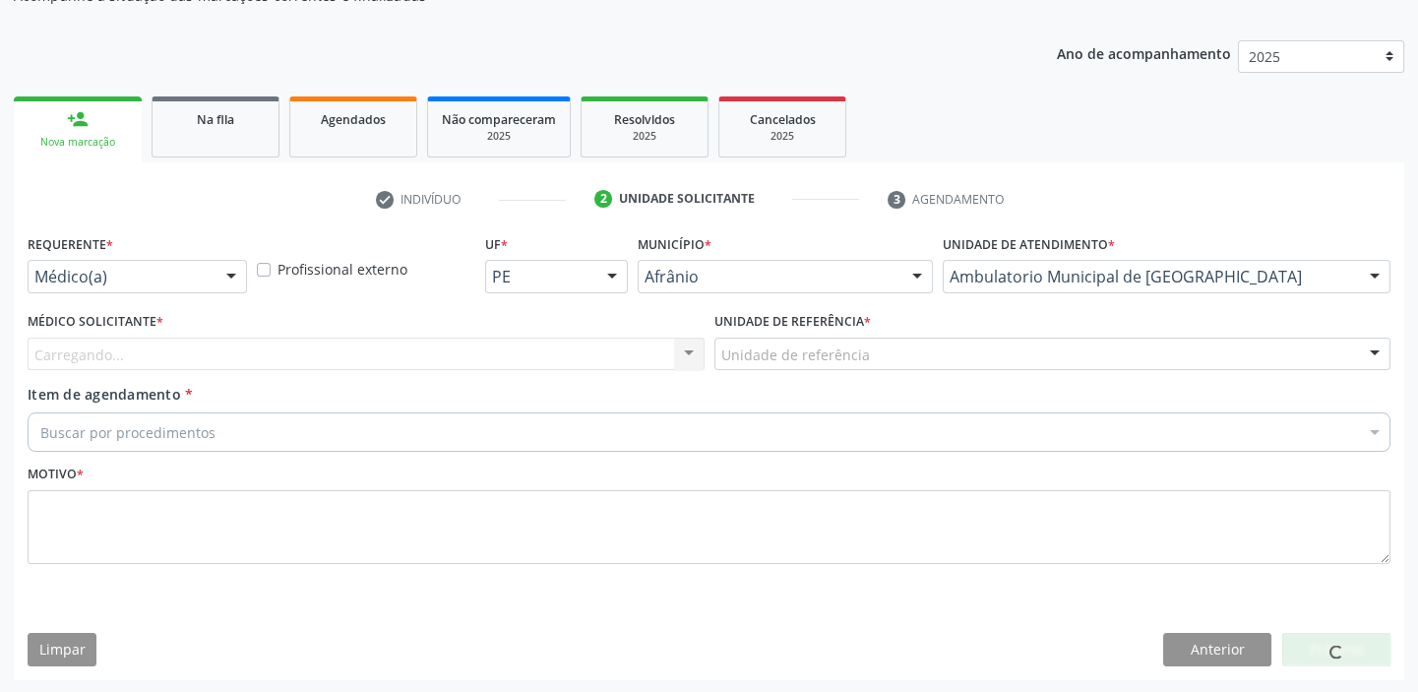
drag, startPoint x: 779, startPoint y: 360, endPoint x: 778, endPoint y: 490, distance: 129.9
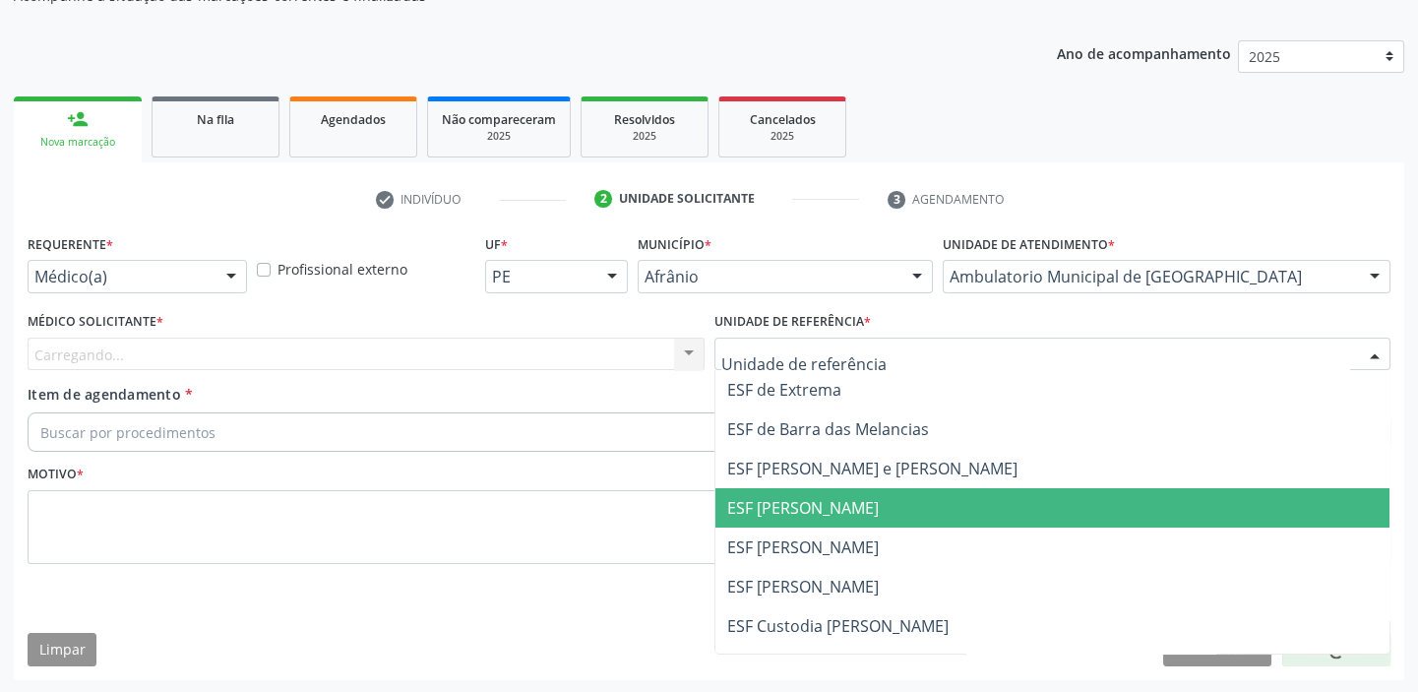
click at [778, 514] on span "ESF [PERSON_NAME]" at bounding box center [803, 508] width 152 height 22
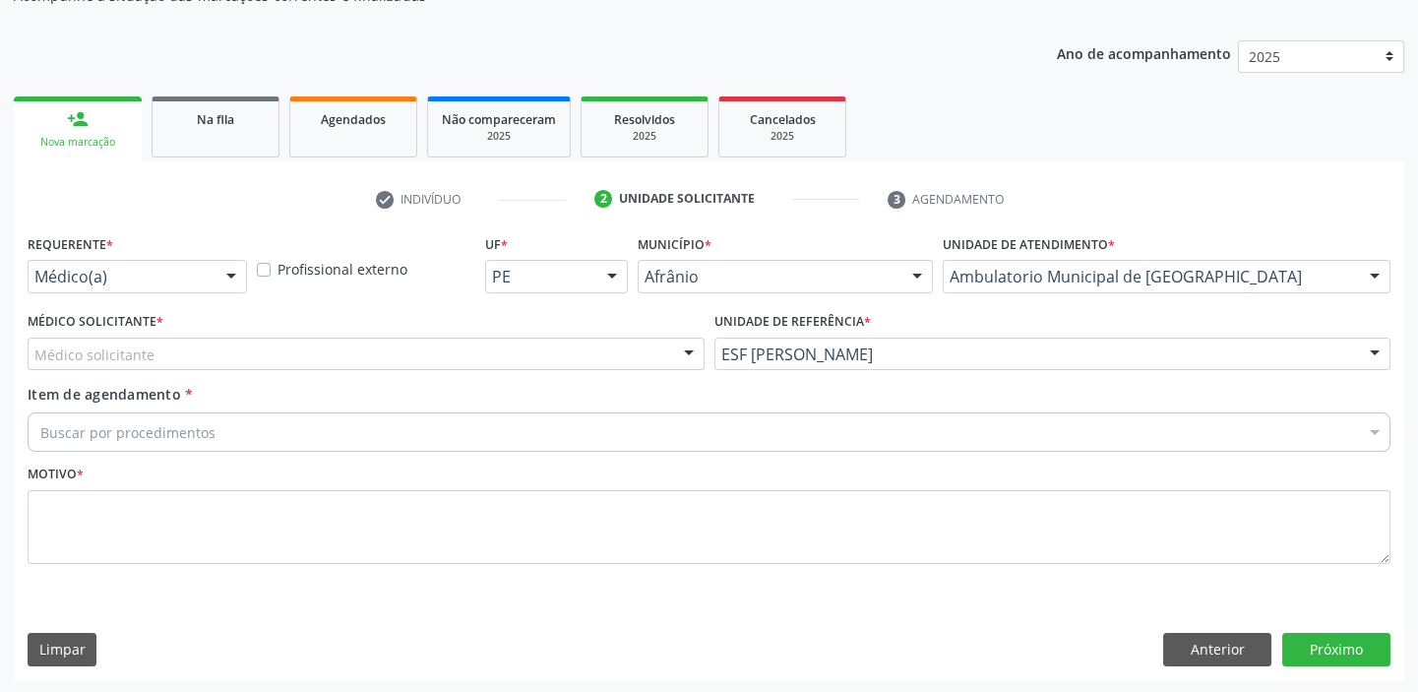
drag, startPoint x: 124, startPoint y: 357, endPoint x: 134, endPoint y: 389, distance: 33.0
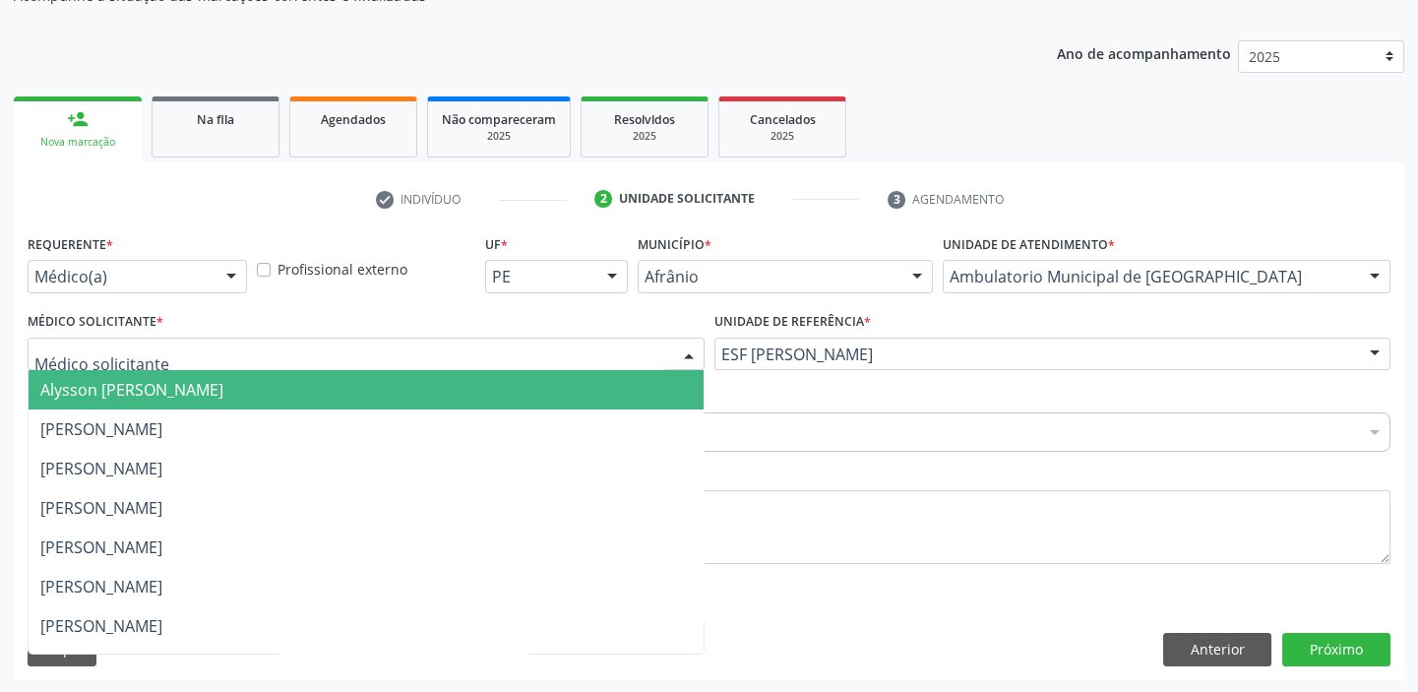
click at [134, 389] on span "Alysson [PERSON_NAME]" at bounding box center [131, 390] width 183 height 22
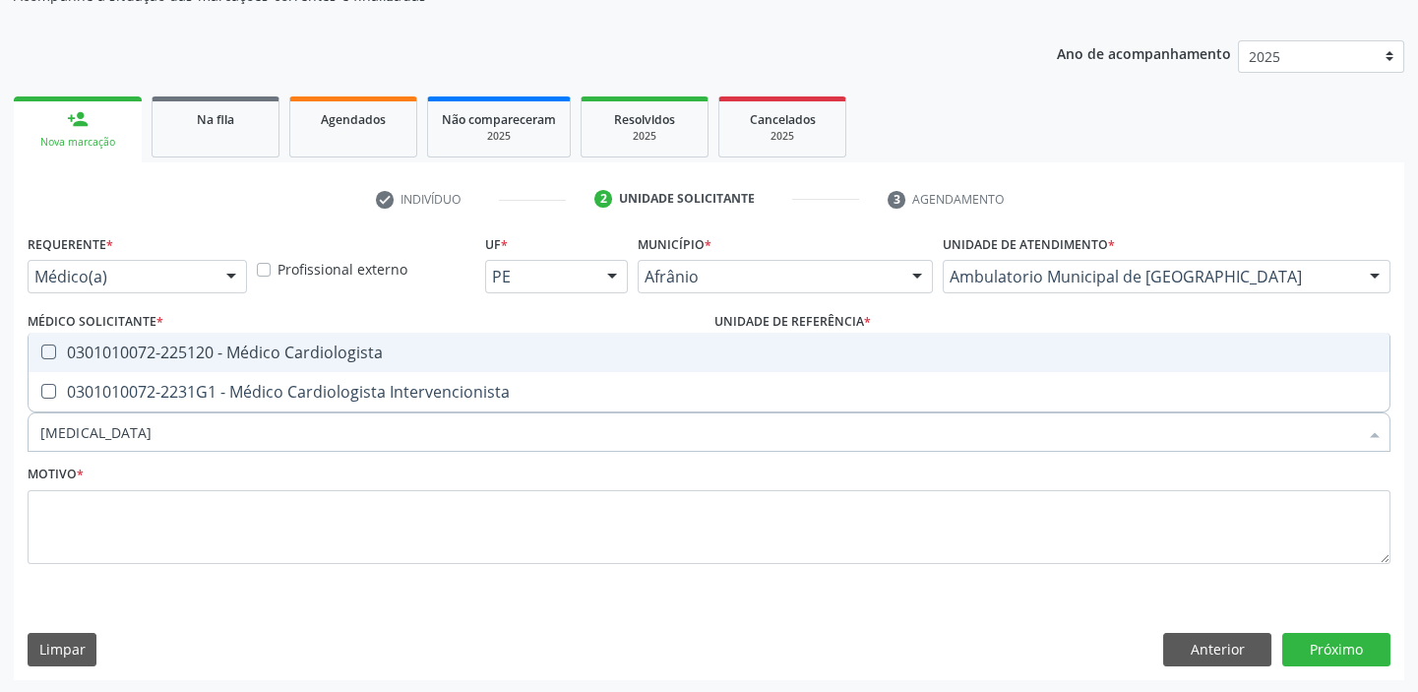
type input "cardiologista"
click at [310, 344] on div "0301010072-225120 - Médico Cardiologista" at bounding box center [708, 352] width 1337 height 16
checkbox Cardiologista "true"
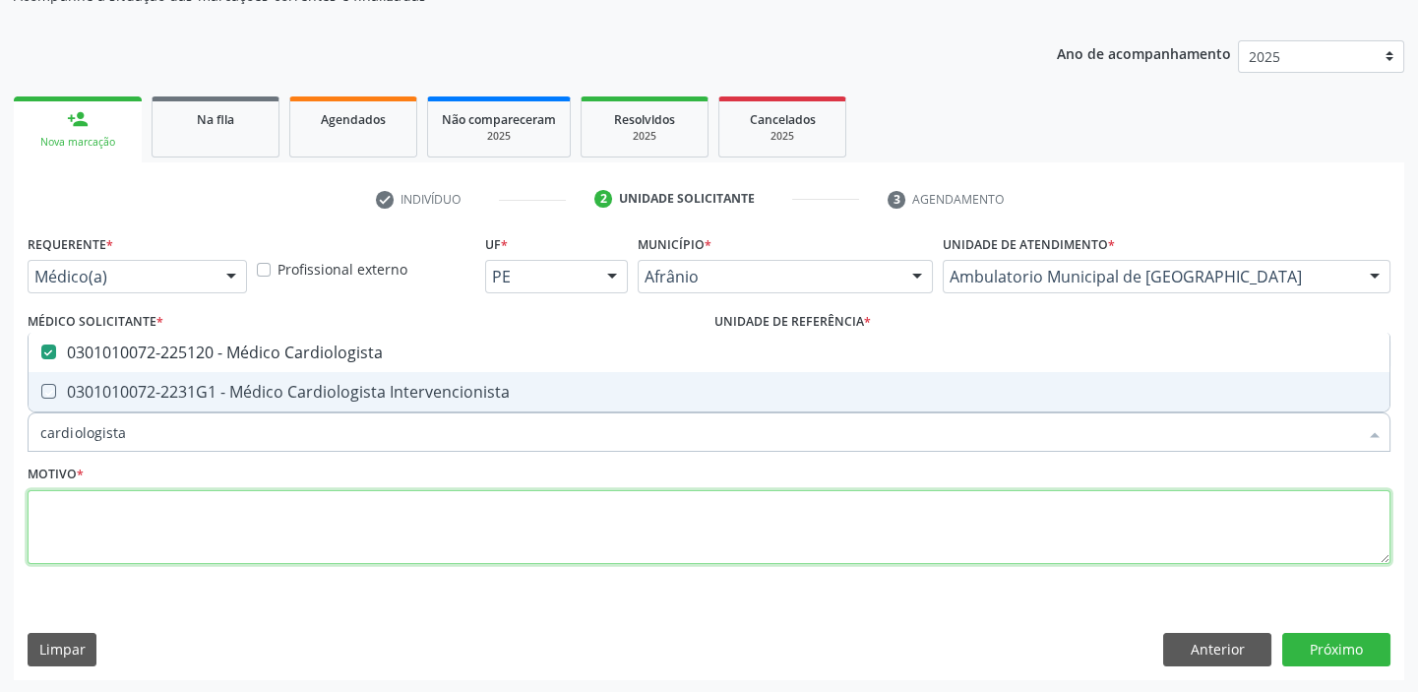
click at [151, 529] on textarea at bounding box center [709, 527] width 1363 height 75
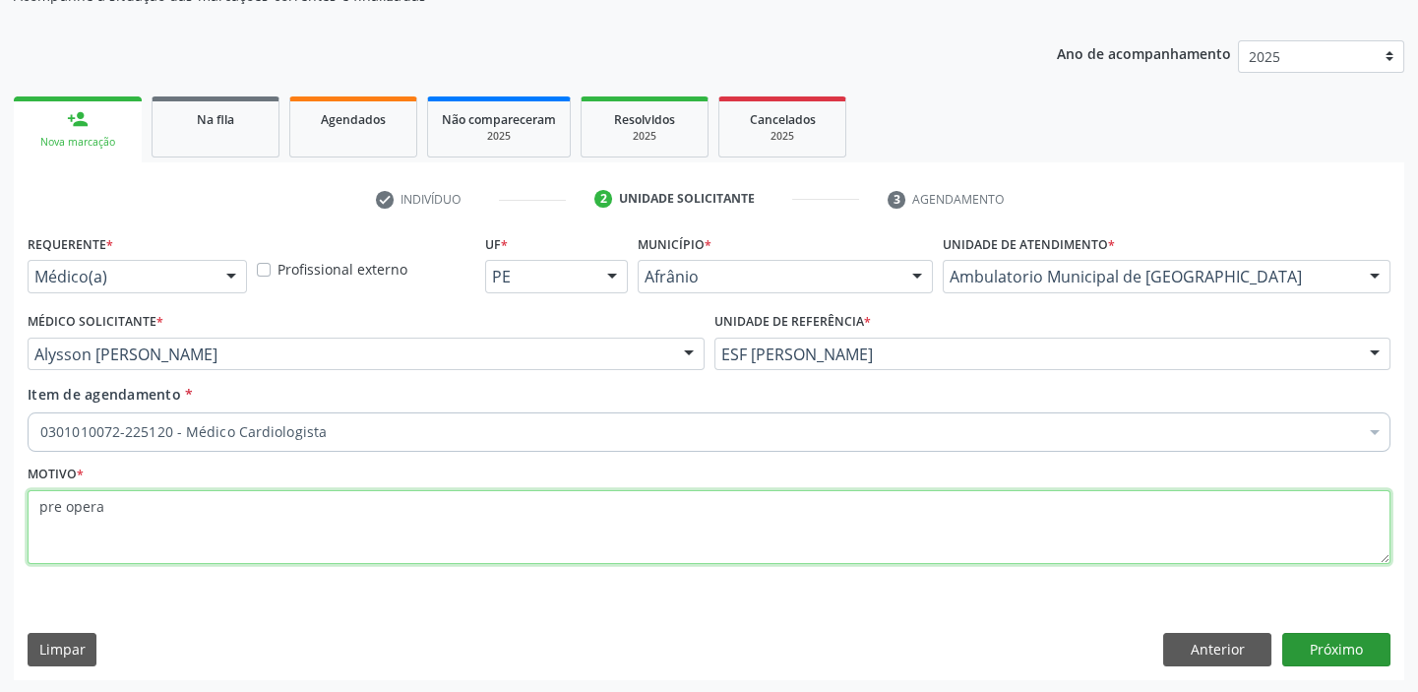
type textarea "pre opera"
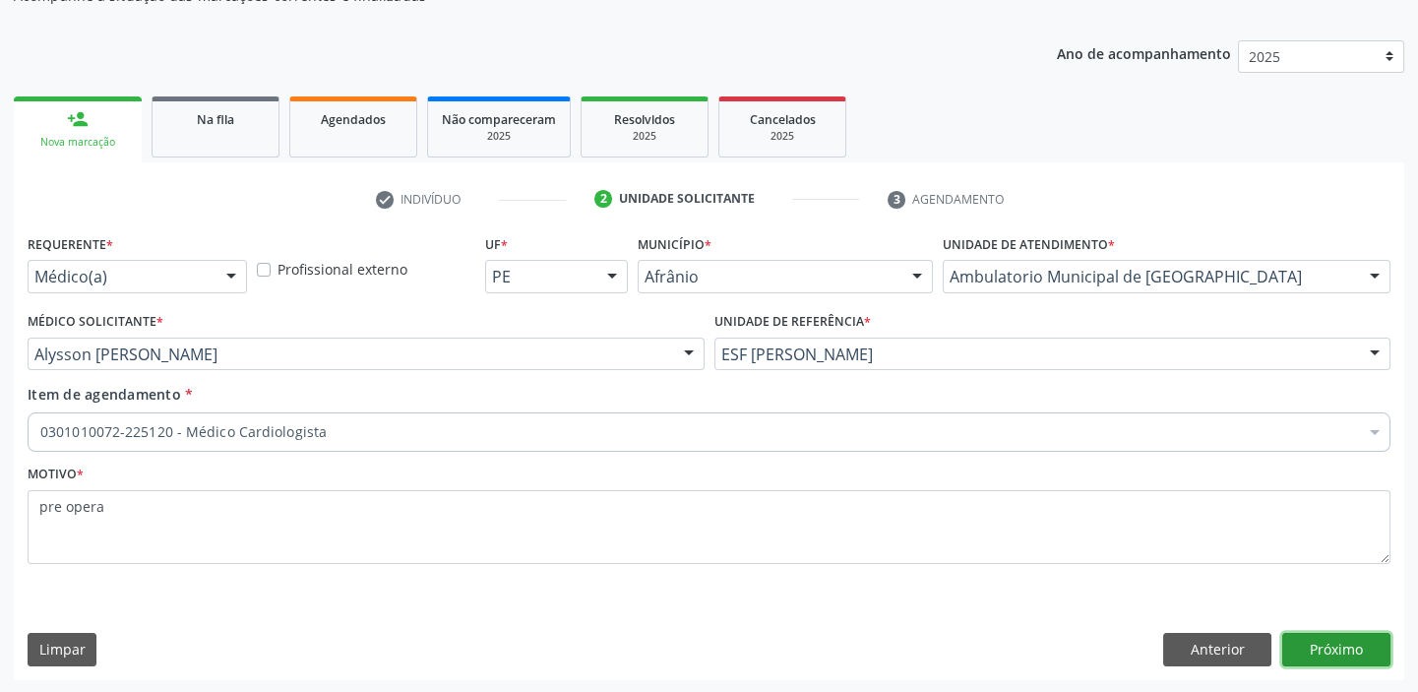
click at [1356, 645] on button "Próximo" at bounding box center [1336, 649] width 108 height 33
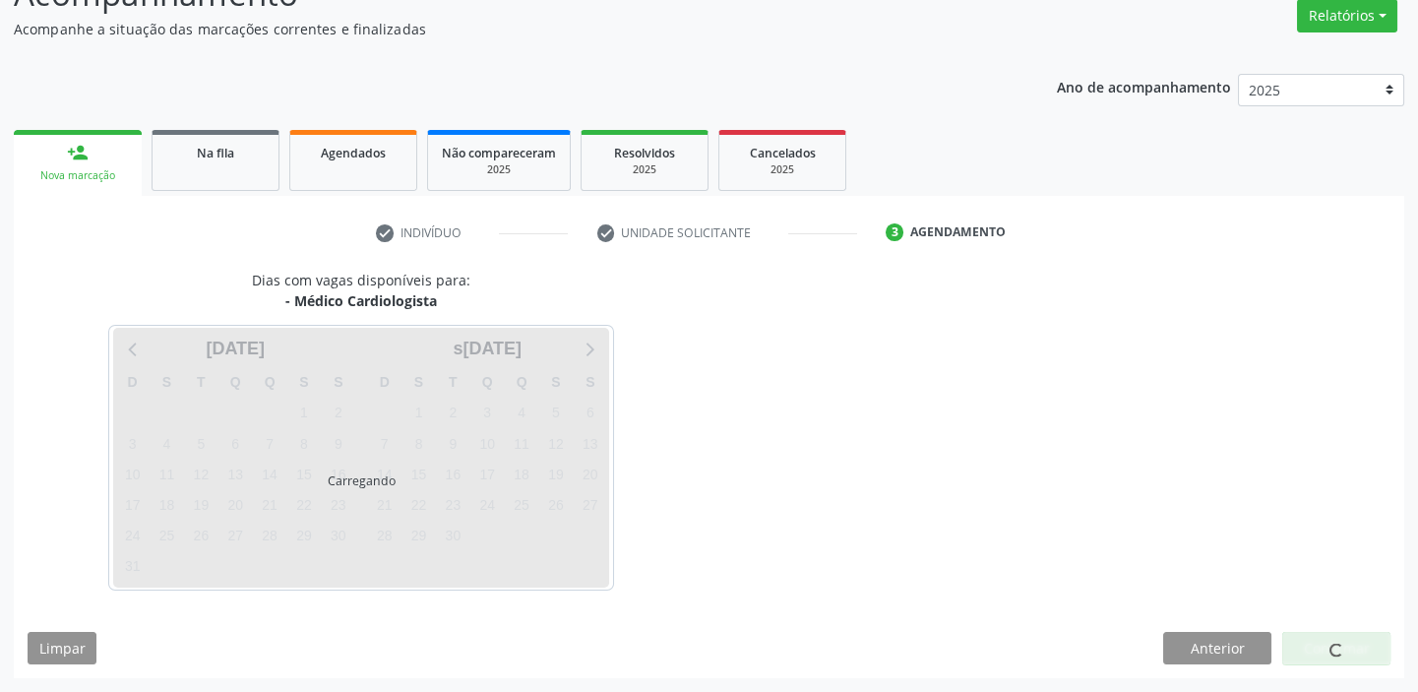
scroll to position [163, 0]
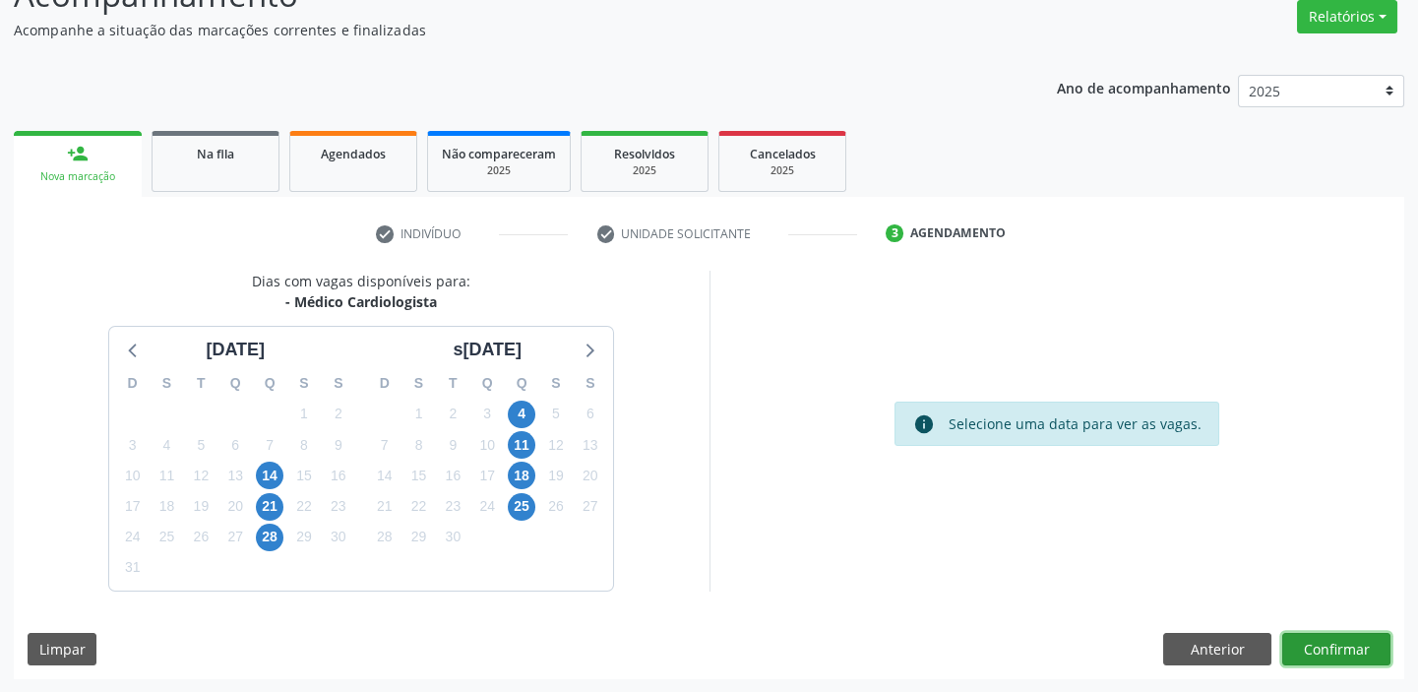
click at [1308, 642] on button "Confirmar" at bounding box center [1336, 649] width 108 height 33
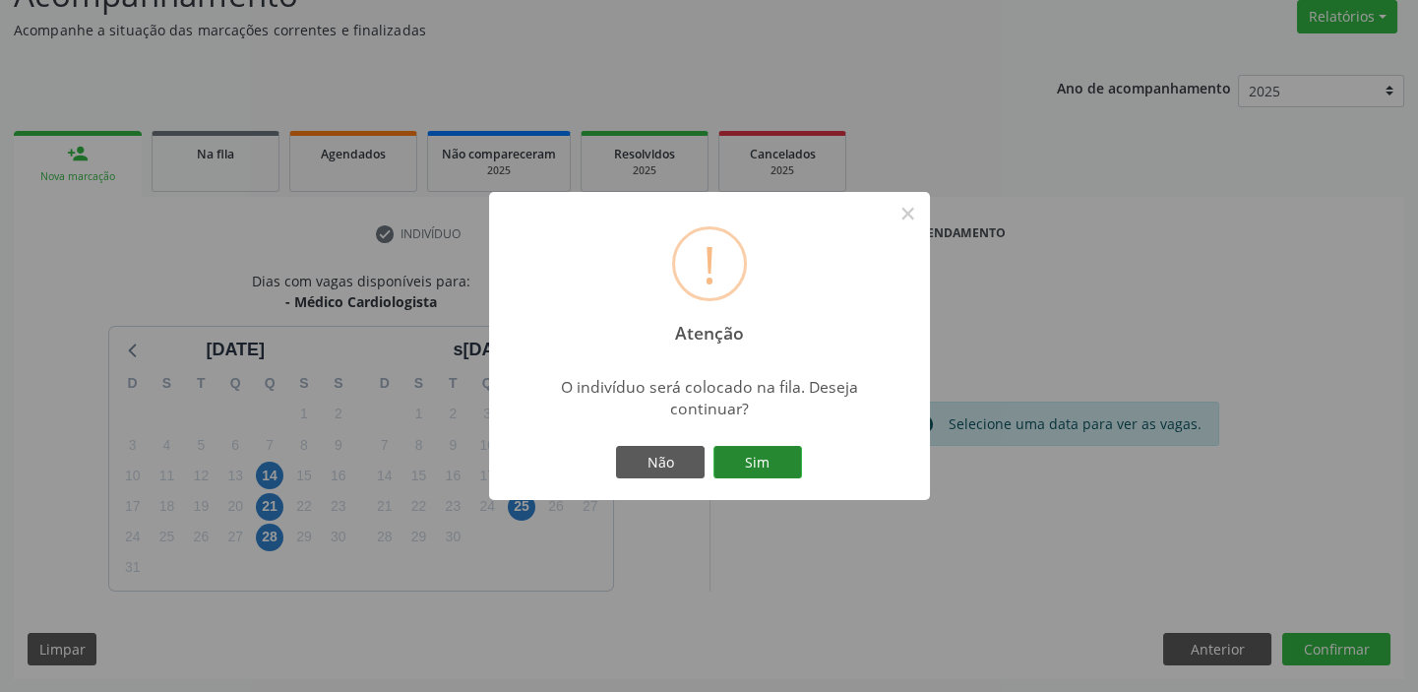
click at [769, 467] on button "Sim" at bounding box center [757, 462] width 89 height 33
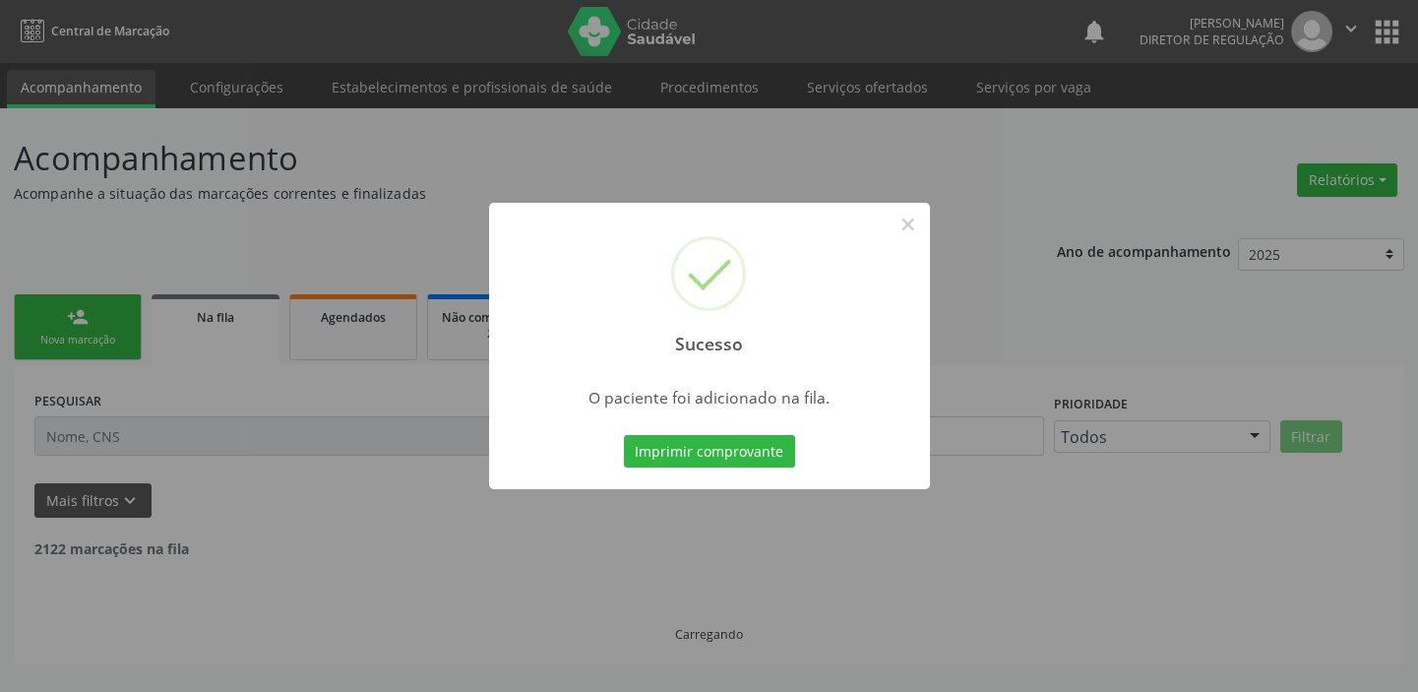
scroll to position [0, 0]
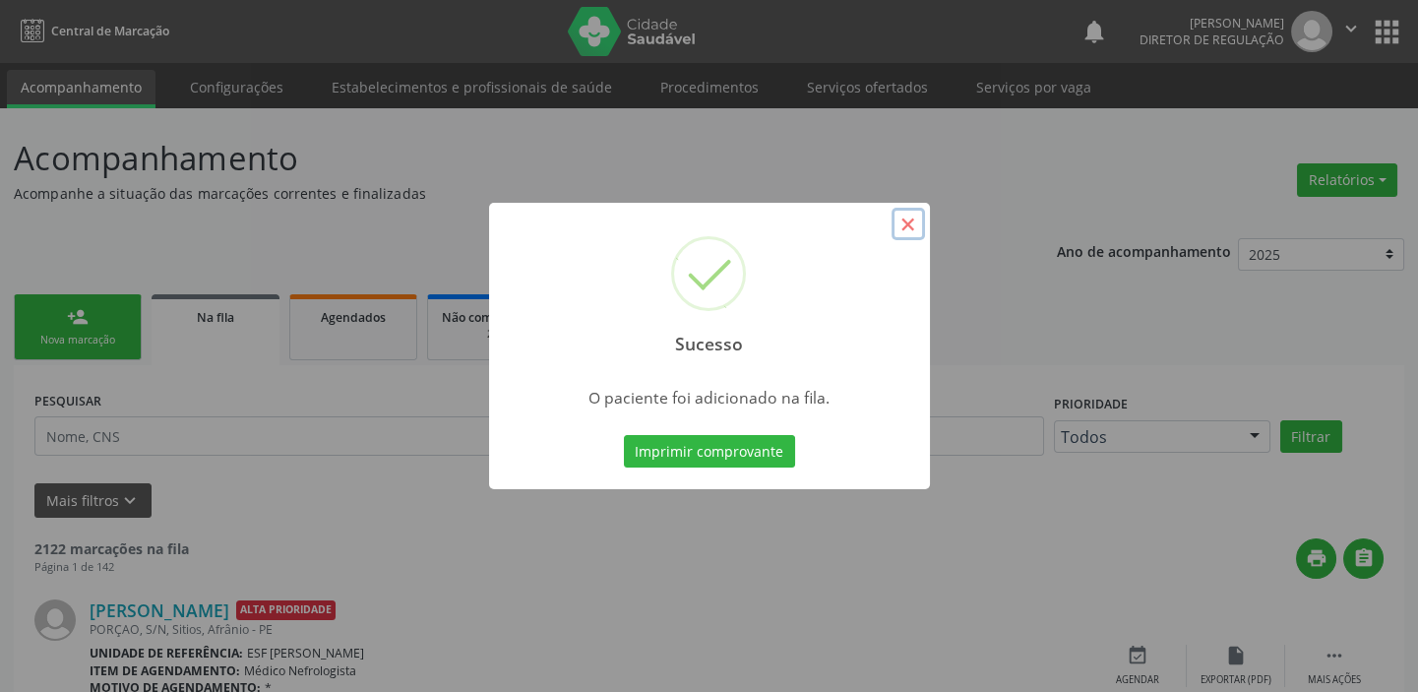
click at [917, 228] on button "×" at bounding box center [907, 224] width 33 height 33
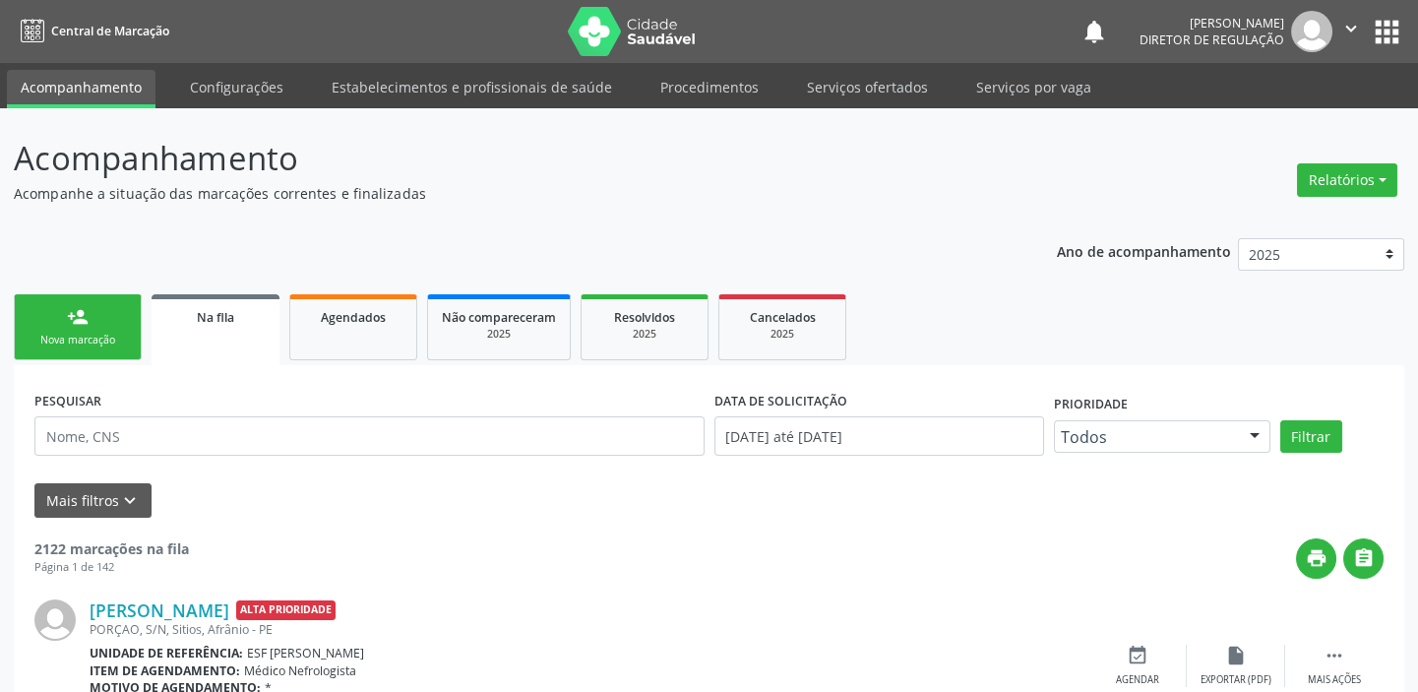
click at [107, 322] on link "person_add Nova marcação" at bounding box center [78, 327] width 128 height 66
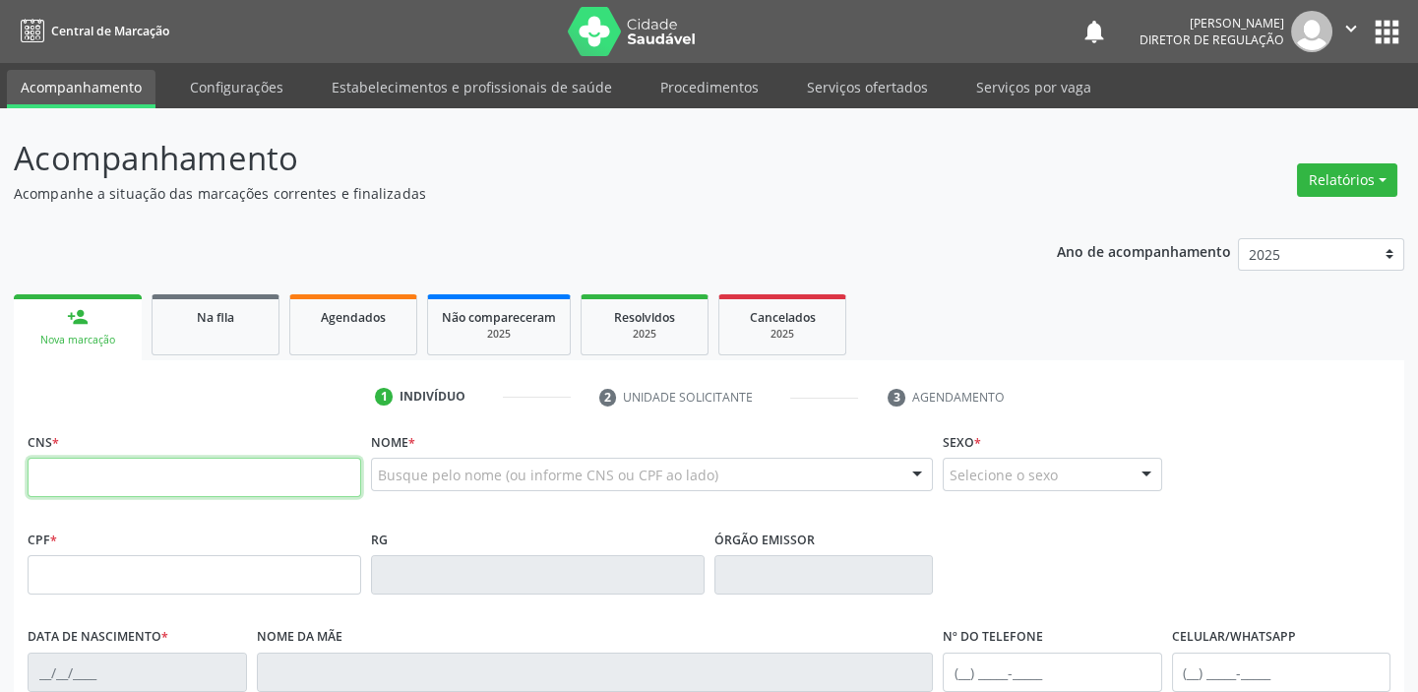
click at [168, 482] on input "text" at bounding box center [195, 477] width 334 height 39
type input "700 5063 1180 7459"
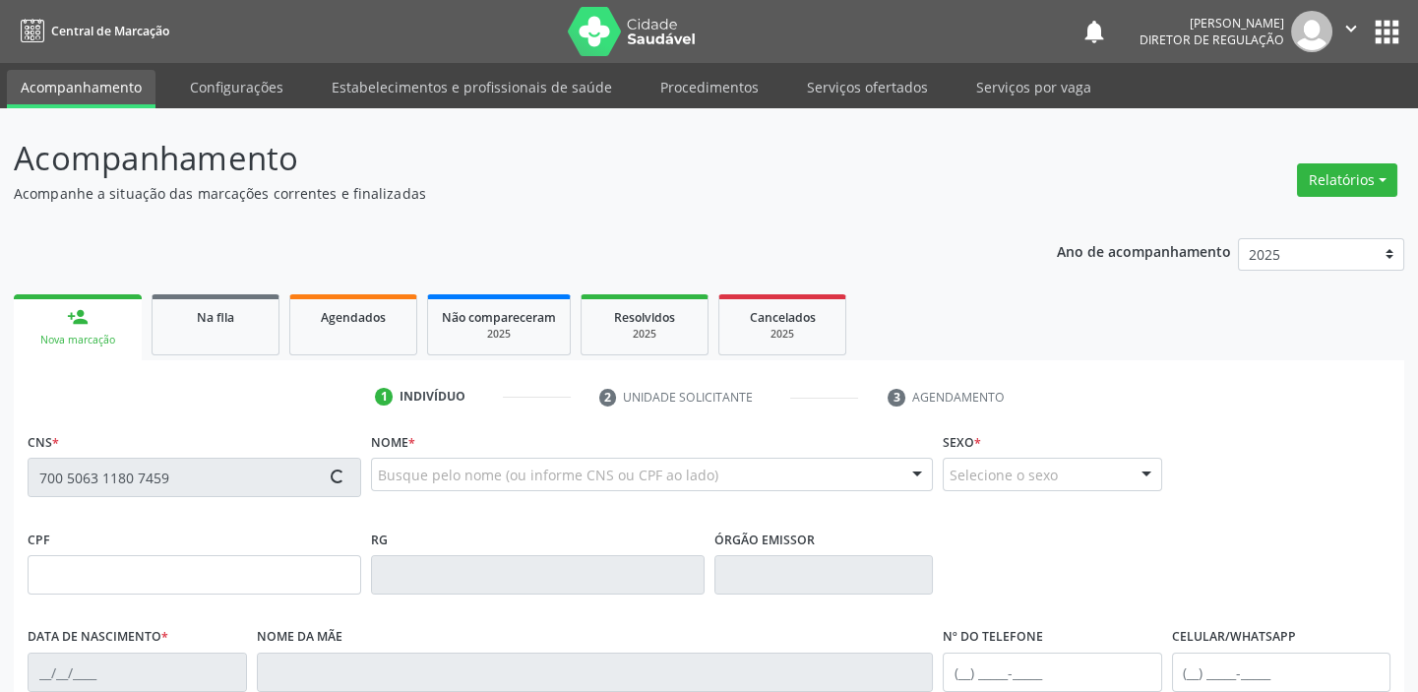
type input "29/08/1958"
type input "Maria Gonzaga Nunes"
type input "(87) 98819-6212"
type input "S/N"
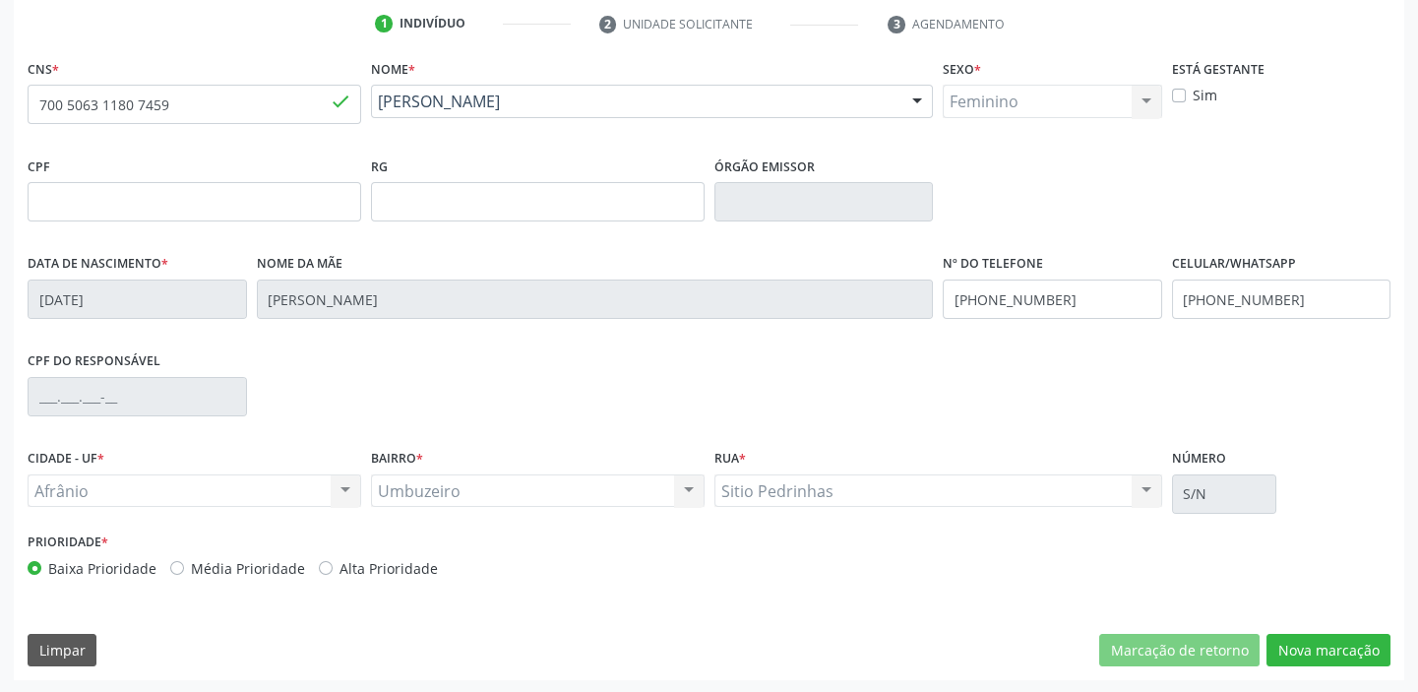
scroll to position [374, 0]
drag, startPoint x: 1321, startPoint y: 647, endPoint x: 1291, endPoint y: 608, distance: 49.8
click at [1321, 645] on button "Nova marcação" at bounding box center [1328, 649] width 124 height 33
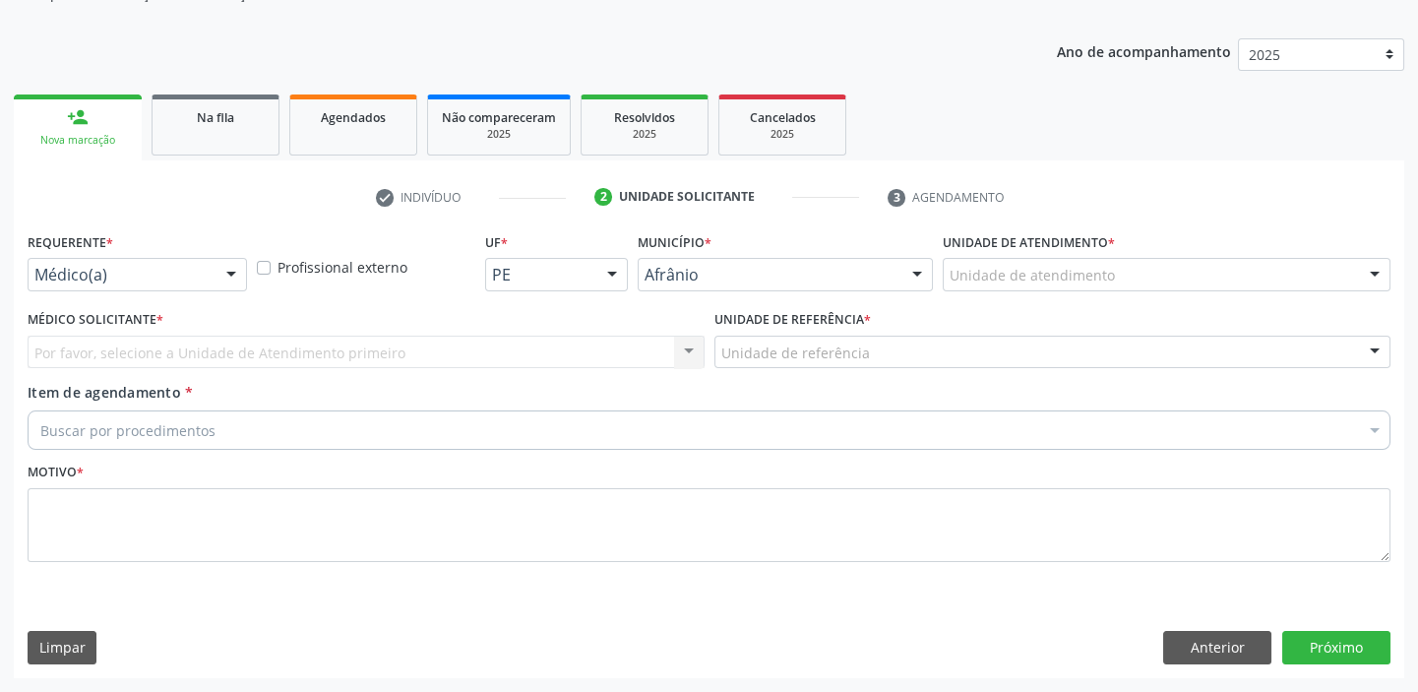
scroll to position [198, 0]
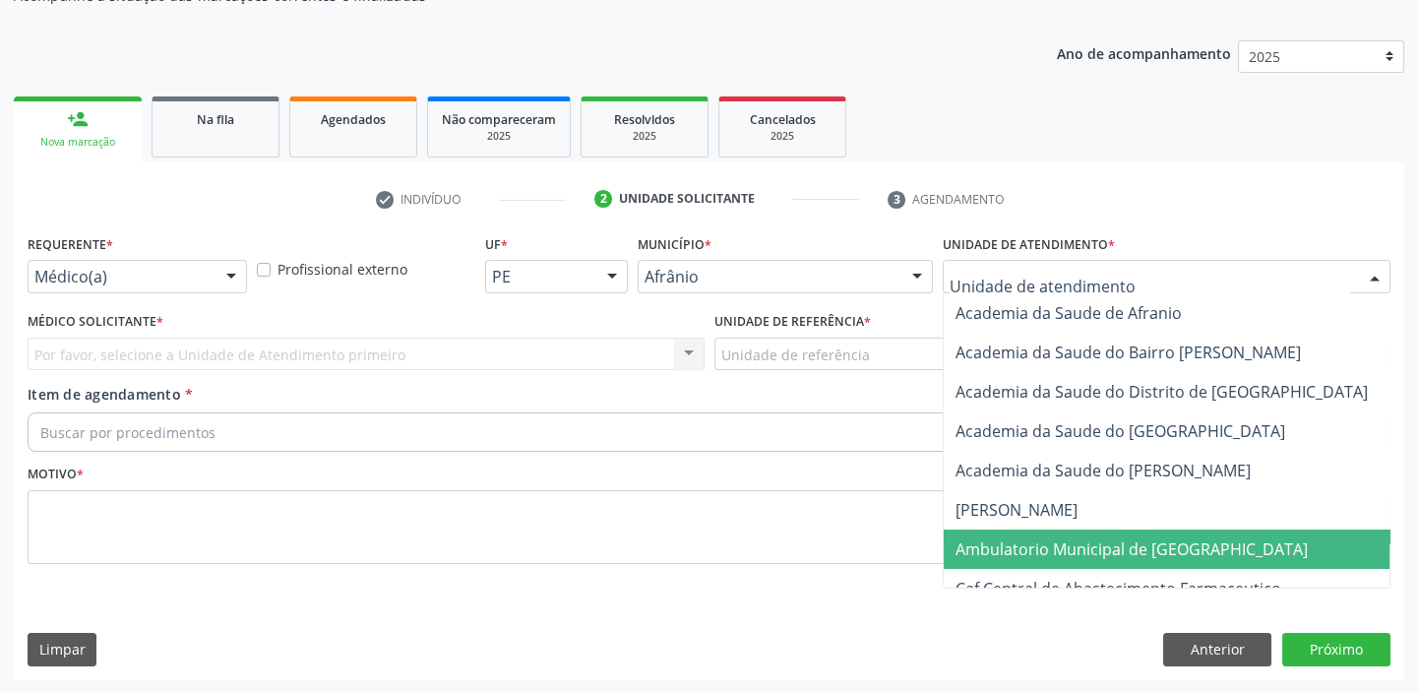
drag, startPoint x: 1024, startPoint y: 540, endPoint x: 771, endPoint y: 452, distance: 267.9
click at [1023, 538] on span "Ambulatorio Municipal de [GEOGRAPHIC_DATA]" at bounding box center [1131, 549] width 352 height 22
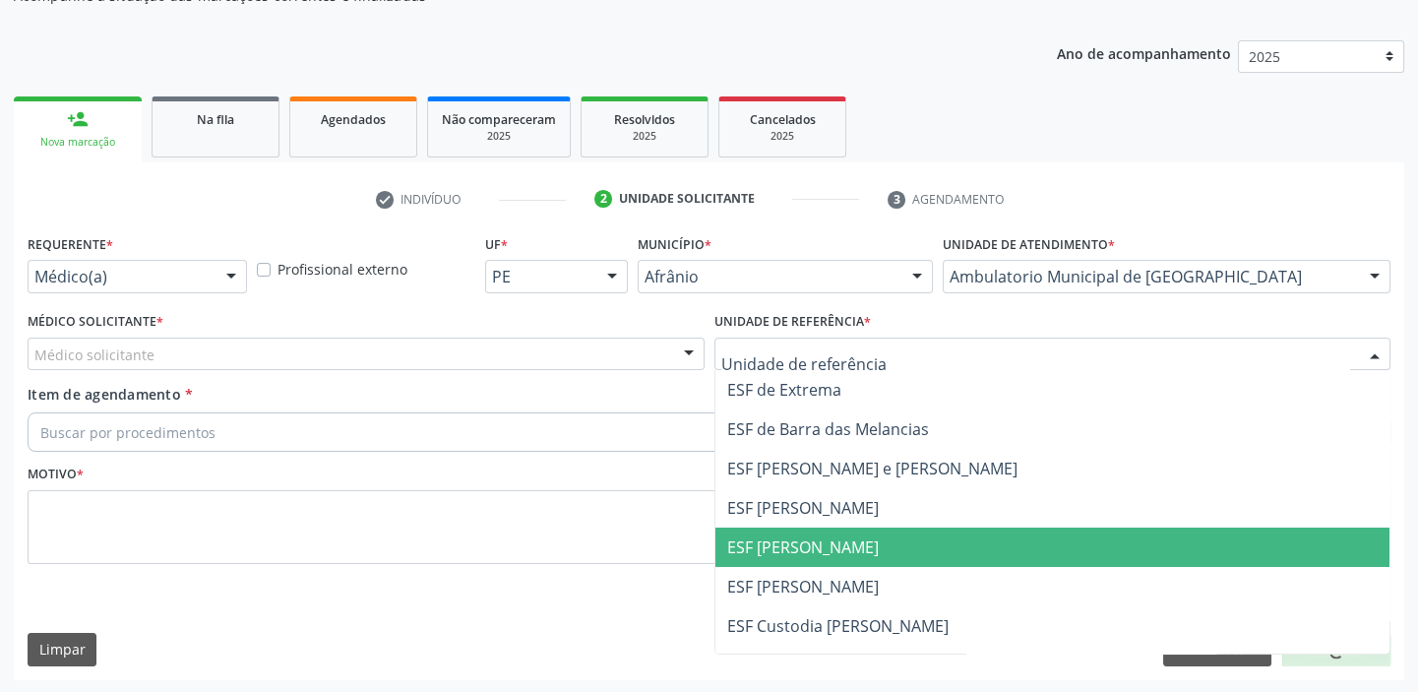
click at [763, 543] on span "ESF [PERSON_NAME]" at bounding box center [803, 547] width 152 height 22
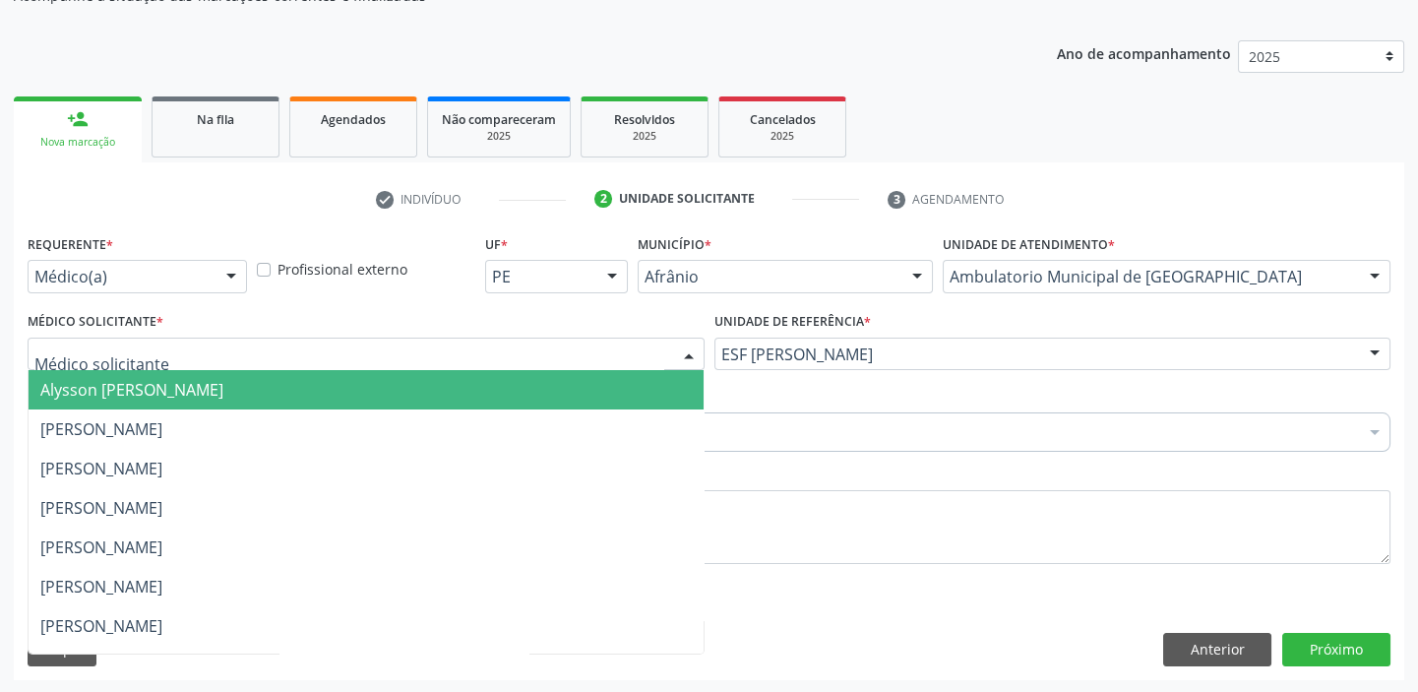
click at [89, 387] on span "Alysson [PERSON_NAME]" at bounding box center [131, 390] width 183 height 22
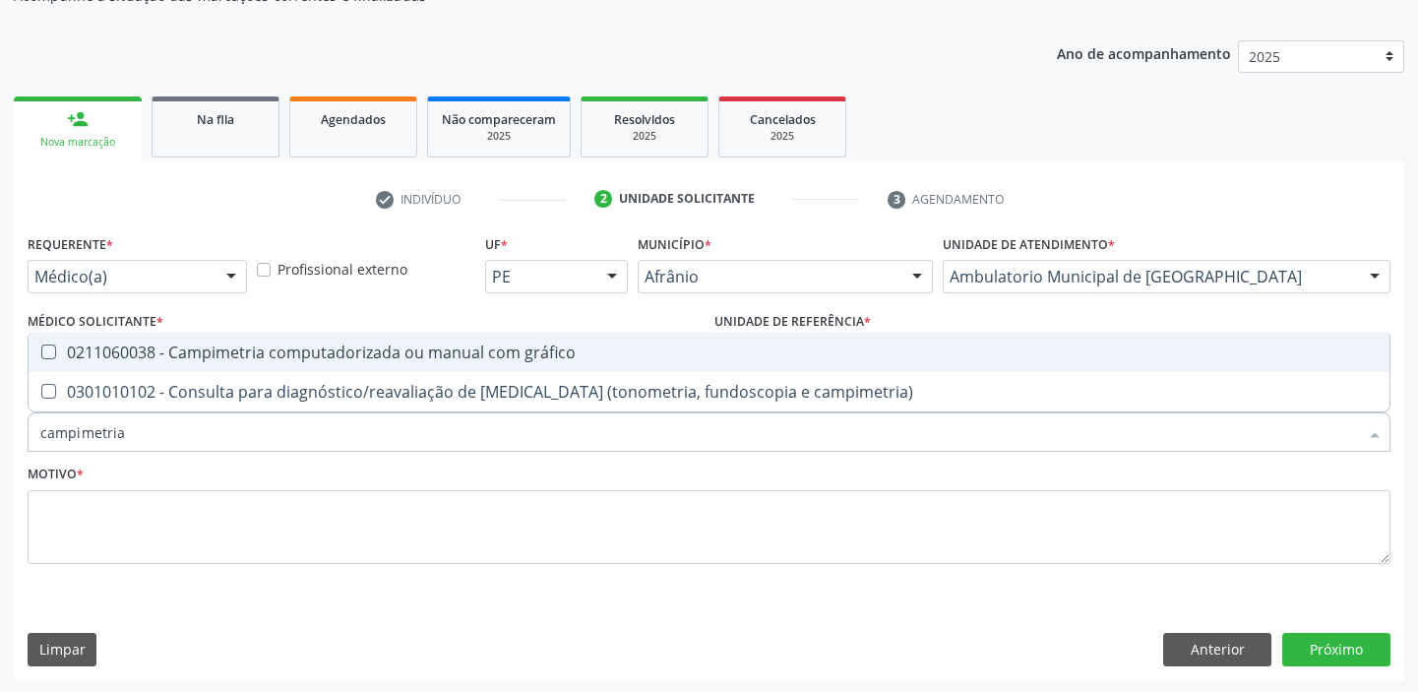
type input "campimetria"
click at [136, 354] on div "0211060038 - Campimetria computadorizada ou manual com gráfico" at bounding box center [708, 352] width 1337 height 16
checkbox gráfico "true"
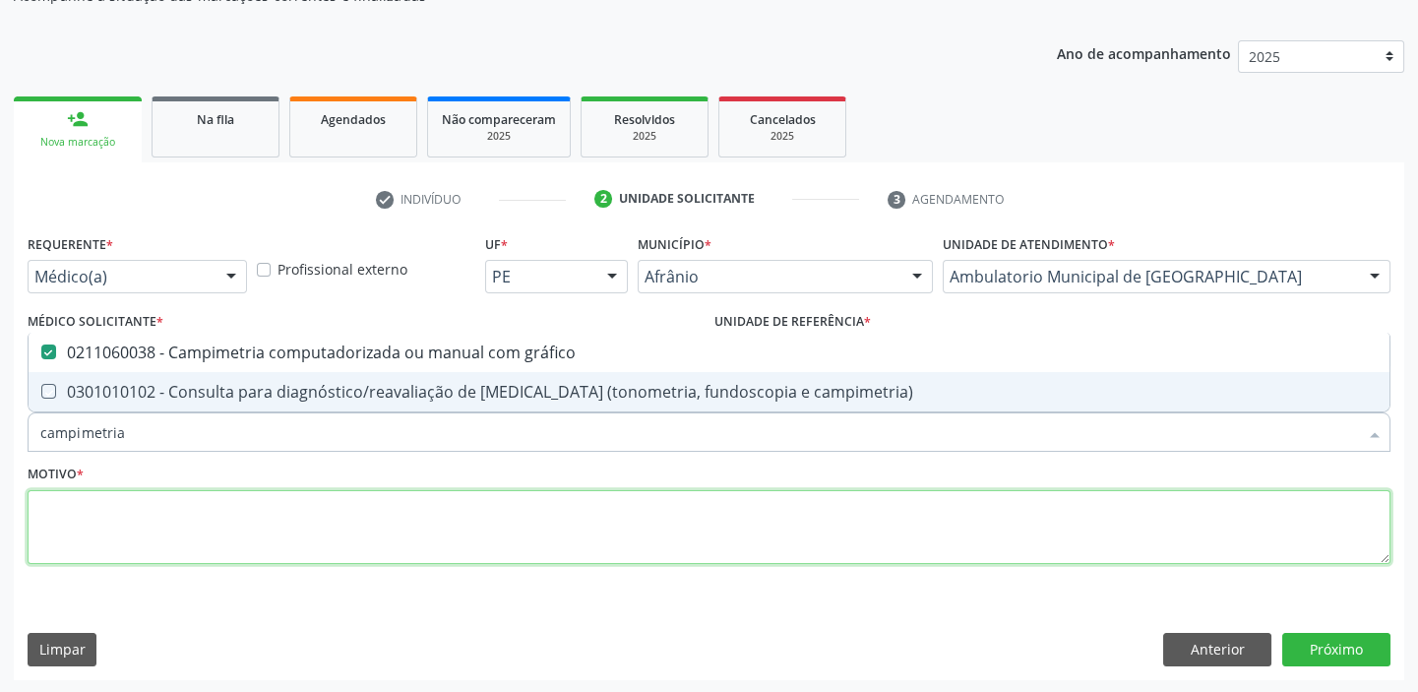
click at [100, 539] on textarea at bounding box center [709, 527] width 1363 height 75
checkbox campimetria\) "true"
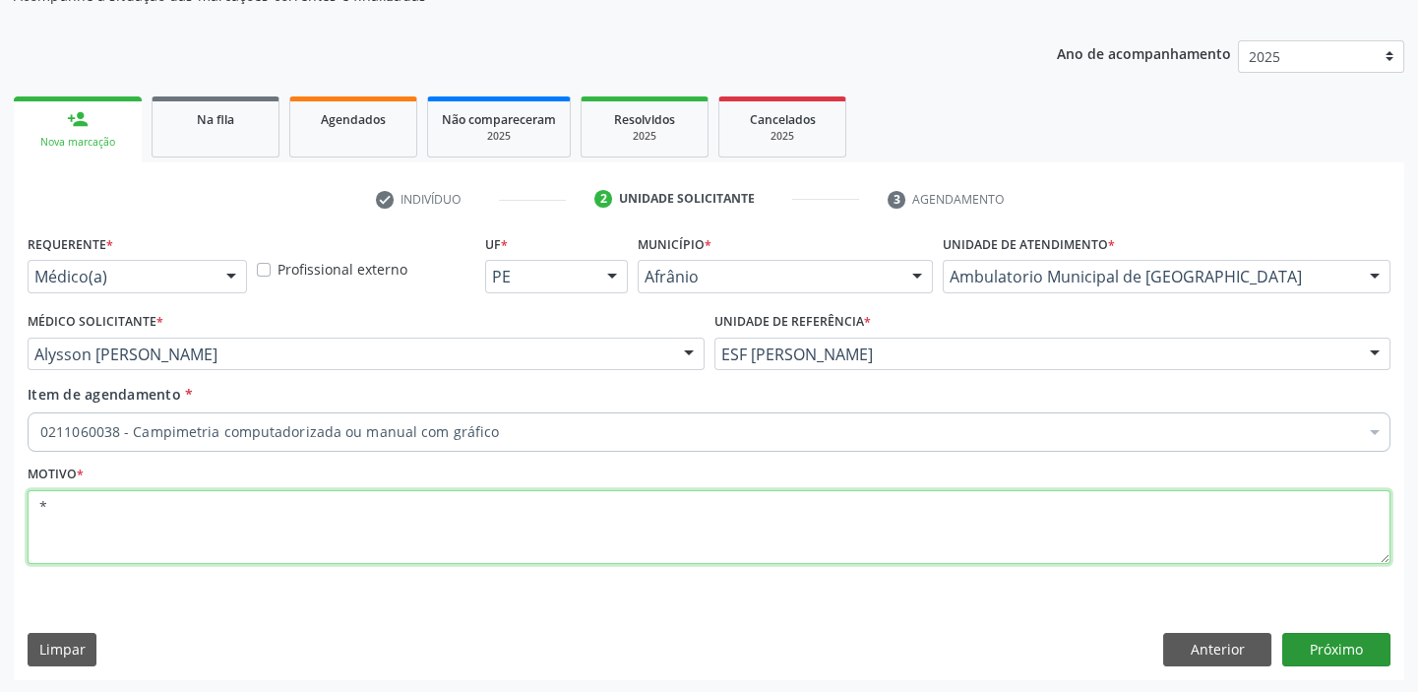
type textarea "*"
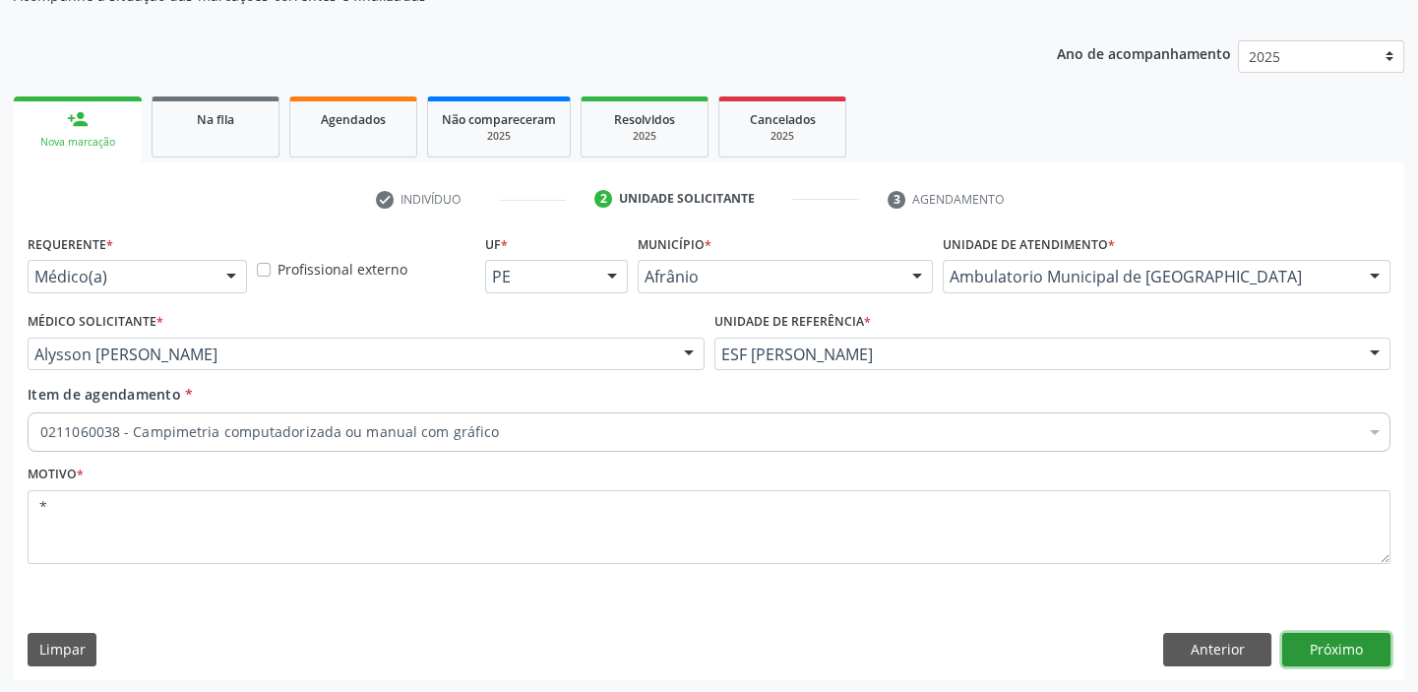
click at [1316, 643] on button "Próximo" at bounding box center [1336, 649] width 108 height 33
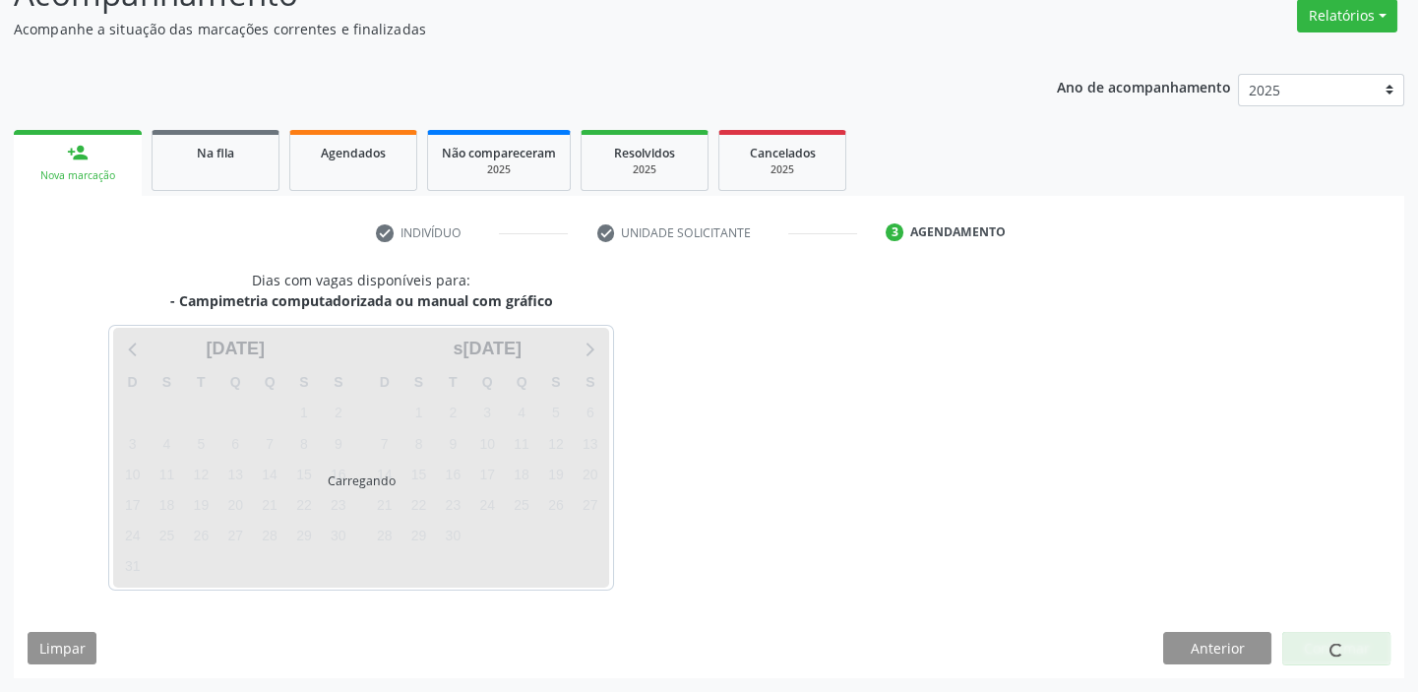
scroll to position [163, 0]
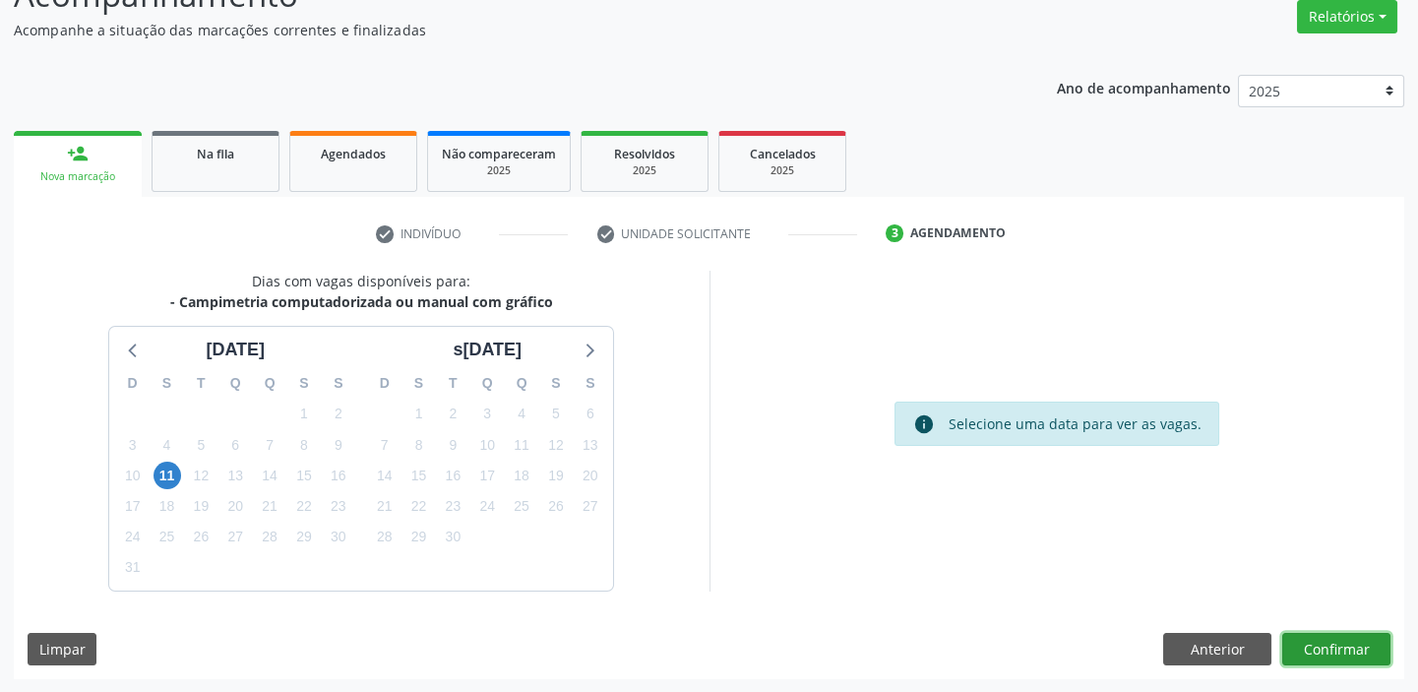
click at [1326, 642] on button "Confirmar" at bounding box center [1336, 649] width 108 height 33
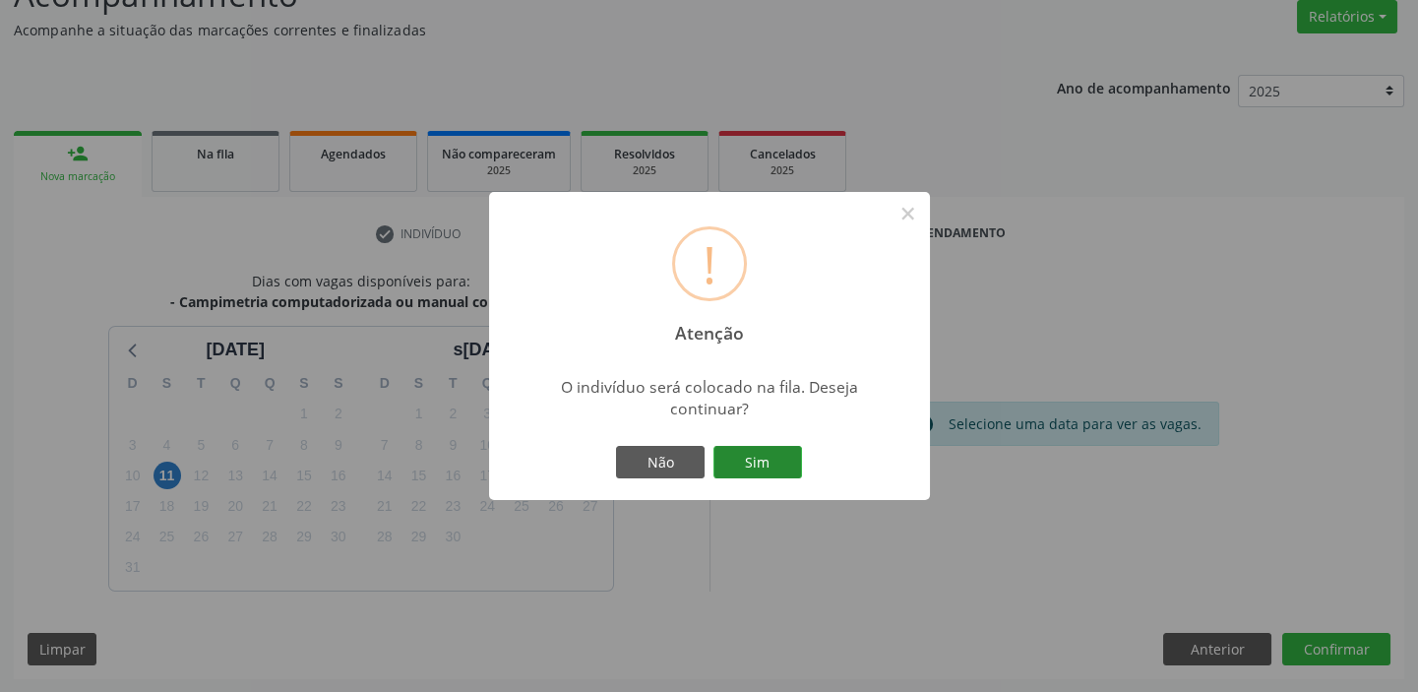
click at [761, 461] on button "Sim" at bounding box center [757, 462] width 89 height 33
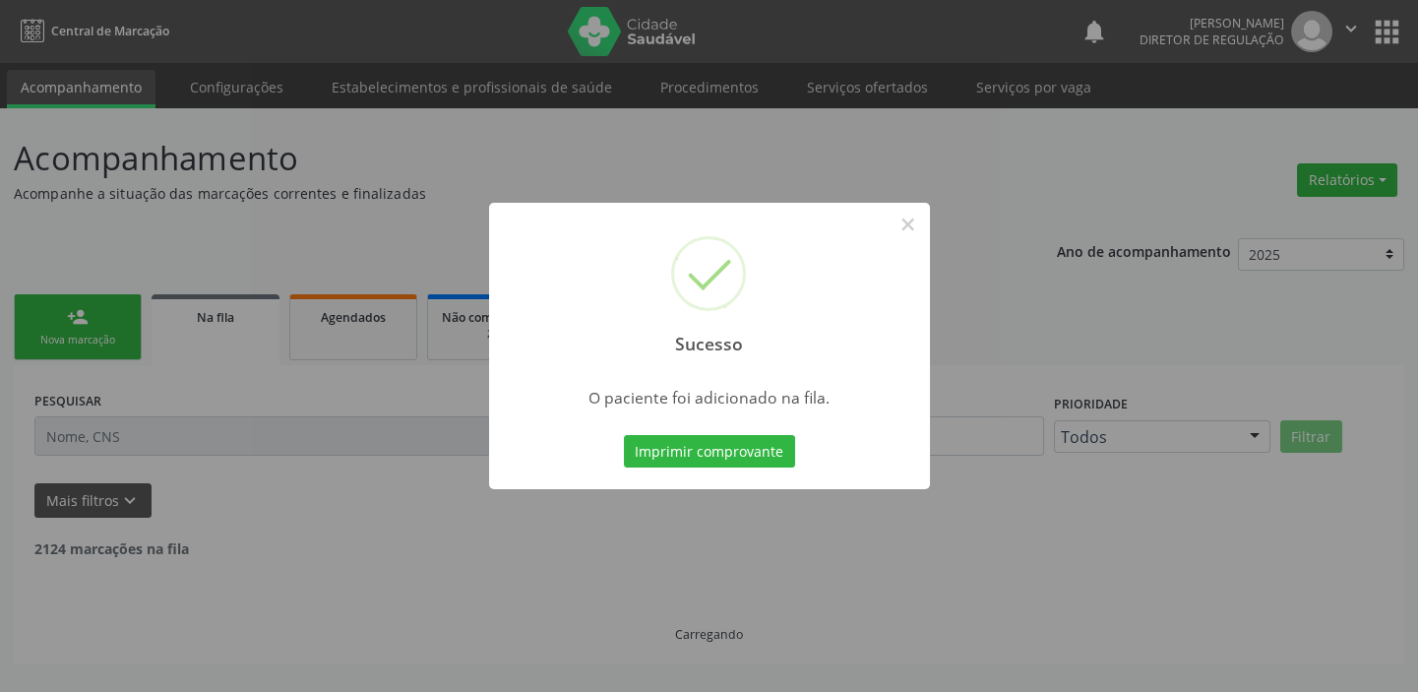
scroll to position [0, 0]
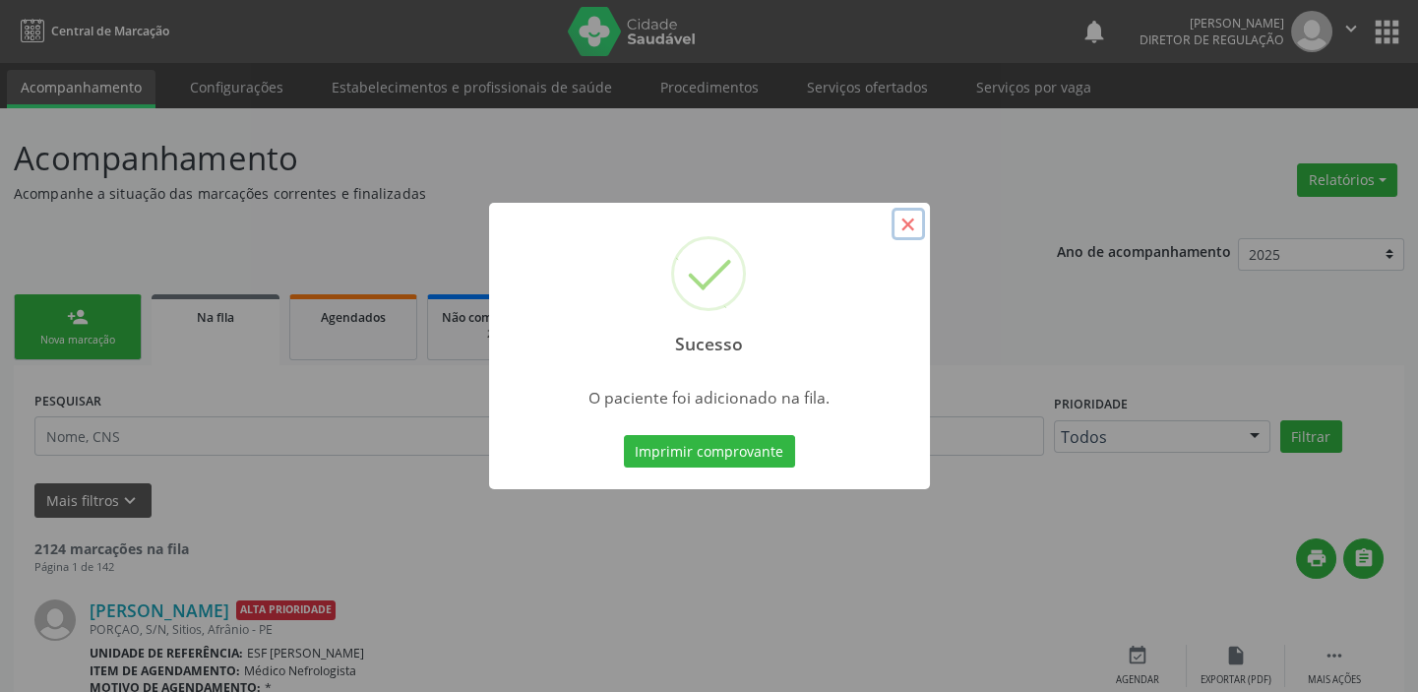
click at [908, 223] on button "×" at bounding box center [907, 224] width 33 height 33
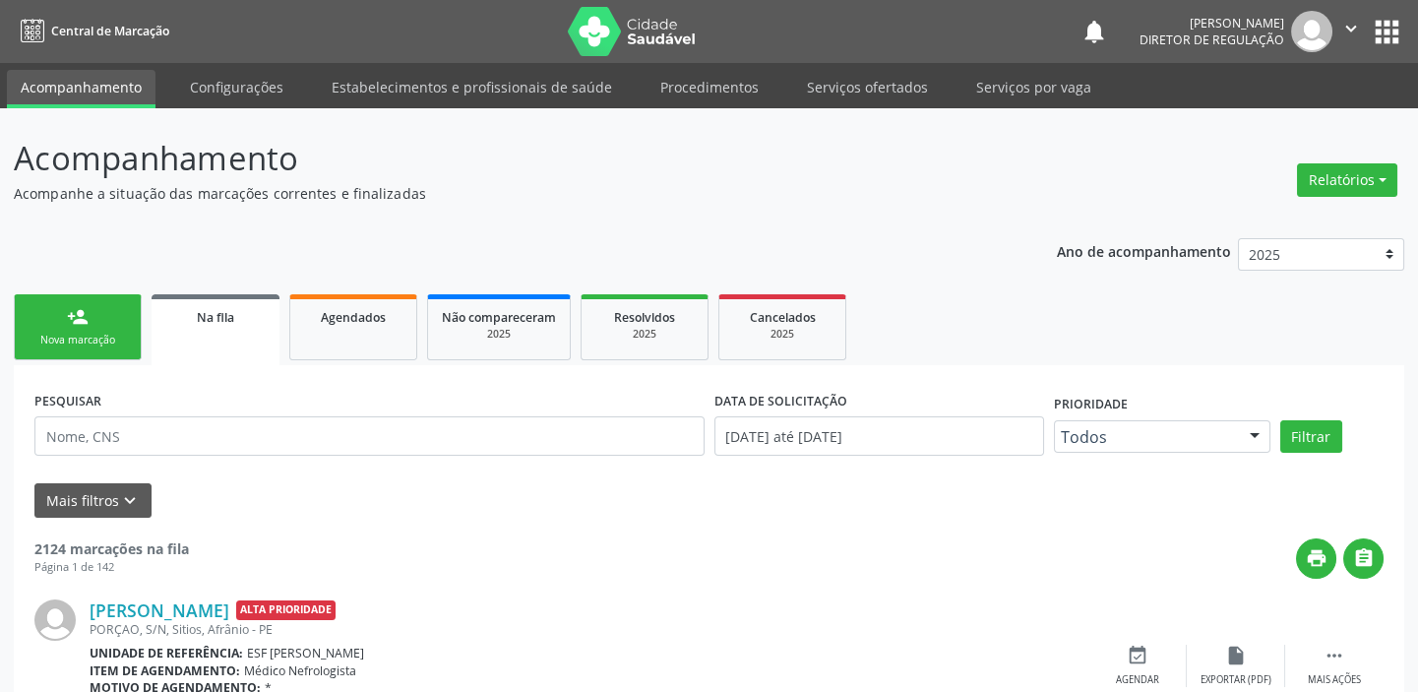
click at [80, 335] on div "Nova marcação" at bounding box center [78, 340] width 98 height 15
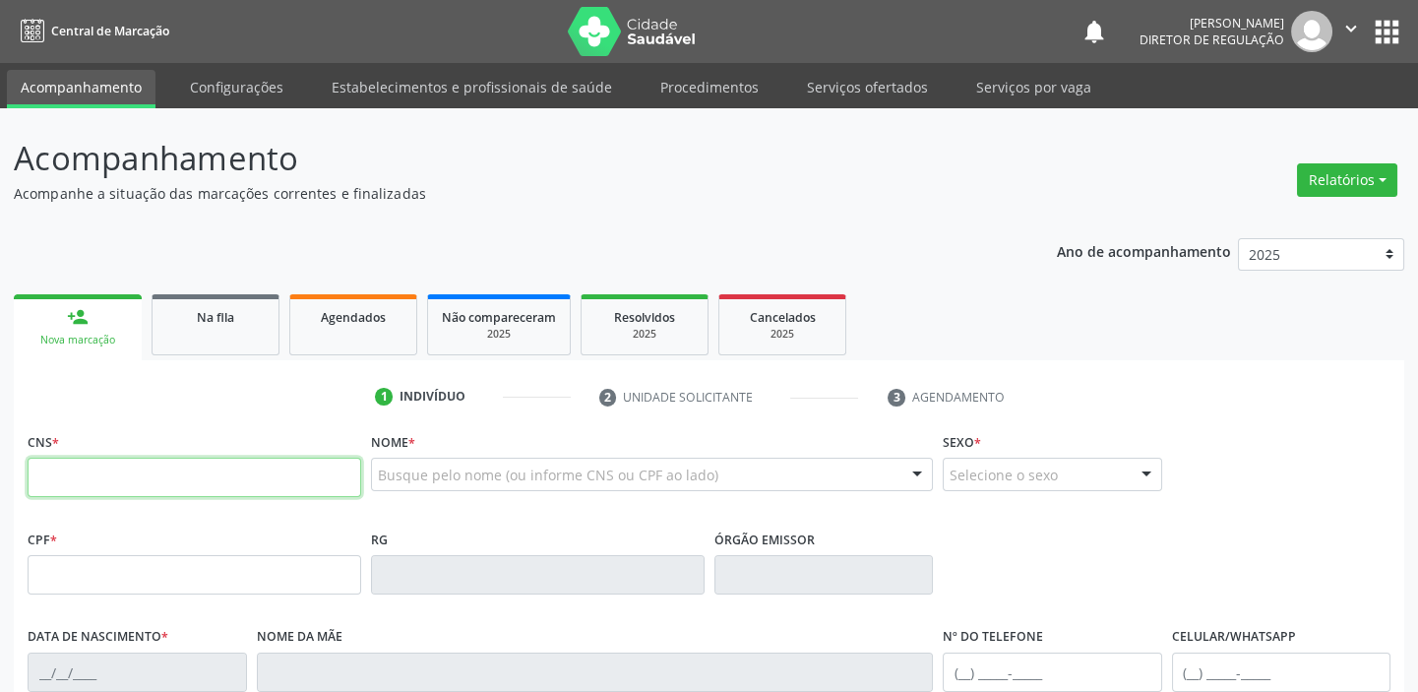
click at [97, 480] on input "text" at bounding box center [195, 477] width 334 height 39
type input "700 0096 1596 6503"
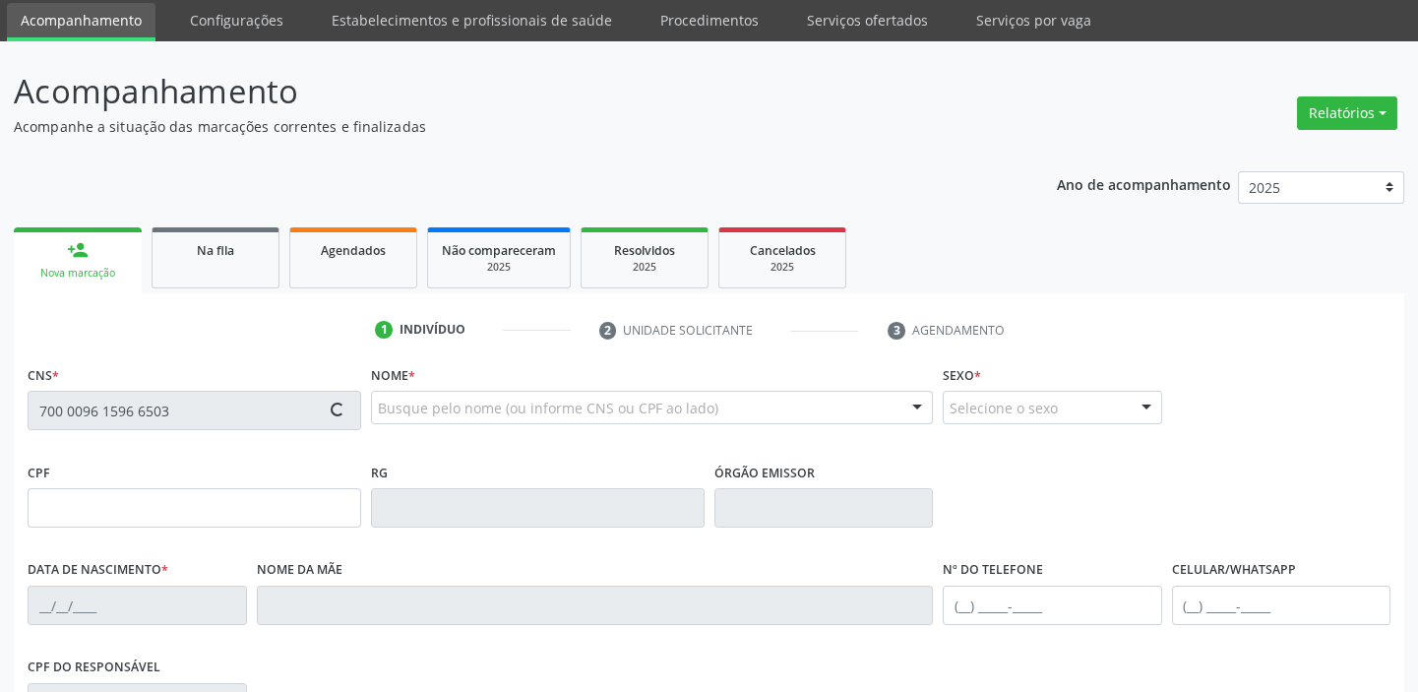
type input "039.223.214-61"
type input "11/01/1983"
type input "Luiza Gomes Teles"
type input "(87) 98829-7121"
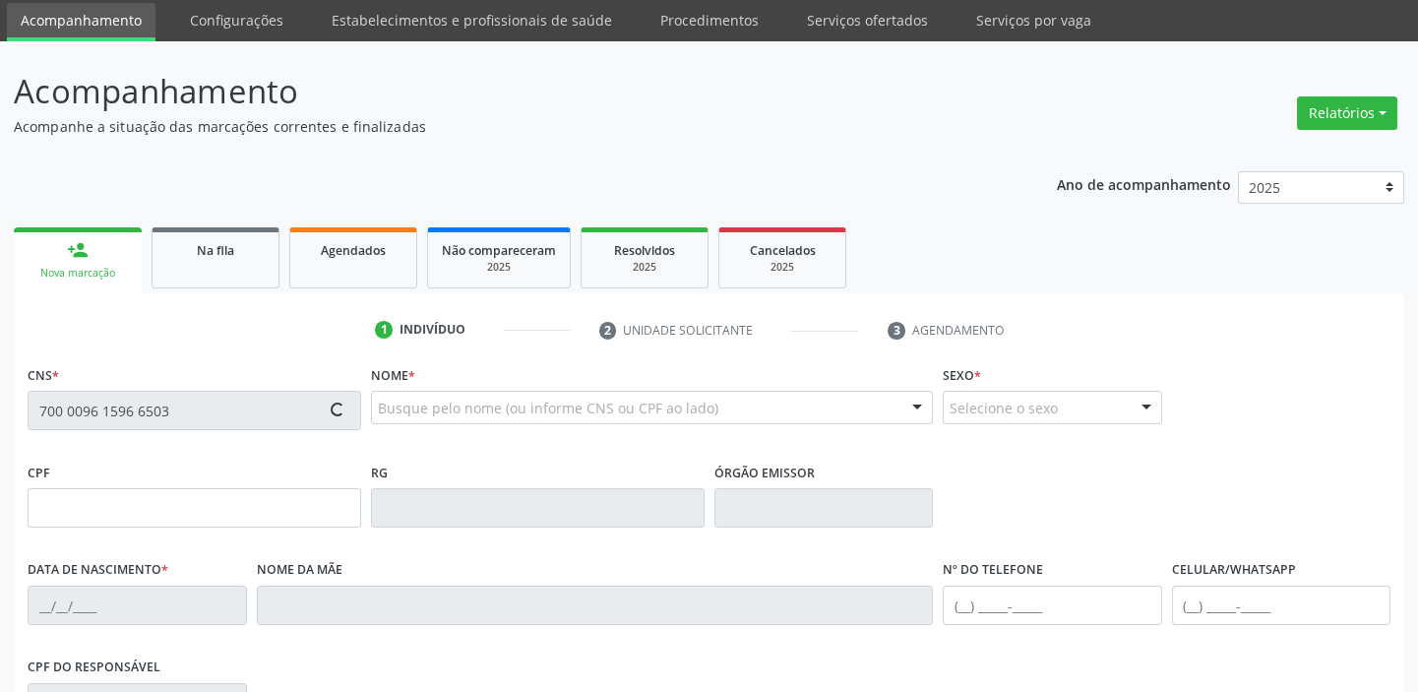
type input "484.347.104-63"
type input "S/N"
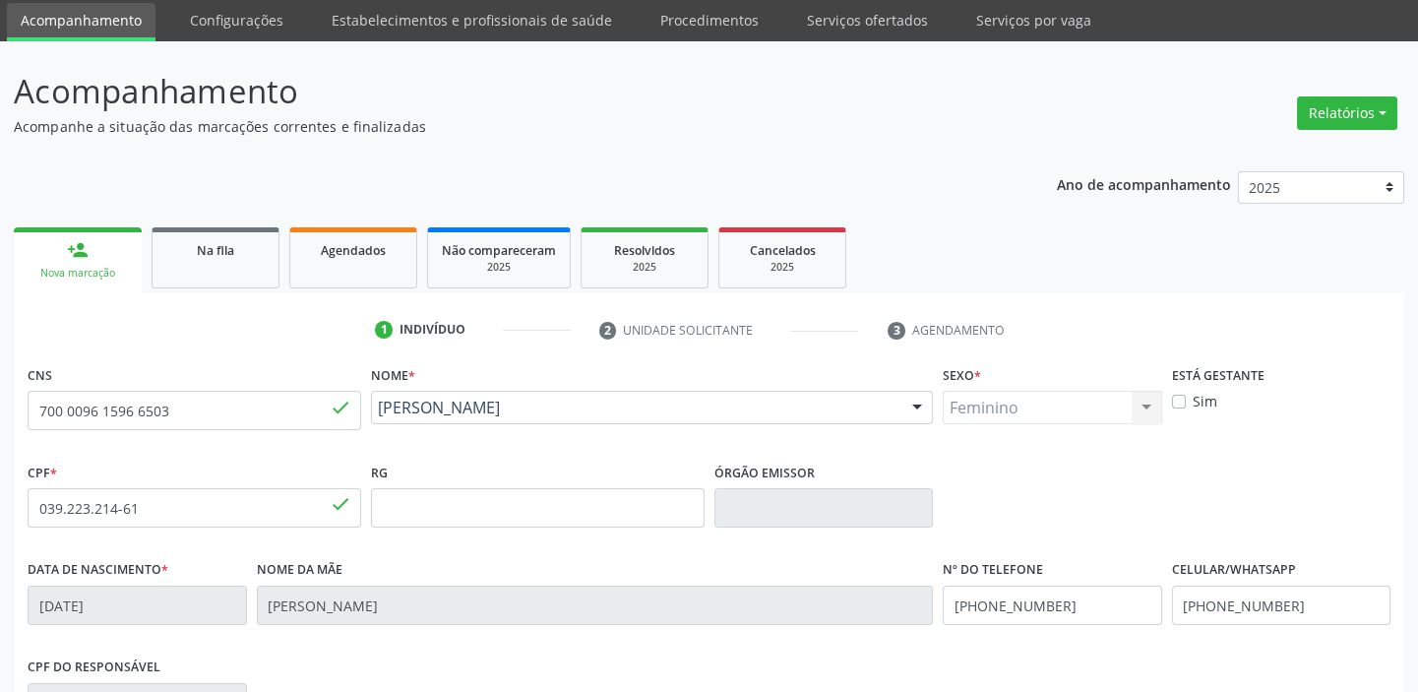
scroll to position [374, 0]
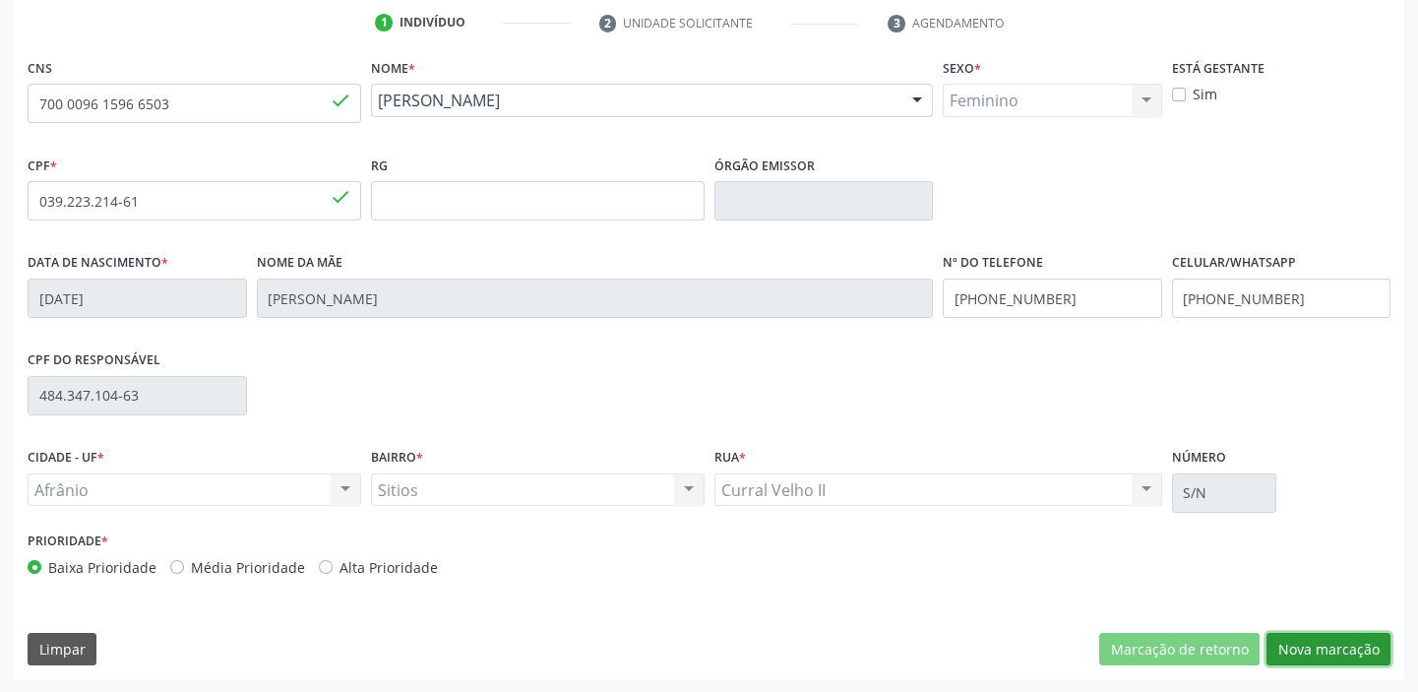
click at [1293, 644] on button "Nova marcação" at bounding box center [1328, 649] width 124 height 33
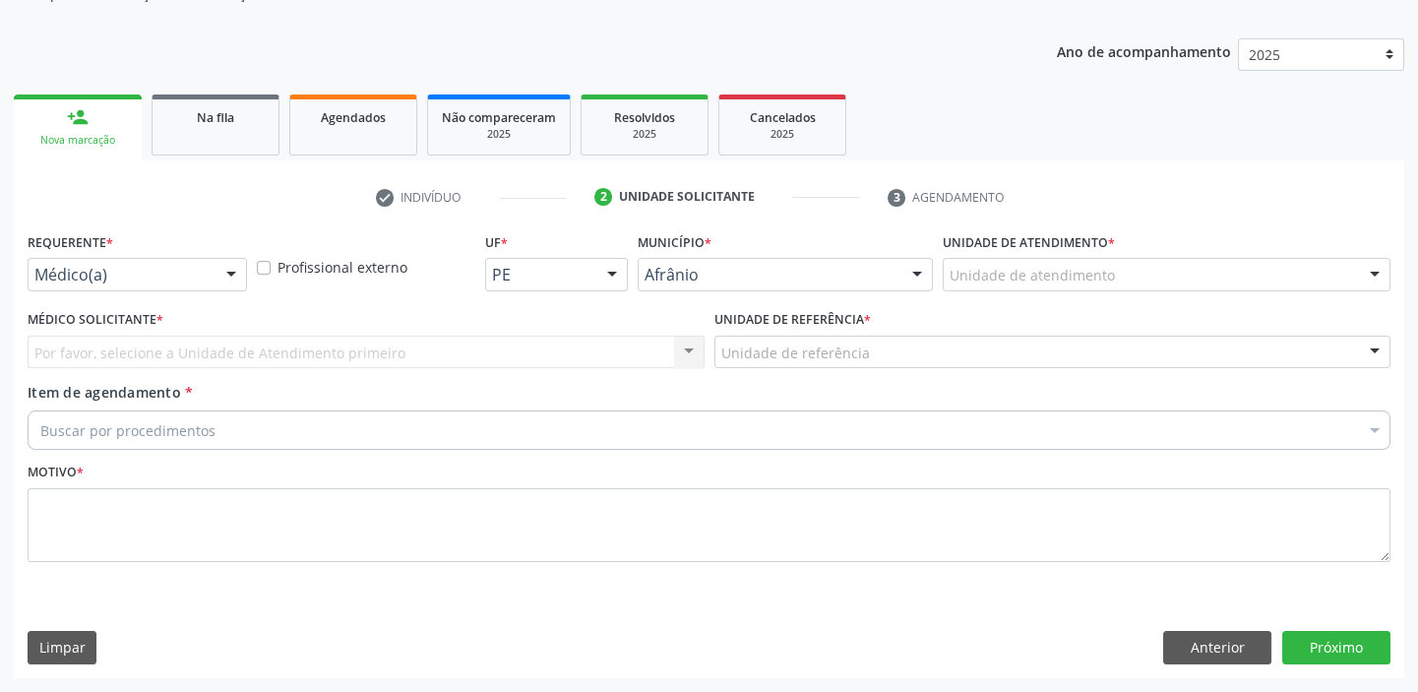
scroll to position [198, 0]
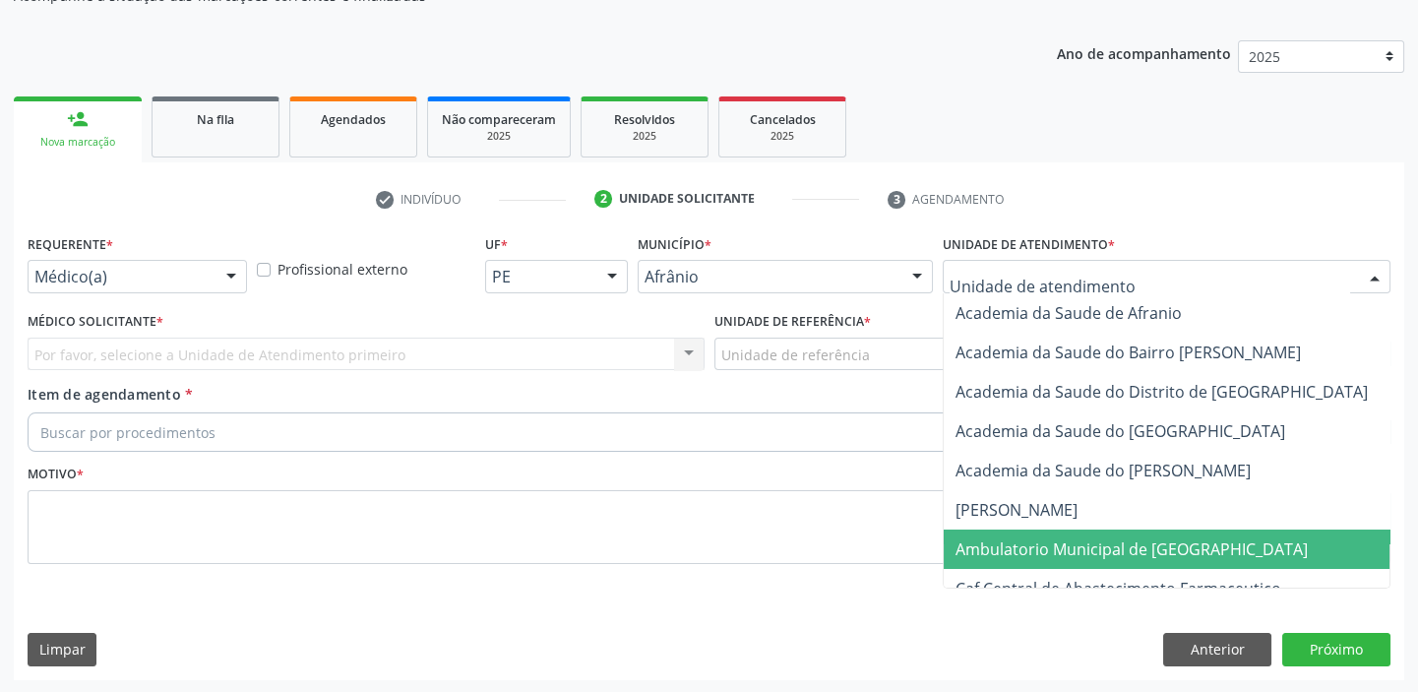
drag, startPoint x: 994, startPoint y: 541, endPoint x: 874, endPoint y: 448, distance: 152.1
click at [992, 540] on span "Ambulatorio Municipal de [GEOGRAPHIC_DATA]" at bounding box center [1131, 549] width 352 height 22
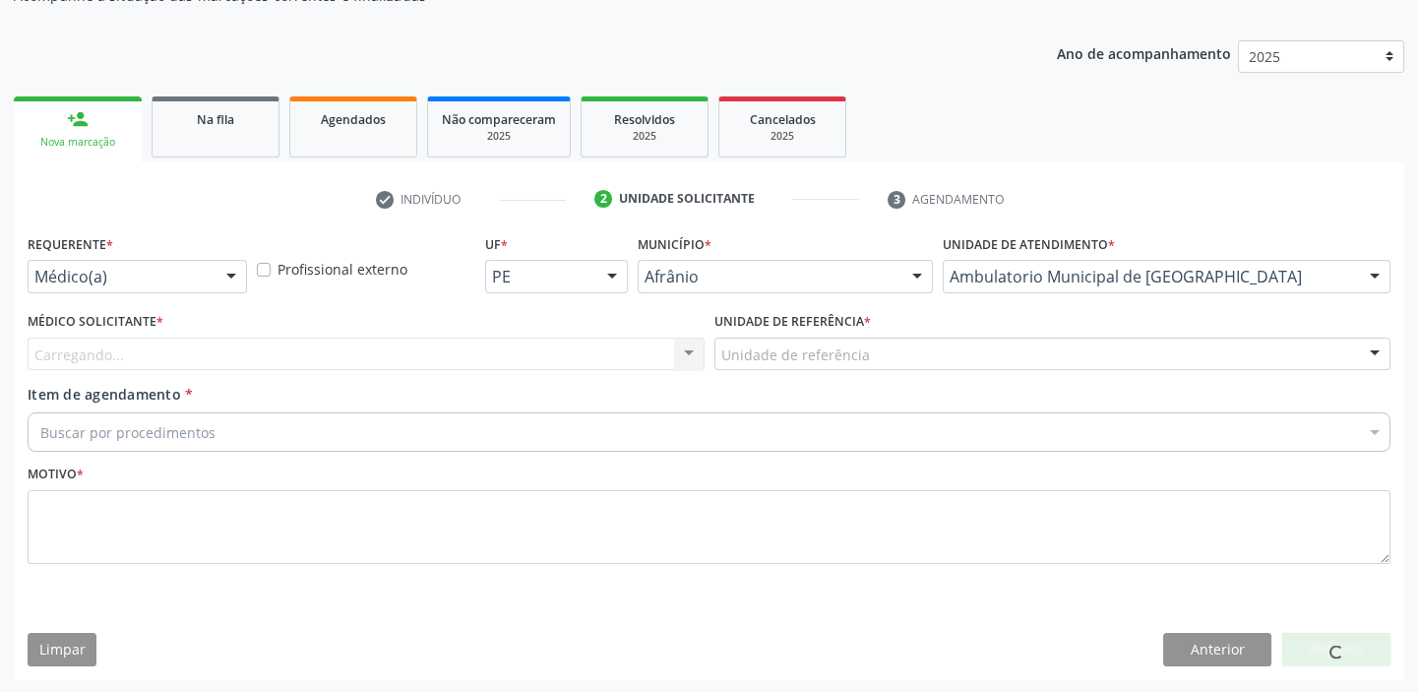
drag, startPoint x: 807, startPoint y: 354, endPoint x: 829, endPoint y: 504, distance: 151.3
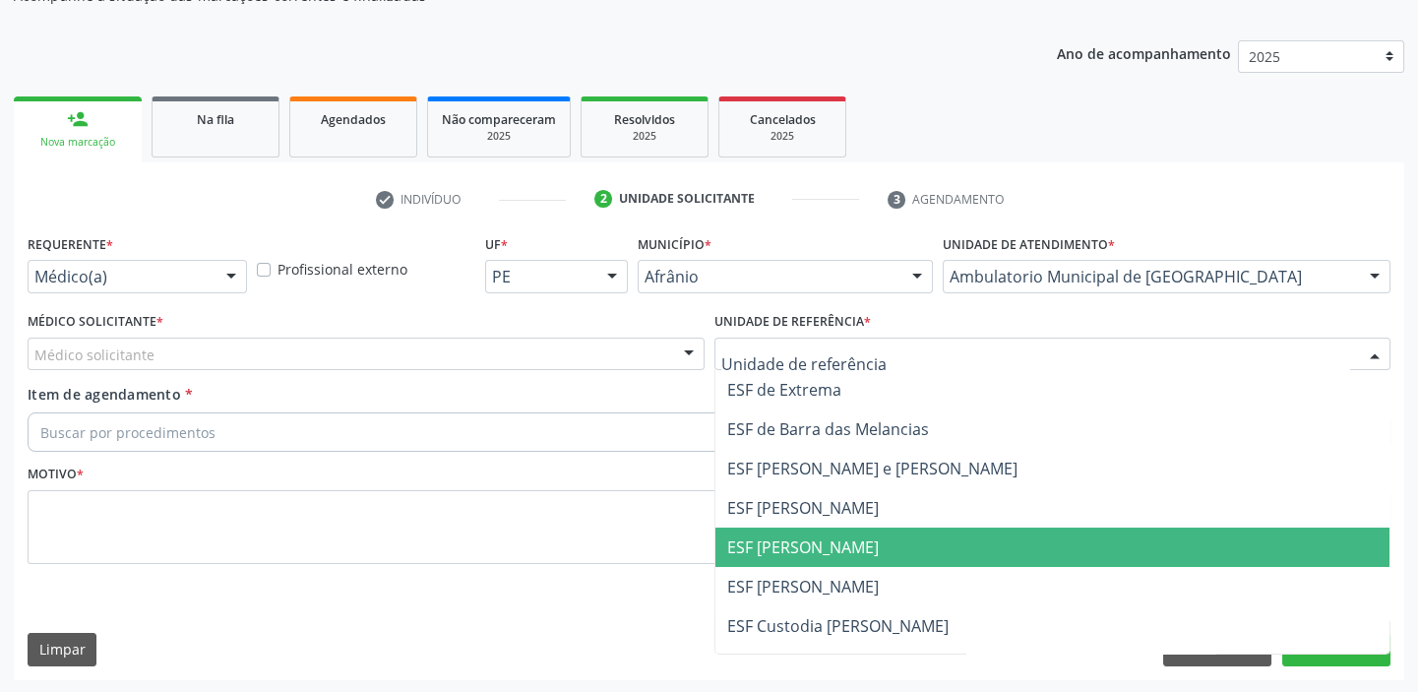
click at [830, 559] on span "ESF [PERSON_NAME]" at bounding box center [1052, 546] width 675 height 39
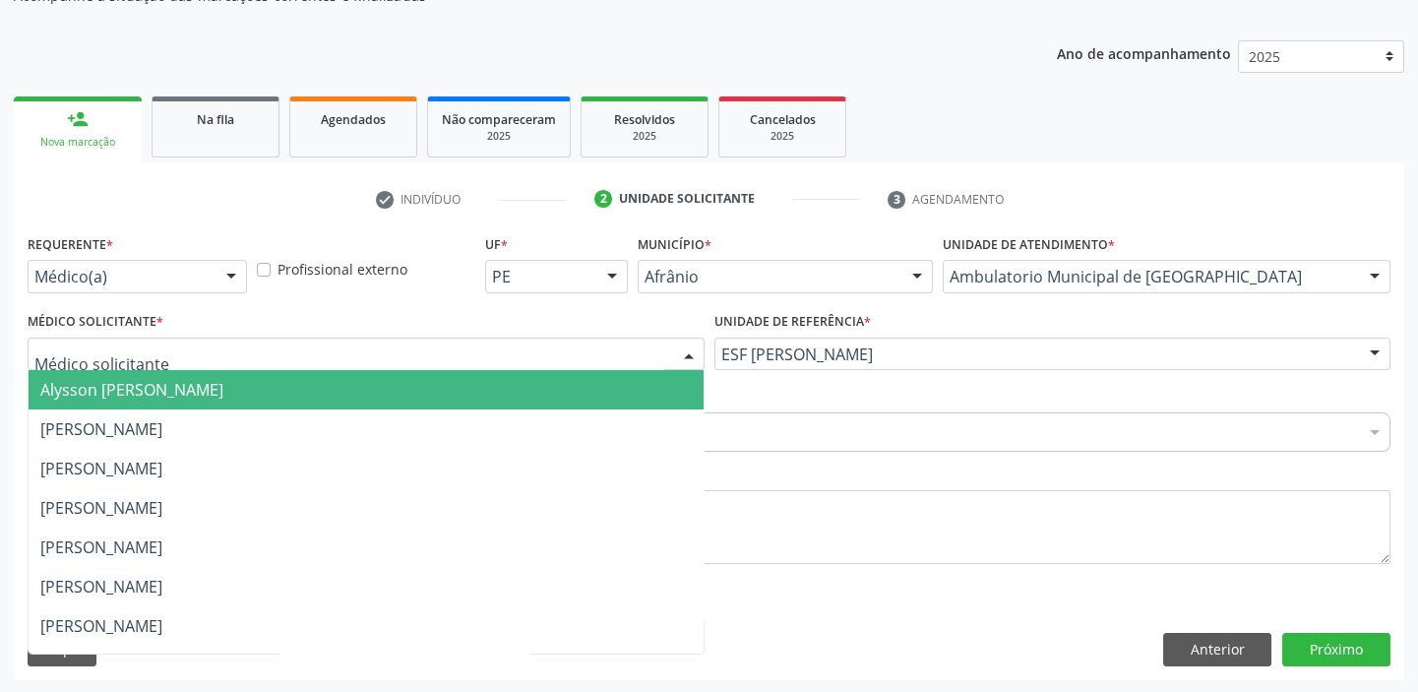
drag, startPoint x: 103, startPoint y: 354, endPoint x: 94, endPoint y: 379, distance: 26.1
drag, startPoint x: 94, startPoint y: 379, endPoint x: 79, endPoint y: 422, distance: 46.1
click at [94, 383] on span "Alysson [PERSON_NAME]" at bounding box center [131, 390] width 183 height 22
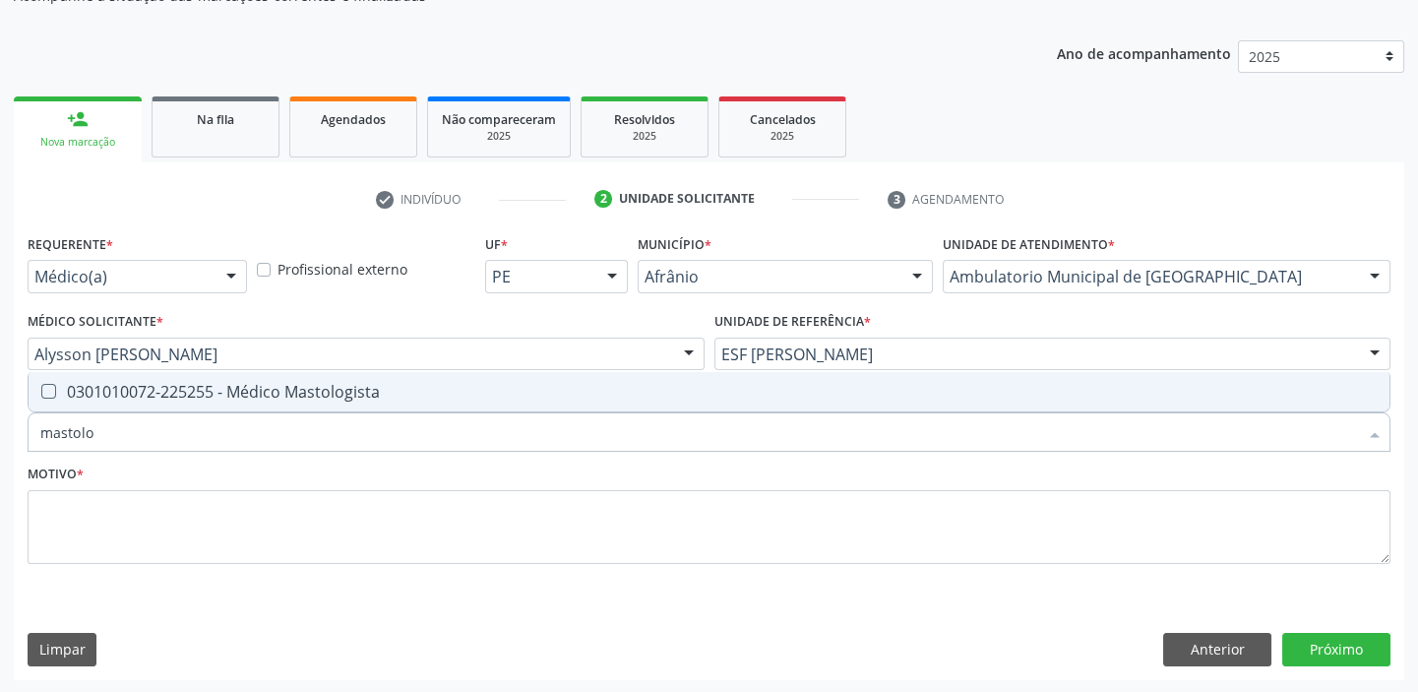
type input "mastolog"
click at [92, 394] on div "0301010072-225255 - Médico Mastologista" at bounding box center [708, 392] width 1337 height 16
checkbox Mastologista "true"
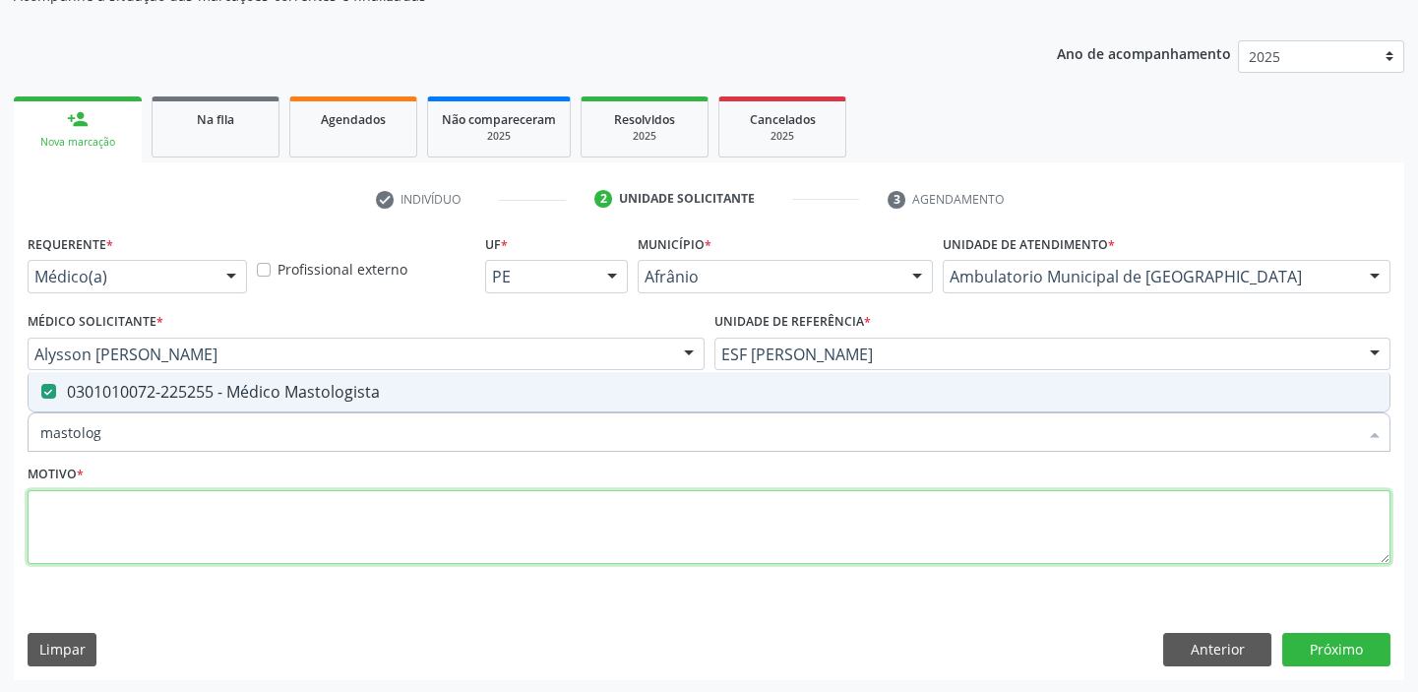
click at [68, 499] on textarea at bounding box center [709, 527] width 1363 height 75
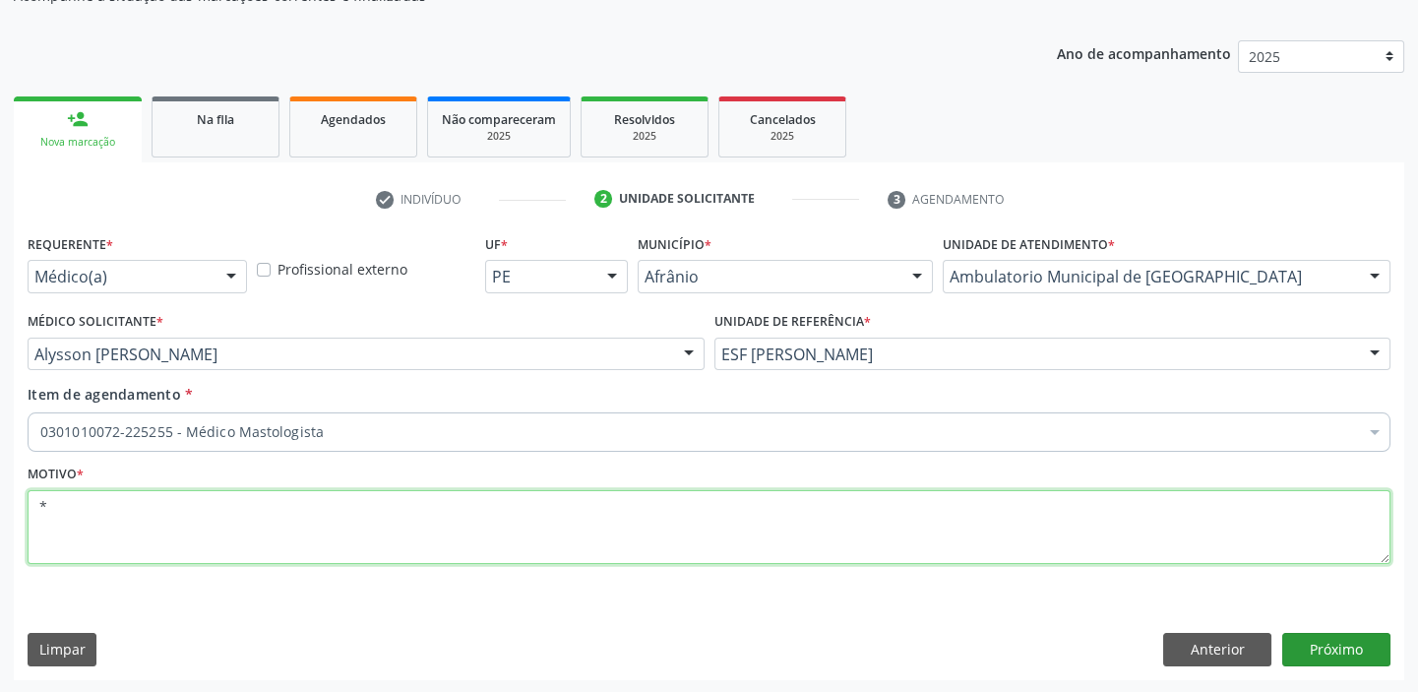
type textarea "*"
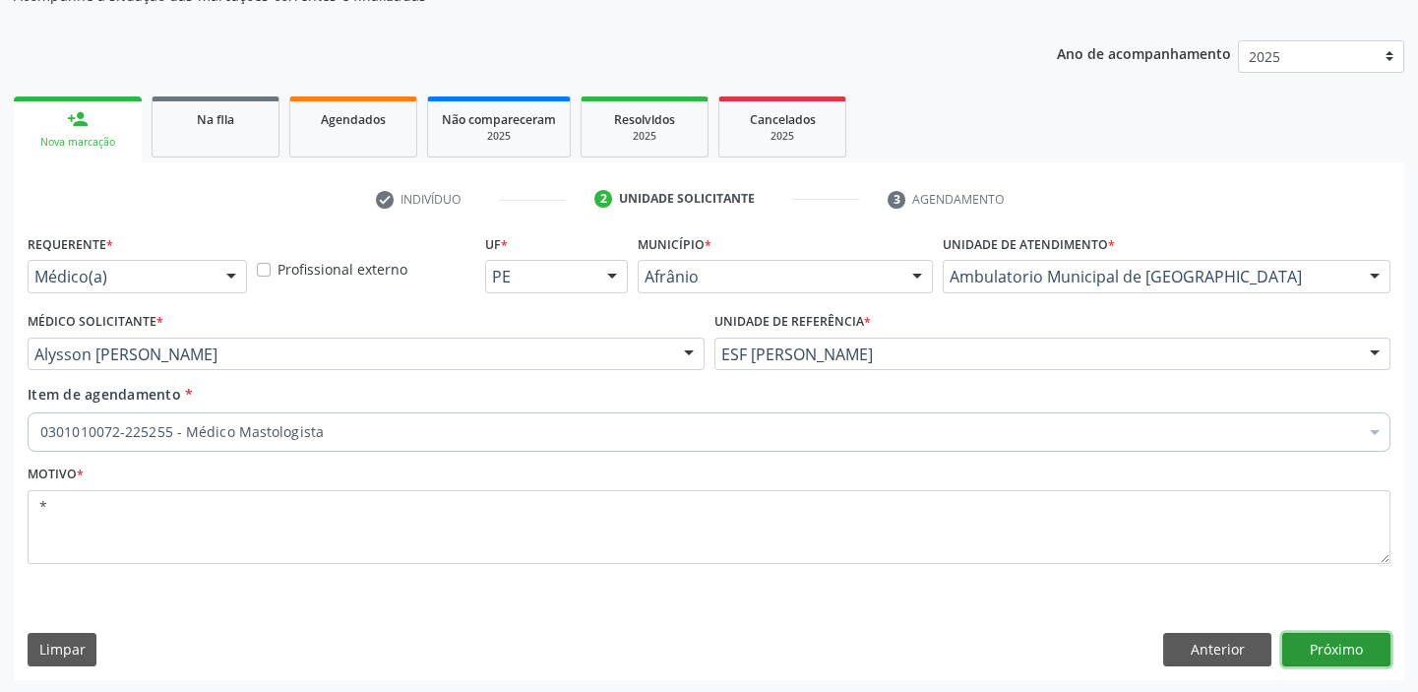
click at [1324, 640] on button "Próximo" at bounding box center [1336, 649] width 108 height 33
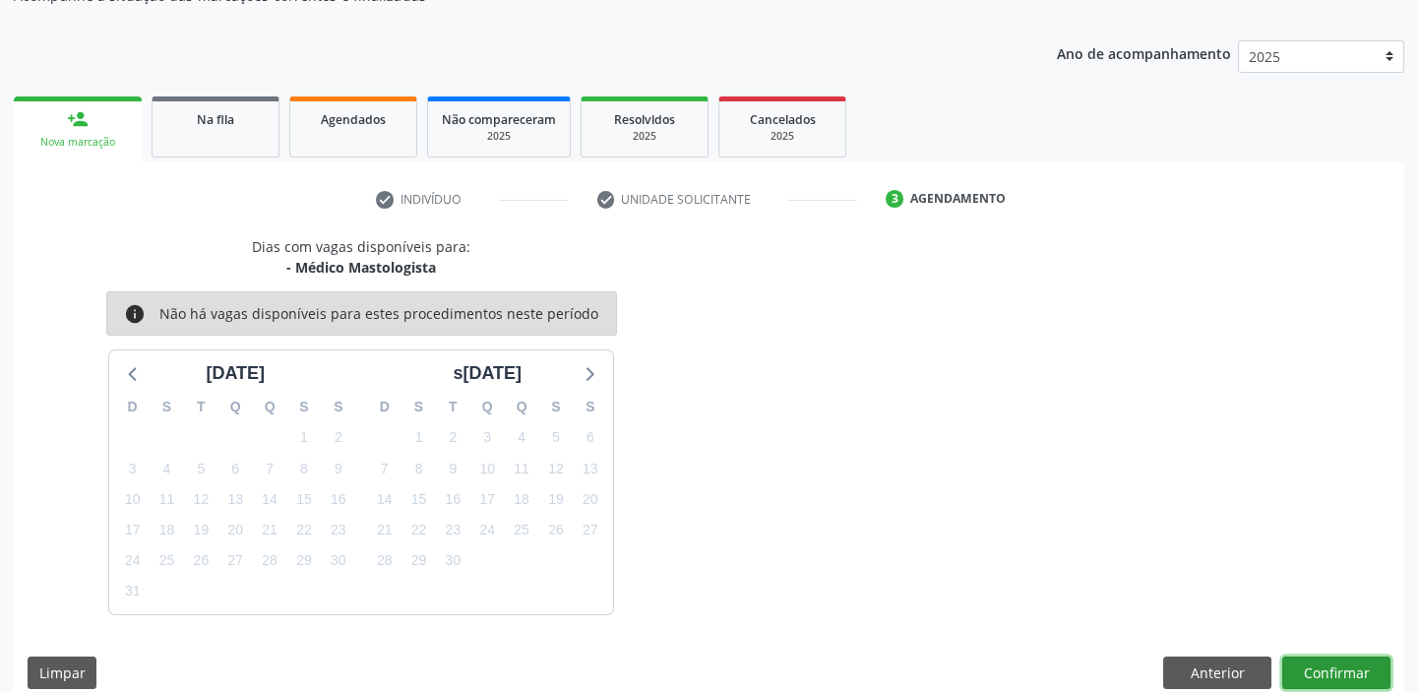
click at [1309, 662] on button "Confirmar" at bounding box center [1336, 672] width 108 height 33
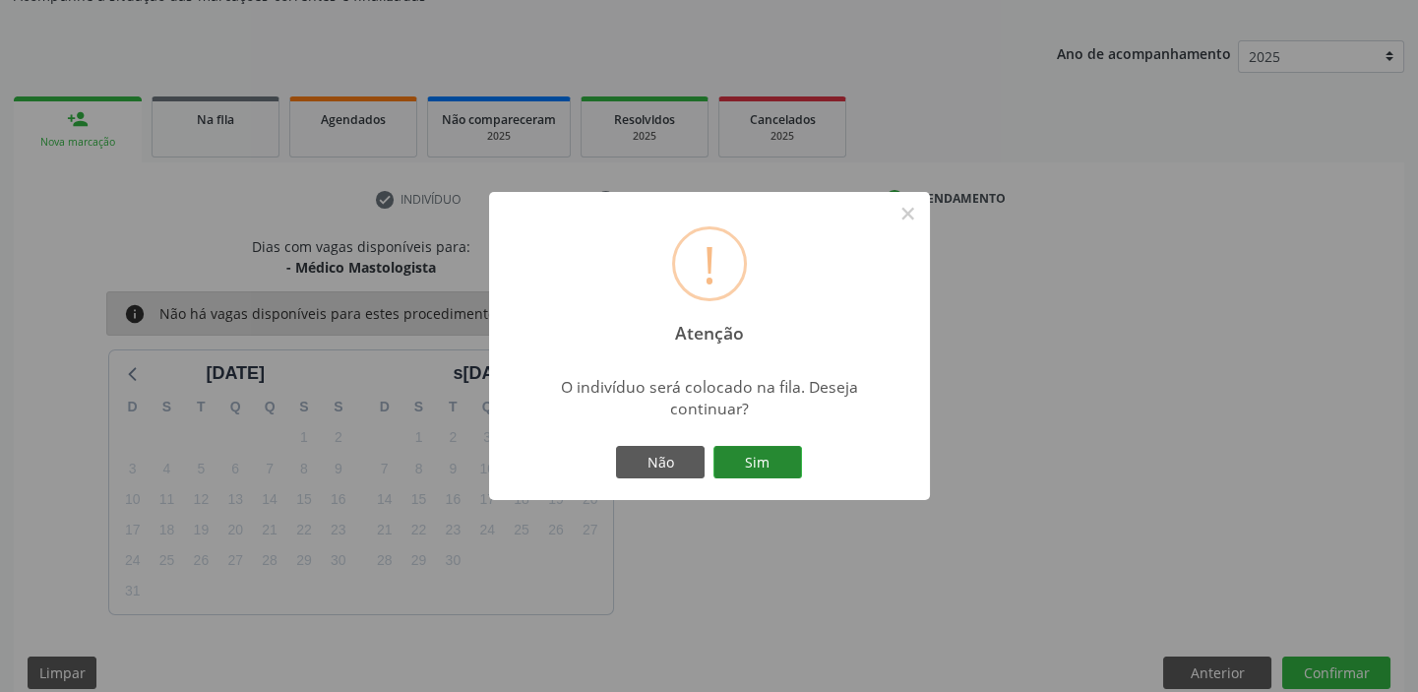
click at [744, 449] on button "Sim" at bounding box center [757, 462] width 89 height 33
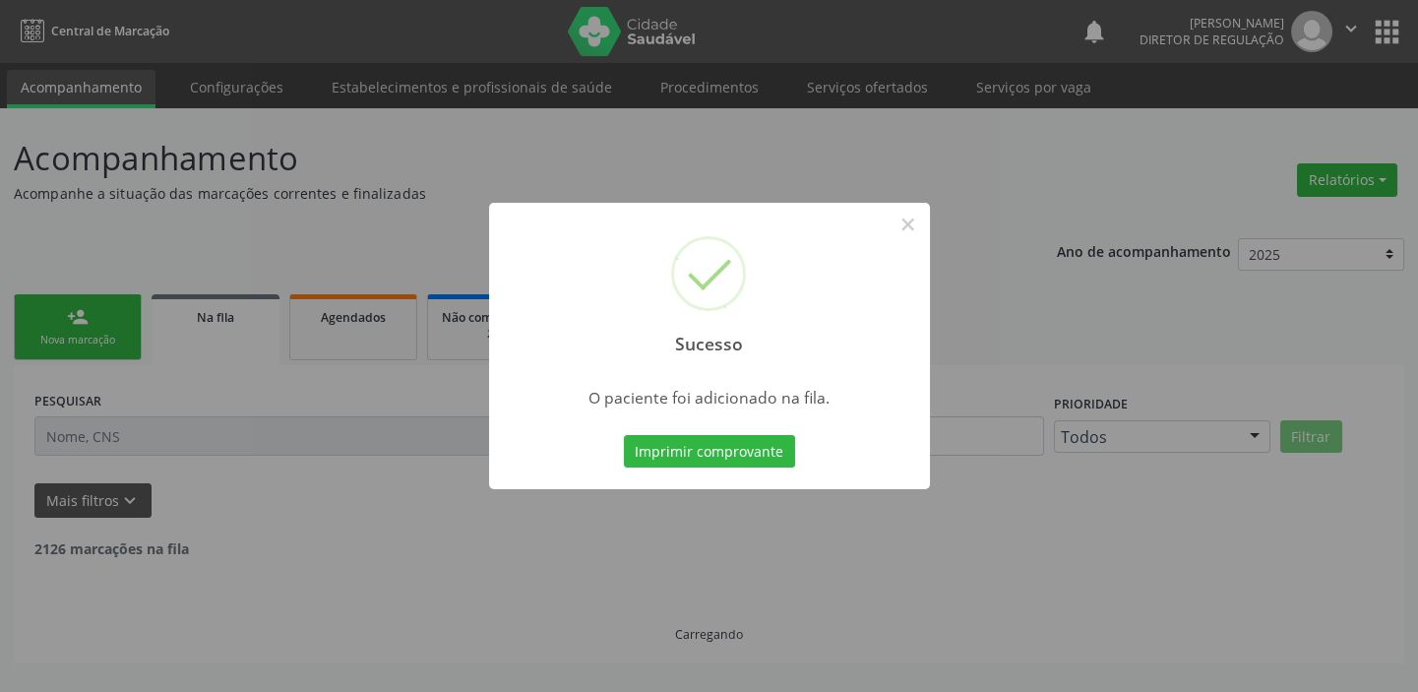
scroll to position [0, 0]
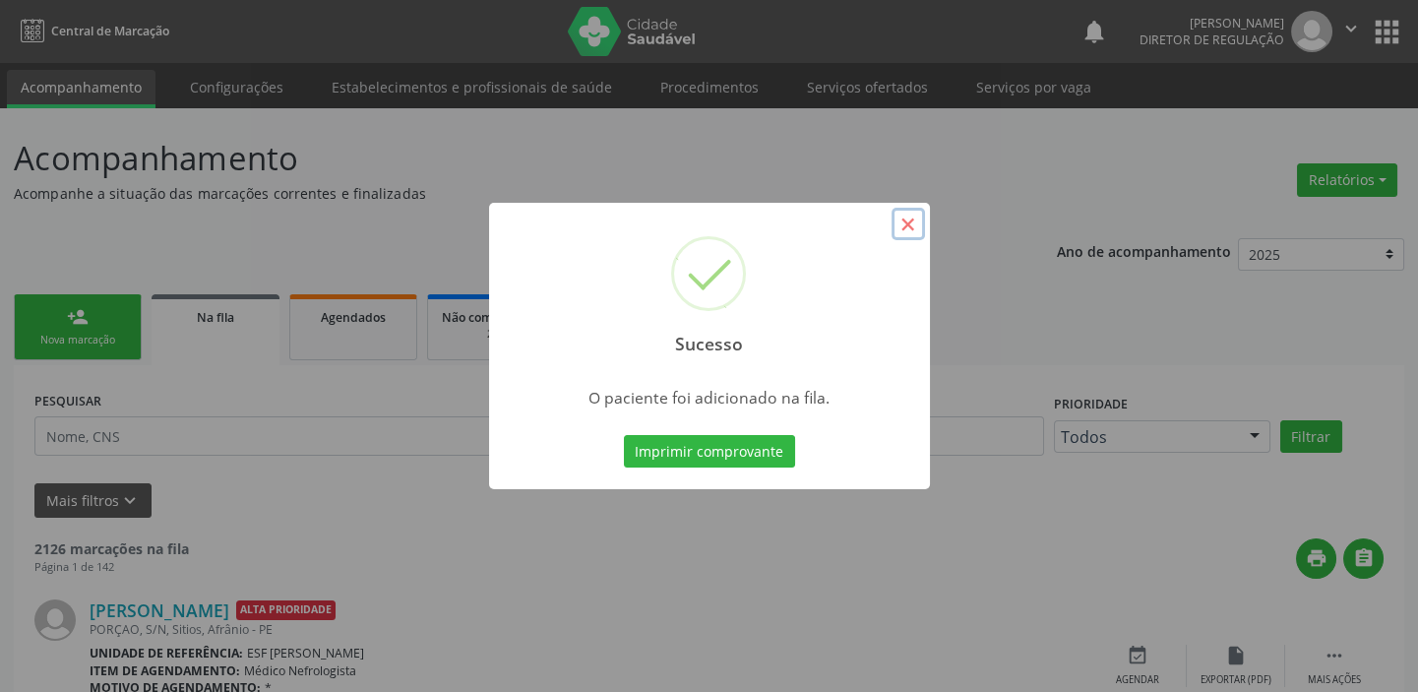
click at [909, 223] on button "×" at bounding box center [907, 224] width 33 height 33
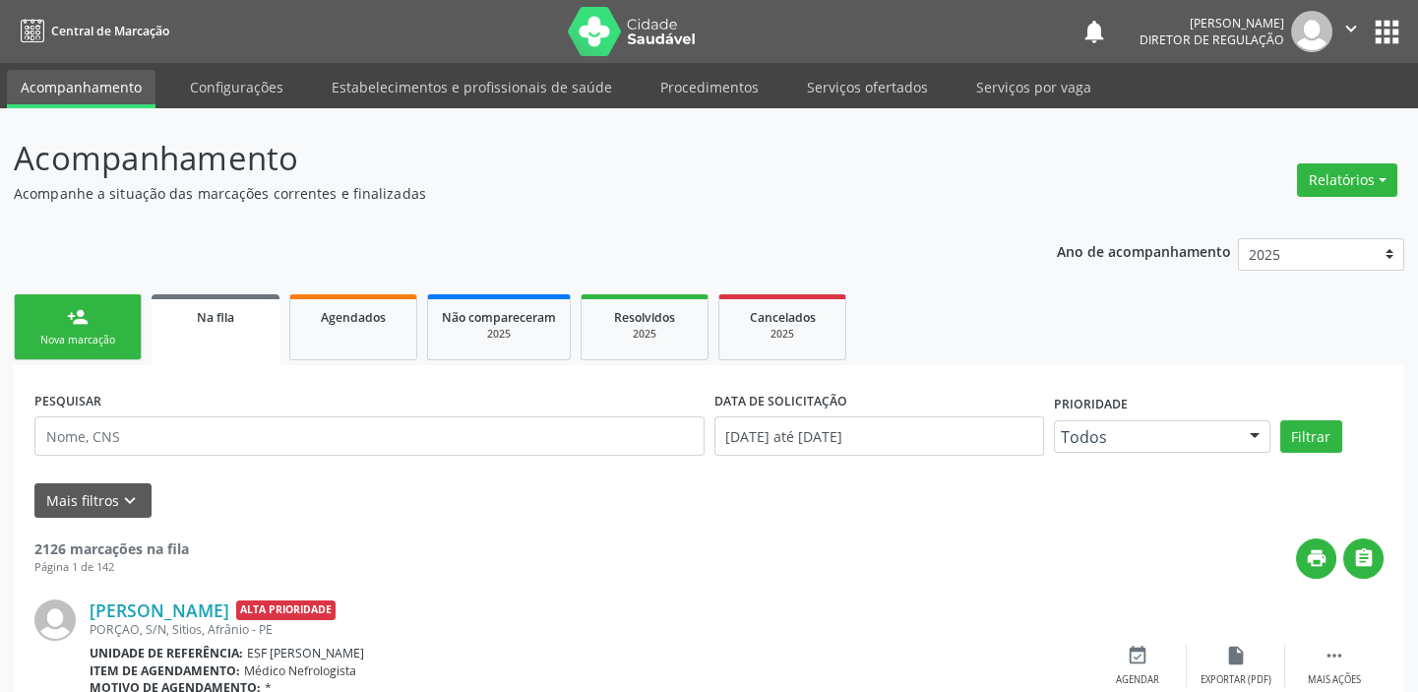
click at [55, 315] on link "person_add Nova marcação" at bounding box center [78, 327] width 128 height 66
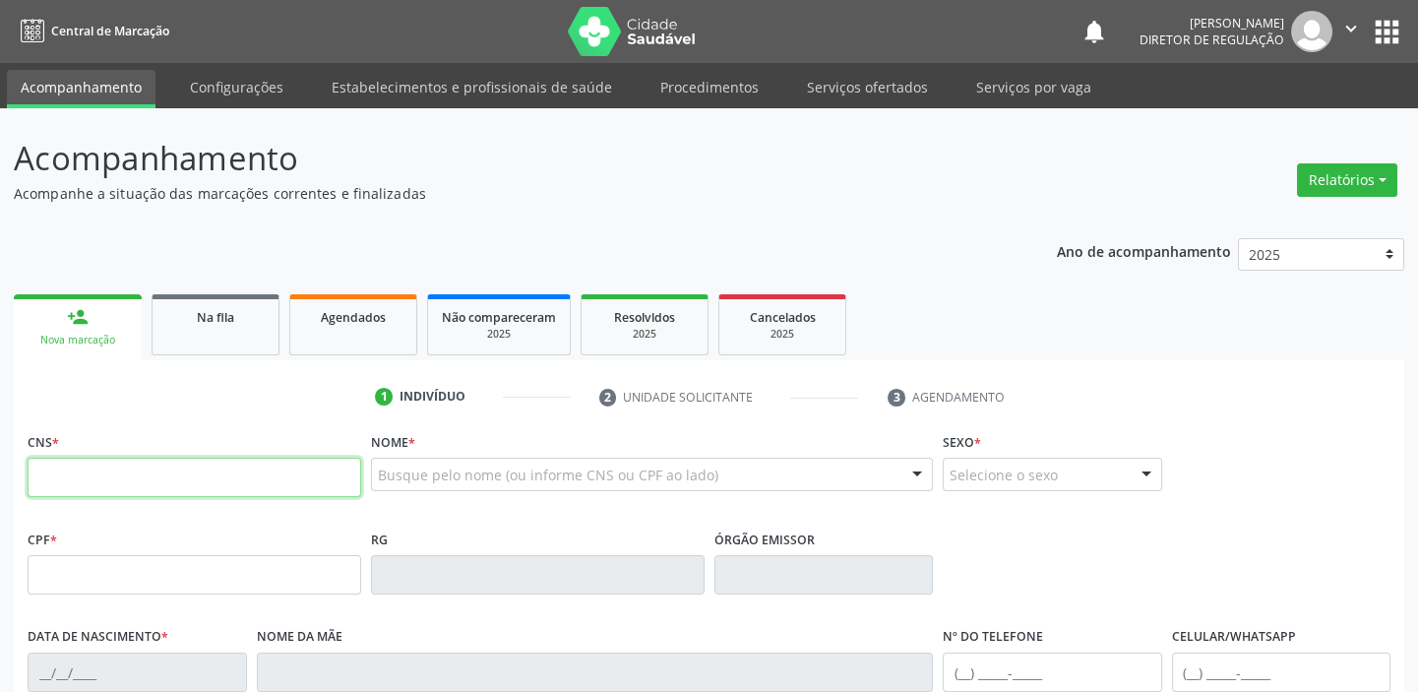
click at [124, 459] on input "text" at bounding box center [195, 477] width 334 height 39
type input "7"
type input "708 6085 0275 3589"
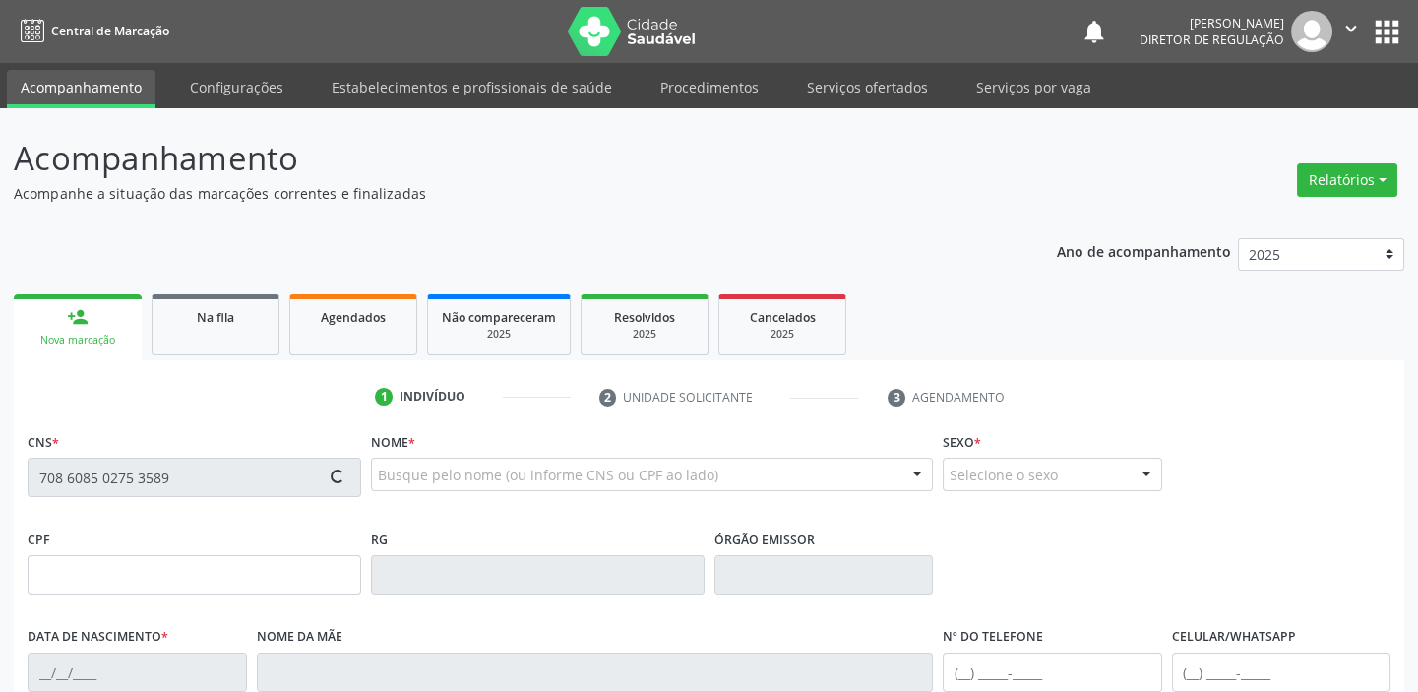
type input "714.062.424-03"
type input "14/12/2012"
type input "Eva Gomes Cruz Cavalcanti"
type input "(87) 98826-7052"
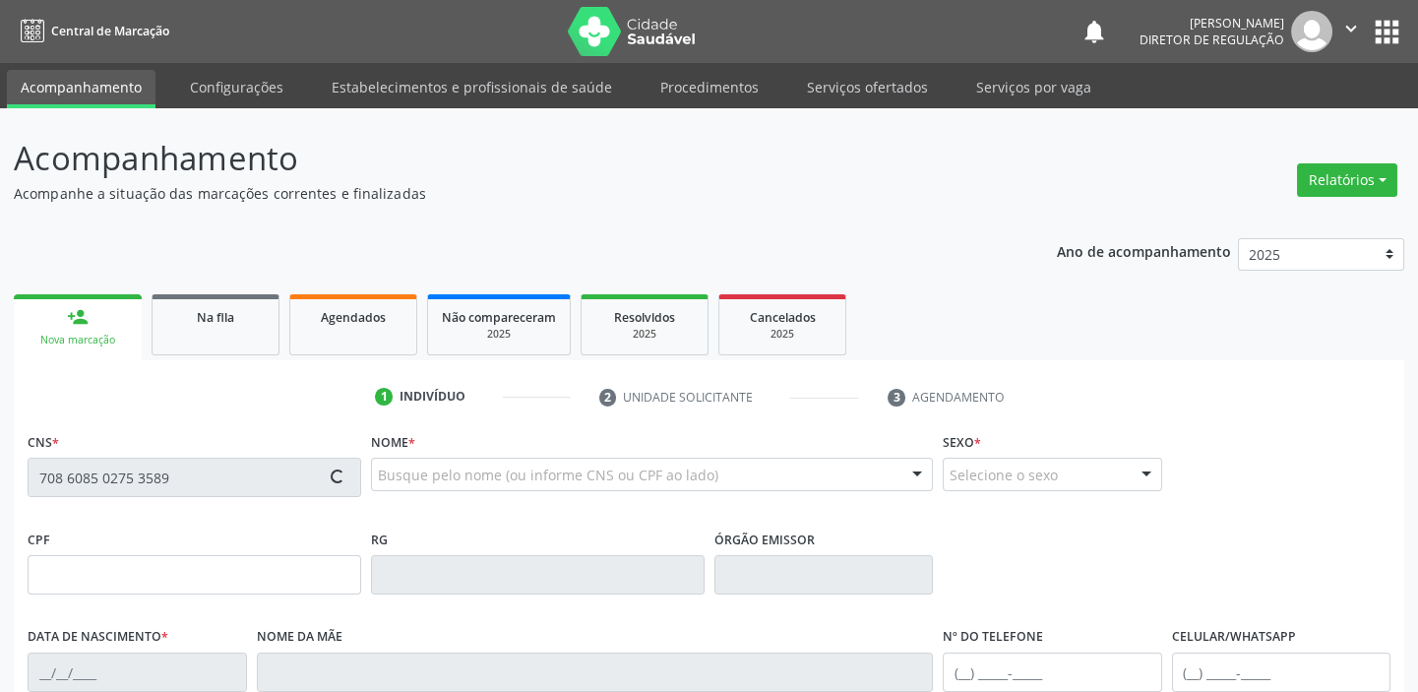
type input "078.511.534-09"
type input "S/N"
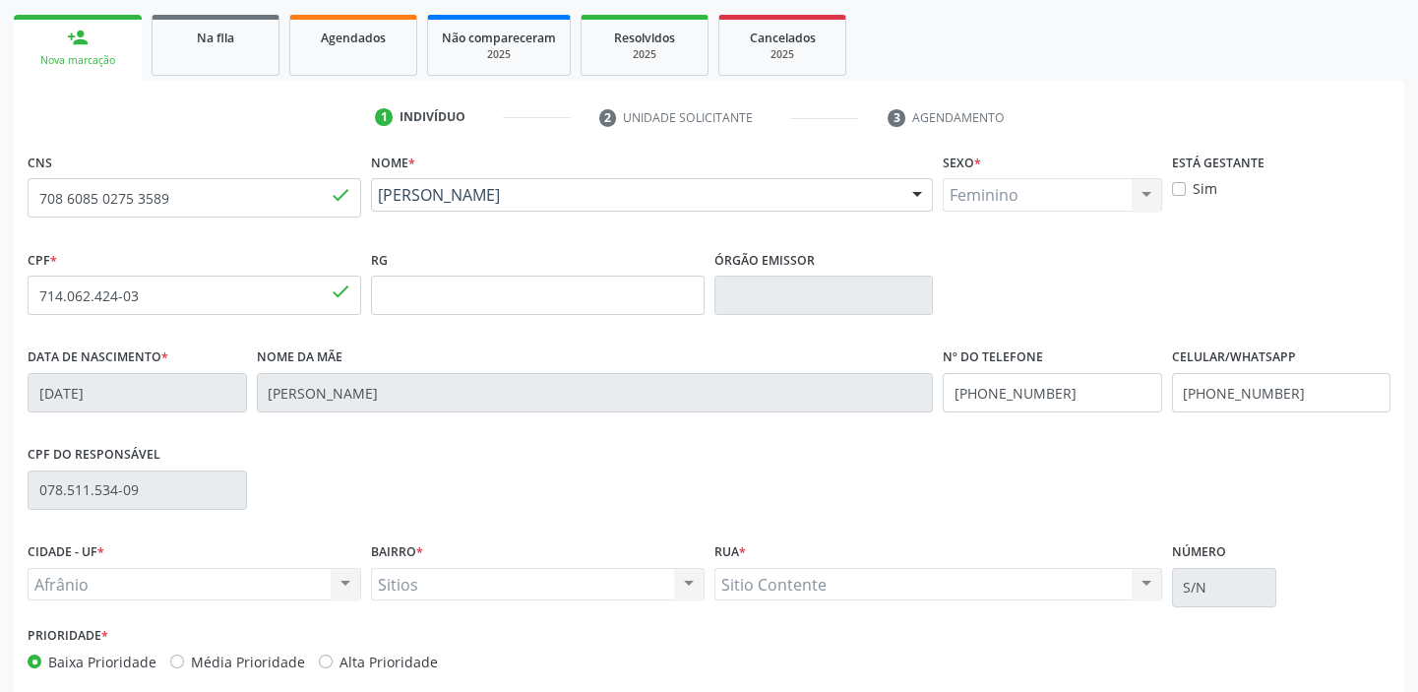
scroll to position [374, 0]
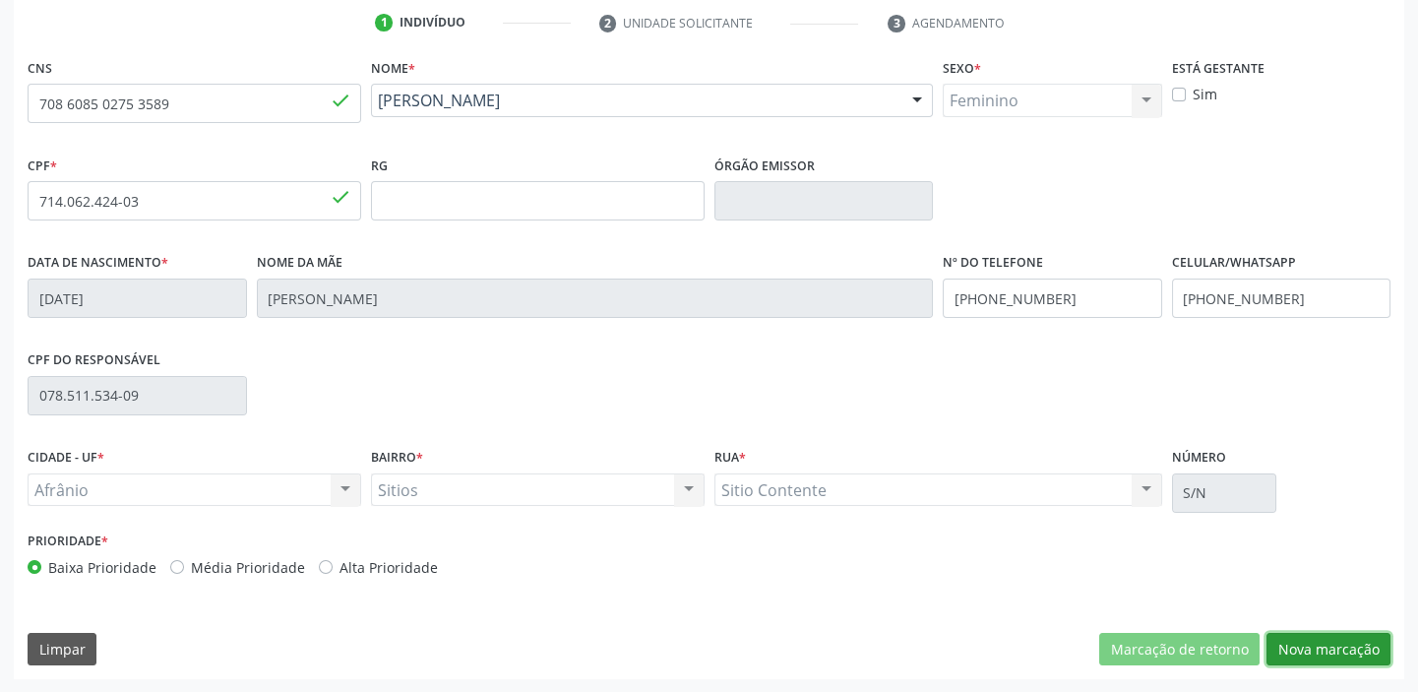
click at [1323, 641] on button "Nova marcação" at bounding box center [1328, 649] width 124 height 33
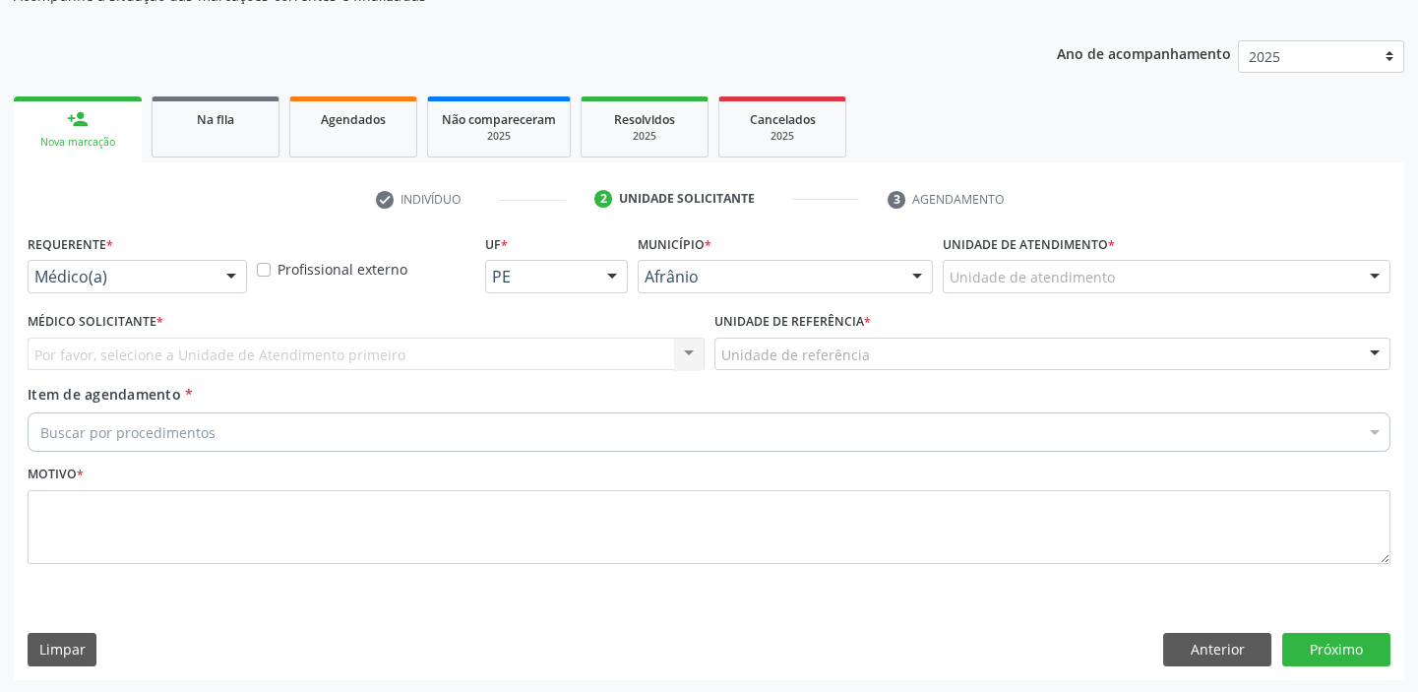
drag, startPoint x: 958, startPoint y: 281, endPoint x: 970, endPoint y: 372, distance: 91.3
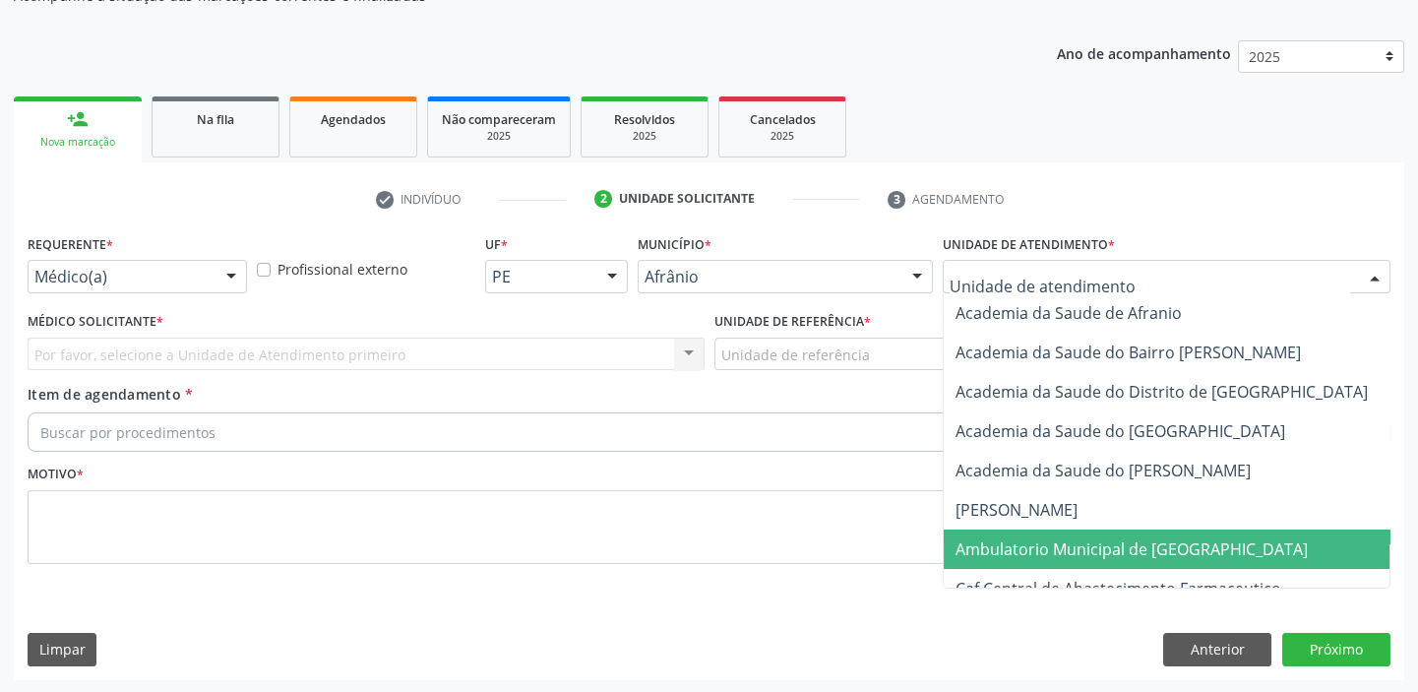
drag, startPoint x: 1002, startPoint y: 549, endPoint x: 892, endPoint y: 437, distance: 156.5
click at [1002, 547] on span "Ambulatorio Municipal de [GEOGRAPHIC_DATA]" at bounding box center [1131, 549] width 352 height 22
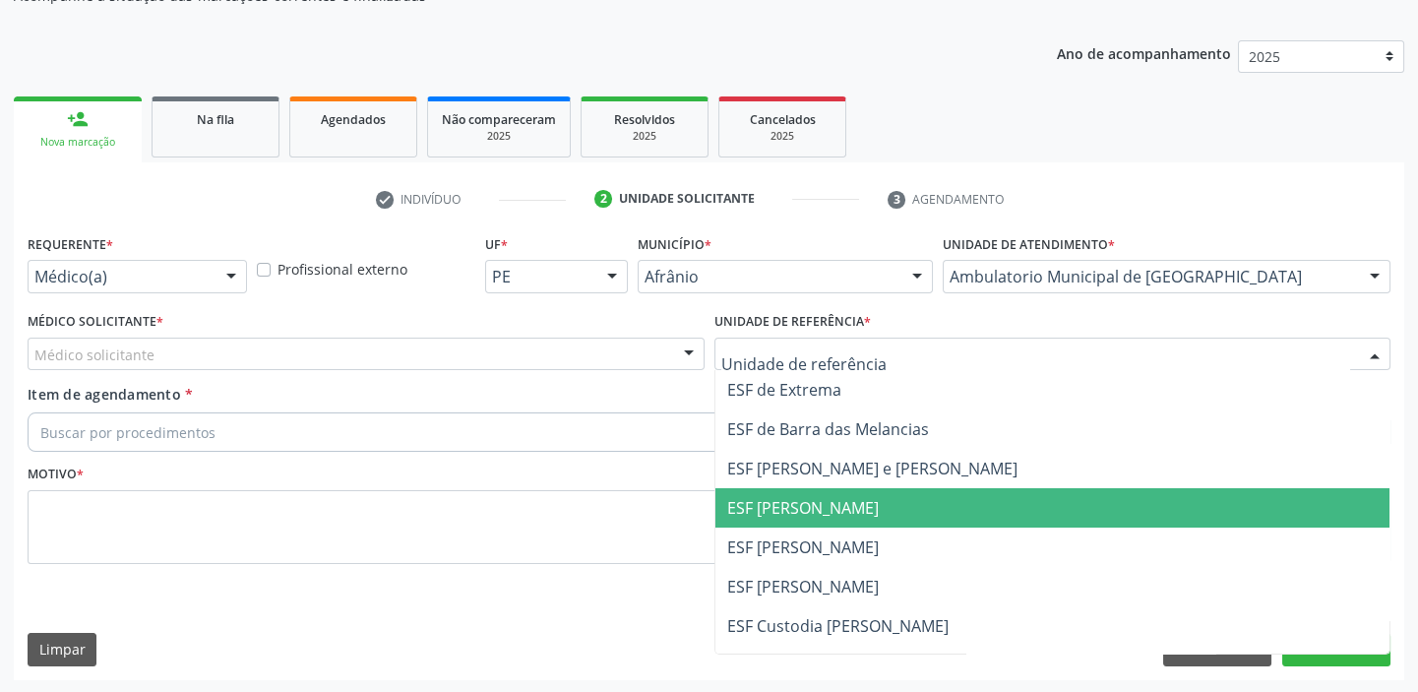
click at [757, 510] on span "ESF [PERSON_NAME]" at bounding box center [803, 508] width 152 height 22
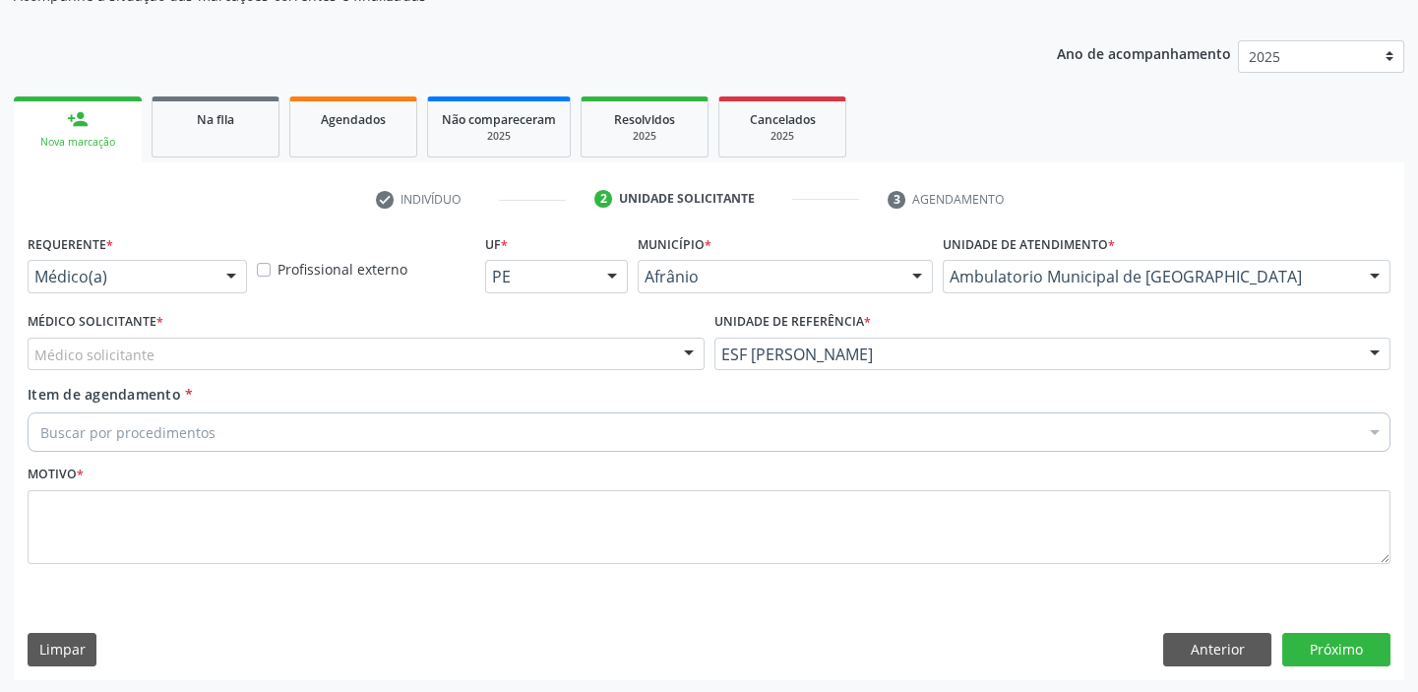
drag, startPoint x: 130, startPoint y: 354, endPoint x: 136, endPoint y: 389, distance: 34.9
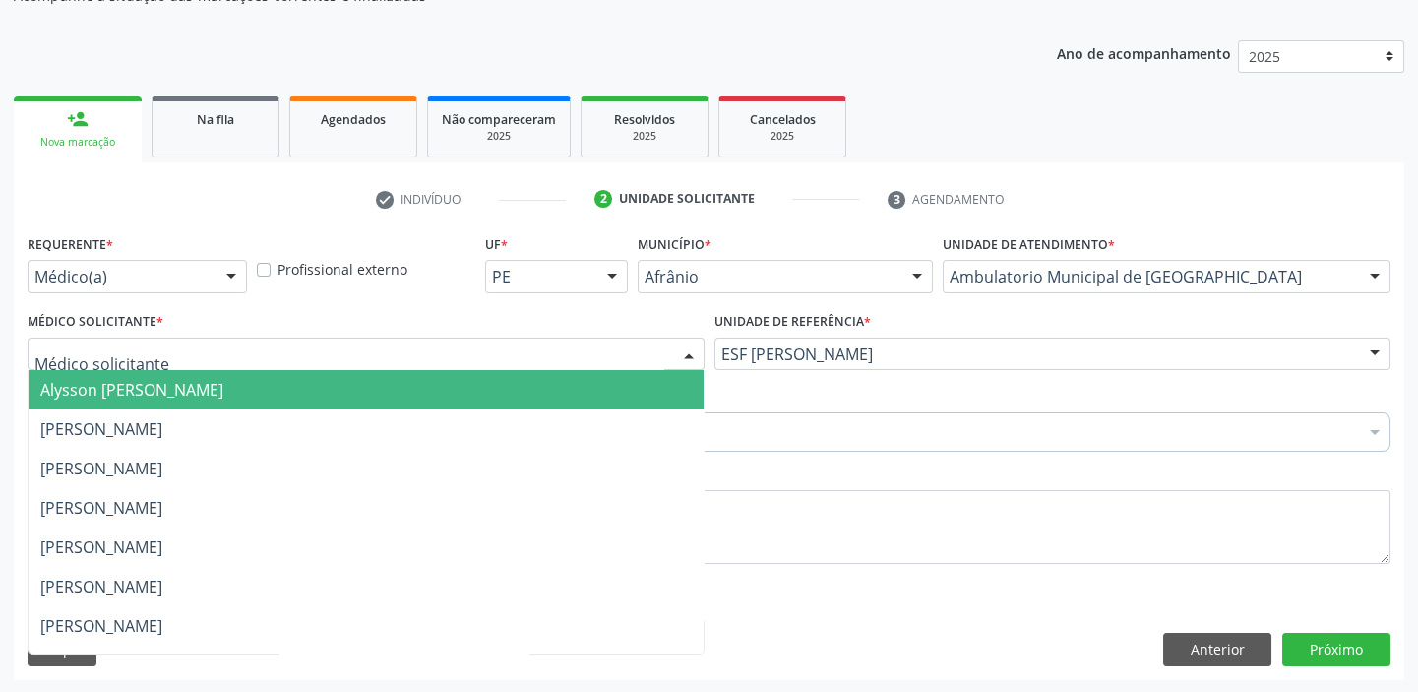
click at [136, 389] on span "Alysson [PERSON_NAME]" at bounding box center [131, 390] width 183 height 22
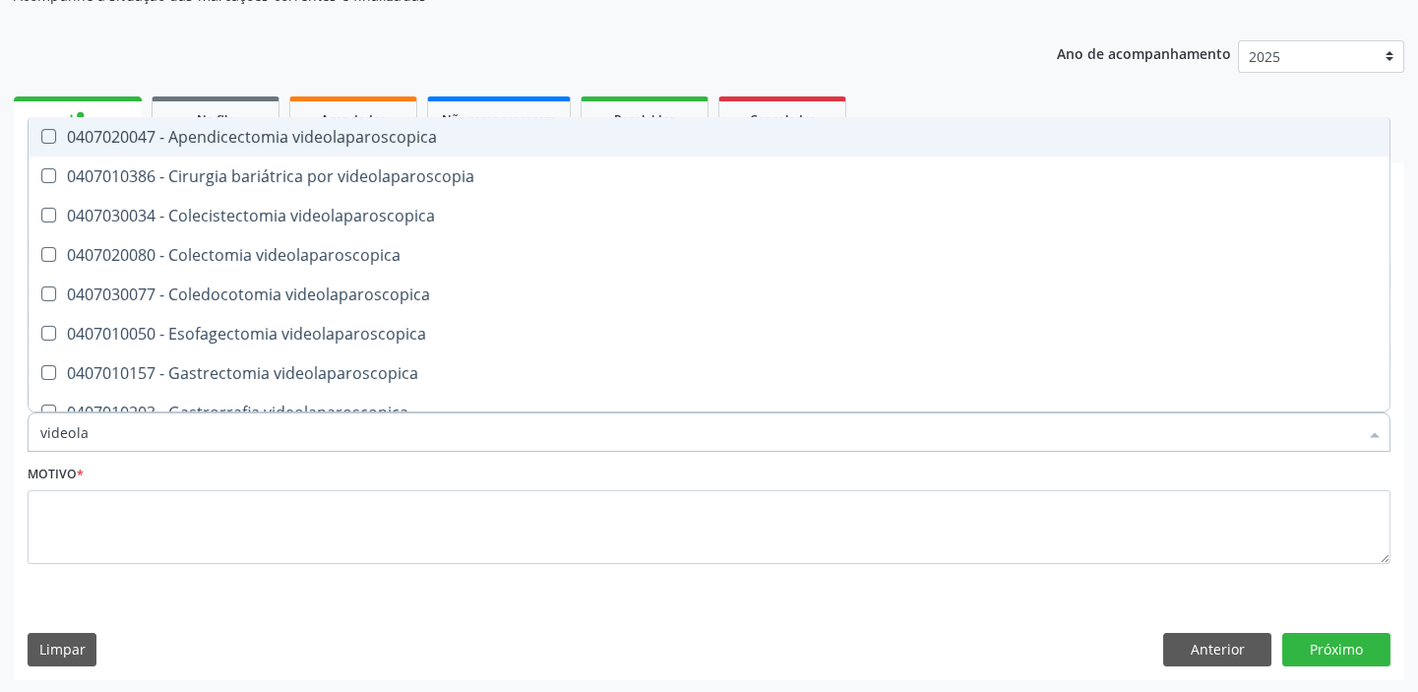
type input "videolar"
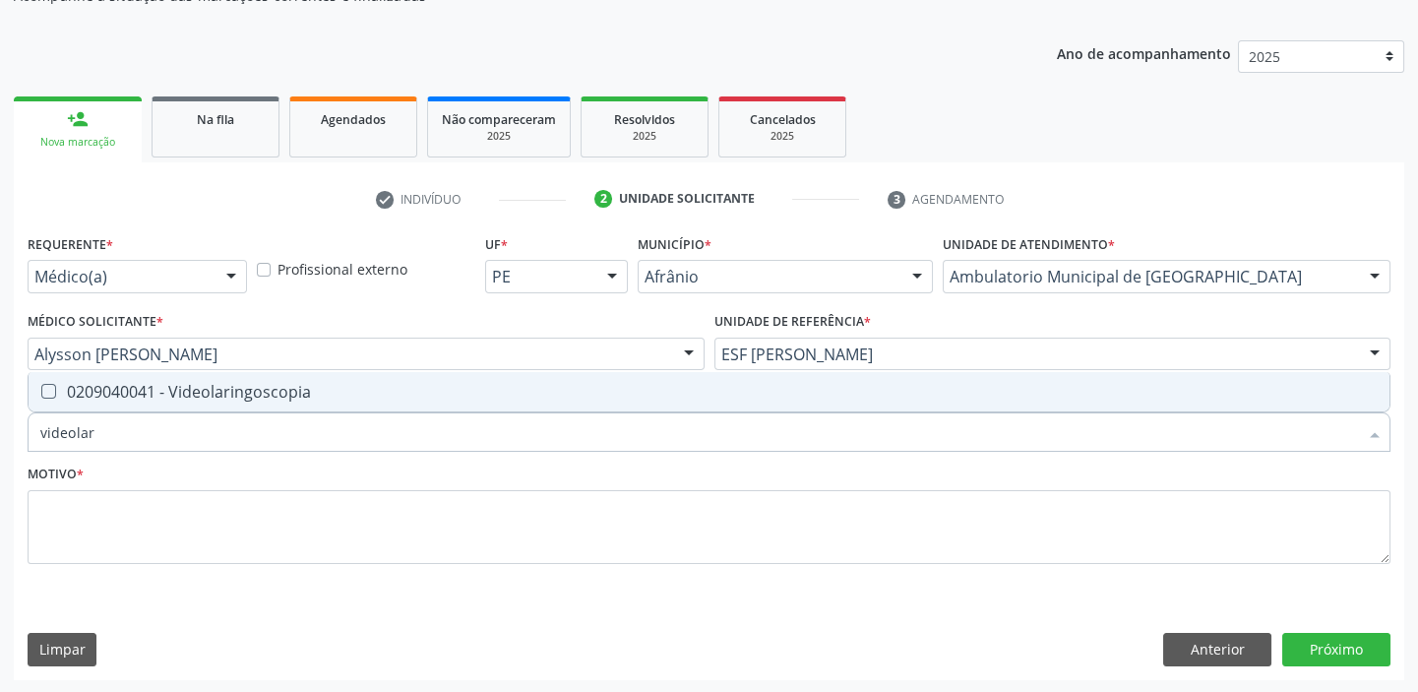
click at [138, 391] on div "0209040041 - Videolaringoscopia" at bounding box center [708, 392] width 1337 height 16
checkbox Videolaringoscopia "true"
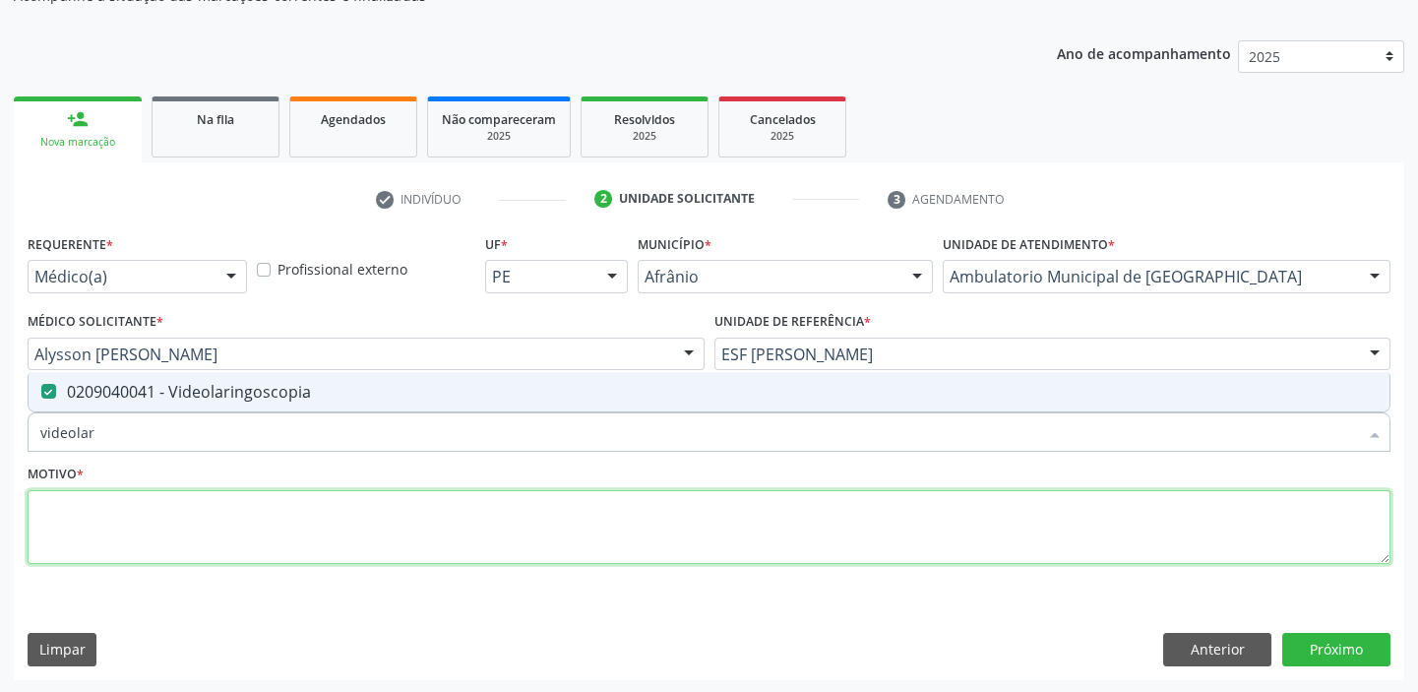
click at [96, 546] on textarea at bounding box center [709, 527] width 1363 height 75
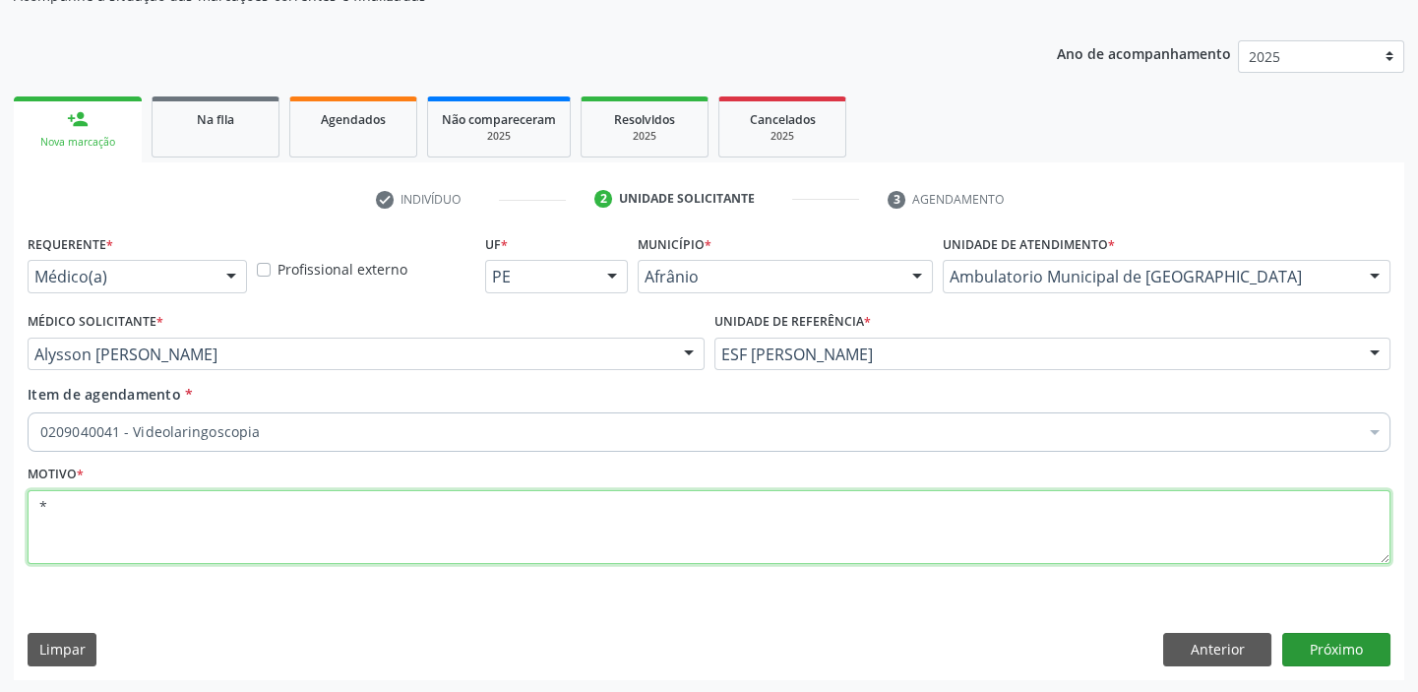
type textarea "*"
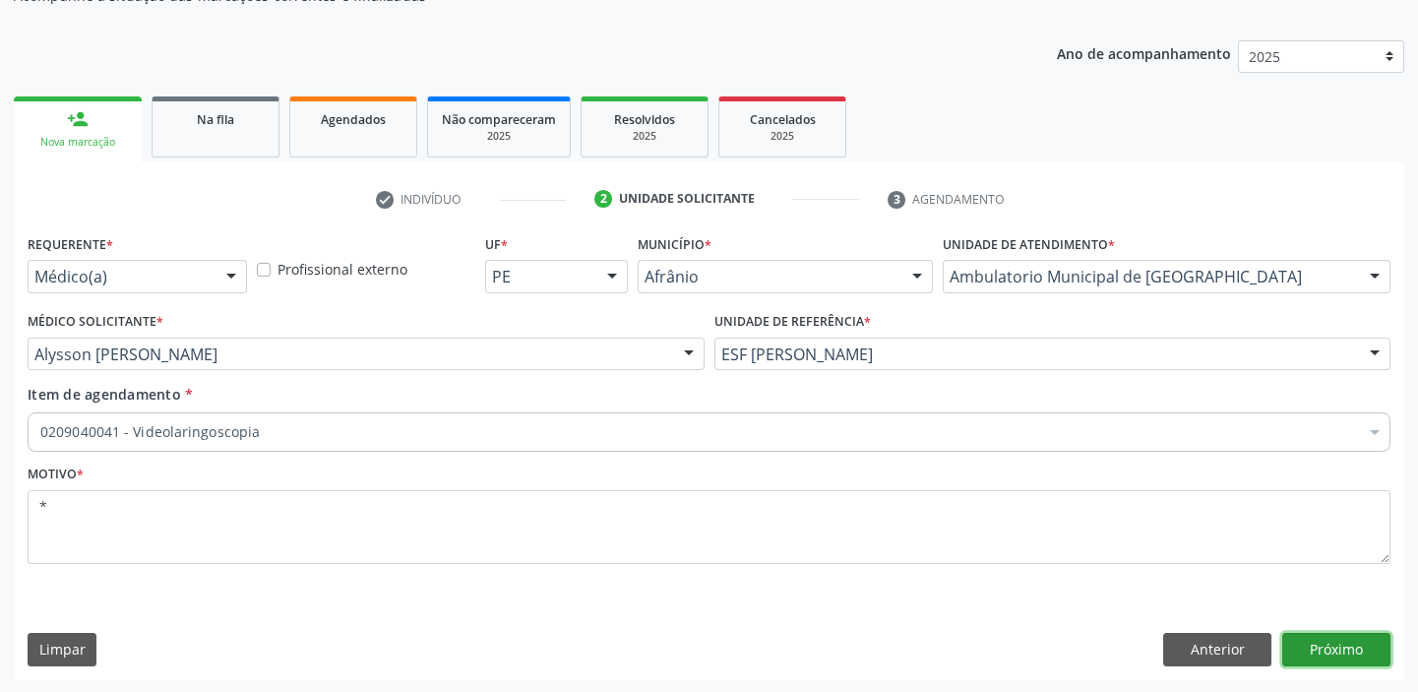
click at [1328, 644] on button "Próximo" at bounding box center [1336, 649] width 108 height 33
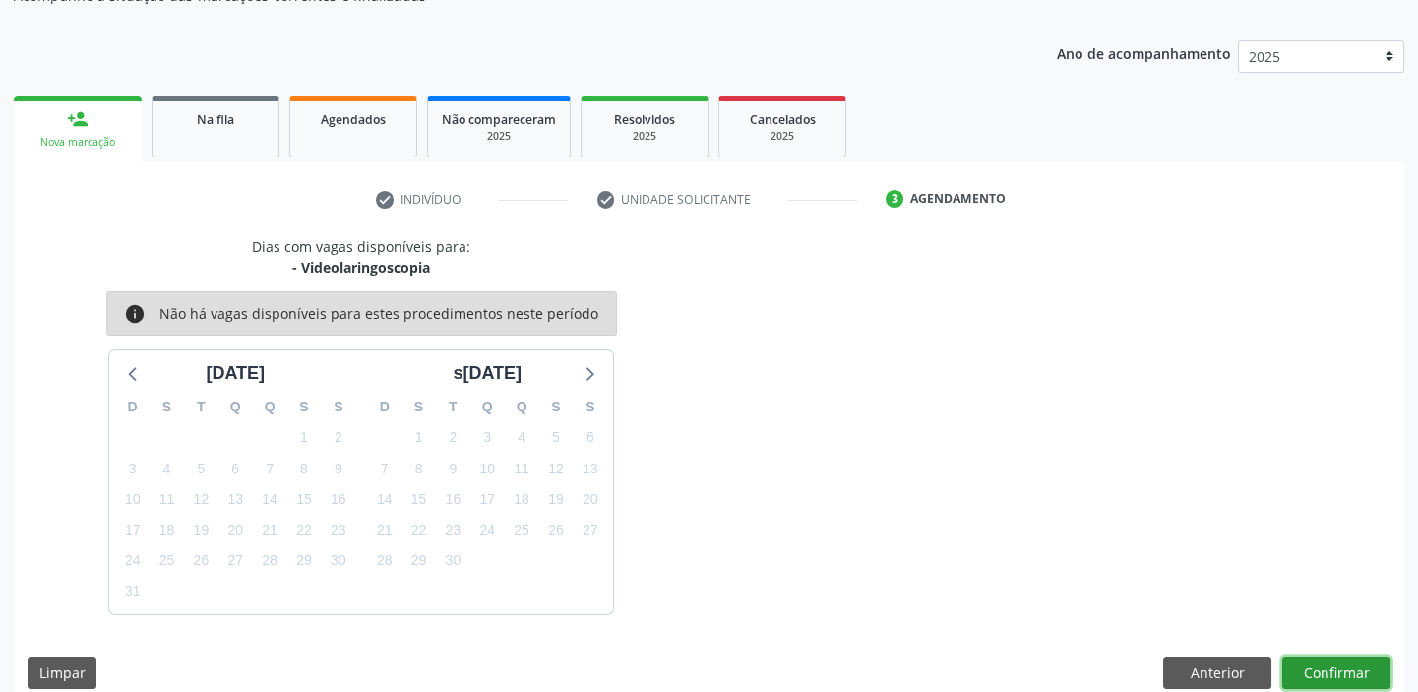
click at [1333, 666] on button "Confirmar" at bounding box center [1336, 672] width 108 height 33
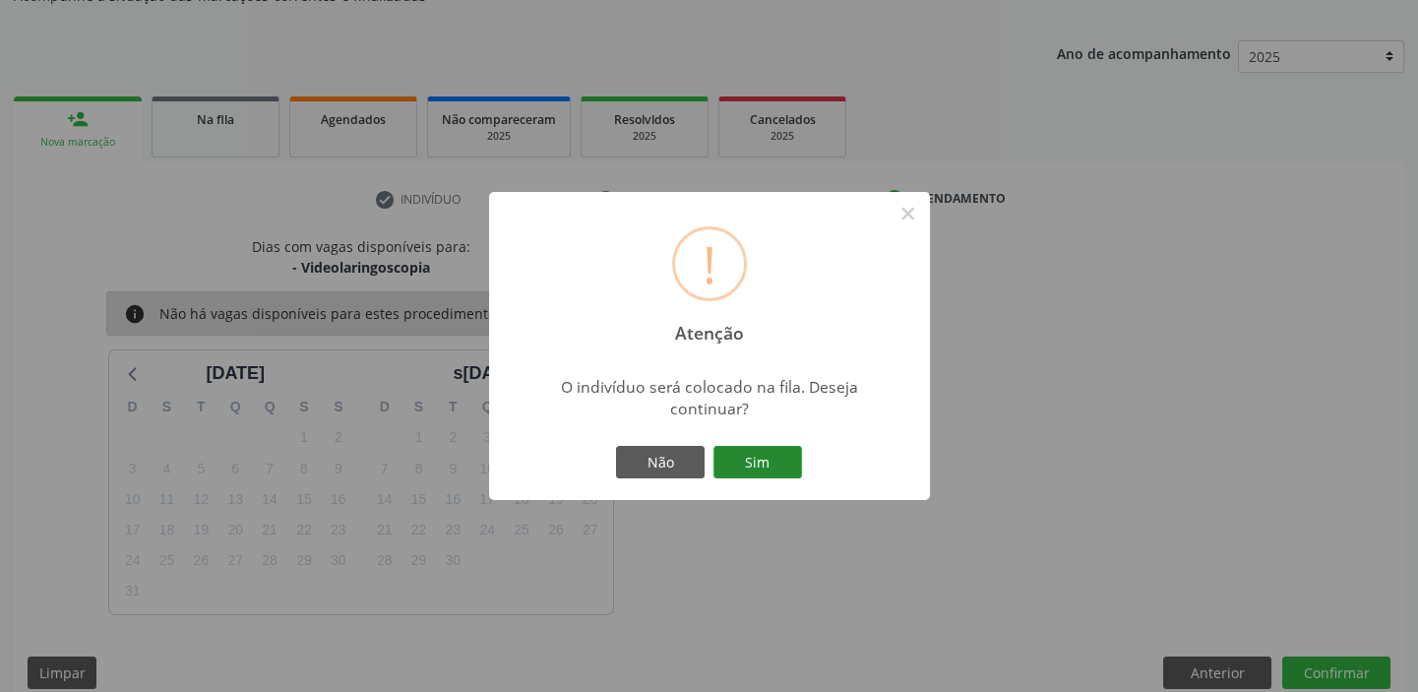
click at [763, 457] on button "Sim" at bounding box center [757, 462] width 89 height 33
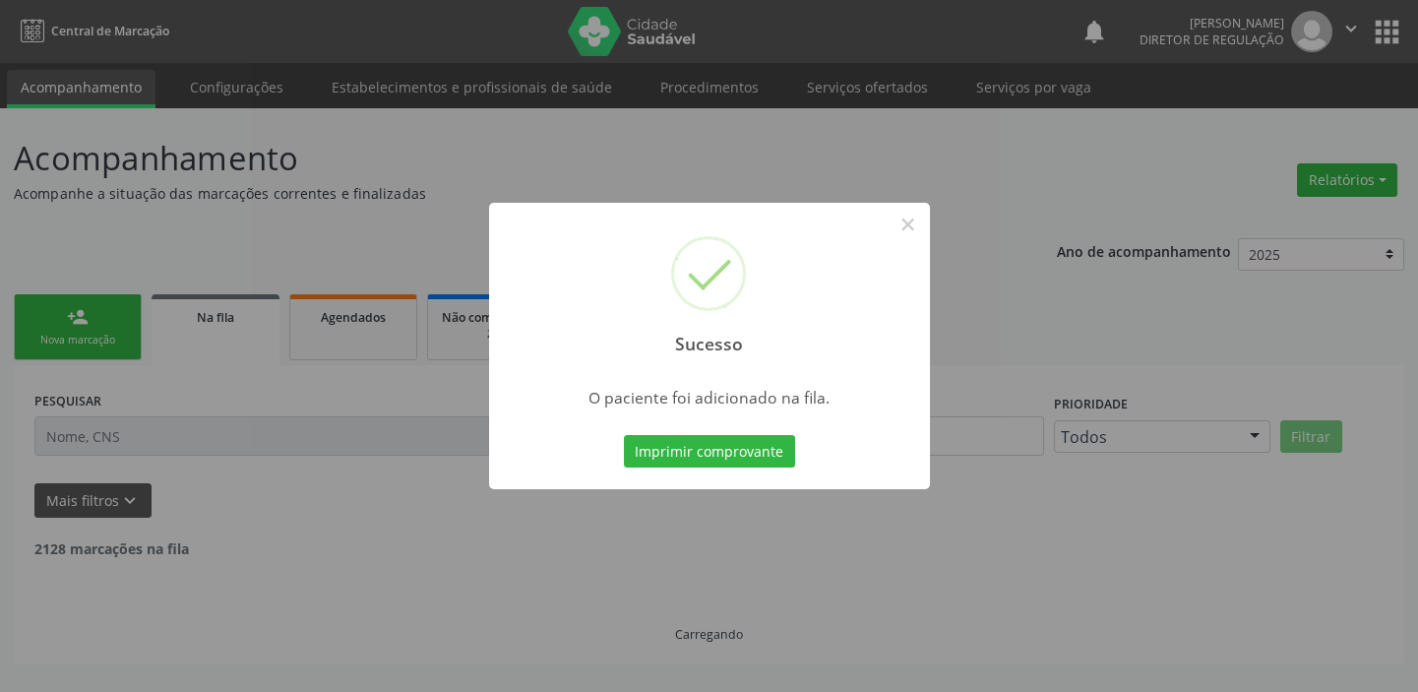
scroll to position [0, 0]
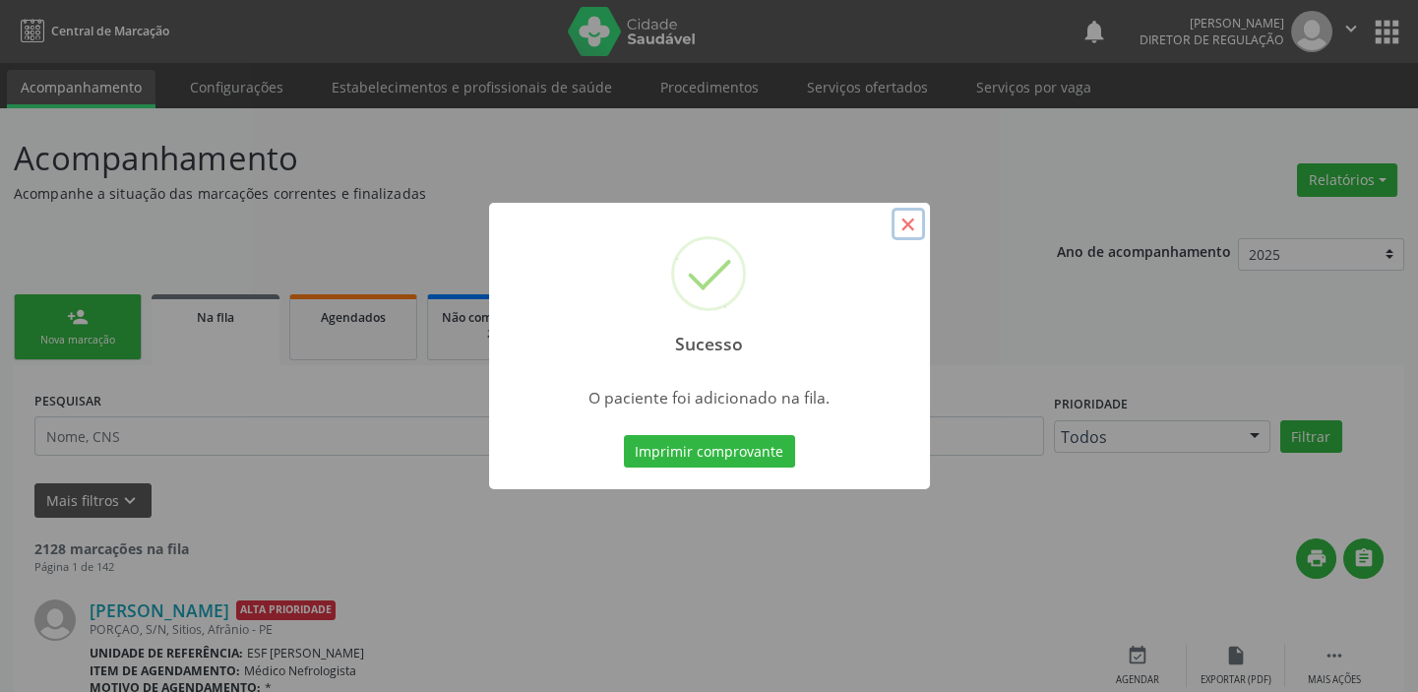
click at [898, 225] on button "×" at bounding box center [907, 224] width 33 height 33
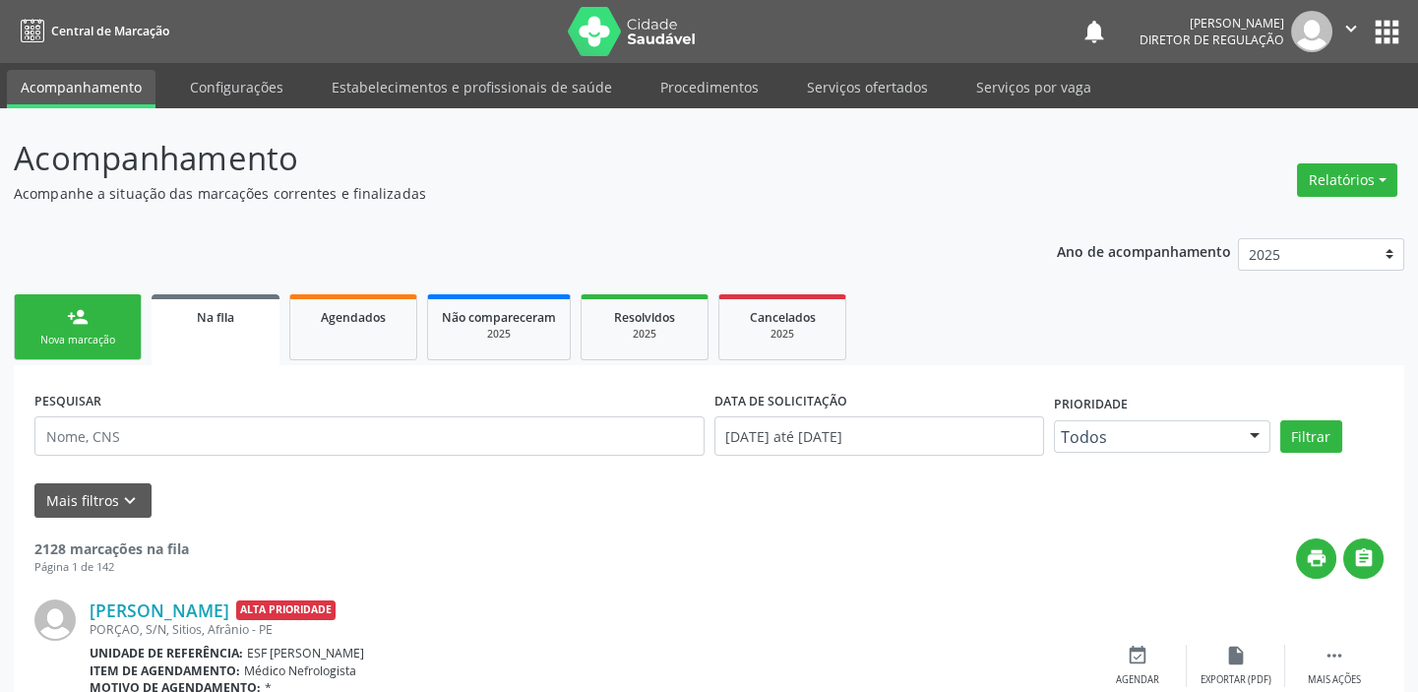
click at [71, 335] on div "Nova marcação" at bounding box center [78, 340] width 98 height 15
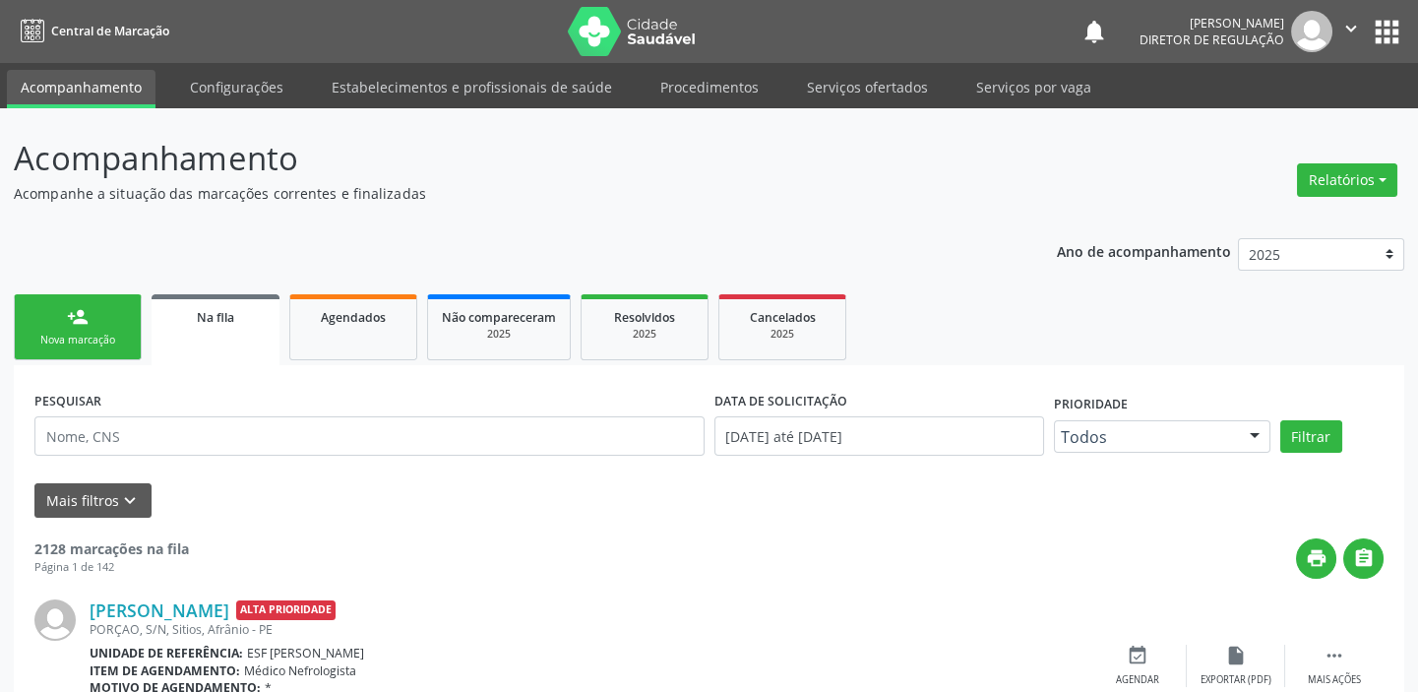
click at [71, 335] on div "Nova marcação" at bounding box center [78, 340] width 98 height 15
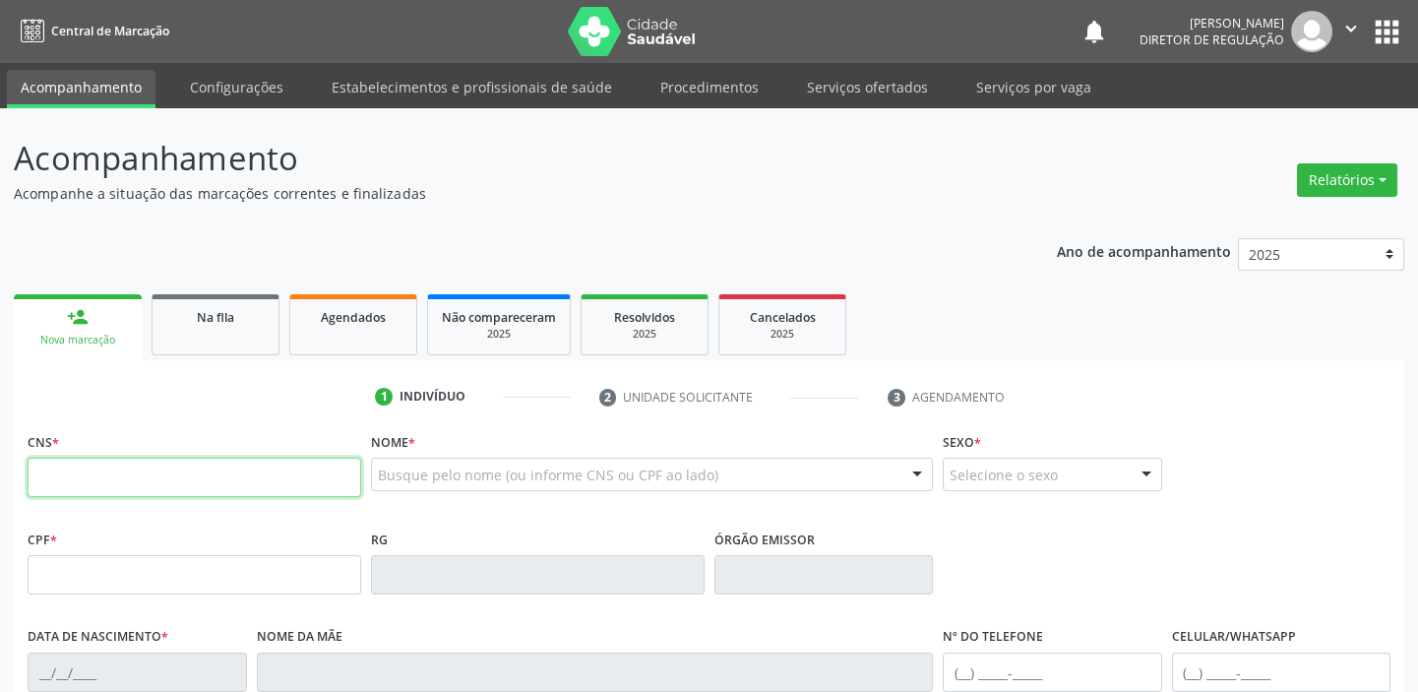
click at [101, 470] on input "text" at bounding box center [195, 477] width 334 height 39
type input "708 2051 8112 3447"
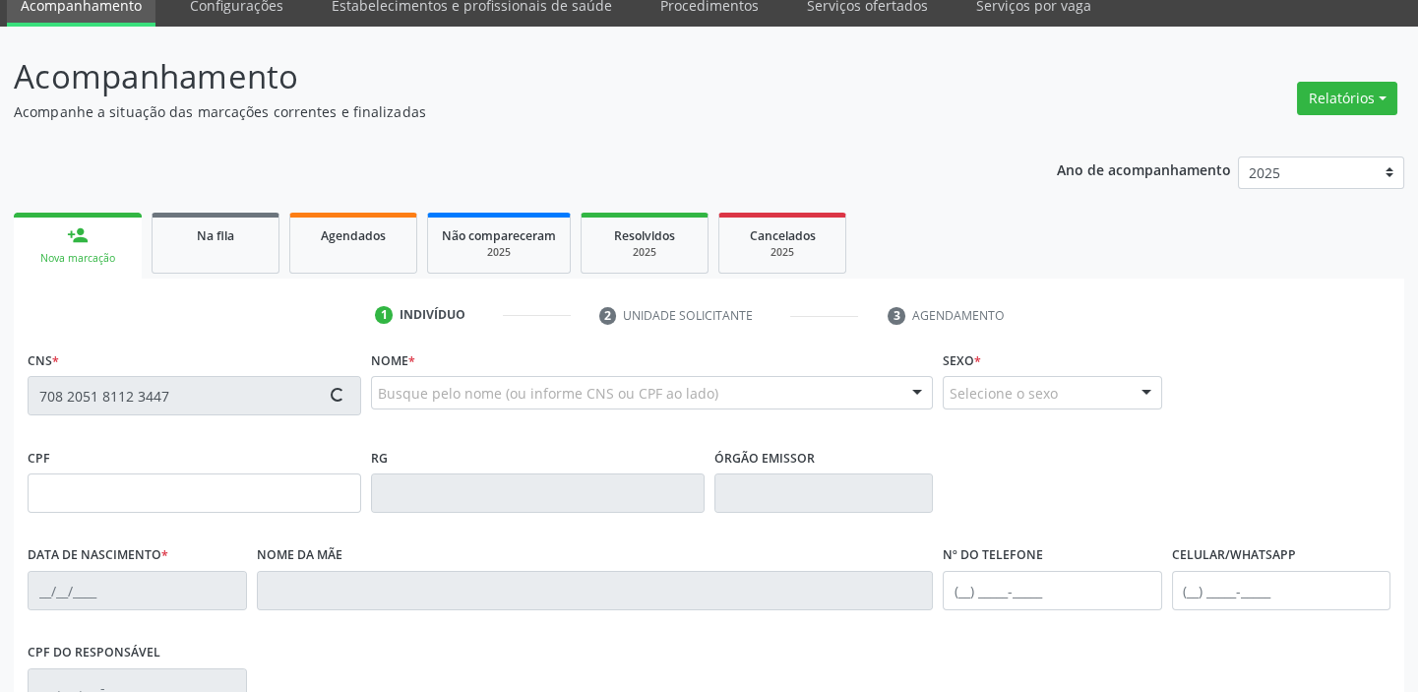
scroll to position [374, 0]
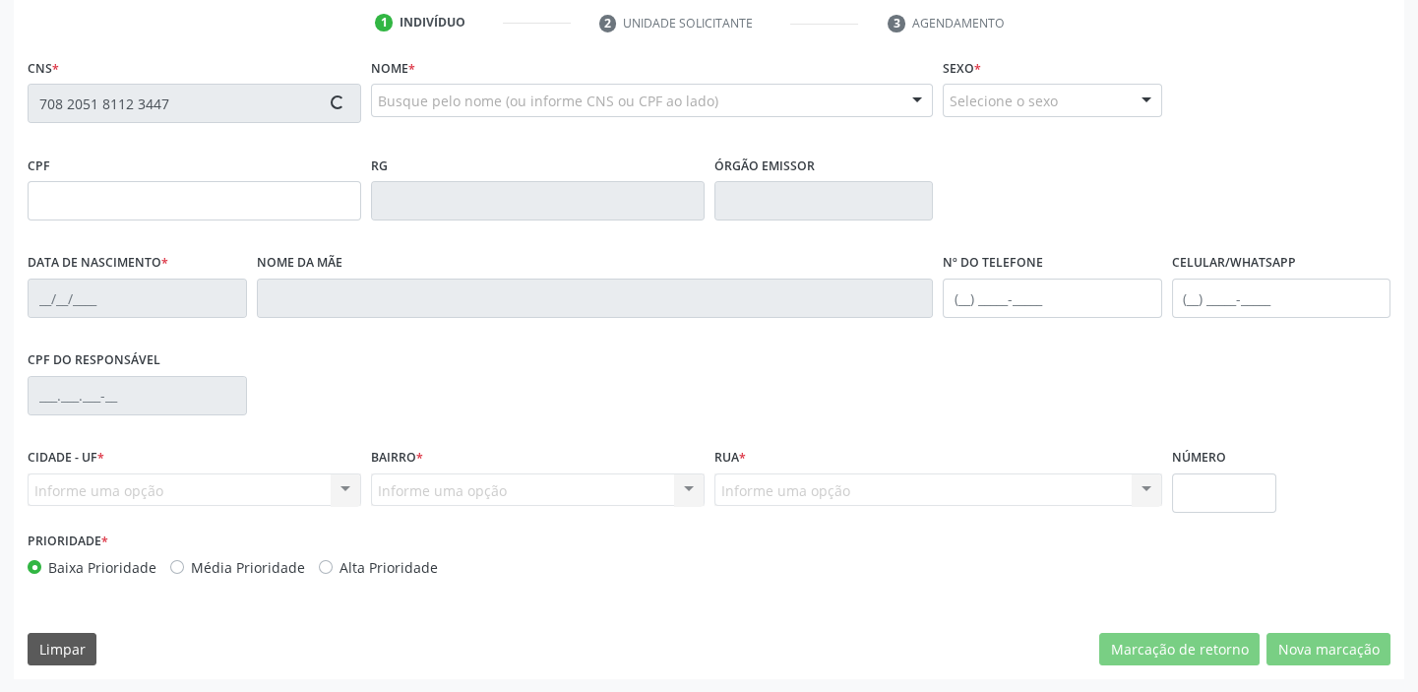
type input "067.581.514-25"
type input "26/12/1986"
type input "Maria Ivonete da Silva"
type input "(87) 98859-2916"
type input "165.679.786-00"
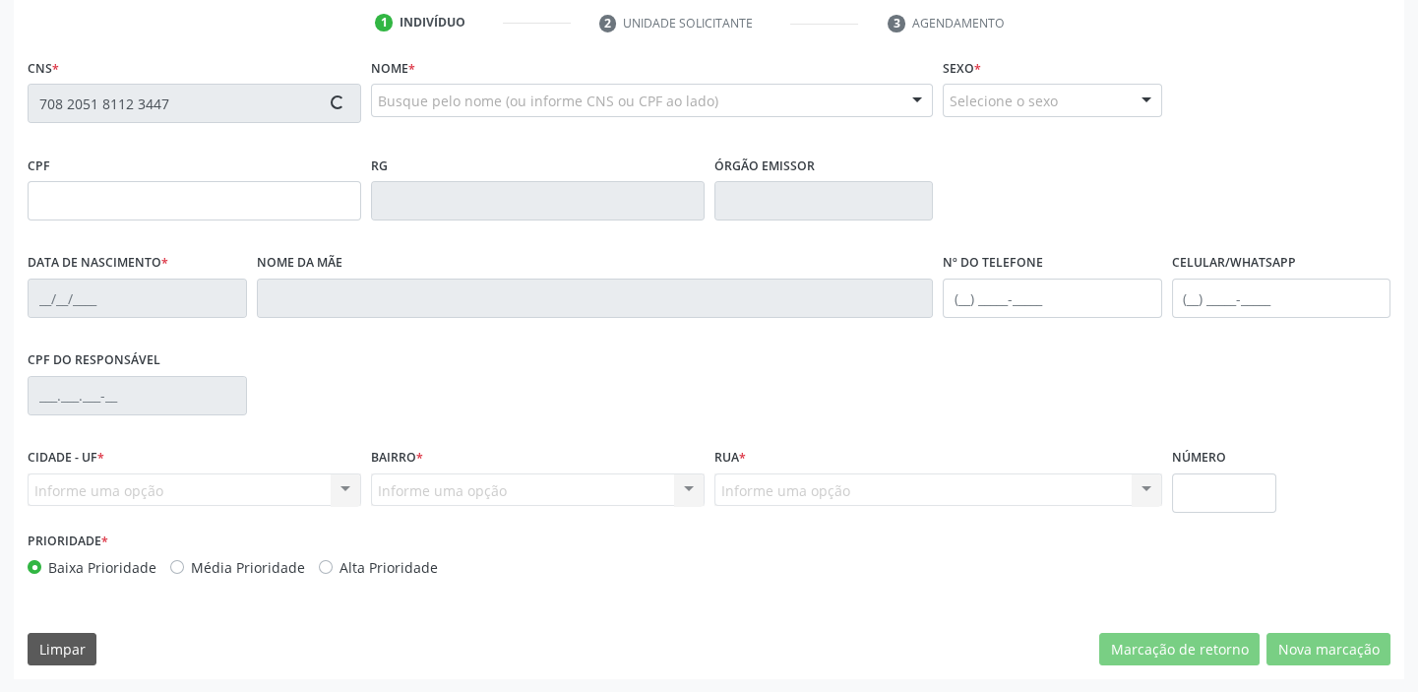
type input "75"
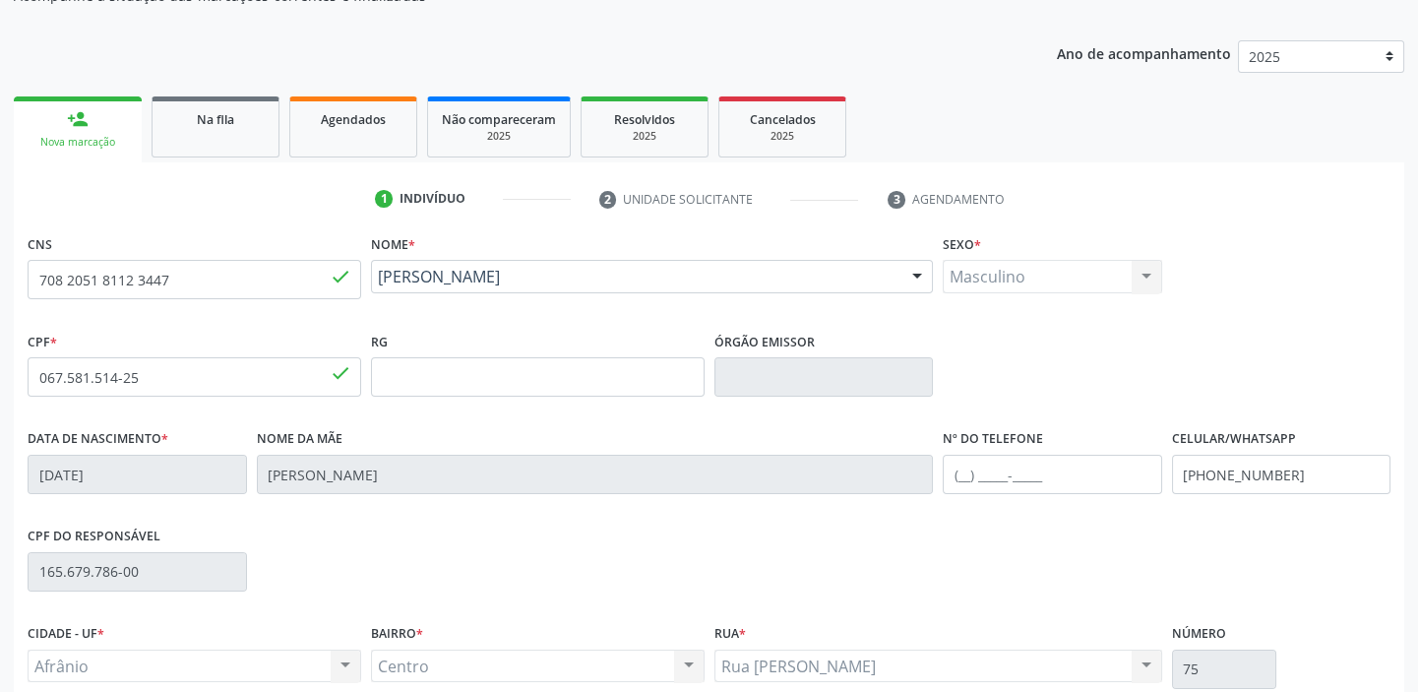
scroll to position [198, 0]
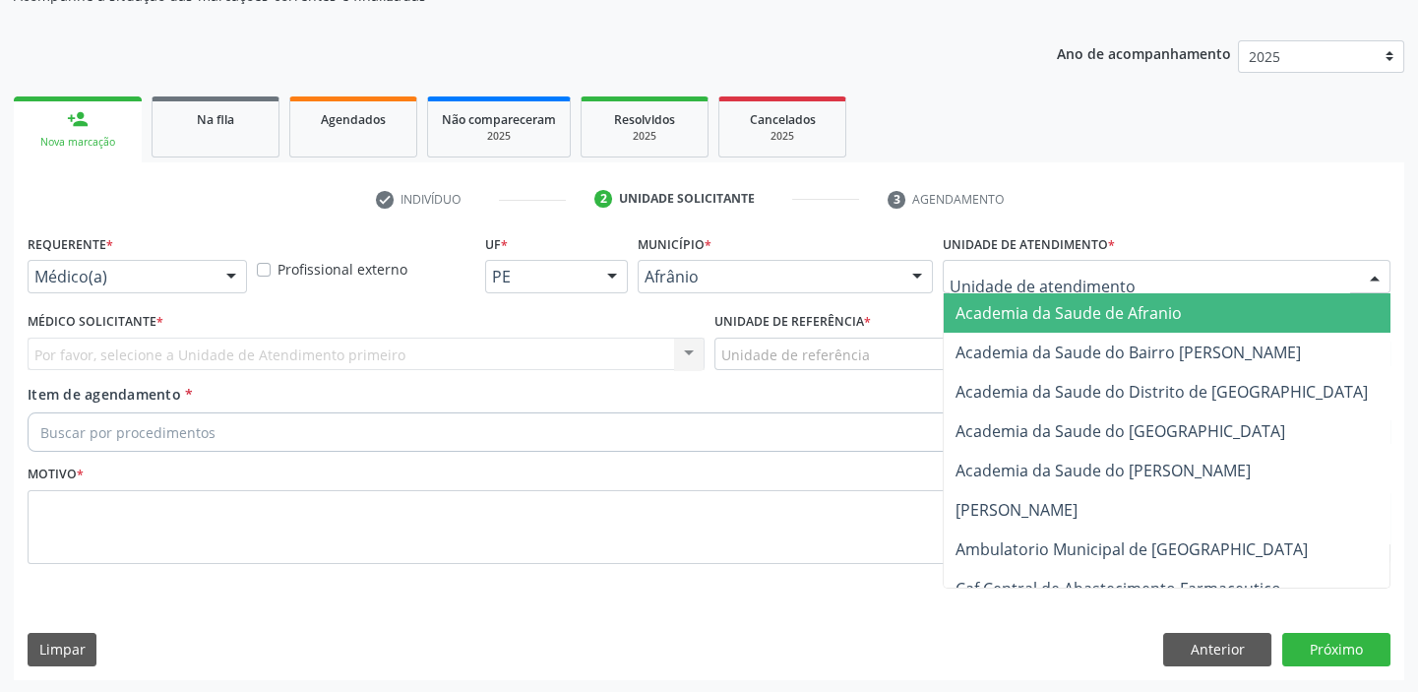
drag, startPoint x: 979, startPoint y: 278, endPoint x: 997, endPoint y: 432, distance: 154.5
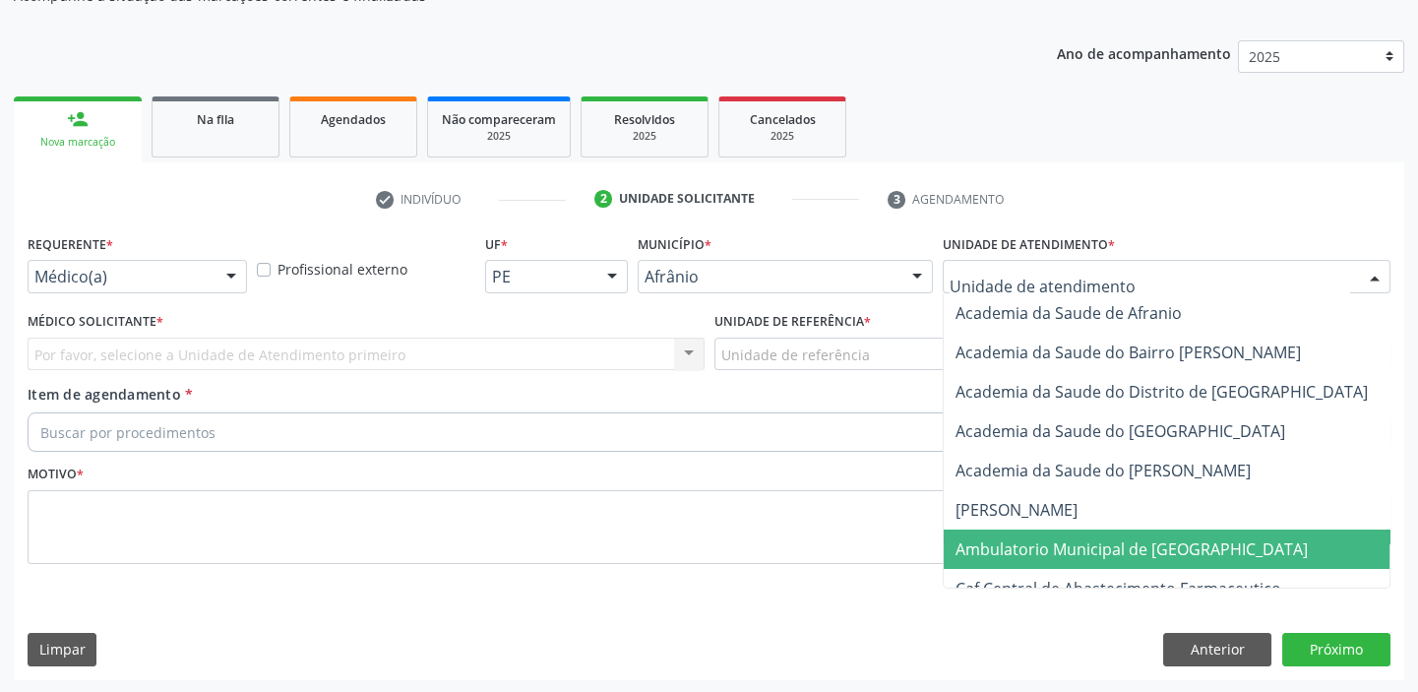
drag, startPoint x: 1008, startPoint y: 547, endPoint x: 874, endPoint y: 452, distance: 165.2
click at [1007, 545] on span "Ambulatorio Municipal de [GEOGRAPHIC_DATA]" at bounding box center [1131, 549] width 352 height 22
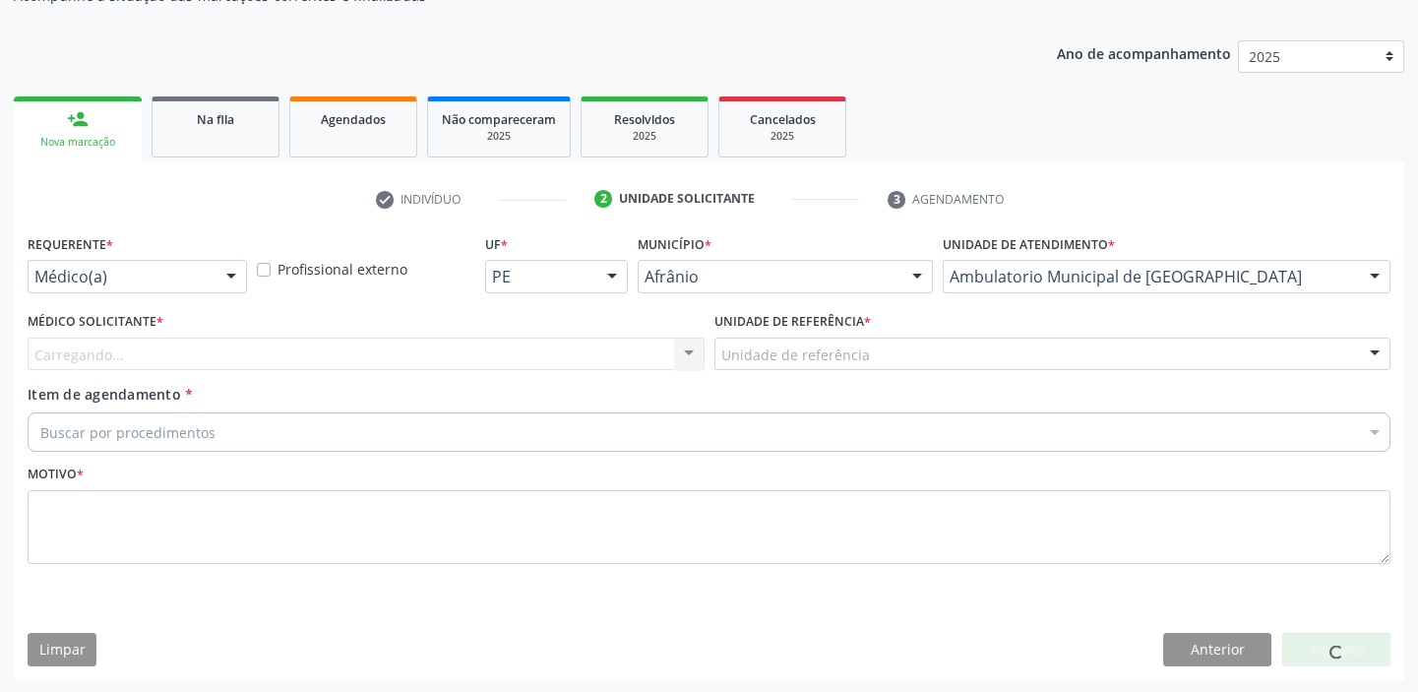
drag, startPoint x: 780, startPoint y: 361, endPoint x: 777, endPoint y: 374, distance: 13.1
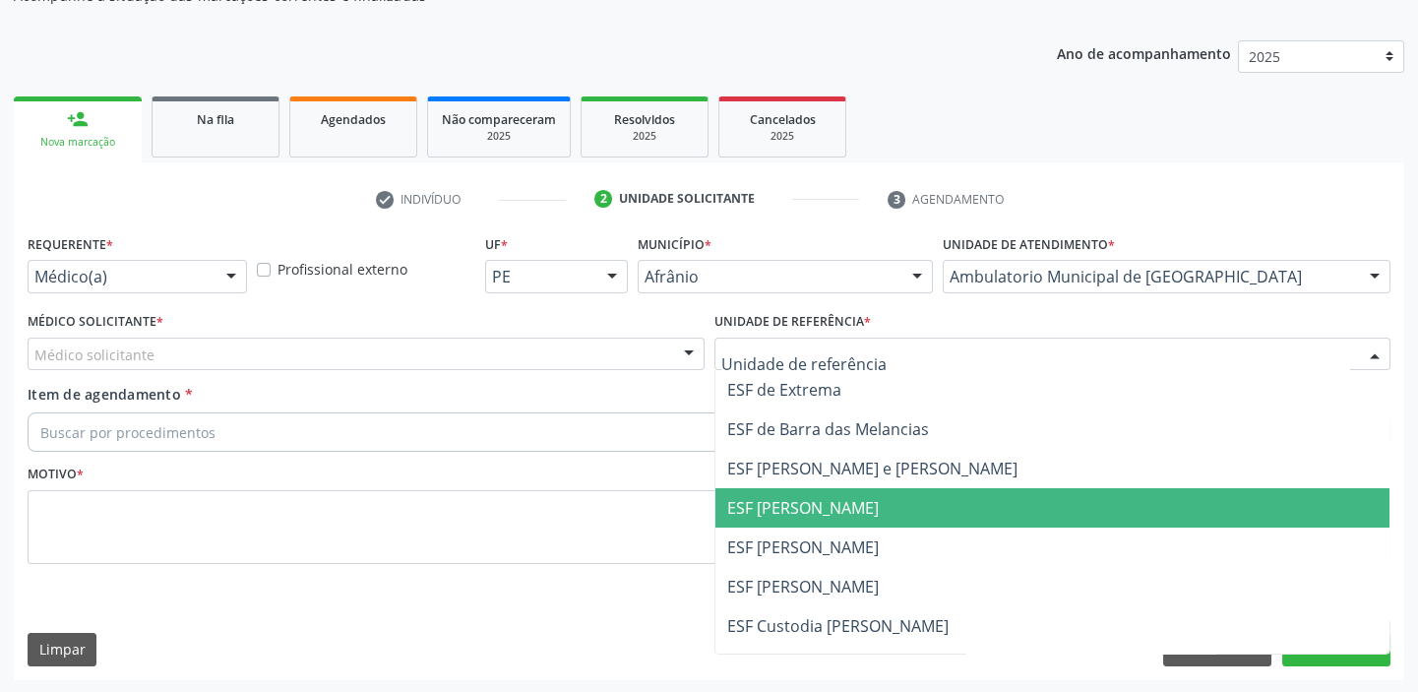
click at [780, 518] on span "ESF [PERSON_NAME]" at bounding box center [1052, 507] width 675 height 39
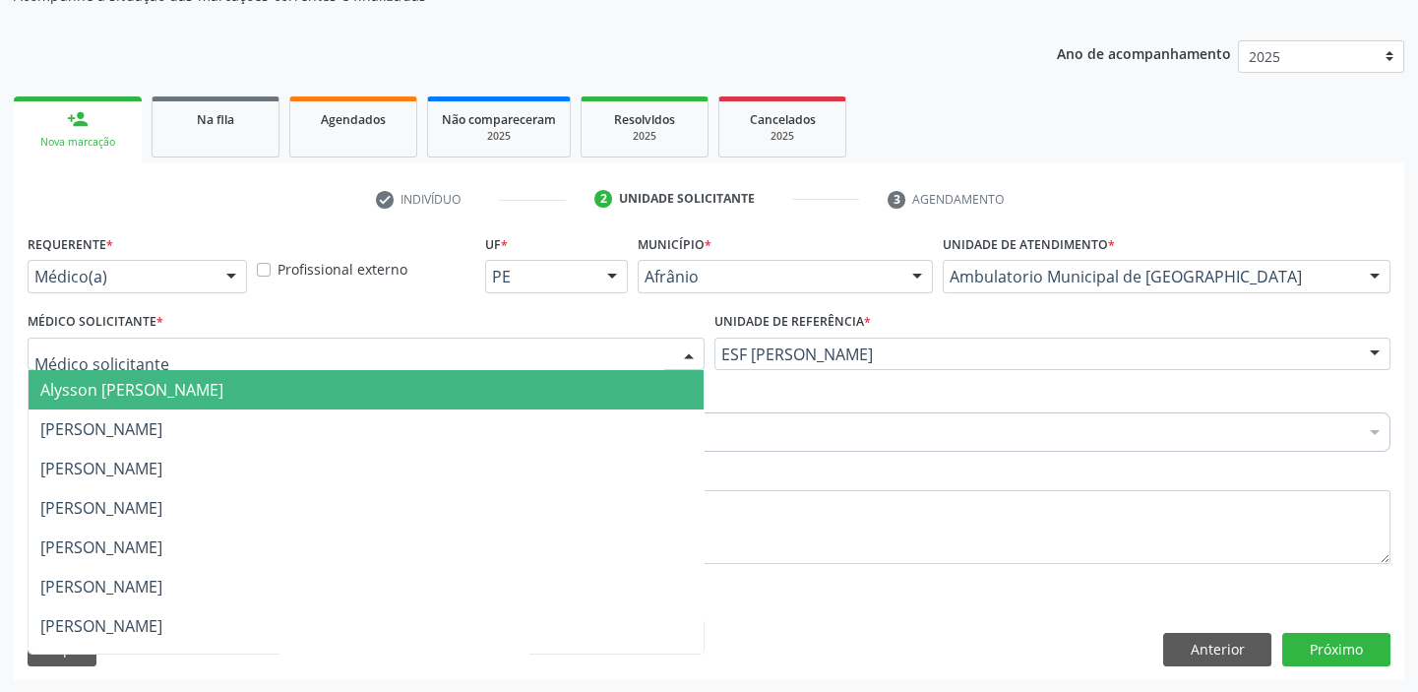
drag, startPoint x: 121, startPoint y: 351, endPoint x: 119, endPoint y: 389, distance: 37.4
drag, startPoint x: 119, startPoint y: 389, endPoint x: 126, endPoint y: 422, distance: 34.2
click at [123, 395] on span "Alysson [PERSON_NAME]" at bounding box center [131, 390] width 183 height 22
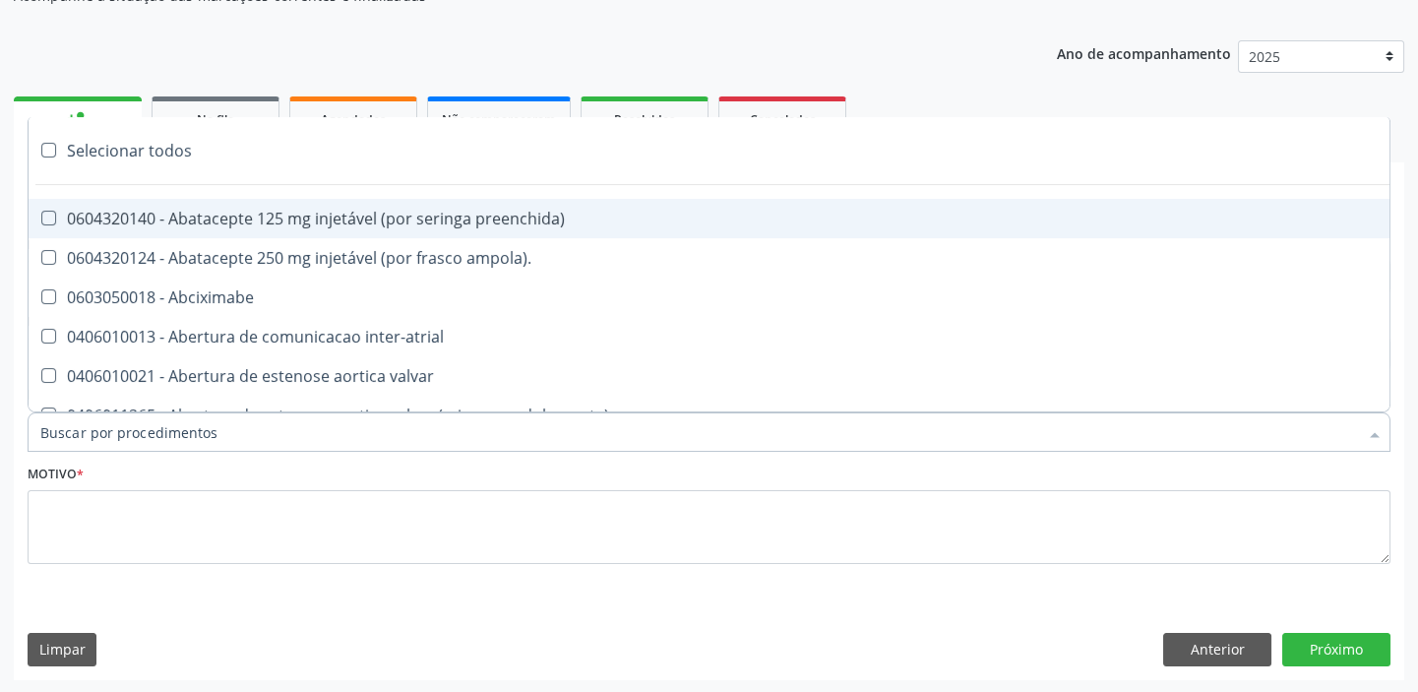
type input "p"
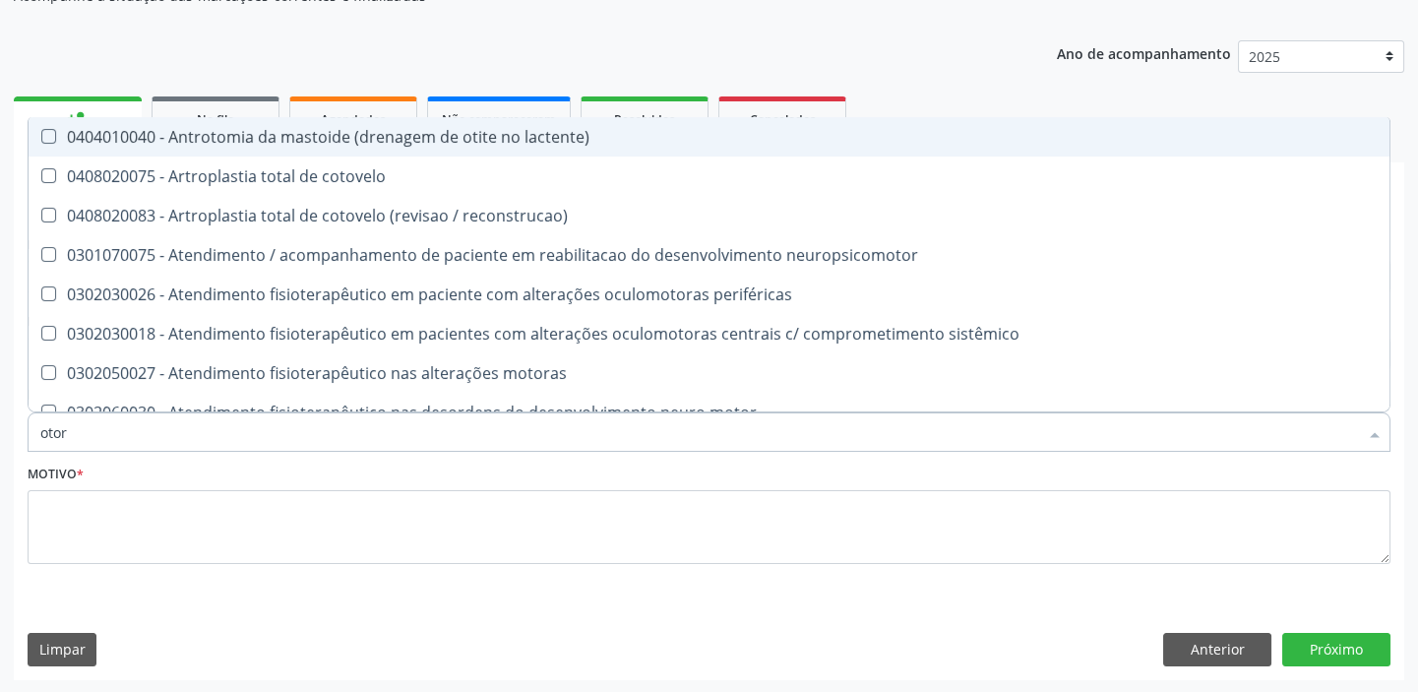
type input "otorr"
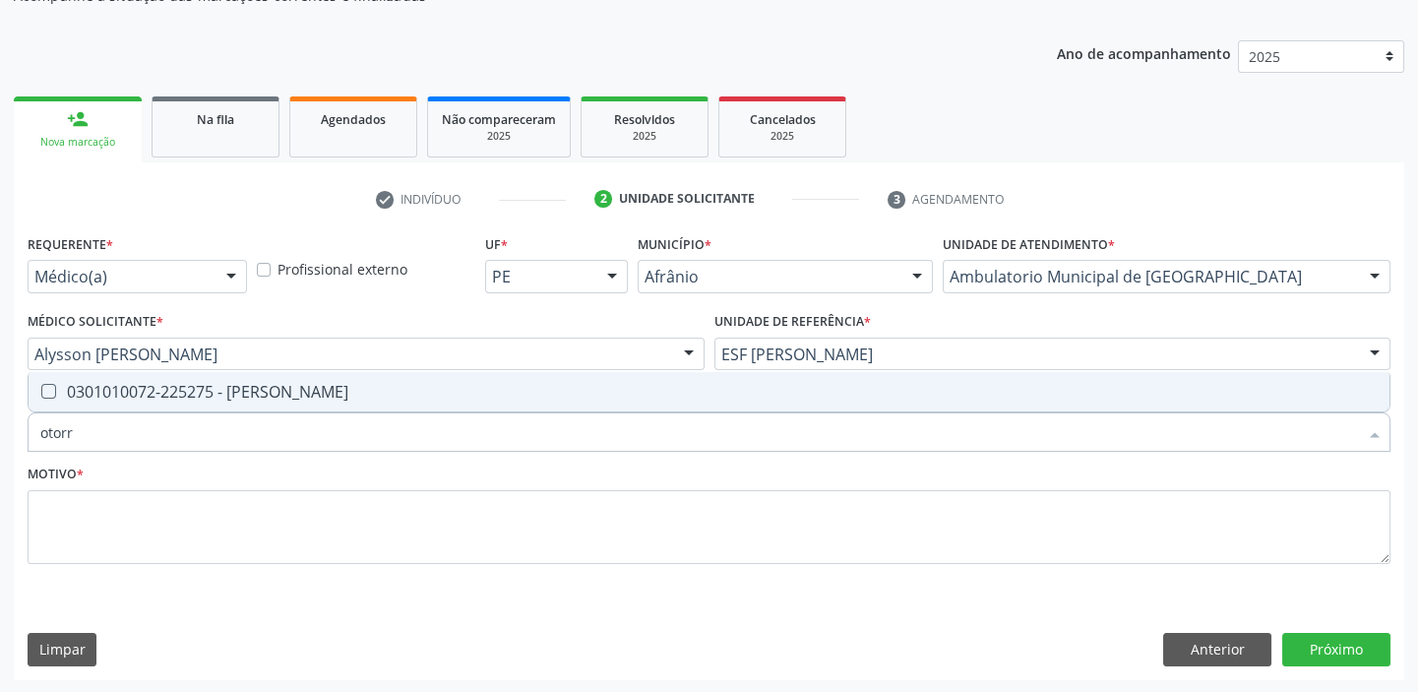
drag, startPoint x: 127, startPoint y: 396, endPoint x: 87, endPoint y: 461, distance: 77.3
click at [127, 395] on div "0301010072-225275 - [PERSON_NAME]" at bounding box center [708, 392] width 1337 height 16
checkbox Otorrinolaringologista "true"
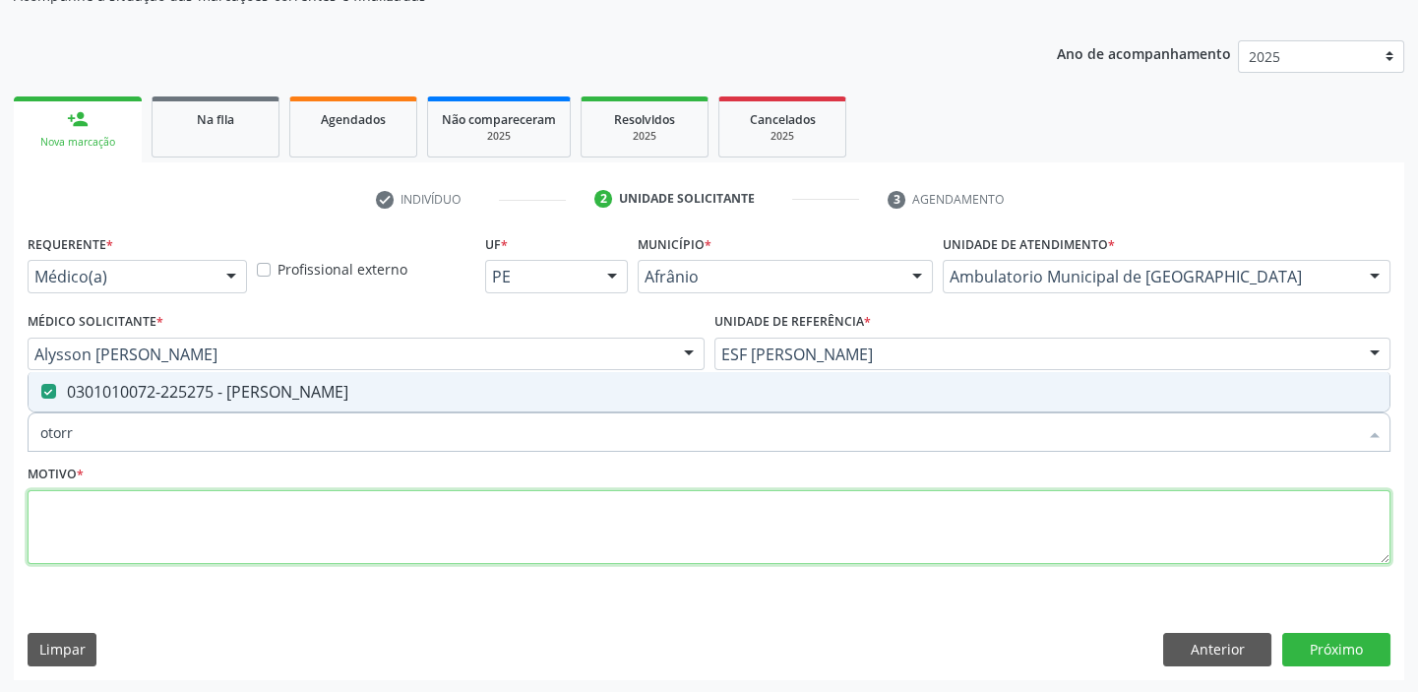
click at [84, 533] on textarea at bounding box center [709, 527] width 1363 height 75
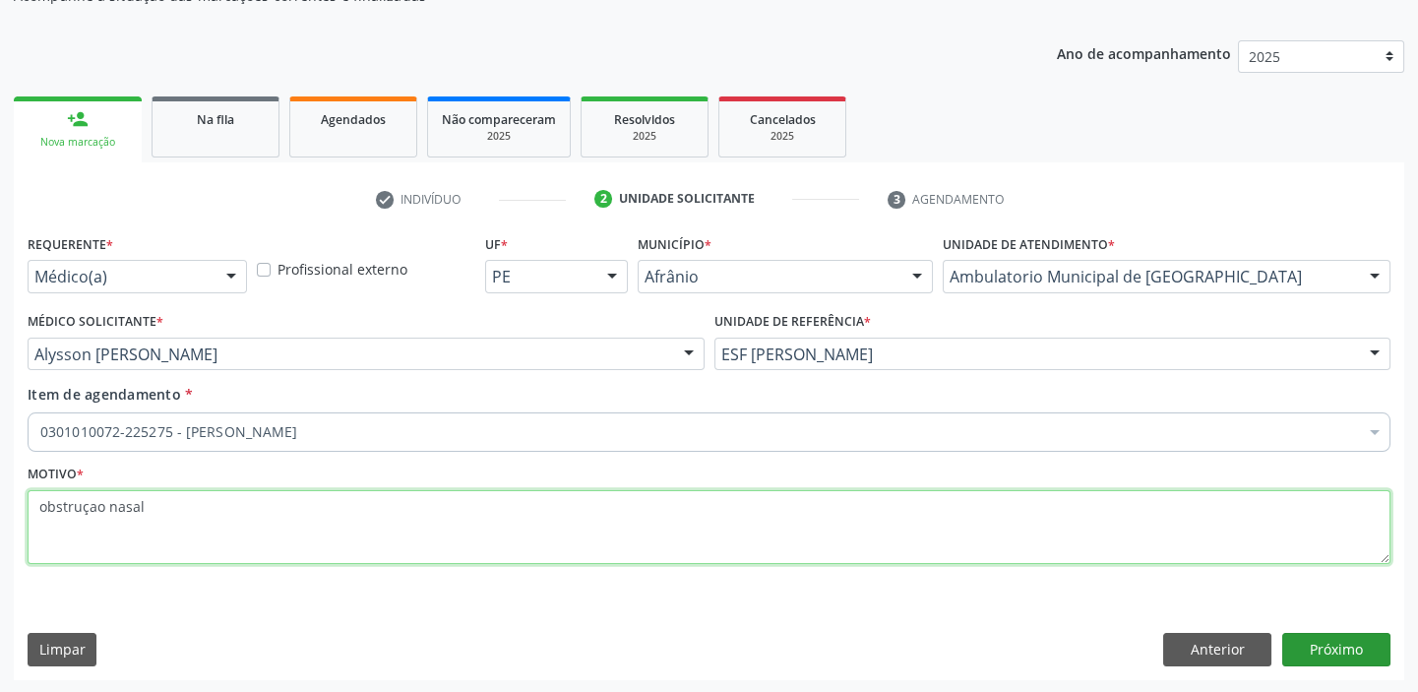
type textarea "obstruçao nasal"
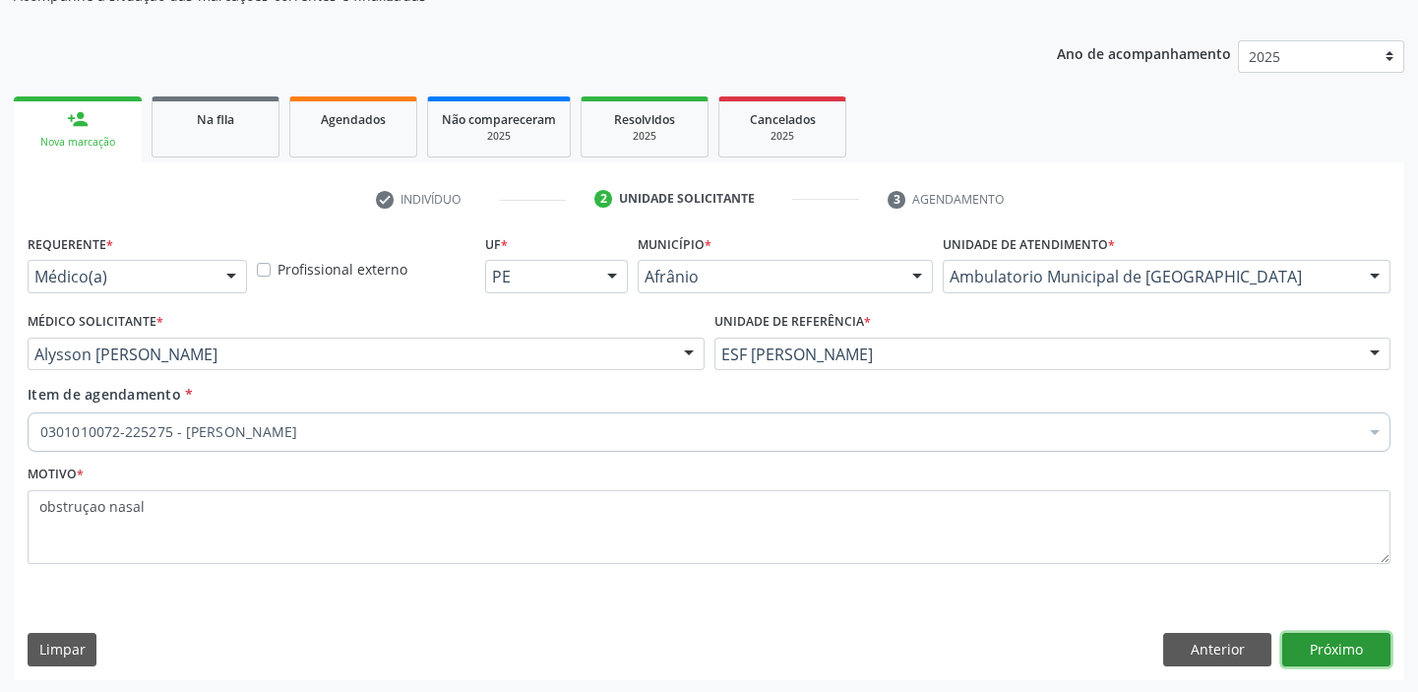
click at [1313, 661] on button "Próximo" at bounding box center [1336, 649] width 108 height 33
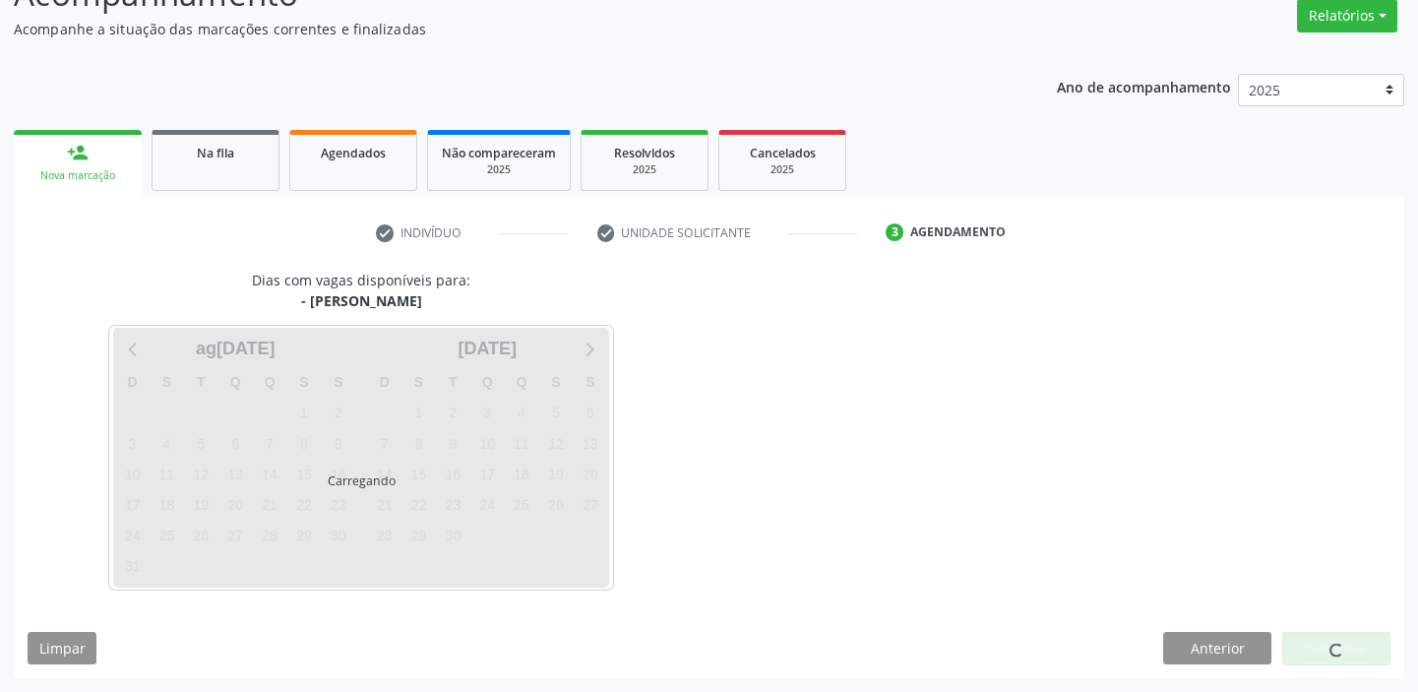
scroll to position [163, 0]
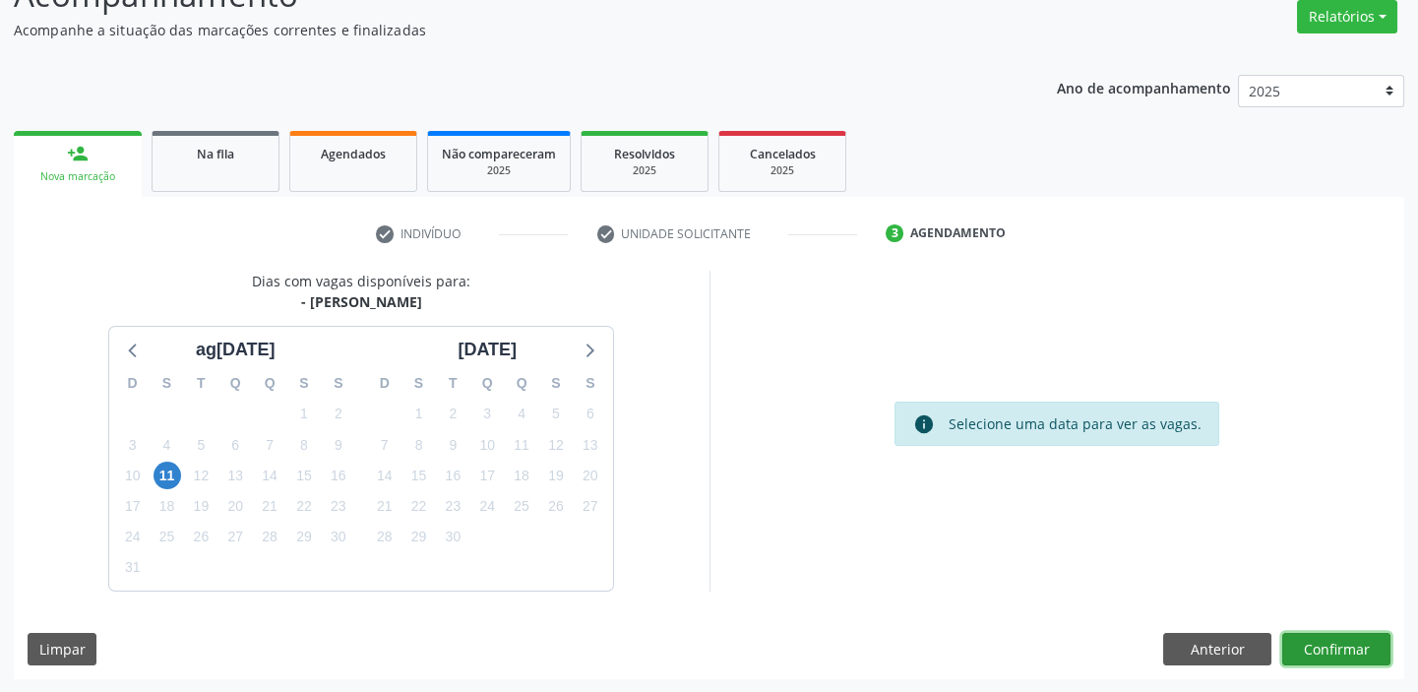
click at [1309, 642] on button "Confirmar" at bounding box center [1336, 649] width 108 height 33
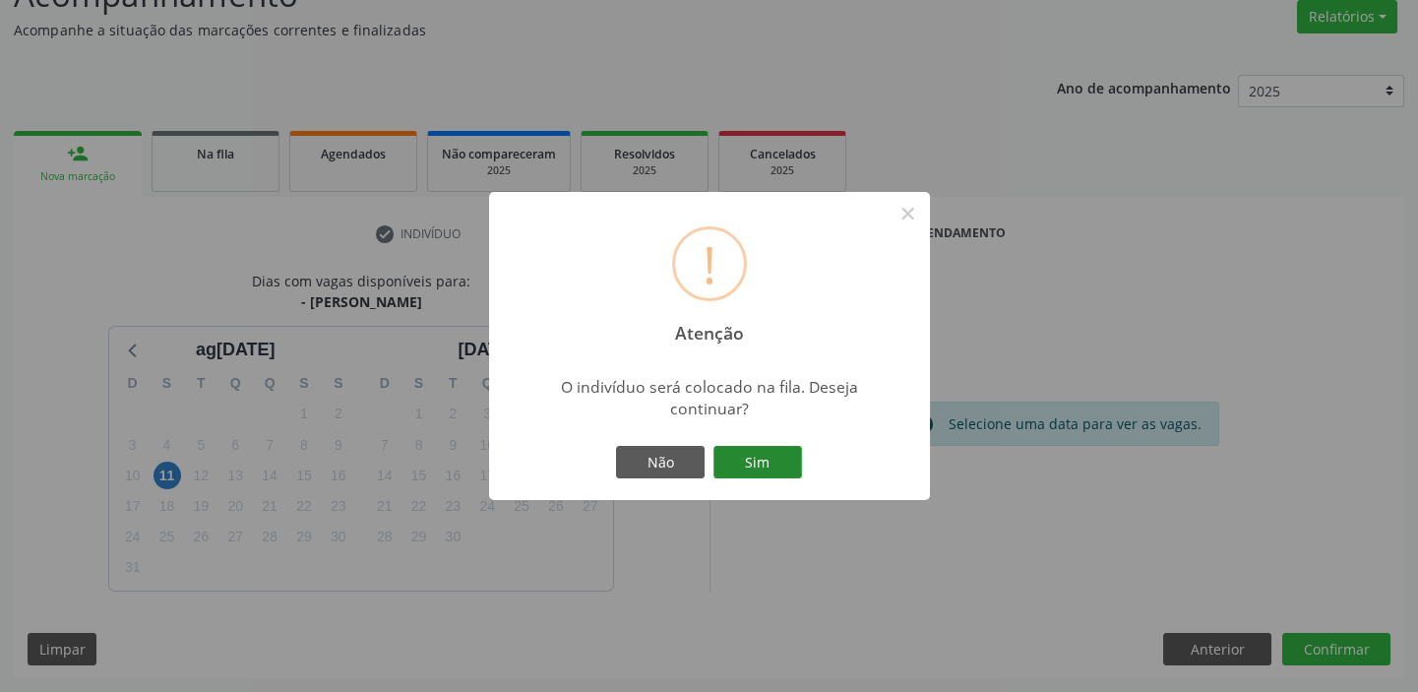
click at [773, 456] on button "Sim" at bounding box center [757, 462] width 89 height 33
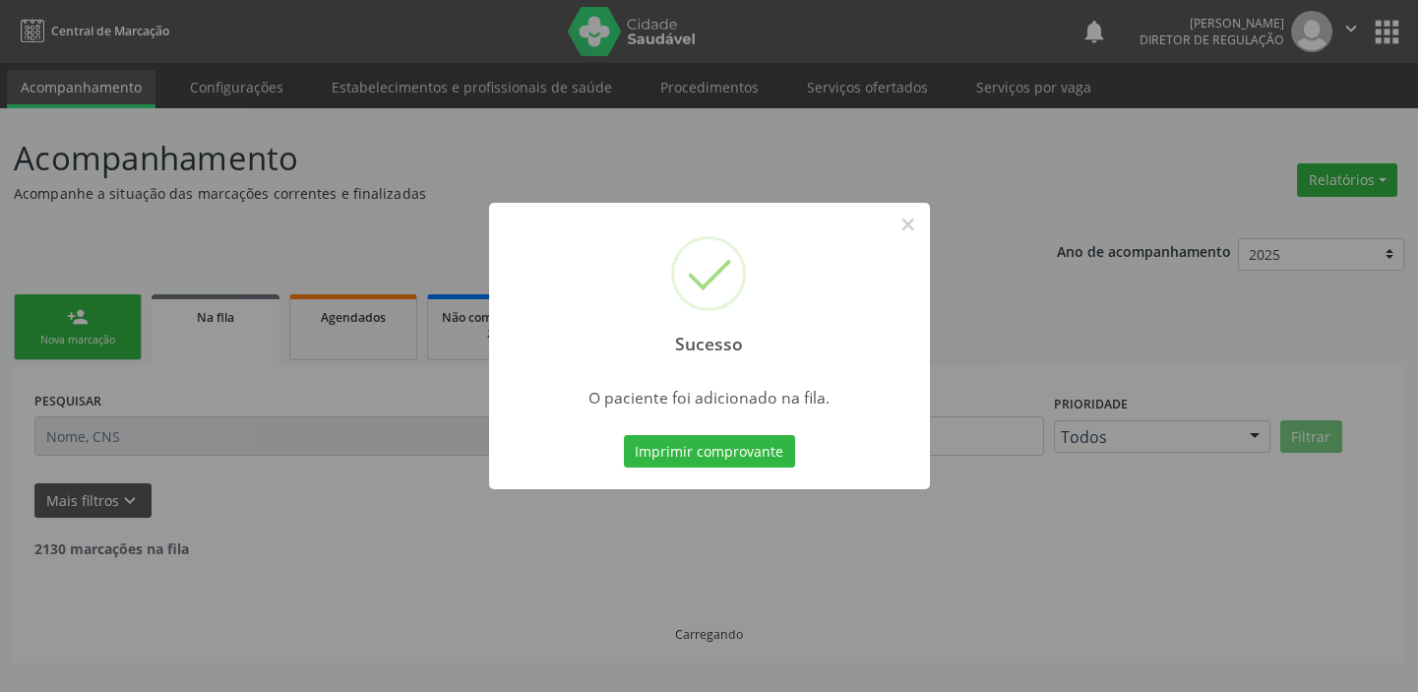
scroll to position [0, 0]
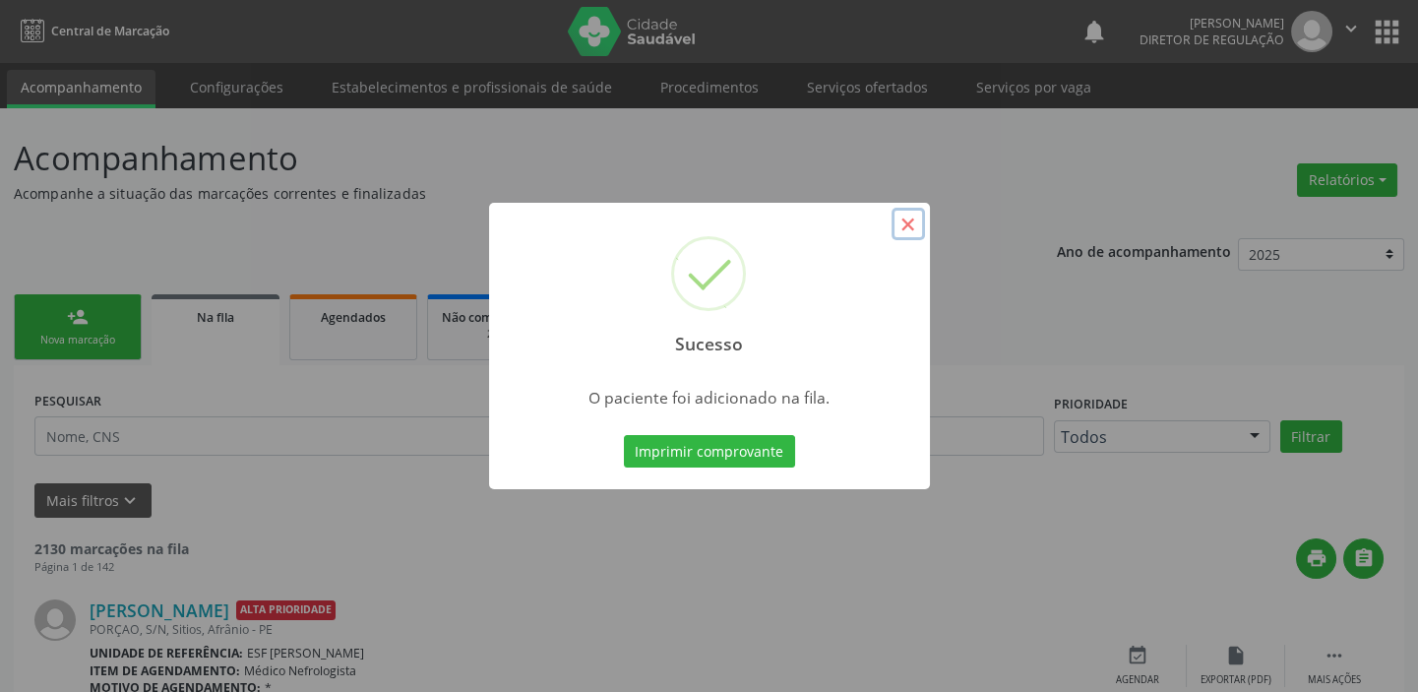
click at [909, 229] on button "×" at bounding box center [907, 224] width 33 height 33
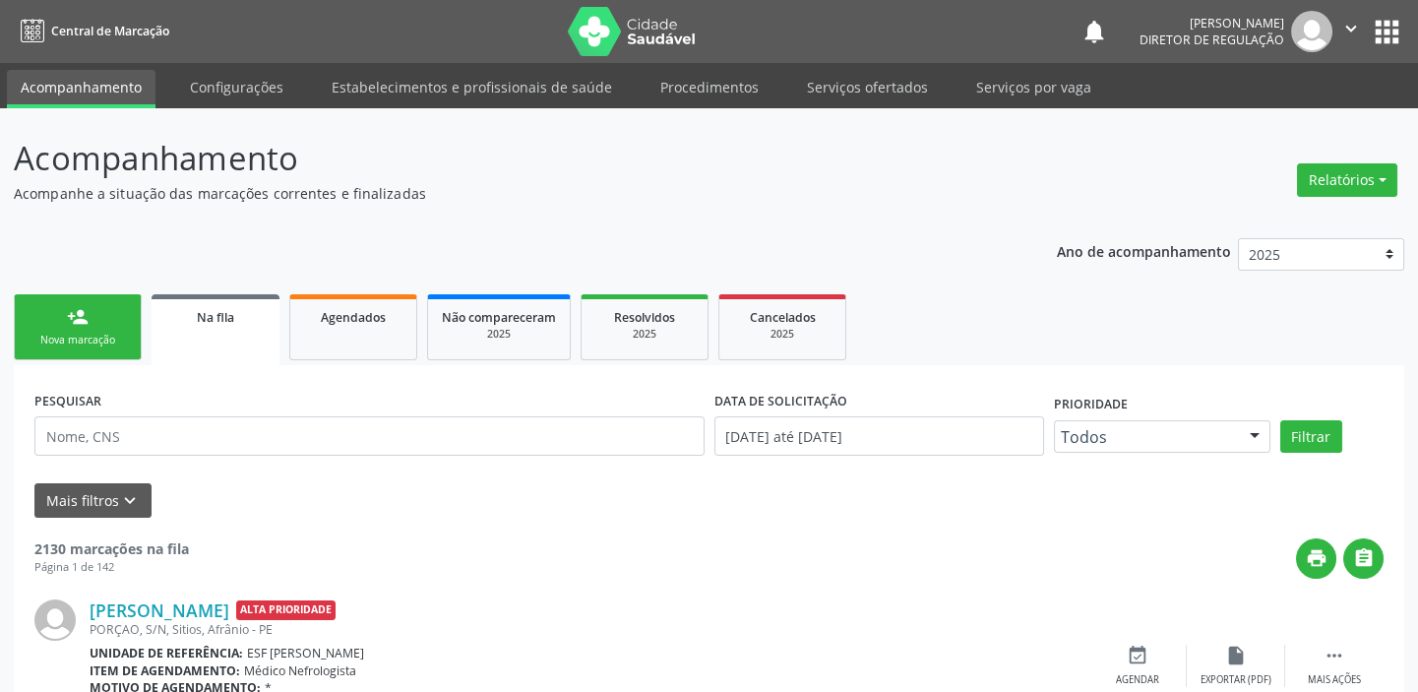
click at [79, 317] on div "person_add" at bounding box center [78, 317] width 22 height 22
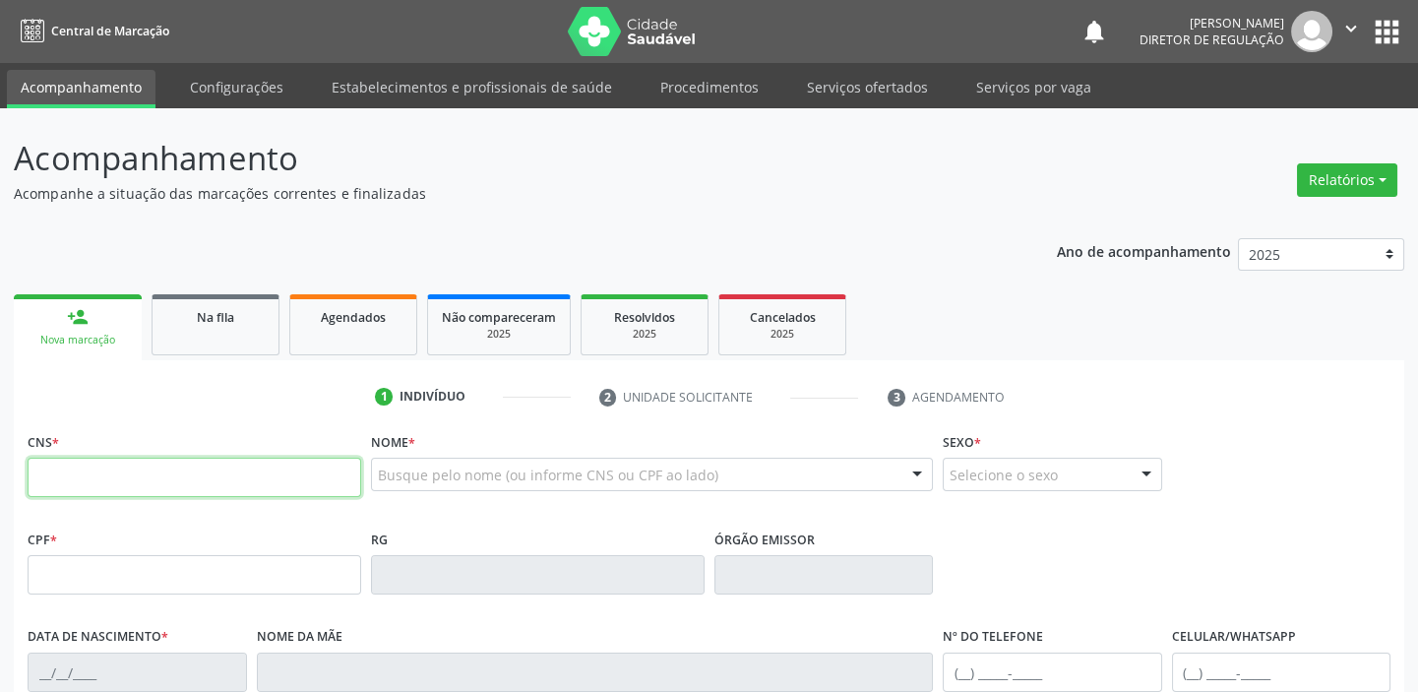
drag, startPoint x: 145, startPoint y: 489, endPoint x: 128, endPoint y: 494, distance: 17.4
click at [145, 489] on input "text" at bounding box center [195, 477] width 334 height 39
type input "0"
type input "705 0050 5989 9654"
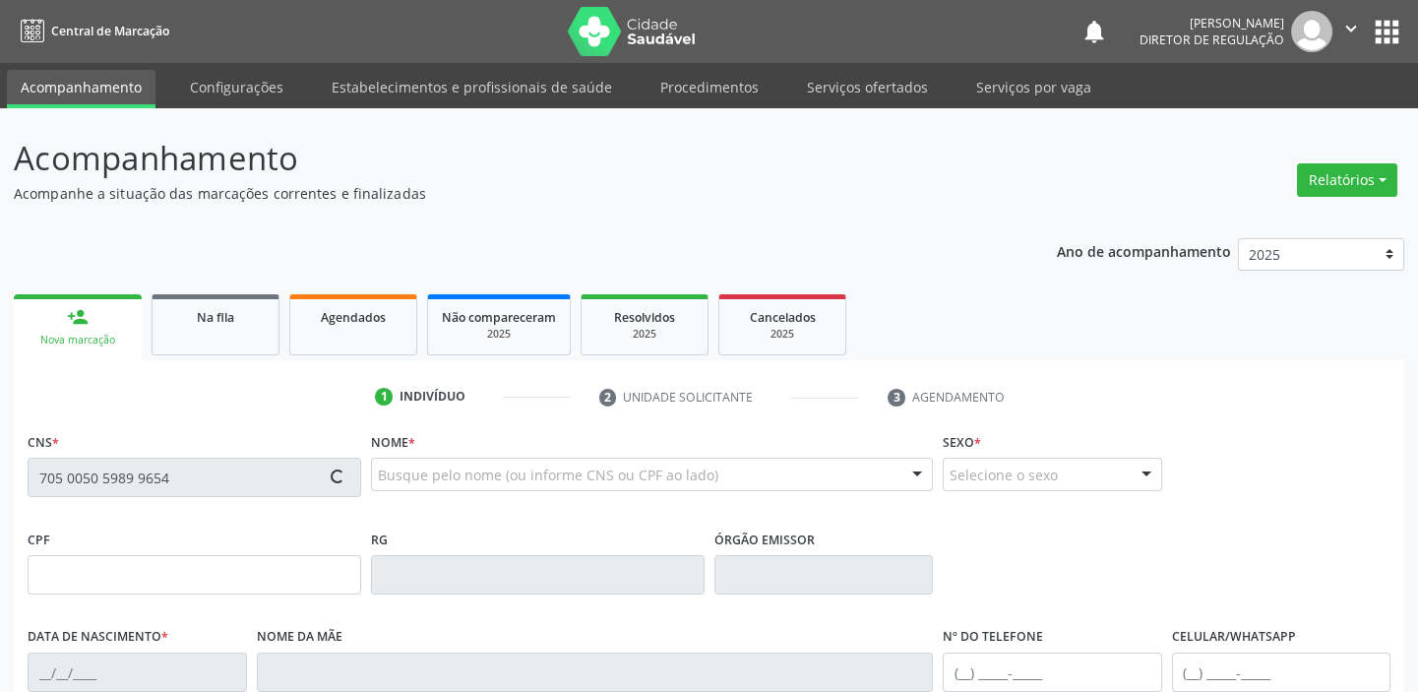
type input "037.555.524-26"
type input "16/[DATE]"
type input "[PERSON_NAME]"
type input "[PHONE_NUMBER]"
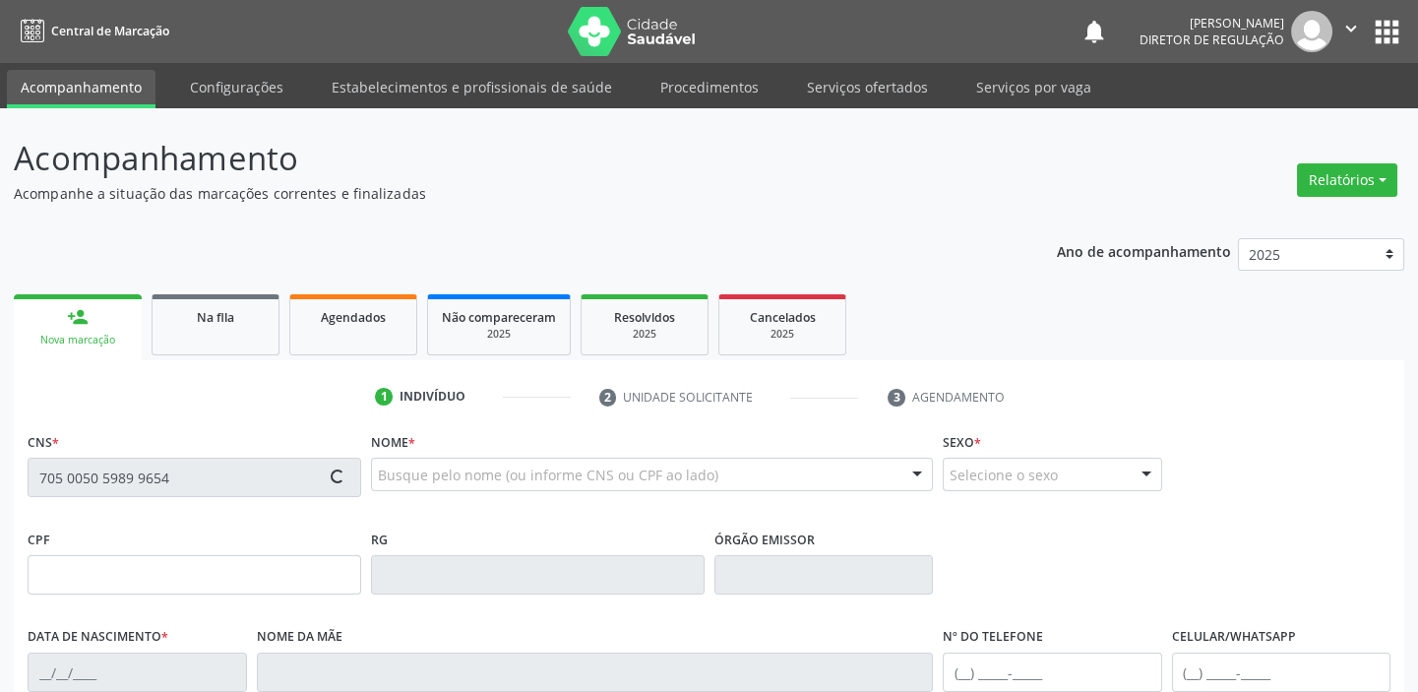
type input "301.636.684-34"
type input "S/N"
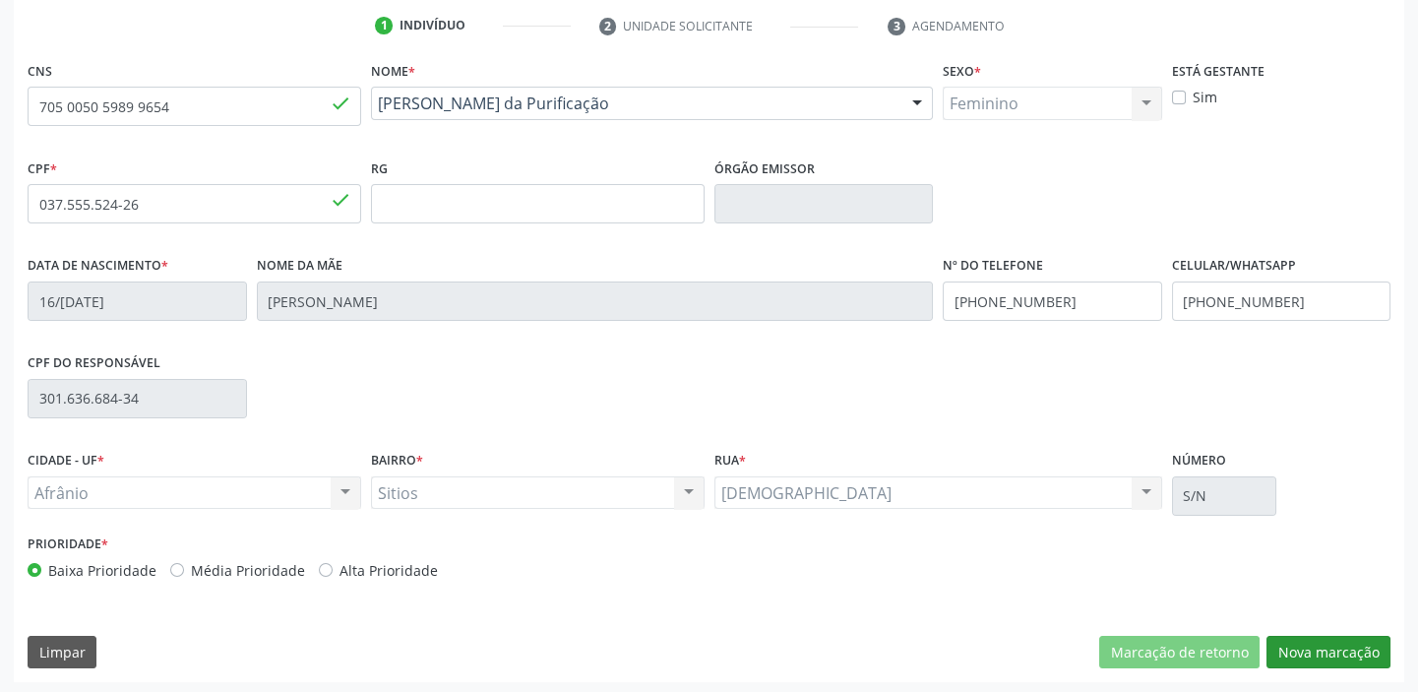
scroll to position [374, 0]
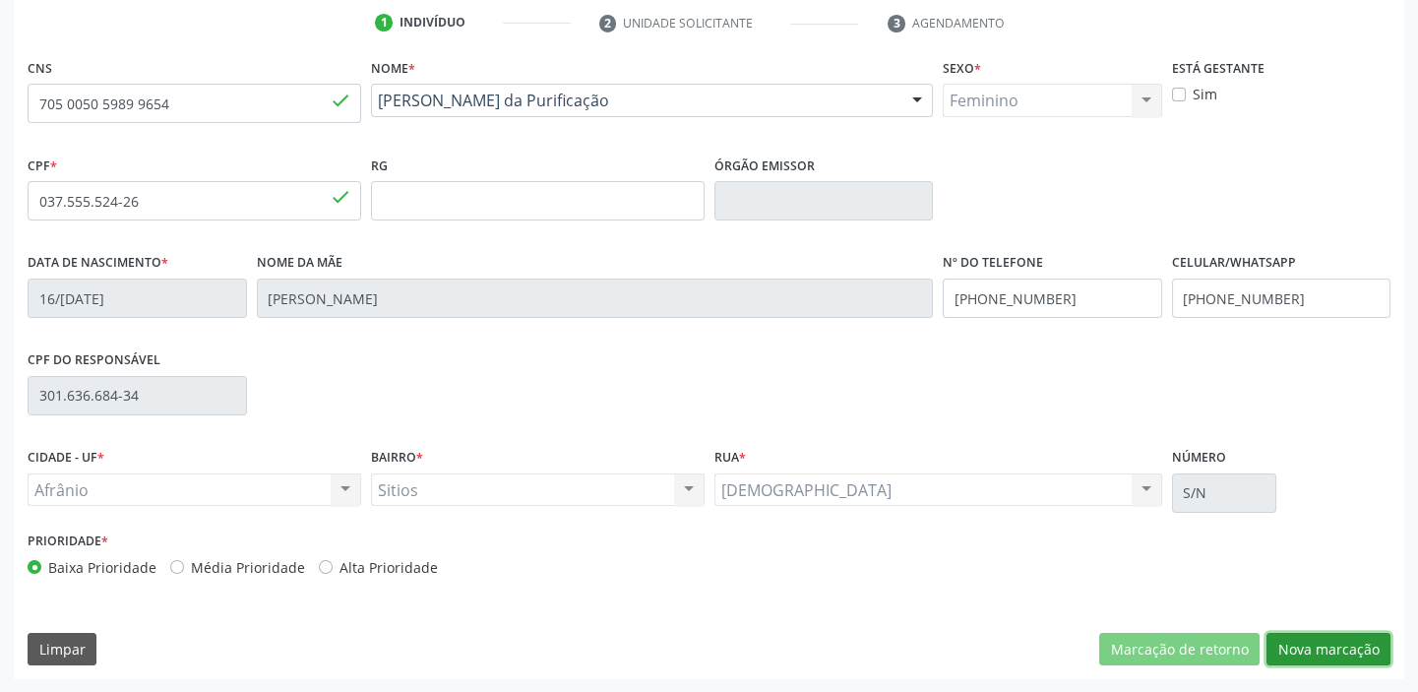
click at [1303, 653] on button "Nova marcação" at bounding box center [1328, 649] width 124 height 33
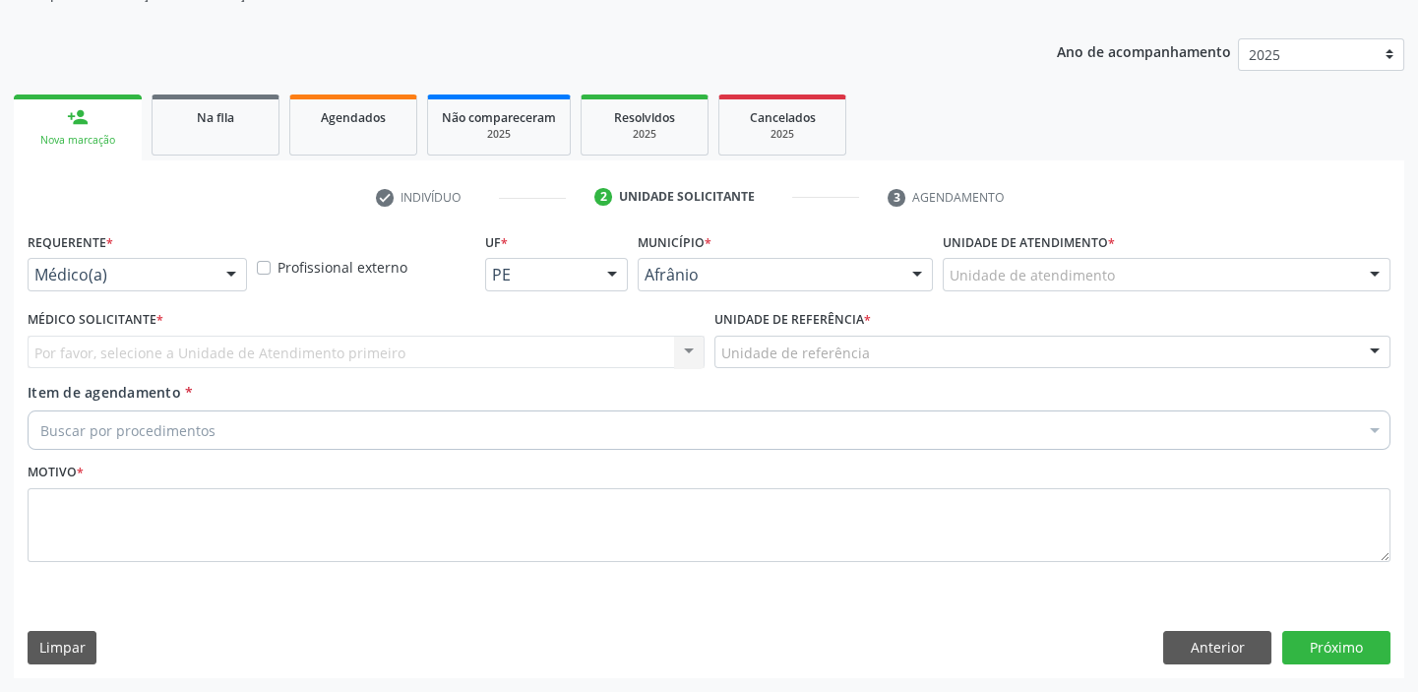
scroll to position [198, 0]
click at [979, 260] on div "Unidade de atendimento" at bounding box center [1167, 276] width 448 height 33
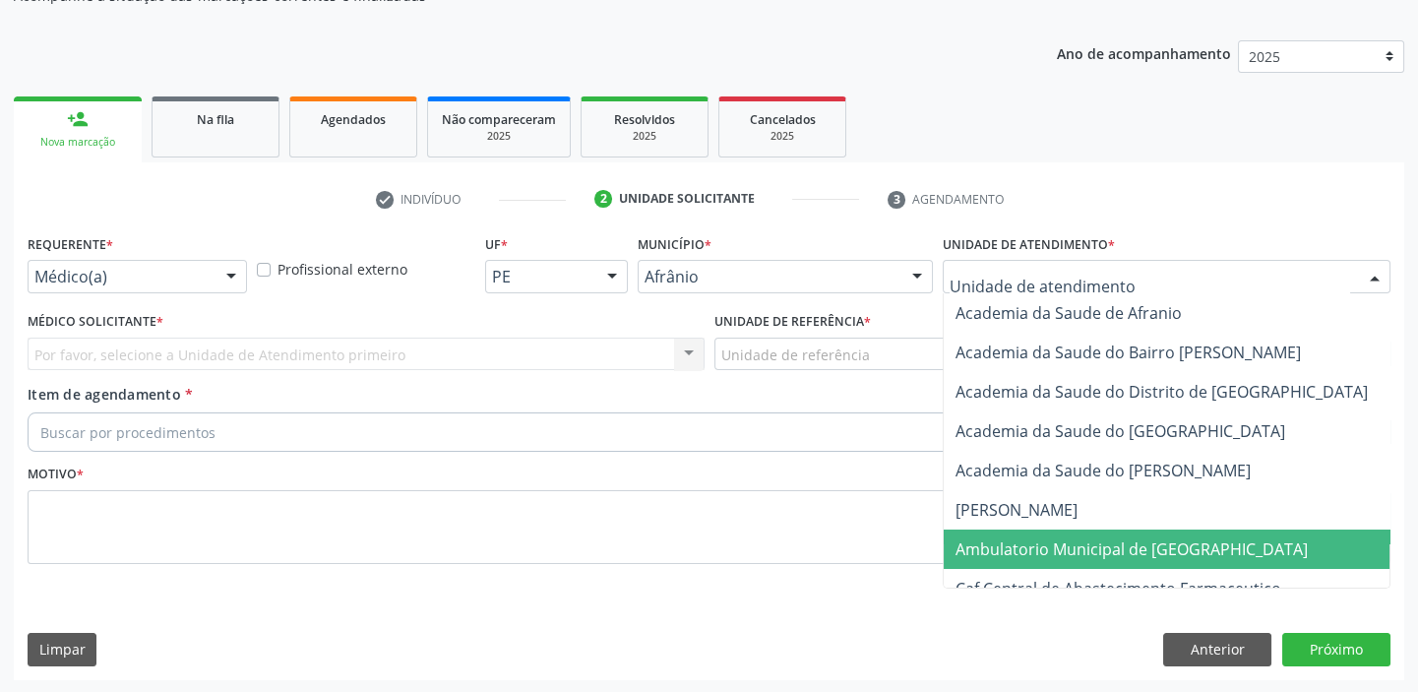
click at [1003, 540] on span "Ambulatorio Municipal de [GEOGRAPHIC_DATA]" at bounding box center [1131, 549] width 352 height 22
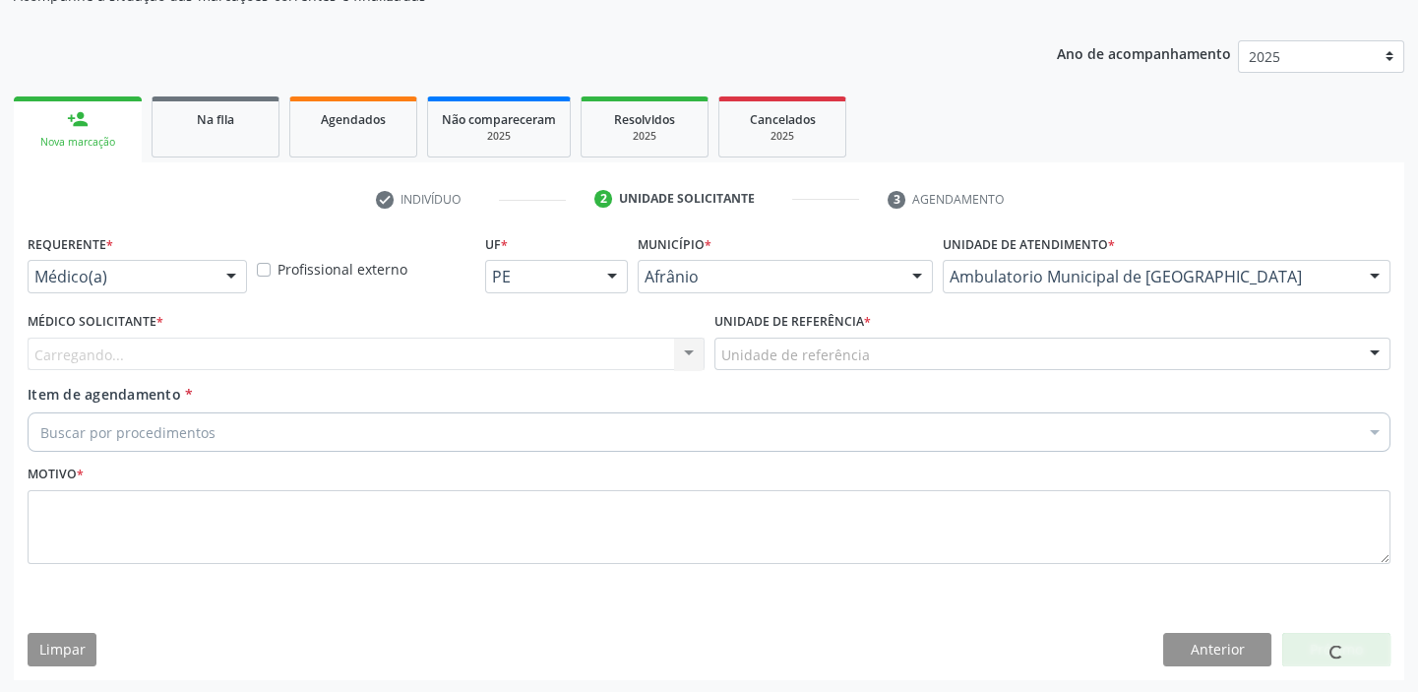
drag, startPoint x: 770, startPoint y: 347, endPoint x: 769, endPoint y: 360, distance: 12.8
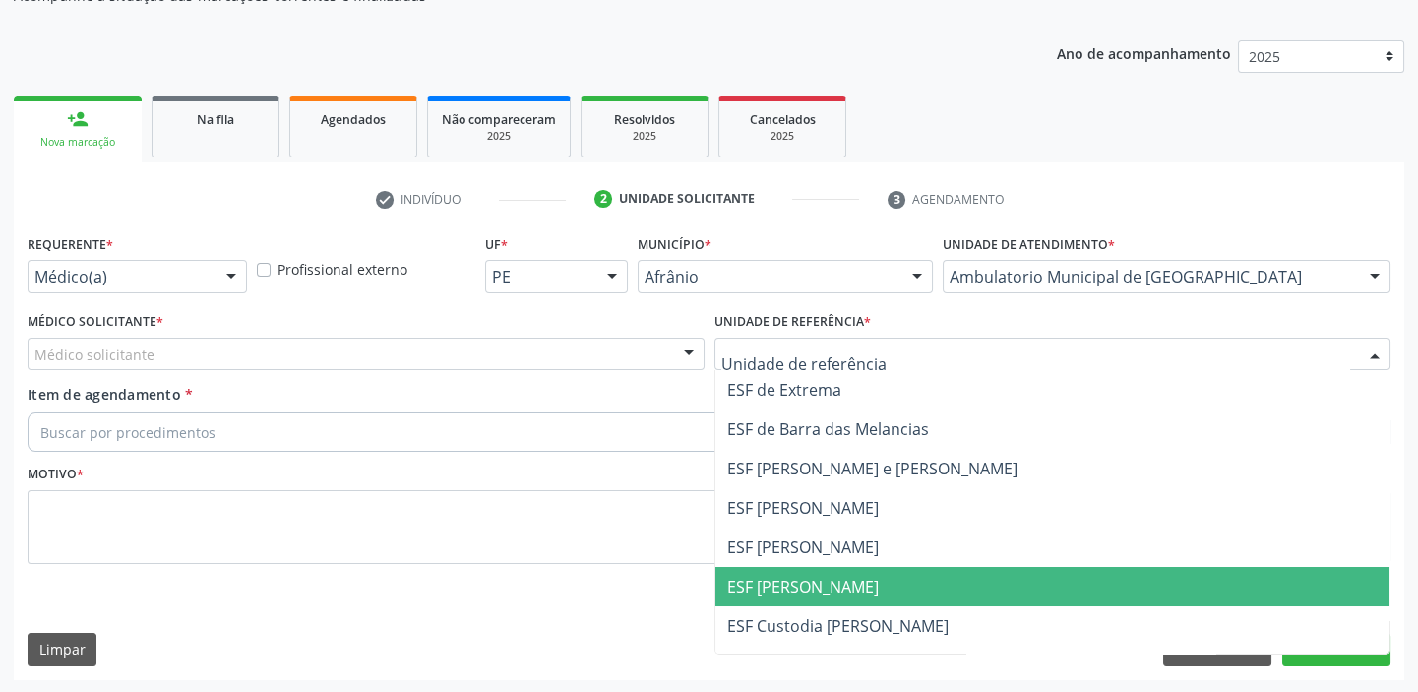
click at [786, 594] on span "ESF [PERSON_NAME]" at bounding box center [803, 587] width 152 height 22
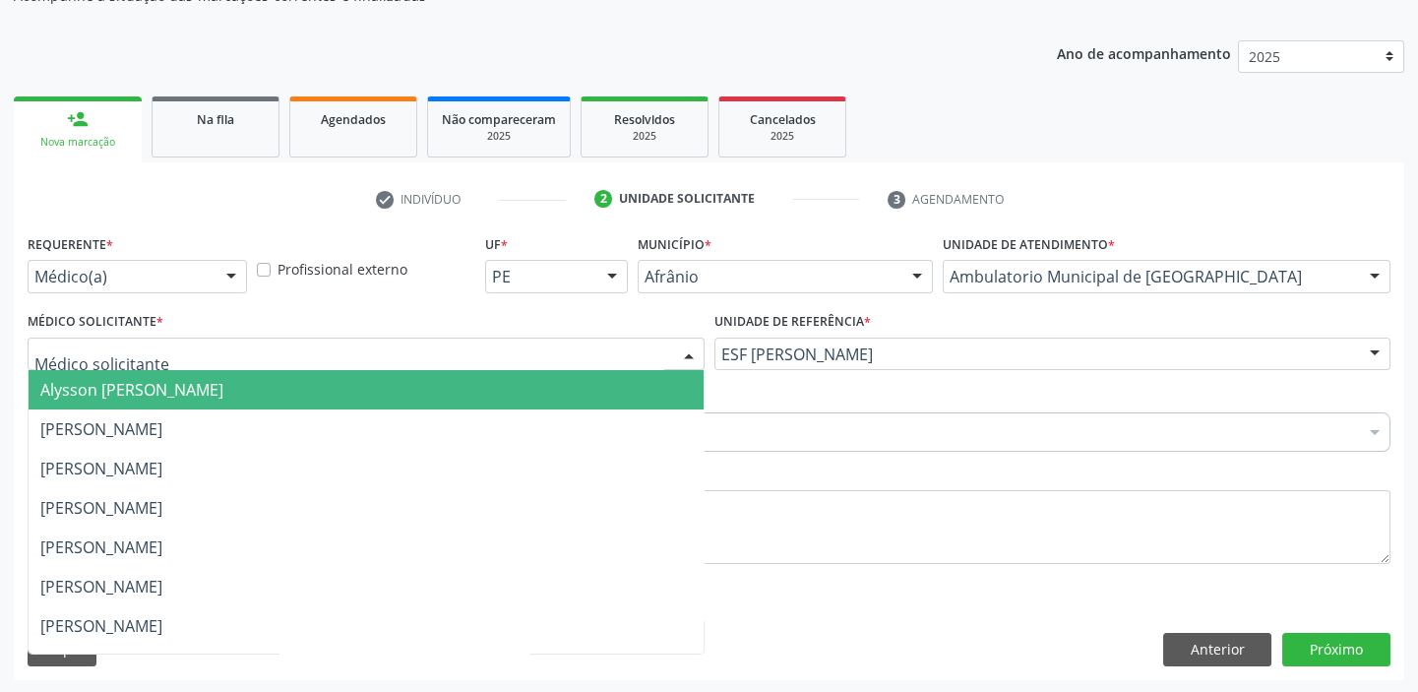
drag, startPoint x: 124, startPoint y: 354, endPoint x: 118, endPoint y: 385, distance: 31.1
drag, startPoint x: 118, startPoint y: 385, endPoint x: 116, endPoint y: 404, distance: 19.8
click at [118, 389] on span "Alysson [PERSON_NAME]" at bounding box center [131, 390] width 183 height 22
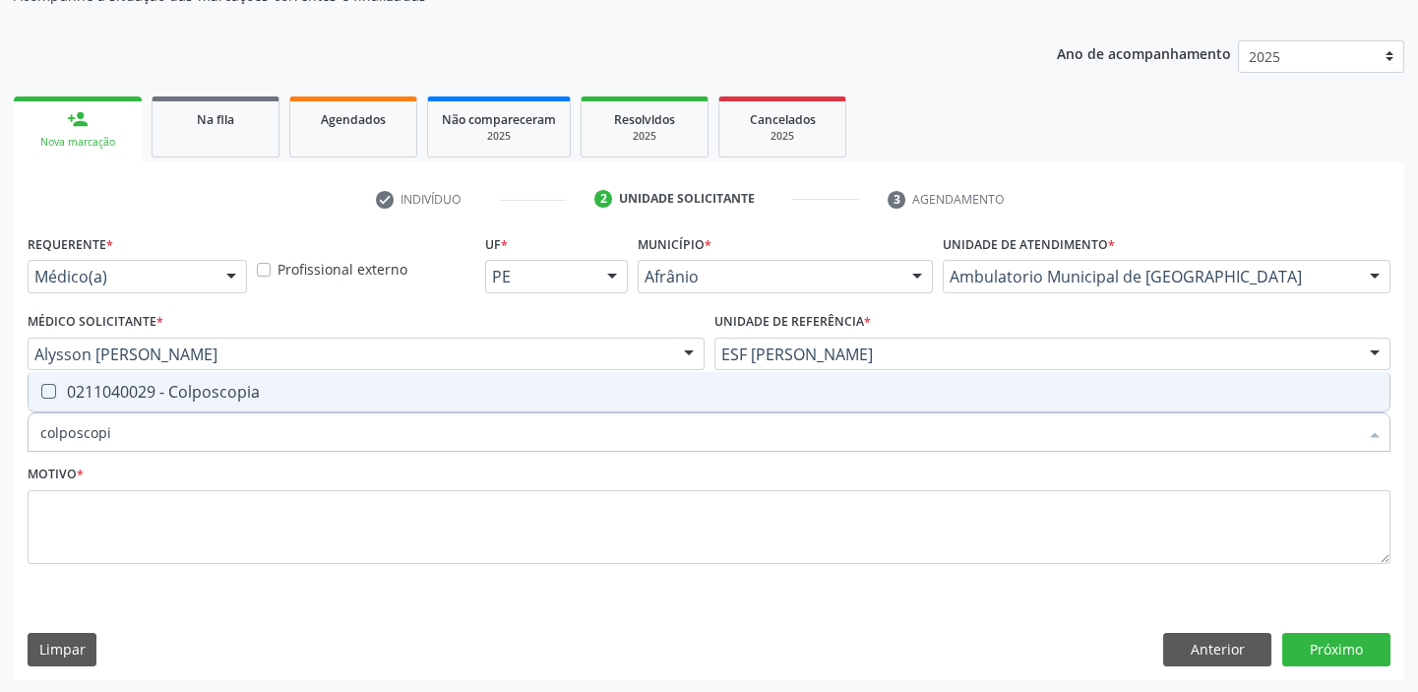
type input "colposcopia"
click at [92, 403] on span "0211040029 - Colposcopia" at bounding box center [709, 391] width 1361 height 39
checkbox Colposcopia "true"
click at [87, 474] on div "Motivo *" at bounding box center [709, 511] width 1363 height 104
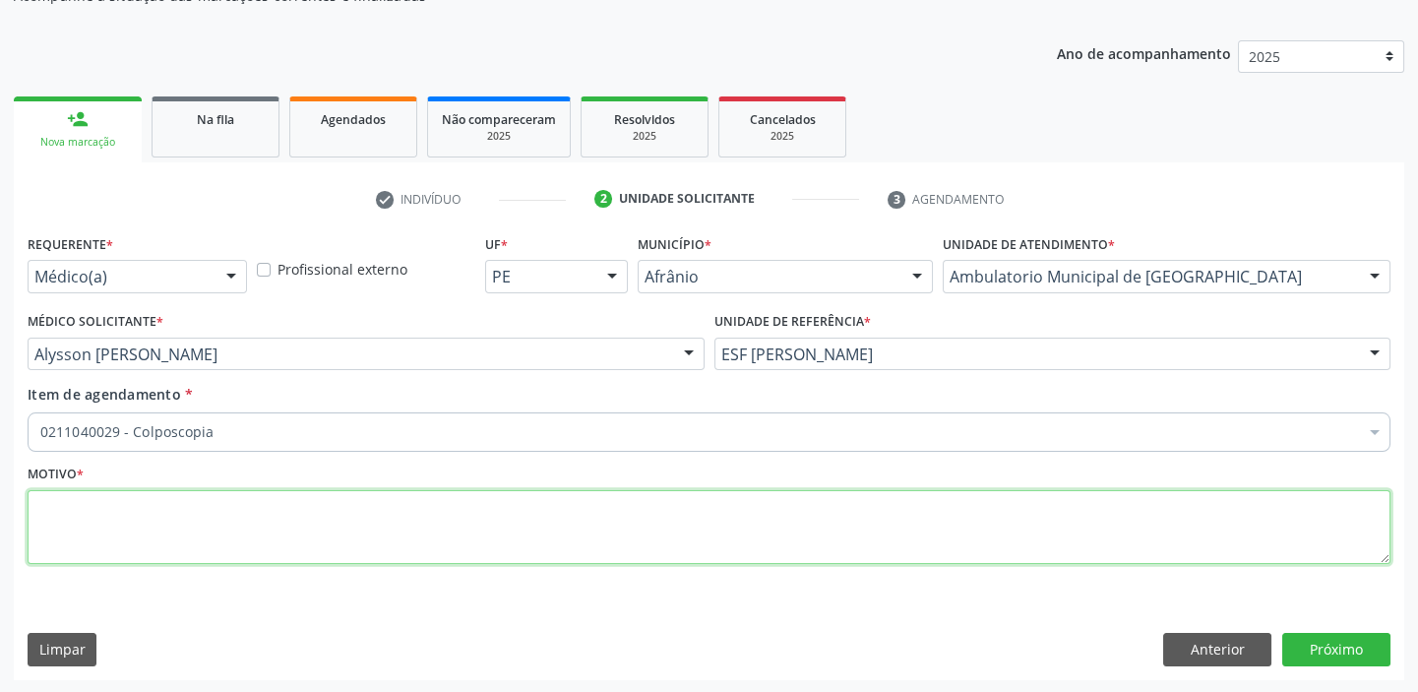
click at [85, 497] on textarea at bounding box center [709, 527] width 1363 height 75
type textarea "asc us"
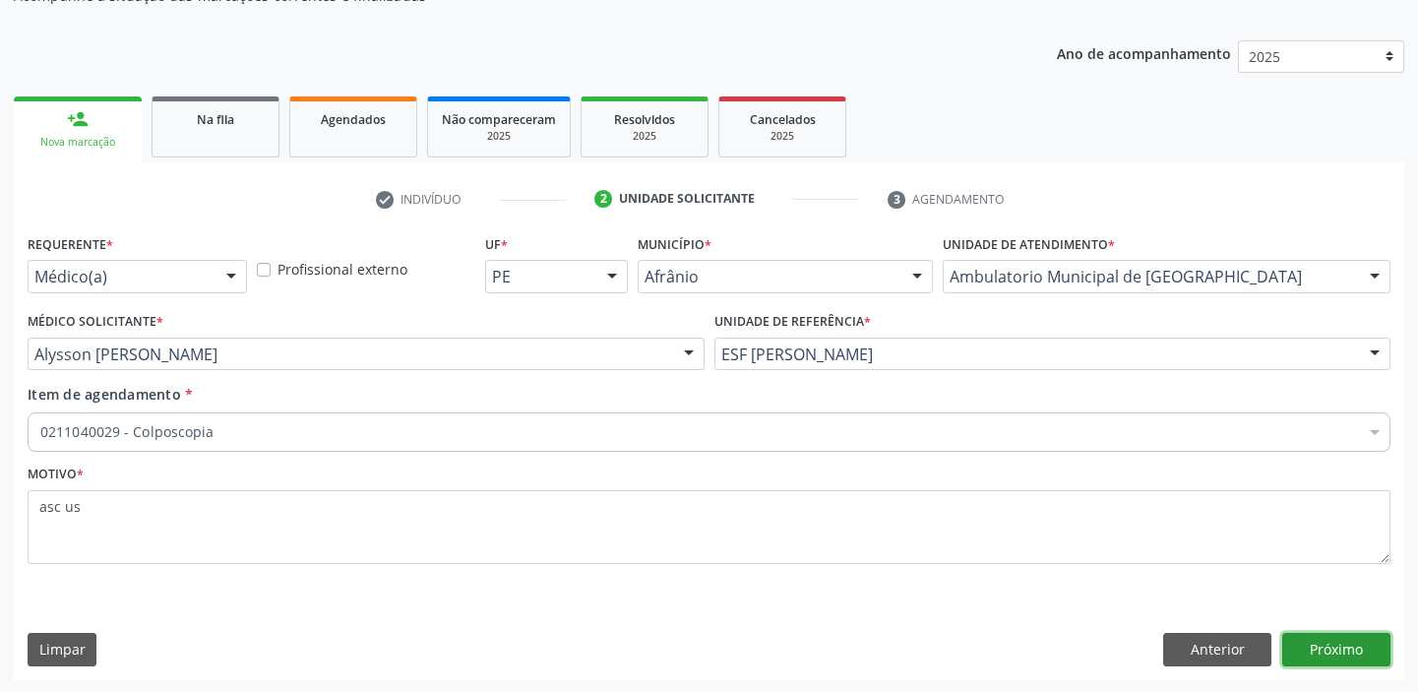
click at [1324, 639] on button "Próximo" at bounding box center [1336, 649] width 108 height 33
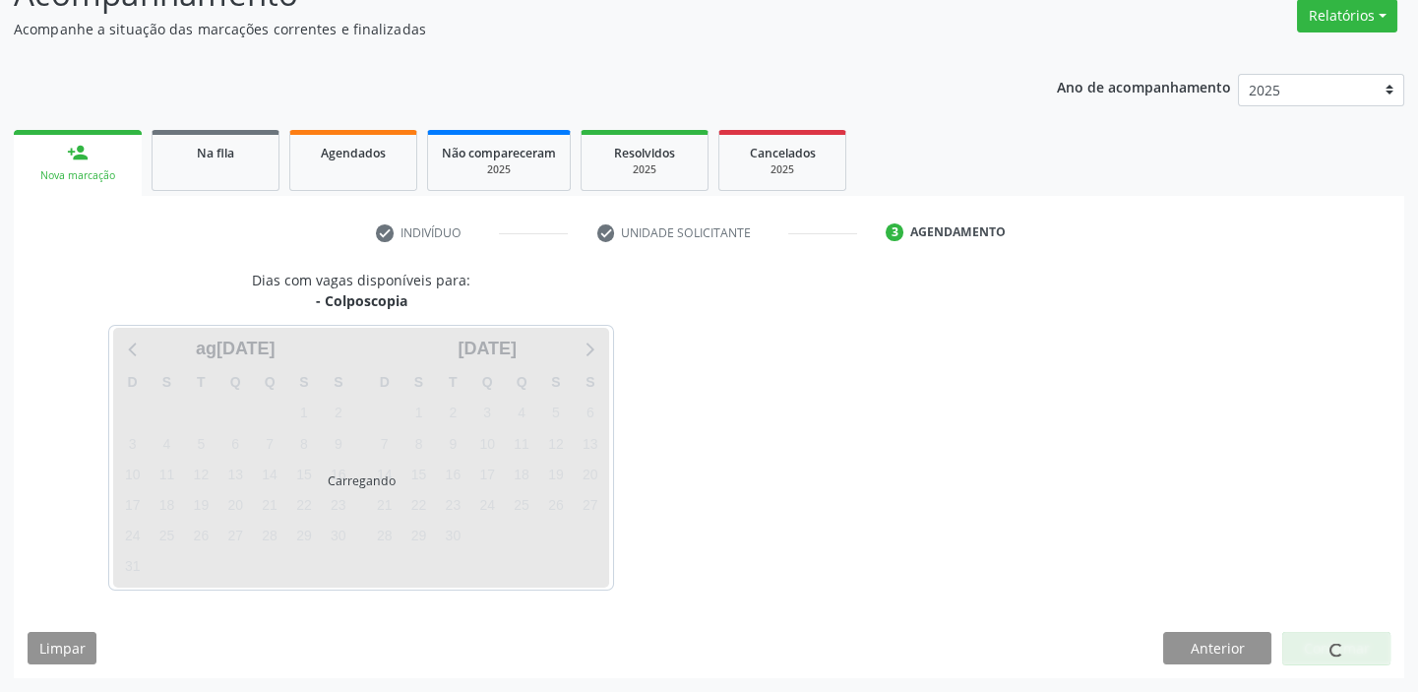
scroll to position [163, 0]
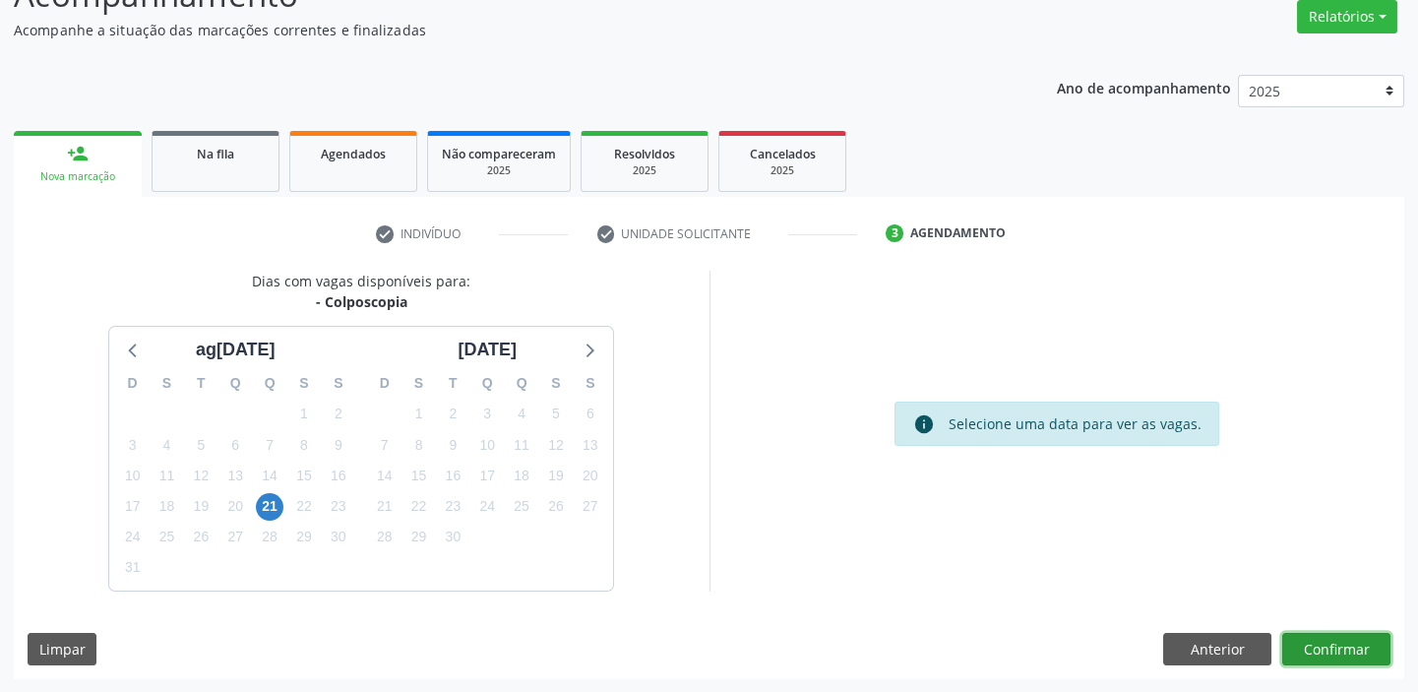
click at [1361, 653] on button "Confirmar" at bounding box center [1336, 649] width 108 height 33
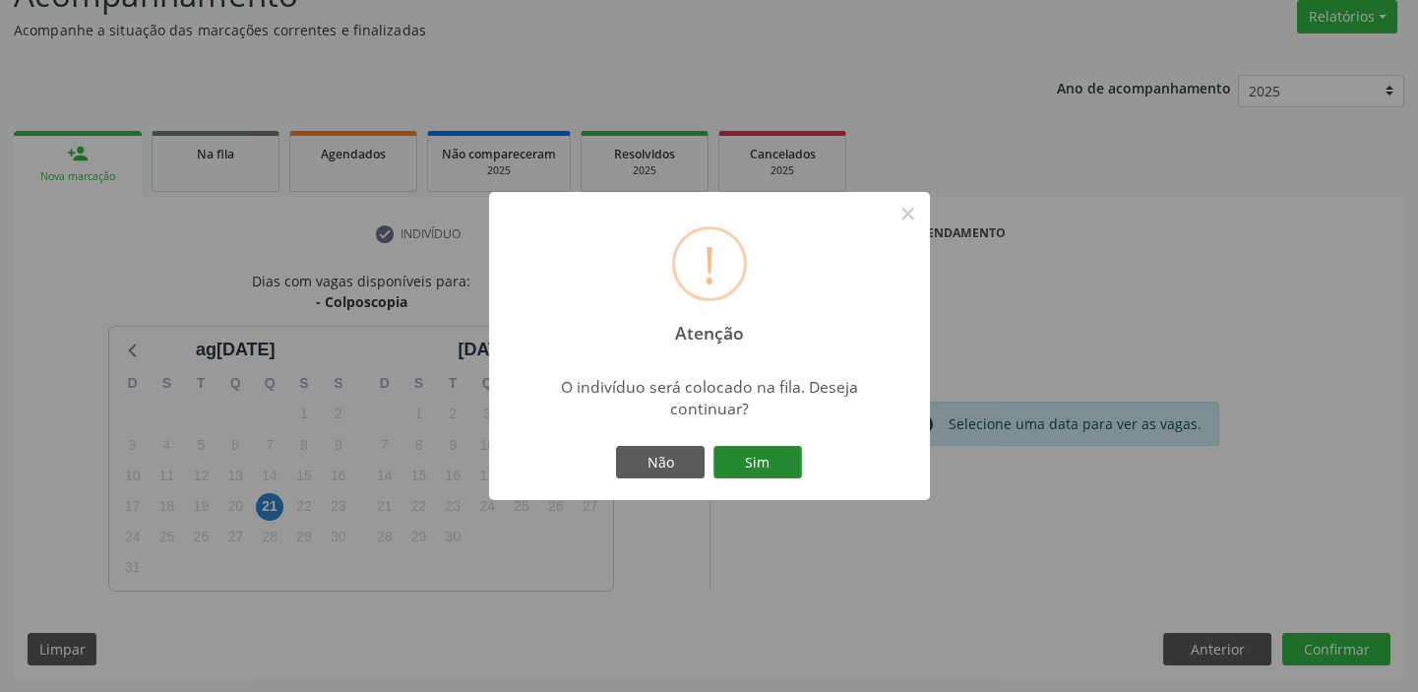
click at [753, 461] on button "Sim" at bounding box center [757, 462] width 89 height 33
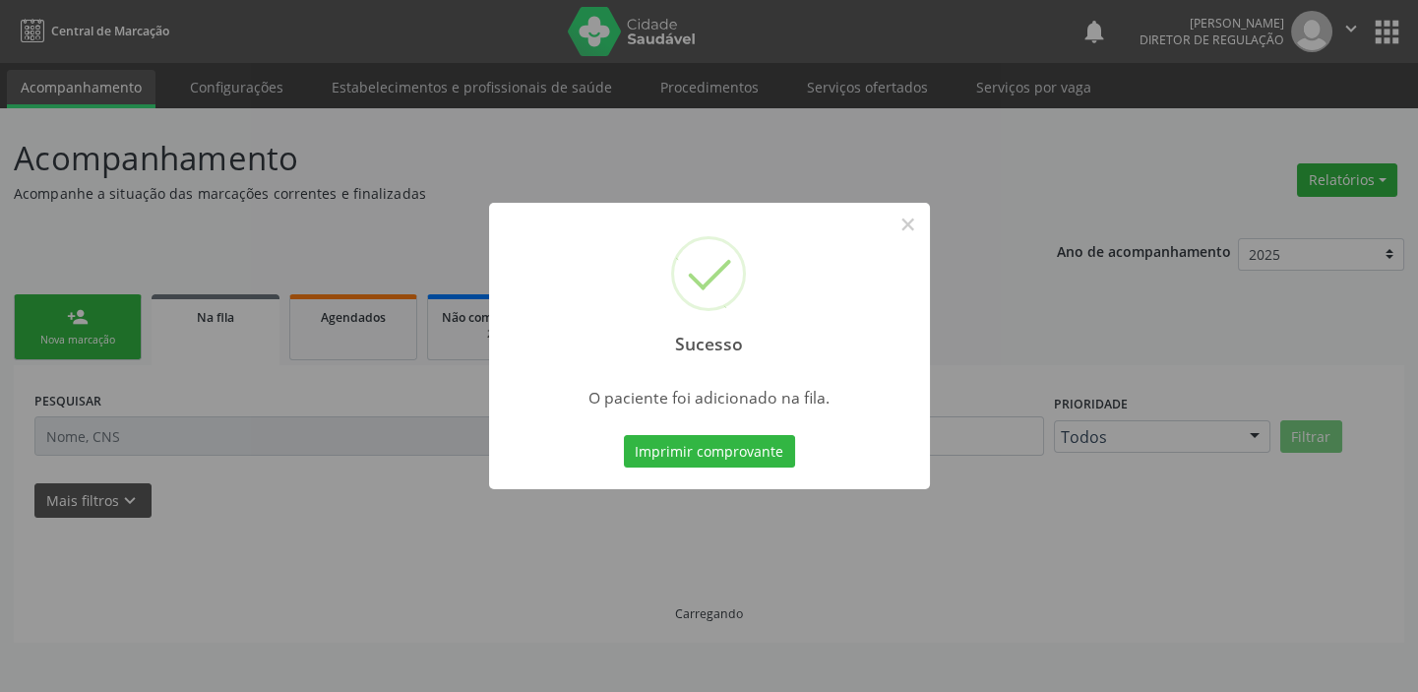
scroll to position [0, 0]
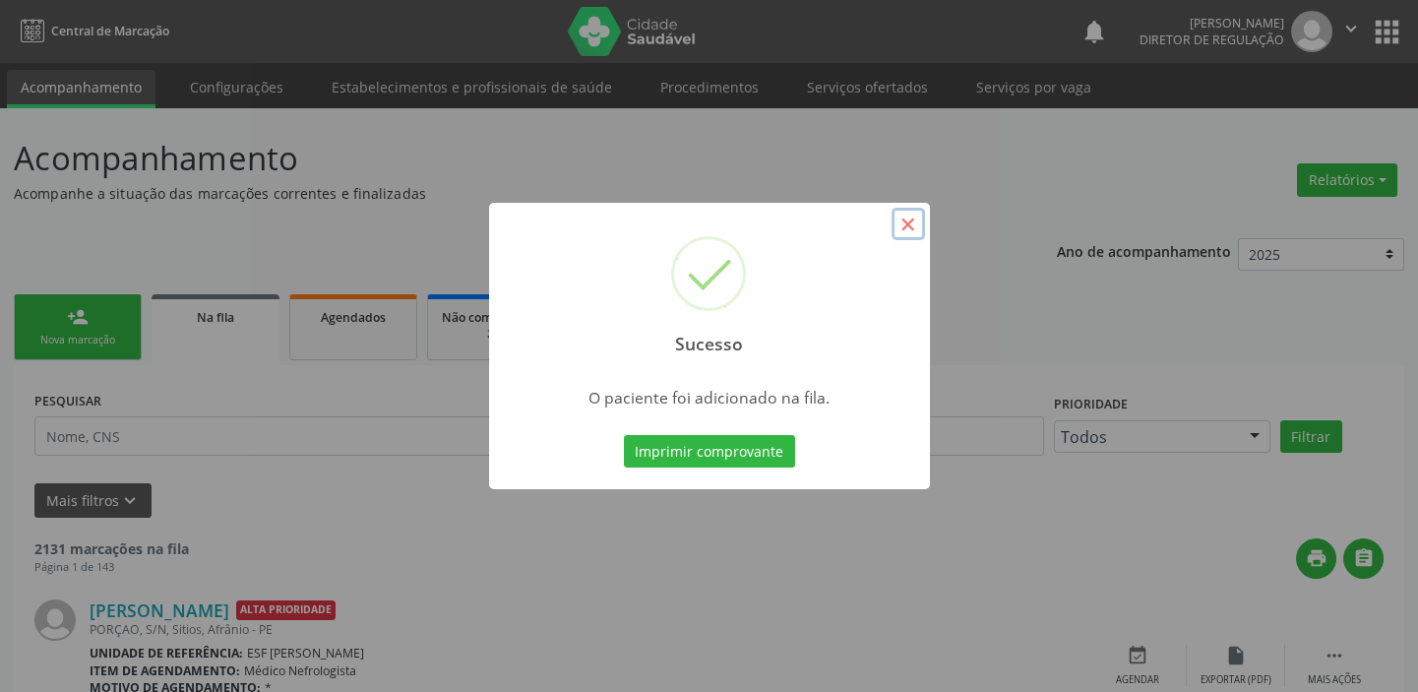
click at [901, 224] on button "×" at bounding box center [907, 224] width 33 height 33
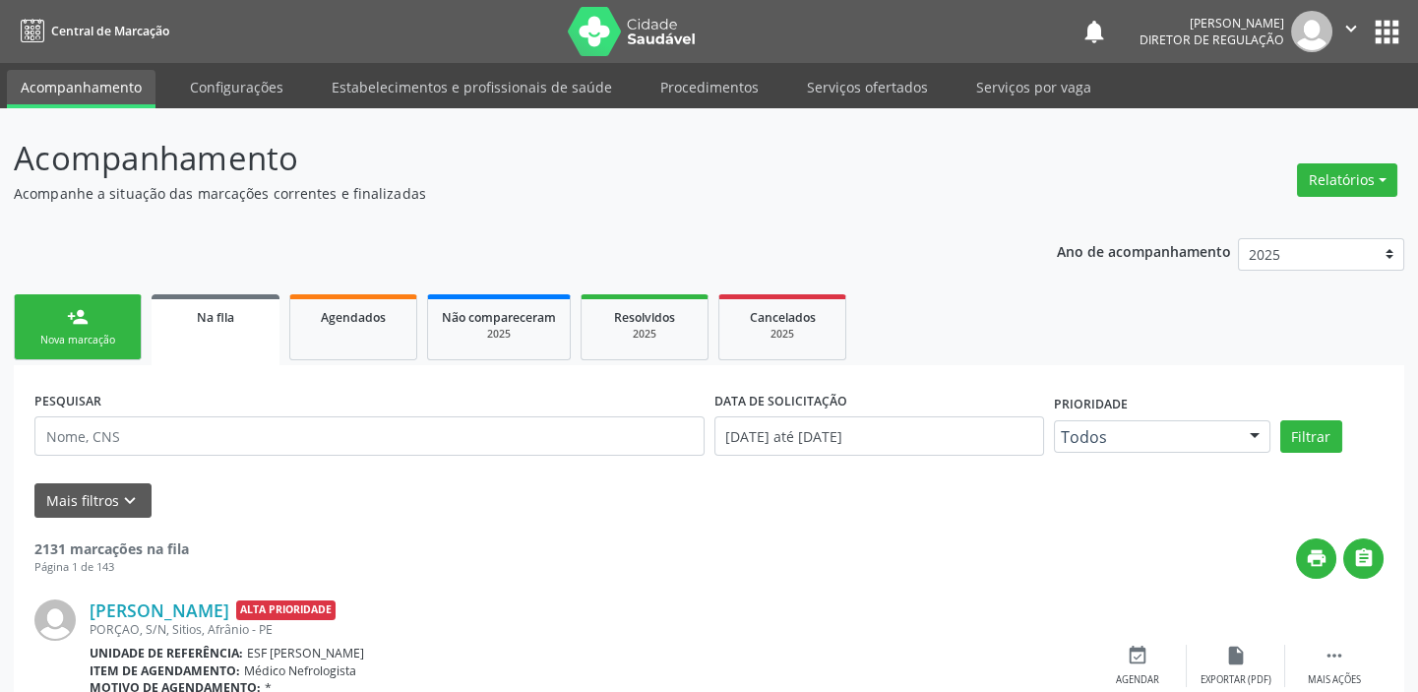
click at [58, 338] on div "Nova marcação" at bounding box center [78, 340] width 98 height 15
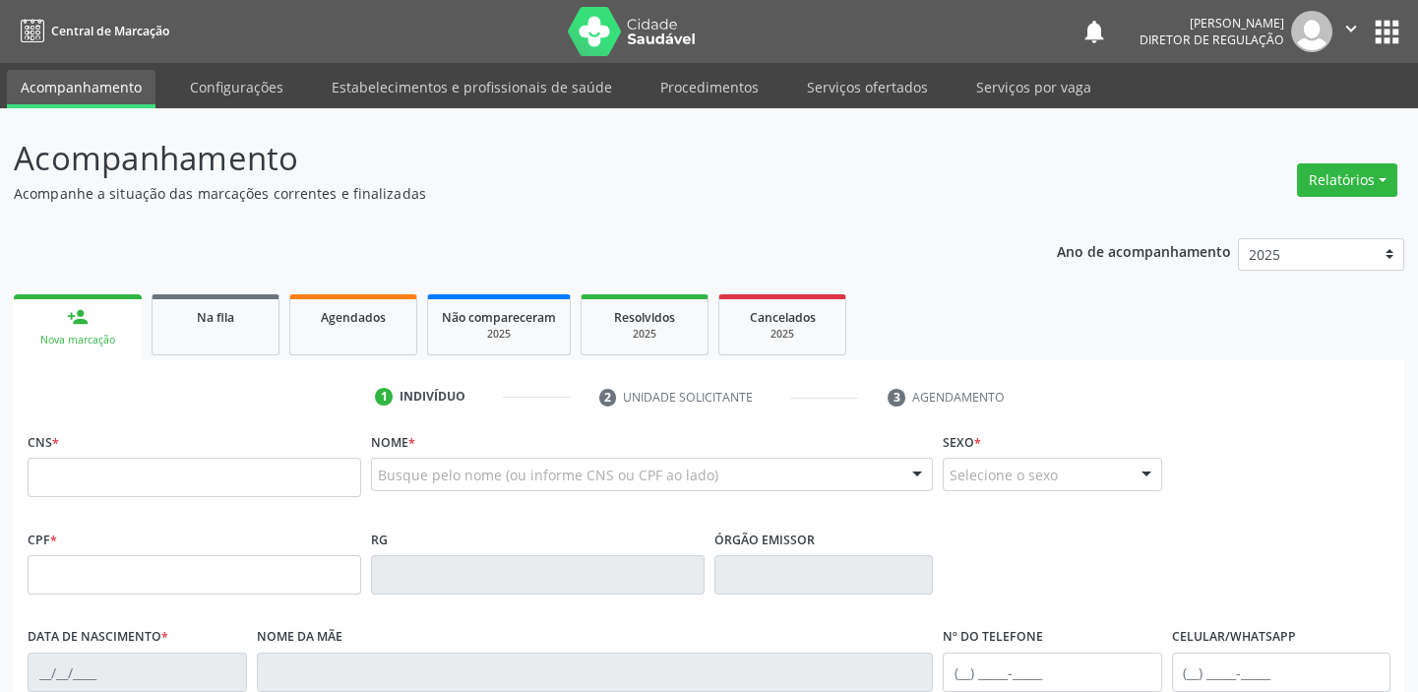
click at [80, 345] on div "Nova marcação" at bounding box center [78, 340] width 100 height 15
click at [85, 454] on div "CNS *" at bounding box center [195, 462] width 334 height 70
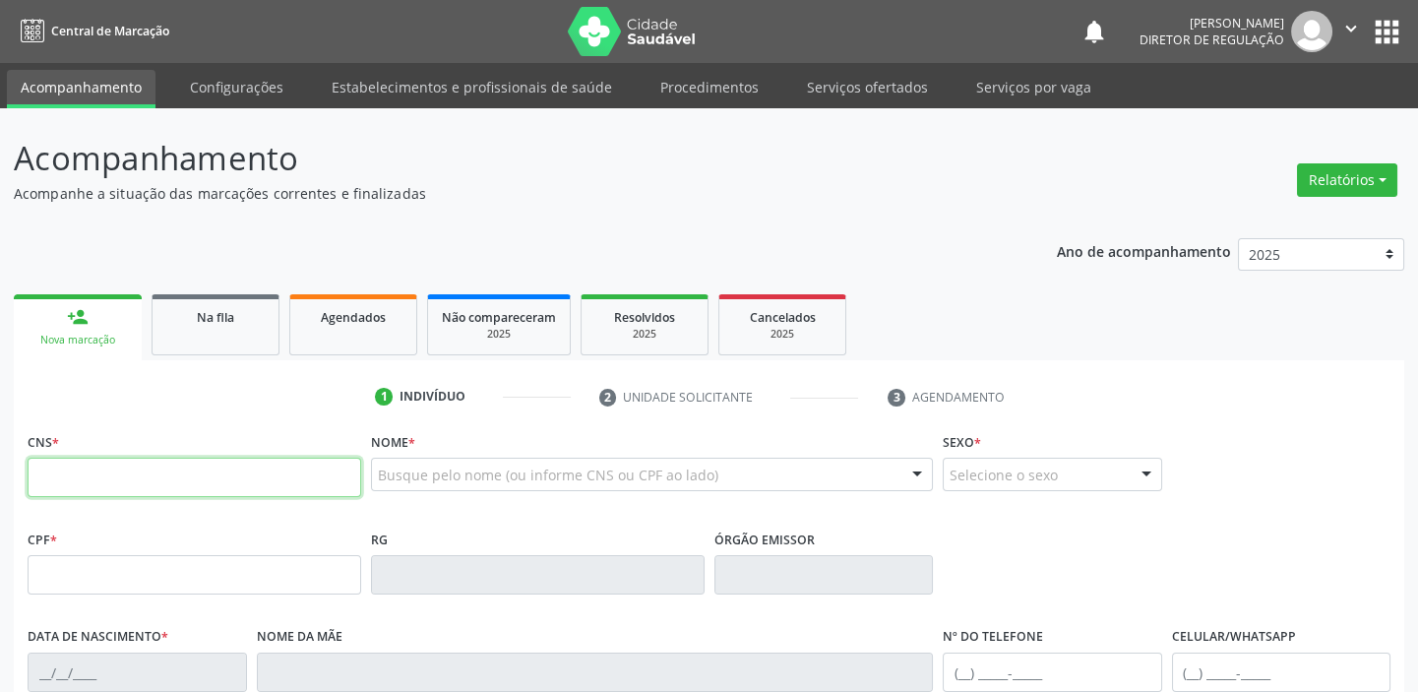
click at [85, 476] on input "text" at bounding box center [195, 477] width 334 height 39
type input "708 9017 4850 9014"
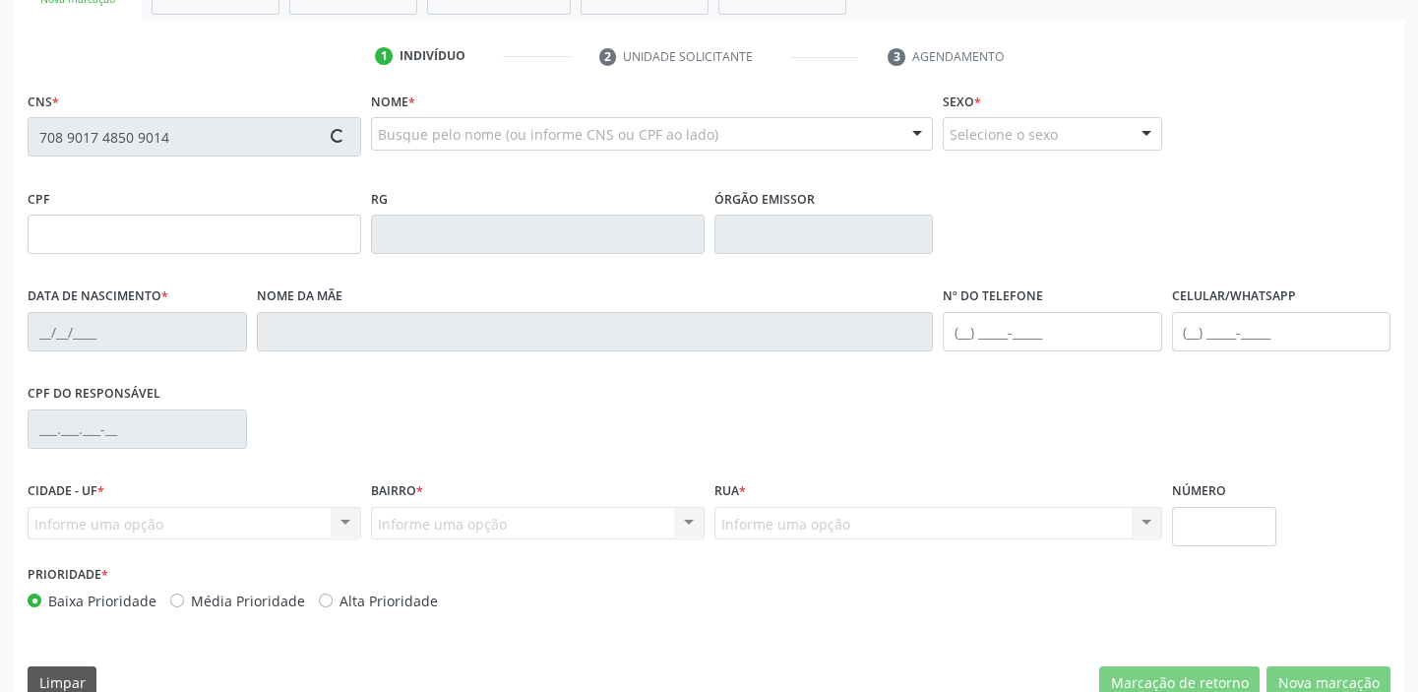
scroll to position [374, 0]
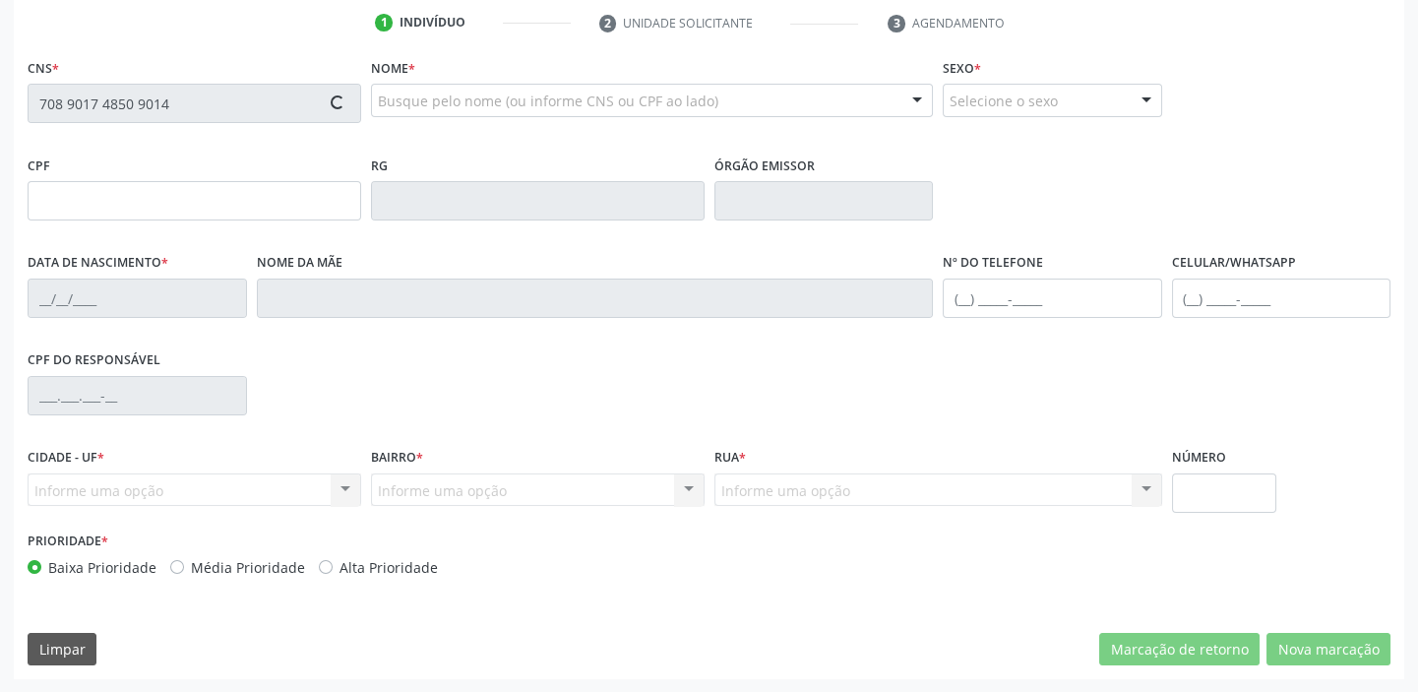
type input "034.561.824-65"
type input "[DATE]"
type input "Edite [PERSON_NAME]"
type input "[PHONE_NUMBER]"
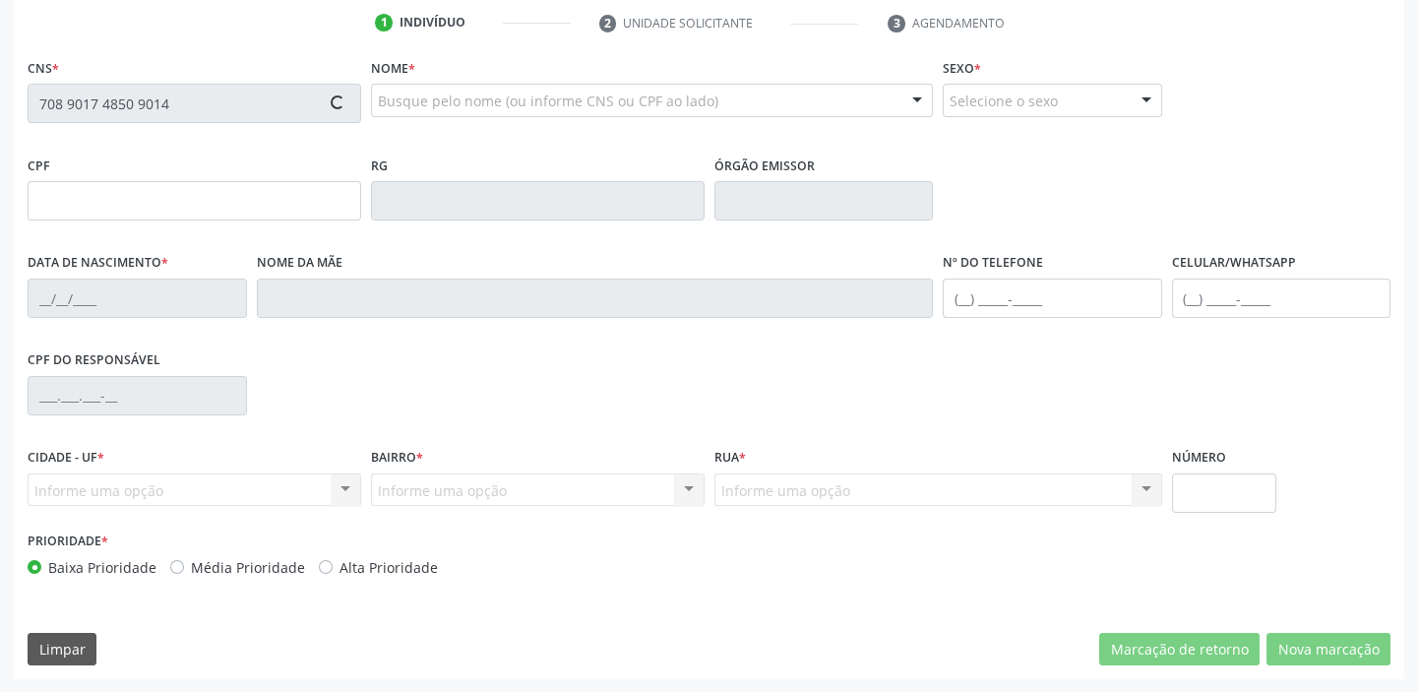
type input "S/N"
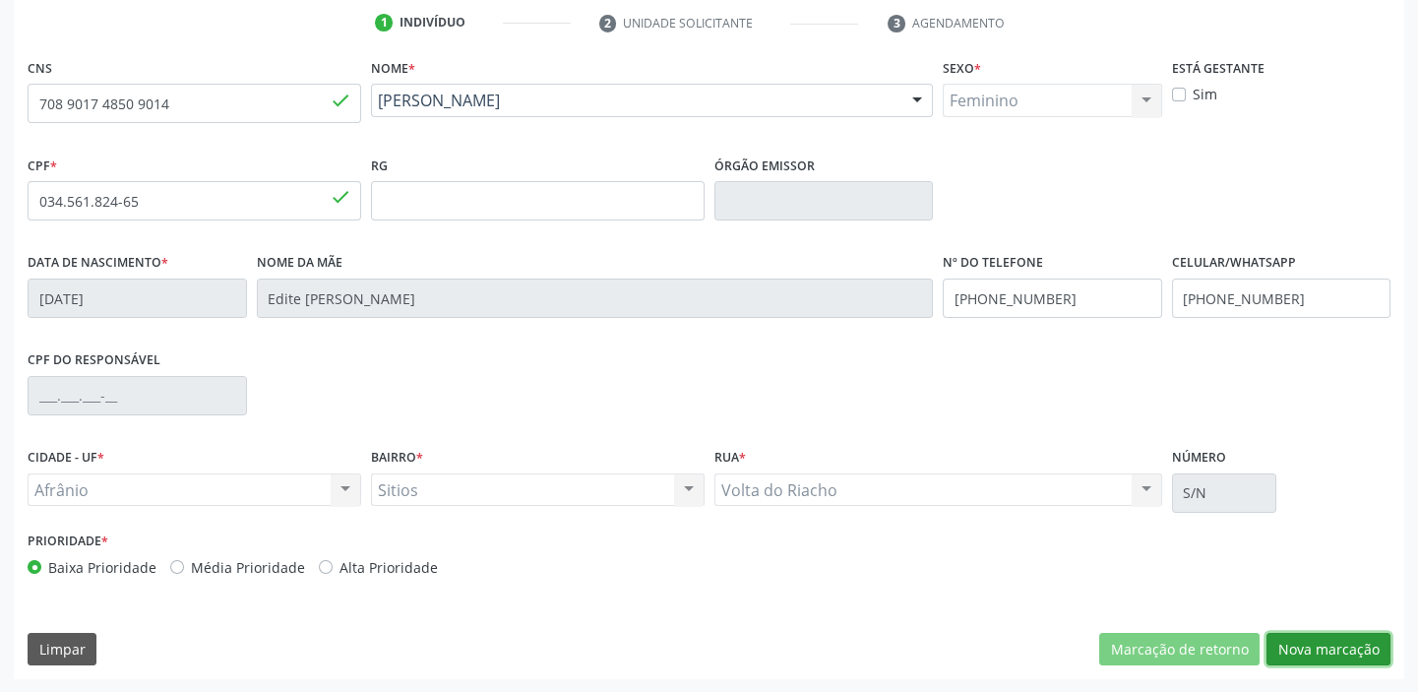
click at [1329, 642] on button "Nova marcação" at bounding box center [1328, 649] width 124 height 33
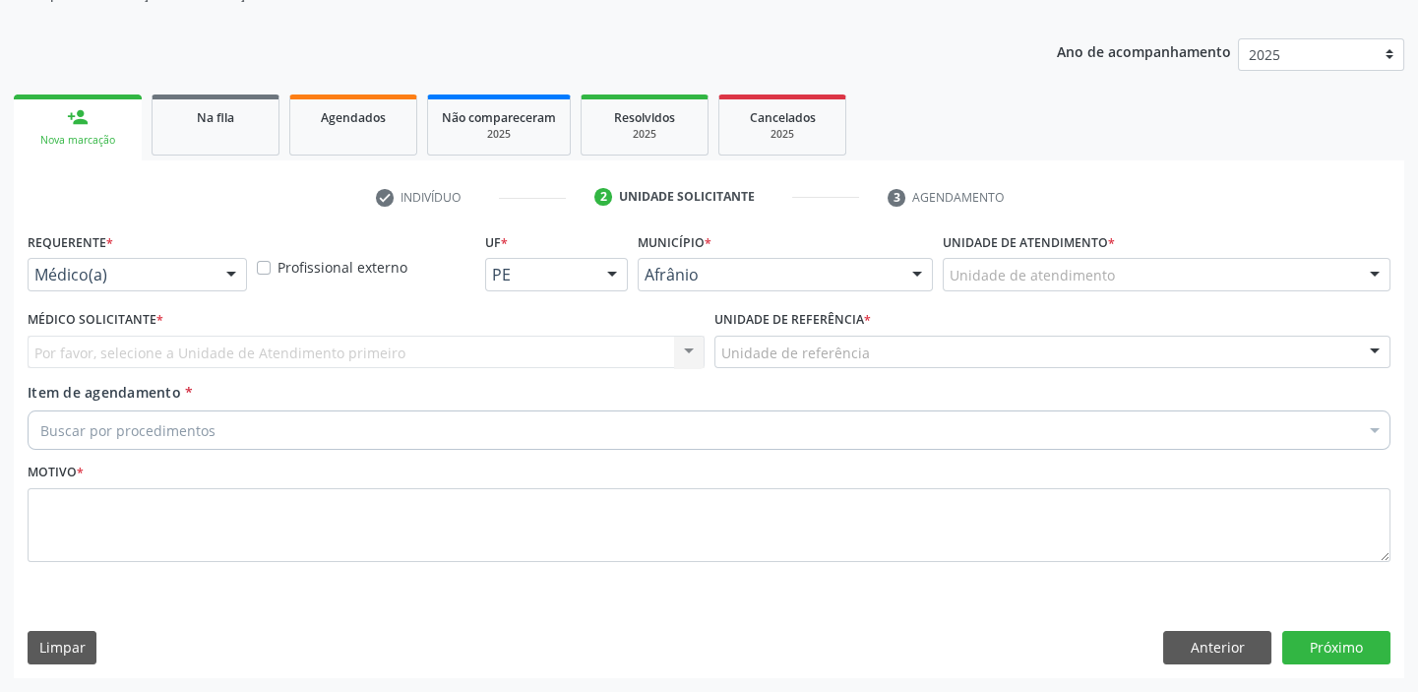
scroll to position [198, 0]
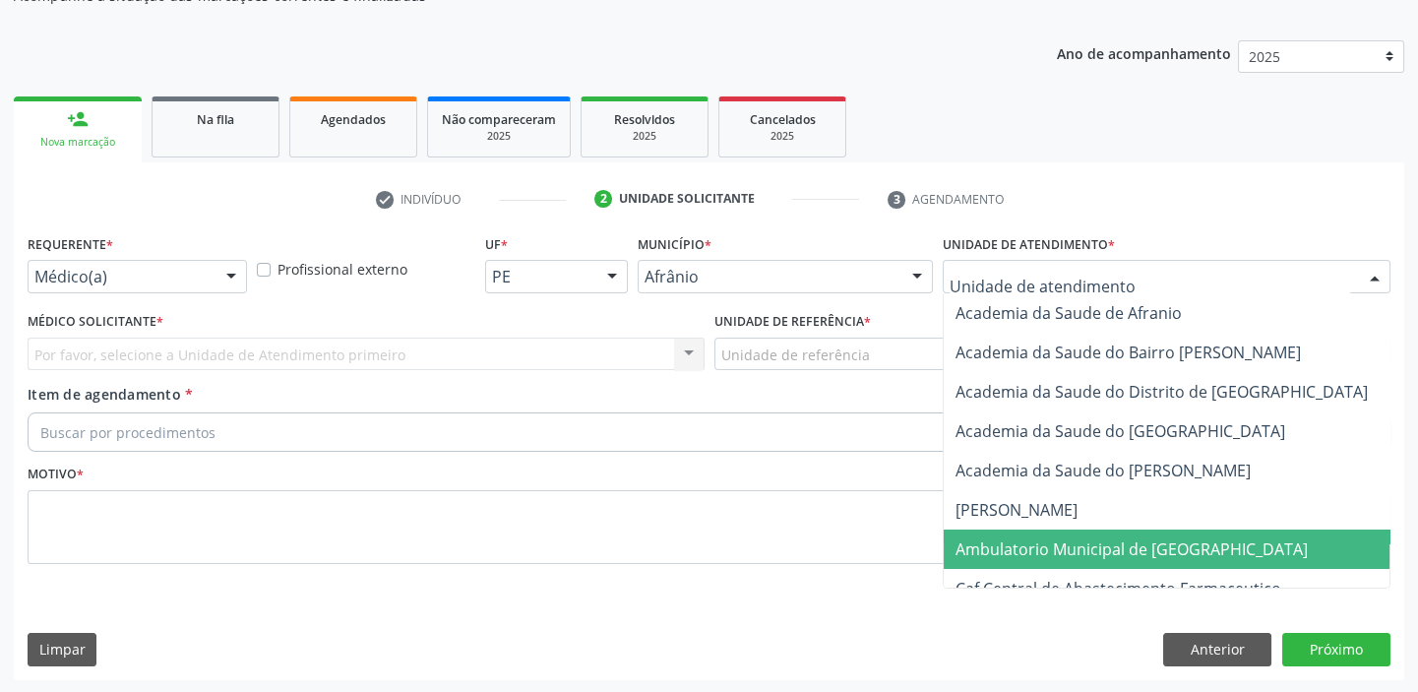
click at [1006, 539] on span "Ambulatorio Municipal de [GEOGRAPHIC_DATA]" at bounding box center [1131, 549] width 352 height 22
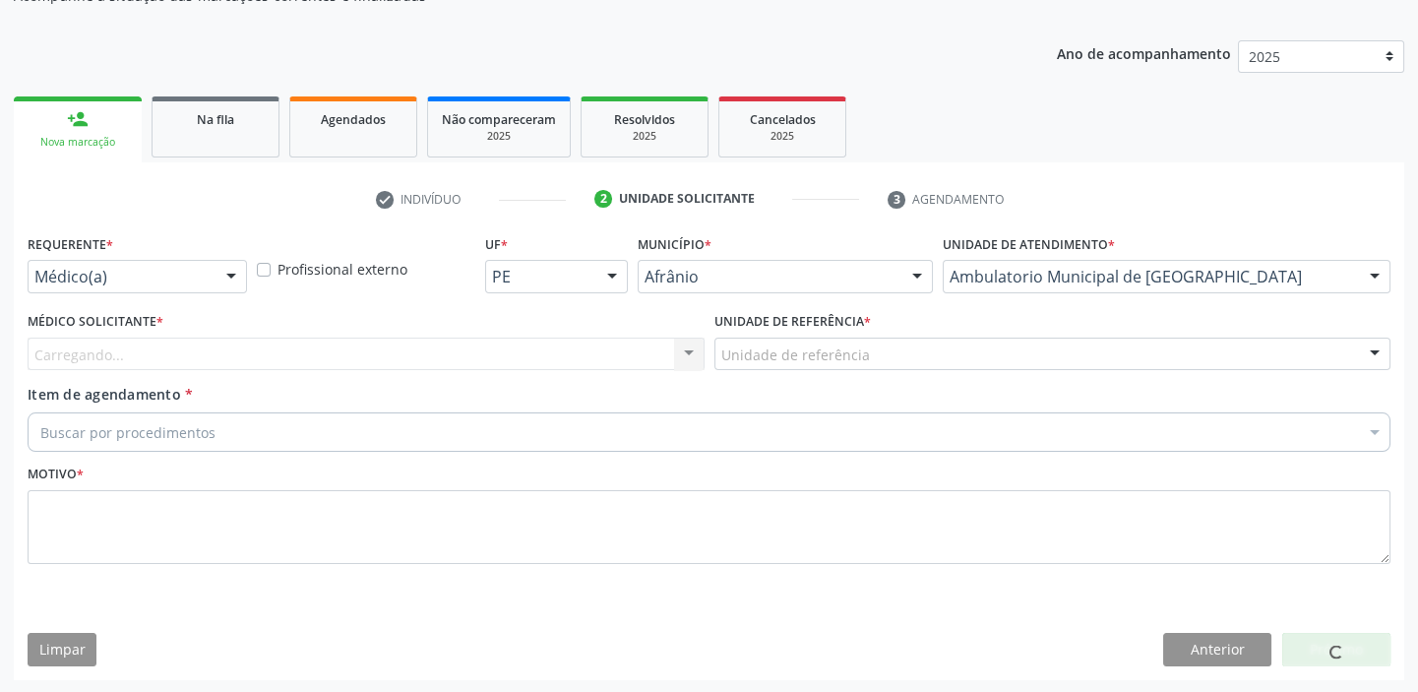
drag, startPoint x: 749, startPoint y: 342, endPoint x: 757, endPoint y: 436, distance: 93.8
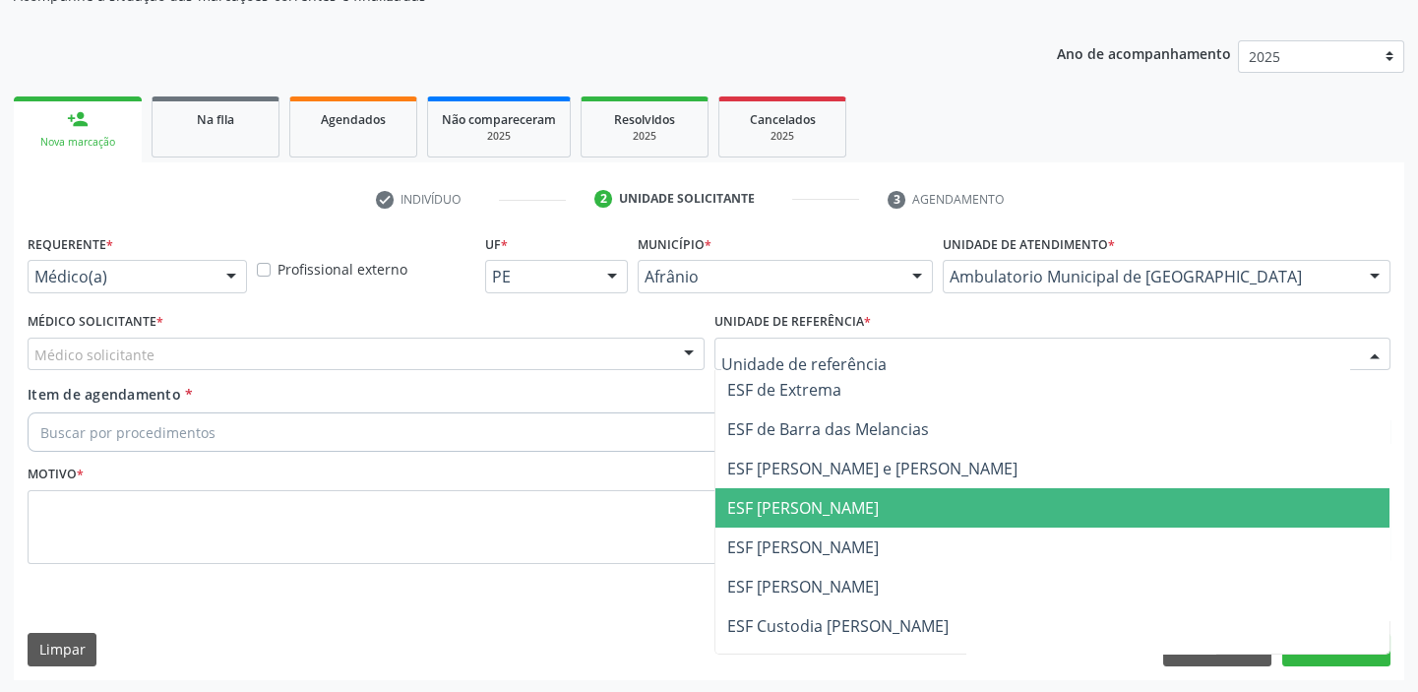
drag, startPoint x: 764, startPoint y: 514, endPoint x: 679, endPoint y: 501, distance: 86.5
click at [764, 515] on span "ESF [PERSON_NAME]" at bounding box center [803, 508] width 152 height 22
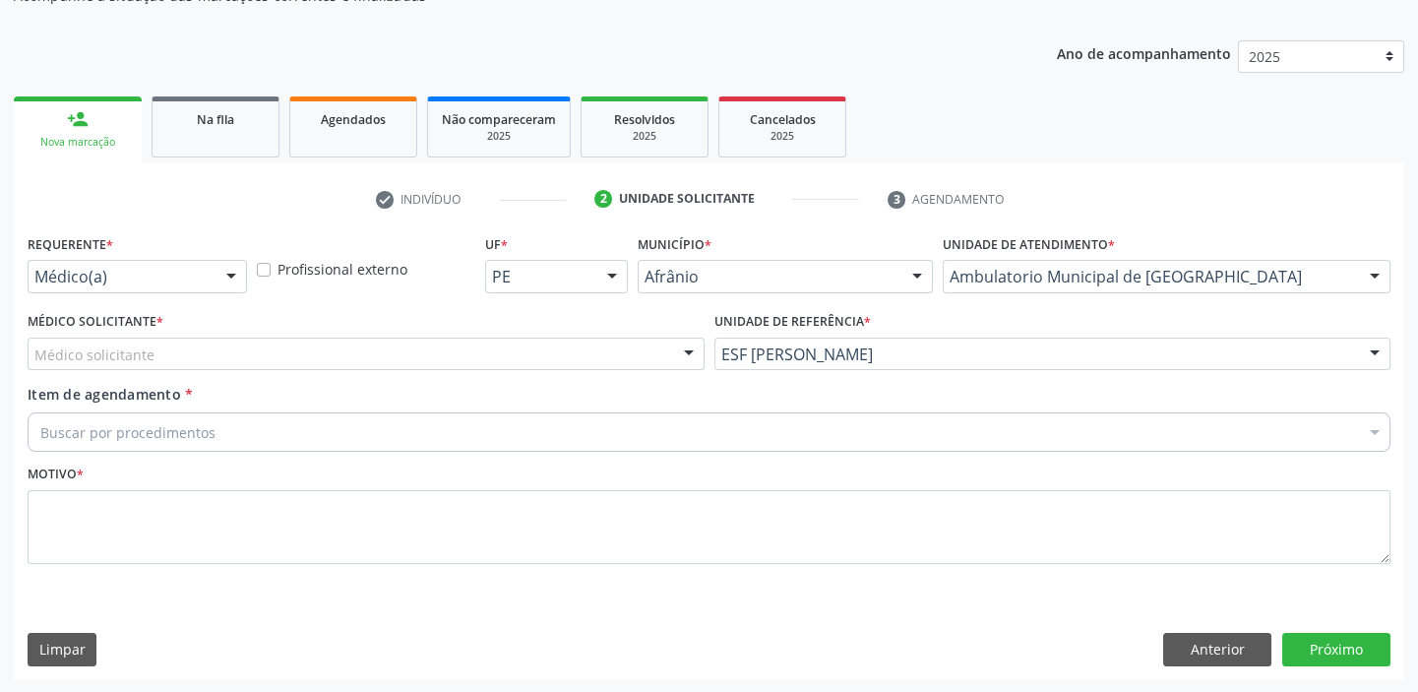
drag, startPoint x: 200, startPoint y: 369, endPoint x: 192, endPoint y: 389, distance: 21.2
click at [199, 371] on div "Médico Solicitante * Médico solicitante [PERSON_NAME] [PERSON_NAME] [PERSON_NAM…" at bounding box center [366, 345] width 687 height 77
click at [198, 369] on div "Médico Solicitante * Médico solicitante [PERSON_NAME] [PERSON_NAME] [PERSON_NAM…" at bounding box center [366, 345] width 687 height 77
drag, startPoint x: 218, startPoint y: 342, endPoint x: 214, endPoint y: 354, distance: 12.4
click at [220, 343] on div "Médico solicitante" at bounding box center [366, 353] width 677 height 33
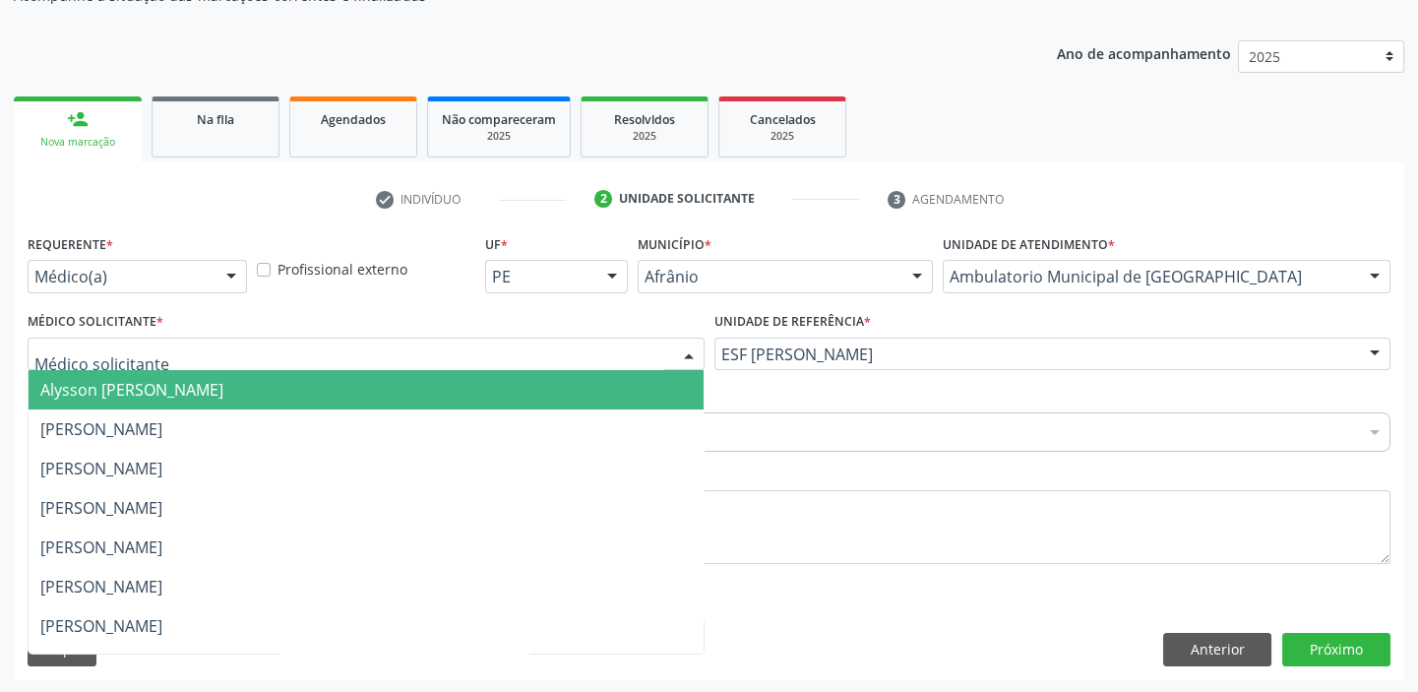
drag, startPoint x: 197, startPoint y: 380, endPoint x: 204, endPoint y: 411, distance: 32.2
click at [198, 384] on span "Alysson [PERSON_NAME]" at bounding box center [131, 390] width 183 height 22
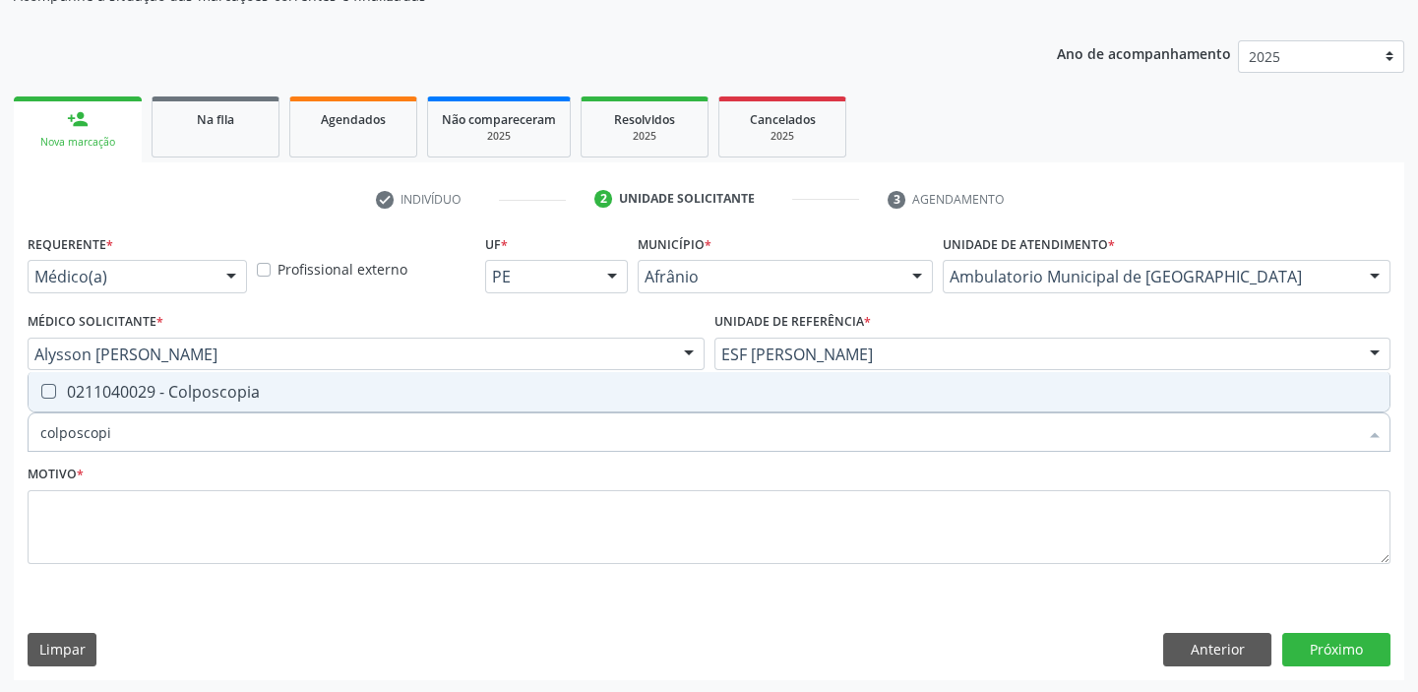
type input "colposcopia"
click at [203, 389] on div "0211040029 - Colposcopia" at bounding box center [708, 392] width 1337 height 16
checkbox Colposcopia "true"
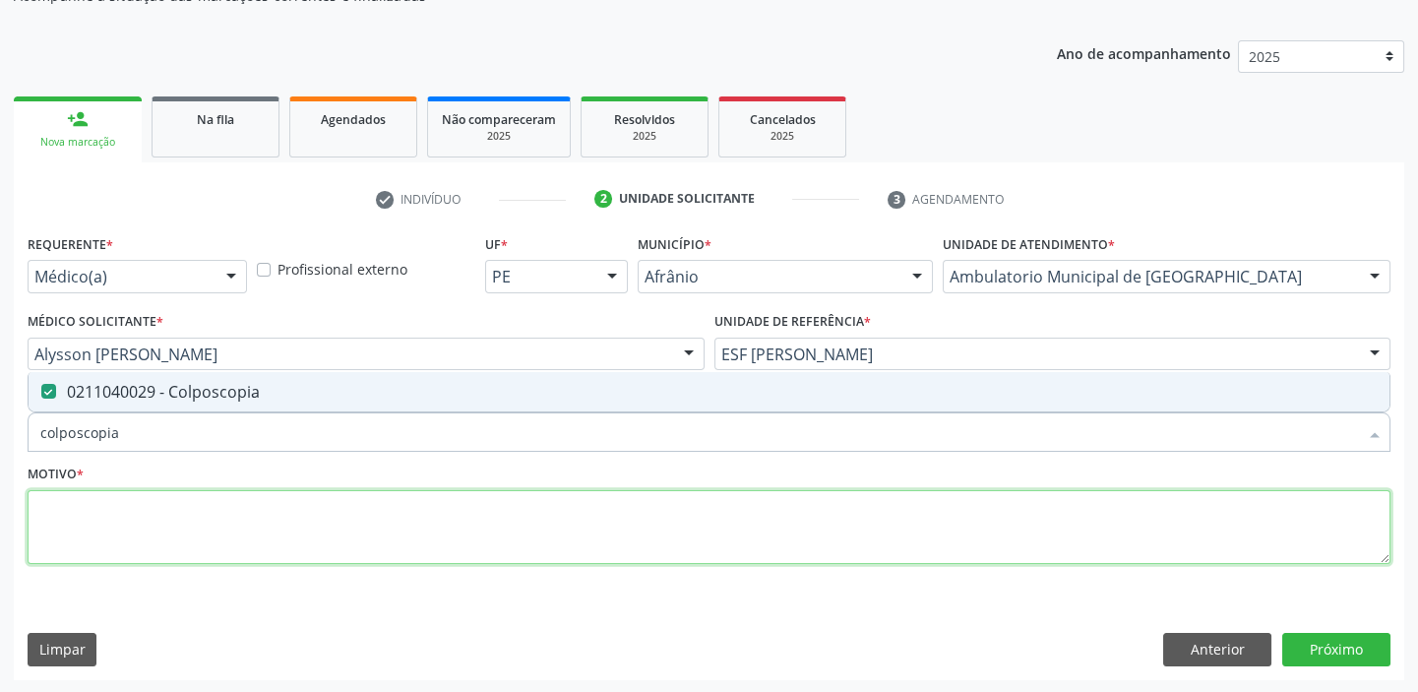
click at [153, 499] on textarea at bounding box center [709, 527] width 1363 height 75
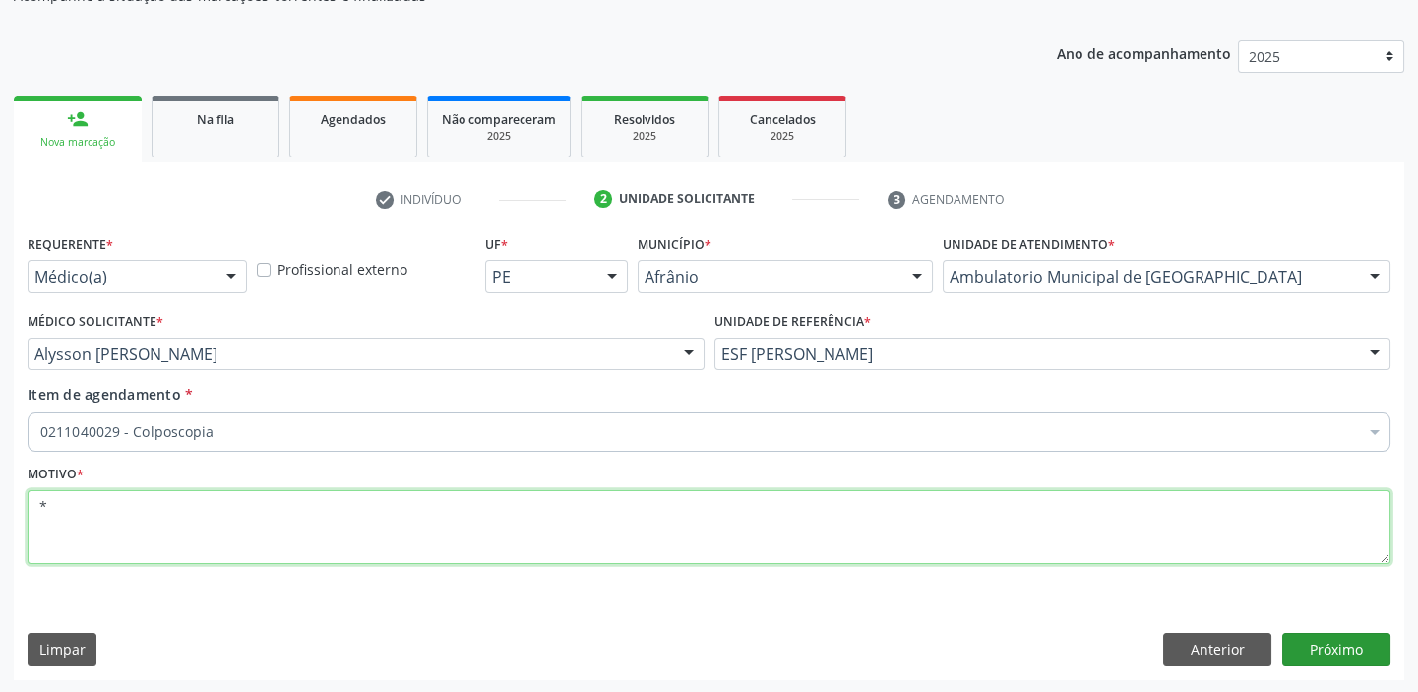
type textarea "*"
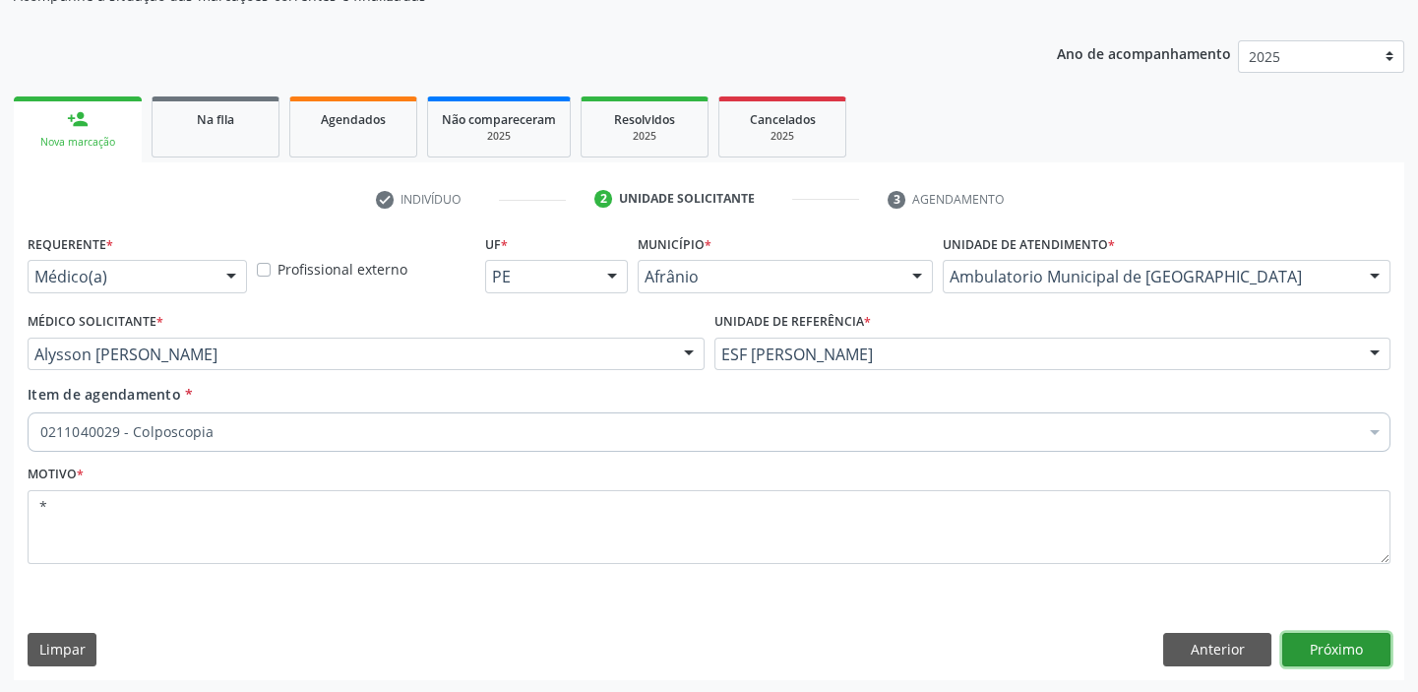
click at [1319, 649] on button "Próximo" at bounding box center [1336, 649] width 108 height 33
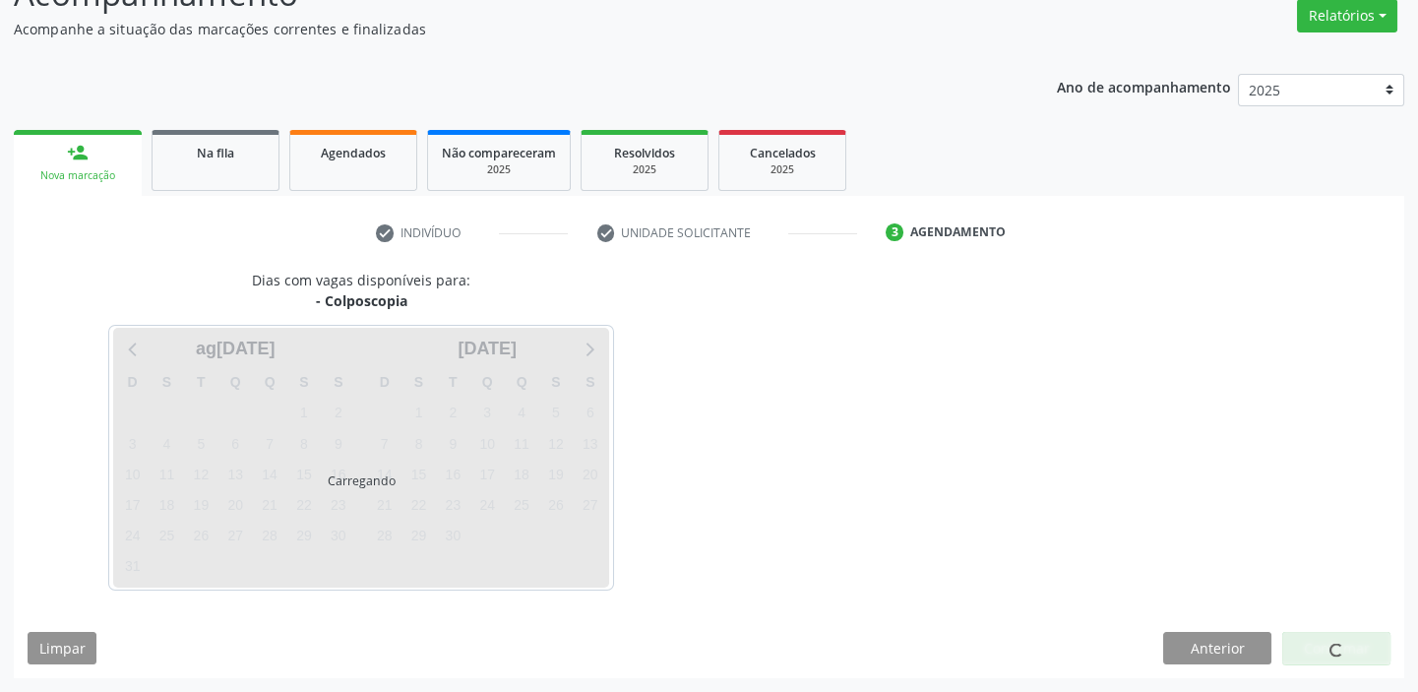
scroll to position [163, 0]
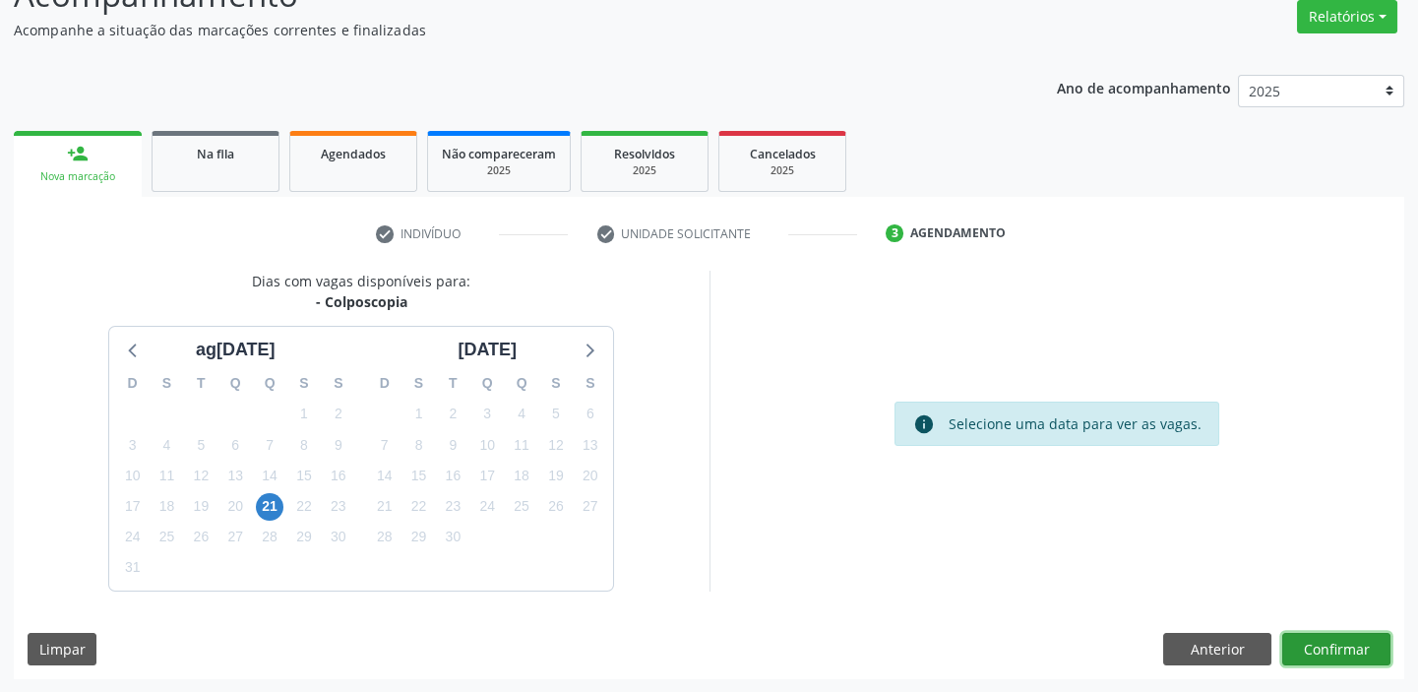
click at [1339, 653] on button "Confirmar" at bounding box center [1336, 649] width 108 height 33
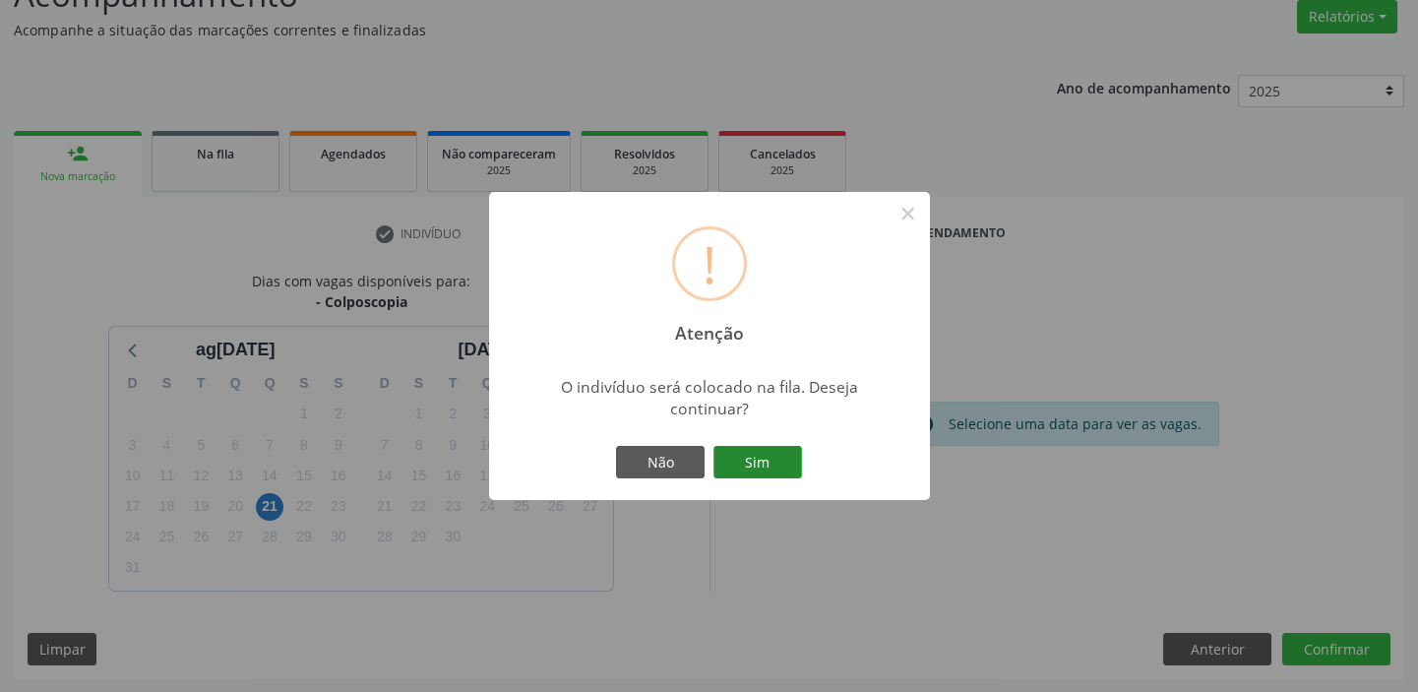
click at [767, 460] on button "Sim" at bounding box center [757, 462] width 89 height 33
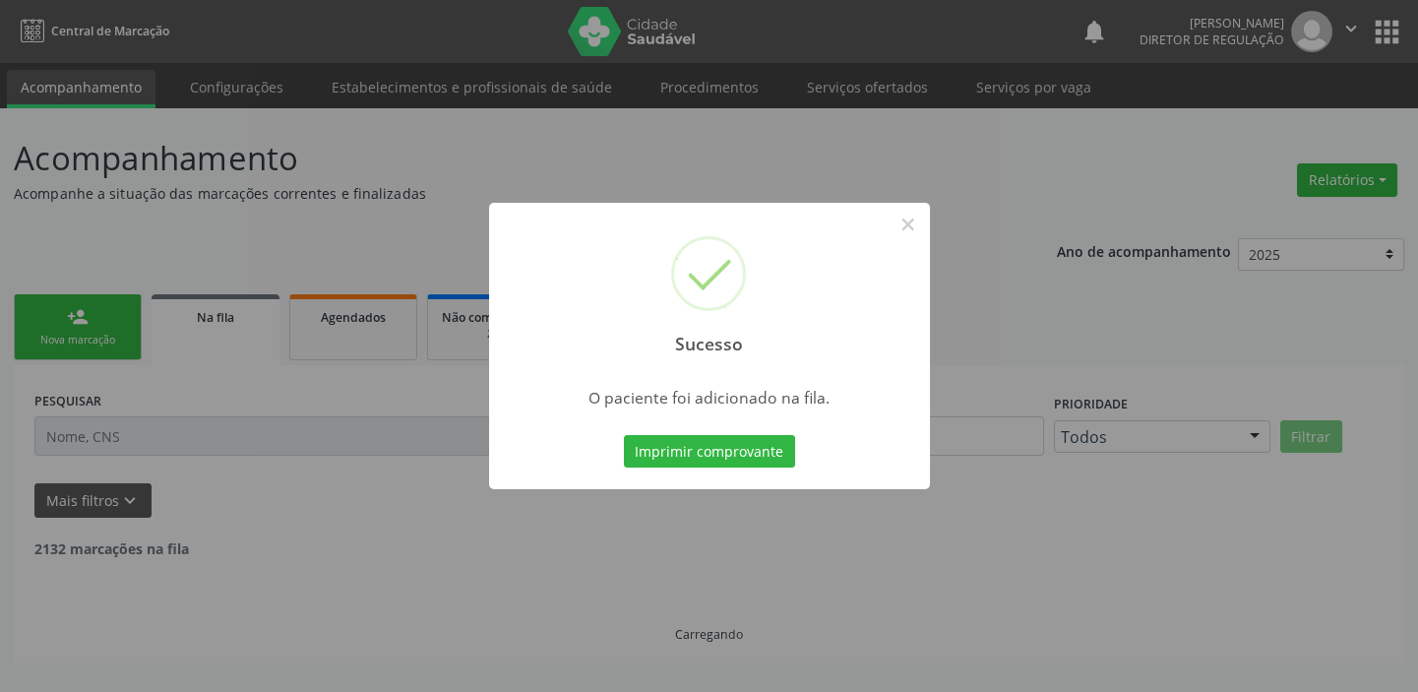
scroll to position [0, 0]
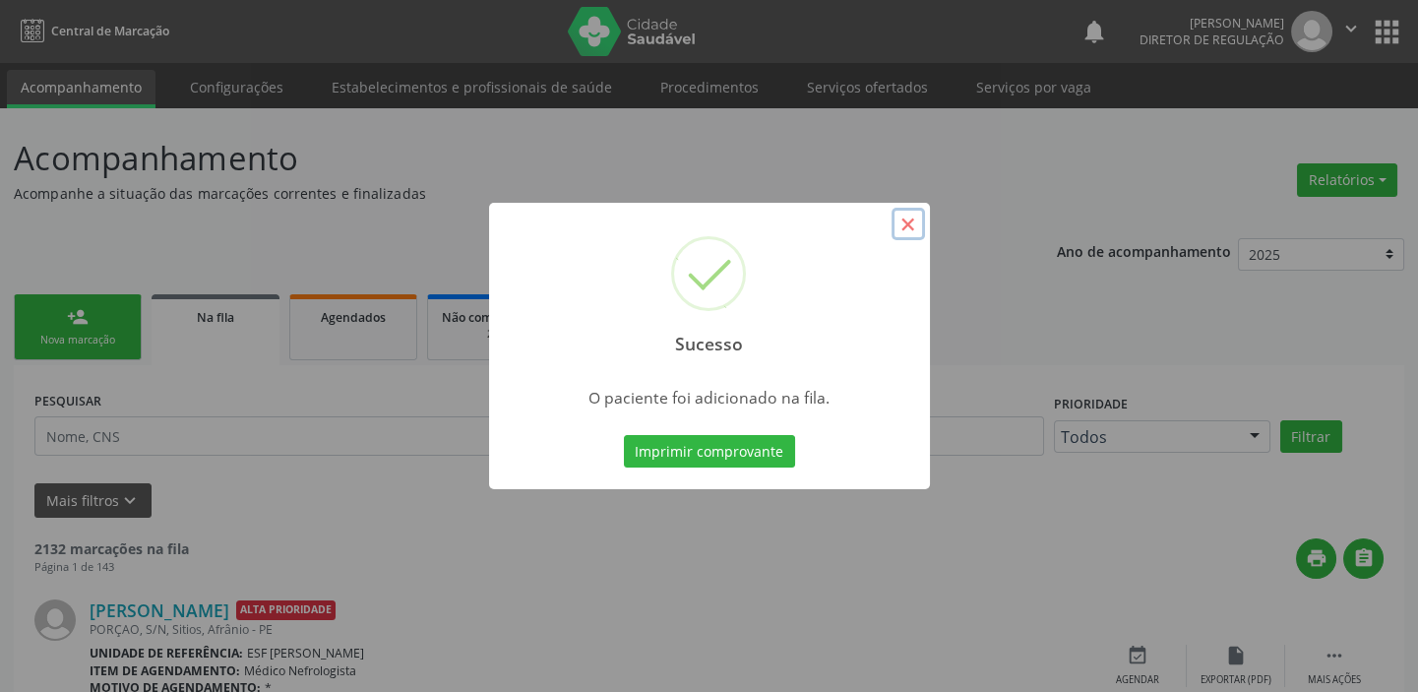
click at [913, 223] on button "×" at bounding box center [907, 224] width 33 height 33
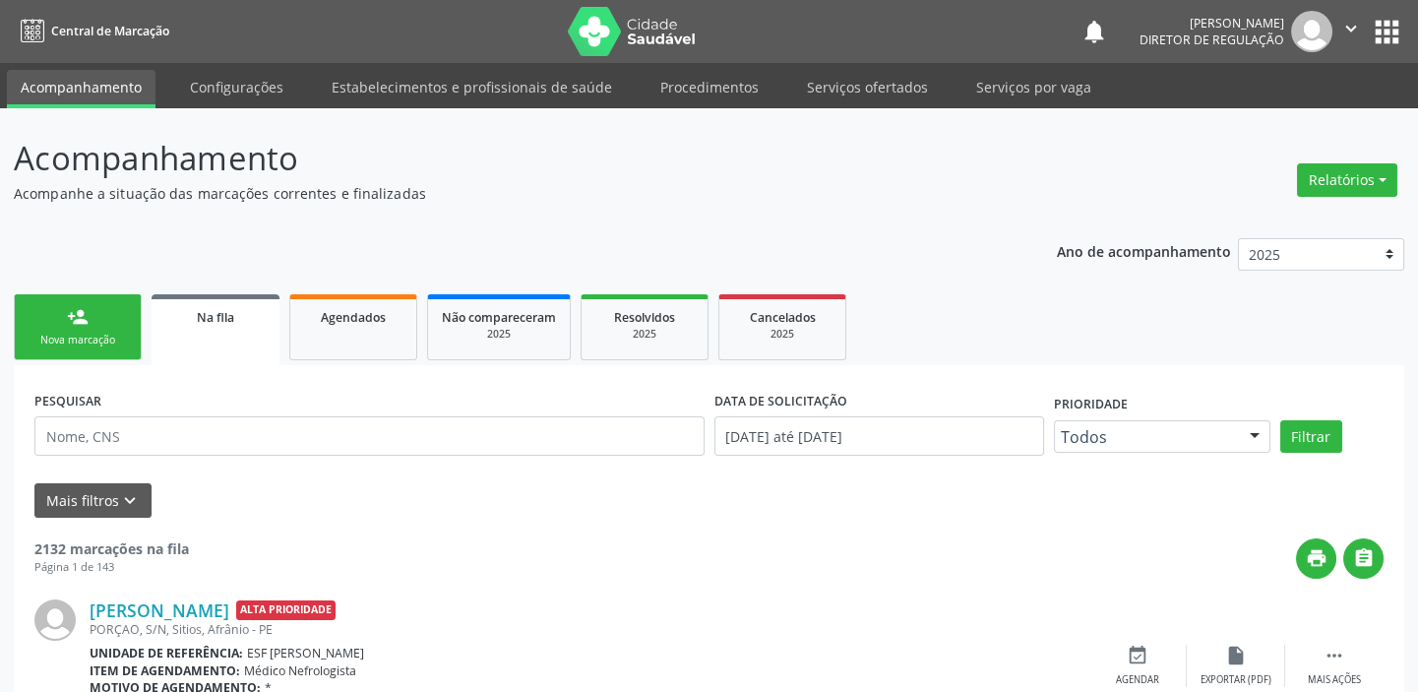
click at [87, 329] on link "person_add Nova marcação" at bounding box center [78, 327] width 128 height 66
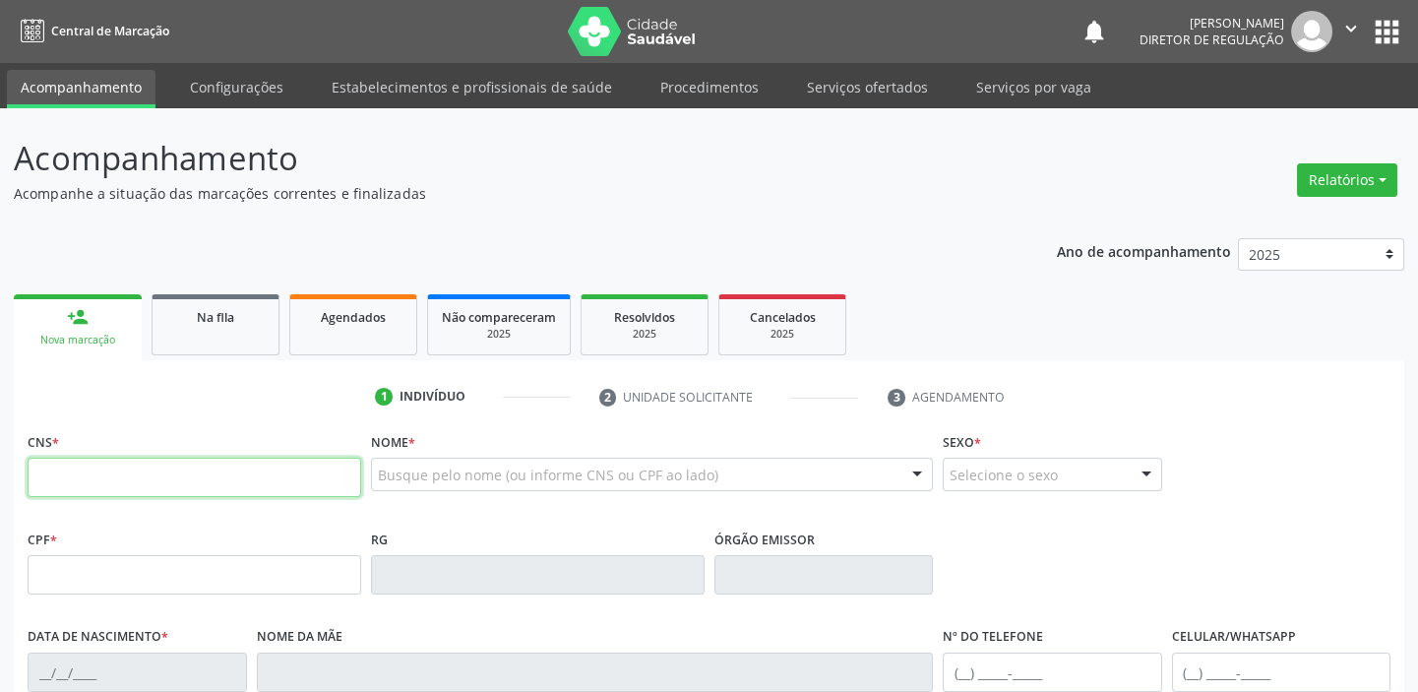
click at [114, 479] on input "text" at bounding box center [195, 477] width 334 height 39
type input "702 1087 5670 9692"
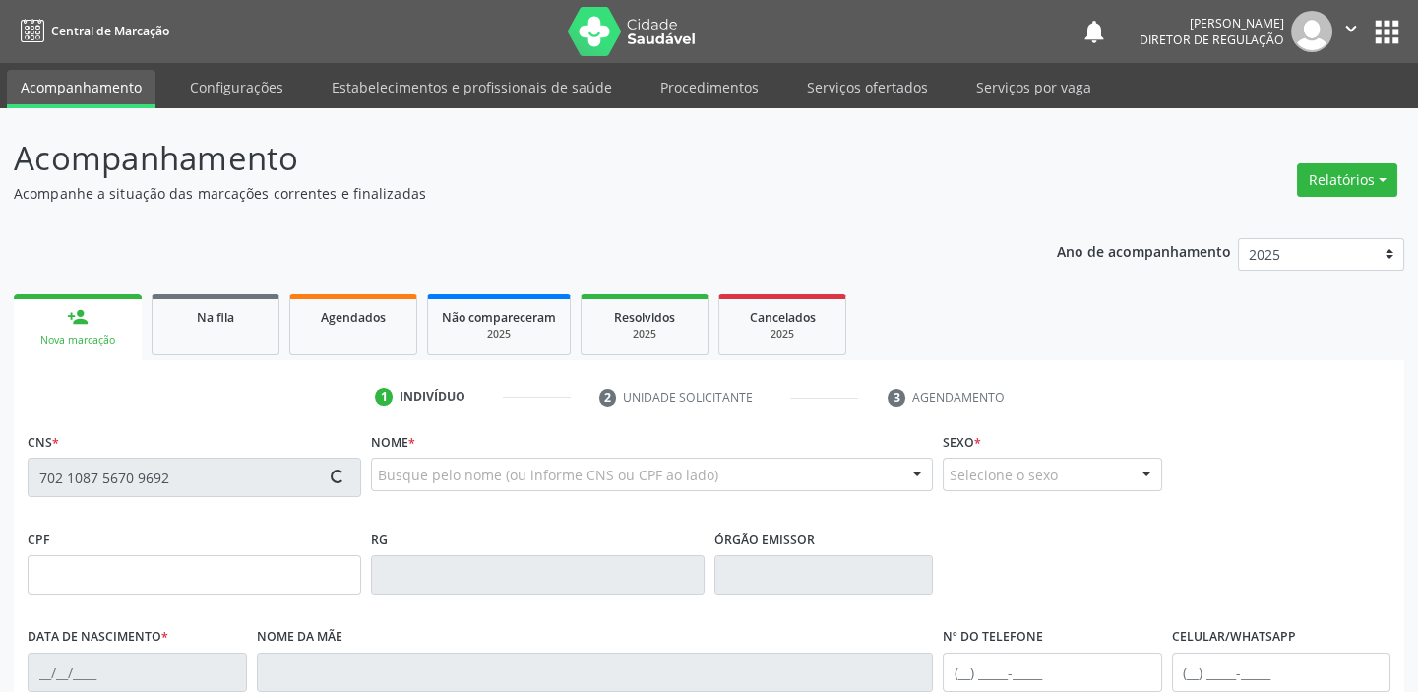
type input "17/[DATE]"
type input "[PERSON_NAME] da Conceiçao"
type input "S/N"
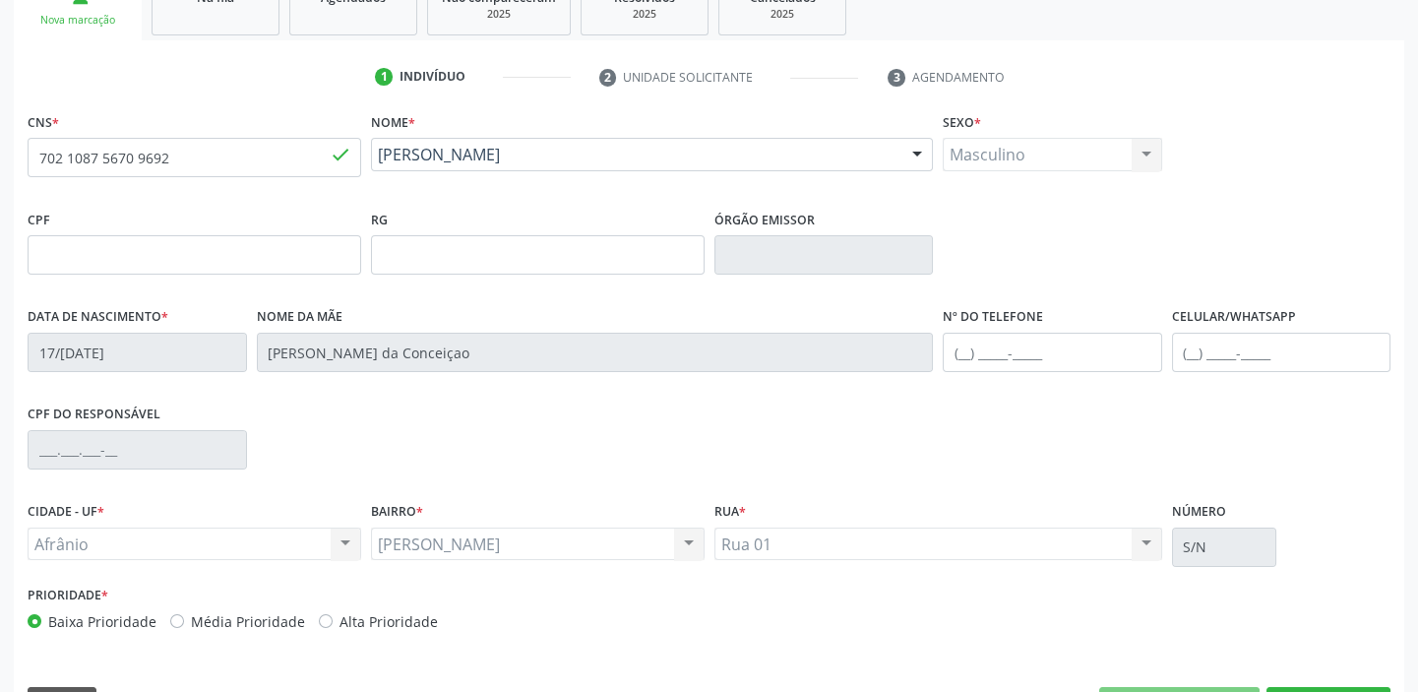
scroll to position [374, 0]
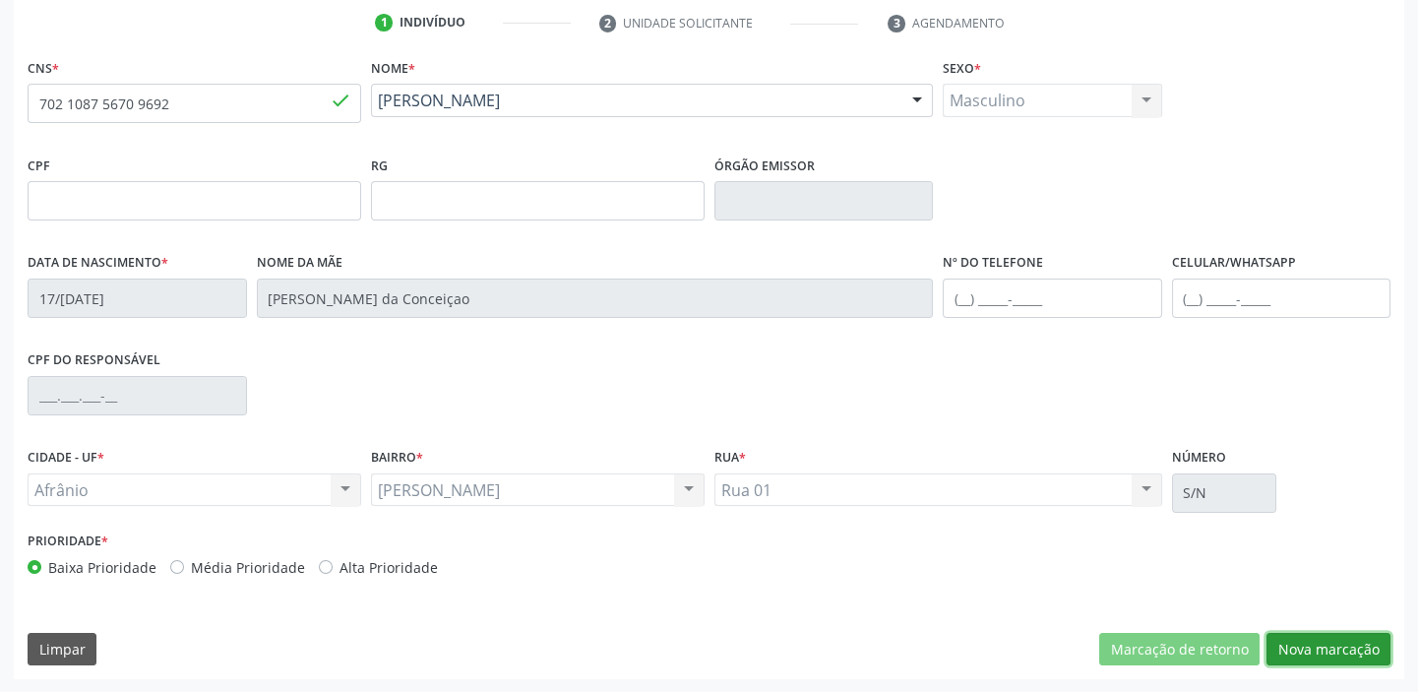
click at [1321, 651] on button "Nova marcação" at bounding box center [1328, 649] width 124 height 33
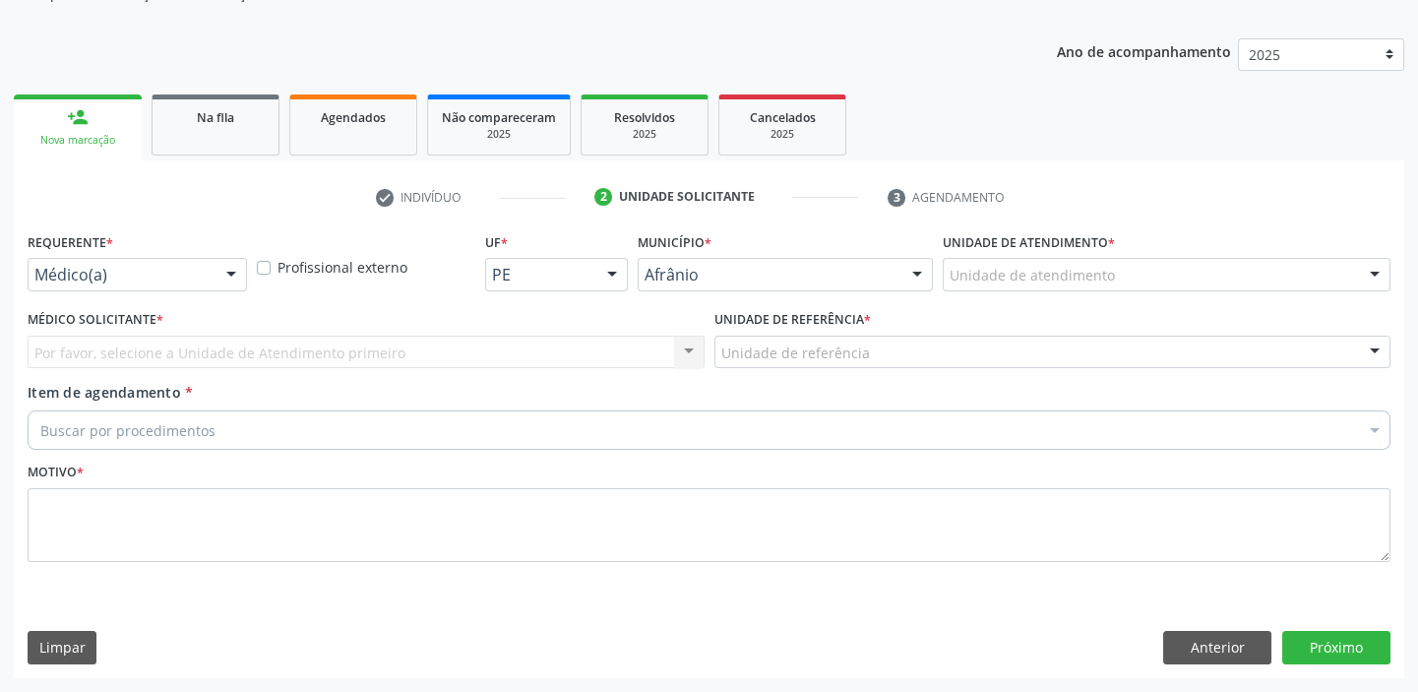
scroll to position [198, 0]
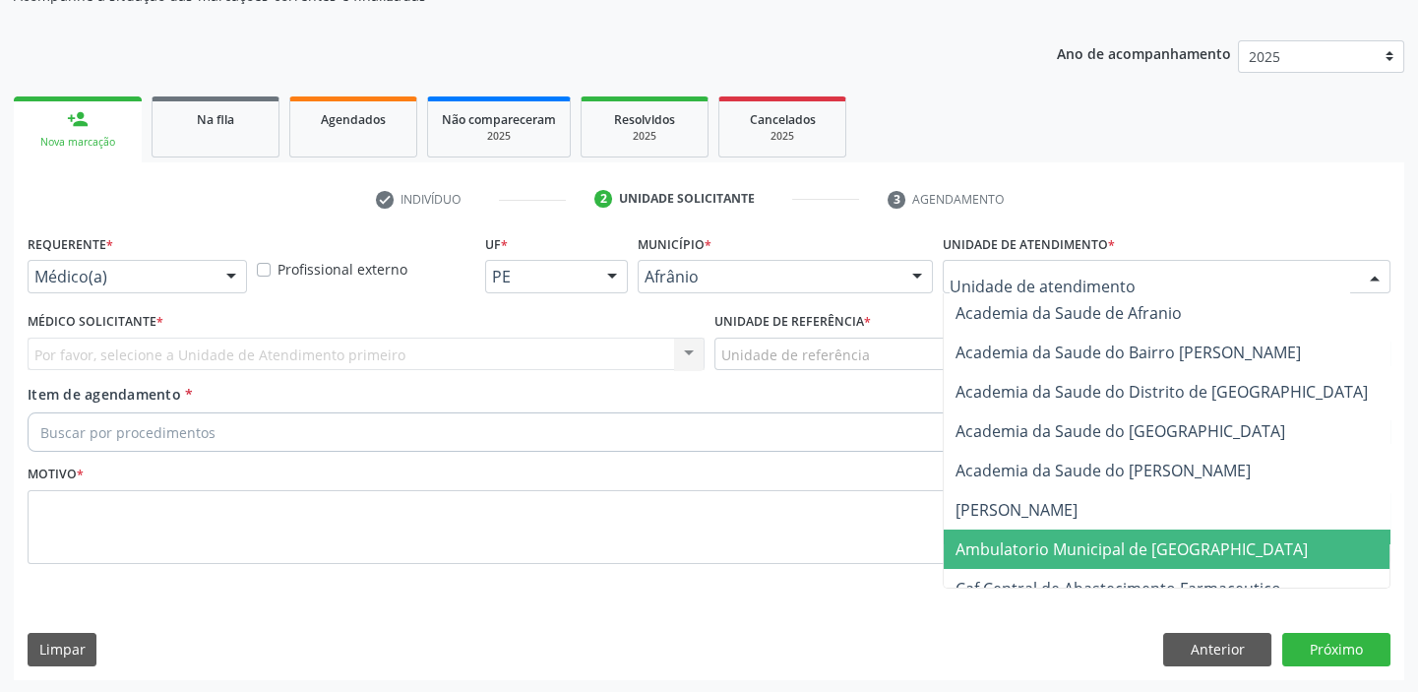
click at [1015, 551] on span "Ambulatorio Municipal de [GEOGRAPHIC_DATA]" at bounding box center [1131, 549] width 352 height 22
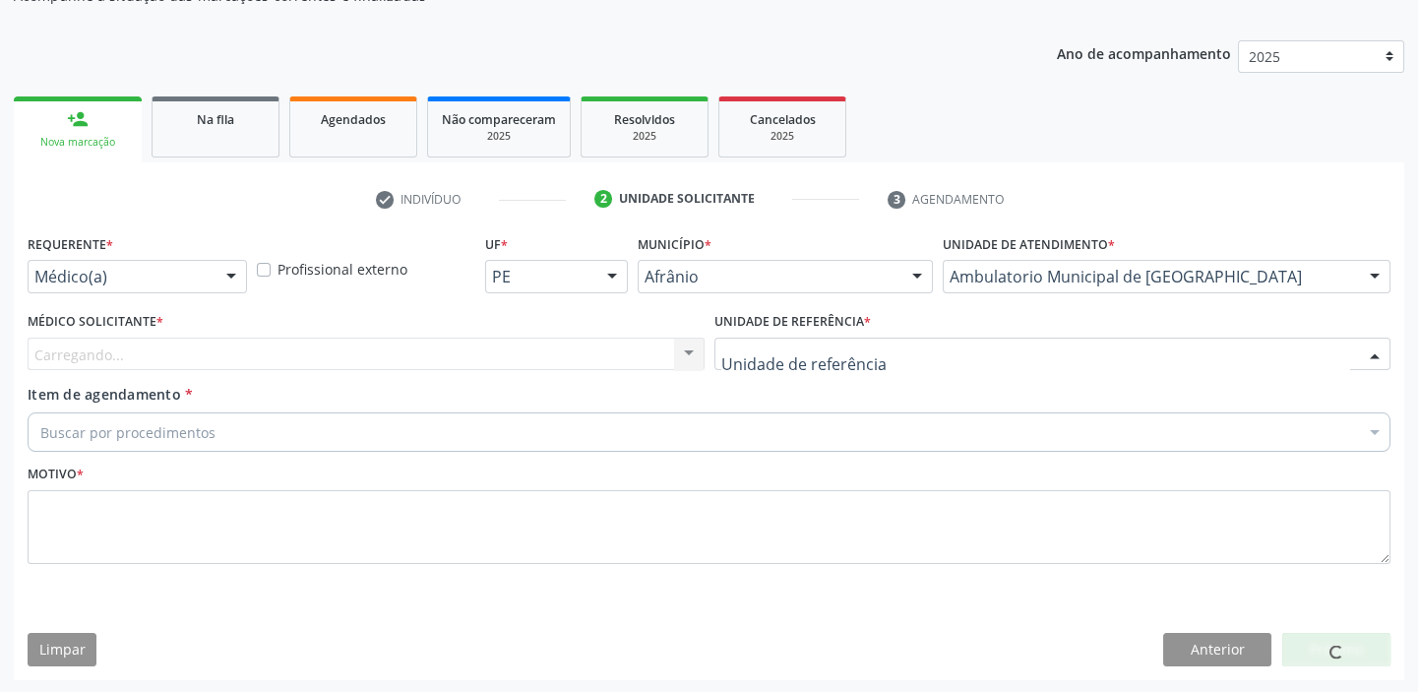
drag, startPoint x: 742, startPoint y: 365, endPoint x: 743, endPoint y: 458, distance: 93.5
click at [741, 365] on div at bounding box center [1052, 353] width 677 height 33
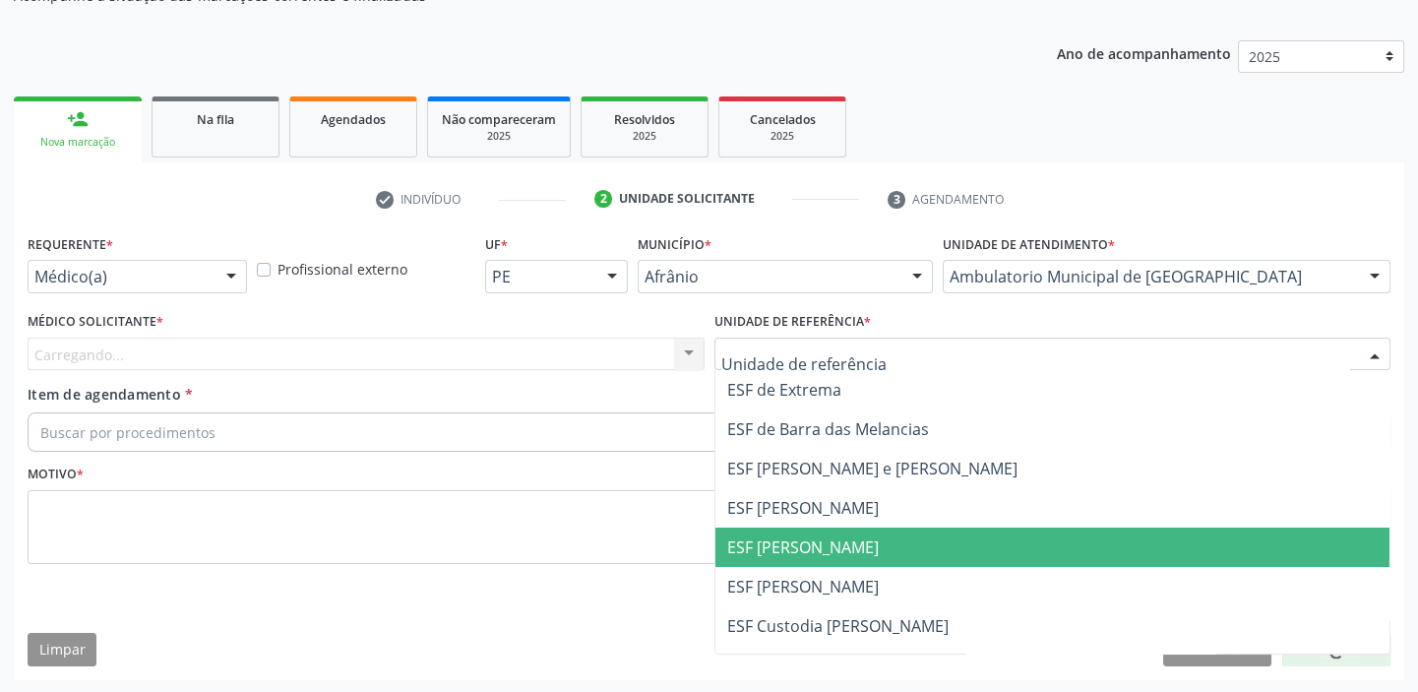
click at [750, 540] on span "ESF [PERSON_NAME]" at bounding box center [803, 547] width 152 height 22
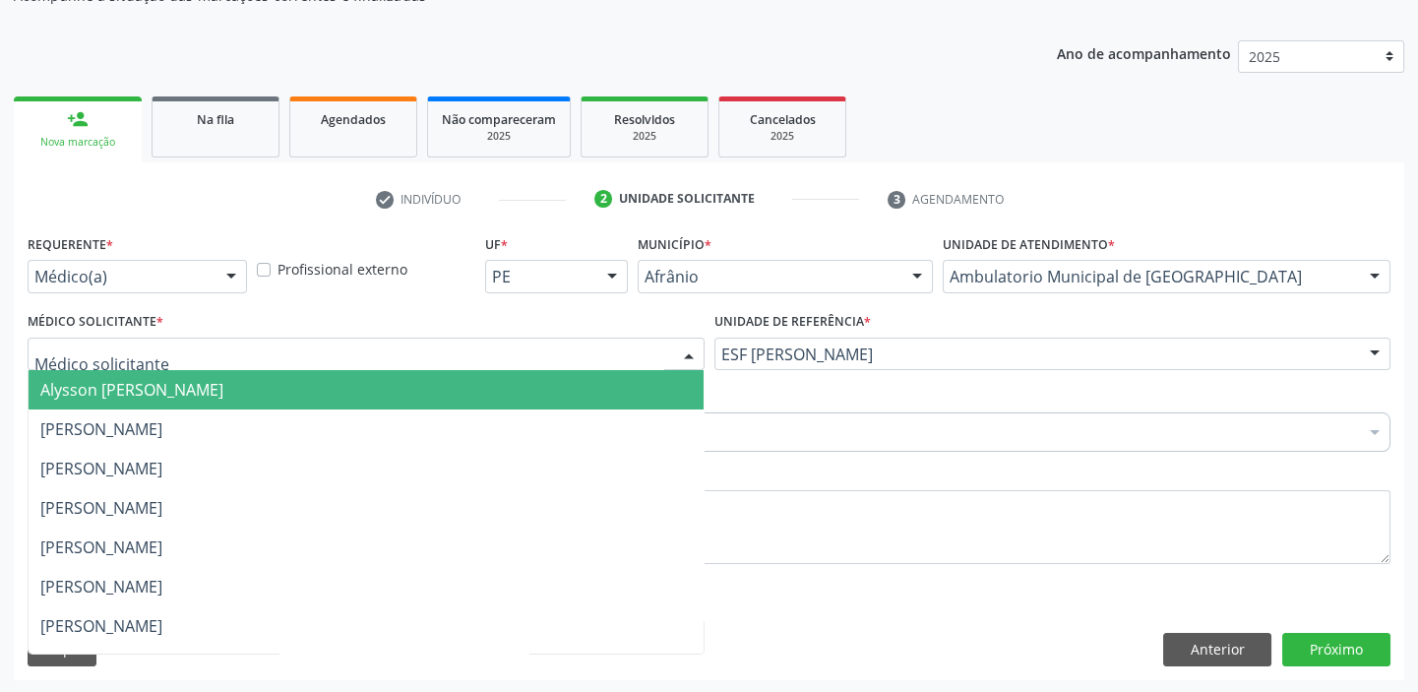
click at [107, 379] on span "Alysson [PERSON_NAME]" at bounding box center [131, 390] width 183 height 22
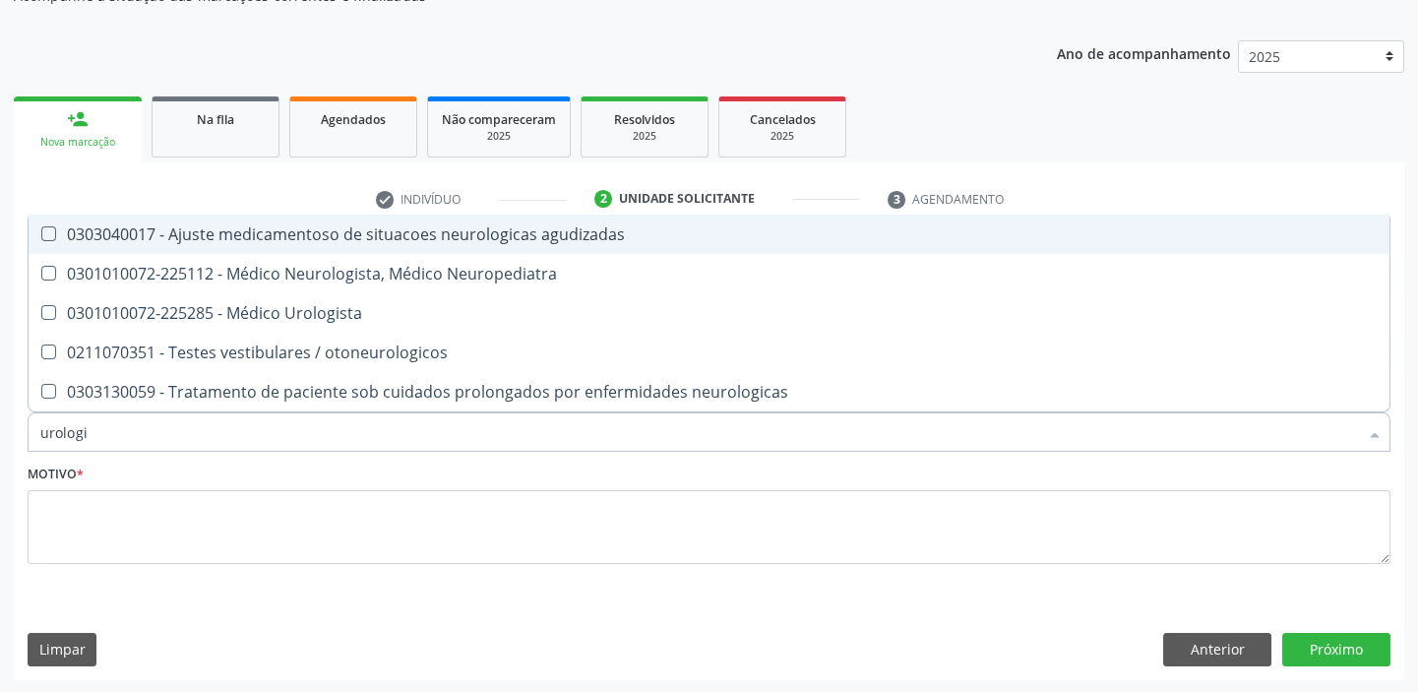
type input "urologis"
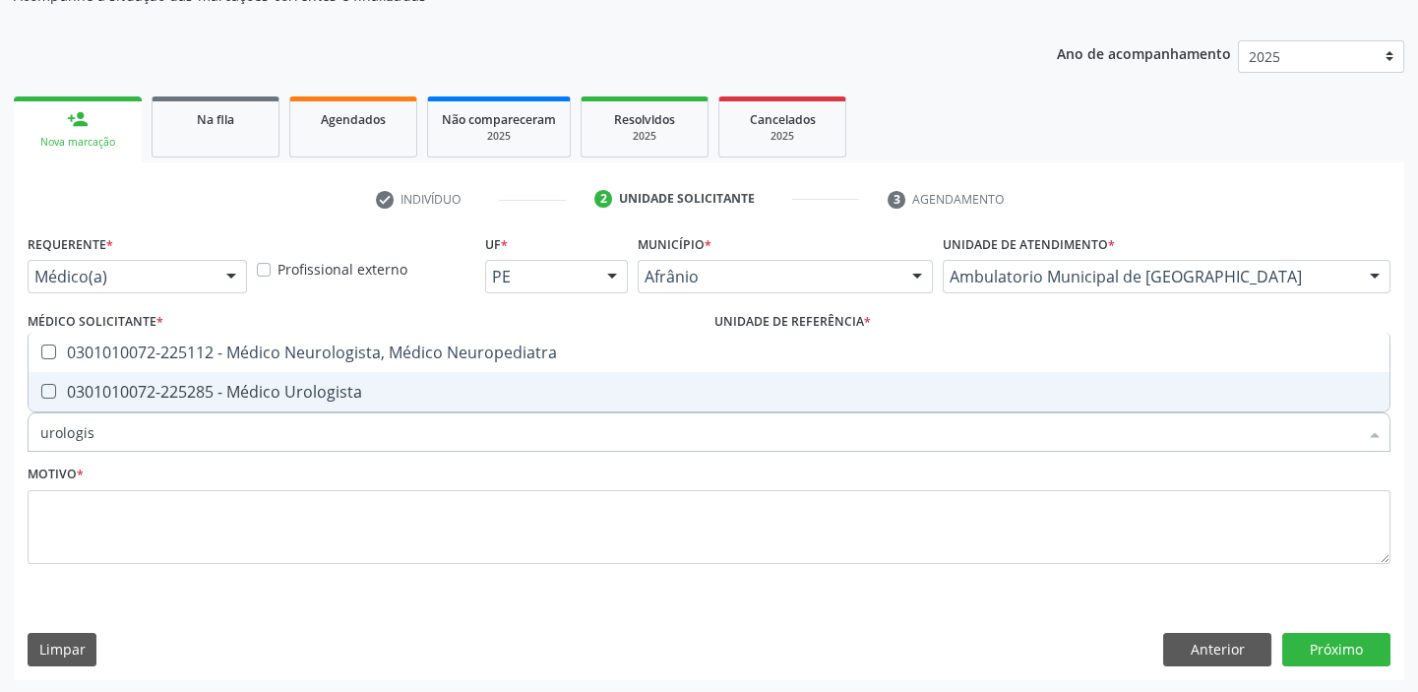
click at [157, 385] on div "0301010072-225285 - Médico Urologista" at bounding box center [708, 392] width 1337 height 16
checkbox Urologista "true"
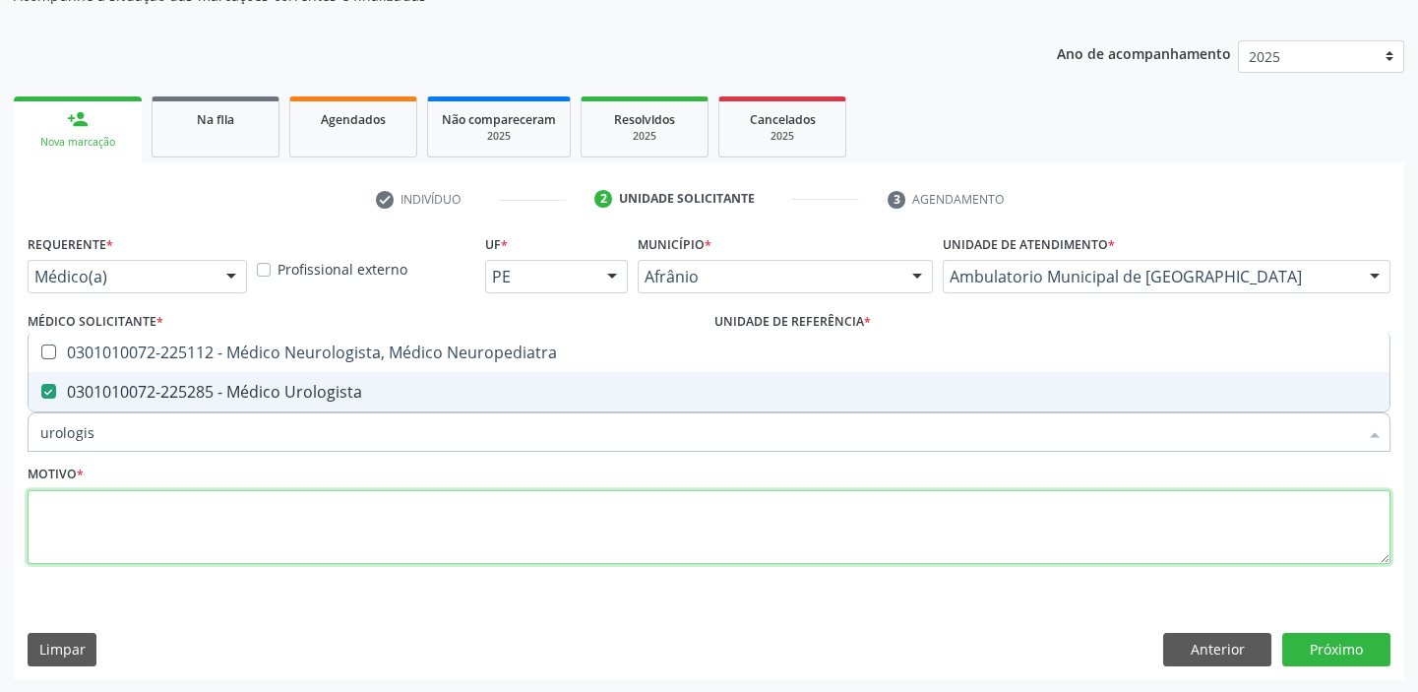
click at [94, 501] on textarea at bounding box center [709, 527] width 1363 height 75
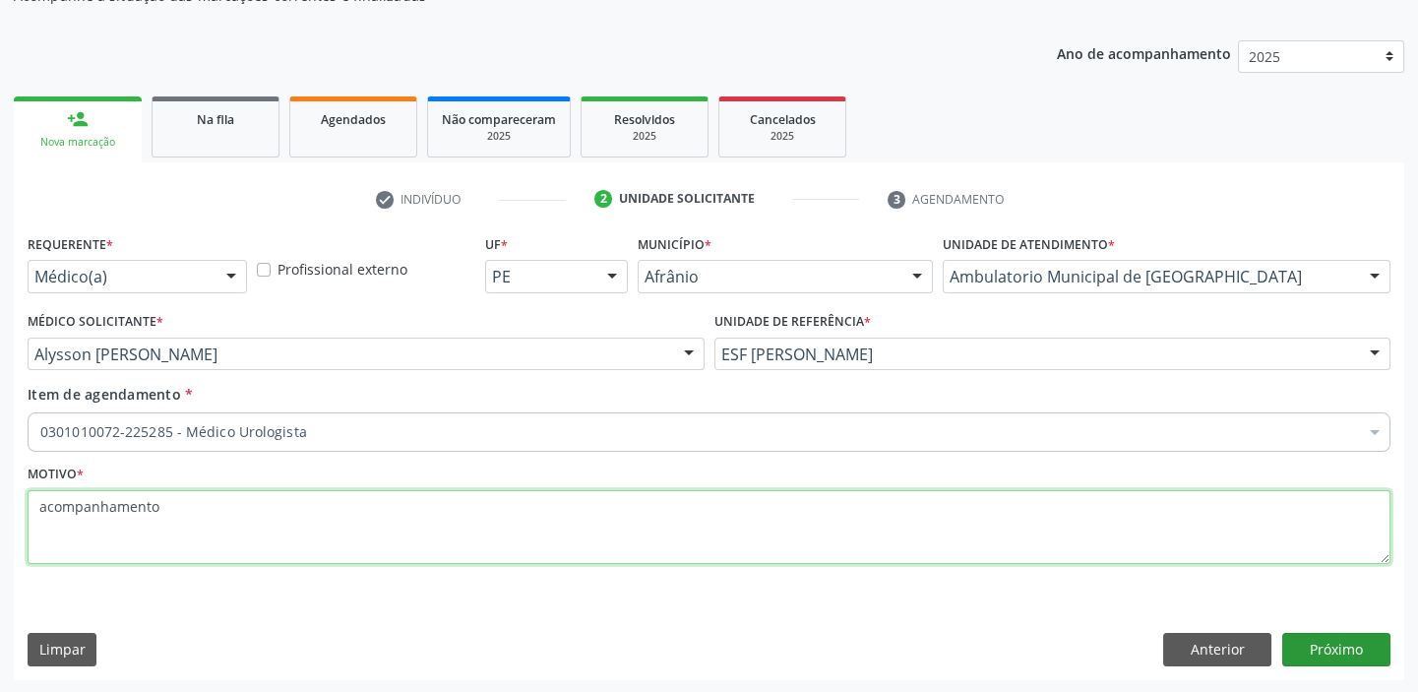
type textarea "acompanhamento"
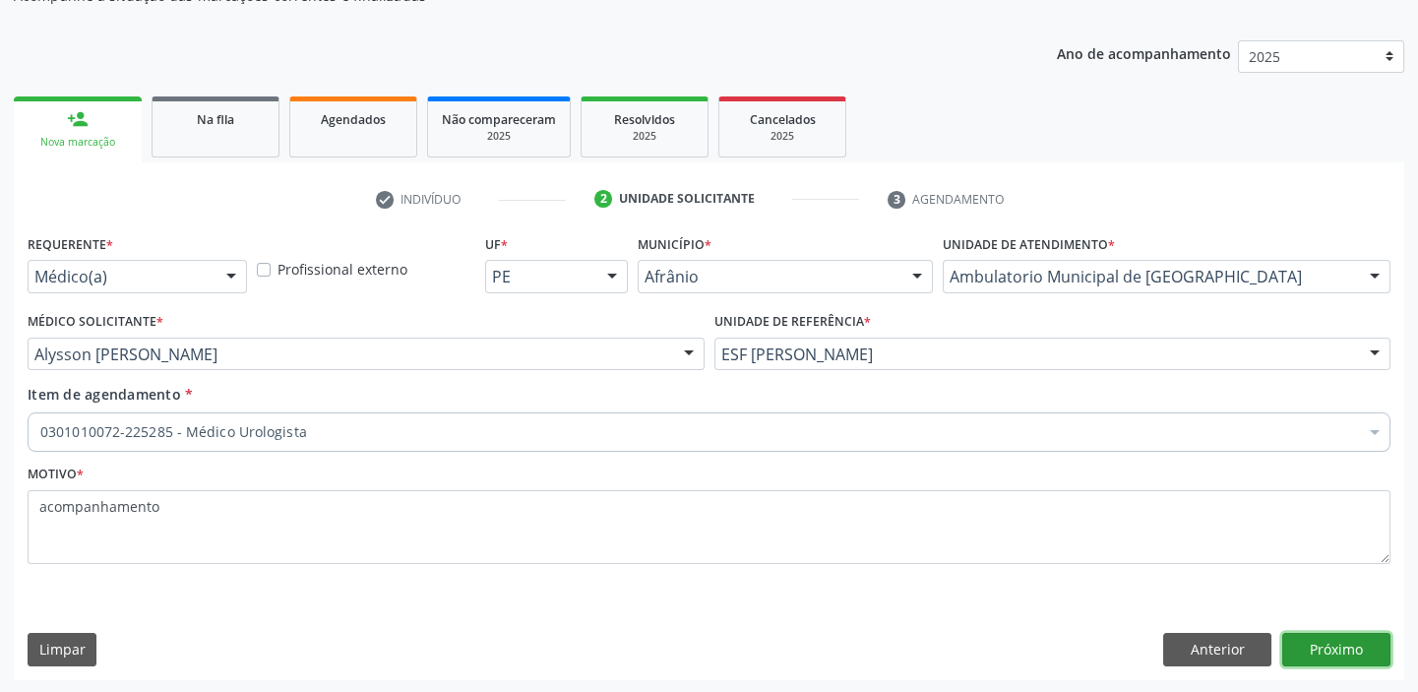
click at [1323, 641] on button "Próximo" at bounding box center [1336, 649] width 108 height 33
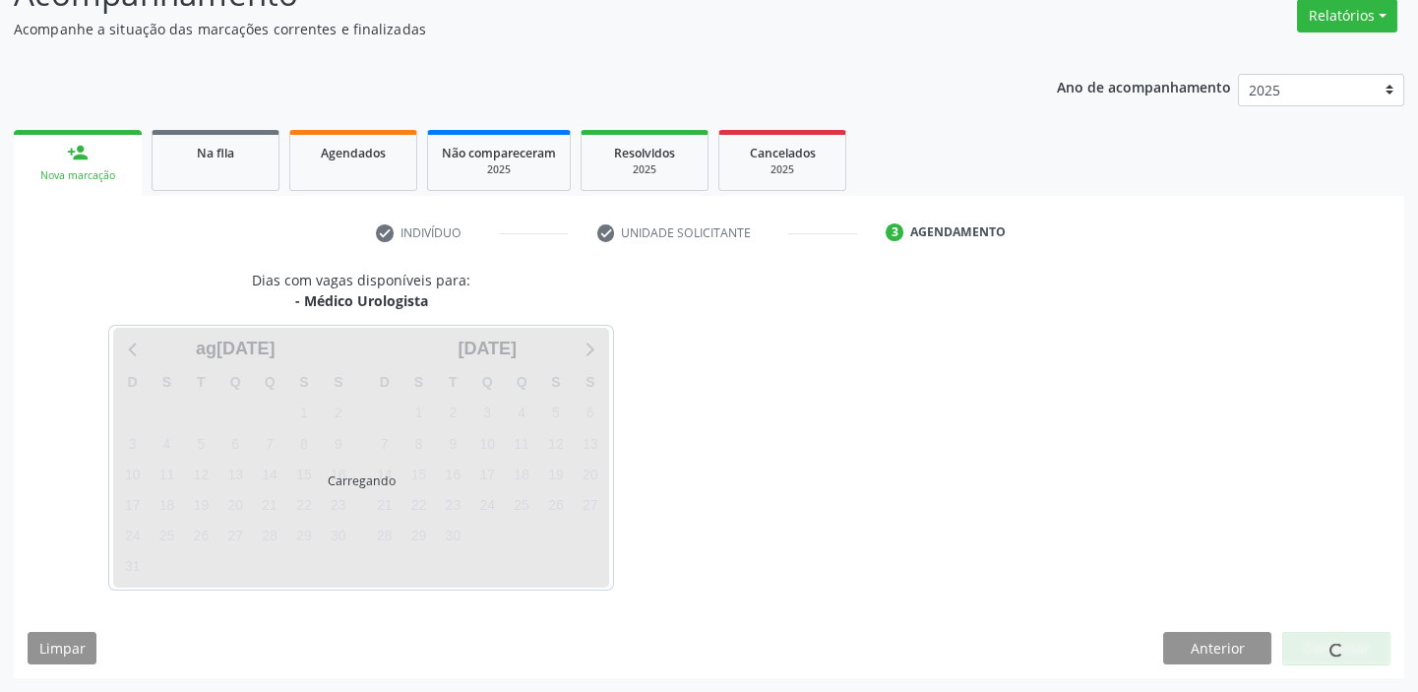
scroll to position [163, 0]
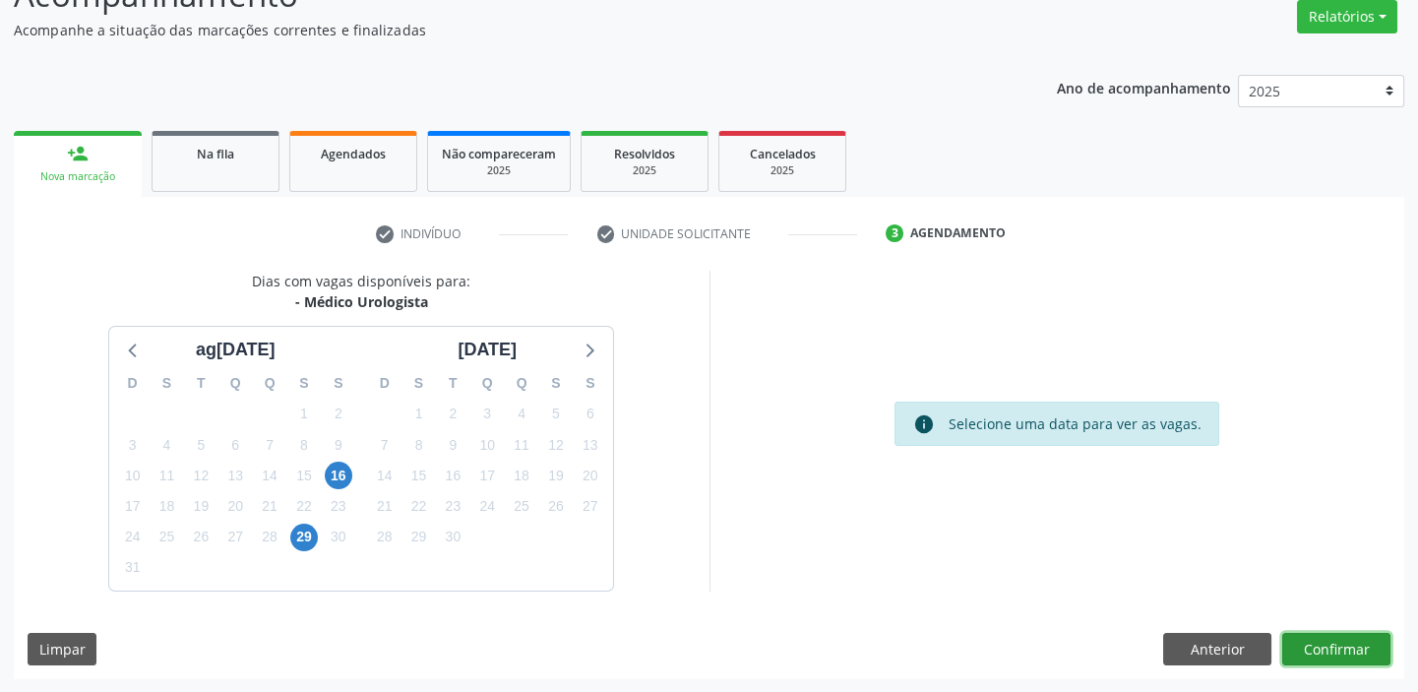
click at [1338, 654] on button "Confirmar" at bounding box center [1336, 649] width 108 height 33
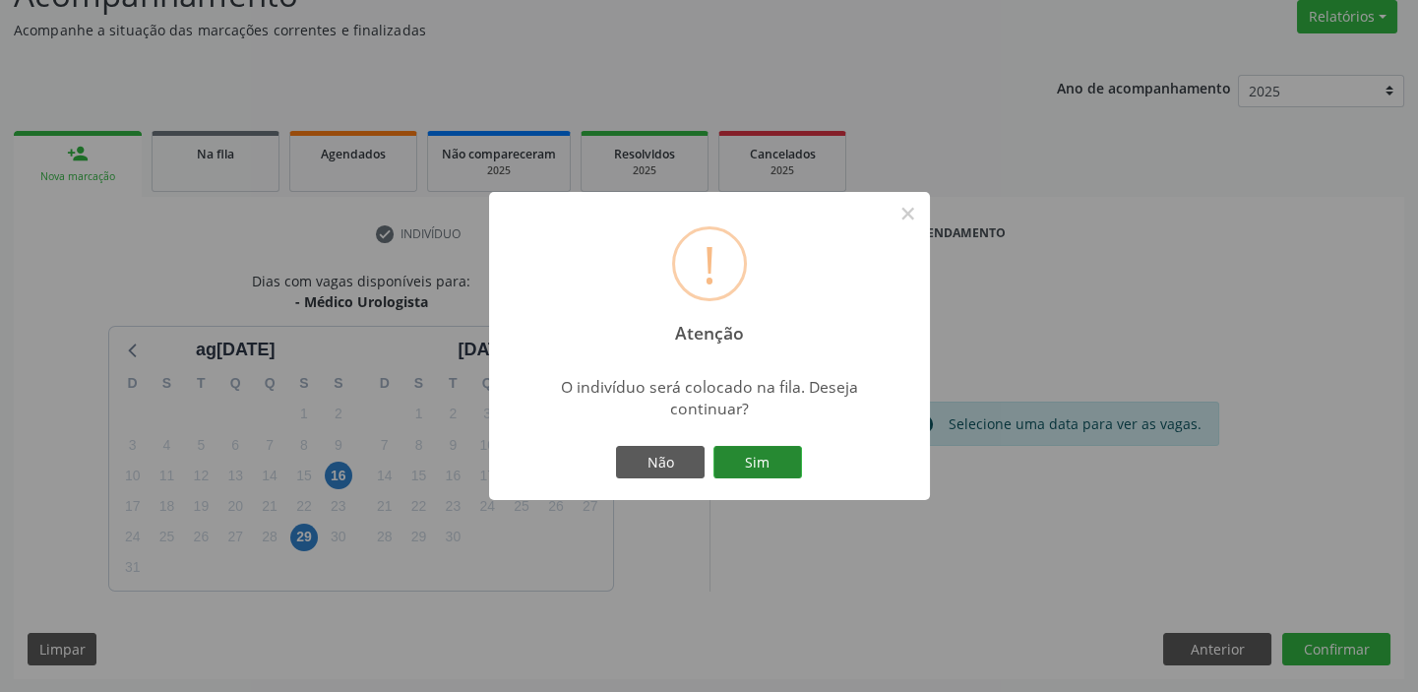
click at [764, 458] on button "Sim" at bounding box center [757, 462] width 89 height 33
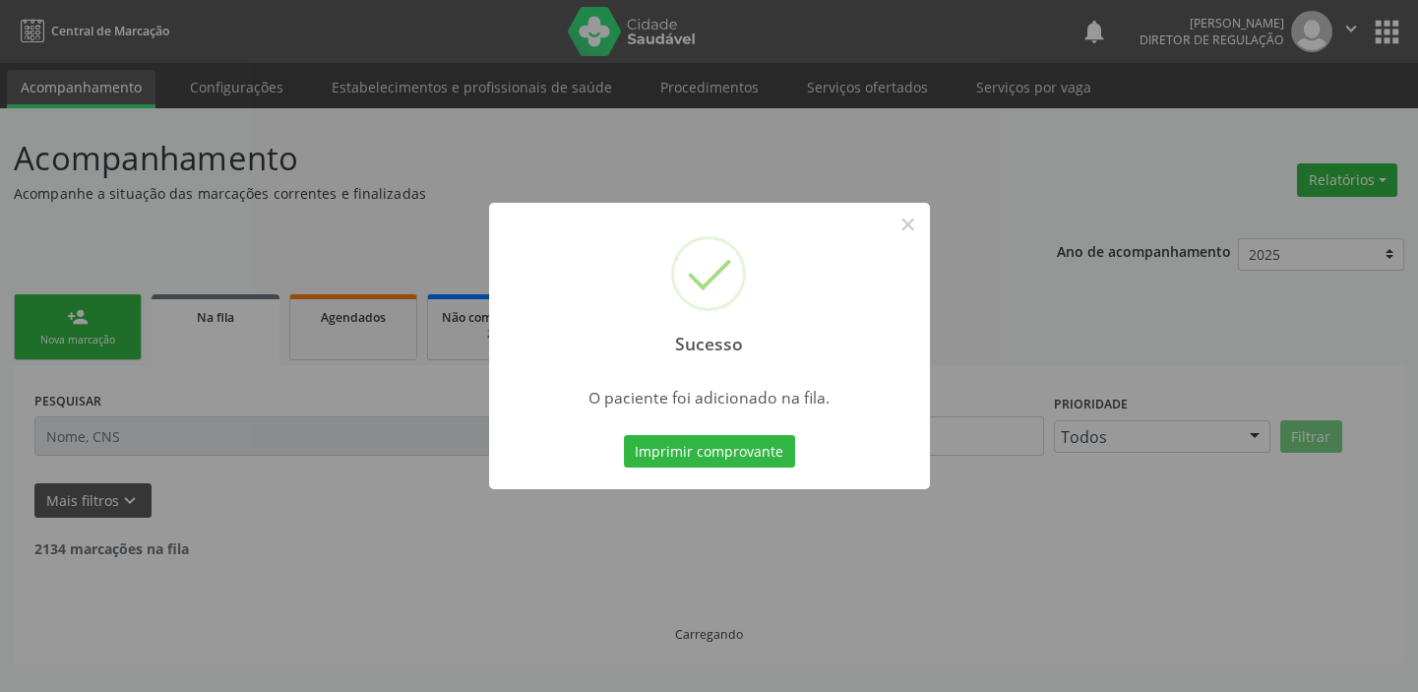
scroll to position [0, 0]
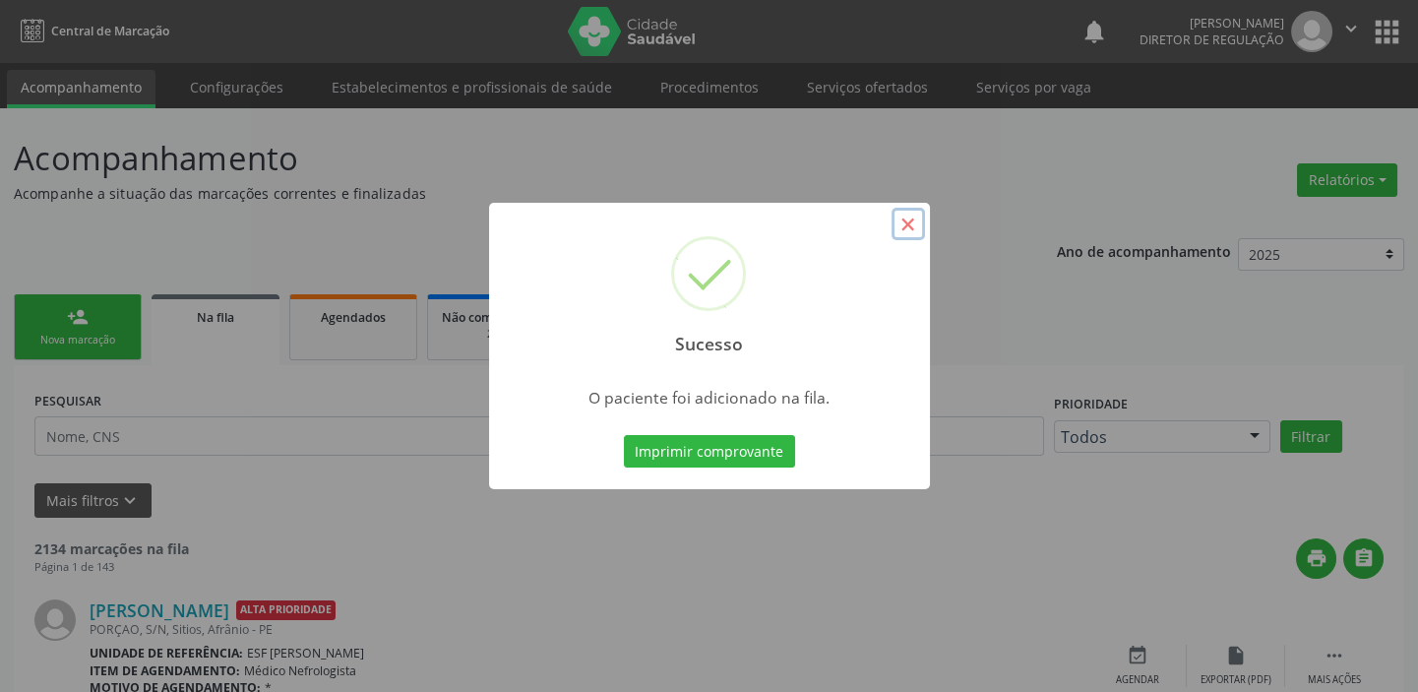
click at [904, 226] on button "×" at bounding box center [907, 224] width 33 height 33
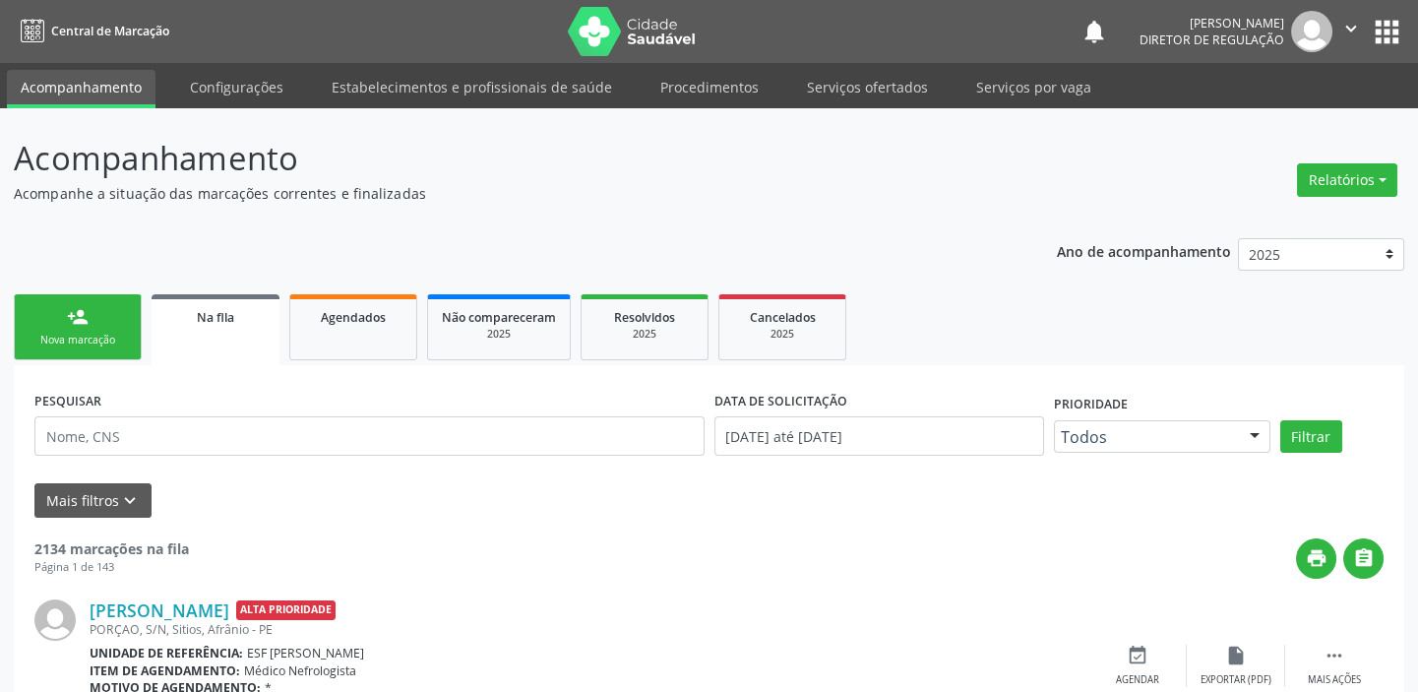
click at [85, 333] on div "Nova marcação" at bounding box center [78, 340] width 98 height 15
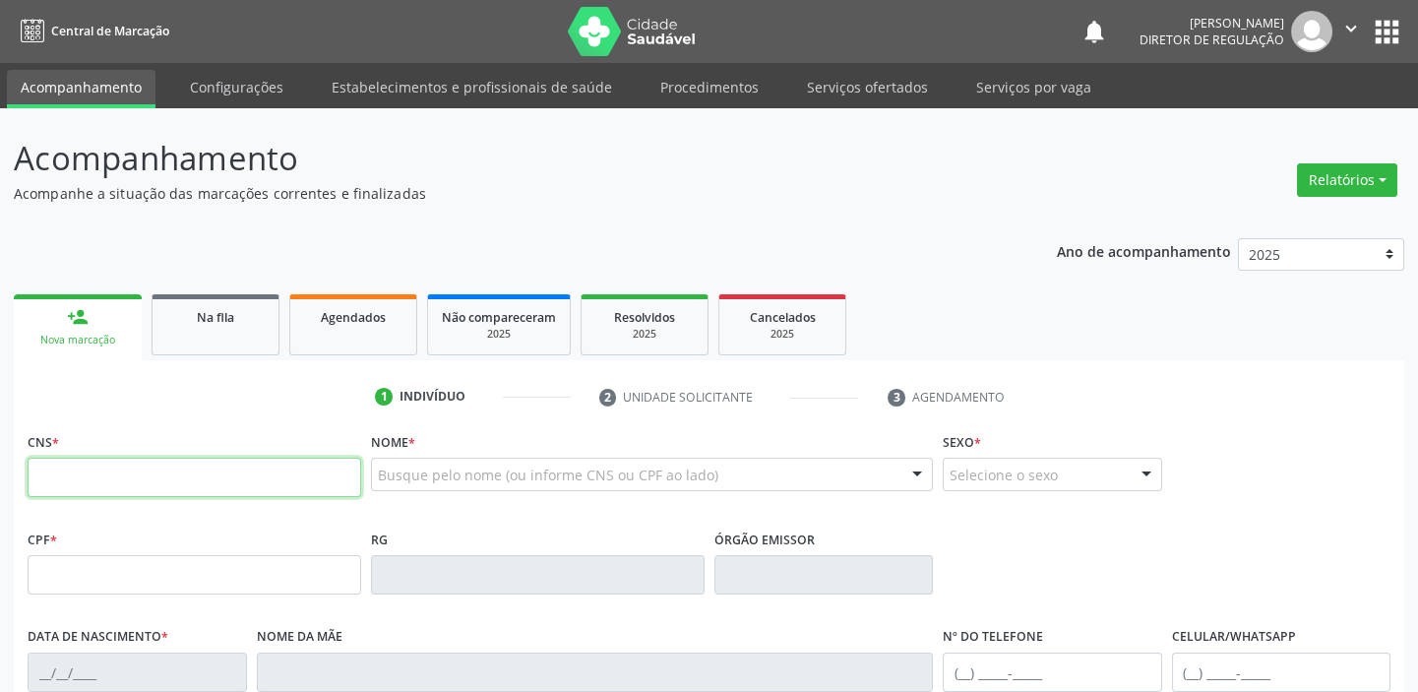
click at [108, 488] on input "text" at bounding box center [195, 477] width 334 height 39
type input "708 2001 7811 2443"
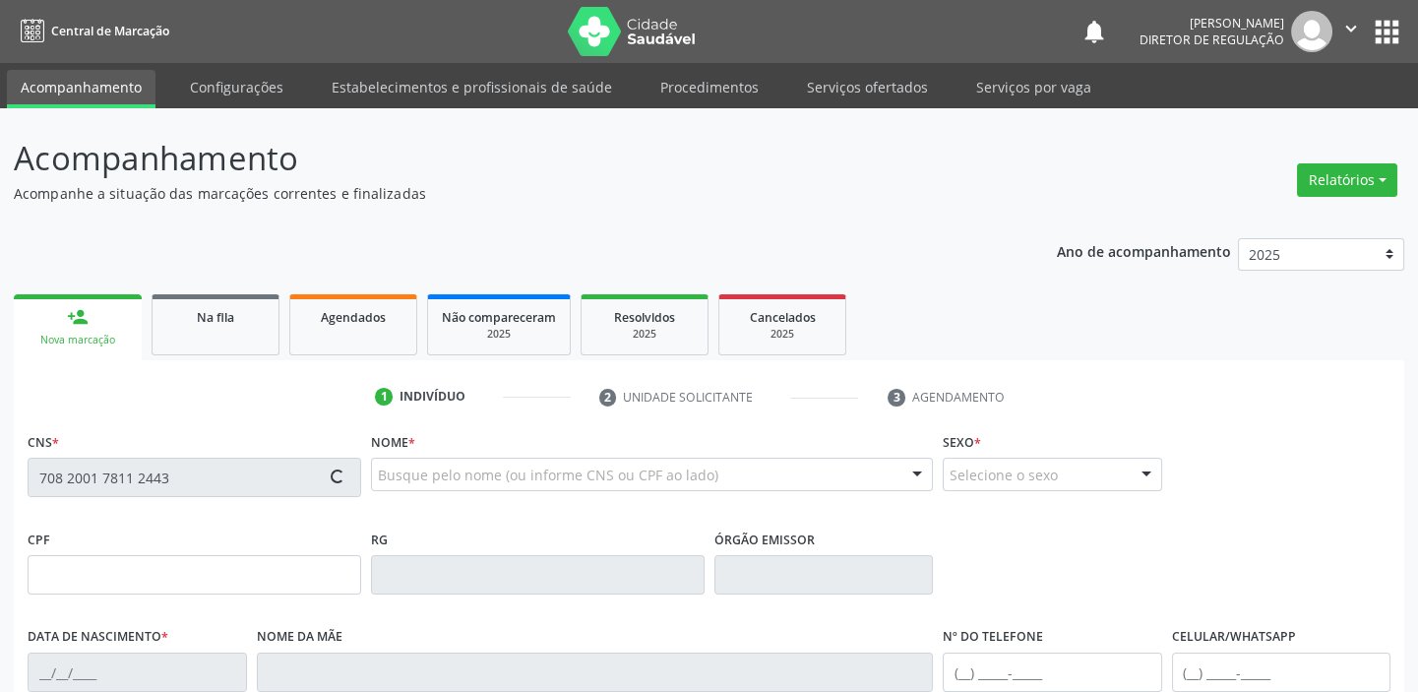
type input "120.298.324-30"
type input "[DATE]"
type input "[PERSON_NAME]"
type input "[PHONE_NUMBER]"
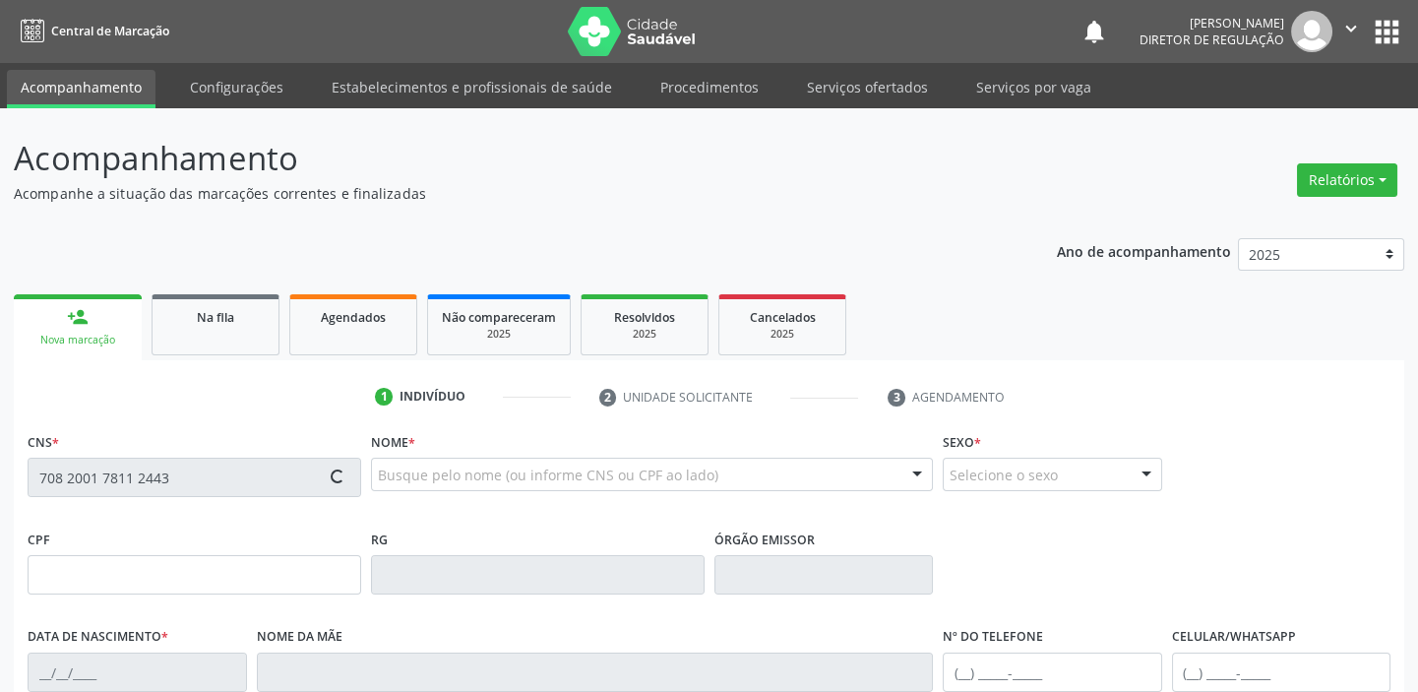
type input "S/N"
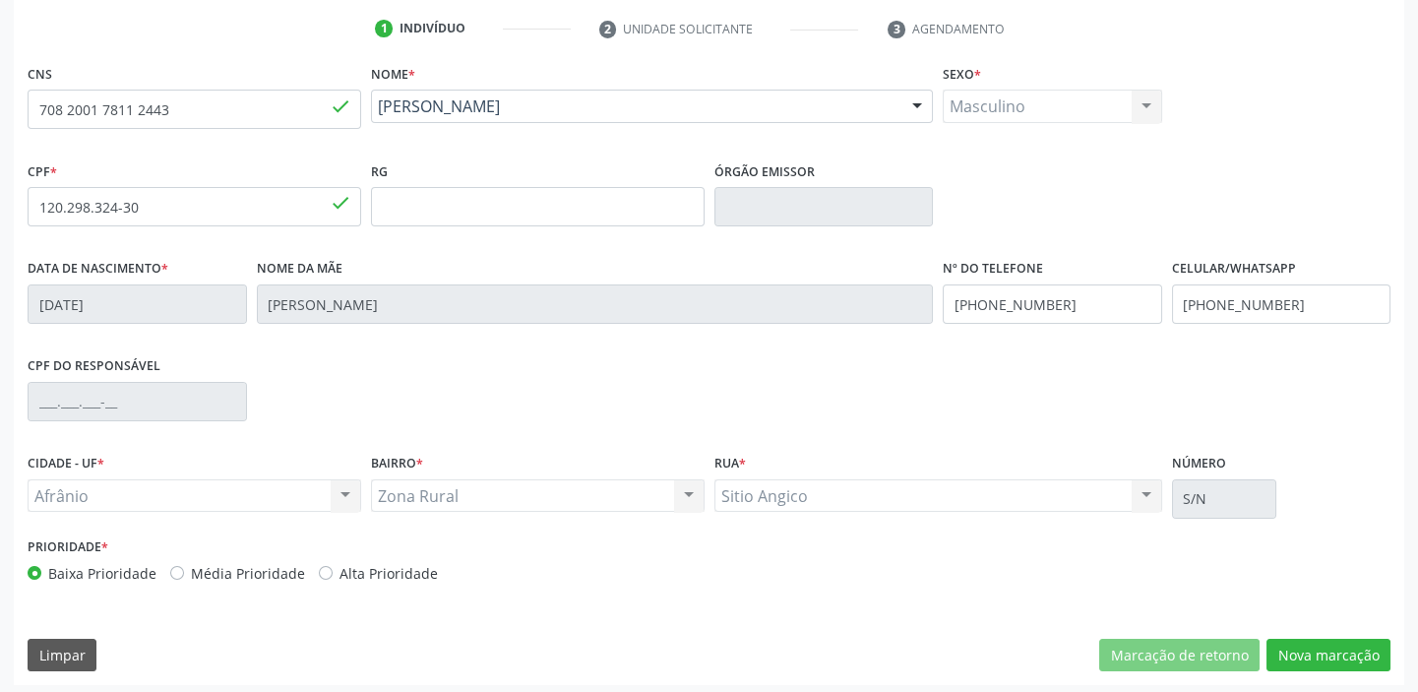
scroll to position [374, 0]
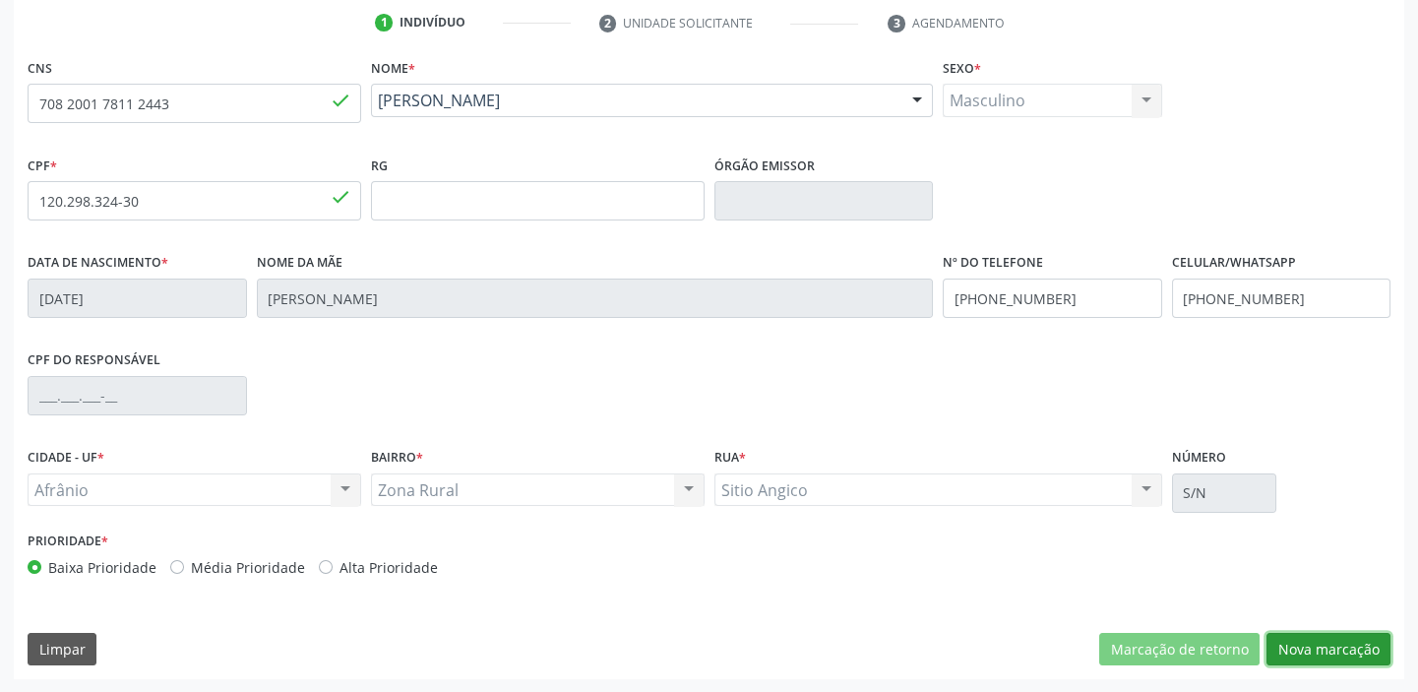
click at [1318, 651] on button "Nova marcação" at bounding box center [1328, 649] width 124 height 33
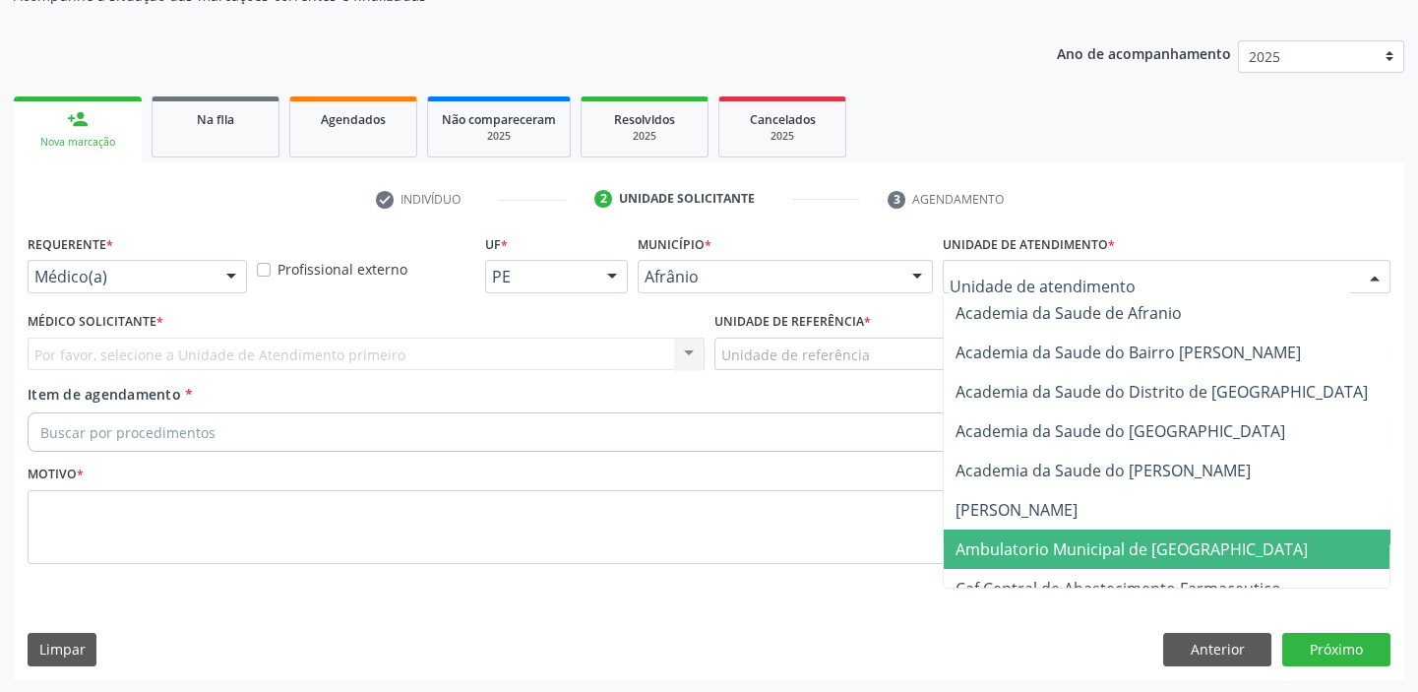
click at [993, 548] on span "Ambulatorio Municipal de [GEOGRAPHIC_DATA]" at bounding box center [1131, 549] width 352 height 22
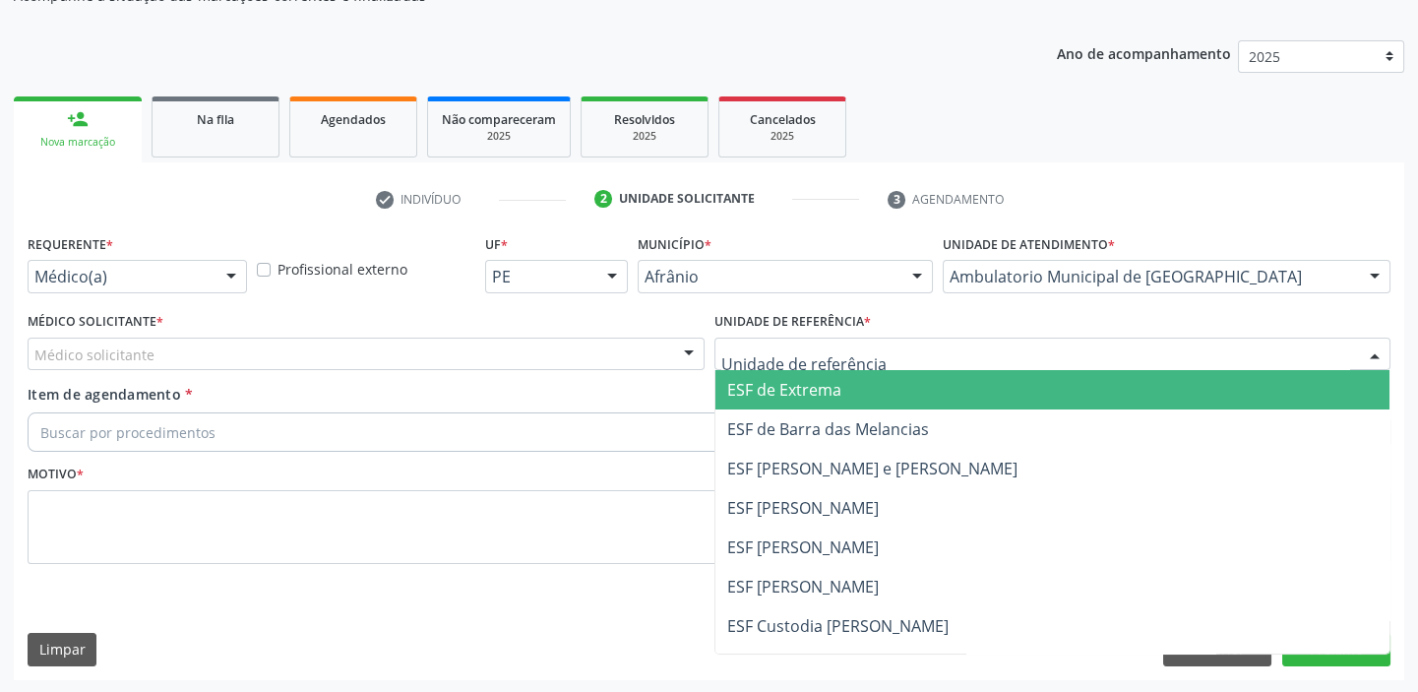
drag, startPoint x: 762, startPoint y: 345, endPoint x: 749, endPoint y: 428, distance: 83.6
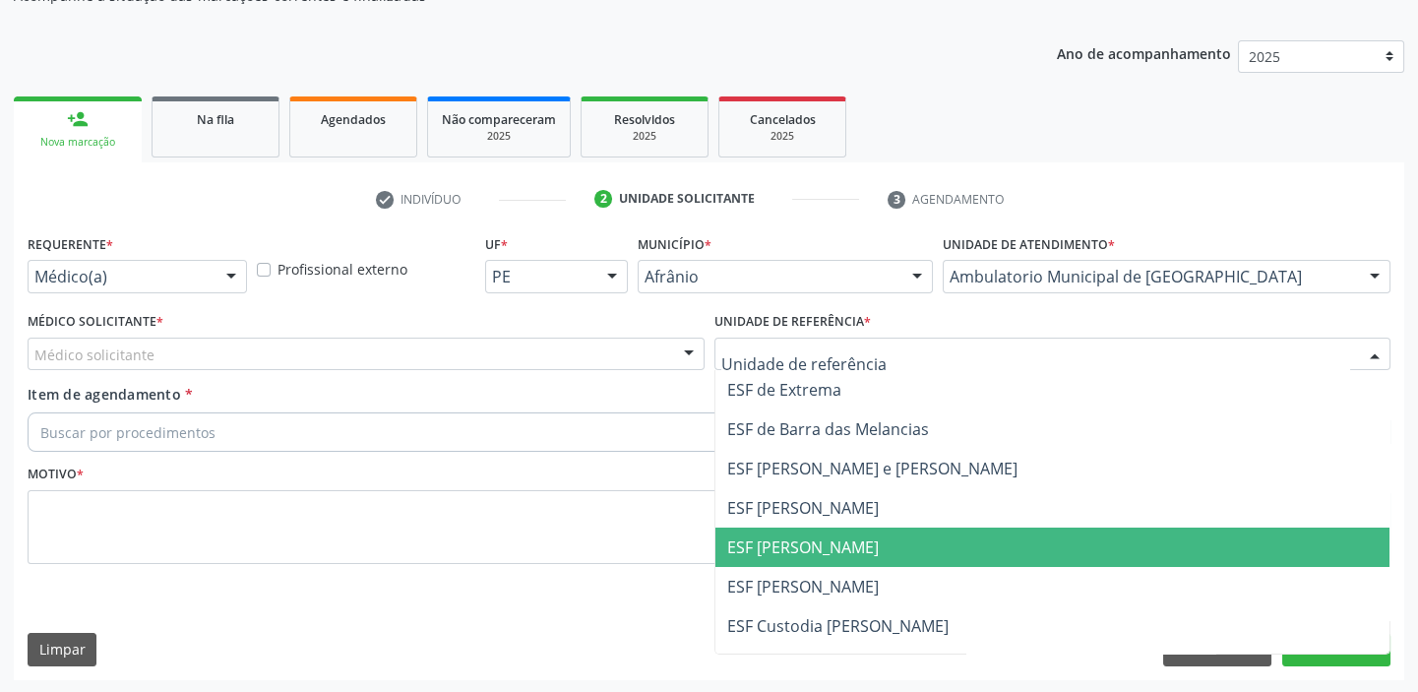
click at [755, 531] on span "ESF [PERSON_NAME]" at bounding box center [1052, 546] width 675 height 39
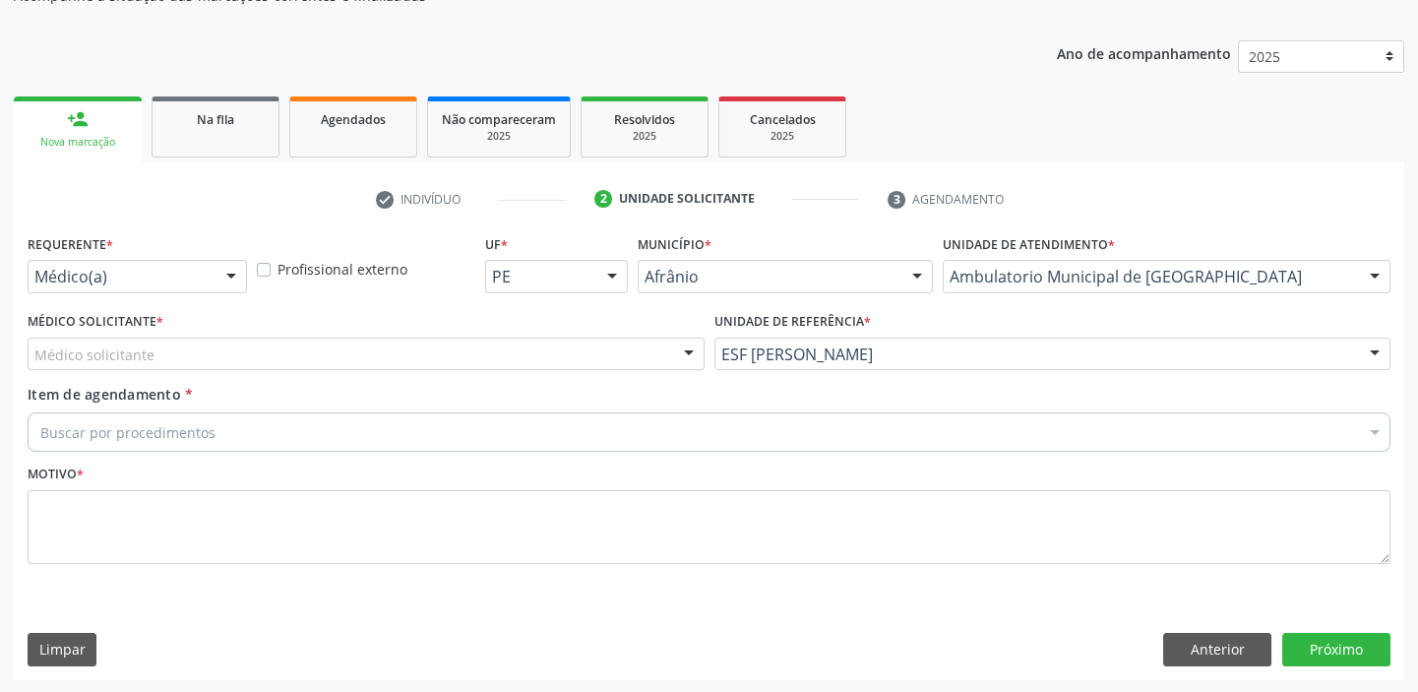
drag, startPoint x: 138, startPoint y: 352, endPoint x: 138, endPoint y: 372, distance: 19.7
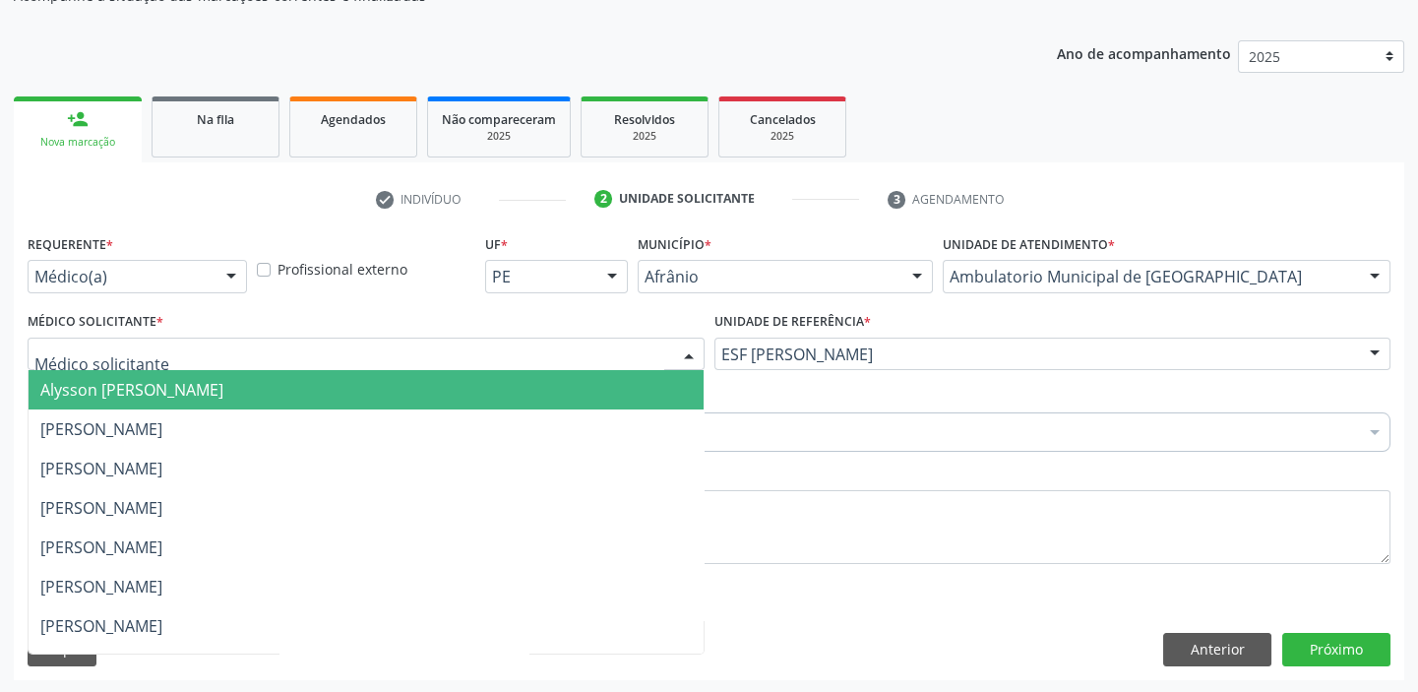
drag, startPoint x: 137, startPoint y: 402, endPoint x: 128, endPoint y: 423, distance: 22.5
click at [137, 403] on span "Alysson [PERSON_NAME]" at bounding box center [366, 389] width 675 height 39
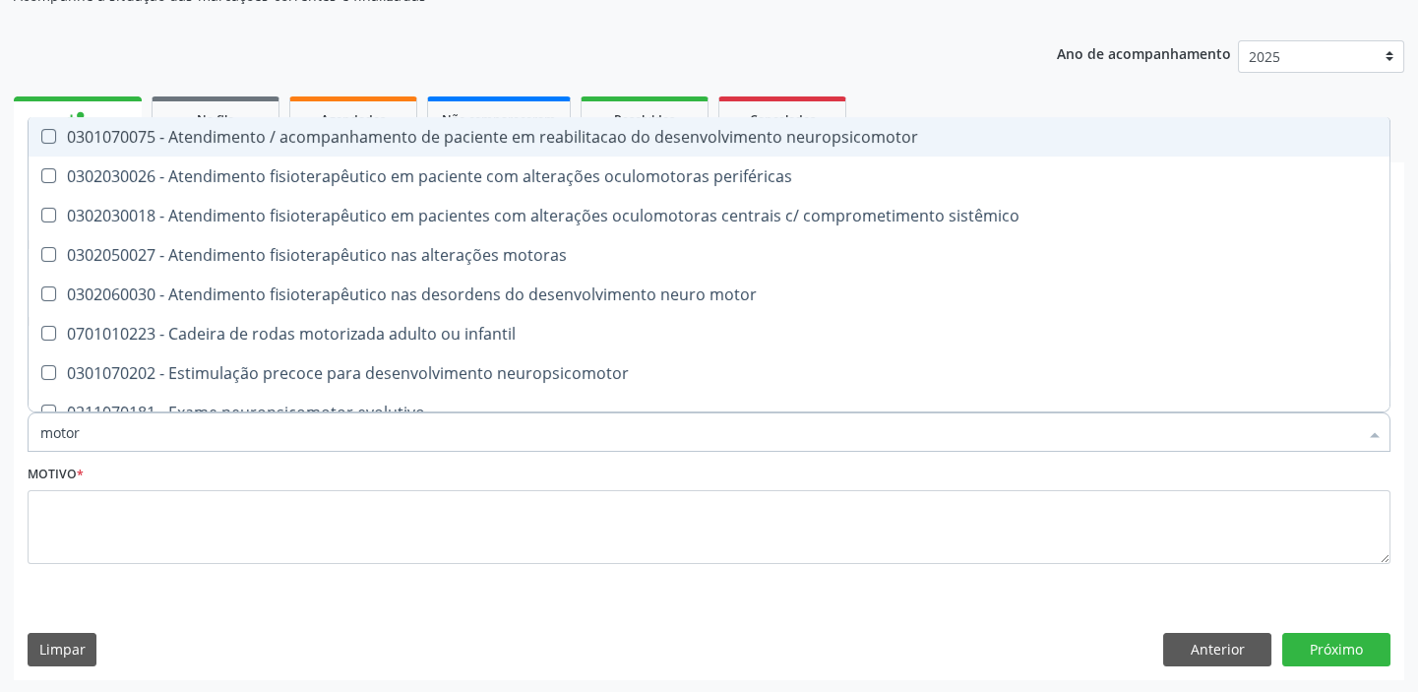
type input "motora"
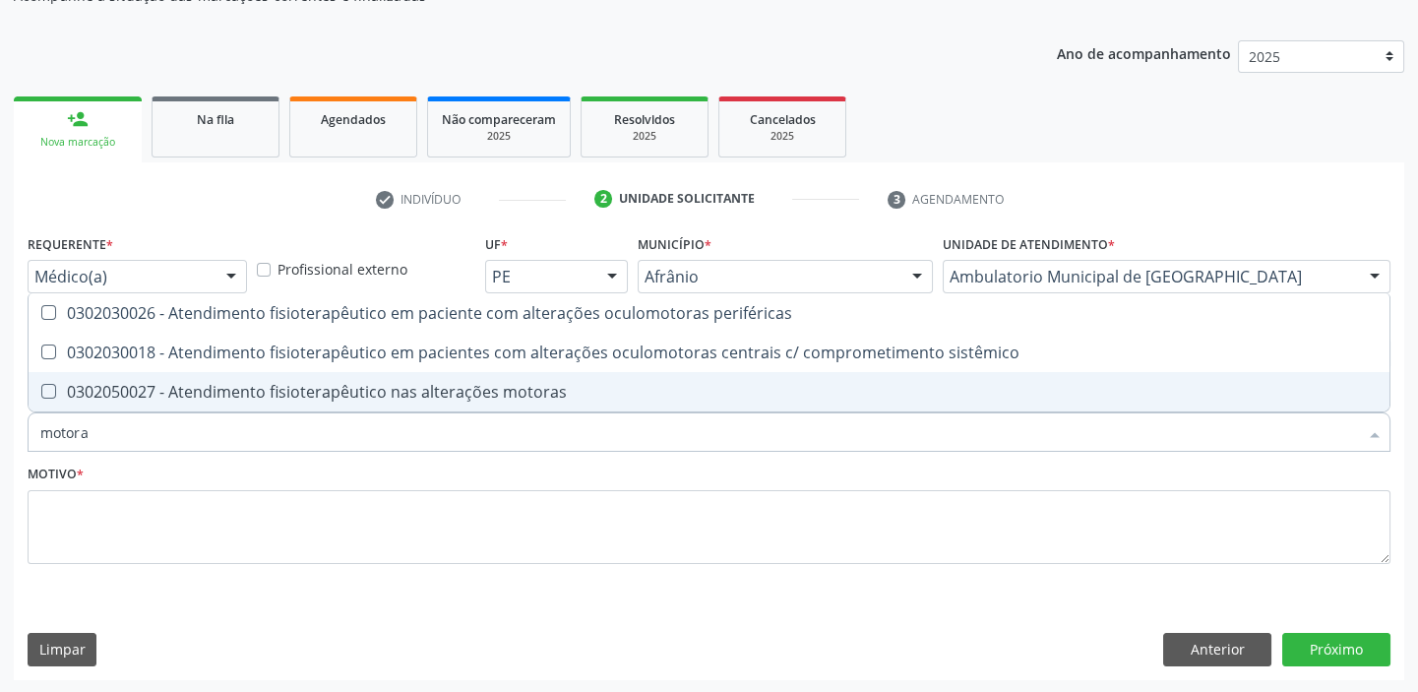
click at [133, 397] on div "0302050027 - Atendimento fisioterapêutico nas alterações motoras" at bounding box center [708, 392] width 1337 height 16
checkbox motoras "true"
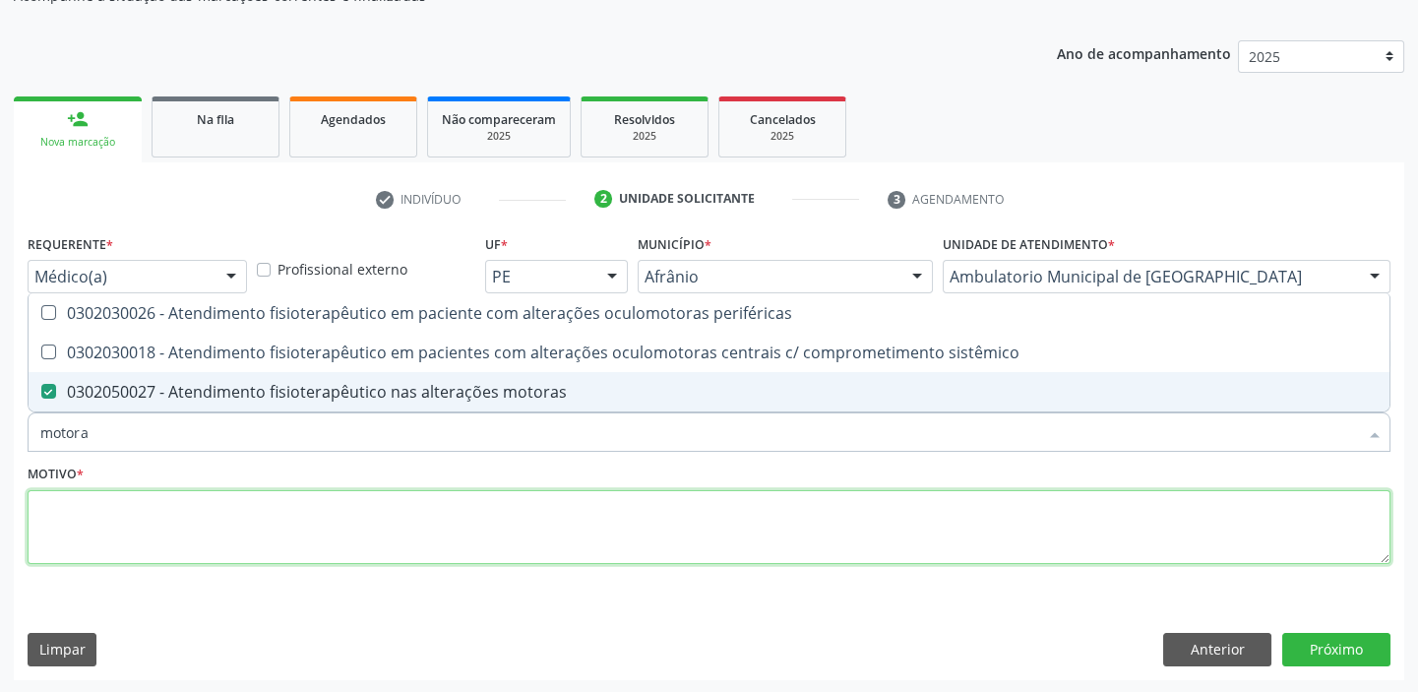
click at [79, 522] on textarea at bounding box center [709, 527] width 1363 height 75
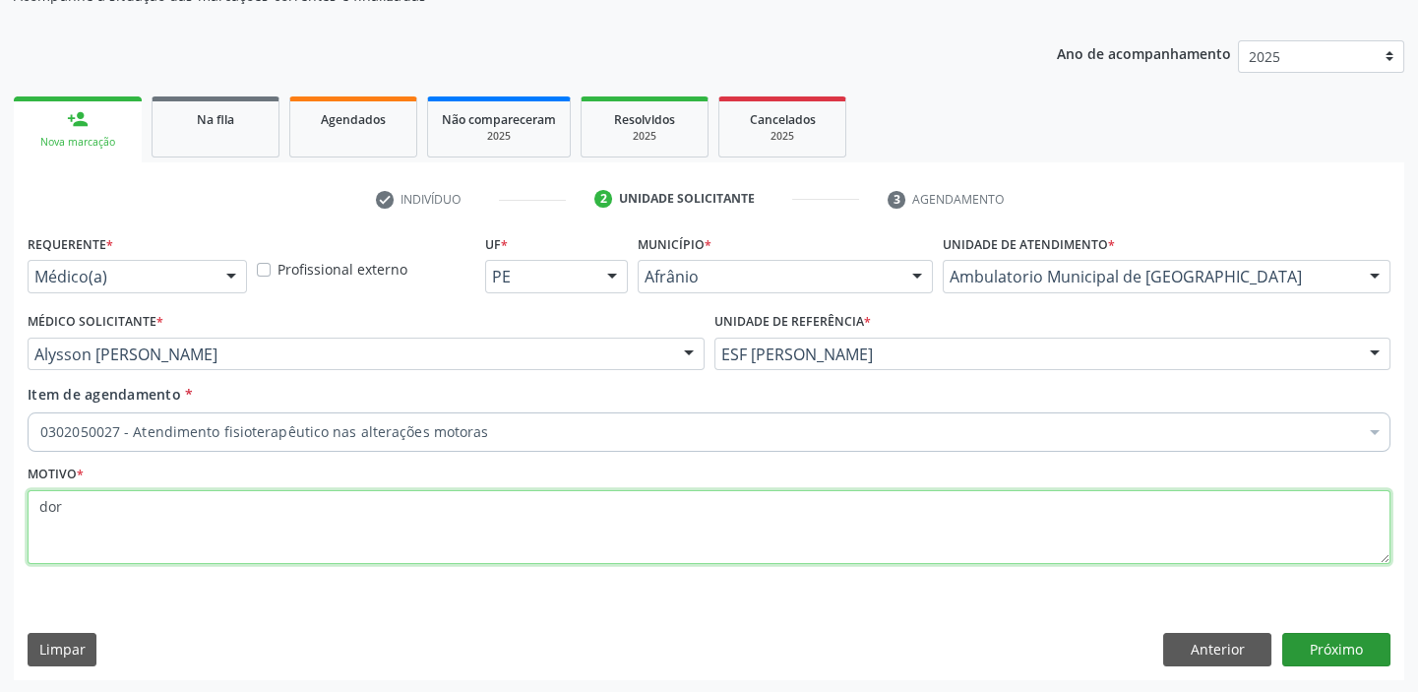
type textarea "dor"
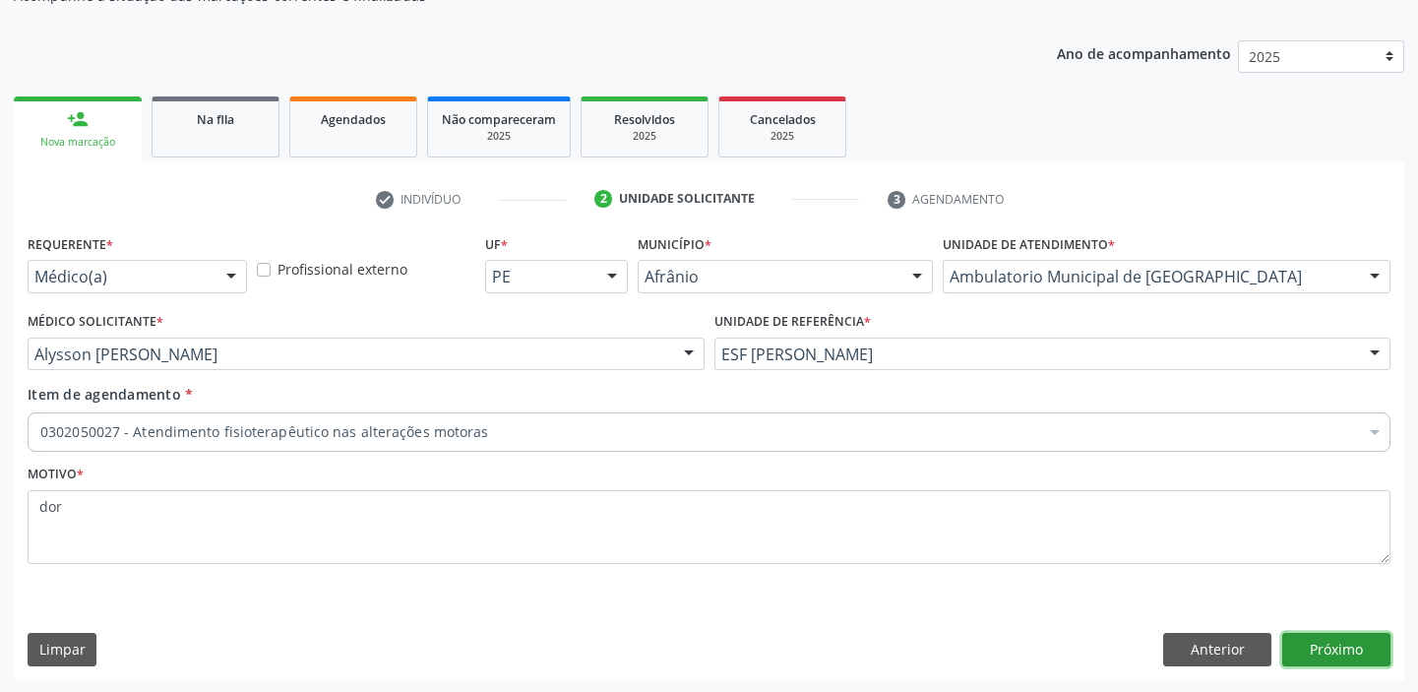
click at [1300, 640] on button "Próximo" at bounding box center [1336, 649] width 108 height 33
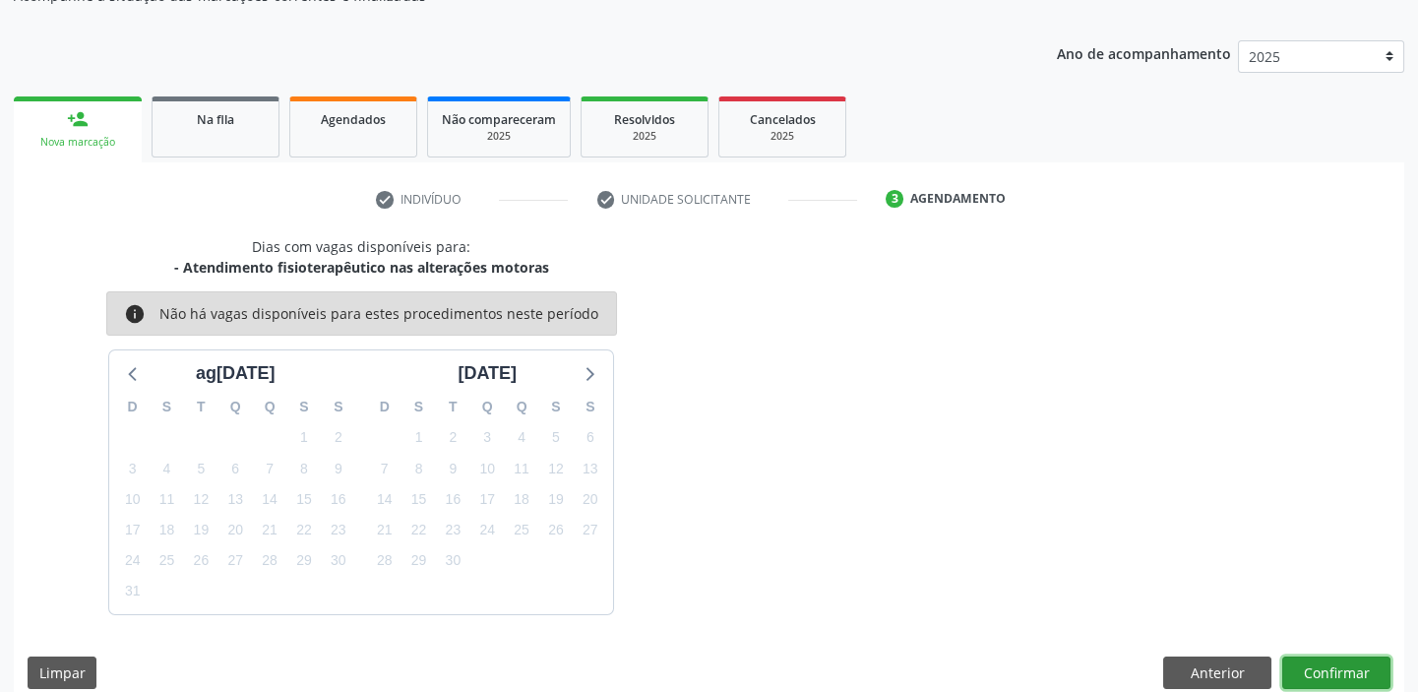
click at [1318, 669] on button "Confirmar" at bounding box center [1336, 672] width 108 height 33
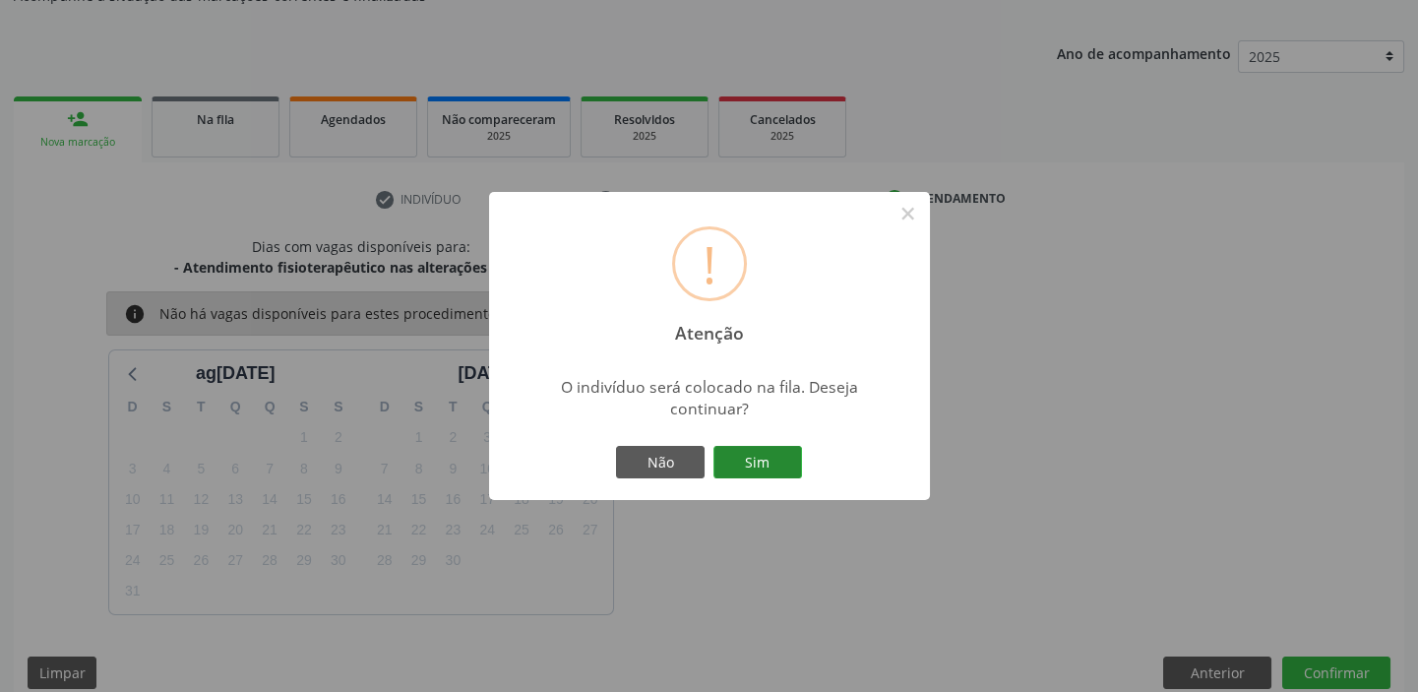
click at [764, 452] on button "Sim" at bounding box center [757, 462] width 89 height 33
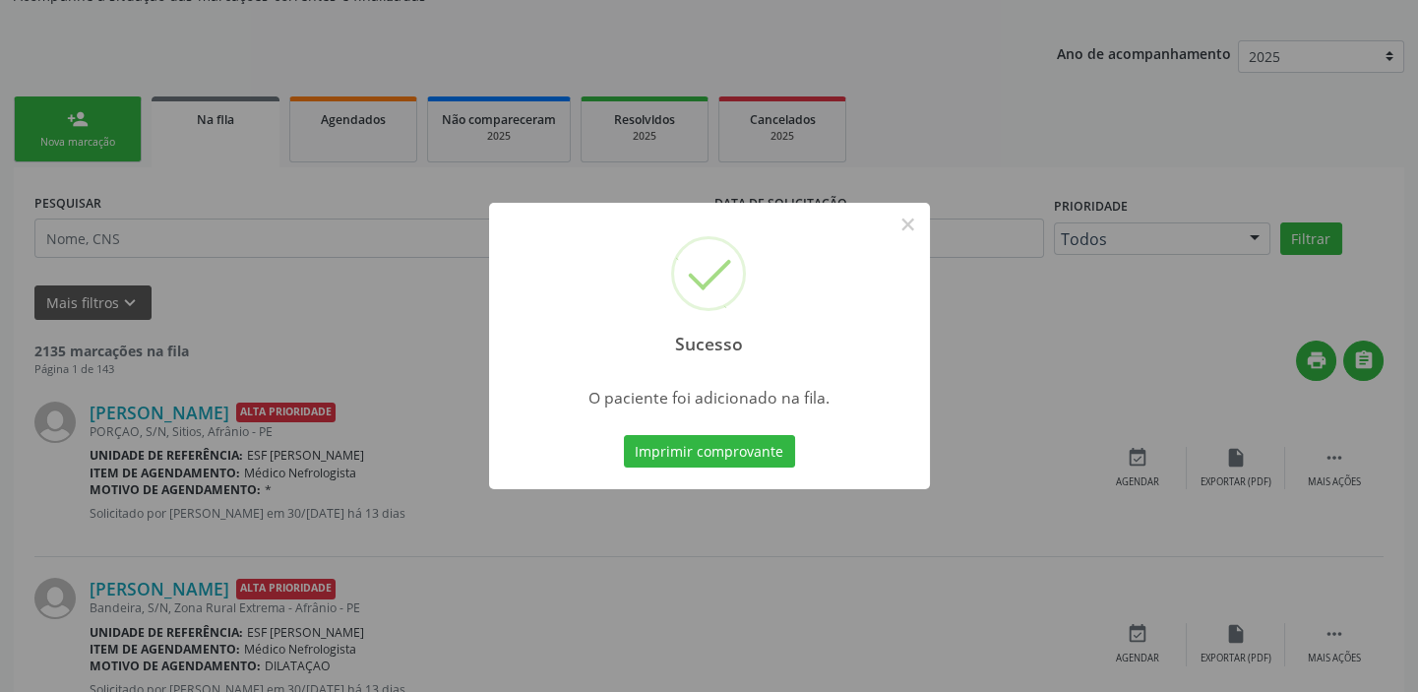
scroll to position [0, 0]
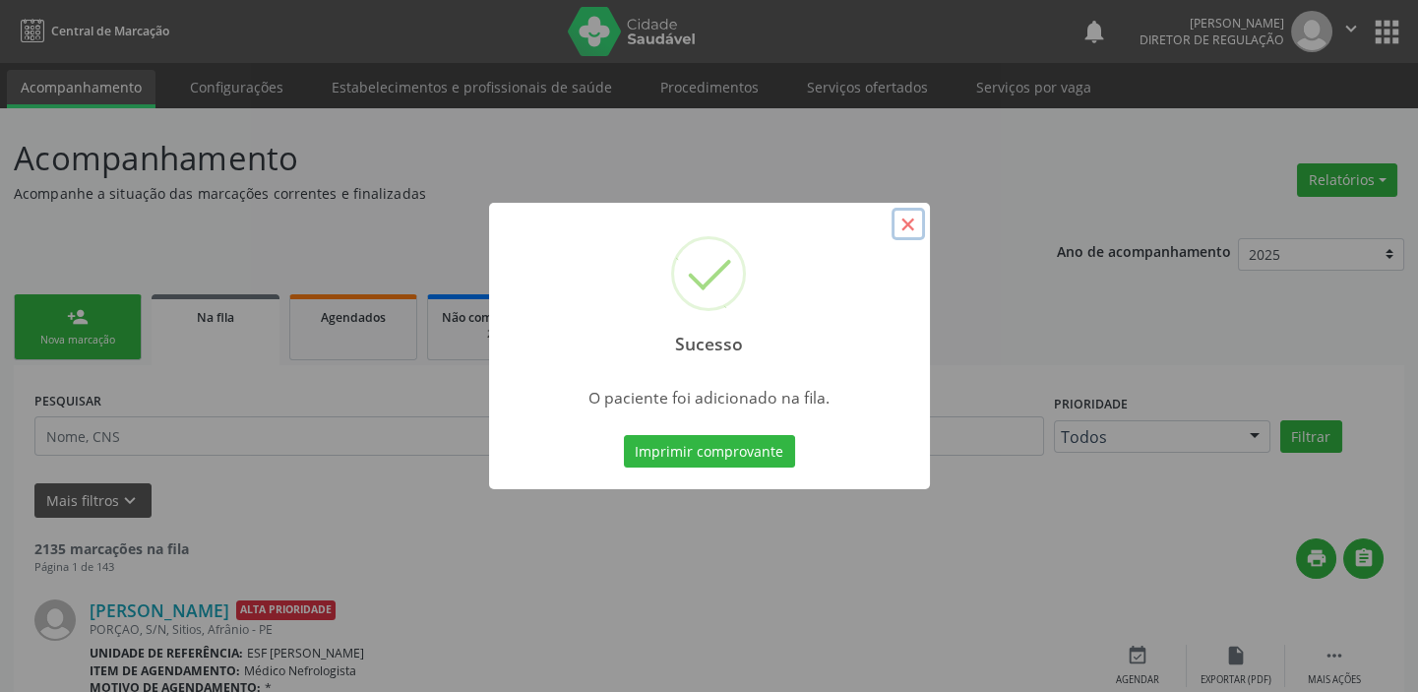
click at [909, 225] on button "×" at bounding box center [907, 224] width 33 height 33
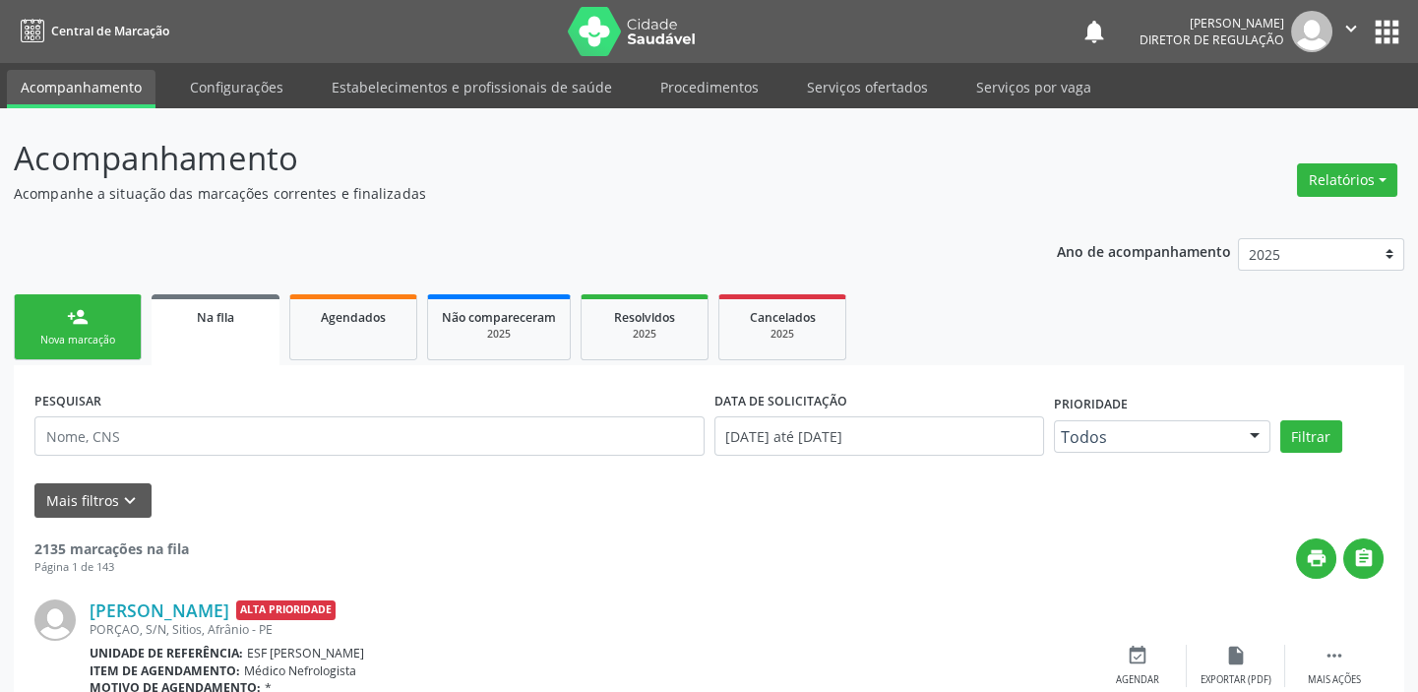
click at [32, 317] on link "person_add Nova marcação" at bounding box center [78, 327] width 128 height 66
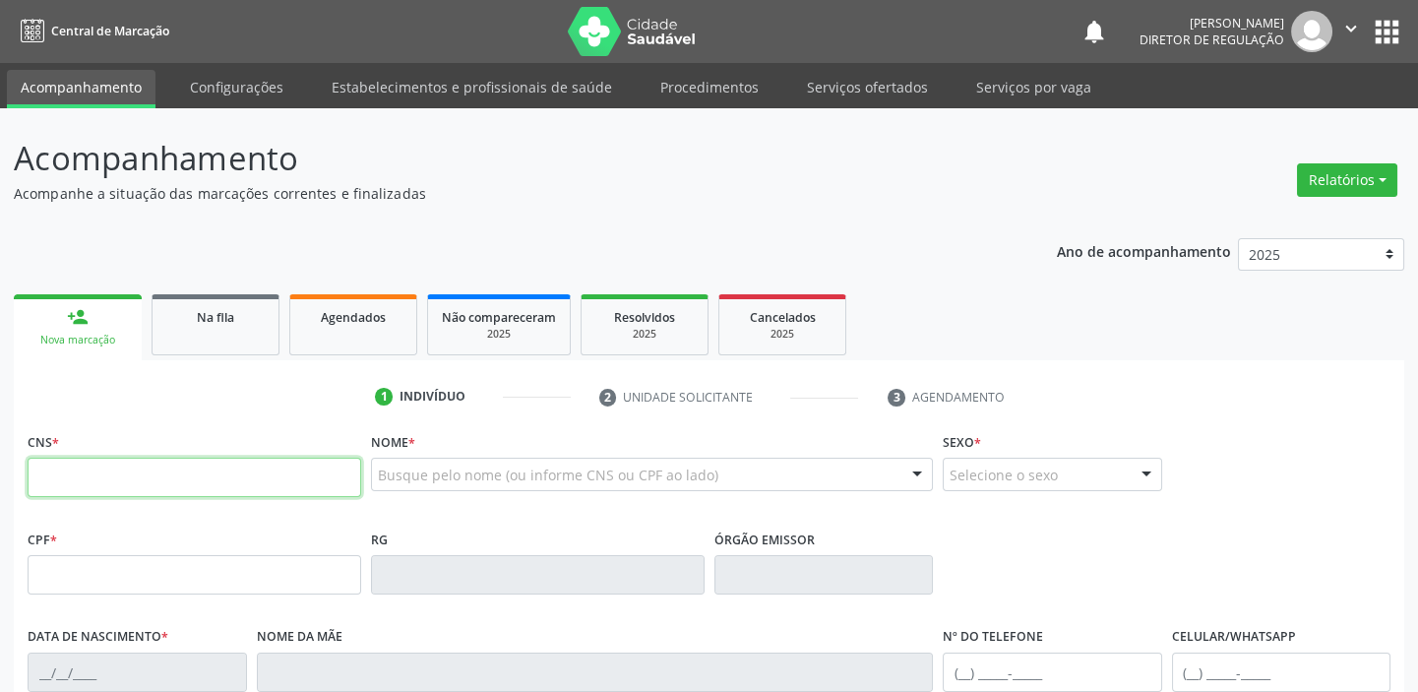
click at [103, 490] on input "text" at bounding box center [195, 477] width 334 height 39
type input "162 4825 8288 0003"
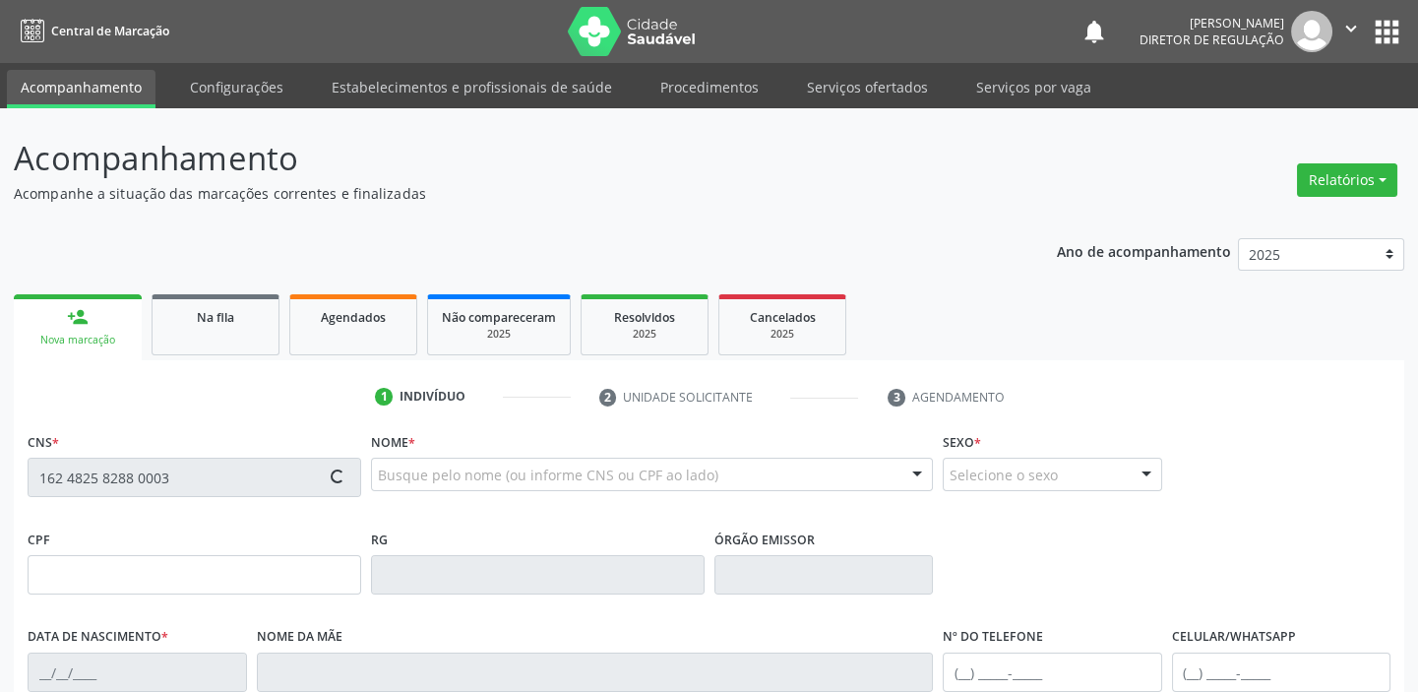
type input "12[DATE]"
type input "S/N"
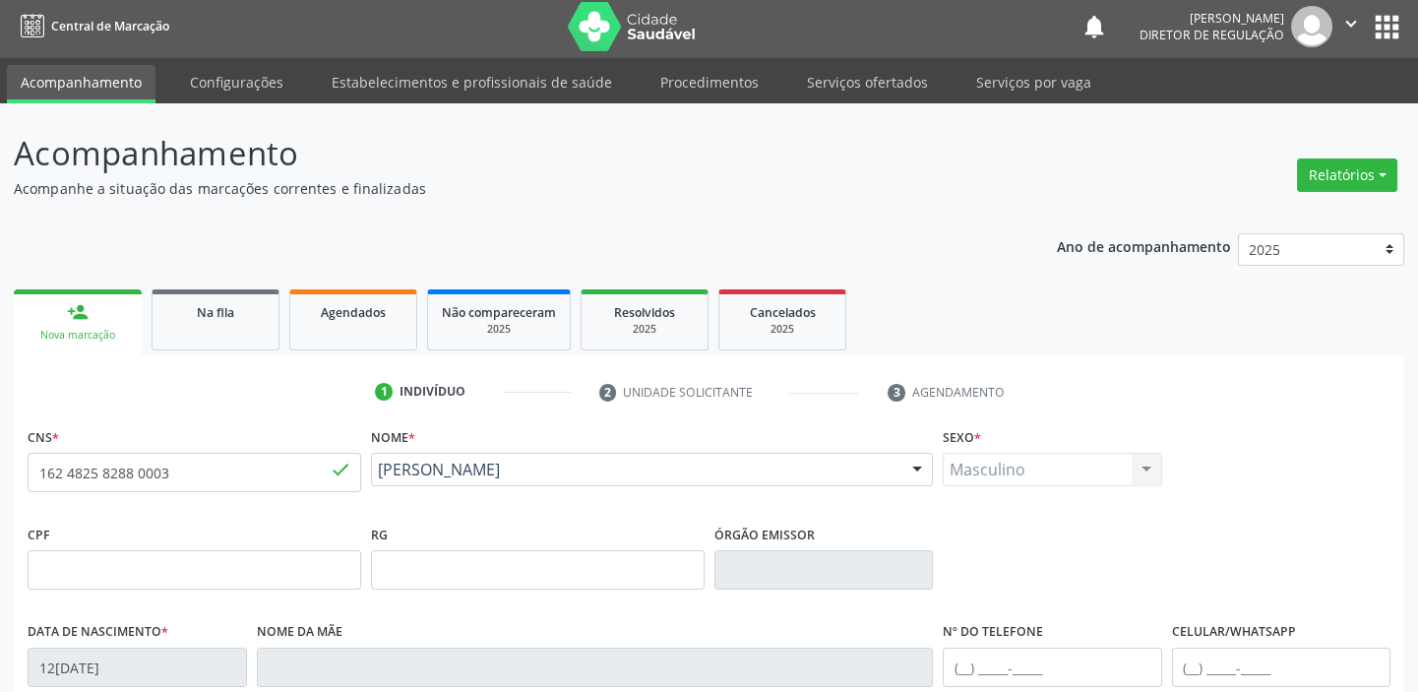
scroll to position [374, 0]
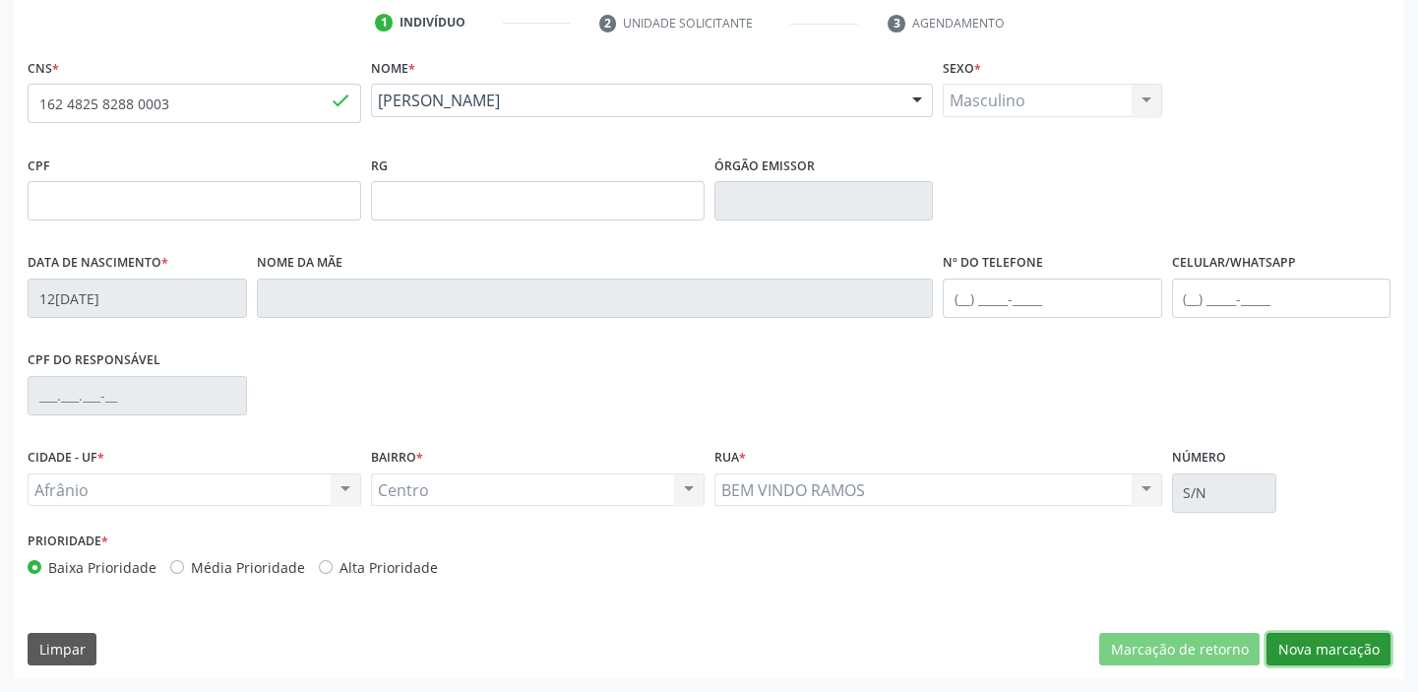
click at [1318, 648] on button "Nova marcação" at bounding box center [1328, 649] width 124 height 33
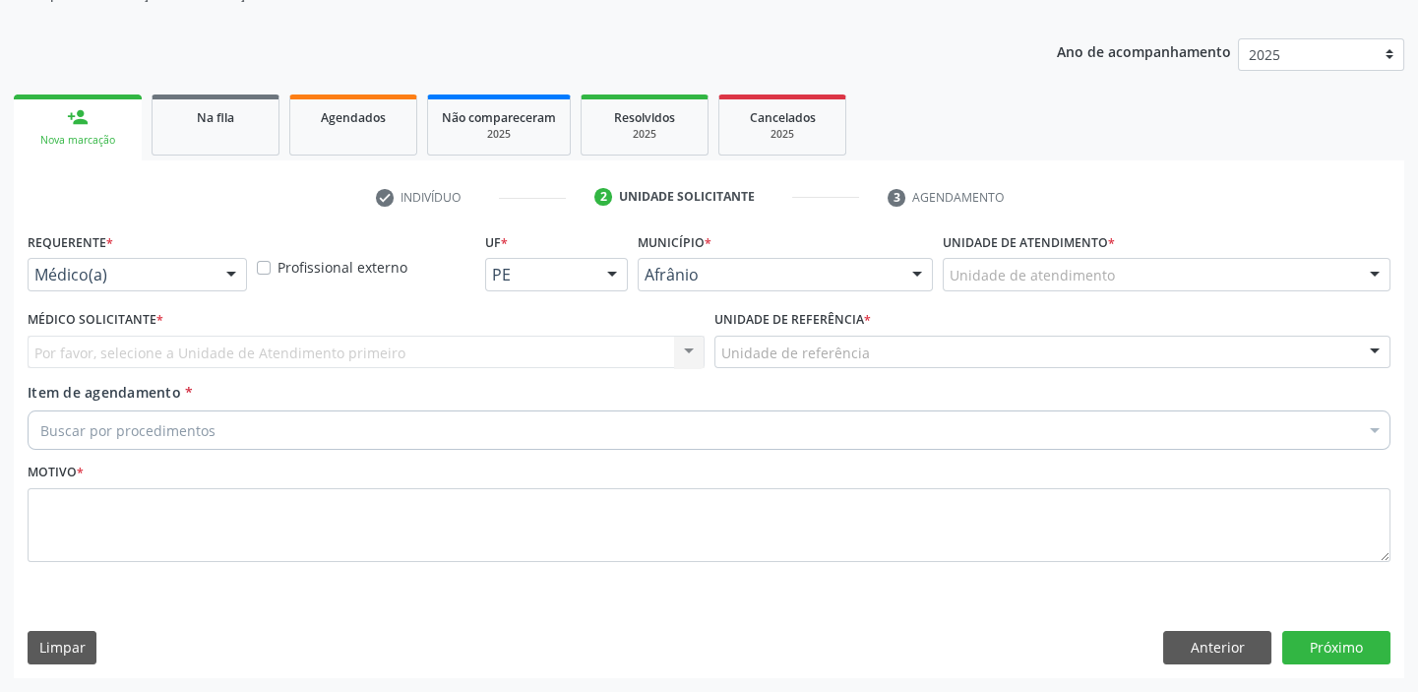
scroll to position [198, 0]
drag, startPoint x: 1043, startPoint y: 279, endPoint x: 1042, endPoint y: 320, distance: 40.4
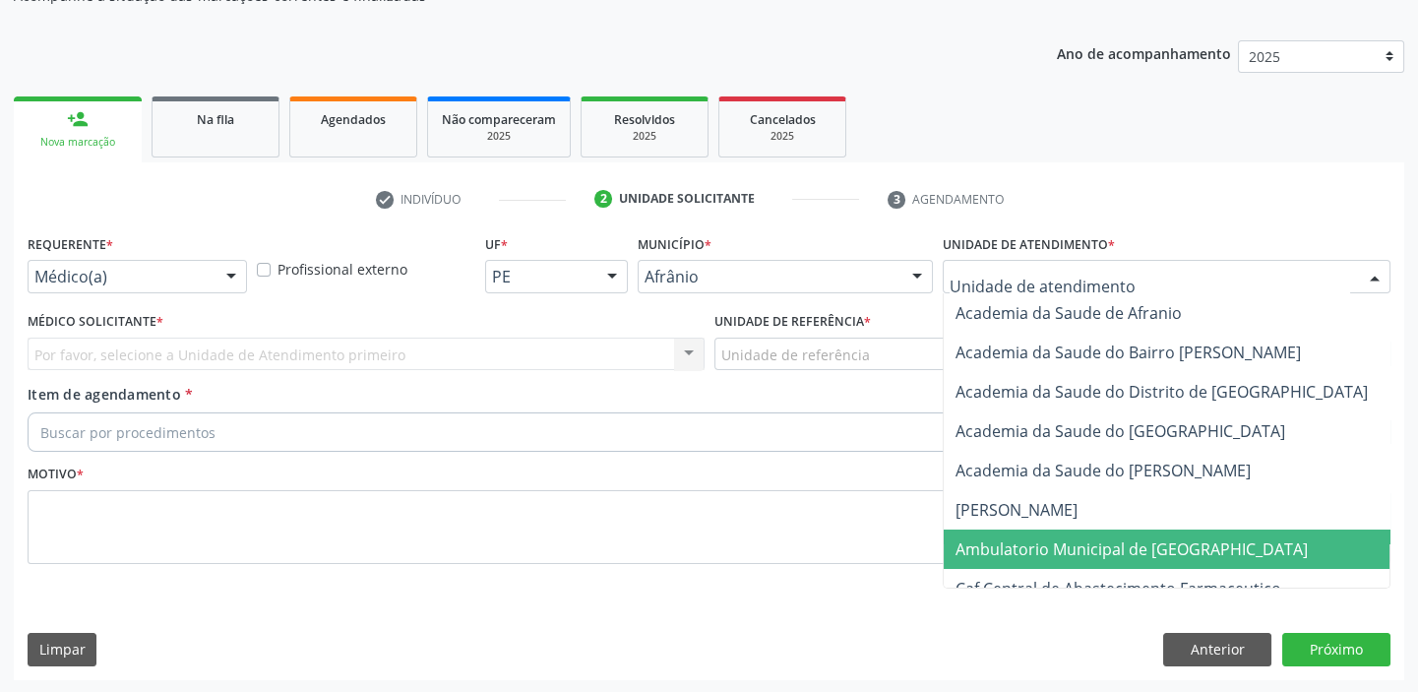
drag, startPoint x: 1053, startPoint y: 537, endPoint x: 866, endPoint y: 456, distance: 204.0
click at [1043, 531] on span "Ambulatorio Municipal de [GEOGRAPHIC_DATA]" at bounding box center [1184, 548] width 480 height 39
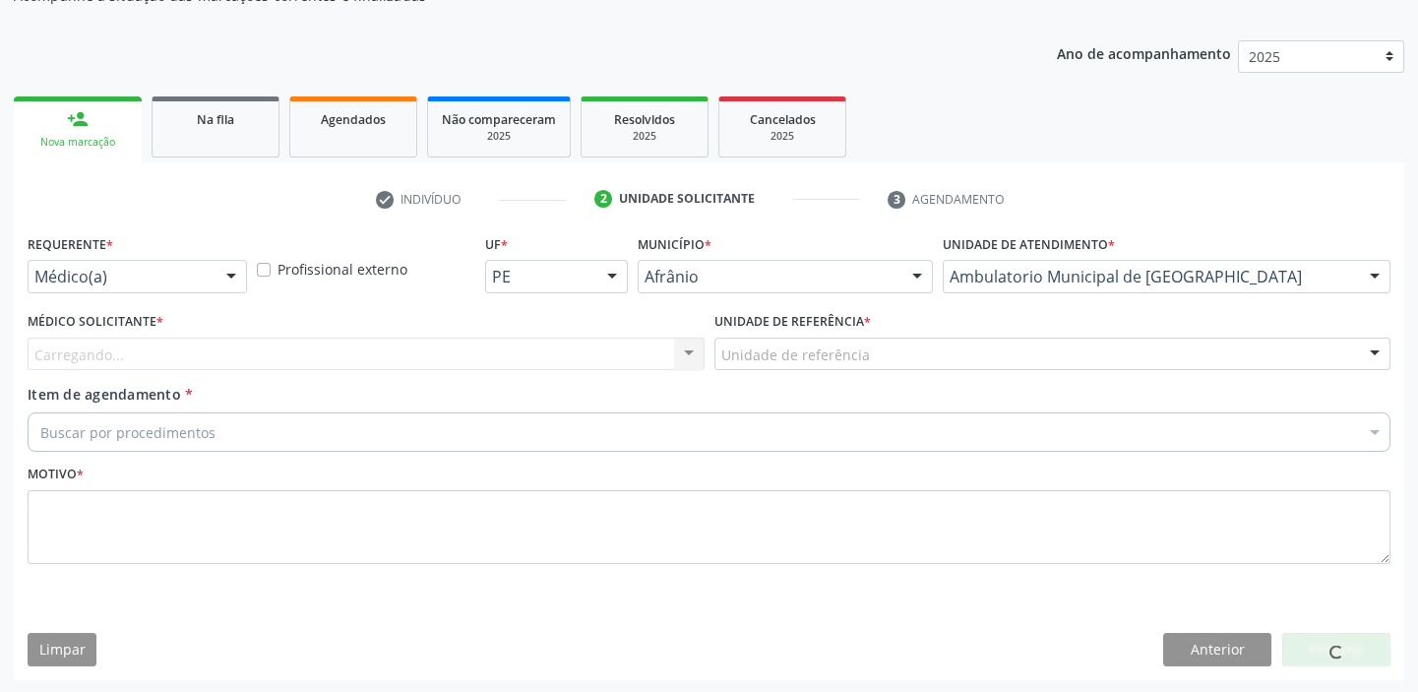
drag, startPoint x: 792, startPoint y: 346, endPoint x: 792, endPoint y: 406, distance: 60.0
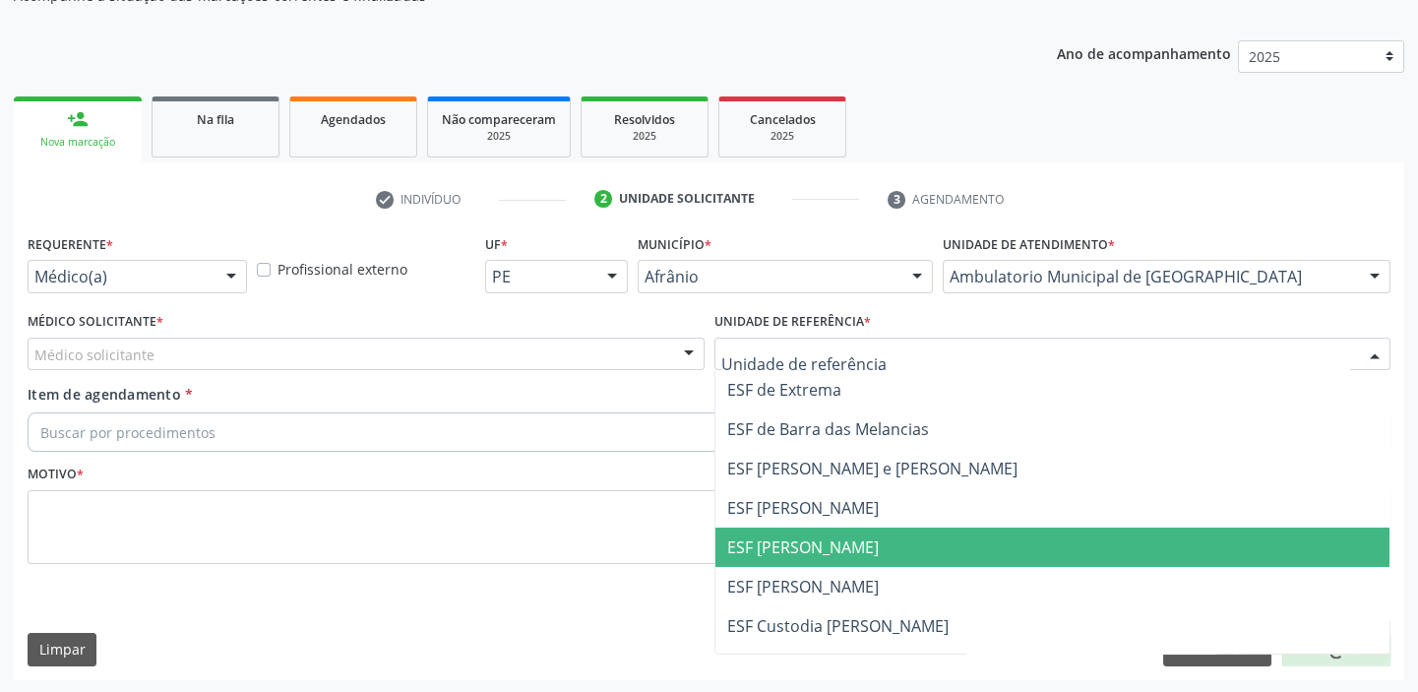
click at [803, 545] on span "ESF [PERSON_NAME]" at bounding box center [803, 547] width 152 height 22
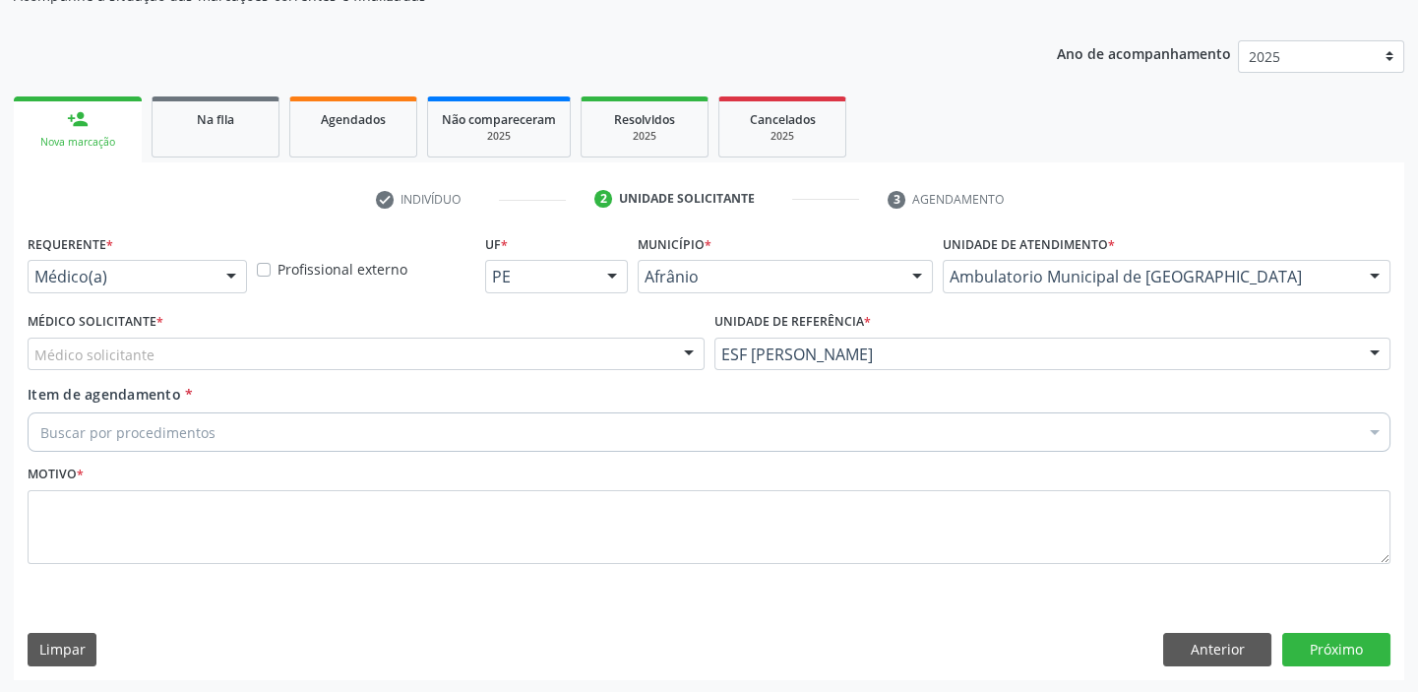
drag, startPoint x: 74, startPoint y: 348, endPoint x: 90, endPoint y: 394, distance: 47.9
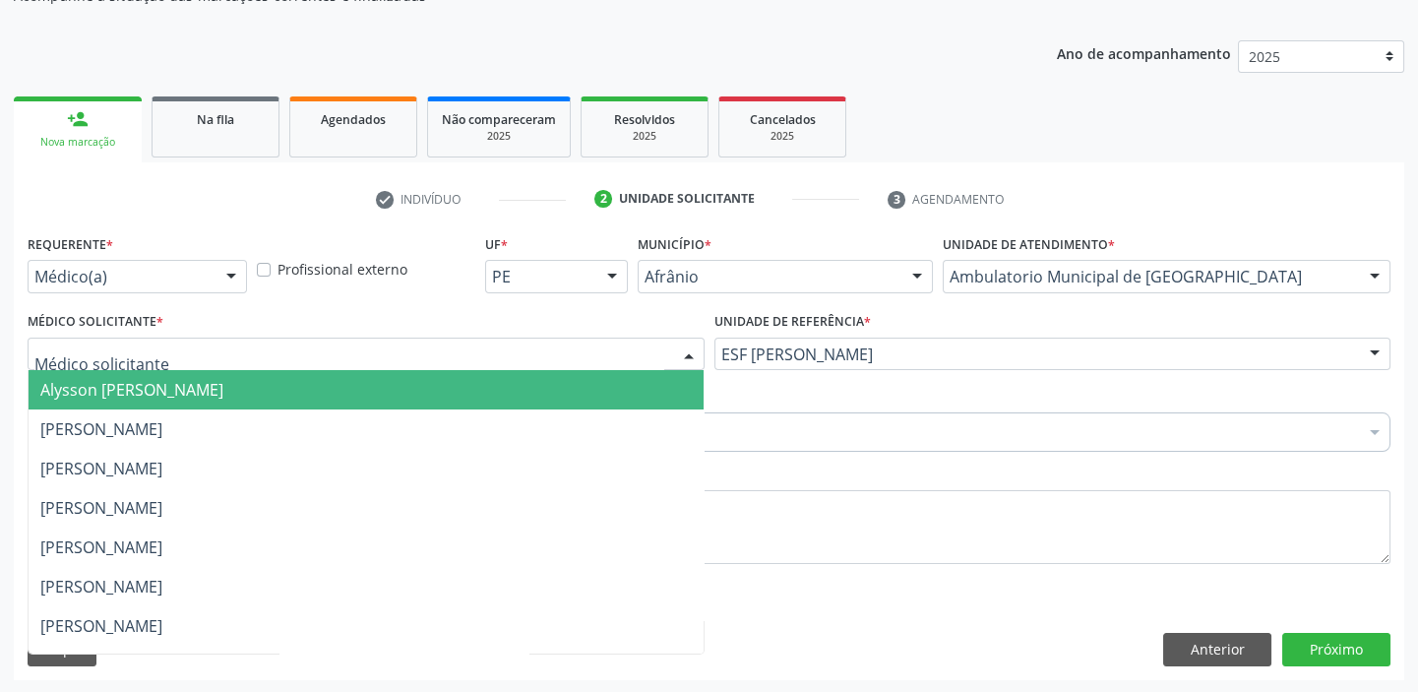
drag, startPoint x: 92, startPoint y: 397, endPoint x: 93, endPoint y: 417, distance: 20.8
click at [92, 401] on span "Alysson [PERSON_NAME]" at bounding box center [366, 389] width 675 height 39
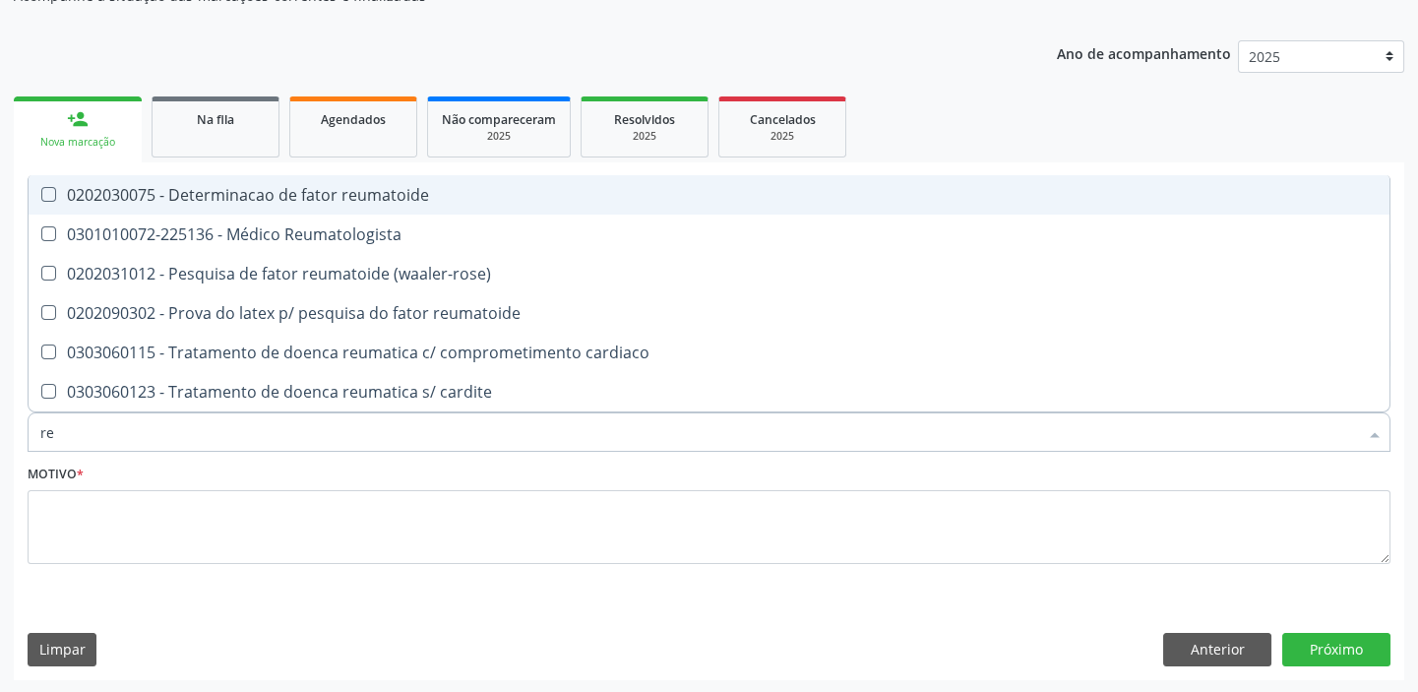
type input "r"
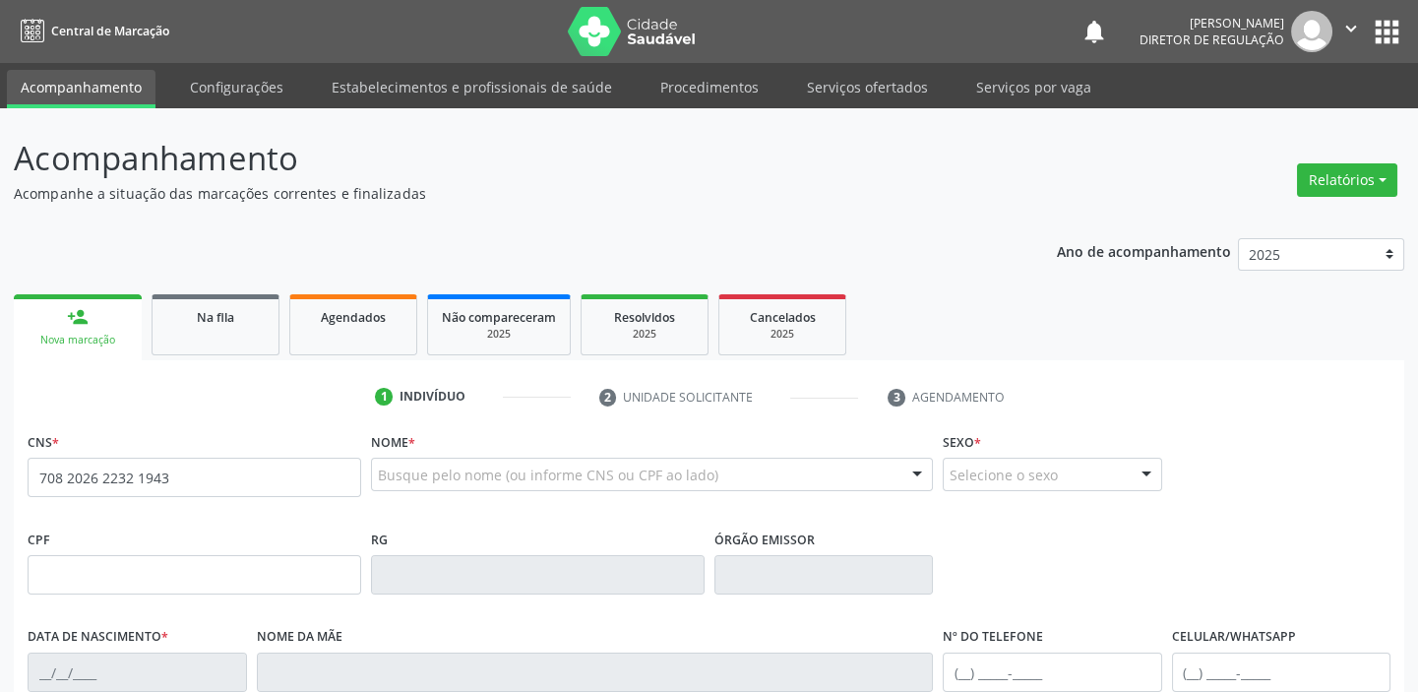
type input "708 2026 2232 1943"
type input "0[DATE]"
type input "[PERSON_NAME] da [PERSON_NAME]"
type input "[PHONE_NUMBER]"
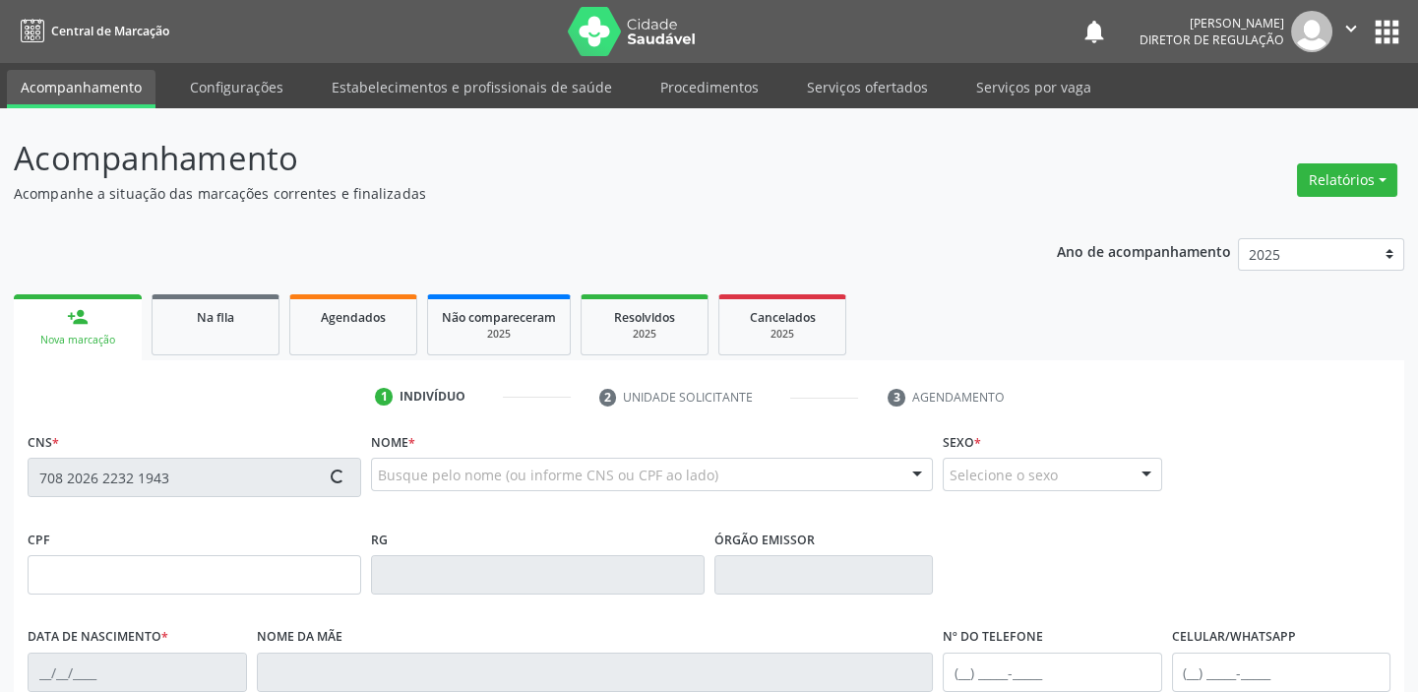
type input "S/N"
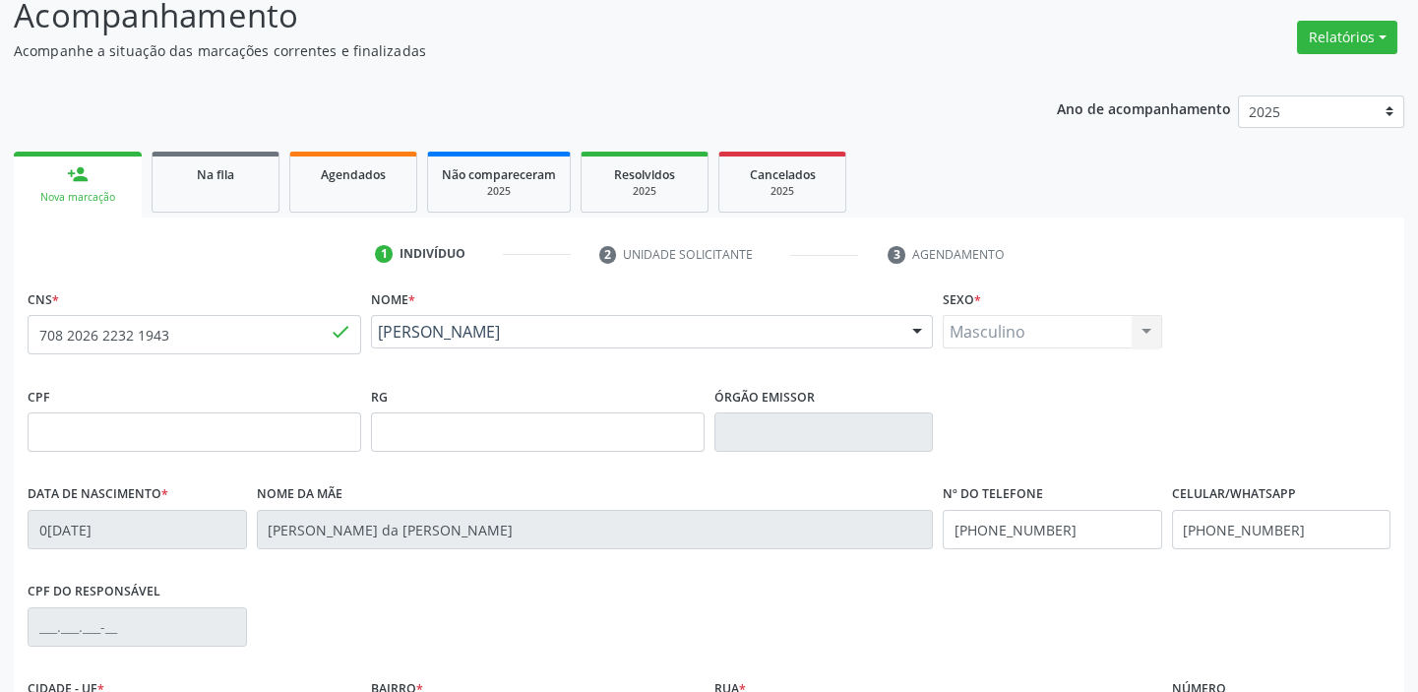
scroll to position [374, 0]
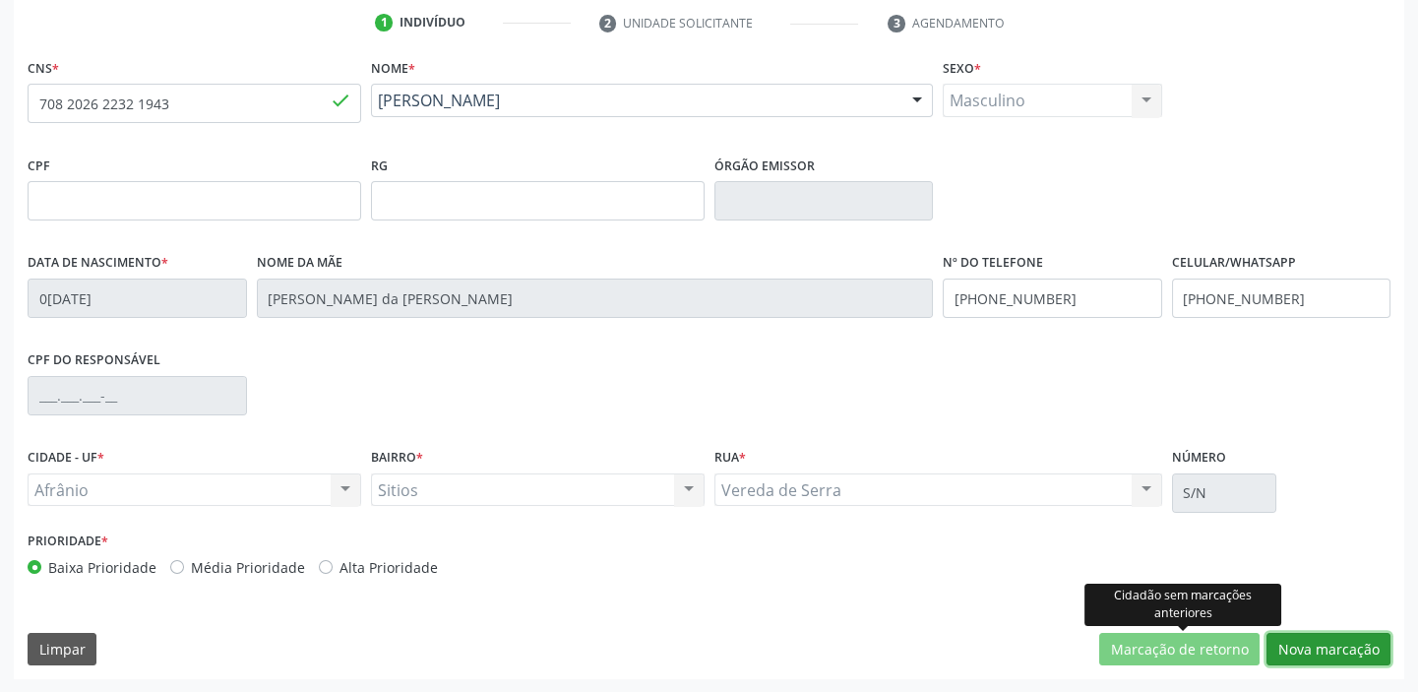
click at [1289, 641] on button "Nova marcação" at bounding box center [1328, 649] width 124 height 33
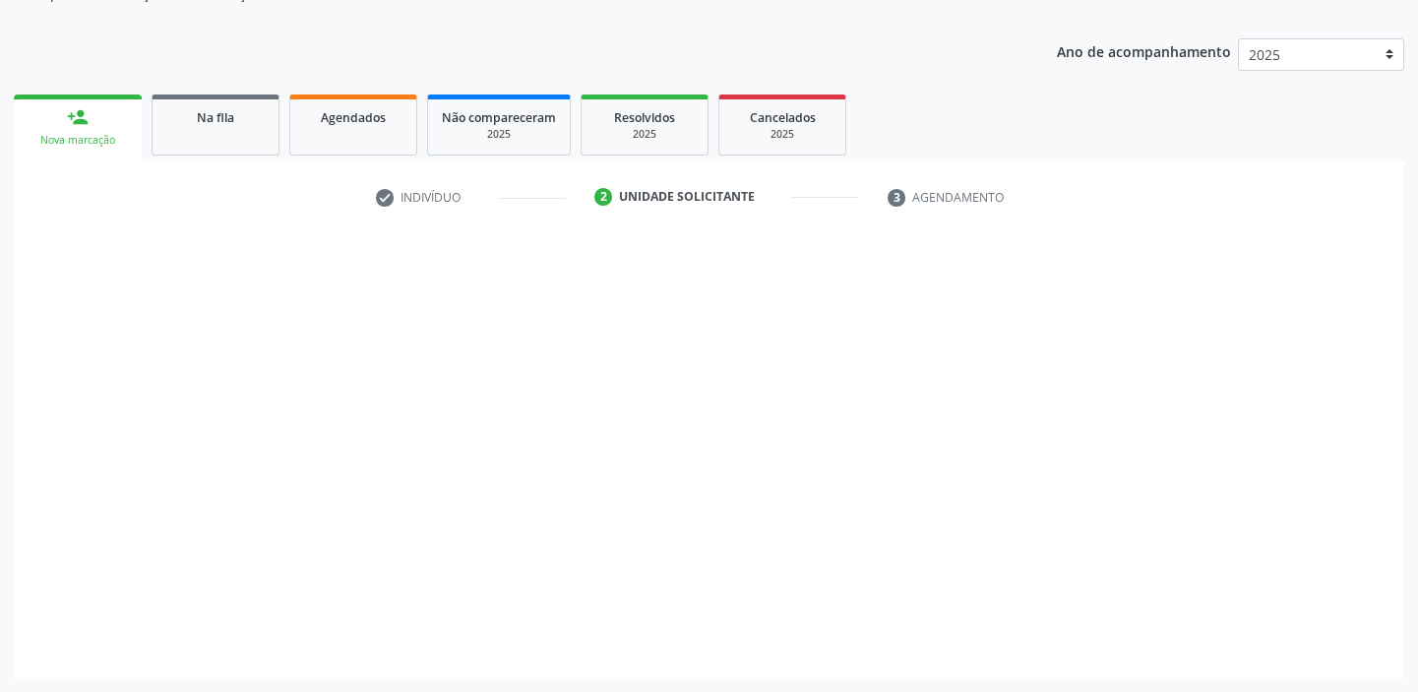
scroll to position [198, 0]
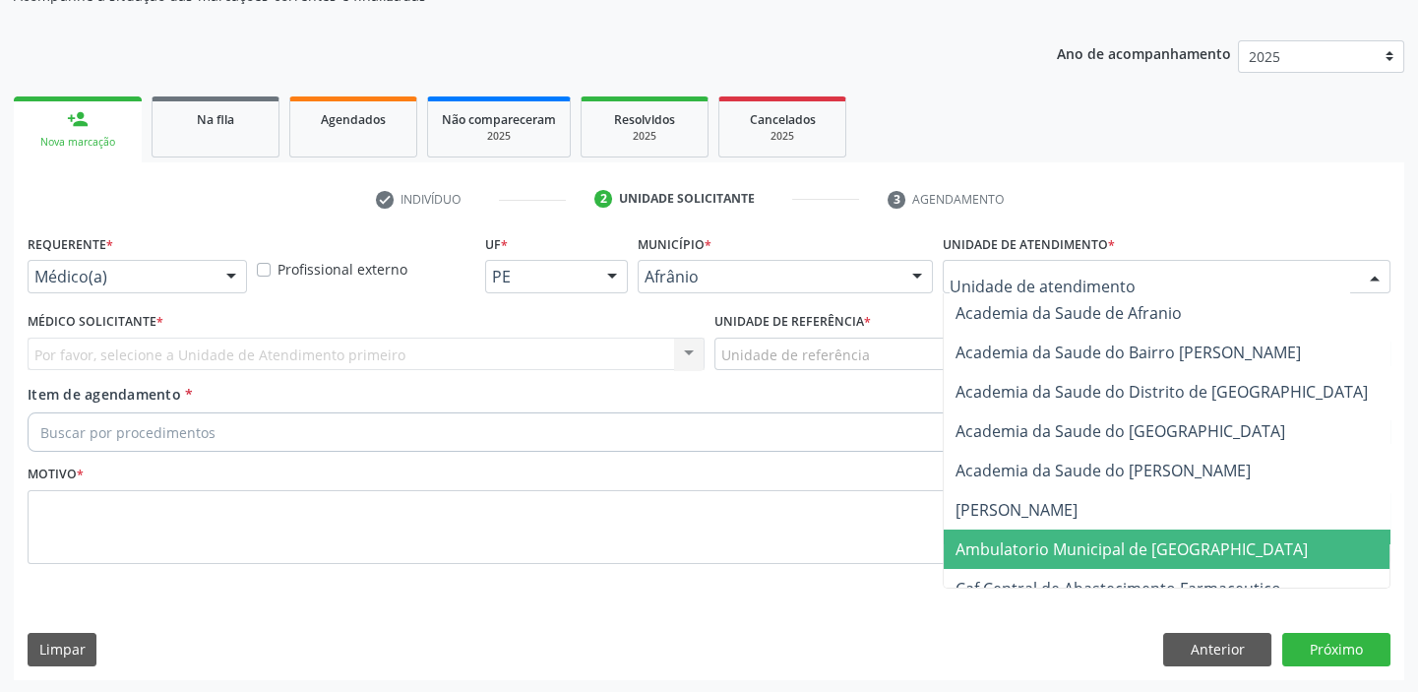
drag, startPoint x: 995, startPoint y: 542, endPoint x: 846, endPoint y: 439, distance: 181.0
click at [994, 542] on span "Ambulatorio Municipal de [GEOGRAPHIC_DATA]" at bounding box center [1131, 549] width 352 height 22
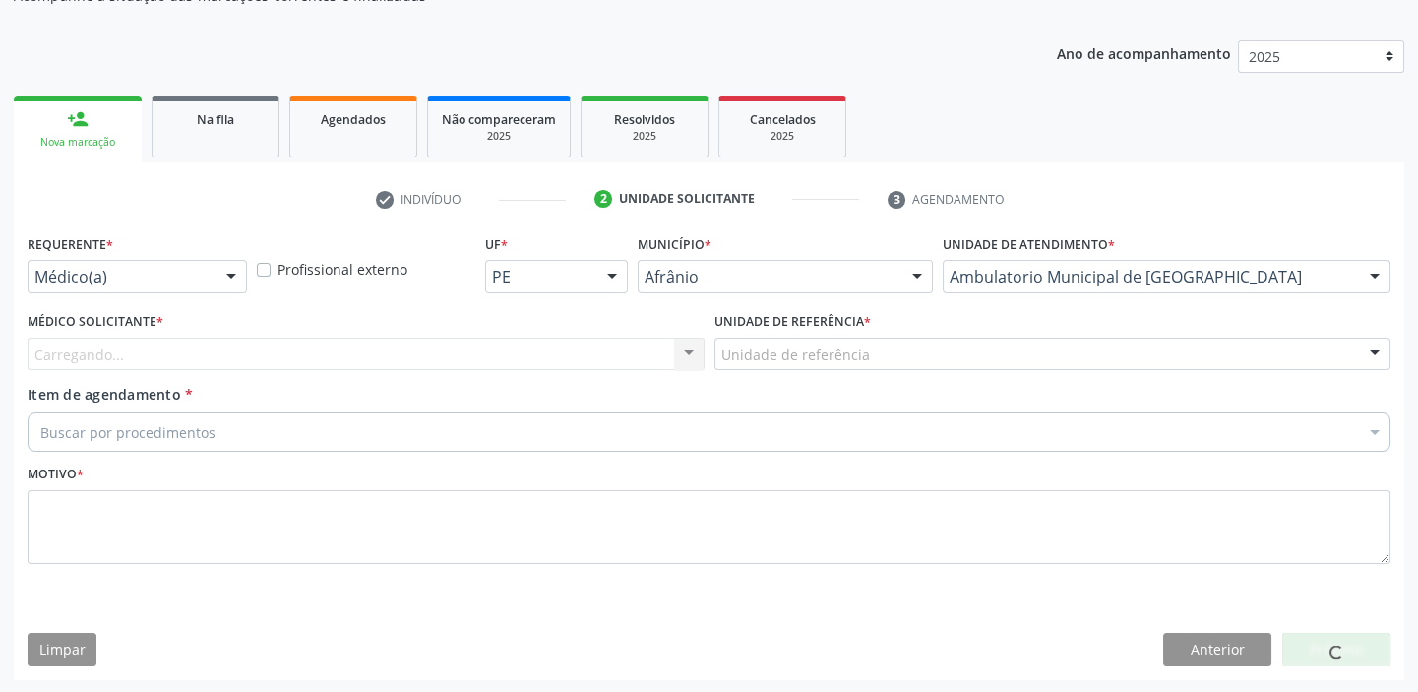
drag, startPoint x: 767, startPoint y: 361, endPoint x: 767, endPoint y: 388, distance: 26.6
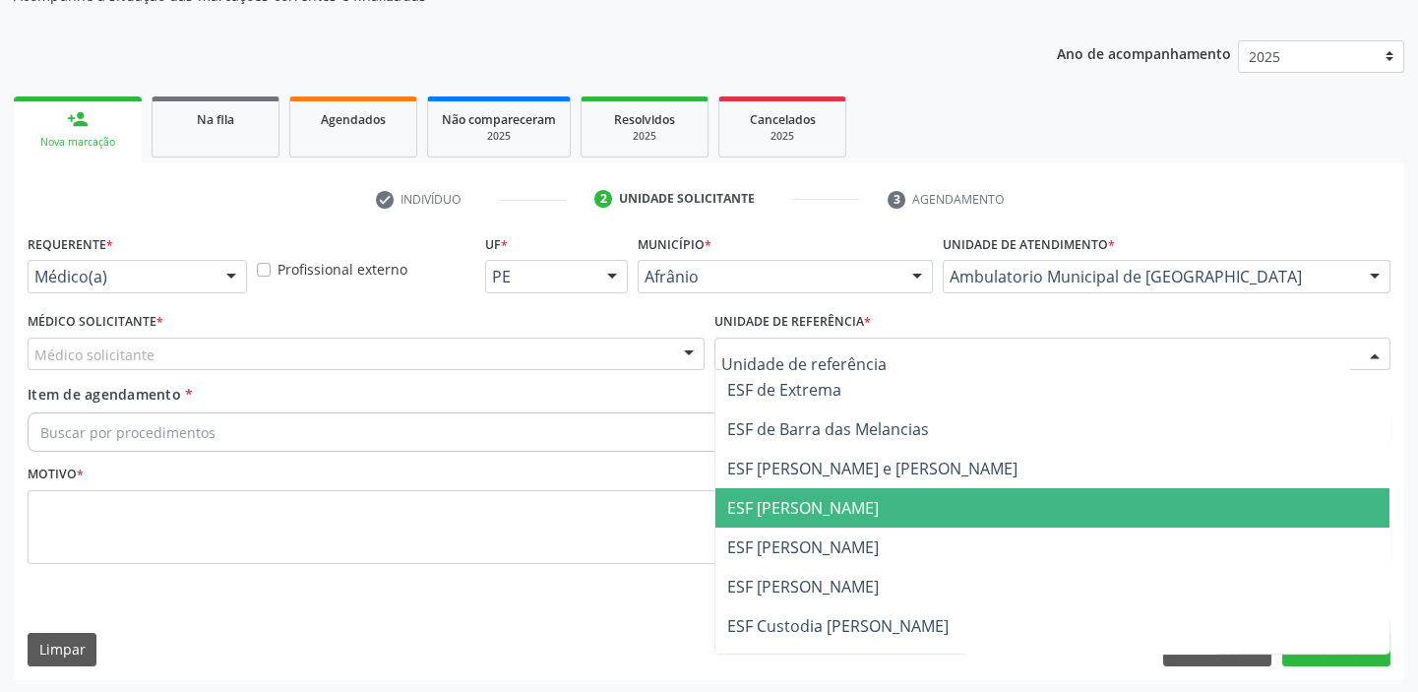
click at [763, 519] on span "ESF [PERSON_NAME]" at bounding box center [1052, 507] width 675 height 39
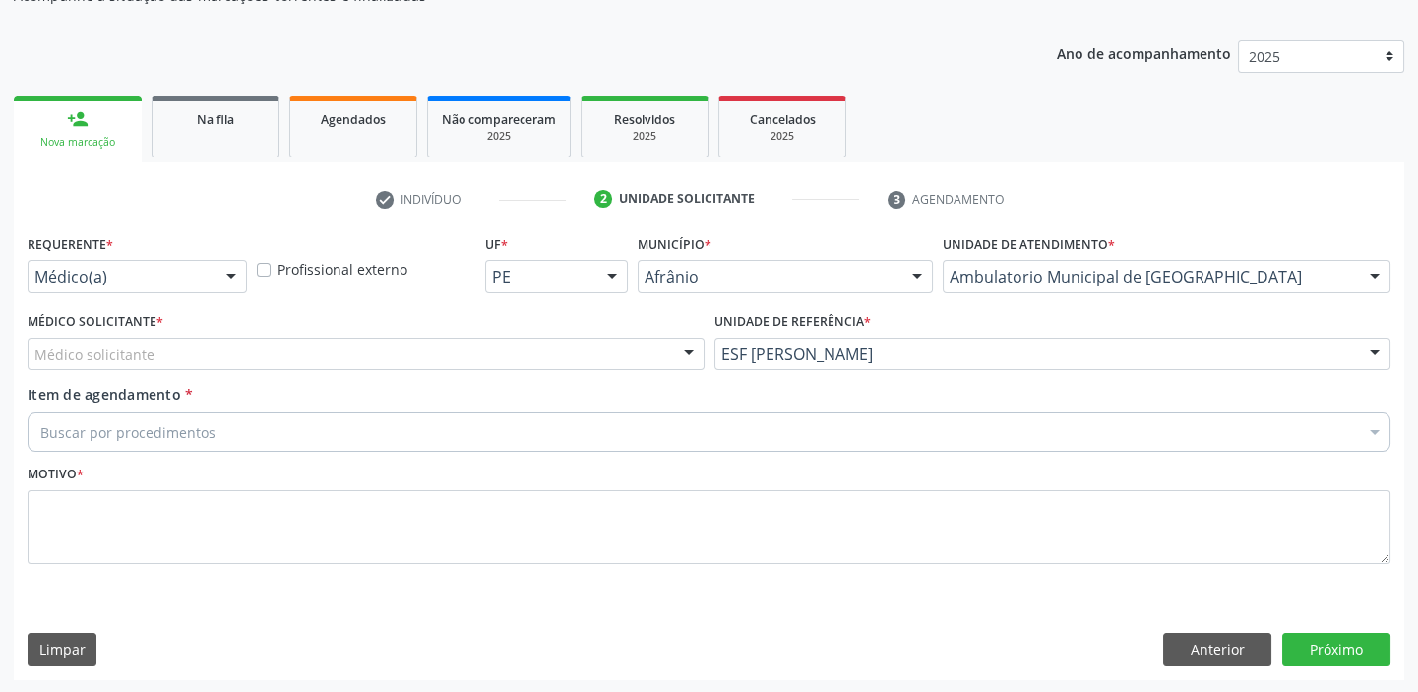
drag, startPoint x: 175, startPoint y: 354, endPoint x: 167, endPoint y: 385, distance: 31.5
click at [171, 370] on div "Médico solicitante [PERSON_NAME] [PERSON_NAME] [PERSON_NAME] Reis [PERSON_NAME]…" at bounding box center [366, 353] width 677 height 33
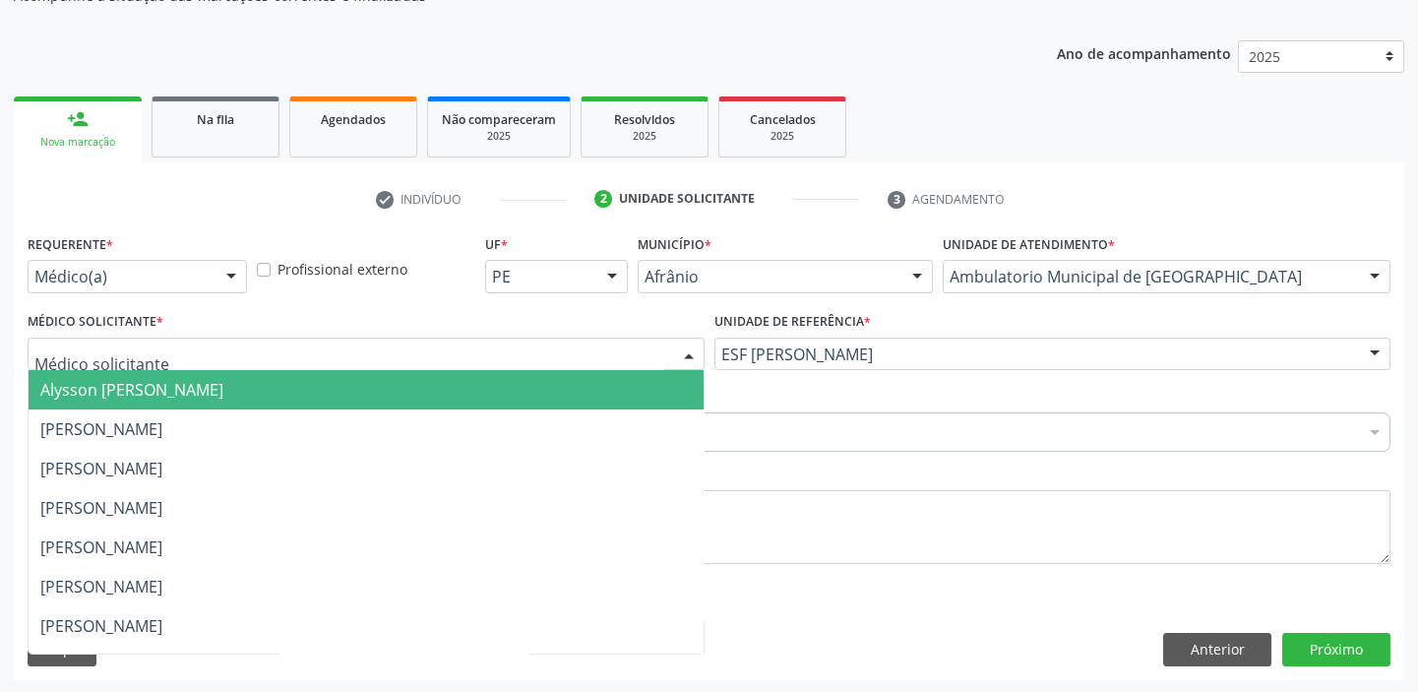
click at [167, 386] on span "Alysson [PERSON_NAME]" at bounding box center [131, 390] width 183 height 22
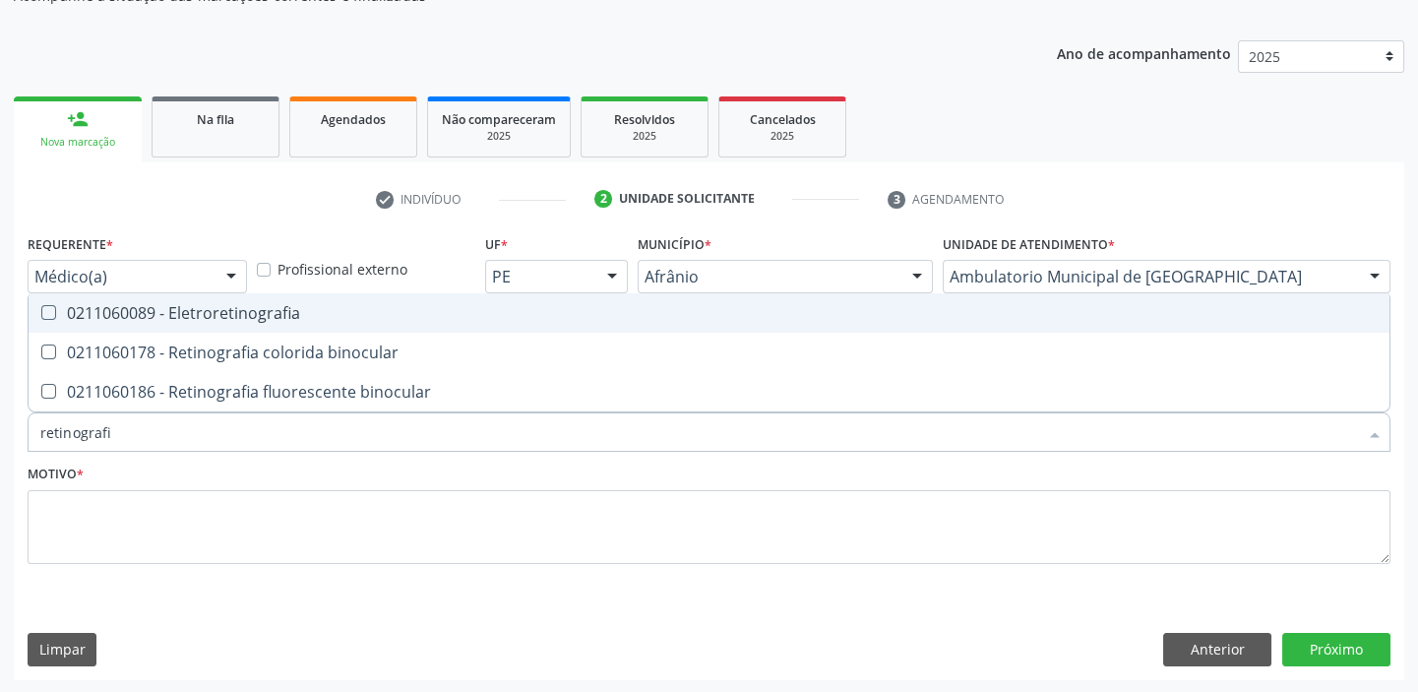
type input "retinografia"
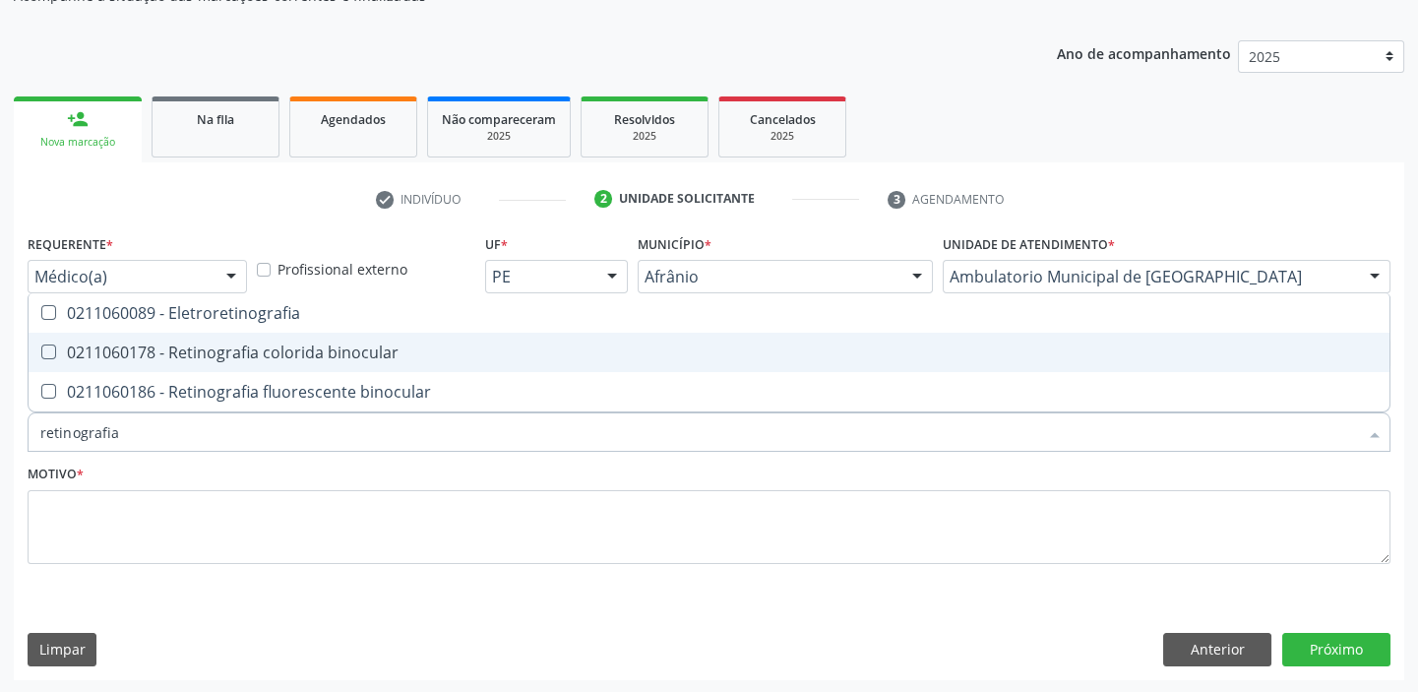
click at [184, 359] on div "0211060178 - Retinografia colorida binocular" at bounding box center [708, 352] width 1337 height 16
checkbox binocular "true"
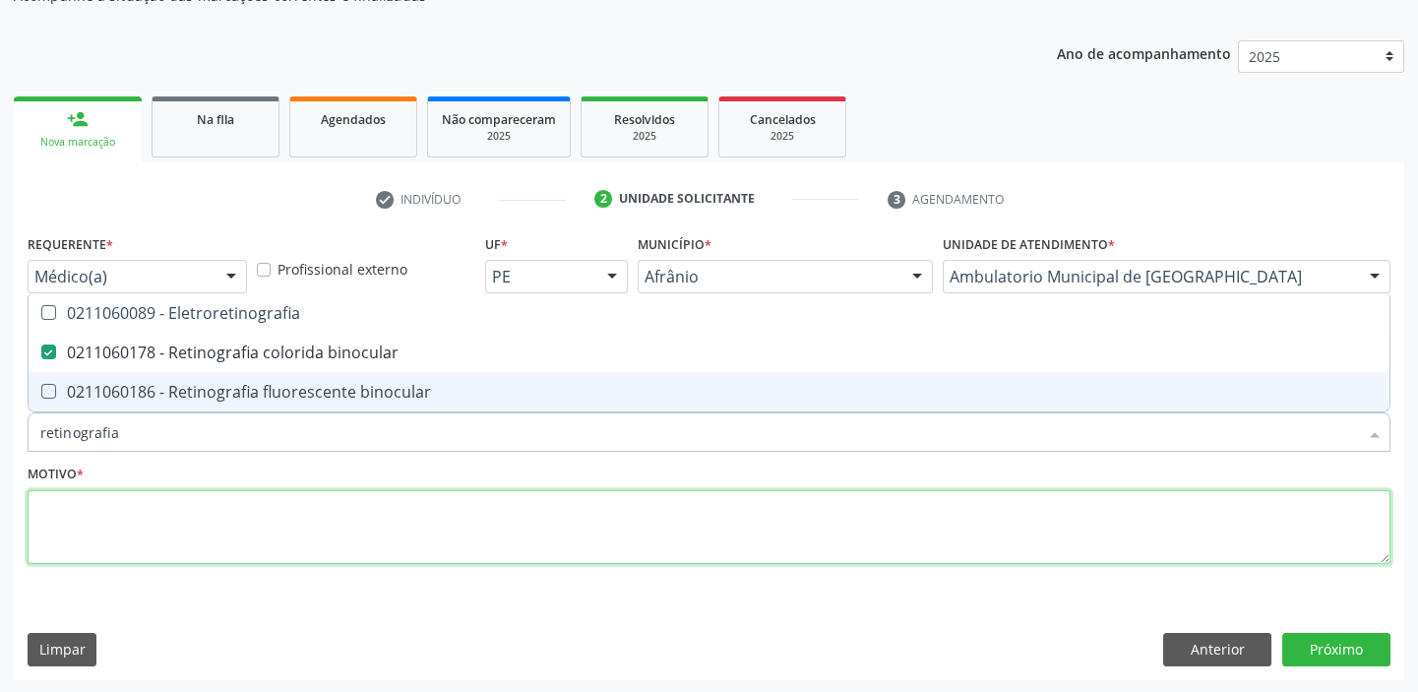
click at [115, 520] on textarea at bounding box center [709, 527] width 1363 height 75
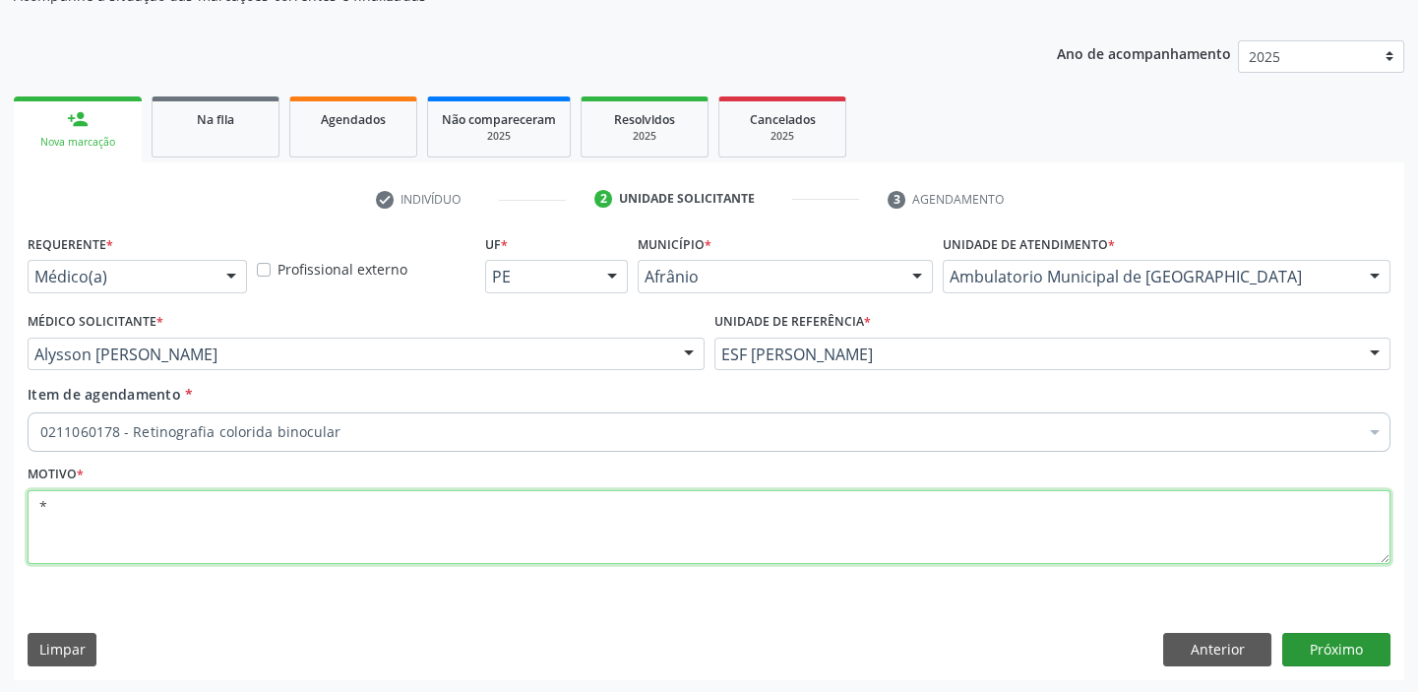
type textarea "*"
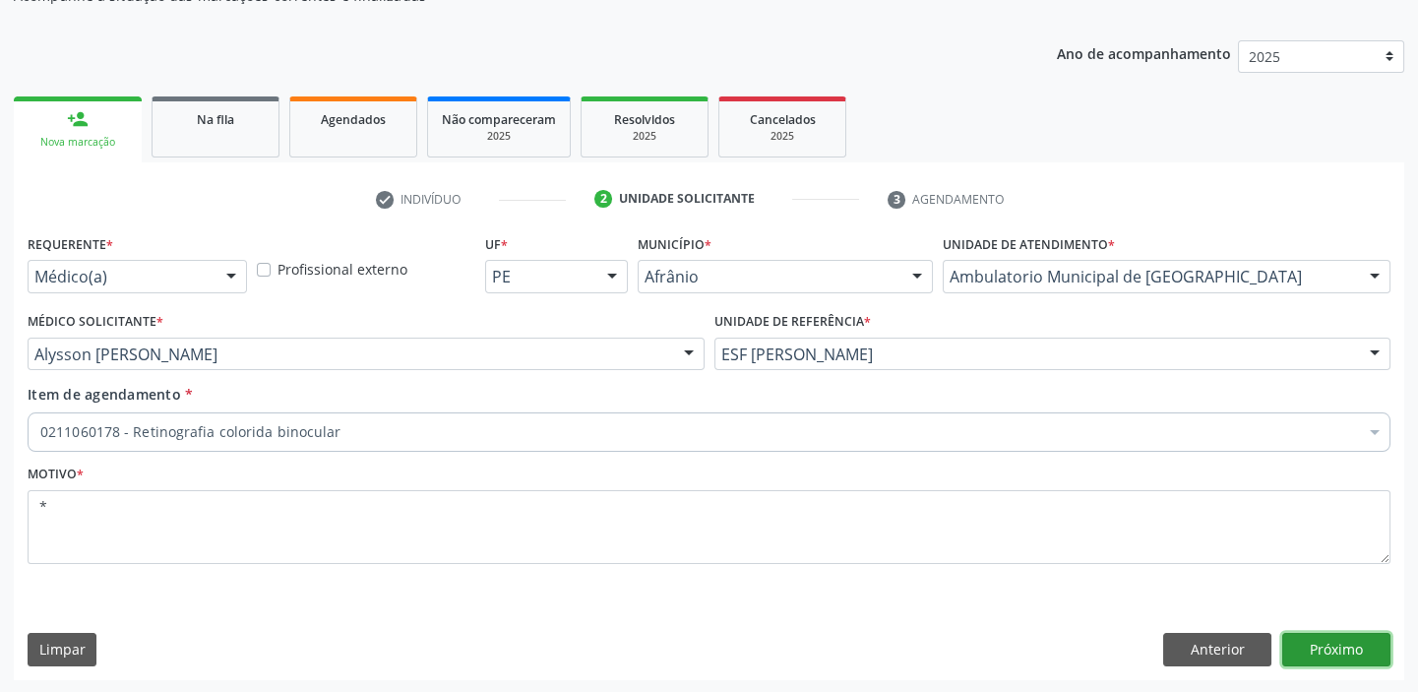
click at [1324, 655] on button "Próximo" at bounding box center [1336, 649] width 108 height 33
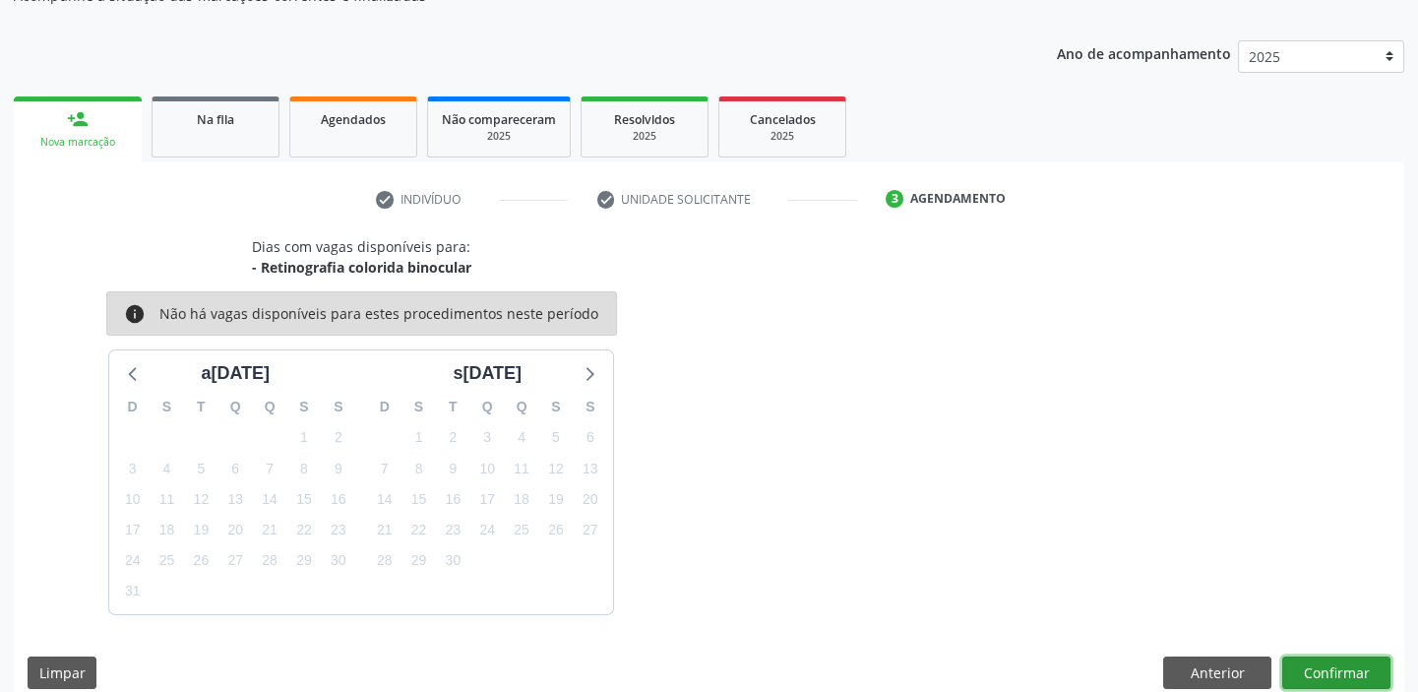
click at [1302, 667] on button "Confirmar" at bounding box center [1336, 672] width 108 height 33
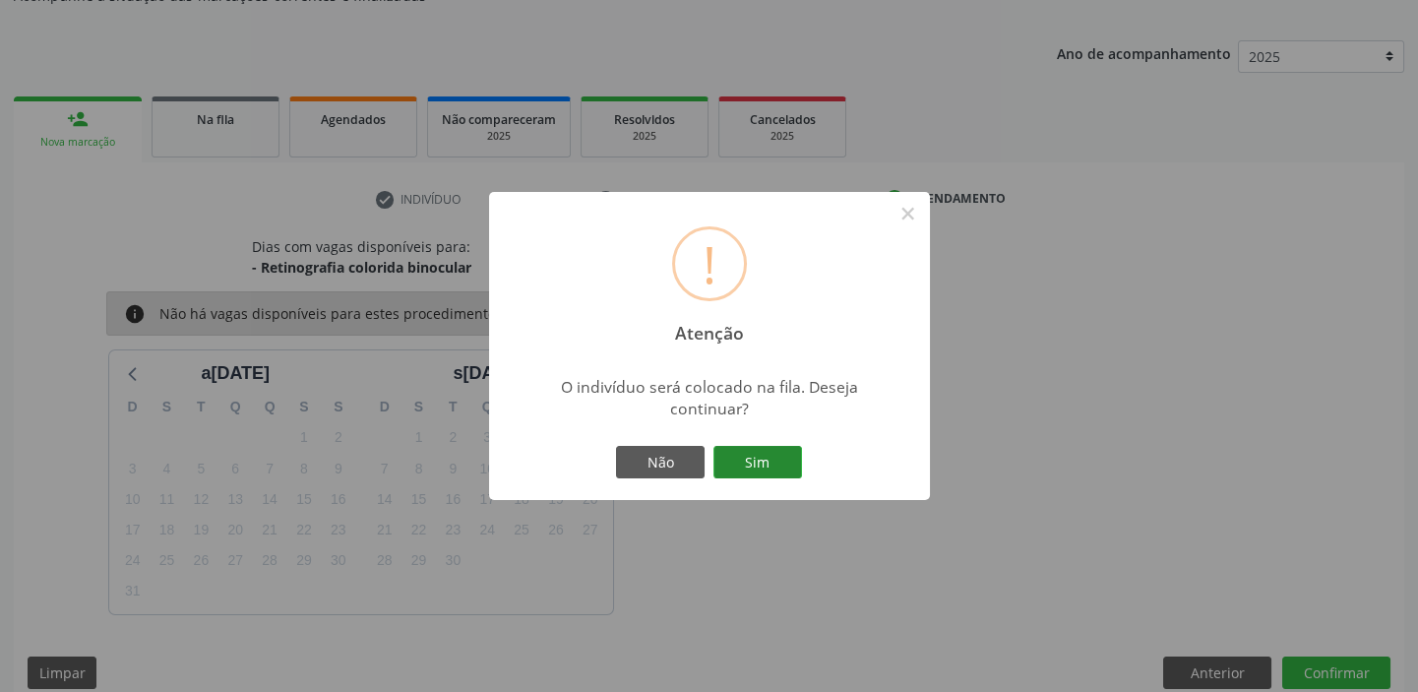
click at [739, 453] on button "Sim" at bounding box center [757, 462] width 89 height 33
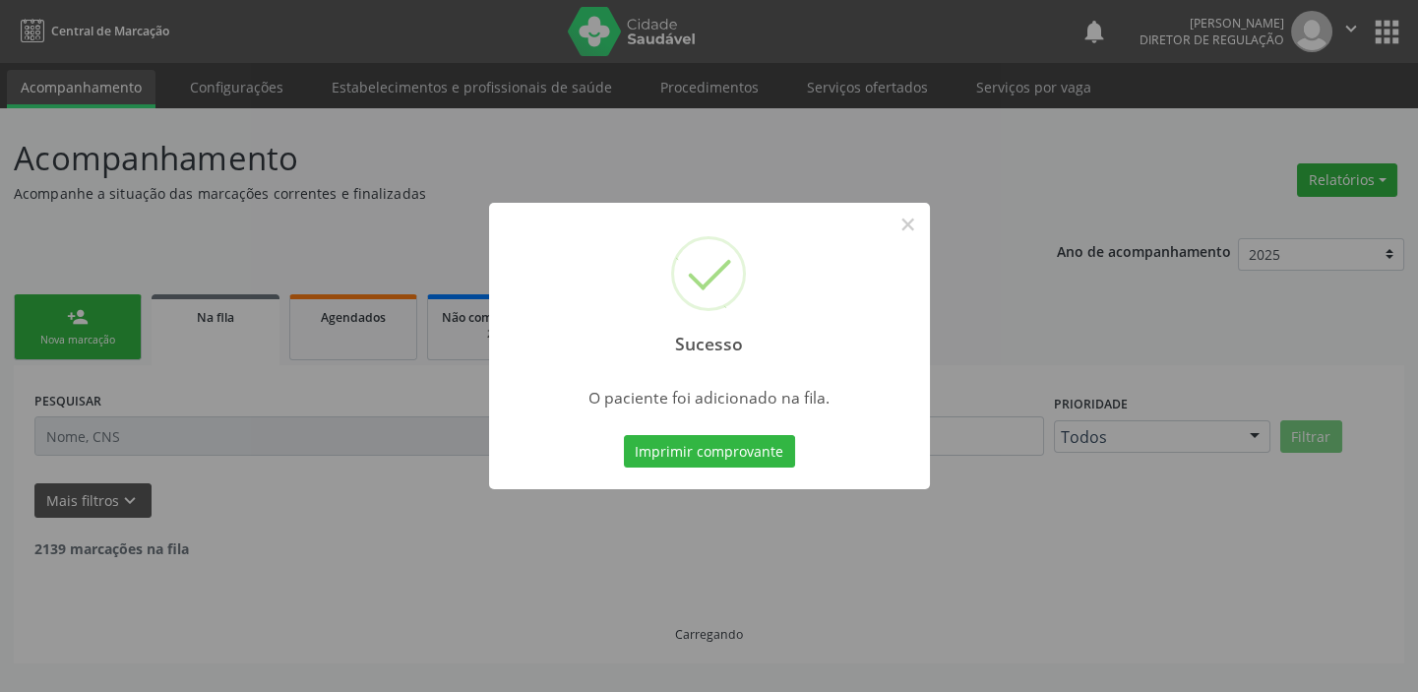
scroll to position [0, 0]
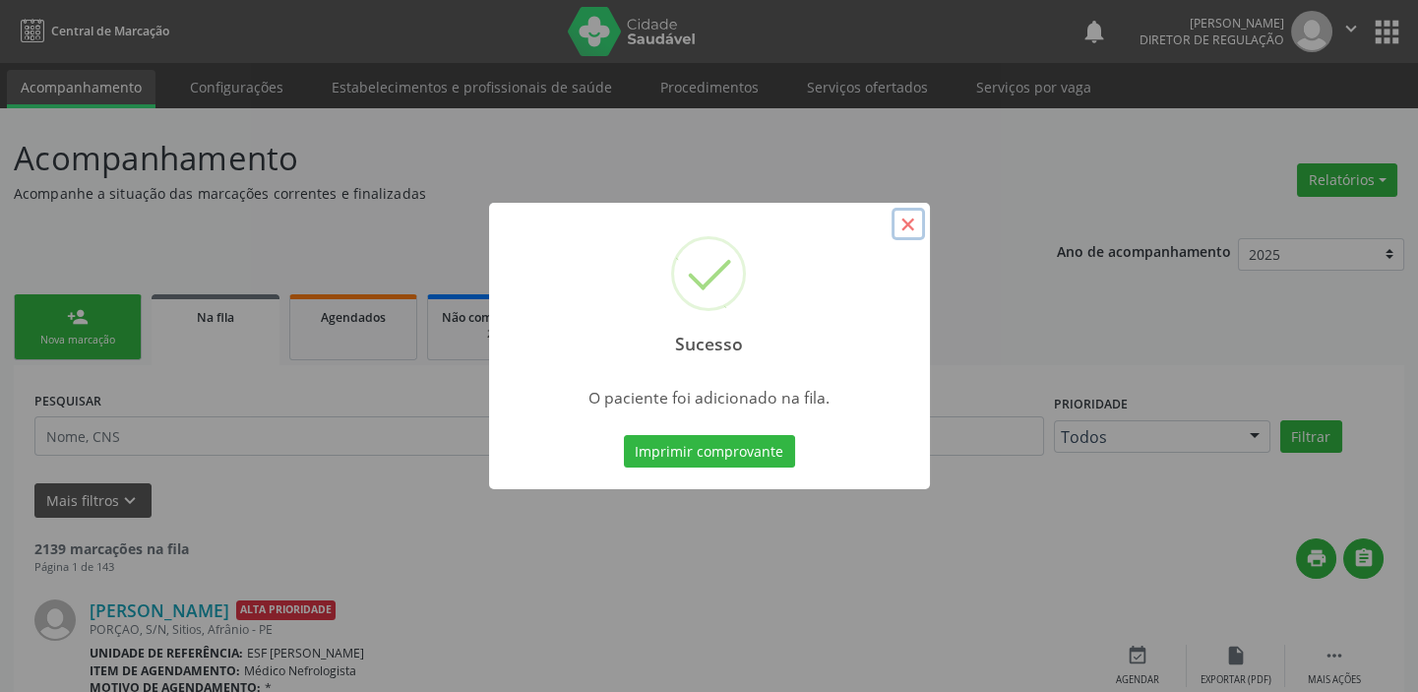
click at [907, 215] on button "×" at bounding box center [907, 224] width 33 height 33
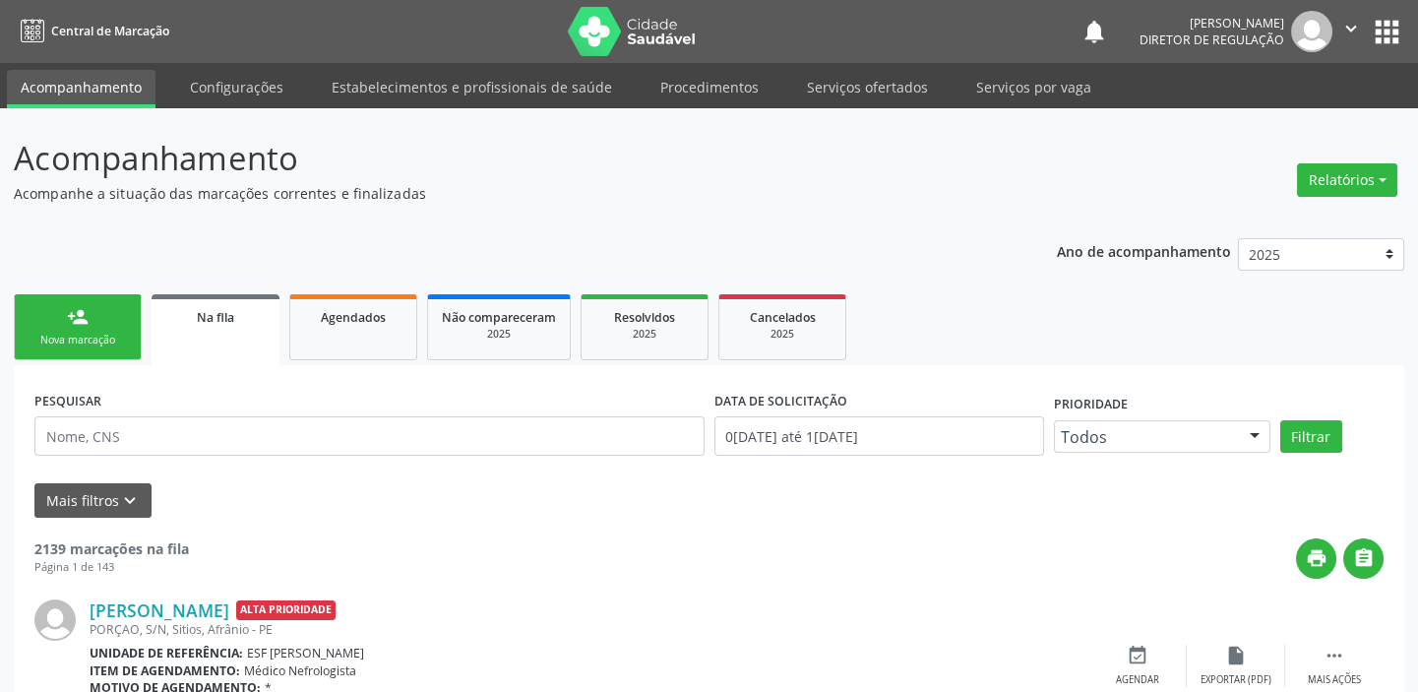
click at [88, 335] on div "Nova marcação" at bounding box center [78, 340] width 98 height 15
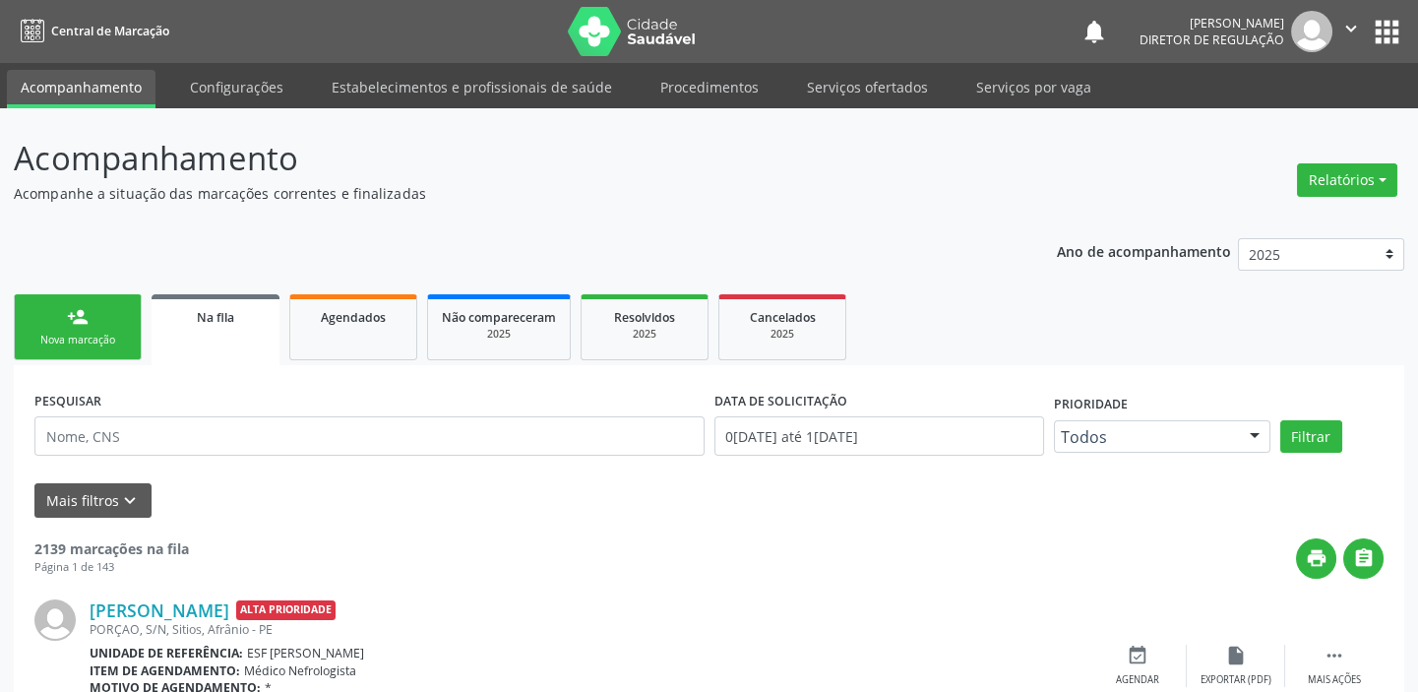
click at [88, 335] on div "Nova marcação" at bounding box center [78, 340] width 98 height 15
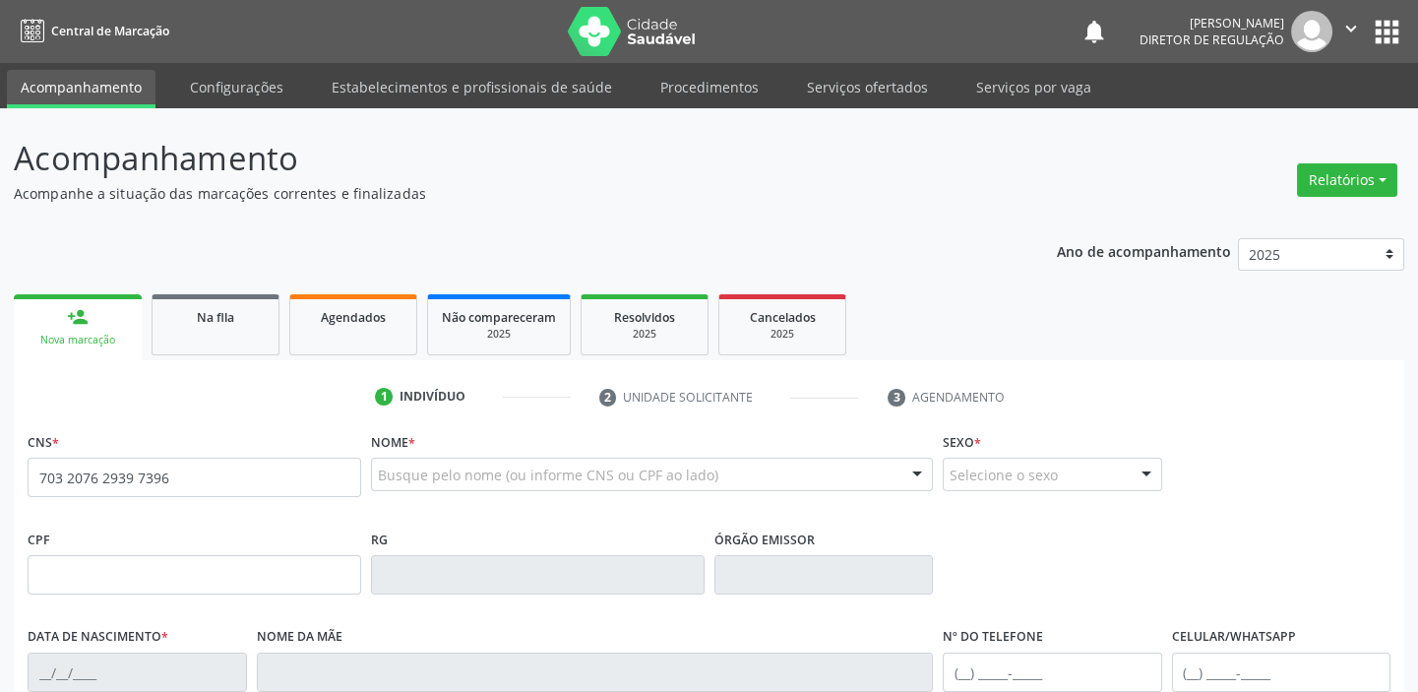
type input "703 2076 2939 7396"
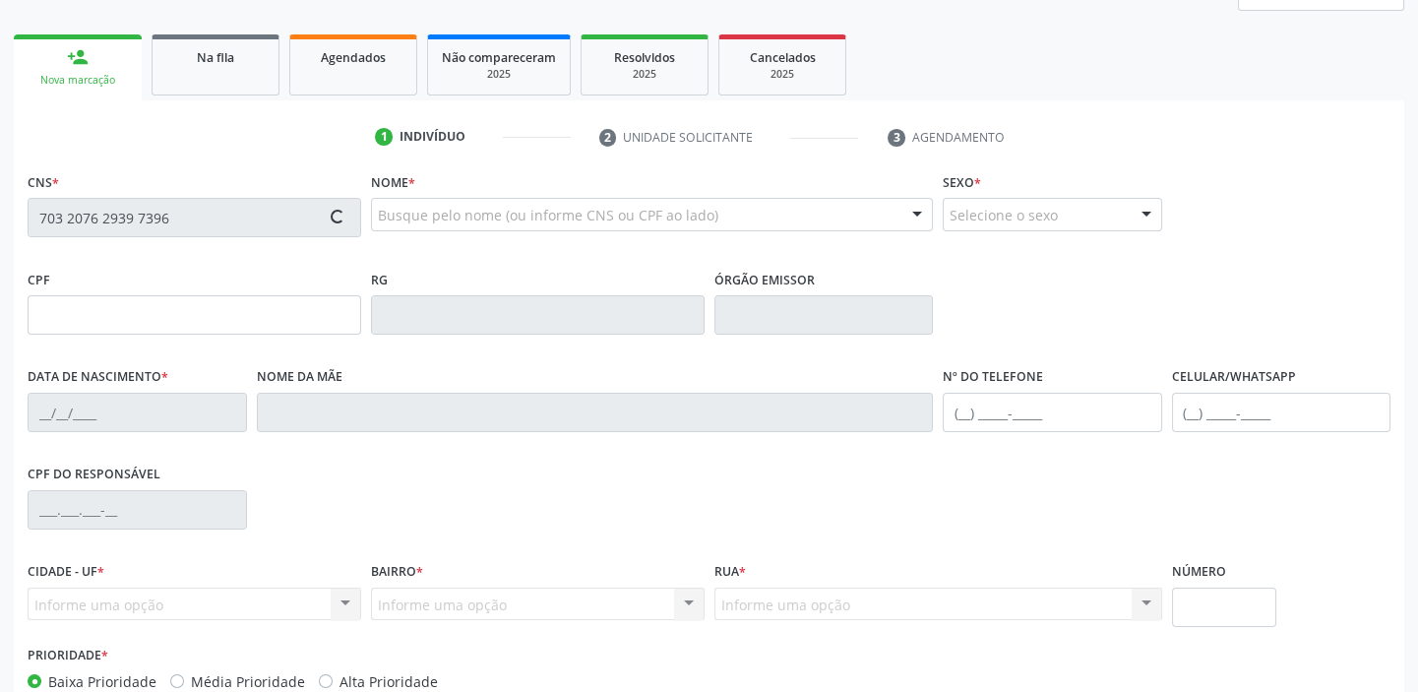
scroll to position [268, 0]
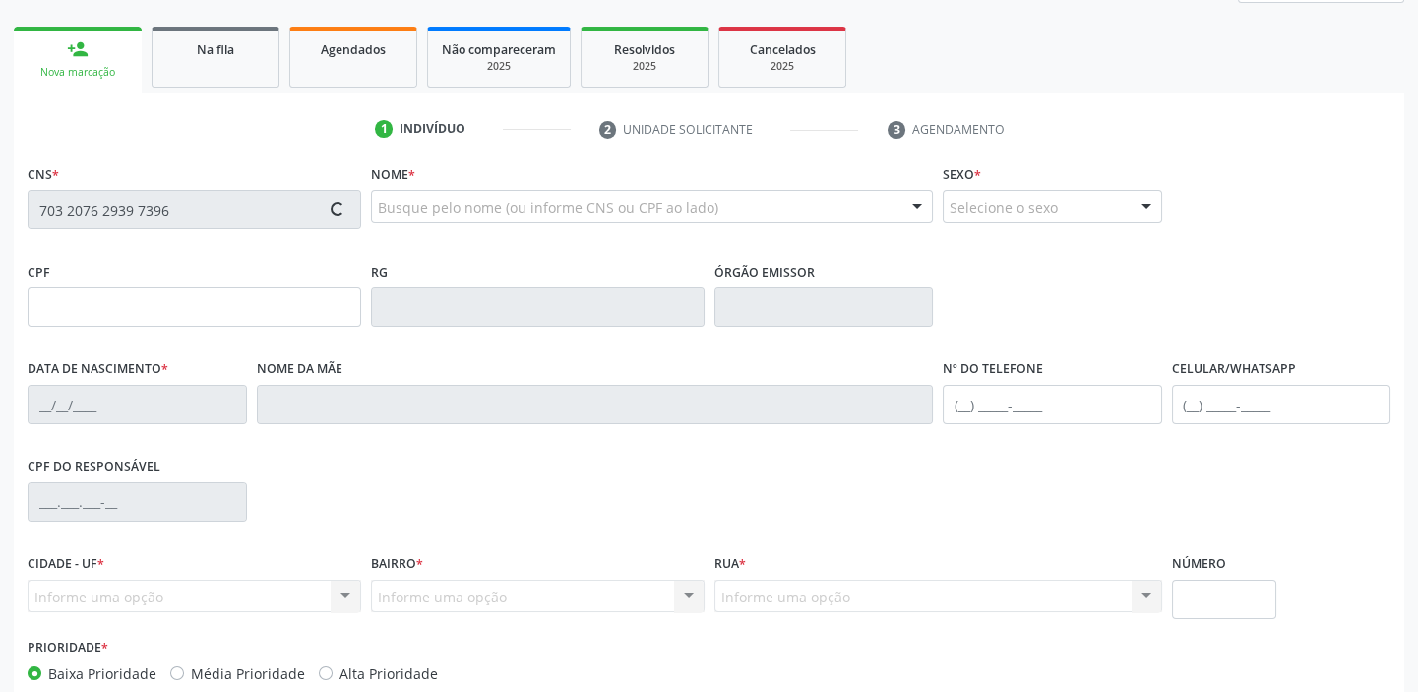
type input "102.424.204-86"
type input "25[DATE]"
type input "[PERSON_NAME]"
type input "[PHONE_NUMBER]"
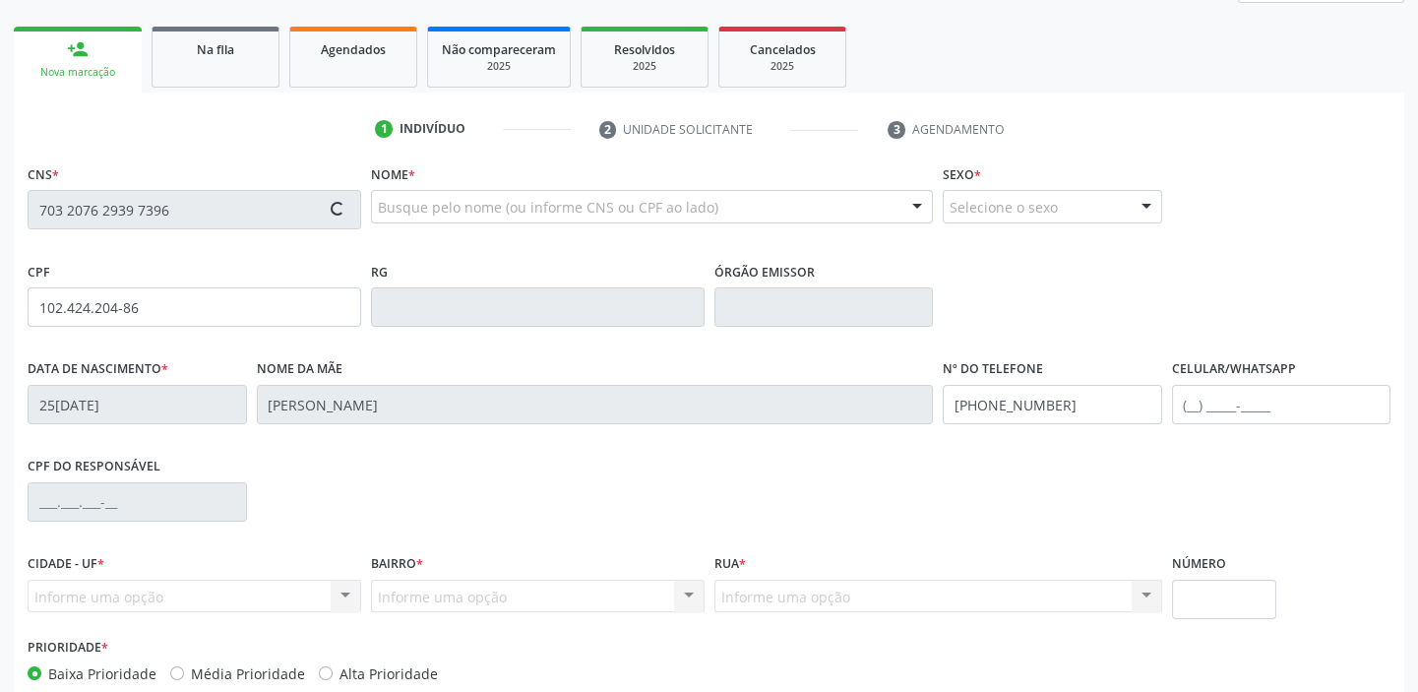
type input "061.939.424-24"
type input "260"
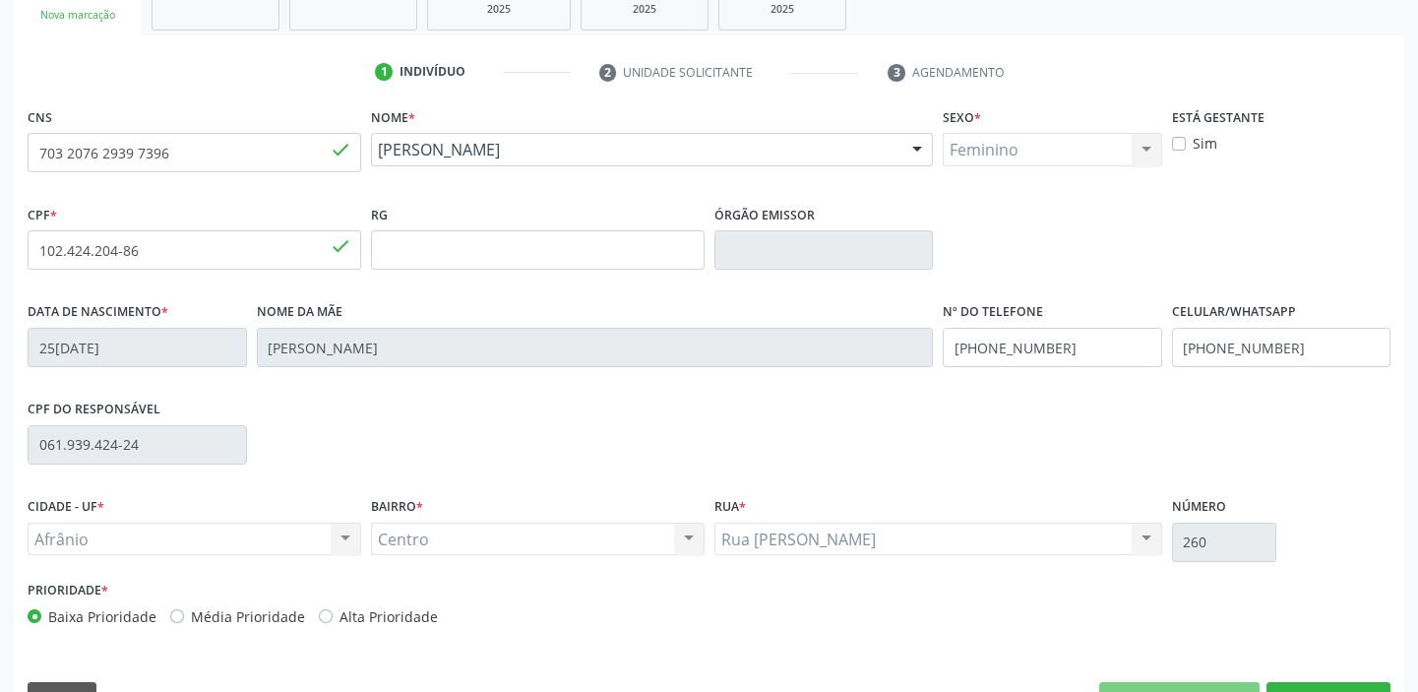
scroll to position [374, 0]
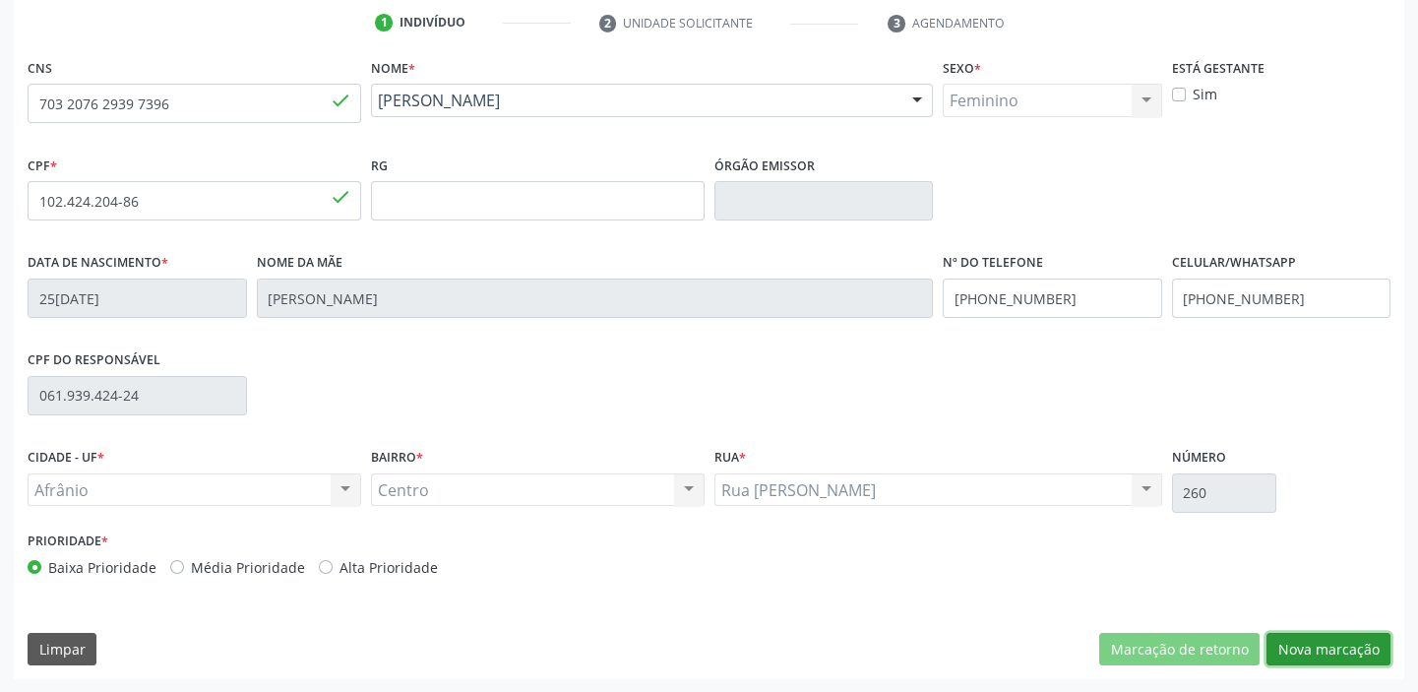
drag, startPoint x: 1313, startPoint y: 641, endPoint x: 1251, endPoint y: 628, distance: 64.3
click at [1312, 640] on button "Nova marcação" at bounding box center [1328, 649] width 124 height 33
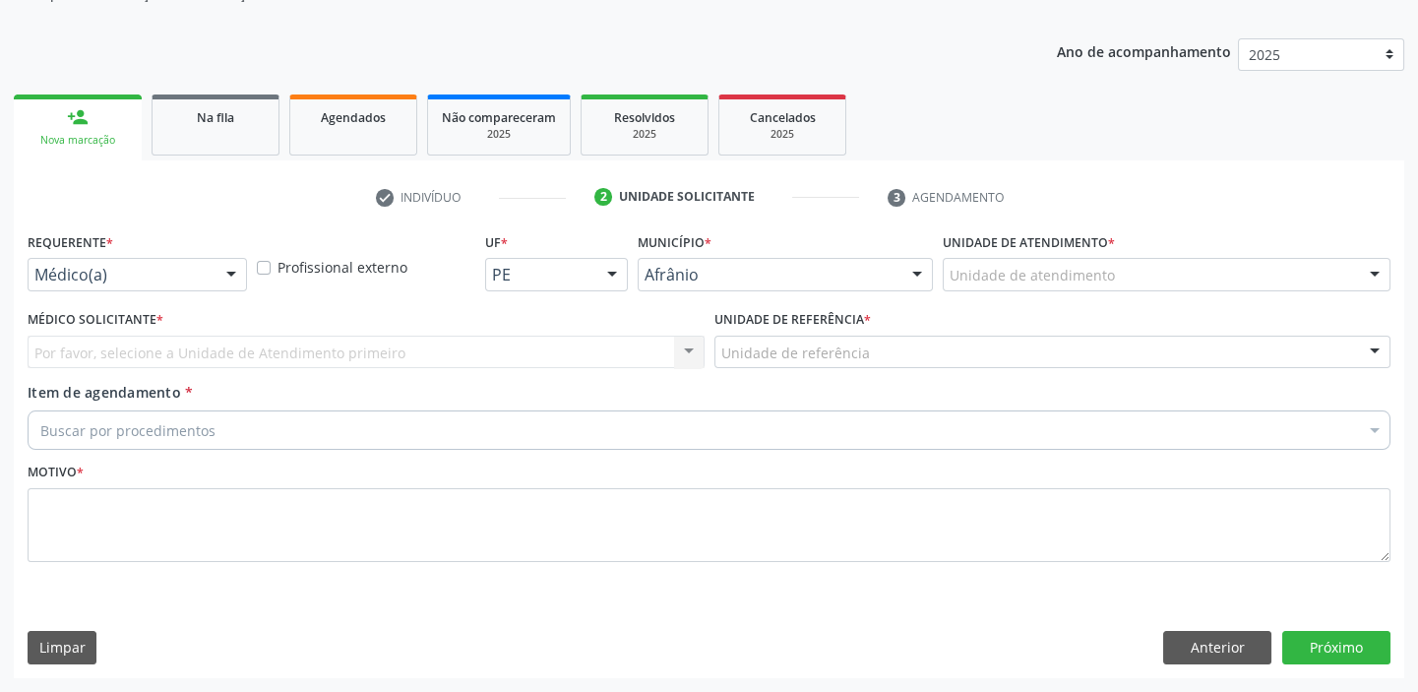
scroll to position [198, 0]
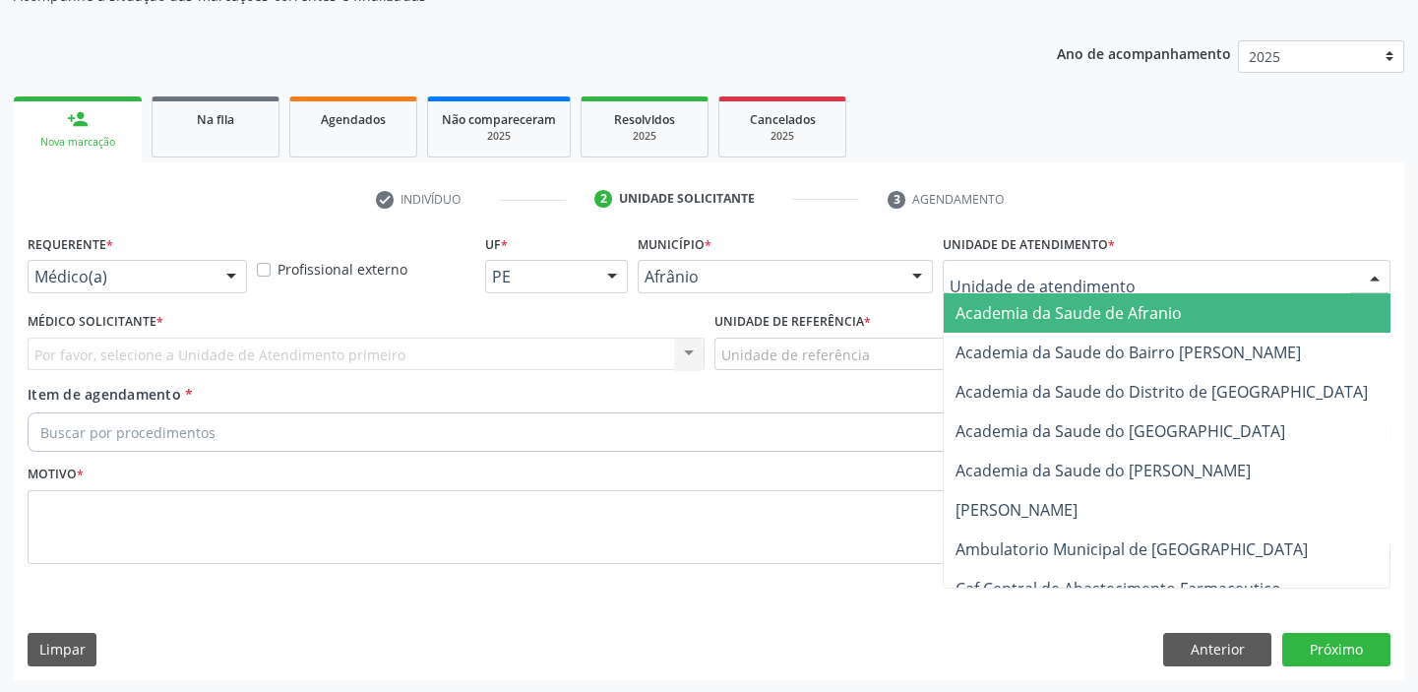
drag, startPoint x: 979, startPoint y: 281, endPoint x: 991, endPoint y: 463, distance: 182.4
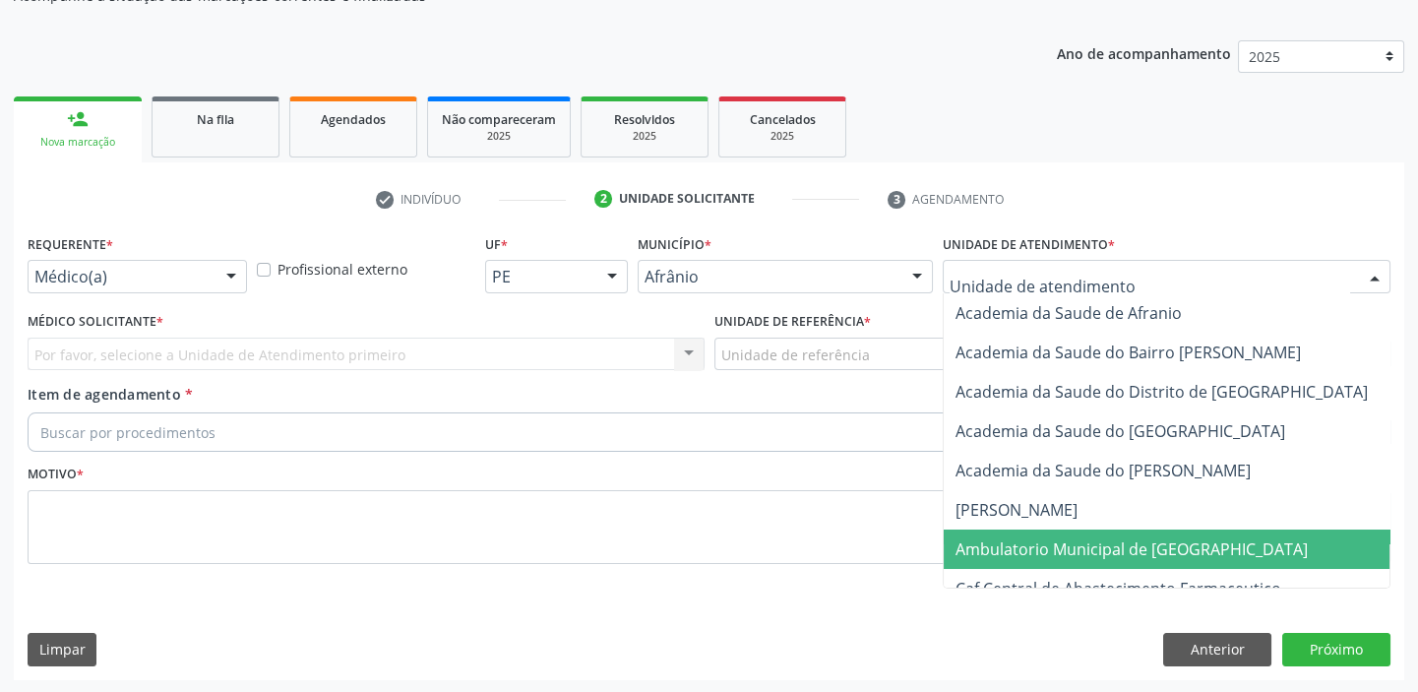
drag, startPoint x: 996, startPoint y: 549, endPoint x: 883, endPoint y: 452, distance: 149.3
click at [994, 544] on span "Ambulatorio Municipal de [GEOGRAPHIC_DATA]" at bounding box center [1131, 549] width 352 height 22
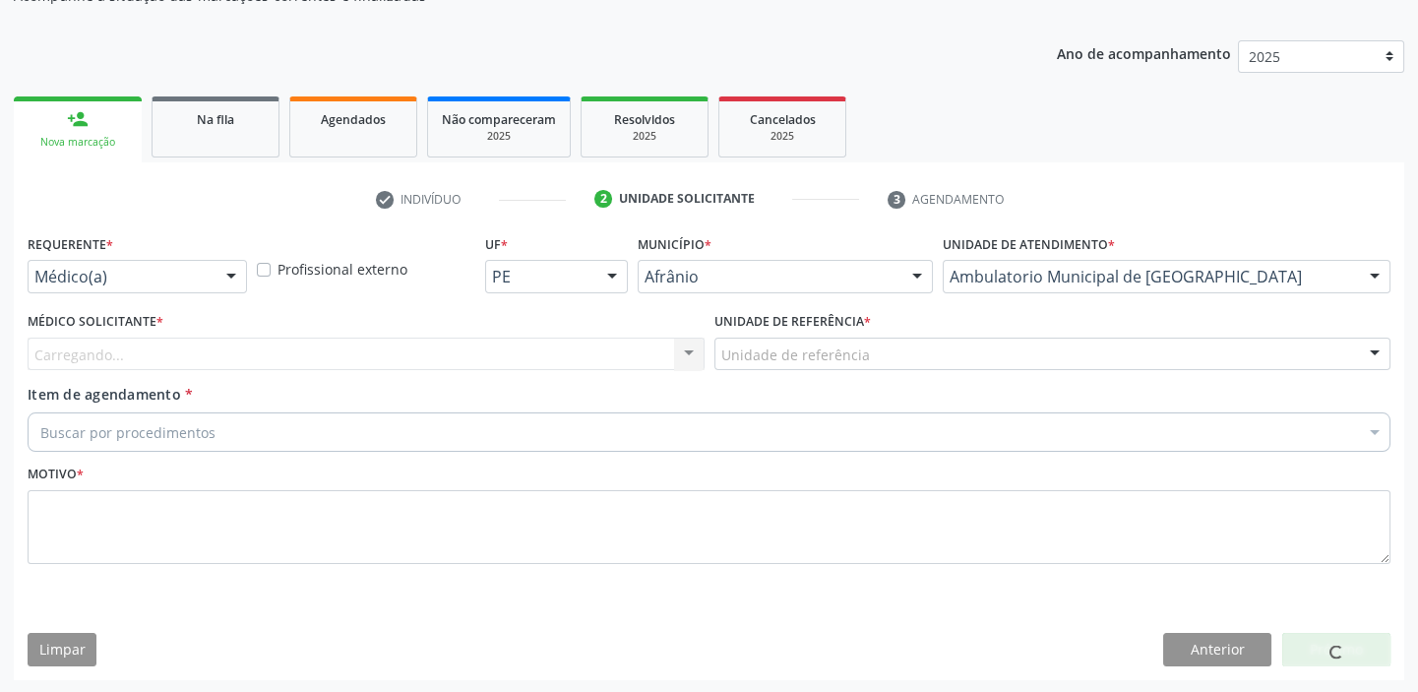
drag, startPoint x: 763, startPoint y: 345, endPoint x: 777, endPoint y: 429, distance: 84.8
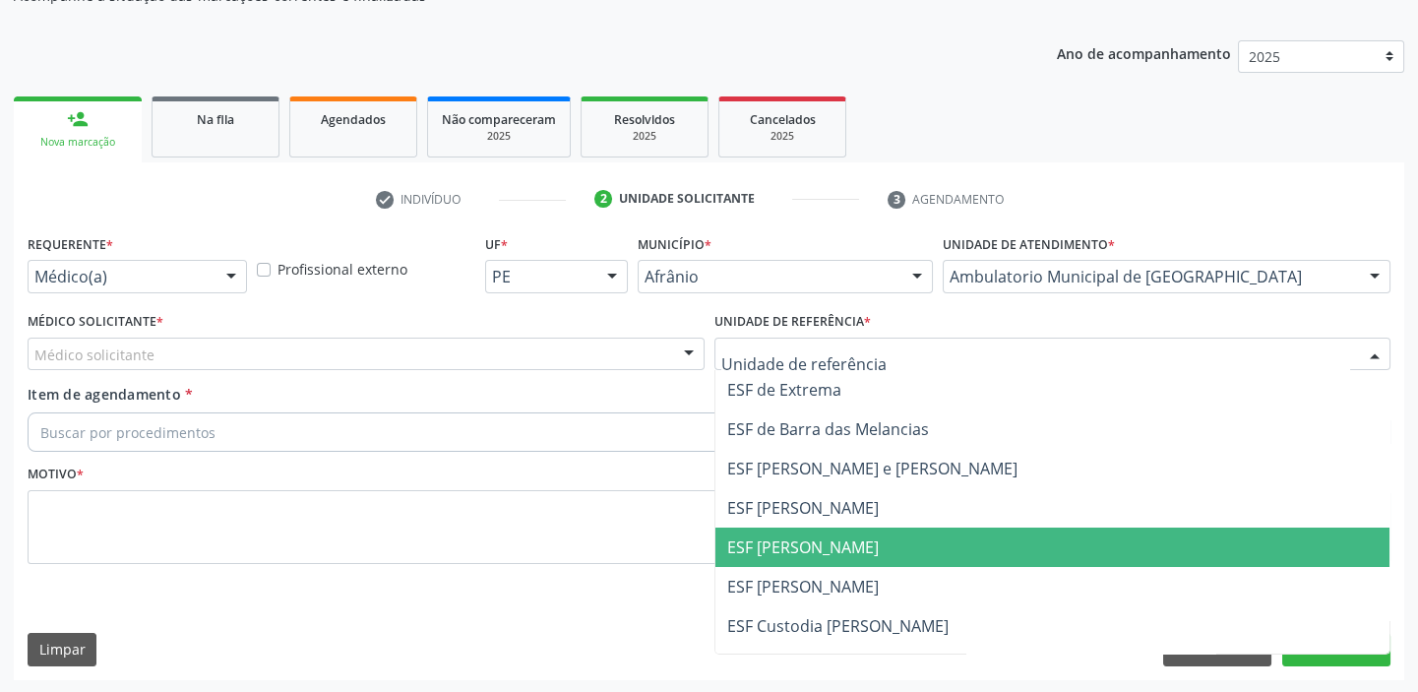
drag, startPoint x: 786, startPoint y: 532, endPoint x: 722, endPoint y: 530, distance: 64.0
click at [786, 533] on span "ESF [PERSON_NAME]" at bounding box center [1052, 546] width 675 height 39
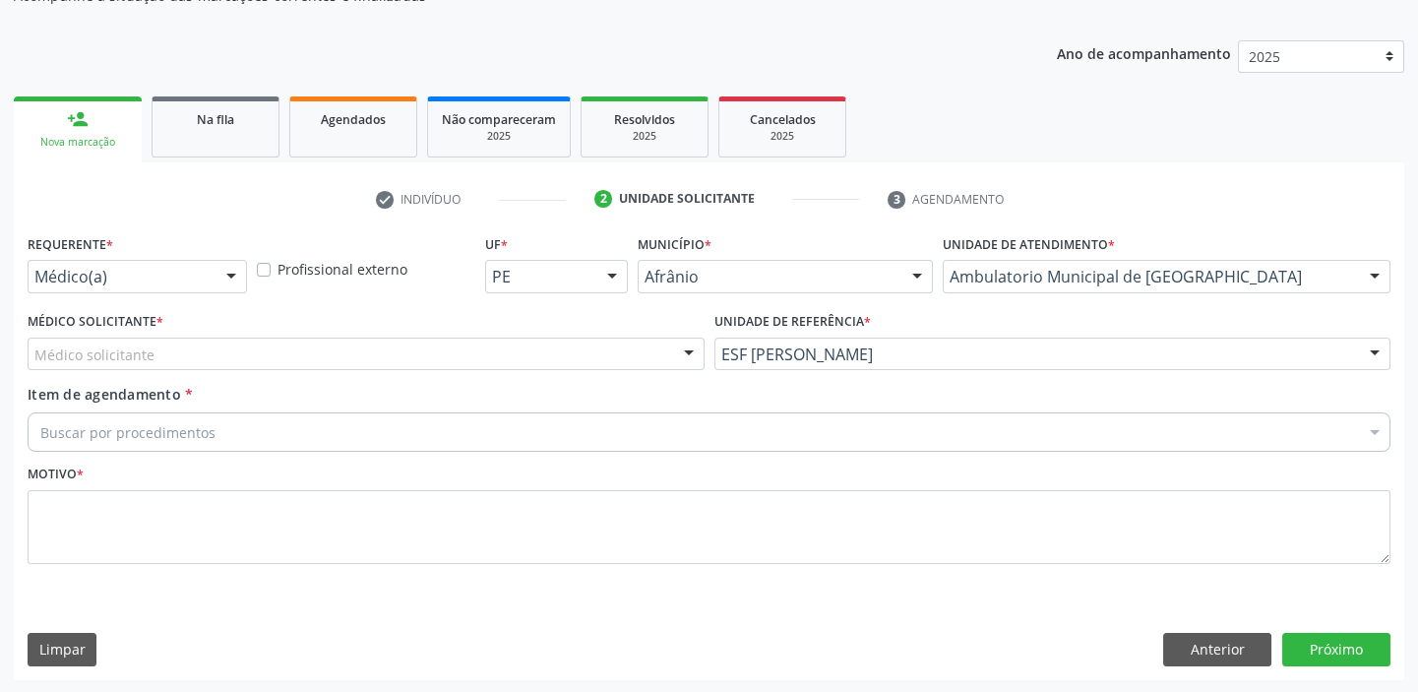
drag, startPoint x: 176, startPoint y: 352, endPoint x: 169, endPoint y: 379, distance: 27.4
click at [170, 363] on div "Médico solicitante" at bounding box center [366, 353] width 677 height 33
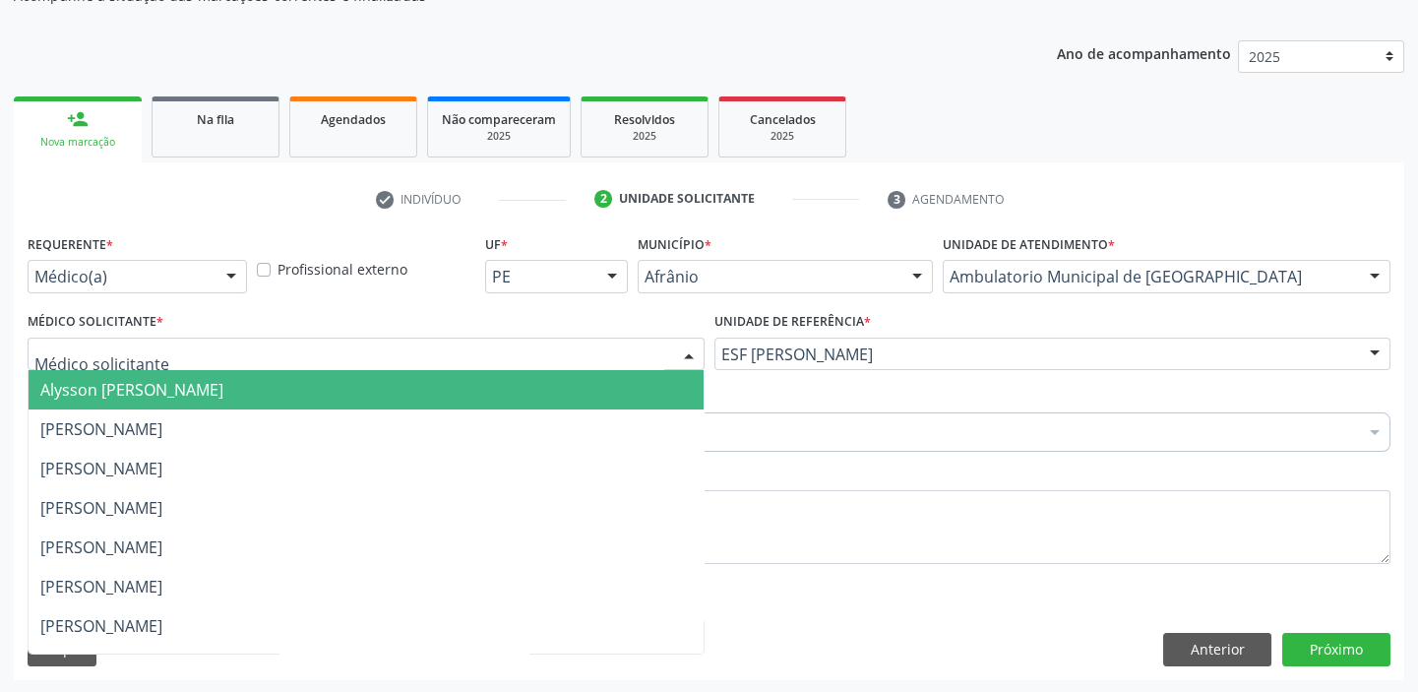
drag, startPoint x: 169, startPoint y: 379, endPoint x: 162, endPoint y: 397, distance: 19.0
click at [169, 383] on span "Alysson [PERSON_NAME]" at bounding box center [131, 390] width 183 height 22
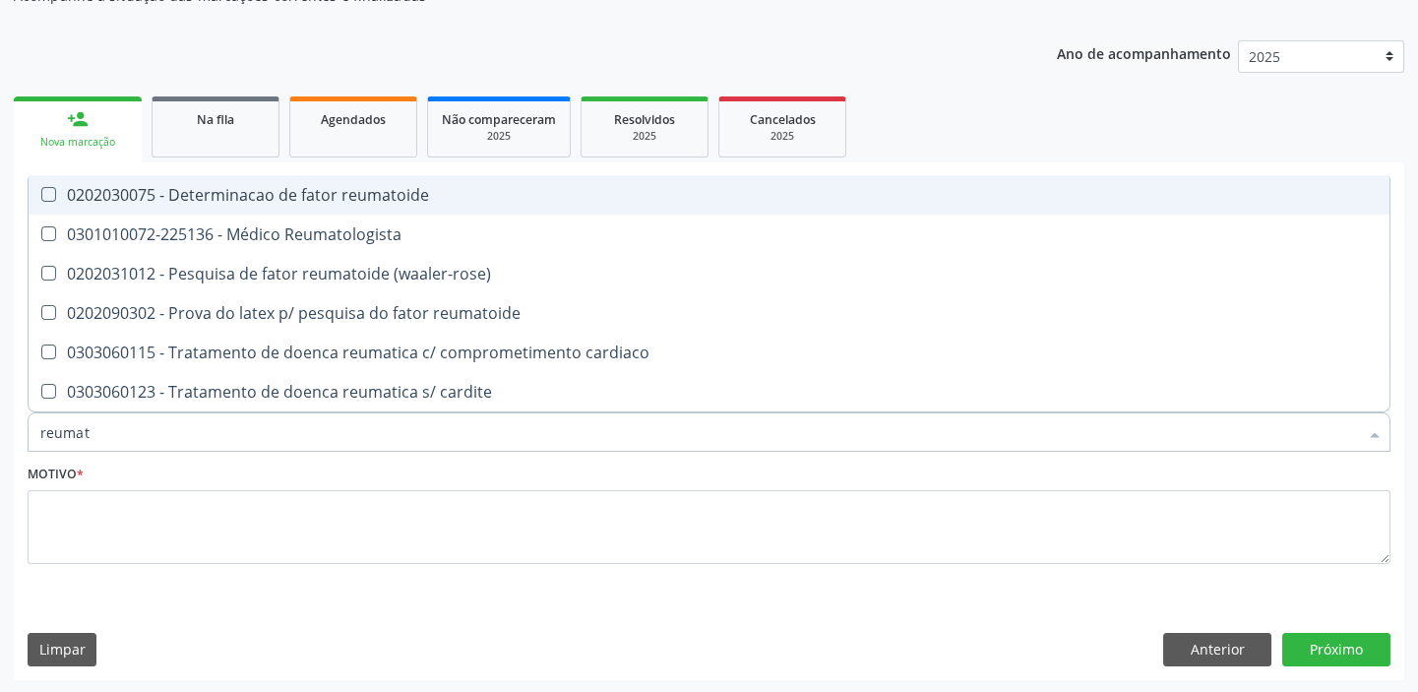
type input "reumato"
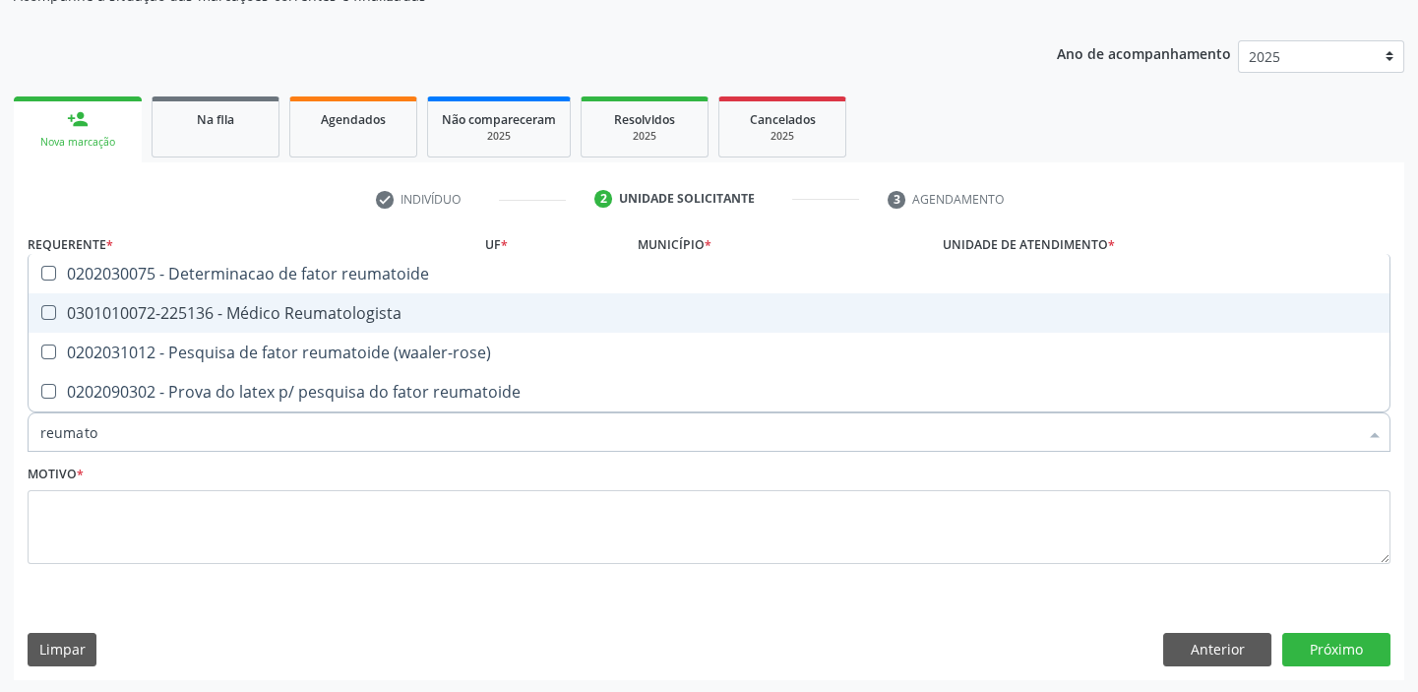
drag, startPoint x: 232, startPoint y: 319, endPoint x: 138, endPoint y: 389, distance: 117.5
click at [231, 320] on div "0301010072-225136 - Médico Reumatologista" at bounding box center [708, 313] width 1337 height 16
checkbox Reumatologista "true"
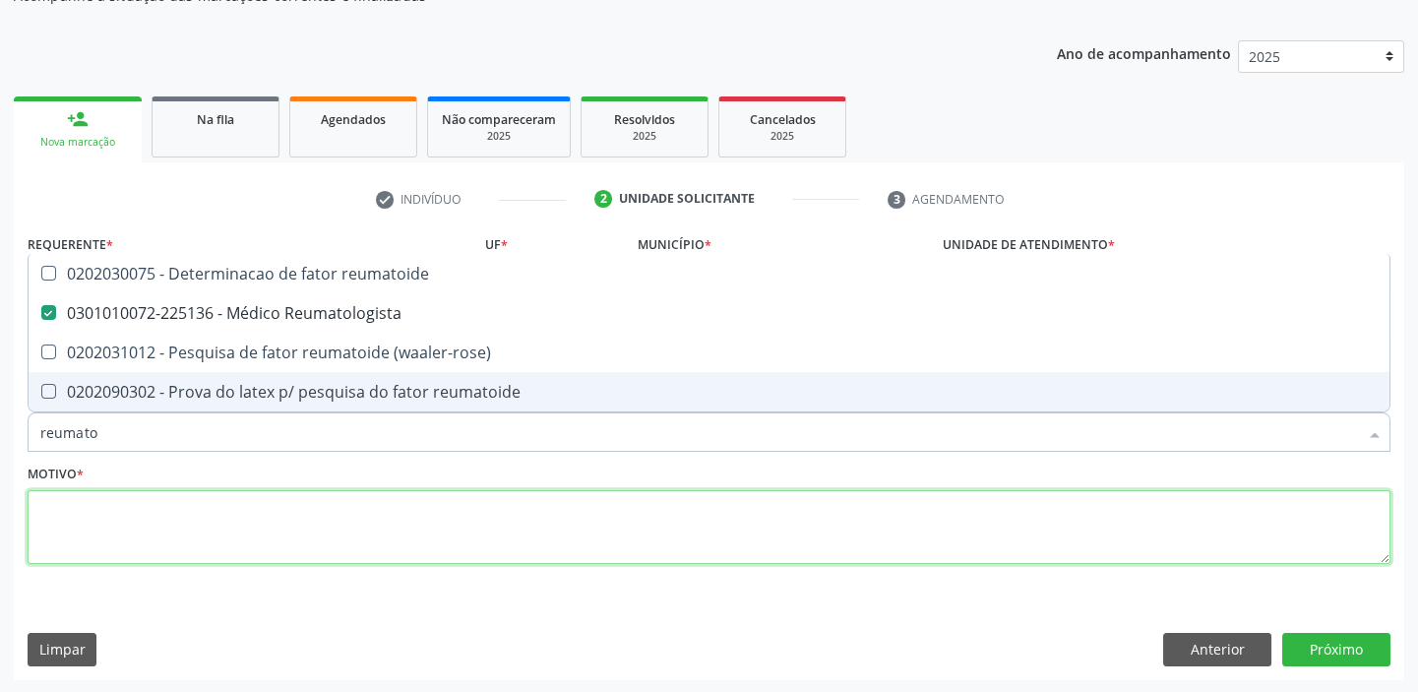
click at [92, 507] on textarea at bounding box center [709, 527] width 1363 height 75
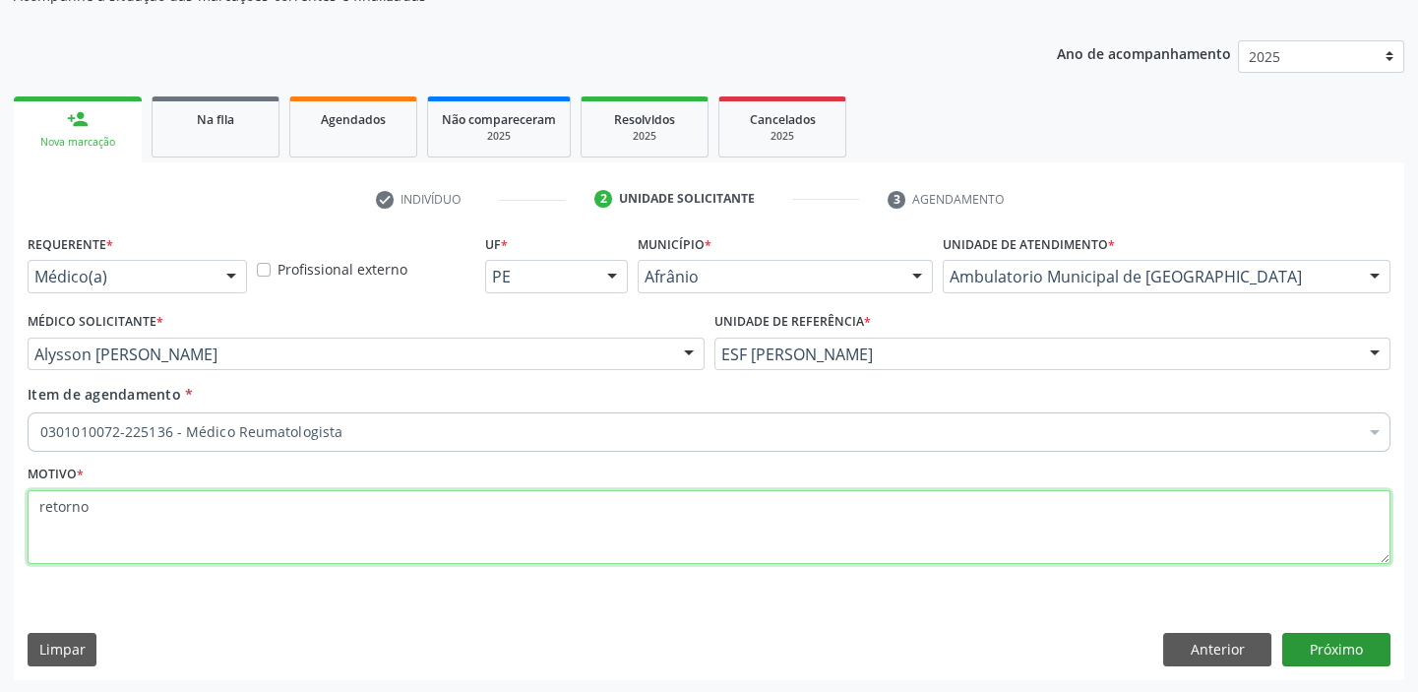
type textarea "retorno"
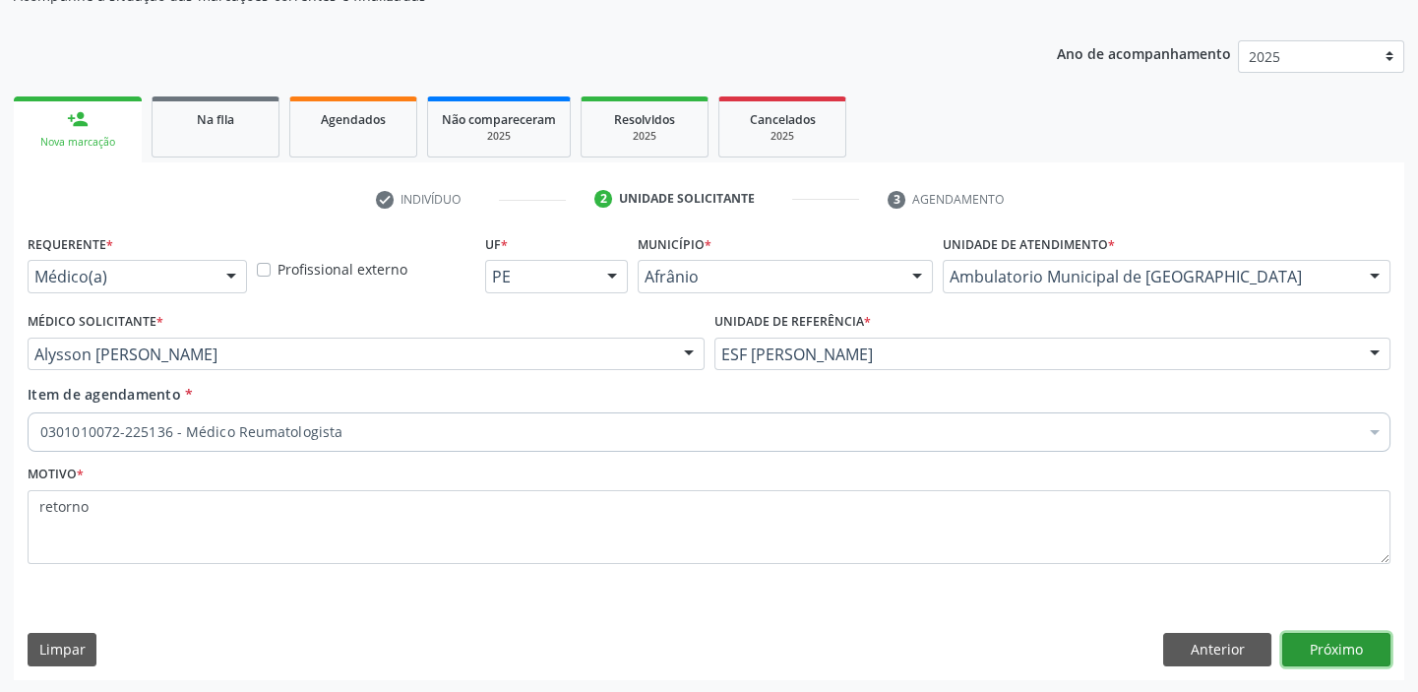
click at [1317, 634] on button "Próximo" at bounding box center [1336, 649] width 108 height 33
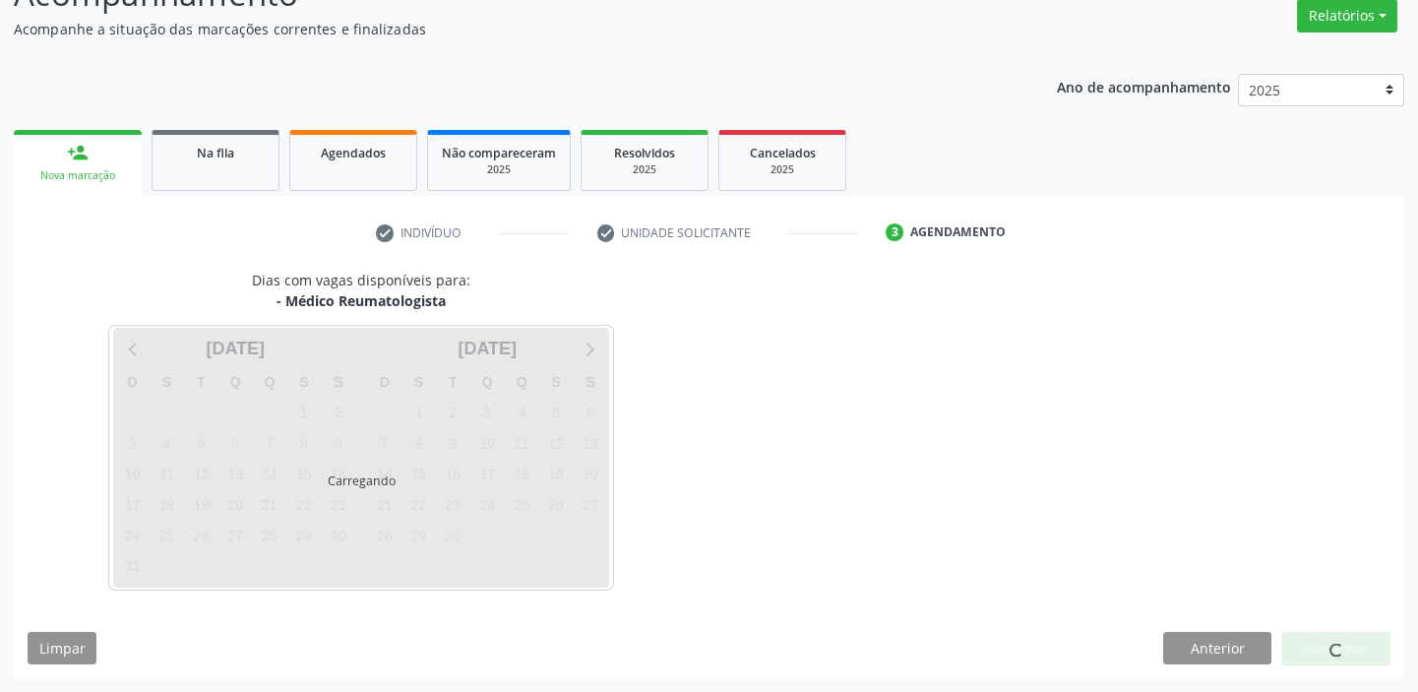
scroll to position [163, 0]
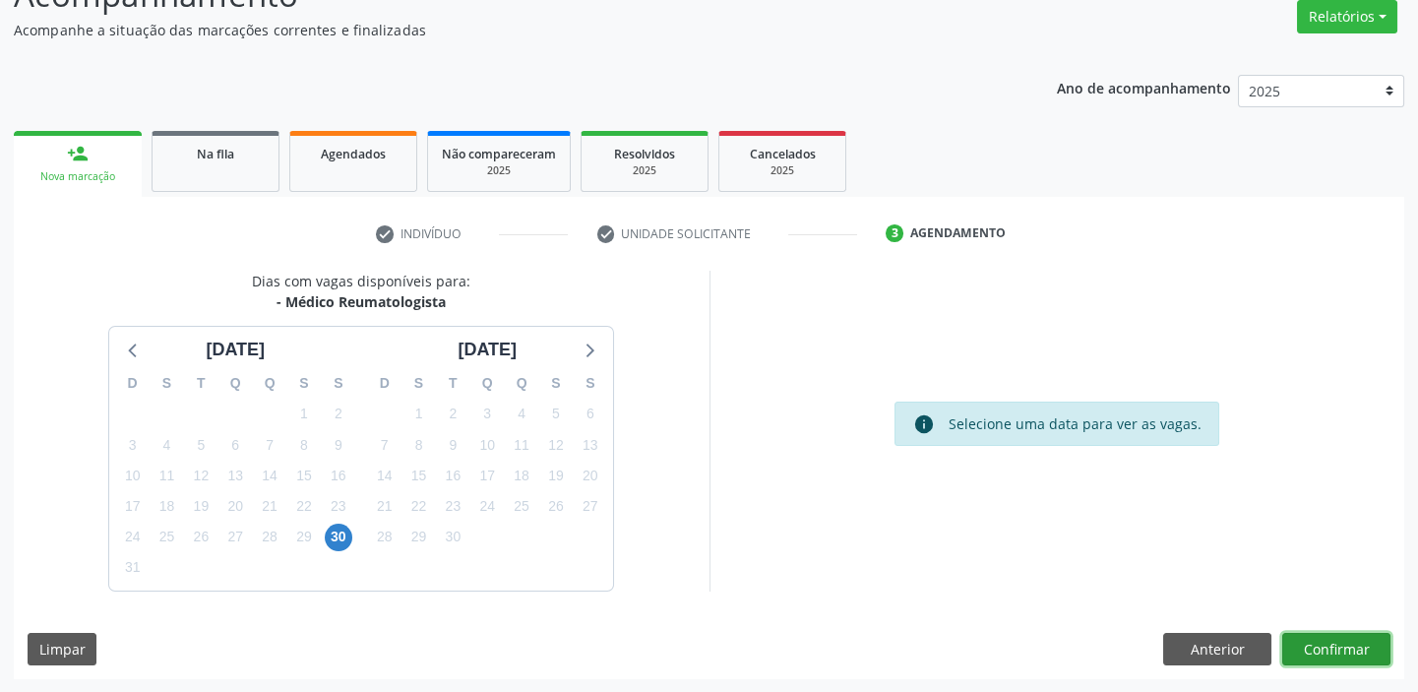
click at [1308, 645] on button "Confirmar" at bounding box center [1336, 649] width 108 height 33
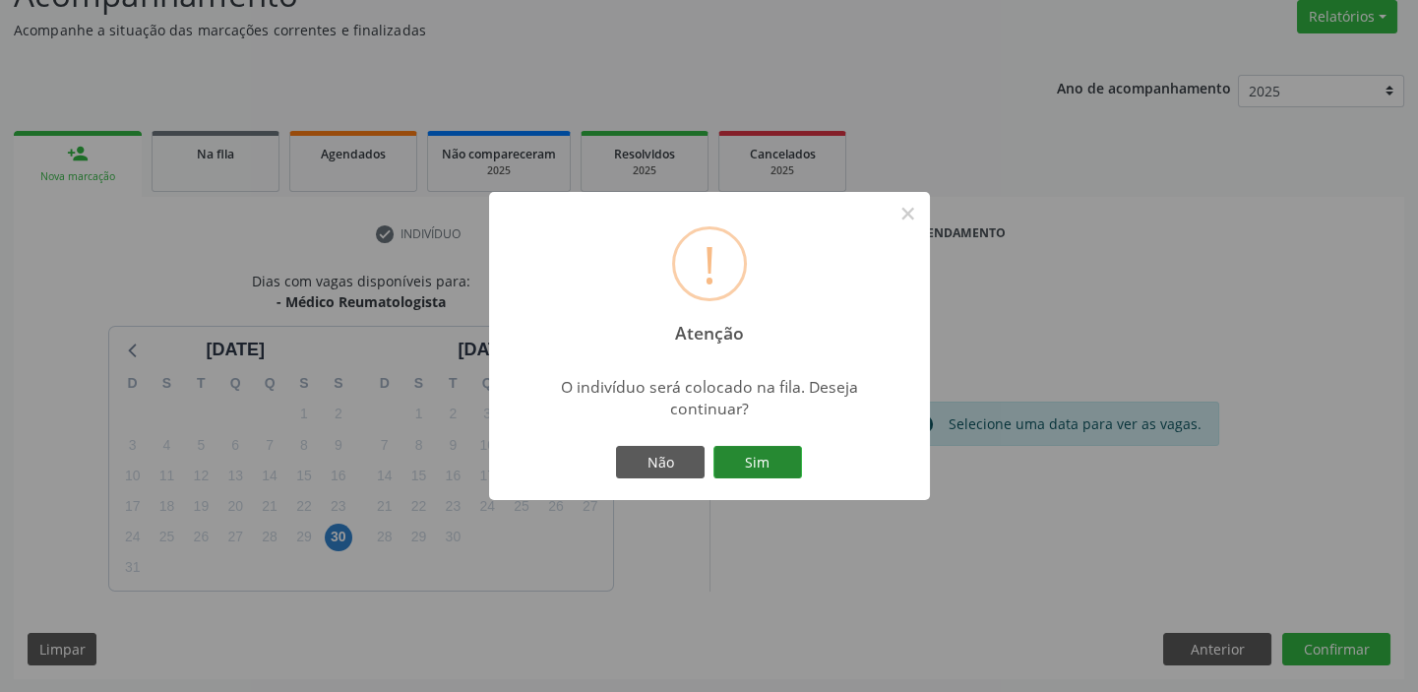
click at [776, 464] on button "Sim" at bounding box center [757, 462] width 89 height 33
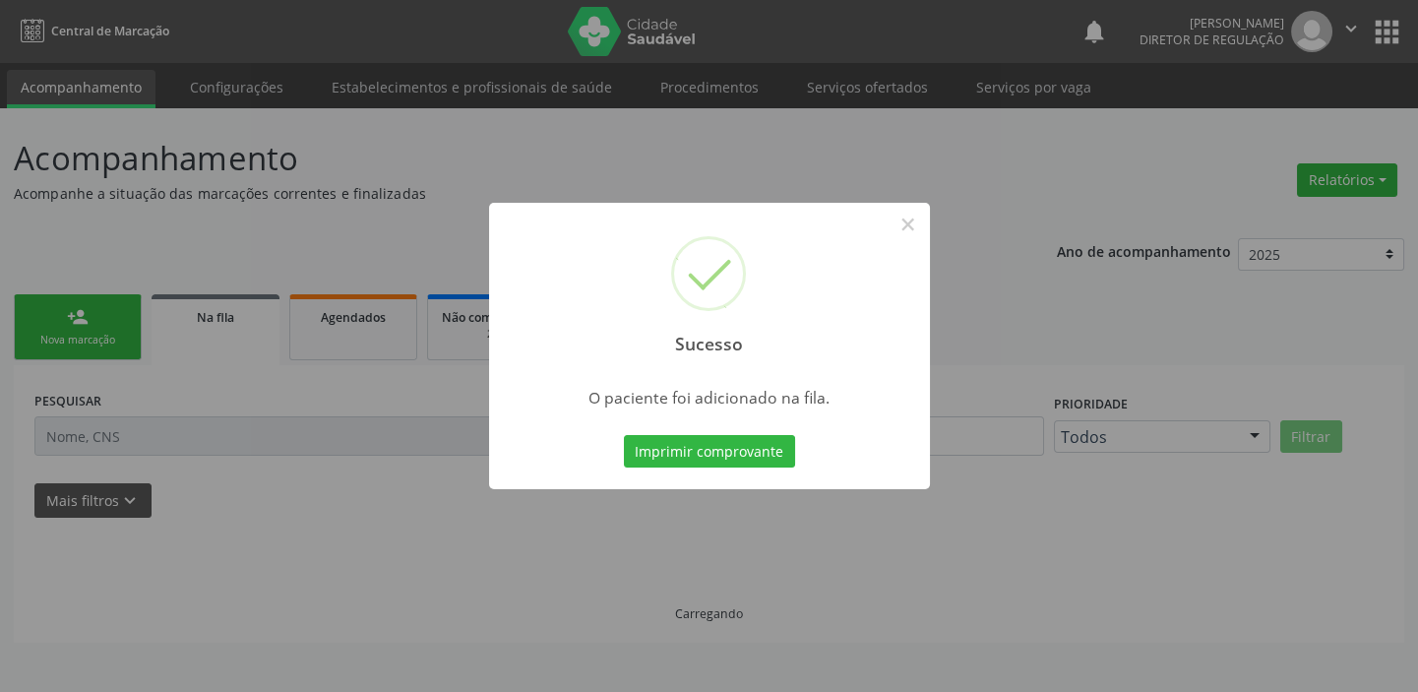
scroll to position [0, 0]
click at [906, 237] on button "×" at bounding box center [907, 224] width 33 height 33
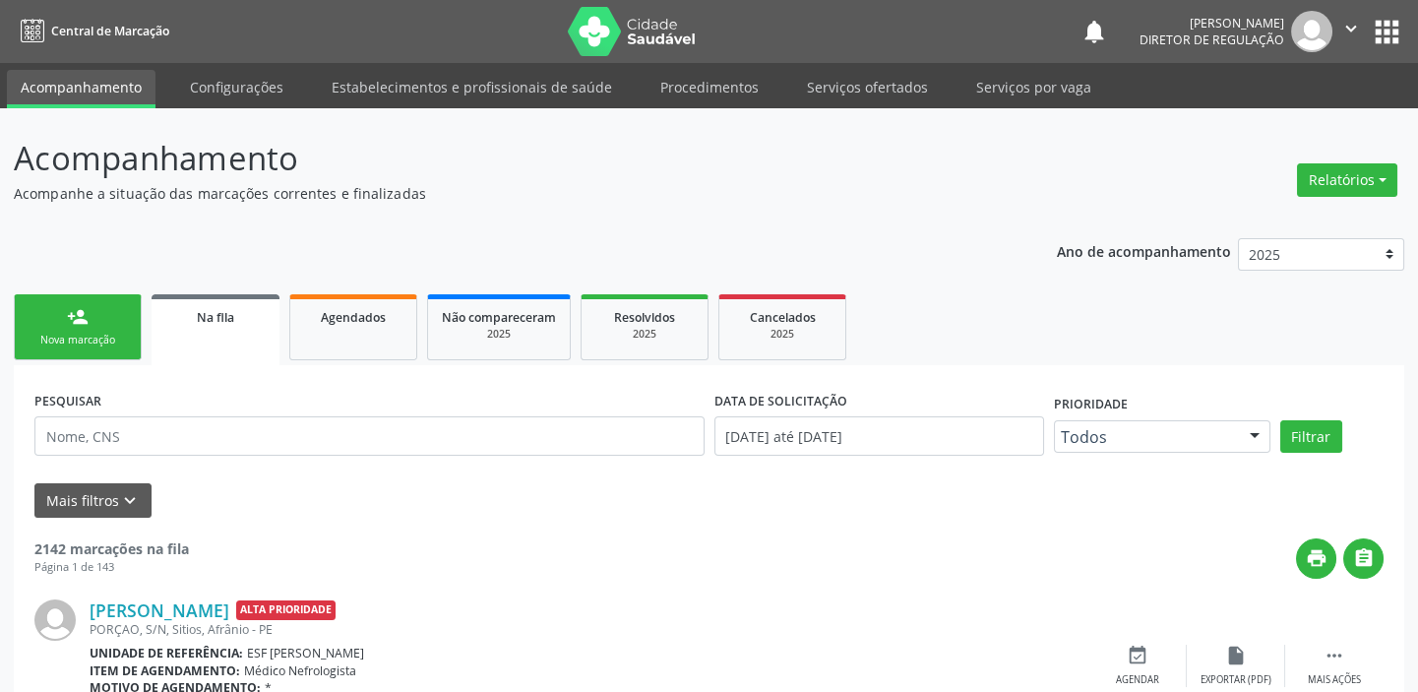
click at [43, 327] on link "person_add Nova marcação" at bounding box center [78, 327] width 128 height 66
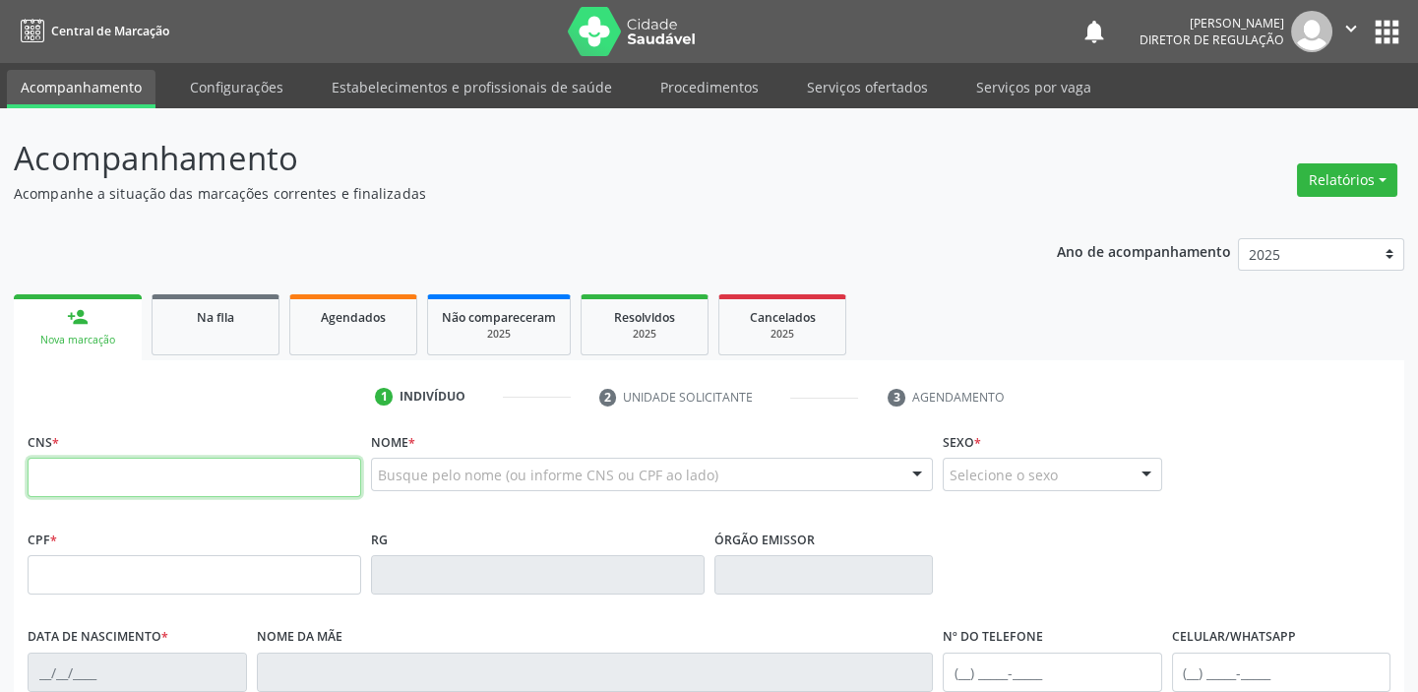
click at [73, 485] on input "text" at bounding box center [195, 477] width 334 height 39
type input "706 4011 4652 6687"
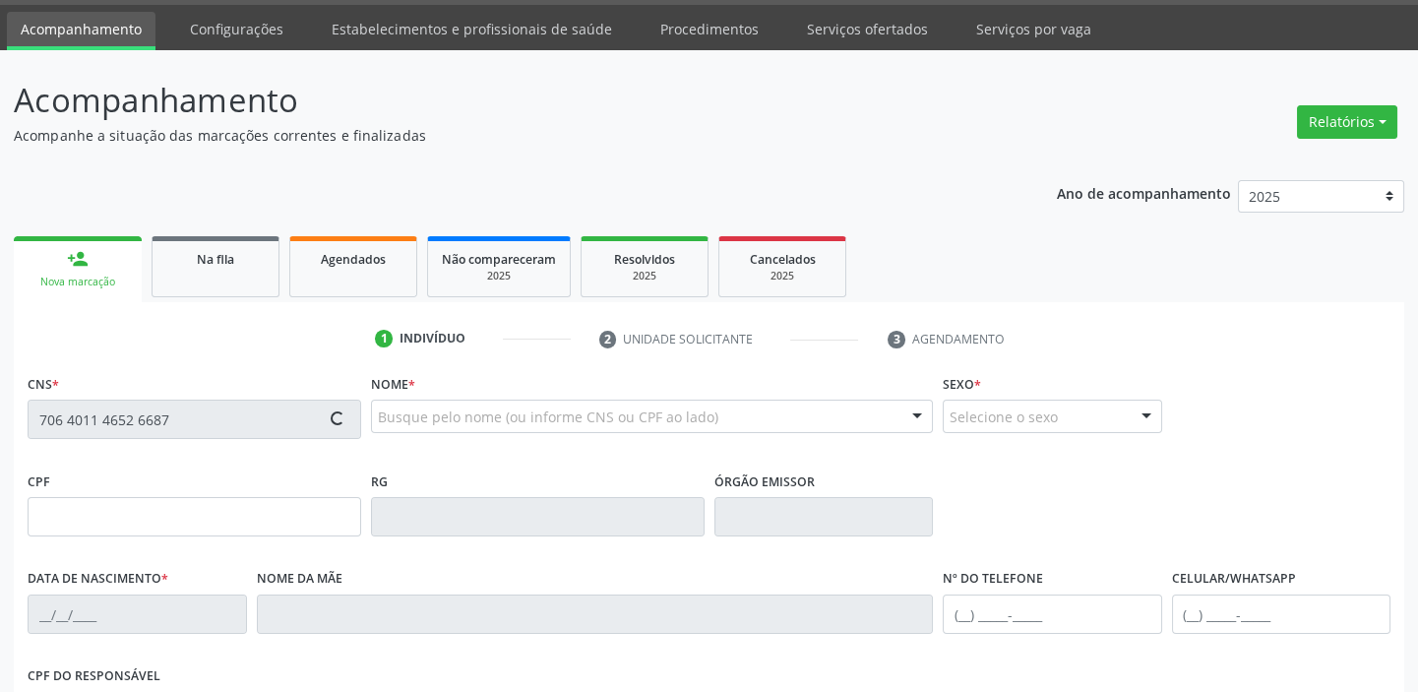
type input "29/09/1970"
type input "Maria Vitalina de Sousa"
type input "(87) 98736-5553"
type input "S/N"
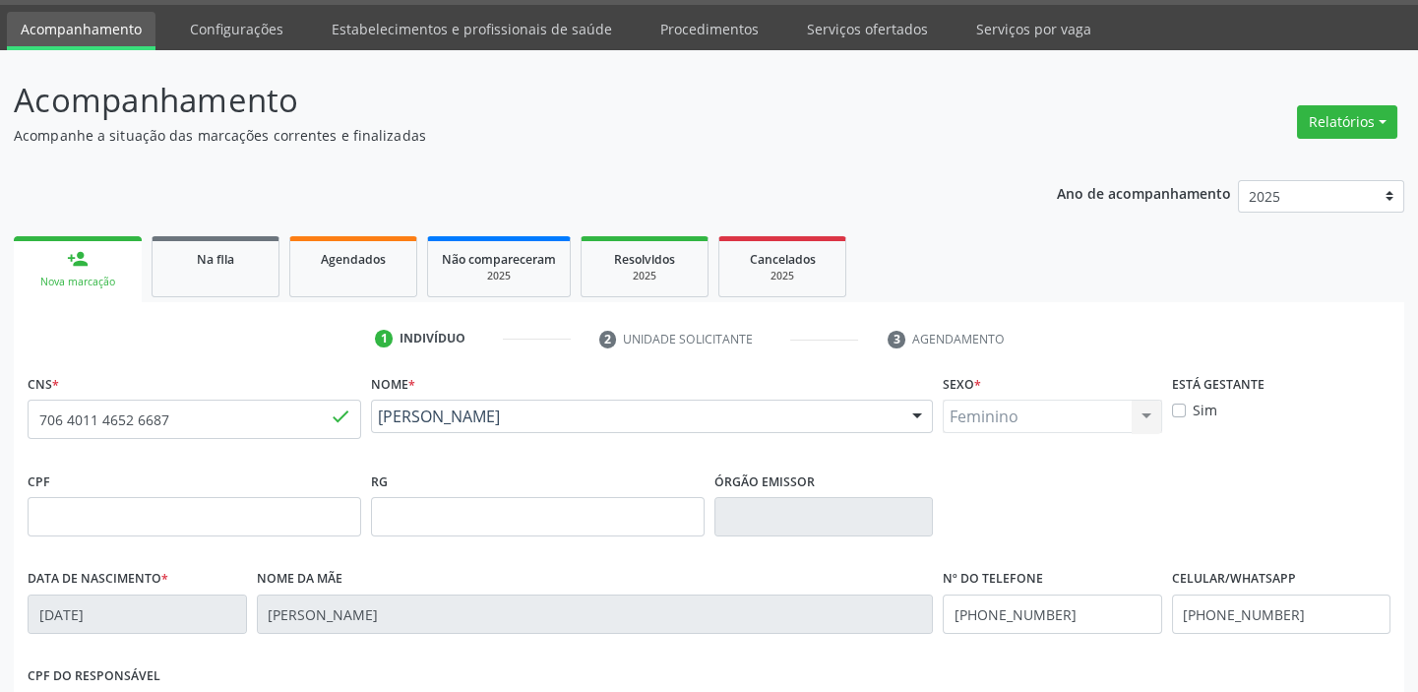
scroll to position [374, 0]
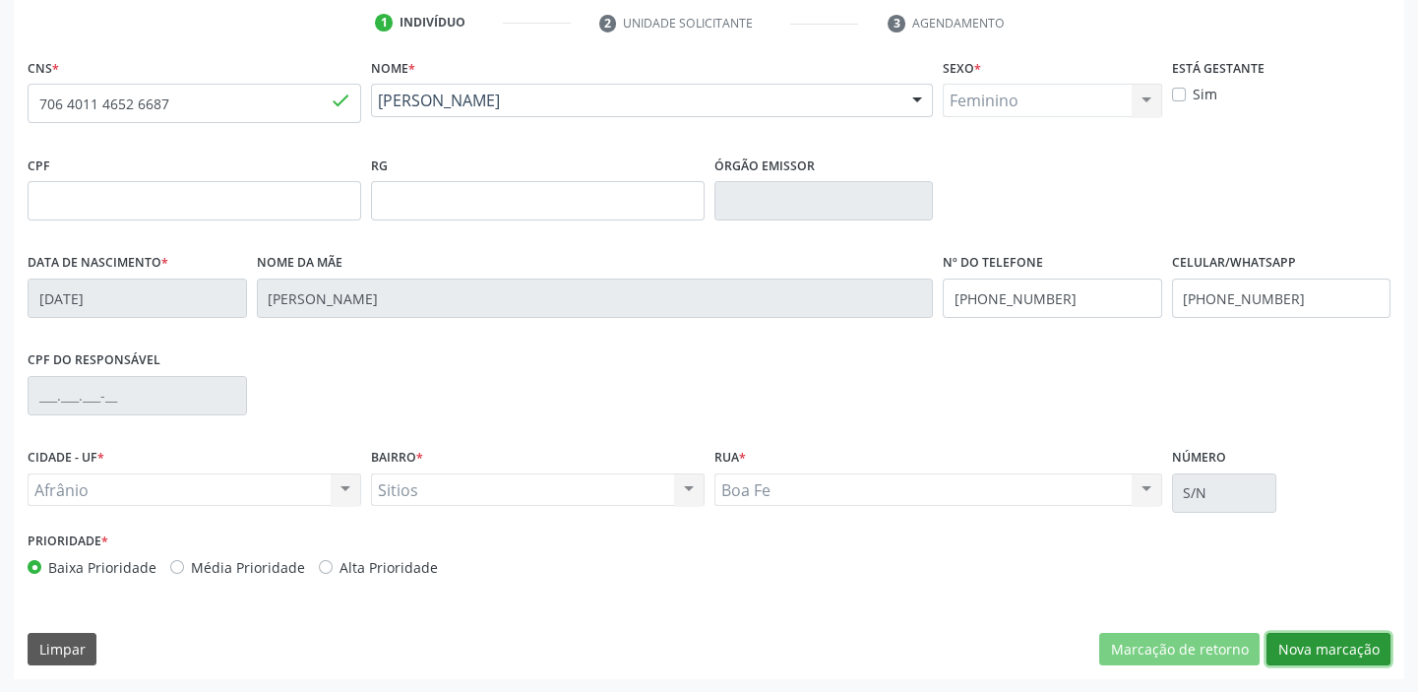
click at [1309, 646] on button "Nova marcação" at bounding box center [1328, 649] width 124 height 33
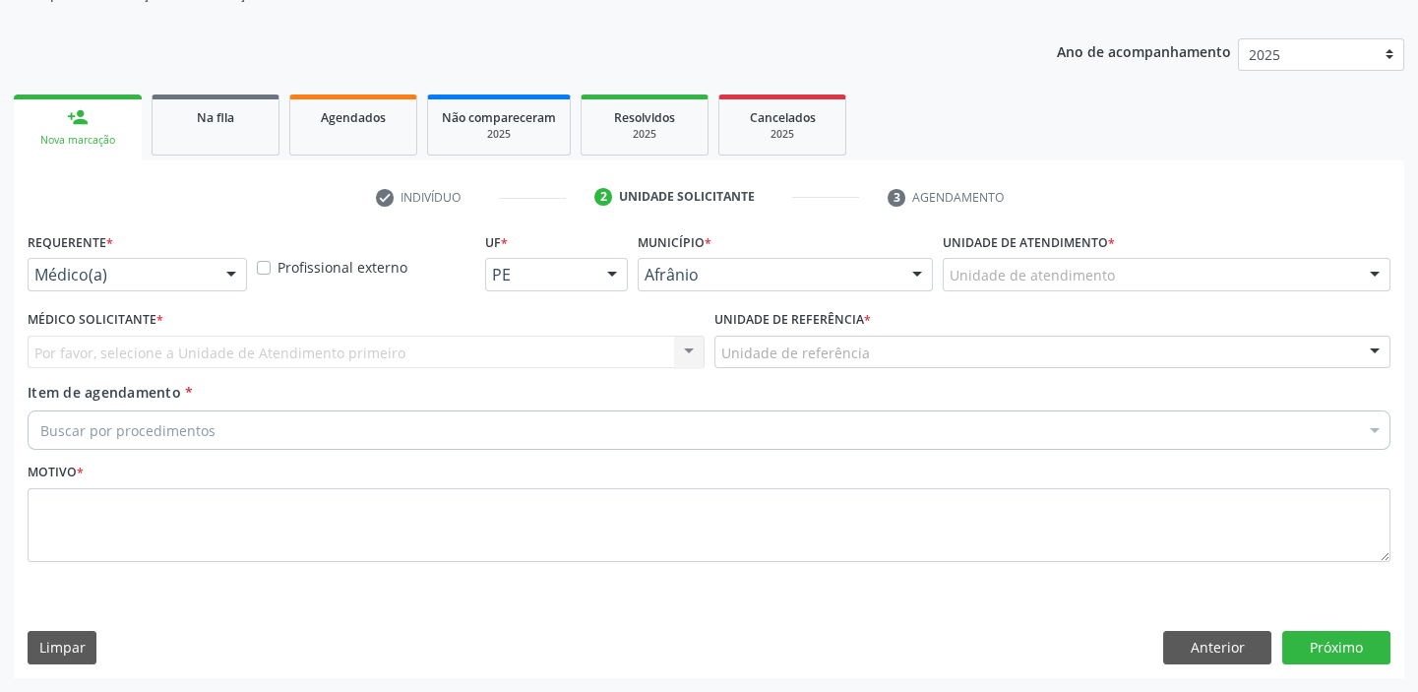
scroll to position [198, 0]
drag, startPoint x: 954, startPoint y: 275, endPoint x: 974, endPoint y: 388, distance: 114.8
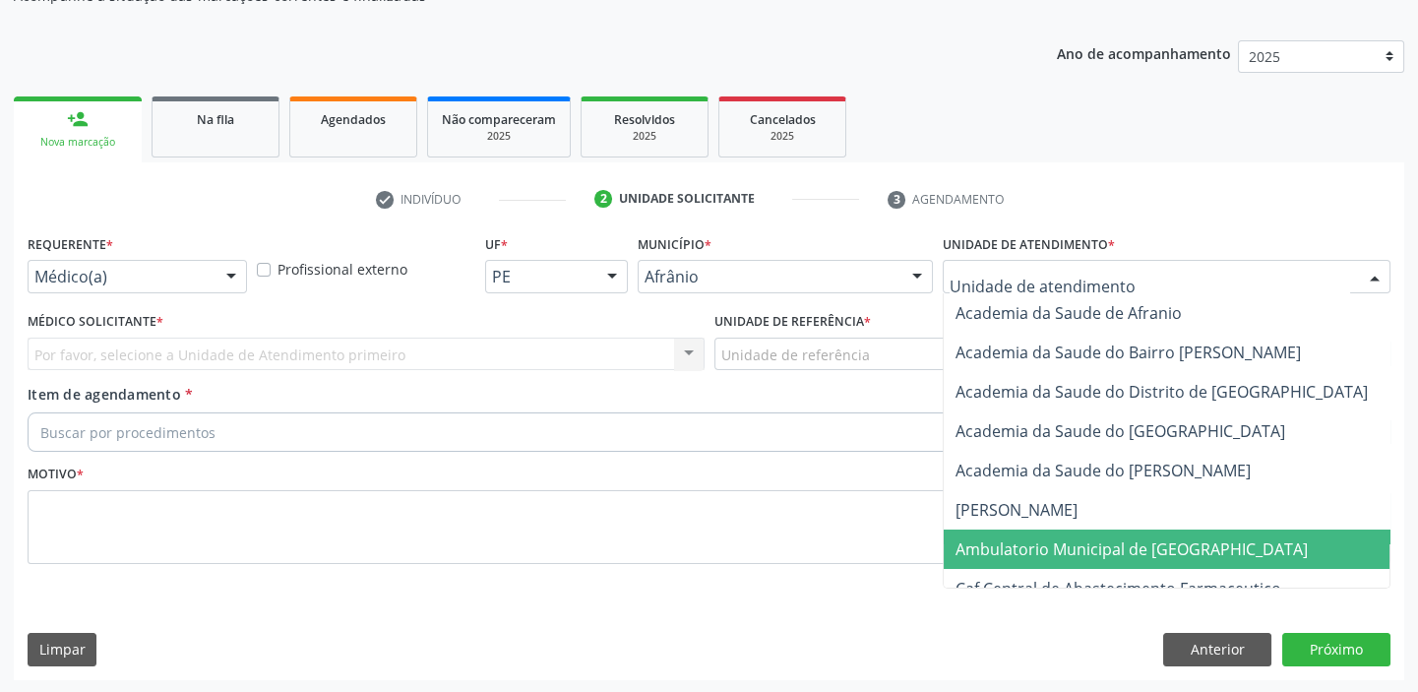
drag, startPoint x: 974, startPoint y: 531, endPoint x: 899, endPoint y: 445, distance: 114.4
click at [974, 530] on span "Ambulatorio Municipal de [GEOGRAPHIC_DATA]" at bounding box center [1184, 548] width 480 height 39
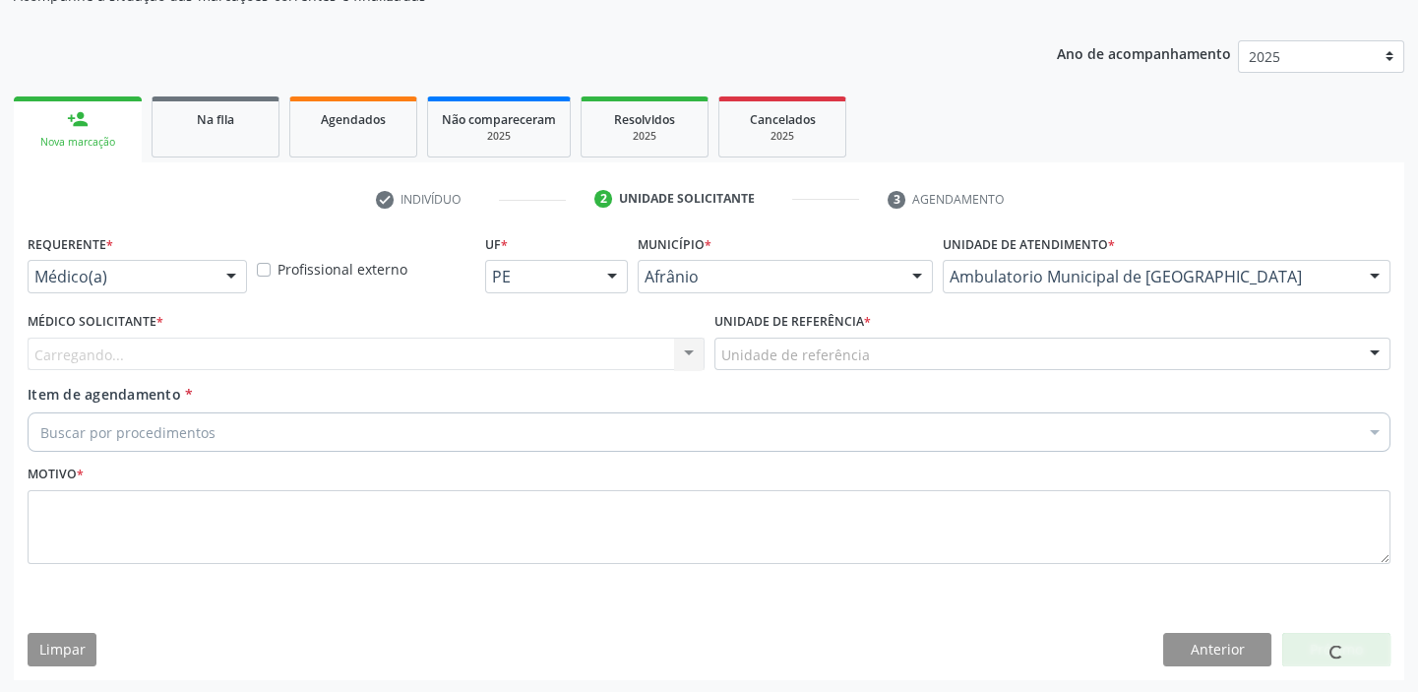
drag, startPoint x: 763, startPoint y: 354, endPoint x: 762, endPoint y: 372, distance: 17.8
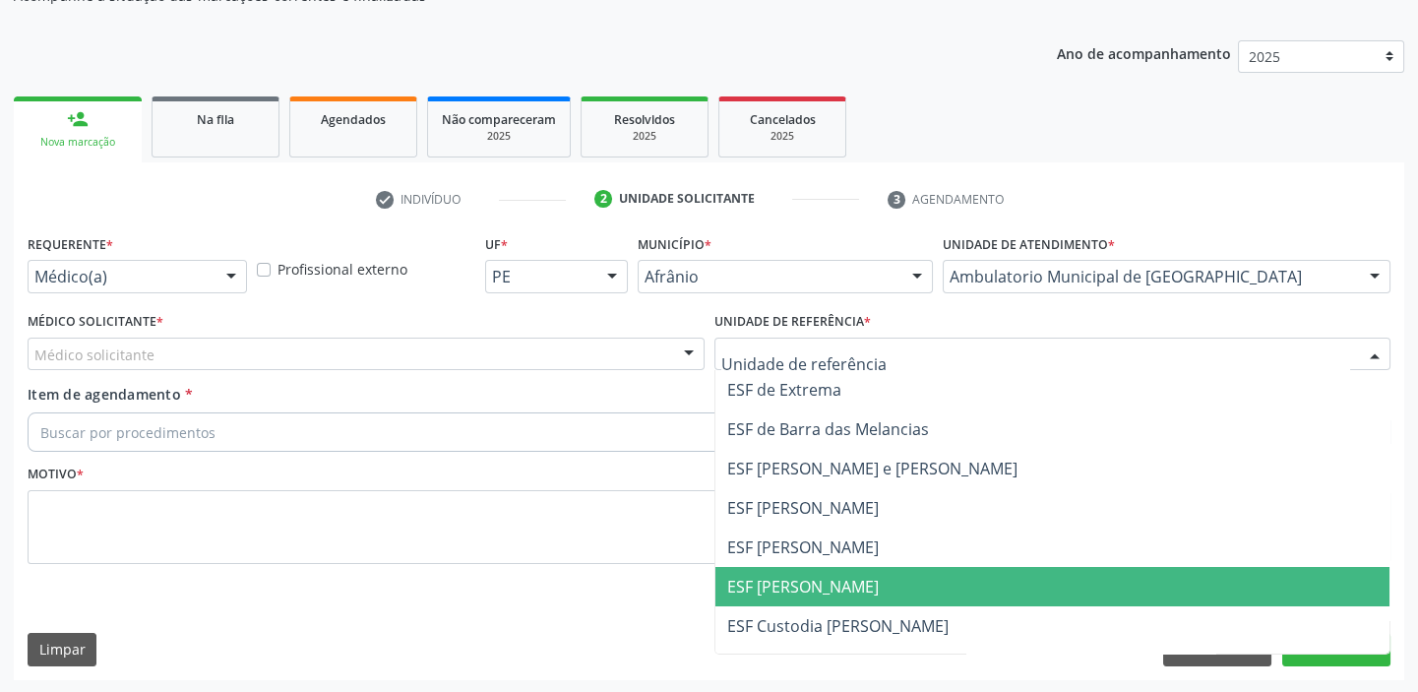
click at [774, 576] on span "ESF [PERSON_NAME]" at bounding box center [803, 587] width 152 height 22
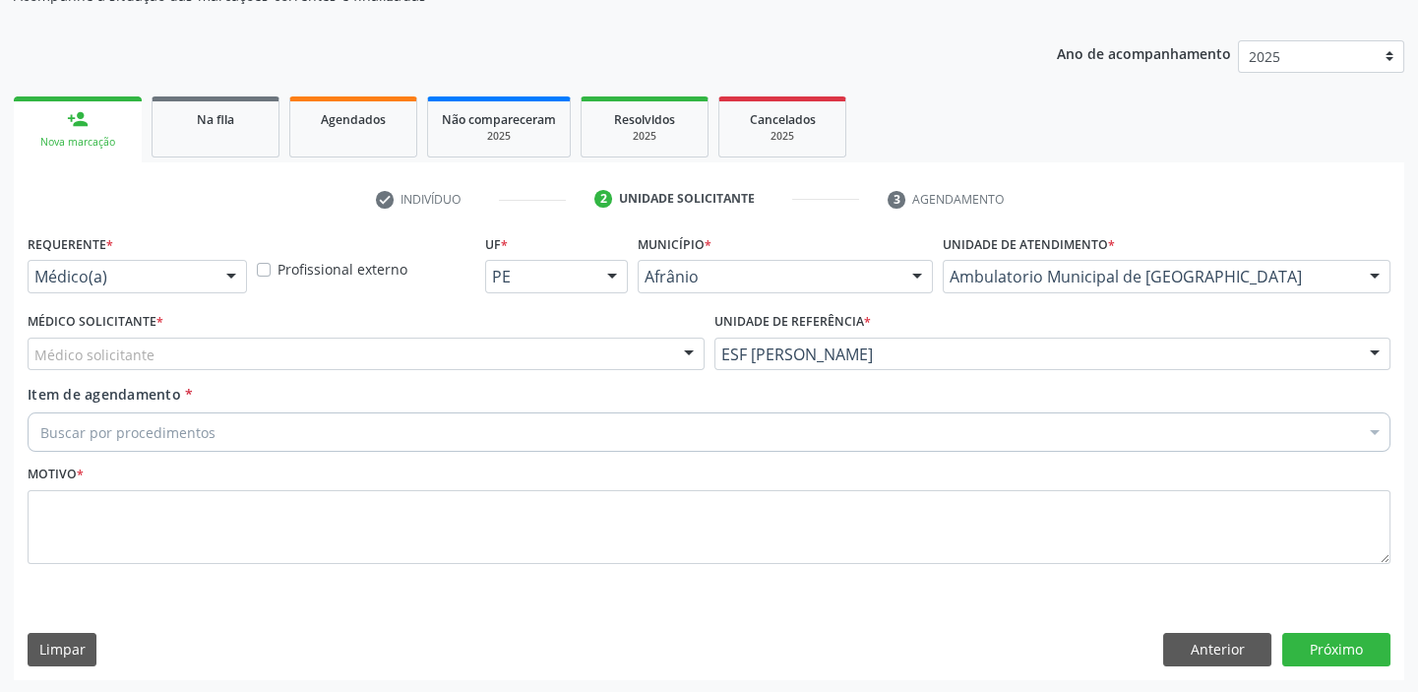
click at [177, 360] on div "Médico solicitante" at bounding box center [366, 353] width 677 height 33
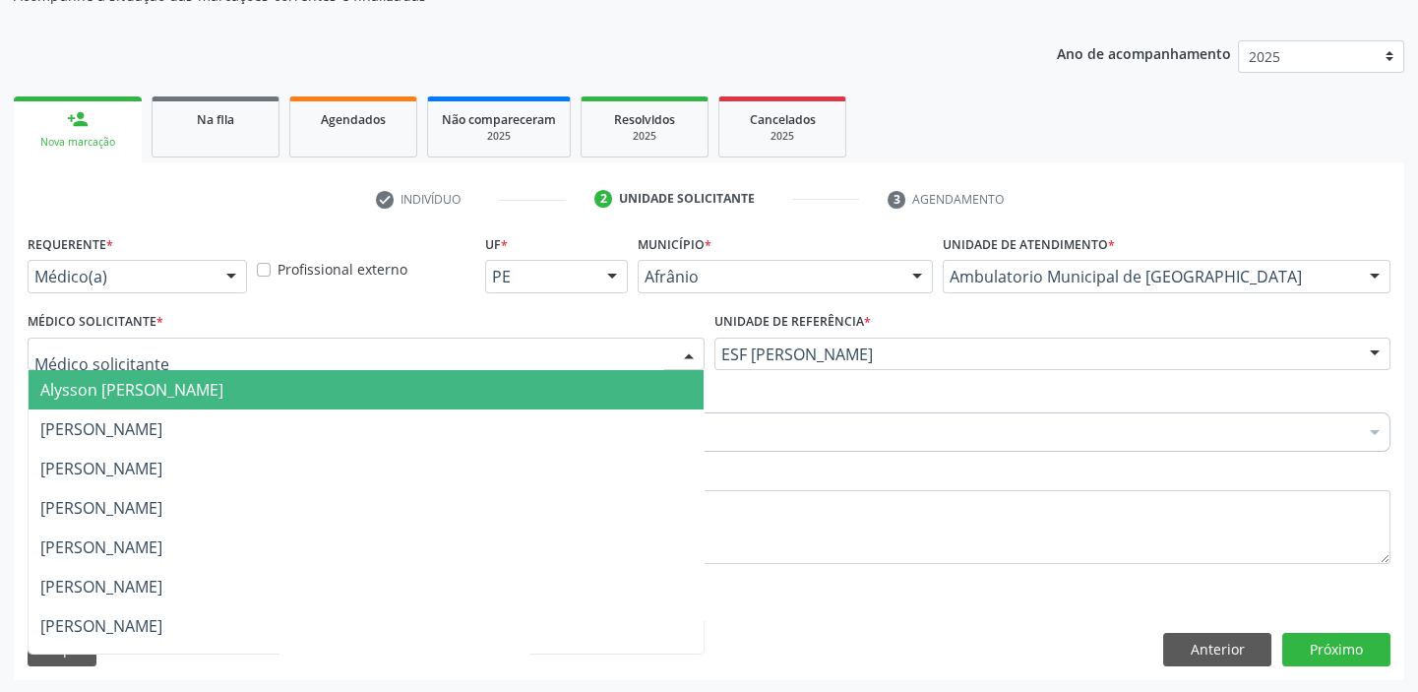
drag, startPoint x: 177, startPoint y: 378, endPoint x: 177, endPoint y: 420, distance: 42.3
click at [177, 379] on span "Alysson [PERSON_NAME]" at bounding box center [131, 390] width 183 height 22
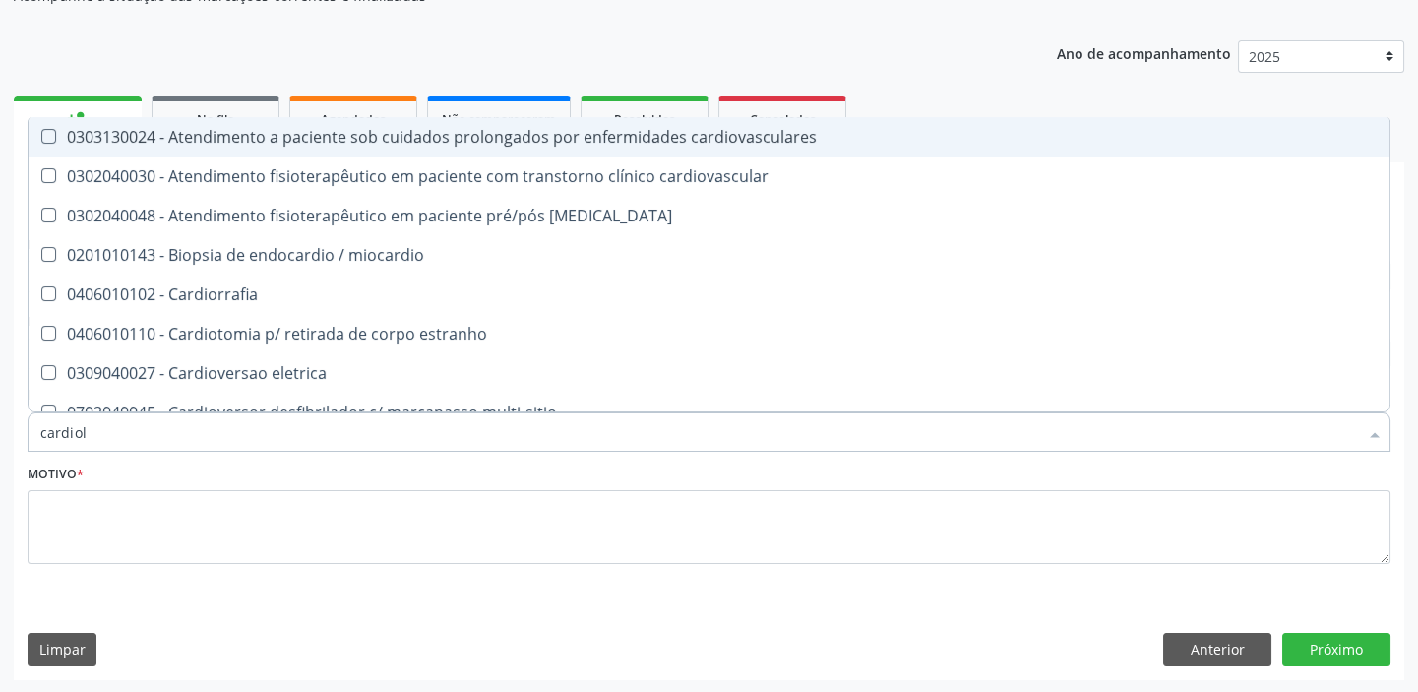
type input "cardiolo"
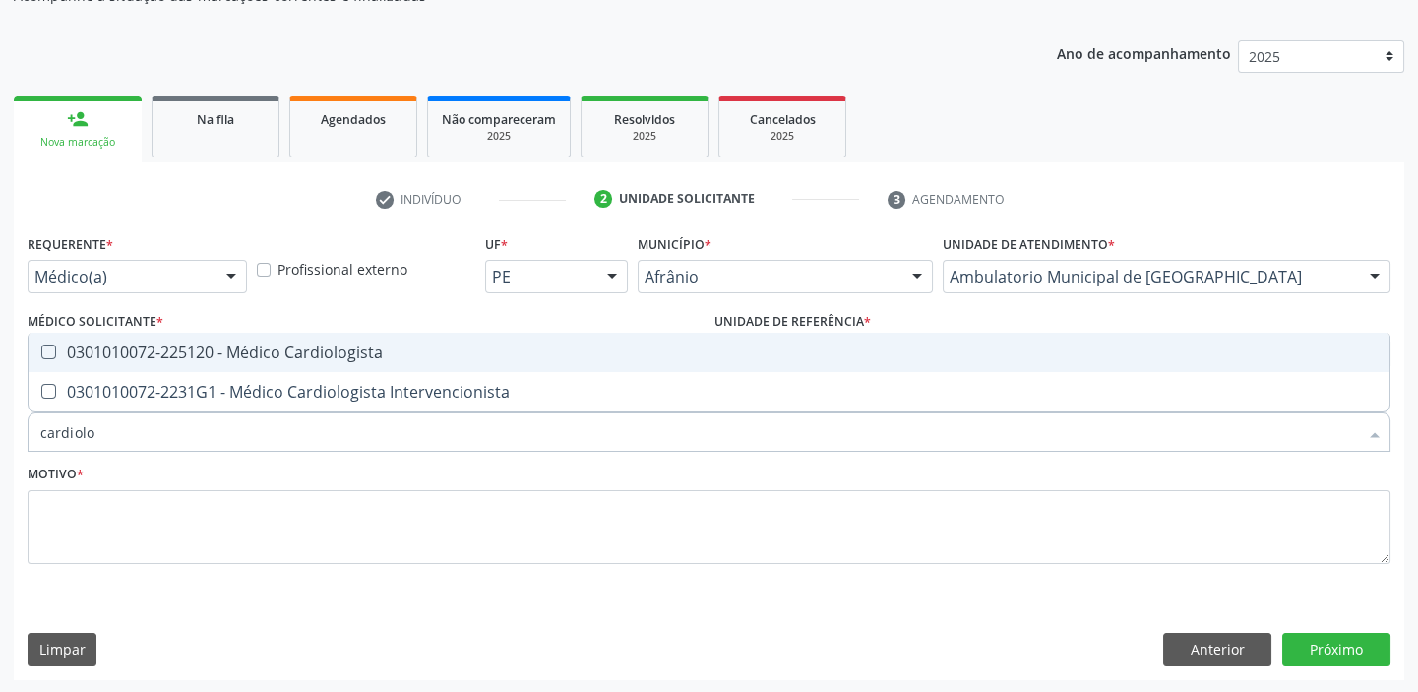
click at [202, 353] on div "0301010072-225120 - Médico Cardiologista" at bounding box center [708, 352] width 1337 height 16
checkbox Cardiologista "true"
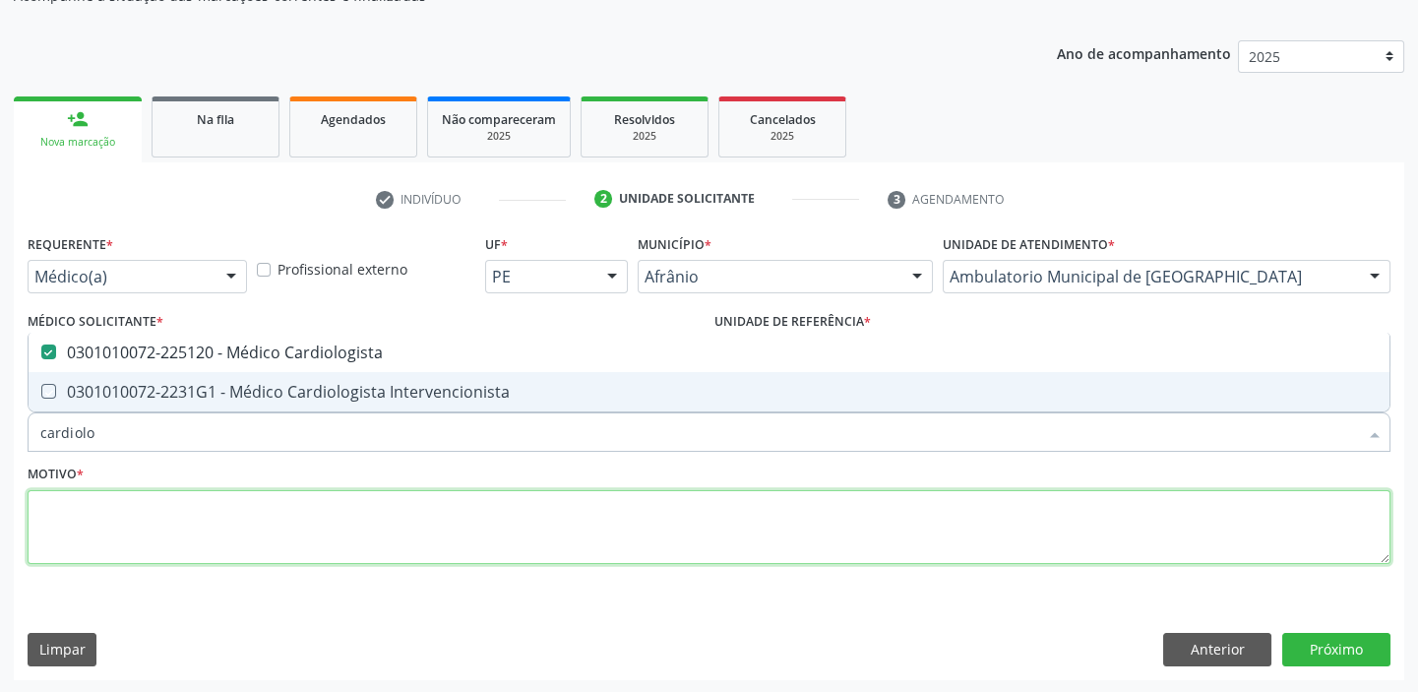
click at [157, 502] on textarea at bounding box center [709, 527] width 1363 height 75
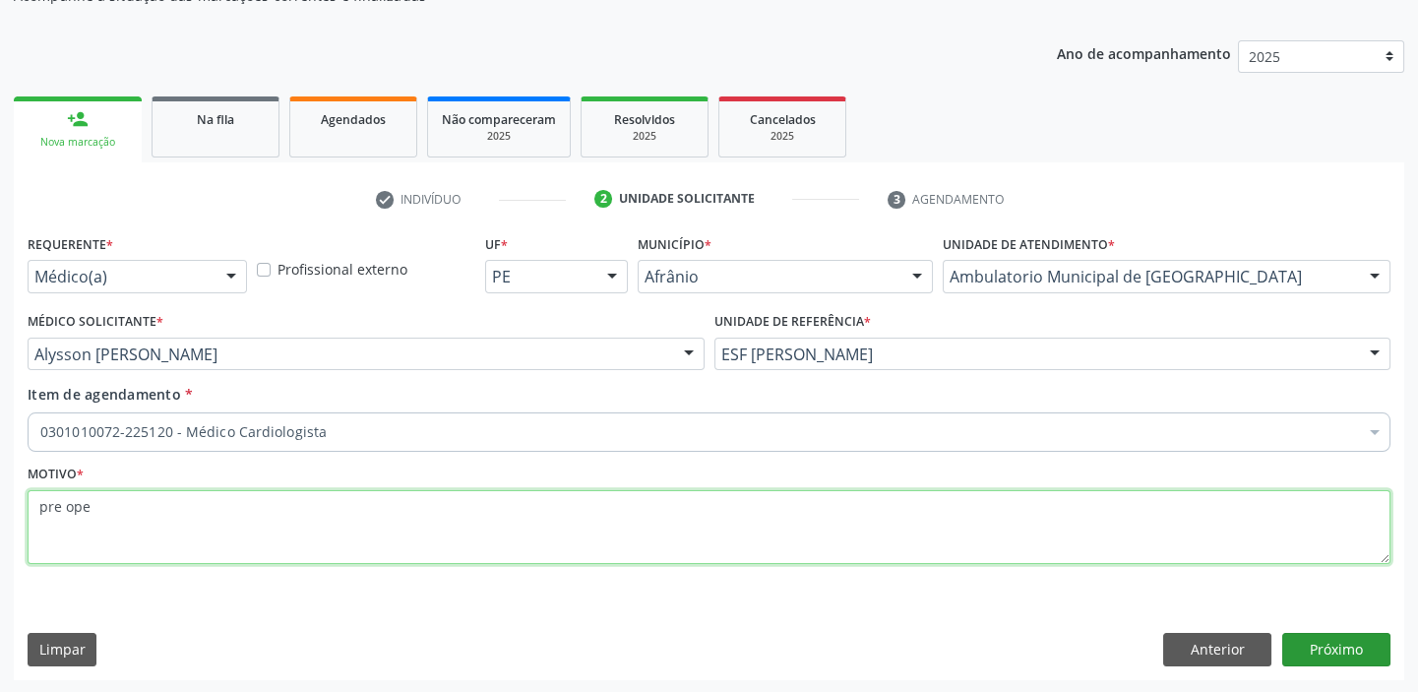
type textarea "pre ope"
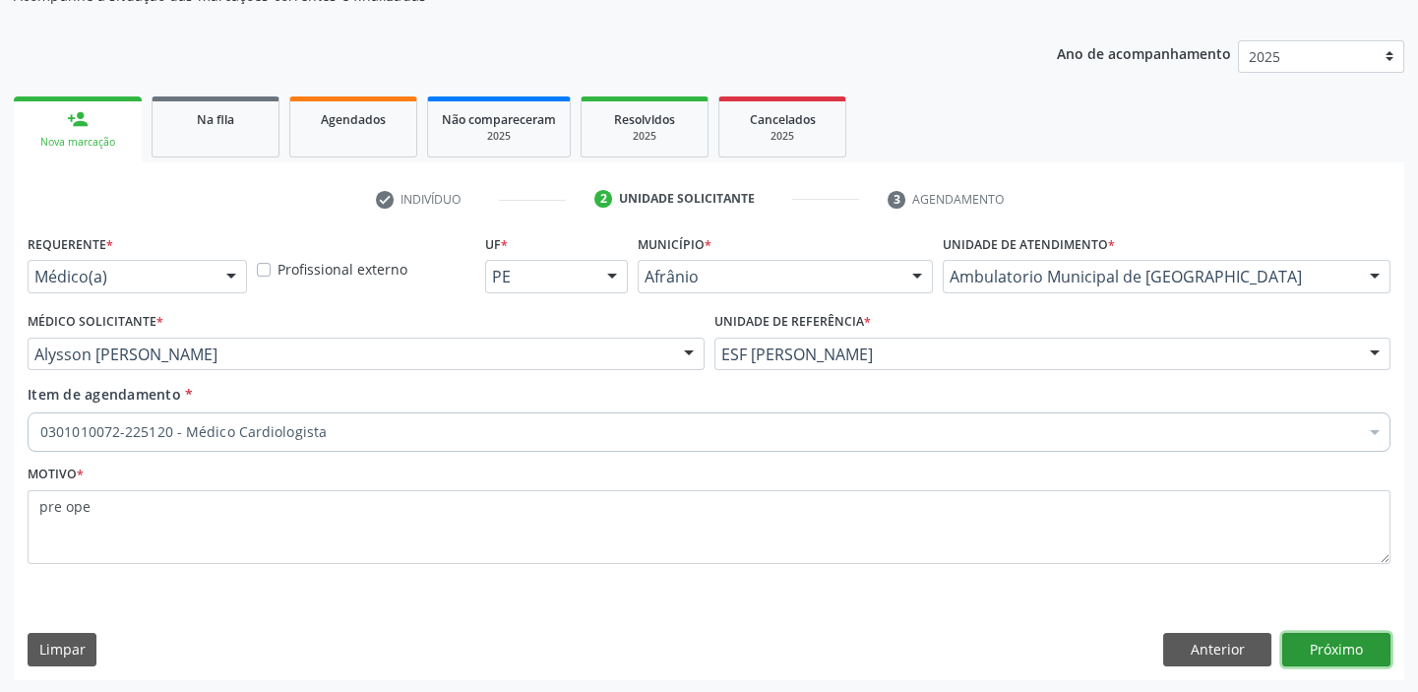
click at [1299, 643] on button "Próximo" at bounding box center [1336, 649] width 108 height 33
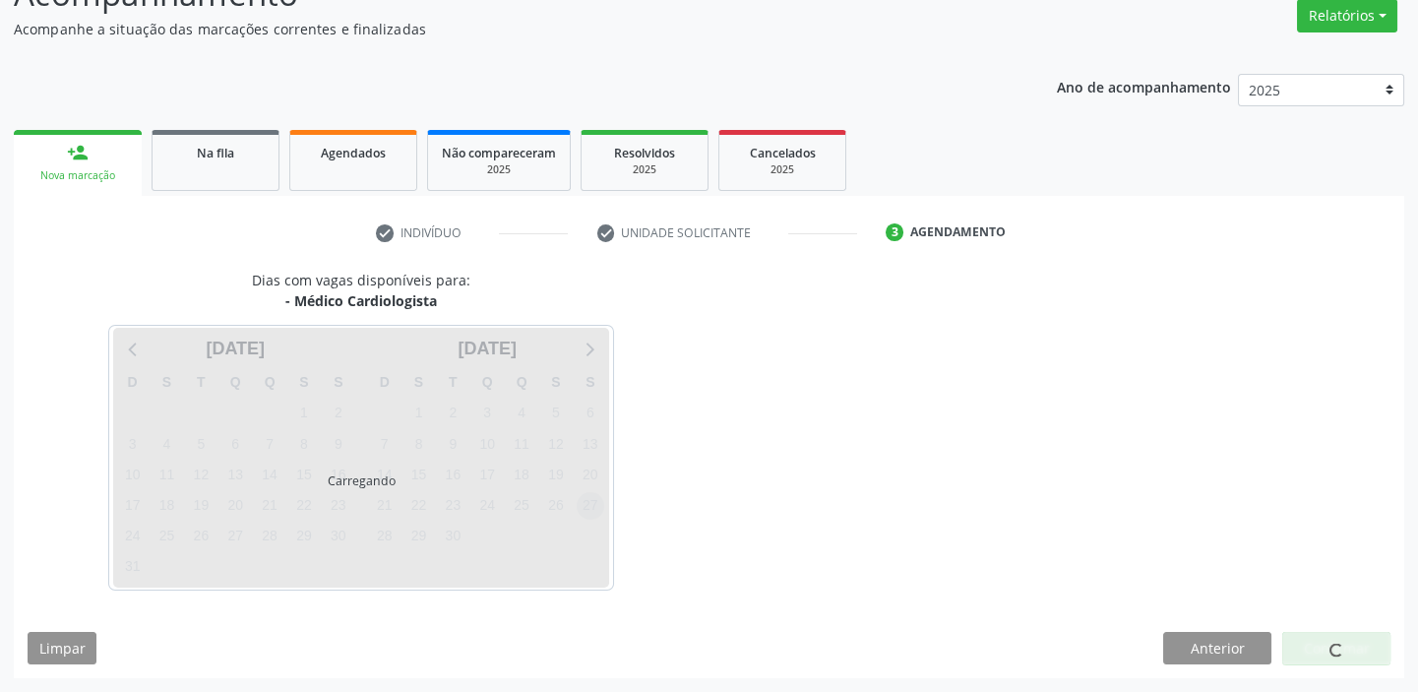
scroll to position [163, 0]
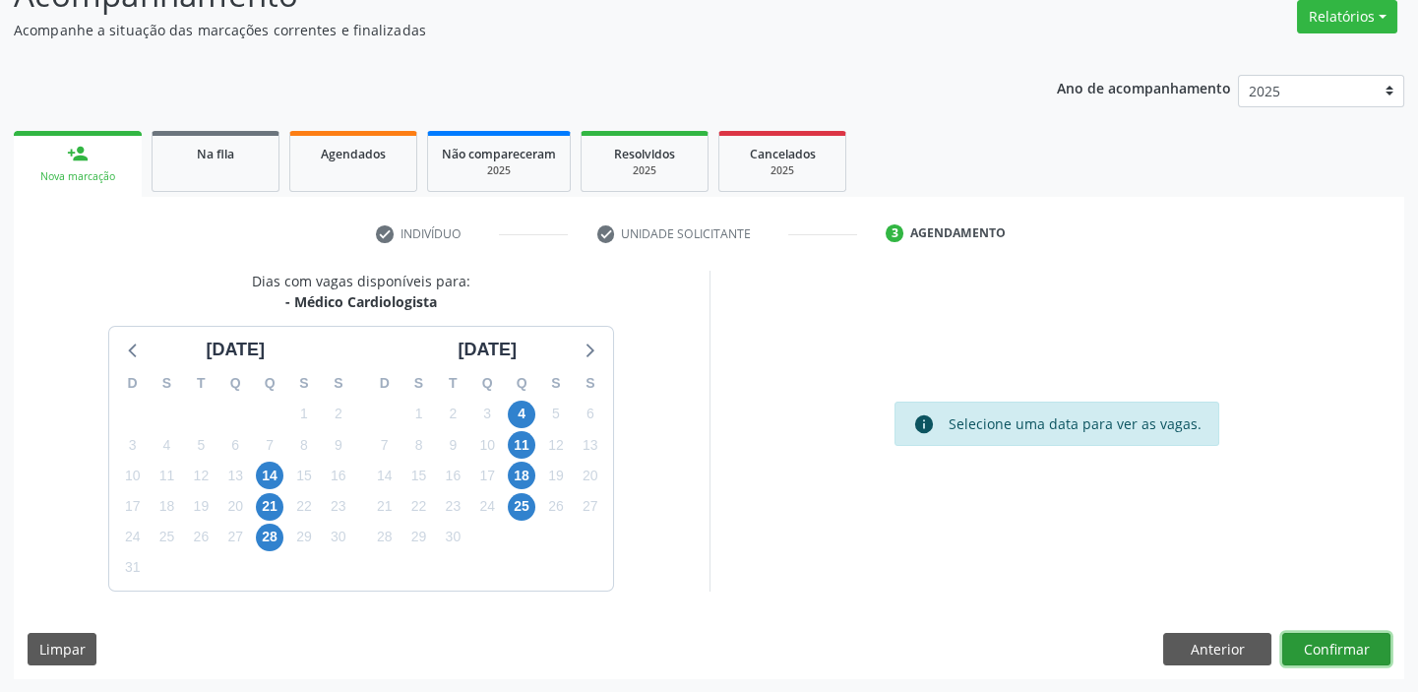
click at [1356, 647] on button "Confirmar" at bounding box center [1336, 649] width 108 height 33
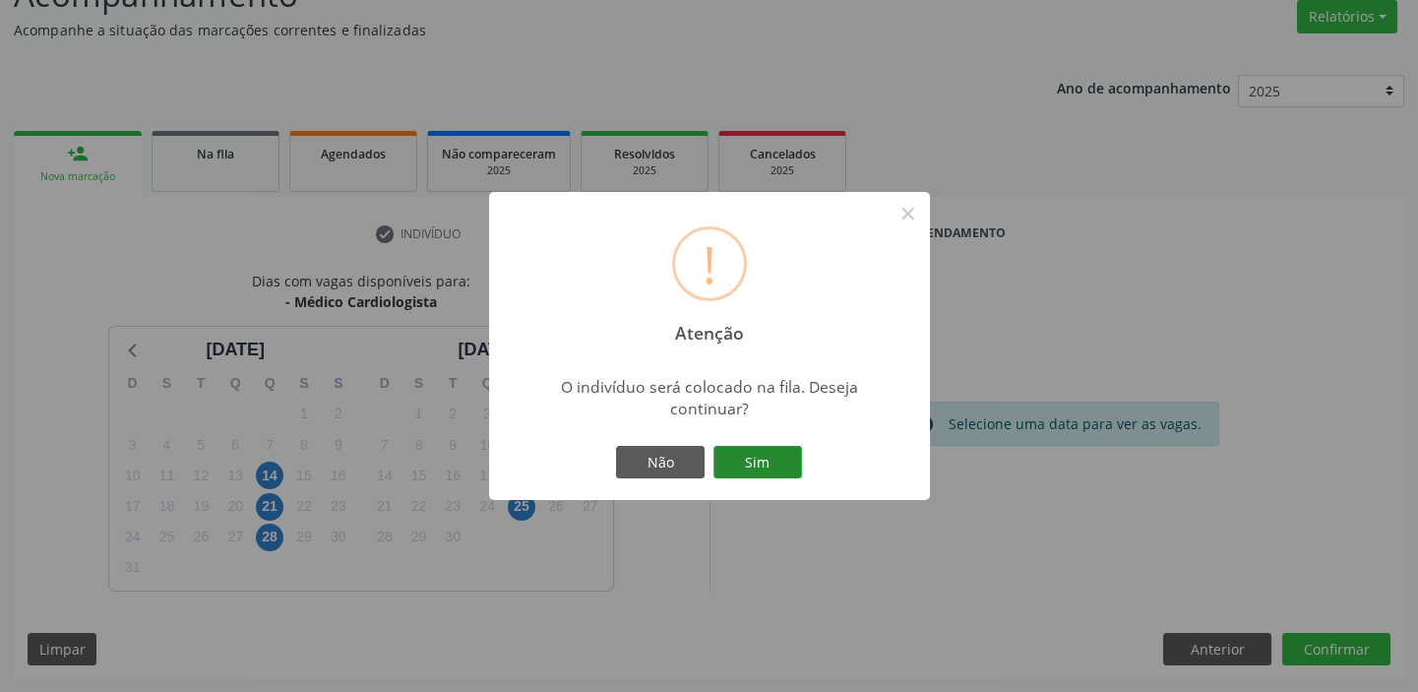
click at [775, 465] on button "Sim" at bounding box center [757, 462] width 89 height 33
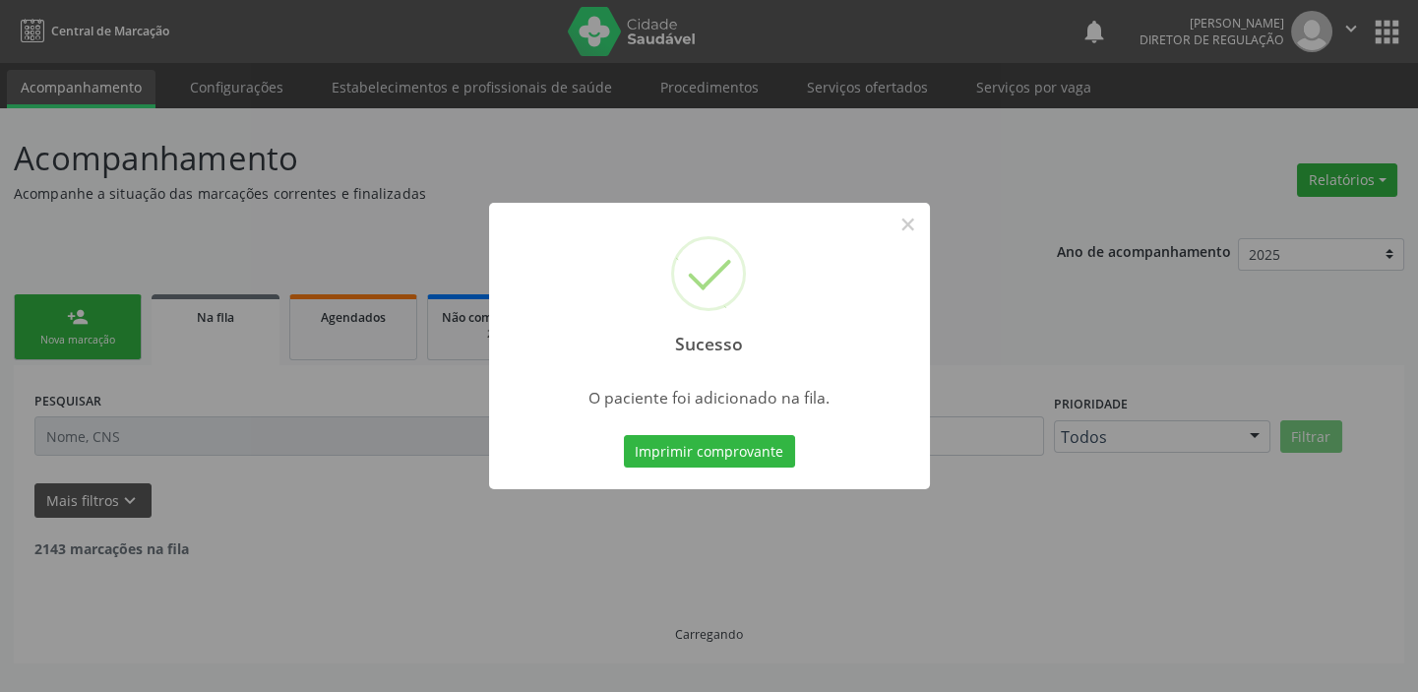
scroll to position [0, 0]
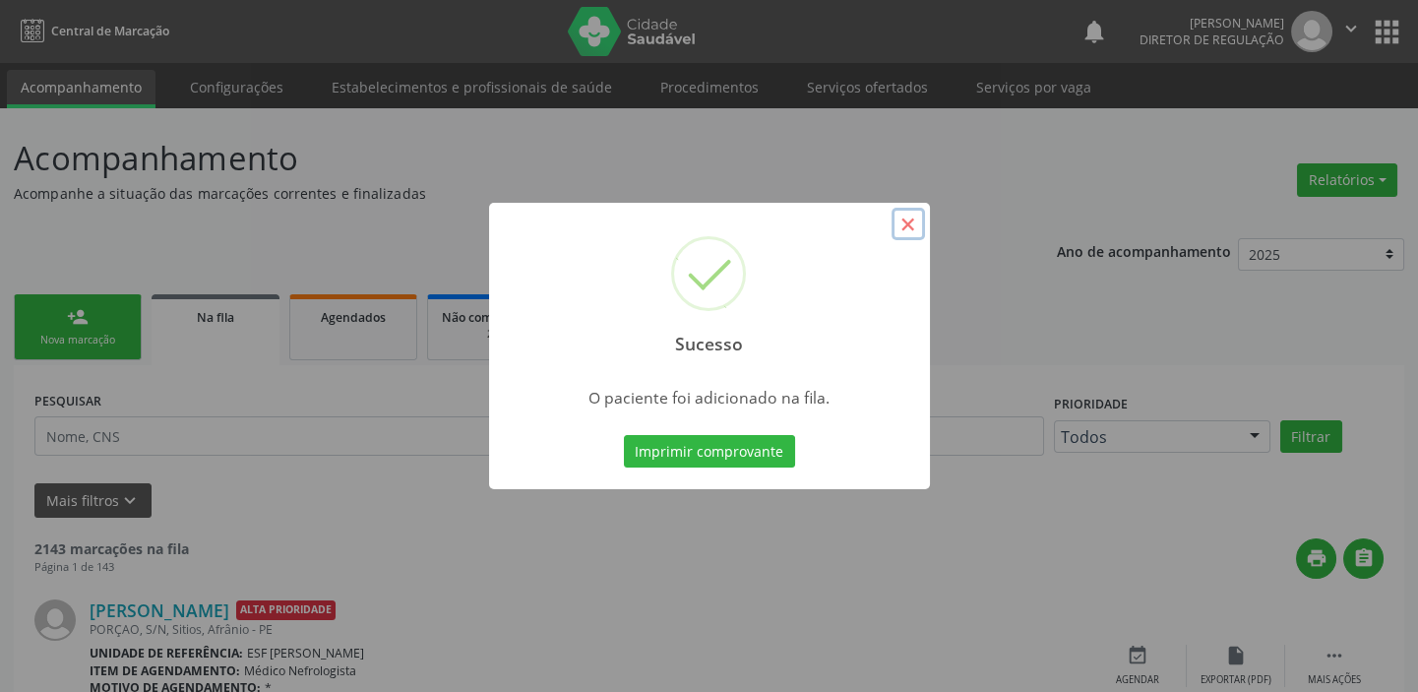
click at [902, 221] on button "×" at bounding box center [907, 224] width 33 height 33
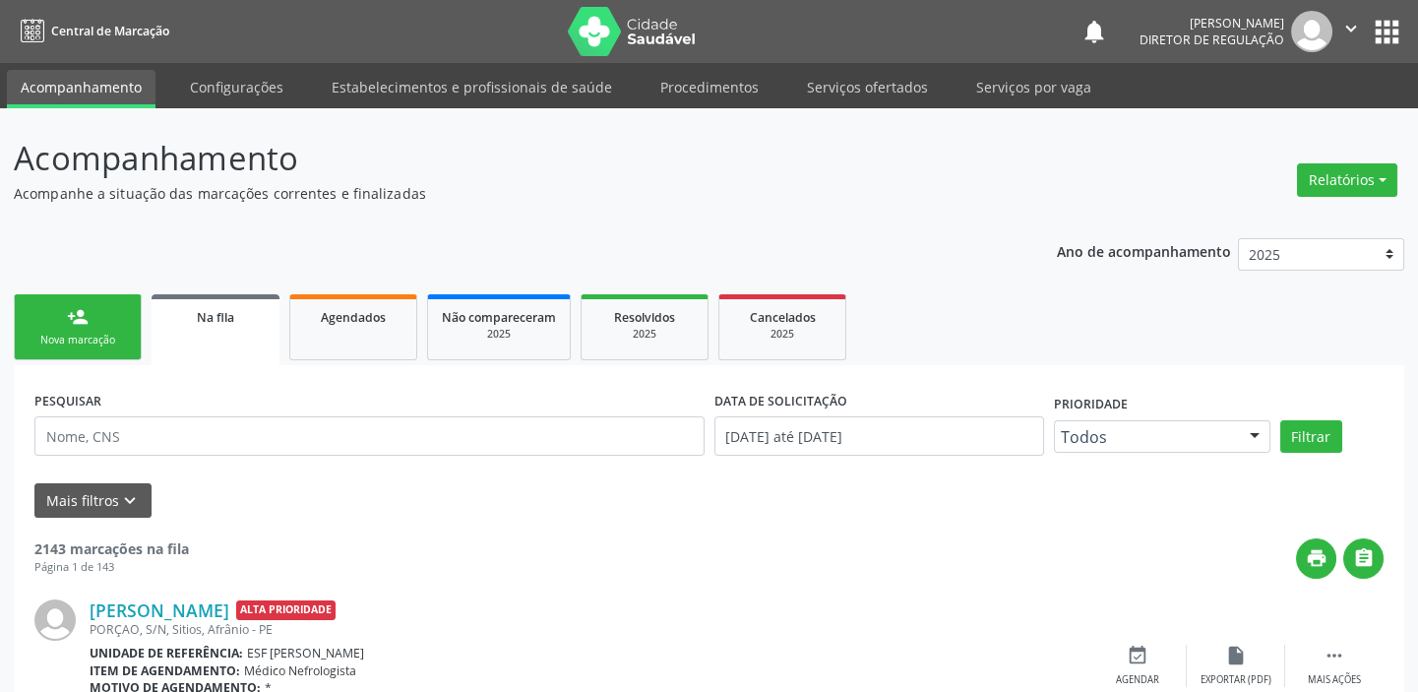
click at [96, 318] on link "person_add Nova marcação" at bounding box center [78, 327] width 128 height 66
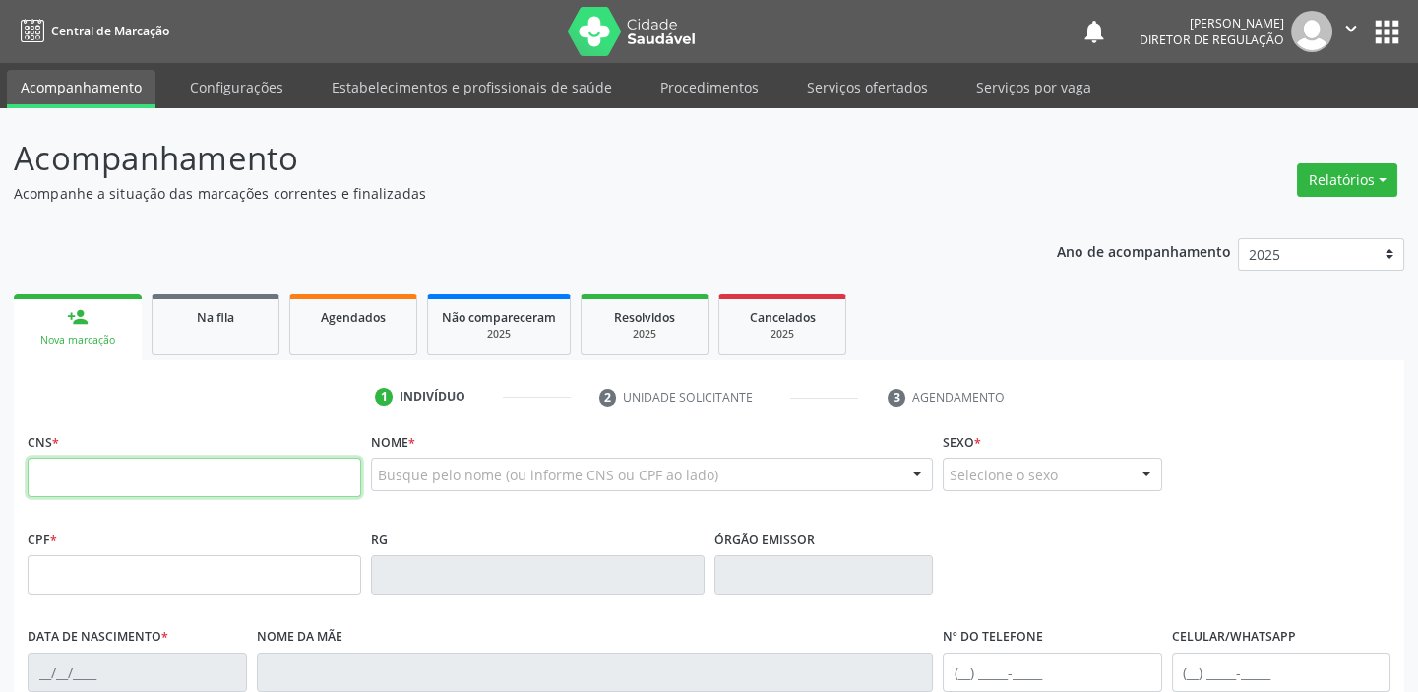
click at [108, 479] on input "text" at bounding box center [195, 477] width 334 height 39
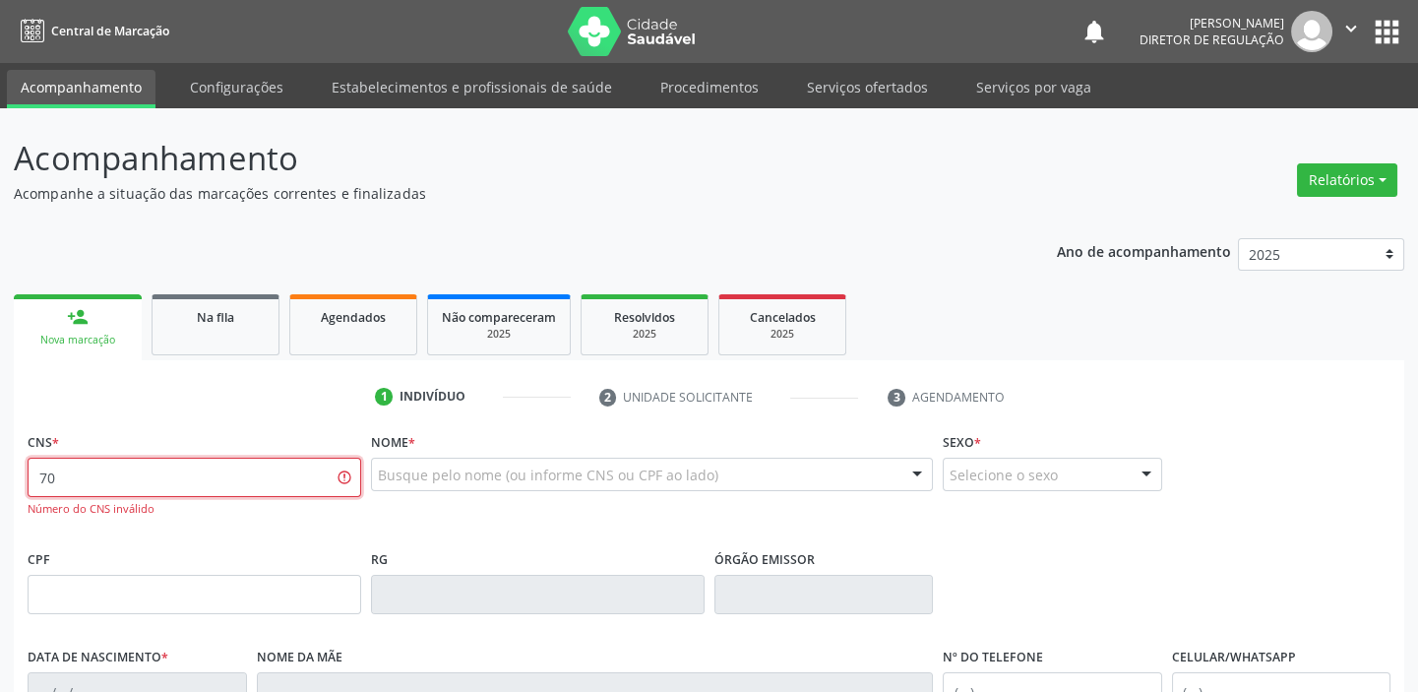
type input "7"
type input "700 8084 4079 0187"
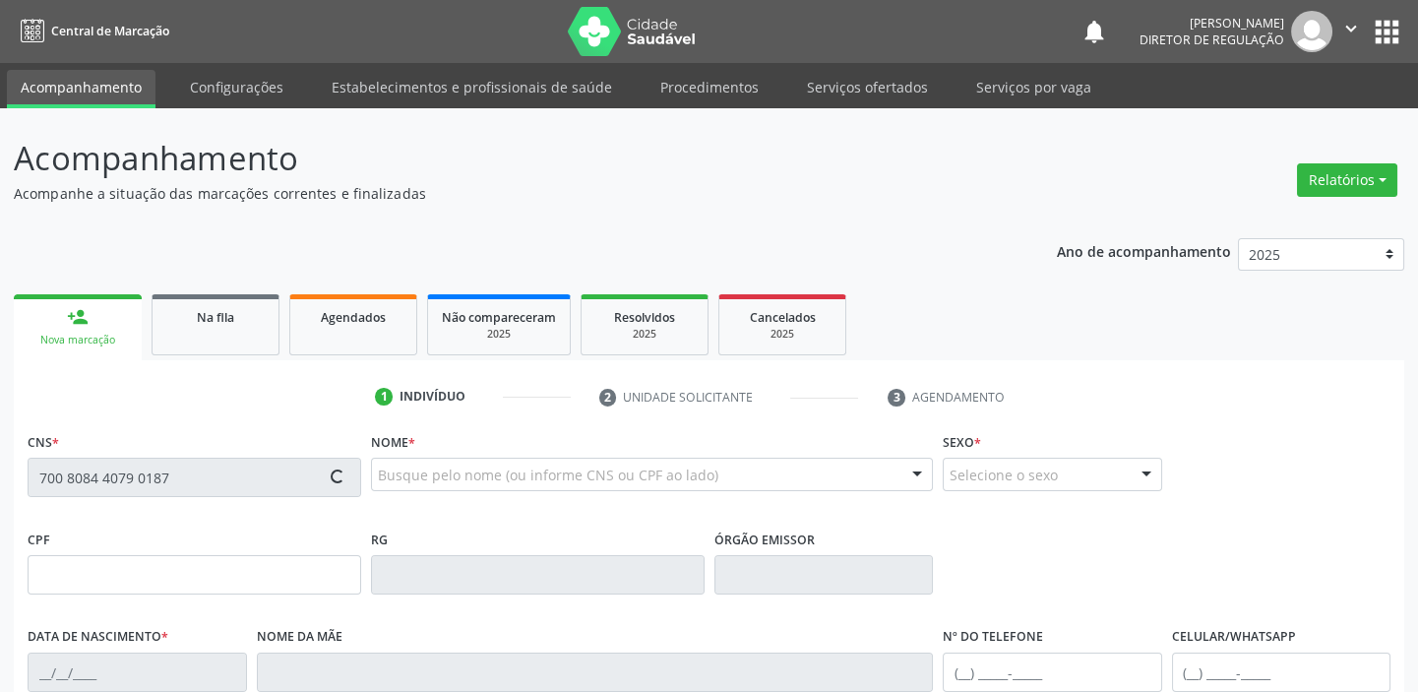
type input "13/08/1980"
type input "Benedita Luzia Rodrigues"
type input "(87) 98817-5871"
type input "S/N"
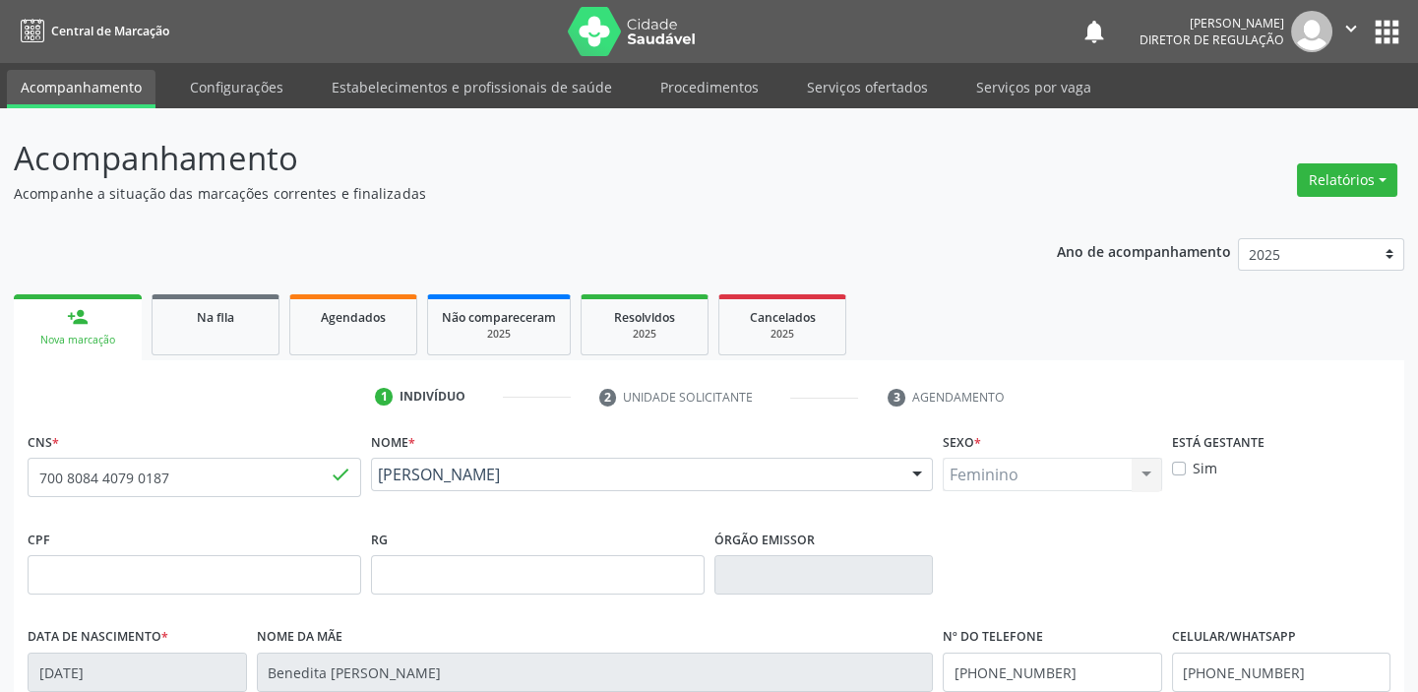
scroll to position [374, 0]
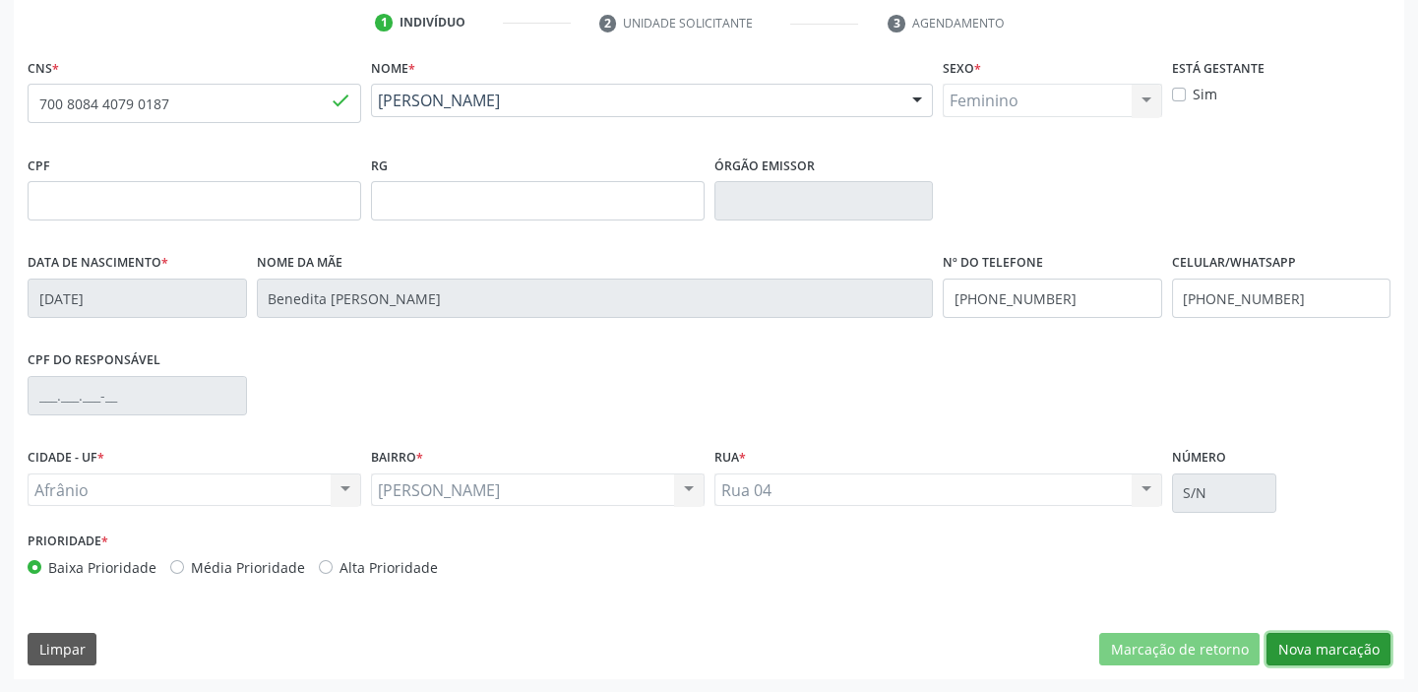
drag, startPoint x: 1294, startPoint y: 650, endPoint x: 1219, endPoint y: 606, distance: 86.9
click at [1295, 650] on button "Nova marcação" at bounding box center [1328, 649] width 124 height 33
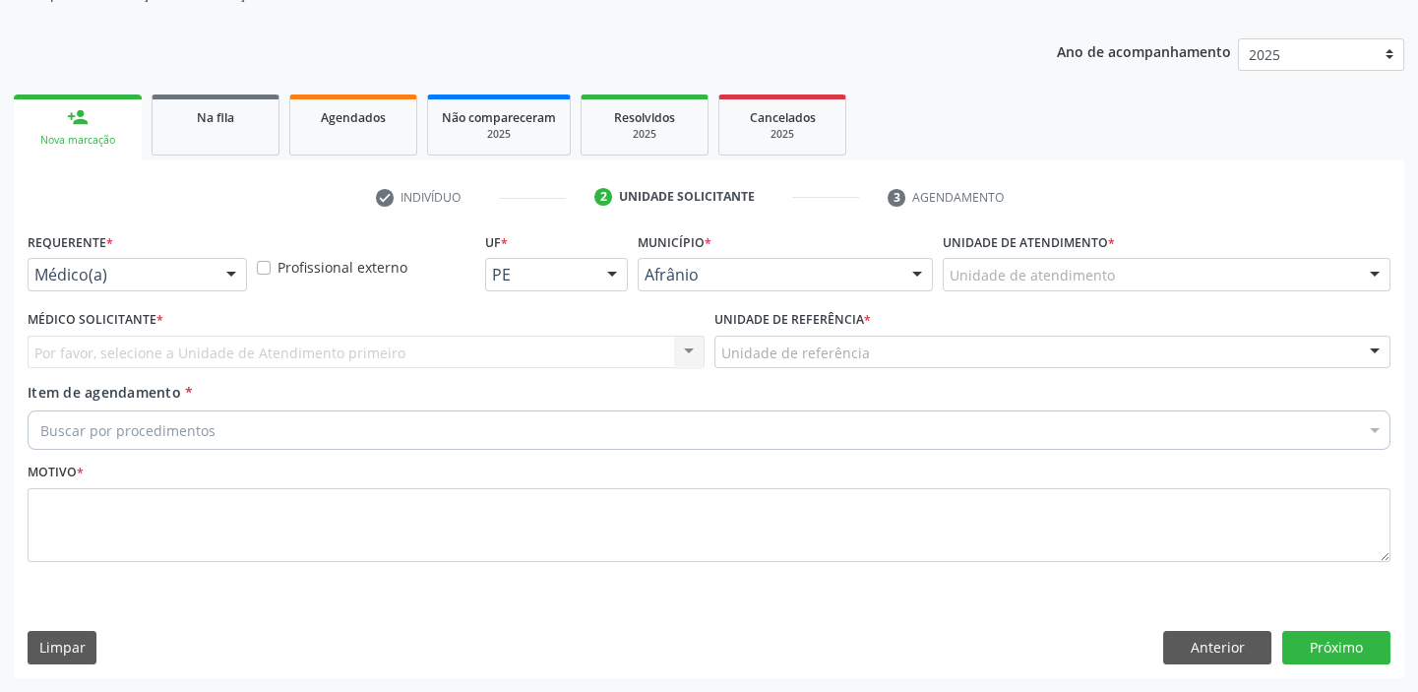
scroll to position [198, 0]
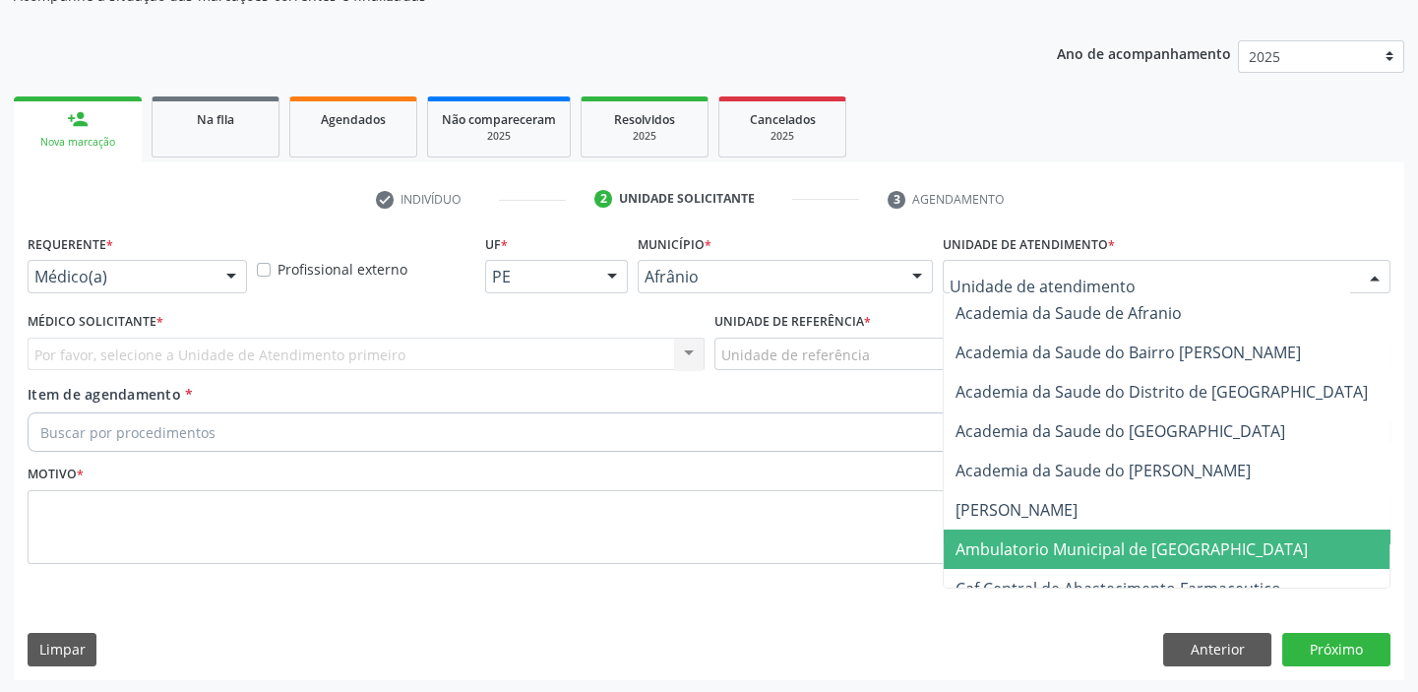
drag, startPoint x: 994, startPoint y: 546, endPoint x: 865, endPoint y: 445, distance: 164.0
click at [989, 540] on span "Ambulatorio Municipal de [GEOGRAPHIC_DATA]" at bounding box center [1131, 549] width 352 height 22
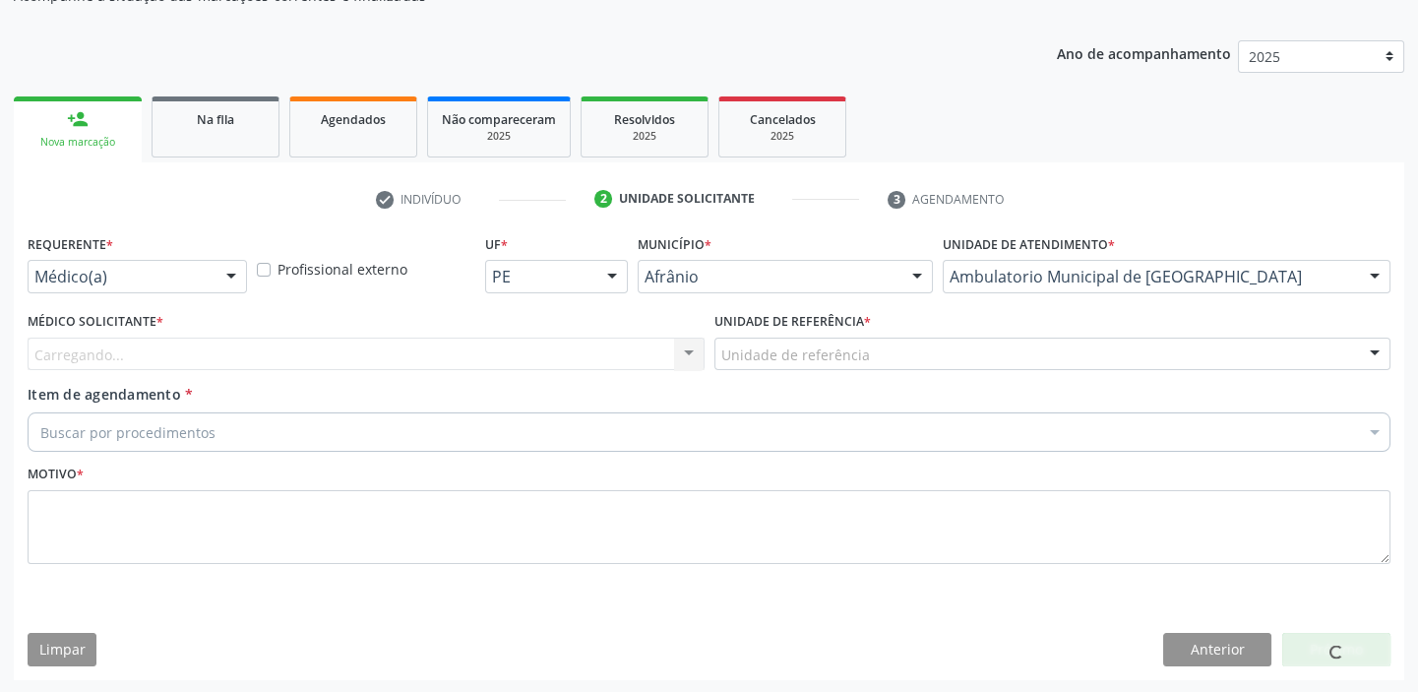
drag, startPoint x: 775, startPoint y: 356, endPoint x: 767, endPoint y: 527, distance: 171.4
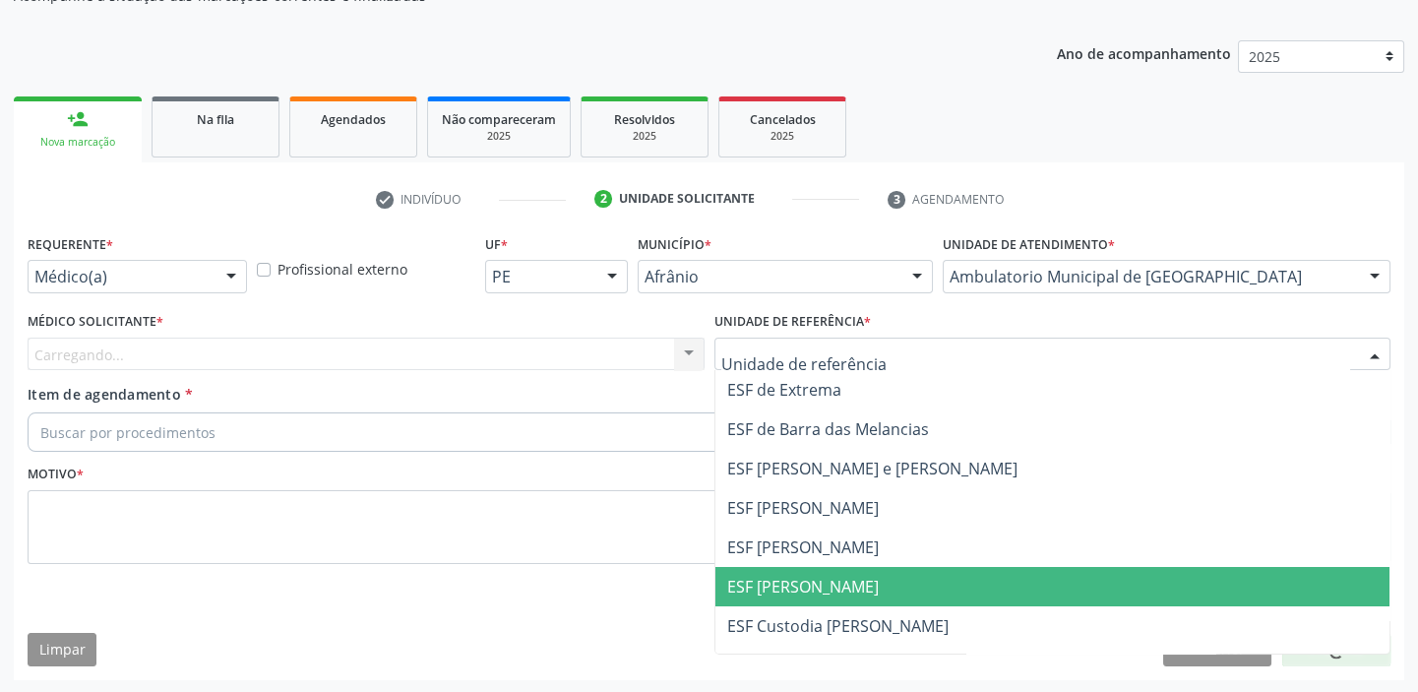
drag, startPoint x: 766, startPoint y: 572, endPoint x: 537, endPoint y: 558, distance: 229.7
click at [764, 573] on span "ESF [PERSON_NAME]" at bounding box center [1052, 586] width 675 height 39
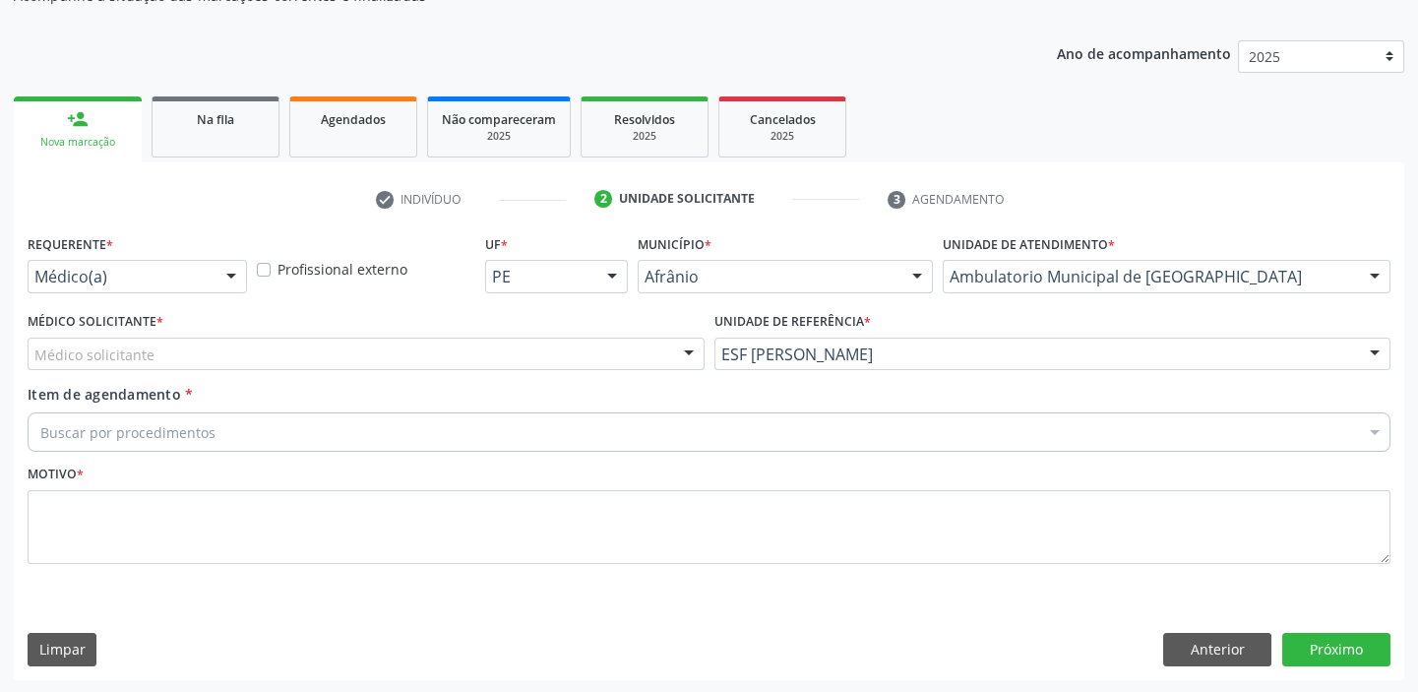
drag, startPoint x: 42, startPoint y: 348, endPoint x: 49, endPoint y: 371, distance: 23.7
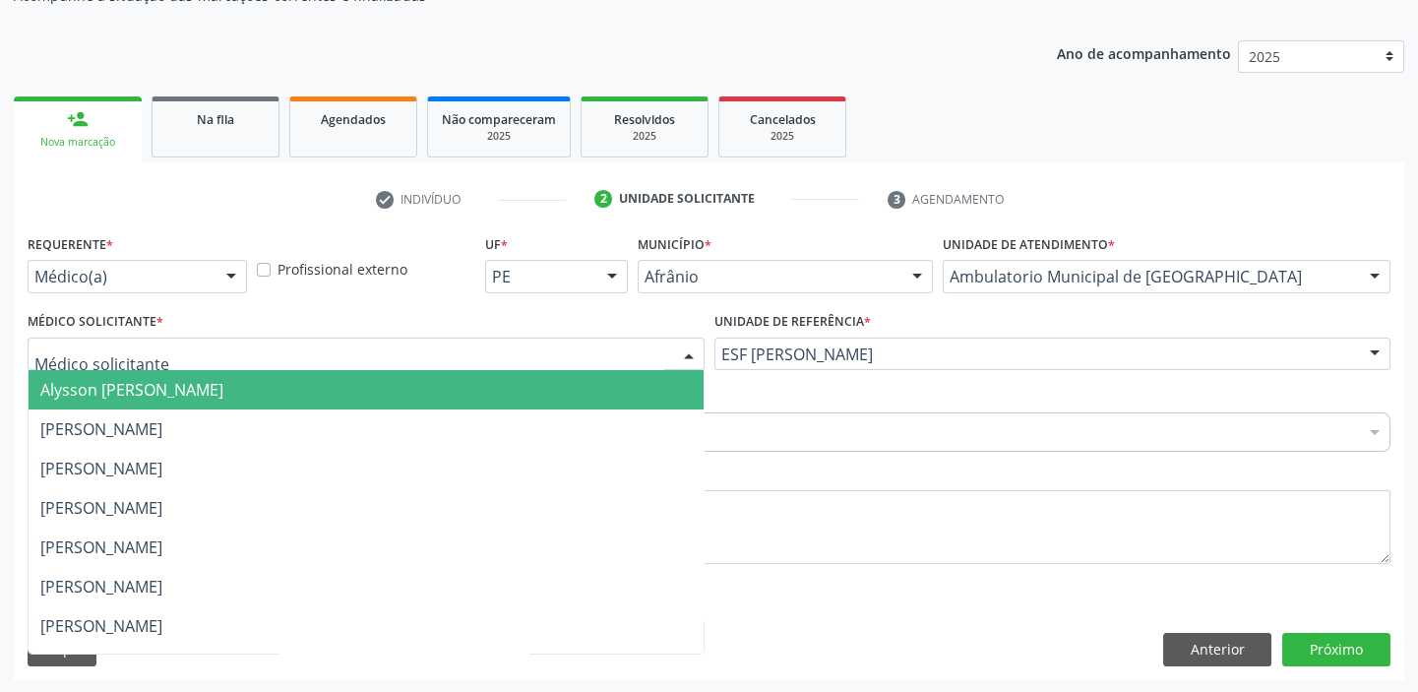
drag, startPoint x: 52, startPoint y: 378, endPoint x: 55, endPoint y: 390, distance: 12.2
click at [53, 382] on span "Alysson [PERSON_NAME]" at bounding box center [131, 390] width 183 height 22
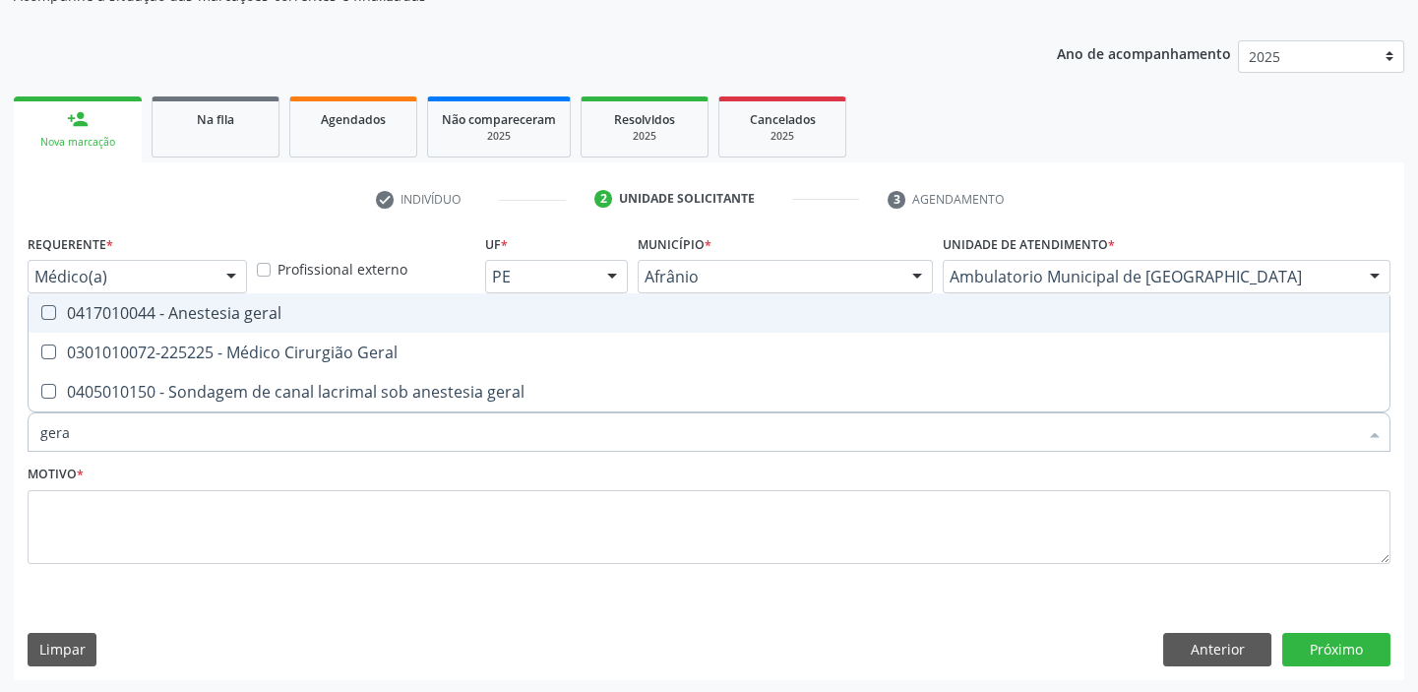
type input "geral"
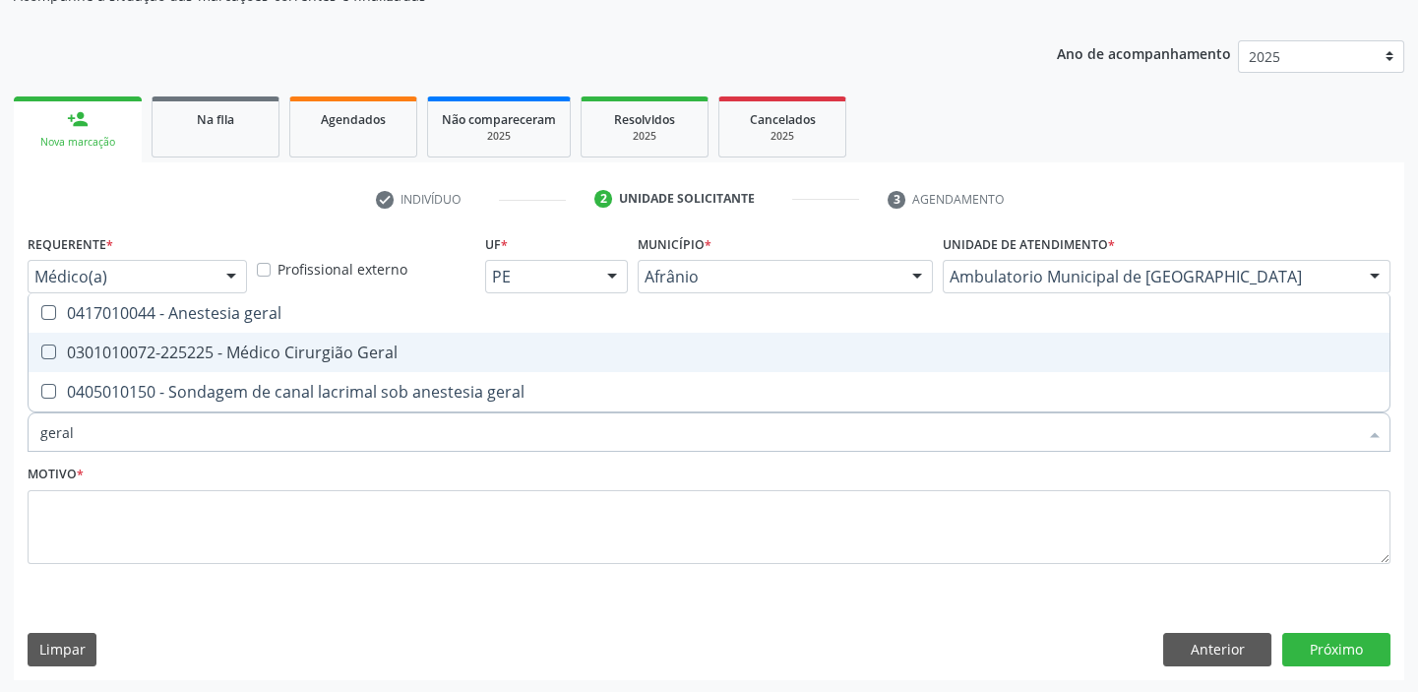
click at [142, 362] on span "0301010072-225225 - Médico Cirurgião Geral" at bounding box center [709, 352] width 1361 height 39
checkbox Geral "true"
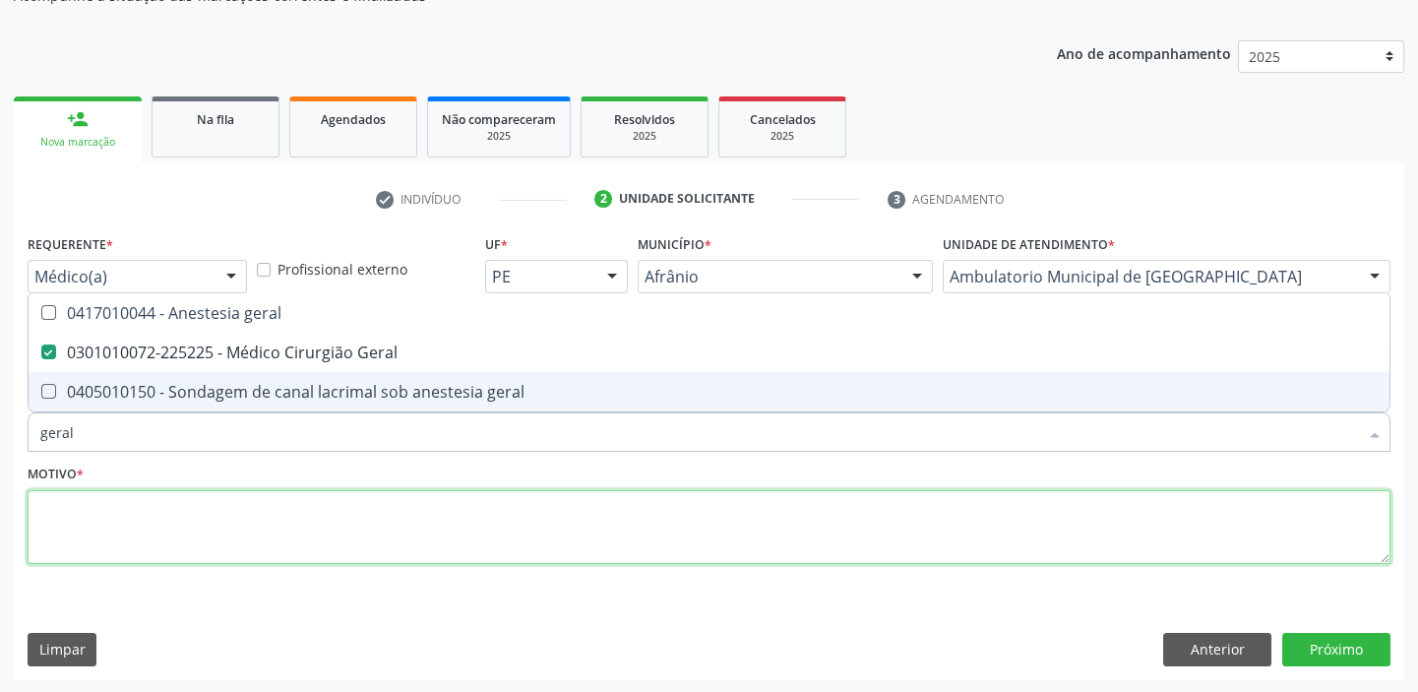
click at [97, 499] on textarea at bounding box center [709, 527] width 1363 height 75
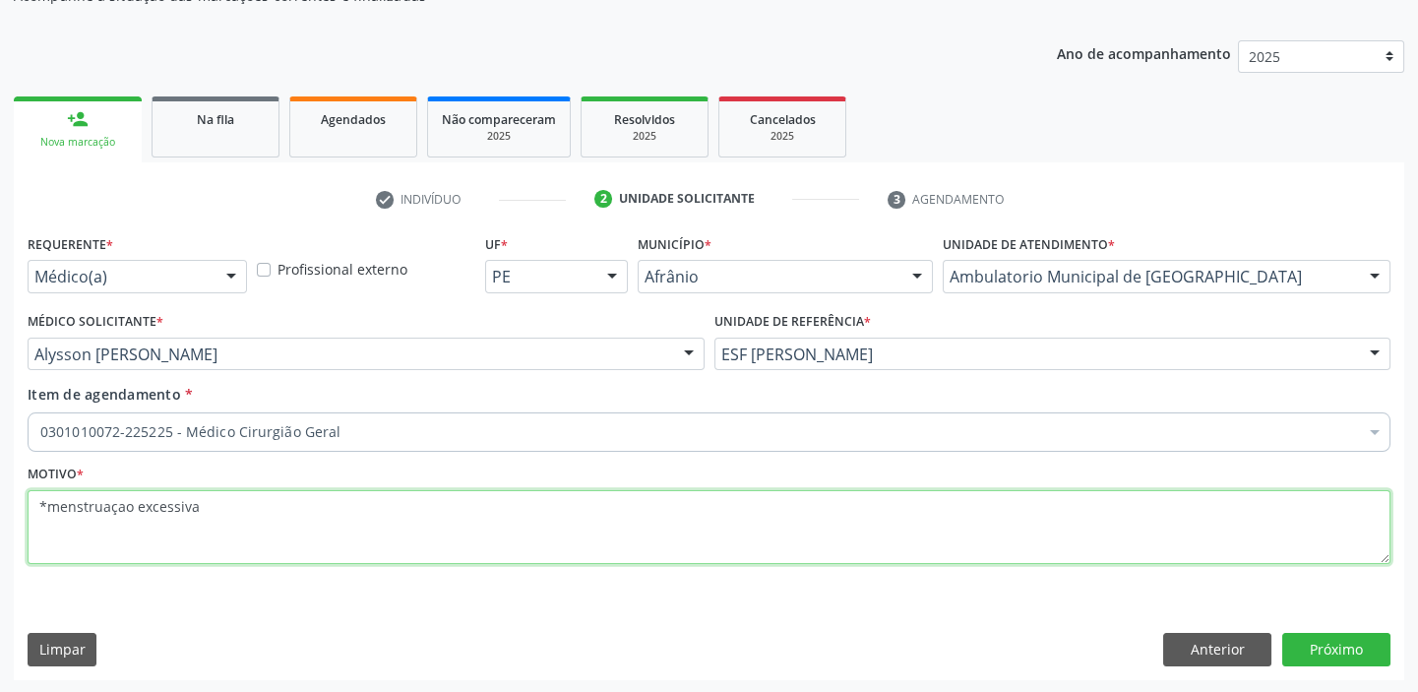
type textarea "*menstruaçao excessiva"
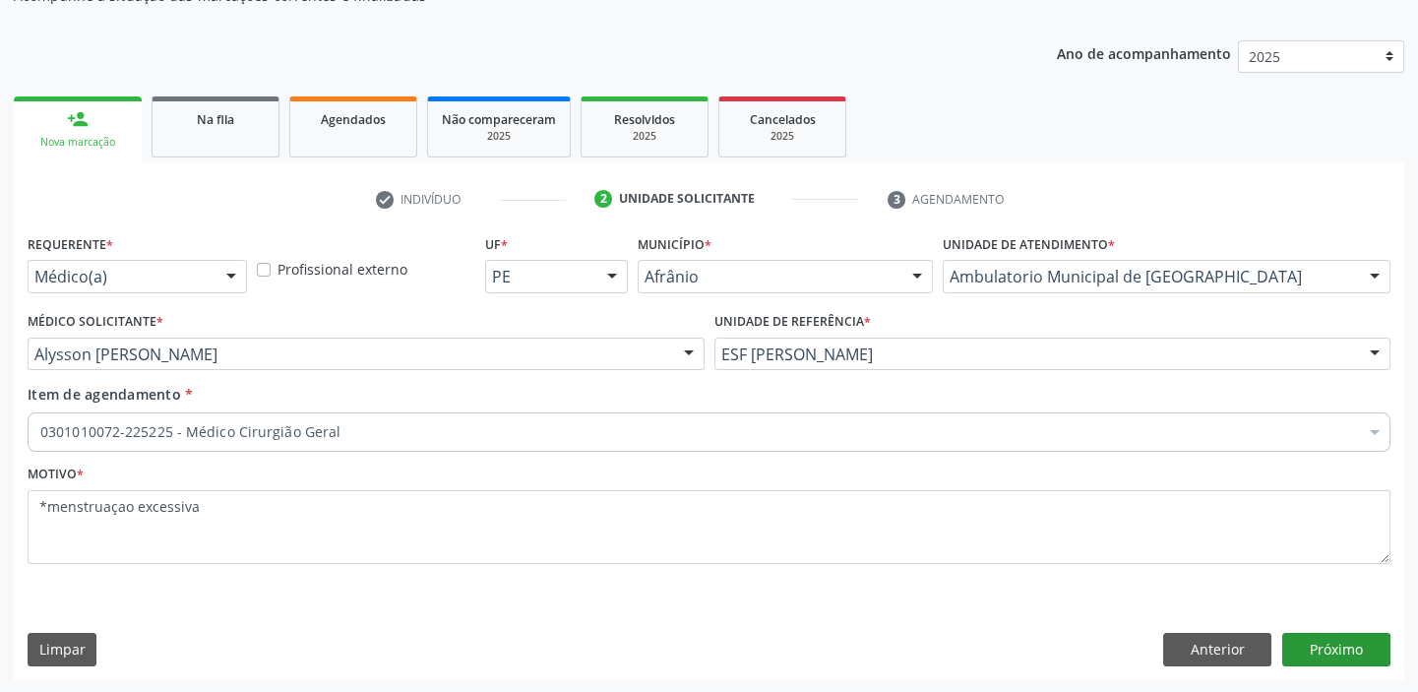
drag, startPoint x: 1318, startPoint y: 630, endPoint x: 1317, endPoint y: 641, distance: 10.9
click at [1318, 634] on div "Requerente * Médico(a) Médico(a) Enfermeiro(a) Paciente Nenhum resultado encont…" at bounding box center [709, 454] width 1390 height 450
click at [1309, 650] on button "Próximo" at bounding box center [1336, 649] width 108 height 33
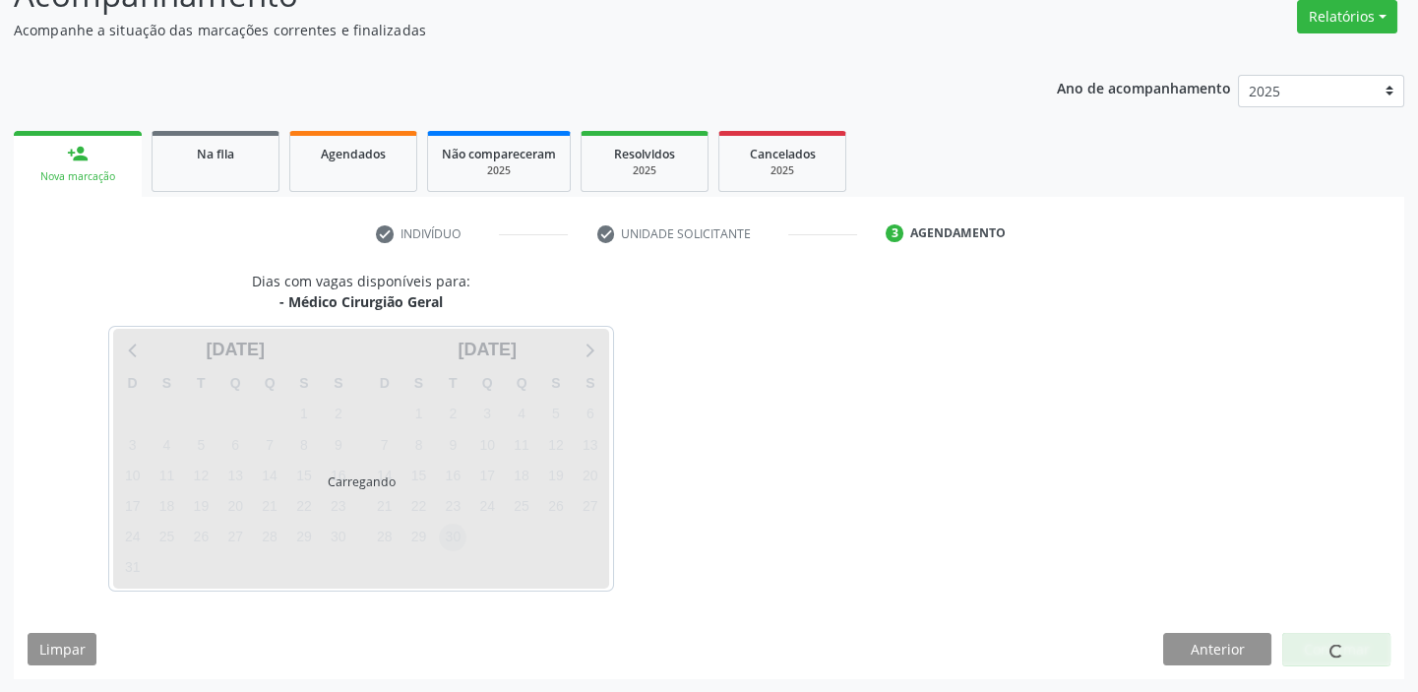
scroll to position [163, 0]
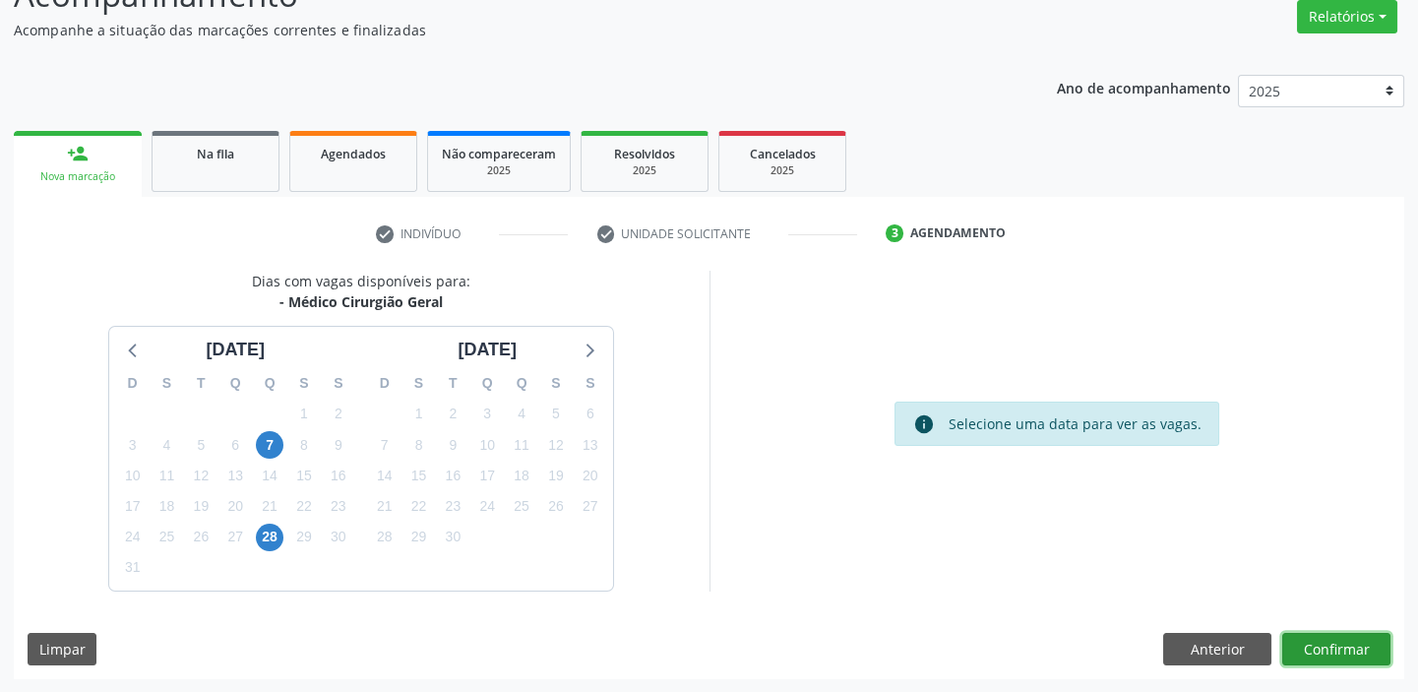
click at [1311, 644] on button "Confirmar" at bounding box center [1336, 649] width 108 height 33
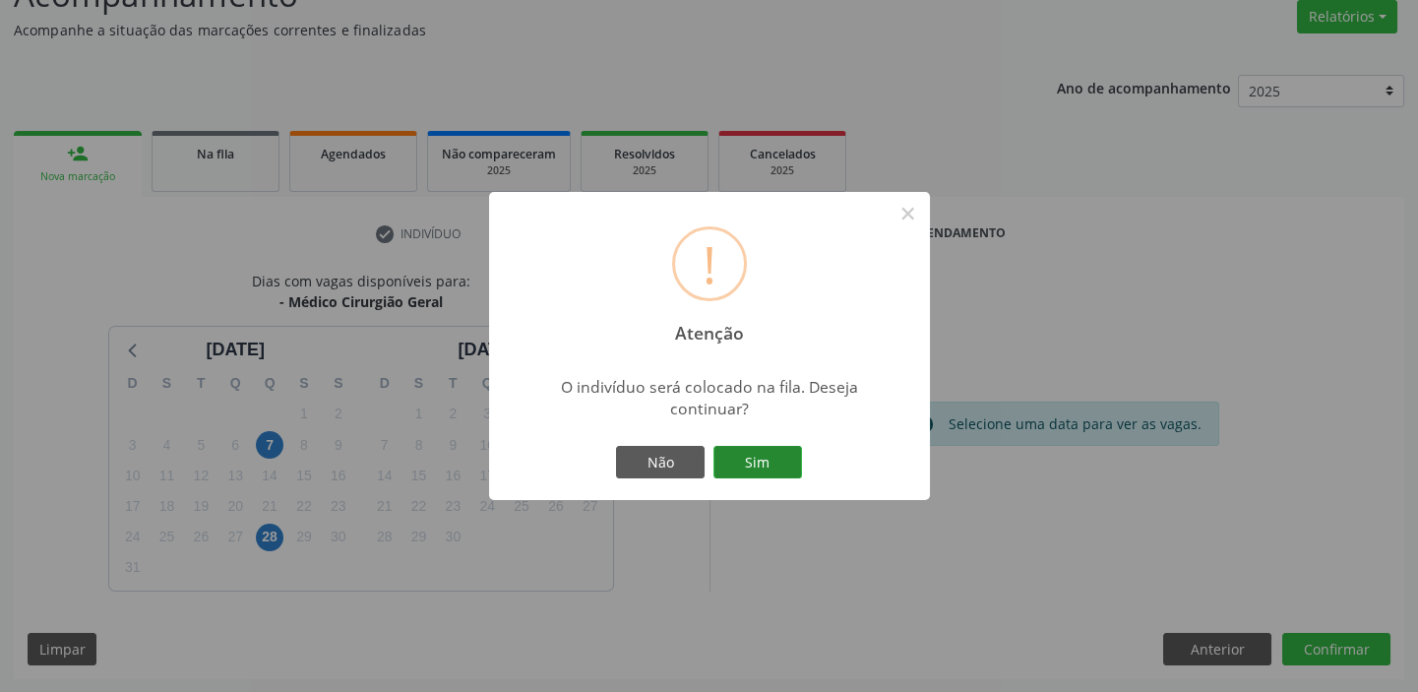
click at [775, 452] on button "Sim" at bounding box center [757, 462] width 89 height 33
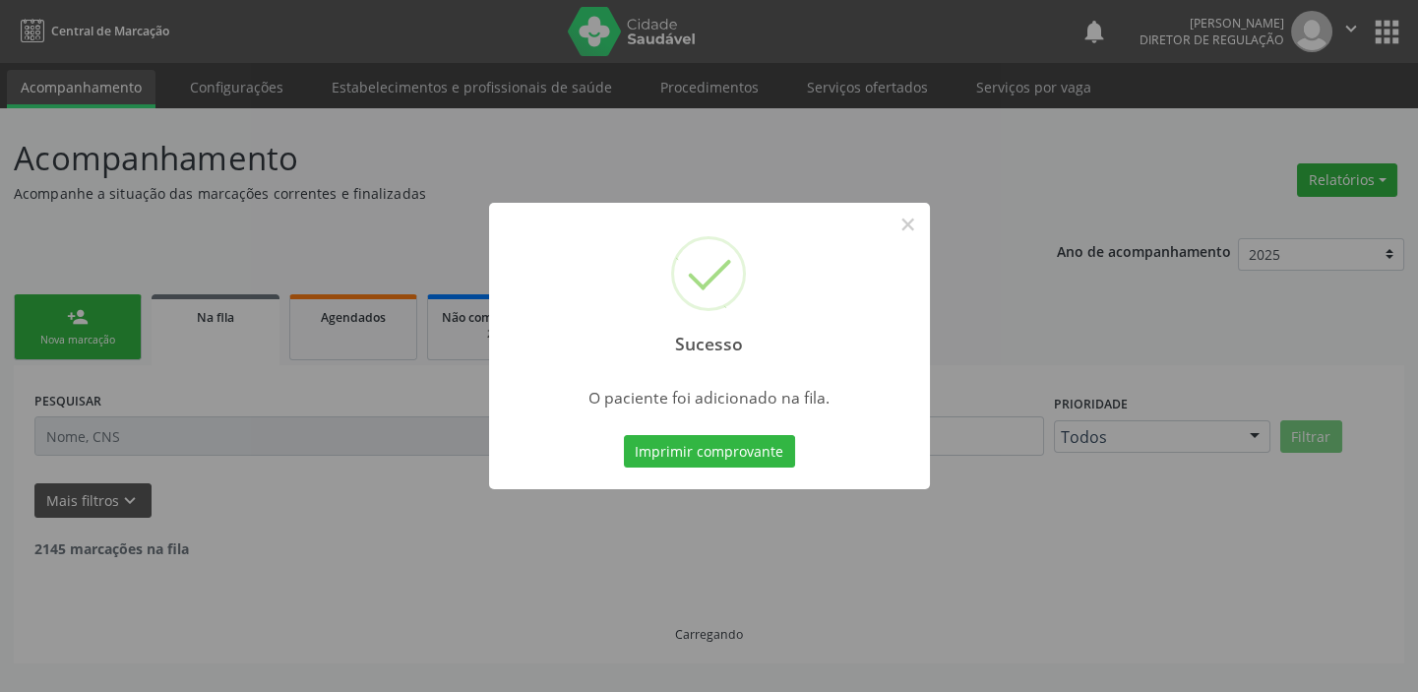
scroll to position [0, 0]
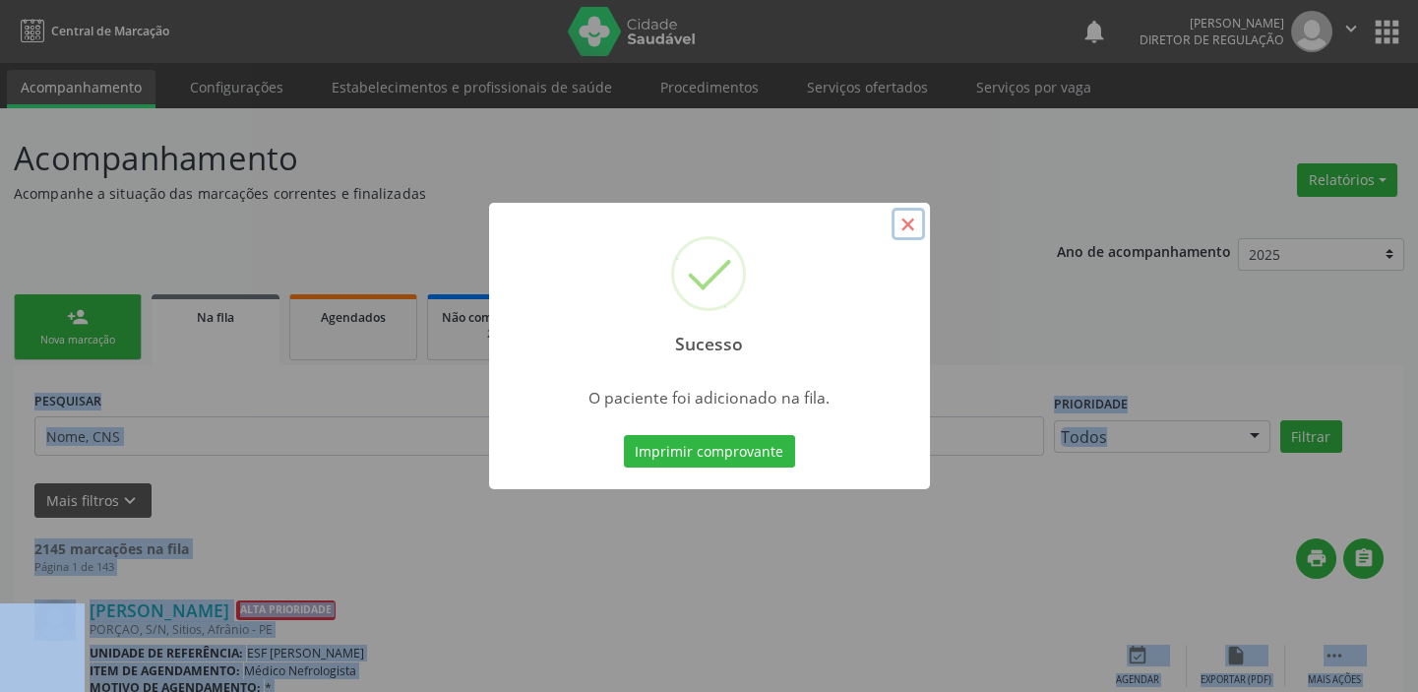
click at [901, 229] on button "×" at bounding box center [907, 224] width 33 height 33
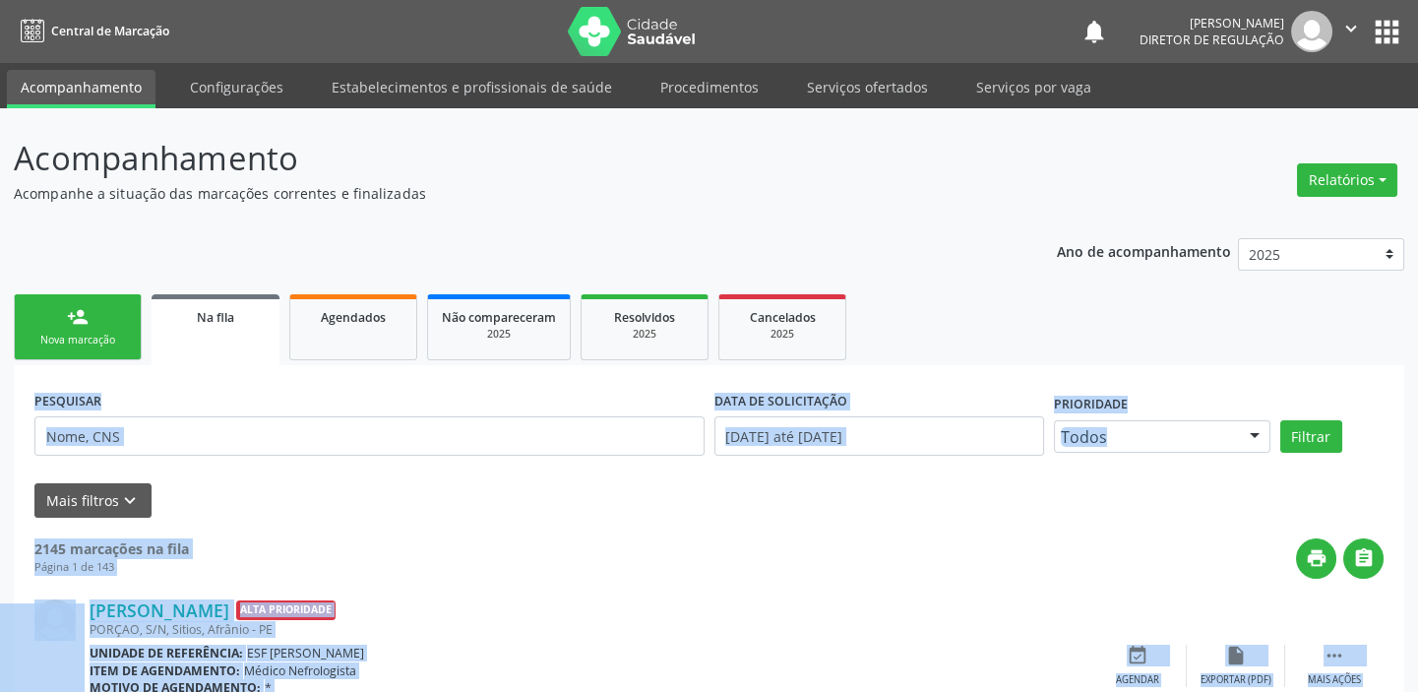
click at [117, 330] on link "person_add Nova marcação" at bounding box center [78, 327] width 128 height 66
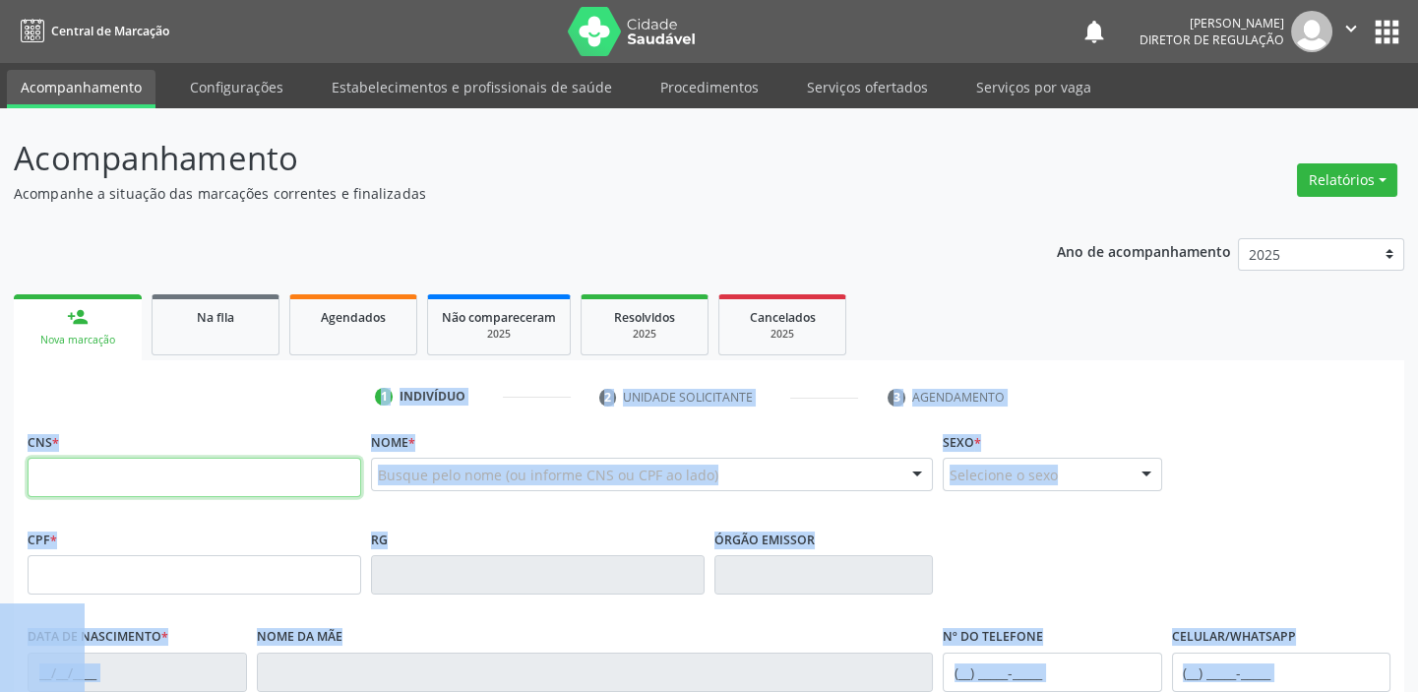
click at [122, 473] on input "text" at bounding box center [195, 477] width 334 height 39
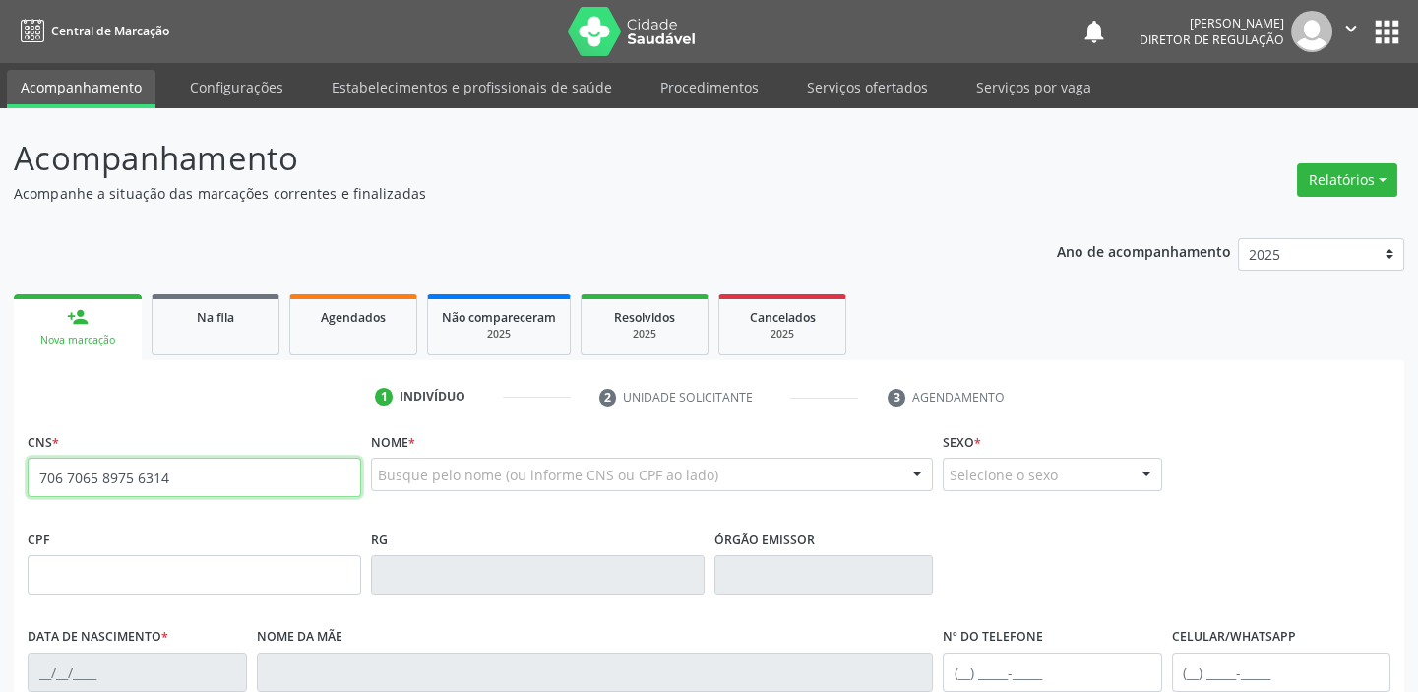
type input "706 7065 8975 6314"
type input "02/05/1995"
type input "Ideia de Melo Nunes Brito"
type input "(87) 98869-7100"
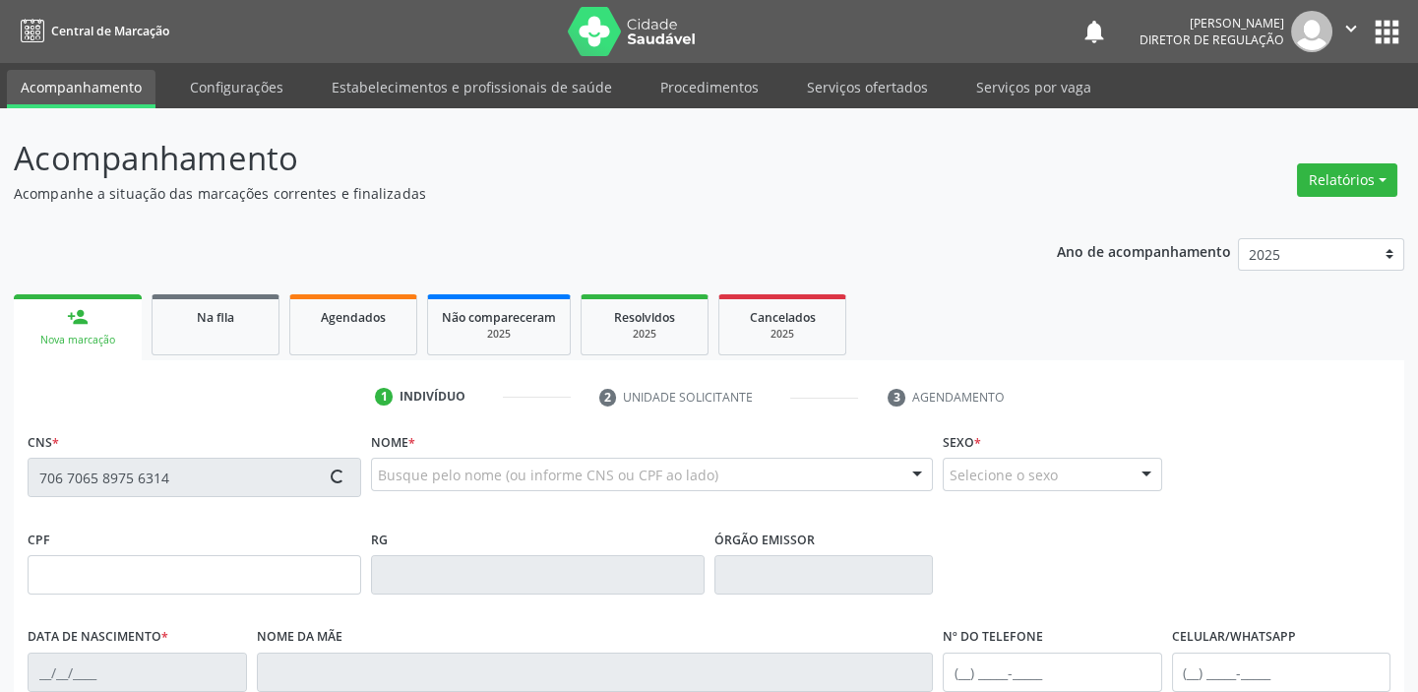
type input "110"
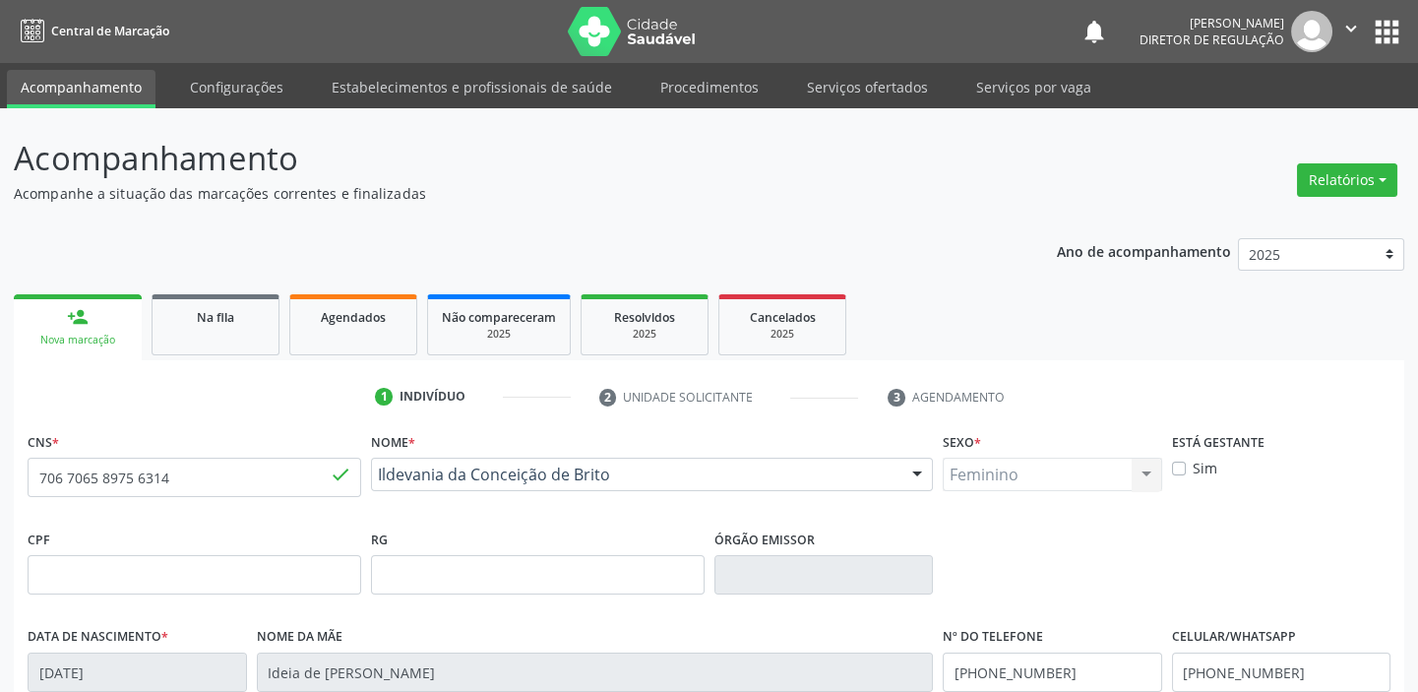
scroll to position [374, 0]
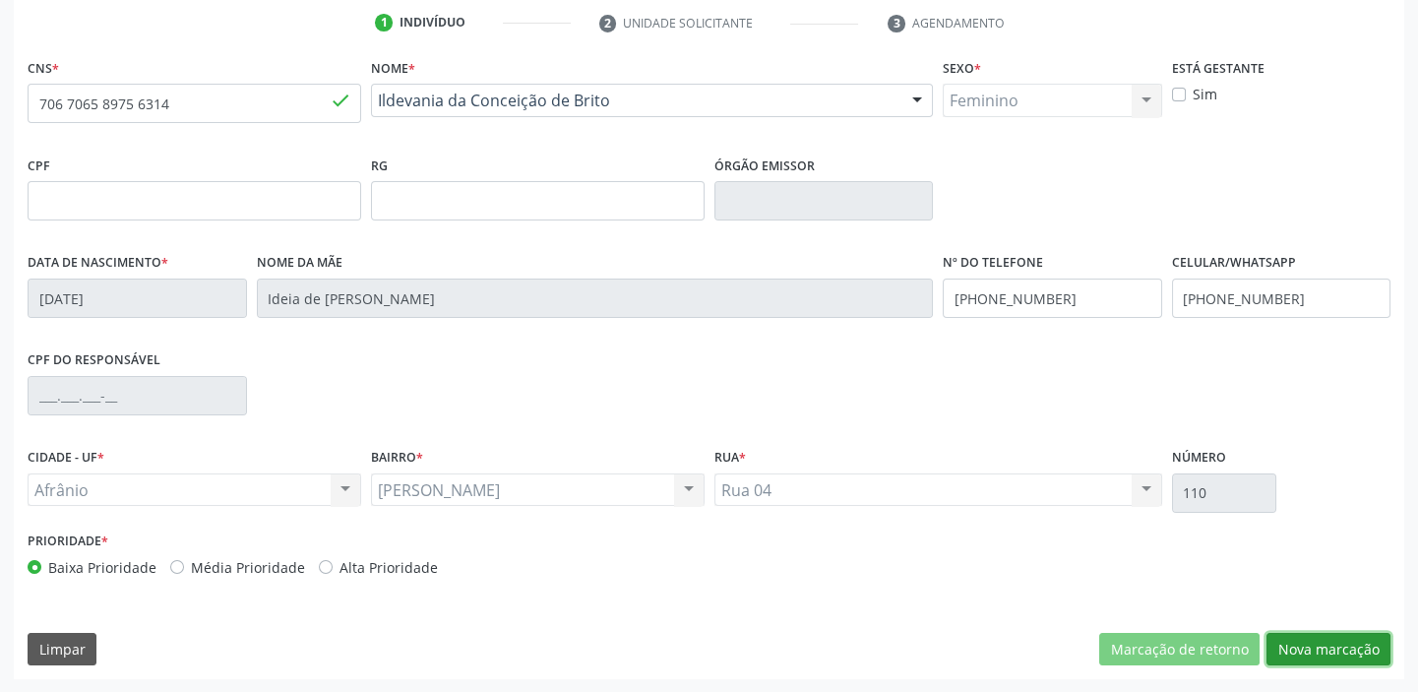
drag, startPoint x: 1311, startPoint y: 641, endPoint x: 1282, endPoint y: 610, distance: 42.5
click at [1312, 641] on button "Nova marcação" at bounding box center [1328, 649] width 124 height 33
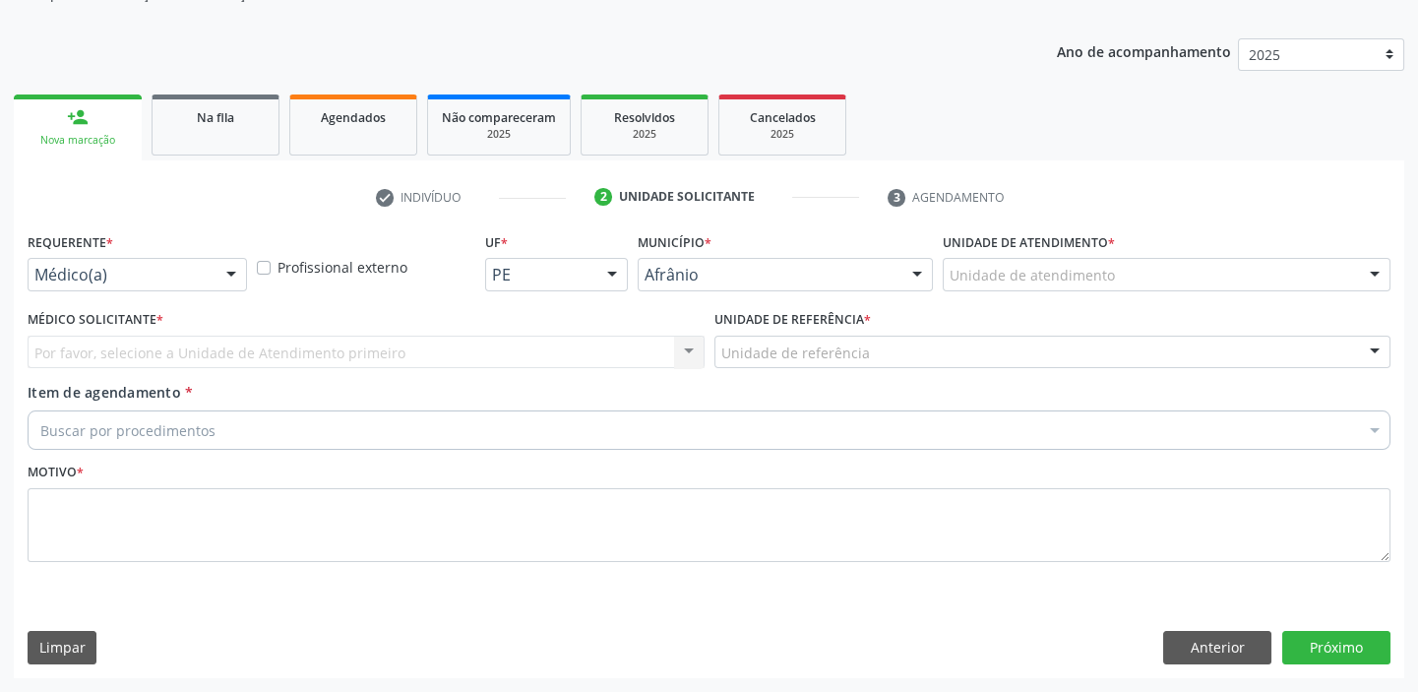
scroll to position [198, 0]
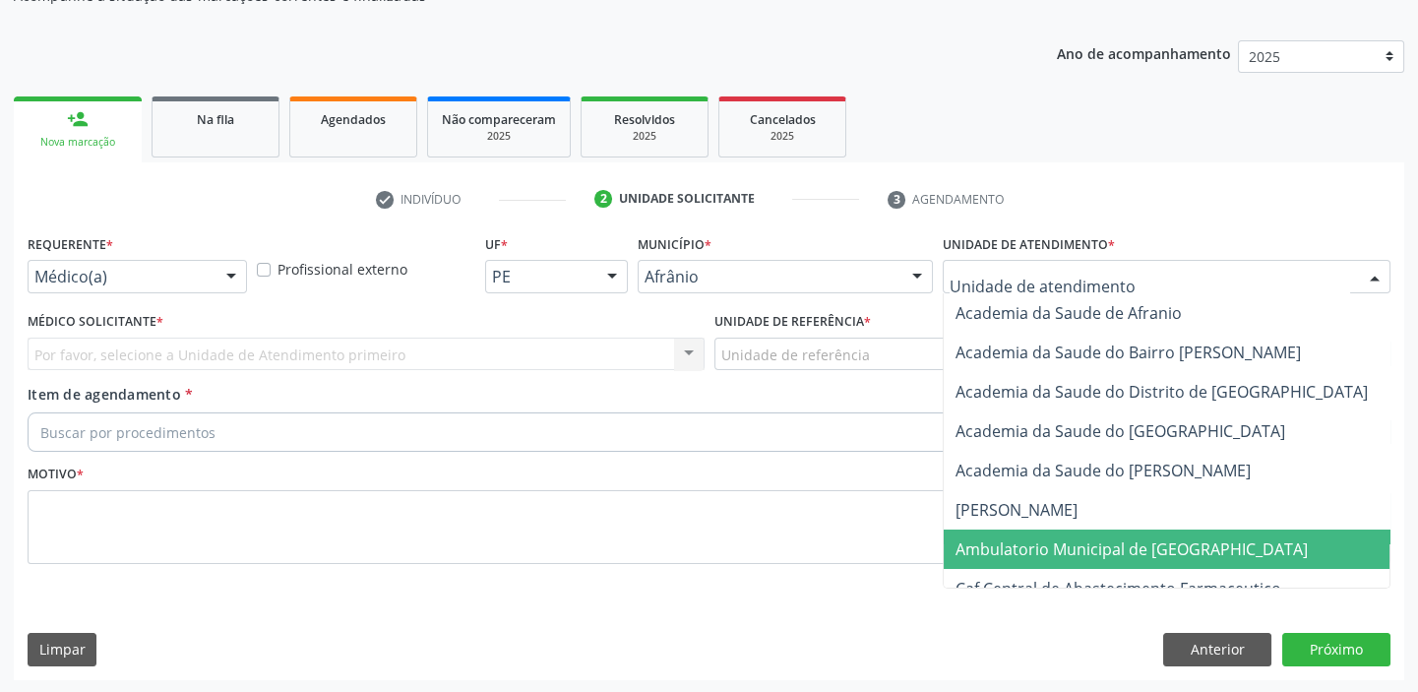
click at [1041, 553] on span "Ambulatorio Municipal de [GEOGRAPHIC_DATA]" at bounding box center [1131, 549] width 352 height 22
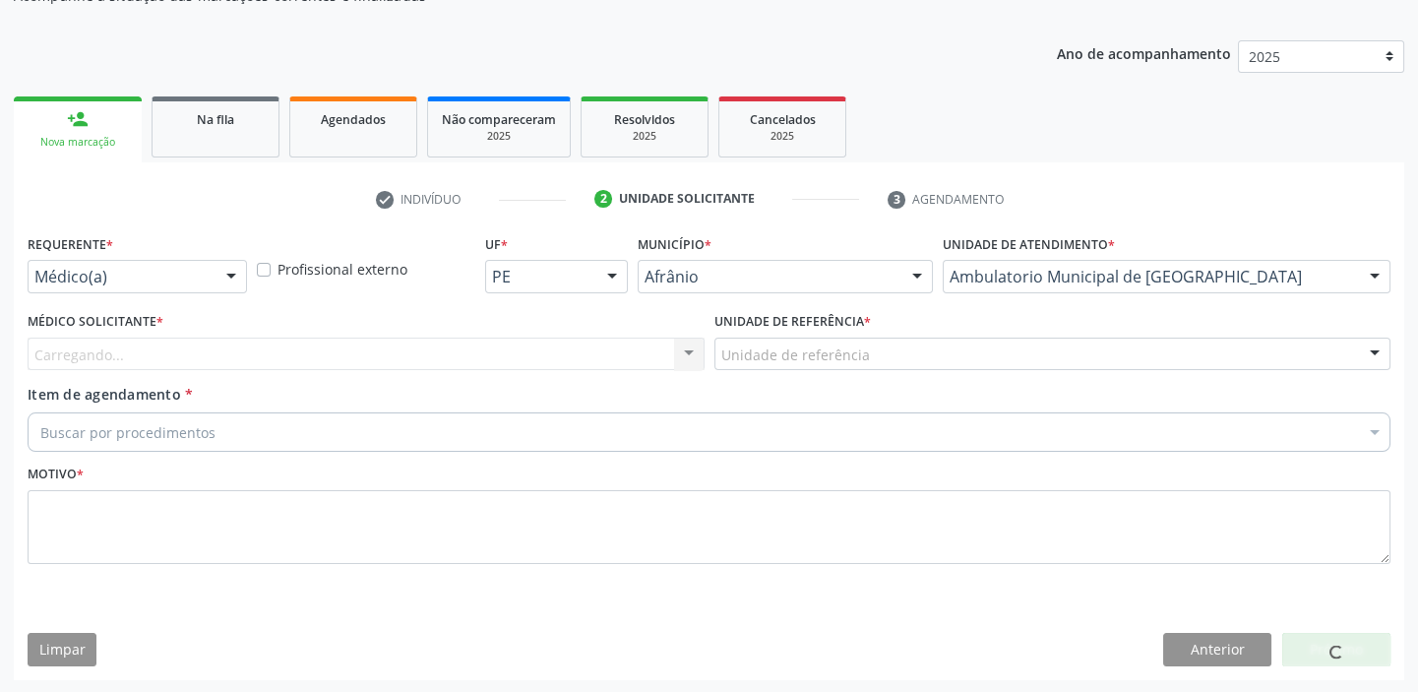
drag, startPoint x: 774, startPoint y: 356, endPoint x: 785, endPoint y: 453, distance: 97.0
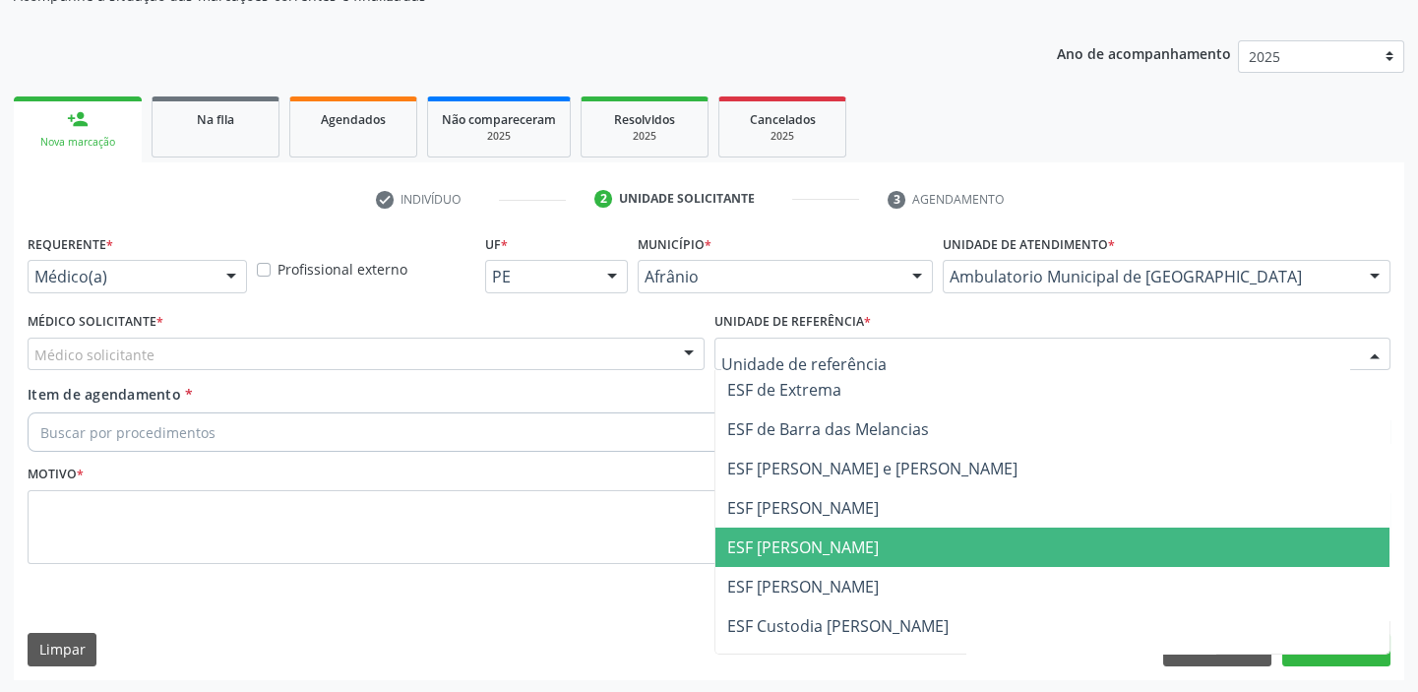
click at [801, 527] on span "ESF [PERSON_NAME]" at bounding box center [1052, 546] width 675 height 39
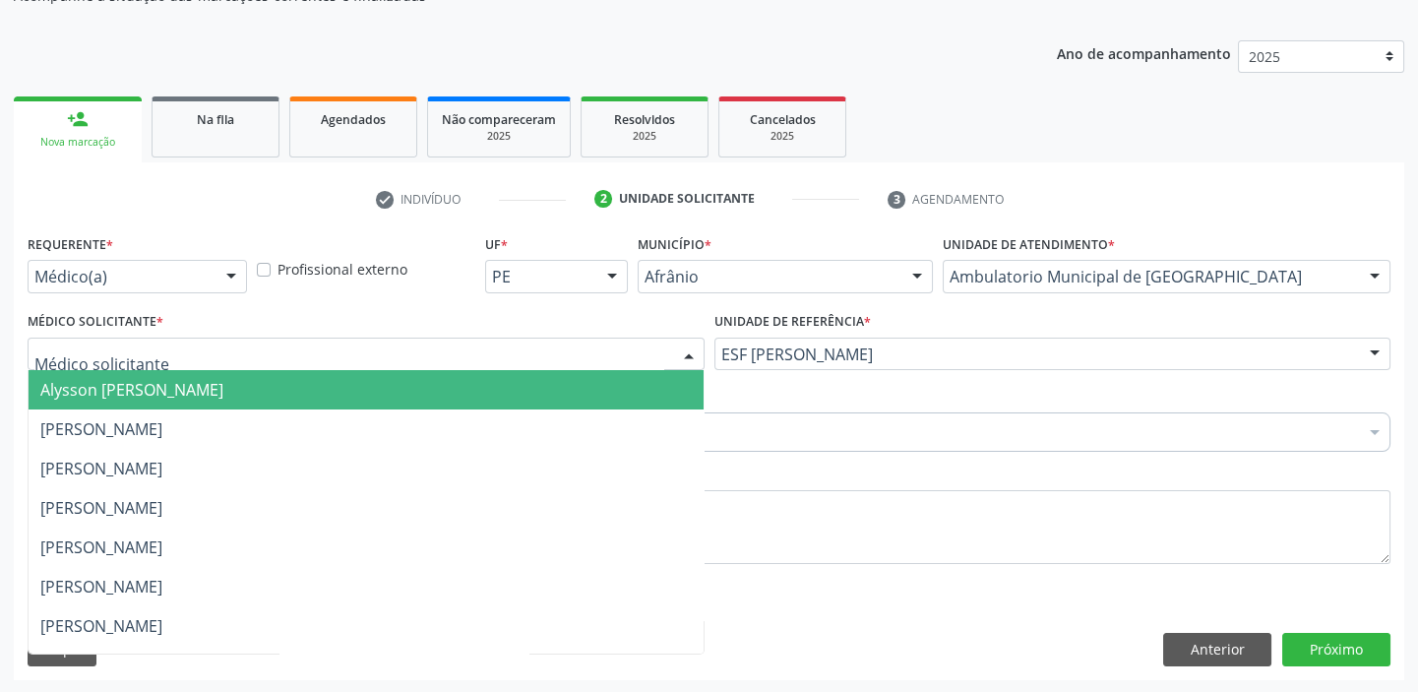
drag, startPoint x: 148, startPoint y: 360, endPoint x: 140, endPoint y: 401, distance: 42.1
click at [140, 396] on span "Alysson [PERSON_NAME]" at bounding box center [131, 390] width 183 height 22
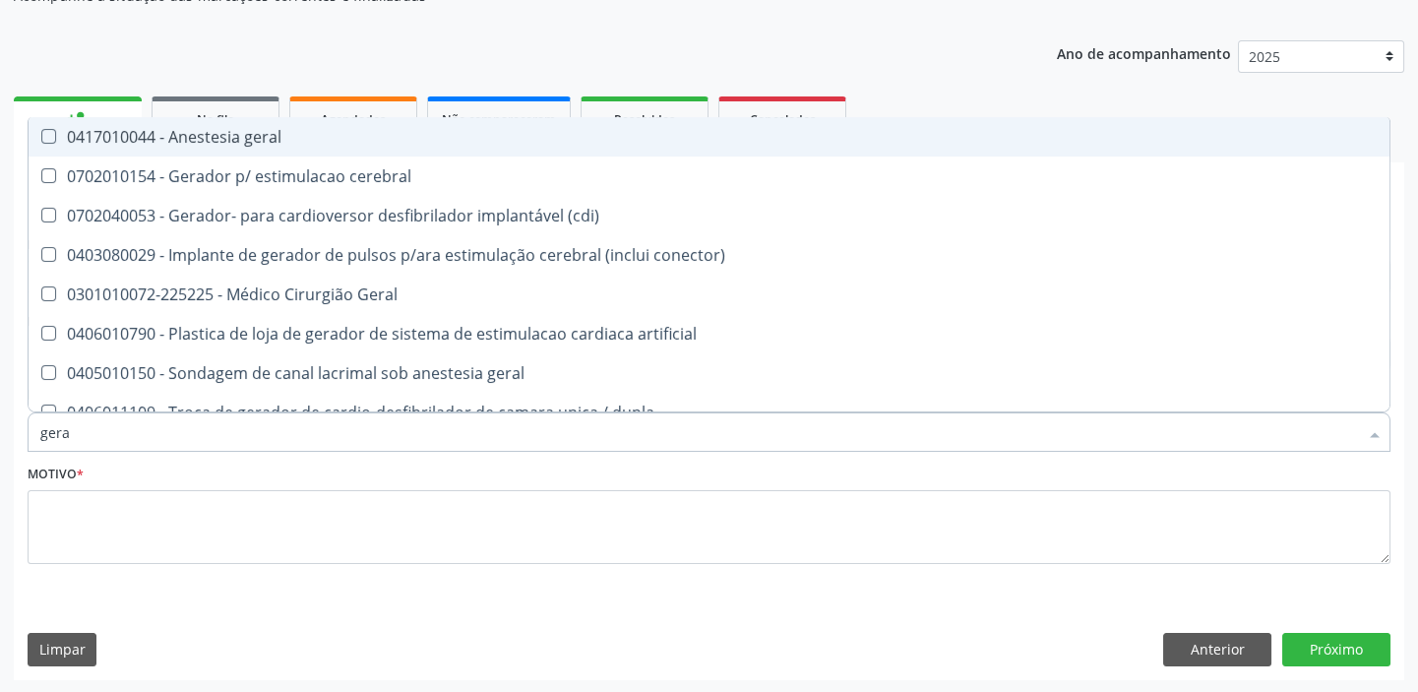
type input "geral"
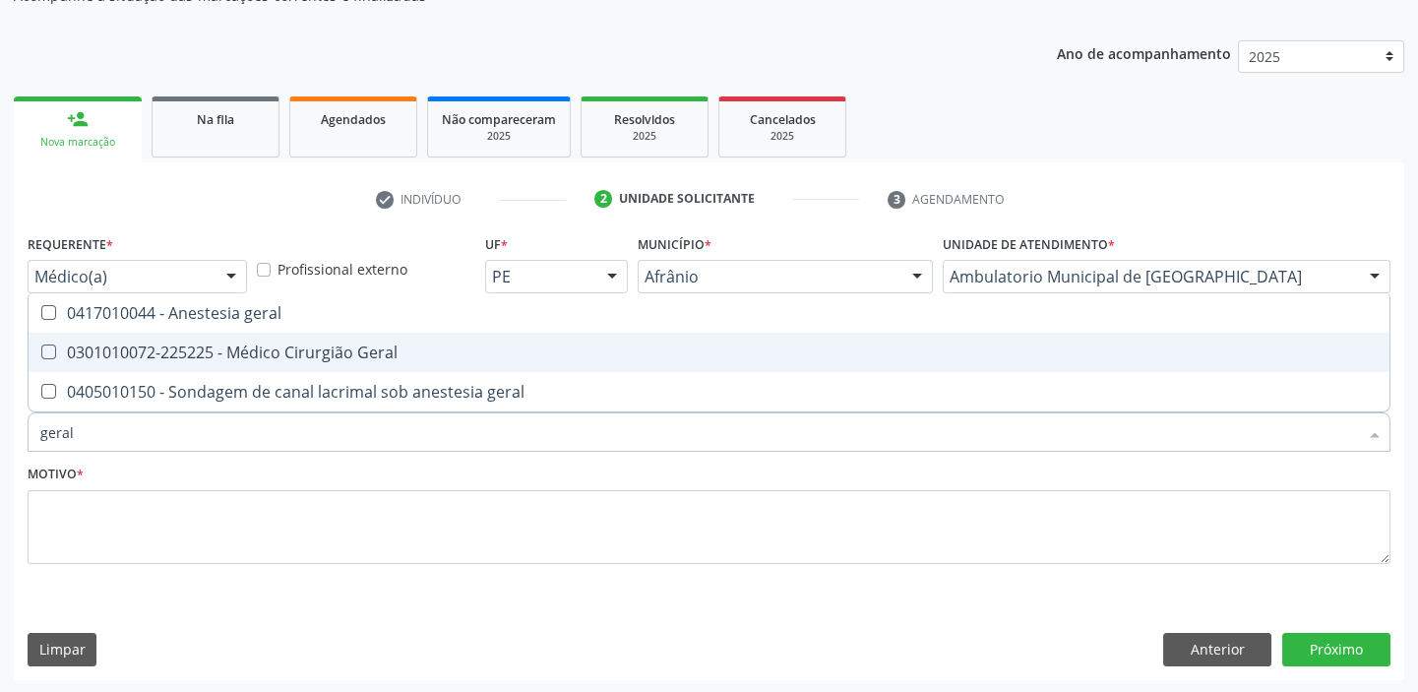
click at [177, 360] on div "0301010072-225225 - Médico Cirurgião Geral" at bounding box center [708, 352] width 1337 height 16
checkbox Geral "true"
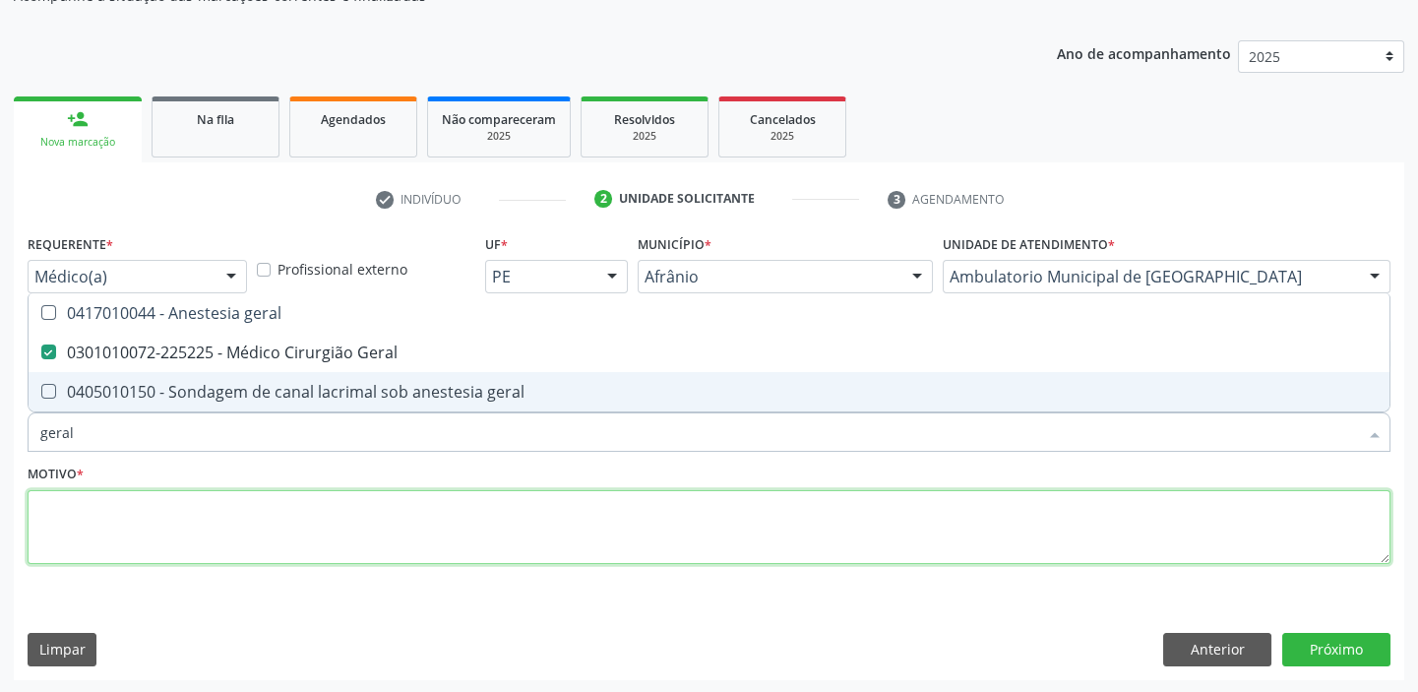
click at [89, 506] on textarea at bounding box center [709, 527] width 1363 height 75
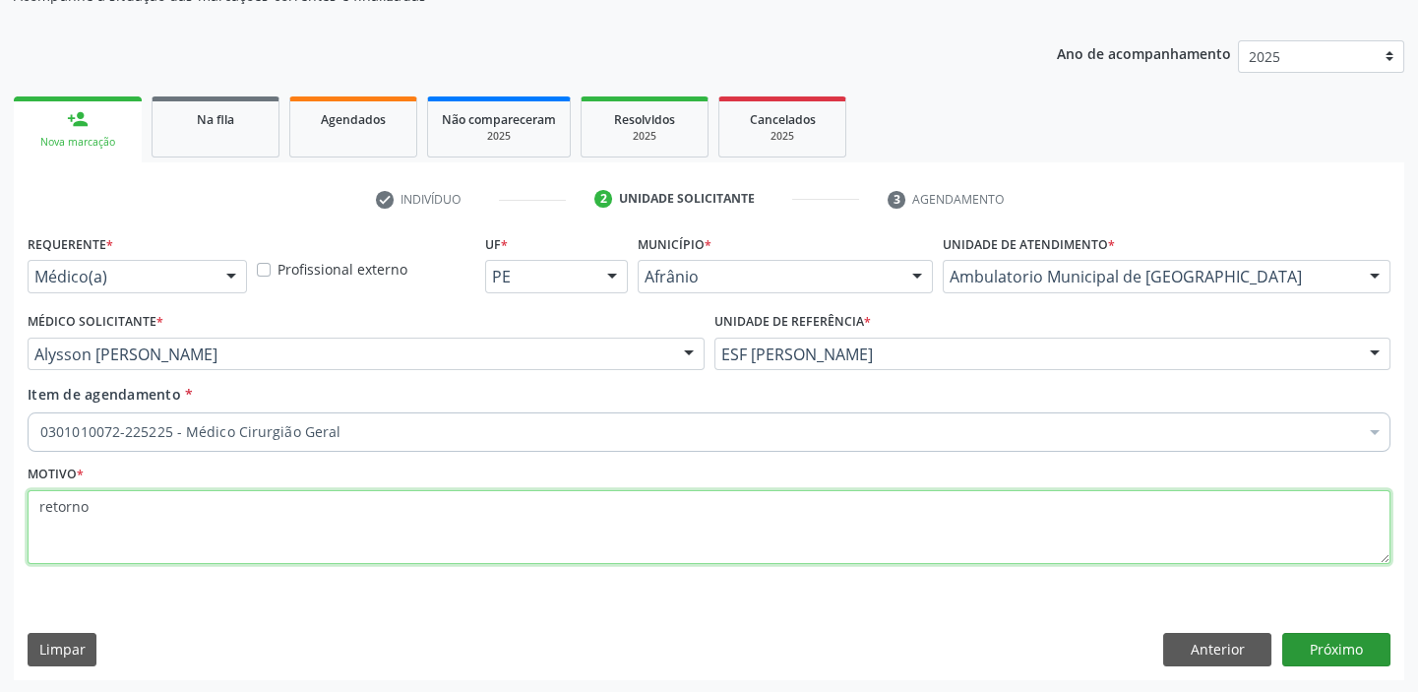
type textarea "retorno"
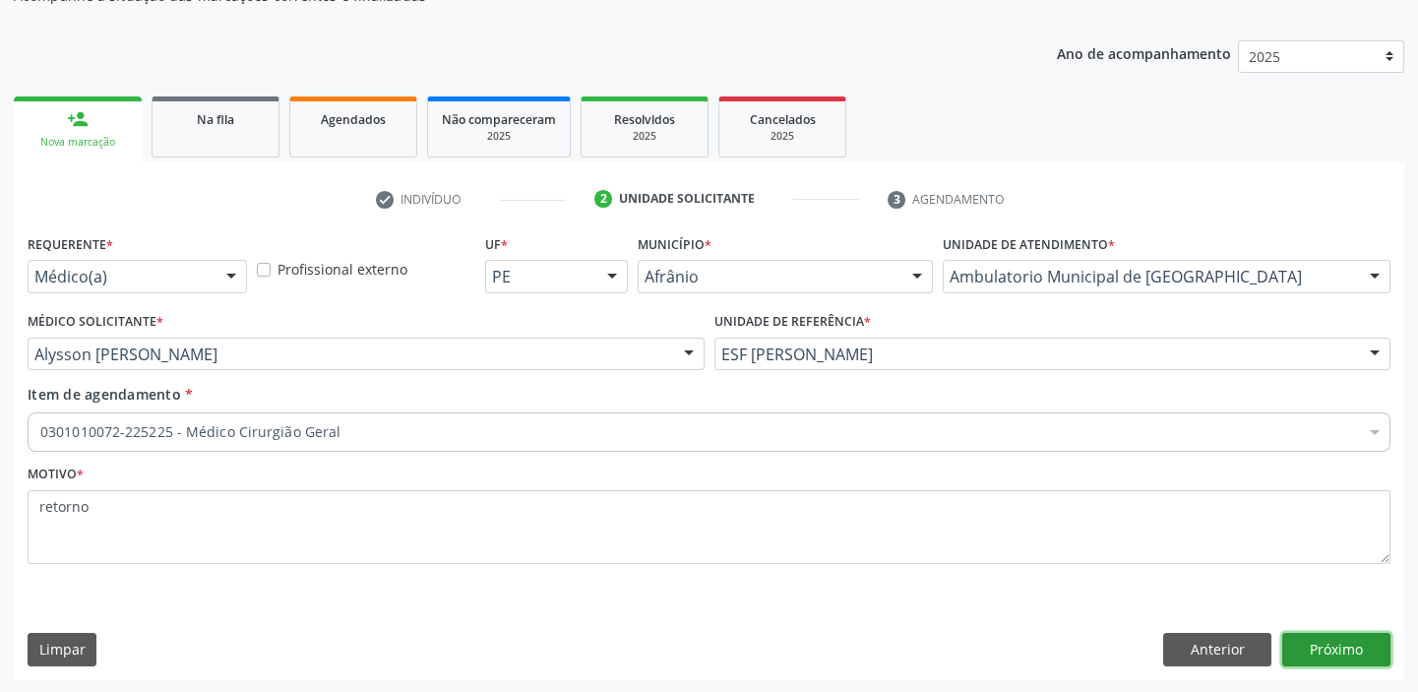
click at [1340, 646] on button "Próximo" at bounding box center [1336, 649] width 108 height 33
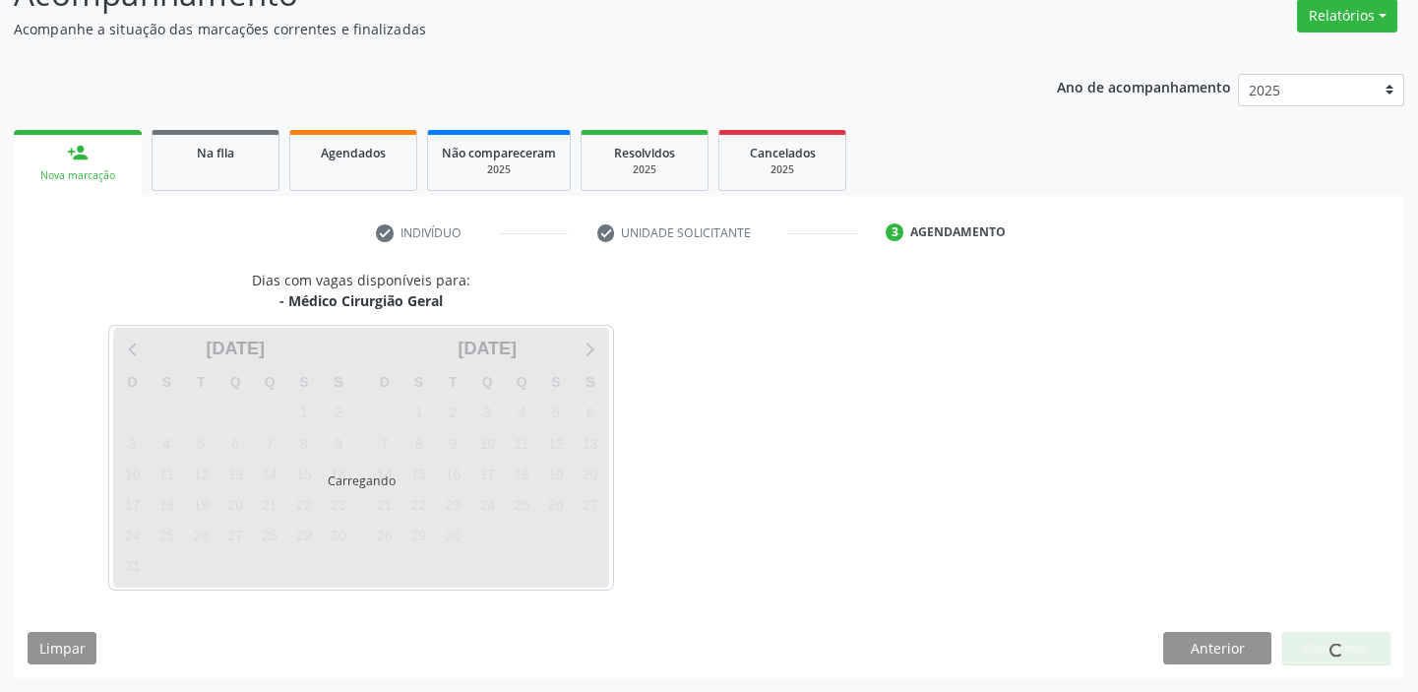
scroll to position [163, 0]
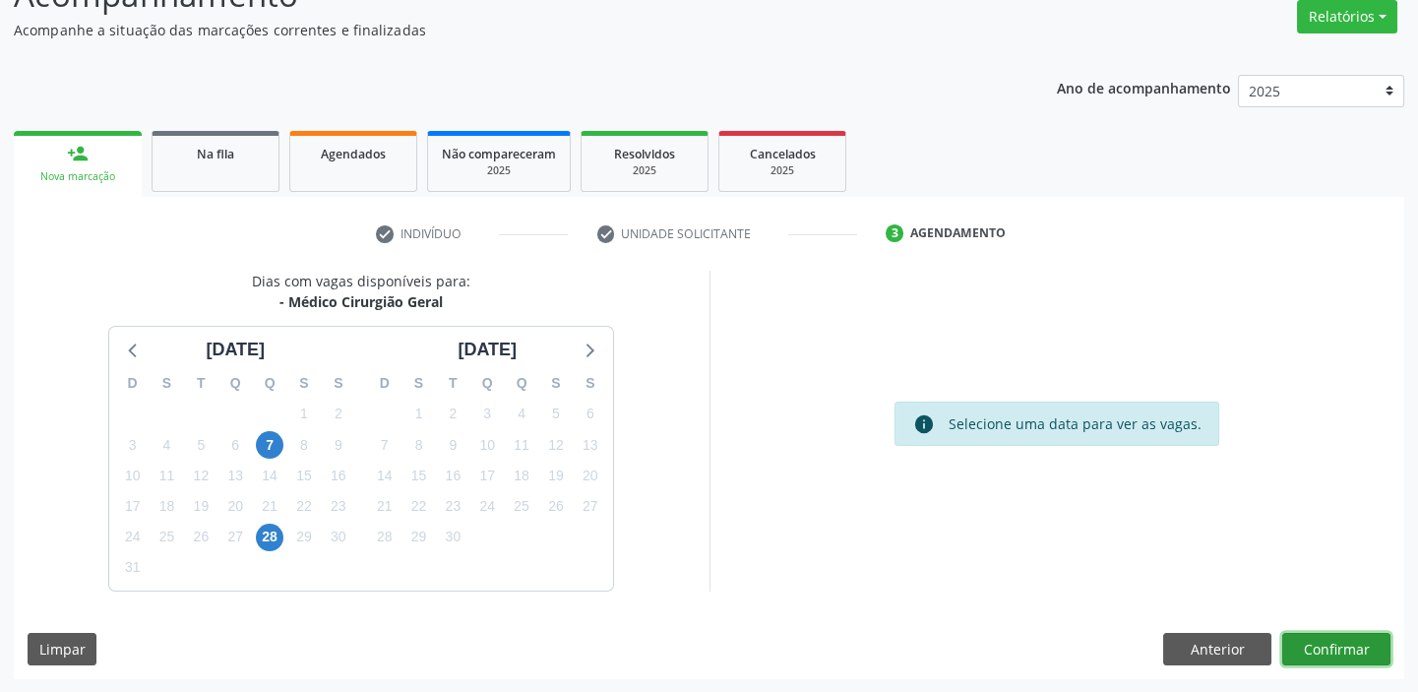
click at [1330, 640] on button "Confirmar" at bounding box center [1336, 649] width 108 height 33
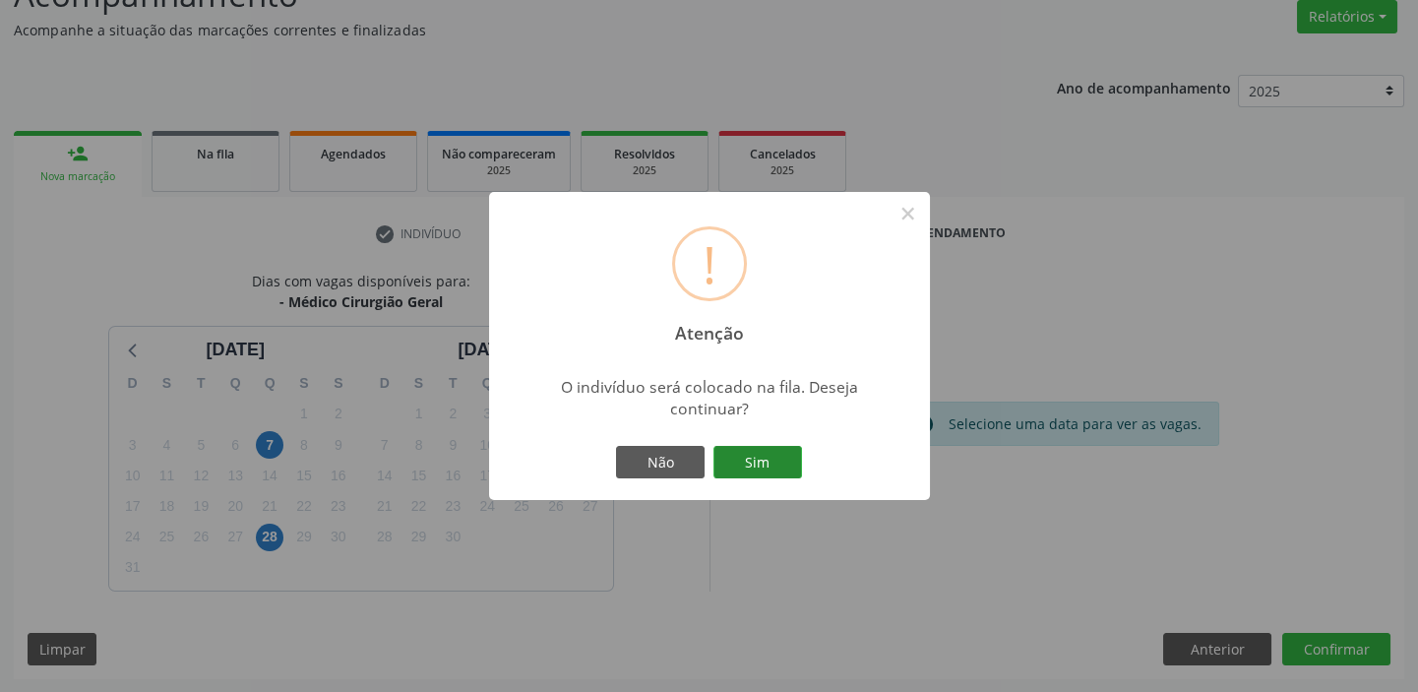
click at [758, 456] on button "Sim" at bounding box center [757, 462] width 89 height 33
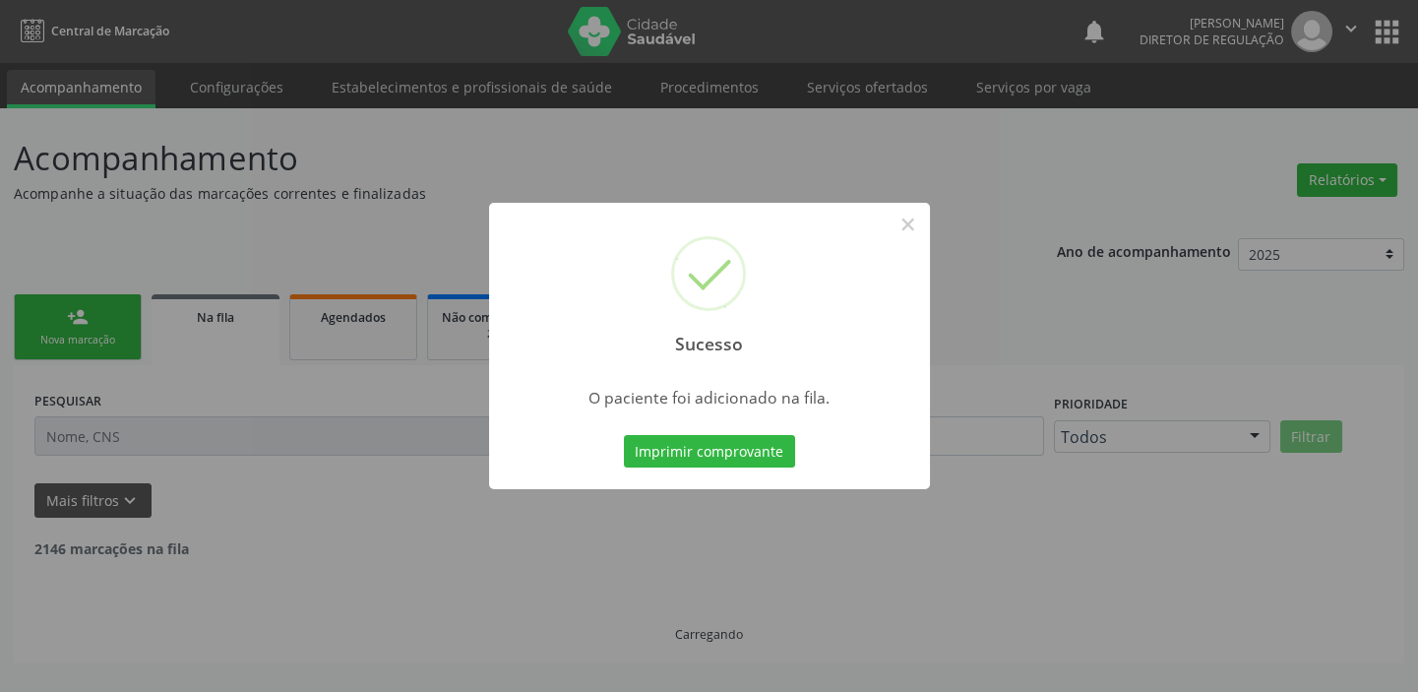
scroll to position [0, 0]
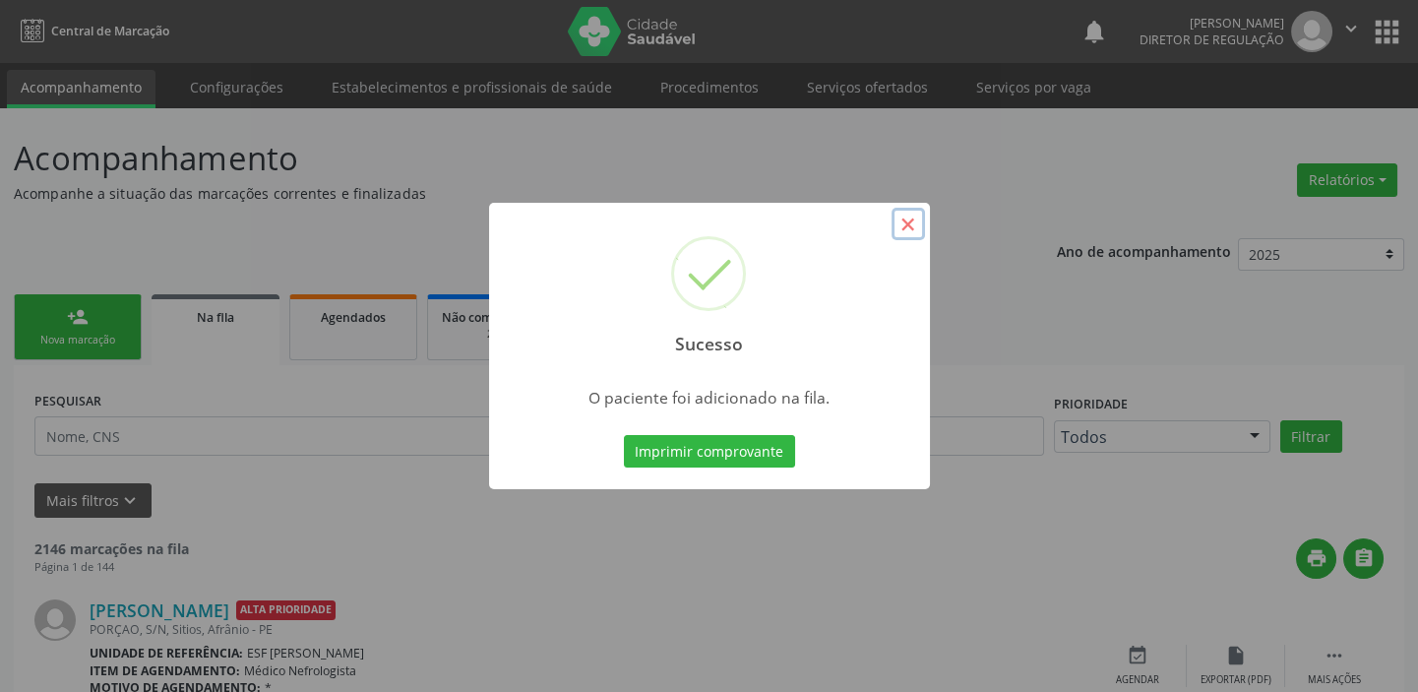
click at [905, 219] on button "×" at bounding box center [907, 224] width 33 height 33
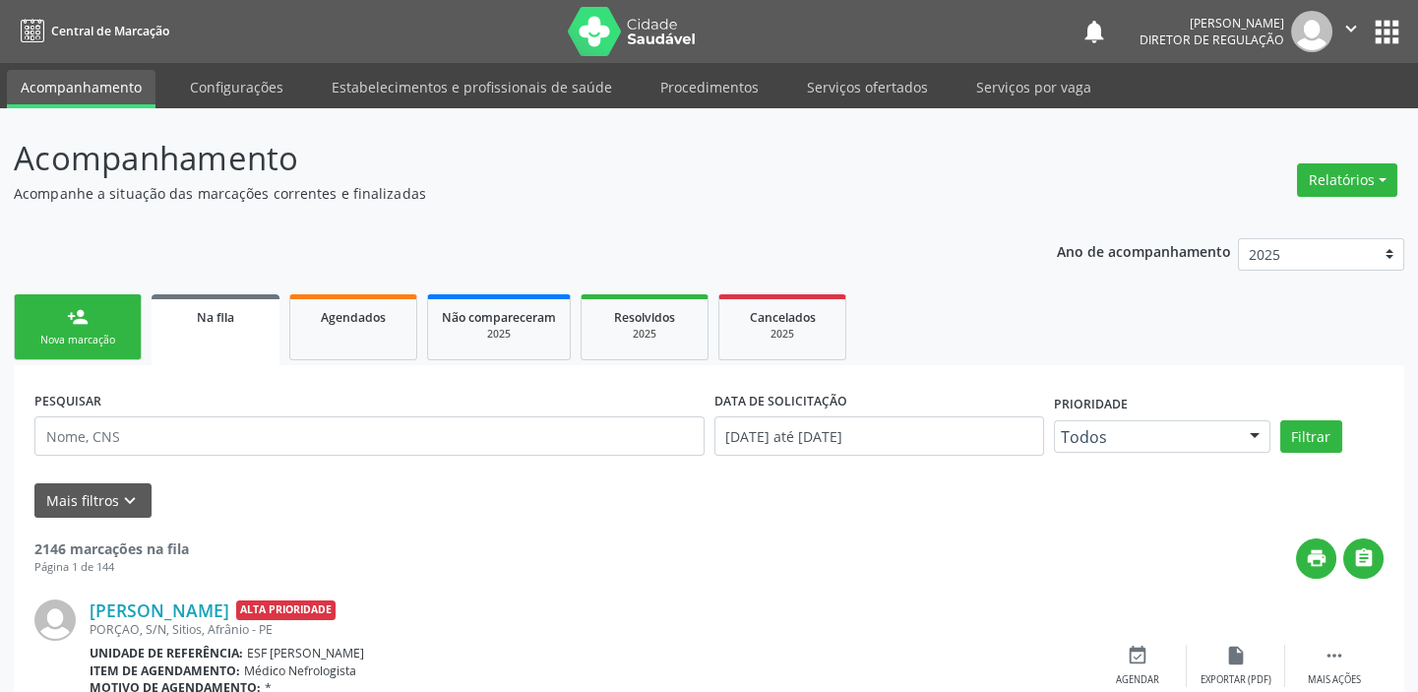
click at [100, 318] on link "person_add Nova marcação" at bounding box center [78, 327] width 128 height 66
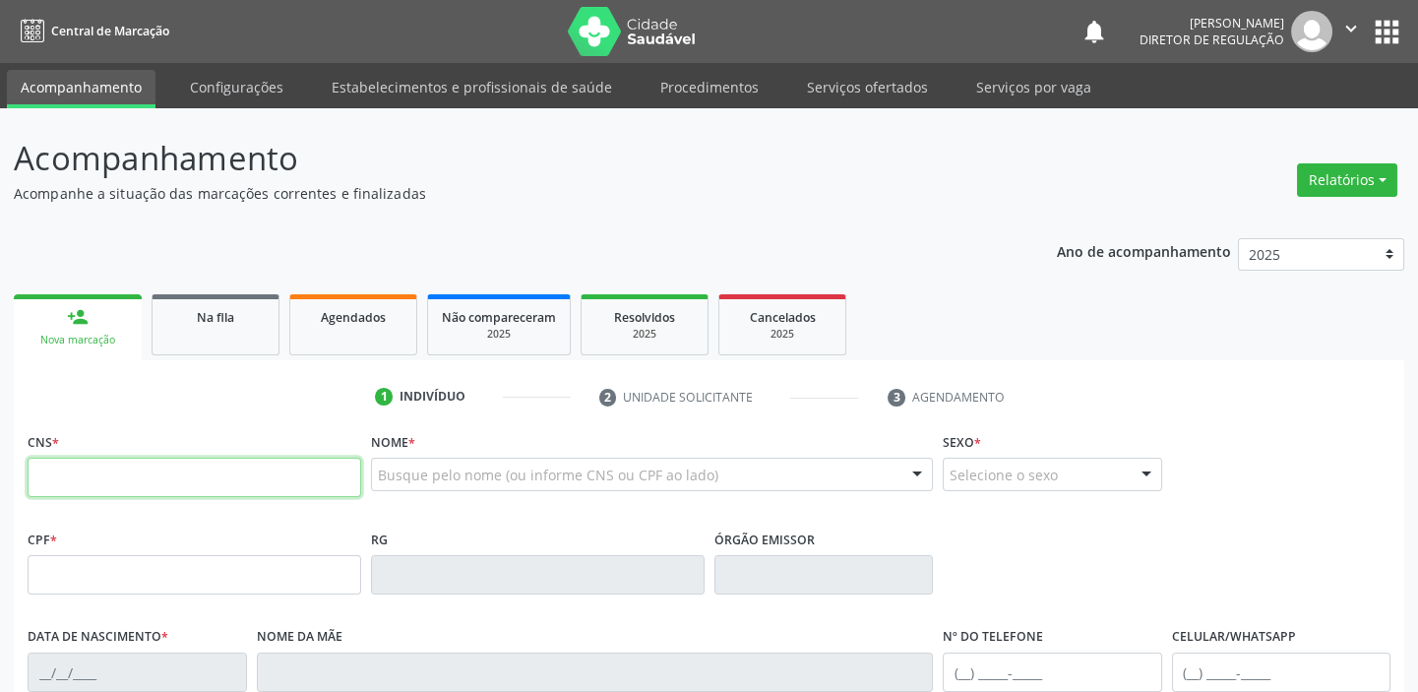
click at [98, 484] on input "text" at bounding box center [195, 477] width 334 height 39
type input "704 8045 5846 3049"
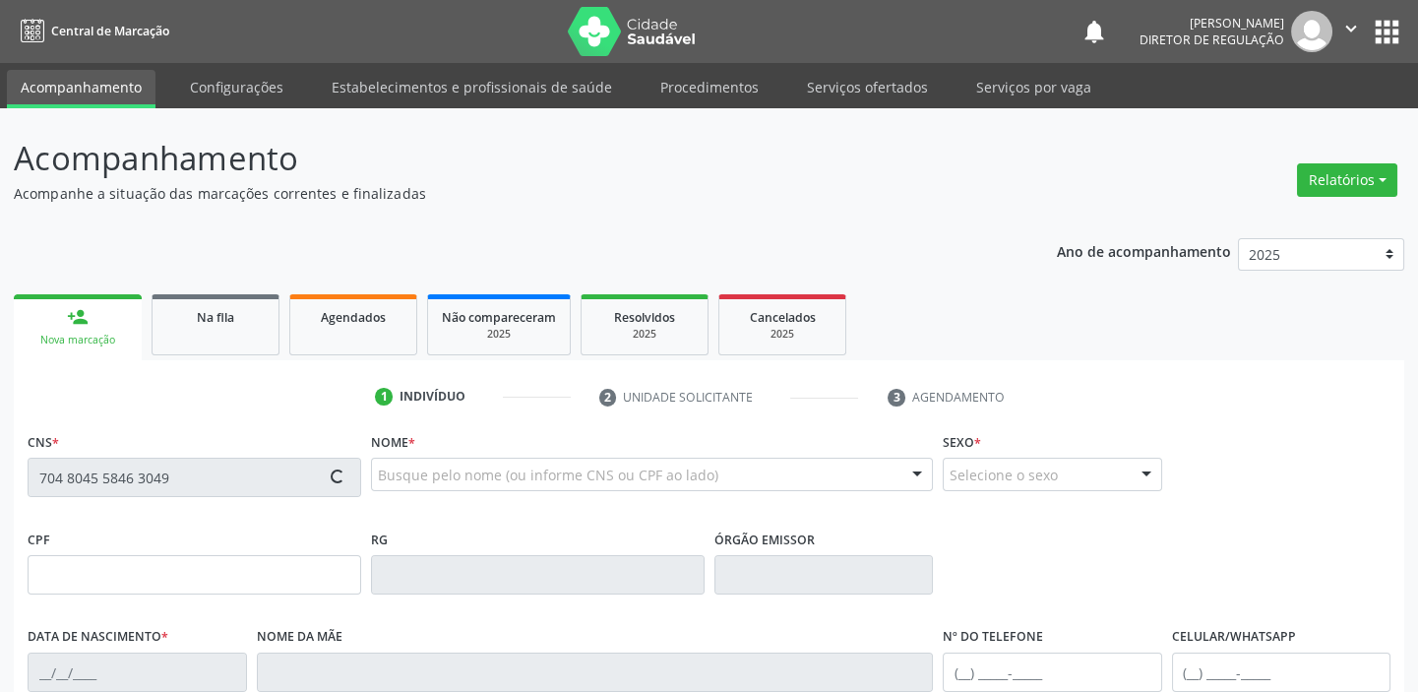
type input "250.257.834-53"
type input "08/02/1957"
type input "Perpétua Damaceno Rodrigues"
type input "(87) 8888-8880"
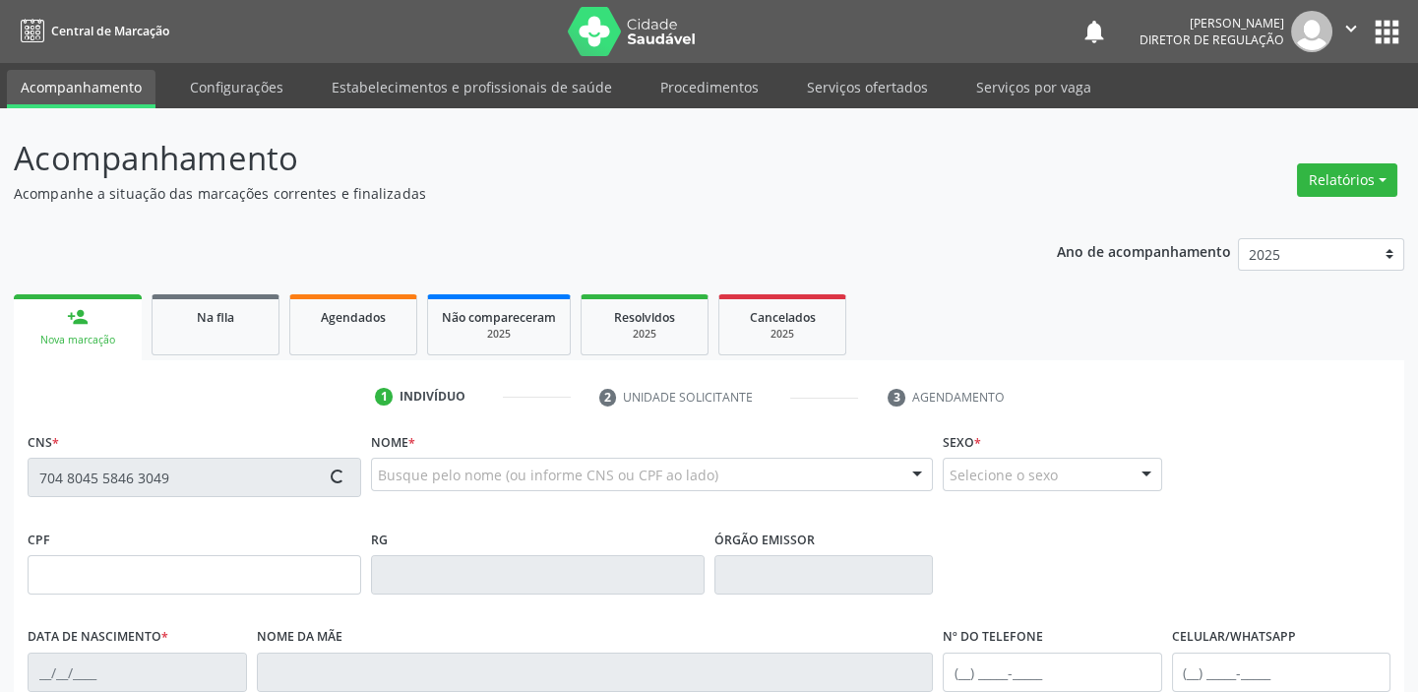
type input "028.811.654-27"
type input "120"
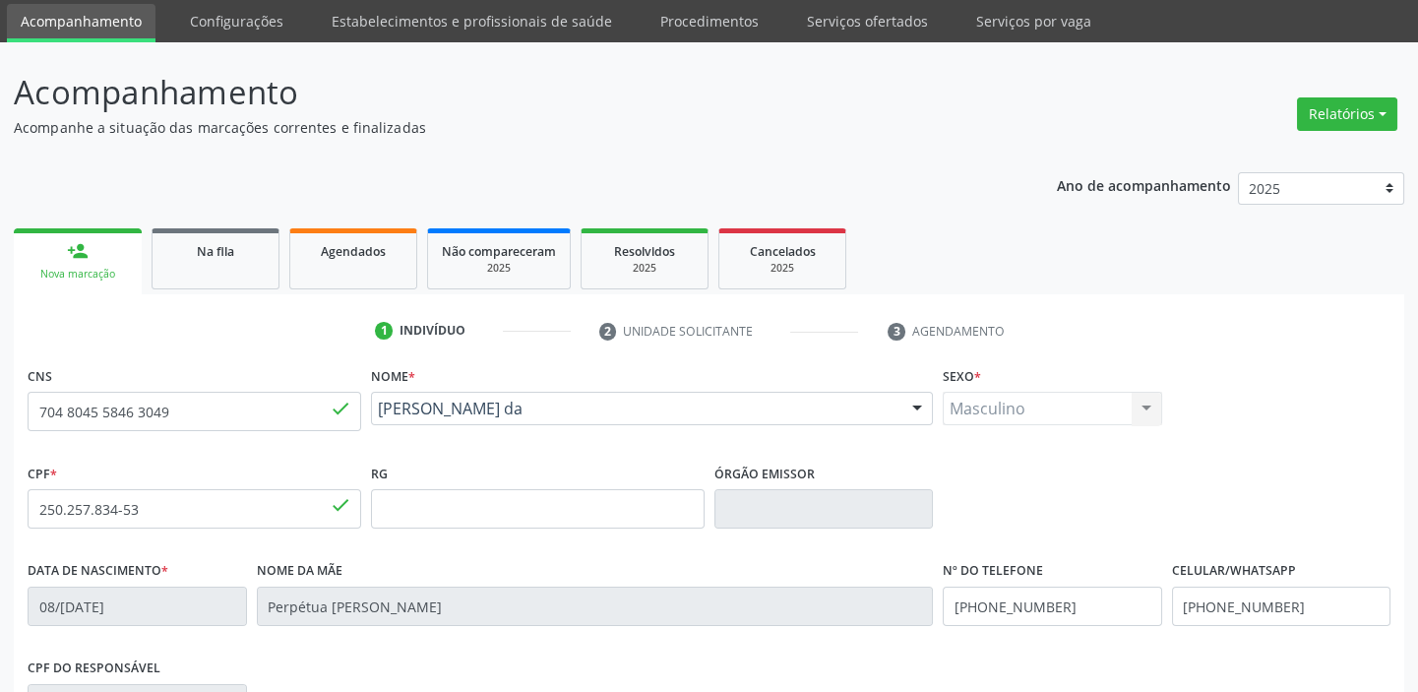
scroll to position [357, 0]
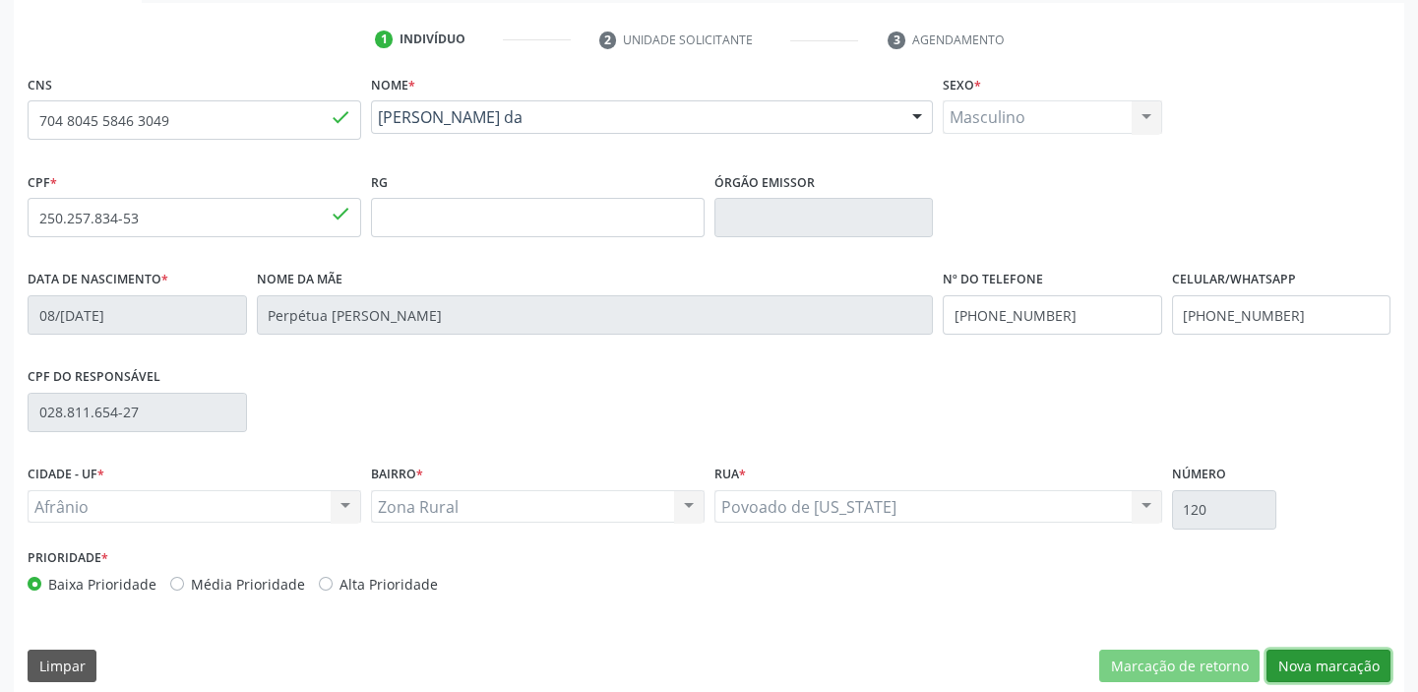
click at [1299, 654] on button "Nova marcação" at bounding box center [1328, 665] width 124 height 33
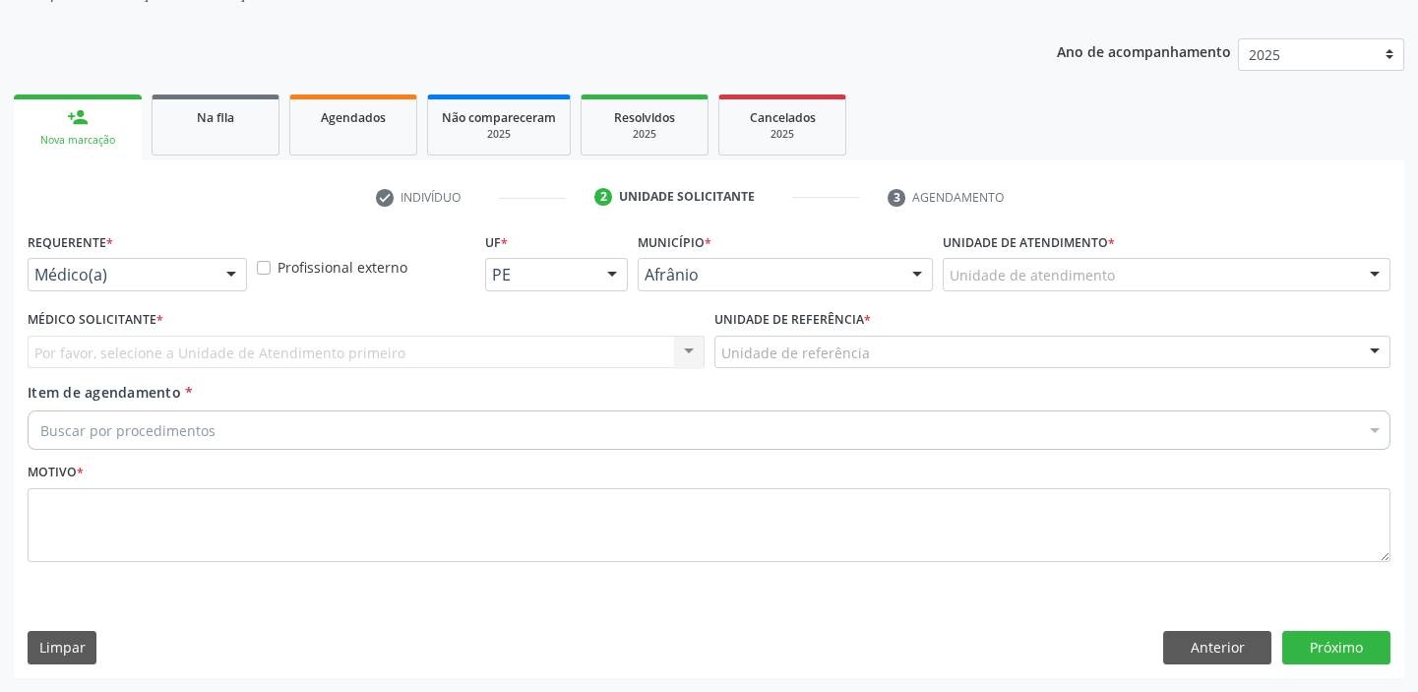
scroll to position [198, 0]
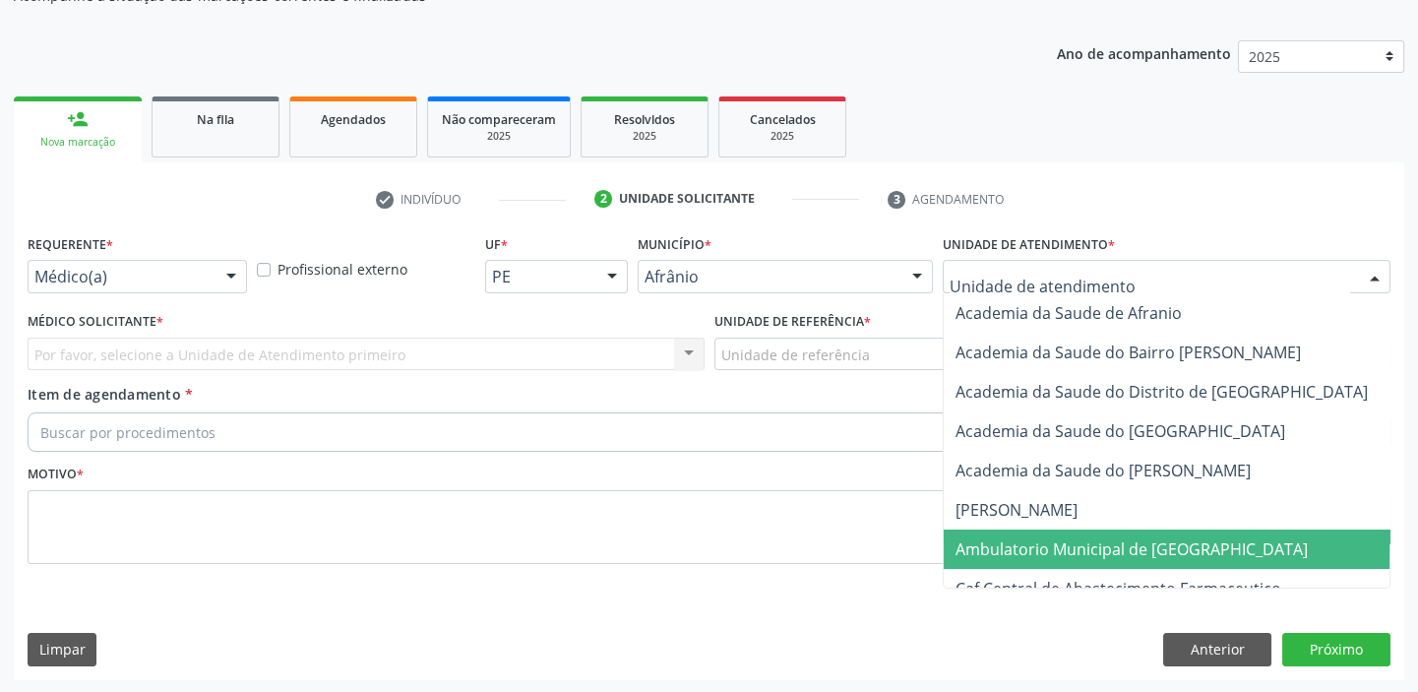
drag, startPoint x: 982, startPoint y: 536, endPoint x: 891, endPoint y: 461, distance: 117.4
click at [980, 538] on span "Ambulatorio Municipal de [GEOGRAPHIC_DATA]" at bounding box center [1131, 549] width 352 height 22
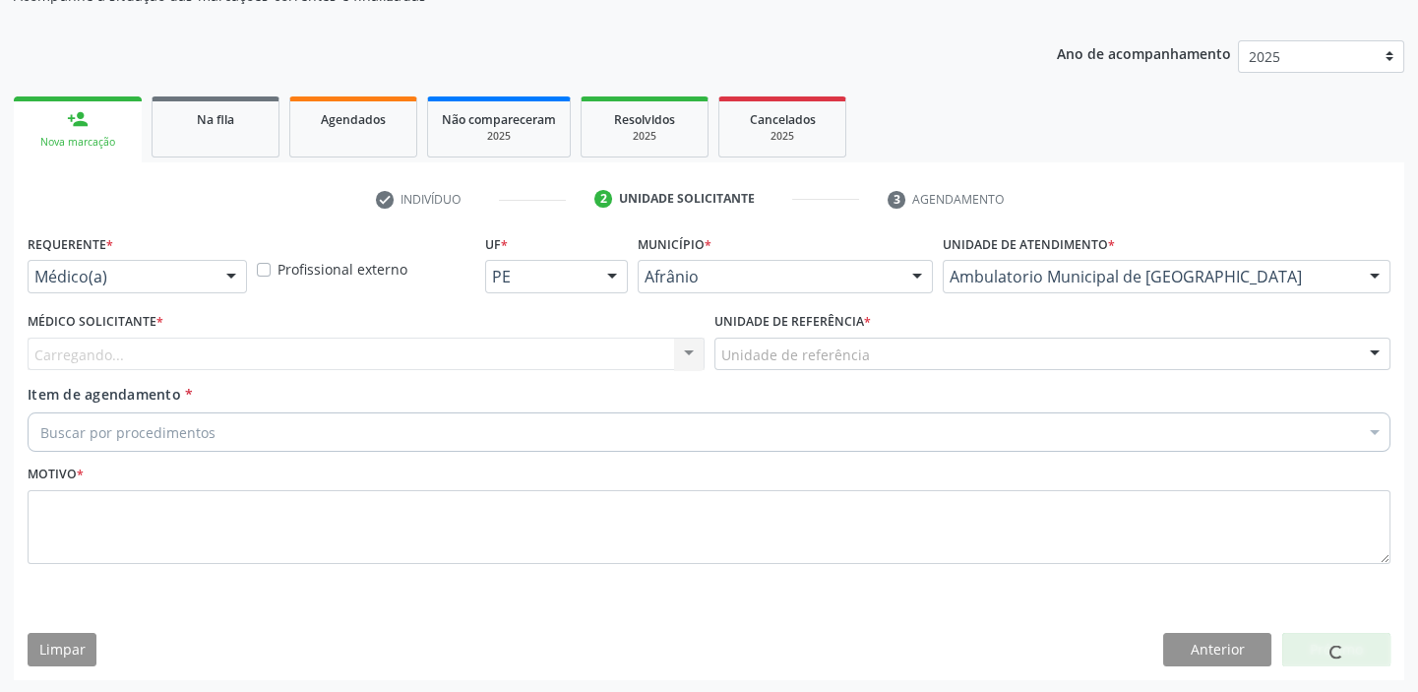
drag, startPoint x: 801, startPoint y: 348, endPoint x: 799, endPoint y: 435, distance: 86.6
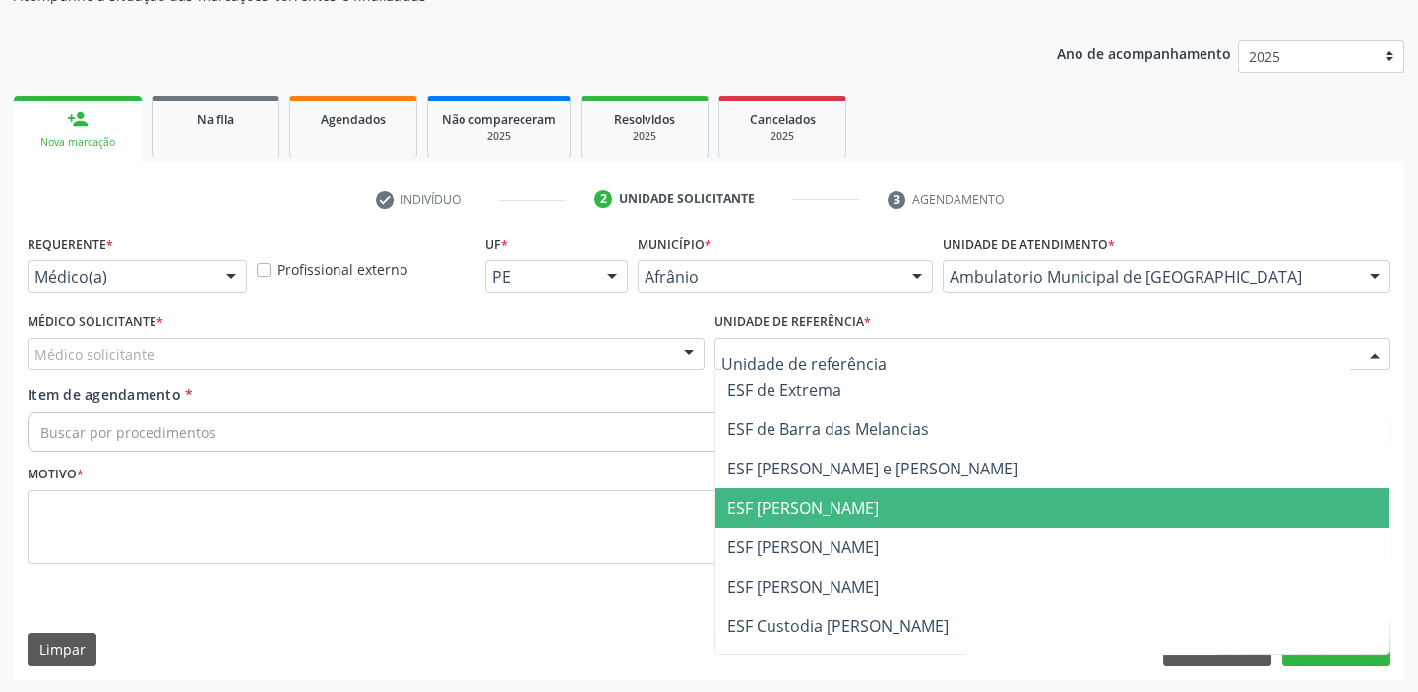
drag, startPoint x: 799, startPoint y: 502, endPoint x: 586, endPoint y: 468, distance: 215.1
click at [799, 503] on span "ESF [PERSON_NAME]" at bounding box center [803, 508] width 152 height 22
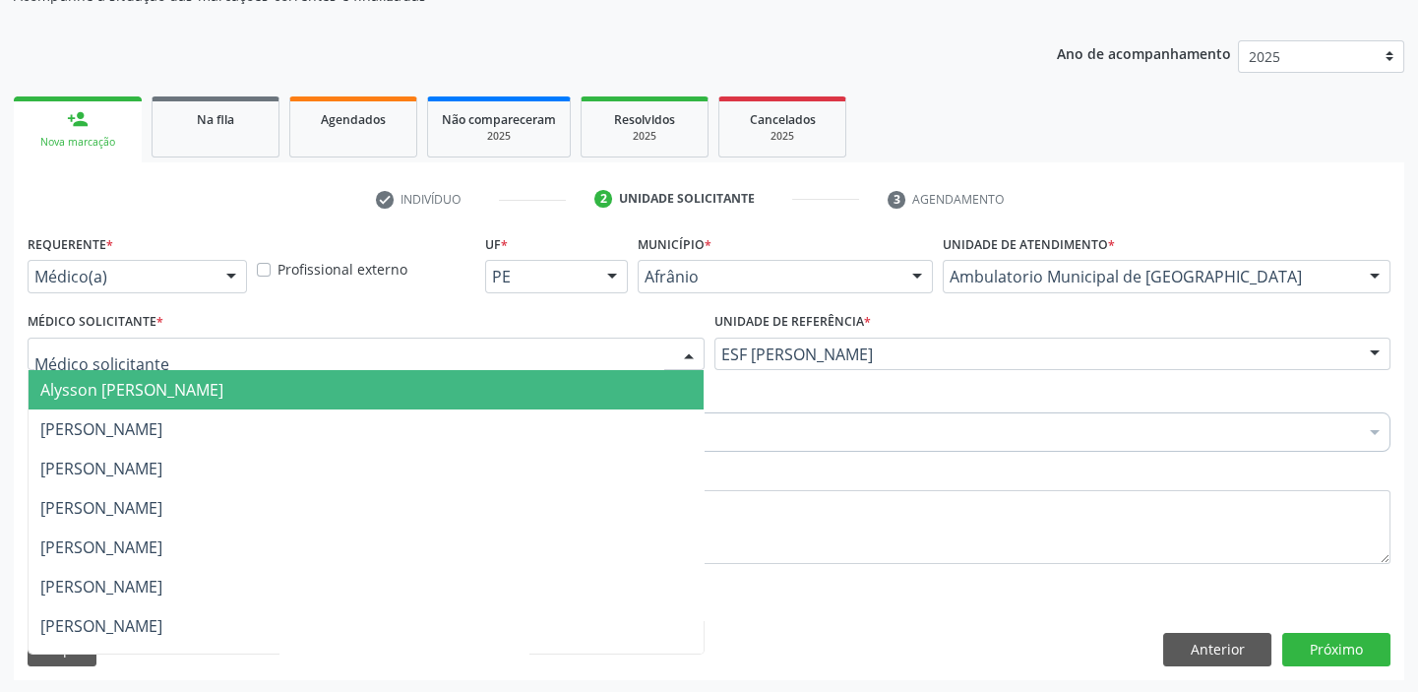
drag, startPoint x: 104, startPoint y: 349, endPoint x: 104, endPoint y: 395, distance: 45.3
click at [104, 395] on span "Alysson [PERSON_NAME]" at bounding box center [131, 390] width 183 height 22
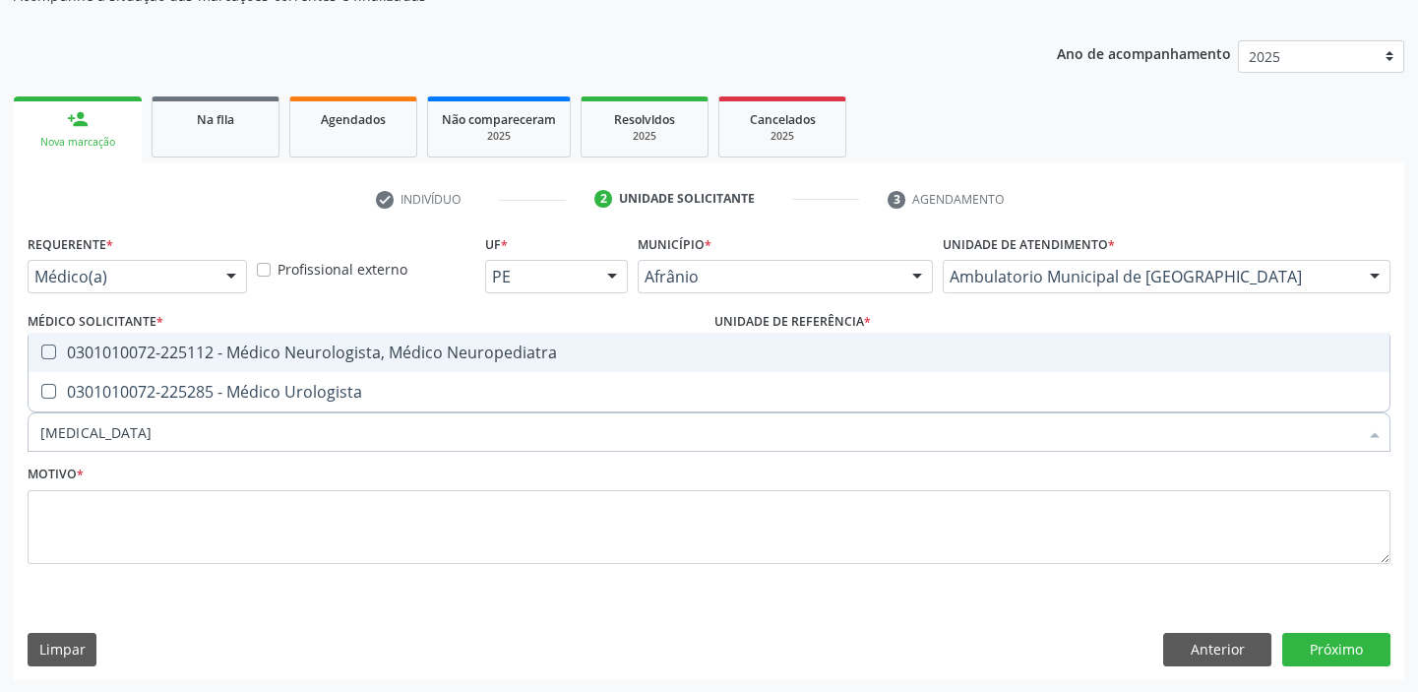
type input "urologista"
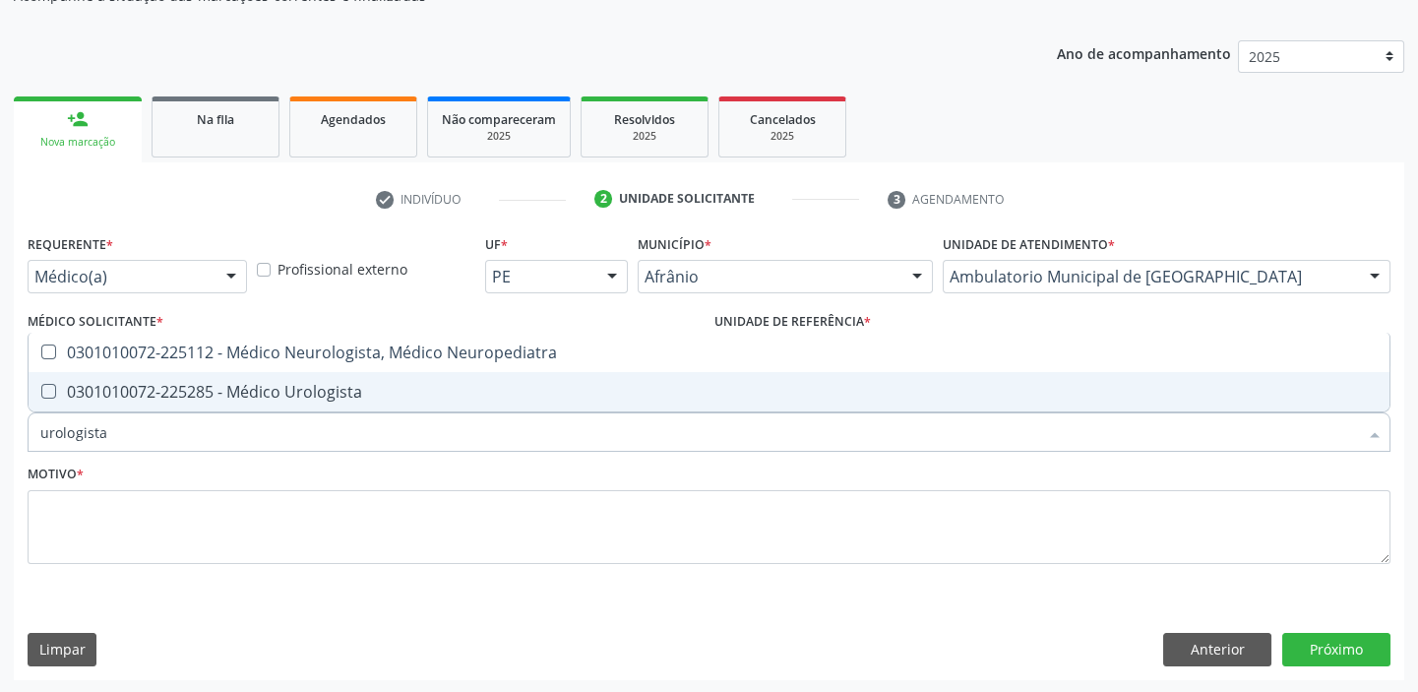
click at [66, 398] on span "0301010072-225285 - Médico Urologista" at bounding box center [709, 391] width 1361 height 39
checkbox Urologista "true"
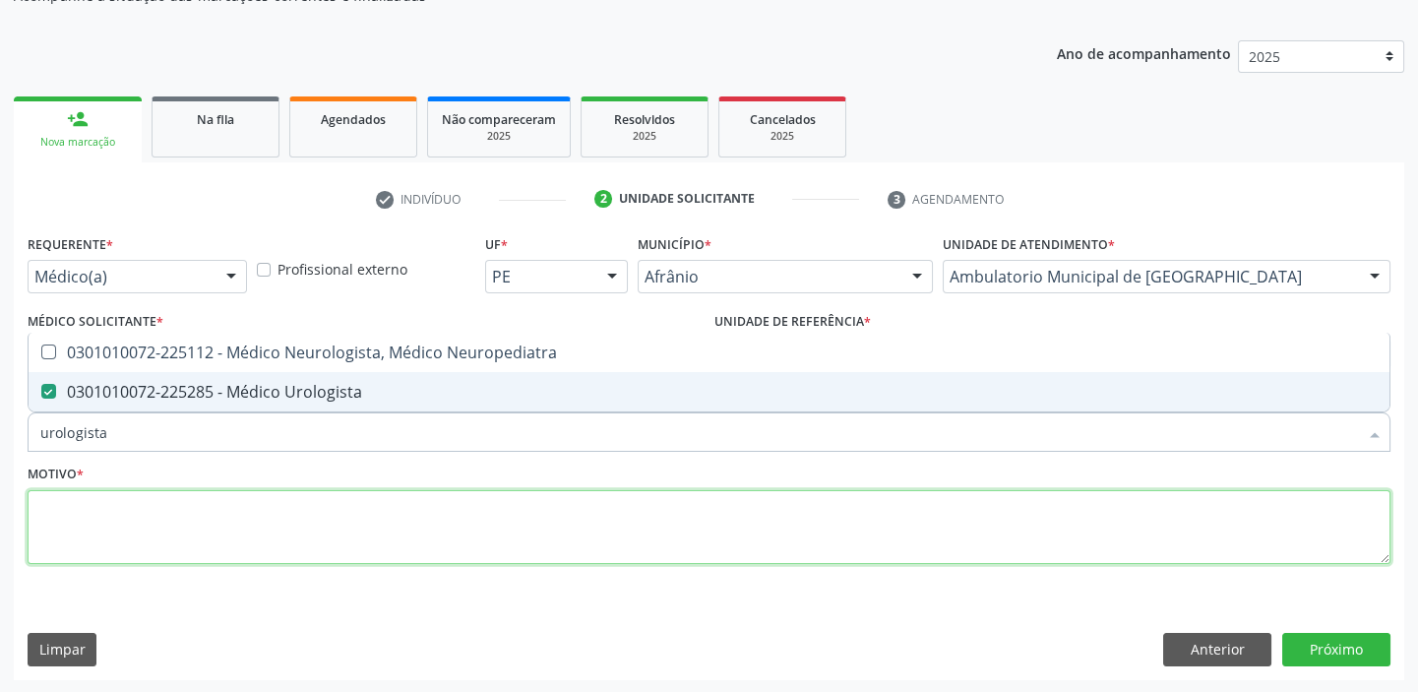
click at [70, 531] on textarea at bounding box center [709, 527] width 1363 height 75
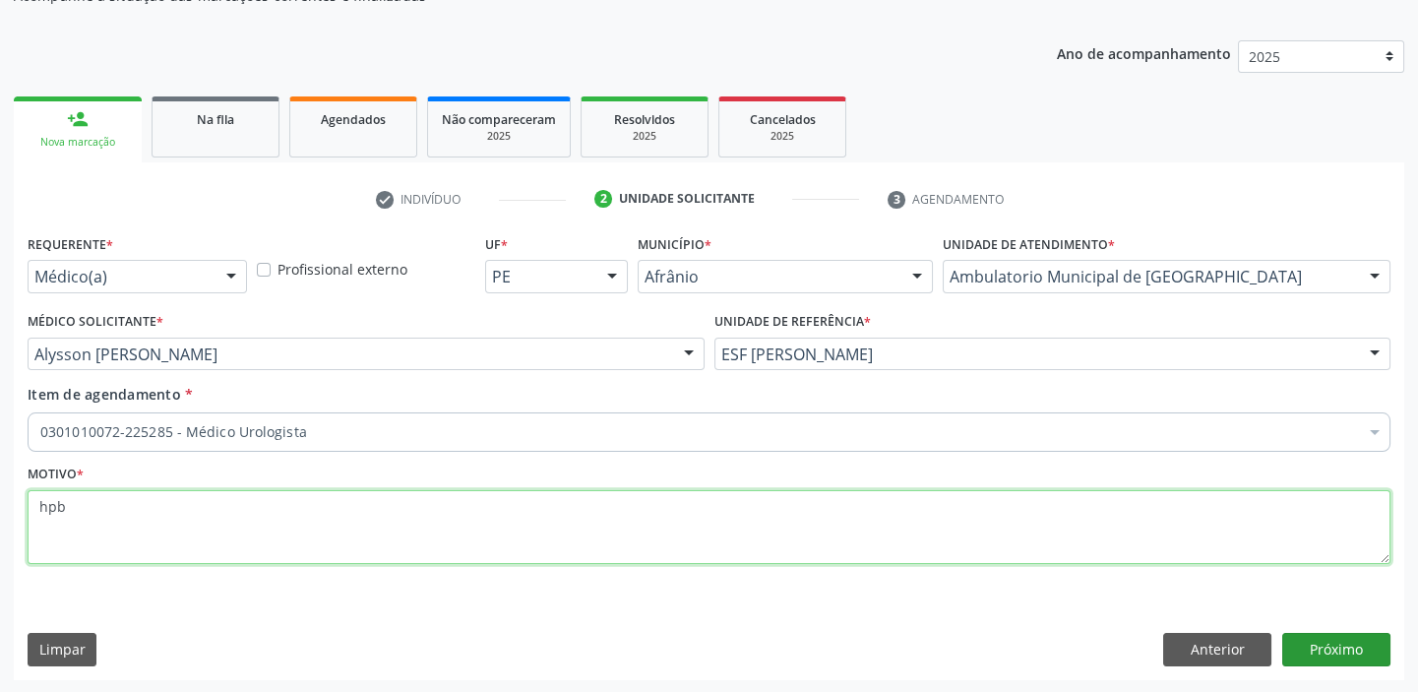
type textarea "hpb"
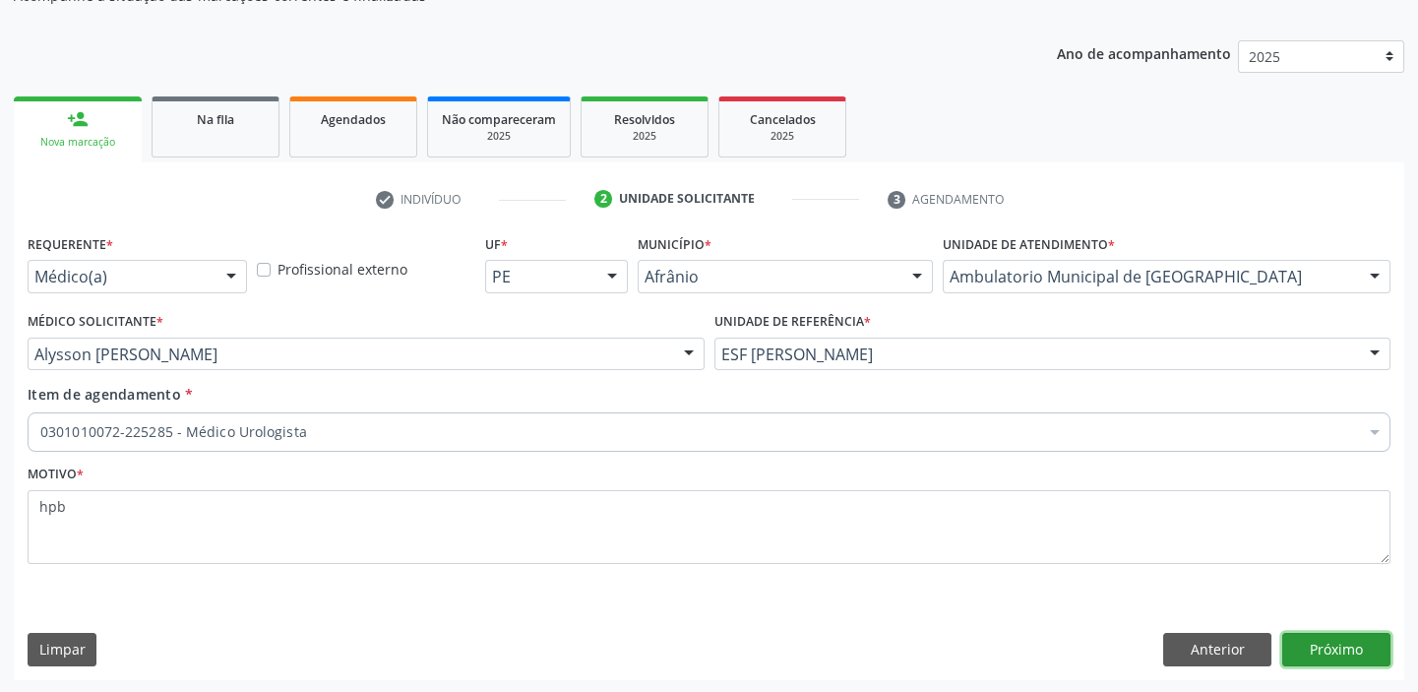
click at [1324, 634] on button "Próximo" at bounding box center [1336, 649] width 108 height 33
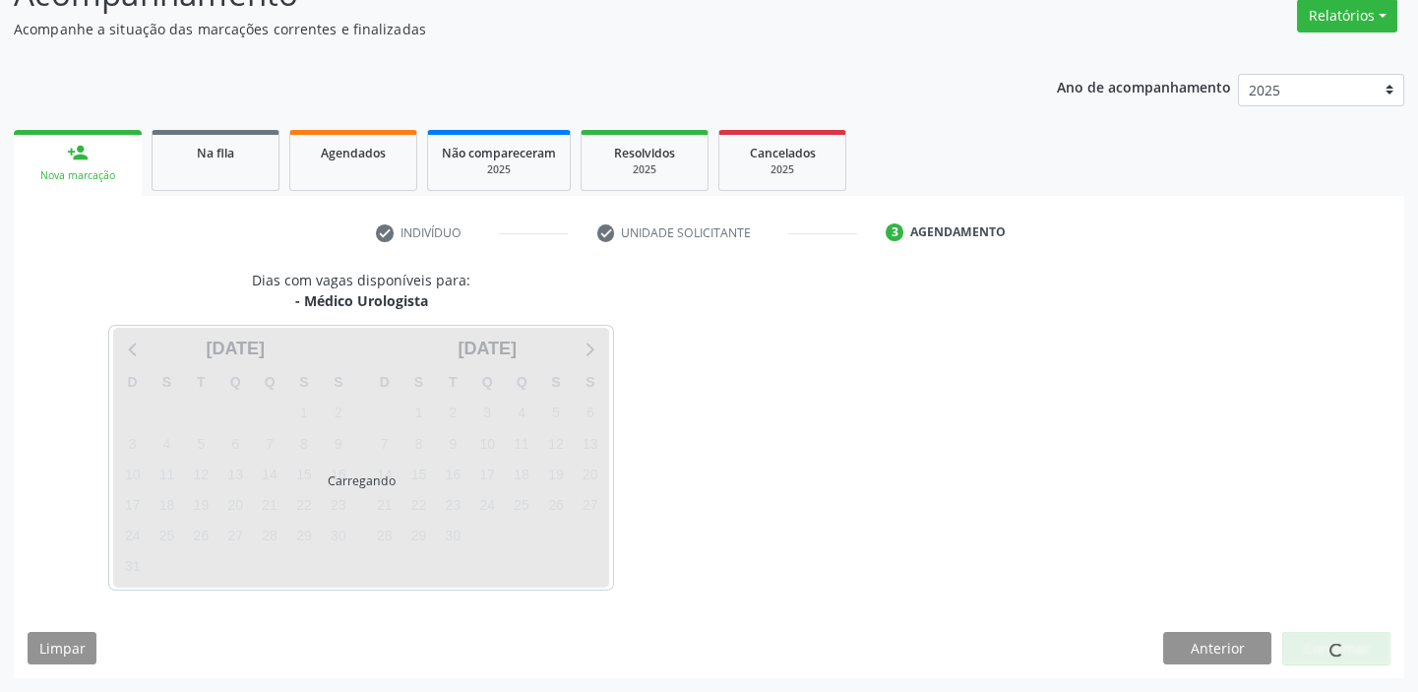
scroll to position [163, 0]
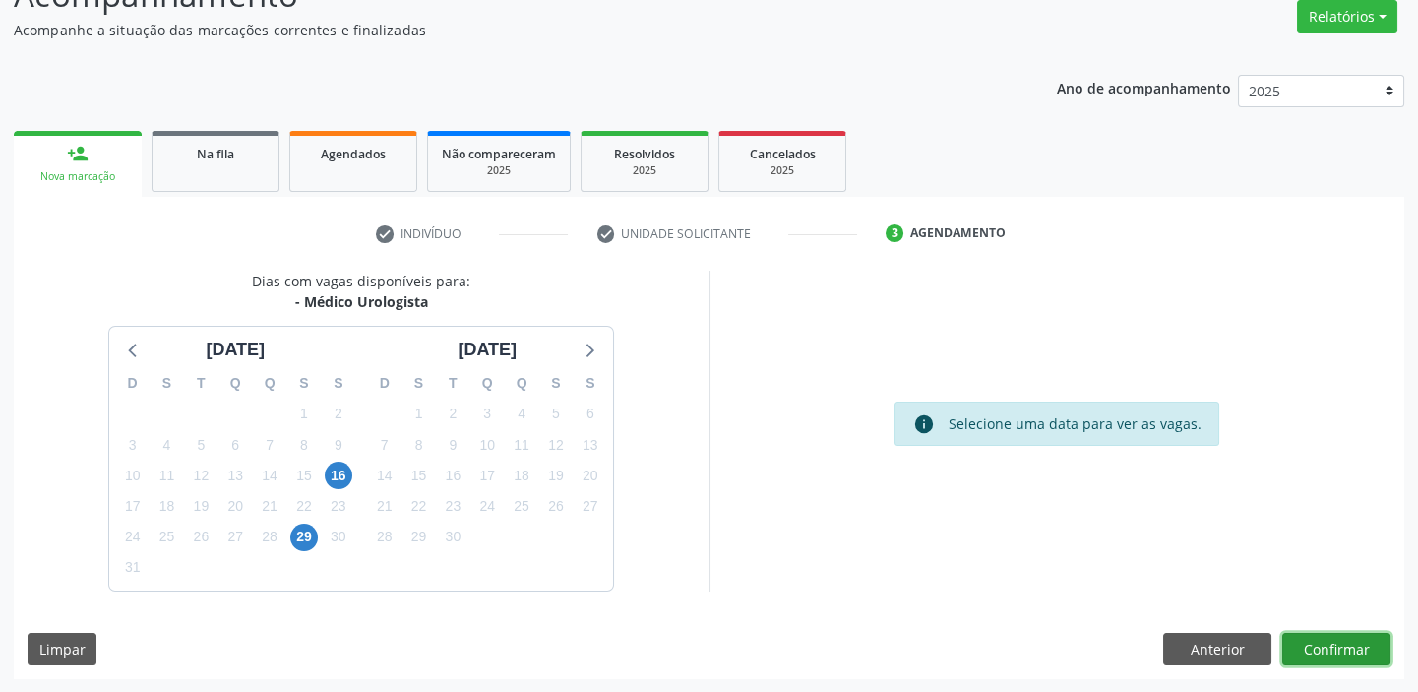
click at [1297, 642] on button "Confirmar" at bounding box center [1336, 649] width 108 height 33
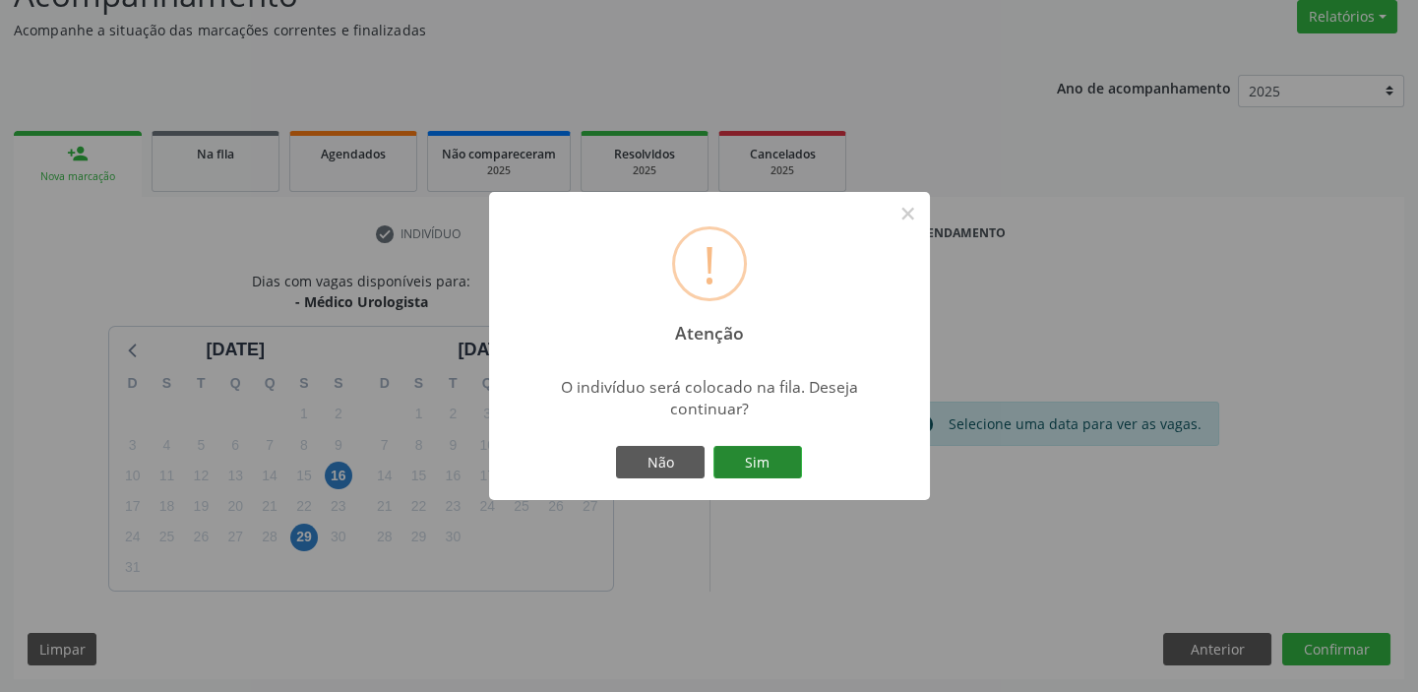
click at [768, 462] on button "Sim" at bounding box center [757, 462] width 89 height 33
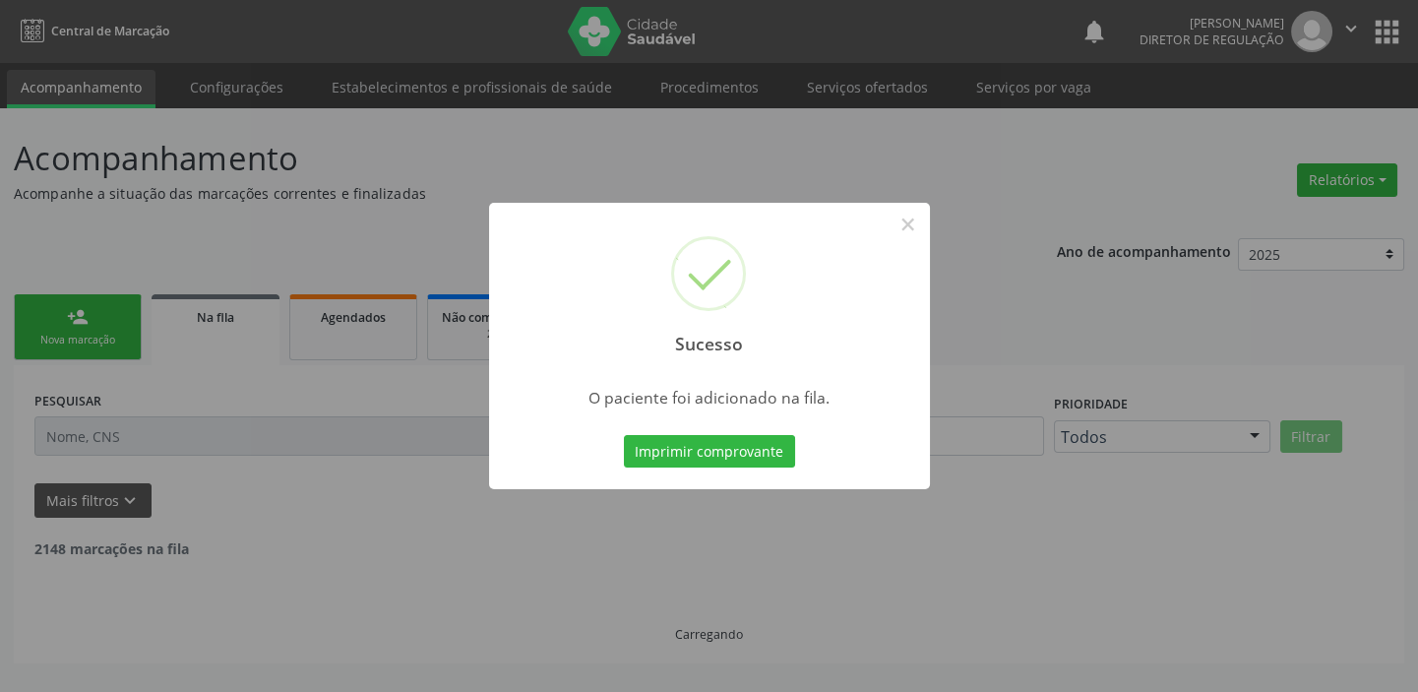
scroll to position [0, 0]
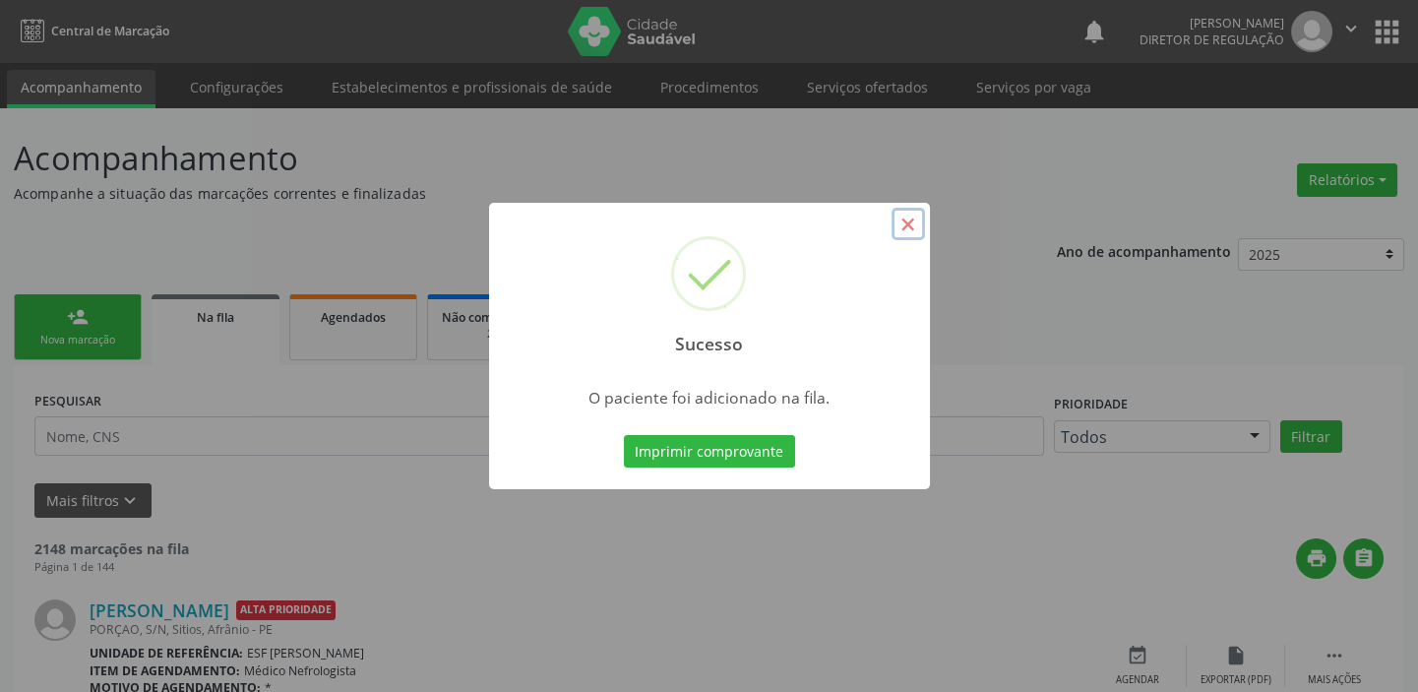
click at [904, 218] on button "×" at bounding box center [907, 224] width 33 height 33
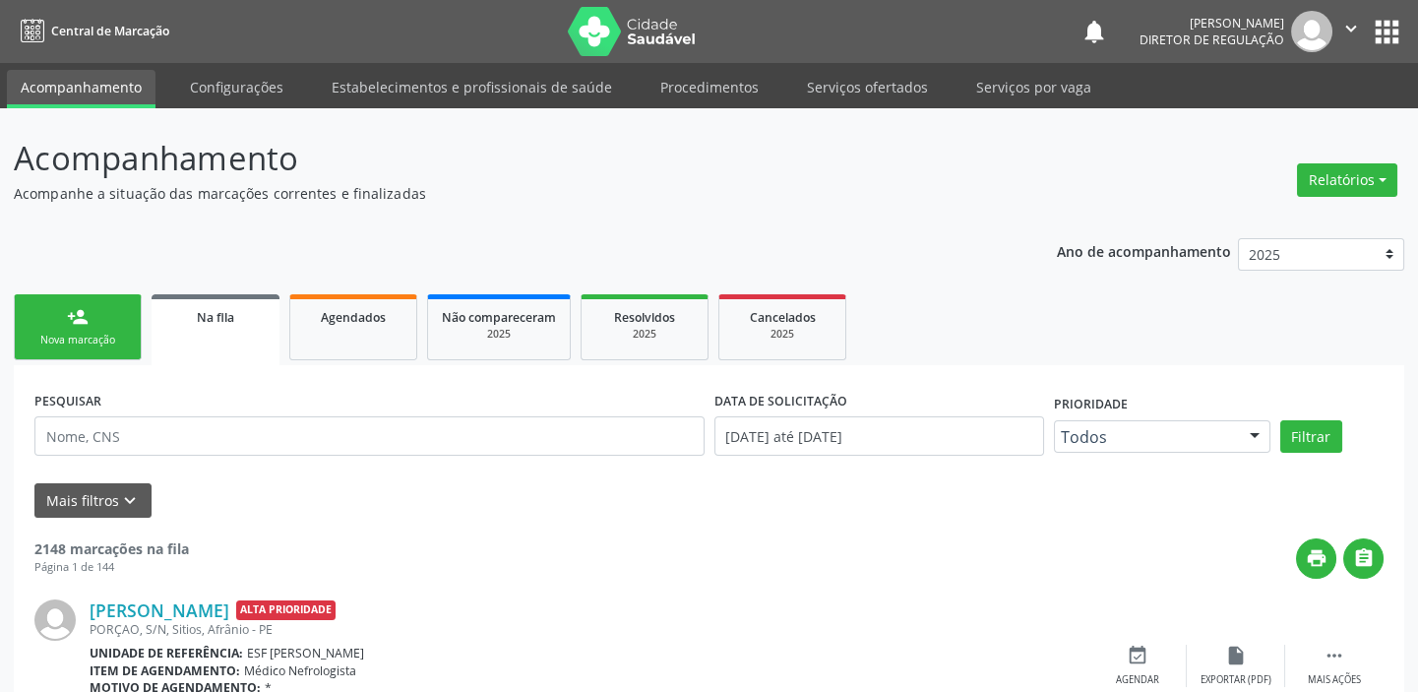
click at [87, 315] on div "person_add" at bounding box center [78, 317] width 22 height 22
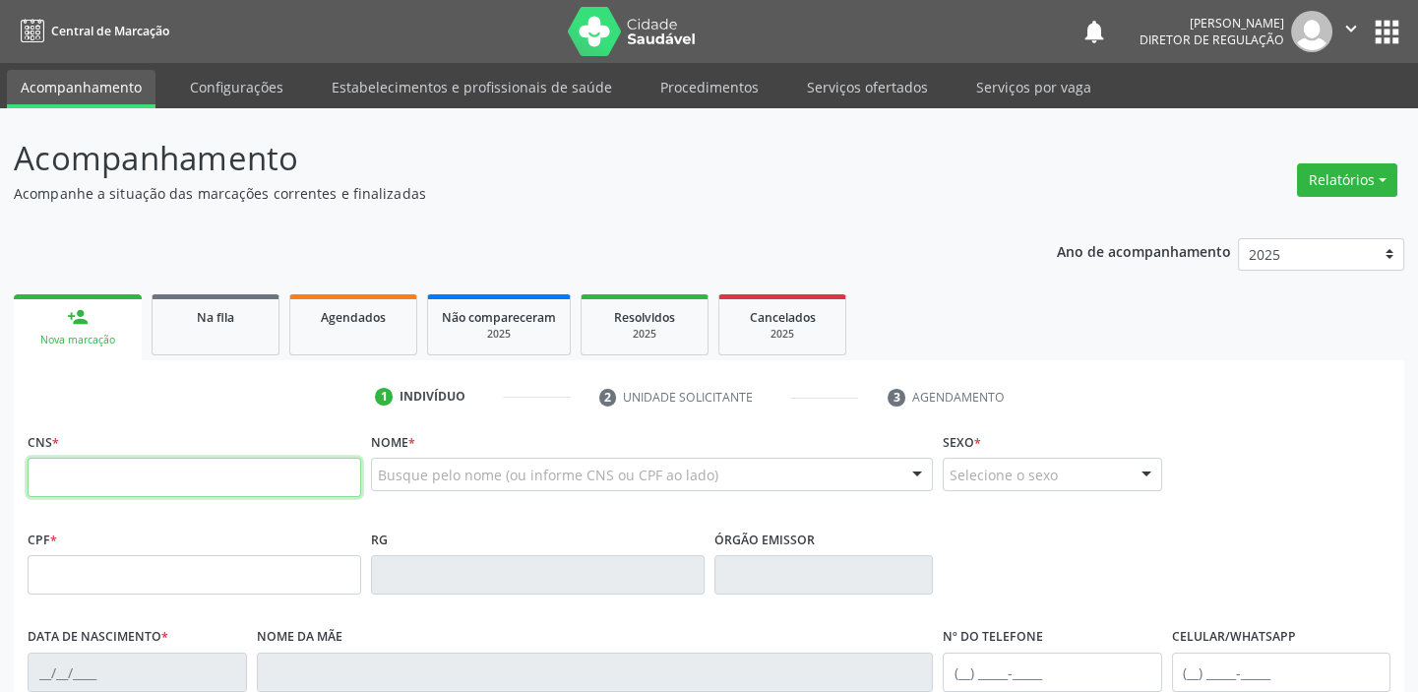
click at [95, 477] on input "text" at bounding box center [195, 477] width 334 height 39
type input "700 1099 1576 2015"
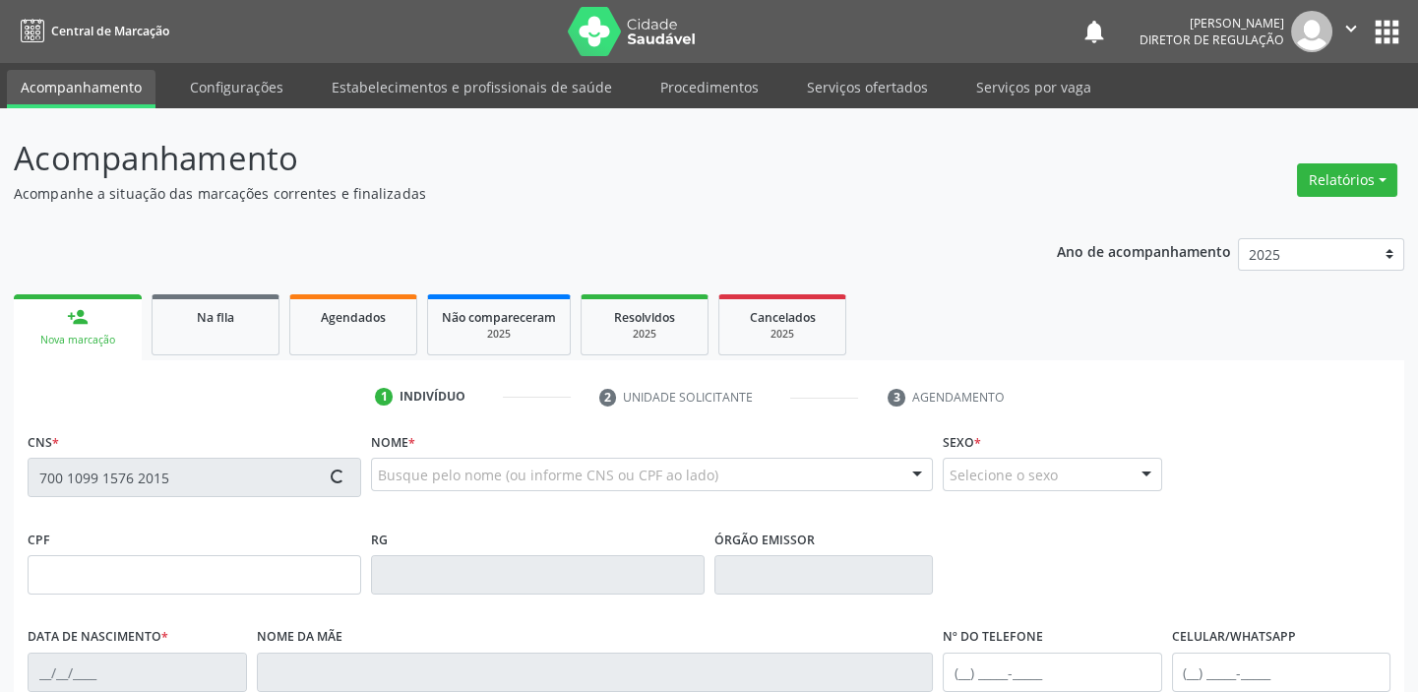
type input "175.163.704-28"
type input "24/01/2021"
type input "Francicleide Maria da Silva"
type input "(87) 98807-9157"
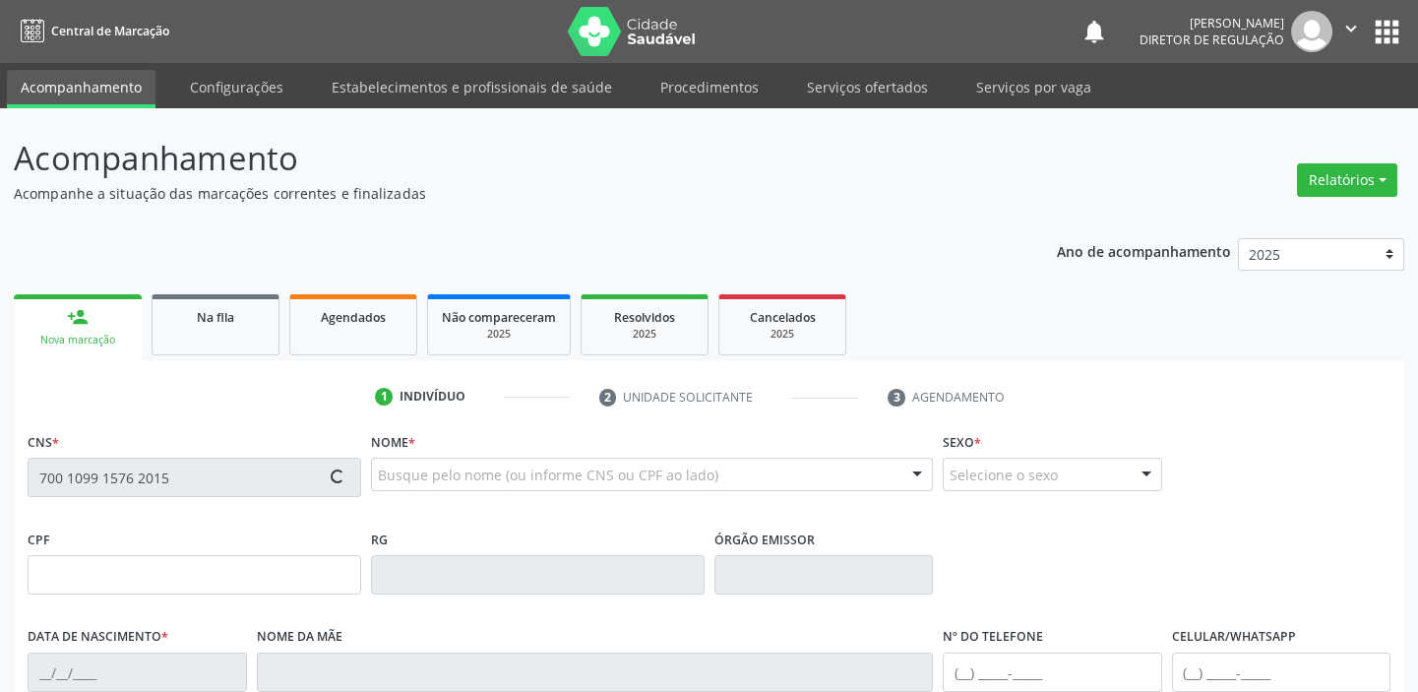
type input "60"
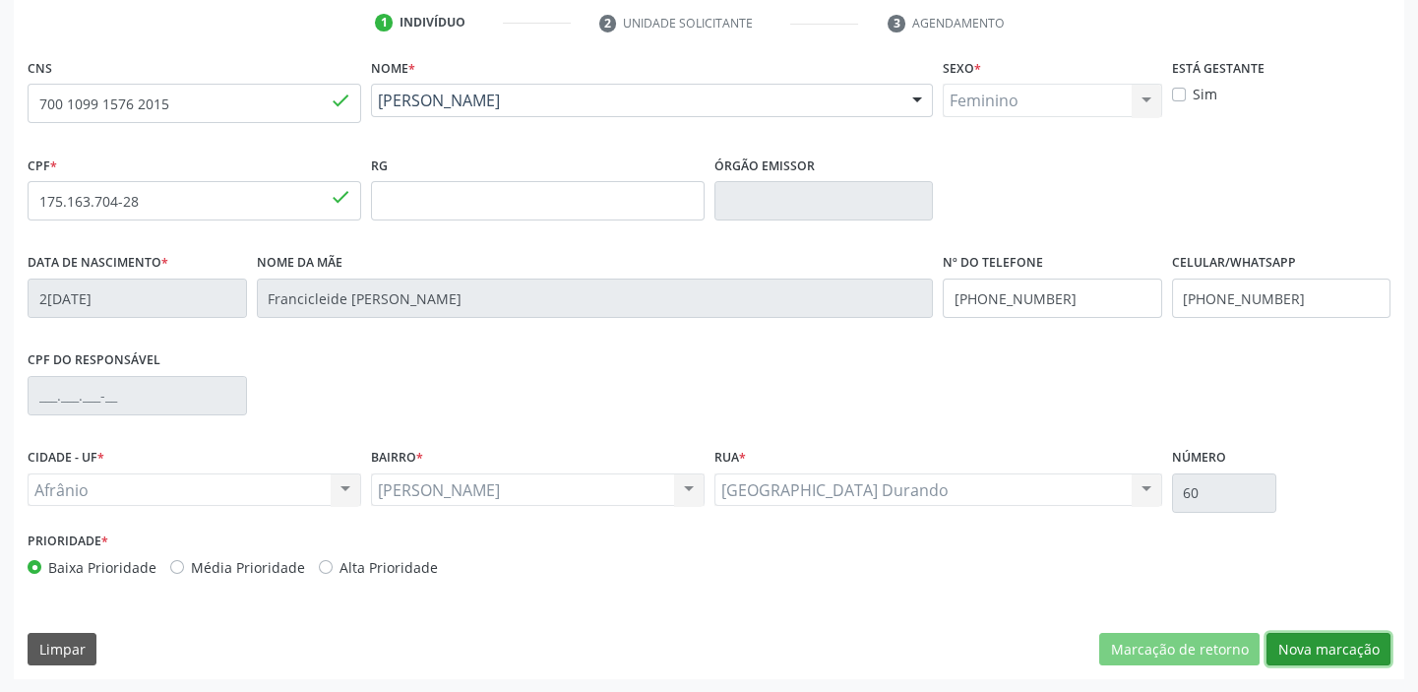
click at [1331, 633] on button "Nova marcação" at bounding box center [1328, 649] width 124 height 33
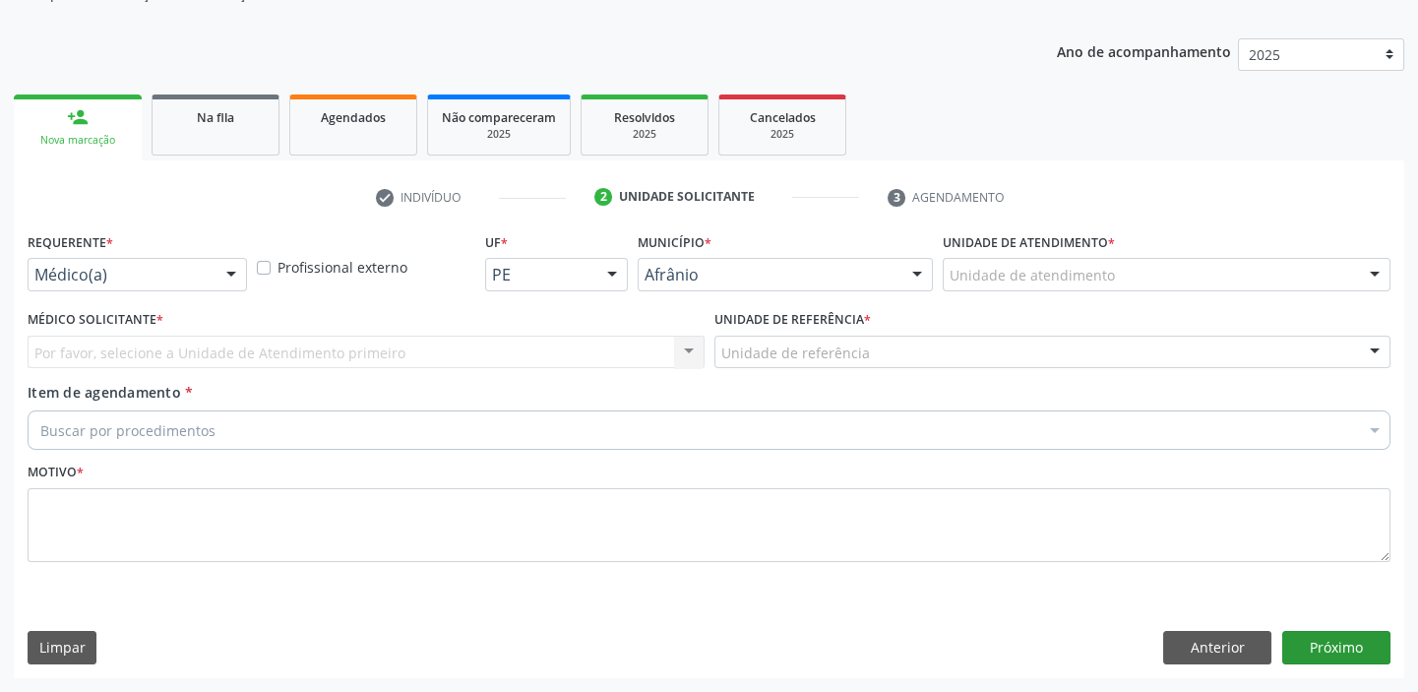
scroll to position [198, 0]
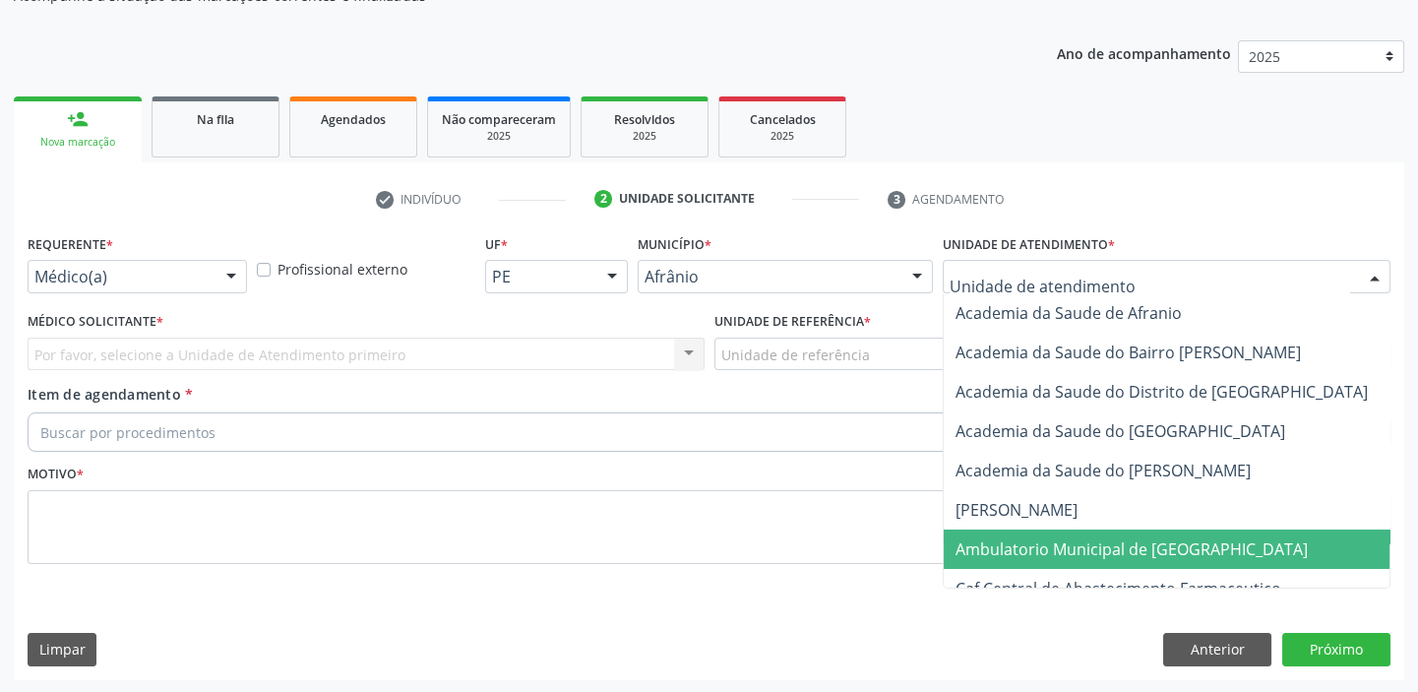
click at [1012, 561] on span "Ambulatorio Municipal de [GEOGRAPHIC_DATA]" at bounding box center [1184, 548] width 480 height 39
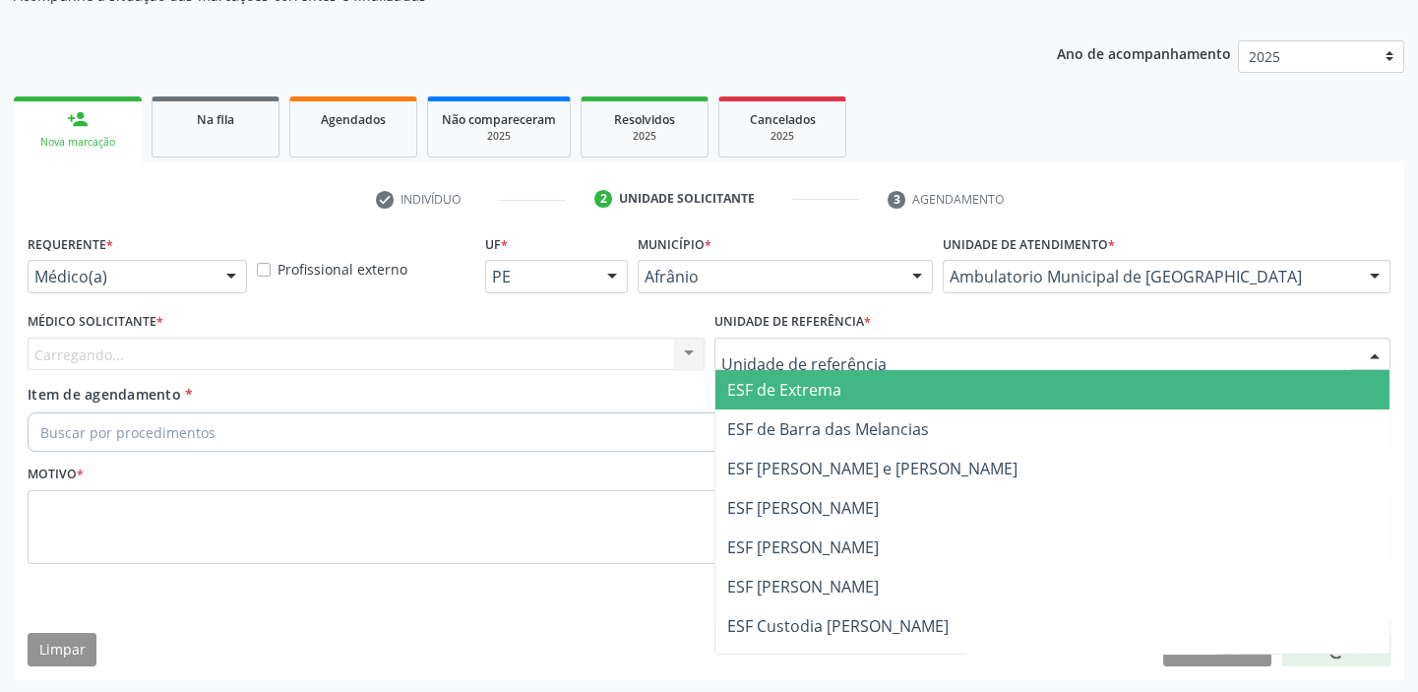
drag, startPoint x: 822, startPoint y: 354, endPoint x: 821, endPoint y: 505, distance: 150.5
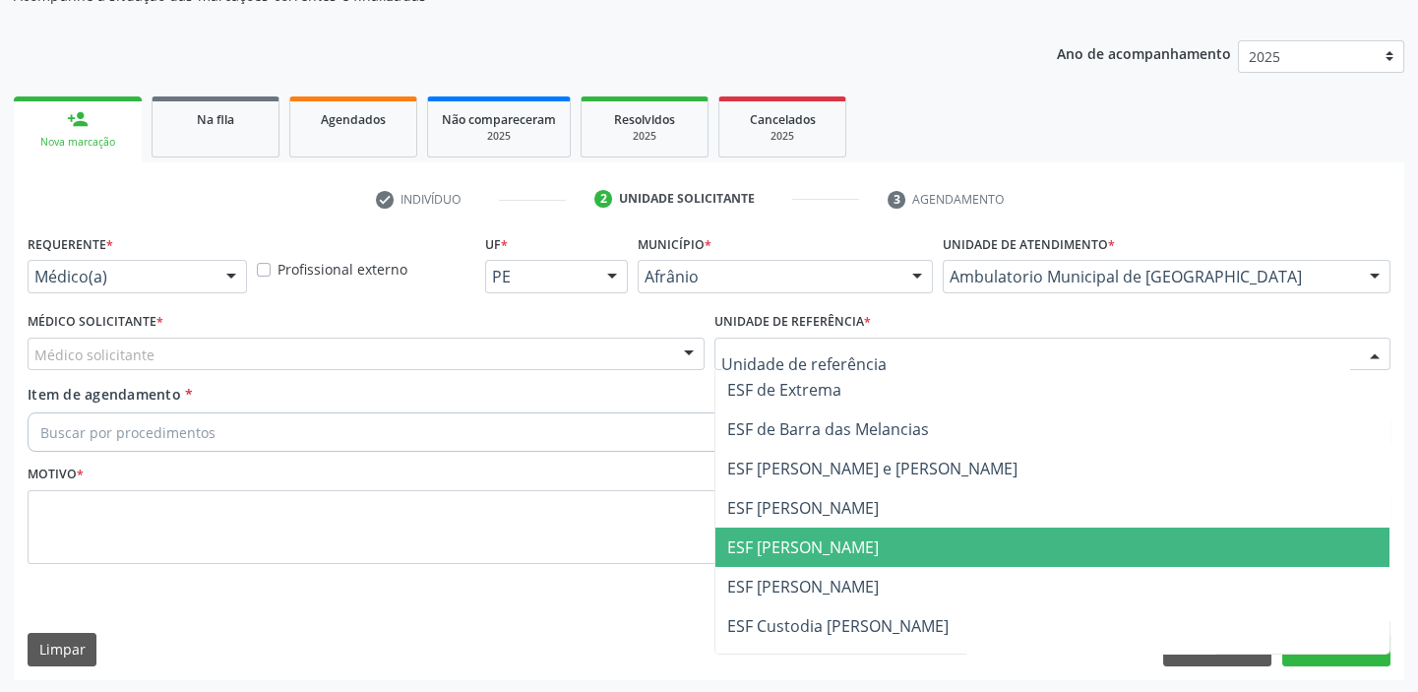
click at [816, 542] on span "ESF [PERSON_NAME]" at bounding box center [803, 547] width 152 height 22
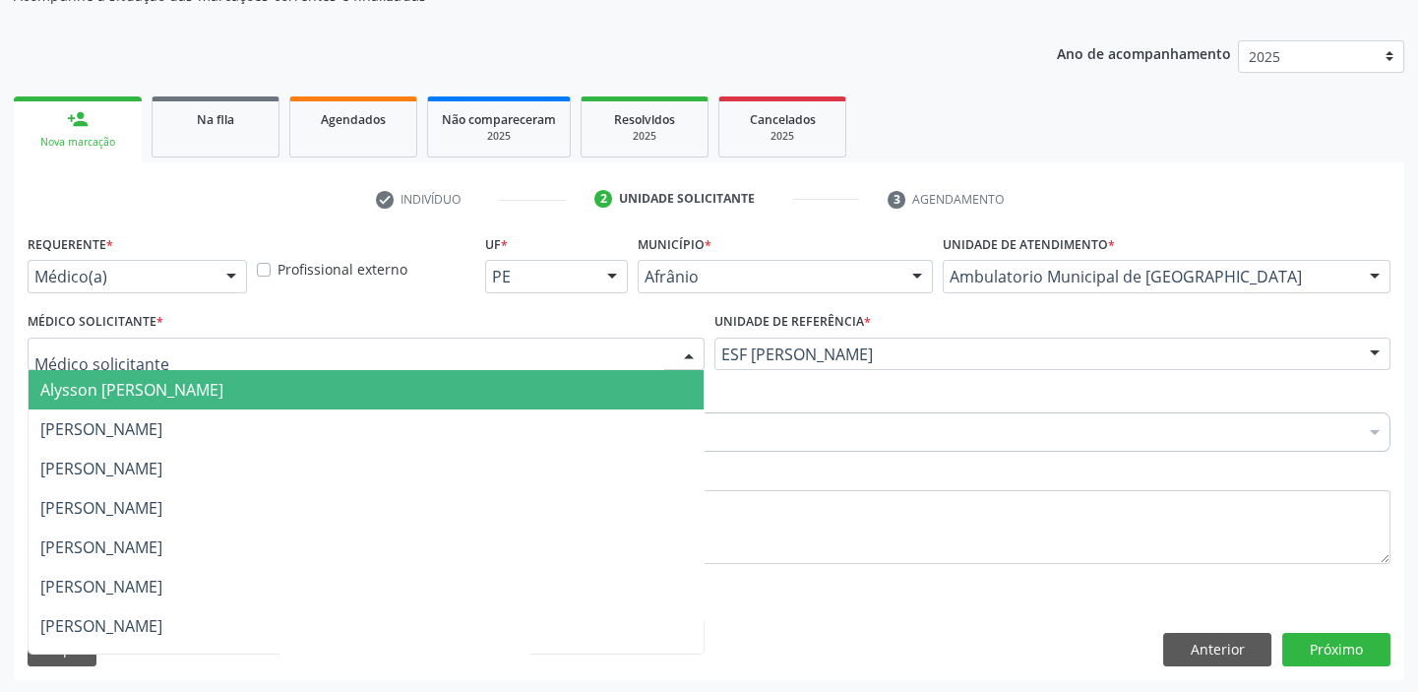
drag, startPoint x: 141, startPoint y: 349, endPoint x: 126, endPoint y: 388, distance: 41.1
drag, startPoint x: 126, startPoint y: 388, endPoint x: 121, endPoint y: 417, distance: 29.9
click at [127, 389] on span "Alysson [PERSON_NAME]" at bounding box center [131, 390] width 183 height 22
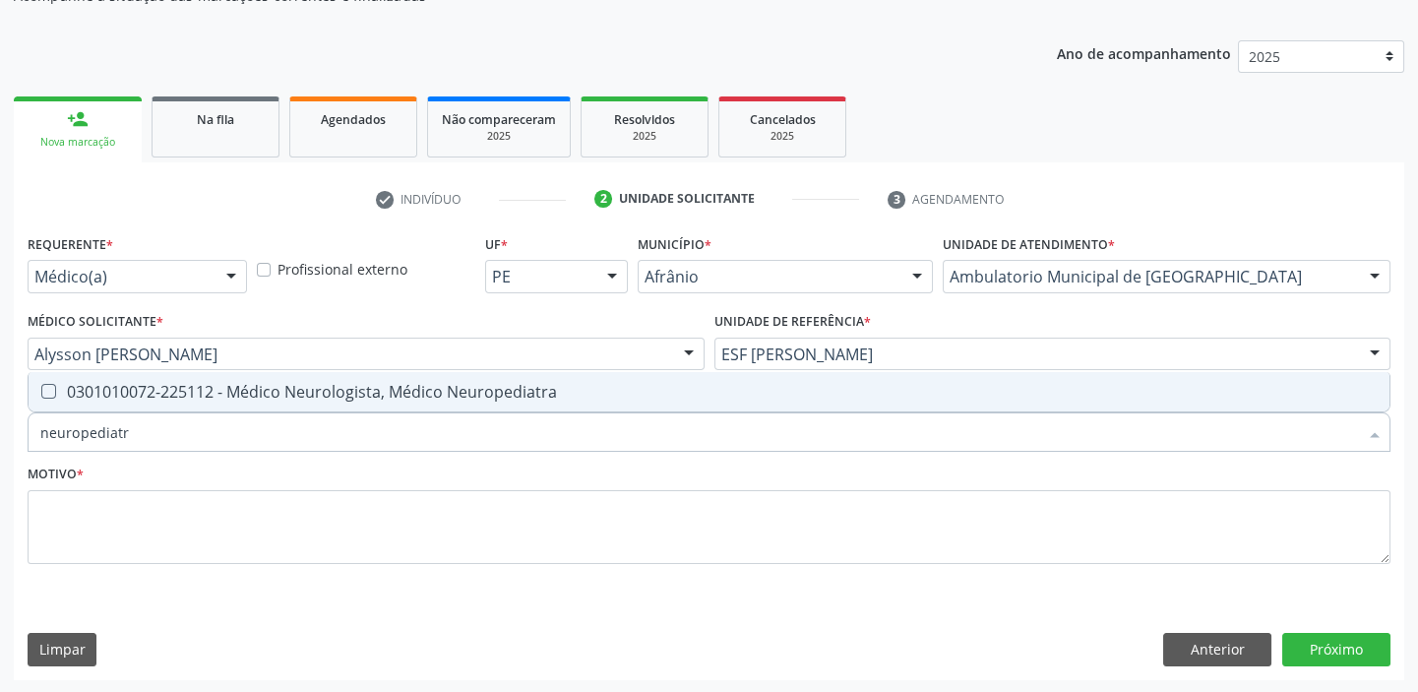
type input "neuropediatra"
click at [129, 397] on div "0301010072-225112 - Médico Neurologista, Médico Neuropediatra" at bounding box center [708, 392] width 1337 height 16
checkbox Neuropediatra "true"
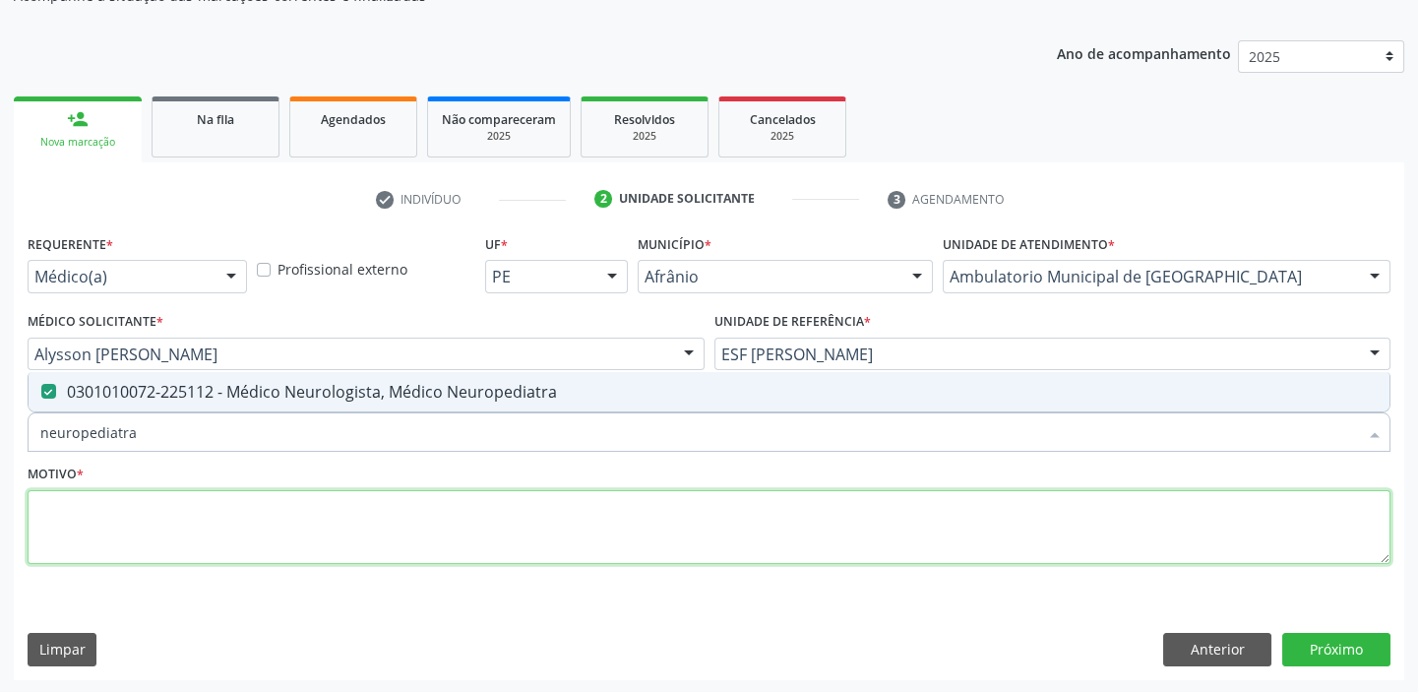
click at [75, 531] on textarea at bounding box center [709, 527] width 1363 height 75
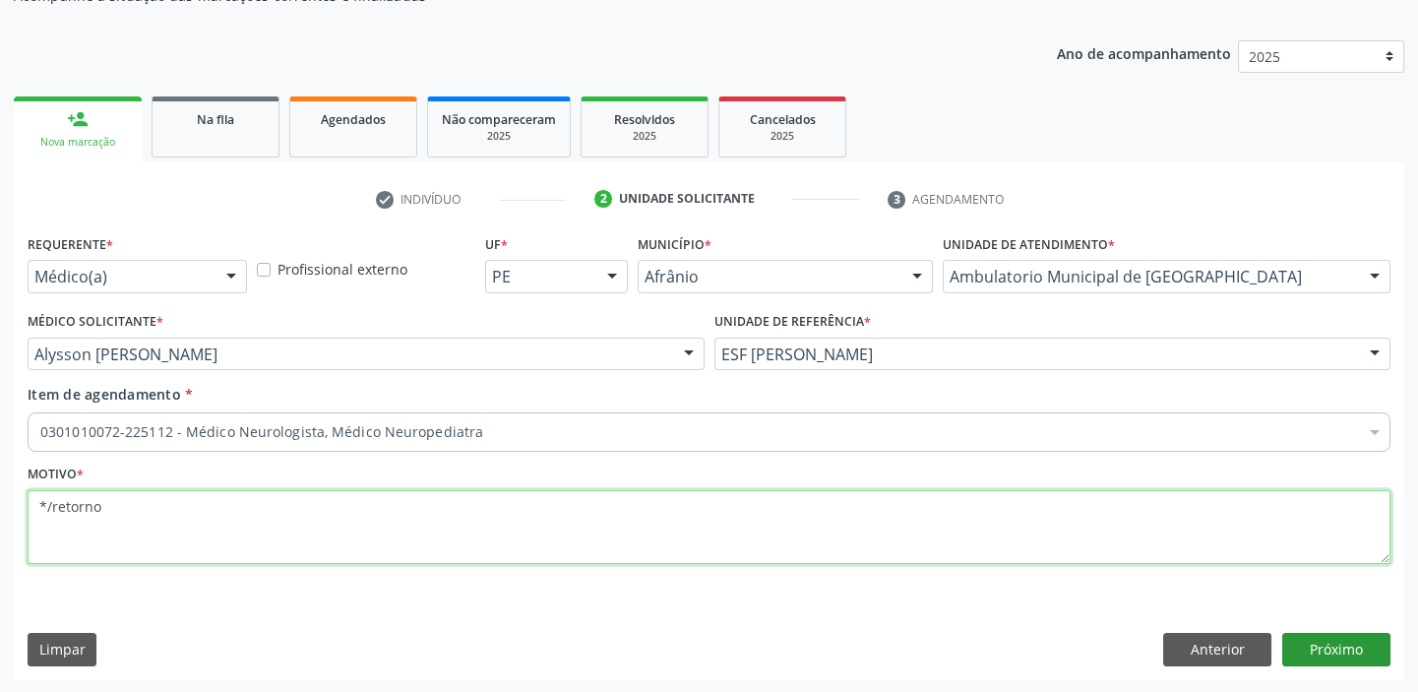
type textarea "*/retorno"
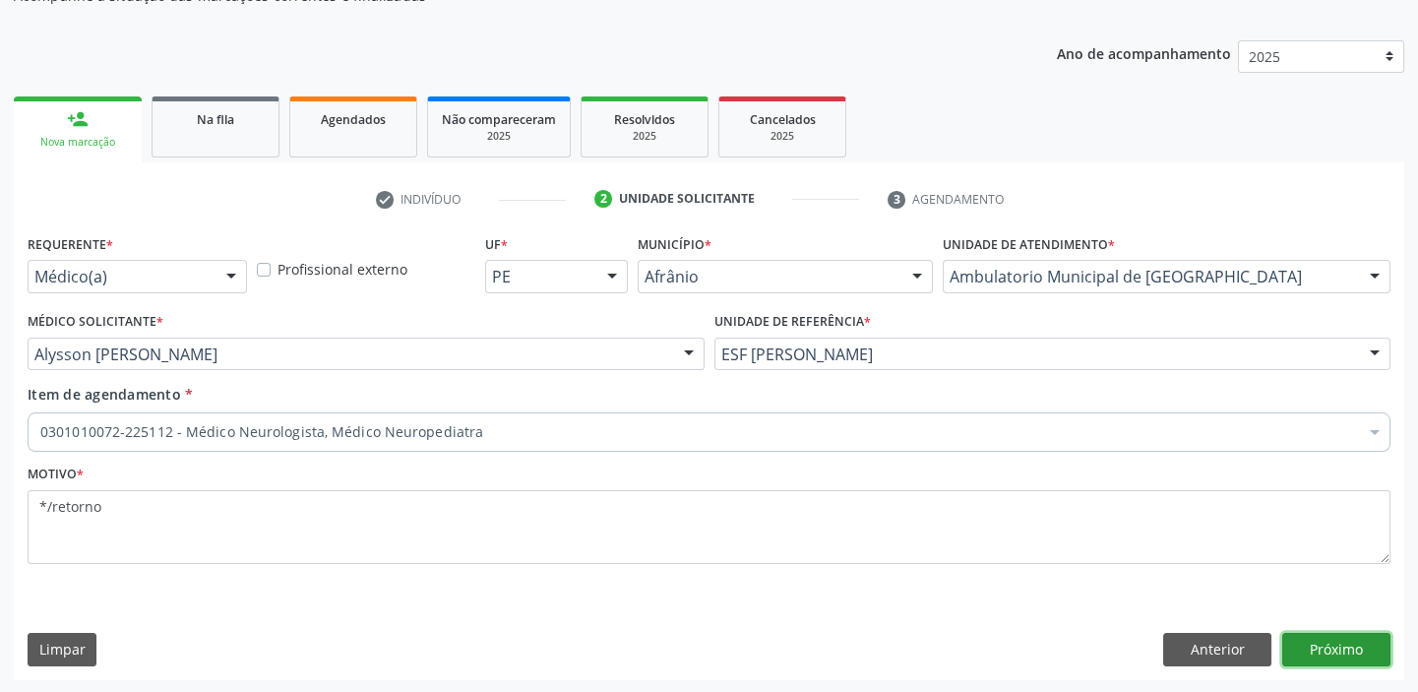
click at [1307, 644] on button "Próximo" at bounding box center [1336, 649] width 108 height 33
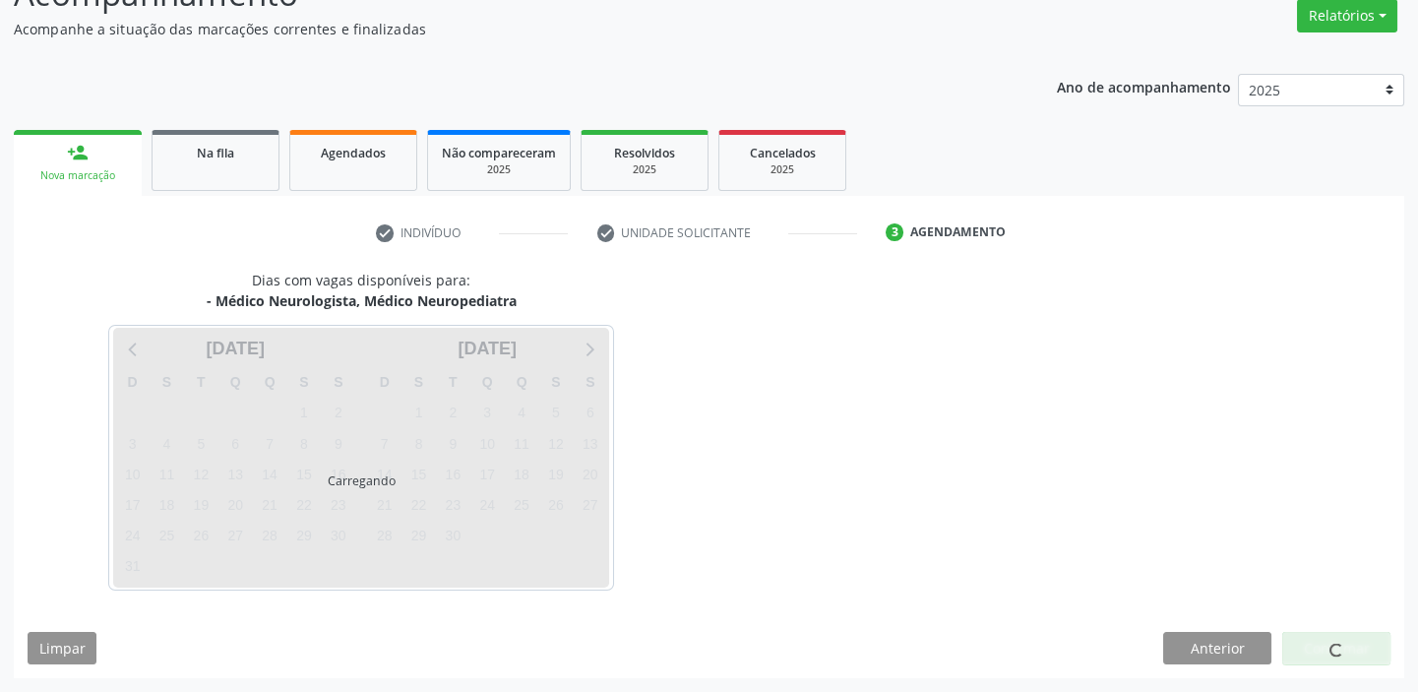
scroll to position [163, 0]
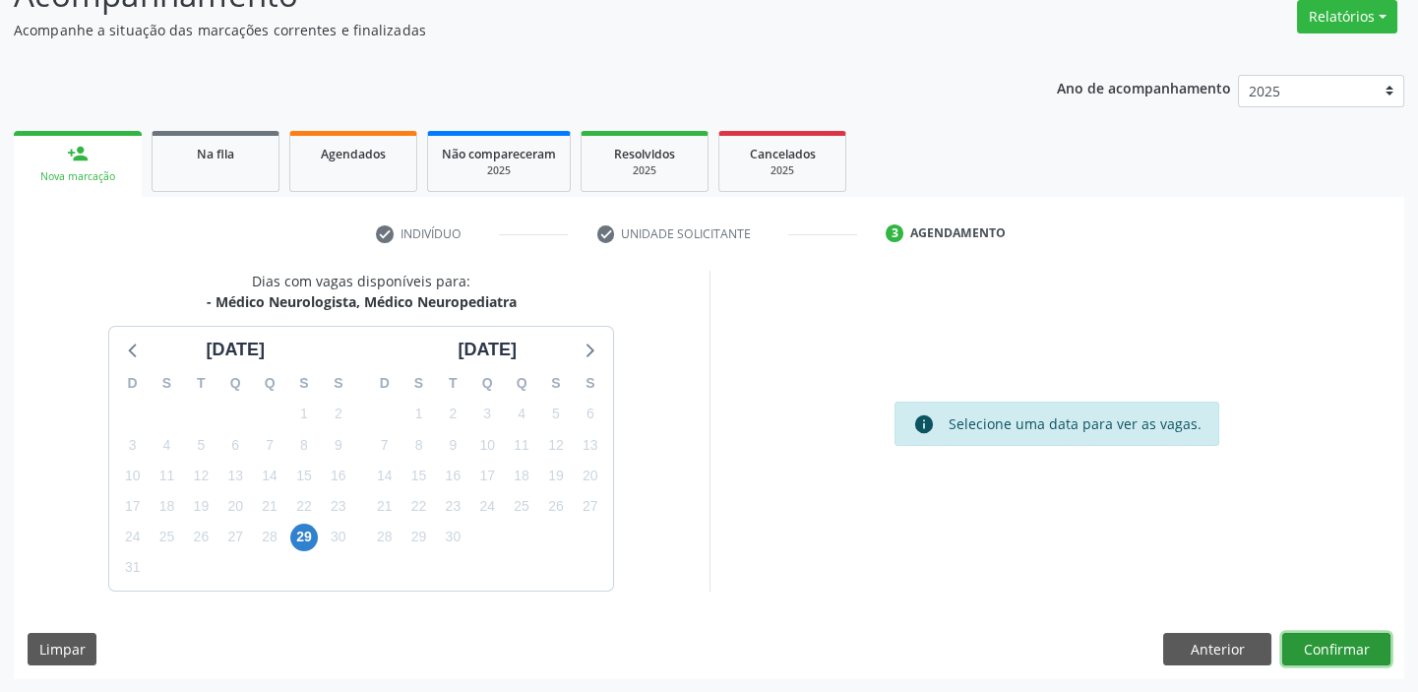
click at [1342, 646] on button "Confirmar" at bounding box center [1336, 649] width 108 height 33
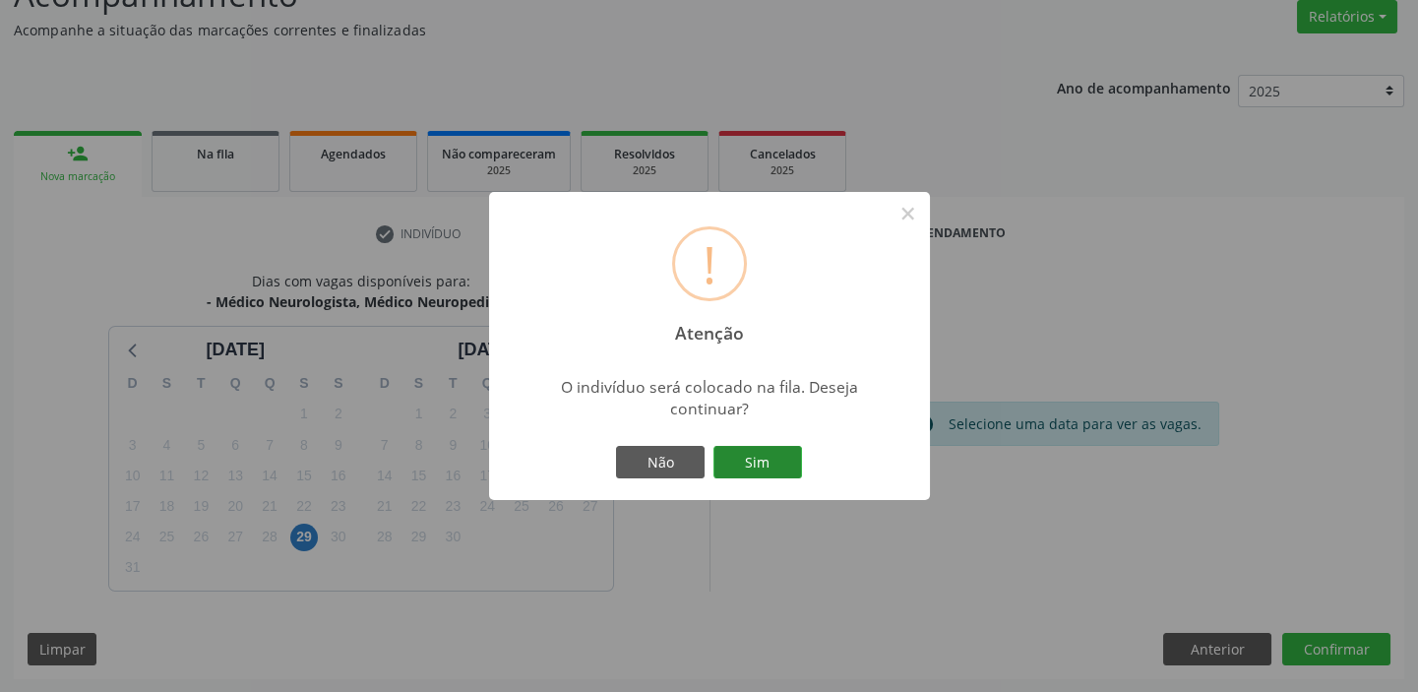
click at [763, 459] on button "Sim" at bounding box center [757, 462] width 89 height 33
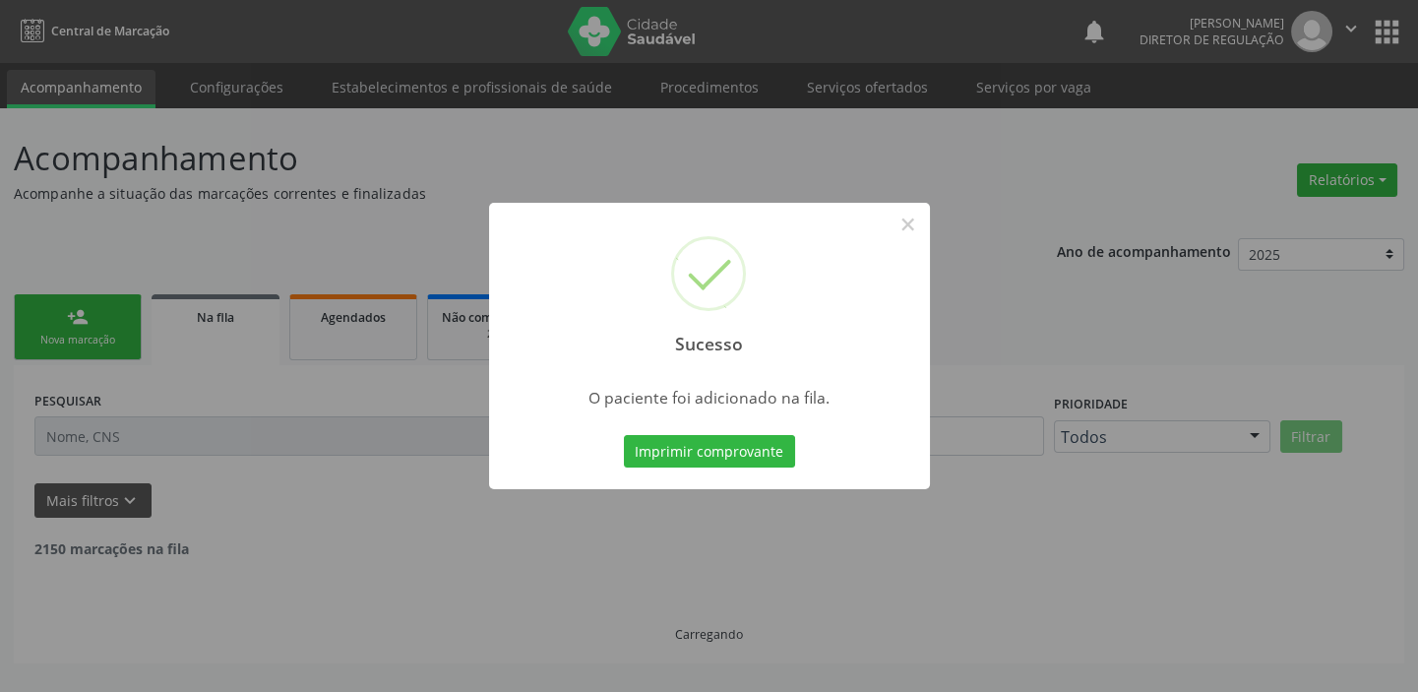
scroll to position [0, 0]
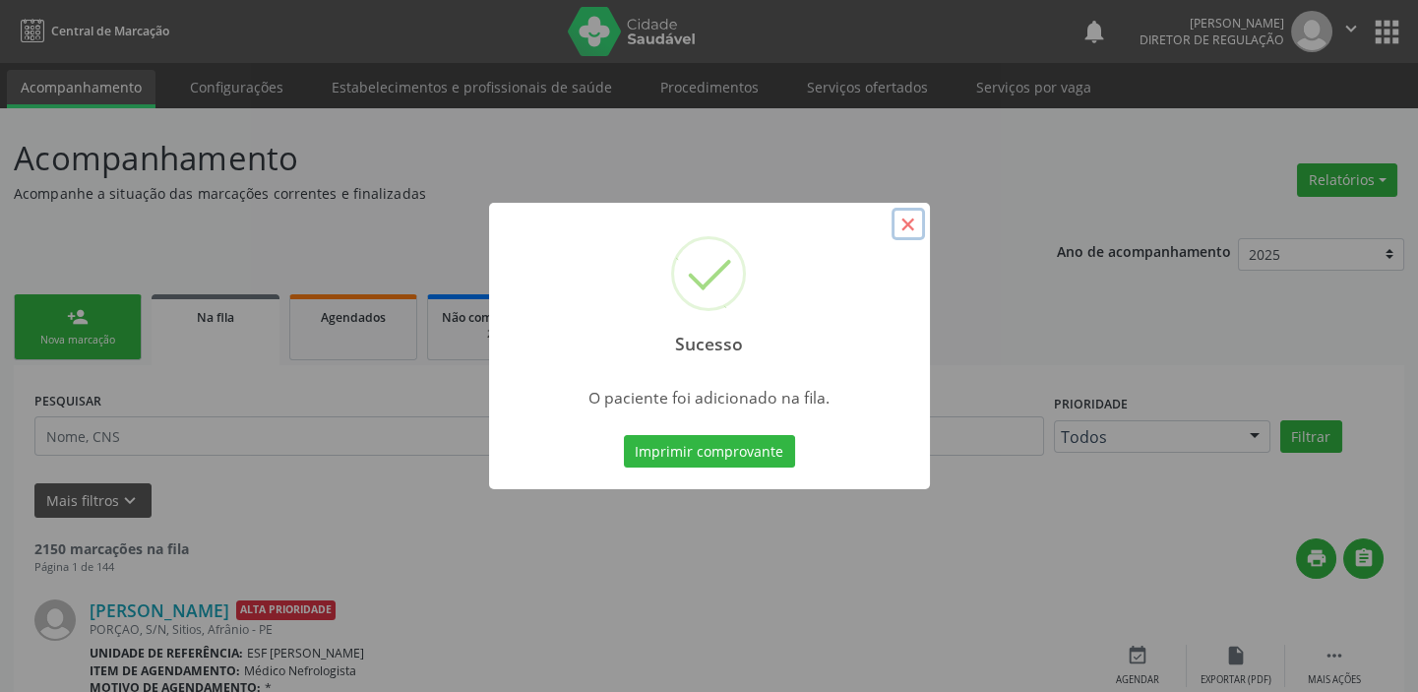
click at [904, 222] on button "×" at bounding box center [907, 224] width 33 height 33
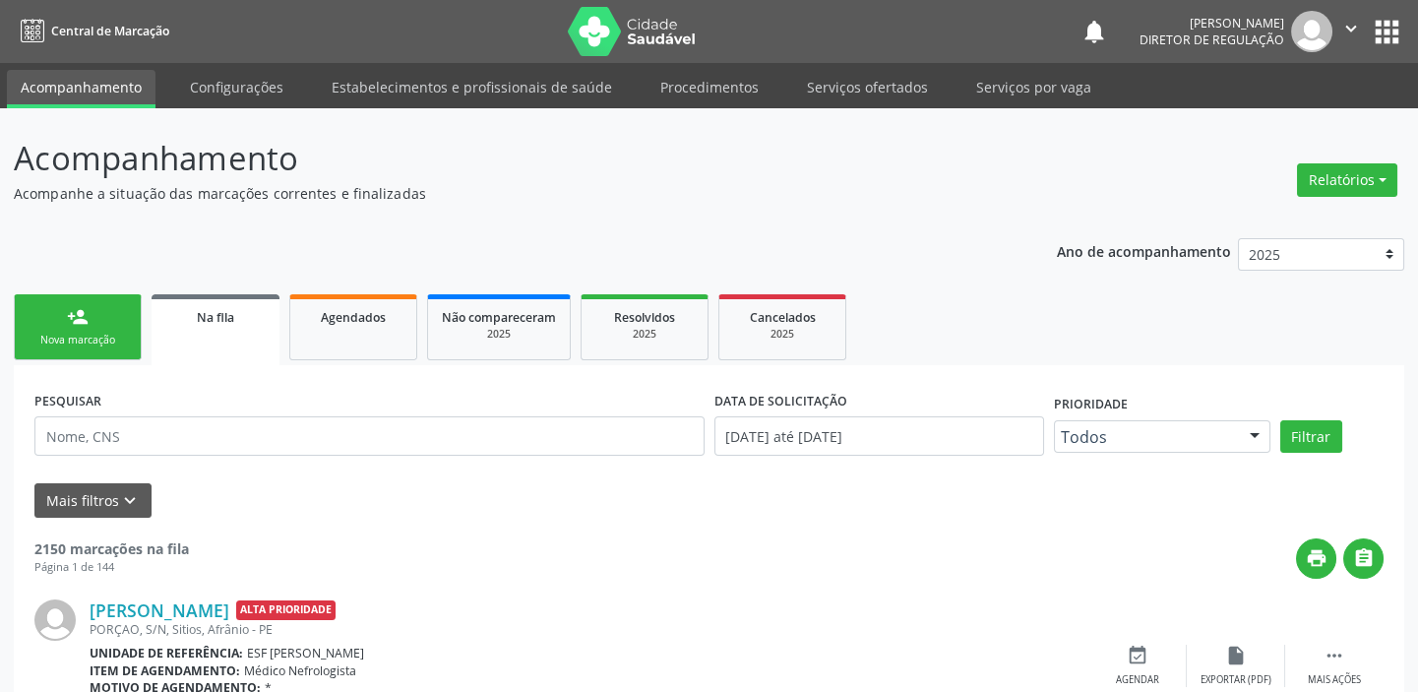
click at [97, 333] on div "Nova marcação" at bounding box center [78, 340] width 98 height 15
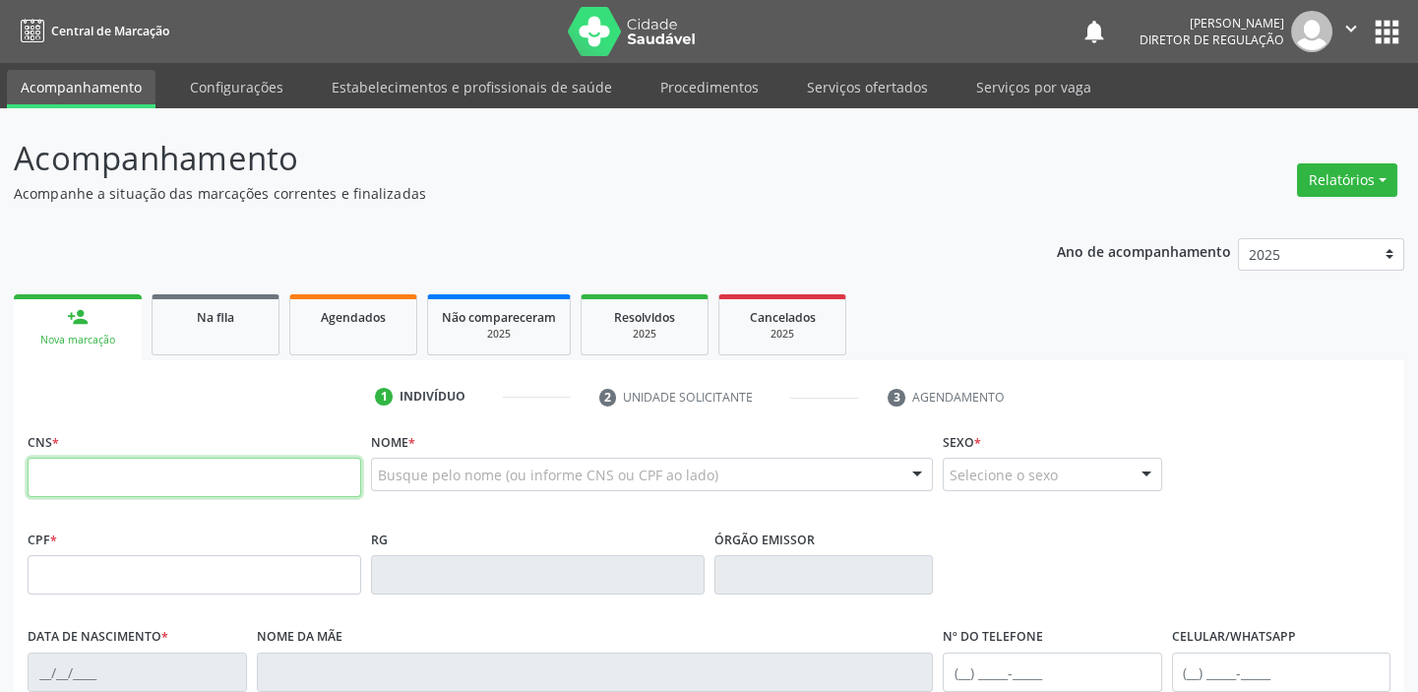
click at [100, 467] on input "text" at bounding box center [195, 477] width 334 height 39
type input "704 2077 8957 6882"
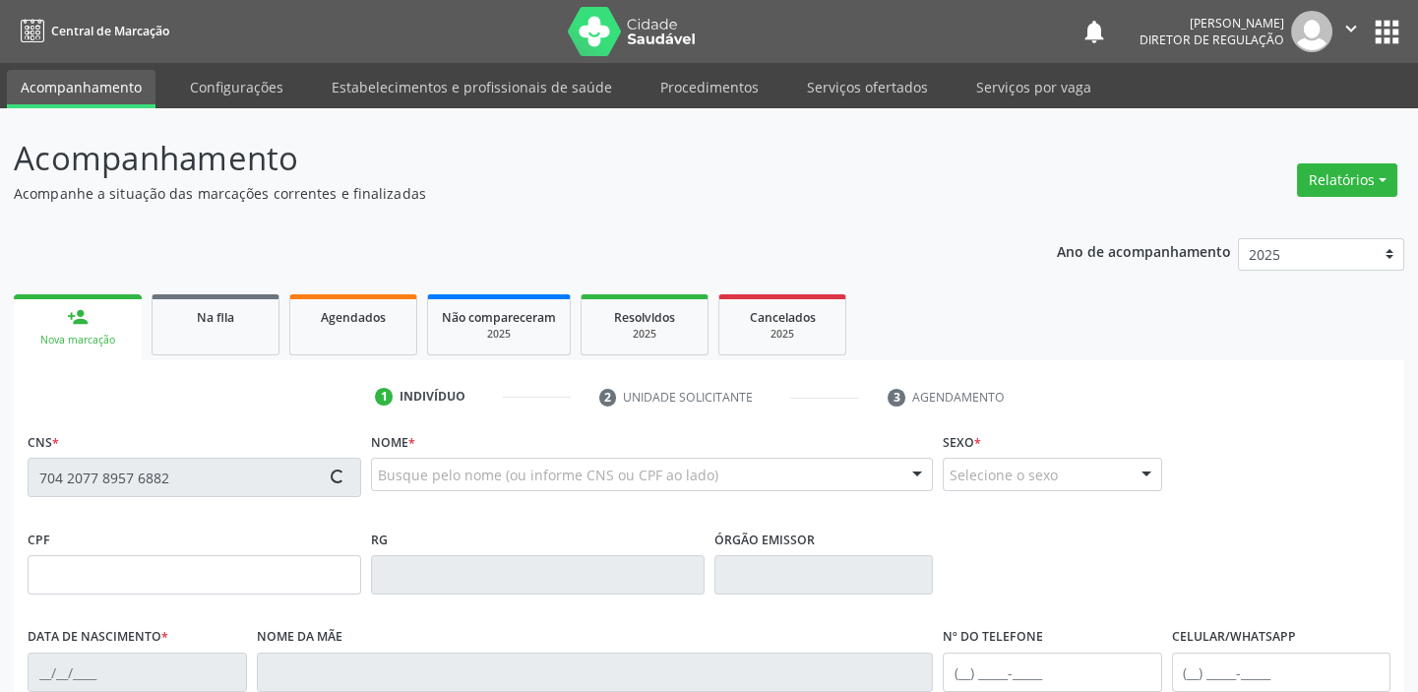
type input "048.018.644-81"
type input "02/01/1952"
type input "Perpétua de Alburquerque Rodrigues"
type input "(87) 98878-7348"
type input "S/N"
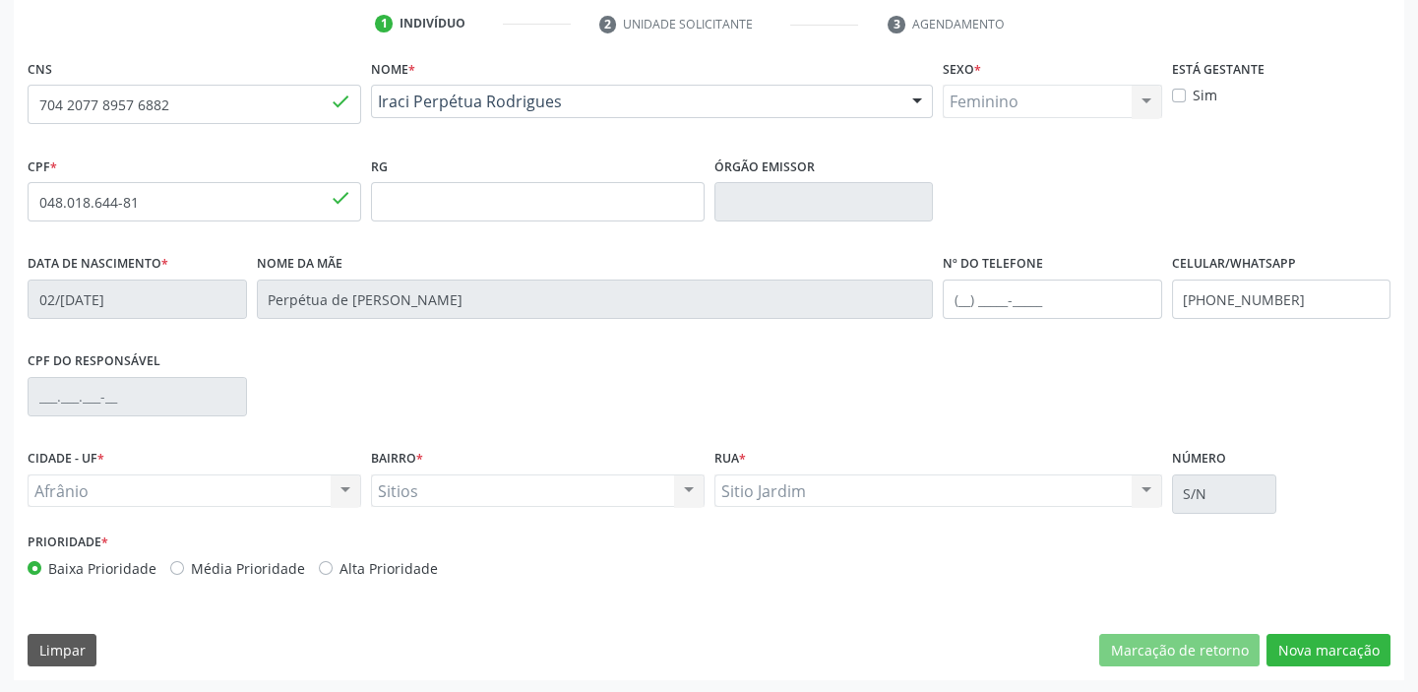
scroll to position [374, 0]
click at [1291, 646] on button "Nova marcação" at bounding box center [1328, 649] width 124 height 33
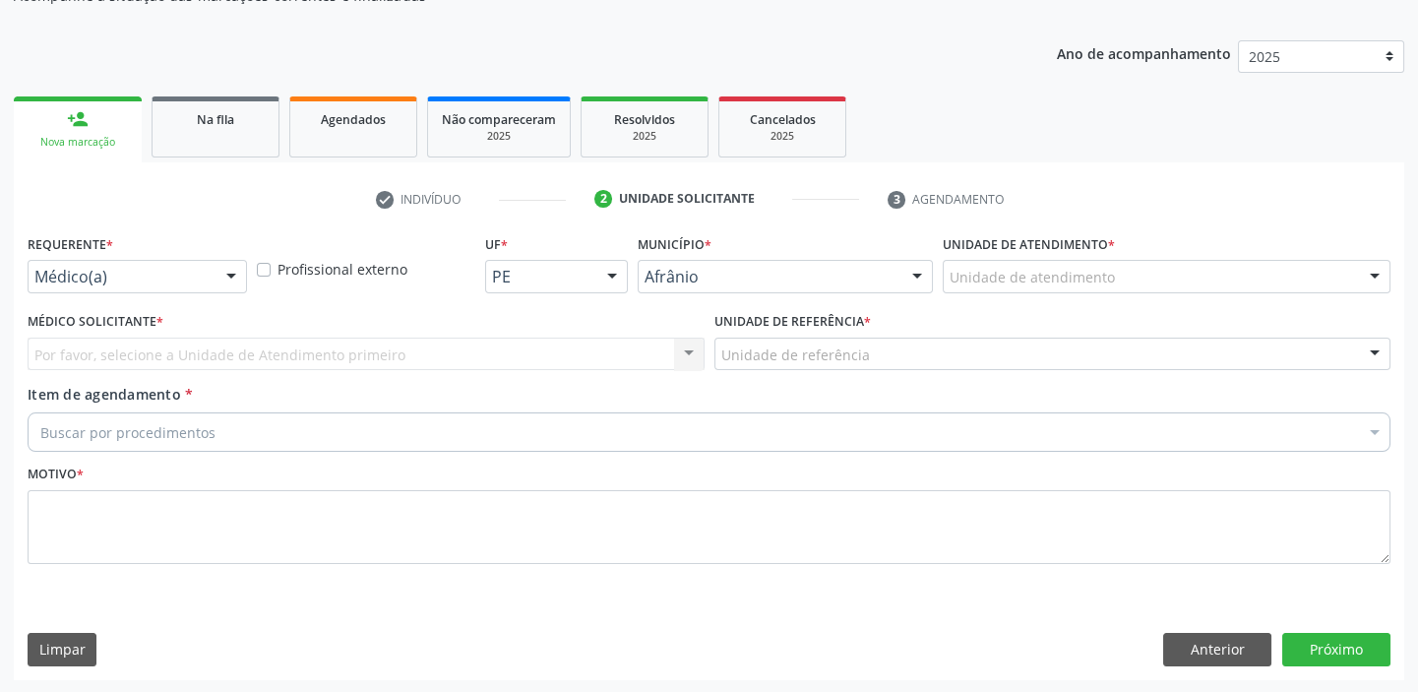
drag, startPoint x: 984, startPoint y: 275, endPoint x: 968, endPoint y: 384, distance: 109.4
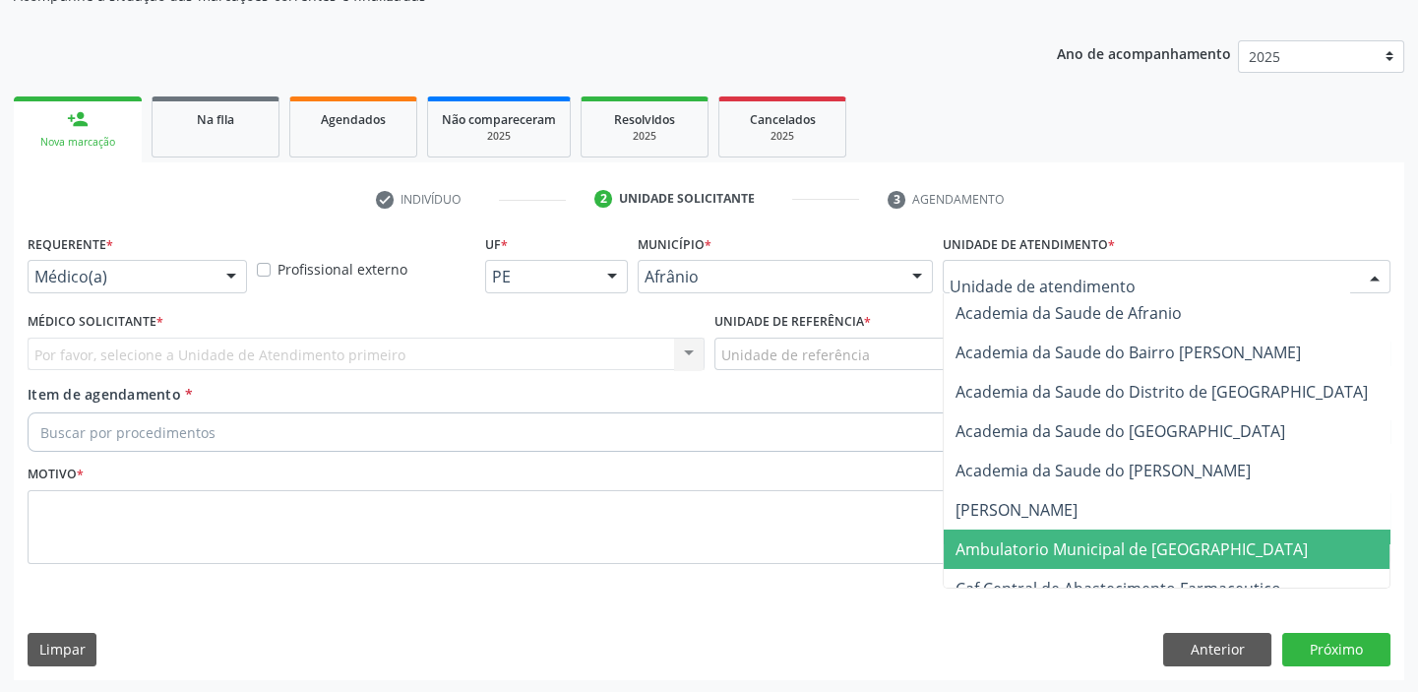
drag, startPoint x: 984, startPoint y: 531, endPoint x: 888, endPoint y: 461, distance: 118.3
click at [986, 530] on span "Ambulatorio Municipal de [GEOGRAPHIC_DATA]" at bounding box center [1184, 548] width 480 height 39
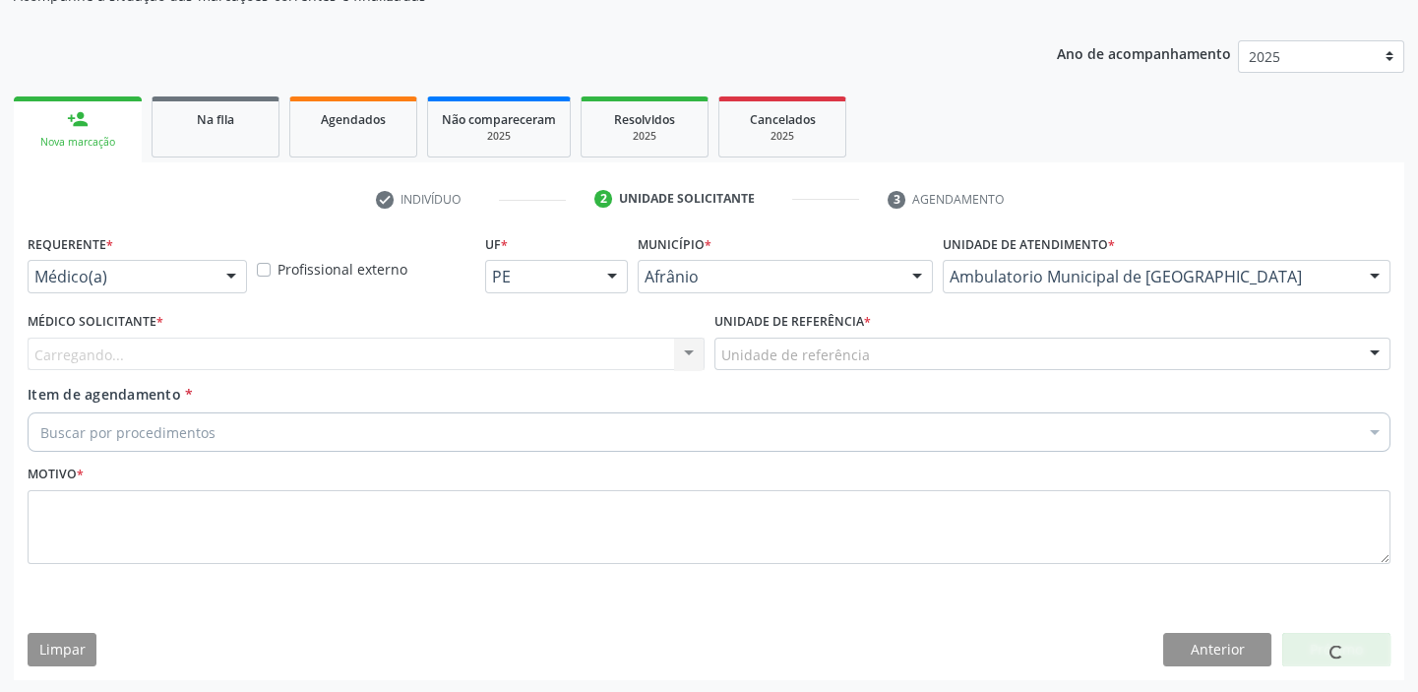
drag, startPoint x: 755, startPoint y: 358, endPoint x: 752, endPoint y: 435, distance: 76.8
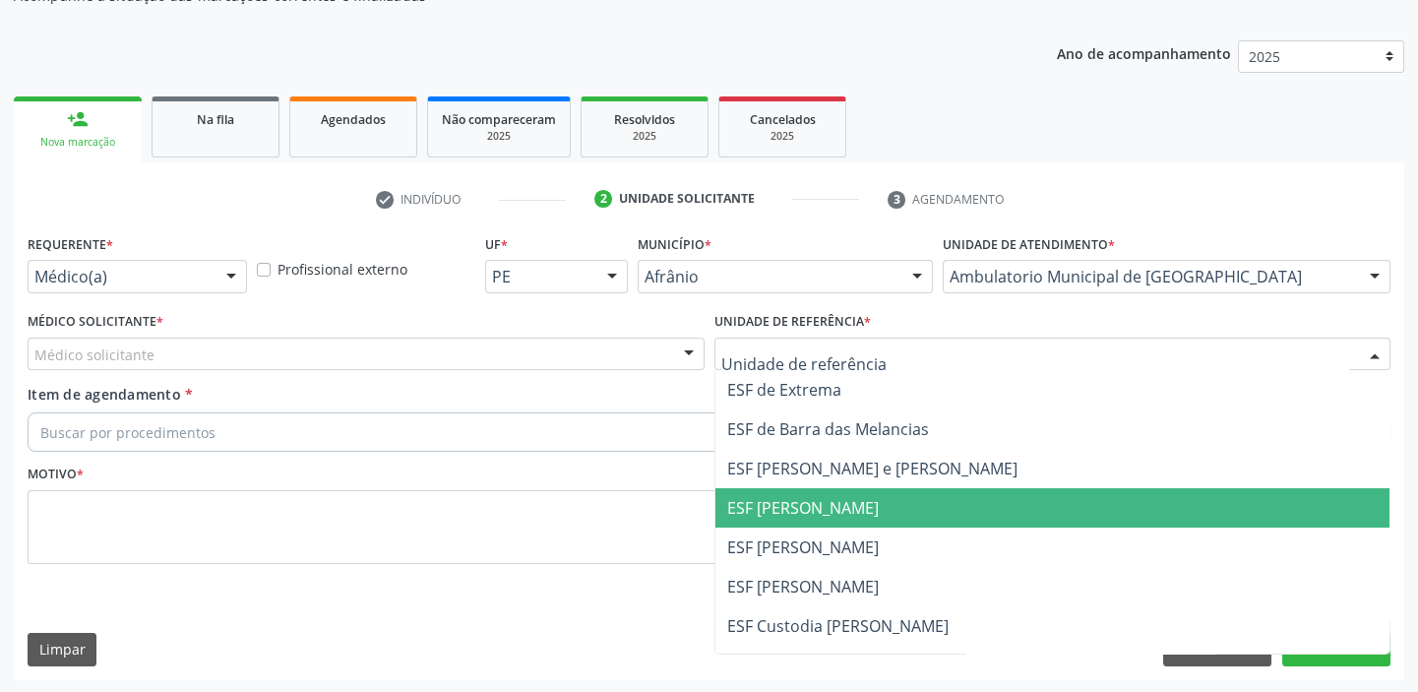
click at [772, 497] on span "ESF [PERSON_NAME]" at bounding box center [803, 508] width 152 height 22
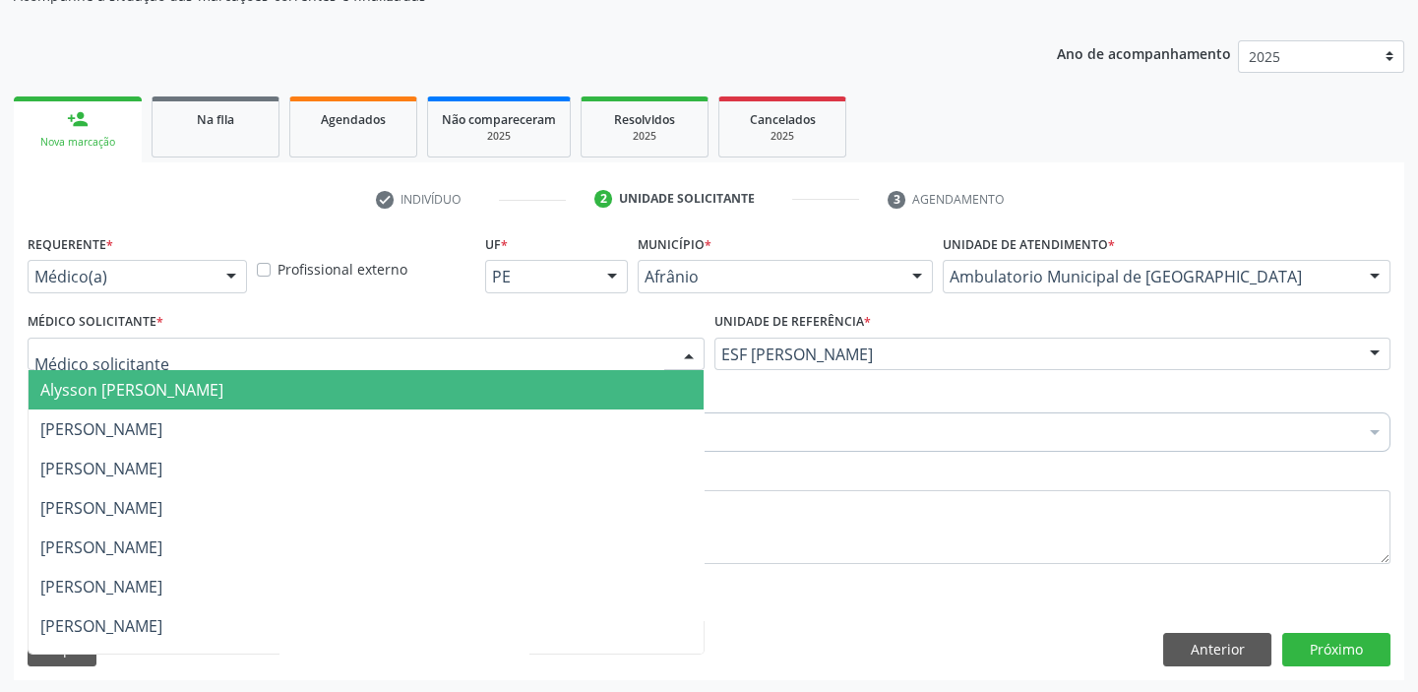
click at [49, 341] on div at bounding box center [366, 353] width 677 height 33
click at [60, 394] on span "Alysson [PERSON_NAME]" at bounding box center [131, 390] width 183 height 22
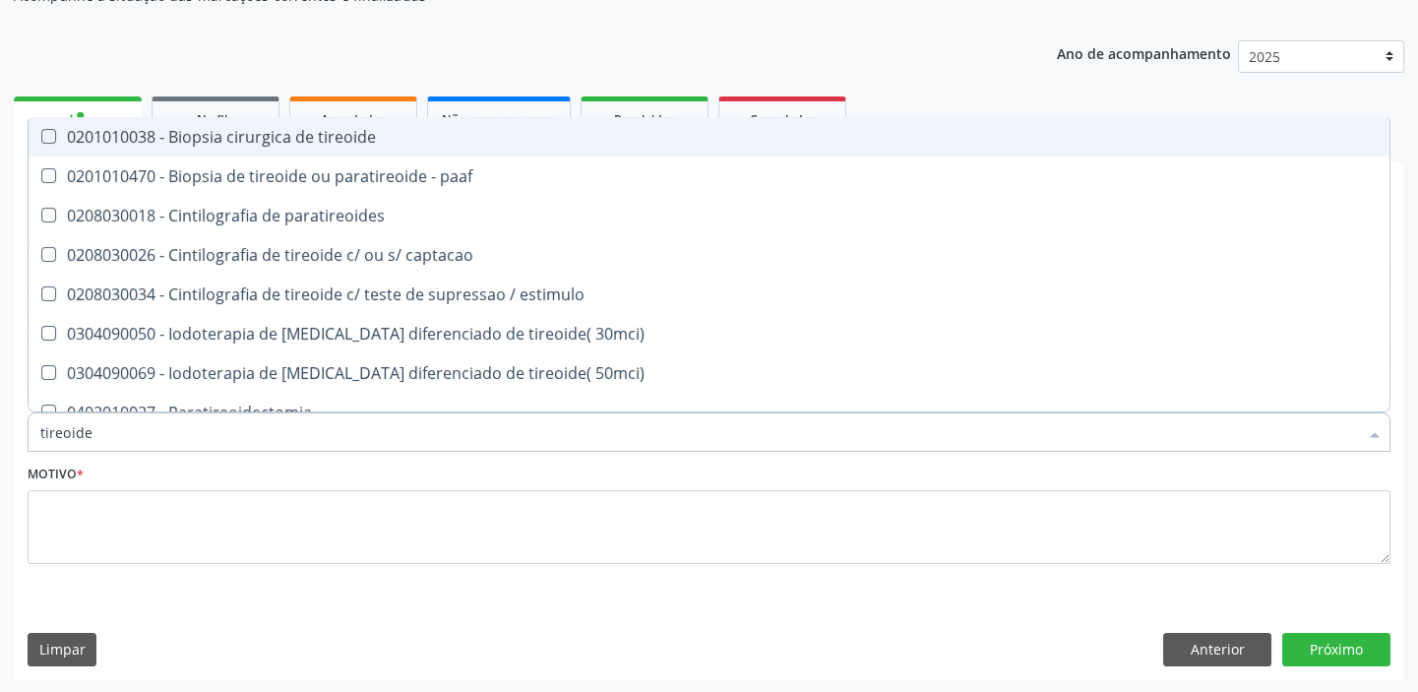
type input "tireoide"
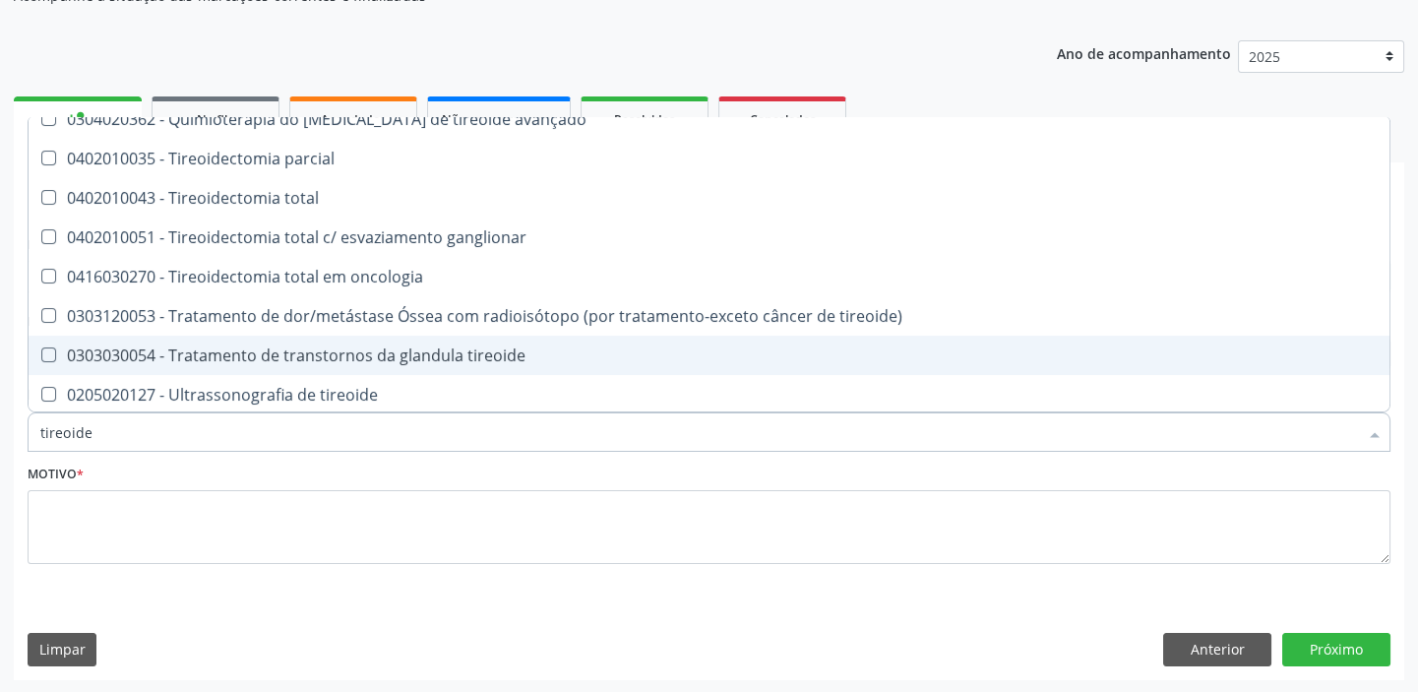
scroll to position [374, 0]
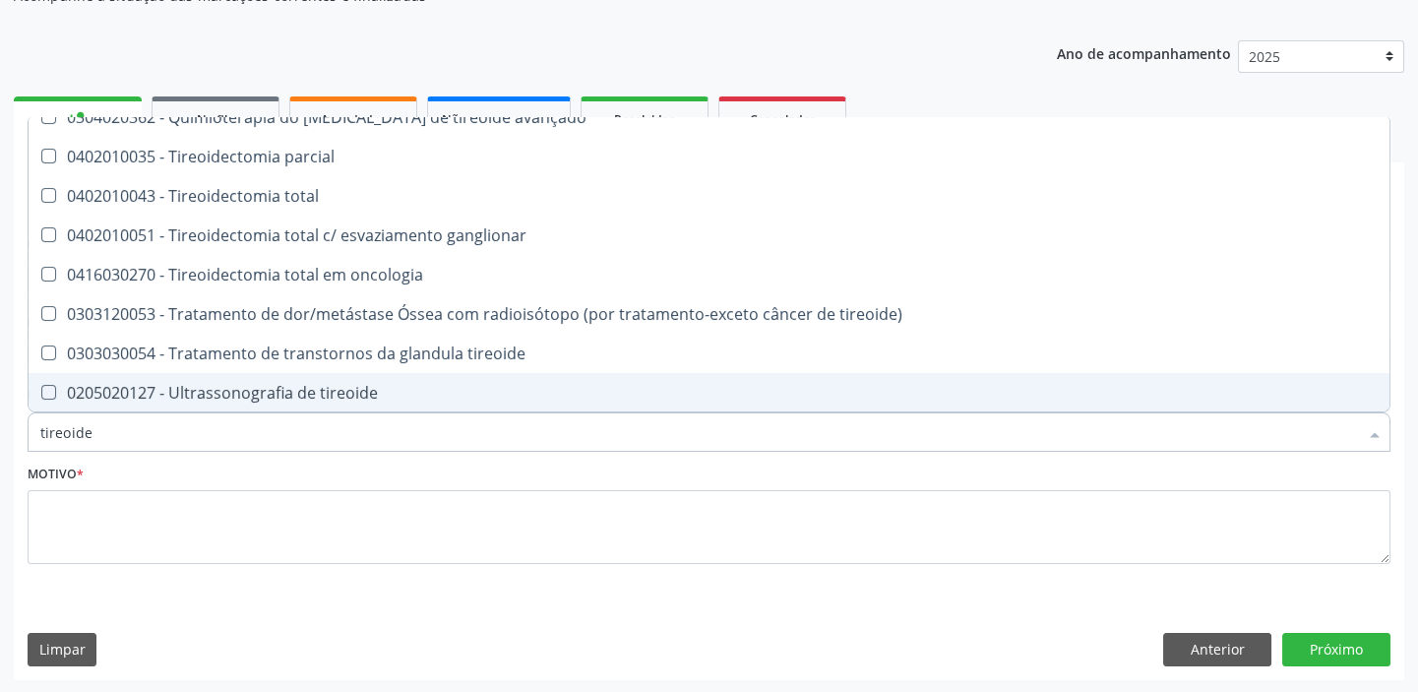
click at [168, 400] on span "0205020127 - Ultrassonografia de tireoide" at bounding box center [709, 392] width 1361 height 39
checkbox tireoide "true"
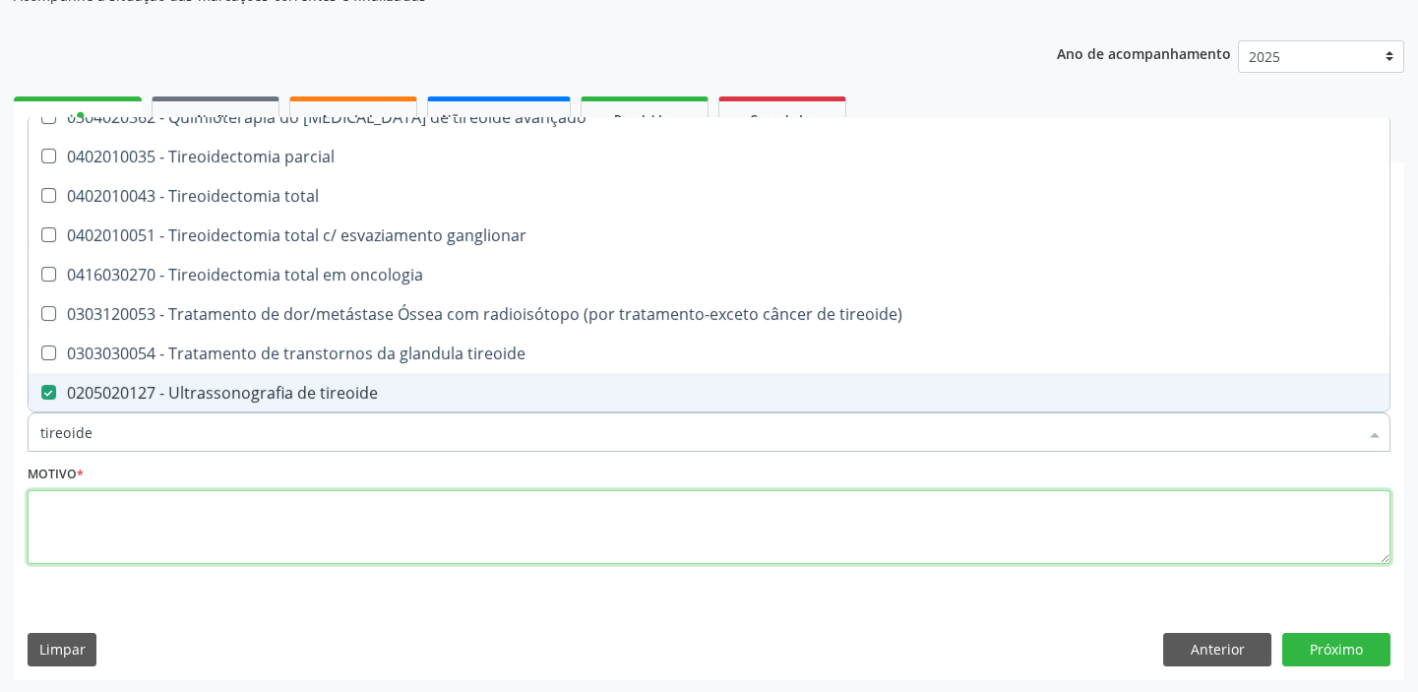
click at [102, 535] on textarea at bounding box center [709, 527] width 1363 height 75
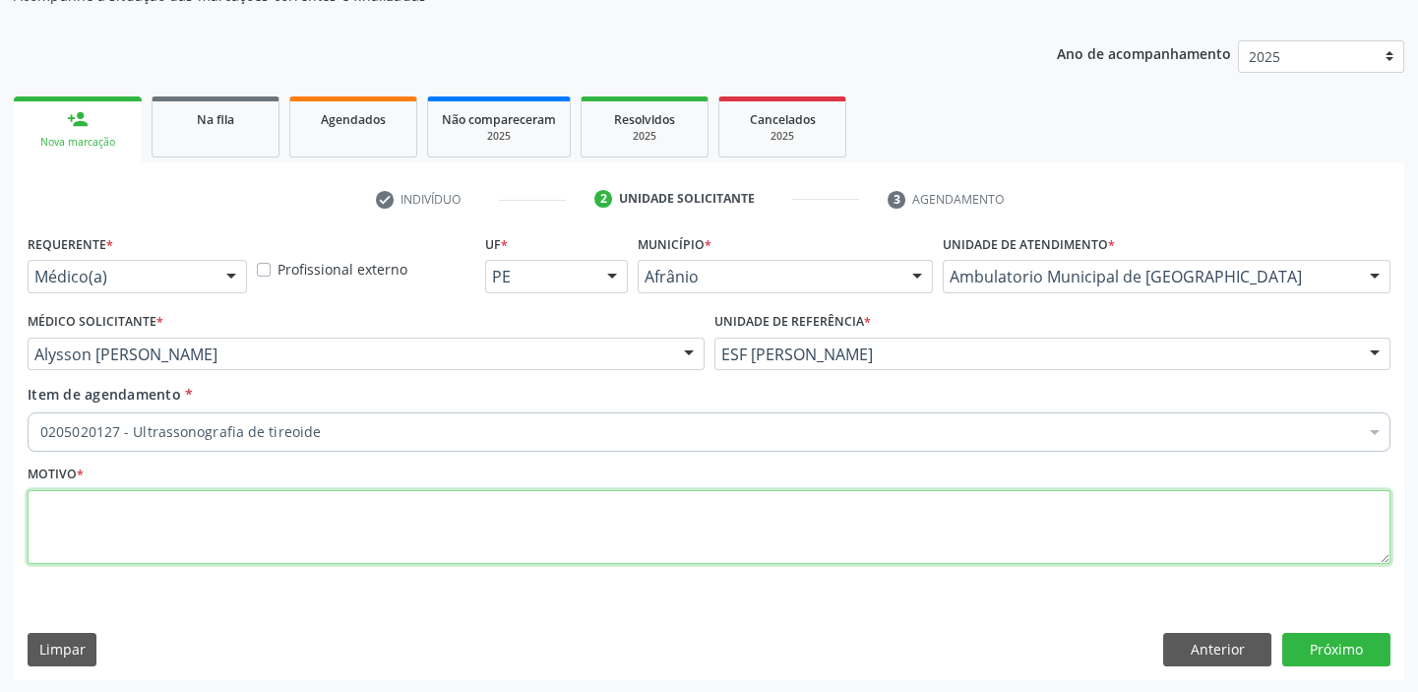
scroll to position [0, 0]
type textarea "*"
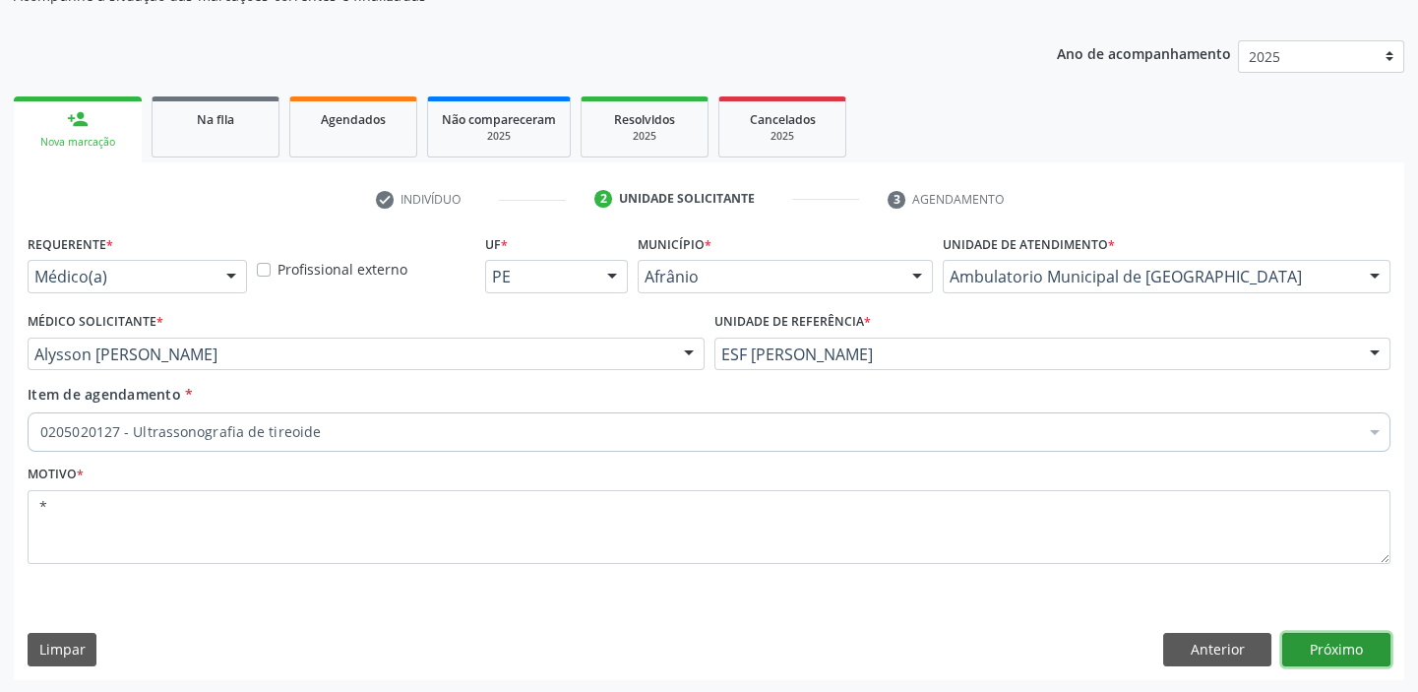
click at [1330, 640] on button "Próximo" at bounding box center [1336, 649] width 108 height 33
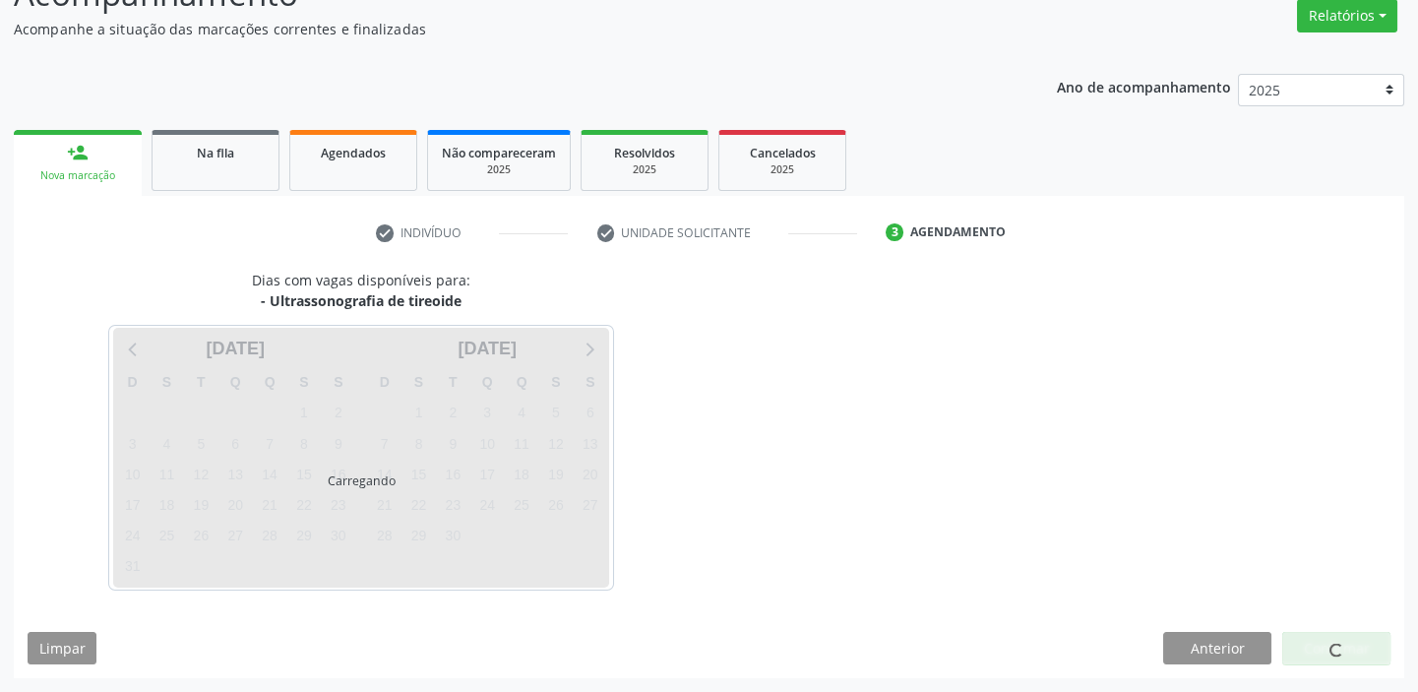
scroll to position [163, 0]
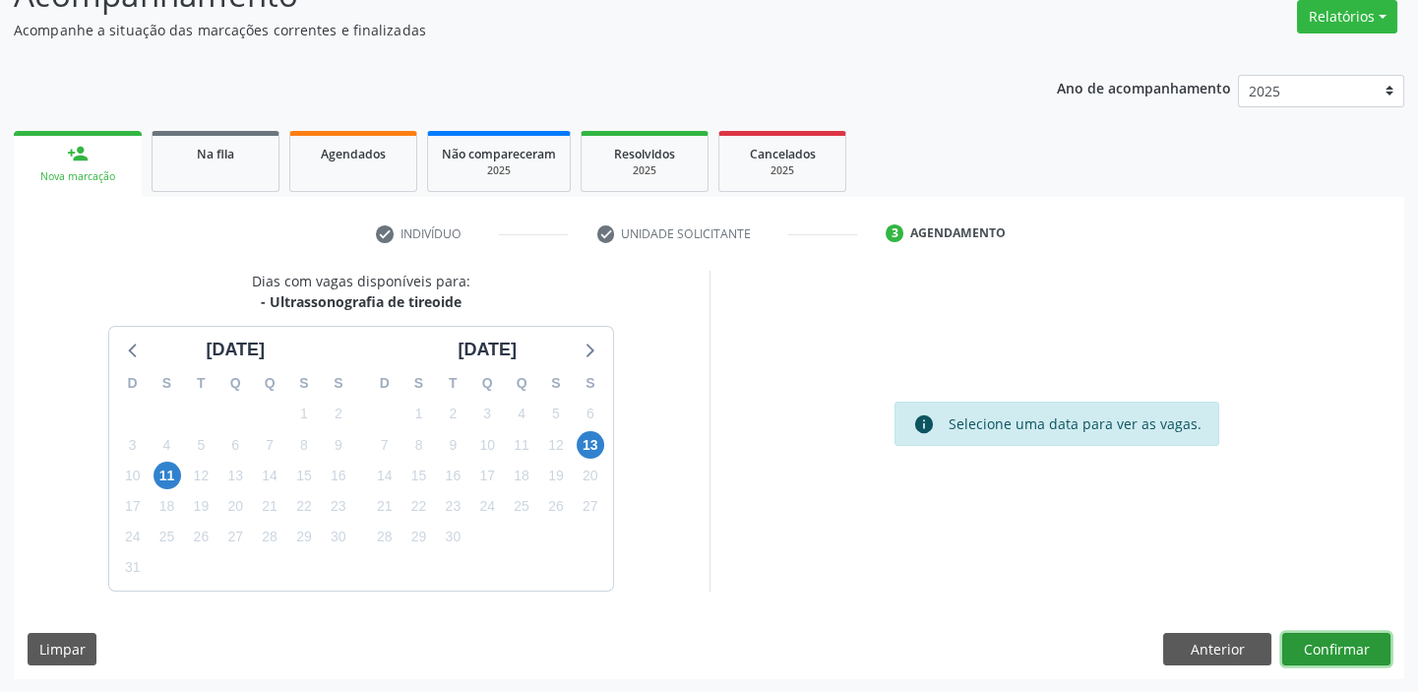
click at [1309, 650] on button "Confirmar" at bounding box center [1336, 649] width 108 height 33
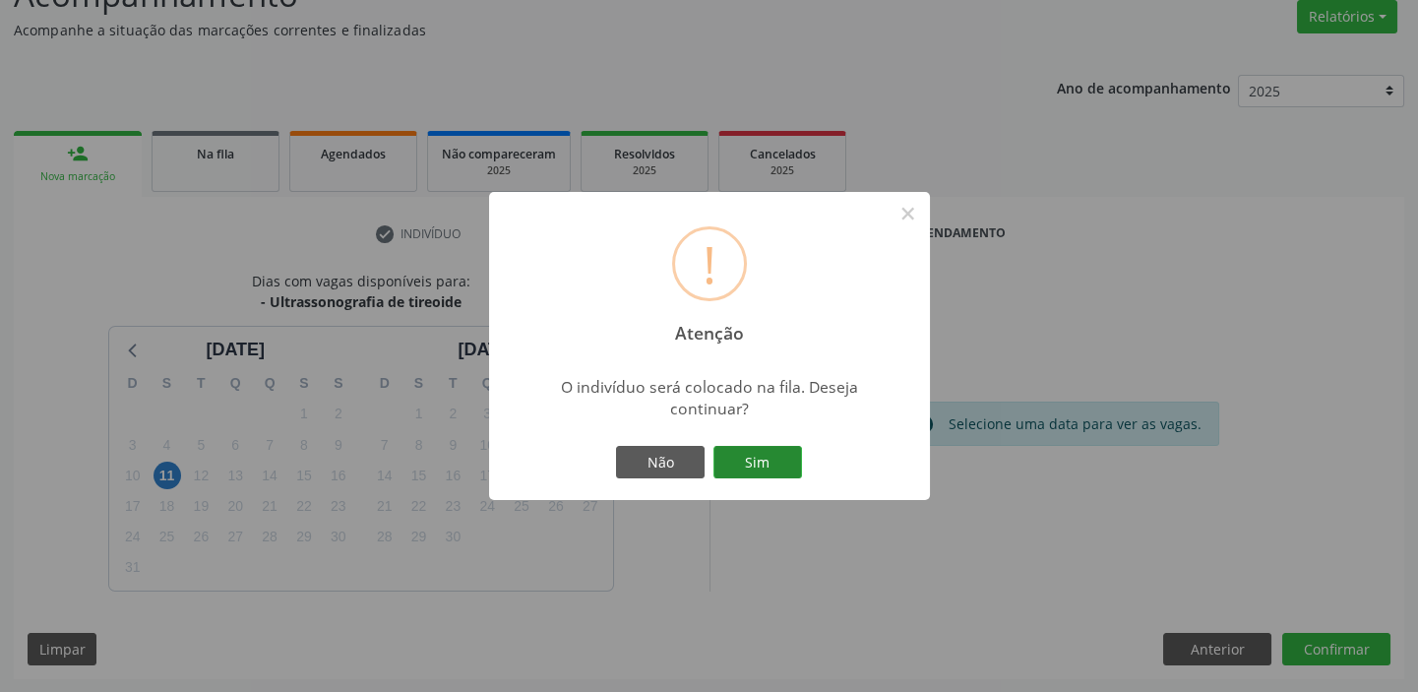
click at [756, 459] on button "Sim" at bounding box center [757, 462] width 89 height 33
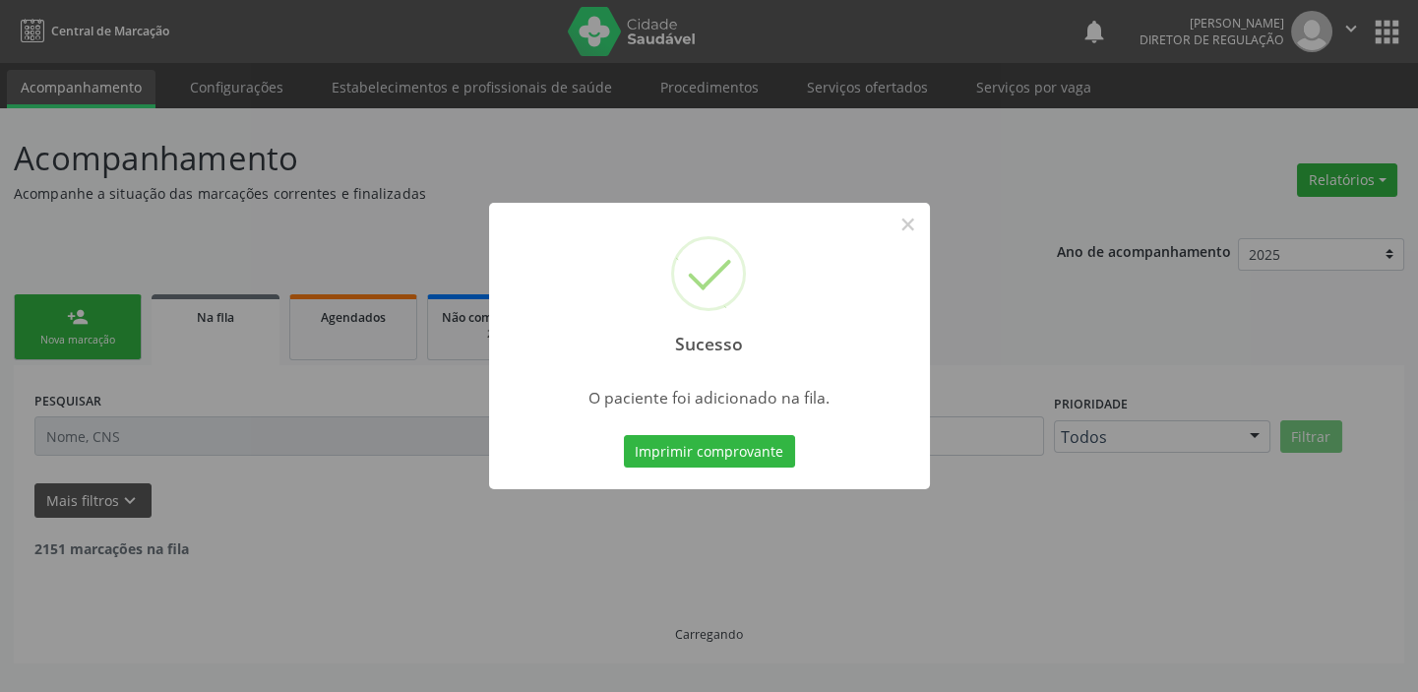
scroll to position [0, 0]
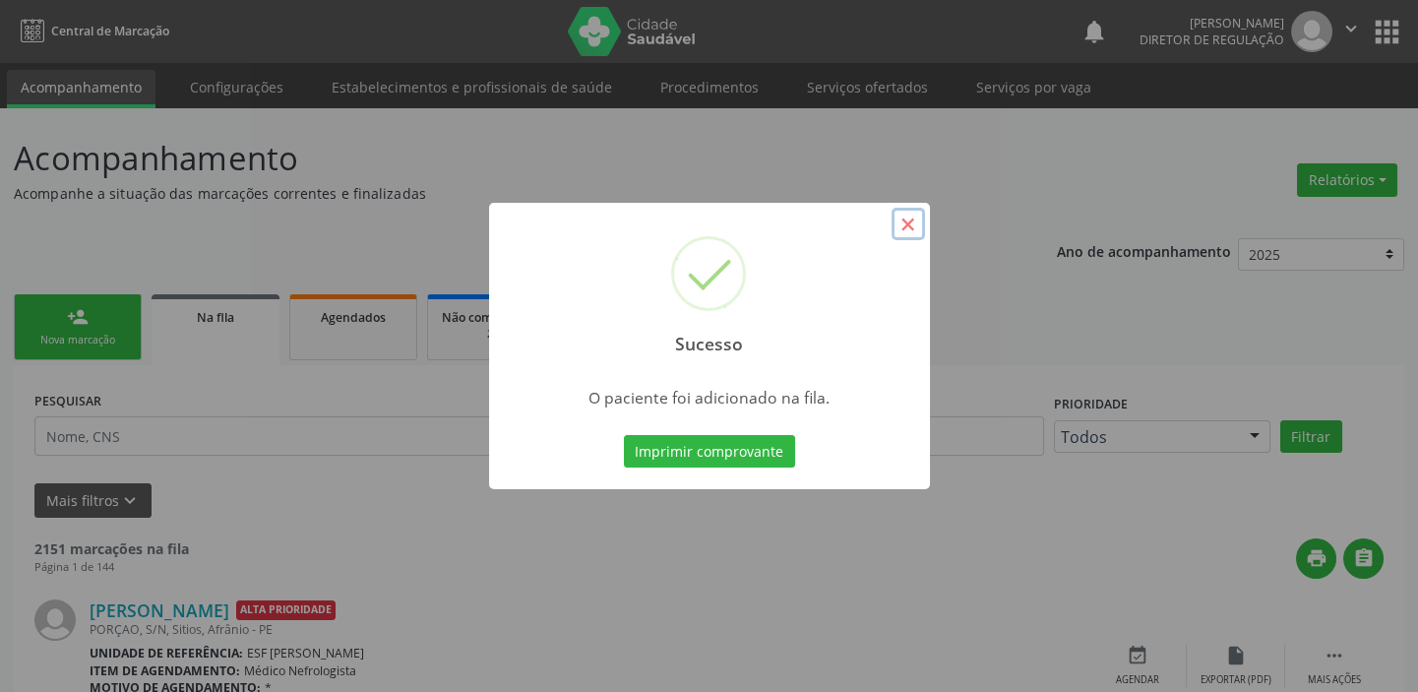
click at [916, 221] on button "×" at bounding box center [907, 224] width 33 height 33
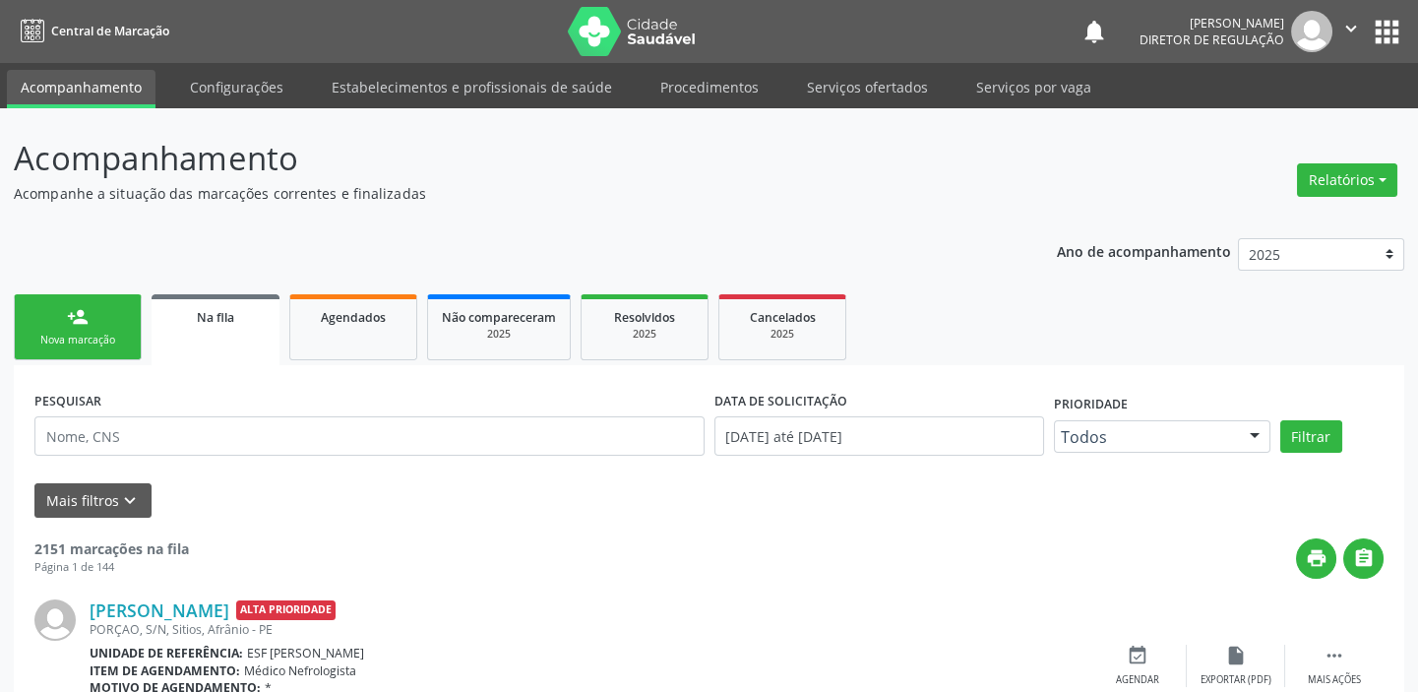
click at [105, 304] on link "person_add Nova marcação" at bounding box center [78, 327] width 128 height 66
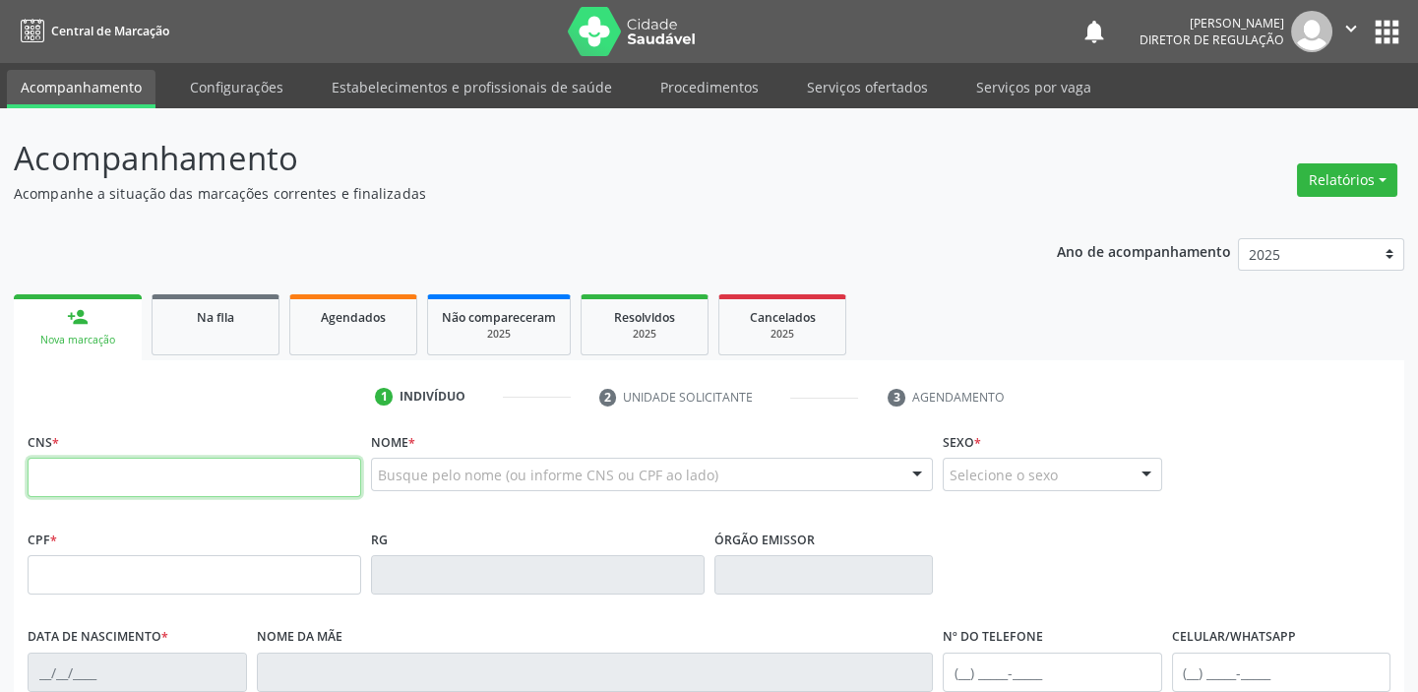
click at [97, 469] on input "text" at bounding box center [195, 477] width 334 height 39
type input "700 1079 1284 5112"
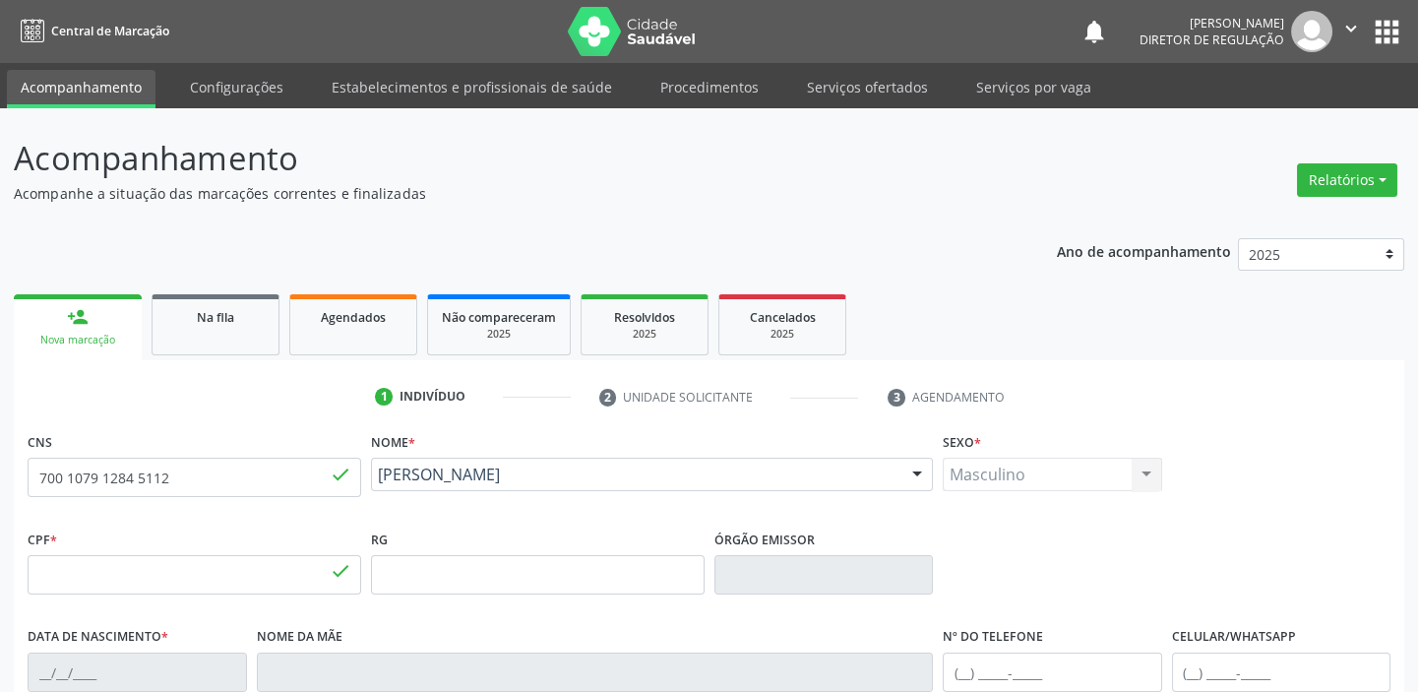
type input "081.500.194-05"
type input "28/06/1989"
type input "Janete Cristina de Sousa Pereira"
type input "(87) 8104-0969"
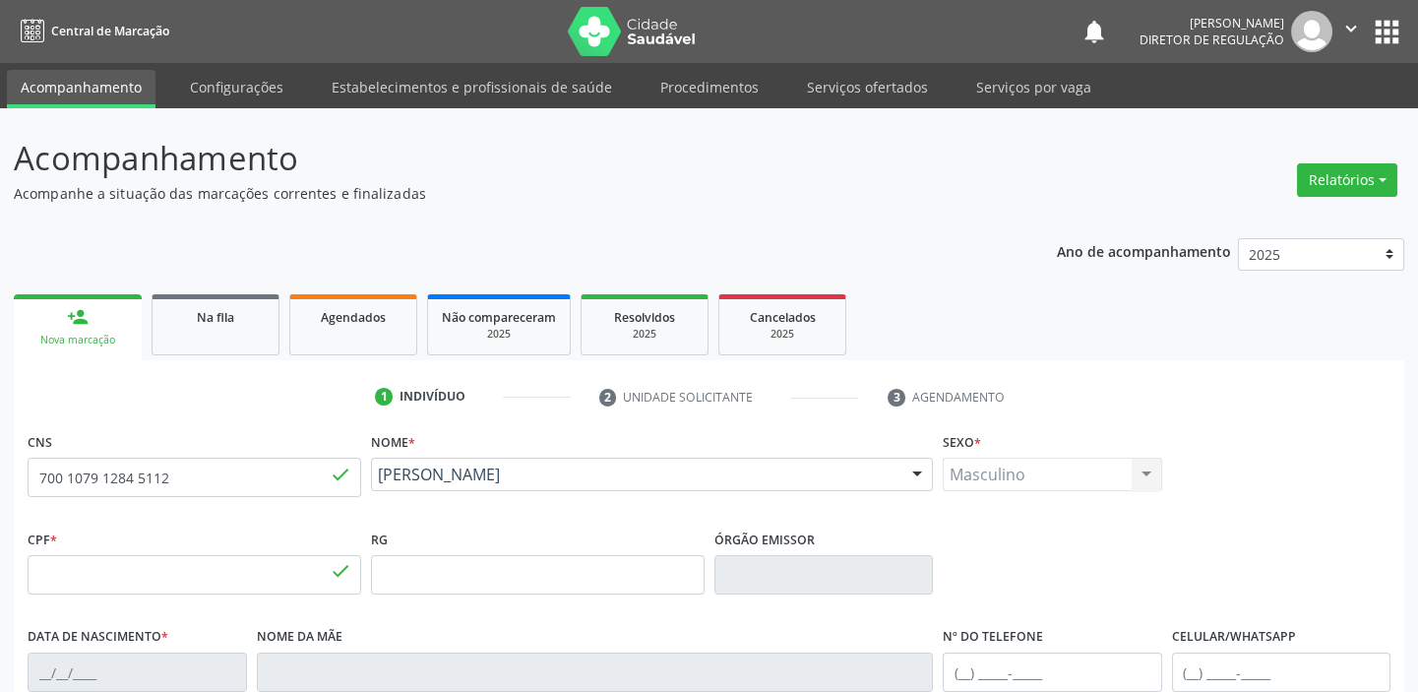
type input "029.200.524-54"
type input "35"
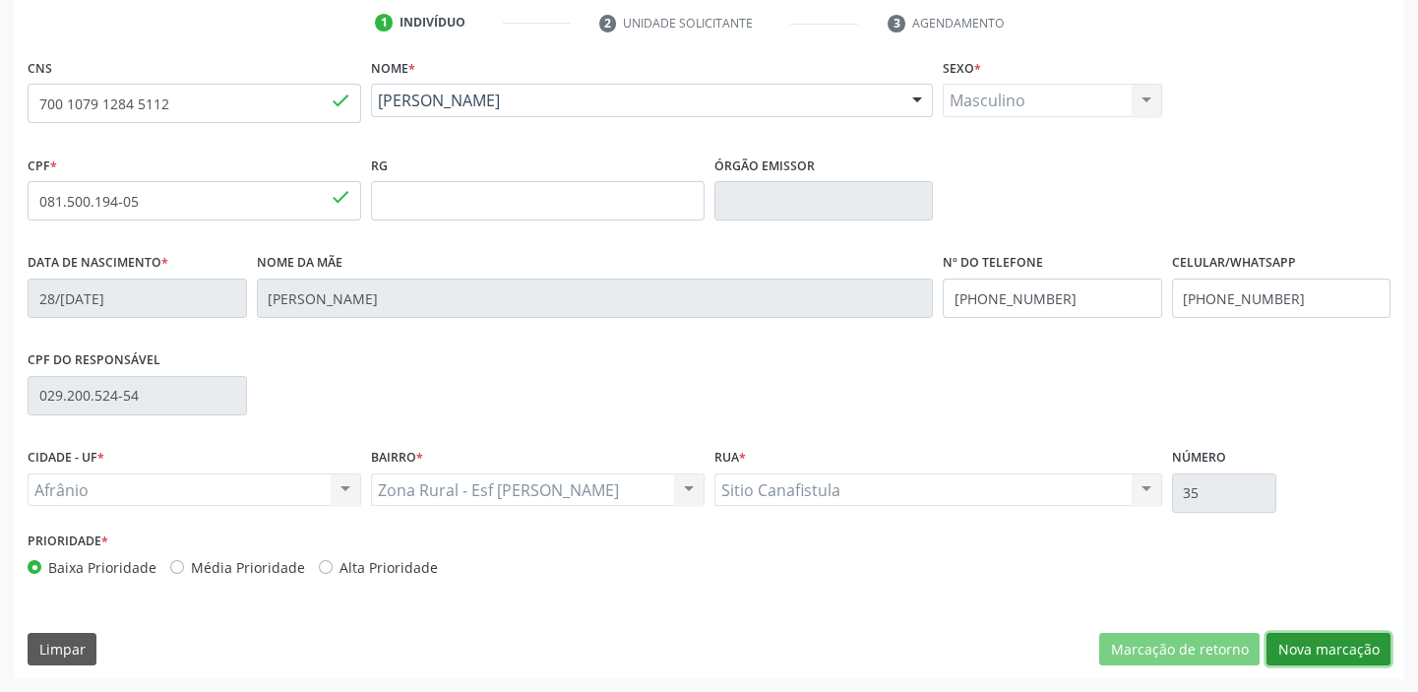
click at [1286, 641] on button "Nova marcação" at bounding box center [1328, 649] width 124 height 33
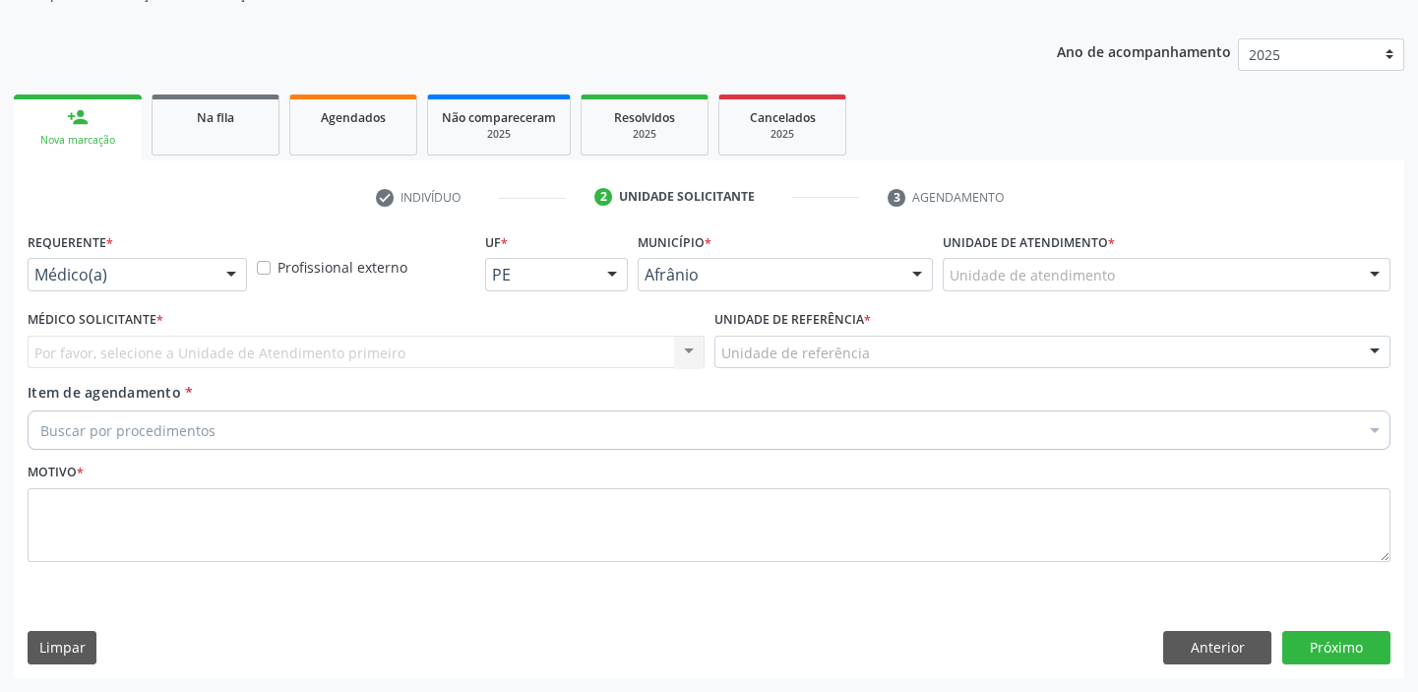
scroll to position [198, 0]
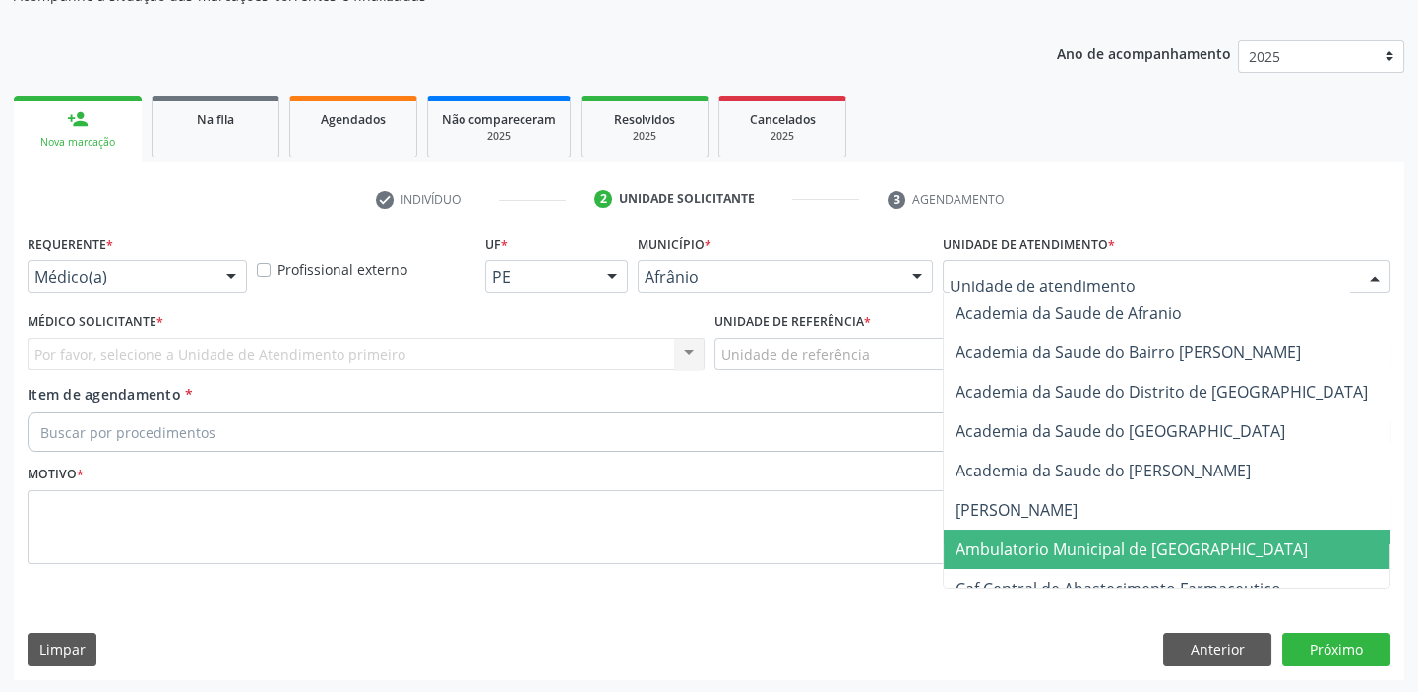
drag, startPoint x: 967, startPoint y: 551, endPoint x: 902, endPoint y: 510, distance: 77.0
click at [966, 549] on span "Ambulatorio Municipal de [GEOGRAPHIC_DATA]" at bounding box center [1131, 549] width 352 height 22
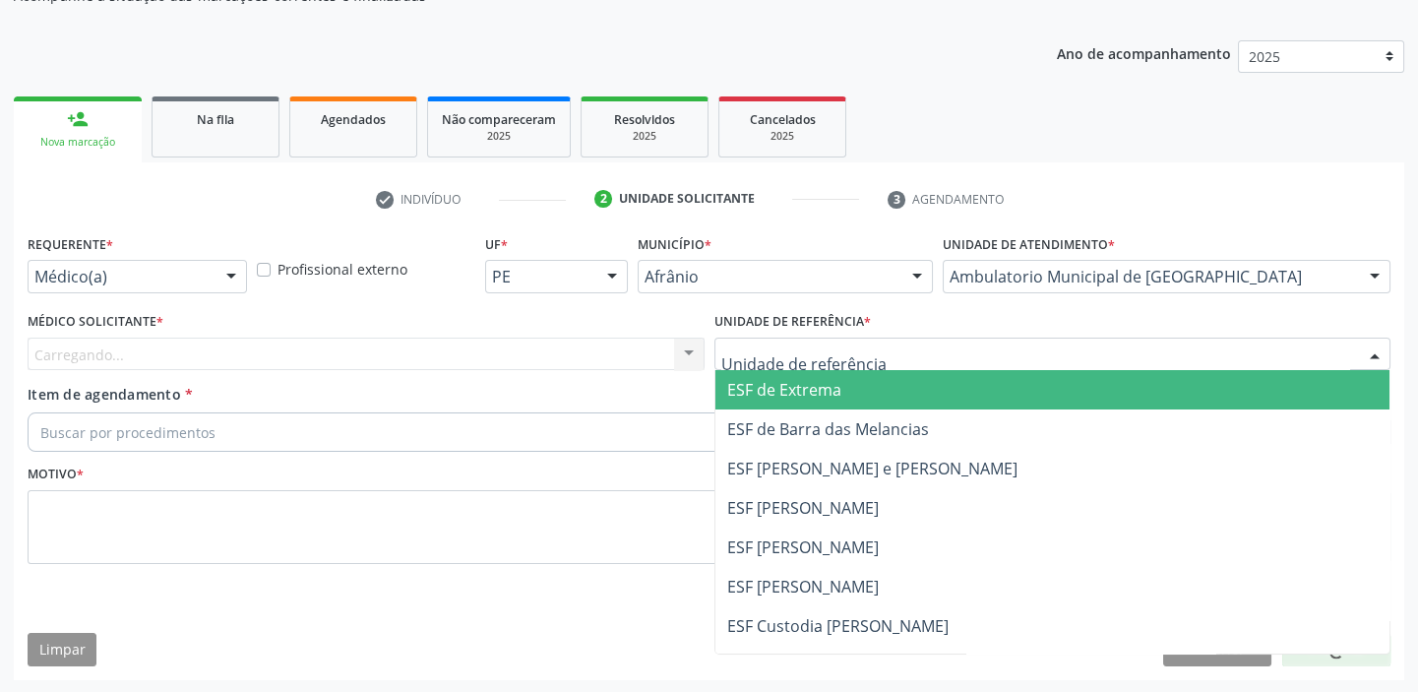
drag, startPoint x: 748, startPoint y: 356, endPoint x: 747, endPoint y: 468, distance: 112.2
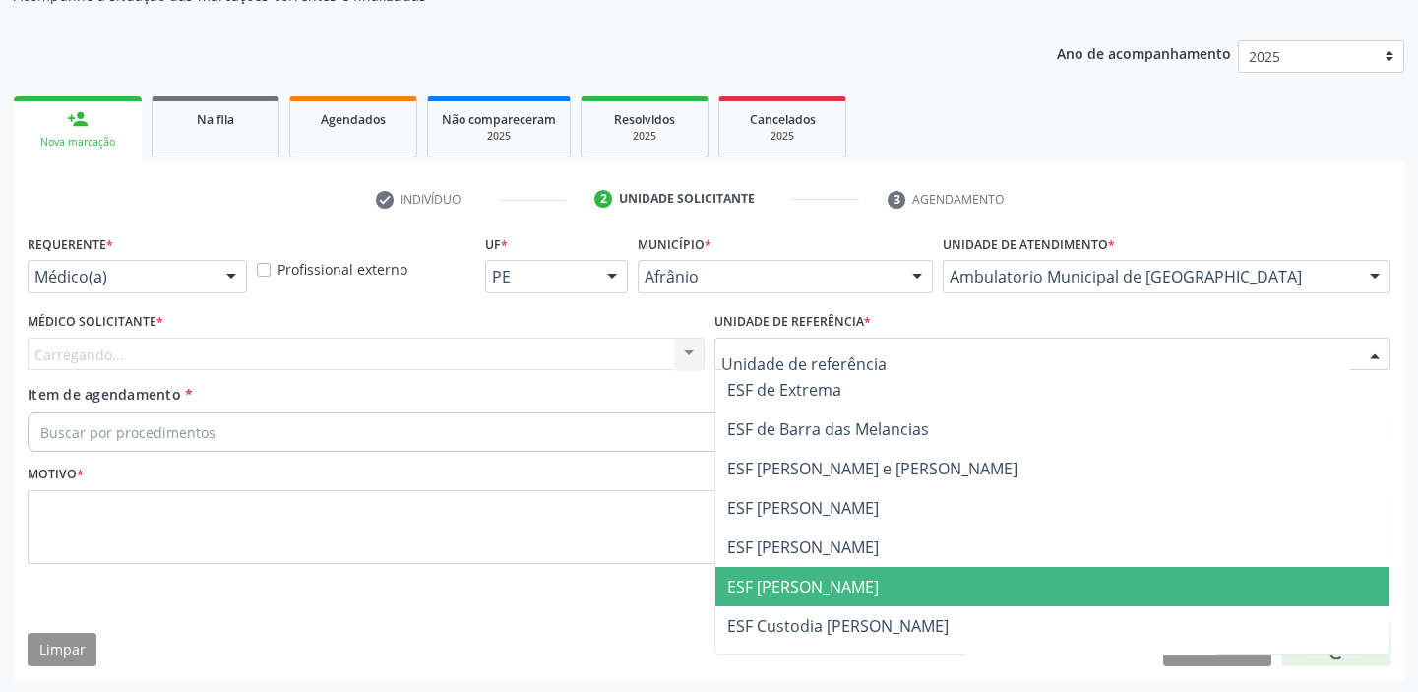
click at [758, 569] on span "ESF [PERSON_NAME]" at bounding box center [1052, 586] width 675 height 39
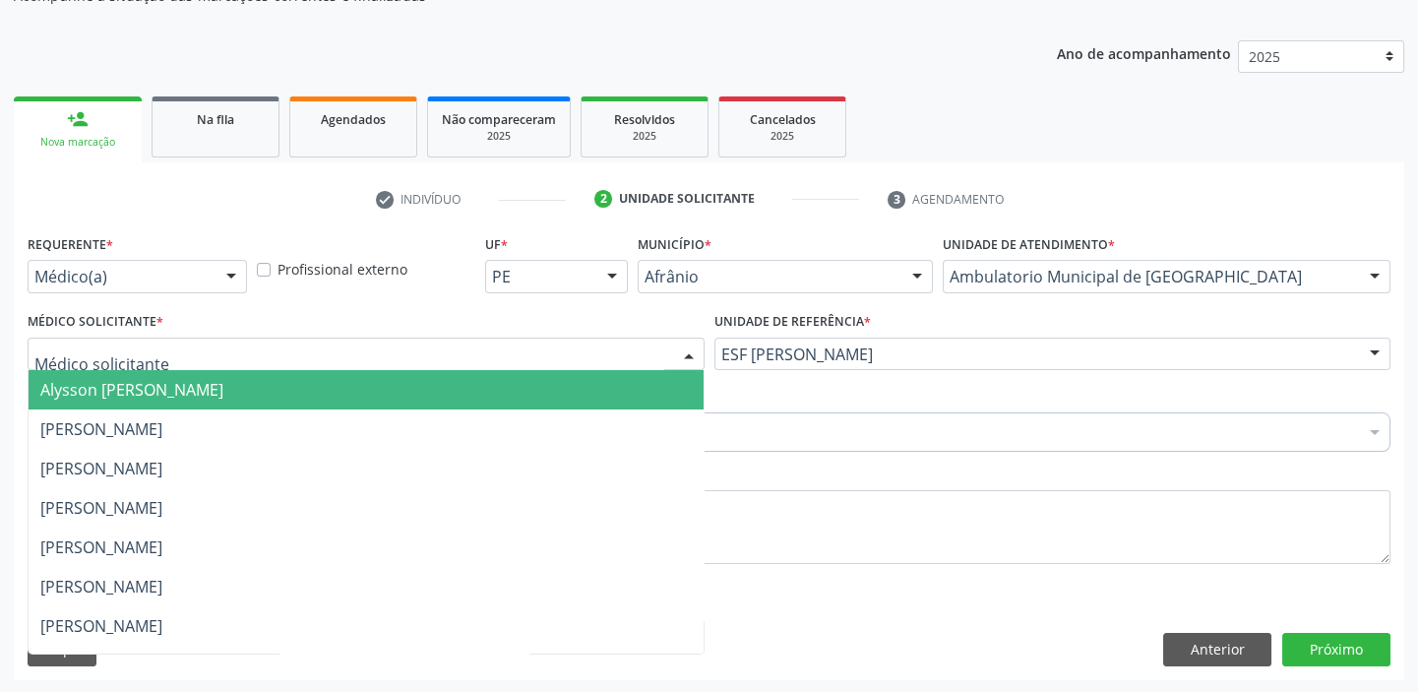
click at [103, 383] on span "Alysson [PERSON_NAME]" at bounding box center [131, 390] width 183 height 22
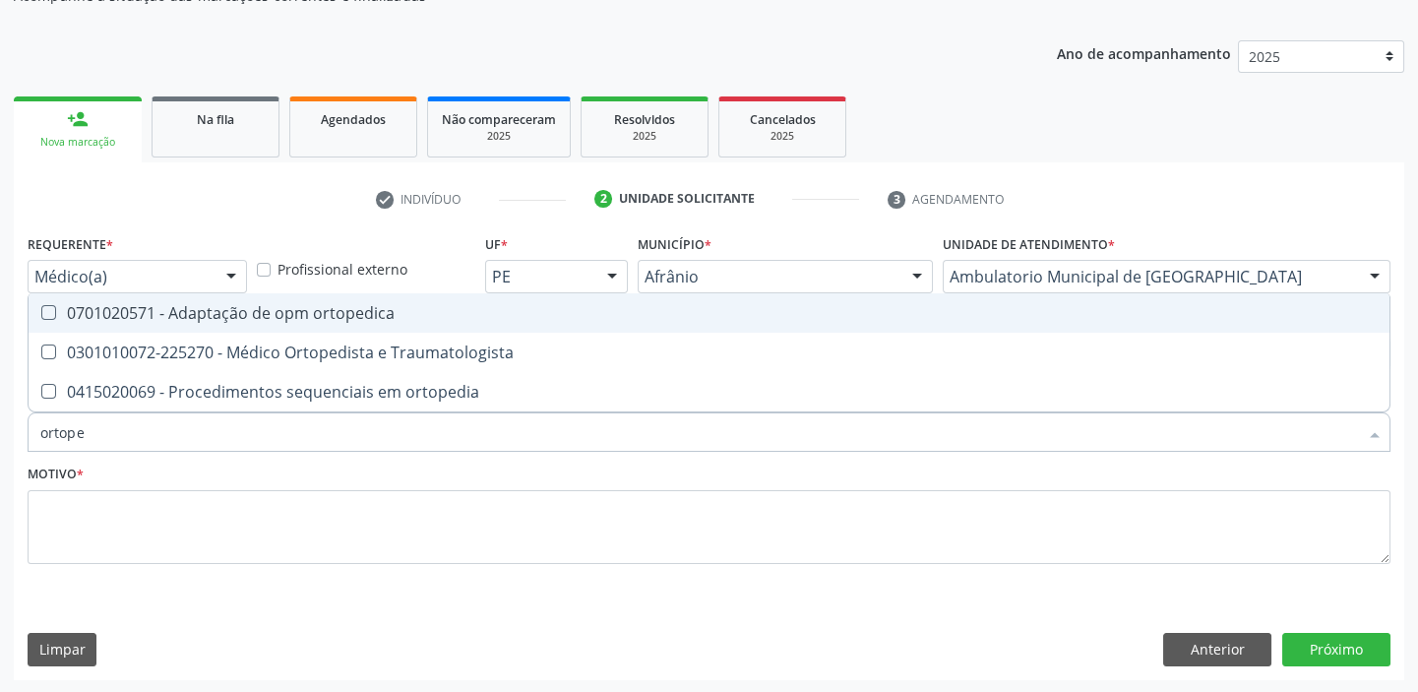
type input "ortoped"
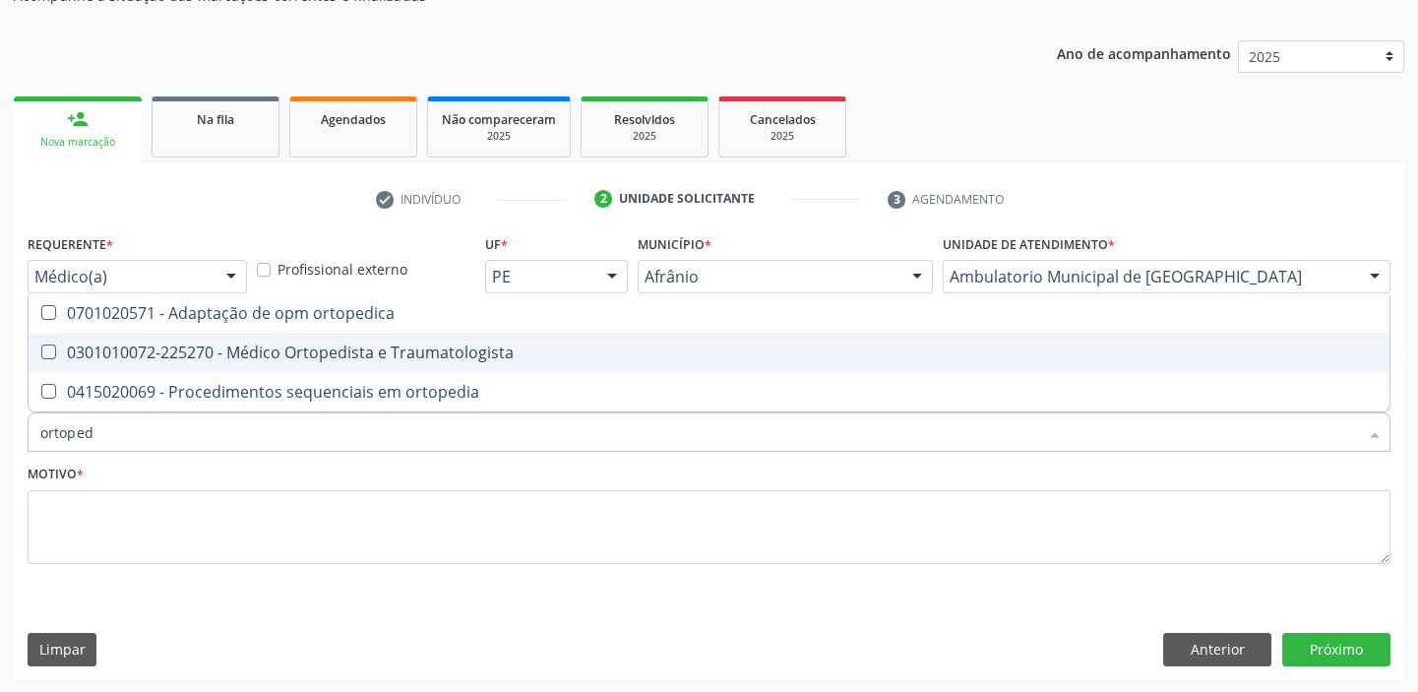
click at [128, 358] on div "0301010072-225270 - Médico Ortopedista e Traumatologista" at bounding box center [708, 352] width 1337 height 16
checkbox Traumatologista "true"
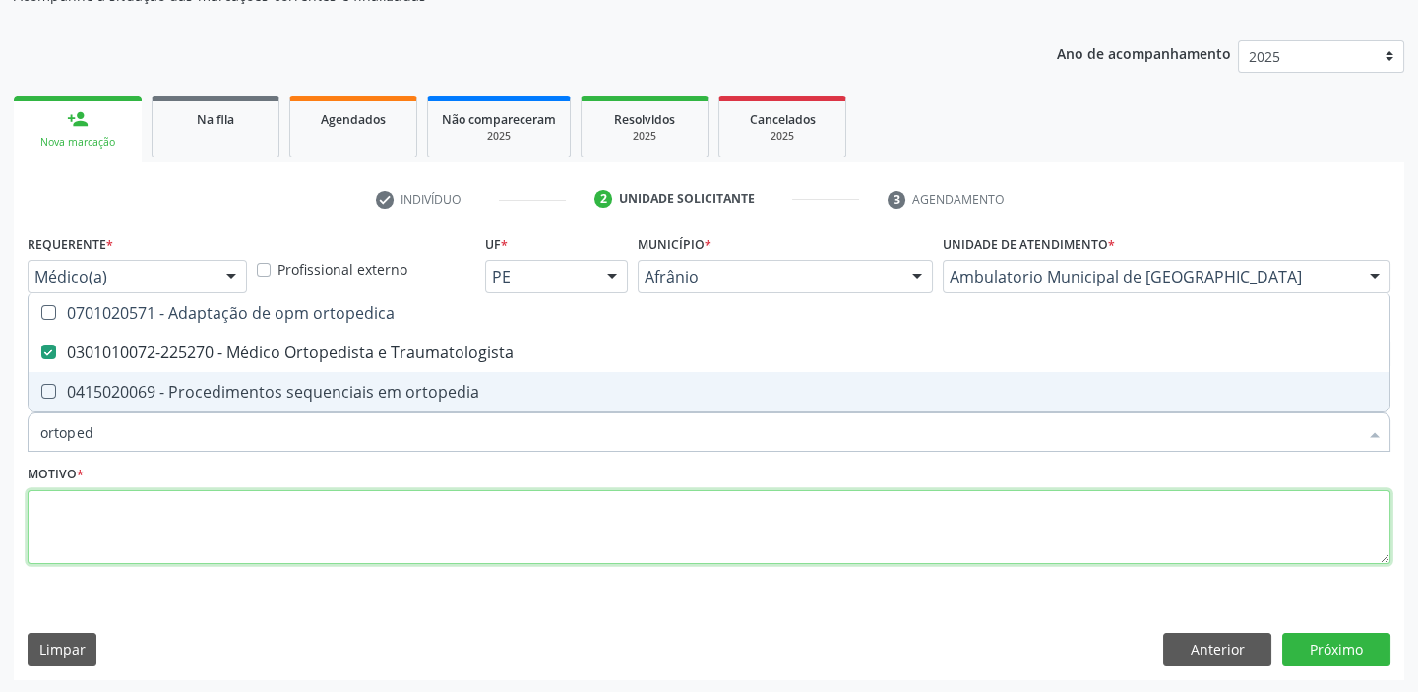
click at [92, 514] on textarea at bounding box center [709, 527] width 1363 height 75
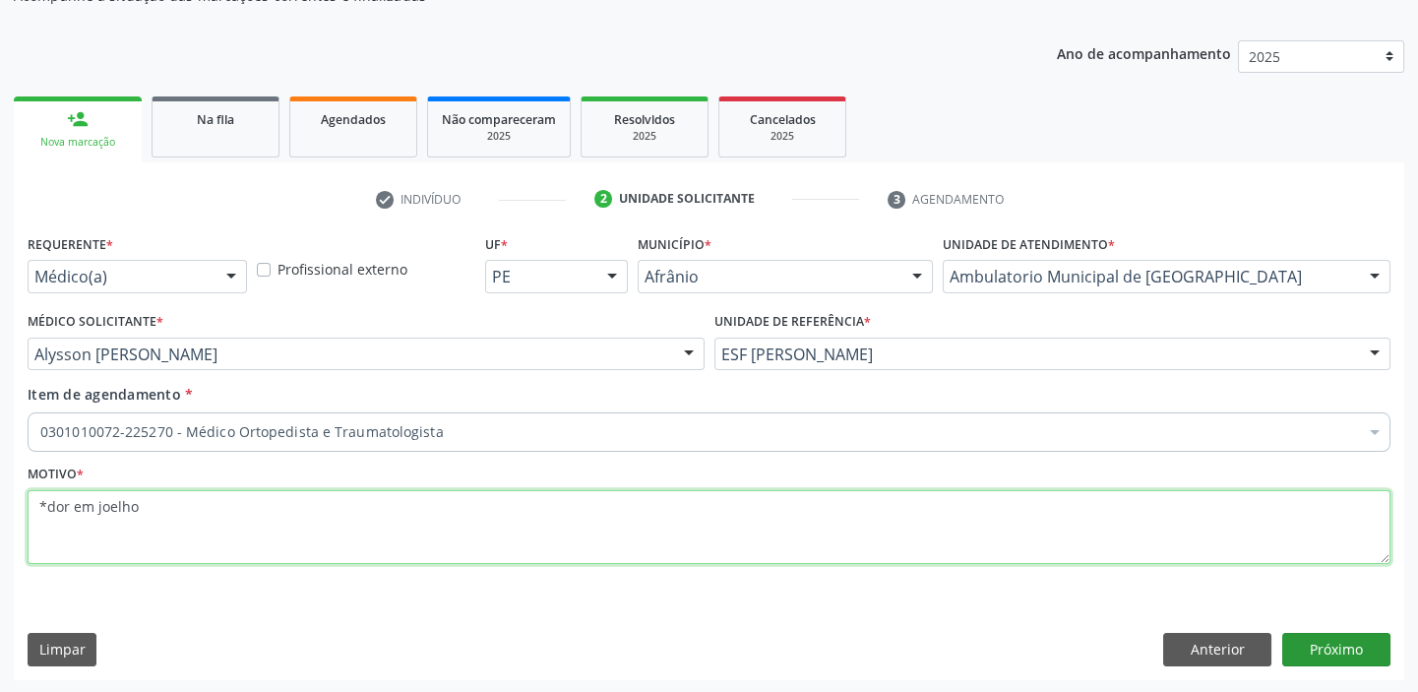
type textarea "*dor em joelho"
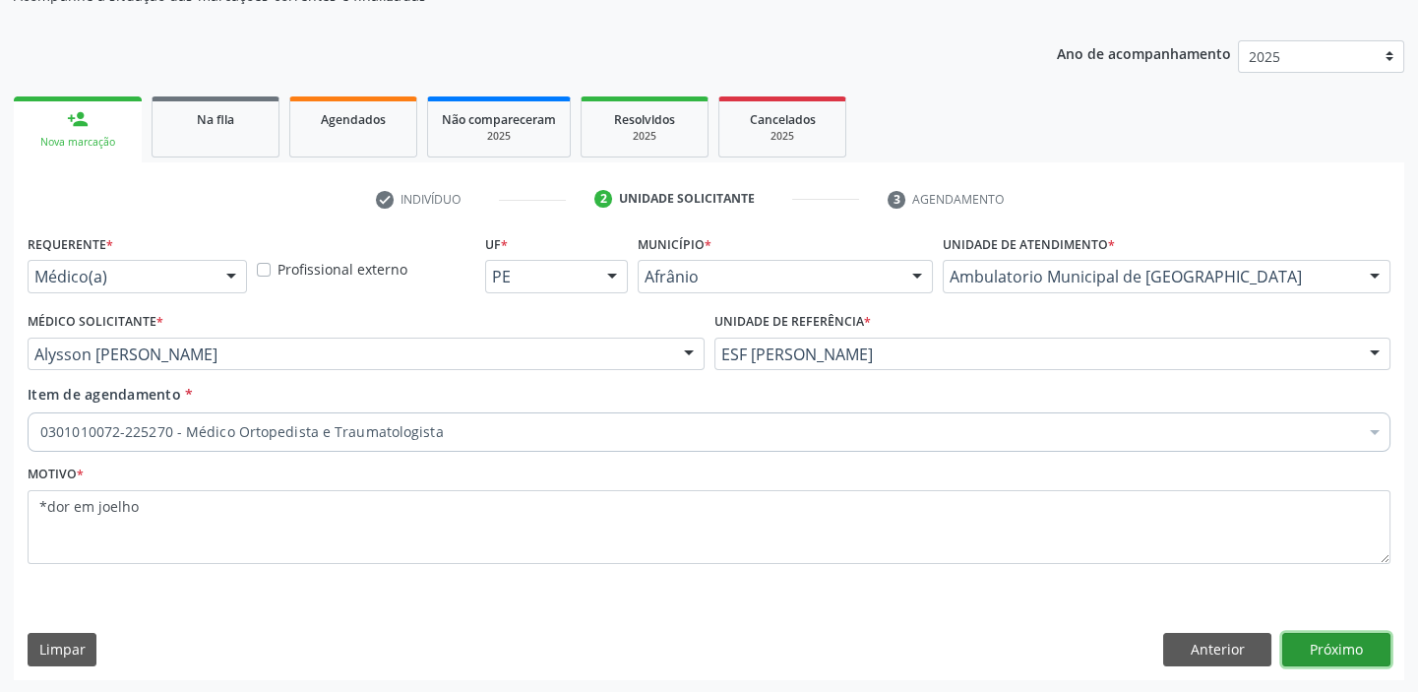
click at [1289, 640] on button "Próximo" at bounding box center [1336, 649] width 108 height 33
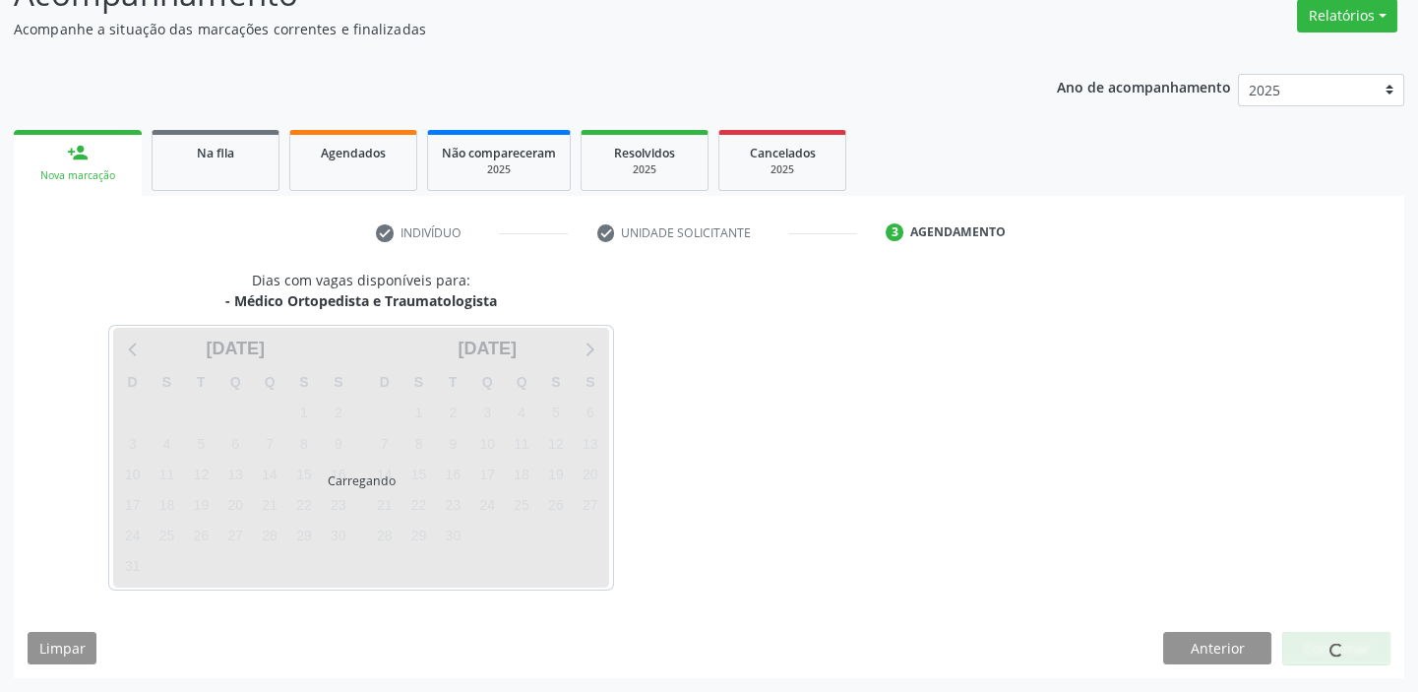
scroll to position [163, 0]
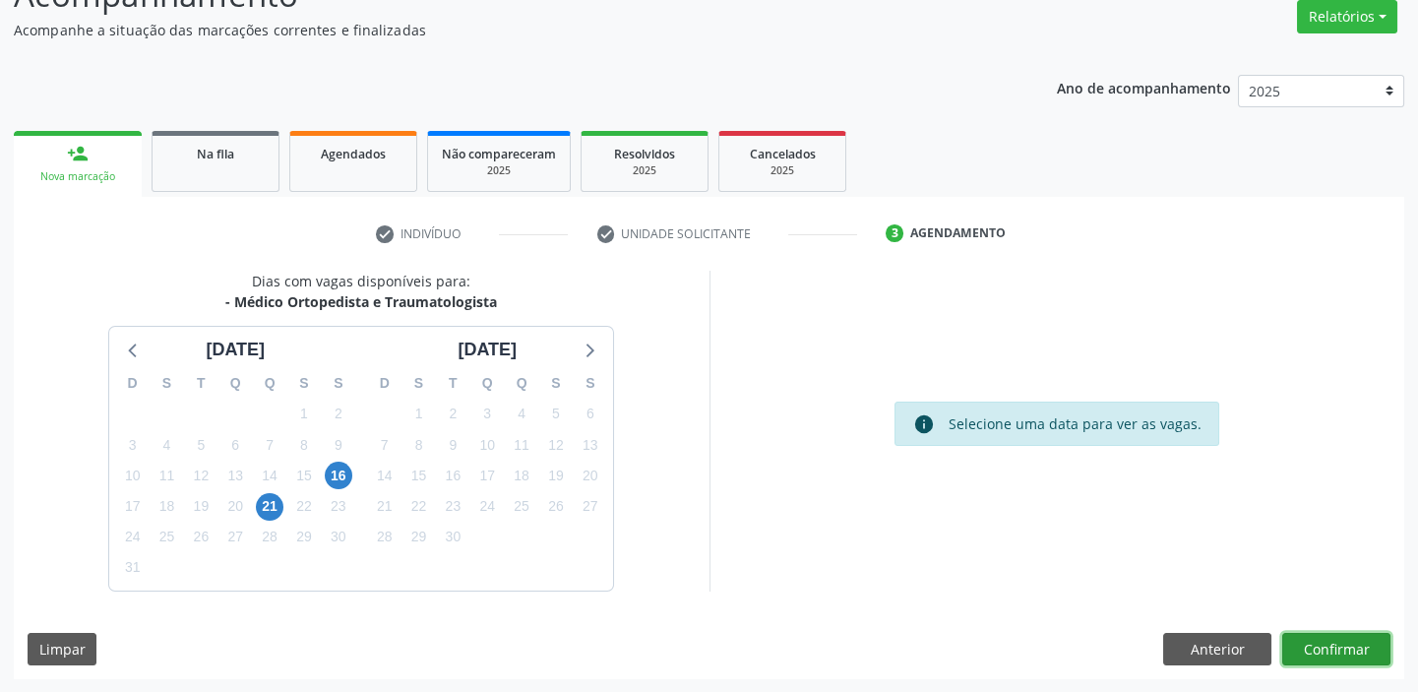
click at [1330, 645] on button "Confirmar" at bounding box center [1336, 649] width 108 height 33
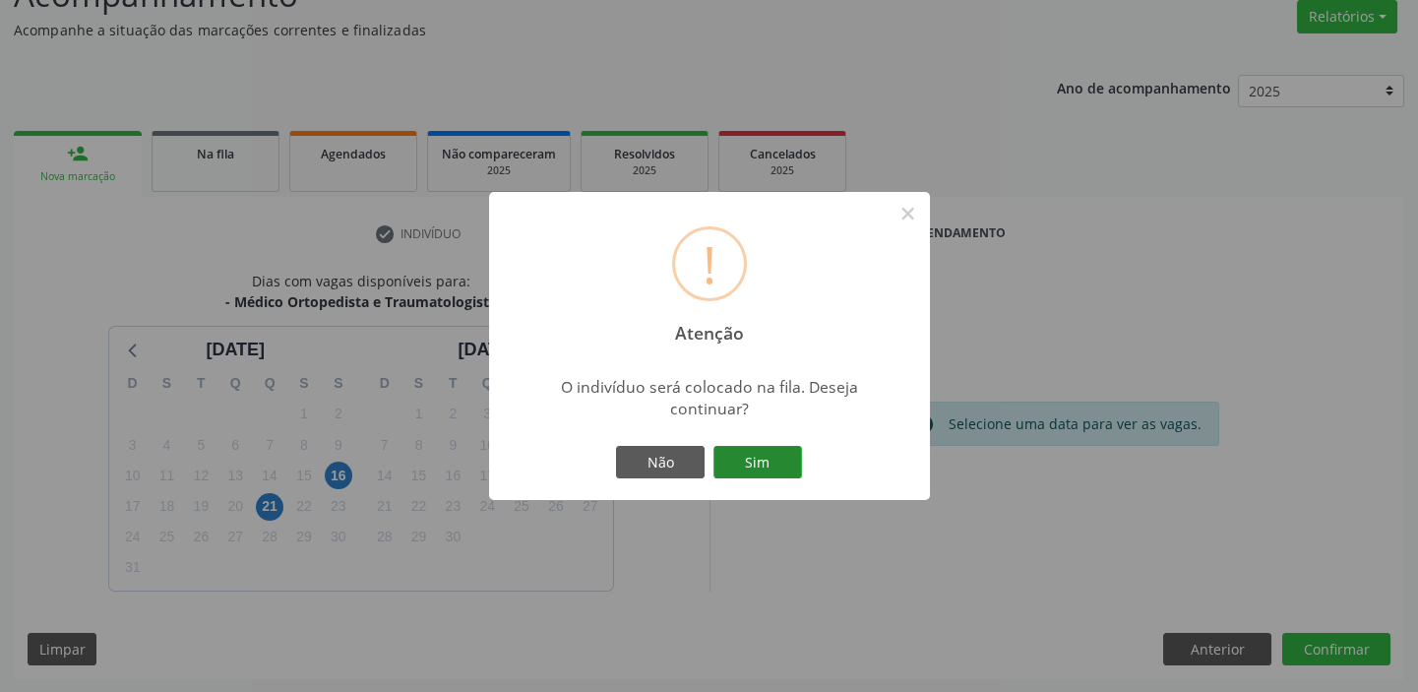
click at [762, 458] on button "Sim" at bounding box center [757, 462] width 89 height 33
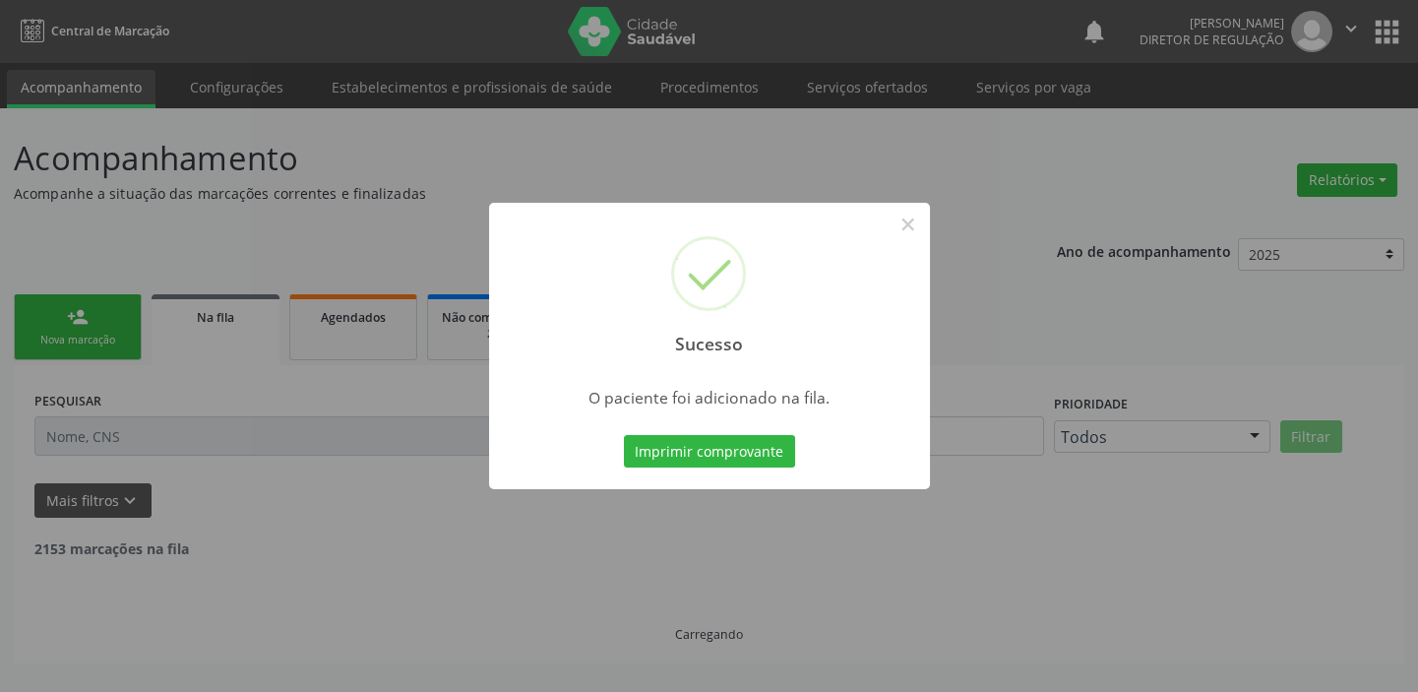
scroll to position [0, 0]
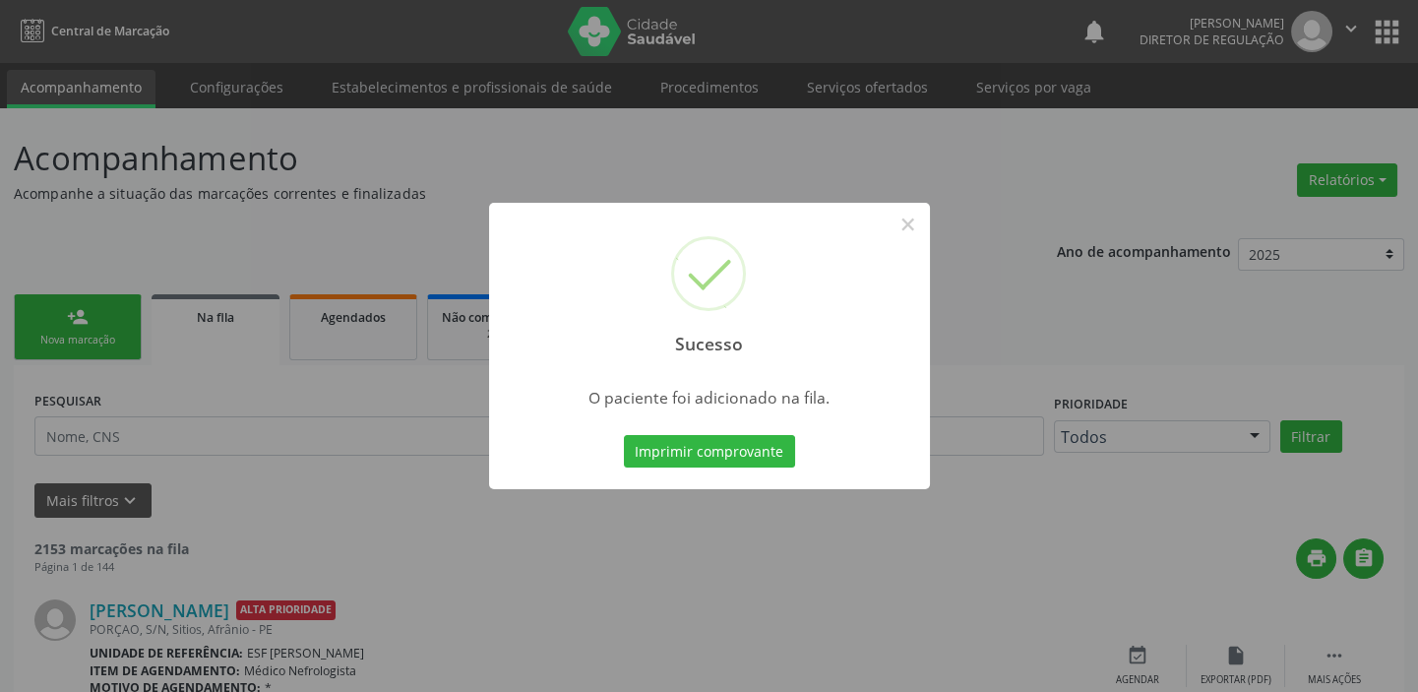
drag, startPoint x: 908, startPoint y: 176, endPoint x: 904, endPoint y: 206, distance: 29.8
click at [907, 176] on div "Sucesso × O paciente foi adicionado na fila. Imprimir comprovante Cancel" at bounding box center [709, 346] width 1418 height 692
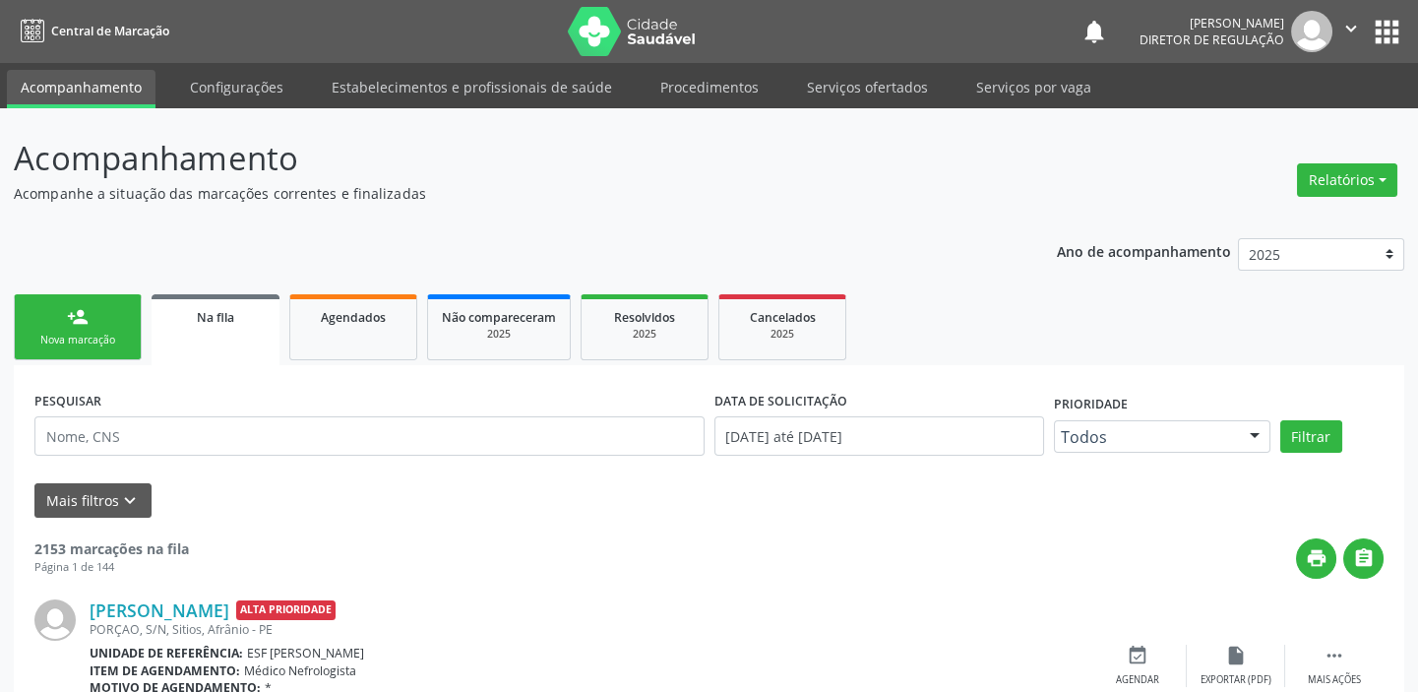
click at [111, 330] on link "person_add Nova marcação" at bounding box center [78, 327] width 128 height 66
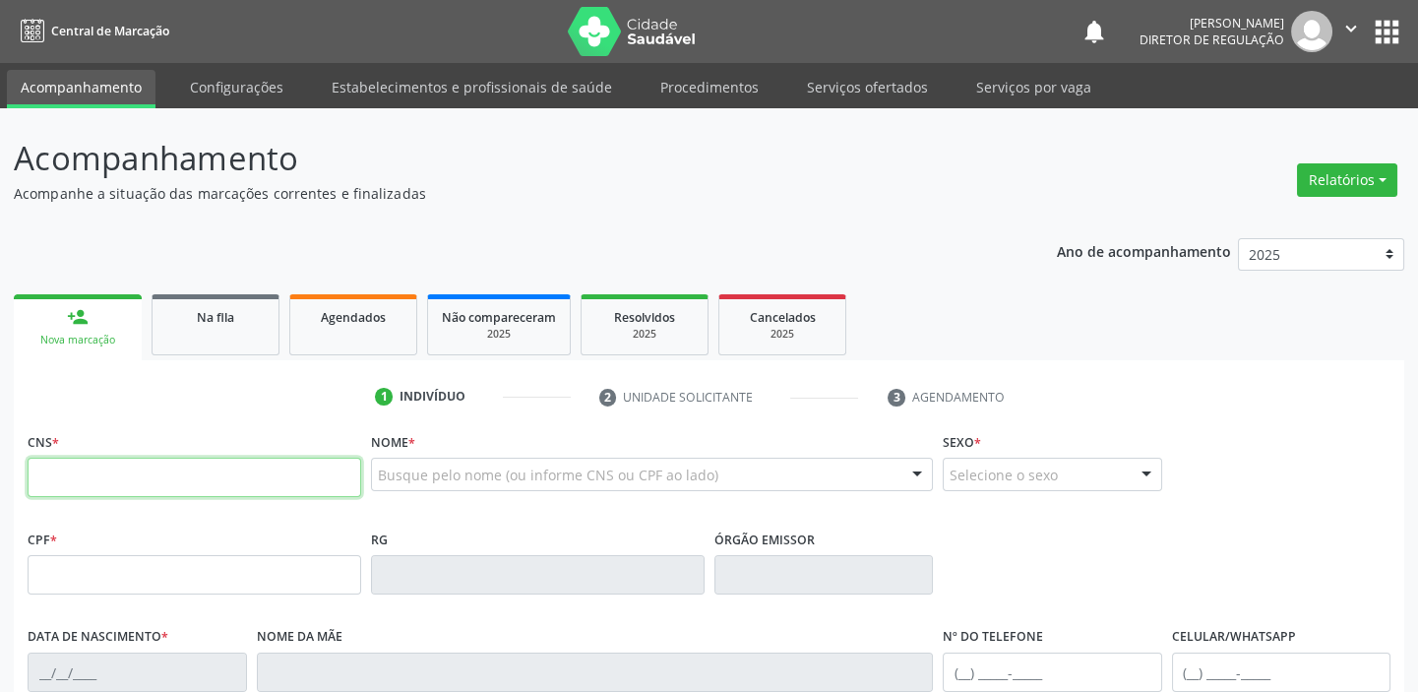
click at [92, 468] on input "text" at bounding box center [195, 477] width 334 height 39
type input "704 8045 7984 1948"
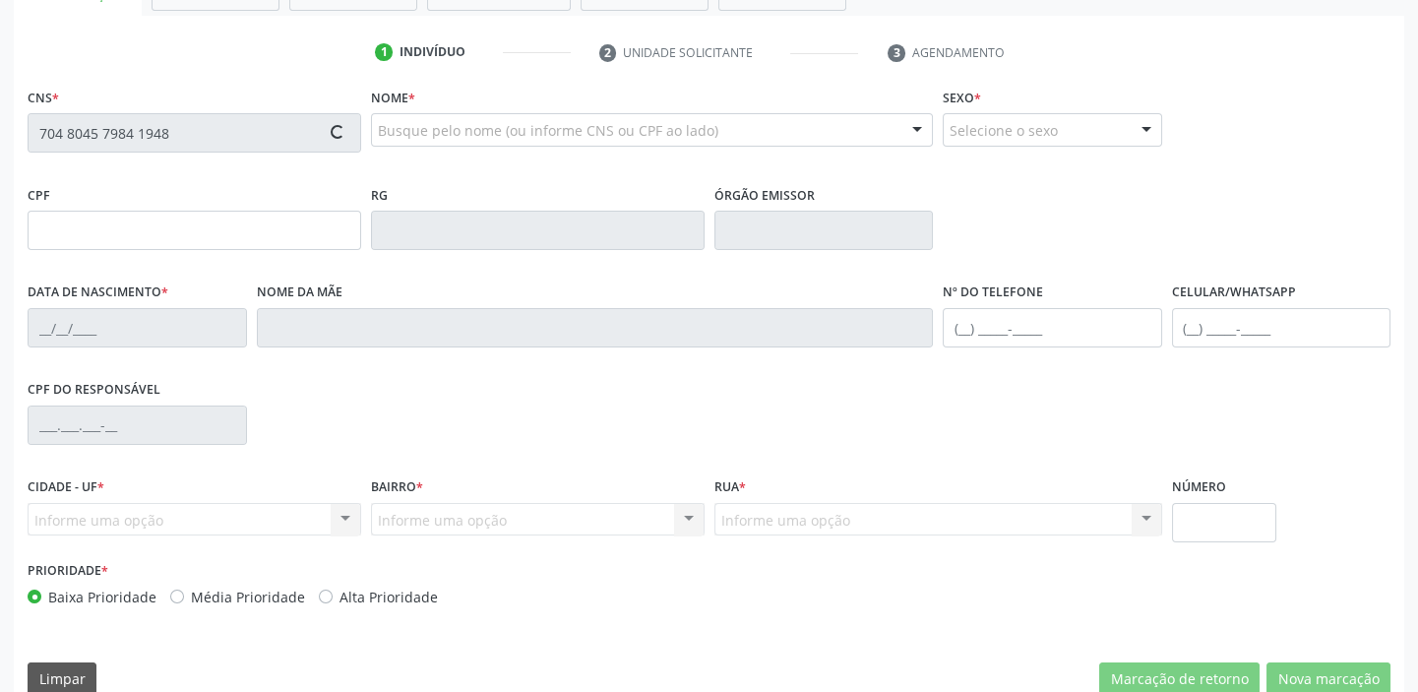
scroll to position [374, 0]
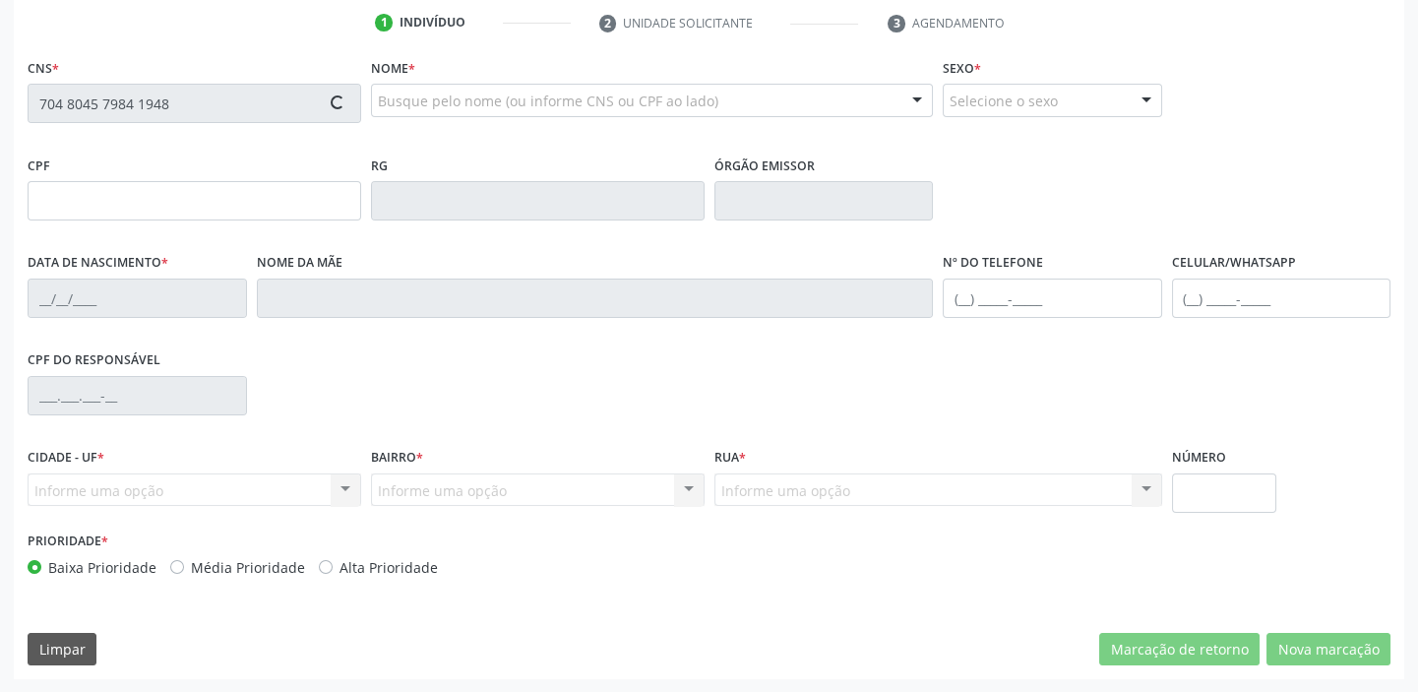
type input "055.462.004-99"
type input "02/04/1986"
type input "Joana Josefa de Sousa"
type input "(87) 98878-8012"
type input "205"
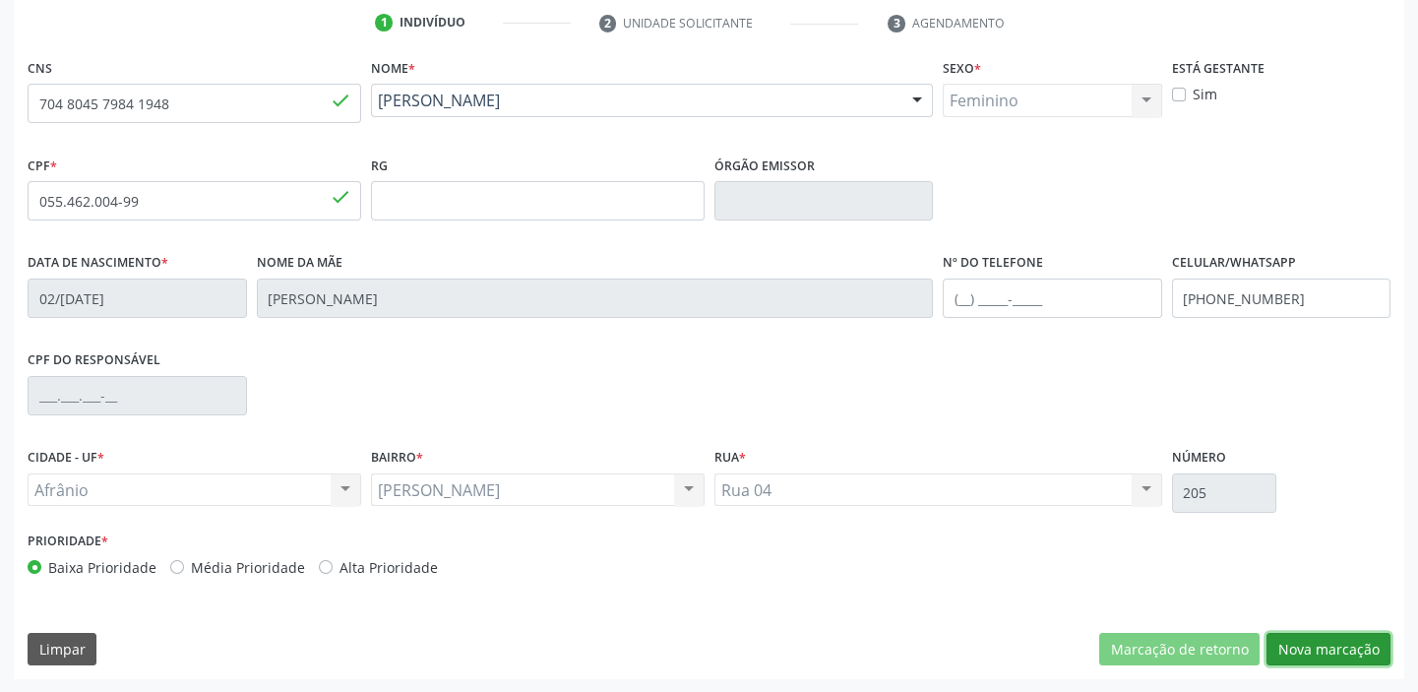
click at [1300, 646] on button "Nova marcação" at bounding box center [1328, 649] width 124 height 33
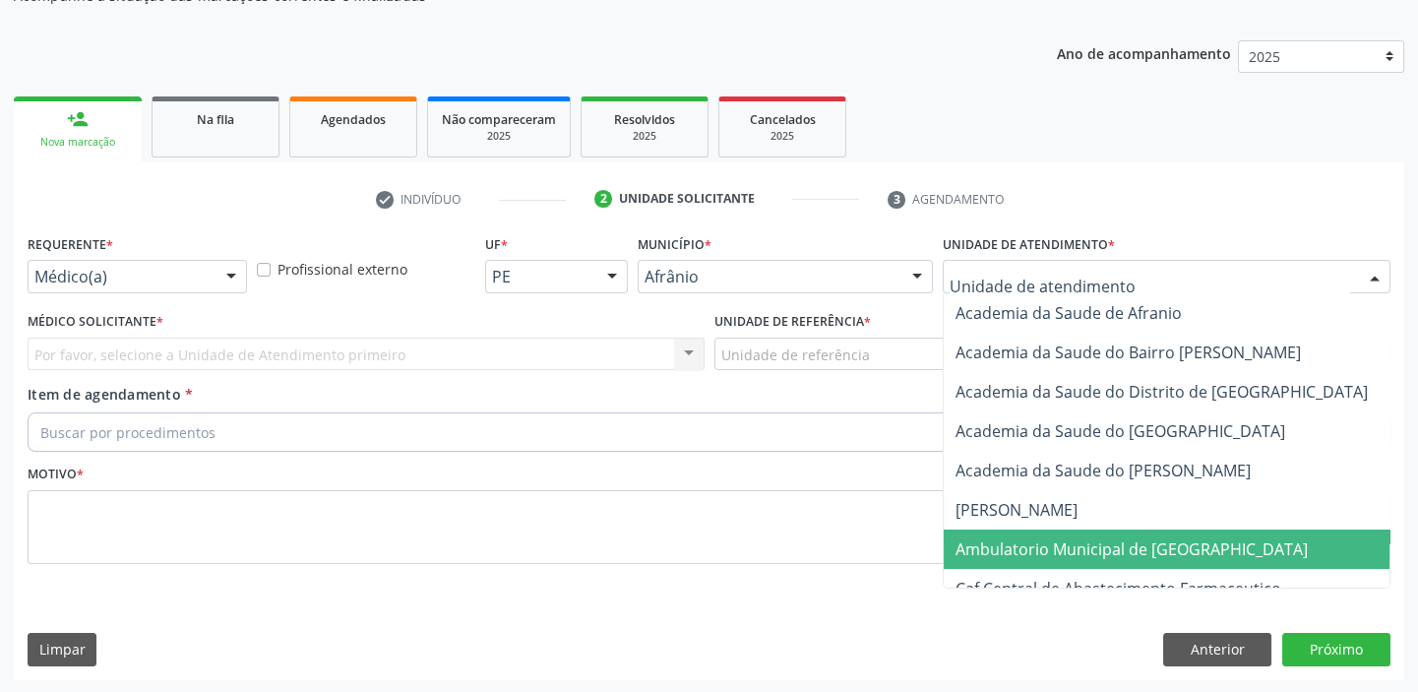
click at [1024, 560] on span "Ambulatorio Municipal de [GEOGRAPHIC_DATA]" at bounding box center [1184, 548] width 480 height 39
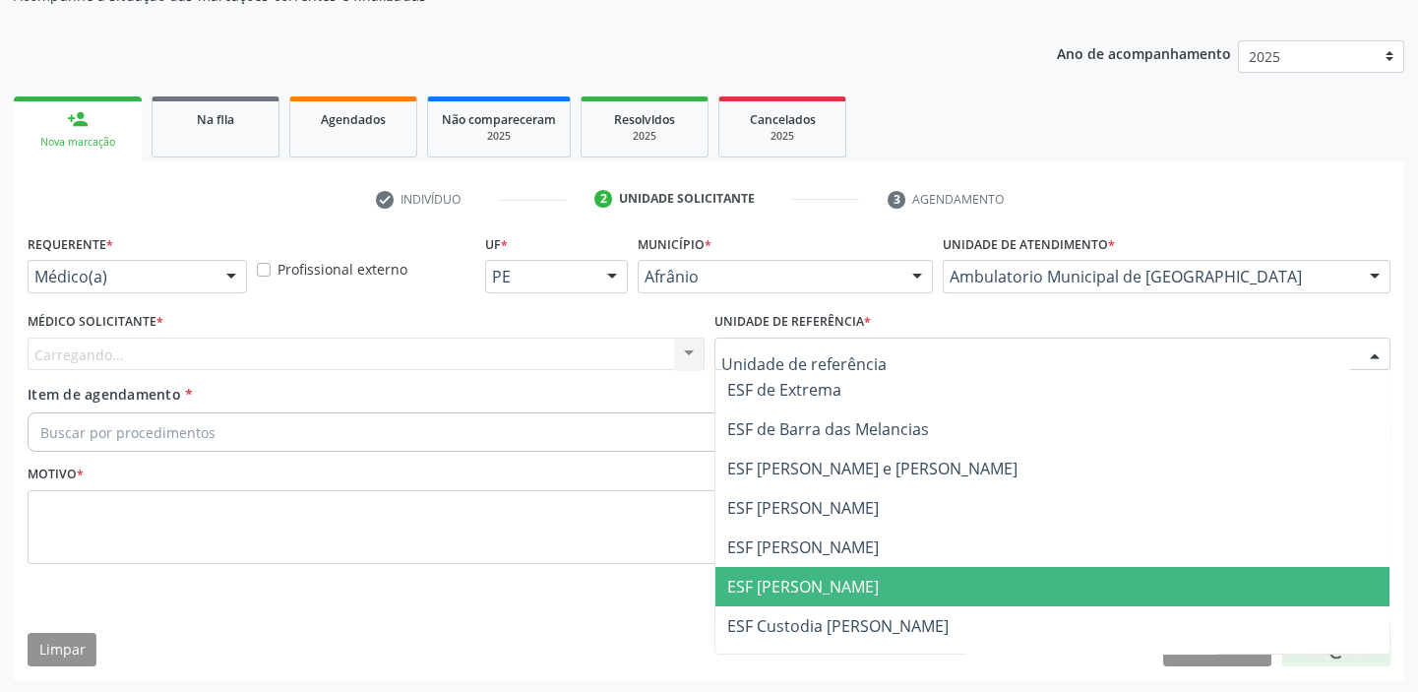
click at [785, 579] on span "ESF [PERSON_NAME]" at bounding box center [803, 587] width 152 height 22
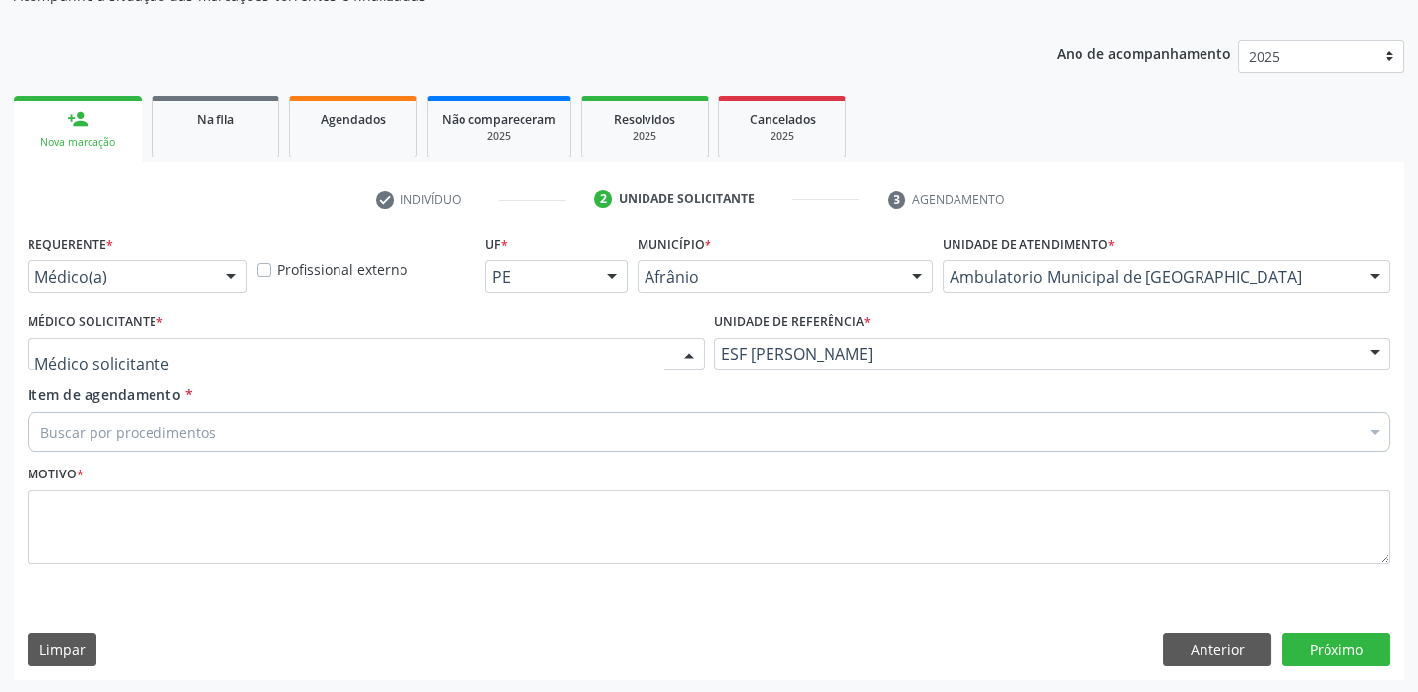
click at [189, 364] on div at bounding box center [366, 353] width 677 height 33
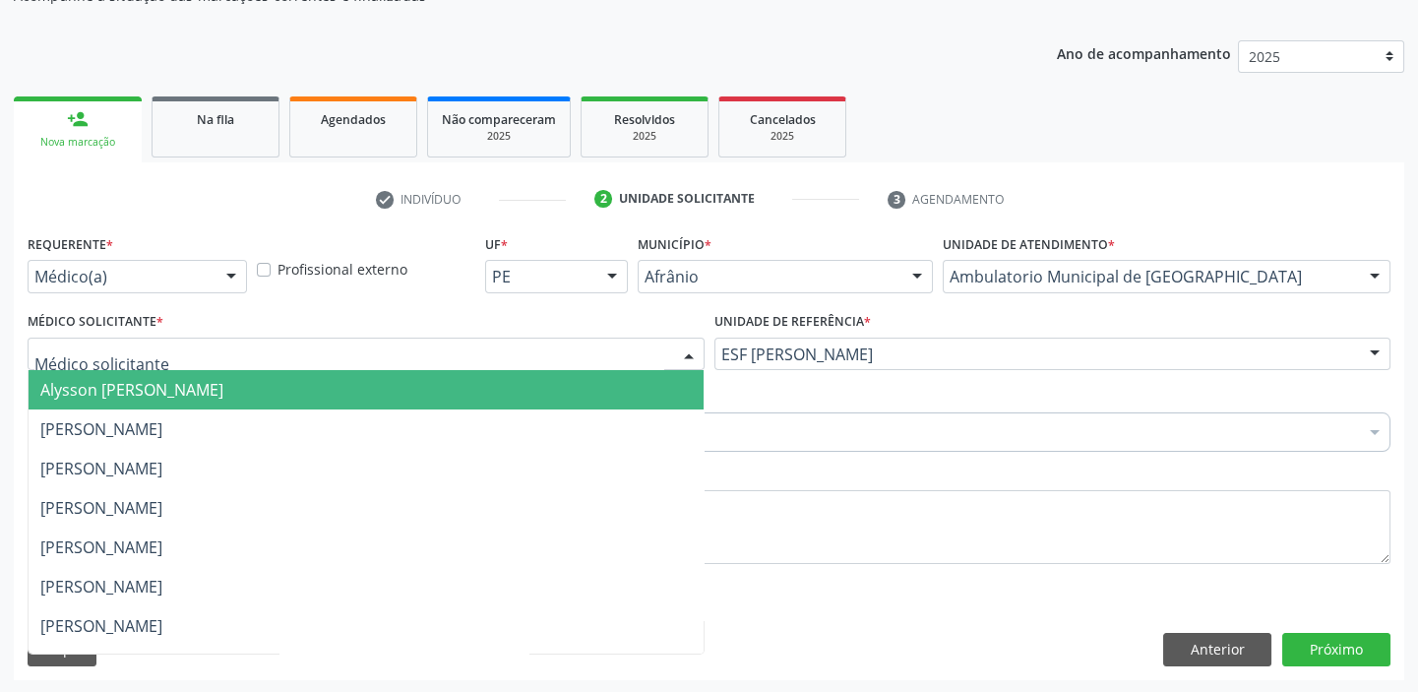
drag, startPoint x: 189, startPoint y: 375, endPoint x: 173, endPoint y: 426, distance: 53.5
click at [189, 376] on span "Alysson [PERSON_NAME]" at bounding box center [366, 389] width 675 height 39
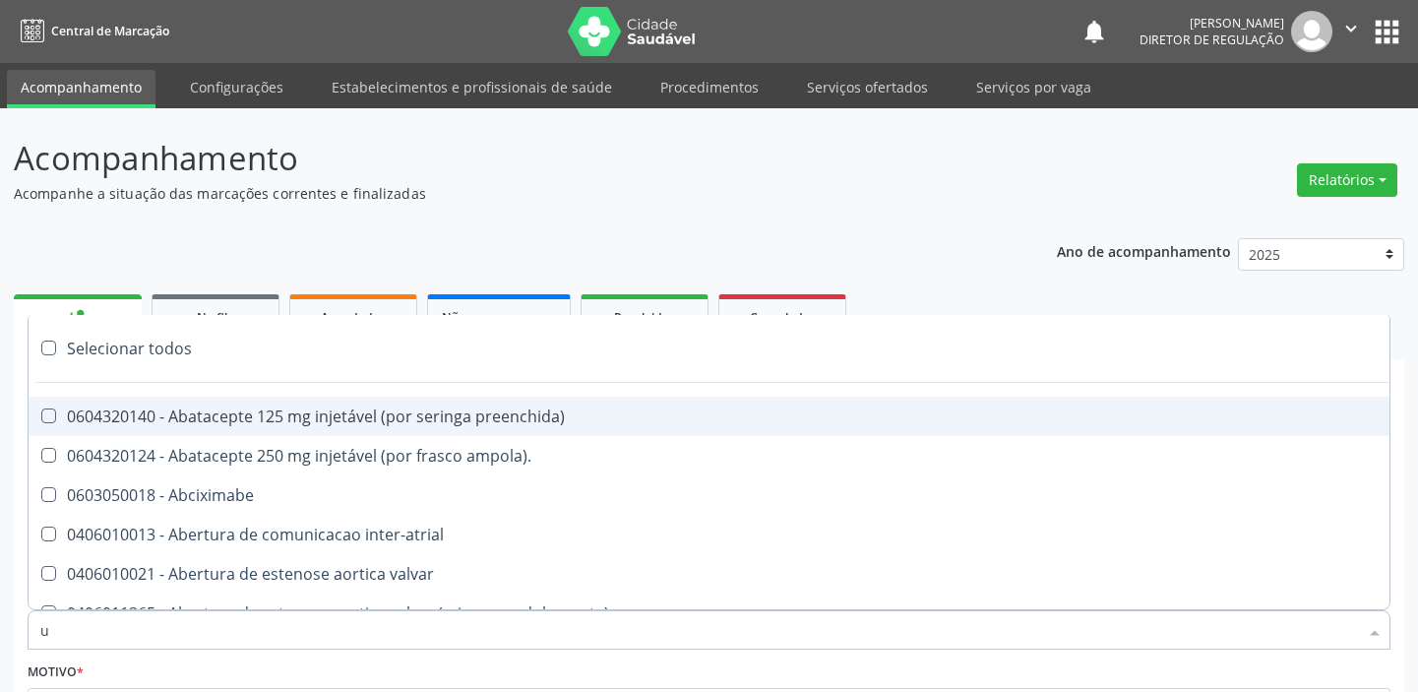
scroll to position [198, 0]
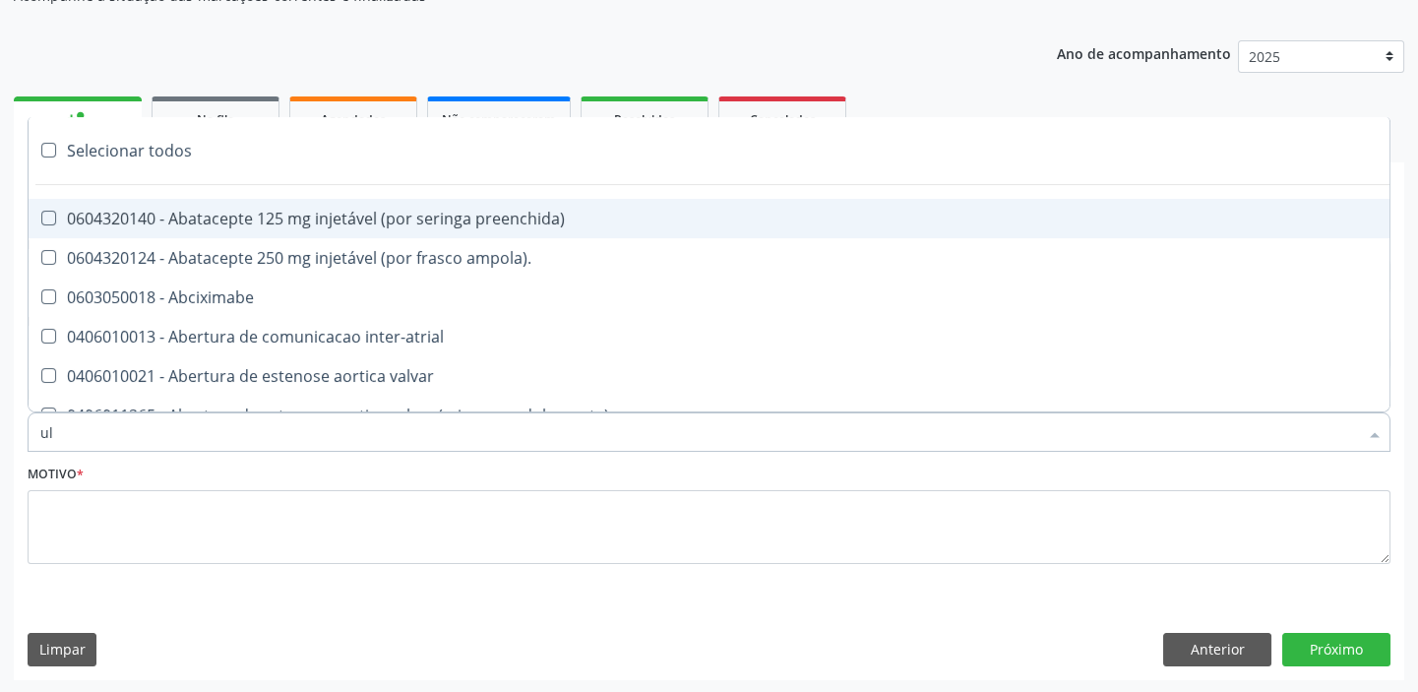
type input "u"
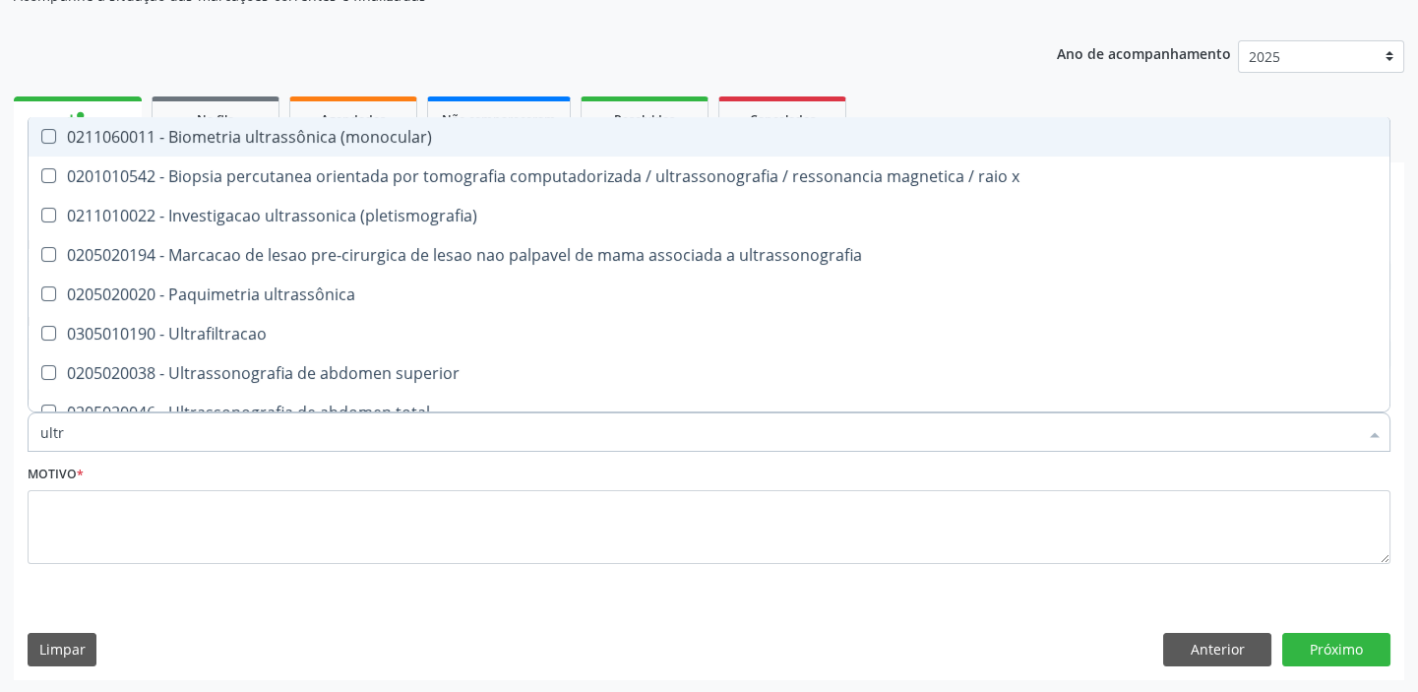
type input "ultra"
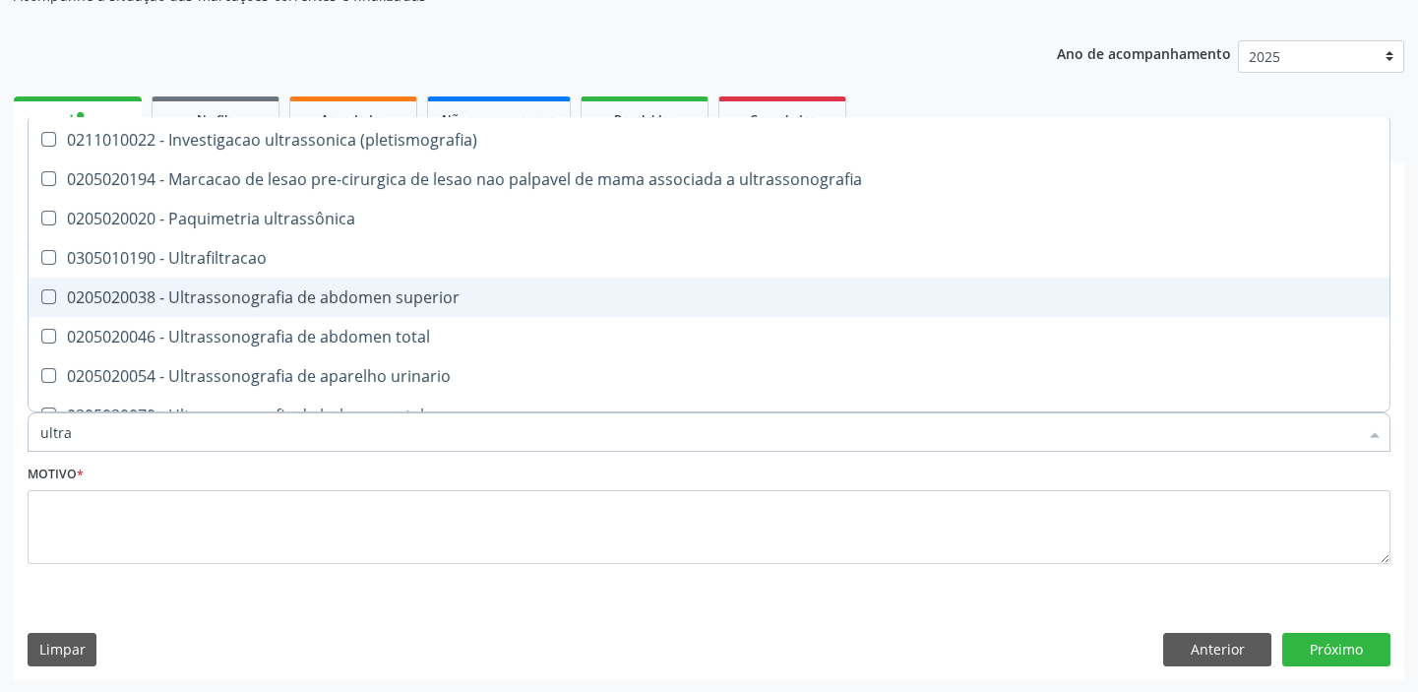
scroll to position [178, 0]
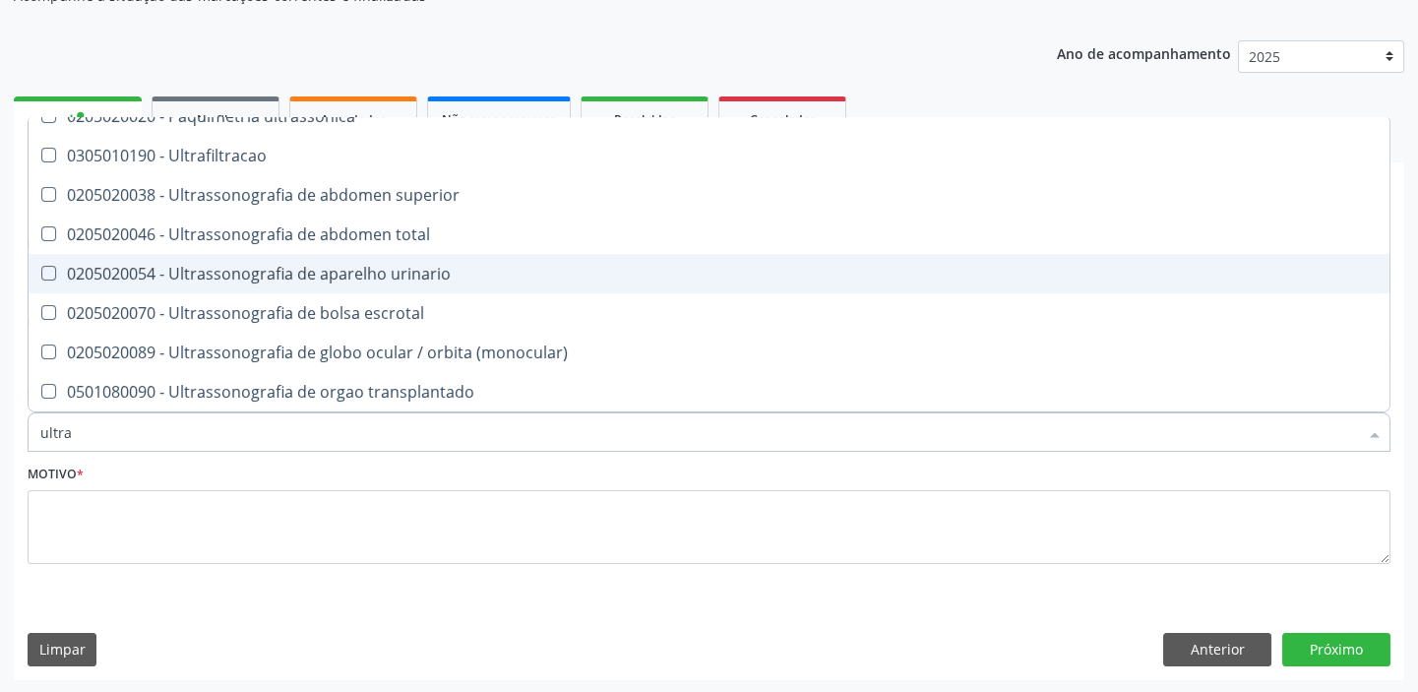
click at [286, 276] on div "0205020054 - Ultrassonografia de aparelho urinario" at bounding box center [708, 274] width 1337 height 16
checkbox urinario "true"
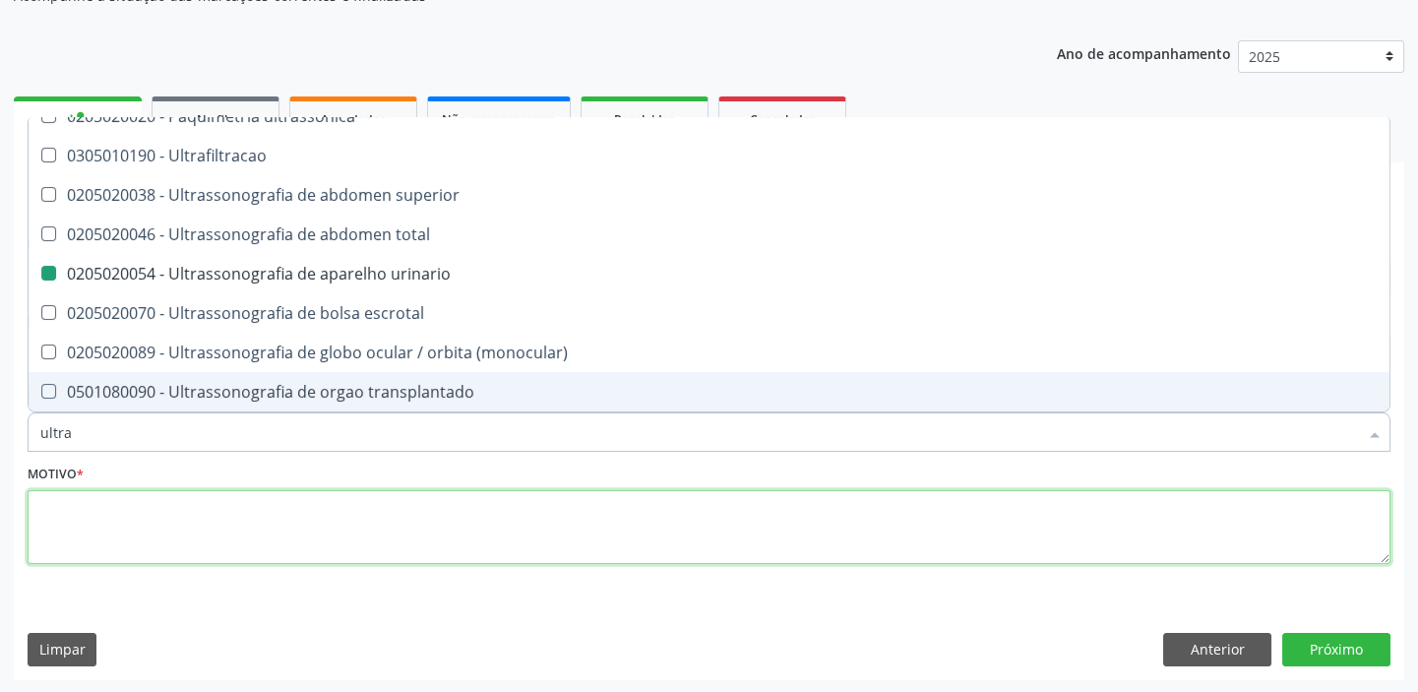
click at [111, 511] on textarea at bounding box center [709, 527] width 1363 height 75
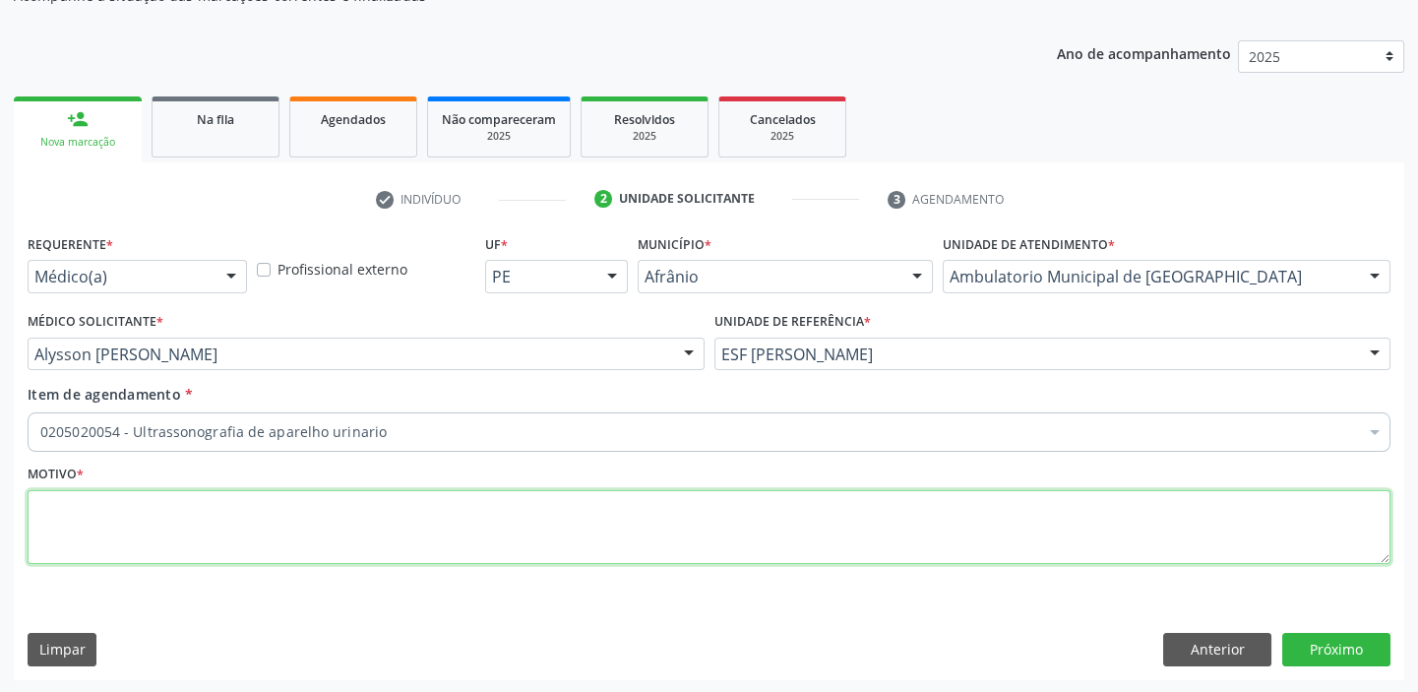
scroll to position [0, 0]
type textarea "*/nefrolitiase"
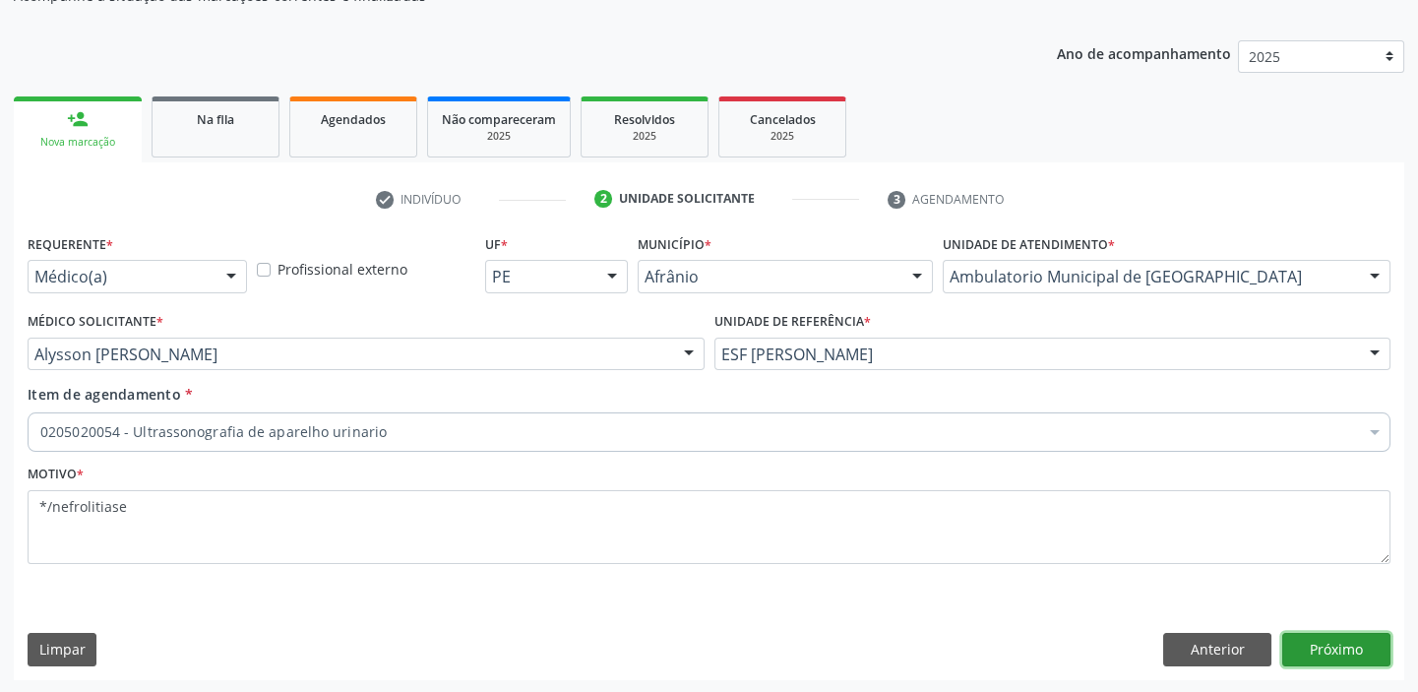
click at [1312, 654] on button "Próximo" at bounding box center [1336, 649] width 108 height 33
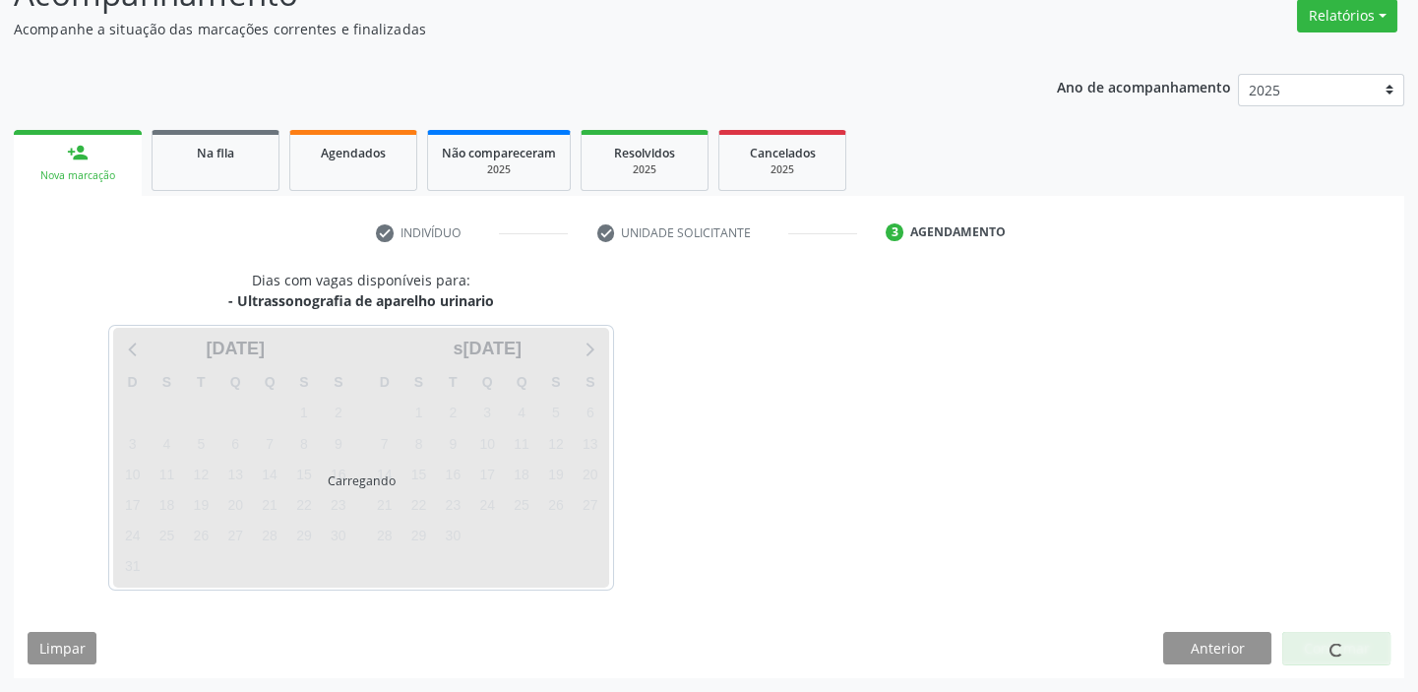
scroll to position [163, 0]
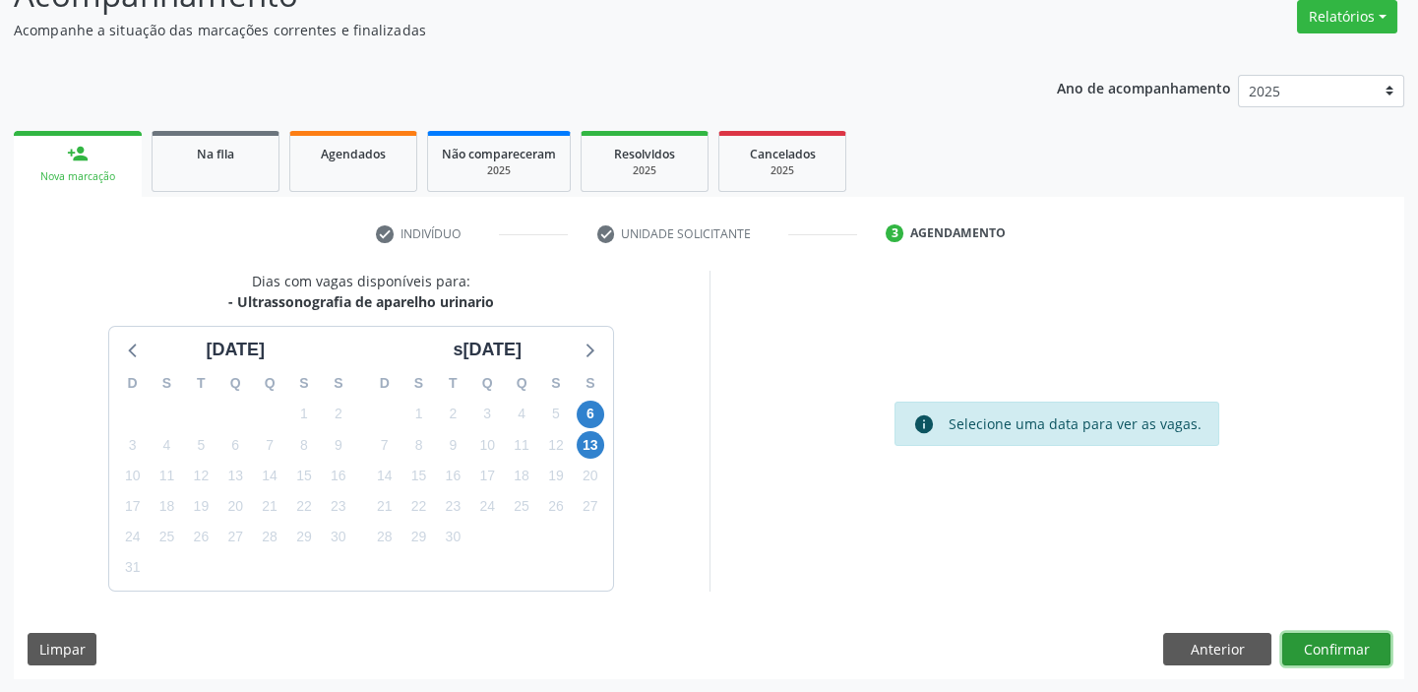
click at [1309, 646] on button "Confirmar" at bounding box center [1336, 649] width 108 height 33
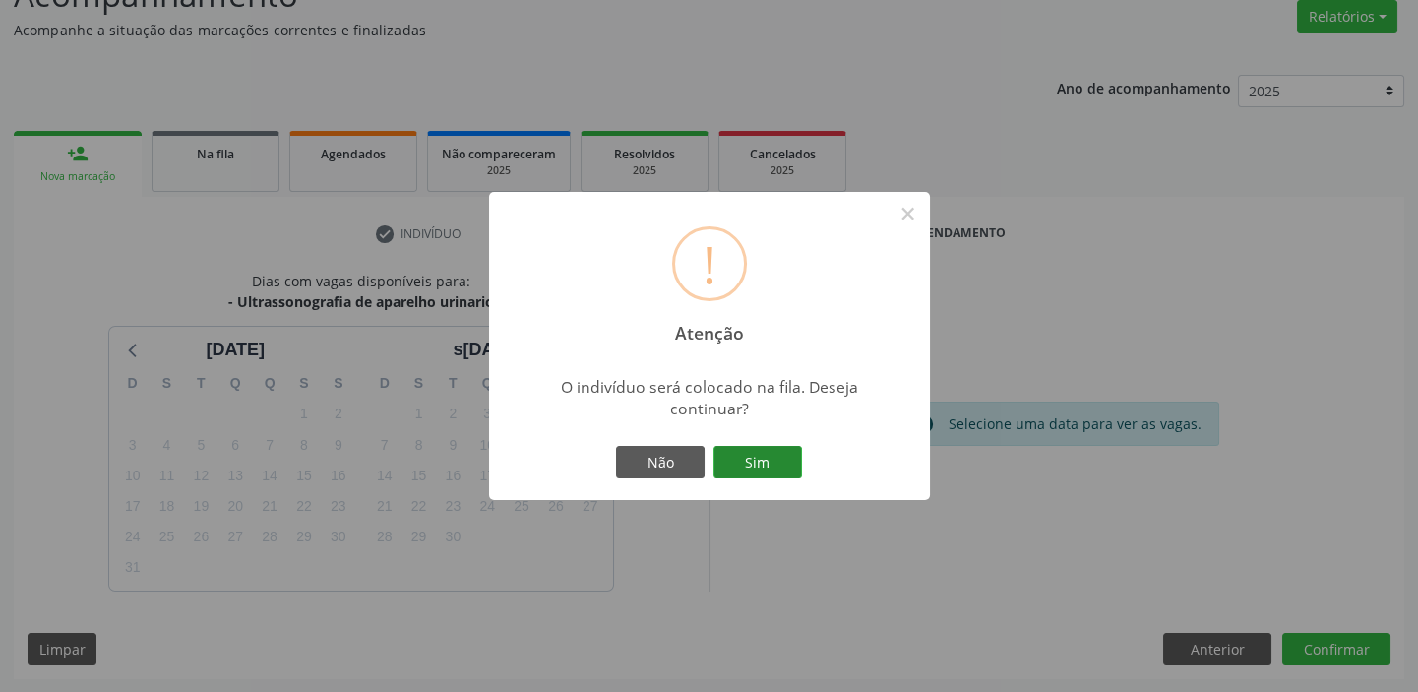
click at [753, 466] on button "Sim" at bounding box center [757, 462] width 89 height 33
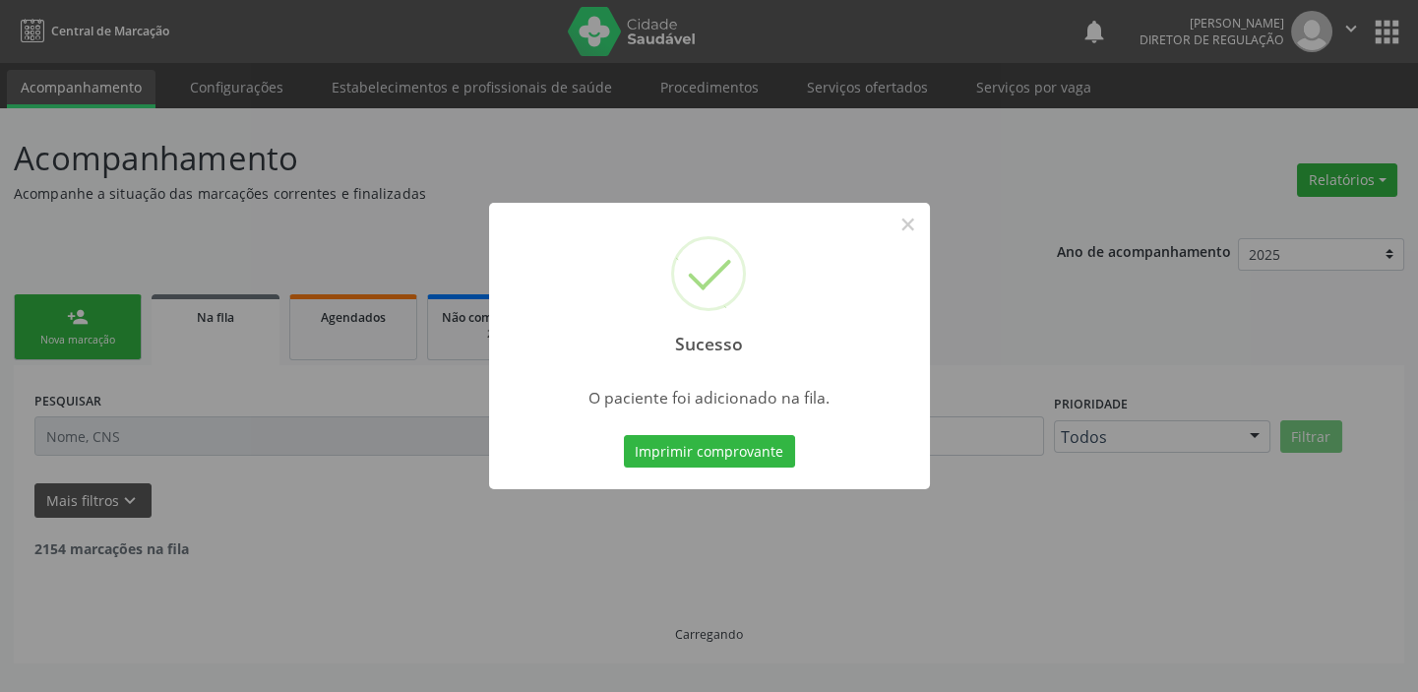
scroll to position [0, 0]
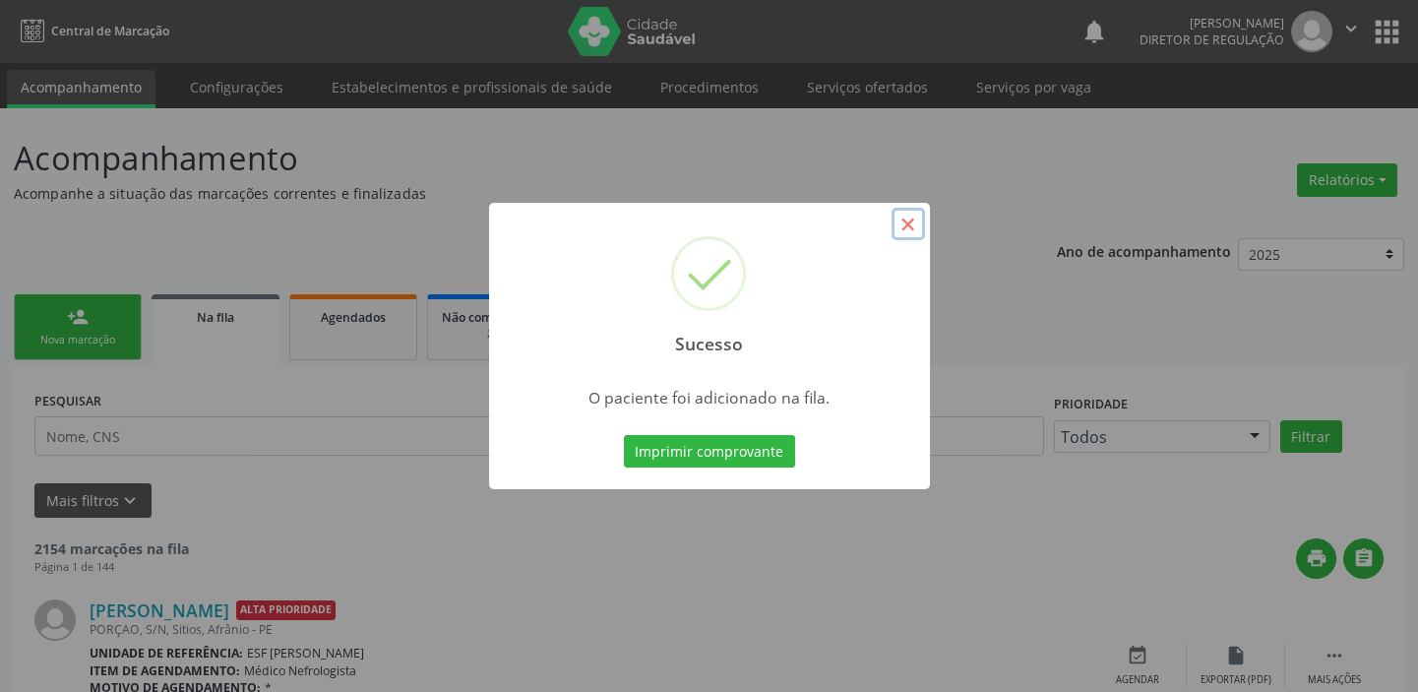
click at [906, 223] on button "×" at bounding box center [907, 224] width 33 height 33
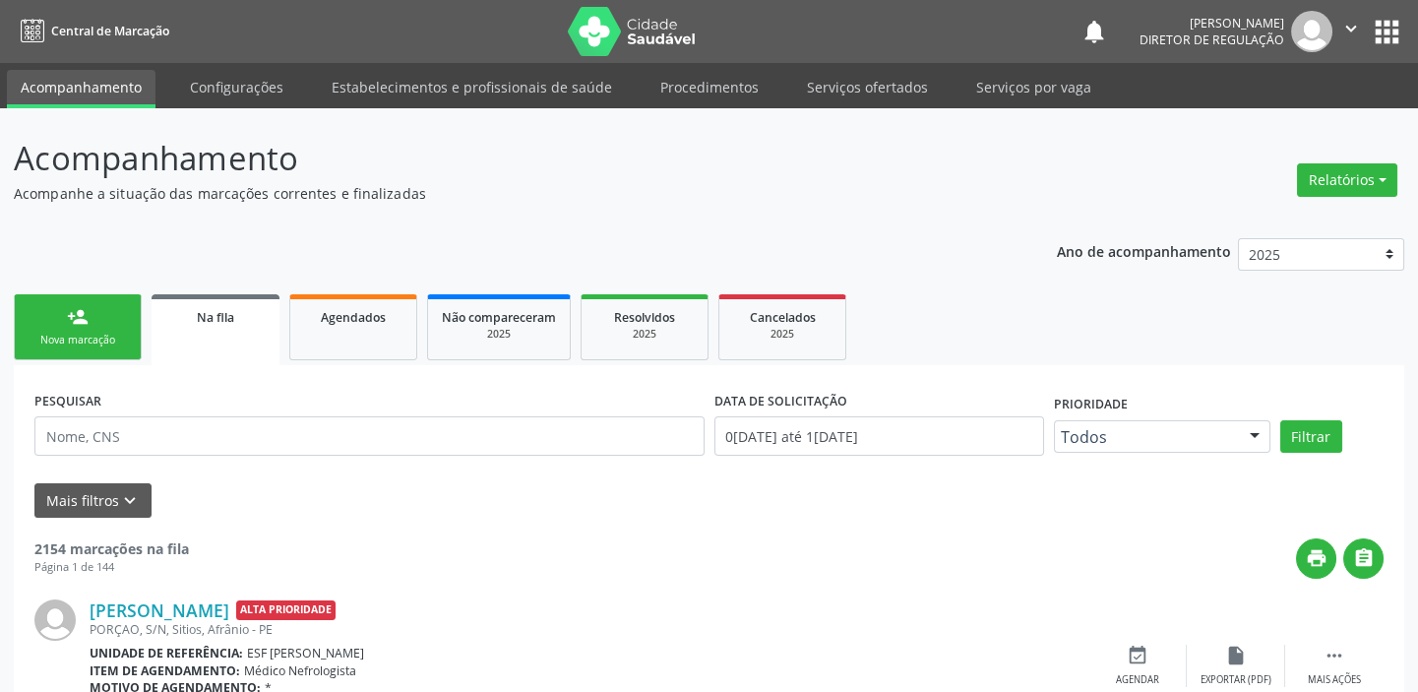
click at [59, 325] on link "person_add Nova marcação" at bounding box center [78, 327] width 128 height 66
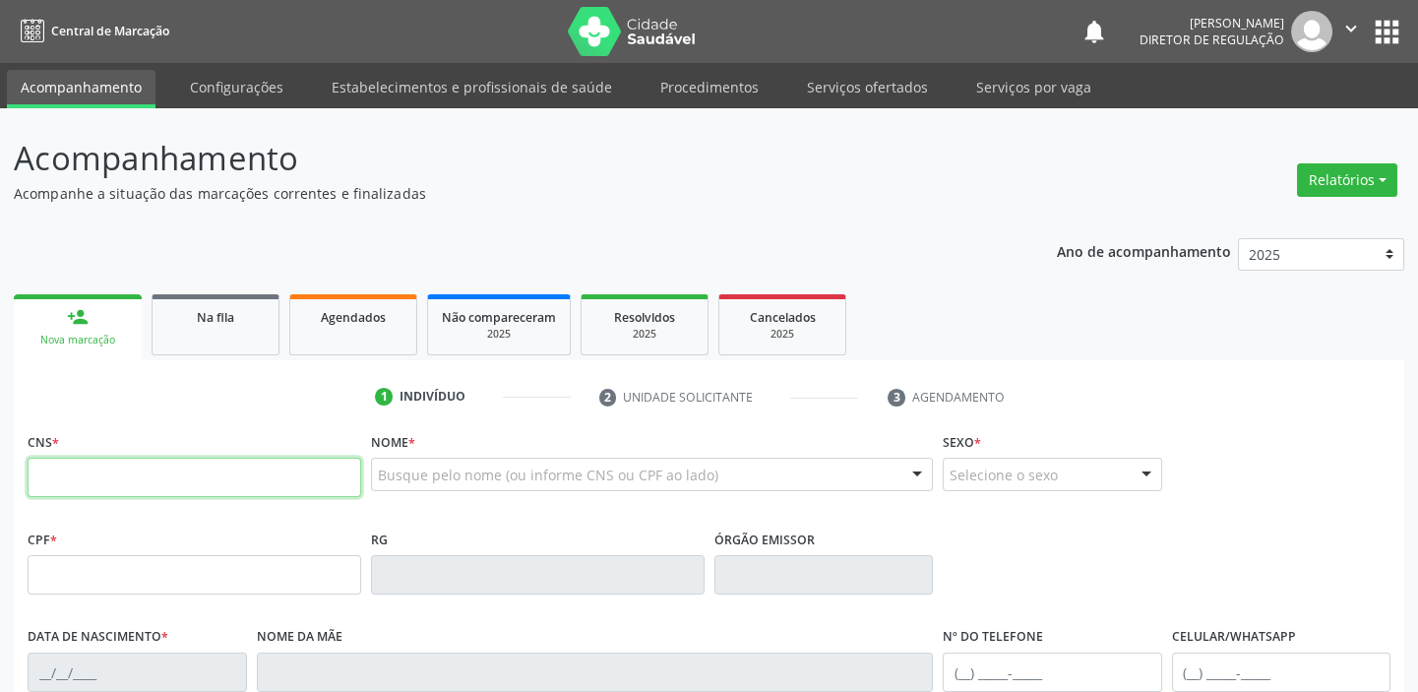
click at [155, 473] on input "text" at bounding box center [195, 477] width 334 height 39
type input "708 0063 8035 6223"
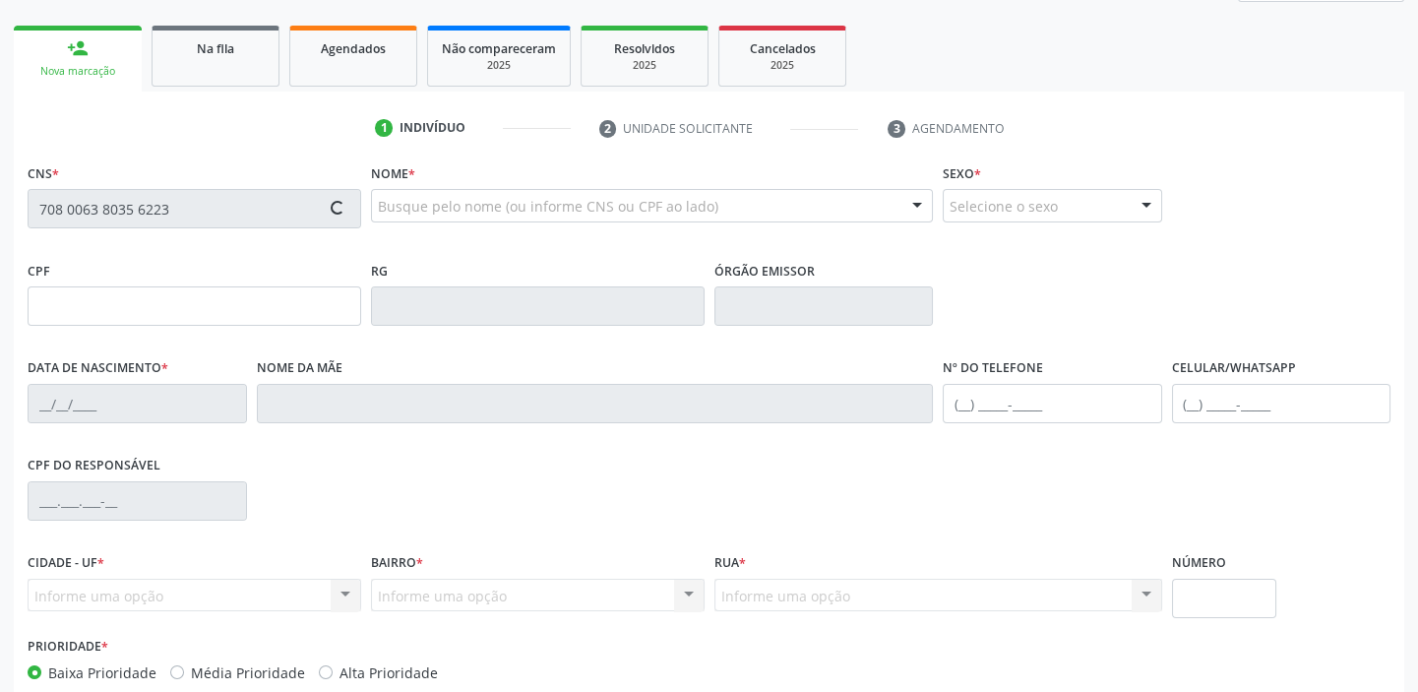
type input "[DATE]"
type input "[PERSON_NAME] Conceição"
type input "[PHONE_NUMBER]"
type input "35"
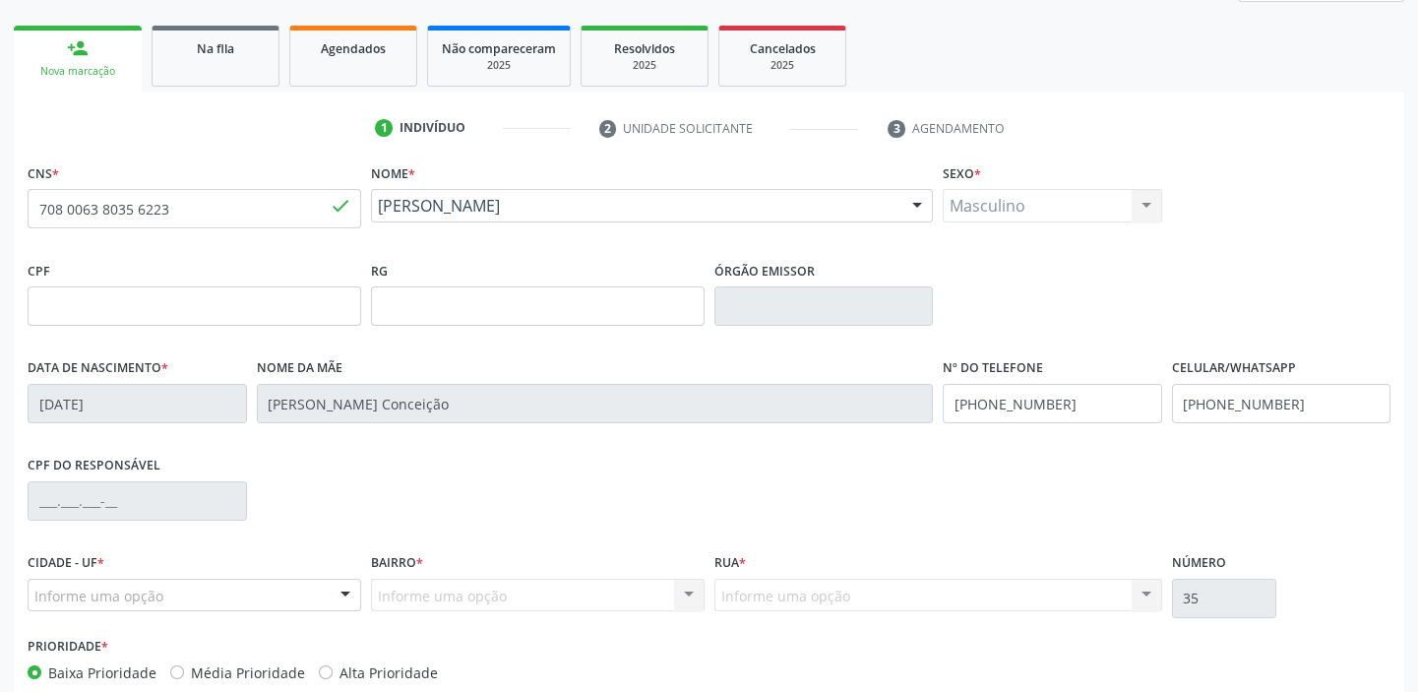
scroll to position [374, 0]
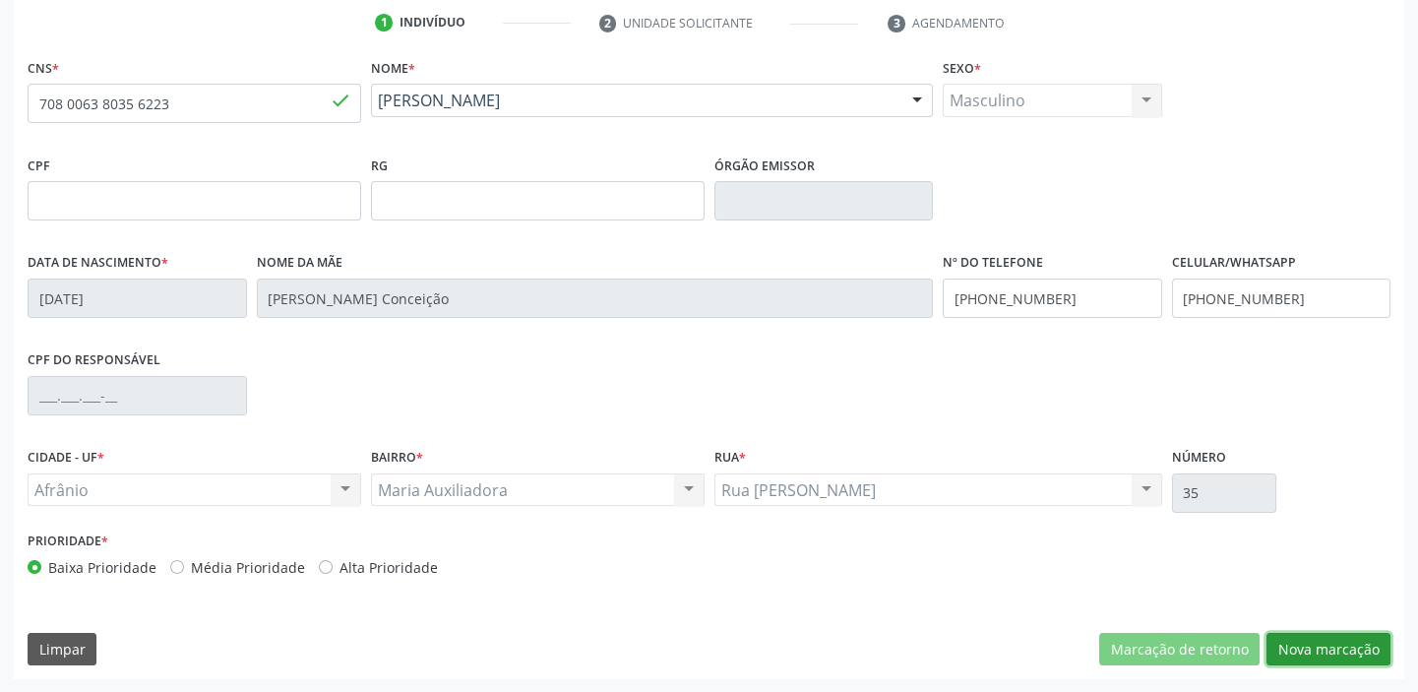
click at [1301, 657] on button "Nova marcação" at bounding box center [1328, 649] width 124 height 33
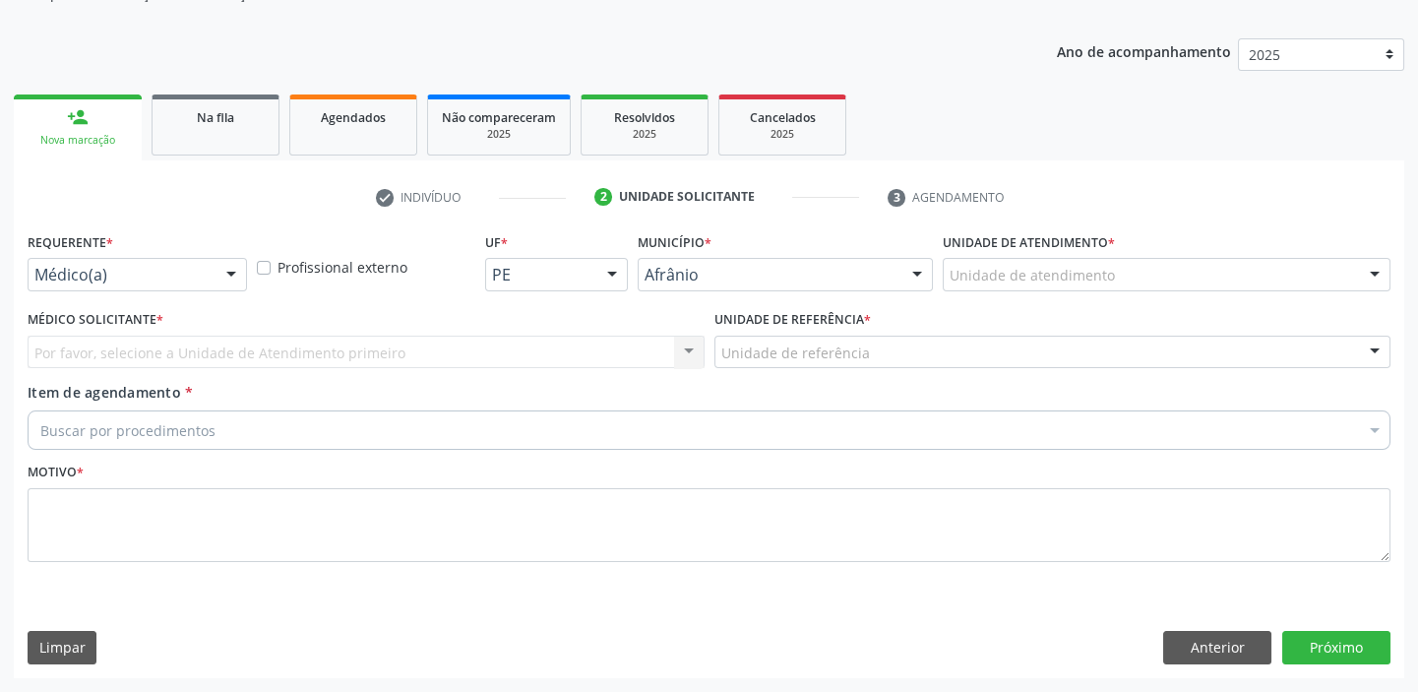
scroll to position [198, 0]
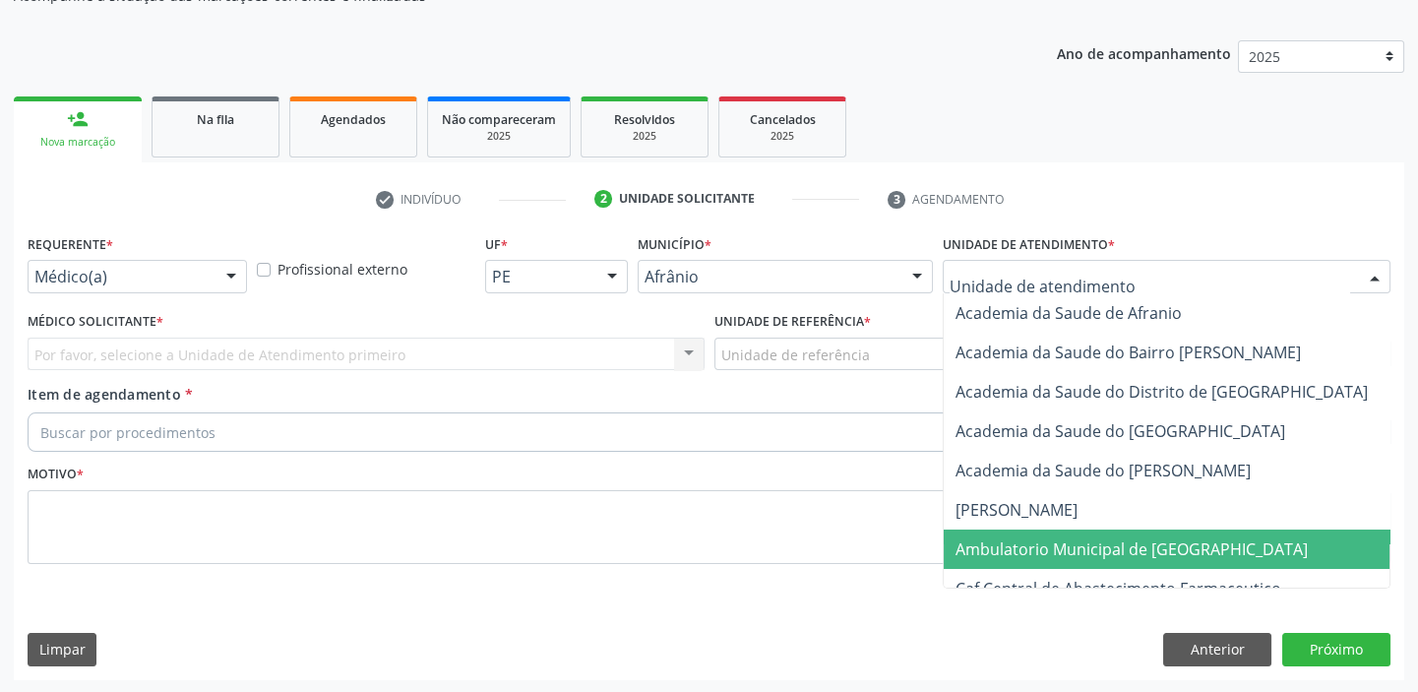
click at [989, 558] on span "Ambulatorio Municipal de [GEOGRAPHIC_DATA]" at bounding box center [1184, 548] width 480 height 39
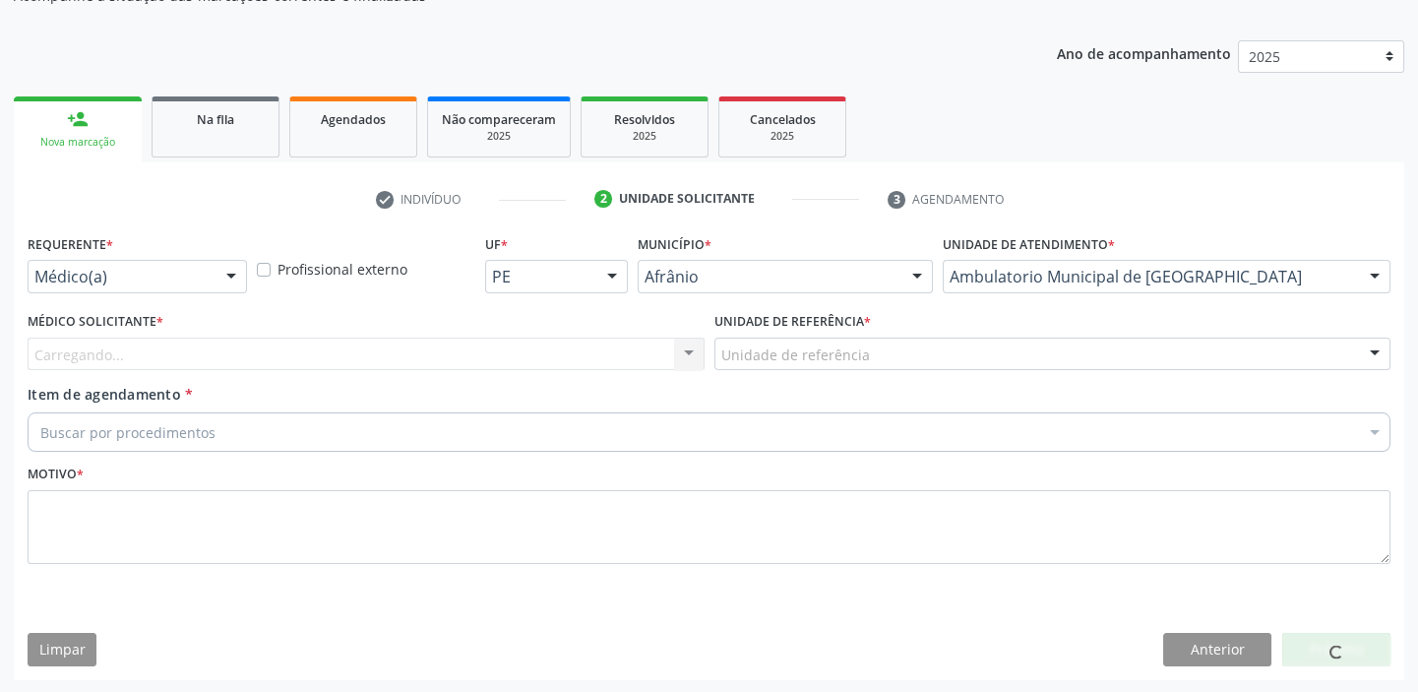
drag, startPoint x: 768, startPoint y: 345, endPoint x: 762, endPoint y: 365, distance: 20.8
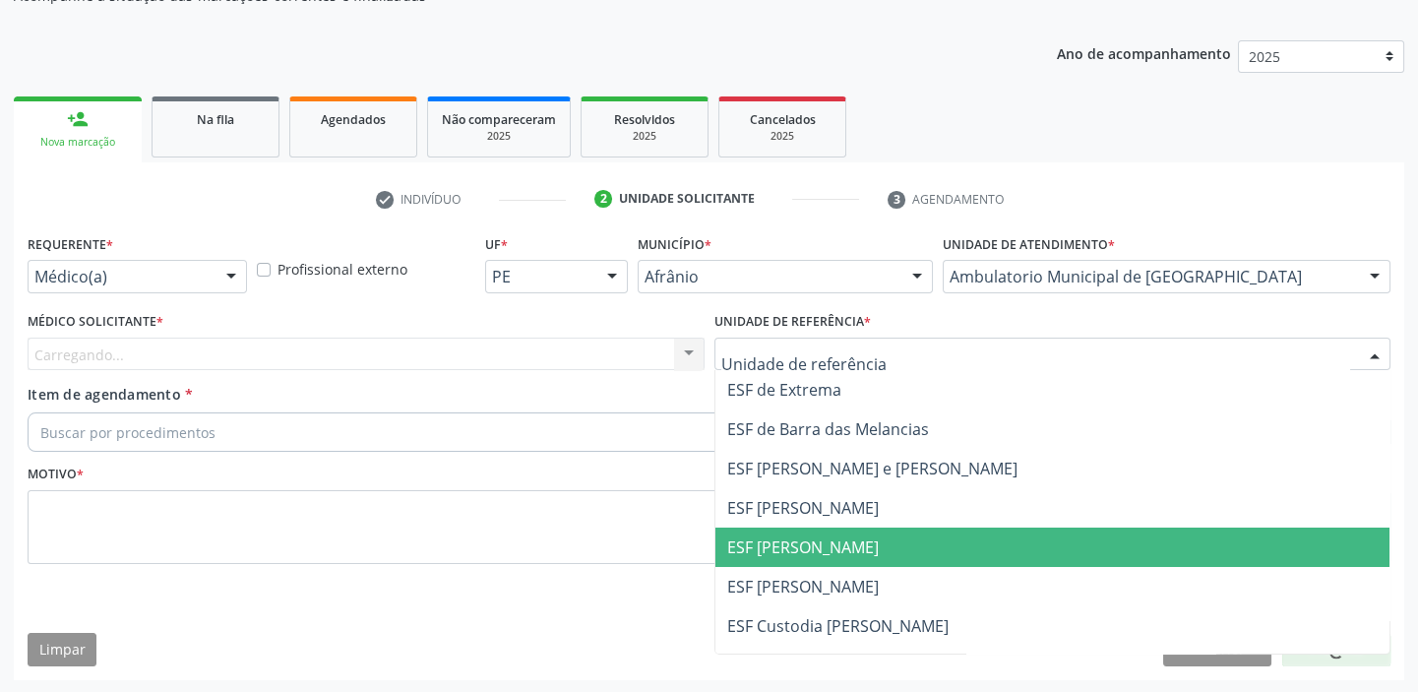
click at [747, 537] on span "ESF [PERSON_NAME]" at bounding box center [803, 547] width 152 height 22
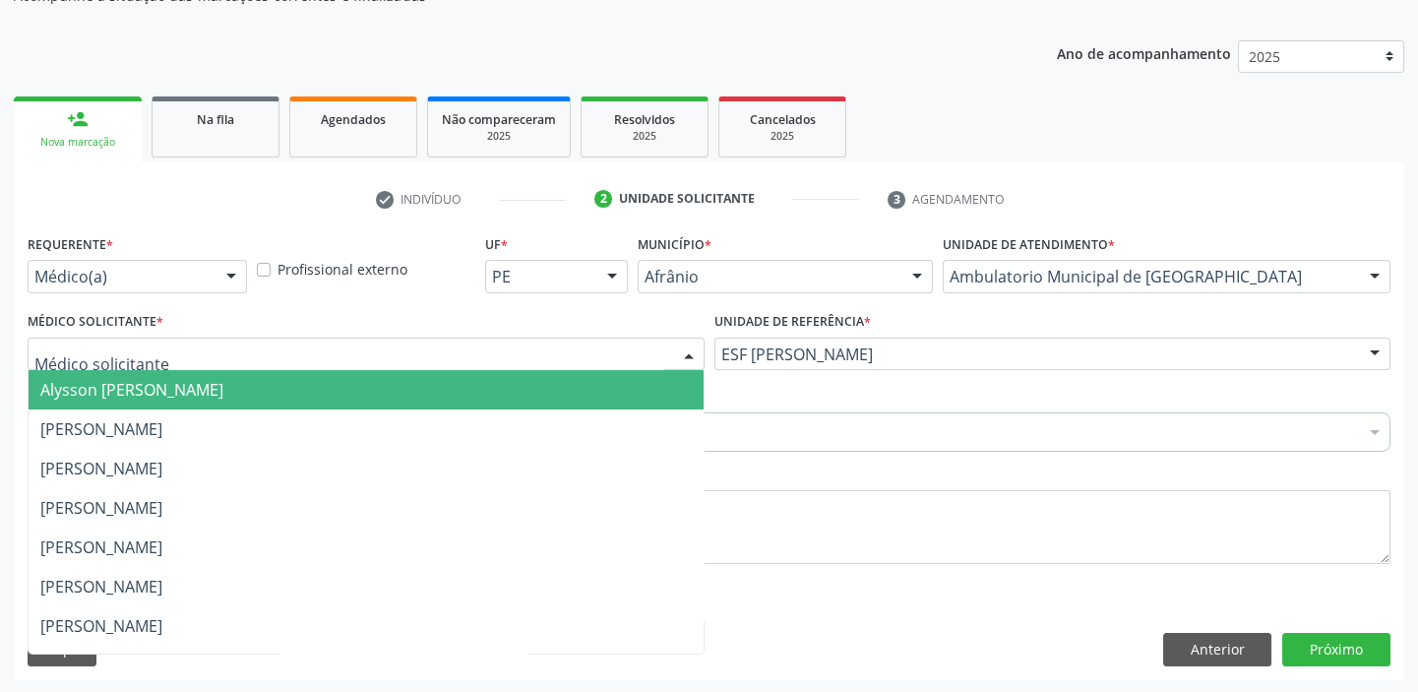
drag, startPoint x: 113, startPoint y: 355, endPoint x: 108, endPoint y: 384, distance: 29.0
click at [111, 383] on span "Alysson [PERSON_NAME]" at bounding box center [131, 390] width 183 height 22
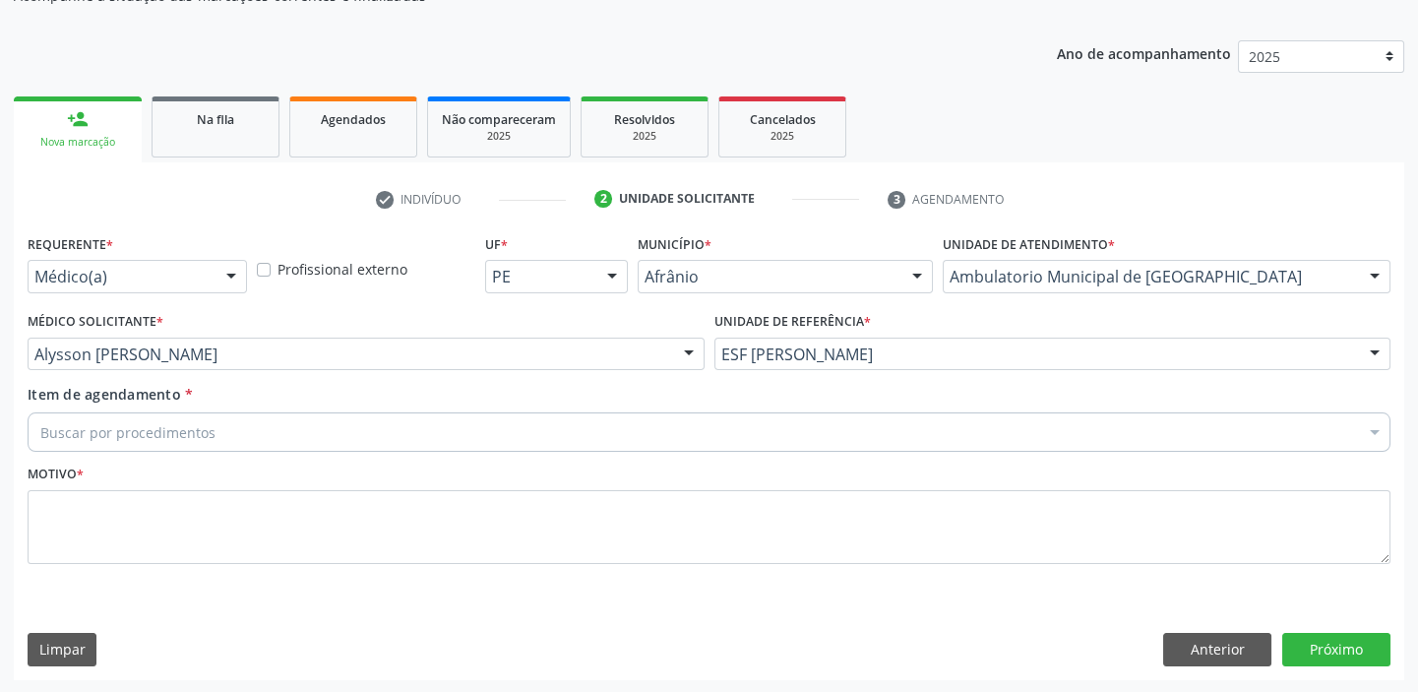
click at [105, 416] on div "Buscar por procedimentos" at bounding box center [709, 431] width 1363 height 39
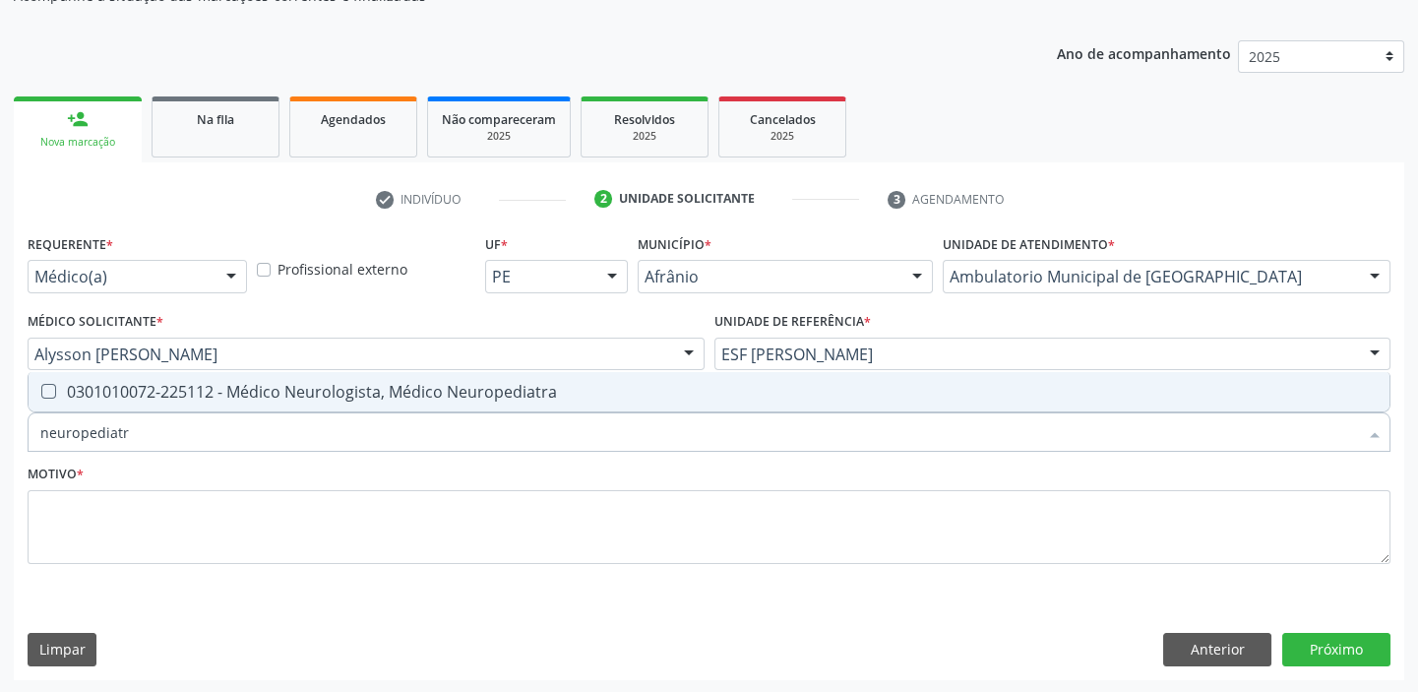
type input "neuropediatra"
click at [107, 399] on div "0301010072-225112 - Médico Neurologista, Médico Neuropediatra" at bounding box center [708, 392] width 1337 height 16
checkbox Neuropediatra "true"
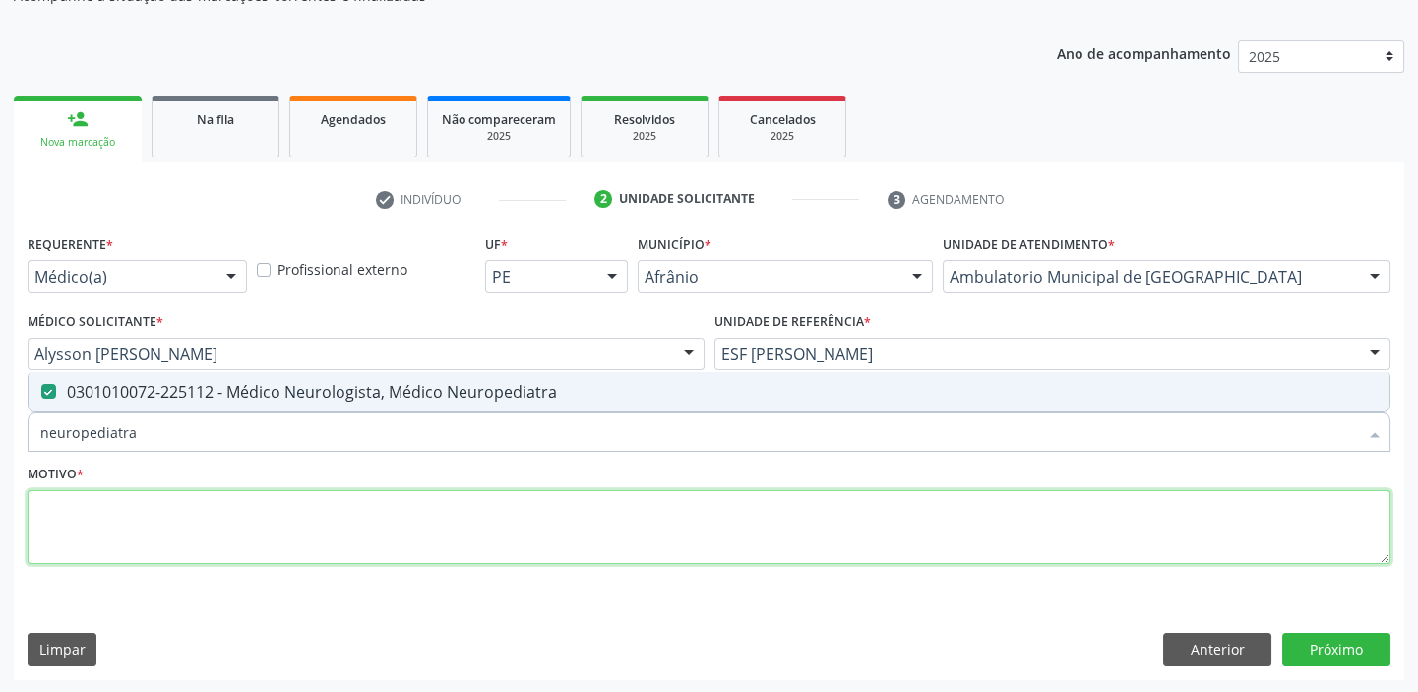
click at [86, 531] on textarea at bounding box center [709, 527] width 1363 height 75
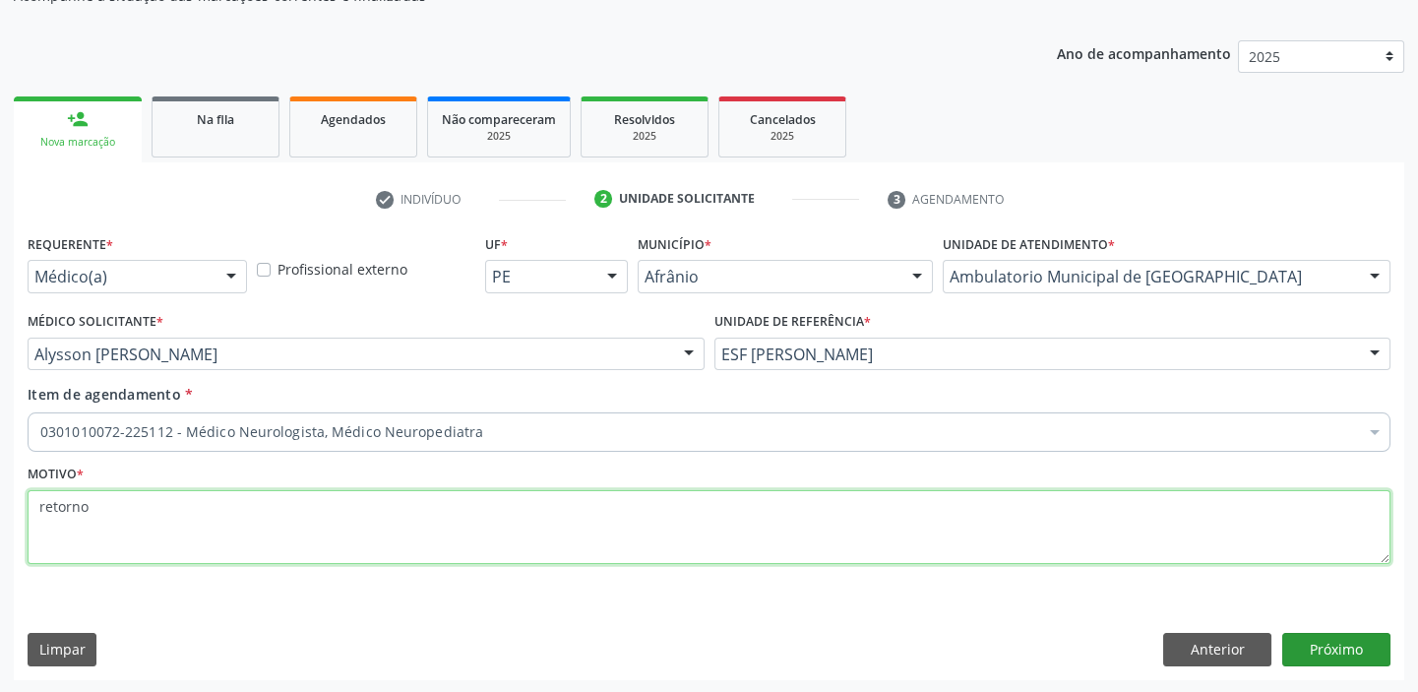
type textarea "retorno"
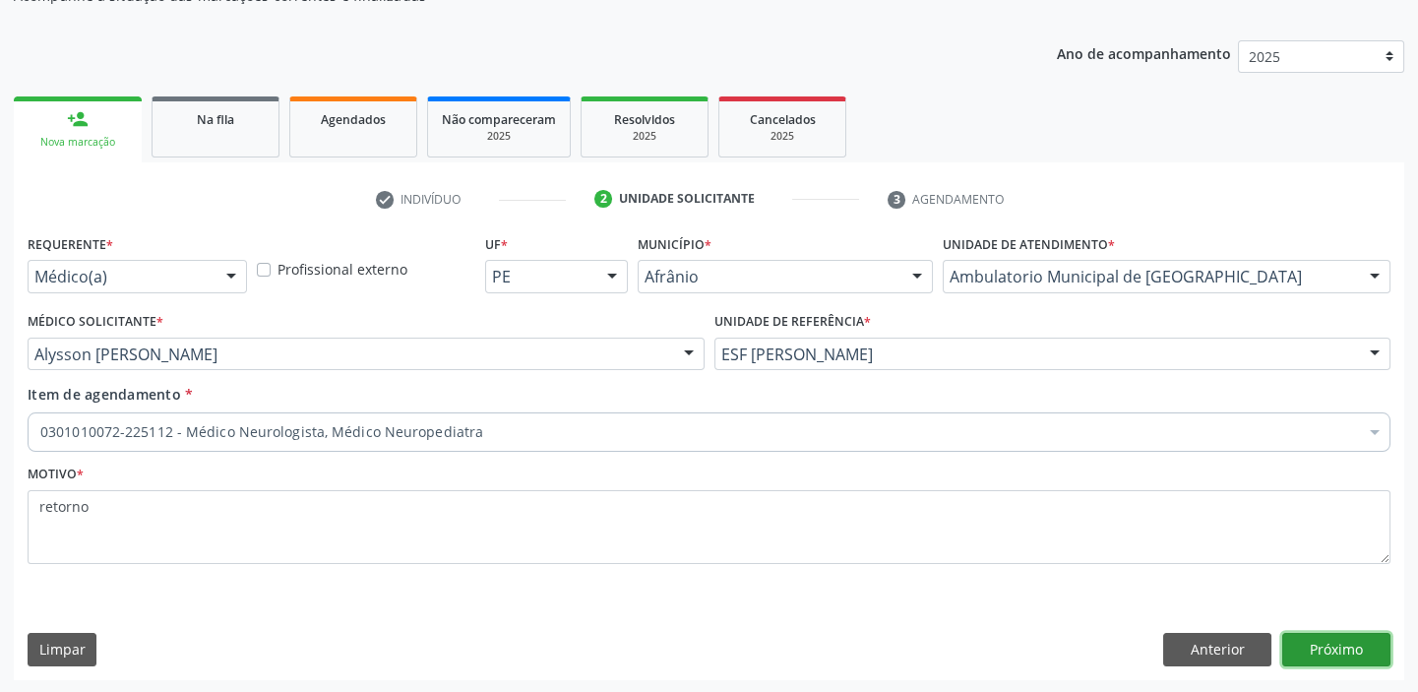
click at [1314, 641] on button "Próximo" at bounding box center [1336, 649] width 108 height 33
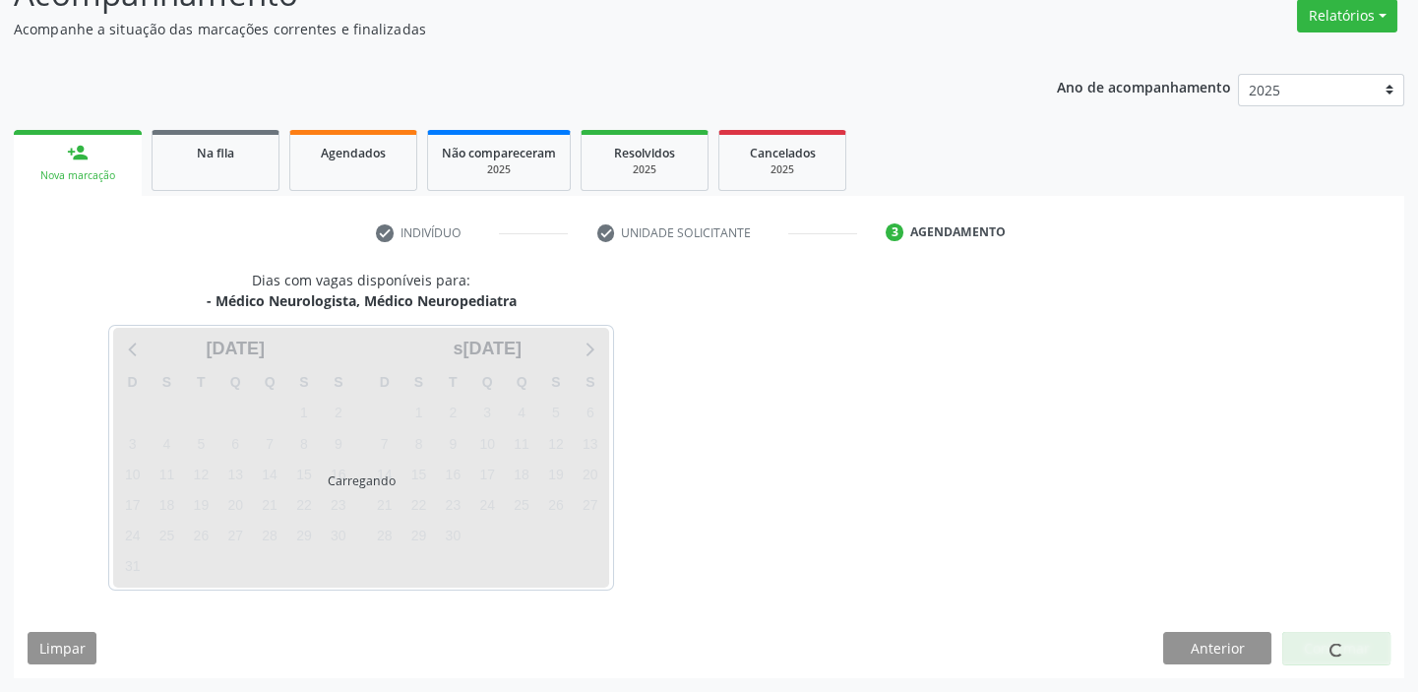
scroll to position [163, 0]
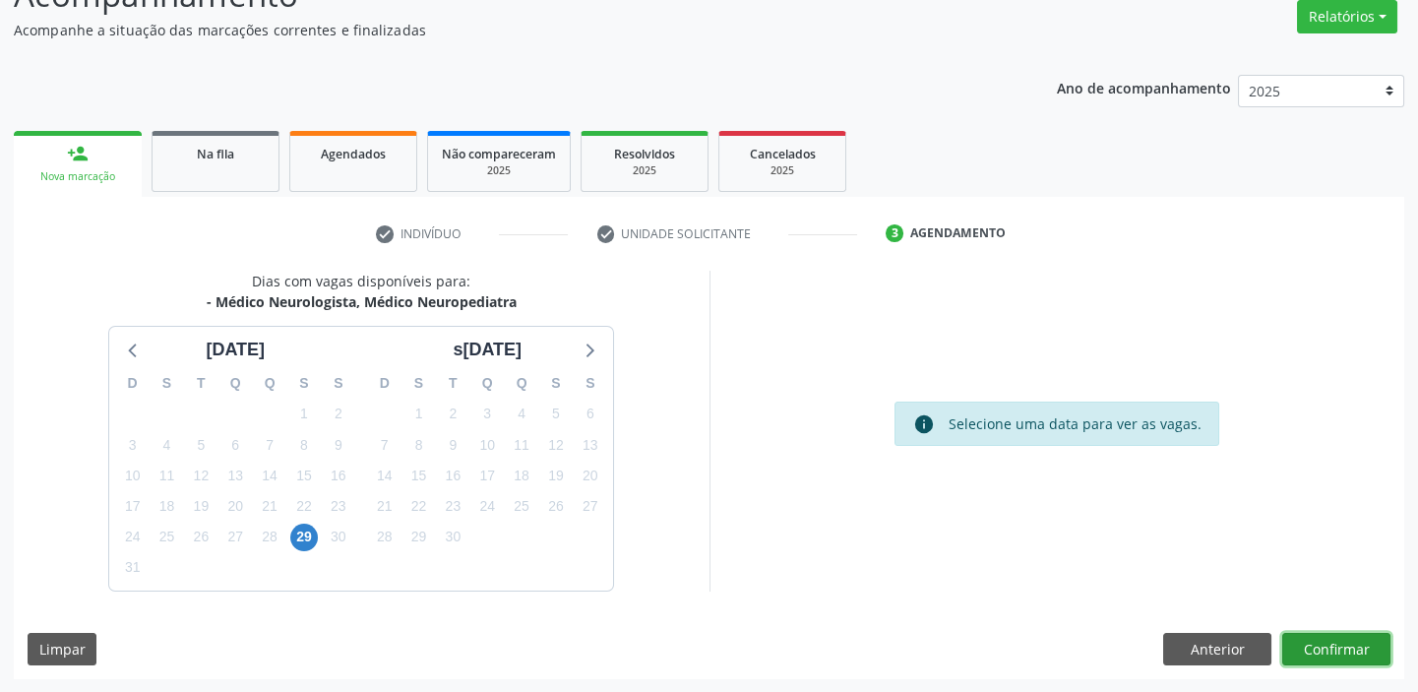
click at [1301, 649] on button "Confirmar" at bounding box center [1336, 649] width 108 height 33
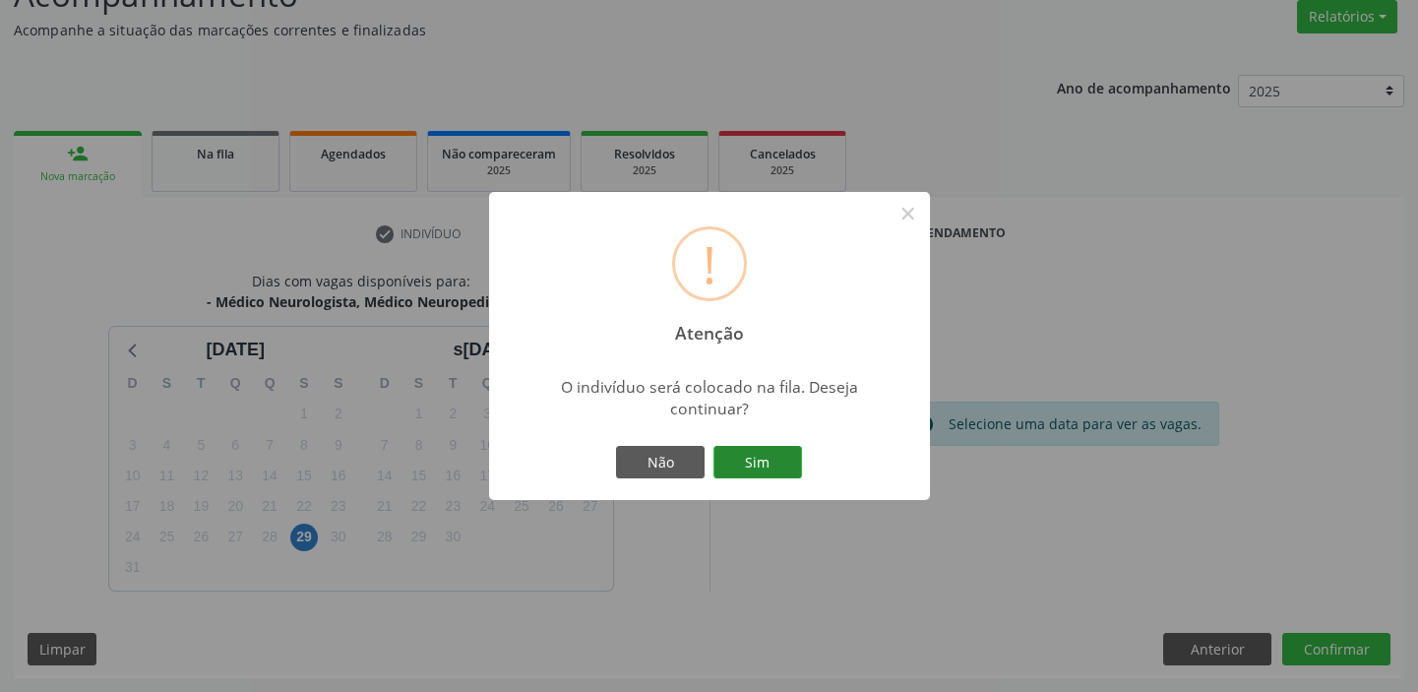
click at [771, 467] on button "Sim" at bounding box center [757, 462] width 89 height 33
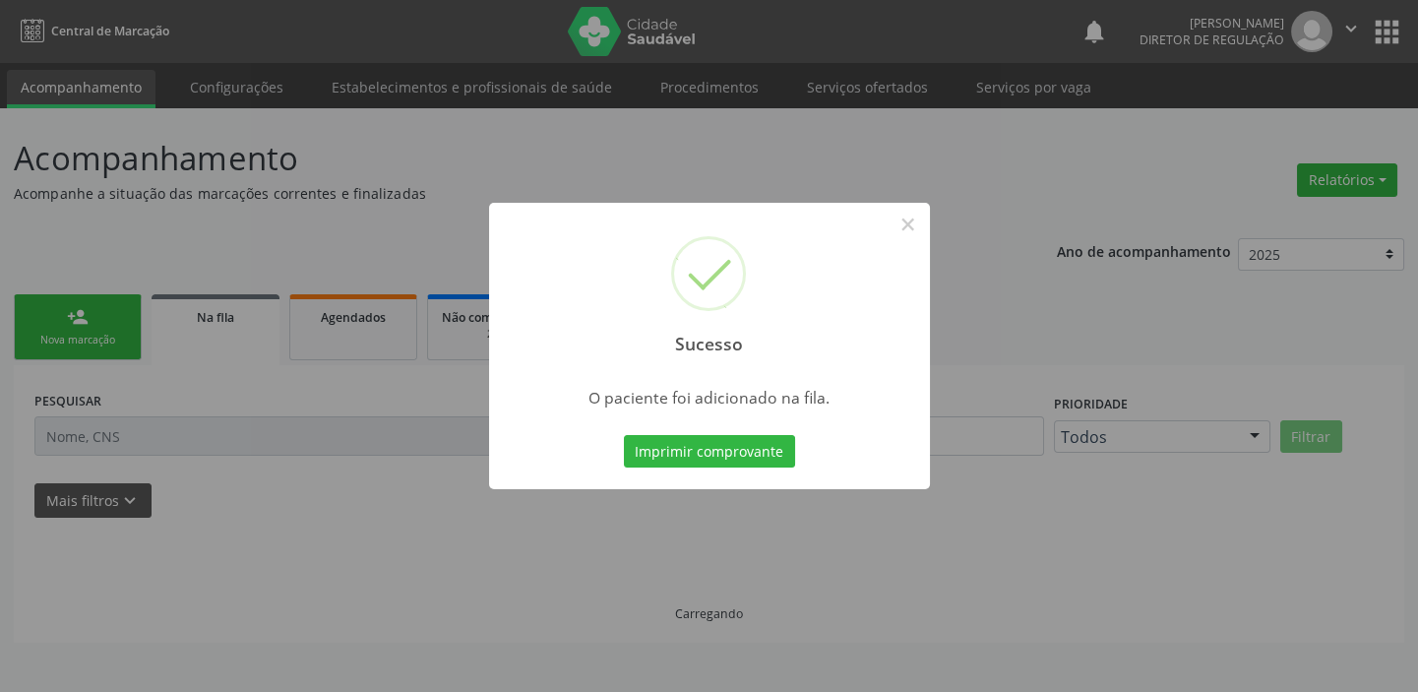
scroll to position [0, 0]
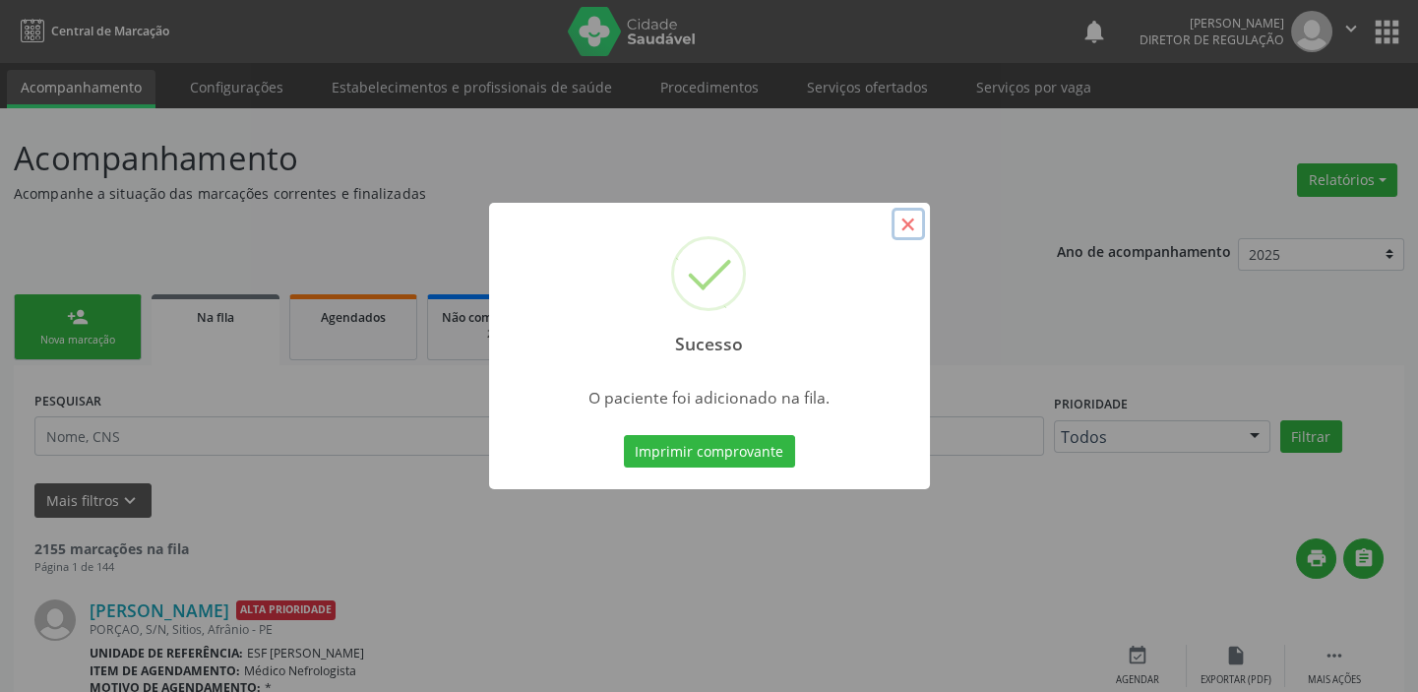
drag, startPoint x: 914, startPoint y: 232, endPoint x: 531, endPoint y: 287, distance: 386.7
click at [914, 231] on button "×" at bounding box center [907, 224] width 33 height 33
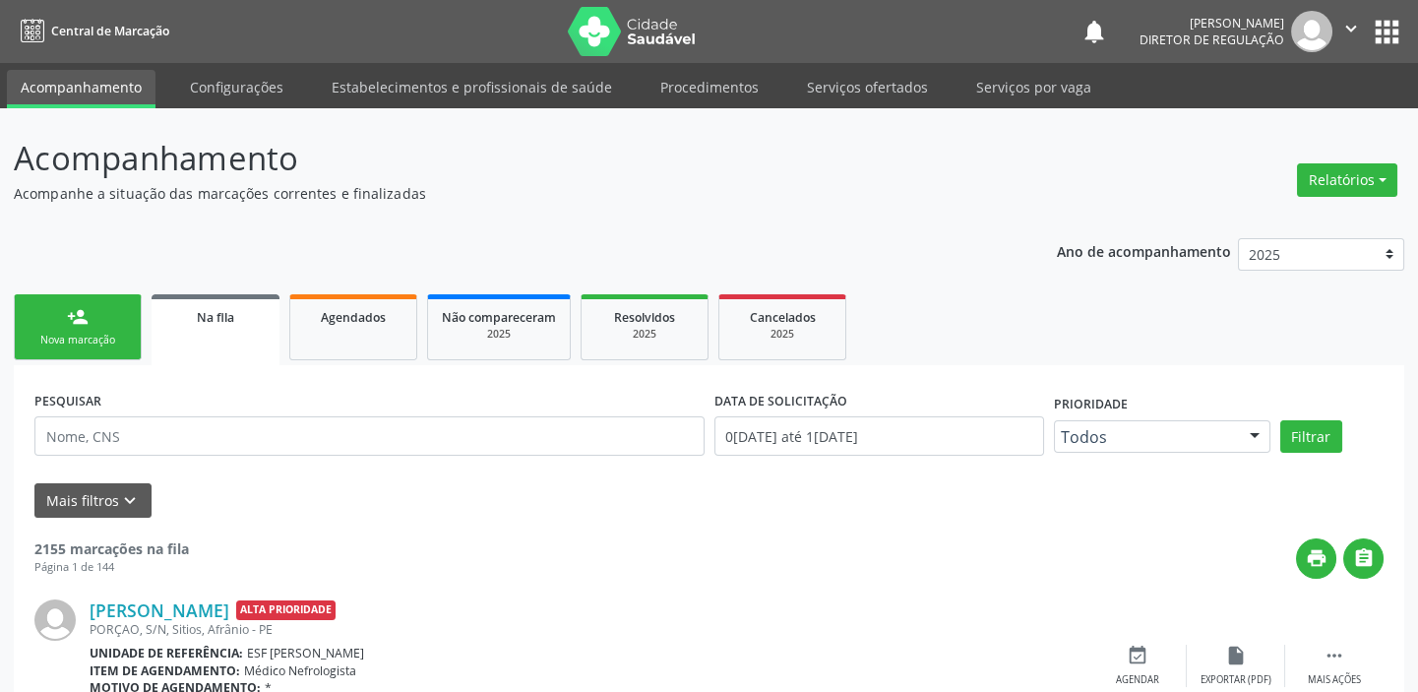
click at [67, 314] on div "person_add" at bounding box center [78, 317] width 22 height 22
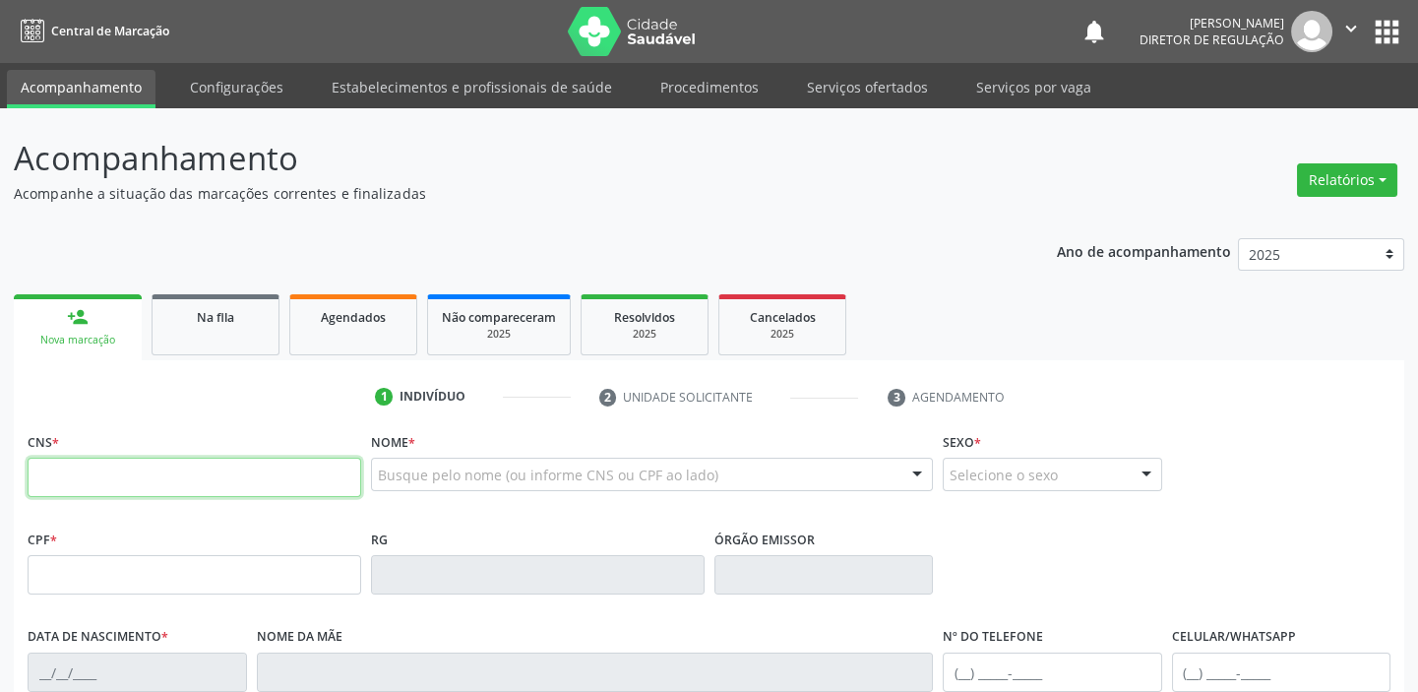
click at [116, 481] on input "text" at bounding box center [195, 477] width 334 height 39
type input "700 2054 3971 6028"
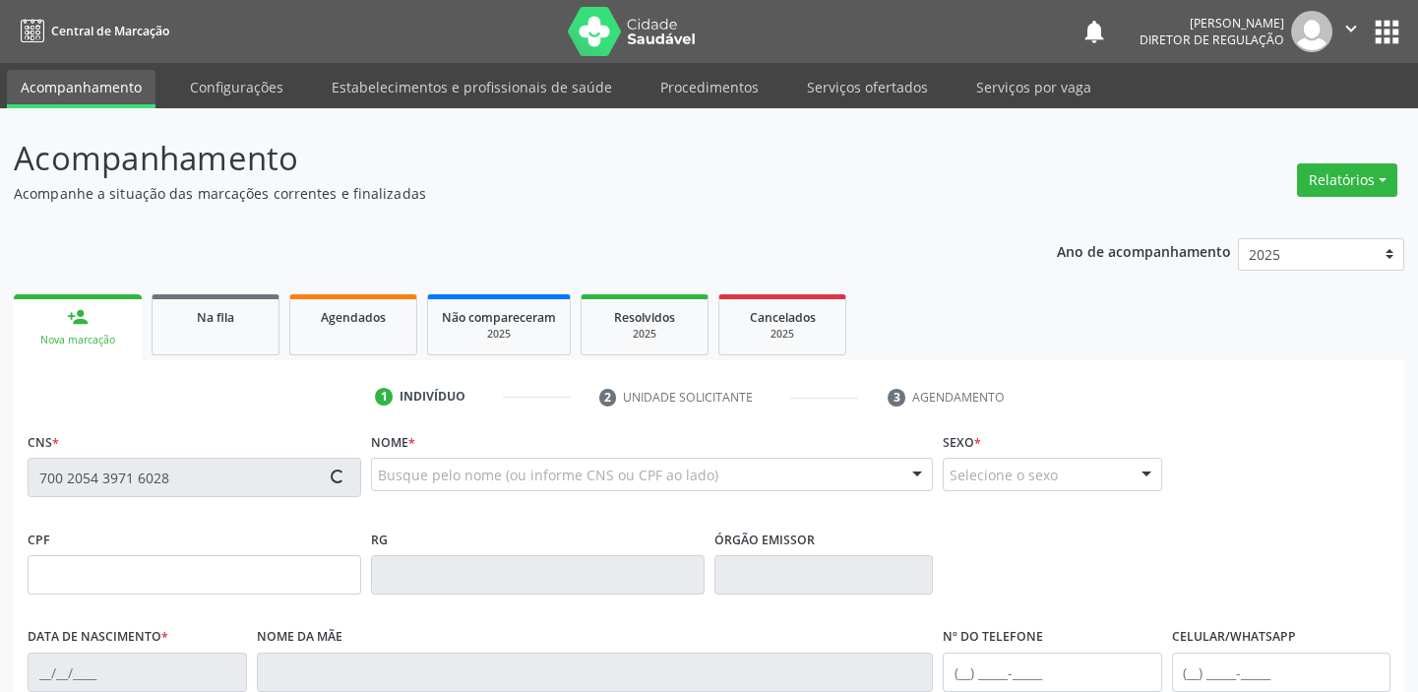
type input "091.353.224-03"
type input "14/11/1990"
type input "Diva de Jesus Quirino"
type input "(87) 98172-9815"
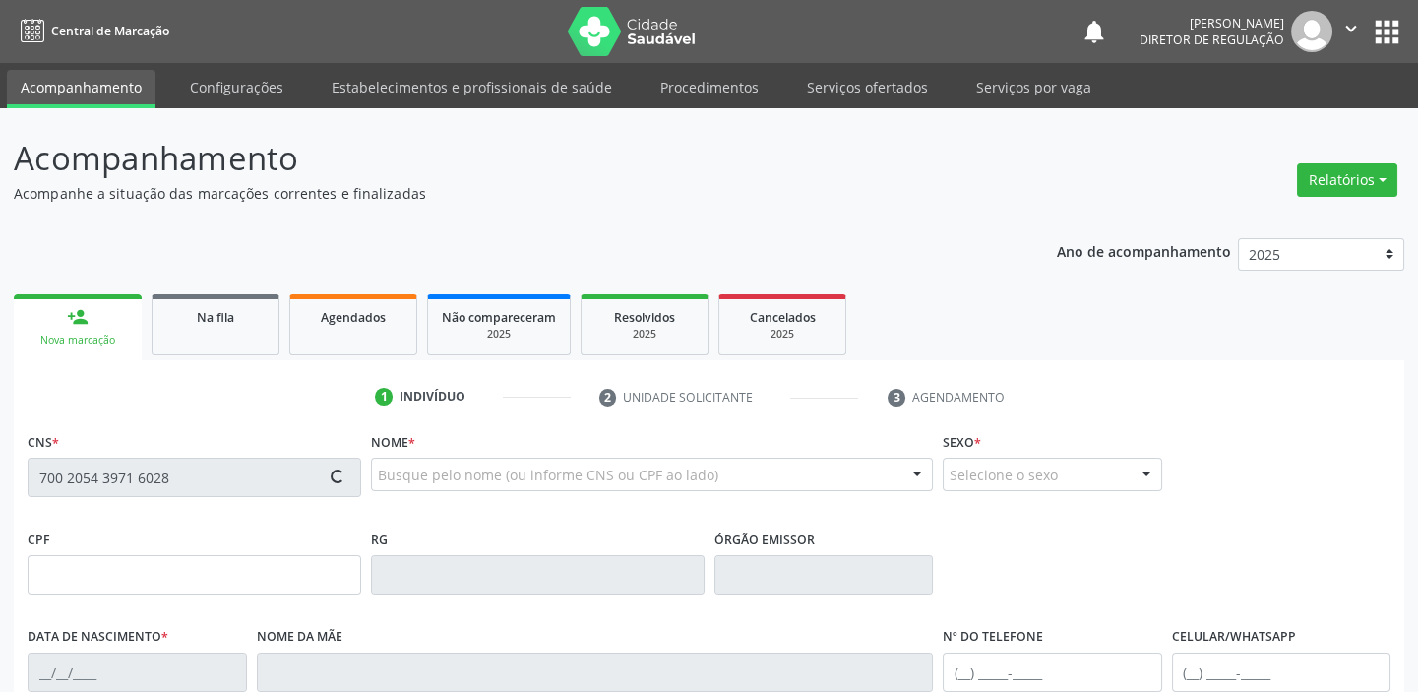
type input "S/N"
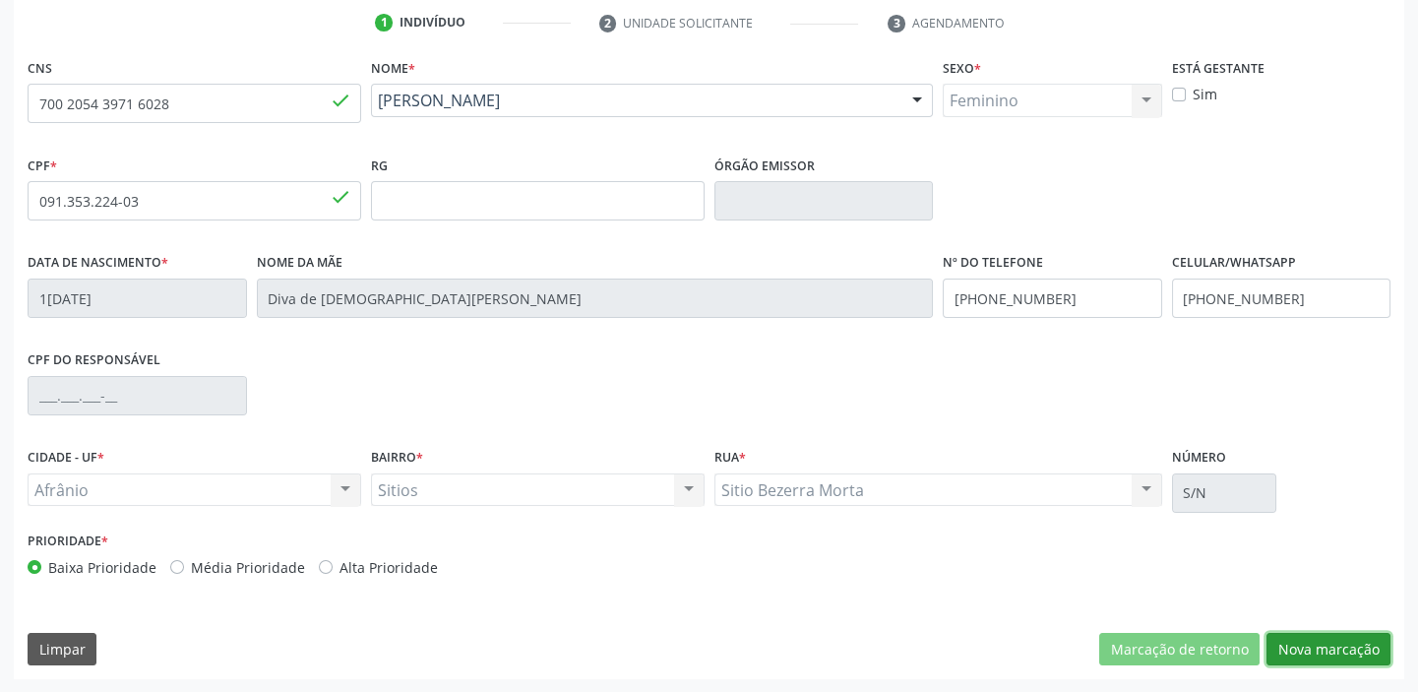
drag, startPoint x: 1296, startPoint y: 641, endPoint x: 1197, endPoint y: 601, distance: 106.0
click at [1297, 638] on button "Nova marcação" at bounding box center [1328, 649] width 124 height 33
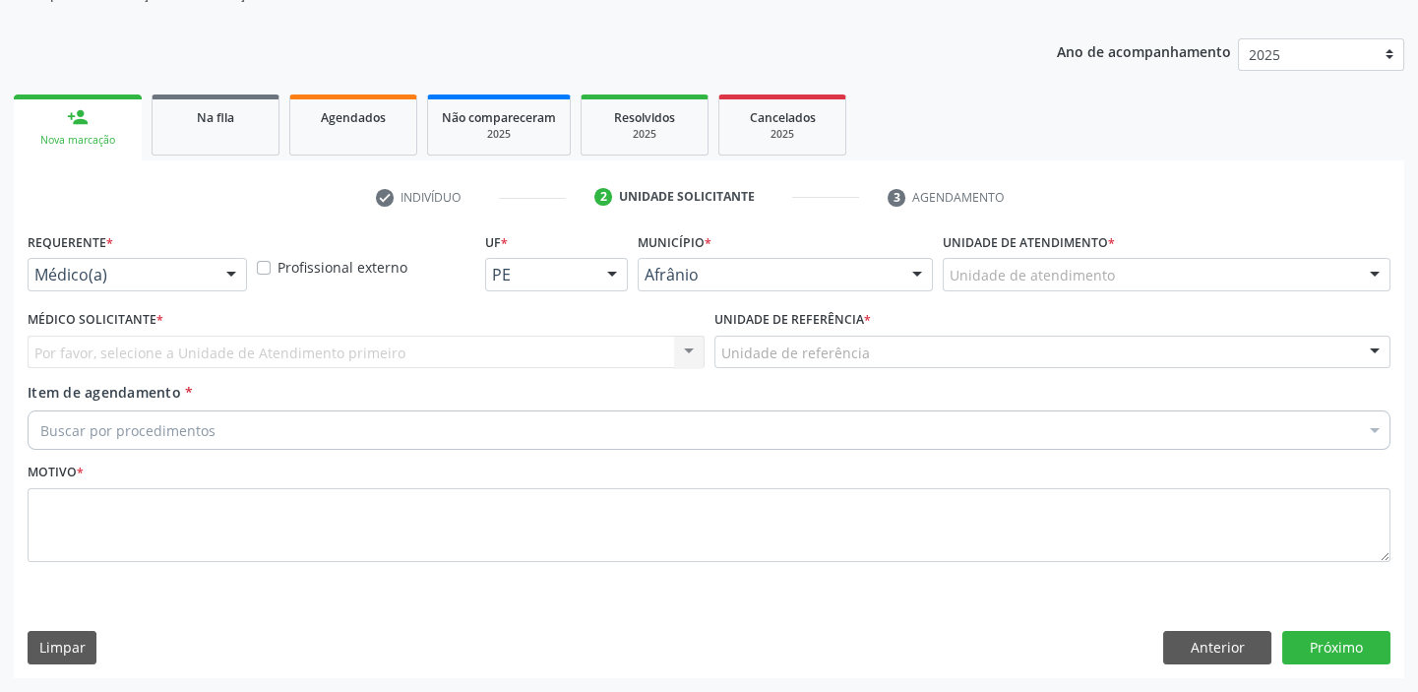
scroll to position [198, 0]
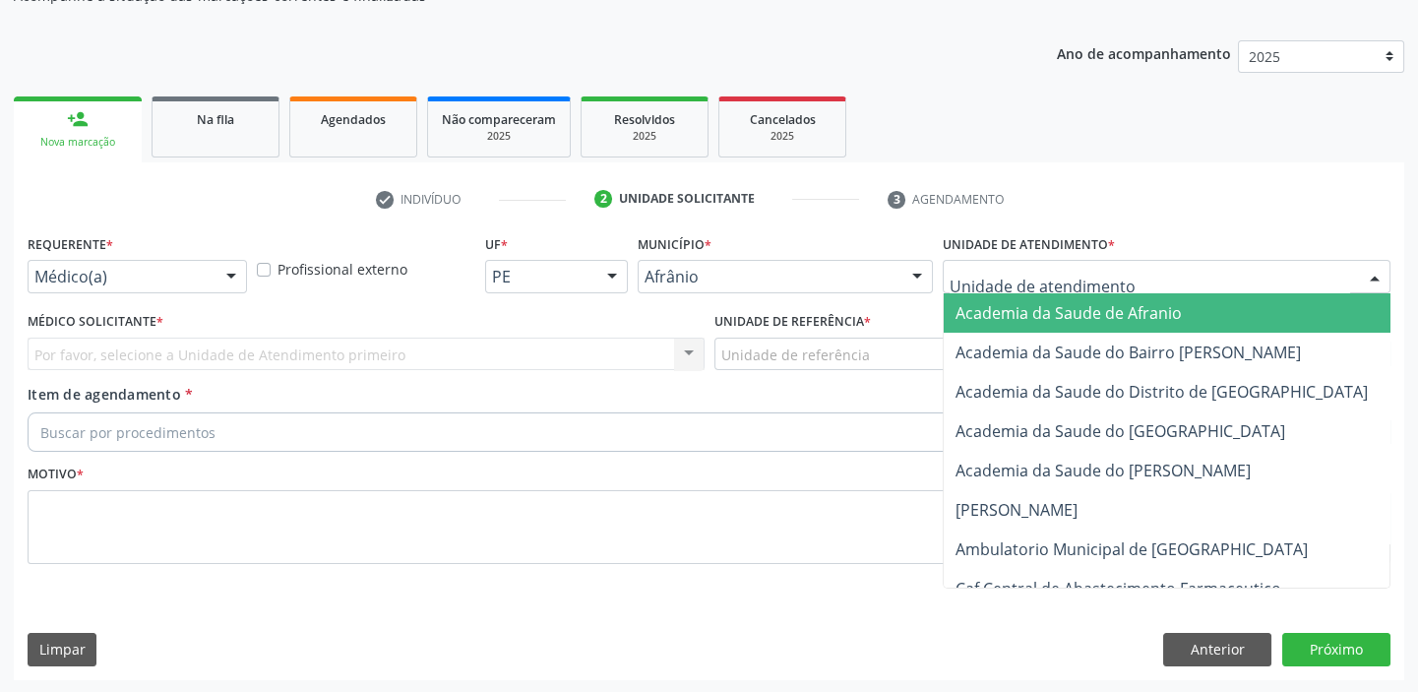
drag, startPoint x: 973, startPoint y: 275, endPoint x: 973, endPoint y: 397, distance: 121.0
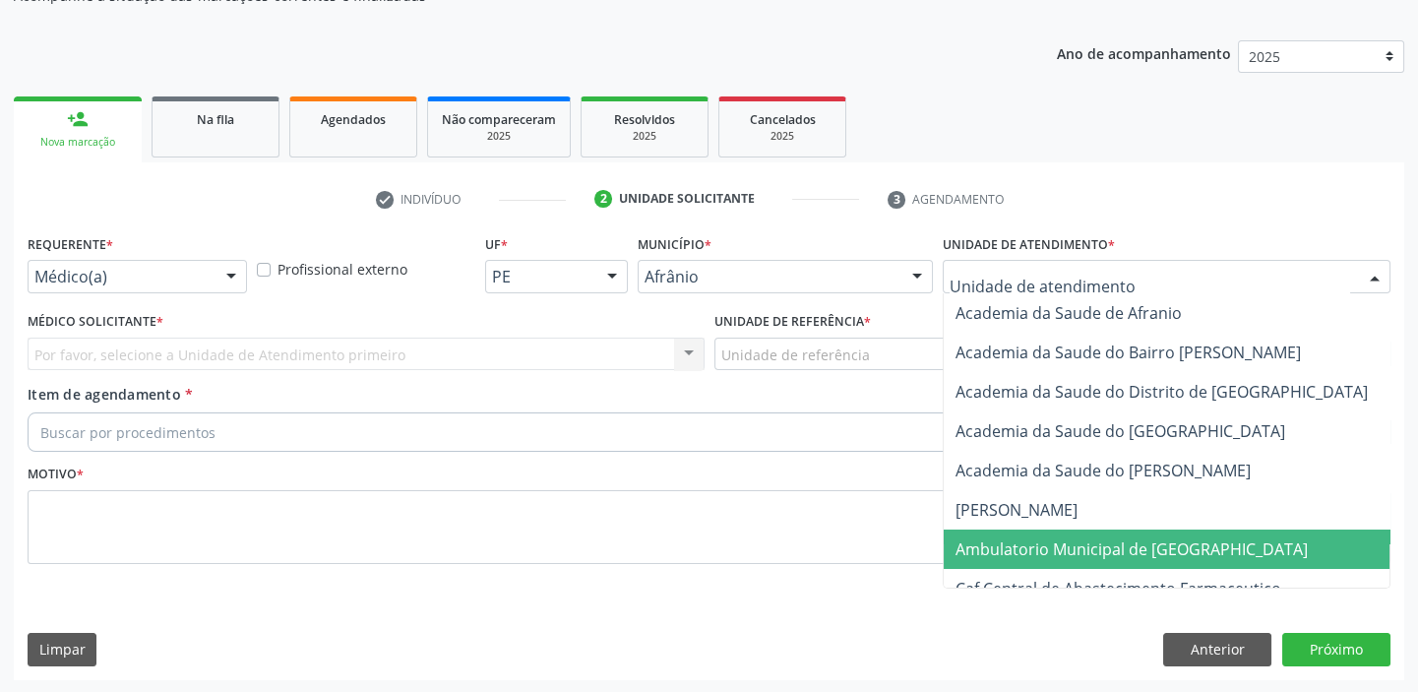
drag, startPoint x: 988, startPoint y: 541, endPoint x: 868, endPoint y: 446, distance: 153.3
click at [988, 540] on span "Ambulatorio Municipal de [GEOGRAPHIC_DATA]" at bounding box center [1131, 549] width 352 height 22
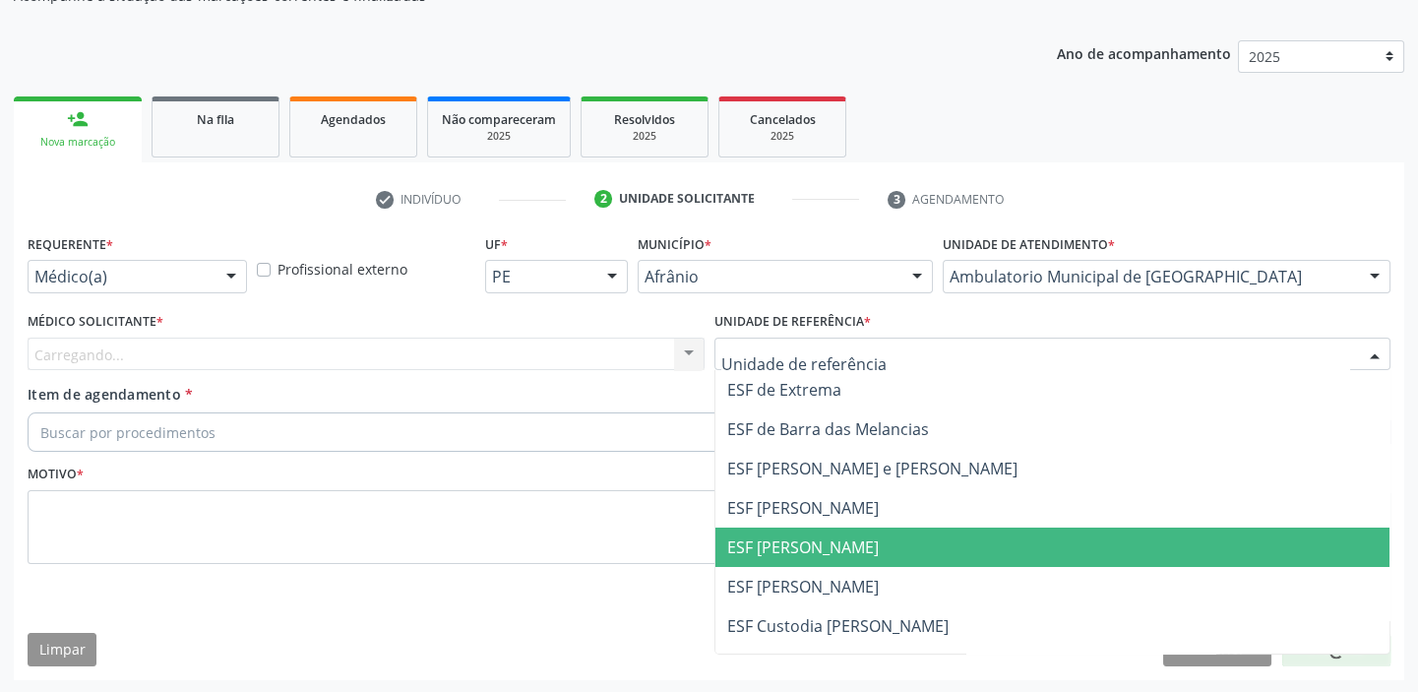
click at [777, 543] on span "ESF [PERSON_NAME]" at bounding box center [803, 547] width 152 height 22
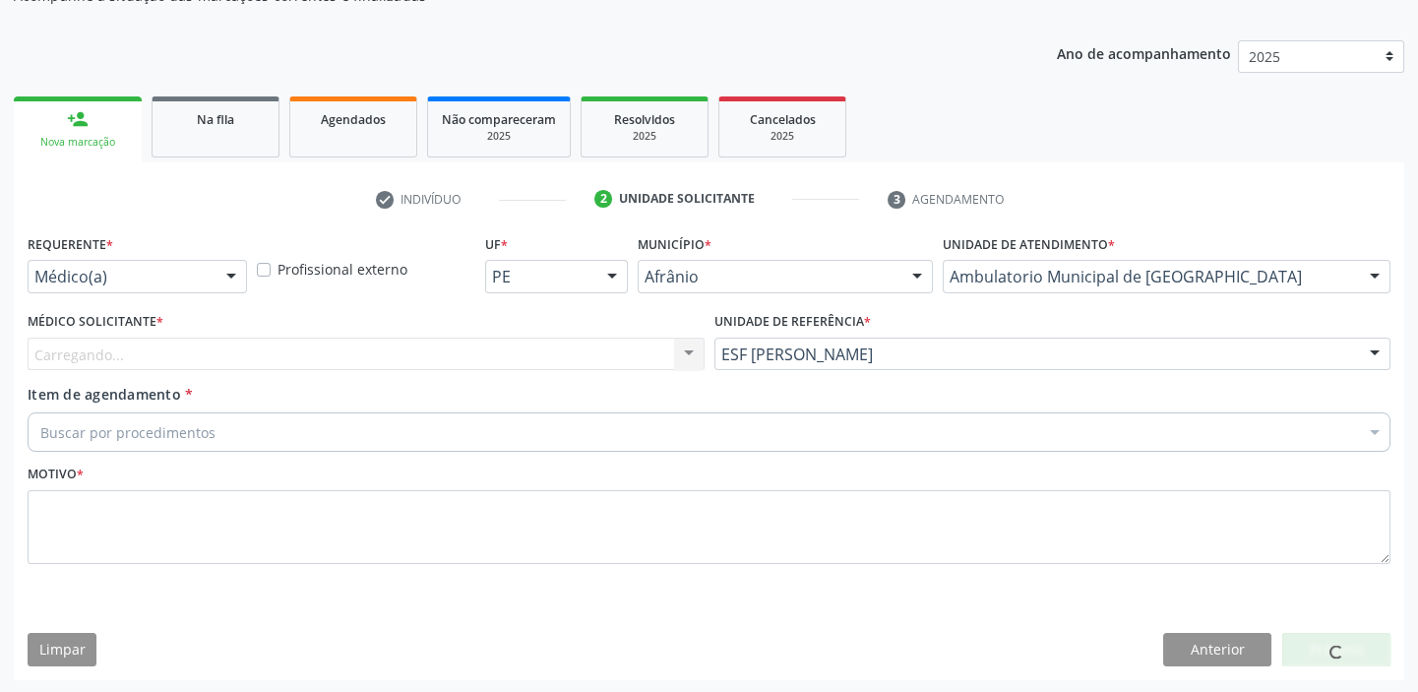
click at [131, 359] on div "Carregando... Nenhum resultado encontrado para: " " Não há nenhuma opção para s…" at bounding box center [366, 353] width 677 height 33
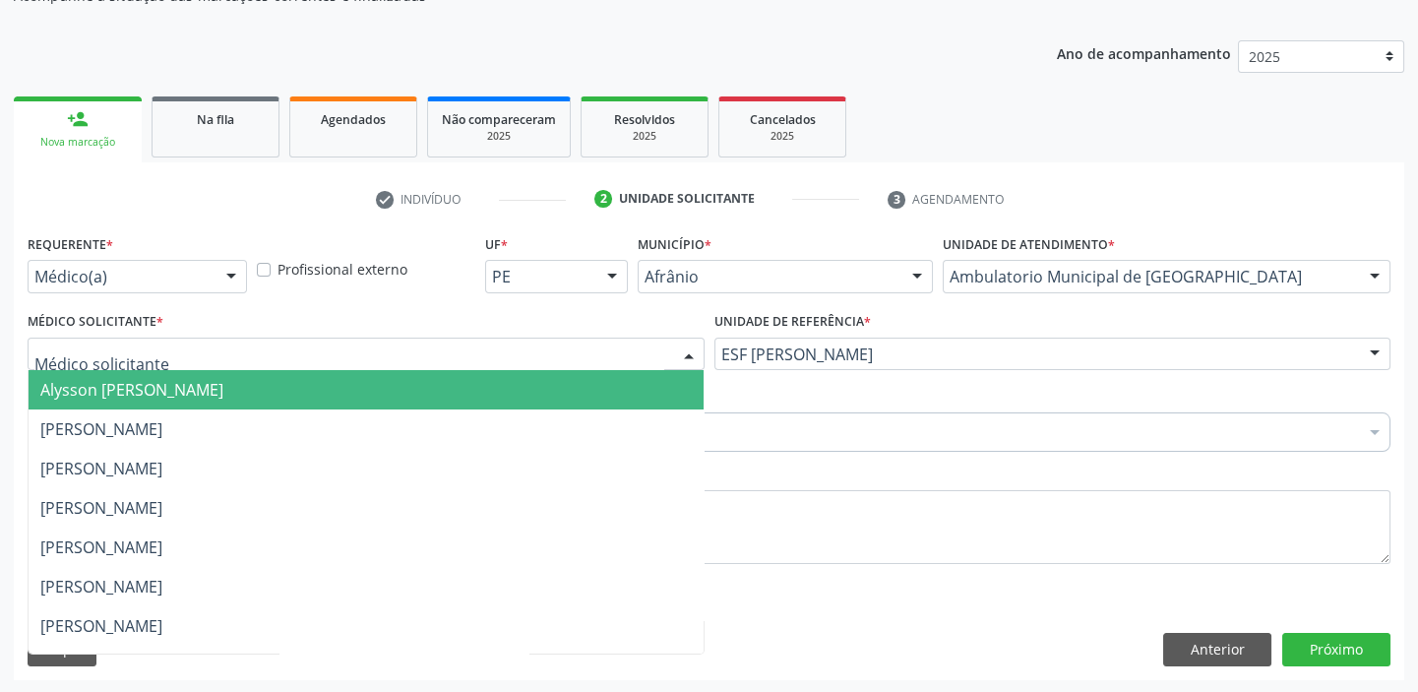
click at [107, 385] on span "Alysson [PERSON_NAME]" at bounding box center [131, 390] width 183 height 22
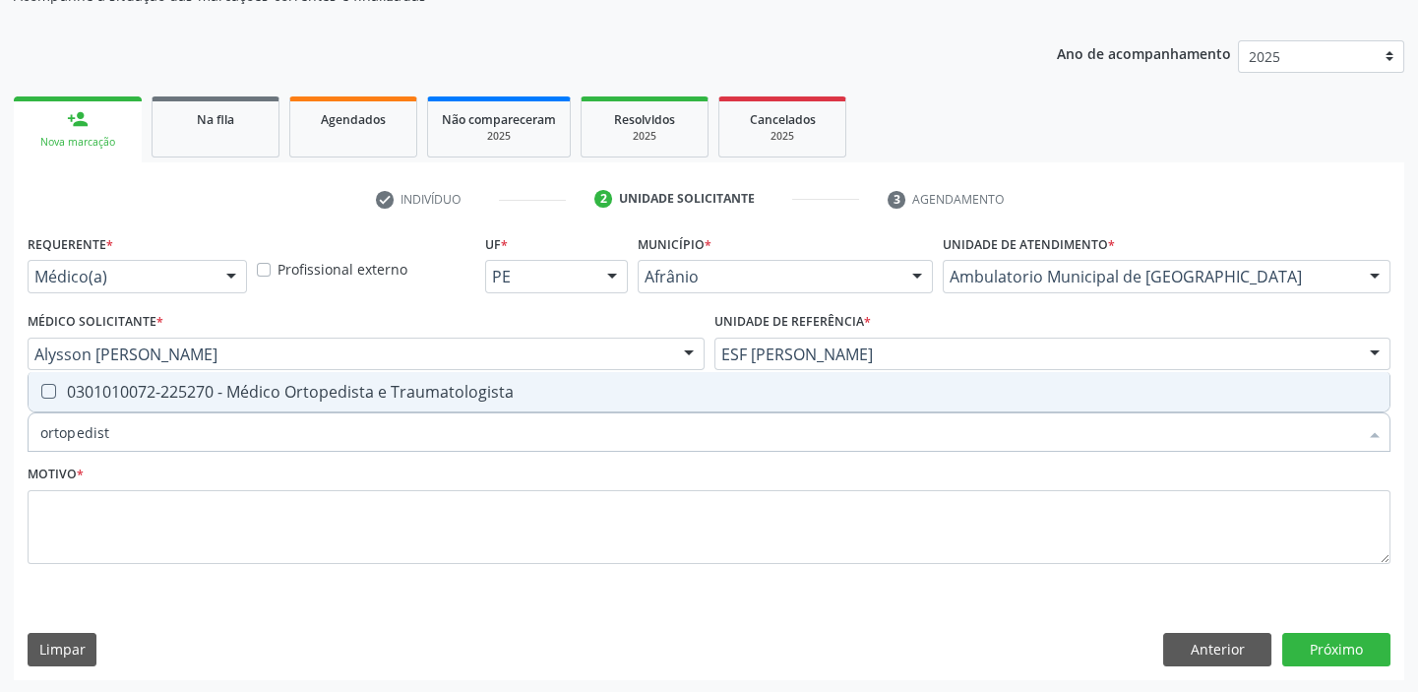
type input "ortopedista"
click at [89, 389] on div "0301010072-225270 - Médico Ortopedista e Traumatologista" at bounding box center [708, 392] width 1337 height 16
checkbox Traumatologista "true"
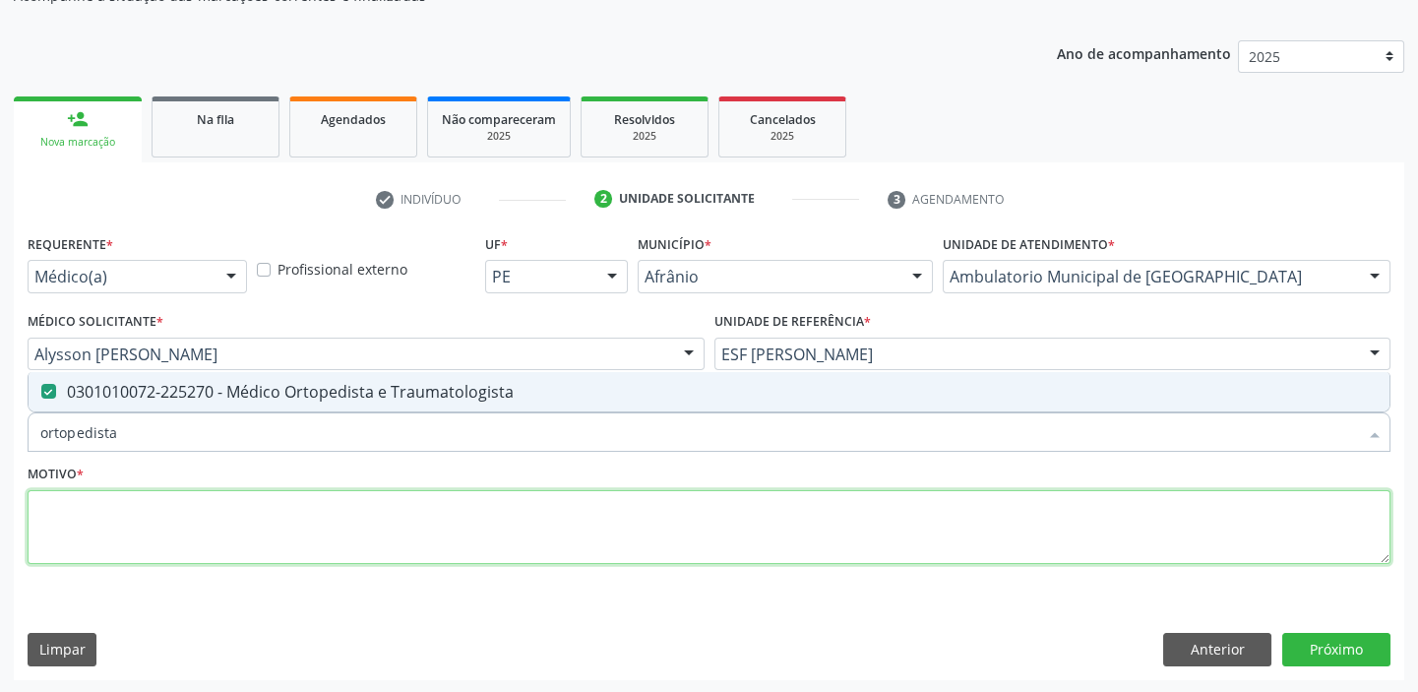
click at [65, 542] on textarea at bounding box center [709, 527] width 1363 height 75
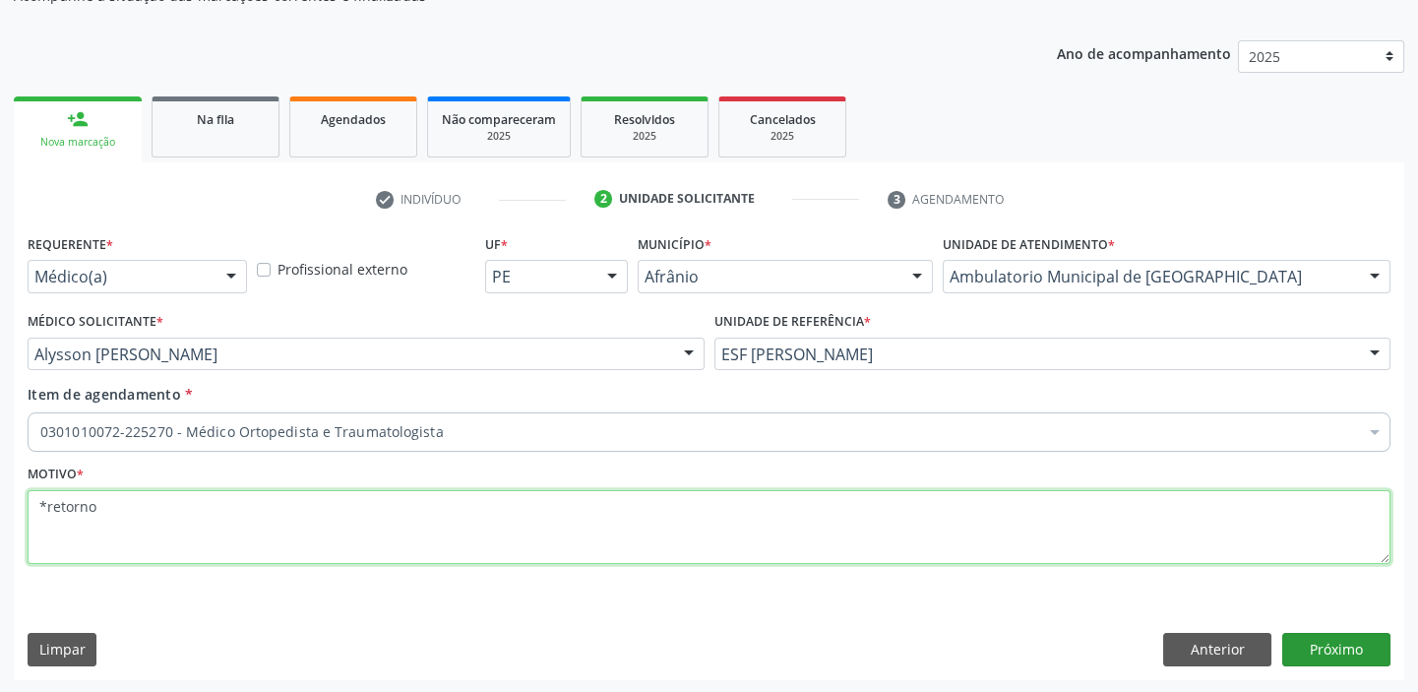
type textarea "*retorno"
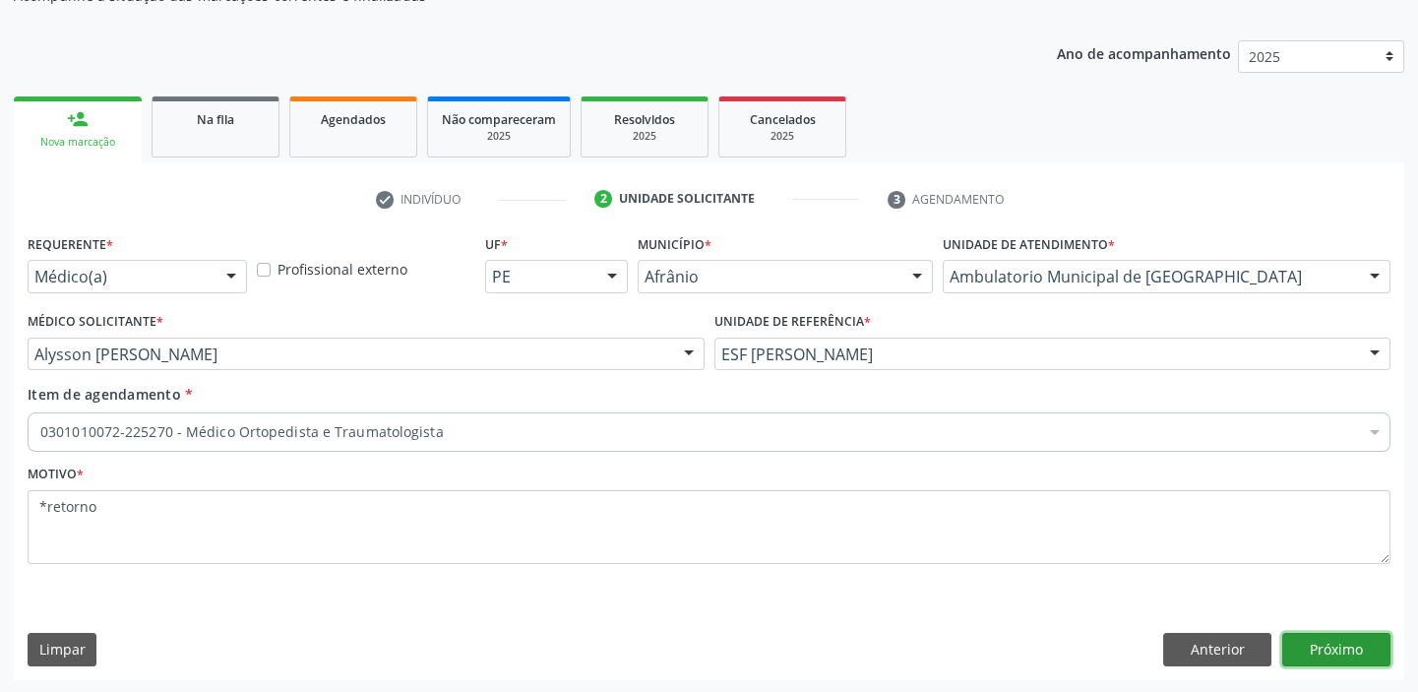
click at [1308, 643] on button "Próximo" at bounding box center [1336, 649] width 108 height 33
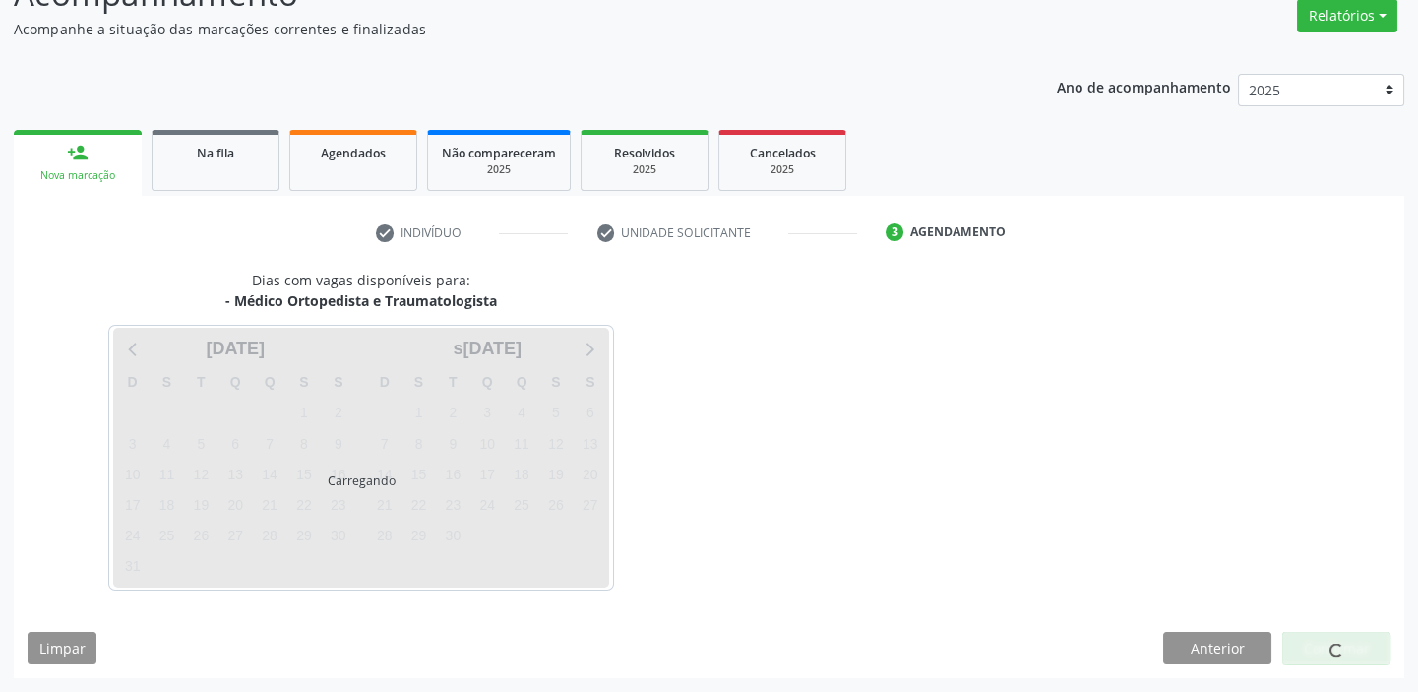
scroll to position [163, 0]
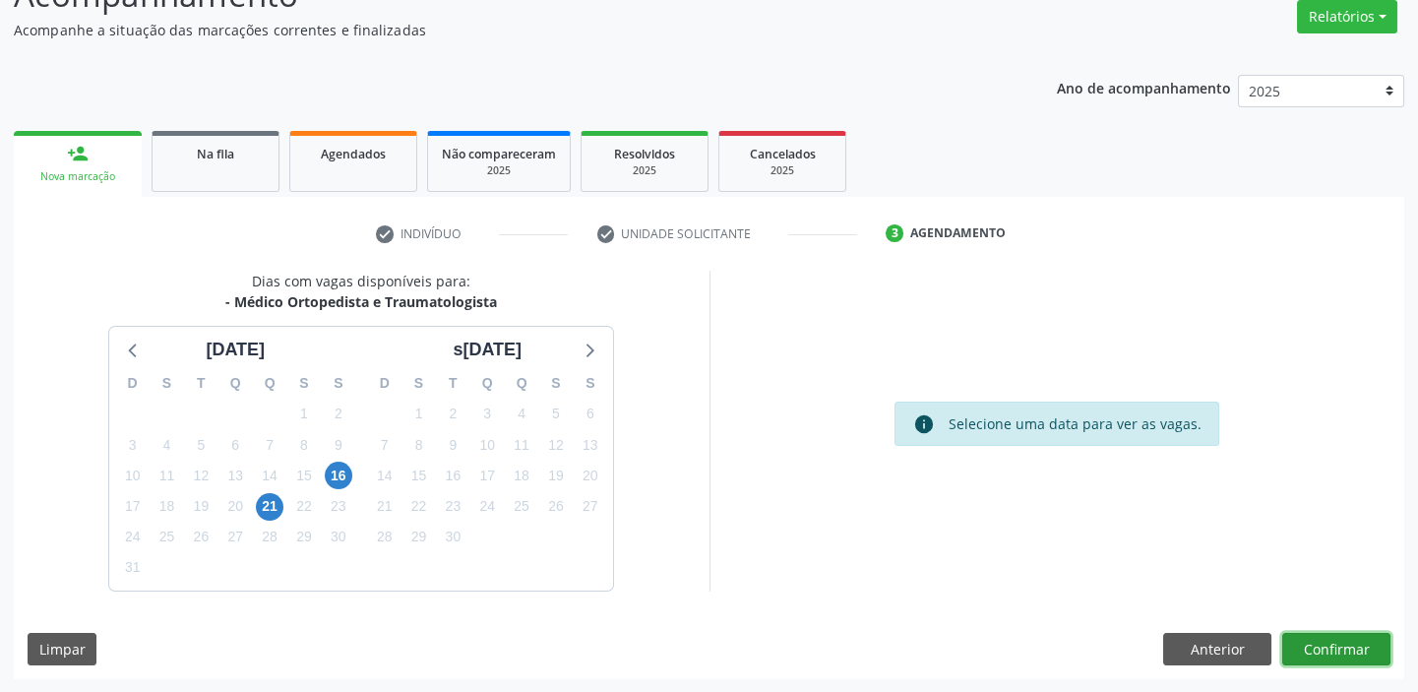
click at [1320, 636] on button "Confirmar" at bounding box center [1336, 649] width 108 height 33
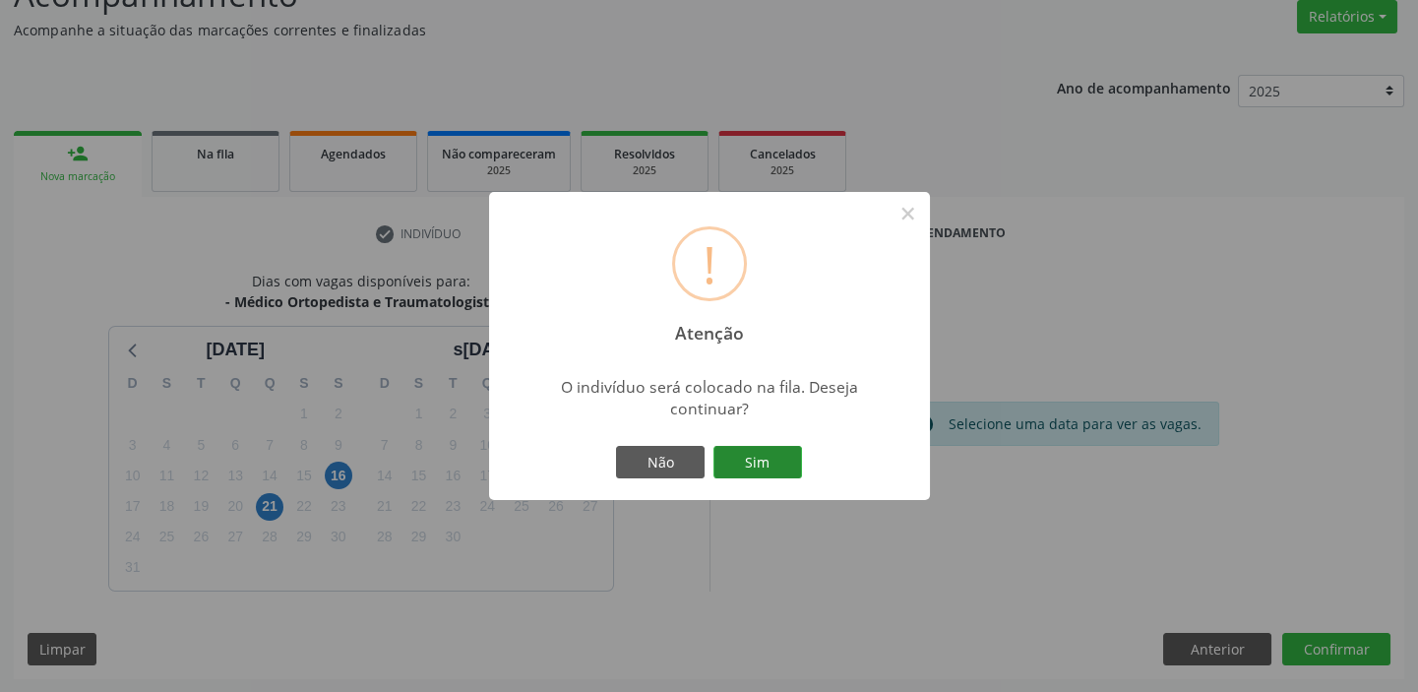
click at [763, 463] on button "Sim" at bounding box center [757, 462] width 89 height 33
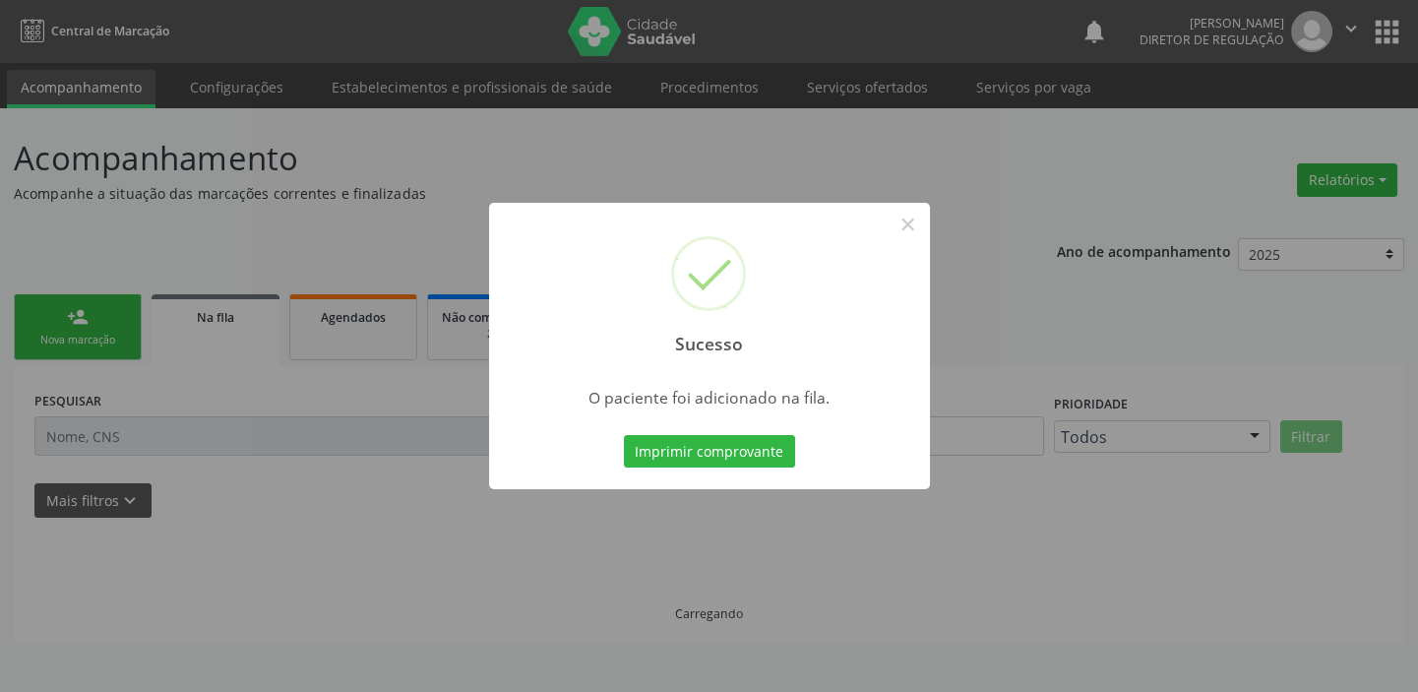
scroll to position [0, 0]
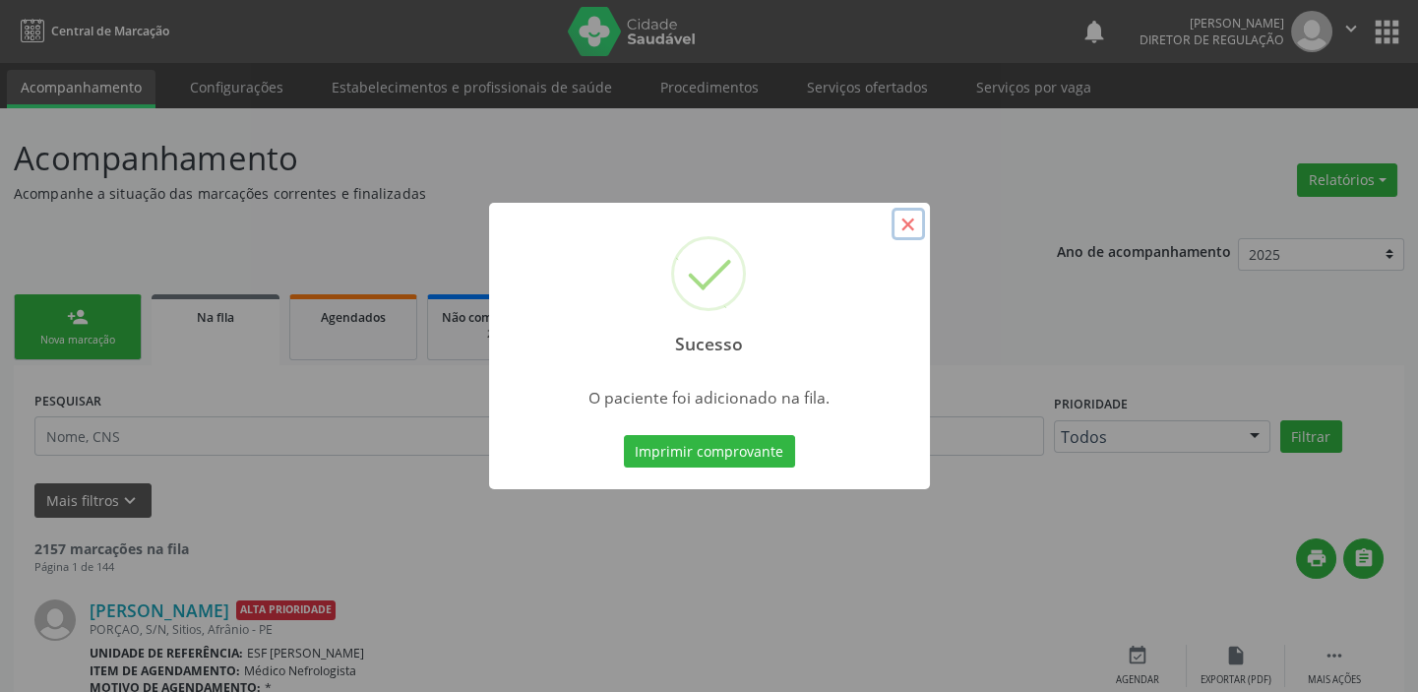
click at [914, 233] on button "×" at bounding box center [907, 224] width 33 height 33
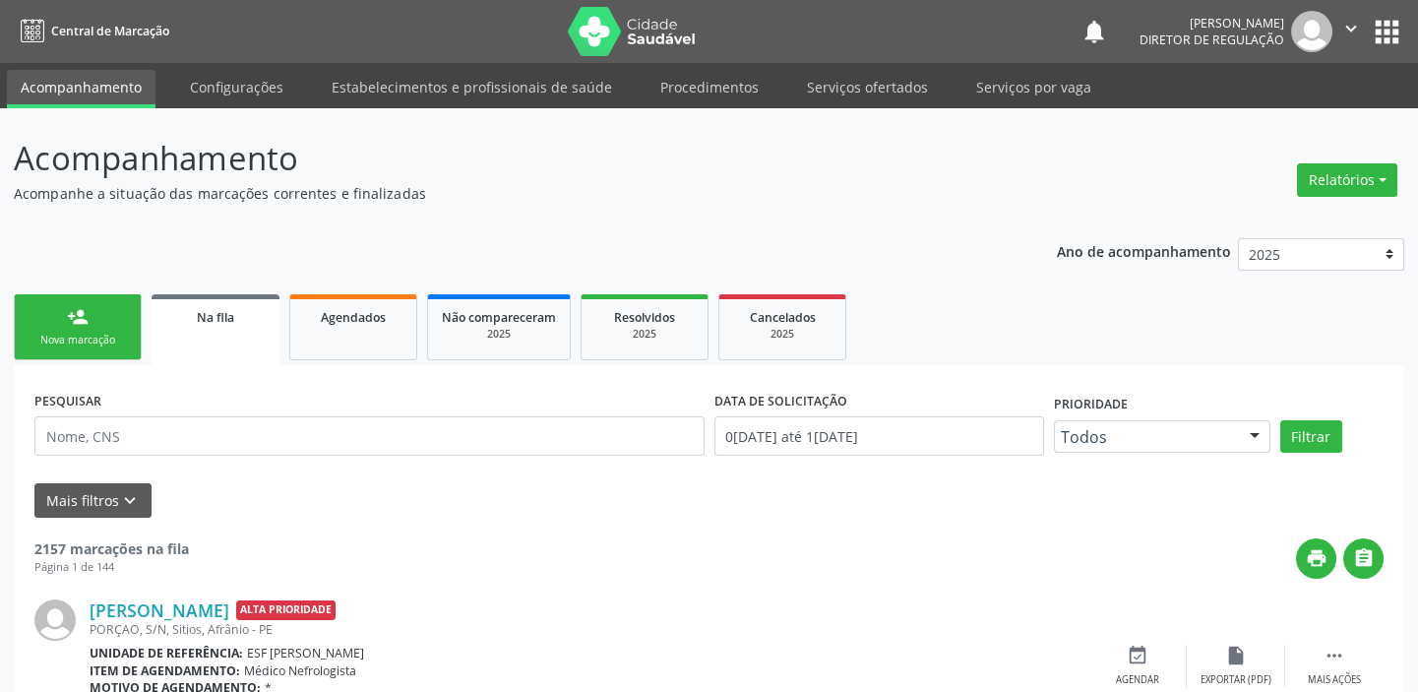
click at [87, 335] on div "Nova marcação" at bounding box center [78, 340] width 98 height 15
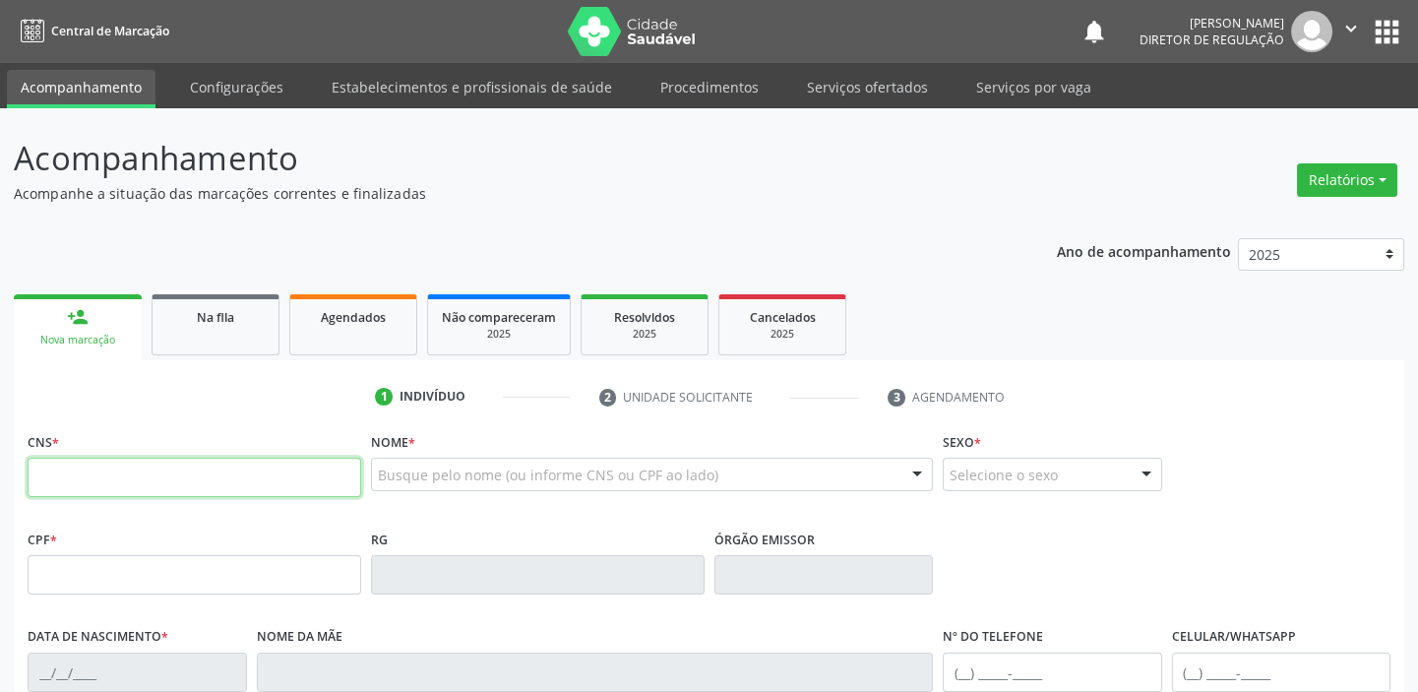
click at [98, 467] on input "text" at bounding box center [195, 477] width 334 height 39
type input "705 0072 6727 5252"
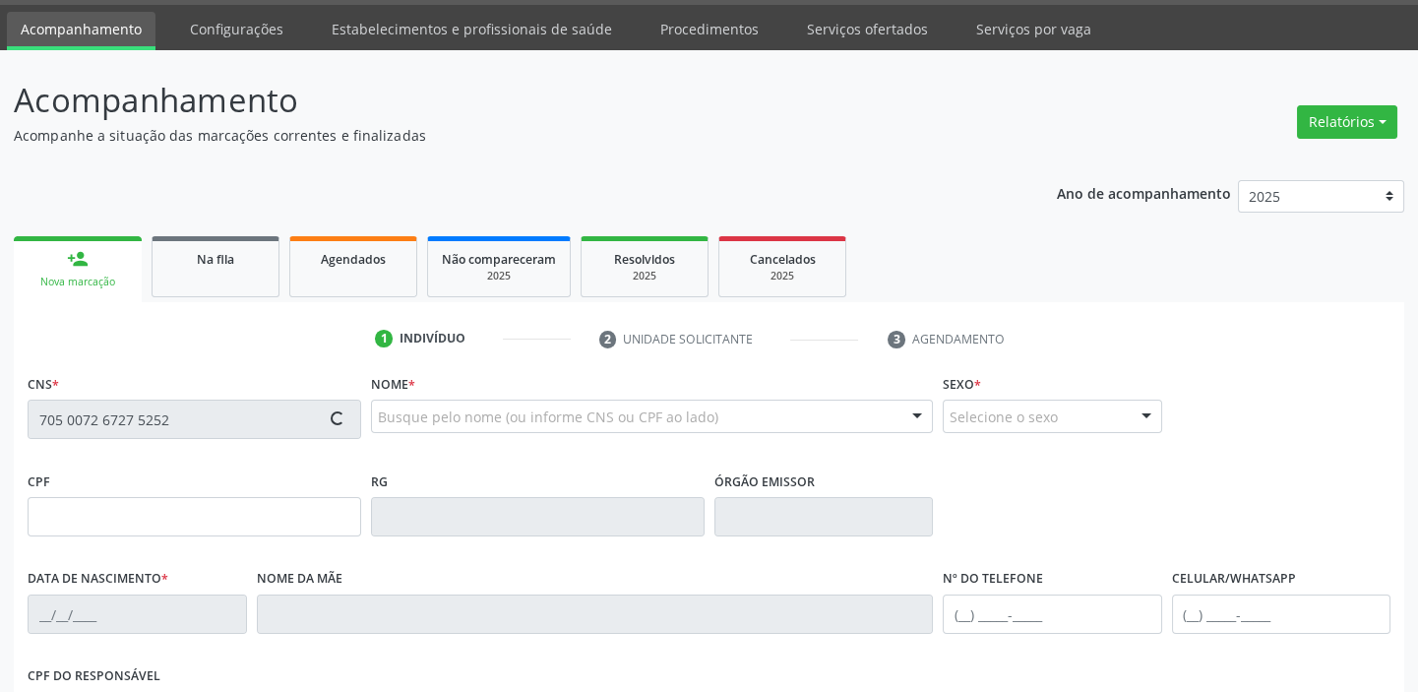
type input "11/01/1989"
type input "Tereza Mariana Rodrigues"
type input "(87) 98838-8375"
type input "98"
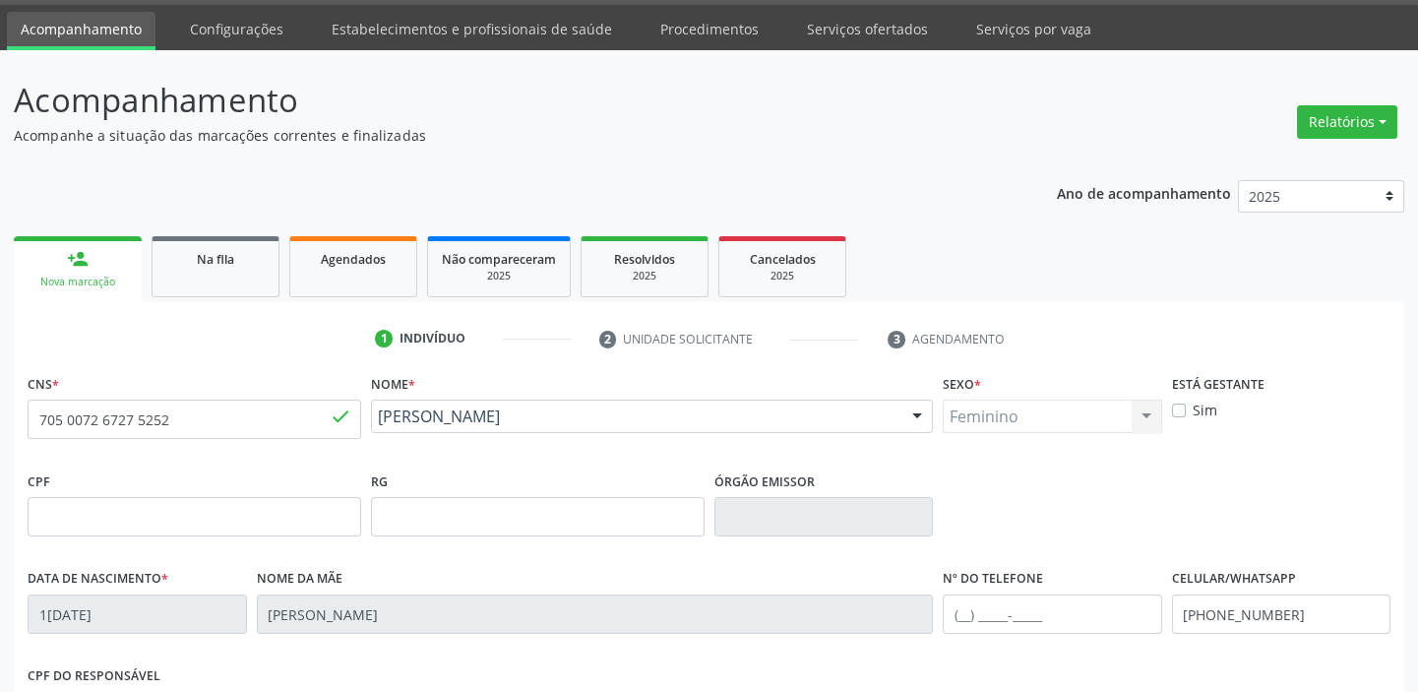
scroll to position [374, 0]
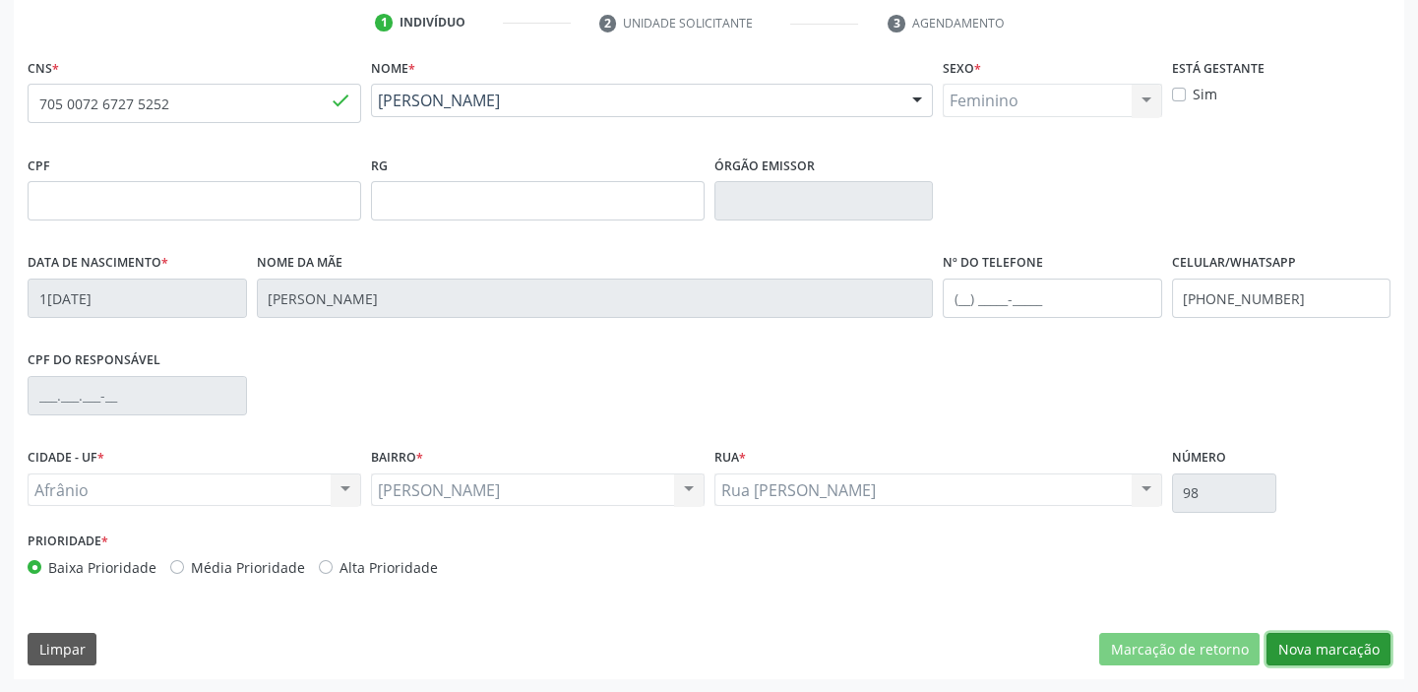
click at [1303, 635] on button "Nova marcação" at bounding box center [1328, 649] width 124 height 33
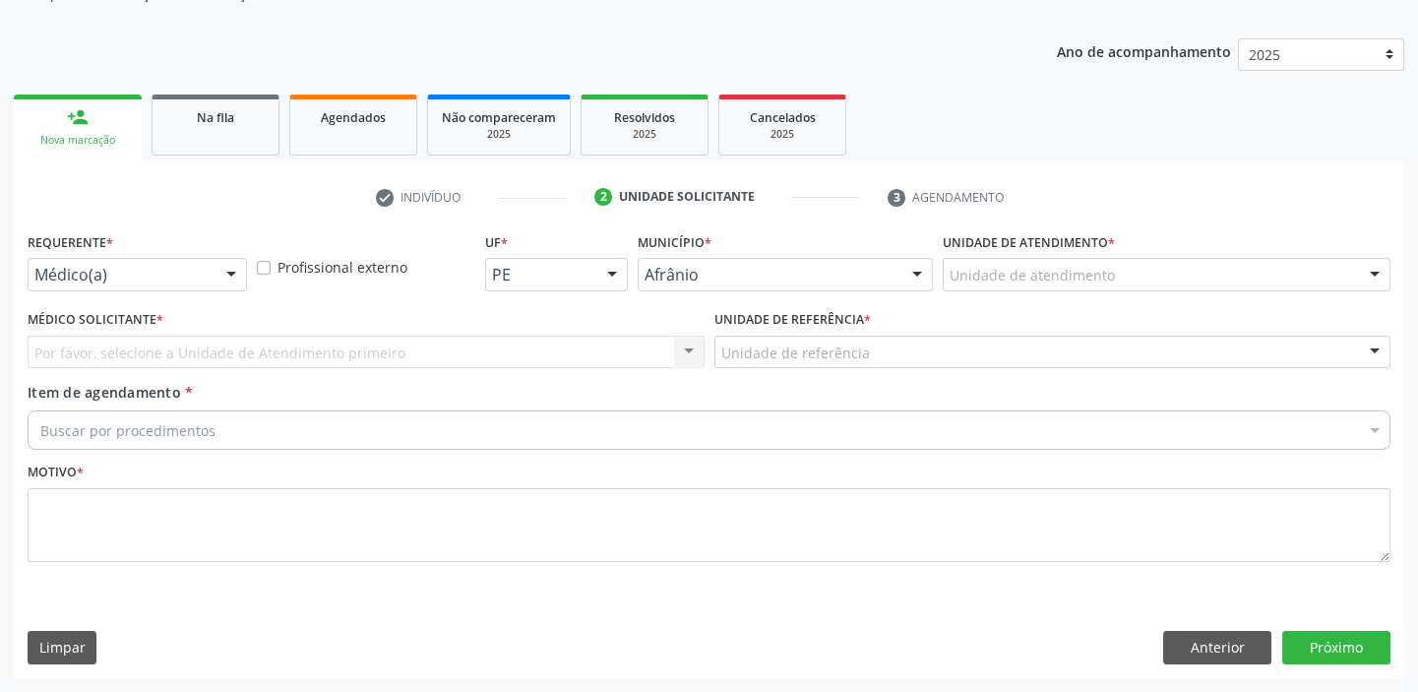
scroll to position [198, 0]
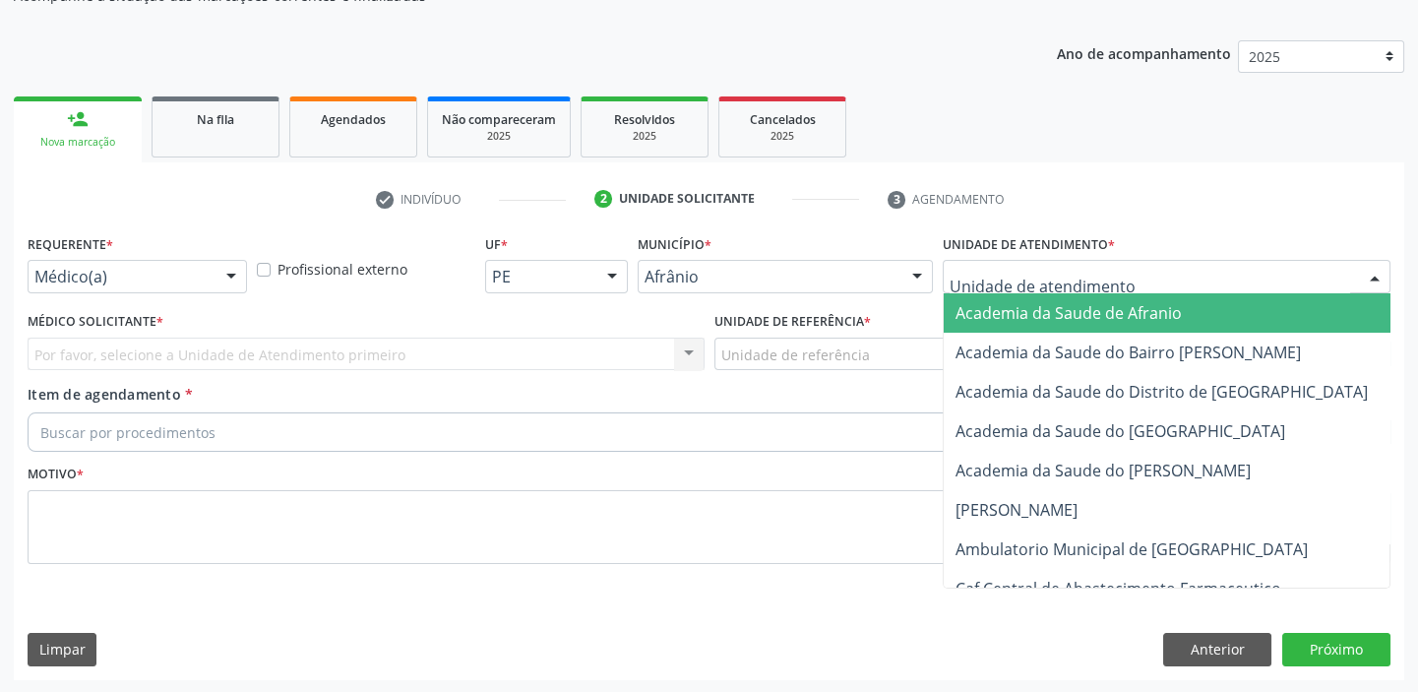
drag, startPoint x: 979, startPoint y: 270, endPoint x: 993, endPoint y: 357, distance: 88.6
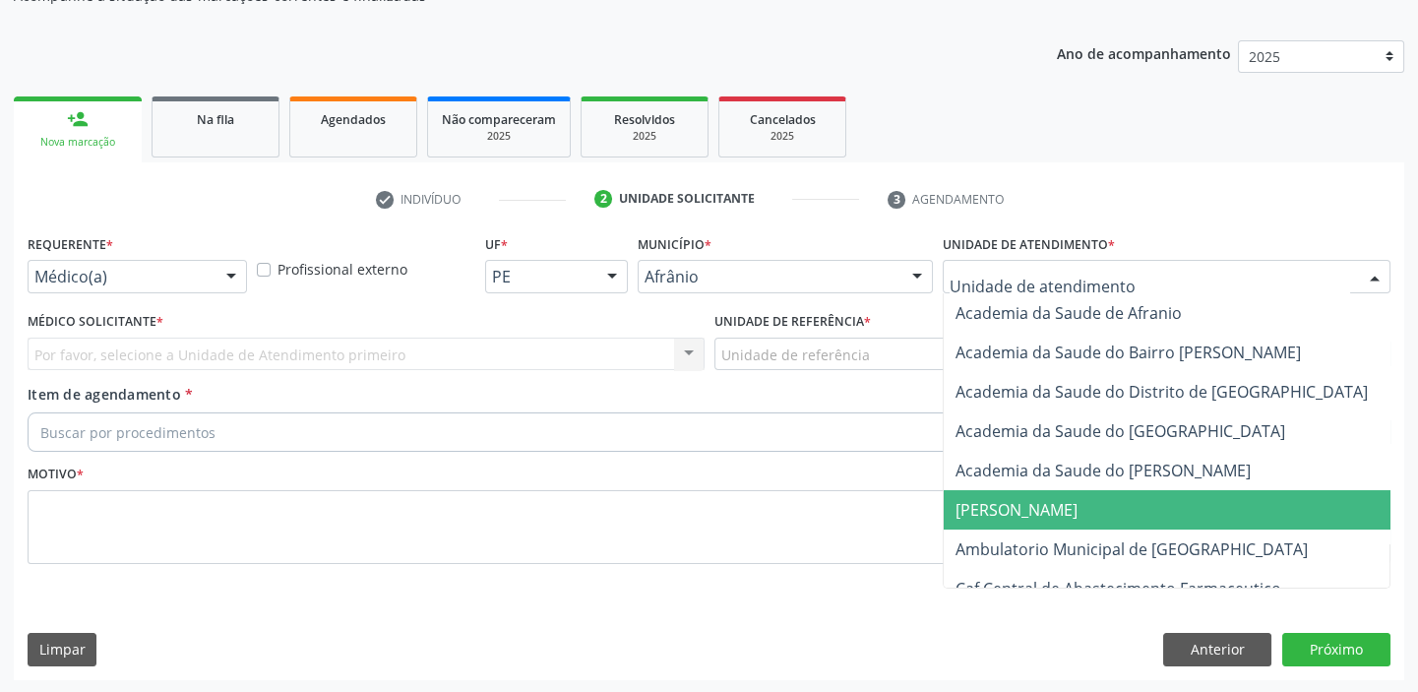
drag, startPoint x: 999, startPoint y: 530, endPoint x: 958, endPoint y: 504, distance: 48.3
click at [998, 529] on span "Ambulatorio Municipal de [GEOGRAPHIC_DATA]" at bounding box center [1184, 548] width 480 height 39
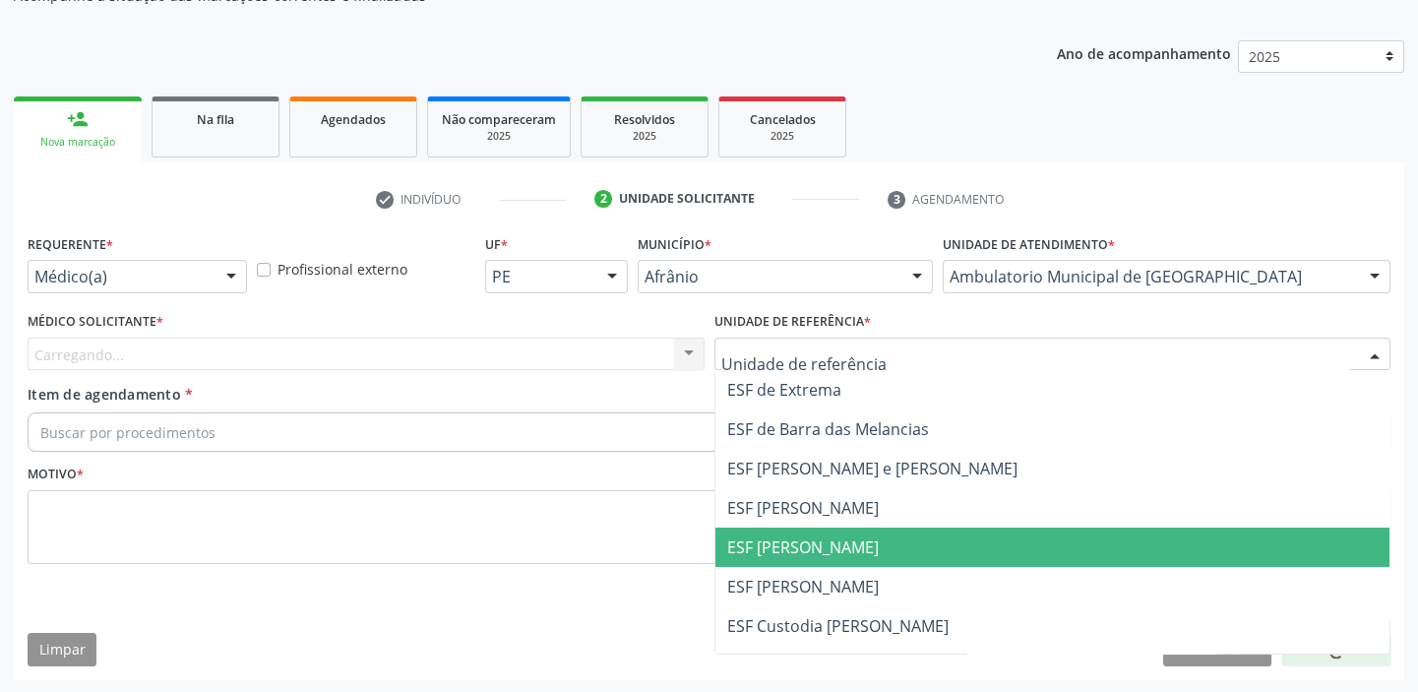
drag, startPoint x: 768, startPoint y: 525, endPoint x: 750, endPoint y: 526, distance: 18.7
click at [770, 527] on span "ESF [PERSON_NAME]" at bounding box center [1052, 546] width 675 height 39
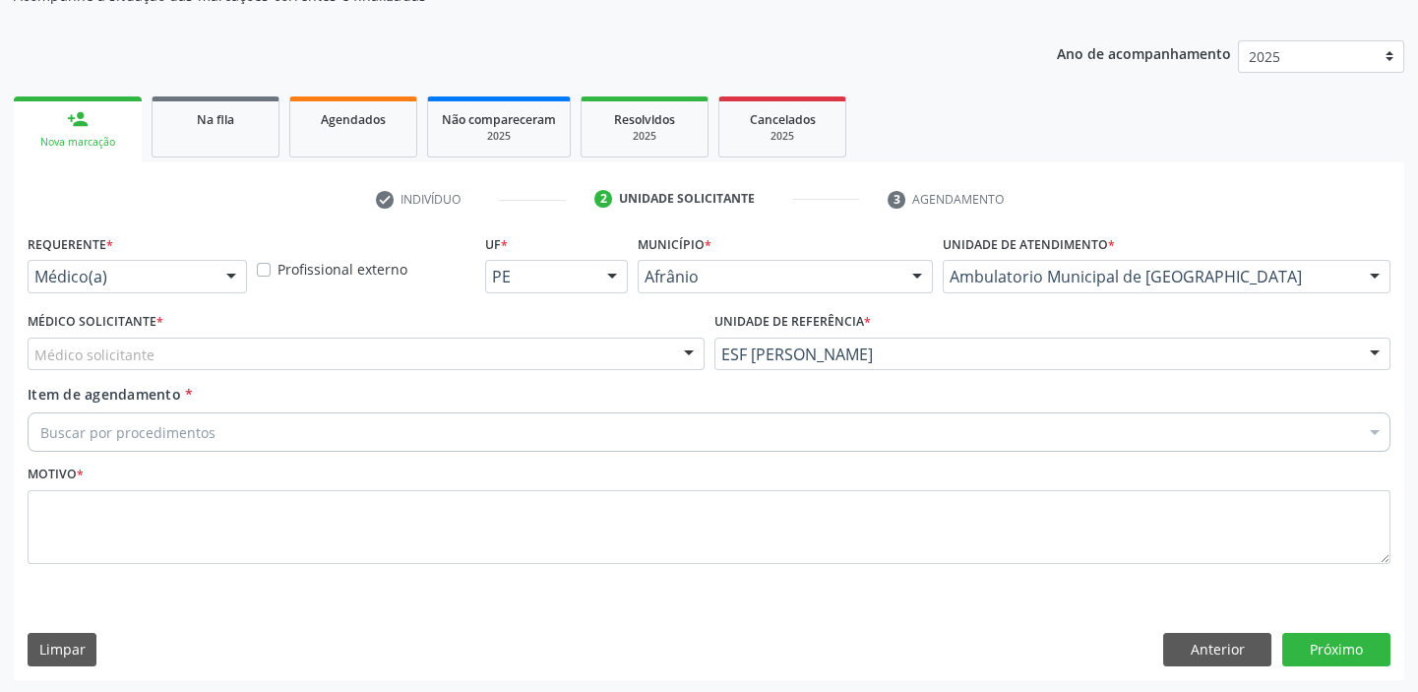
click at [178, 362] on div "Médico solicitante" at bounding box center [366, 353] width 677 height 33
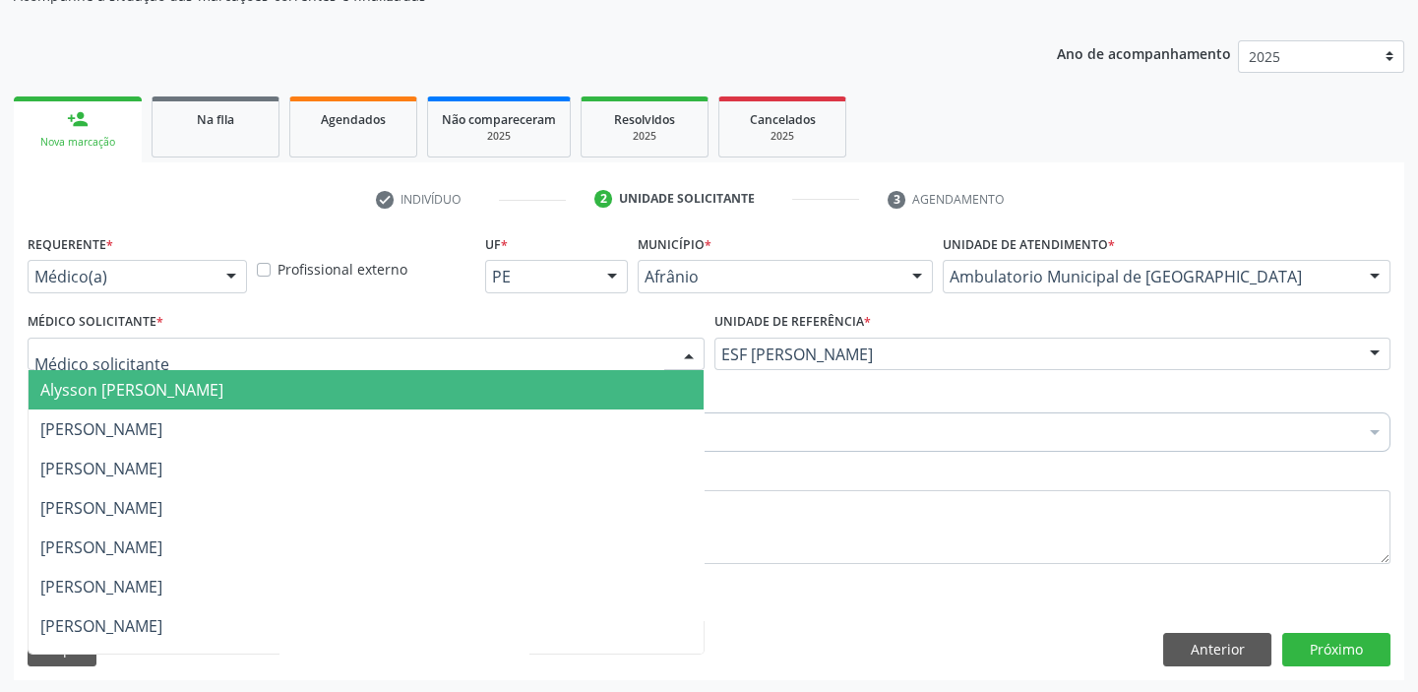
drag, startPoint x: 169, startPoint y: 382, endPoint x: 161, endPoint y: 413, distance: 32.5
click at [169, 383] on span "Alysson [PERSON_NAME]" at bounding box center [131, 390] width 183 height 22
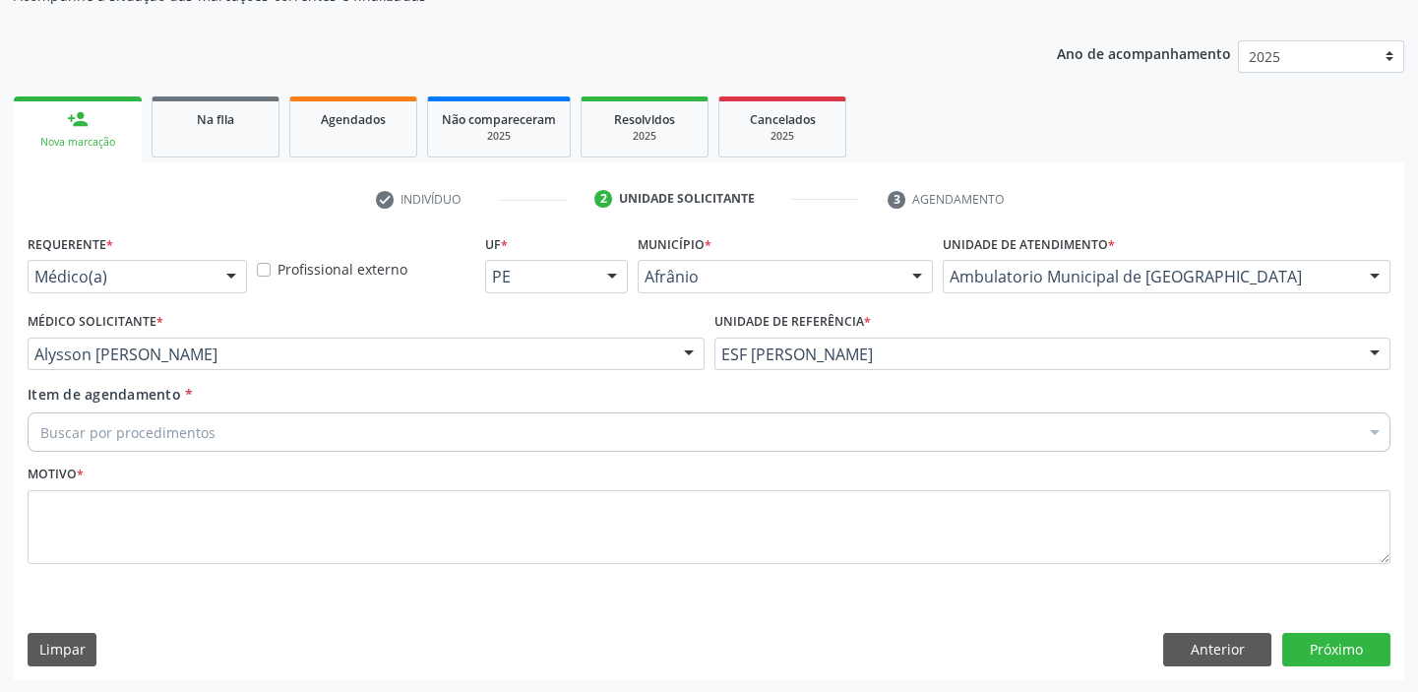
click at [159, 417] on div "Buscar por procedimentos" at bounding box center [709, 431] width 1363 height 39
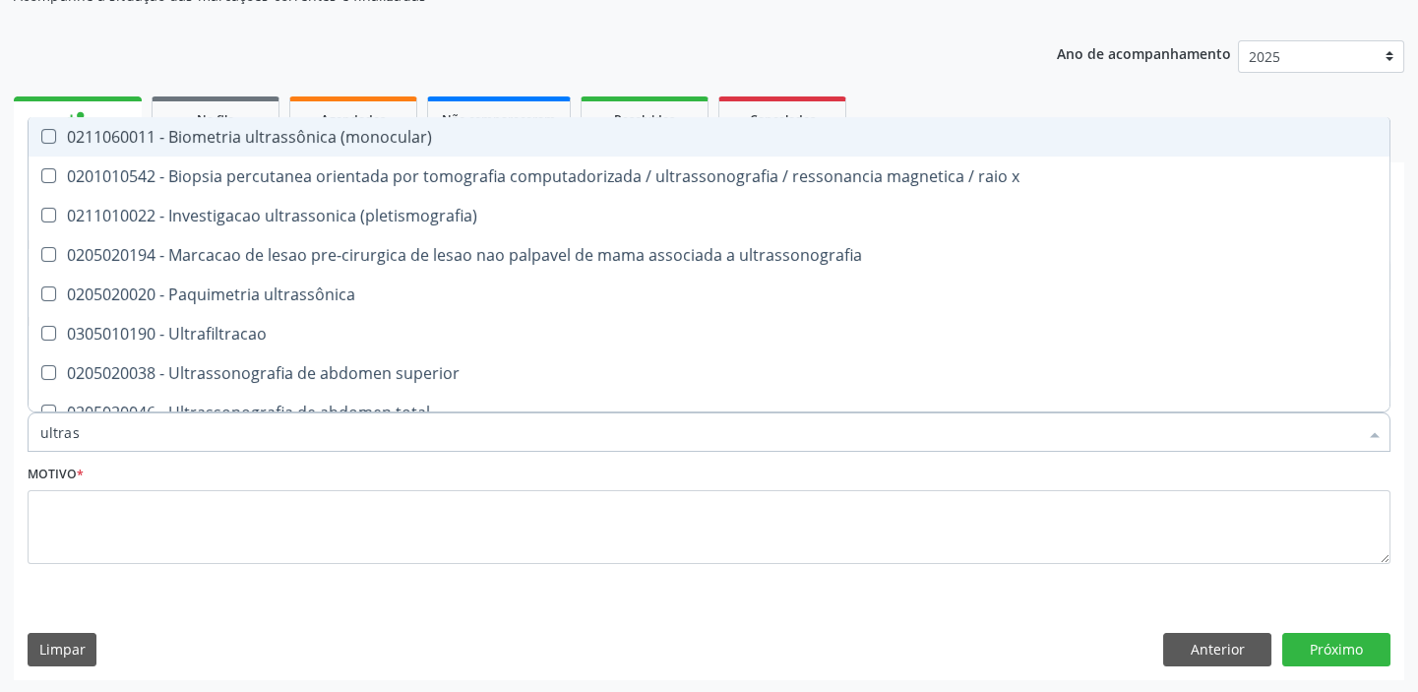
type input "ultrass"
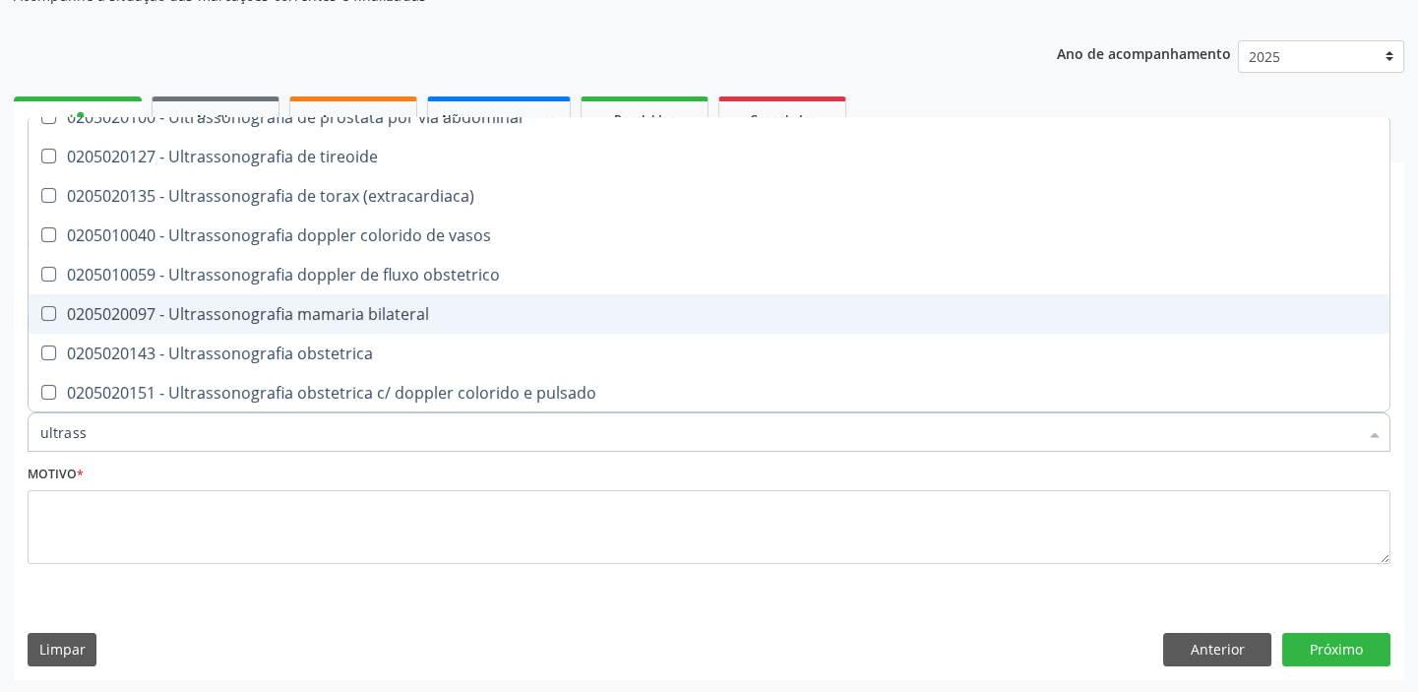
scroll to position [536, 0]
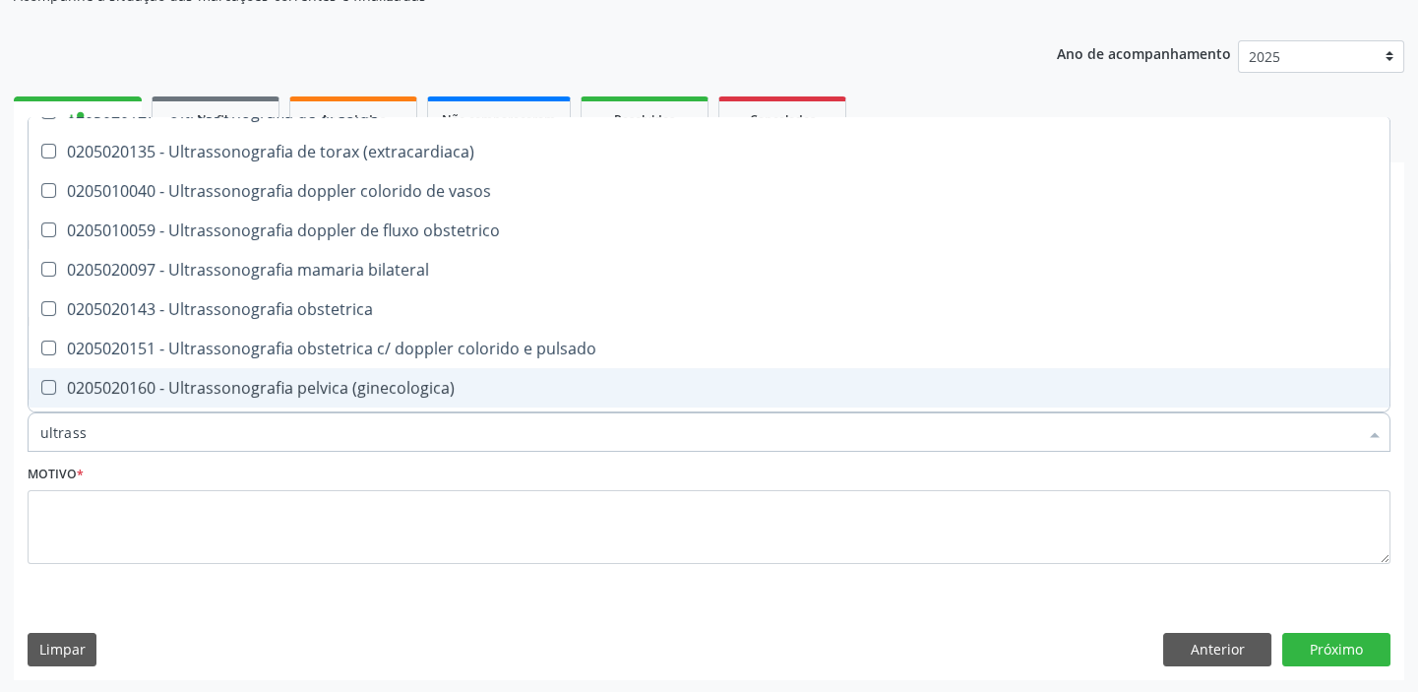
drag, startPoint x: 246, startPoint y: 386, endPoint x: 200, endPoint y: 438, distance: 69.7
click at [243, 386] on div "0205020160 - Ultrassonografia pelvica (ginecologica)" at bounding box center [708, 388] width 1337 height 16
checkbox \(ginecologica\) "true"
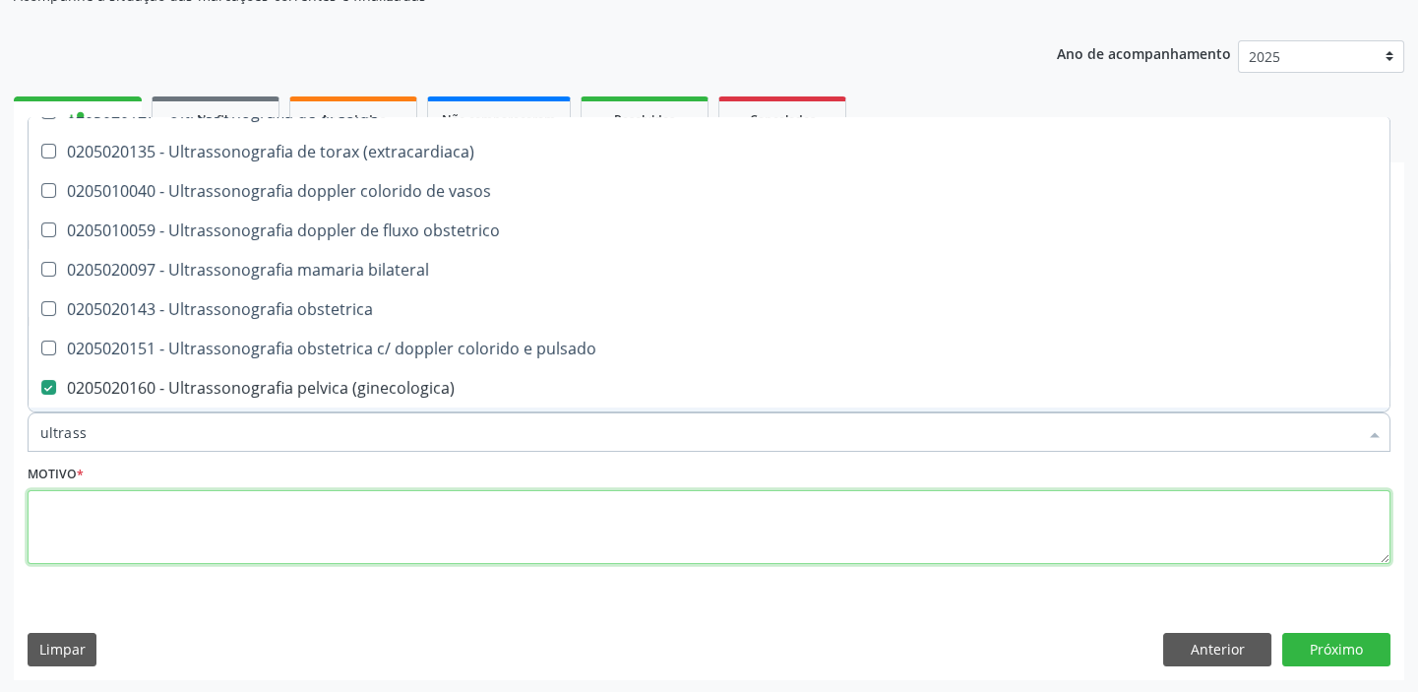
click at [121, 536] on textarea at bounding box center [709, 527] width 1363 height 75
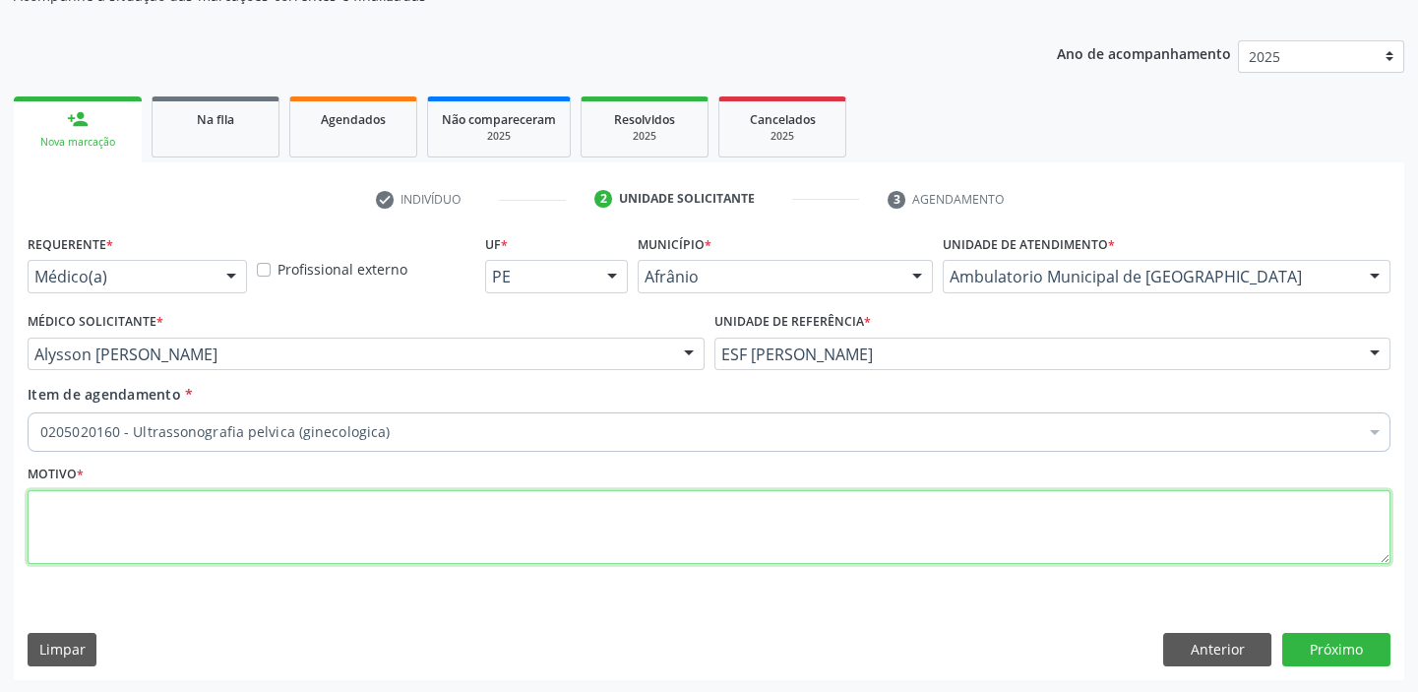
scroll to position [0, 0]
type textarea "*"
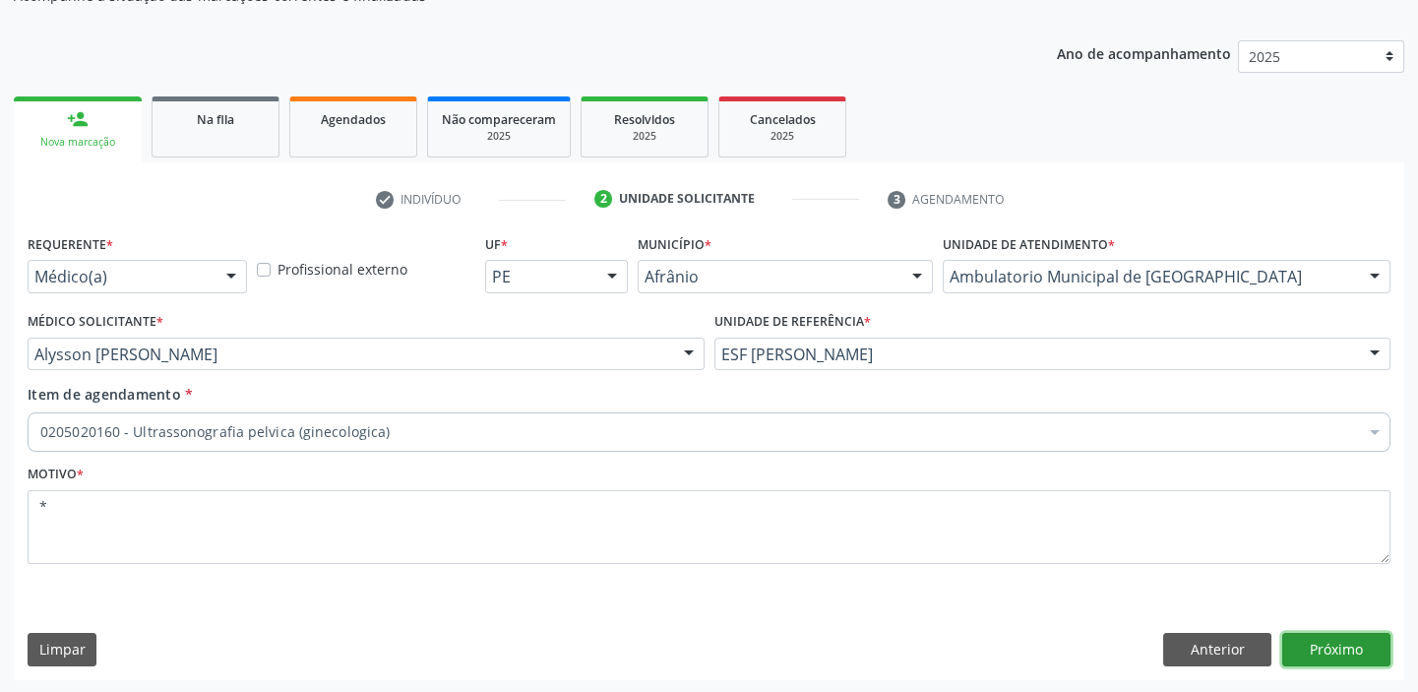
click at [1338, 640] on button "Próximo" at bounding box center [1336, 649] width 108 height 33
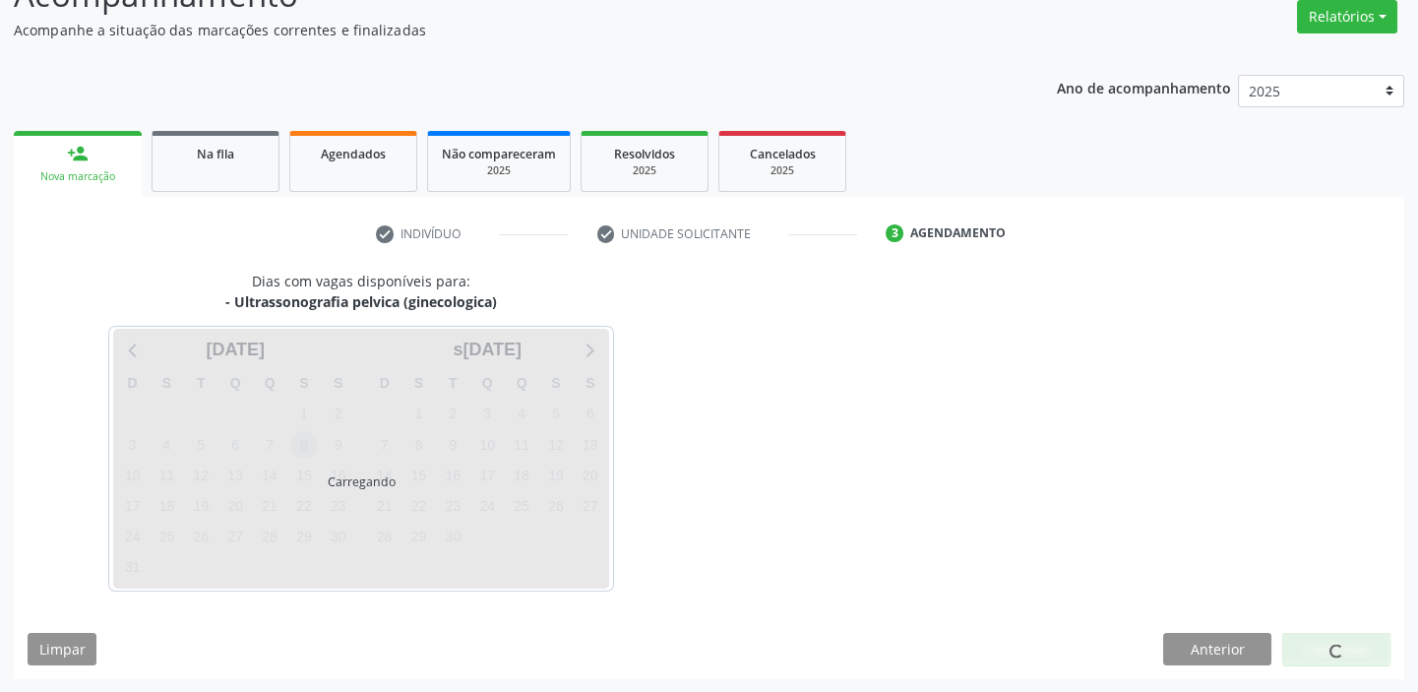
scroll to position [198, 0]
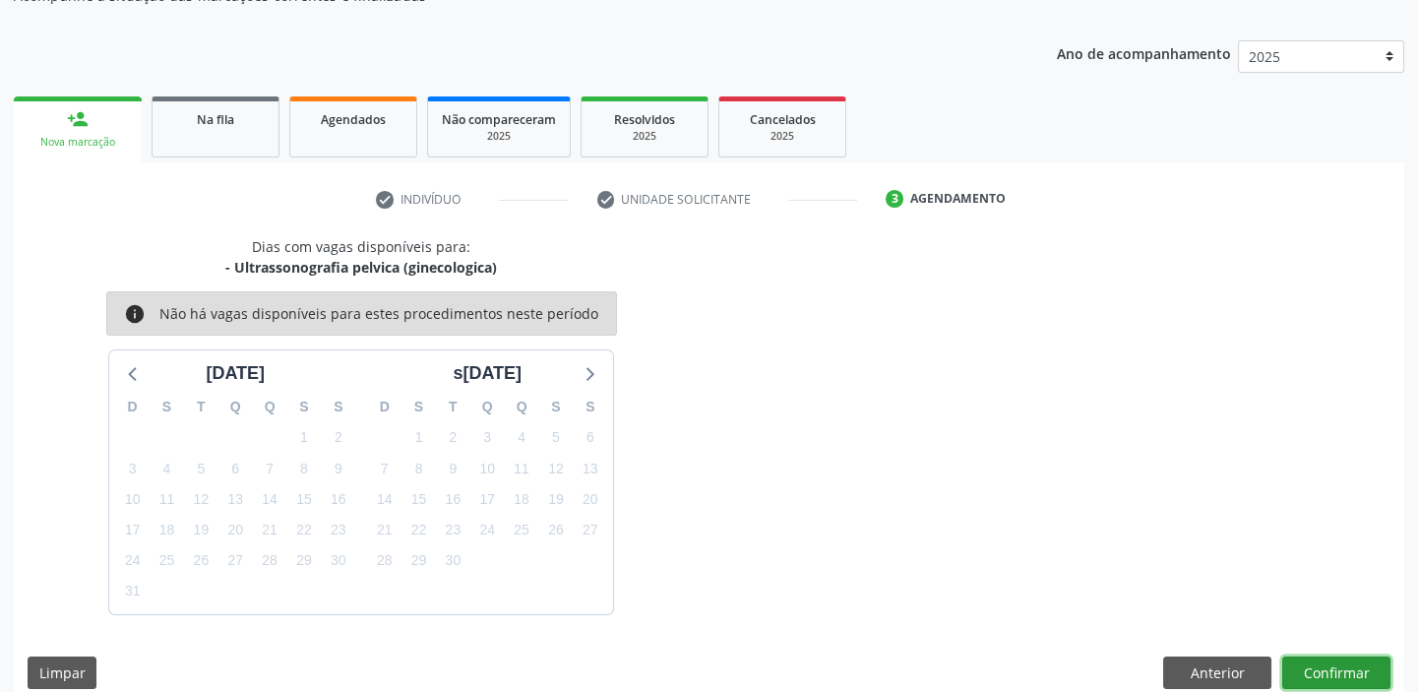
click at [1327, 670] on button "Confirmar" at bounding box center [1336, 672] width 108 height 33
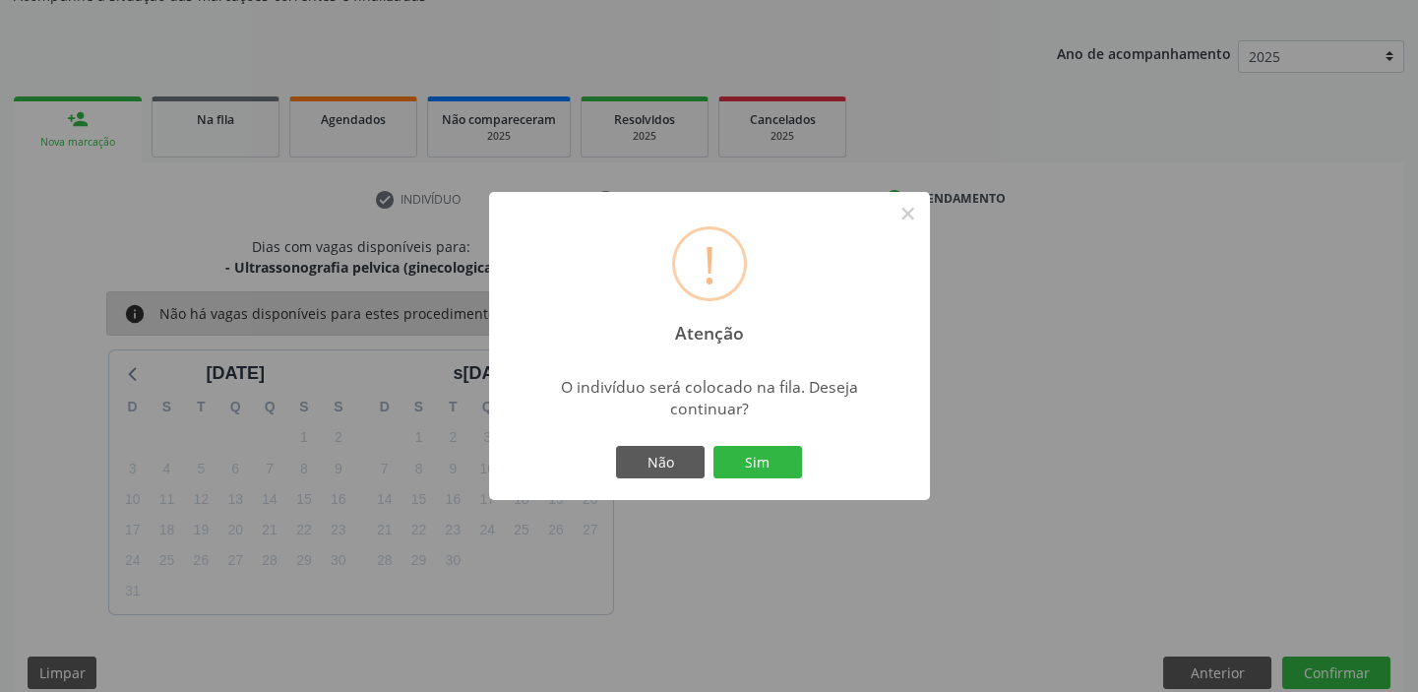
click at [763, 458] on button "Sim" at bounding box center [757, 462] width 89 height 33
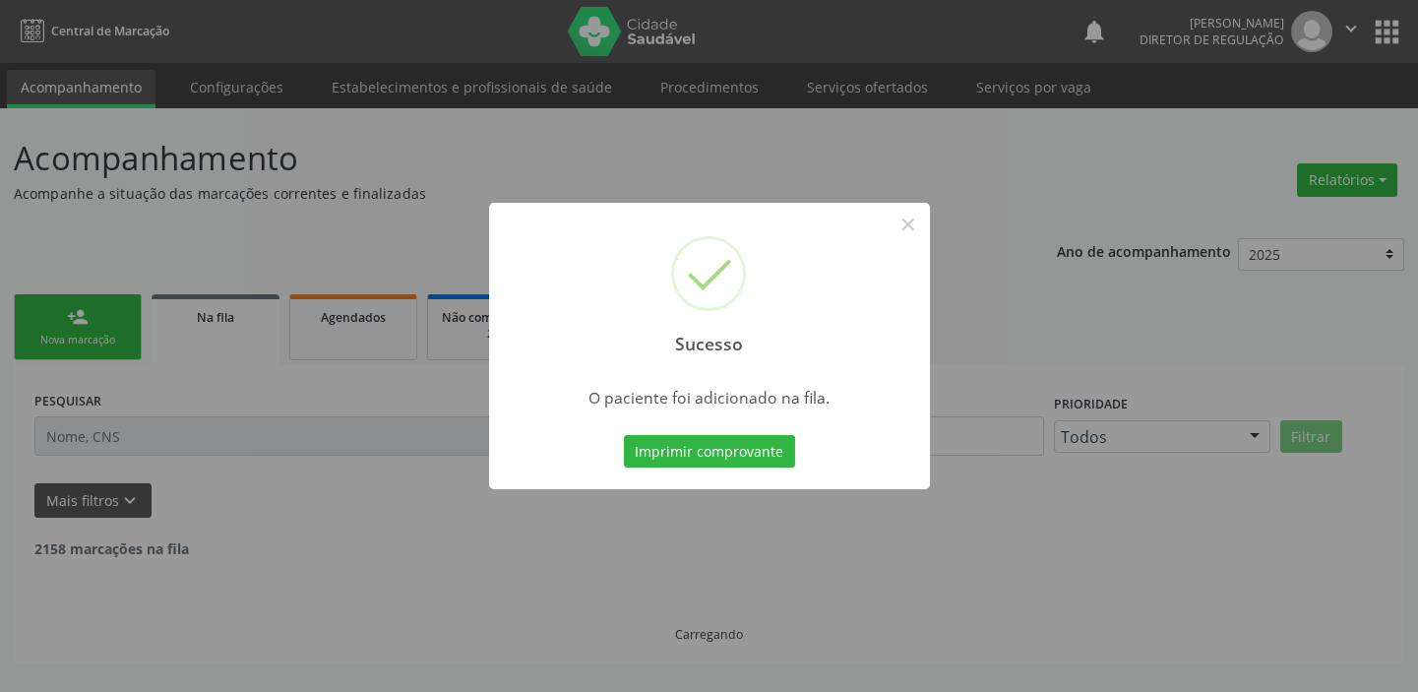
scroll to position [0, 0]
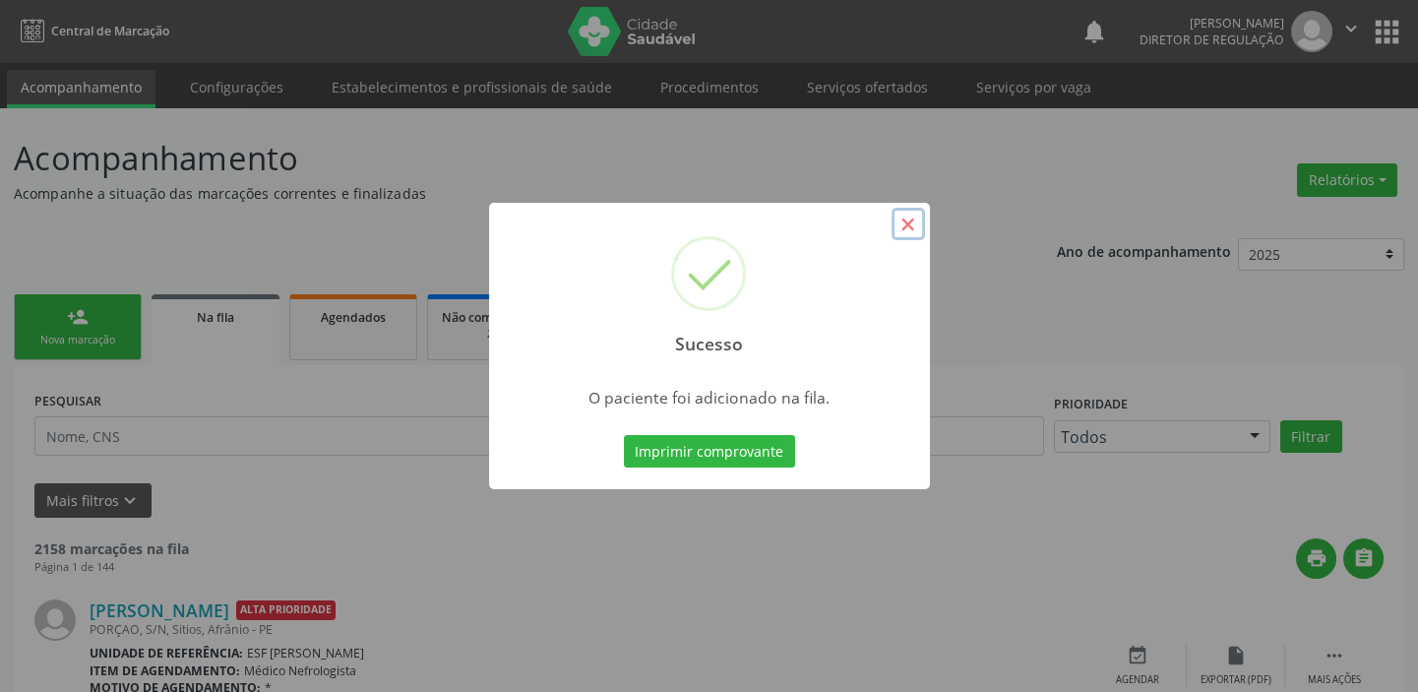
click at [914, 221] on button "×" at bounding box center [907, 224] width 33 height 33
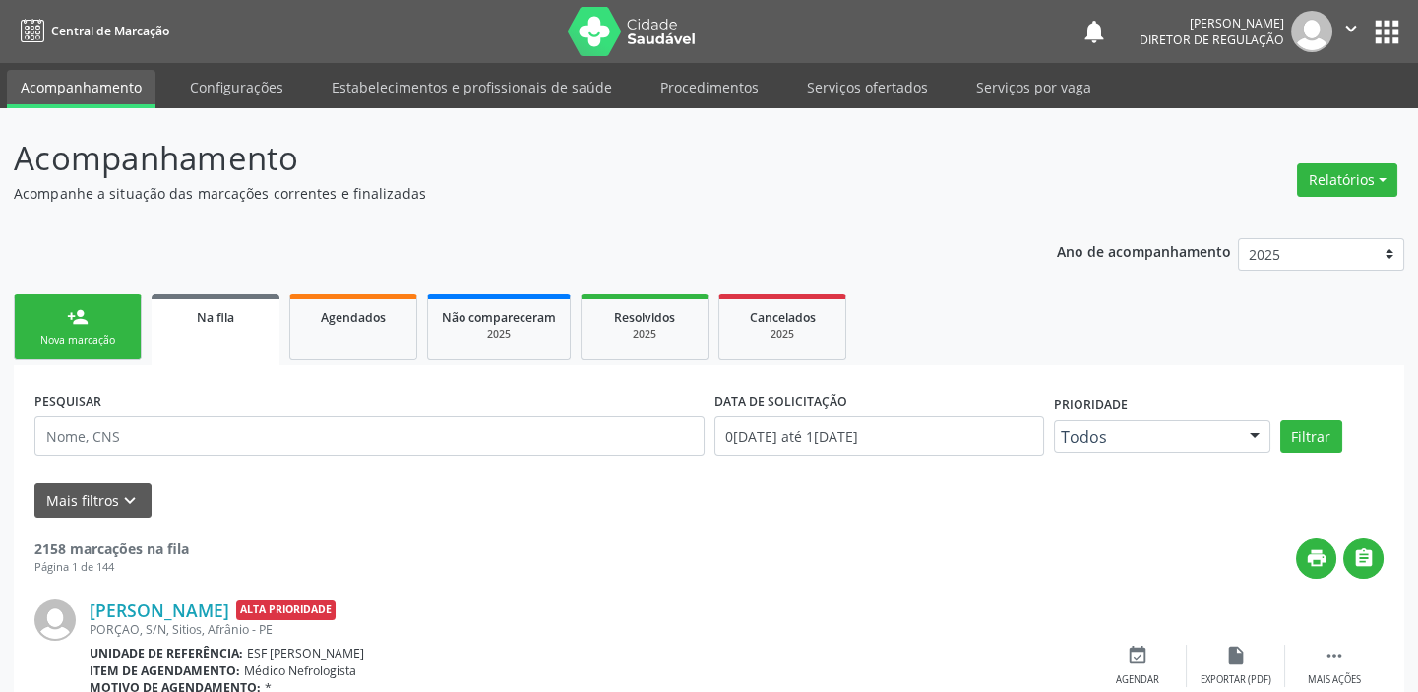
click at [99, 340] on div "Nova marcação" at bounding box center [78, 340] width 98 height 15
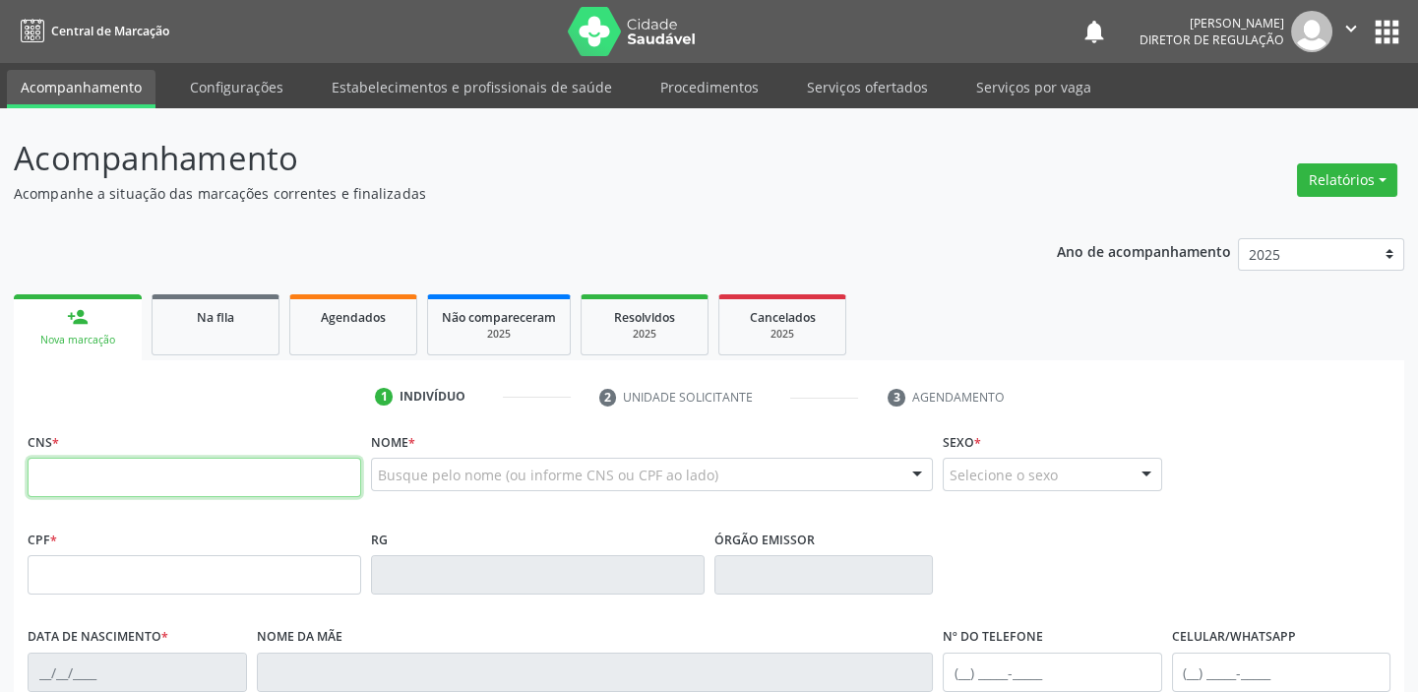
click at [112, 491] on input "text" at bounding box center [195, 477] width 334 height 39
type input "705 0072 6727 5252"
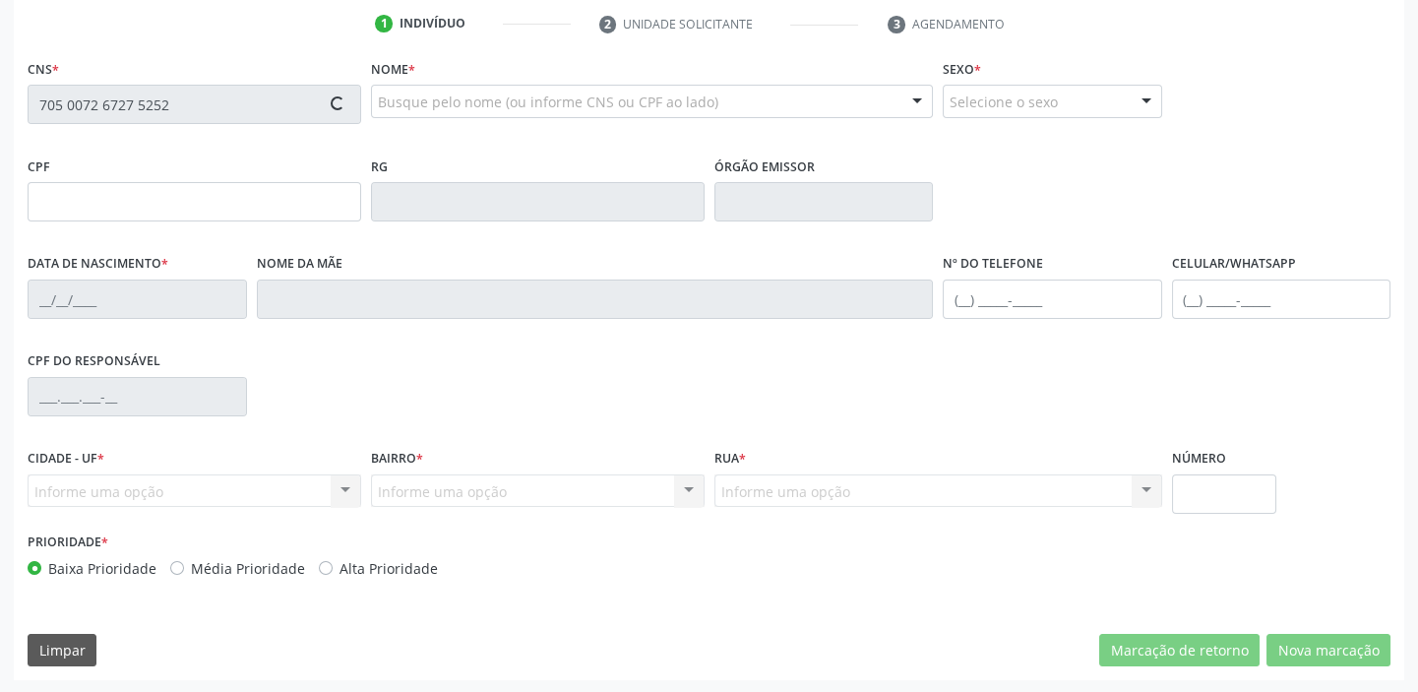
scroll to position [374, 0]
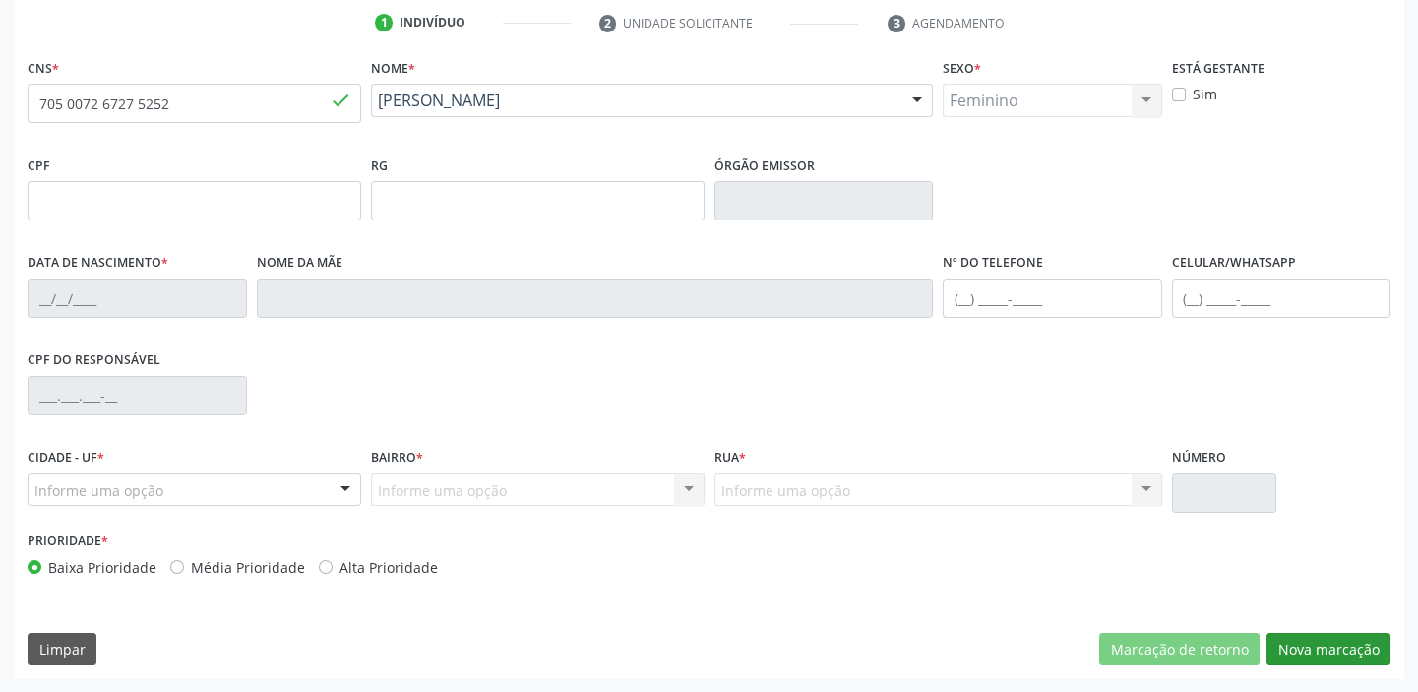
type input "11/01/1989"
type input "Tereza Mariana Rodrigues"
type input "(87) 98838-8375"
type input "98"
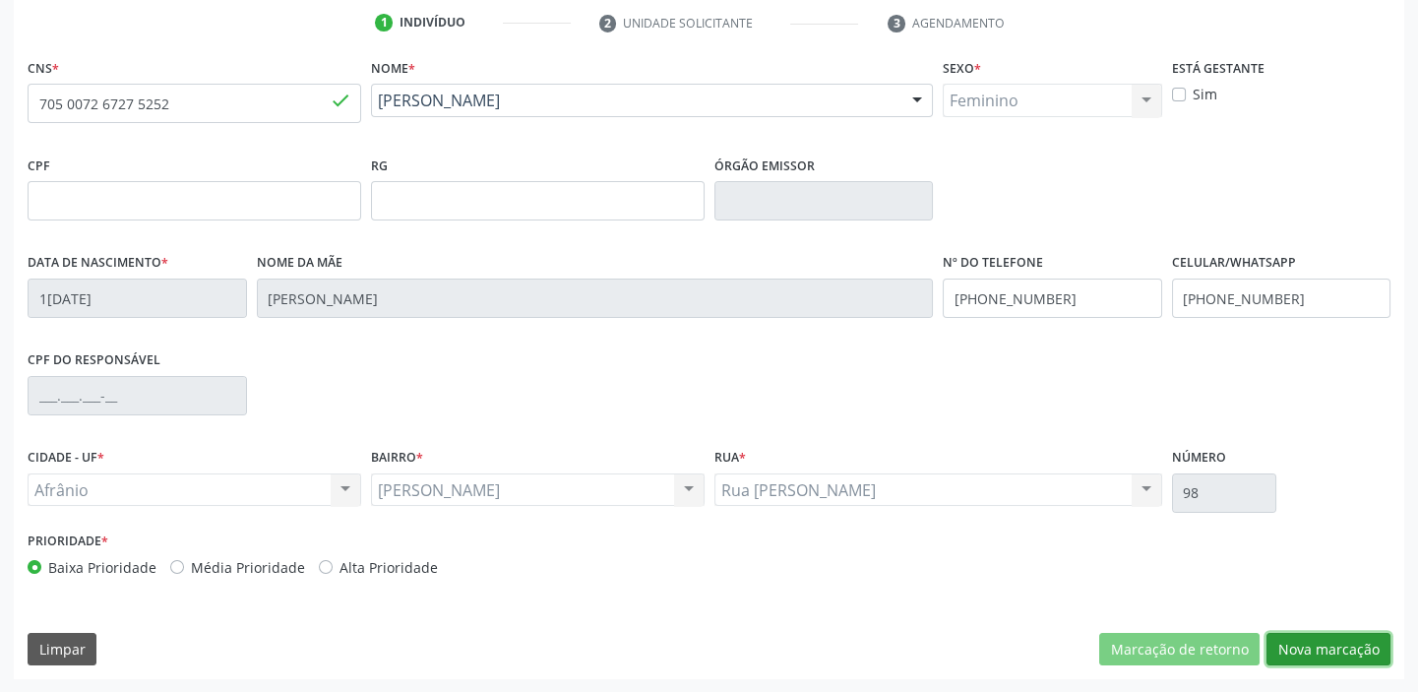
click at [1288, 647] on button "Nova marcação" at bounding box center [1328, 649] width 124 height 33
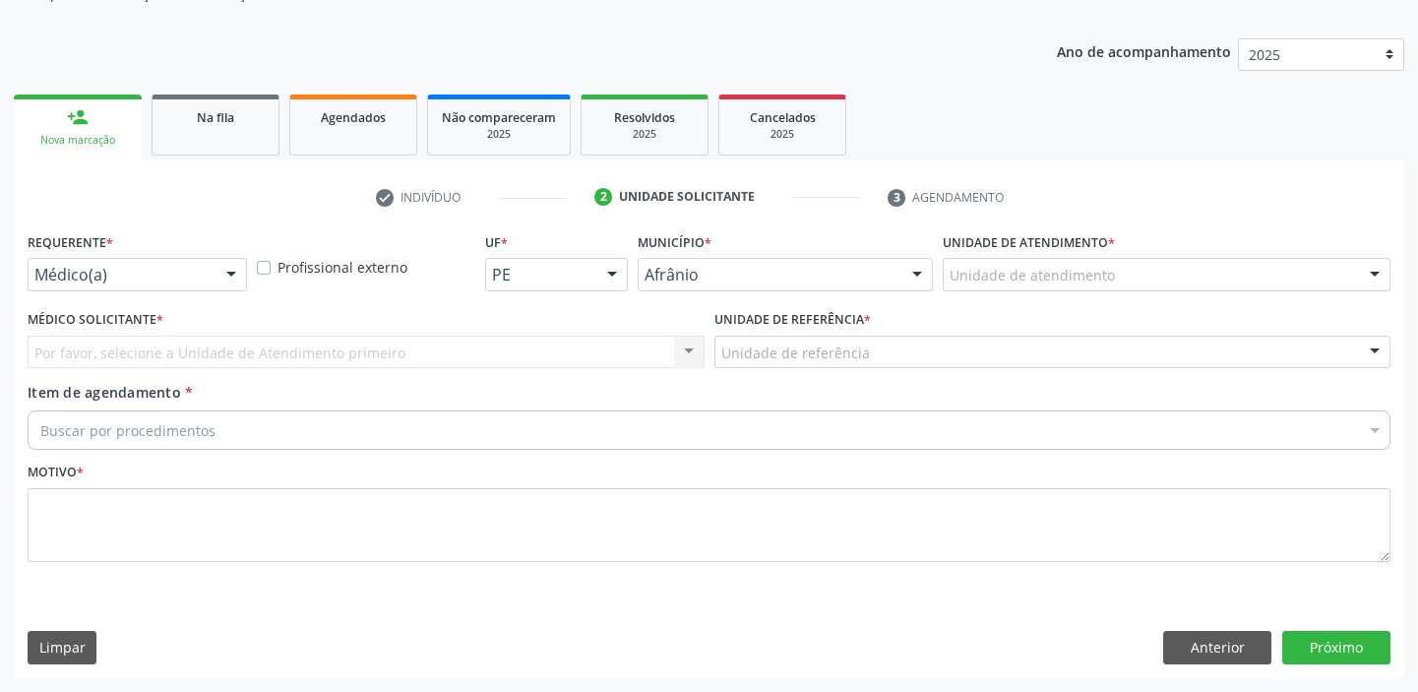
scroll to position [198, 0]
drag, startPoint x: 953, startPoint y: 268, endPoint x: 970, endPoint y: 313, distance: 48.3
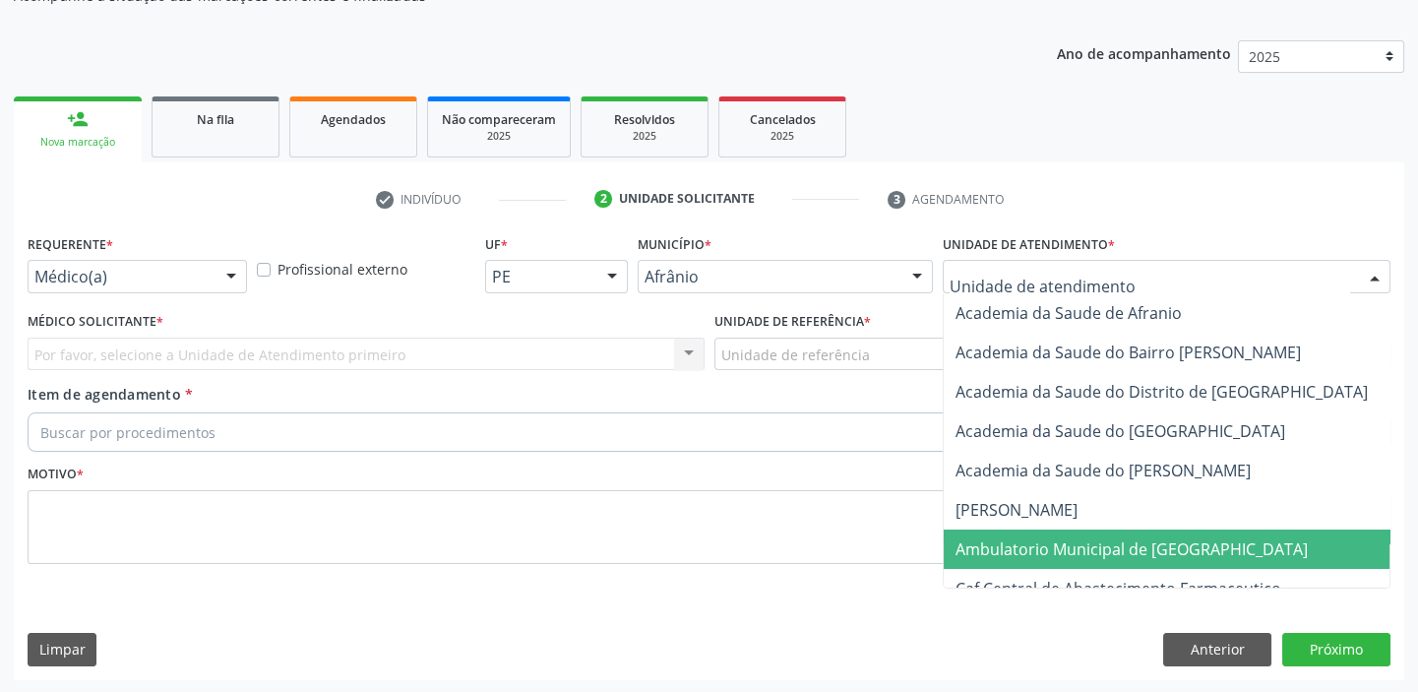
drag, startPoint x: 1001, startPoint y: 549, endPoint x: 867, endPoint y: 446, distance: 169.0
click at [994, 549] on span "Ambulatorio Municipal de [GEOGRAPHIC_DATA]" at bounding box center [1131, 549] width 352 height 22
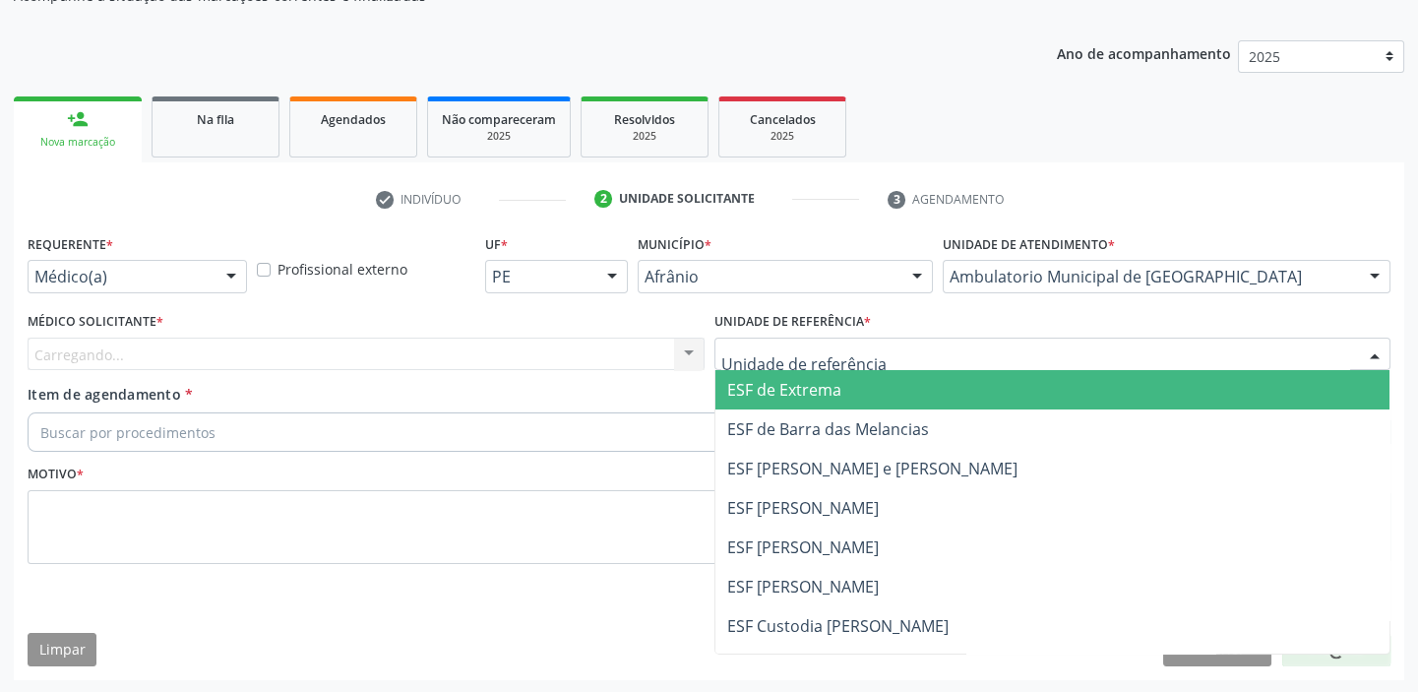
drag, startPoint x: 755, startPoint y: 345, endPoint x: 755, endPoint y: 429, distance: 83.6
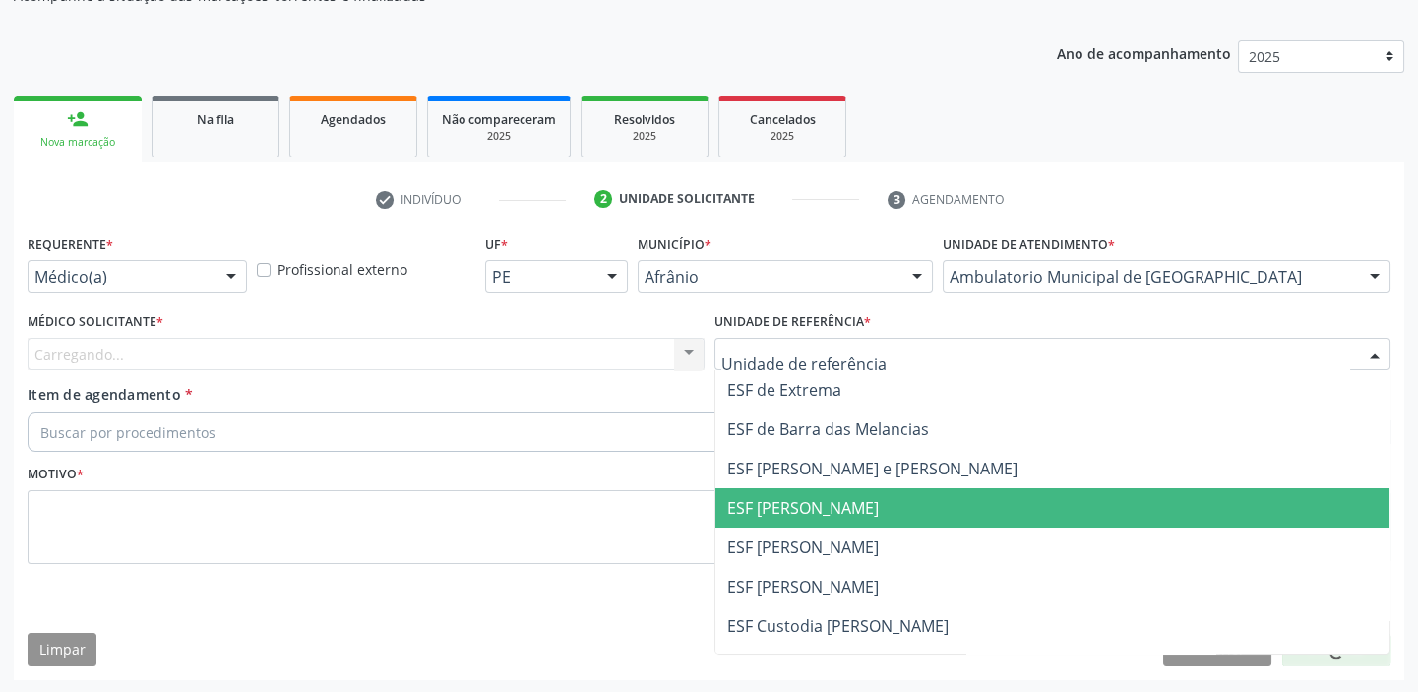
click at [749, 520] on span "ESF [PERSON_NAME]" at bounding box center [1052, 507] width 675 height 39
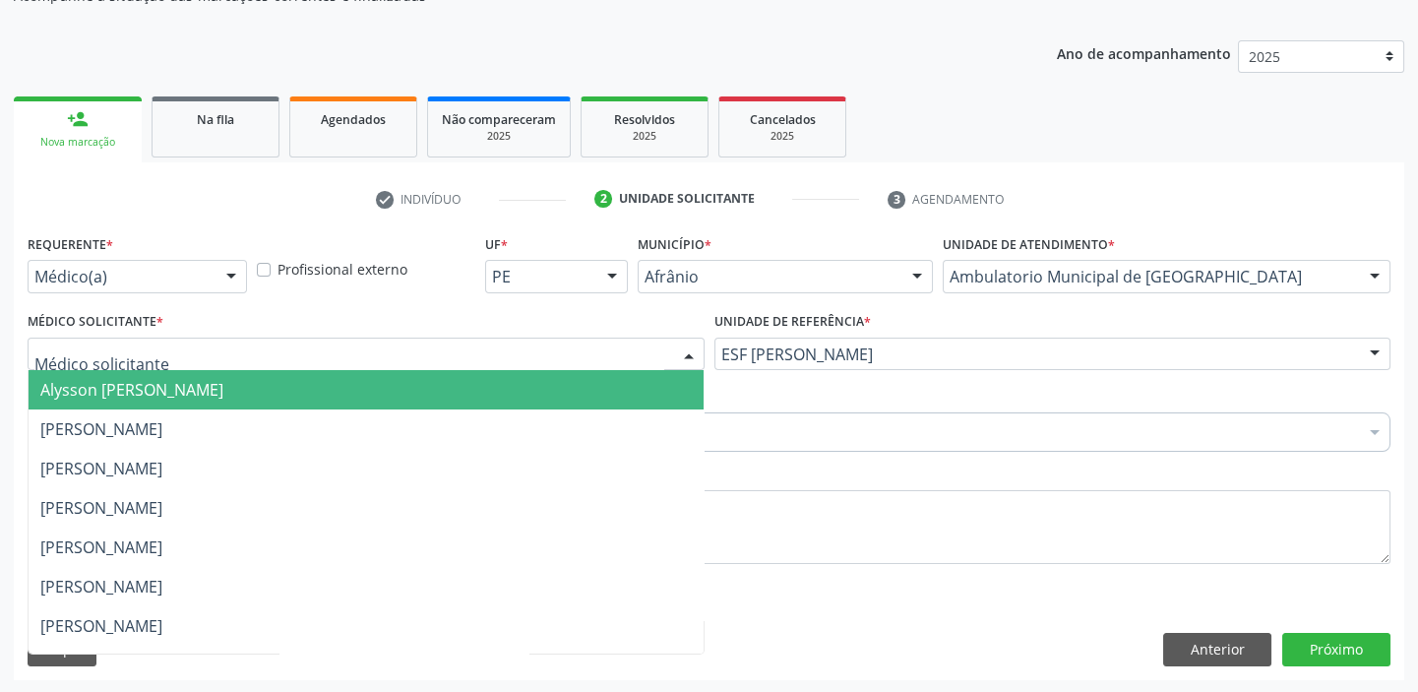
drag, startPoint x: 138, startPoint y: 361, endPoint x: 134, endPoint y: 388, distance: 26.9
drag, startPoint x: 134, startPoint y: 388, endPoint x: 131, endPoint y: 403, distance: 16.0
click at [134, 392] on span "Alysson [PERSON_NAME]" at bounding box center [131, 390] width 183 height 22
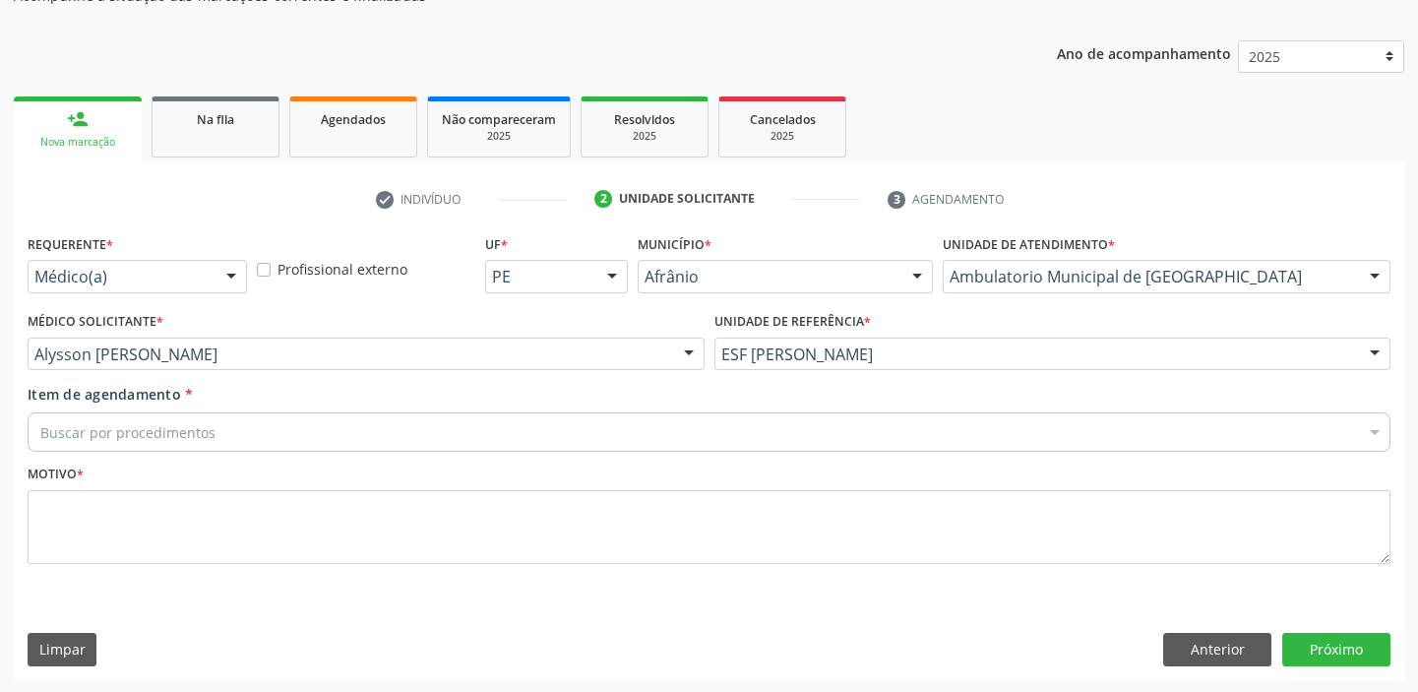
click at [117, 414] on div "Buscar por procedimentos" at bounding box center [709, 431] width 1363 height 39
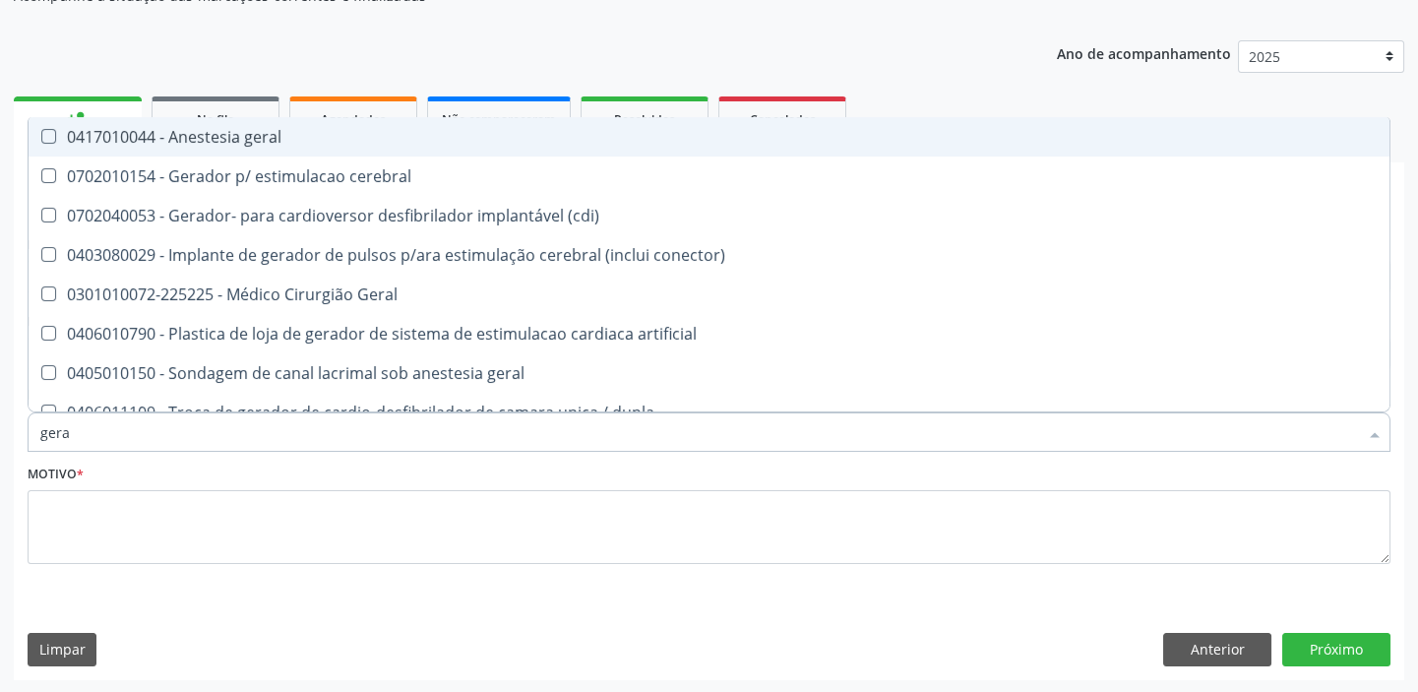
type input "geral"
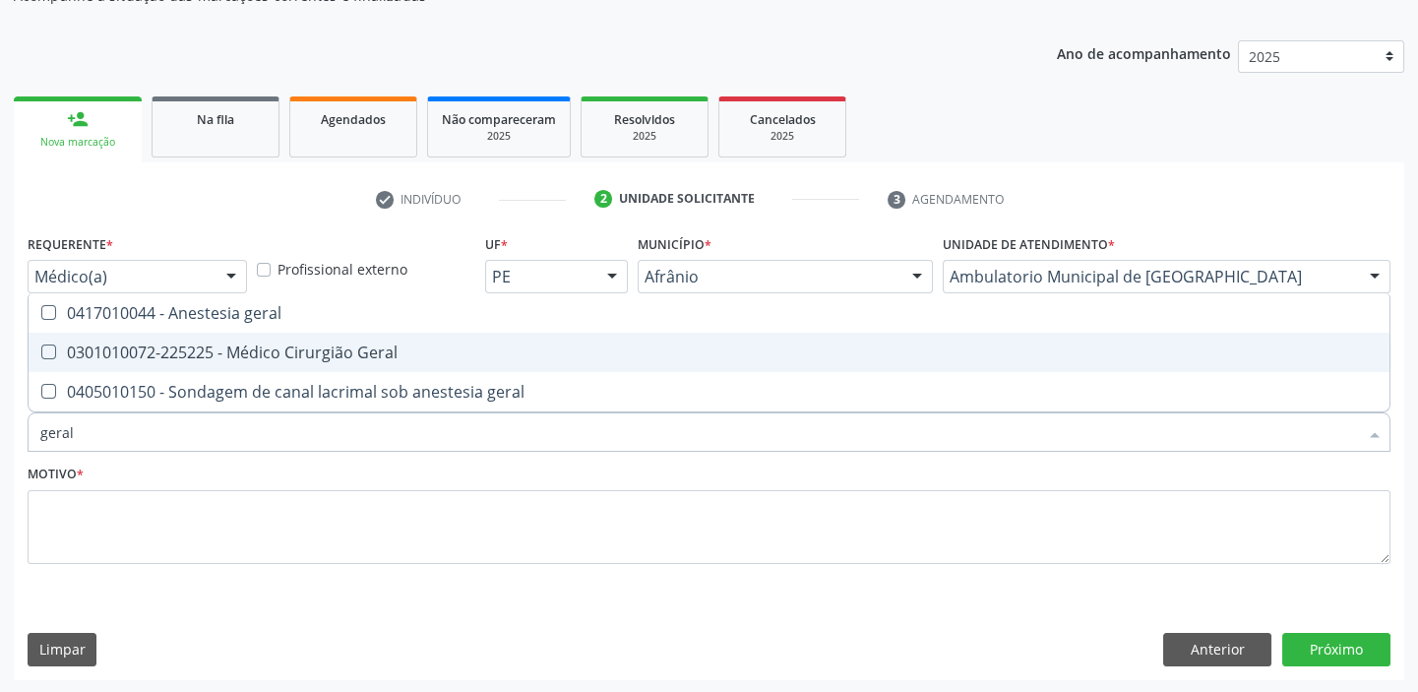
click at [171, 344] on div "0301010072-225225 - Médico Cirurgião Geral" at bounding box center [708, 352] width 1337 height 16
checkbox Geral "true"
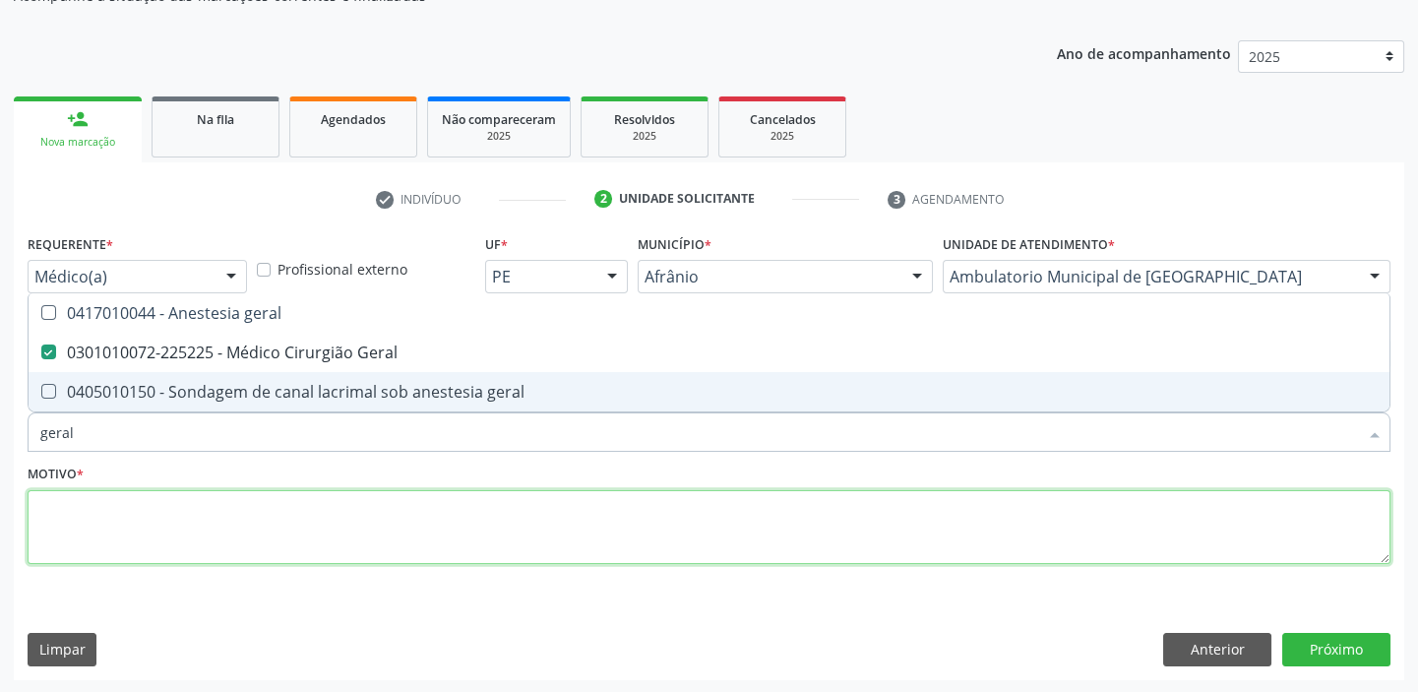
click at [52, 537] on textarea at bounding box center [709, 527] width 1363 height 75
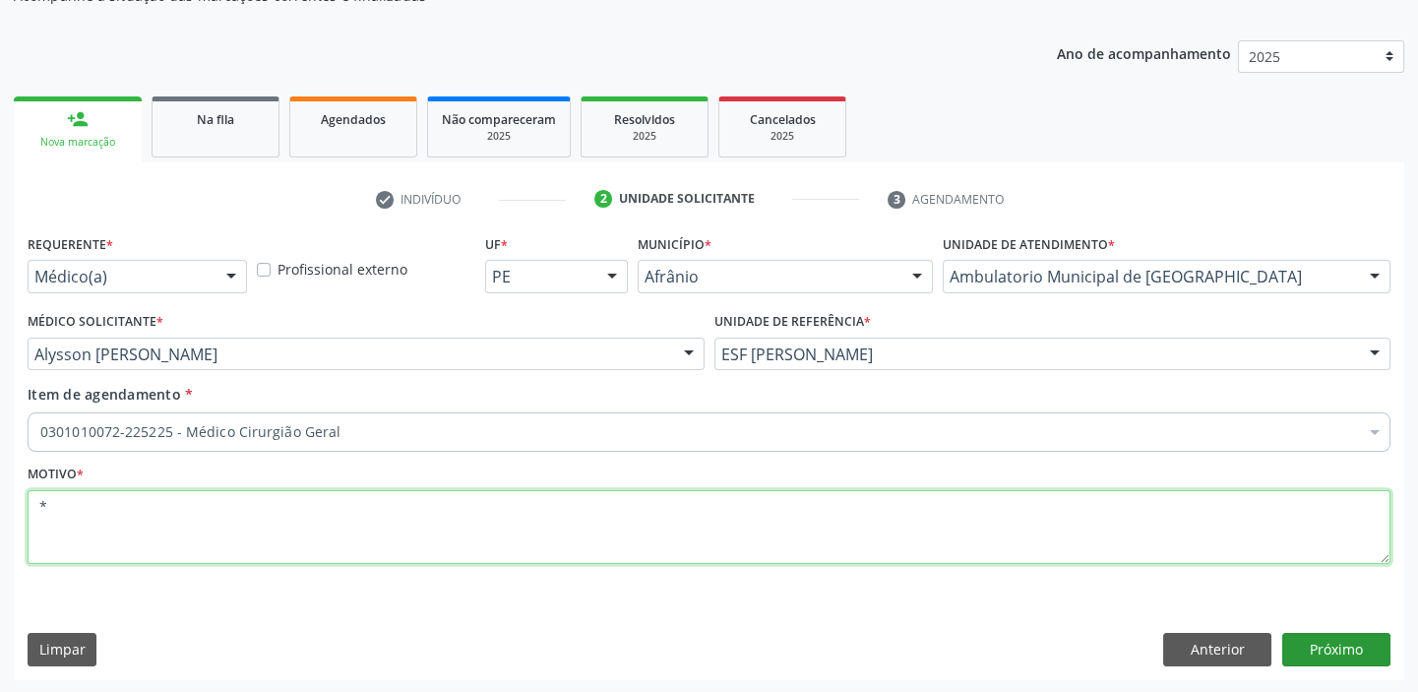
type textarea "*"
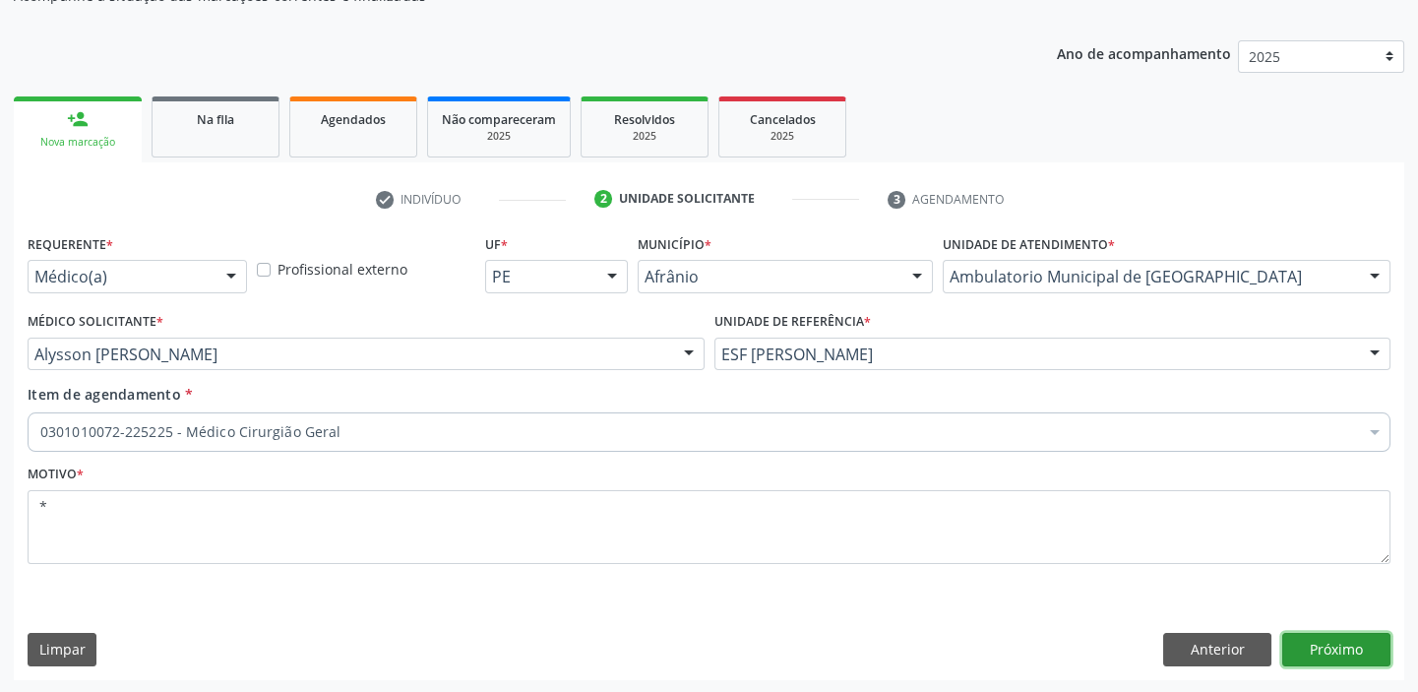
click at [1310, 641] on button "Próximo" at bounding box center [1336, 649] width 108 height 33
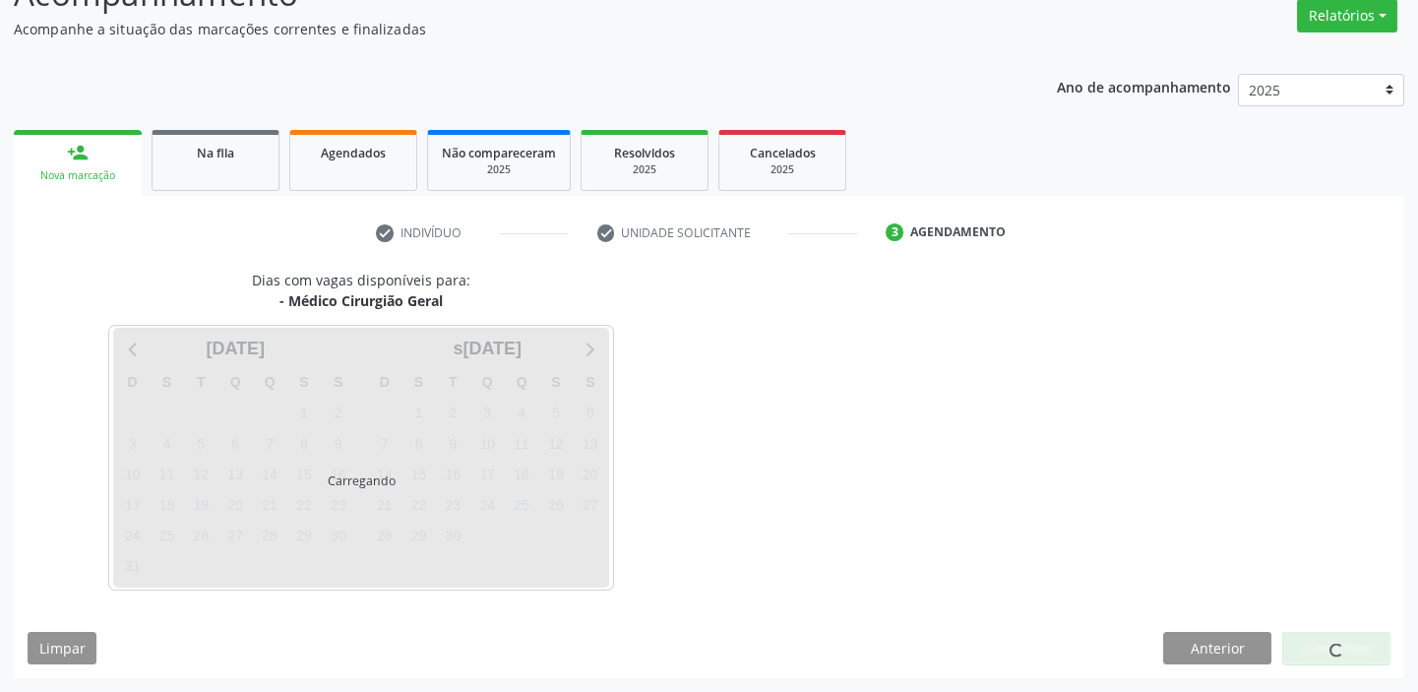
scroll to position [163, 0]
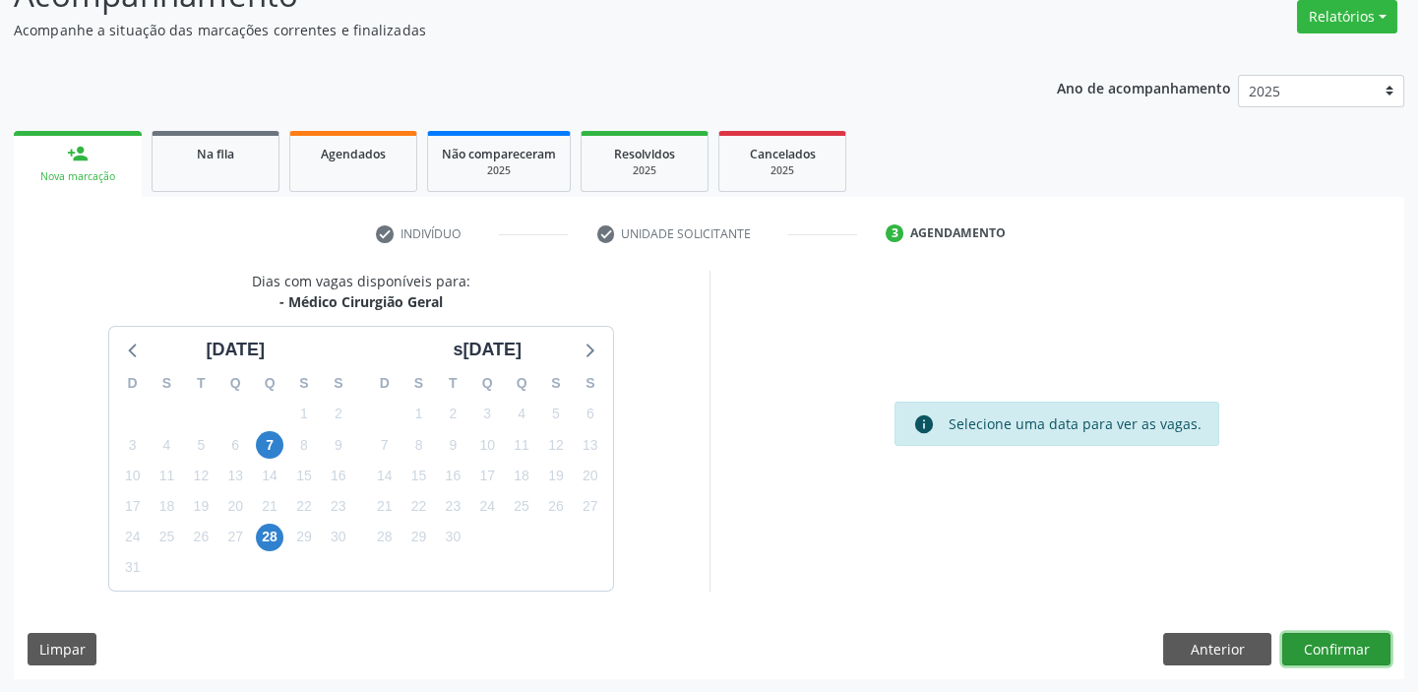
click at [1325, 649] on button "Confirmar" at bounding box center [1336, 649] width 108 height 33
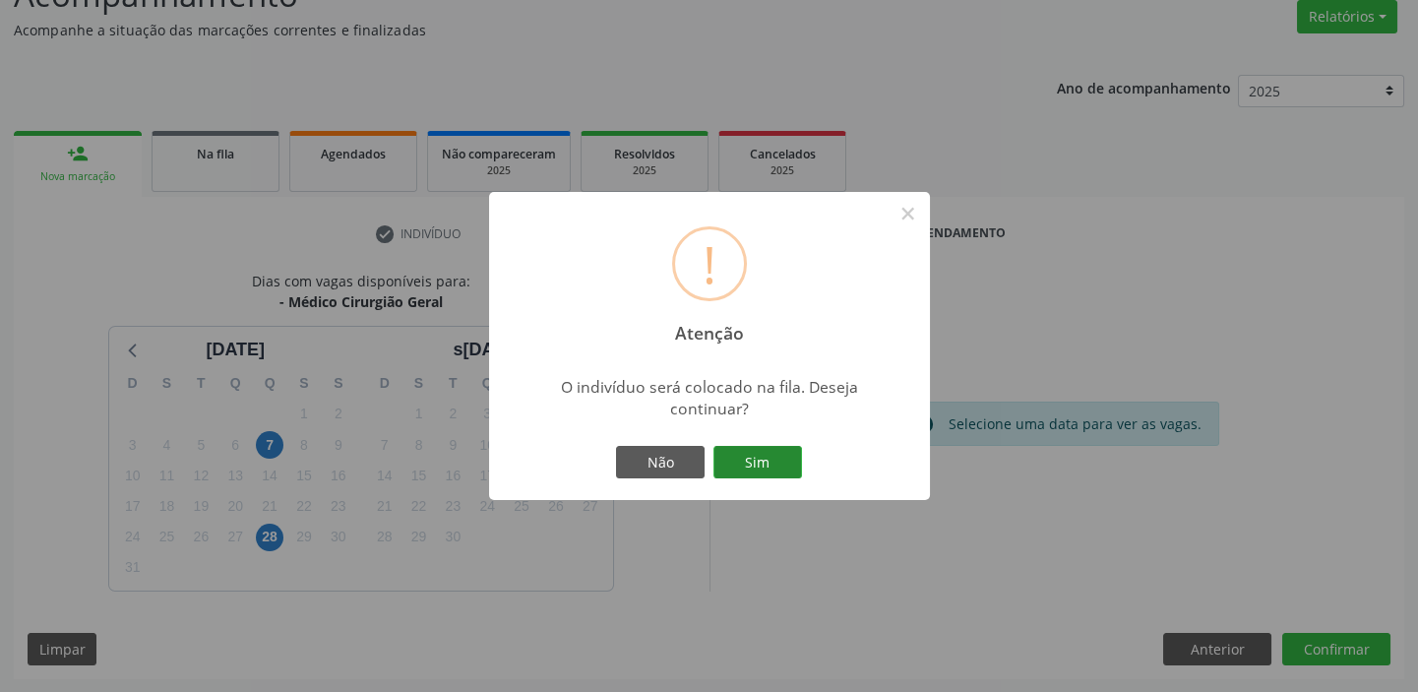
click at [779, 461] on button "Sim" at bounding box center [757, 462] width 89 height 33
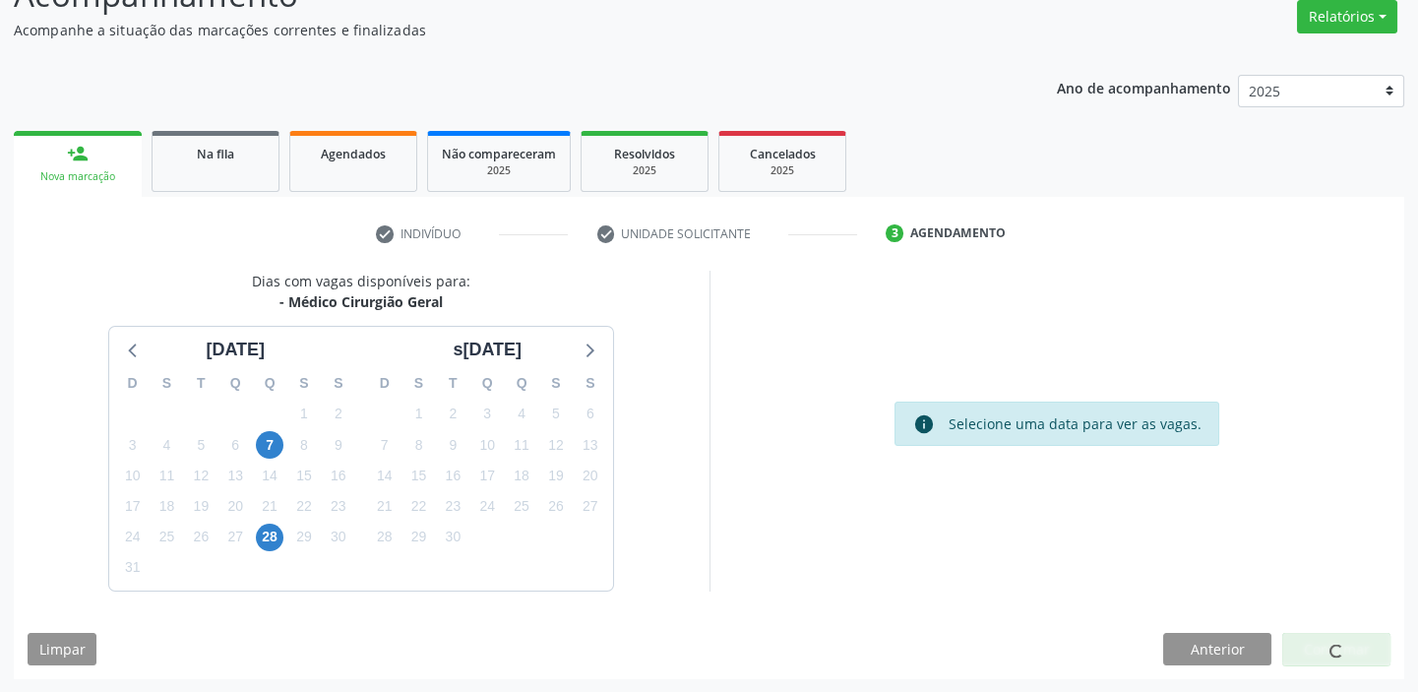
scroll to position [0, 0]
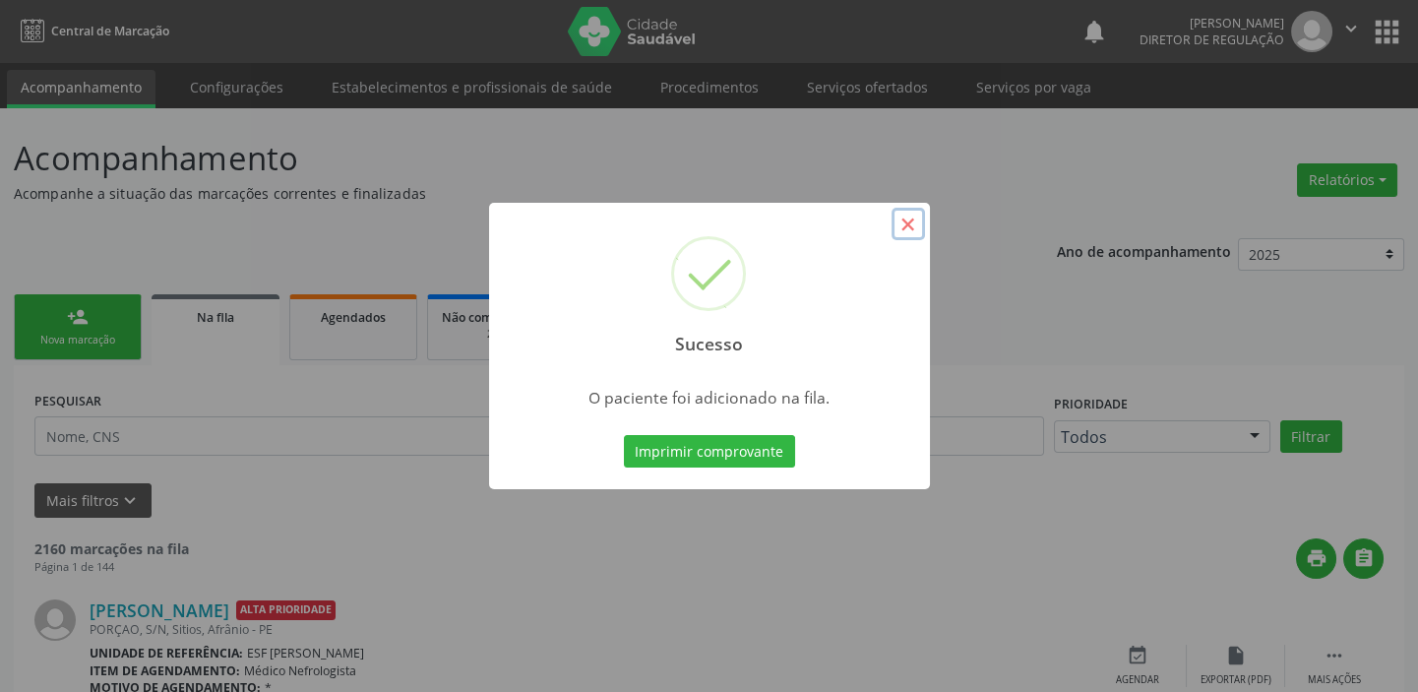
click at [914, 225] on button "×" at bounding box center [907, 224] width 33 height 33
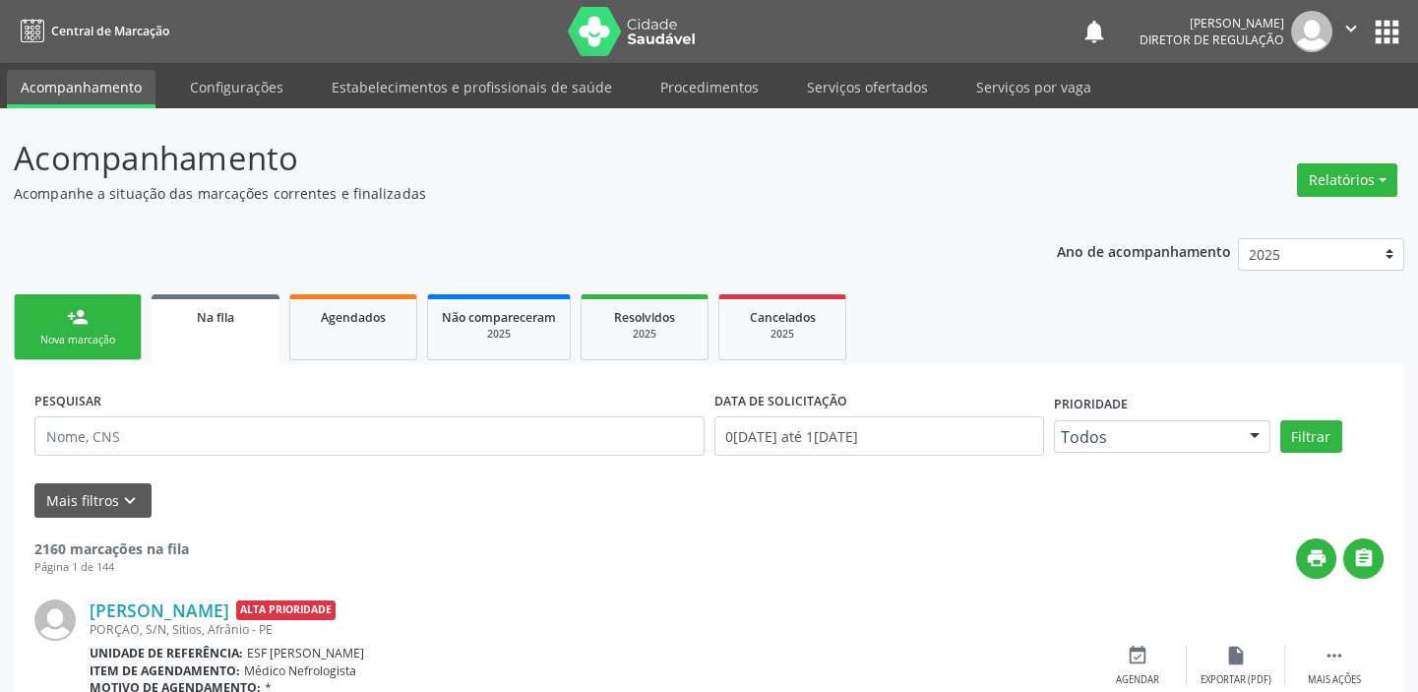
click at [86, 333] on div "Nova marcação" at bounding box center [78, 340] width 98 height 15
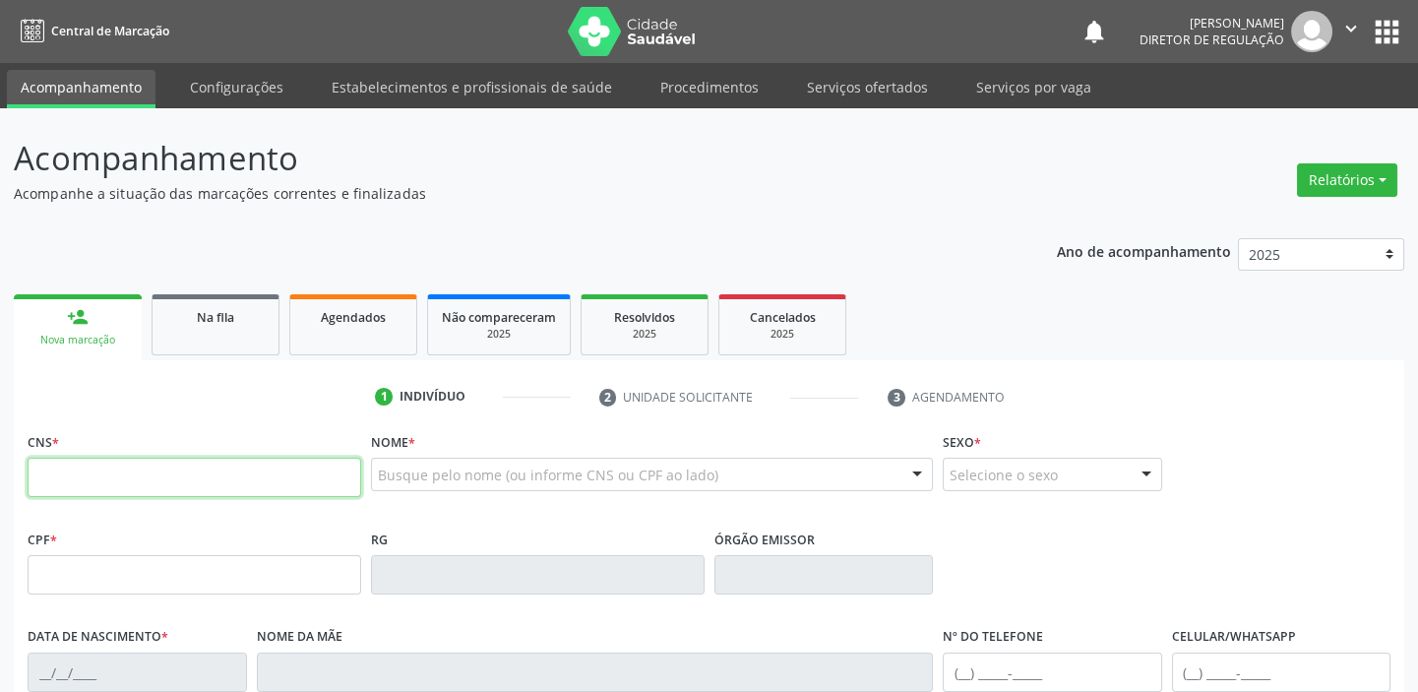
click at [89, 461] on input "text" at bounding box center [195, 477] width 334 height 39
type input "702 6087 4208 8548"
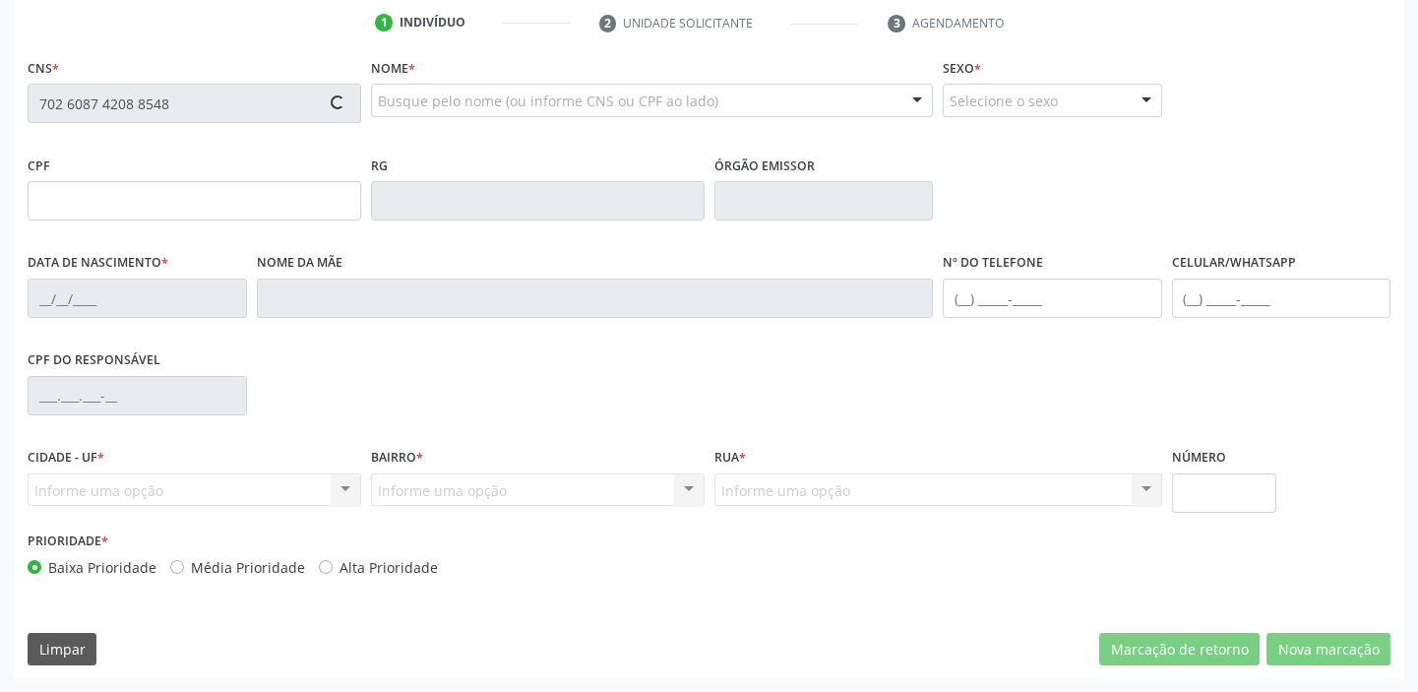
scroll to position [374, 0]
type input "028.887.884-11"
type input "07/04/1979"
type input "Elizabeth da Silva Rosa"
type input "(87) 98864-1372"
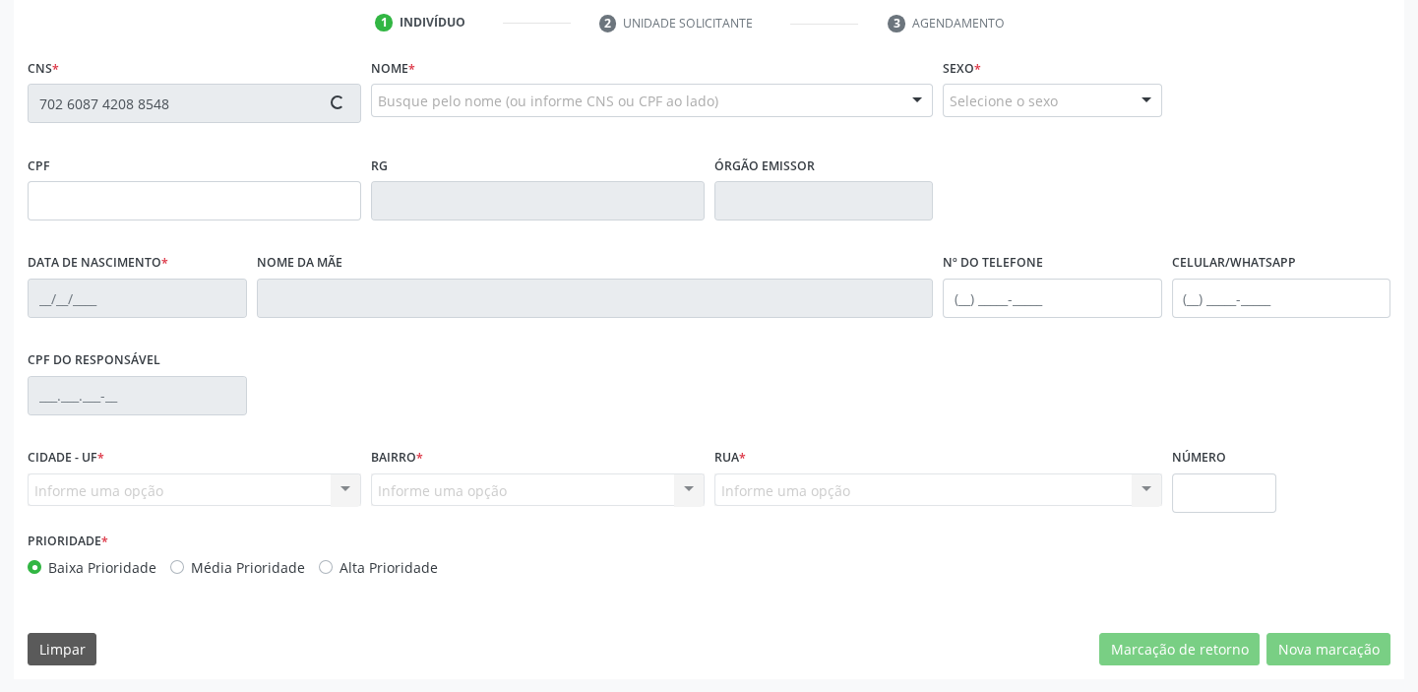
type input "(87) 98864-1372"
type input "S/N"
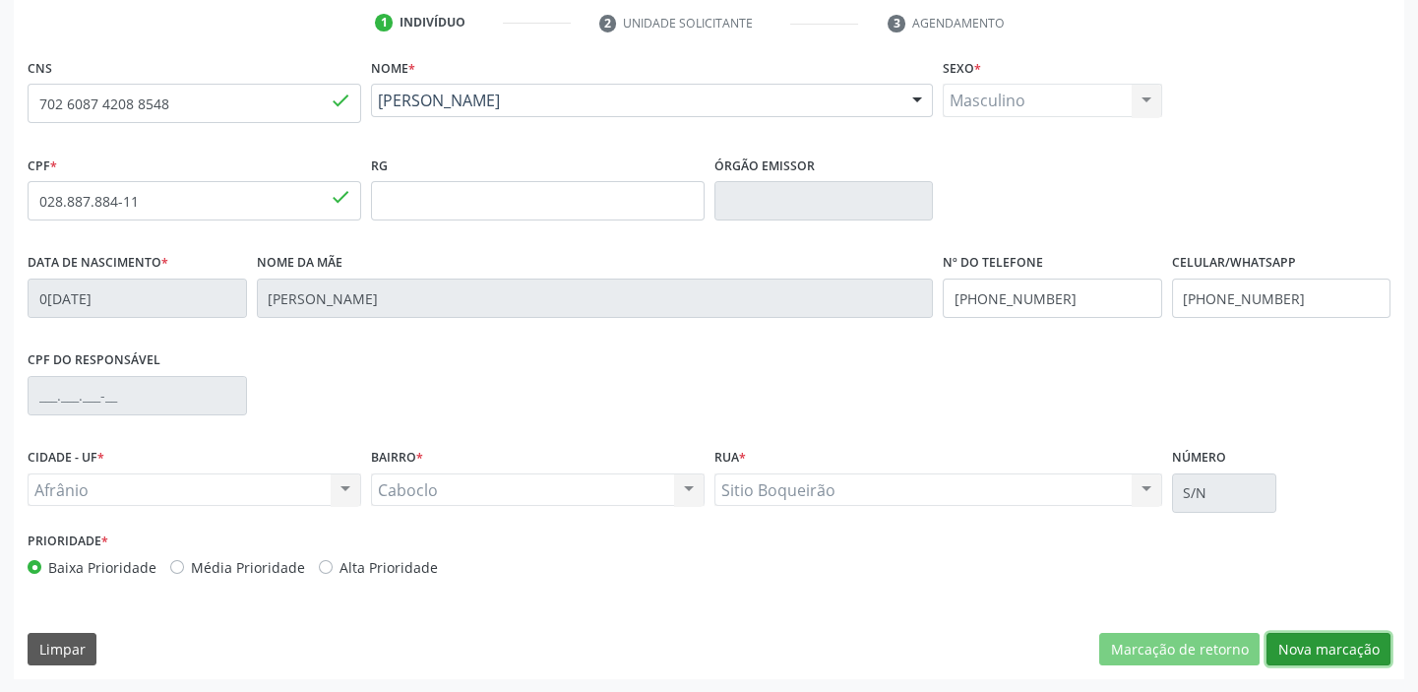
drag, startPoint x: 1287, startPoint y: 644, endPoint x: 1265, endPoint y: 627, distance: 28.0
click at [1288, 643] on button "Nova marcação" at bounding box center [1328, 649] width 124 height 33
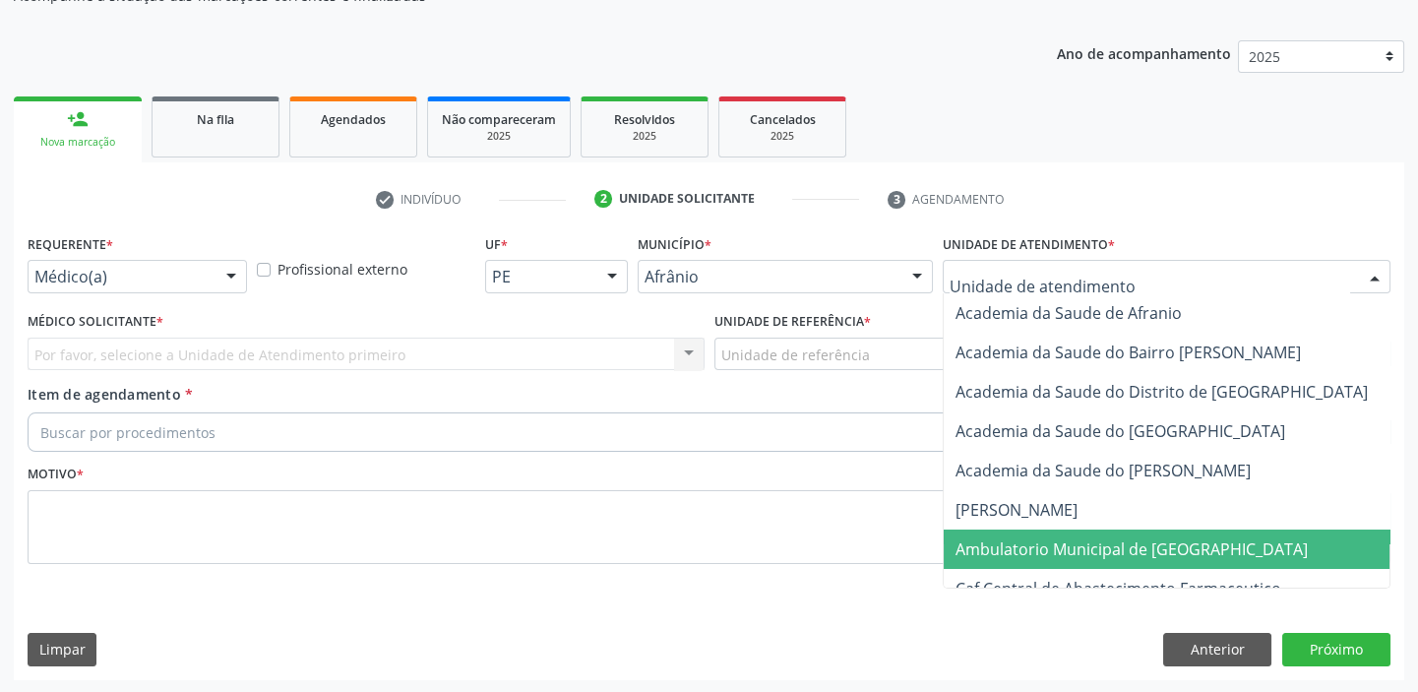
click at [1008, 538] on span "Ambulatorio Municipal de [GEOGRAPHIC_DATA]" at bounding box center [1131, 549] width 352 height 22
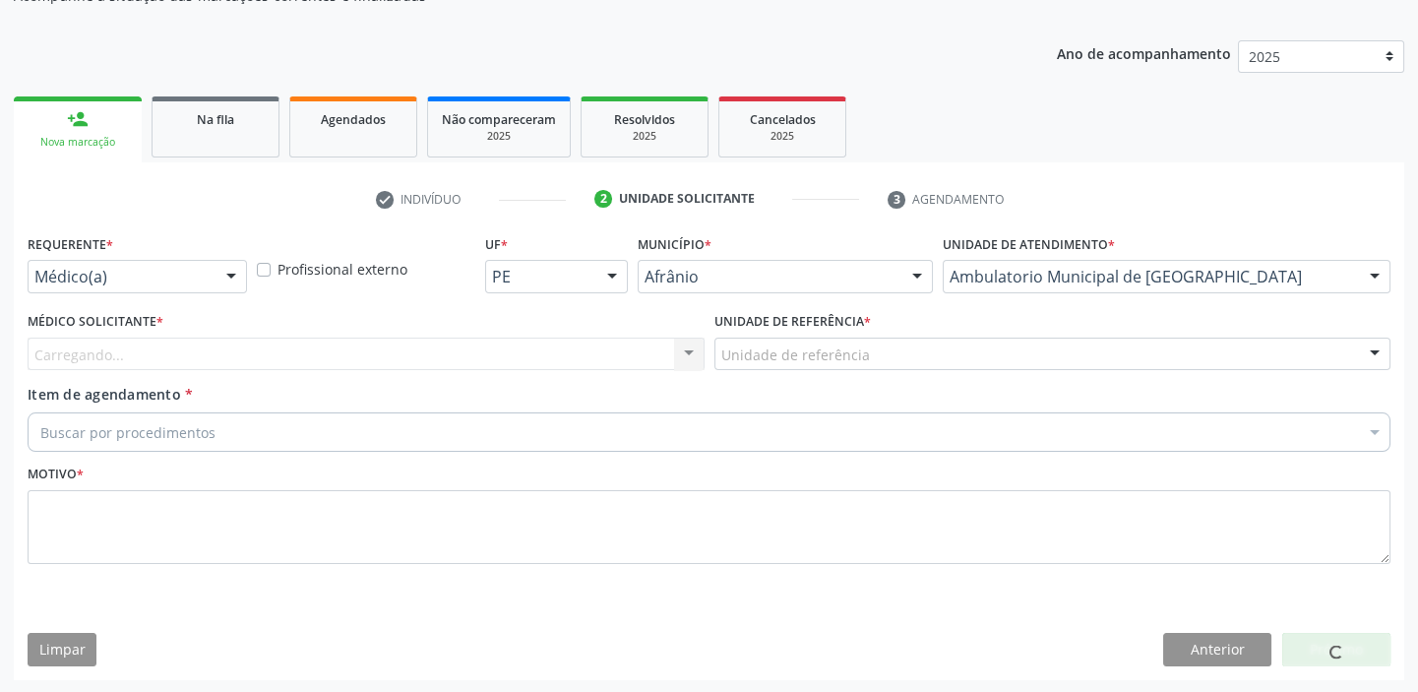
click at [766, 339] on div "Unidade de referência" at bounding box center [1052, 353] width 677 height 33
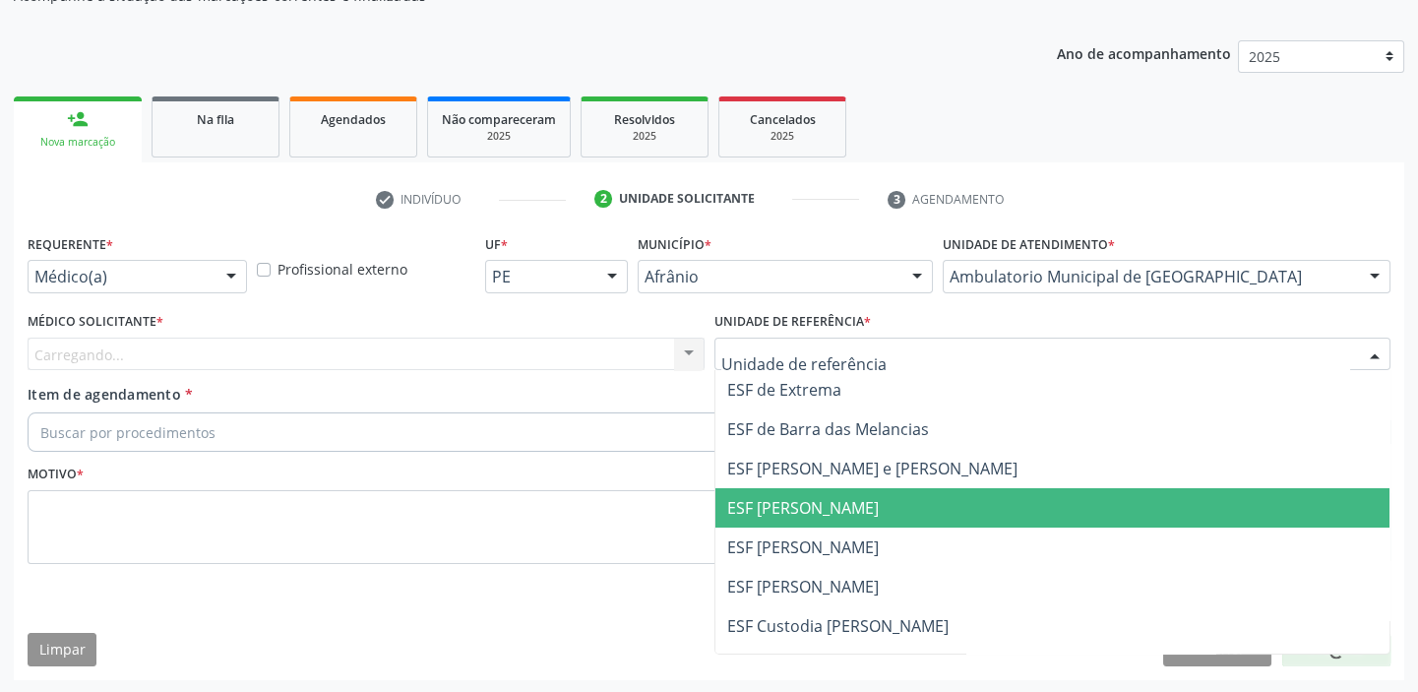
click at [780, 497] on span "ESF [PERSON_NAME]" at bounding box center [803, 508] width 152 height 22
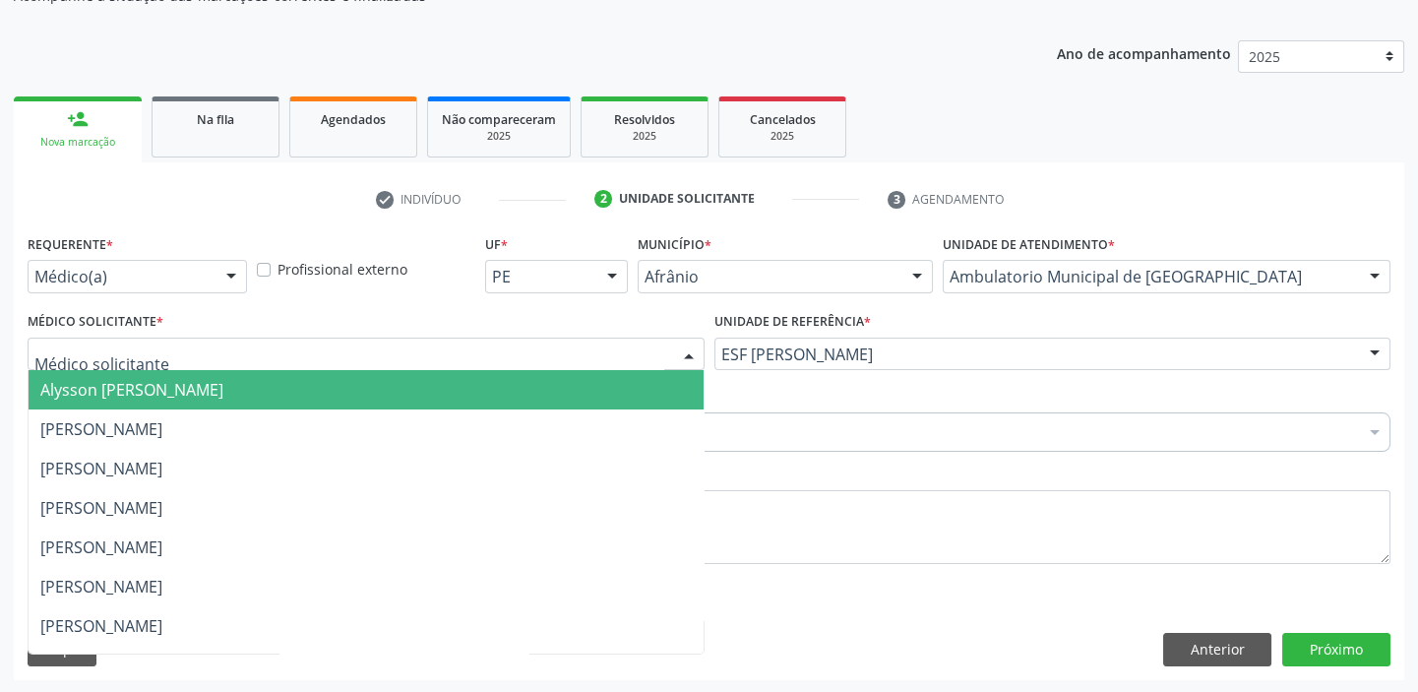
drag, startPoint x: 205, startPoint y: 344, endPoint x: 194, endPoint y: 384, distance: 40.8
click at [204, 351] on div at bounding box center [366, 353] width 677 height 33
drag, startPoint x: 194, startPoint y: 396, endPoint x: 182, endPoint y: 429, distance: 35.5
click at [194, 397] on span "Alysson [PERSON_NAME]" at bounding box center [131, 390] width 183 height 22
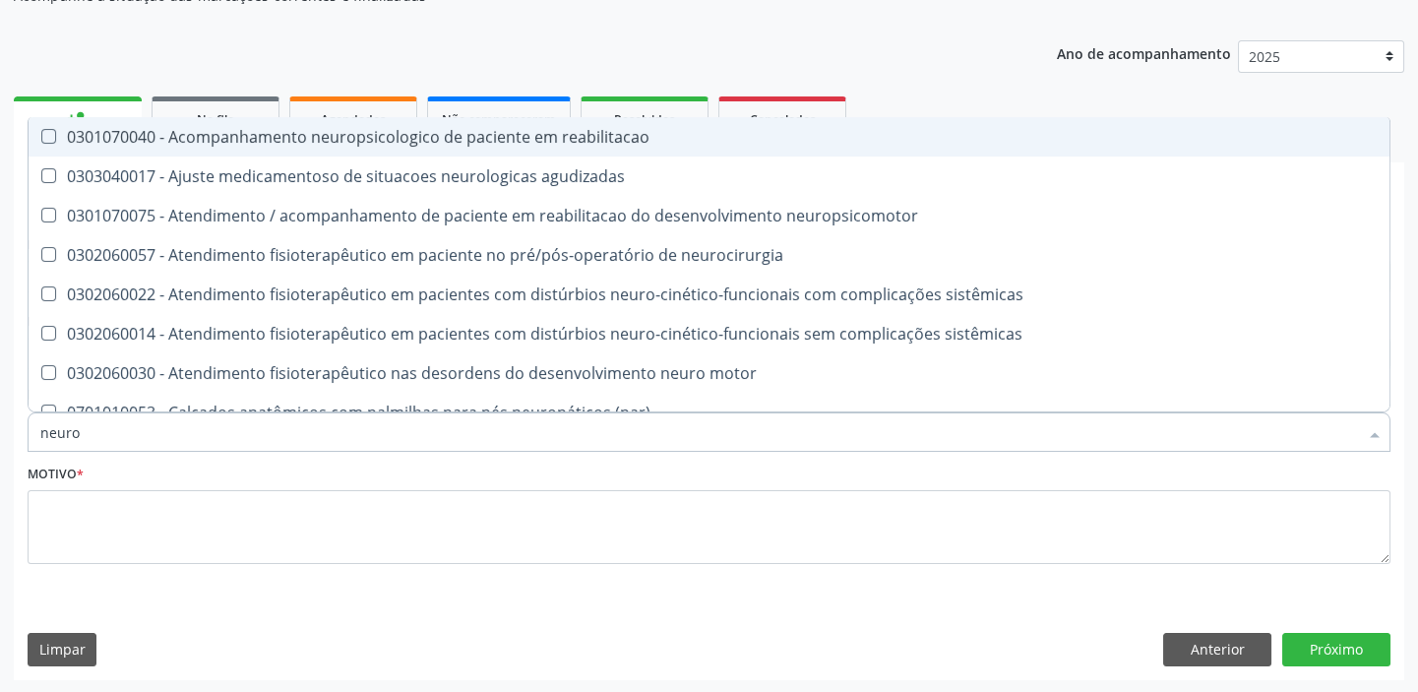
type input "neuroc"
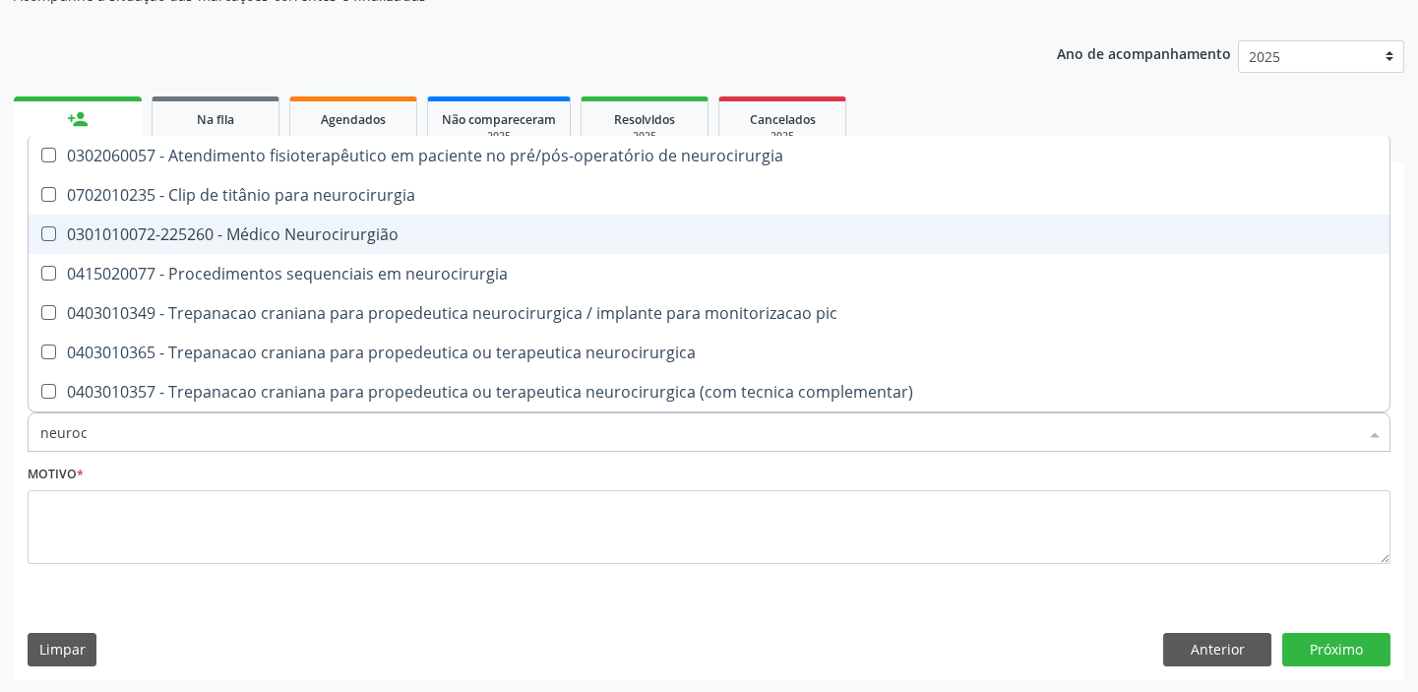
click at [214, 226] on div "0301010072-225260 - Médico Neurocirurgião" at bounding box center [708, 234] width 1337 height 16
checkbox Neurocirurgião "true"
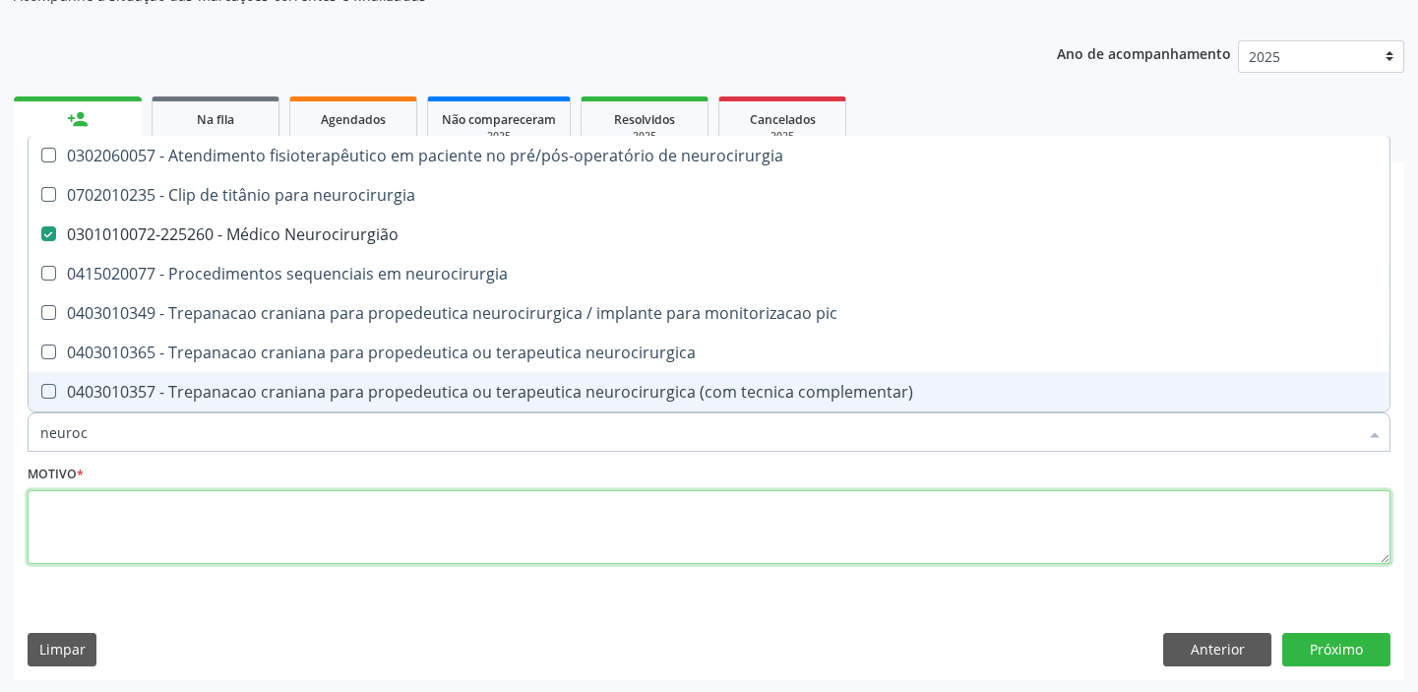
click at [79, 508] on textarea at bounding box center [709, 527] width 1363 height 75
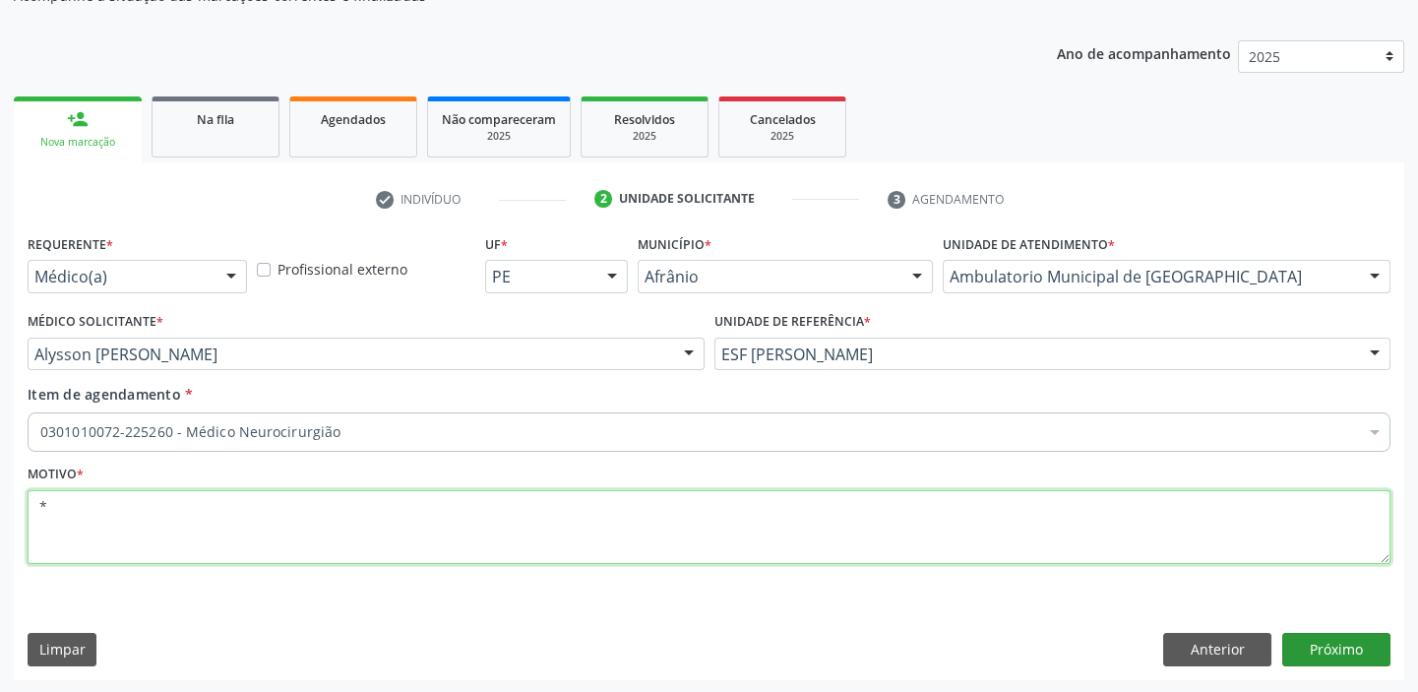
type textarea "*"
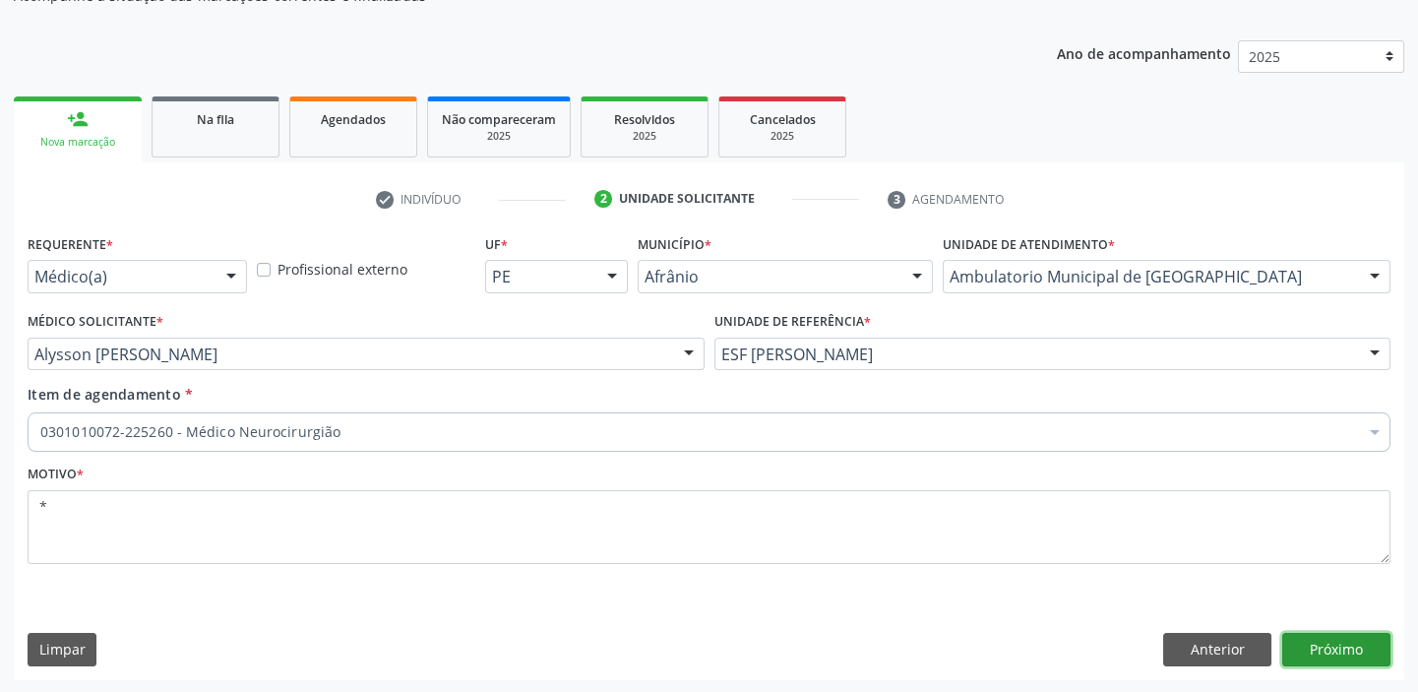
click at [1328, 652] on button "Próximo" at bounding box center [1336, 649] width 108 height 33
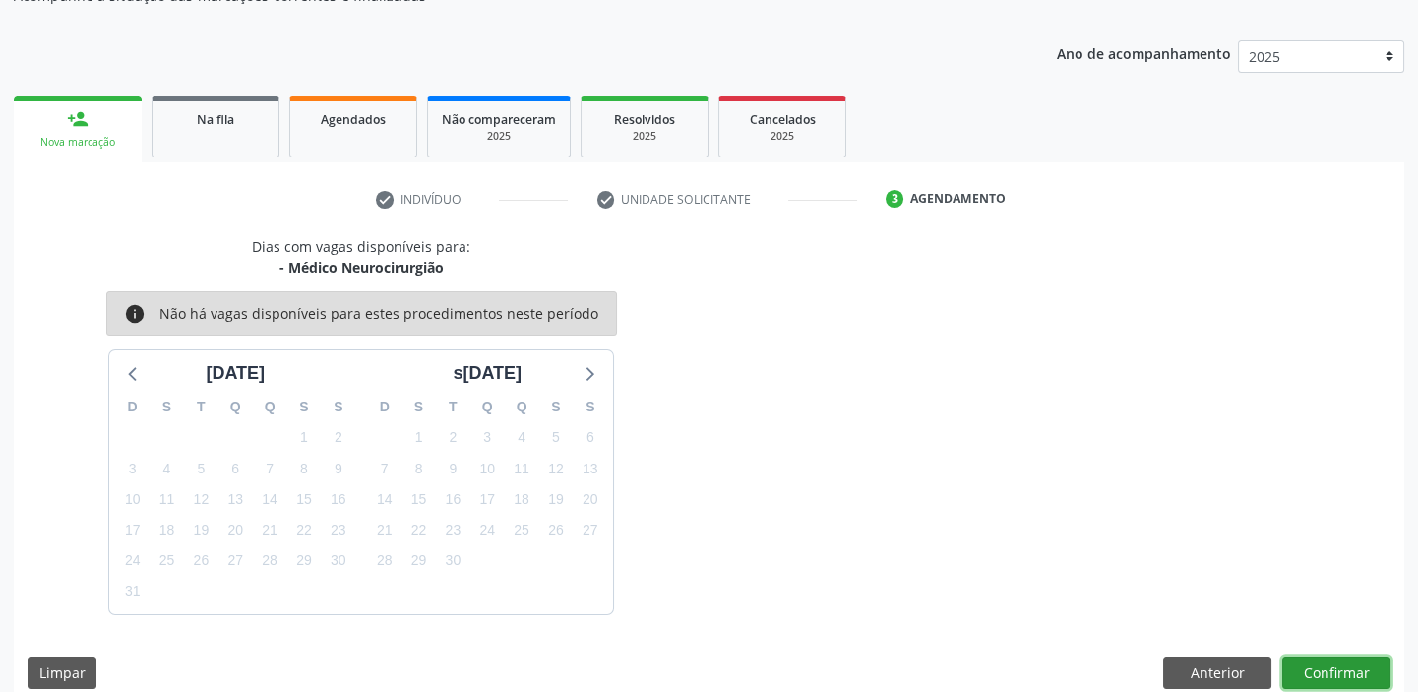
click at [1317, 671] on button "Confirmar" at bounding box center [1336, 672] width 108 height 33
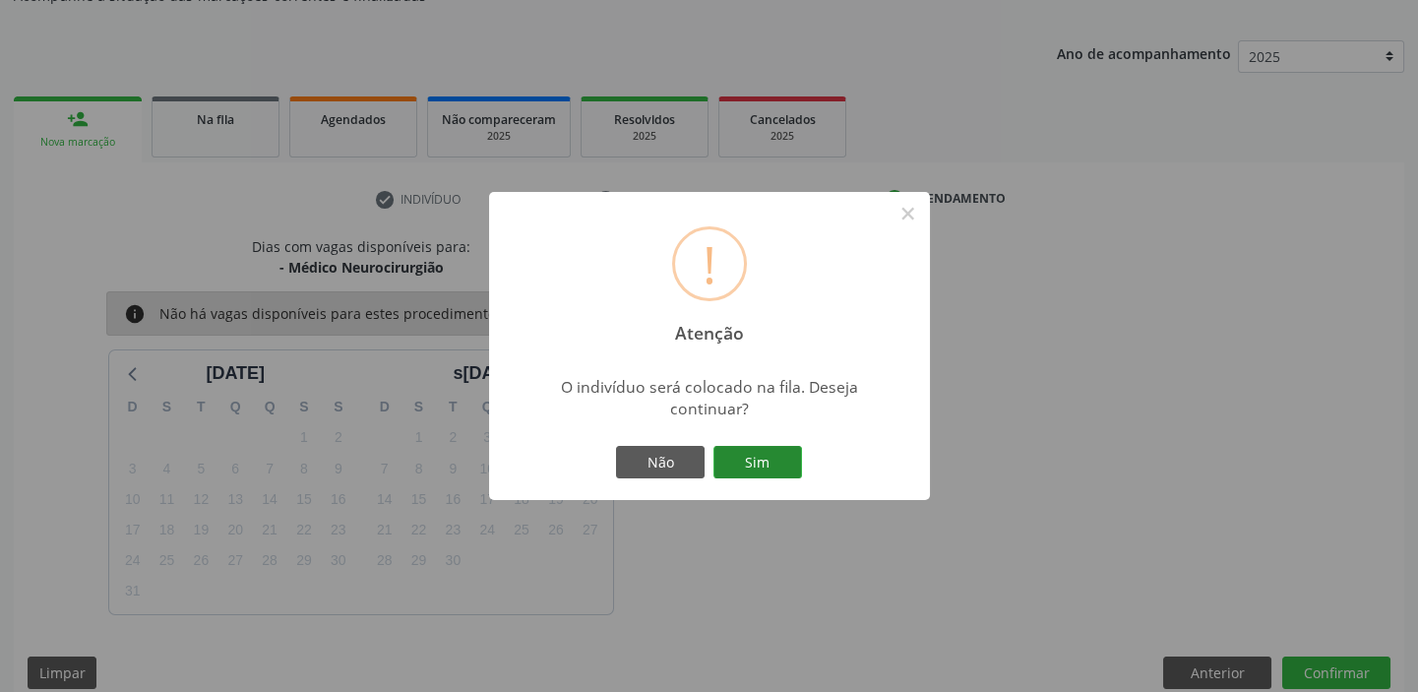
click at [744, 457] on button "Sim" at bounding box center [757, 462] width 89 height 33
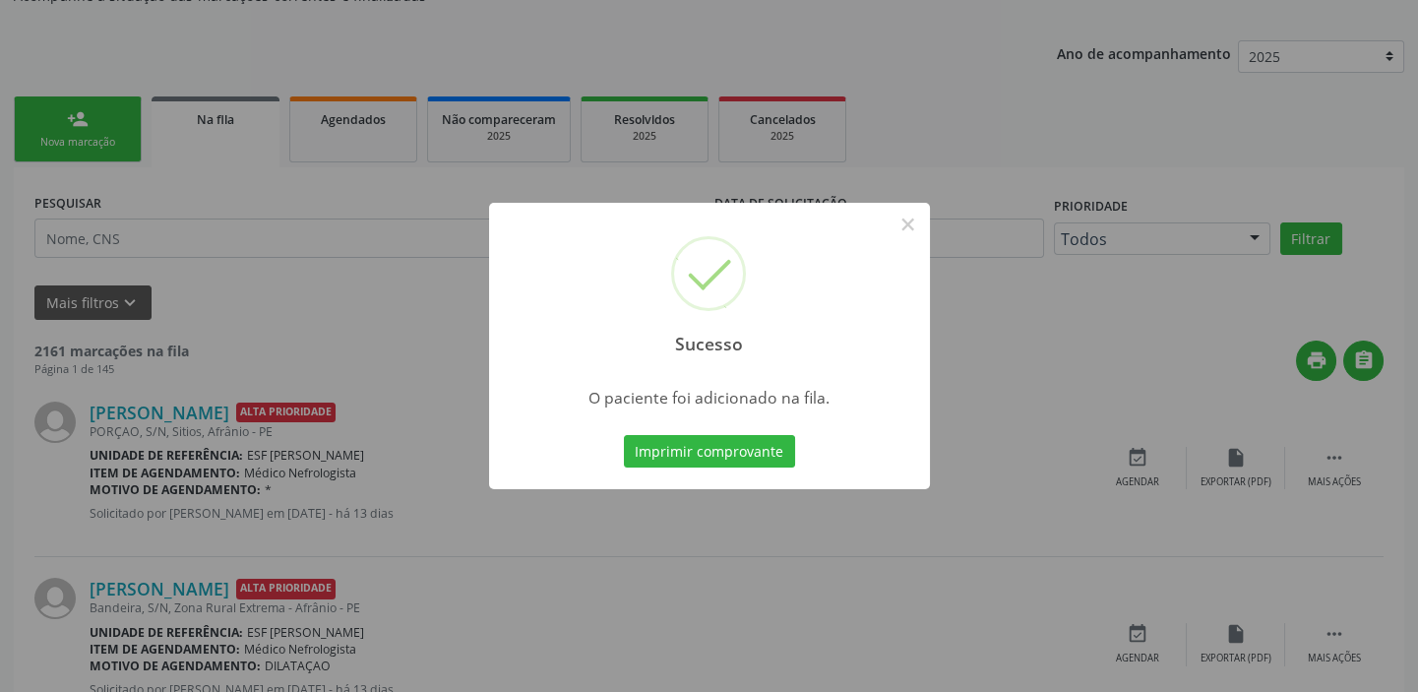
scroll to position [0, 0]
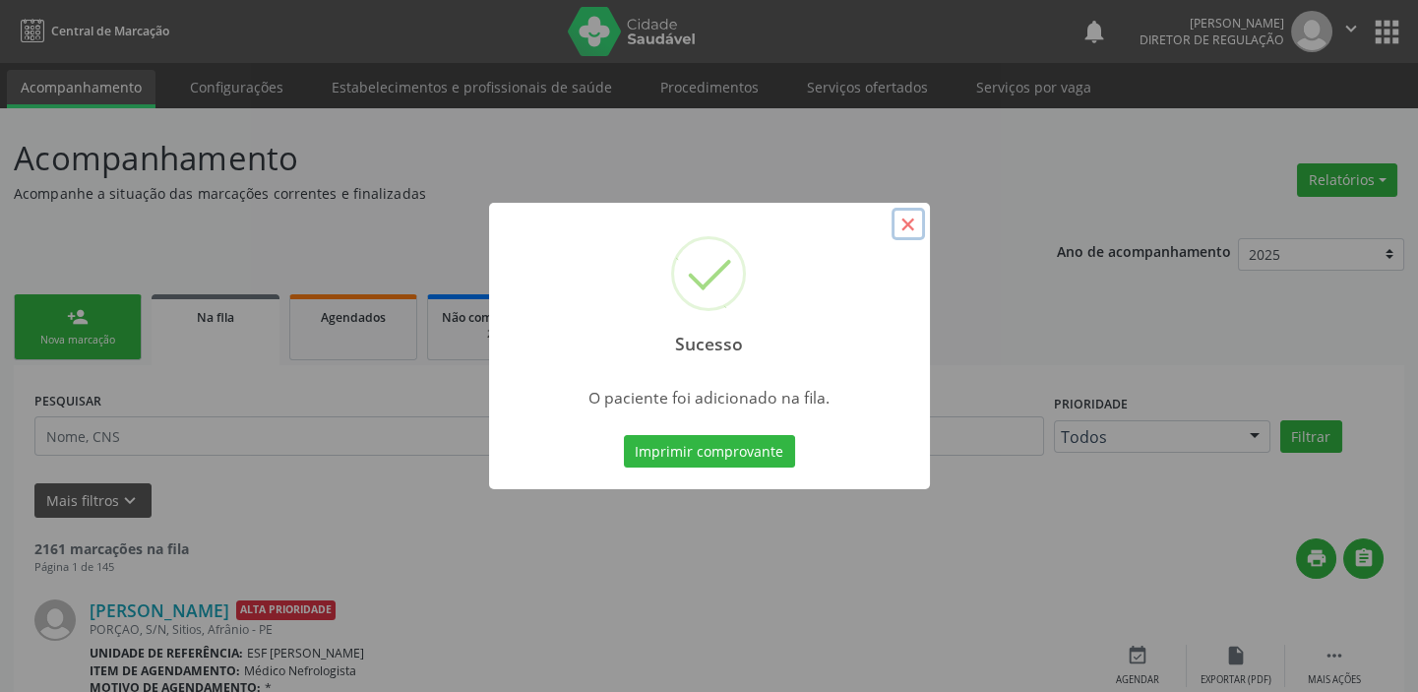
click at [904, 225] on button "×" at bounding box center [907, 224] width 33 height 33
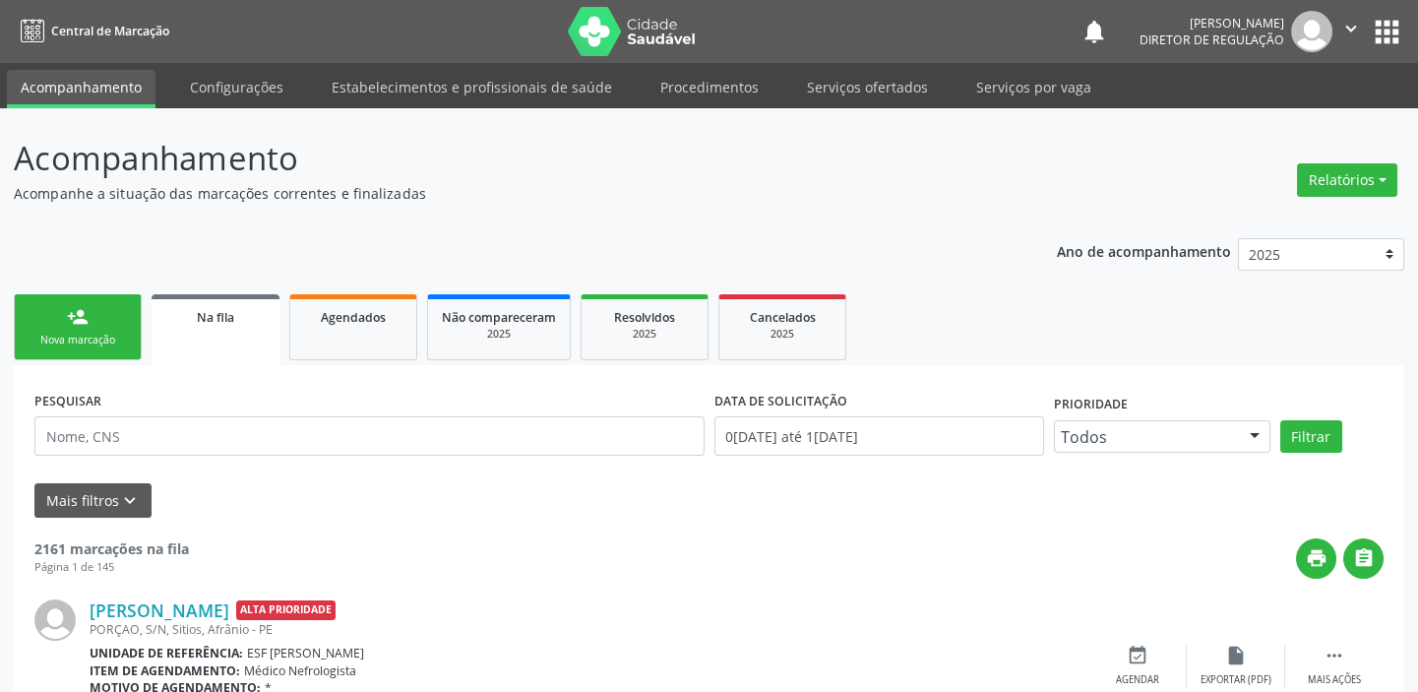
click at [100, 313] on link "person_add Nova marcação" at bounding box center [78, 327] width 128 height 66
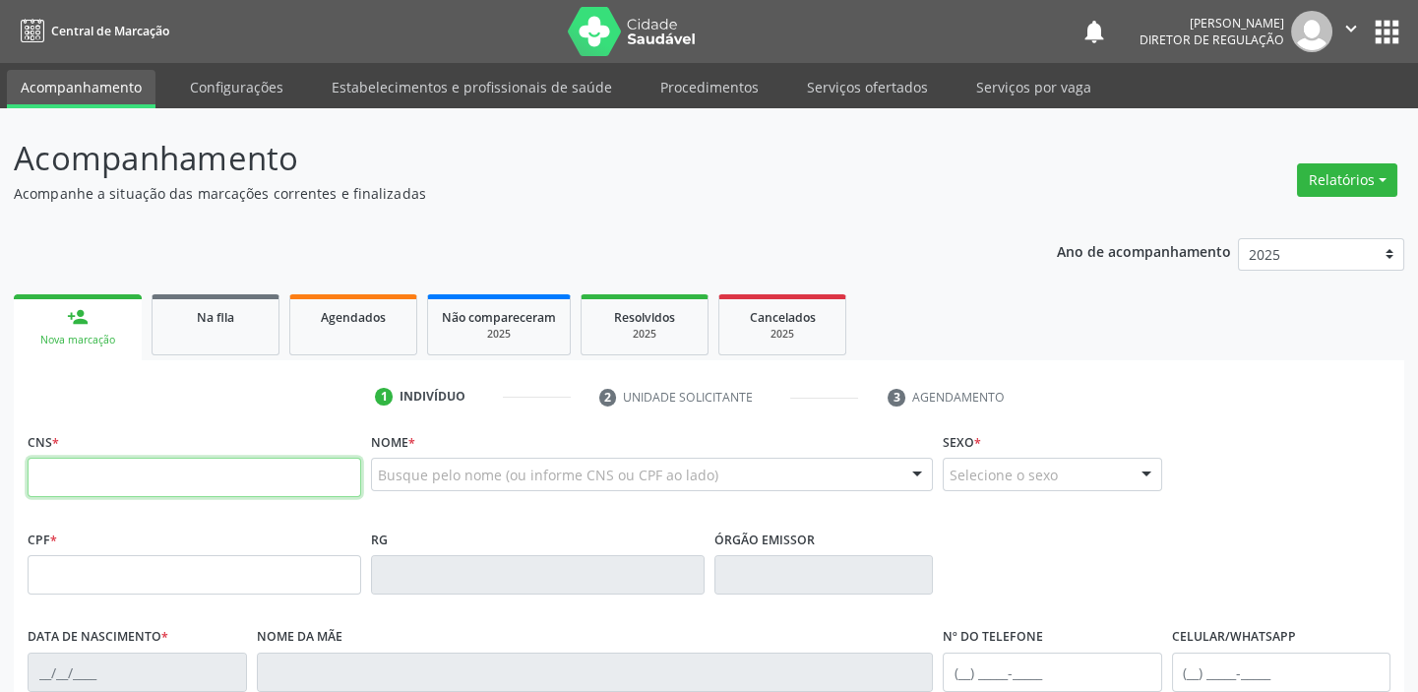
click at [128, 470] on input "text" at bounding box center [195, 477] width 334 height 39
type input "709 6086 5461 8275"
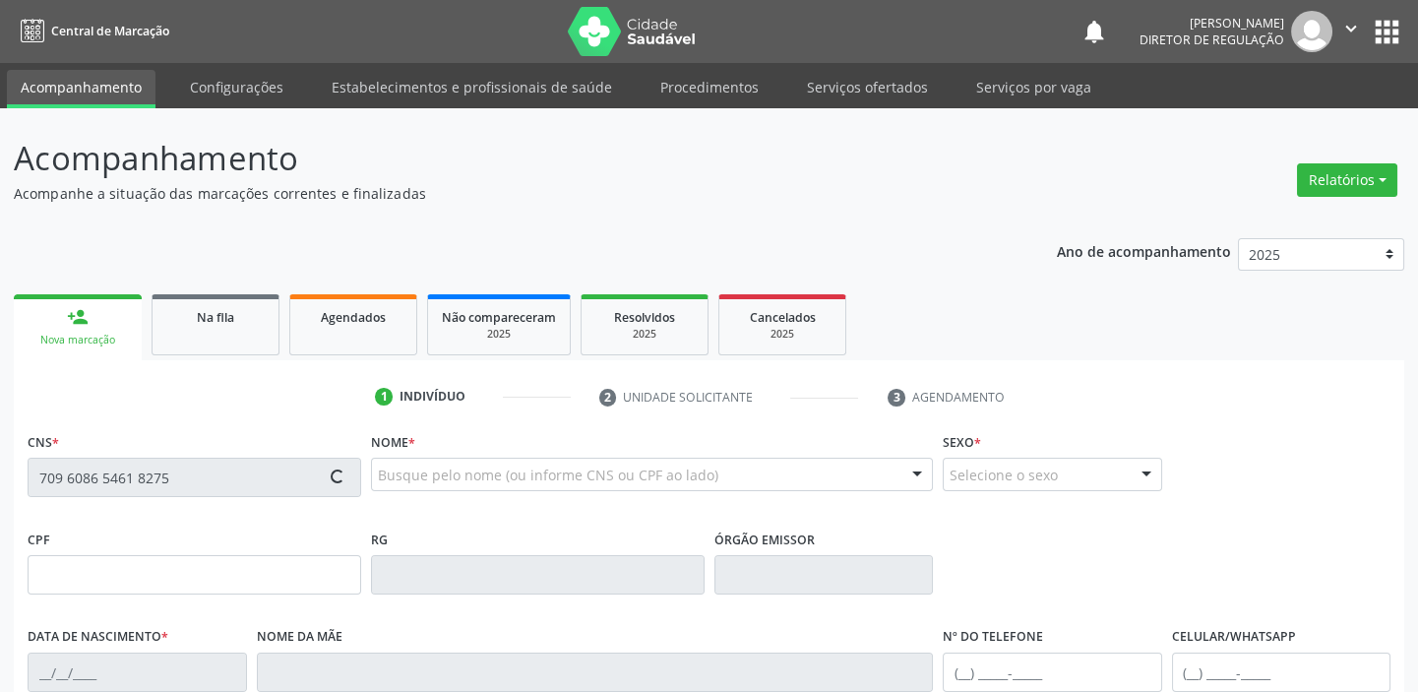
type input "091.667.713-31"
type input "1[DATE]"
type input "[PERSON_NAME]"
type input "[PHONE_NUMBER]"
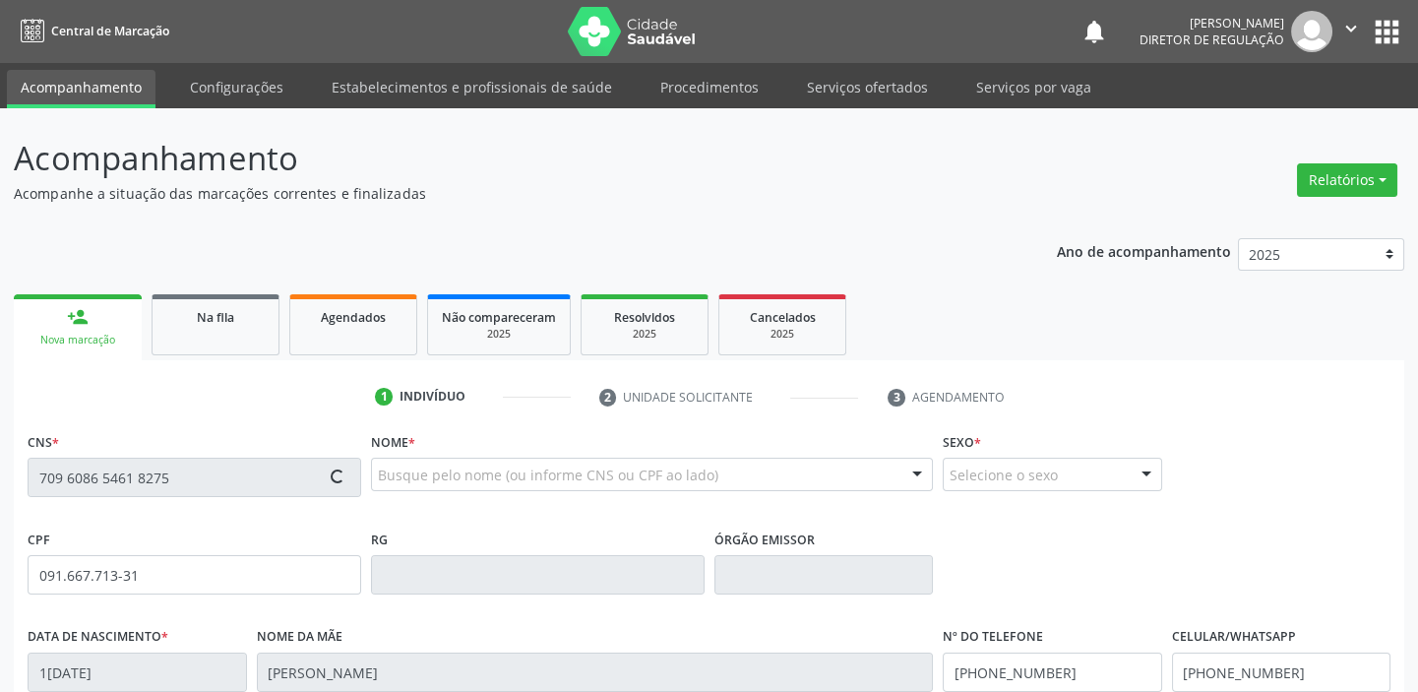
type input "117.906.684-76"
type input "S/N"
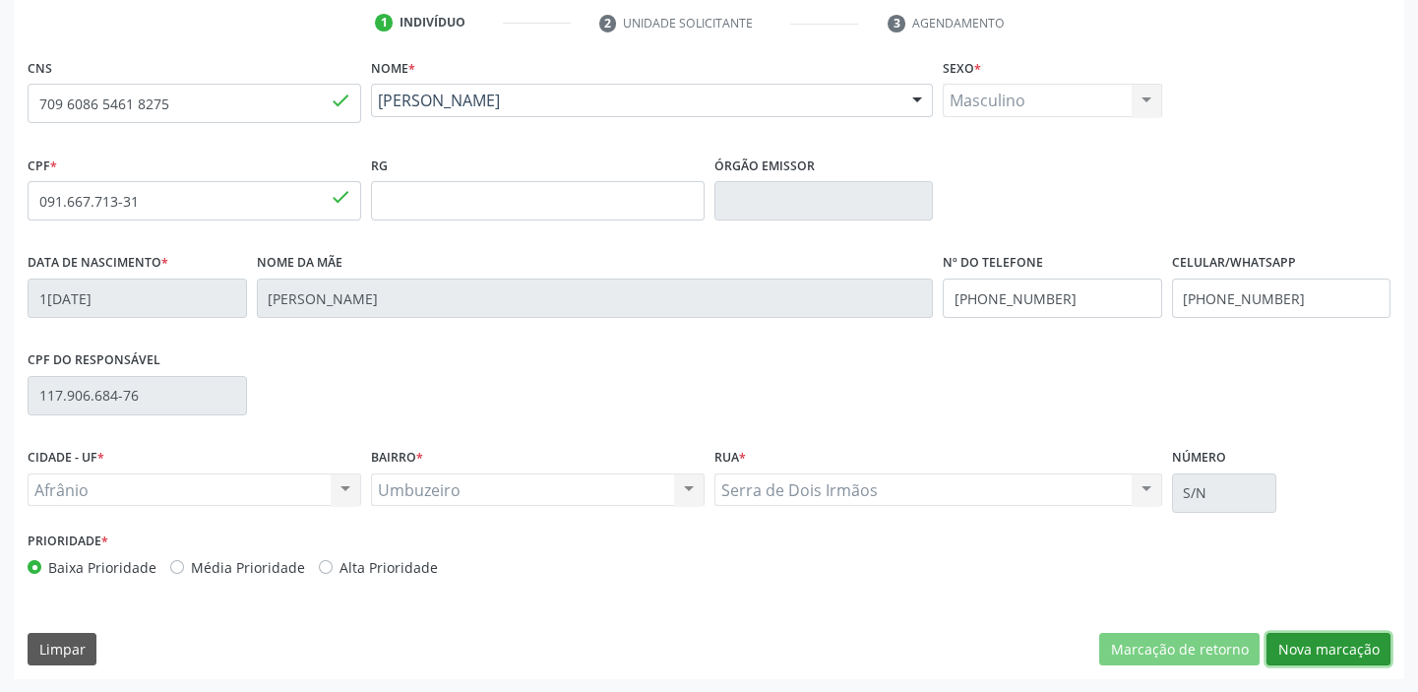
click at [1318, 650] on button "Nova marcação" at bounding box center [1328, 649] width 124 height 33
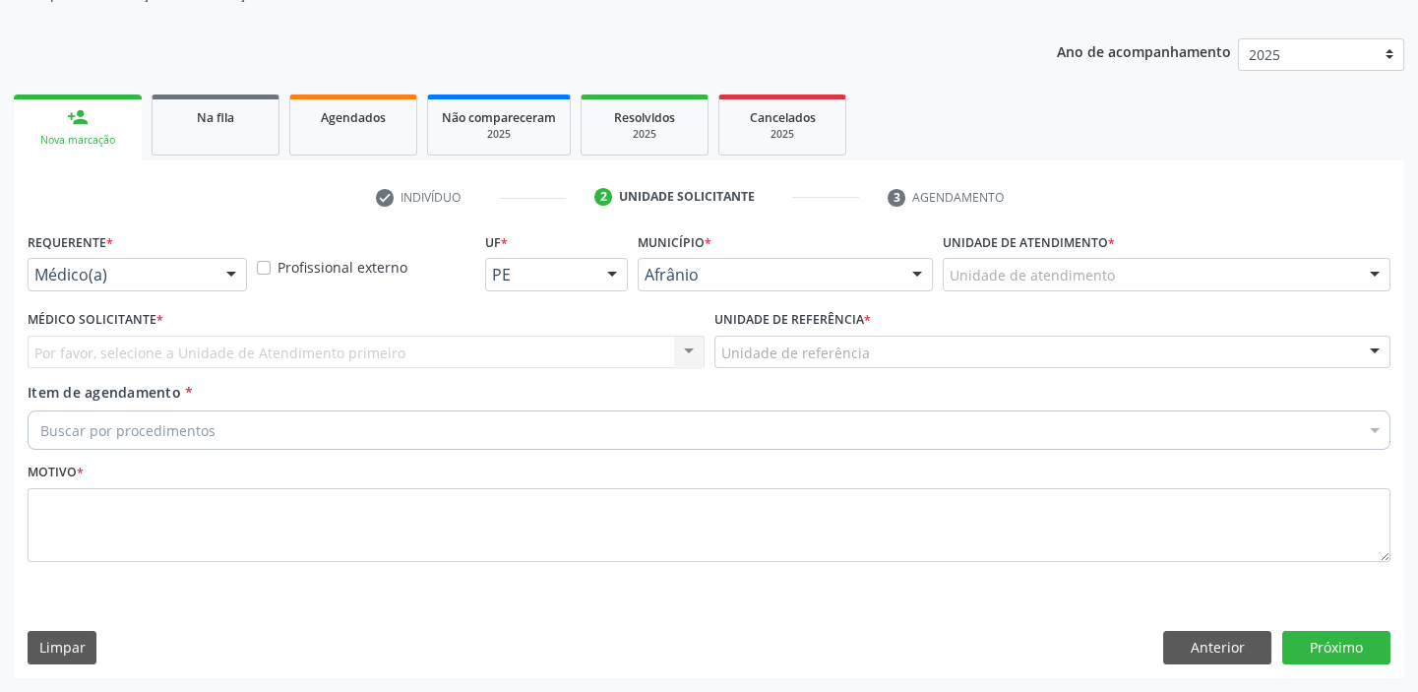
scroll to position [198, 0]
click at [946, 269] on div "Unidade de atendimento" at bounding box center [1167, 276] width 448 height 33
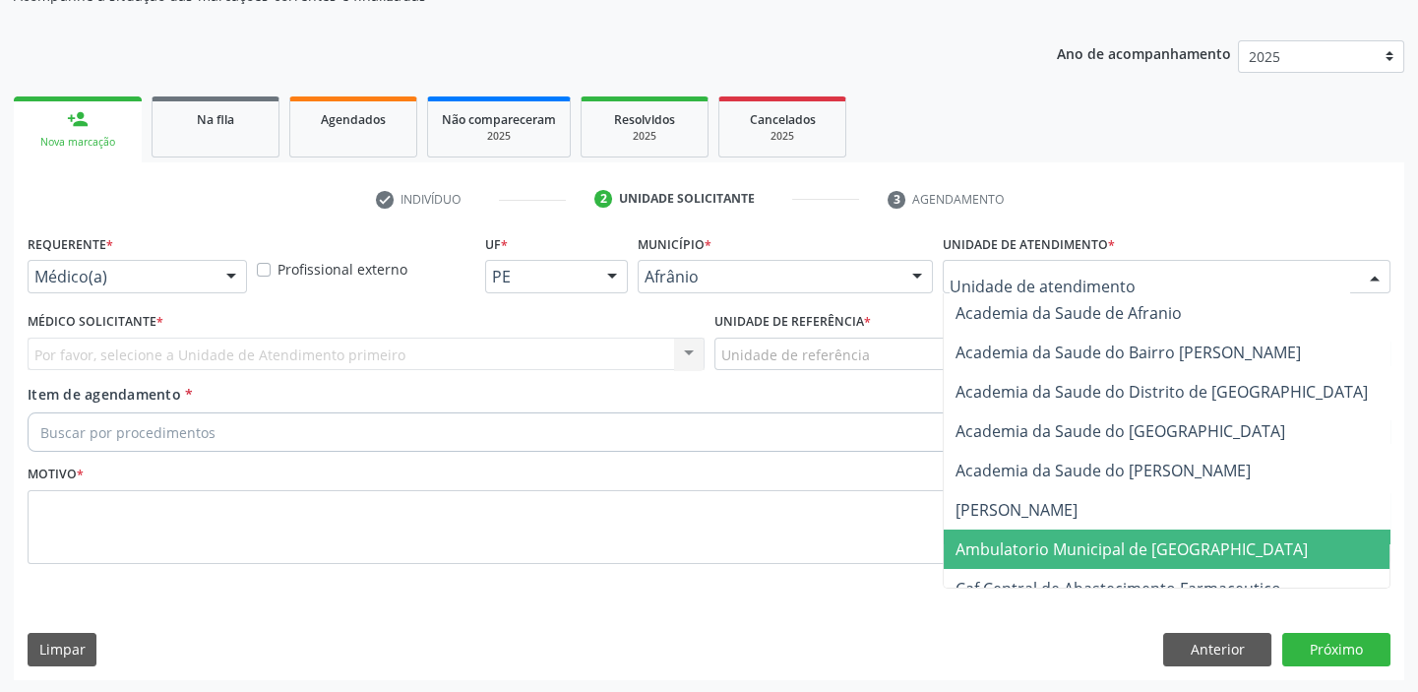
drag, startPoint x: 996, startPoint y: 536, endPoint x: 899, endPoint y: 495, distance: 104.9
click at [992, 538] on span "Ambulatorio Municipal de [GEOGRAPHIC_DATA]" at bounding box center [1131, 549] width 352 height 22
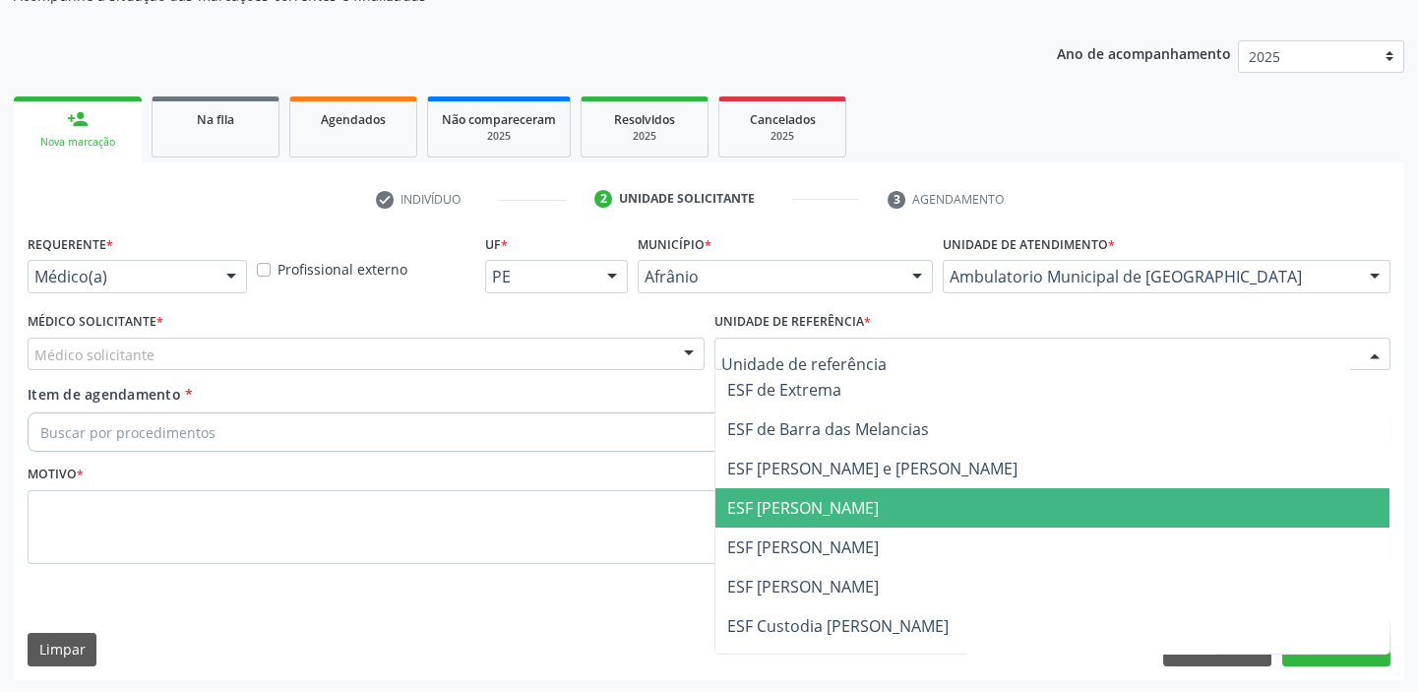
click at [789, 490] on span "ESF [PERSON_NAME]" at bounding box center [1052, 507] width 675 height 39
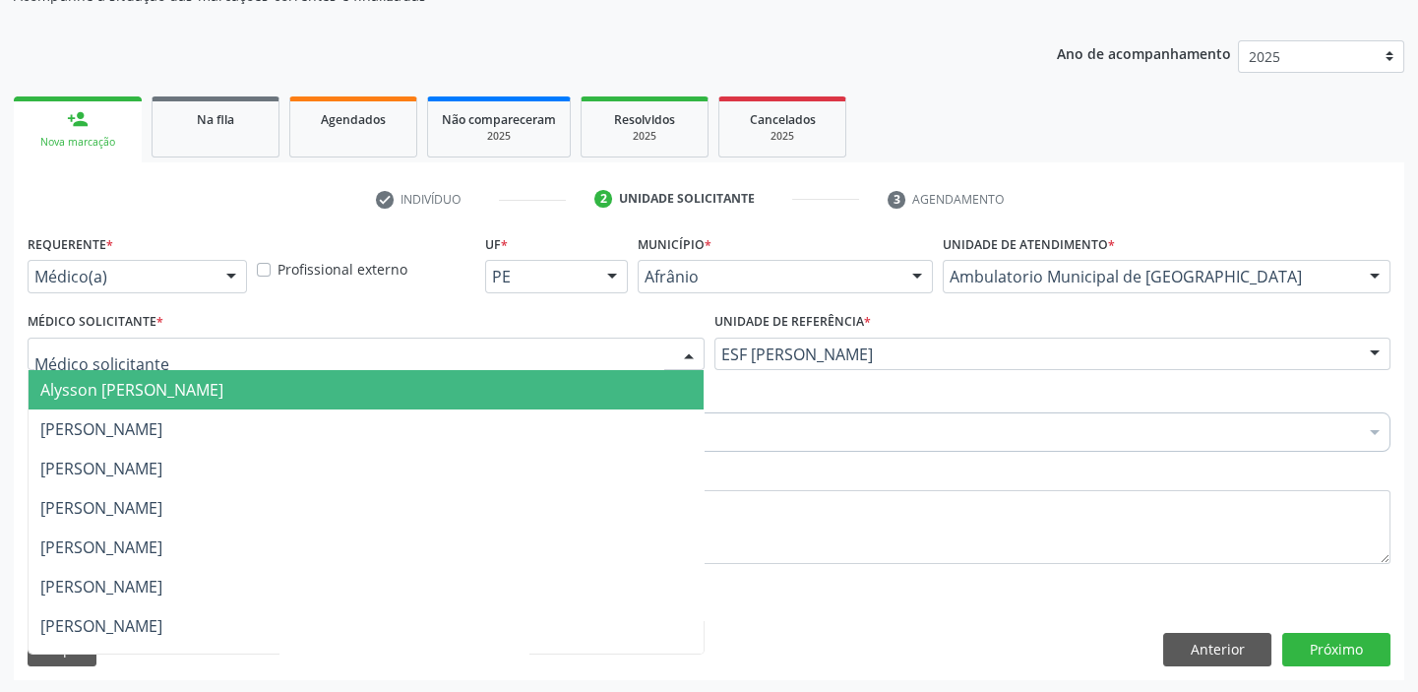
drag, startPoint x: 94, startPoint y: 354, endPoint x: 98, endPoint y: 378, distance: 23.9
click at [102, 394] on span "Alysson [PERSON_NAME]" at bounding box center [131, 390] width 183 height 22
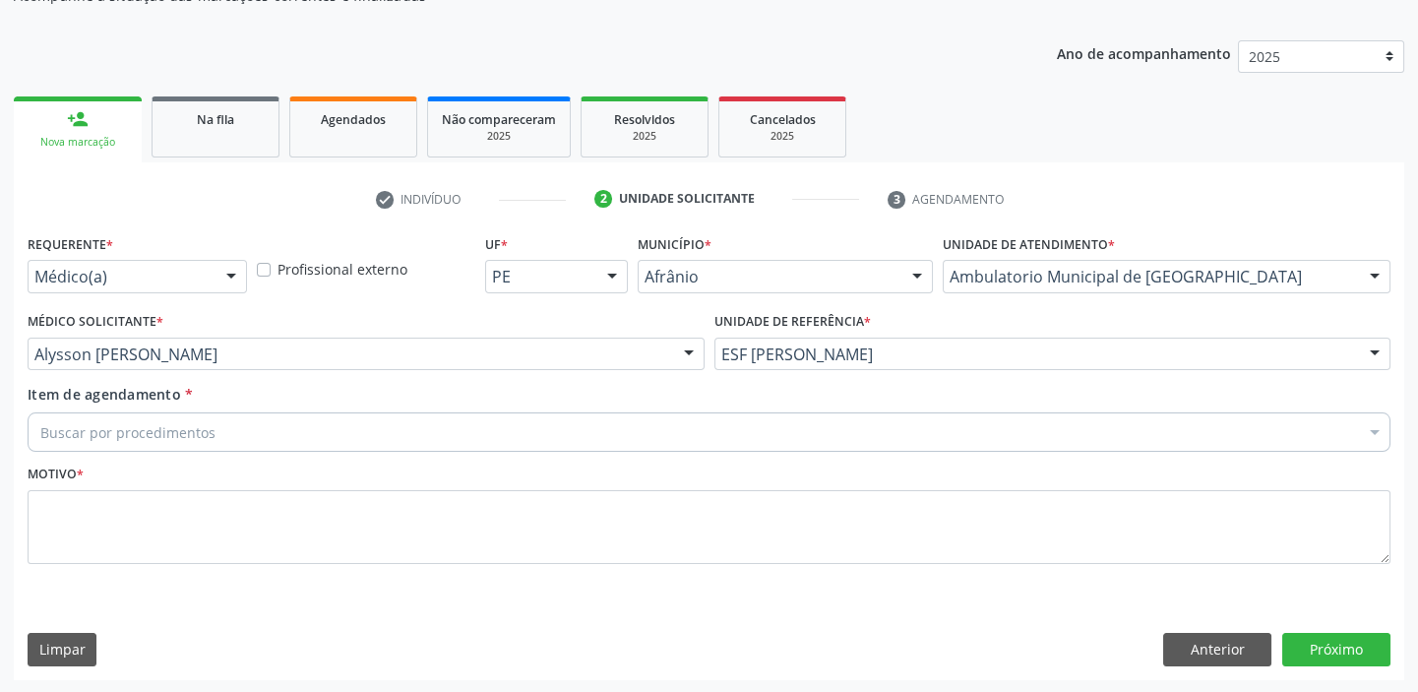
click at [119, 443] on div "Buscar por procedimentos" at bounding box center [709, 431] width 1363 height 39
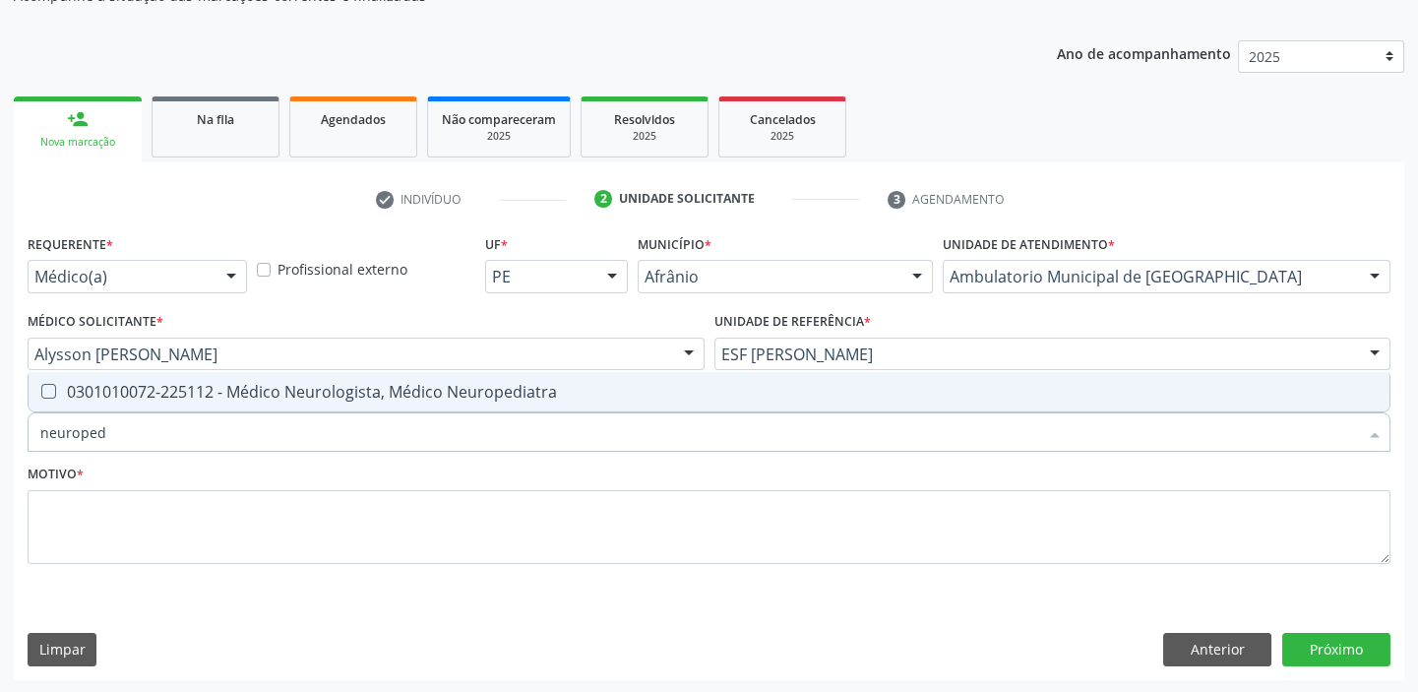
type input "neuropedi"
click at [138, 387] on div "0301010072-225112 - Médico Neurologista, Médico Neuropediatra" at bounding box center [708, 392] width 1337 height 16
checkbox Neuropediatra "true"
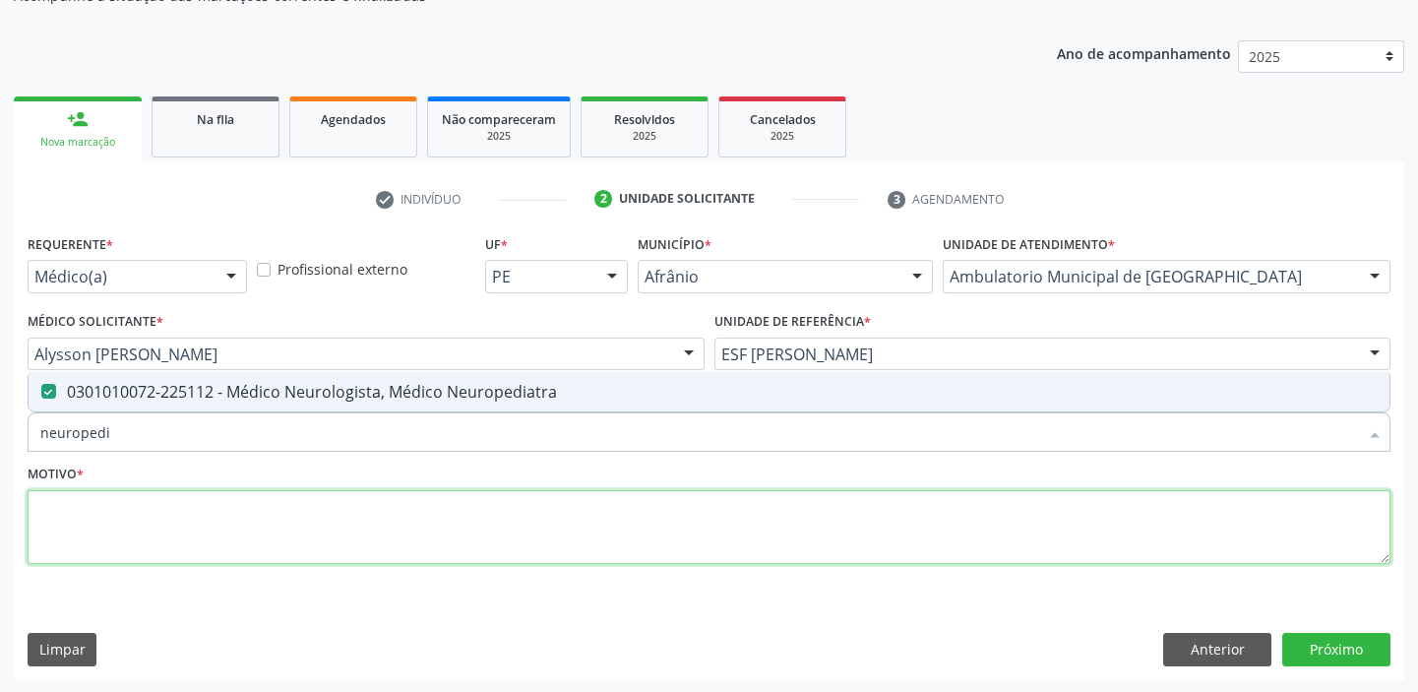
click at [68, 520] on textarea at bounding box center [709, 527] width 1363 height 75
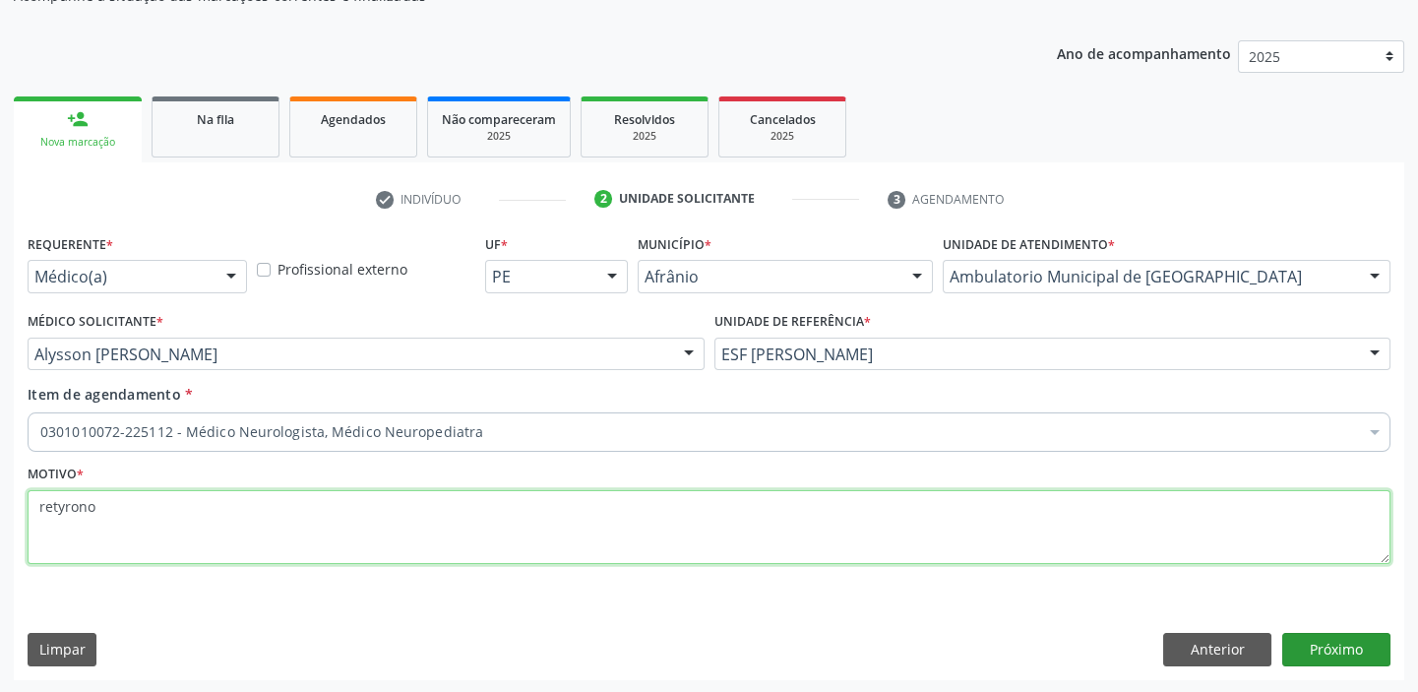
type textarea "retyrono"
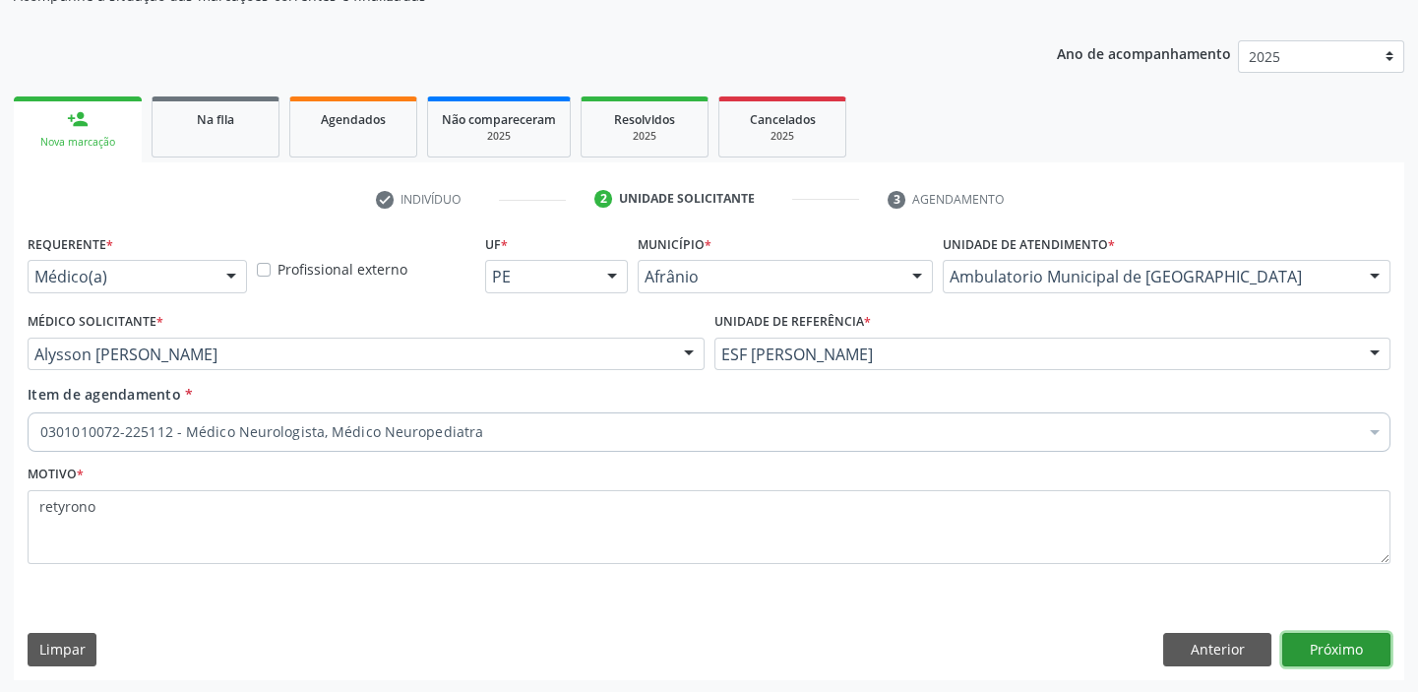
click at [1348, 640] on button "Próximo" at bounding box center [1336, 649] width 108 height 33
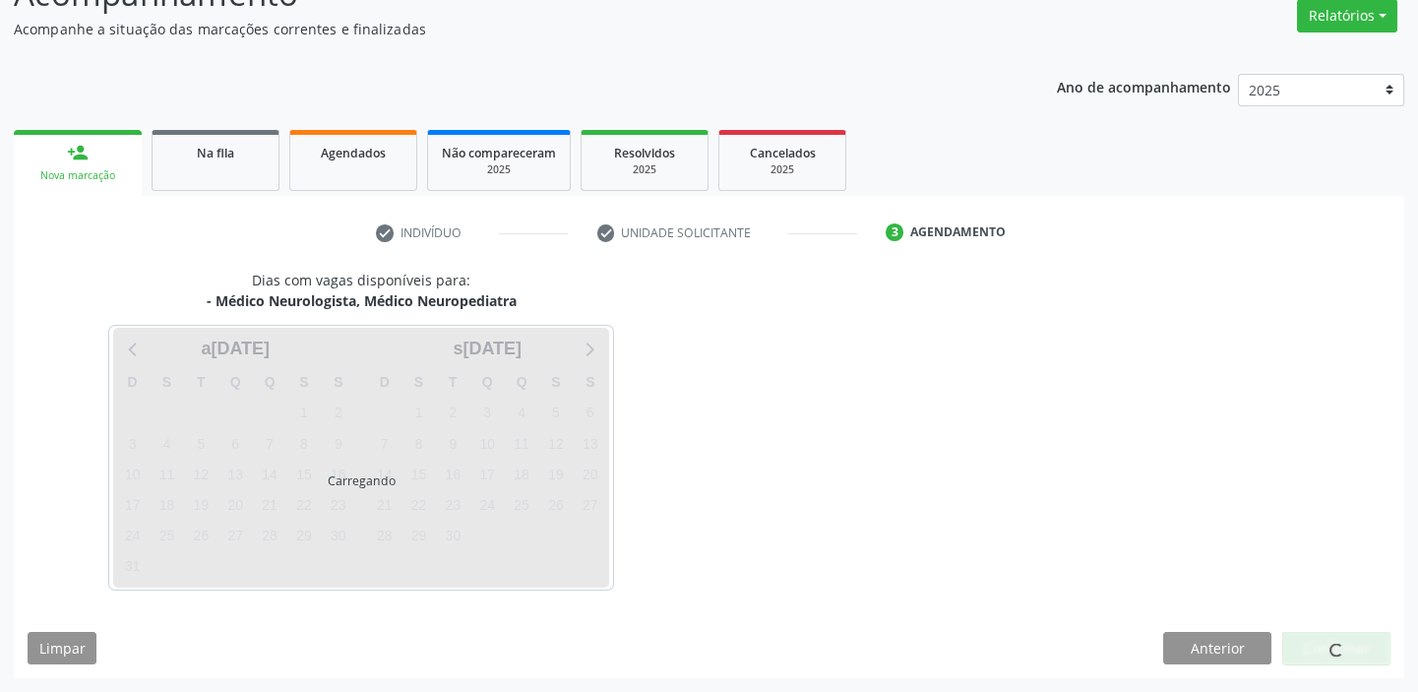
scroll to position [163, 0]
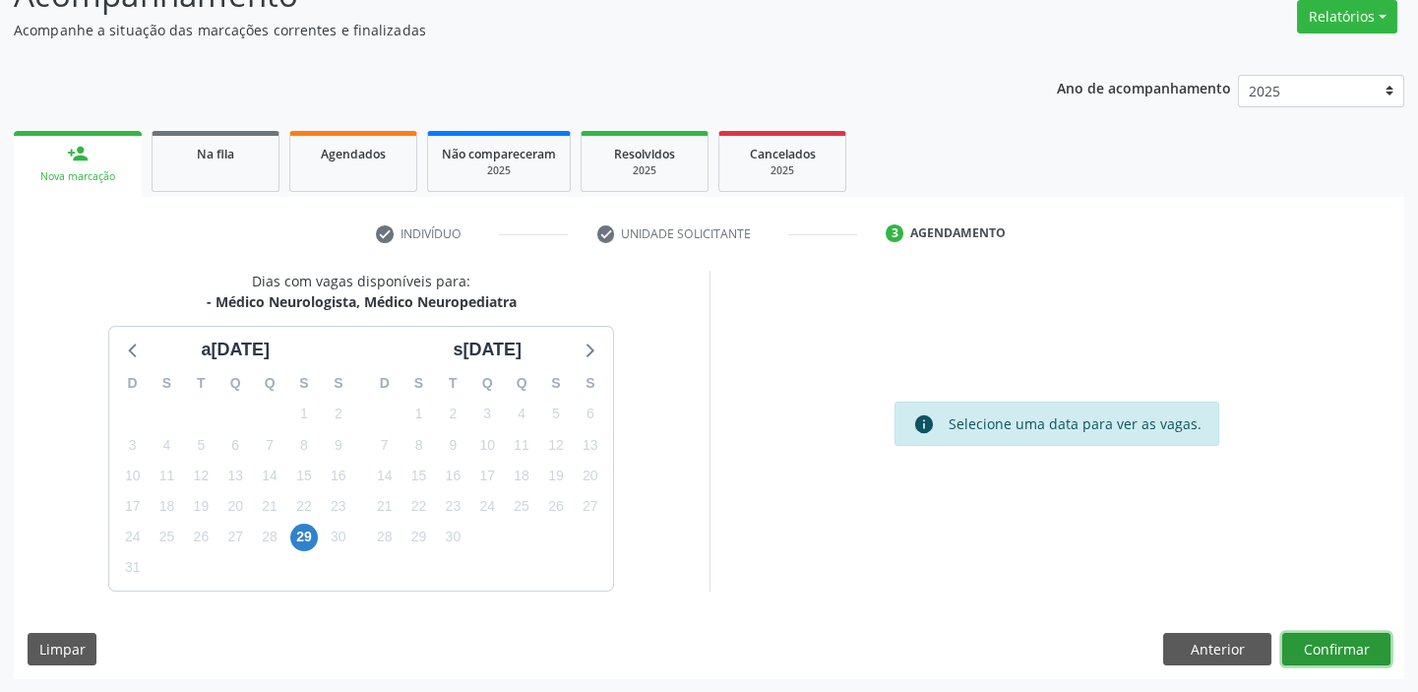
click at [1318, 647] on button "Confirmar" at bounding box center [1336, 649] width 108 height 33
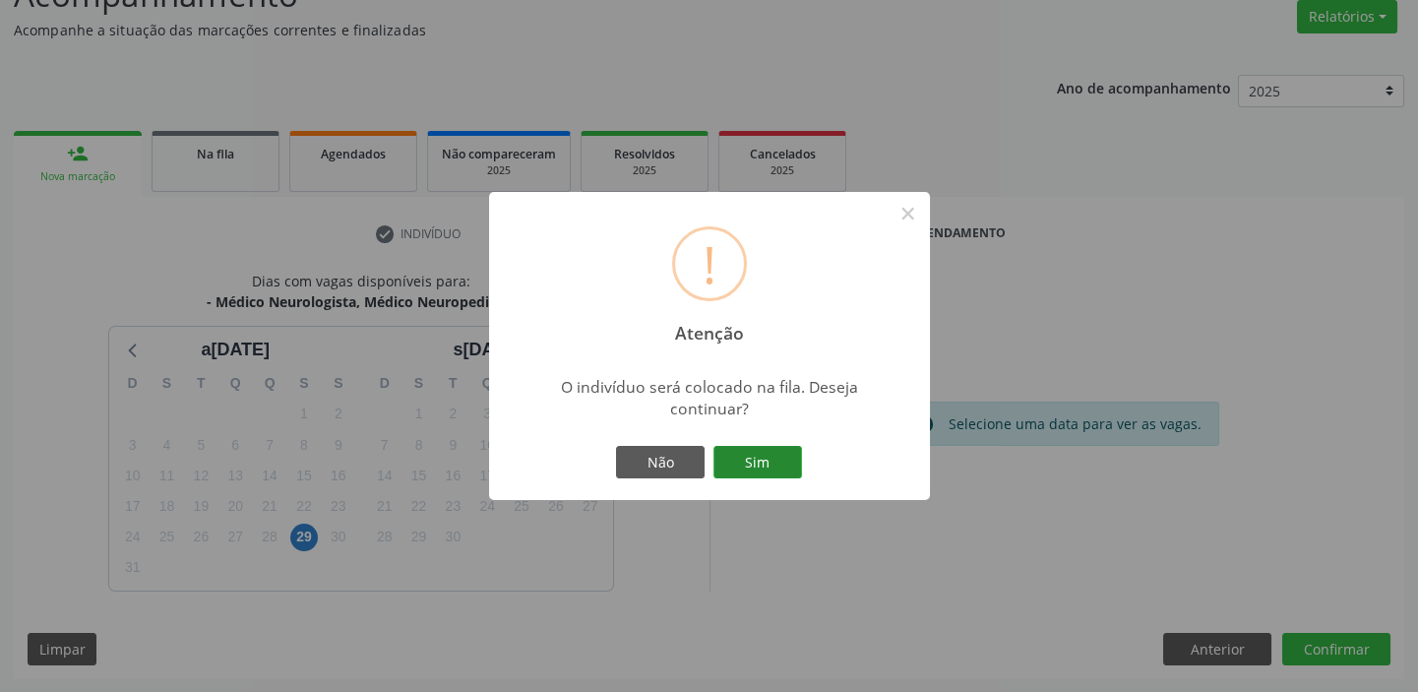
click at [758, 463] on button "Sim" at bounding box center [757, 462] width 89 height 33
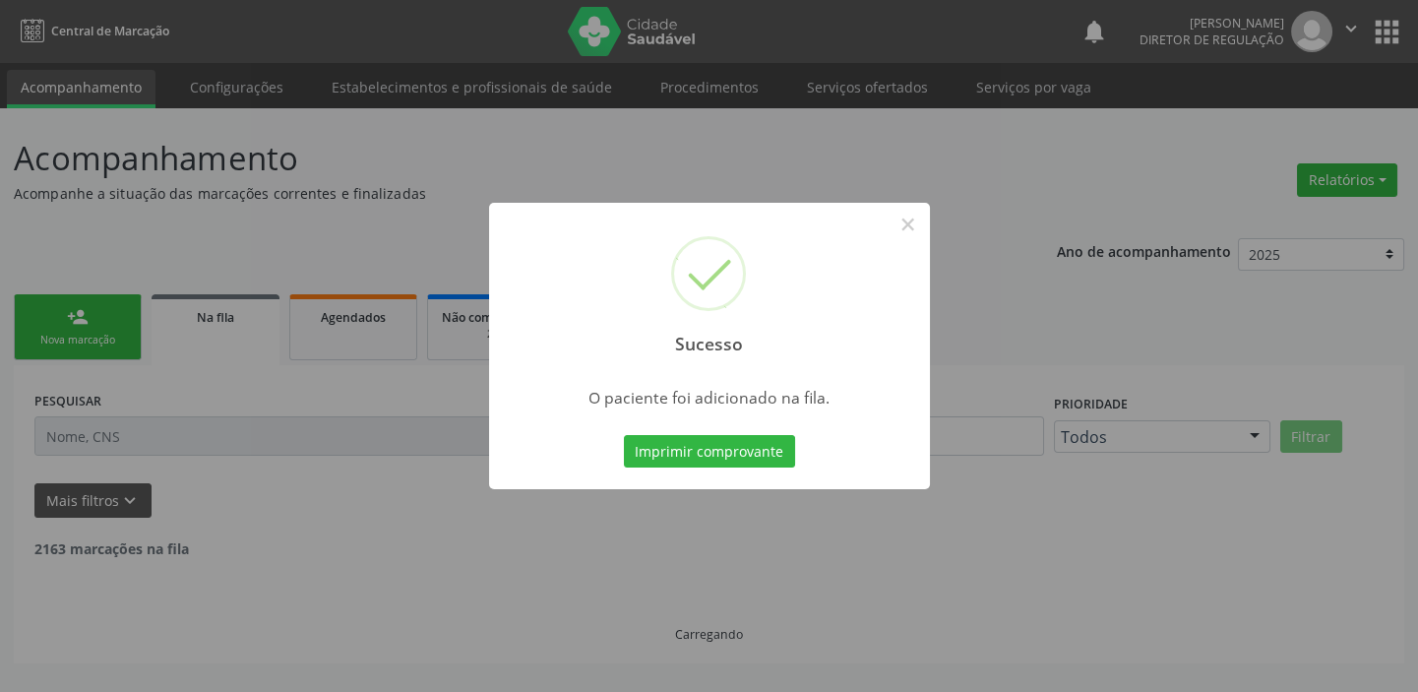
scroll to position [0, 0]
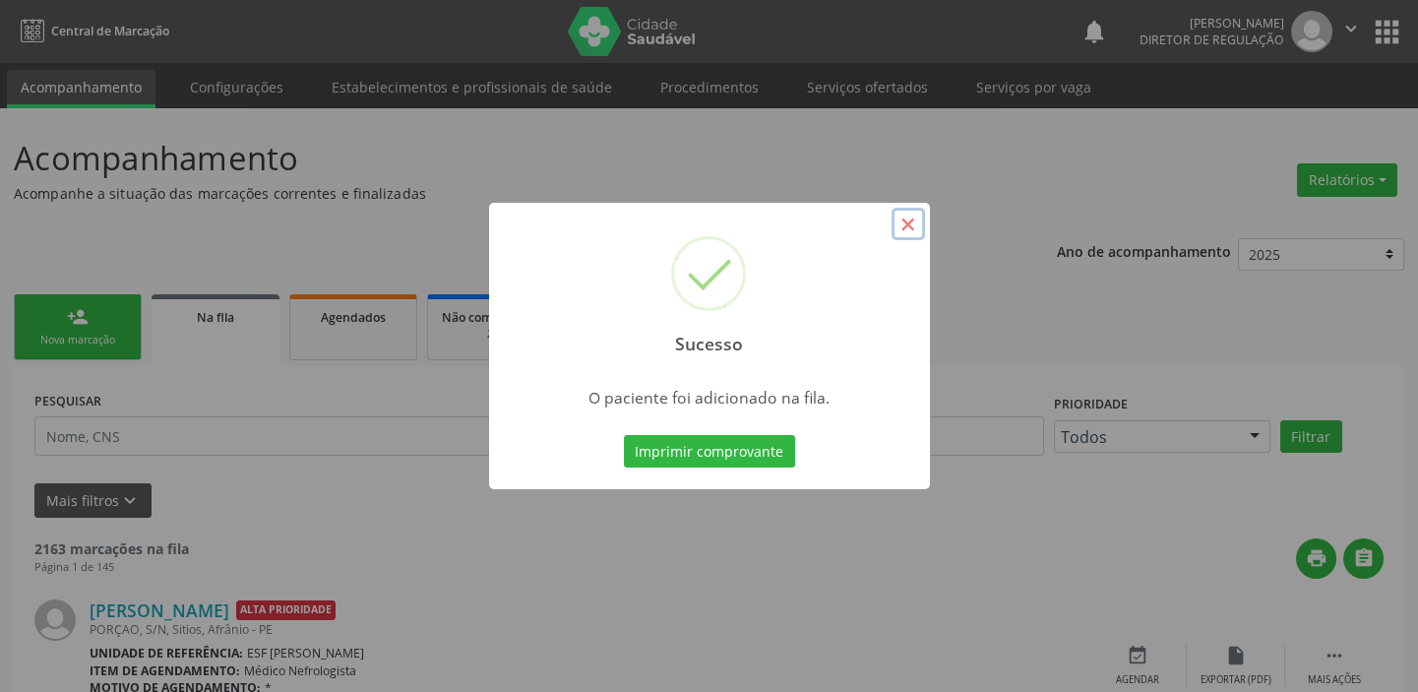
click at [910, 223] on button "×" at bounding box center [907, 224] width 33 height 33
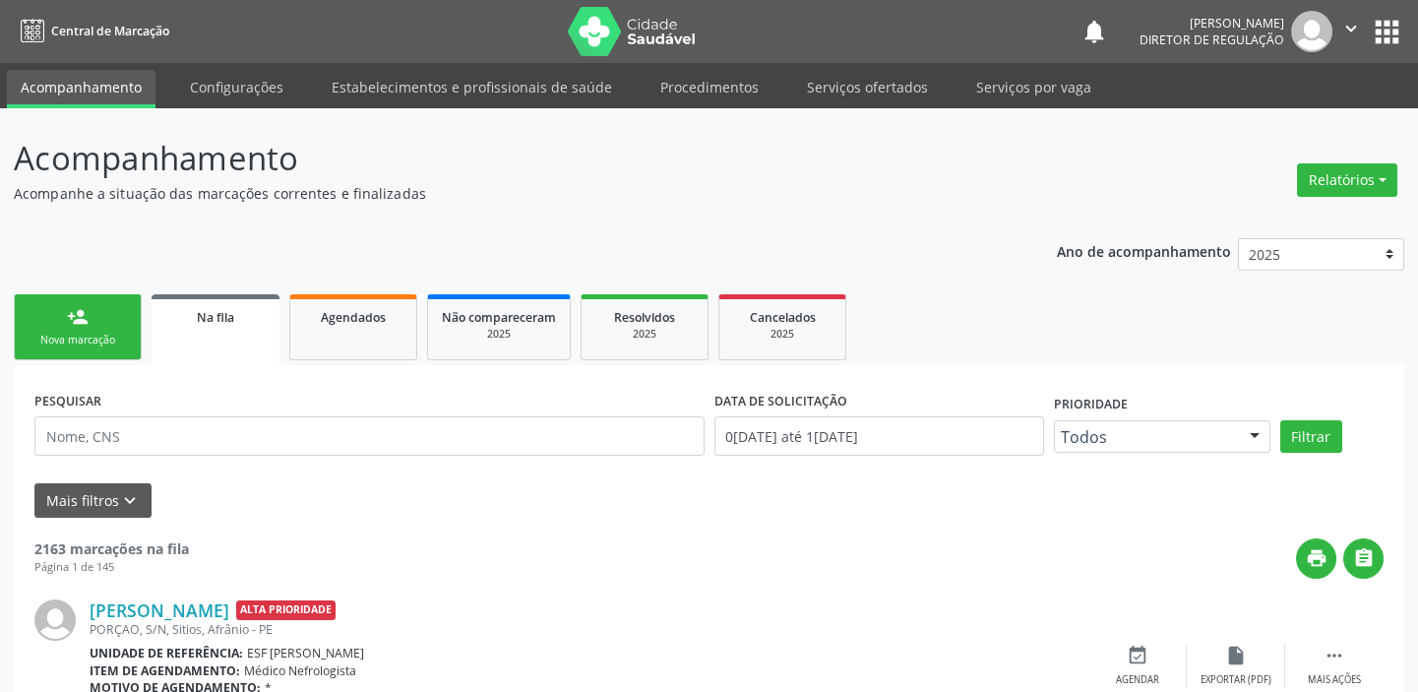
click at [70, 344] on div "Nova marcação" at bounding box center [78, 340] width 98 height 15
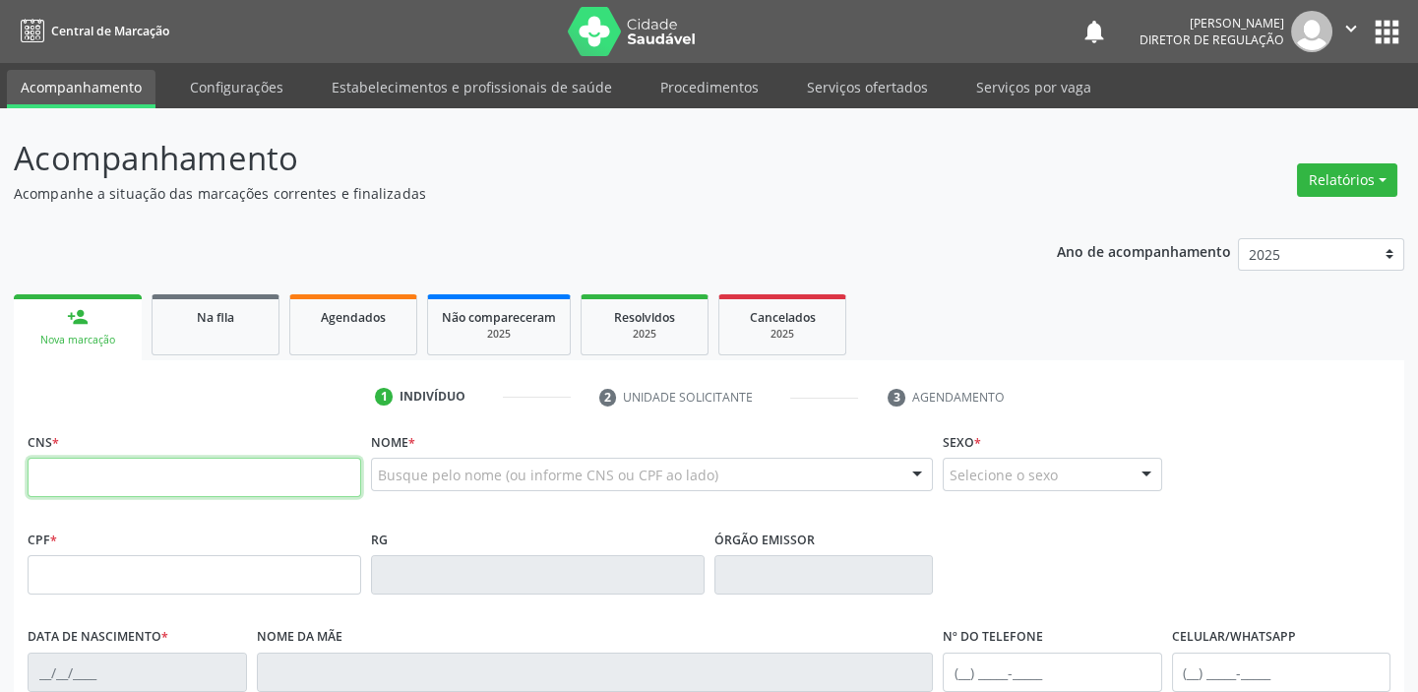
click at [103, 471] on input "text" at bounding box center [195, 477] width 334 height 39
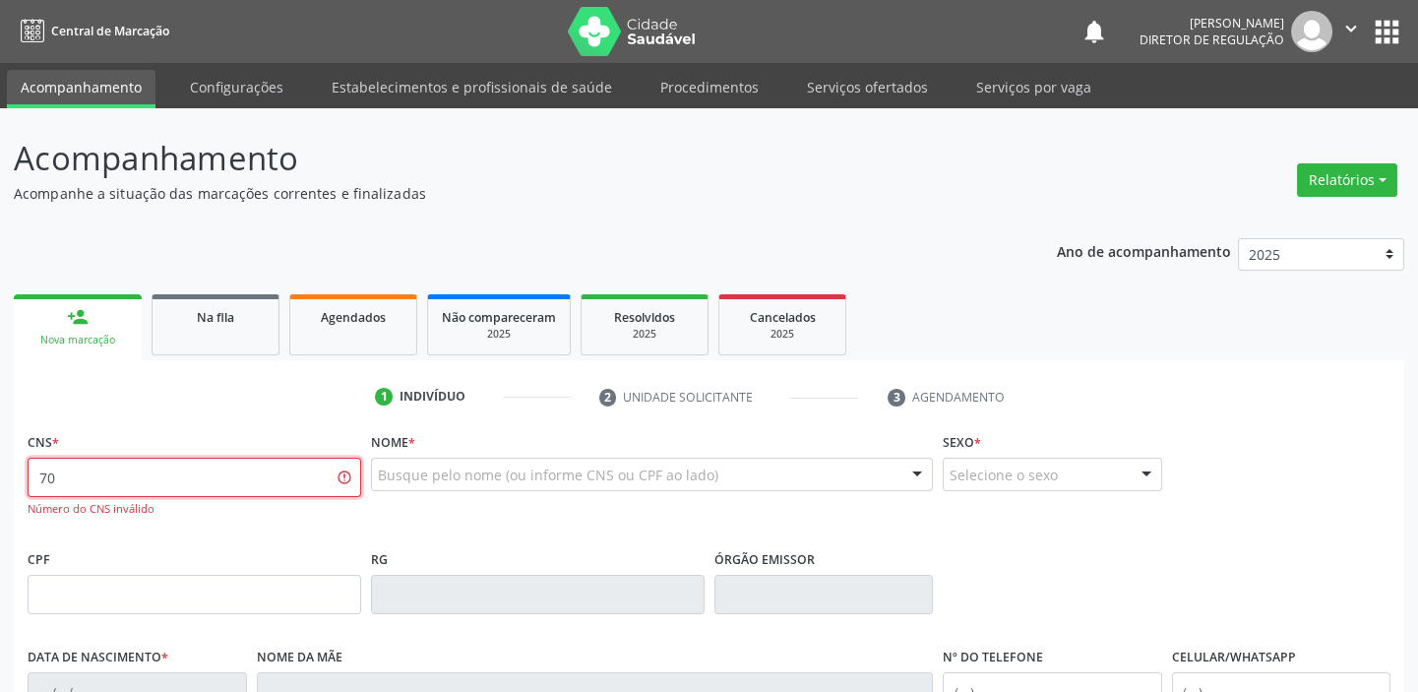
type input "7"
type input "700 5075 6660 5852"
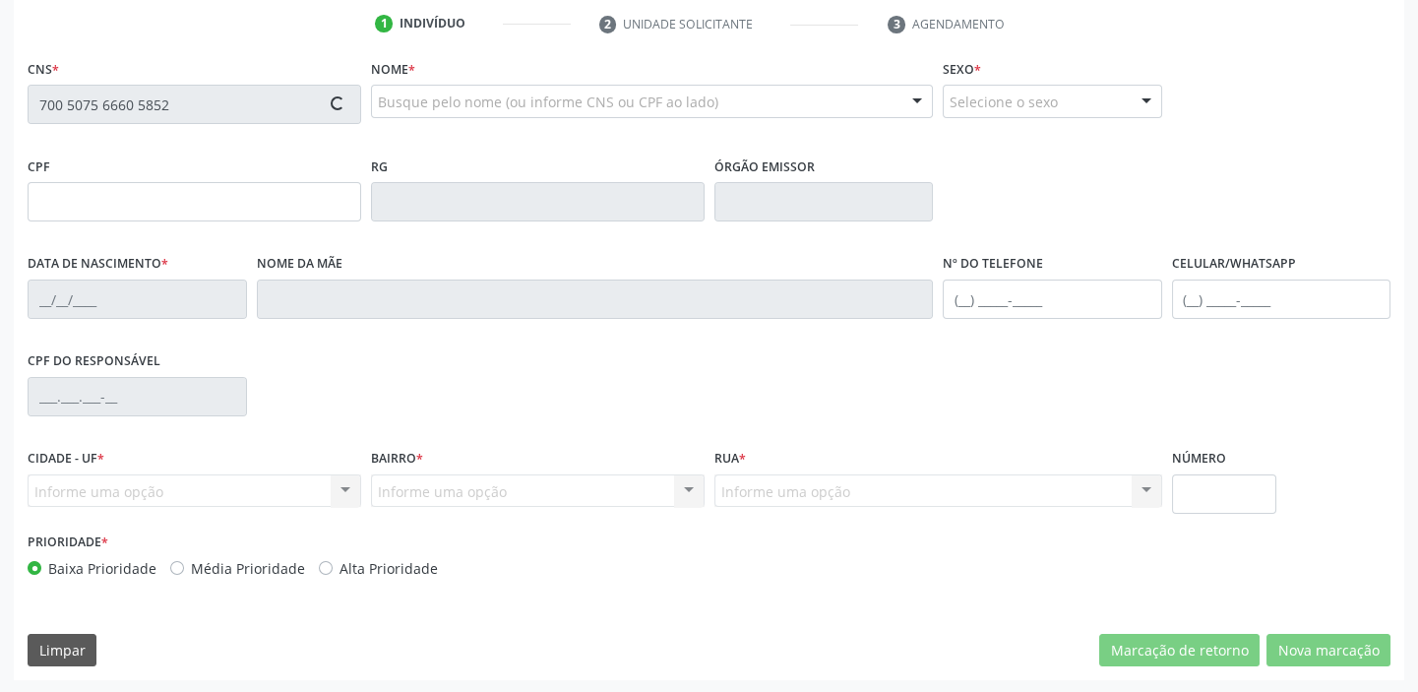
scroll to position [374, 0]
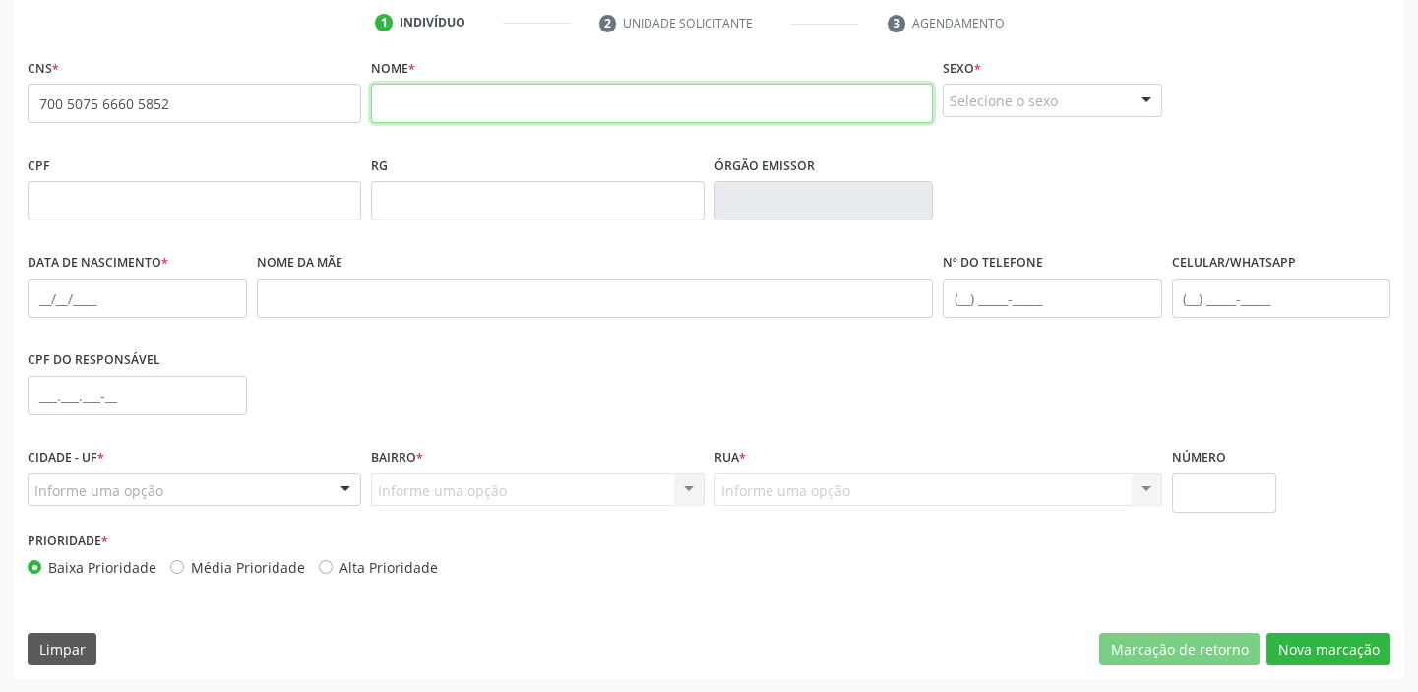
click at [403, 102] on input "text" at bounding box center [652, 103] width 562 height 39
type input "[PERSON_NAME]"
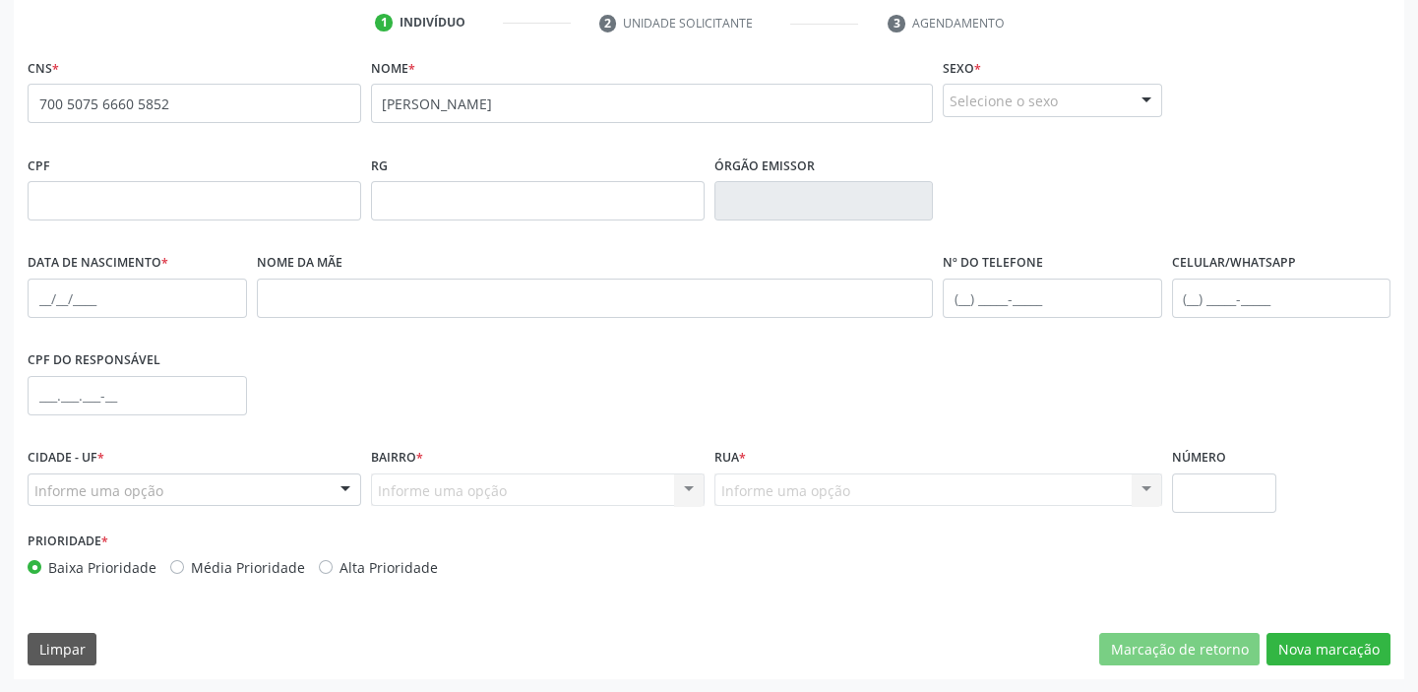
drag, startPoint x: 954, startPoint y: 92, endPoint x: 976, endPoint y: 104, distance: 24.7
click at [959, 92] on div "Selecione o sexo" at bounding box center [1052, 100] width 219 height 33
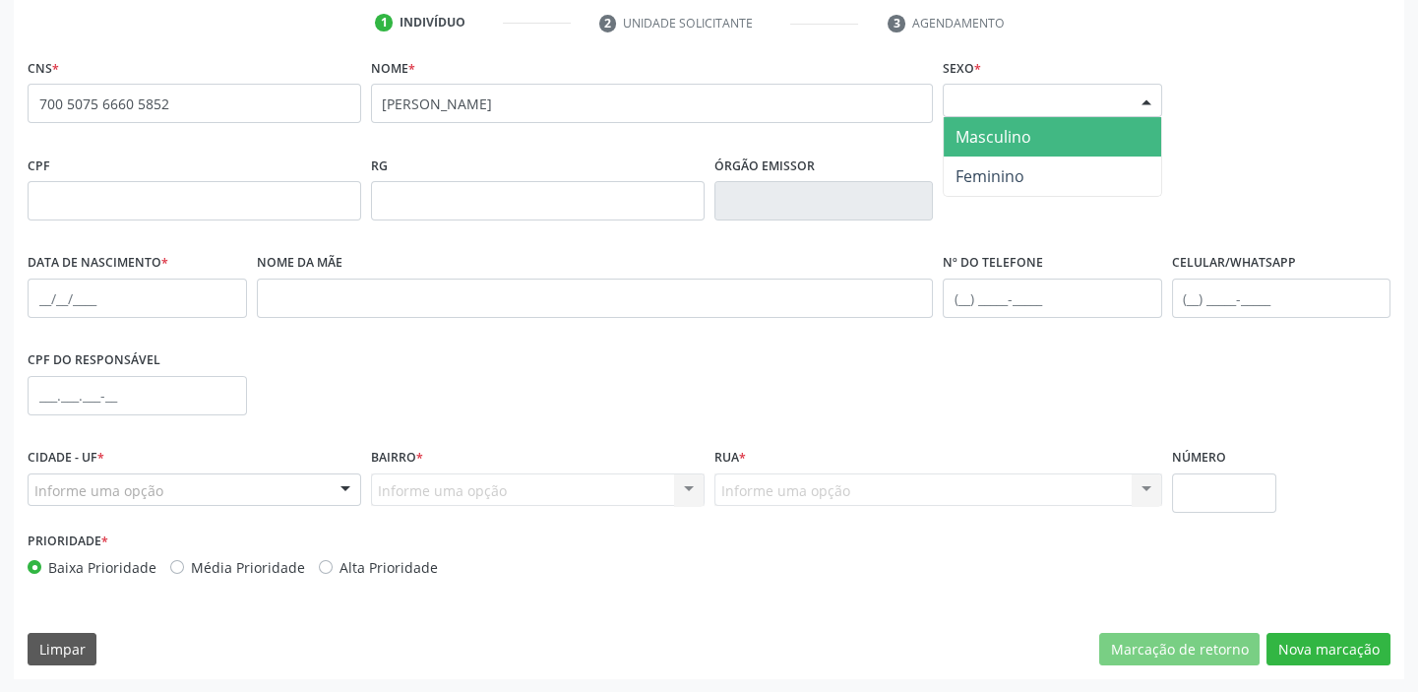
click at [1010, 142] on span "Masculino" at bounding box center [993, 137] width 76 height 22
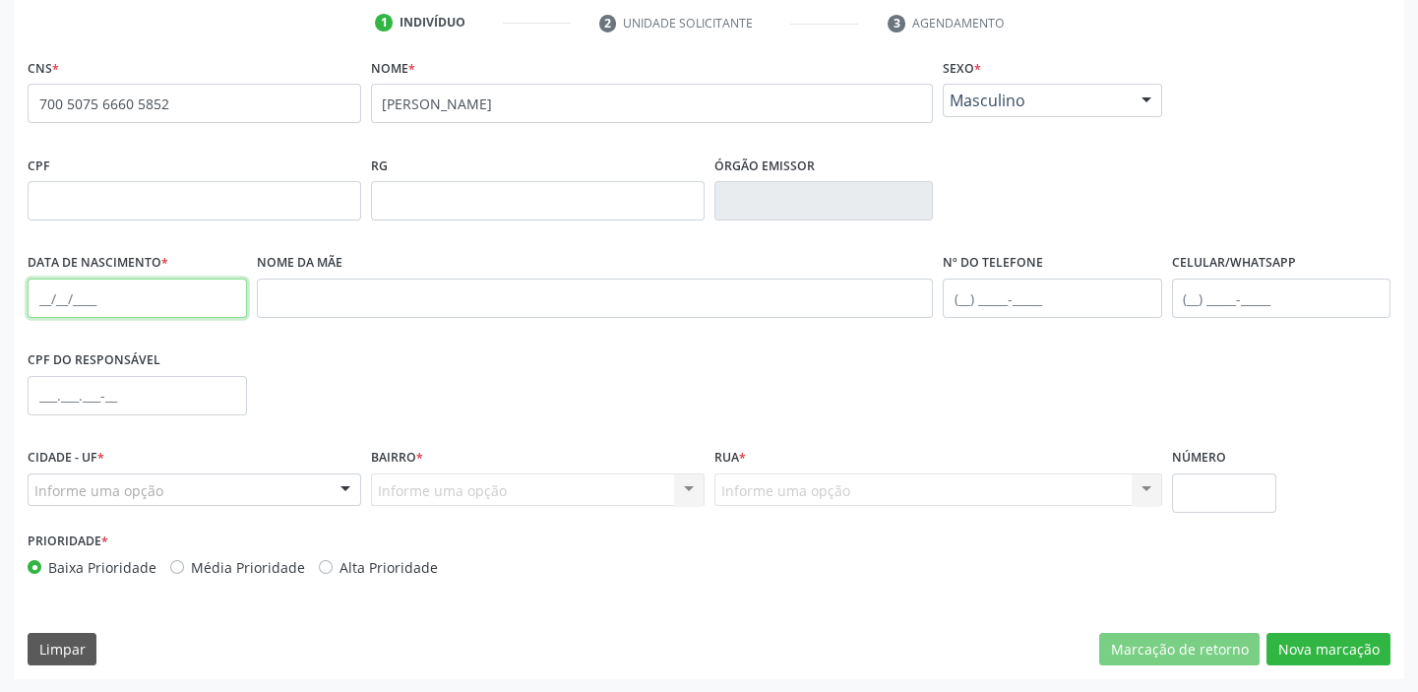
click at [44, 295] on input "text" at bounding box center [137, 297] width 219 height 39
type input "2[DATE]"
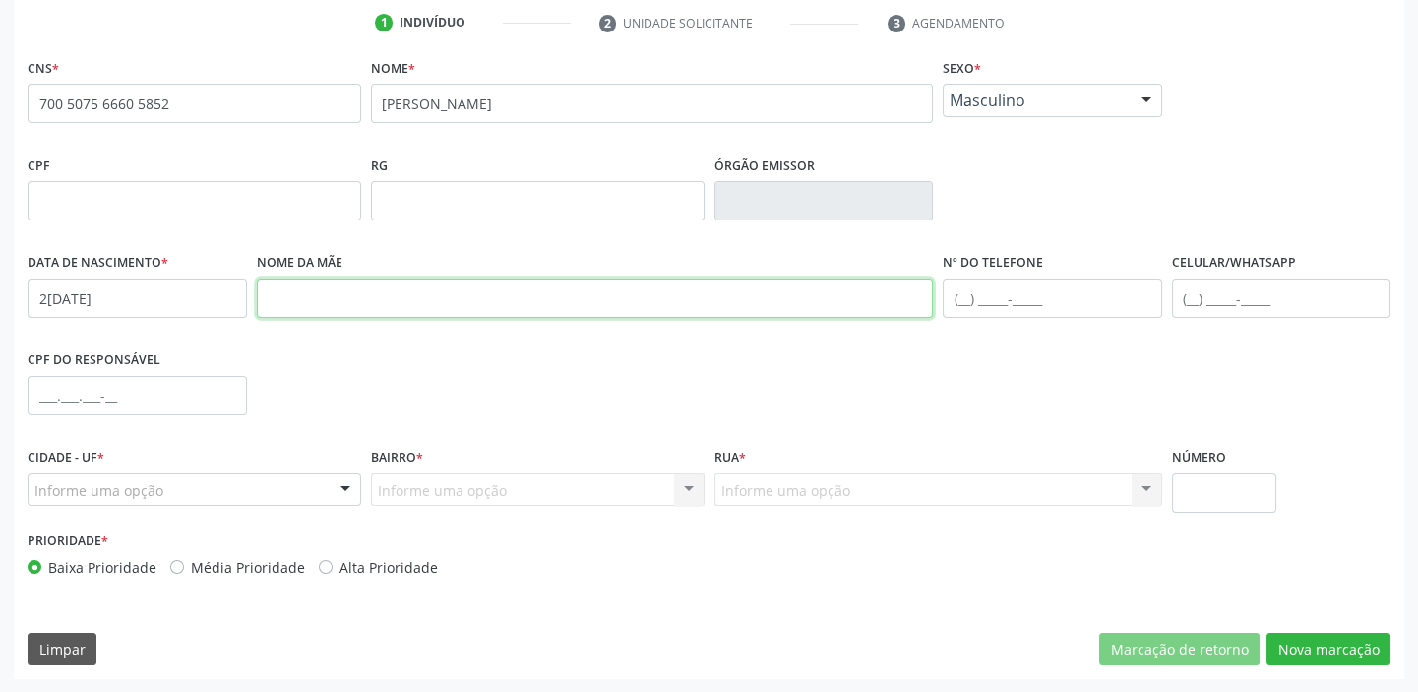
click at [312, 301] on input "text" at bounding box center [595, 297] width 677 height 39
type input "[PERSON_NAME]"
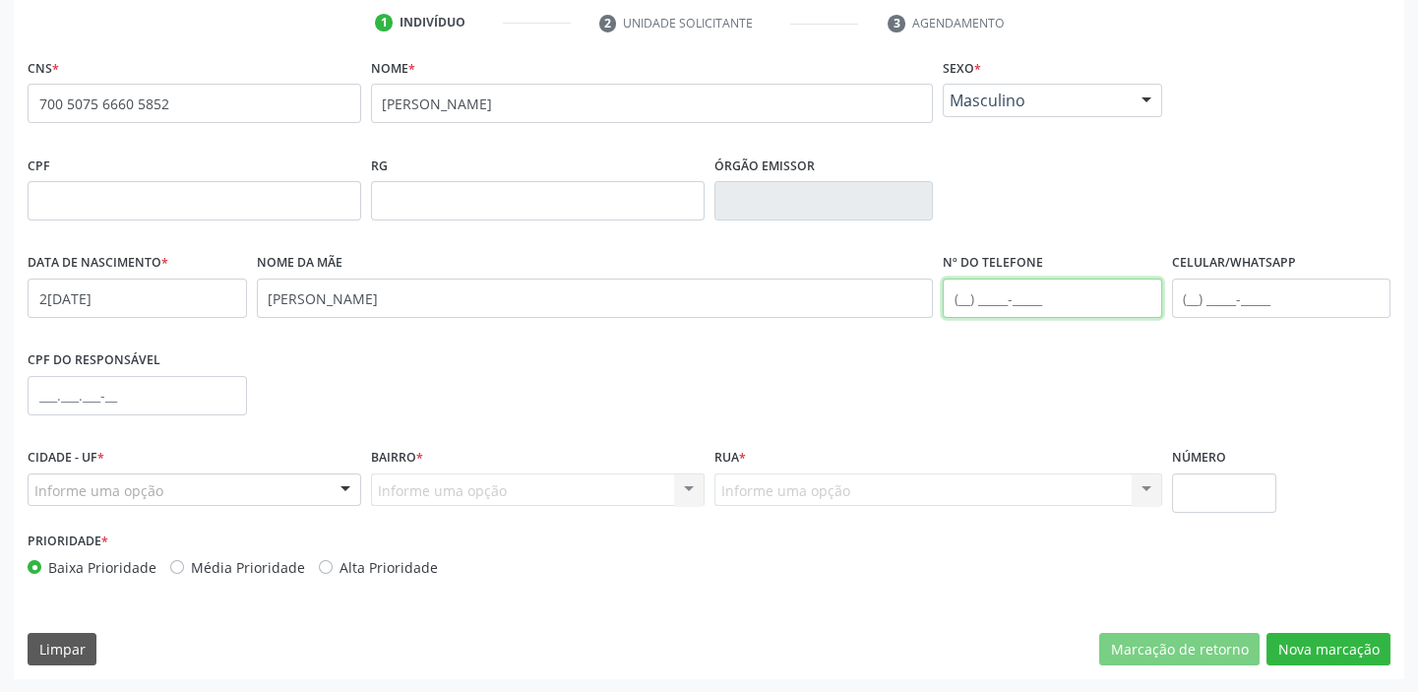
click at [975, 294] on input "text" at bounding box center [1052, 297] width 219 height 39
type input "[PHONE_NUMBER]"
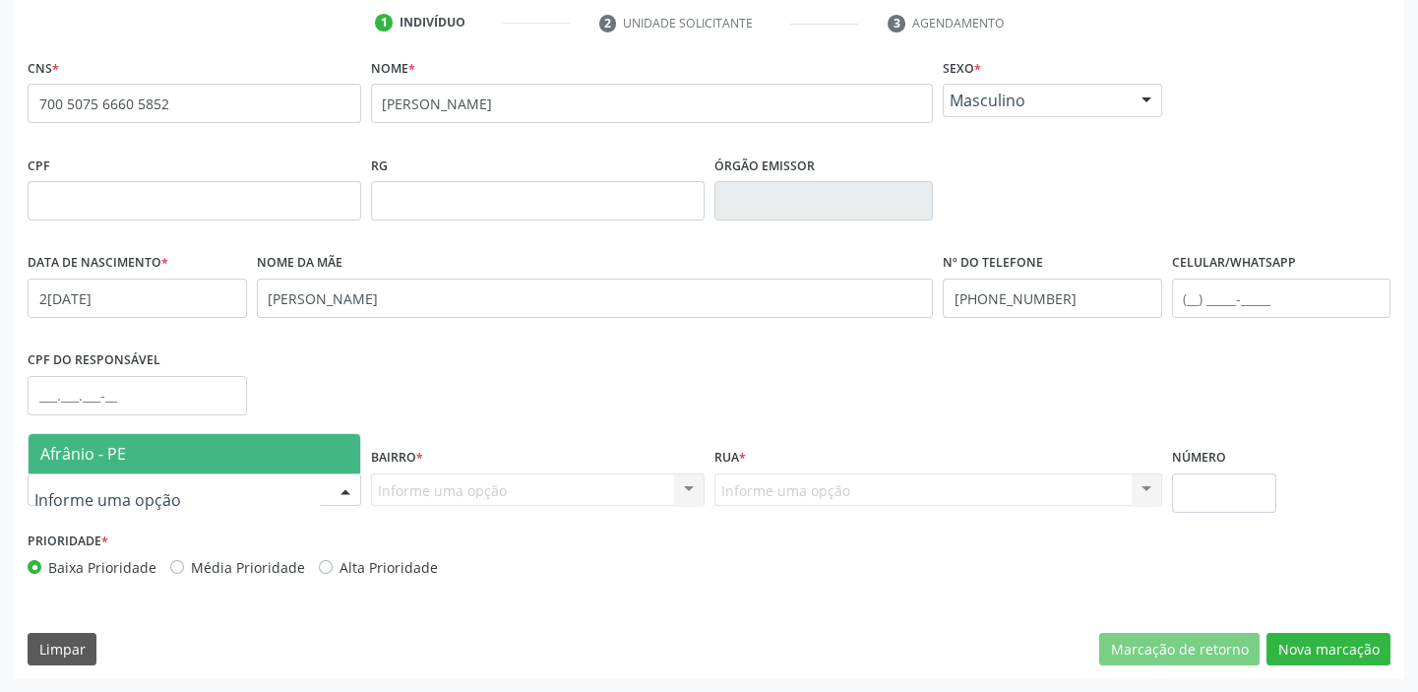
click at [127, 452] on span "Afrânio - PE" at bounding box center [195, 453] width 332 height 39
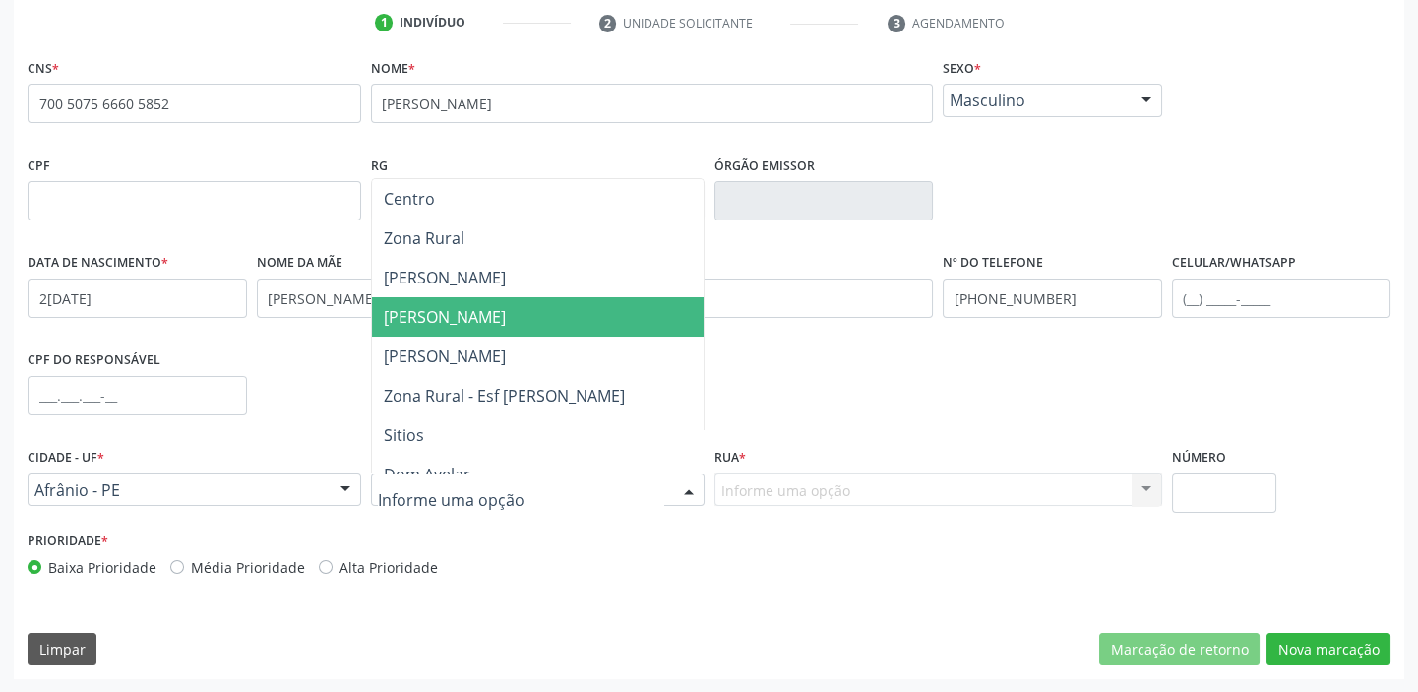
click at [491, 314] on span "[PERSON_NAME]" at bounding box center [538, 316] width 332 height 39
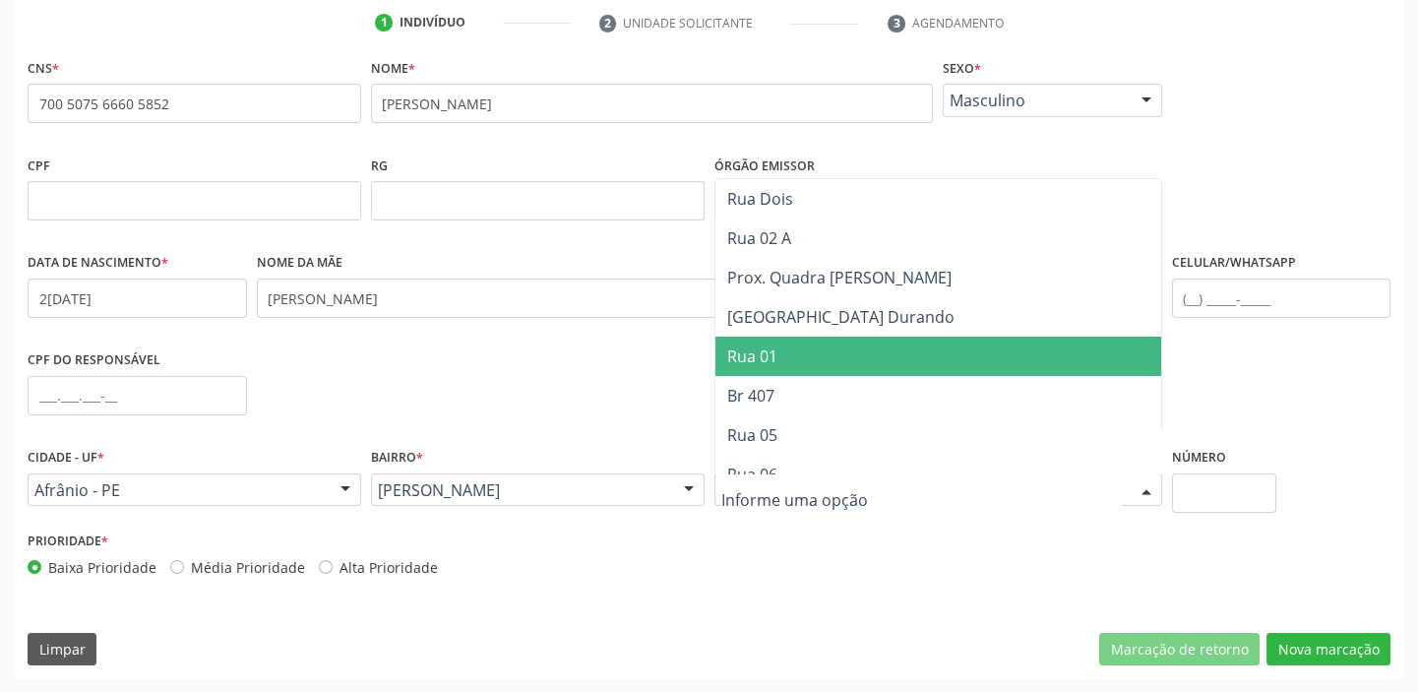
click at [779, 362] on span "Rua 01" at bounding box center [938, 355] width 446 height 39
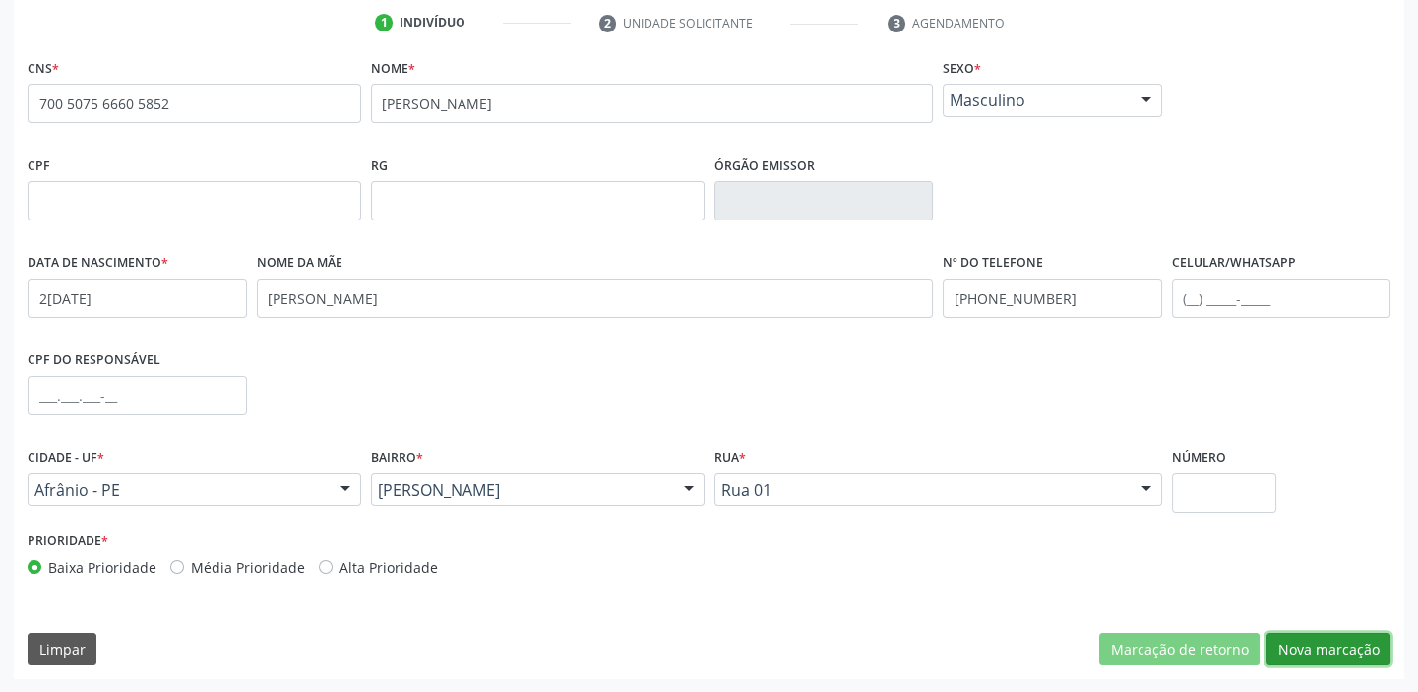
click at [1328, 656] on button "Nova marcação" at bounding box center [1328, 649] width 124 height 33
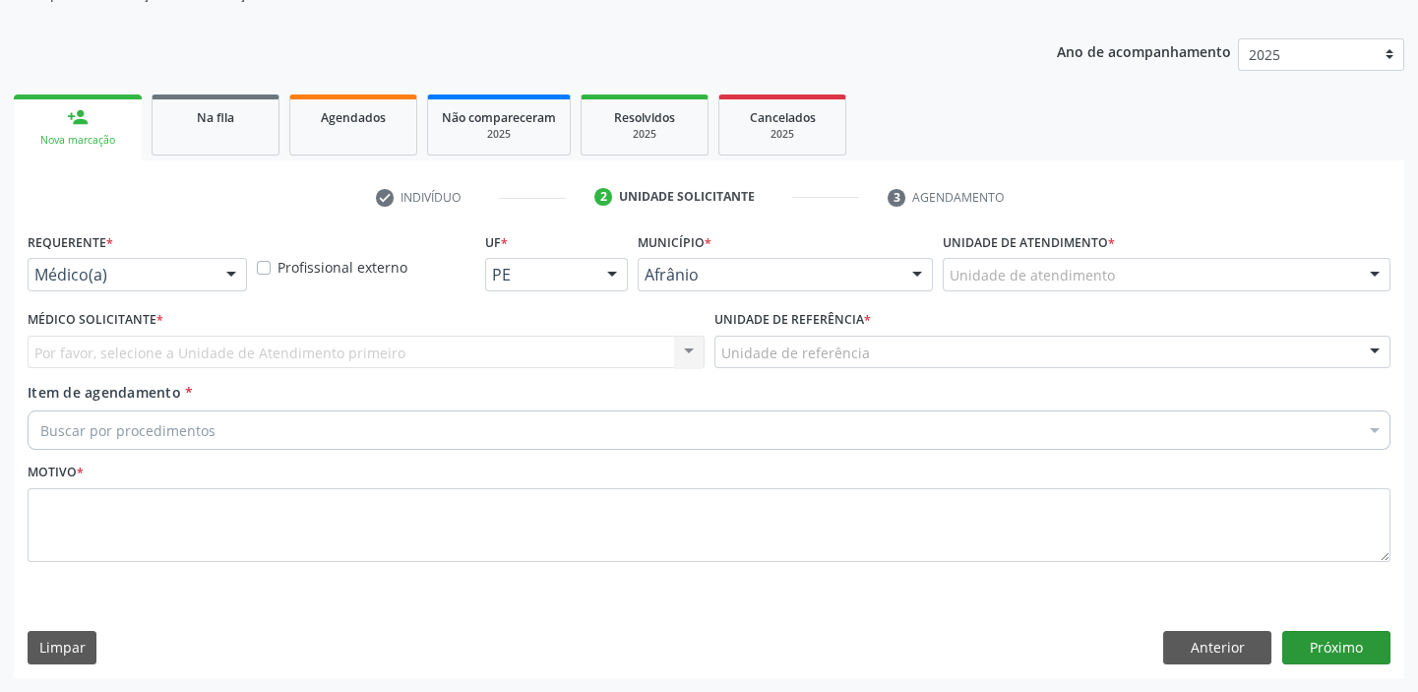
scroll to position [198, 0]
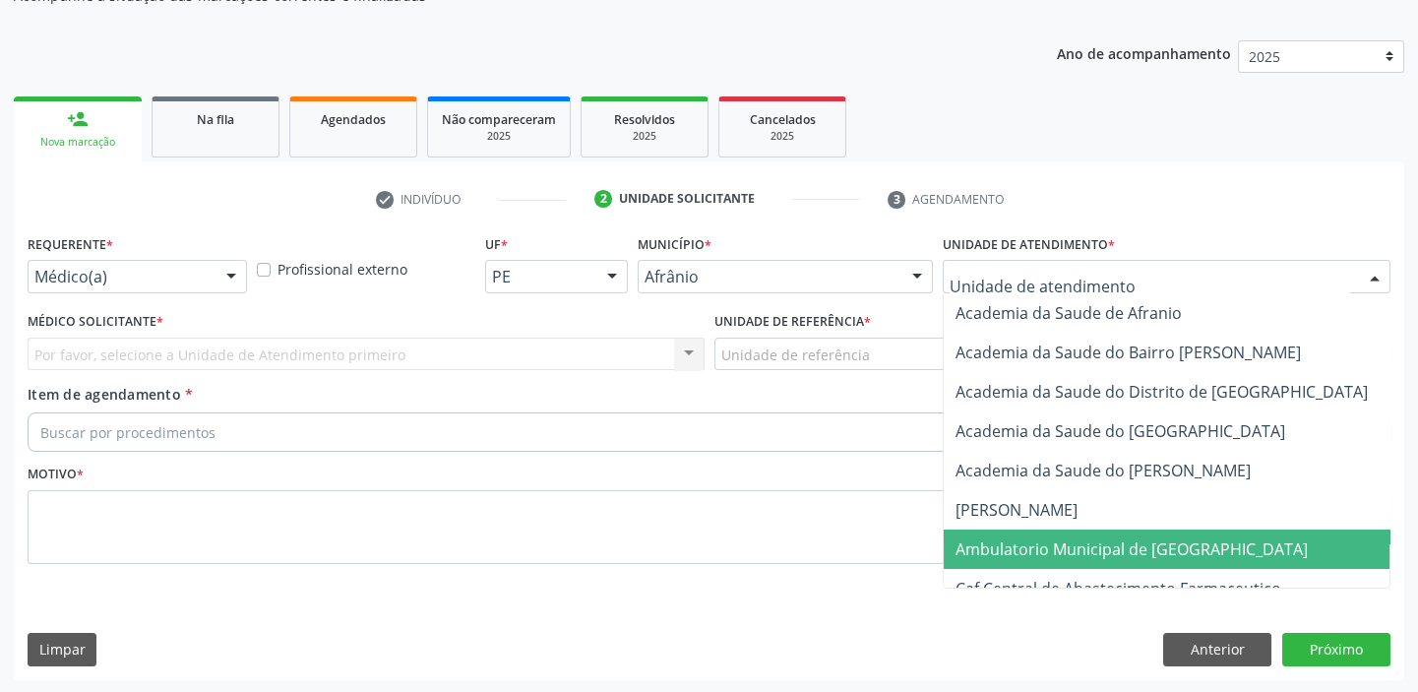
click at [1006, 543] on span "Ambulatorio Municipal de [GEOGRAPHIC_DATA]" at bounding box center [1131, 549] width 352 height 22
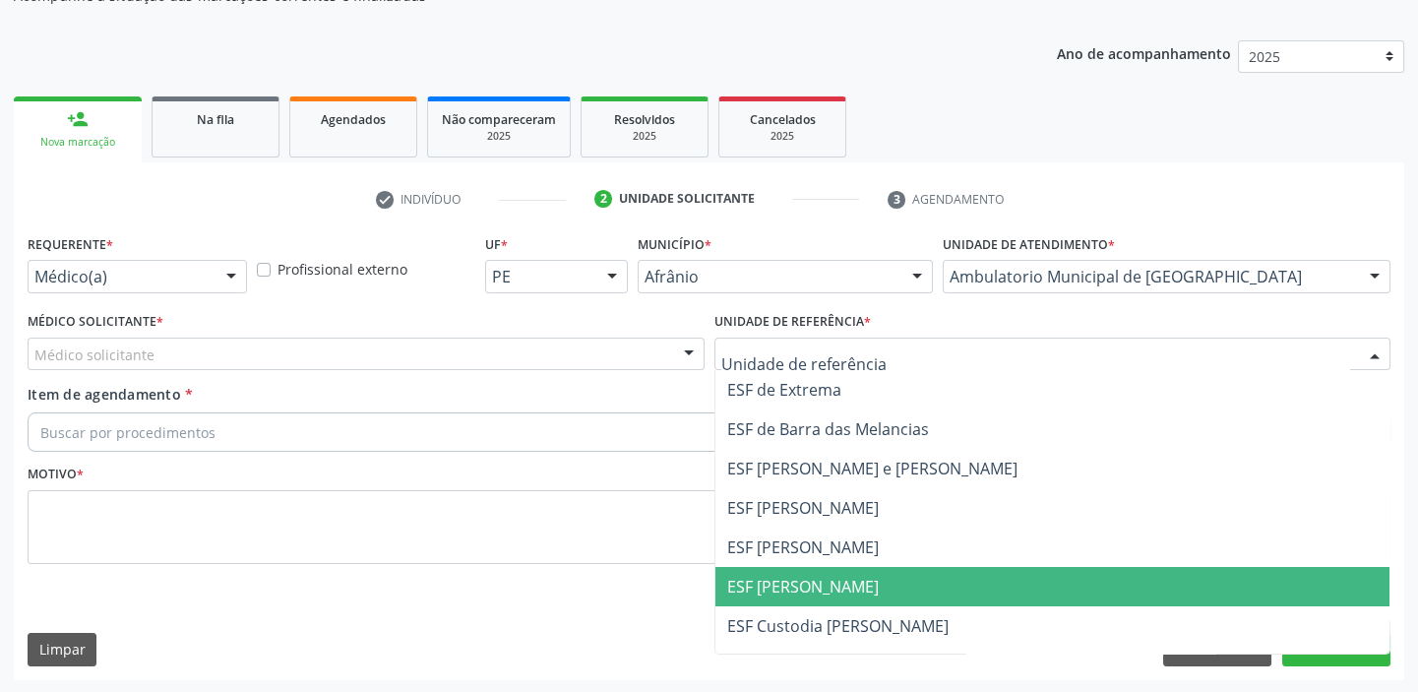
click at [797, 584] on span "ESF [PERSON_NAME]" at bounding box center [803, 587] width 152 height 22
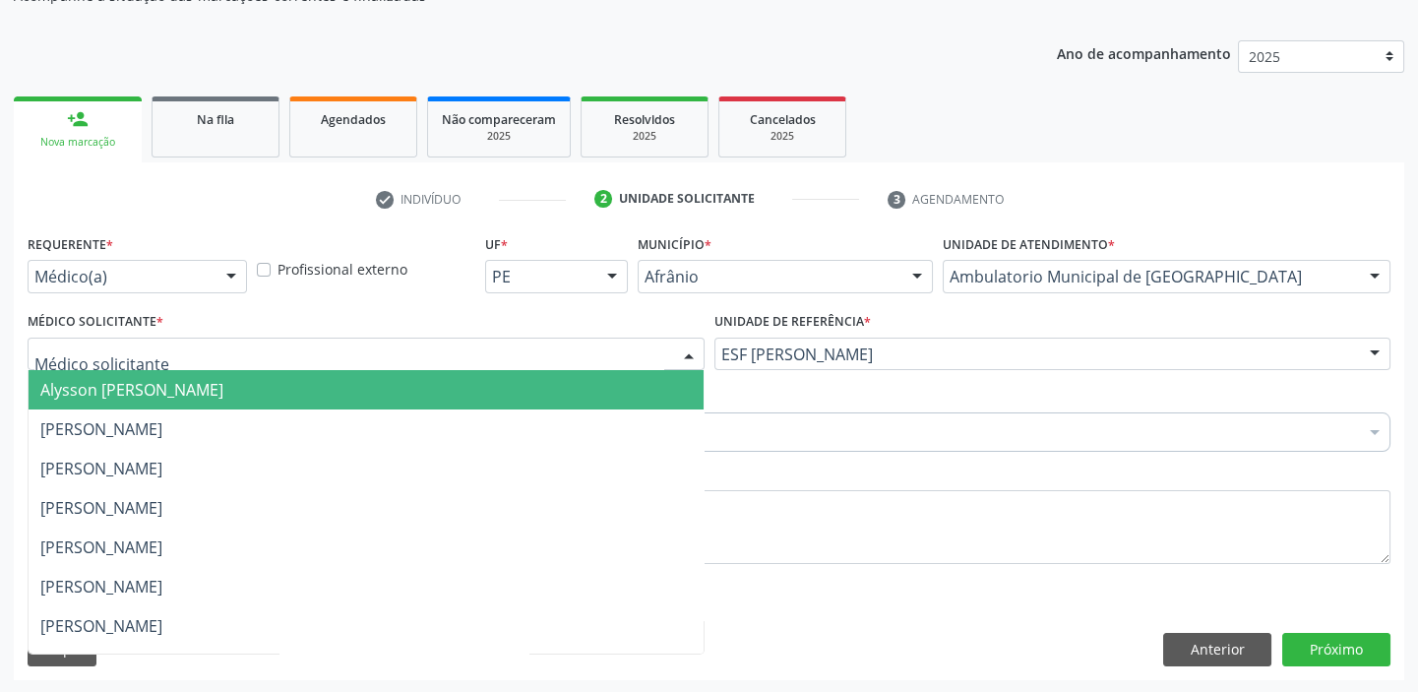
click at [98, 394] on span "Alysson [PERSON_NAME]" at bounding box center [131, 390] width 183 height 22
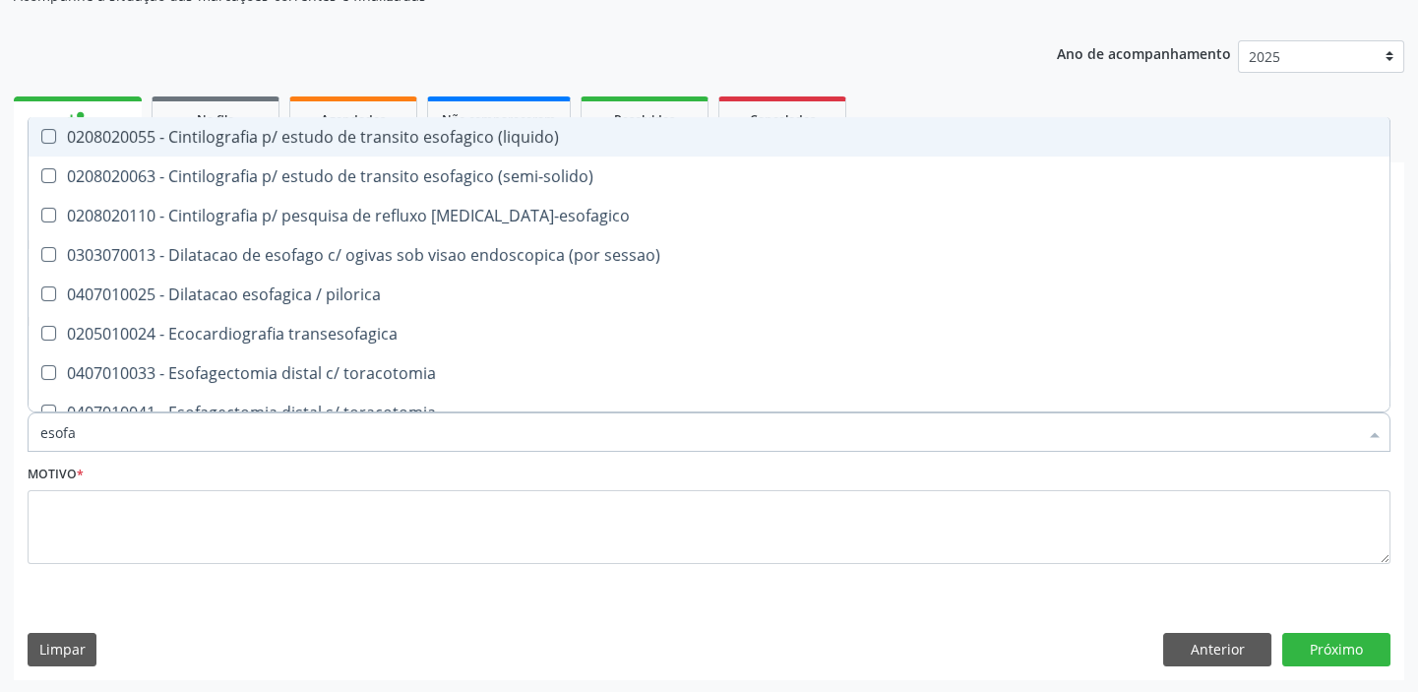
type input "esofag"
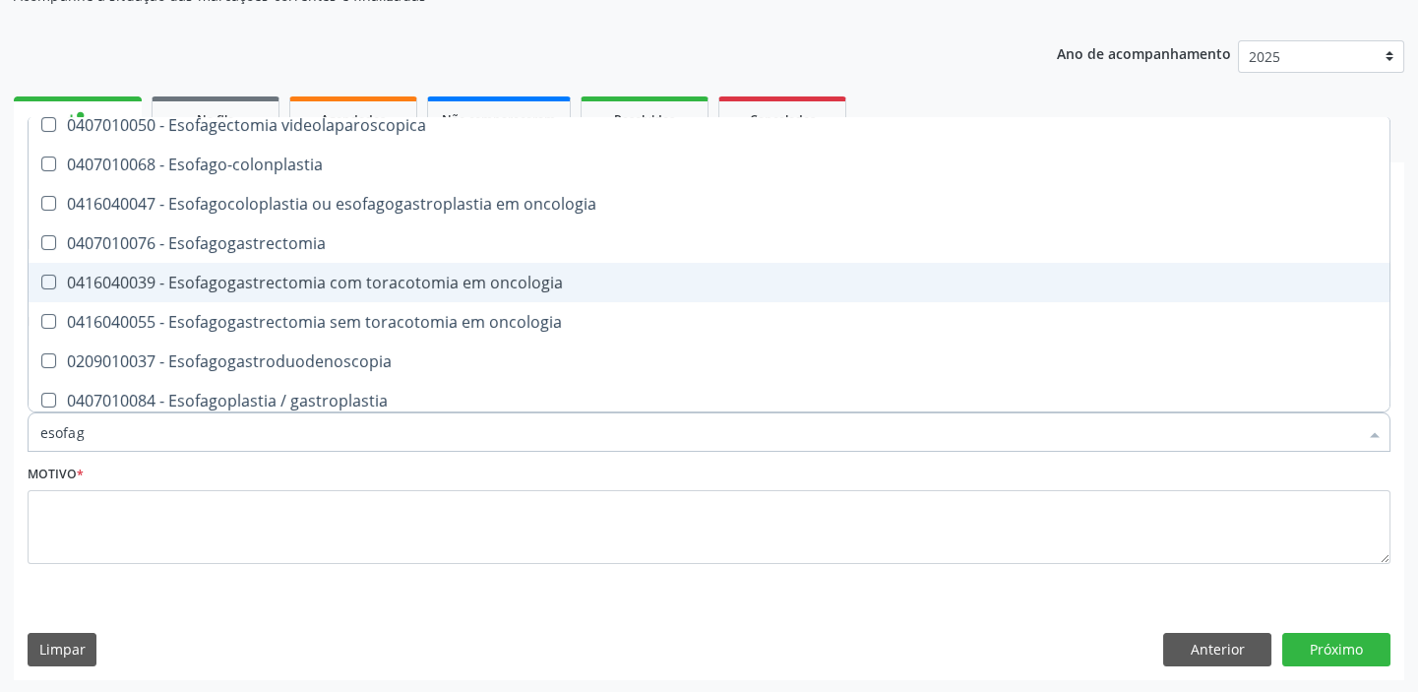
scroll to position [357, 0]
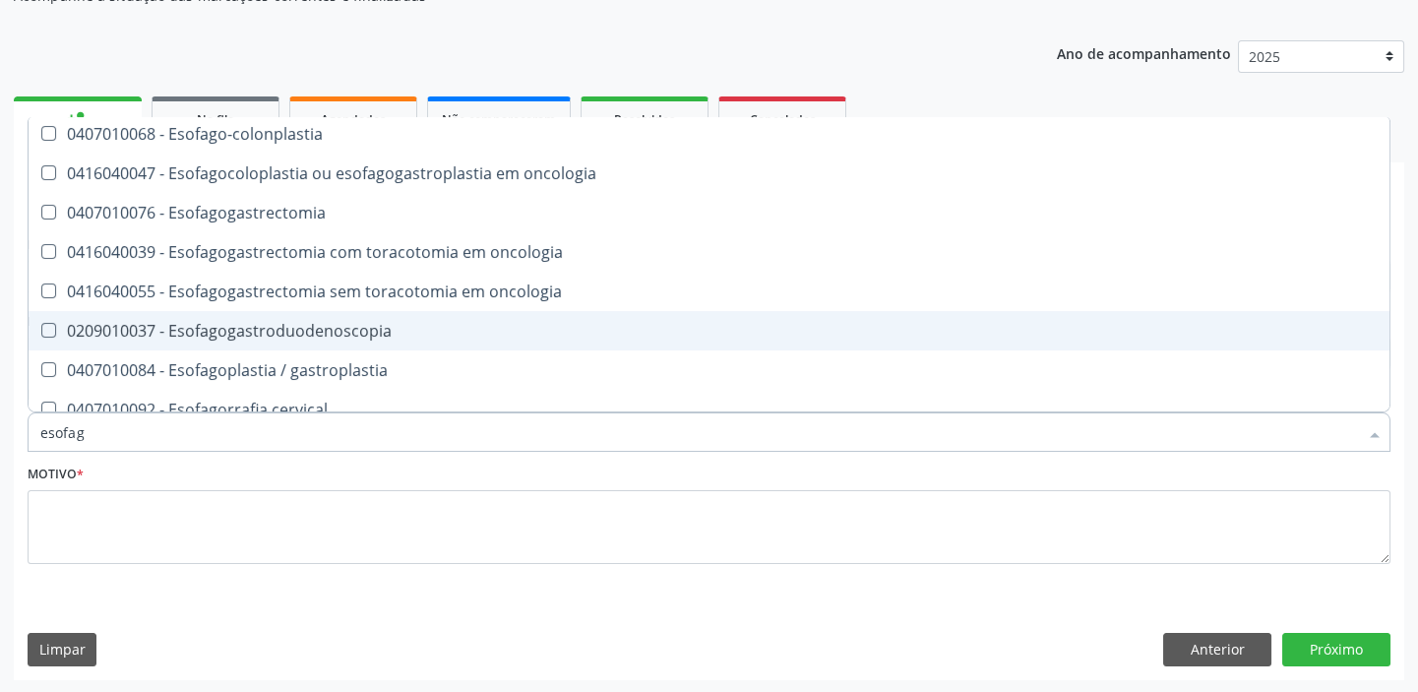
drag, startPoint x: 328, startPoint y: 344, endPoint x: 295, endPoint y: 348, distance: 32.7
click at [325, 344] on span "0209010037 - Esofagogastroduodenoscopia" at bounding box center [709, 330] width 1361 height 39
checkbox Esofagogastroduodenoscopia "true"
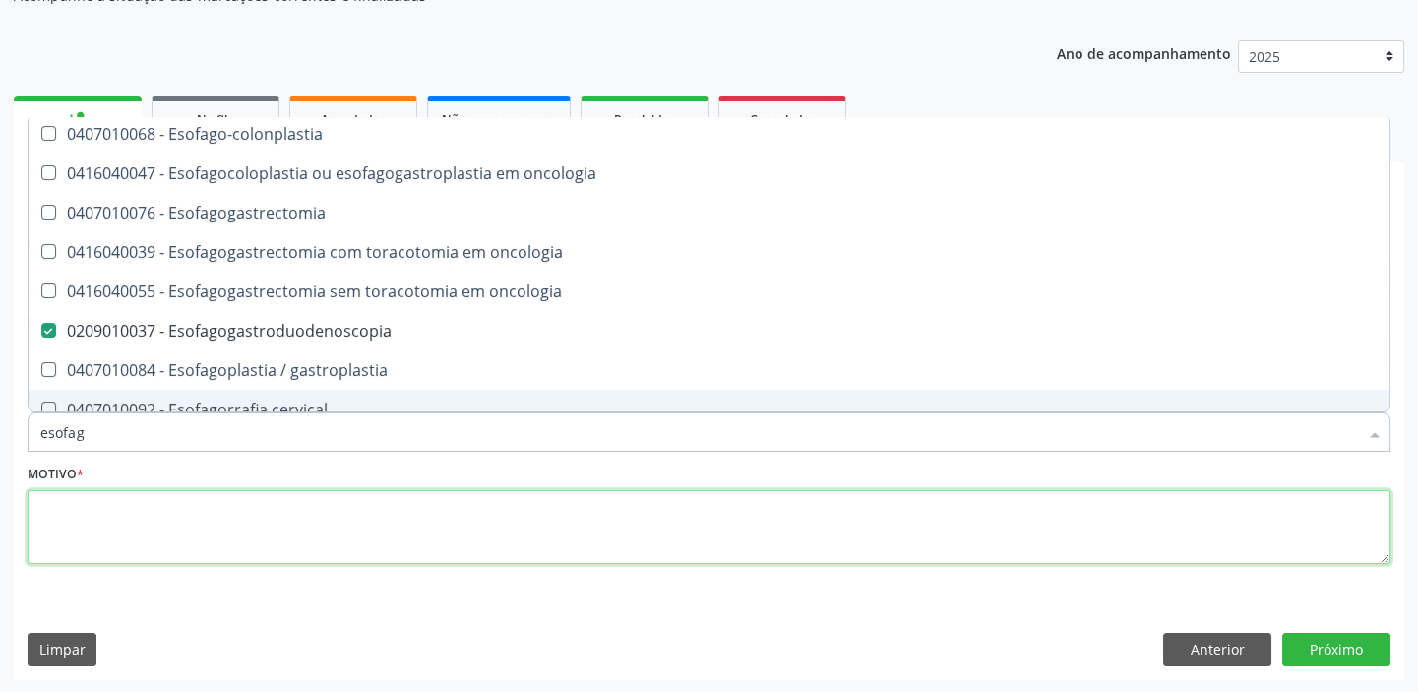
click at [67, 516] on textarea at bounding box center [709, 527] width 1363 height 75
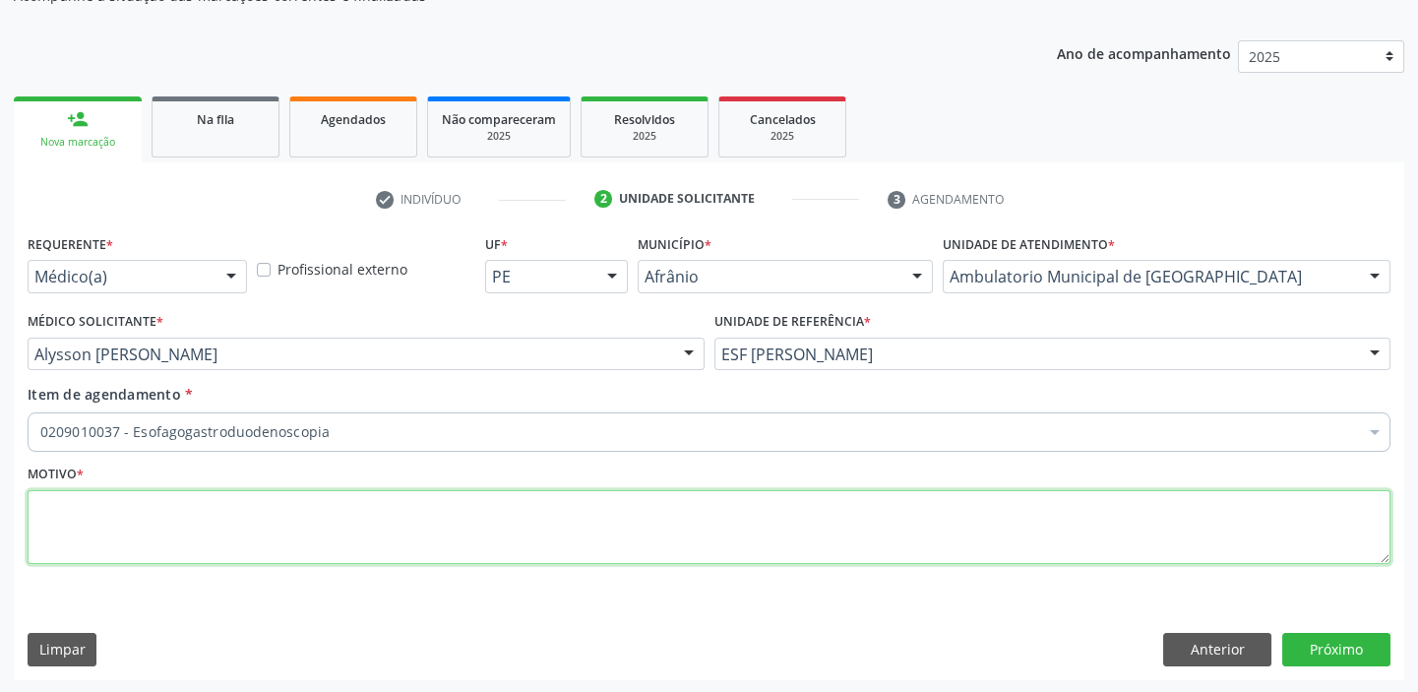
scroll to position [0, 0]
type textarea "gastrite"
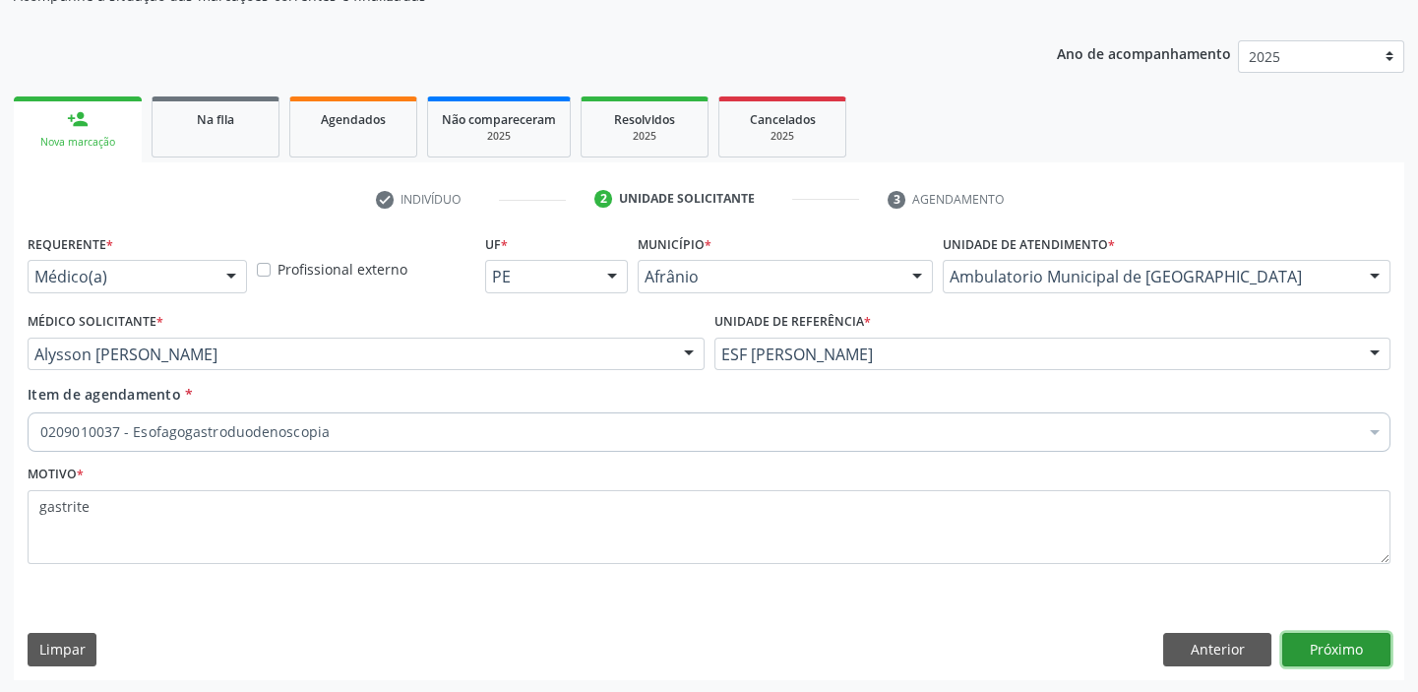
click at [1309, 645] on button "Próximo" at bounding box center [1336, 649] width 108 height 33
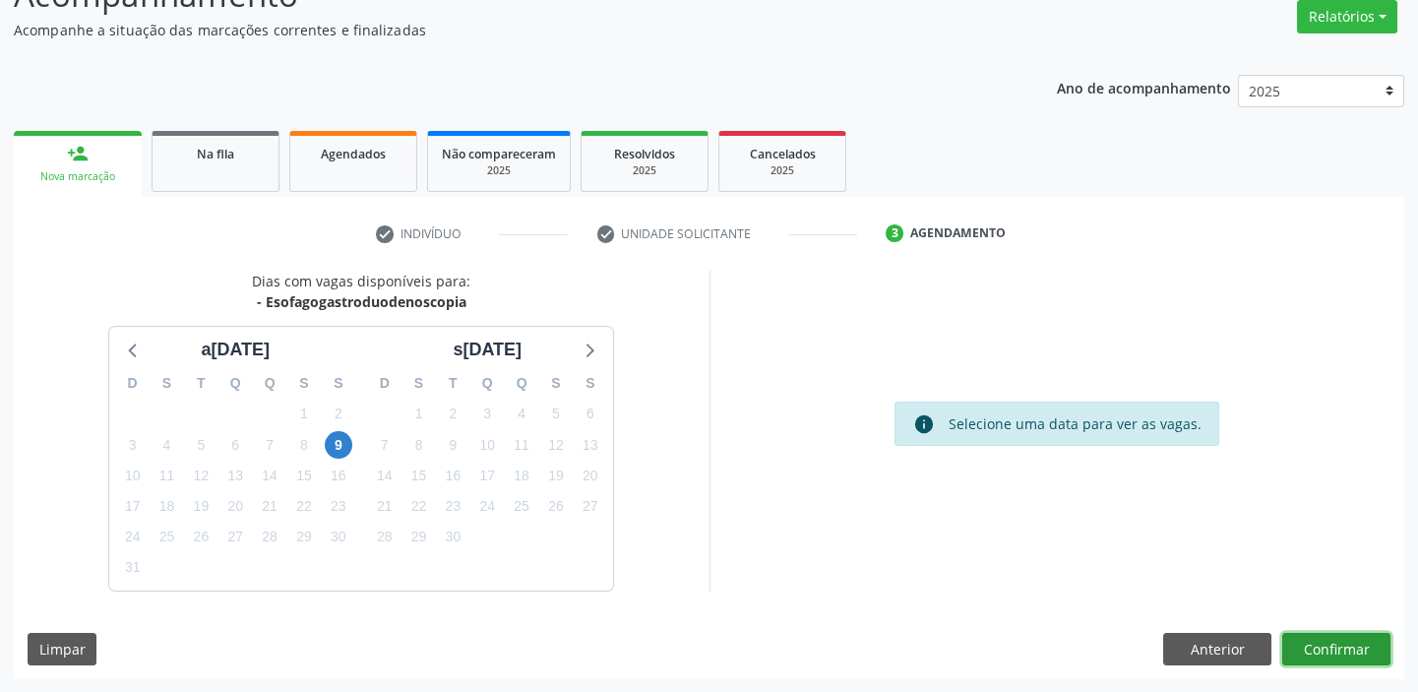
click at [1316, 649] on button "Confirmar" at bounding box center [1336, 649] width 108 height 33
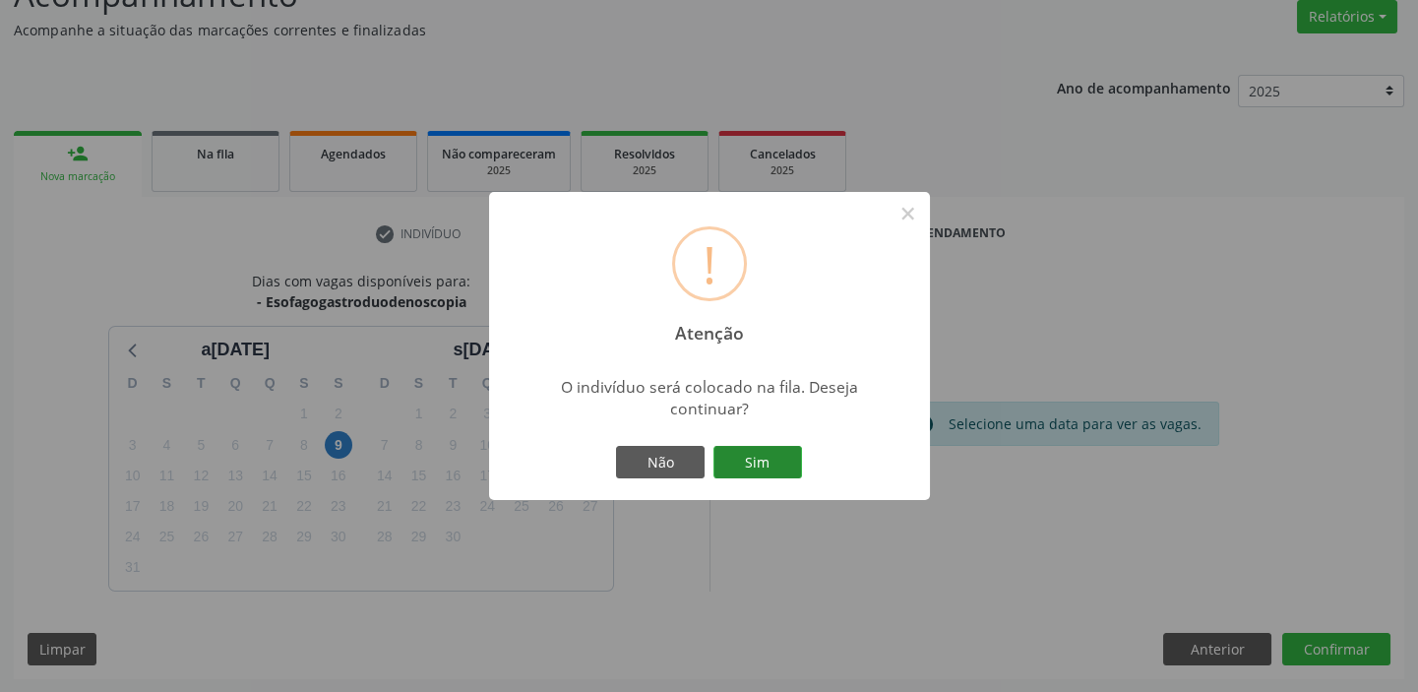
click at [751, 466] on button "Sim" at bounding box center [757, 462] width 89 height 33
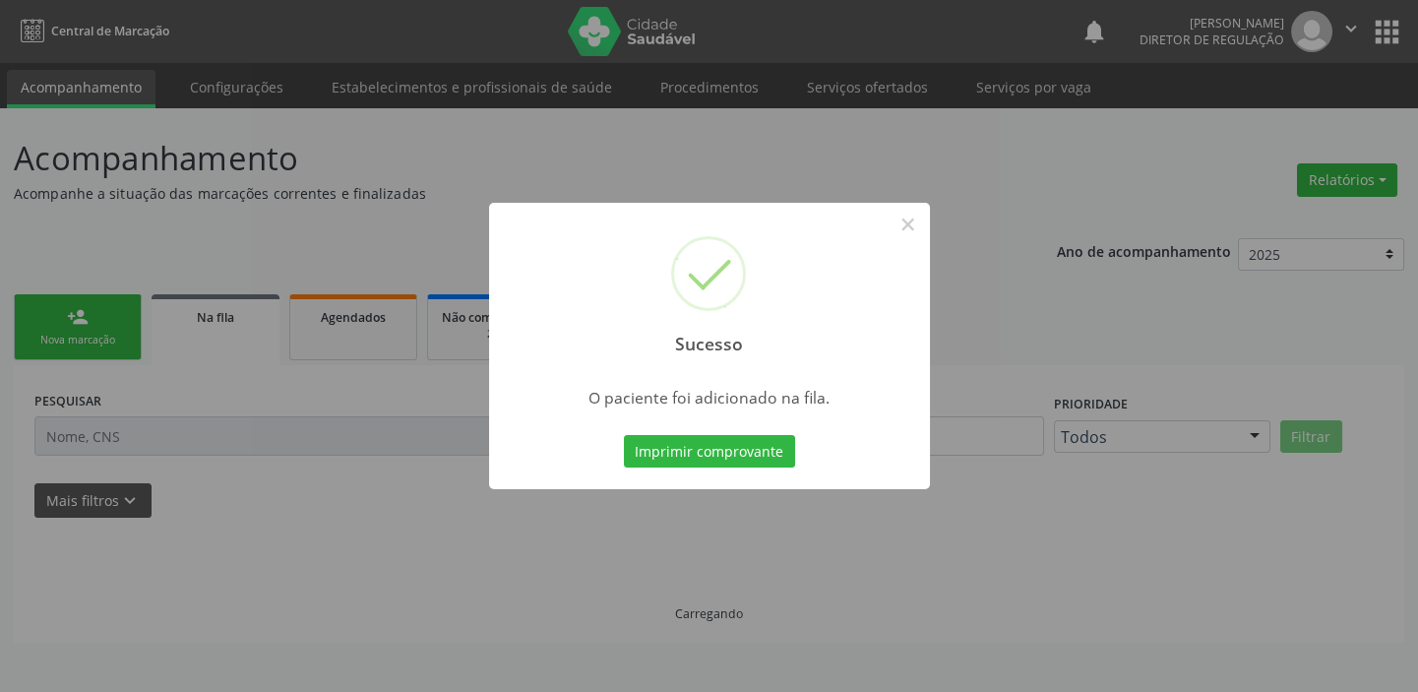
scroll to position [0, 0]
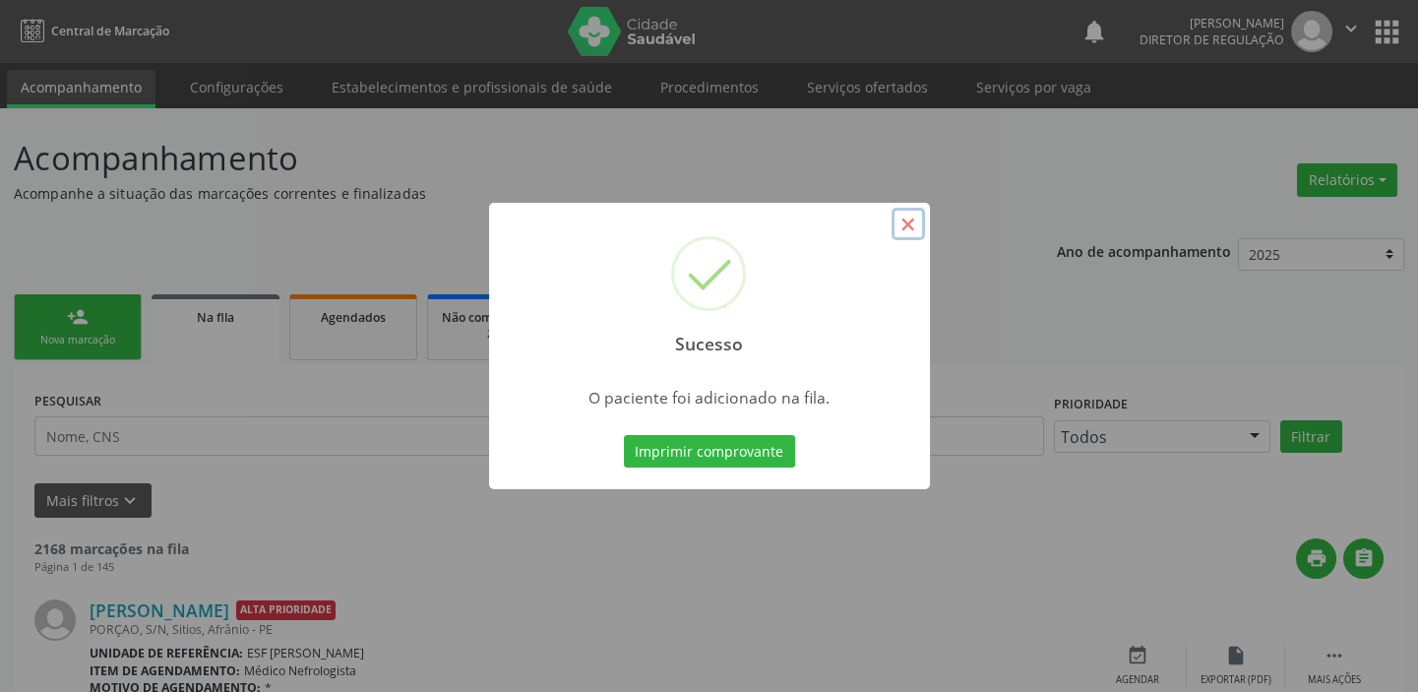
click at [914, 225] on button "×" at bounding box center [907, 224] width 33 height 33
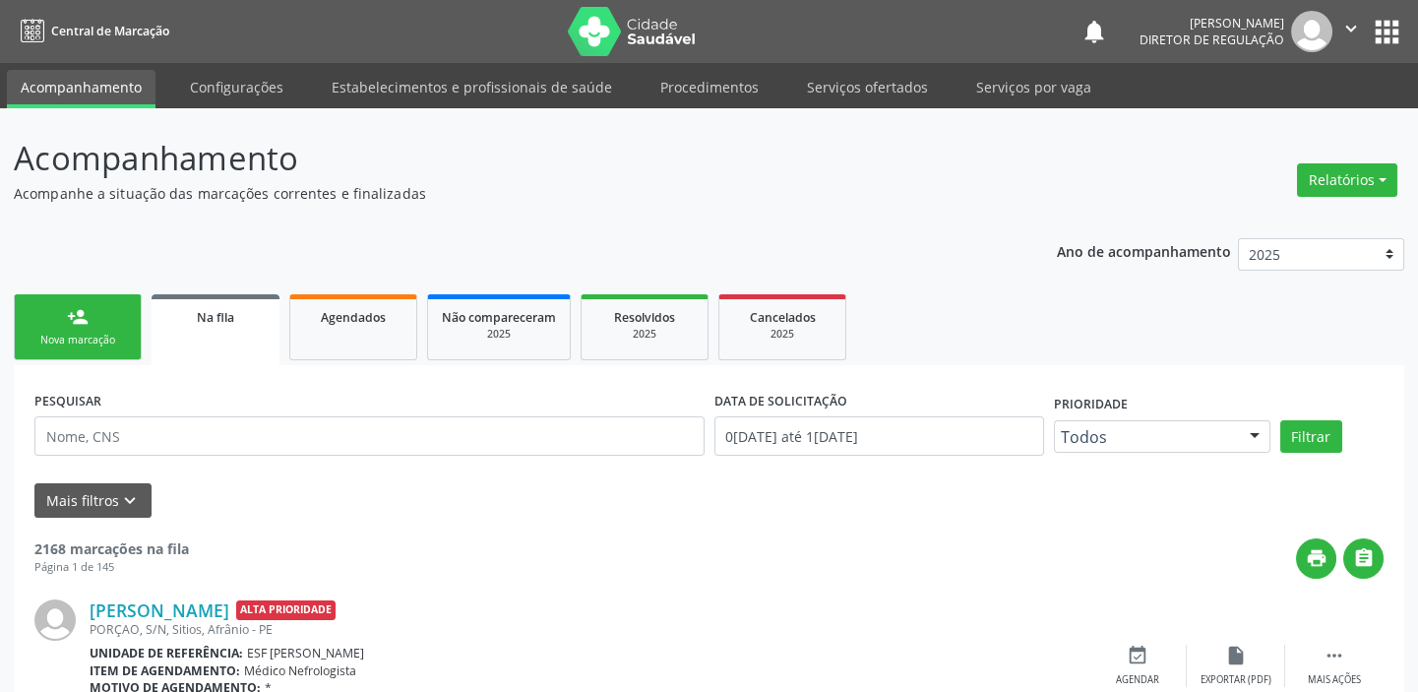
click at [74, 335] on div "Nova marcação" at bounding box center [78, 340] width 98 height 15
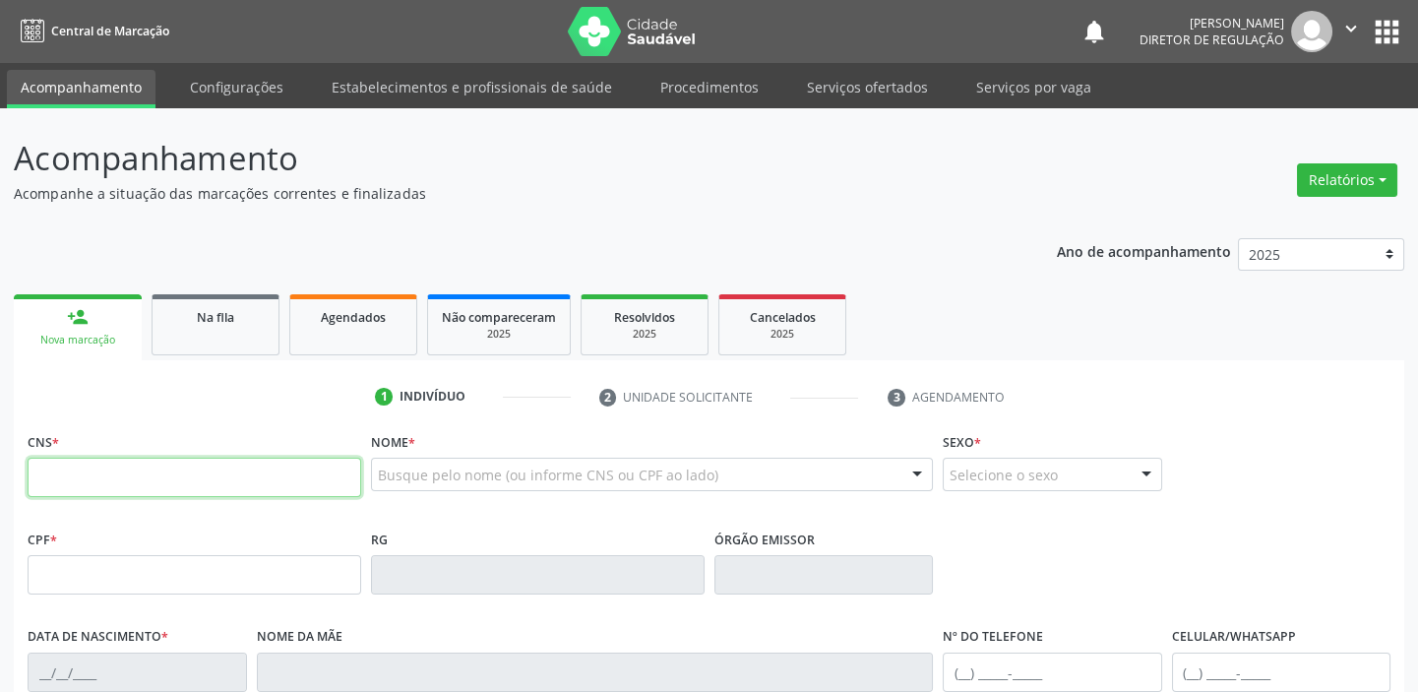
click at [157, 478] on input "text" at bounding box center [195, 477] width 334 height 39
type input "704 8055 2074 8047"
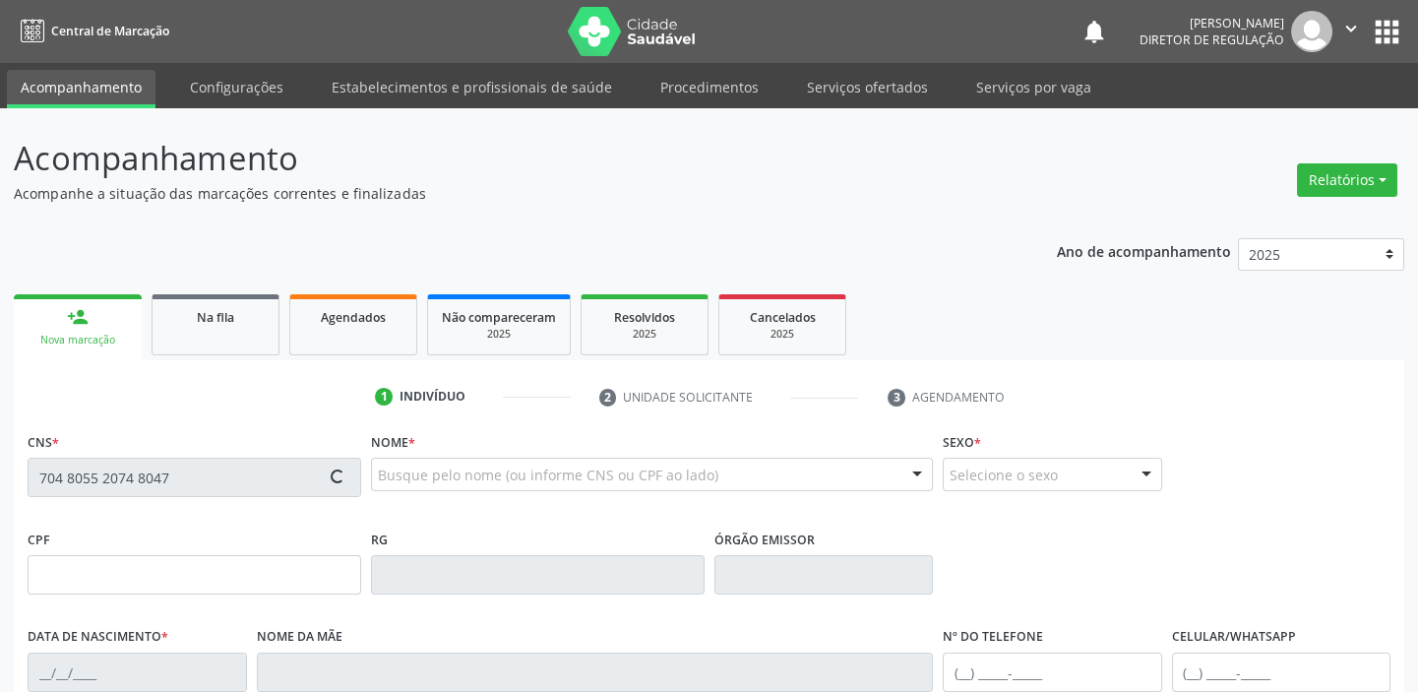
type input "140.082.604-71"
type input "0[DATE]"
type input "Cicera [PERSON_NAME]"
type input "[PHONE_NUMBER]"
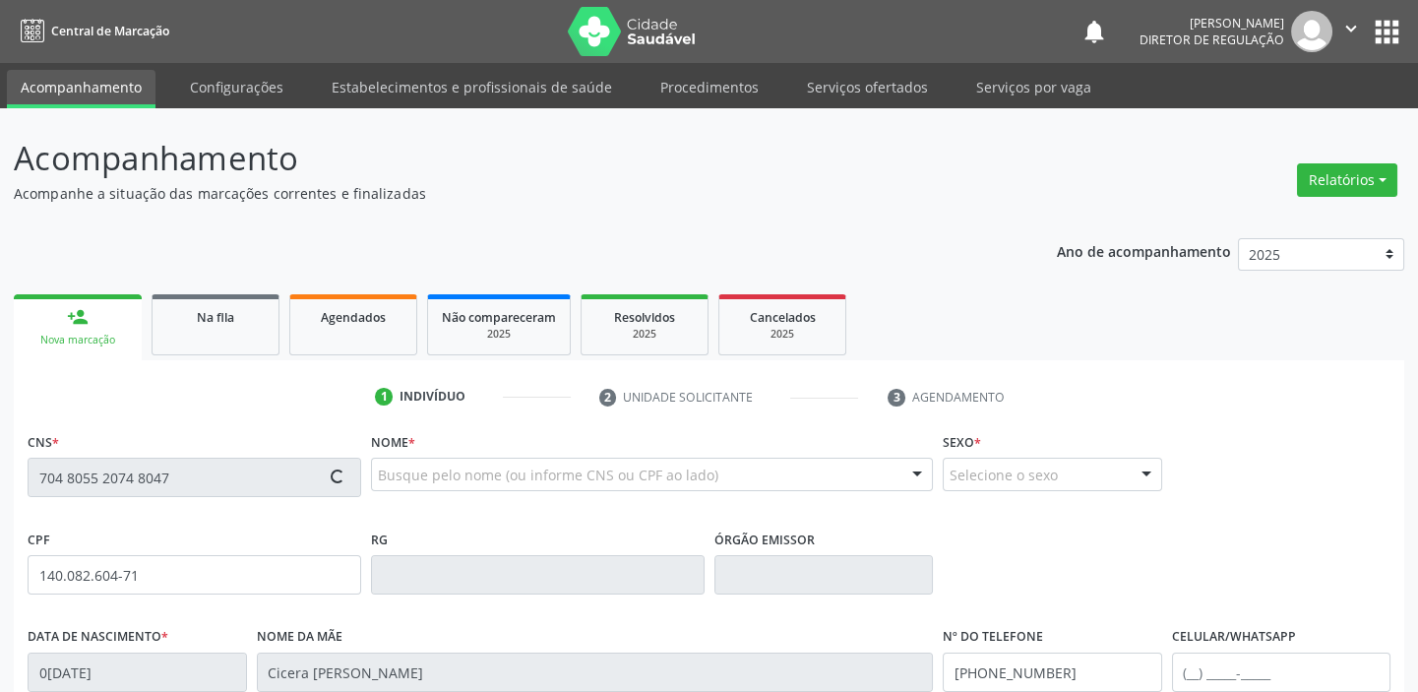
type input "4"
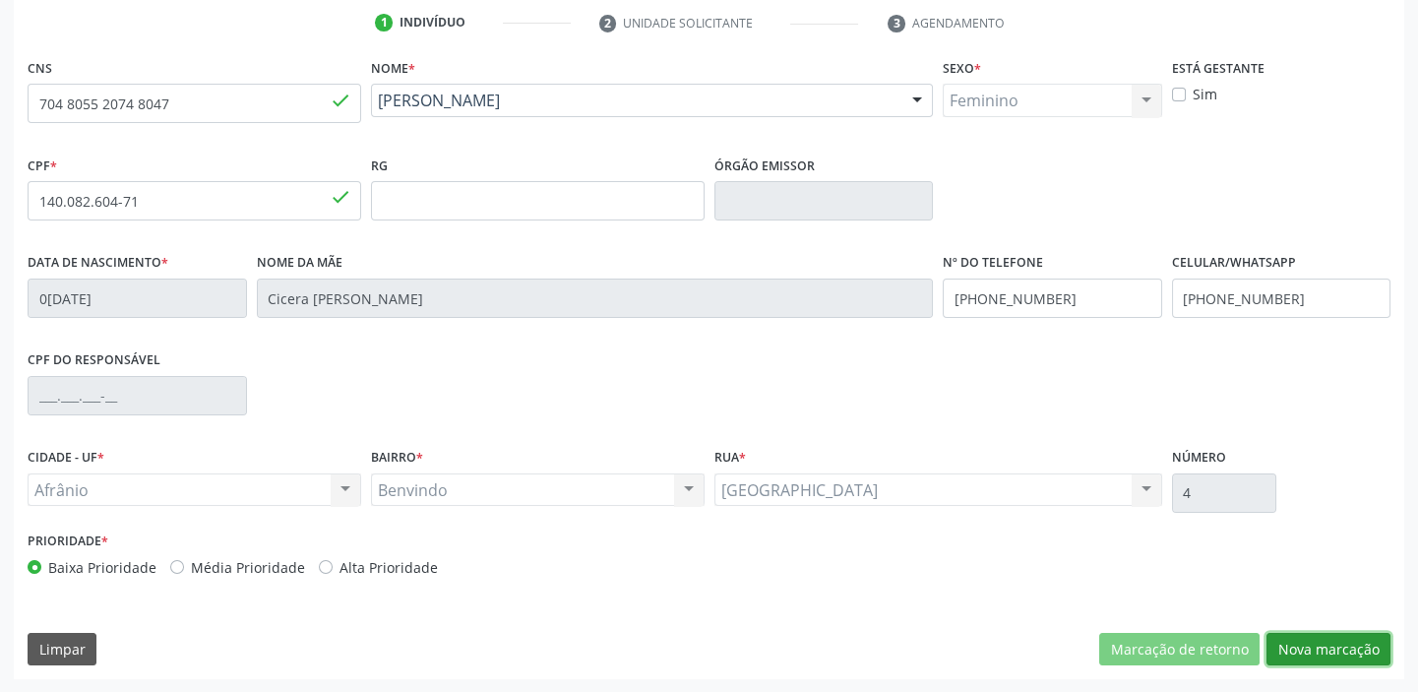
click at [1288, 643] on button "Nova marcação" at bounding box center [1328, 649] width 124 height 33
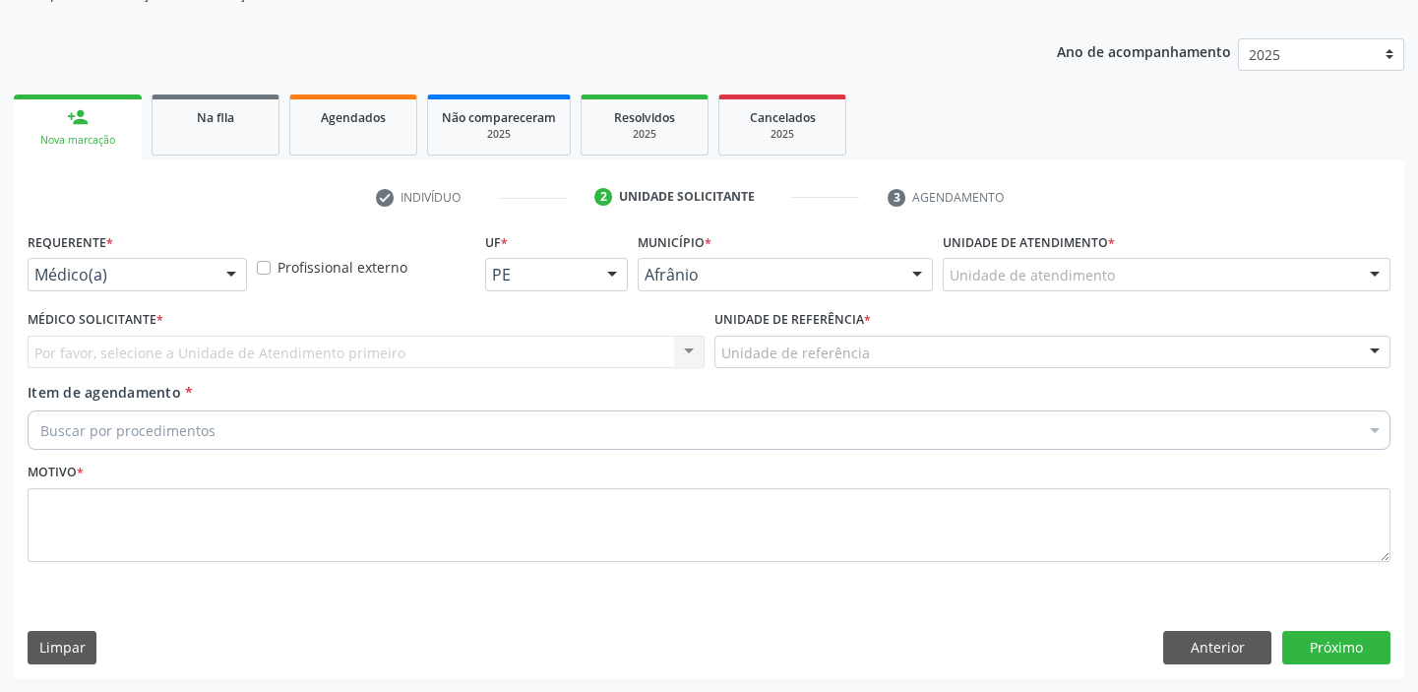
scroll to position [198, 0]
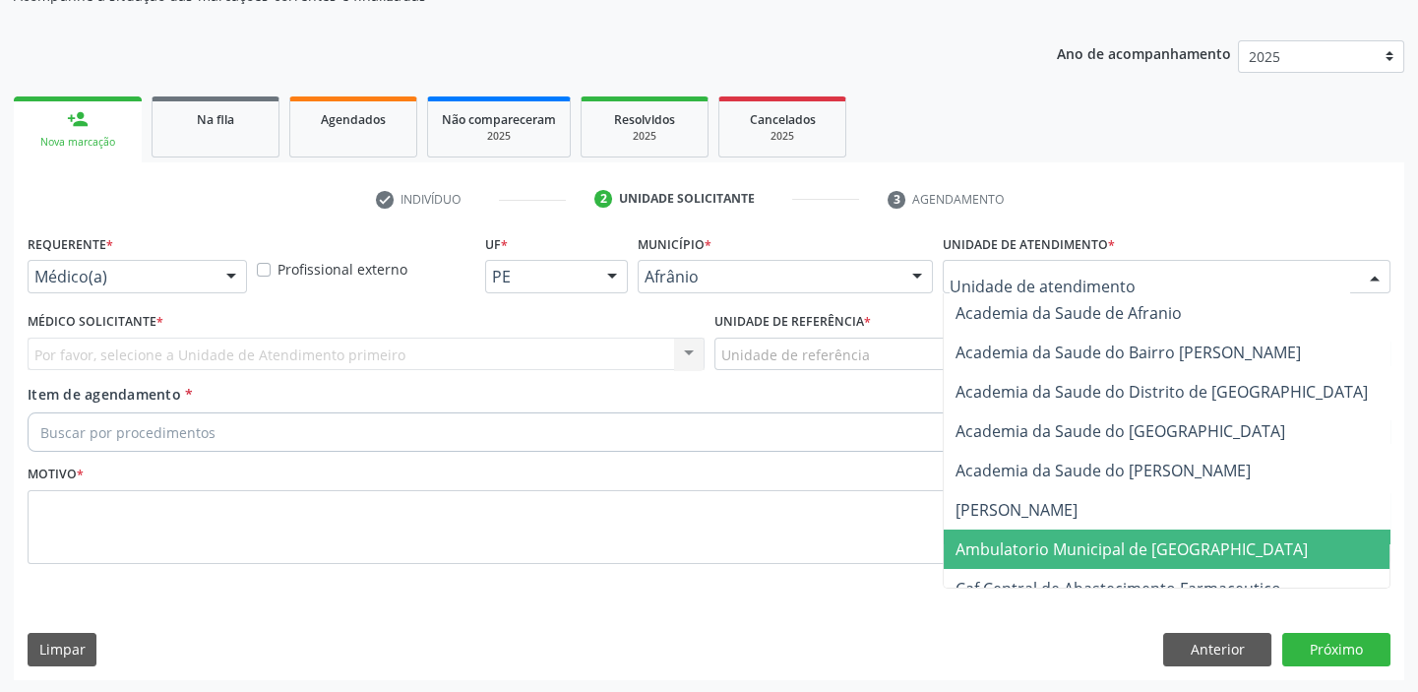
click at [982, 547] on span "Ambulatorio Municipal de [GEOGRAPHIC_DATA]" at bounding box center [1131, 549] width 352 height 22
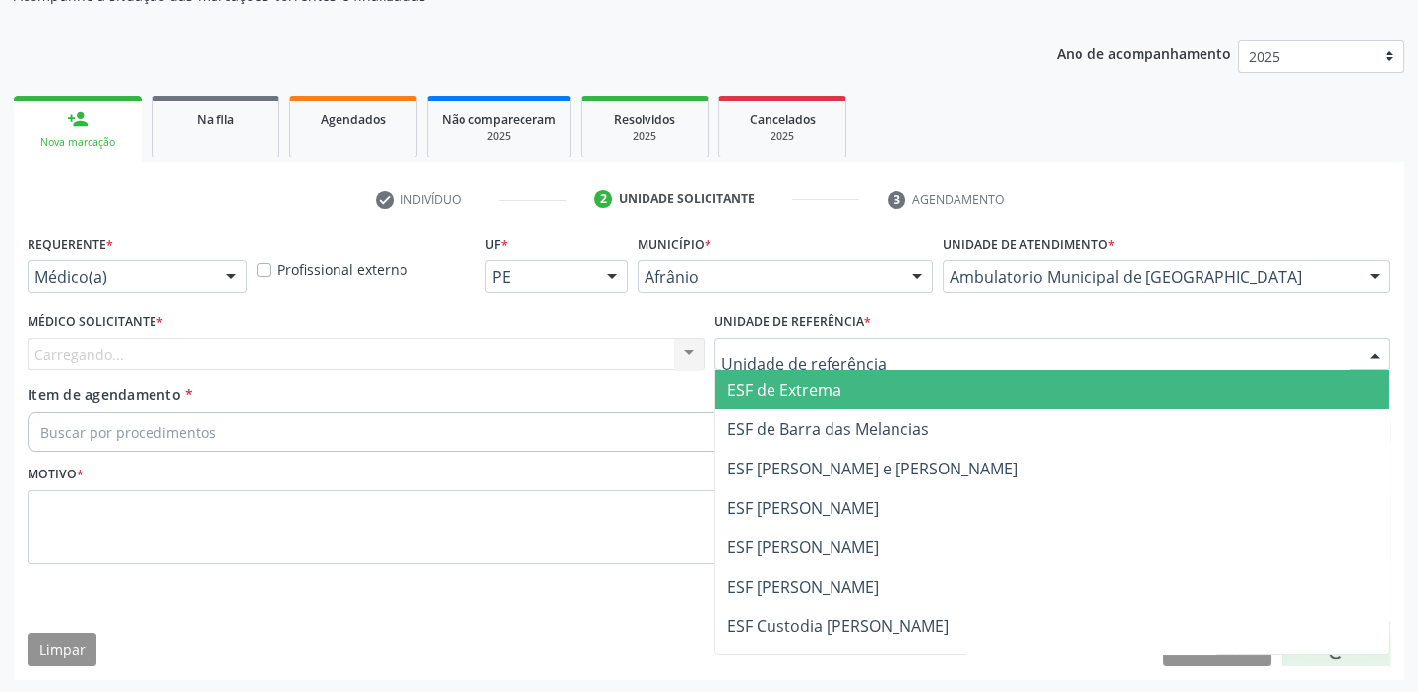
drag, startPoint x: 745, startPoint y: 348, endPoint x: 758, endPoint y: 466, distance: 118.8
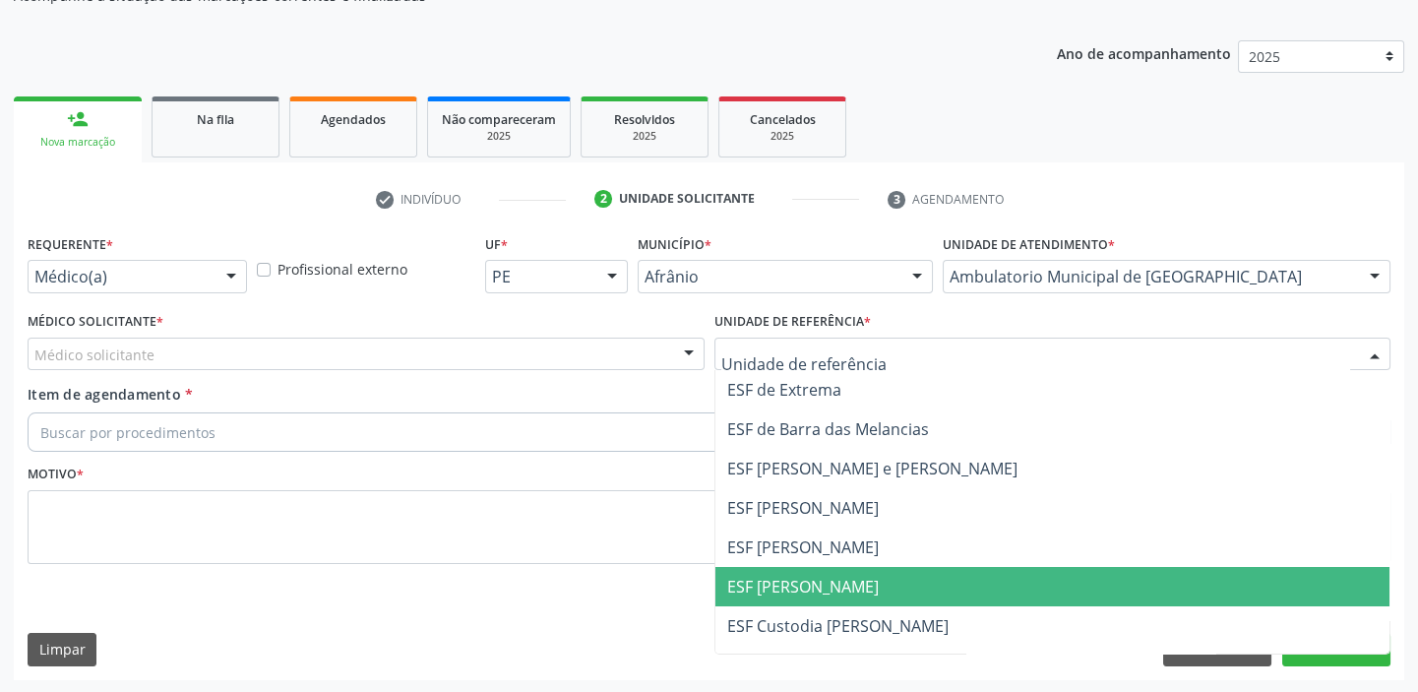
click at [781, 576] on span "ESF [PERSON_NAME]" at bounding box center [803, 587] width 152 height 22
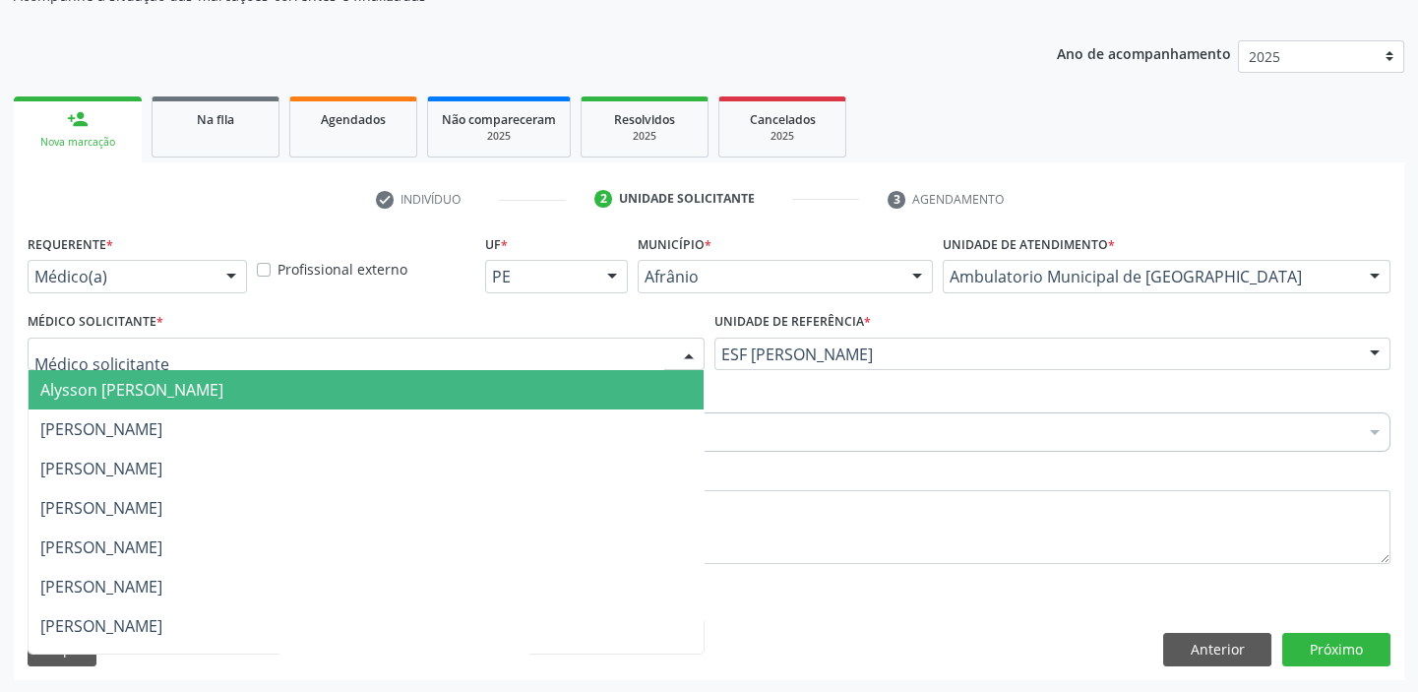
drag, startPoint x: 192, startPoint y: 364, endPoint x: 182, endPoint y: 378, distance: 16.9
click at [190, 365] on div at bounding box center [366, 353] width 677 height 33
drag, startPoint x: 179, startPoint y: 387, endPoint x: 181, endPoint y: 421, distance: 34.5
click at [185, 385] on span "Alysson [PERSON_NAME]" at bounding box center [131, 390] width 183 height 22
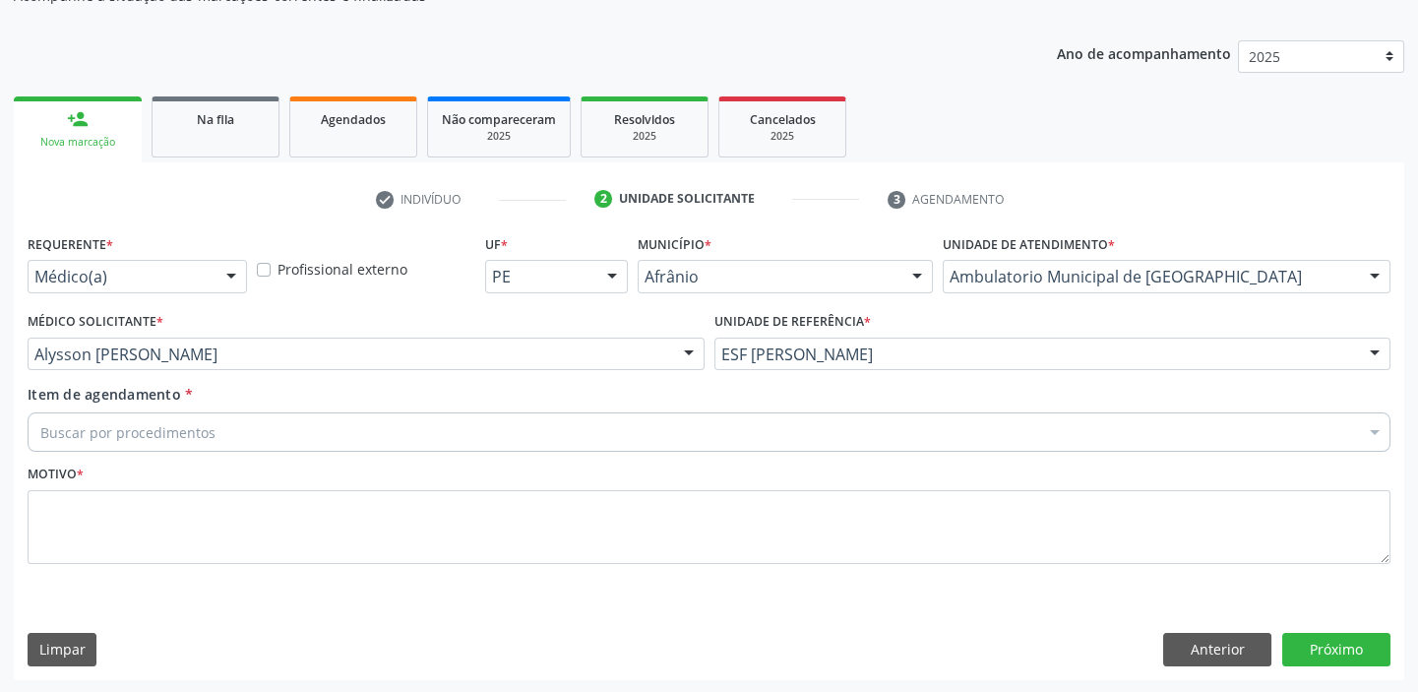
click at [181, 421] on div "Requerente * Médico(a) Médico(a) Enfermeiro(a) Paciente Nenhum resultado encont…" at bounding box center [709, 410] width 1363 height 362
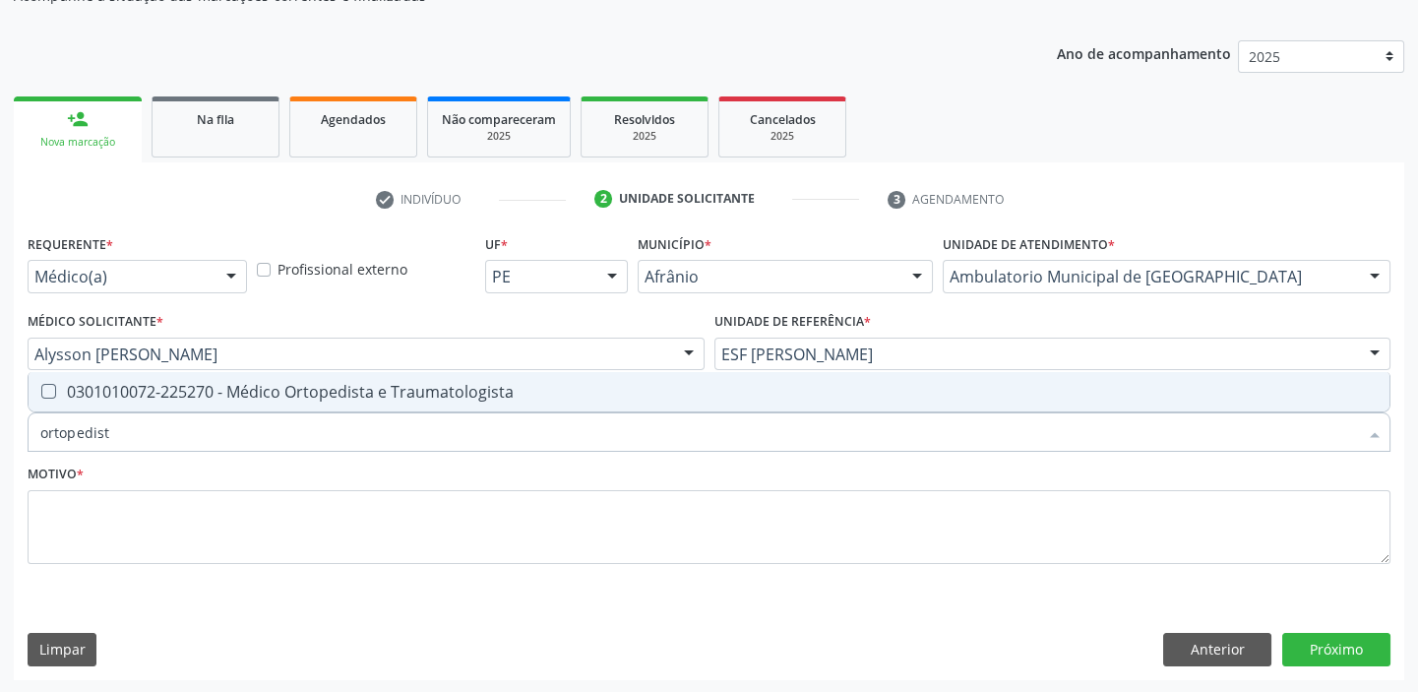
type input "ortopedista"
drag, startPoint x: 179, startPoint y: 393, endPoint x: 137, endPoint y: 435, distance: 59.8
click at [179, 392] on div "0301010072-225270 - Médico Ortopedista e Traumatologista" at bounding box center [708, 392] width 1337 height 16
checkbox Traumatologista "true"
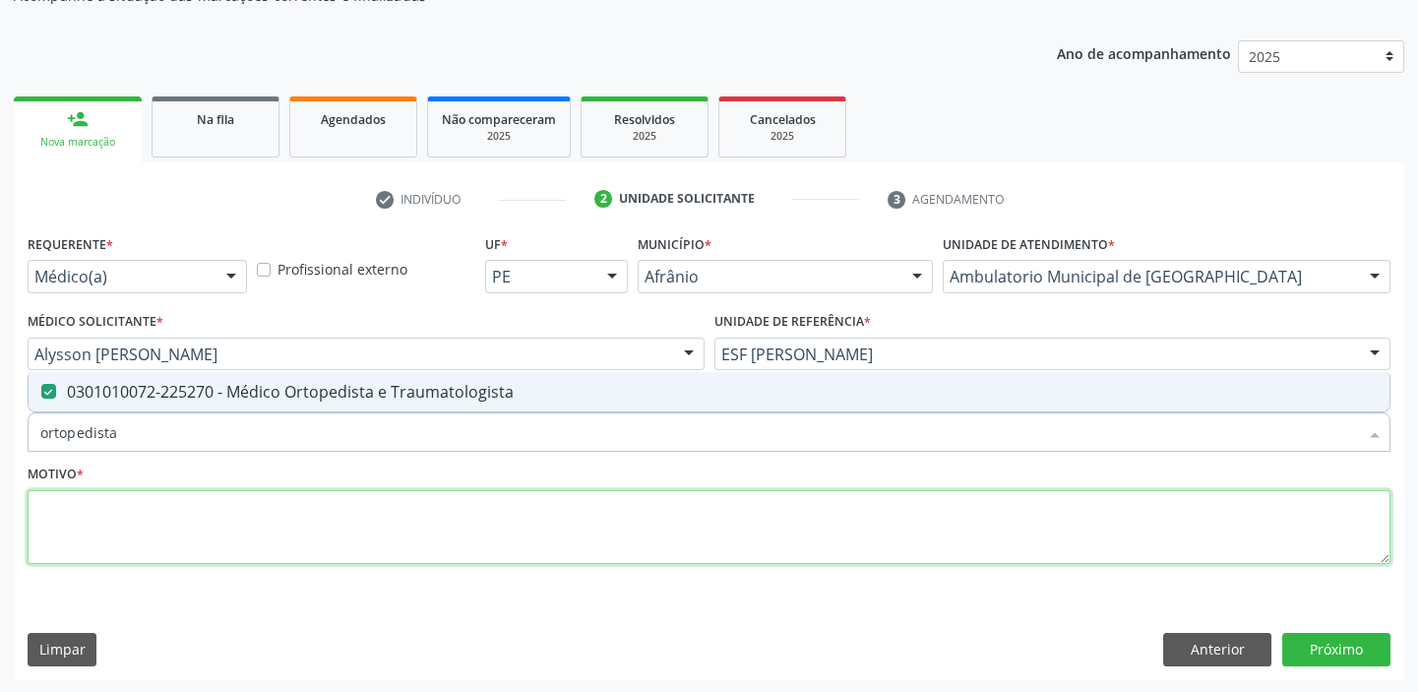
click at [89, 501] on textarea at bounding box center [709, 527] width 1363 height 75
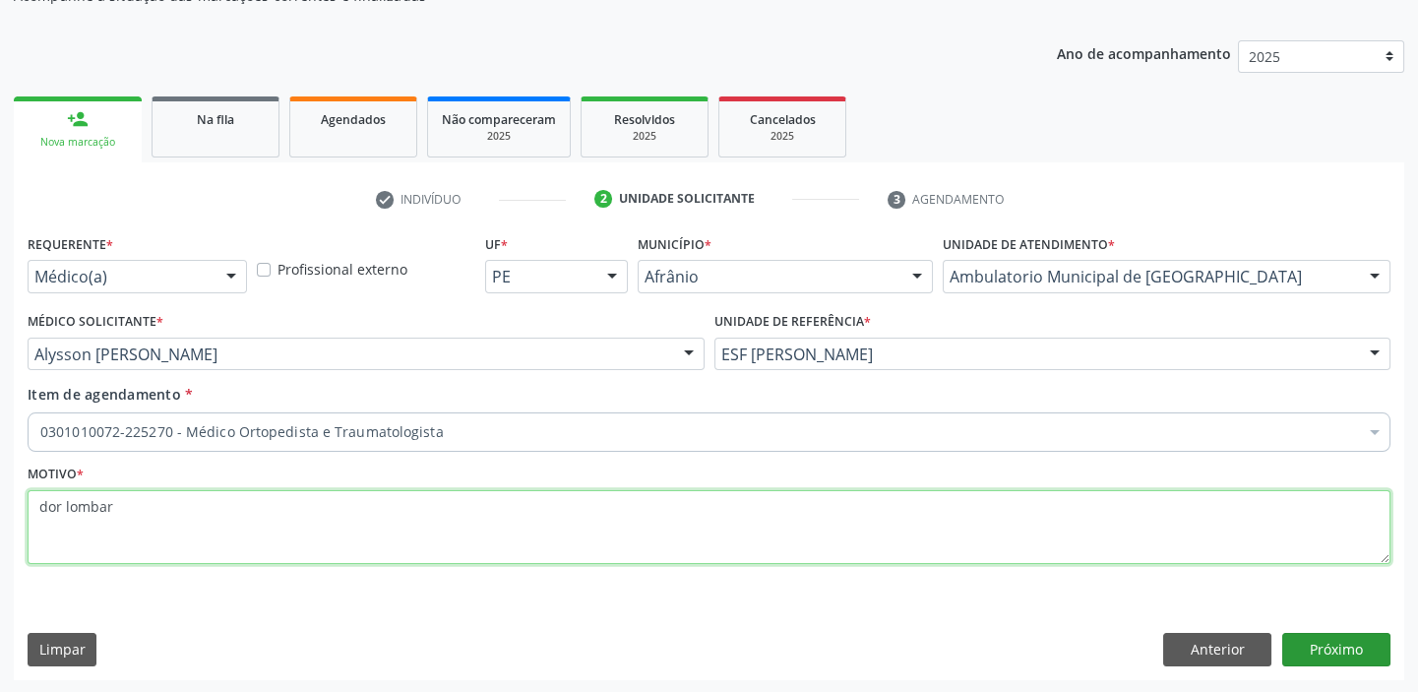
type textarea "dor lombar"
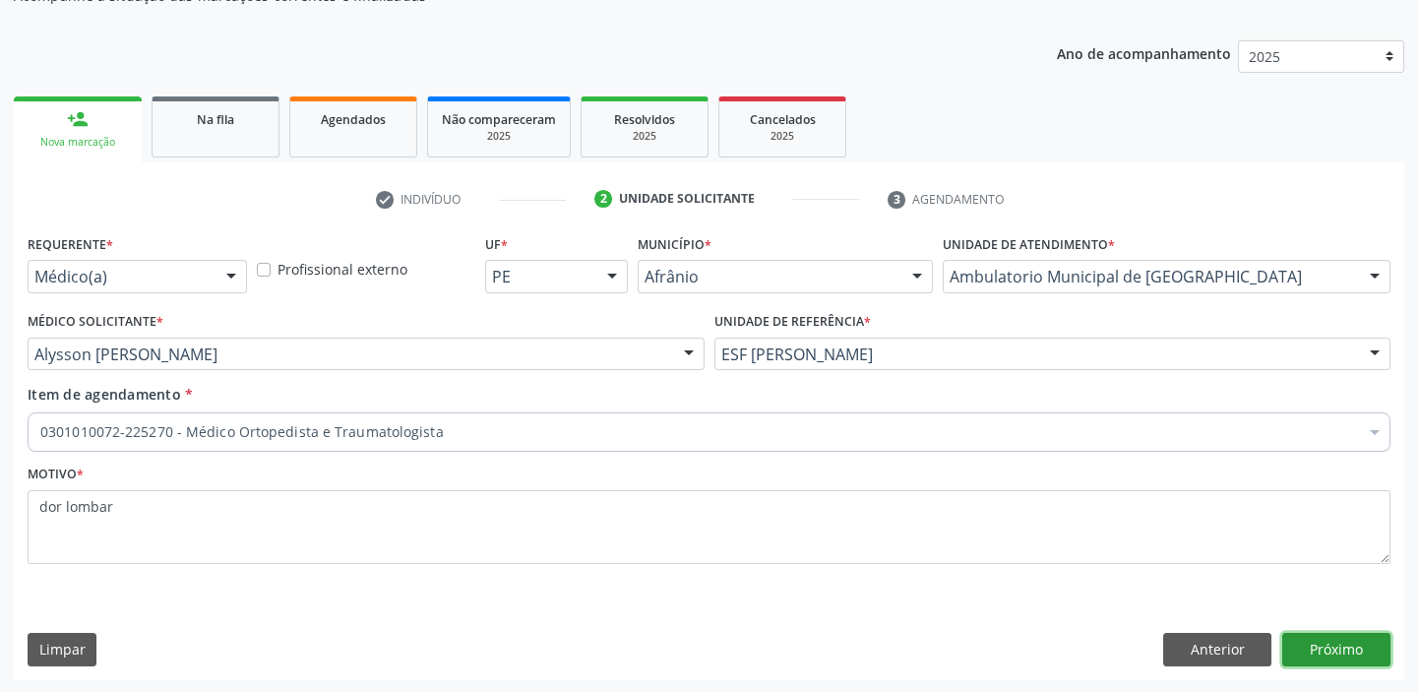
click at [1330, 659] on button "Próximo" at bounding box center [1336, 649] width 108 height 33
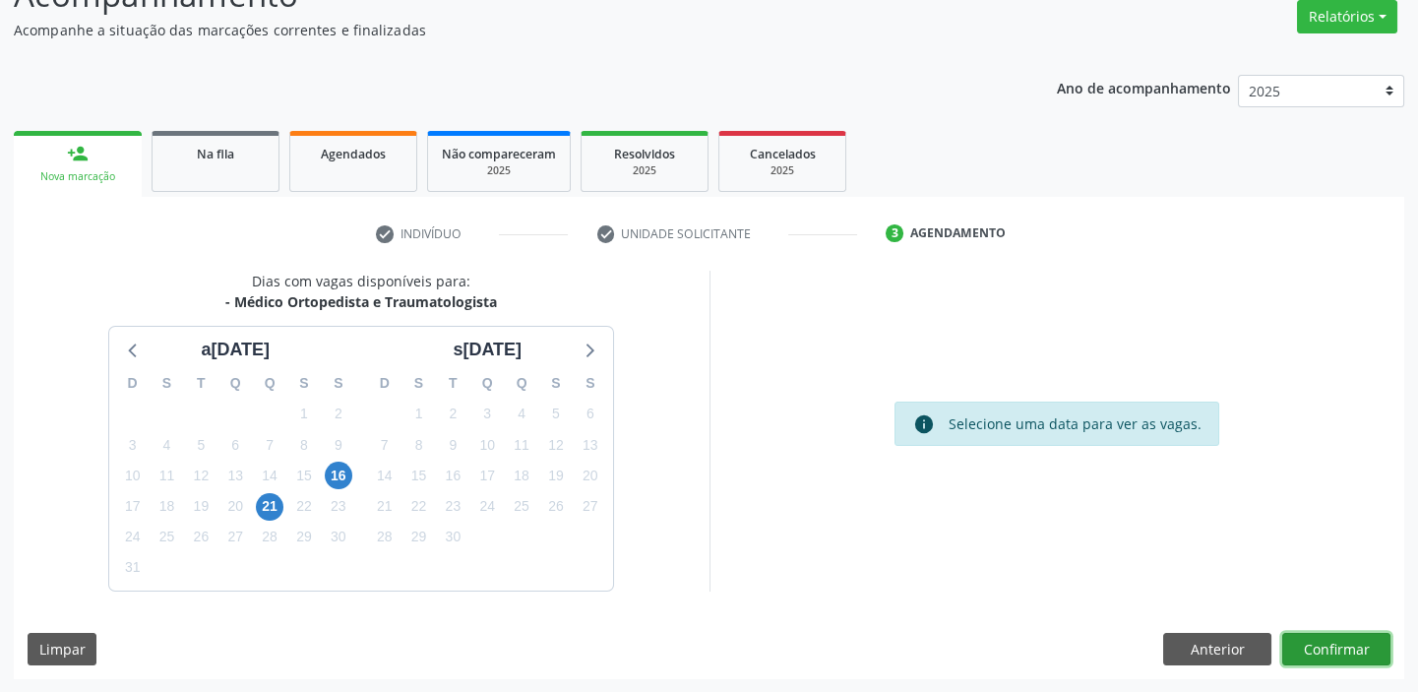
click at [1303, 652] on button "Confirmar" at bounding box center [1336, 649] width 108 height 33
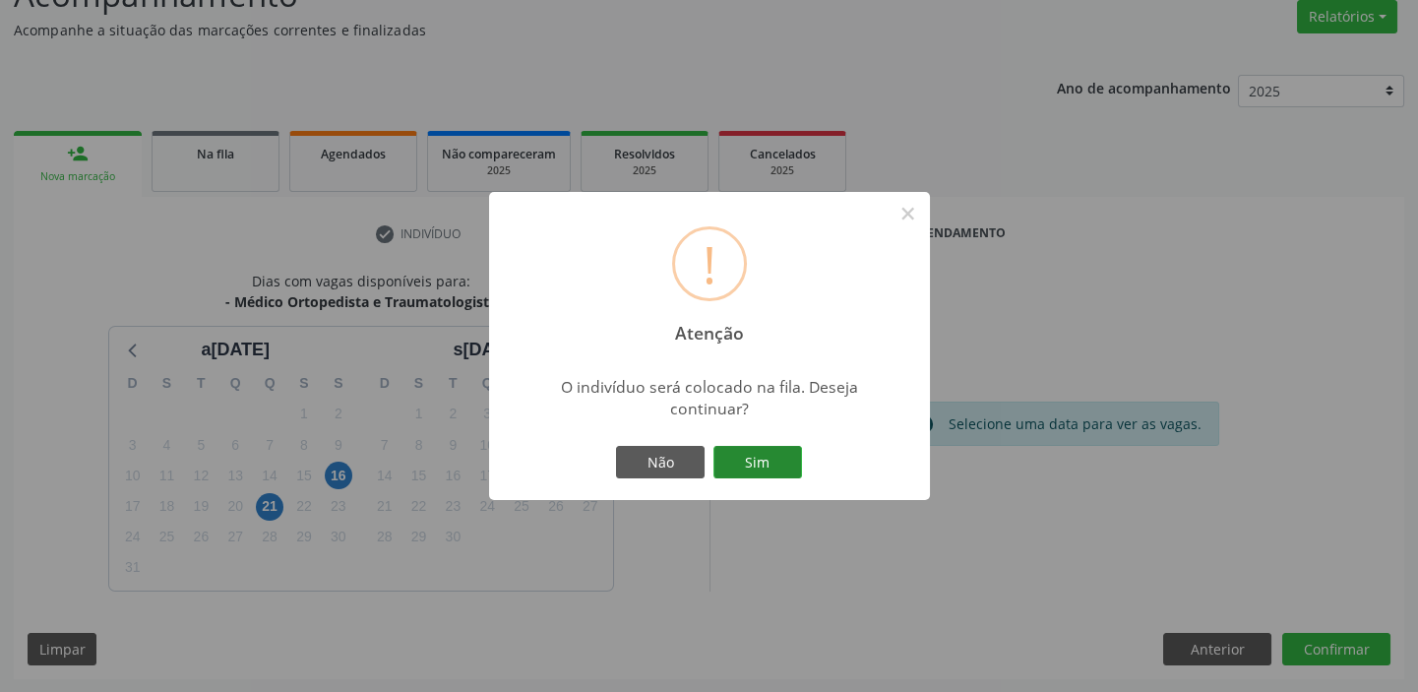
click at [770, 442] on div "! Atenção × O indivíduo será colocado na fila. Deseja continuar? Não Sim" at bounding box center [709, 346] width 441 height 309
click at [770, 446] on button "Sim" at bounding box center [757, 462] width 89 height 33
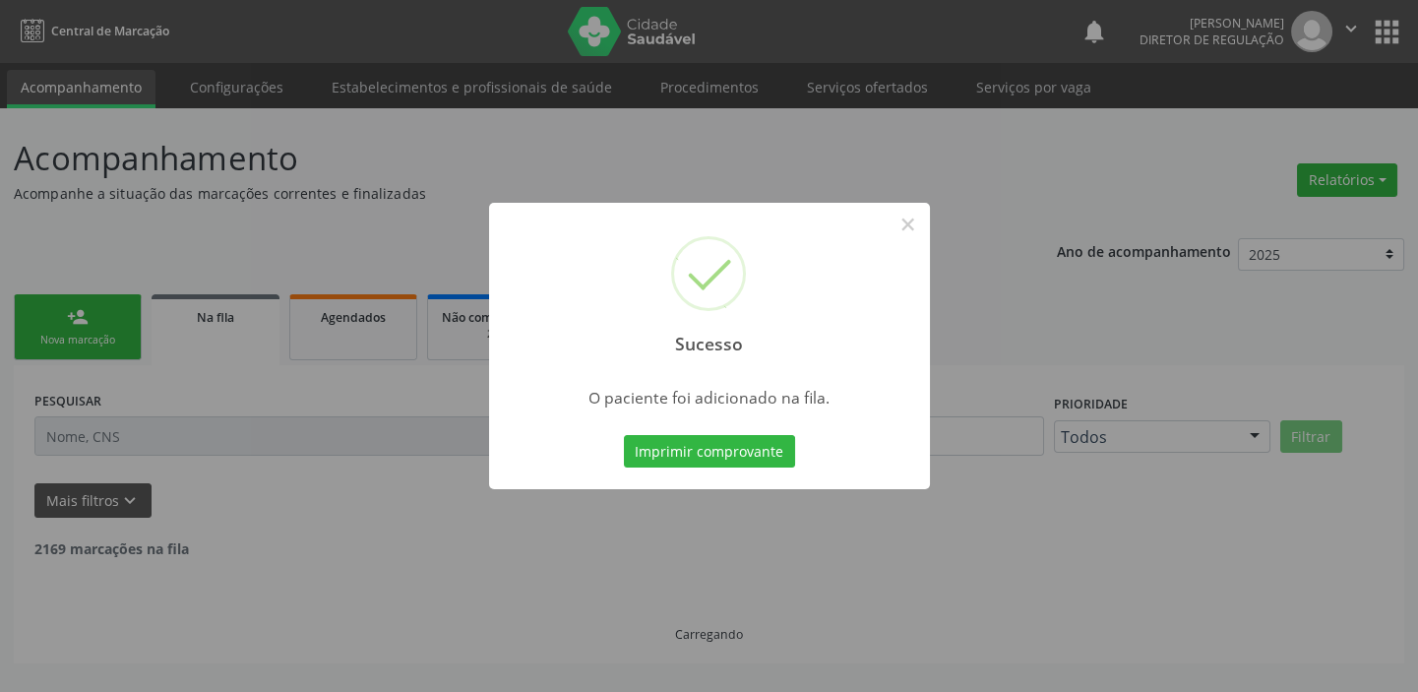
scroll to position [0, 0]
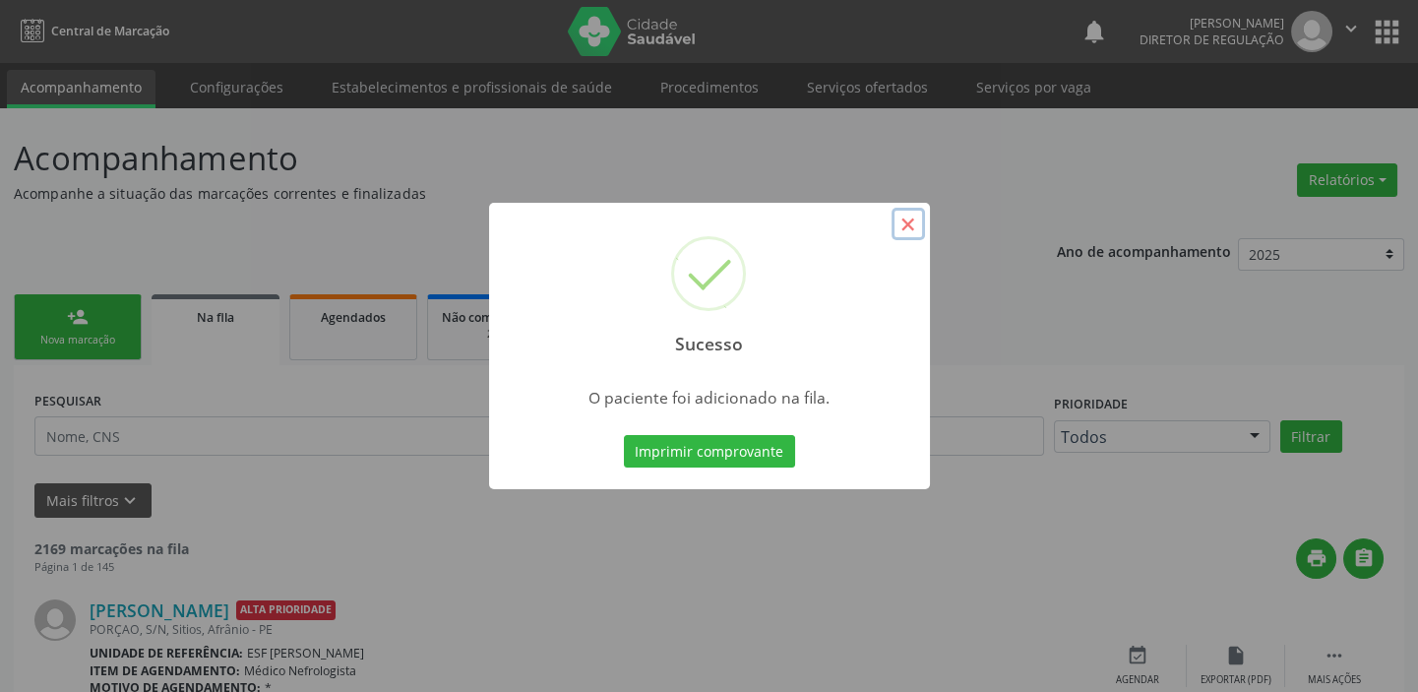
click at [904, 222] on button "×" at bounding box center [907, 224] width 33 height 33
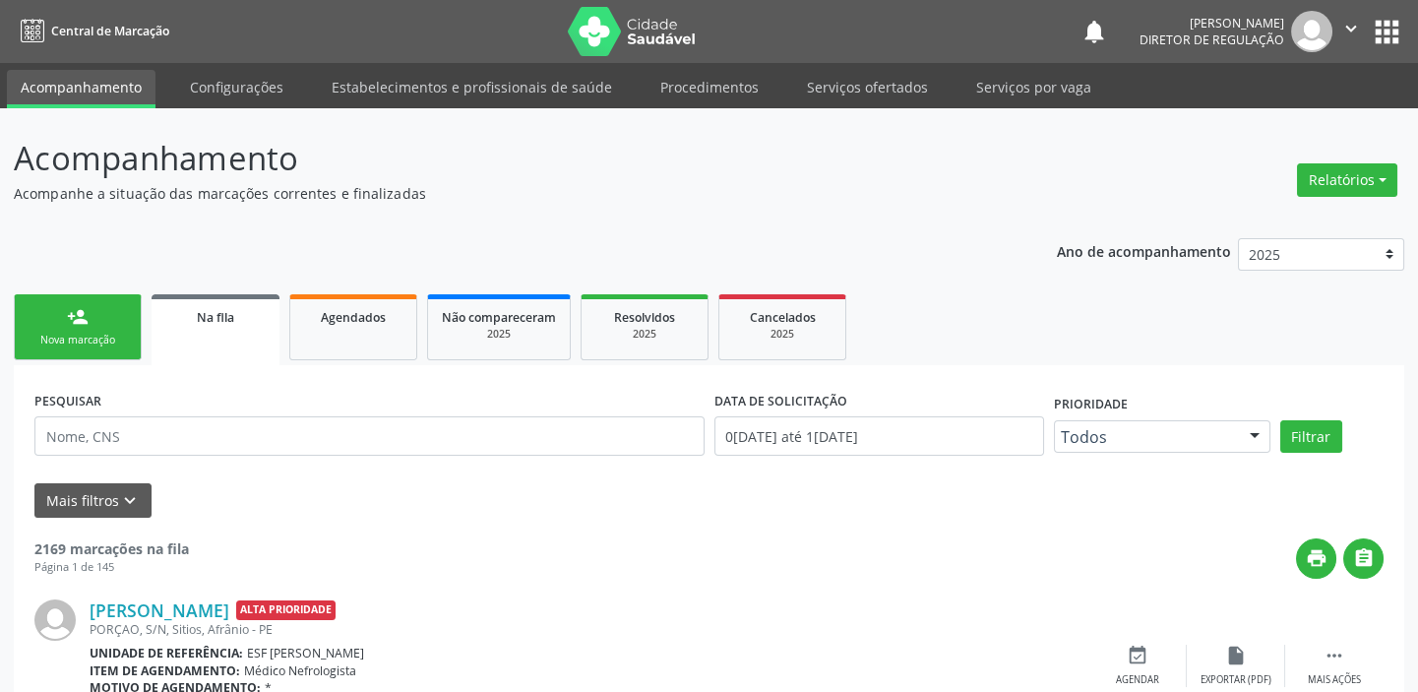
click at [92, 329] on link "person_add Nova marcação" at bounding box center [78, 327] width 128 height 66
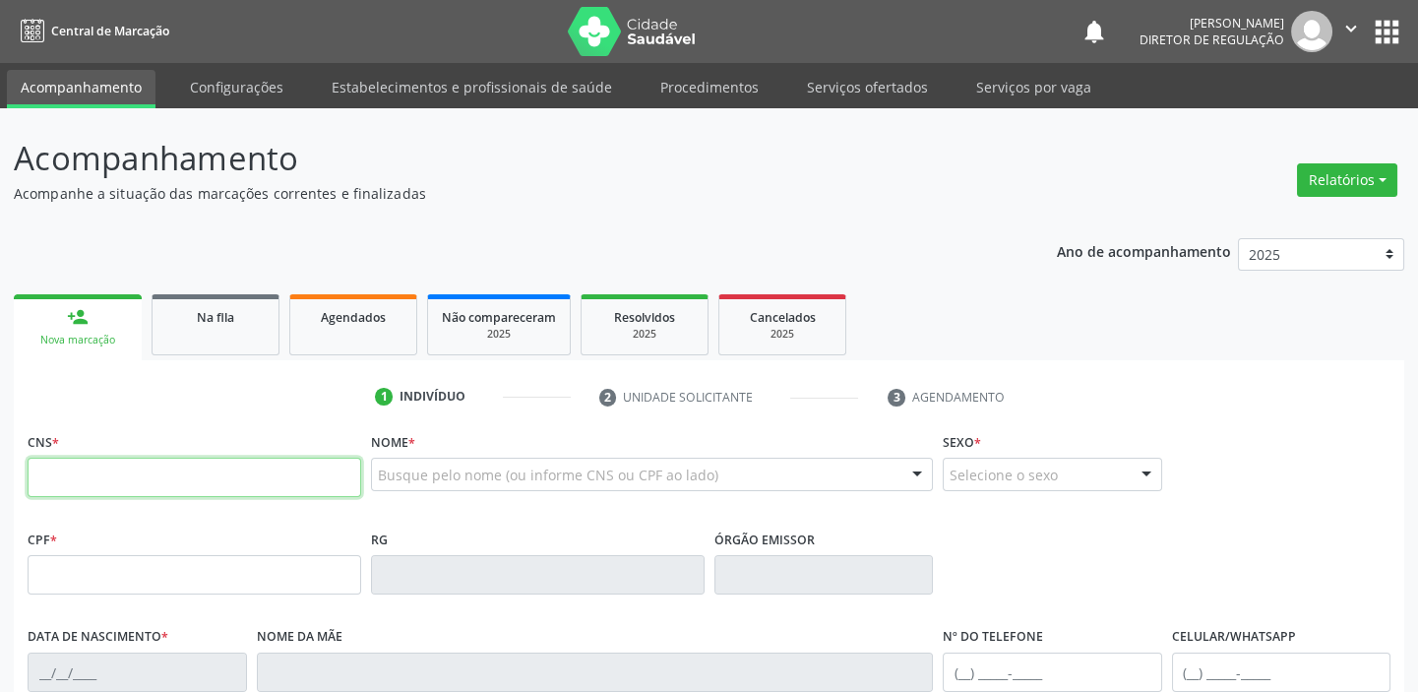
click at [119, 484] on input "text" at bounding box center [195, 477] width 334 height 39
type input "700 0070 1646 6900"
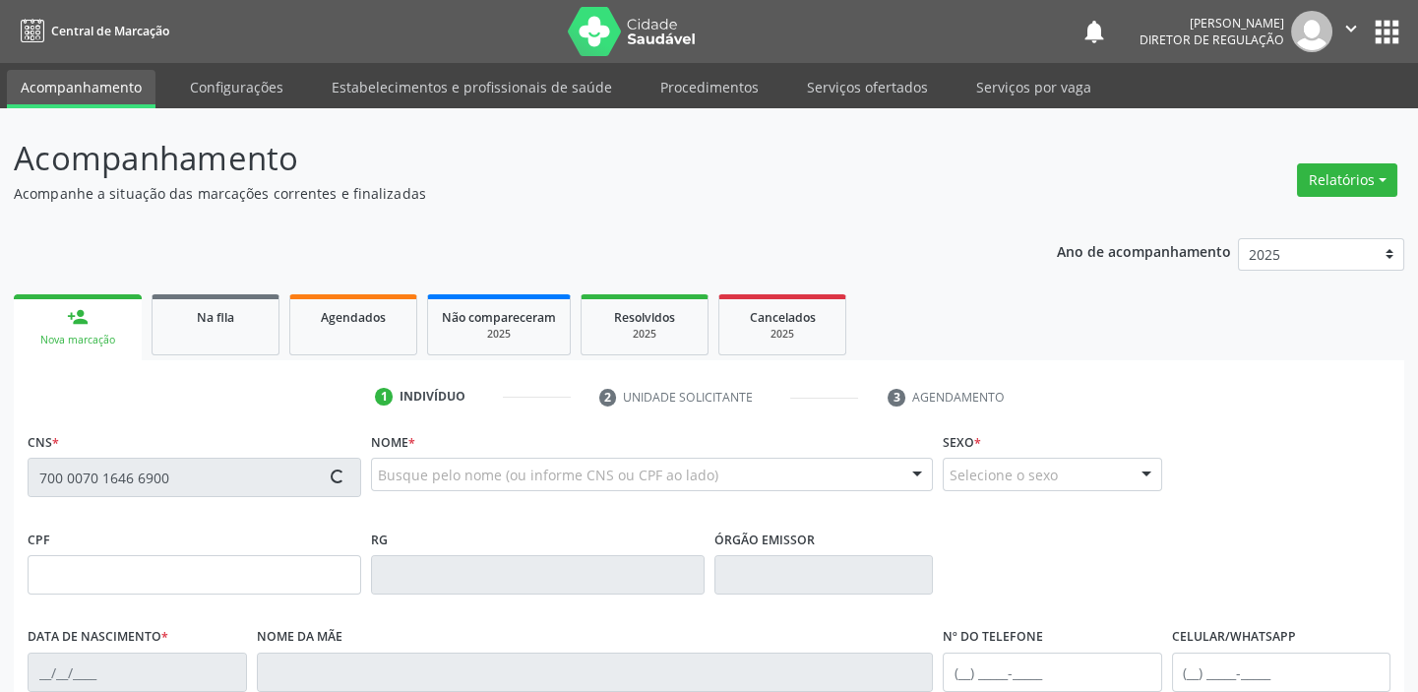
type input "086.369.674-06"
type input "1[DATE]"
type input "[PERSON_NAME]"
type input "[PHONE_NUMBER]"
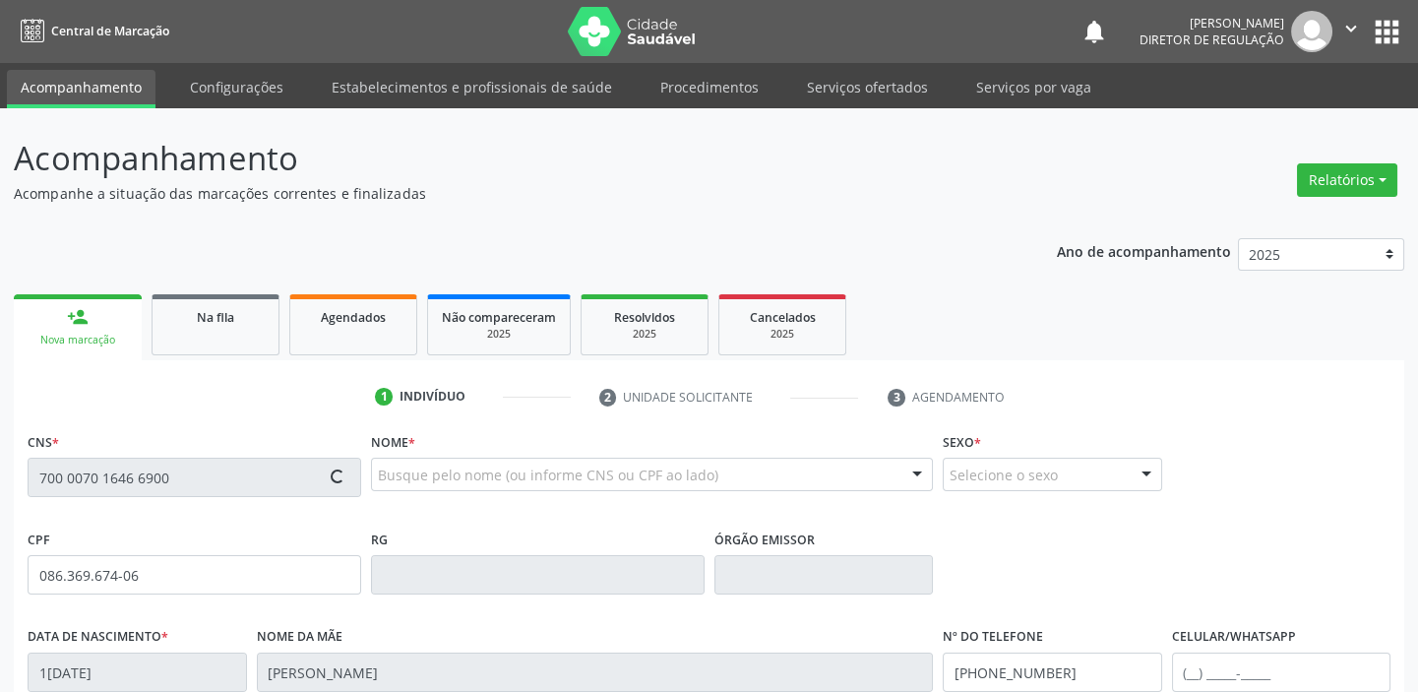
type input "049.348.244-05"
type input "S/N"
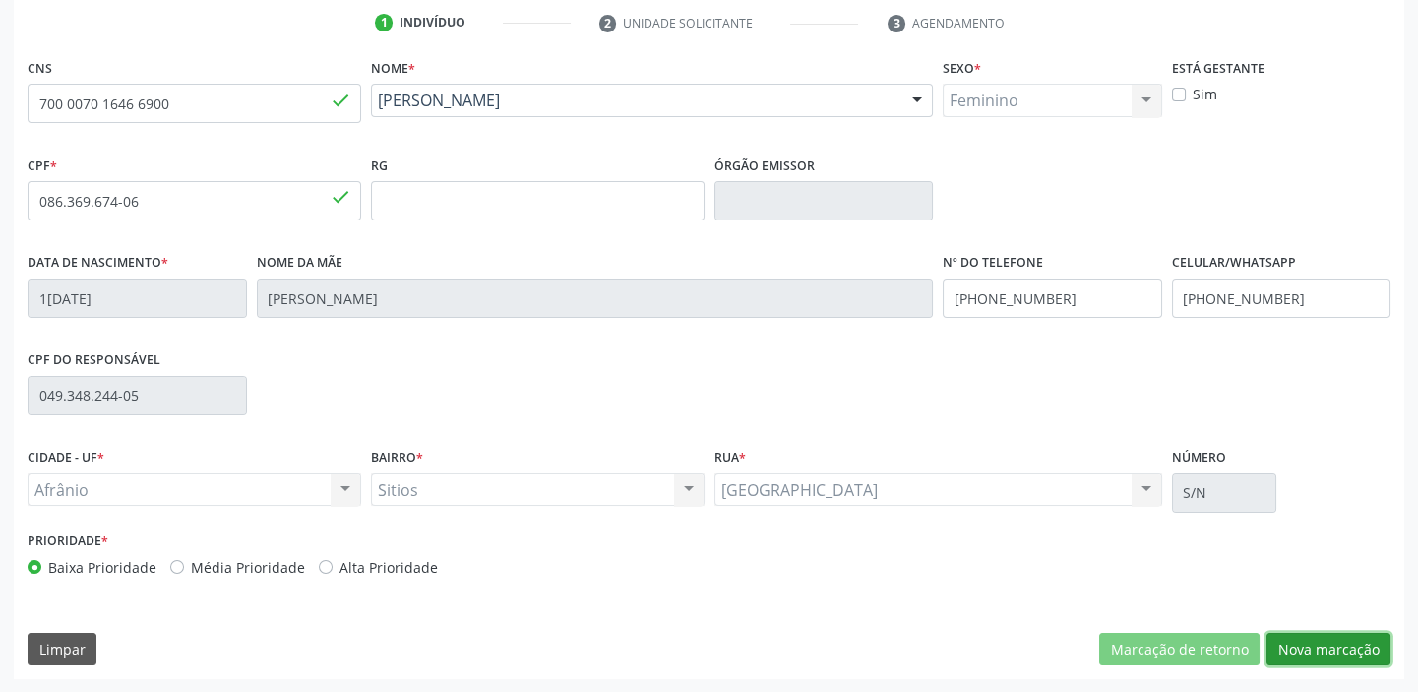
click at [1308, 647] on button "Nova marcação" at bounding box center [1328, 649] width 124 height 33
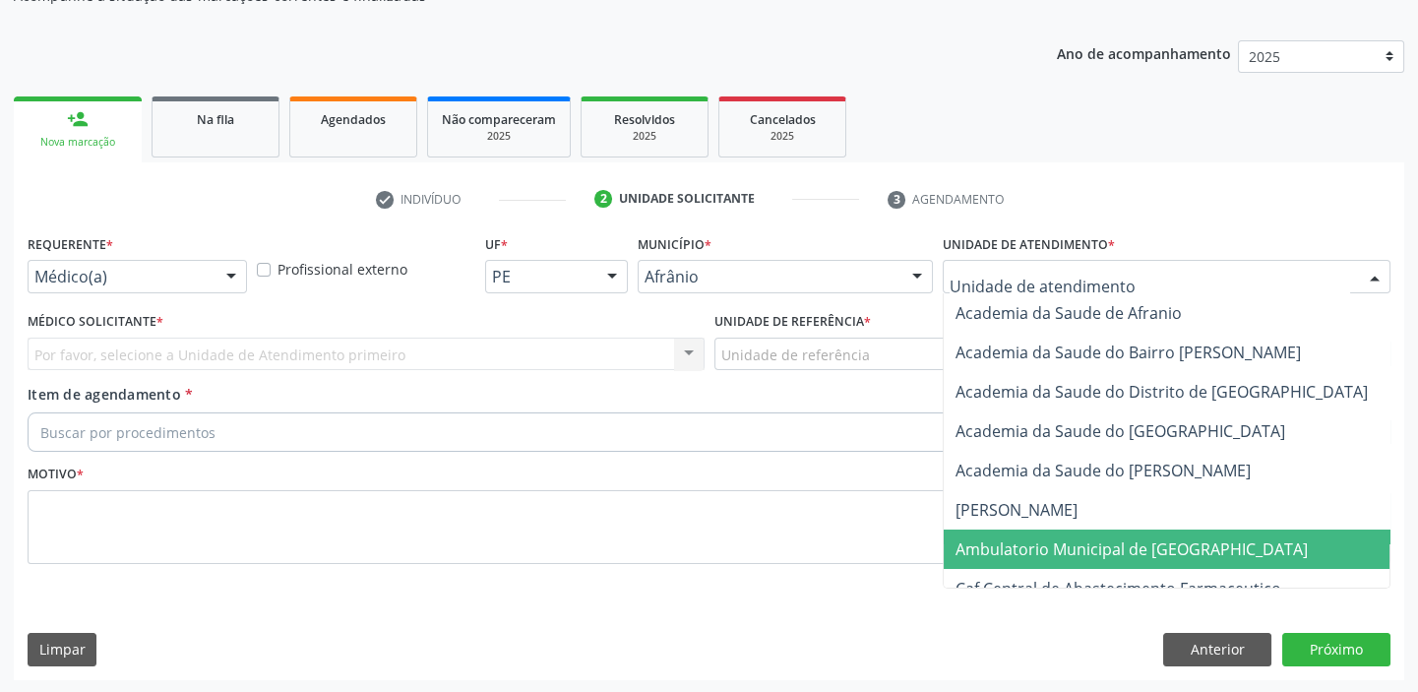
drag, startPoint x: 984, startPoint y: 560, endPoint x: 916, endPoint y: 498, distance: 91.9
click at [984, 559] on span "Ambulatorio Municipal de [GEOGRAPHIC_DATA]" at bounding box center [1184, 548] width 480 height 39
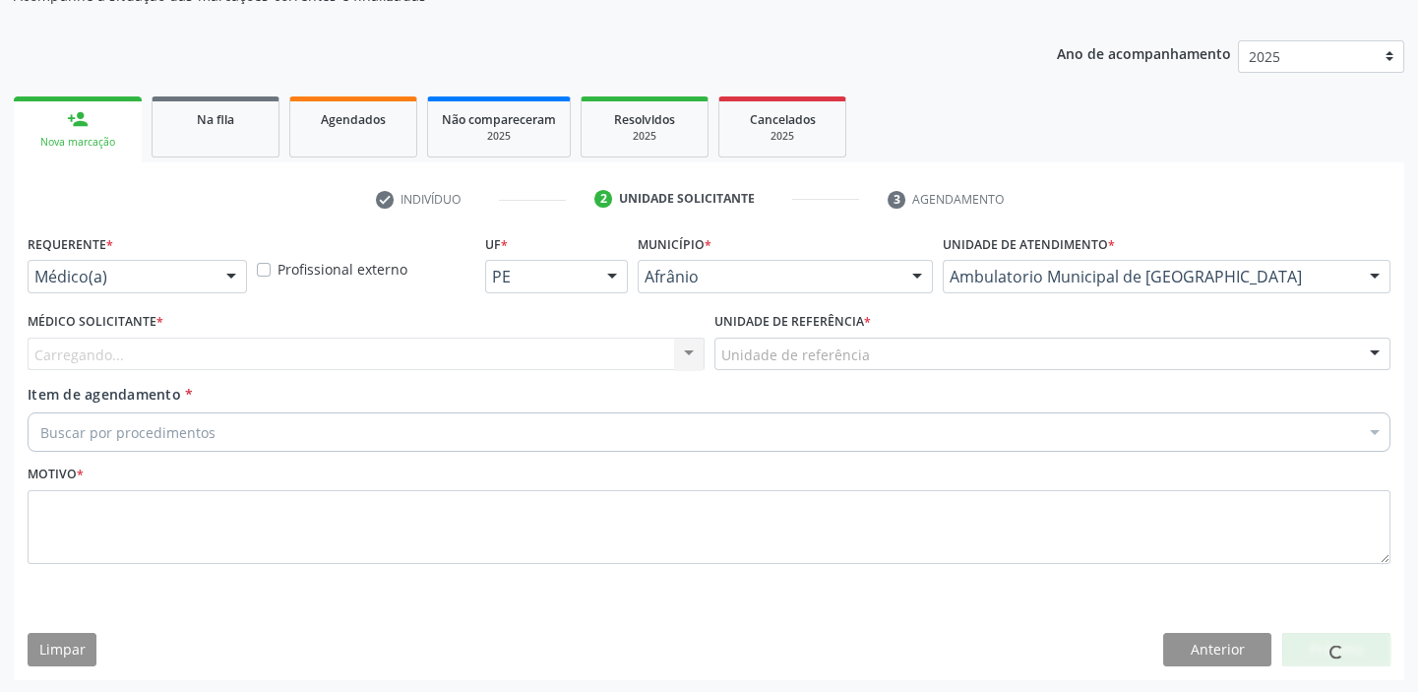
drag, startPoint x: 791, startPoint y: 348, endPoint x: 791, endPoint y: 432, distance: 83.6
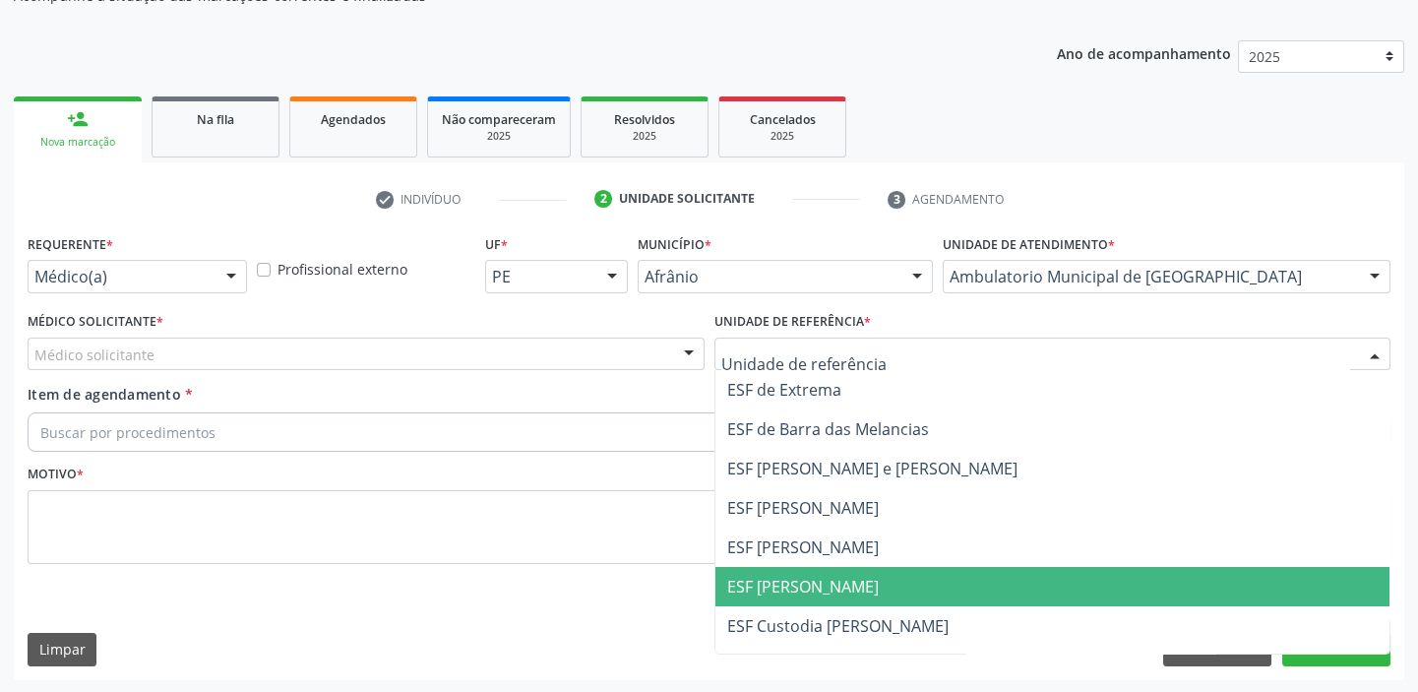
drag, startPoint x: 786, startPoint y: 571, endPoint x: 657, endPoint y: 549, distance: 130.7
click at [785, 571] on span "ESF [PERSON_NAME]" at bounding box center [1052, 586] width 675 height 39
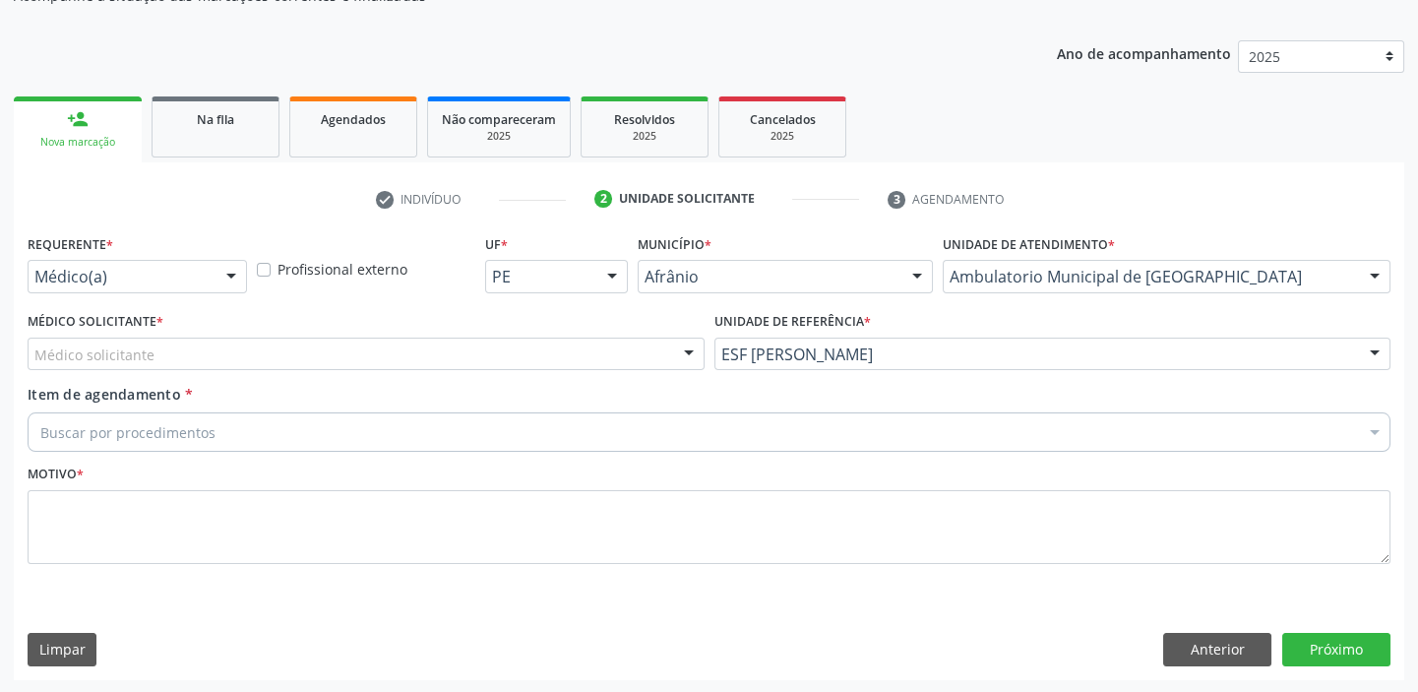
drag, startPoint x: 114, startPoint y: 351, endPoint x: 111, endPoint y: 384, distance: 32.6
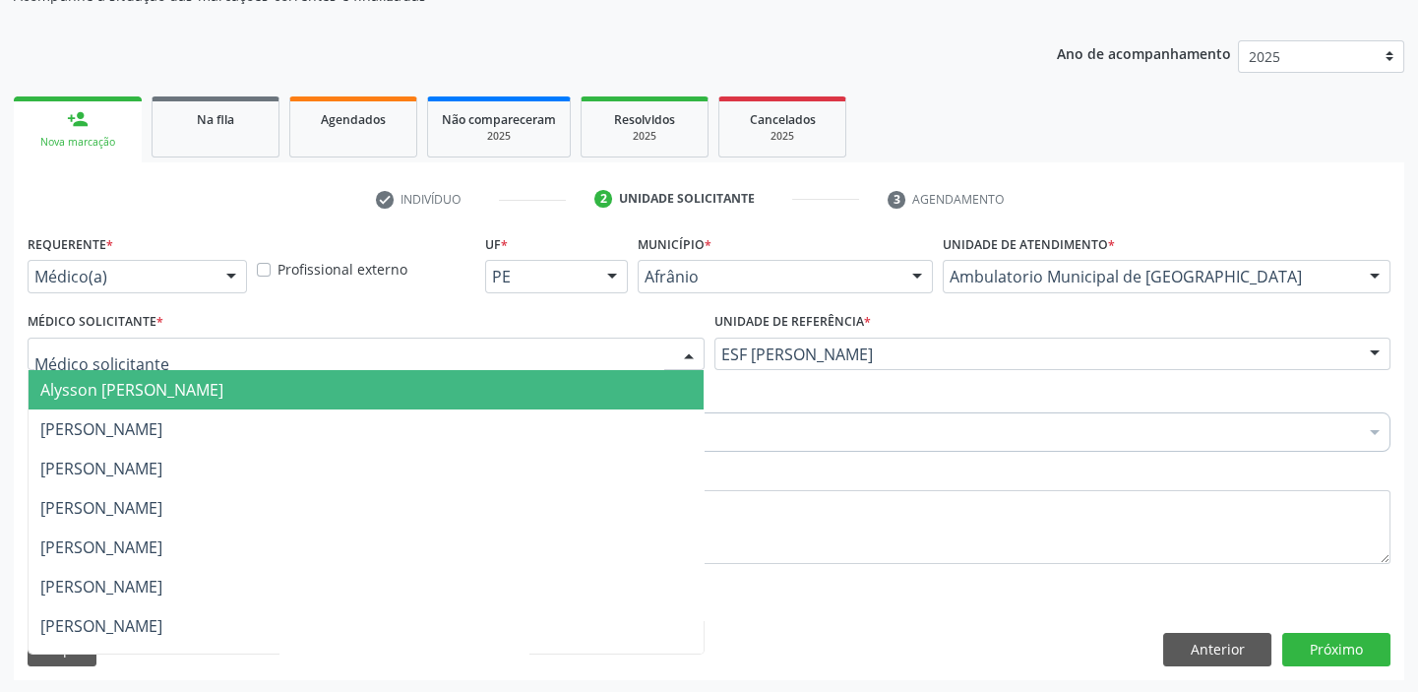
drag, startPoint x: 111, startPoint y: 393, endPoint x: 107, endPoint y: 415, distance: 23.0
click at [111, 399] on span "Alysson [PERSON_NAME]" at bounding box center [366, 389] width 675 height 39
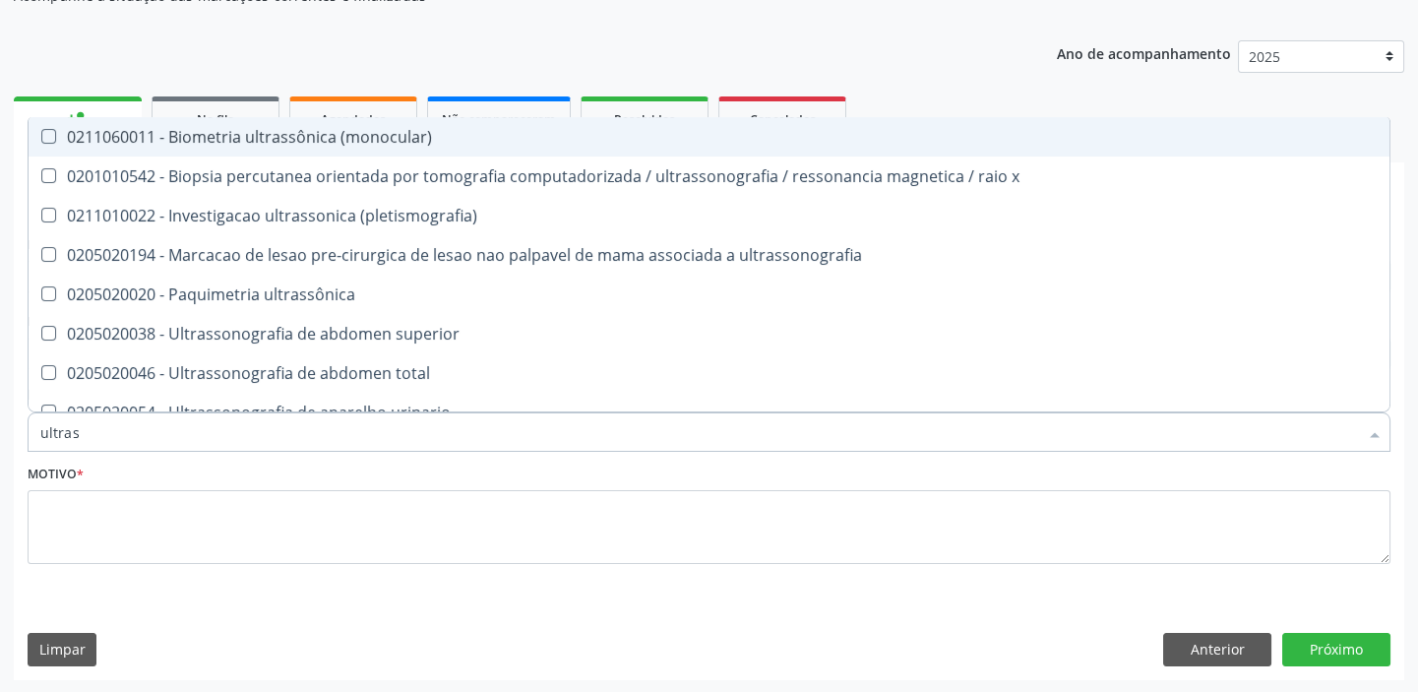
type input "ultrass"
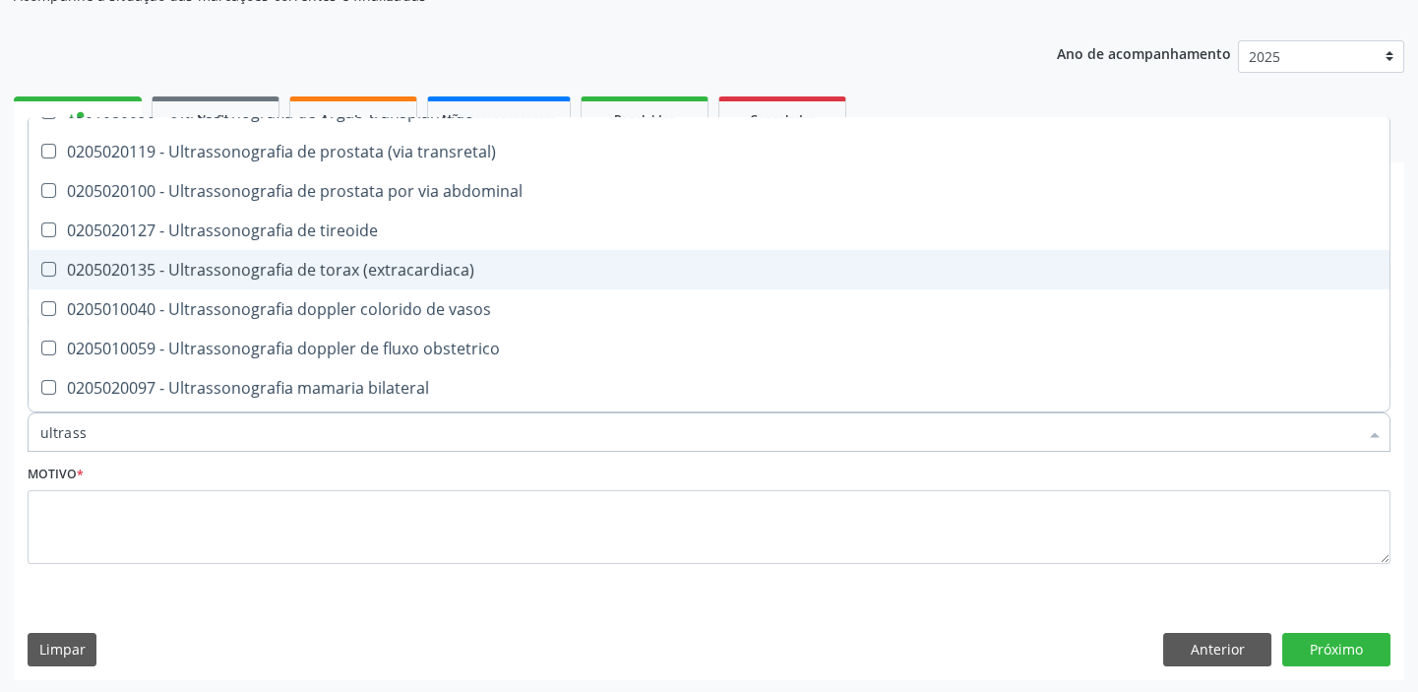
scroll to position [447, 0]
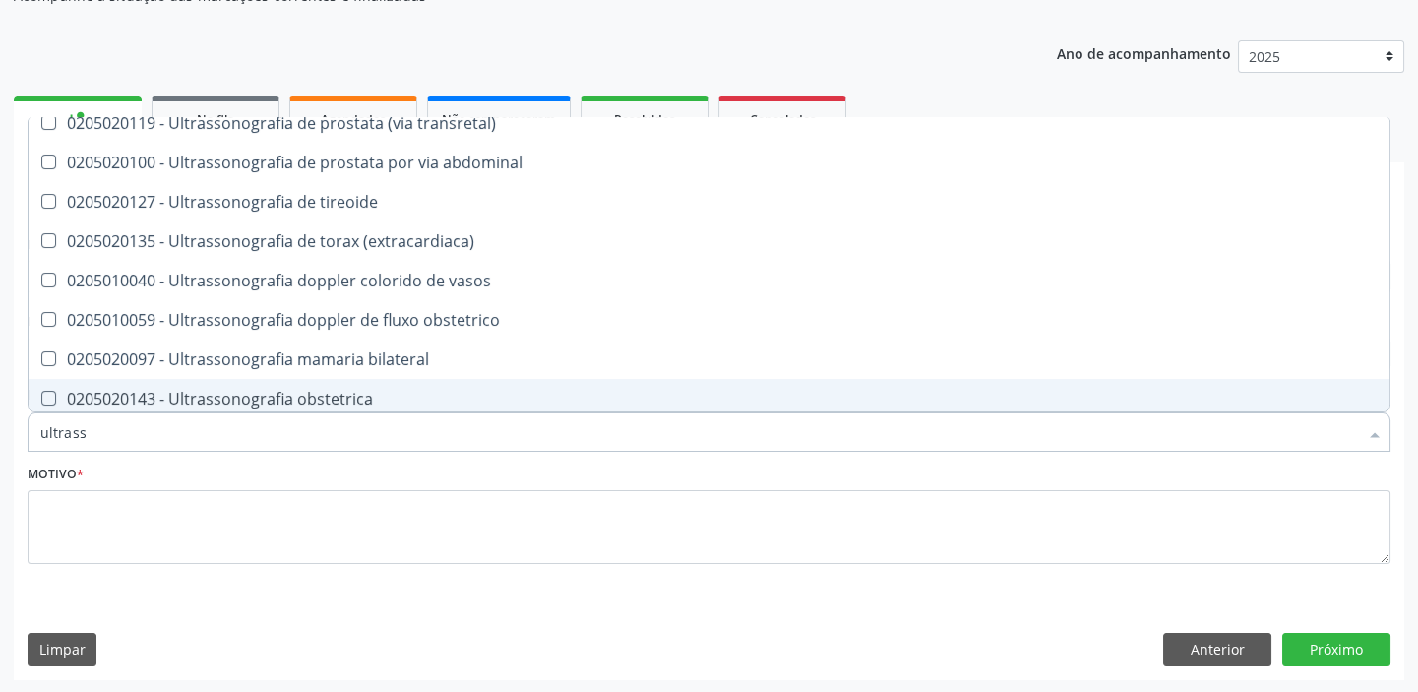
drag, startPoint x: 292, startPoint y: 397, endPoint x: 276, endPoint y: 403, distance: 17.2
click at [291, 397] on div "0205020143 - Ultrassonografia obstetrica" at bounding box center [708, 399] width 1337 height 16
checkbox obstetrica "true"
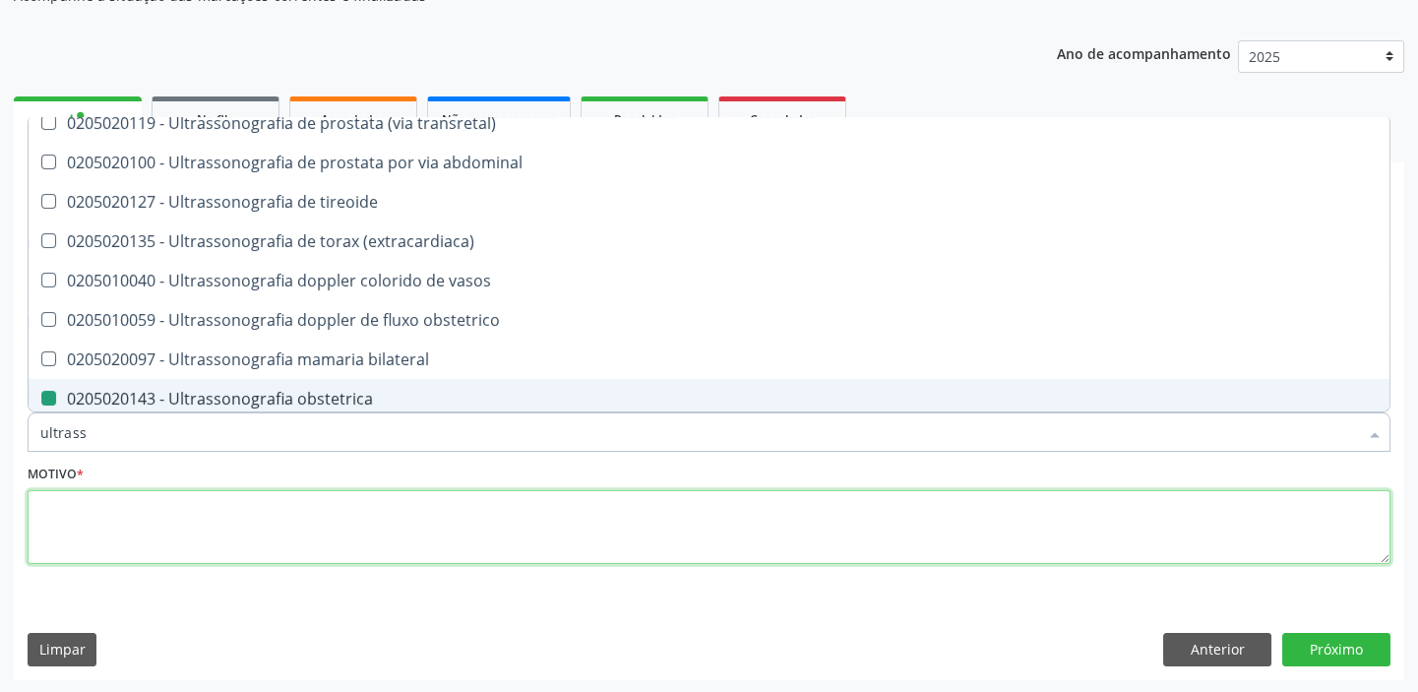
click at [90, 520] on textarea at bounding box center [709, 527] width 1363 height 75
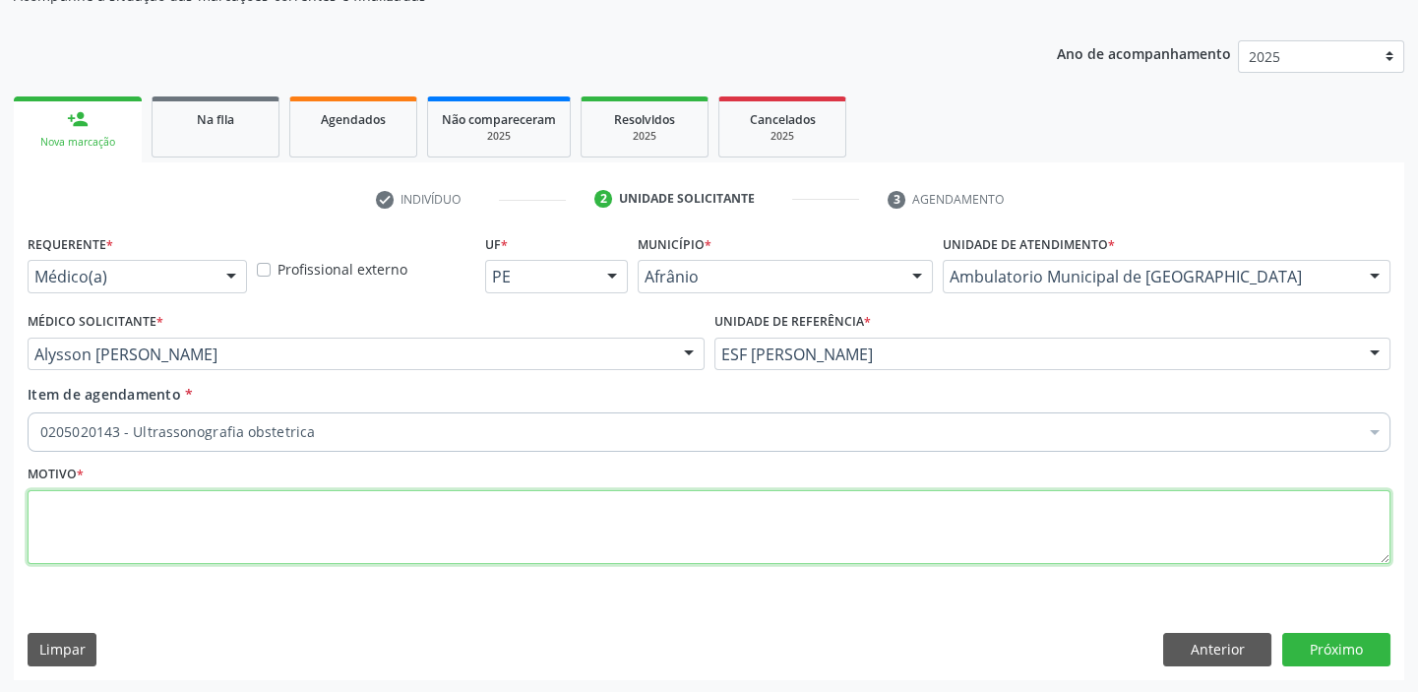
scroll to position [0, 0]
type textarea "gestante"
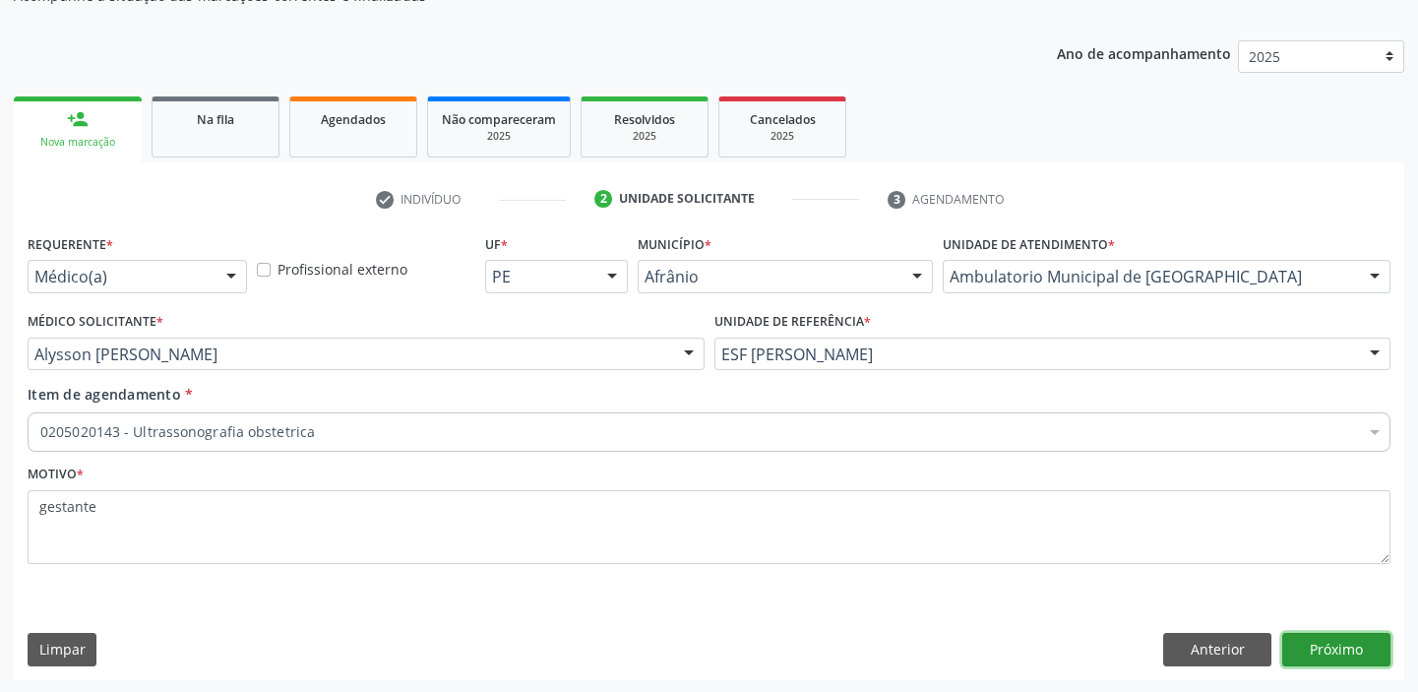
click at [1347, 645] on button "Próximo" at bounding box center [1336, 649] width 108 height 33
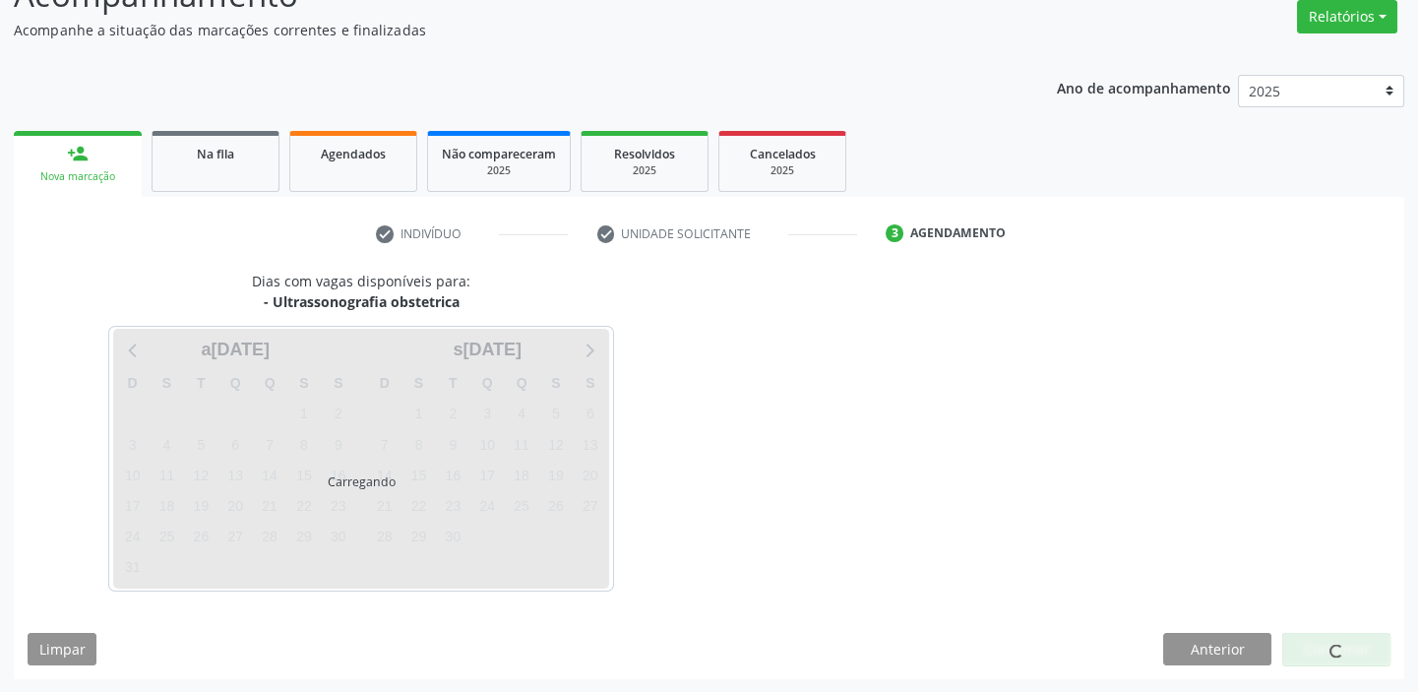
scroll to position [198, 0]
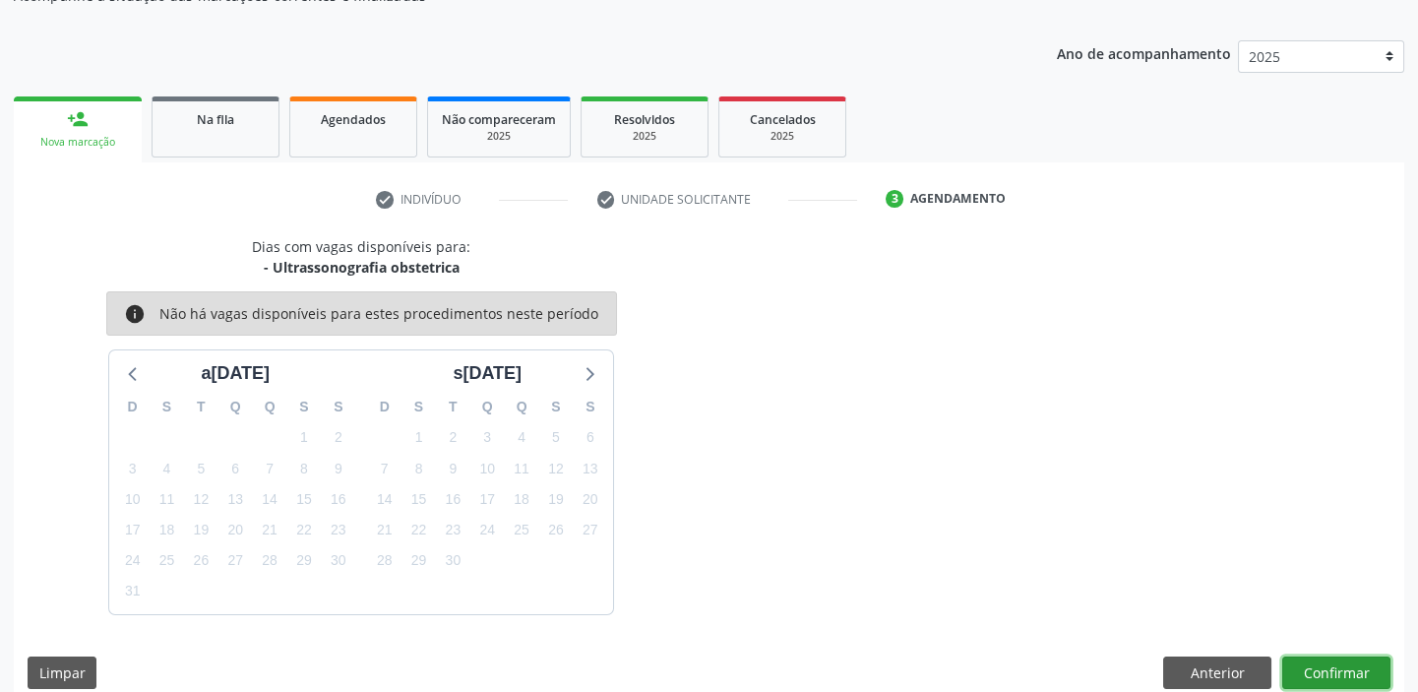
click at [1340, 669] on button "Confirmar" at bounding box center [1336, 672] width 108 height 33
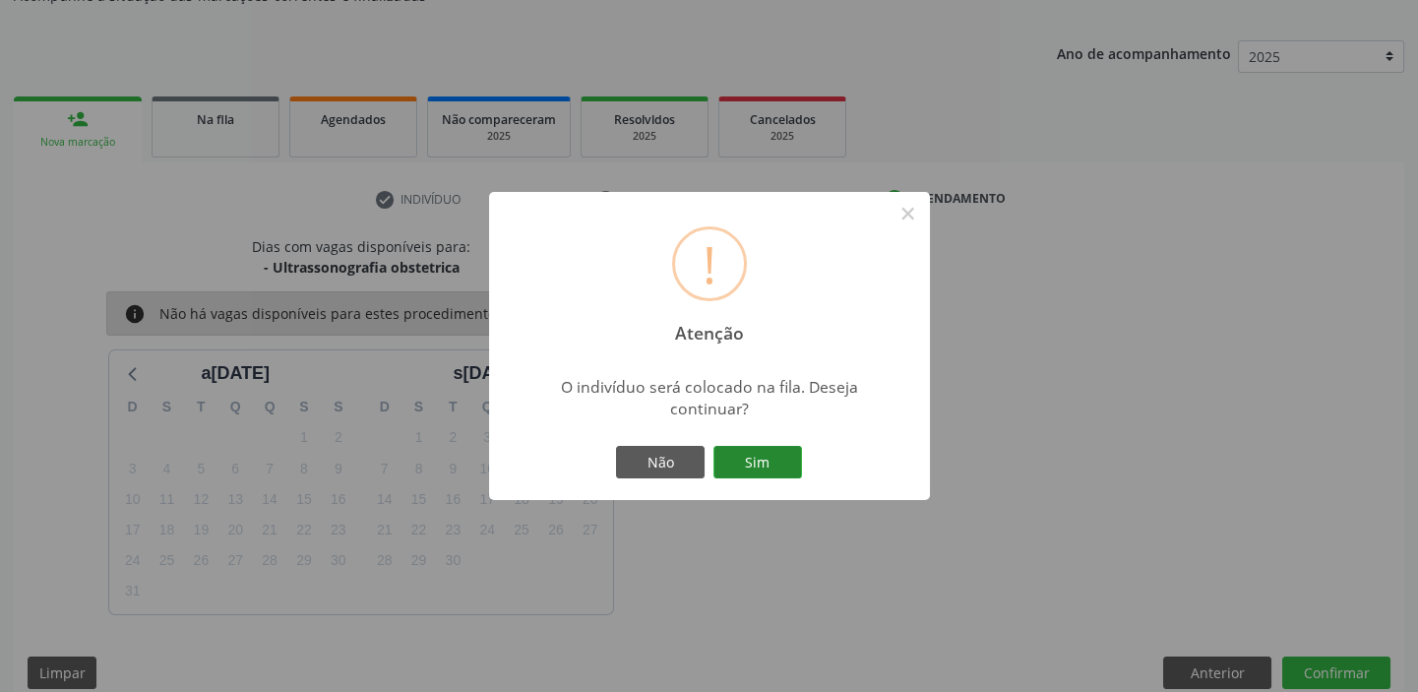
click at [767, 468] on button "Sim" at bounding box center [757, 462] width 89 height 33
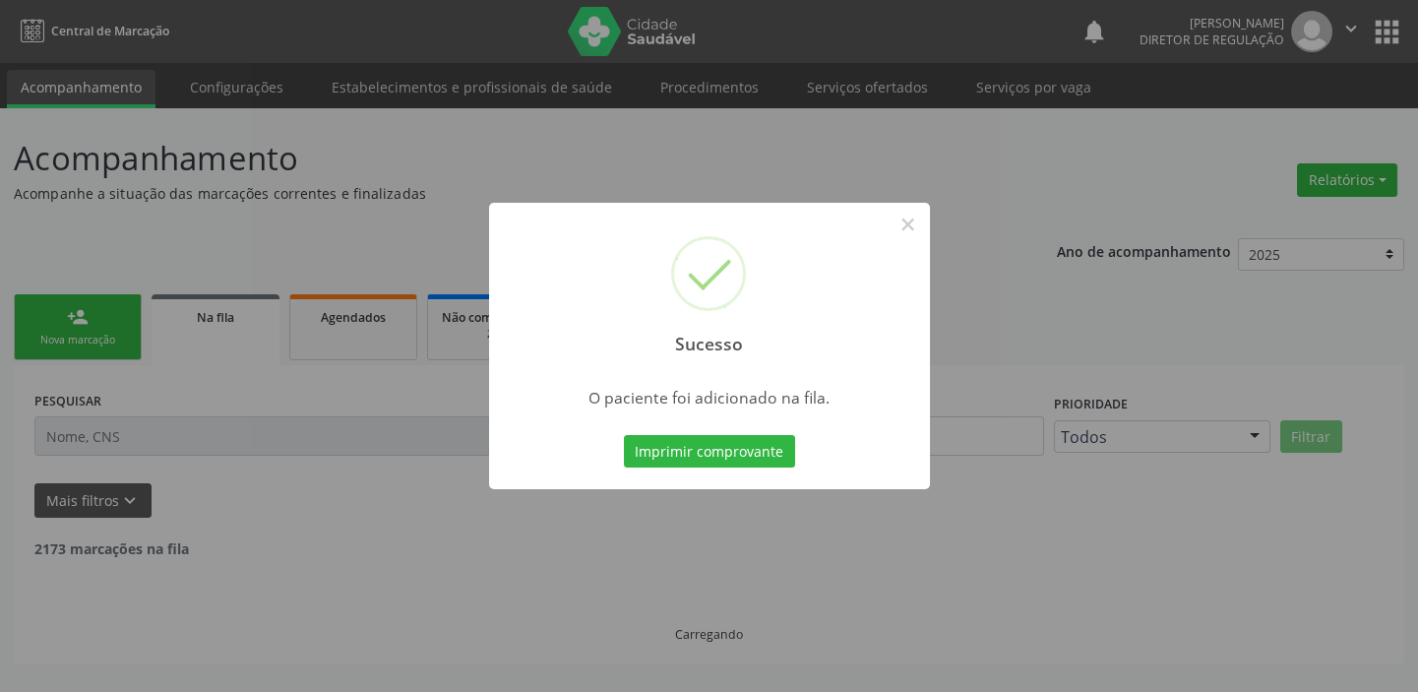
scroll to position [0, 0]
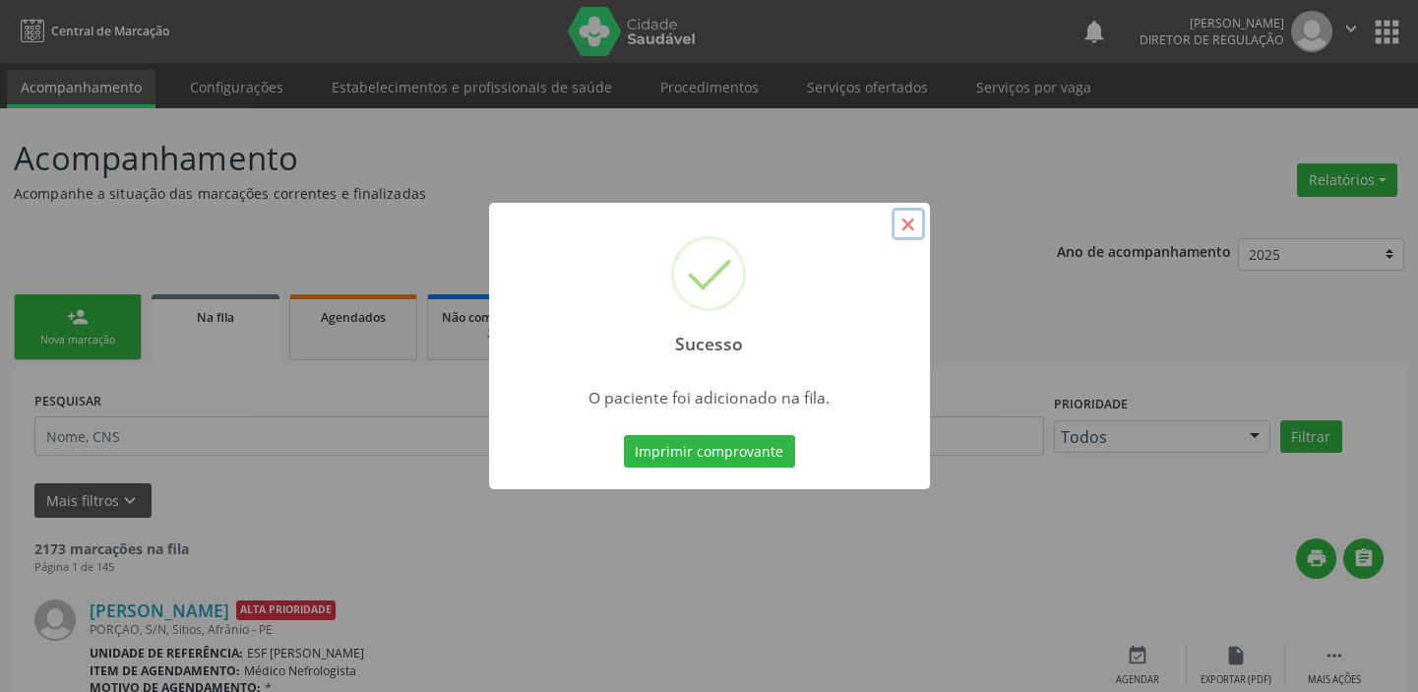
click at [909, 221] on button "×" at bounding box center [907, 224] width 33 height 33
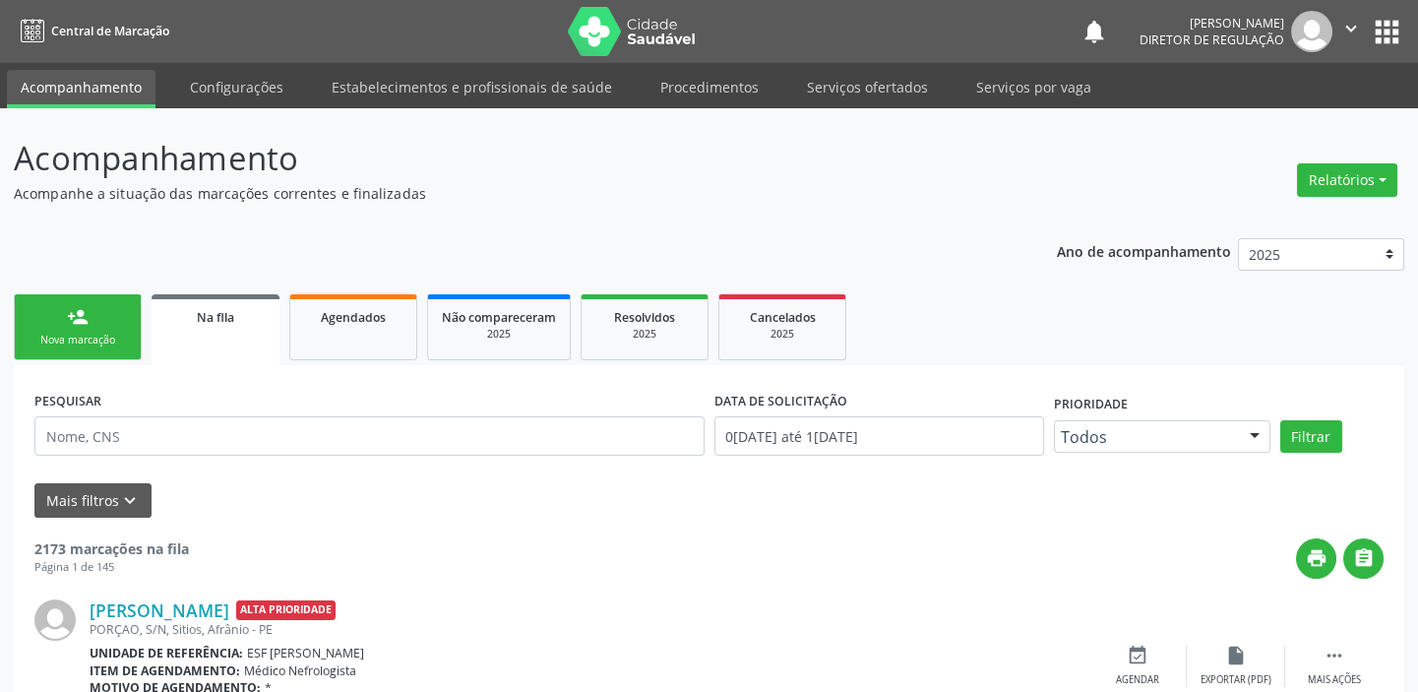
click at [117, 310] on link "person_add Nova marcação" at bounding box center [78, 327] width 128 height 66
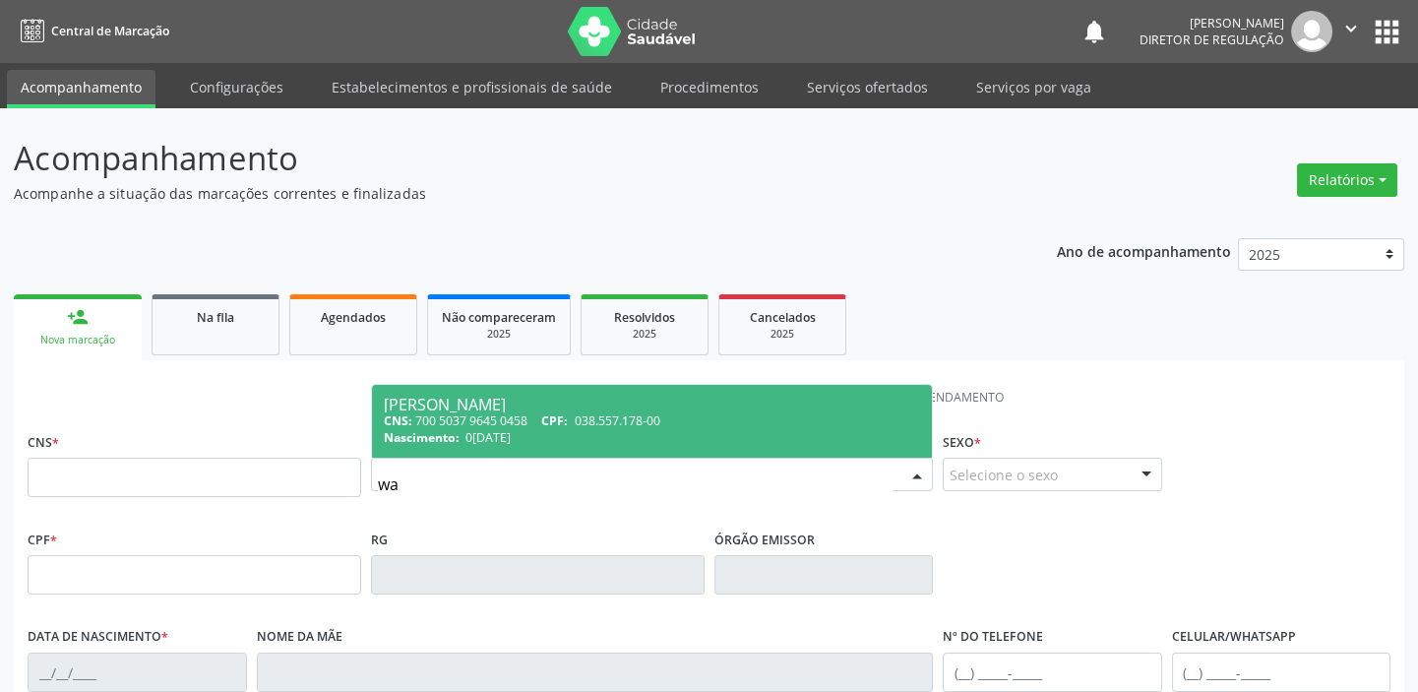
type input "w"
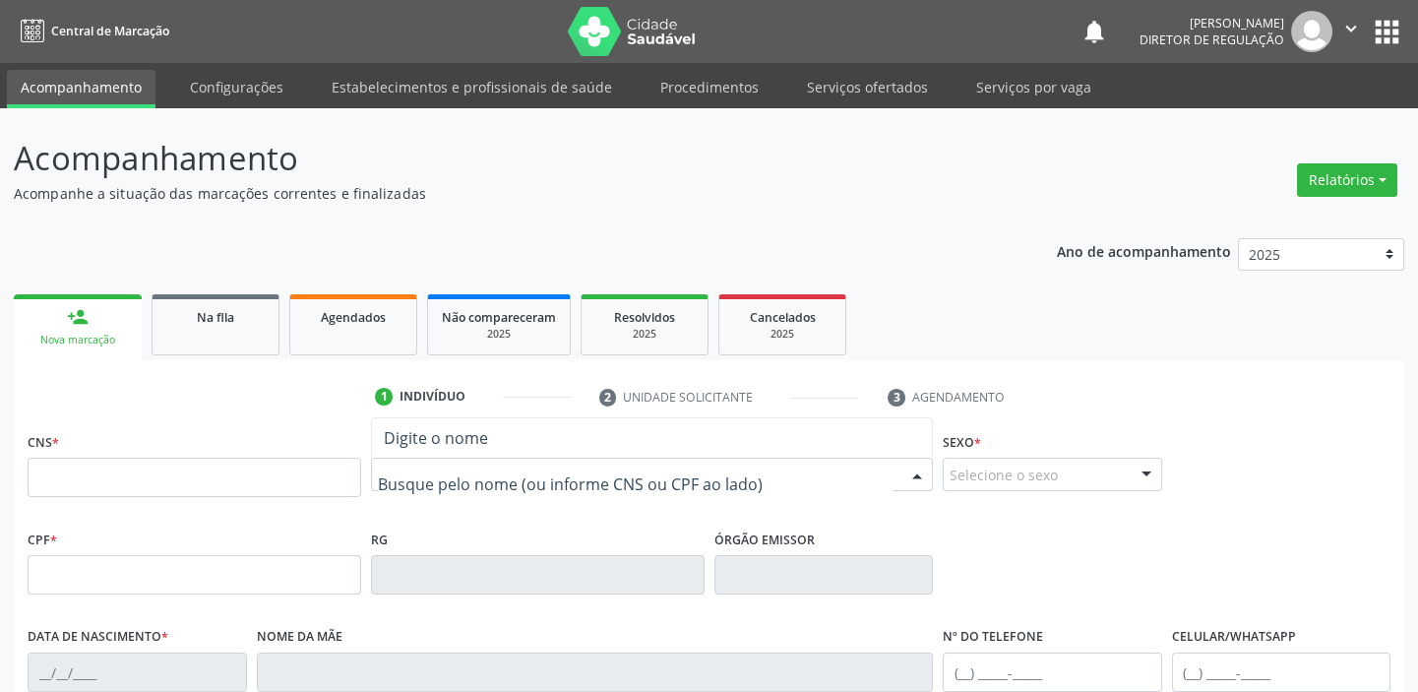
click at [412, 475] on input "text" at bounding box center [635, 483] width 515 height 39
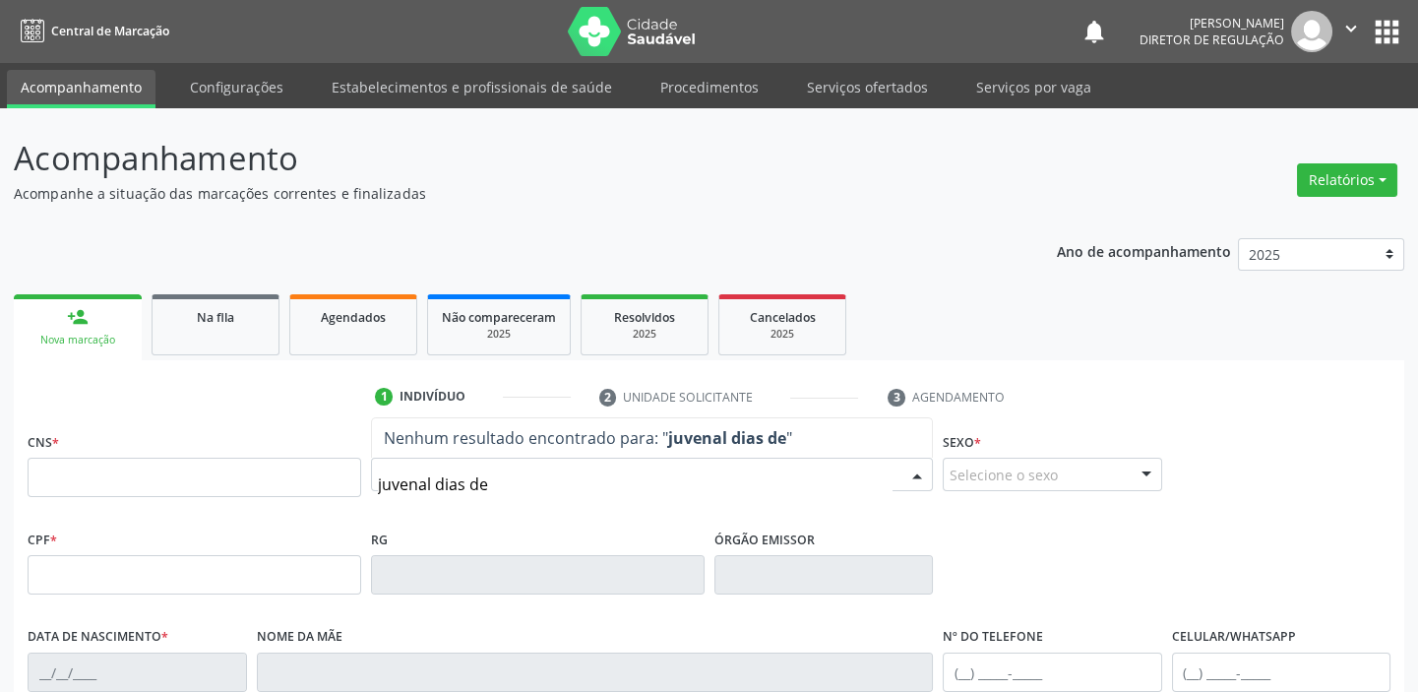
type input "juvenal dias de"
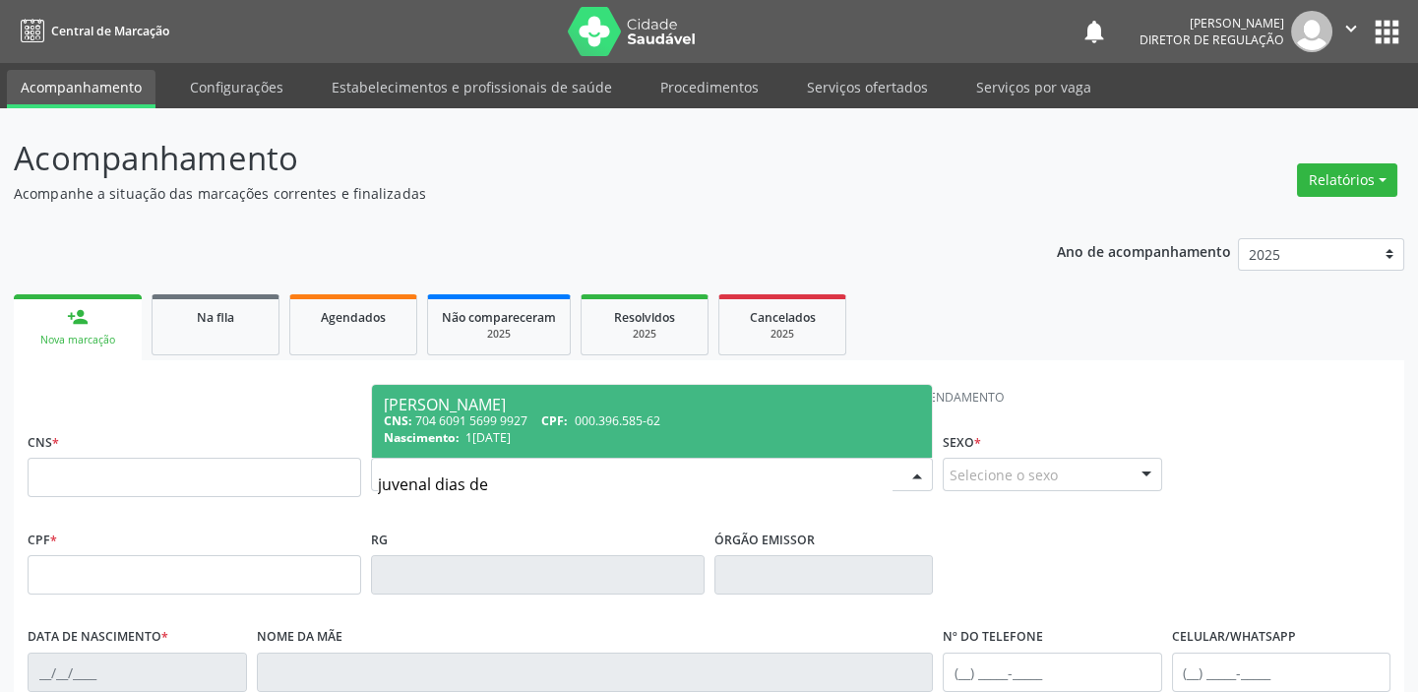
click at [552, 403] on div "[PERSON_NAME]" at bounding box center [652, 405] width 536 height 16
type input "704 6091 5699 9927"
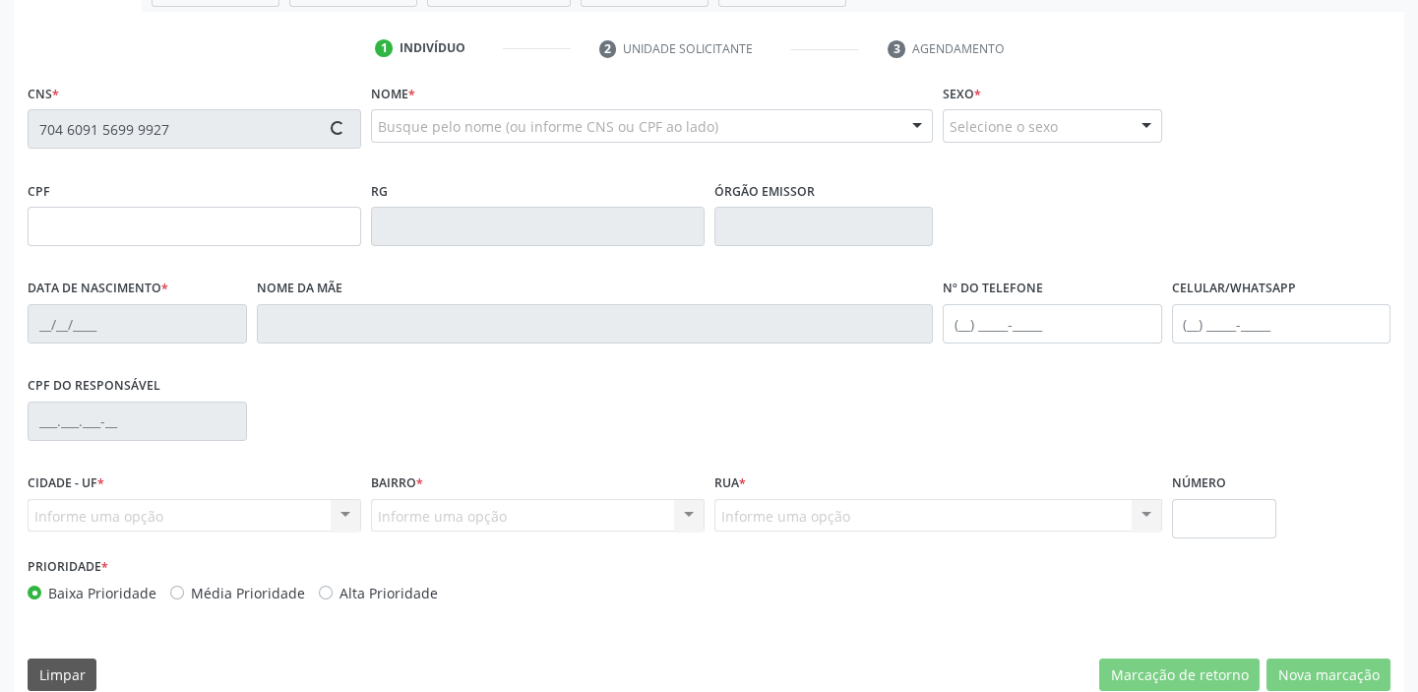
scroll to position [374, 0]
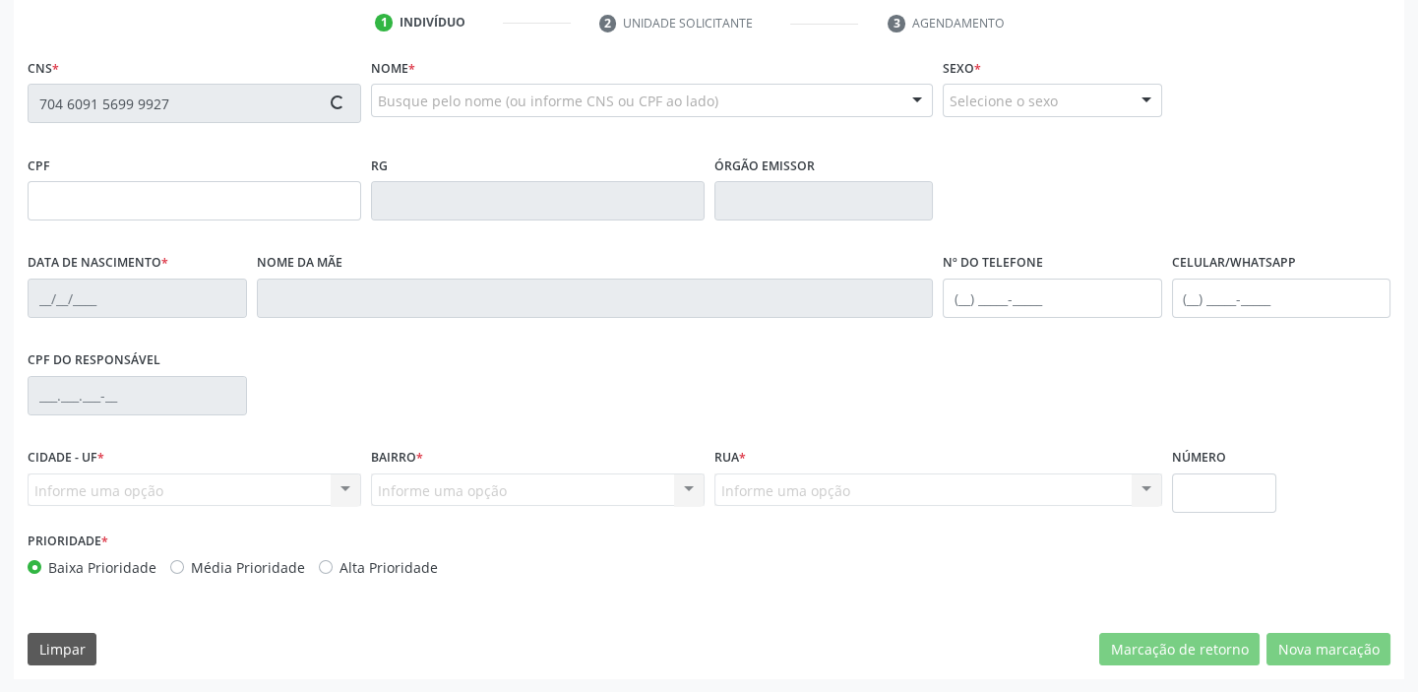
type input "000.396.585-62"
type input "1[DATE]"
type input "[PERSON_NAME]"
type input "[PHONE_NUMBER]"
type input "934.078.745-53"
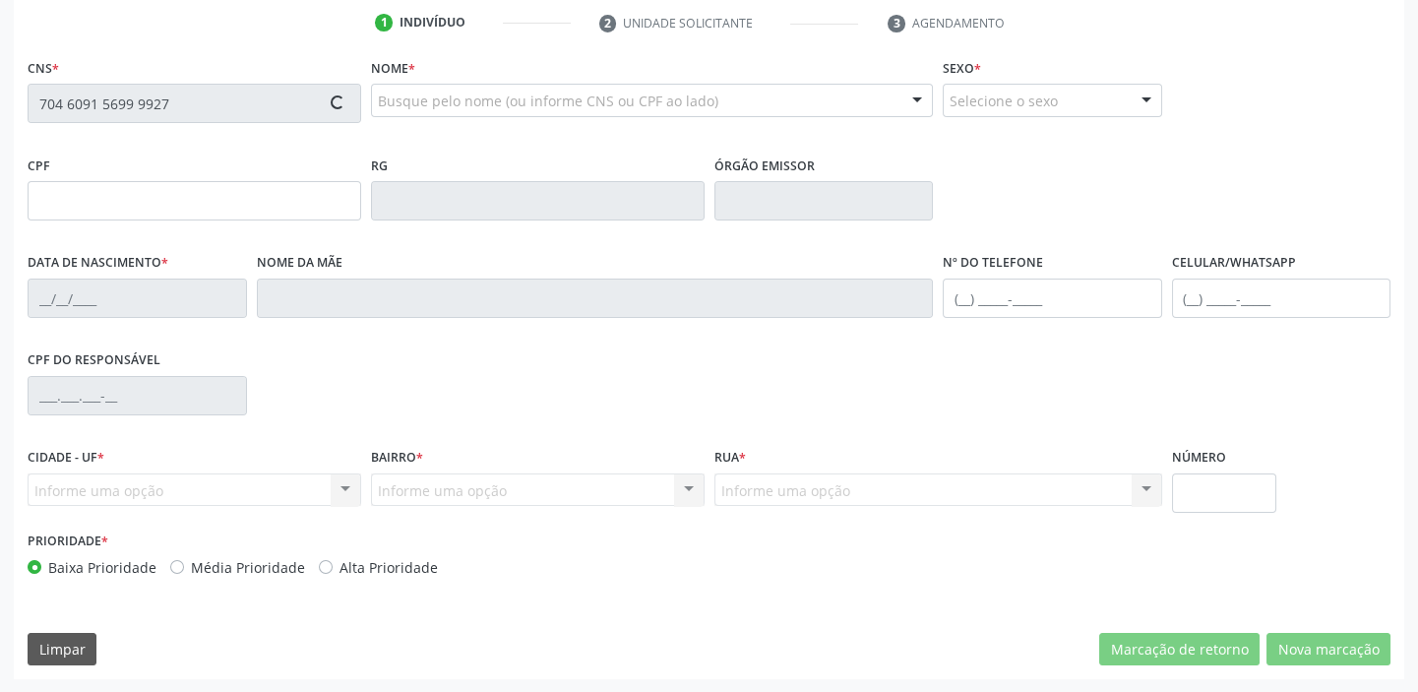
type input "S/N"
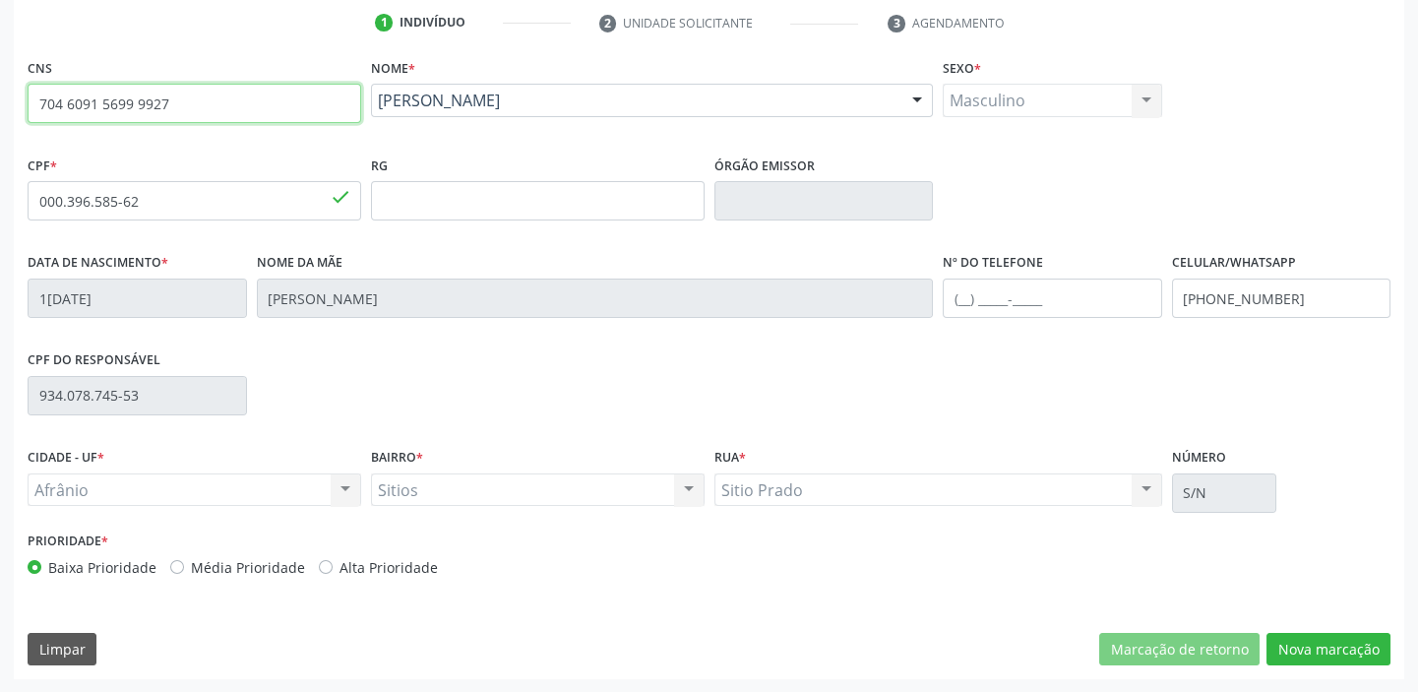
drag, startPoint x: 168, startPoint y: 96, endPoint x: 7, endPoint y: 93, distance: 161.4
click at [10, 93] on div "Acompanhamento Acompanhe a situação das marcações correntes e finalizadas Relat…" at bounding box center [709, 213] width 1418 height 958
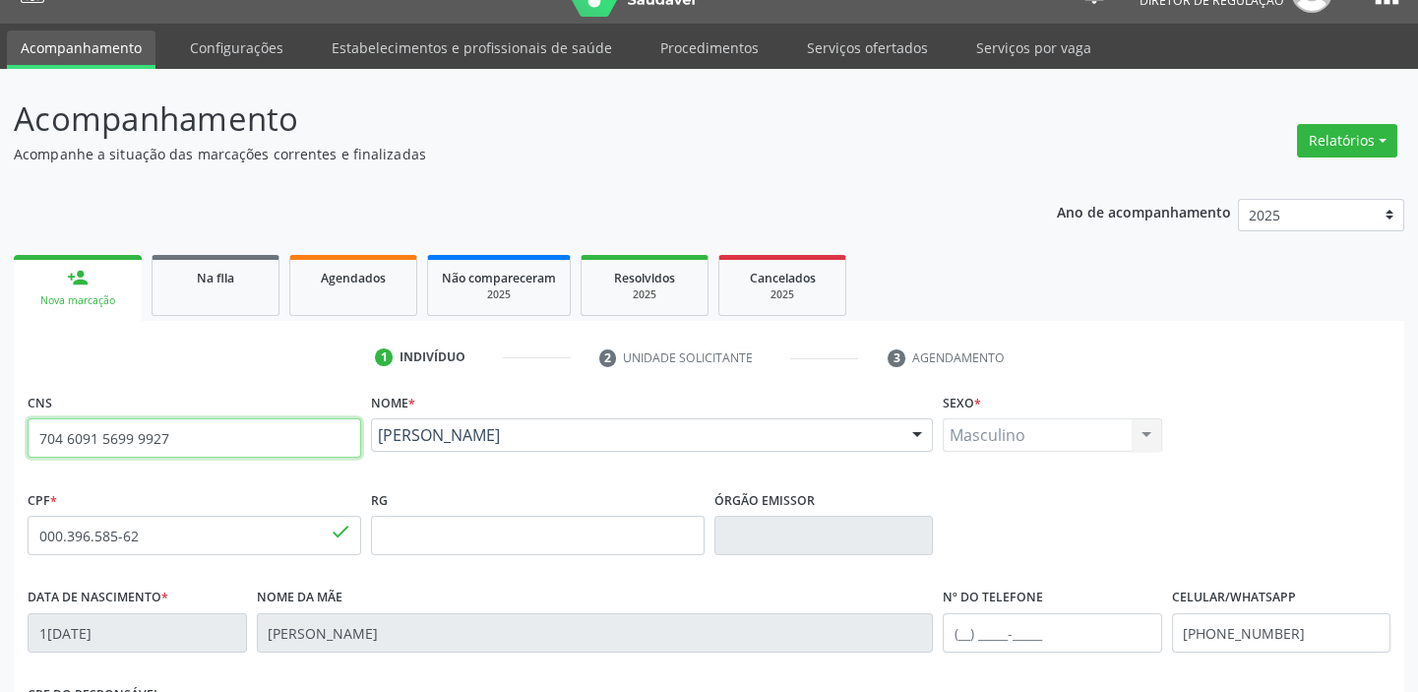
scroll to position [17, 0]
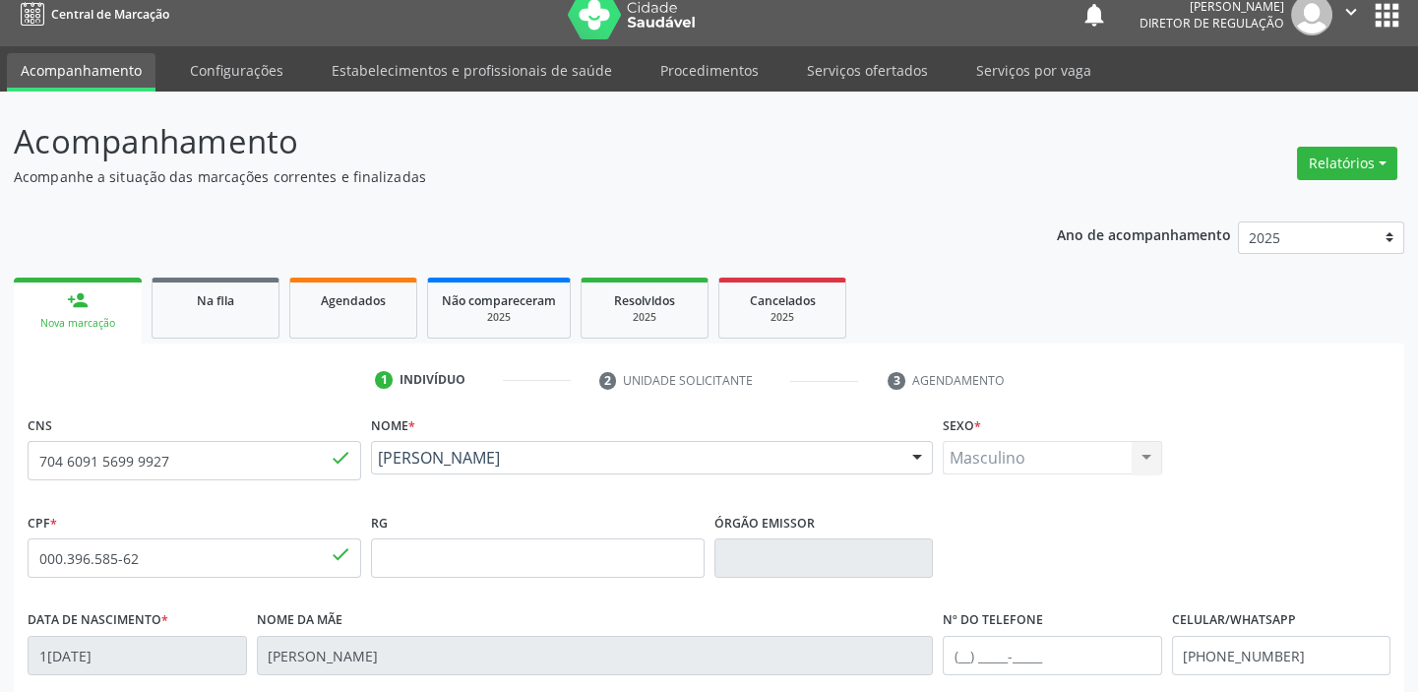
click at [1387, 15] on button "apps" at bounding box center [1387, 15] width 34 height 34
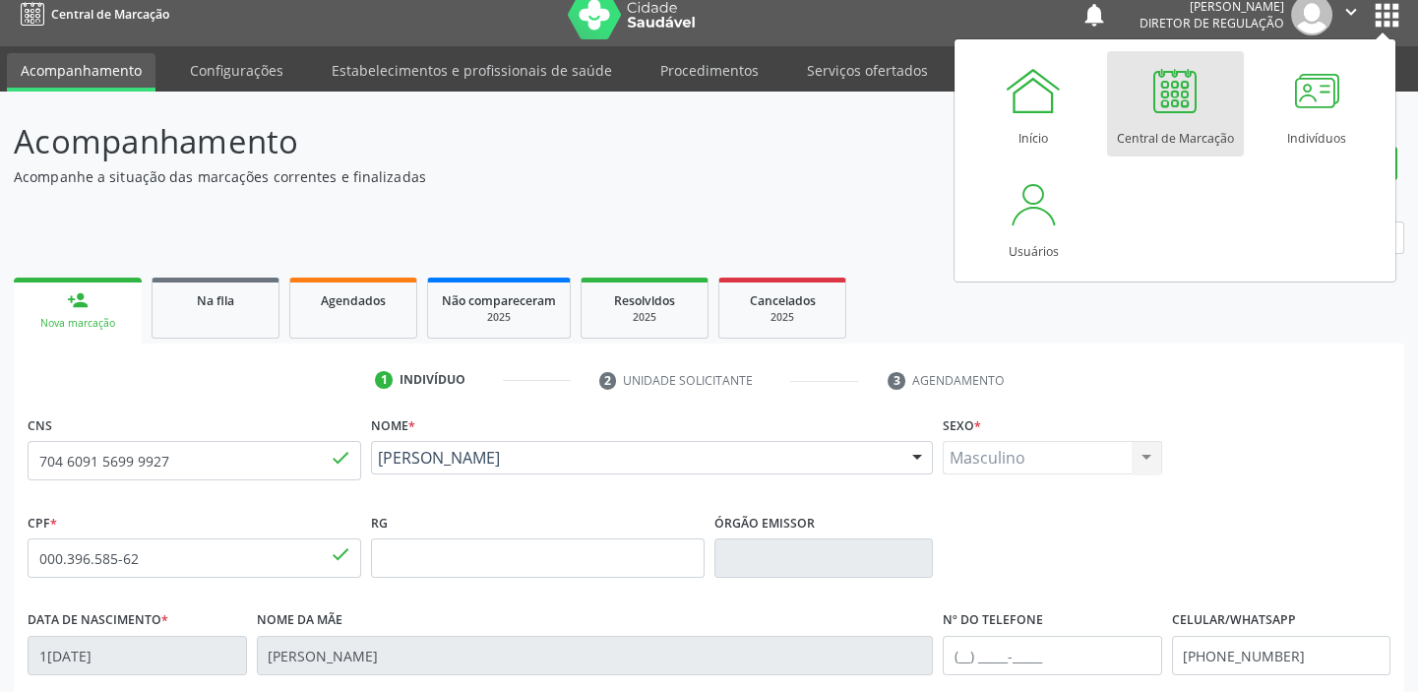
click at [1184, 110] on div at bounding box center [1174, 90] width 59 height 59
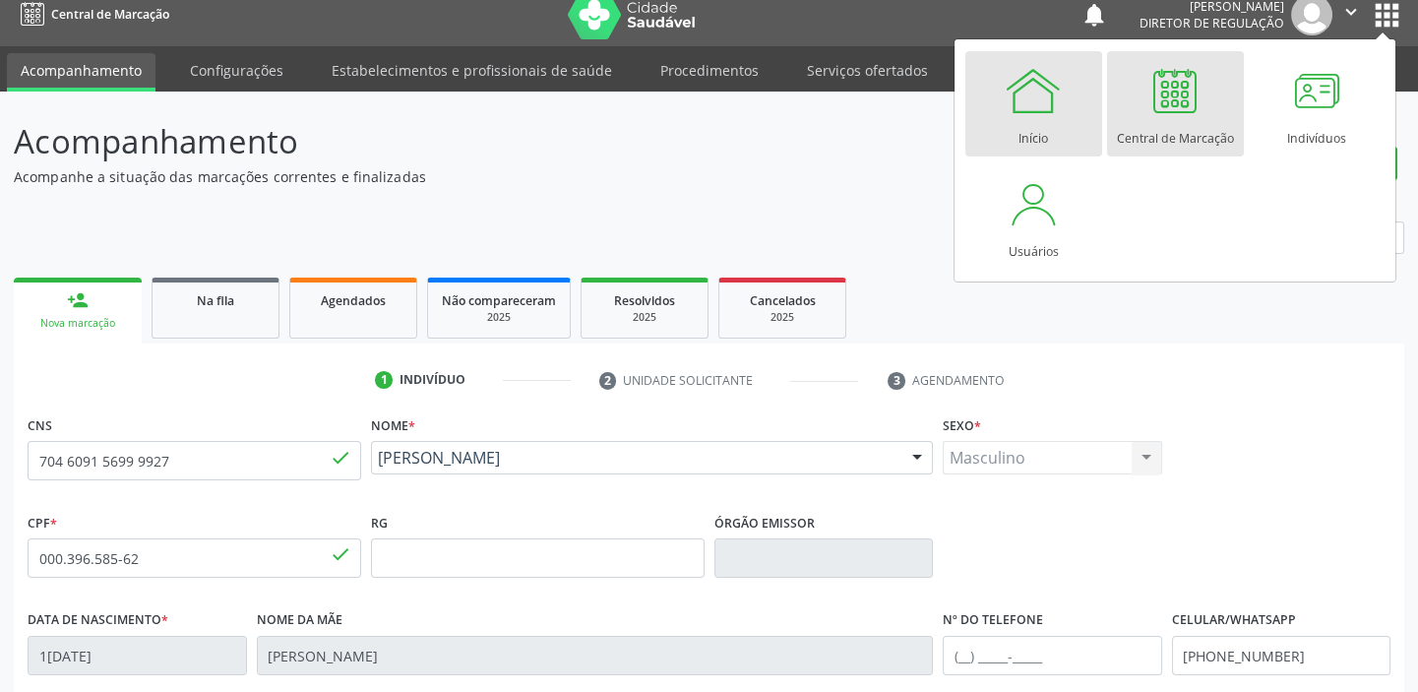
click at [1023, 115] on div at bounding box center [1033, 90] width 59 height 59
